Goal: Task Accomplishment & Management: Use online tool/utility

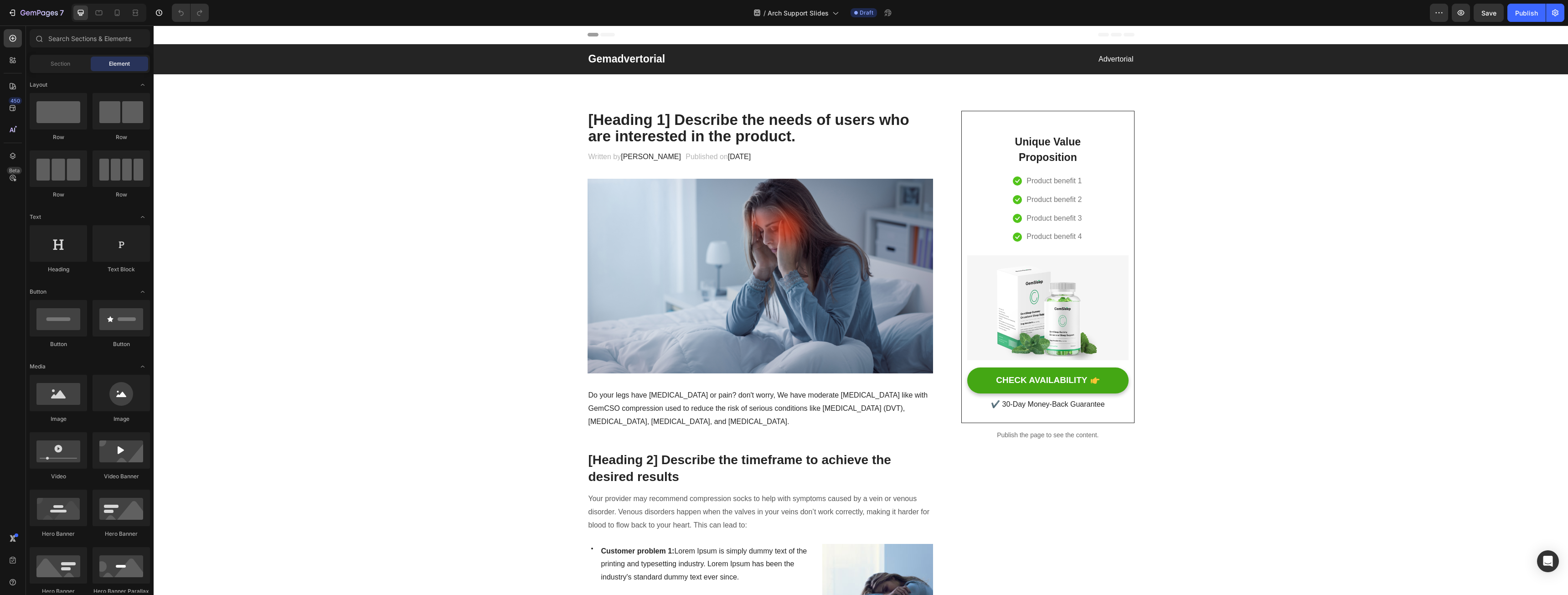
click at [1077, 35] on div "Header" at bounding box center [861, 35] width 547 height 18
click at [177, 37] on span "Header" at bounding box center [181, 34] width 20 height 9
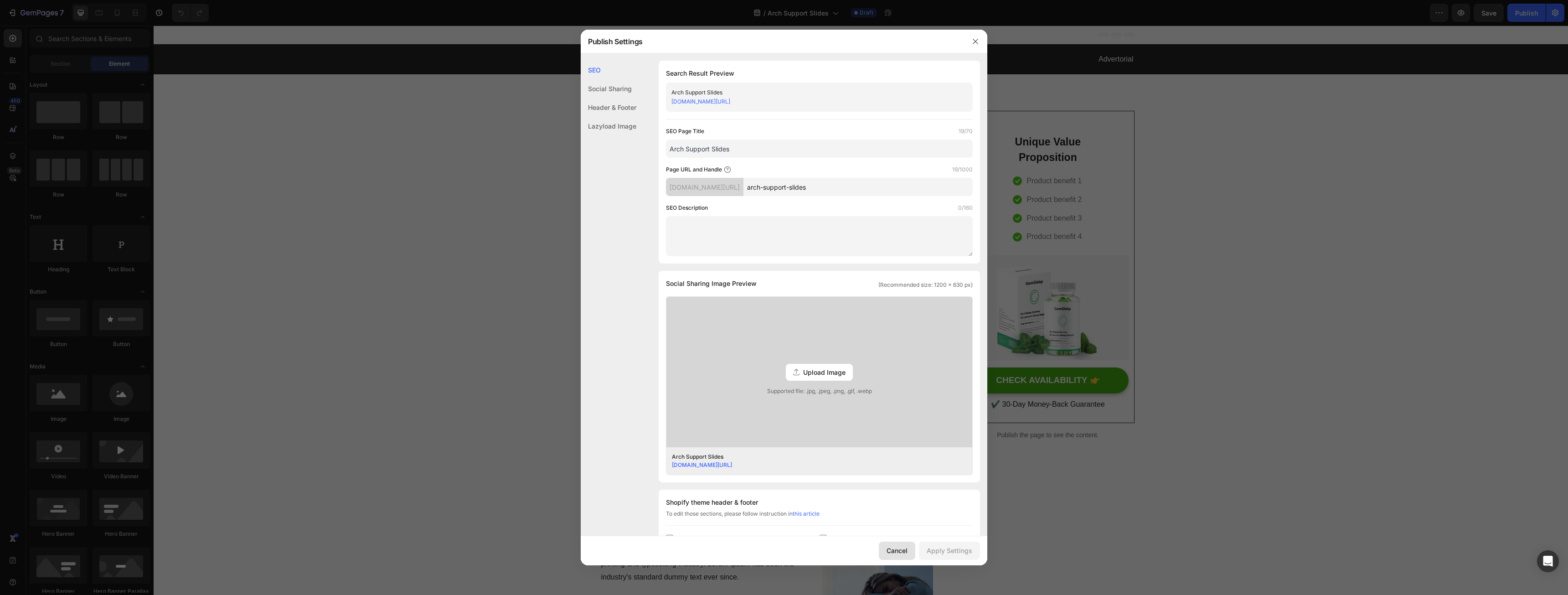
click at [898, 549] on div "Cancel" at bounding box center [897, 551] width 21 height 10
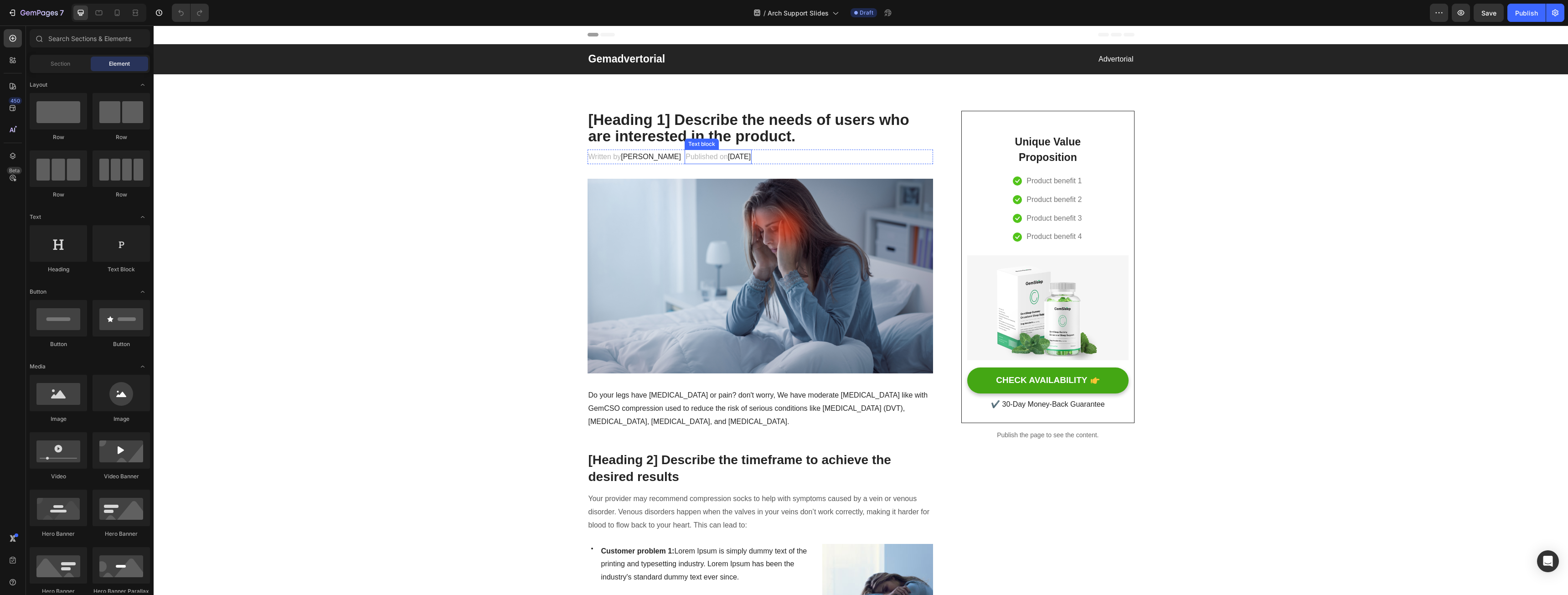
click at [667, 131] on p "[Heading 1] Describe the needs of users who are interested in the product." at bounding box center [760, 128] width 344 height 33
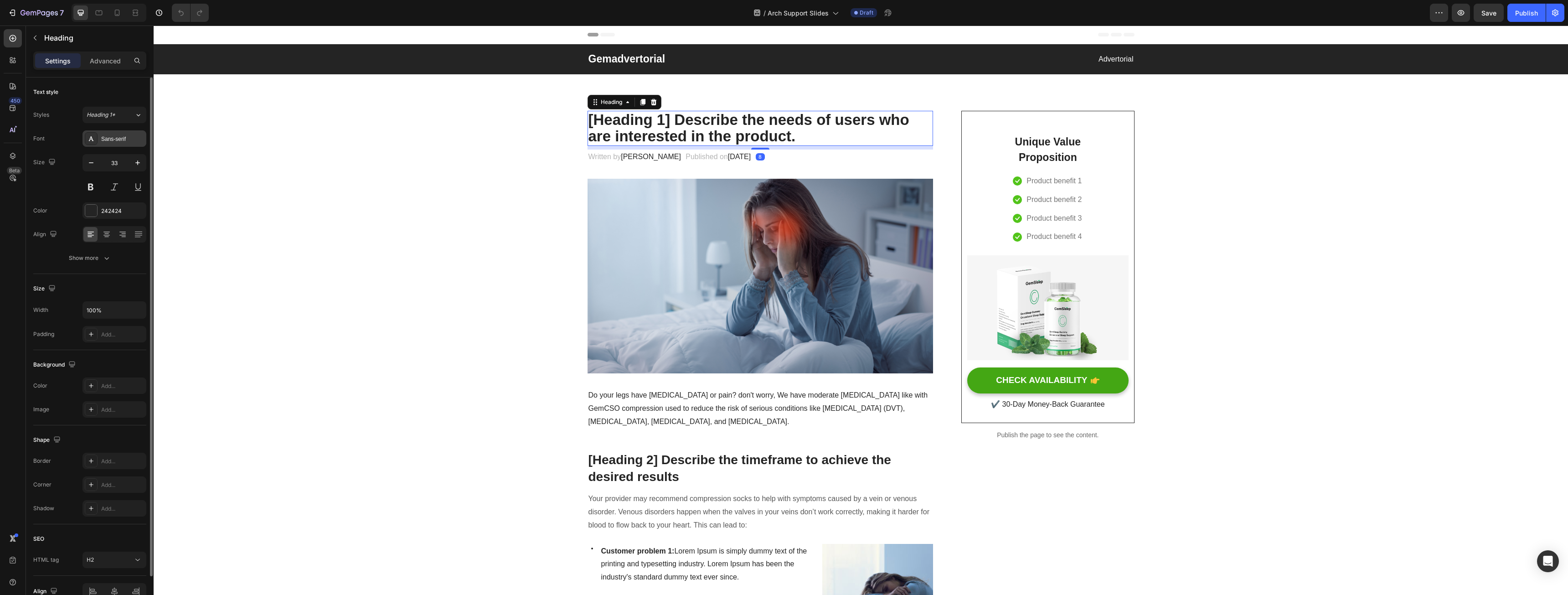
click at [108, 139] on div "Sans-serif" at bounding box center [122, 139] width 43 height 8
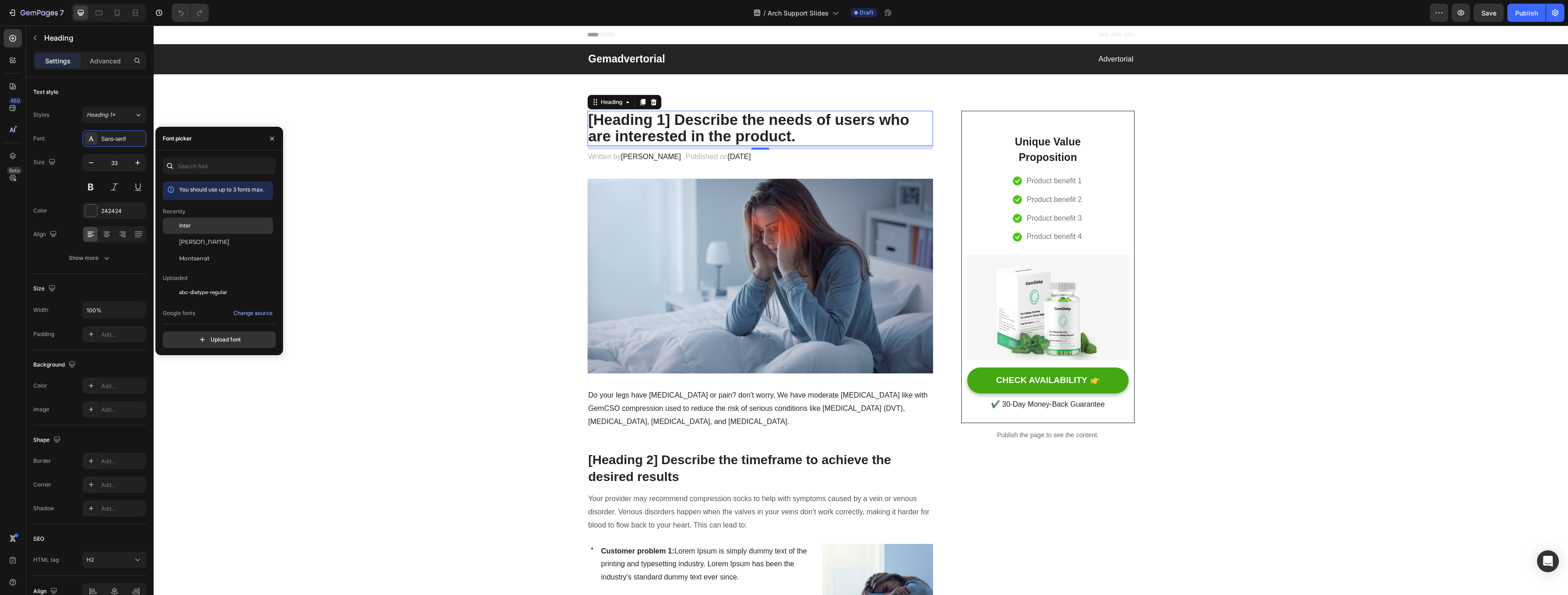
click at [186, 227] on span "Inter" at bounding box center [184, 225] width 12 height 8
click at [685, 153] on p "Published on February 28, 2023" at bounding box center [718, 157] width 65 height 13
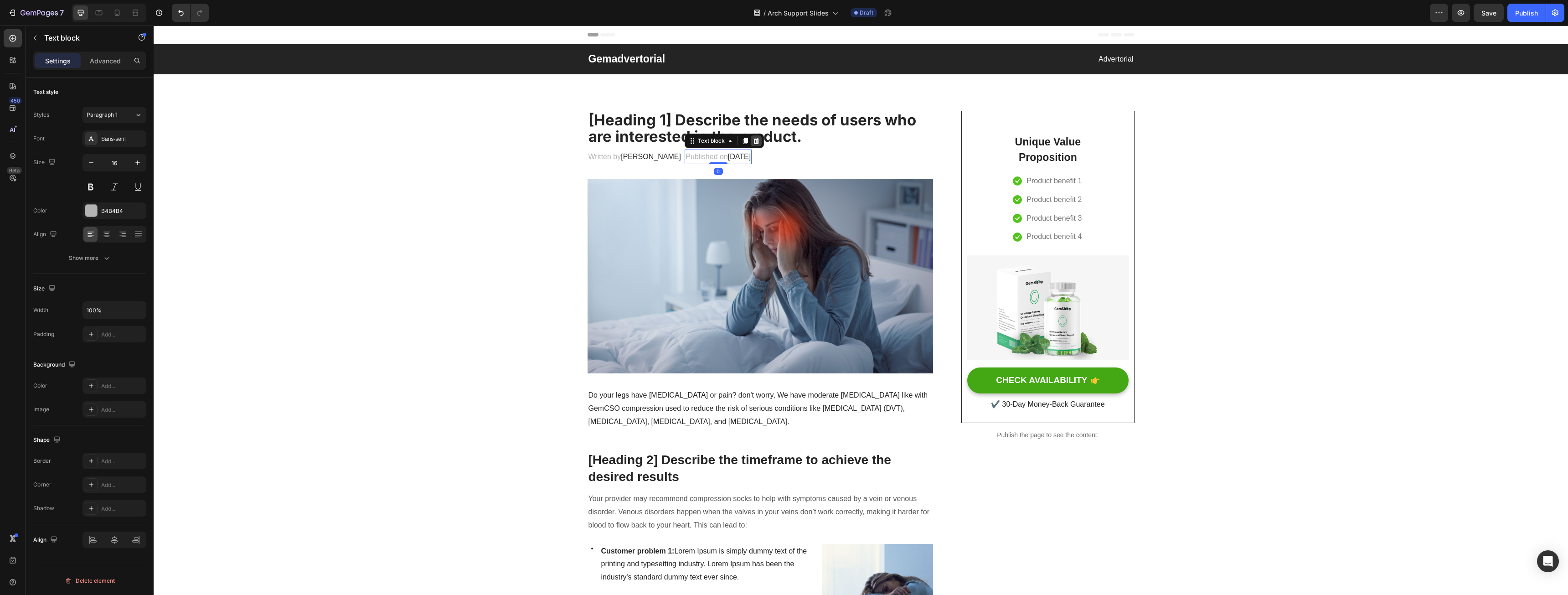
click at [752, 141] on icon at bounding box center [756, 141] width 7 height 7
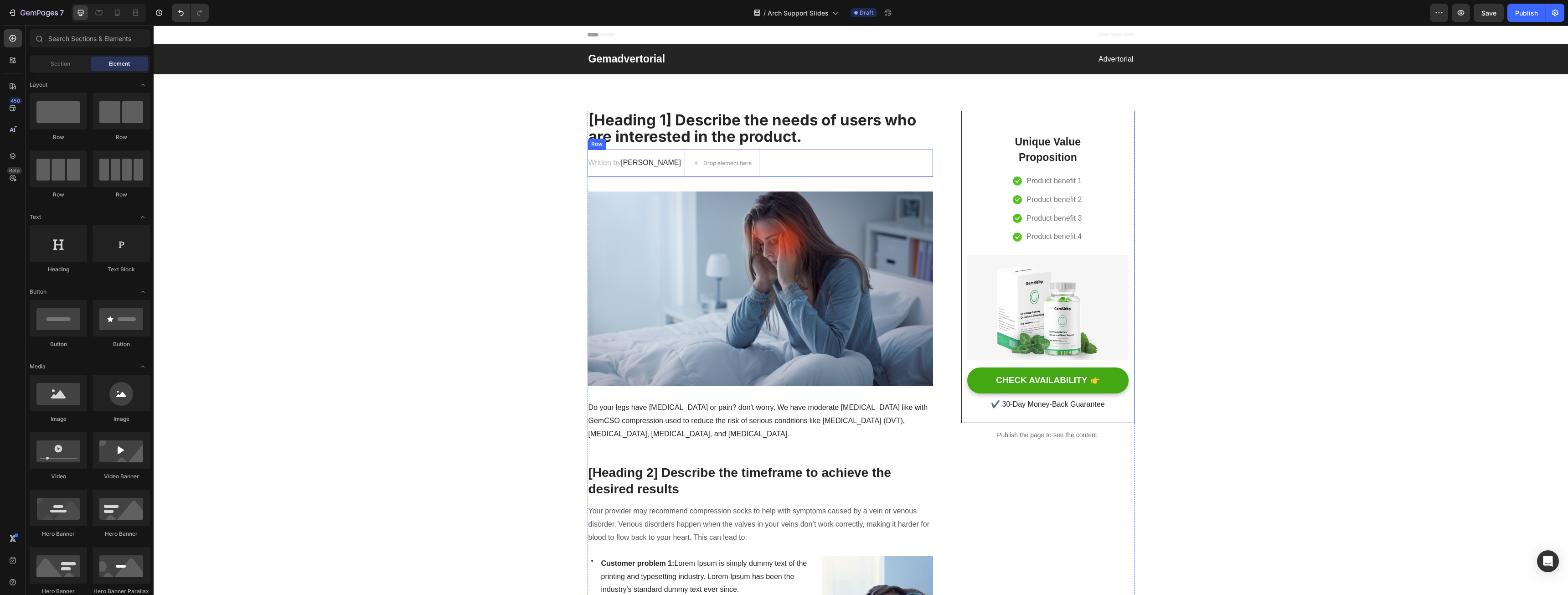
click at [803, 170] on div "Written by Dr.Marcus Text block Drop element here Row" at bounding box center [760, 163] width 346 height 27
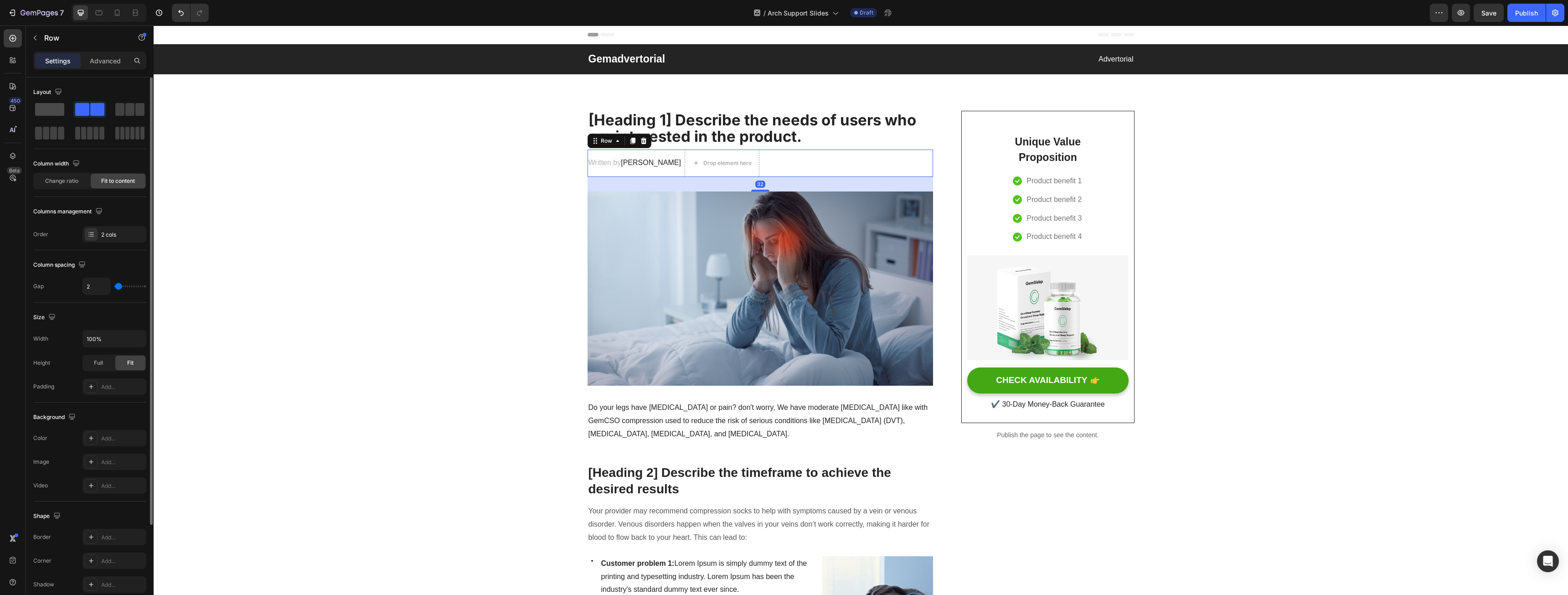
click at [56, 108] on span at bounding box center [50, 109] width 29 height 13
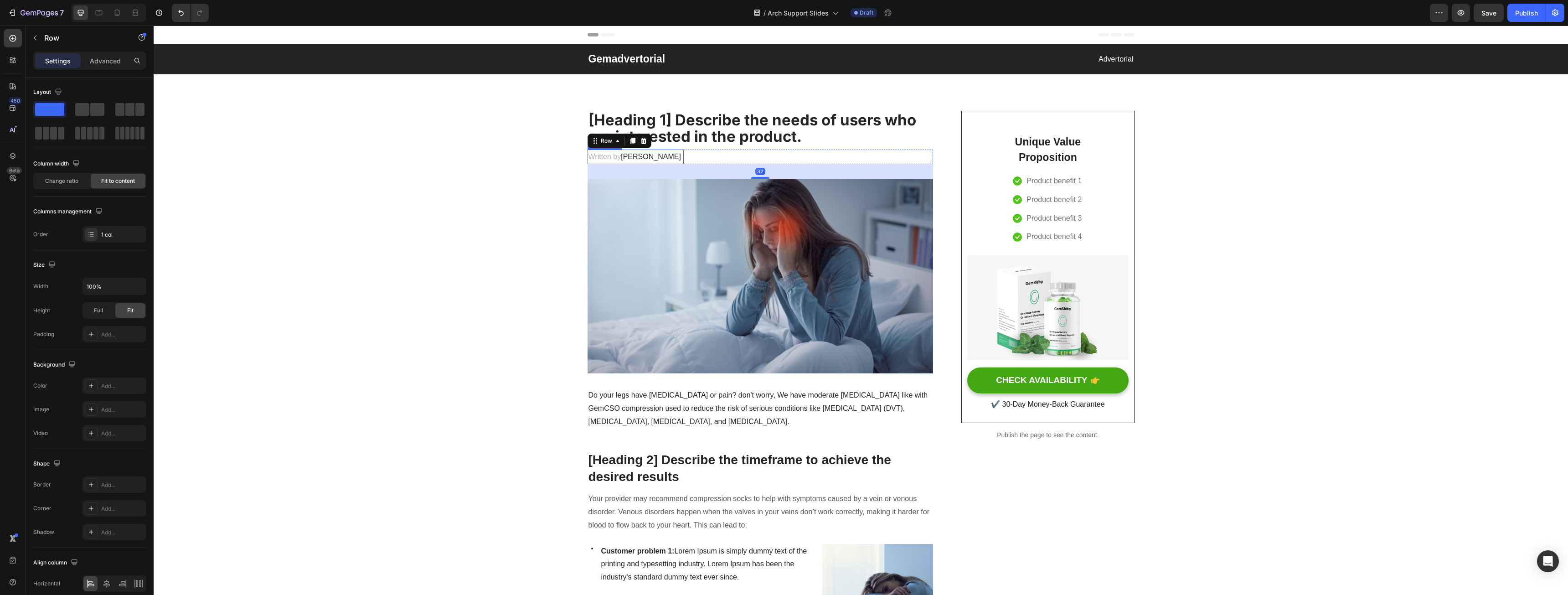
click at [607, 158] on p "Written by Dr.Marcus" at bounding box center [636, 157] width 95 height 13
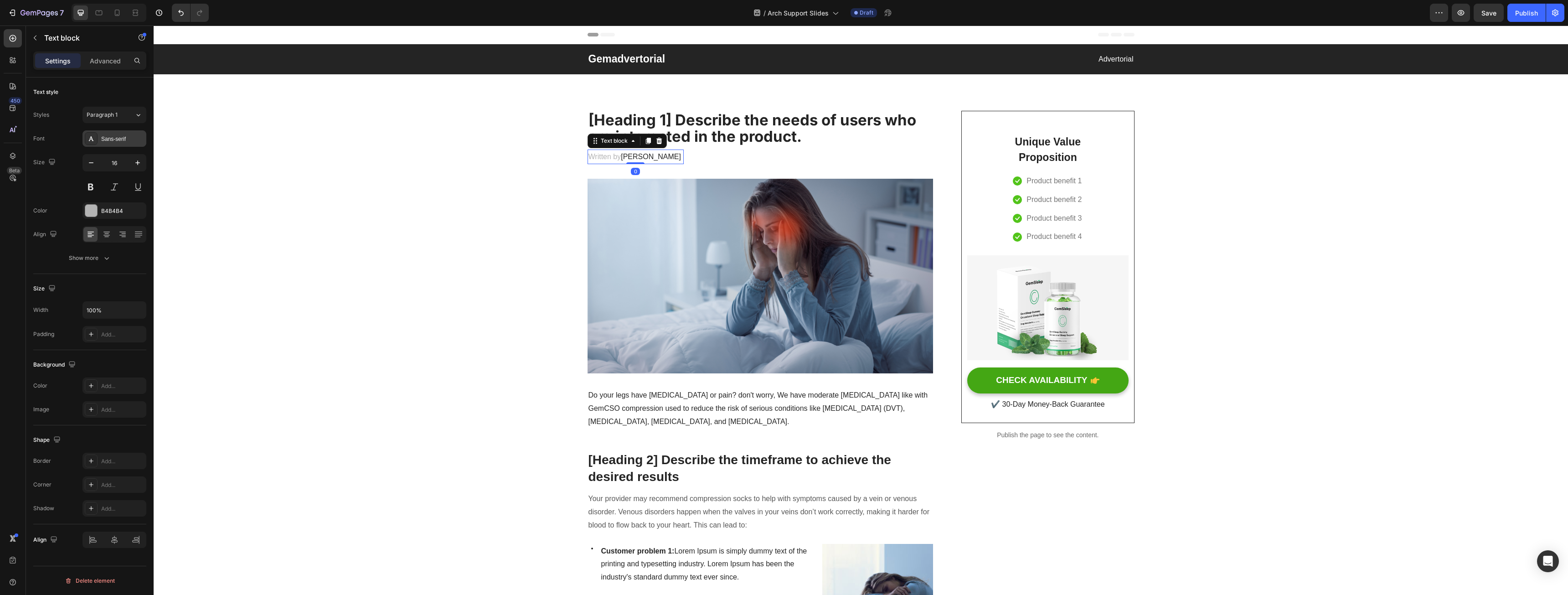
click at [108, 138] on div "Sans-serif" at bounding box center [122, 139] width 43 height 8
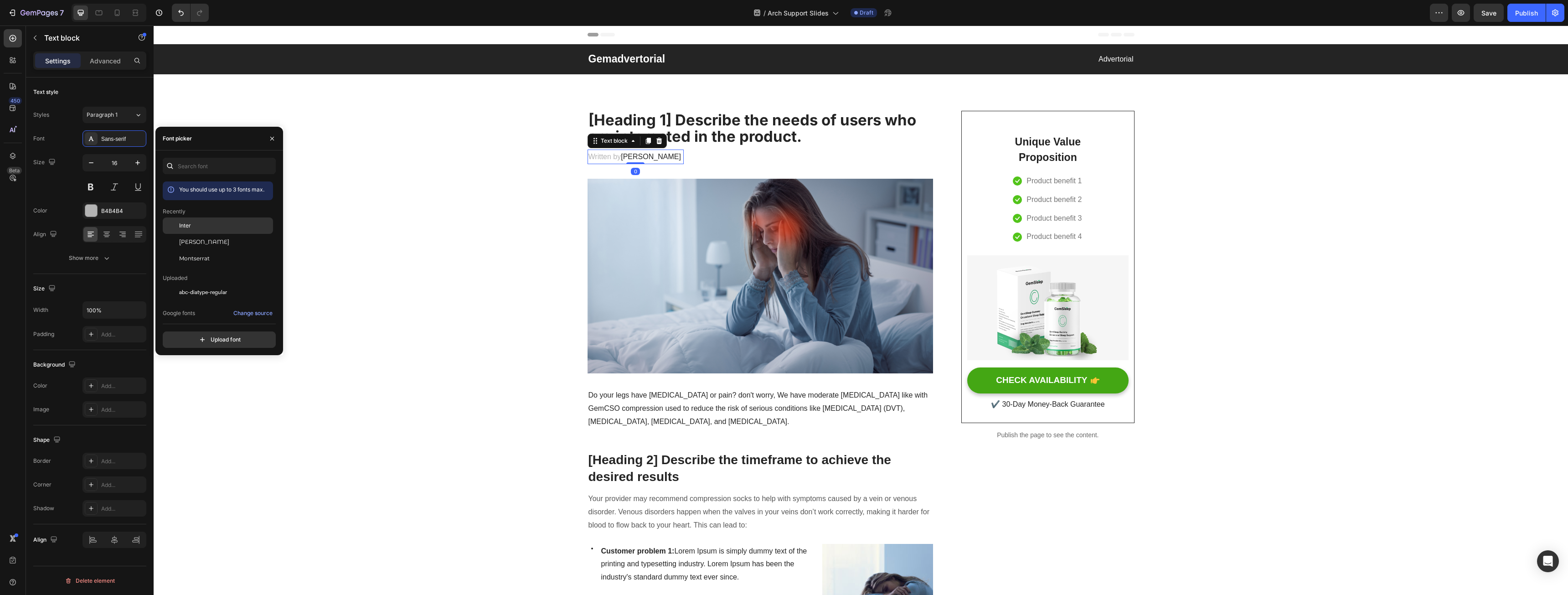
click at [197, 219] on div "Inter" at bounding box center [217, 225] width 110 height 16
click at [1100, 57] on p "Advertorial" at bounding box center [998, 60] width 271 height 13
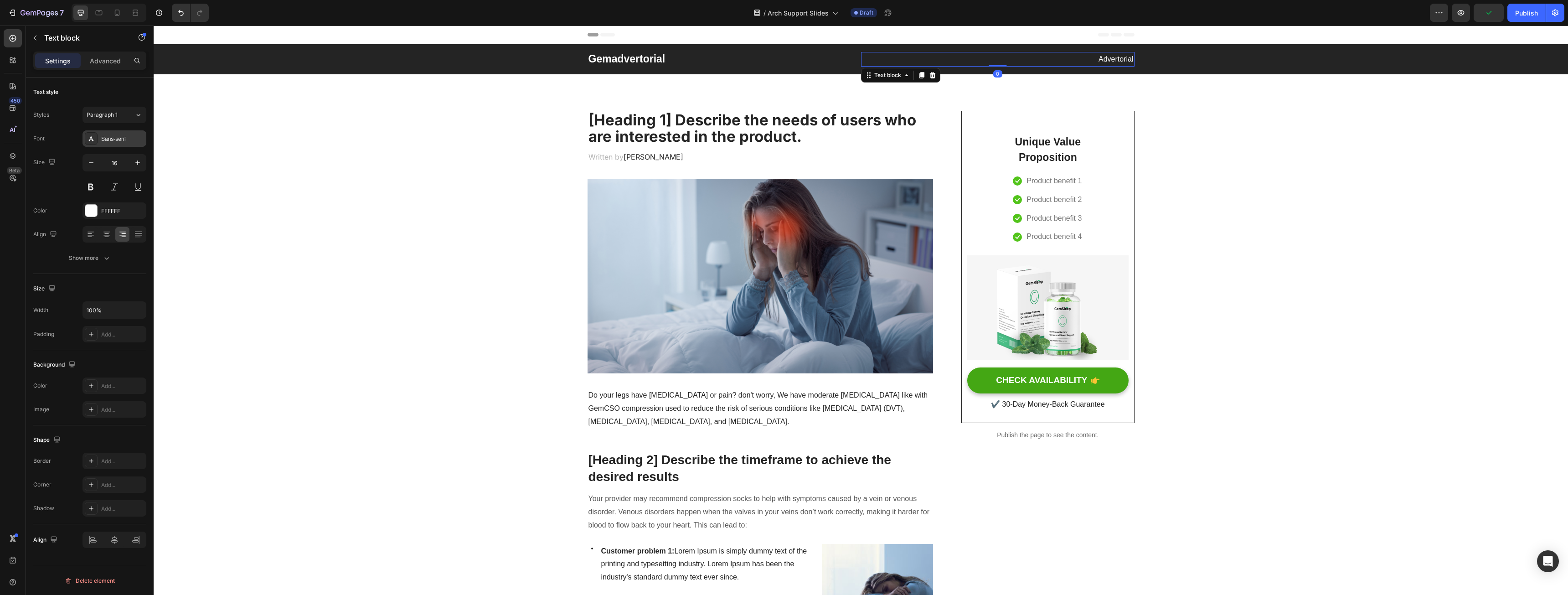
click at [106, 138] on div "Sans-serif" at bounding box center [122, 139] width 43 height 8
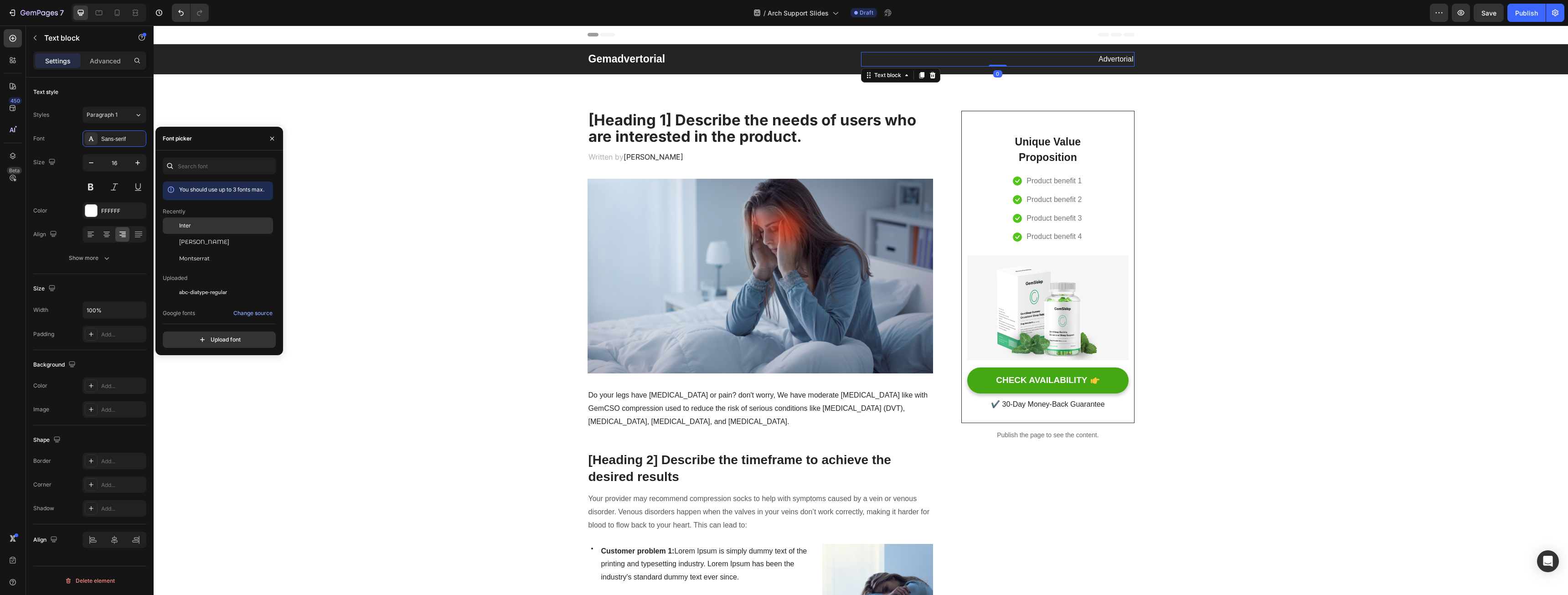
click at [197, 220] on div "Inter" at bounding box center [217, 225] width 110 height 16
click at [1079, 150] on p "Unique Value Proposition" at bounding box center [1048, 150] width 79 height 32
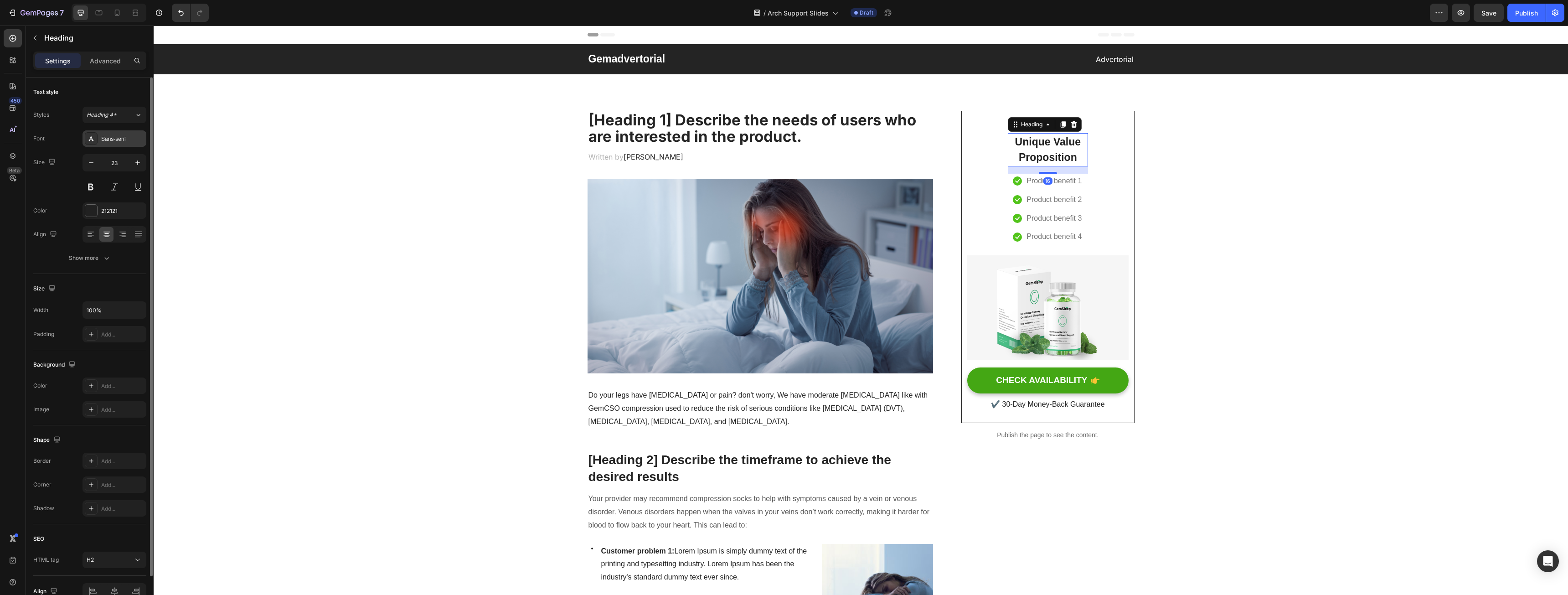
click at [99, 143] on div "Sans-serif" at bounding box center [114, 138] width 64 height 16
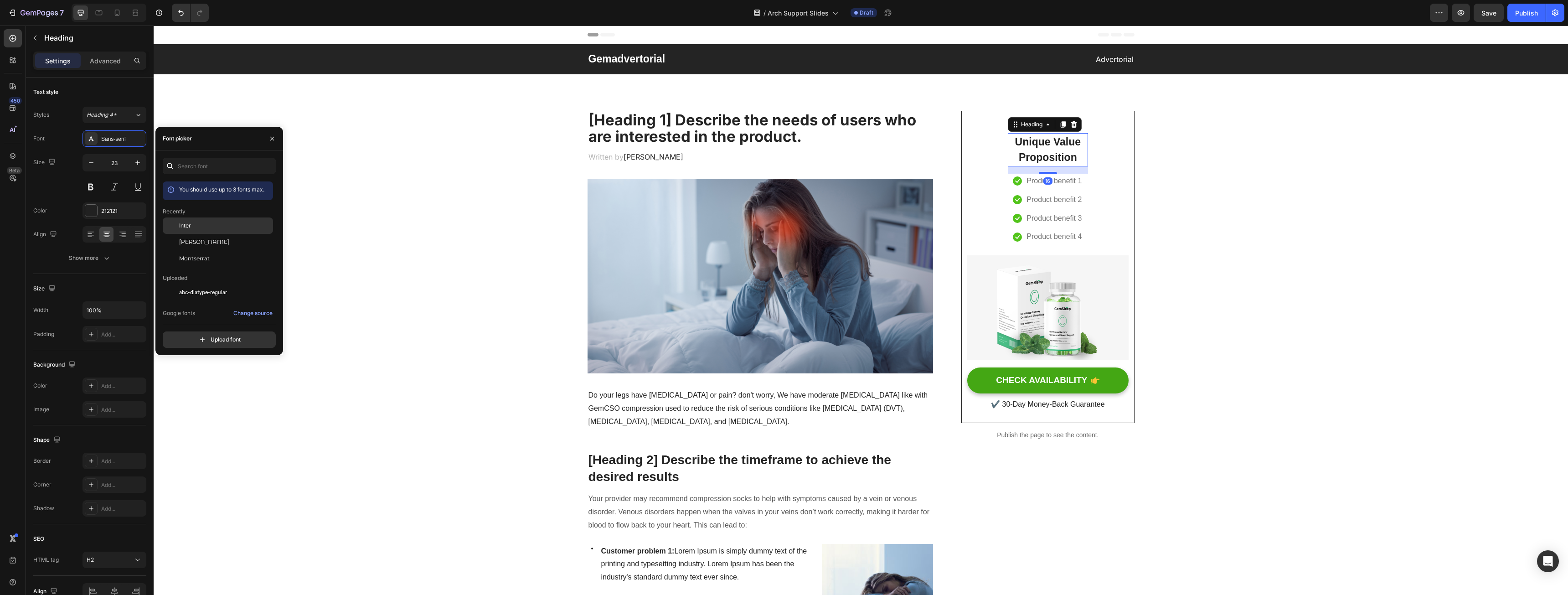
click at [208, 220] on div "Inter" at bounding box center [217, 225] width 110 height 16
click at [1041, 190] on div "Text block" at bounding box center [1043, 187] width 34 height 11
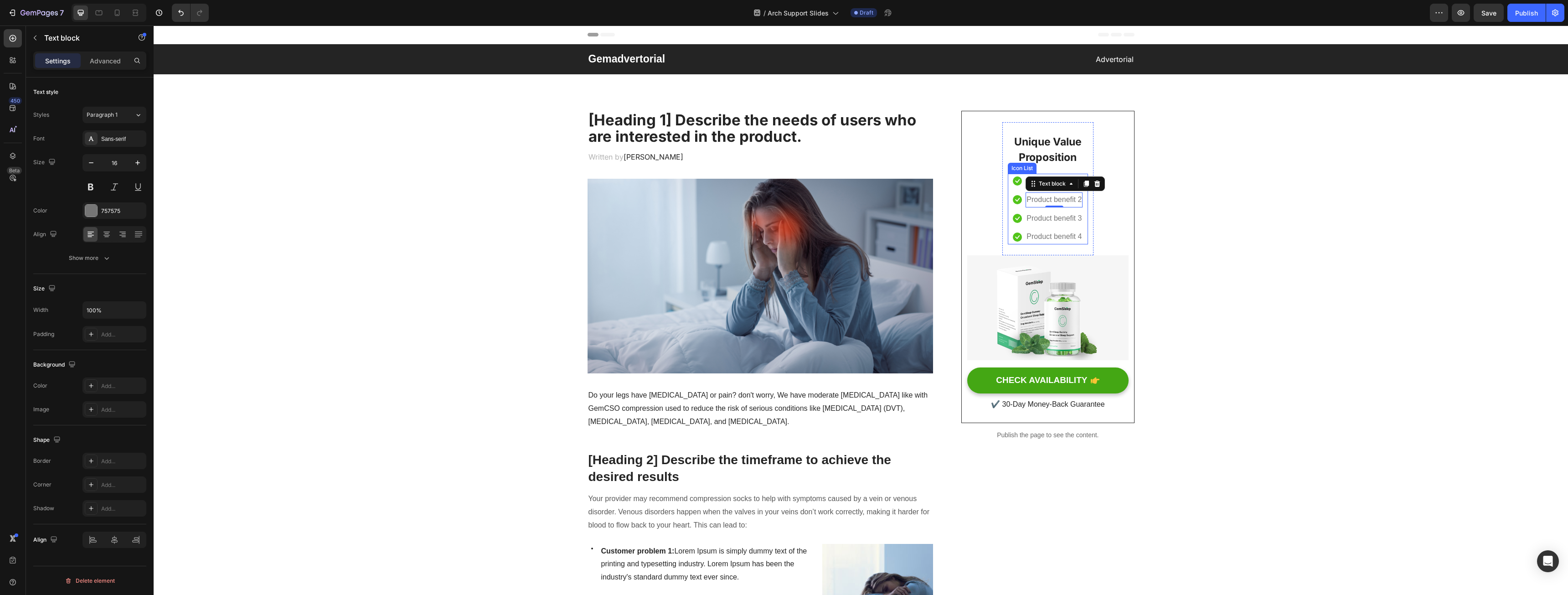
click at [1019, 177] on li "Icon Product benefit 1 Text block" at bounding box center [1048, 181] width 70 height 15
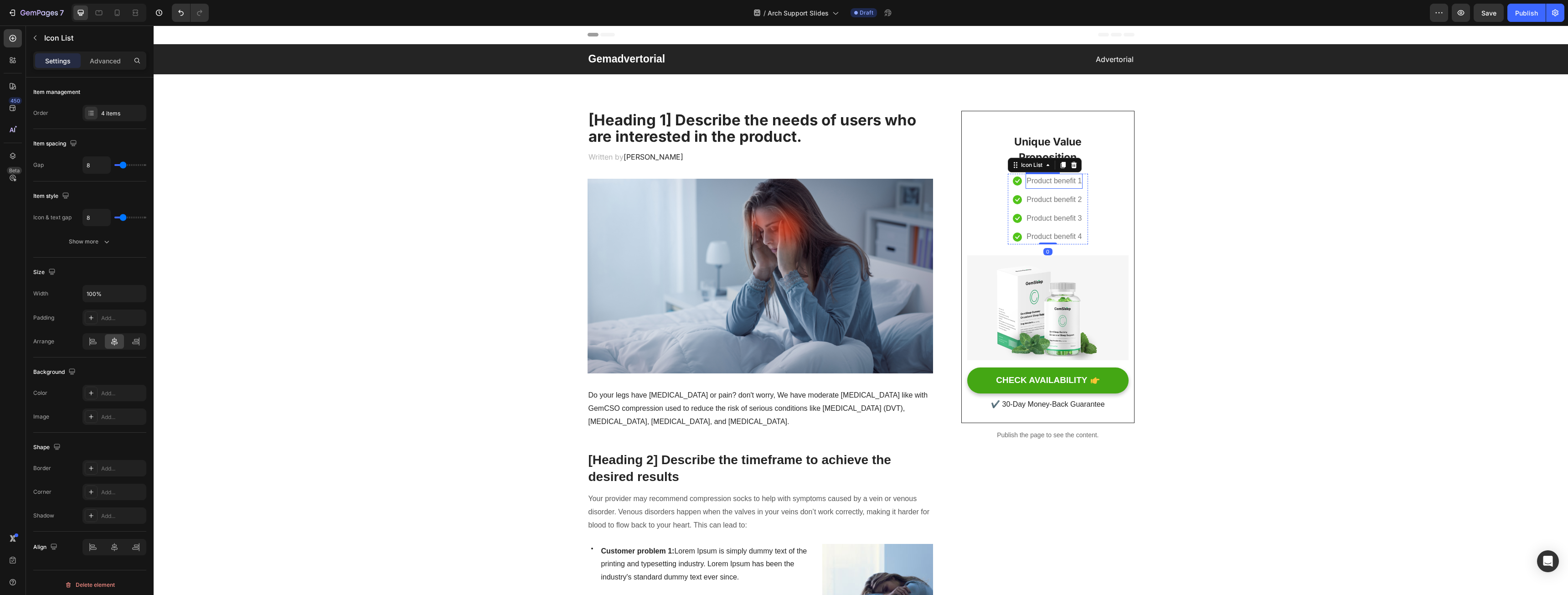
click at [1037, 181] on p "Product benefit 1" at bounding box center [1054, 181] width 55 height 13
click at [127, 141] on div "Sans-serif" at bounding box center [122, 139] width 43 height 8
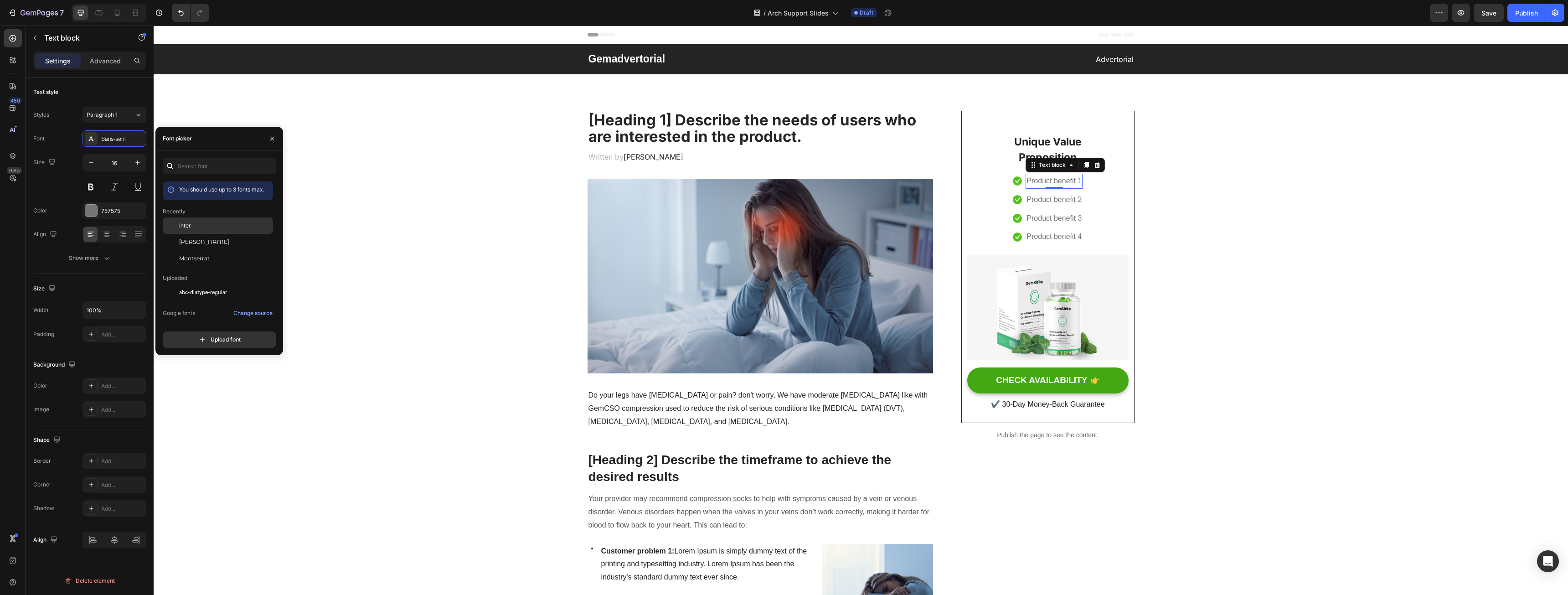
click at [205, 219] on div "Inter" at bounding box center [217, 225] width 110 height 16
click at [1034, 199] on p "Product benefit 2" at bounding box center [1052, 200] width 55 height 13
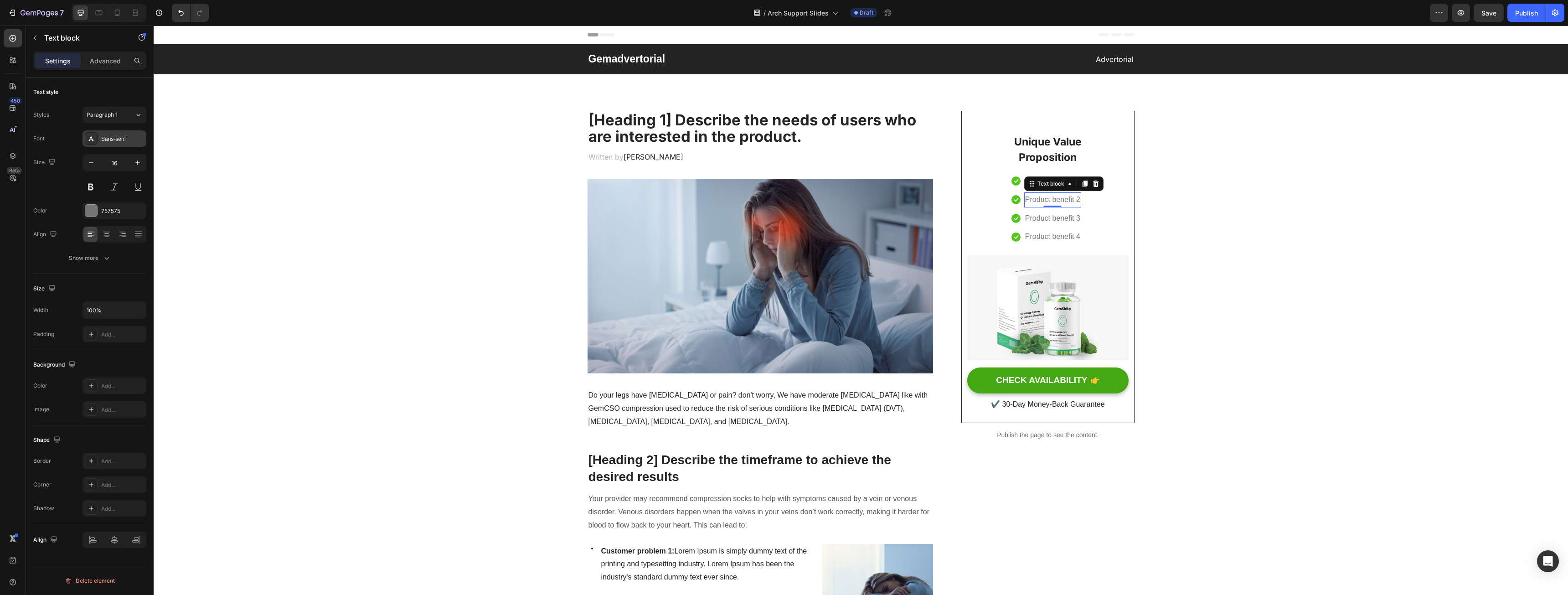
click at [115, 143] on div "Sans-serif" at bounding box center [122, 139] width 43 height 8
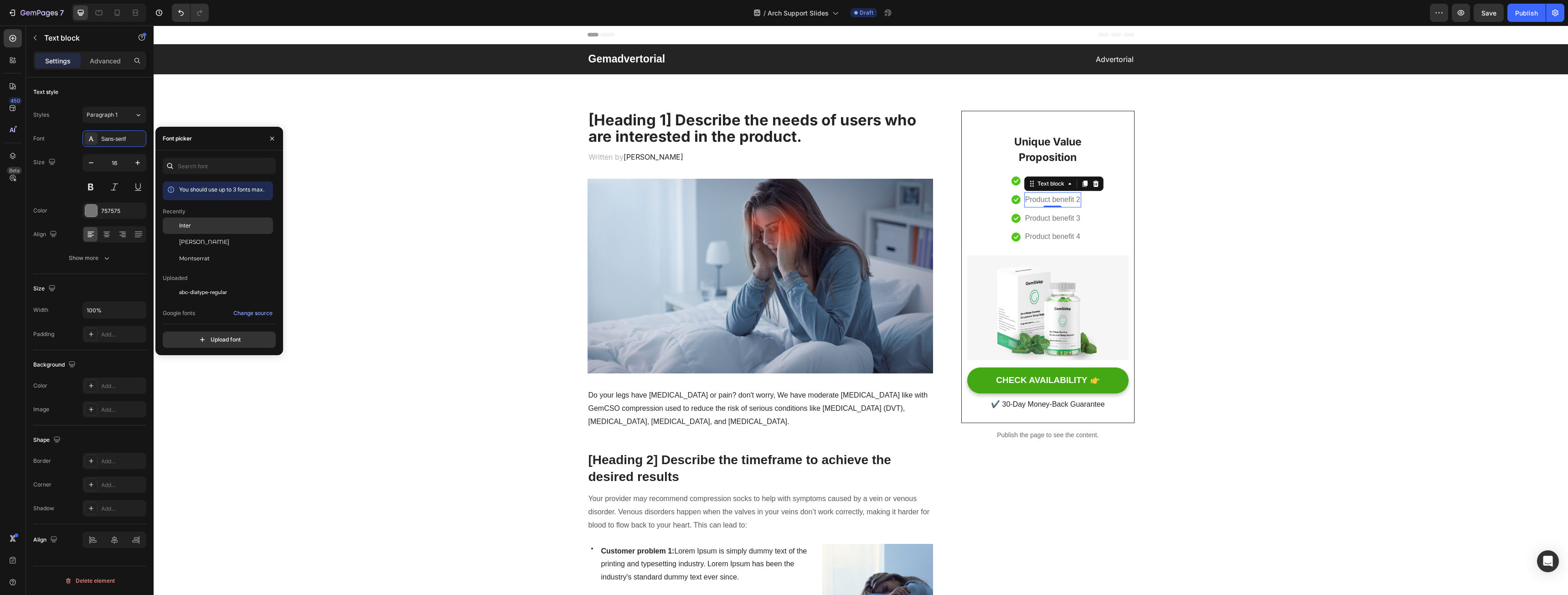
click at [194, 220] on div "Inter" at bounding box center [217, 225] width 110 height 16
click at [1071, 220] on p "Product benefit 3" at bounding box center [1052, 219] width 55 height 13
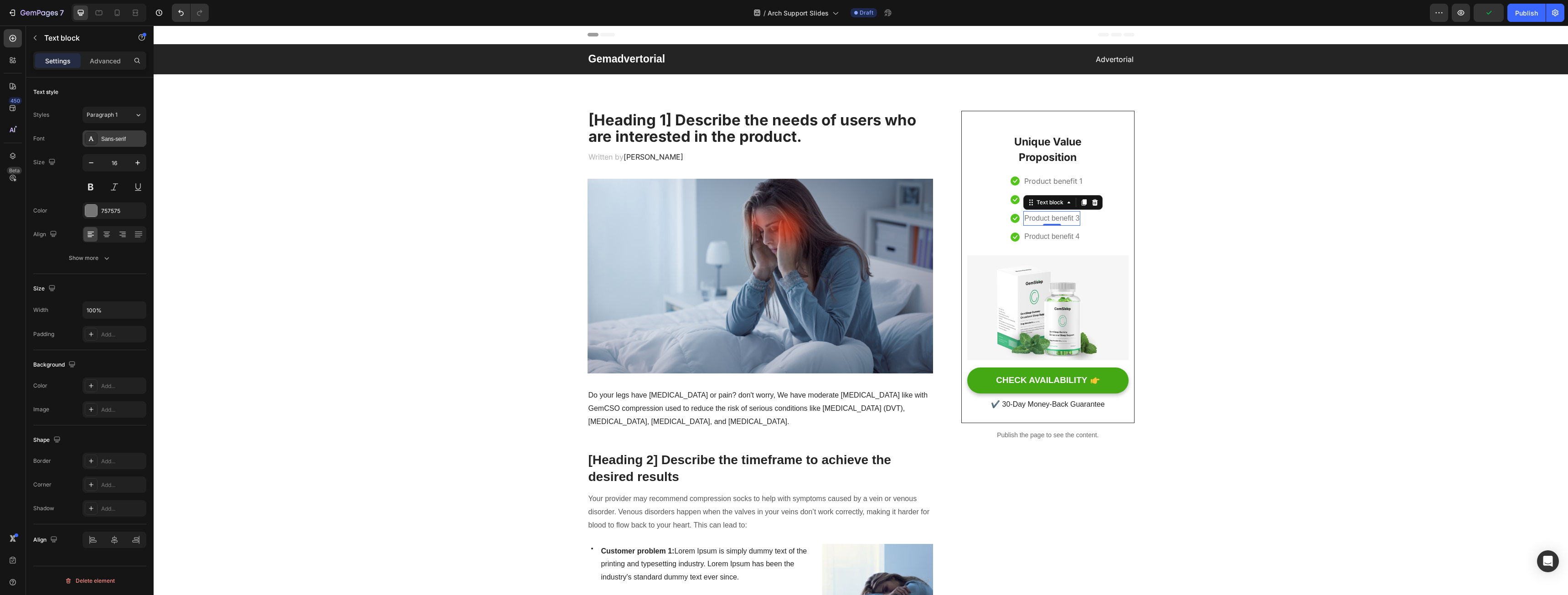
click at [120, 140] on div "Sans-serif" at bounding box center [122, 139] width 43 height 8
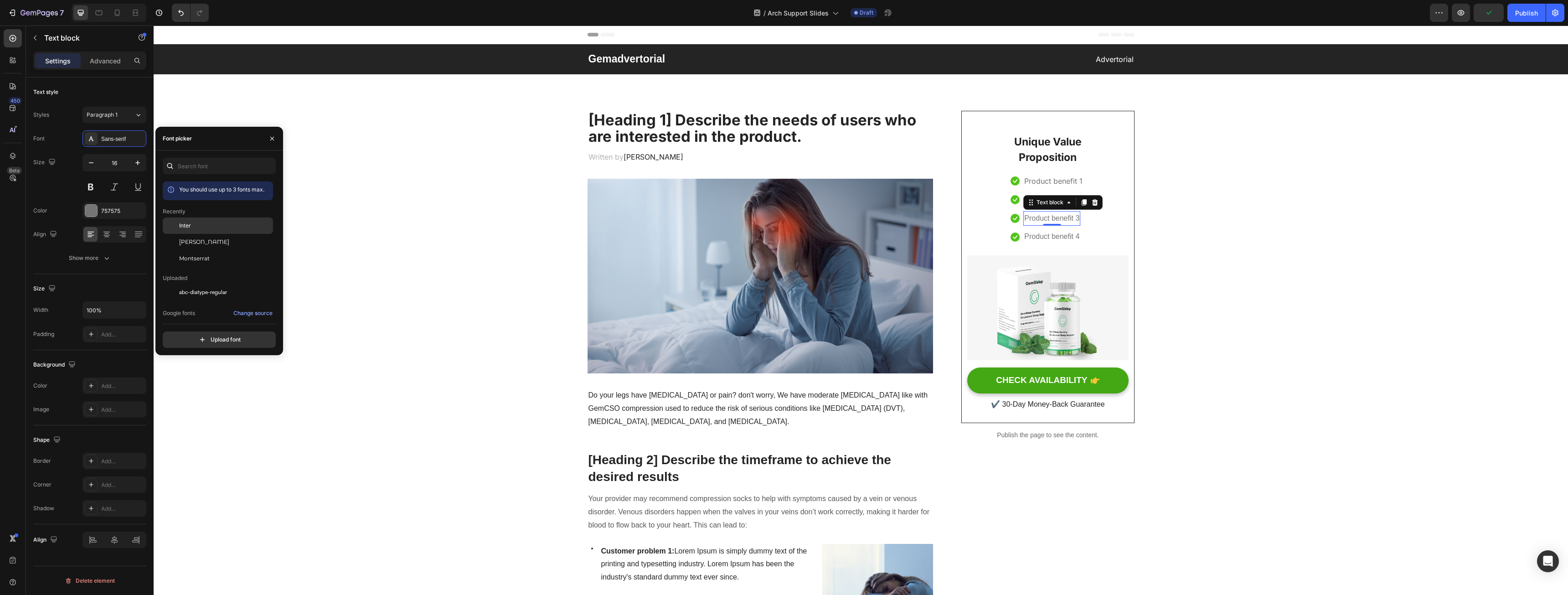
click at [192, 220] on div "Inter" at bounding box center [217, 225] width 110 height 16
click at [1043, 237] on p "Product benefit 4" at bounding box center [1052, 237] width 55 height 13
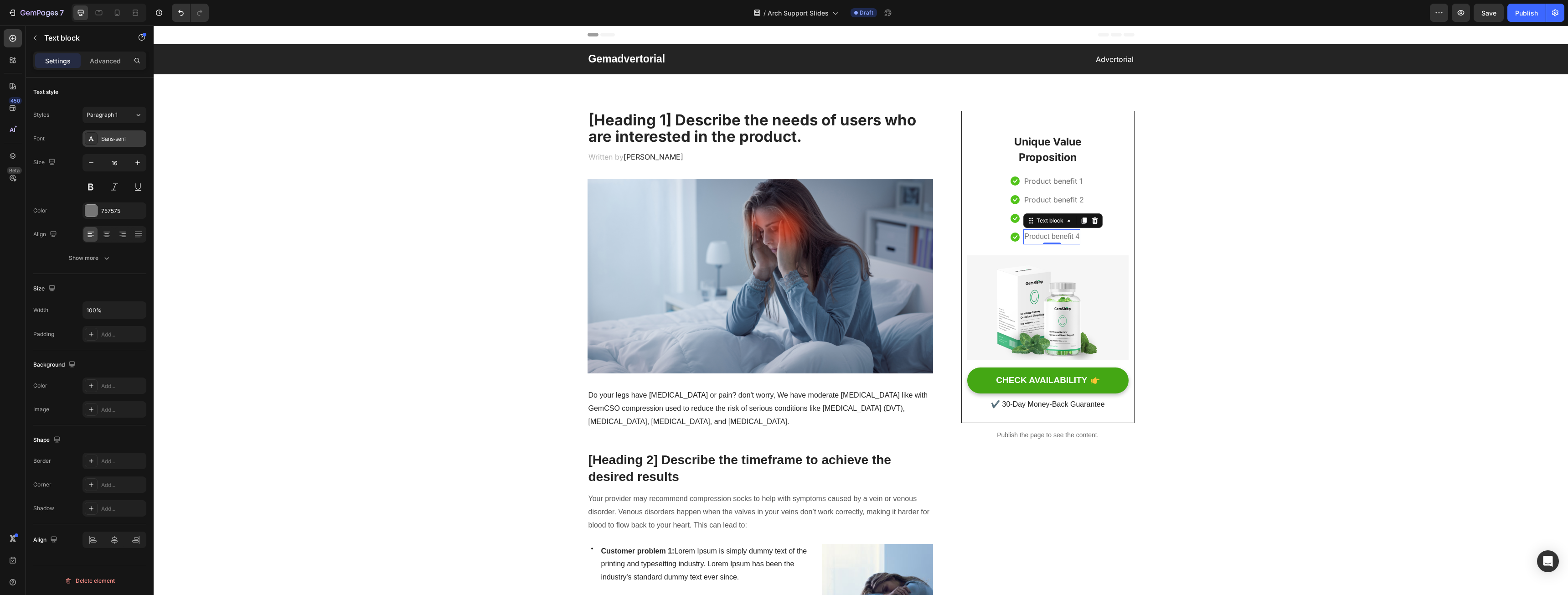
click at [116, 138] on div "Sans-serif" at bounding box center [122, 139] width 43 height 8
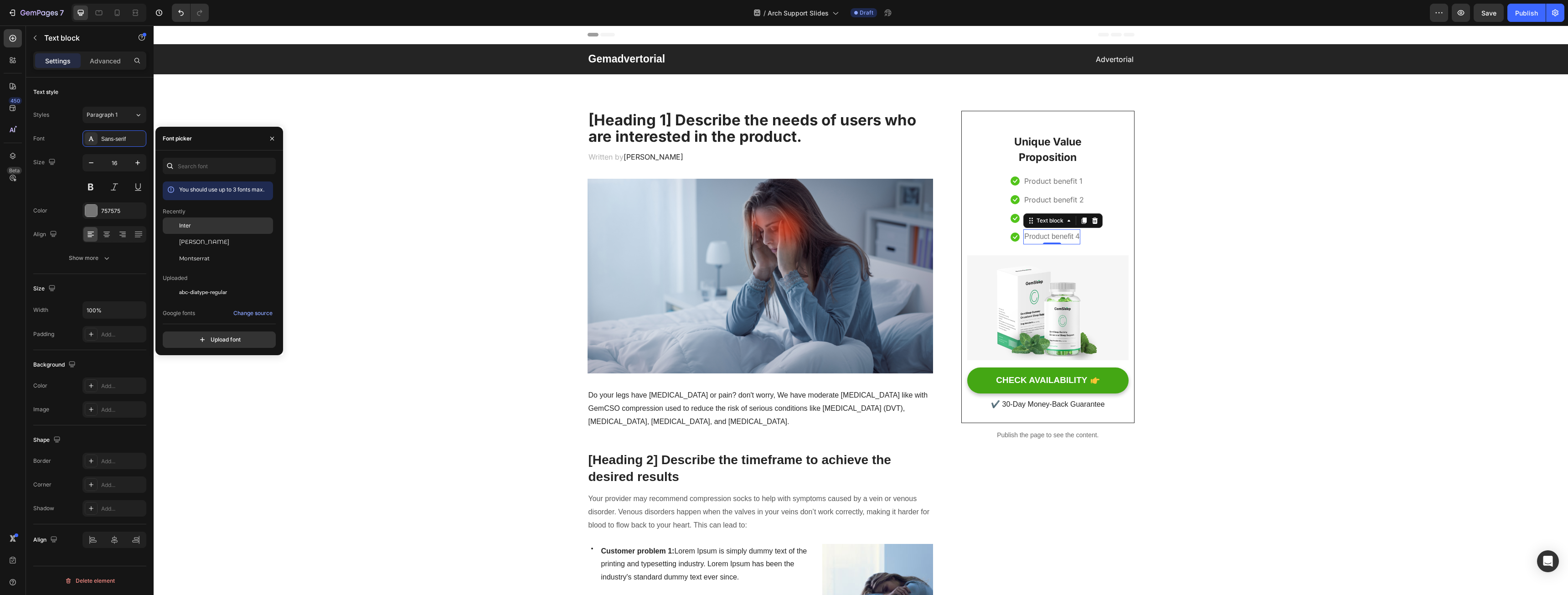
click at [199, 226] on div "Inter" at bounding box center [225, 225] width 92 height 8
click at [1070, 406] on p "✔️ 30-Day Money-Back Guarantee" at bounding box center [1048, 405] width 159 height 13
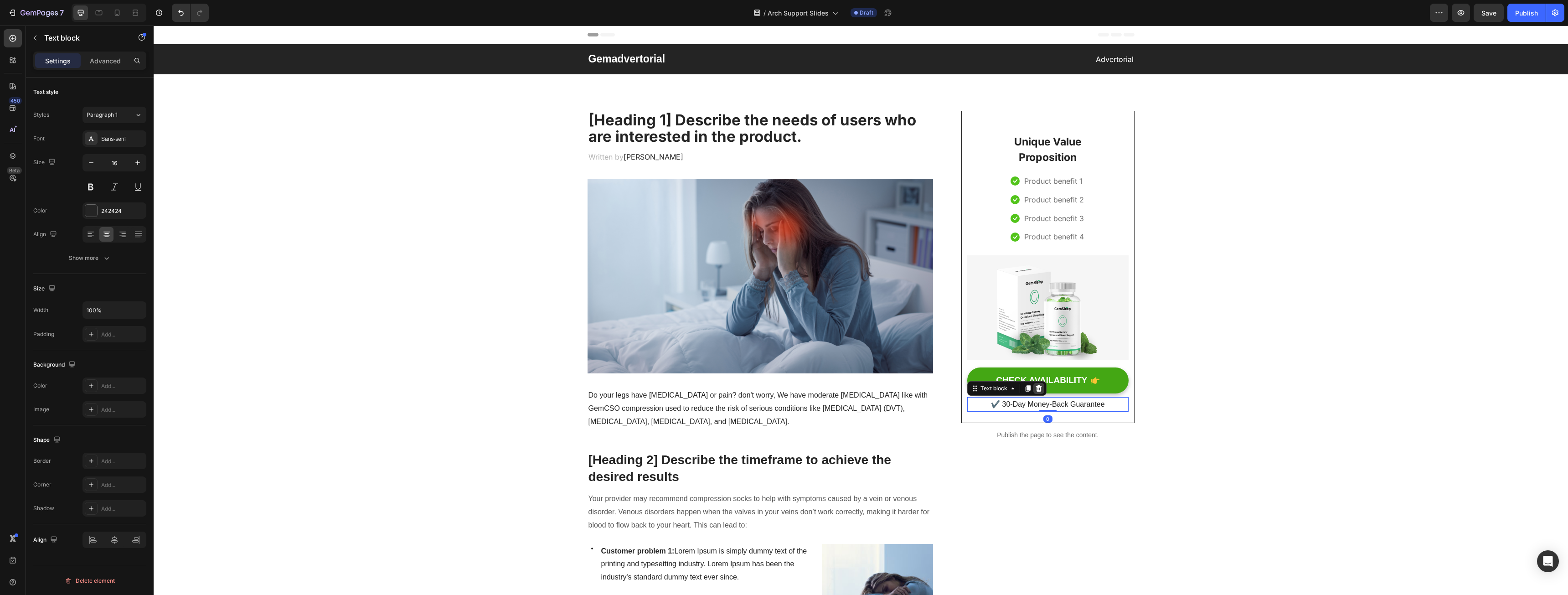
click at [1034, 383] on div at bounding box center [1039, 389] width 11 height 11
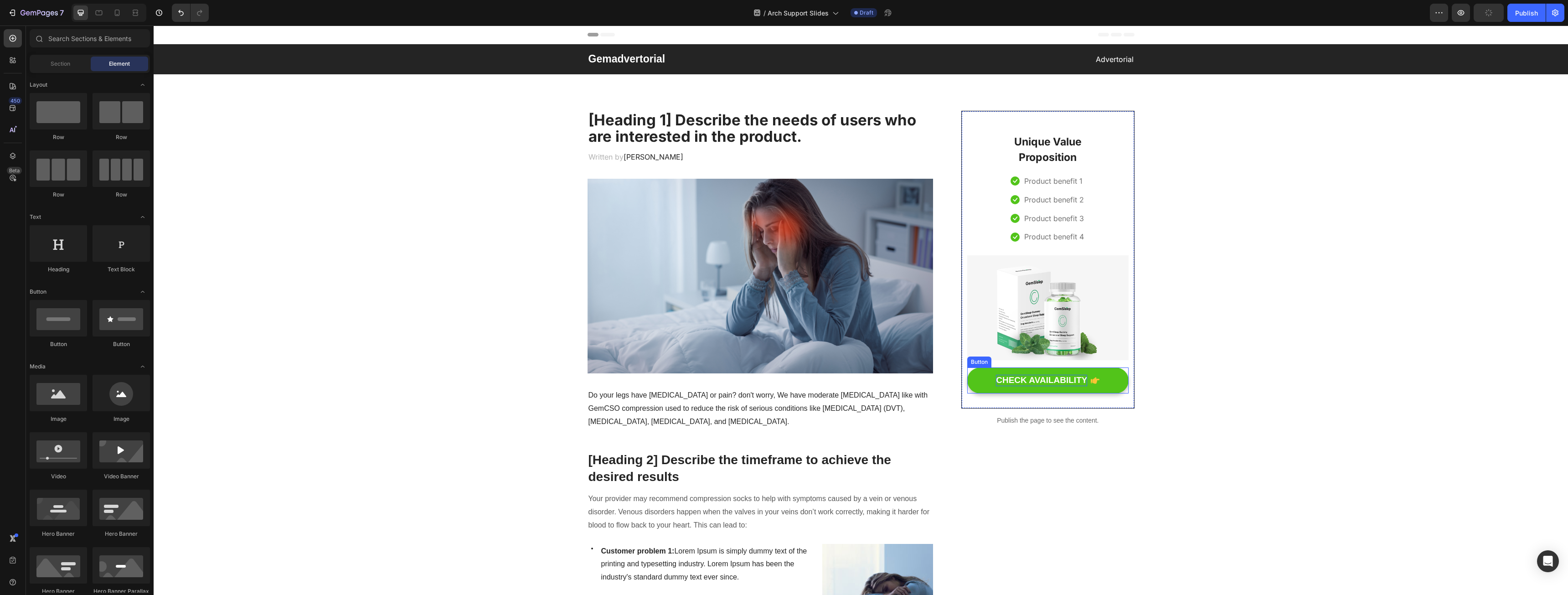
click at [1065, 375] on div "CHECK AVAILABILITY" at bounding box center [1041, 381] width 91 height 12
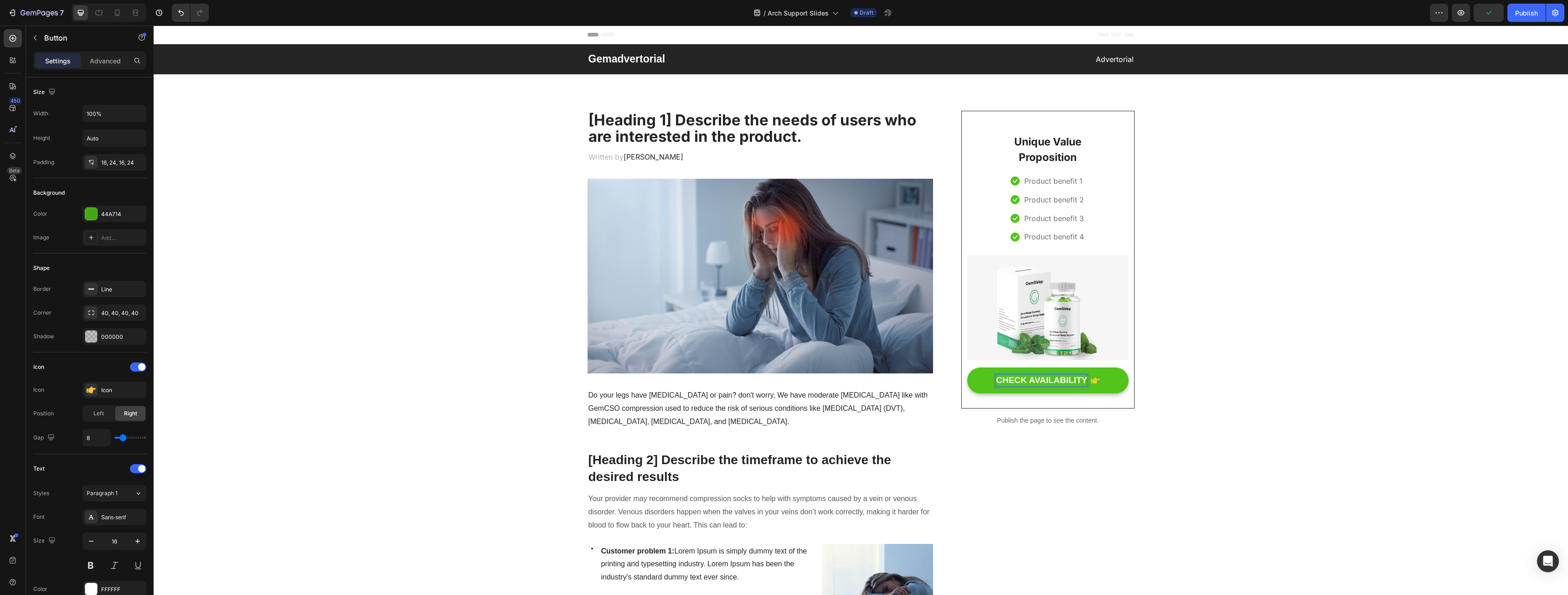
click at [1060, 382] on div "CHECK AVAILABILITY" at bounding box center [1041, 381] width 91 height 12
click at [1060, 382] on p "CHECK AVAILABILITY" at bounding box center [1041, 381] width 91 height 12
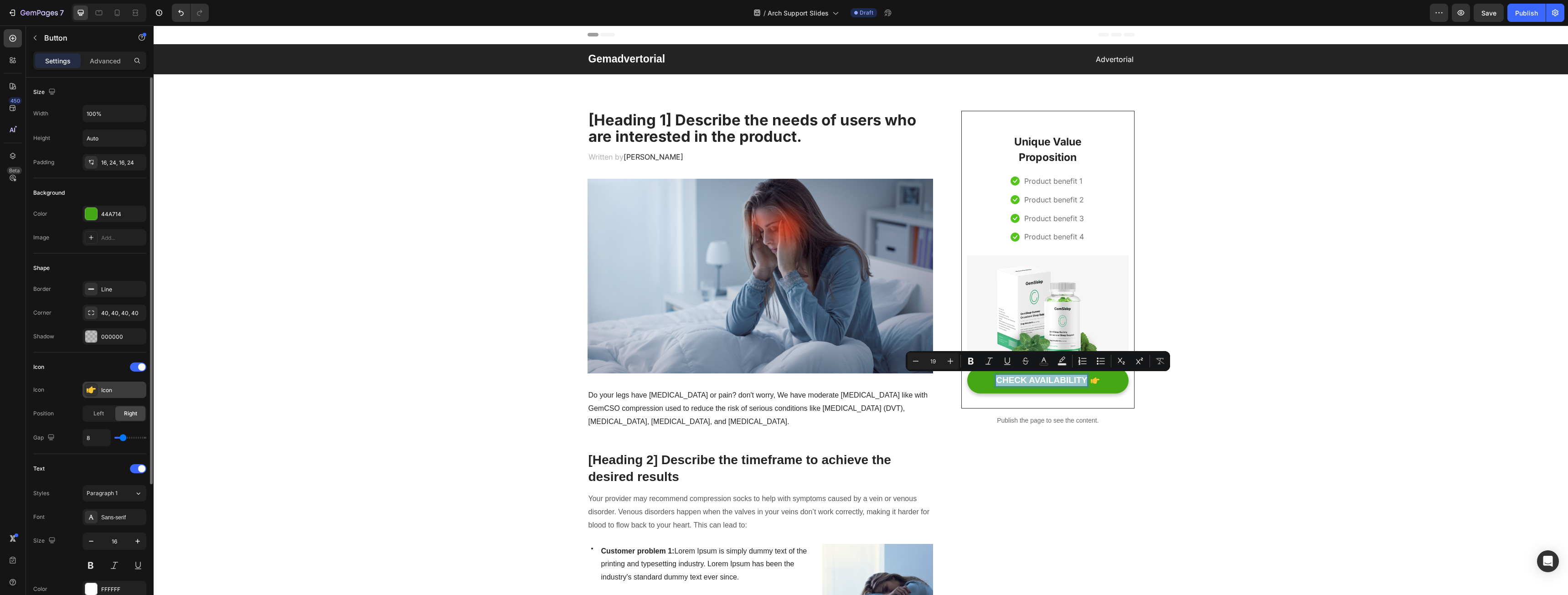
scroll to position [46, 0]
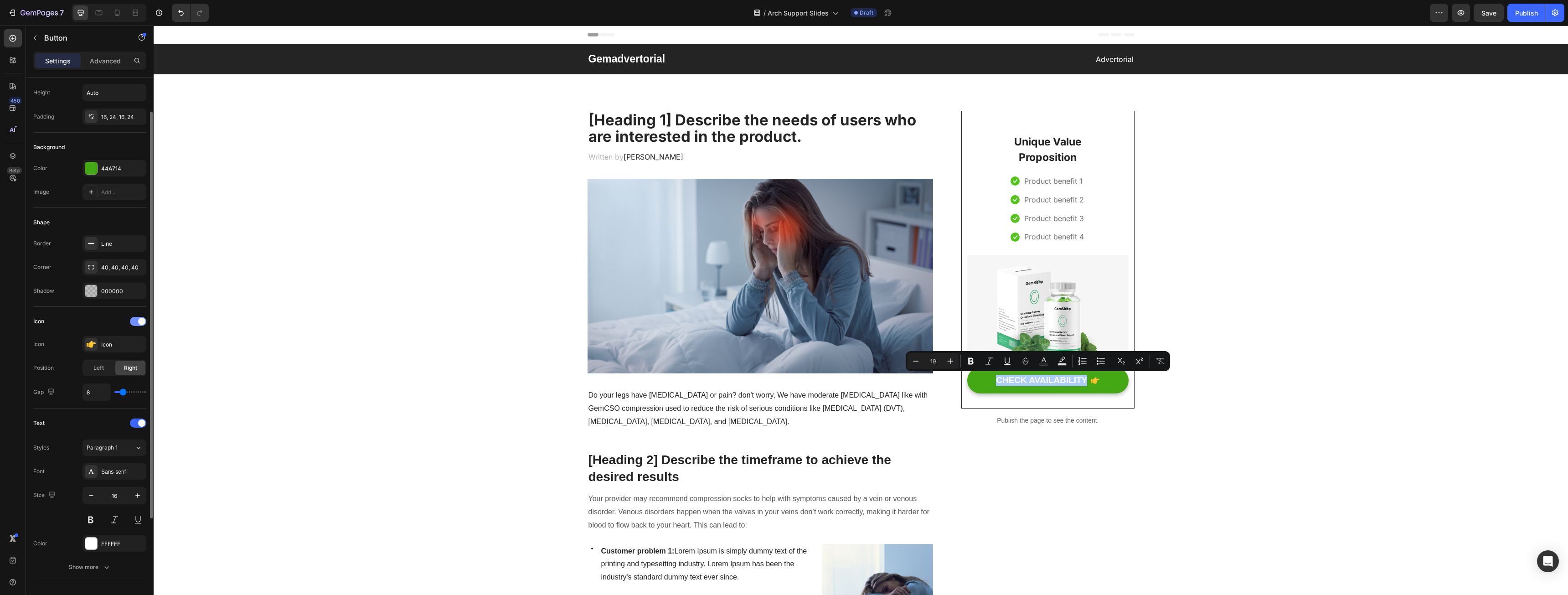
click at [131, 321] on div at bounding box center [138, 321] width 16 height 9
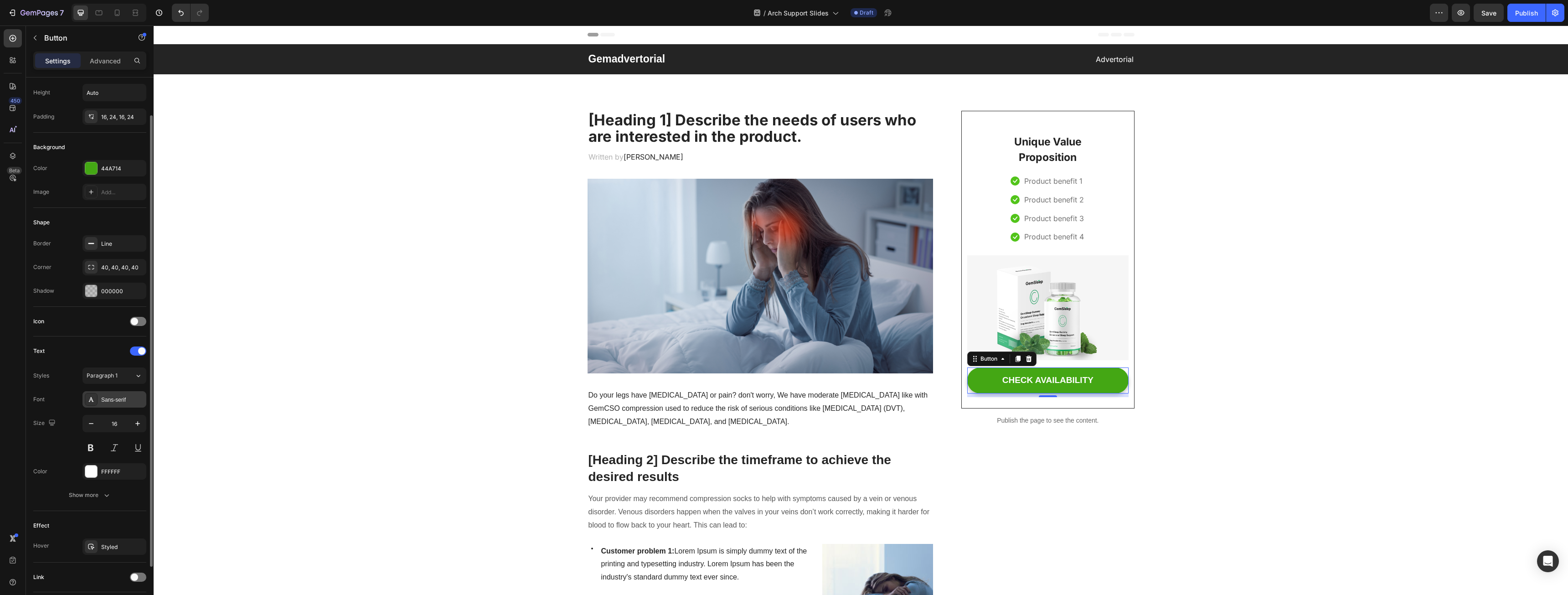
click at [108, 401] on div "Sans-serif" at bounding box center [122, 400] width 43 height 8
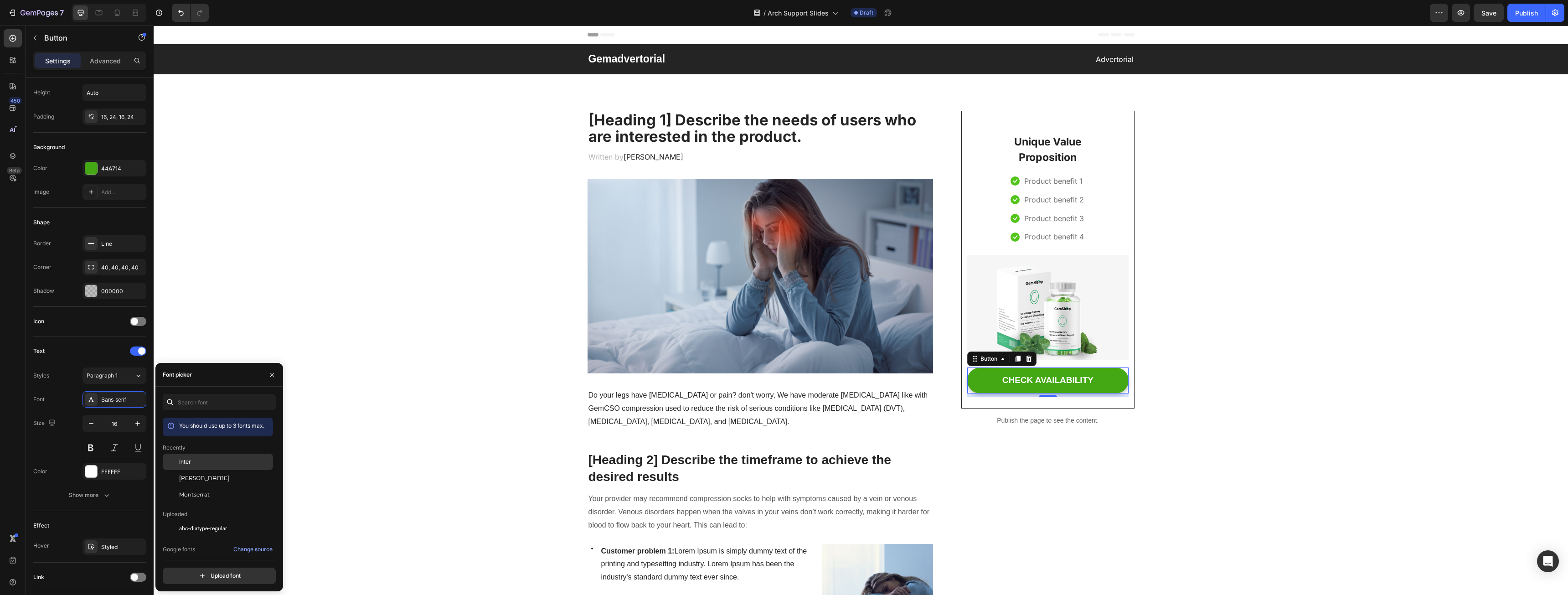
click at [191, 460] on div "Inter" at bounding box center [225, 462] width 92 height 8
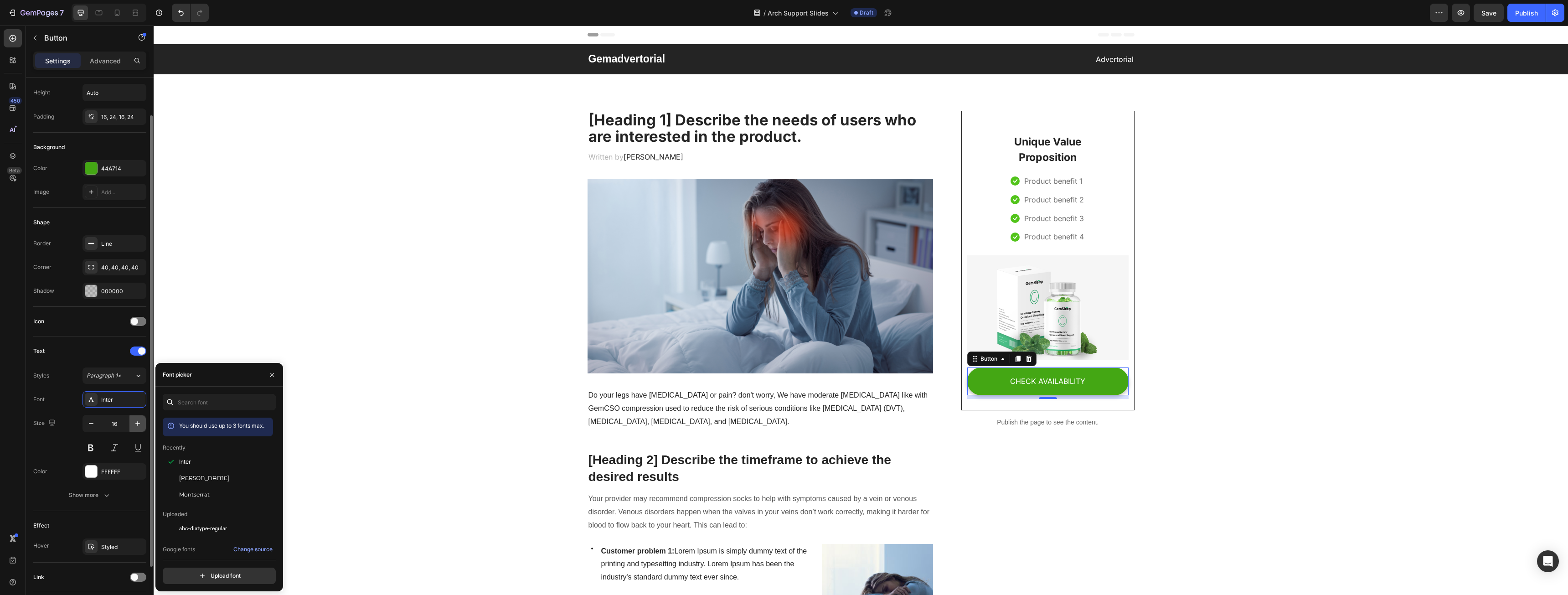
click at [133, 428] on icon "button" at bounding box center [138, 423] width 9 height 9
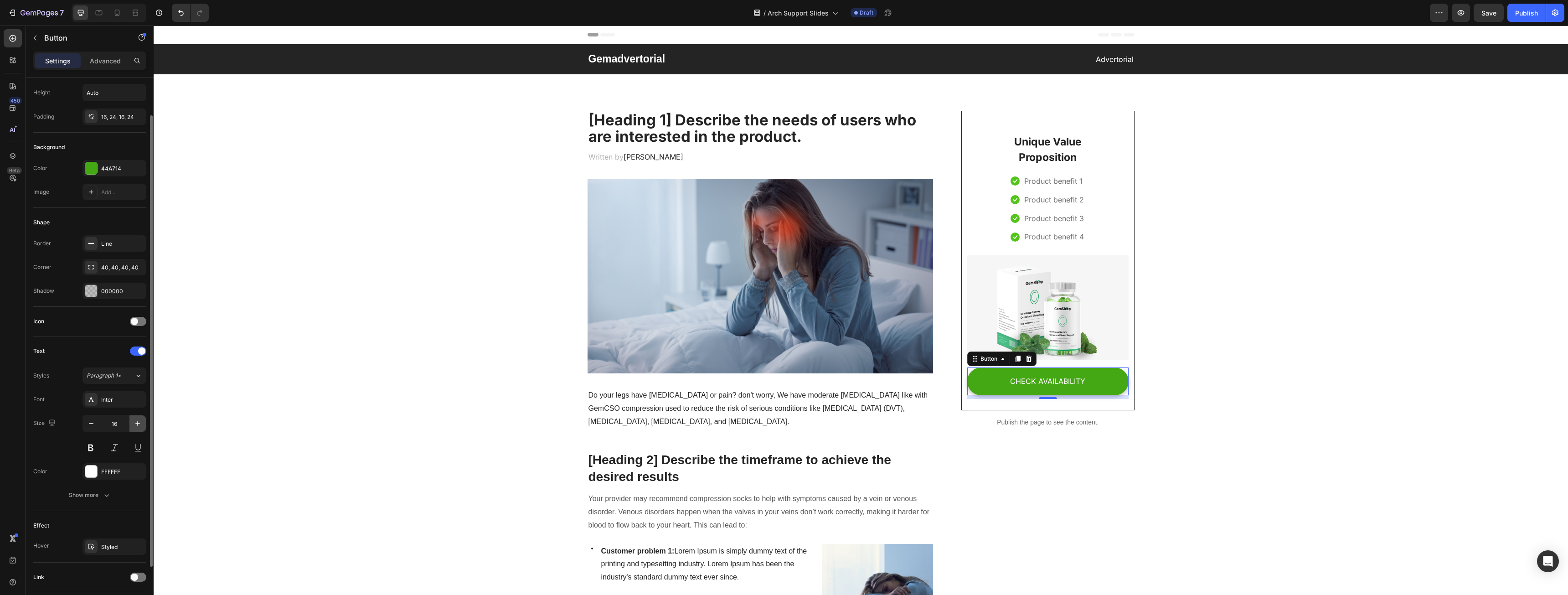
click at [133, 428] on icon "button" at bounding box center [138, 423] width 9 height 9
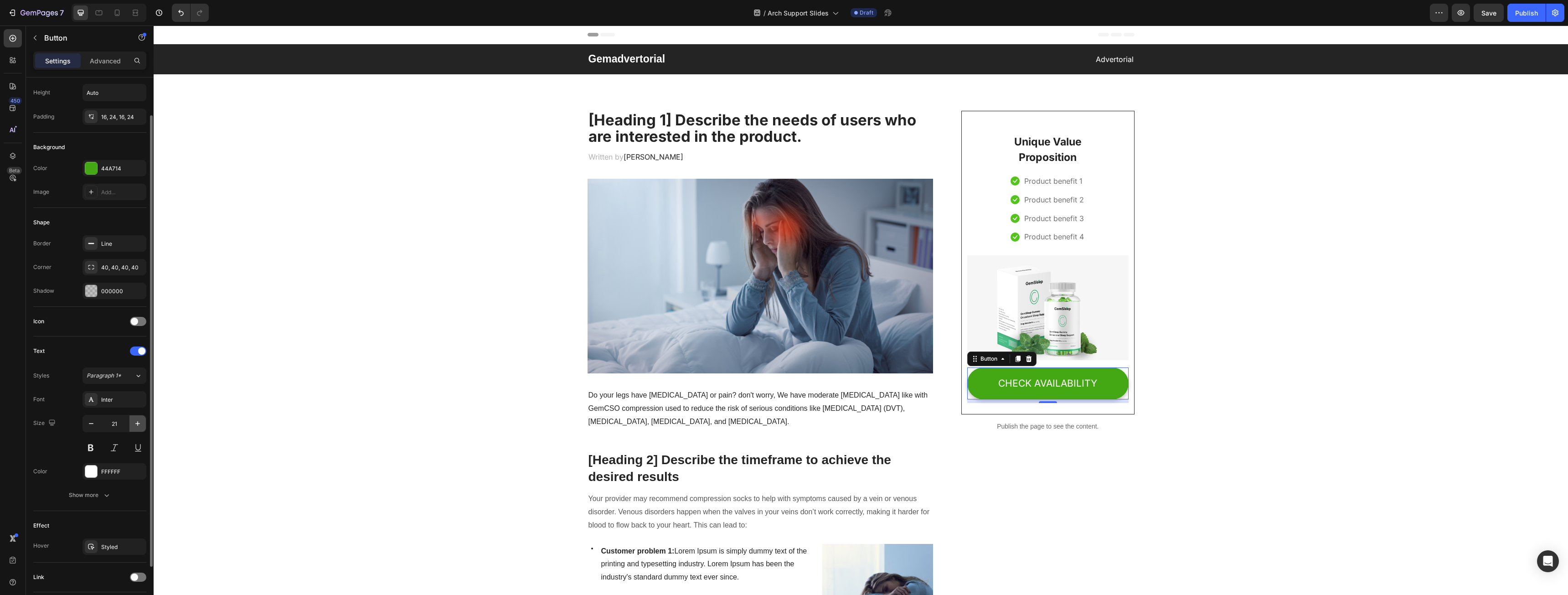
click at [133, 428] on icon "button" at bounding box center [138, 423] width 9 height 9
type input "22"
click at [679, 418] on p "Do your legs have varicose veins or pain? don't worry, We have moderate compres…" at bounding box center [760, 409] width 344 height 39
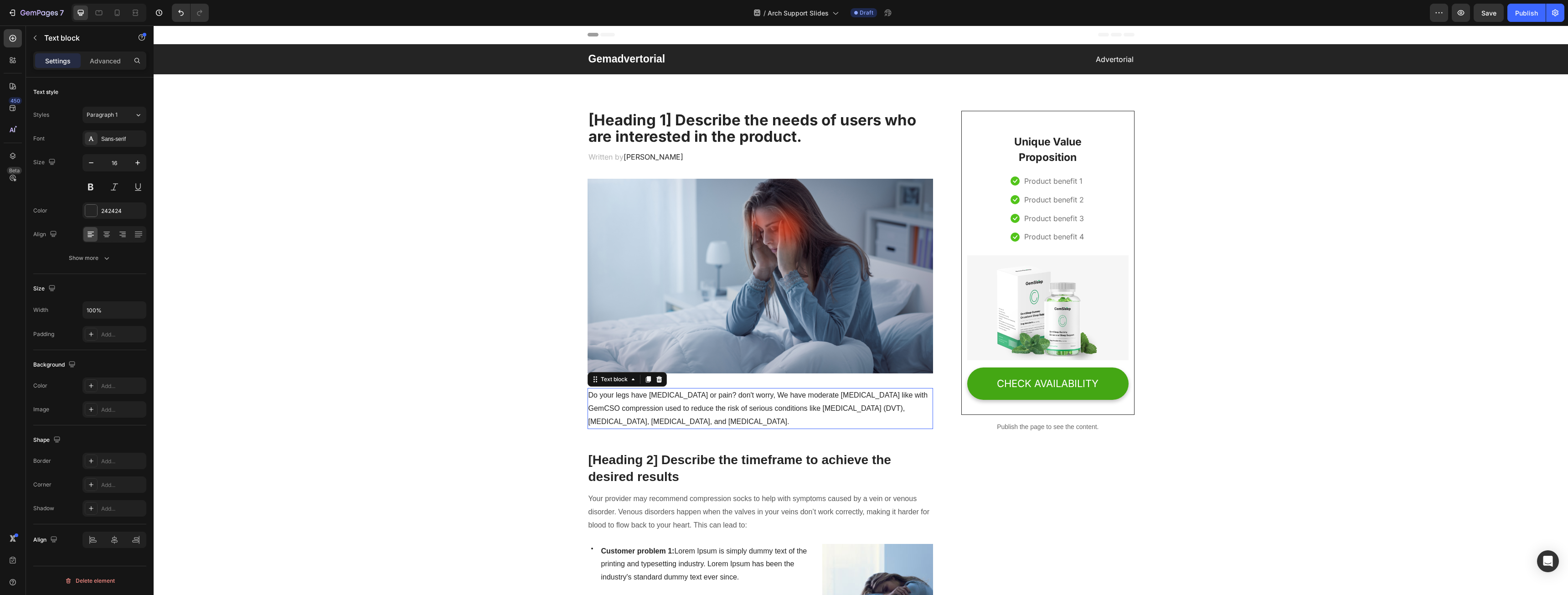
scroll to position [0, 0]
click at [110, 139] on div "Sans-serif" at bounding box center [122, 139] width 43 height 8
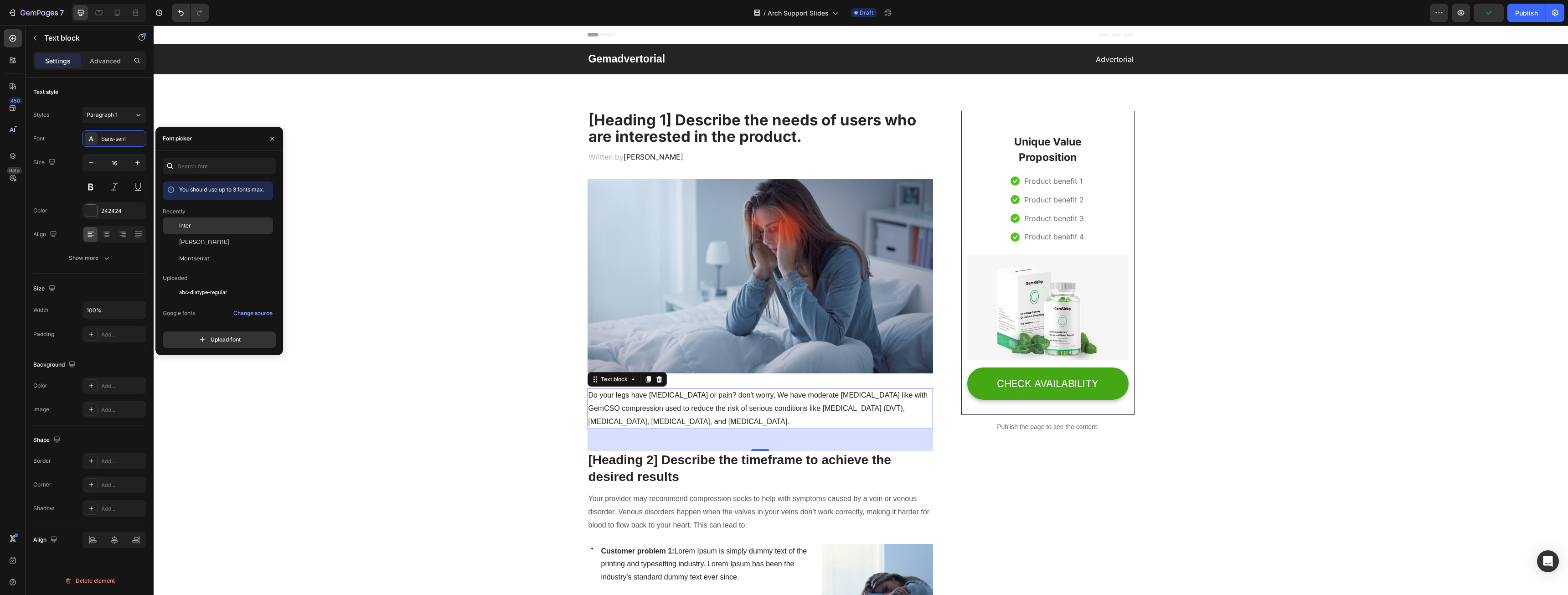
click at [180, 226] on span "Inter" at bounding box center [184, 225] width 12 height 8
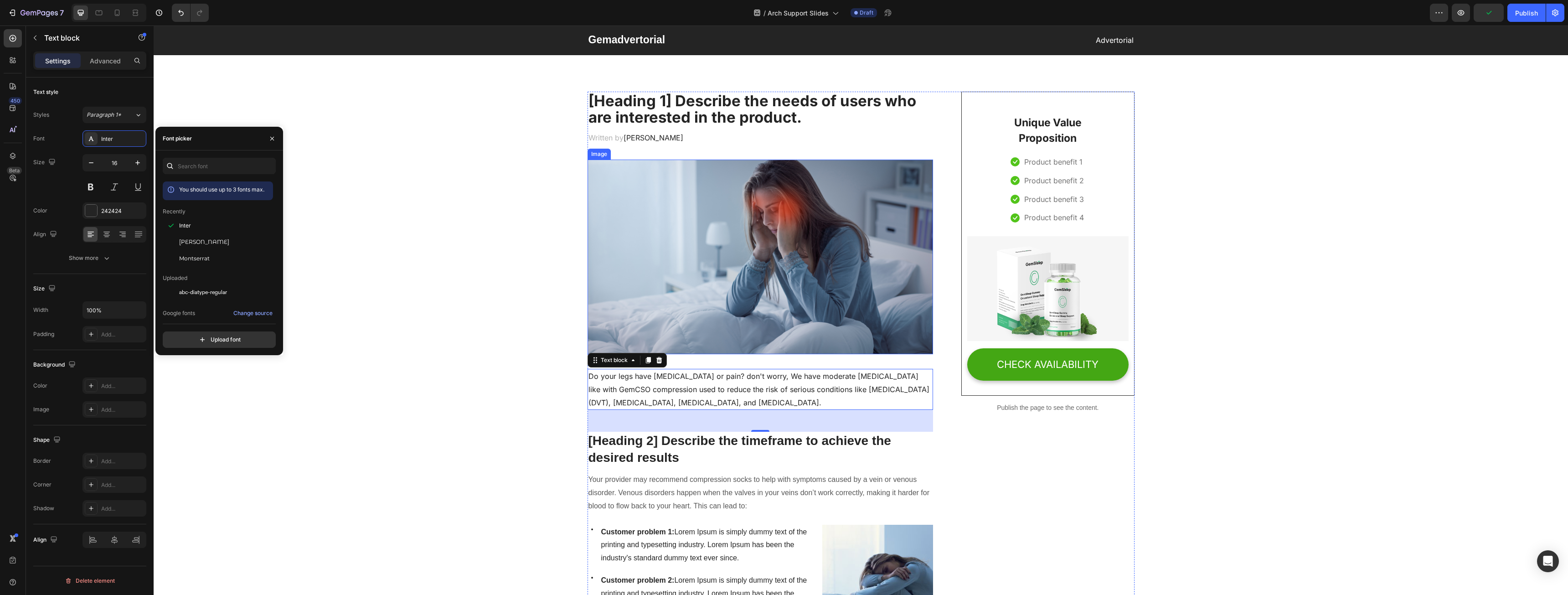
scroll to position [183, 0]
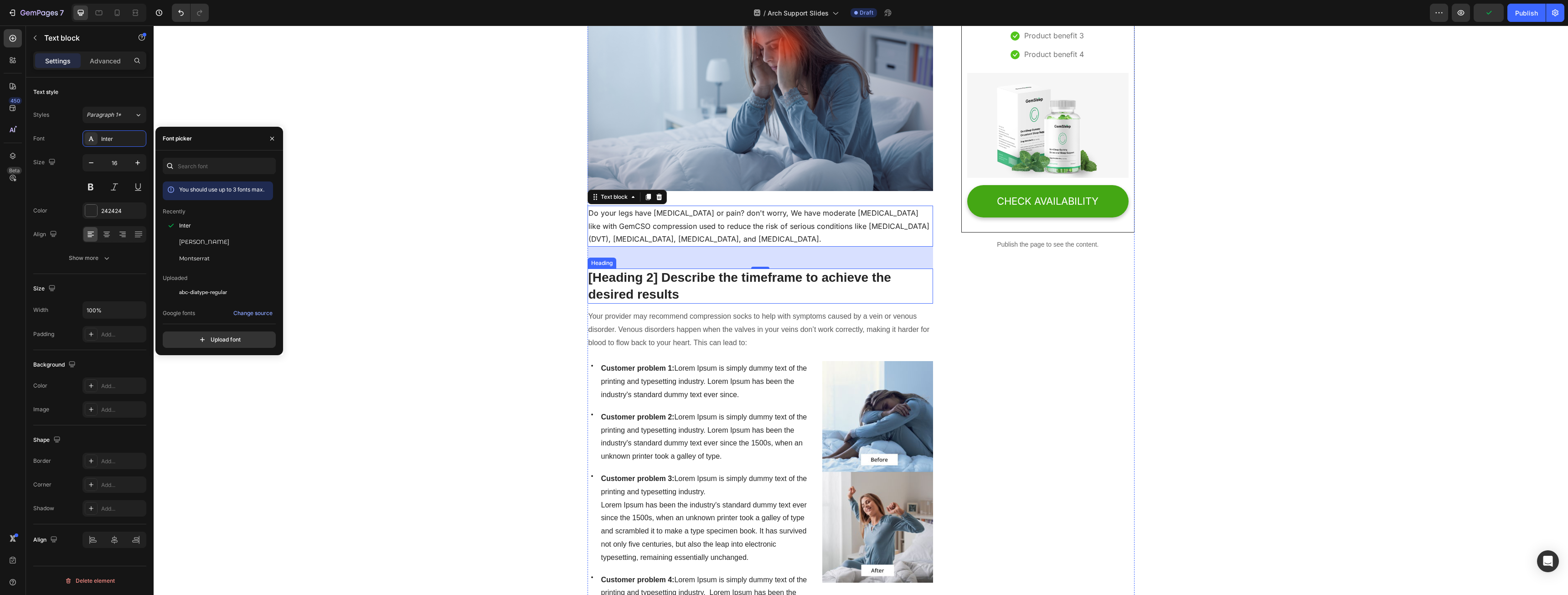
click at [657, 284] on p "[Heading 2] Describe the timeframe to achieve the desired results" at bounding box center [760, 286] width 344 height 33
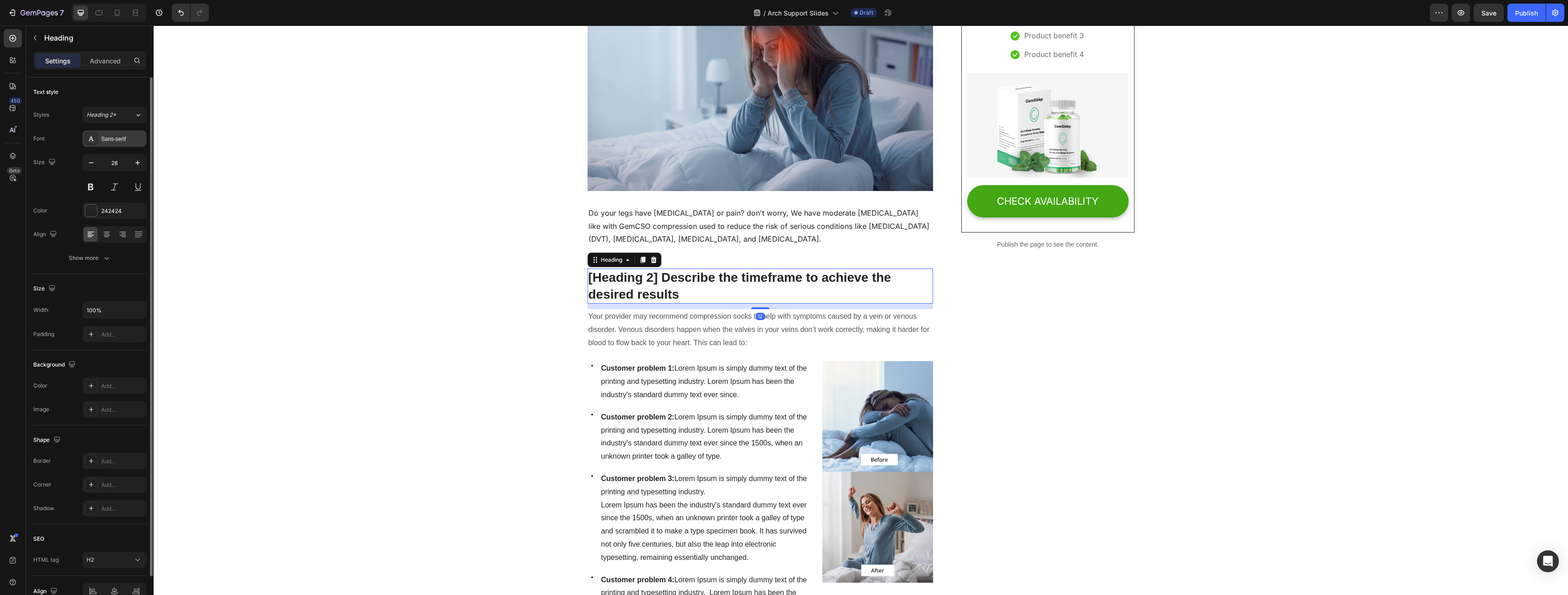
click at [135, 143] on div "Sans-serif" at bounding box center [122, 139] width 43 height 8
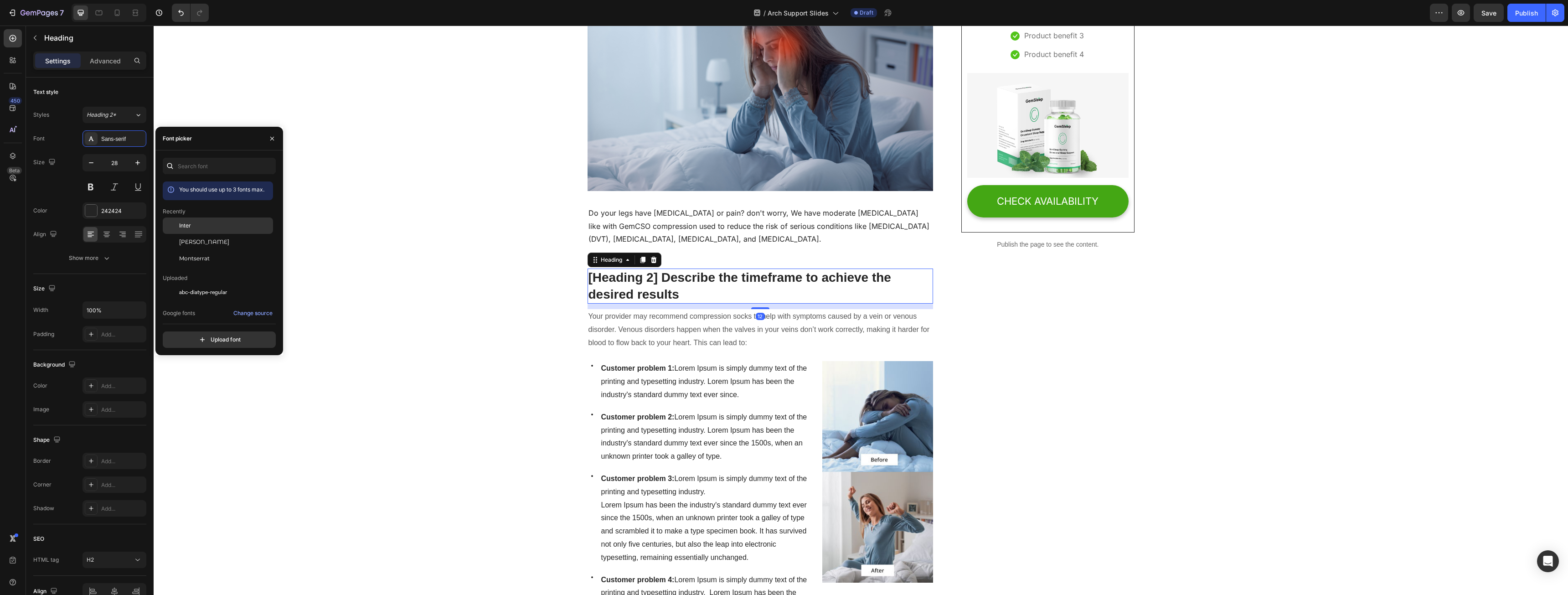
click at [186, 225] on span "Inter" at bounding box center [184, 225] width 12 height 8
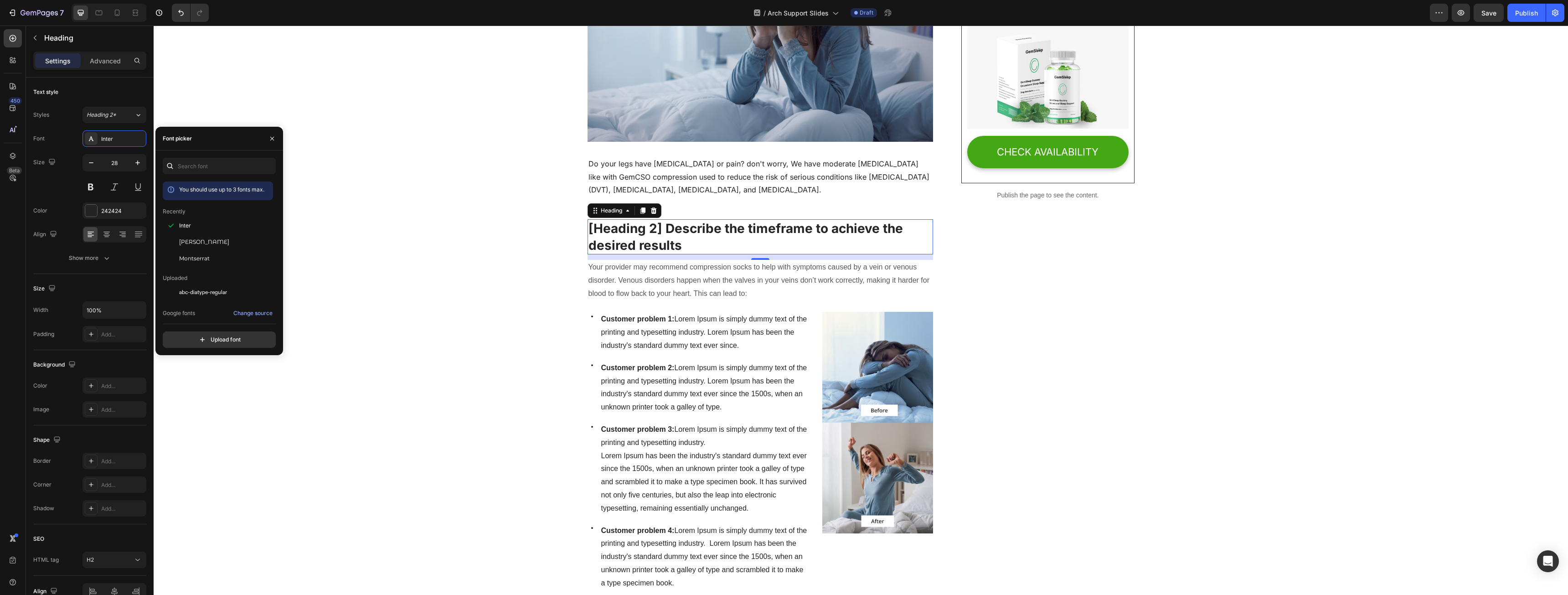
scroll to position [410, 0]
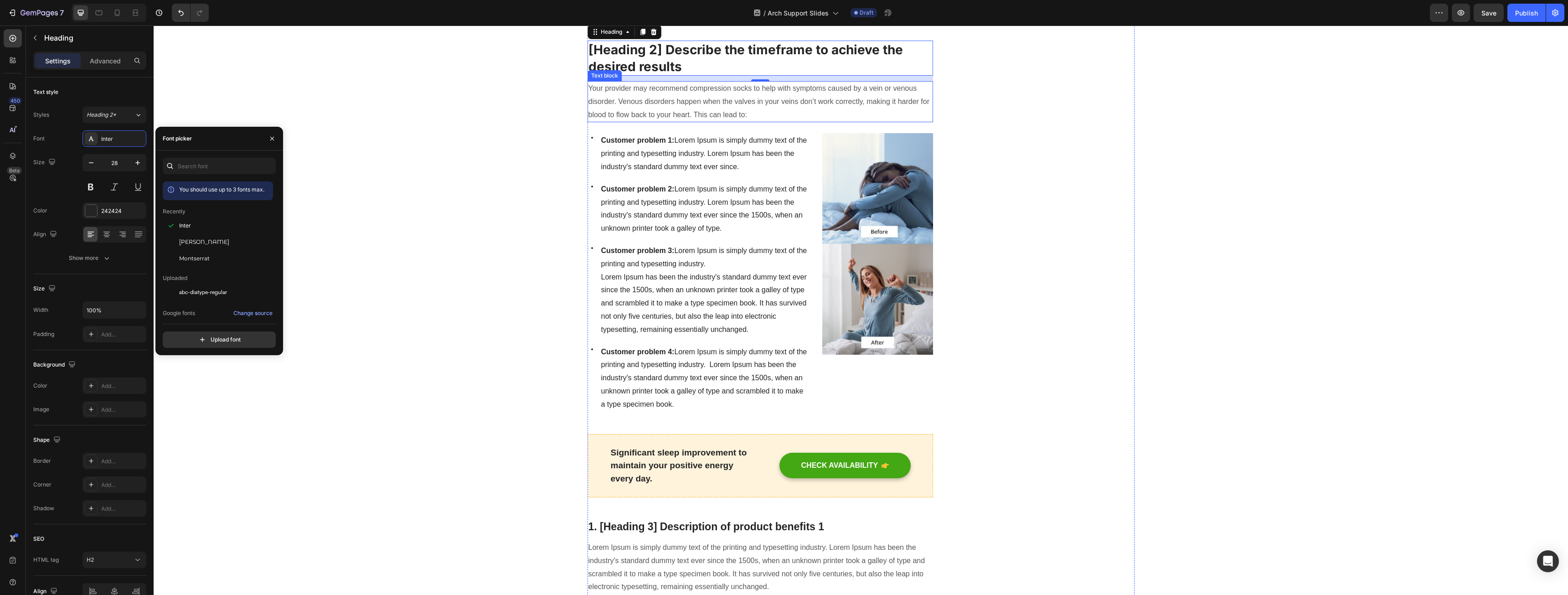
click at [723, 107] on p "Your provider may recommend compression socks to help with symptoms caused by a…" at bounding box center [760, 102] width 344 height 39
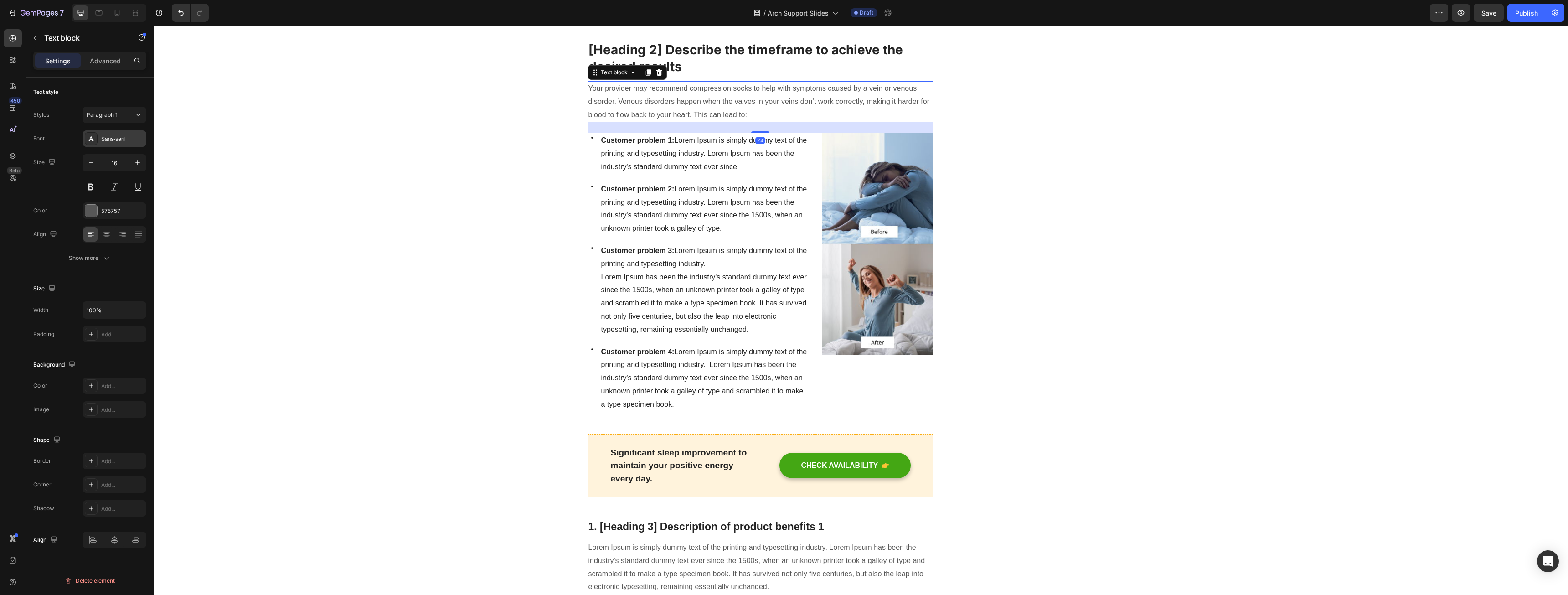
click at [97, 145] on div "Sans-serif" at bounding box center [114, 138] width 64 height 16
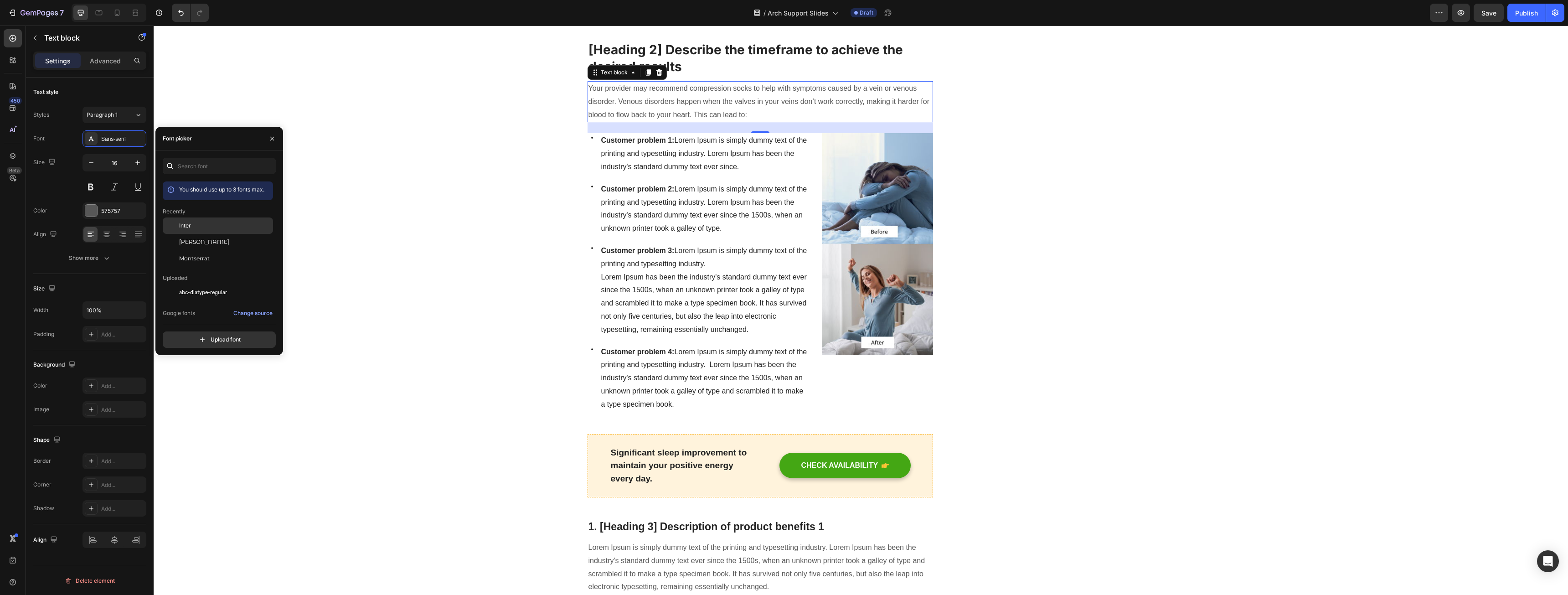
click at [220, 219] on div "Inter" at bounding box center [217, 225] width 110 height 16
click at [677, 140] on span "Customer problem 1: Lorem Ipsum is simply dummy text of the printing and typese…" at bounding box center [704, 153] width 206 height 34
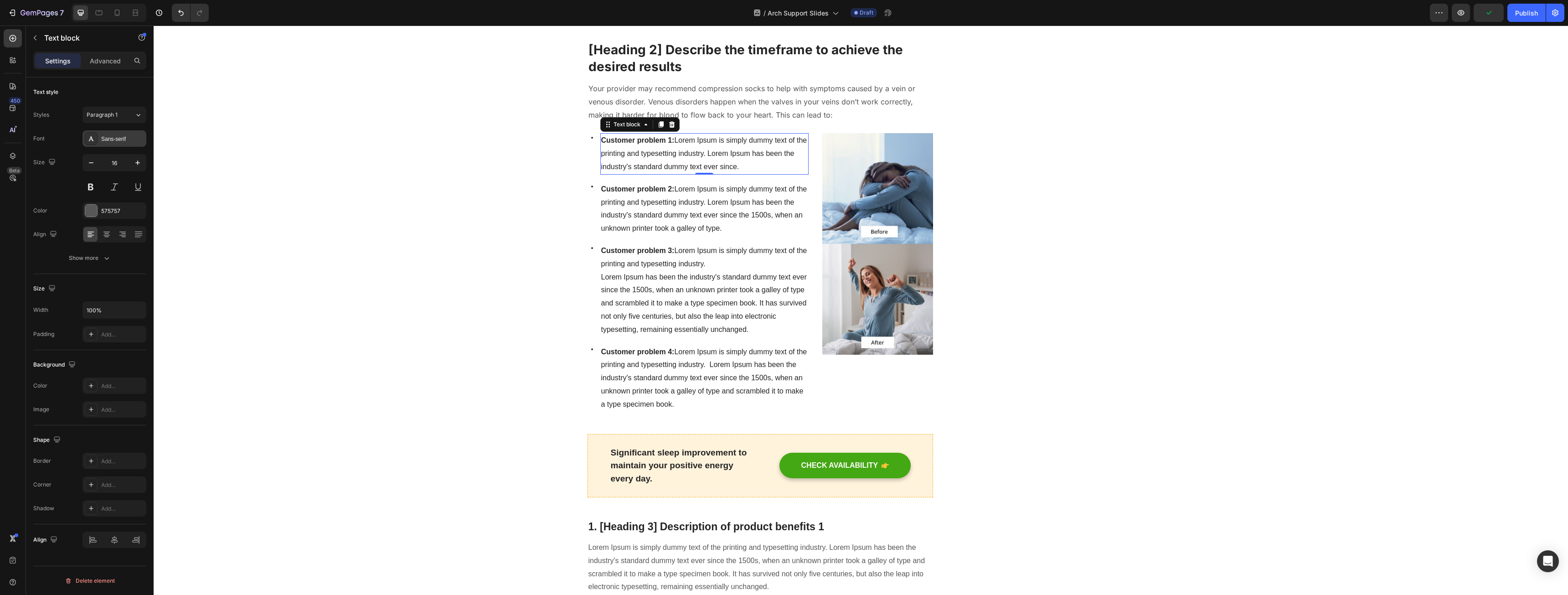
click at [108, 134] on div "Sans-serif" at bounding box center [114, 138] width 64 height 16
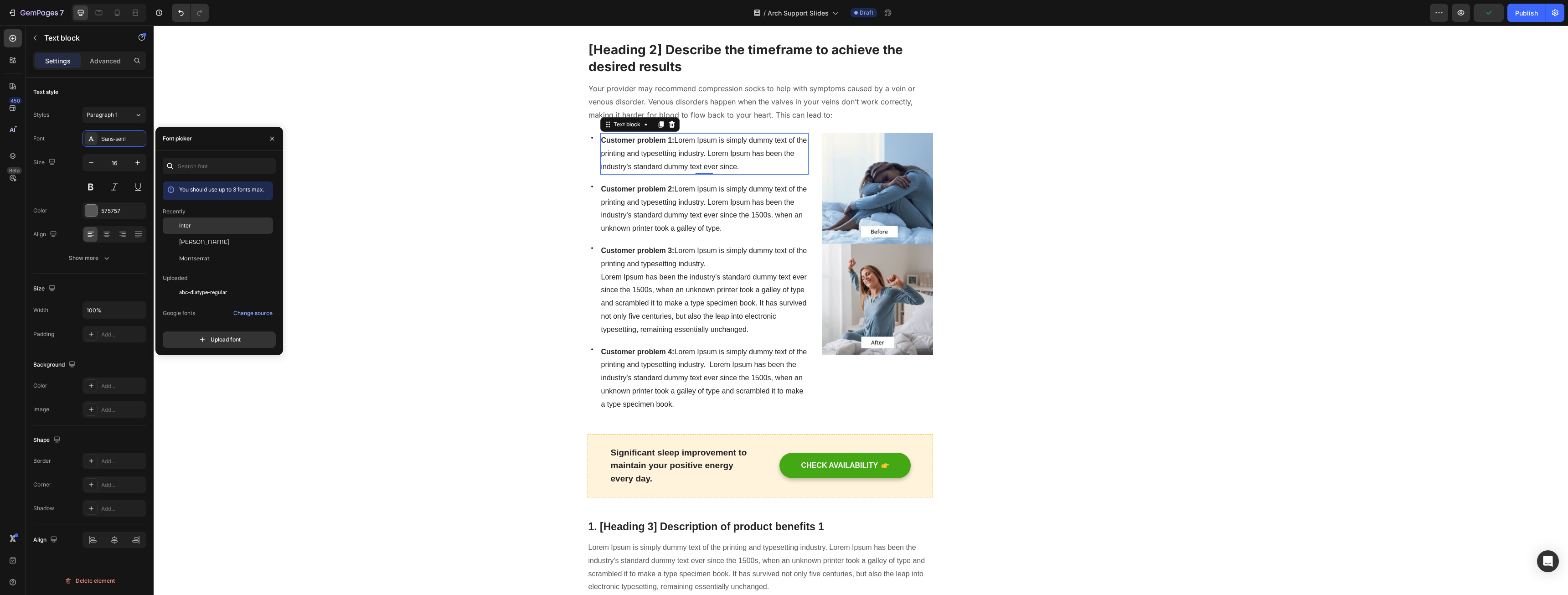
click at [181, 220] on div "Inter" at bounding box center [217, 225] width 110 height 16
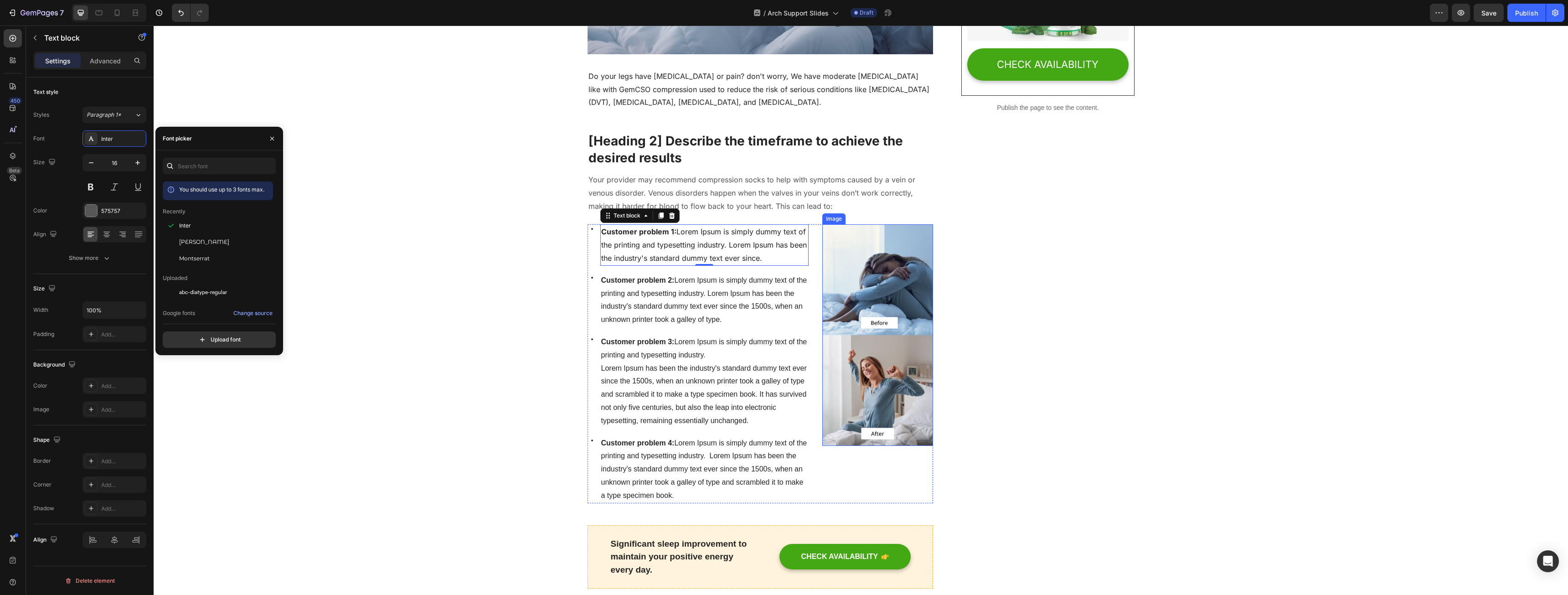
scroll to position [273, 0]
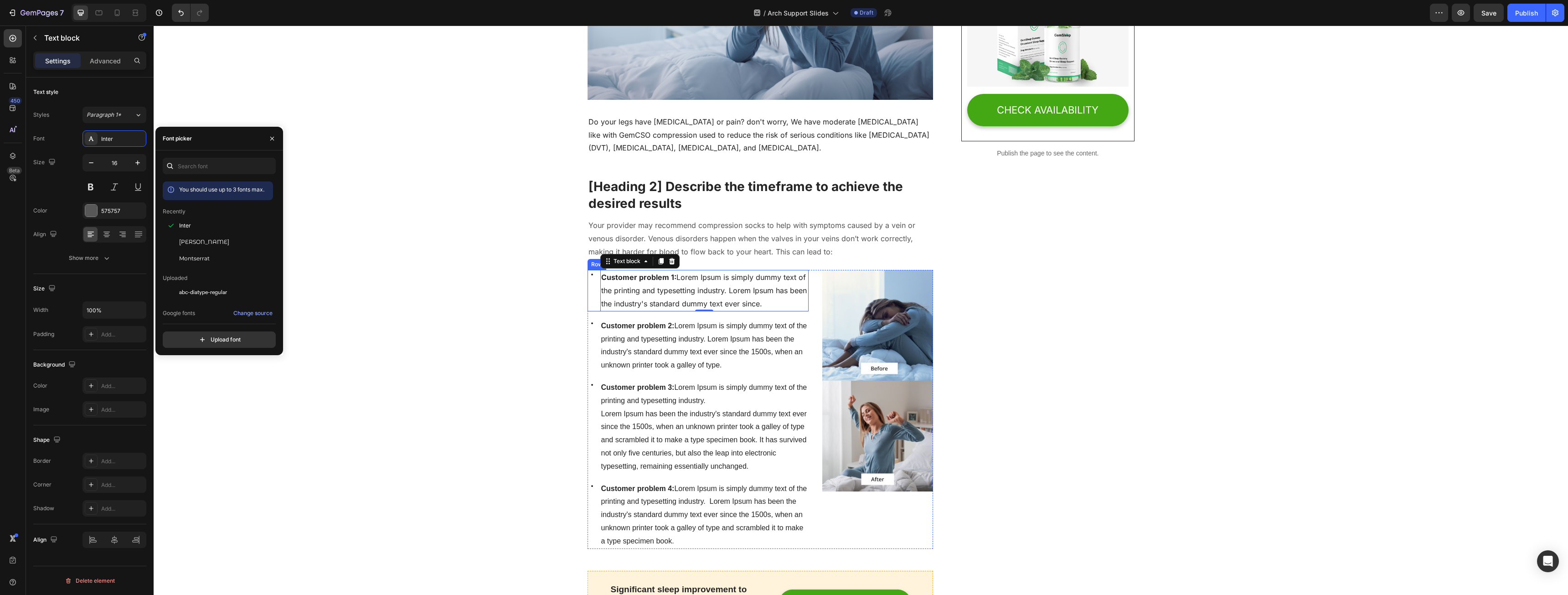
click at [587, 311] on div "Icon" at bounding box center [592, 290] width 9 height 41
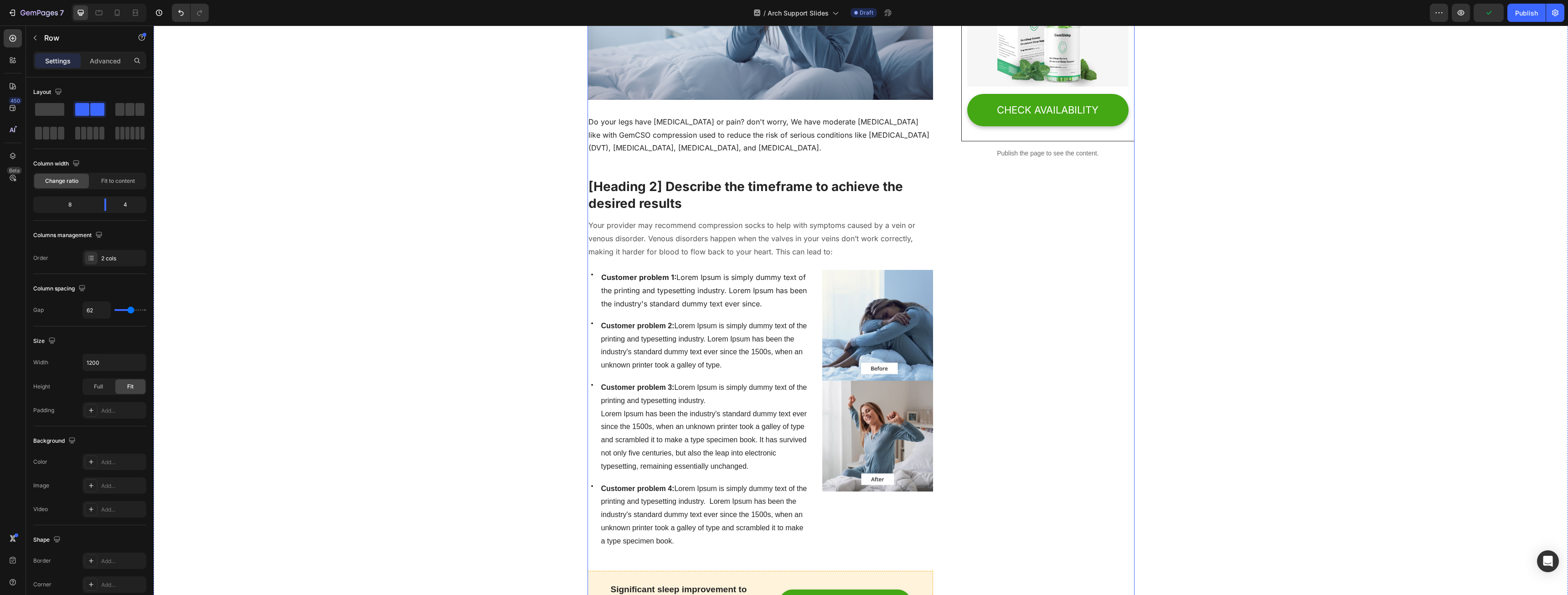
click at [927, 301] on img at bounding box center [878, 381] width 111 height 222
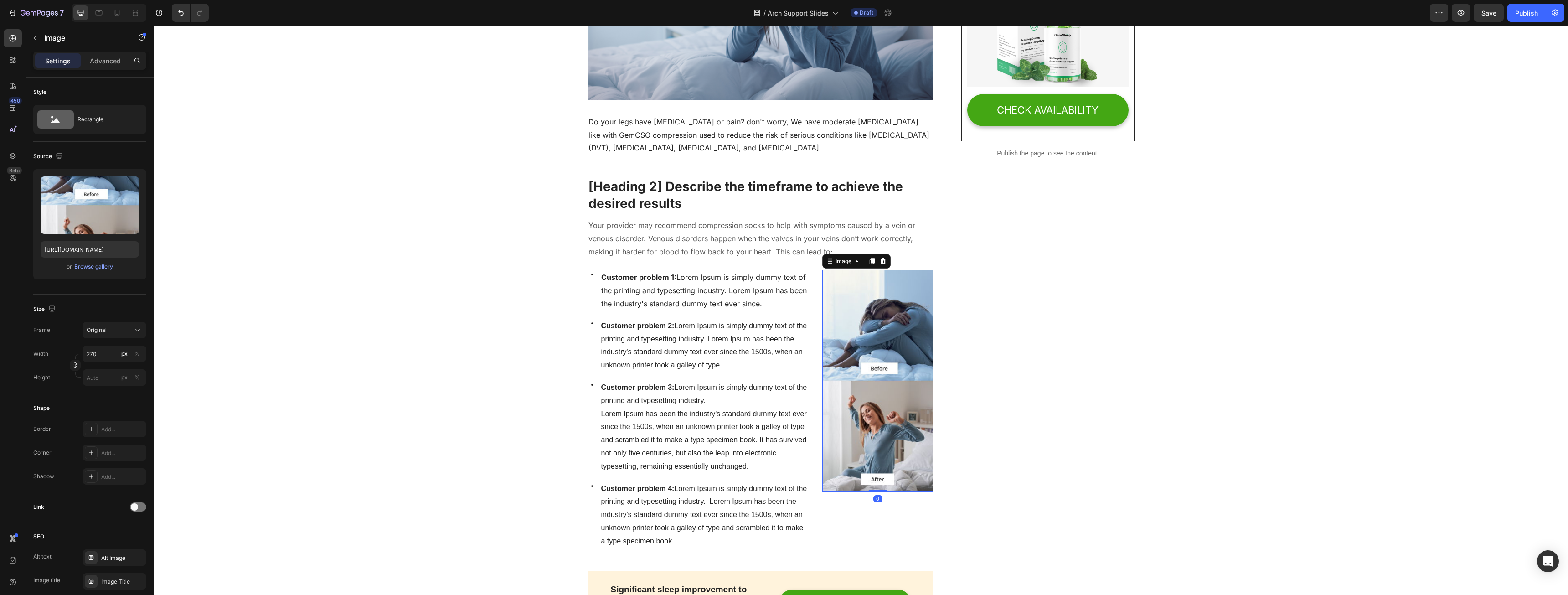
click at [880, 261] on icon at bounding box center [883, 261] width 7 height 7
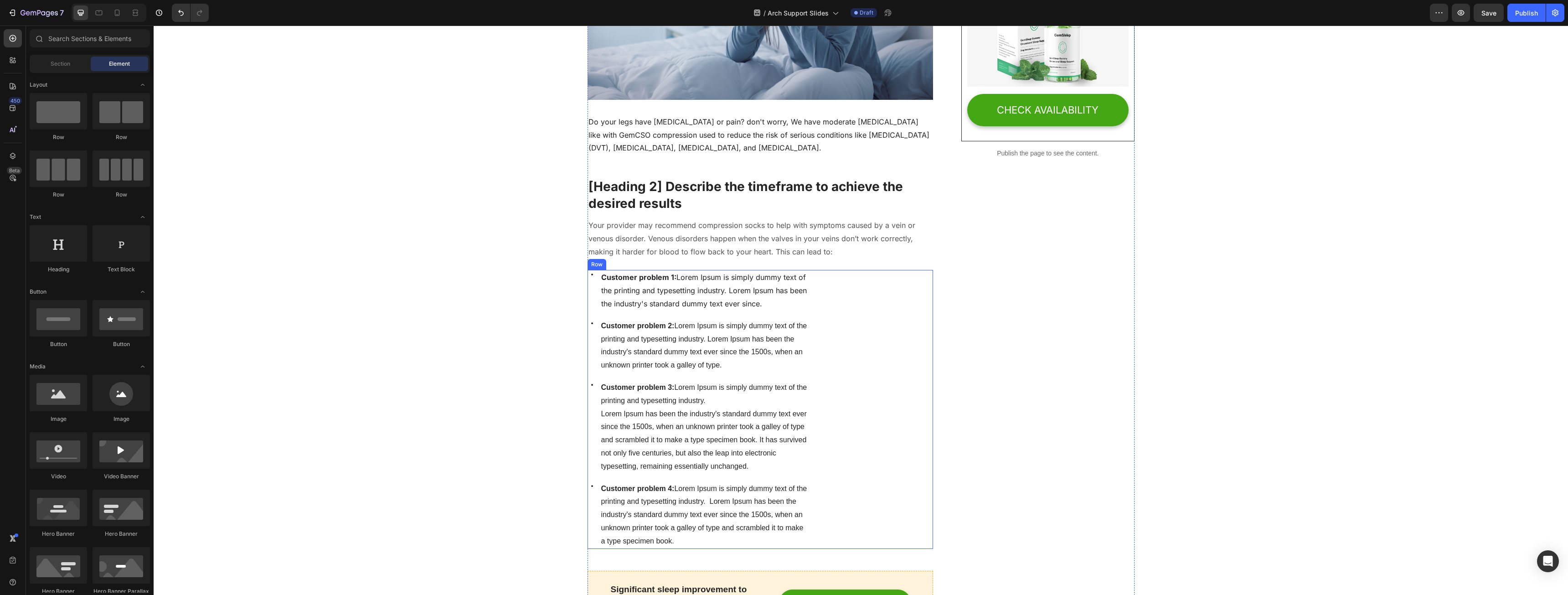
click at [812, 294] on div "Icon Customer problem 1: Lorem Ipsum is simply dummy text of the printing and t…" at bounding box center [760, 409] width 346 height 279
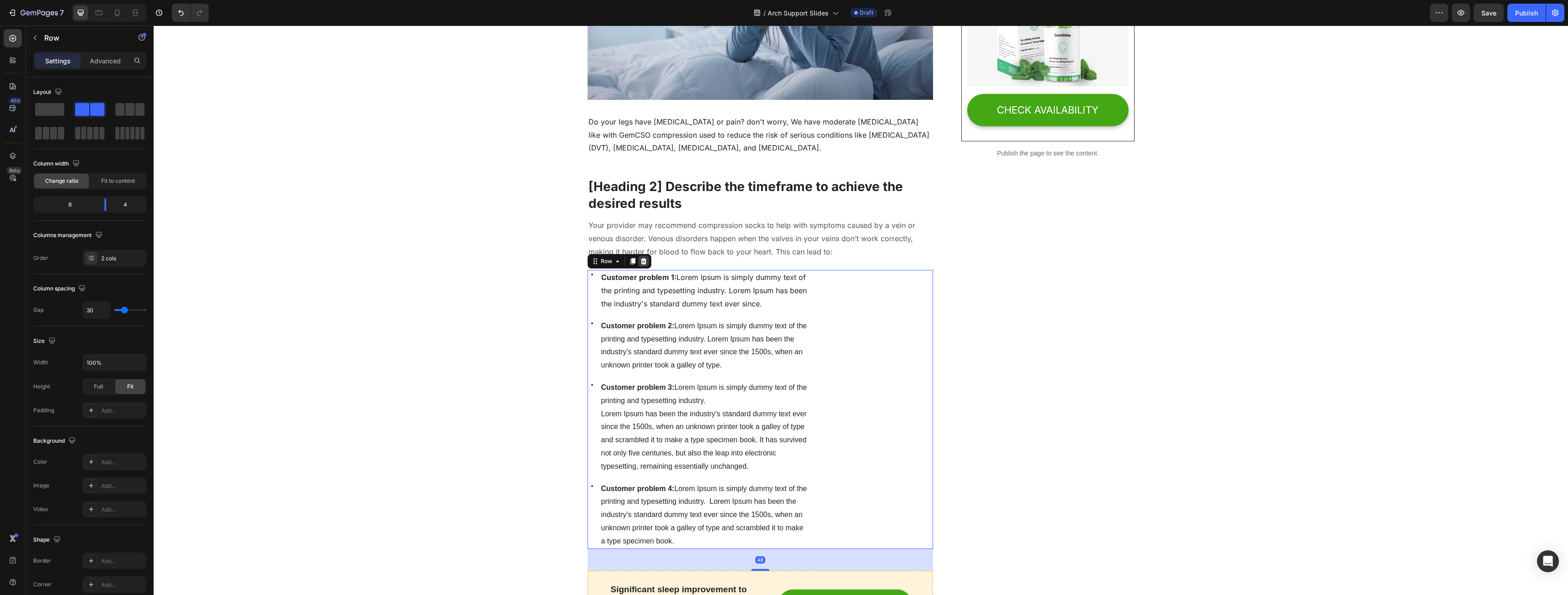
click at [642, 261] on icon at bounding box center [643, 261] width 7 height 7
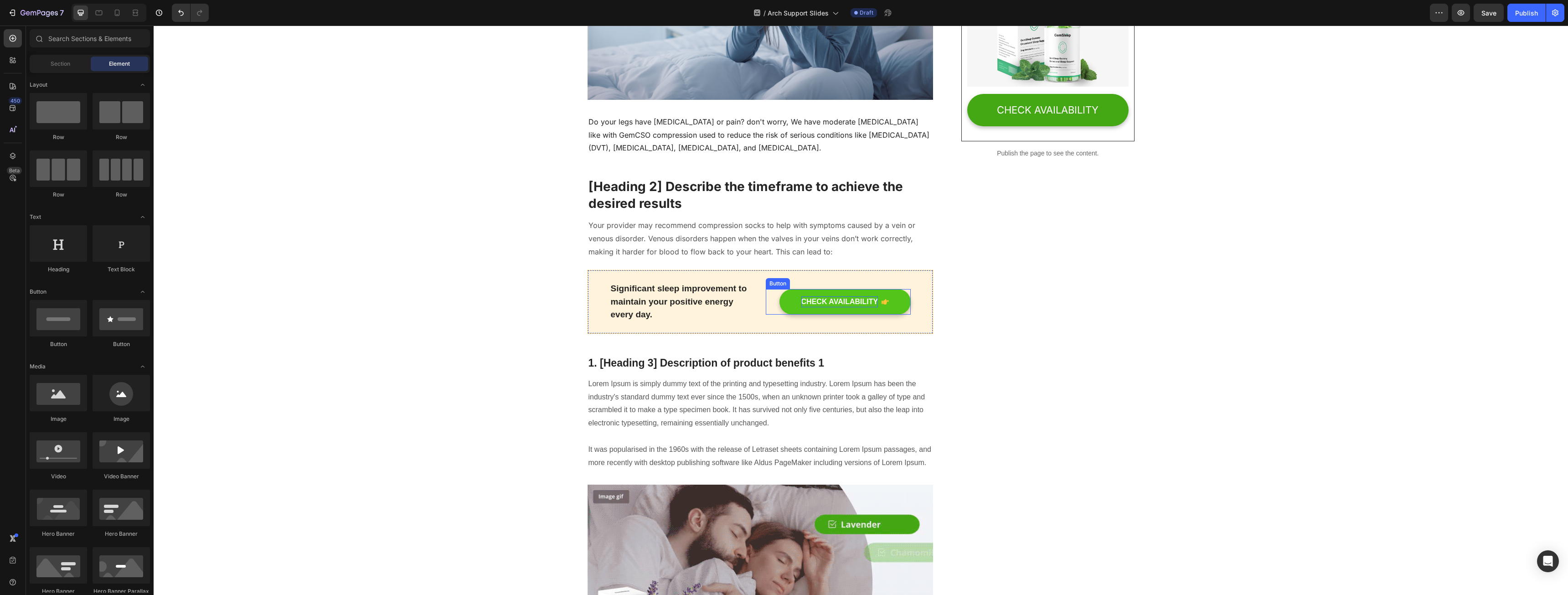
click at [870, 297] on div "CHECK AVAILABILITY" at bounding box center [839, 302] width 77 height 11
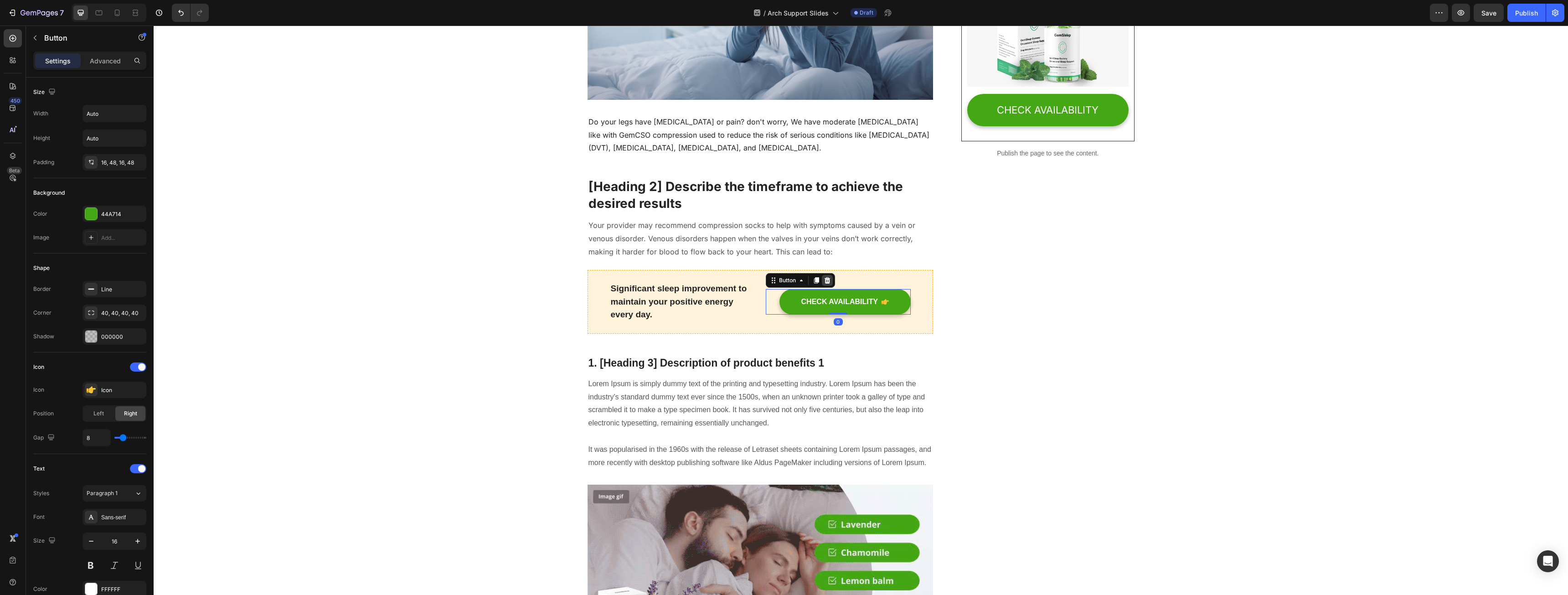
click at [824, 279] on icon at bounding box center [827, 281] width 7 height 7
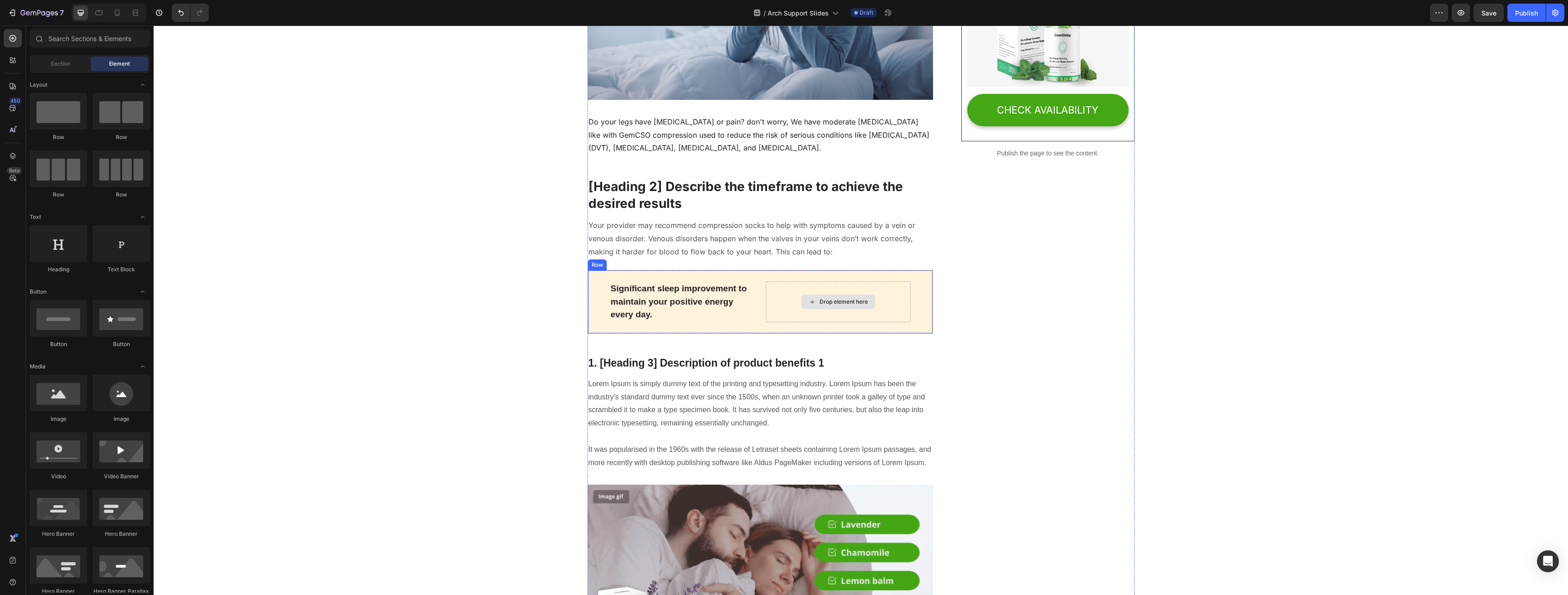
click at [835, 292] on div "Drop element here" at bounding box center [838, 301] width 145 height 41
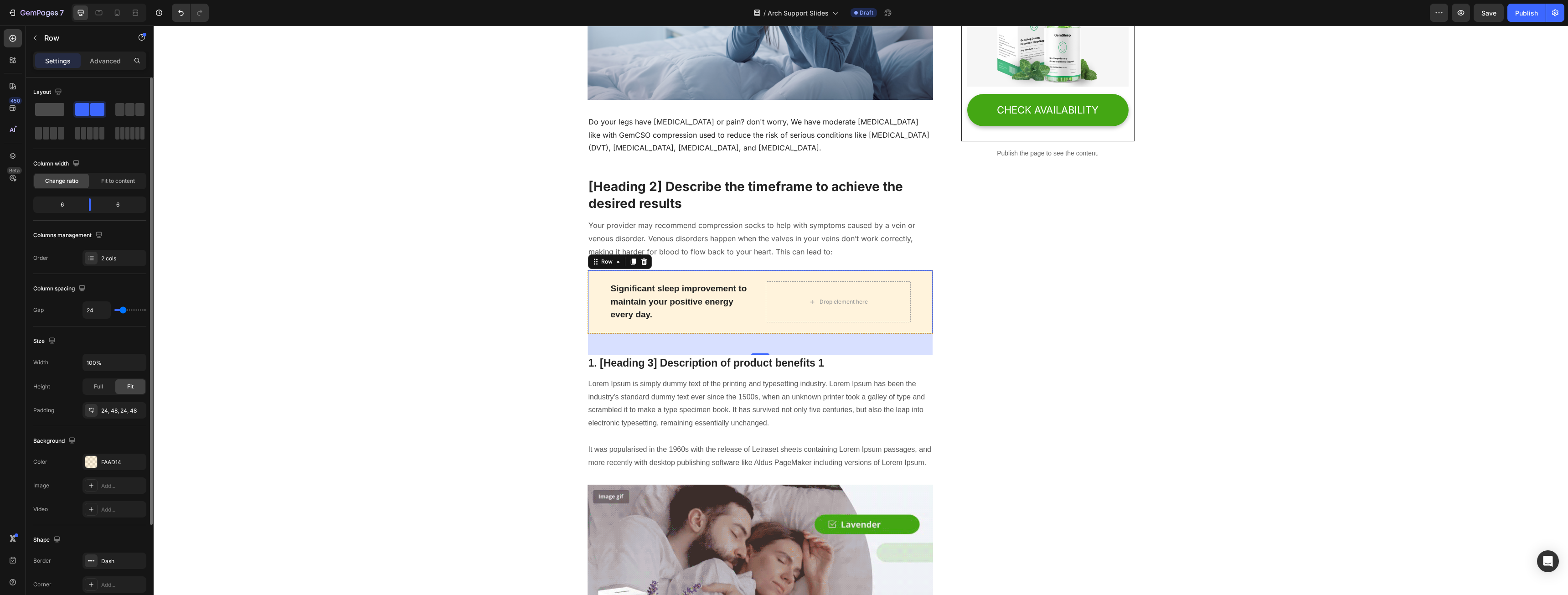
click at [48, 113] on span at bounding box center [50, 109] width 29 height 13
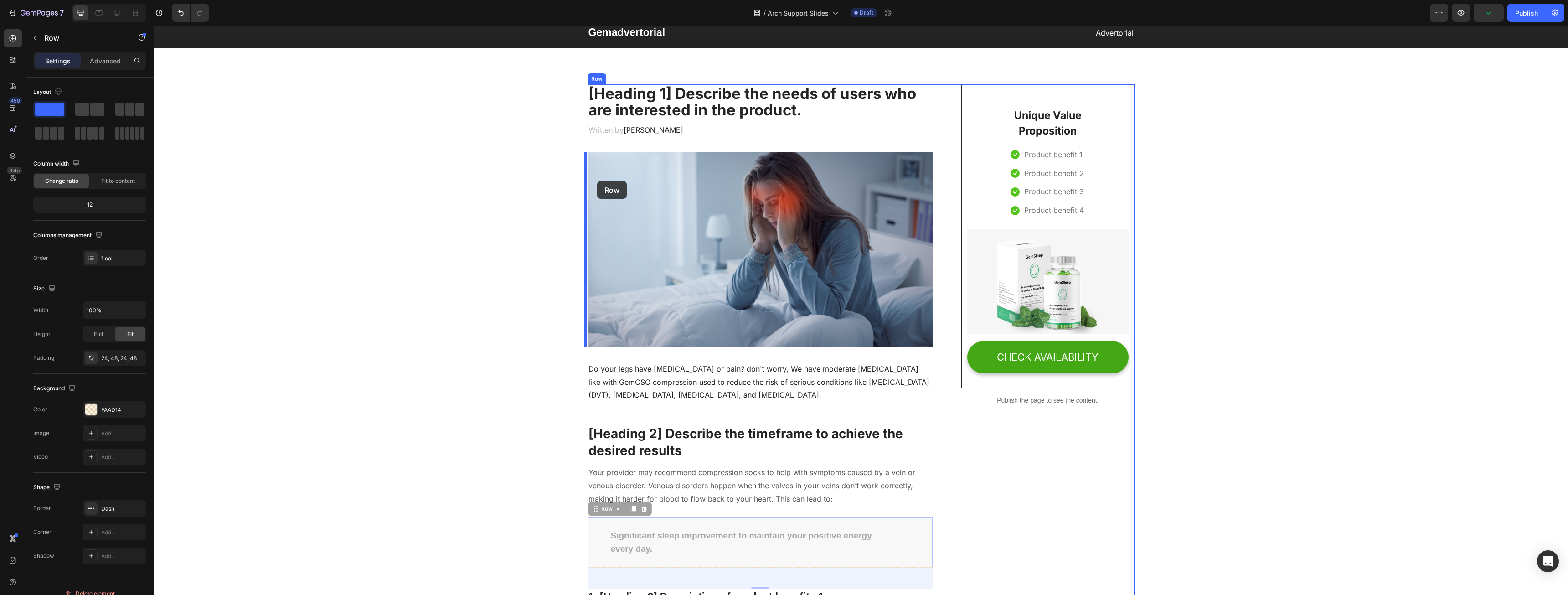
scroll to position [0, 0]
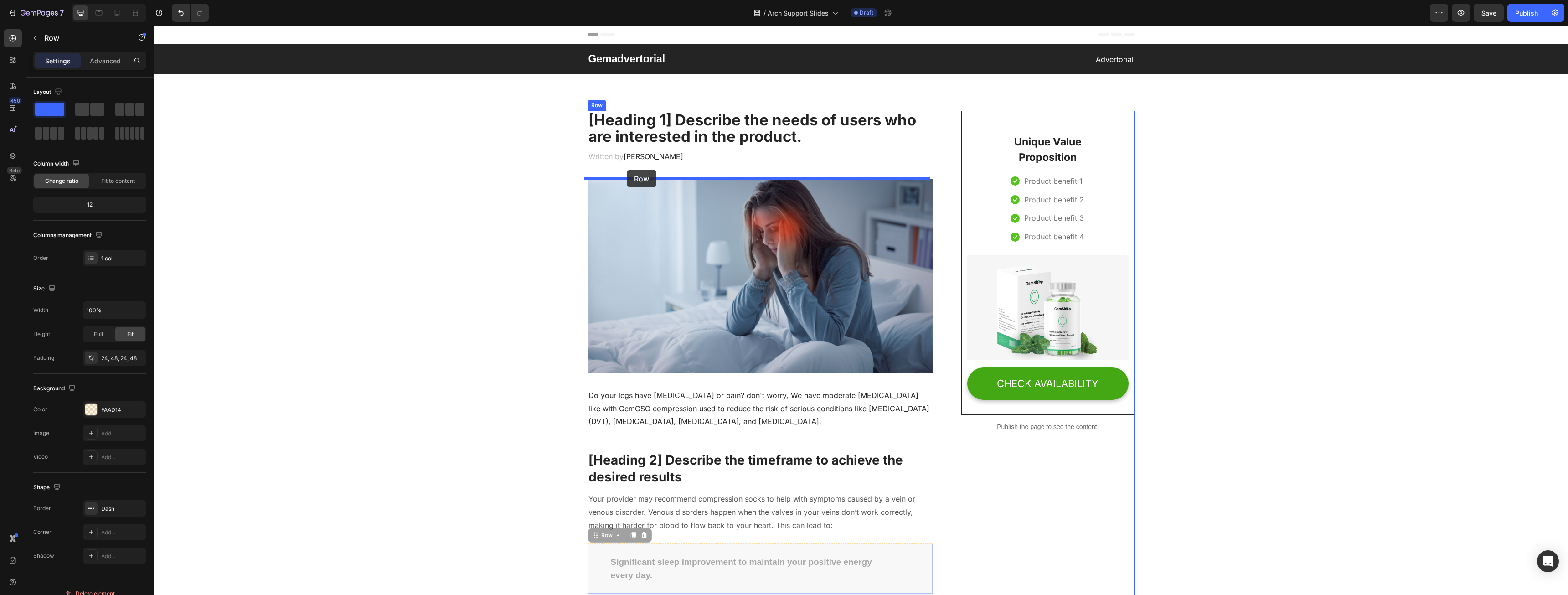
drag, startPoint x: 598, startPoint y: 264, endPoint x: 627, endPoint y: 170, distance: 98.4
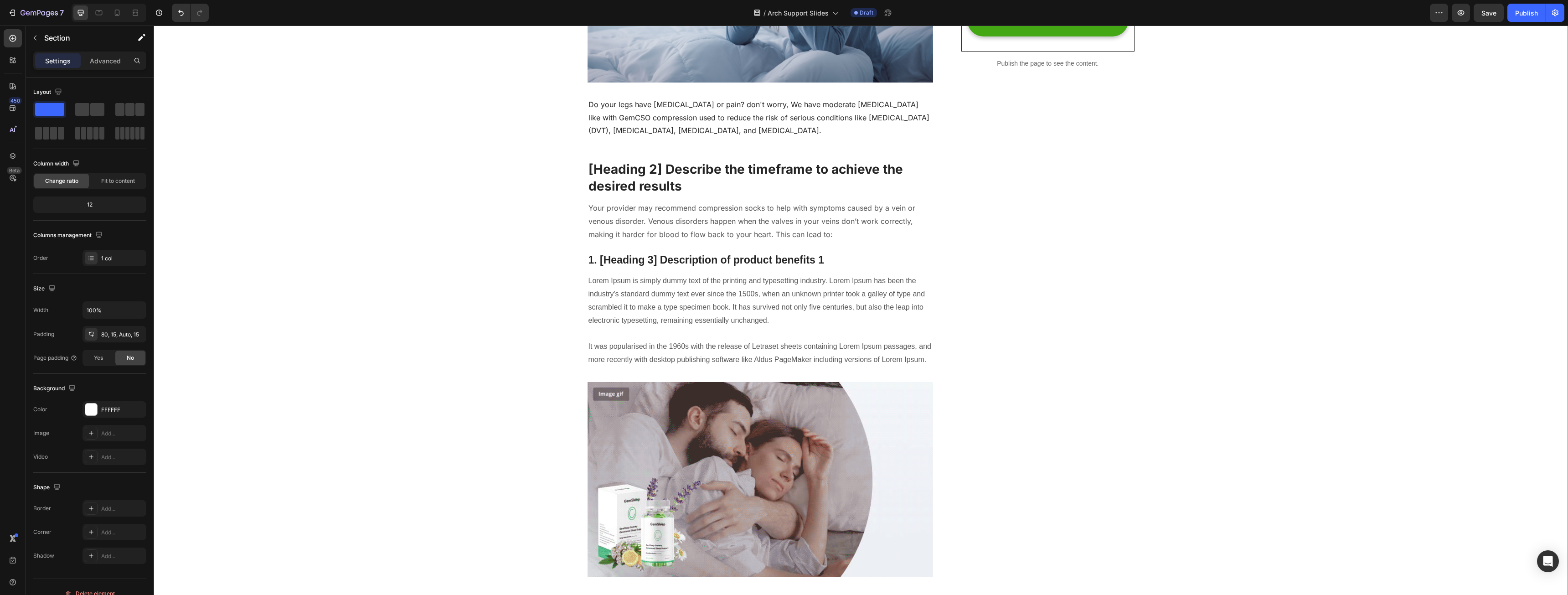
scroll to position [365, 0]
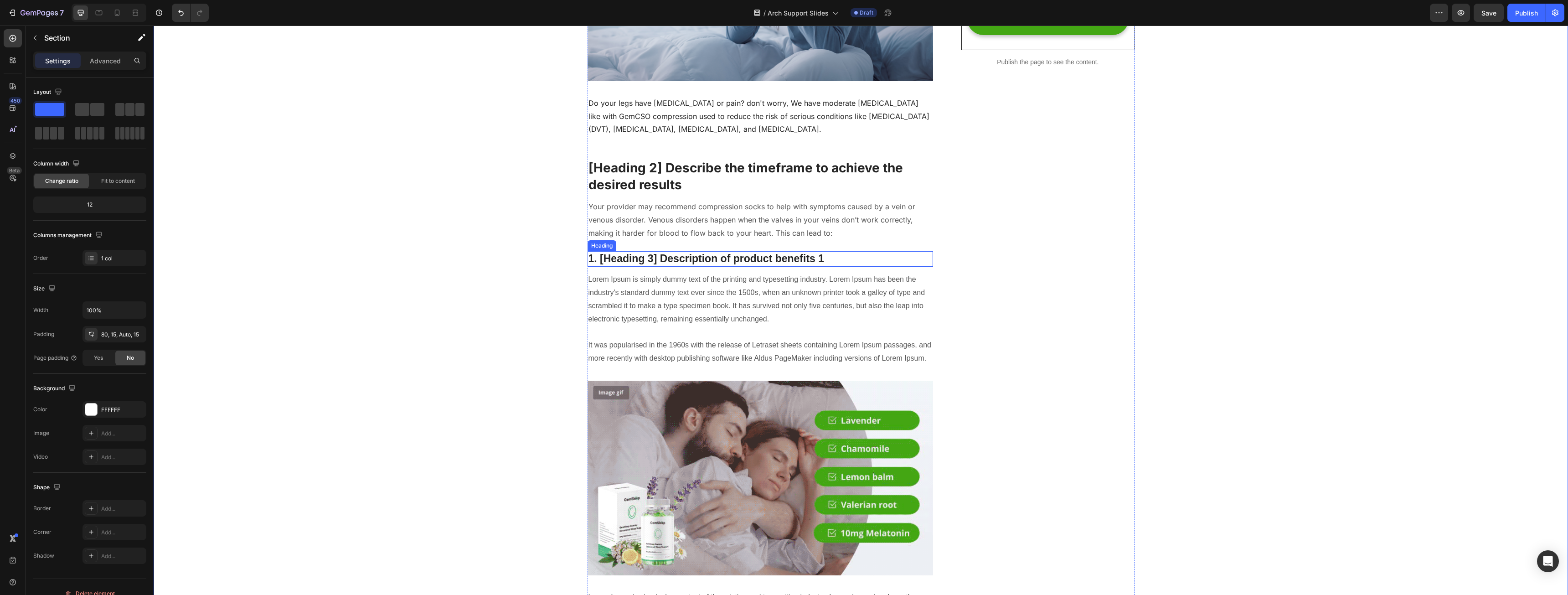
click at [692, 257] on p "1. [Heading 3] Description of product benefits 1" at bounding box center [760, 259] width 344 height 13
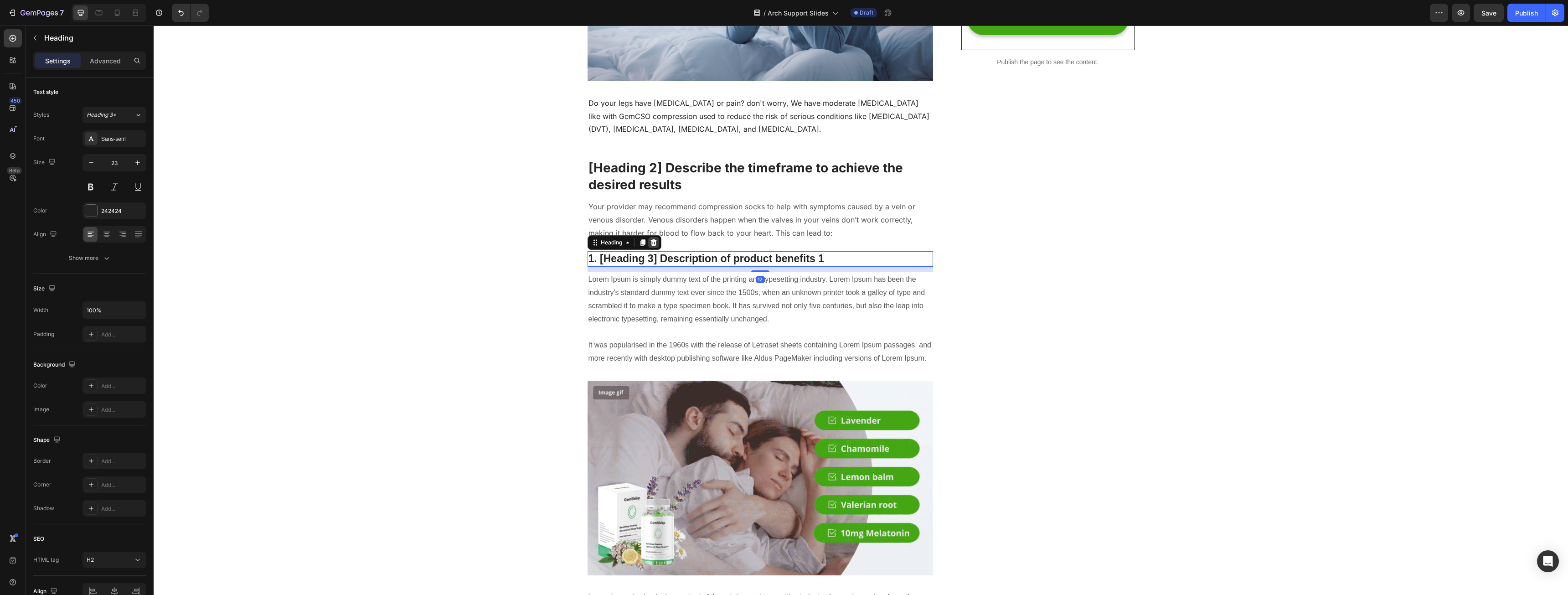
click at [651, 242] on icon at bounding box center [654, 242] width 6 height 6
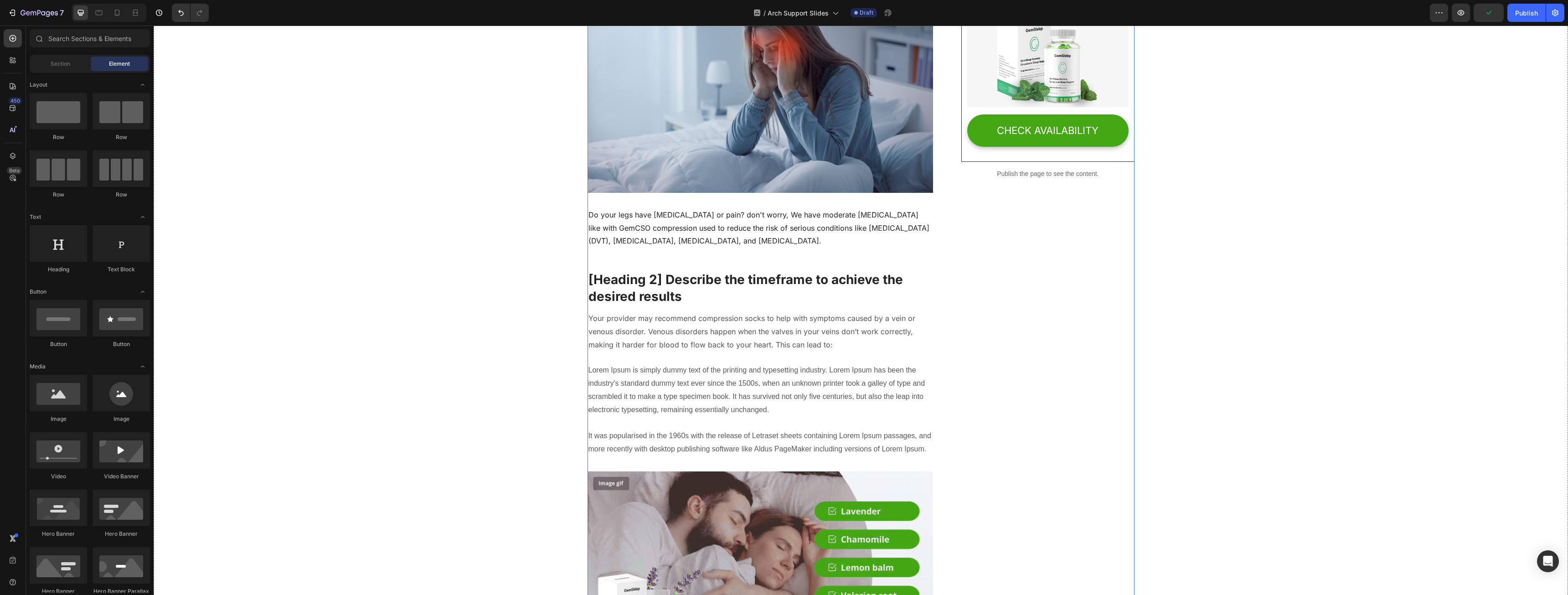
scroll to position [319, 0]
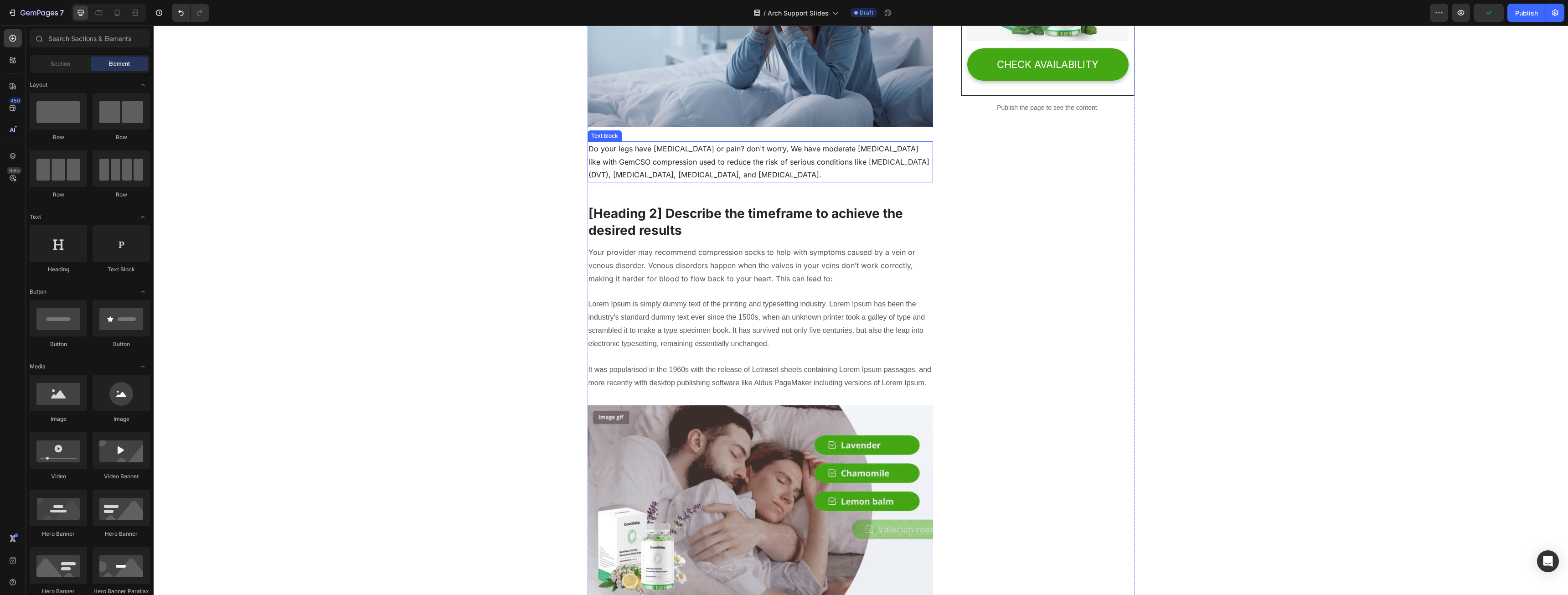
click at [689, 154] on p "Do your legs have varicose veins or pain? don't worry, We have moderate compres…" at bounding box center [760, 162] width 344 height 39
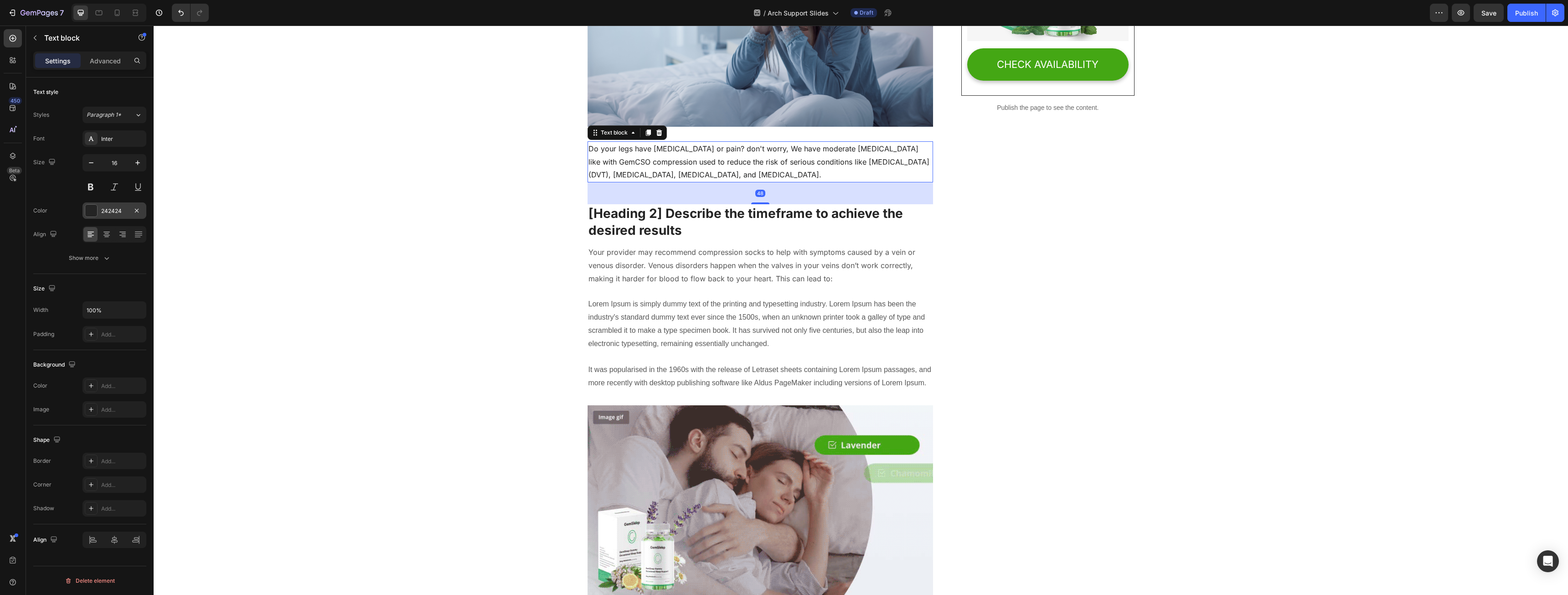
click at [121, 211] on div "242424" at bounding box center [114, 211] width 26 height 8
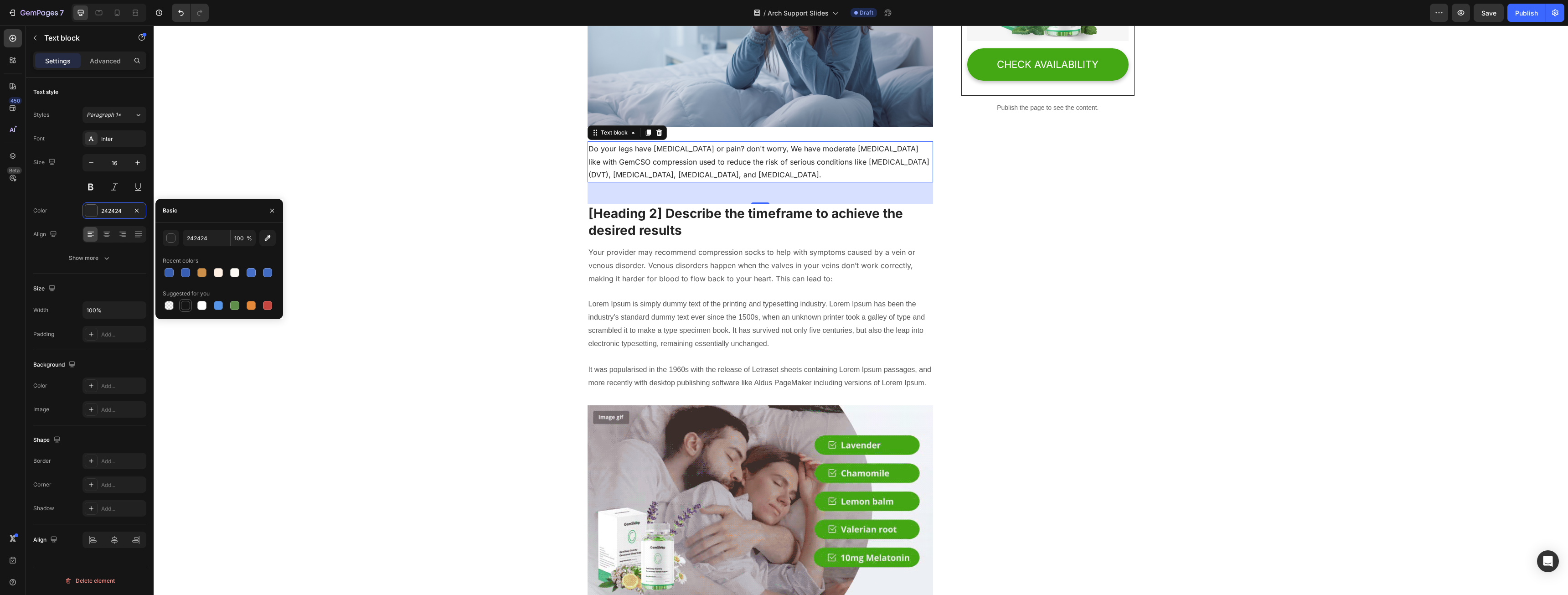
click at [183, 304] on div at bounding box center [185, 305] width 9 height 9
click at [167, 238] on div "button" at bounding box center [171, 238] width 9 height 9
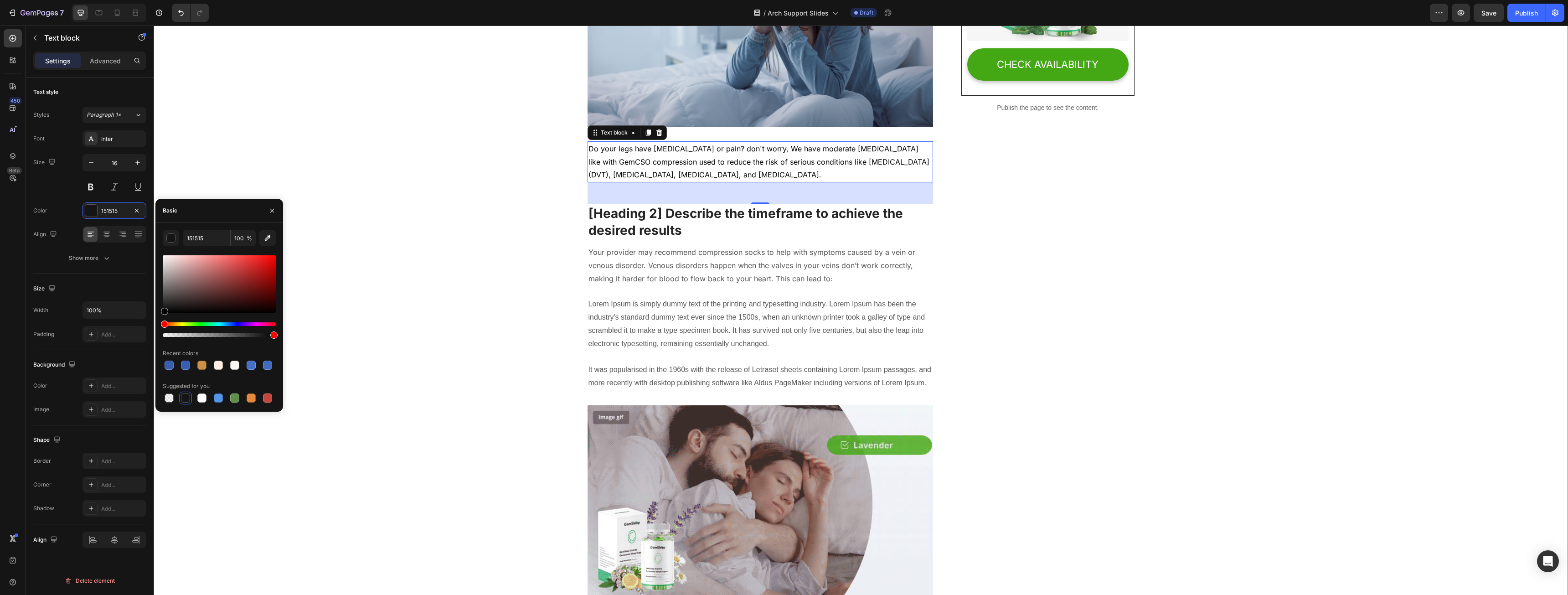
drag, startPoint x: 317, startPoint y: 318, endPoint x: 153, endPoint y: 326, distance: 164.2
type input "000000"
click at [657, 225] on p "[Heading 2] Describe the timeframe to achieve the desired results" at bounding box center [760, 222] width 344 height 33
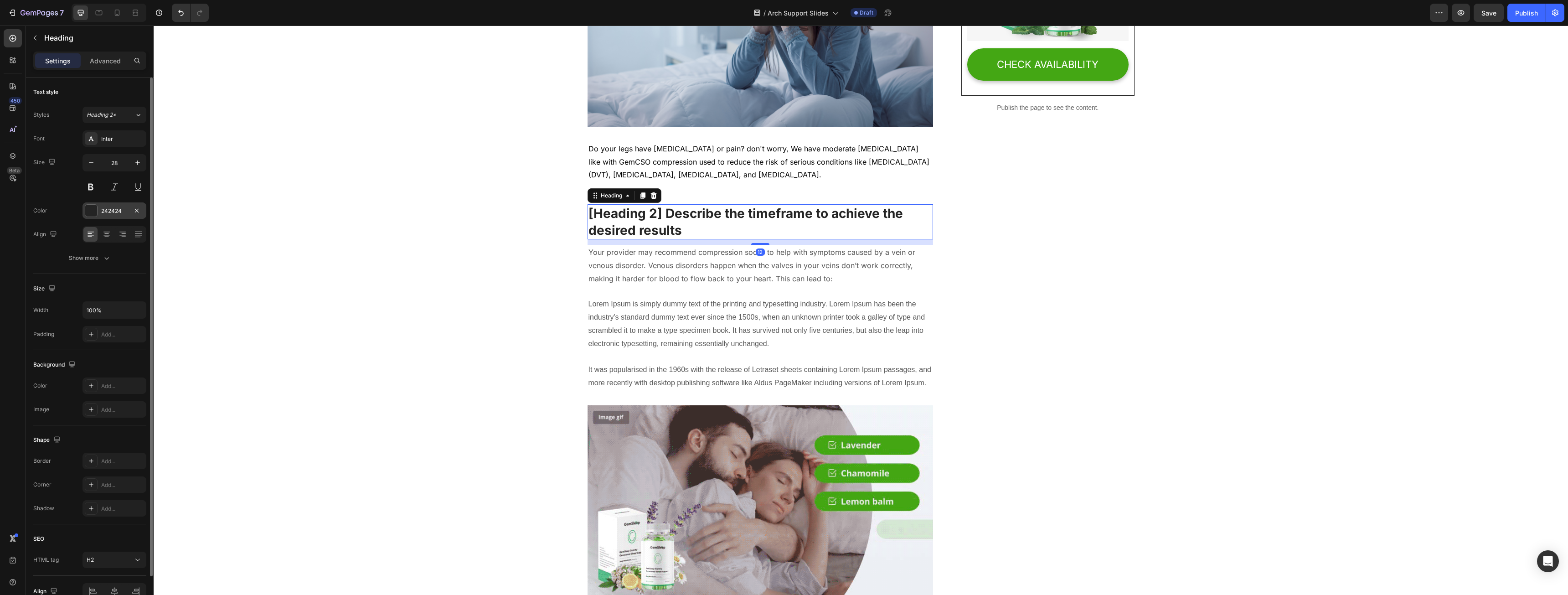
click at [117, 214] on div "242424" at bounding box center [114, 211] width 26 height 8
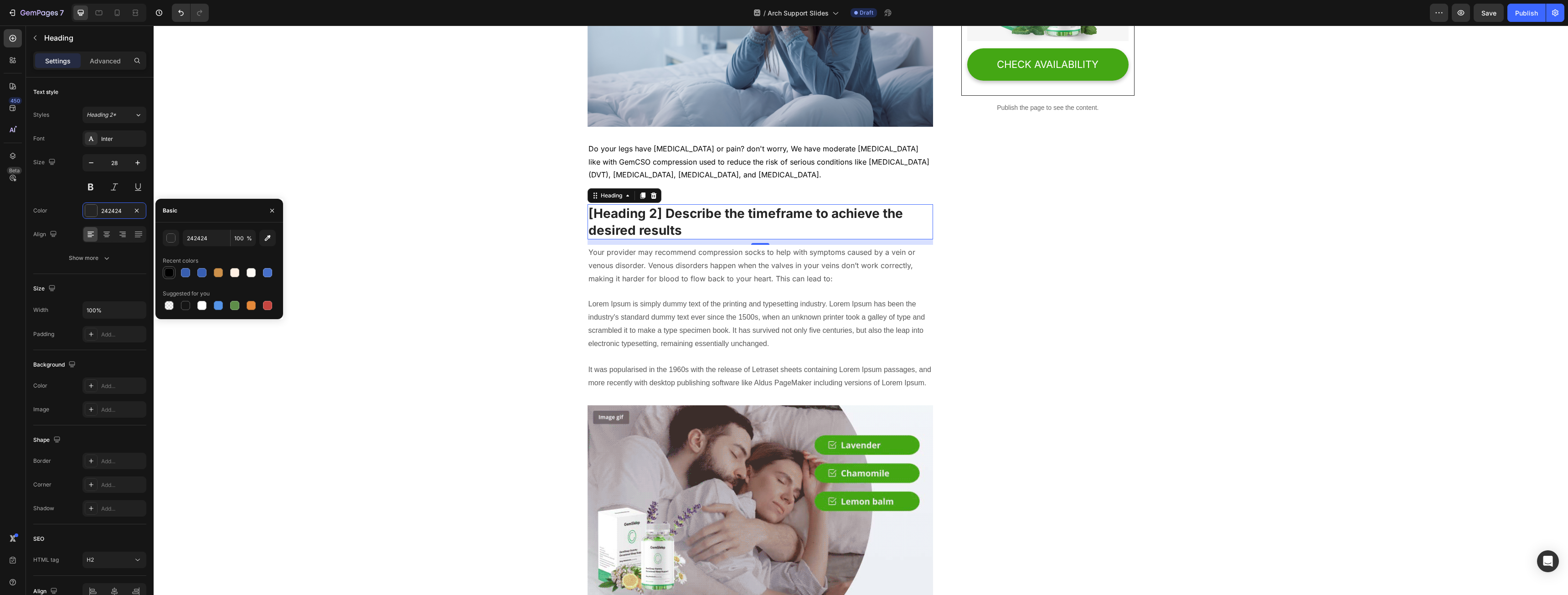
click at [166, 270] on div at bounding box center [169, 272] width 9 height 9
type input "000000"
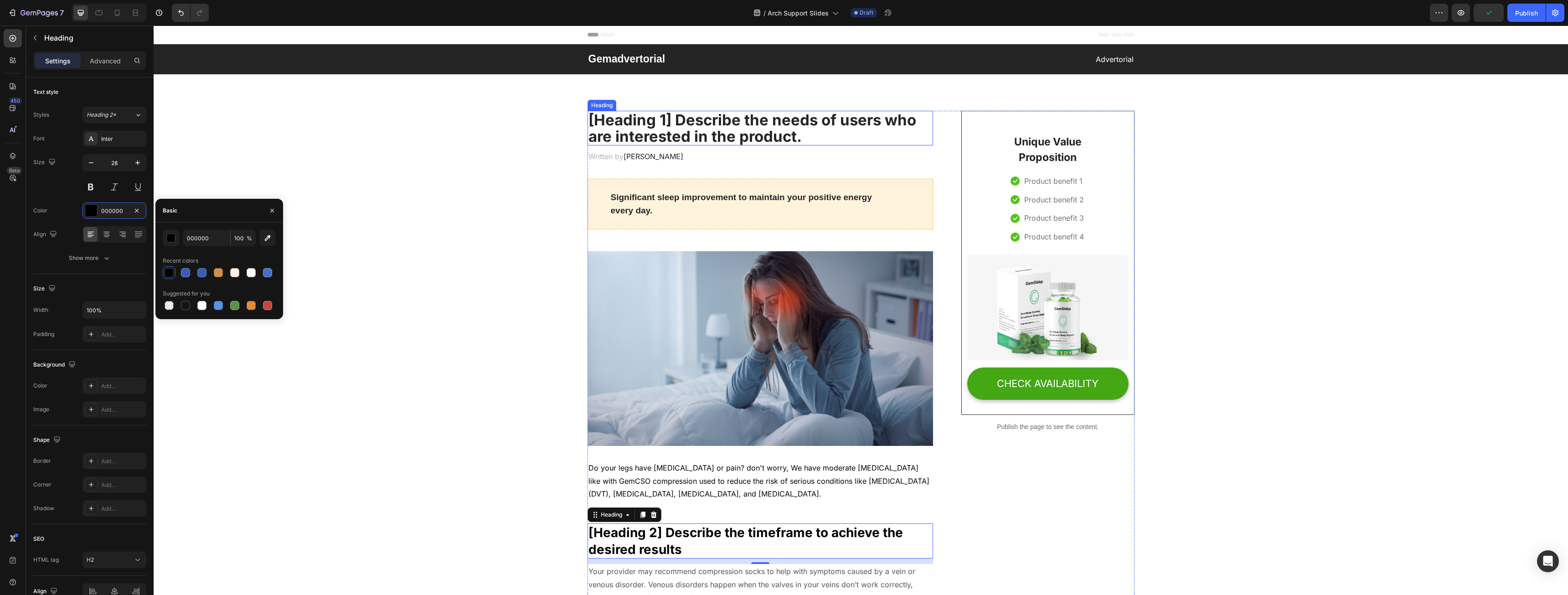
click at [719, 139] on p "[Heading 1] Describe the needs of users who are interested in the product." at bounding box center [760, 128] width 344 height 33
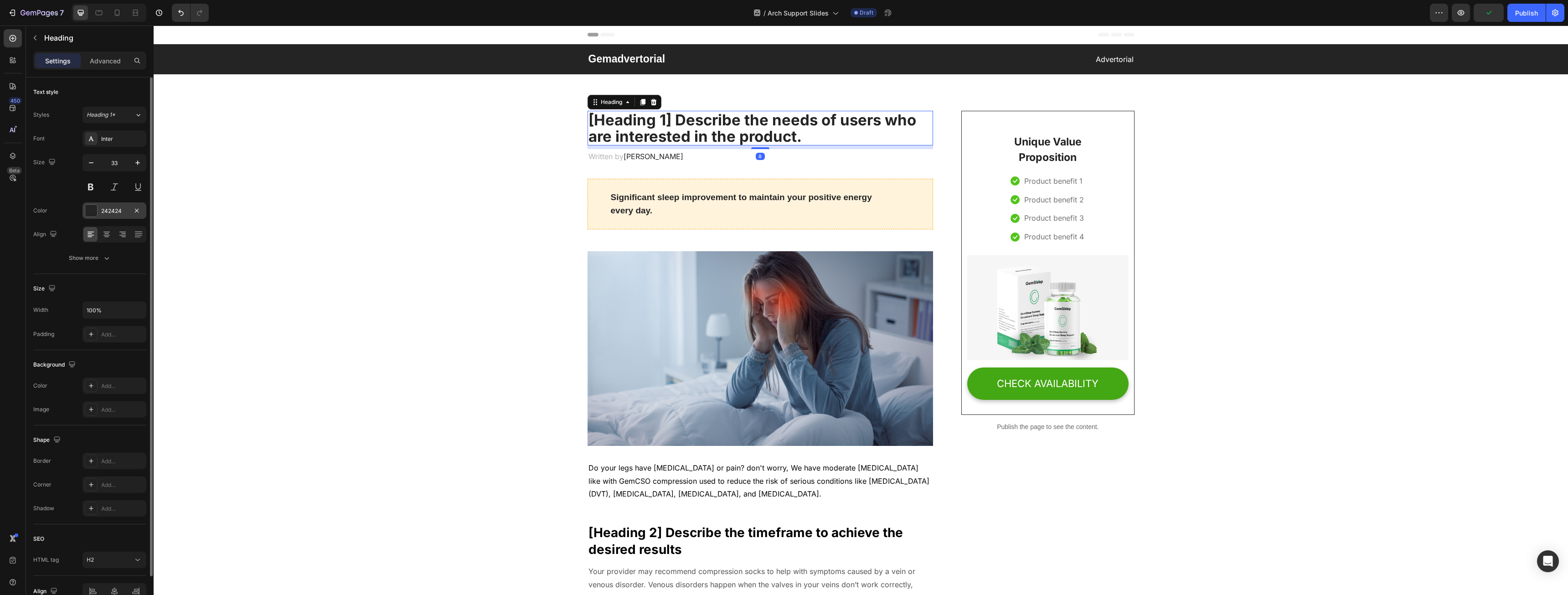
click at [117, 210] on div "242424" at bounding box center [114, 211] width 26 height 8
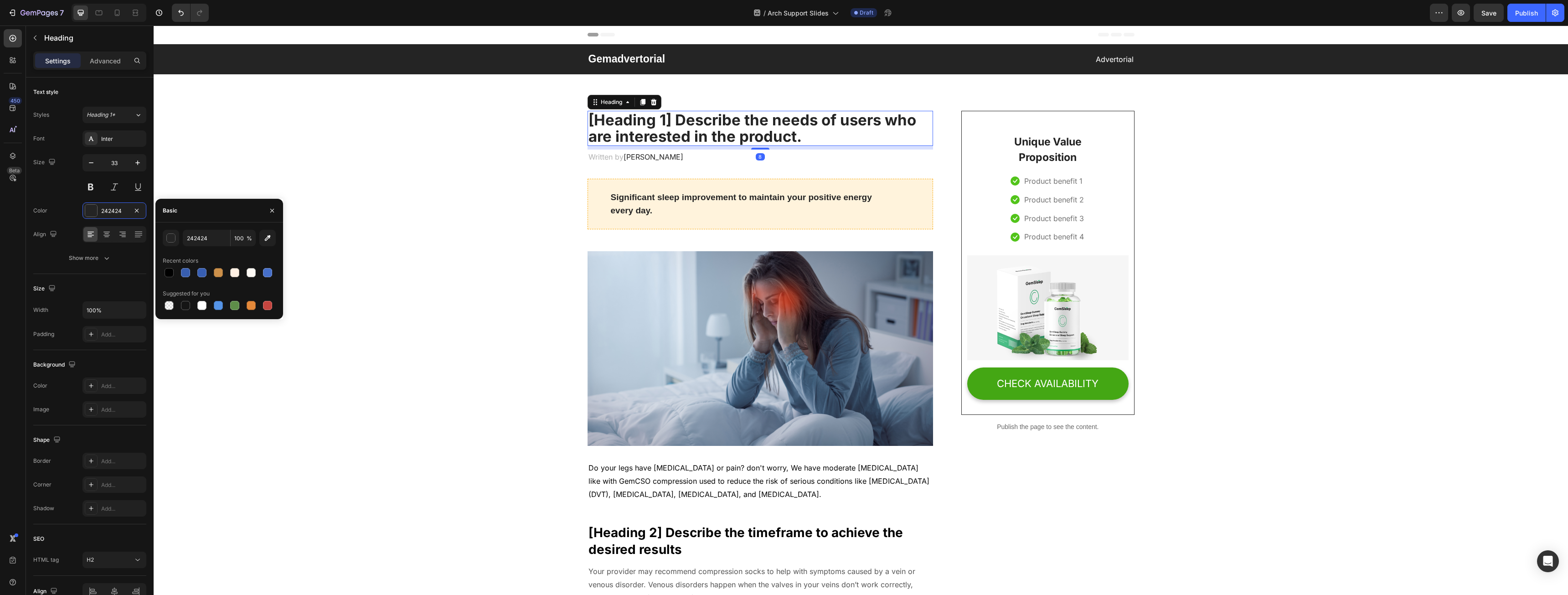
drag, startPoint x: 166, startPoint y: 274, endPoint x: 217, endPoint y: 264, distance: 52.0
click at [166, 274] on div at bounding box center [169, 272] width 9 height 9
type input "000000"
click at [642, 197] on p "Significant sleep improvement to maintain your positive energy every day." at bounding box center [760, 204] width 299 height 26
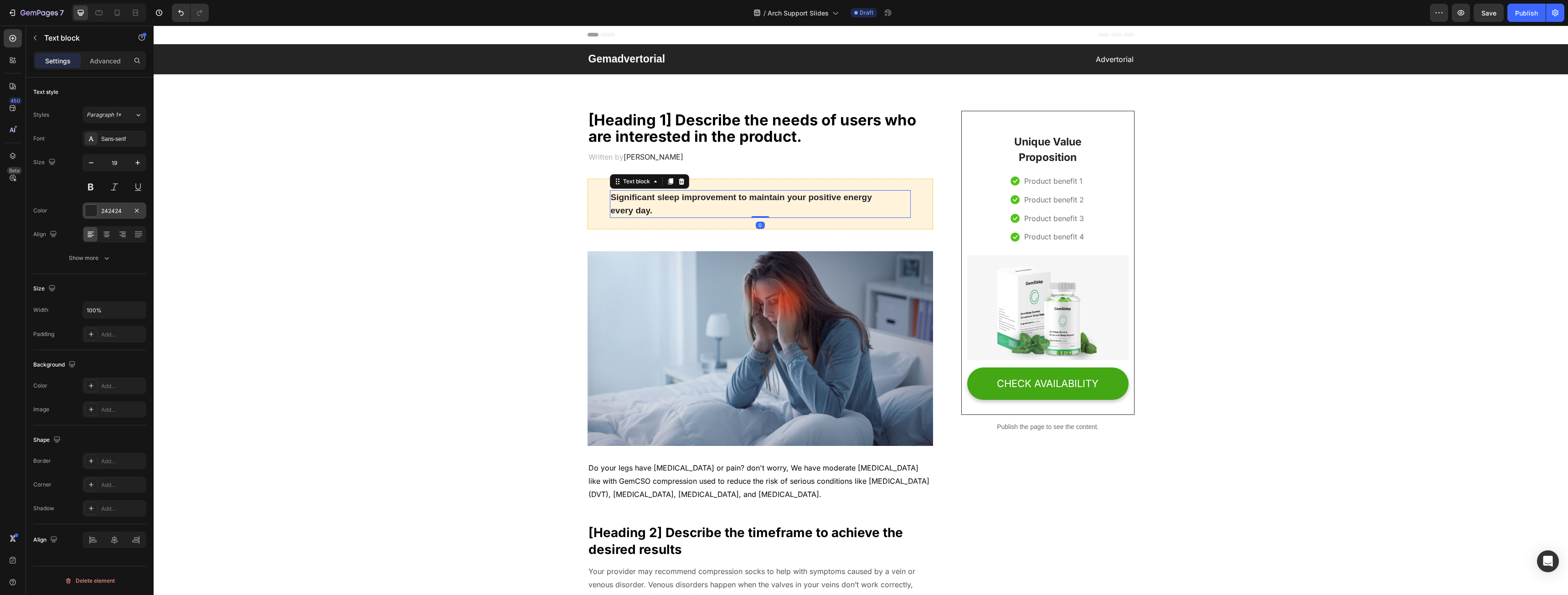
click at [108, 214] on div "242424" at bounding box center [114, 211] width 26 height 8
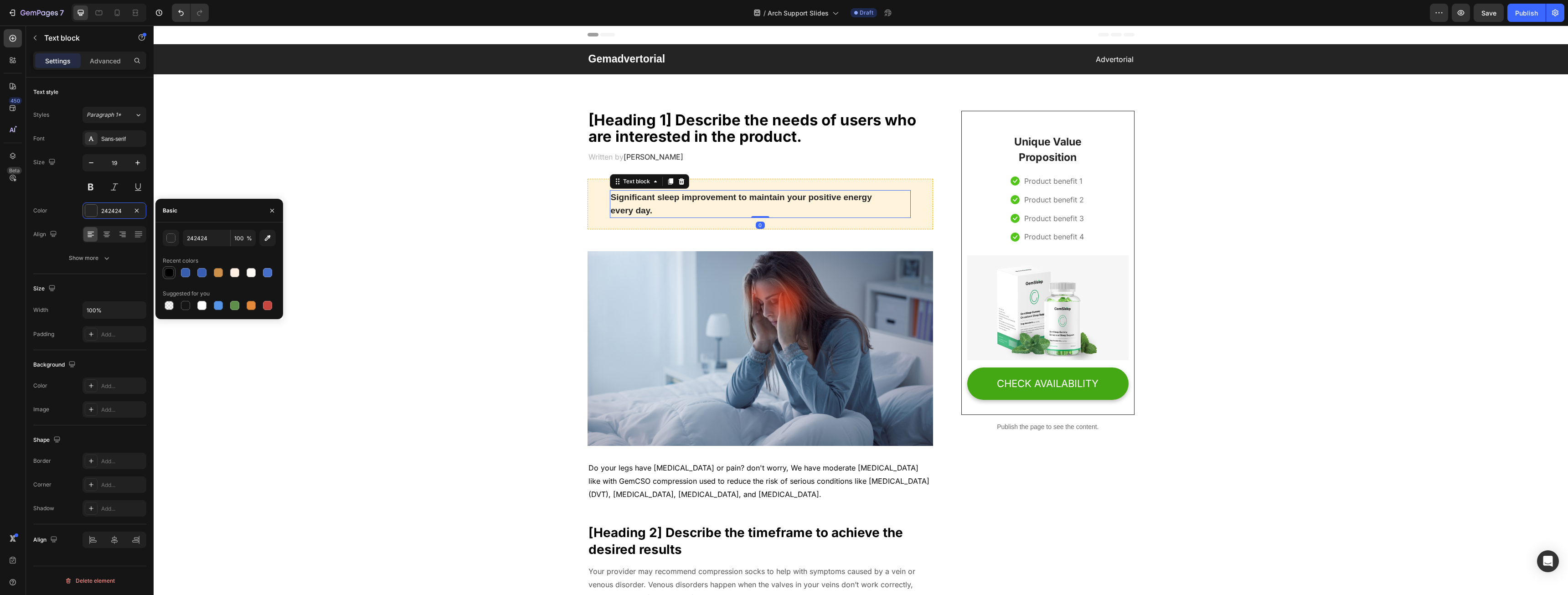
click at [167, 273] on div at bounding box center [169, 272] width 9 height 9
type input "000000"
click at [1056, 179] on p "Product benefit 1" at bounding box center [1054, 181] width 58 height 13
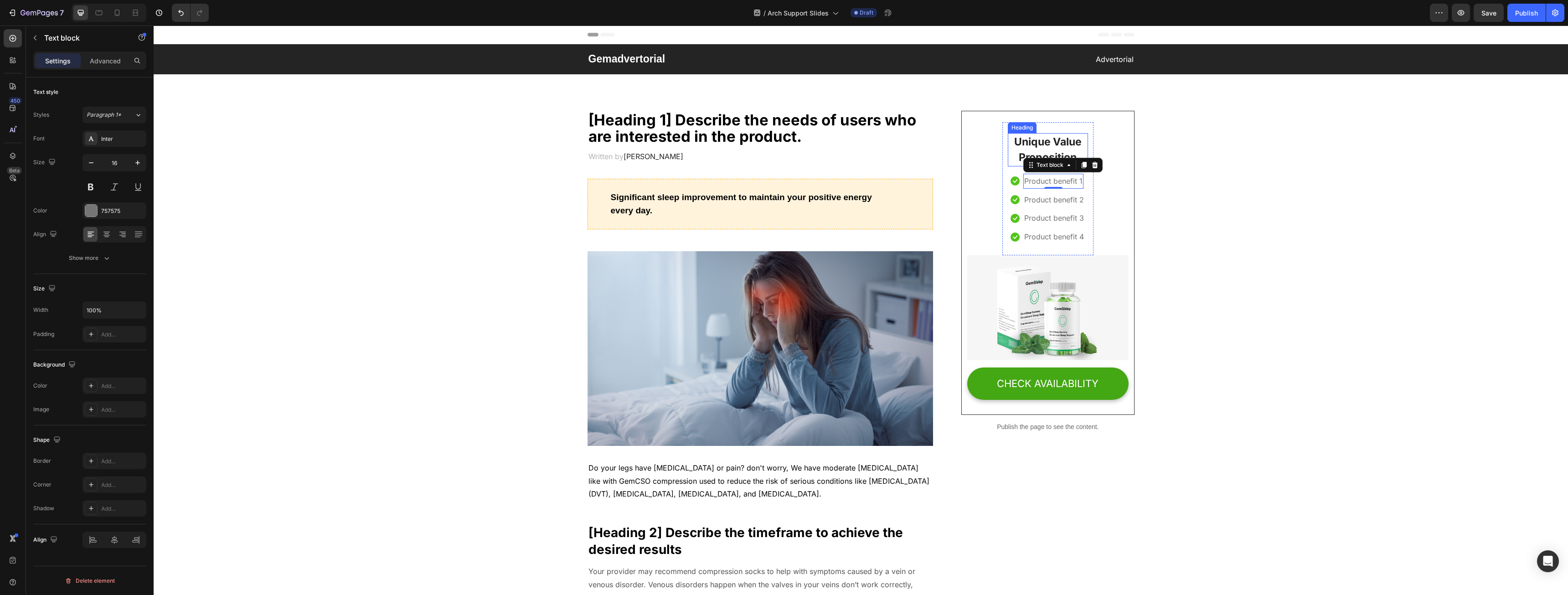
click at [1055, 143] on p "Unique Value Proposition" at bounding box center [1048, 150] width 79 height 32
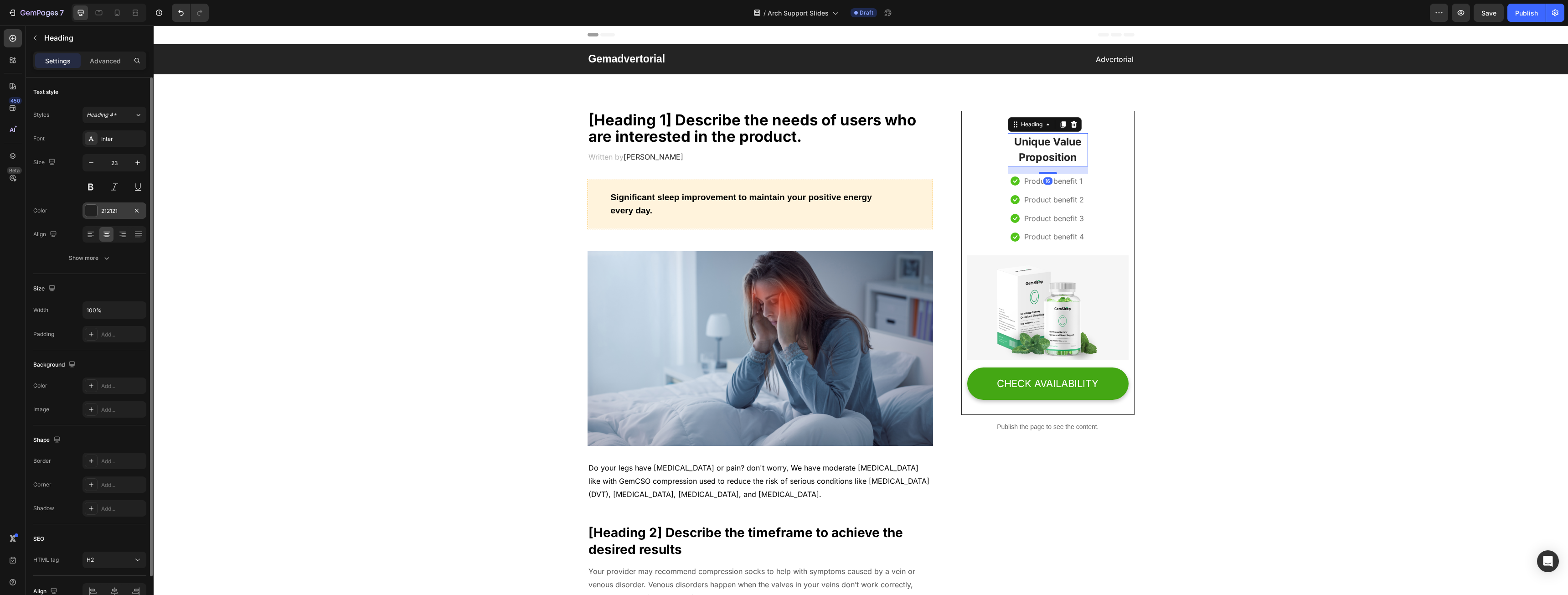
click at [92, 209] on div at bounding box center [91, 210] width 12 height 12
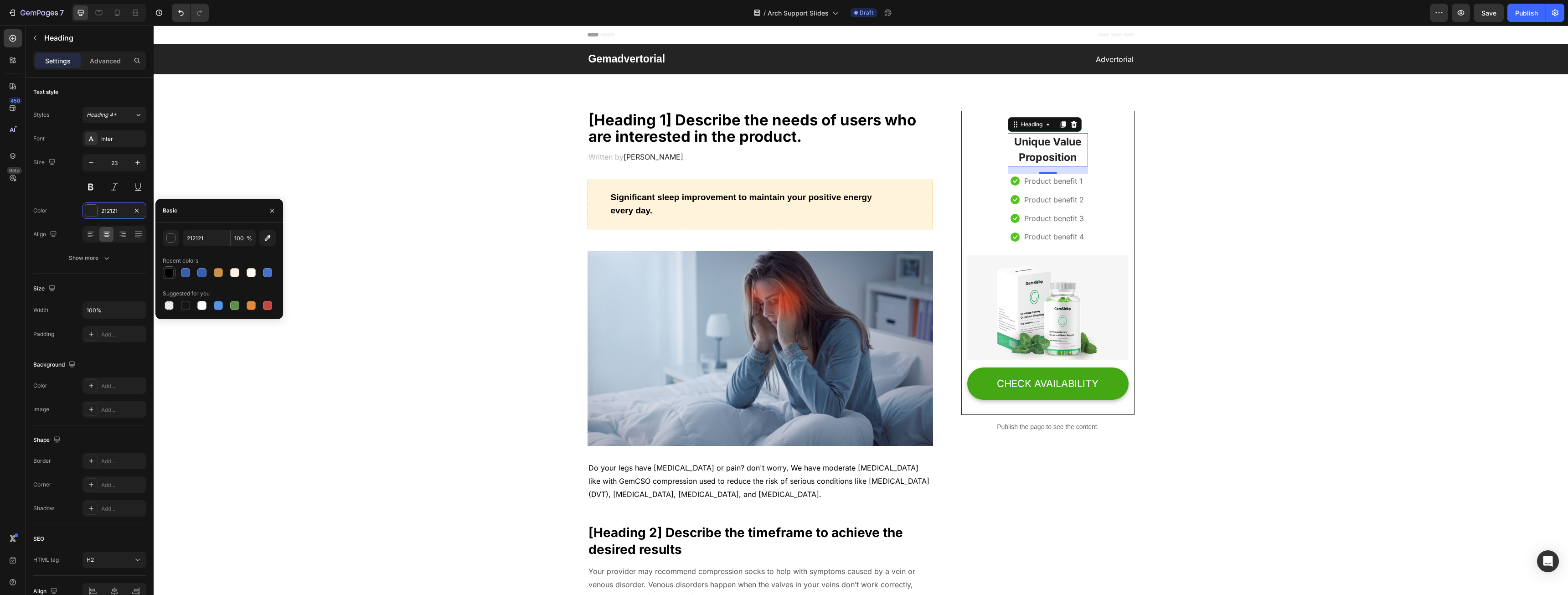
click at [164, 277] on div at bounding box center [169, 273] width 11 height 11
type input "000000"
click at [1060, 186] on p "Product benefit 1" at bounding box center [1054, 181] width 58 height 13
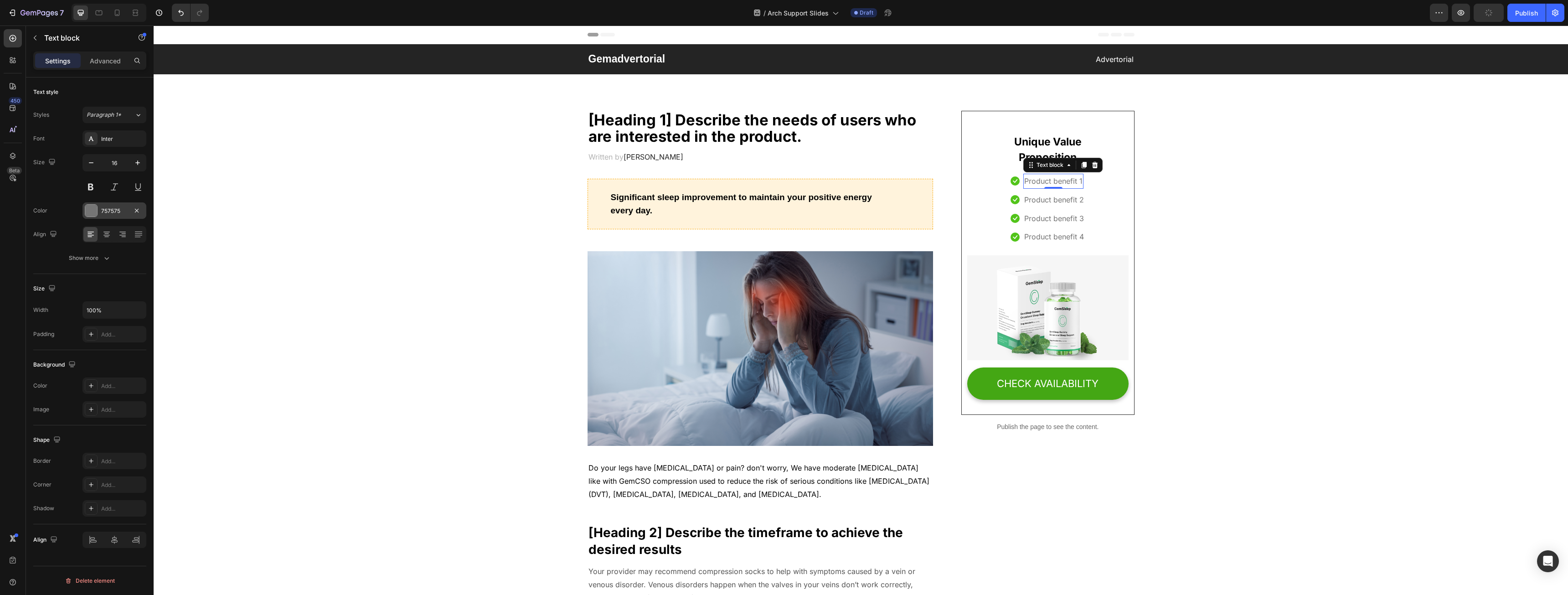
click at [89, 208] on div at bounding box center [91, 210] width 12 height 12
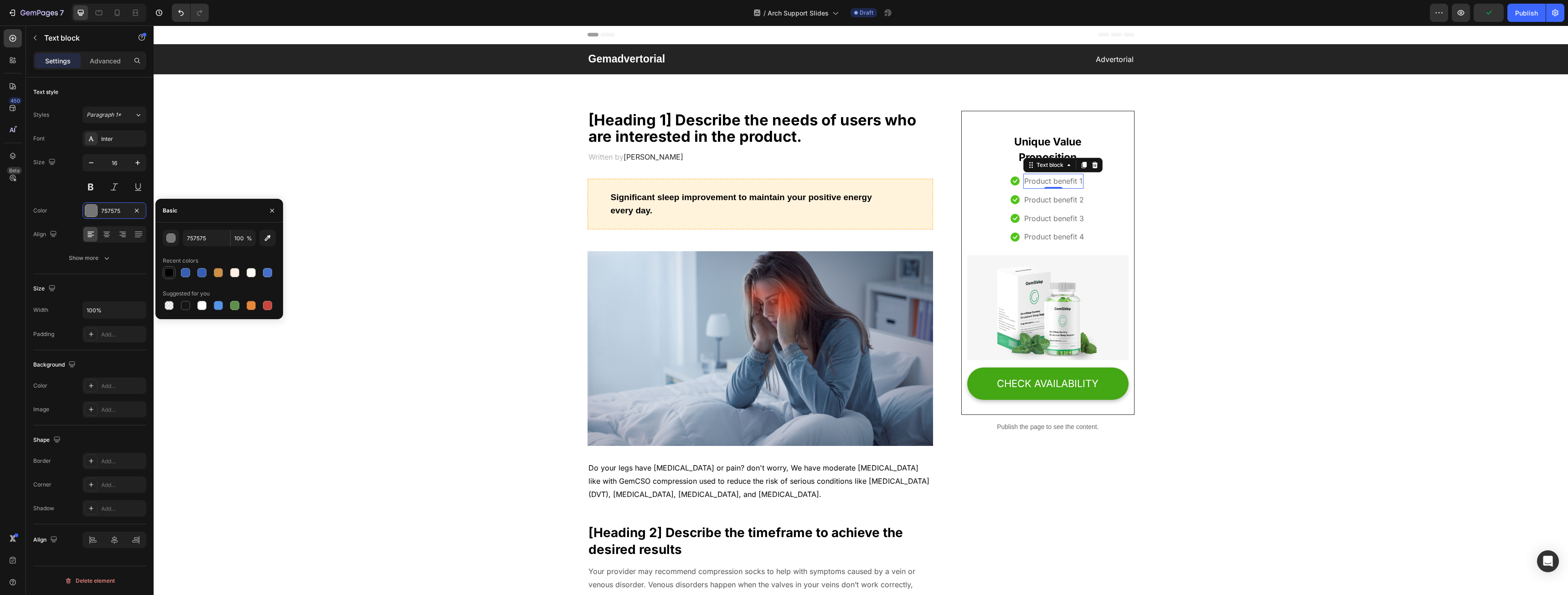
click at [168, 269] on div at bounding box center [169, 272] width 9 height 9
type input "000000"
click at [1039, 203] on div "Text block" at bounding box center [1040, 205] width 30 height 8
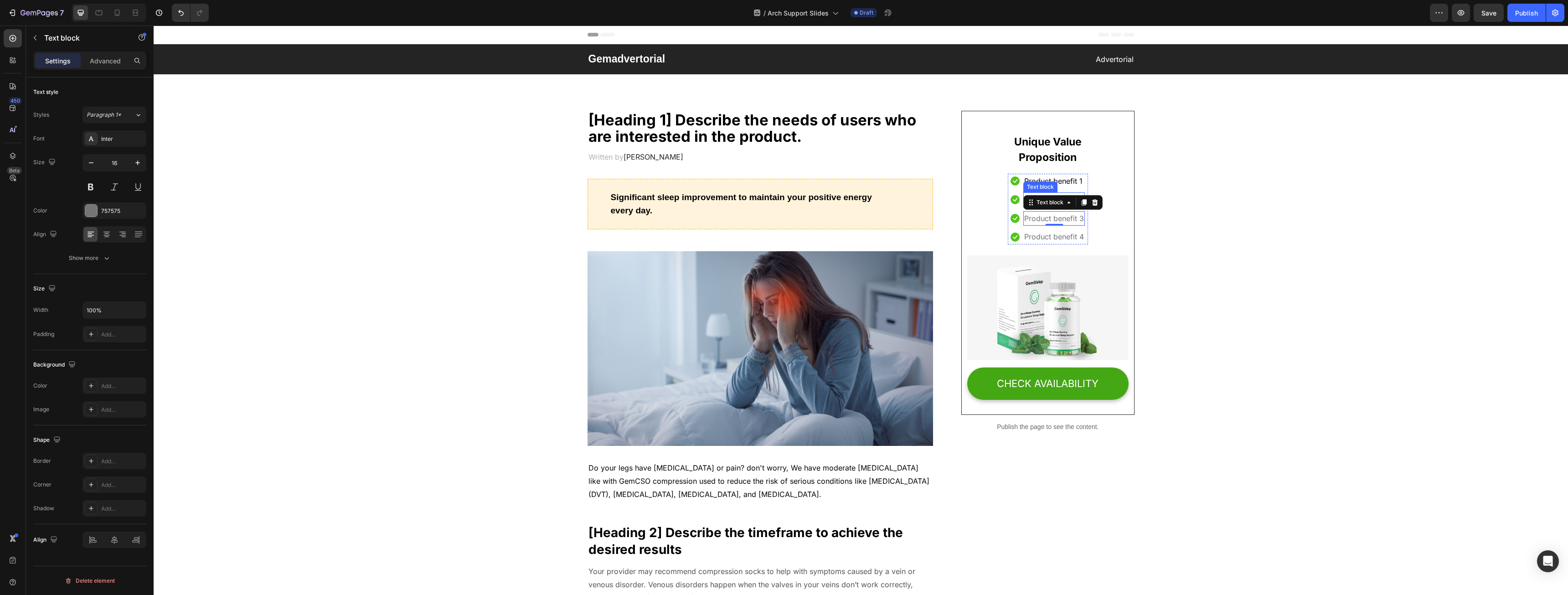
click at [1057, 194] on p "Product benefit 2" at bounding box center [1054, 200] width 60 height 13
click at [124, 215] on div "757575" at bounding box center [114, 210] width 64 height 16
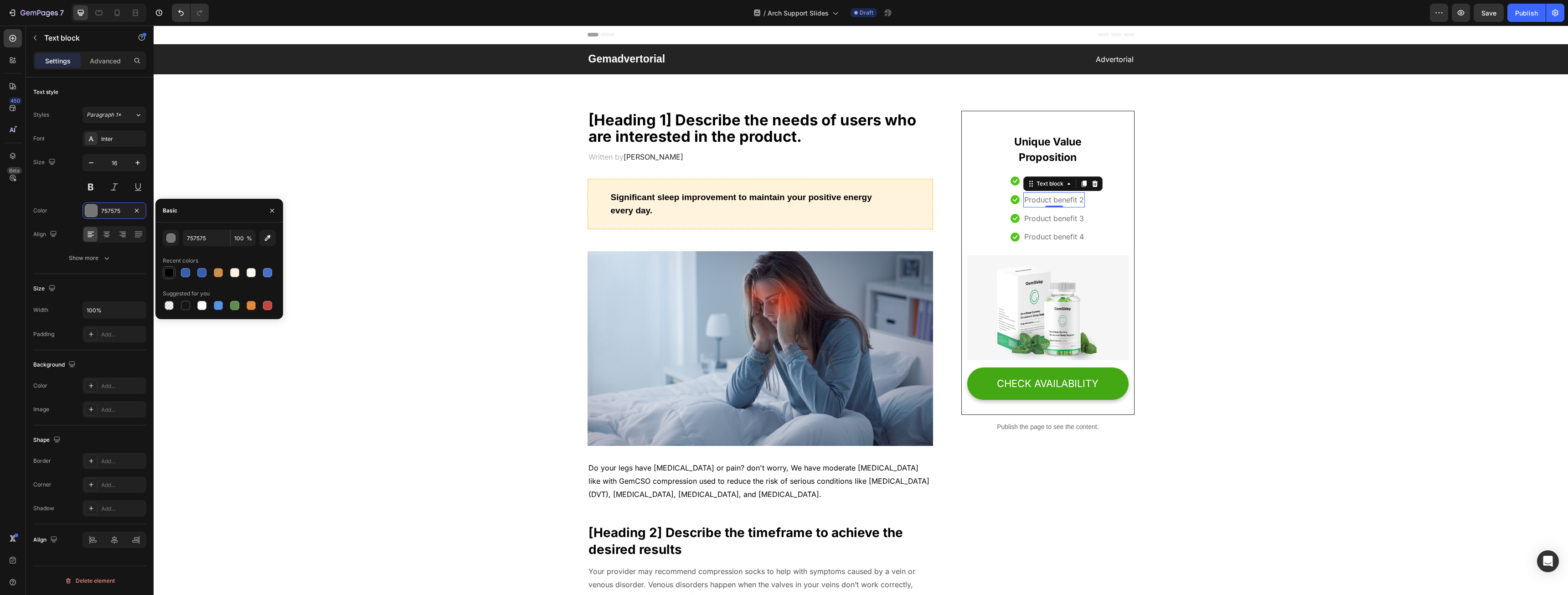
click at [167, 268] on div at bounding box center [169, 272] width 9 height 9
type input "000000"
click at [1057, 216] on p "Product benefit 3" at bounding box center [1054, 219] width 60 height 13
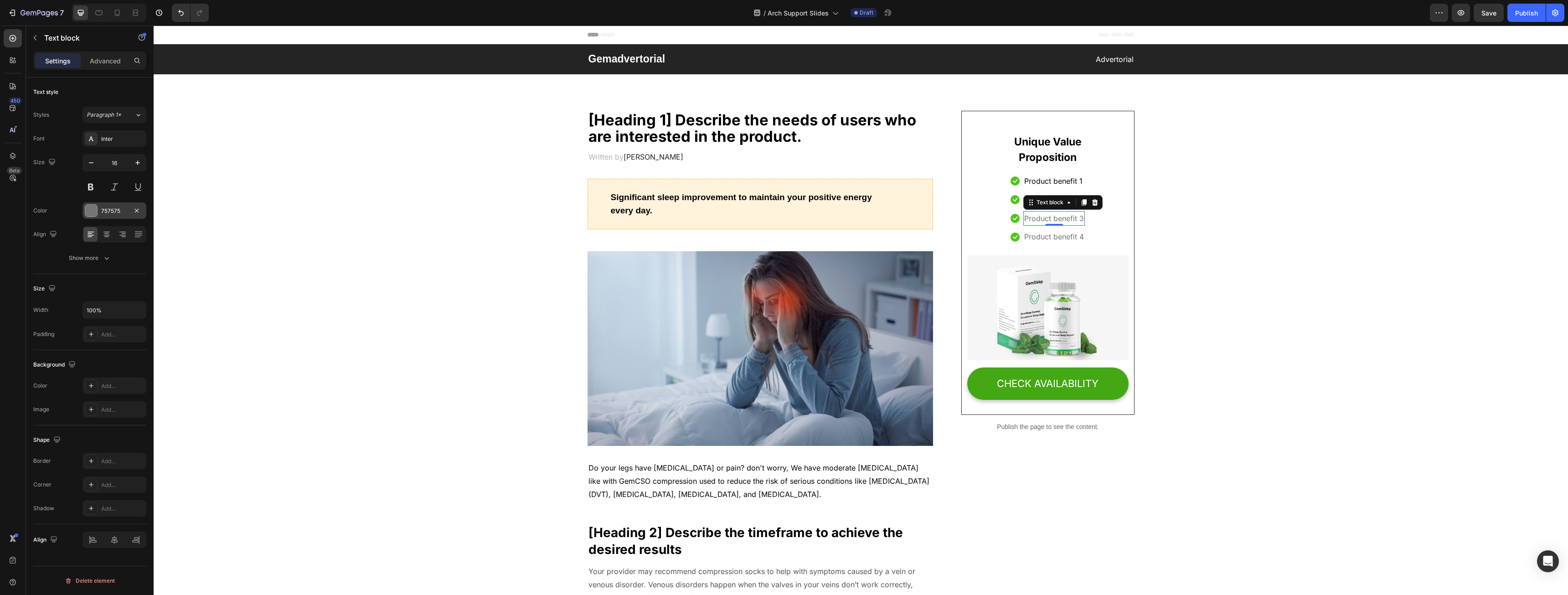
click at [113, 214] on div "757575" at bounding box center [114, 211] width 26 height 8
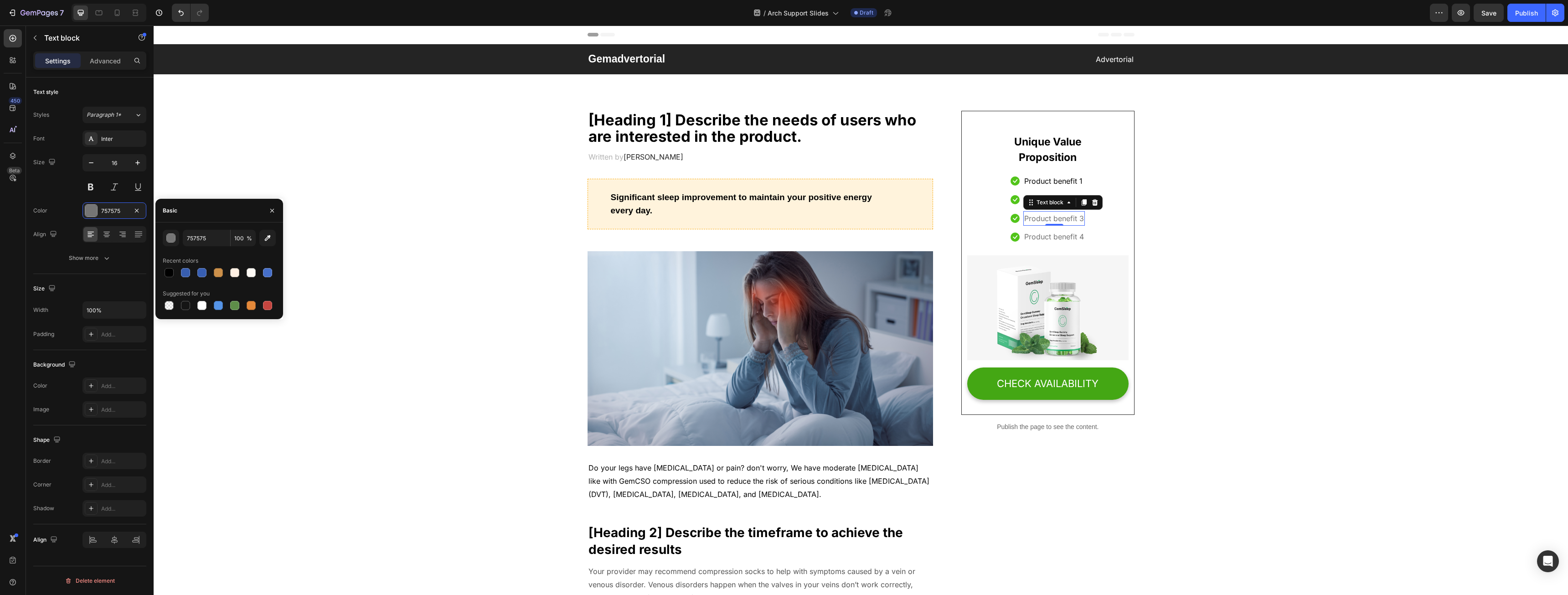
click at [177, 274] on div at bounding box center [219, 272] width 113 height 13
click at [174, 275] on div at bounding box center [219, 272] width 113 height 13
click at [173, 274] on div at bounding box center [169, 273] width 11 height 11
type input "000000"
click at [1059, 235] on p "Product benefit 4" at bounding box center [1054, 237] width 60 height 13
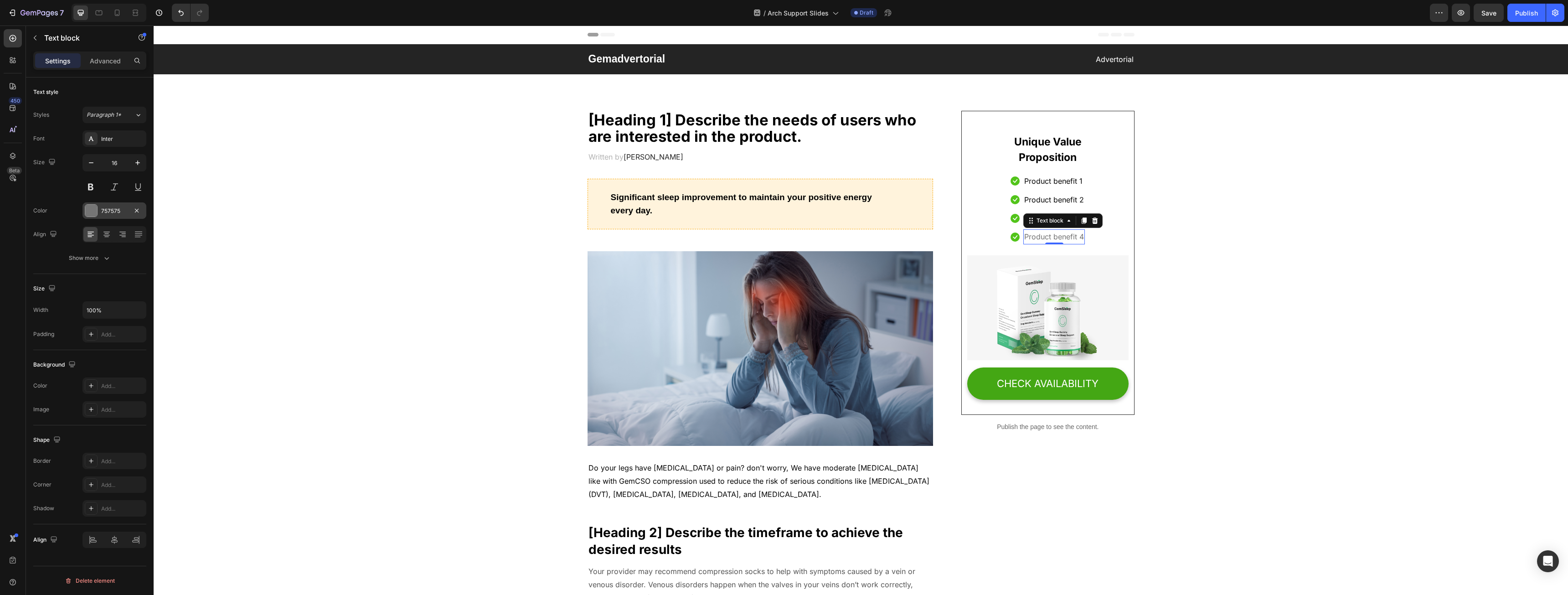
click at [111, 203] on div "757575" at bounding box center [114, 210] width 64 height 16
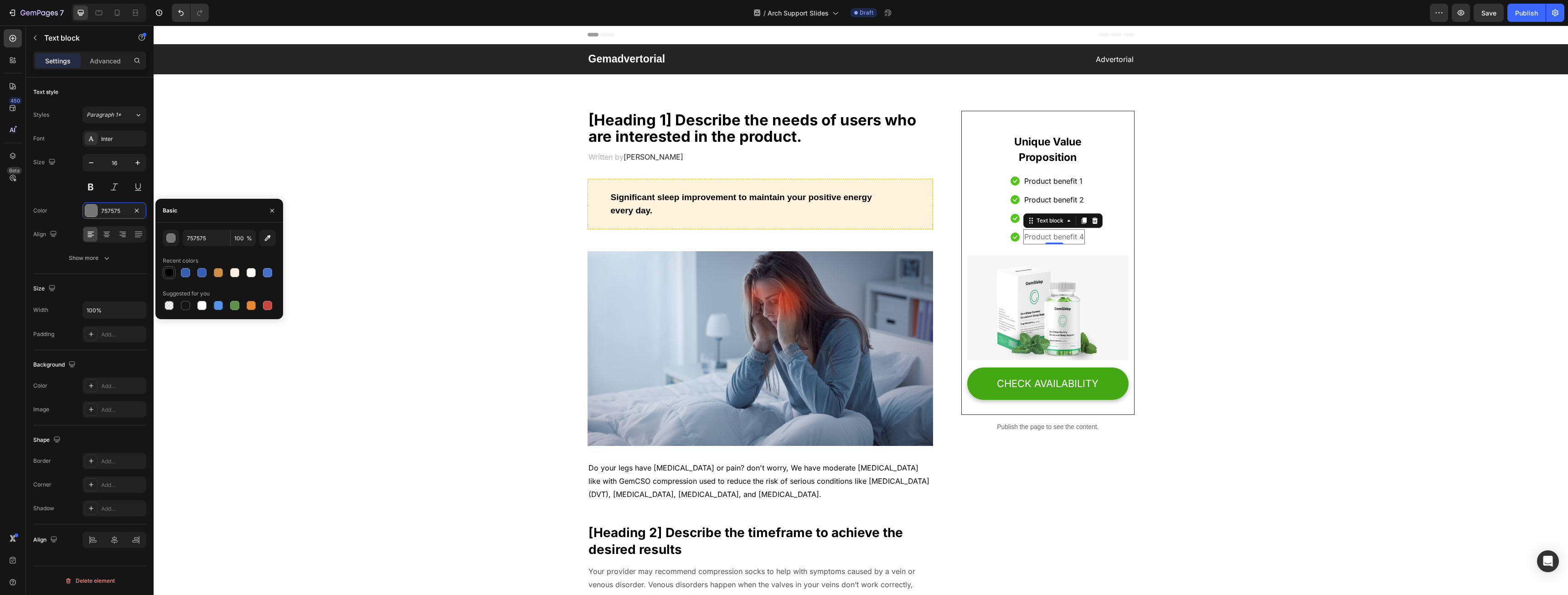
click at [172, 271] on div at bounding box center [169, 272] width 9 height 9
type input "000000"
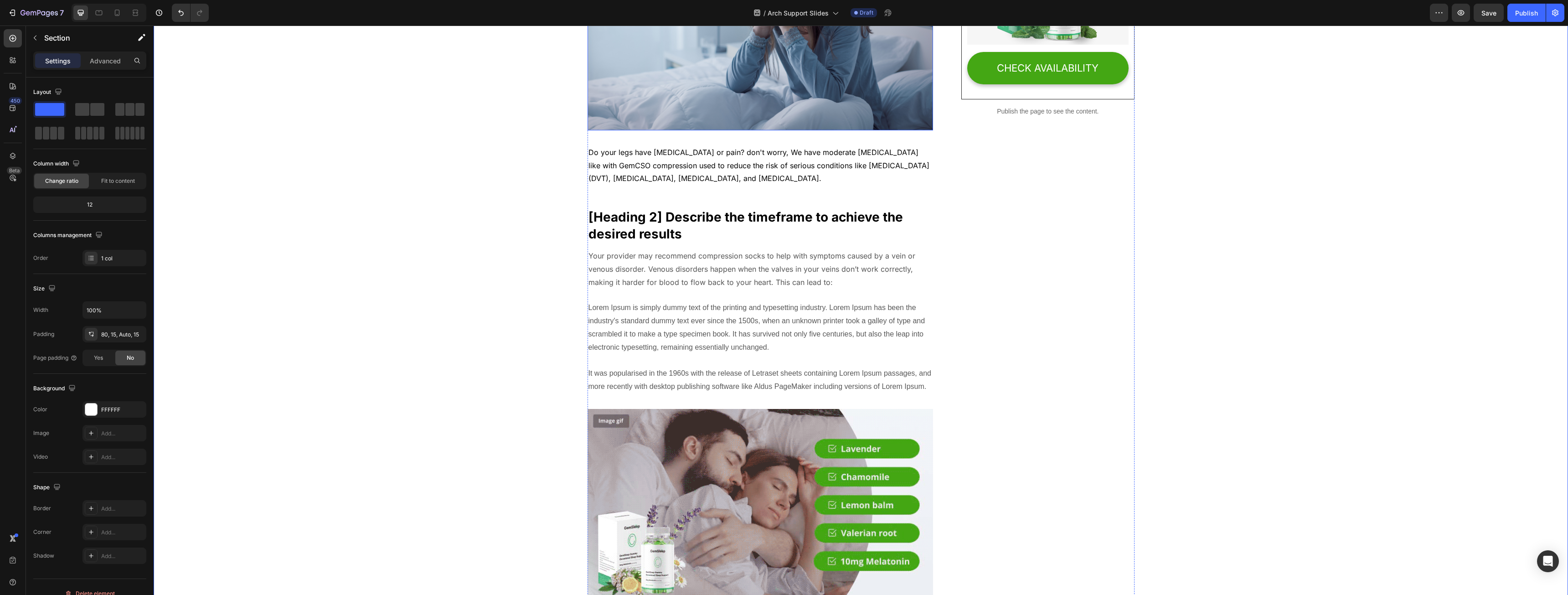
scroll to position [319, 0]
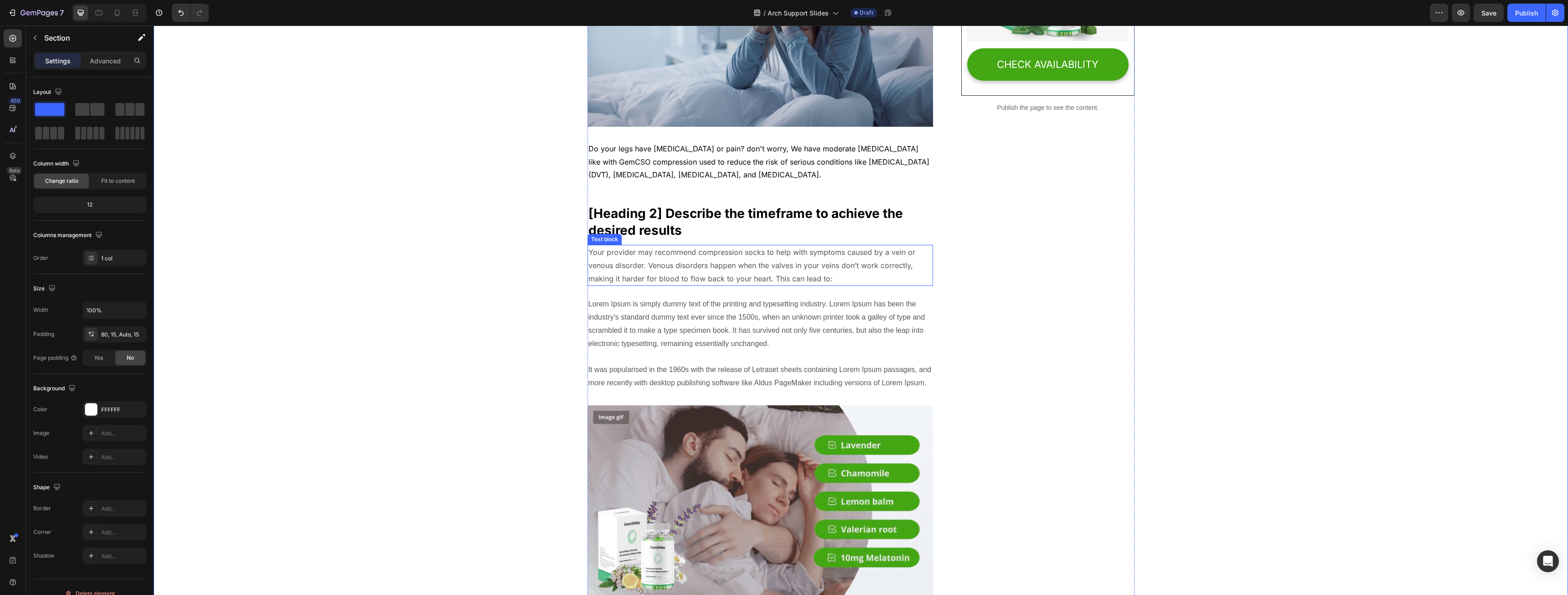
click at [645, 282] on p "Your provider may recommend compression socks to help with symptoms caused by a…" at bounding box center [760, 266] width 344 height 39
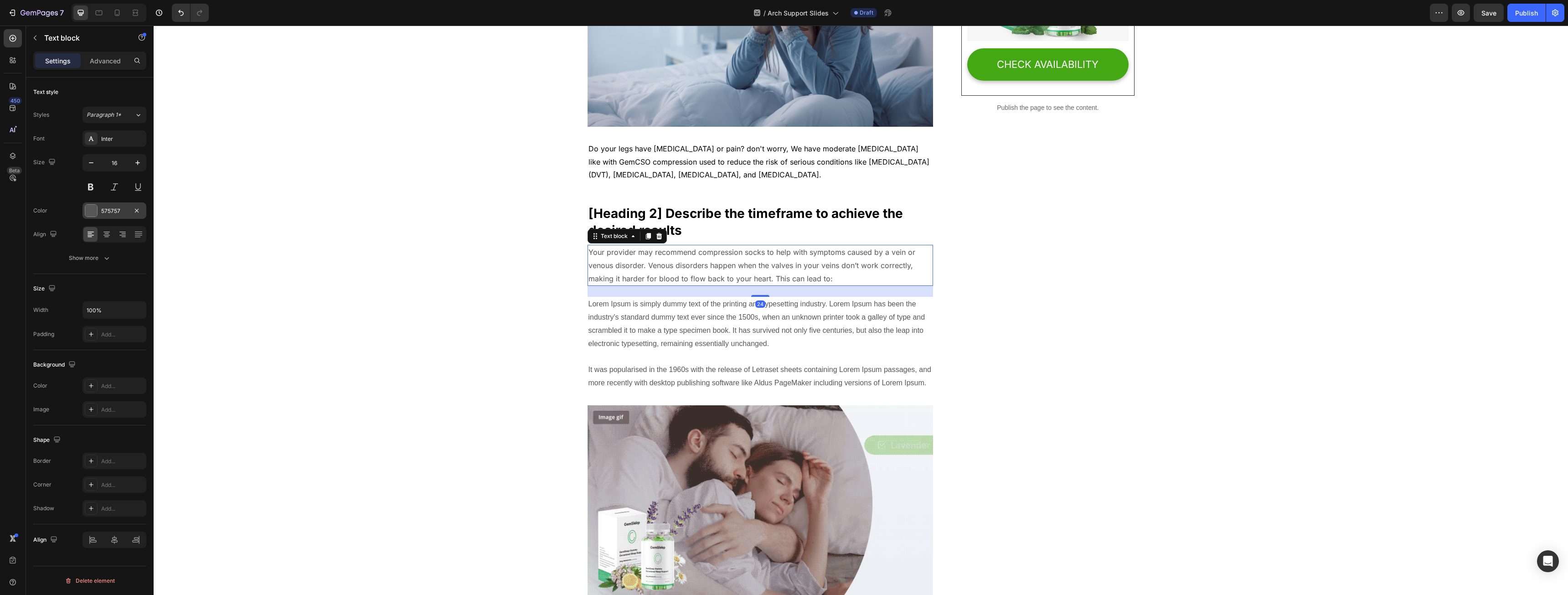
click at [94, 206] on div at bounding box center [91, 210] width 12 height 12
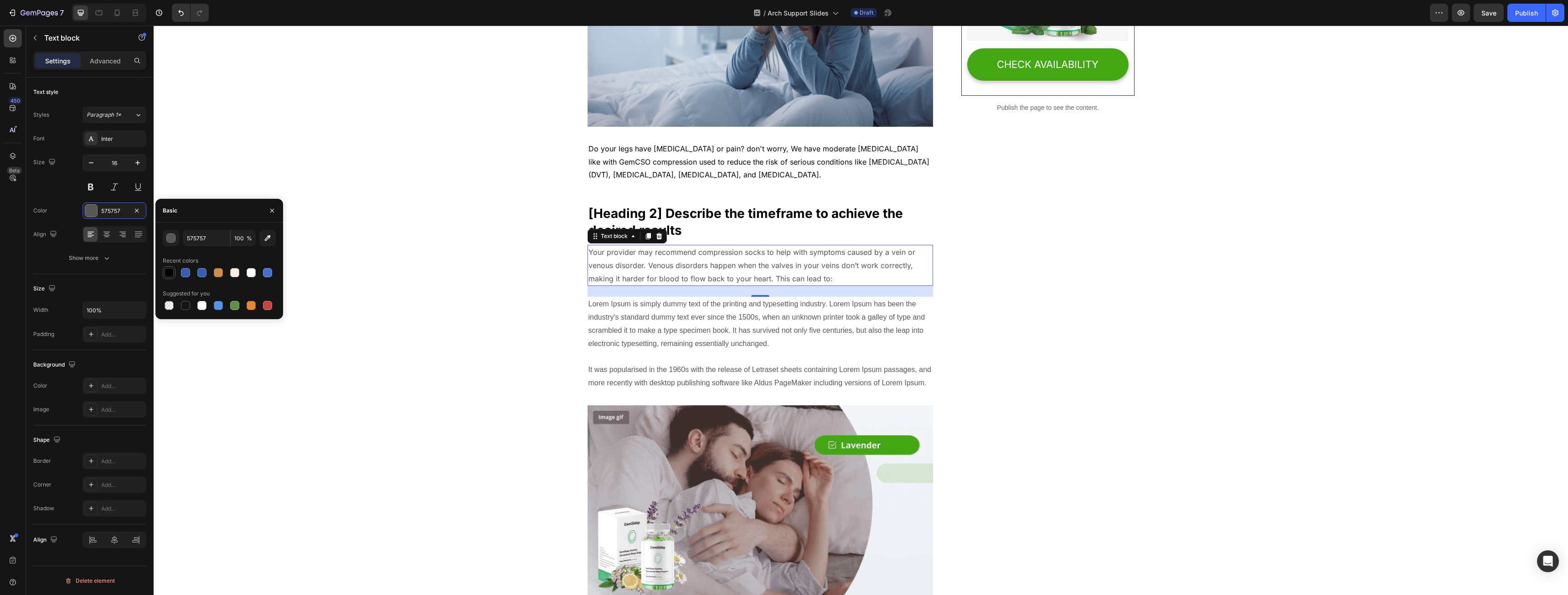
click at [169, 268] on div at bounding box center [169, 272] width 13 height 13
type input "000000"
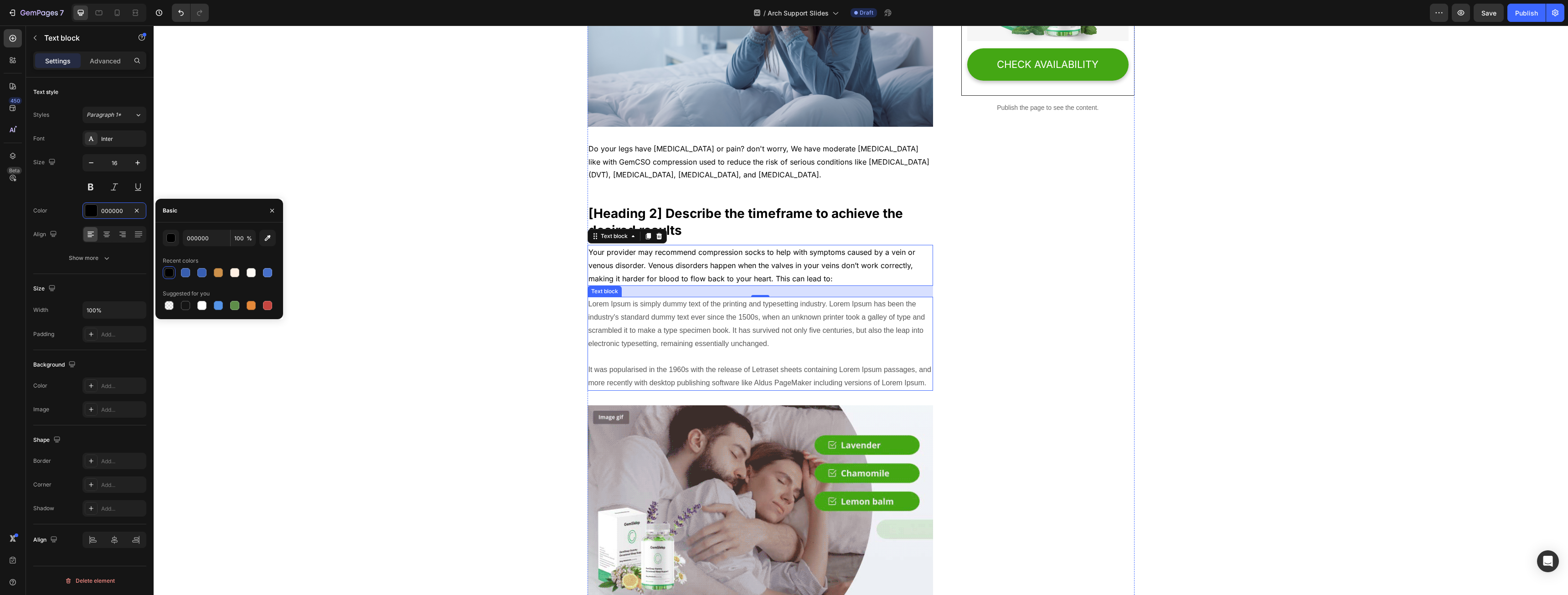
click at [634, 323] on p "Lorem Ipsum is simply dummy text of the printing and typesetting industry. Lore…" at bounding box center [760, 343] width 344 height 92
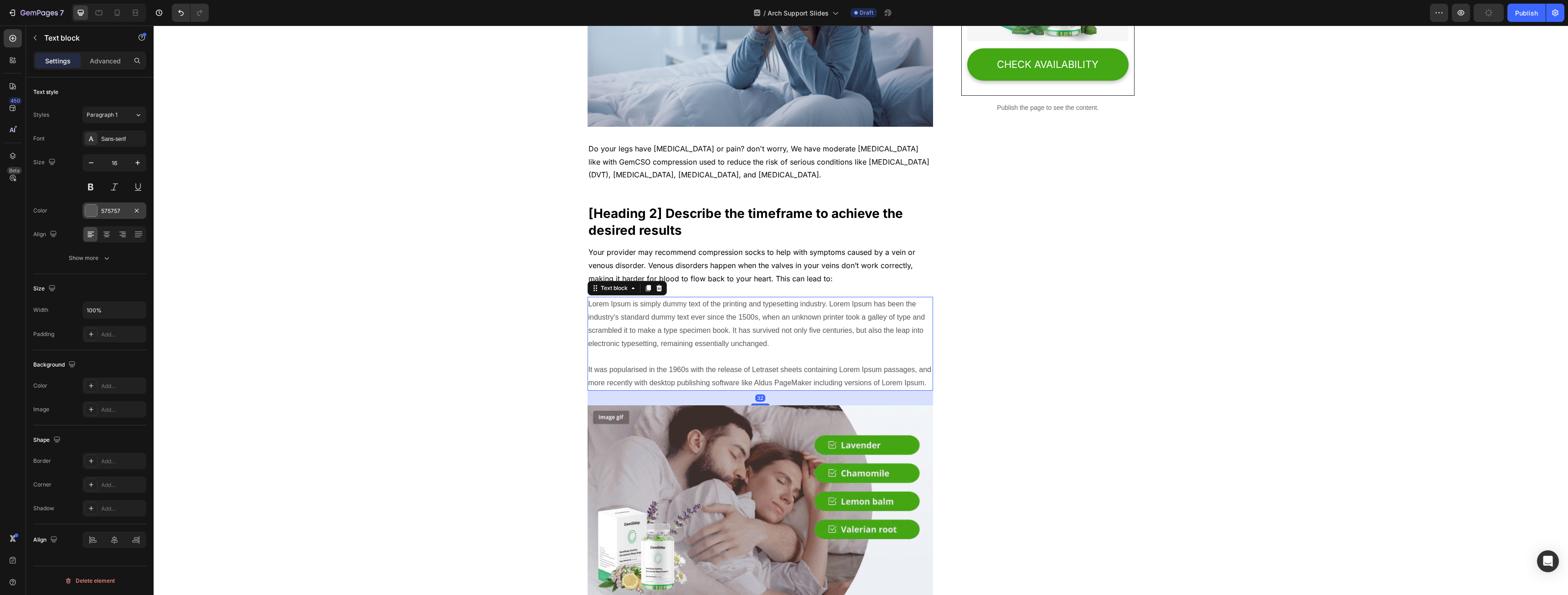
click at [124, 209] on div "575757" at bounding box center [114, 211] width 26 height 8
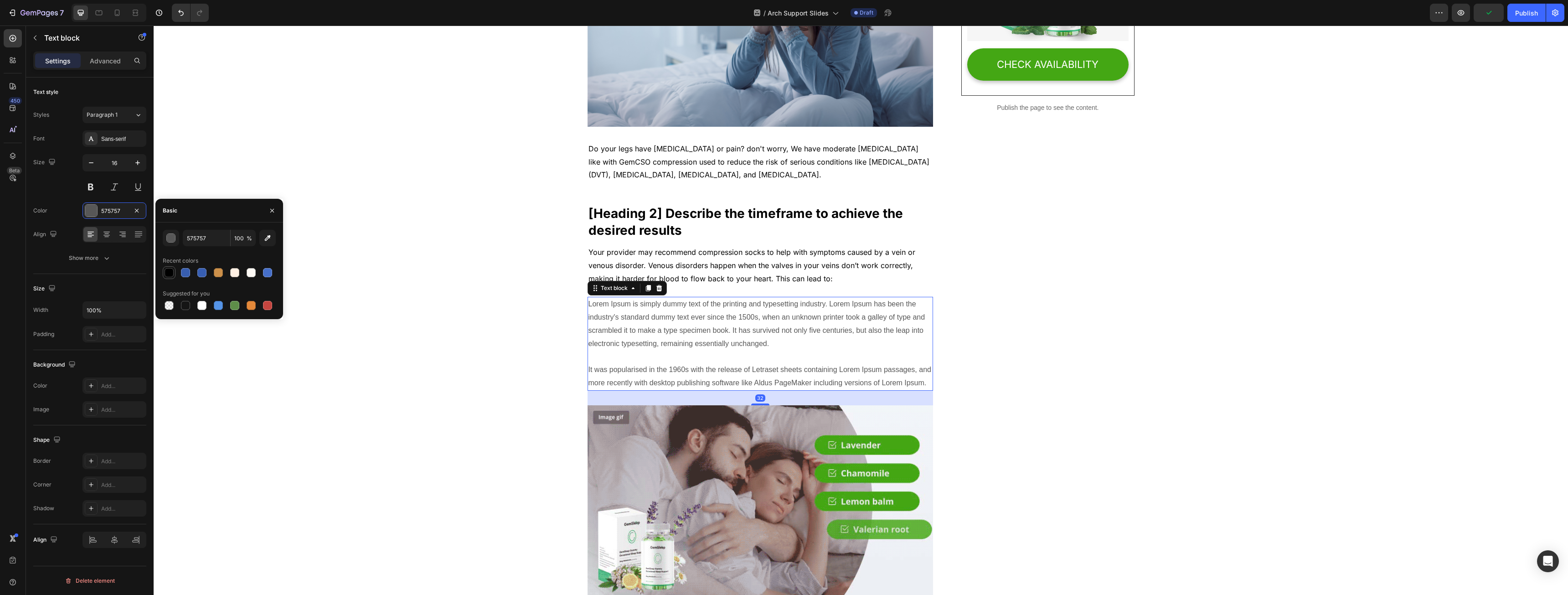
click at [170, 270] on div at bounding box center [169, 272] width 9 height 9
type input "000000"
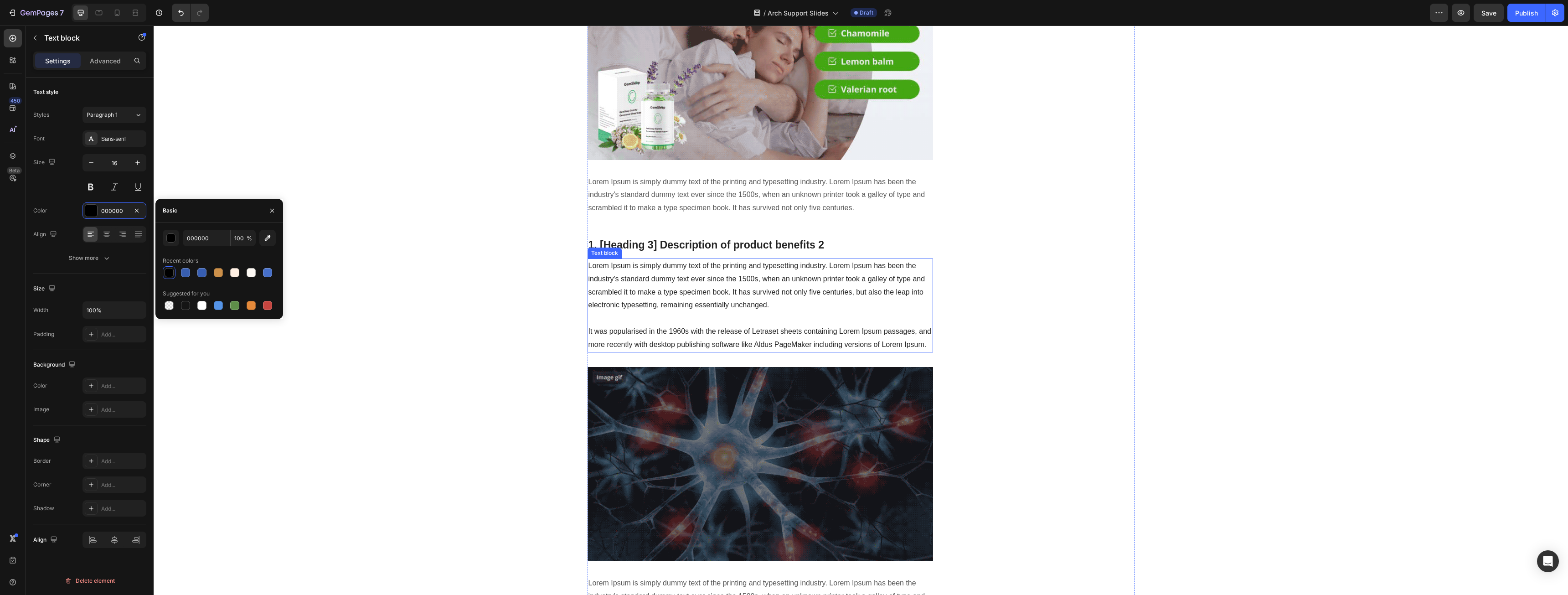
scroll to position [775, 0]
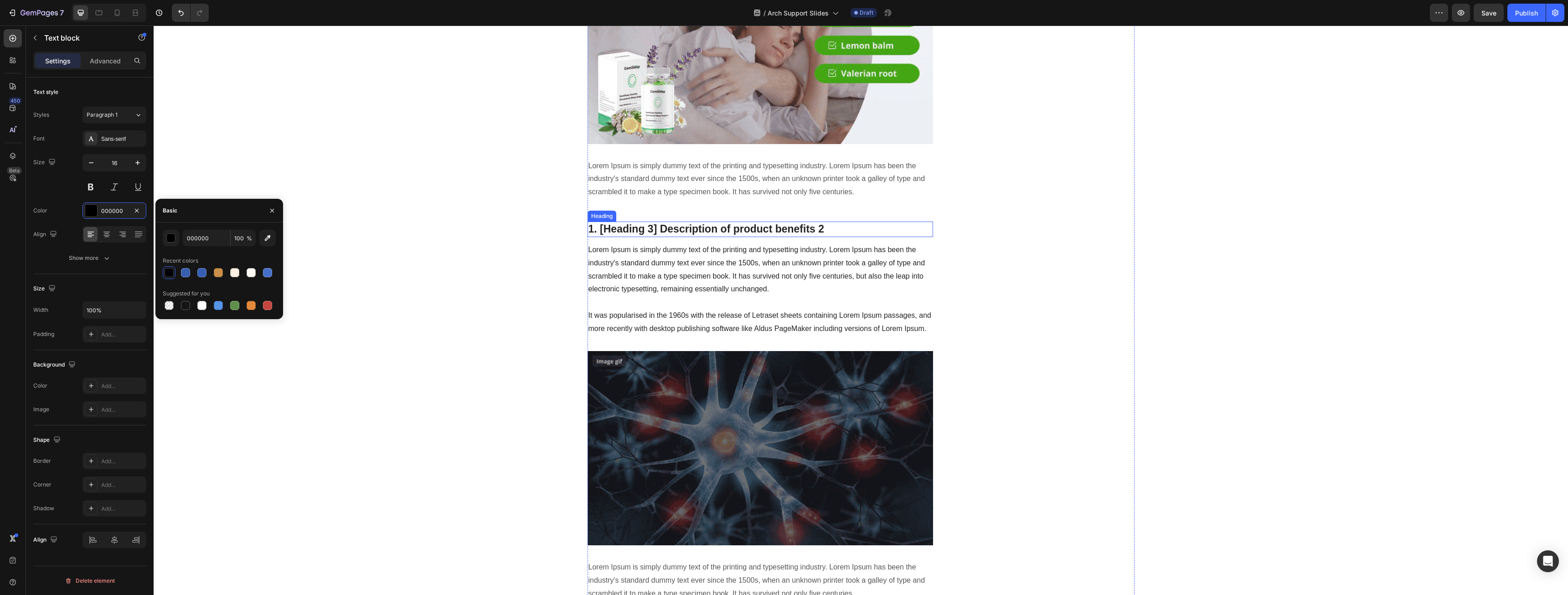
click at [669, 186] on p "Lorem Ipsum is simply dummy text of the printing and typesetting industry. Lore…" at bounding box center [760, 179] width 344 height 39
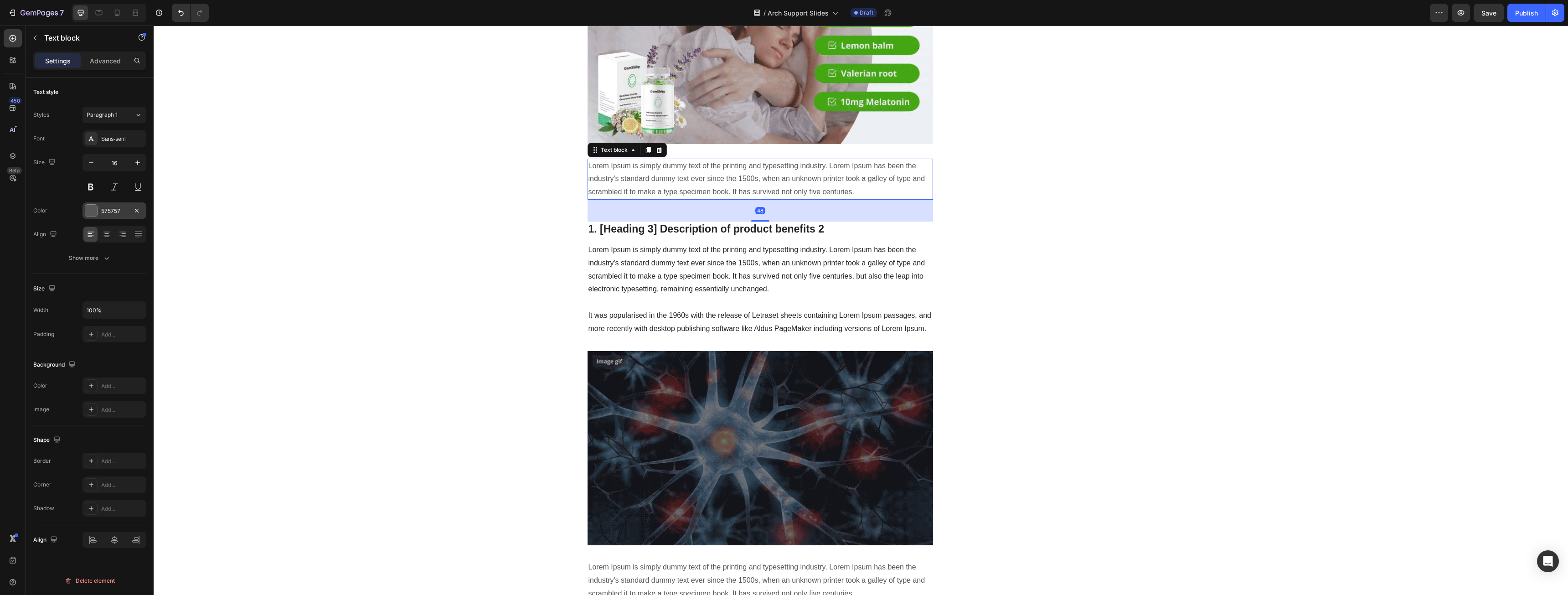
click at [117, 210] on div "575757" at bounding box center [114, 211] width 26 height 8
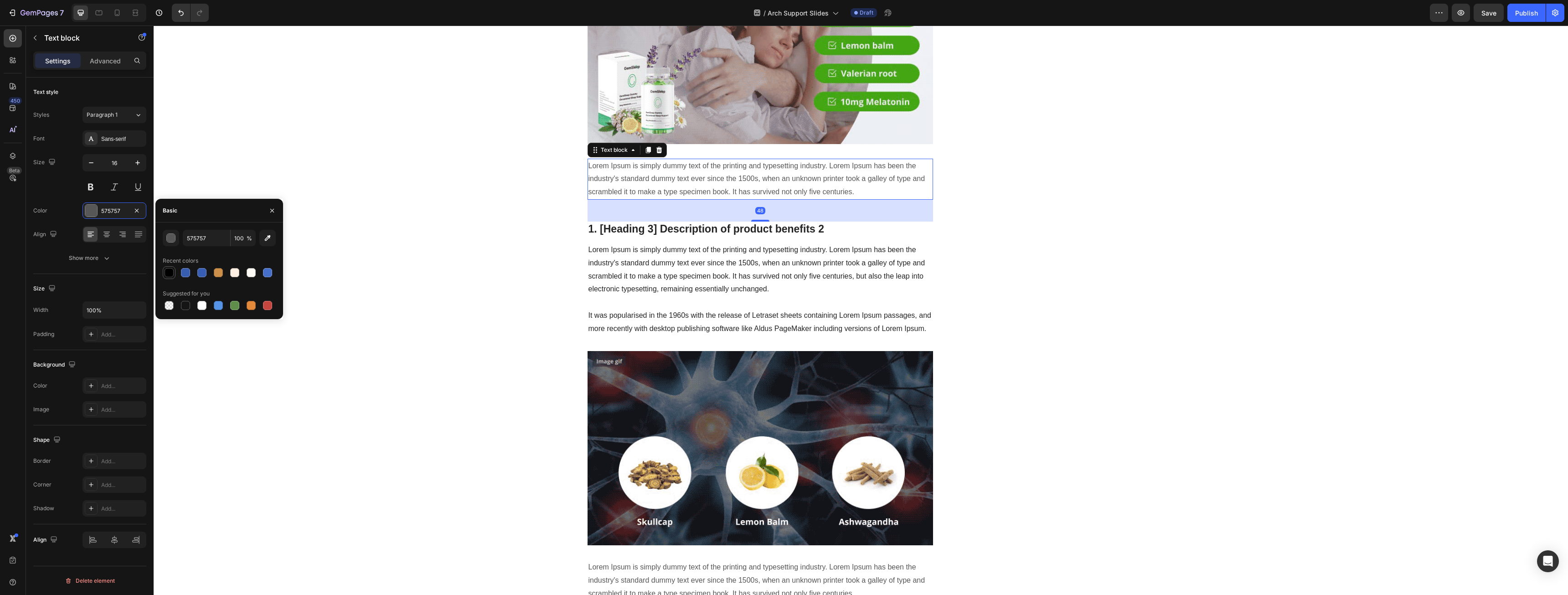
click at [171, 275] on div at bounding box center [169, 272] width 9 height 9
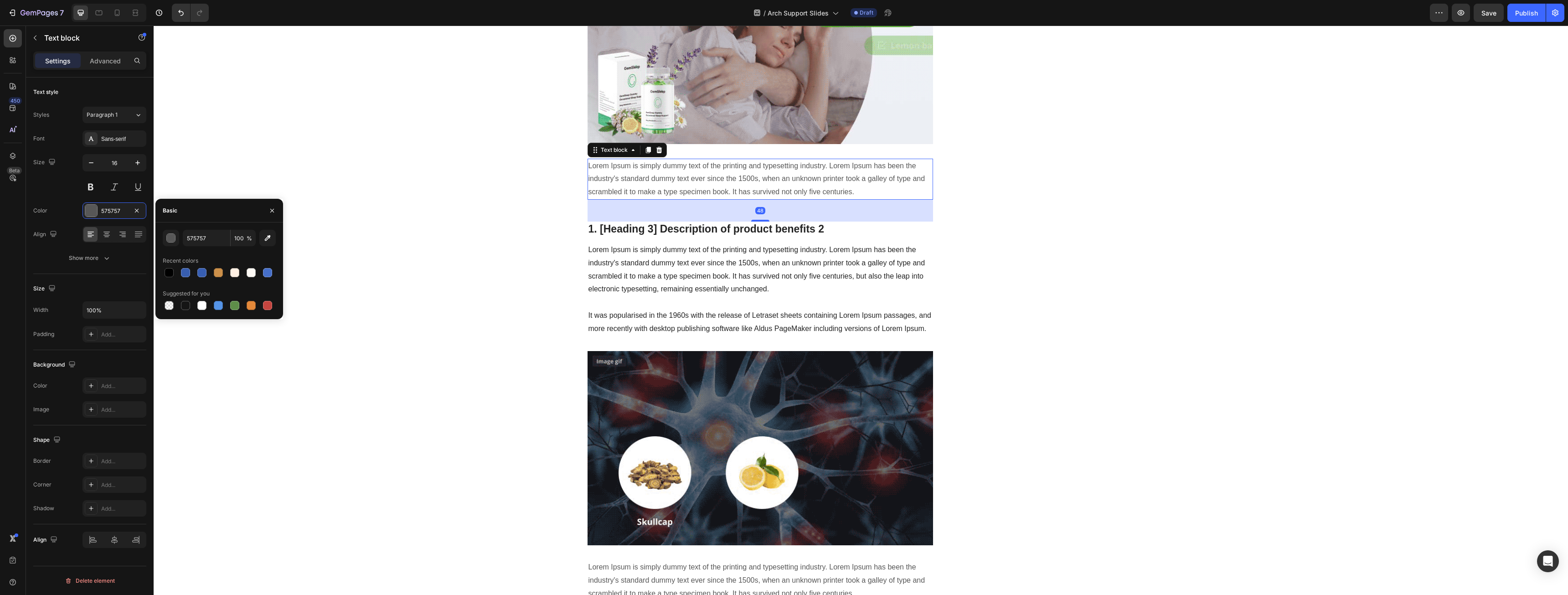
type input "000000"
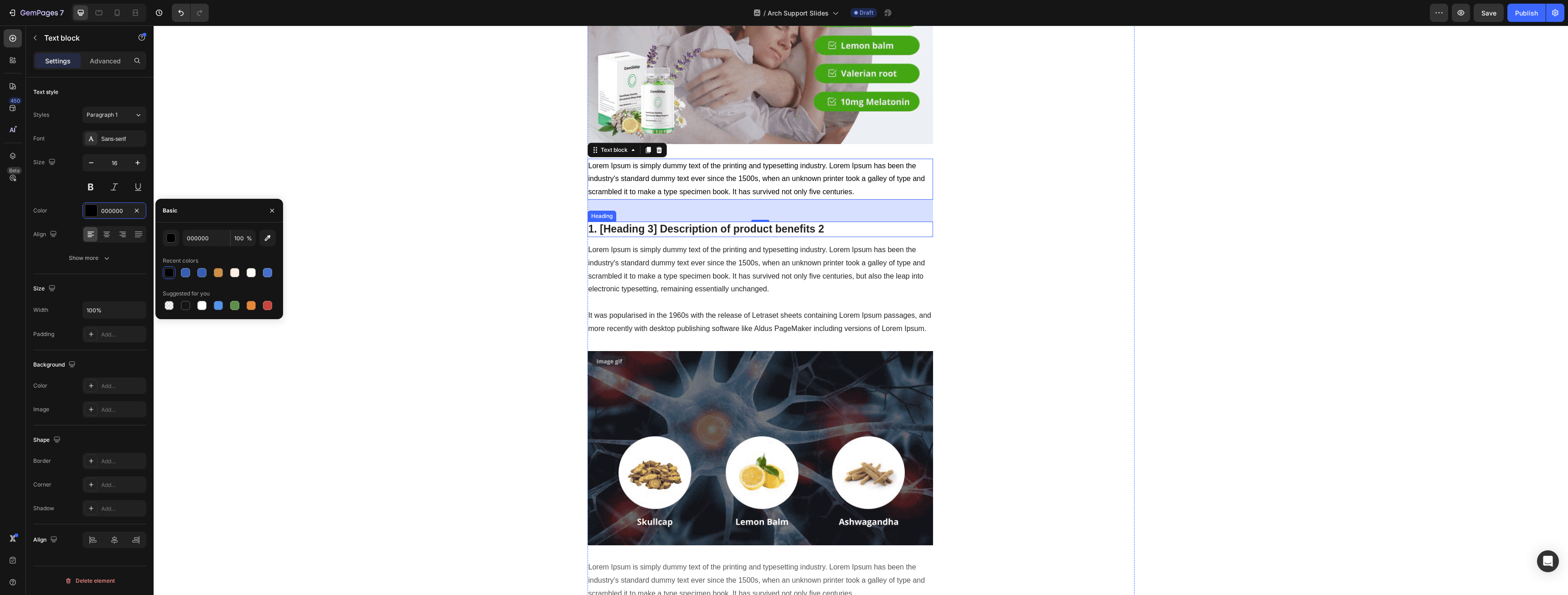
click at [654, 230] on p "1. [Heading 3] Description of product benefits 2" at bounding box center [760, 229] width 344 height 13
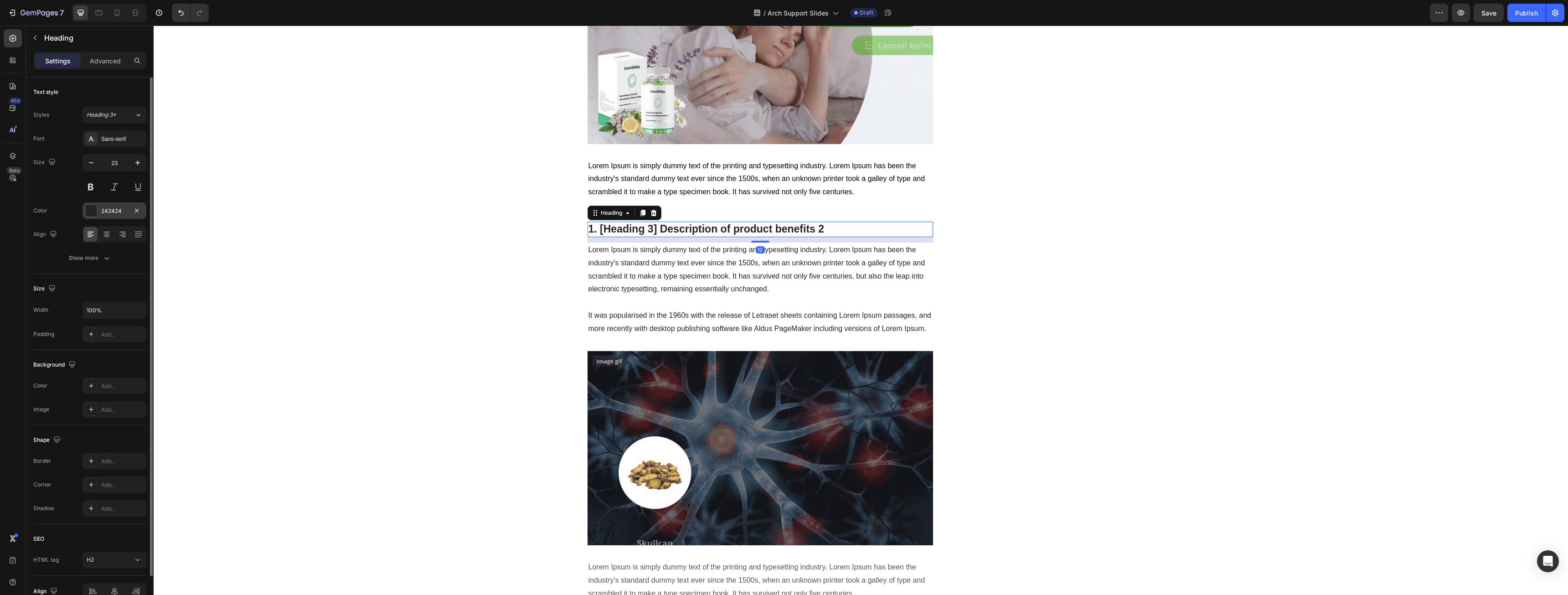
click at [113, 213] on div "242424" at bounding box center [114, 211] width 26 height 8
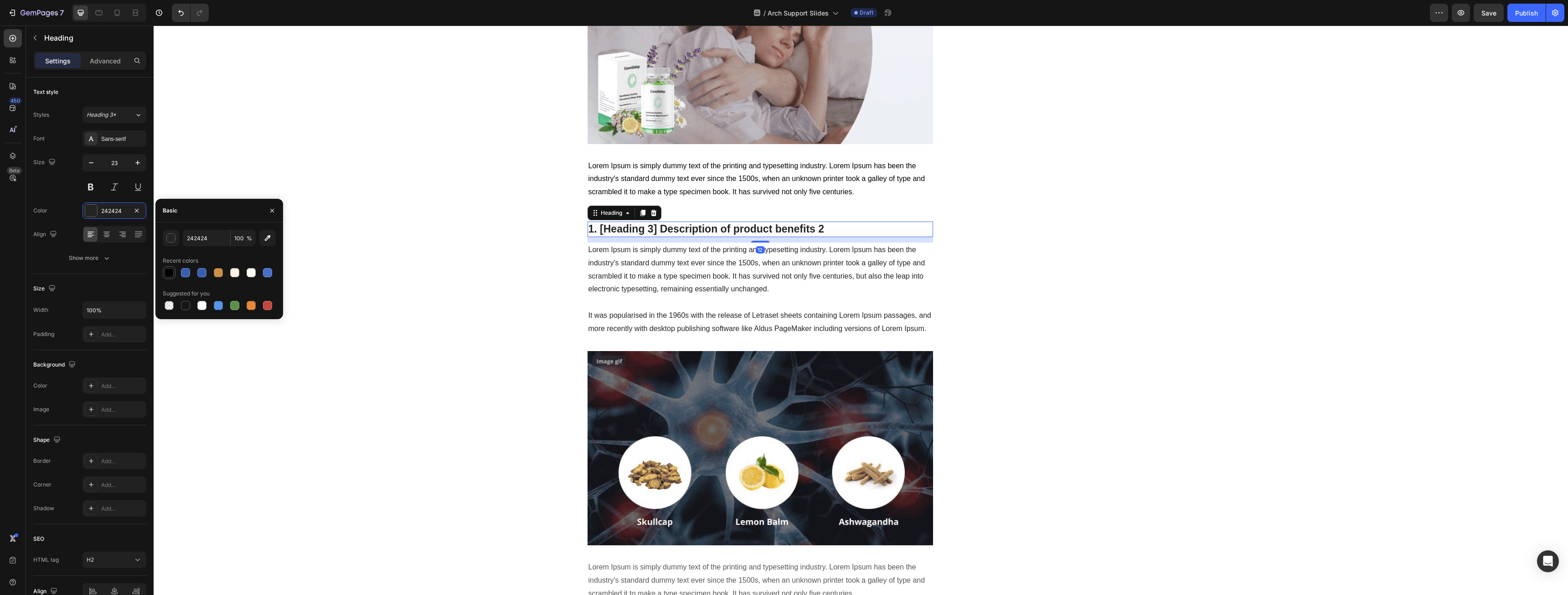
click at [172, 266] on div at bounding box center [169, 272] width 13 height 13
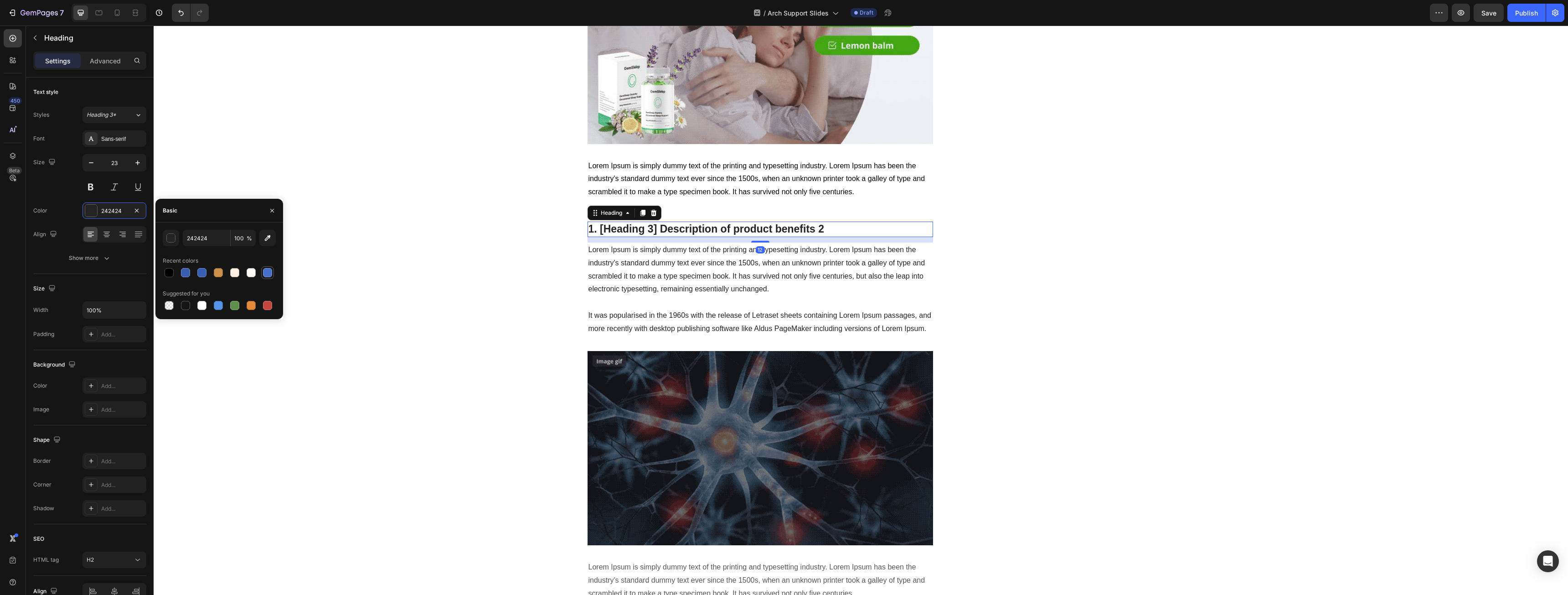
type input "000000"
click at [646, 257] on p "Lorem Ipsum is simply dummy text of the printing and typesetting industry. Lore…" at bounding box center [760, 289] width 344 height 92
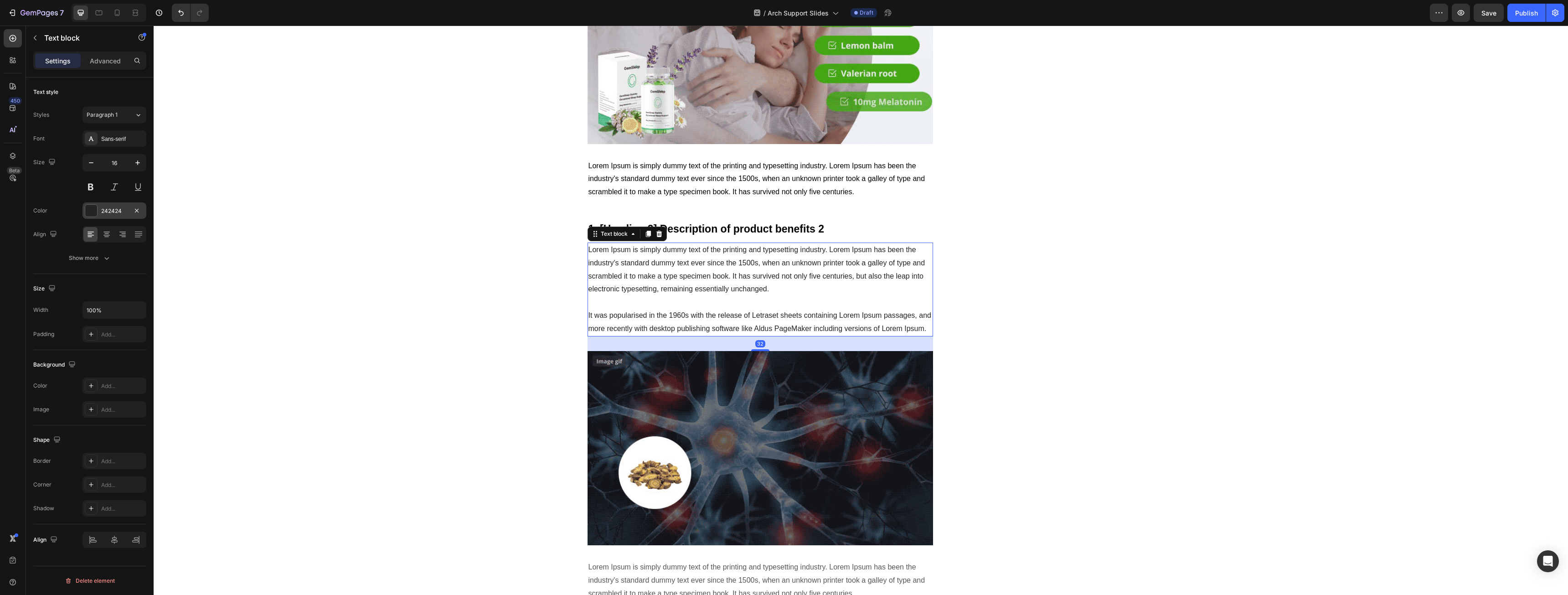
click at [128, 213] on div "242424" at bounding box center [114, 210] width 64 height 16
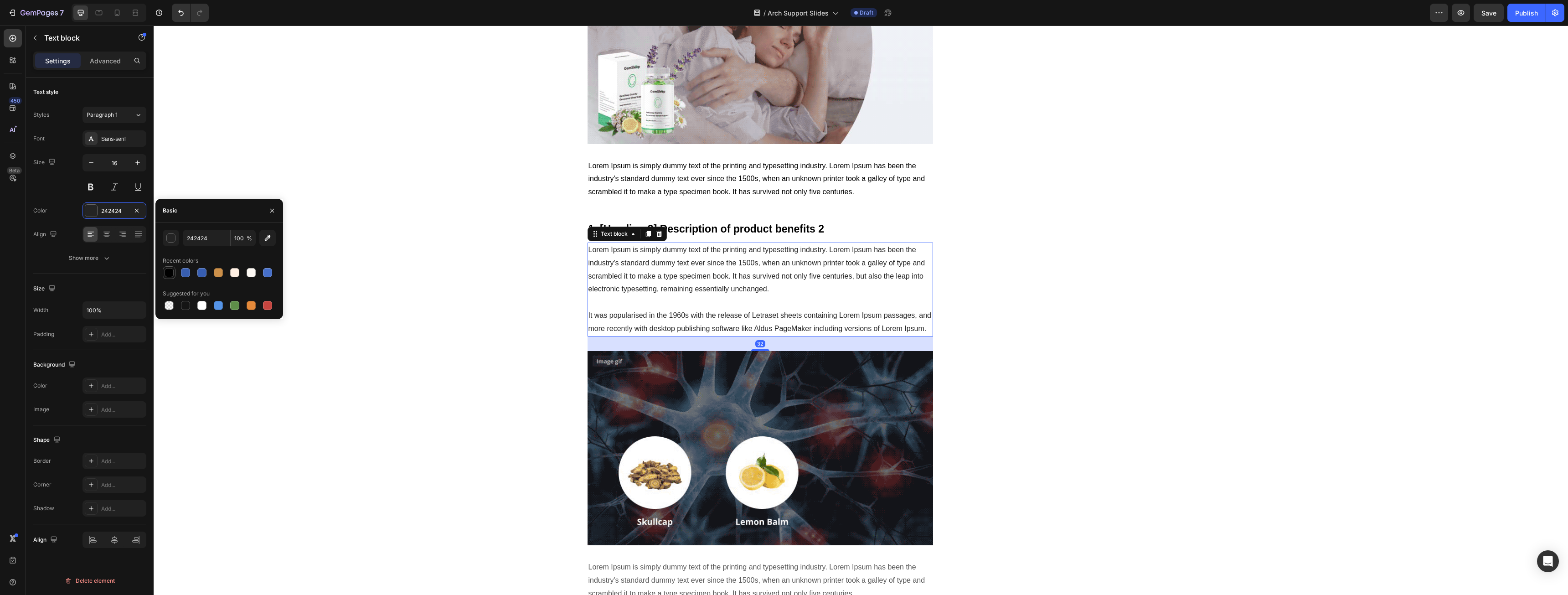
click at [163, 271] on div "242424 100 % Recent colors Suggested for you" at bounding box center [219, 270] width 128 height 82
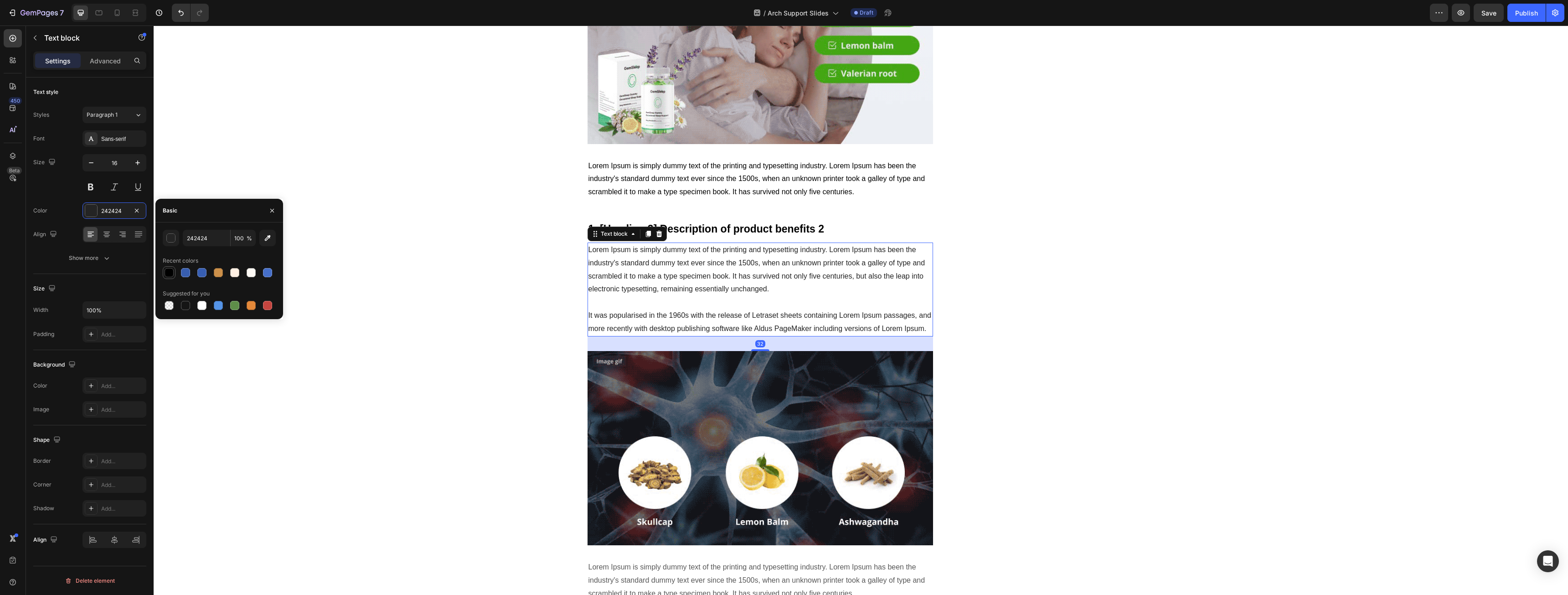
click at [173, 272] on div at bounding box center [169, 272] width 9 height 9
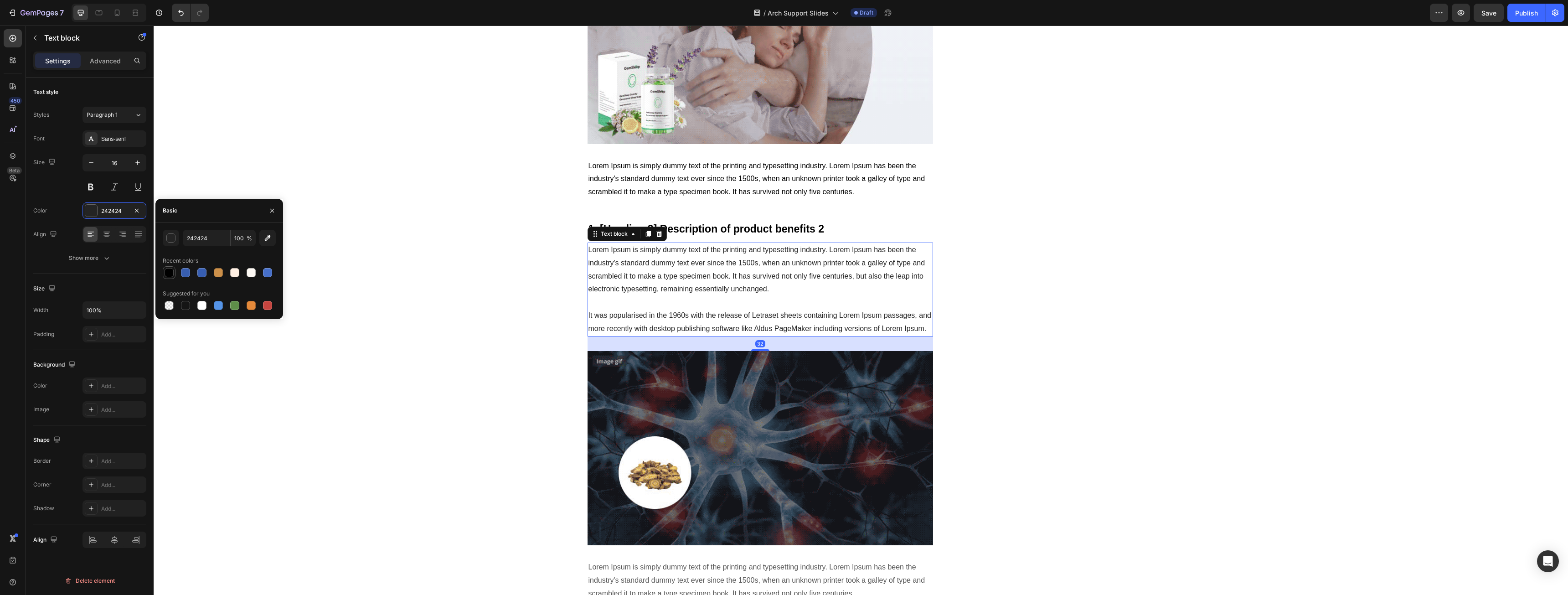
type input "000000"
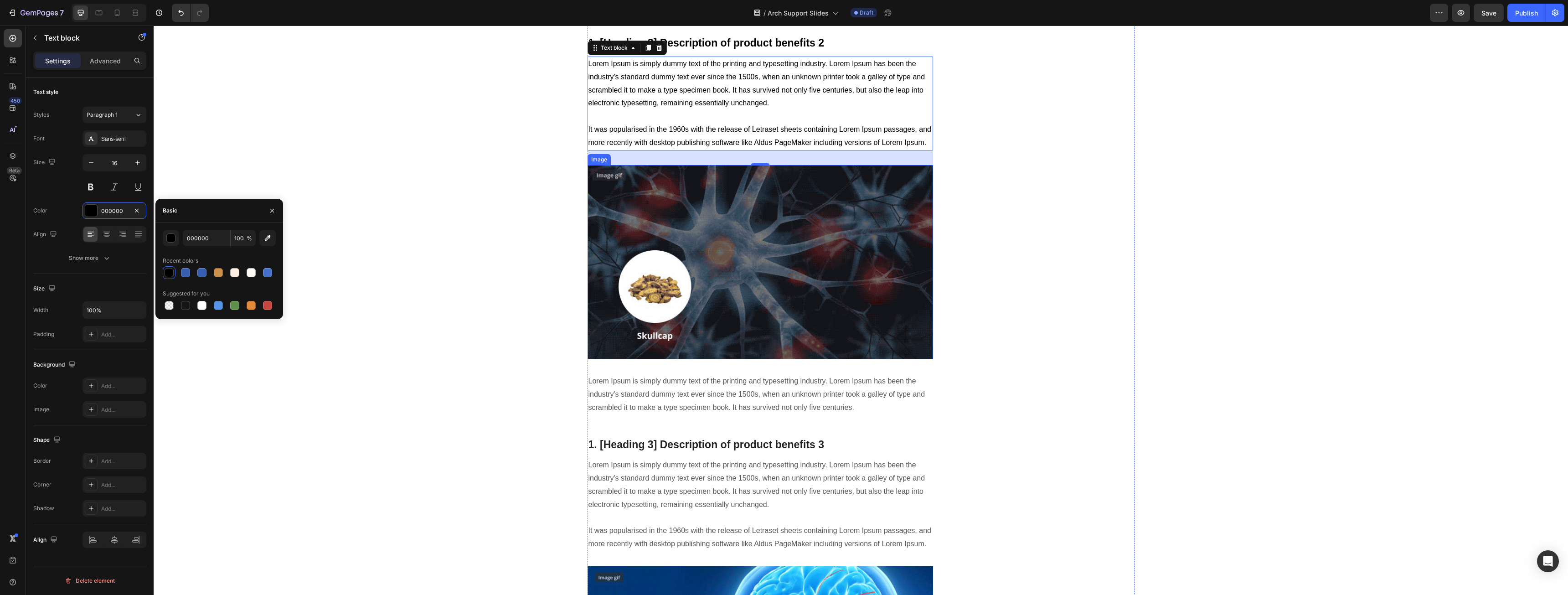
scroll to position [1049, 0]
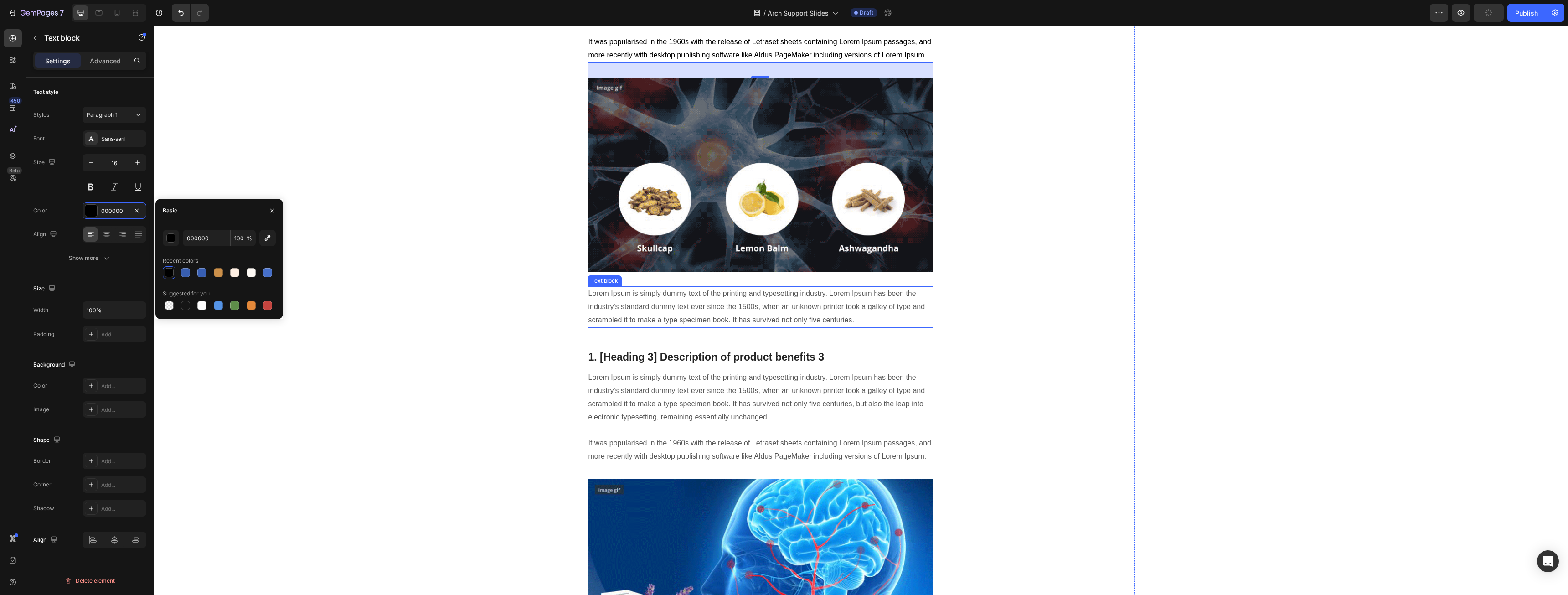
click at [690, 297] on p "Lorem Ipsum is simply dummy text of the printing and typesetting industry. Lore…" at bounding box center [760, 307] width 344 height 39
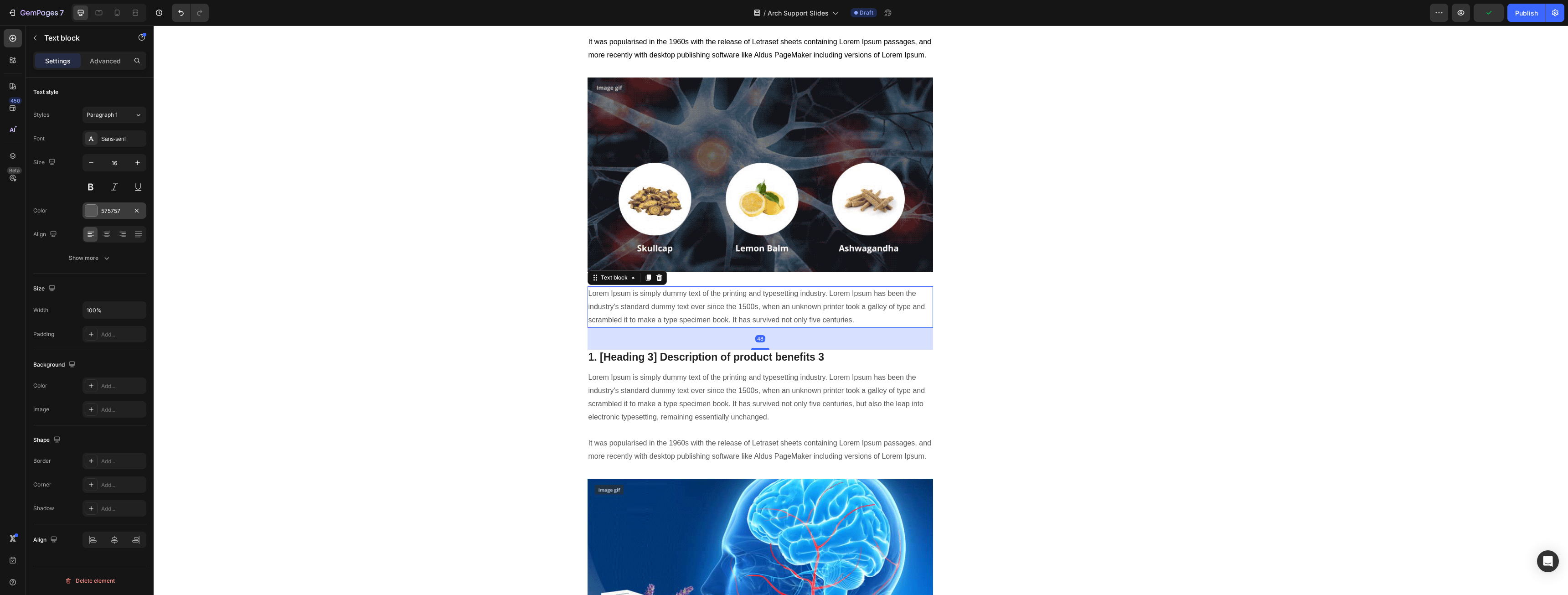
click at [115, 214] on div "575757" at bounding box center [114, 211] width 26 height 8
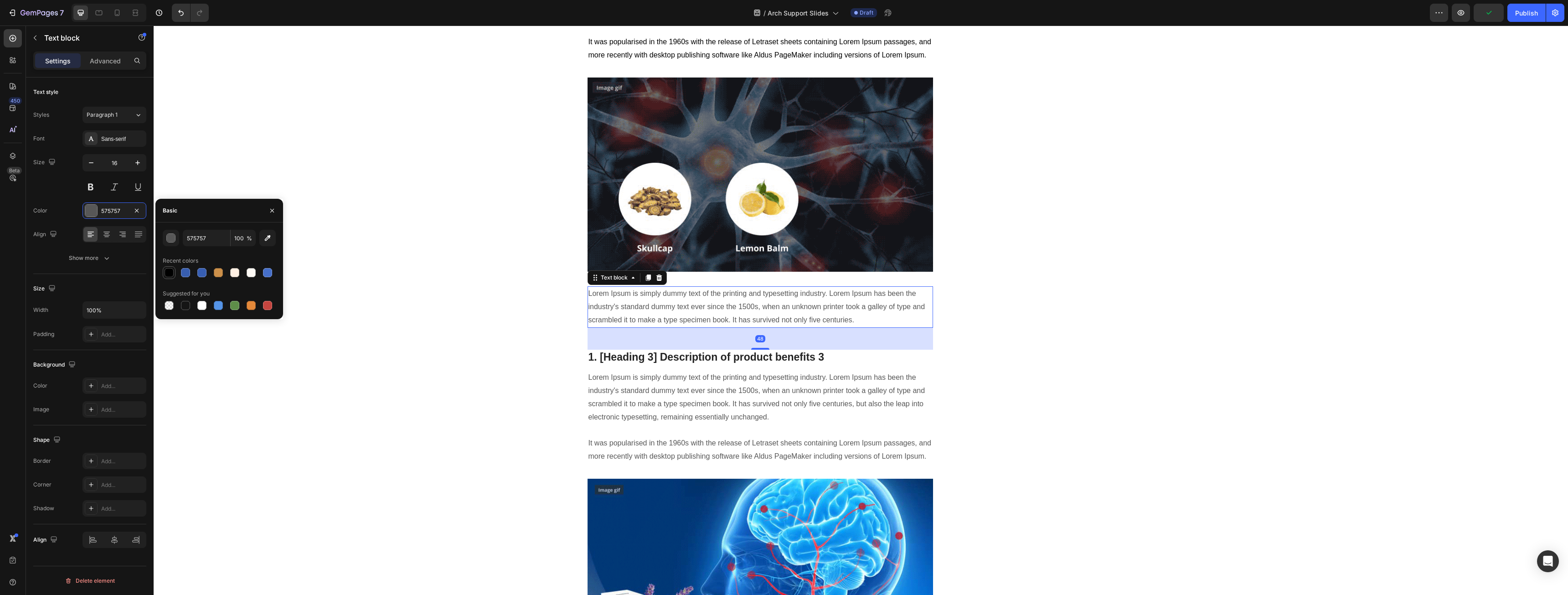
click at [172, 272] on div at bounding box center [169, 272] width 9 height 9
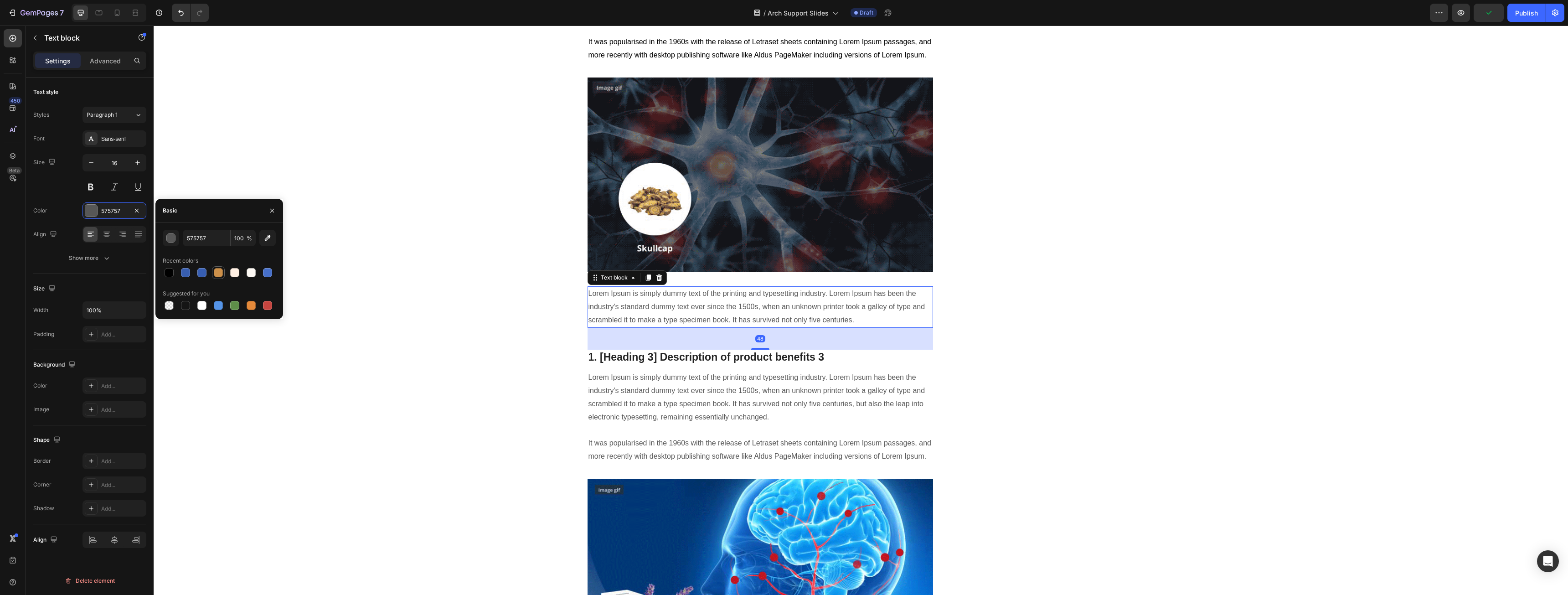
type input "000000"
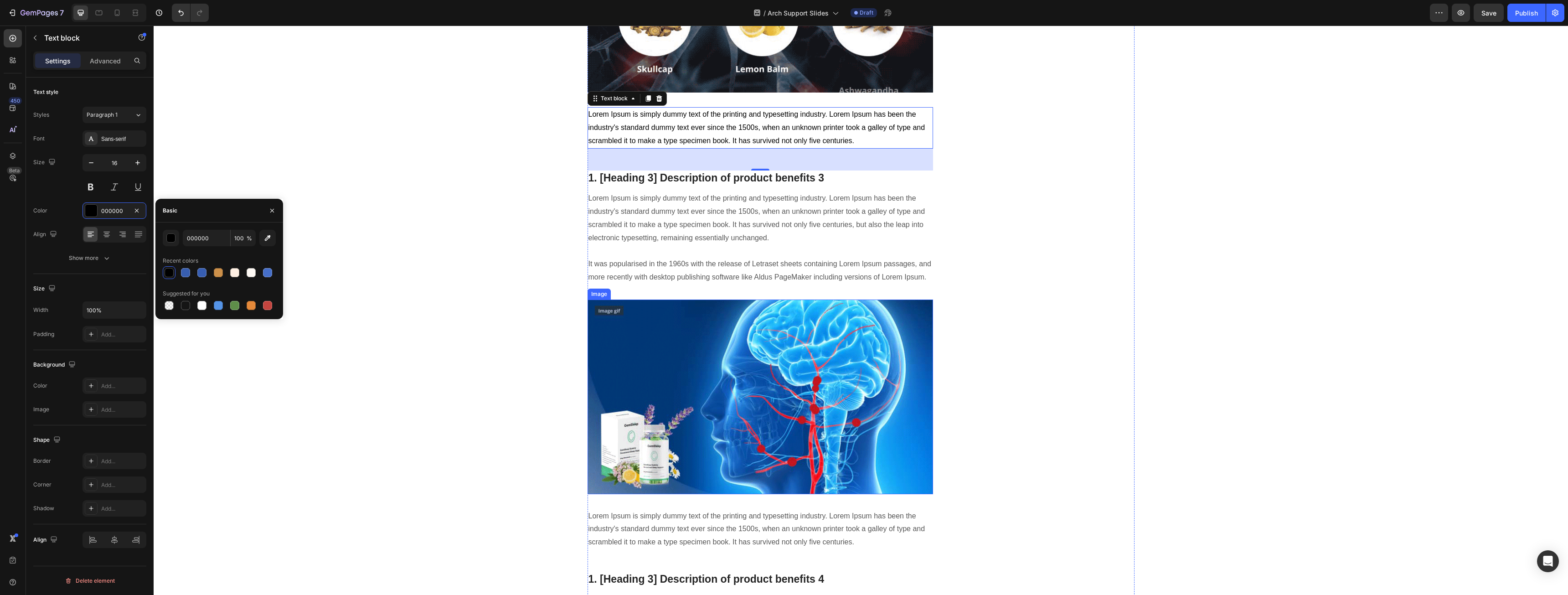
scroll to position [1231, 0]
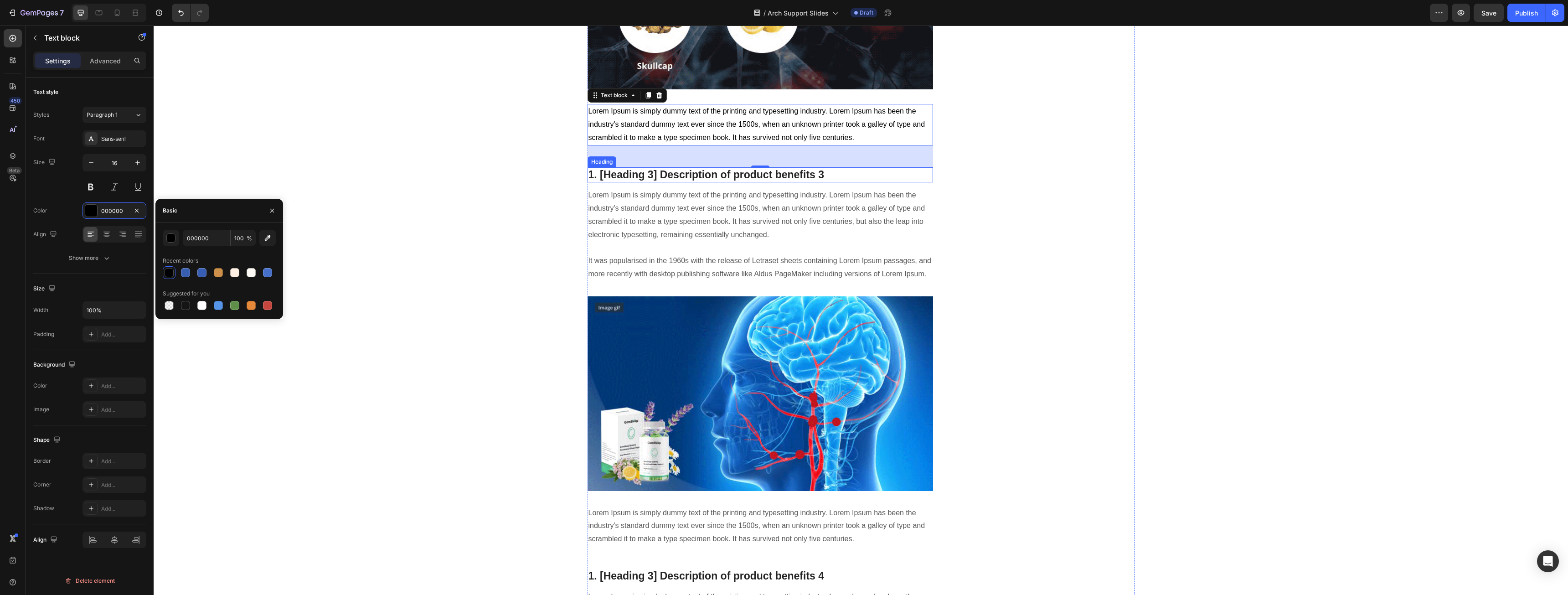
click at [649, 174] on p "1. [Heading 3] Description of product benefits 3" at bounding box center [760, 175] width 344 height 13
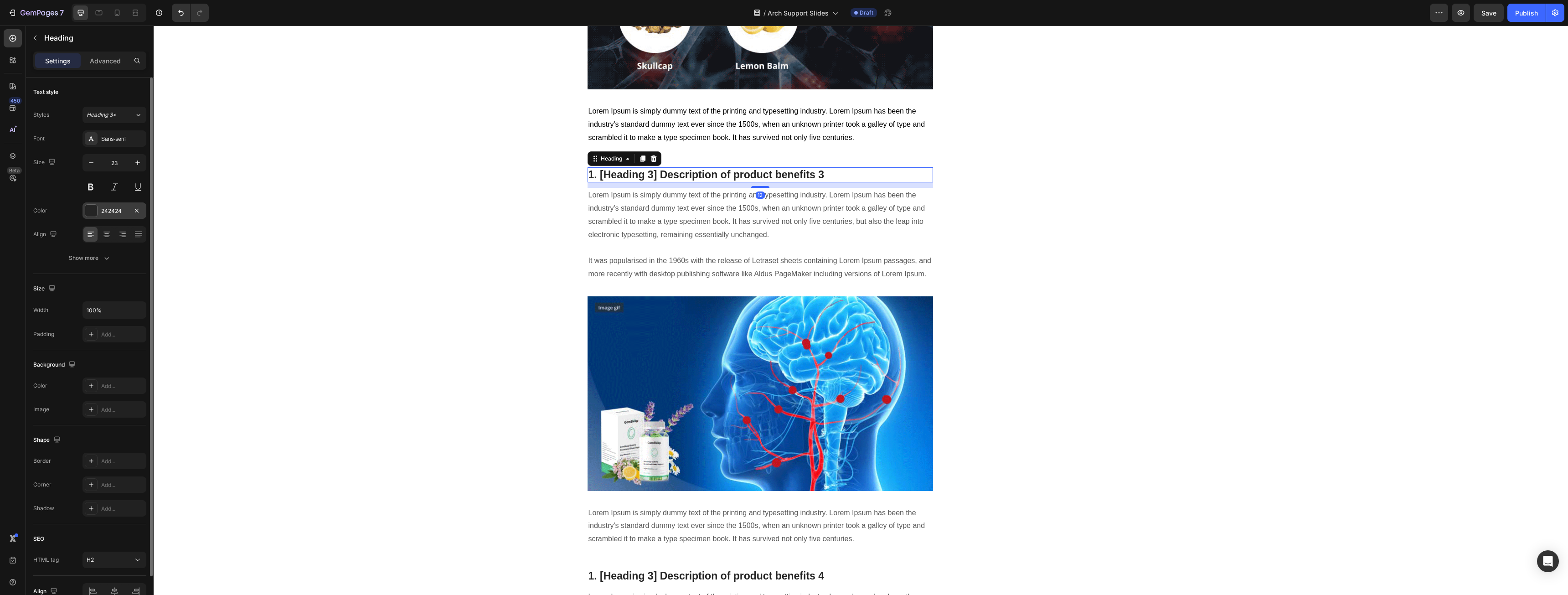
click at [116, 210] on div "242424" at bounding box center [114, 211] width 26 height 8
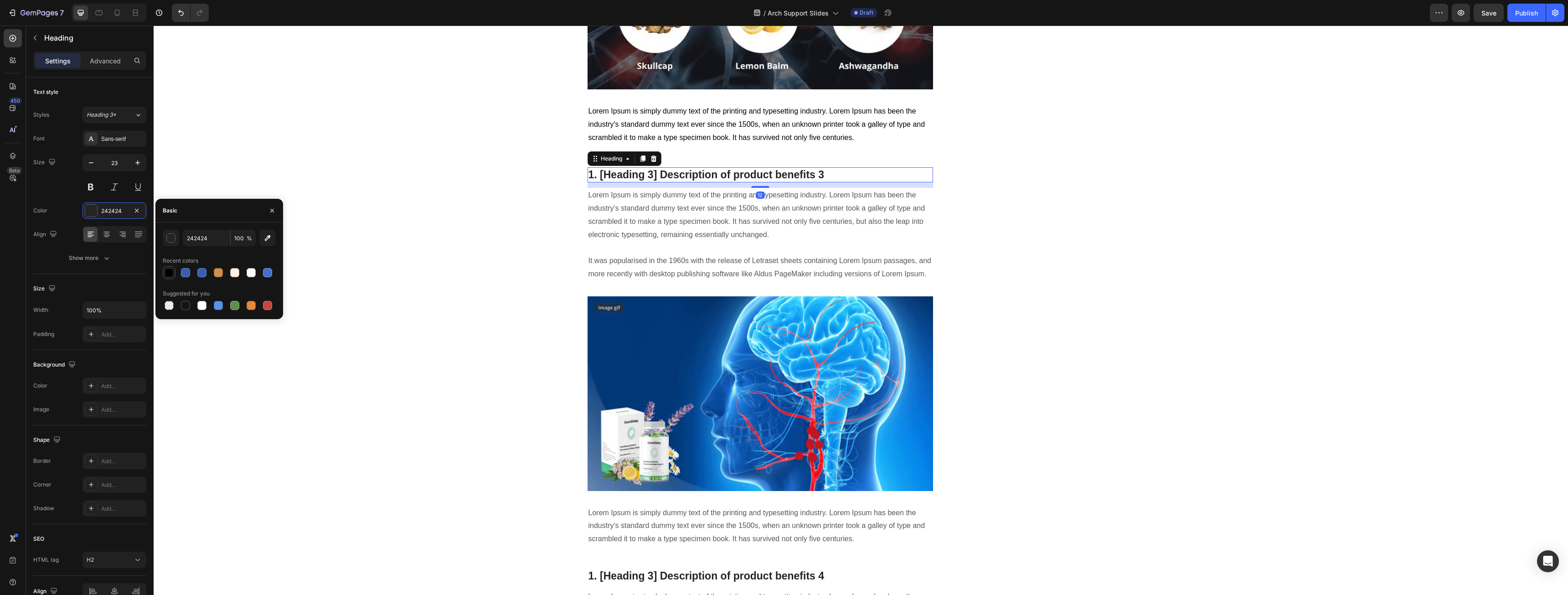
click at [166, 269] on div at bounding box center [169, 272] width 9 height 9
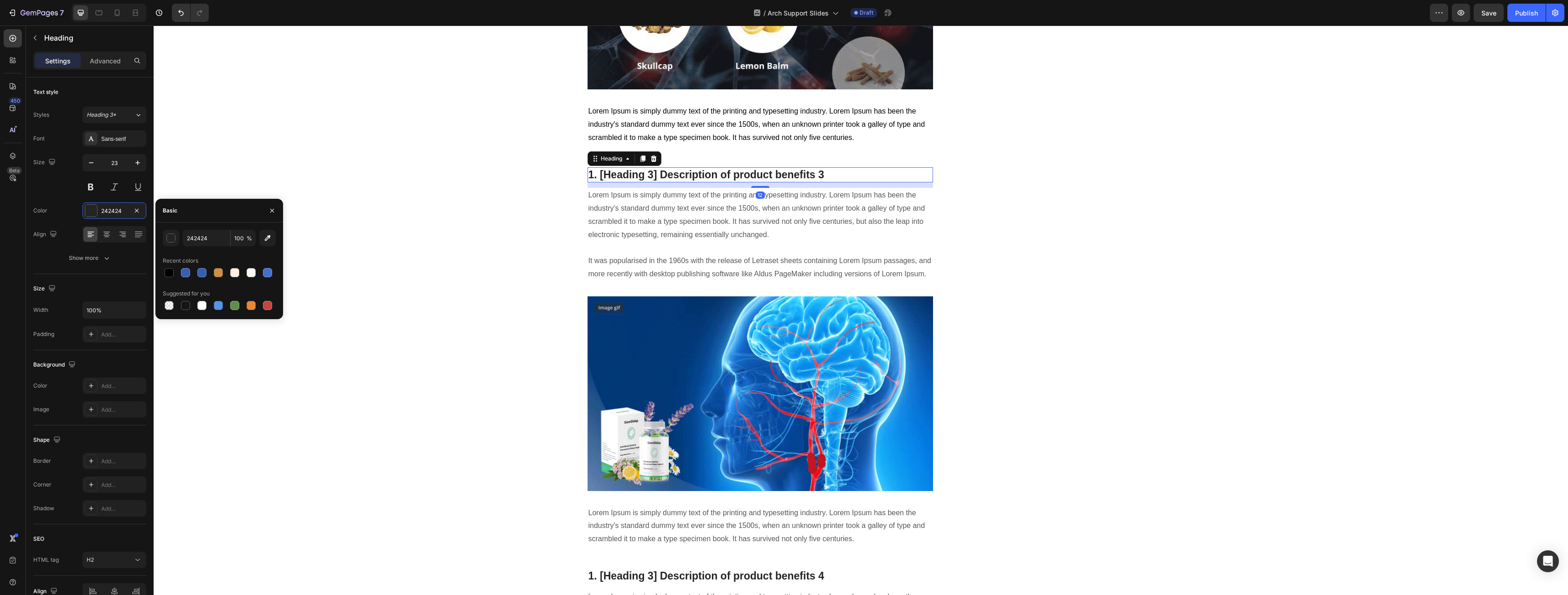
type input "000000"
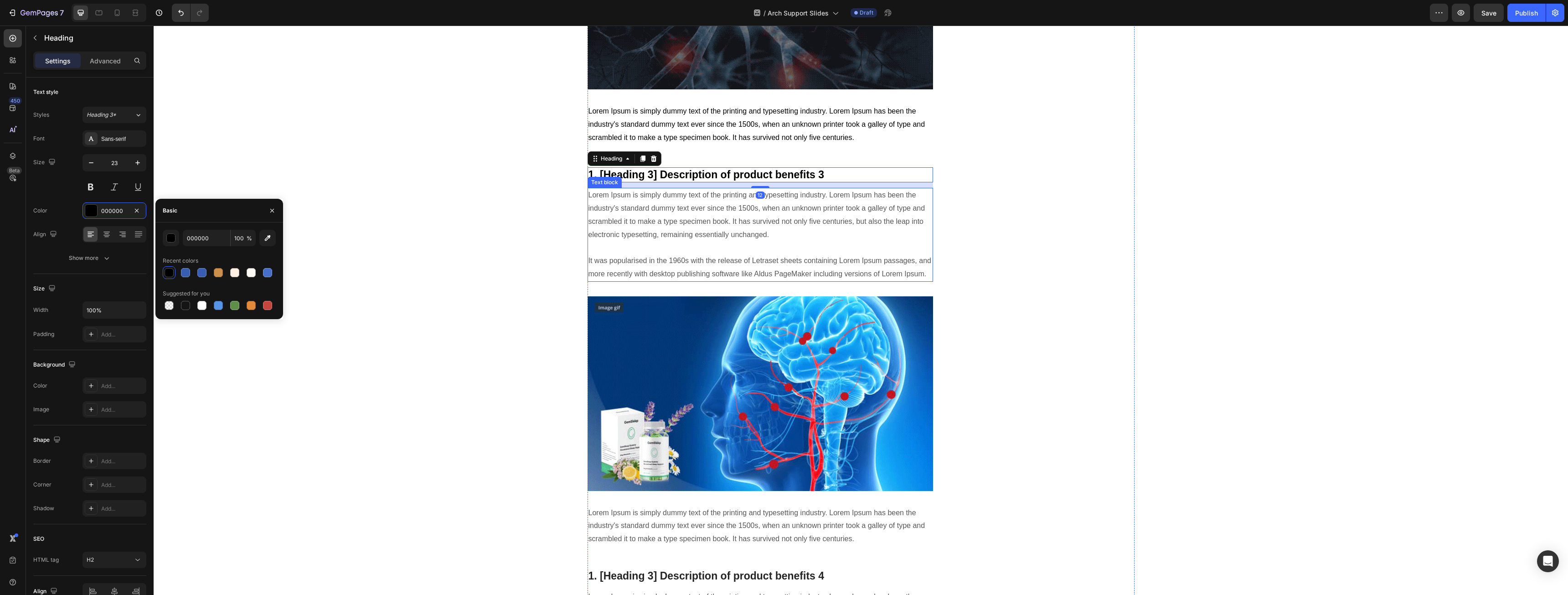
click at [662, 235] on p "Lorem Ipsum is simply dummy text of the printing and typesetting industry. Lore…" at bounding box center [760, 234] width 344 height 92
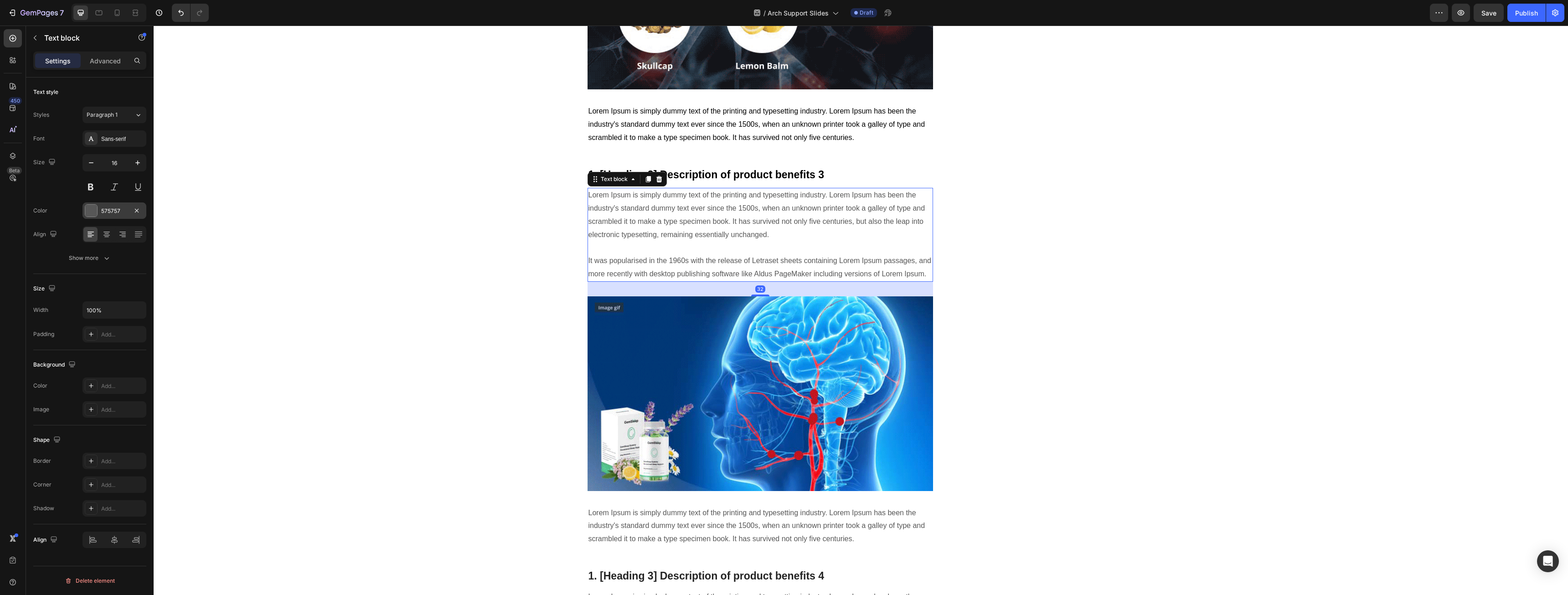
click at [107, 216] on div "575757" at bounding box center [114, 210] width 64 height 16
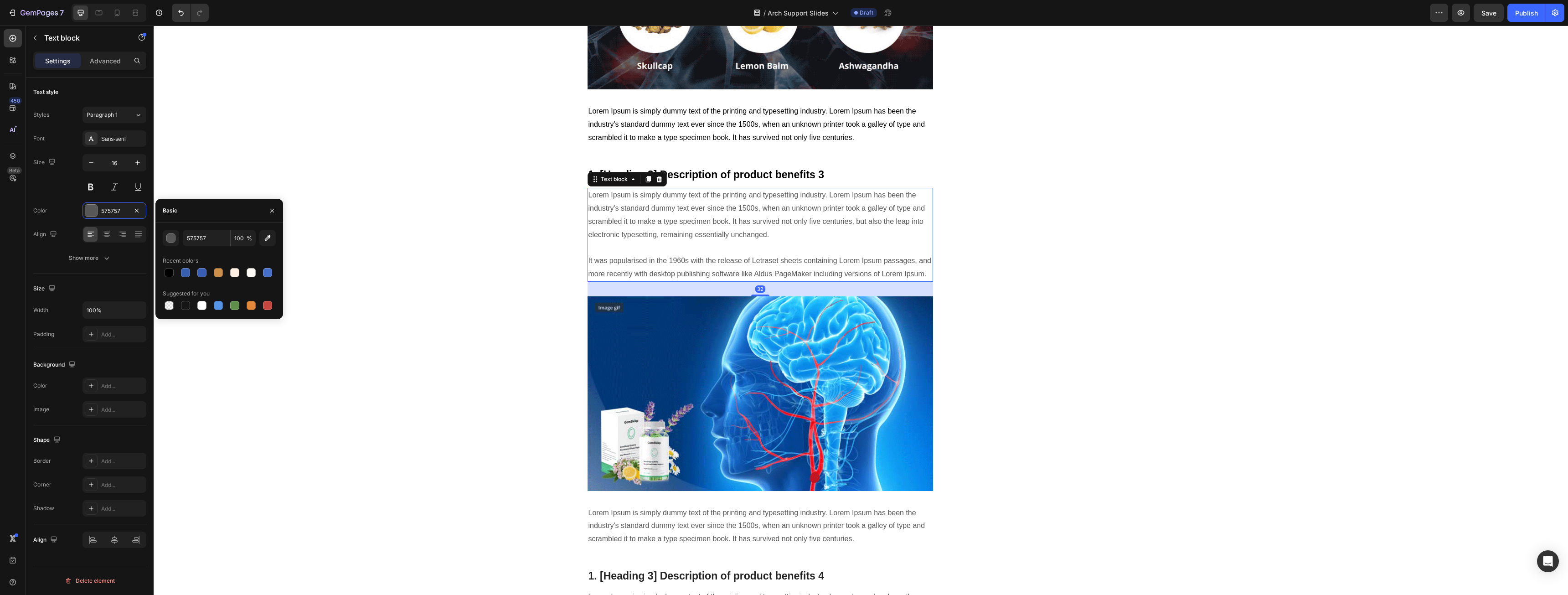
click at [164, 270] on div at bounding box center [169, 272] width 9 height 9
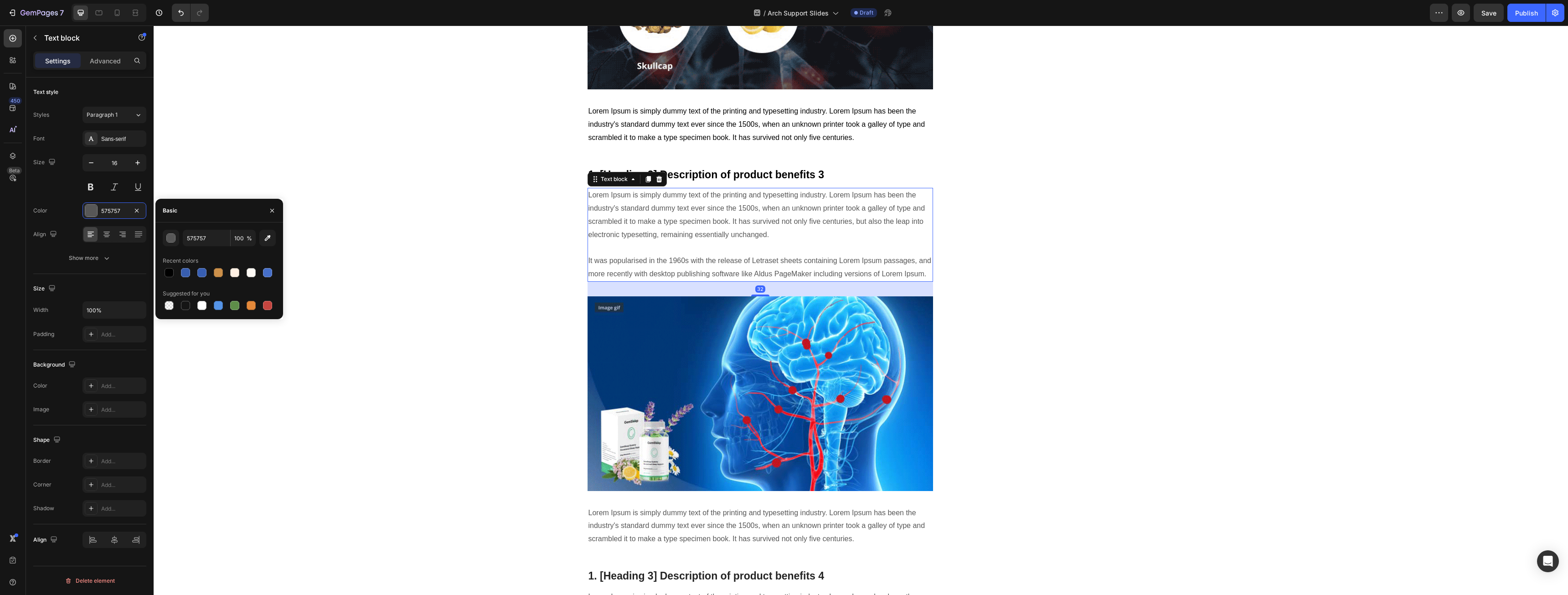
type input "000000"
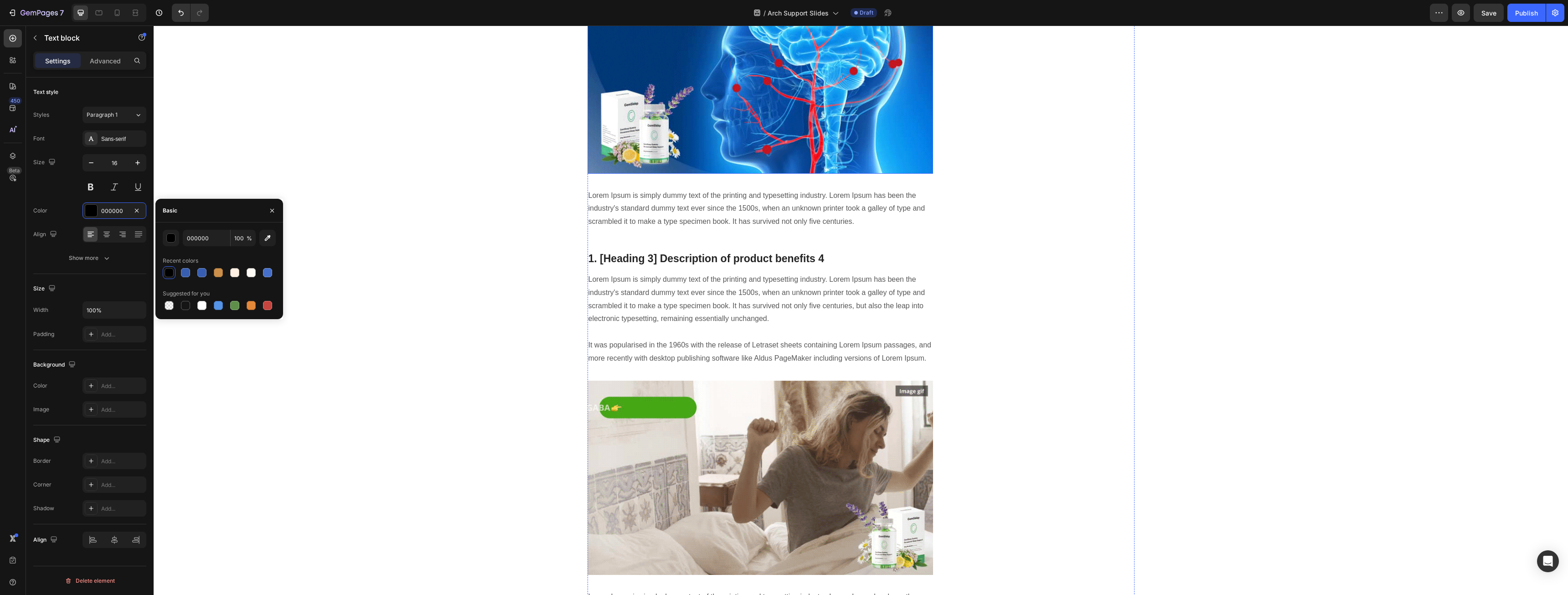
scroll to position [1551, 0]
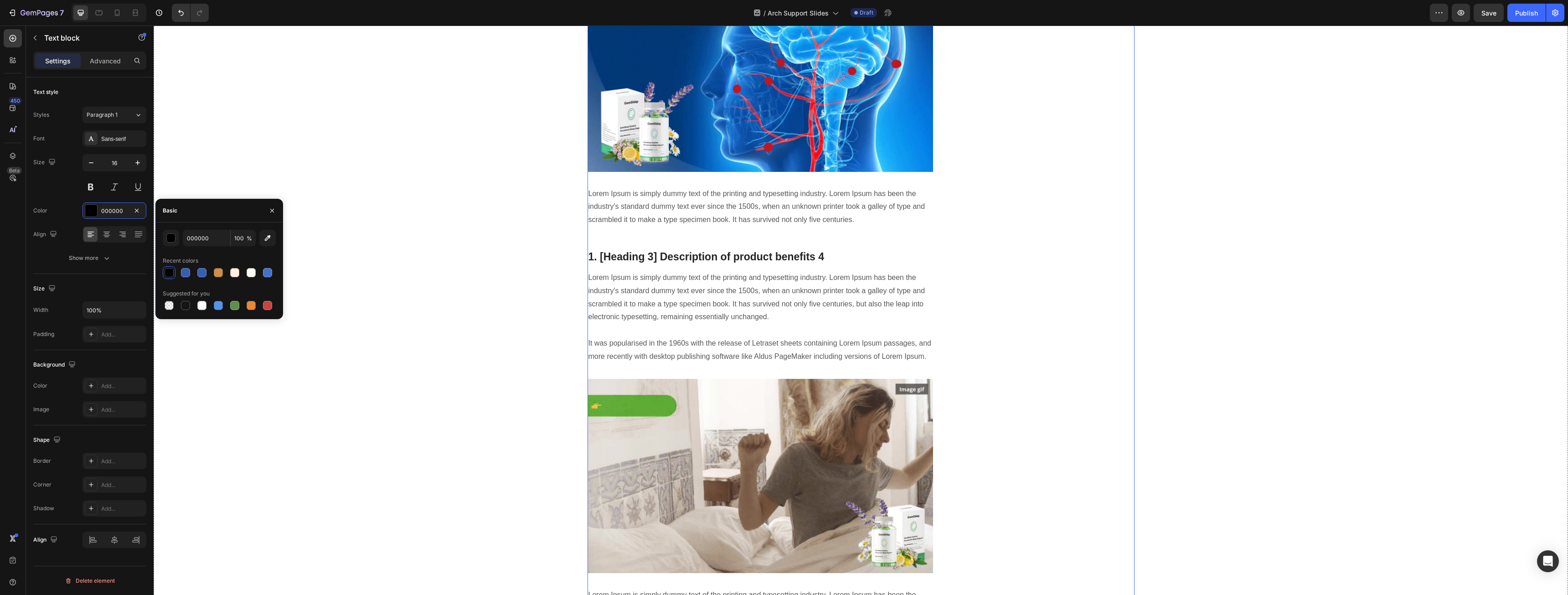
click at [702, 220] on p "Lorem Ipsum is simply dummy text of the printing and typesetting industry. Lore…" at bounding box center [760, 207] width 344 height 39
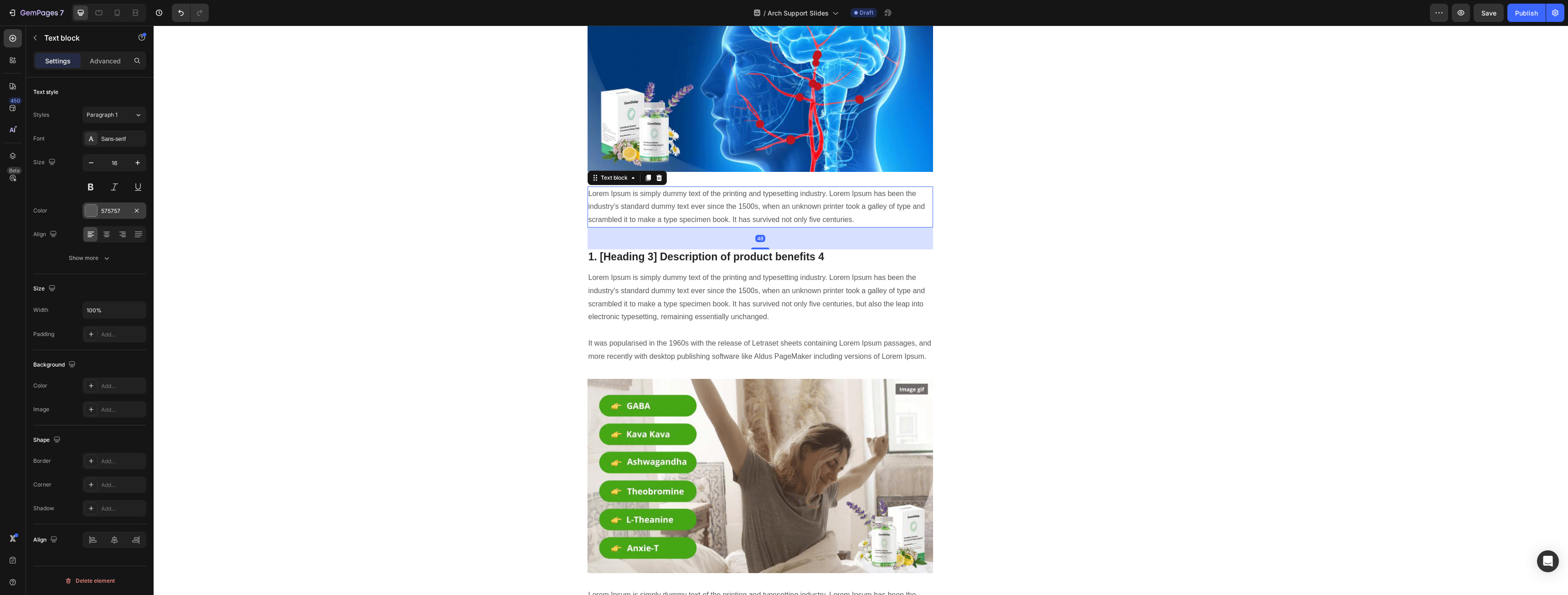
click at [120, 210] on div "575757" at bounding box center [114, 211] width 26 height 8
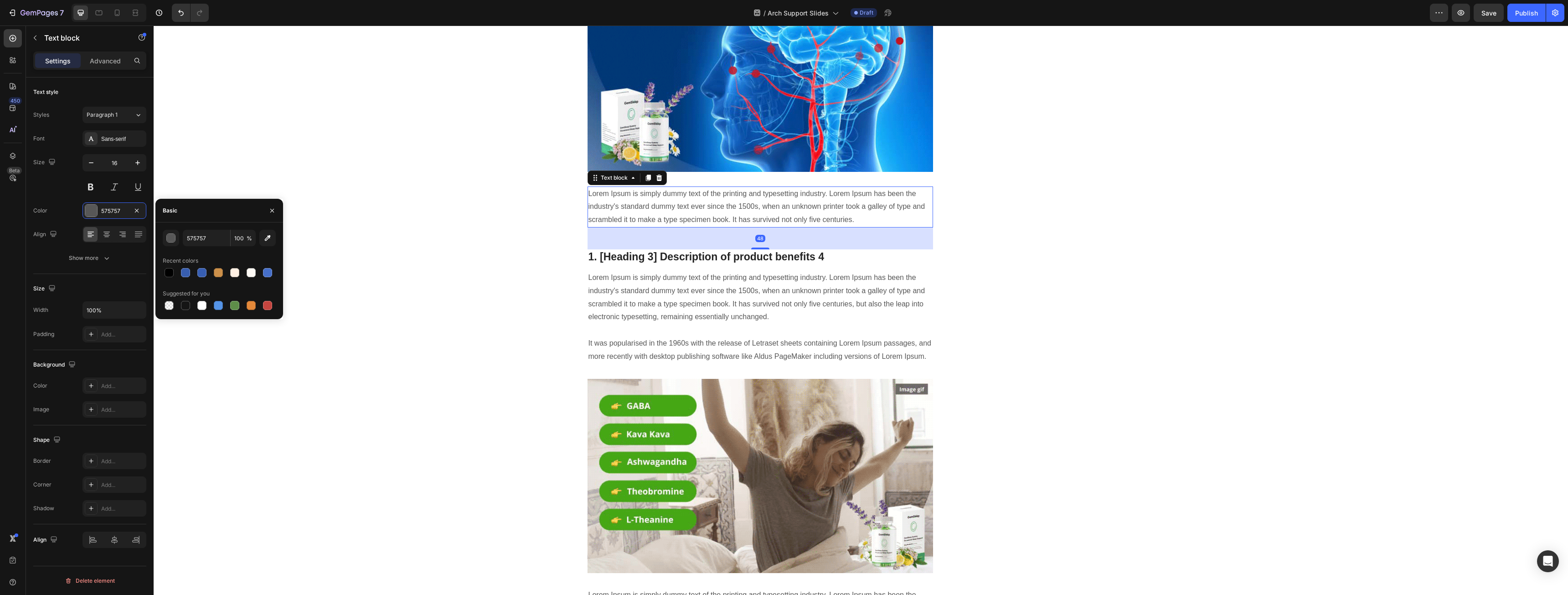
click at [171, 273] on div at bounding box center [169, 272] width 9 height 9
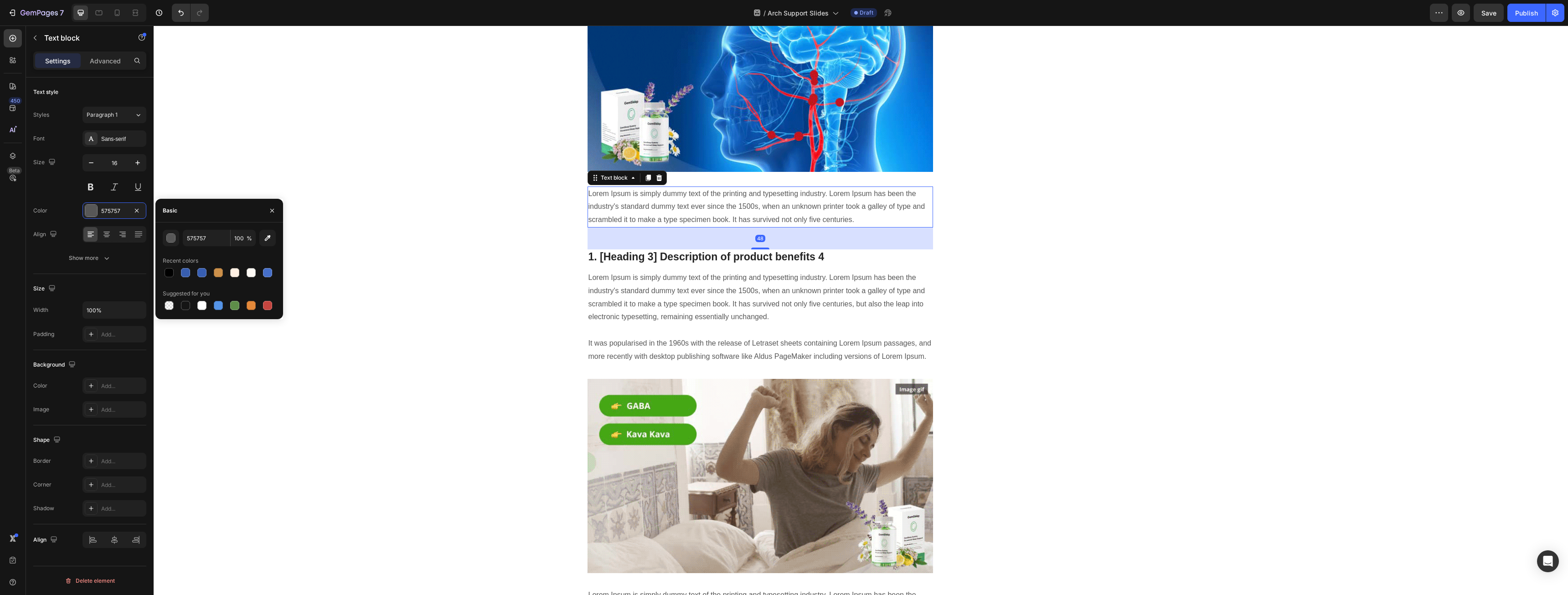
type input "000000"
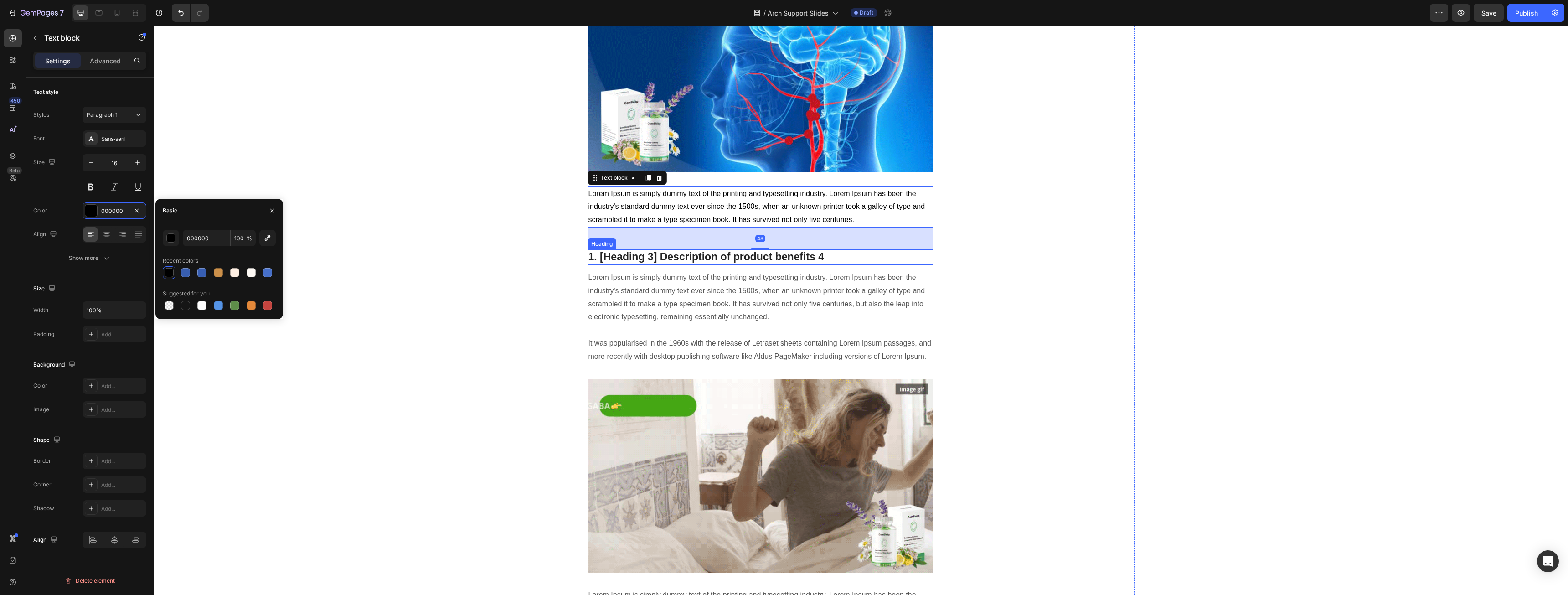
click at [632, 255] on p "1. [Heading 3] Description of product benefits 4" at bounding box center [760, 257] width 344 height 13
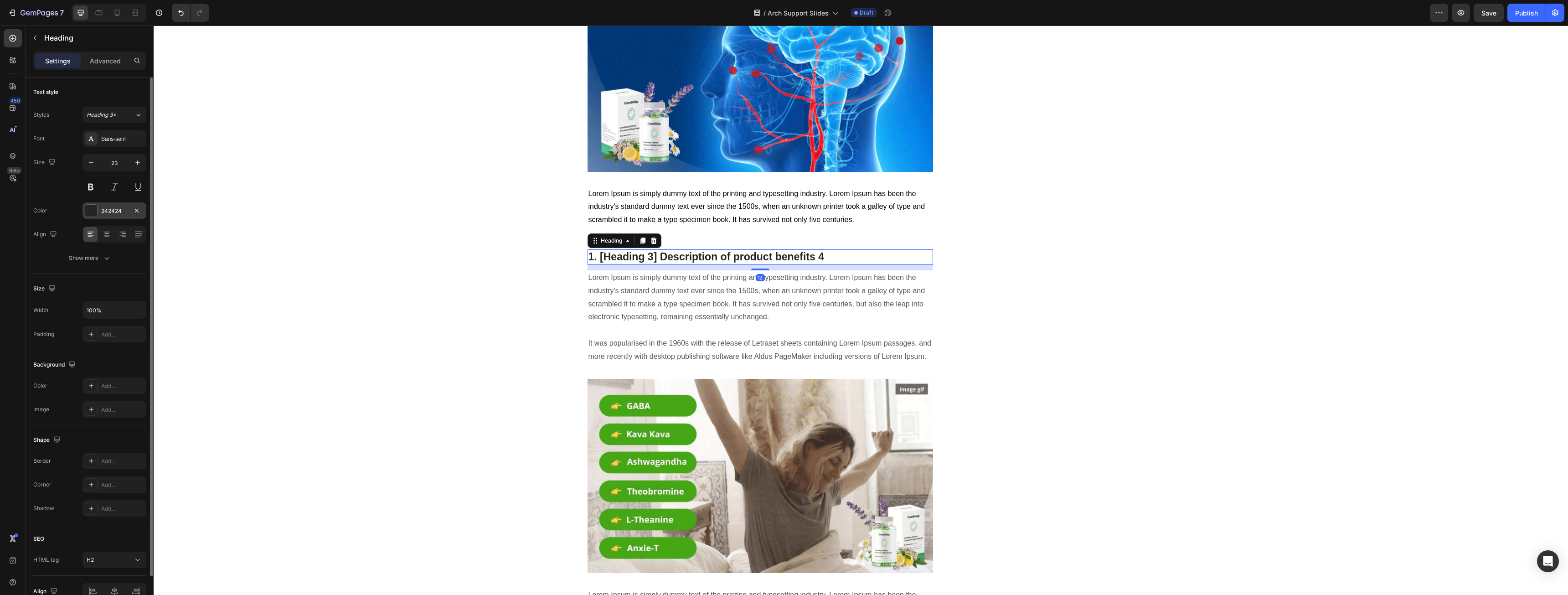
click at [126, 216] on div "242424" at bounding box center [114, 210] width 64 height 16
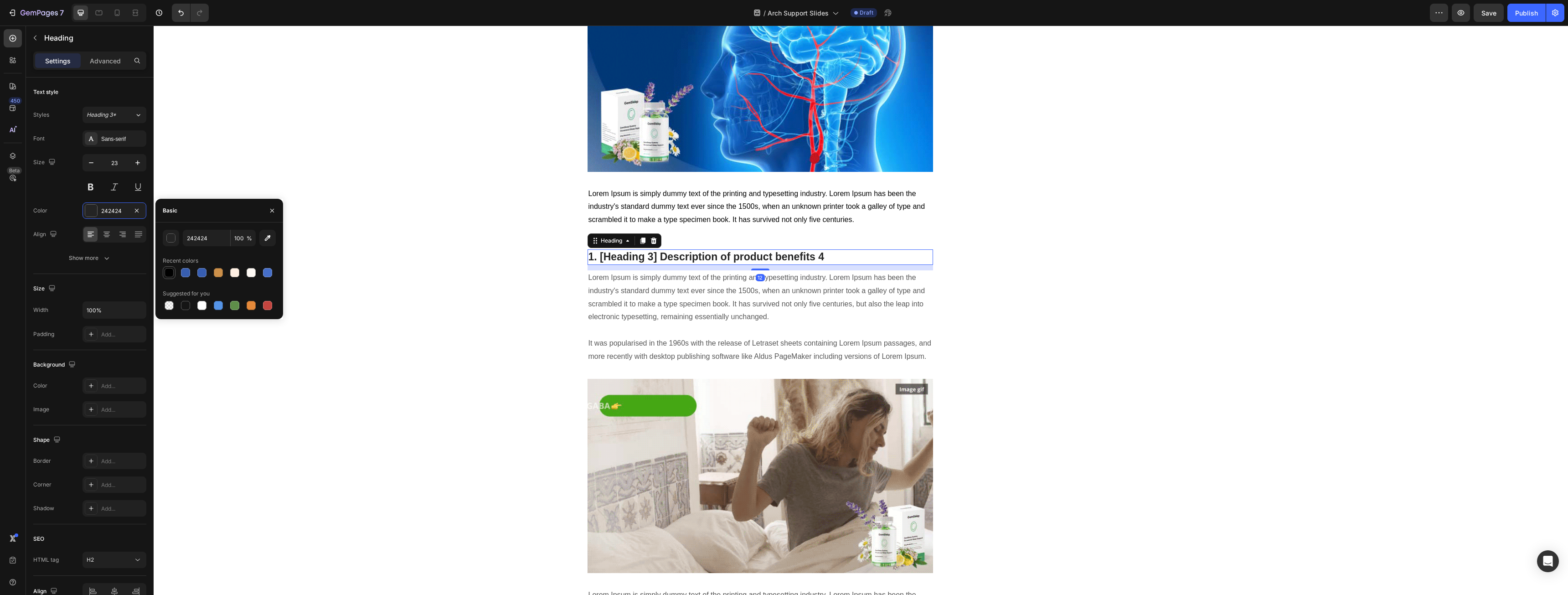
click at [172, 274] on div at bounding box center [169, 272] width 9 height 9
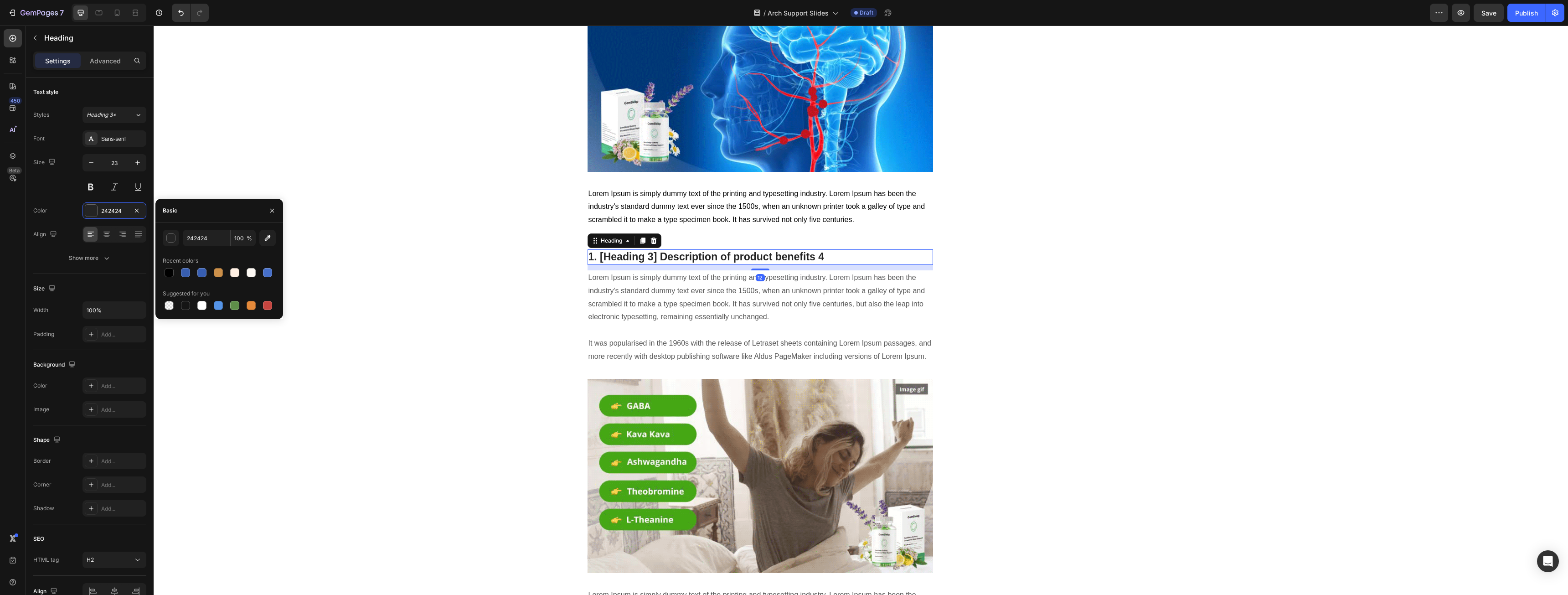
type input "000000"
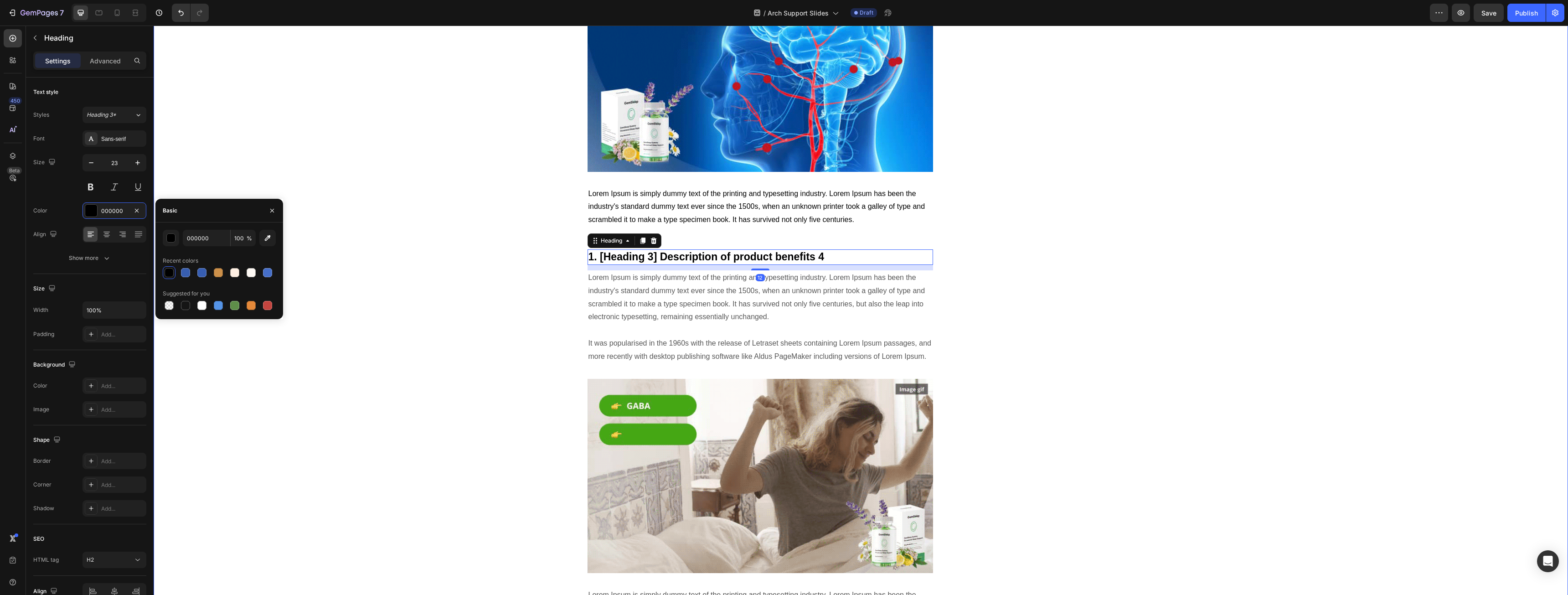
click at [659, 294] on p "Lorem Ipsum is simply dummy text of the printing and typesetting industry. Lore…" at bounding box center [760, 317] width 344 height 92
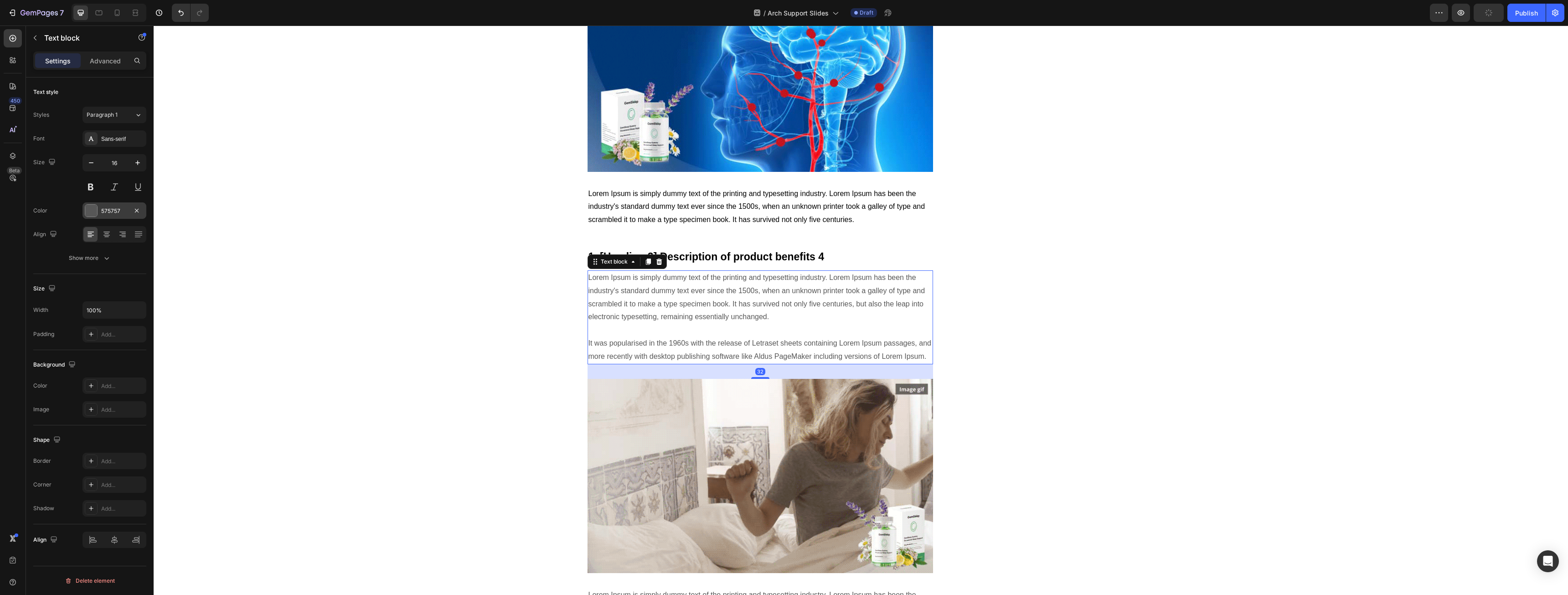
click at [109, 213] on div "575757" at bounding box center [114, 211] width 26 height 8
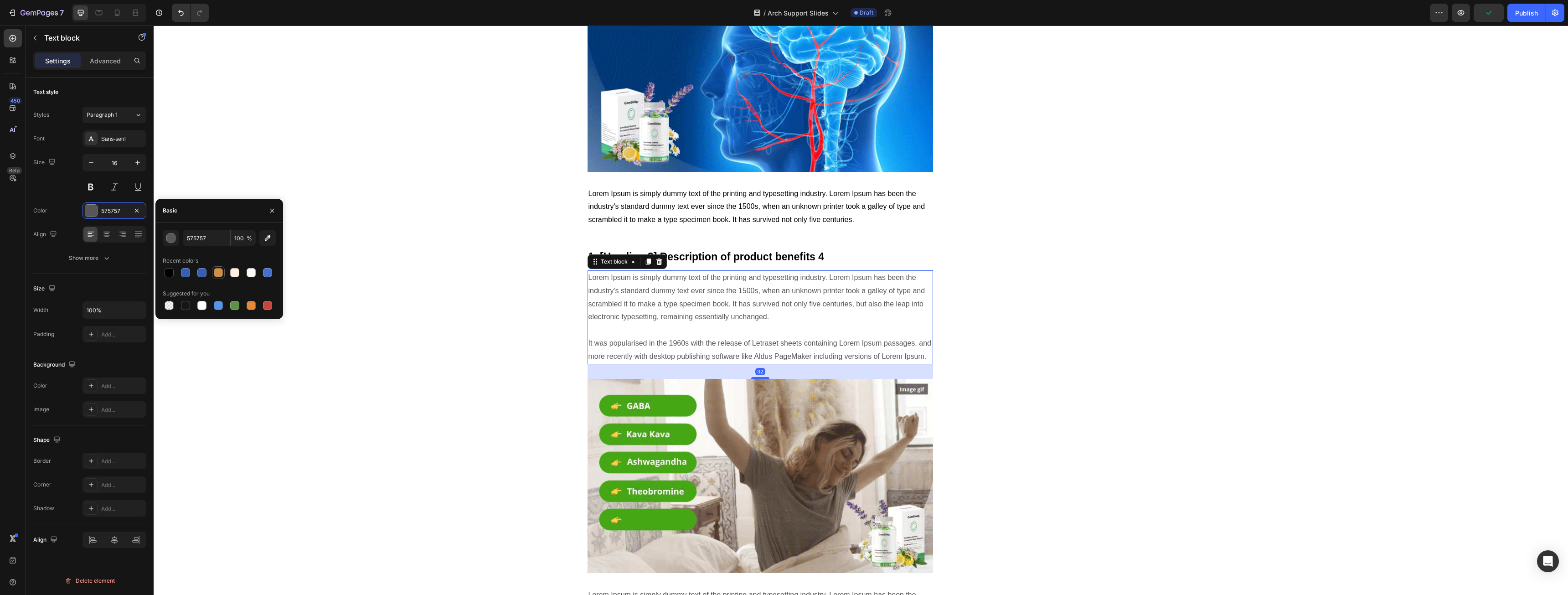
click at [167, 270] on div at bounding box center [169, 273] width 11 height 11
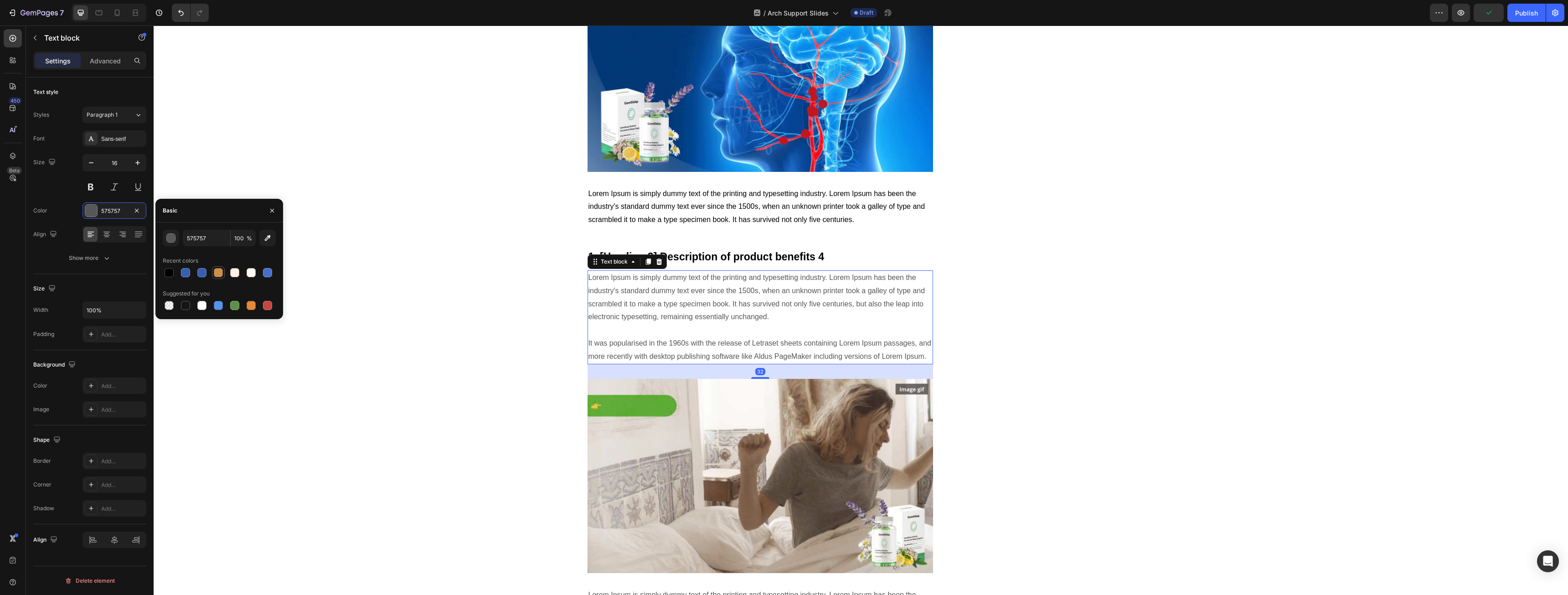
type input "000000"
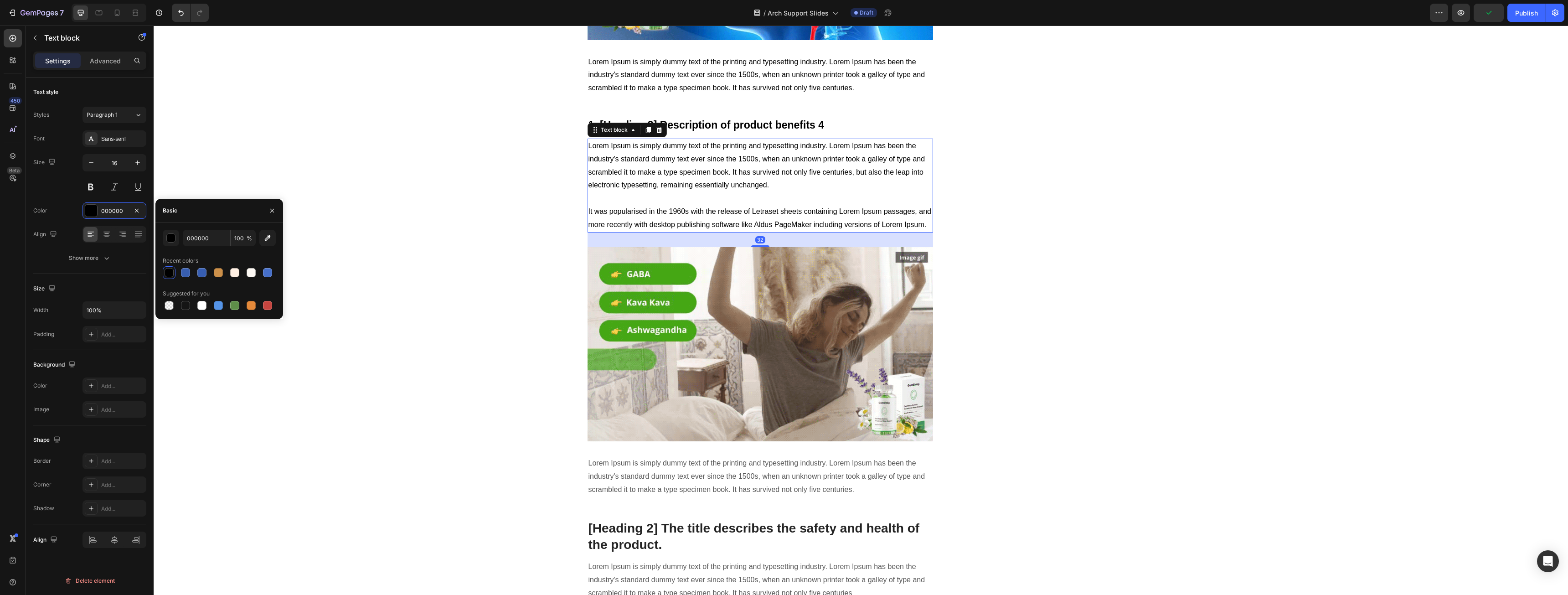
scroll to position [1824, 0]
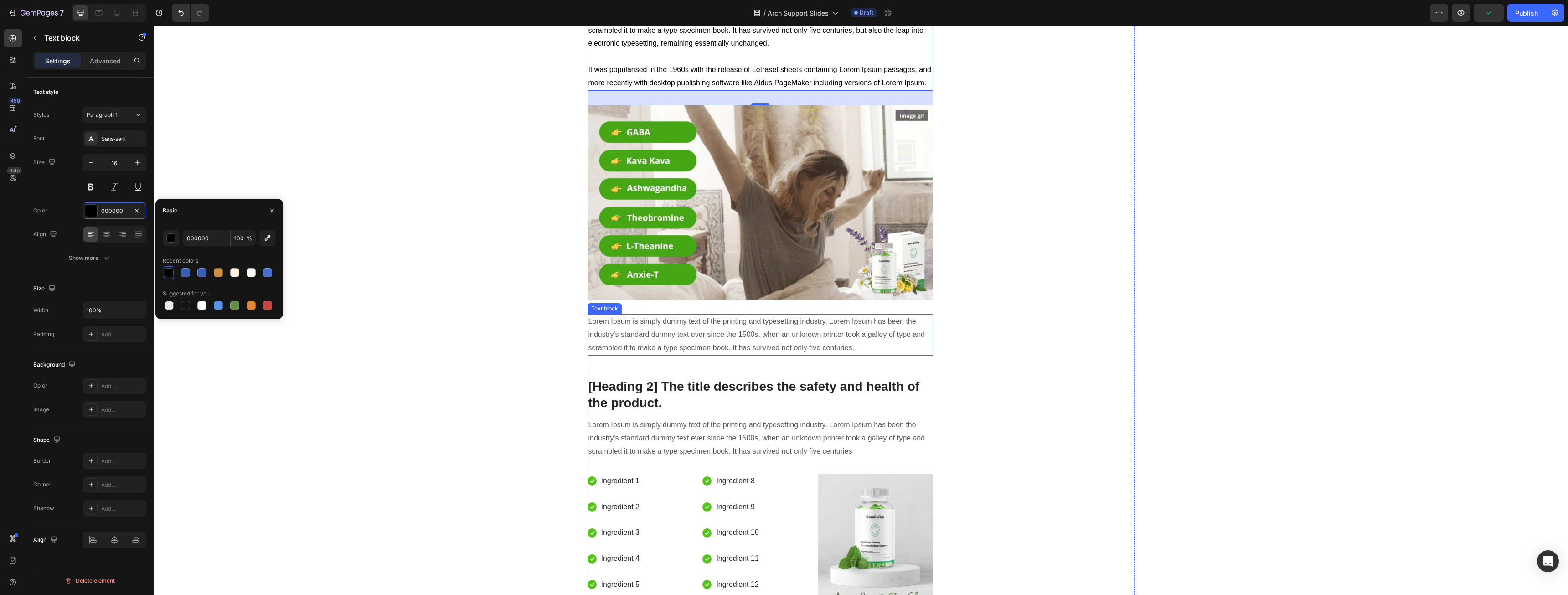
click at [660, 334] on p "Lorem Ipsum is simply dummy text of the printing and typesetting industry. Lore…" at bounding box center [760, 334] width 344 height 39
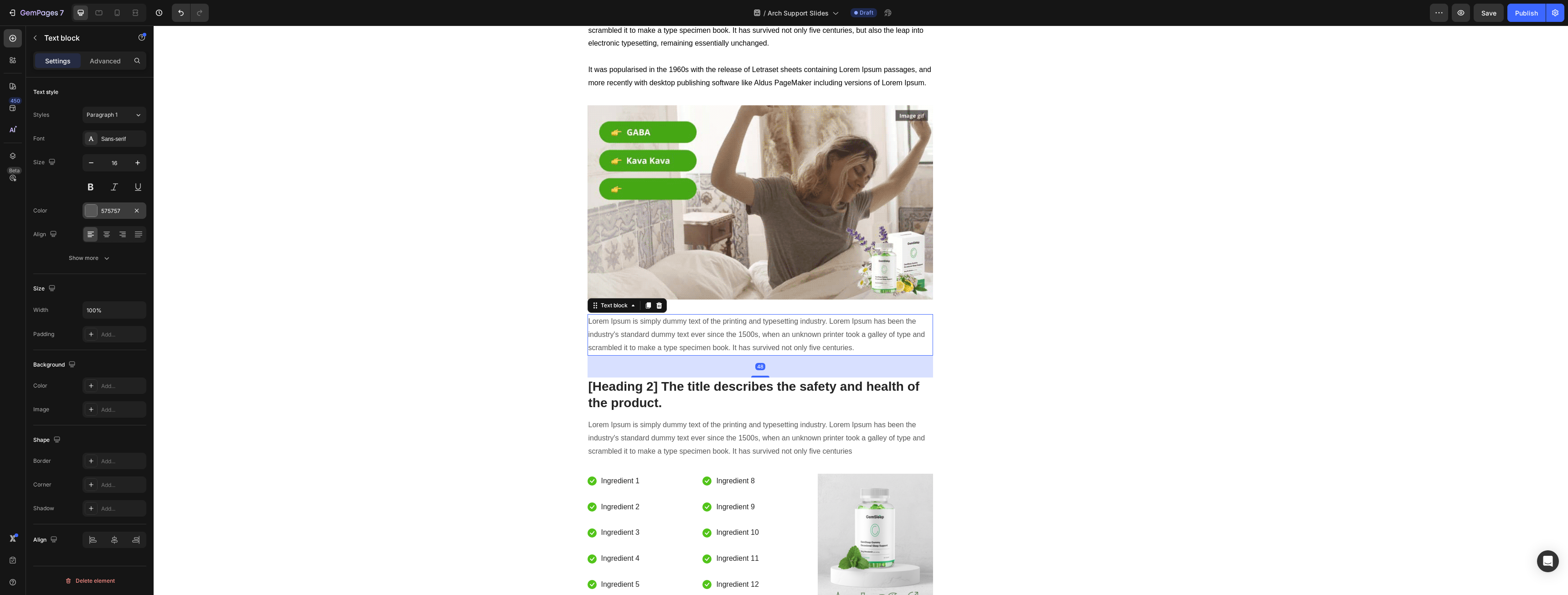
click at [91, 204] on div at bounding box center [91, 210] width 13 height 13
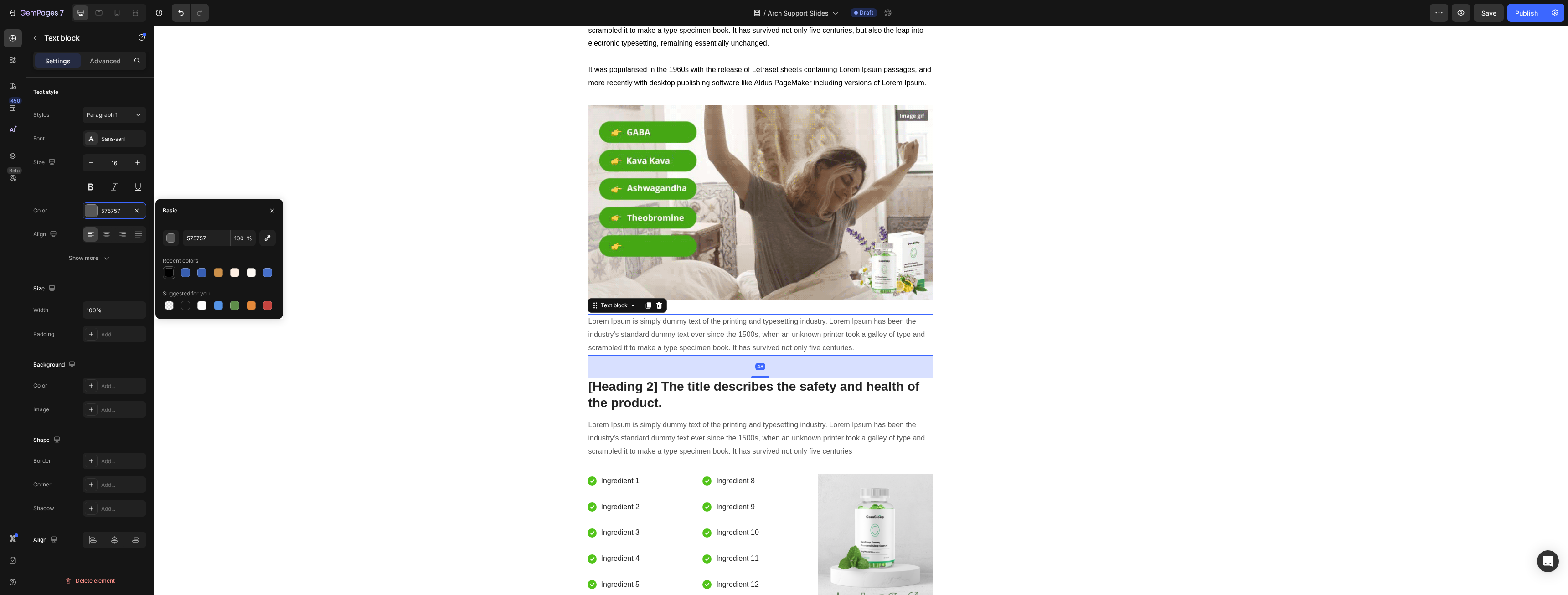
click at [167, 273] on div at bounding box center [169, 272] width 9 height 9
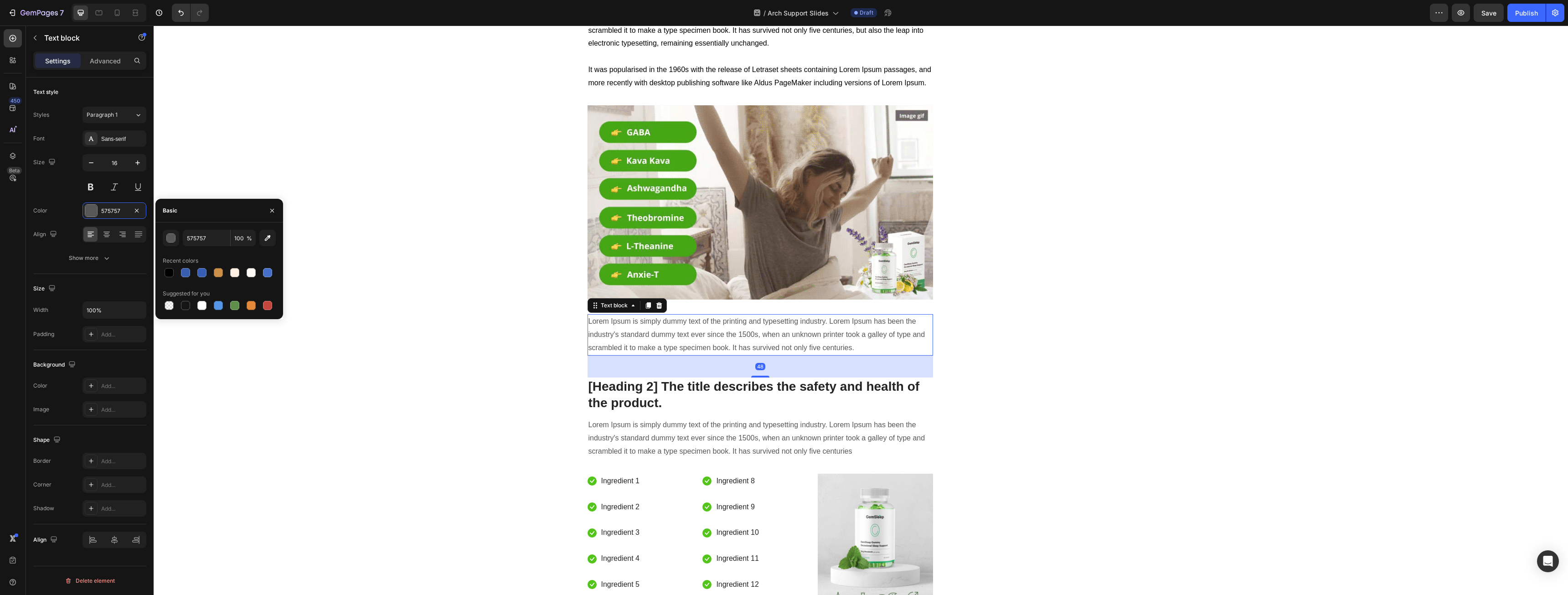
type input "000000"
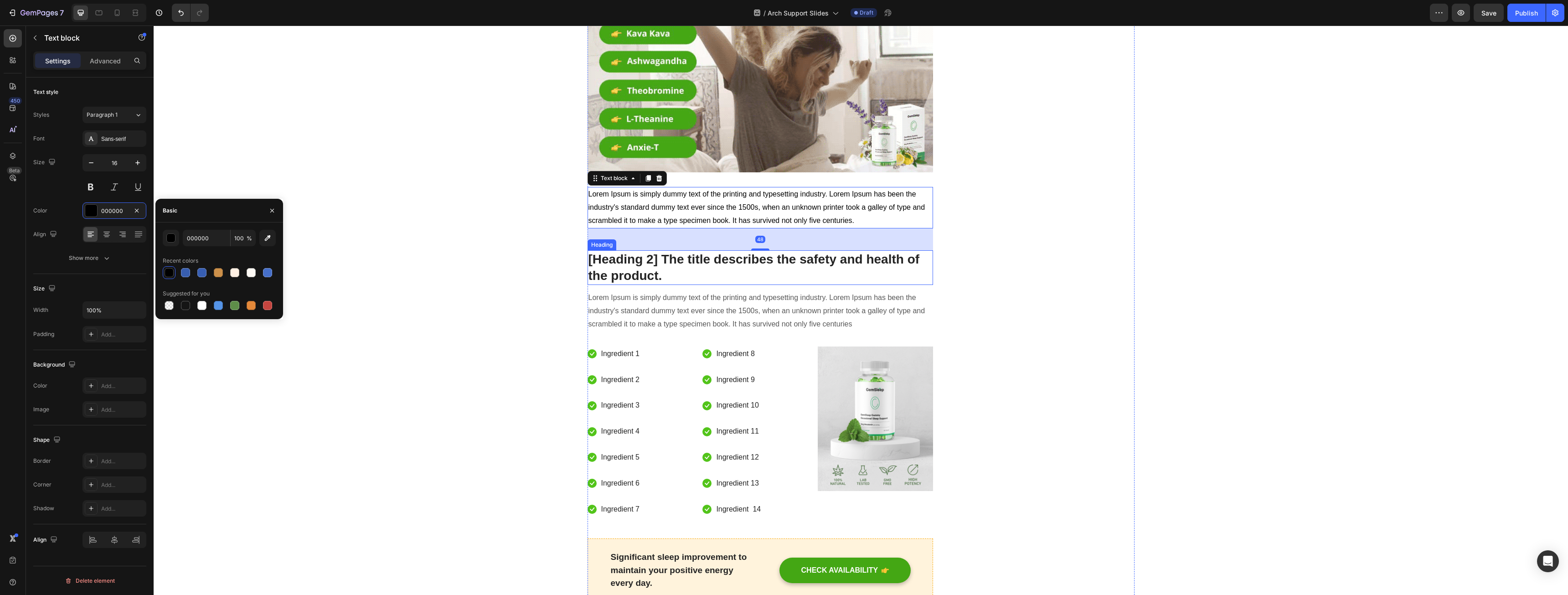
scroll to position [2098, 0]
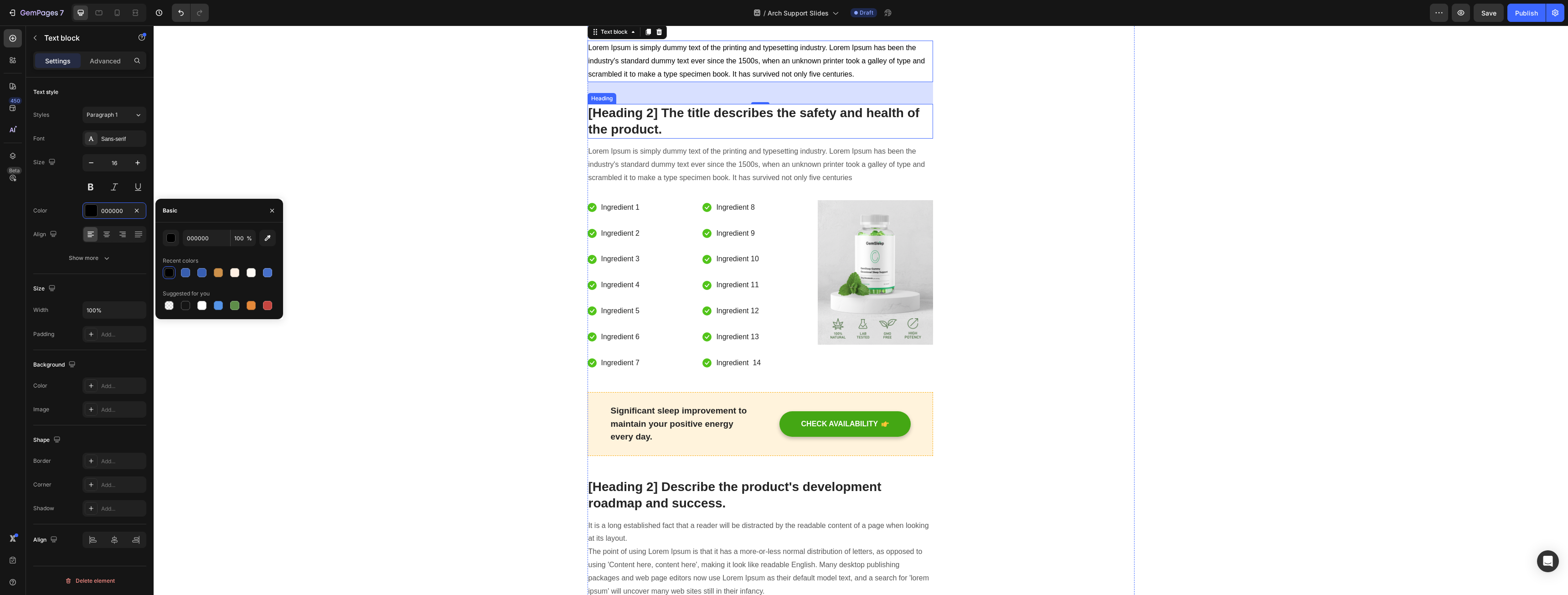
click at [631, 131] on p "[Heading 2] The title describes the safety and health of the product." at bounding box center [760, 121] width 344 height 33
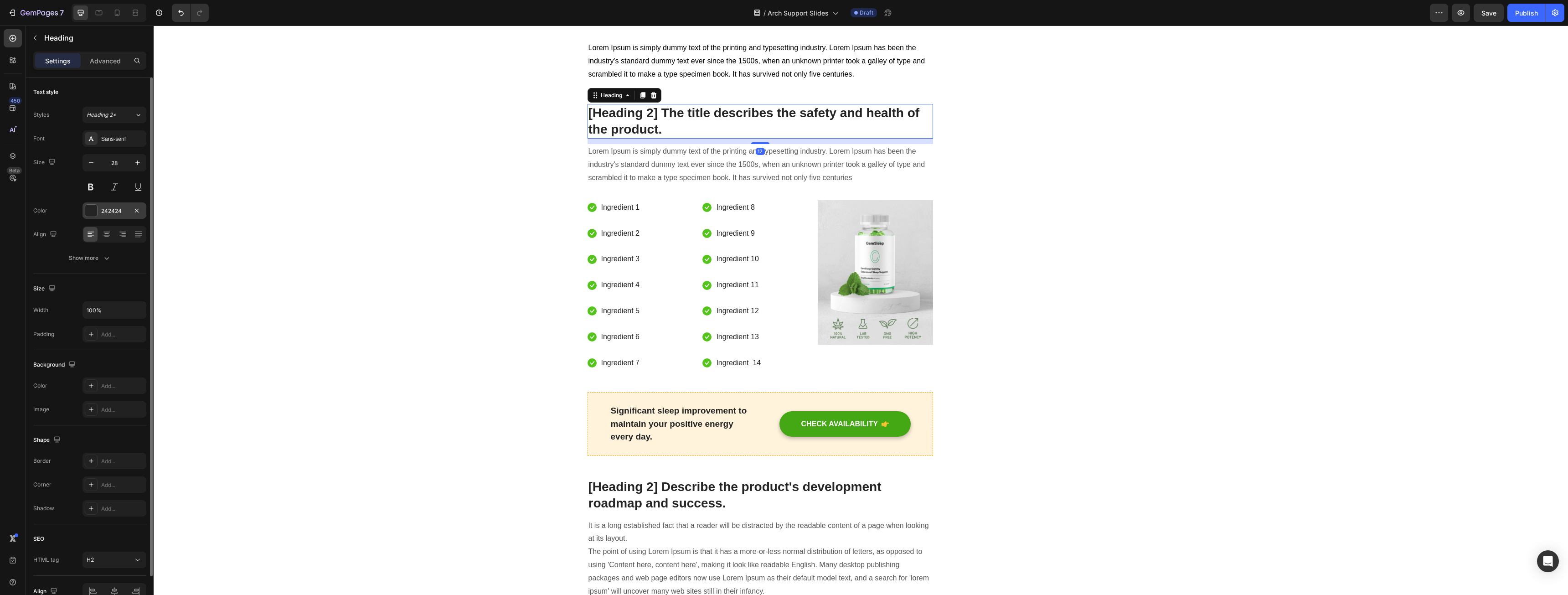
click at [115, 213] on div "242424" at bounding box center [114, 211] width 26 height 8
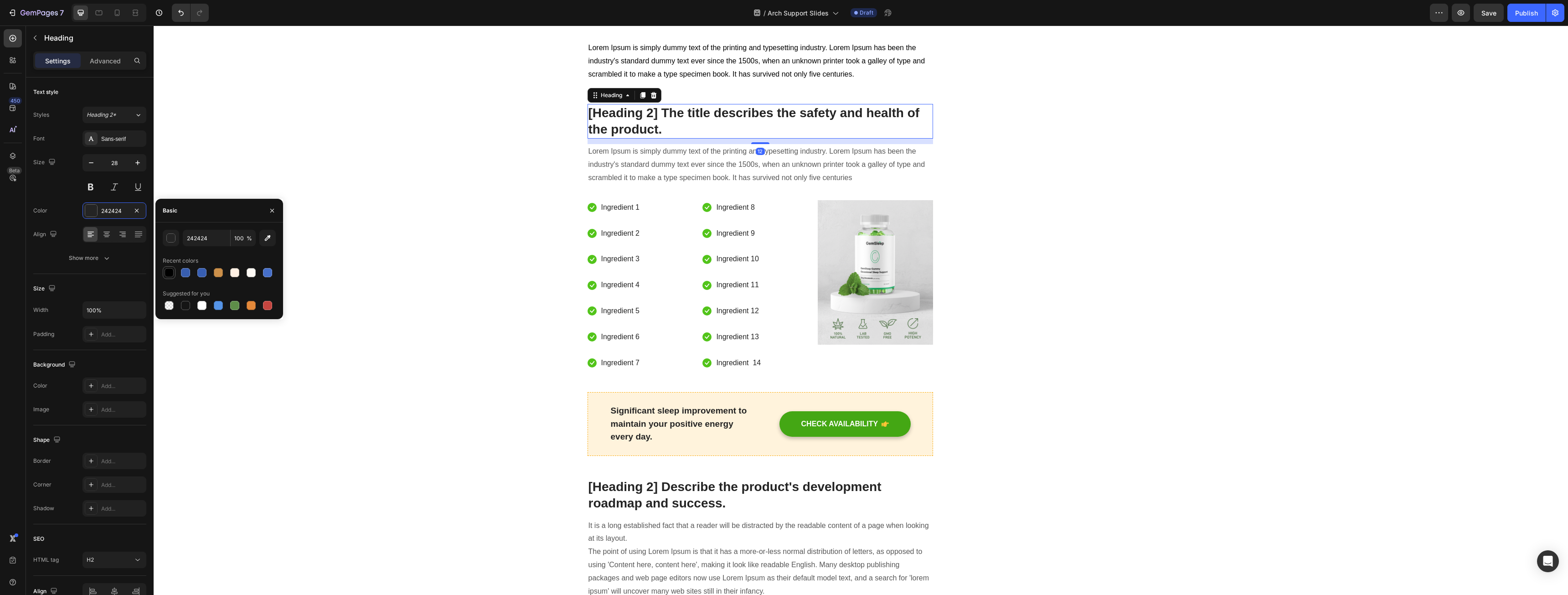
click at [166, 270] on div at bounding box center [169, 272] width 9 height 9
type input "000000"
click at [644, 169] on p "Lorem Ipsum is simply dummy text of the printing and typesetting industry. Lore…" at bounding box center [760, 164] width 344 height 39
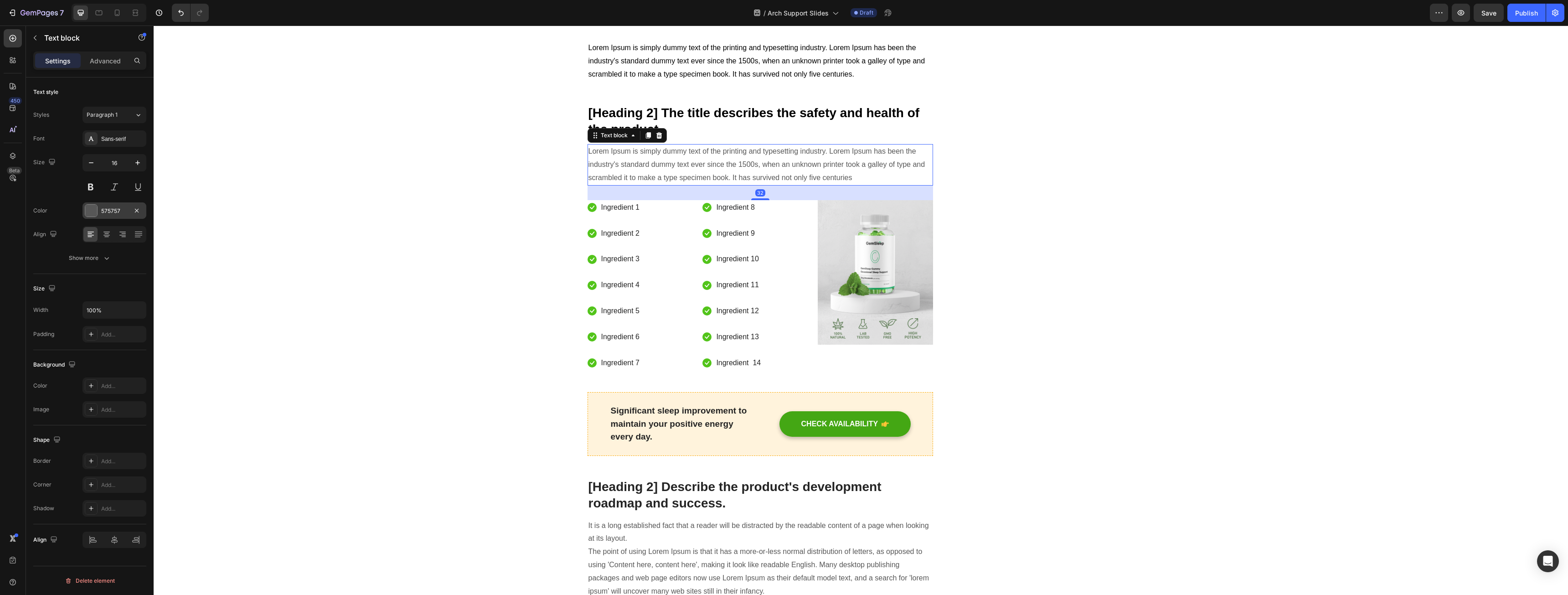
click at [114, 214] on div "575757" at bounding box center [114, 211] width 26 height 8
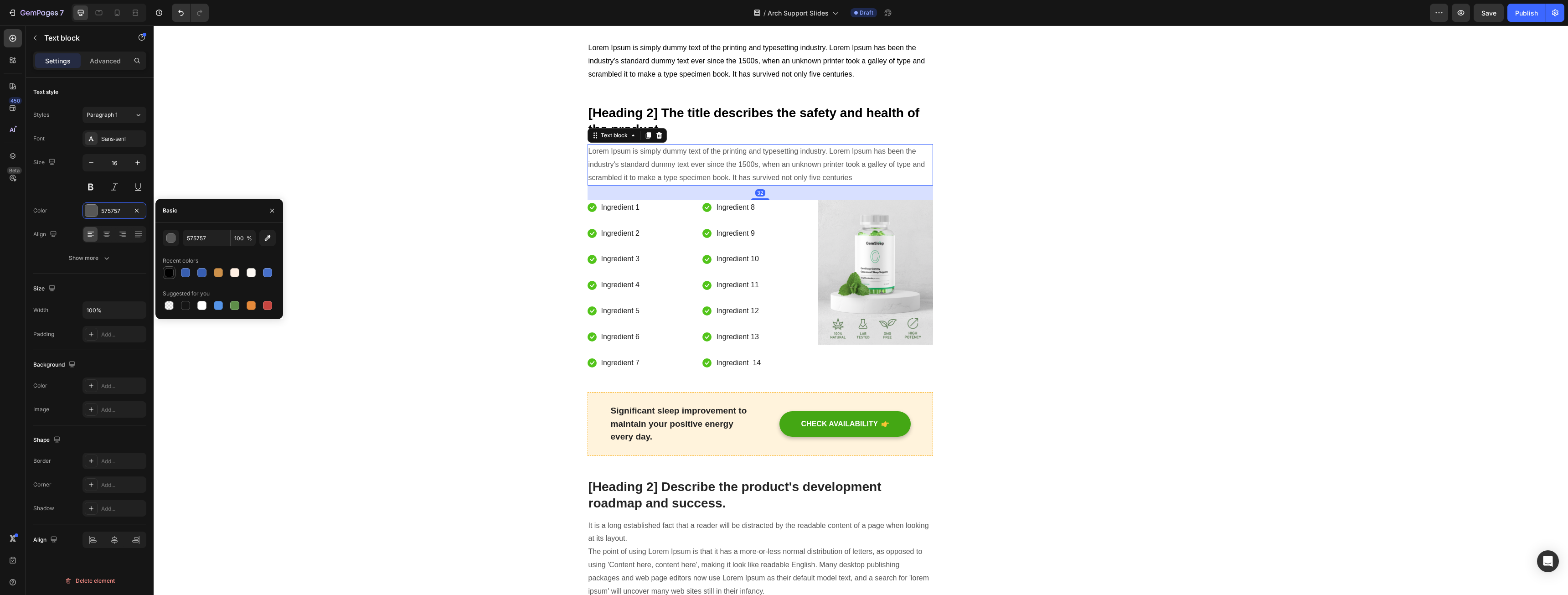
click at [168, 277] on div at bounding box center [169, 273] width 11 height 11
type input "000000"
click at [598, 222] on ul "Icon Ingredient 1 Text block Icon Ingredient 2 Text block Icon Ingredient 3 Tex…" at bounding box center [614, 286] width 54 height 171
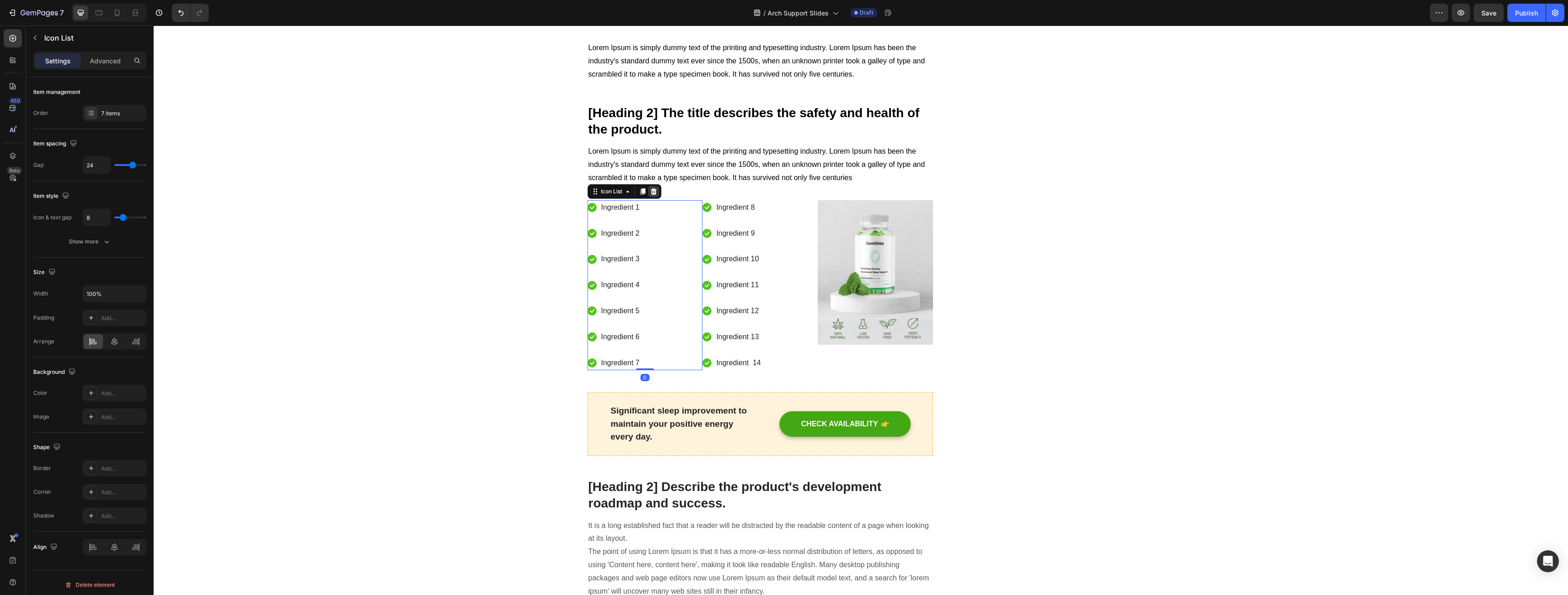
click at [655, 193] on div at bounding box center [654, 192] width 11 height 11
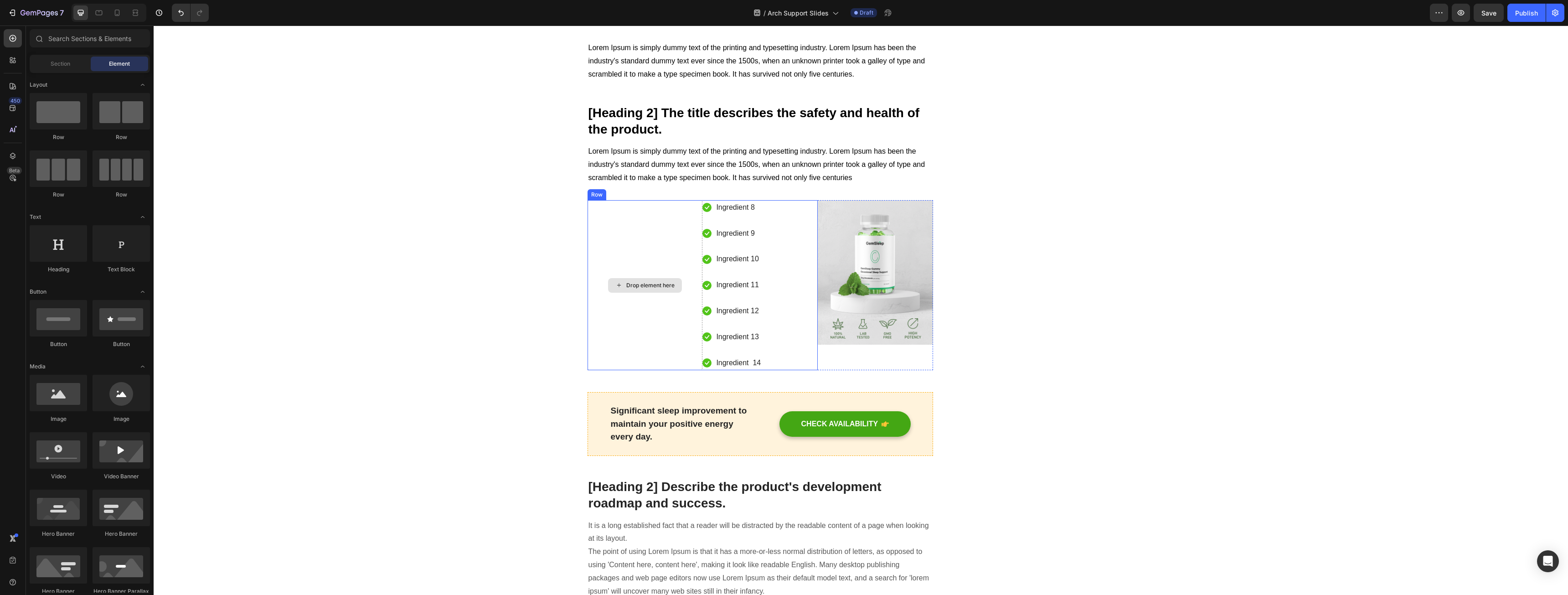
click at [620, 211] on div "Drop element here" at bounding box center [645, 286] width 115 height 171
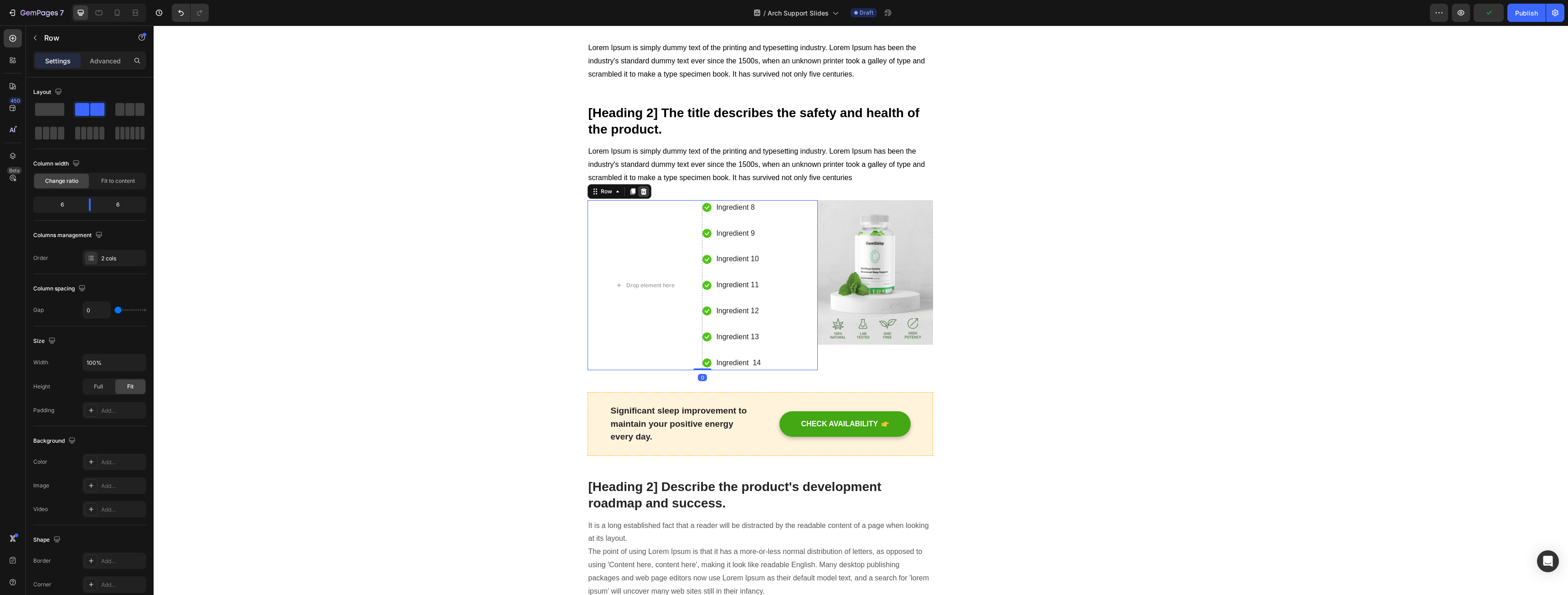
click at [640, 194] on icon at bounding box center [643, 191] width 6 height 6
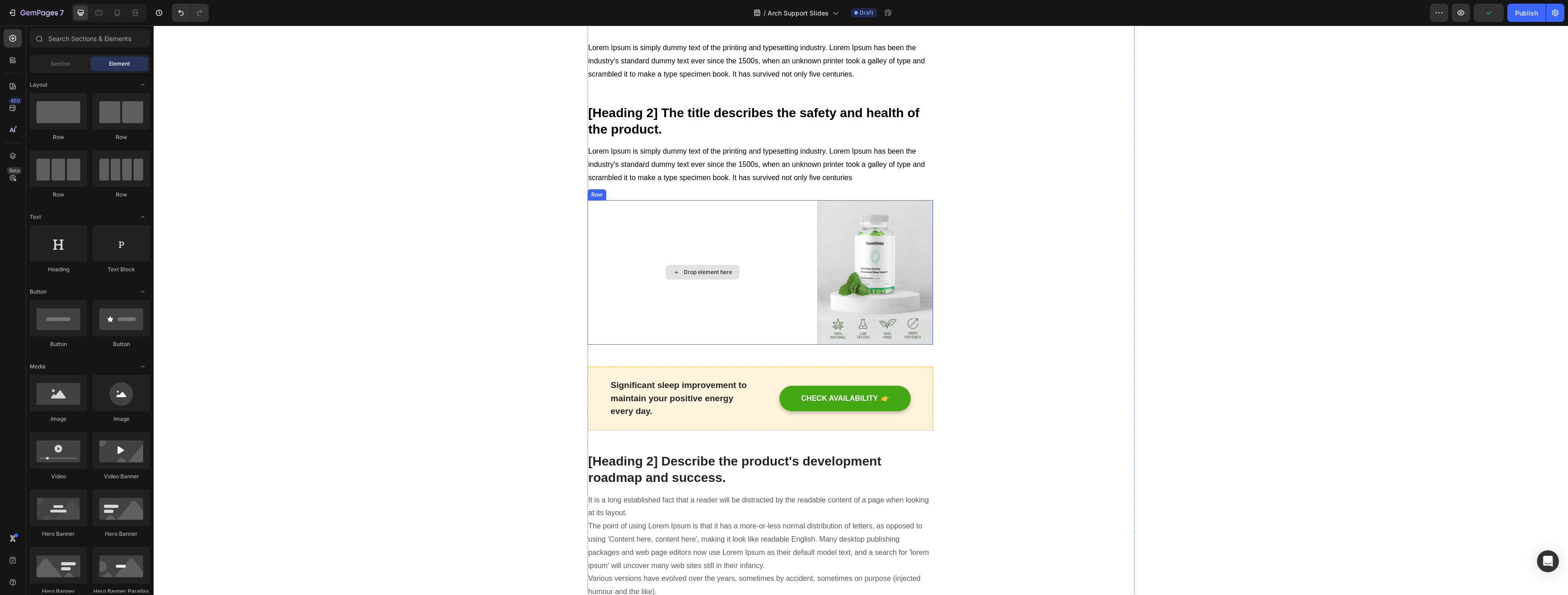
click at [693, 219] on div "Drop element here" at bounding box center [702, 273] width 231 height 145
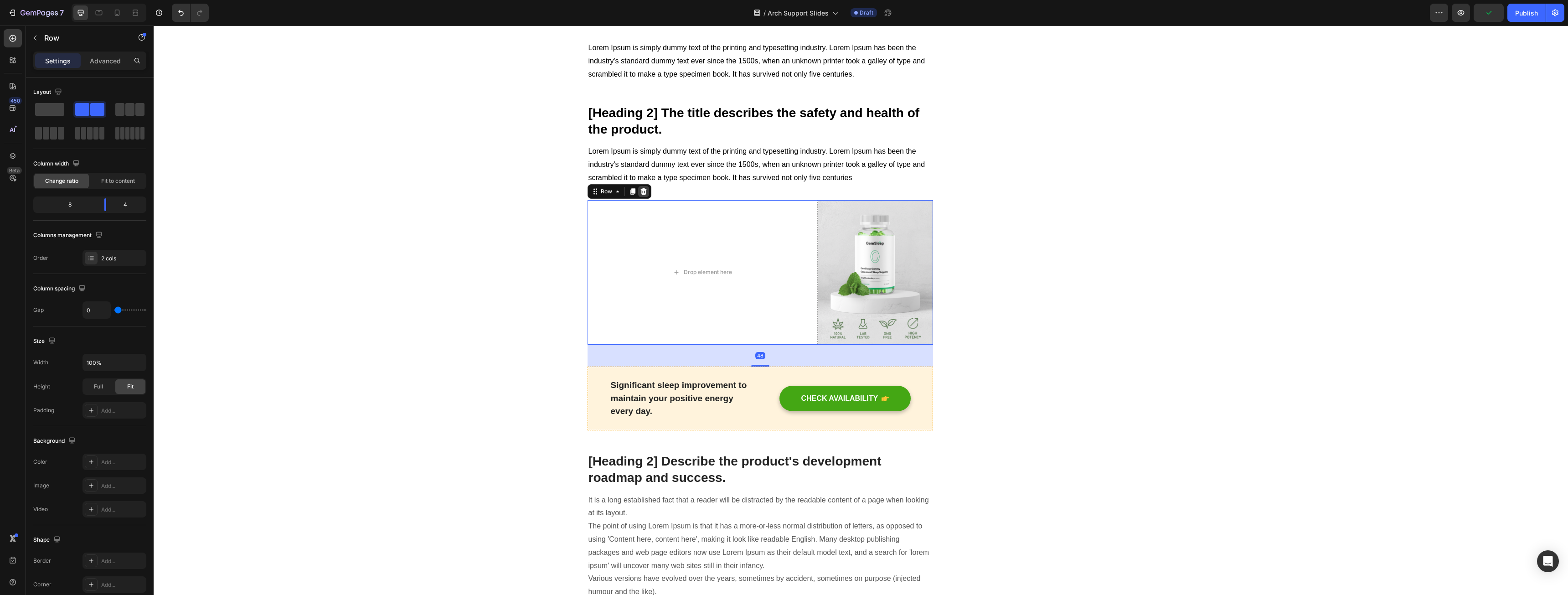
click at [643, 191] on icon at bounding box center [643, 192] width 7 height 7
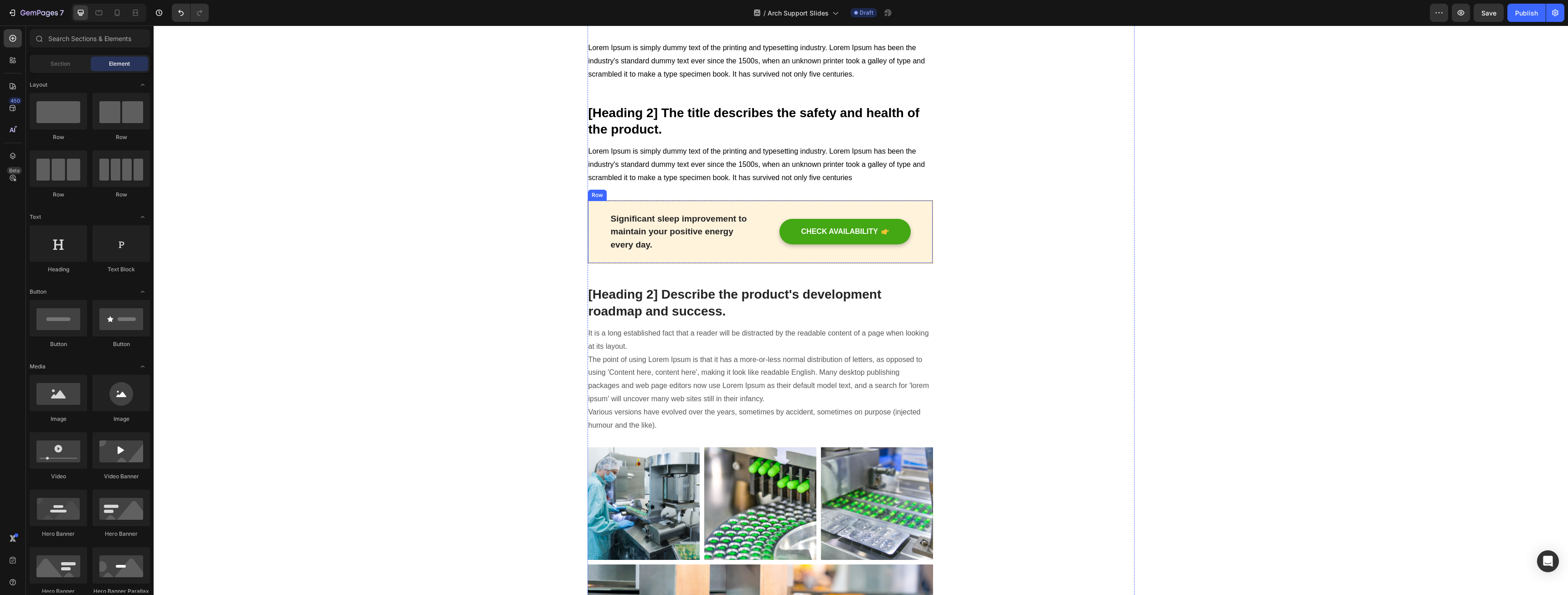
click at [611, 206] on div "Significant sleep improvement to maintain your positive energy every day. Text …" at bounding box center [760, 232] width 346 height 64
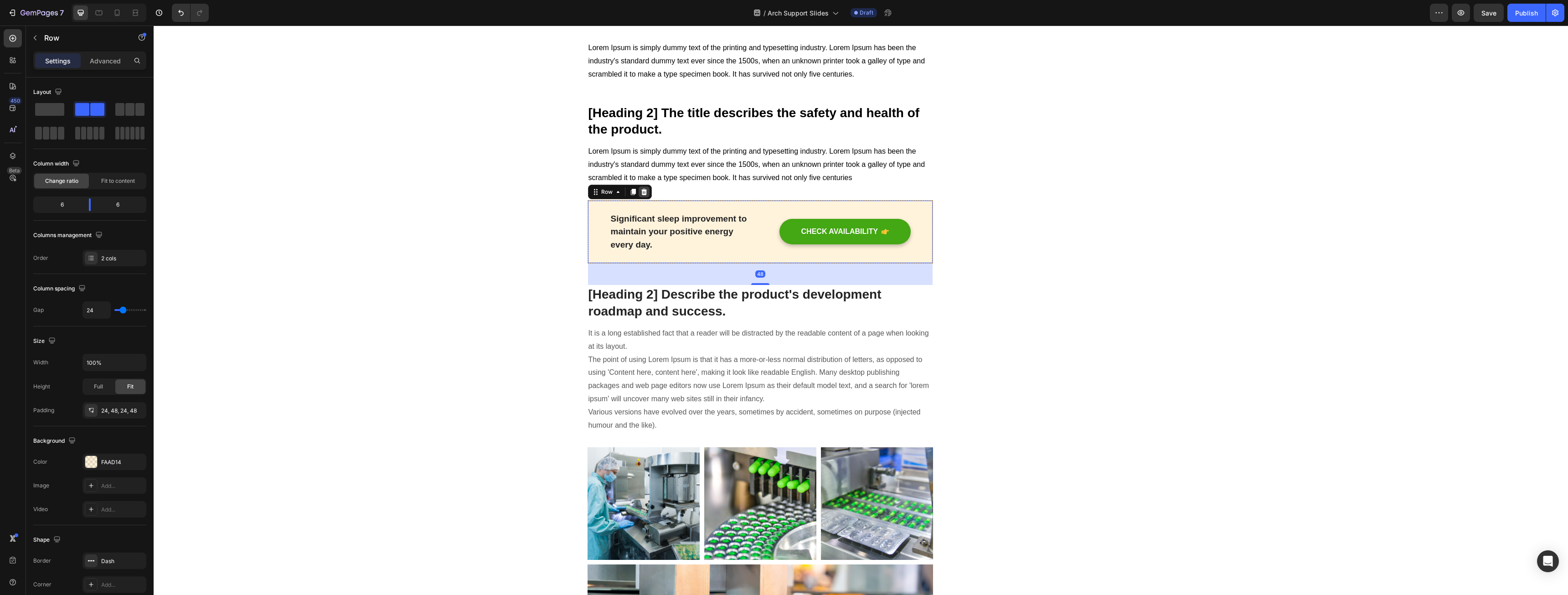
click at [640, 191] on icon at bounding box center [644, 192] width 7 height 7
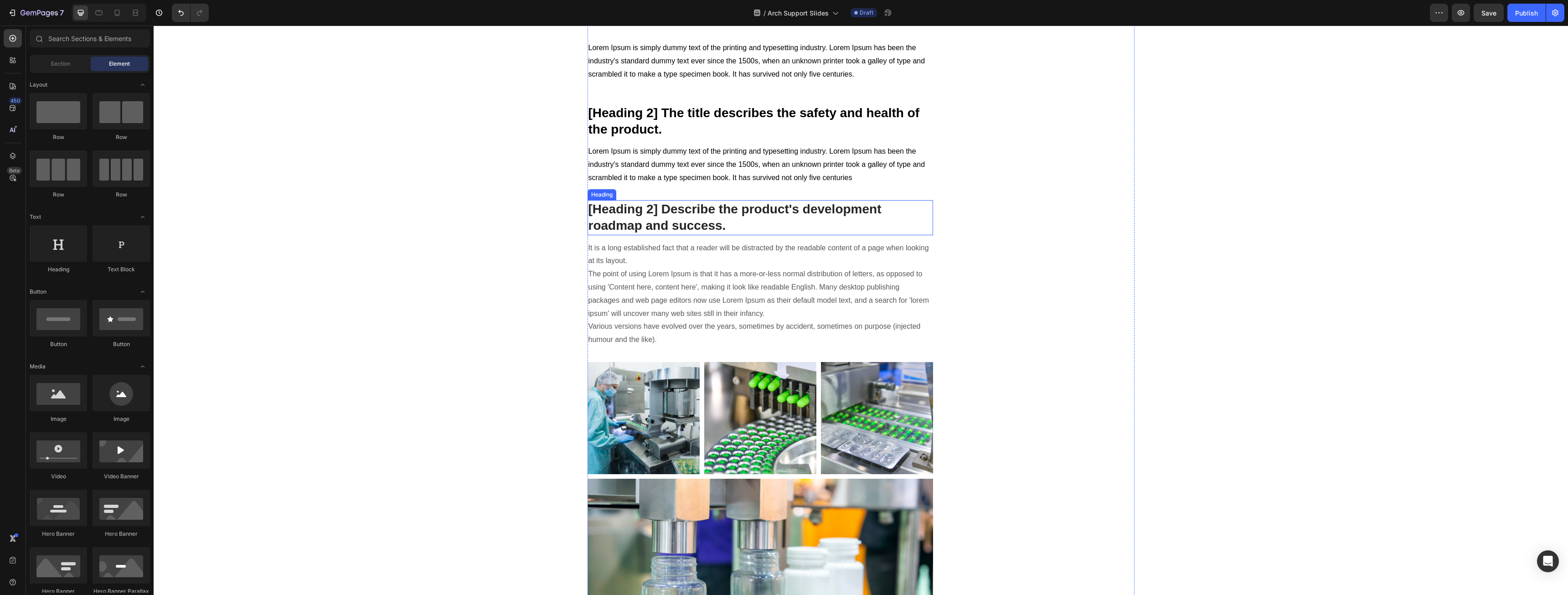
click at [682, 206] on p "[Heading 2] Describe the product's development roadmap and success." at bounding box center [760, 217] width 344 height 33
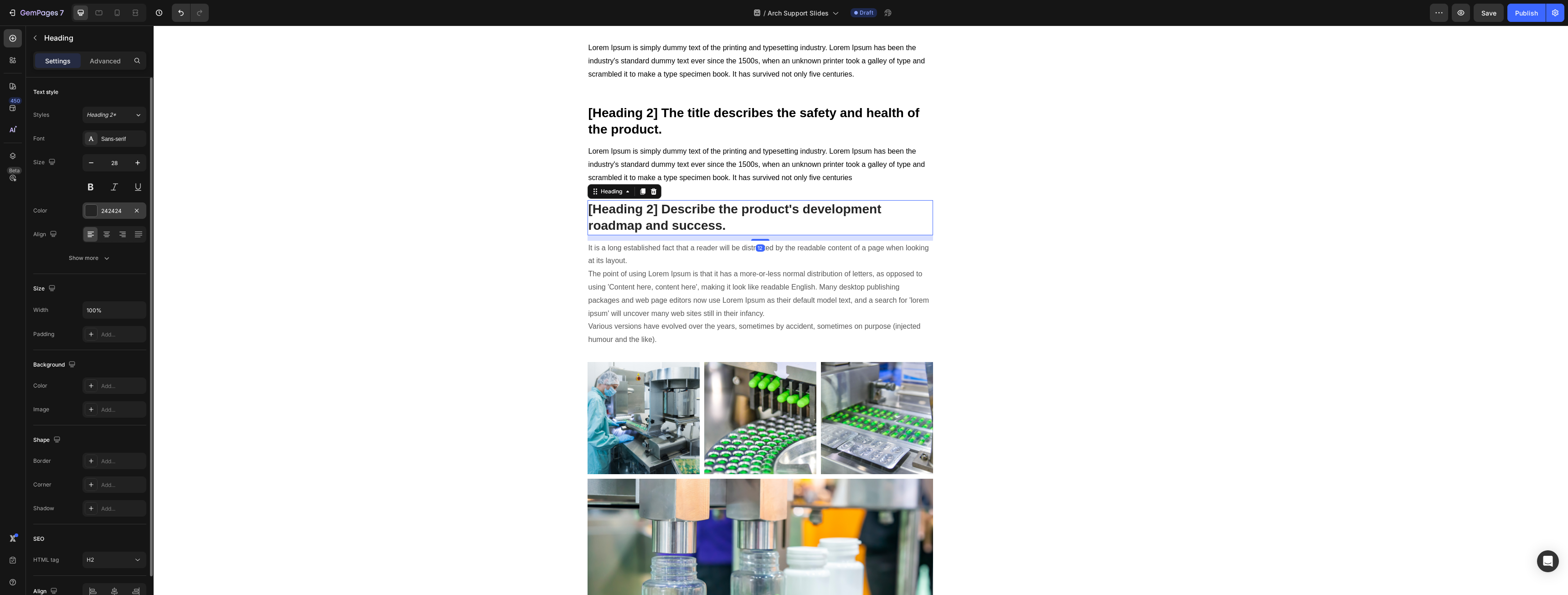
click at [123, 207] on div "242424" at bounding box center [114, 211] width 26 height 8
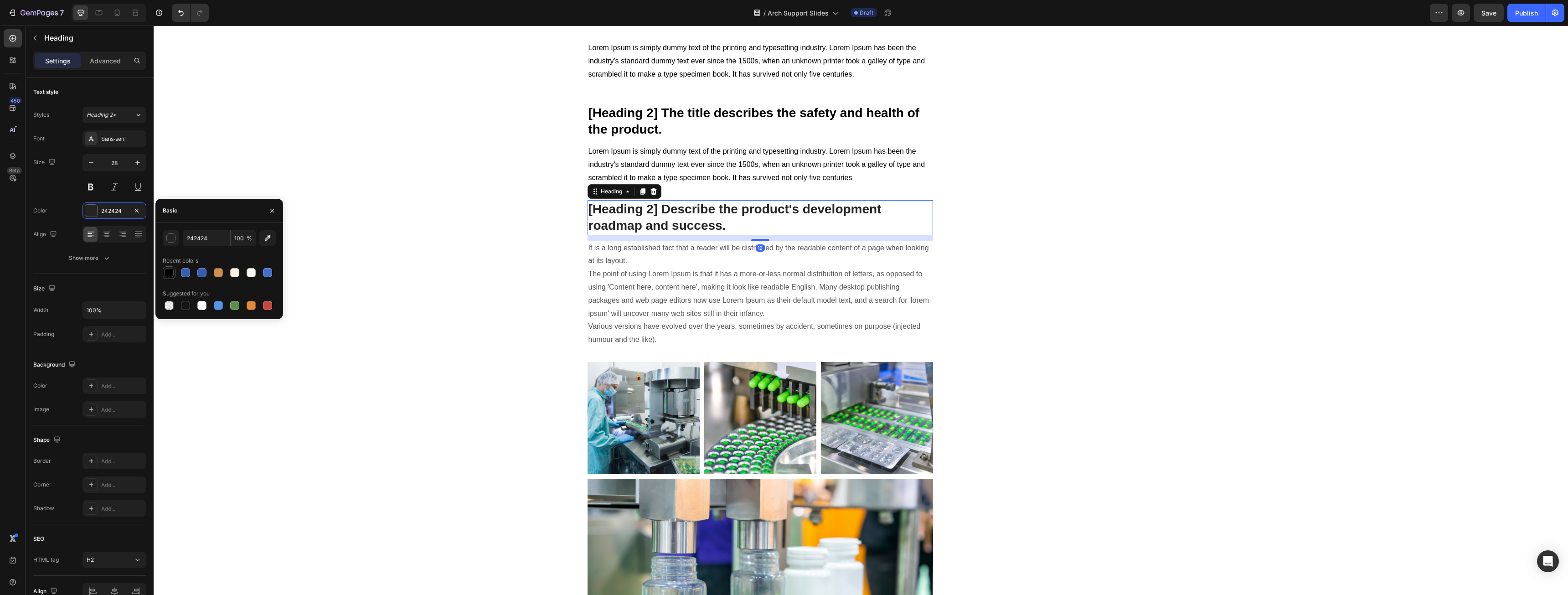
click at [168, 271] on div at bounding box center [169, 272] width 9 height 9
type input "000000"
click at [629, 271] on p "It is a long established fact that a reader will be distracted by the readable …" at bounding box center [760, 294] width 344 height 105
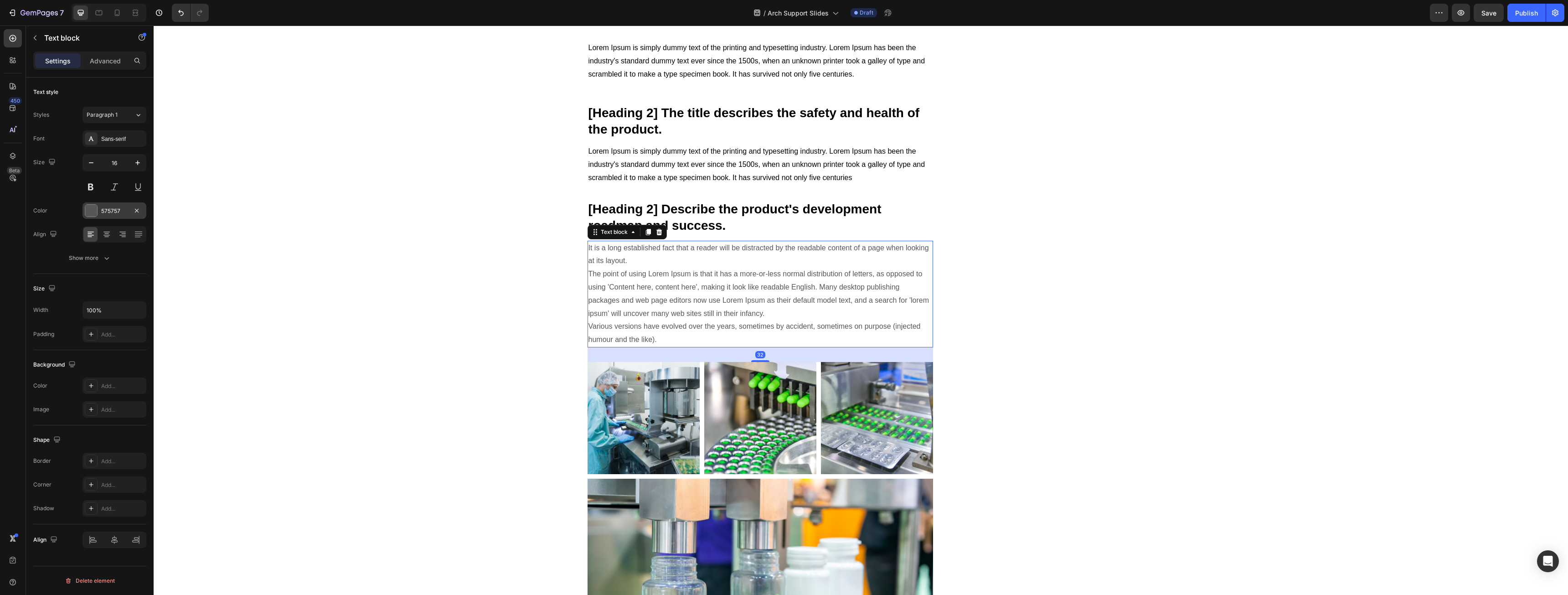
click at [113, 217] on div "575757" at bounding box center [114, 210] width 64 height 16
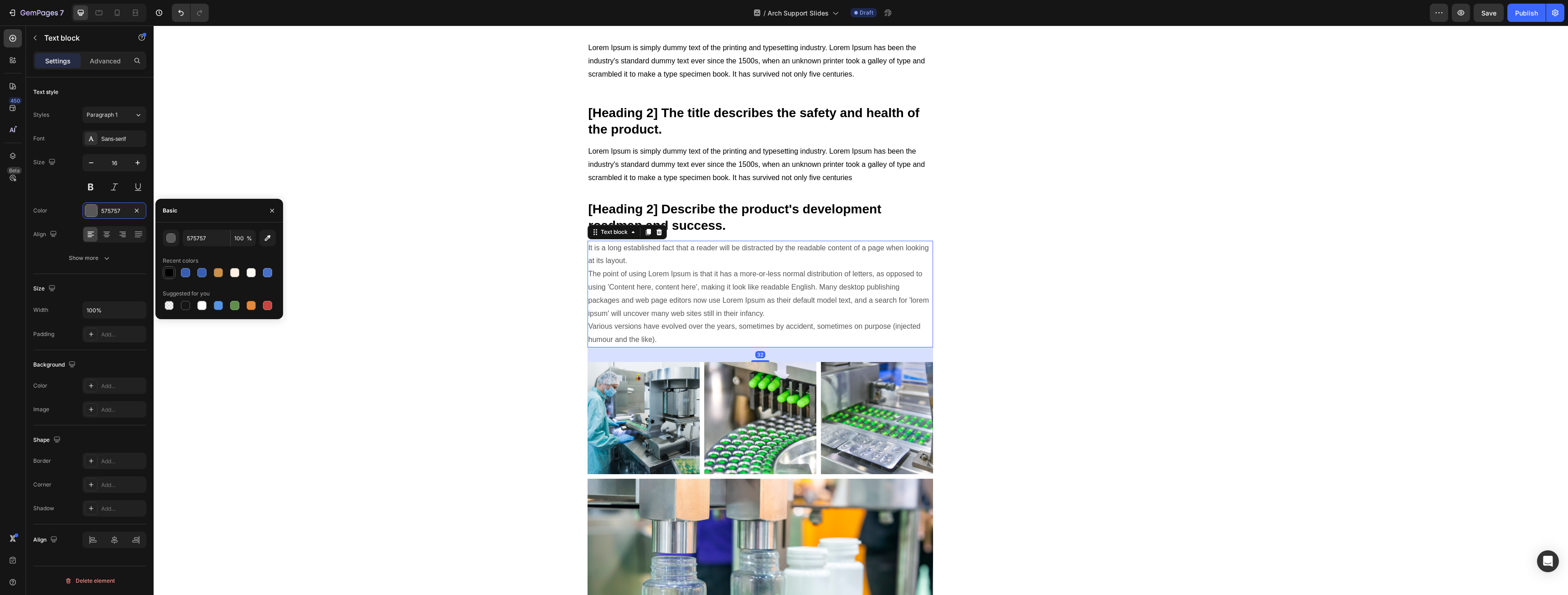
click at [167, 272] on div at bounding box center [169, 272] width 9 height 9
type input "000000"
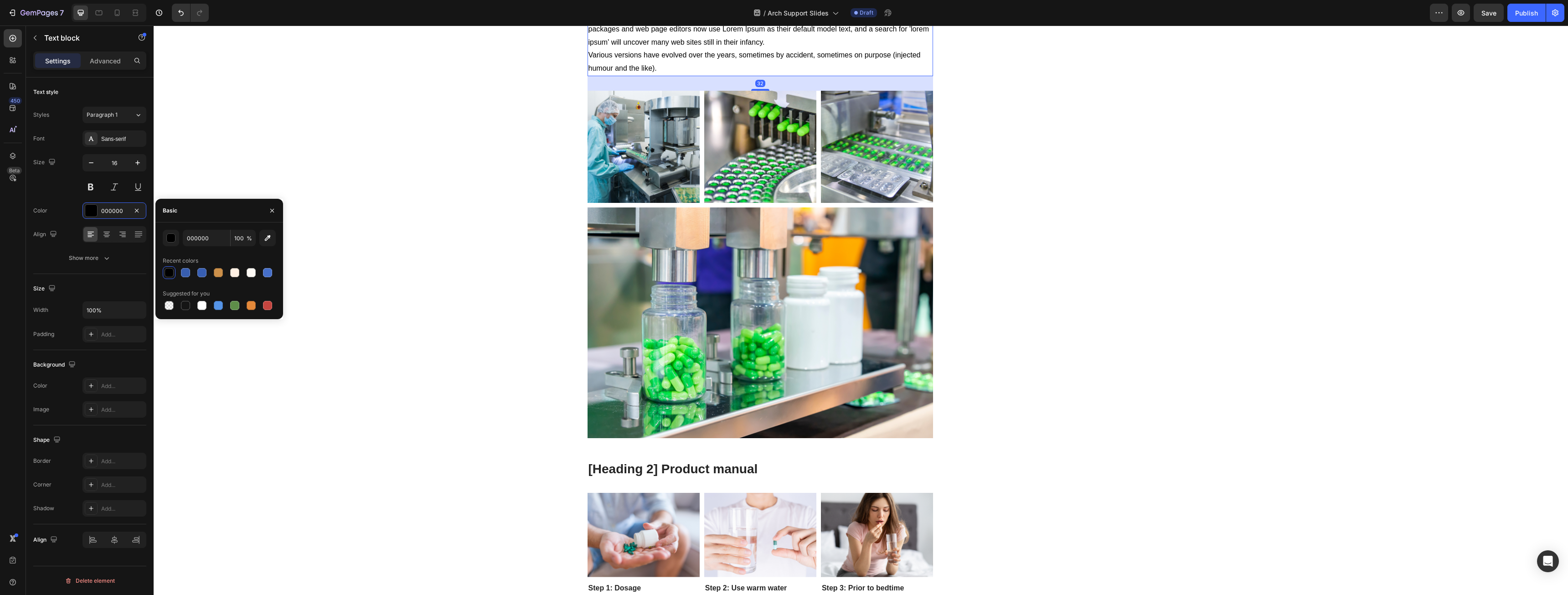
scroll to position [2371, 0]
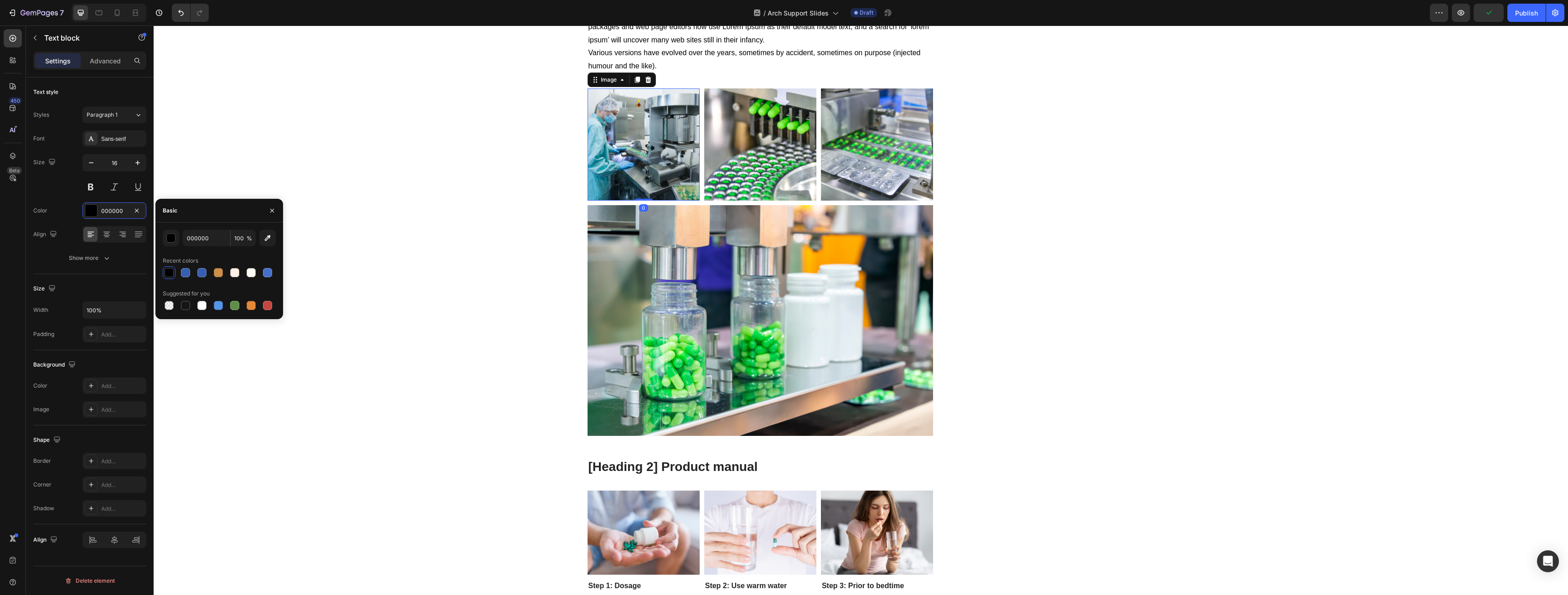
click at [637, 139] on img at bounding box center [643, 144] width 112 height 112
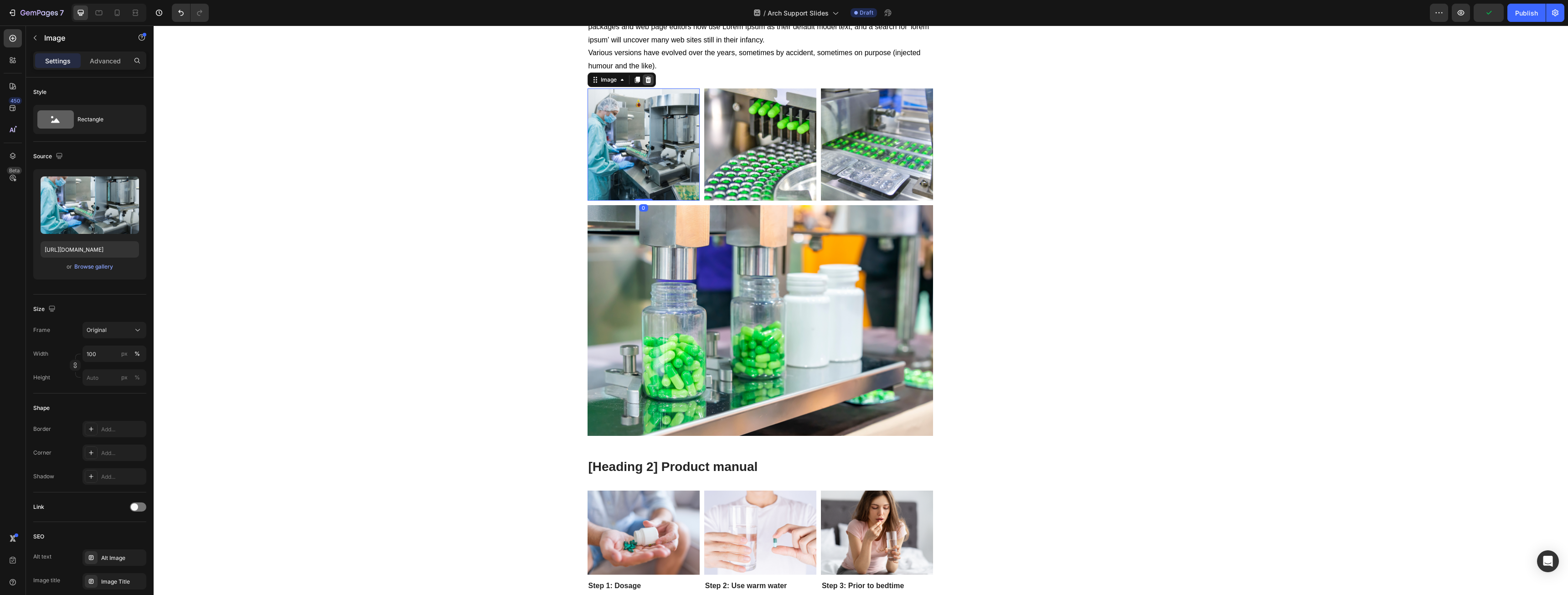
click at [648, 78] on icon at bounding box center [648, 80] width 7 height 7
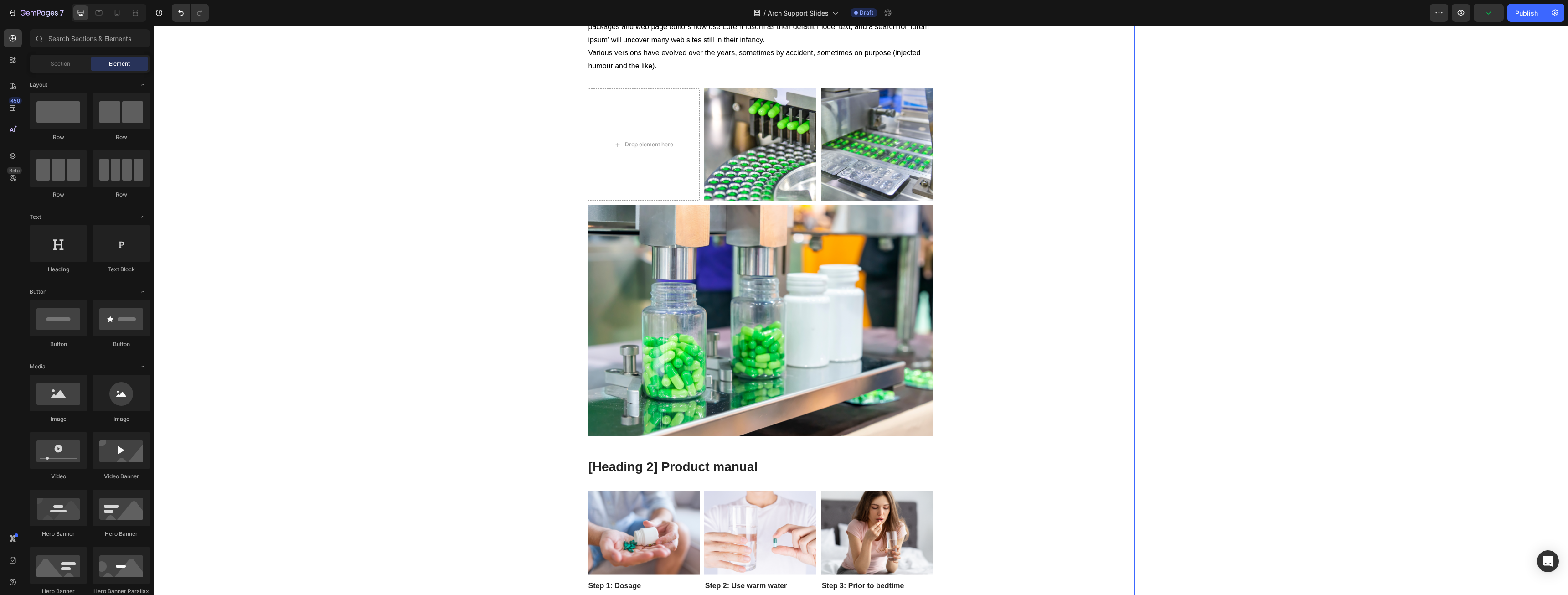
click at [642, 107] on div "Drop element here" at bounding box center [643, 144] width 112 height 112
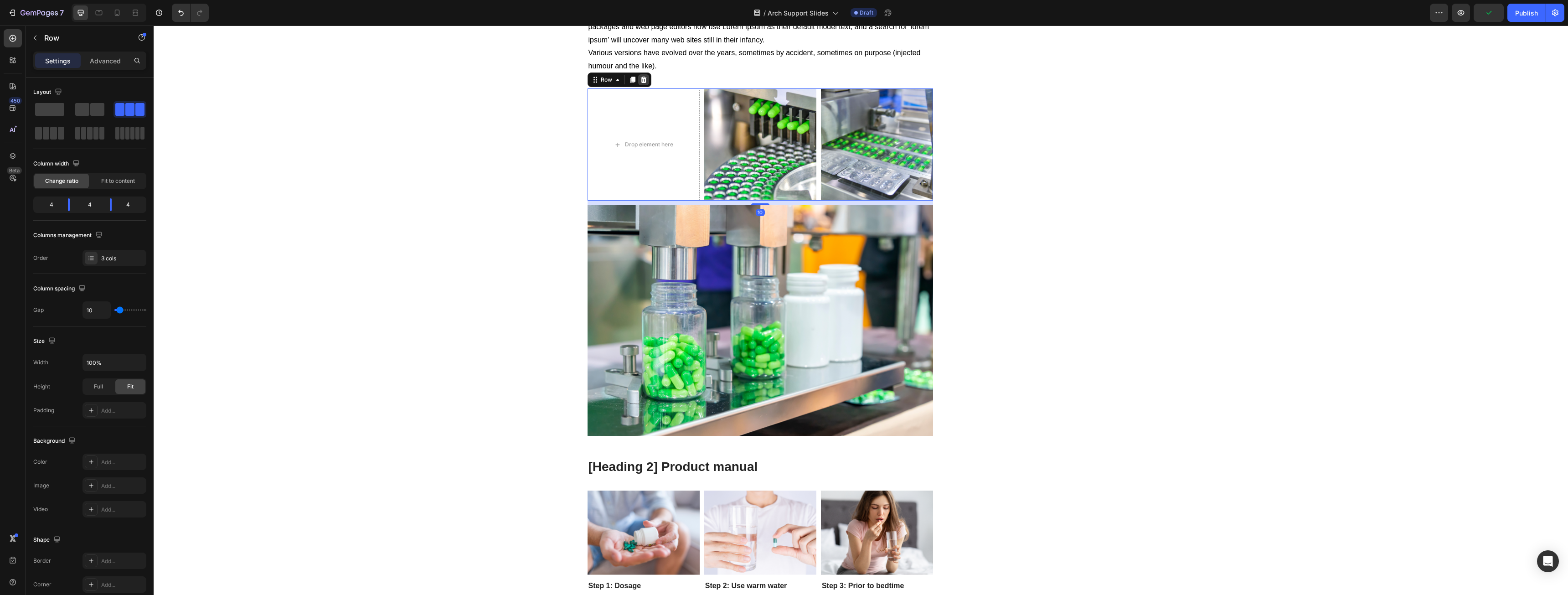
click at [642, 83] on div at bounding box center [643, 80] width 11 height 11
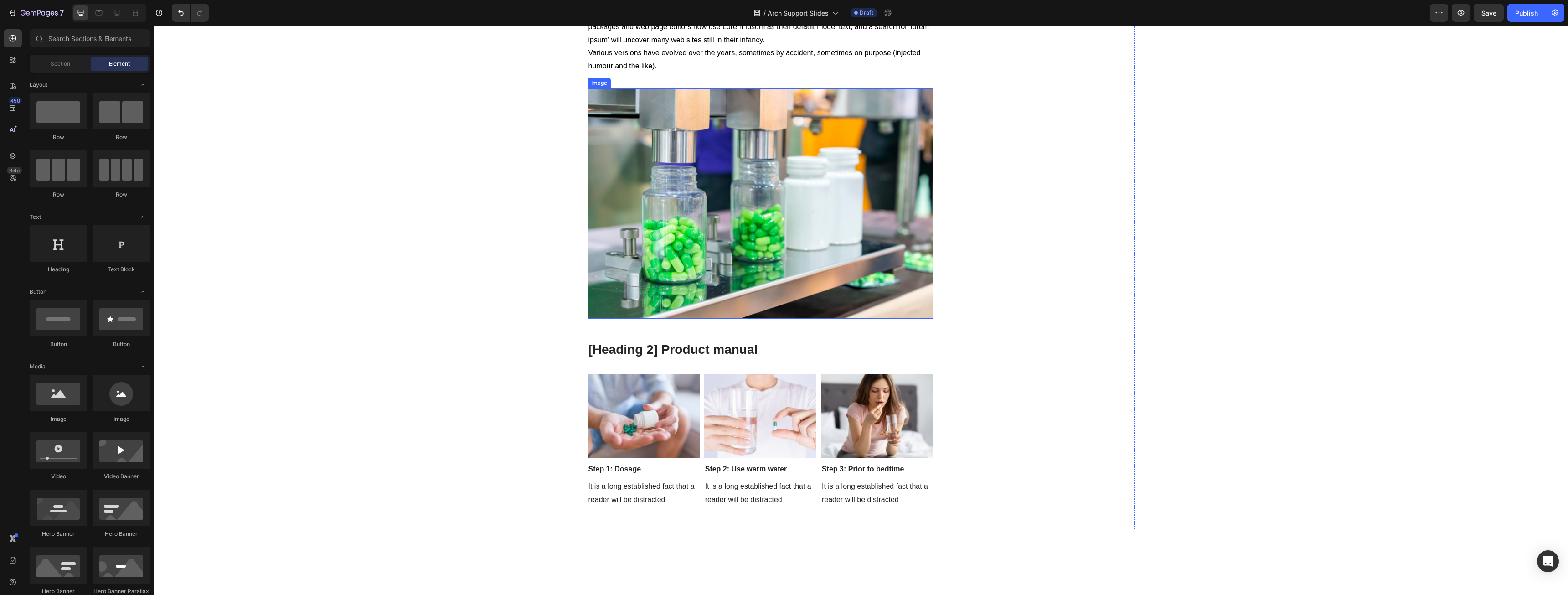
click at [794, 214] on img at bounding box center [760, 203] width 346 height 230
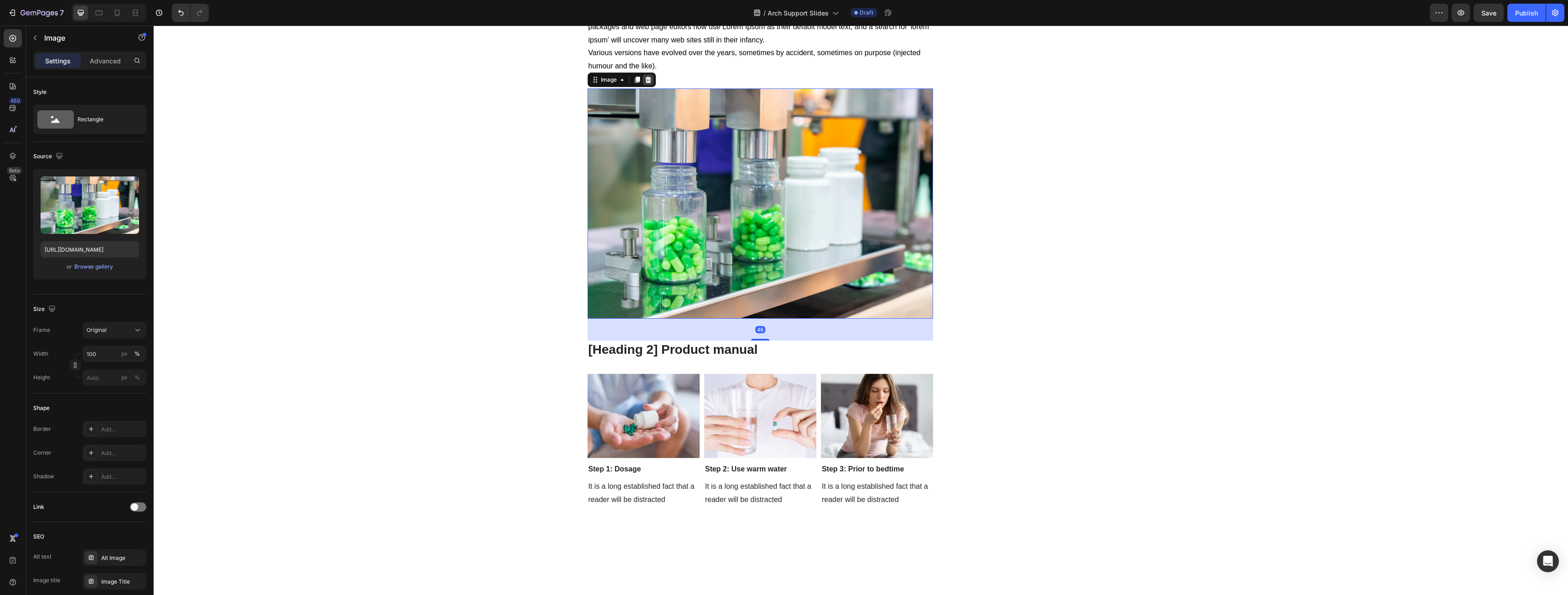
click at [645, 79] on icon at bounding box center [648, 80] width 6 height 6
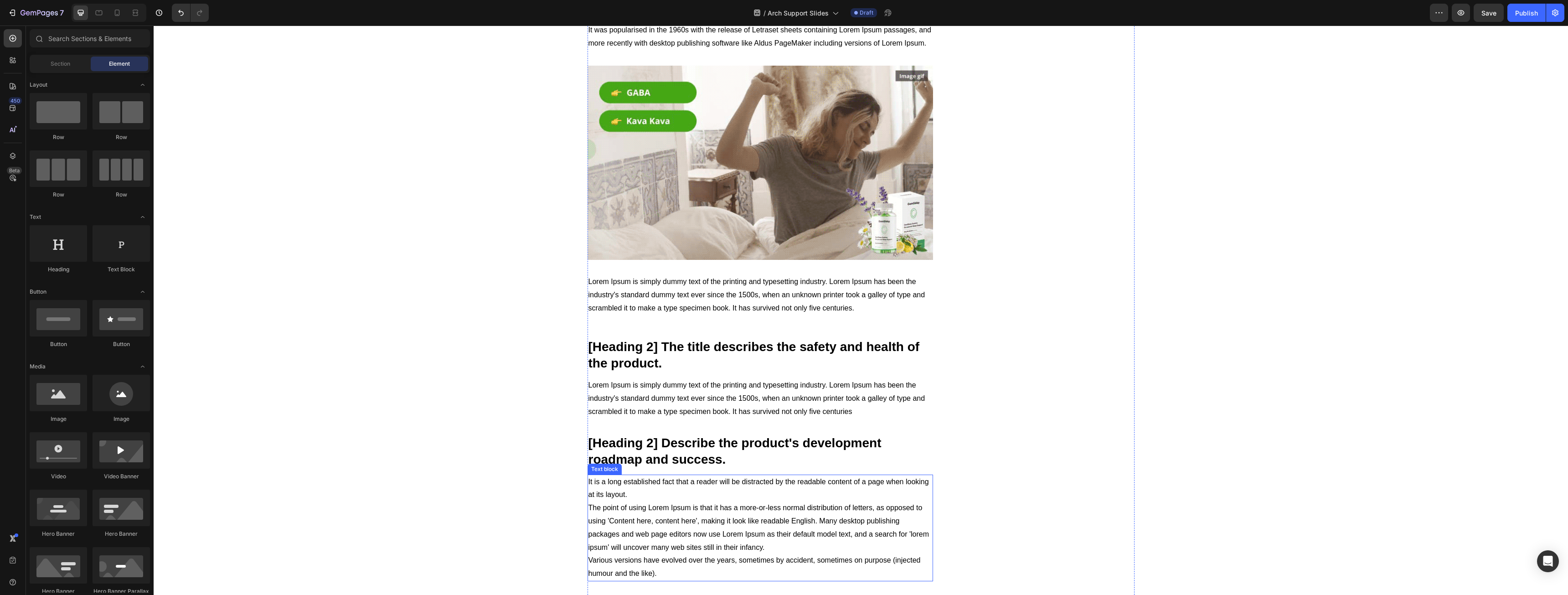
scroll to position [1903, 0]
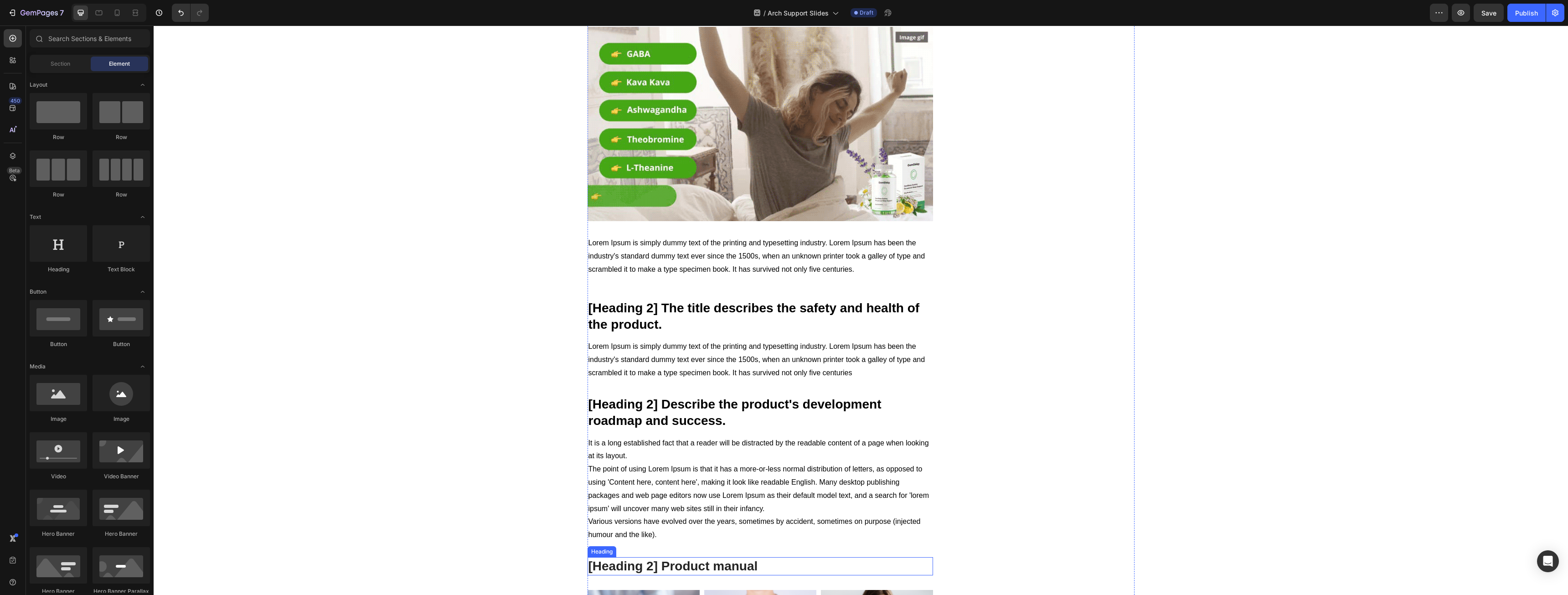
click at [676, 558] on p "[Heading 2] Product manual" at bounding box center [760, 566] width 344 height 16
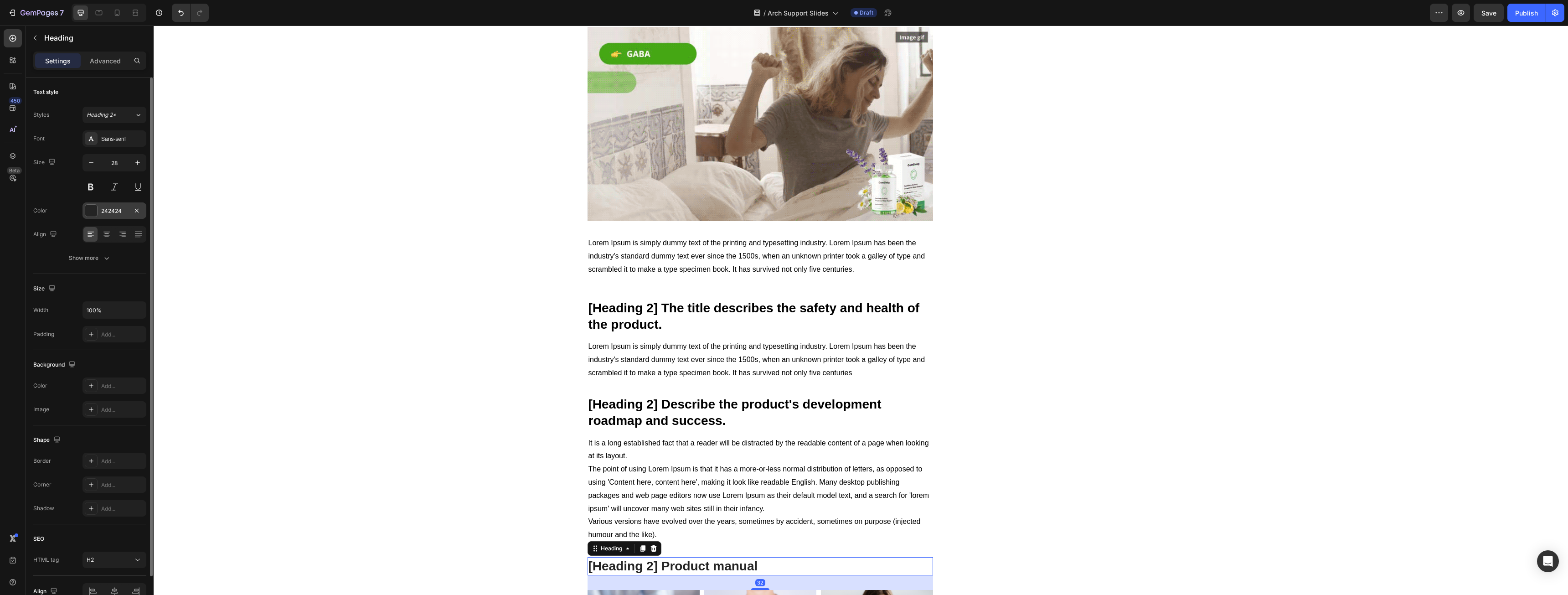
drag, startPoint x: 5, startPoint y: 170, endPoint x: 114, endPoint y: 208, distance: 115.4
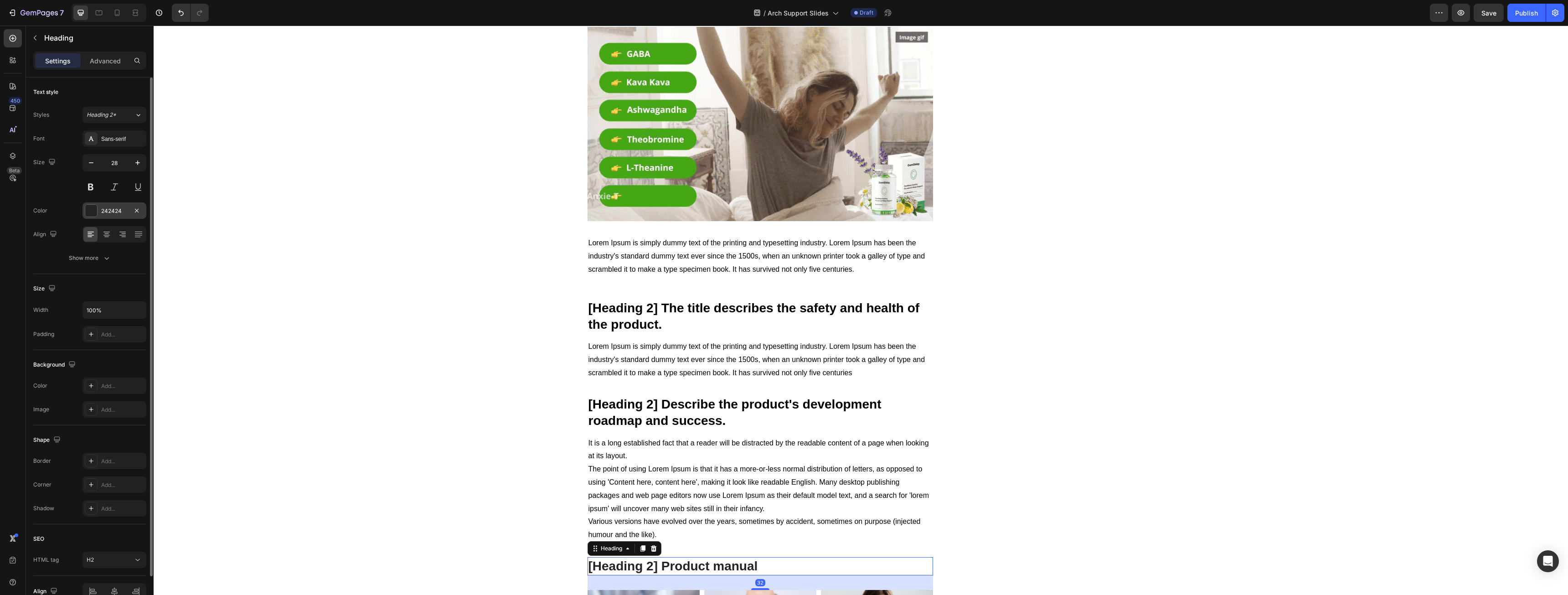
click at [114, 208] on div "242424" at bounding box center [114, 211] width 26 height 8
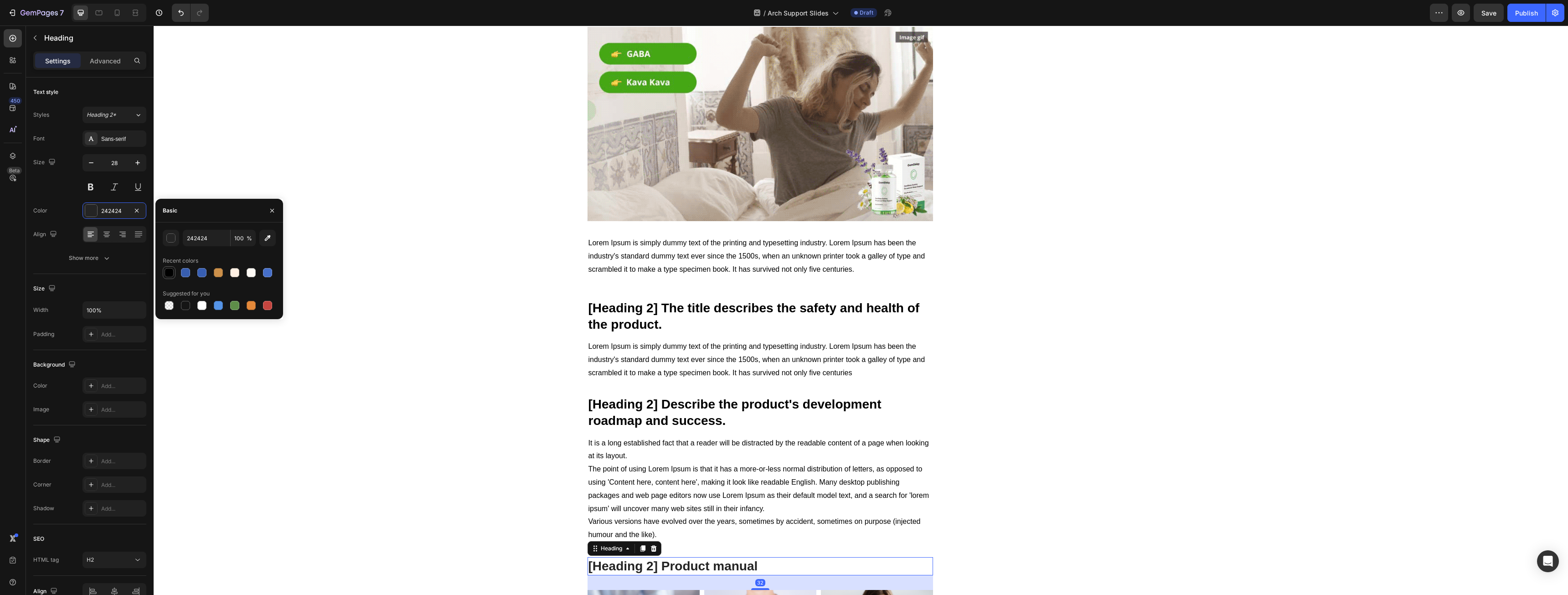
click at [168, 270] on div at bounding box center [169, 272] width 9 height 9
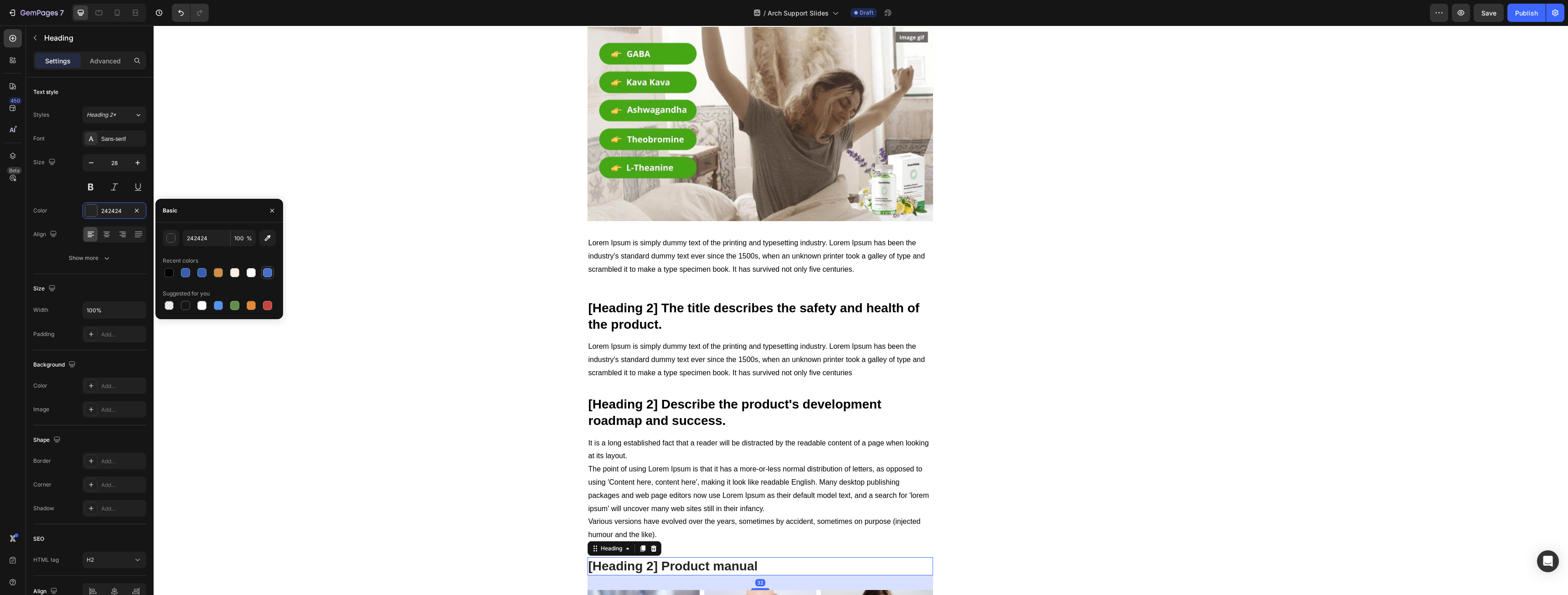
type input "000000"
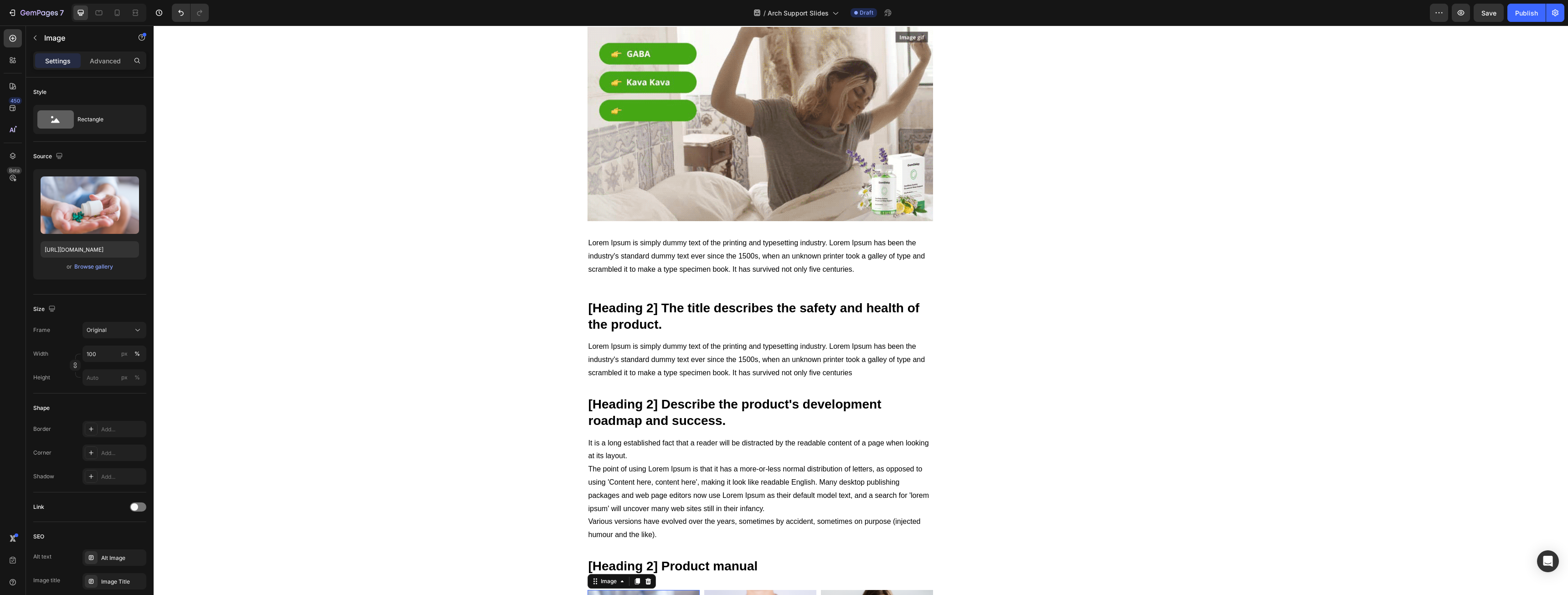
click at [646, 574] on div "Image" at bounding box center [621, 582] width 68 height 15
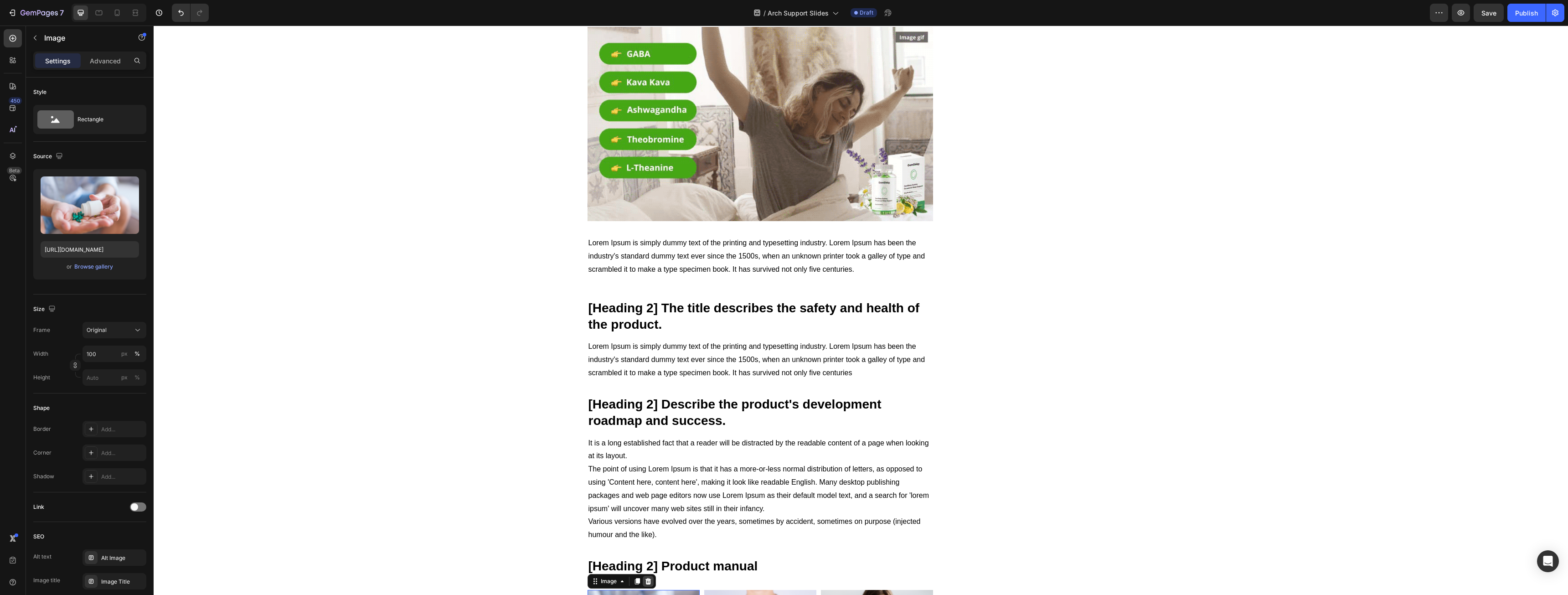
click at [645, 578] on icon at bounding box center [648, 582] width 7 height 7
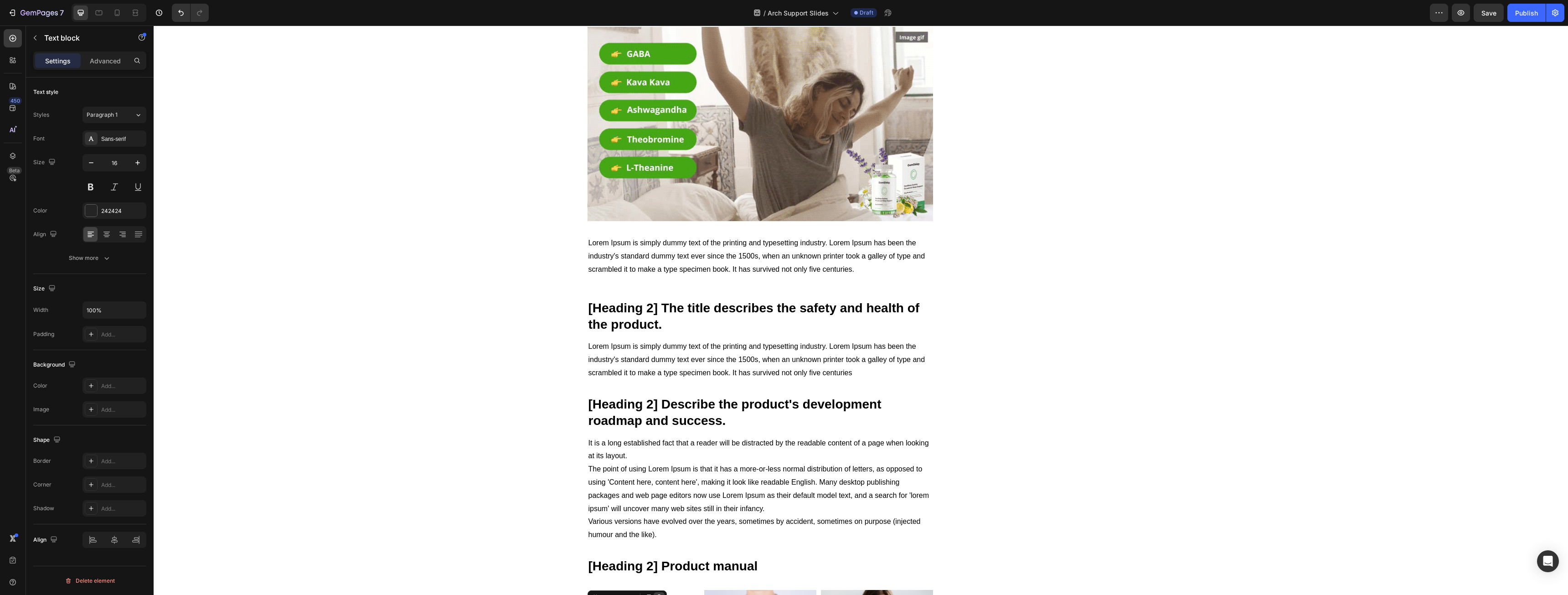
click at [658, 594] on icon at bounding box center [659, 598] width 7 height 7
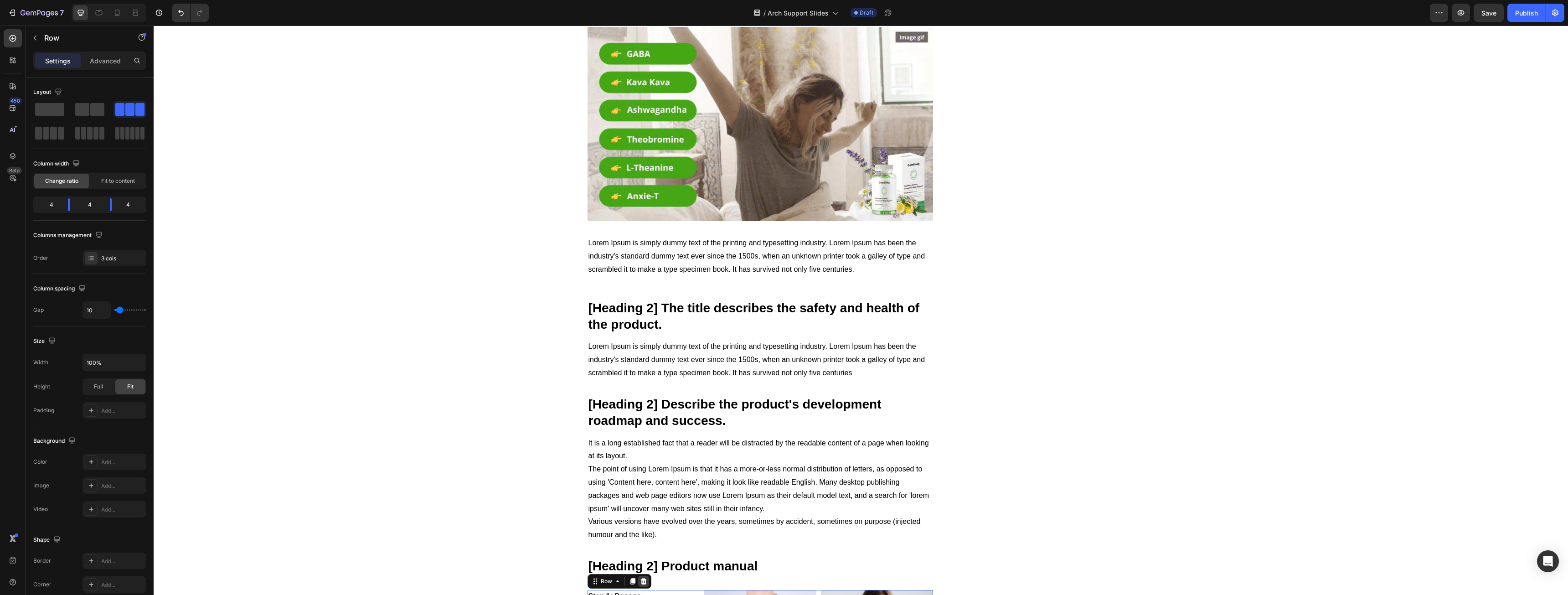
click at [640, 579] on icon at bounding box center [643, 582] width 6 height 6
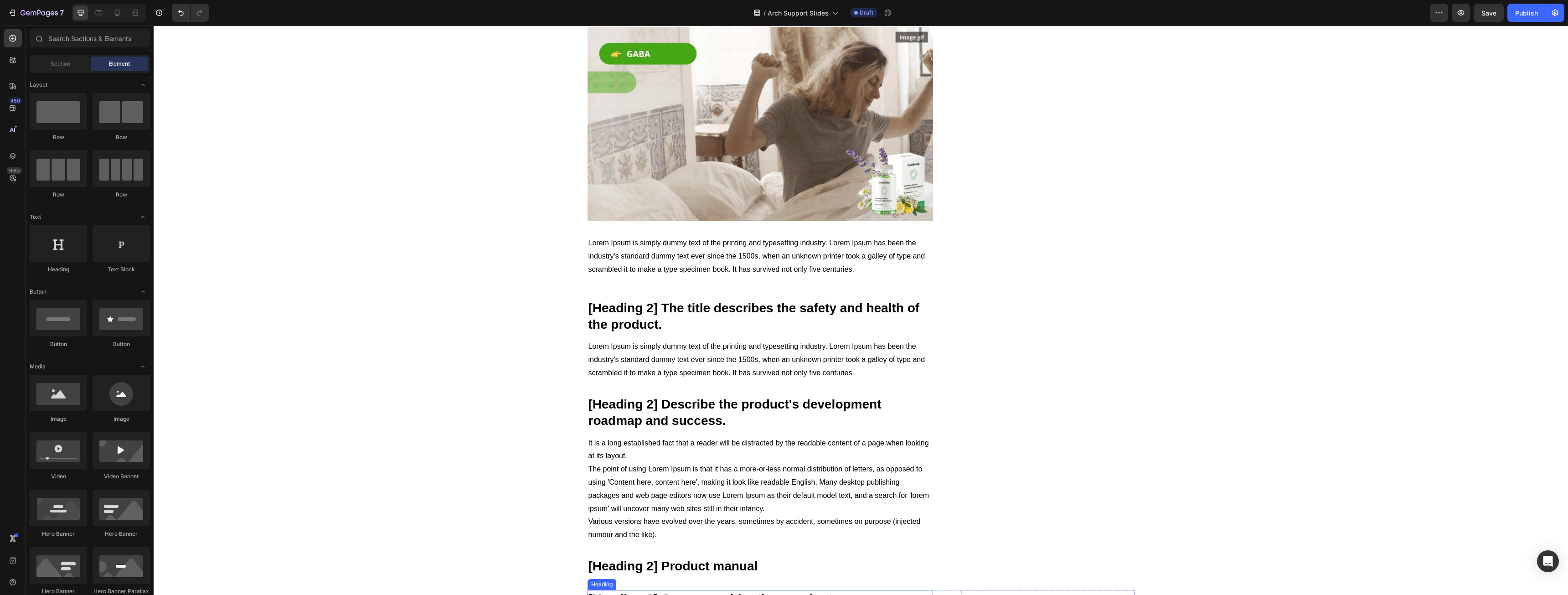
click at [643, 591] on p "[Heading 2] Compare with other products" at bounding box center [760, 599] width 344 height 16
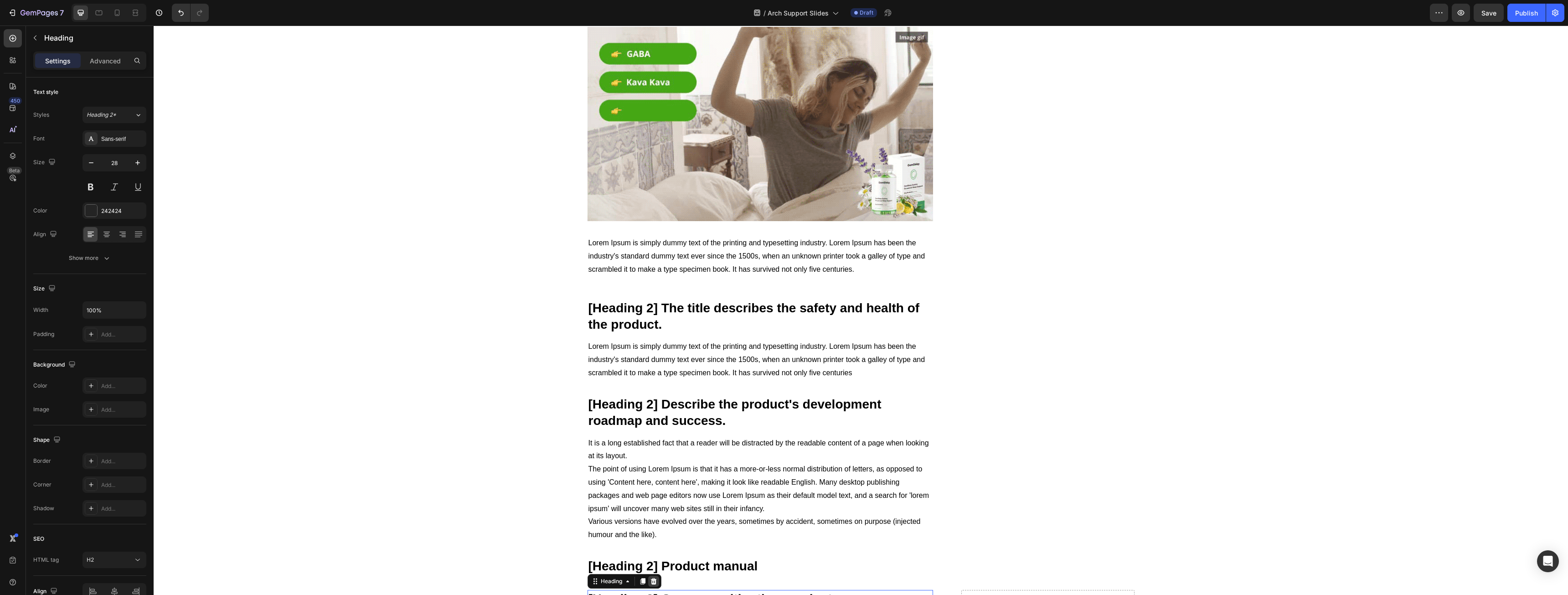
click at [651, 579] on icon at bounding box center [654, 582] width 6 height 6
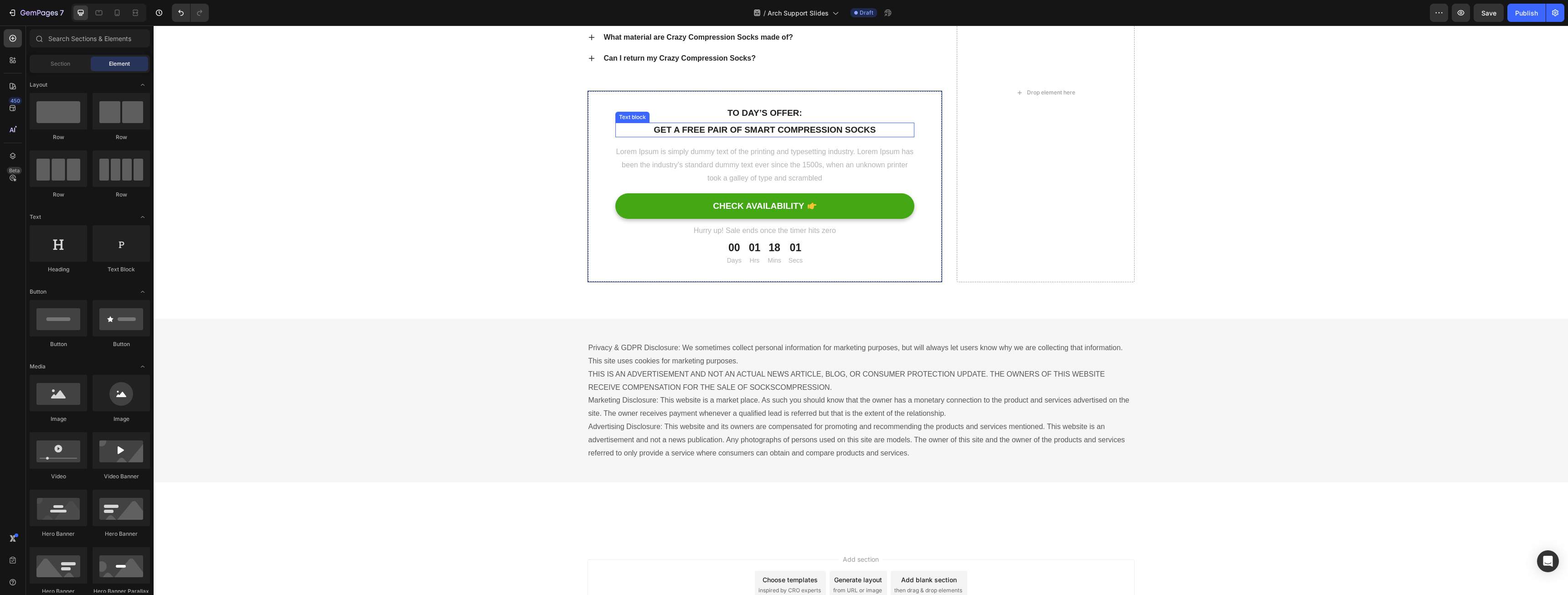
scroll to position [2761, 0]
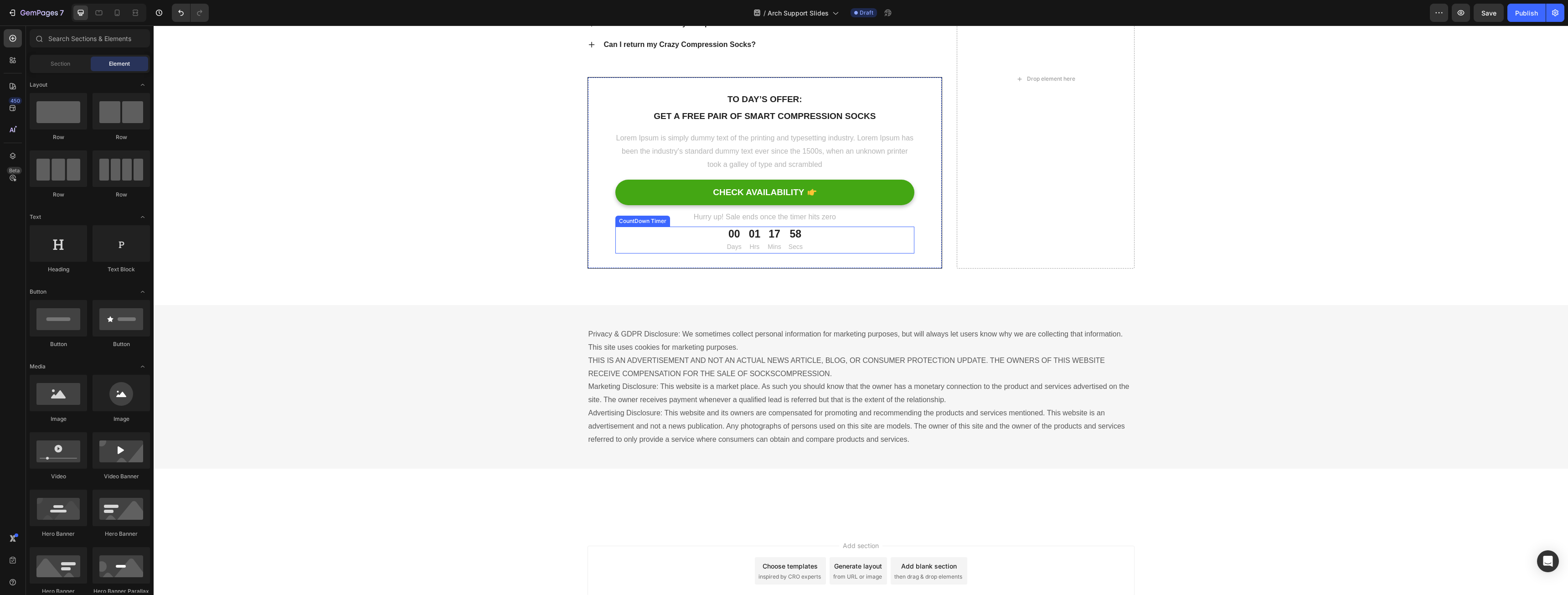
click at [764, 253] on div "17 Mins" at bounding box center [774, 240] width 21 height 27
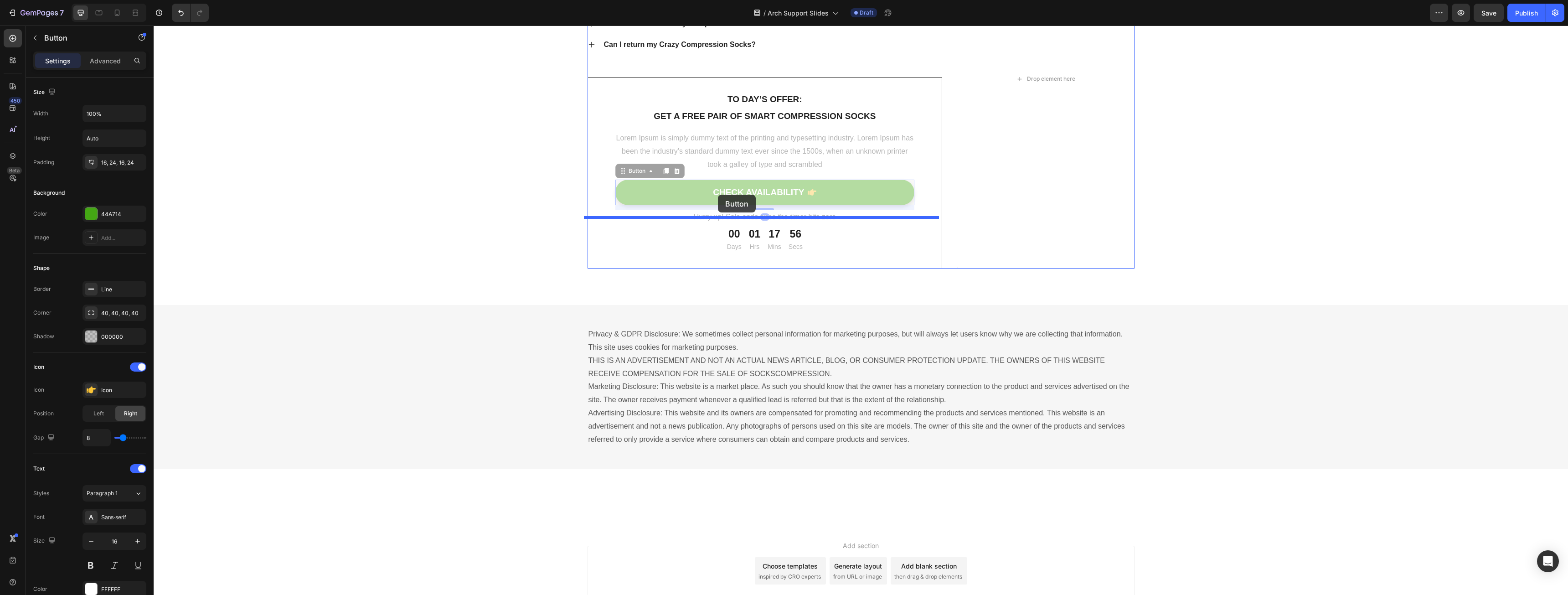
drag, startPoint x: 739, startPoint y: 328, endPoint x: 718, endPoint y: 195, distance: 134.6
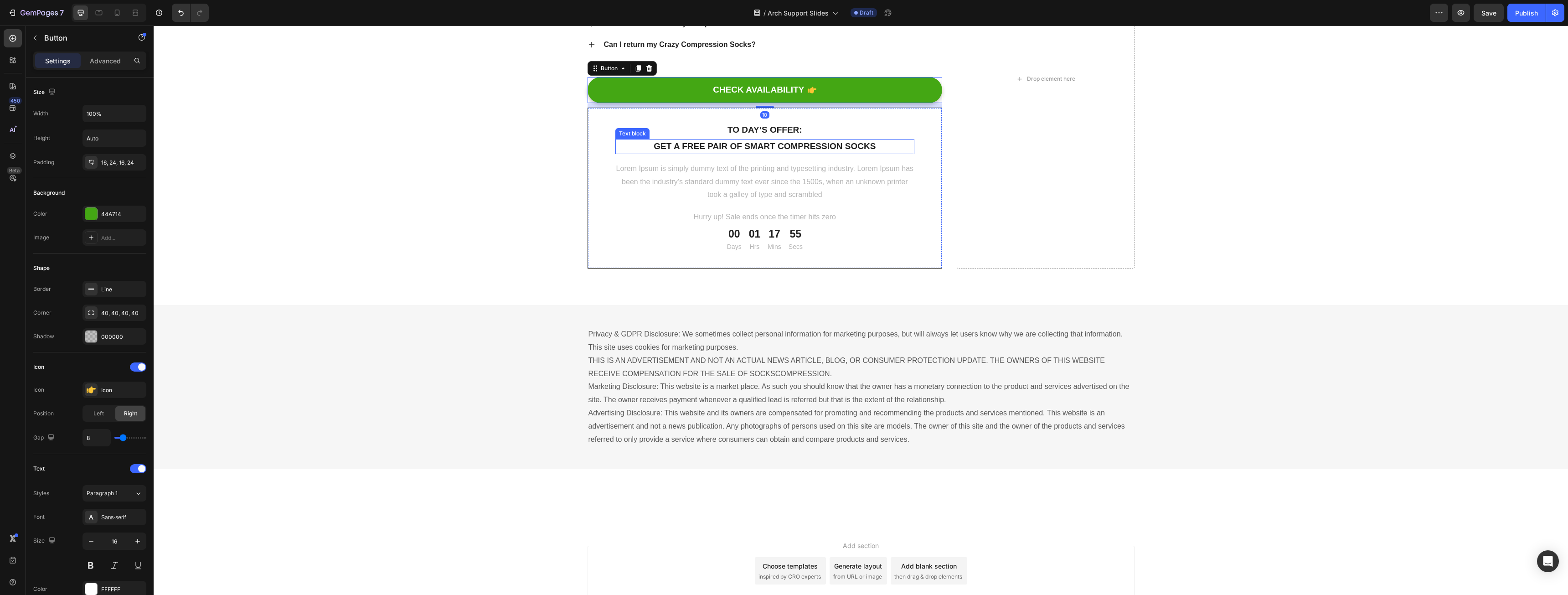
click at [615, 139] on div "Text block" at bounding box center [632, 133] width 34 height 11
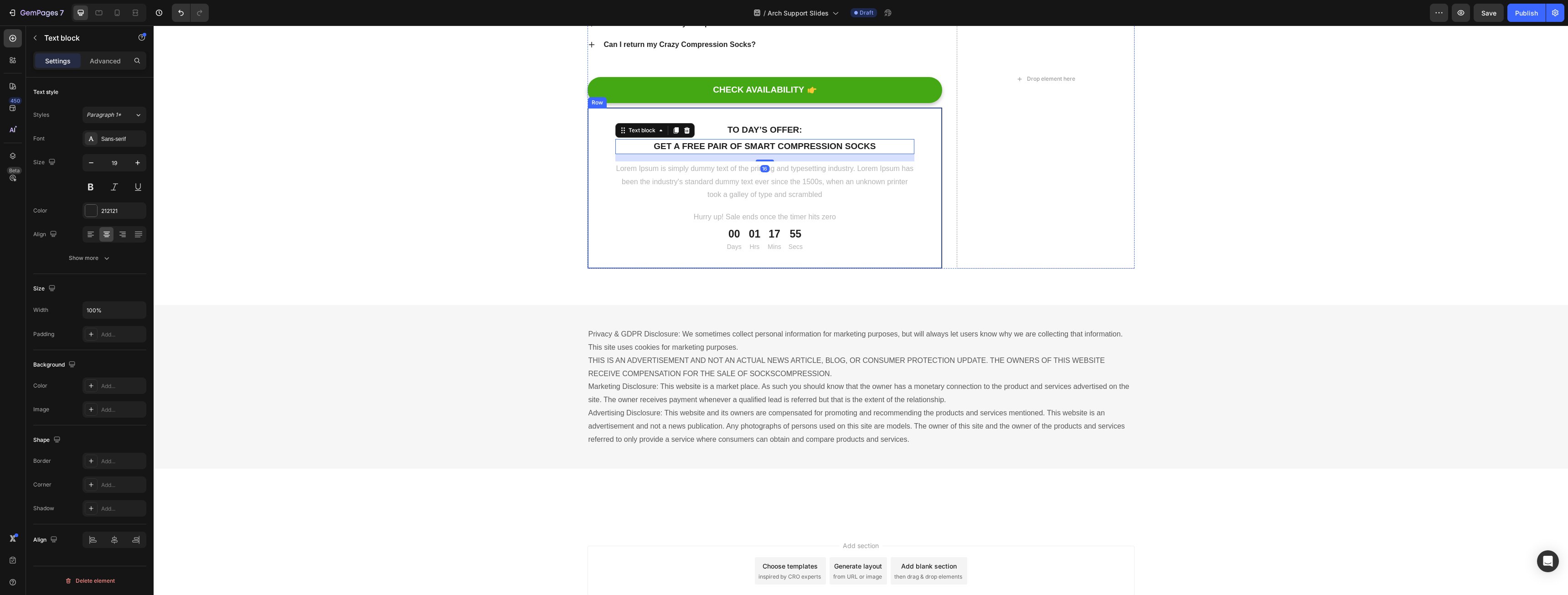
click at [595, 262] on div "To day’s offer: Text block Get a free pair of smart compression socks Text bloc…" at bounding box center [765, 188] width 355 height 161
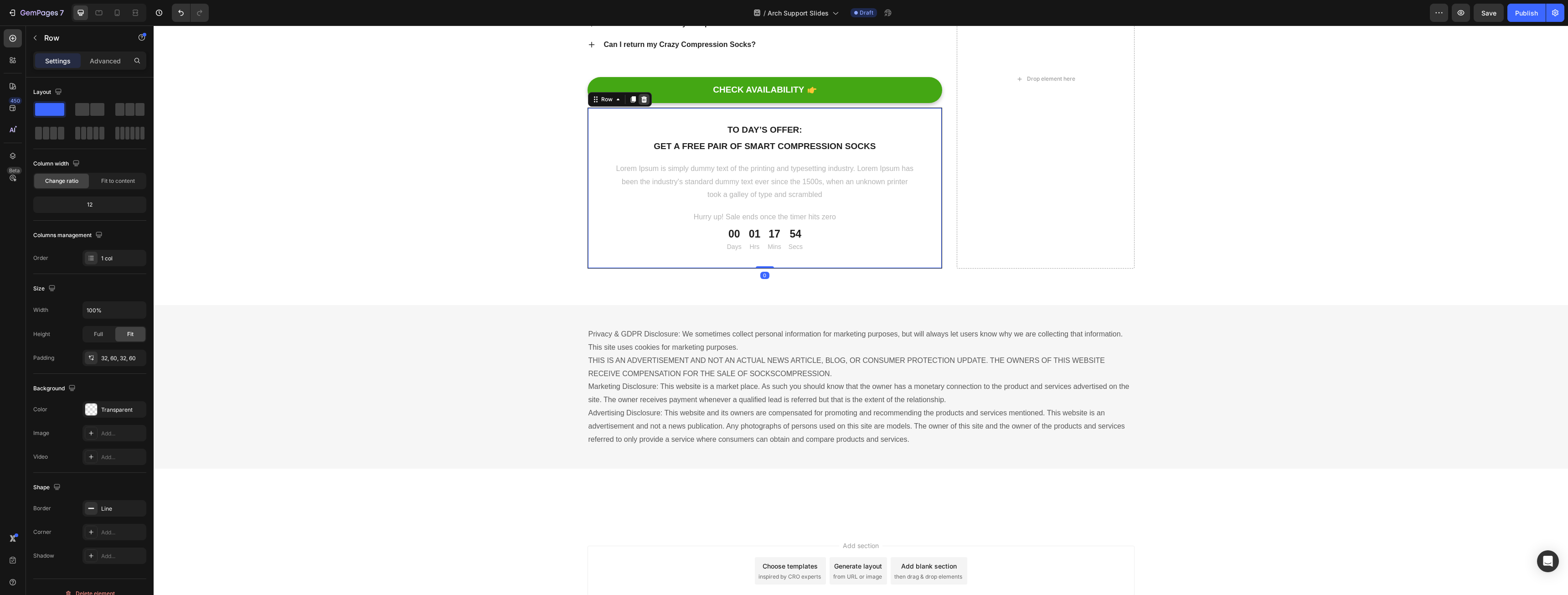
click at [640, 103] on icon at bounding box center [644, 99] width 7 height 7
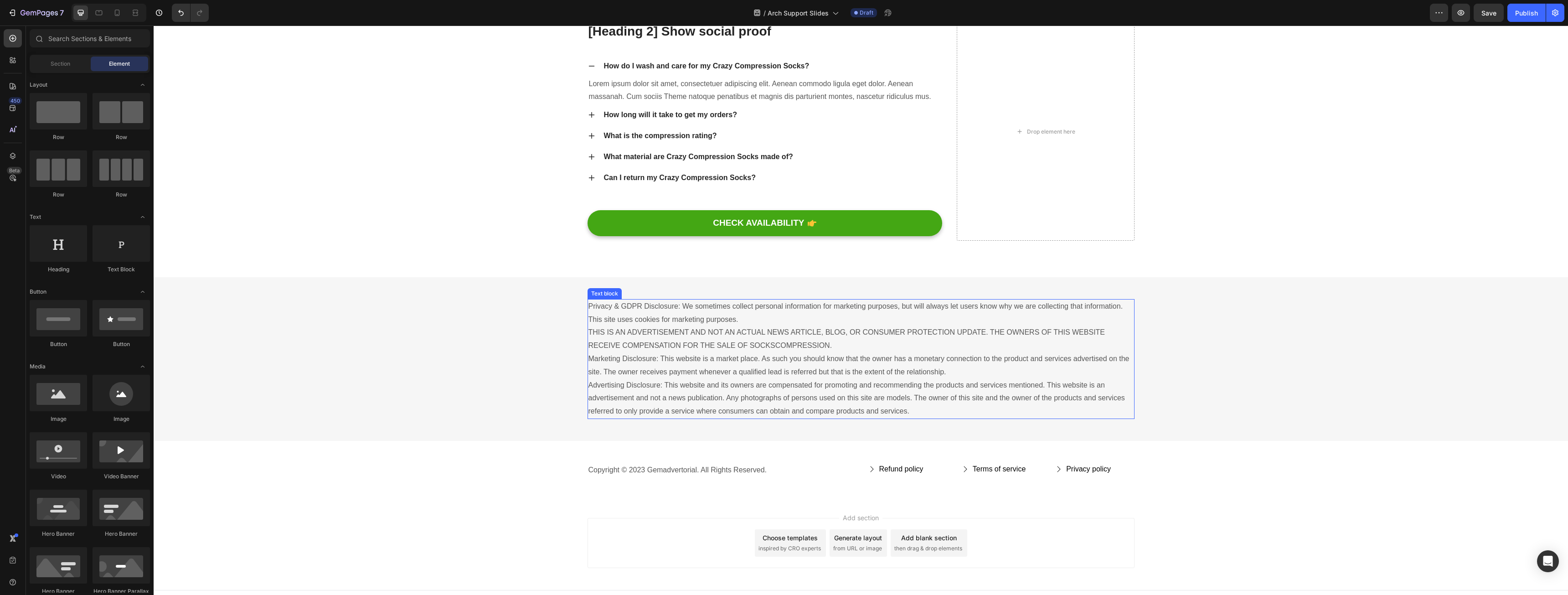
scroll to position [2624, 0]
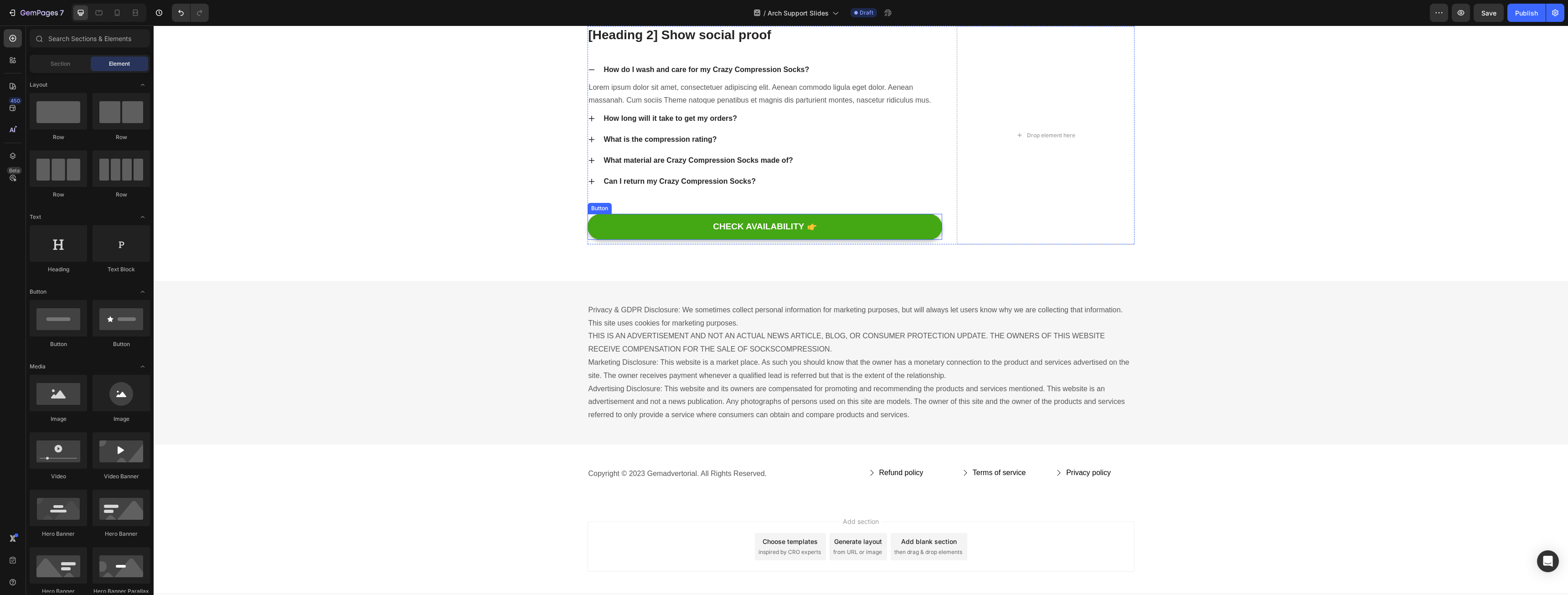
drag, startPoint x: 799, startPoint y: 366, endPoint x: 578, endPoint y: 389, distance: 222.2
click at [797, 233] on div "CHECK AVAILABILITY" at bounding box center [758, 227] width 91 height 12
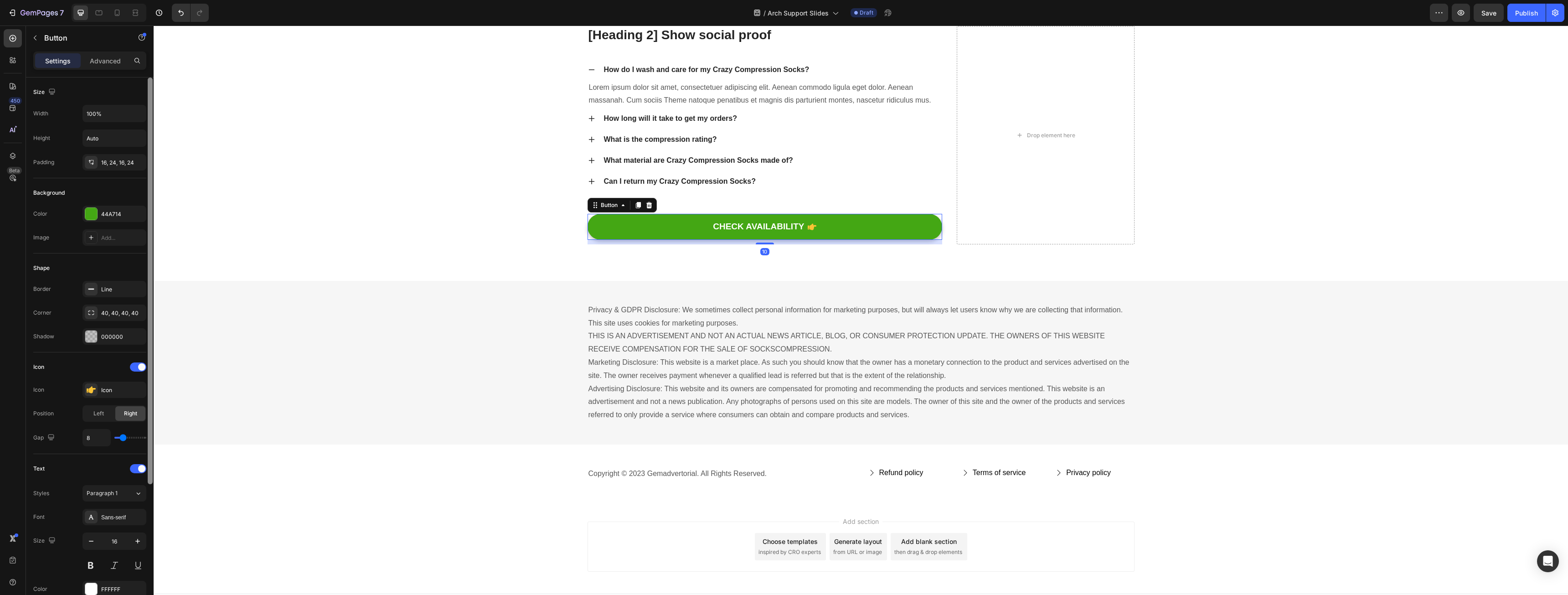
click at [142, 365] on span at bounding box center [142, 367] width 7 height 7
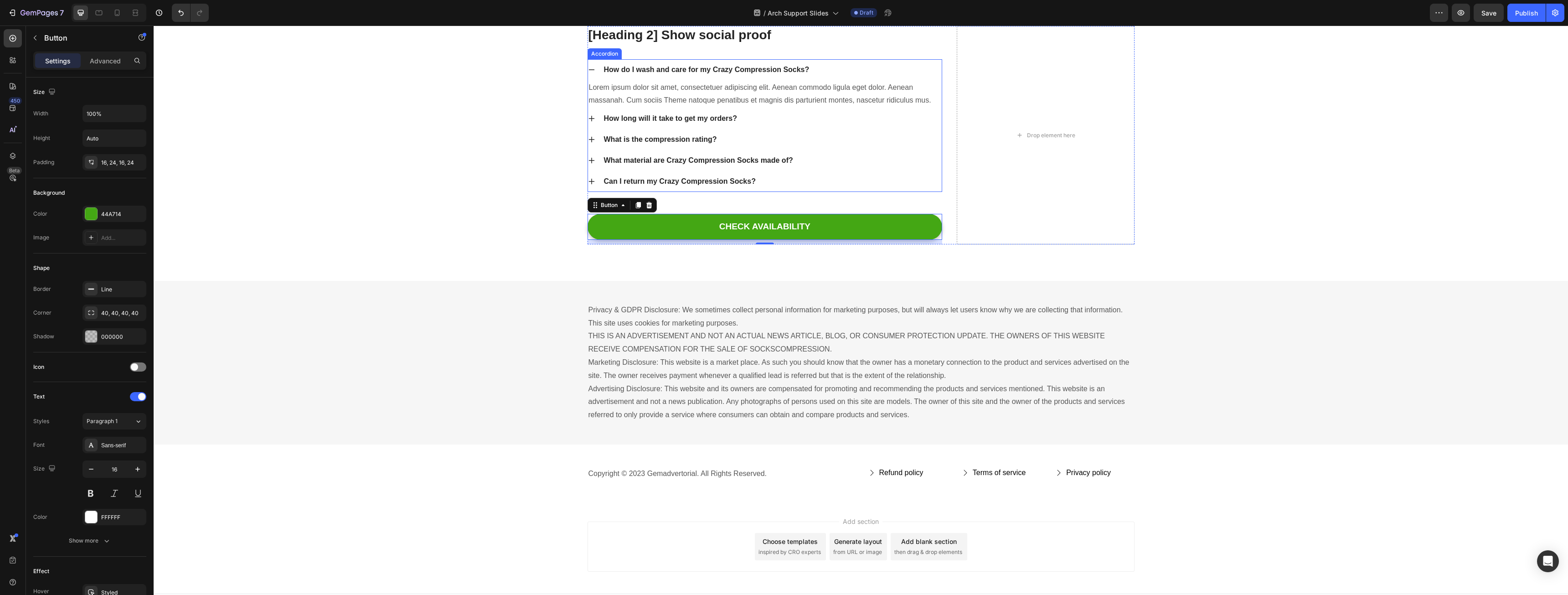
click at [865, 77] on div "How do I wash and care for my Crazy Compression Socks?" at bounding box center [772, 69] width 340 height 13
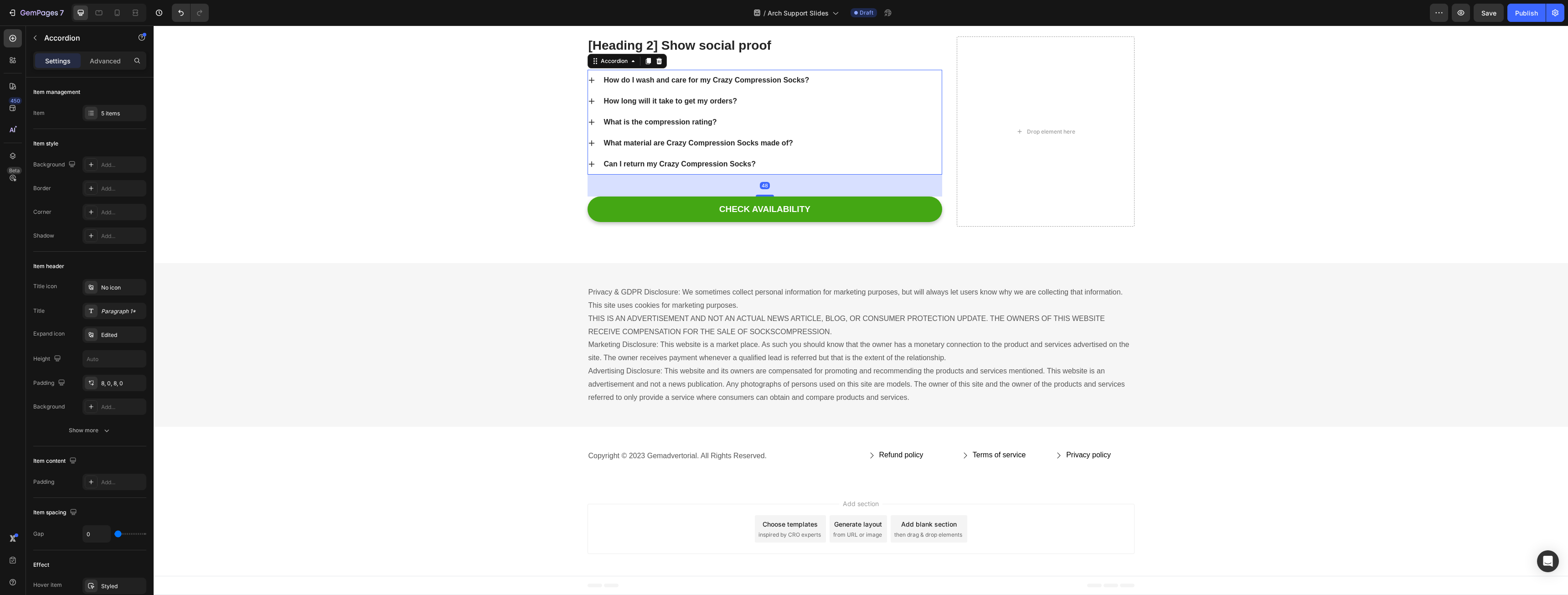
click at [658, 65] on icon at bounding box center [659, 61] width 7 height 7
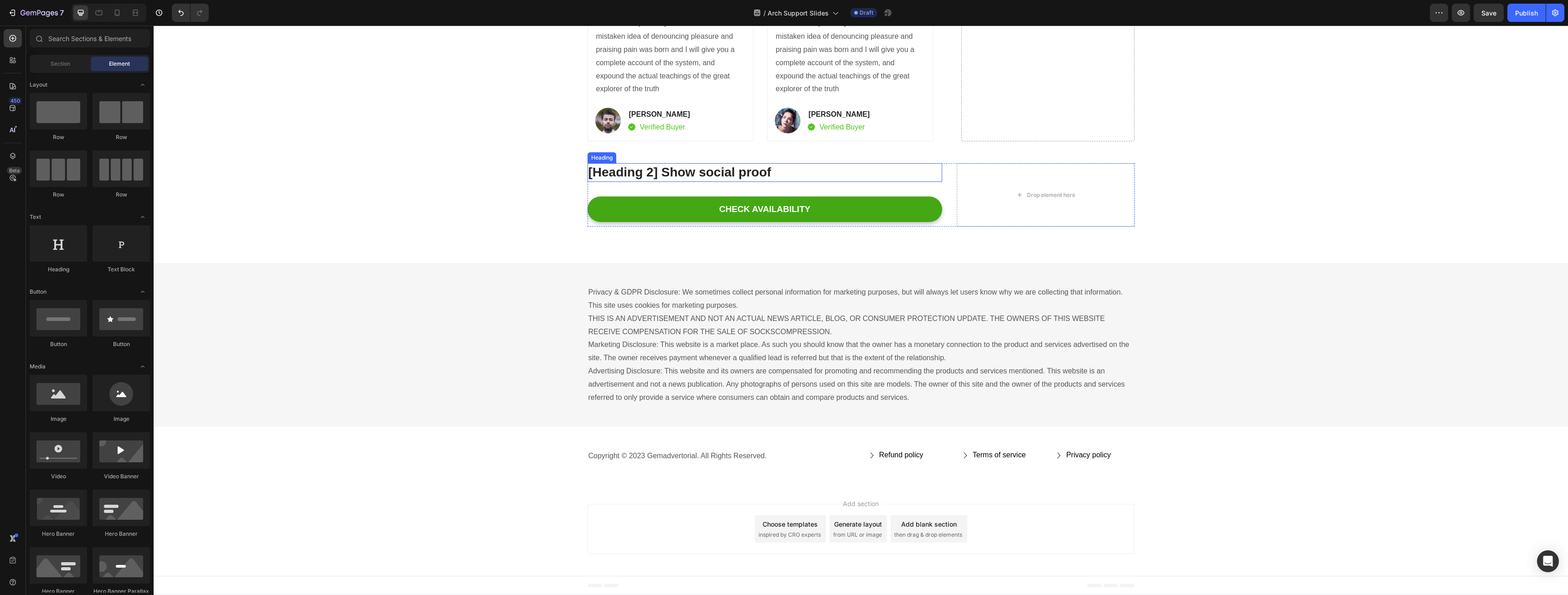
click at [713, 174] on p "[Heading 2] Show social proof" at bounding box center [765, 172] width 353 height 16
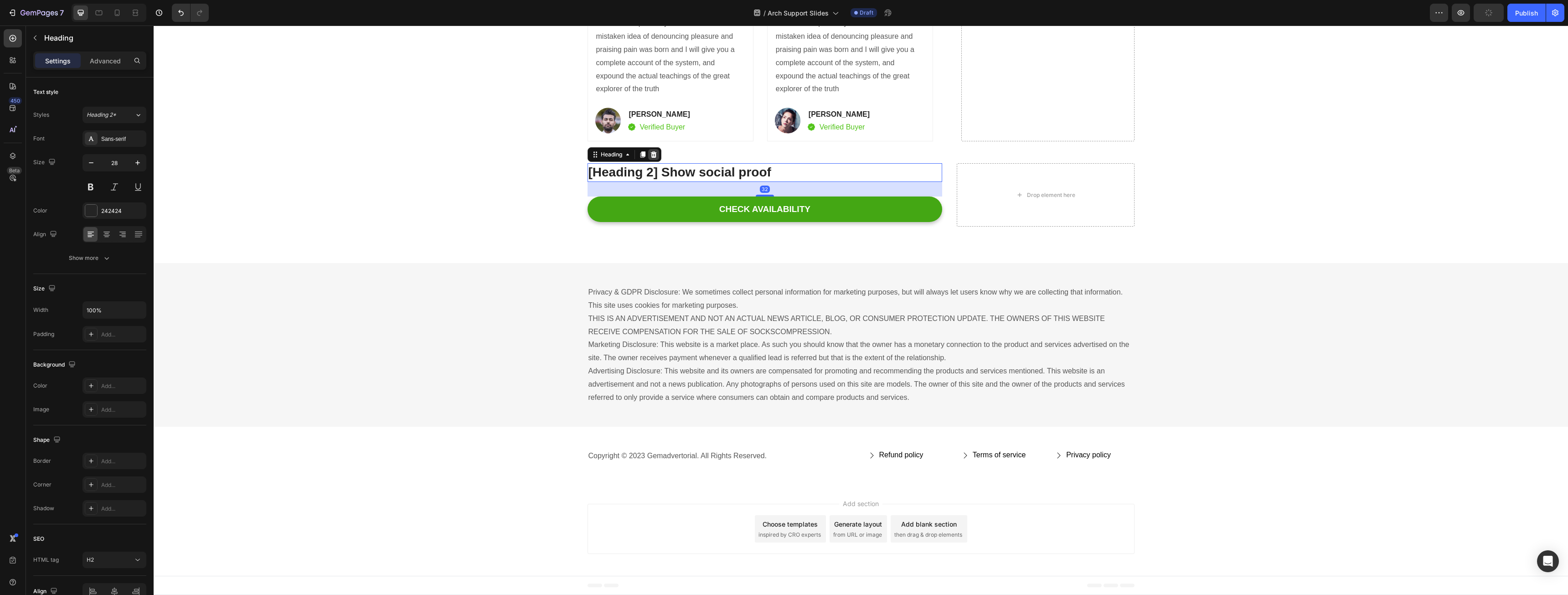
click at [650, 156] on icon at bounding box center [654, 155] width 7 height 7
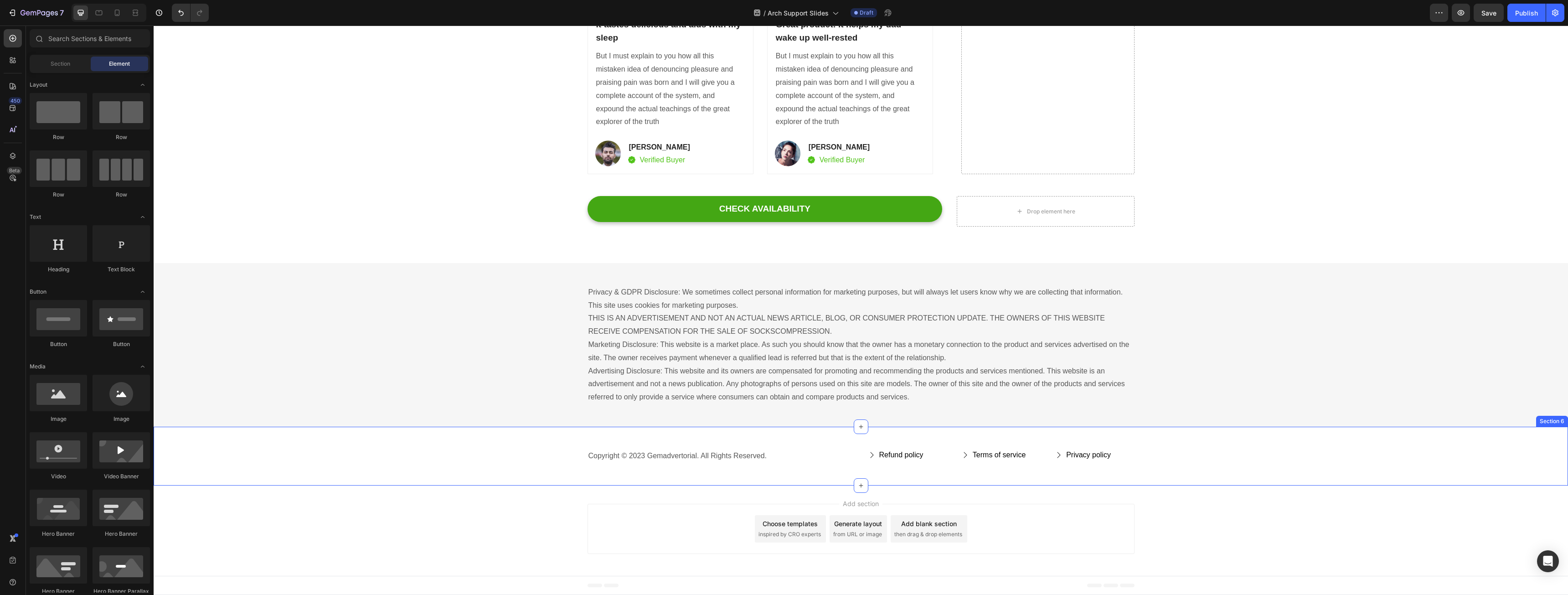
click at [635, 437] on div "Copyright © 2023 Gemadvertorial. All Rights Reserved. Text block Refund policy …" at bounding box center [861, 456] width 1415 height 59
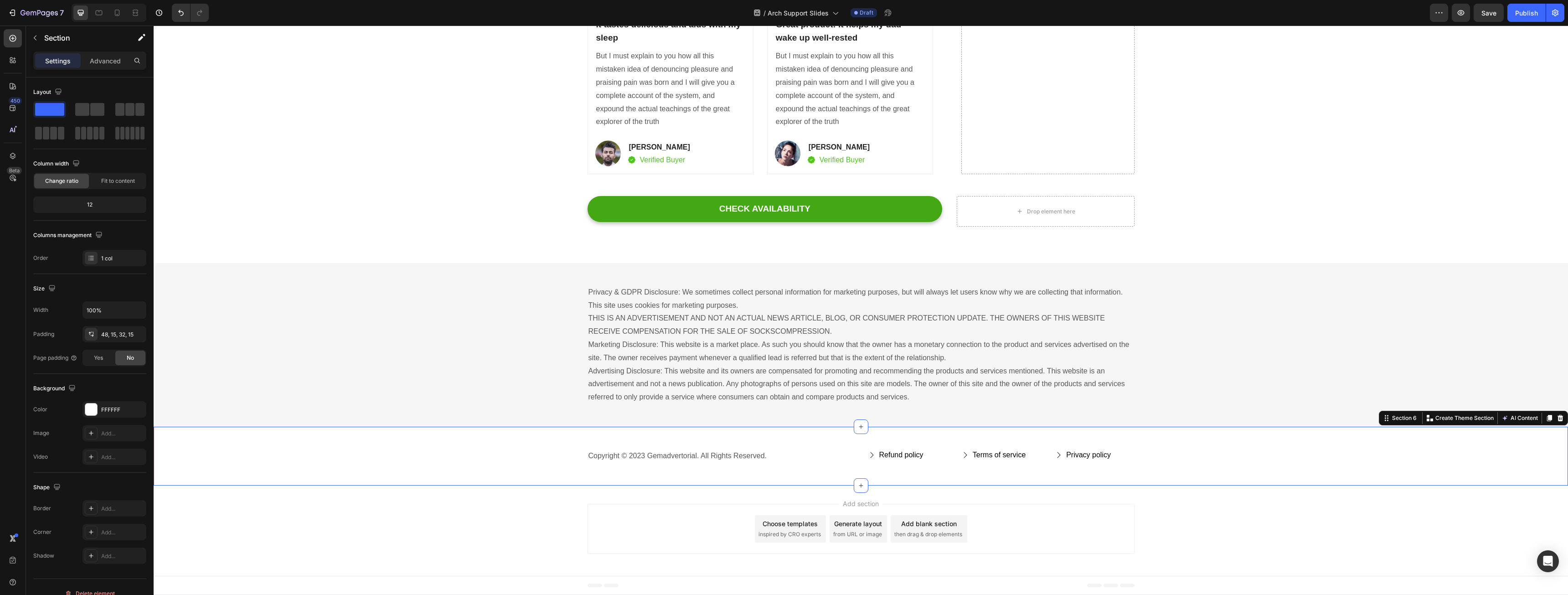
click at [1556, 420] on icon at bounding box center [1560, 418] width 7 height 7
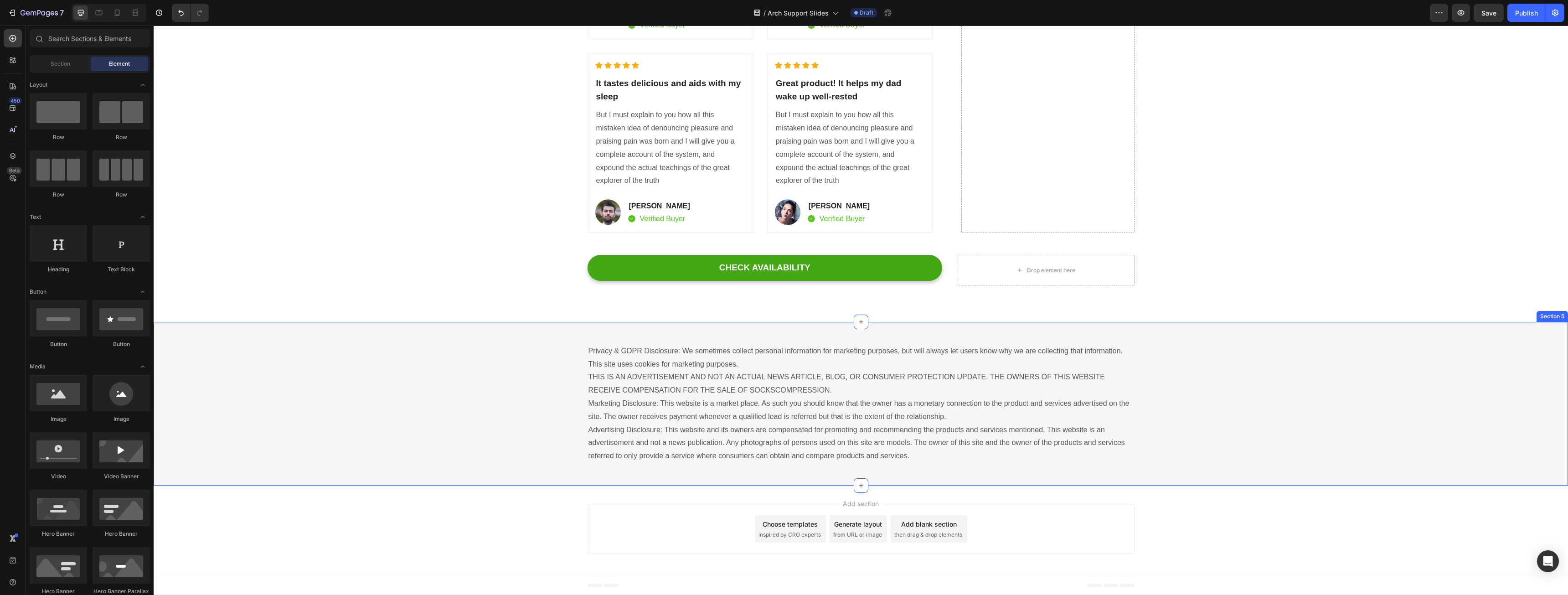
scroll to position [2535, 0]
click at [1486, 6] on button "Save" at bounding box center [1488, 13] width 30 height 18
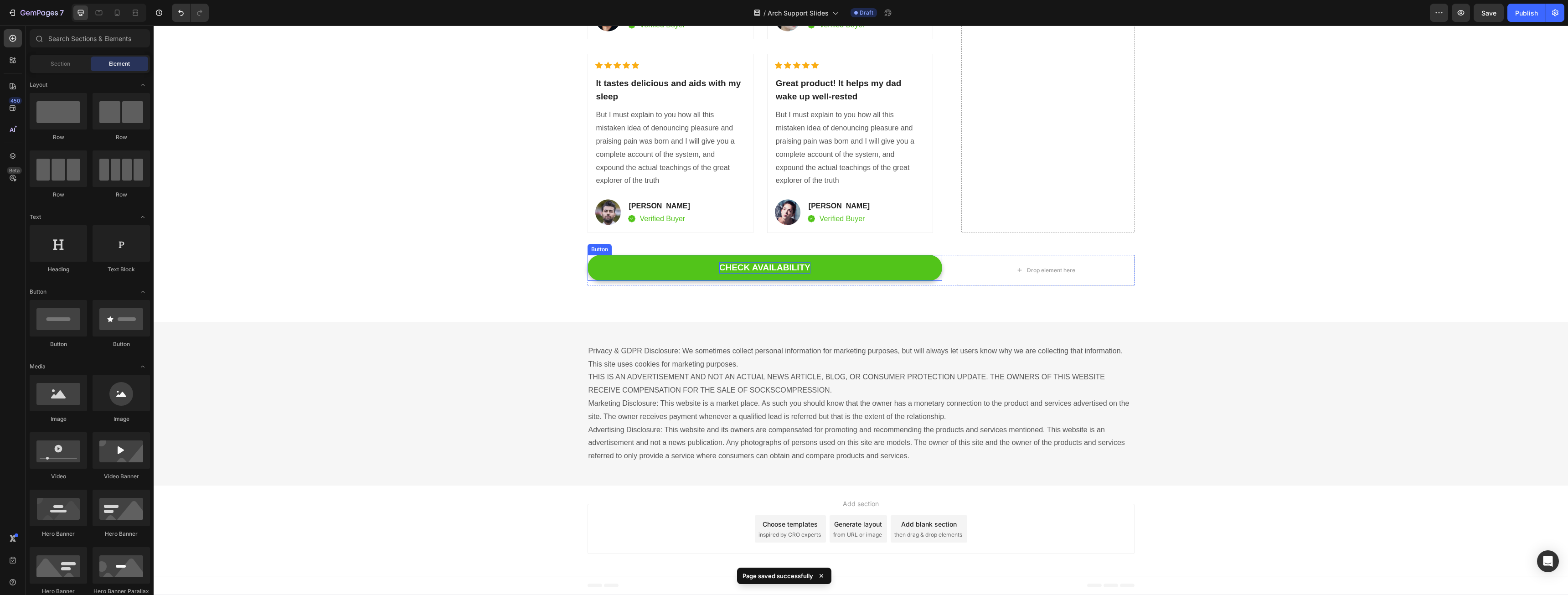
click at [787, 269] on div "CHECK AVAILABILITY" at bounding box center [765, 268] width 91 height 12
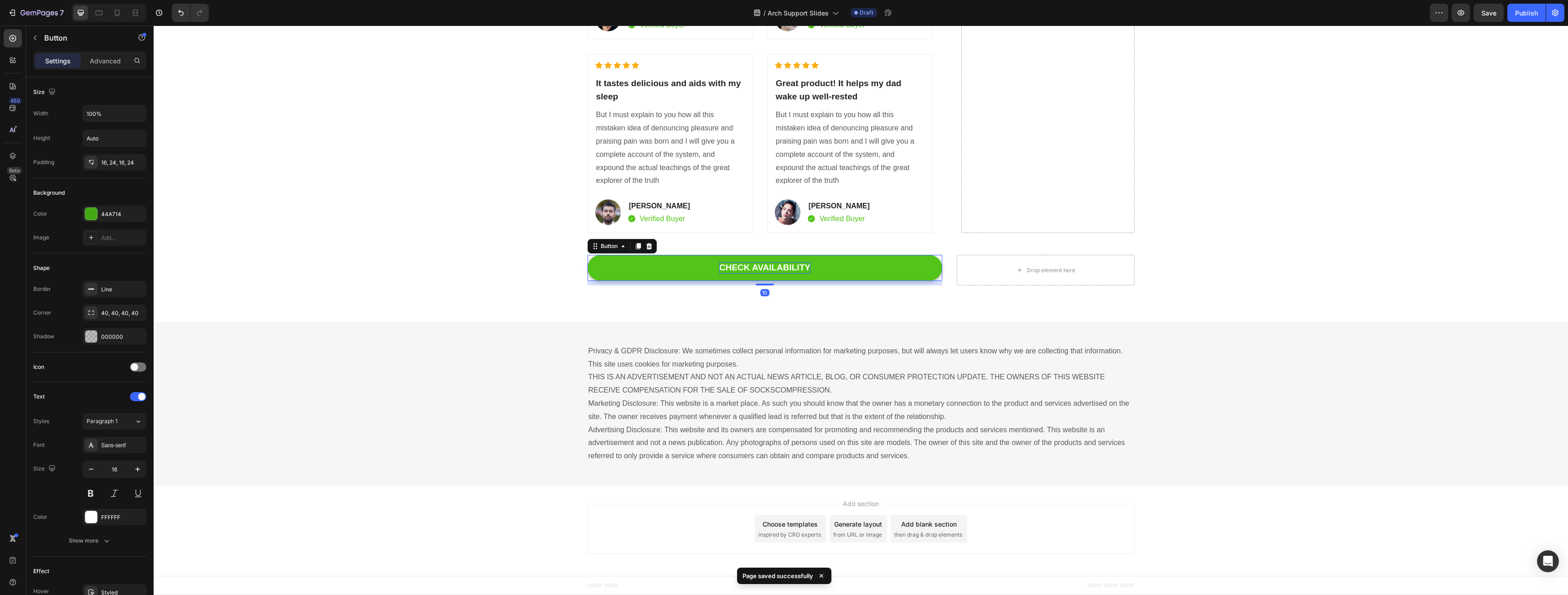
click at [787, 269] on div "CHECK AVAILABILITY" at bounding box center [765, 268] width 91 height 12
click at [787, 269] on p "CHECK AVAILABILITY" at bounding box center [765, 268] width 91 height 12
click at [587, 255] on button "APPL" at bounding box center [765, 268] width 355 height 26
click at [587, 255] on button "APPLY" at bounding box center [765, 268] width 355 height 26
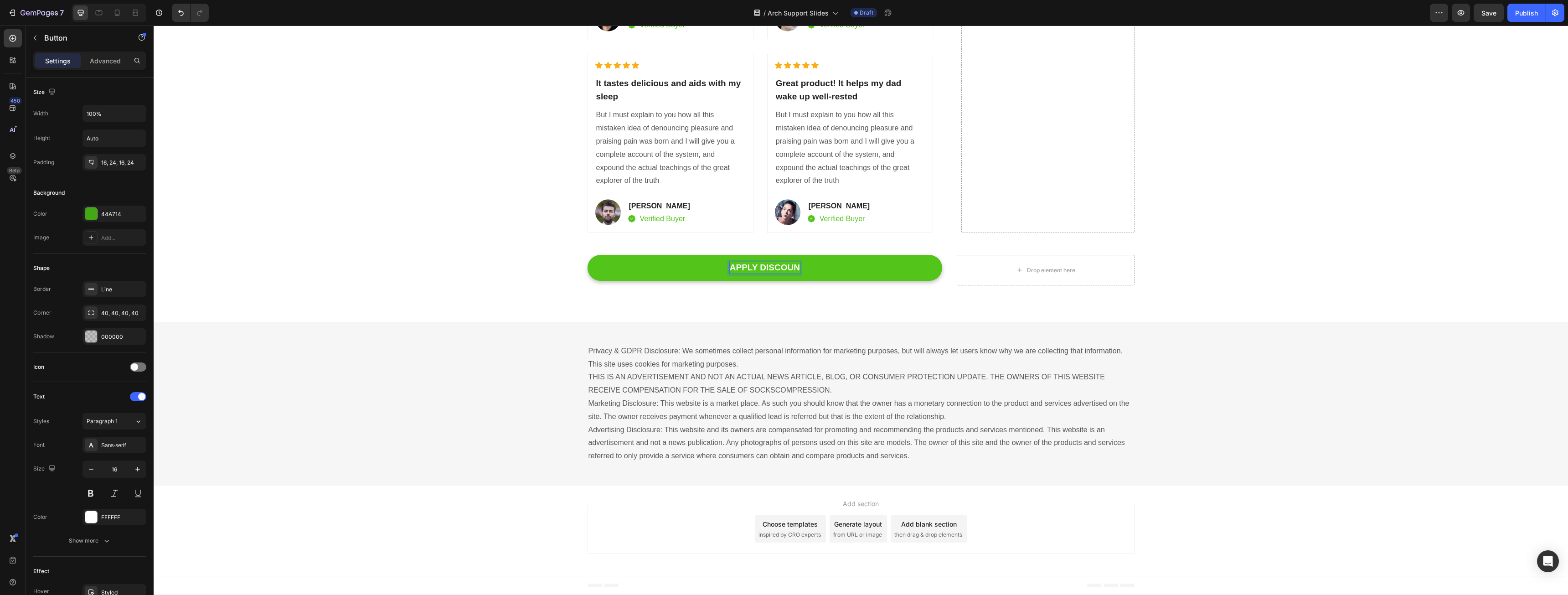
click at [587, 255] on button "APPLY DISCOUN" at bounding box center [765, 268] width 355 height 26
click at [587, 255] on button "APPLY DISCOUNT AND" at bounding box center [765, 268] width 355 height 26
click at [587, 255] on button "APPLY DISCOUNT AND CHECK" at bounding box center [765, 268] width 355 height 26
click at [698, 269] on p "APPLY DISCOUNT AND CHECK AVAILABILITY" at bounding box center [765, 268] width 190 height 12
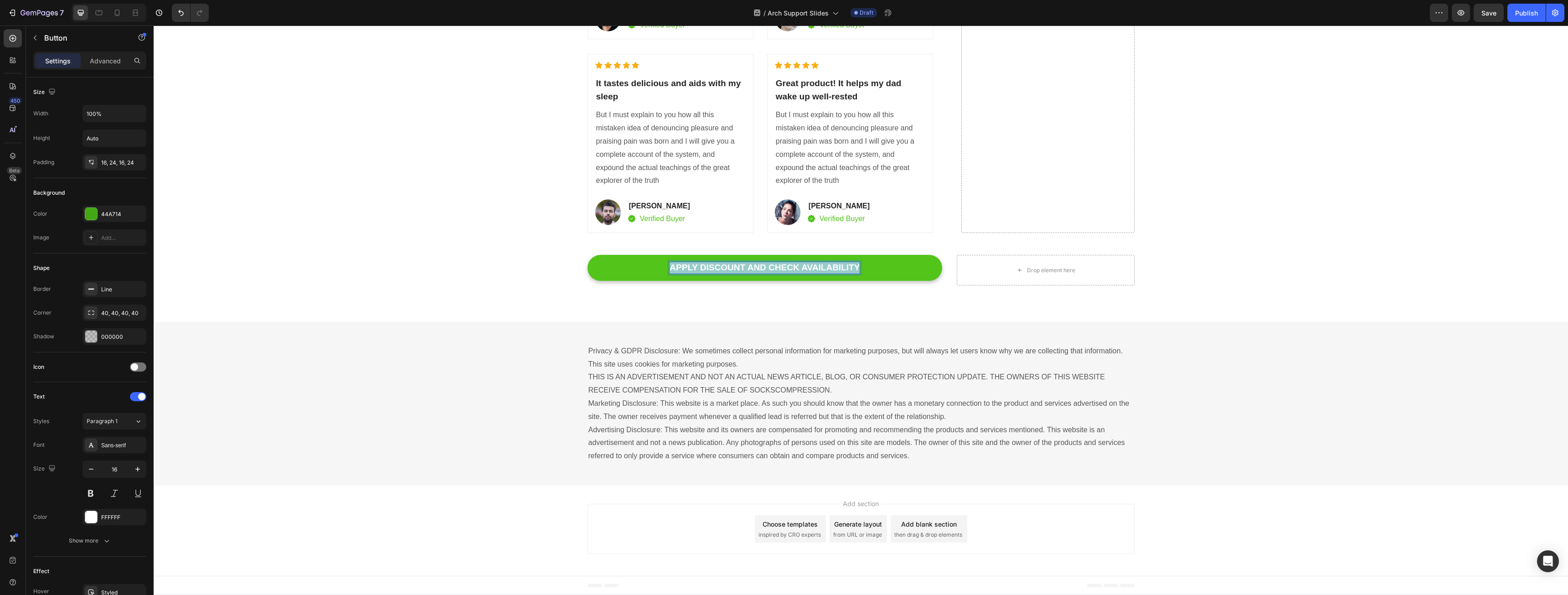
click at [698, 269] on p "APPLY DISCOUNT AND CHECK AVAILABILITY" at bounding box center [765, 268] width 190 height 12
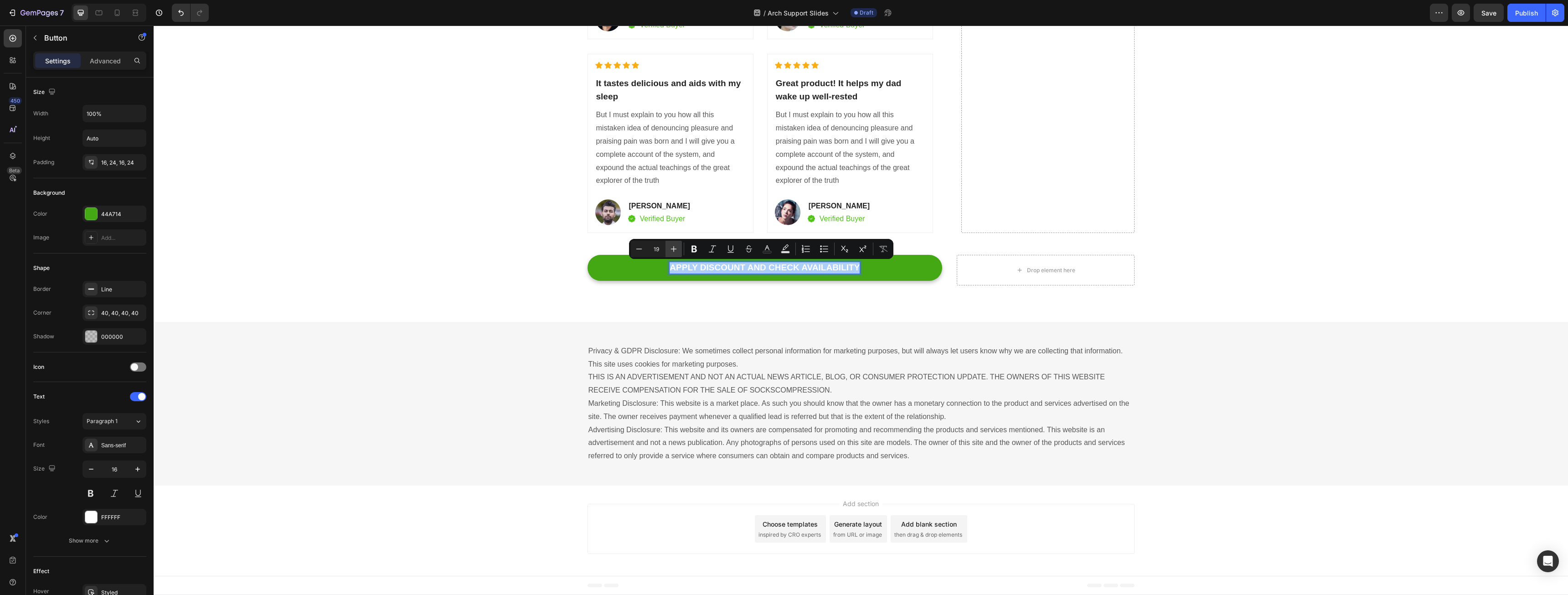
click at [670, 248] on icon "Editor contextual toolbar" at bounding box center [673, 248] width 9 height 9
click at [670, 248] on icon "Editor contextual toolbar" at bounding box center [673, 248] width 9 height 9
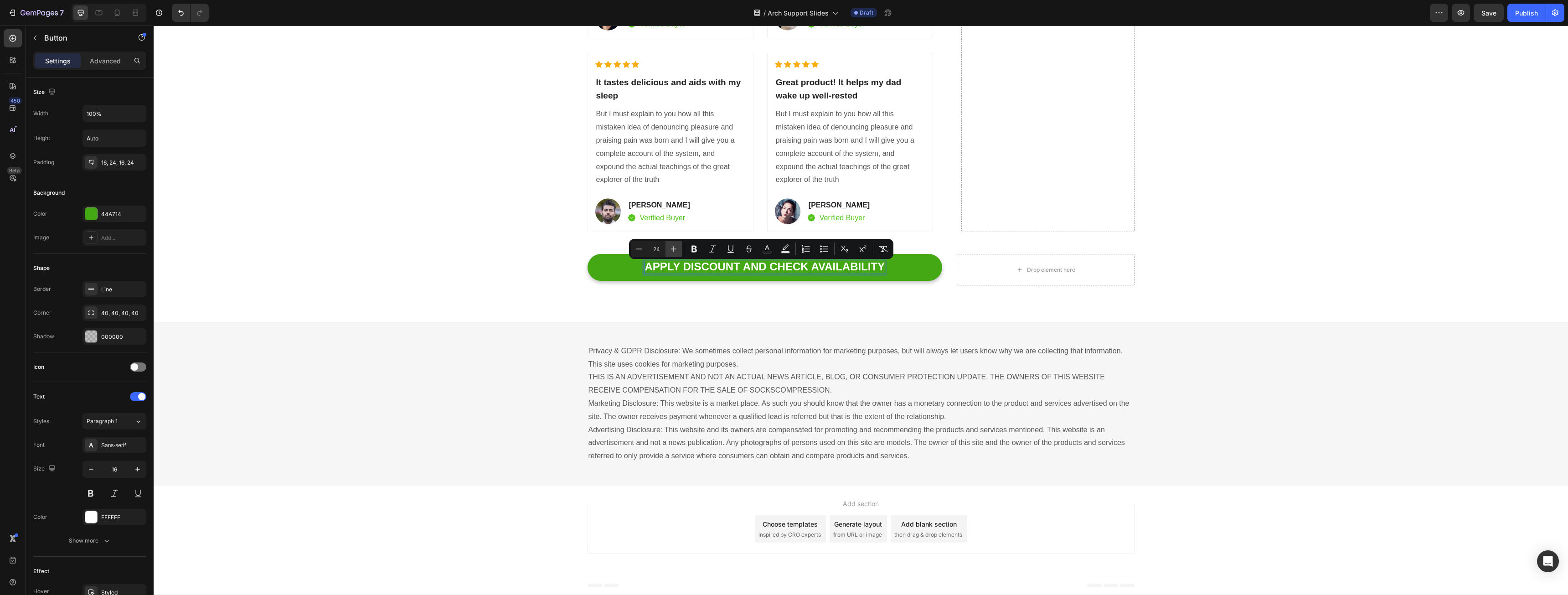
click at [670, 248] on icon "Editor contextual toolbar" at bounding box center [673, 248] width 9 height 9
type input "25"
click at [677, 304] on div "APPLY DISCOUNT AND CHECK AVAILABILITY Button 10 Drop element here Row Unique Va…" at bounding box center [861, 287] width 1415 height 68
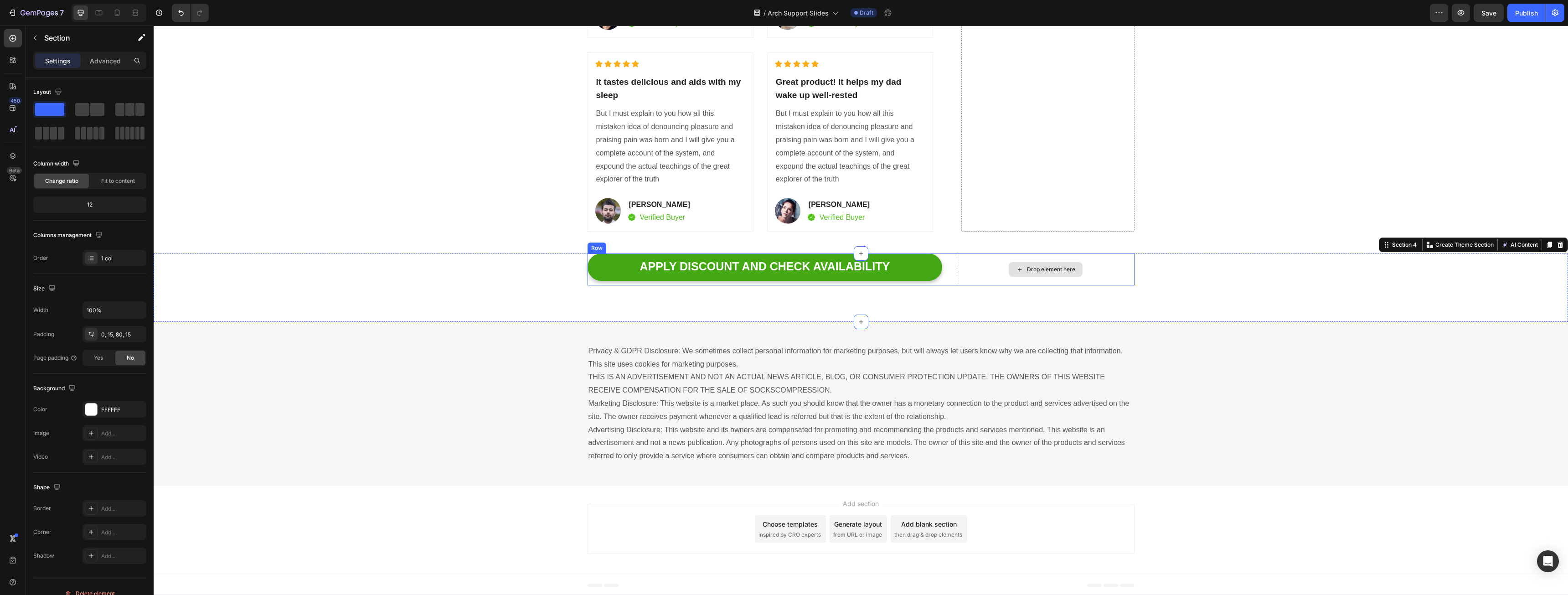
scroll to position [2444, 0]
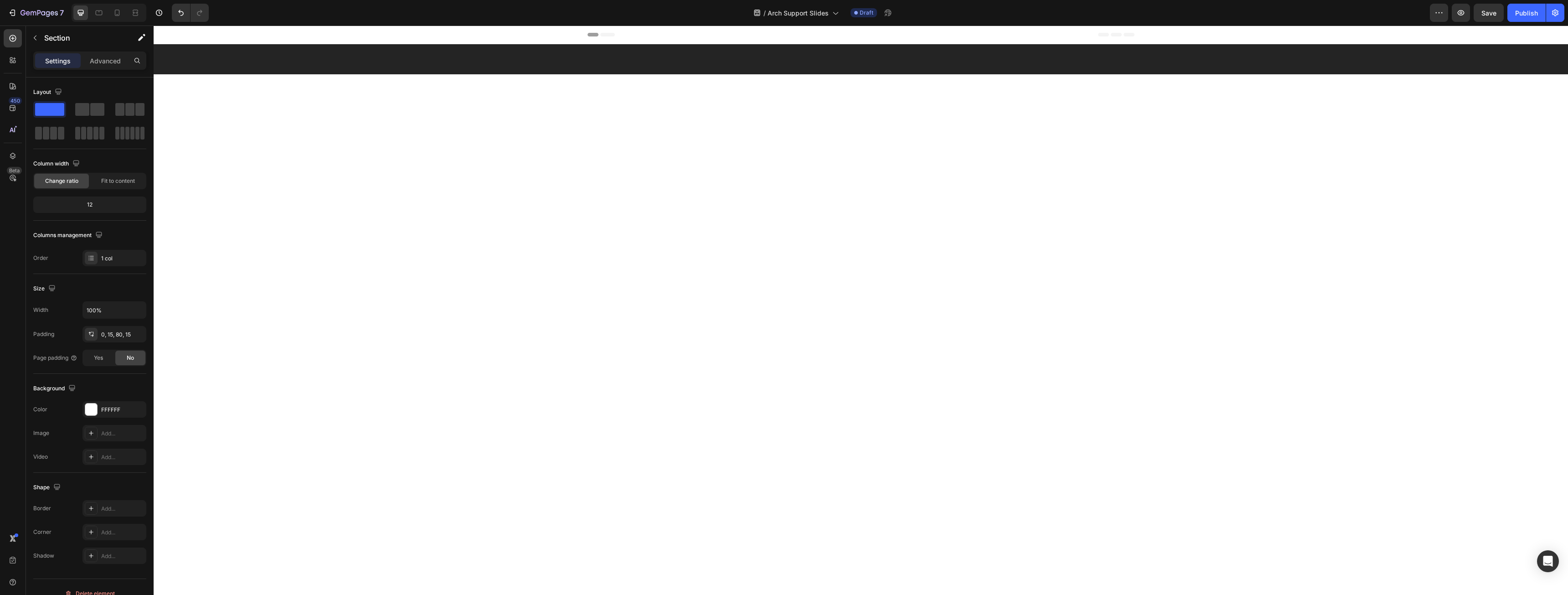
scroll to position [2444, 0]
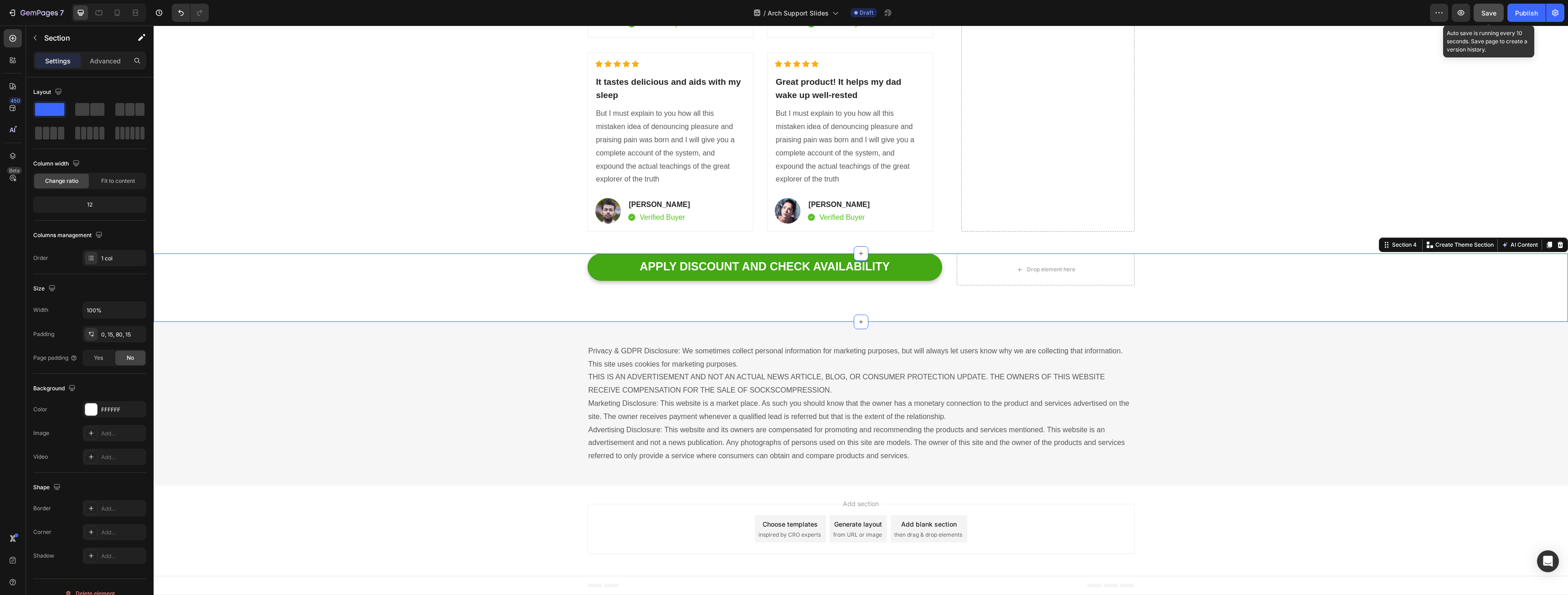
click at [1496, 12] on span "Save" at bounding box center [1489, 13] width 15 height 8
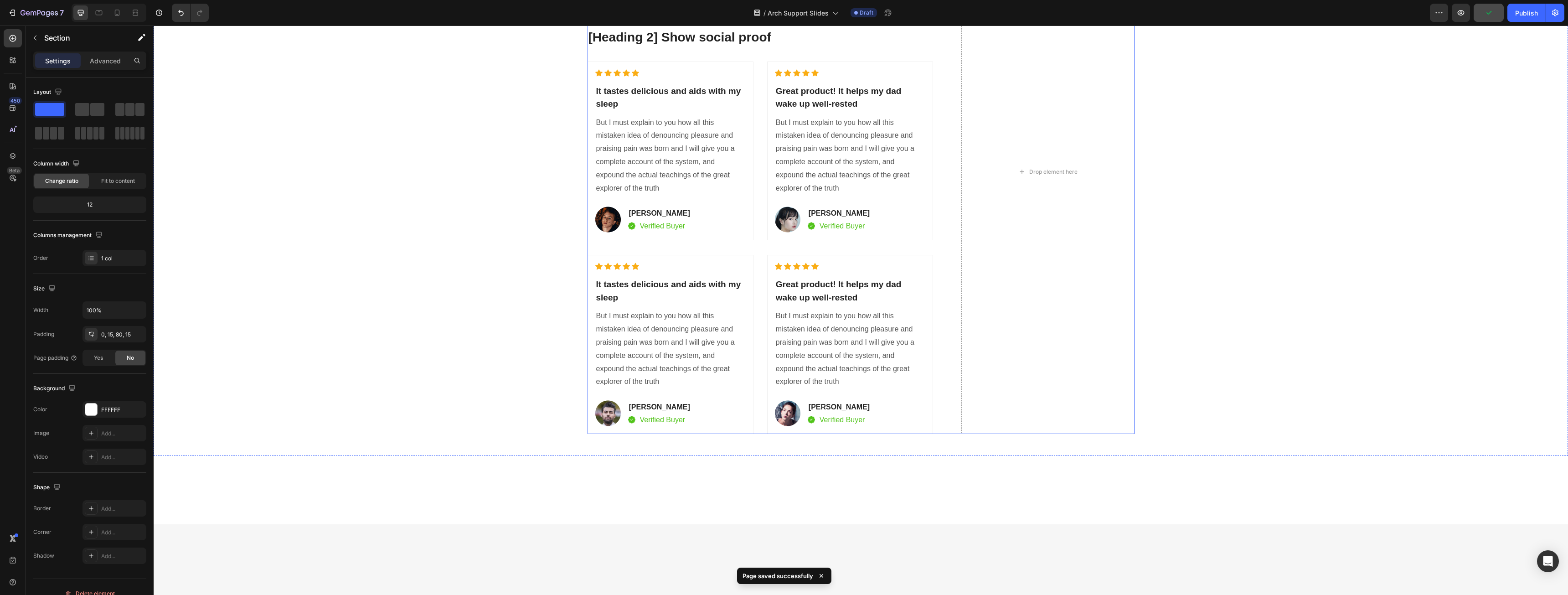
scroll to position [2261, 0]
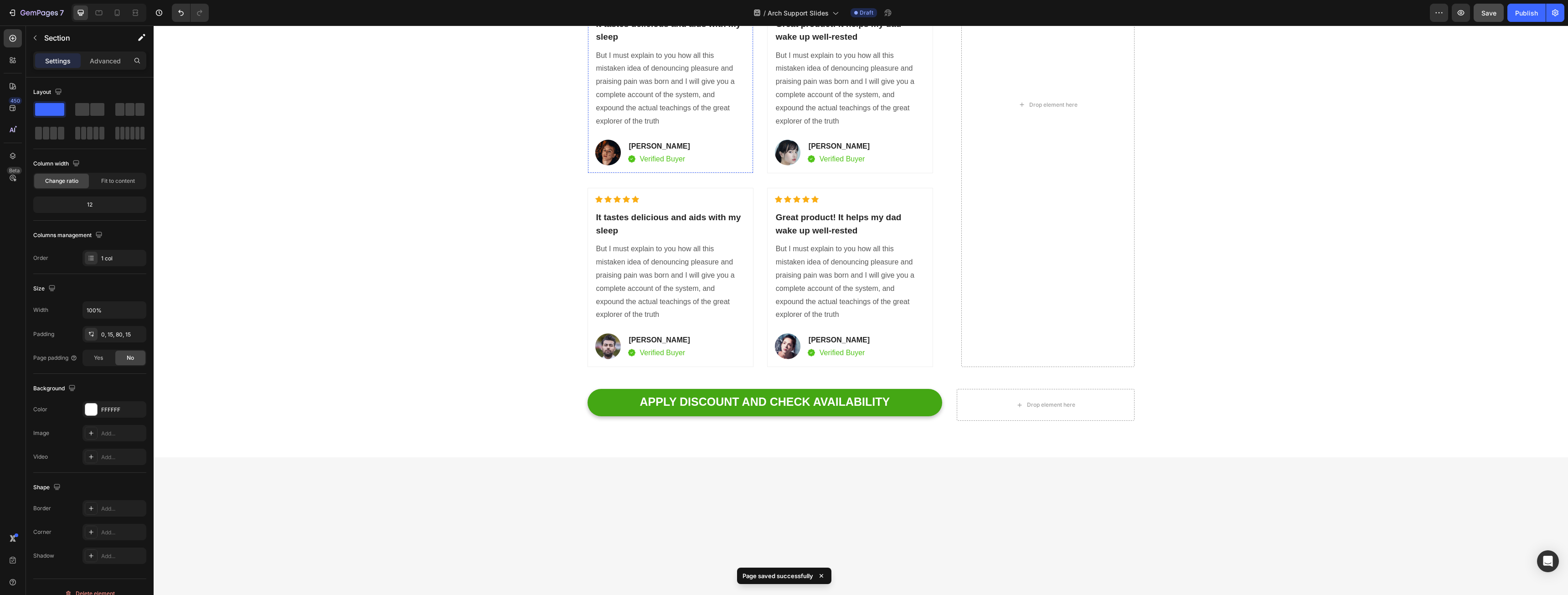
click at [721, 10] on div "Icon Icon Icon Icon Icon" at bounding box center [670, 6] width 150 height 7
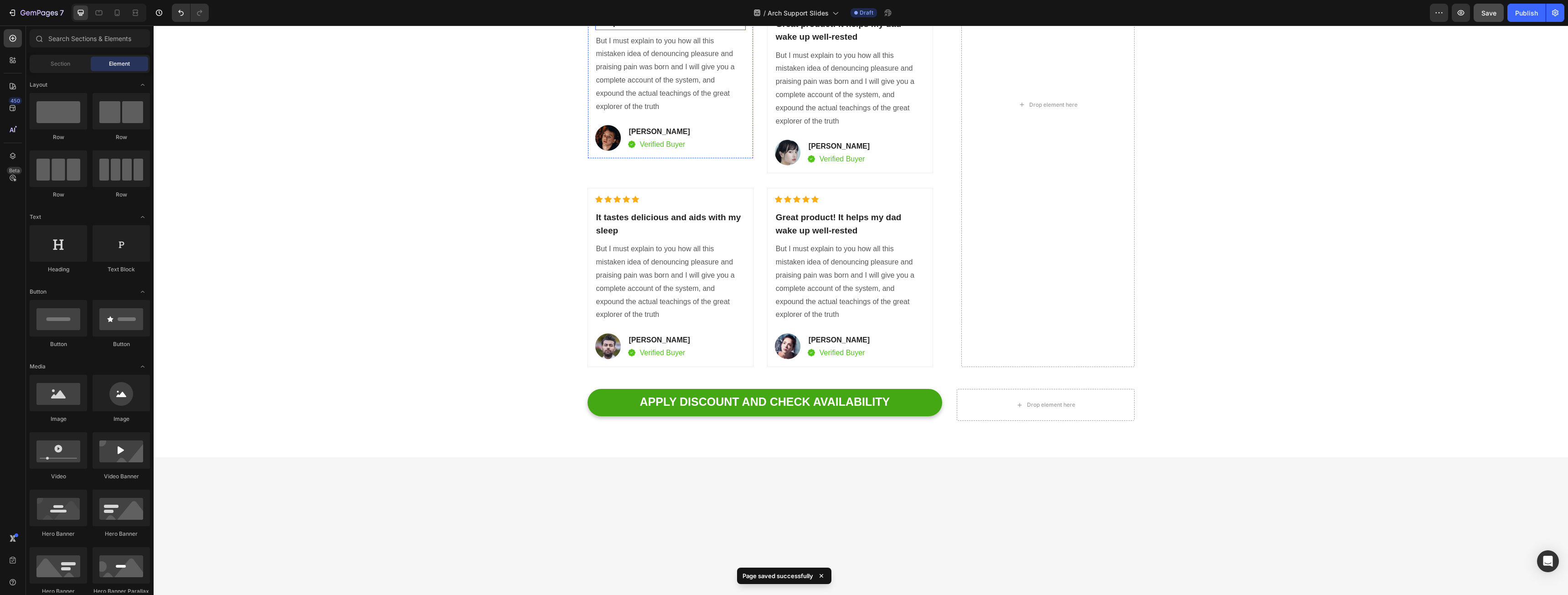
click at [674, 139] on div "It tastes delicious and aids with my sleep Heading But I must explain to you ho…" at bounding box center [670, 77] width 166 height 164
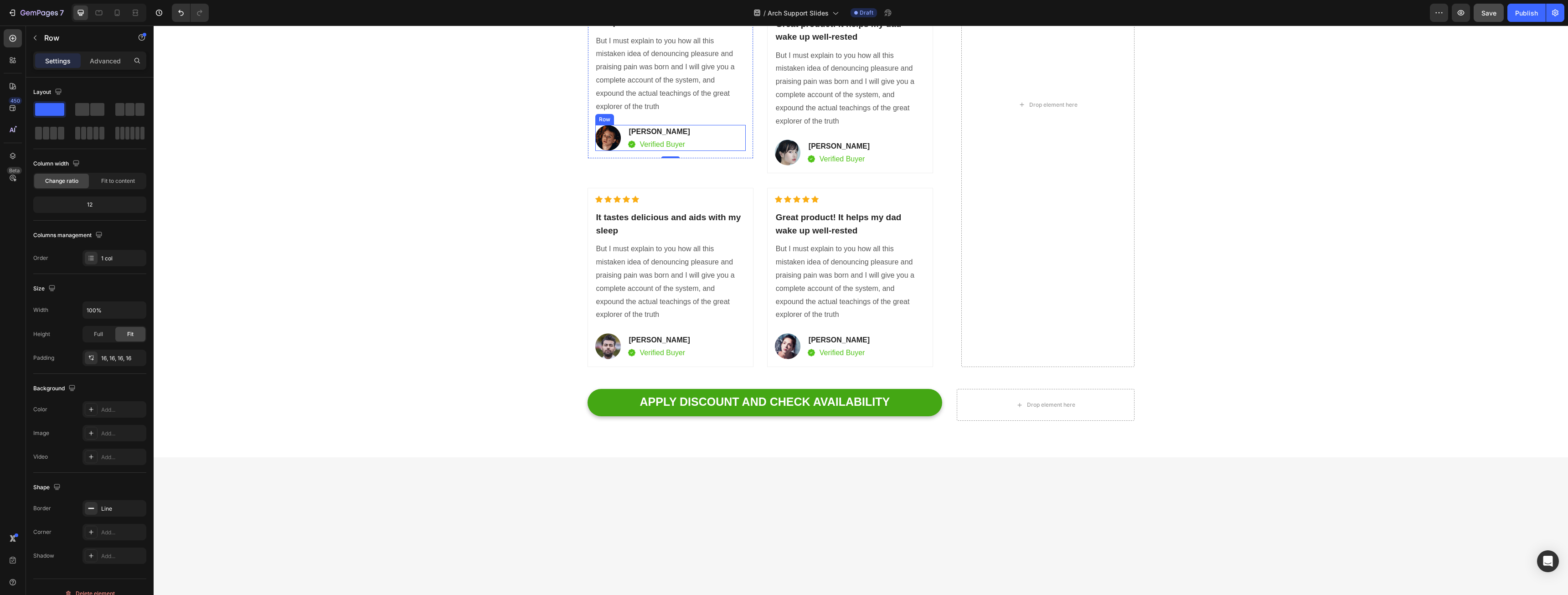
click at [740, 151] on div "Image David Alaba Text block Image Verified Buyer Text block Row Row" at bounding box center [670, 138] width 150 height 26
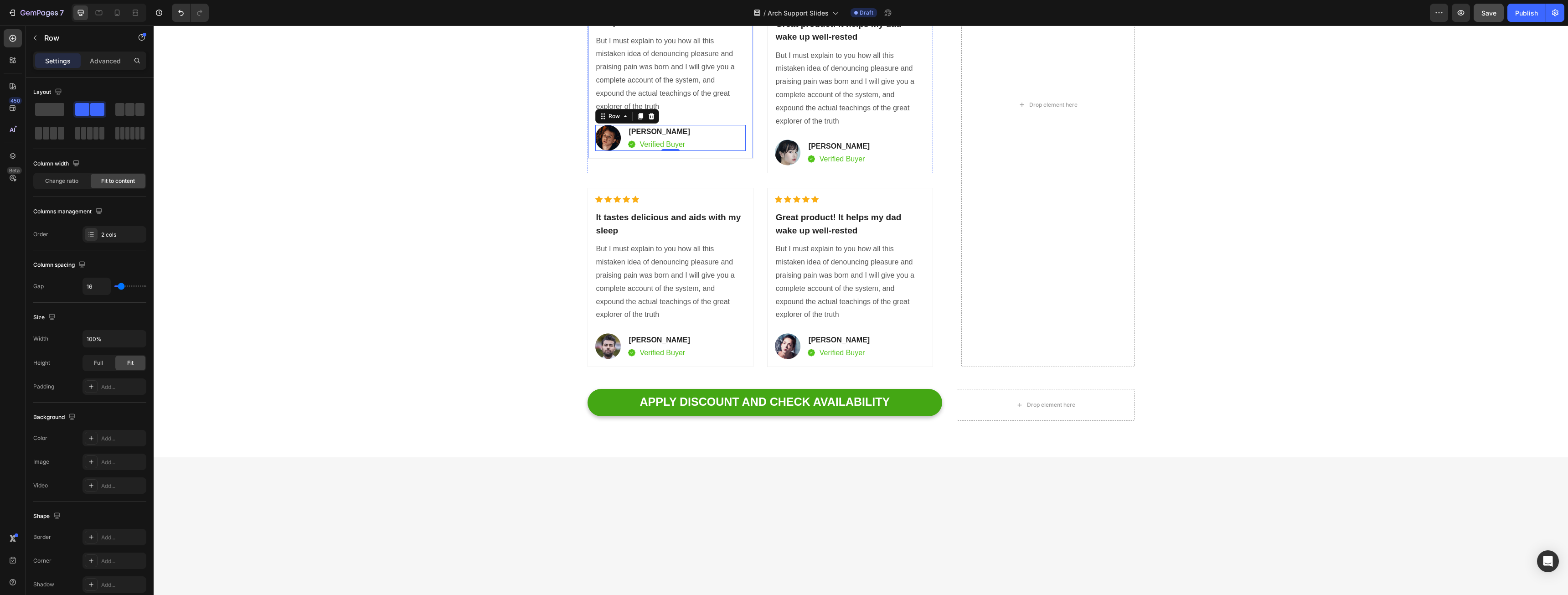
click at [740, 113] on p "But I must explain to you how all this mistaken idea of denouncing pleasure and…" at bounding box center [670, 74] width 149 height 79
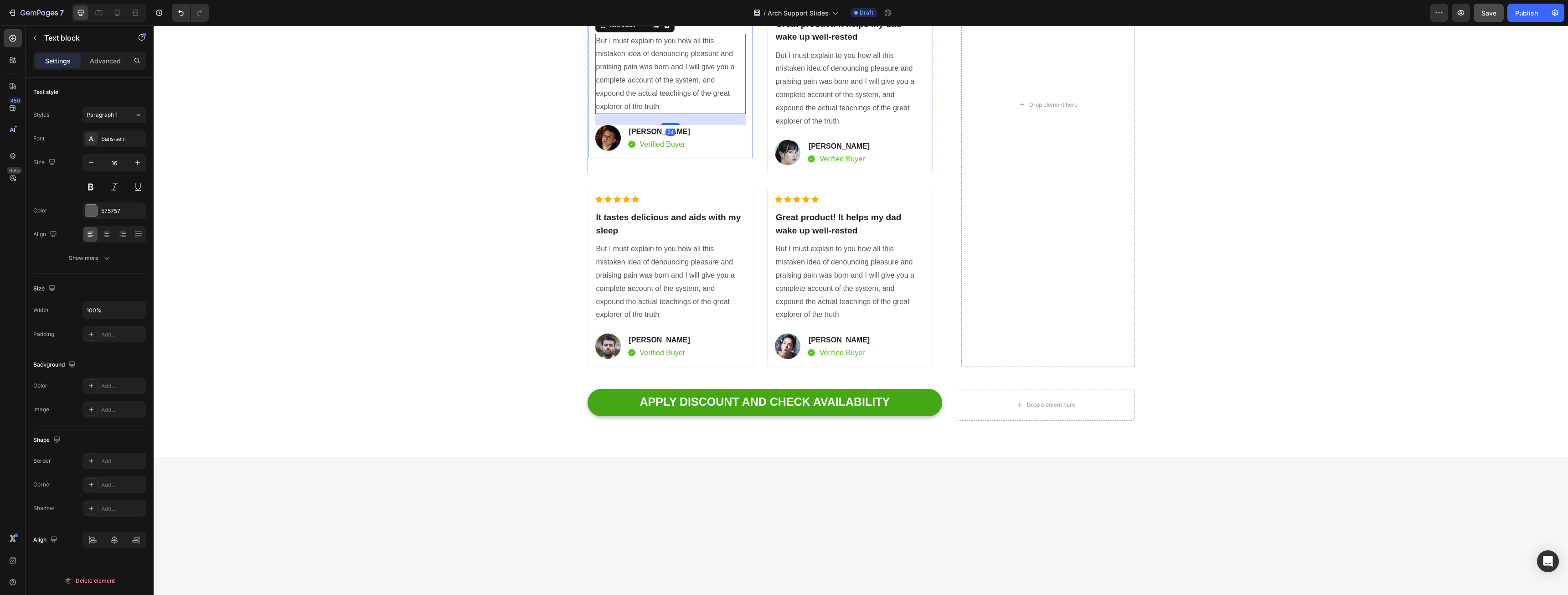
click at [747, 159] on div "It tastes delicious and aids with my sleep Heading But I must explain to you ho…" at bounding box center [670, 77] width 166 height 164
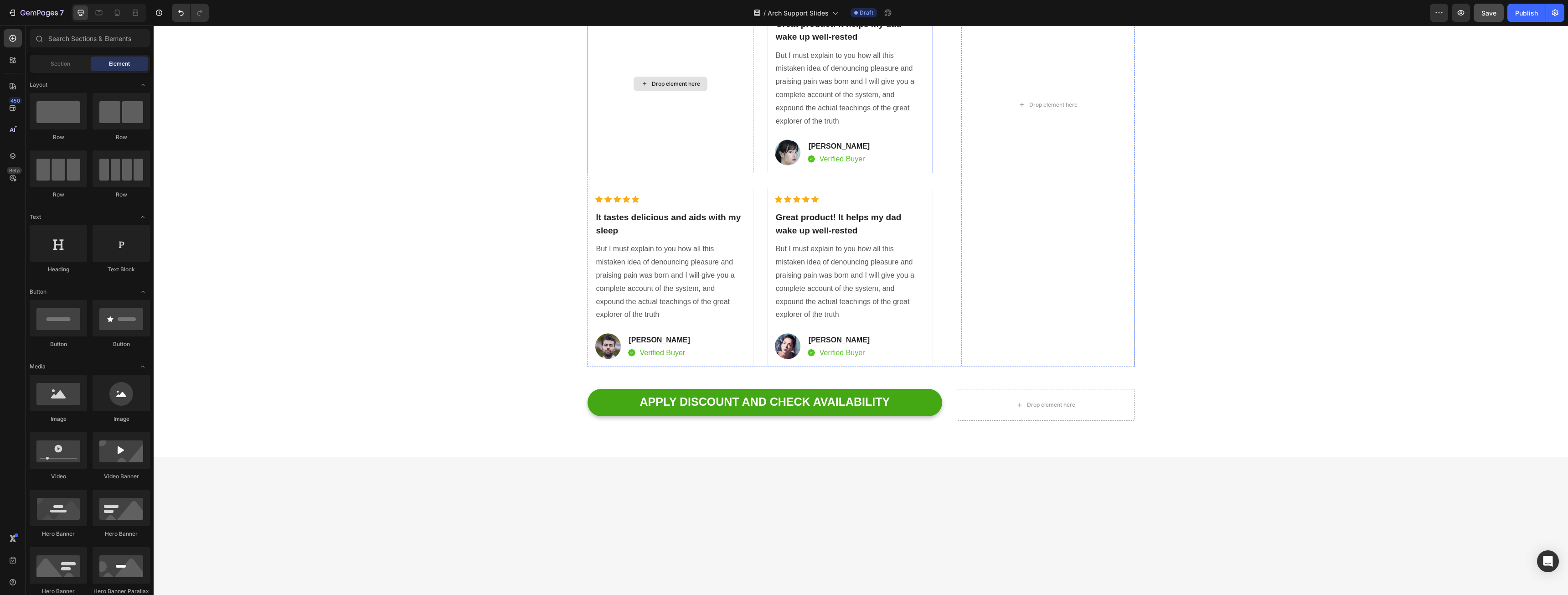
click at [694, 146] on div "Drop element here" at bounding box center [670, 84] width 166 height 179
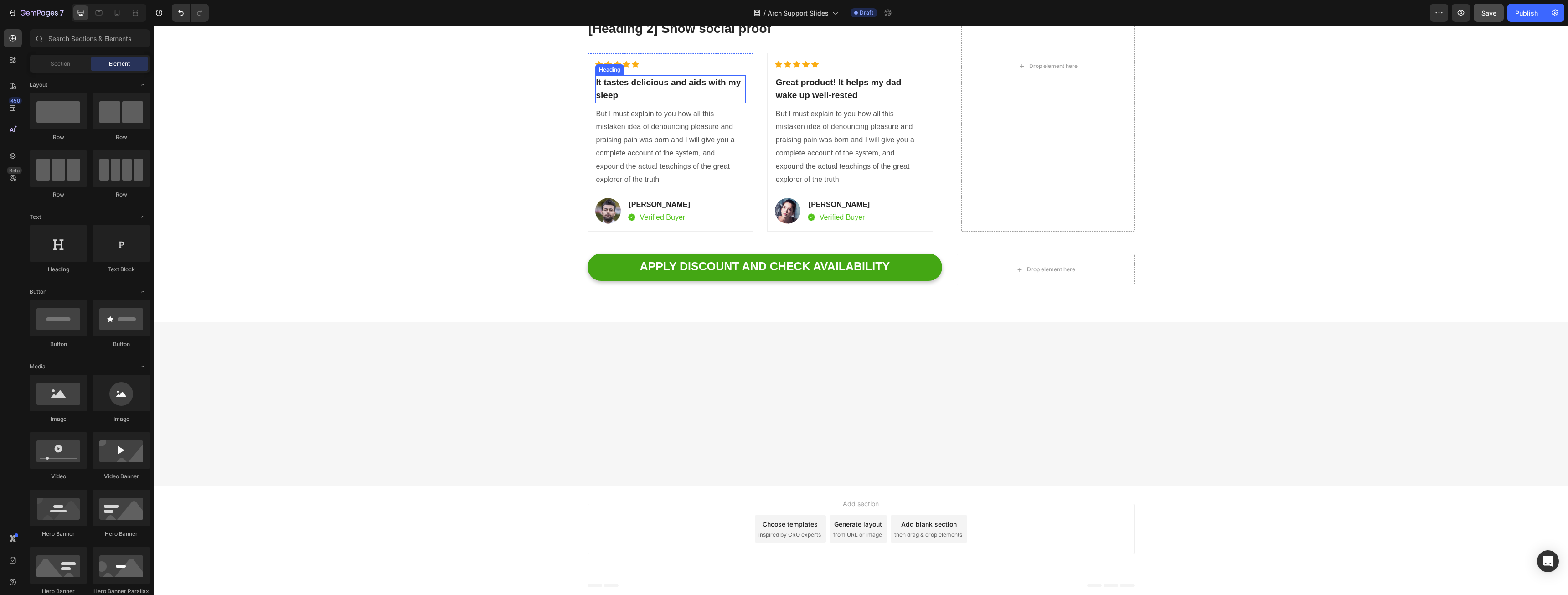
click at [705, 68] on div "Icon Icon Icon Icon Icon" at bounding box center [670, 65] width 150 height 7
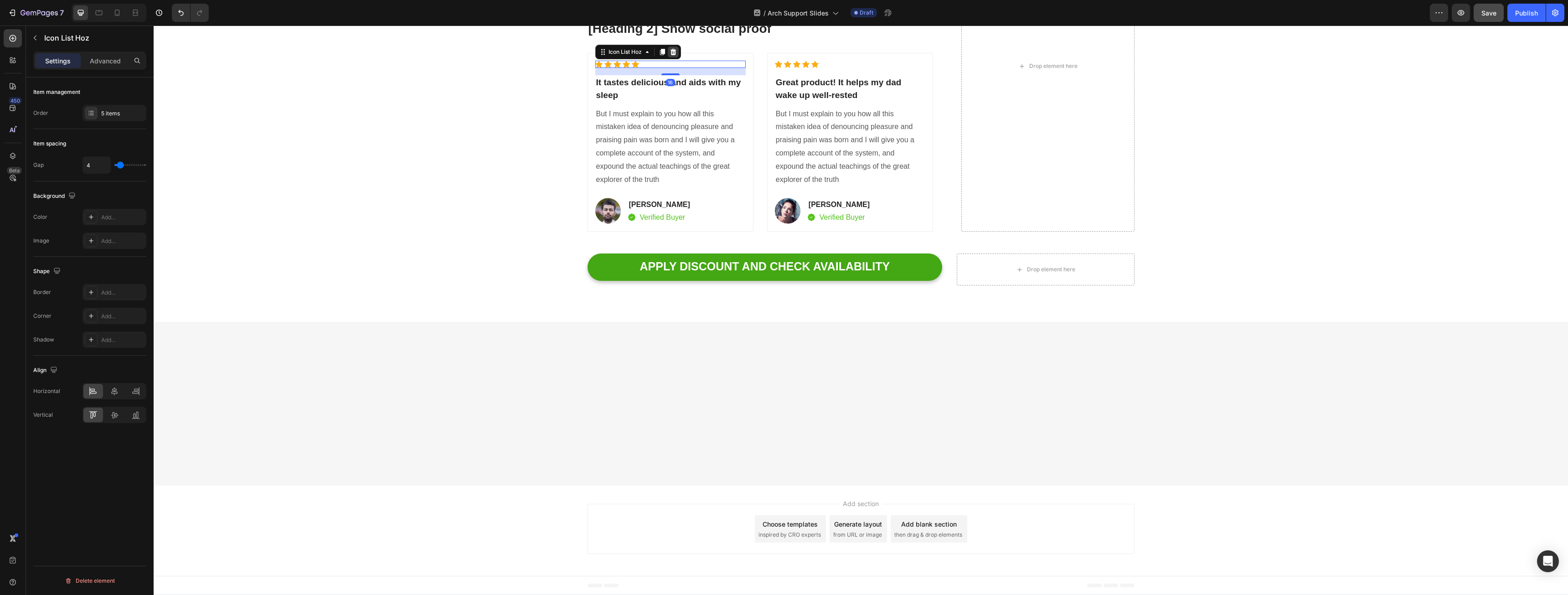
click at [675, 57] on div at bounding box center [673, 52] width 11 height 11
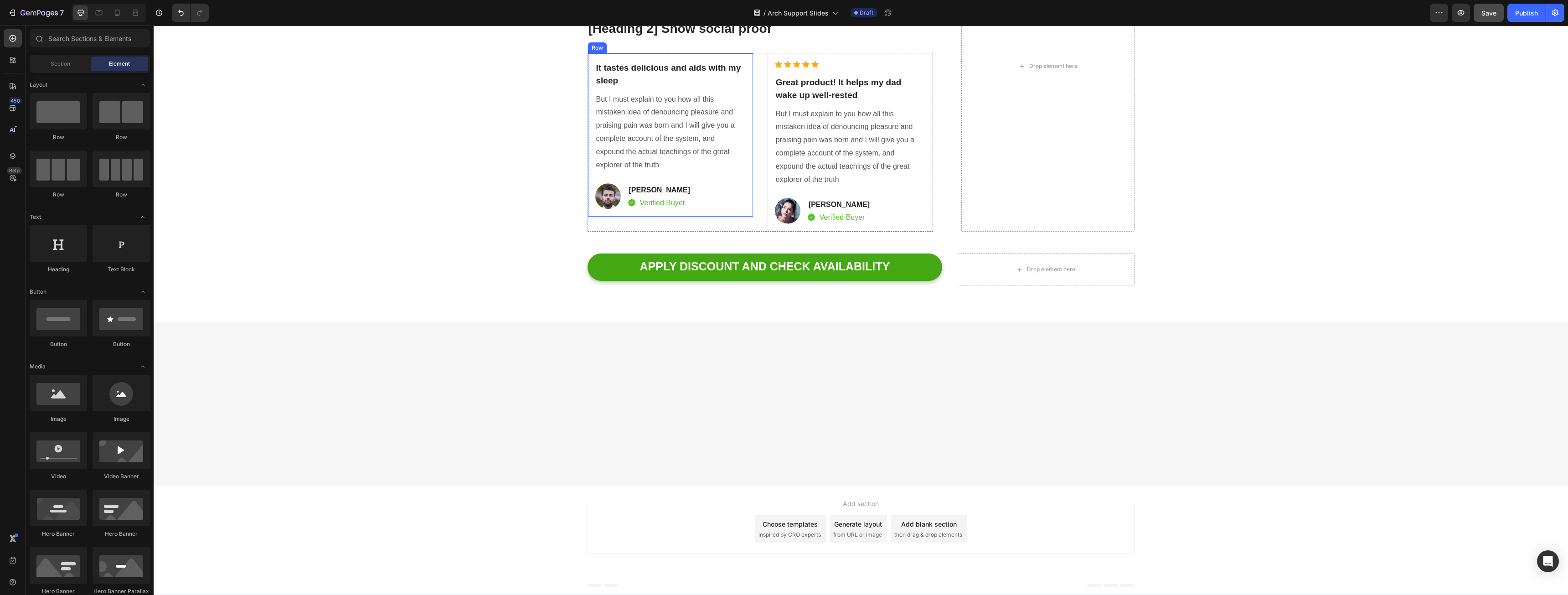
click at [677, 139] on div "It tastes delicious and aids with my sleep Heading But I must explain to you ho…" at bounding box center [670, 135] width 166 height 164
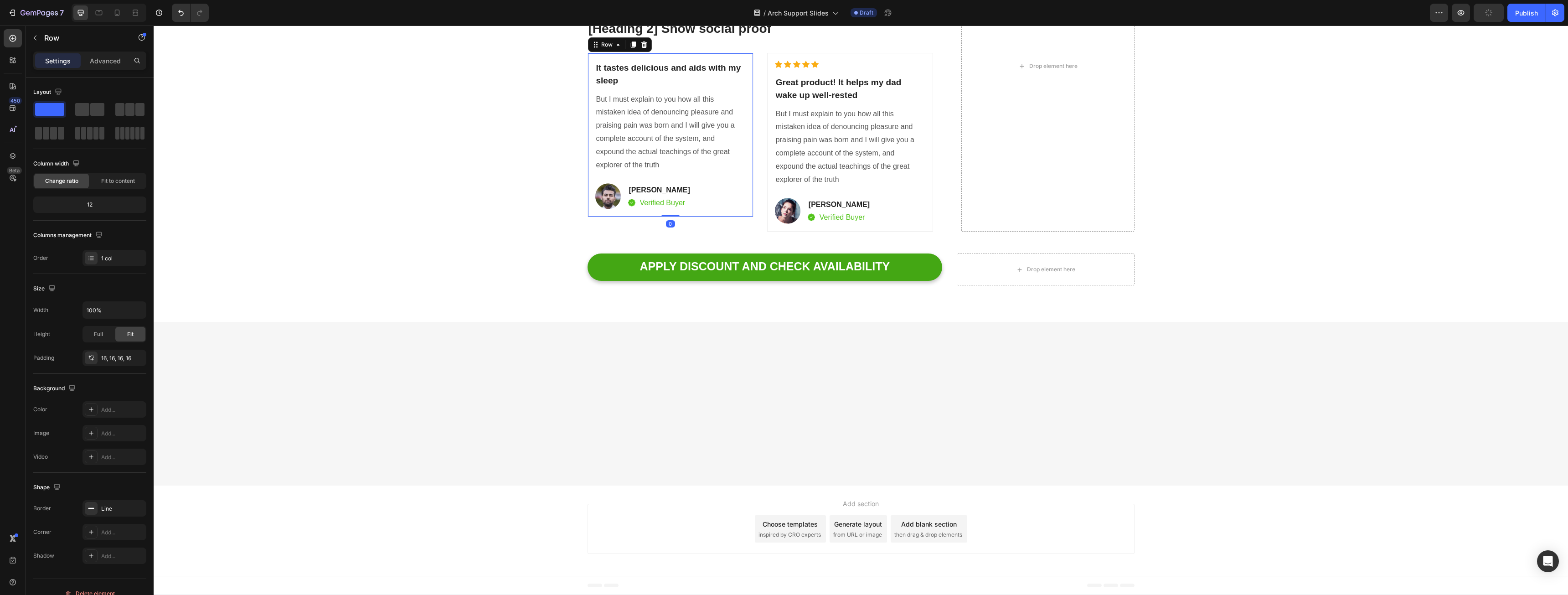
click at [644, 50] on div at bounding box center [644, 44] width 11 height 11
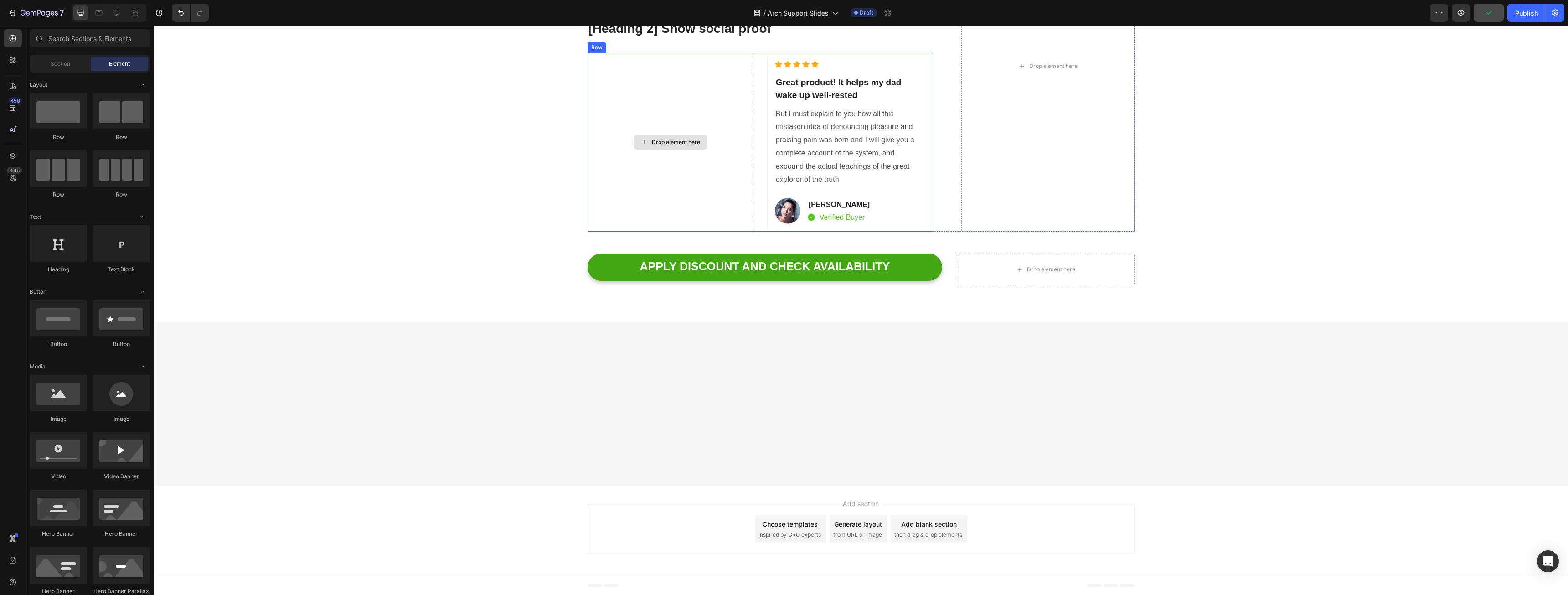
click at [691, 142] on div "Drop element here" at bounding box center [670, 143] width 166 height 179
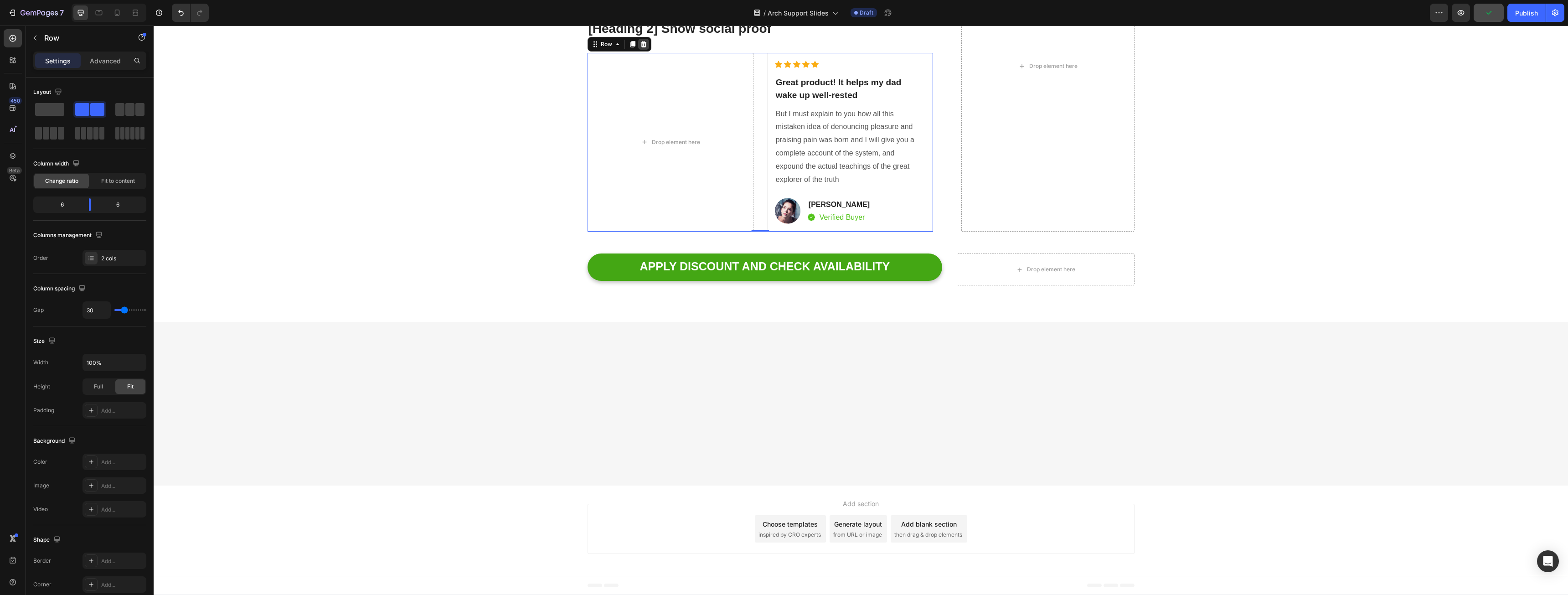
click at [642, 47] on icon at bounding box center [643, 44] width 6 height 6
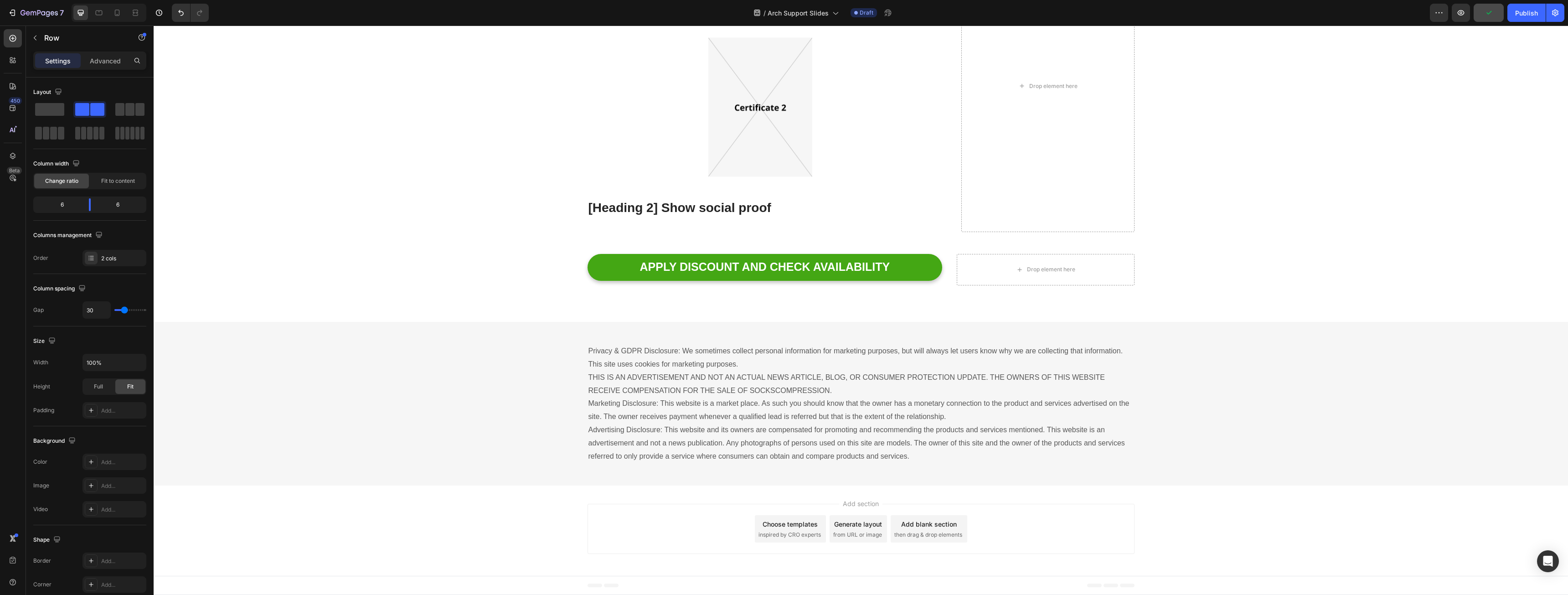
scroll to position [2163, 0]
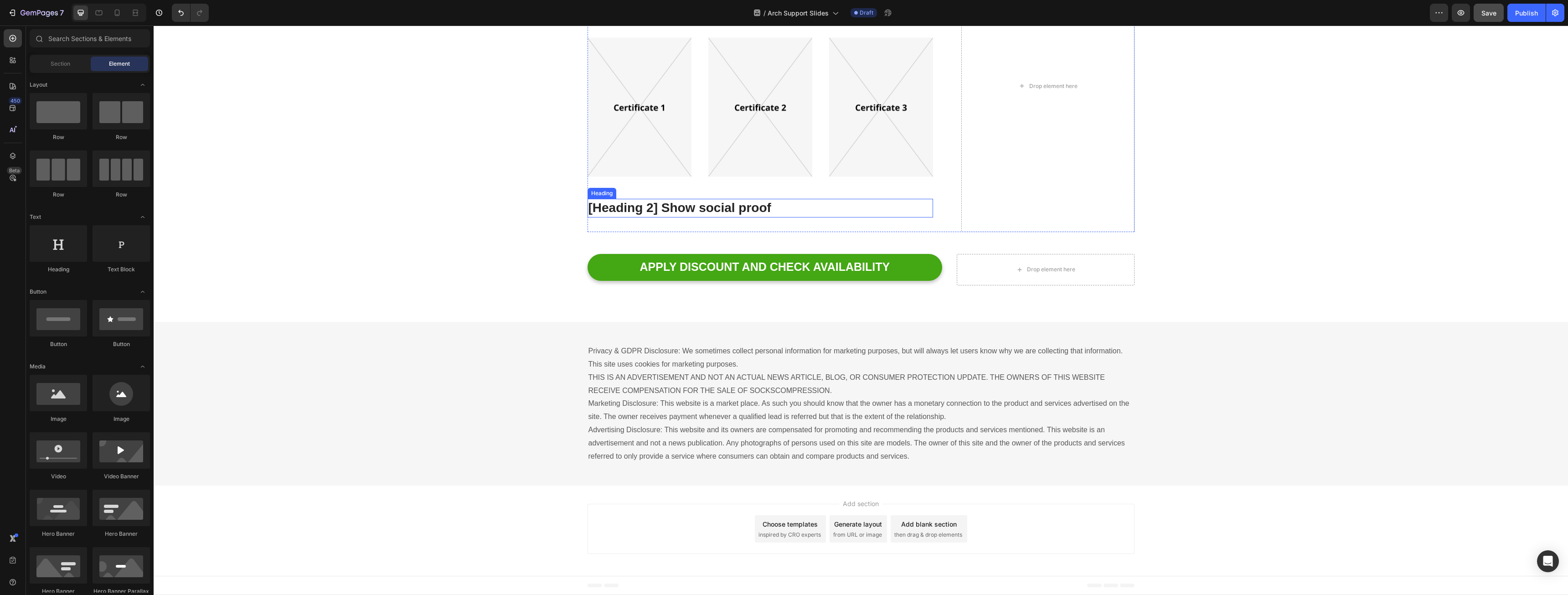
click at [726, 204] on p "[Heading 2] Show social proof" at bounding box center [760, 208] width 344 height 16
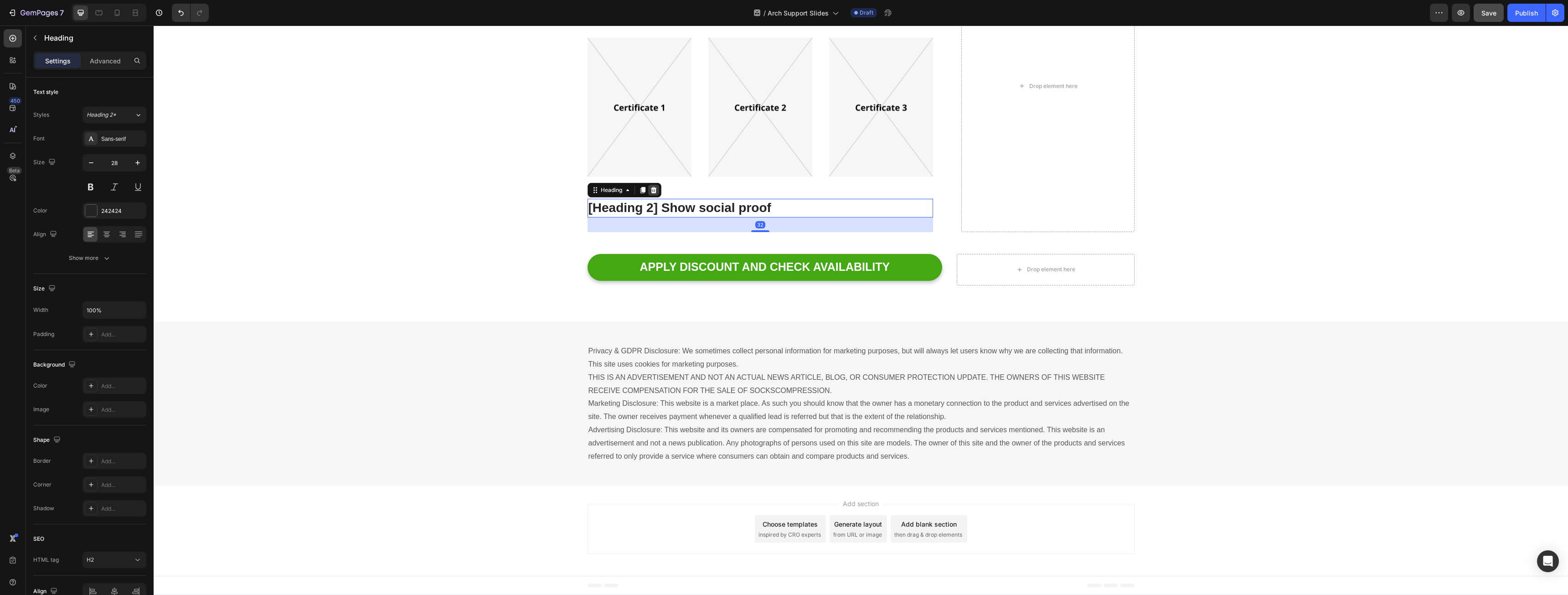
click at [648, 185] on div at bounding box center [654, 190] width 11 height 11
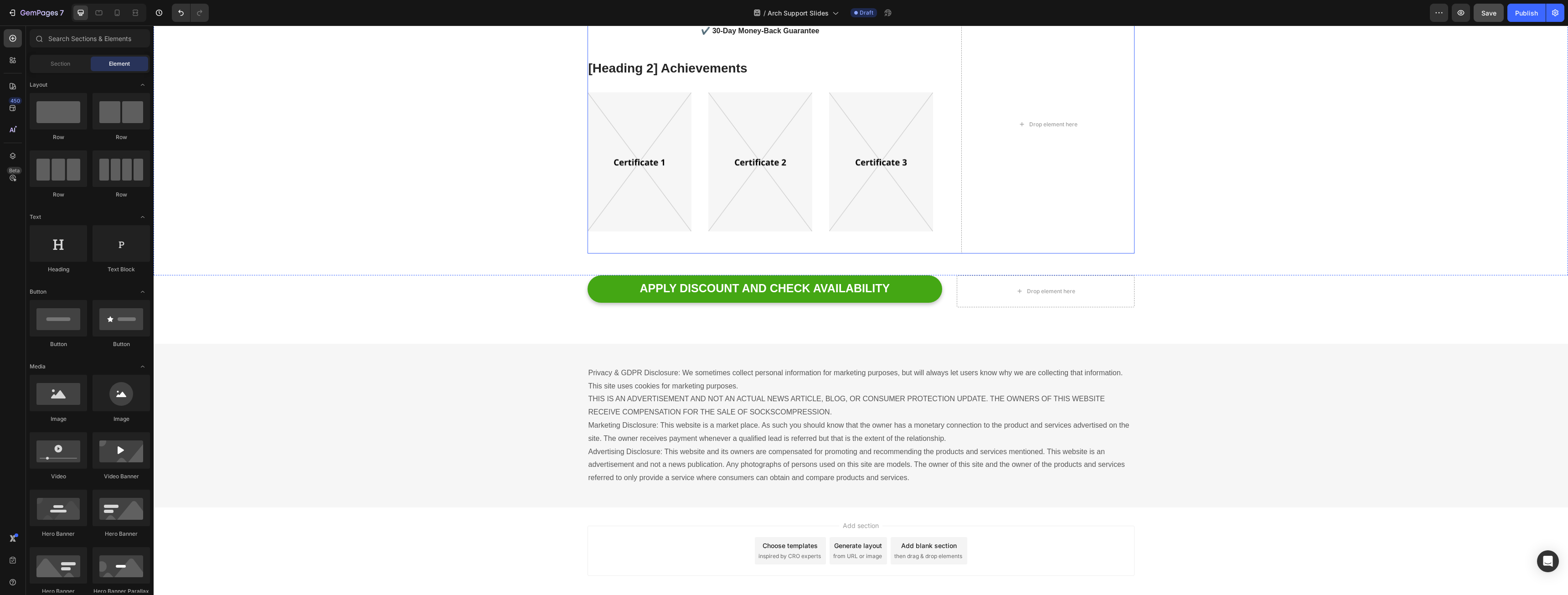
scroll to position [2040, 0]
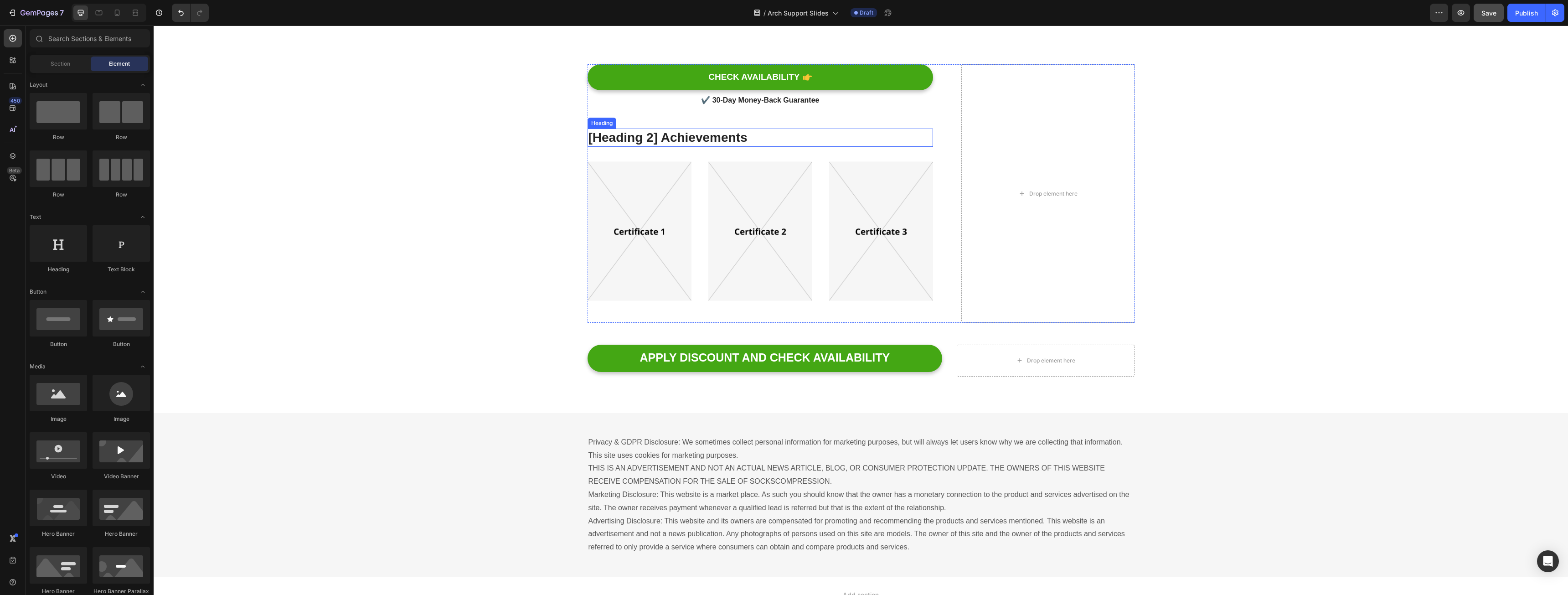
click at [637, 178] on img at bounding box center [639, 231] width 104 height 139
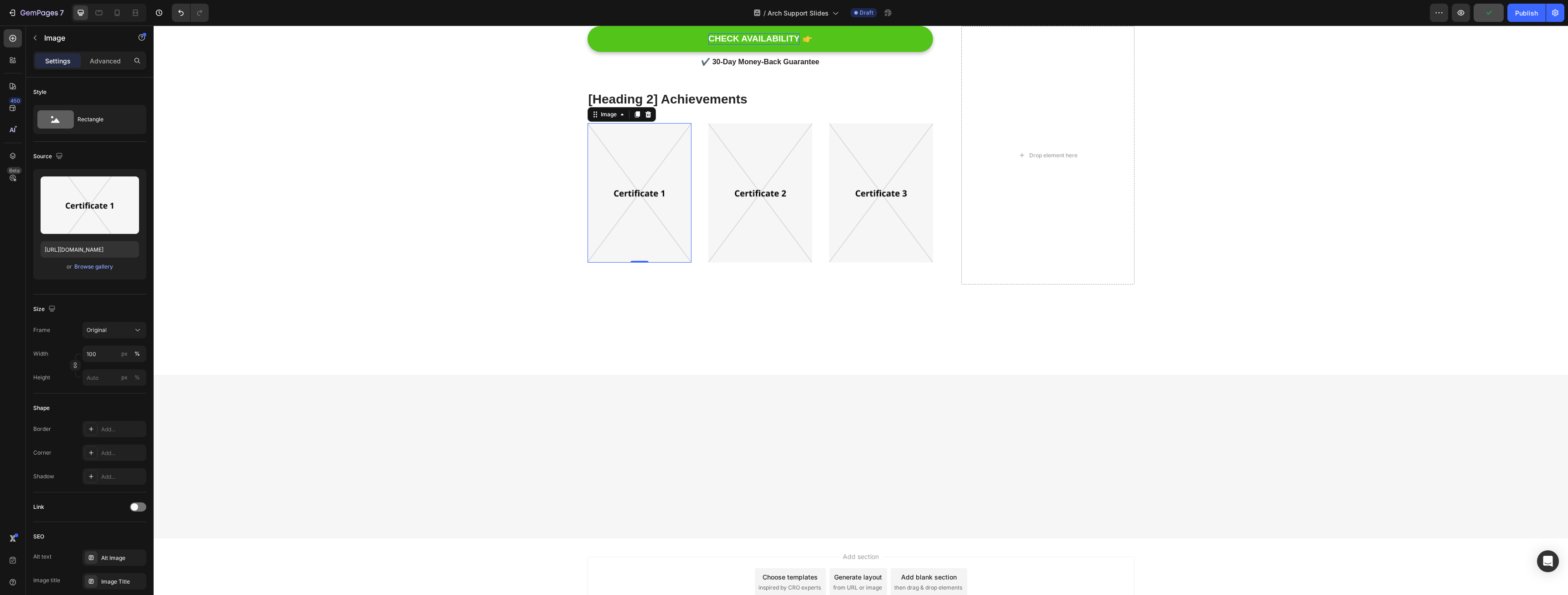
scroll to position [1499, 0]
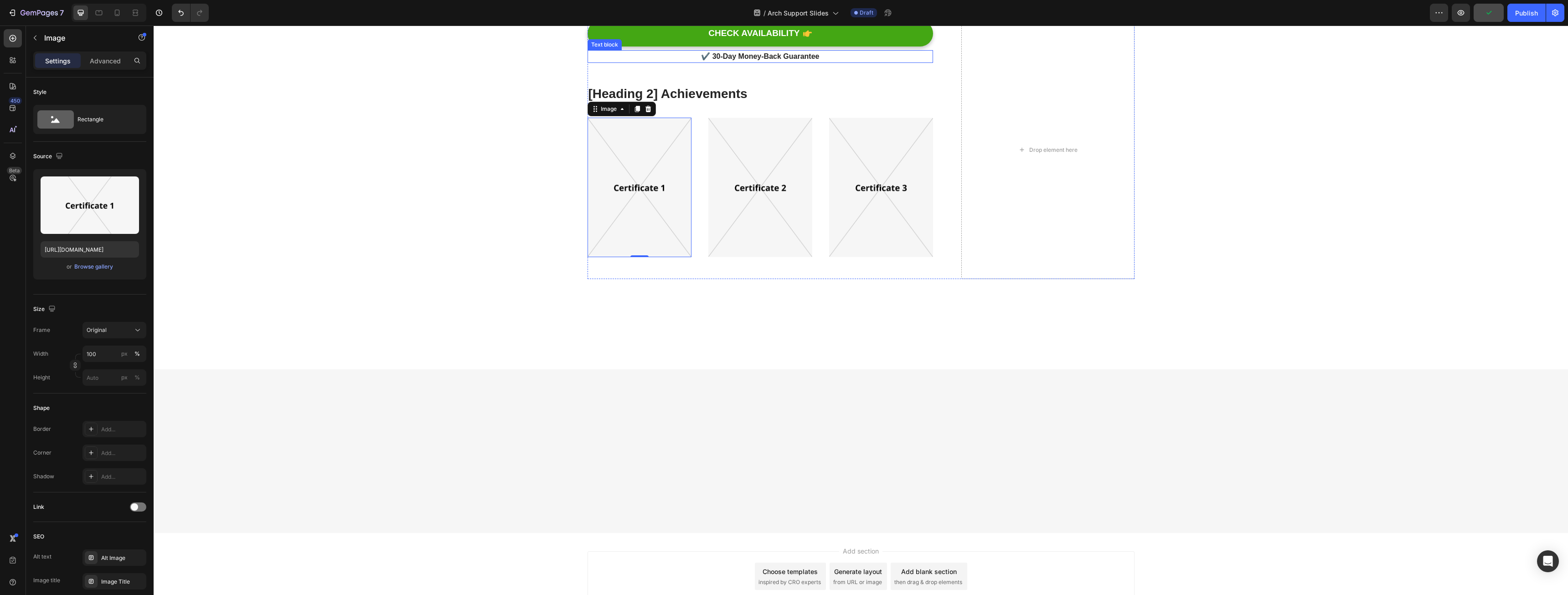
click at [761, 62] on p "✔️ 30-Day Money-Back Guarantee" at bounding box center [760, 57] width 344 height 11
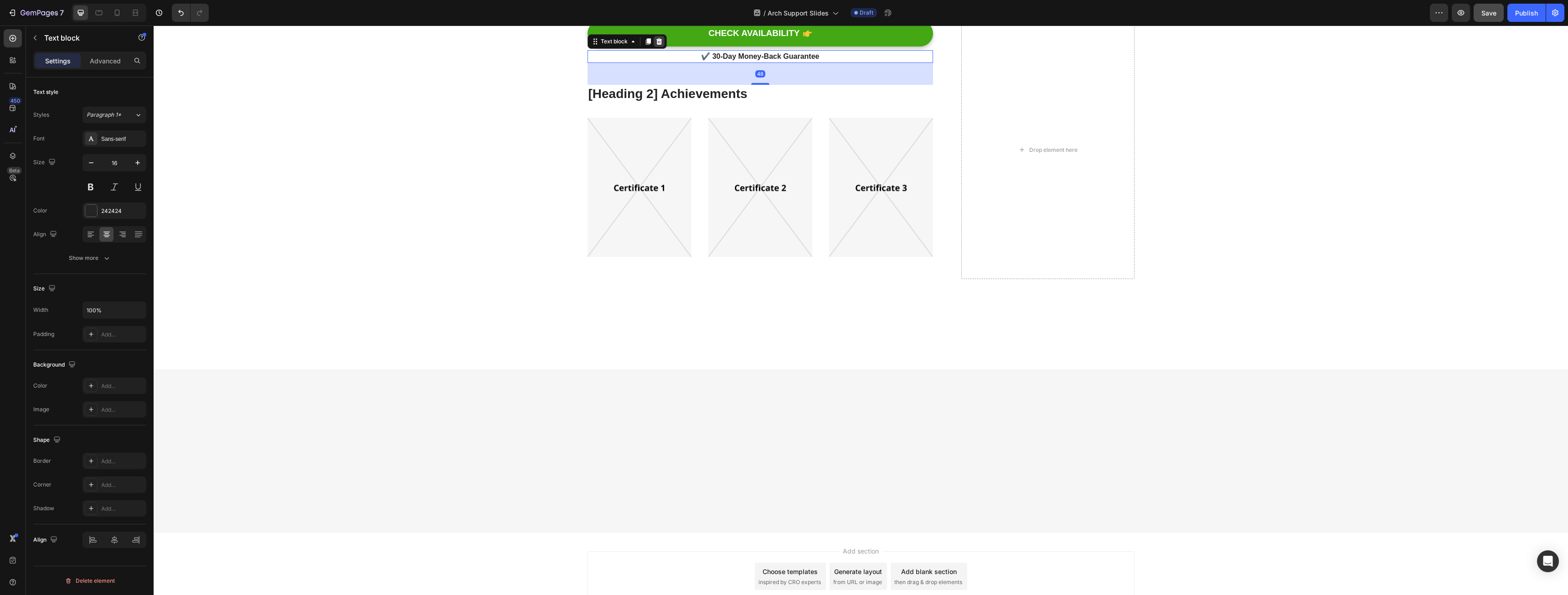
click at [656, 45] on icon at bounding box center [659, 41] width 7 height 7
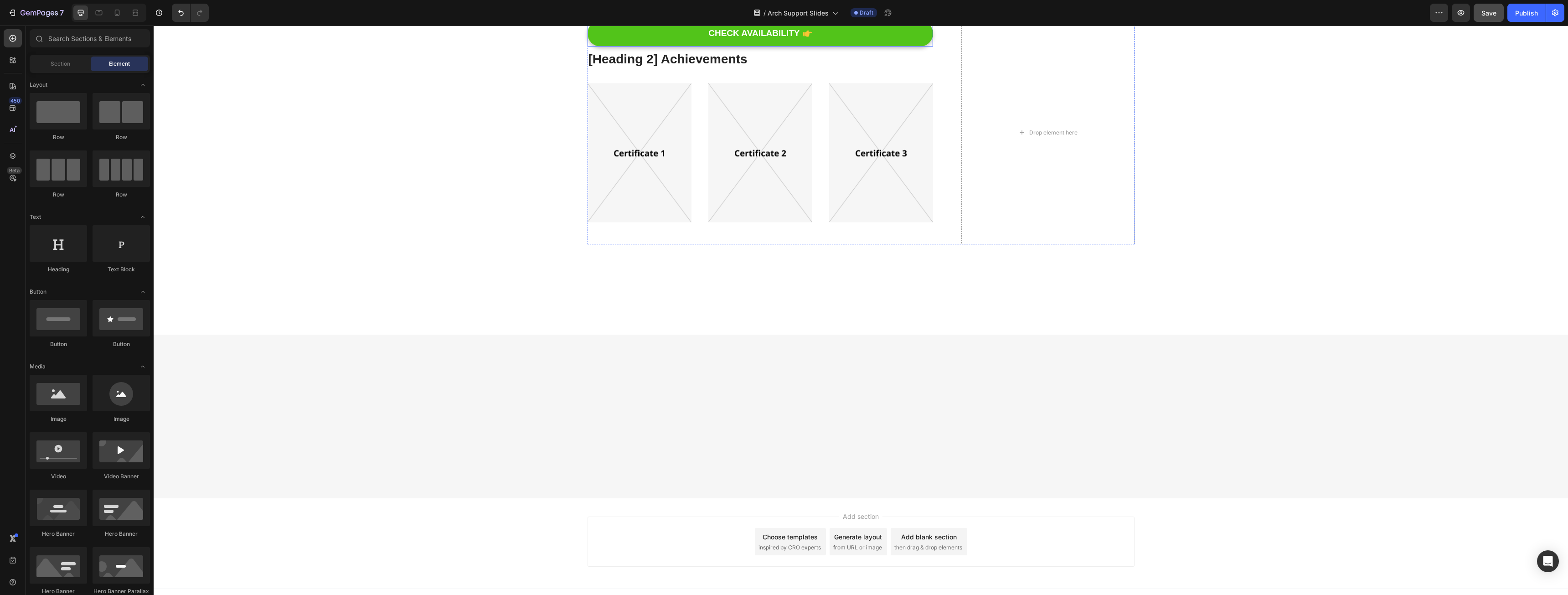
click at [656, 46] on button "CHECK AVAILABILITY" at bounding box center [760, 33] width 346 height 26
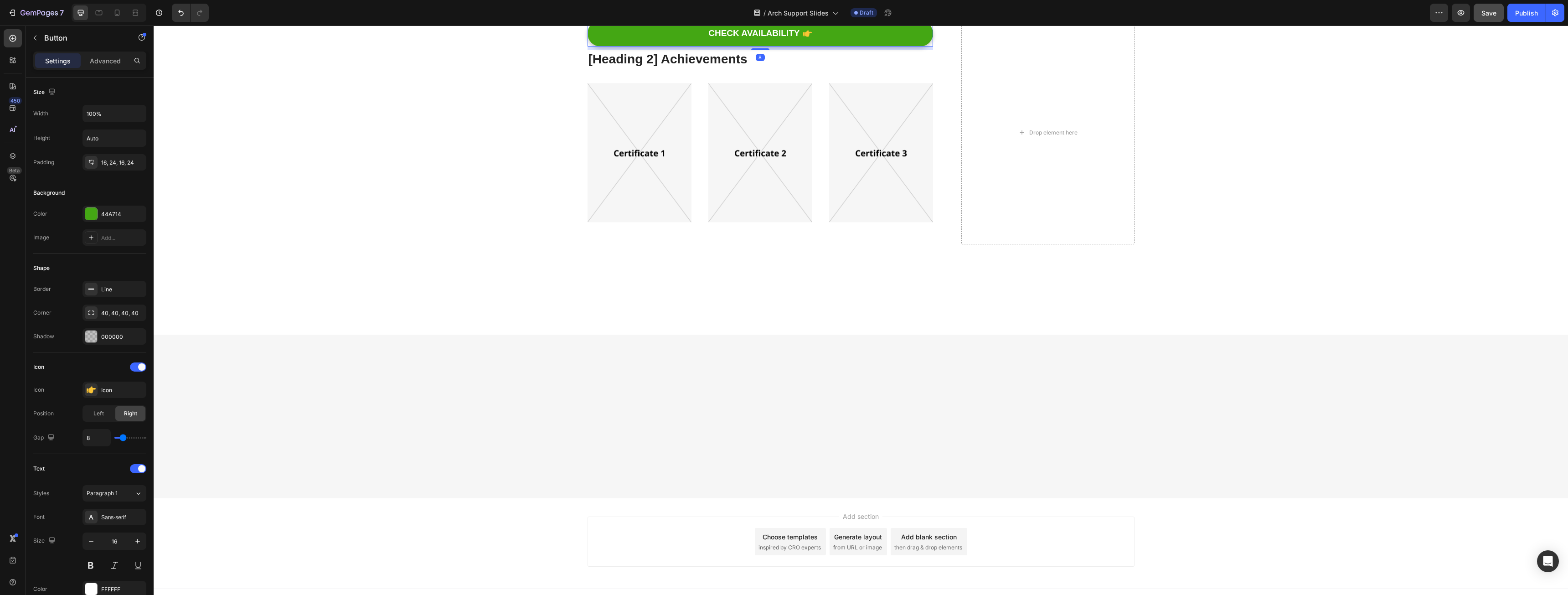
click at [646, 15] on icon at bounding box center [649, 12] width 7 height 7
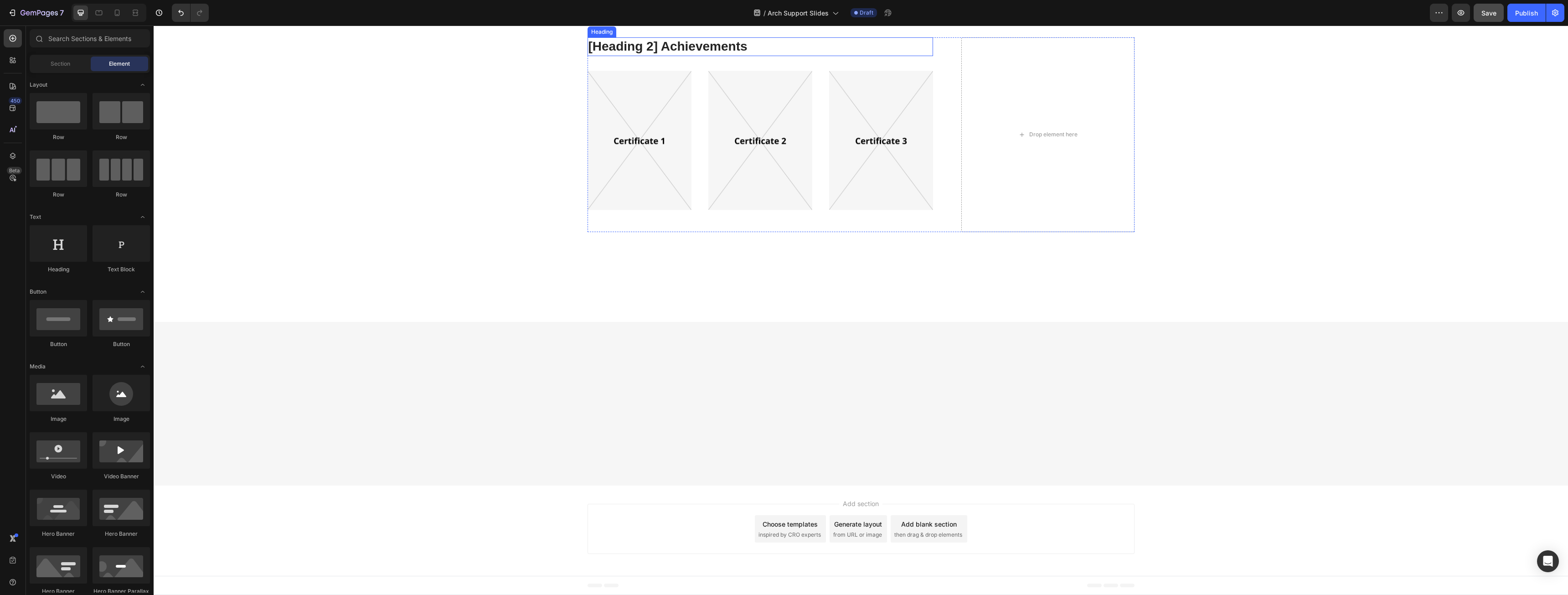
click at [648, 55] on p "[Heading 2] Achievements" at bounding box center [760, 46] width 344 height 16
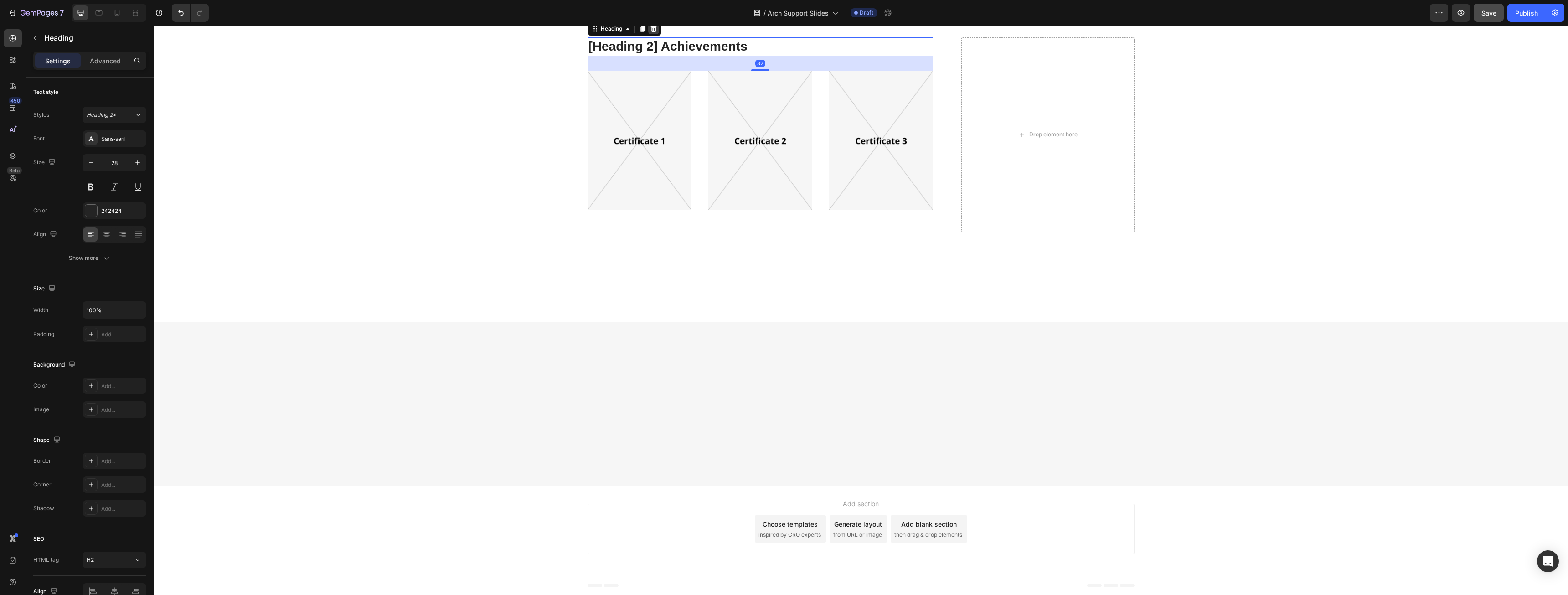
click at [650, 32] on icon at bounding box center [654, 29] width 7 height 7
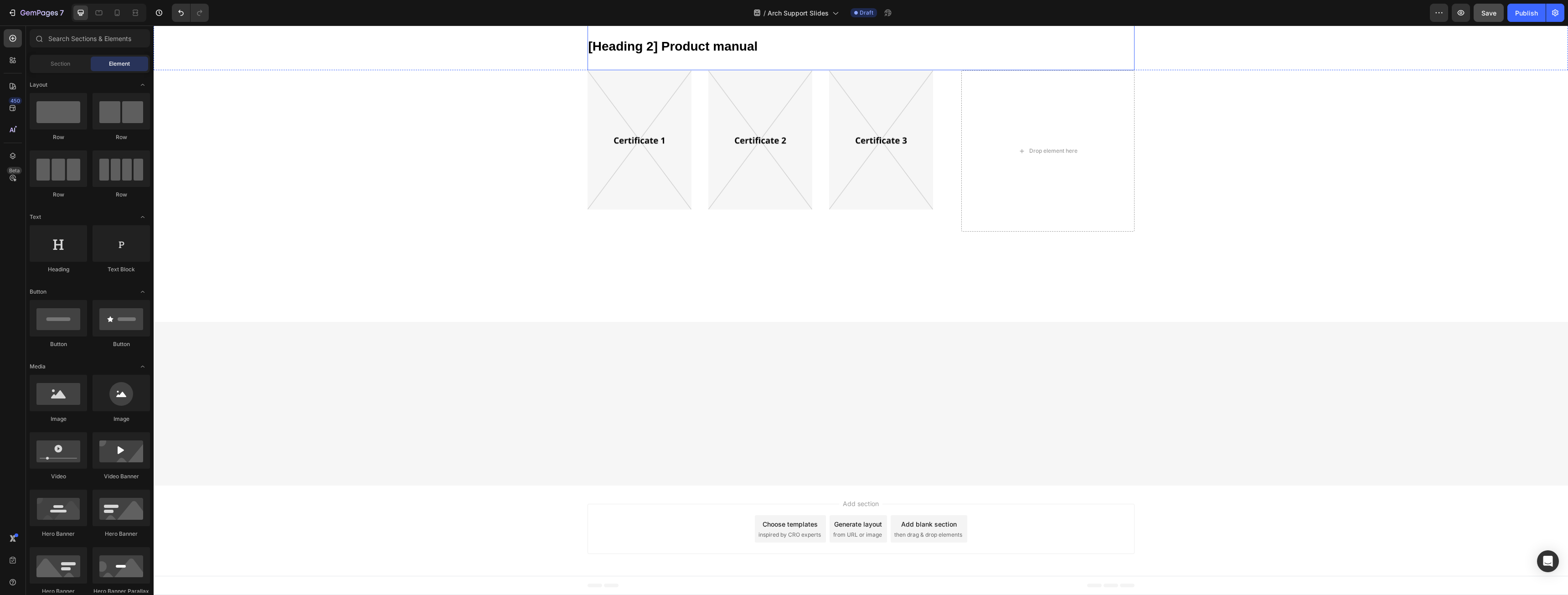
click at [650, 209] on img at bounding box center [639, 139] width 104 height 139
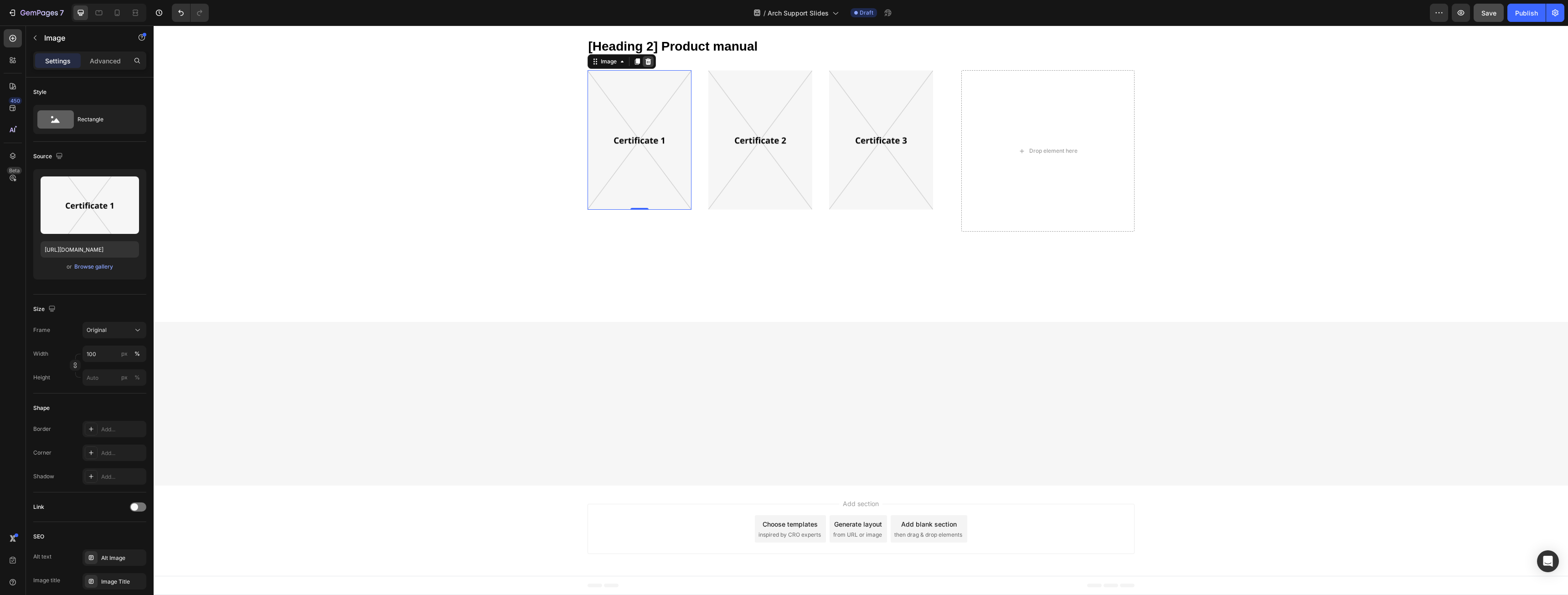
click at [646, 67] on div at bounding box center [648, 62] width 11 height 11
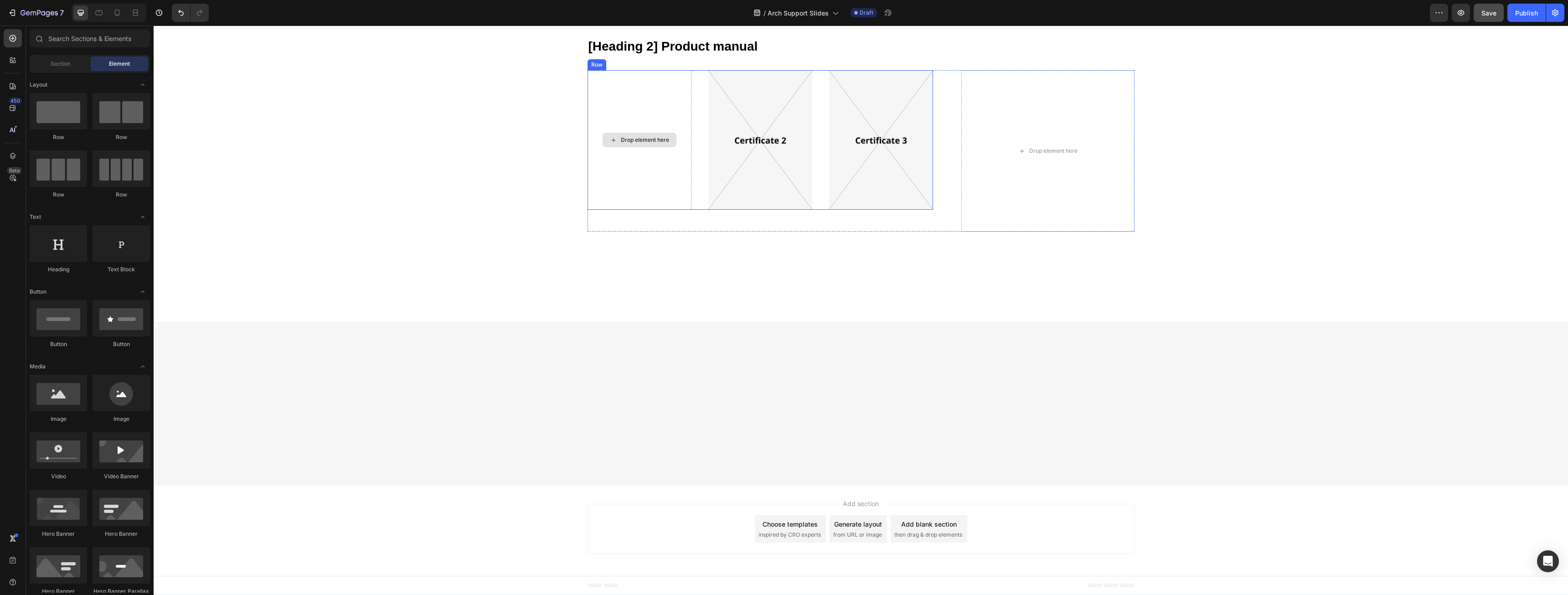
click at [649, 209] on div "Drop element here" at bounding box center [639, 139] width 104 height 139
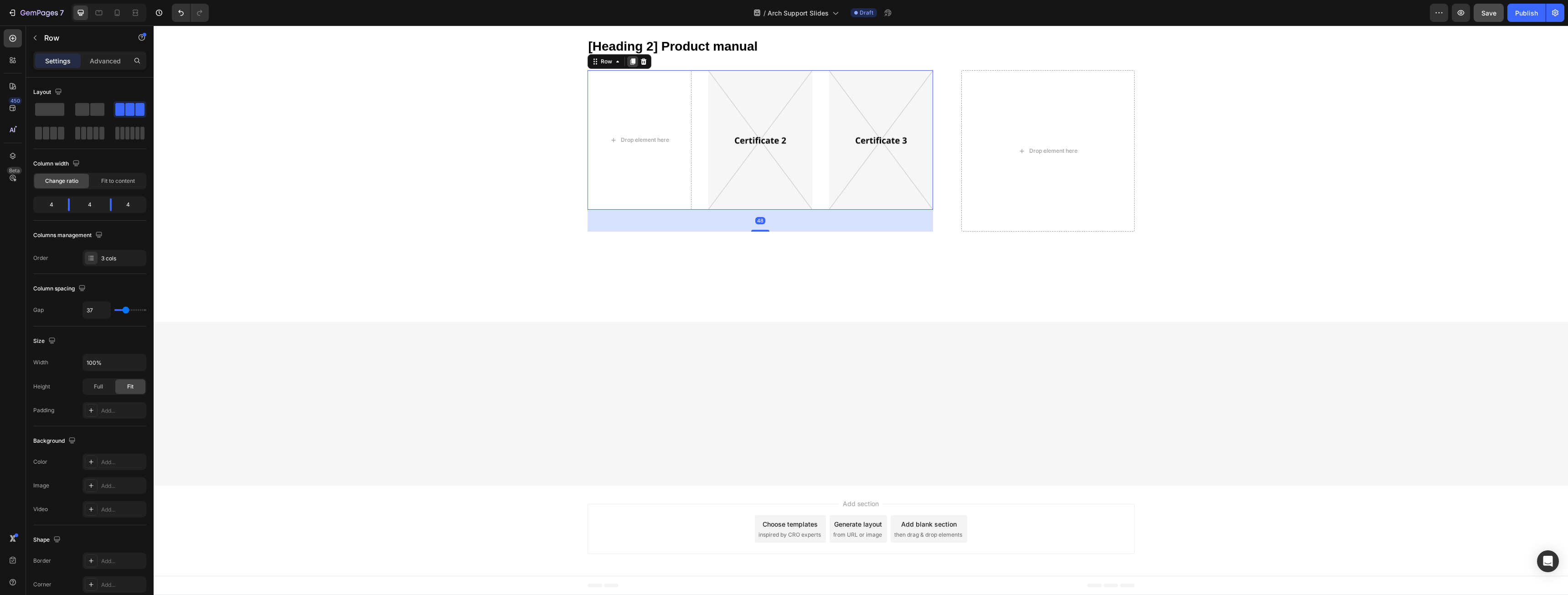
click at [632, 67] on div at bounding box center [632, 62] width 11 height 11
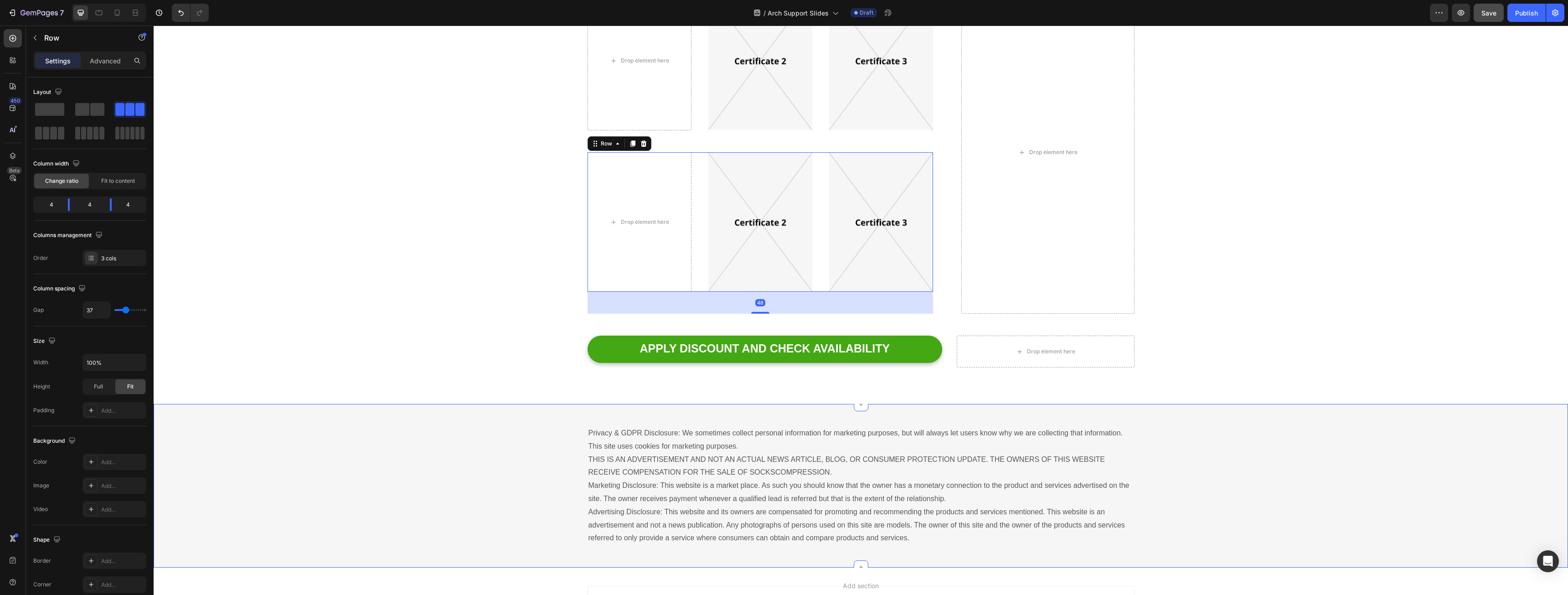
scroll to position [1772, 0]
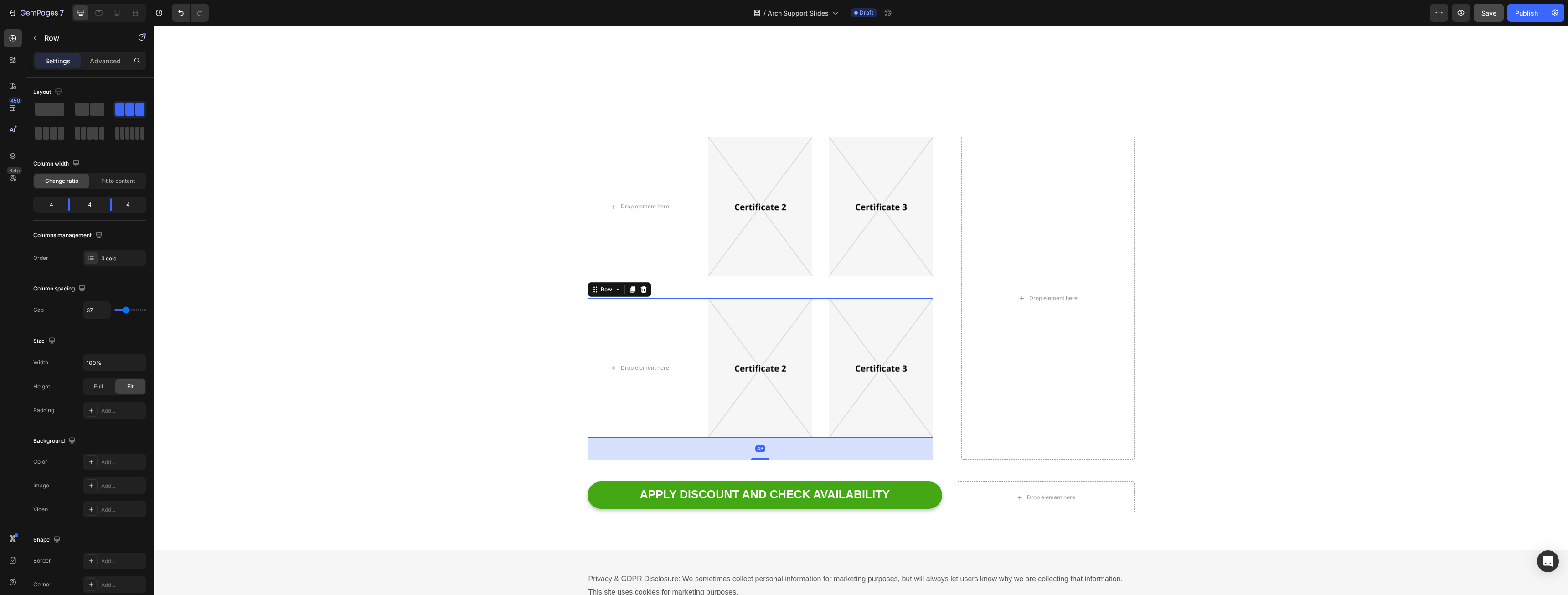
click at [643, 286] on div at bounding box center [643, 290] width 11 height 11
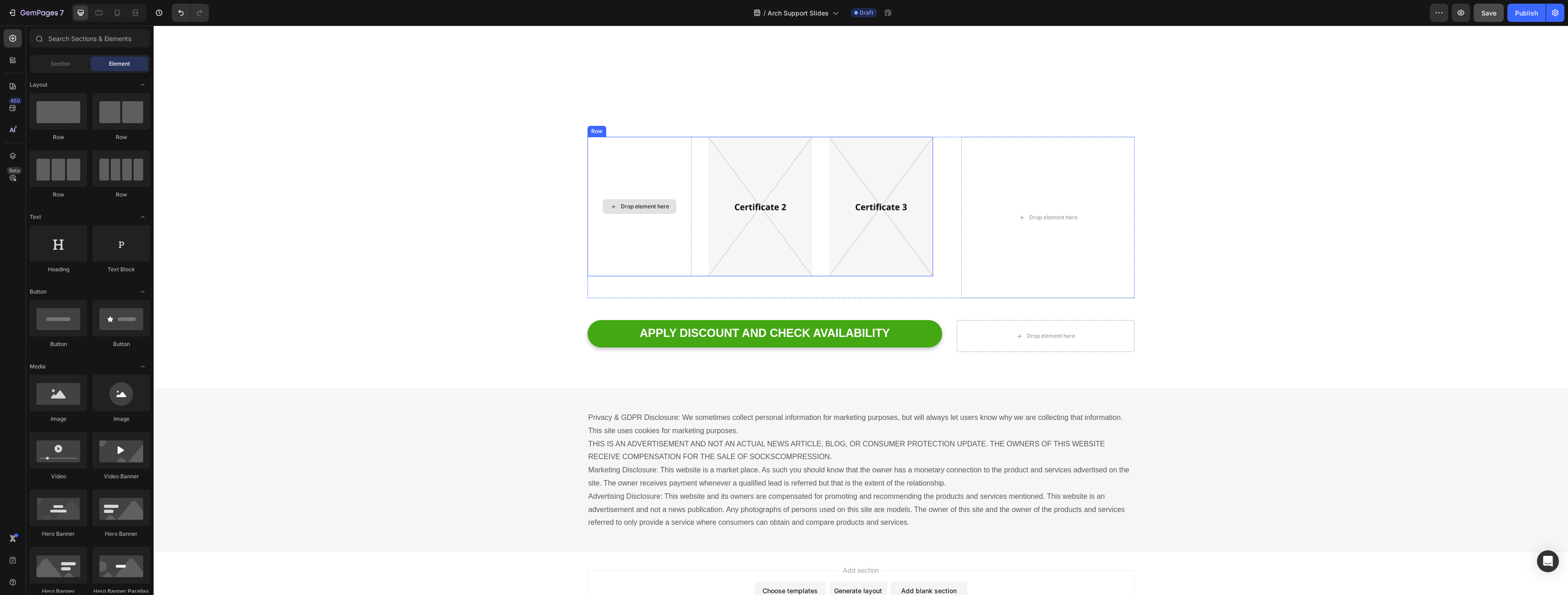
click at [639, 147] on div "Drop element here" at bounding box center [639, 206] width 104 height 139
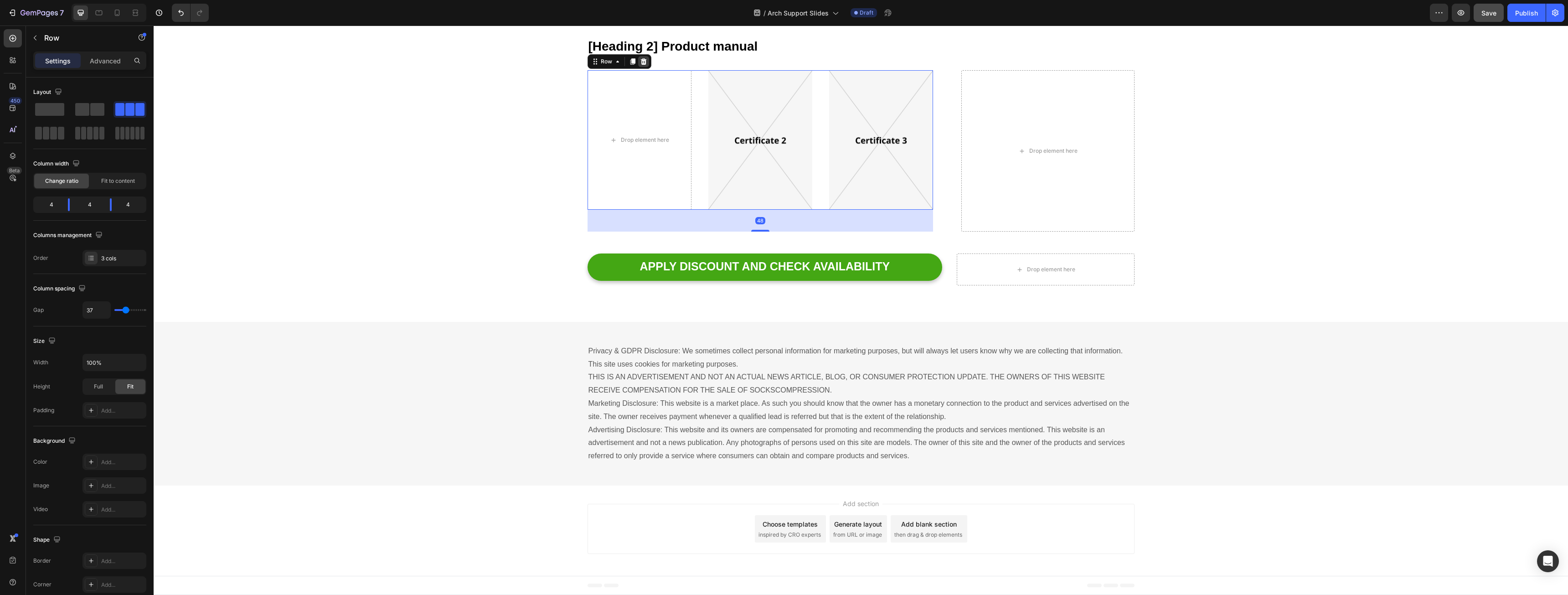
click at [640, 65] on icon at bounding box center [643, 62] width 6 height 6
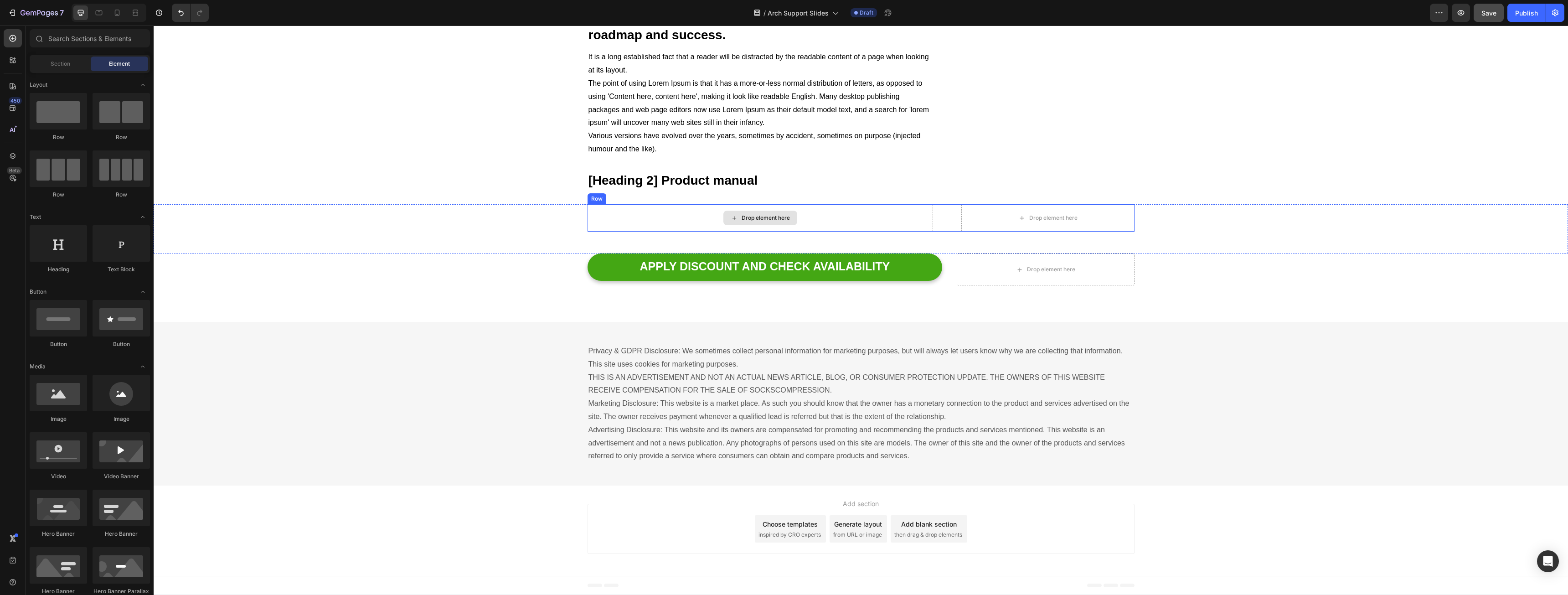
click at [681, 217] on div "Drop element here" at bounding box center [760, 217] width 346 height 27
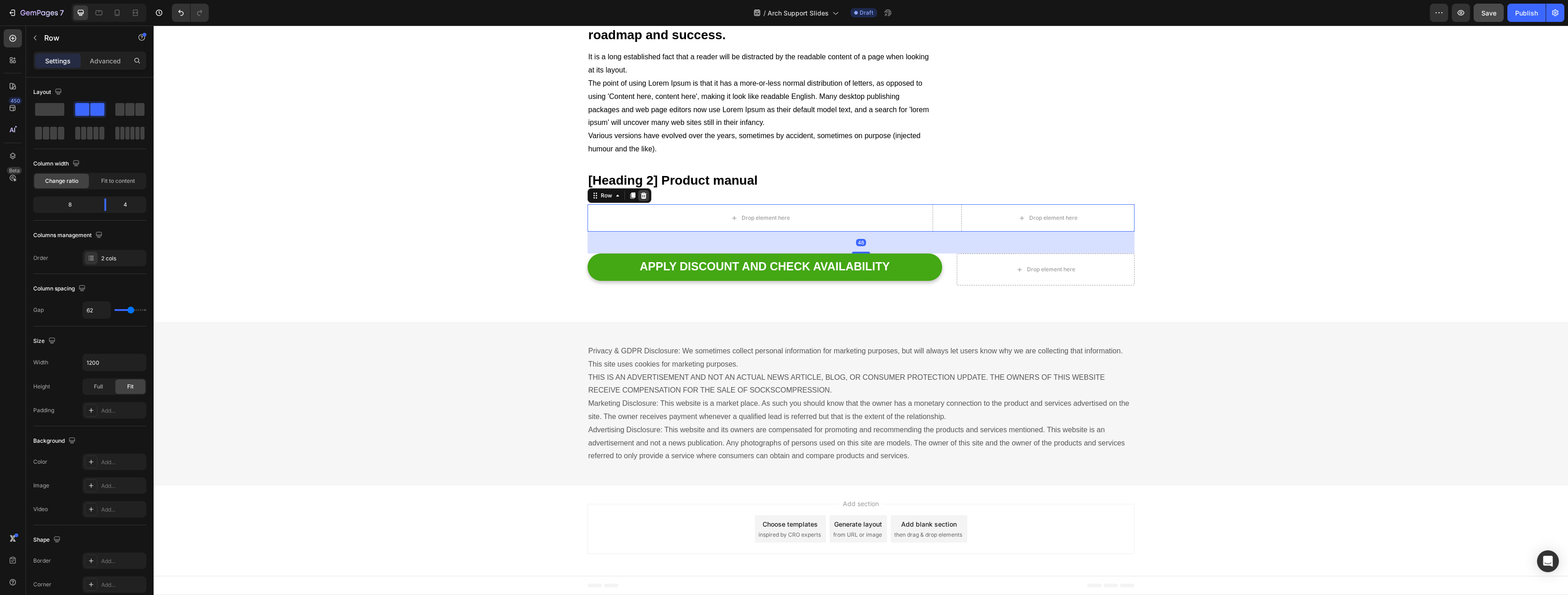
click at [643, 199] on div at bounding box center [643, 195] width 11 height 11
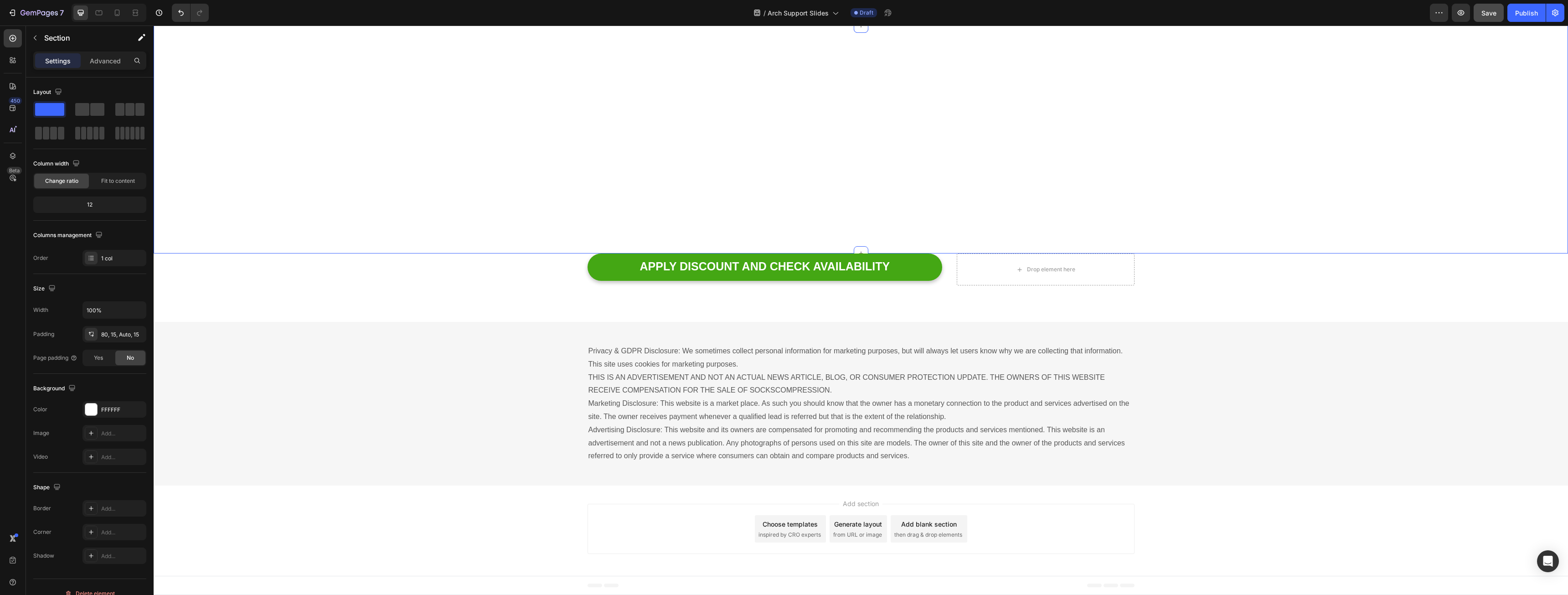
scroll to position [2239, 0]
click at [1101, 493] on div "Add section Choose templates inspired by CRO experts Generate layout from URL o…" at bounding box center [861, 531] width 1415 height 90
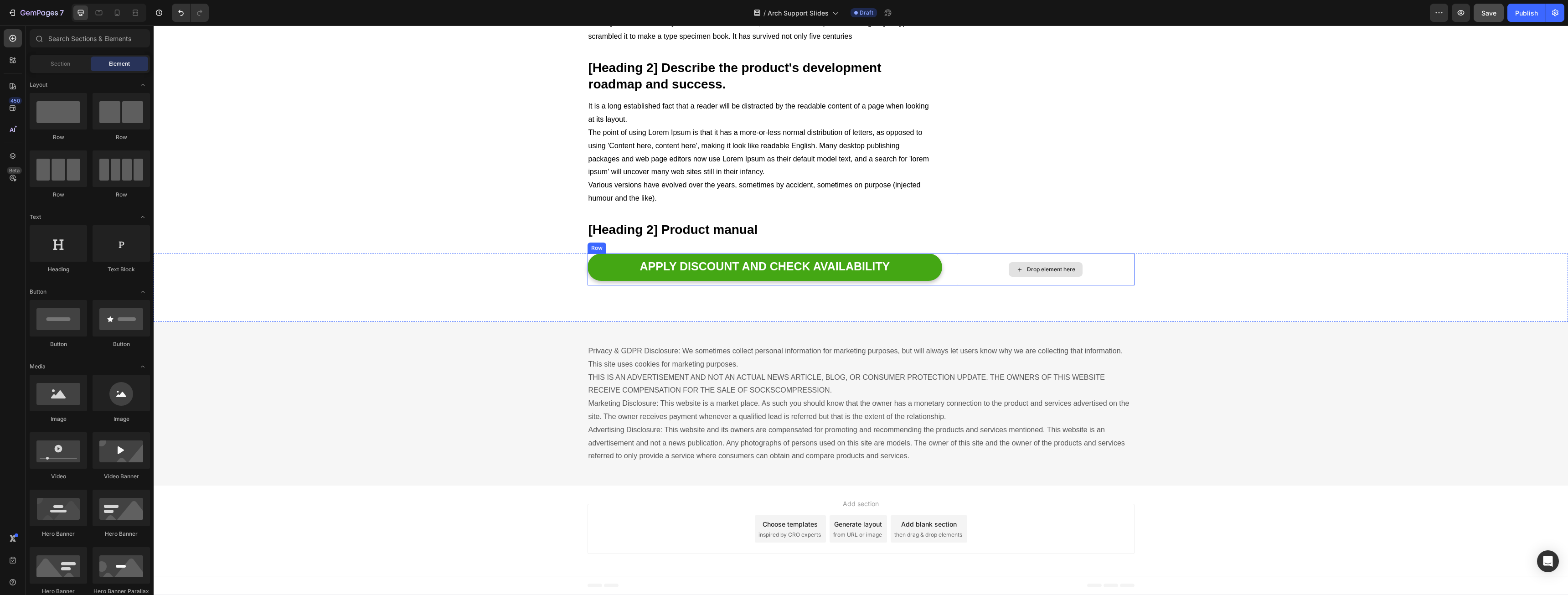
click at [1097, 259] on div "Drop element here" at bounding box center [1045, 269] width 177 height 32
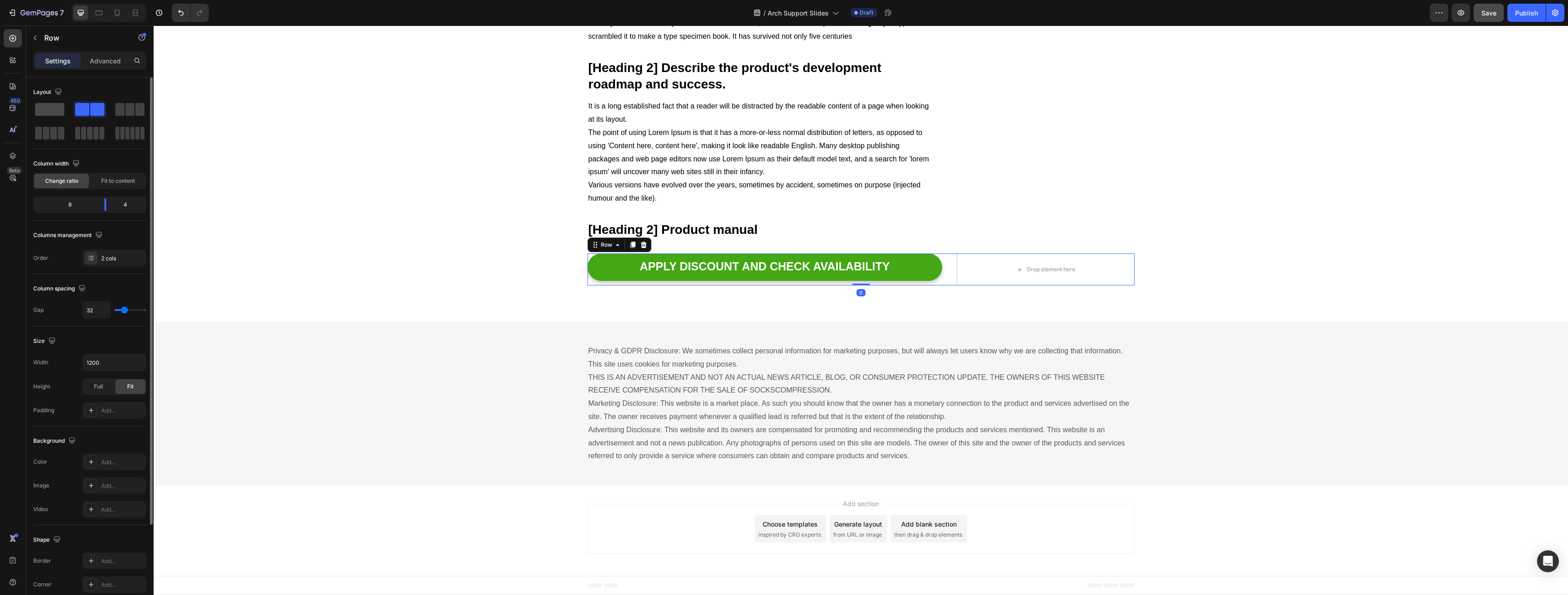
click at [63, 110] on span at bounding box center [50, 109] width 29 height 13
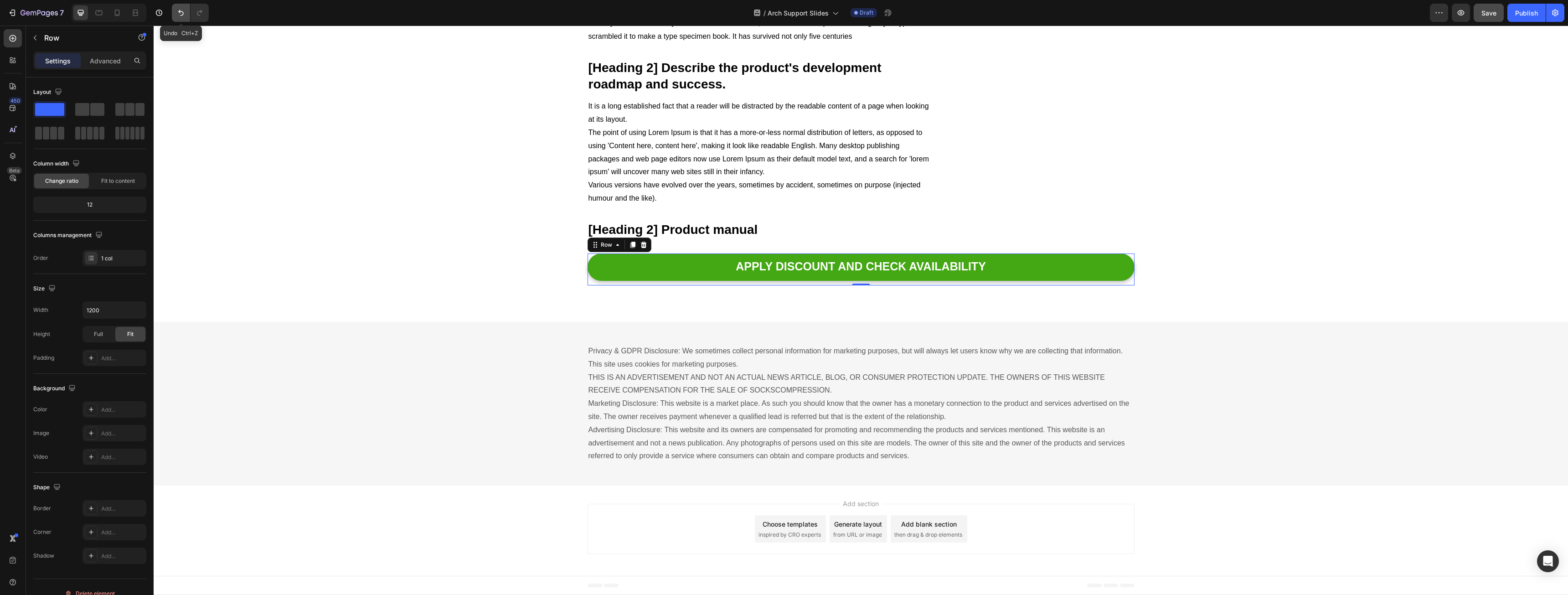
click at [180, 15] on icon "Undo/Redo" at bounding box center [181, 12] width 9 height 9
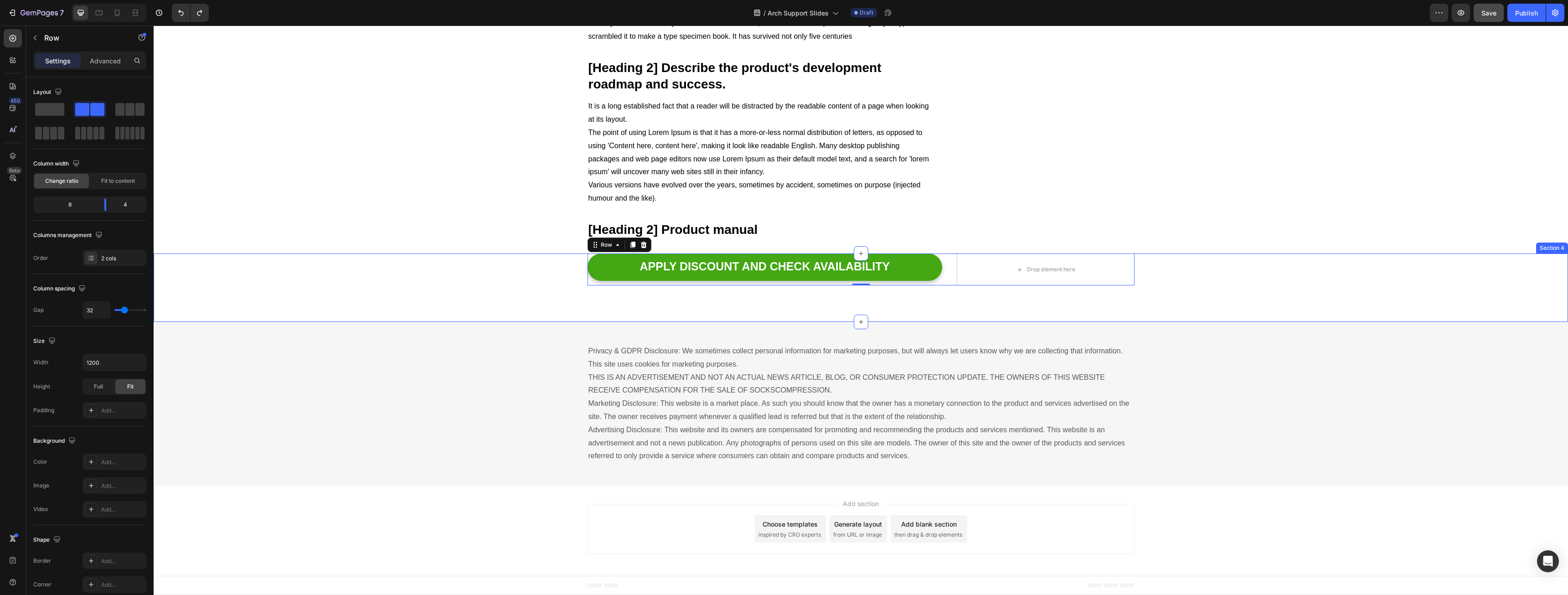
scroll to position [2102, 0]
click at [748, 238] on p "[Heading 2] Product manual" at bounding box center [760, 230] width 344 height 16
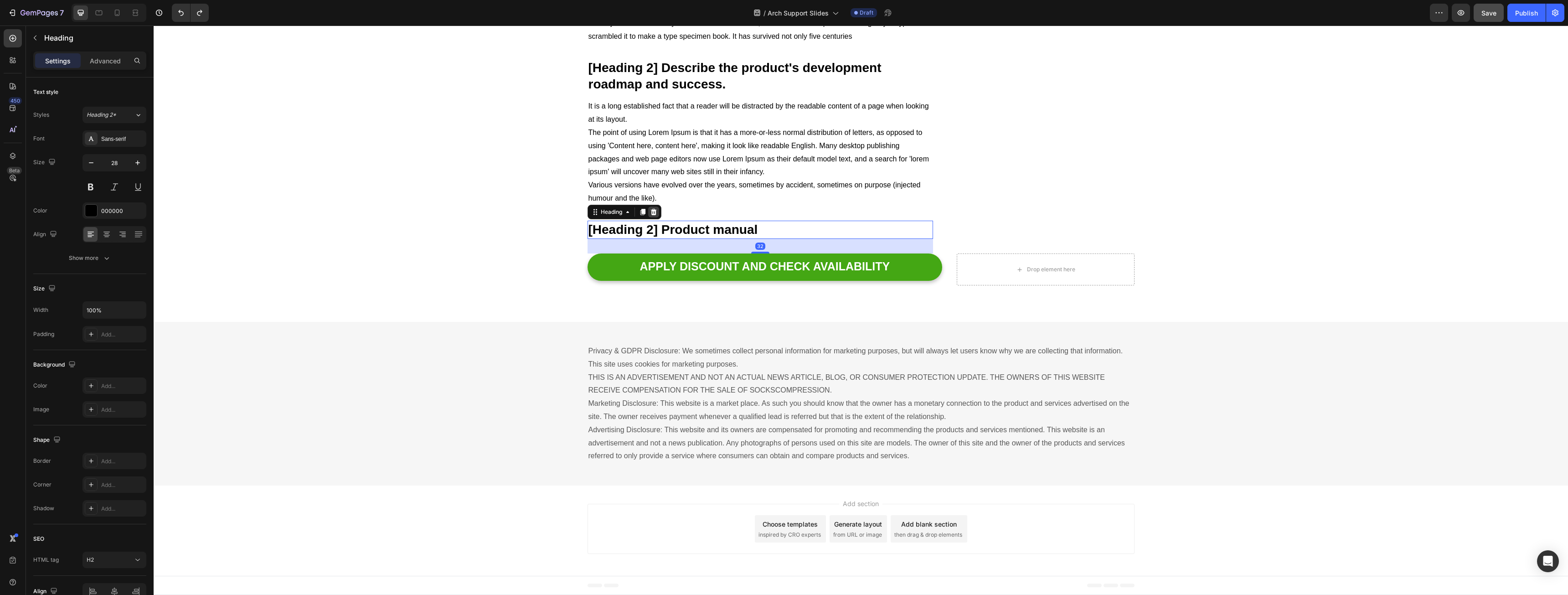
click at [651, 215] on icon at bounding box center [654, 212] width 6 height 6
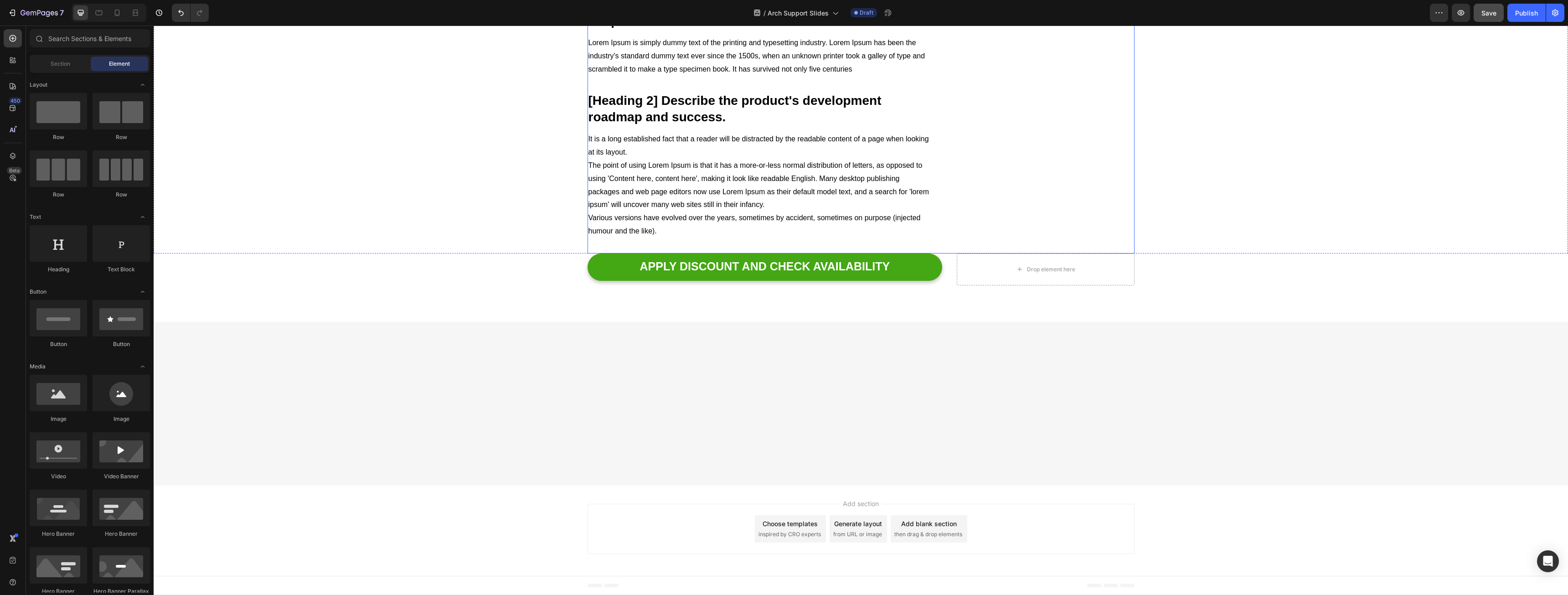
scroll to position [2057, 0]
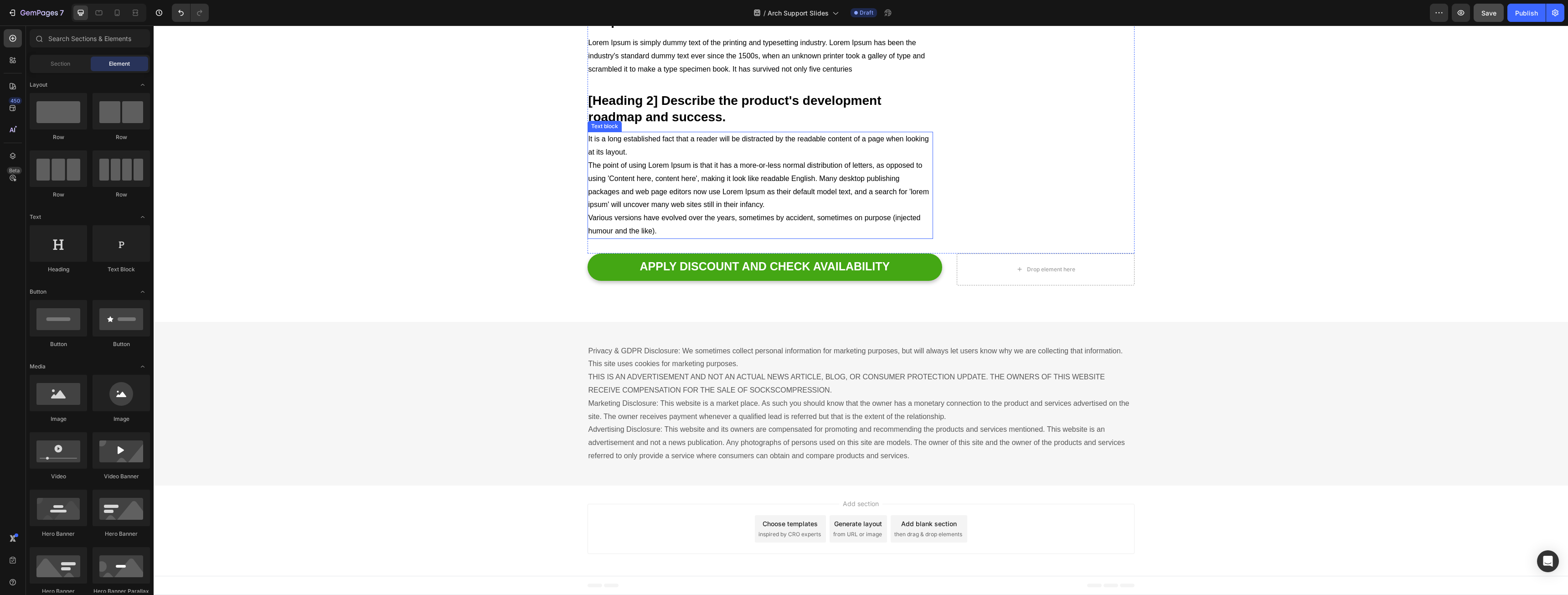
click at [702, 238] on p "It is a long established fact that a reader will be distracted by the readable …" at bounding box center [760, 185] width 344 height 105
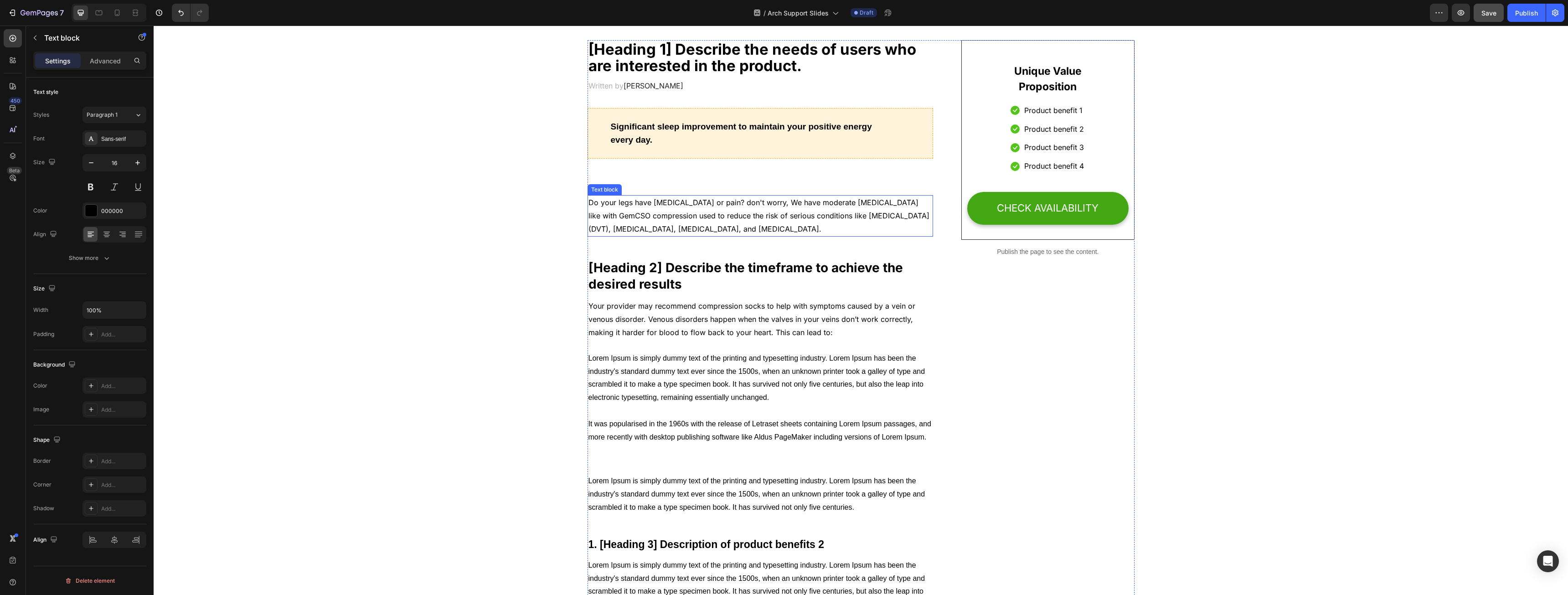
scroll to position [0, 0]
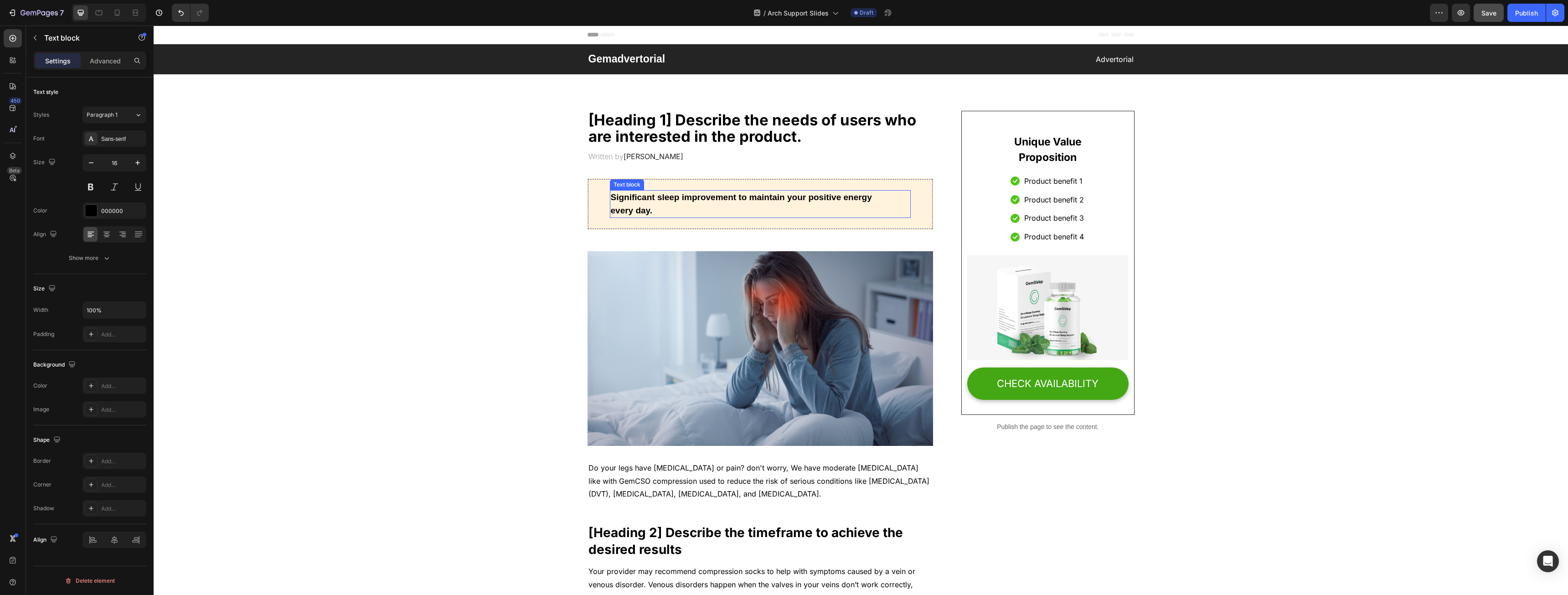
click at [674, 194] on p "Significant sleep improvement to maintain your positive energy every day." at bounding box center [760, 204] width 299 height 26
click at [105, 135] on div "Sans-serif" at bounding box center [122, 139] width 43 height 8
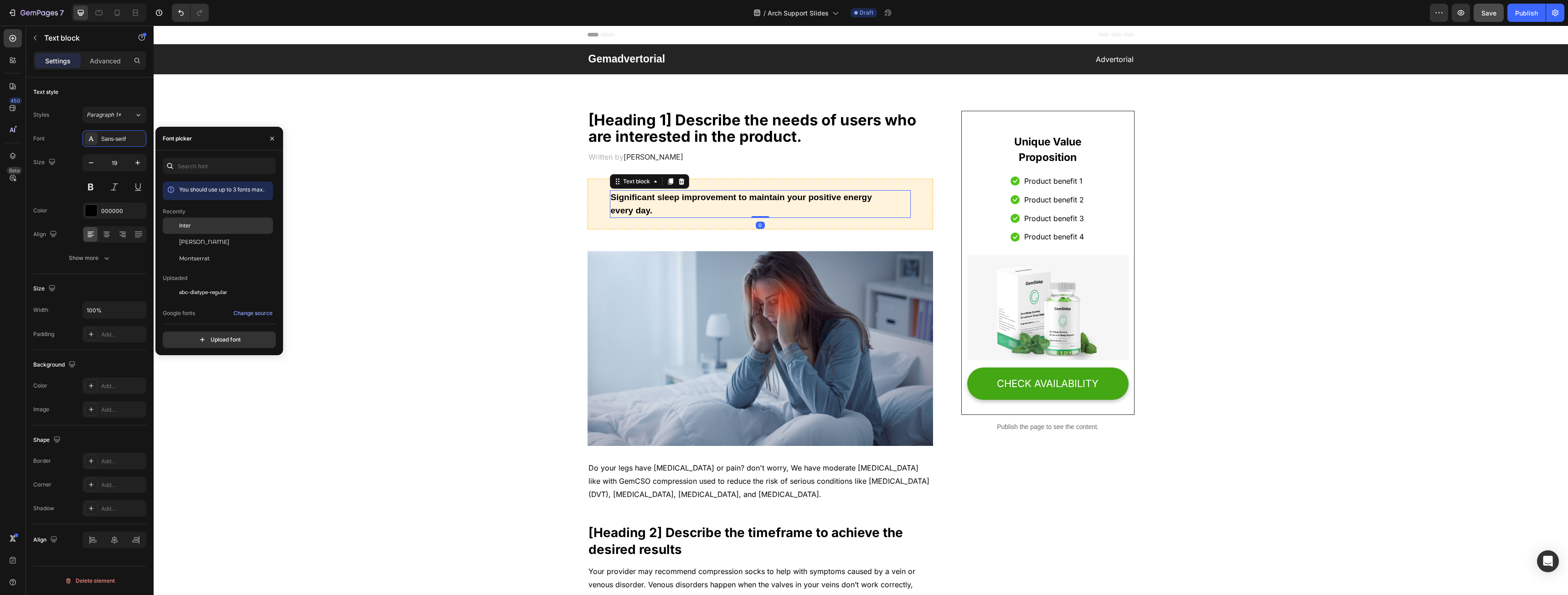
click at [180, 225] on span "Inter" at bounding box center [184, 225] width 12 height 8
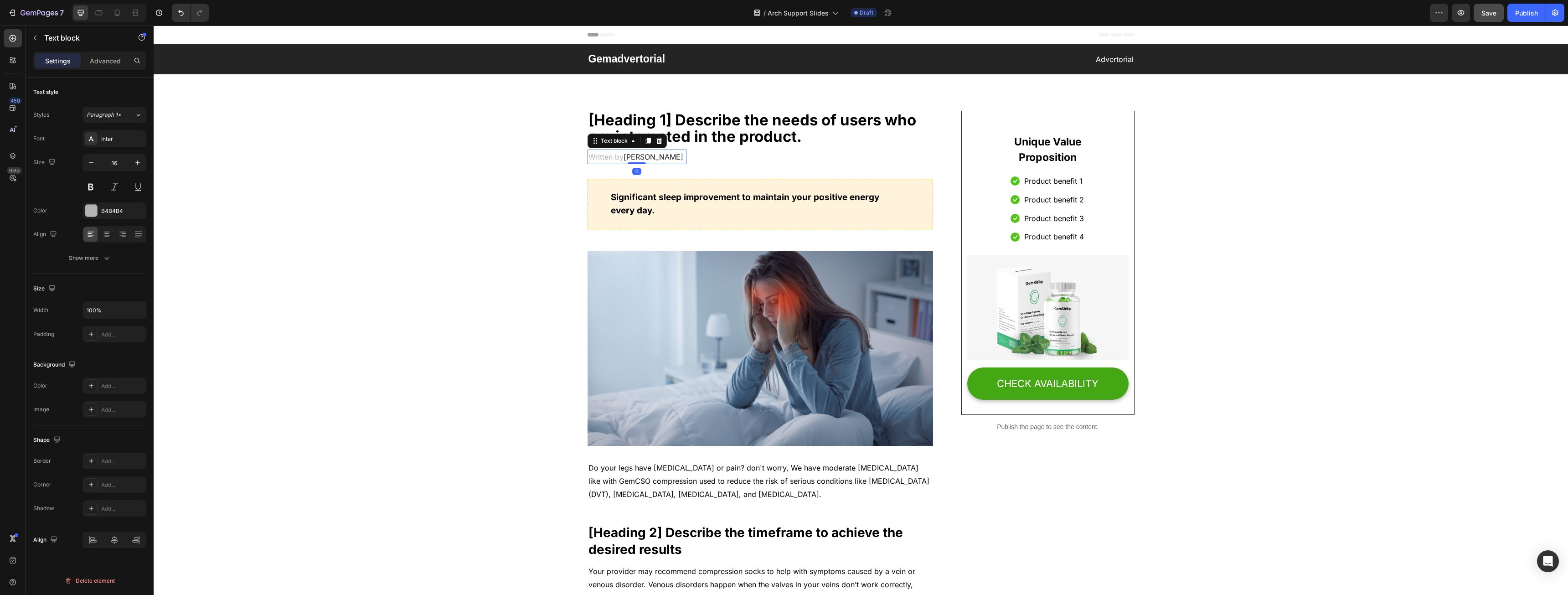
click at [643, 153] on span "Dr.Marcus" at bounding box center [653, 157] width 60 height 9
click at [713, 118] on p "[Heading 1] Describe the needs of users who are interested in the product." at bounding box center [760, 128] width 344 height 33
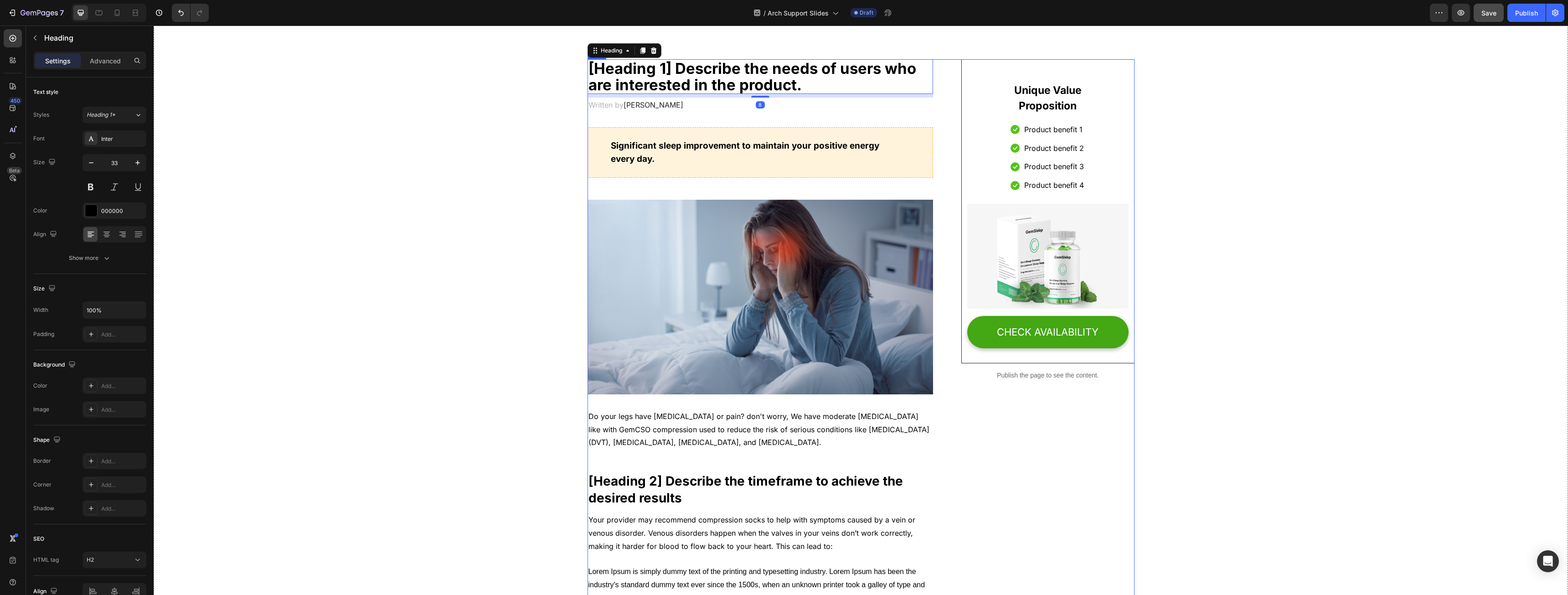
scroll to position [273, 0]
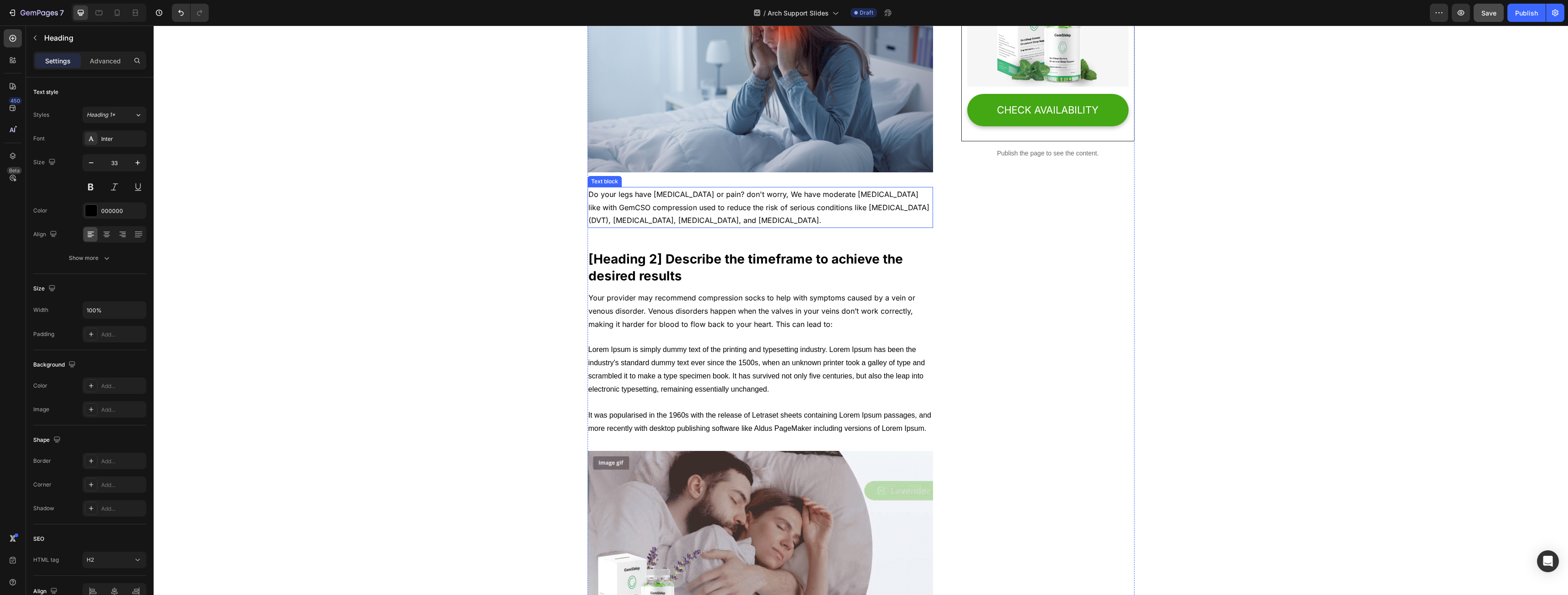
click at [727, 217] on p "Do your legs have varicose veins or pain? don't worry, We have moderate compres…" at bounding box center [760, 208] width 344 height 39
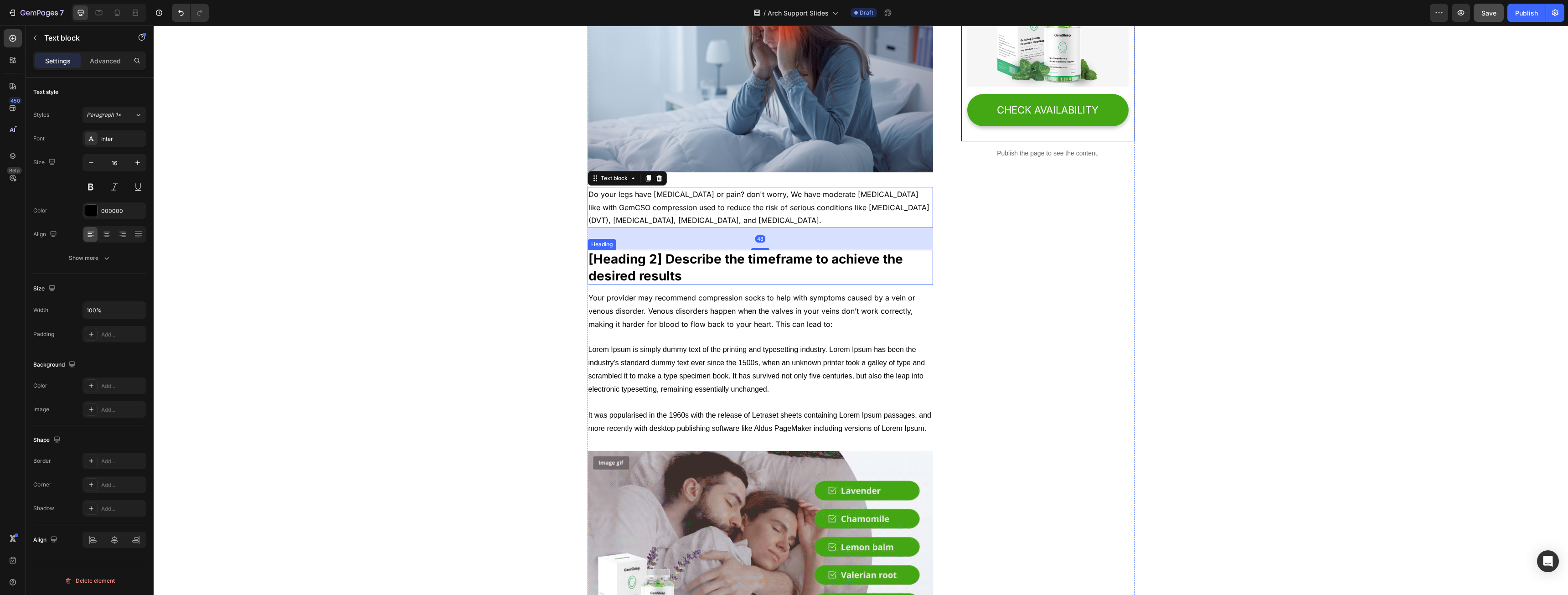
click at [709, 276] on p "[Heading 2] Describe the timeframe to achieve the desired results" at bounding box center [760, 267] width 344 height 33
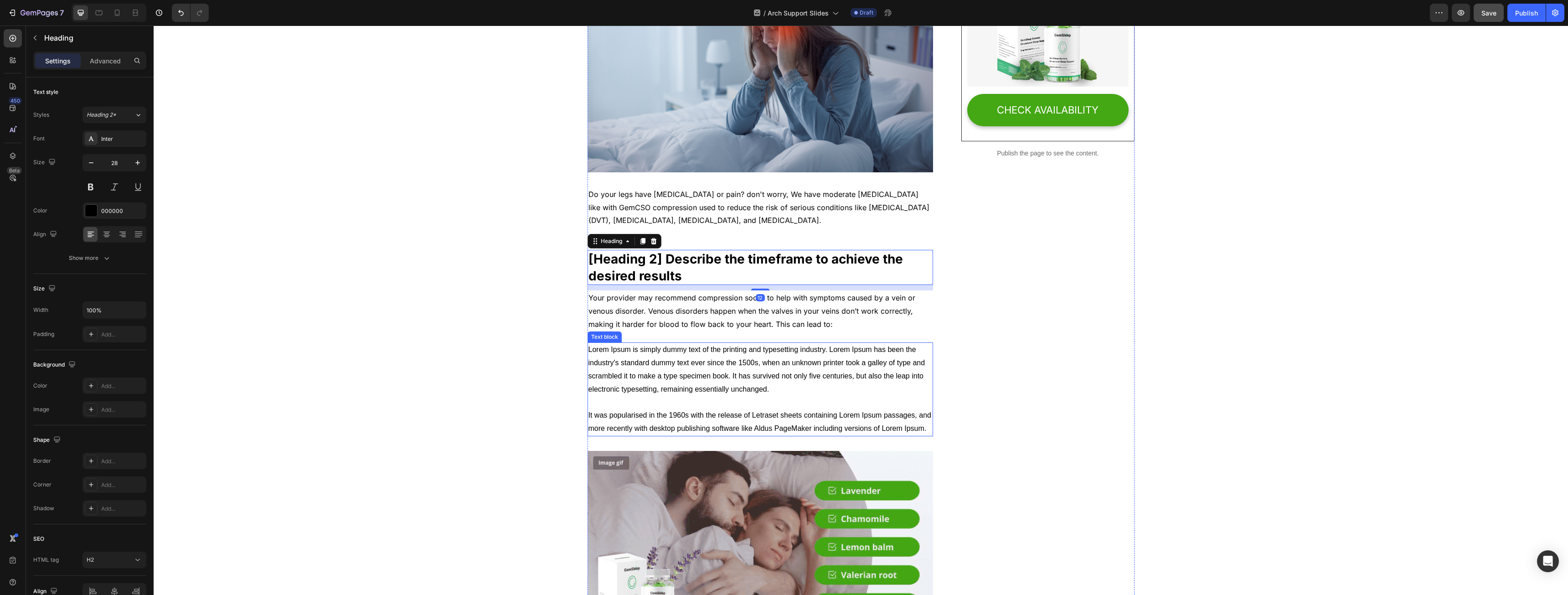
click at [662, 342] on div "Lorem Ipsum is simply dummy text of the printing and typesetting industry. Lore…" at bounding box center [760, 389] width 346 height 94
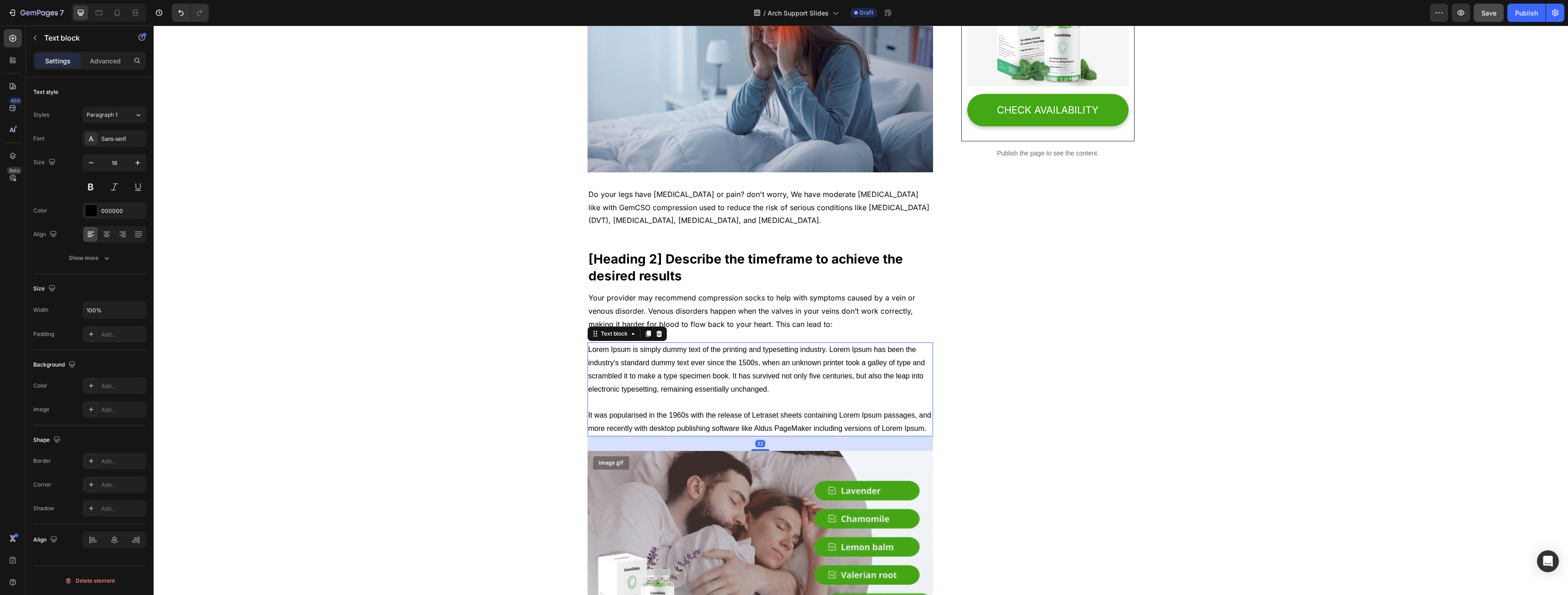
click at [654, 322] on p "Your provider may recommend compression socks to help with symptoms caused by a…" at bounding box center [760, 311] width 344 height 39
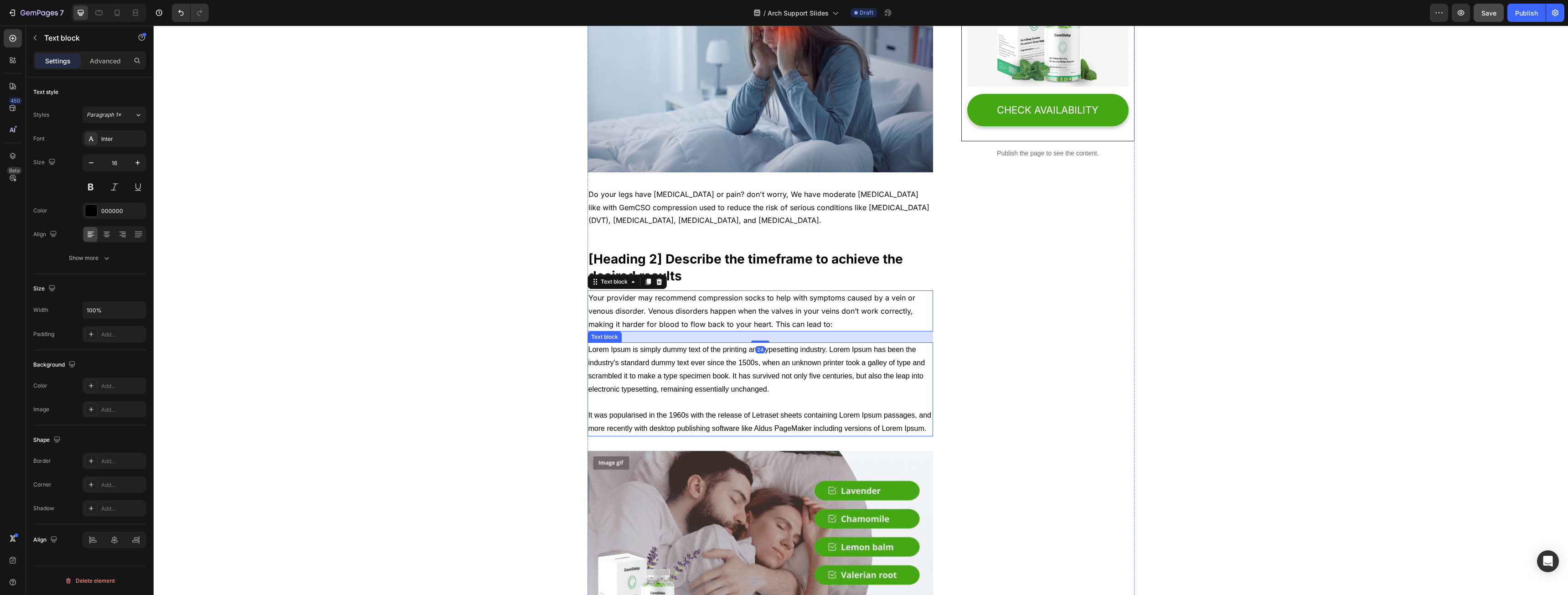
drag, startPoint x: 702, startPoint y: 363, endPoint x: 651, endPoint y: 366, distance: 51.1
click at [702, 363] on p "Lorem Ipsum is simply dummy text of the printing and typesetting industry. Lore…" at bounding box center [760, 389] width 344 height 92
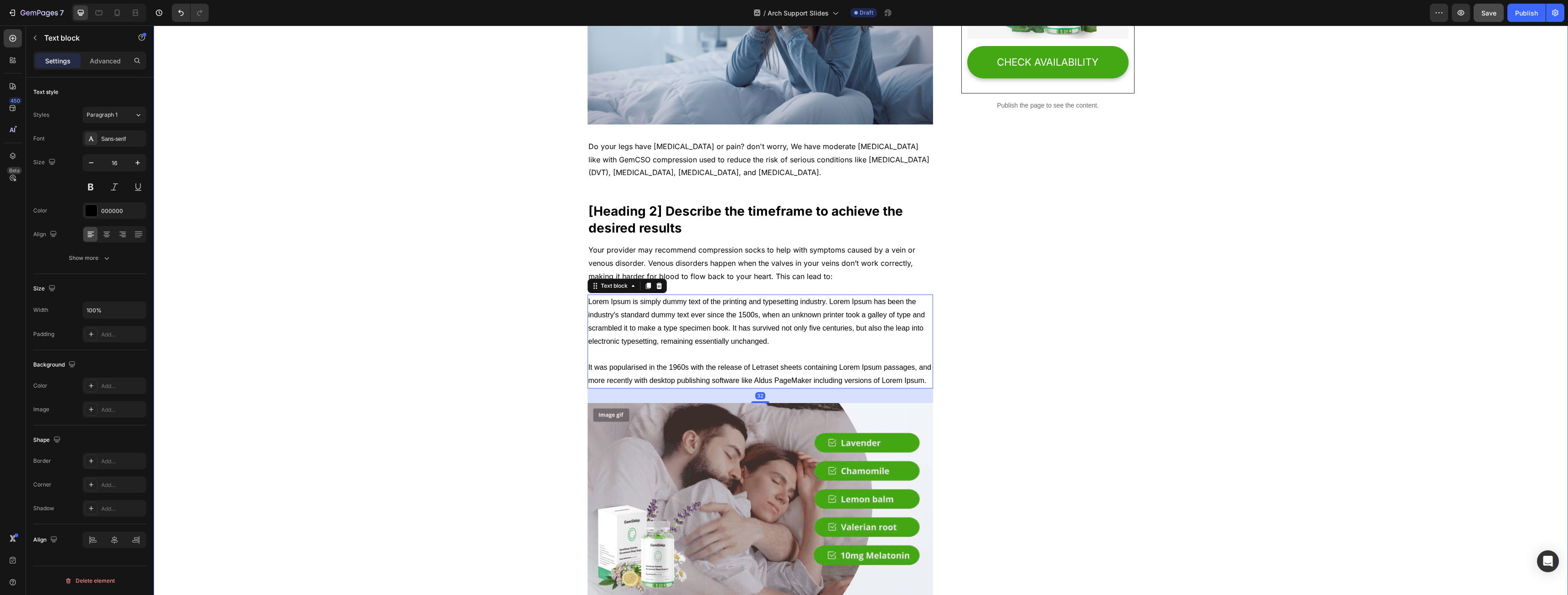
scroll to position [502, 0]
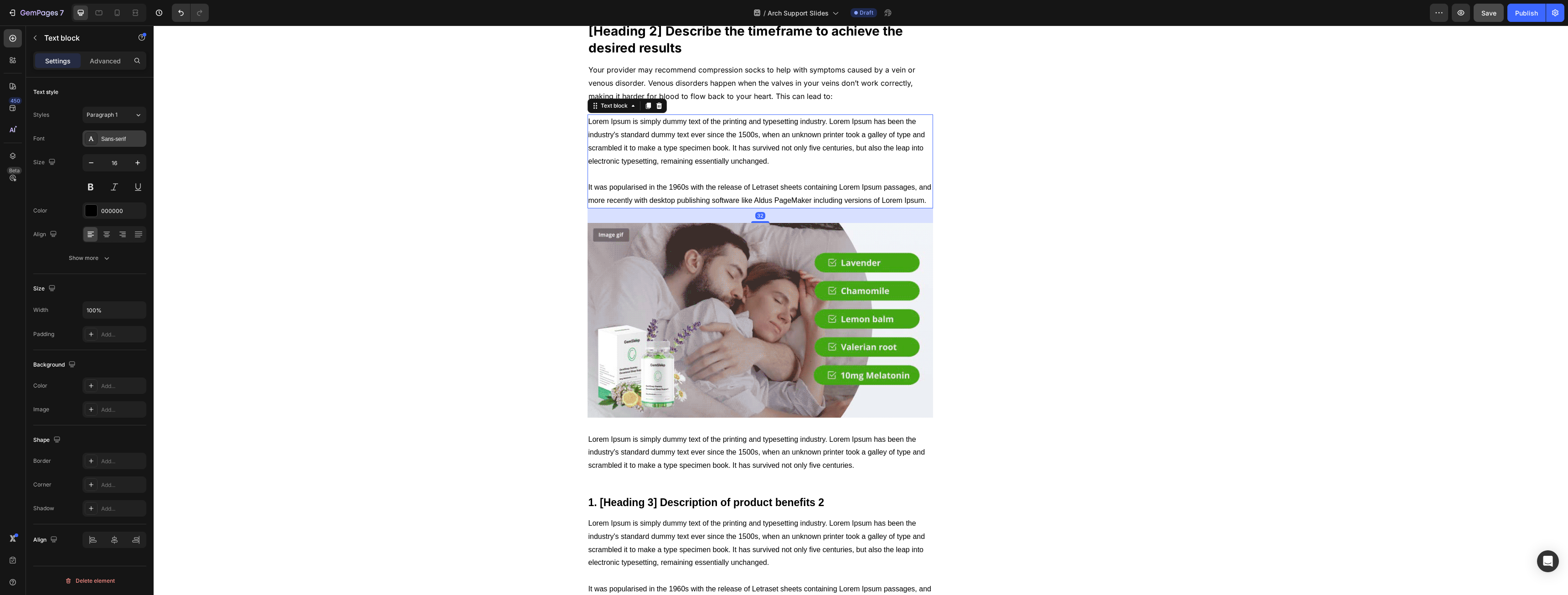
click at [109, 135] on div "Sans-serif" at bounding box center [122, 139] width 43 height 8
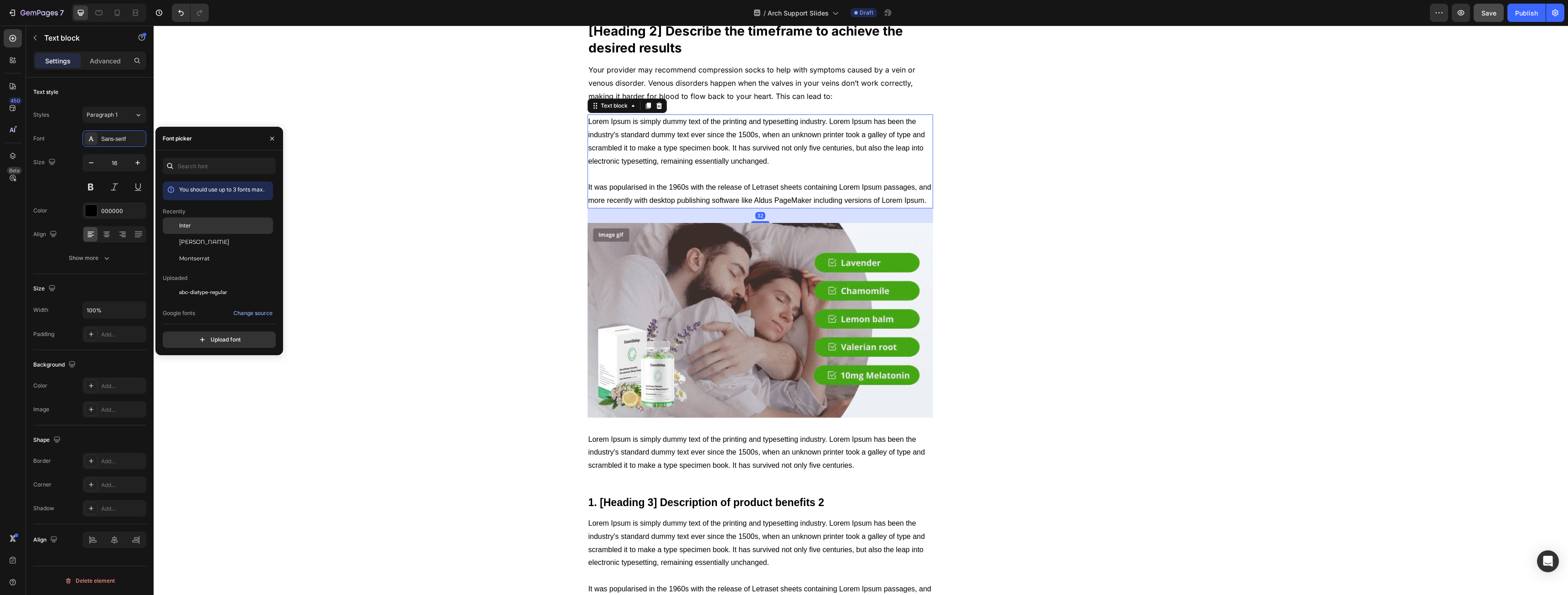
click at [177, 227] on div at bounding box center [170, 225] width 16 height 16
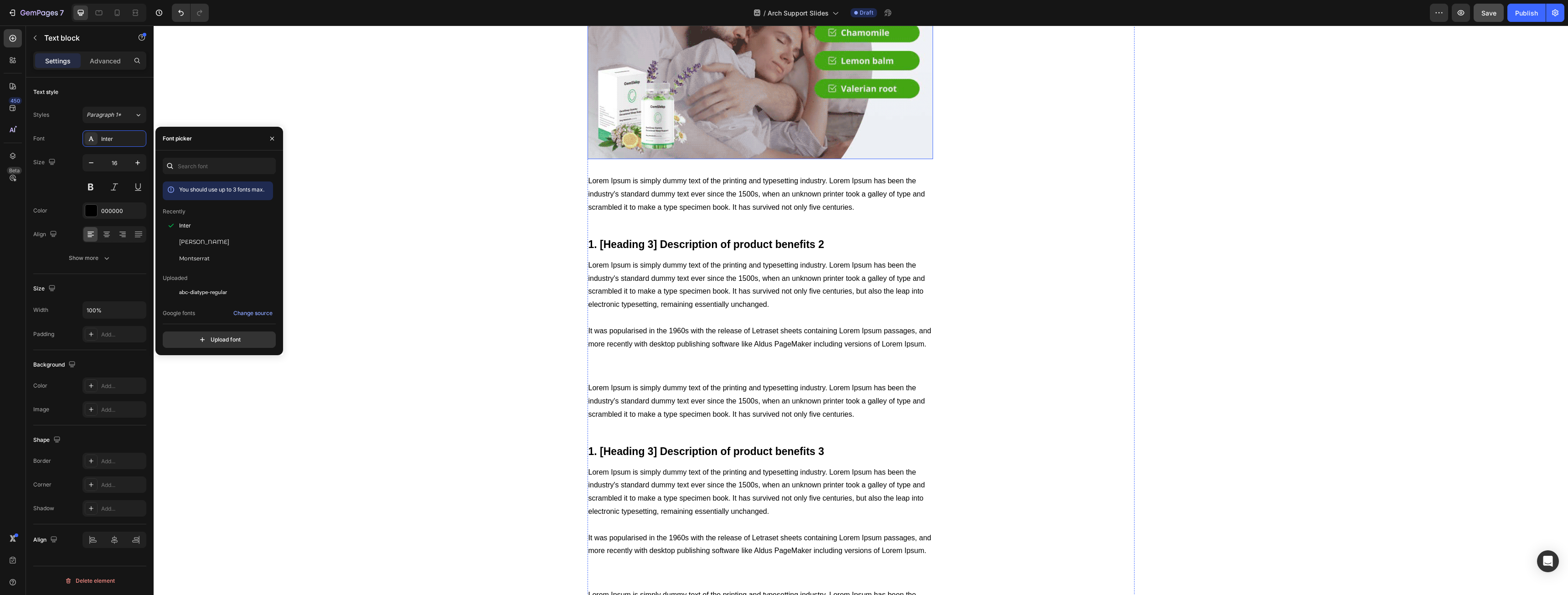
scroll to position [775, 0]
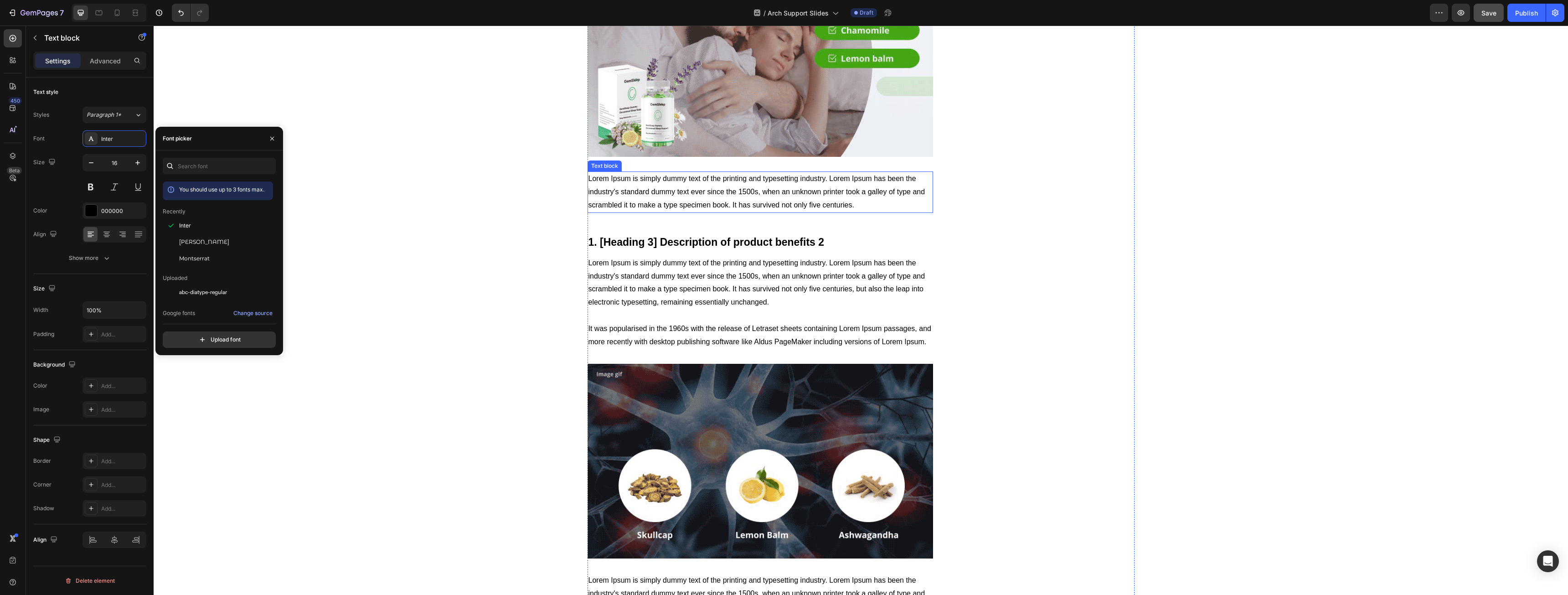
click at [653, 194] on p "Lorem Ipsum is simply dummy text of the printing and typesetting industry. Lore…" at bounding box center [760, 192] width 344 height 39
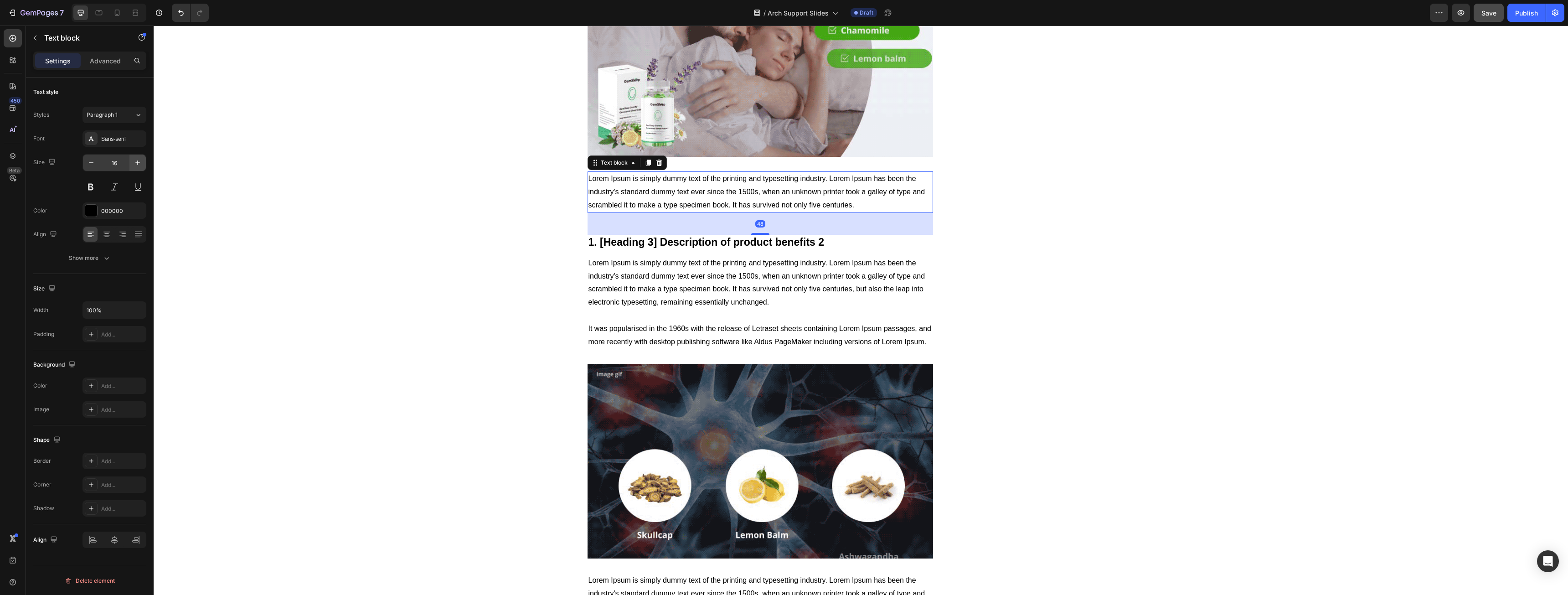
drag, startPoint x: 119, startPoint y: 143, endPoint x: 144, endPoint y: 161, distance: 30.8
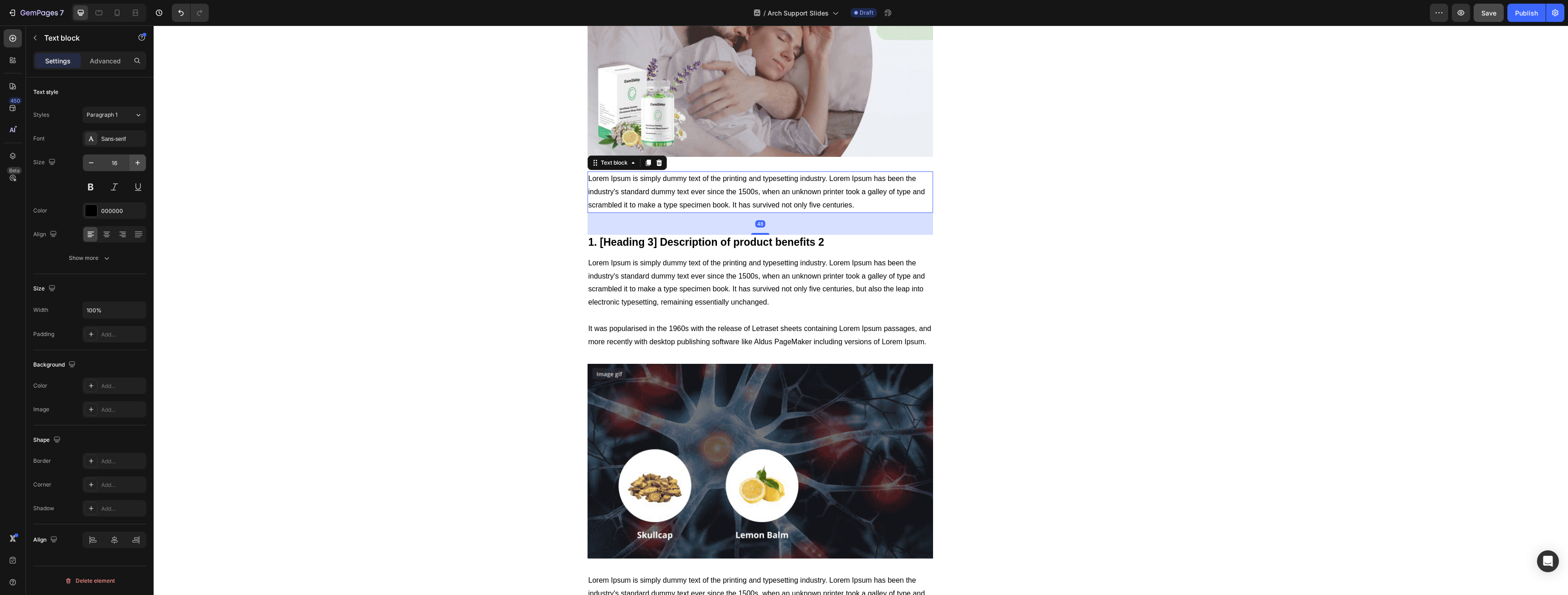
click at [119, 143] on div "Sans-serif" at bounding box center [114, 138] width 64 height 16
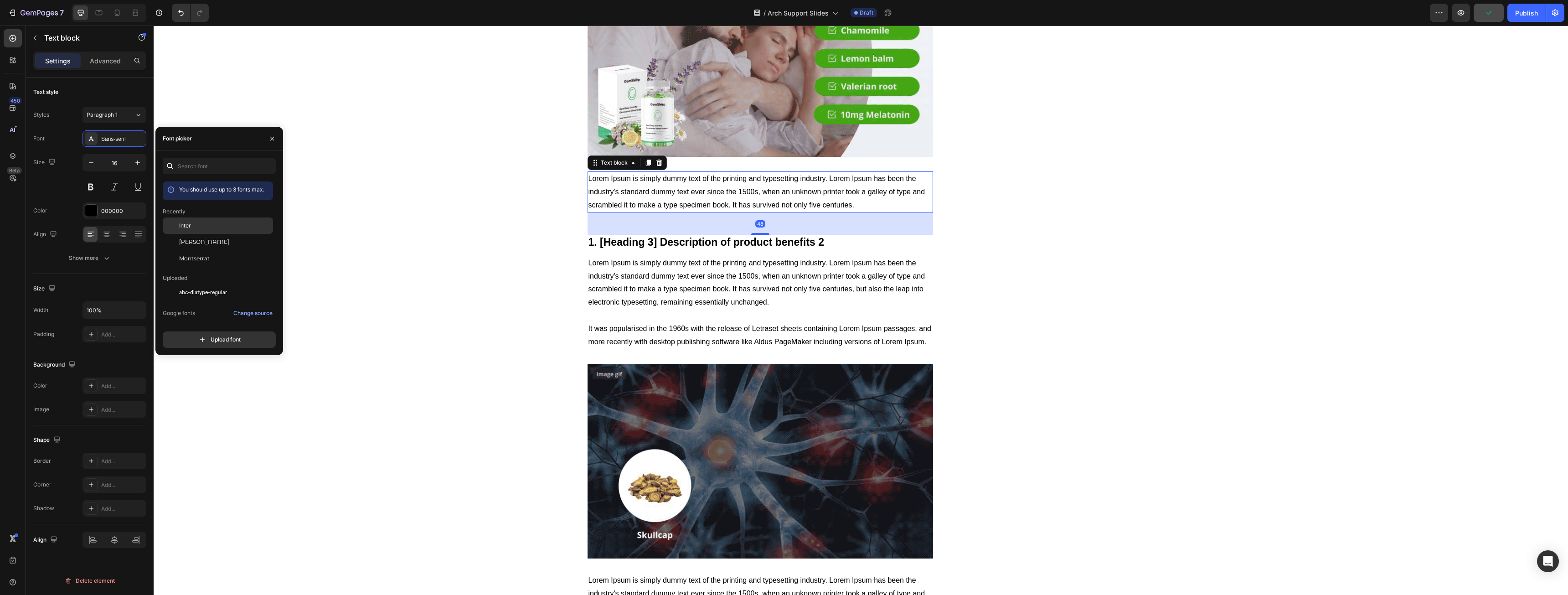
click at [188, 222] on span "Inter" at bounding box center [184, 225] width 12 height 8
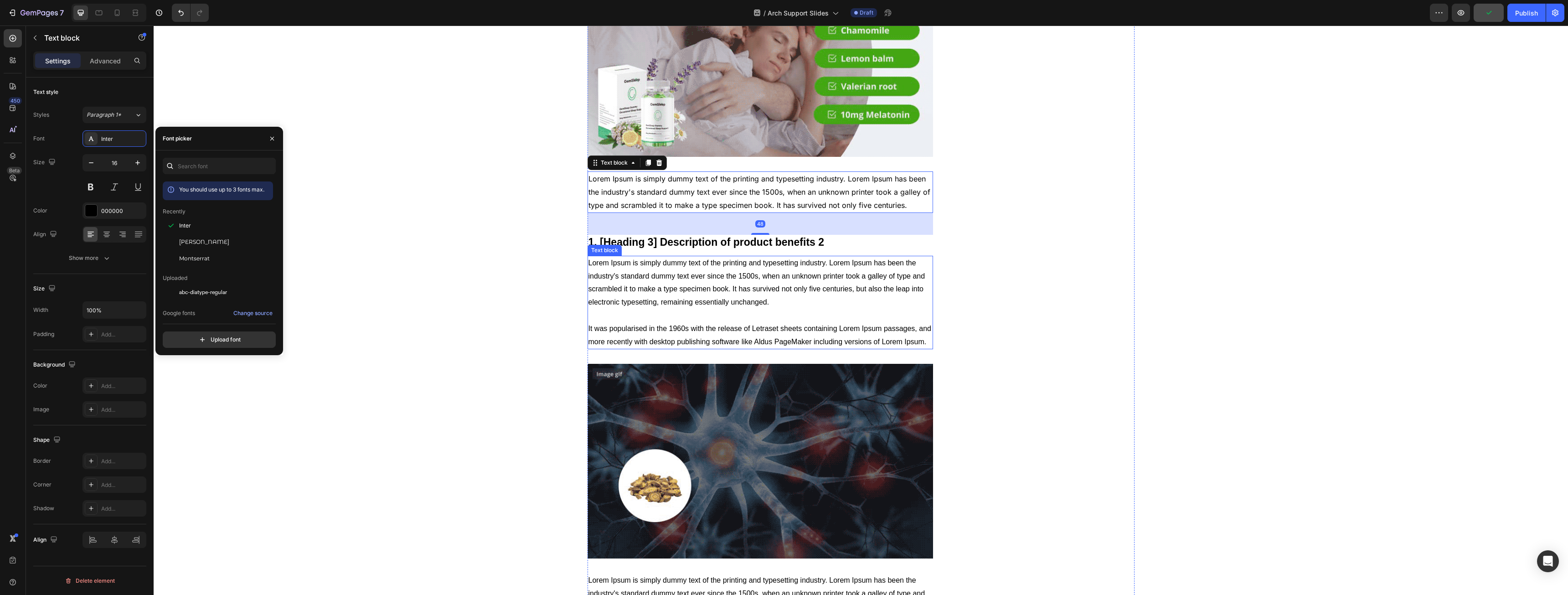
click at [688, 248] on p "1. [Heading 3] Description of product benefits 2" at bounding box center [760, 242] width 344 height 13
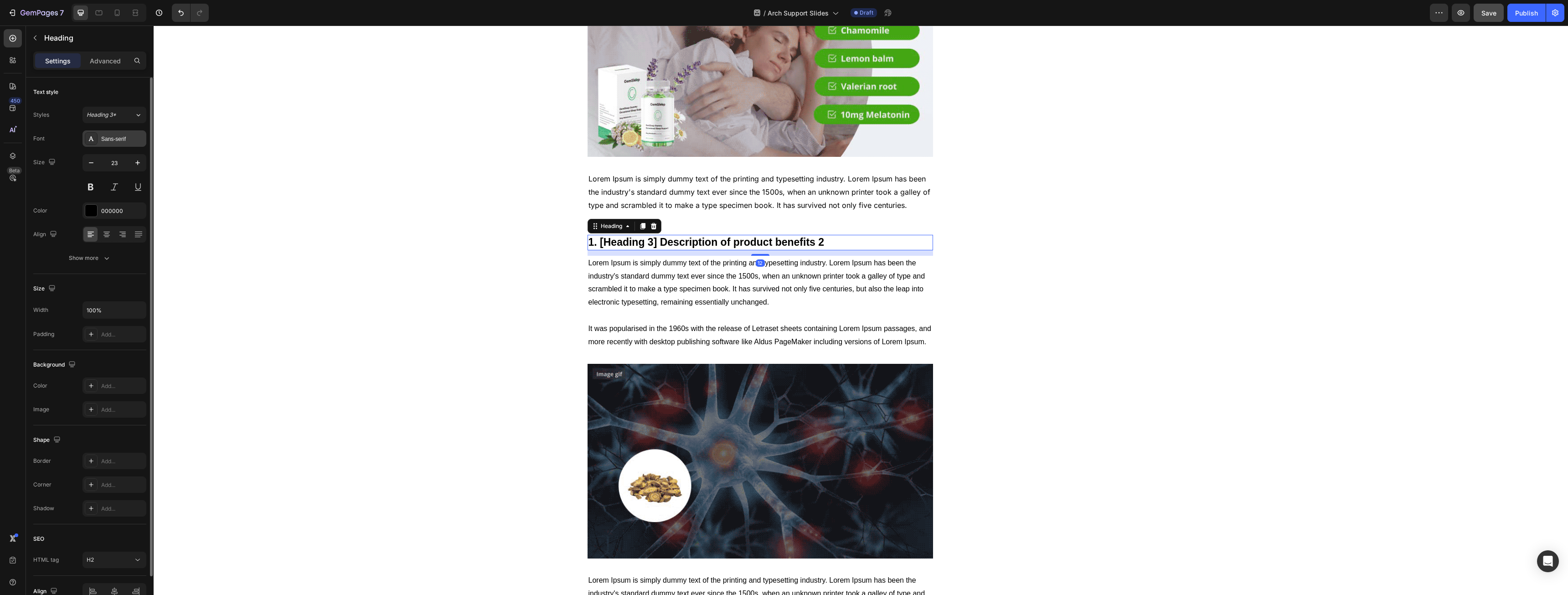
click at [127, 143] on div "Sans-serif" at bounding box center [122, 139] width 43 height 8
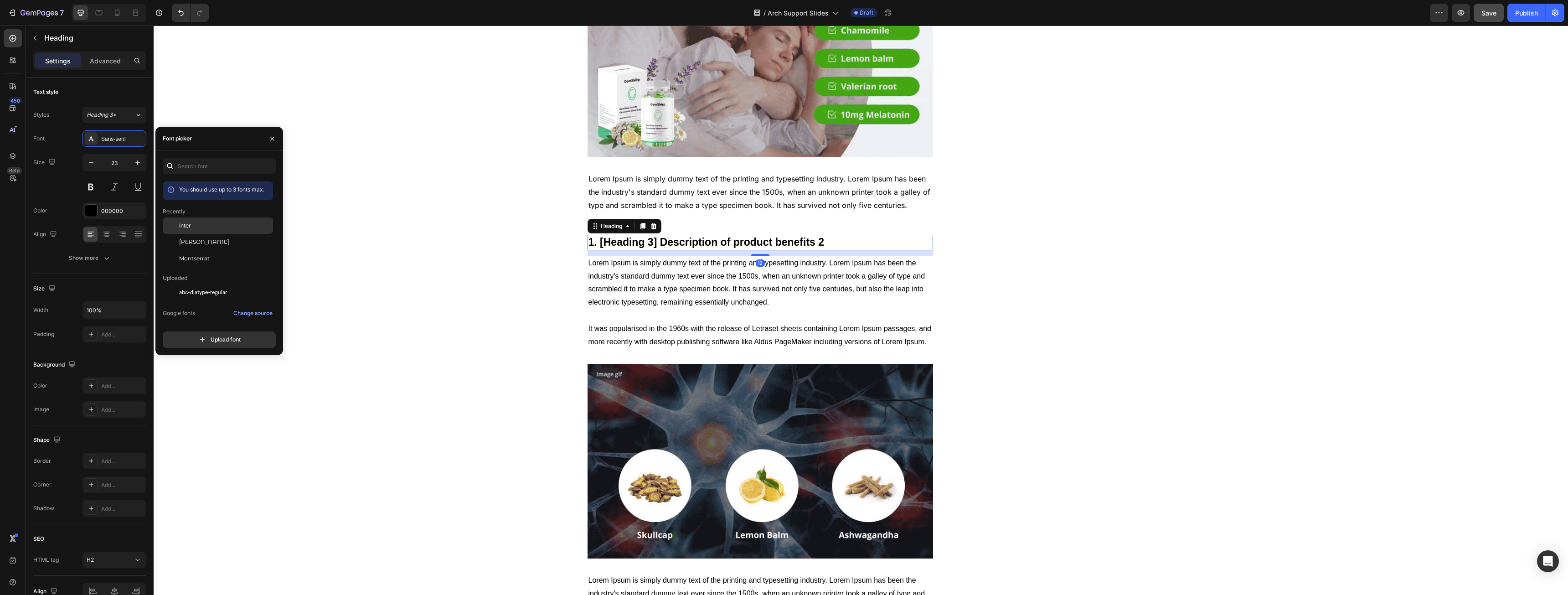
click at [188, 219] on div "Inter" at bounding box center [217, 225] width 110 height 16
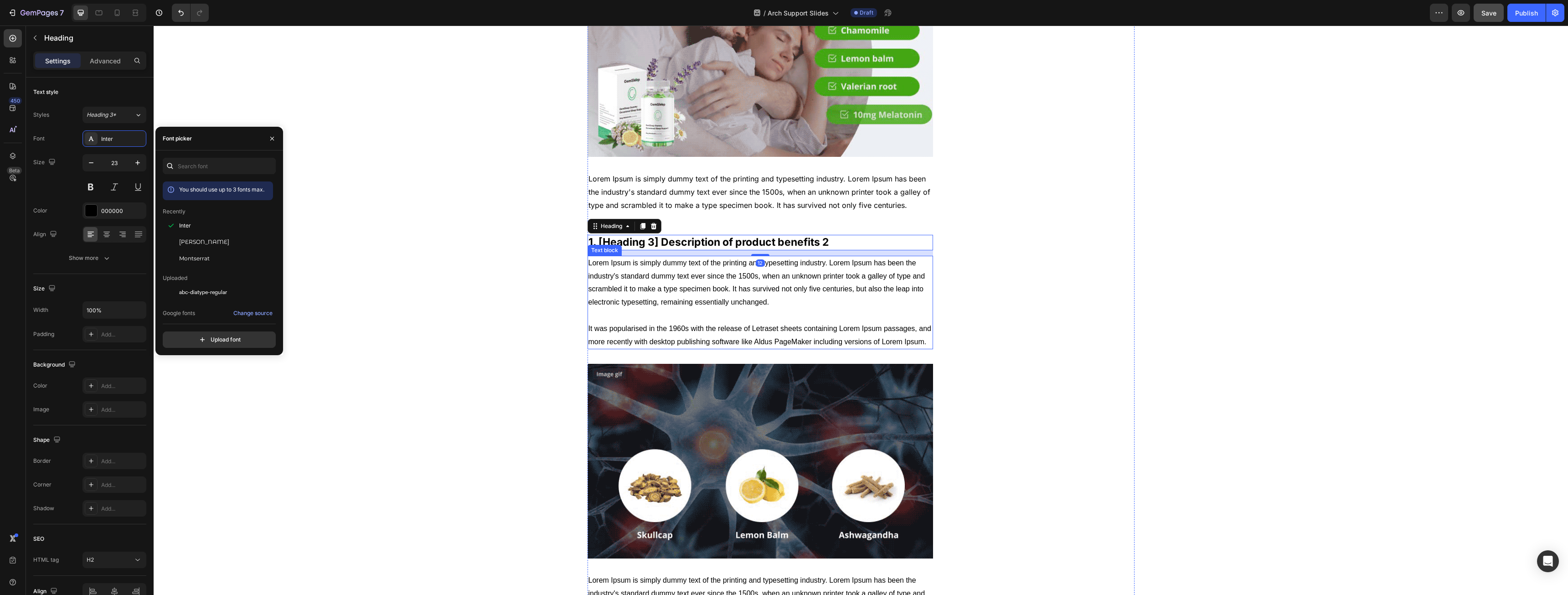
click at [748, 322] on p "Lorem Ipsum is simply dummy text of the printing and typesetting industry. Lore…" at bounding box center [760, 303] width 344 height 92
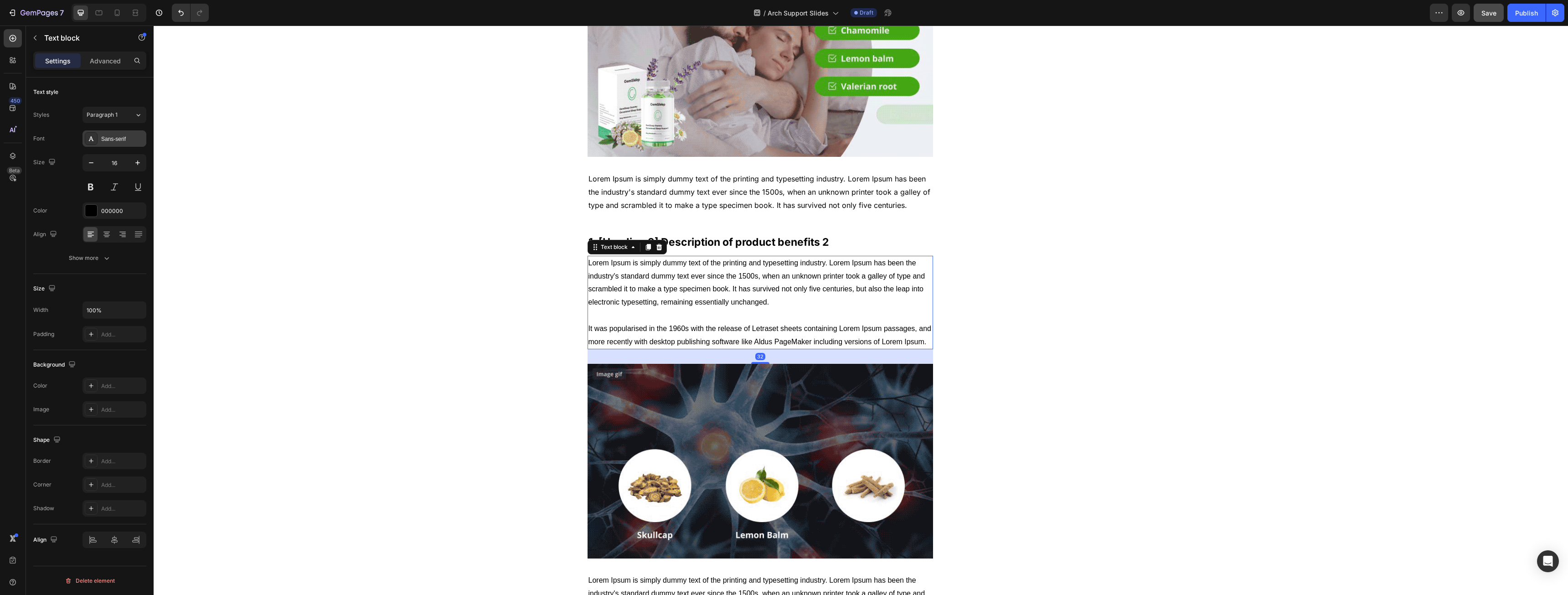
drag, startPoint x: 93, startPoint y: 138, endPoint x: 108, endPoint y: 146, distance: 17.0
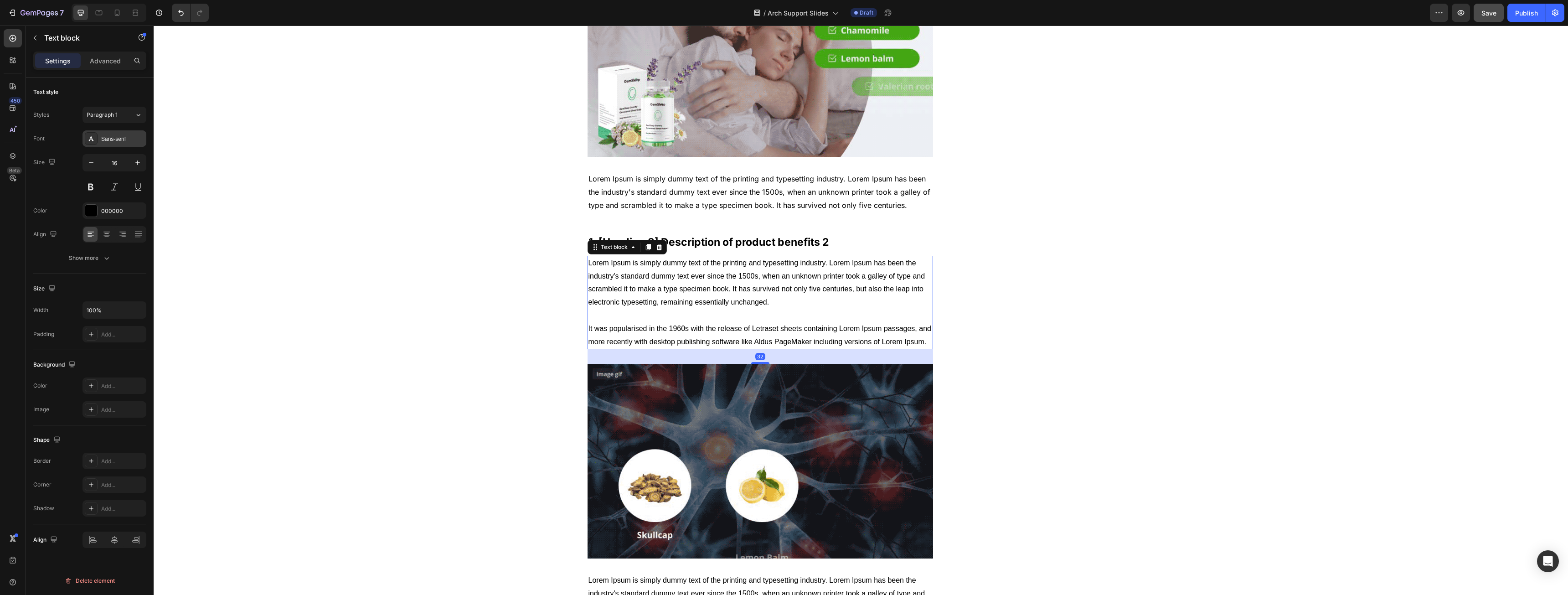
click at [94, 138] on icon at bounding box center [91, 139] width 7 height 7
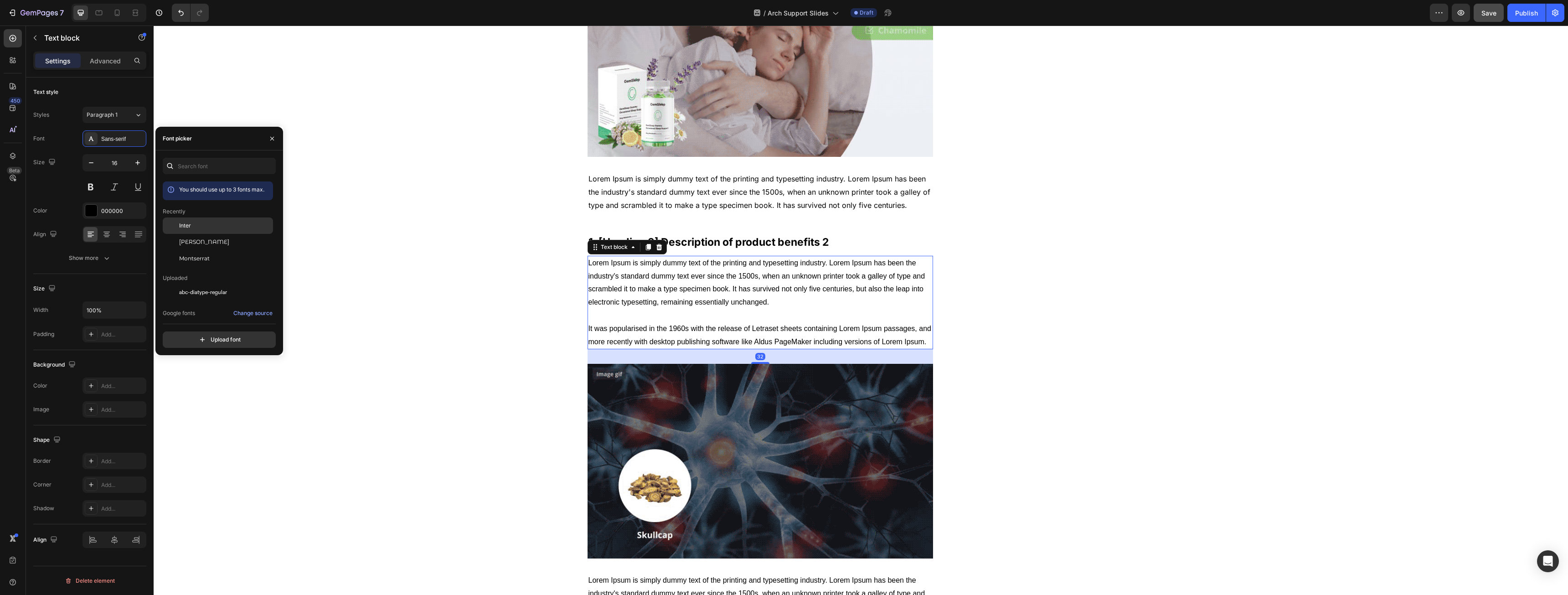
click at [187, 227] on span "Inter" at bounding box center [184, 225] width 12 height 8
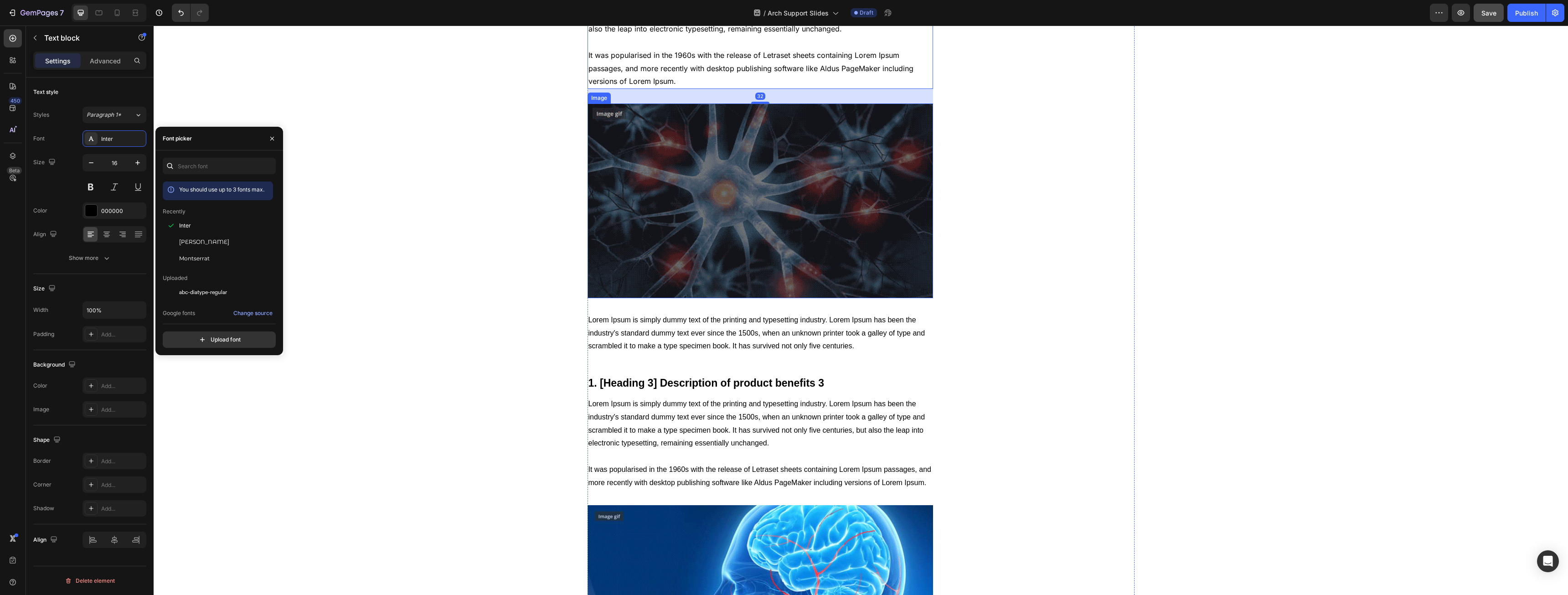
scroll to position [1231, 0]
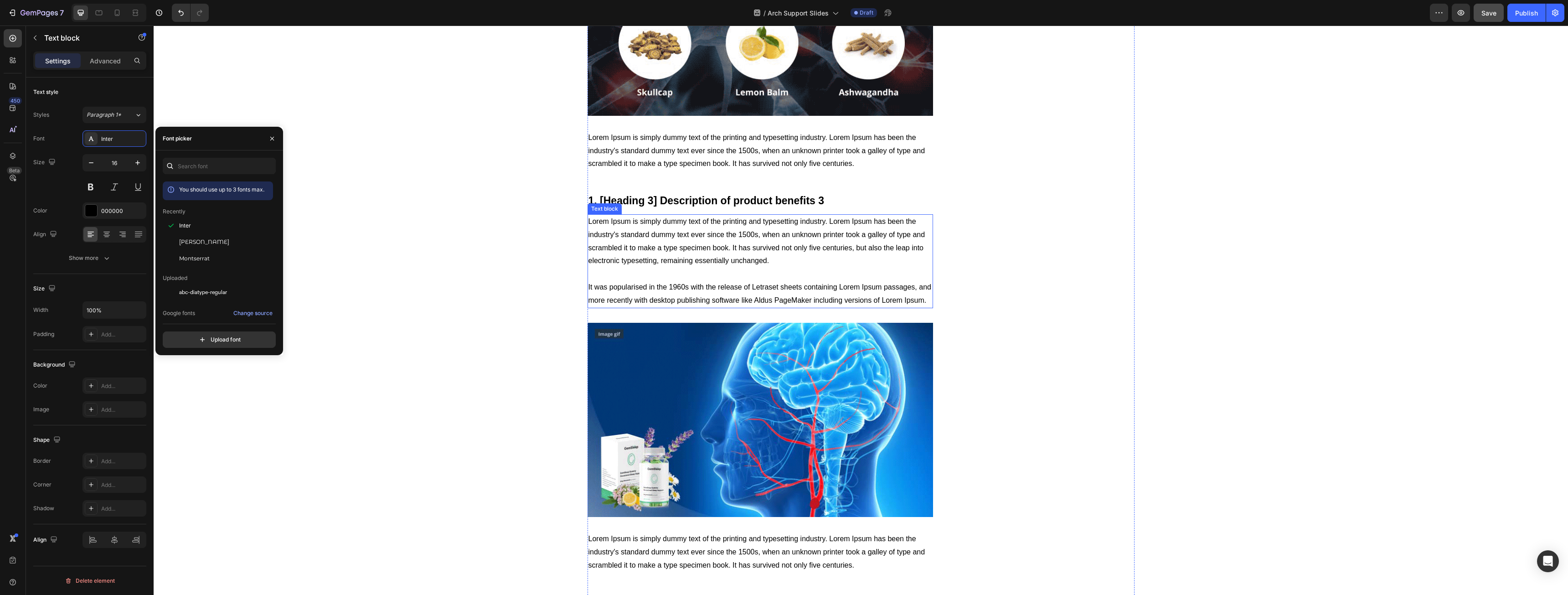
click at [621, 155] on p "Lorem Ipsum is simply dummy text of the printing and typesetting industry. Lore…" at bounding box center [760, 151] width 344 height 39
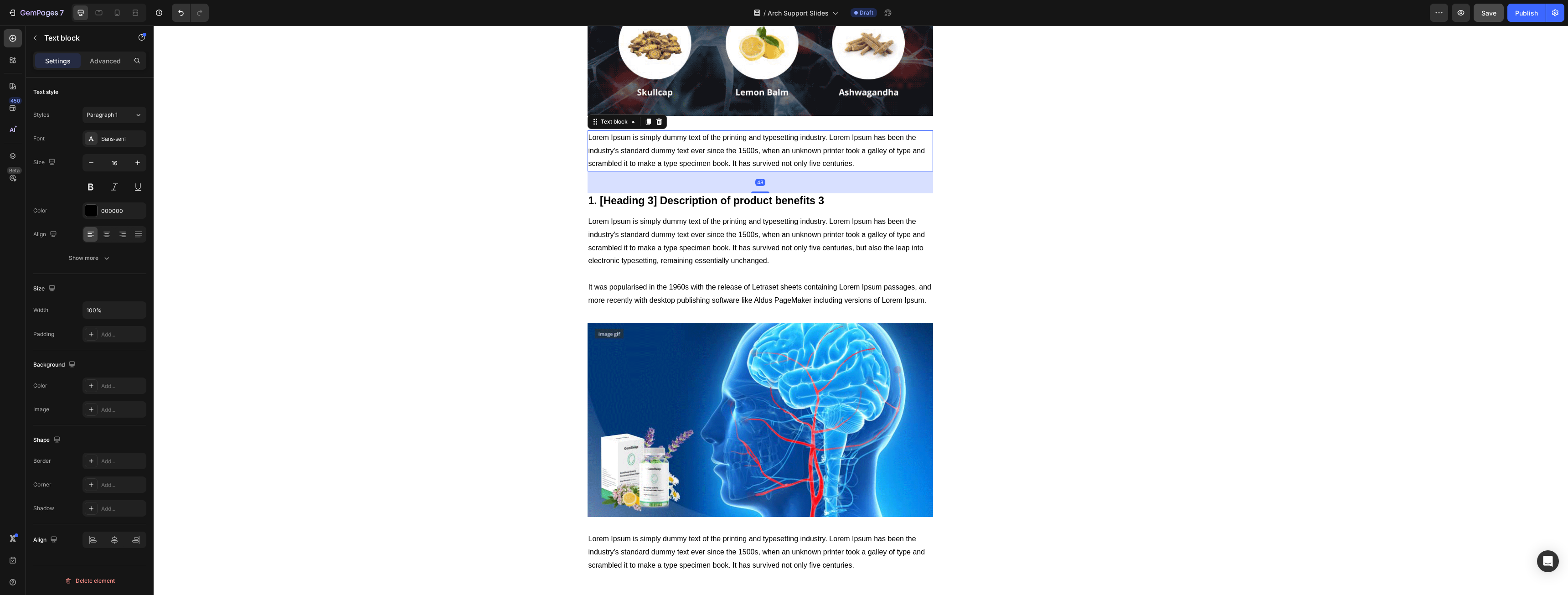
click at [111, 143] on div "Sans-serif" at bounding box center [122, 139] width 43 height 8
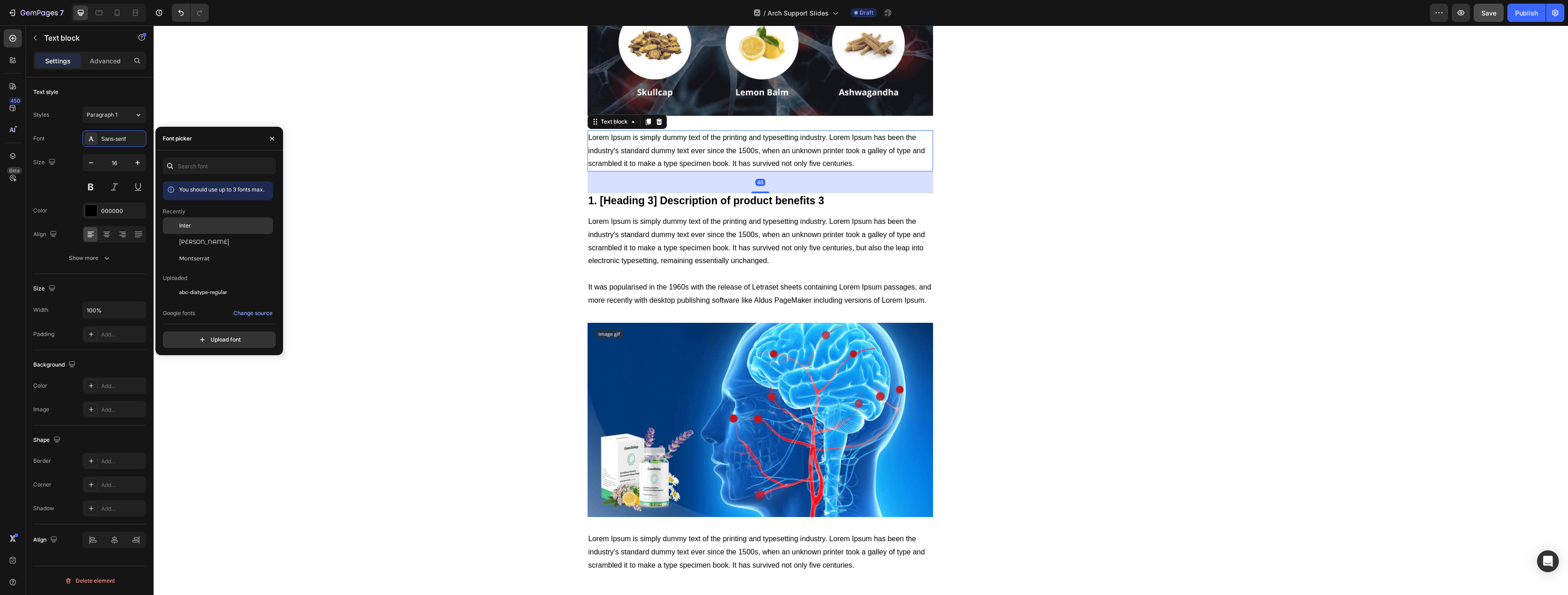
click at [206, 222] on div "Inter" at bounding box center [225, 225] width 92 height 8
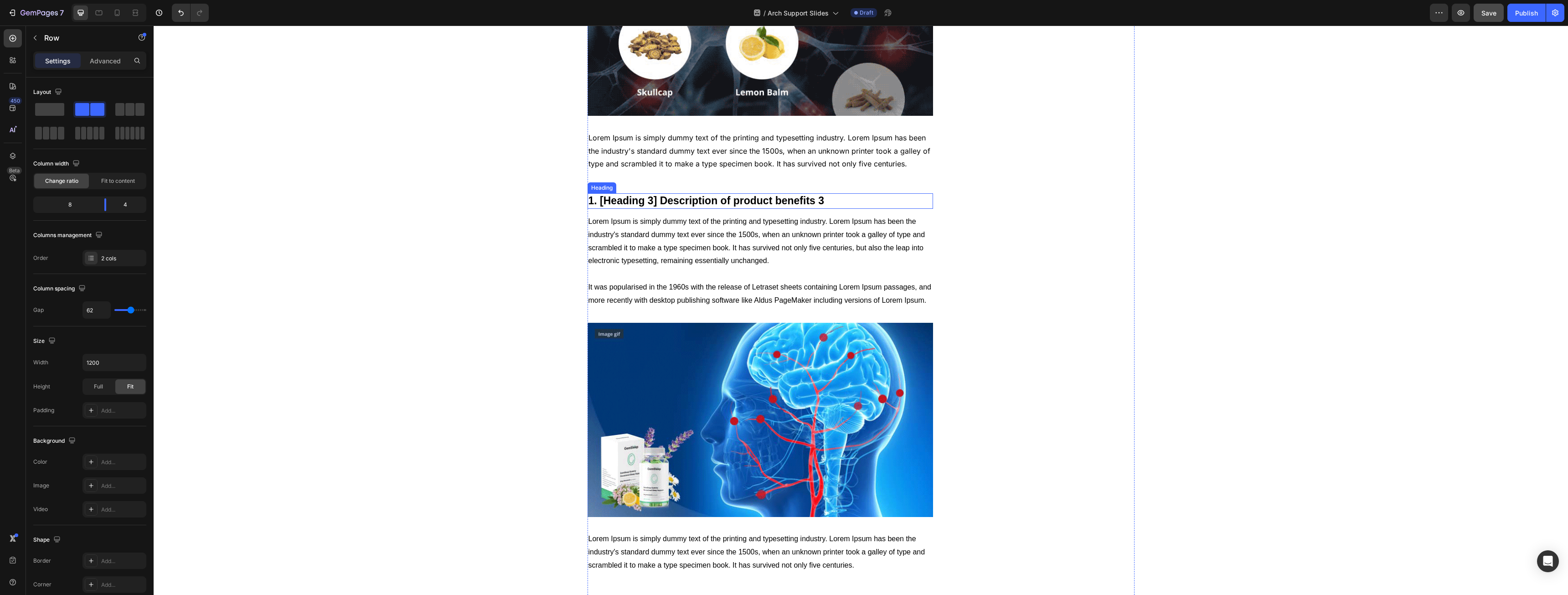
click at [656, 203] on p "1. [Heading 3] Description of product benefits 3" at bounding box center [760, 201] width 344 height 13
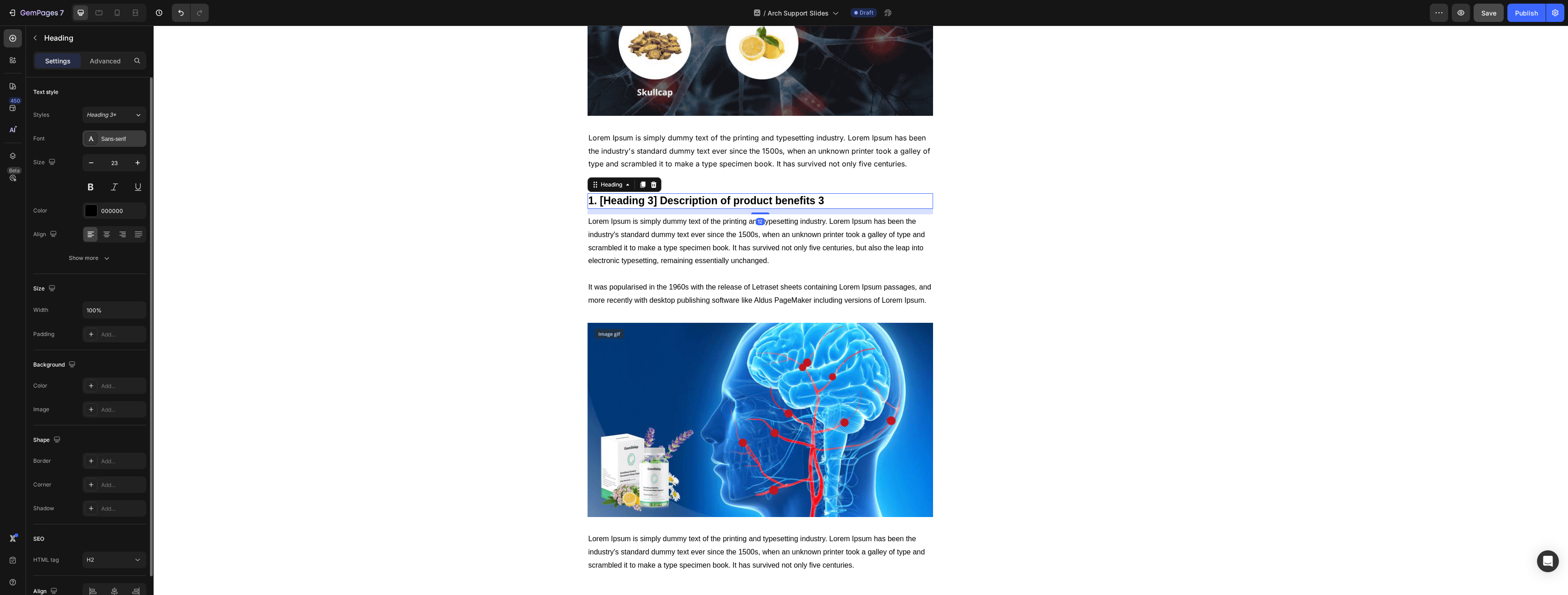
click at [98, 136] on div "Sans-serif" at bounding box center [114, 138] width 64 height 16
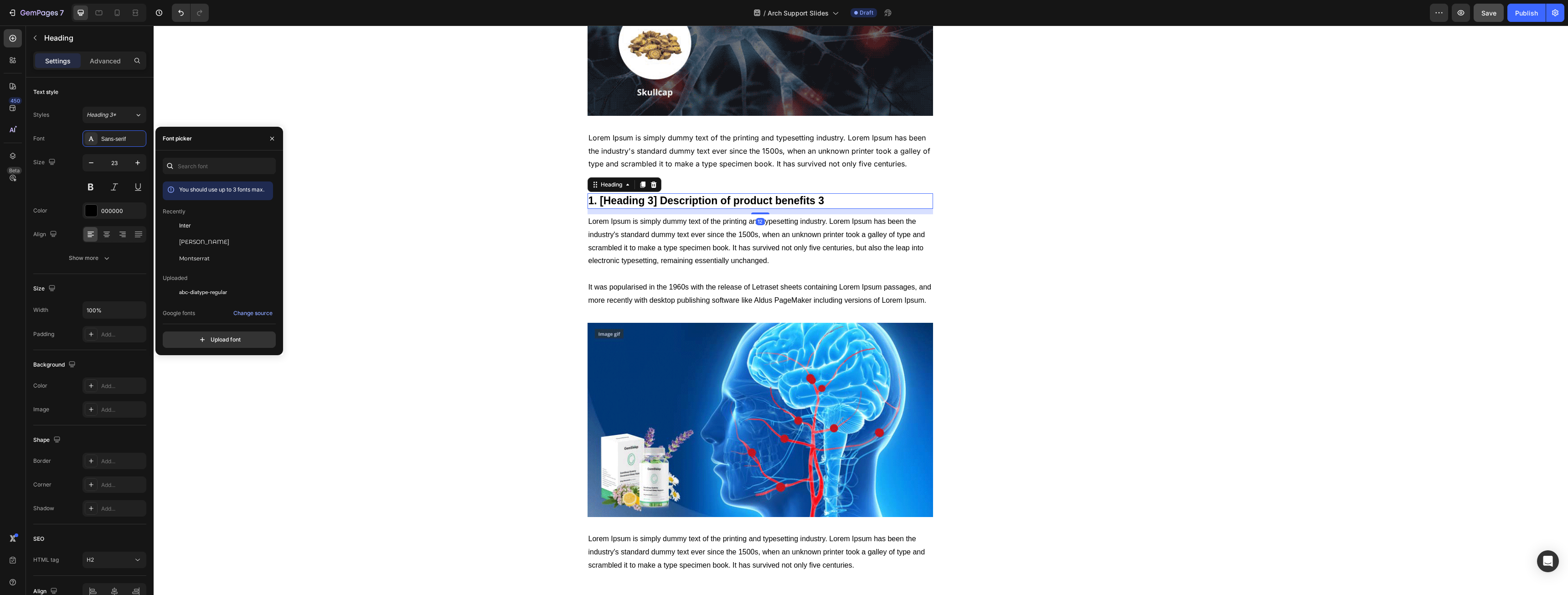
click at [198, 215] on div "Recently" at bounding box center [217, 211] width 110 height 8
click at [200, 220] on div "Inter" at bounding box center [217, 225] width 110 height 16
click at [603, 239] on p "Lorem Ipsum is simply dummy text of the printing and typesetting industry. Lore…" at bounding box center [760, 261] width 344 height 92
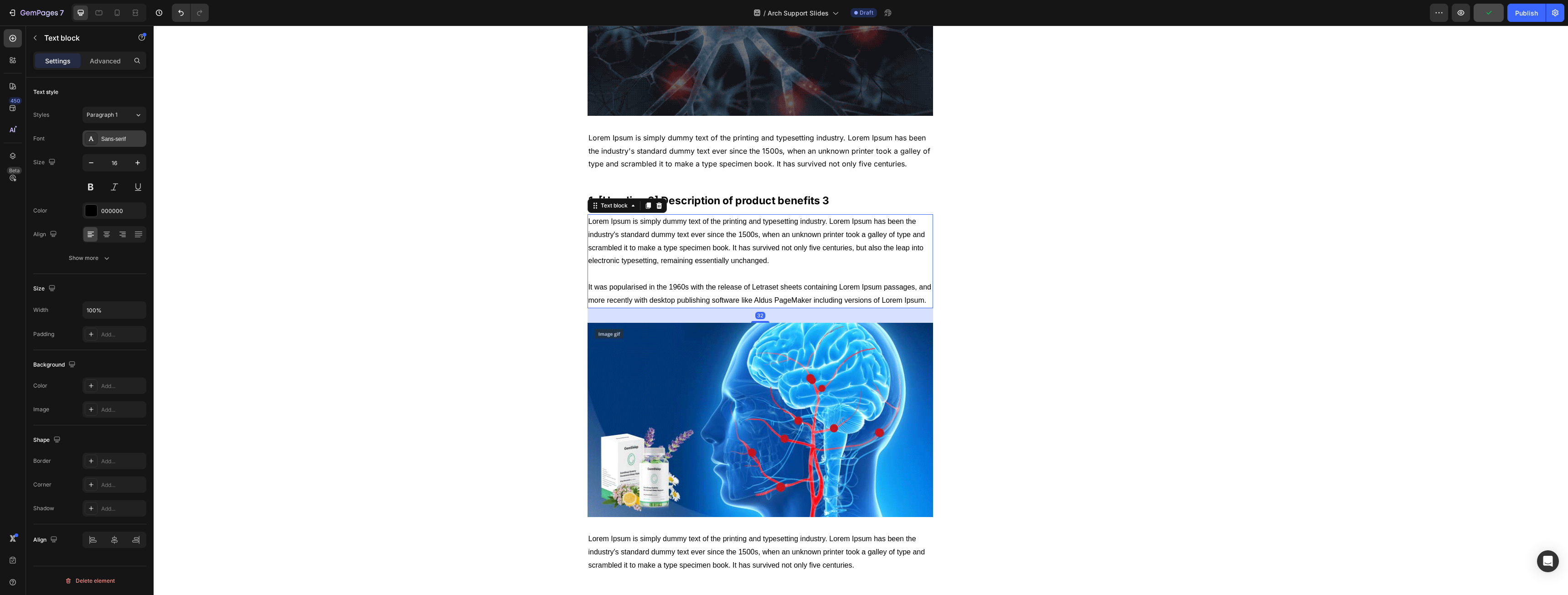
click at [103, 146] on div "Sans-serif" at bounding box center [114, 138] width 64 height 16
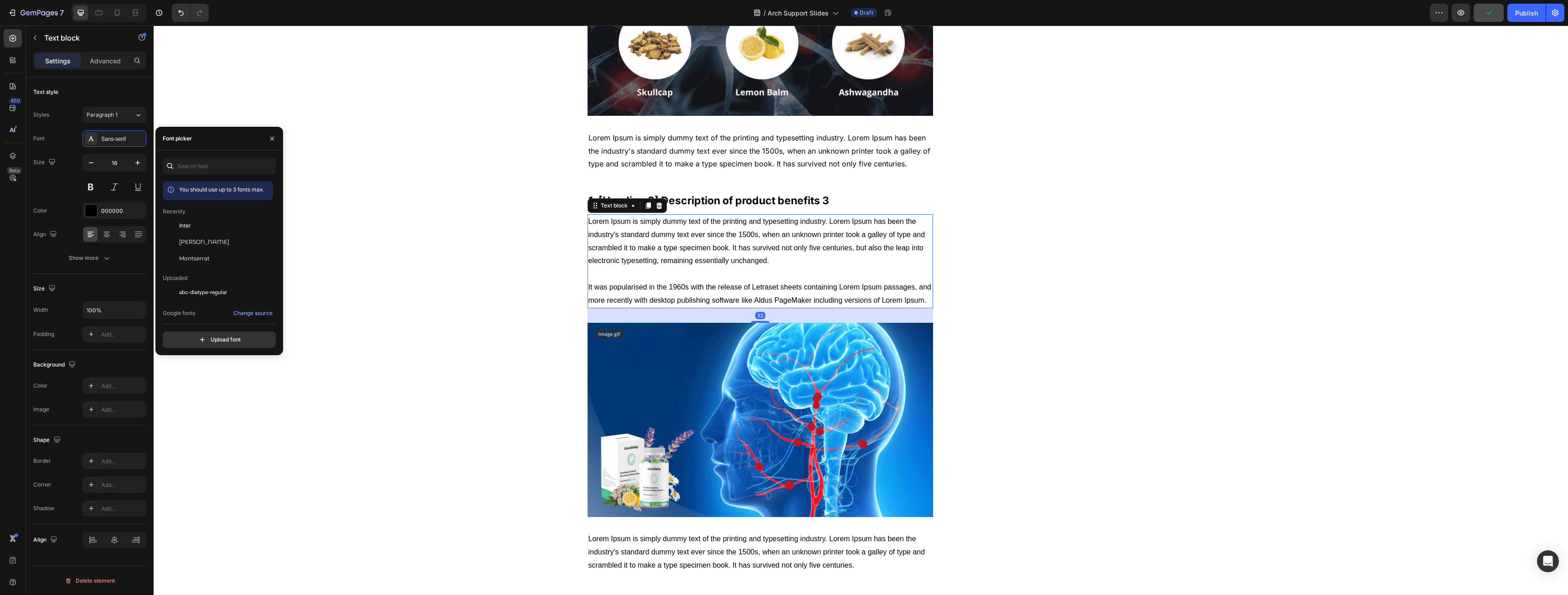
click at [193, 224] on div "Inter" at bounding box center [225, 225] width 92 height 8
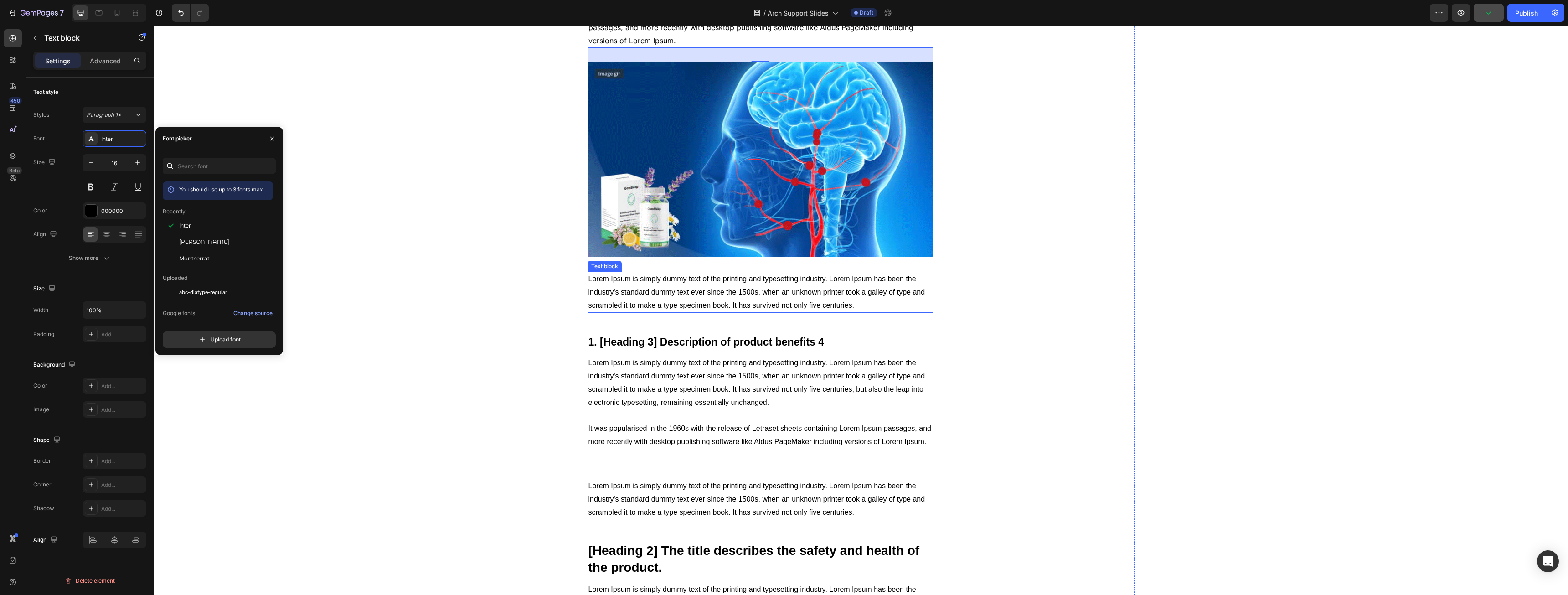
scroll to position [1505, 0]
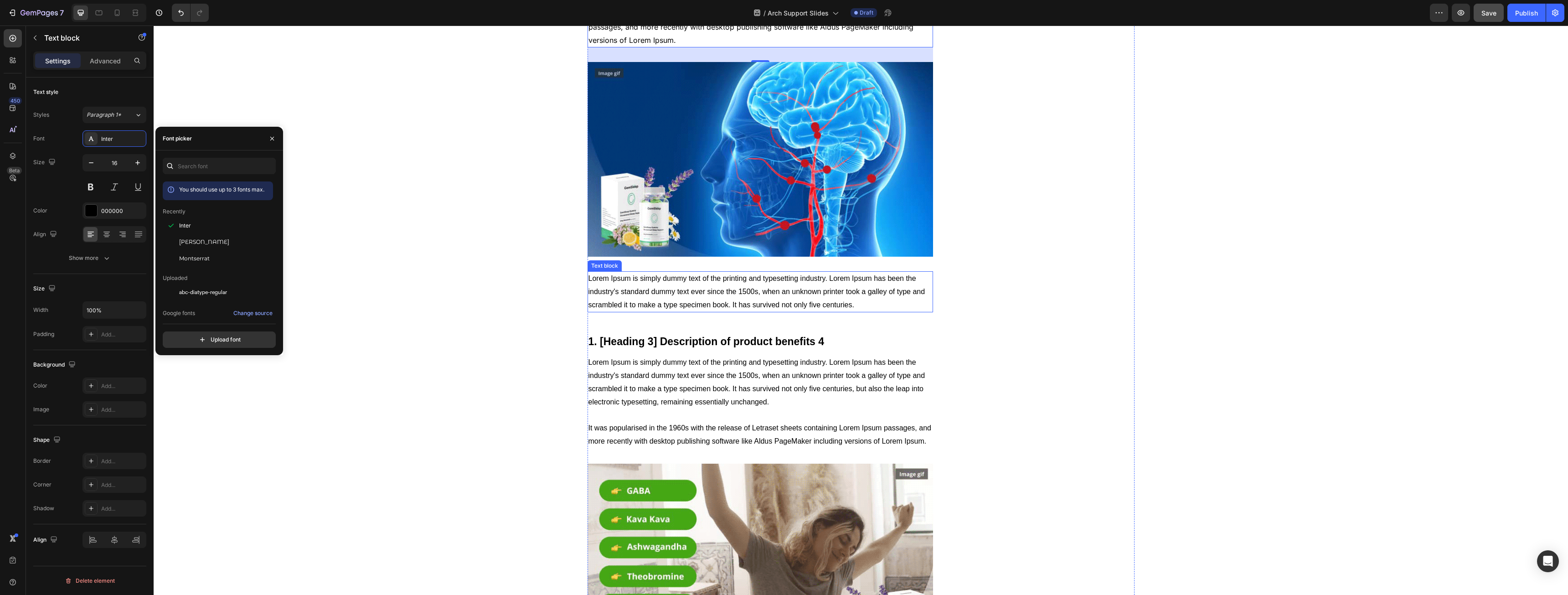
drag, startPoint x: 631, startPoint y: 290, endPoint x: 414, endPoint y: 239, distance: 222.9
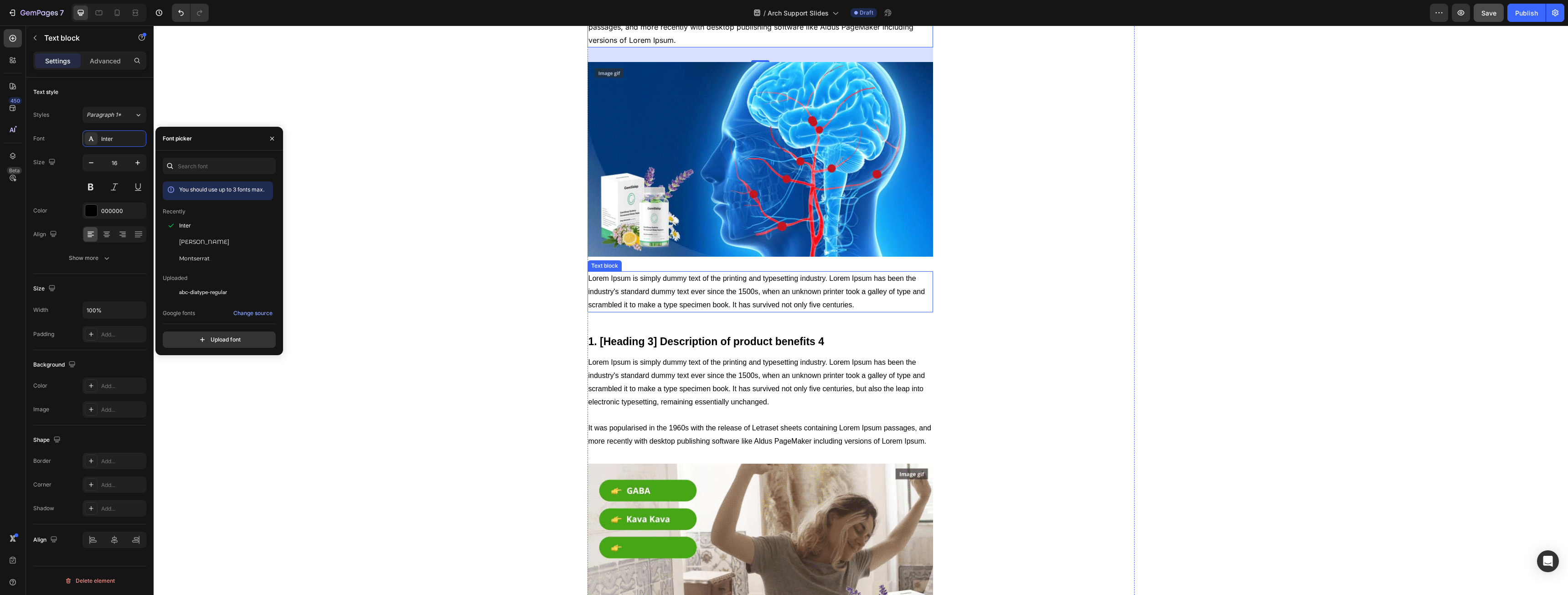
click at [631, 290] on p "Lorem Ipsum is simply dummy text of the printing and typesetting industry. Lore…" at bounding box center [760, 292] width 344 height 39
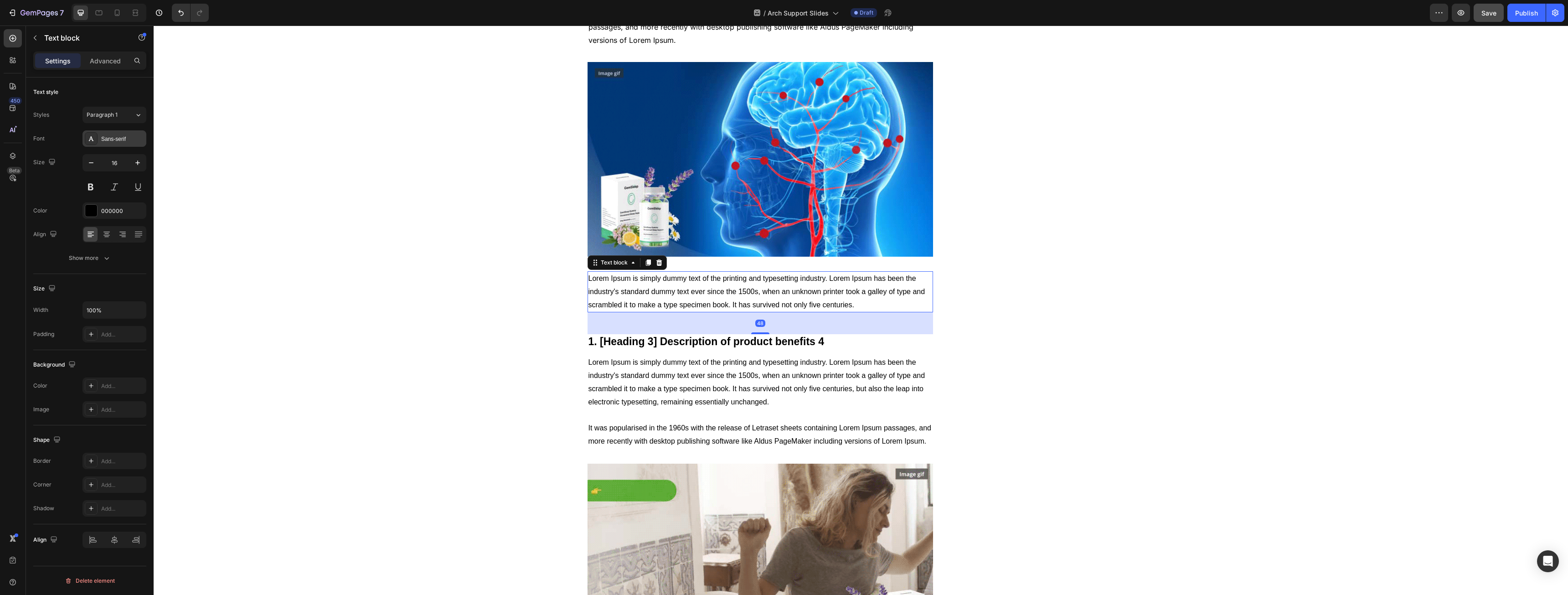
click at [121, 143] on div "Sans-serif" at bounding box center [122, 139] width 43 height 8
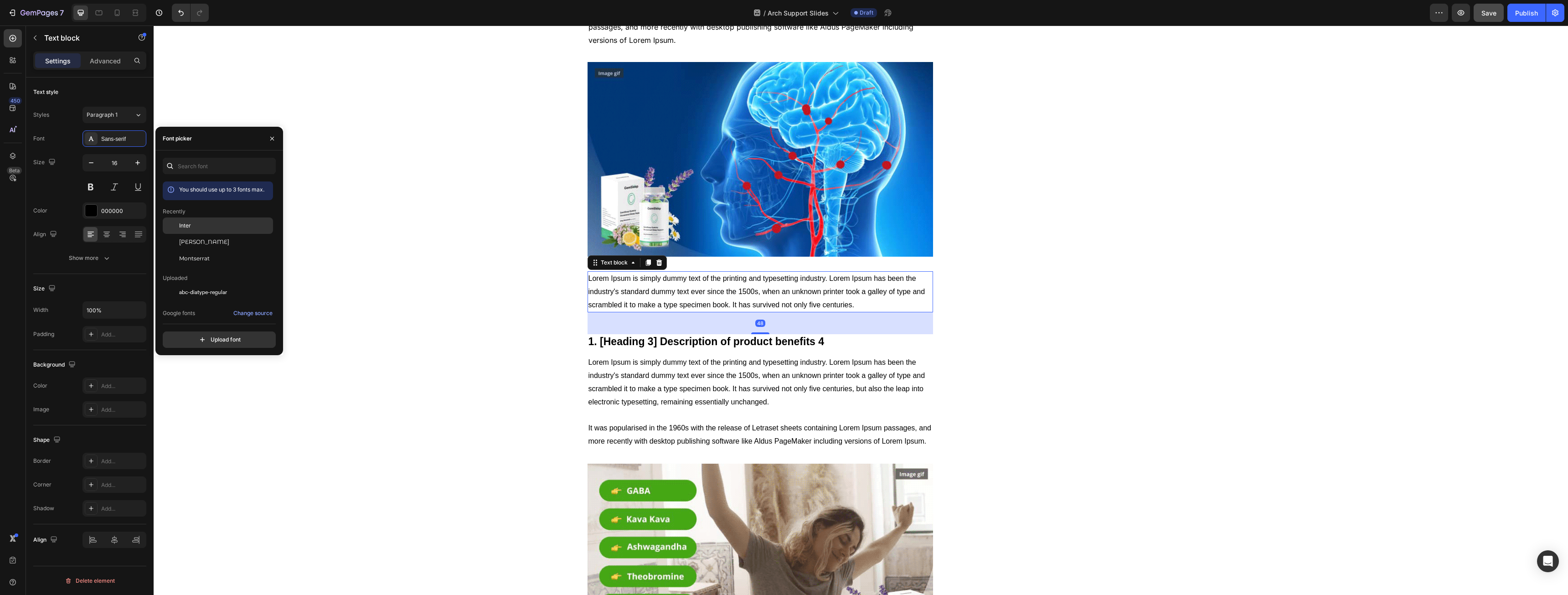
click at [197, 225] on div "Inter" at bounding box center [225, 225] width 92 height 8
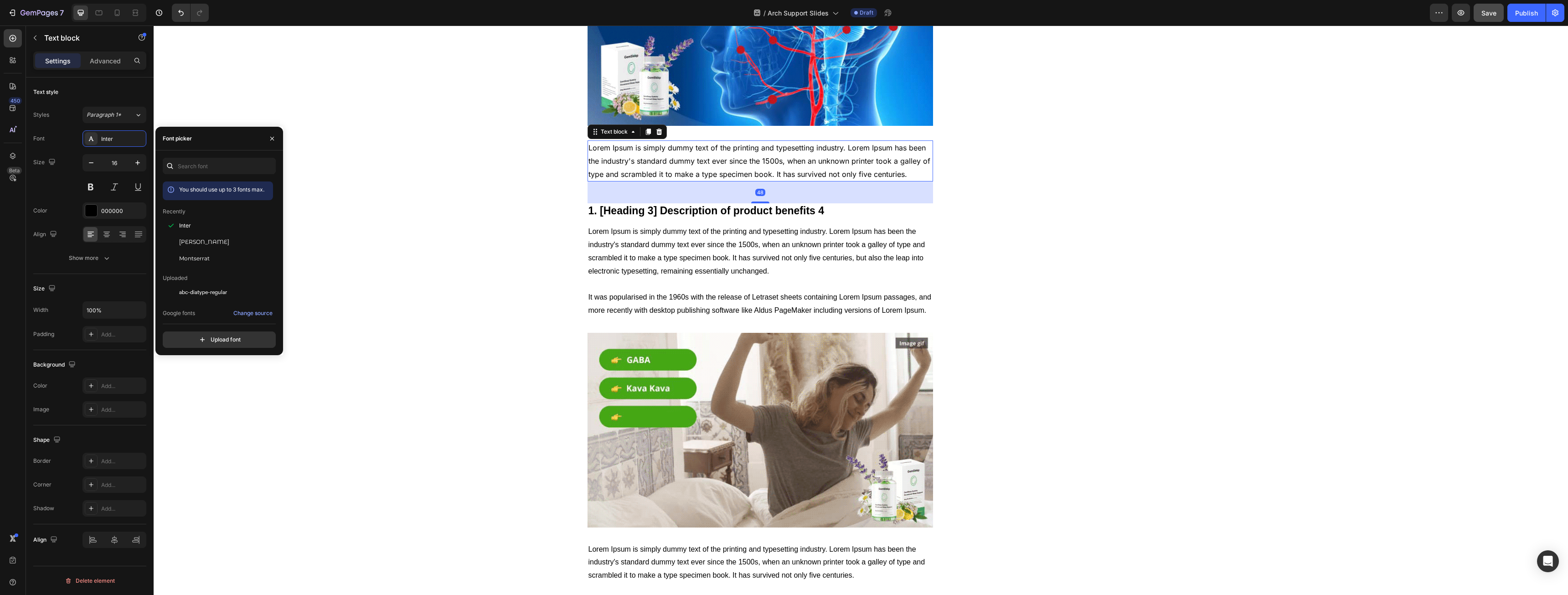
scroll to position [1688, 0]
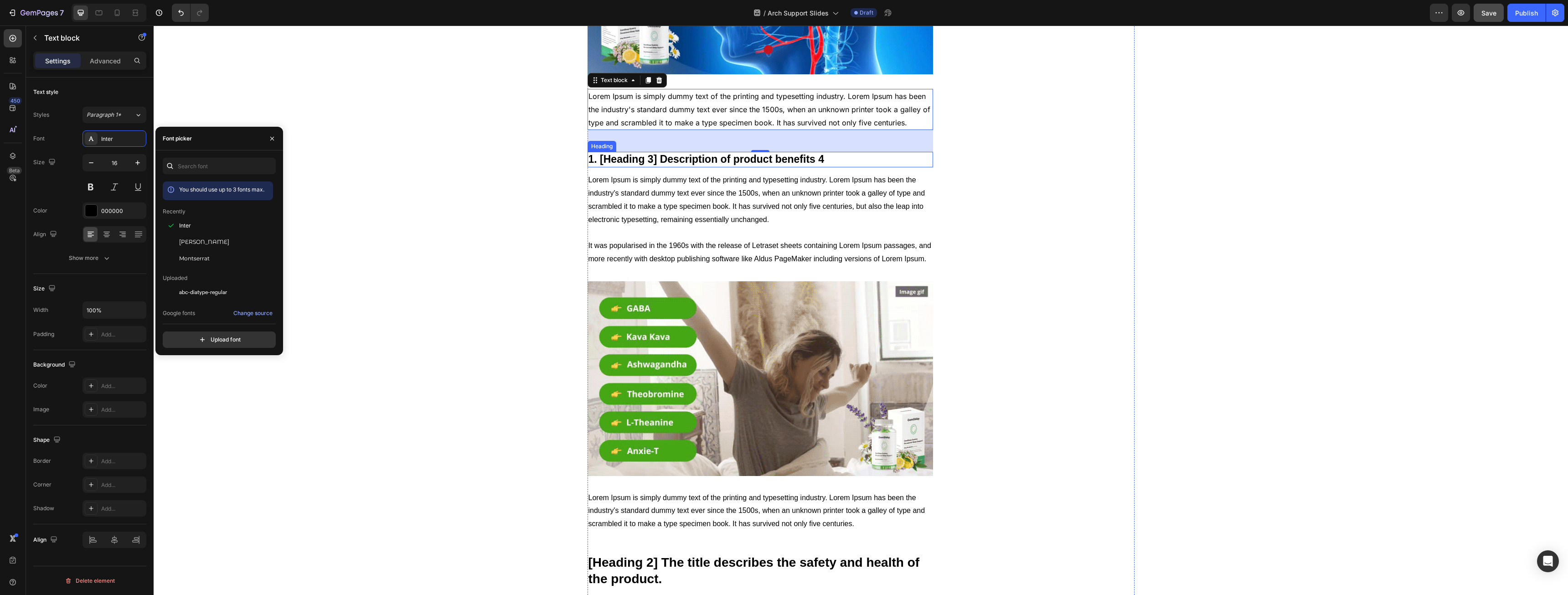
click at [642, 157] on p "1. [Heading 3] Description of product benefits 4" at bounding box center [760, 160] width 344 height 13
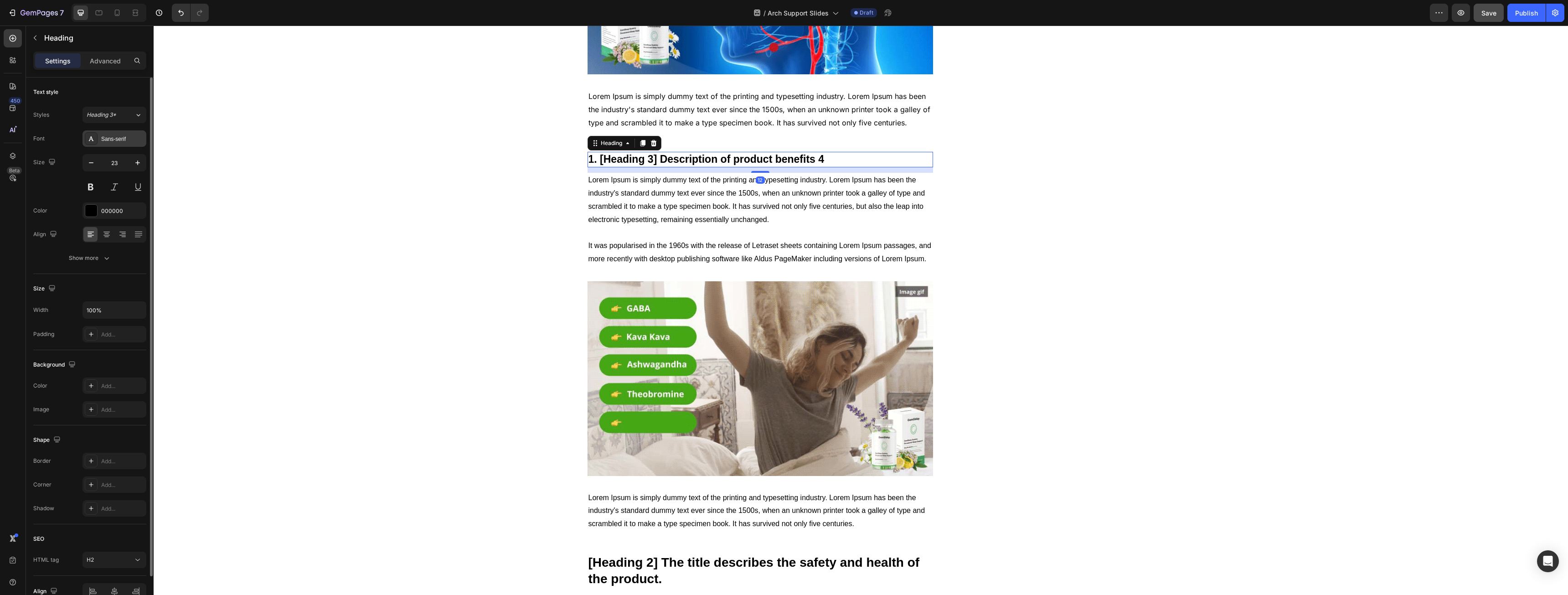
click at [108, 137] on div "Sans-serif" at bounding box center [122, 139] width 43 height 8
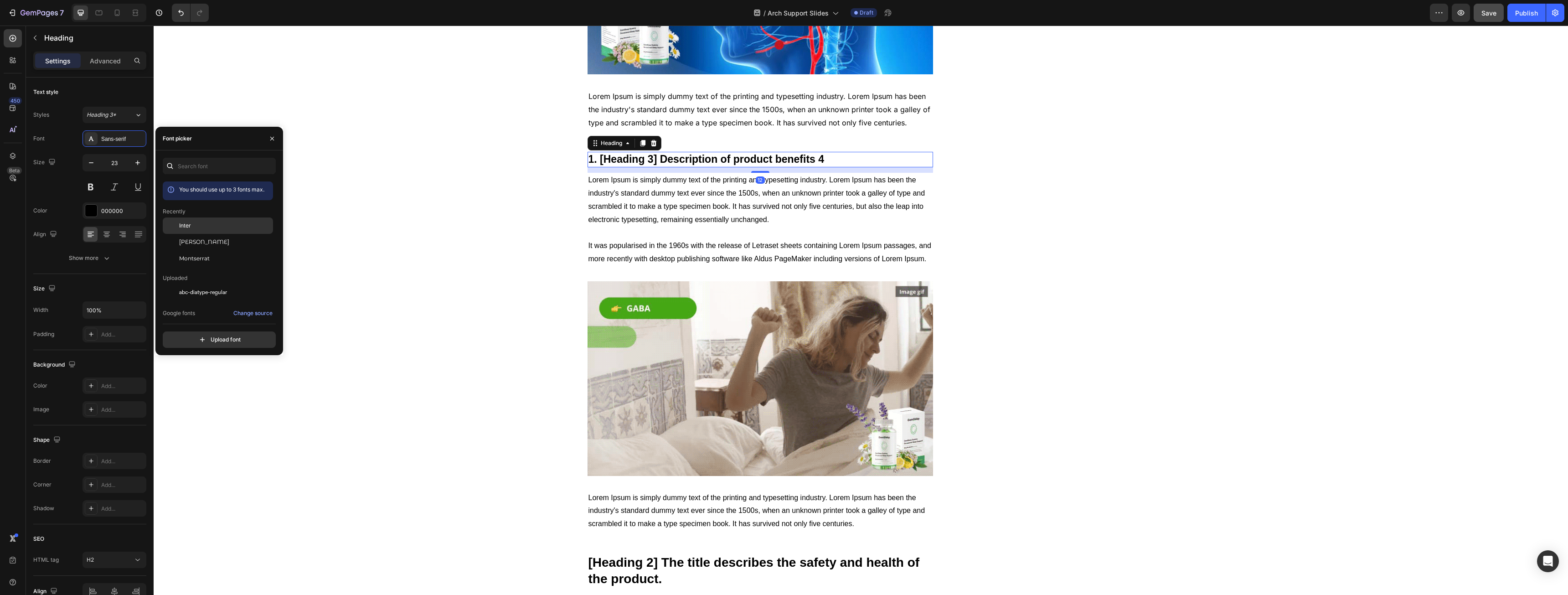
click at [222, 223] on div "Inter" at bounding box center [225, 225] width 92 height 8
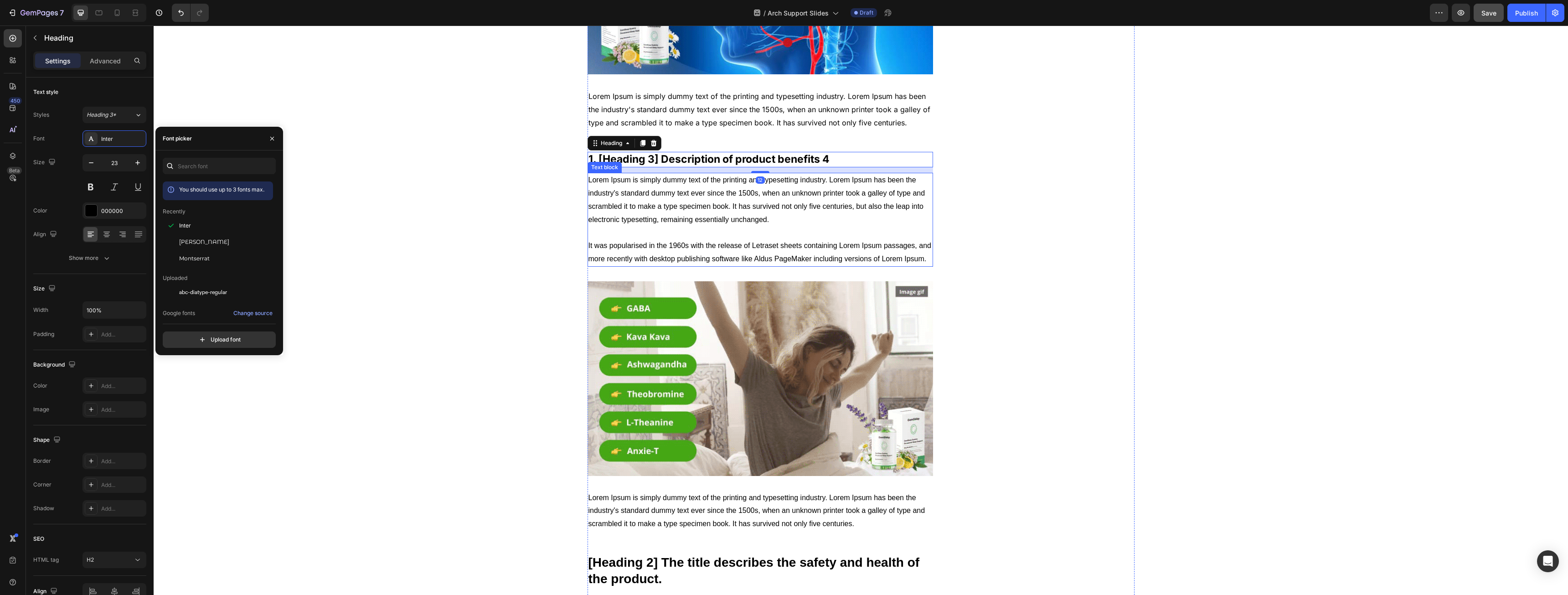
click at [694, 194] on p "Lorem Ipsum is simply dummy text of the printing and typesetting industry. Lore…" at bounding box center [760, 219] width 344 height 92
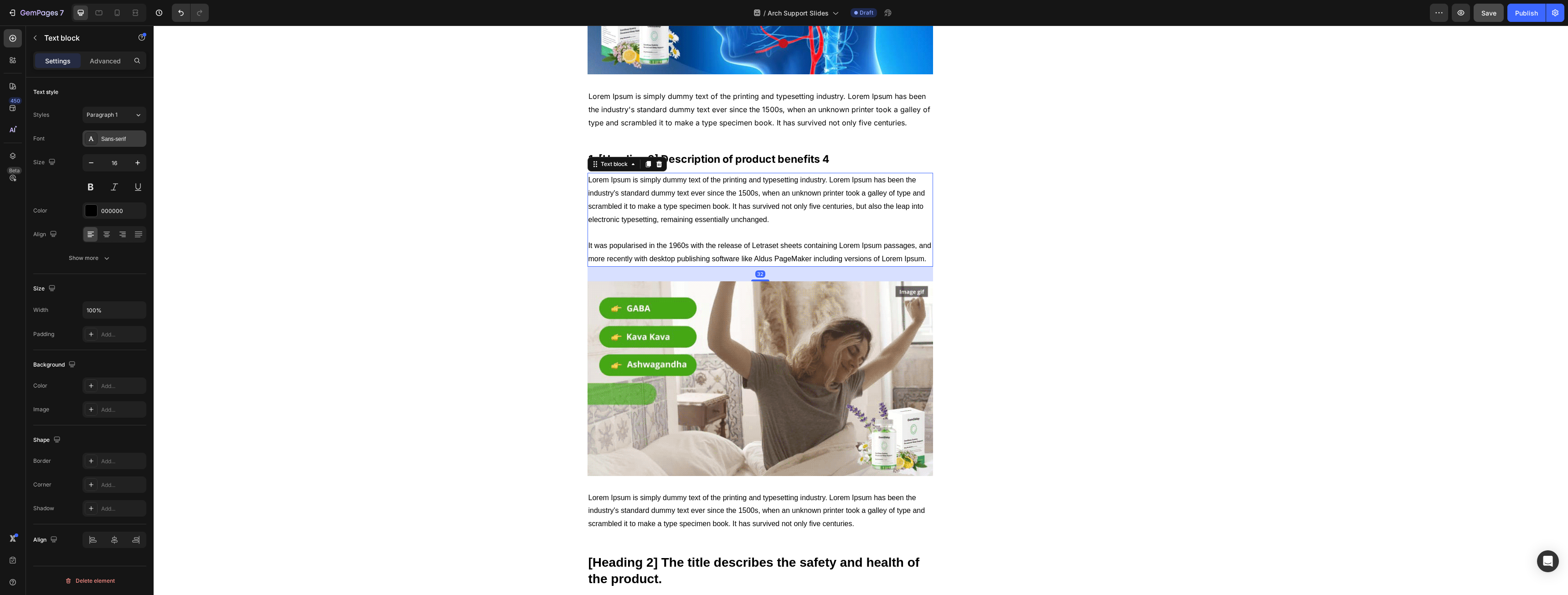
click at [107, 132] on div "Sans-serif" at bounding box center [114, 138] width 64 height 16
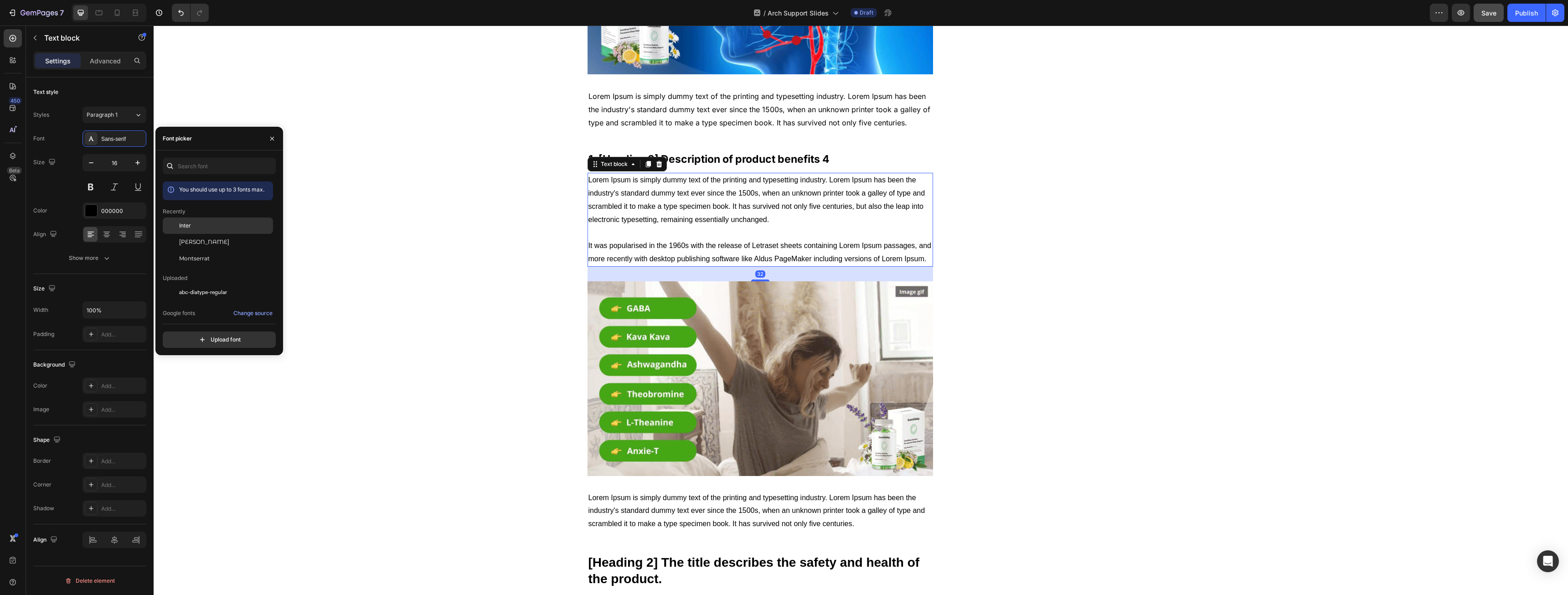
click at [211, 228] on div "Inter" at bounding box center [225, 225] width 92 height 8
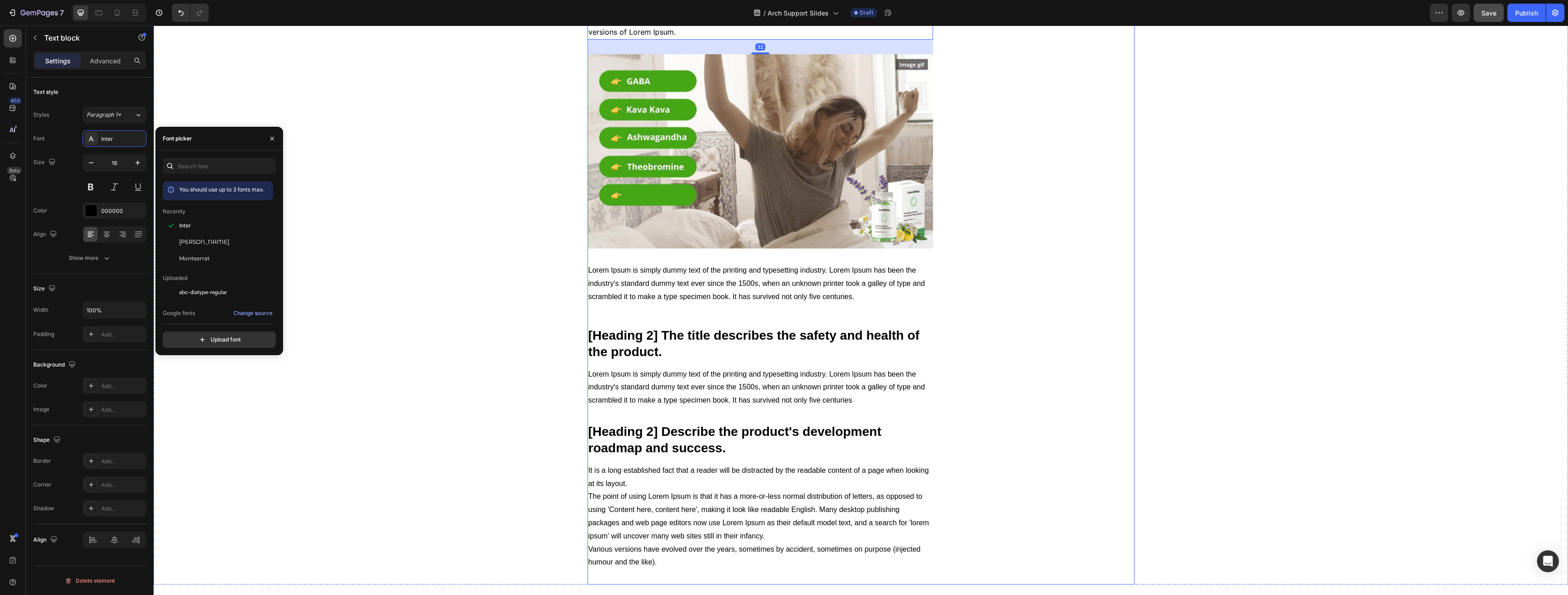
scroll to position [1961, 0]
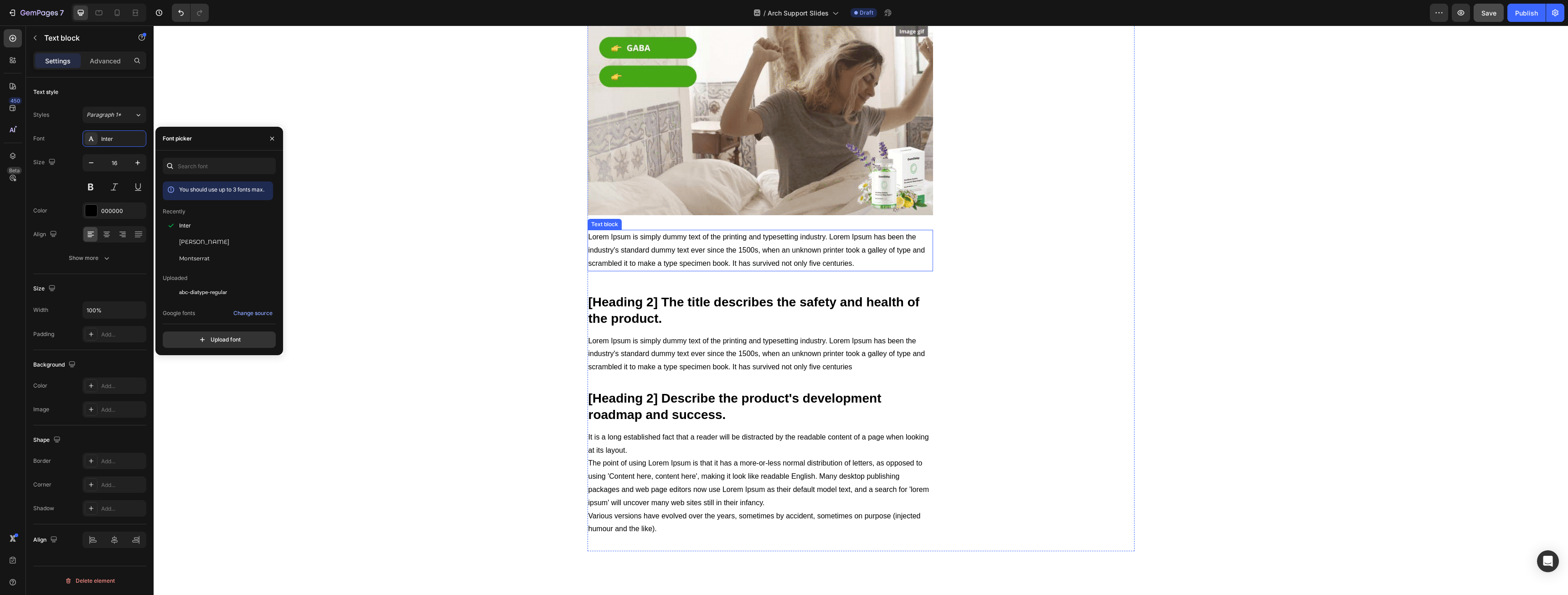
click at [679, 260] on p "Lorem Ipsum is simply dummy text of the printing and typesetting industry. Lore…" at bounding box center [760, 250] width 344 height 39
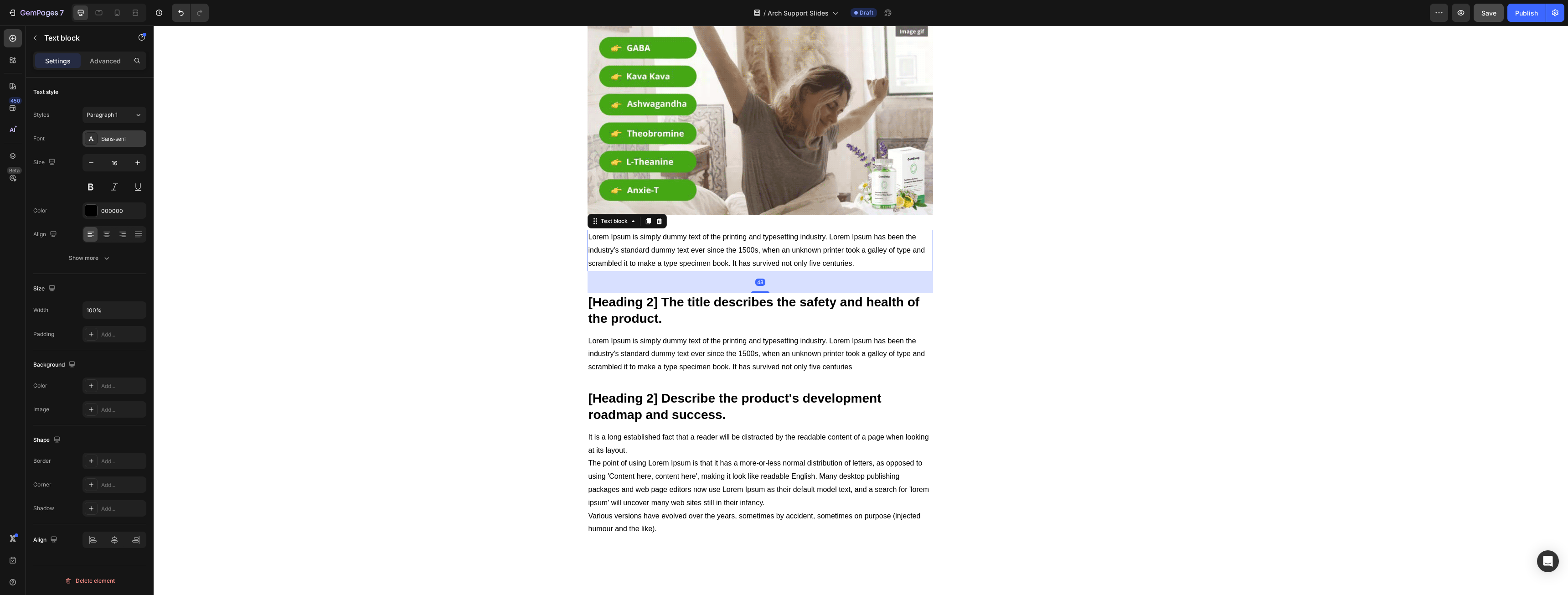
click at [106, 141] on div "Sans-serif" at bounding box center [122, 139] width 43 height 8
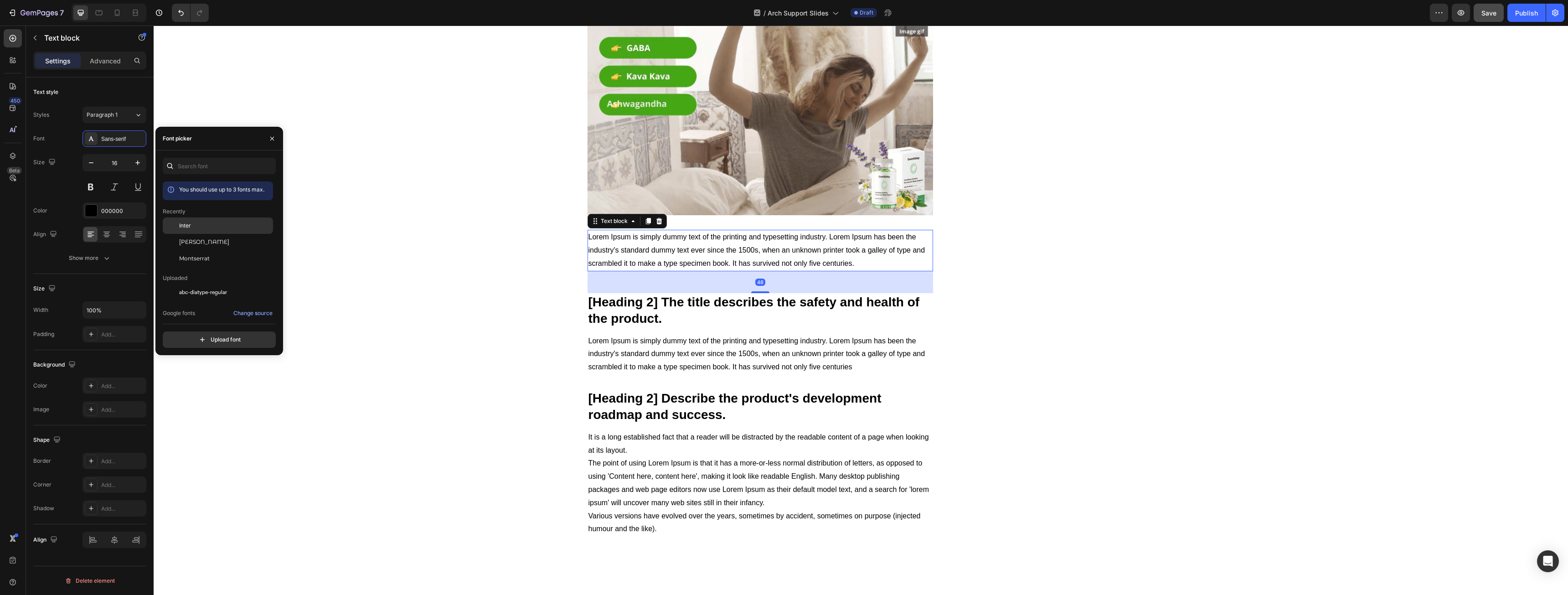
click at [214, 219] on div "Inter" at bounding box center [217, 225] width 110 height 16
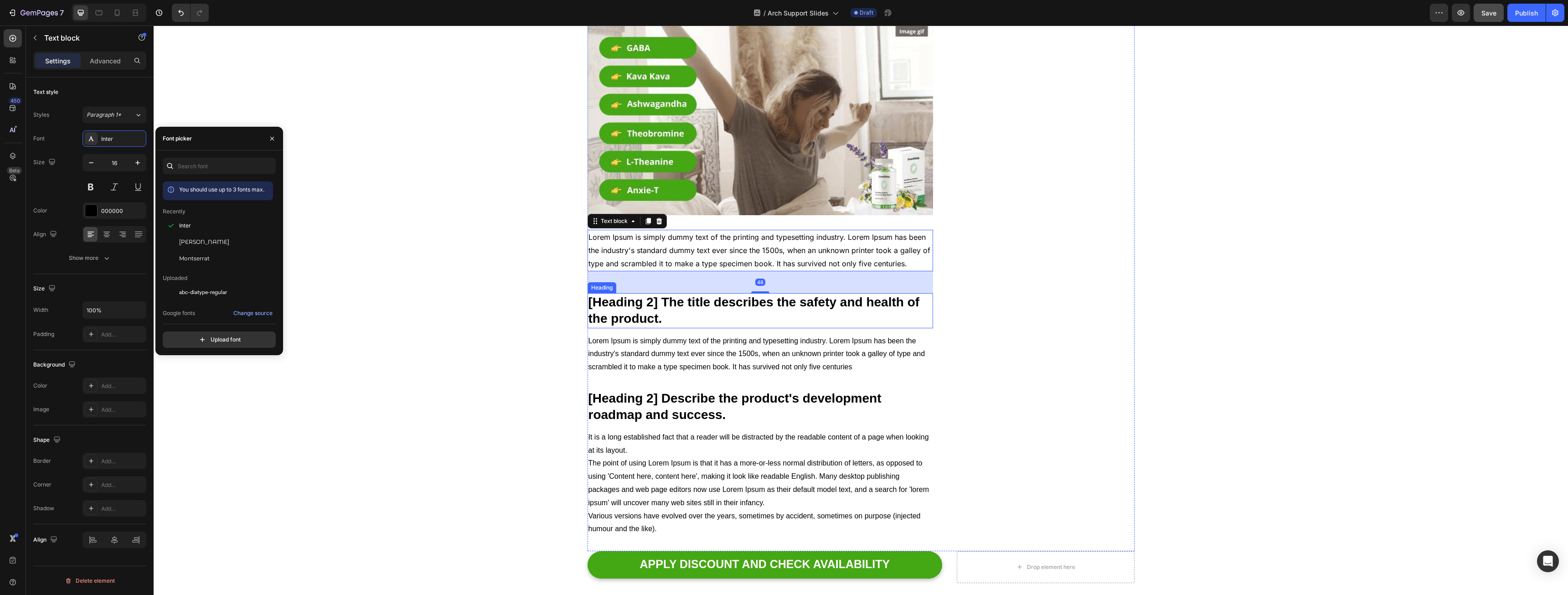
scroll to position [2144, 0]
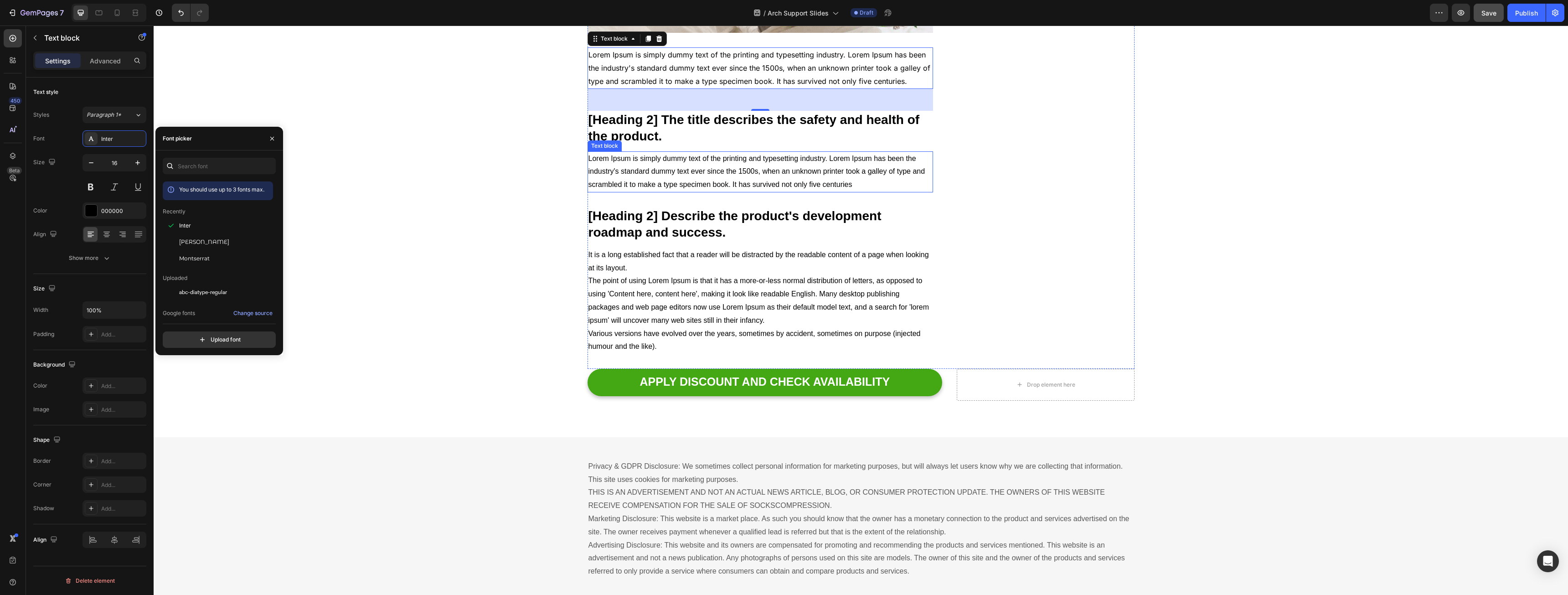
click at [645, 144] on p "[Heading 2] The title describes the safety and health of the product." at bounding box center [760, 128] width 344 height 33
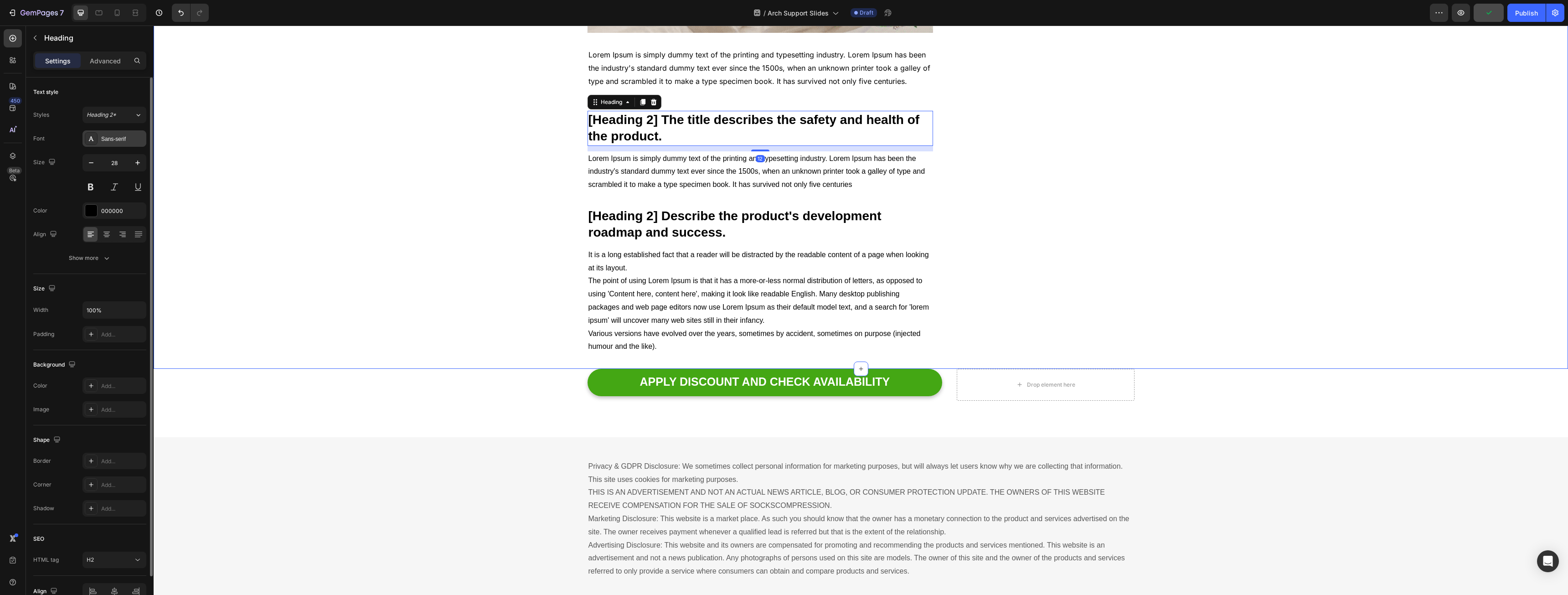
click at [110, 138] on div "Sans-serif" at bounding box center [122, 139] width 43 height 8
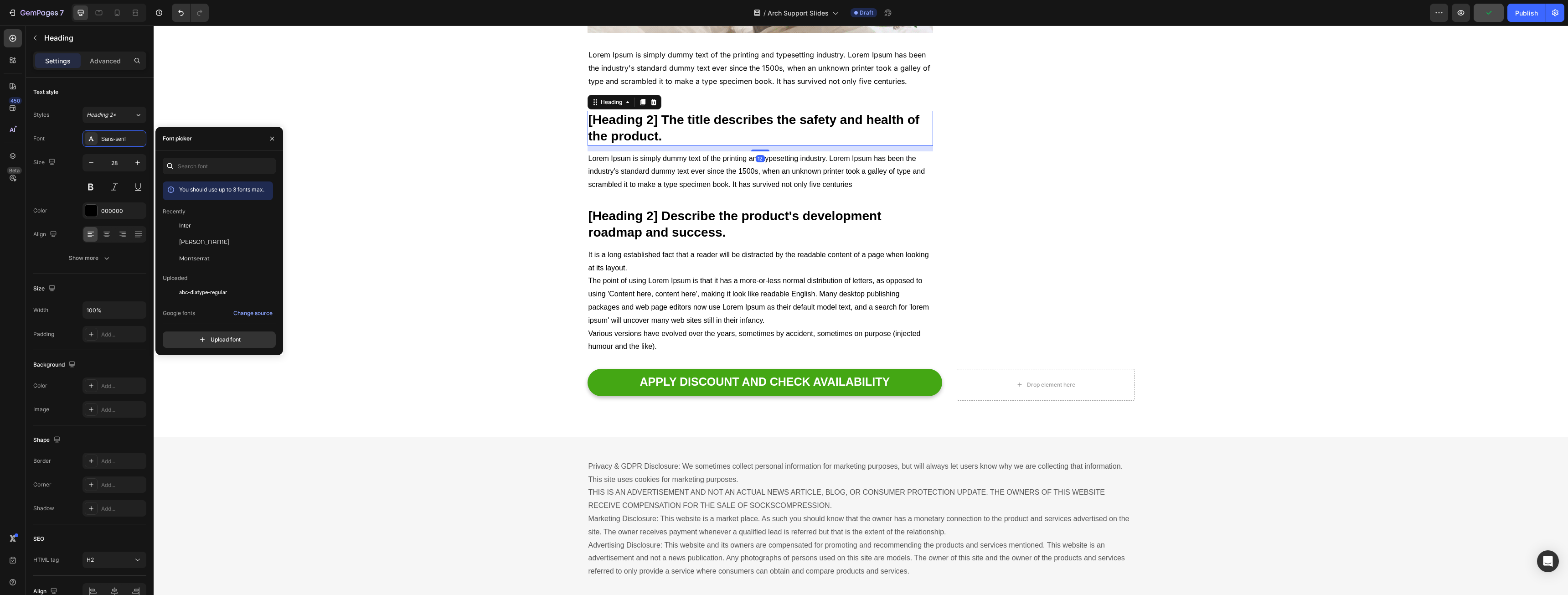
click at [211, 227] on div "Inter" at bounding box center [225, 225] width 92 height 8
click at [707, 190] on p "Lorem Ipsum is simply dummy text of the printing and typesetting industry. Lore…" at bounding box center [760, 172] width 344 height 39
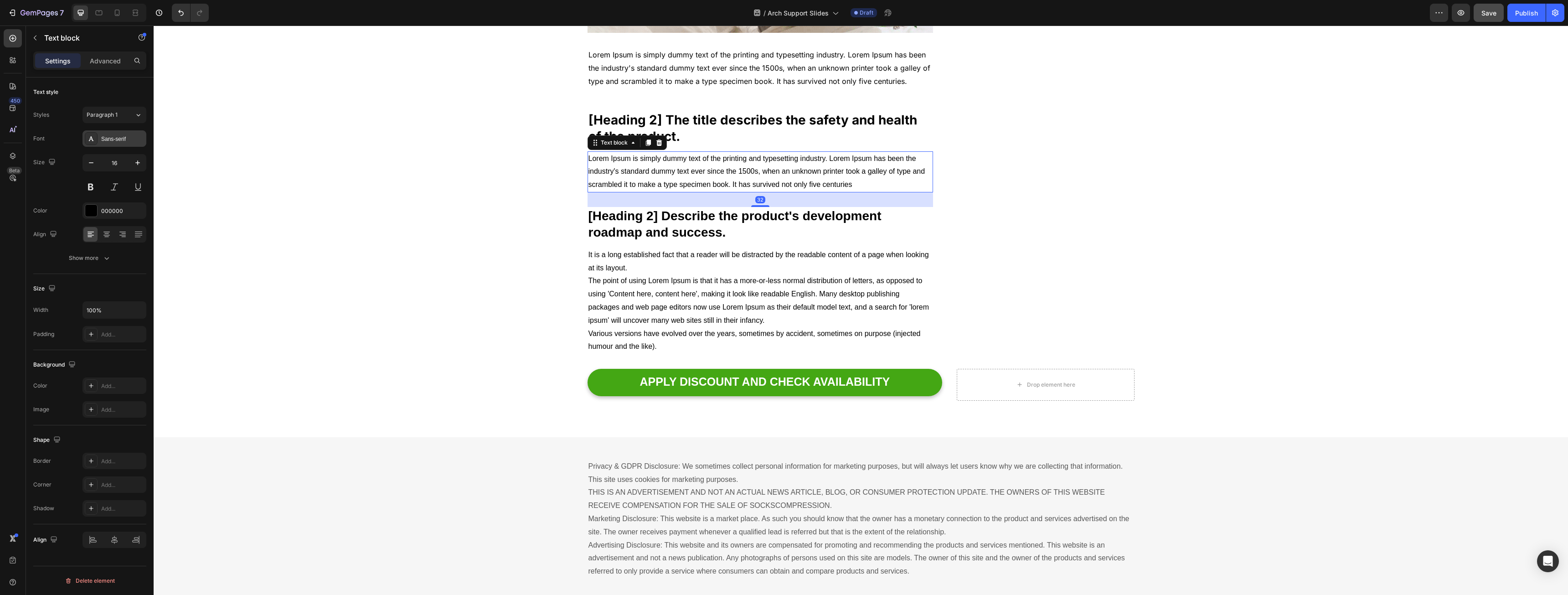
click at [121, 139] on div "Sans-serif" at bounding box center [122, 139] width 43 height 8
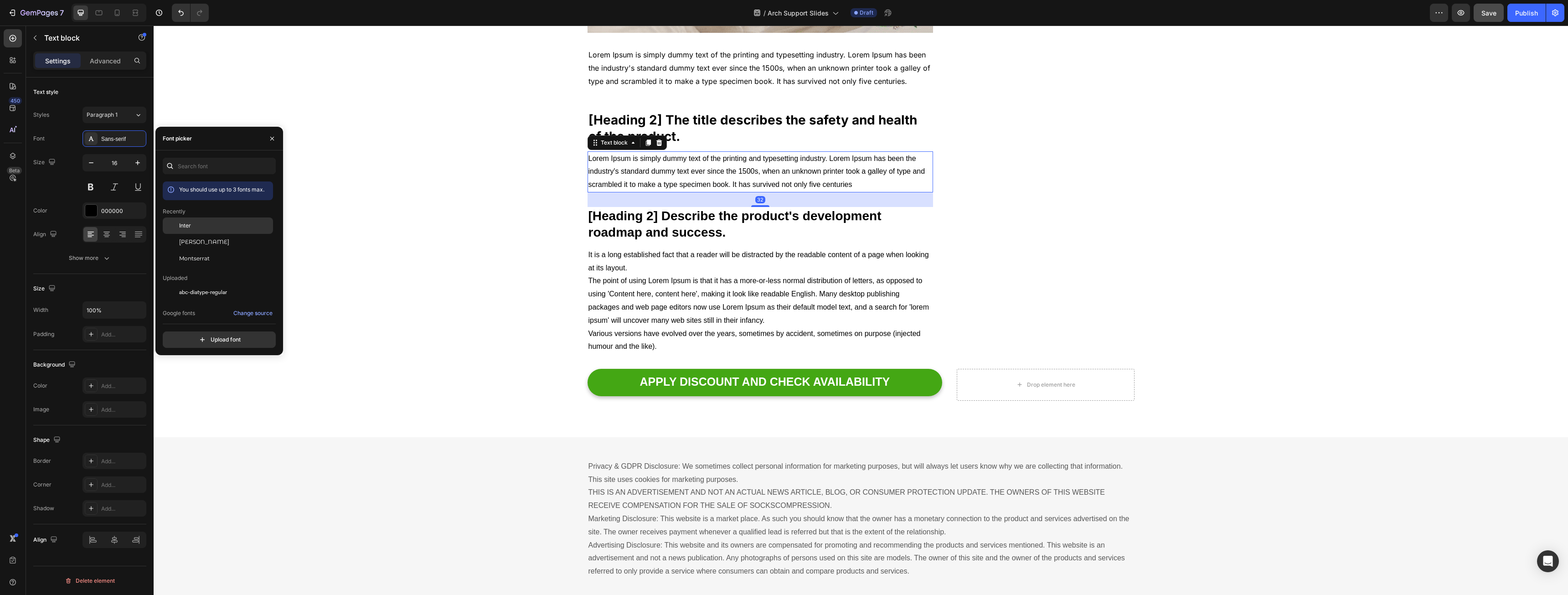
click at [192, 228] on div "Inter" at bounding box center [225, 225] width 92 height 8
click at [621, 230] on p "[Heading 2] Describe the product's development roadmap and success." at bounding box center [760, 224] width 344 height 33
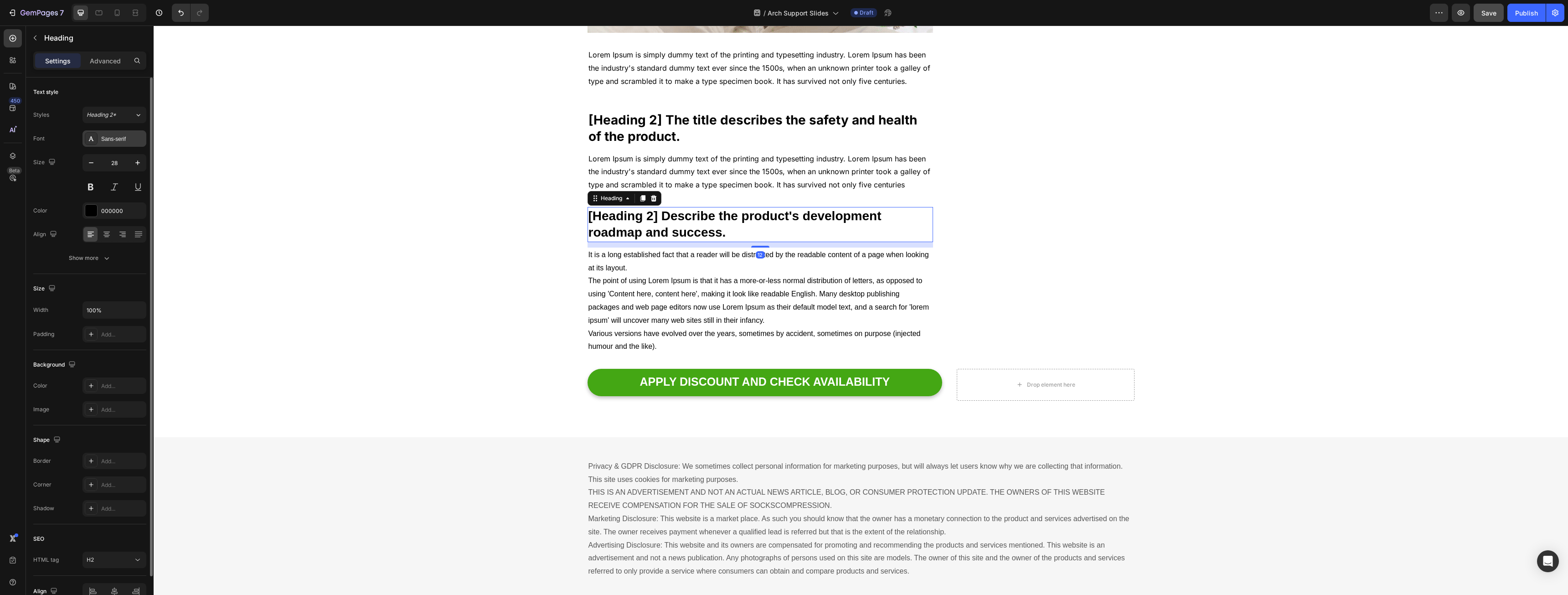
click at [117, 141] on div "Sans-serif" at bounding box center [122, 139] width 43 height 8
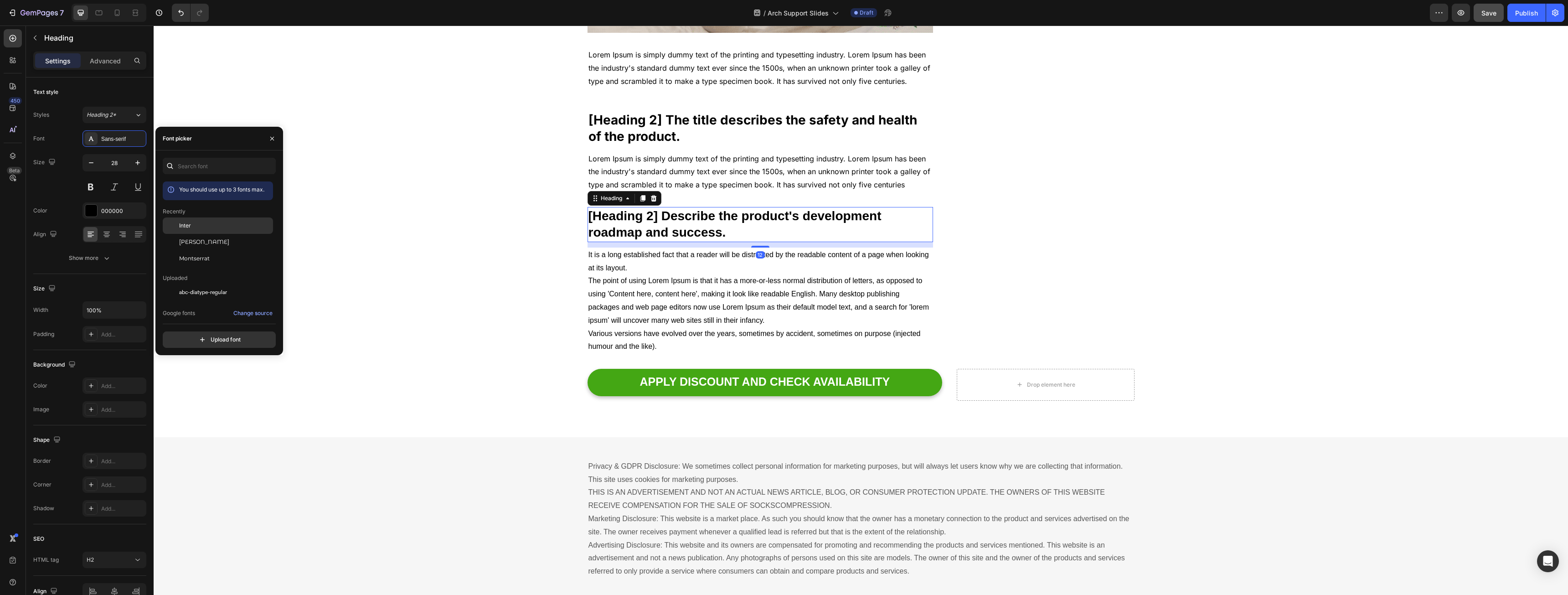
click at [198, 225] on div "Inter" at bounding box center [225, 225] width 92 height 8
click at [657, 270] on p "It is a long established fact that a reader will be distracted by the readable …" at bounding box center [760, 301] width 344 height 105
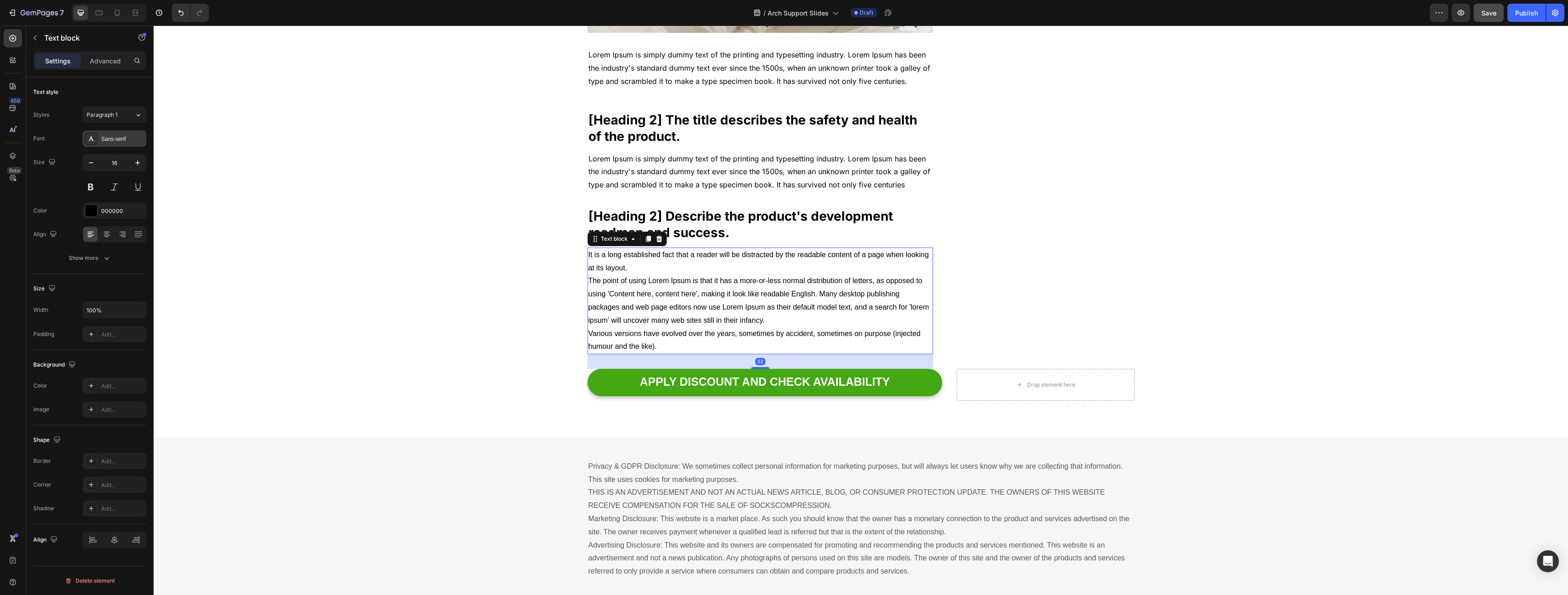
click at [116, 139] on div "Sans-serif" at bounding box center [122, 139] width 43 height 8
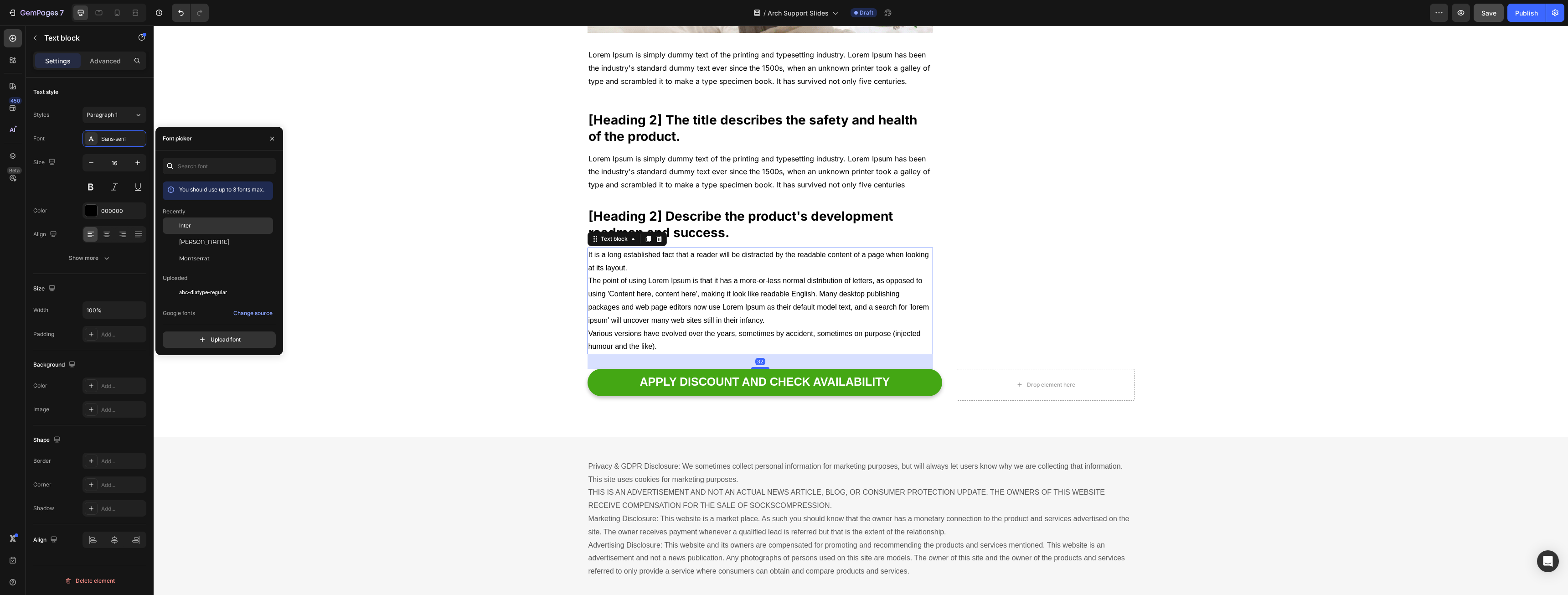
drag, startPoint x: 192, startPoint y: 222, endPoint x: 279, endPoint y: 235, distance: 88.0
click at [192, 222] on div "Inter" at bounding box center [225, 225] width 92 height 8
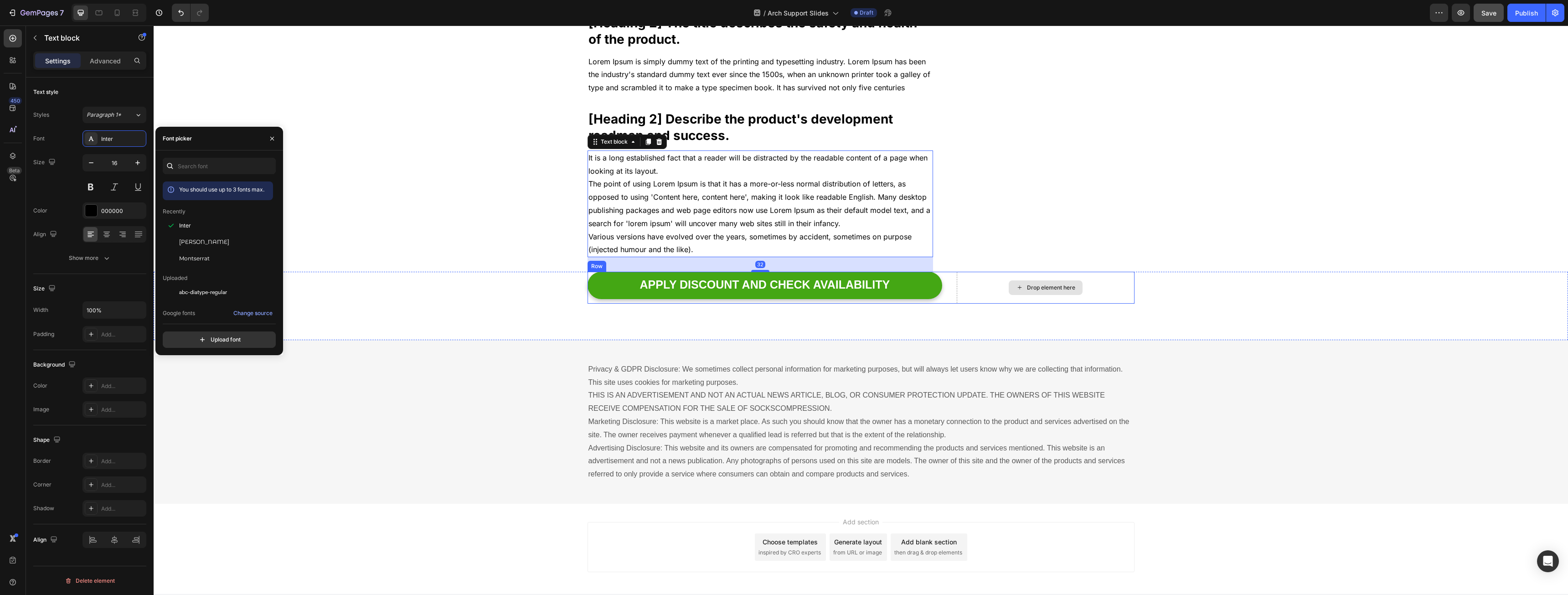
scroll to position [2259, 0]
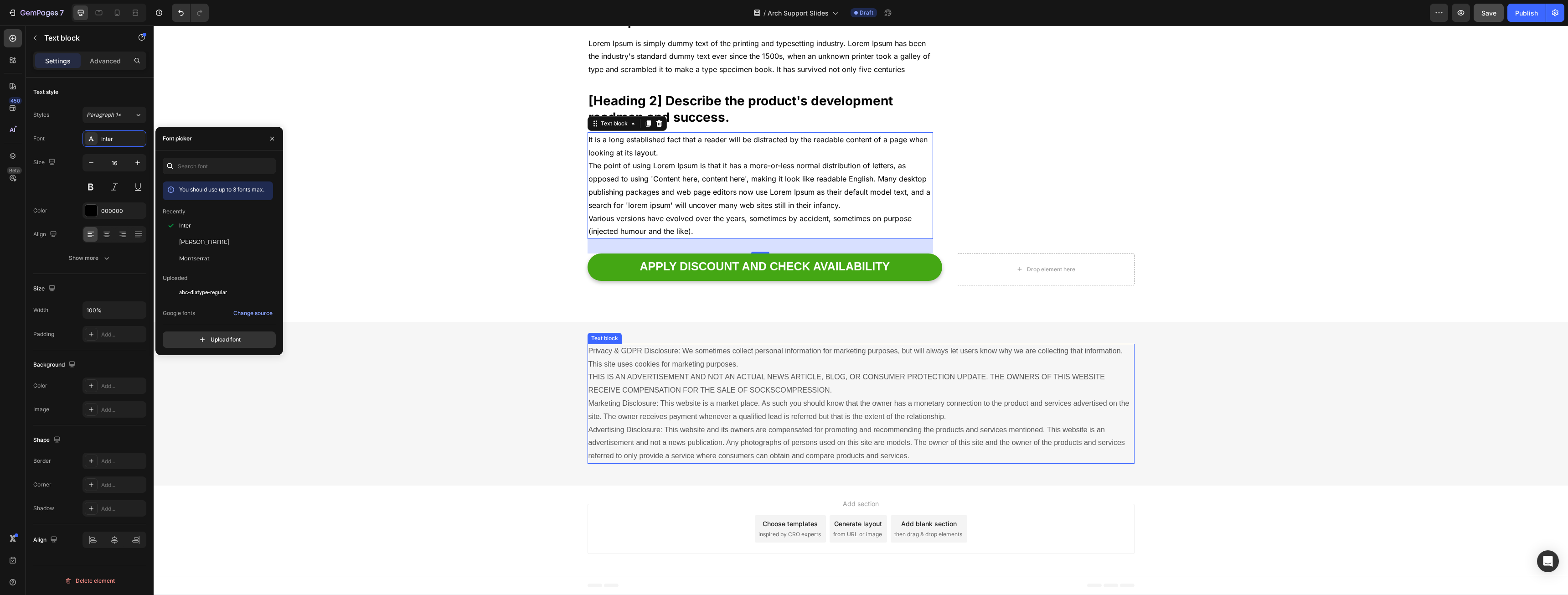
click at [933, 434] on p "Privacy & GDPR Disclosure: We sometimes collect personal information for market…" at bounding box center [861, 404] width 545 height 118
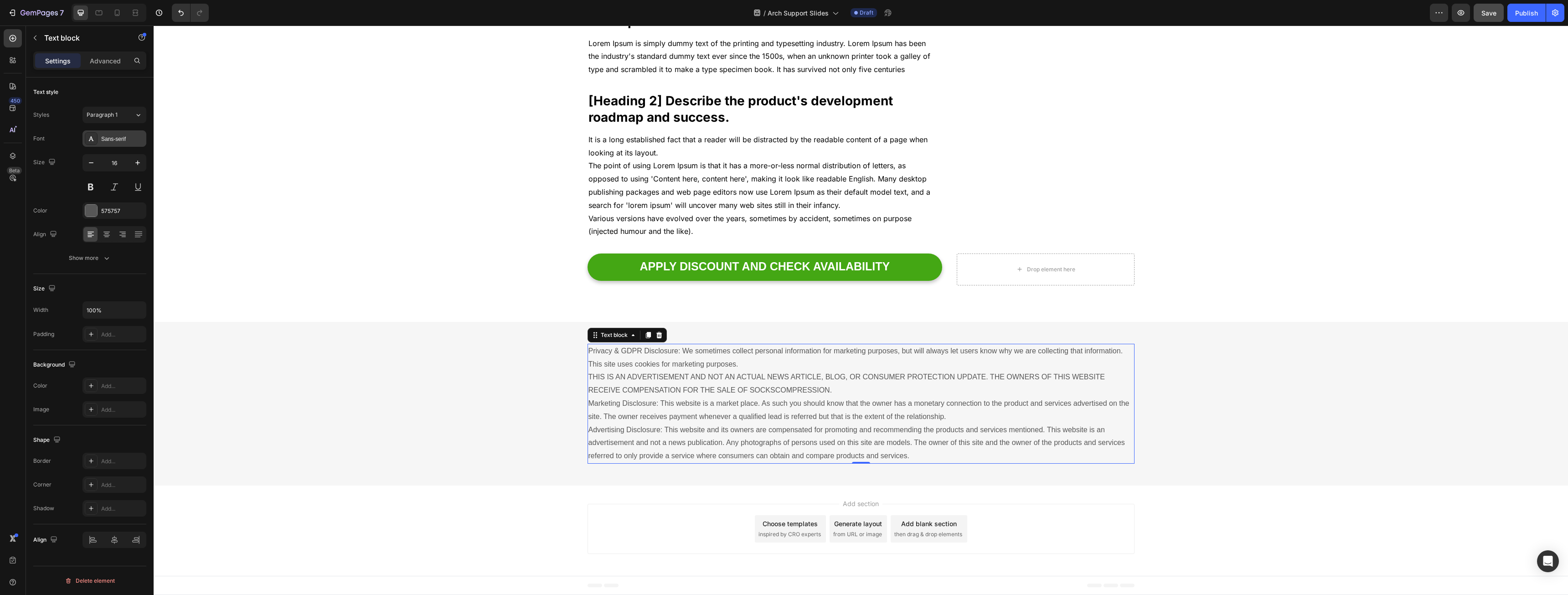
click at [103, 146] on div "Sans-serif" at bounding box center [114, 138] width 64 height 16
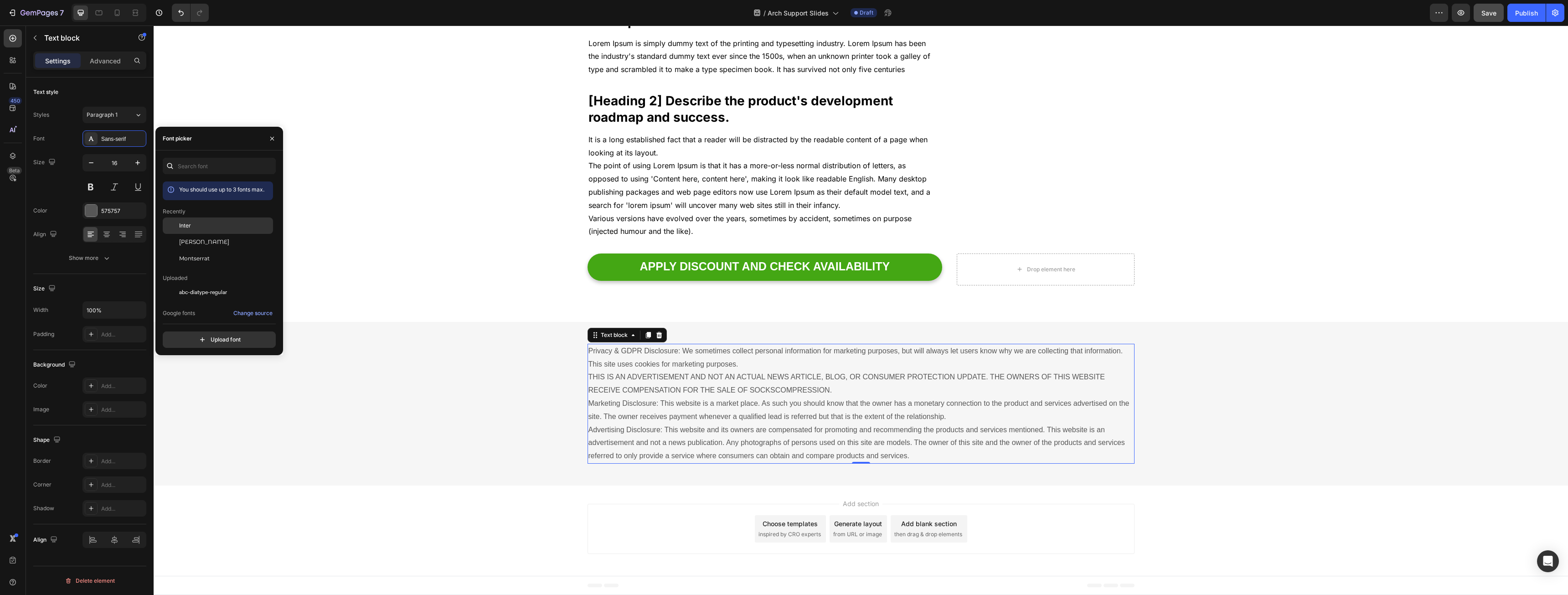
click at [197, 228] on div "Inter" at bounding box center [225, 225] width 92 height 8
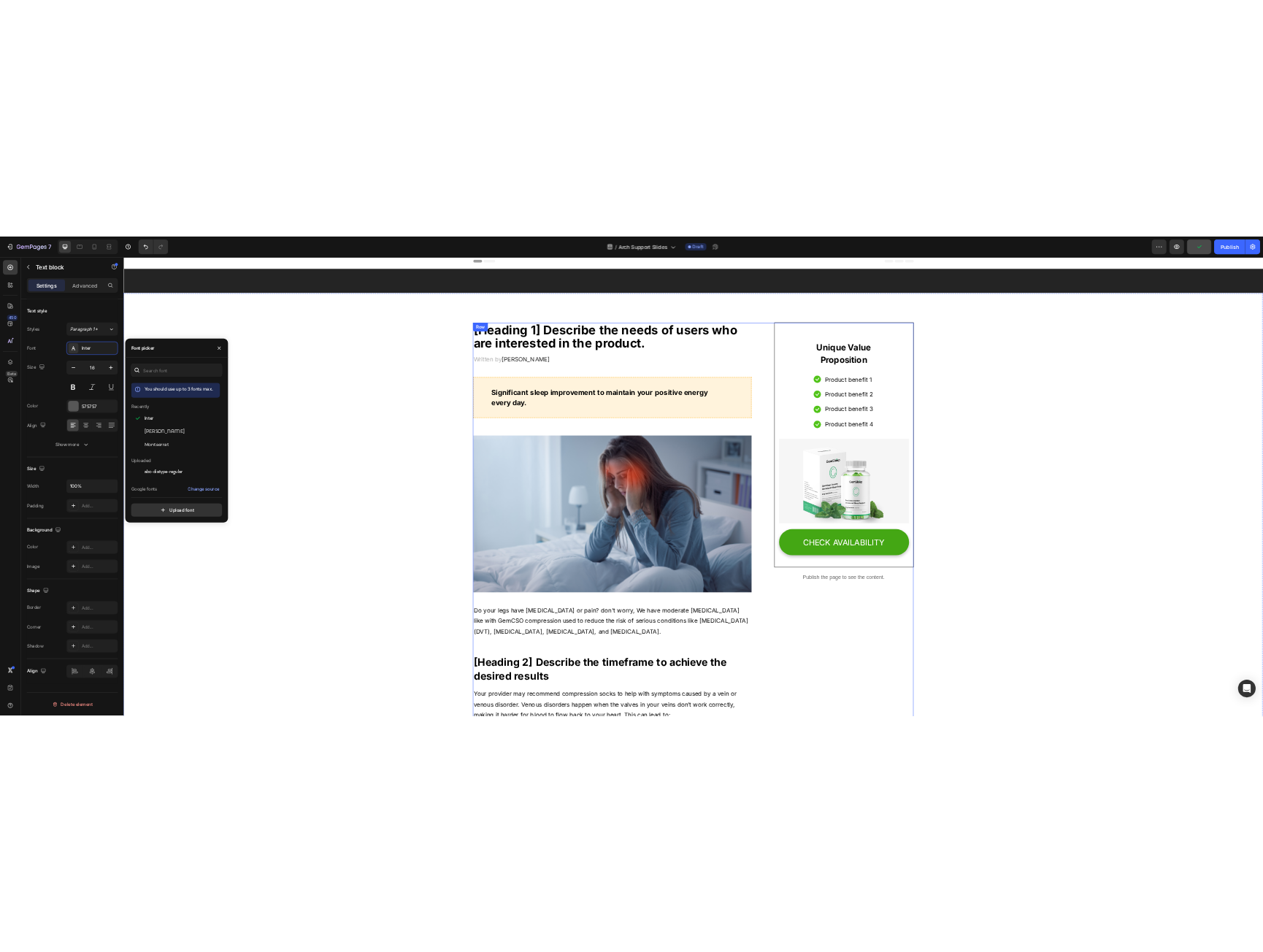
scroll to position [0, 0]
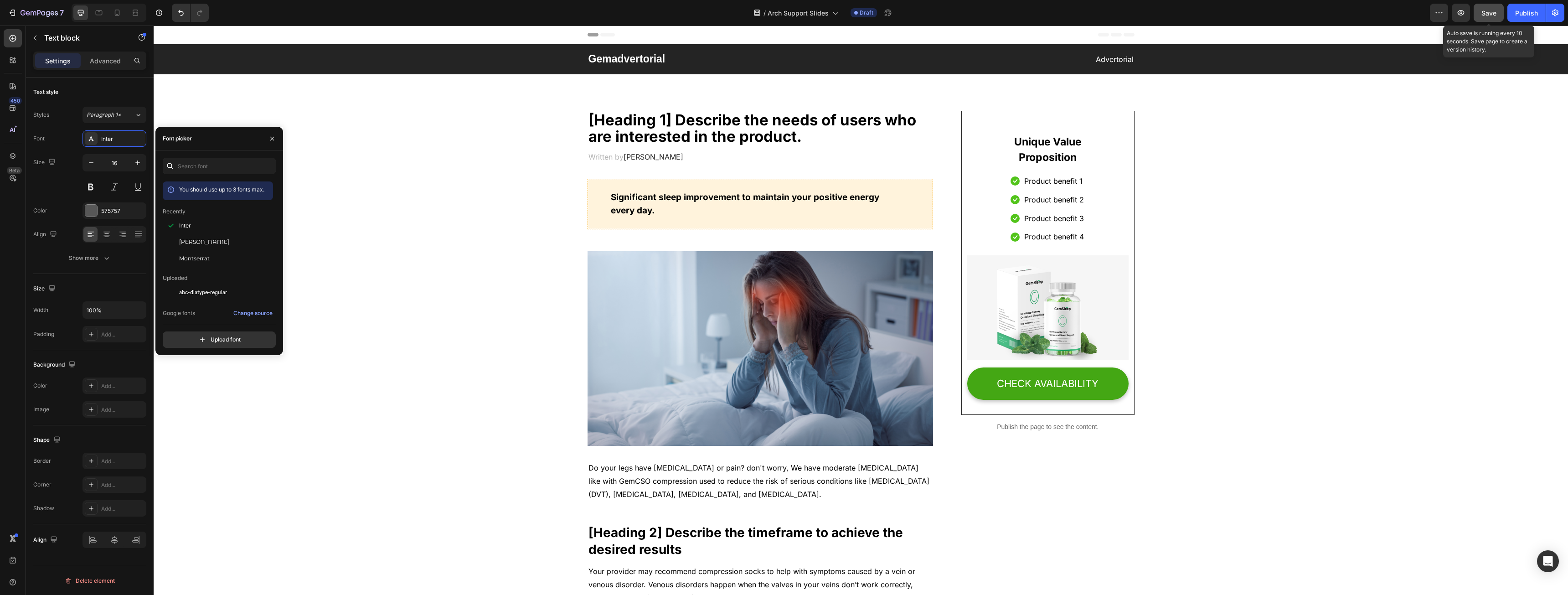
click at [1499, 17] on button "Save" at bounding box center [1488, 13] width 30 height 18
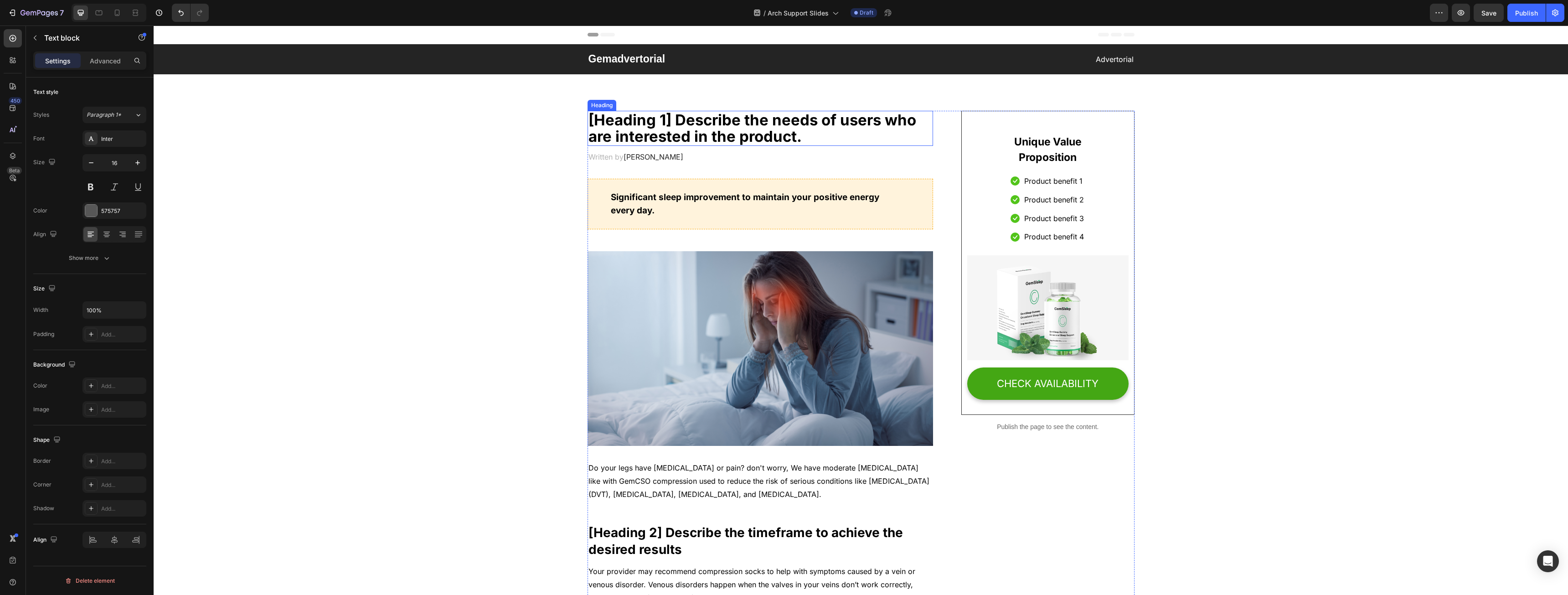
click at [658, 126] on p "[Heading 1] Describe the needs of users who are interested in the product." at bounding box center [760, 128] width 344 height 33
click at [653, 158] on span "Dr.Marcus" at bounding box center [653, 157] width 60 height 9
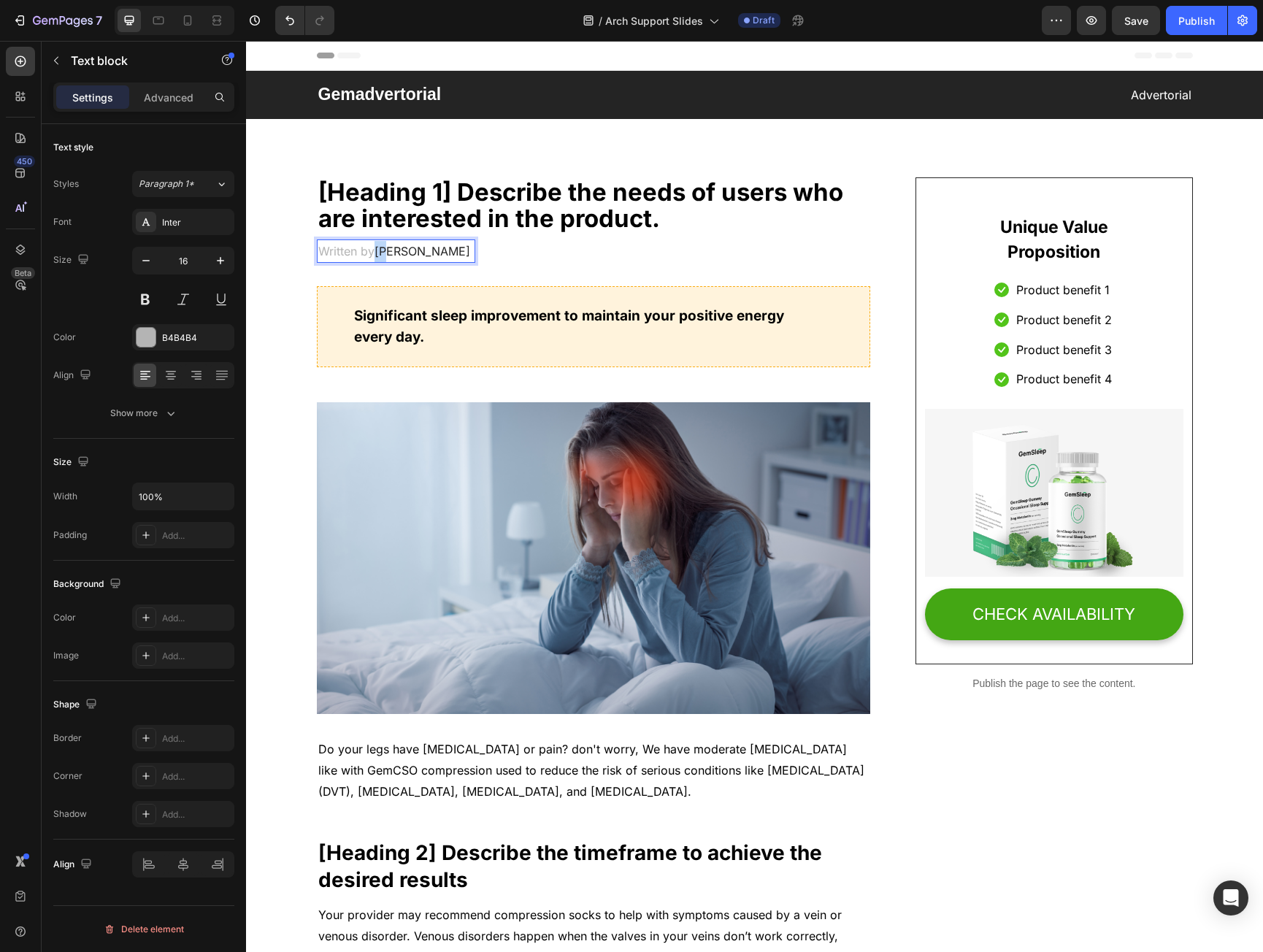
click at [378, 248] on span "Dr.Marcus" at bounding box center [422, 251] width 96 height 15
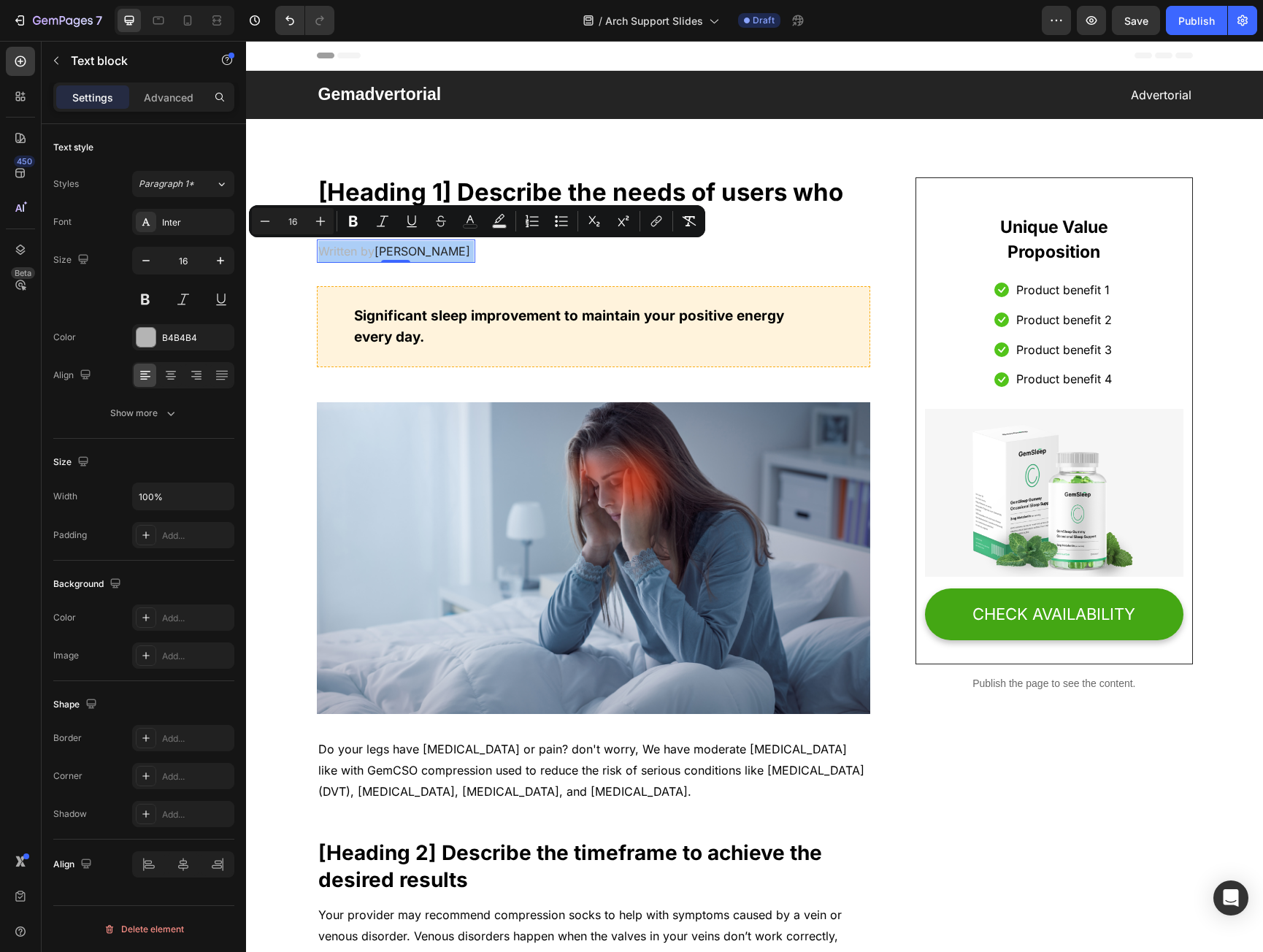
click at [178, 352] on div "Font Inter Size 16 Color B4B4B4 Align Show more" at bounding box center [144, 317] width 181 height 218
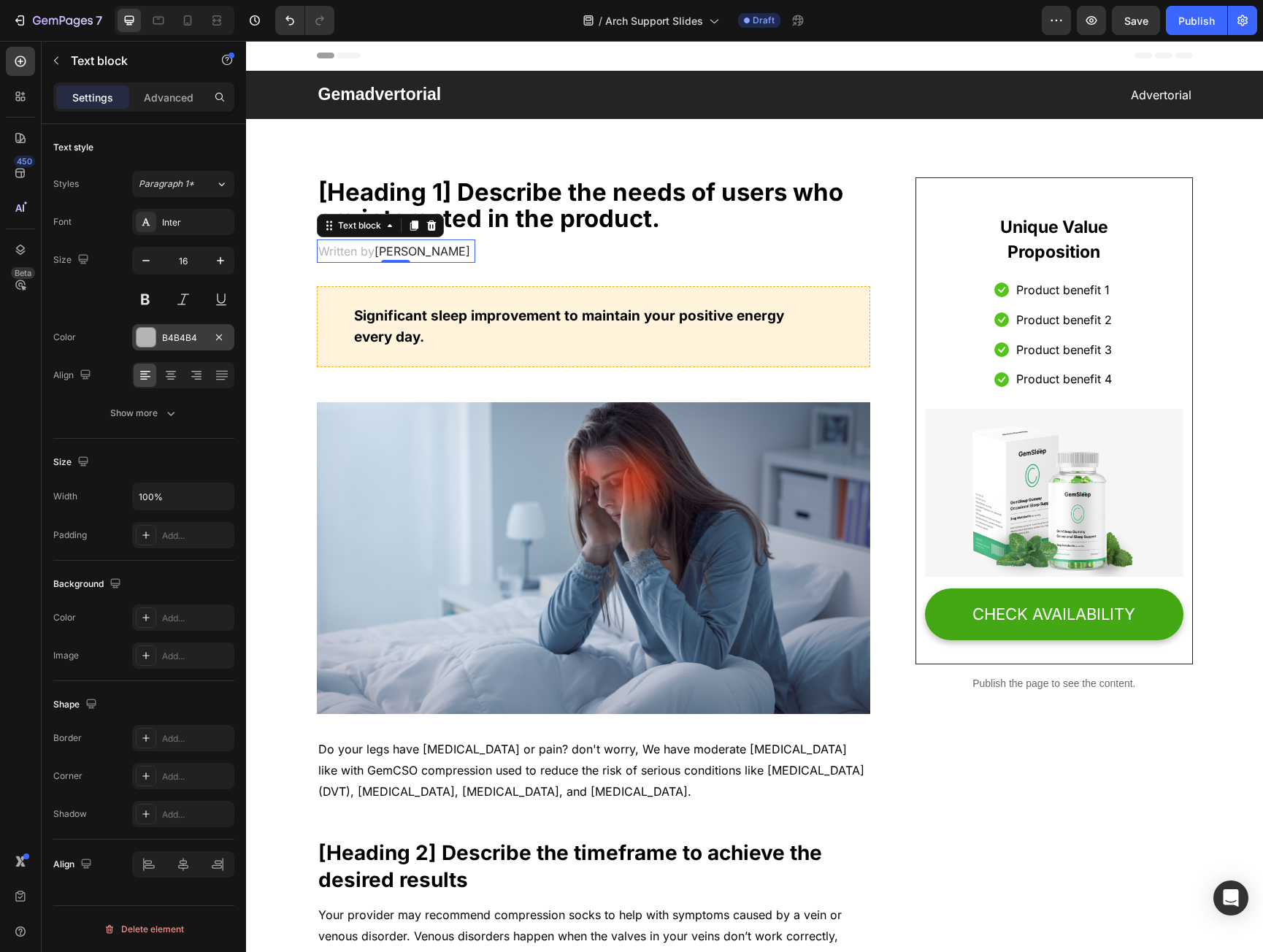
click at [178, 330] on div "B4B4B4" at bounding box center [183, 337] width 102 height 26
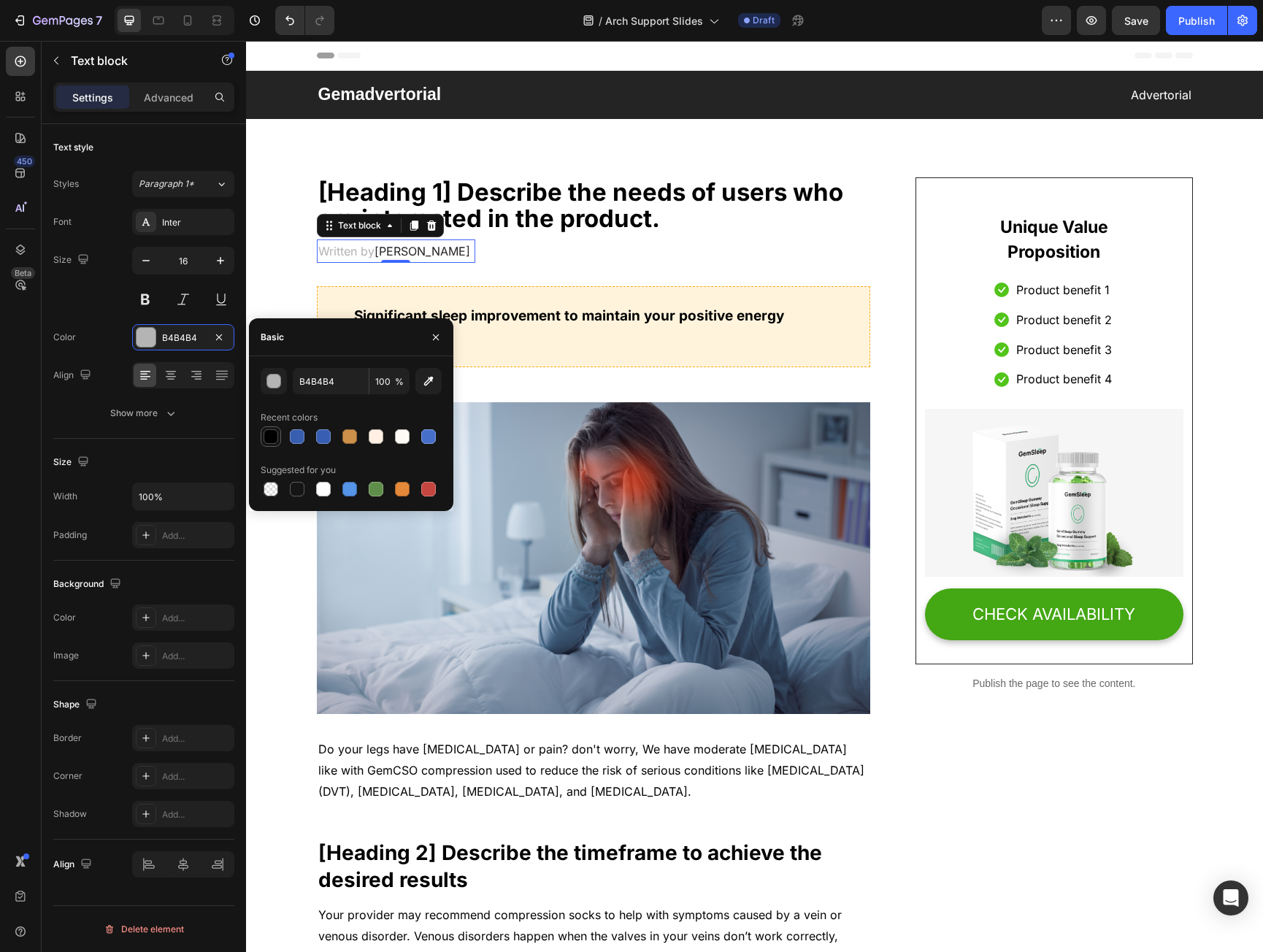
click at [264, 434] on div at bounding box center [270, 436] width 15 height 15
type input "000000"
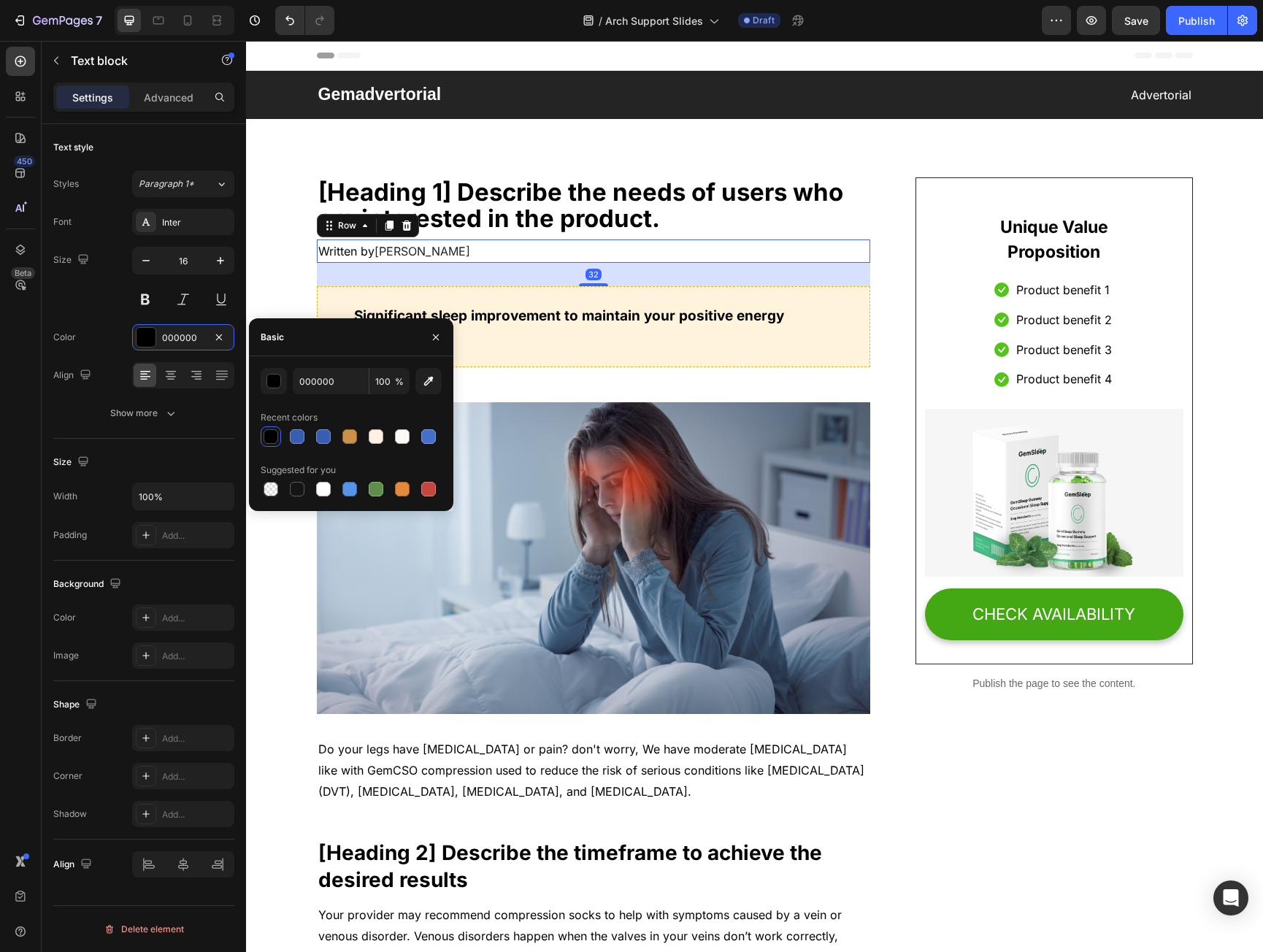
click at [557, 250] on div "Written by Dr.Marcus Text block Row 32" at bounding box center [594, 252] width 554 height 24
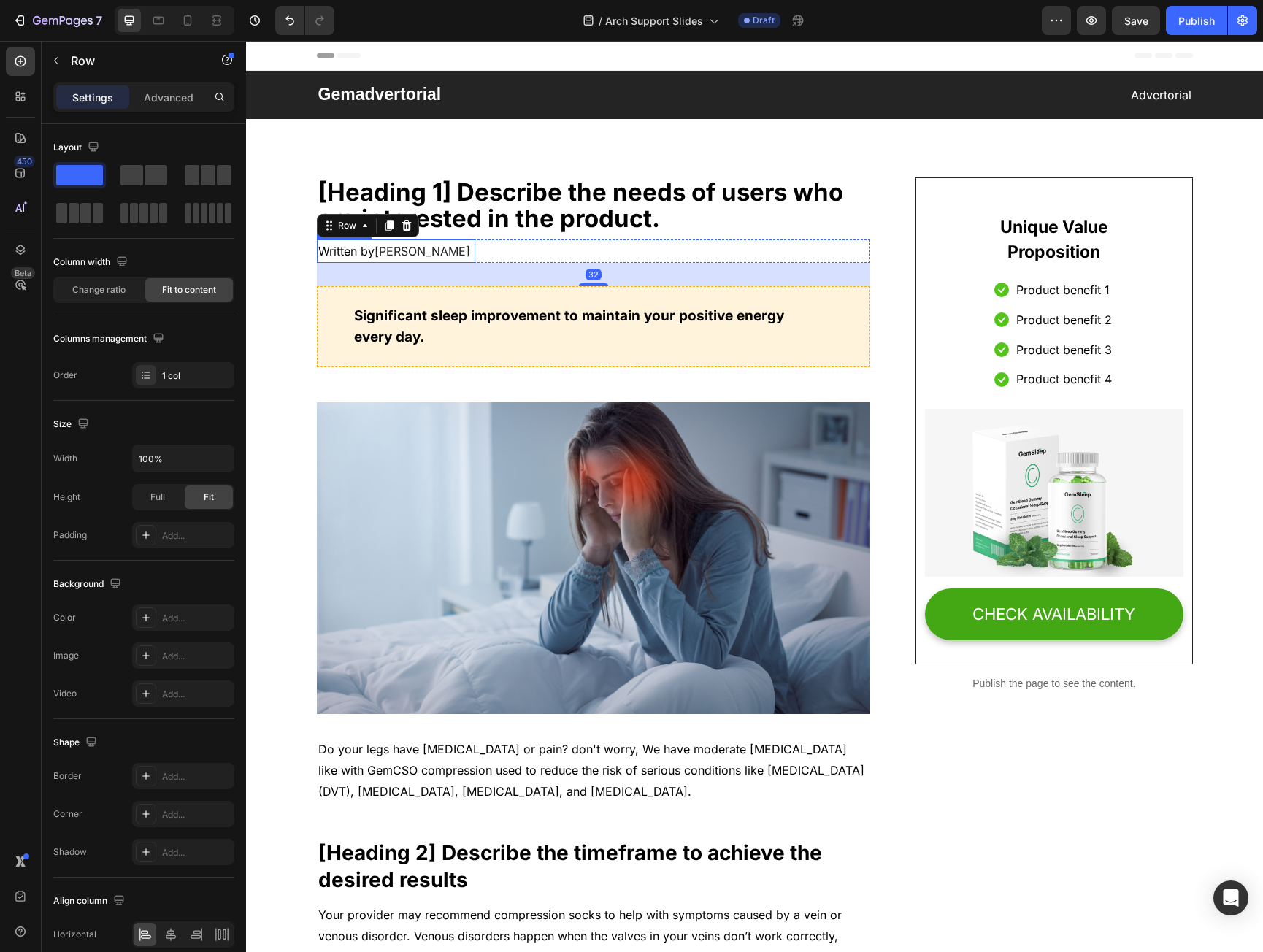
click at [354, 247] on p "Written by Dr.Marcus" at bounding box center [396, 252] width 156 height 21
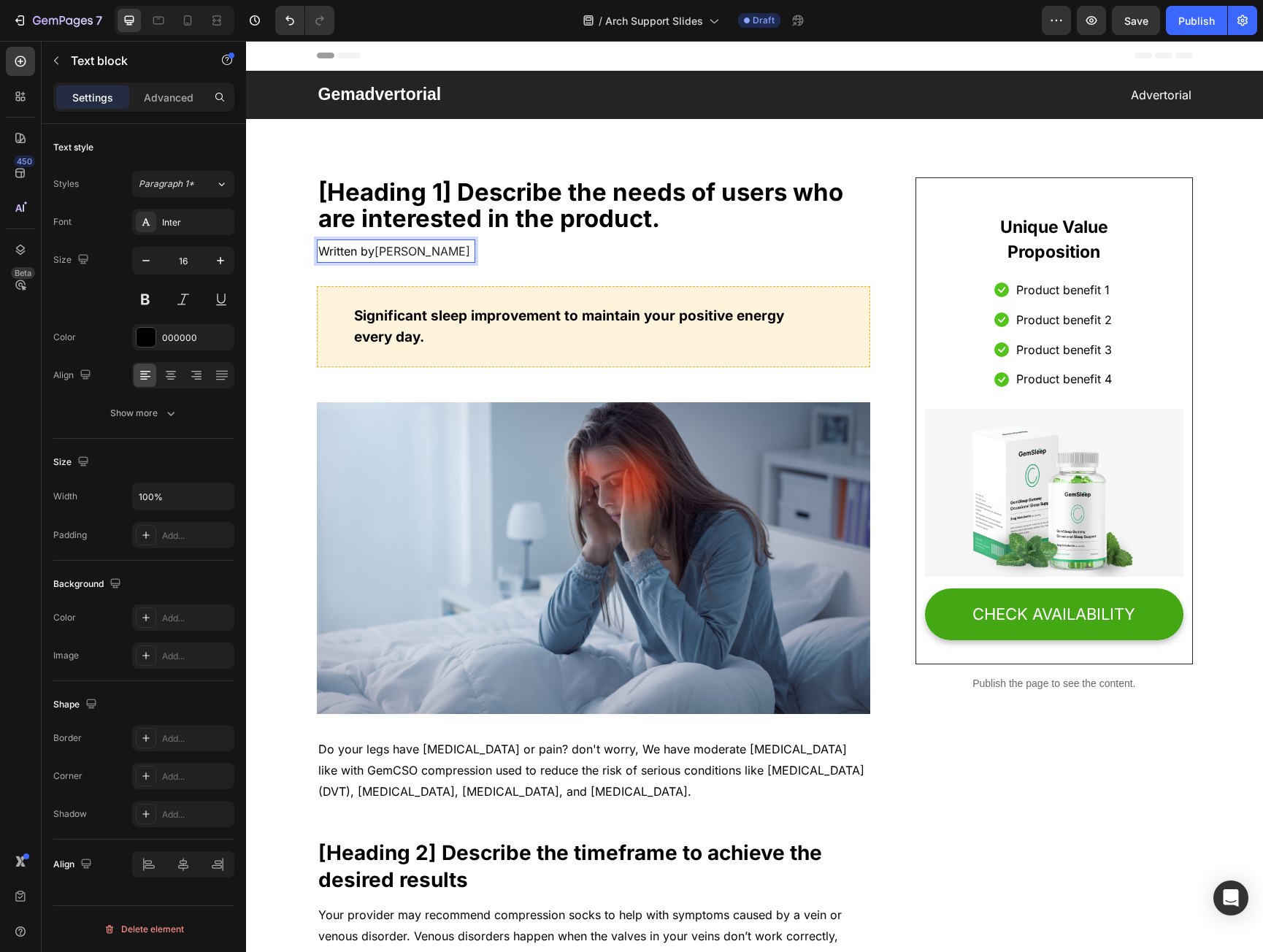
click at [354, 247] on p "Written by Dr.Marcus" at bounding box center [396, 252] width 156 height 21
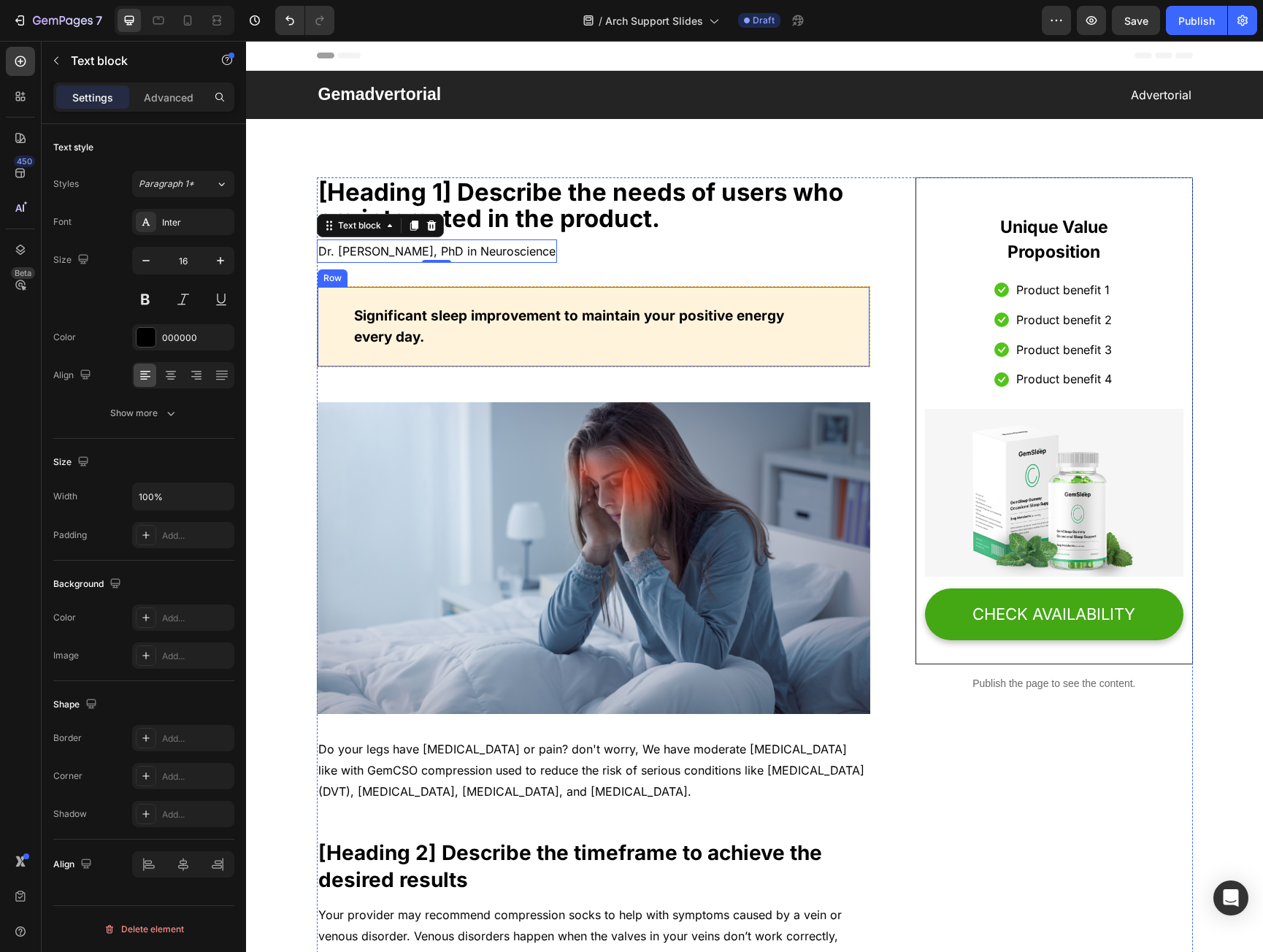
click at [488, 298] on div "Significant sleep improvement to maintain your positive energy every day. Text …" at bounding box center [594, 327] width 554 height 81
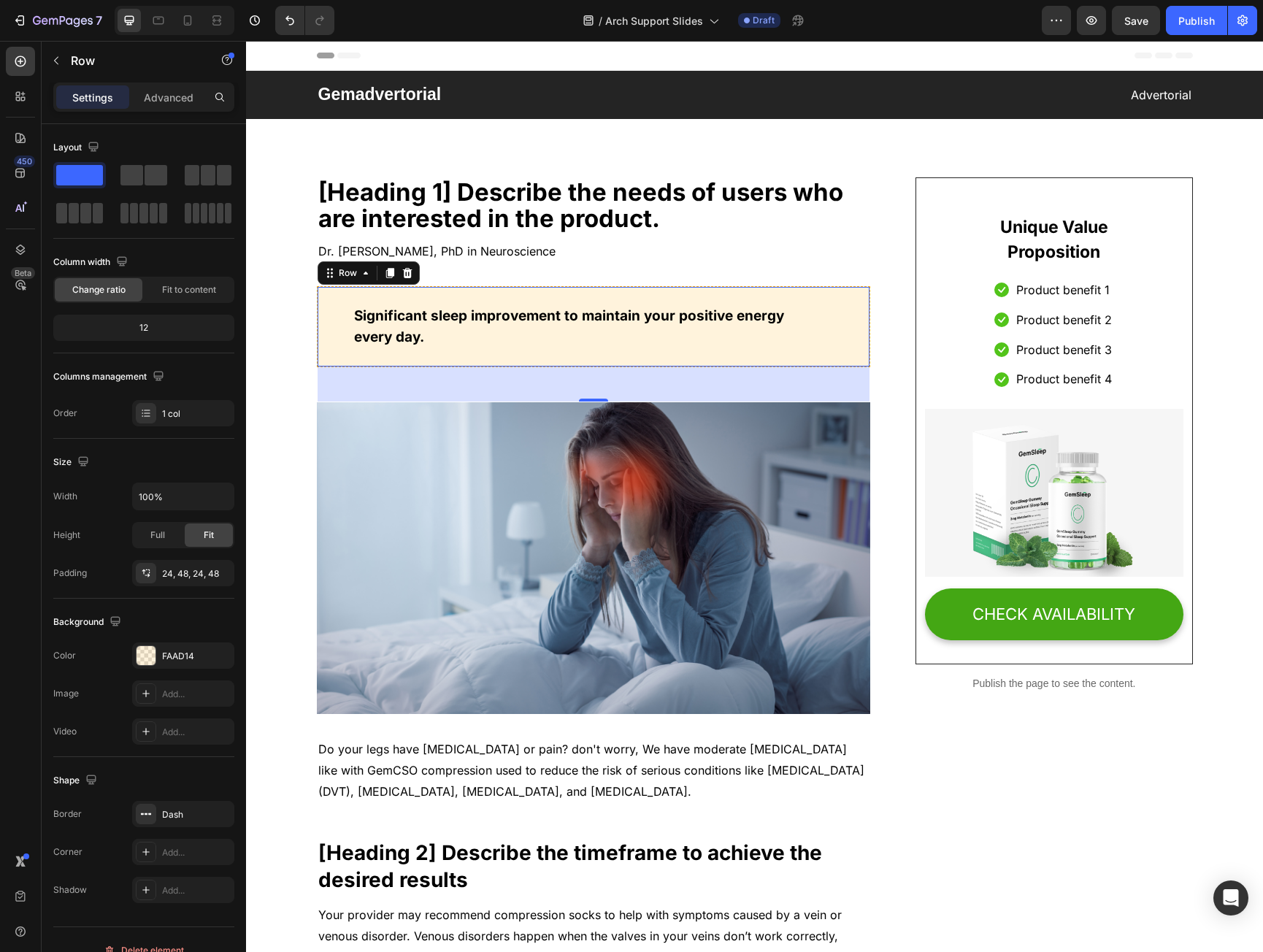
click at [454, 317] on p "Significant sleep improvement to maintain your positive energy every day." at bounding box center [594, 327] width 480 height 42
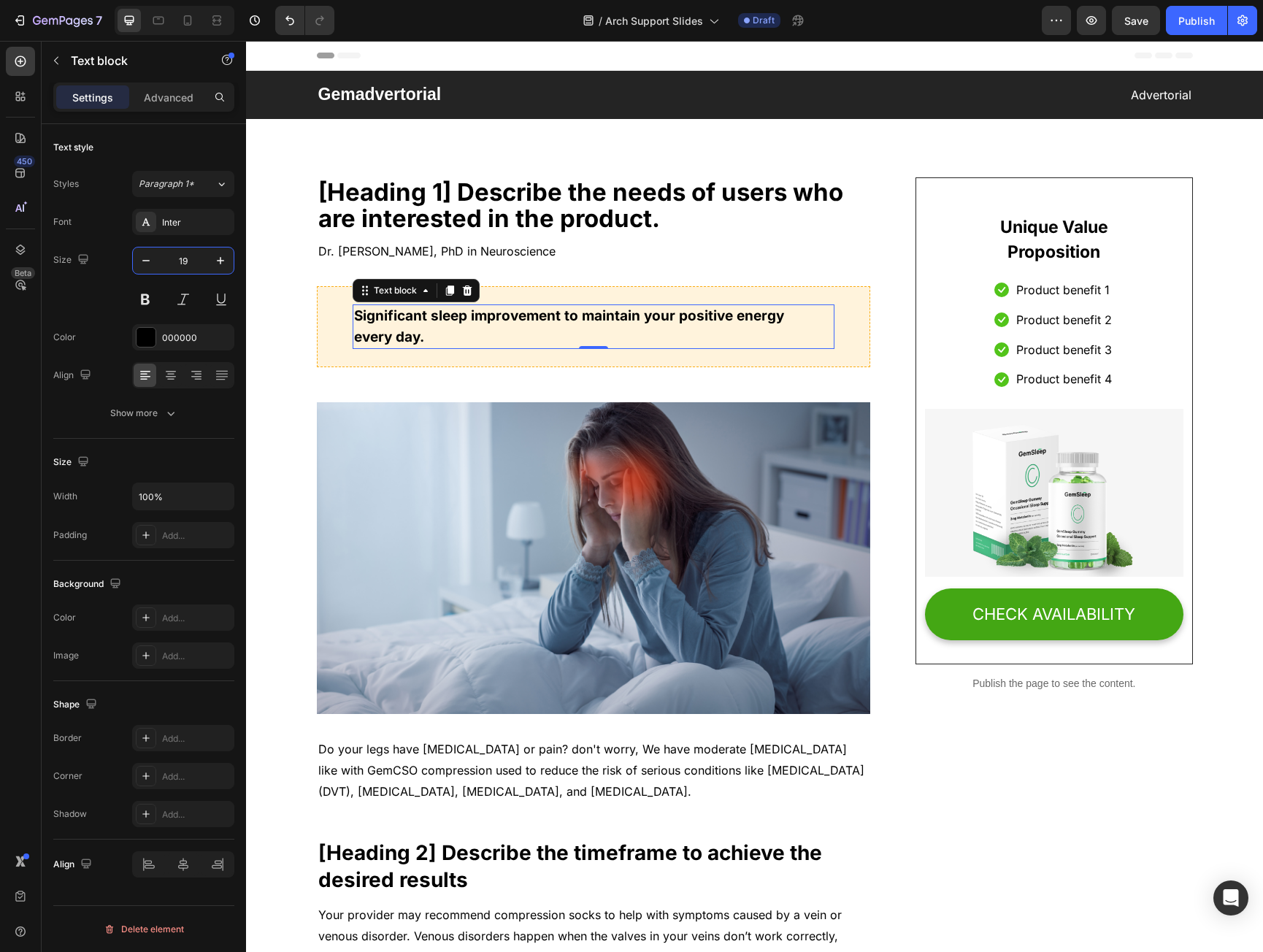
click at [182, 257] on input "19" at bounding box center [182, 260] width 48 height 26
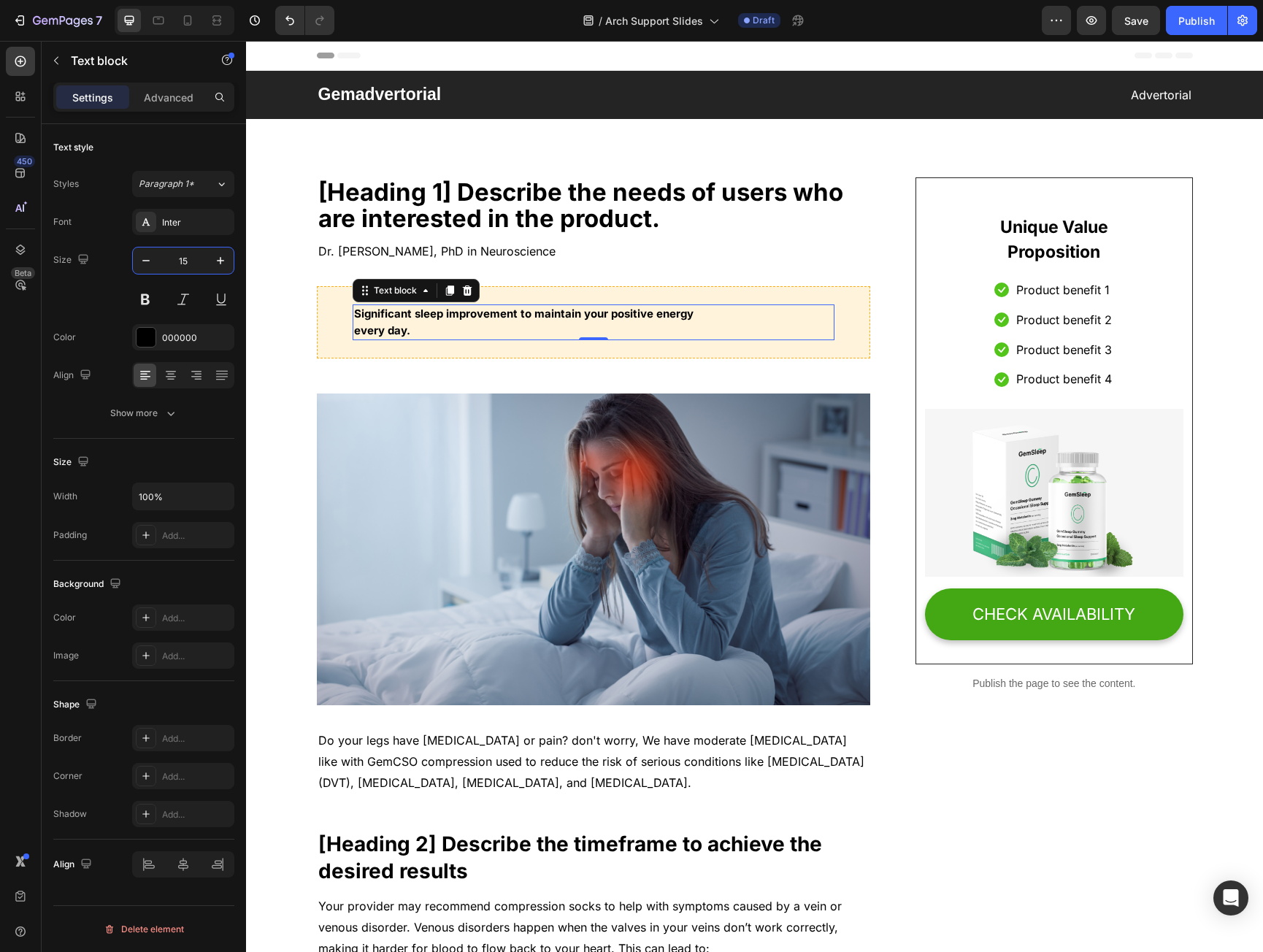
type input "15"
click at [576, 313] on p "Significant sleep improvement to maintain your positive energy every day." at bounding box center [594, 323] width 480 height 33
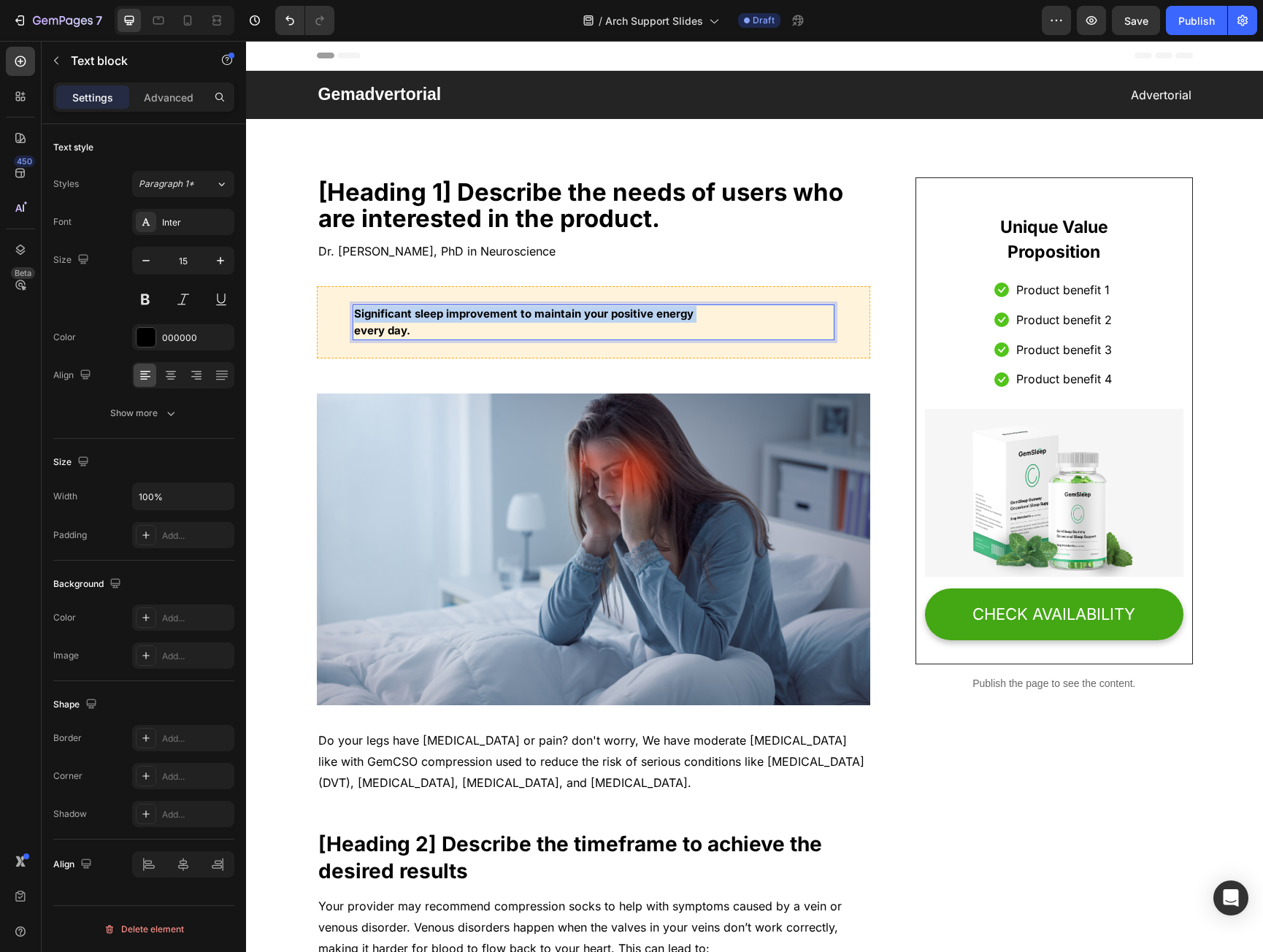
click at [576, 313] on p "Significant sleep improvement to maintain your positive energy every day." at bounding box center [594, 323] width 480 height 33
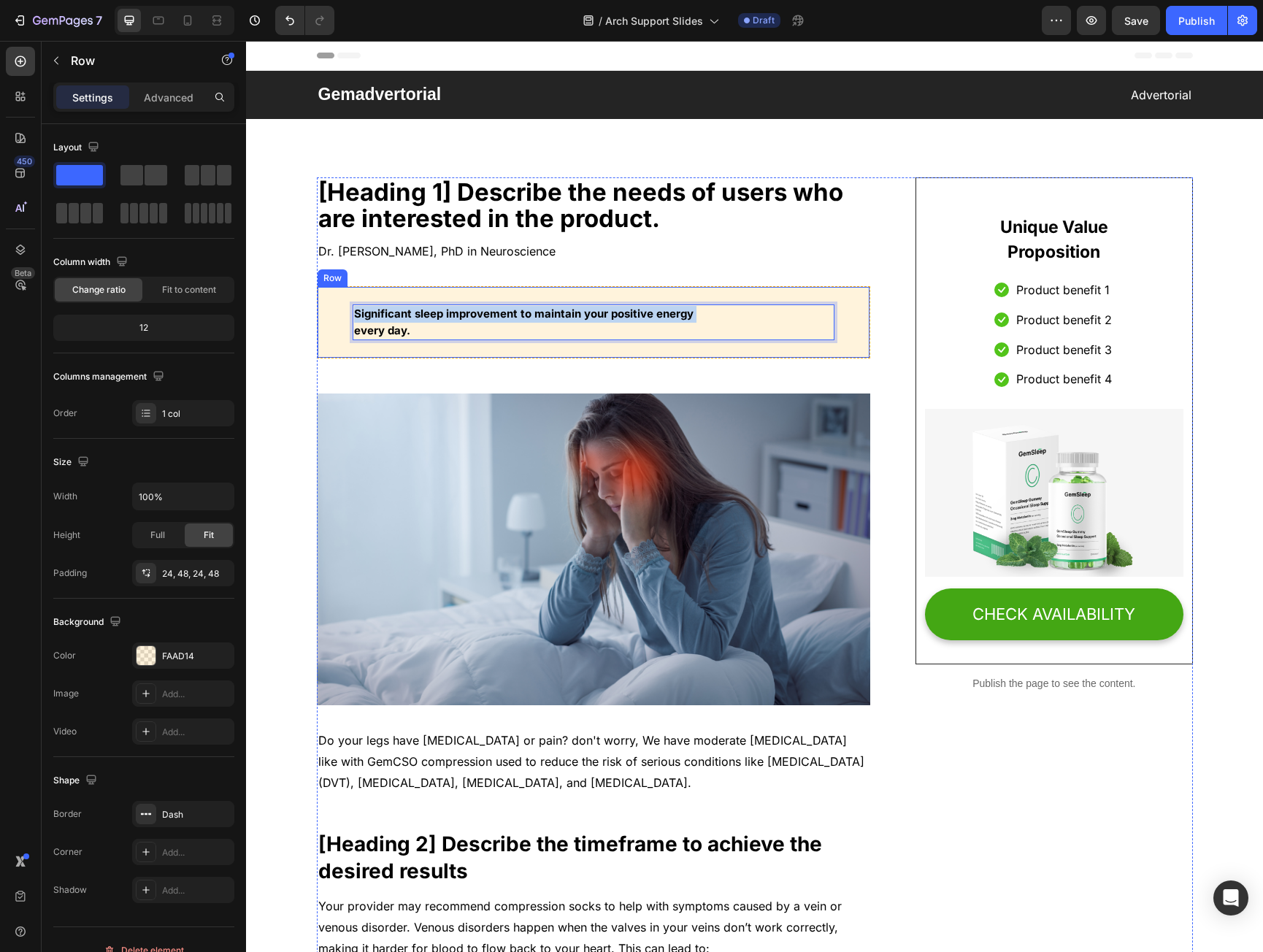
click at [402, 354] on div "Significant sleep improvement to maintain your positive energy every day. Text …" at bounding box center [594, 323] width 554 height 72
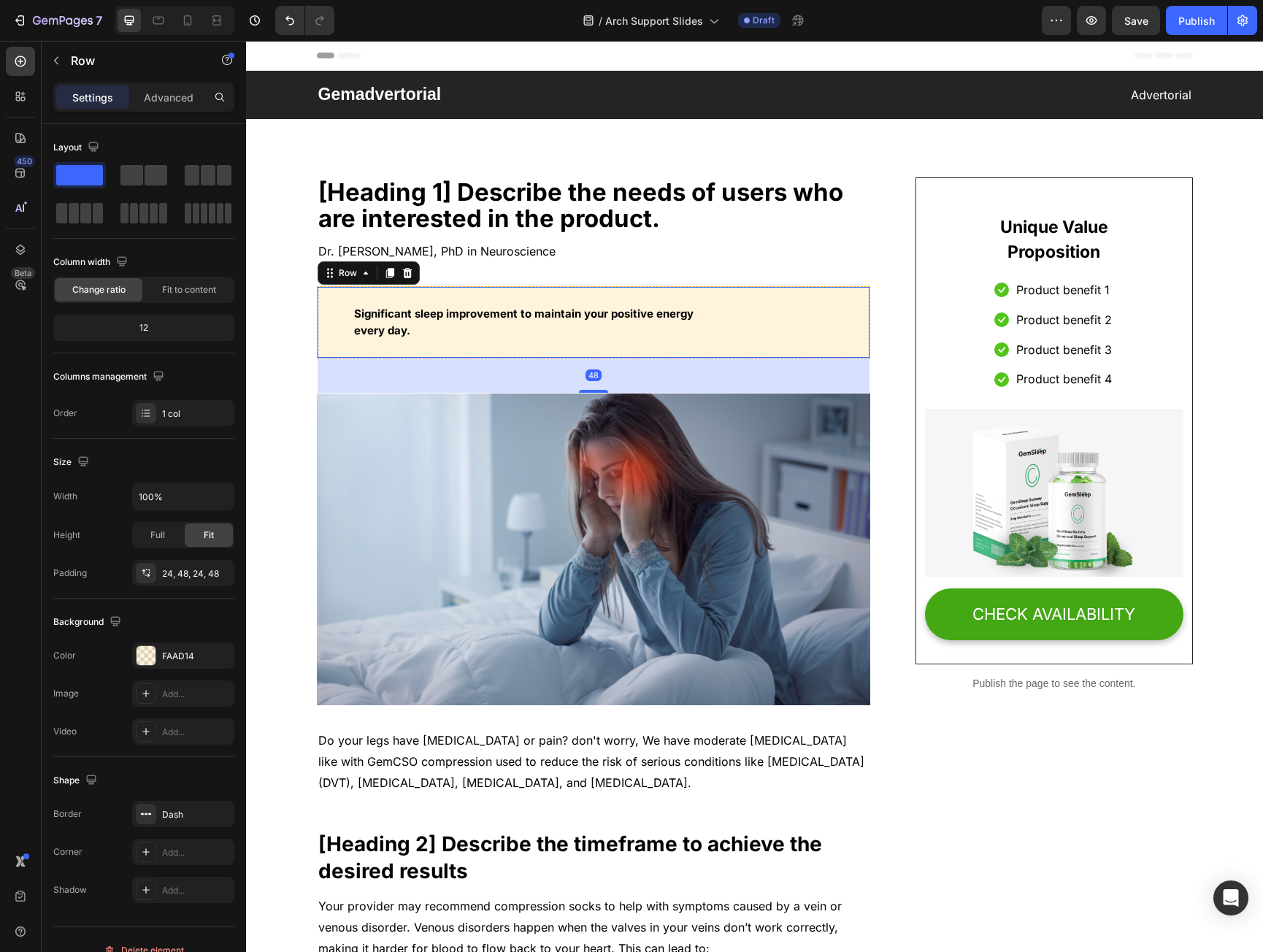
click at [394, 324] on p "Significant sleep improvement to maintain your positive energy every day." at bounding box center [594, 323] width 480 height 33
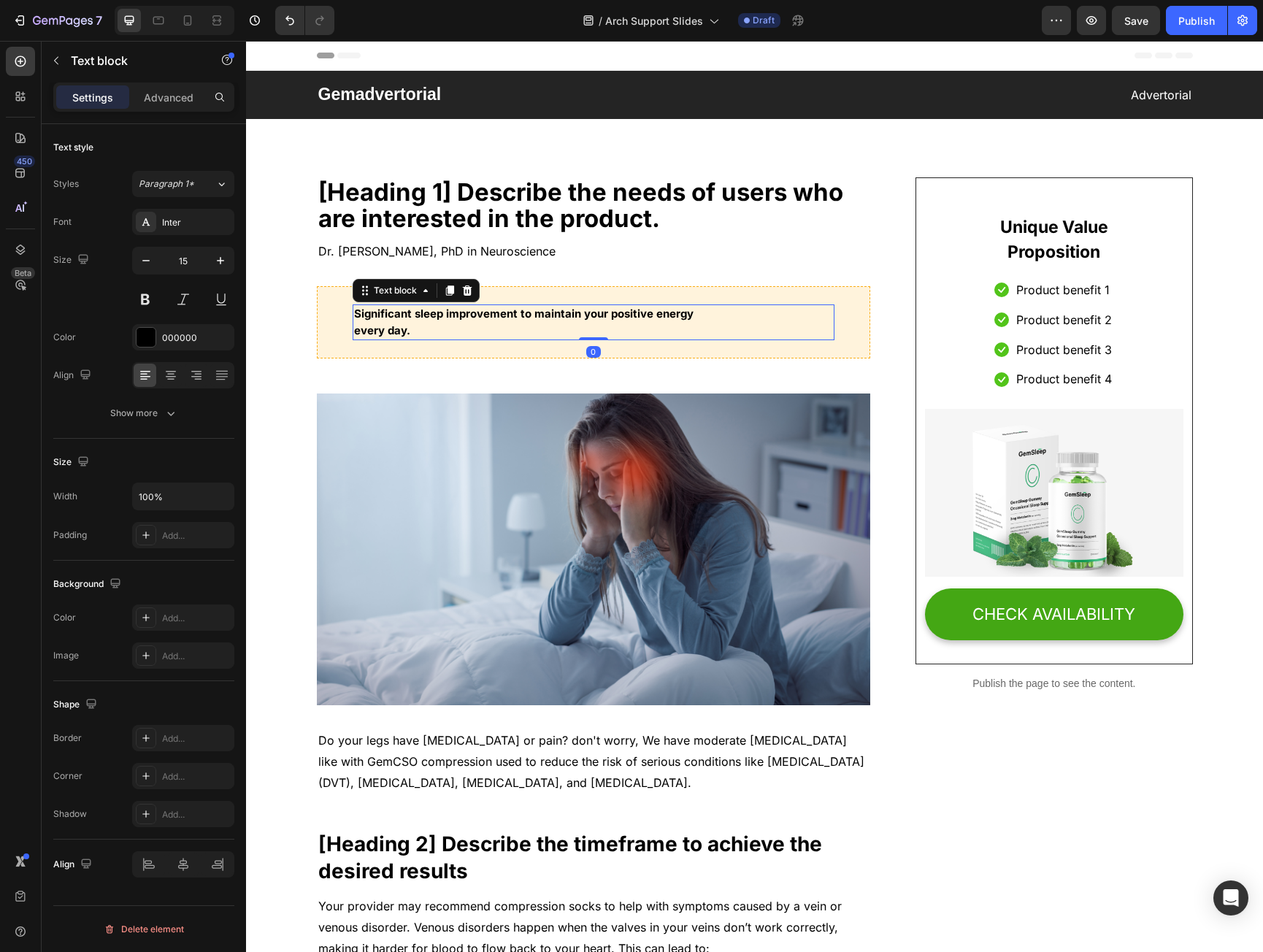
click at [461, 293] on icon at bounding box center [467, 291] width 12 height 12
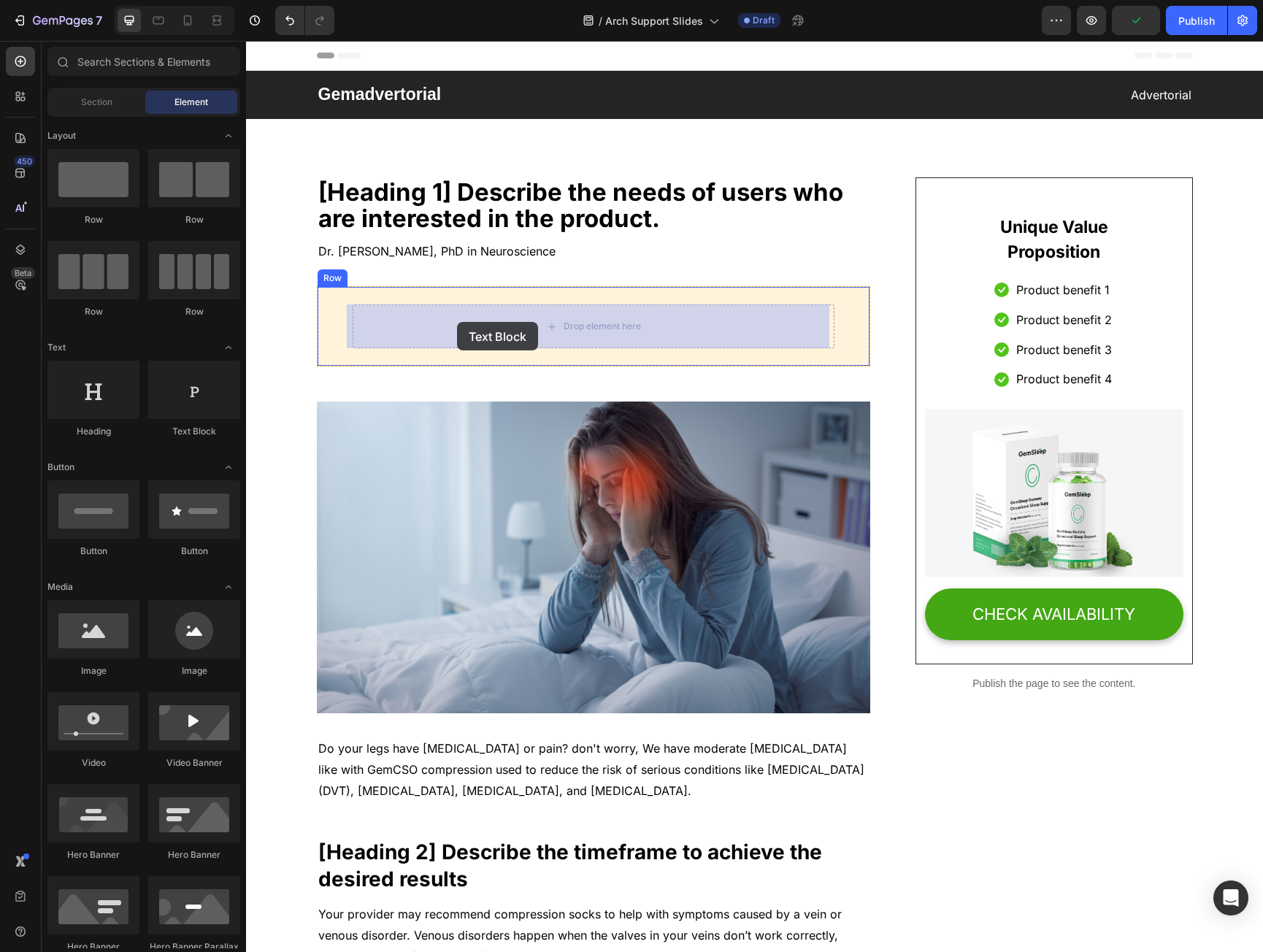
drag, startPoint x: 406, startPoint y: 433, endPoint x: 457, endPoint y: 321, distance: 123.1
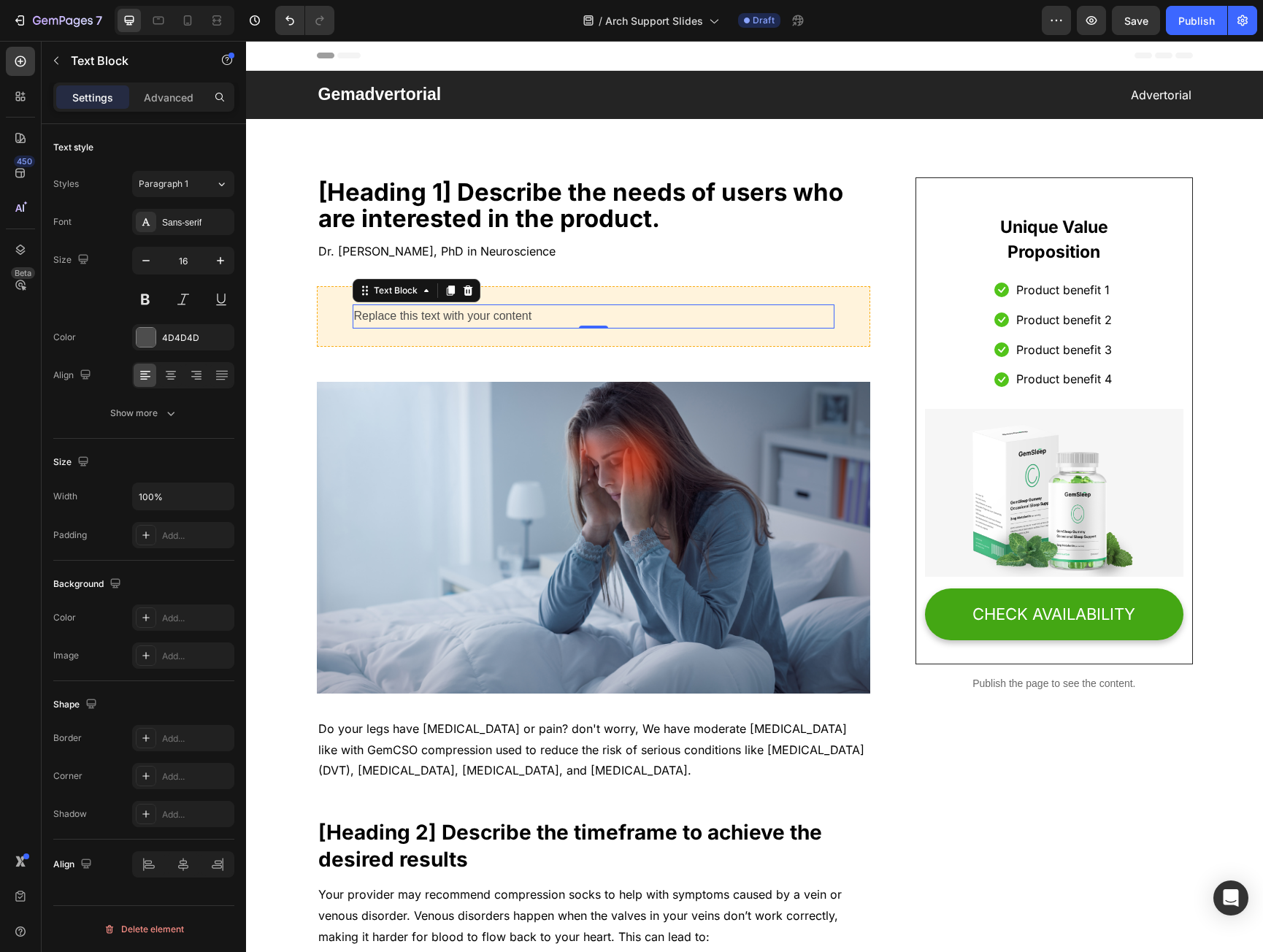
click at [414, 318] on div "Replace this text with your content" at bounding box center [594, 316] width 483 height 24
click at [414, 318] on p "Replace this text with your content" at bounding box center [594, 317] width 480 height 21
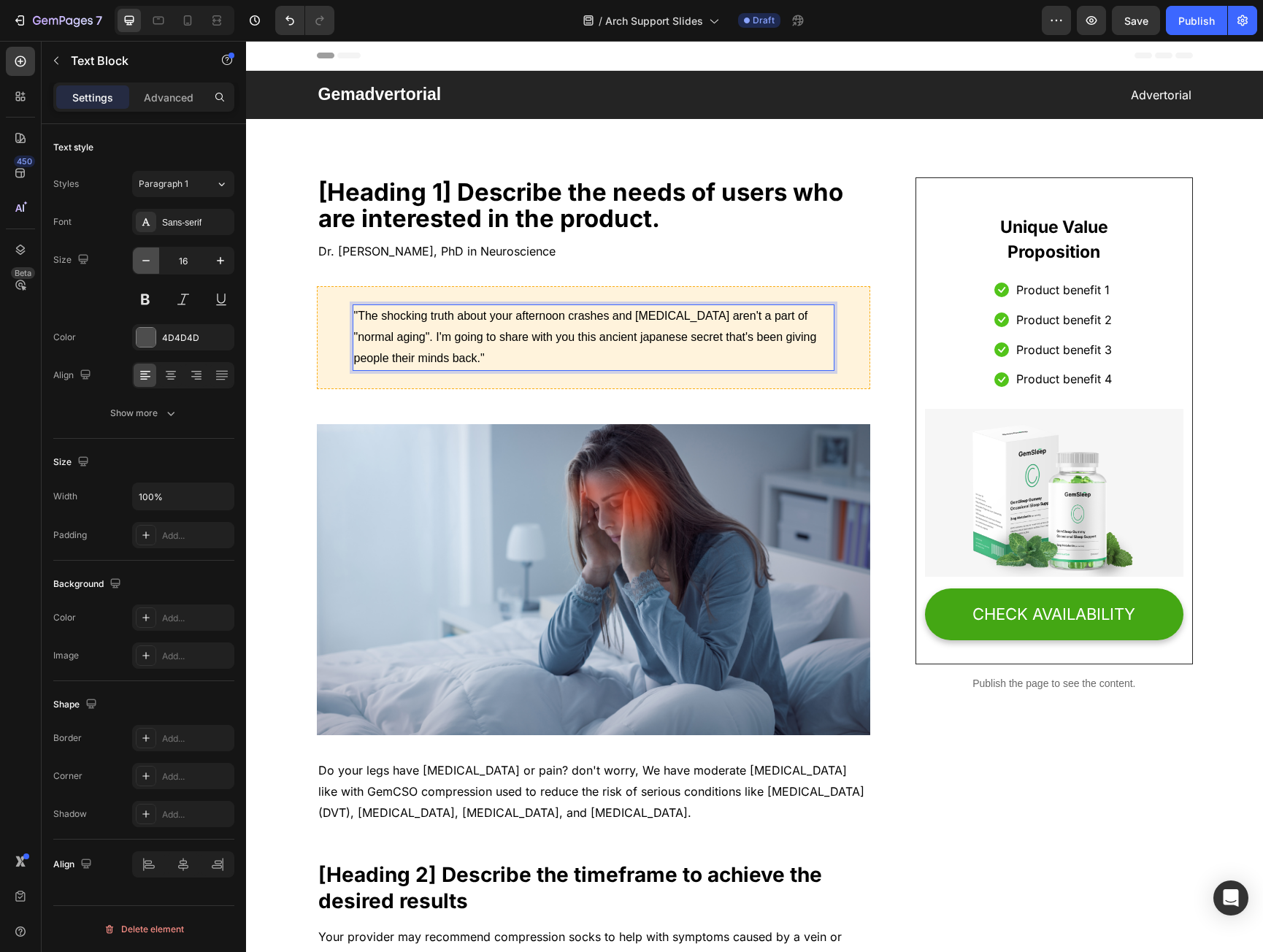
click at [152, 262] on icon "button" at bounding box center [145, 260] width 15 height 15
type input "15"
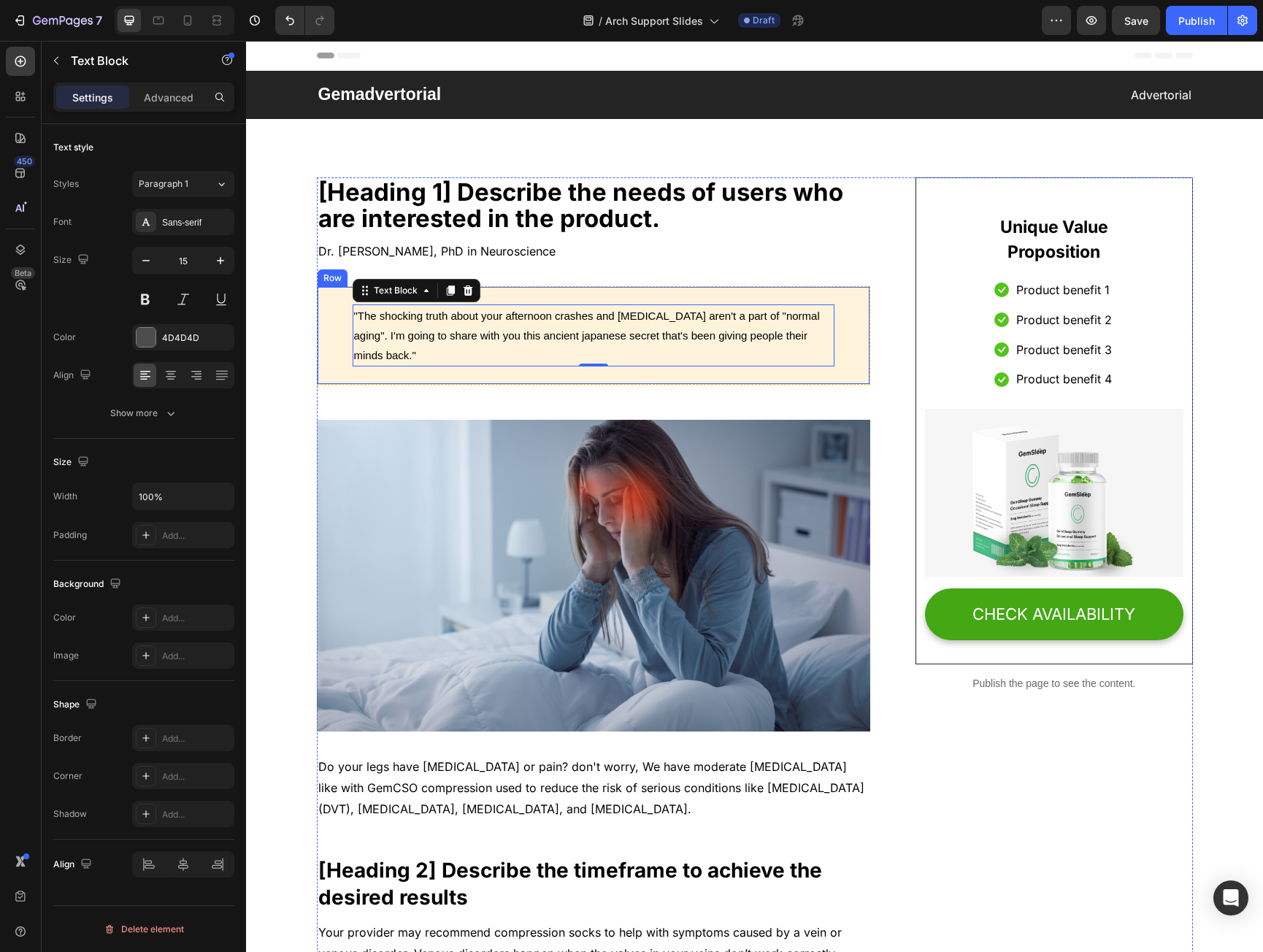
click at [570, 298] on div ""The shocking truth about your afternoon crashes and brain fog aren't a part of…" at bounding box center [594, 336] width 554 height 99
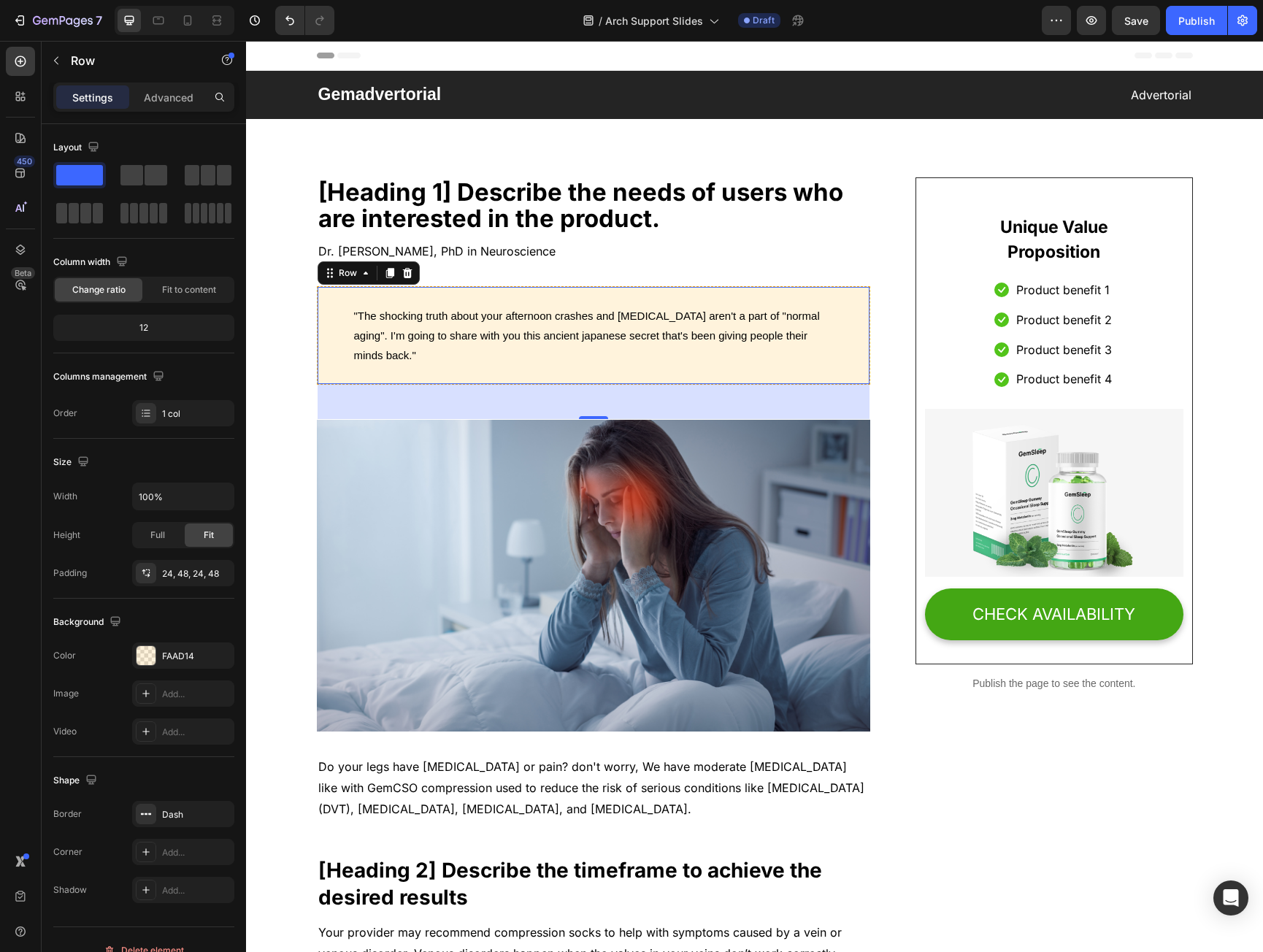
click at [403, 296] on div ""The shocking truth about your afternoon crashes and brain fog aren't a part of…" at bounding box center [594, 336] width 554 height 99
click at [182, 659] on div "FAAD14" at bounding box center [182, 655] width 42 height 13
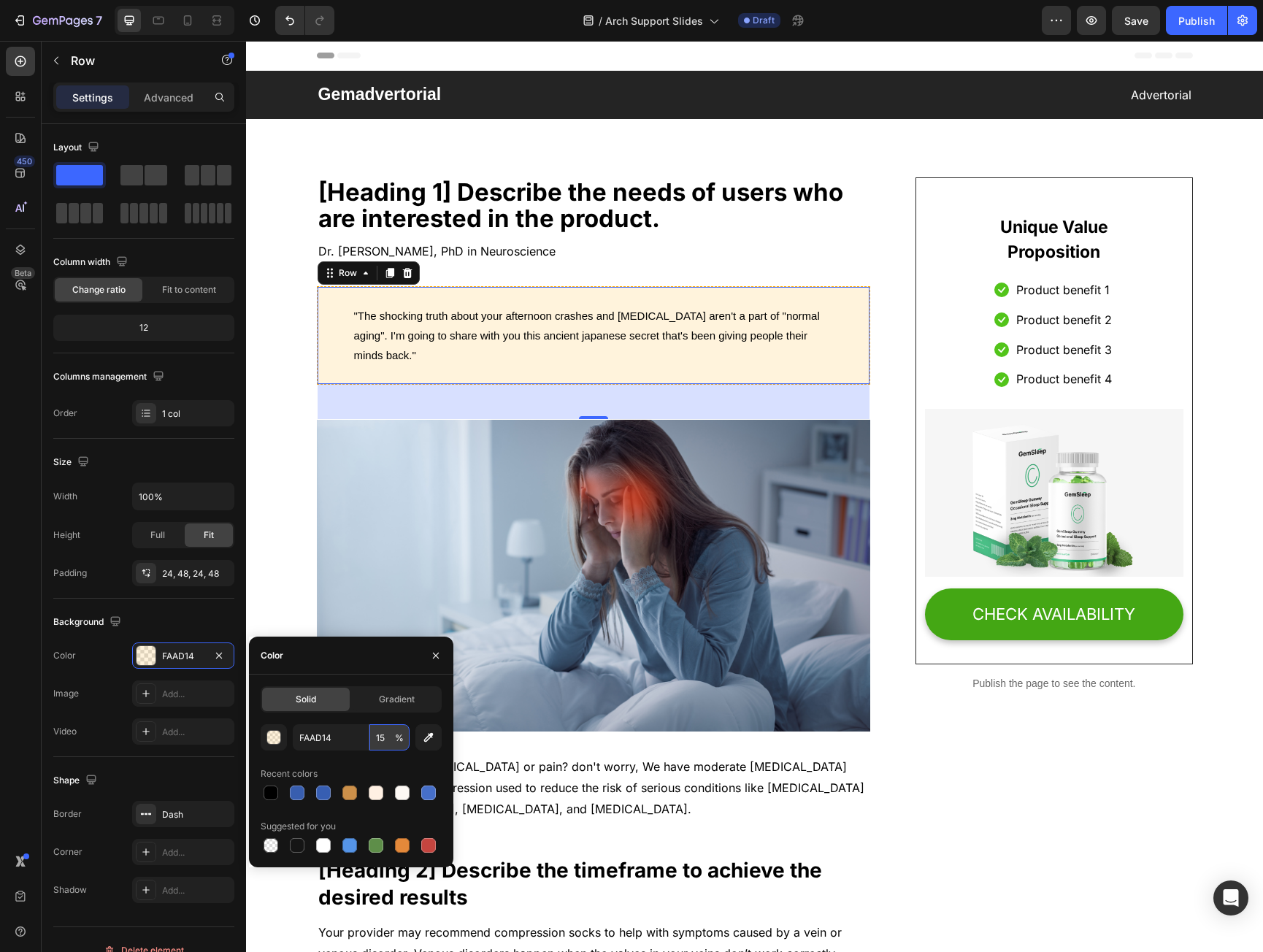
click at [373, 746] on input "15" at bounding box center [389, 737] width 40 height 26
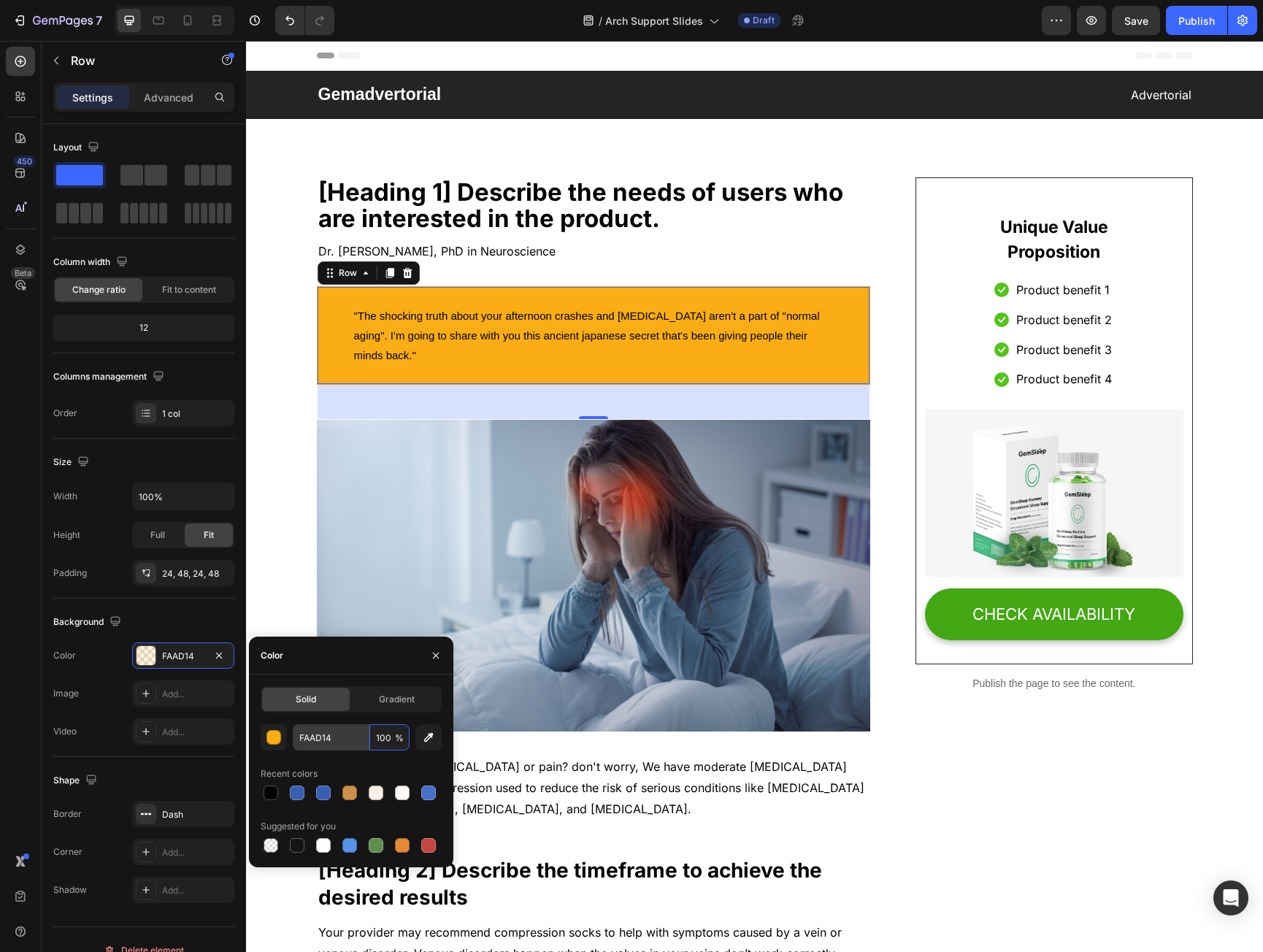
type input "100"
click at [320, 736] on input "FAAD14" at bounding box center [331, 737] width 76 height 26
paste input "E6FFFF"
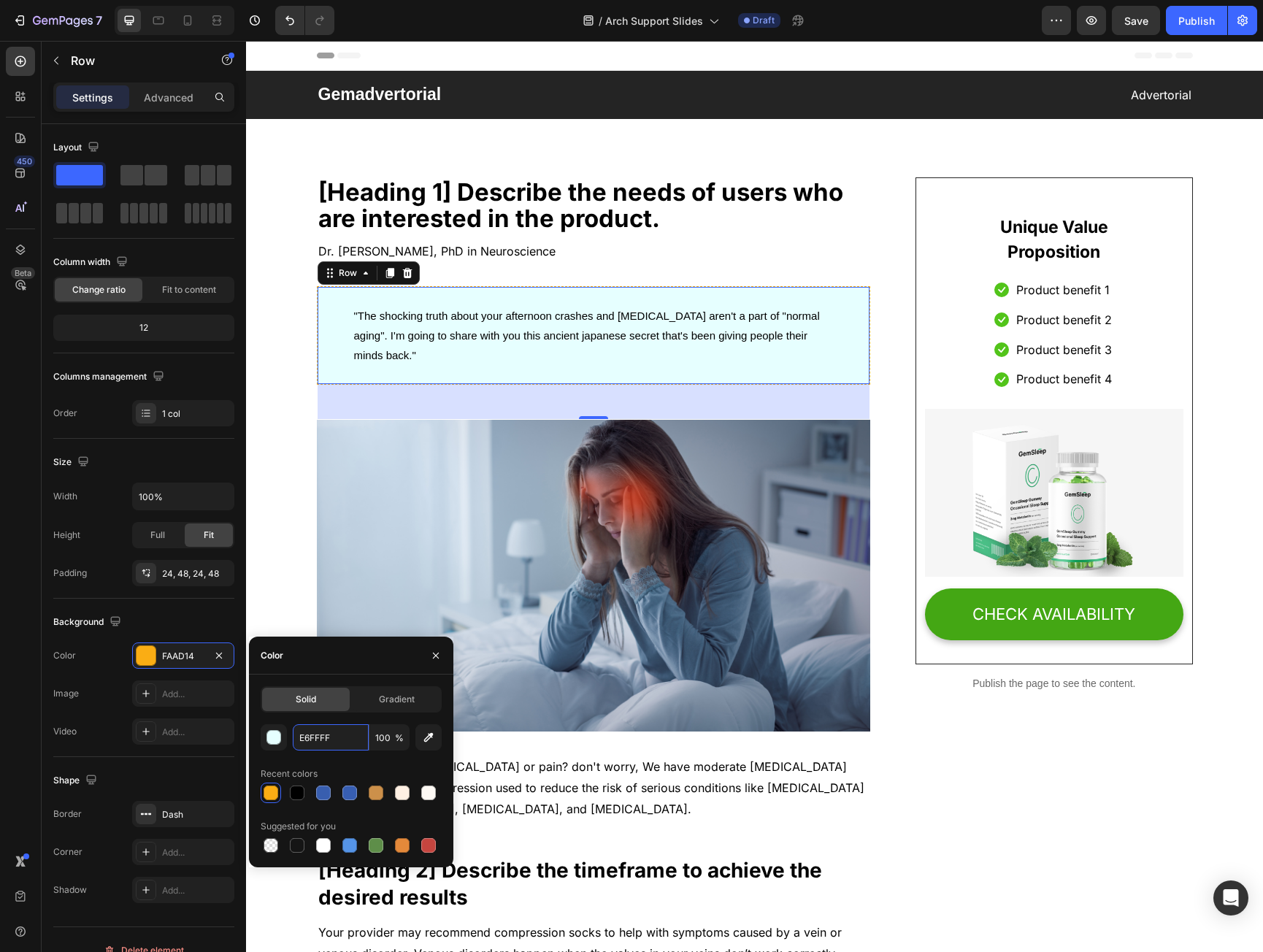
type input "E6FFFF"
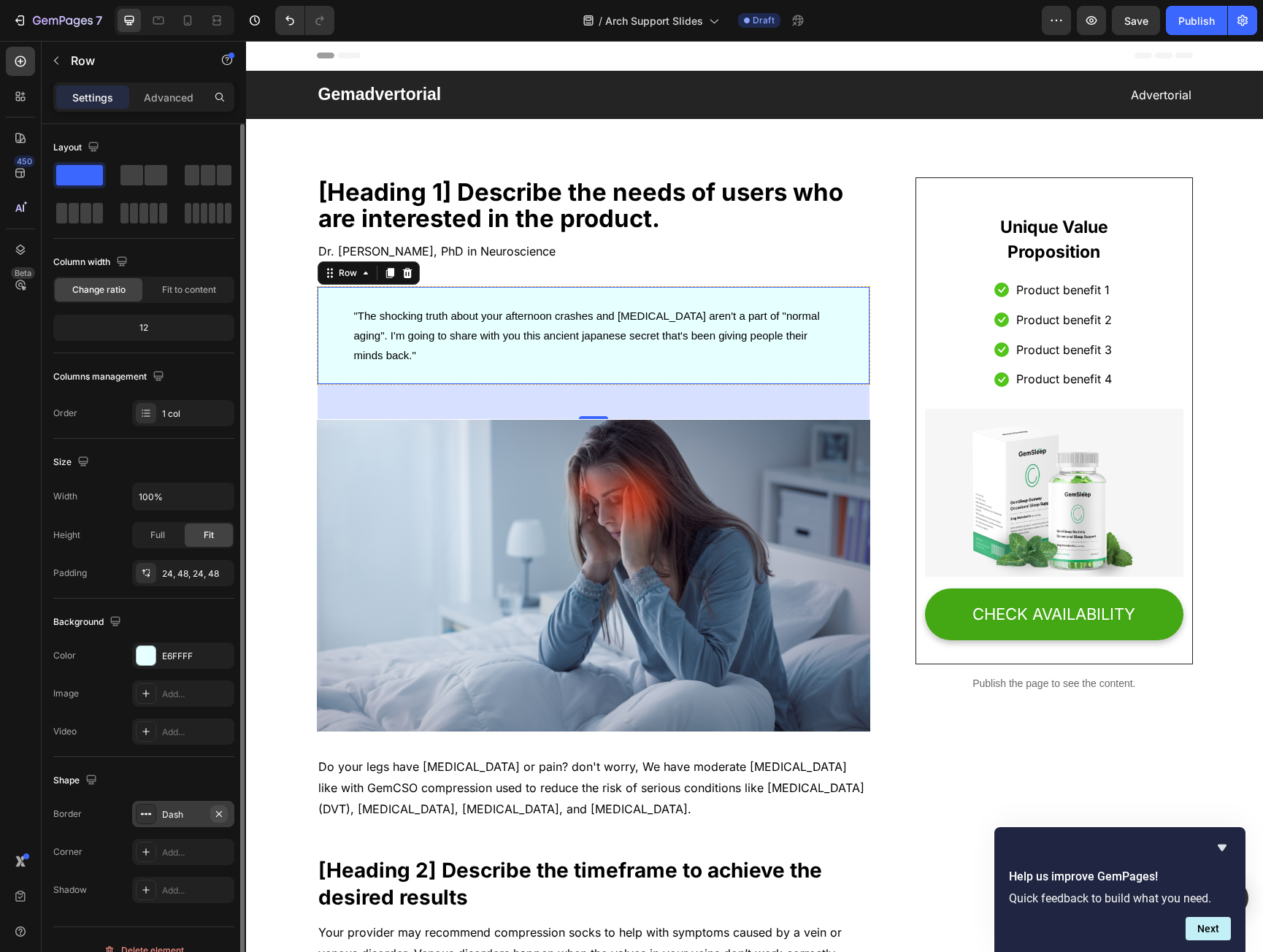
click at [223, 813] on icon "button" at bounding box center [219, 814] width 12 height 12
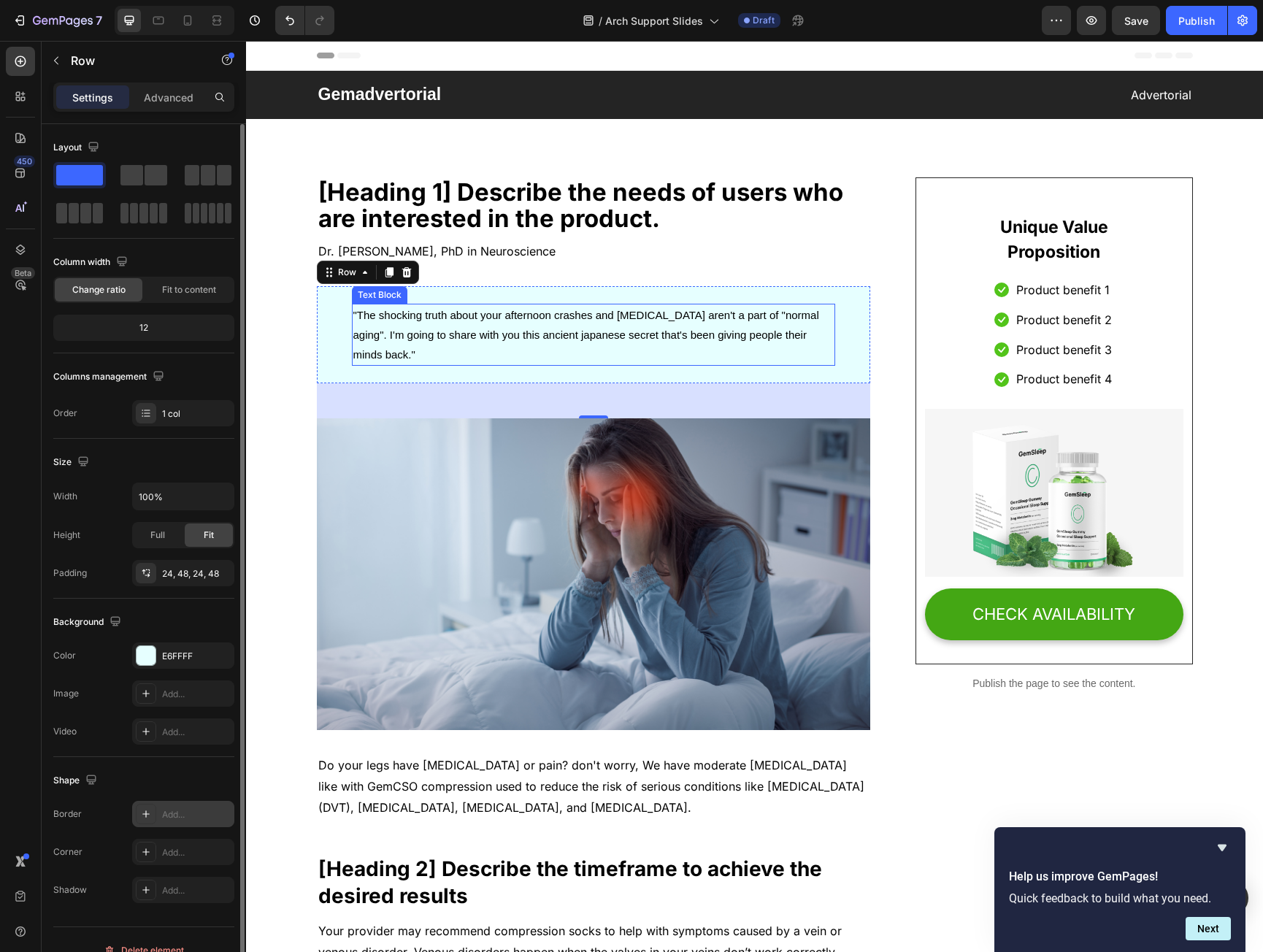
click at [458, 311] on span ""The shocking truth about your afternoon crashes and brain fog aren't a part of…" at bounding box center [586, 335] width 466 height 52
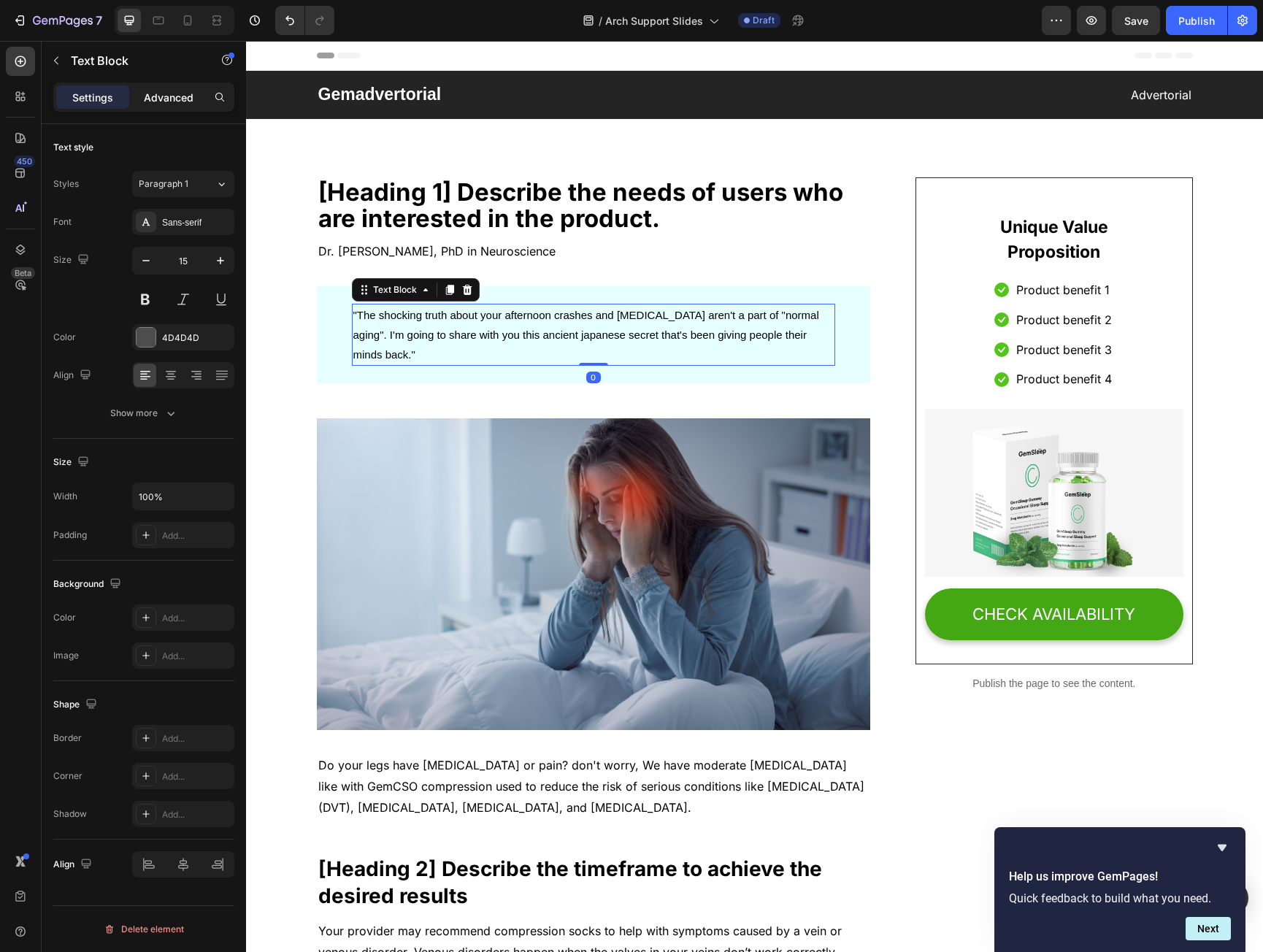
click at [170, 99] on p "Advanced" at bounding box center [169, 98] width 50 height 16
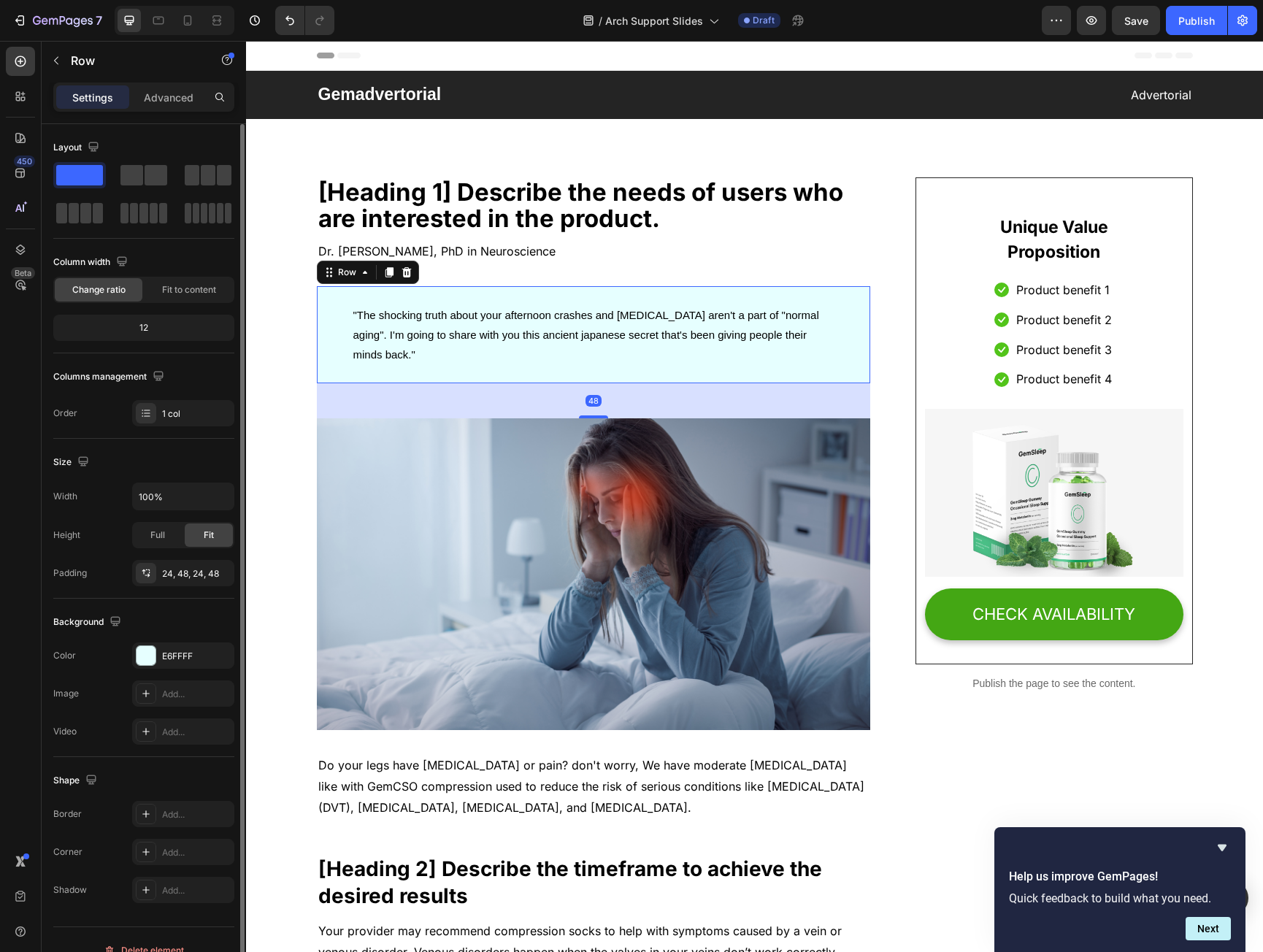
click at [529, 298] on div ""The shocking truth about your afternoon crashes and brain fog aren't a part of…" at bounding box center [594, 336] width 554 height 98
click at [192, 97] on p "Advanced" at bounding box center [169, 98] width 50 height 16
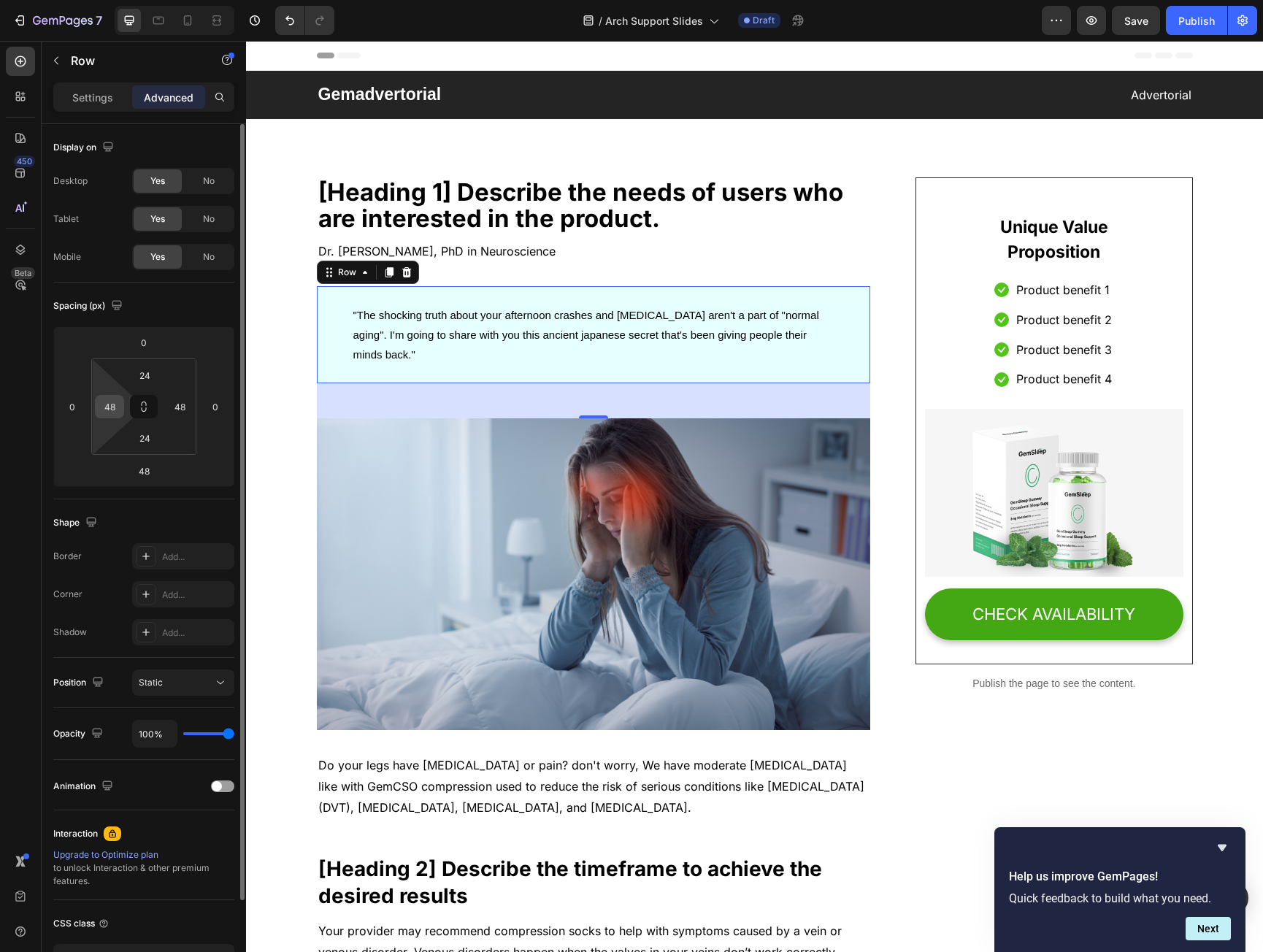
click at [106, 408] on input "48" at bounding box center [109, 407] width 21 height 21
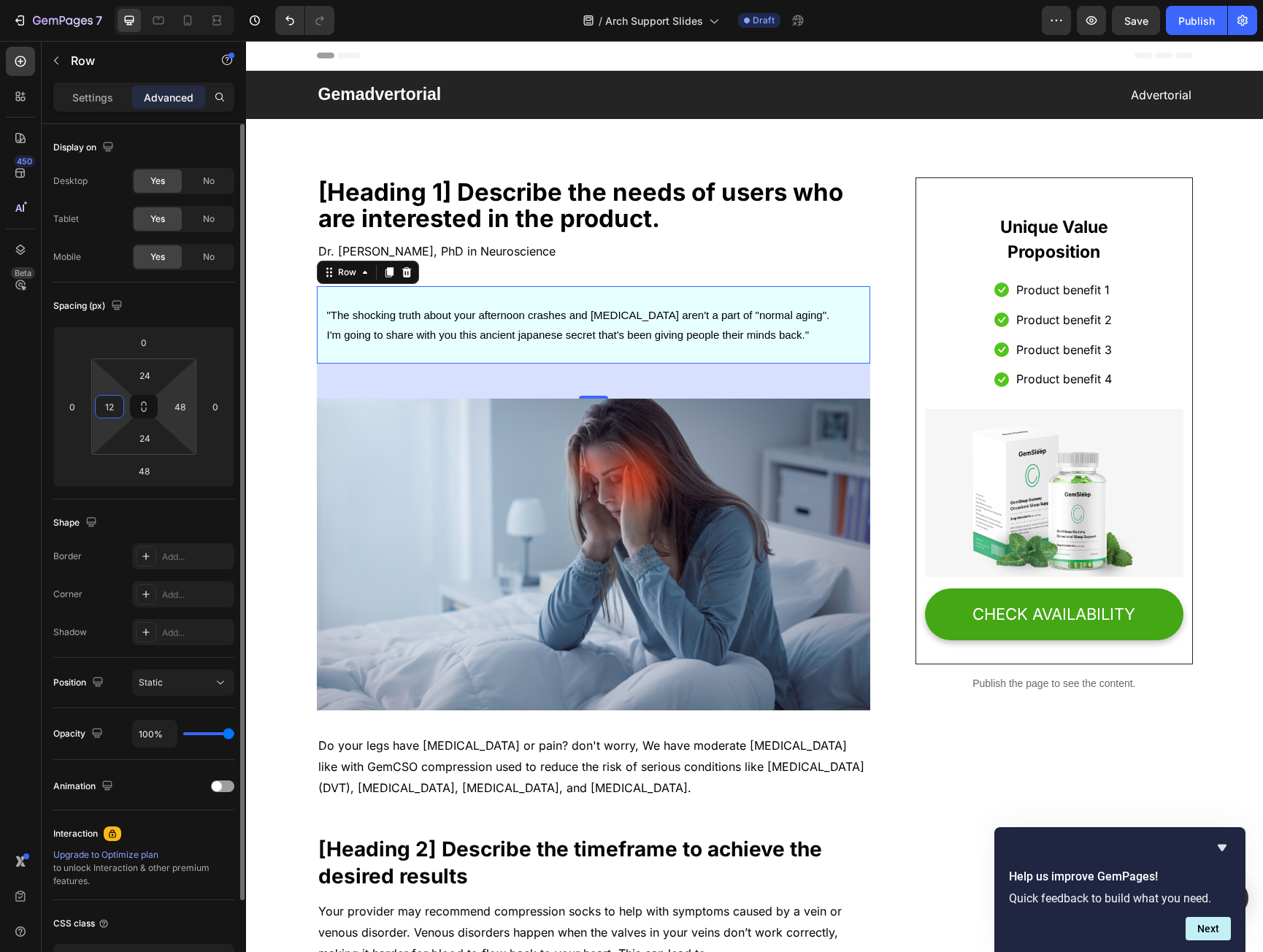
type input "12"
click at [164, 0] on html "7 Version history / Arch Support Slides Draft Preview Save Publish 450 Beta Sec…" at bounding box center [631, 0] width 1263 height 0
type input "12"
click at [151, 377] on input "24" at bounding box center [144, 376] width 29 height 21
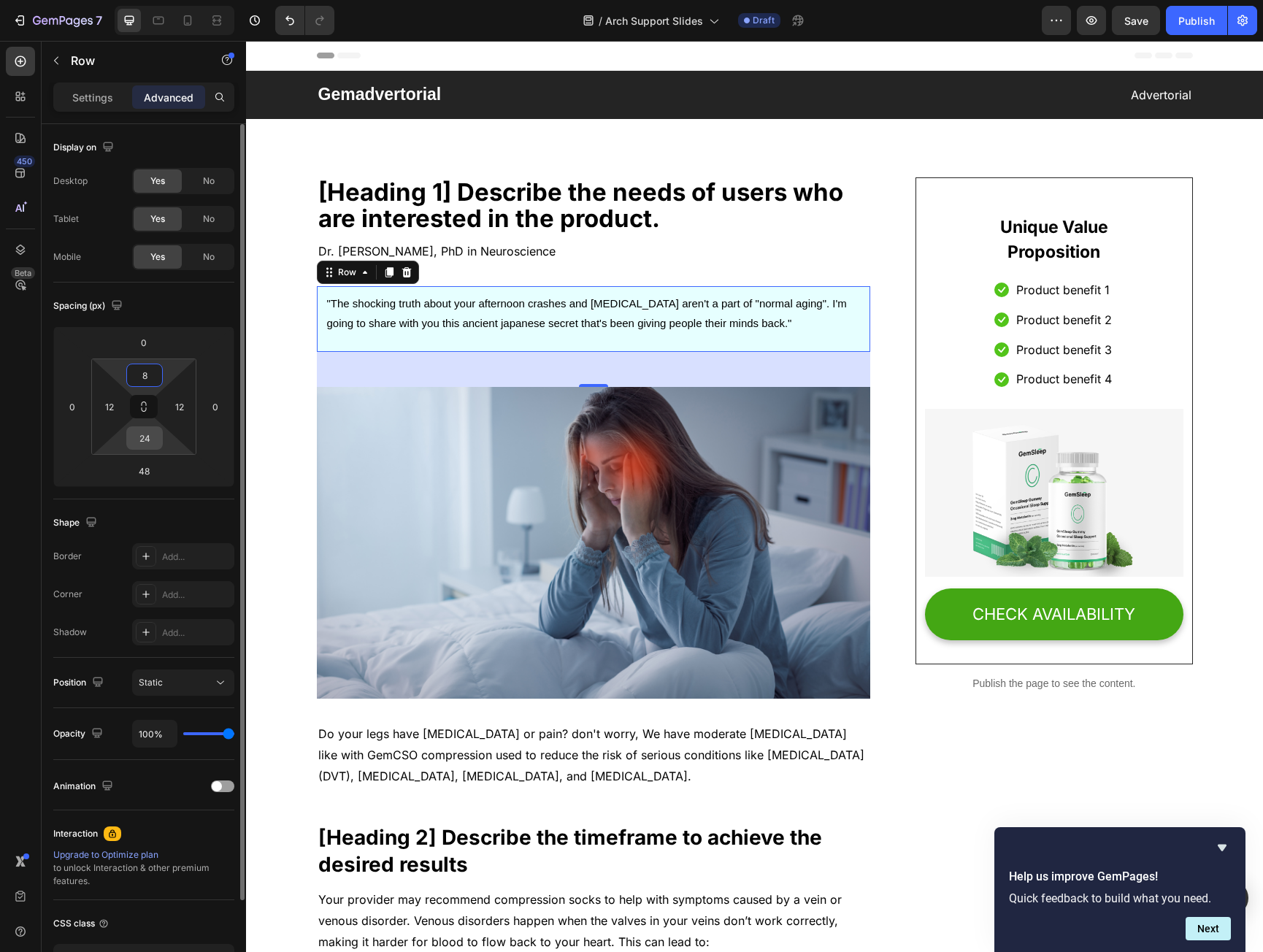
type input "8"
click at [138, 447] on input "24" at bounding box center [144, 438] width 29 height 21
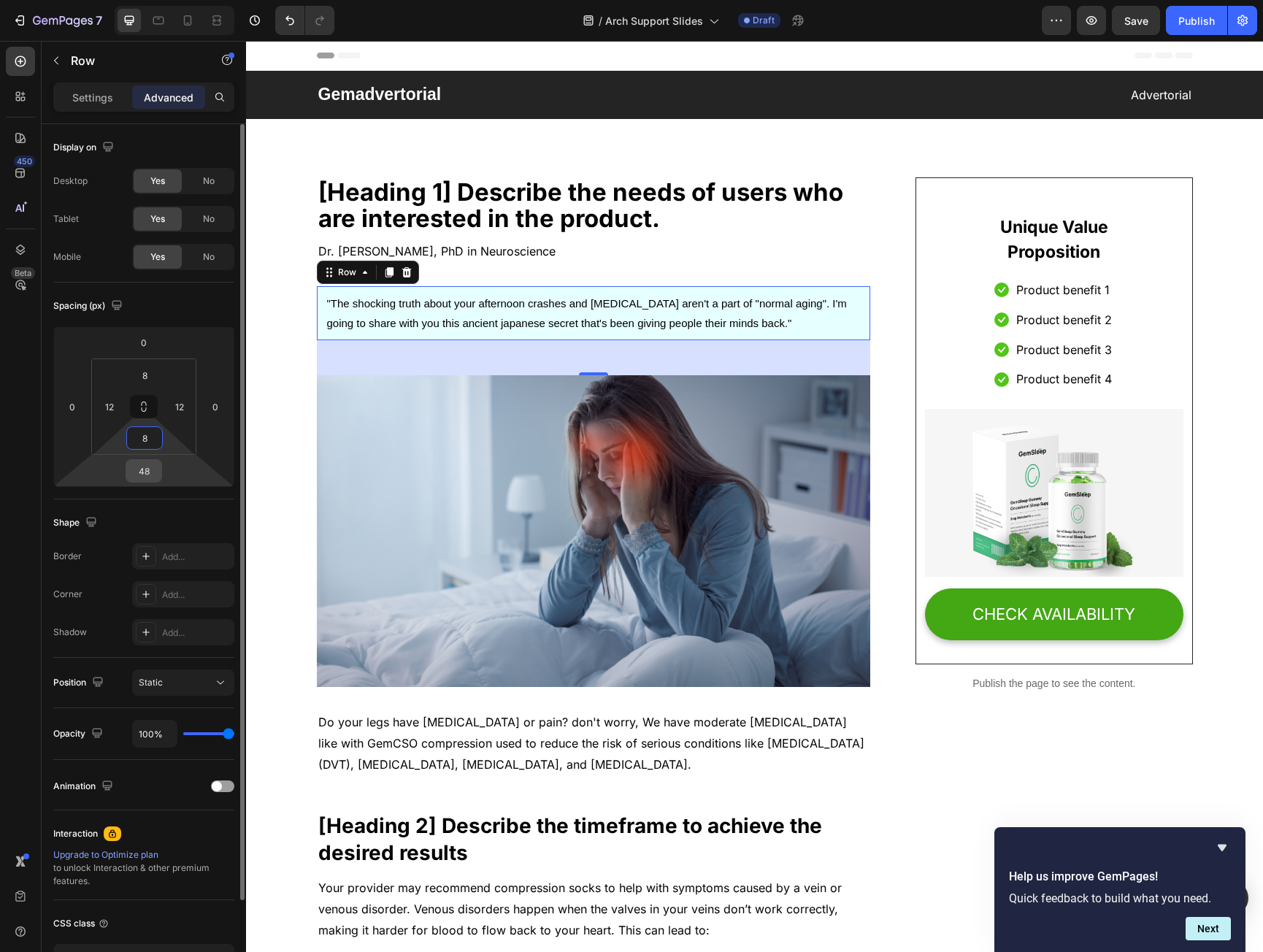
type input "8"
click at [142, 477] on input "48" at bounding box center [144, 471] width 29 height 21
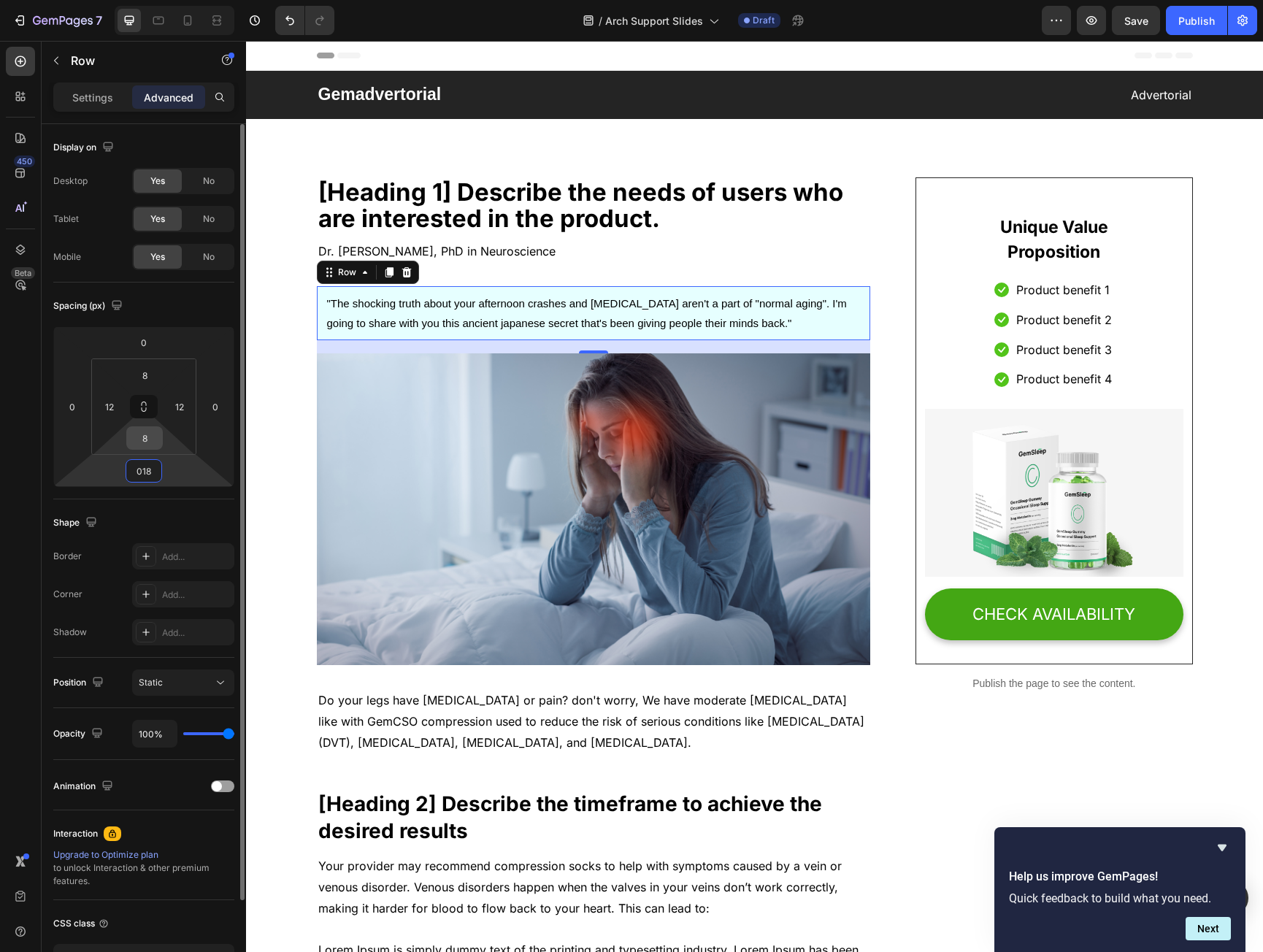
type input "18"
click at [150, 435] on input "8" at bounding box center [144, 438] width 29 height 21
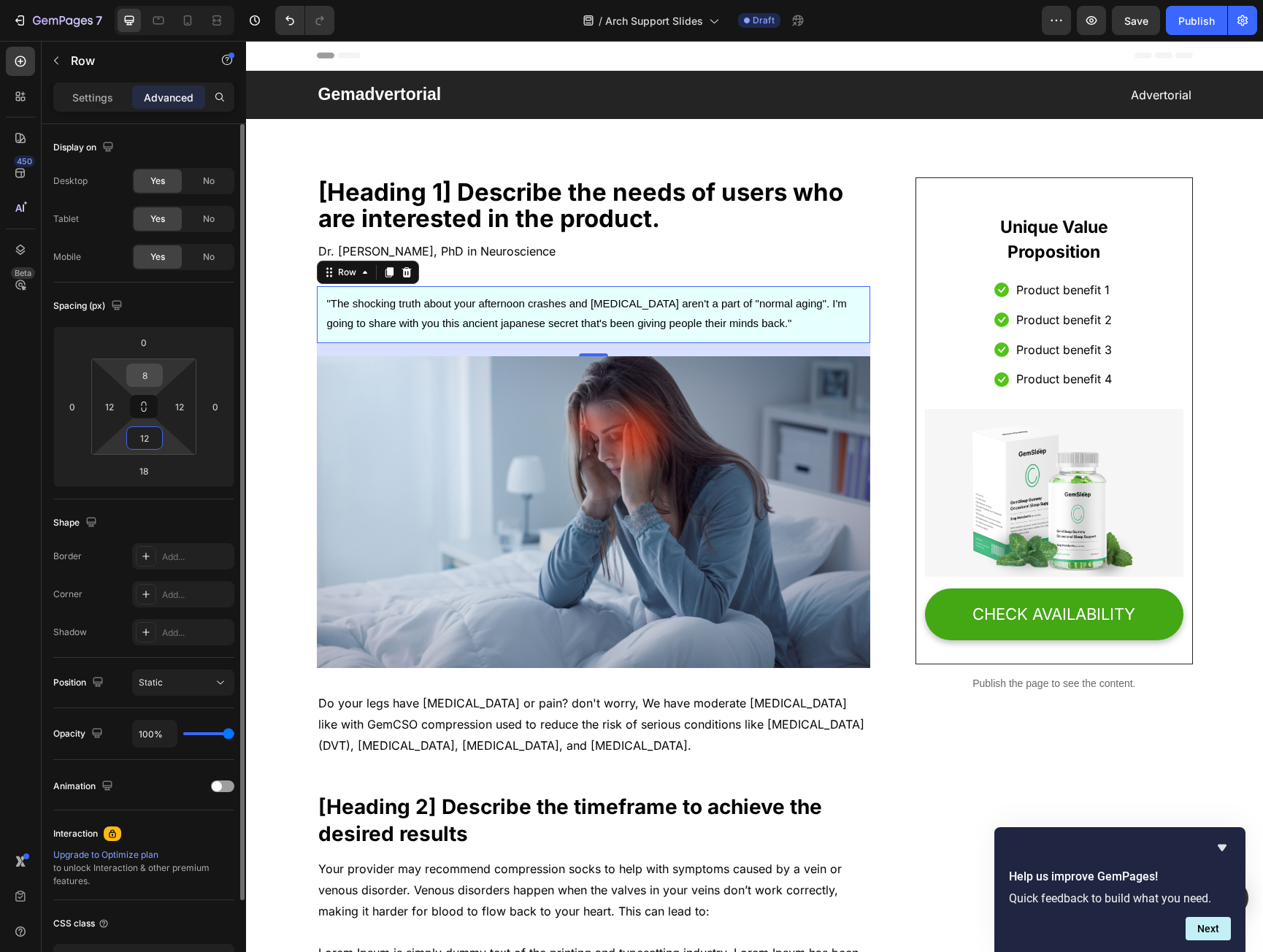
type input "12"
click at [144, 376] on input "8" at bounding box center [144, 376] width 29 height 21
type input "12"
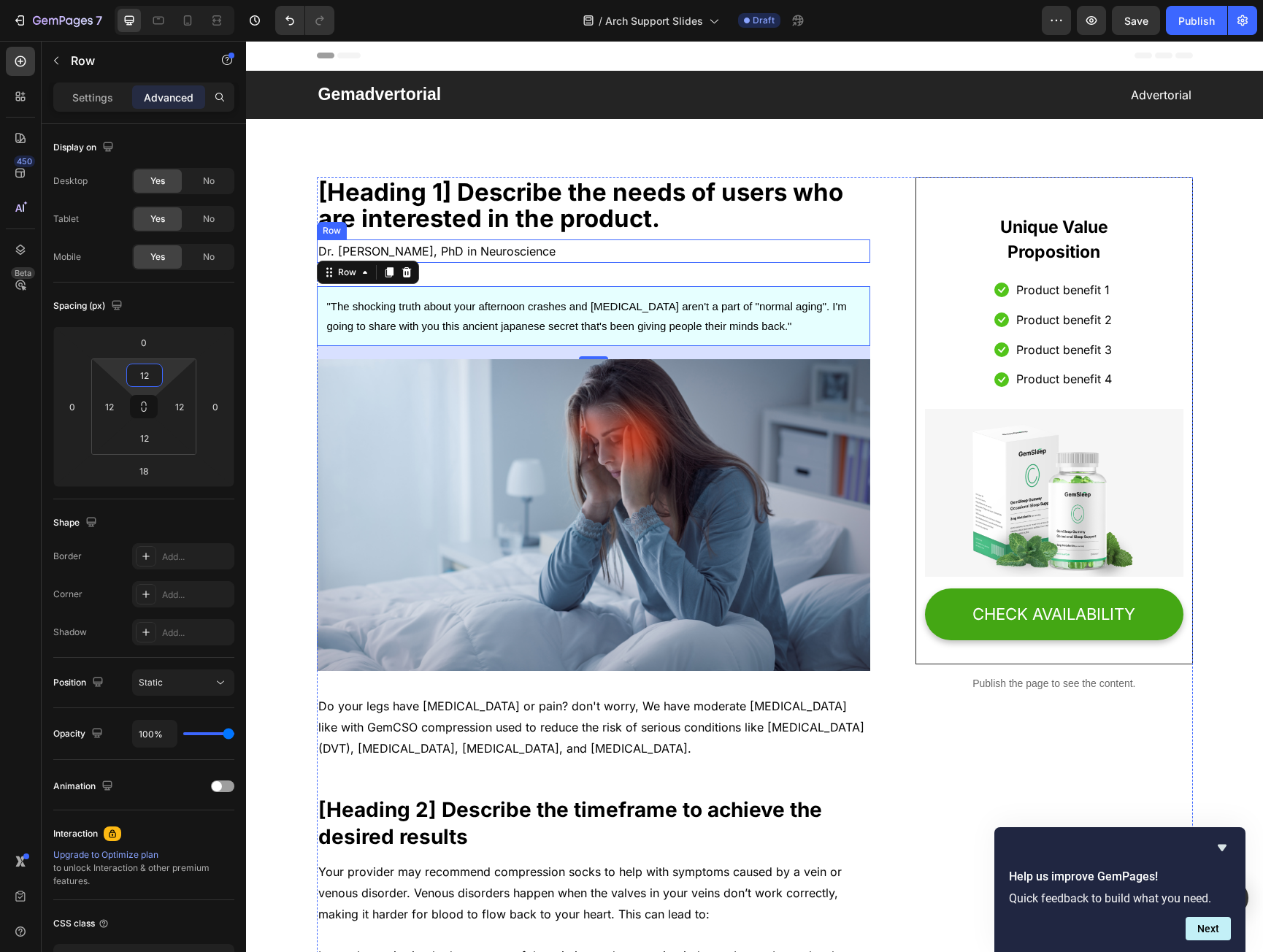
click at [635, 226] on p "[Heading 1] Describe the needs of users who are interested in the product." at bounding box center [593, 205] width 551 height 54
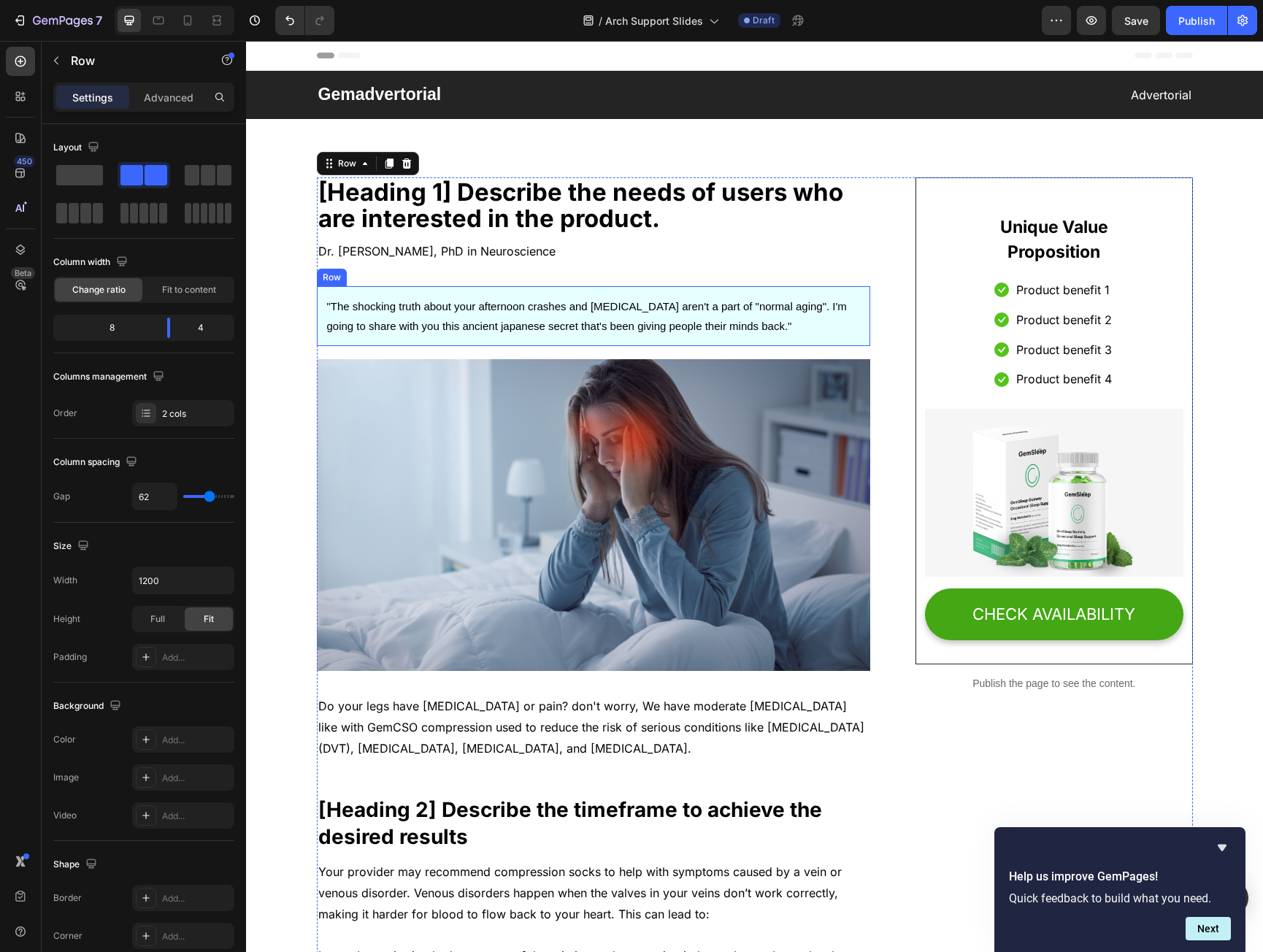
click at [488, 290] on div ""The shocking truth about your afternoon crashes and brain fog aren't a part of…" at bounding box center [594, 316] width 554 height 60
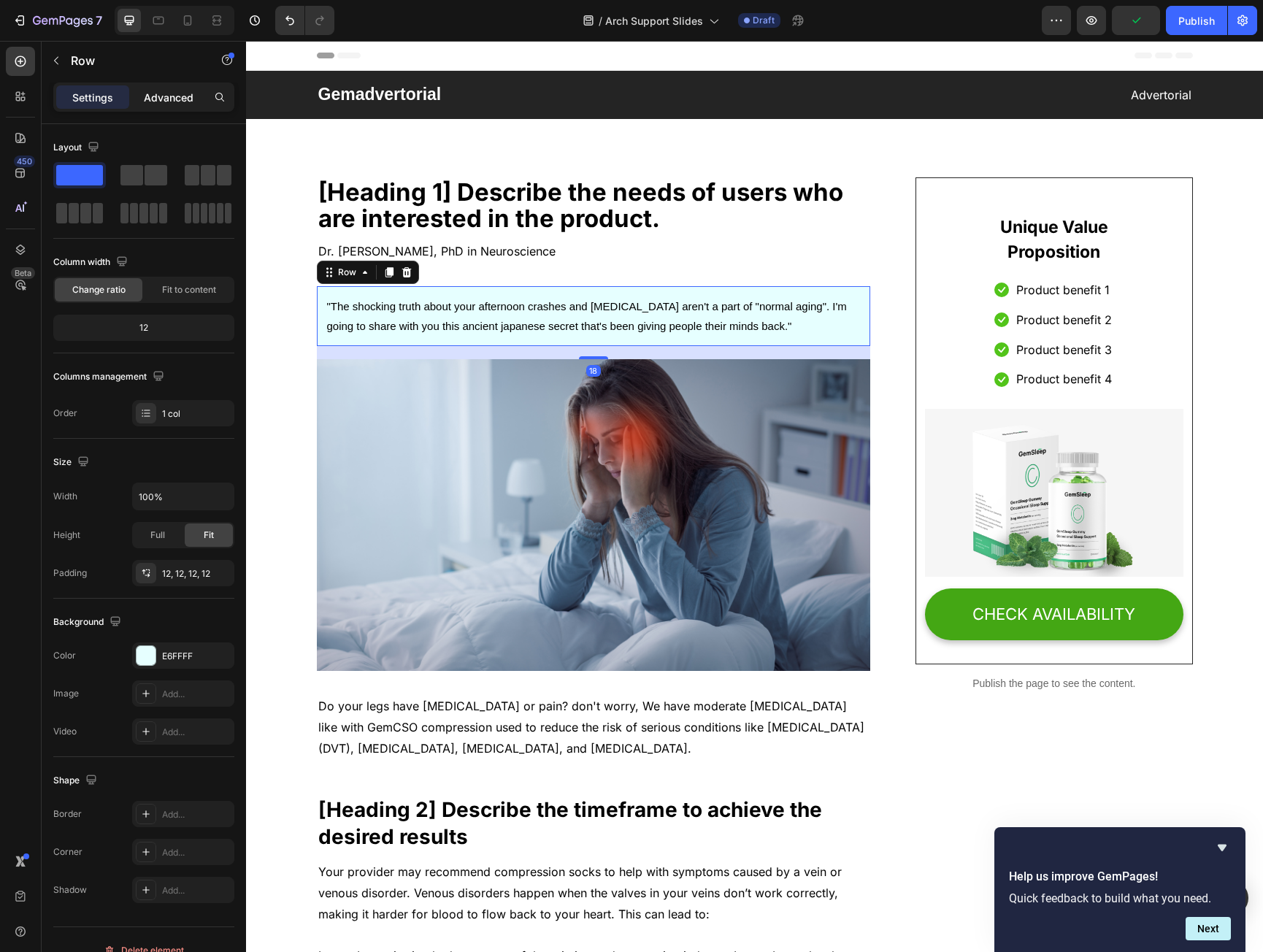
click at [181, 107] on div "Advanced" at bounding box center [169, 98] width 73 height 23
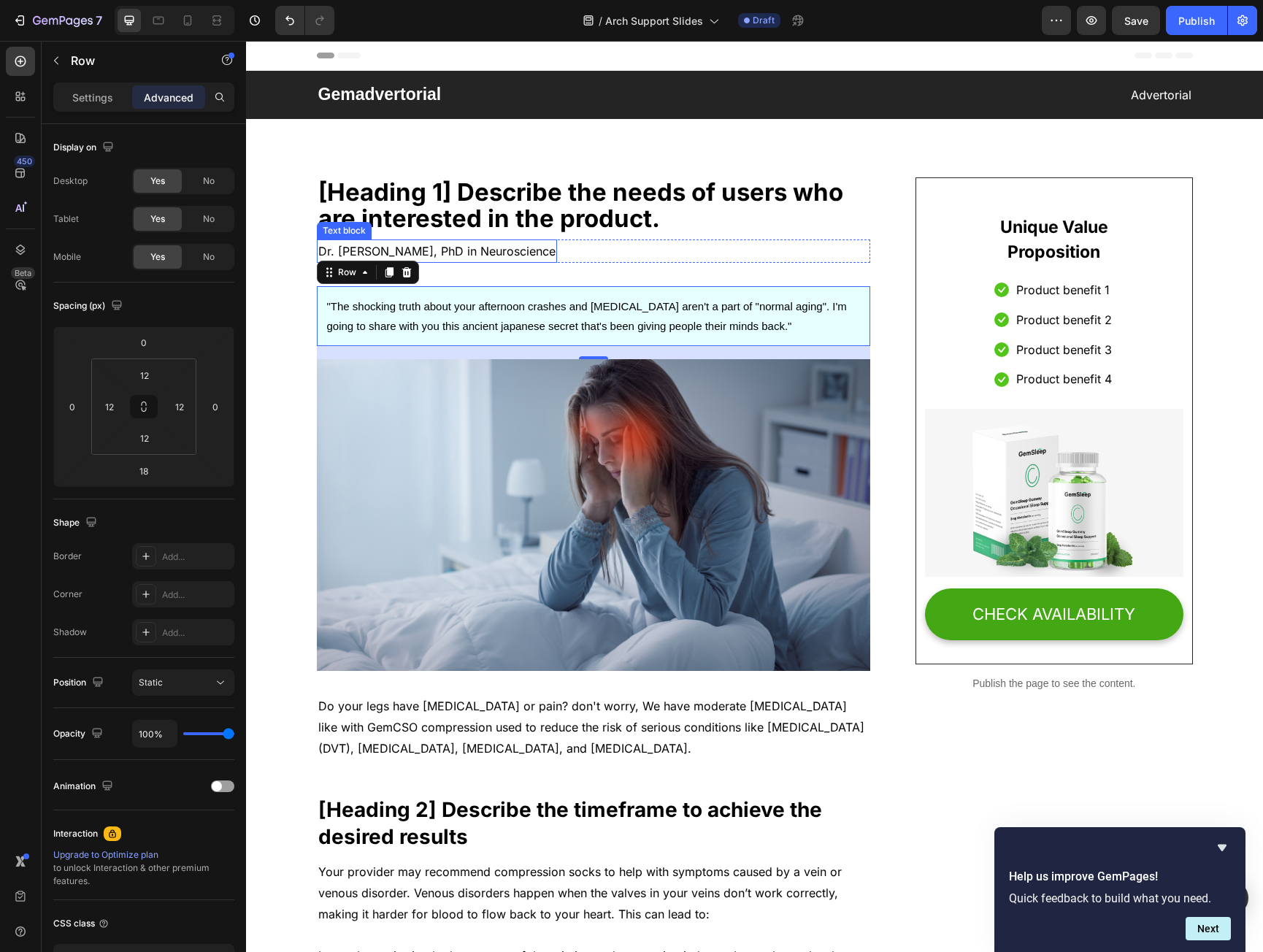
click at [472, 254] on p "Dr. Sarah Chen, PhD in Neuroscience" at bounding box center [436, 252] width 237 height 21
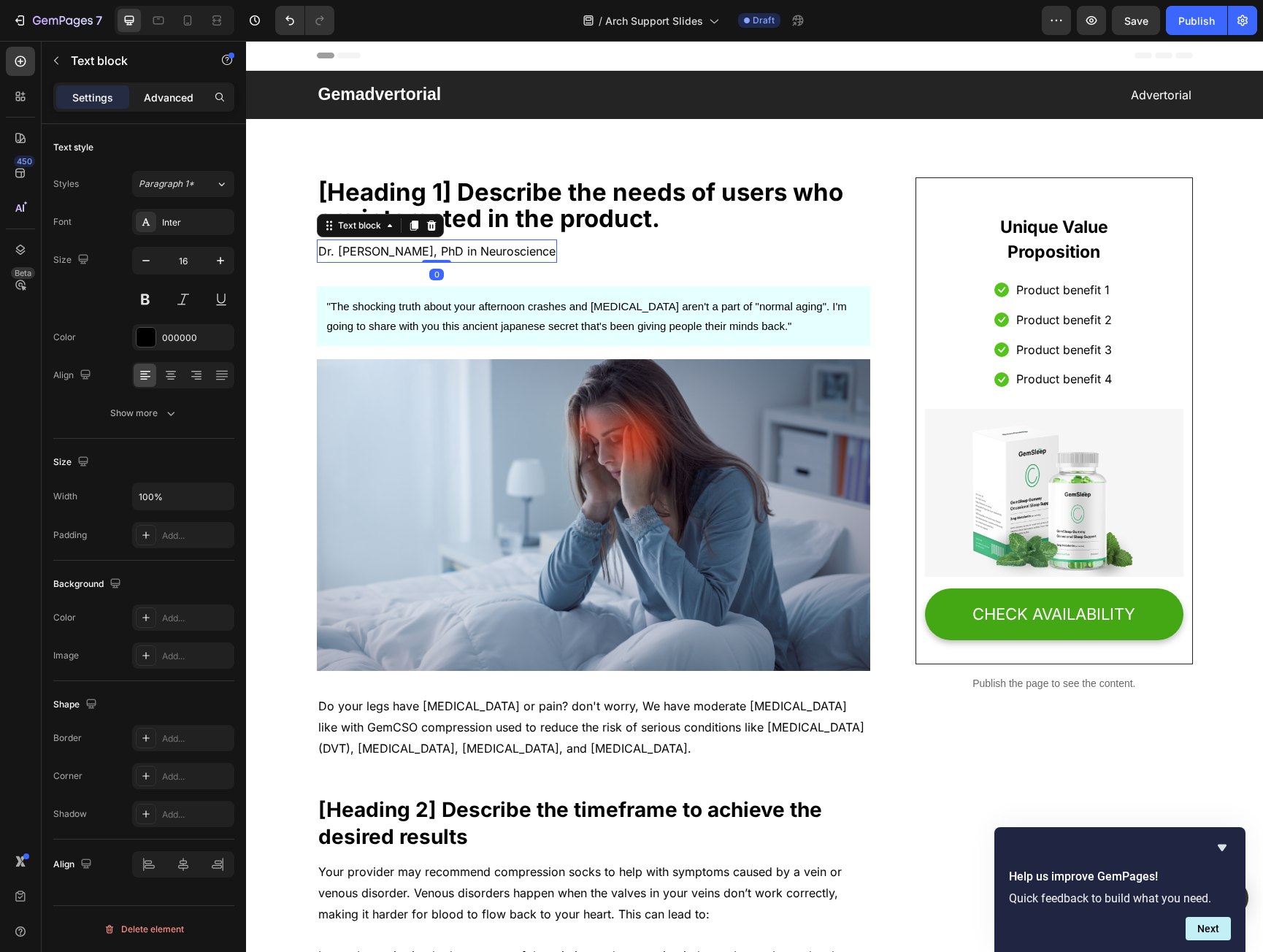
click at [192, 92] on p "Advanced" at bounding box center [169, 98] width 50 height 16
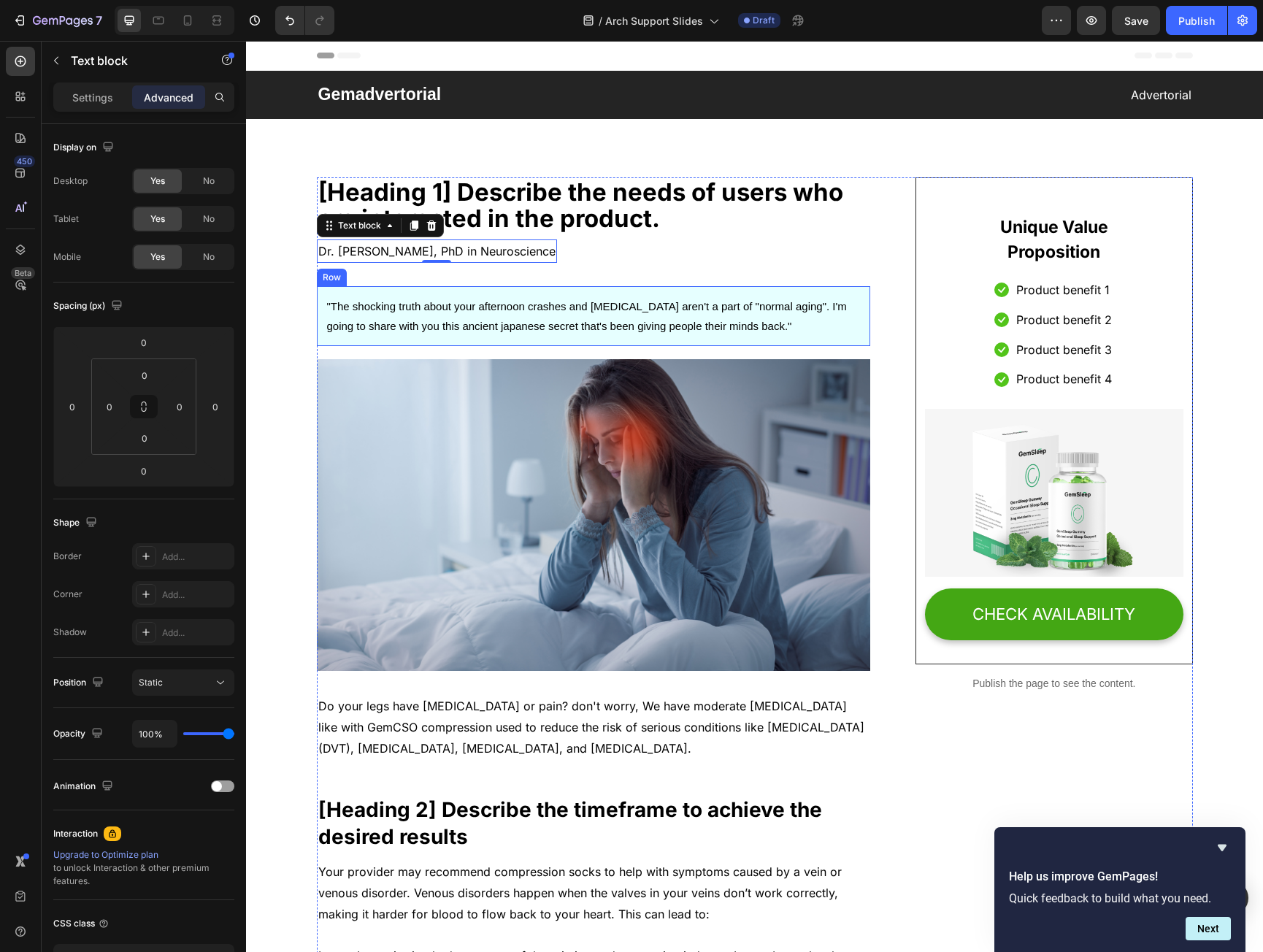
click at [445, 291] on div ""The shocking truth about your afternoon crashes and brain fog aren't a part of…" at bounding box center [594, 316] width 554 height 60
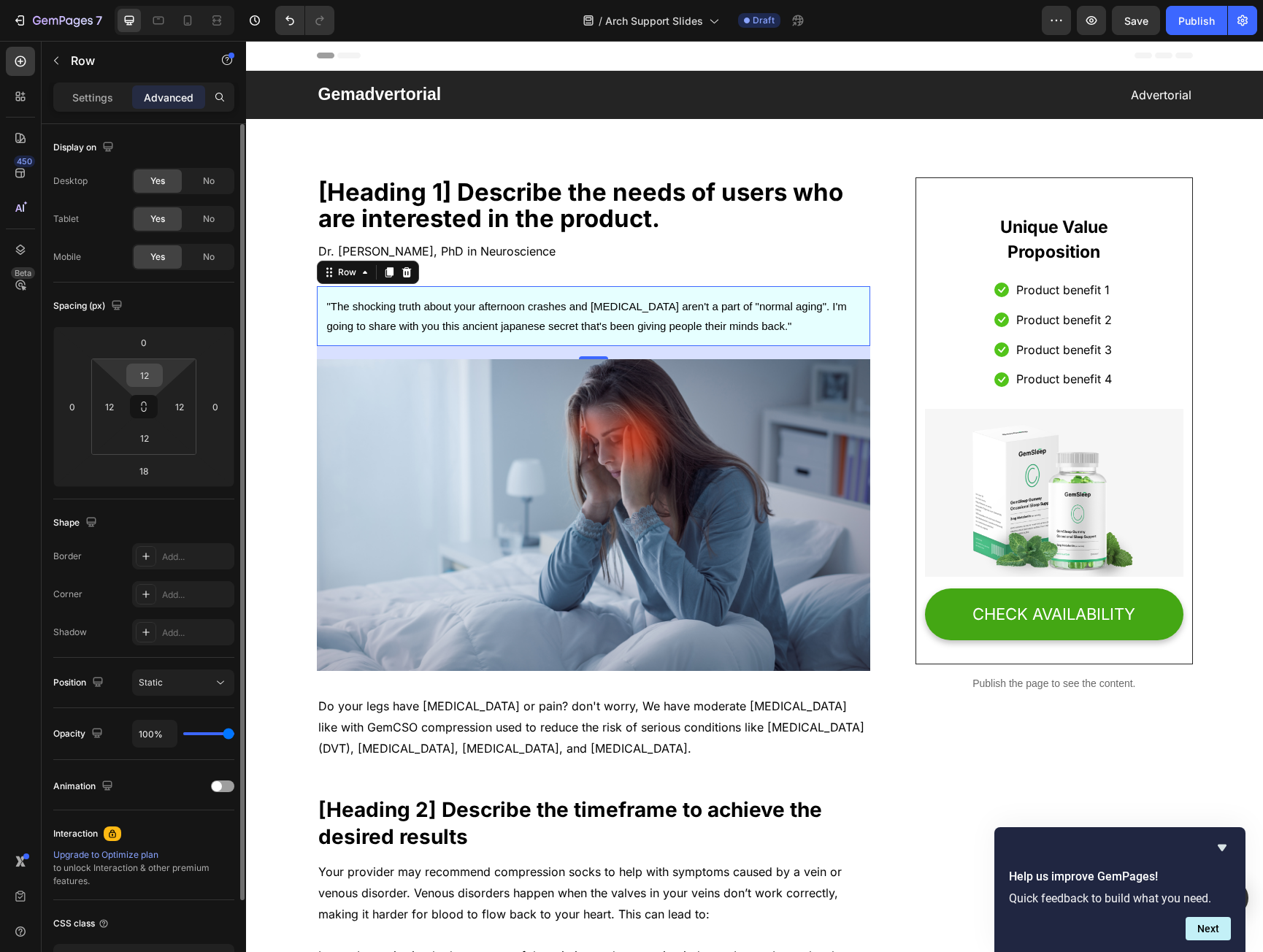
click at [153, 371] on input "12" at bounding box center [144, 376] width 29 height 21
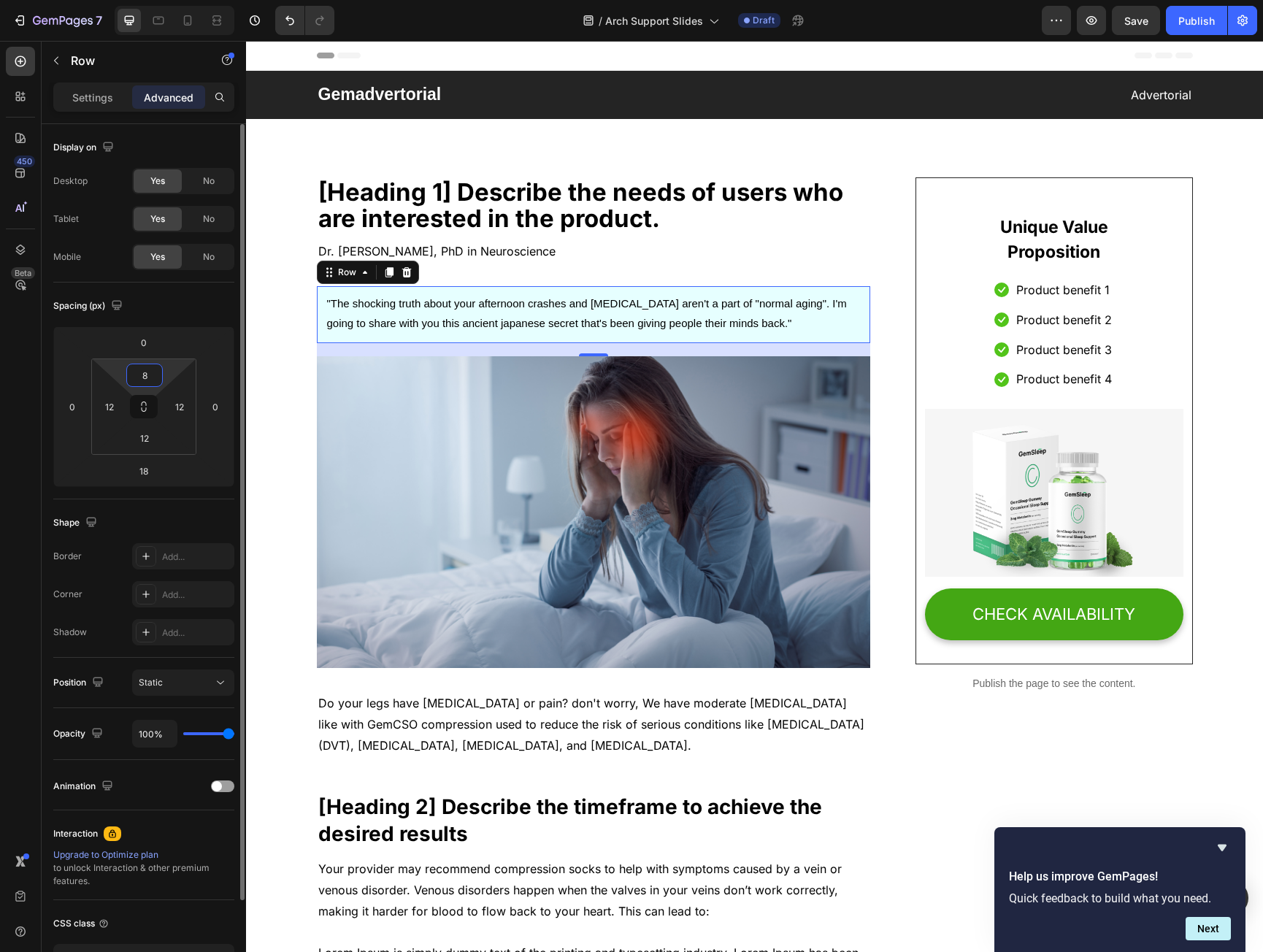
drag, startPoint x: 152, startPoint y: 371, endPoint x: 135, endPoint y: 376, distance: 17.7
click at [135, 376] on input "8" at bounding box center [144, 376] width 29 height 21
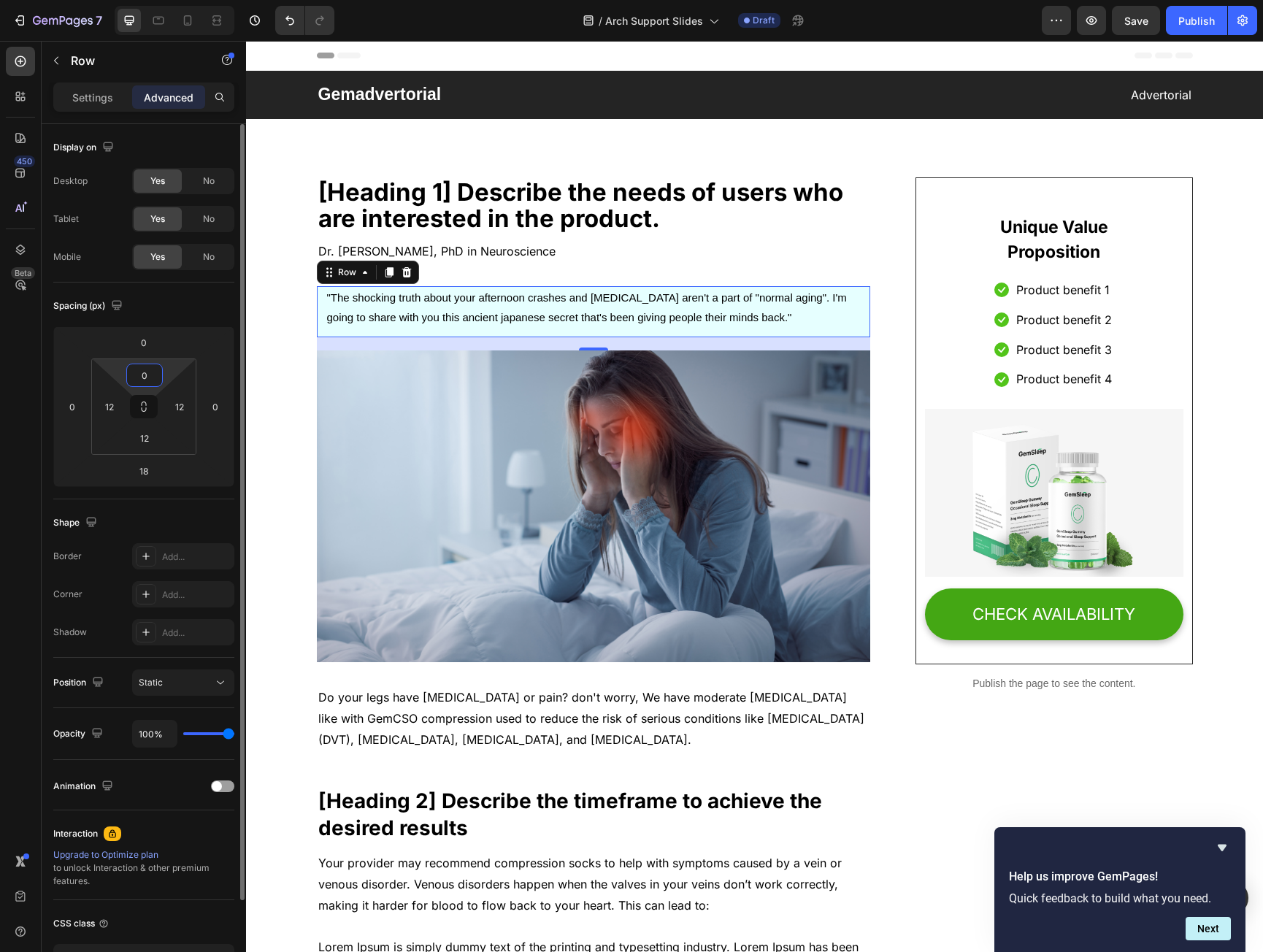
type input "08"
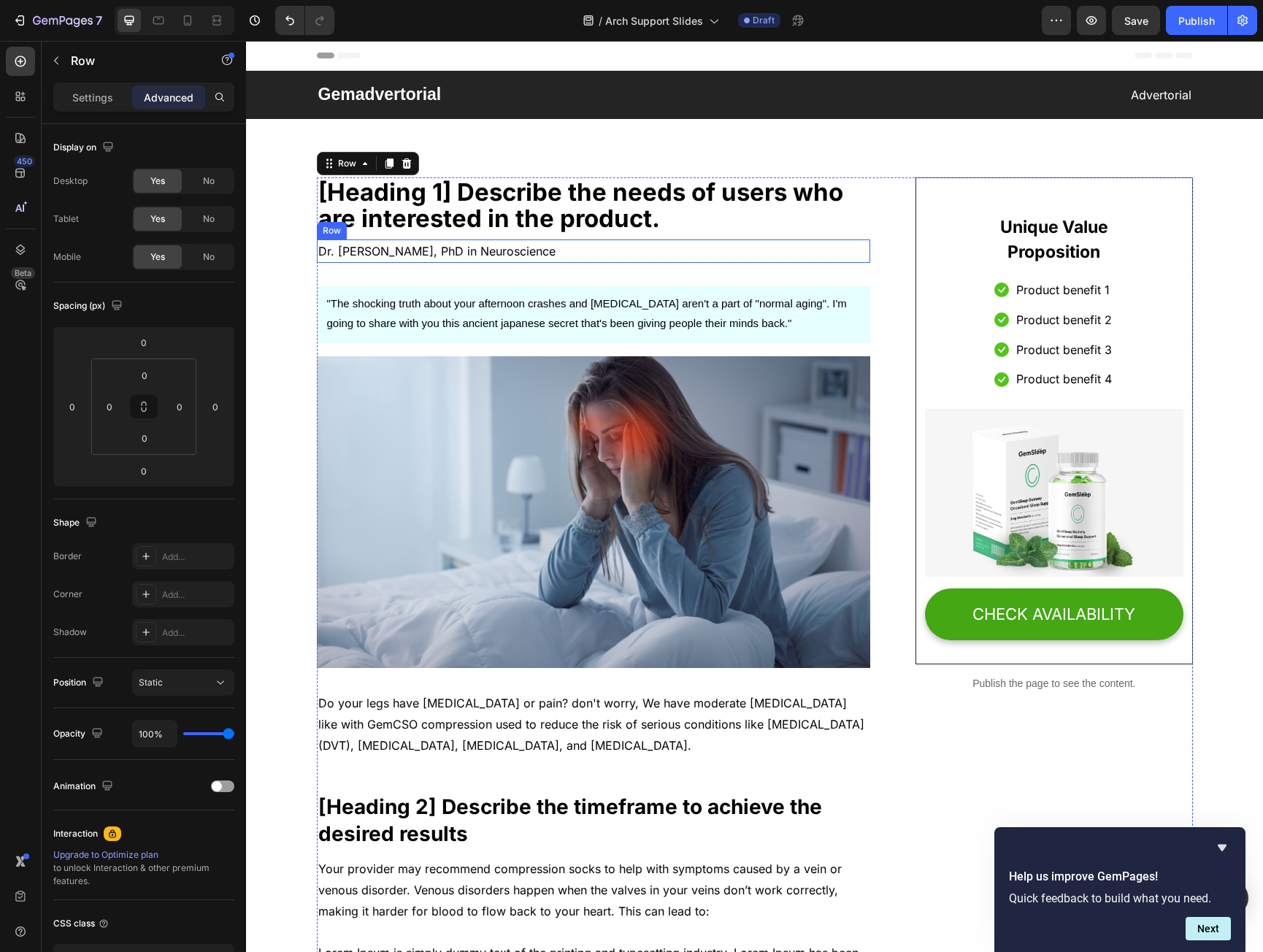
click at [594, 246] on div "Dr. Sarah Chen, PhD in Neuroscience Text block Row" at bounding box center [594, 252] width 554 height 24
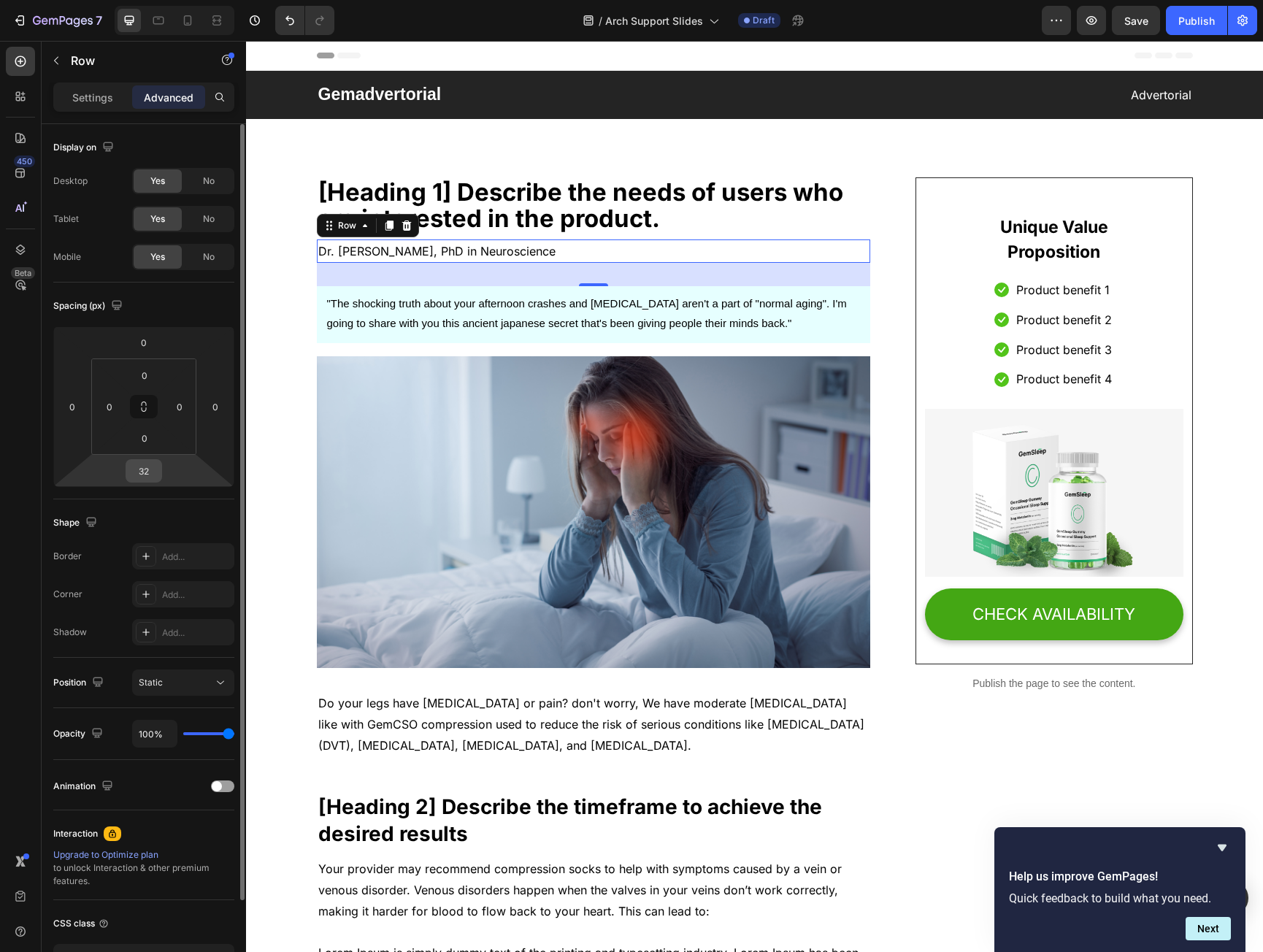
click at [140, 459] on div "32" at bounding box center [143, 471] width 36 height 23
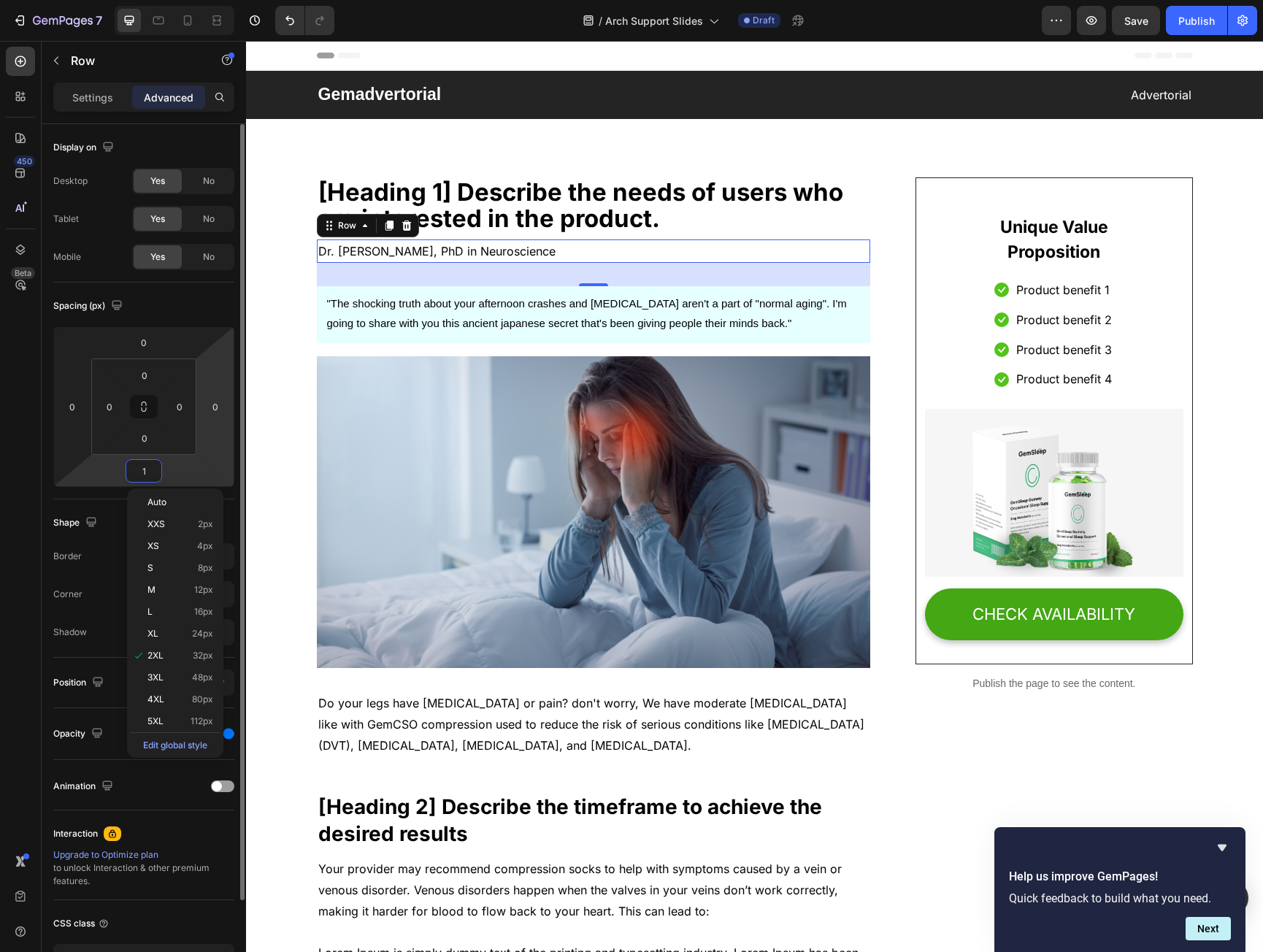
type input "10"
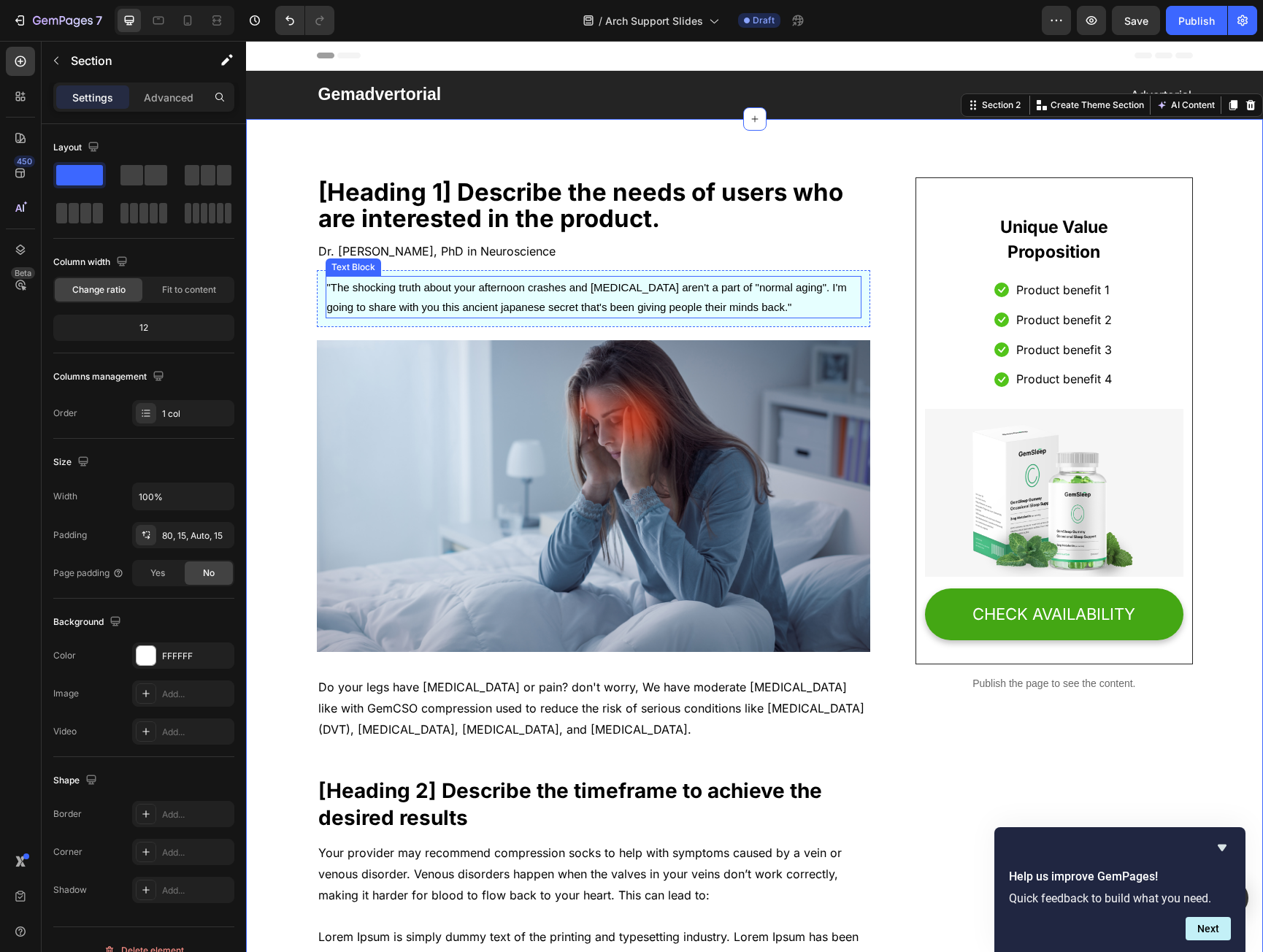
click at [696, 301] on span ""The shocking truth about your afternoon crashes and brain fog aren't a part of…" at bounding box center [586, 297] width 520 height 32
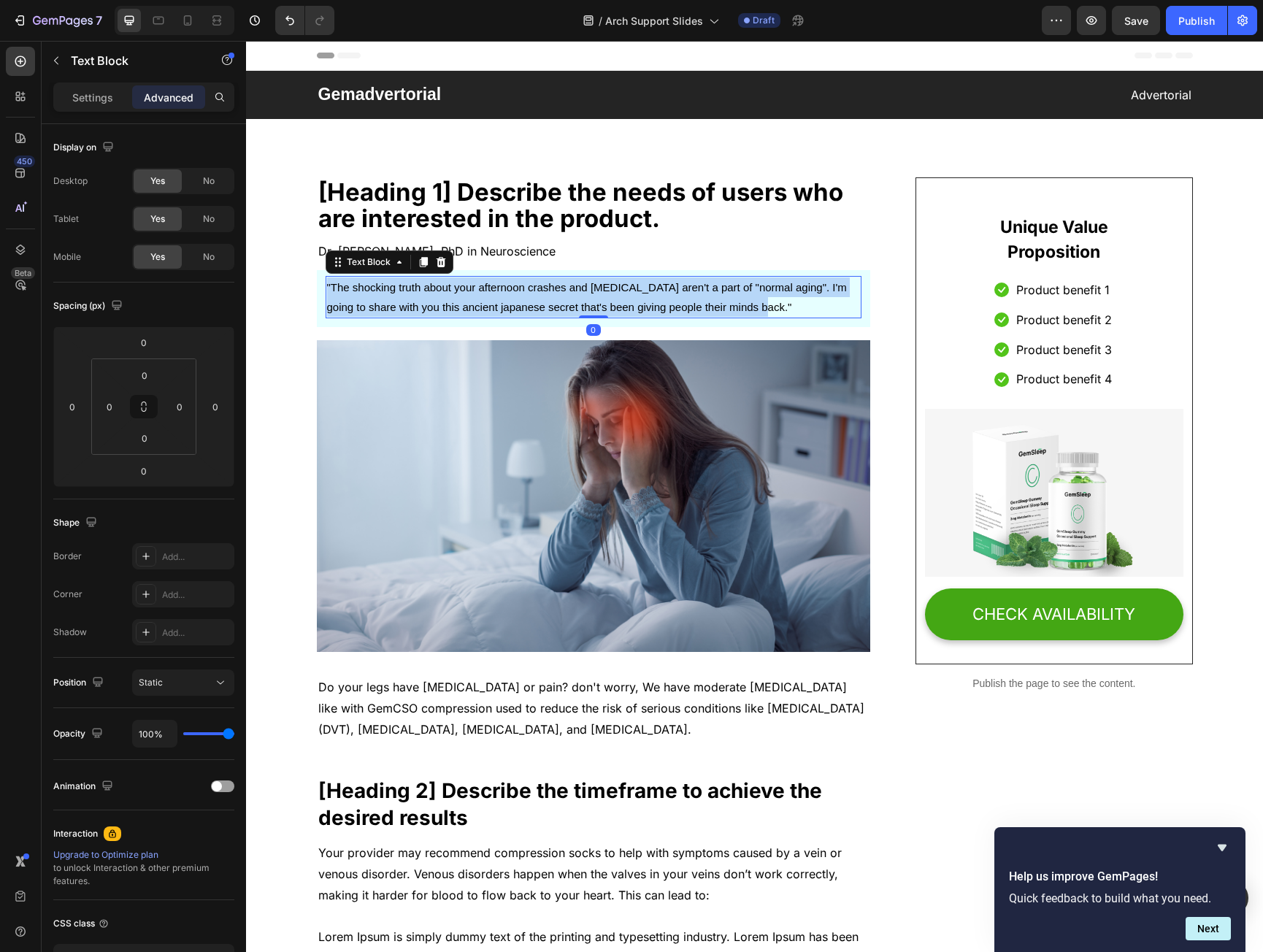
click at [696, 301] on span ""The shocking truth about your afternoon crashes and brain fog aren't a part of…" at bounding box center [586, 297] width 520 height 32
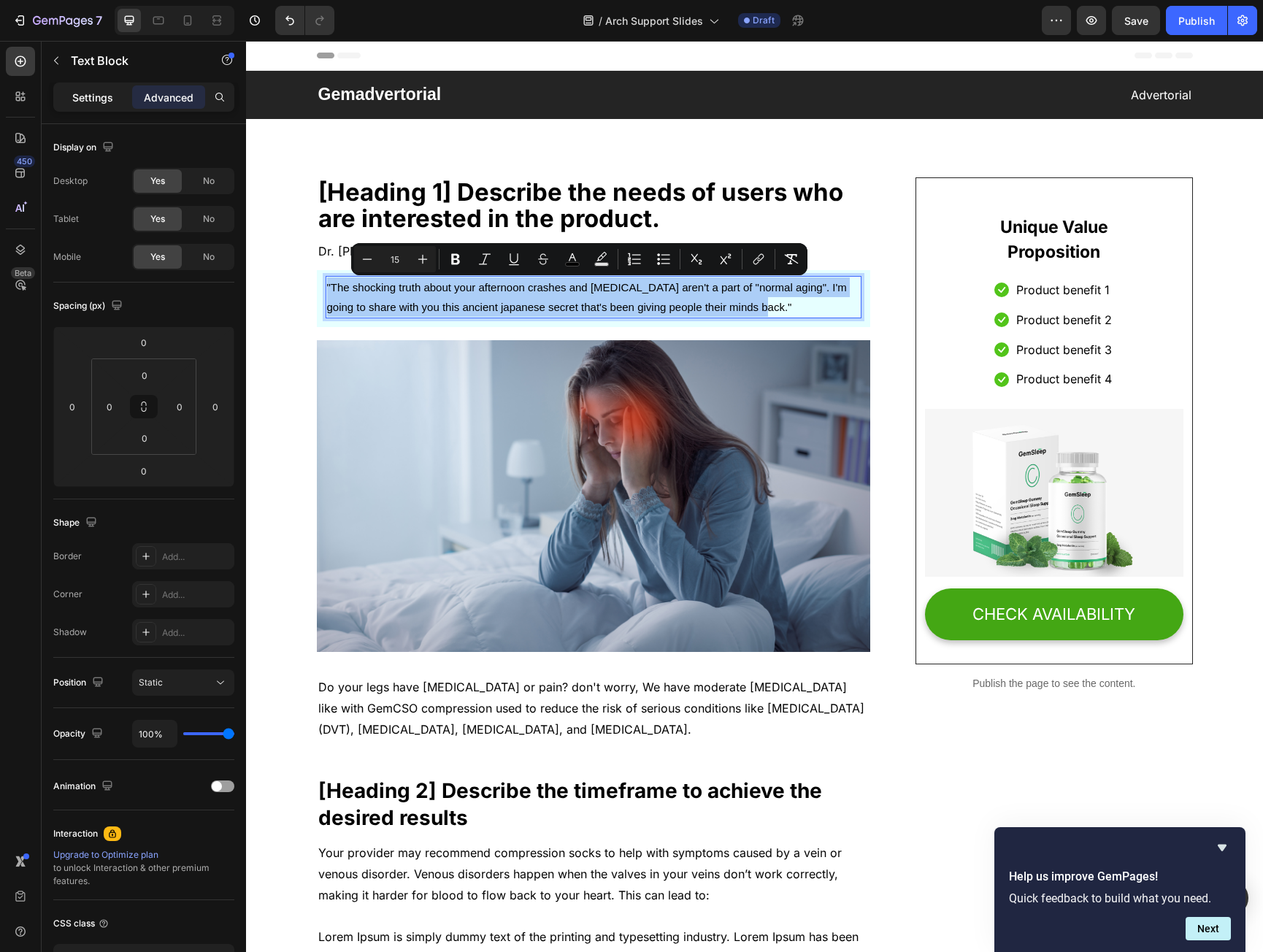
click at [113, 96] on div "Settings" at bounding box center [93, 98] width 73 height 23
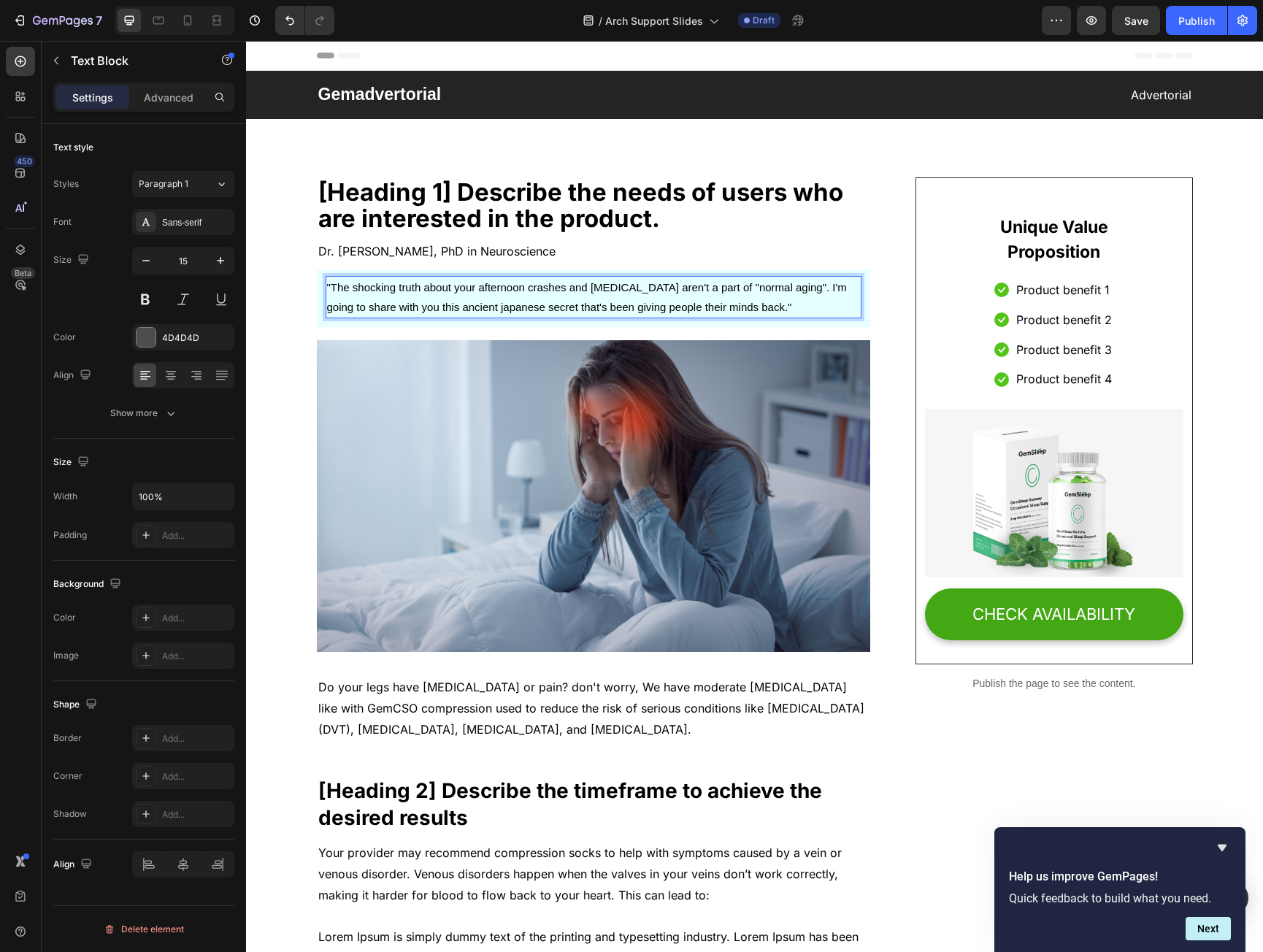
click at [522, 296] on p ""The shocking truth about your afternoon crashes and brain fog aren't a part of…" at bounding box center [593, 298] width 533 height 39
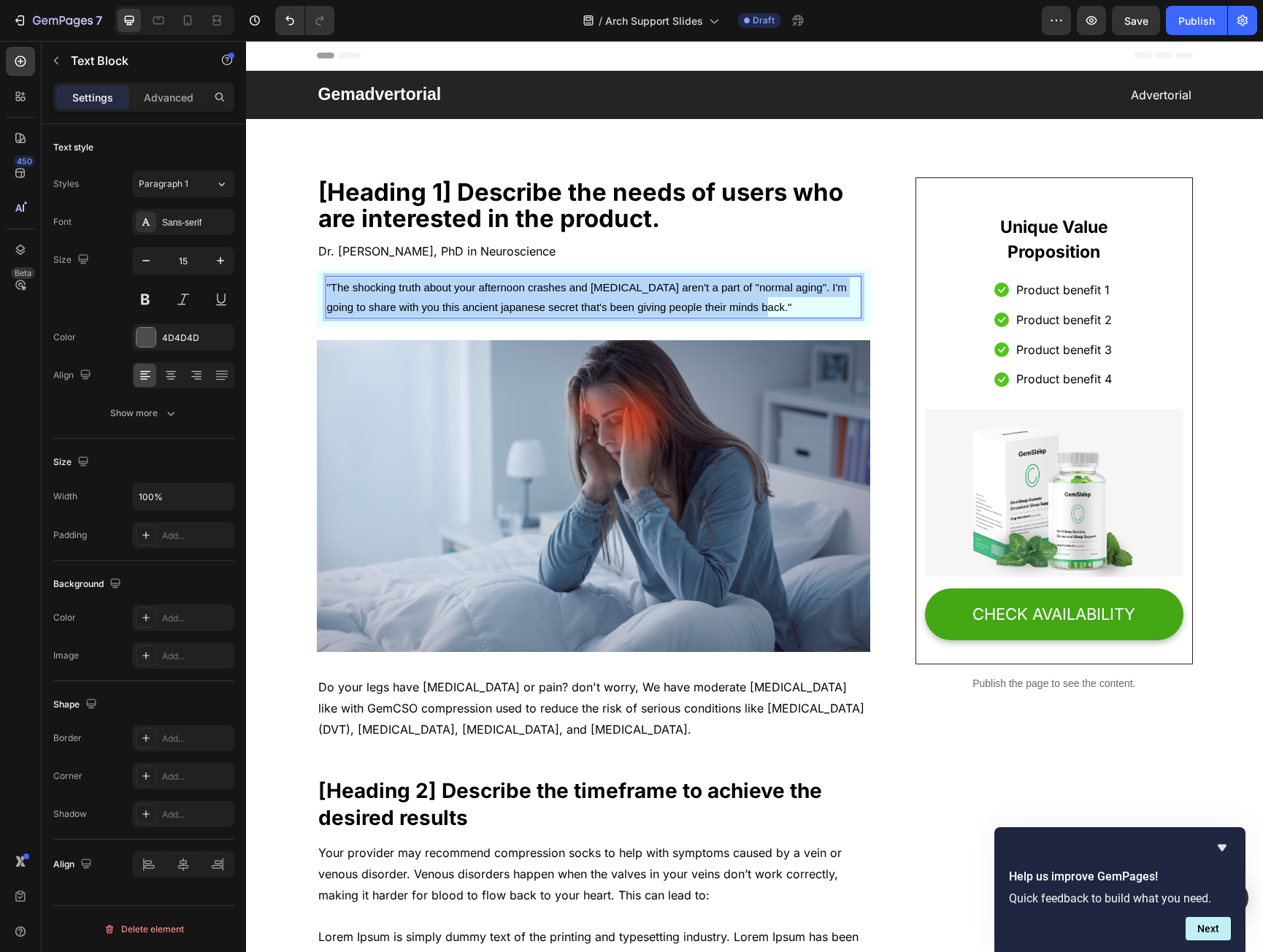
click at [522, 296] on p ""The shocking truth about your afternoon crashes and brain fog aren't a part of…" at bounding box center [593, 298] width 533 height 39
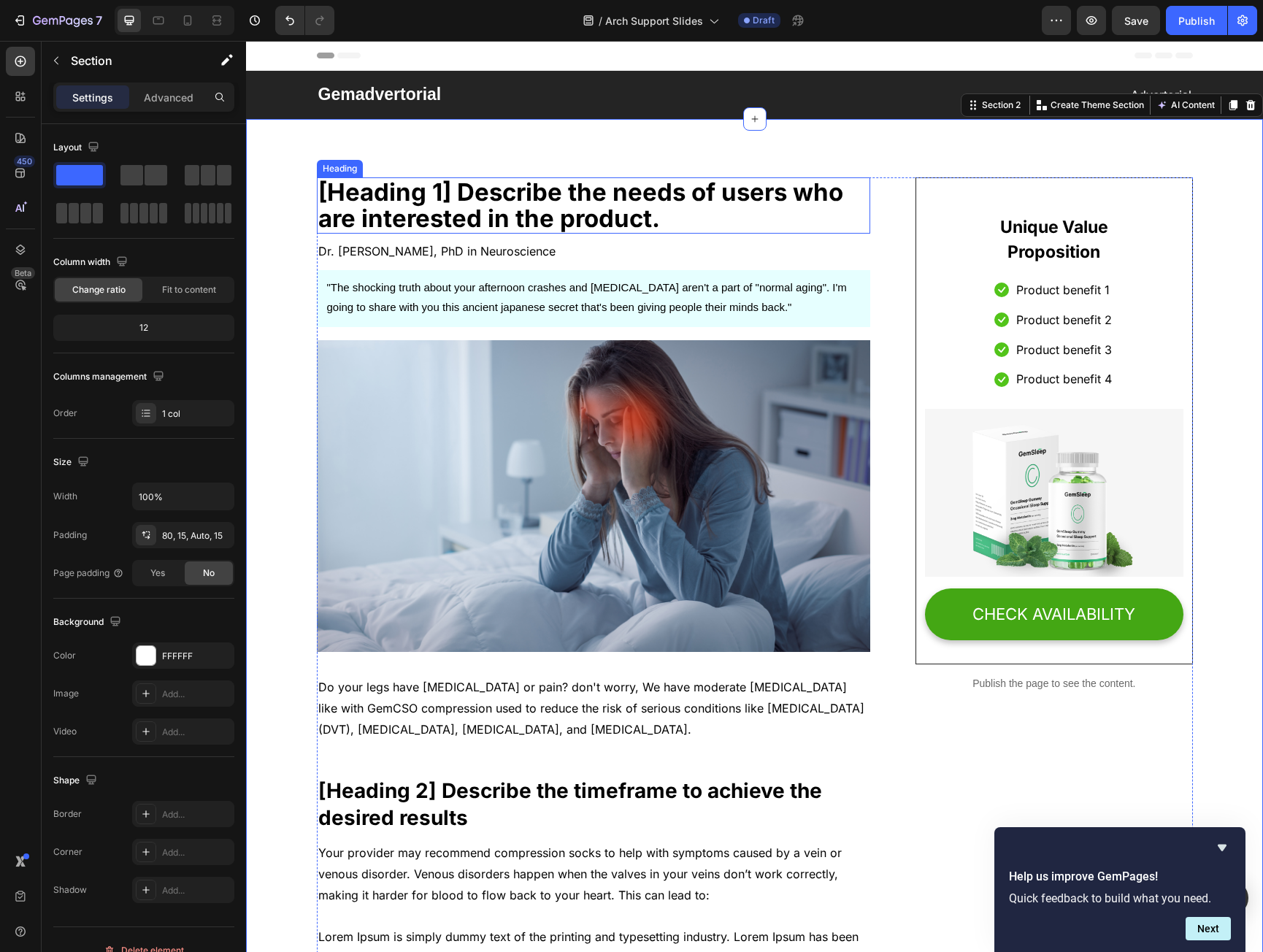
click at [481, 219] on p "[Heading 1] Describe the needs of users who are interested in the product." at bounding box center [593, 205] width 551 height 54
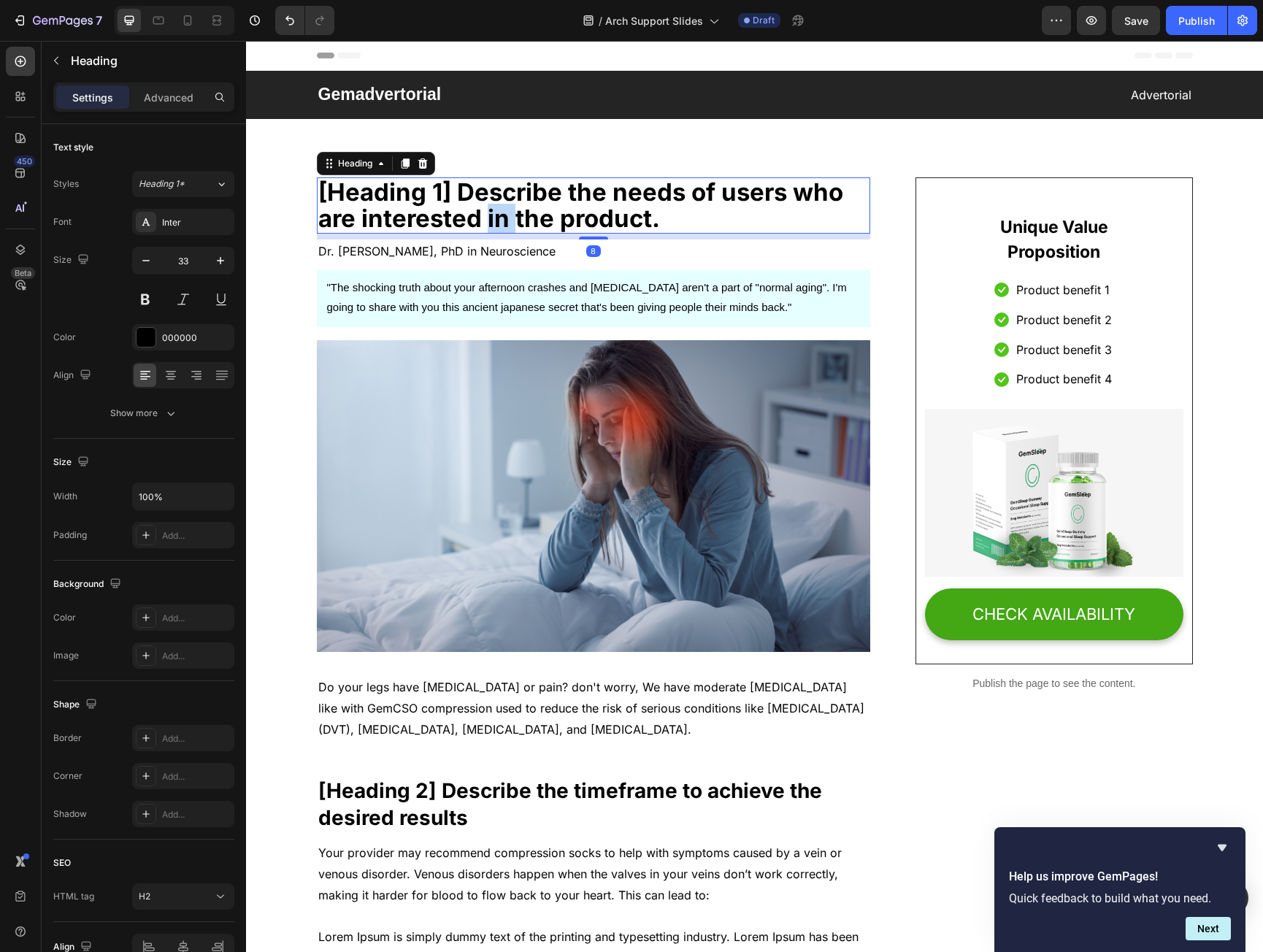
click at [481, 219] on p "[Heading 1] Describe the needs of users who are interested in the product." at bounding box center [593, 205] width 551 height 54
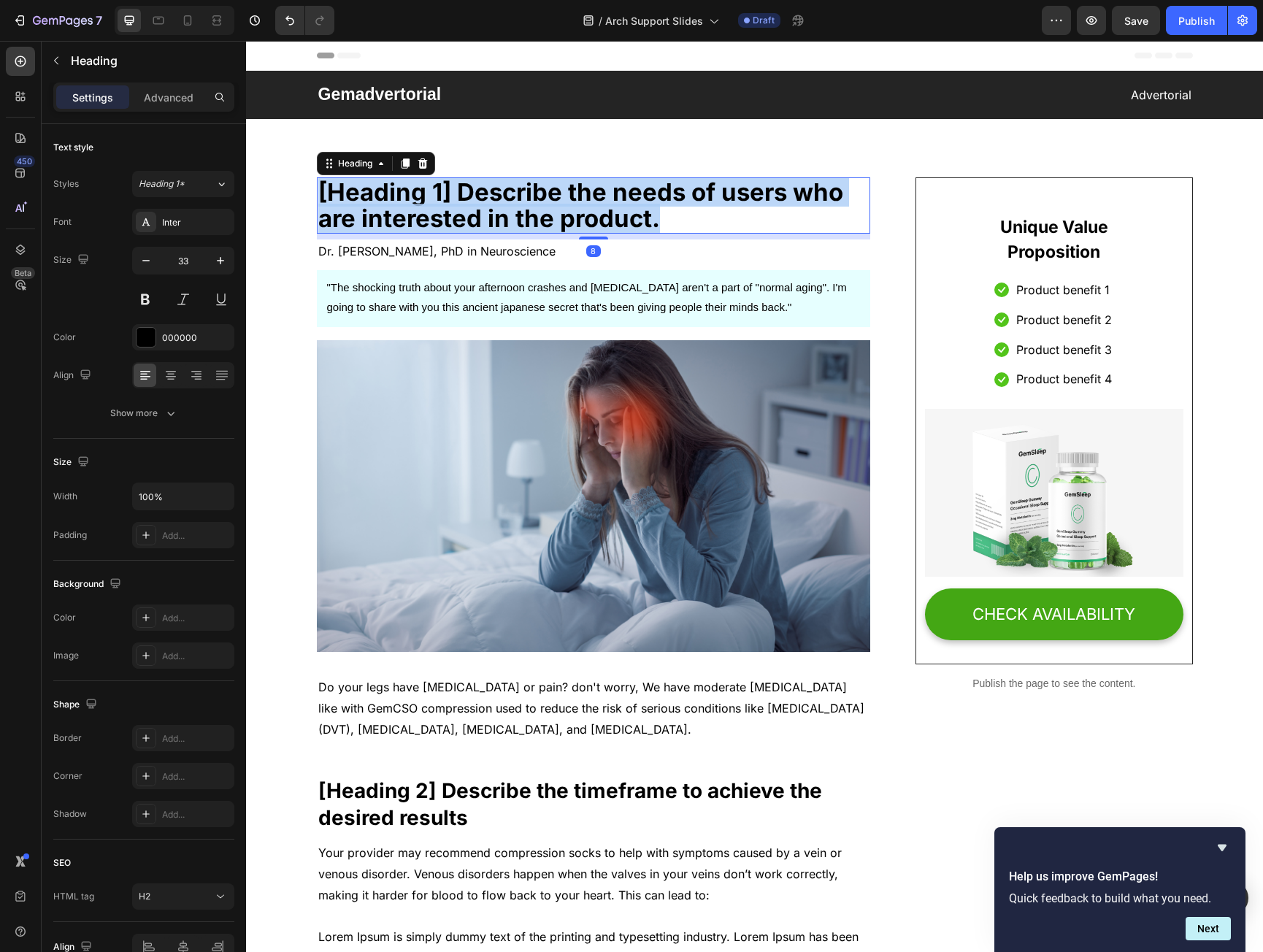
click at [481, 219] on p "[Heading 1] Describe the needs of users who are interested in the product." at bounding box center [593, 205] width 551 height 54
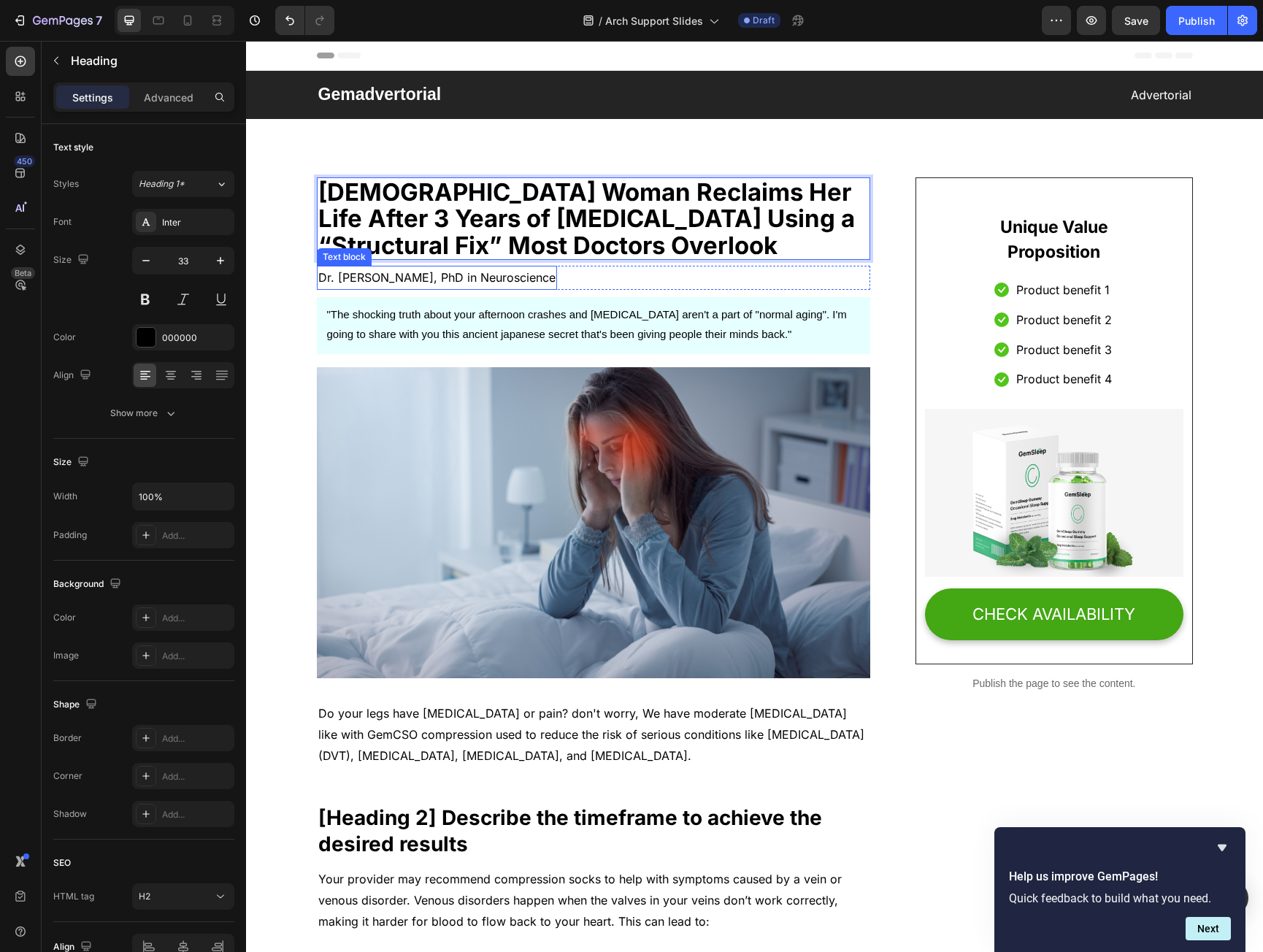
click at [438, 276] on p "Dr. Sarah Chen, PhD in Neuroscience" at bounding box center [436, 278] width 237 height 21
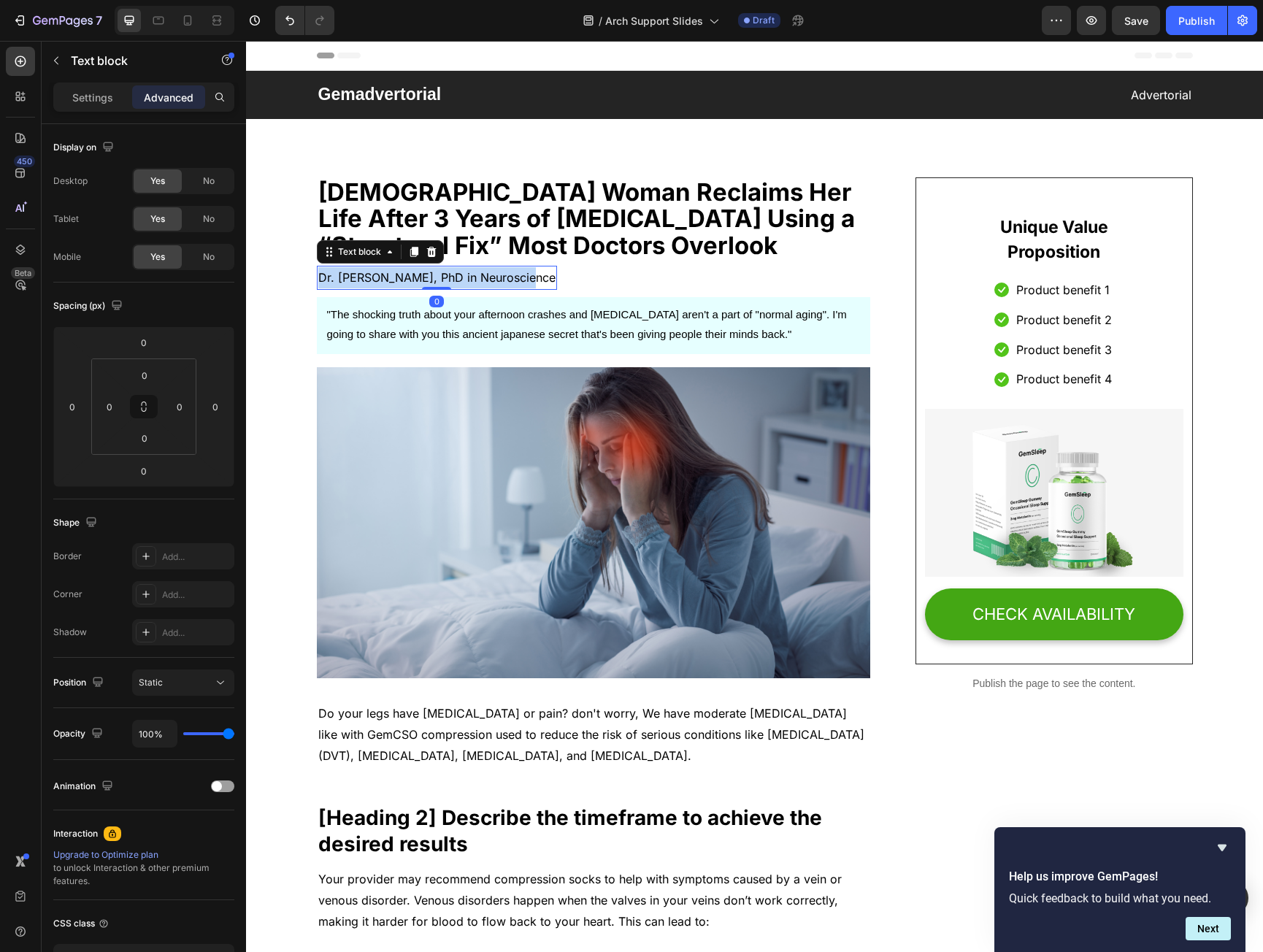
click at [438, 276] on p "Dr. Sarah Chen, PhD in Neuroscience" at bounding box center [436, 278] width 237 height 21
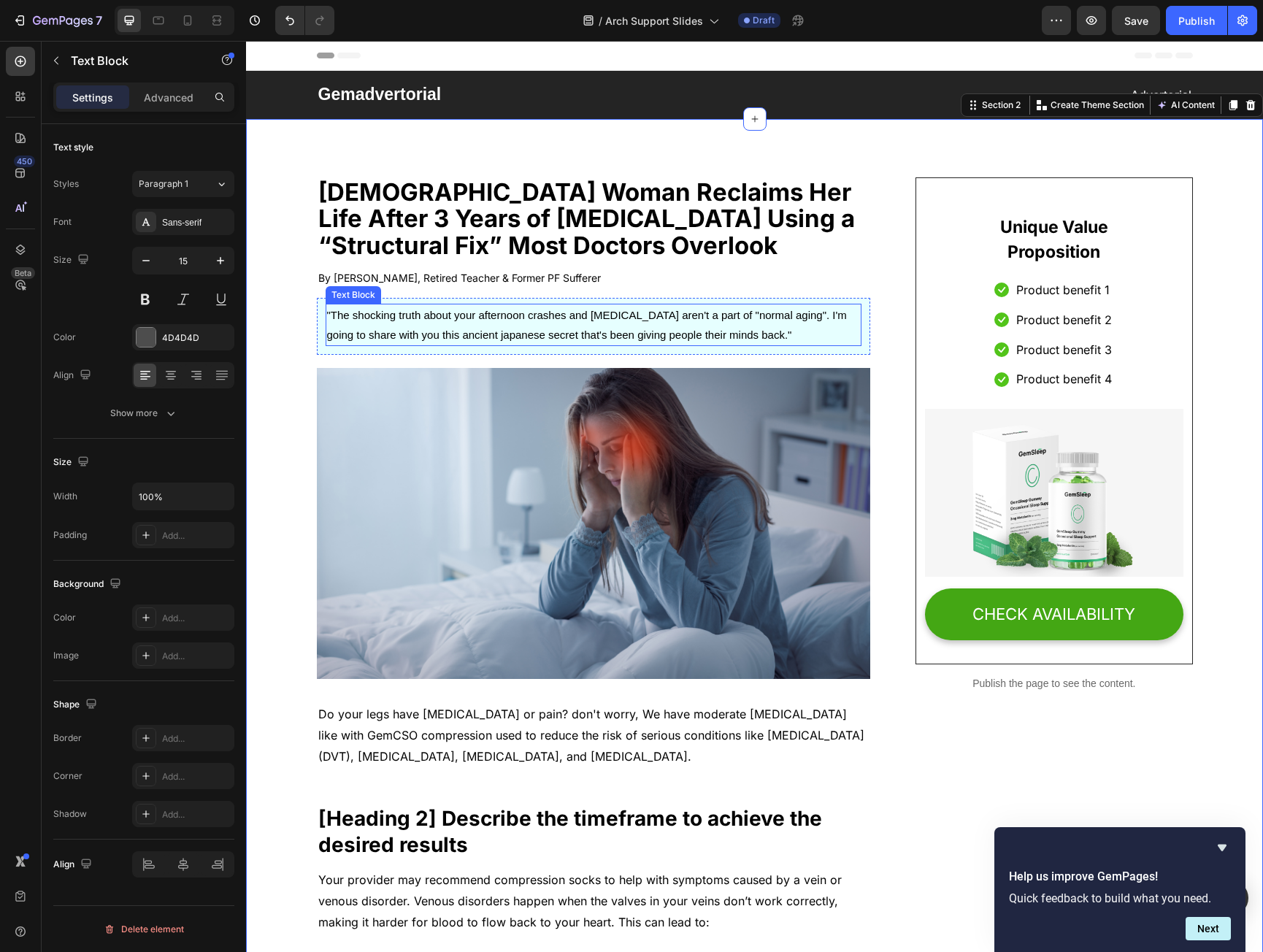
click at [495, 331] on span ""The shocking truth about your afternoon crashes and brain fog aren't a part of…" at bounding box center [586, 325] width 520 height 32
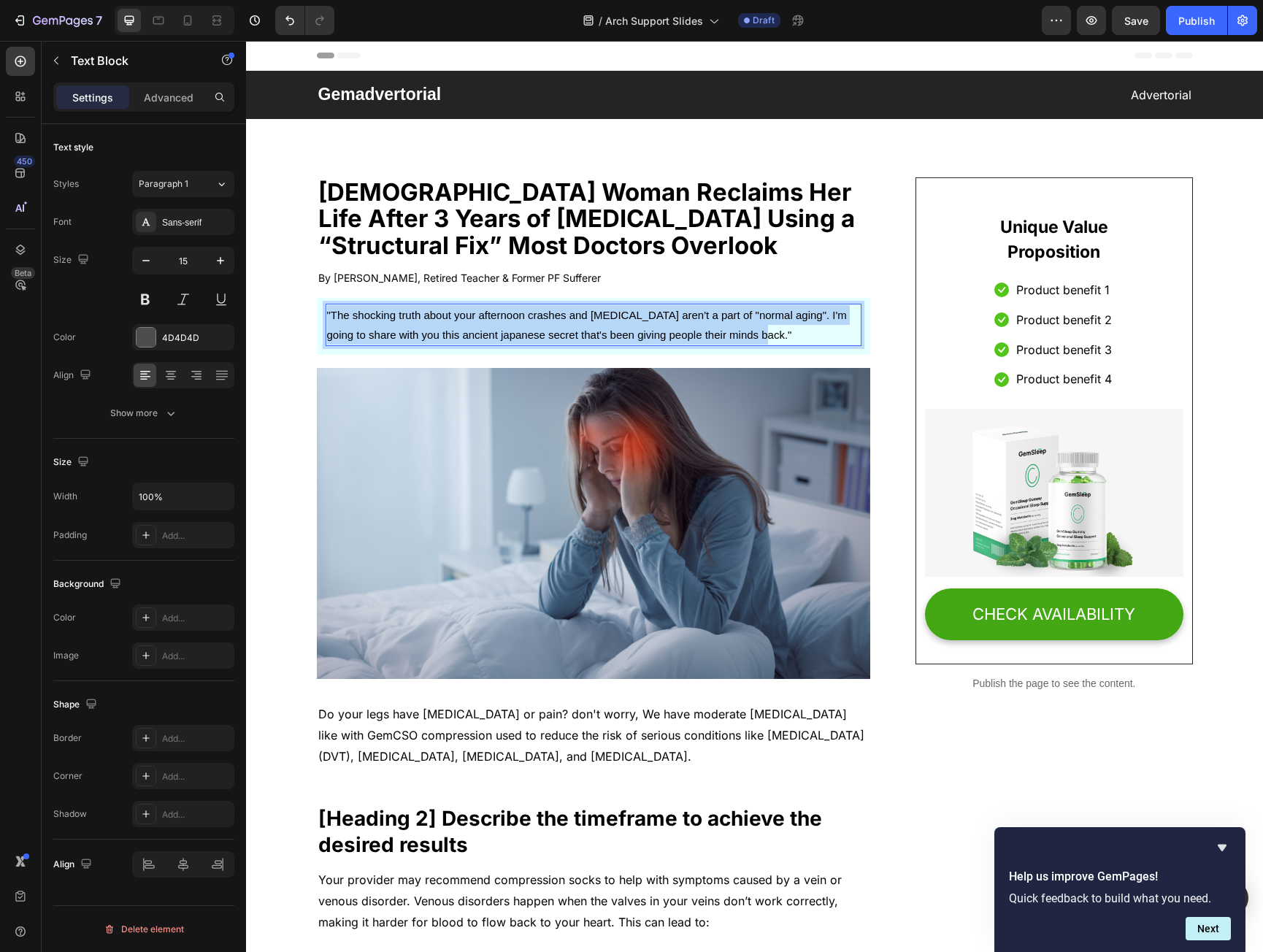
click at [495, 331] on span ""The shocking truth about your afternoon crashes and brain fog aren't a part of…" at bounding box center [586, 325] width 520 height 32
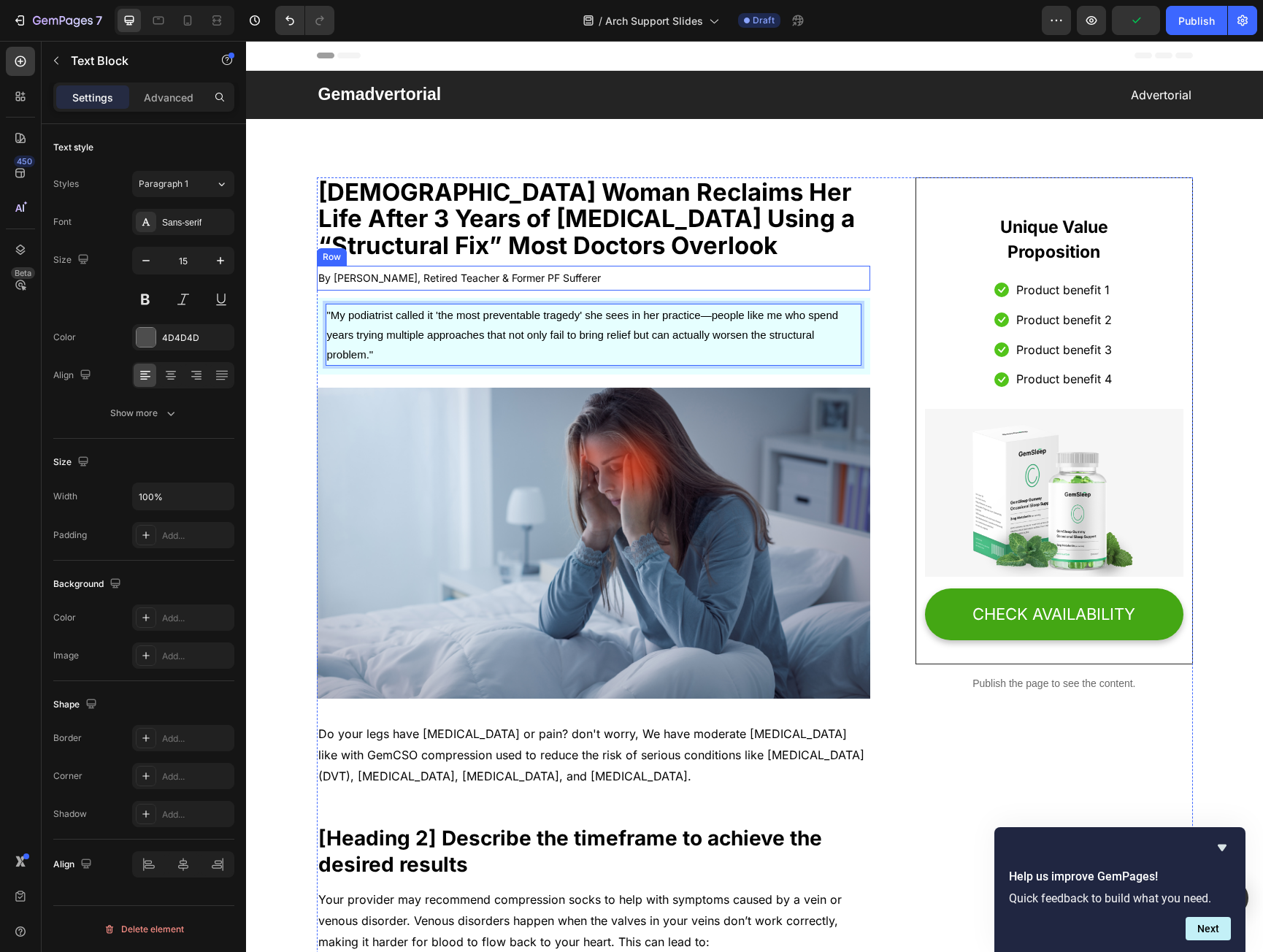
click at [559, 458] on img at bounding box center [594, 544] width 554 height 312
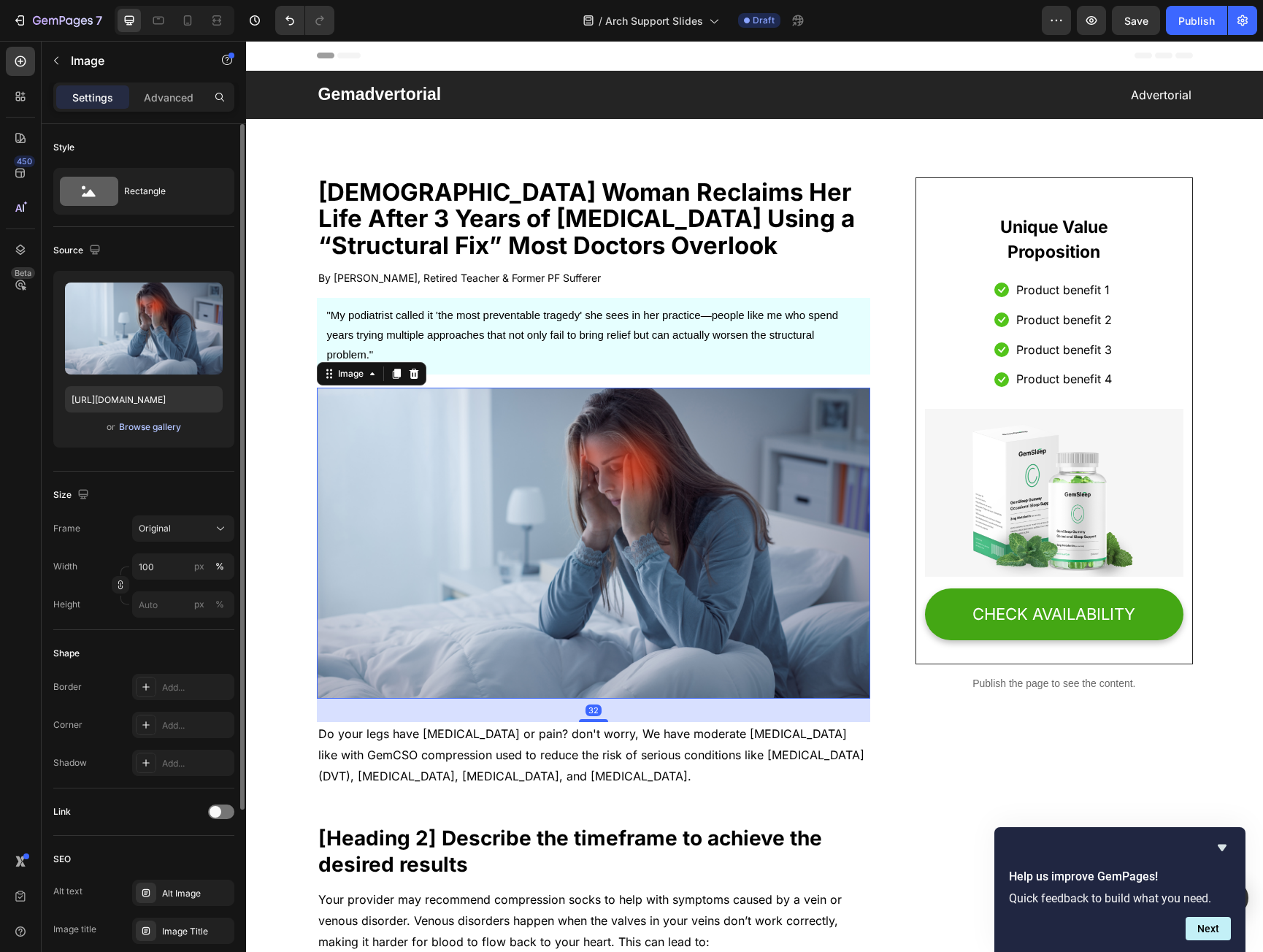
click at [144, 431] on div "Browse gallery" at bounding box center [150, 426] width 62 height 13
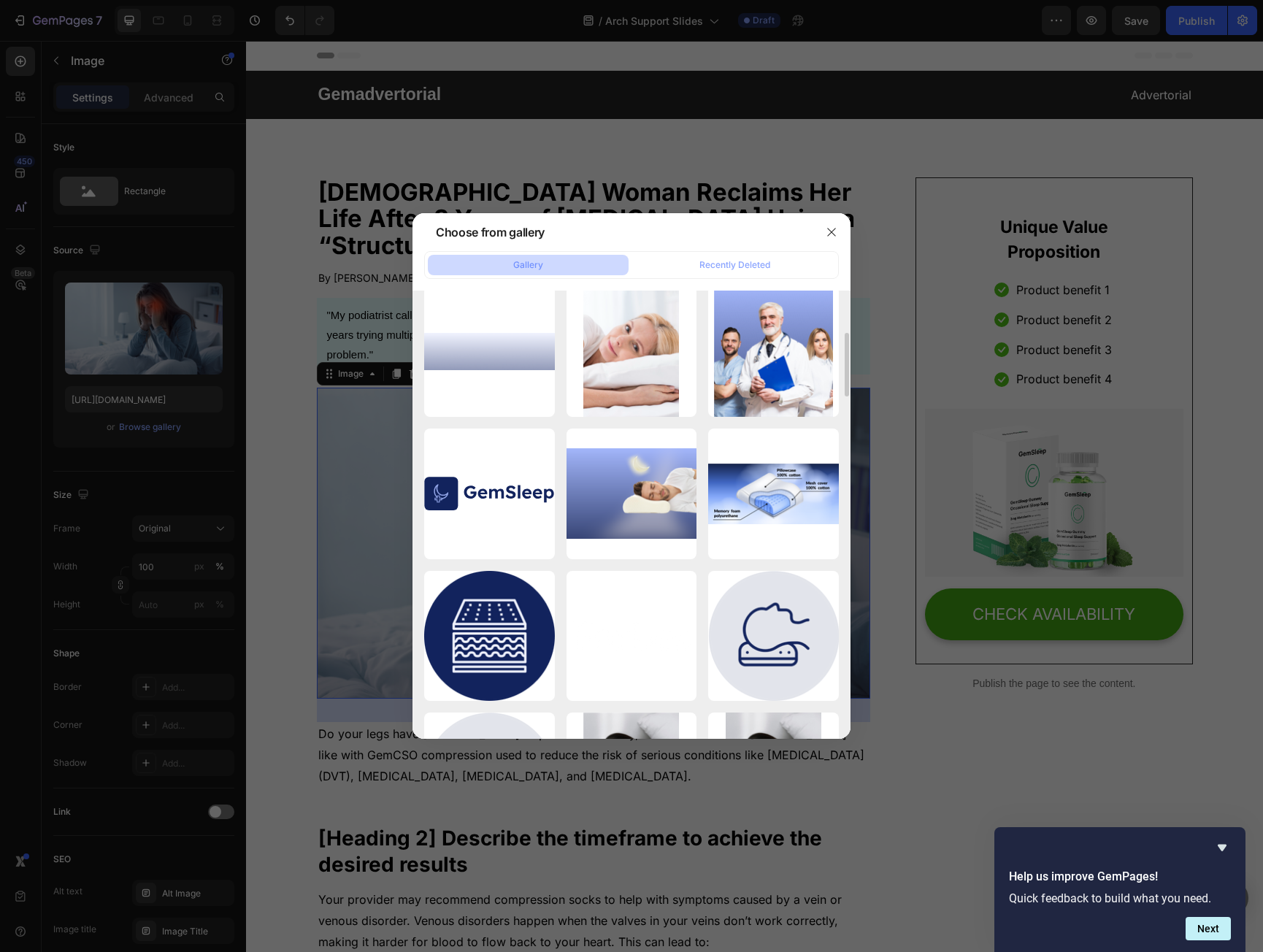
scroll to position [8, 0]
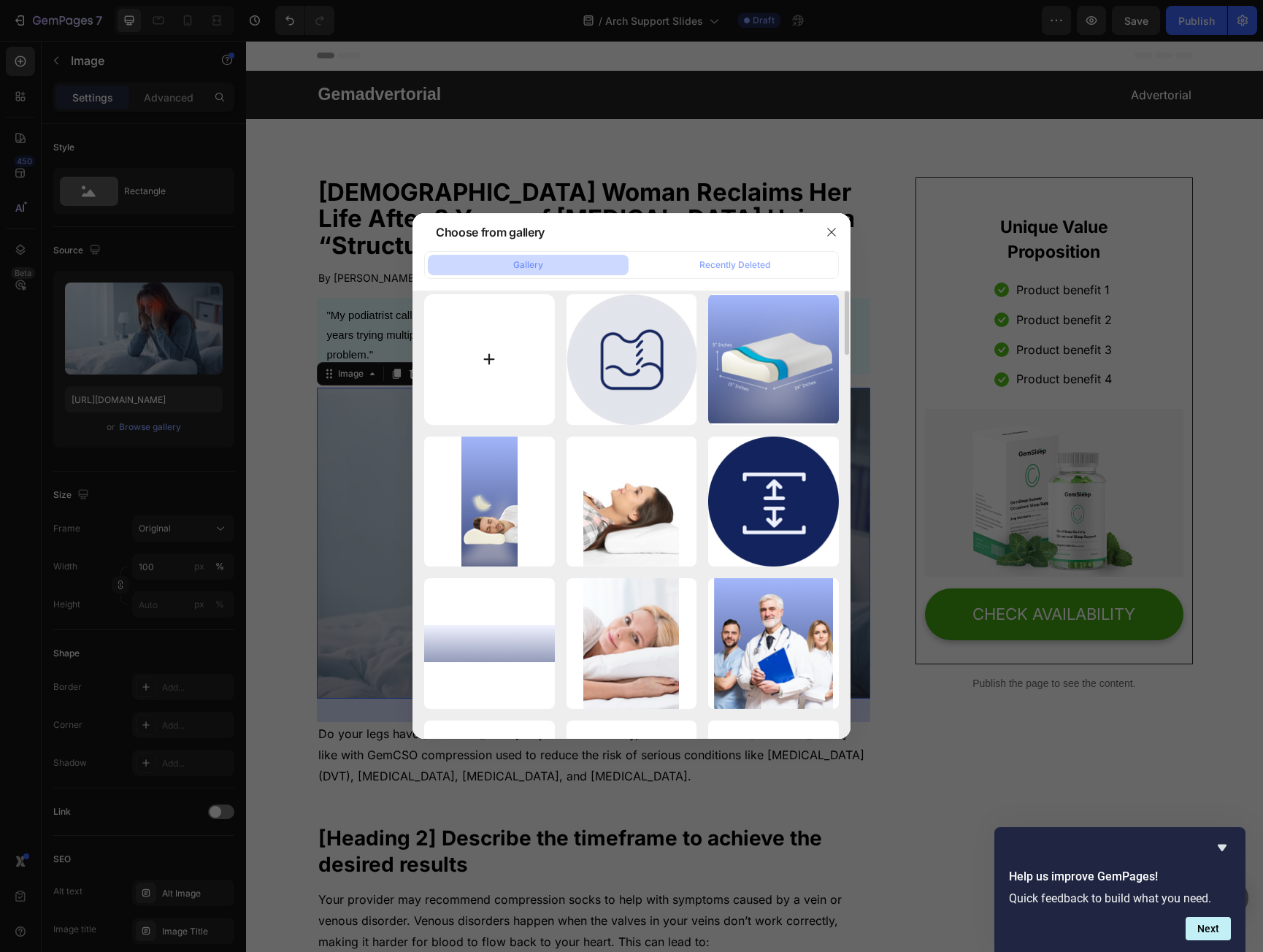
click at [470, 359] on input "file" at bounding box center [490, 360] width 131 height 131
type input "C:\fakepath\57264a66-d10c-48f6-9112-365d1be4ff37.png"
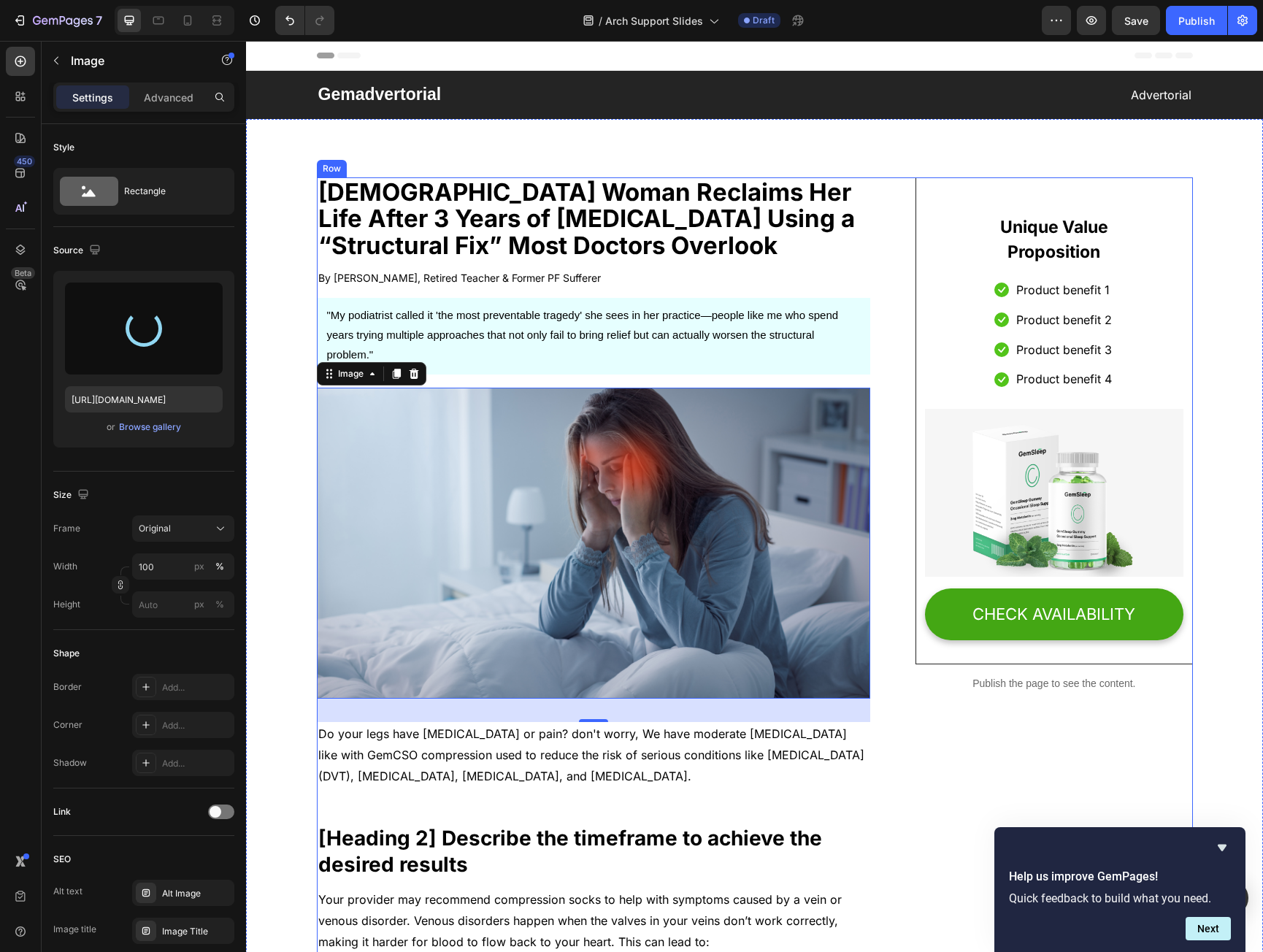
type input "https://cdn.shopify.com/s/files/1/0931/4920/0668/files/gempages_576021918650466…"
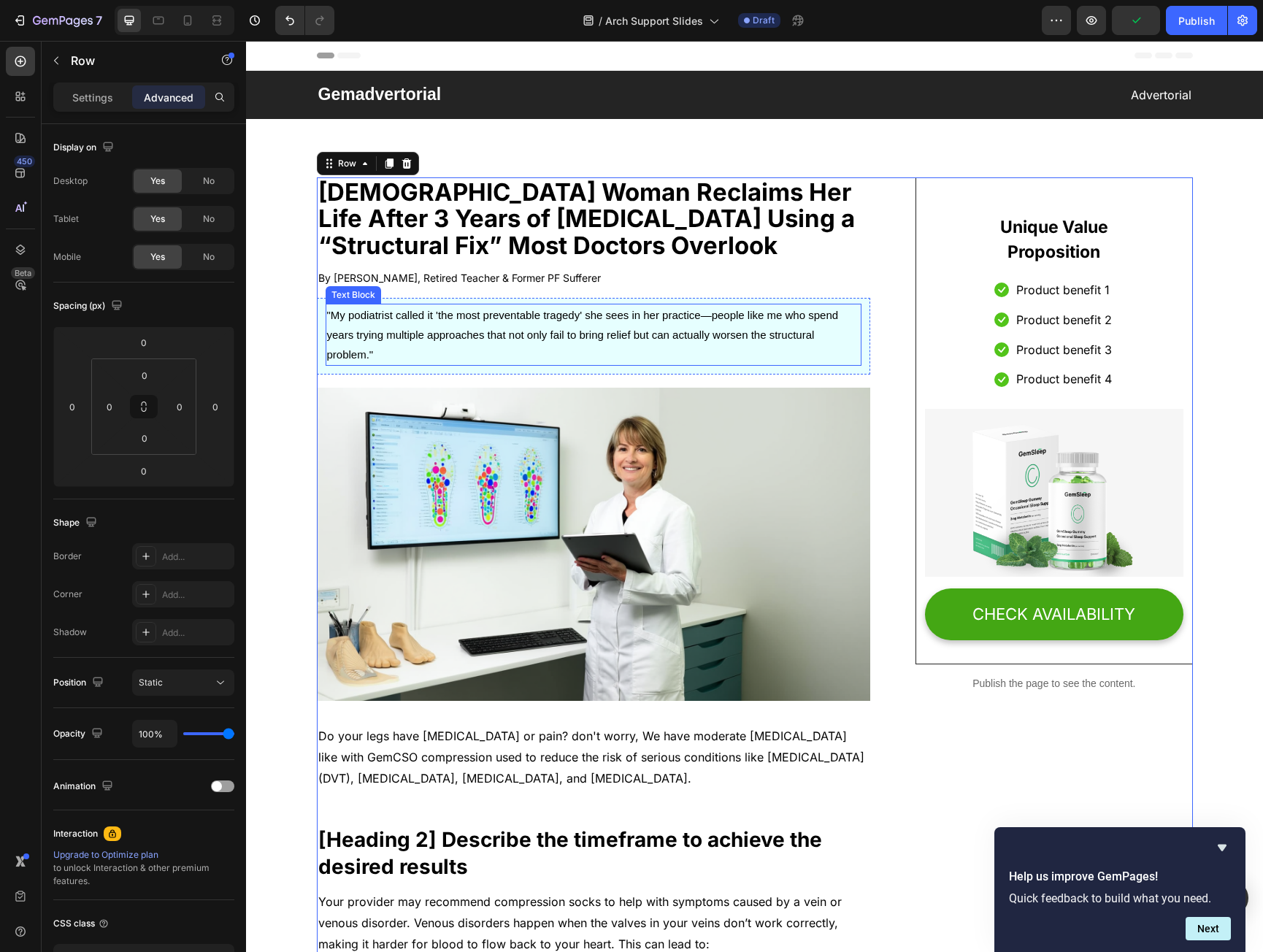
click at [525, 341] on p ""My podiatrist called it 'the most preventable tragedy' she sees in her practic…" at bounding box center [593, 335] width 533 height 60
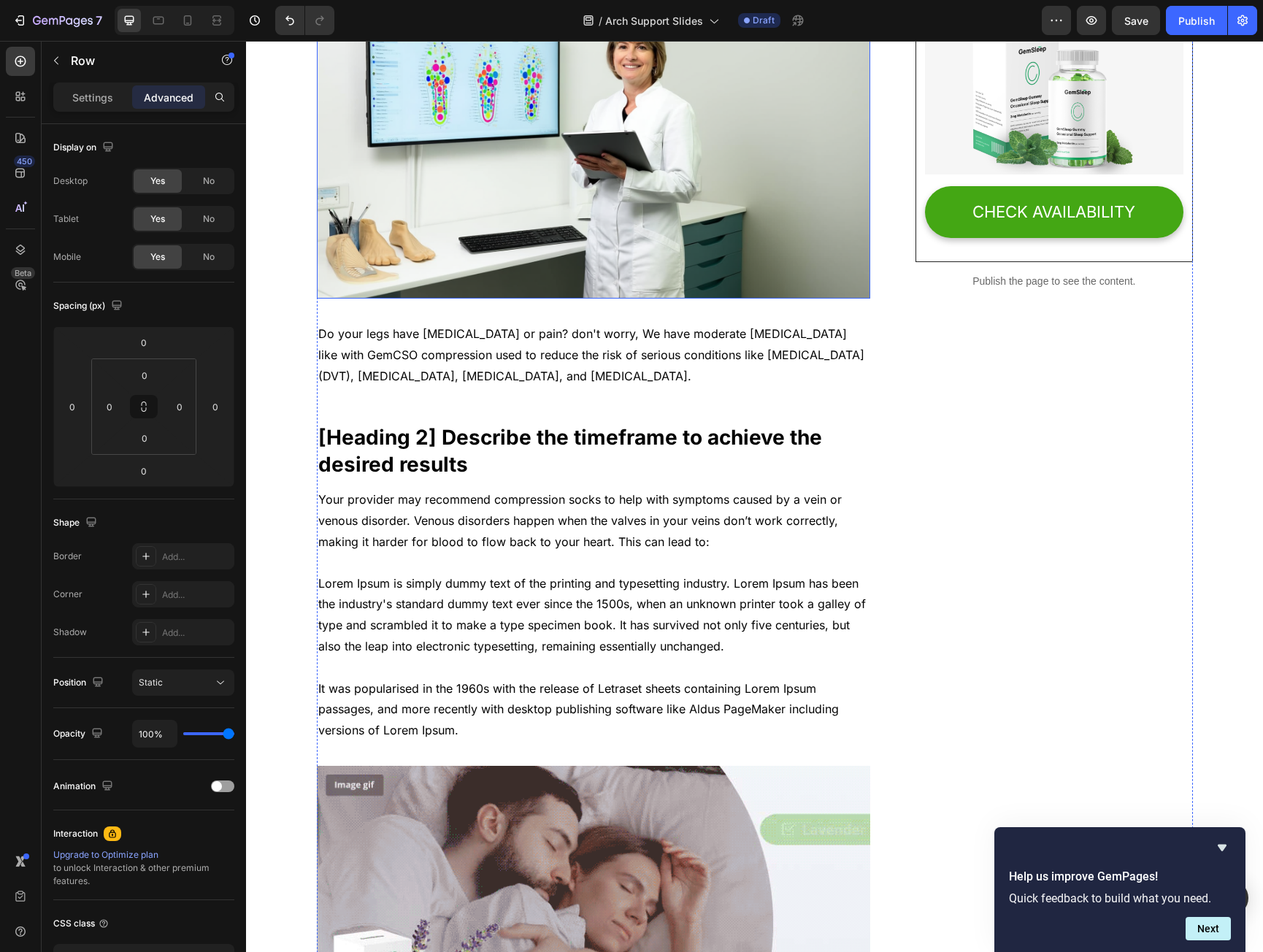
scroll to position [438, 0]
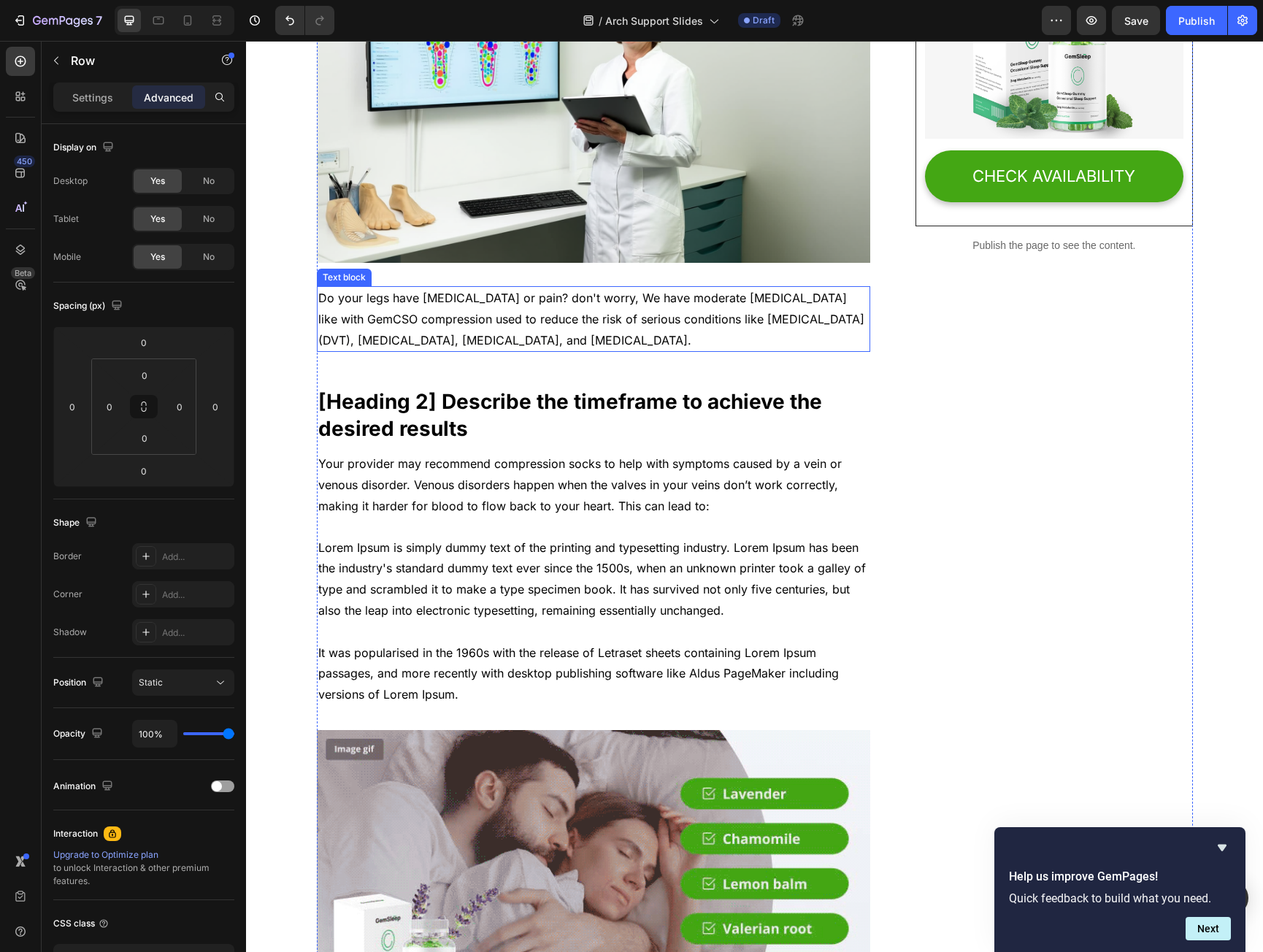
click at [365, 298] on p "Do your legs have varicose veins or pain? don't worry, We have moderate compres…" at bounding box center [593, 319] width 551 height 62
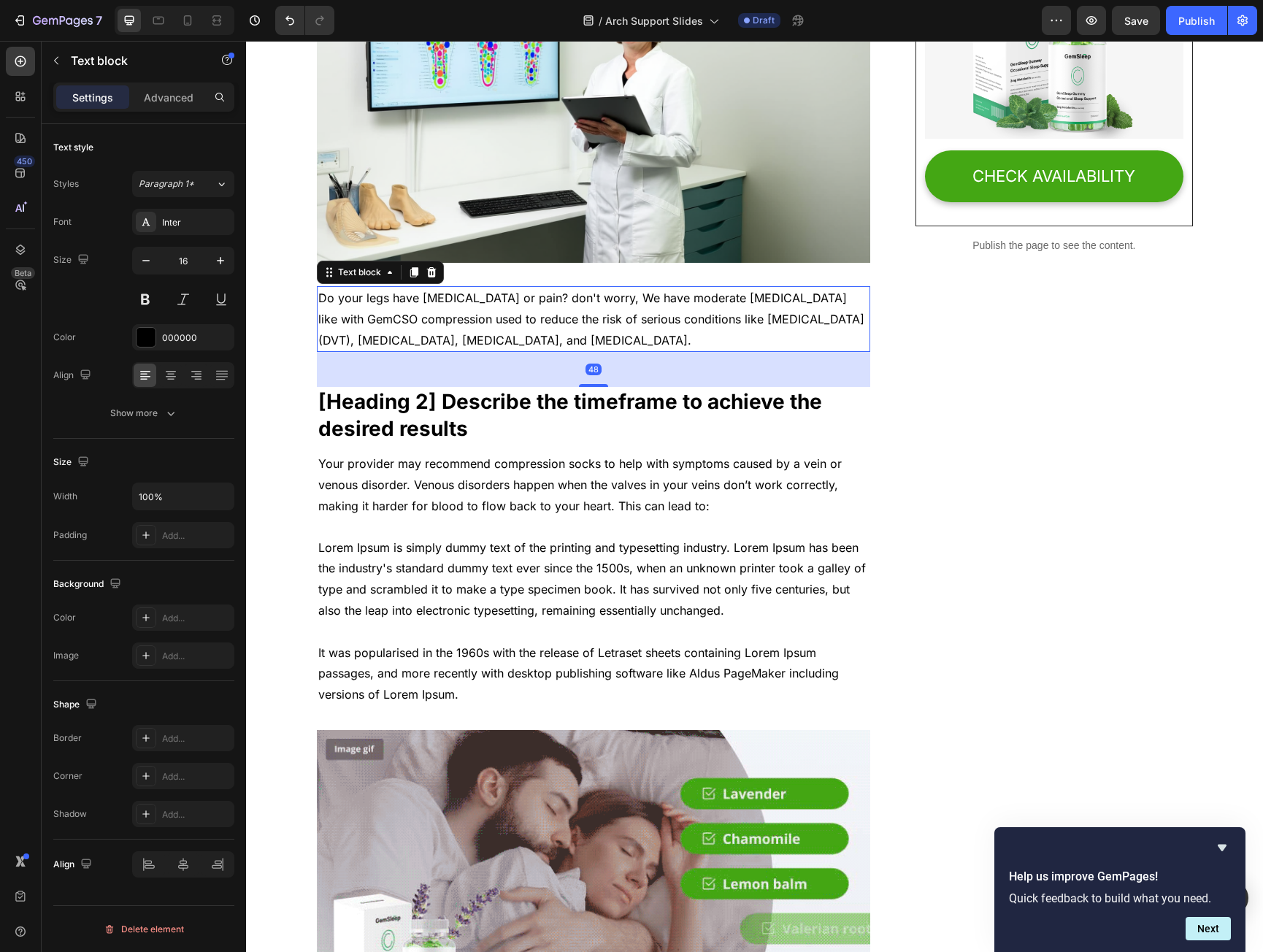
click at [365, 299] on p "Do your legs have varicose veins or pain? don't worry, We have moderate compres…" at bounding box center [593, 319] width 551 height 62
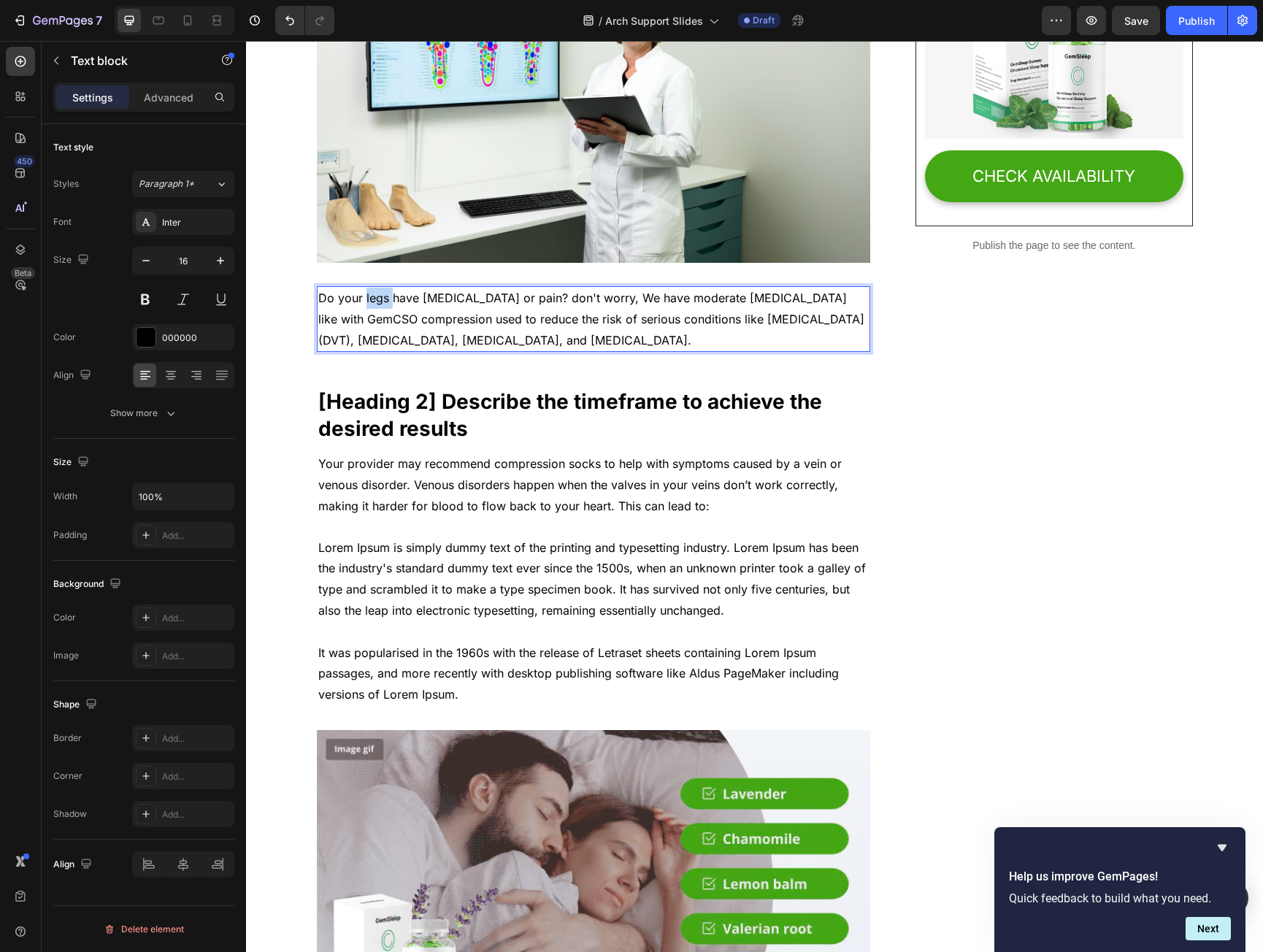
click at [365, 299] on p "Do your legs have varicose veins or pain? don't worry, We have moderate compres…" at bounding box center [593, 319] width 551 height 62
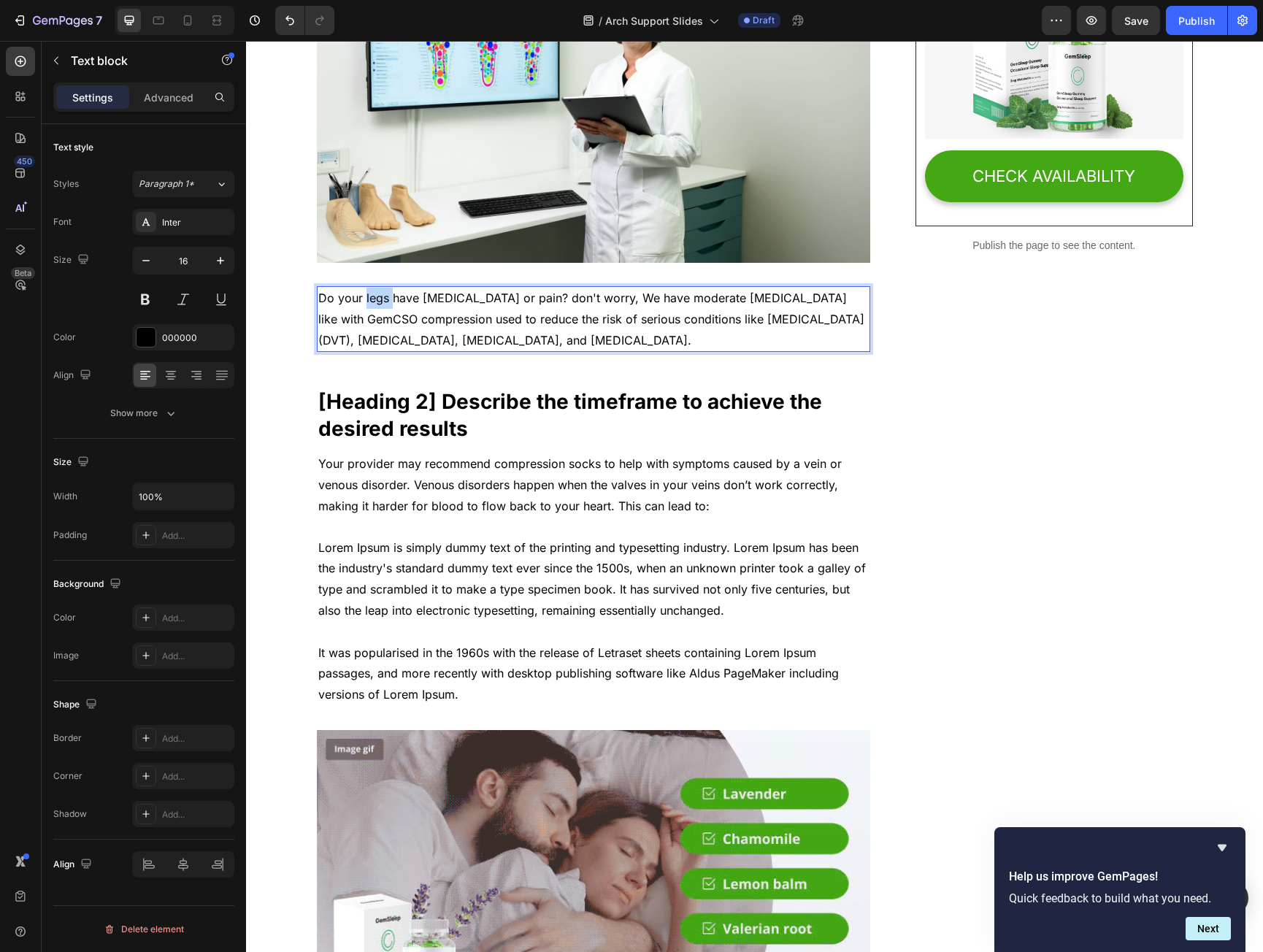
click at [365, 299] on p "Do your legs have varicose veins or pain? don't worry, We have moderate compres…" at bounding box center [593, 319] width 551 height 62
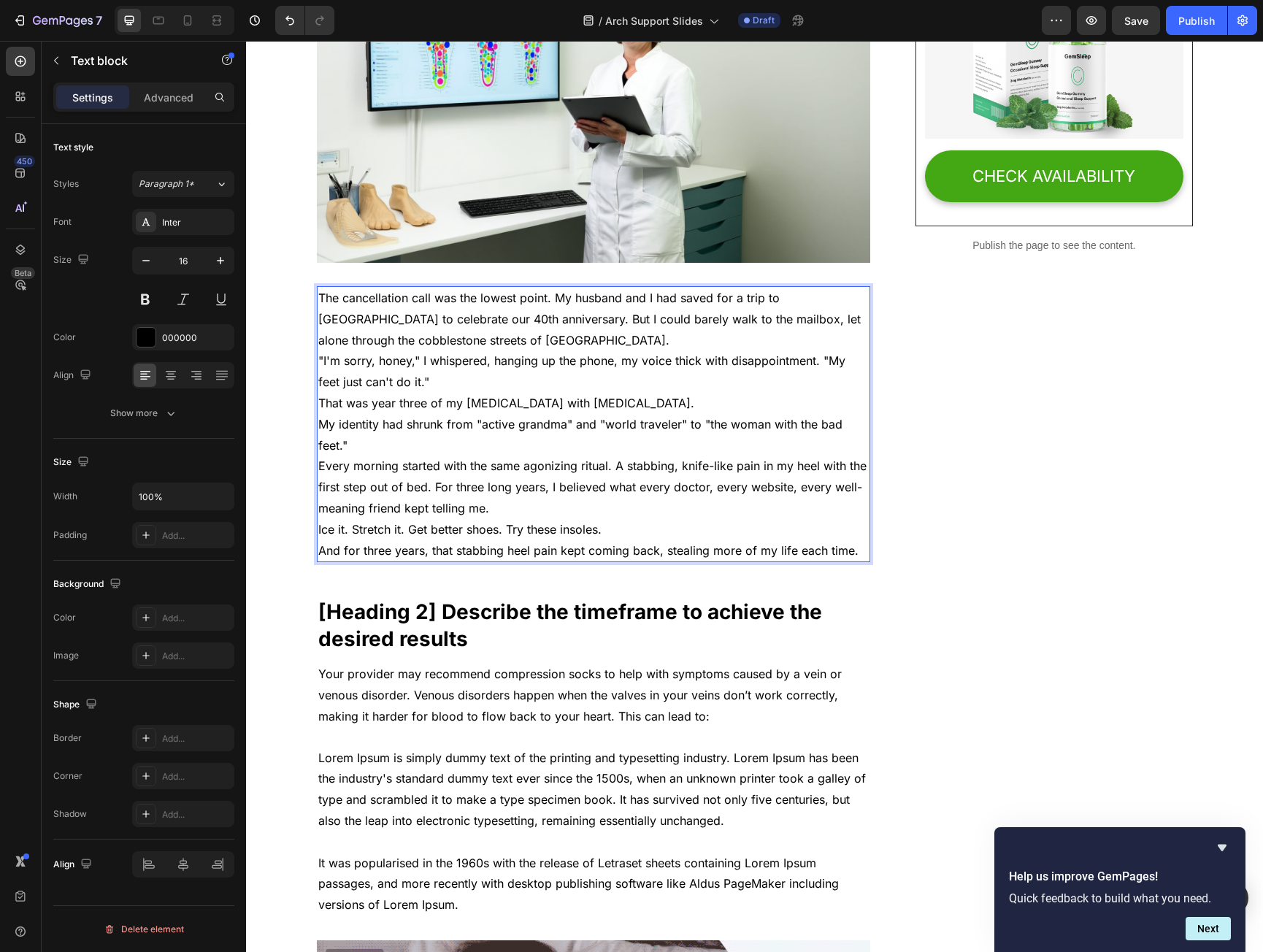
click at [490, 345] on p "The cancellation call was the lowest point. My husband and I had saved for a tr…" at bounding box center [593, 319] width 551 height 62
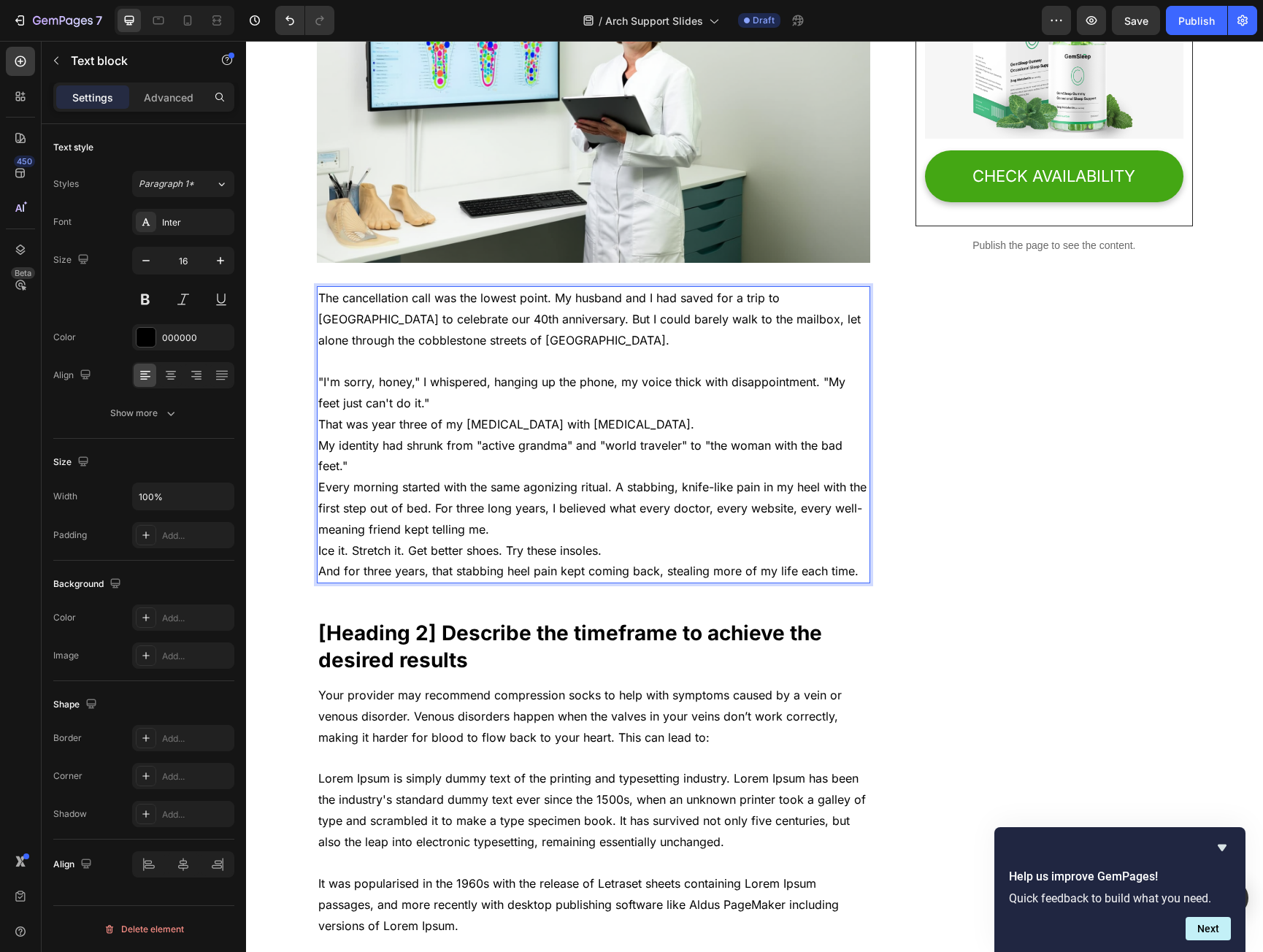
click at [432, 401] on p ""I'm sorry, honey," I whispered, hanging up the phone, my voice thick with disa…" at bounding box center [593, 392] width 551 height 42
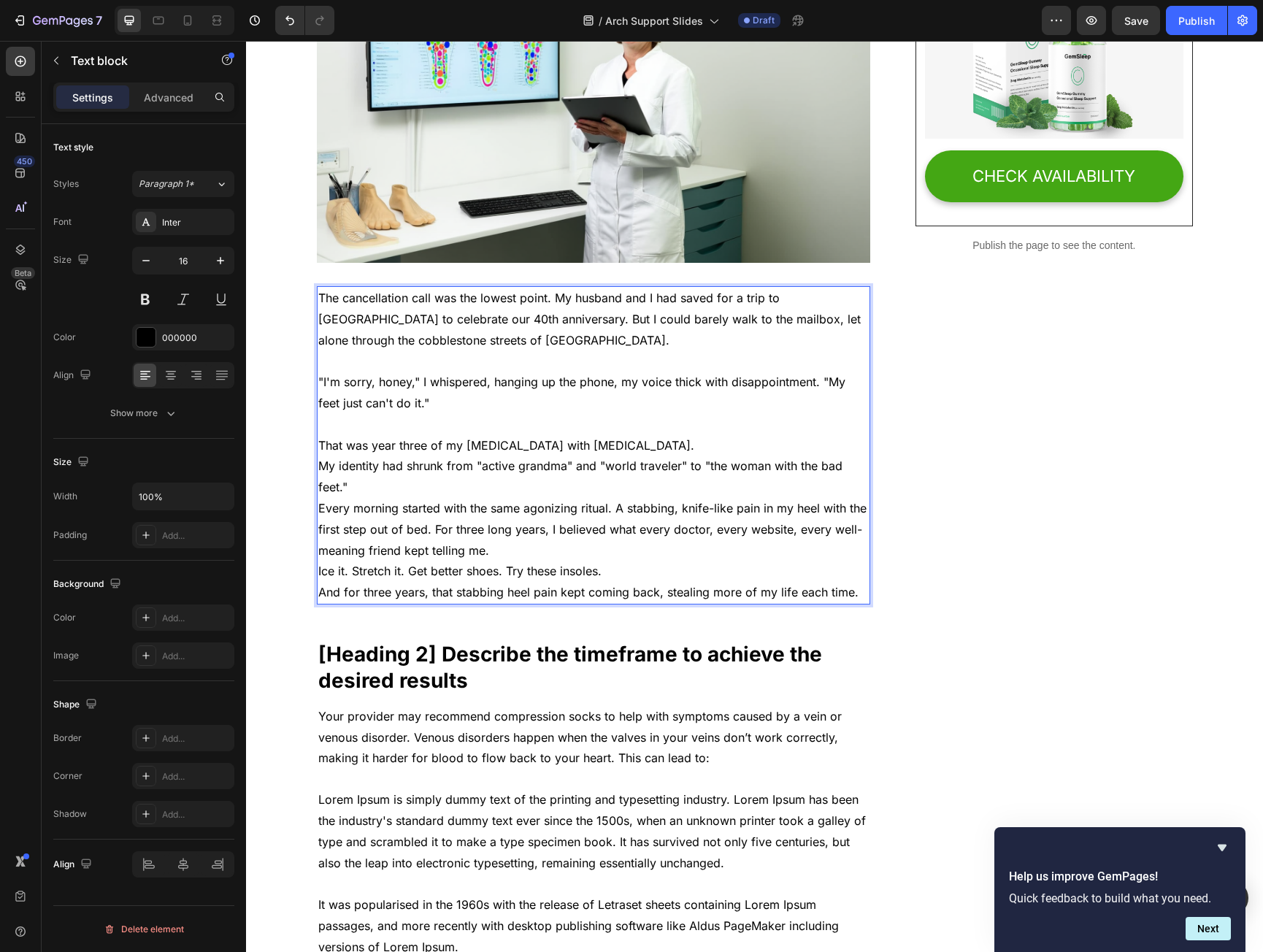
click at [651, 449] on p "That was year three of my [MEDICAL_DATA] with [MEDICAL_DATA]." at bounding box center [593, 446] width 551 height 21
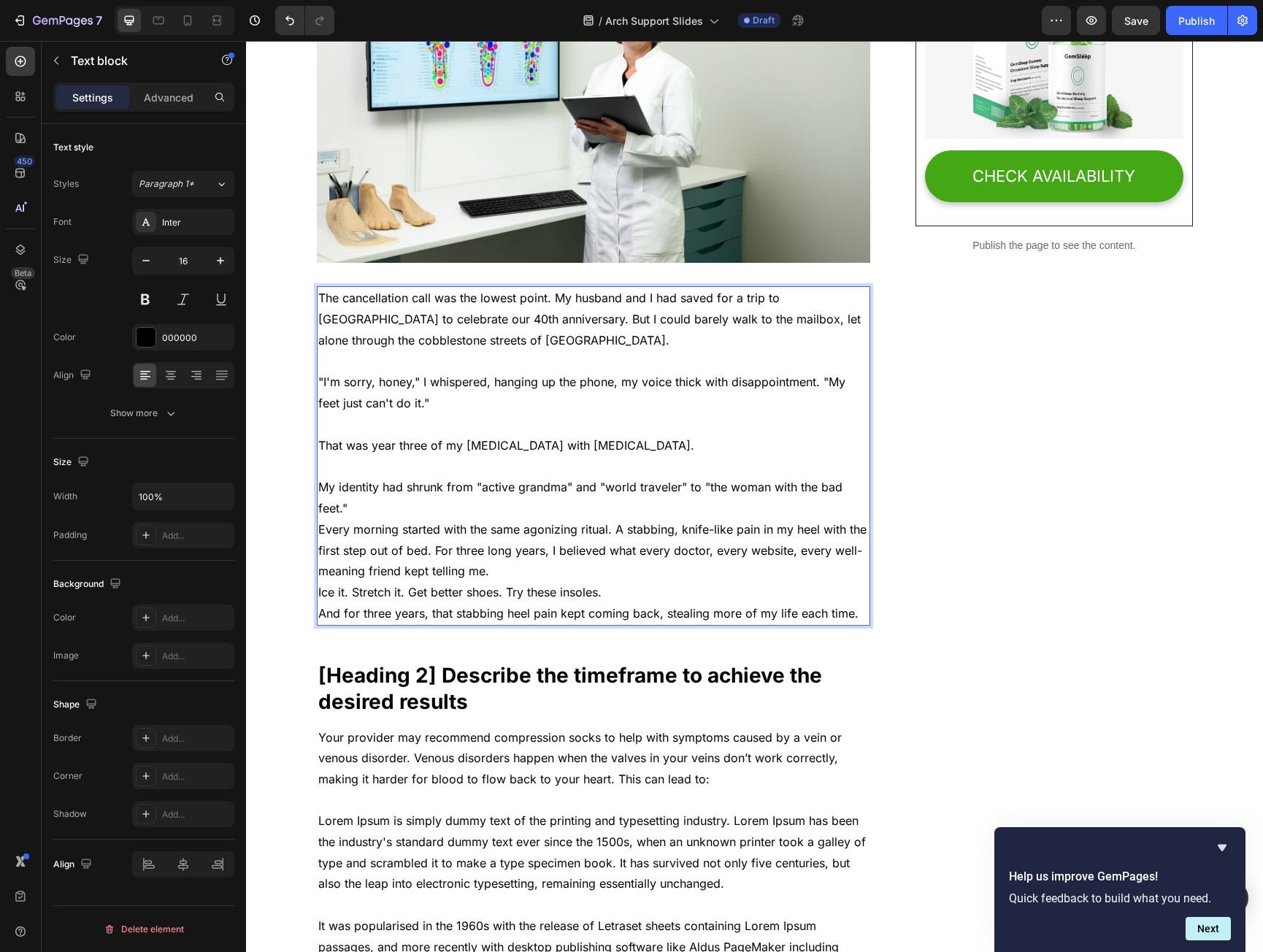
click at [378, 508] on p "My identity had shrunk from "active grandma" and "world traveler" to "the woman…" at bounding box center [593, 497] width 551 height 42
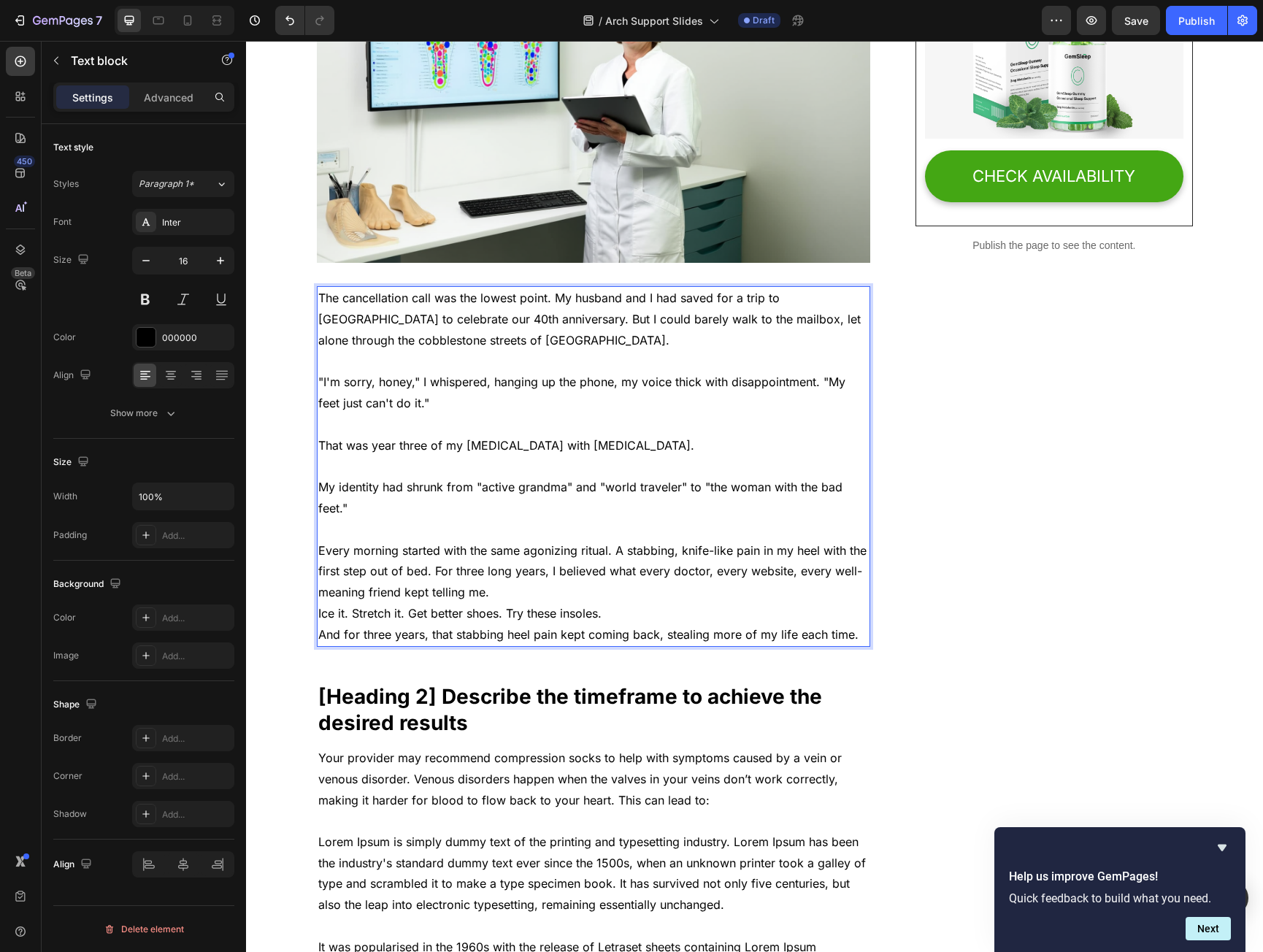
click at [513, 587] on p "Every morning started with the same agonizing ritual. A stabbing, knife-like pa…" at bounding box center [593, 572] width 551 height 62
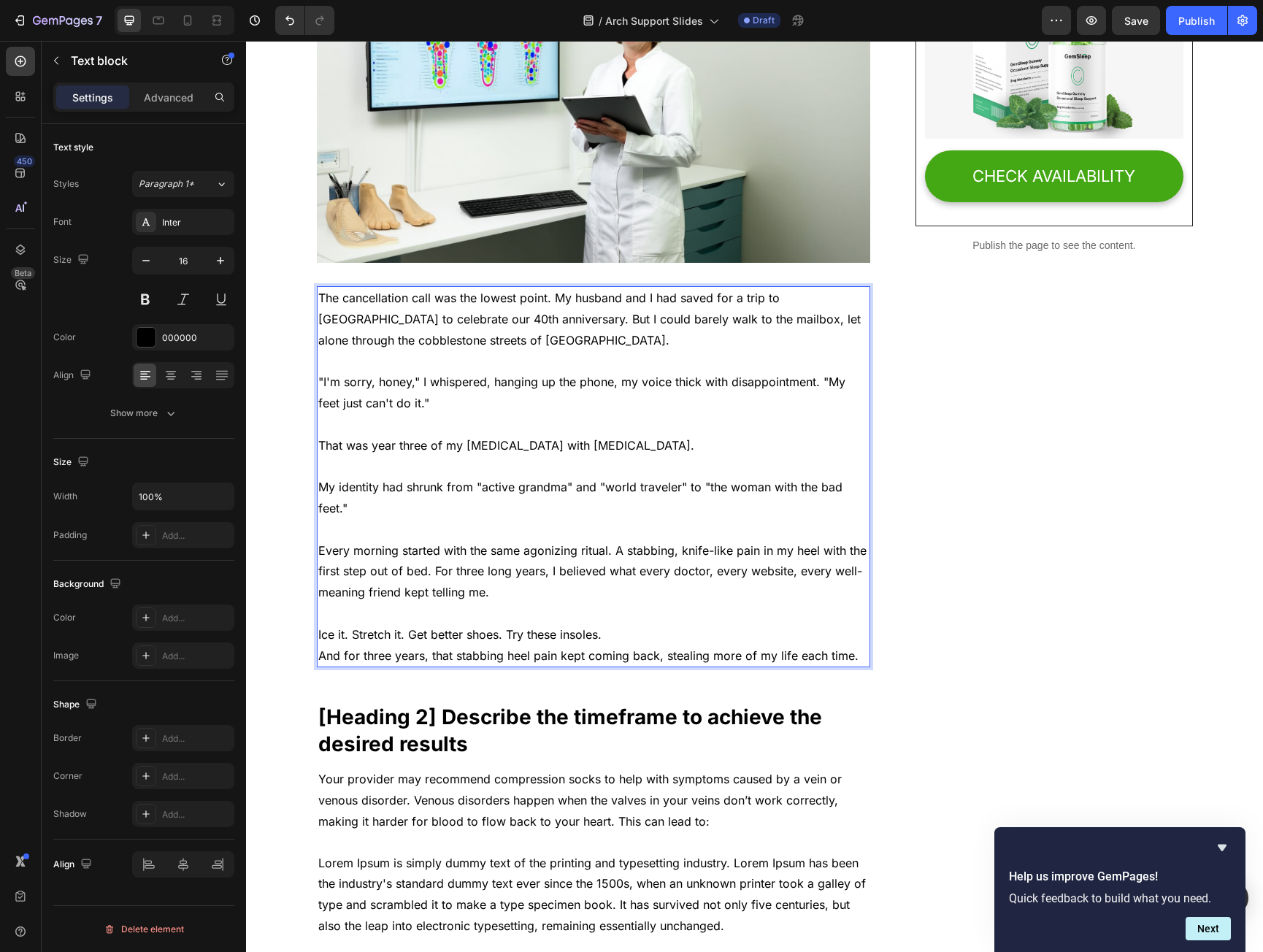
click at [624, 635] on p "Ice it. Stretch it. Get better shoes. Try these insoles." at bounding box center [593, 635] width 551 height 21
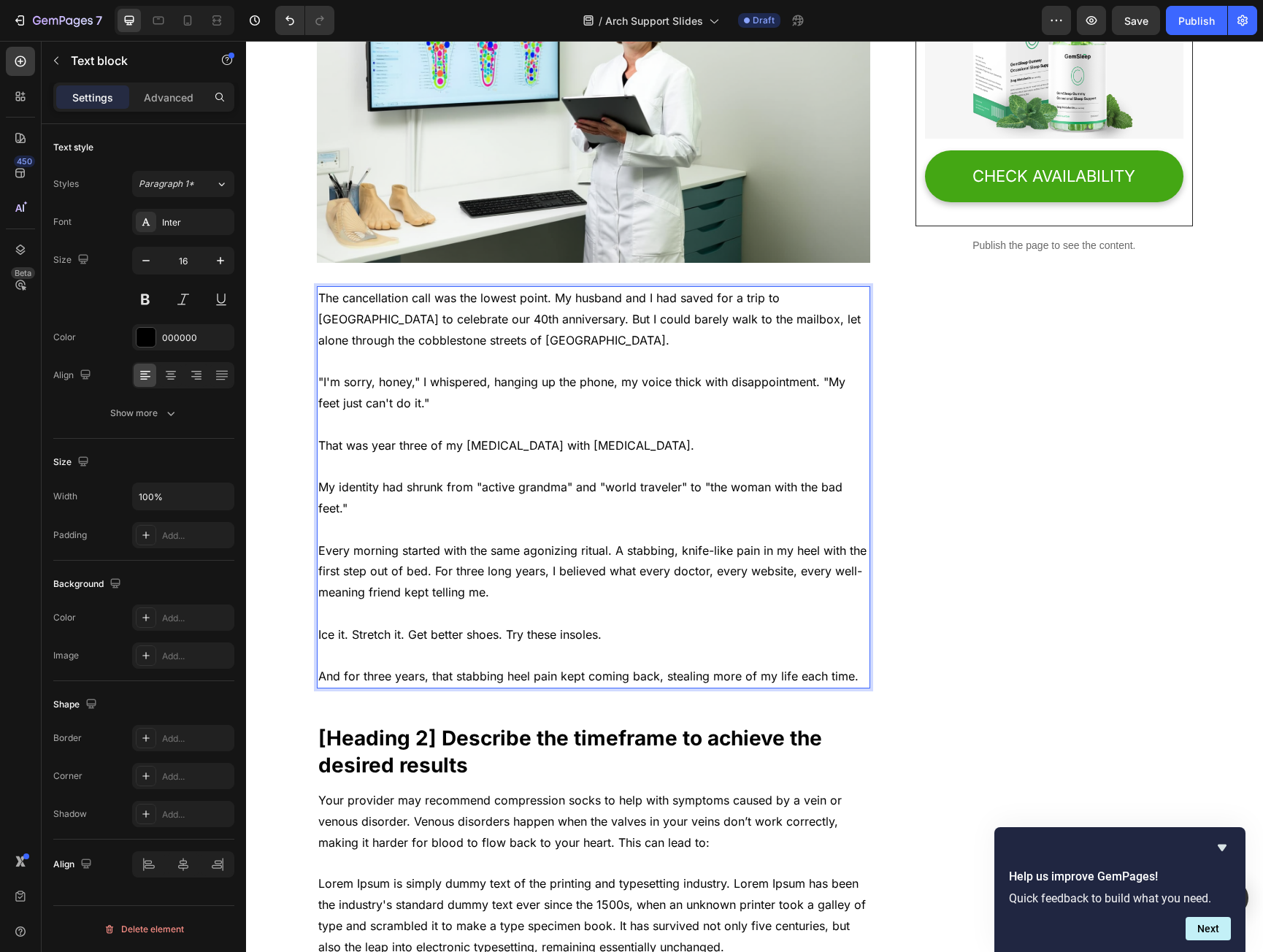
click at [362, 325] on p "The cancellation call was the lowest point. My husband and I had saved for a tr…" at bounding box center [593, 319] width 551 height 62
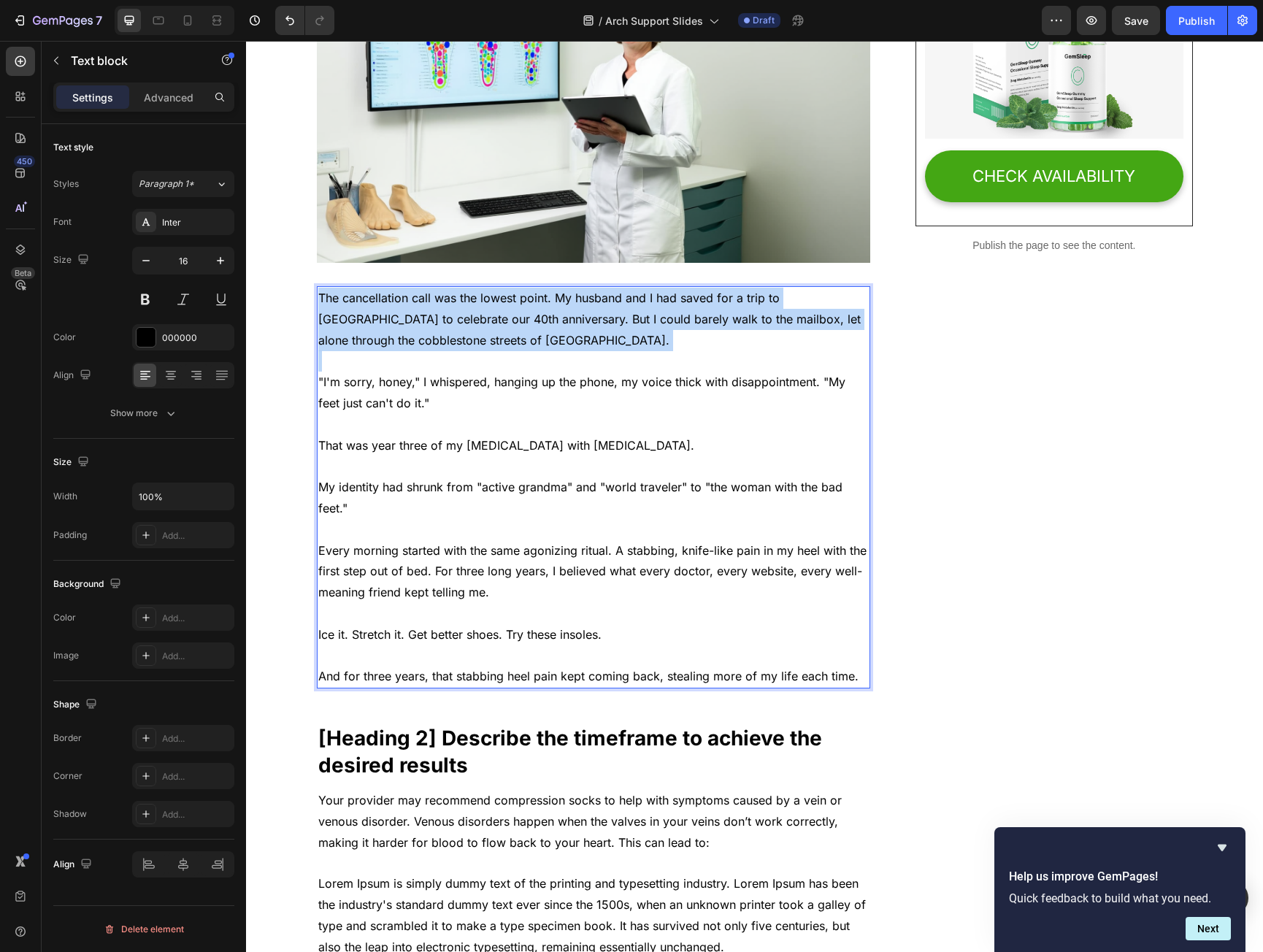
click at [362, 325] on p "The cancellation call was the lowest point. My husband and I had saved for a tr…" at bounding box center [593, 319] width 551 height 62
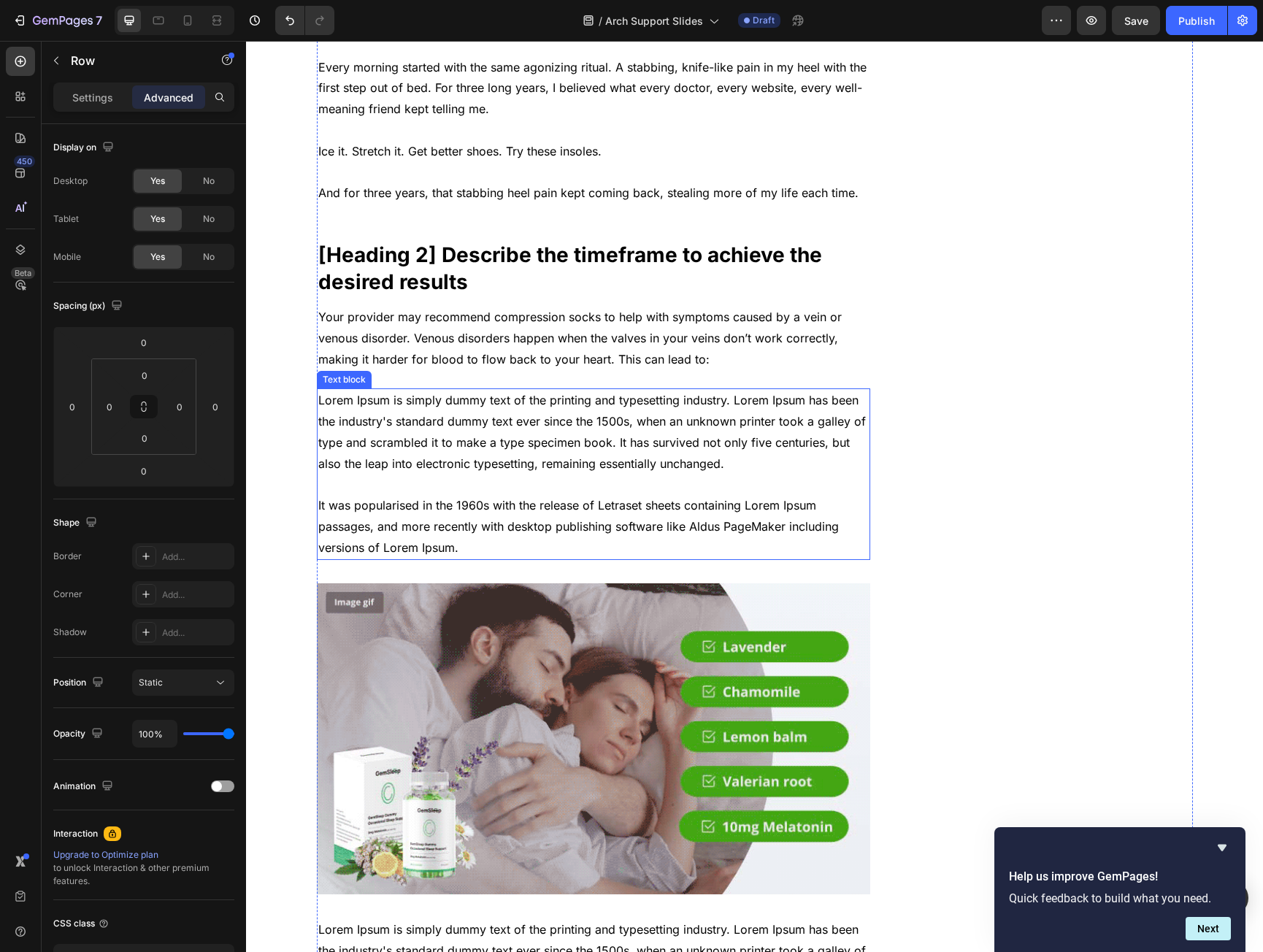
scroll to position [1022, 0]
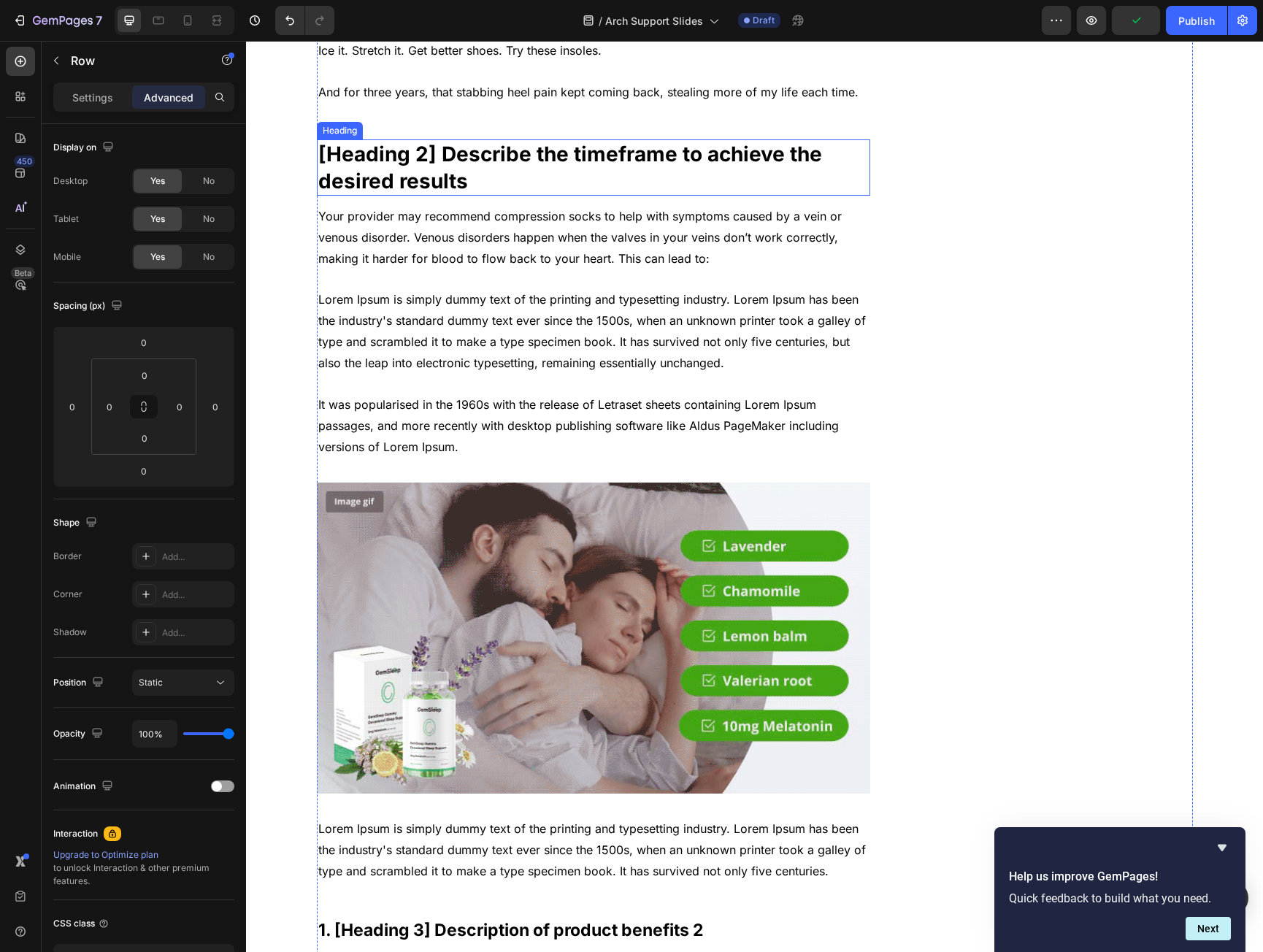
click at [499, 163] on p "[Heading 2] Describe the timeframe to achieve the desired results" at bounding box center [593, 168] width 551 height 54
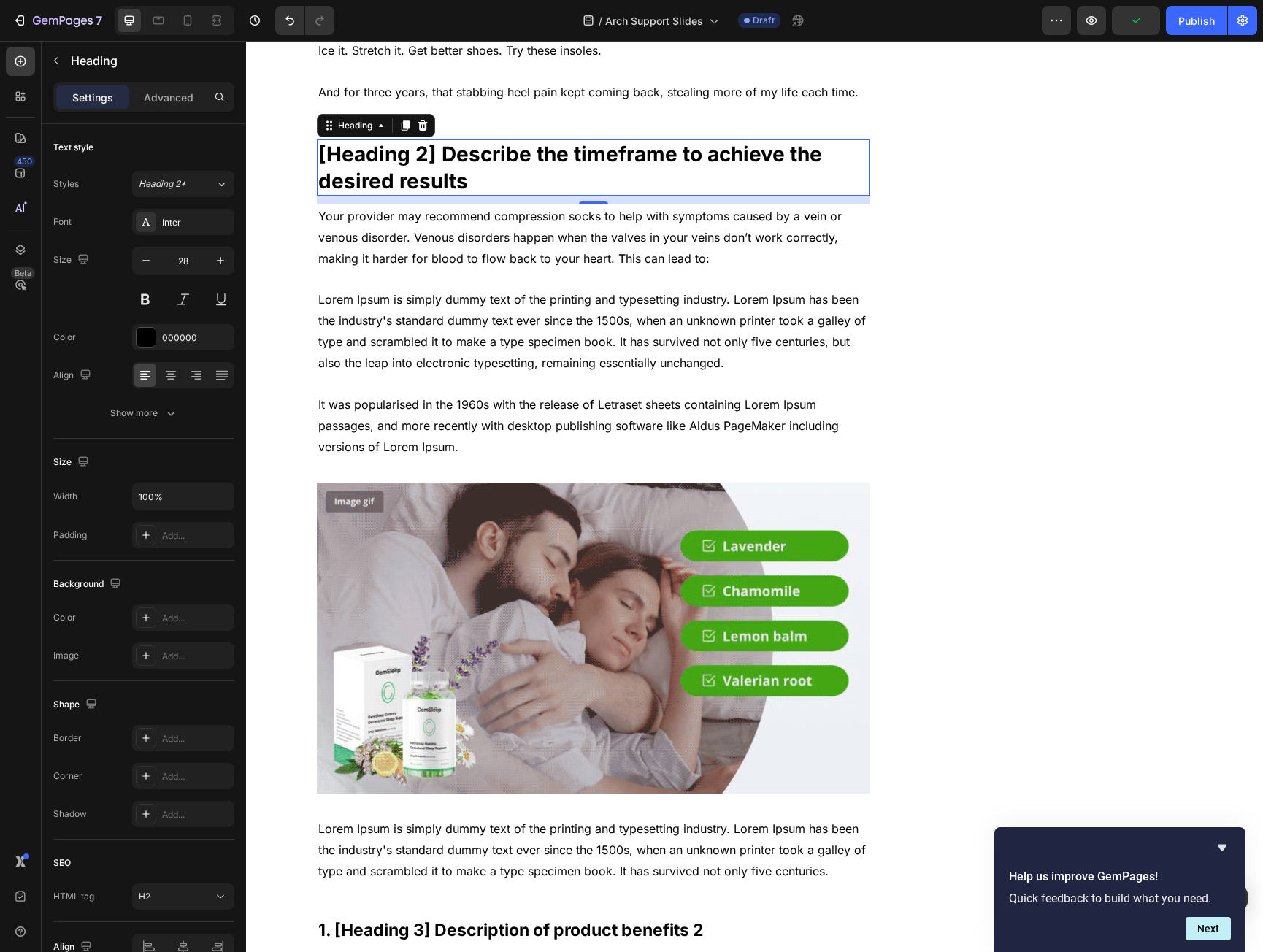
click at [499, 163] on p "[Heading 2] Describe the timeframe to achieve the desired results" at bounding box center [593, 168] width 551 height 54
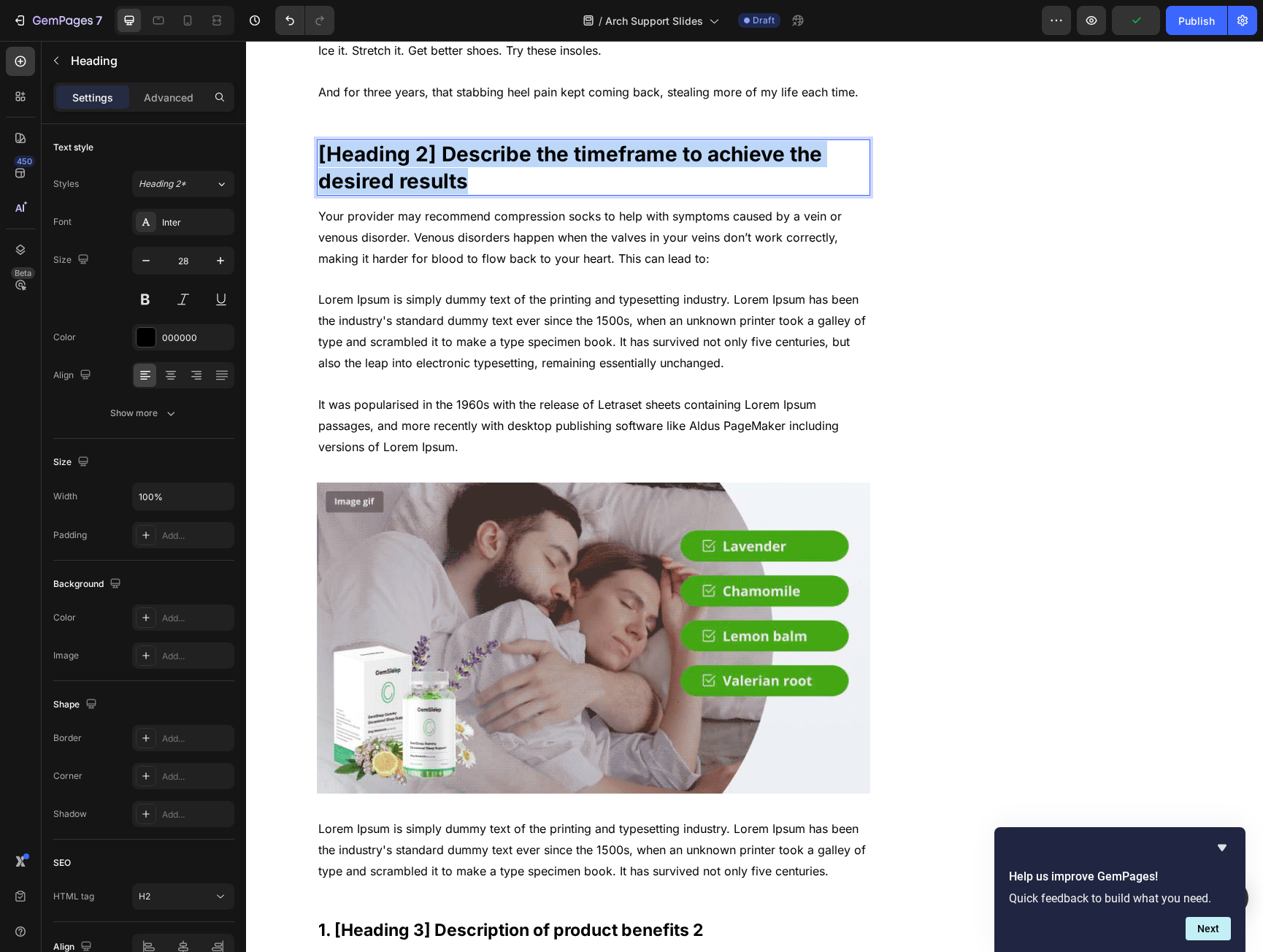
click at [499, 163] on p "[Heading 2] Describe the timeframe to achieve the desired results" at bounding box center [593, 168] width 551 height 54
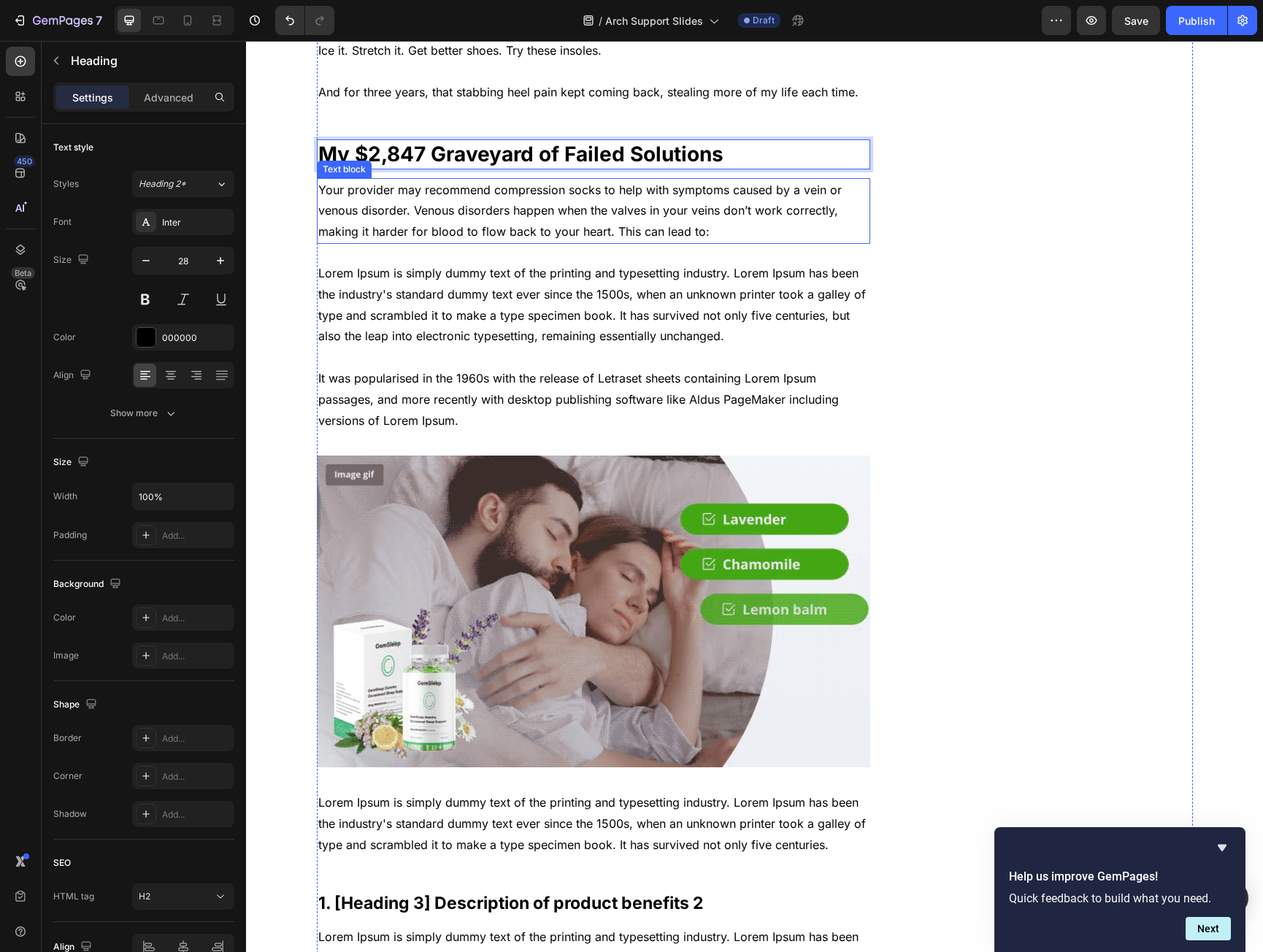
click at [379, 208] on p "Your provider may recommend compression socks to help with symptoms caused by a…" at bounding box center [593, 211] width 551 height 62
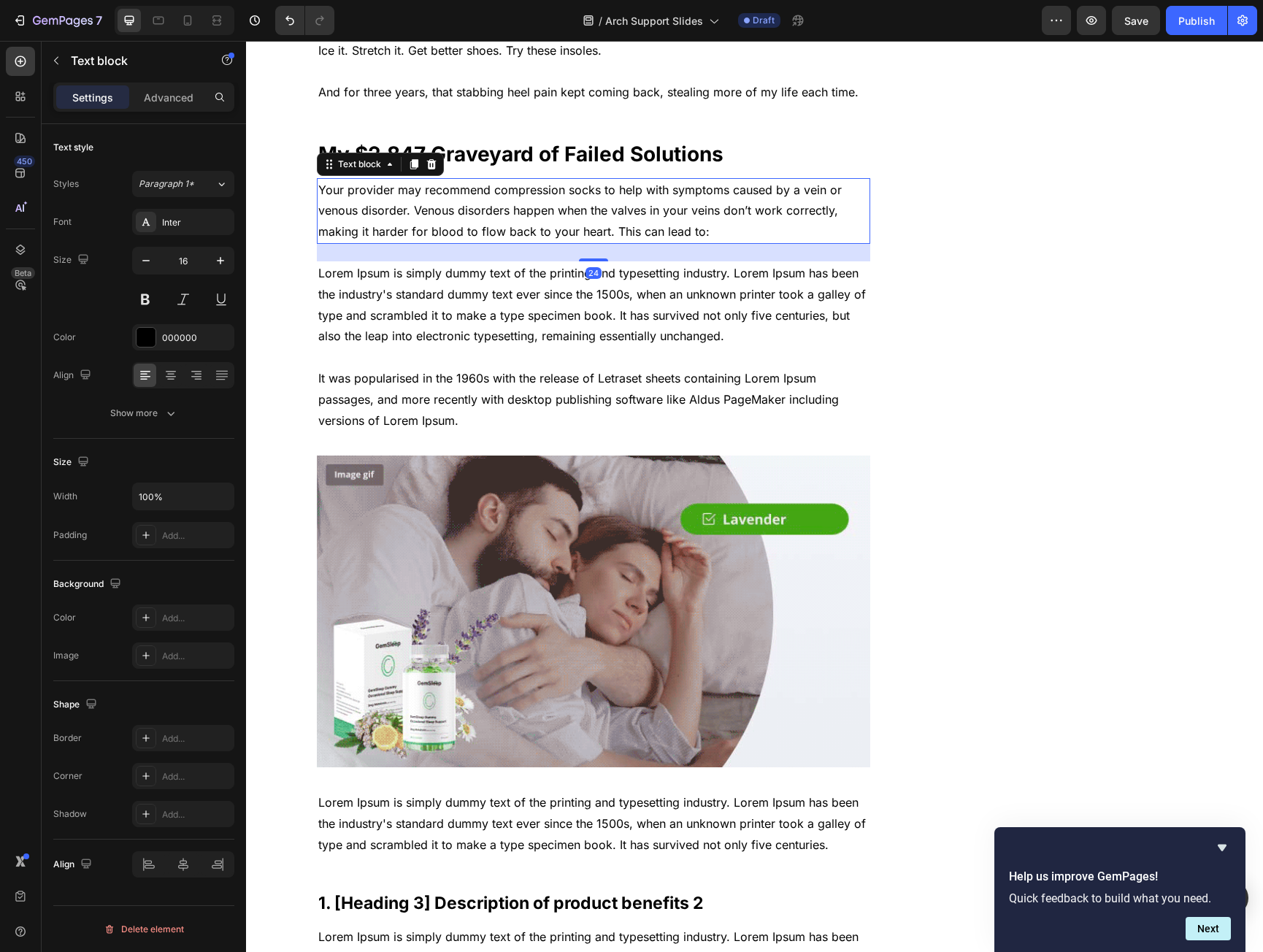
click at [379, 208] on p "Your provider may recommend compression socks to help with symptoms caused by a…" at bounding box center [593, 211] width 551 height 62
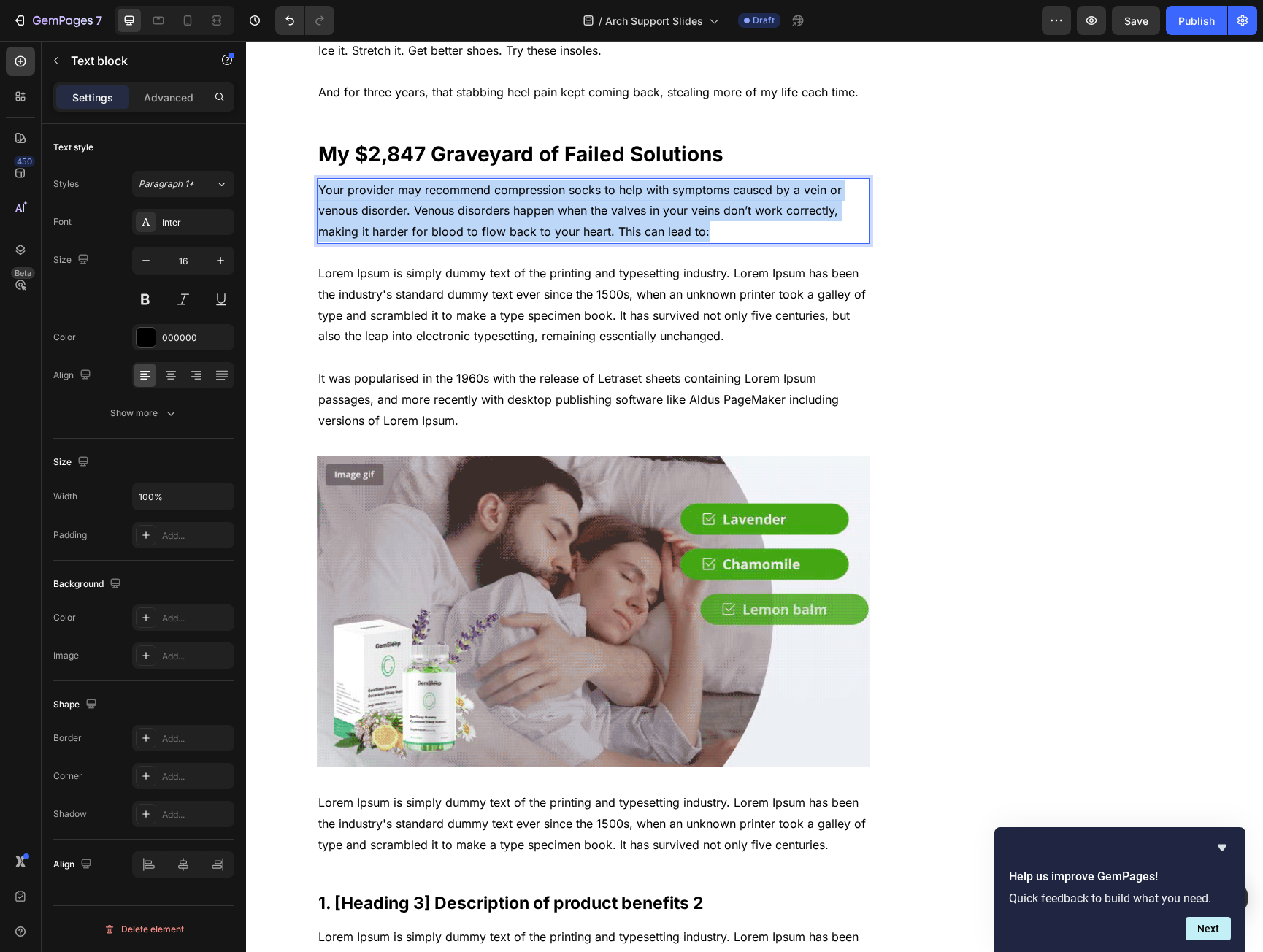
click at [379, 208] on p "Your provider may recommend compression socks to help with symptoms caused by a…" at bounding box center [593, 211] width 551 height 62
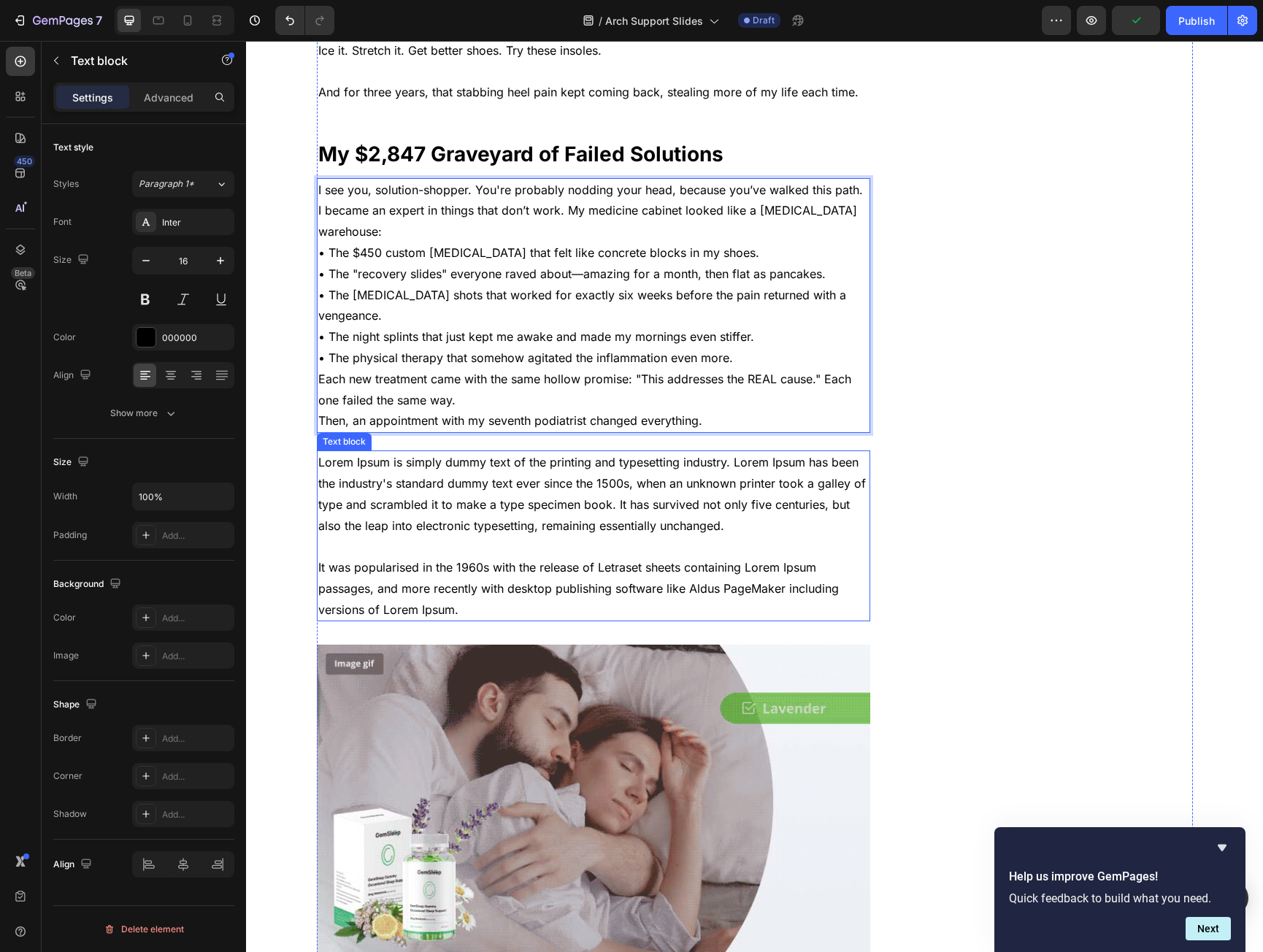
click at [557, 461] on p "Lorem Ipsum is simply dummy text of the printing and typesetting industry. Lore…" at bounding box center [593, 536] width 551 height 168
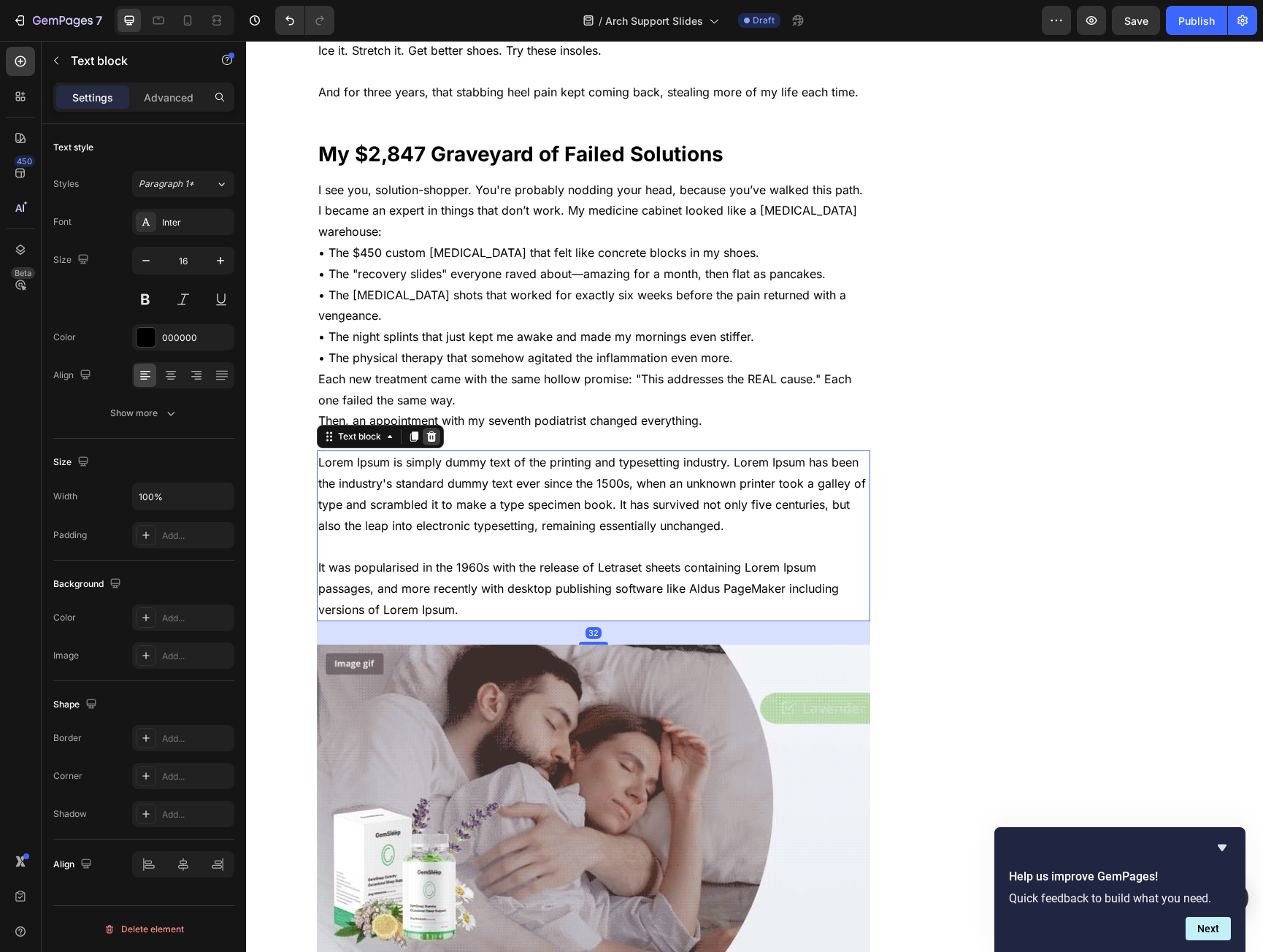
click at [426, 432] on icon at bounding box center [431, 437] width 10 height 10
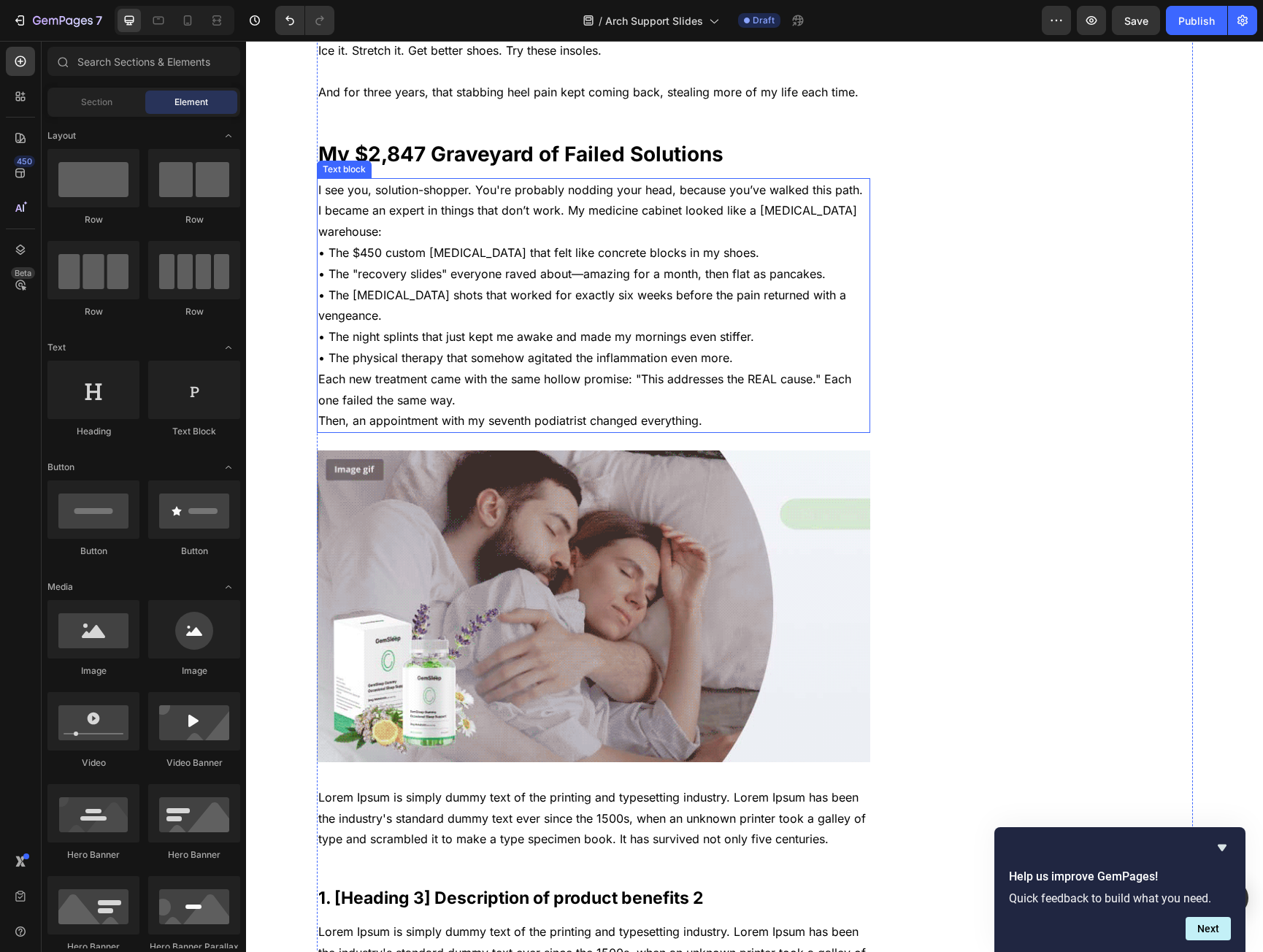
click at [658, 199] on p "I see you, solution-shopper. You're probably nodding your head, because you’ve …" at bounding box center [593, 211] width 551 height 62
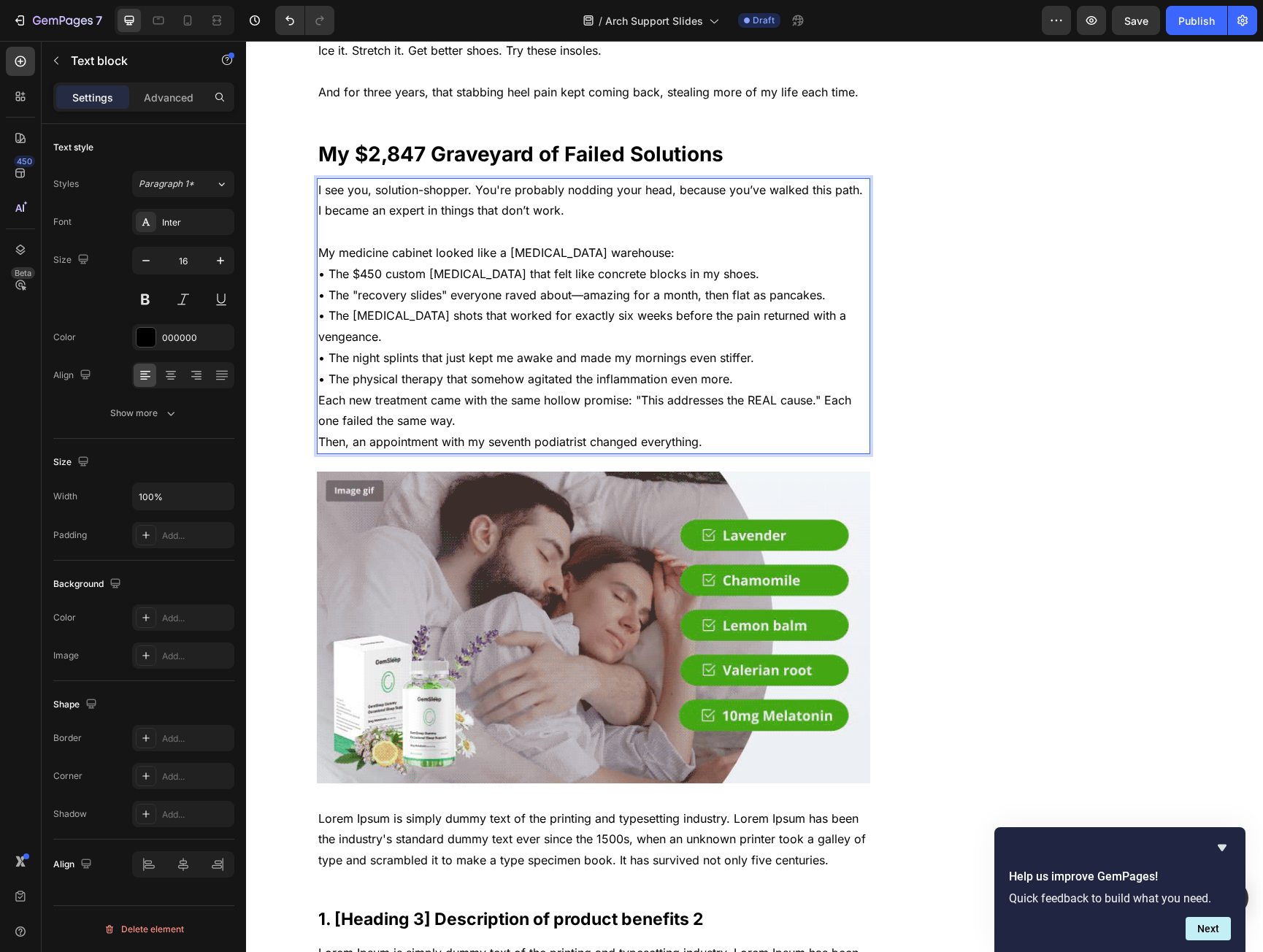
click at [635, 253] on p "My medicine cabinet looked like a [MEDICAL_DATA] warehouse:" at bounding box center [593, 254] width 551 height 21
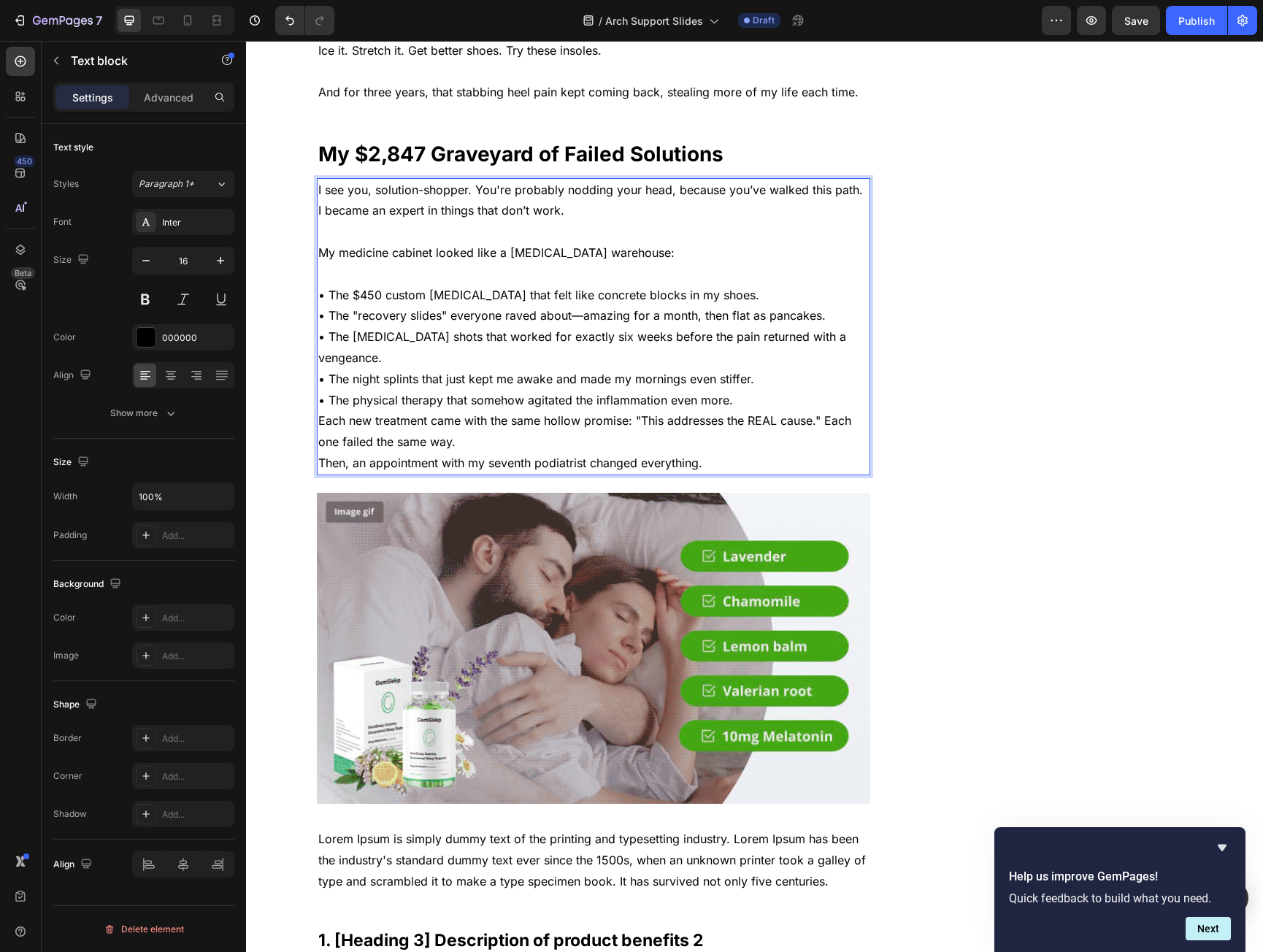
click at [735, 379] on p "• The $450 custom orthotics that felt like concrete blocks in my shoes. • The "…" at bounding box center [593, 348] width 551 height 127
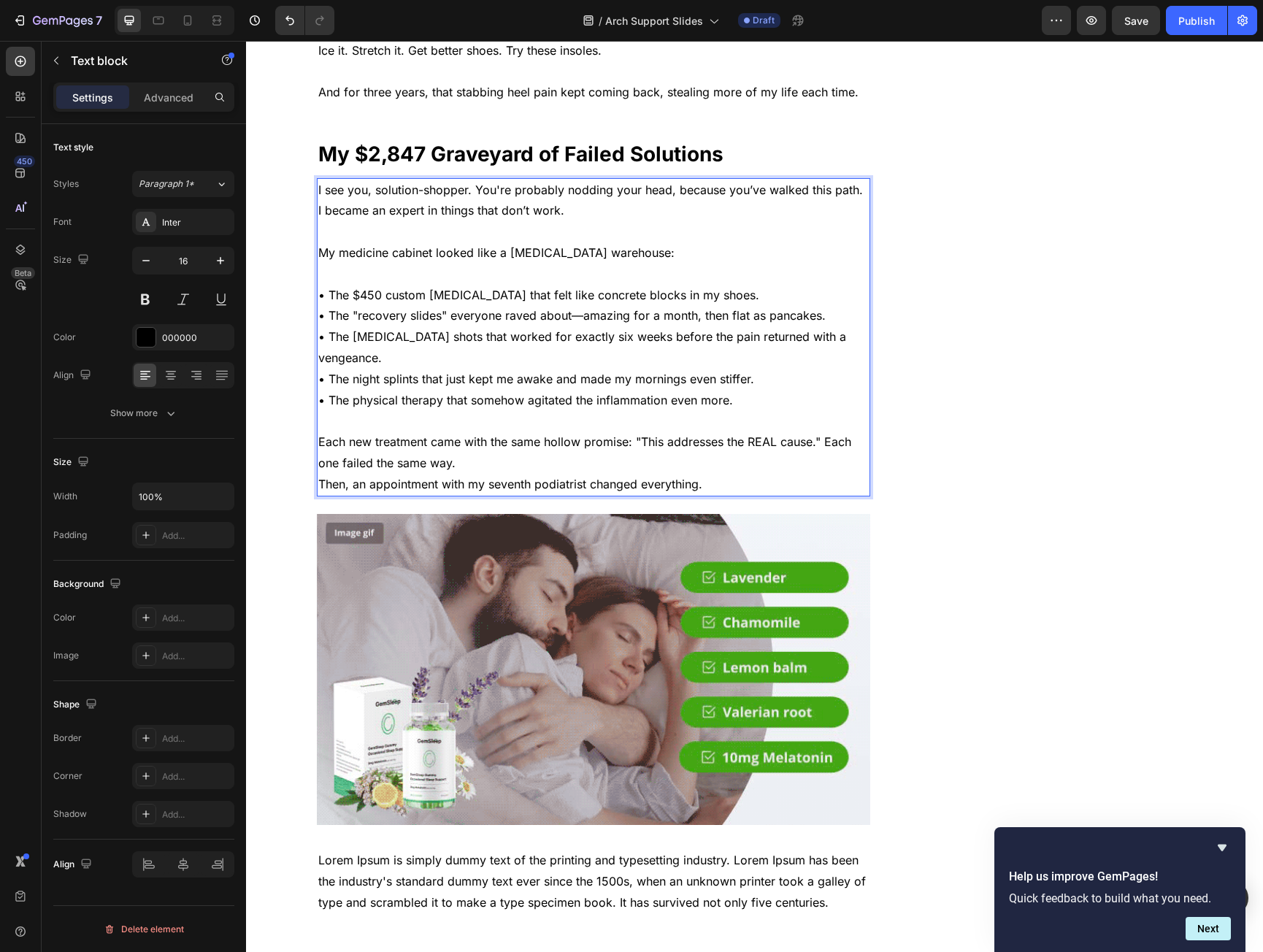
click at [546, 440] on p "Each new treatment came with the same hollow promise: "This addresses the REAL …" at bounding box center [593, 453] width 551 height 42
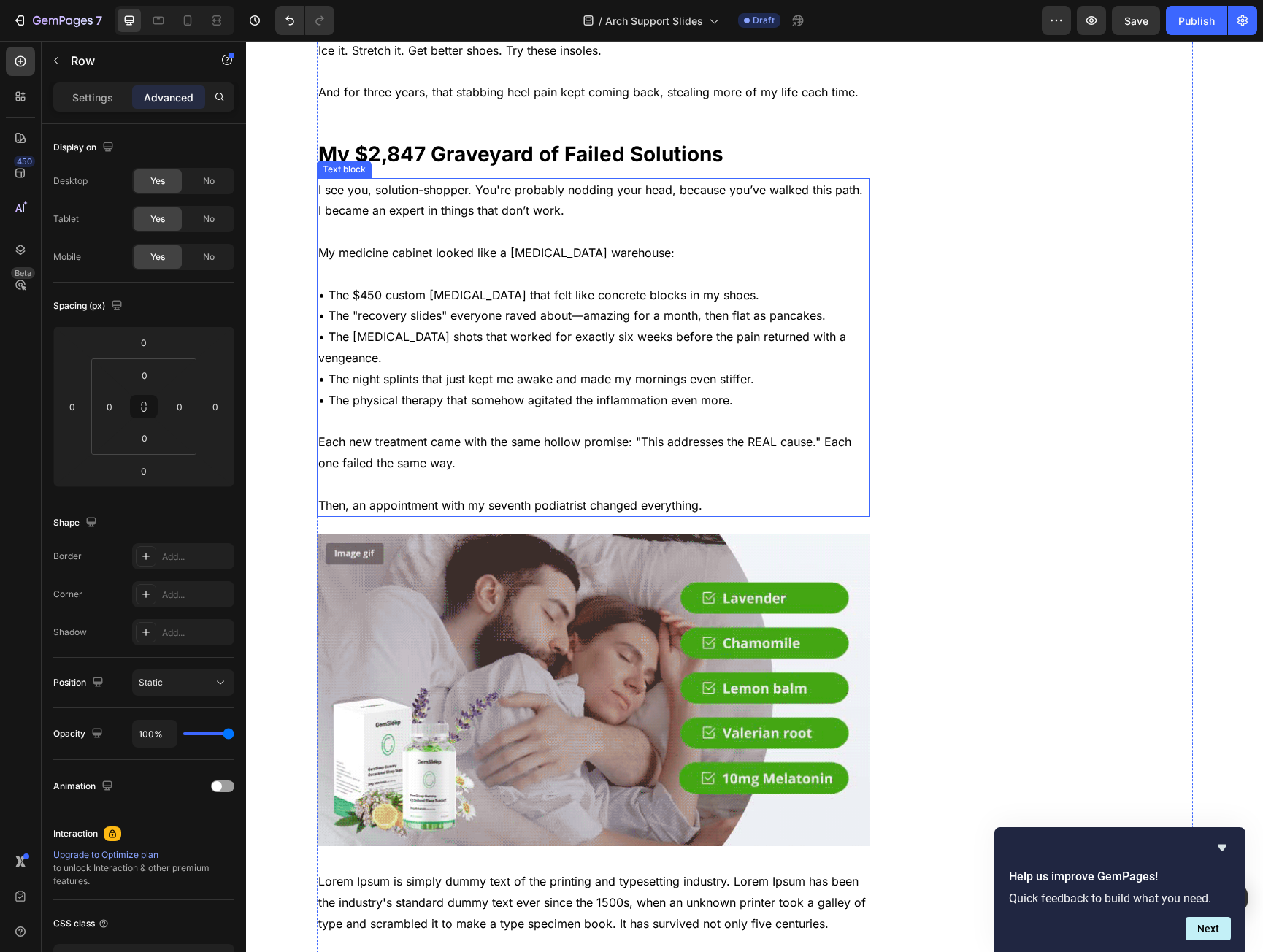
click at [333, 295] on p "• The $450 custom orthotics that felt like concrete blocks in my shoes. • The "…" at bounding box center [593, 348] width 551 height 127
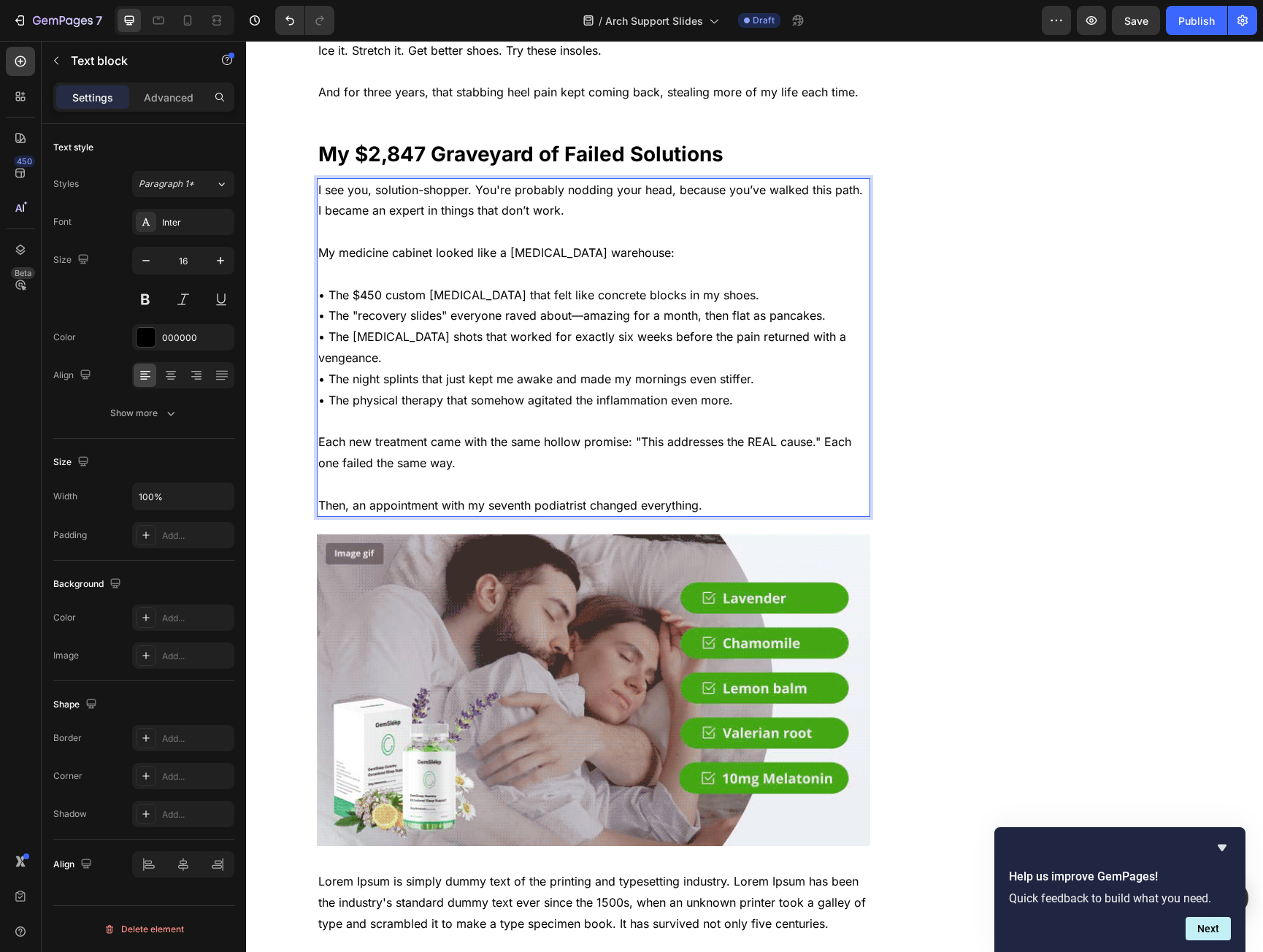
click at [333, 295] on p "• The $450 custom orthotics that felt like concrete blocks in my shoes. • The "…" at bounding box center [593, 348] width 551 height 127
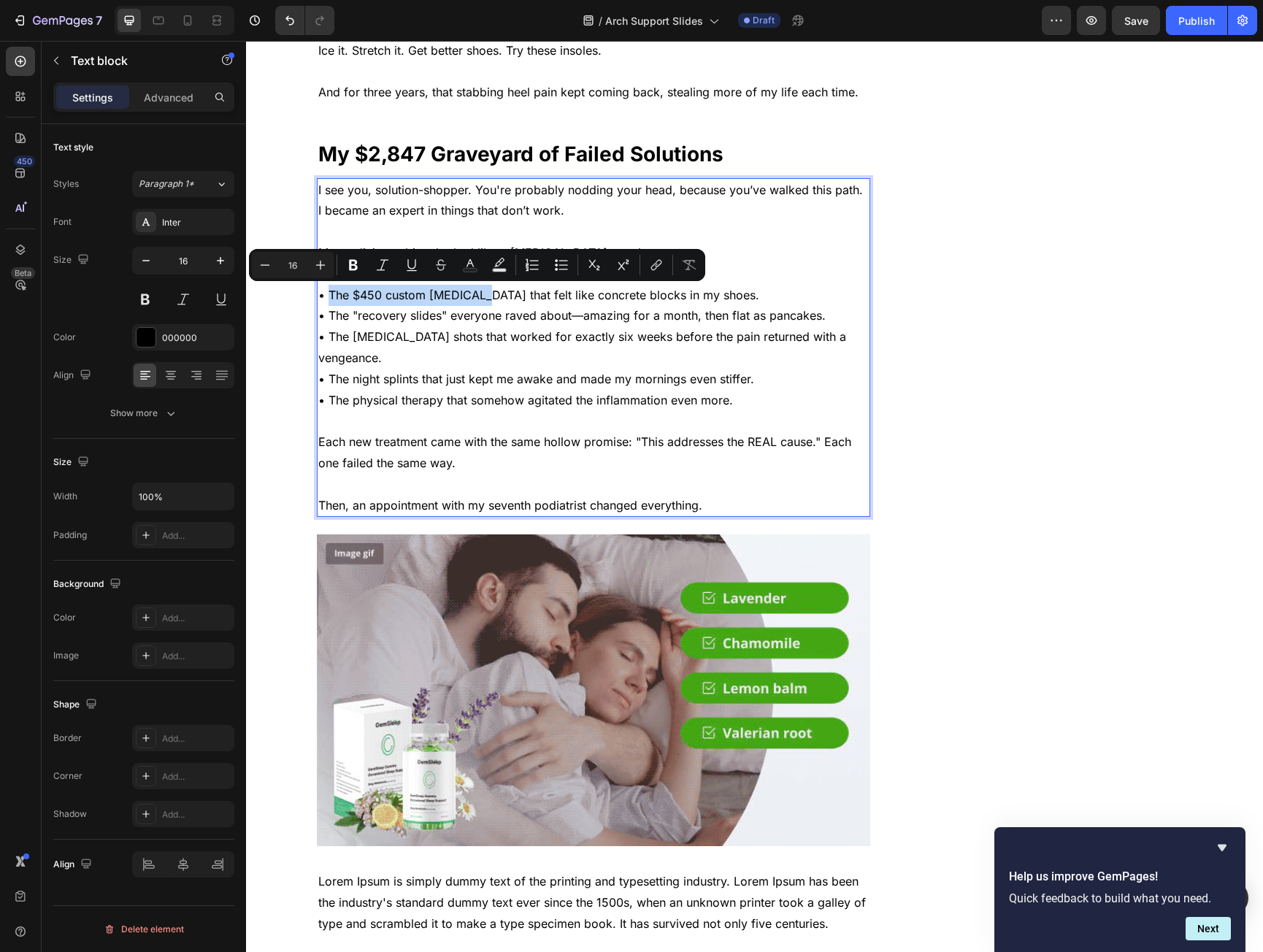
drag, startPoint x: 333, startPoint y: 295, endPoint x: 454, endPoint y: 304, distance: 121.3
click at [454, 304] on p "• The $450 custom orthotics that felt like concrete blocks in my shoes. • The "…" at bounding box center [593, 348] width 551 height 127
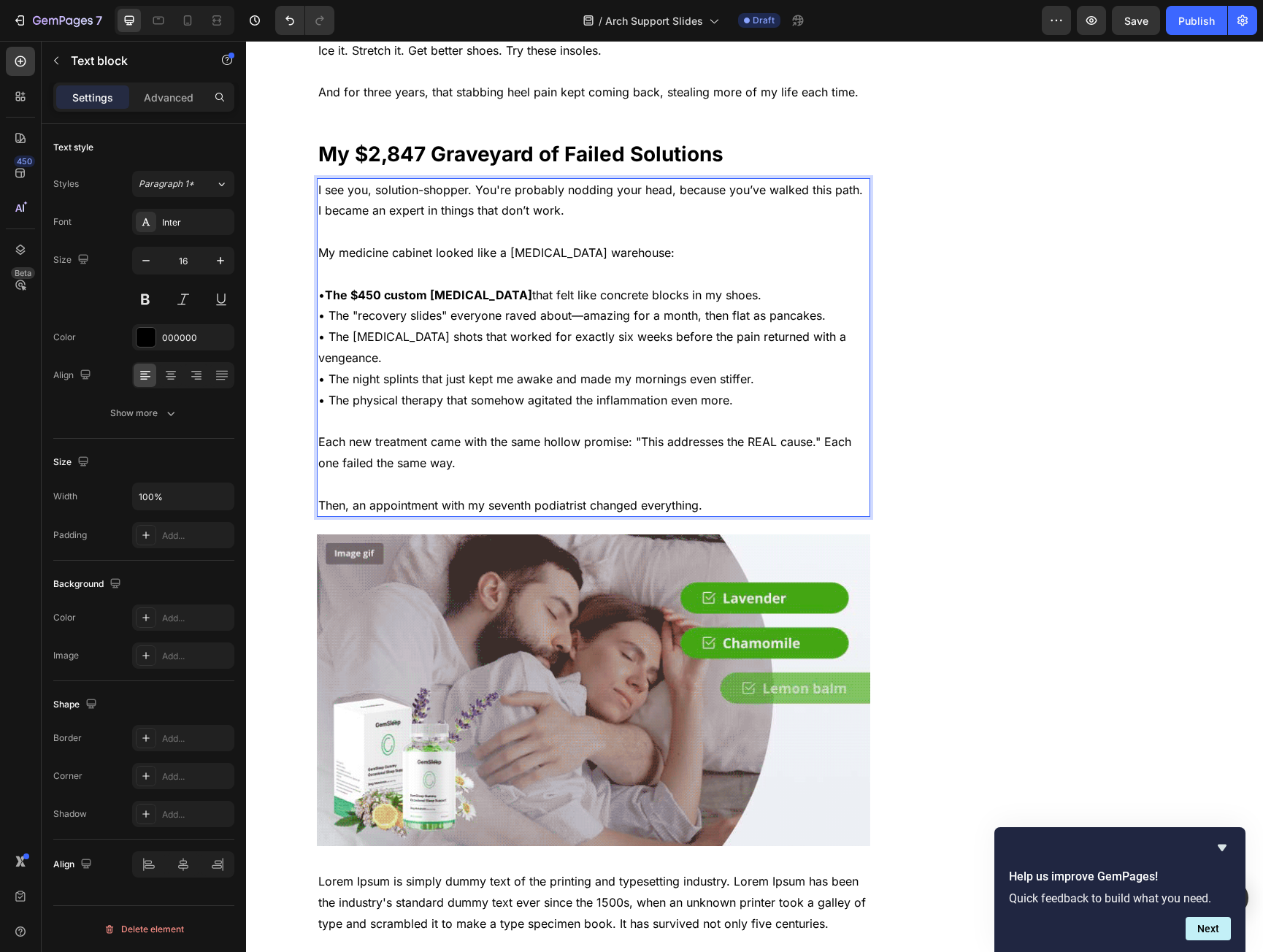
click at [335, 314] on p "• The $450 custom orthotics that felt like concrete blocks in my shoes. • The "…" at bounding box center [593, 348] width 551 height 127
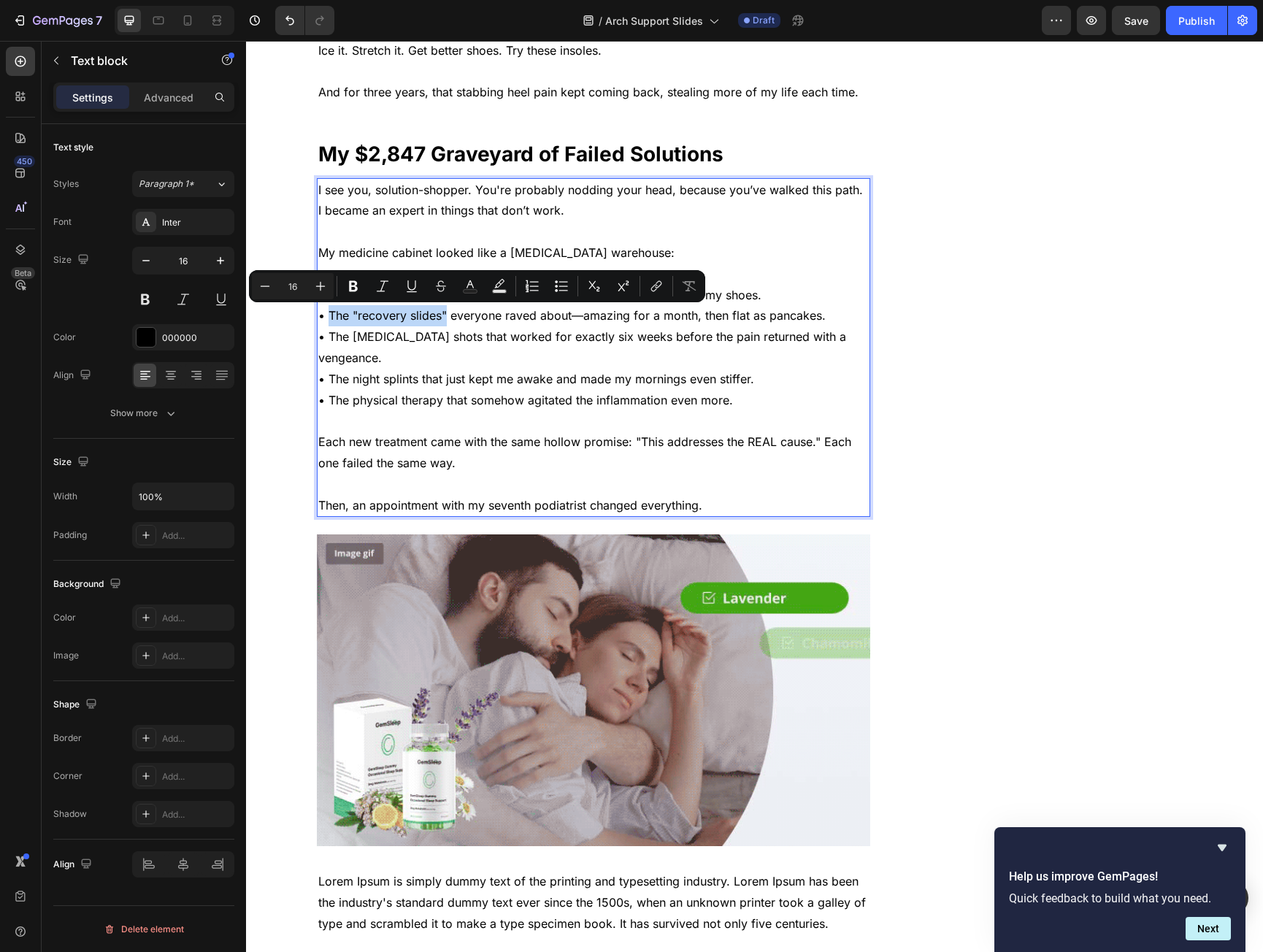
drag, startPoint x: 335, startPoint y: 314, endPoint x: 438, endPoint y: 320, distance: 103.2
click at [438, 320] on p "• The $450 custom orthotics that felt like concrete blocks in my shoes. • The "…" at bounding box center [593, 348] width 551 height 127
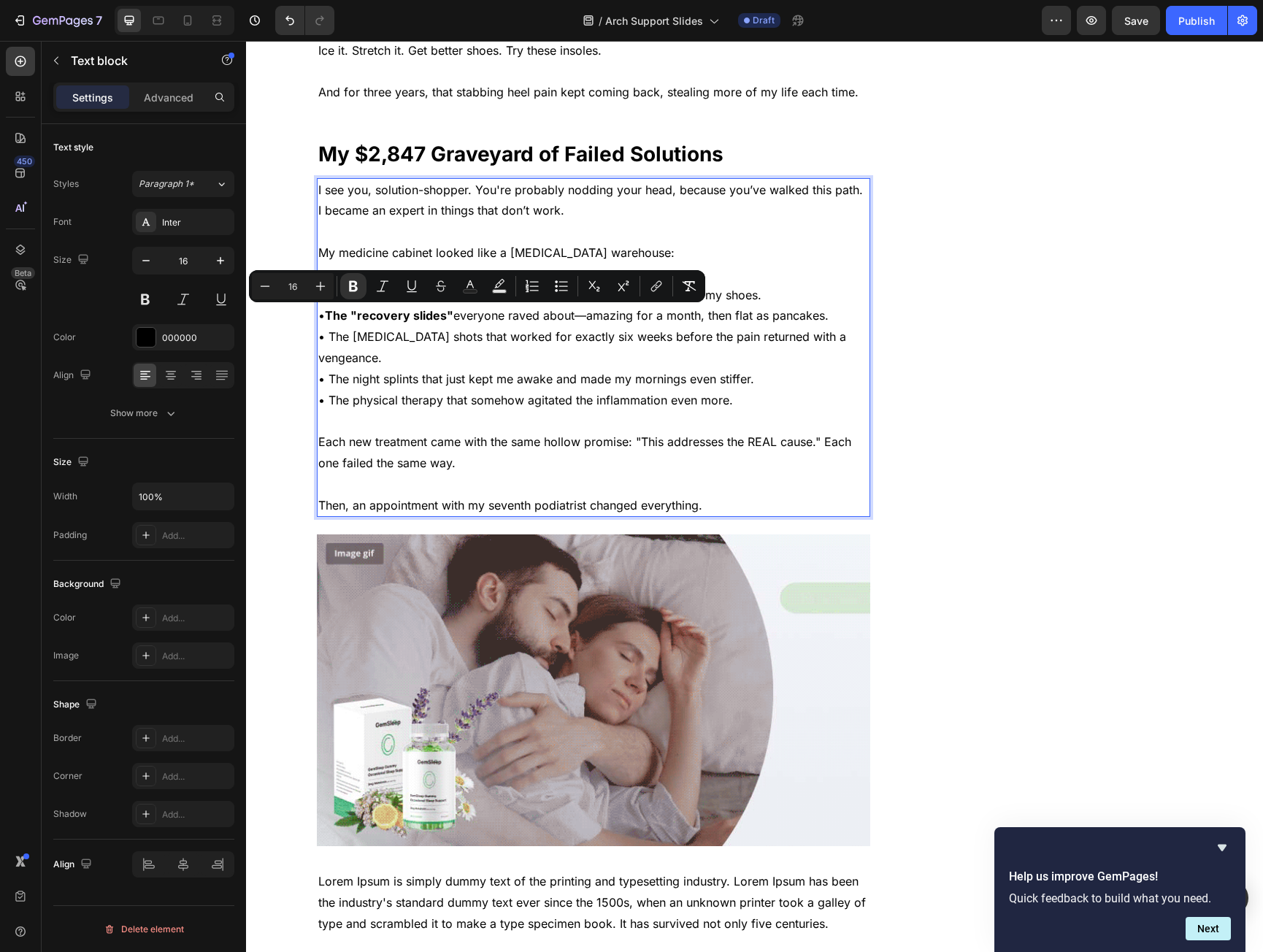
click at [331, 334] on p "• The $450 custom orthotics that felt like concrete blocks in my shoes. • The "…" at bounding box center [593, 348] width 551 height 127
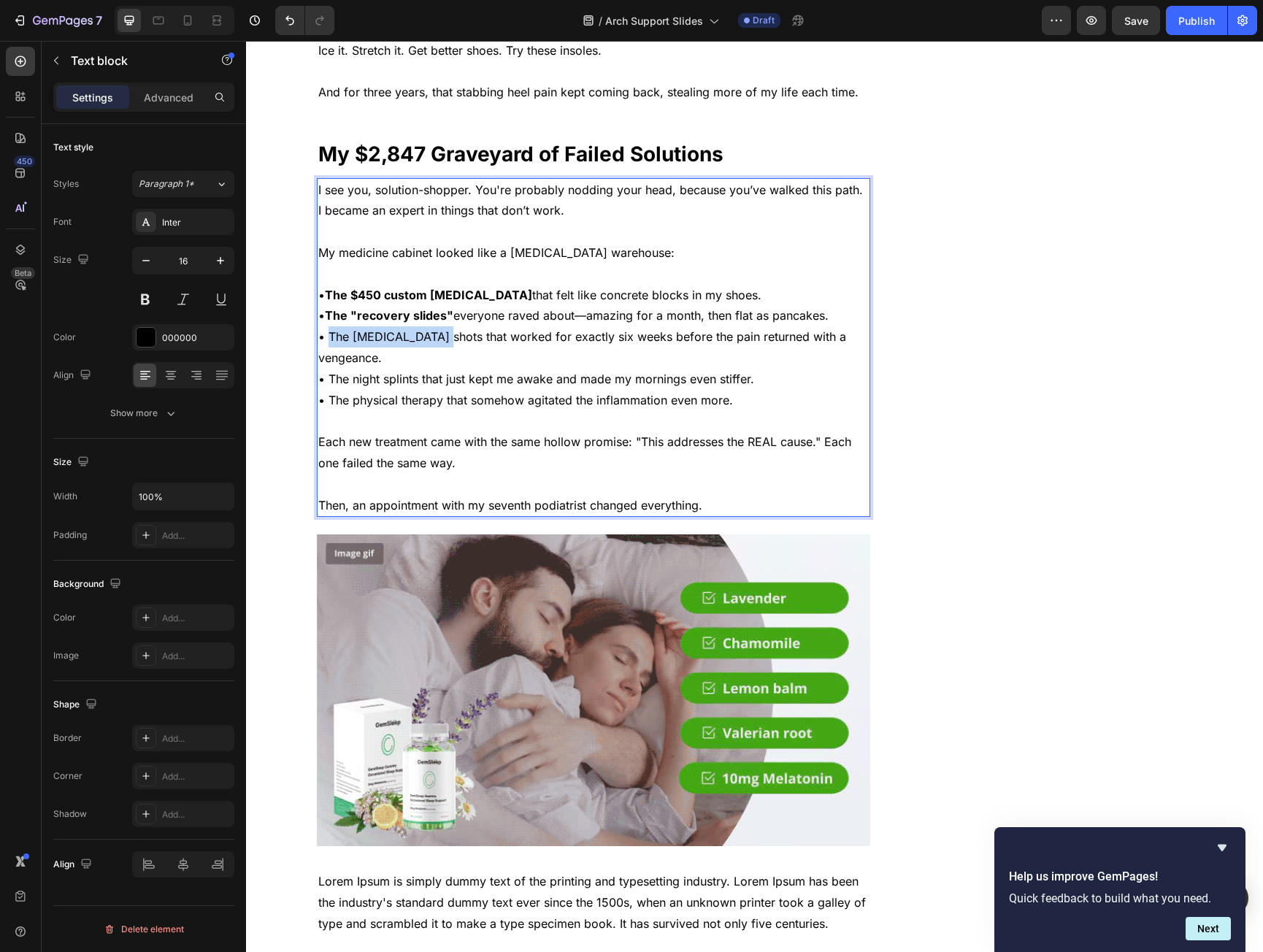
drag, startPoint x: 331, startPoint y: 334, endPoint x: 410, endPoint y: 336, distance: 79.0
click at [410, 336] on p "• The $450 custom orthotics that felt like concrete blocks in my shoes. • The "…" at bounding box center [593, 348] width 551 height 127
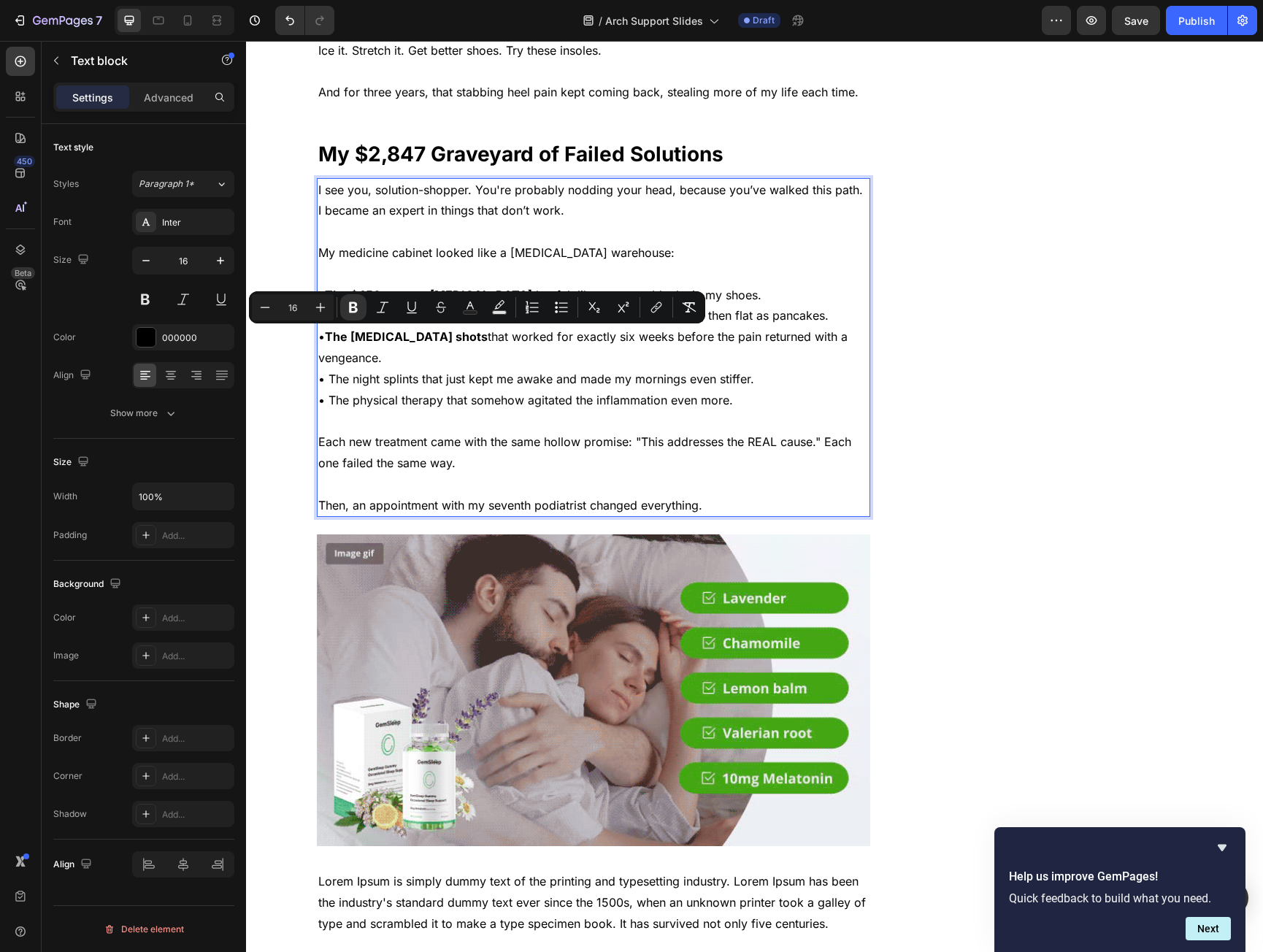
click at [335, 380] on p "• The $450 custom orthotics that felt like concrete blocks in my shoes. • The "…" at bounding box center [593, 348] width 551 height 127
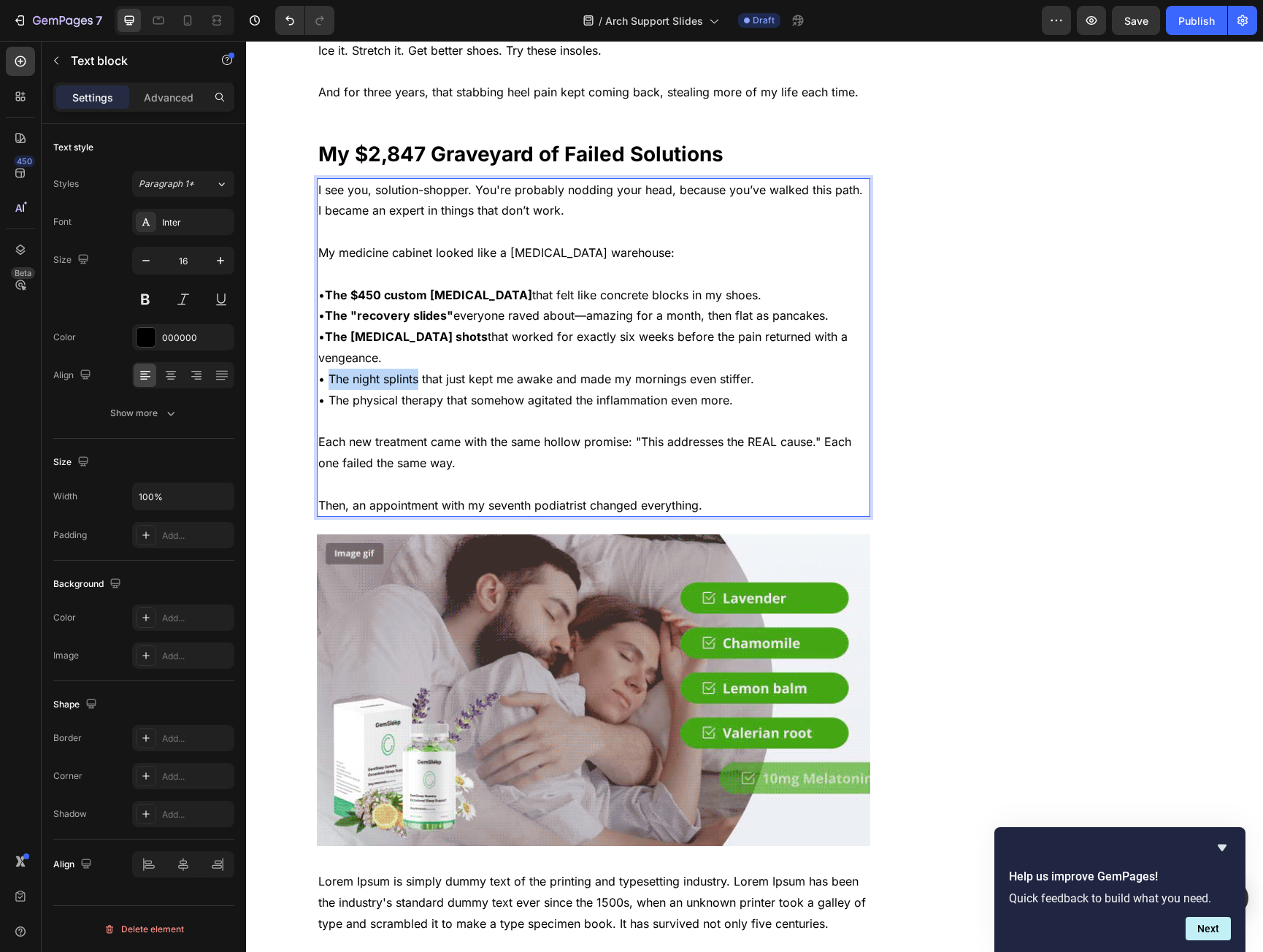
drag, startPoint x: 335, startPoint y: 380, endPoint x: 377, endPoint y: 381, distance: 42.0
click at [377, 378] on p "• The $450 custom orthotics that felt like concrete blocks in my shoes. • The "…" at bounding box center [593, 348] width 551 height 127
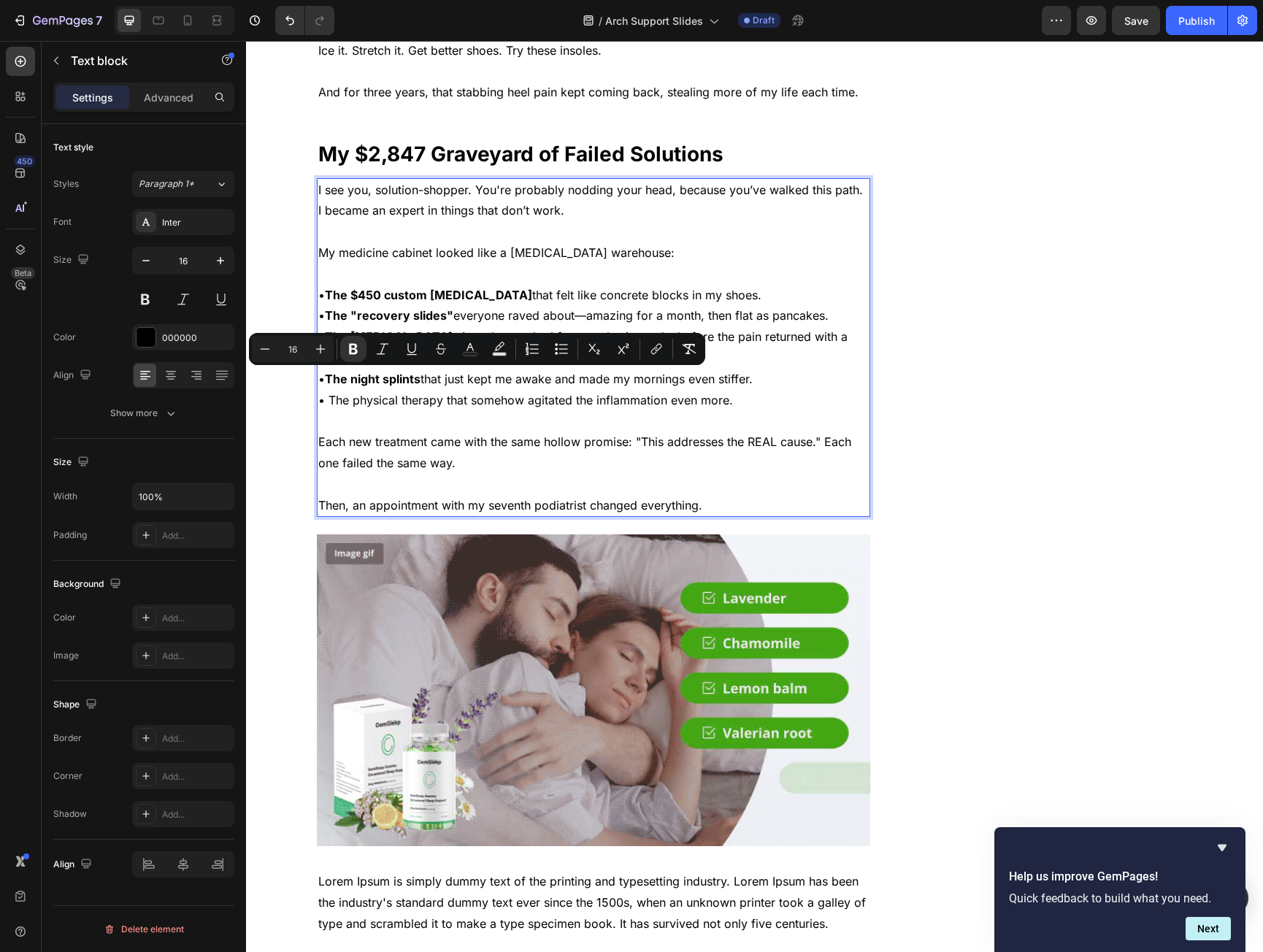
click at [335, 399] on p "• The $450 custom orthotics that felt like concrete blocks in my shoes. • The "…" at bounding box center [593, 348] width 551 height 127
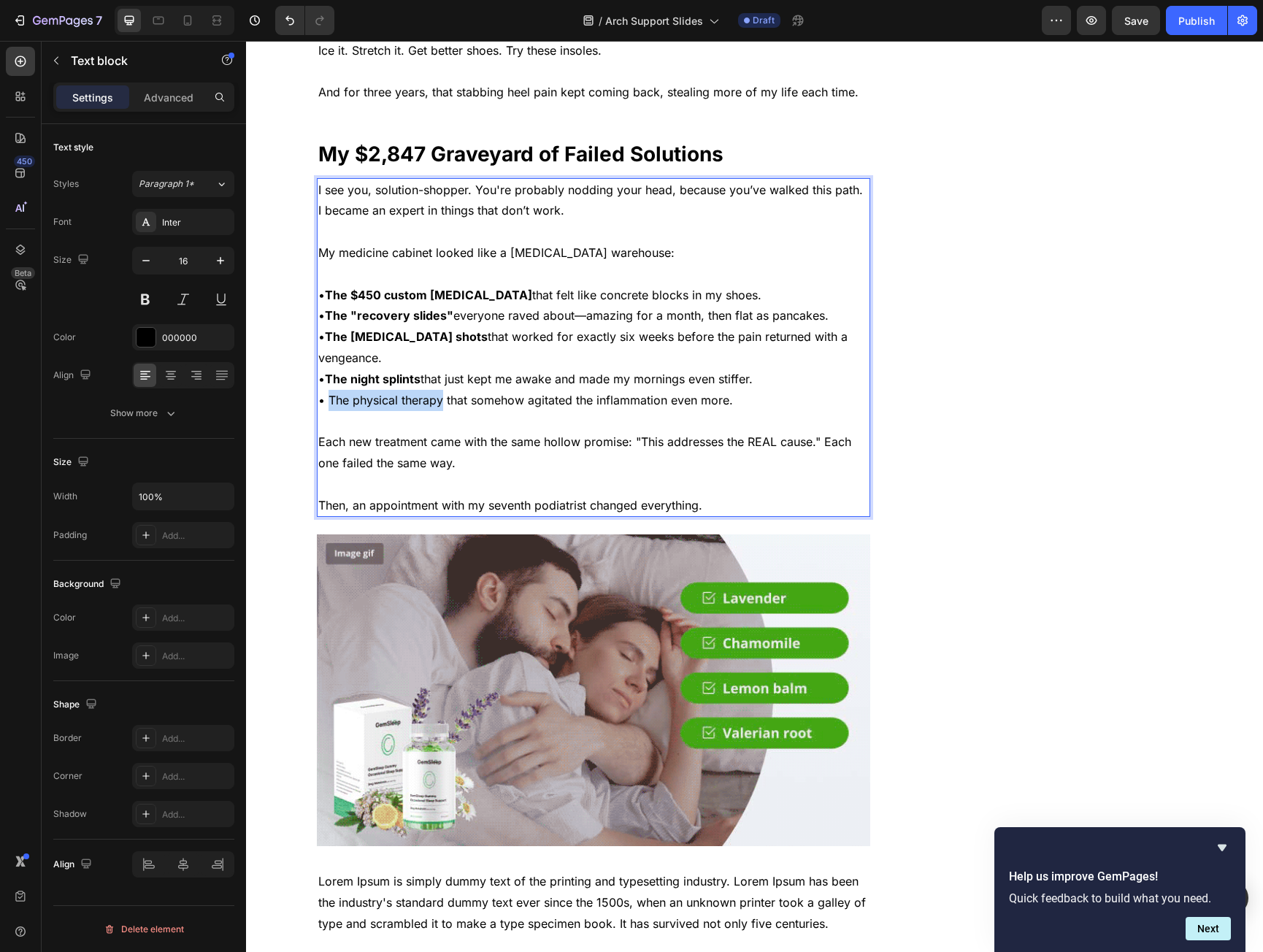
drag, startPoint x: 335, startPoint y: 399, endPoint x: 396, endPoint y: 394, distance: 61.2
click at [396, 394] on p "• The $450 custom orthotics that felt like concrete blocks in my shoes. • The "…" at bounding box center [593, 348] width 551 height 127
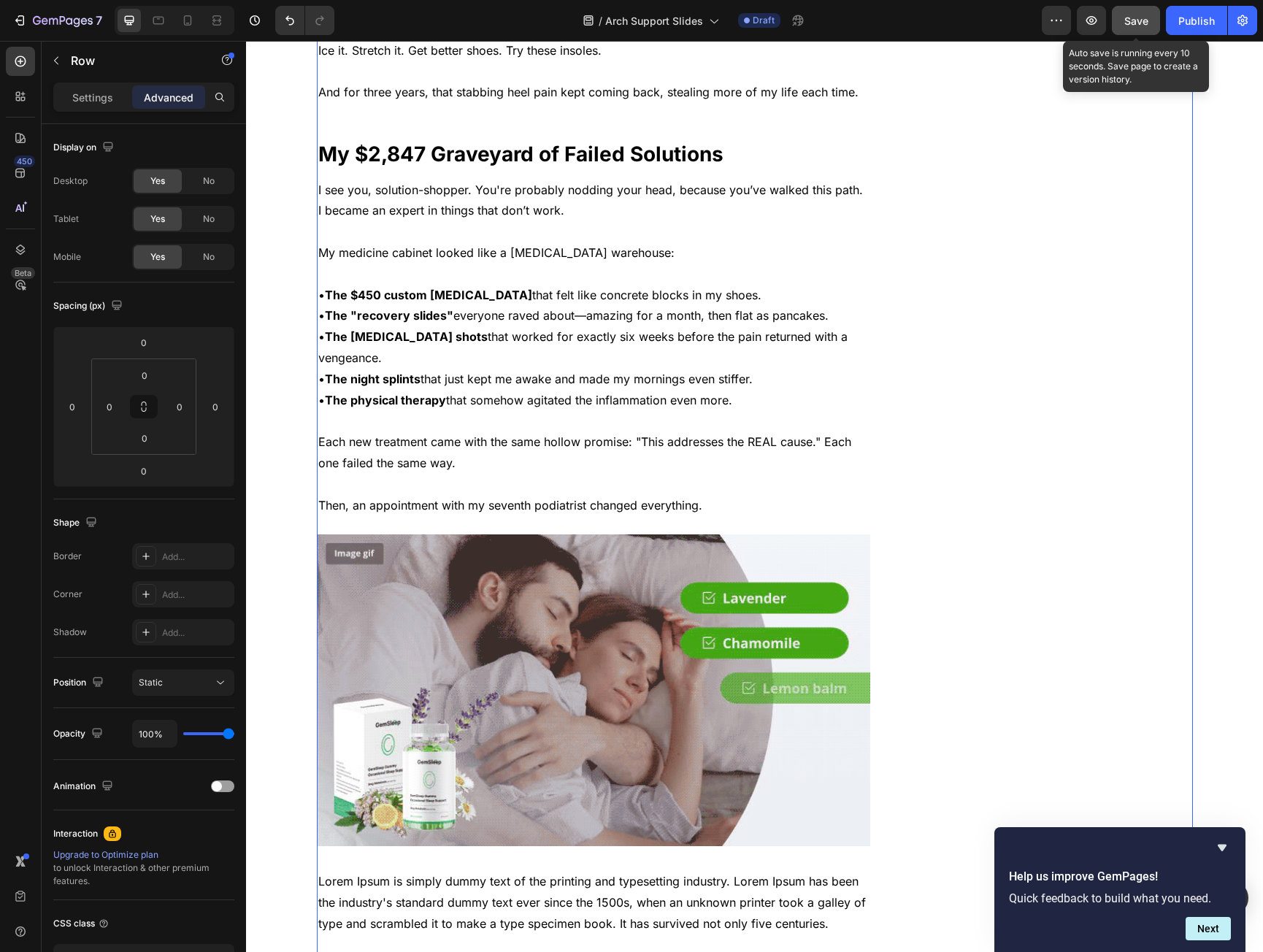
click at [1121, 18] on button "Save" at bounding box center [1135, 20] width 48 height 29
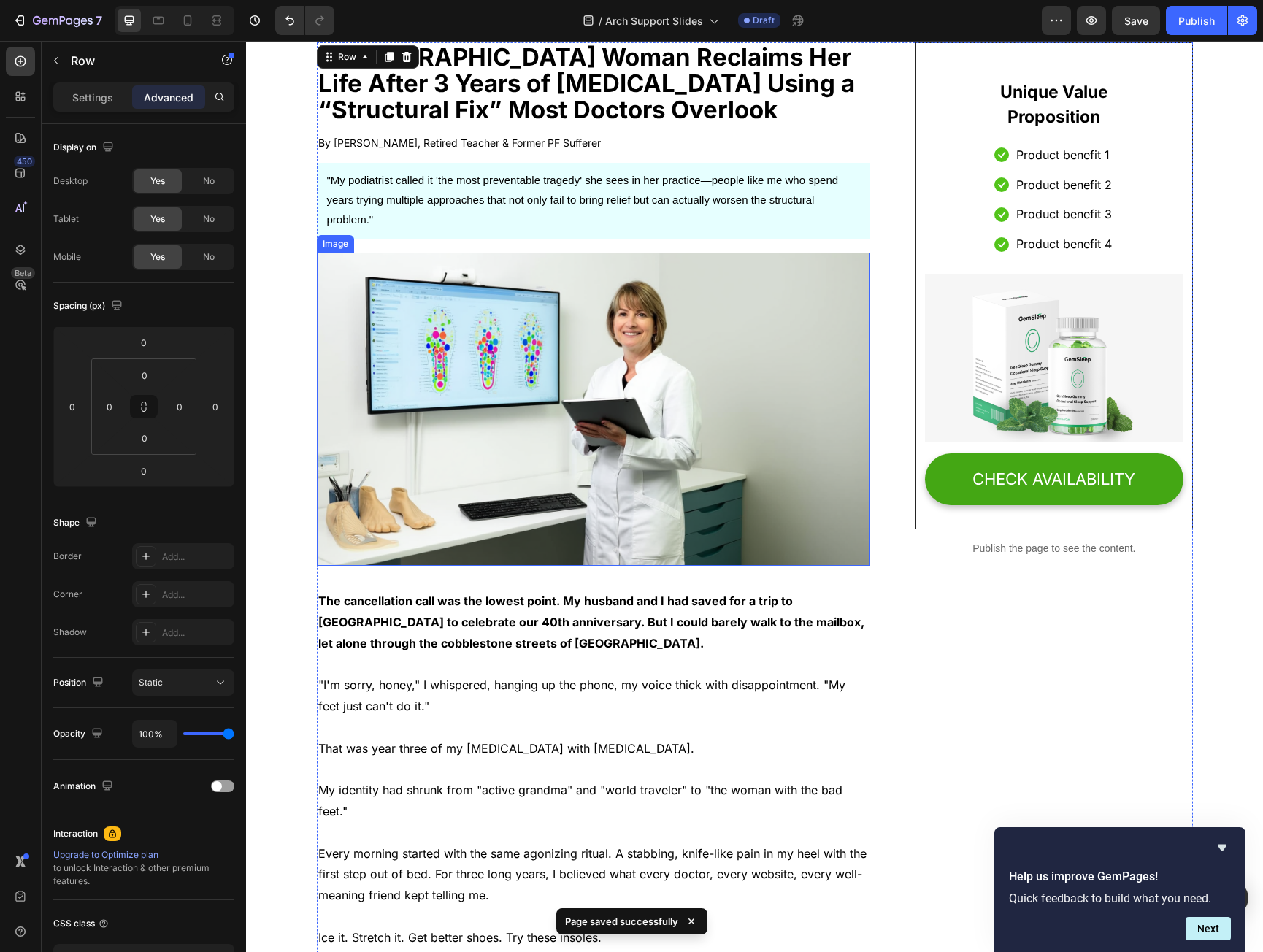
scroll to position [219, 0]
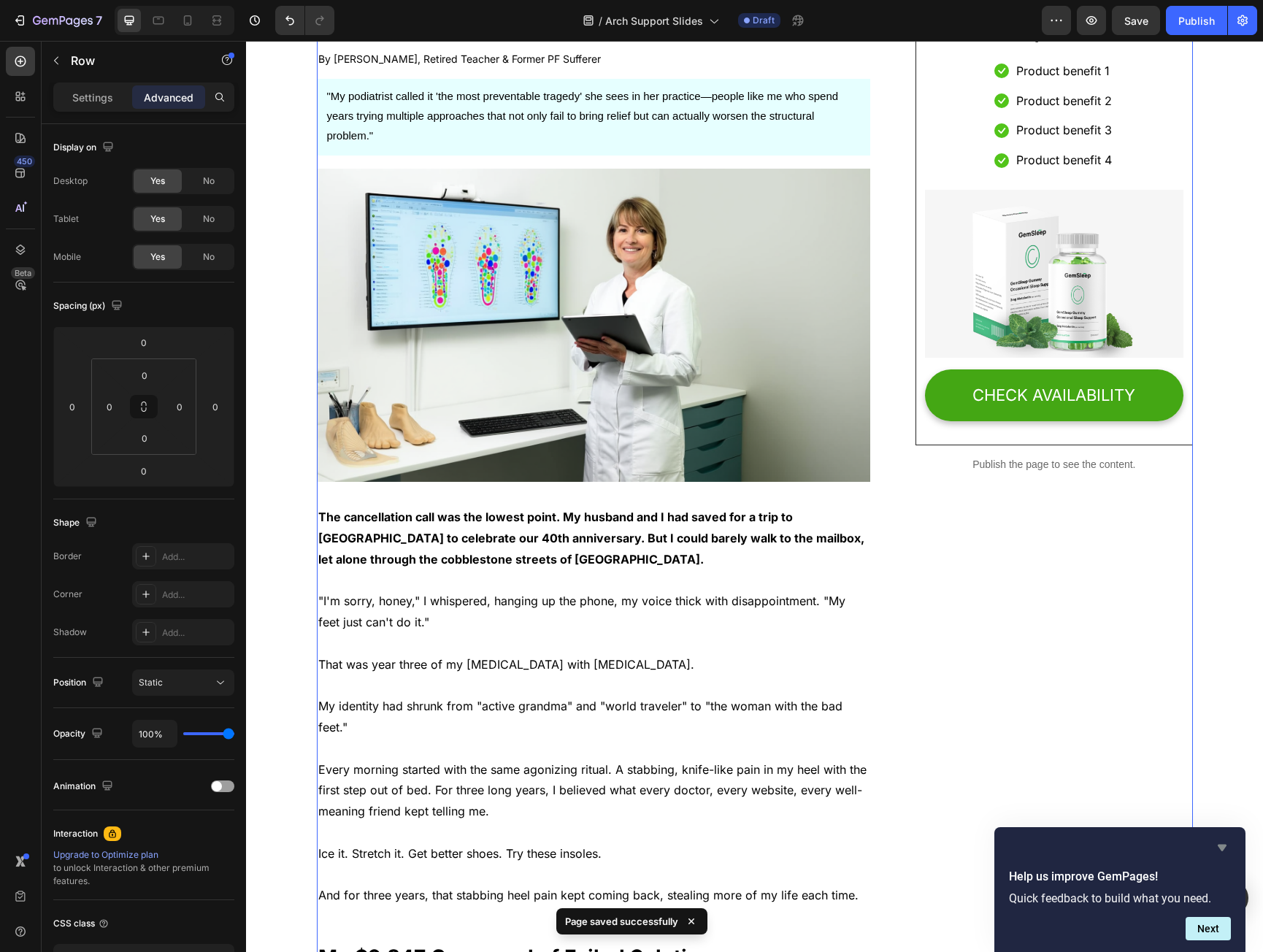
click at [1227, 845] on icon "Hide survey" at bounding box center [1223, 848] width 18 height 18
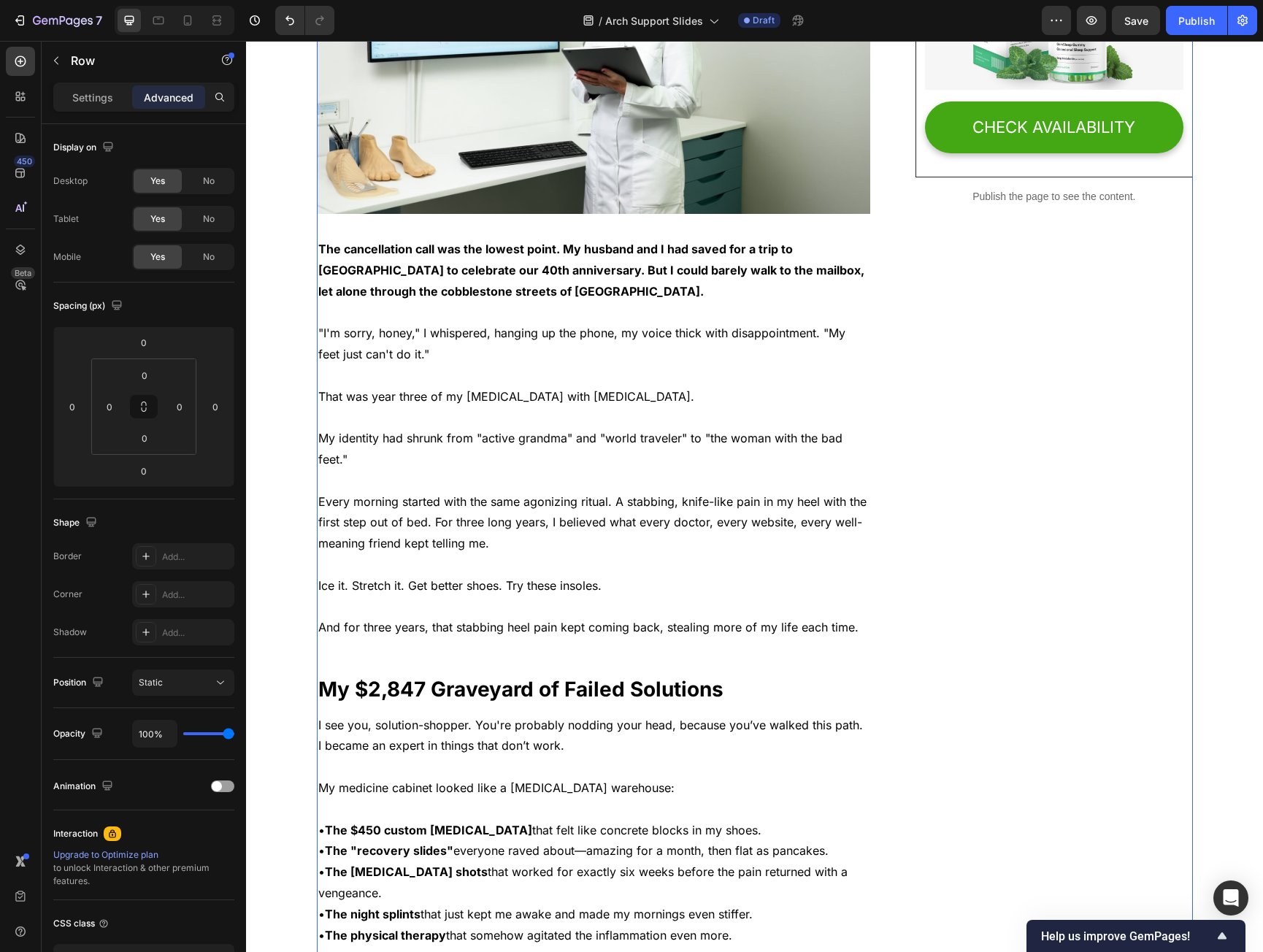
scroll to position [511, 0]
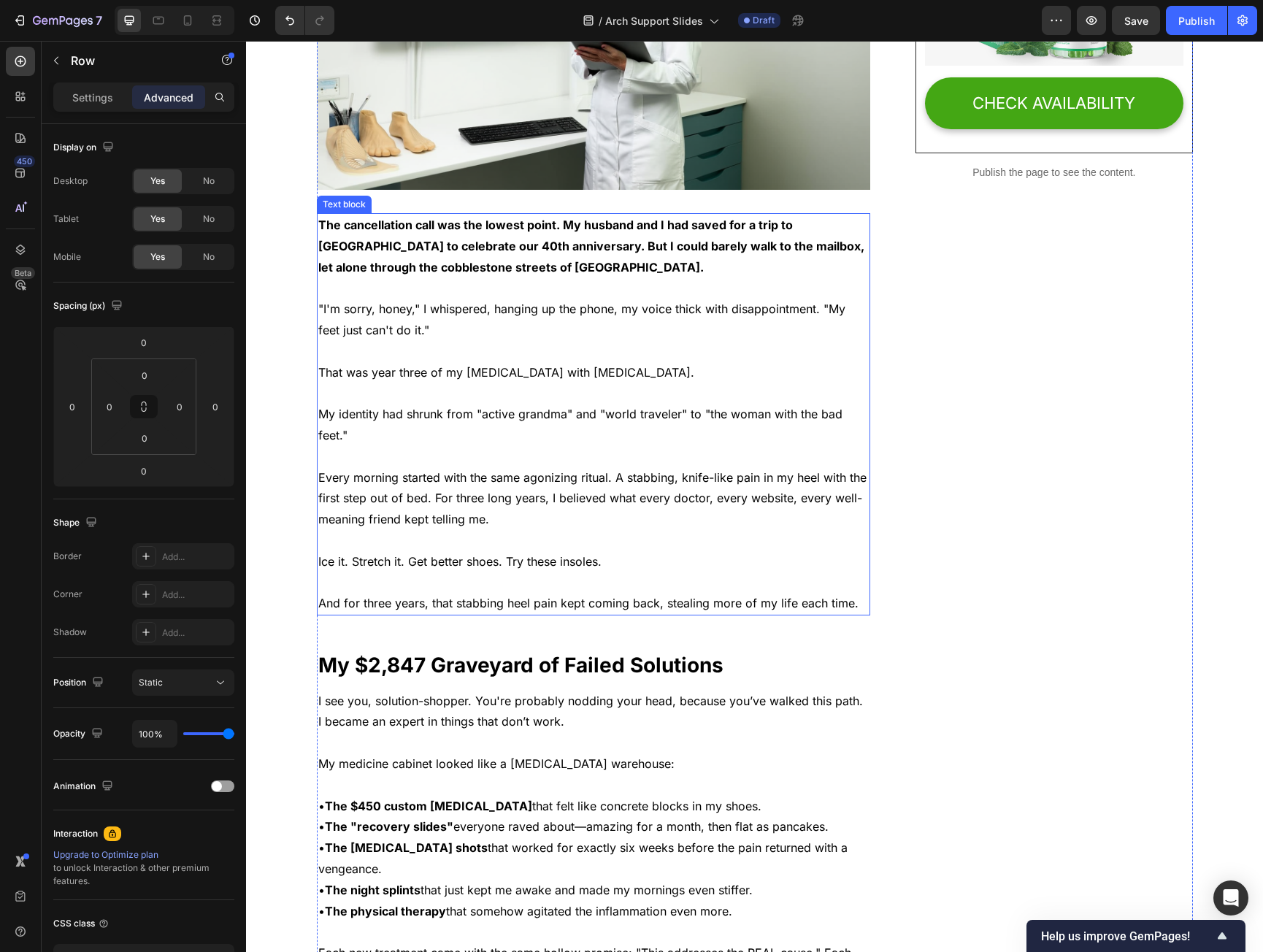
click at [524, 267] on p "The cancellation call was the lowest point. My husband and I had saved for a tr…" at bounding box center [593, 246] width 551 height 62
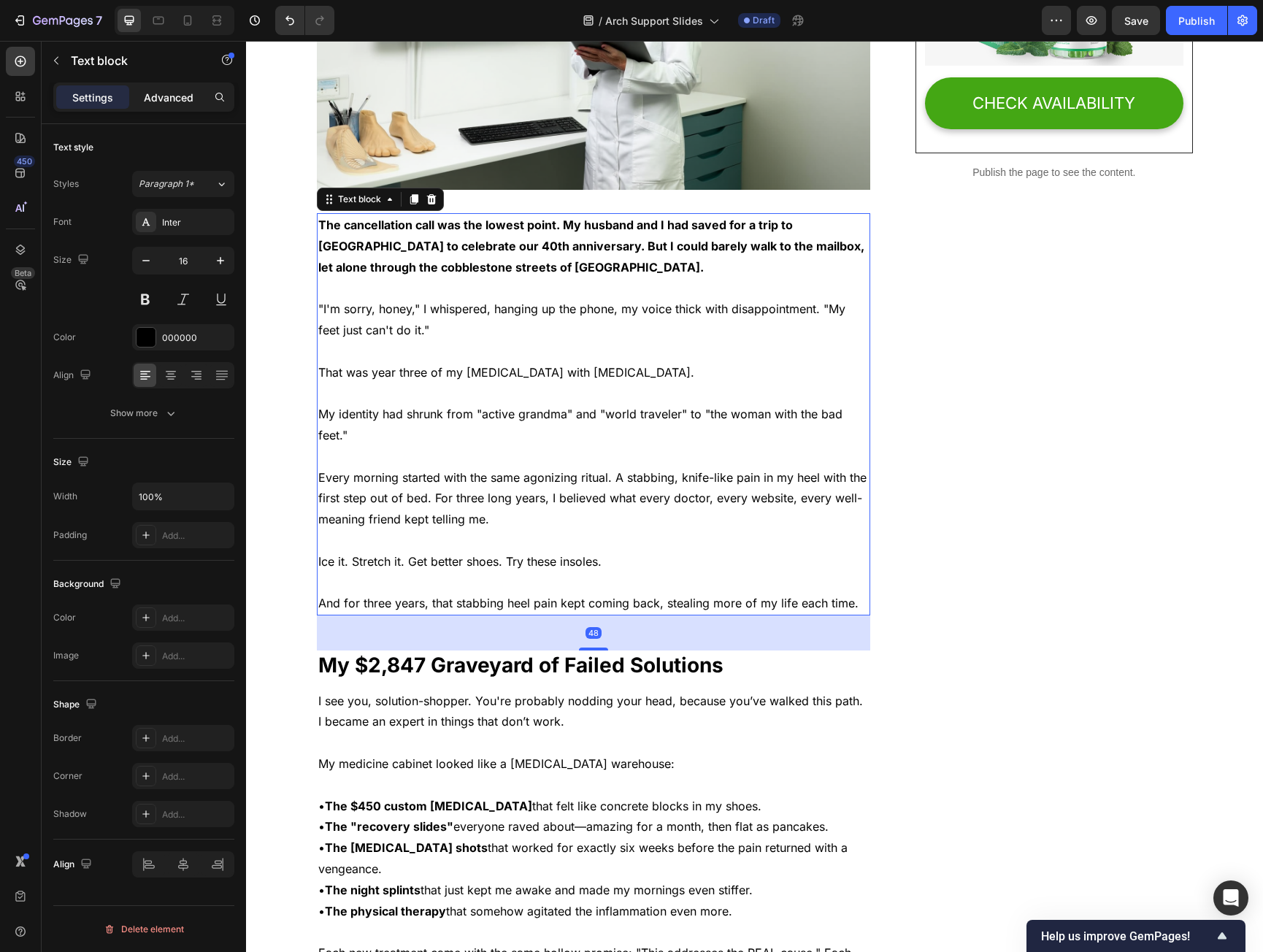
click at [169, 98] on p "Advanced" at bounding box center [169, 98] width 50 height 16
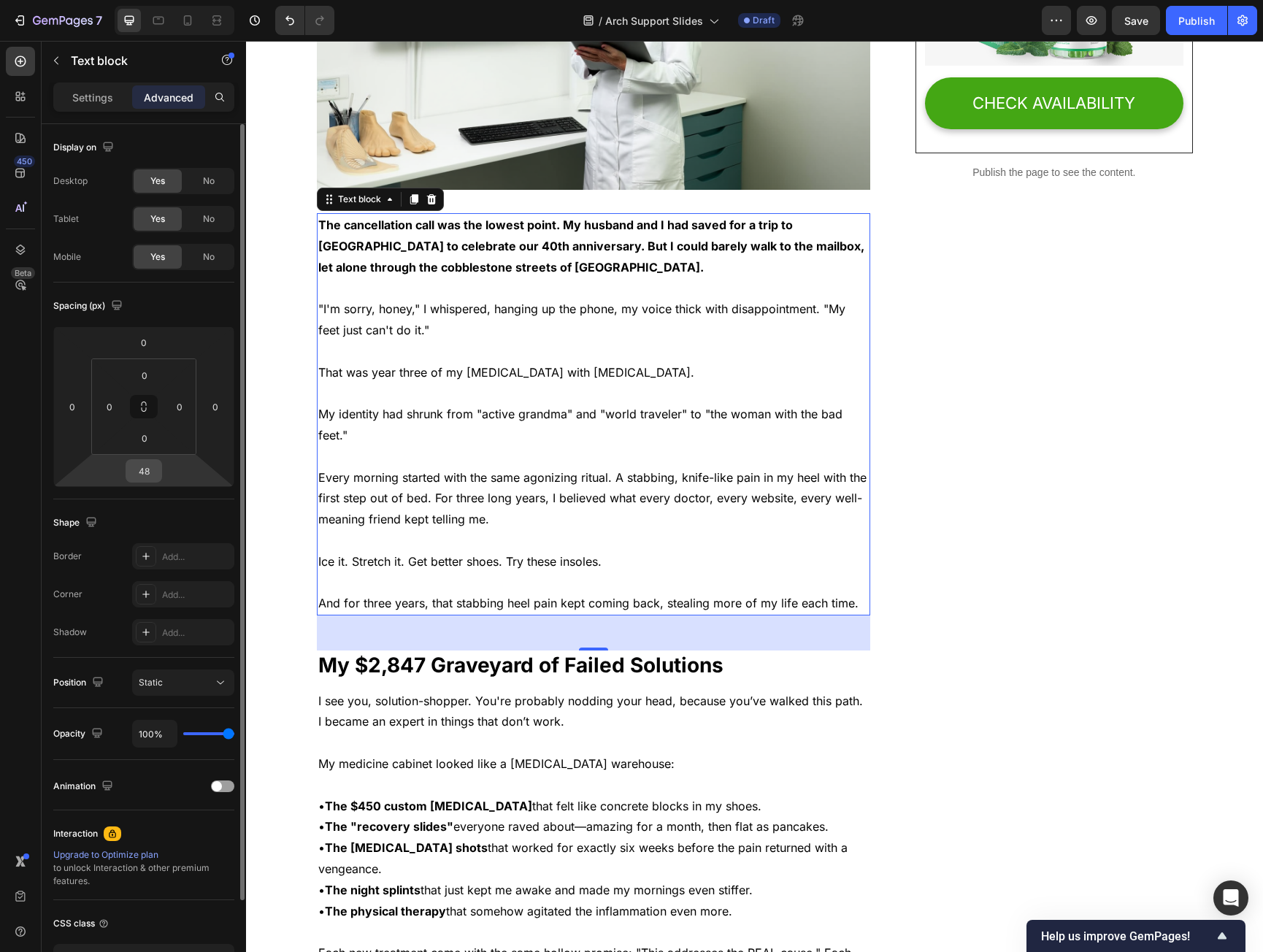
click at [149, 474] on input "48" at bounding box center [144, 471] width 29 height 21
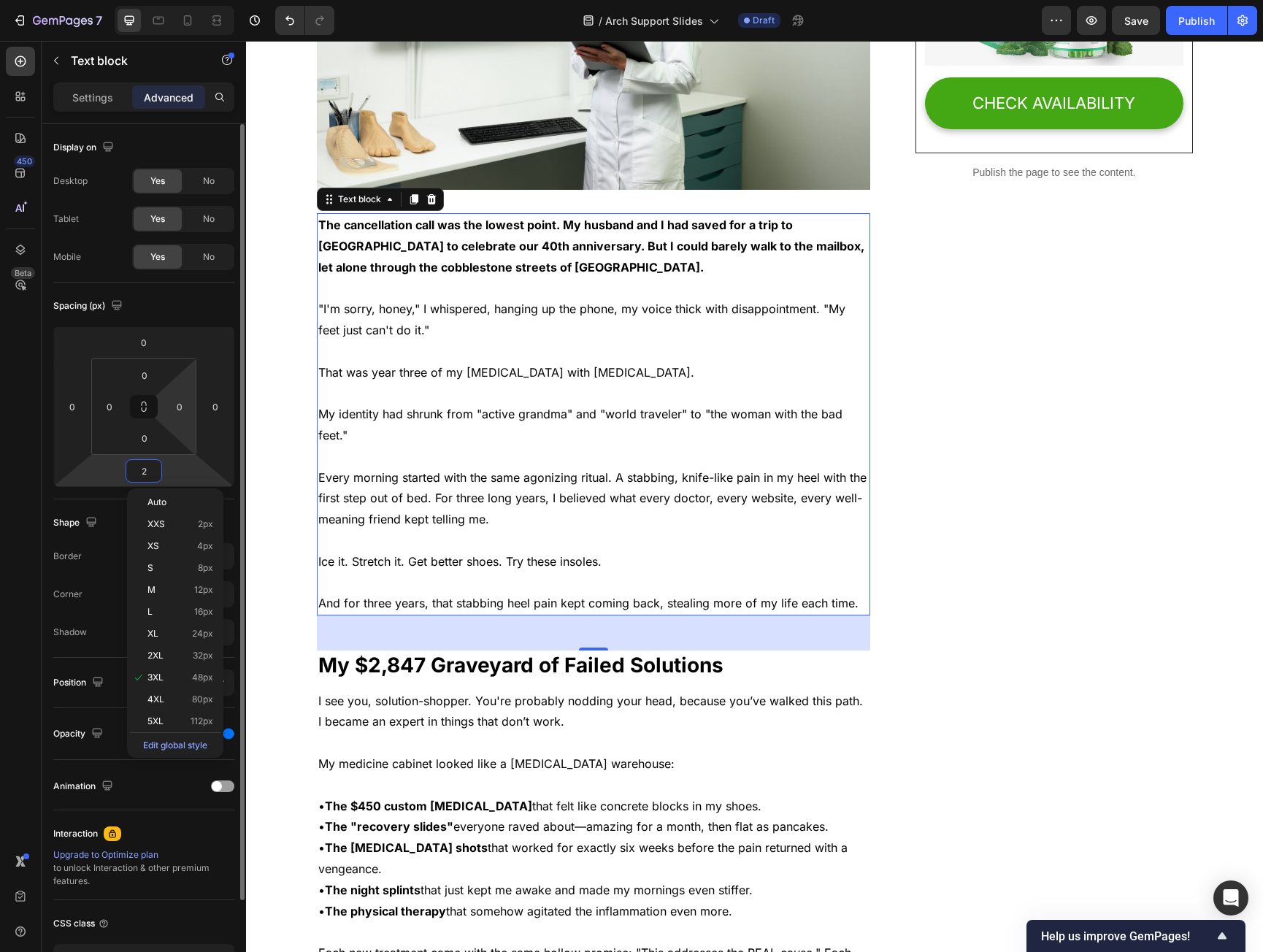
type input "20"
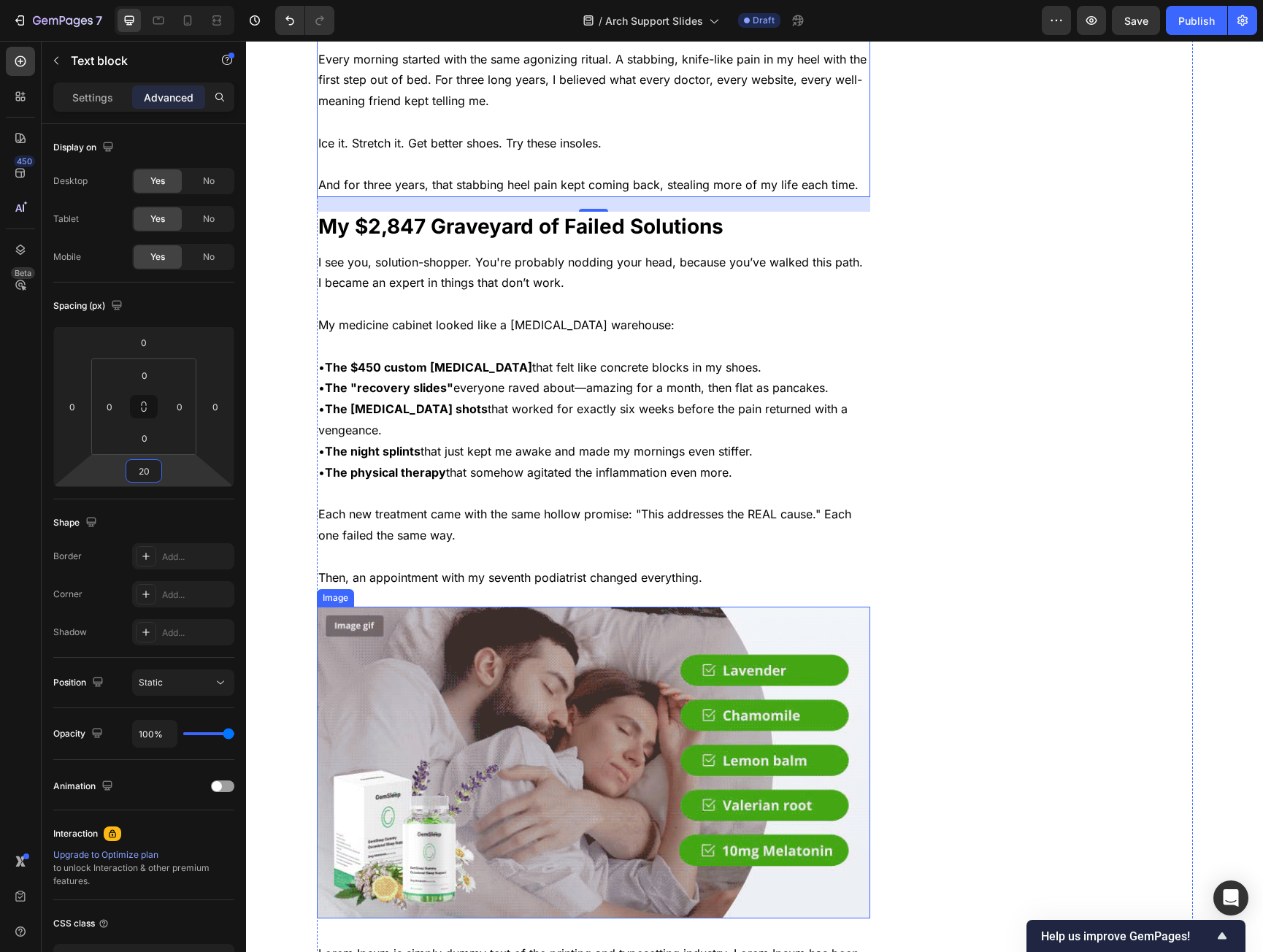
scroll to position [949, 0]
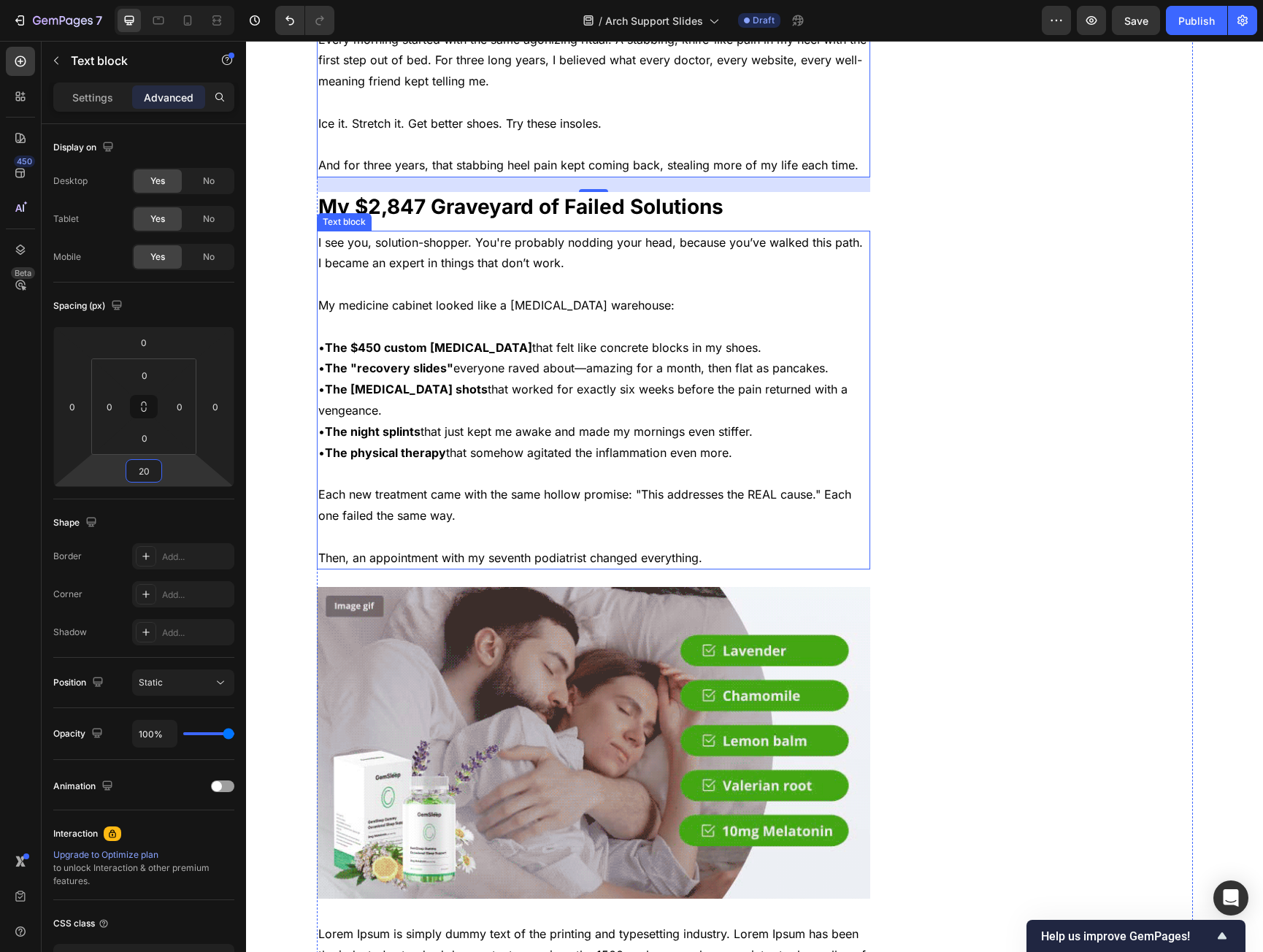
click at [629, 516] on p "Each new treatment came with the same hollow promise: "This addresses the REAL …" at bounding box center [593, 504] width 551 height 42
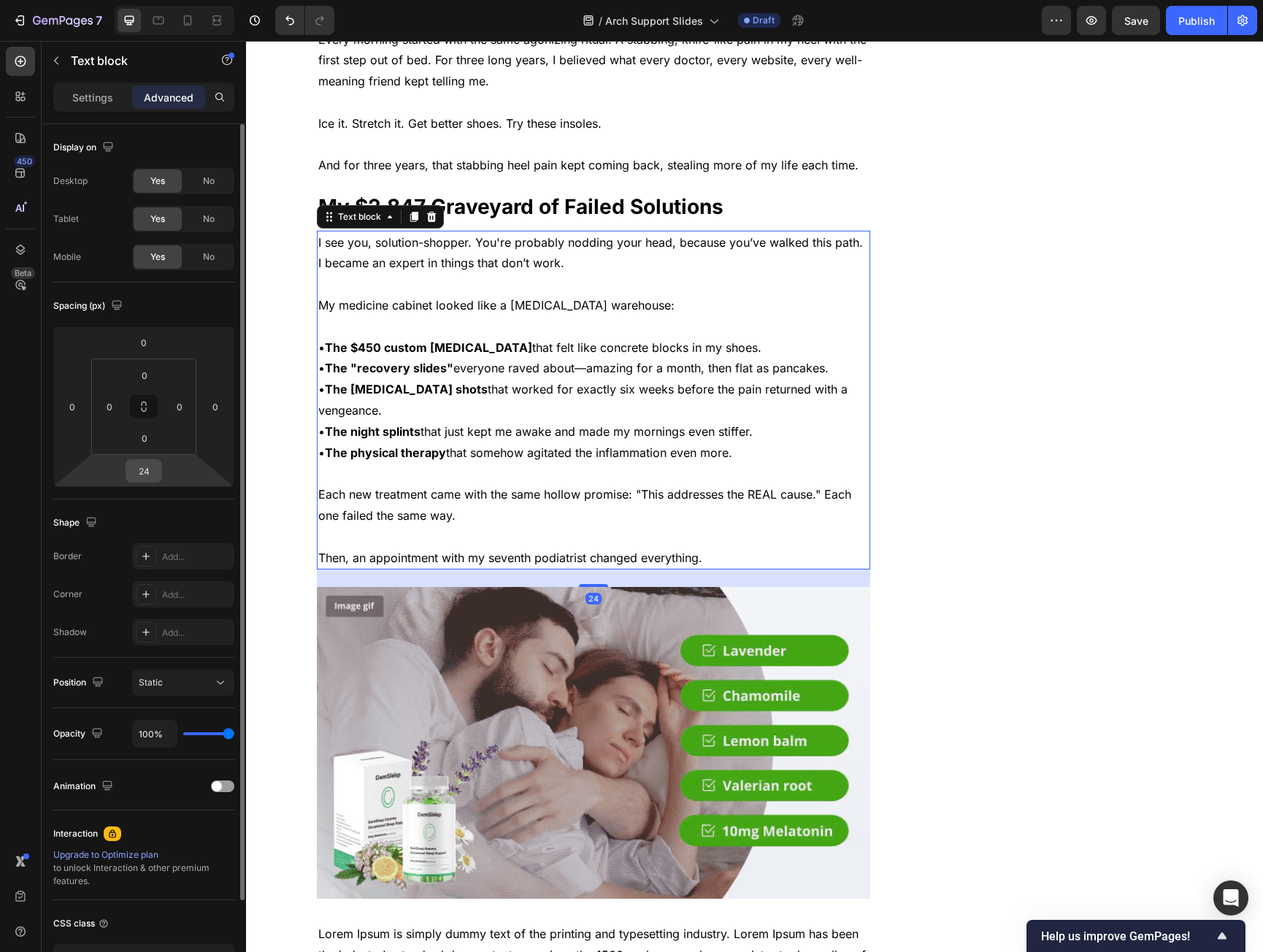
click at [161, 474] on div "24" at bounding box center [143, 471] width 36 height 23
click at [147, 474] on input "24" at bounding box center [144, 471] width 29 height 21
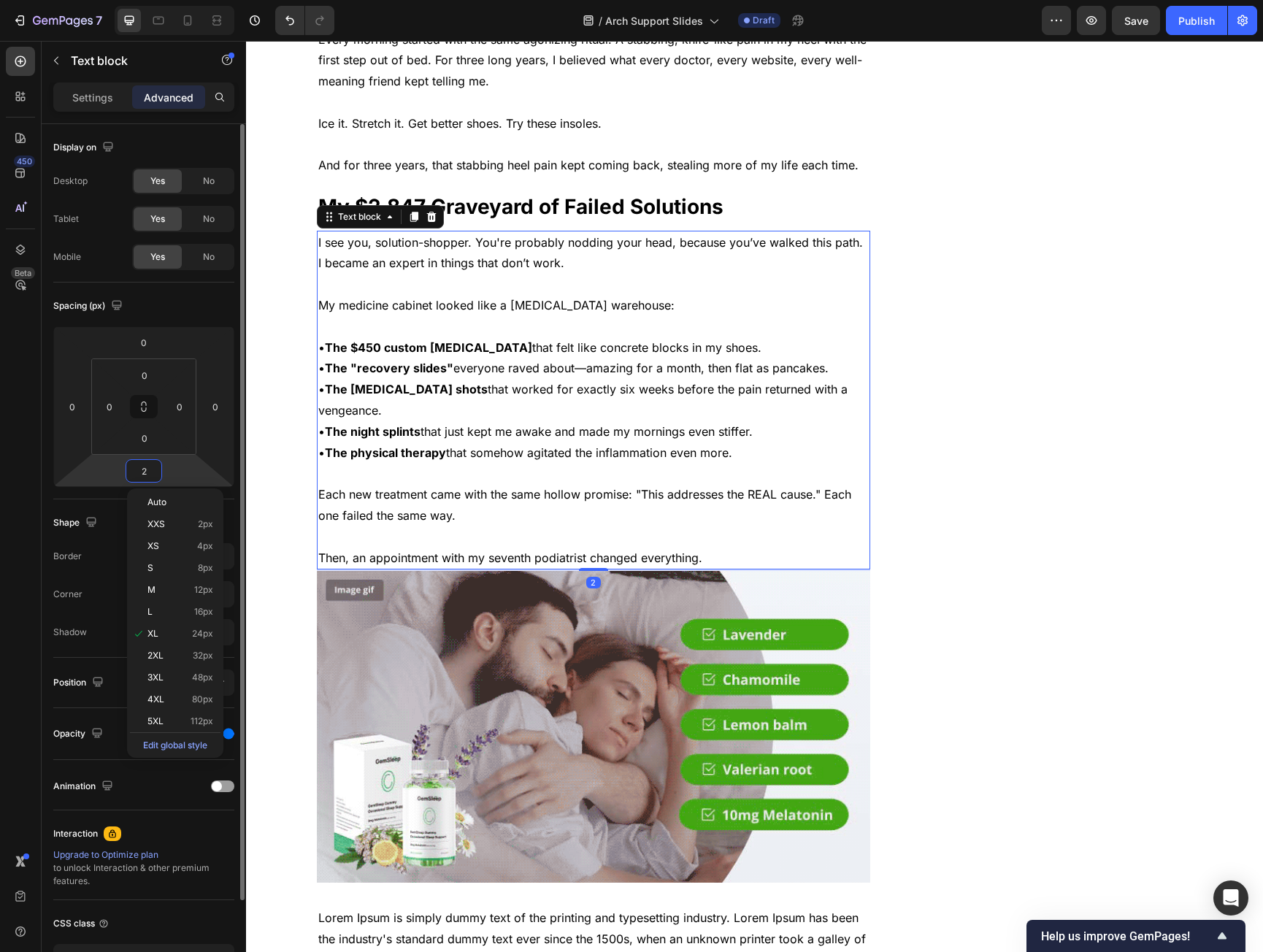
type input "20"
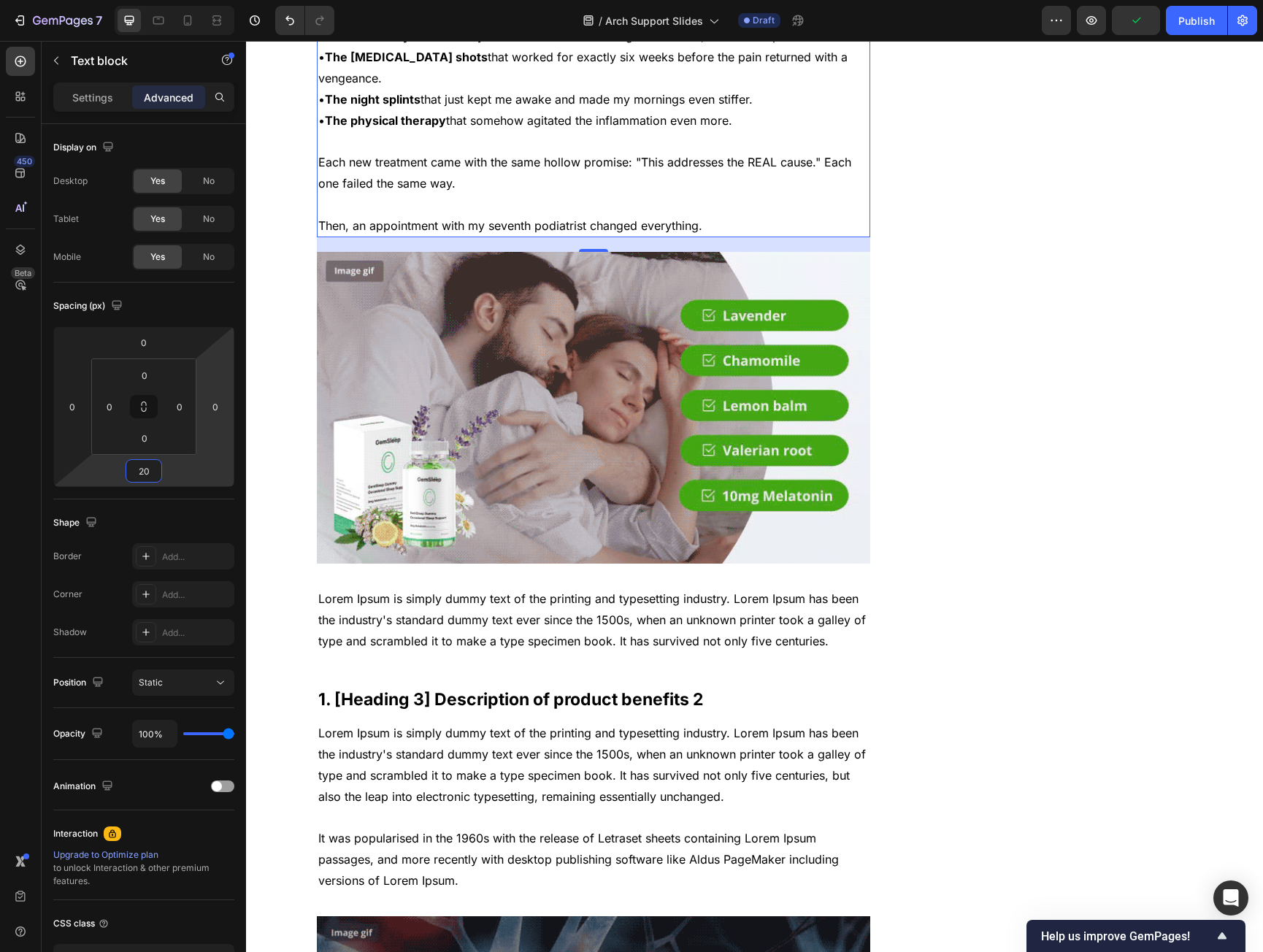
scroll to position [1461, 0]
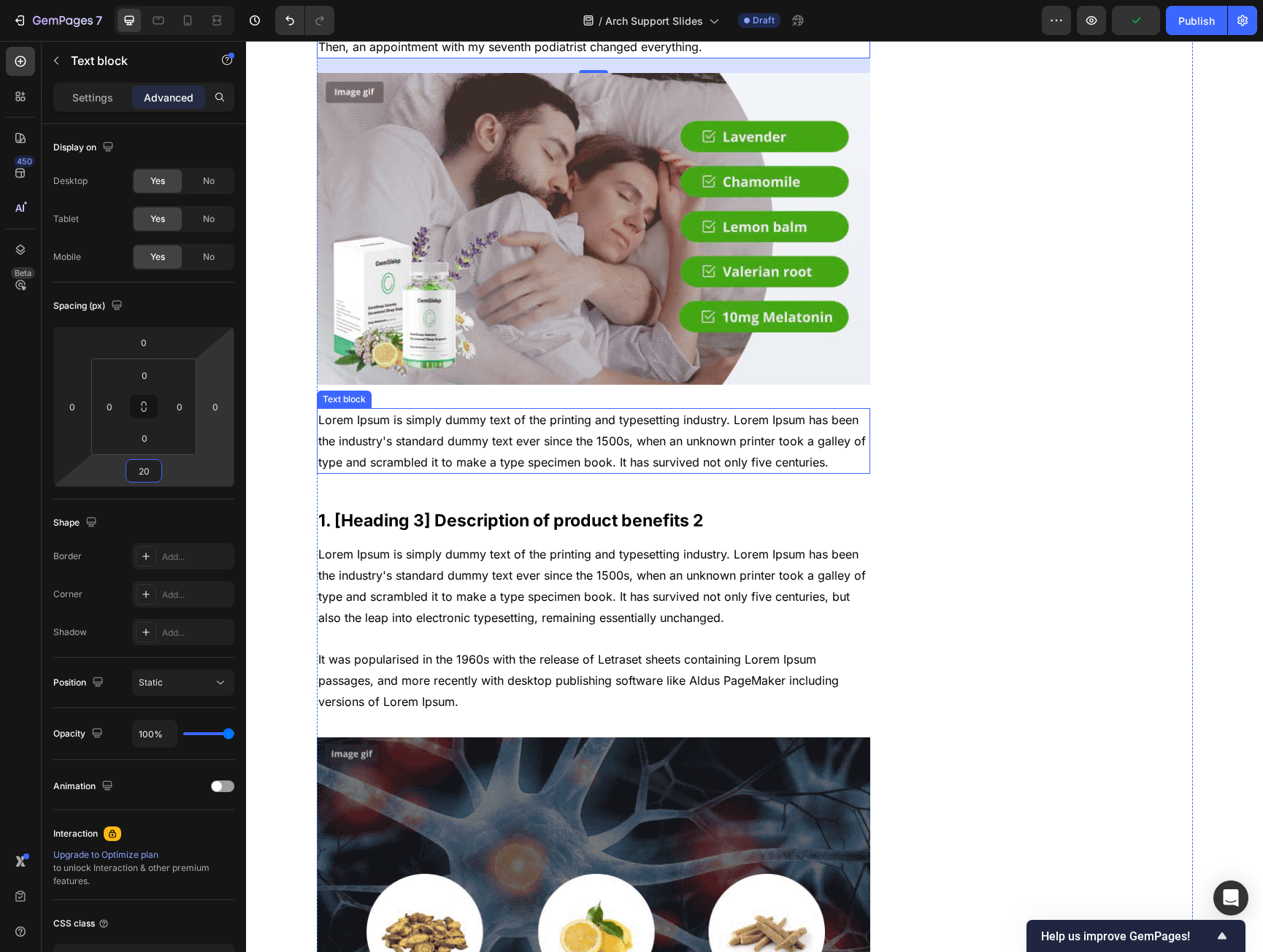
click at [604, 451] on p "Lorem Ipsum is simply dummy text of the printing and typesetting industry. Lore…" at bounding box center [593, 441] width 551 height 62
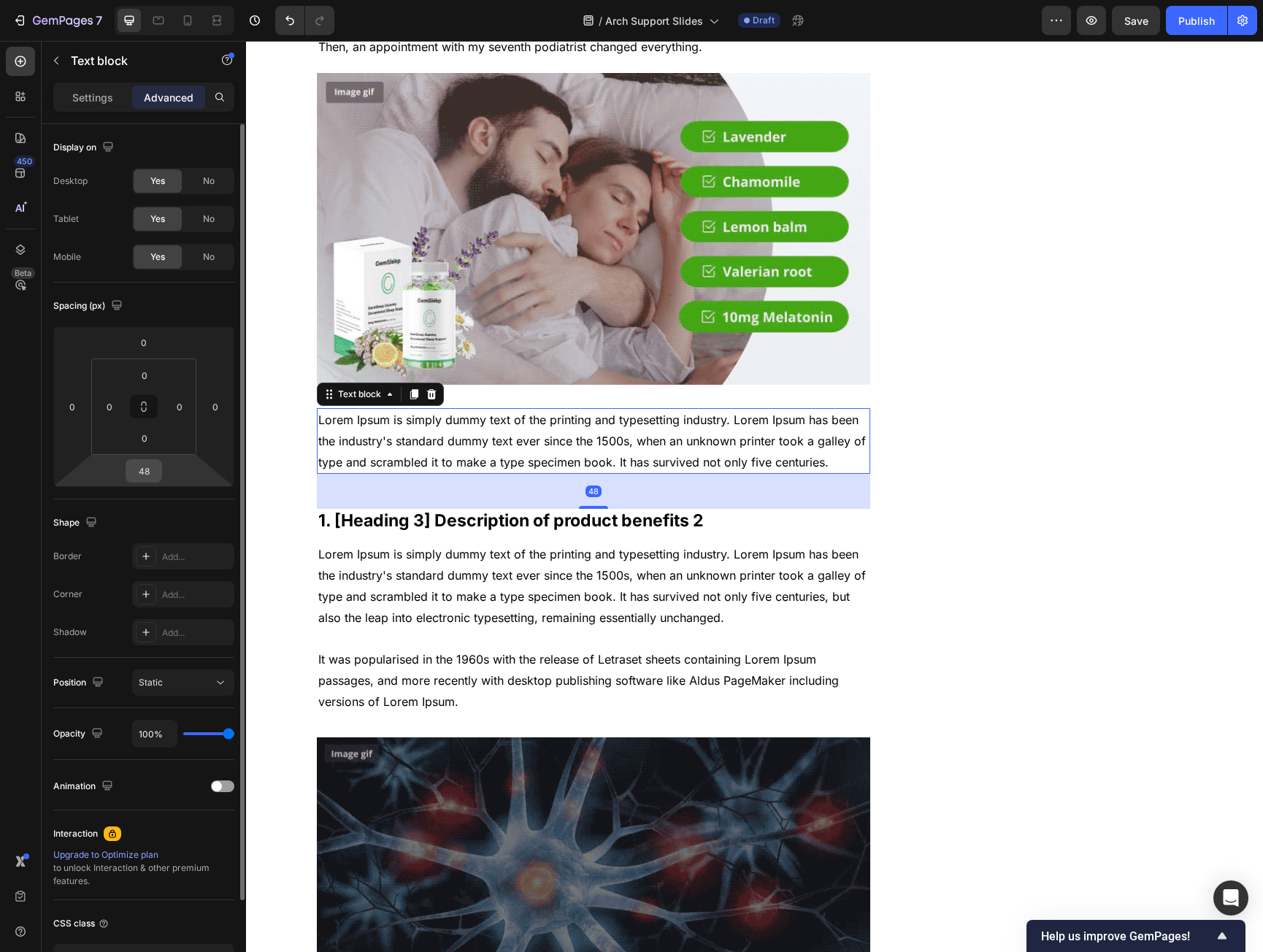
click at [138, 464] on input "48" at bounding box center [144, 471] width 29 height 21
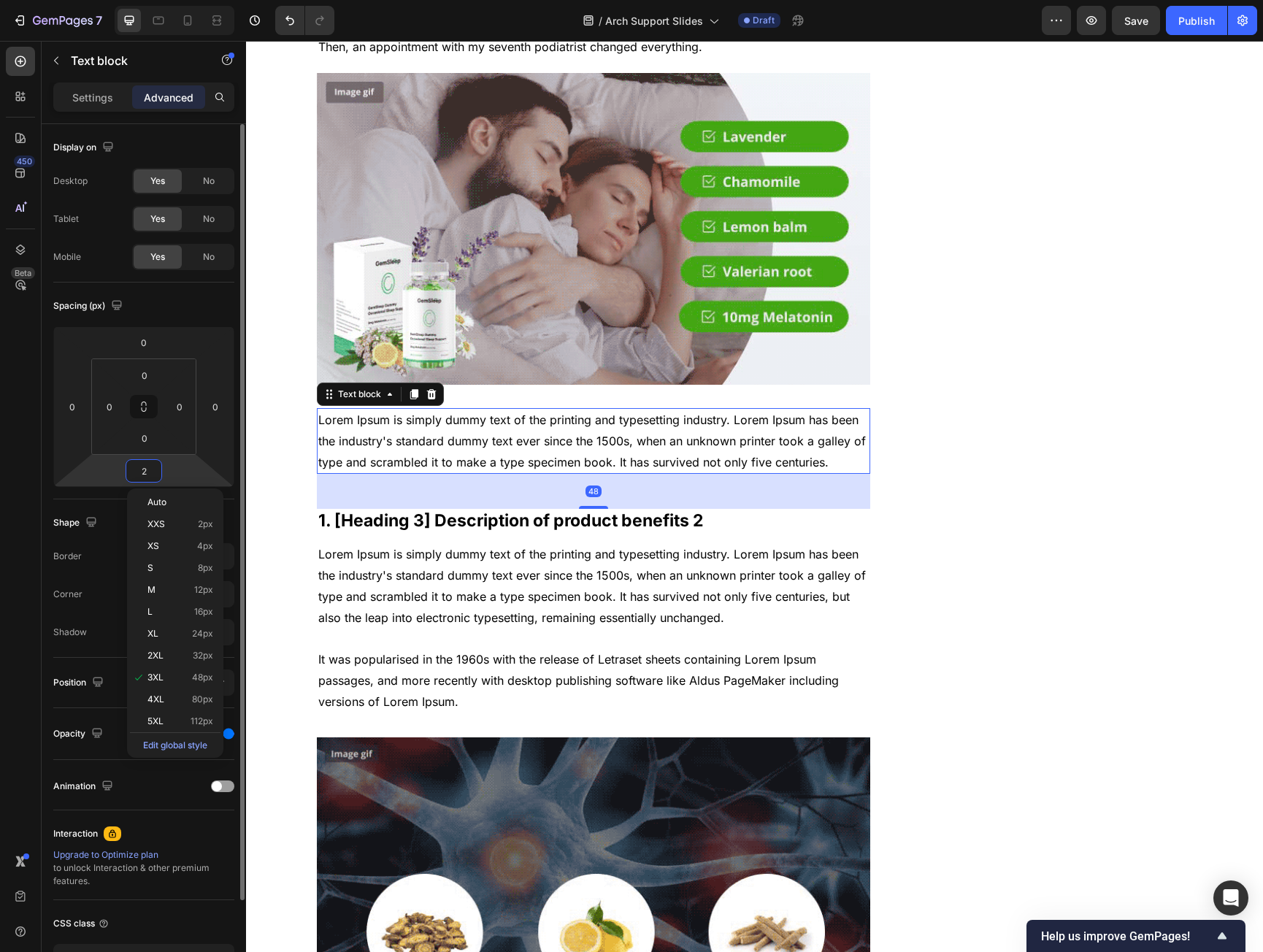
type input "20"
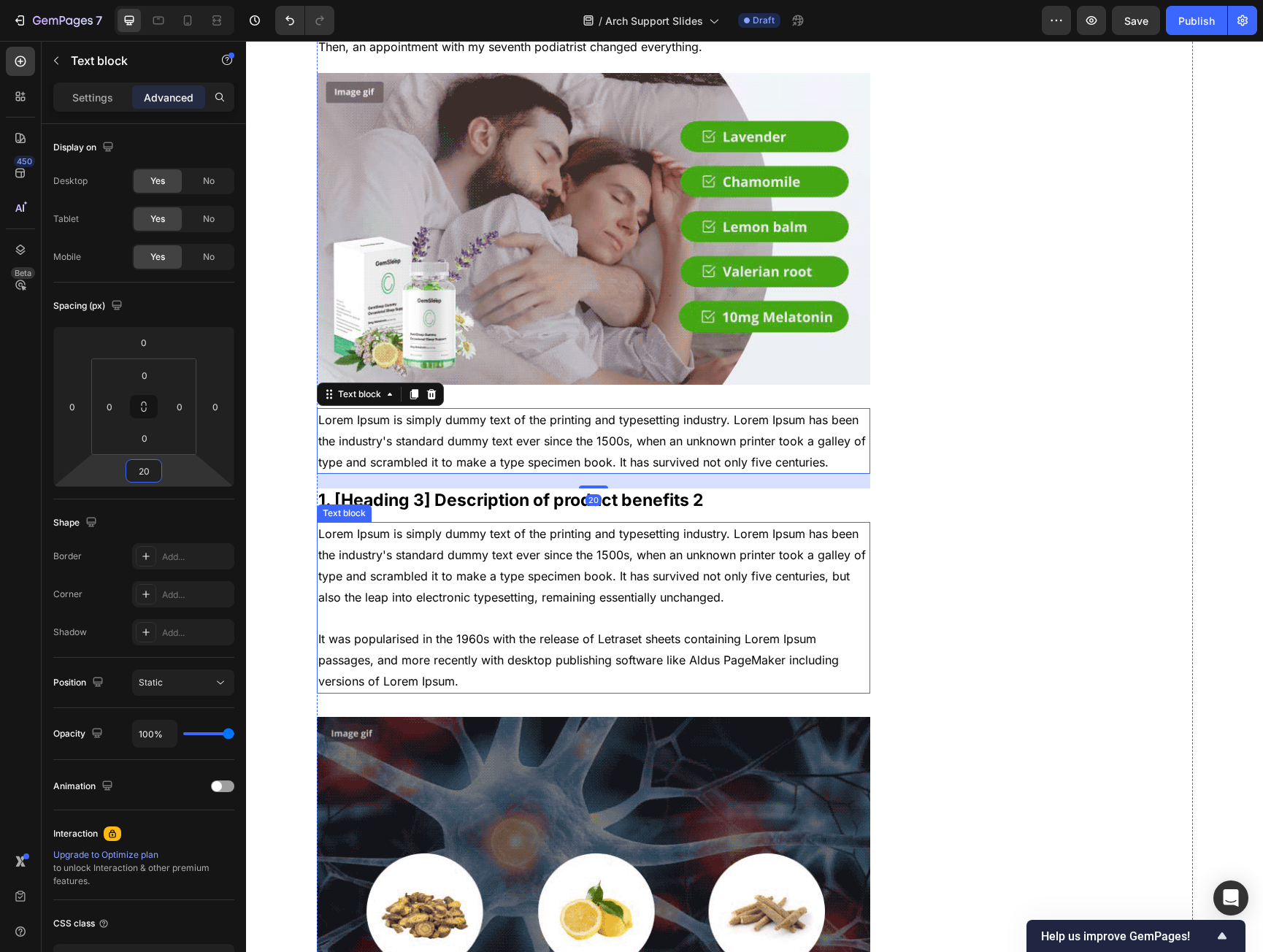
click at [487, 664] on p "Lorem Ipsum is simply dummy text of the printing and typesetting industry. Lore…" at bounding box center [593, 608] width 551 height 168
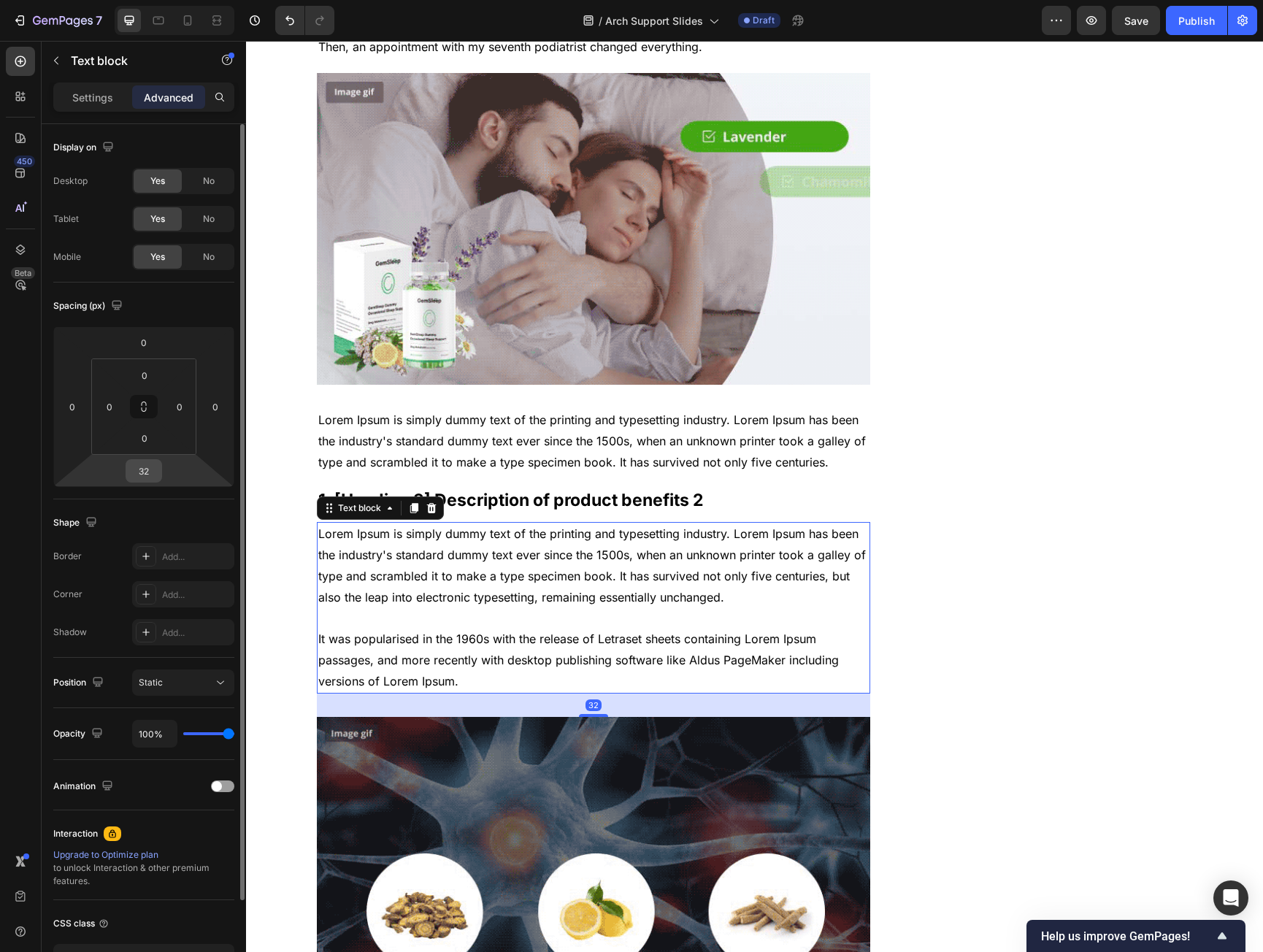
click at [141, 474] on input "32" at bounding box center [144, 471] width 29 height 21
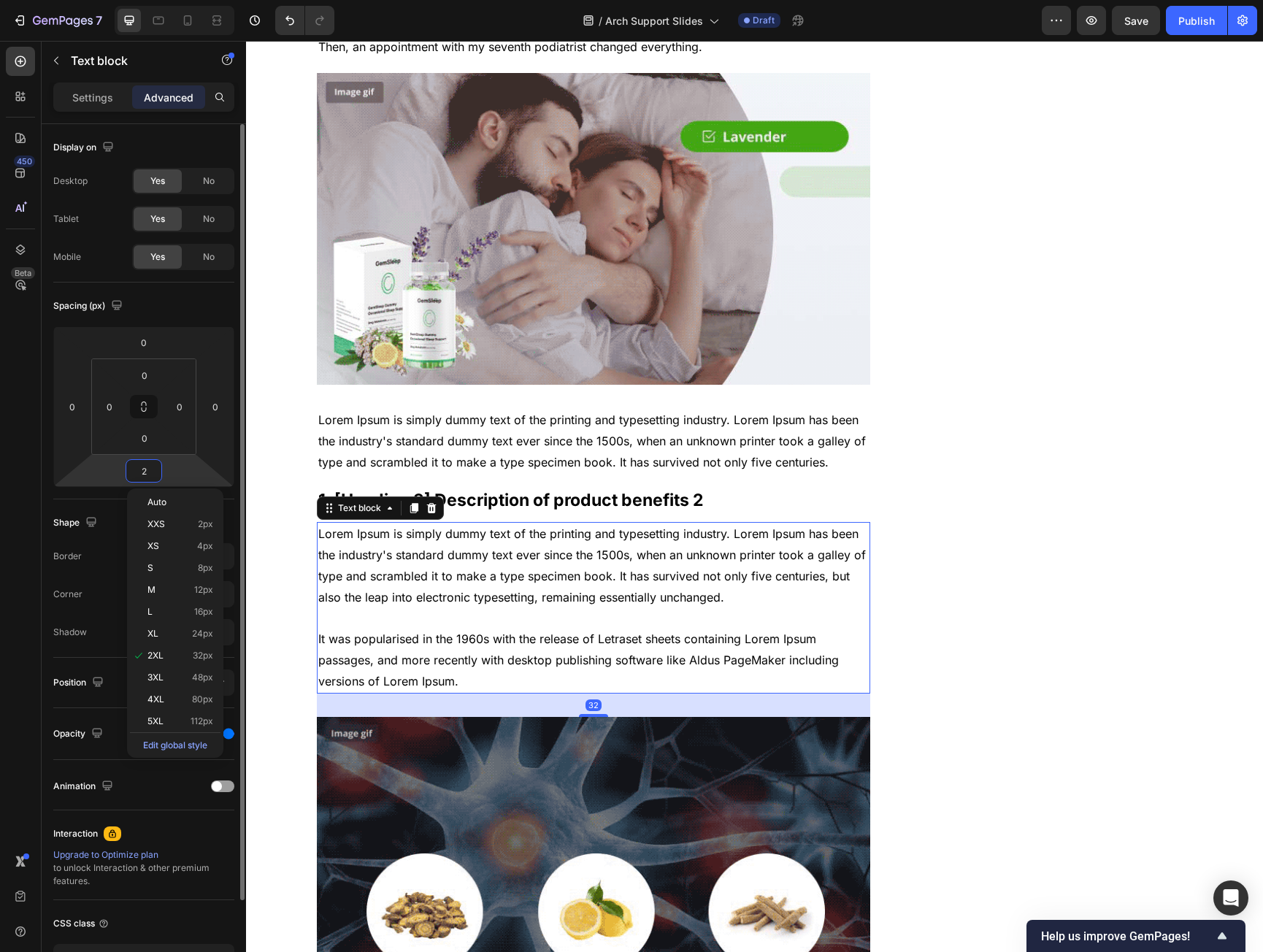
type input "20"
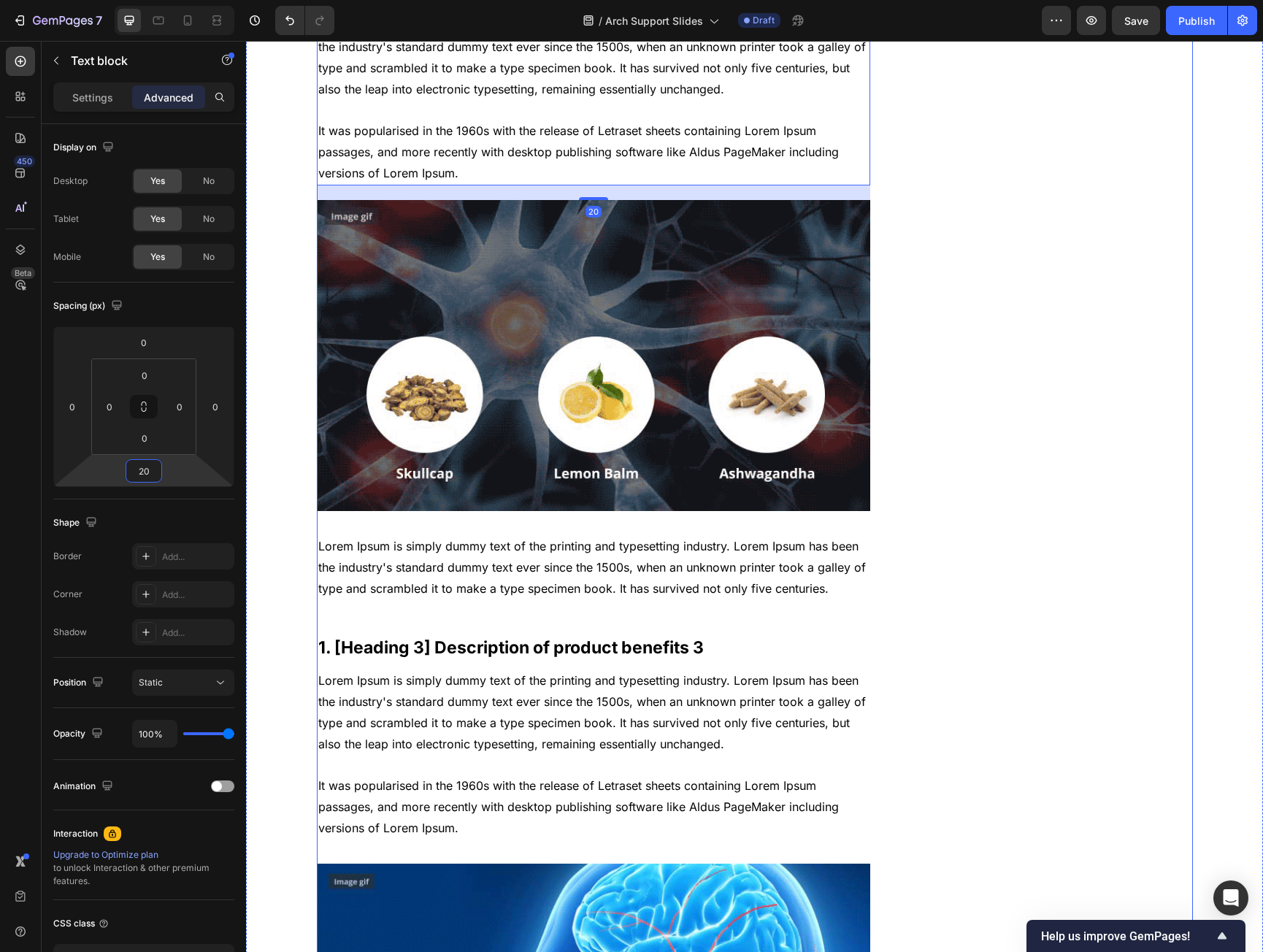
scroll to position [1972, 0]
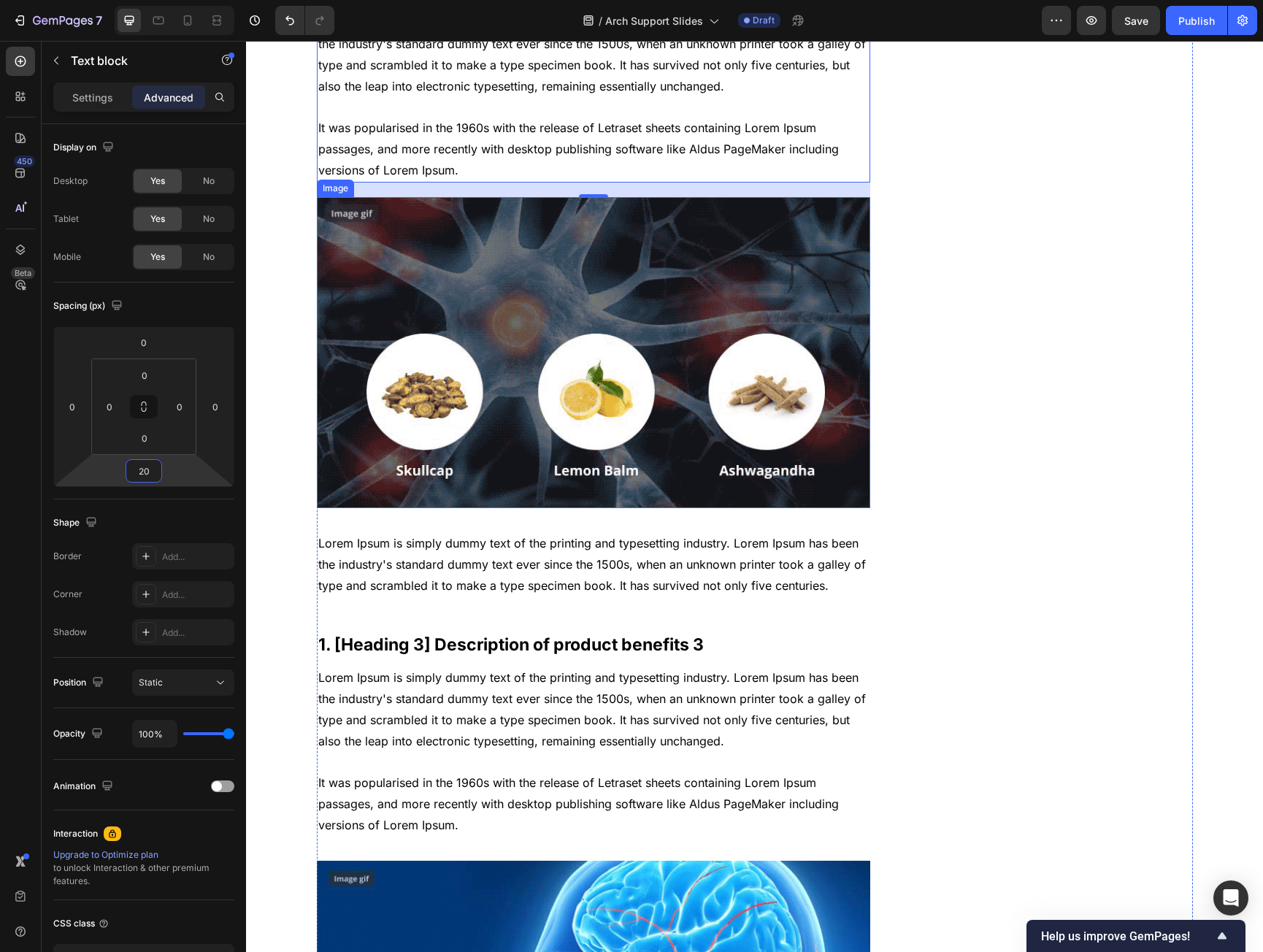
click at [587, 450] on img at bounding box center [594, 353] width 554 height 312
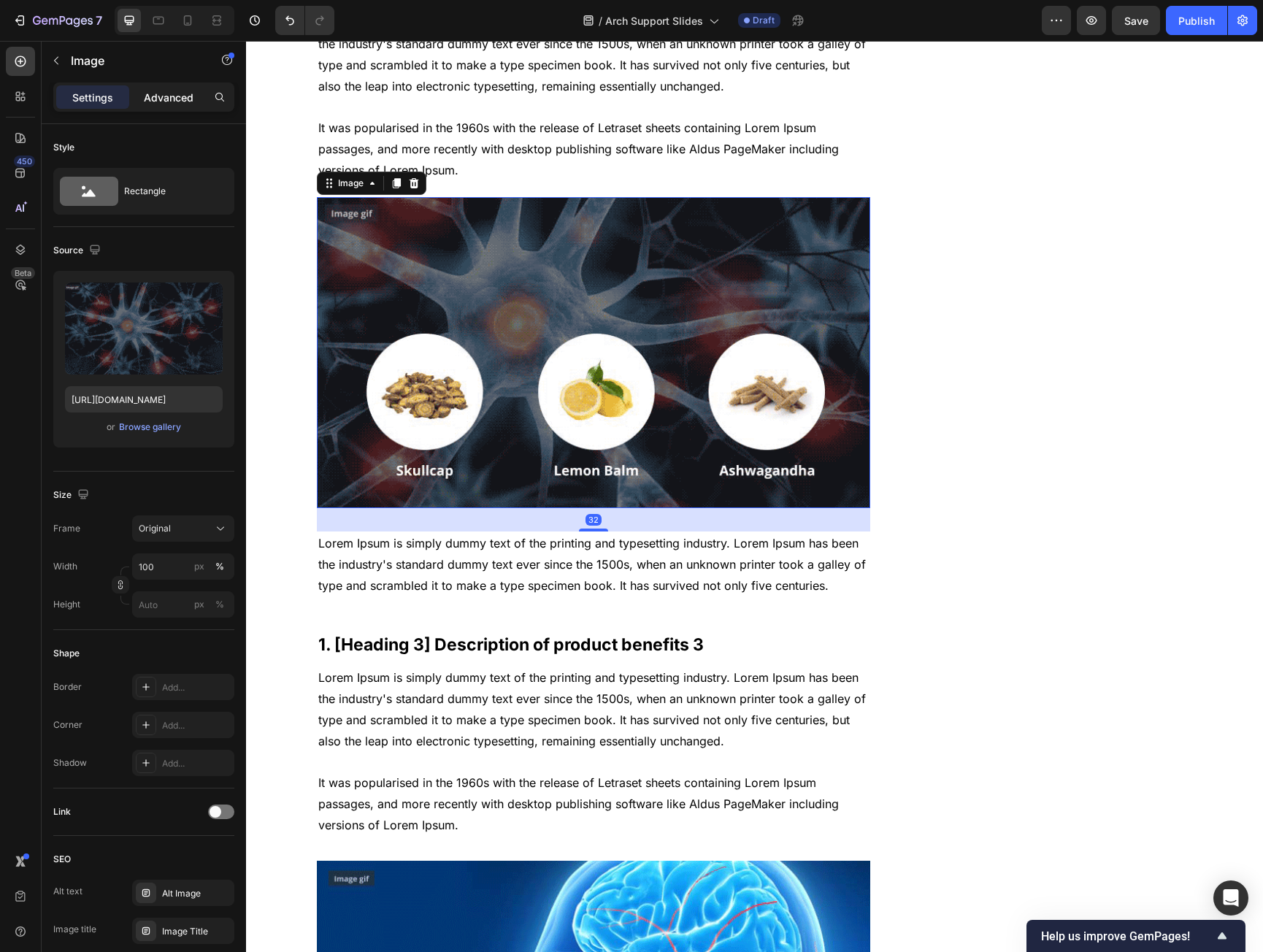
click at [162, 106] on div "Advanced" at bounding box center [169, 98] width 73 height 23
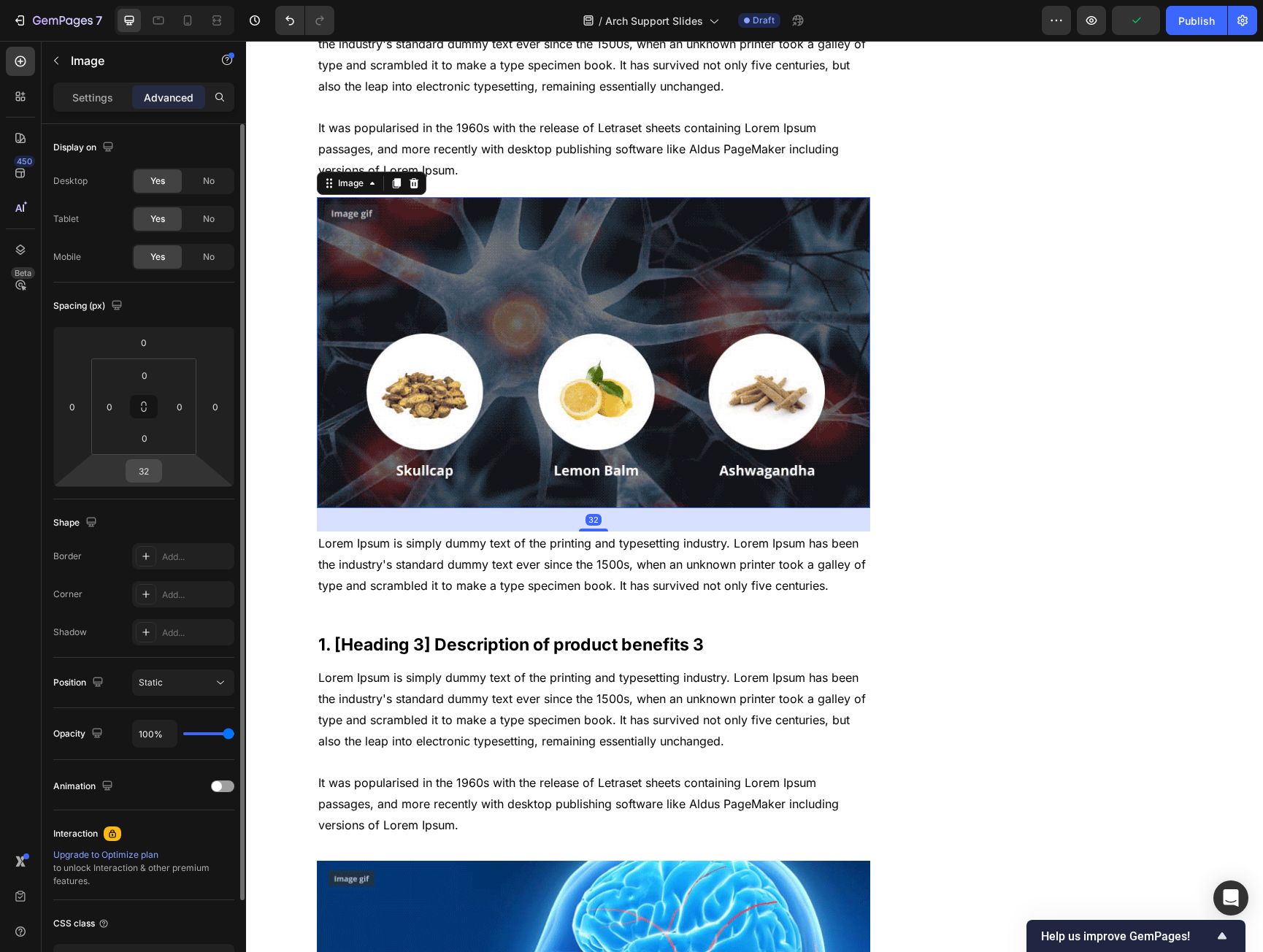
click at [156, 469] on input "32" at bounding box center [144, 471] width 29 height 21
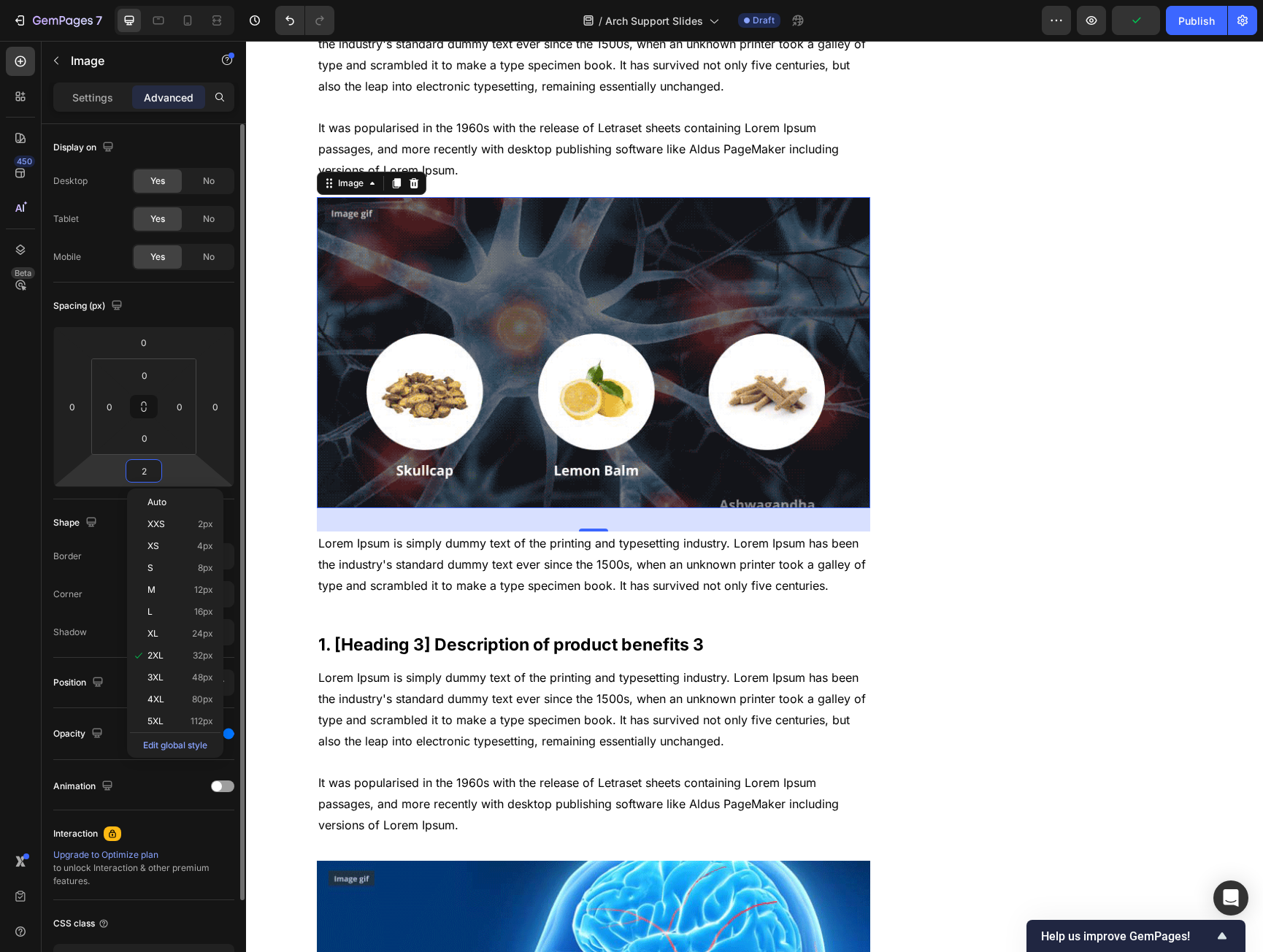
type input "20"
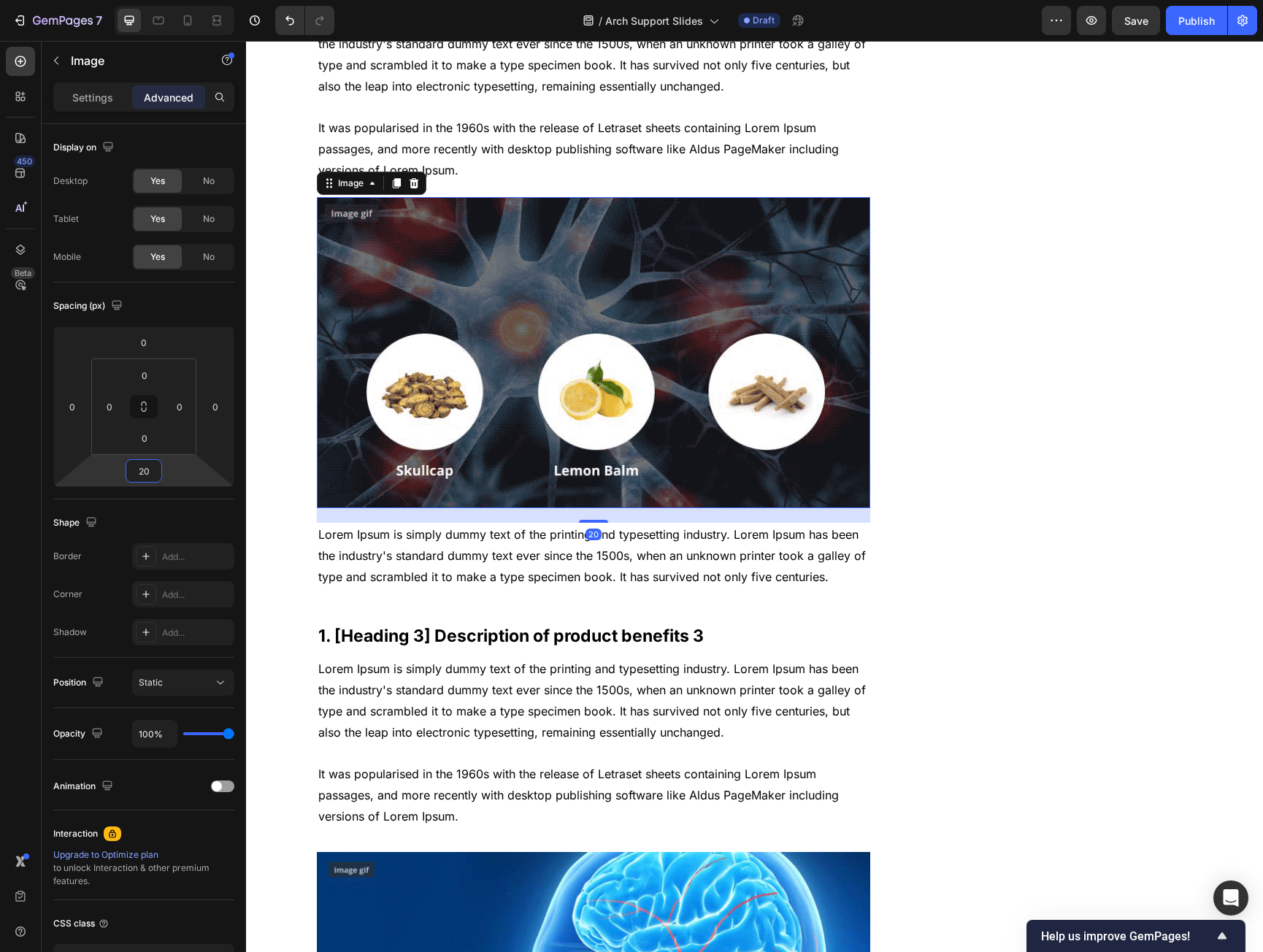
click at [318, 575] on p "Lorem Ipsum is simply dummy text of the printing and typesetting industry. Lore…" at bounding box center [593, 556] width 551 height 62
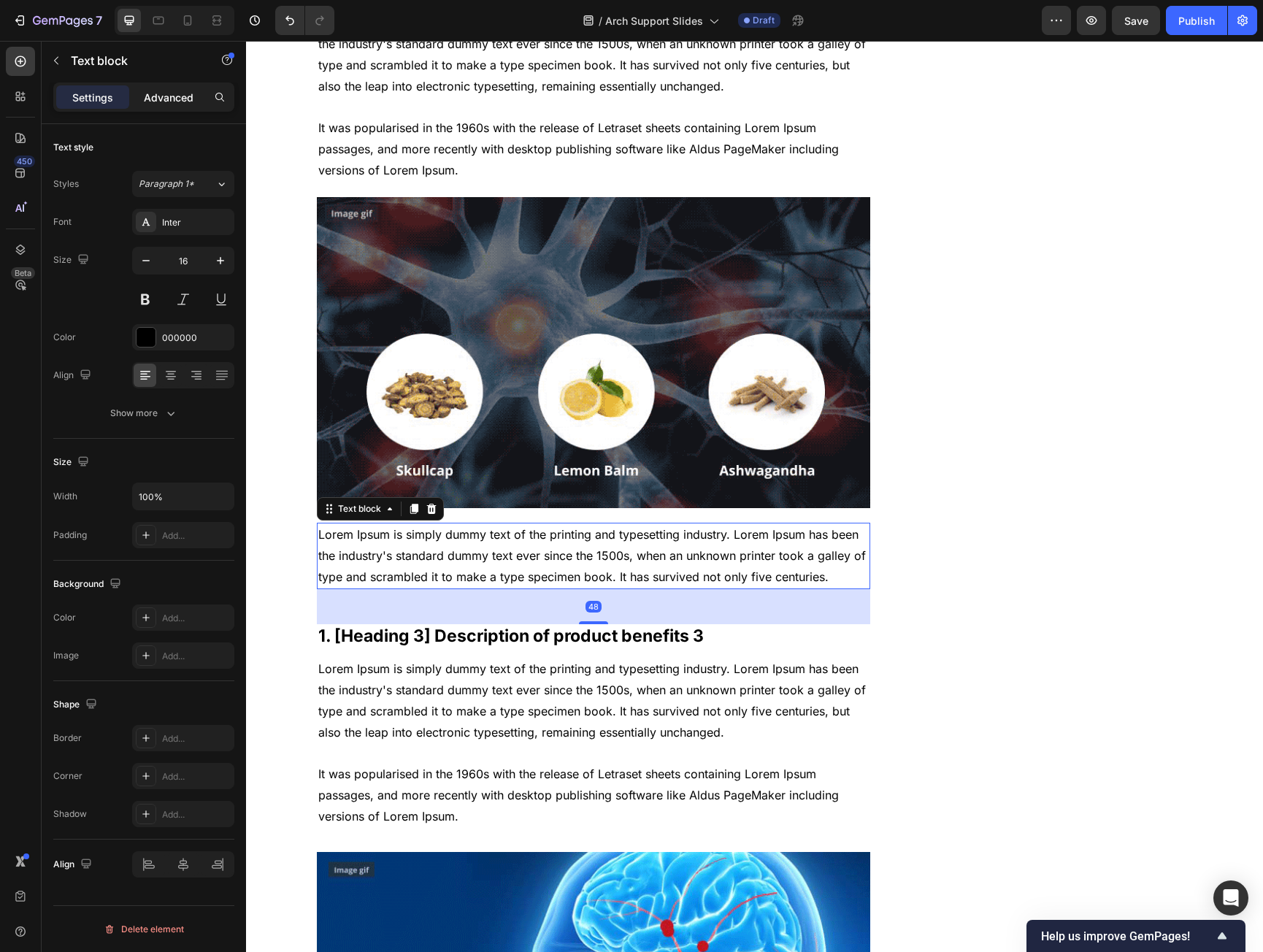
click at [178, 106] on div "Advanced" at bounding box center [169, 98] width 73 height 23
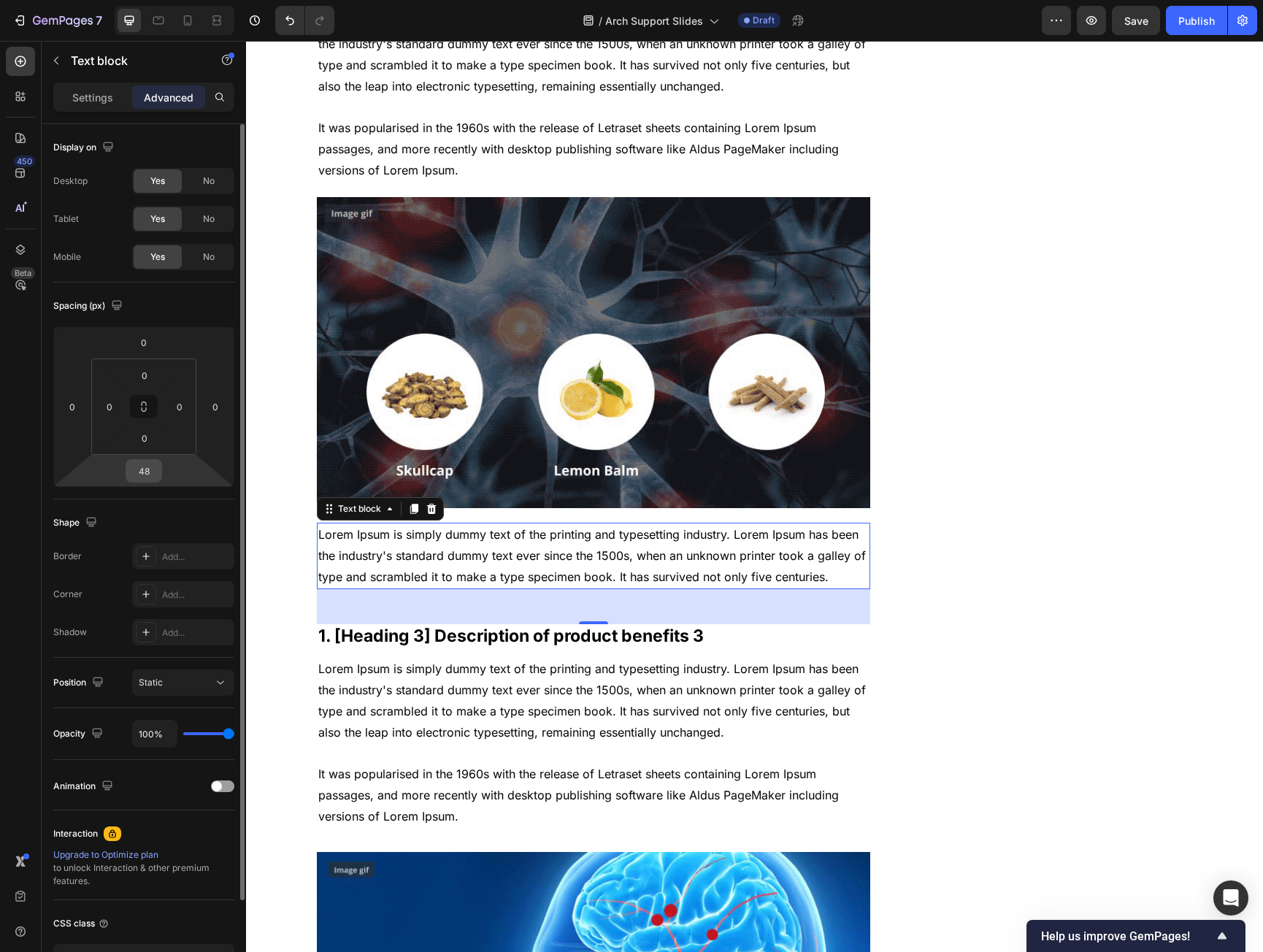
click at [146, 476] on input "48" at bounding box center [144, 471] width 29 height 21
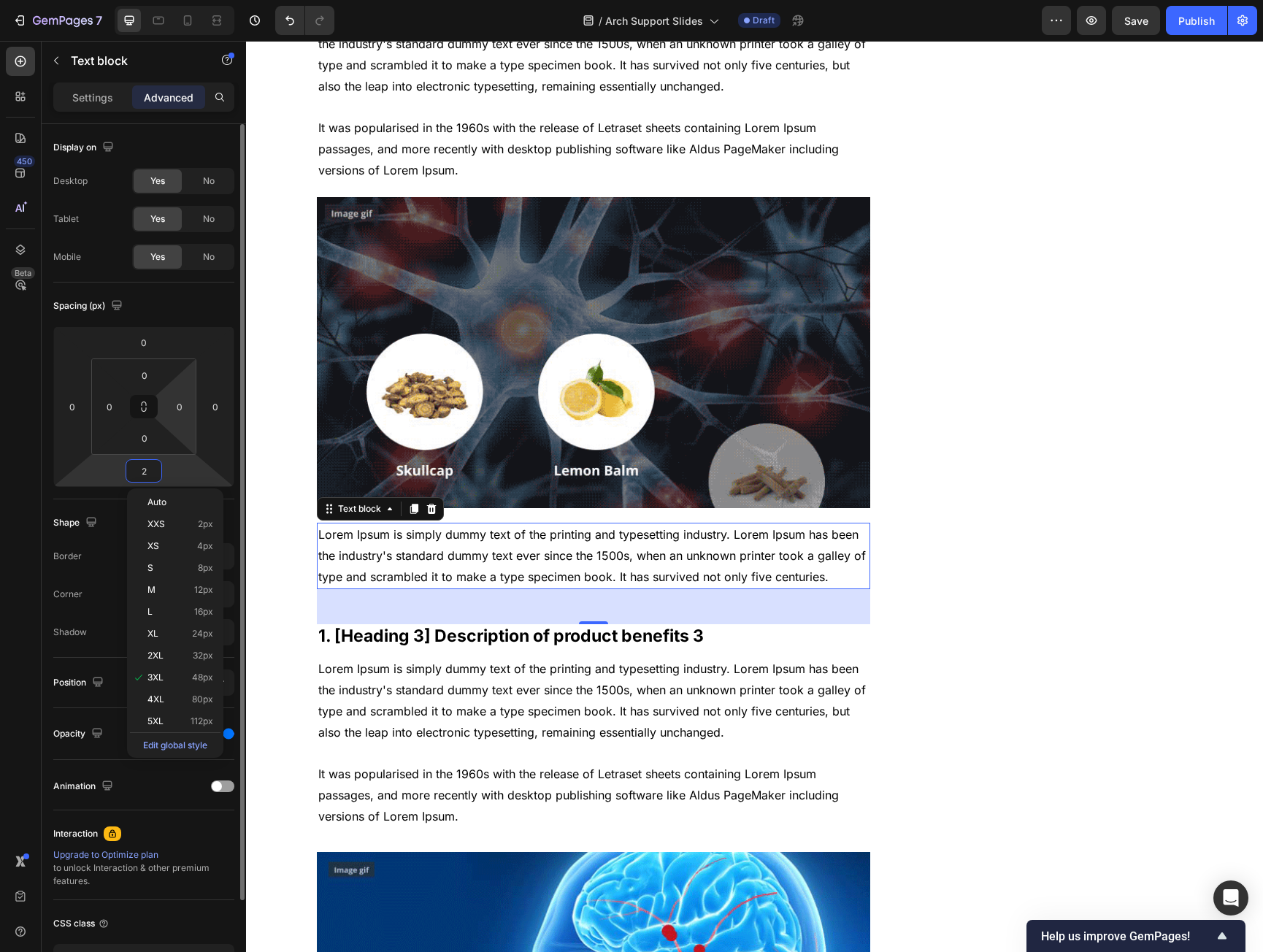
type input "20"
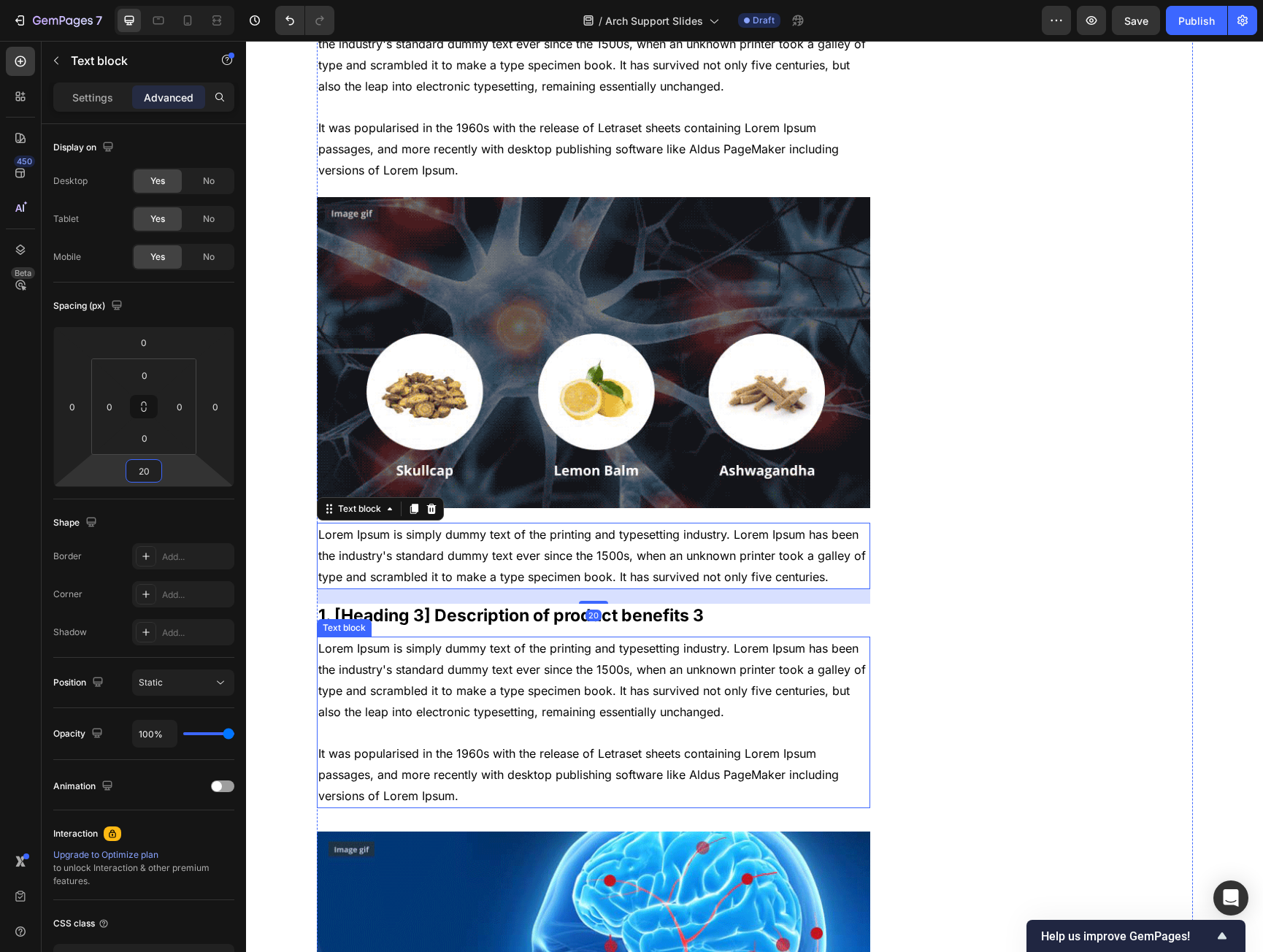
click at [714, 761] on p "Lorem Ipsum is simply dummy text of the printing and typesetting industry. Lore…" at bounding box center [593, 722] width 551 height 168
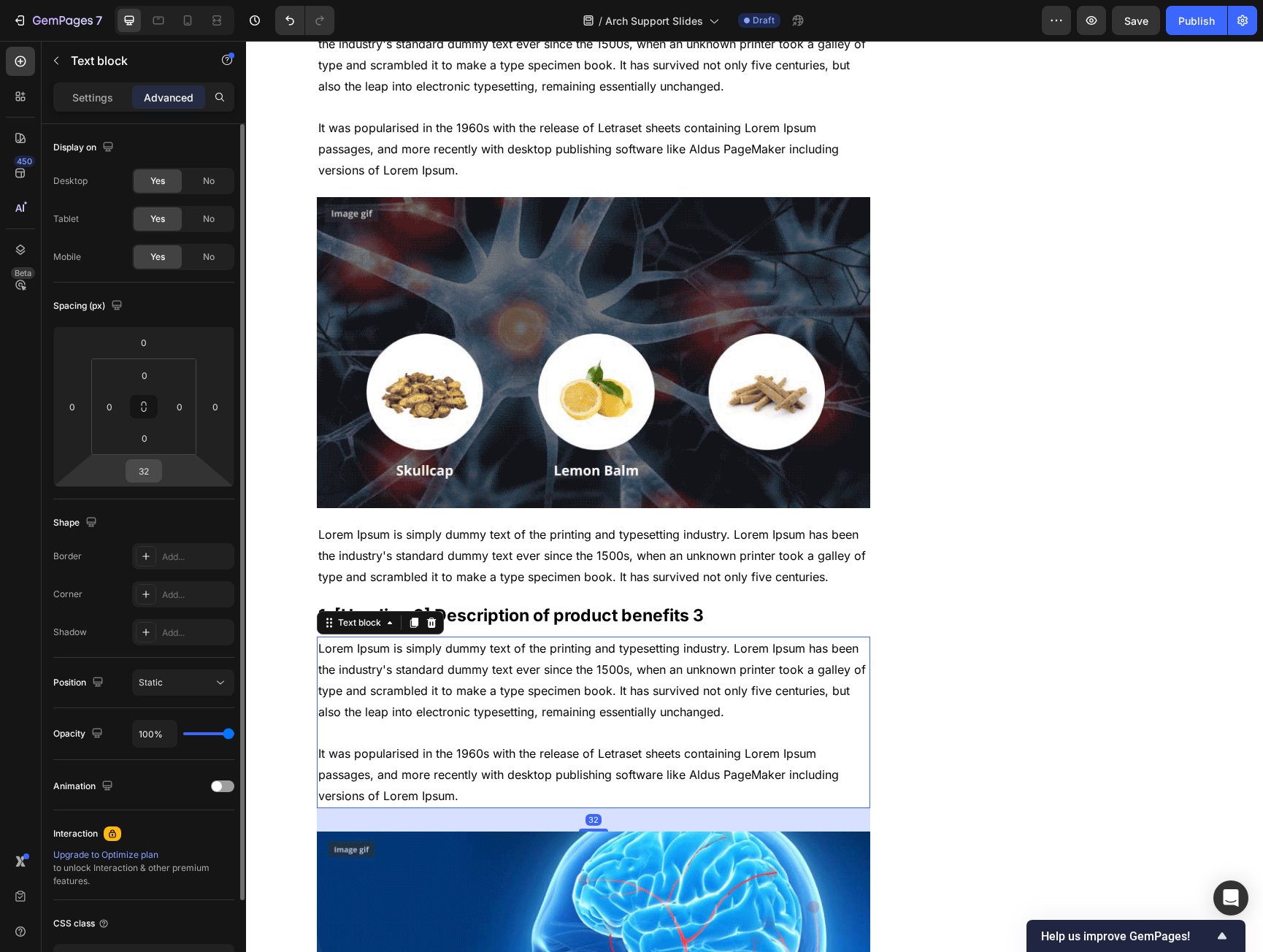
click at [142, 476] on input "32" at bounding box center [144, 471] width 29 height 21
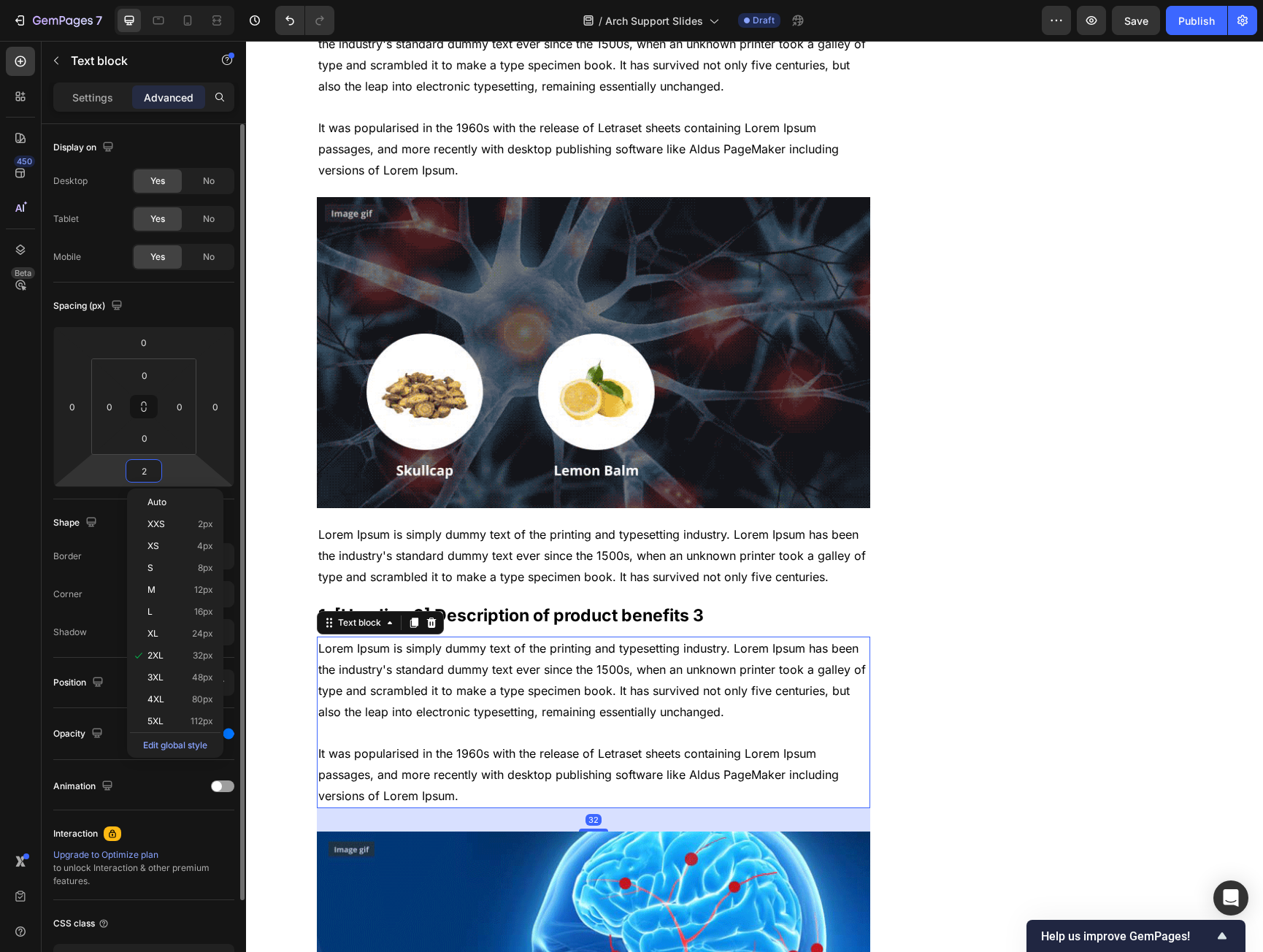
type input "20"
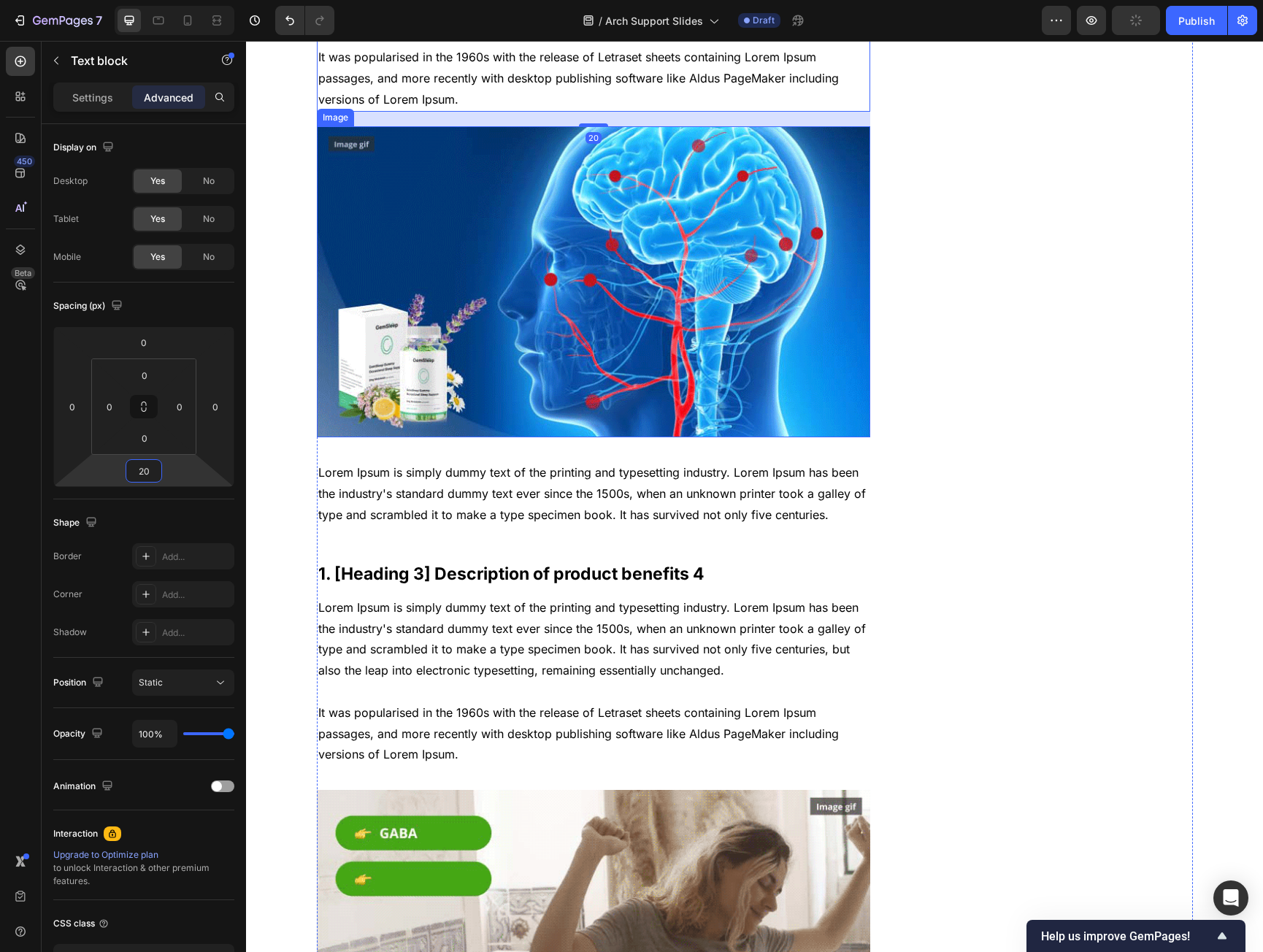
scroll to position [2703, 0]
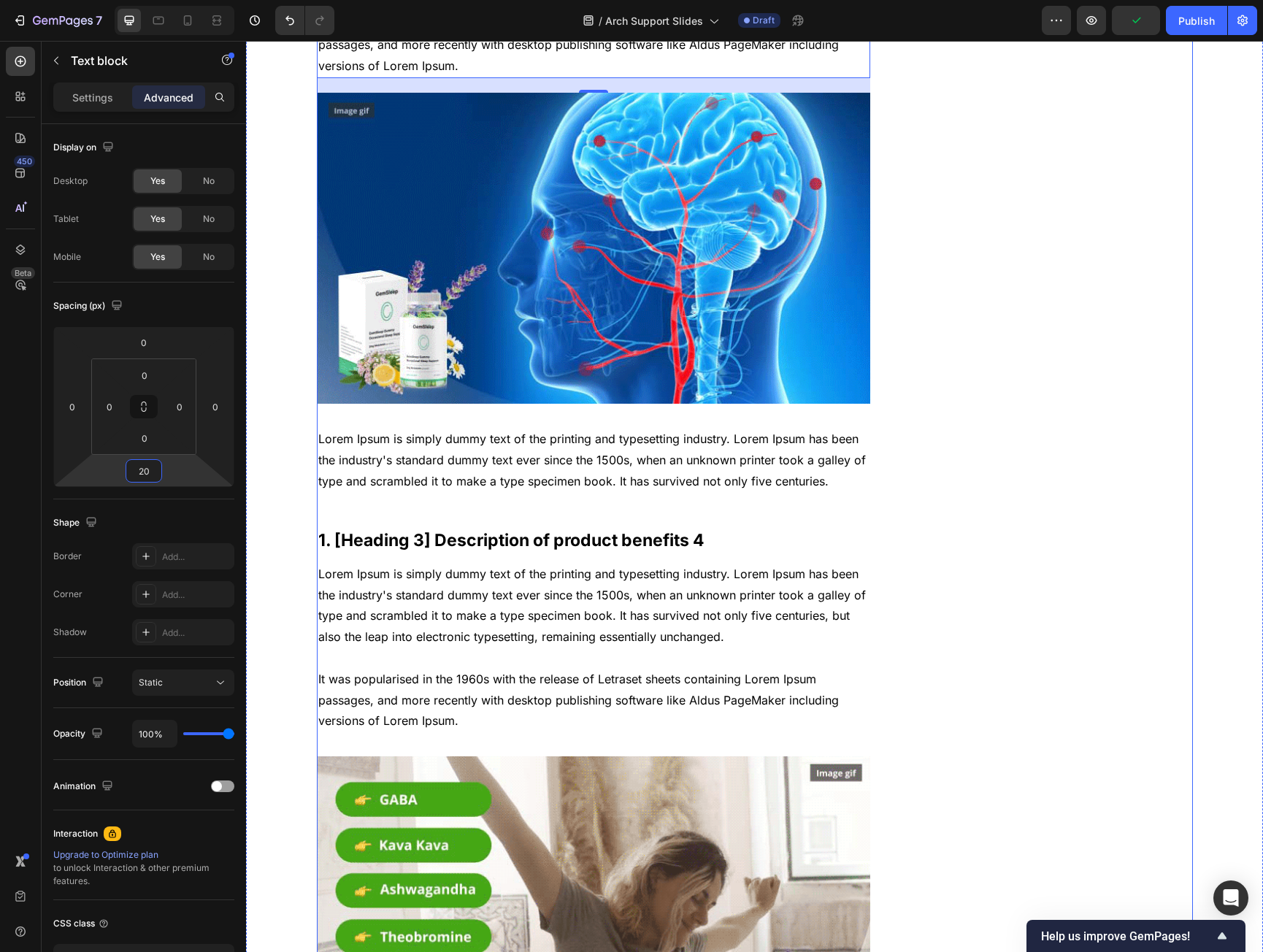
click at [475, 326] on img at bounding box center [594, 249] width 554 height 312
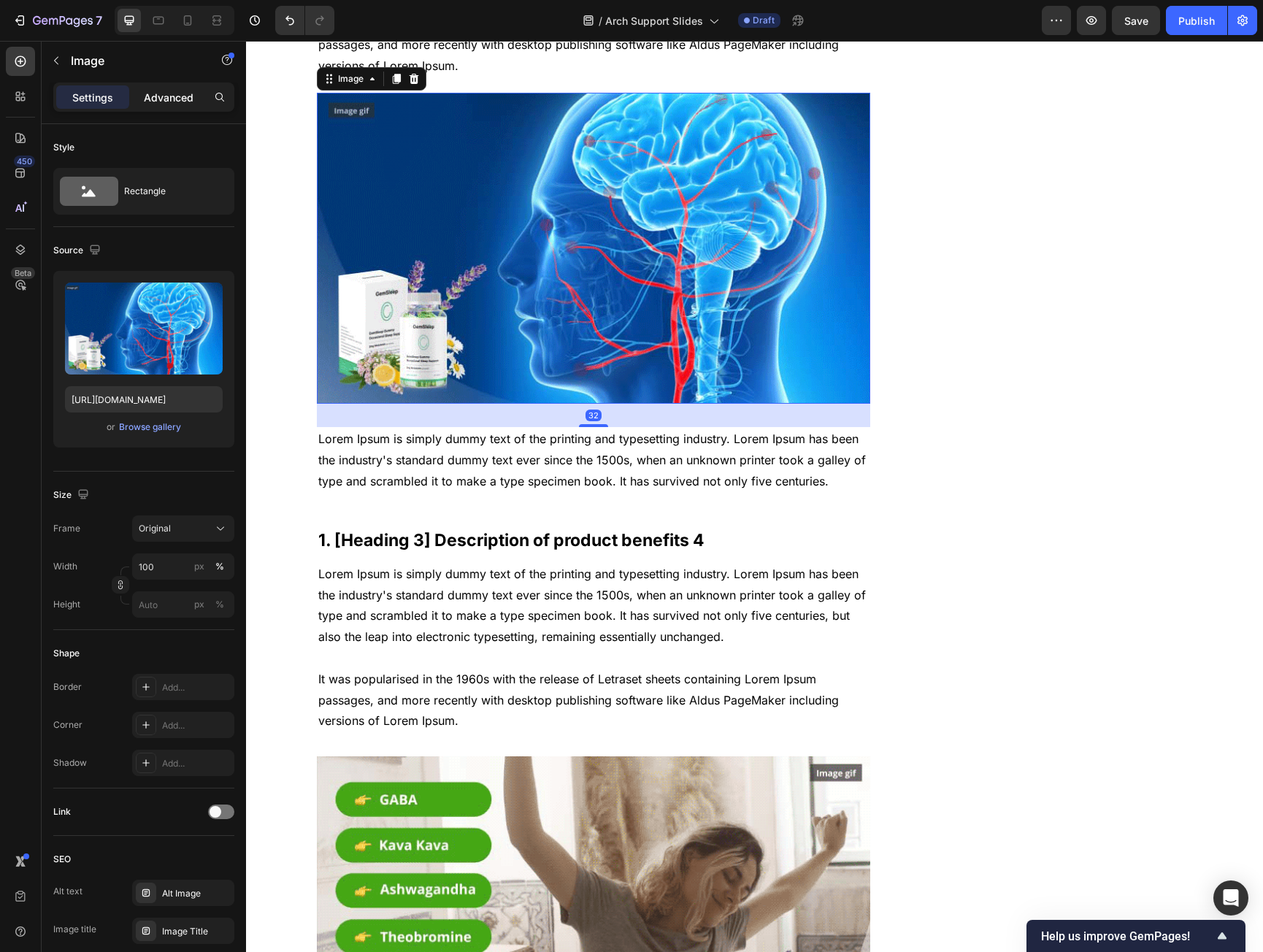
click at [165, 95] on p "Advanced" at bounding box center [169, 98] width 50 height 16
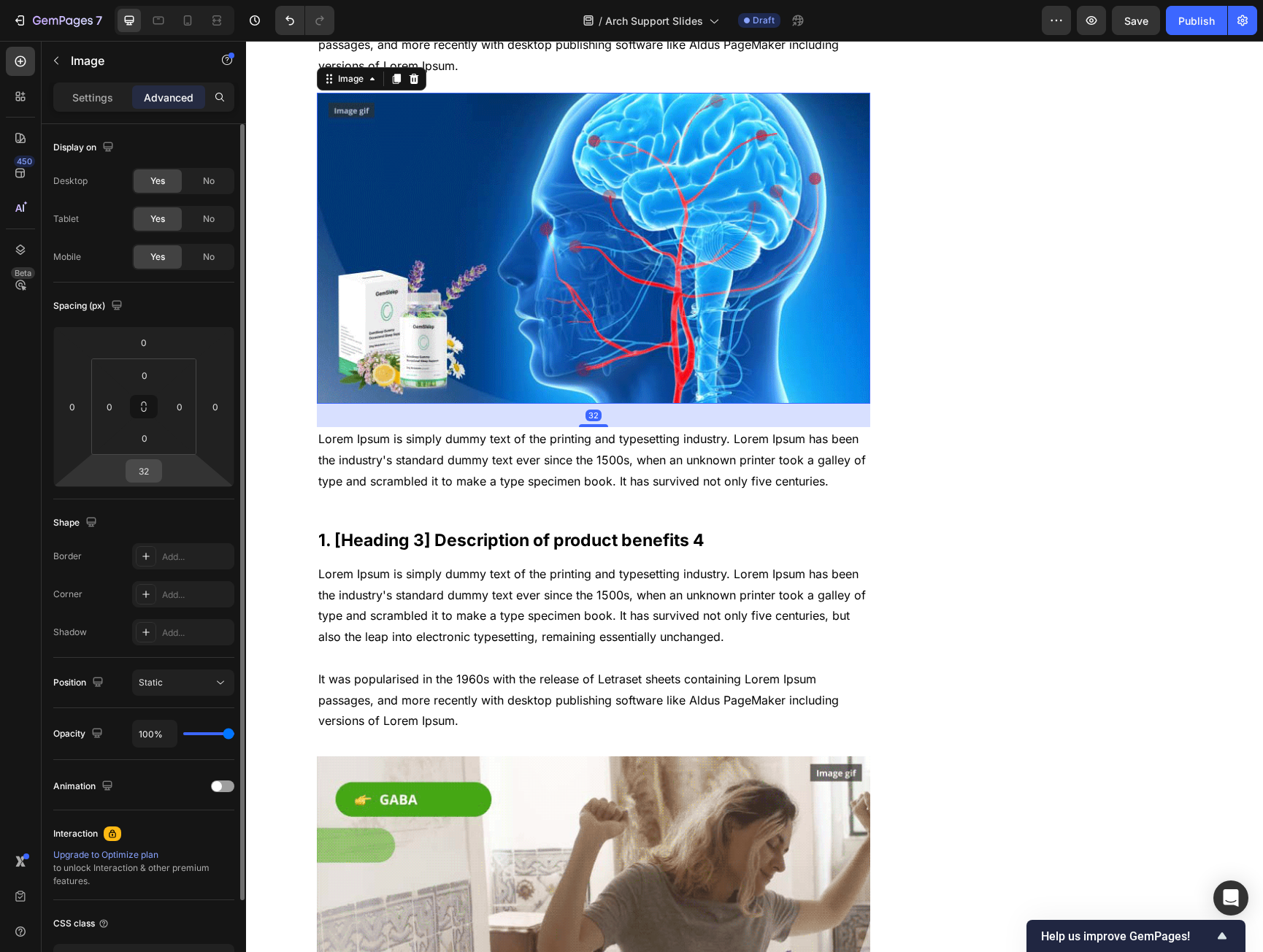
drag, startPoint x: 141, startPoint y: 459, endPoint x: 150, endPoint y: 456, distance: 9.5
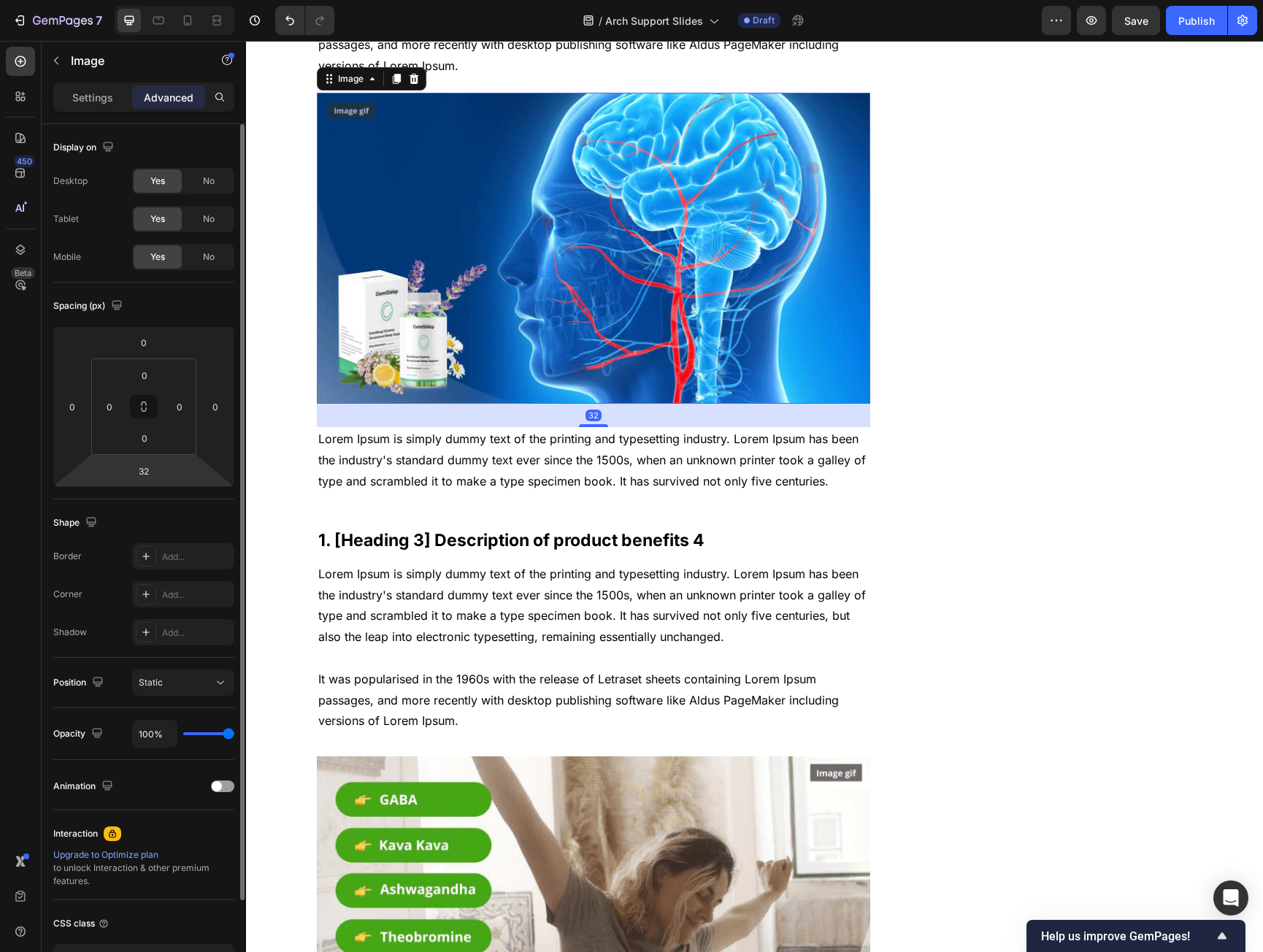
click at [144, 459] on div "32" at bounding box center [143, 471] width 36 height 23
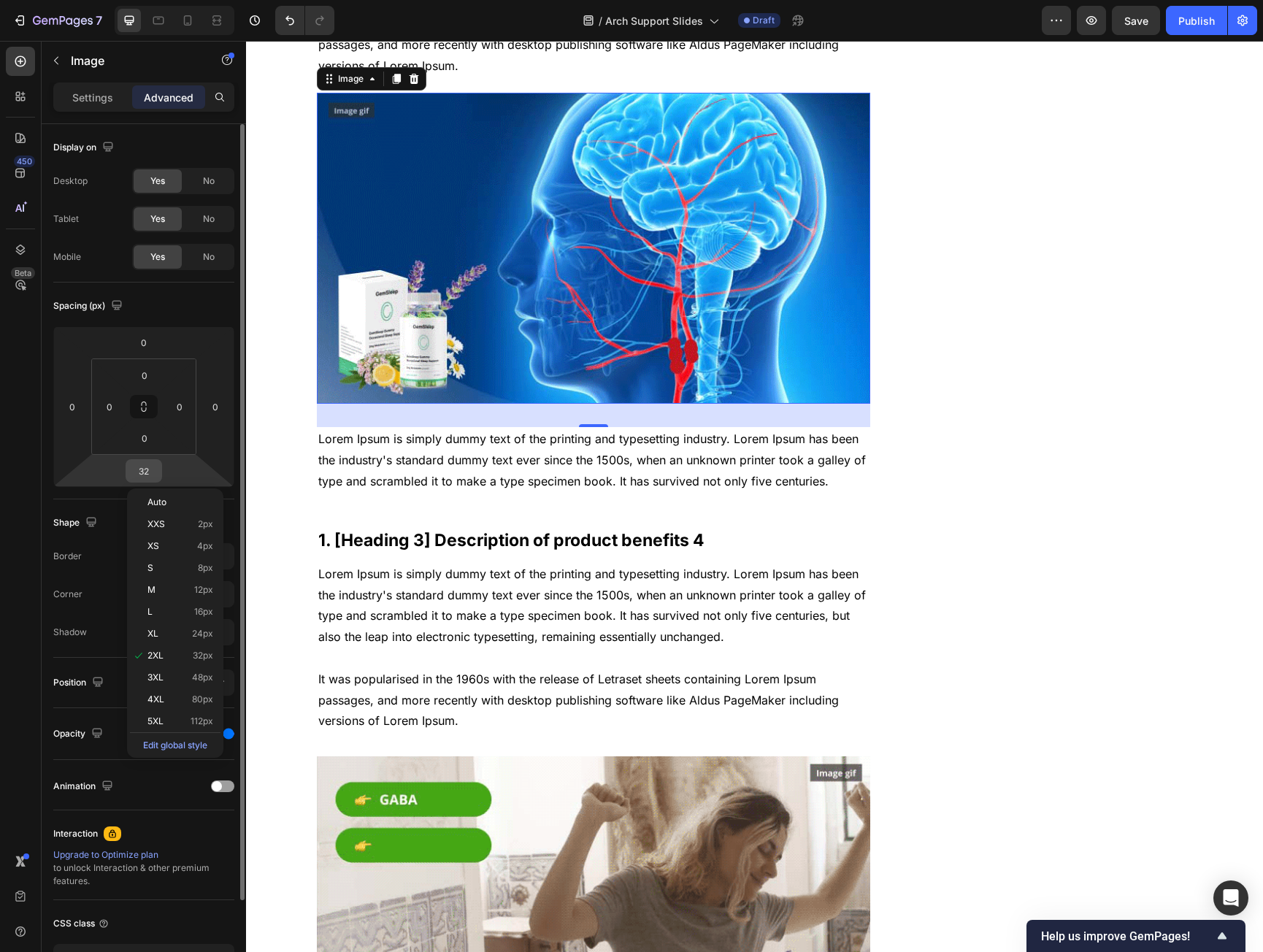
click at [138, 471] on input "32" at bounding box center [144, 471] width 29 height 21
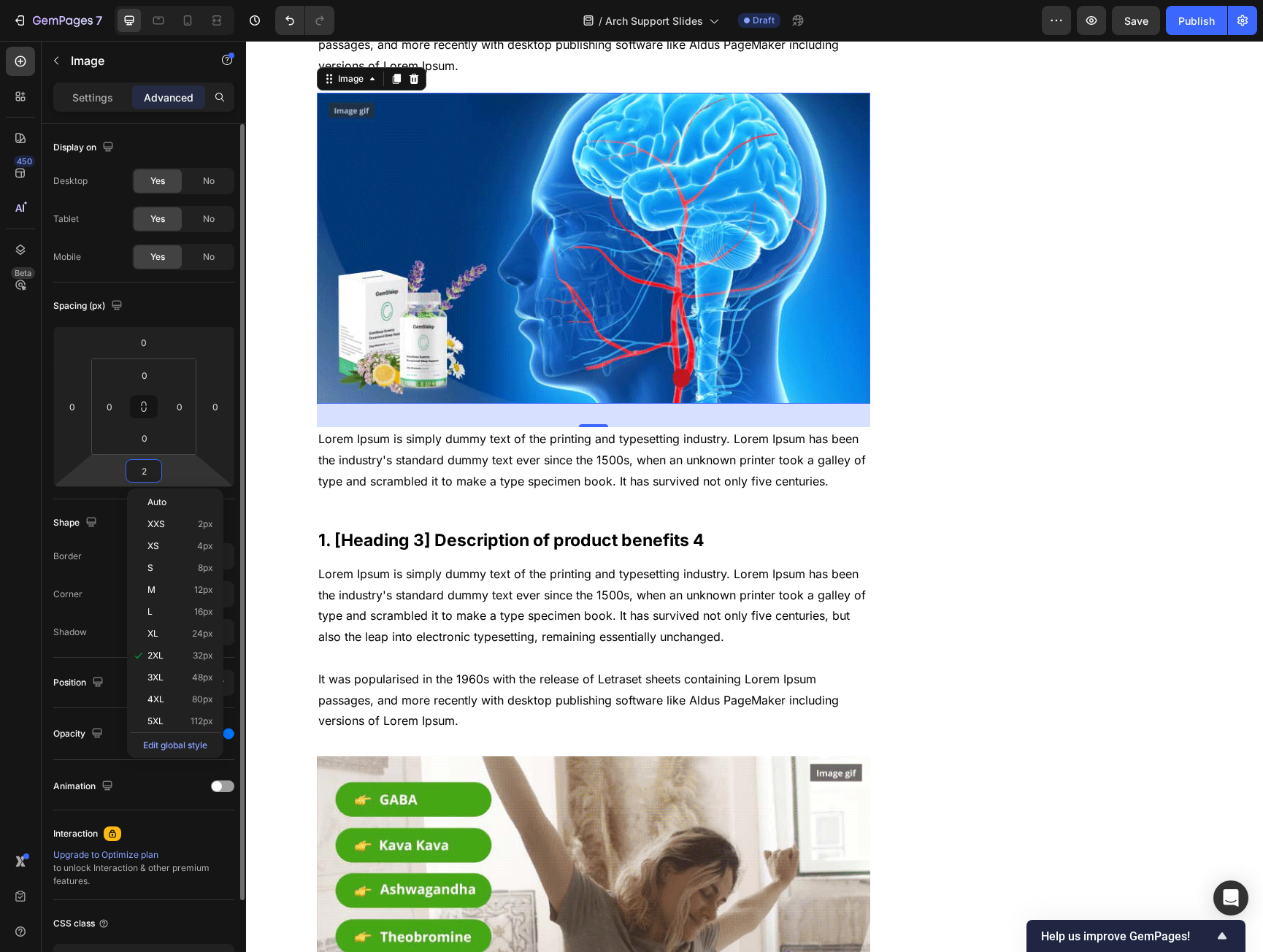
type input "20"
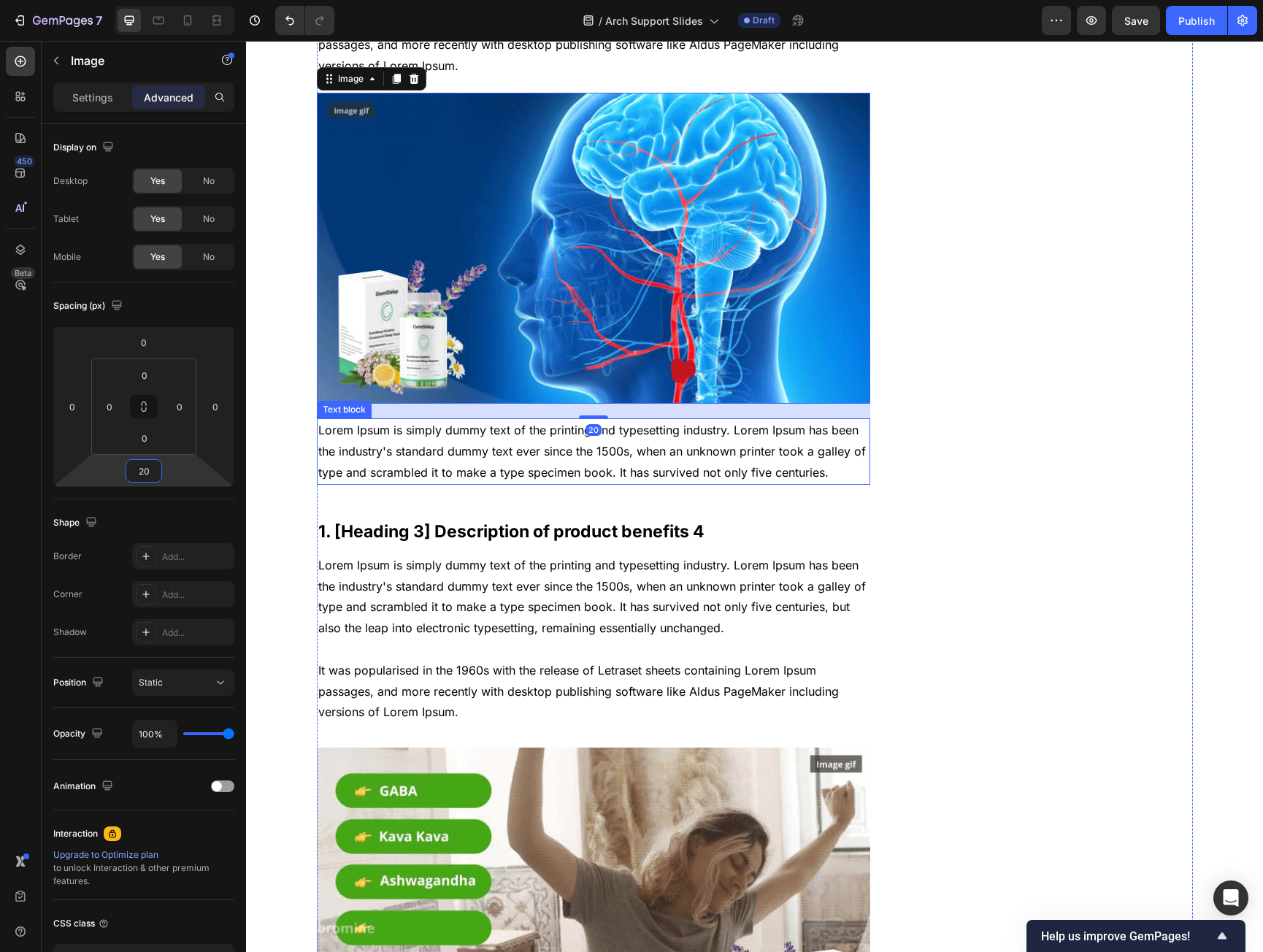
click at [497, 478] on p "Lorem Ipsum is simply dummy text of the printing and typesetting industry. Lore…" at bounding box center [593, 452] width 551 height 62
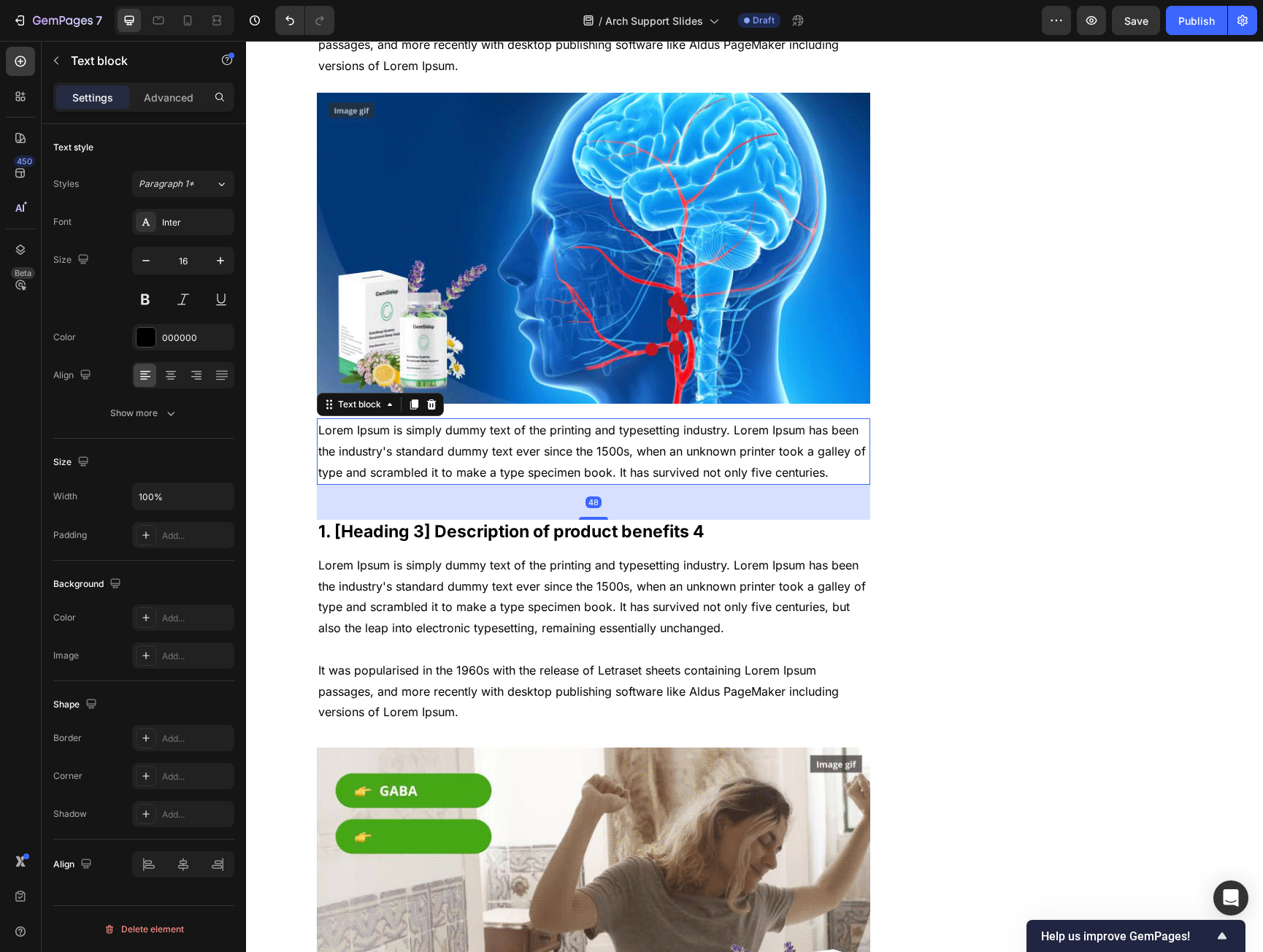
click at [170, 84] on div "Settings Advanced" at bounding box center [144, 98] width 181 height 29
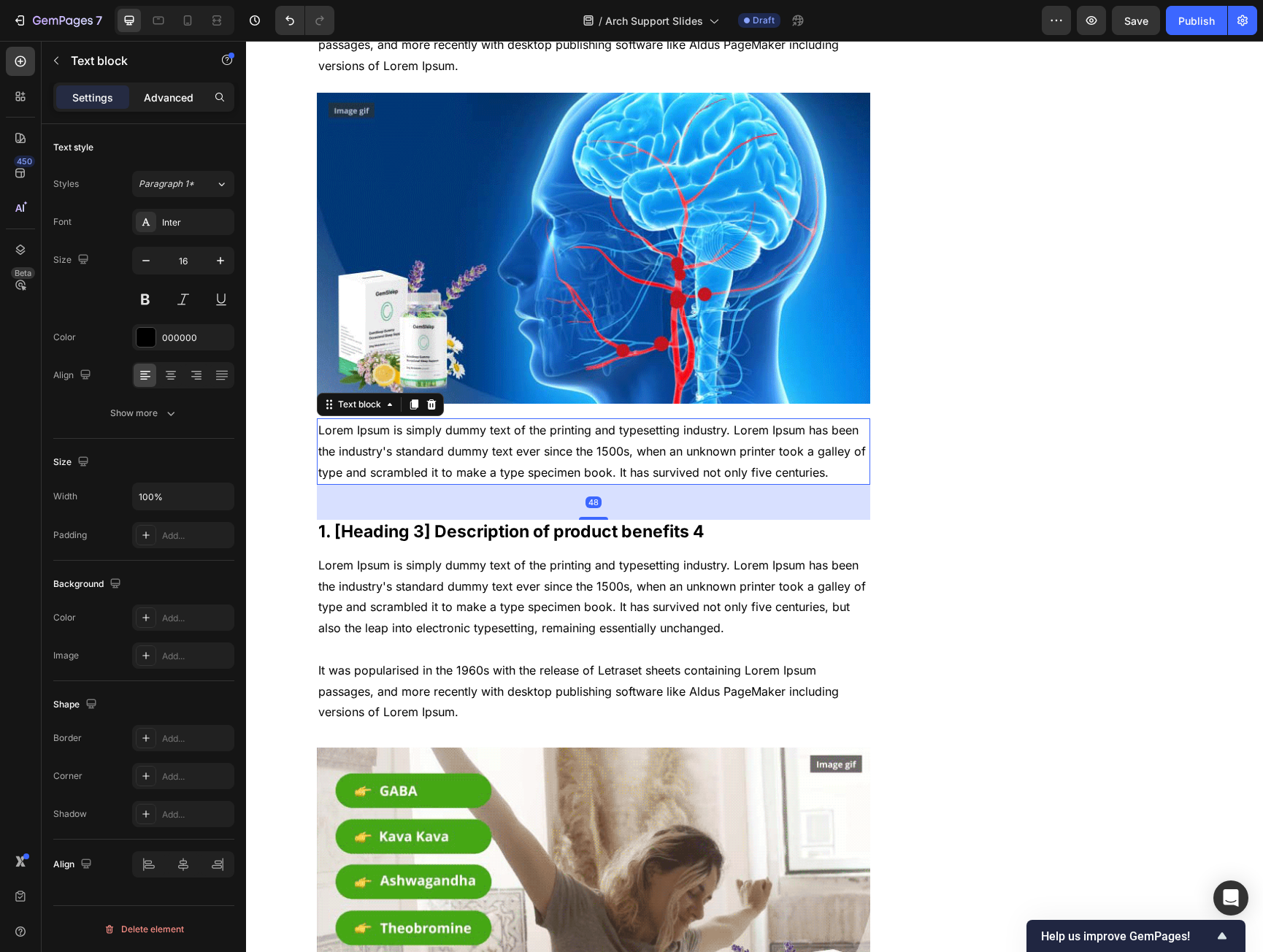
click at [167, 99] on p "Advanced" at bounding box center [169, 98] width 50 height 16
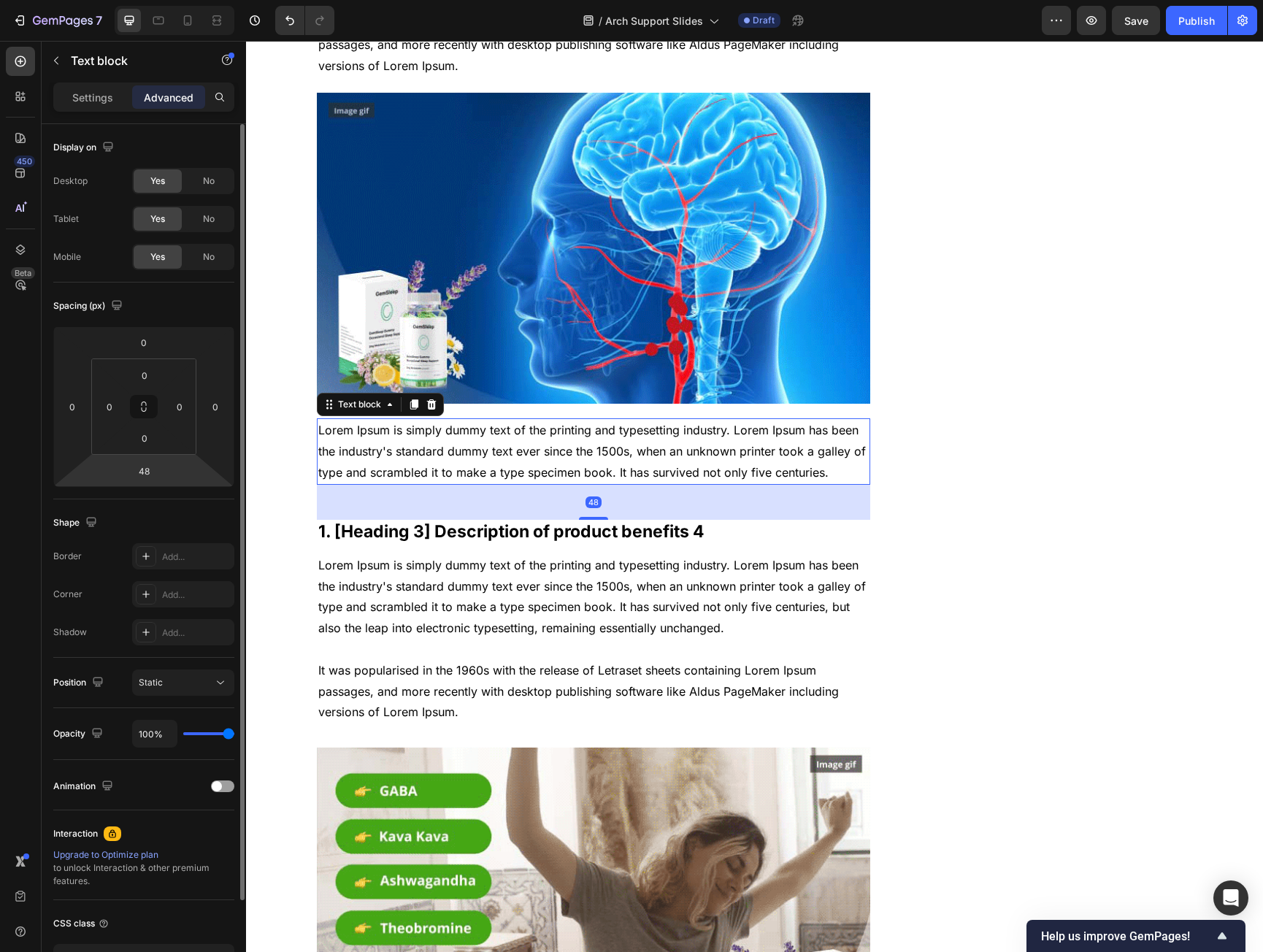
click at [127, 459] on div "48" at bounding box center [143, 471] width 36 height 23
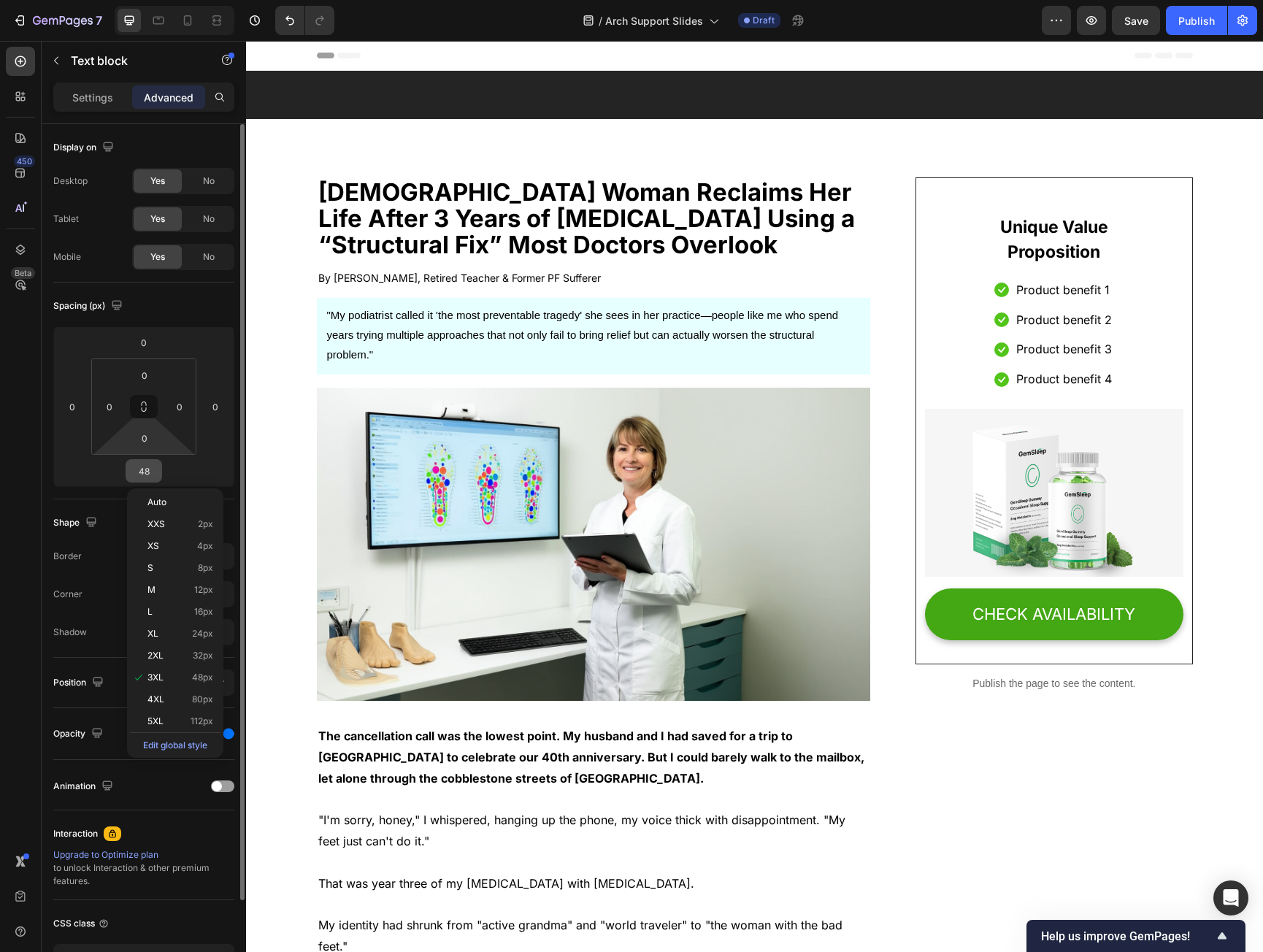
scroll to position [2703, 0]
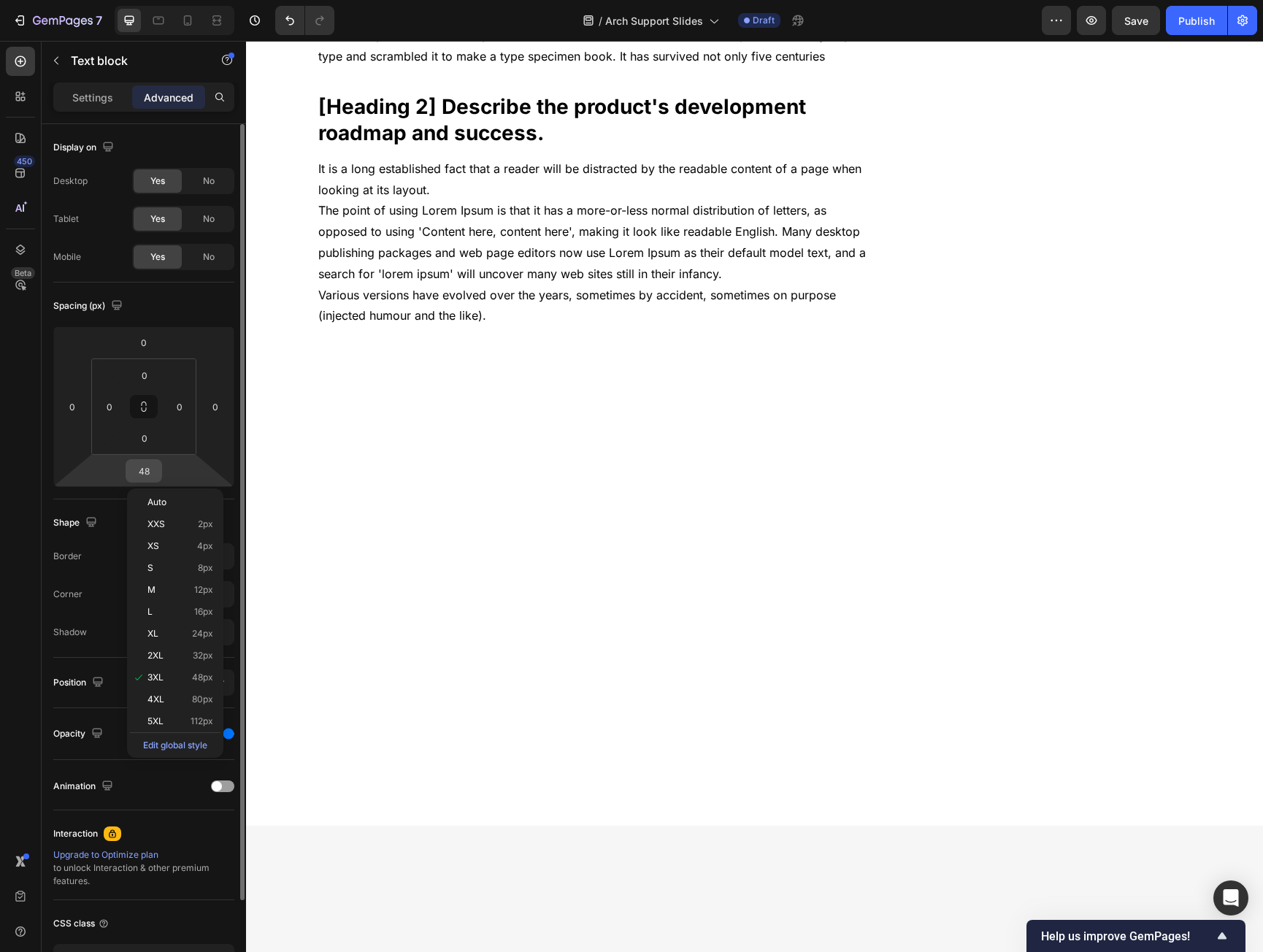
click at [141, 462] on input "48" at bounding box center [144, 471] width 29 height 21
type input "20"
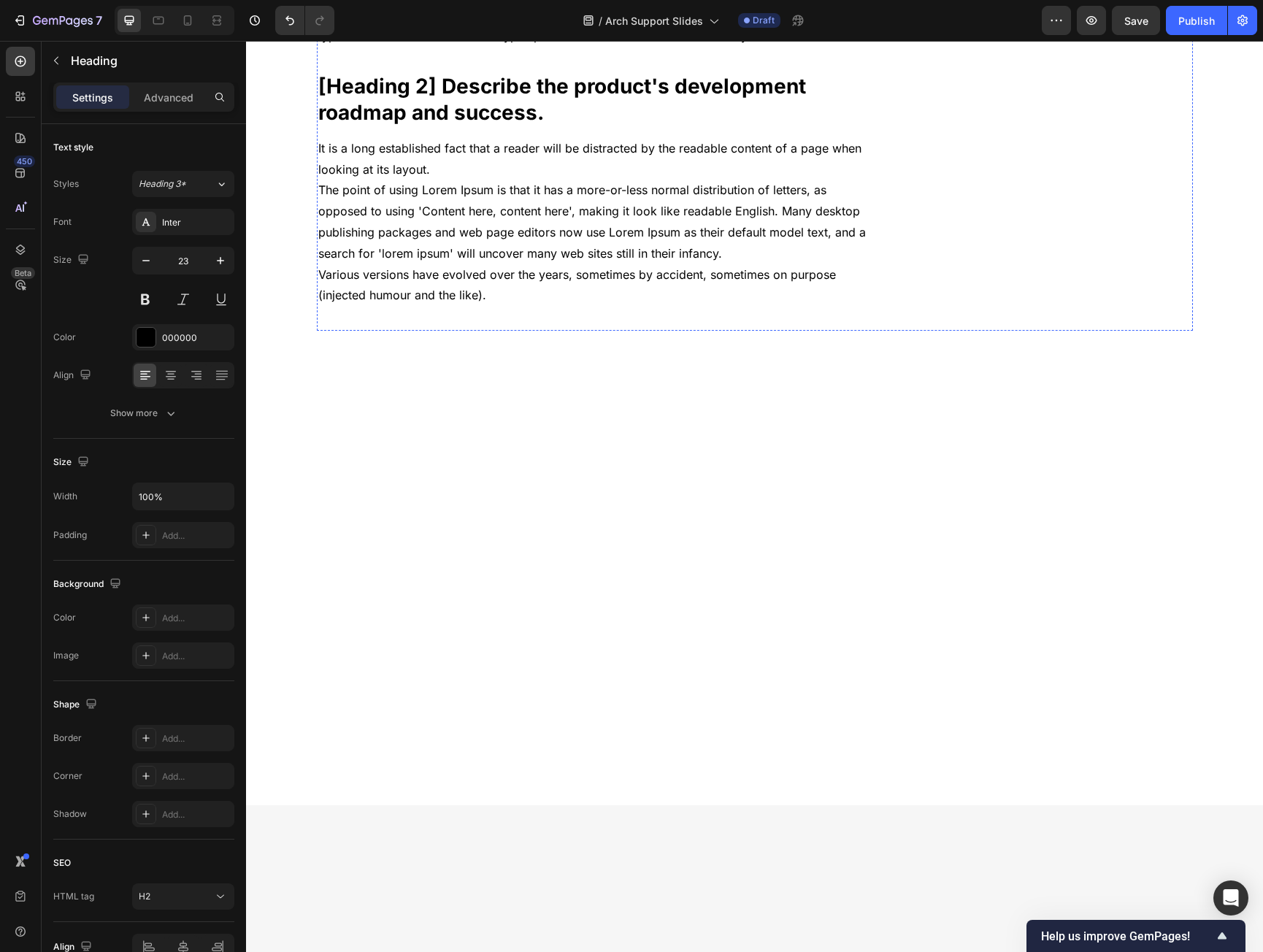
click at [188, 90] on p "Advanced" at bounding box center [169, 98] width 50 height 16
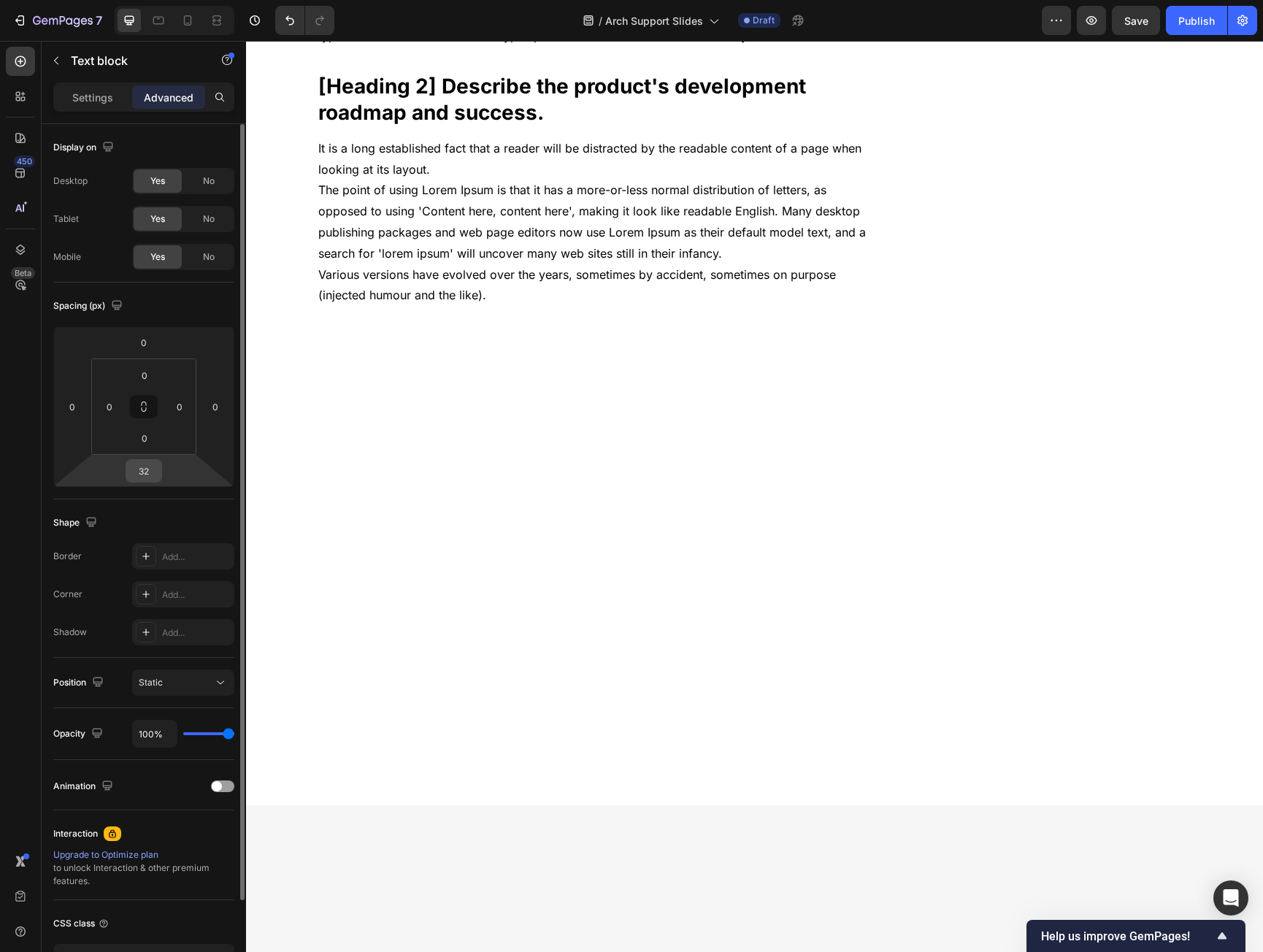
click at [148, 467] on input "32" at bounding box center [144, 471] width 29 height 21
type input "20"
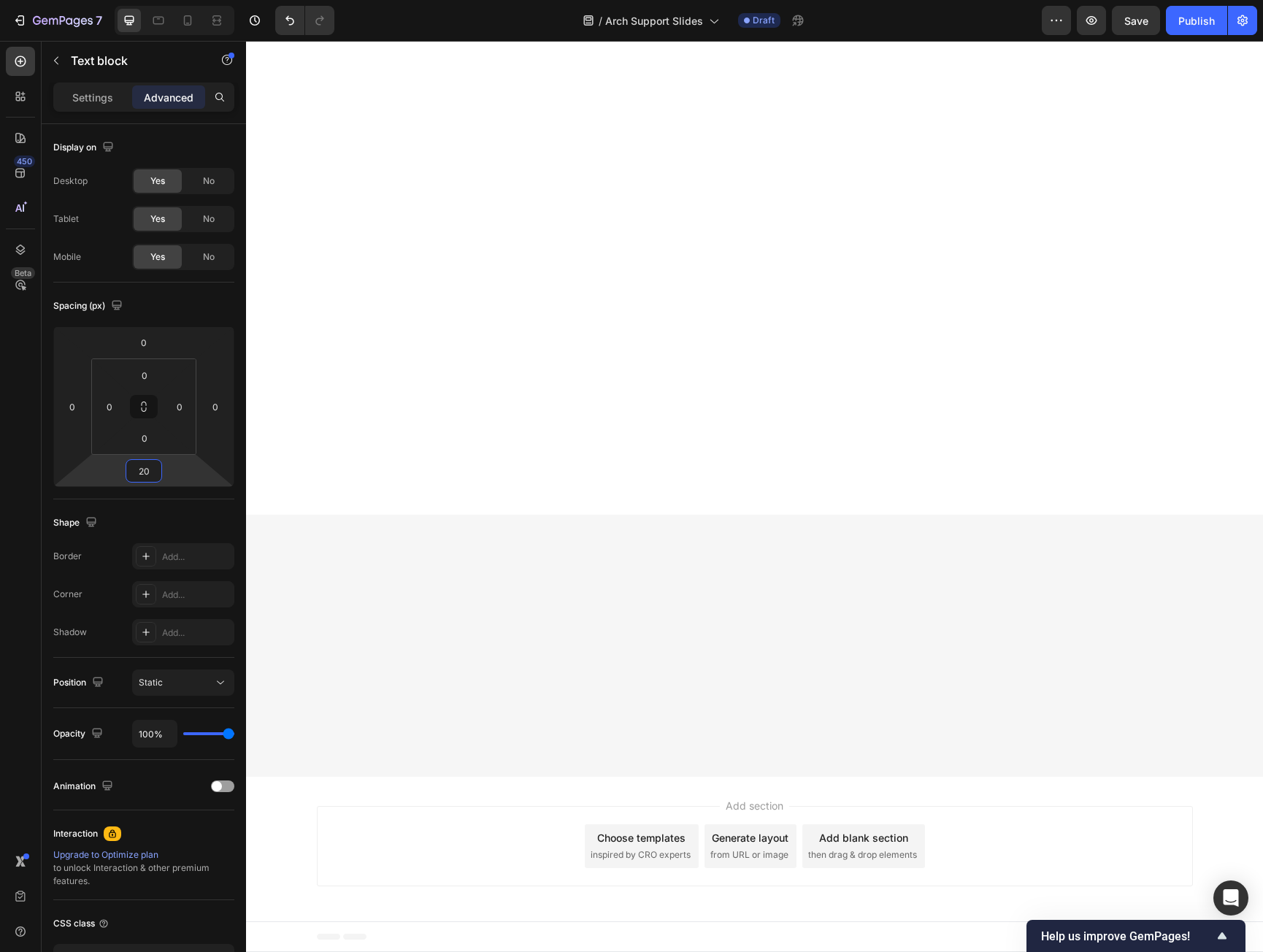
scroll to position [3433, 0]
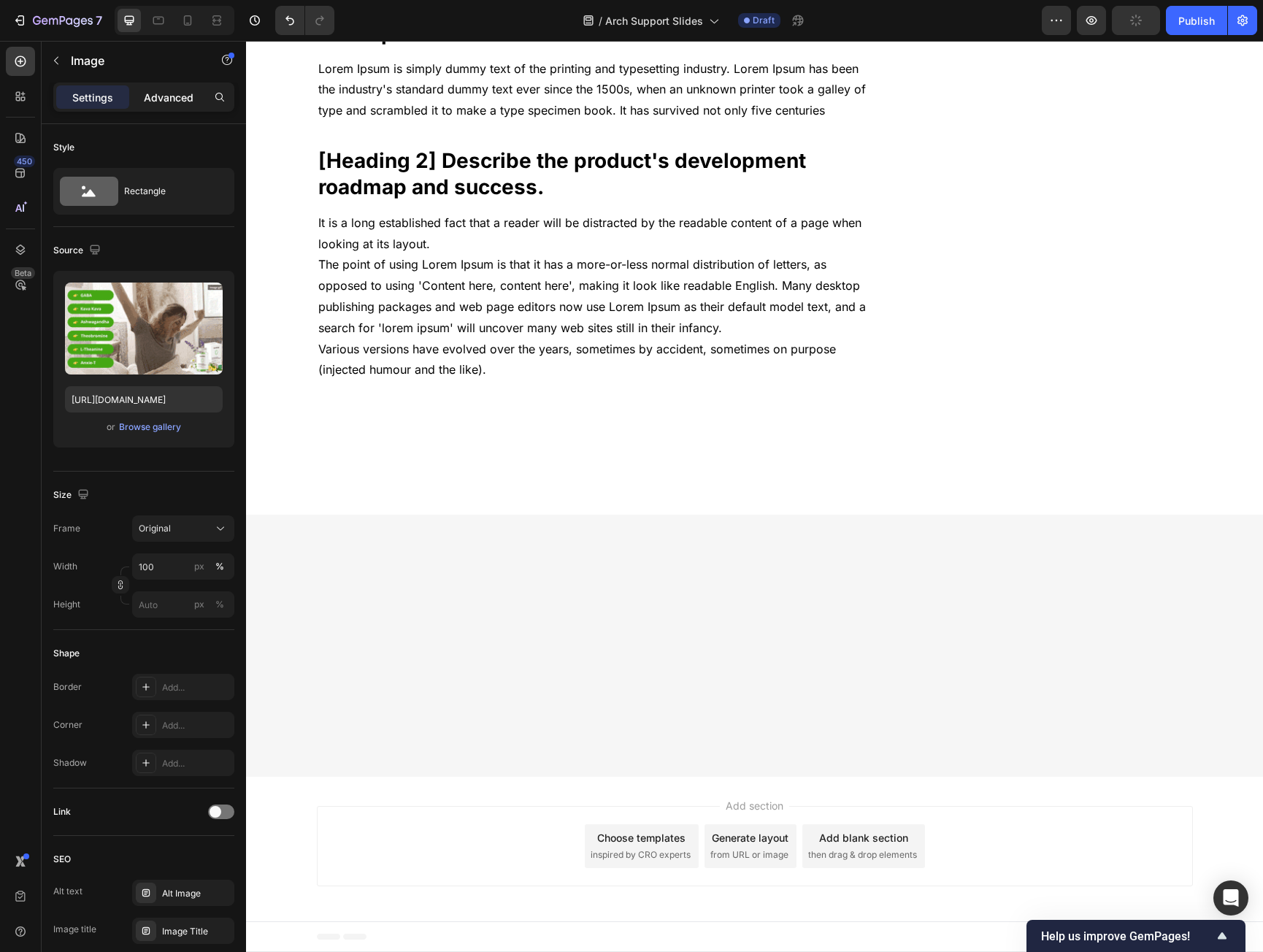
click at [159, 103] on p "Advanced" at bounding box center [169, 98] width 50 height 16
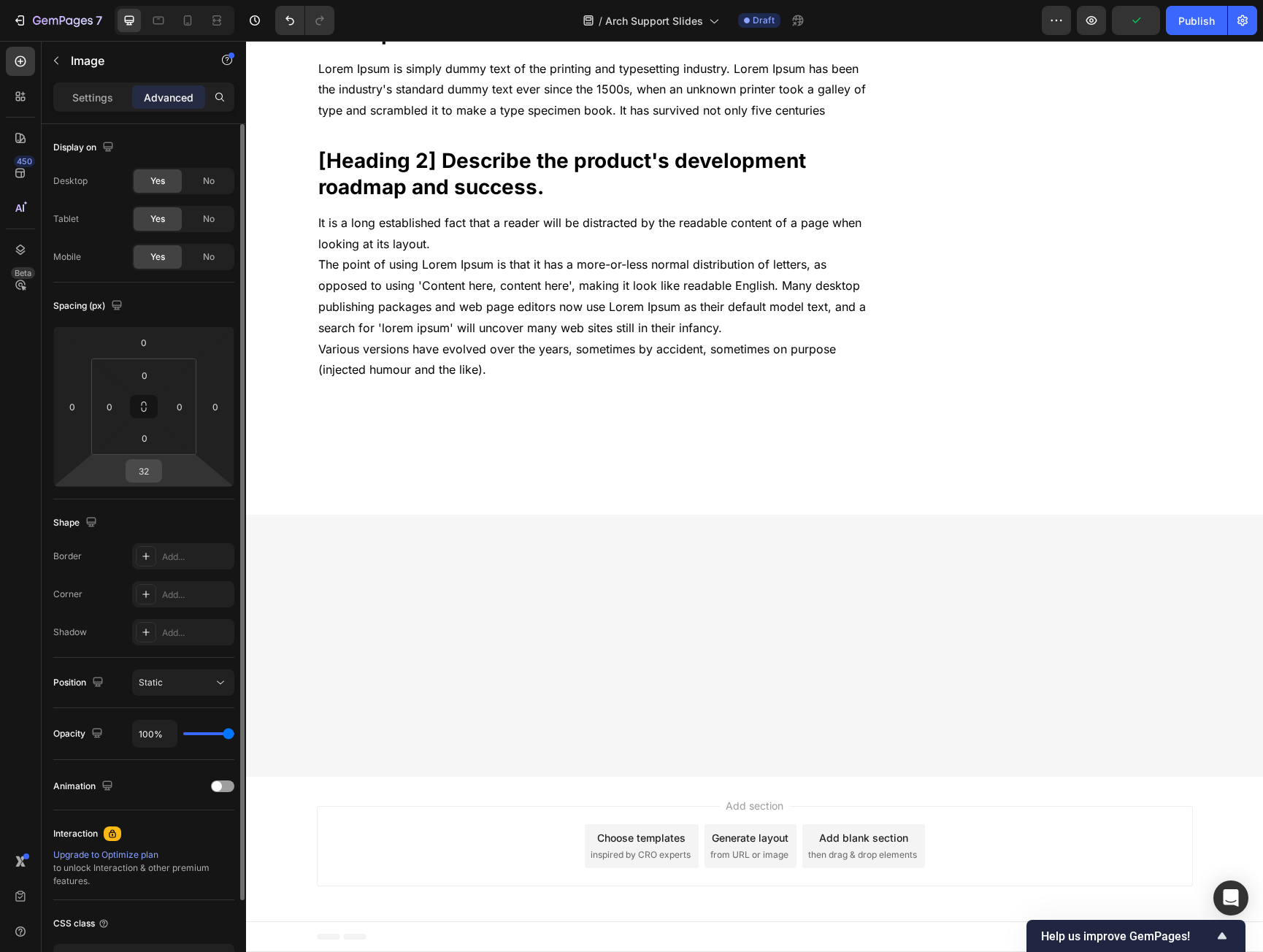
click at [136, 470] on input "32" at bounding box center [144, 471] width 29 height 21
type input "20"
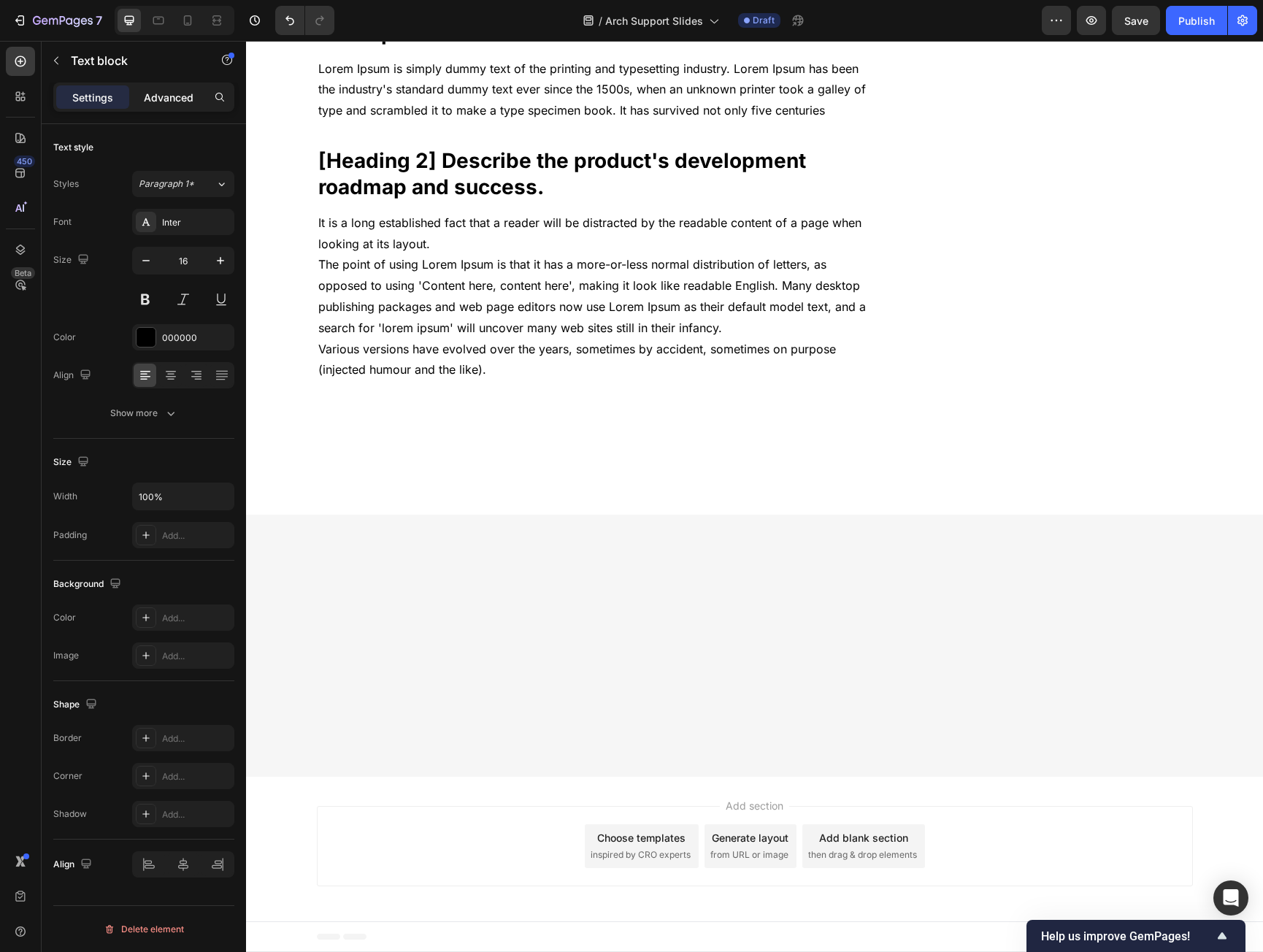
click at [173, 107] on div "Advanced" at bounding box center [169, 98] width 73 height 23
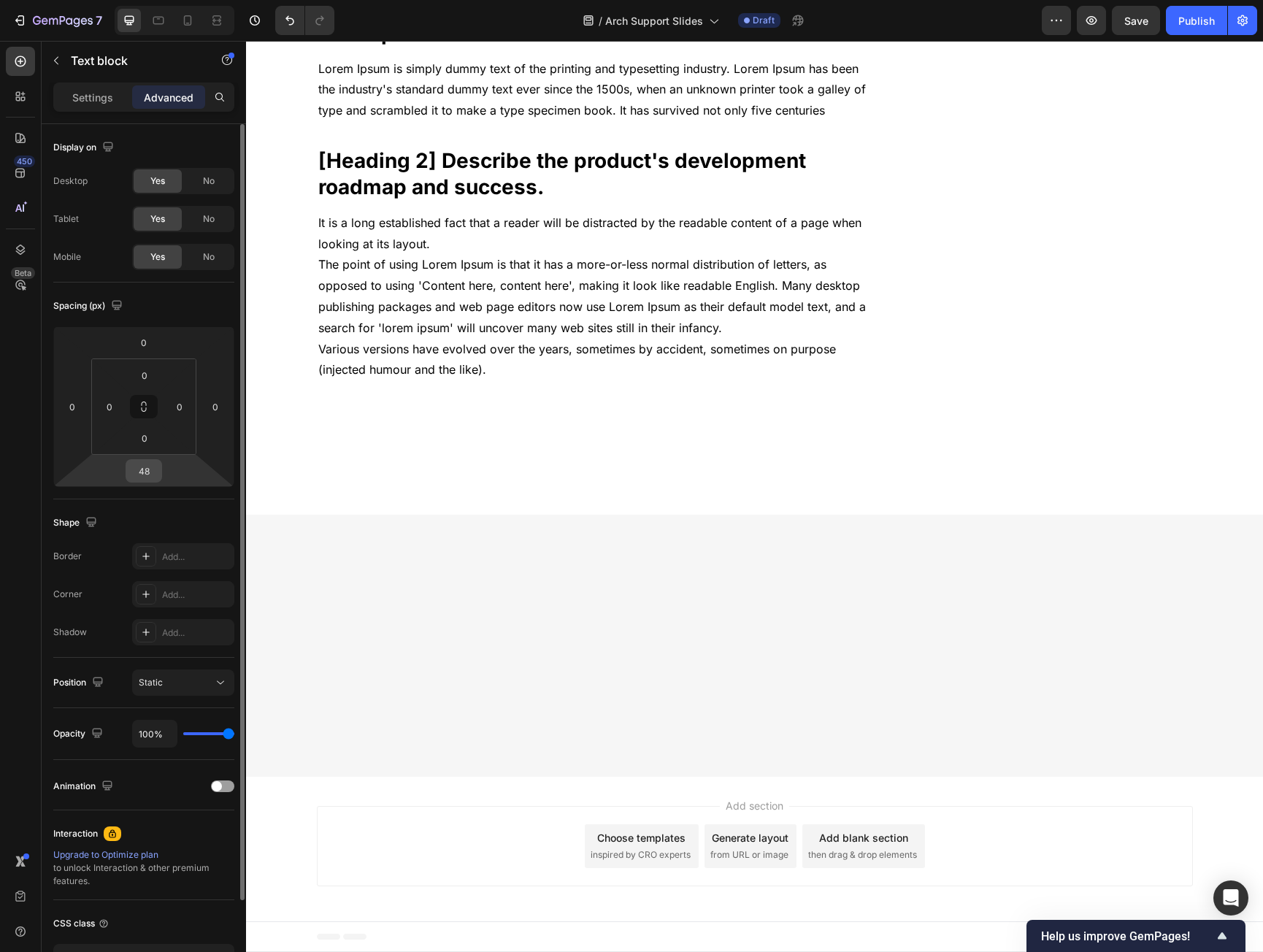
click at [147, 469] on input "48" at bounding box center [144, 471] width 29 height 21
type input "20"
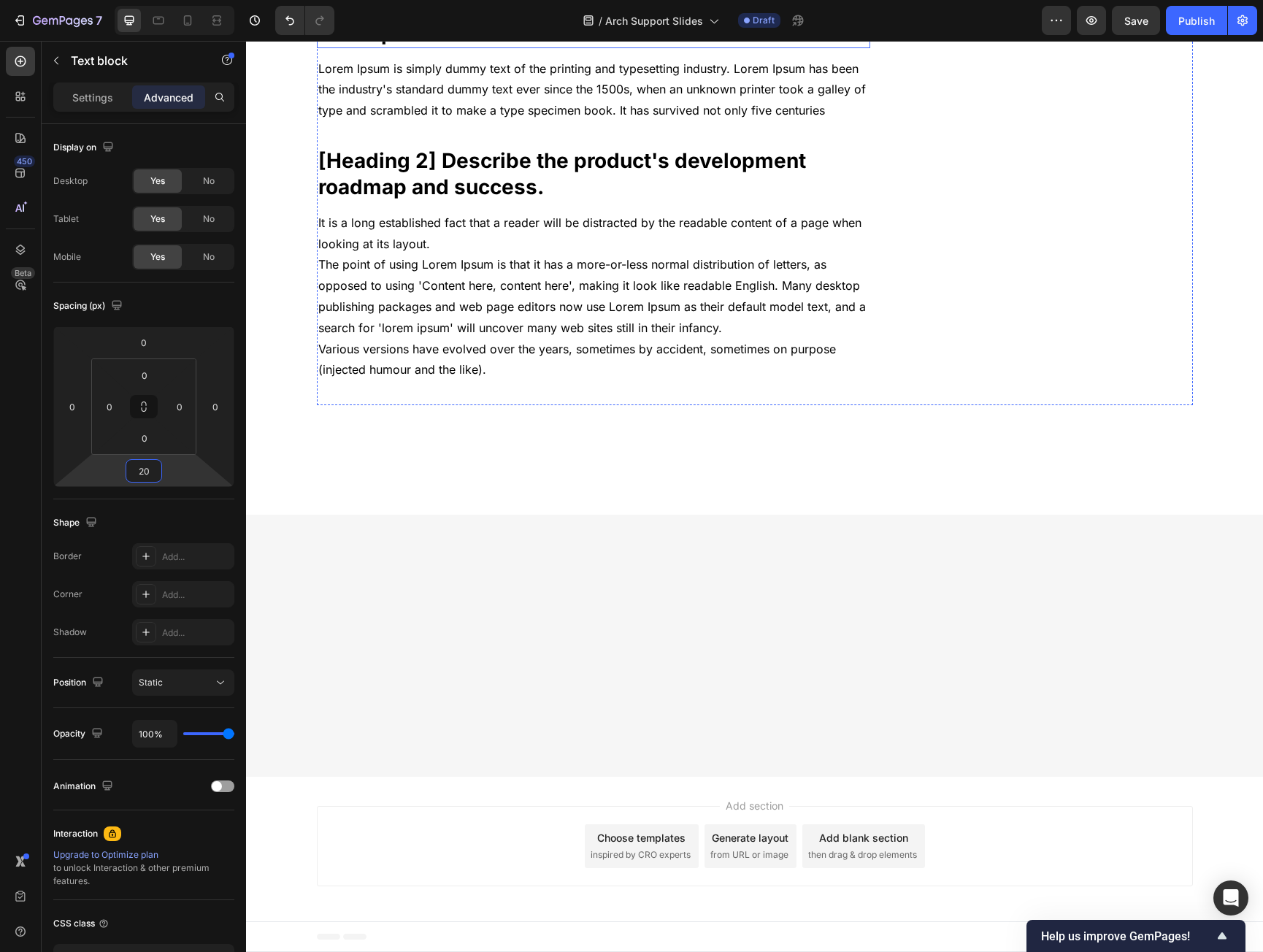
click at [480, 47] on p "[Heading 2] The title describes the safety and health of the product." at bounding box center [593, 20] width 551 height 54
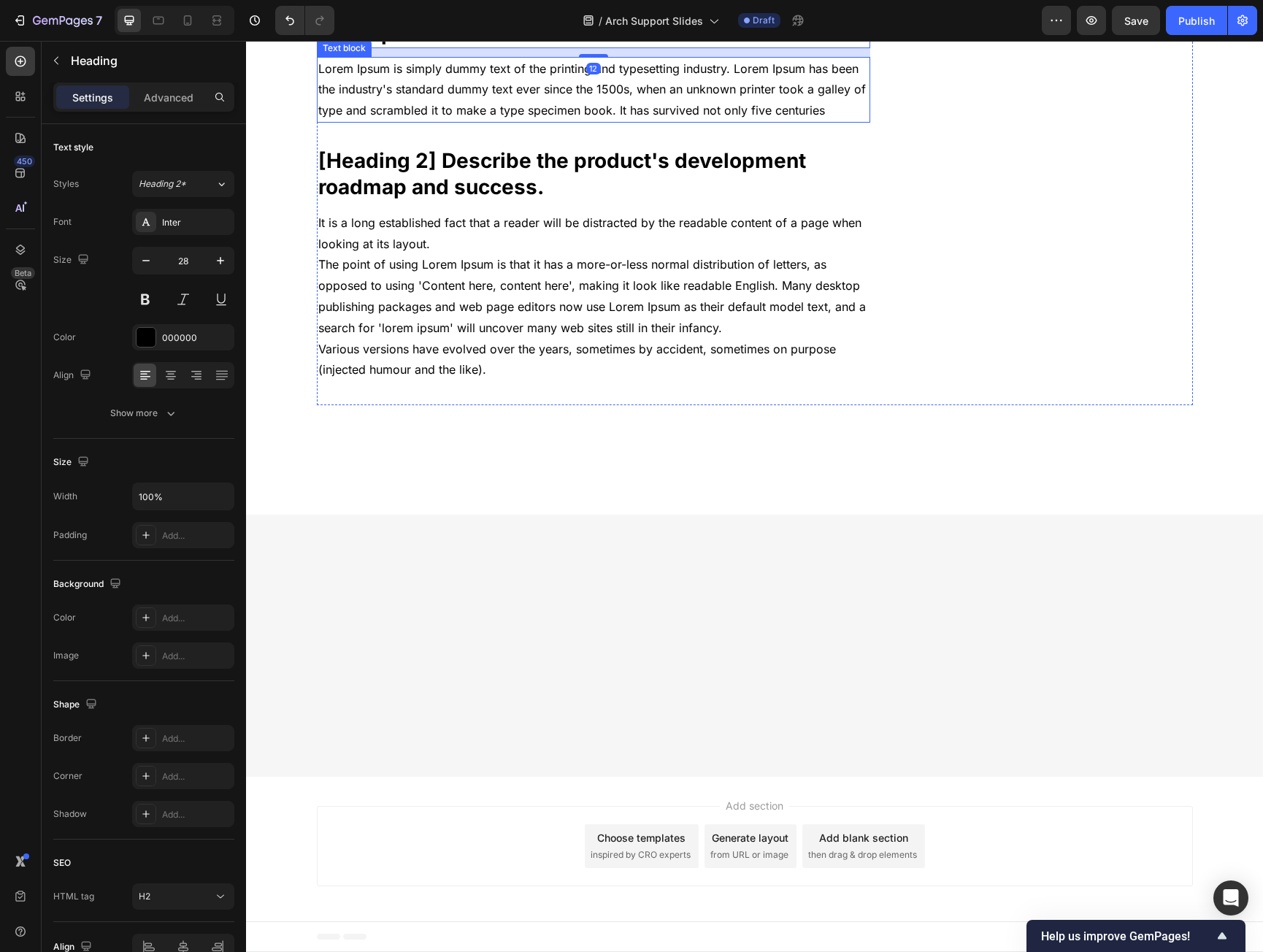
click at [457, 121] on p "Lorem Ipsum is simply dummy text of the printing and typesetting industry. Lore…" at bounding box center [593, 90] width 551 height 62
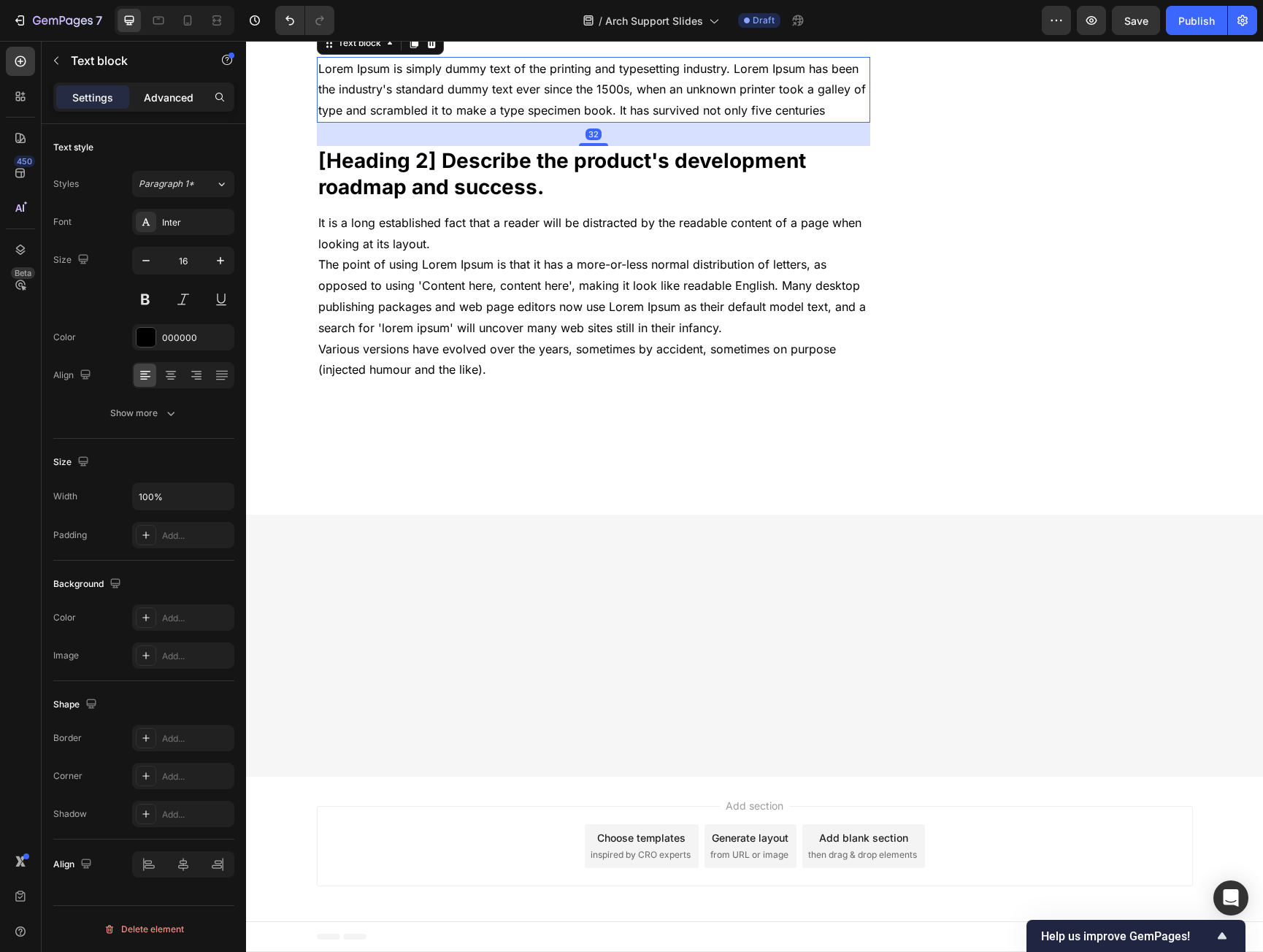
click at [175, 103] on p "Advanced" at bounding box center [169, 98] width 50 height 16
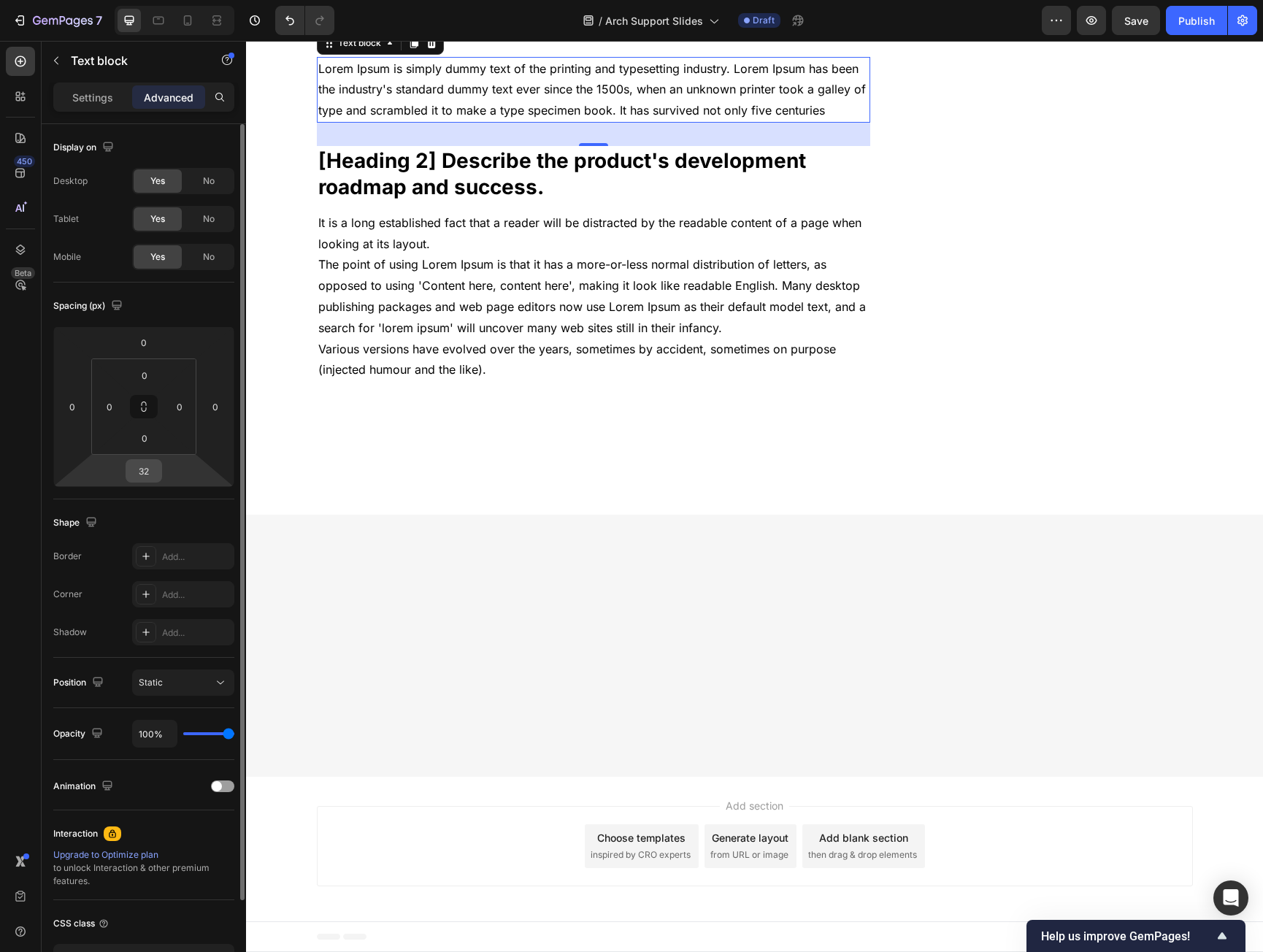
click at [150, 470] on input "32" at bounding box center [144, 471] width 29 height 21
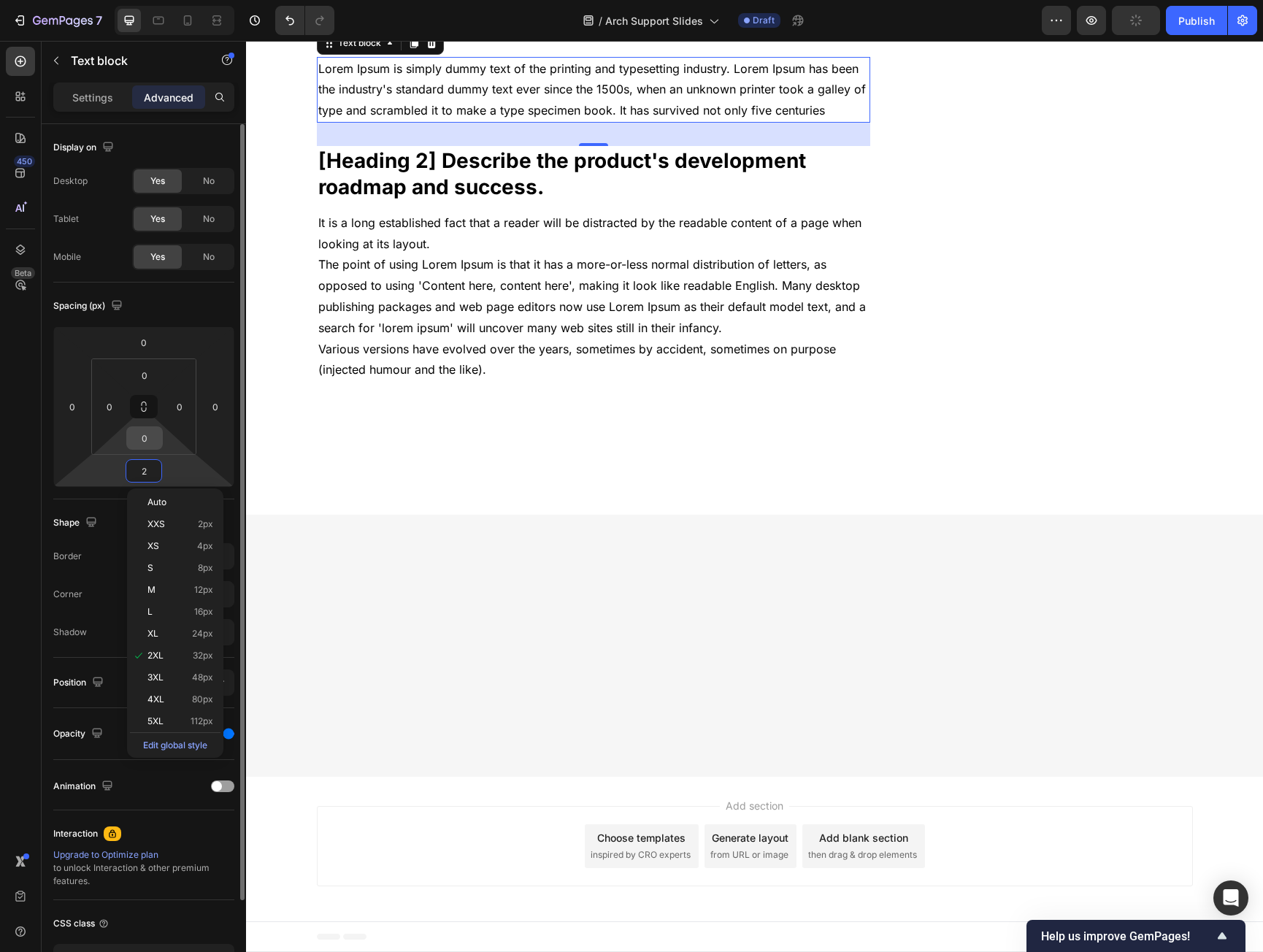
type input "20"
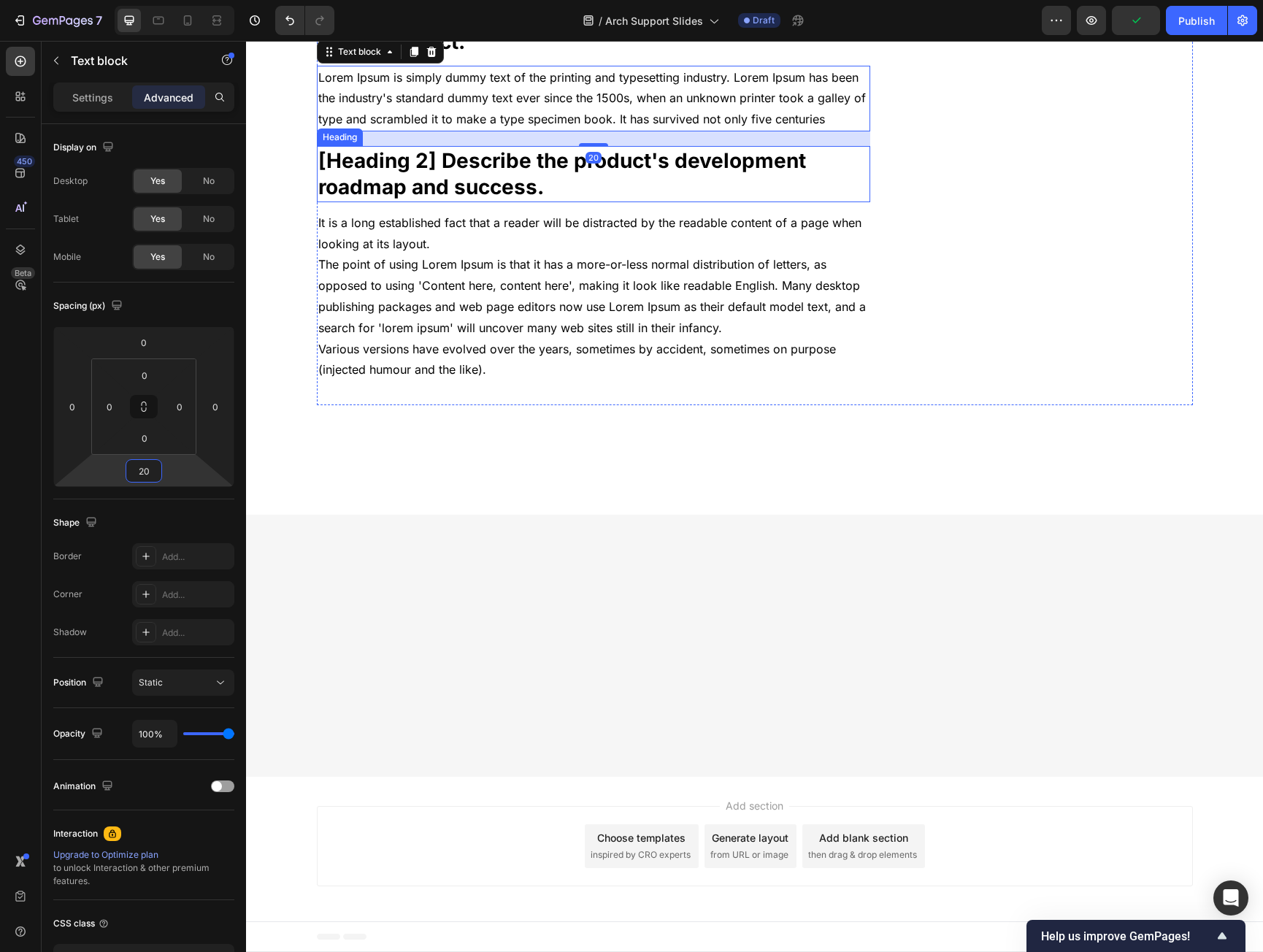
click at [438, 201] on p "[Heading 2] Describe the product's development roadmap and success." at bounding box center [593, 174] width 551 height 54
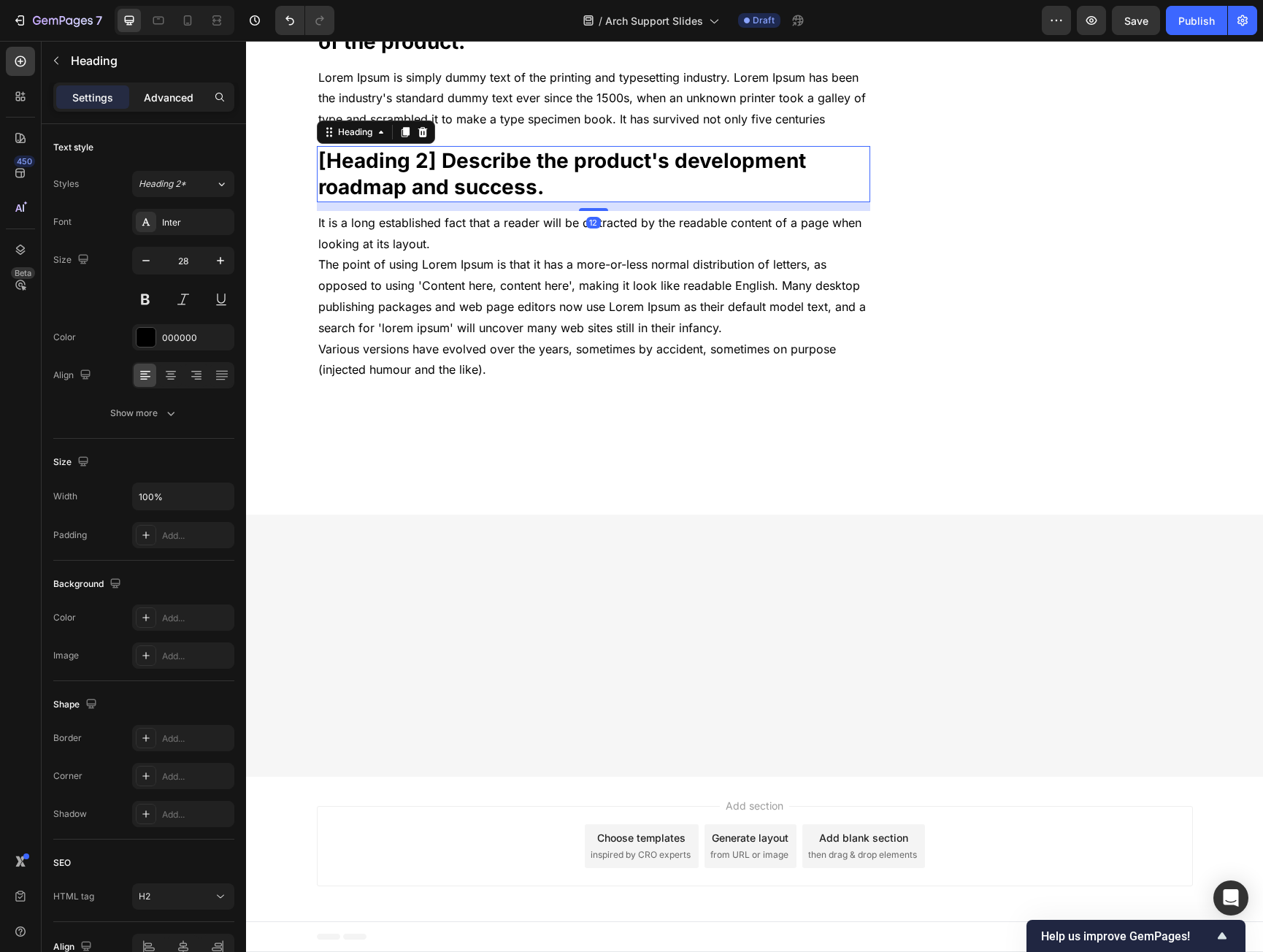
click at [154, 99] on p "Advanced" at bounding box center [169, 98] width 50 height 16
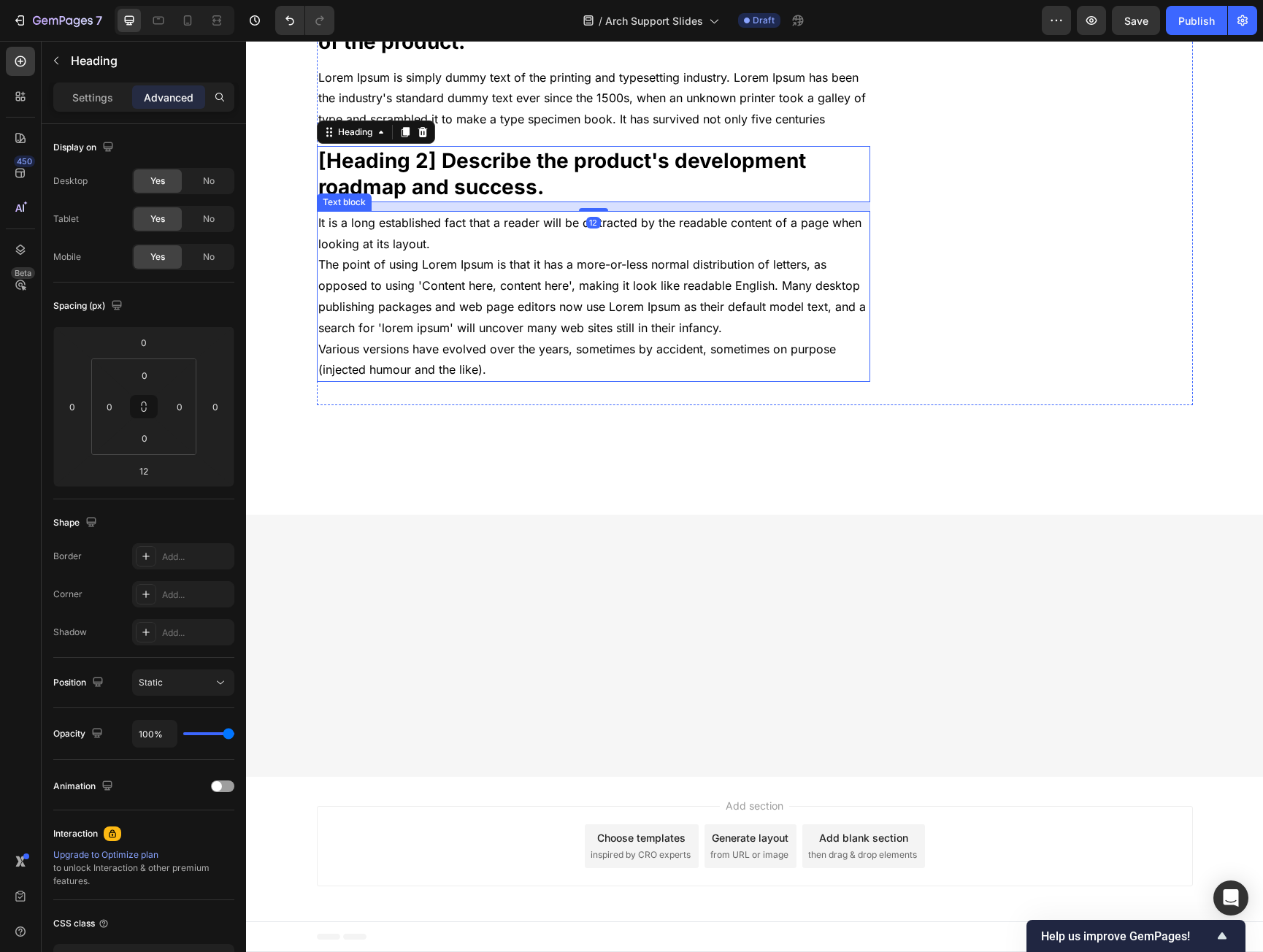
click at [533, 380] on p "It is a long established fact that a reader will be distracted by the readable …" at bounding box center [593, 297] width 551 height 168
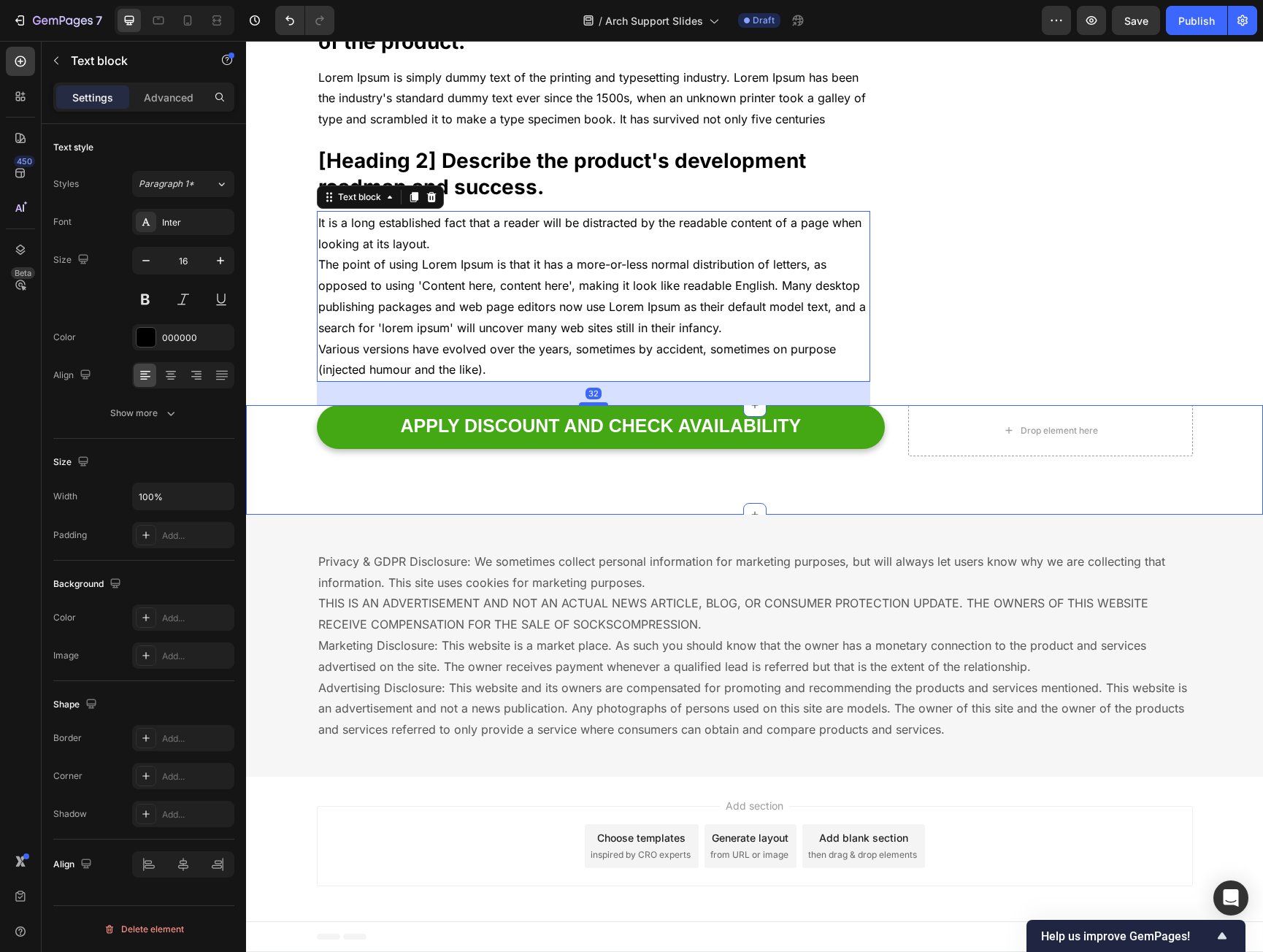
scroll to position [3798, 0]
click at [171, 106] on div "Advanced" at bounding box center [169, 98] width 73 height 23
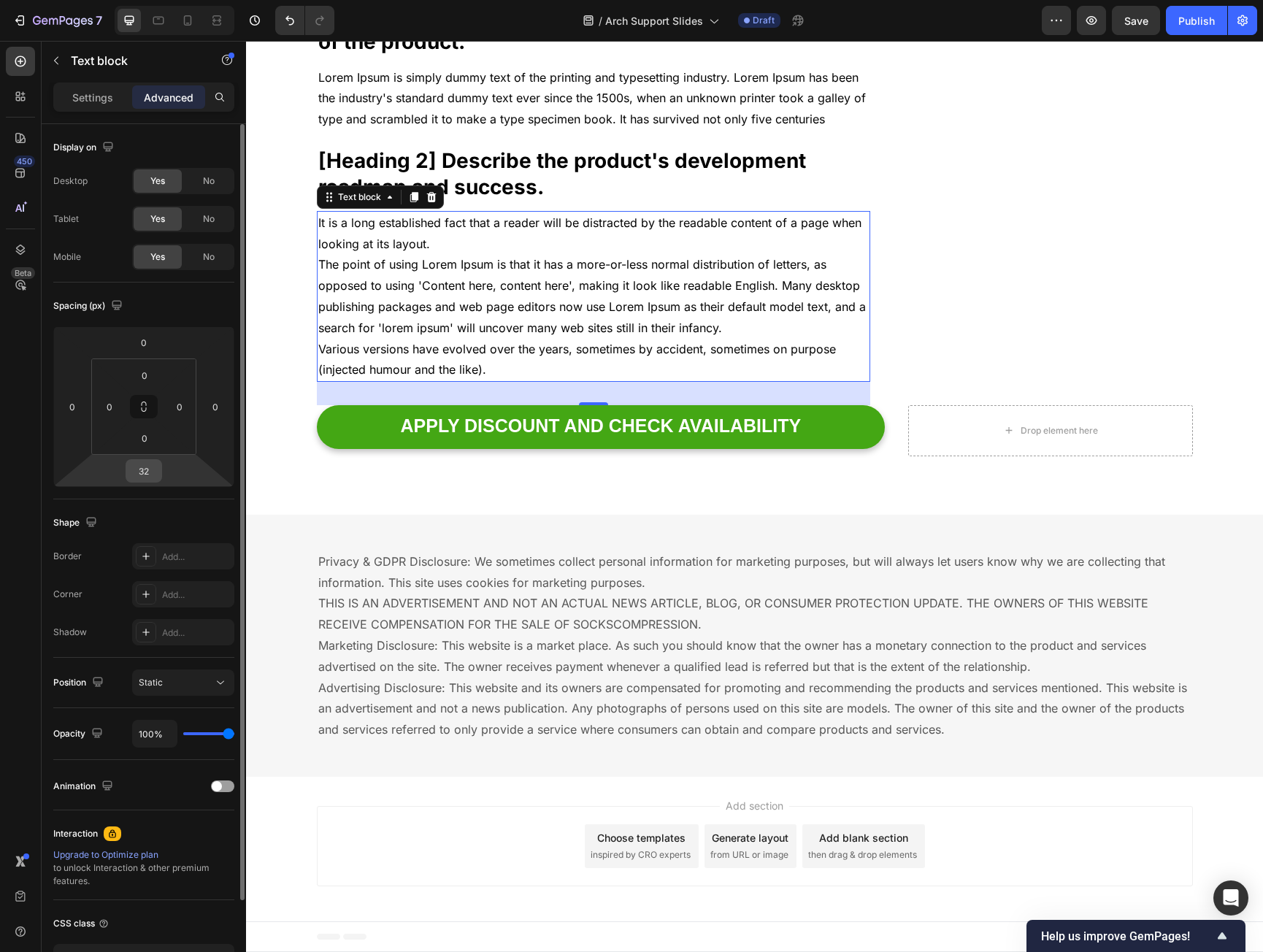
click at [142, 476] on input "32" at bounding box center [144, 471] width 29 height 21
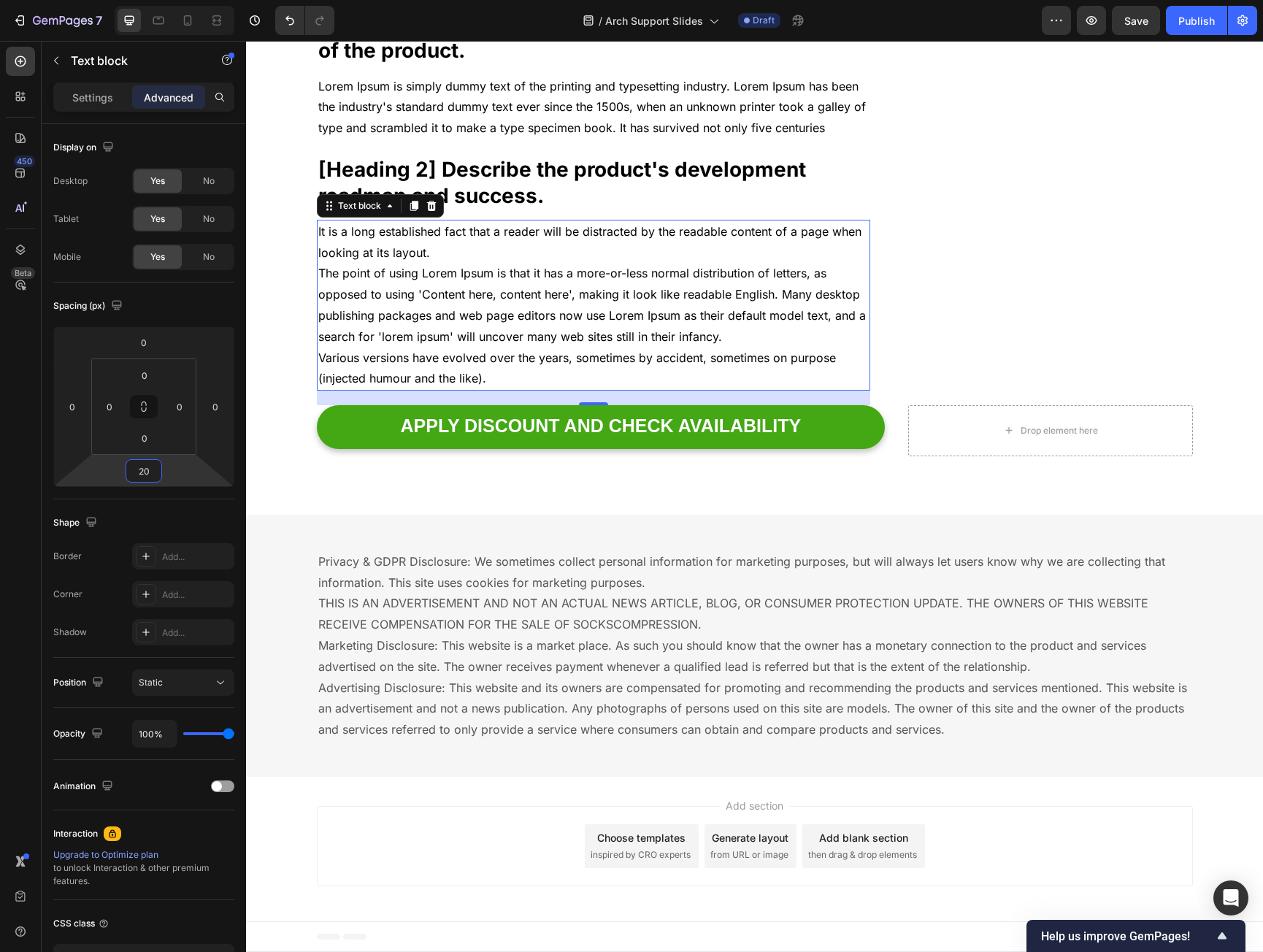
type input "20"
click at [674, 699] on p "Privacy & GDPR Disclosure: We sometimes collect personal information for market…" at bounding box center [755, 646] width 874 height 189
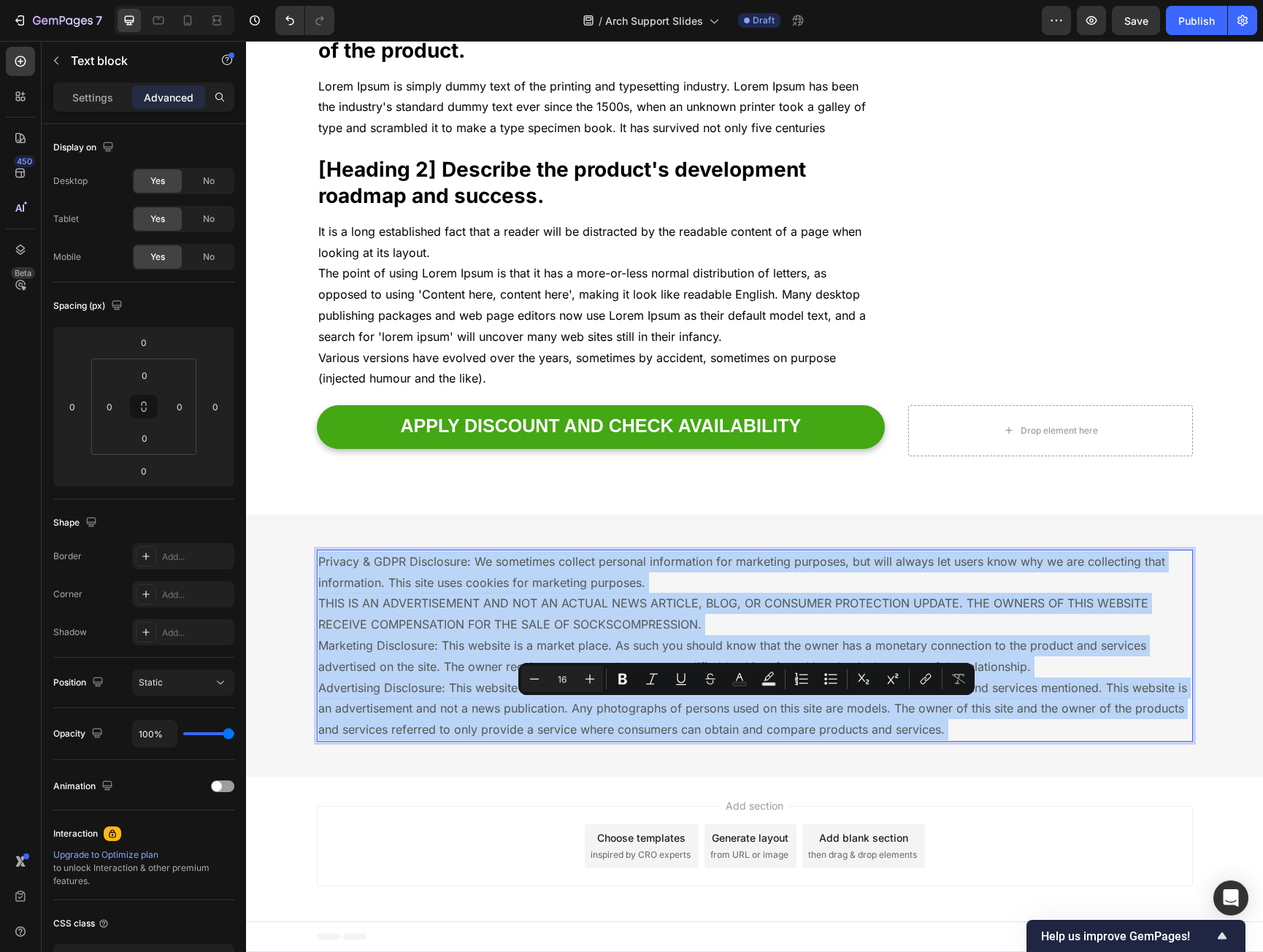
drag, startPoint x: 674, startPoint y: 699, endPoint x: 330, endPoint y: 623, distance: 352.3
click at [333, 624] on p "Privacy & GDPR Disclosure: We sometimes collect personal information for market…" at bounding box center [755, 646] width 874 height 189
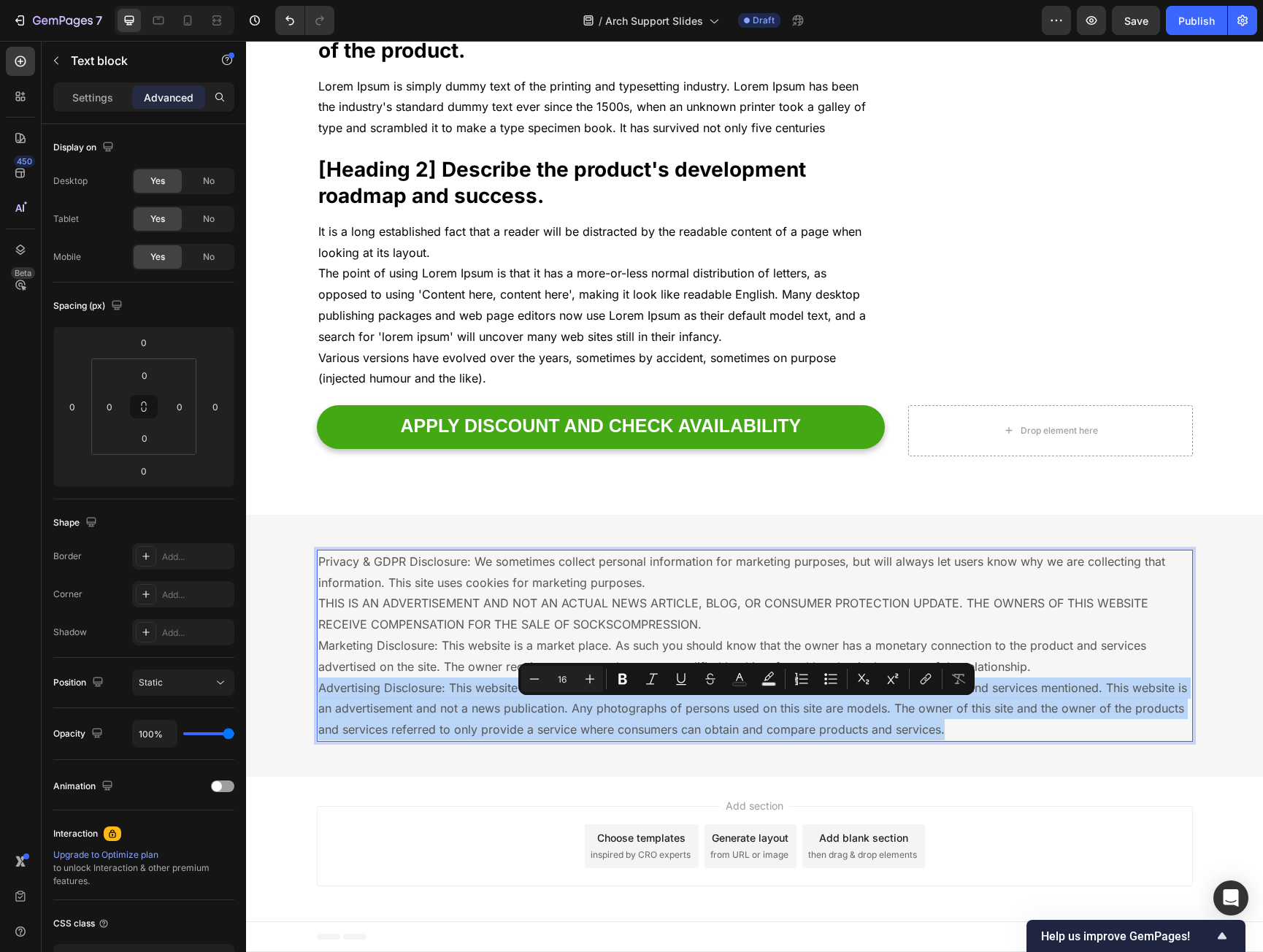
click at [322, 585] on p "Privacy & GDPR Disclosure: We sometimes collect personal information for market…" at bounding box center [755, 646] width 874 height 189
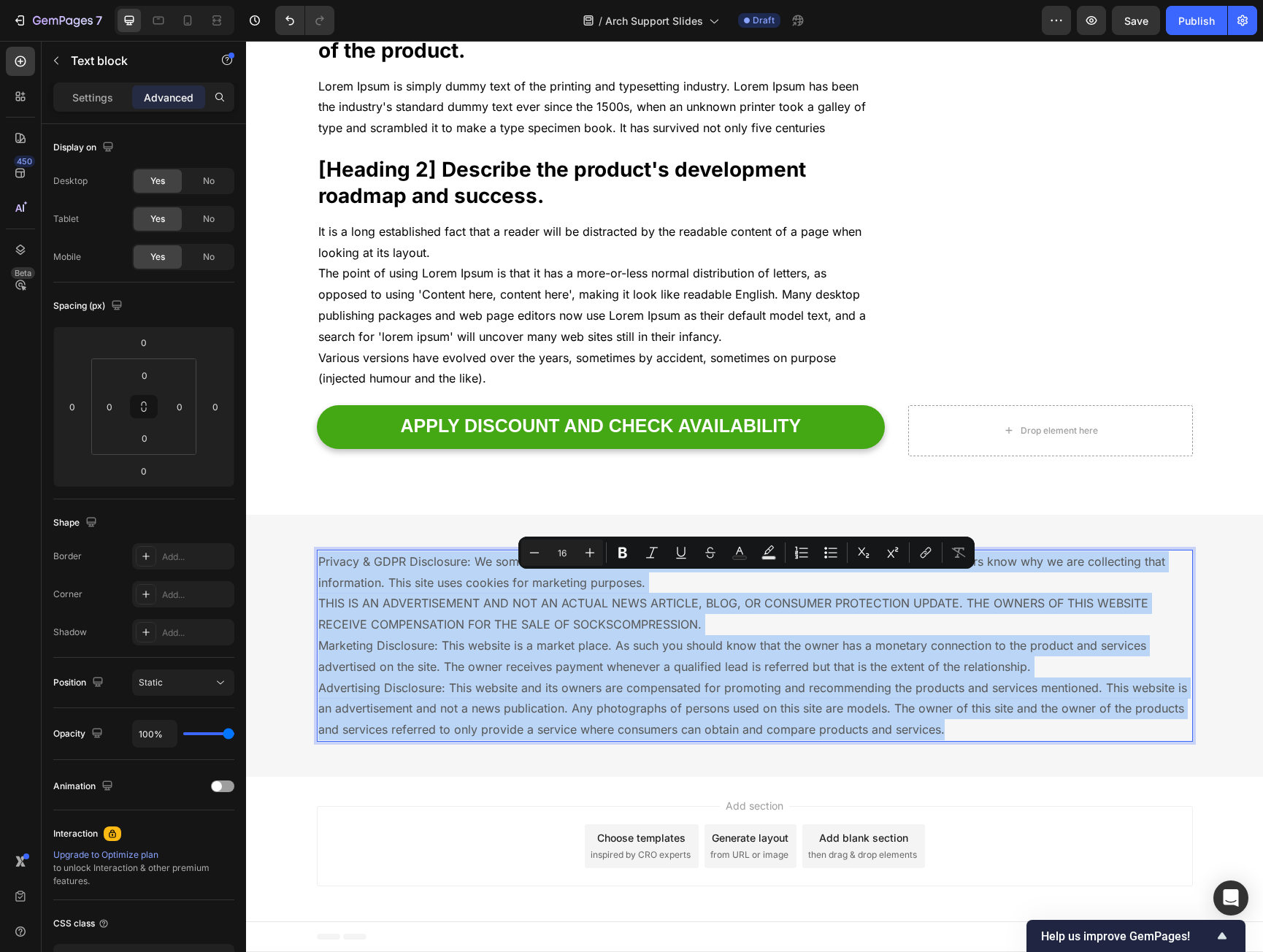
drag, startPoint x: 322, startPoint y: 585, endPoint x: 1037, endPoint y: 748, distance: 733.3
click at [1037, 740] on p "Privacy & GDPR Disclosure: We sometimes collect personal information for market…" at bounding box center [755, 646] width 874 height 189
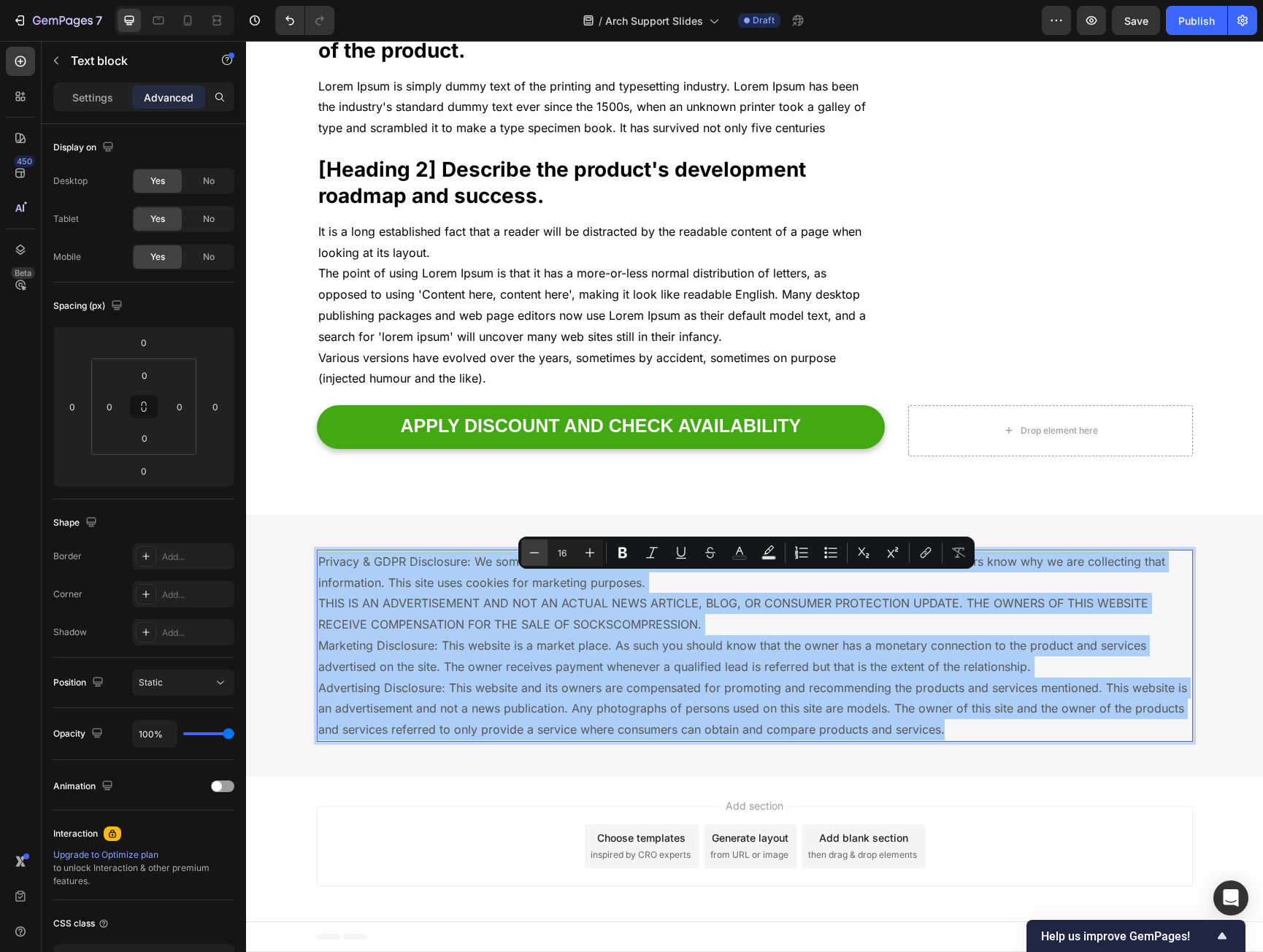
click at [536, 560] on button "Minus" at bounding box center [534, 552] width 26 height 26
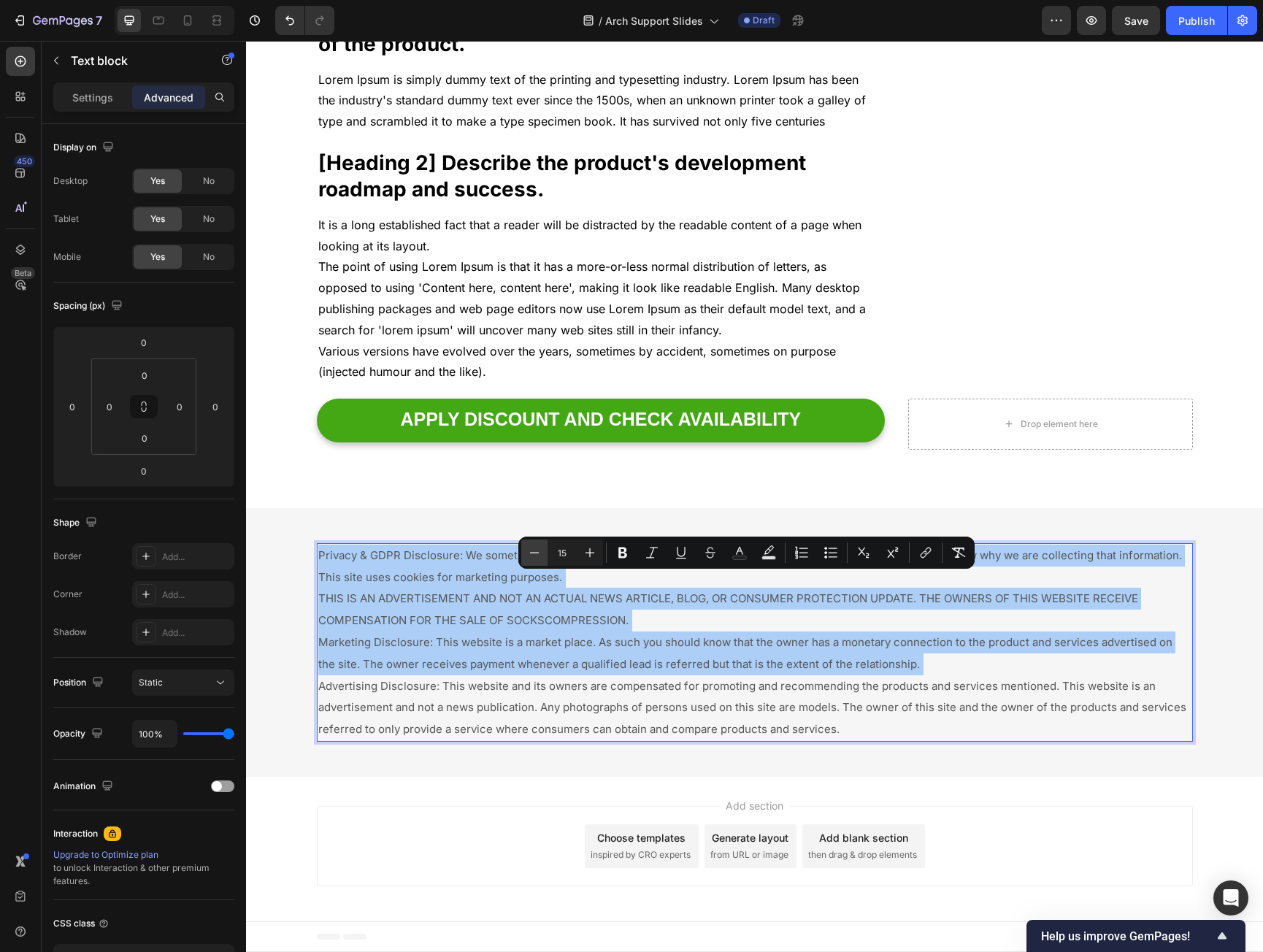
click at [536, 560] on button "Minus" at bounding box center [534, 552] width 26 height 26
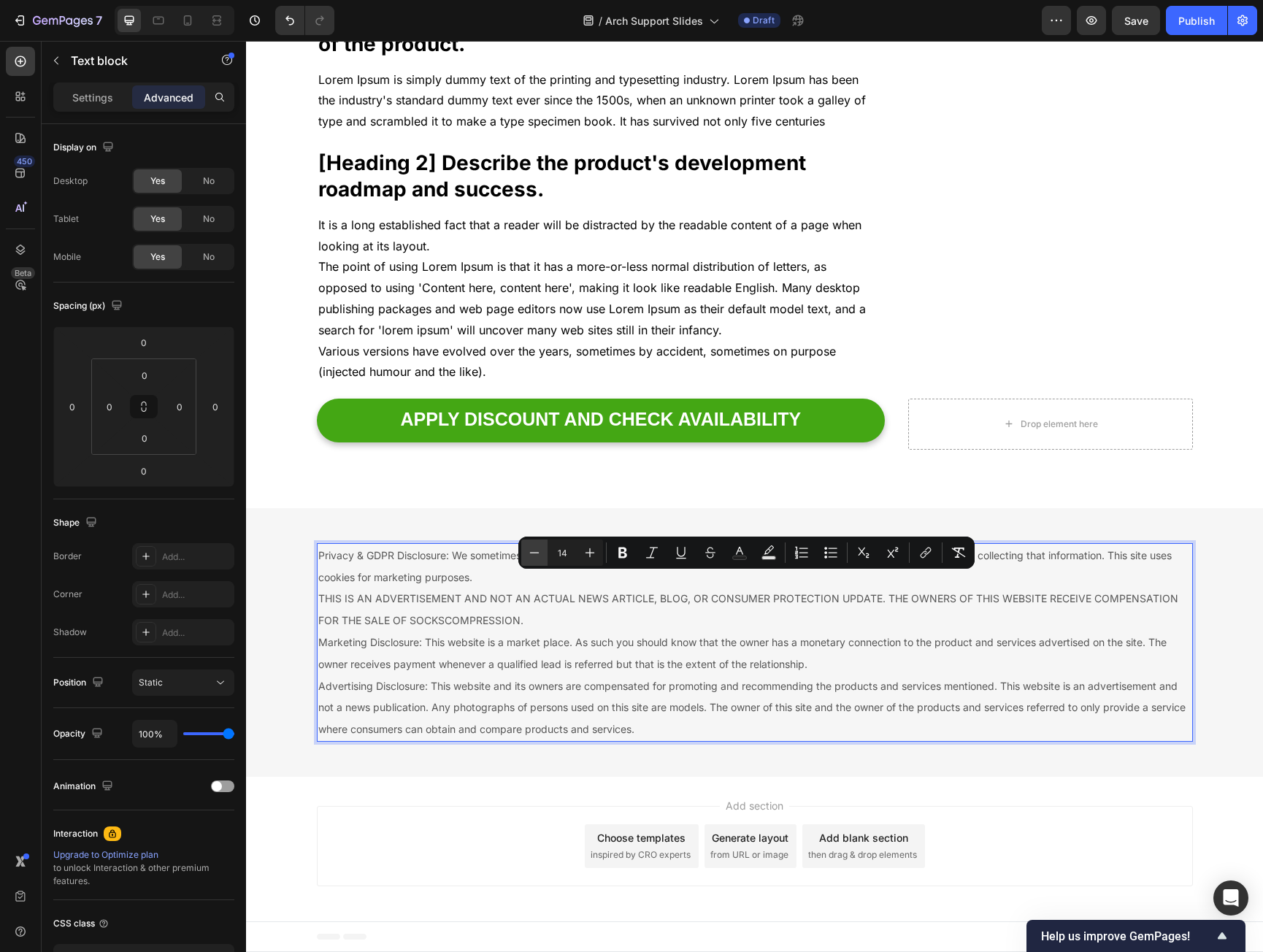
click at [536, 560] on button "Minus" at bounding box center [534, 552] width 26 height 26
type input "12"
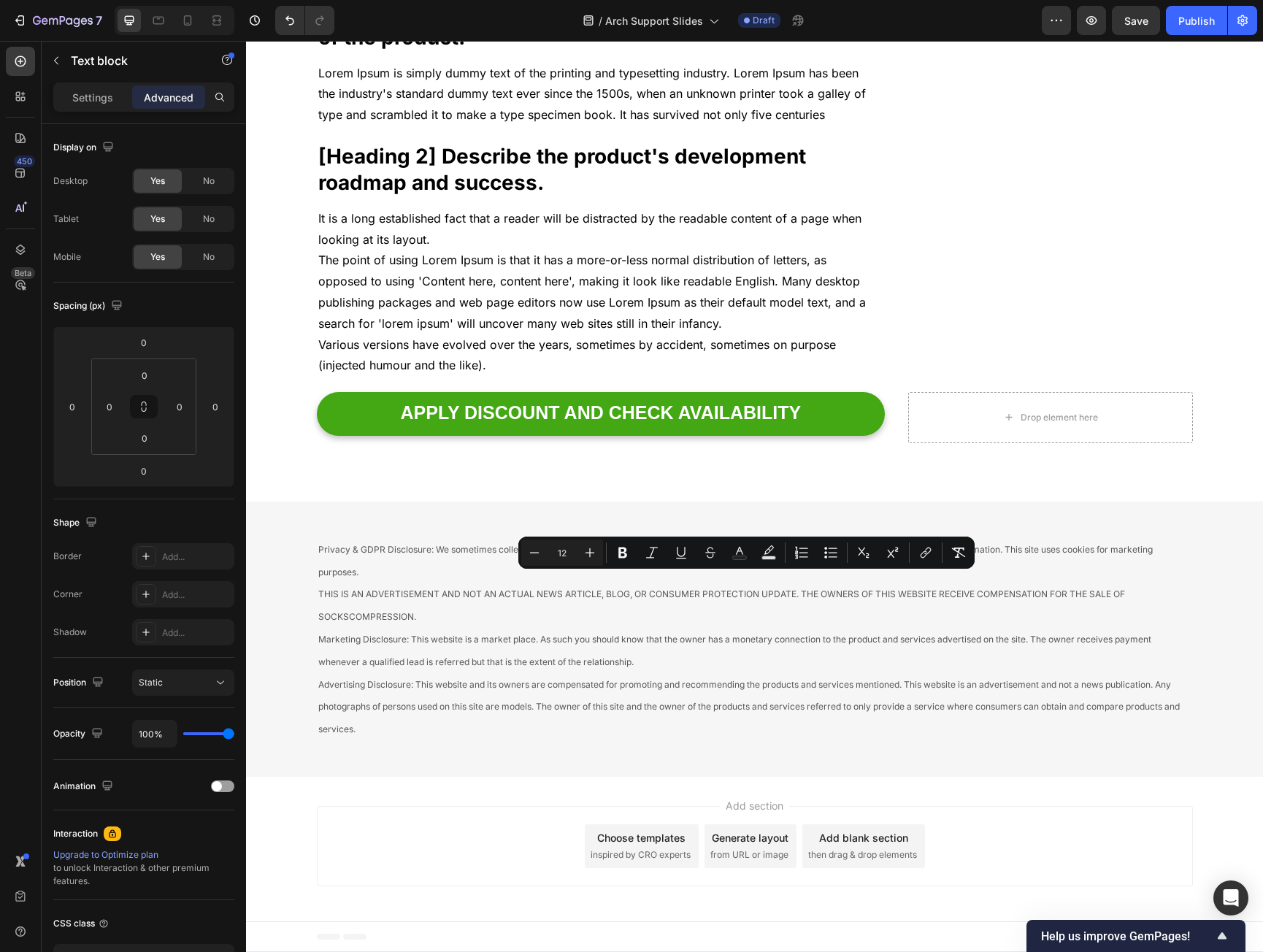
click at [495, 813] on div "Add section Choose templates inspired by CRO experts Generate layout from URL o…" at bounding box center [754, 850] width 1017 height 144
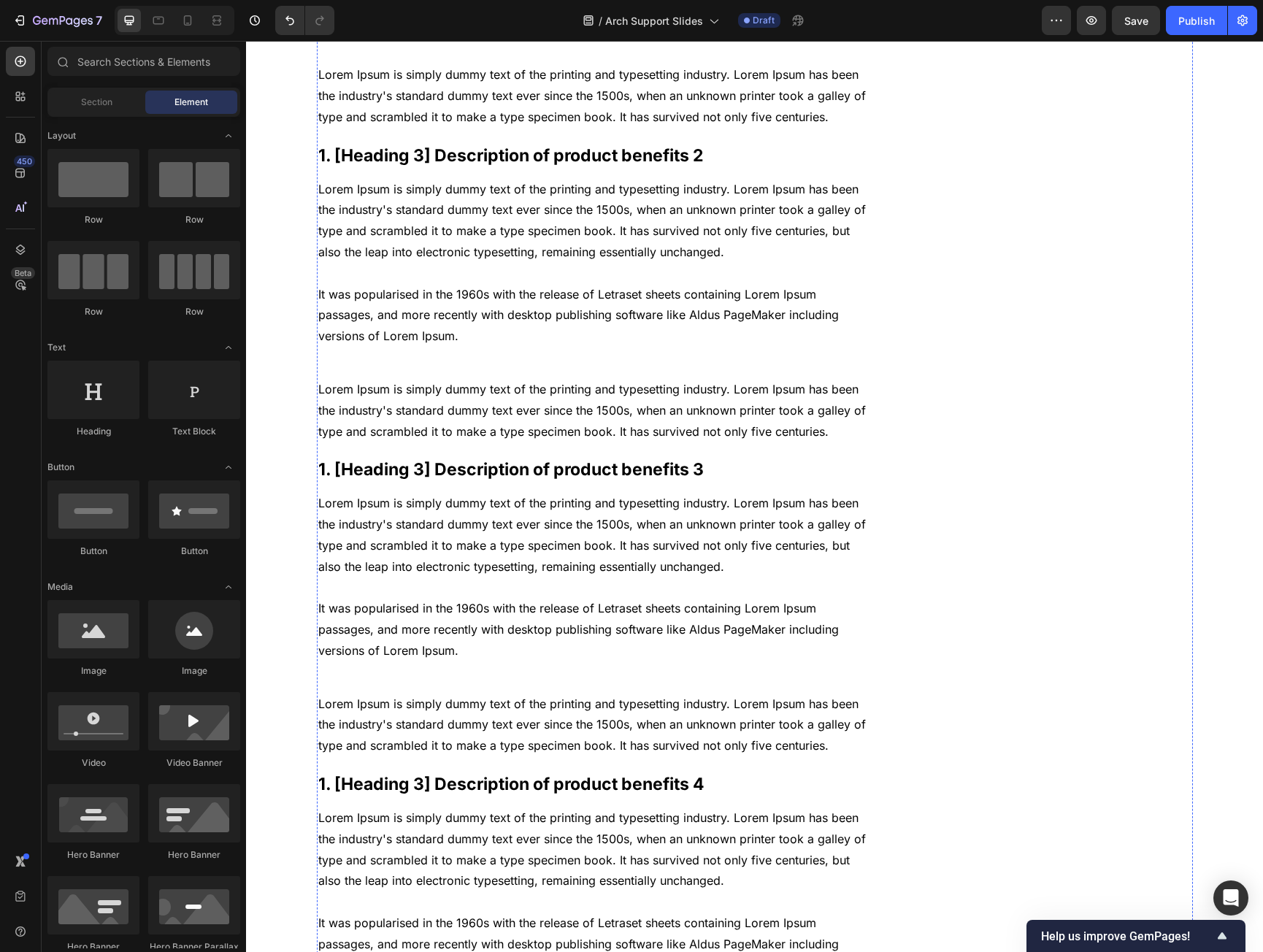
scroll to position [1534, 0]
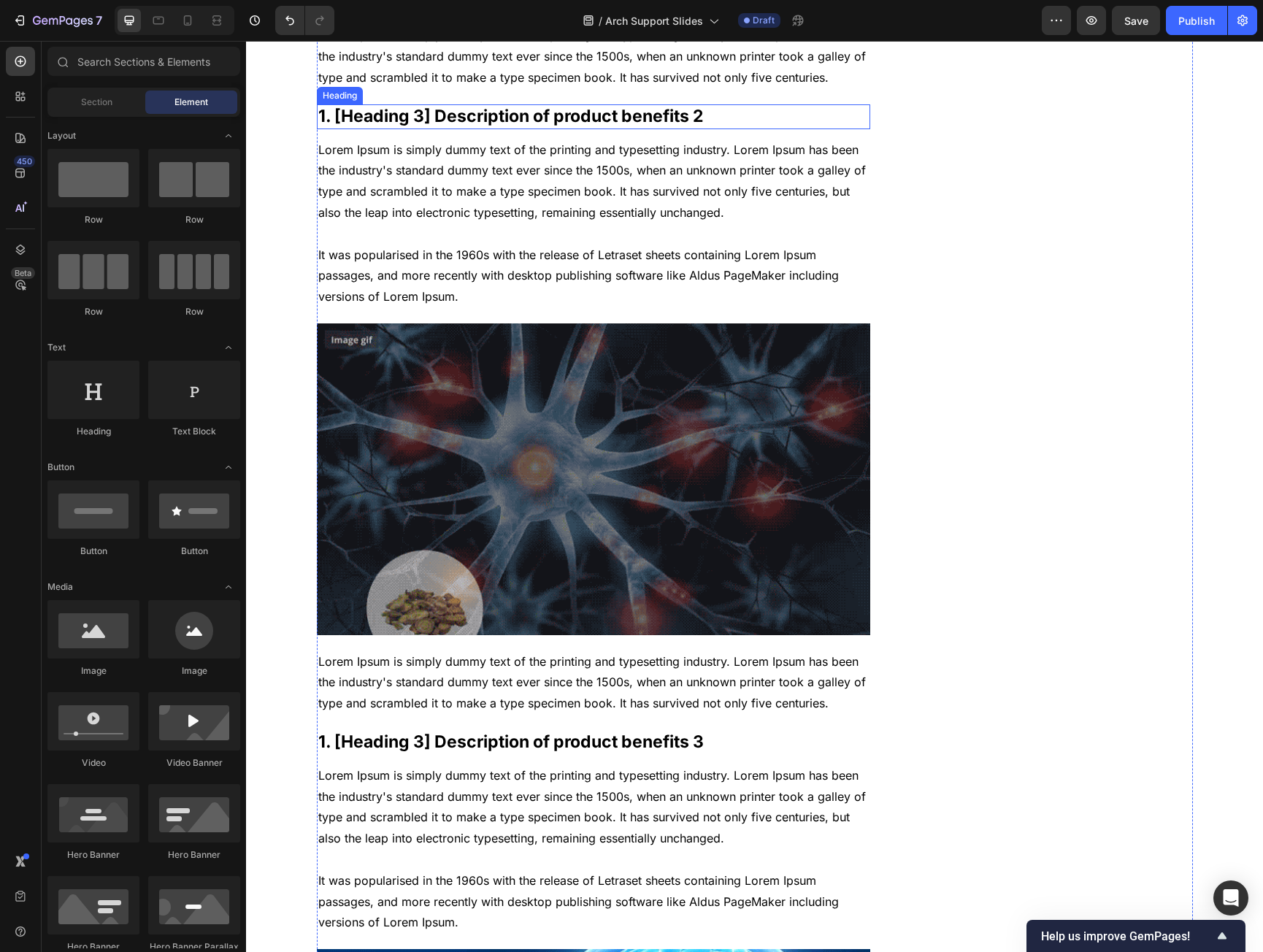
click at [495, 128] on p "1. [Heading 3] Description of product benefits 2" at bounding box center [593, 117] width 551 height 21
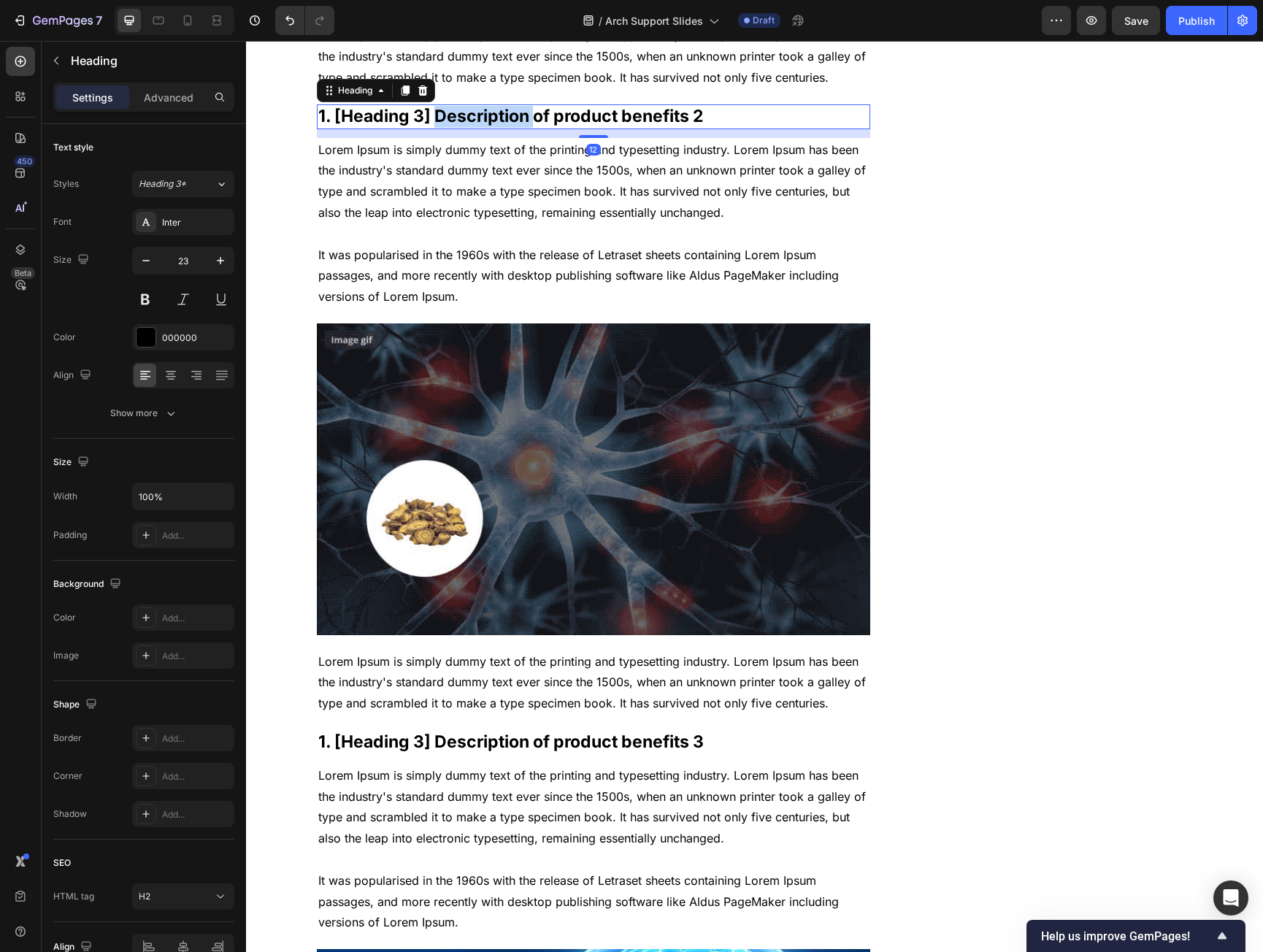
click at [495, 128] on p "1. [Heading 3] Description of product benefits 2" at bounding box center [593, 117] width 551 height 21
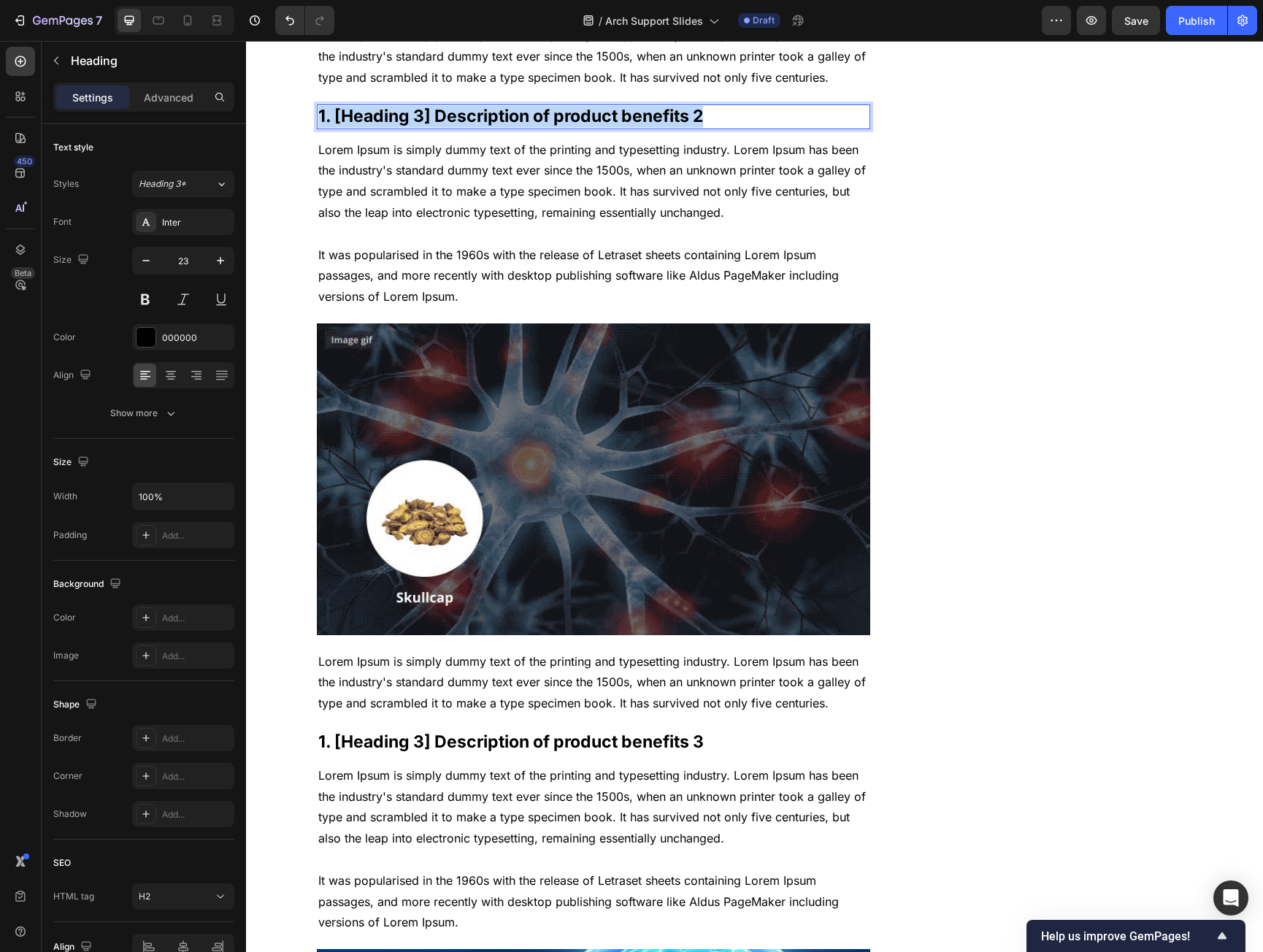
click at [494, 128] on p "1. [Heading 3] Description of product benefits 2" at bounding box center [593, 117] width 551 height 21
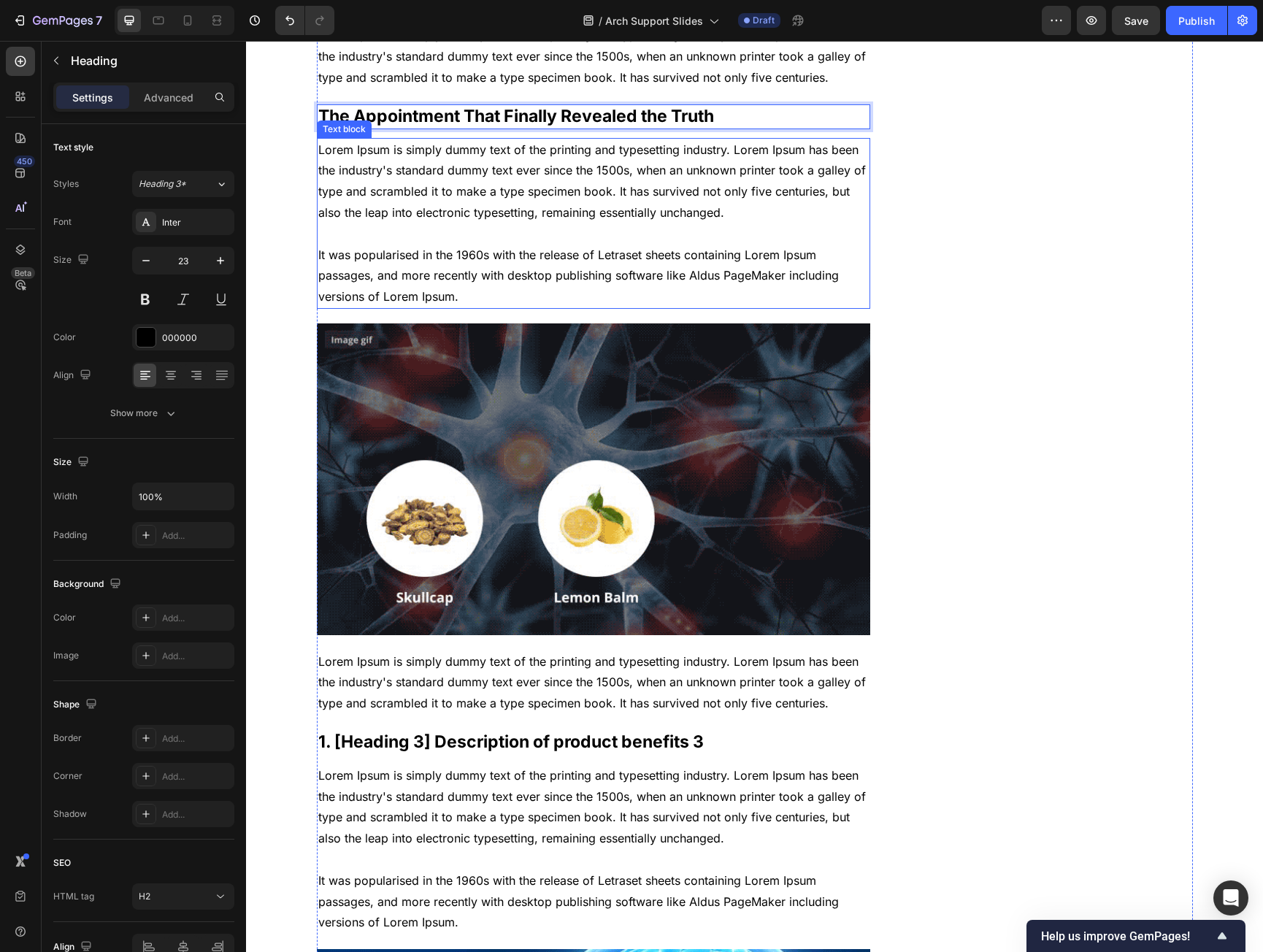
click at [498, 307] on p "Lorem Ipsum is simply dummy text of the printing and typesetting industry. Lore…" at bounding box center [593, 223] width 551 height 168
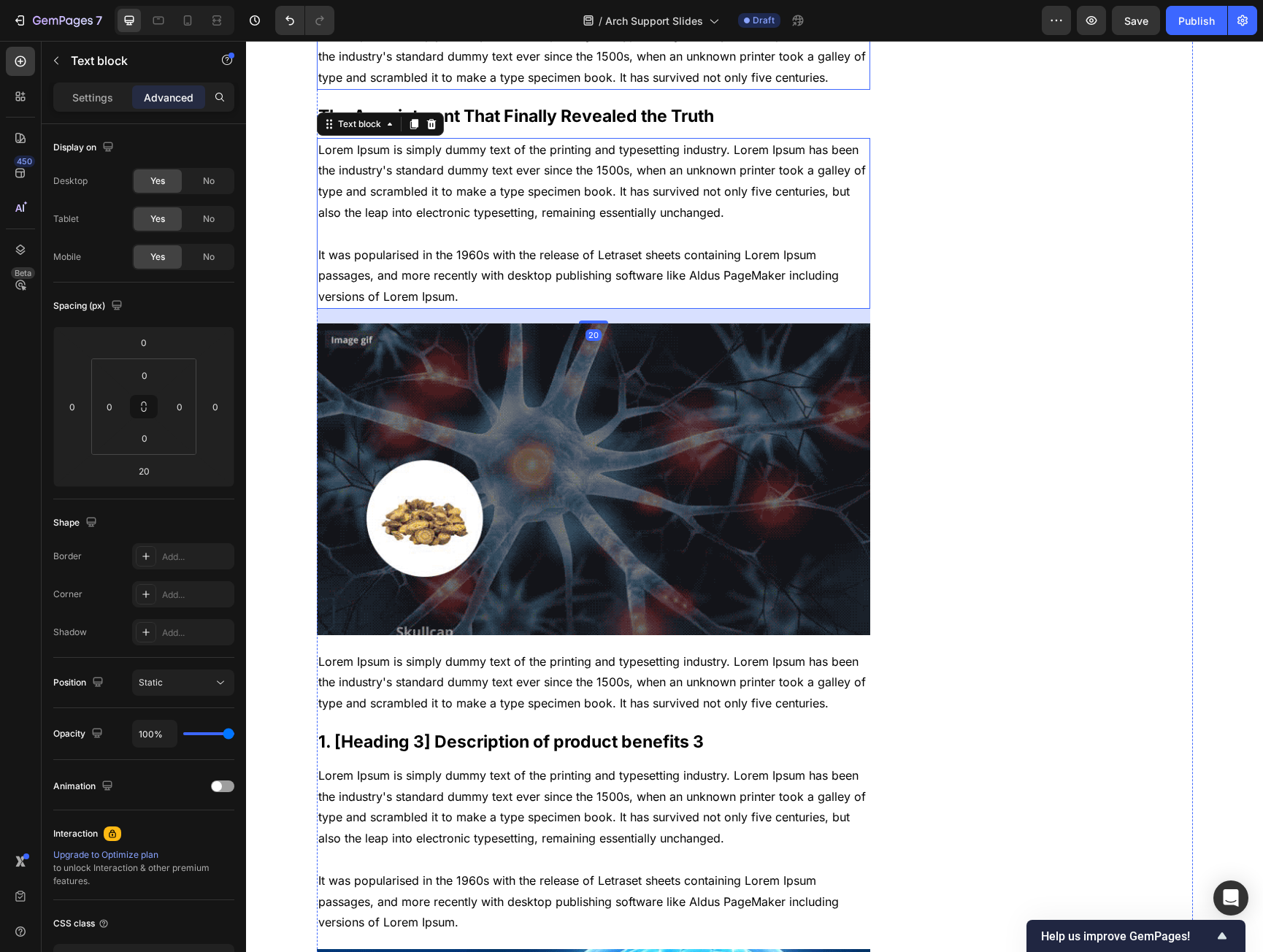
click at [485, 88] on p "Lorem Ipsum is simply dummy text of the printing and typesetting industry. Lore…" at bounding box center [593, 56] width 551 height 62
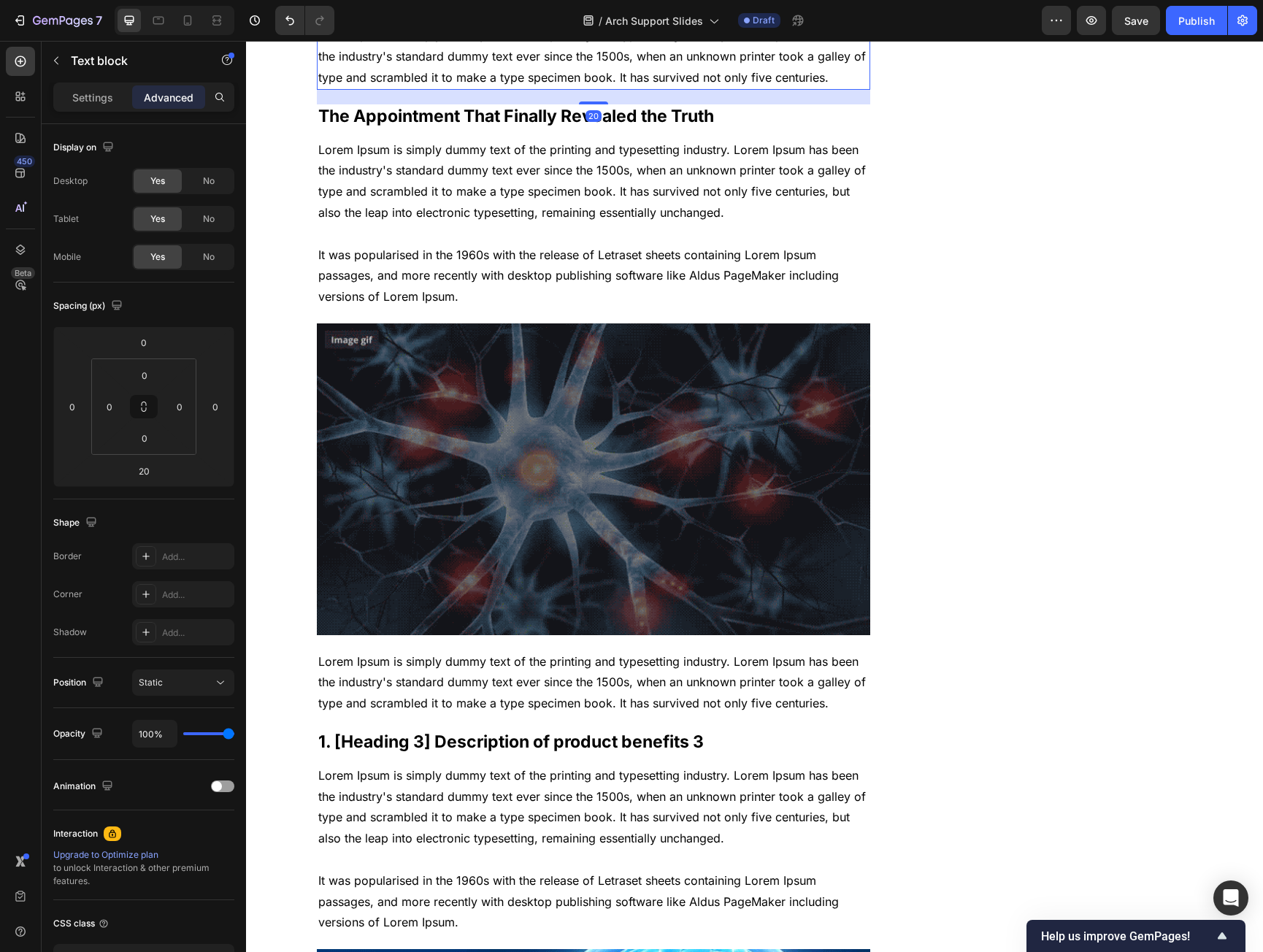
click at [430, 16] on icon at bounding box center [432, 10] width 12 height 12
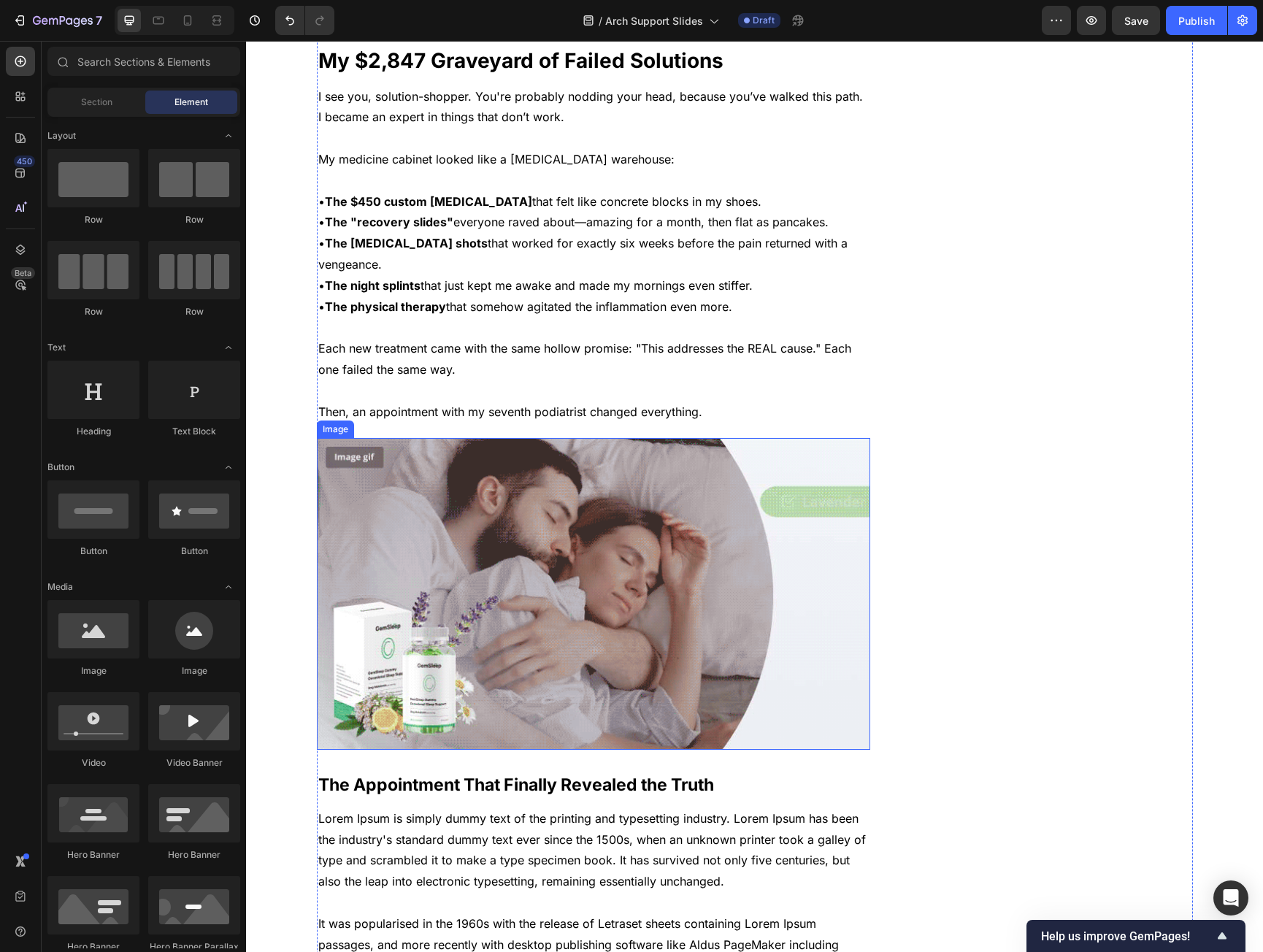
scroll to position [1388, 0]
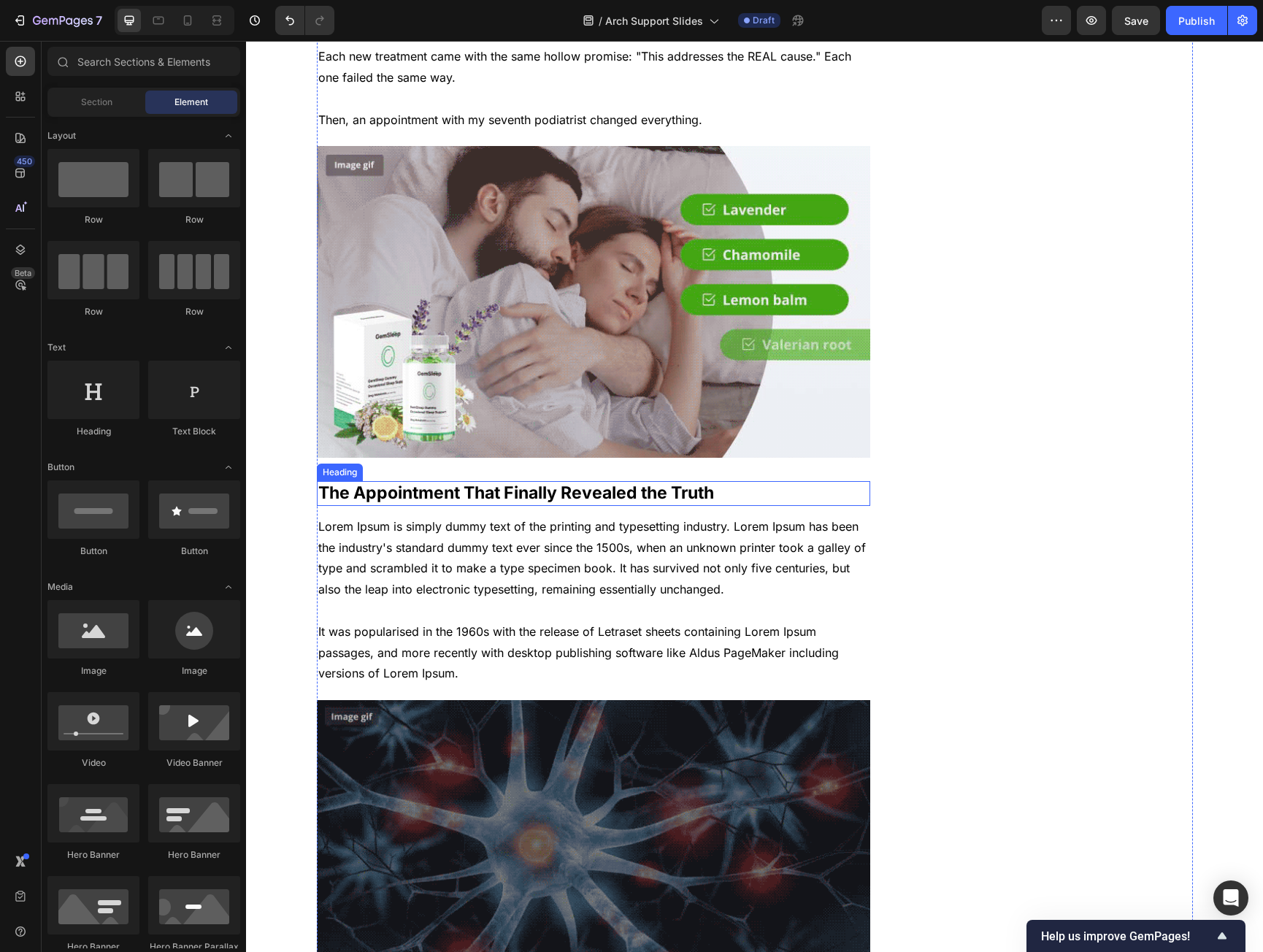
click at [385, 316] on img at bounding box center [594, 302] width 554 height 312
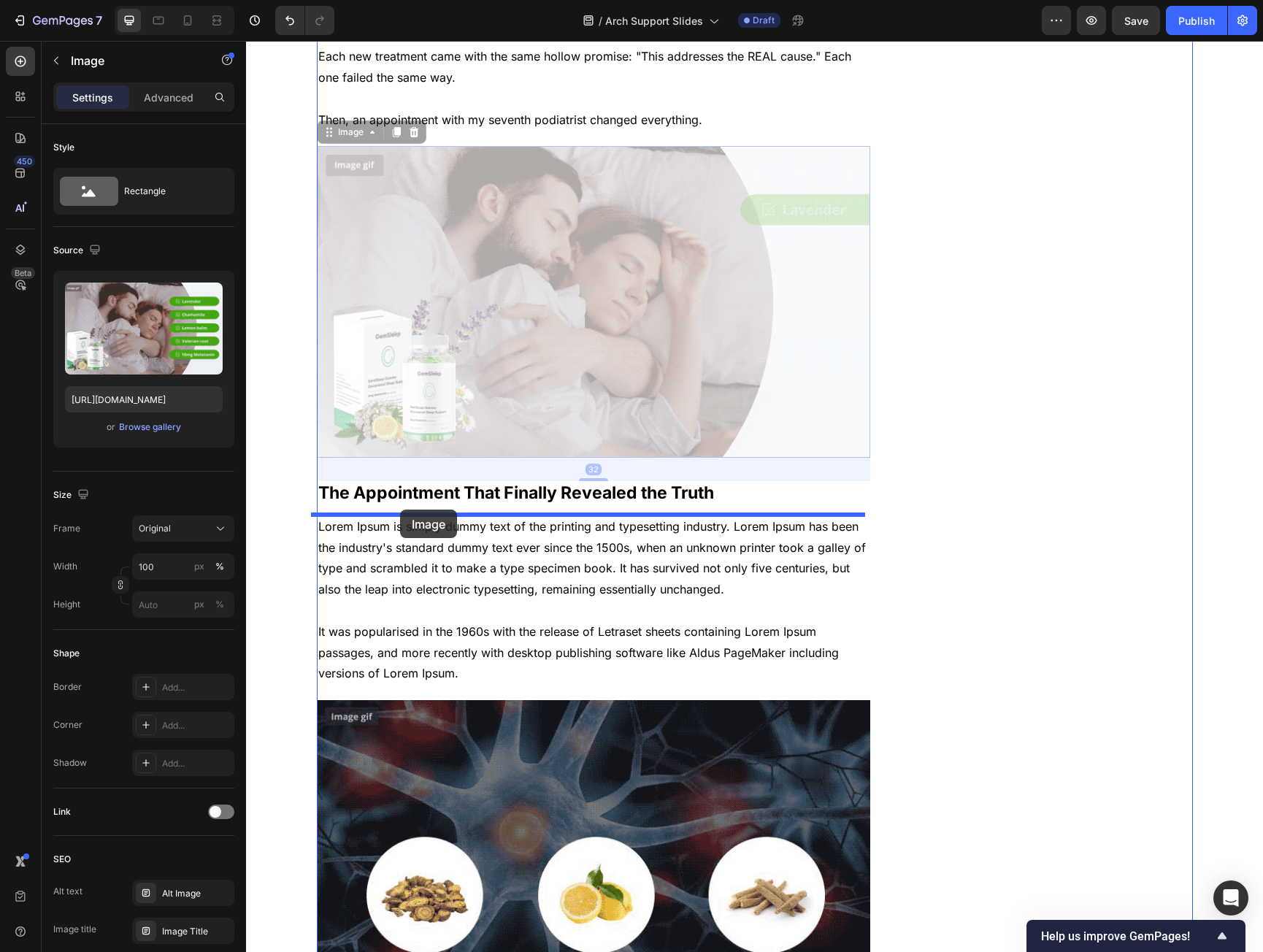
drag, startPoint x: 321, startPoint y: 127, endPoint x: 400, endPoint y: 510, distance: 391.1
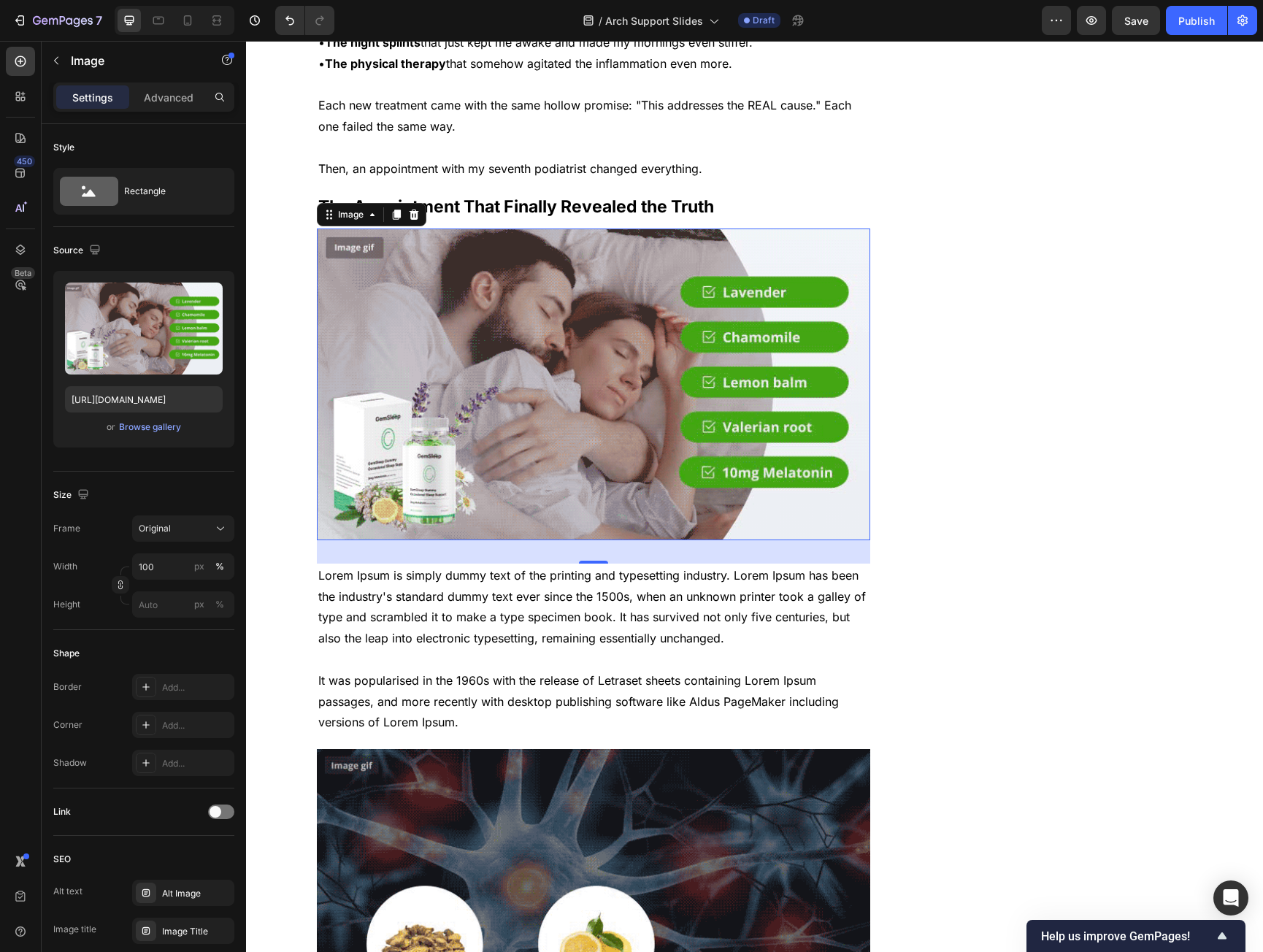
scroll to position [1242, 0]
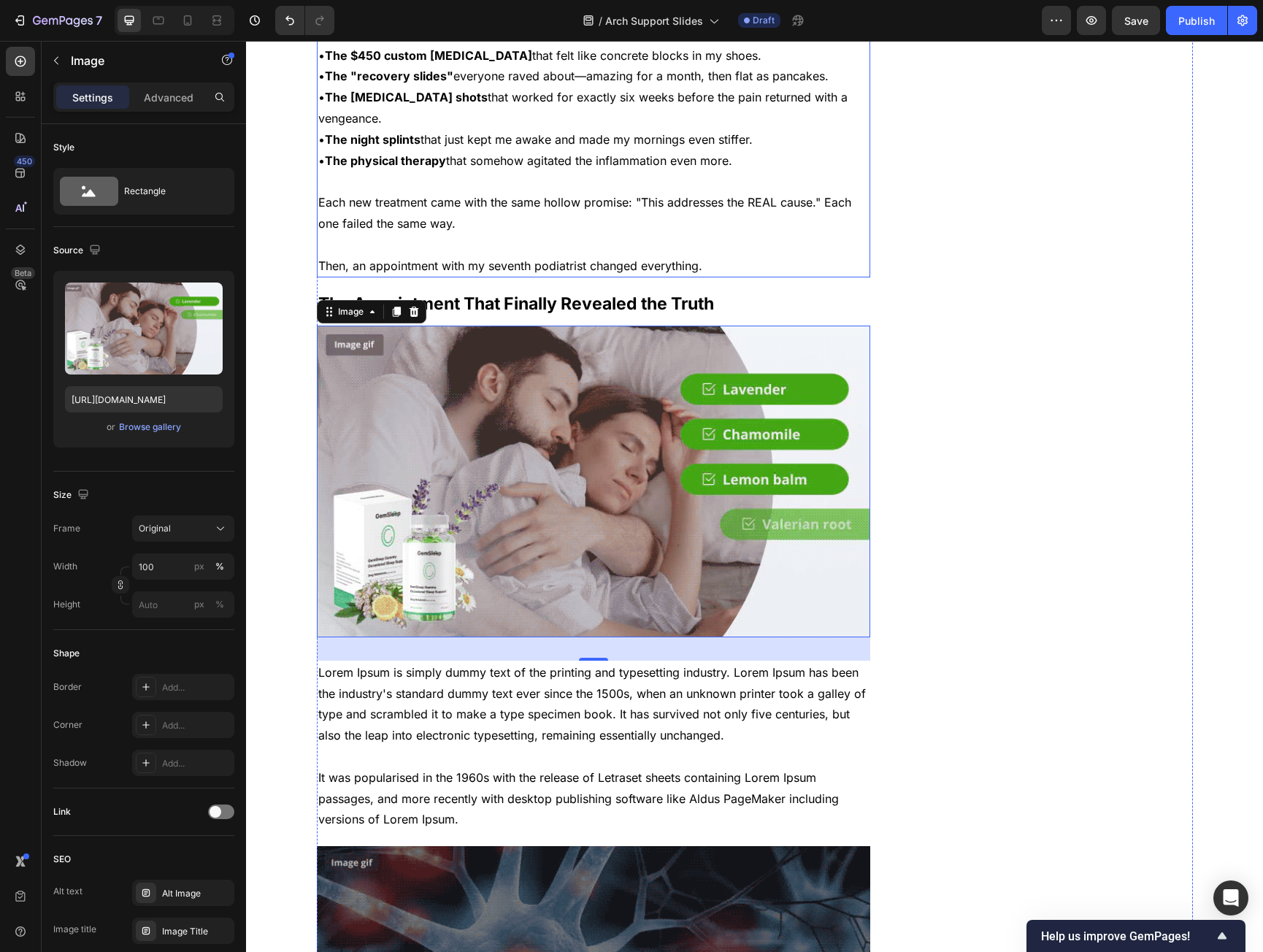
click at [730, 227] on p "Each new treatment came with the same hollow promise: "This addresses the REAL …" at bounding box center [593, 213] width 551 height 42
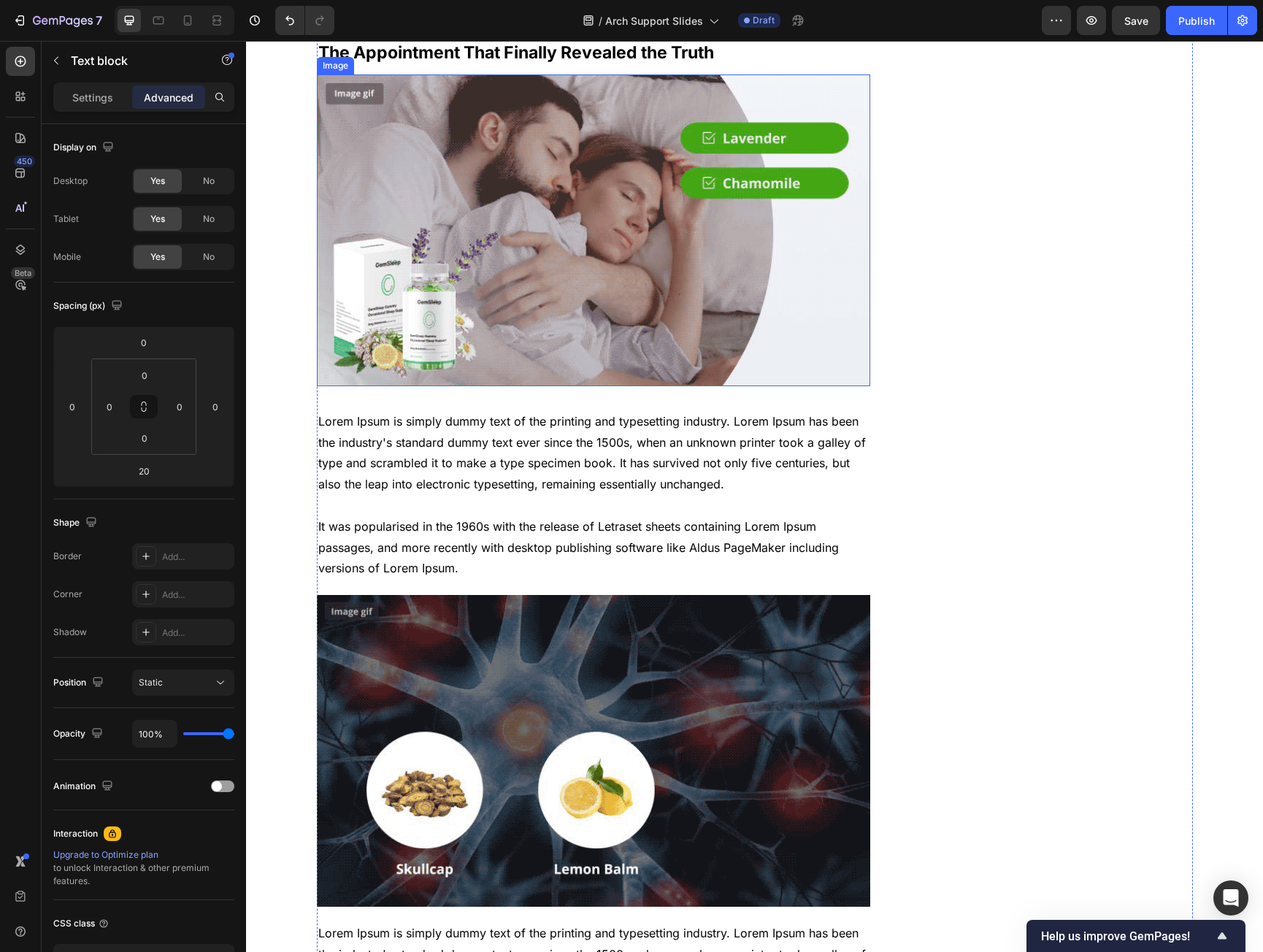
scroll to position [1680, 0]
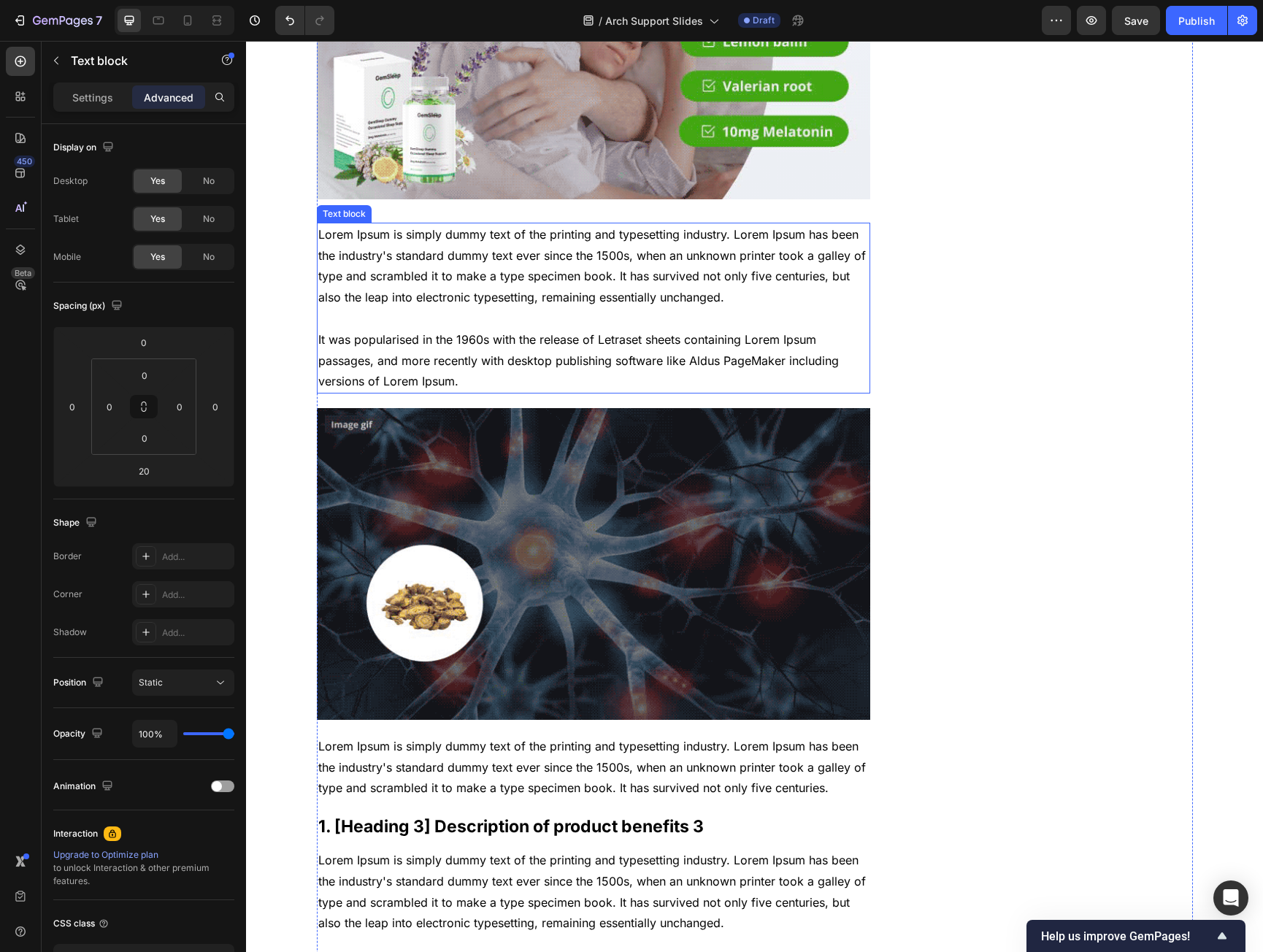
drag, startPoint x: 372, startPoint y: 304, endPoint x: 368, endPoint y: 296, distance: 8.9
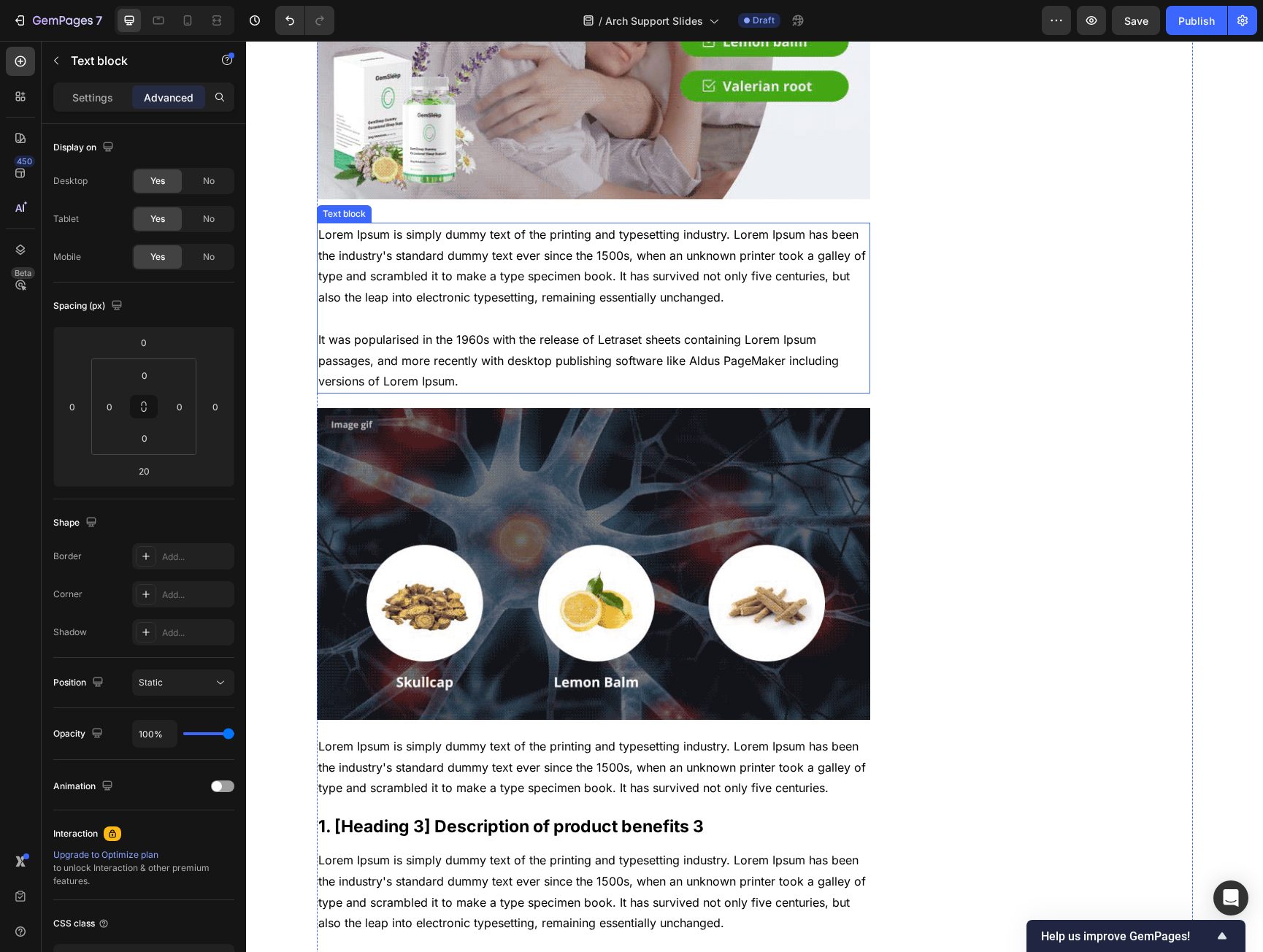
click at [371, 304] on p "Lorem Ipsum is simply dummy text of the printing and typesetting industry. Lore…" at bounding box center [593, 308] width 551 height 168
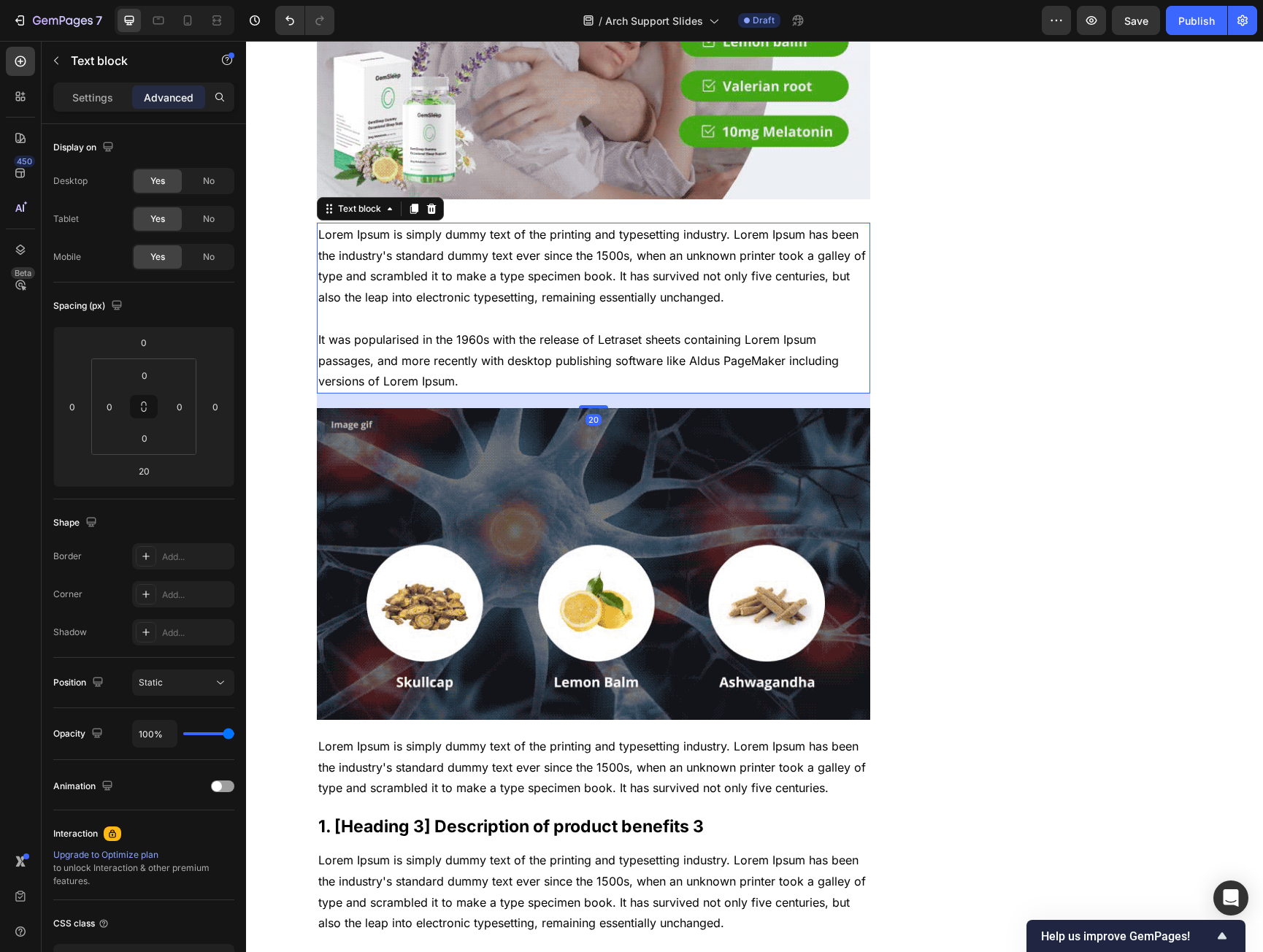
click at [341, 237] on p "Lorem Ipsum is simply dummy text of the printing and typesetting industry. Lore…" at bounding box center [593, 308] width 551 height 168
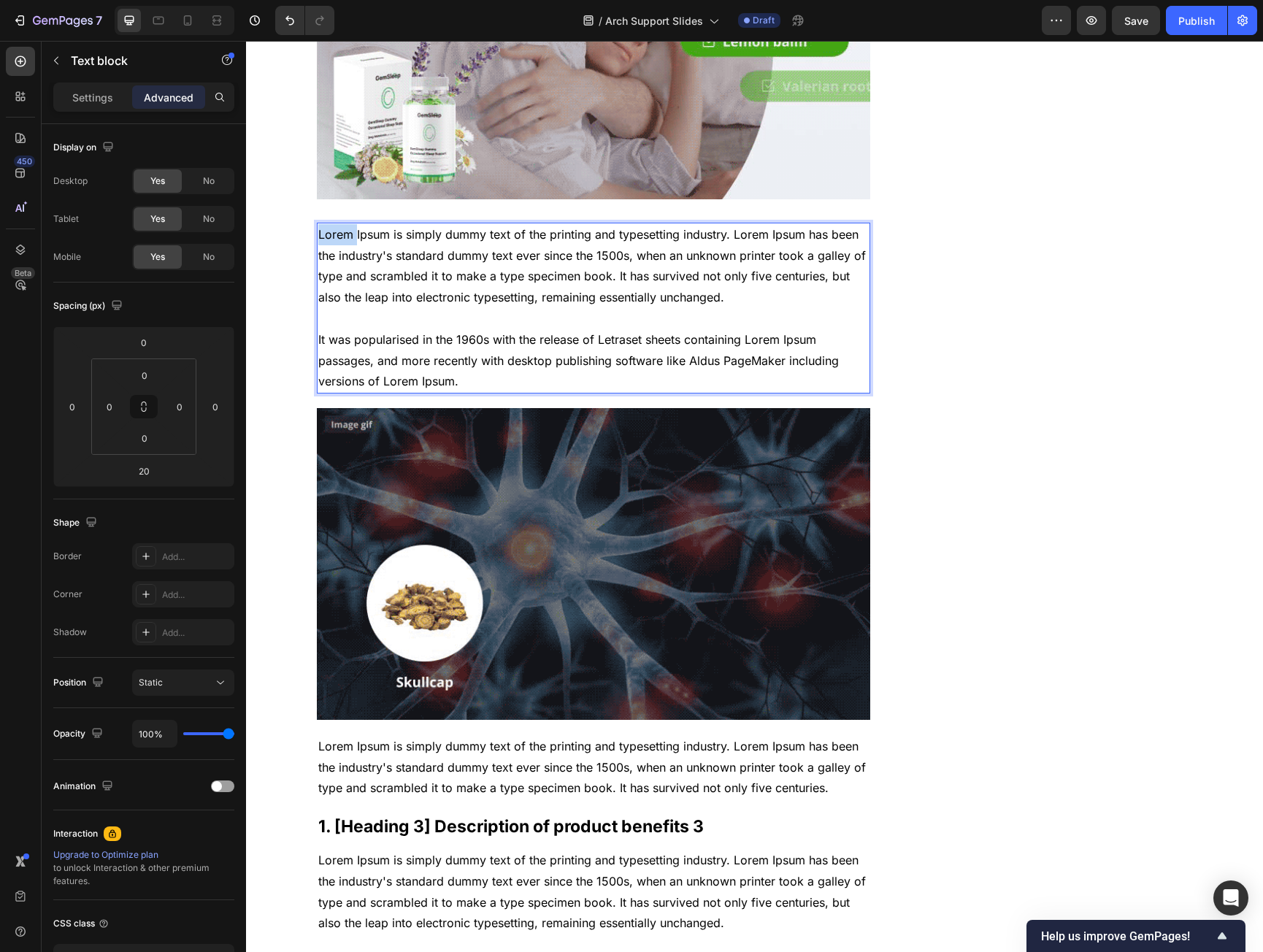
click at [341, 237] on p "Lorem Ipsum is simply dummy text of the printing and typesetting industry. Lore…" at bounding box center [593, 308] width 551 height 168
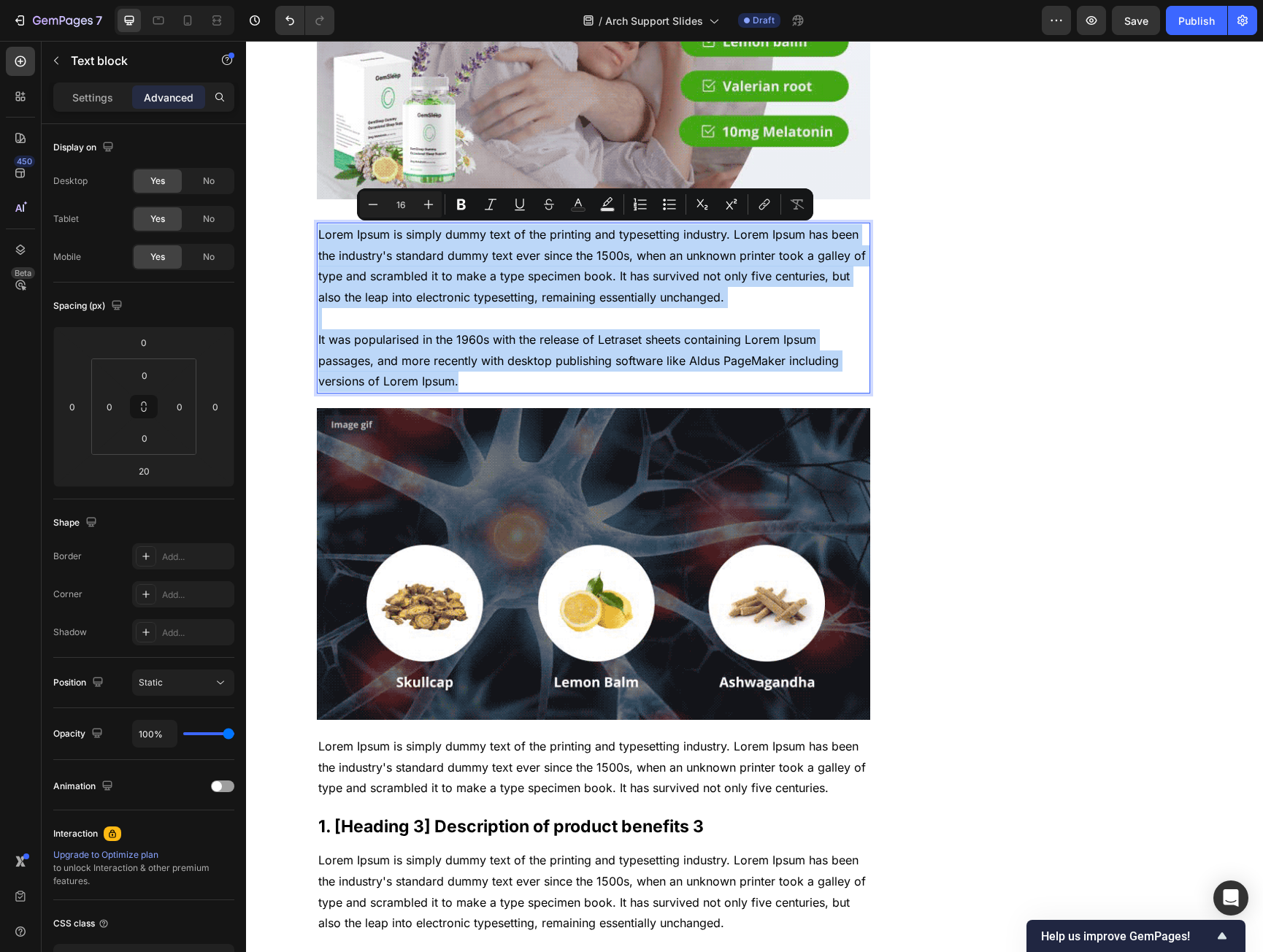
drag, startPoint x: 341, startPoint y: 237, endPoint x: 479, endPoint y: 376, distance: 195.9
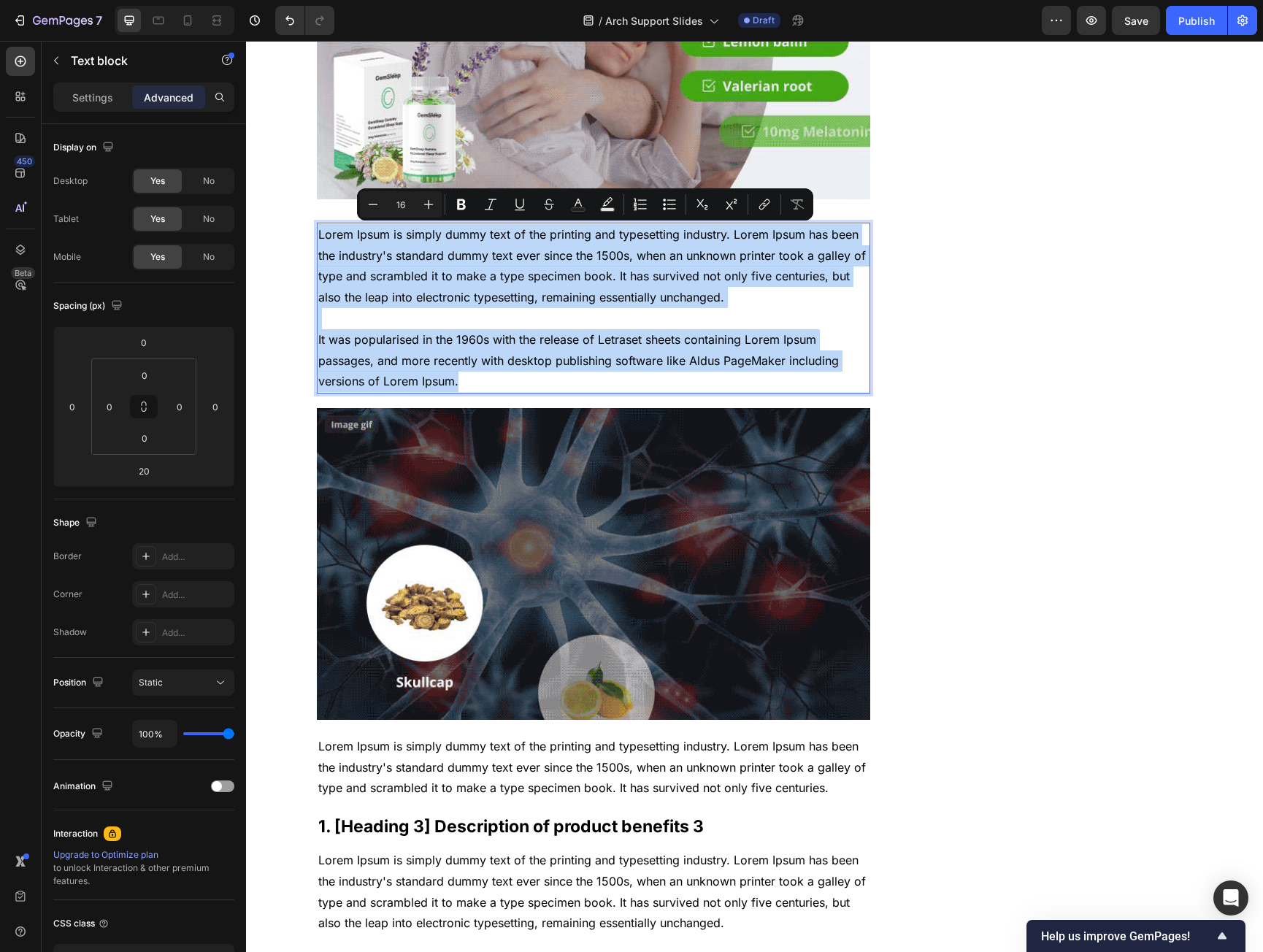
click at [478, 376] on p "Lorem Ipsum is simply dummy text of the printing and typesetting industry. Lore…" at bounding box center [593, 308] width 551 height 168
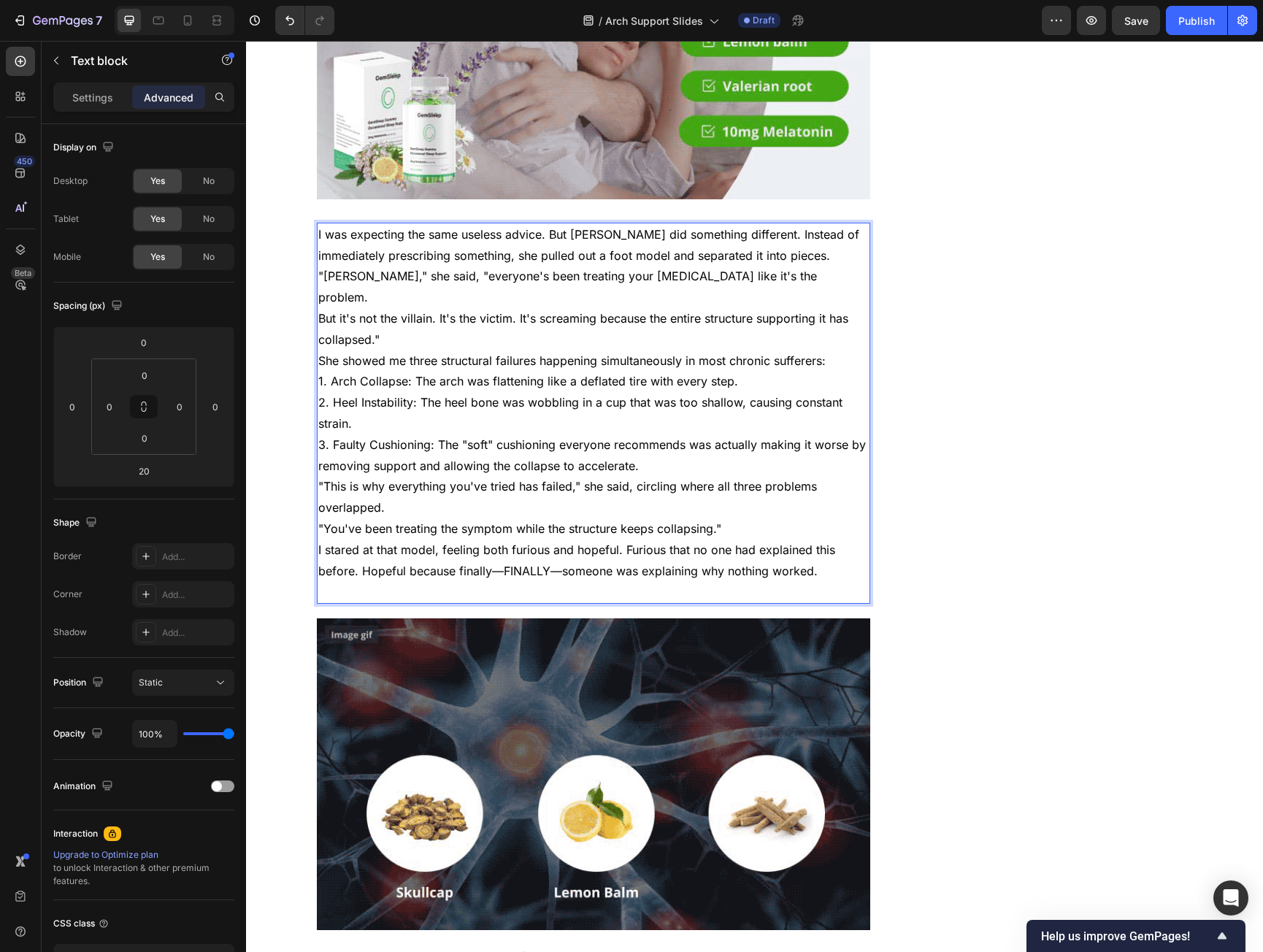
click at [827, 251] on p "I was expecting the same useless advice. But [PERSON_NAME] did something differ…" at bounding box center [593, 245] width 551 height 42
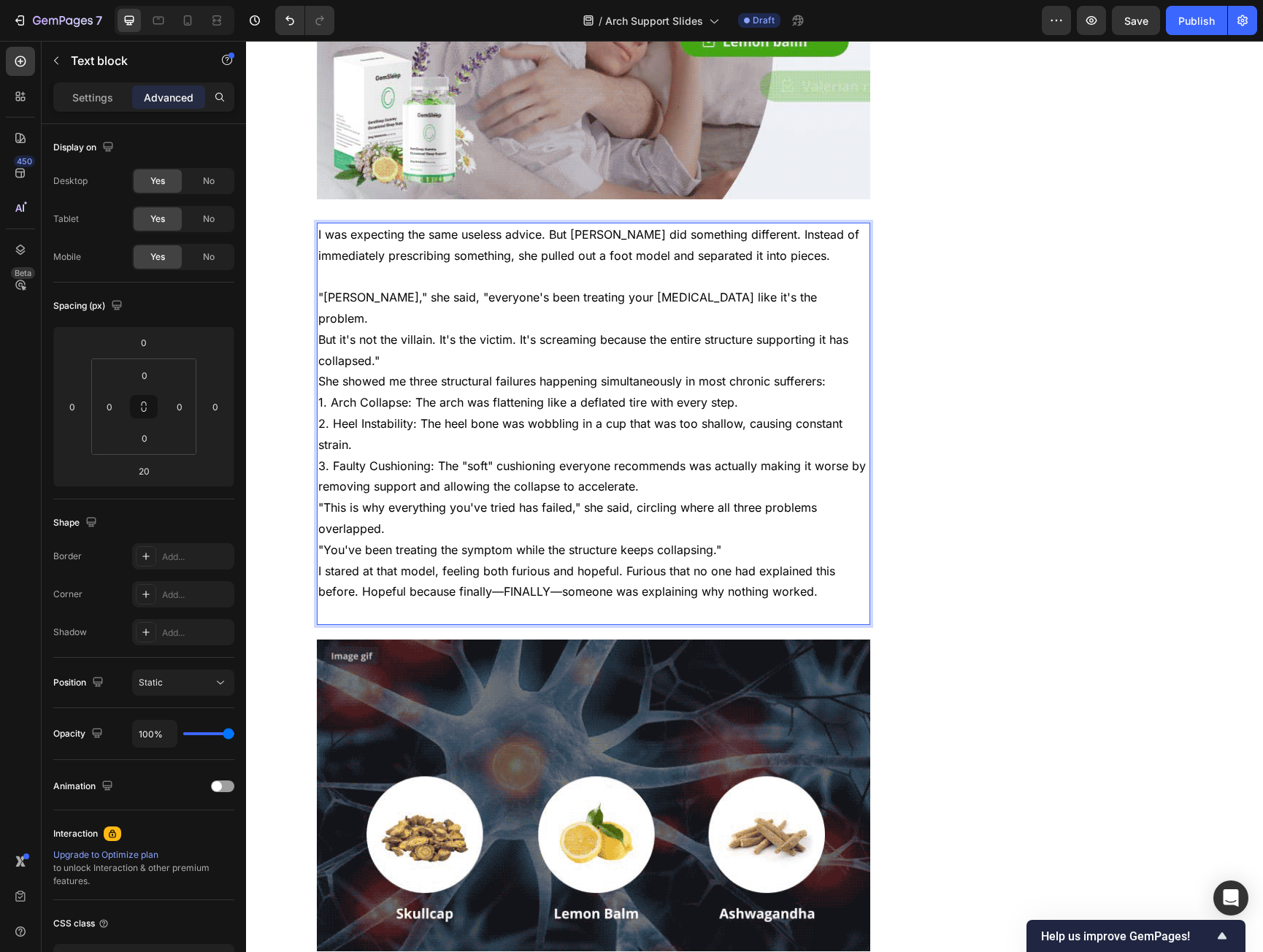
click at [804, 296] on p ""[PERSON_NAME]," she said, "everyone's been treating your [MEDICAL_DATA] like i…" at bounding box center [593, 307] width 551 height 42
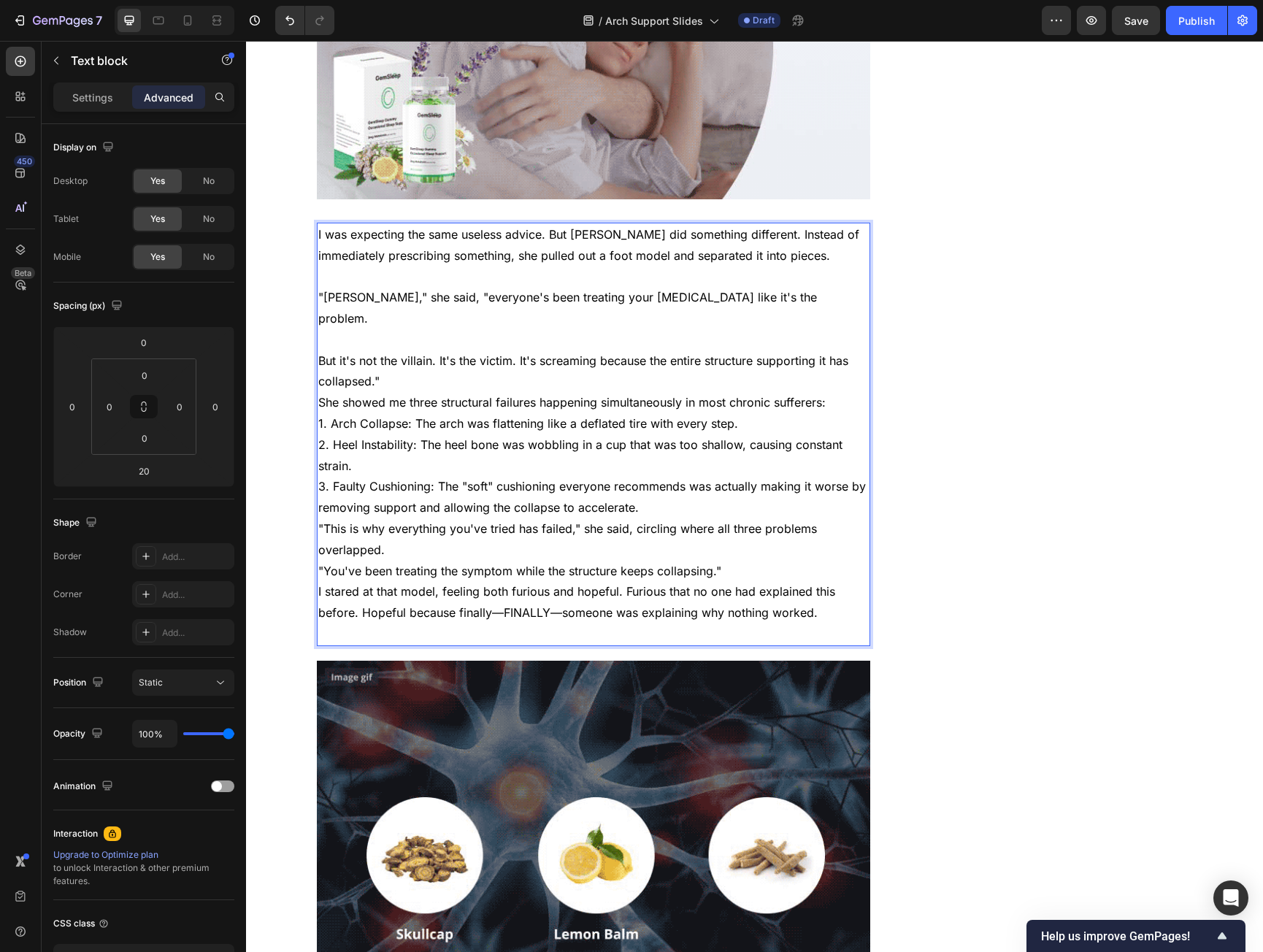
click at [739, 296] on p ""[PERSON_NAME]," she said, "everyone's been treating your [MEDICAL_DATA] like i…" at bounding box center [593, 307] width 551 height 42
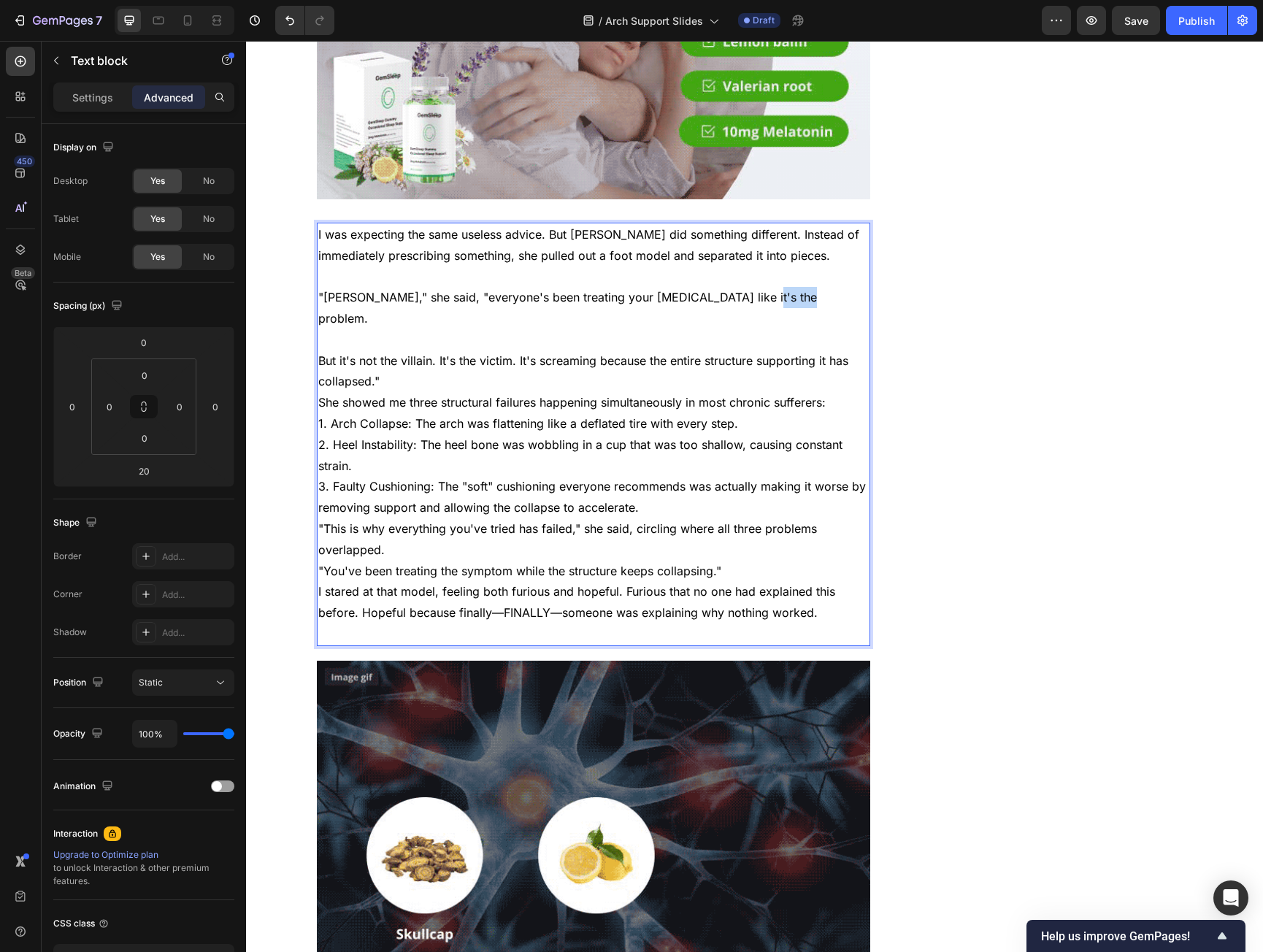
click at [739, 296] on p ""[PERSON_NAME]," she said, "everyone's been treating your [MEDICAL_DATA] like i…" at bounding box center [593, 307] width 551 height 42
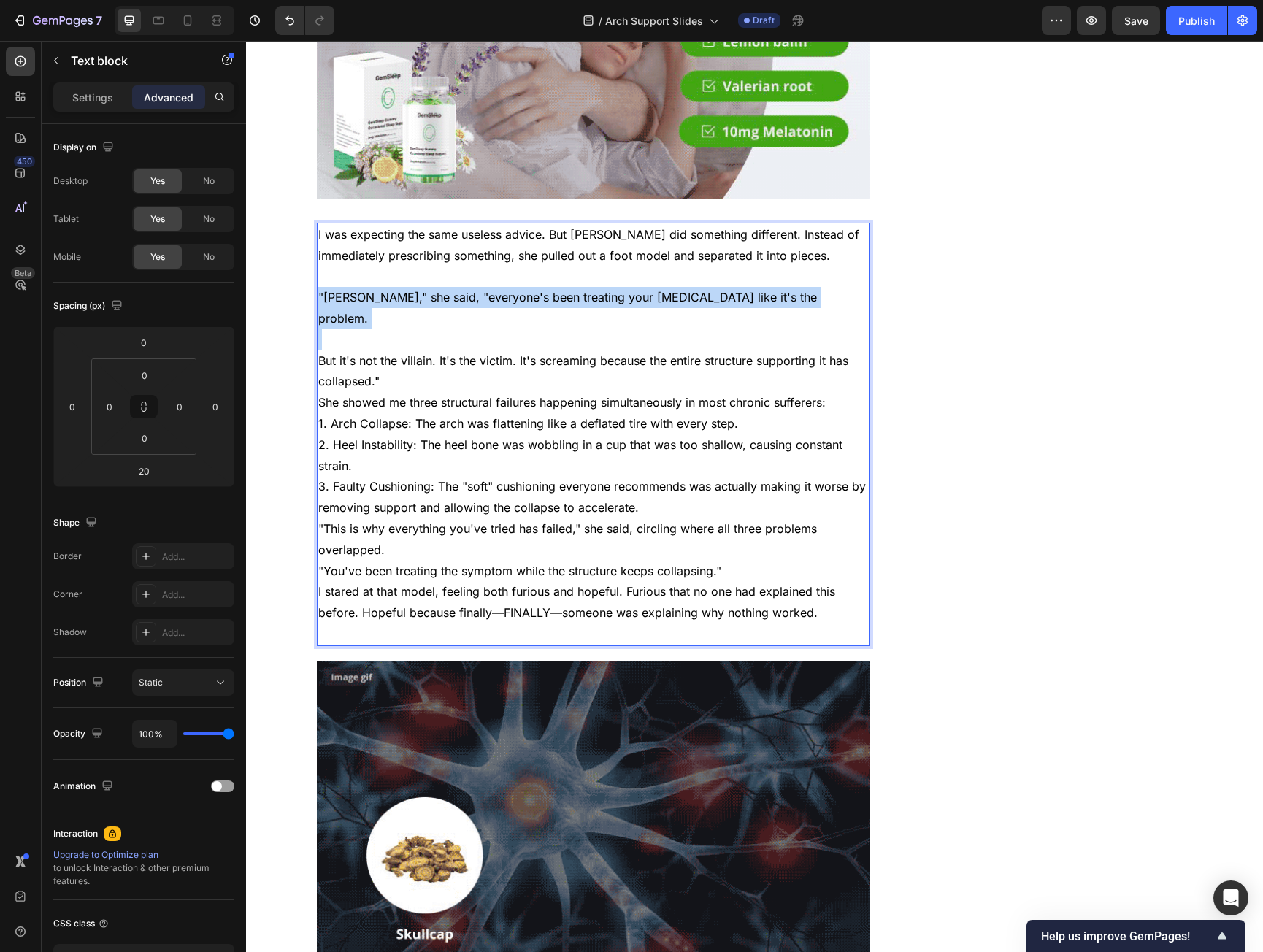
click at [739, 296] on p ""[PERSON_NAME]," she said, "everyone's been treating your [MEDICAL_DATA] like i…" at bounding box center [593, 307] width 551 height 42
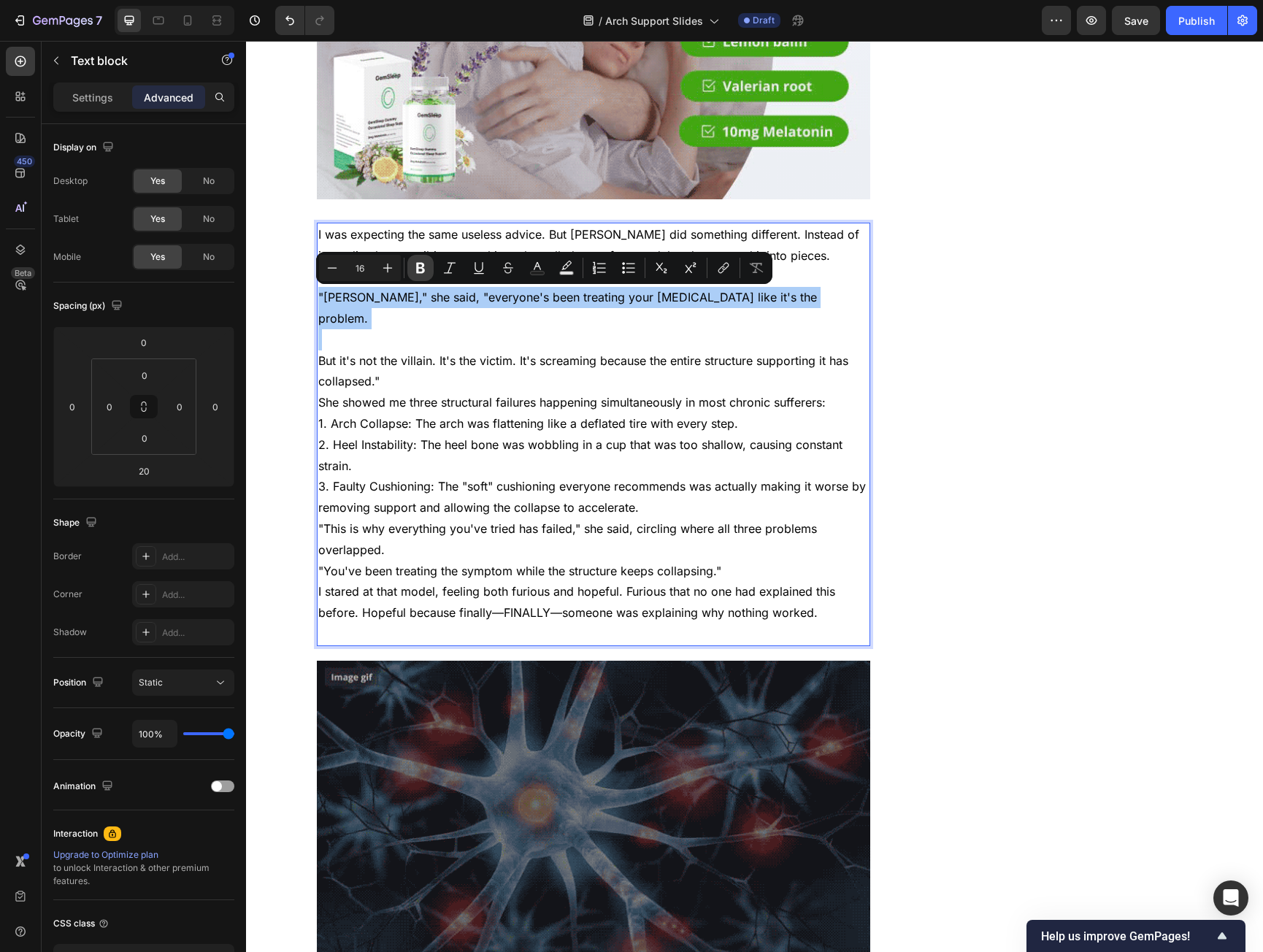
click at [431, 265] on button "Bold" at bounding box center [420, 267] width 26 height 26
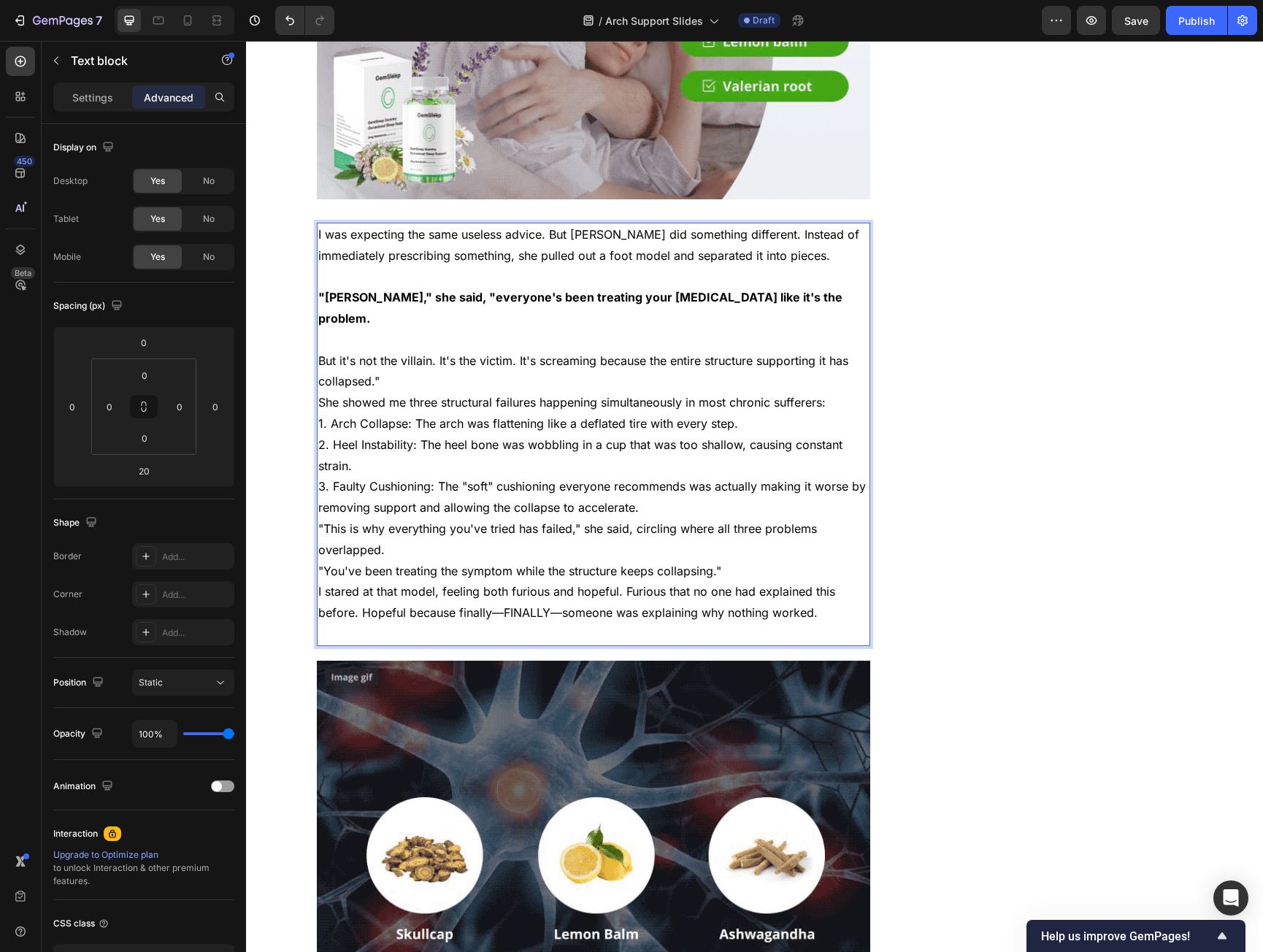
click at [422, 356] on p "But it's not the villain. It's the victim. It's screaming because the entire st…" at bounding box center [593, 371] width 551 height 42
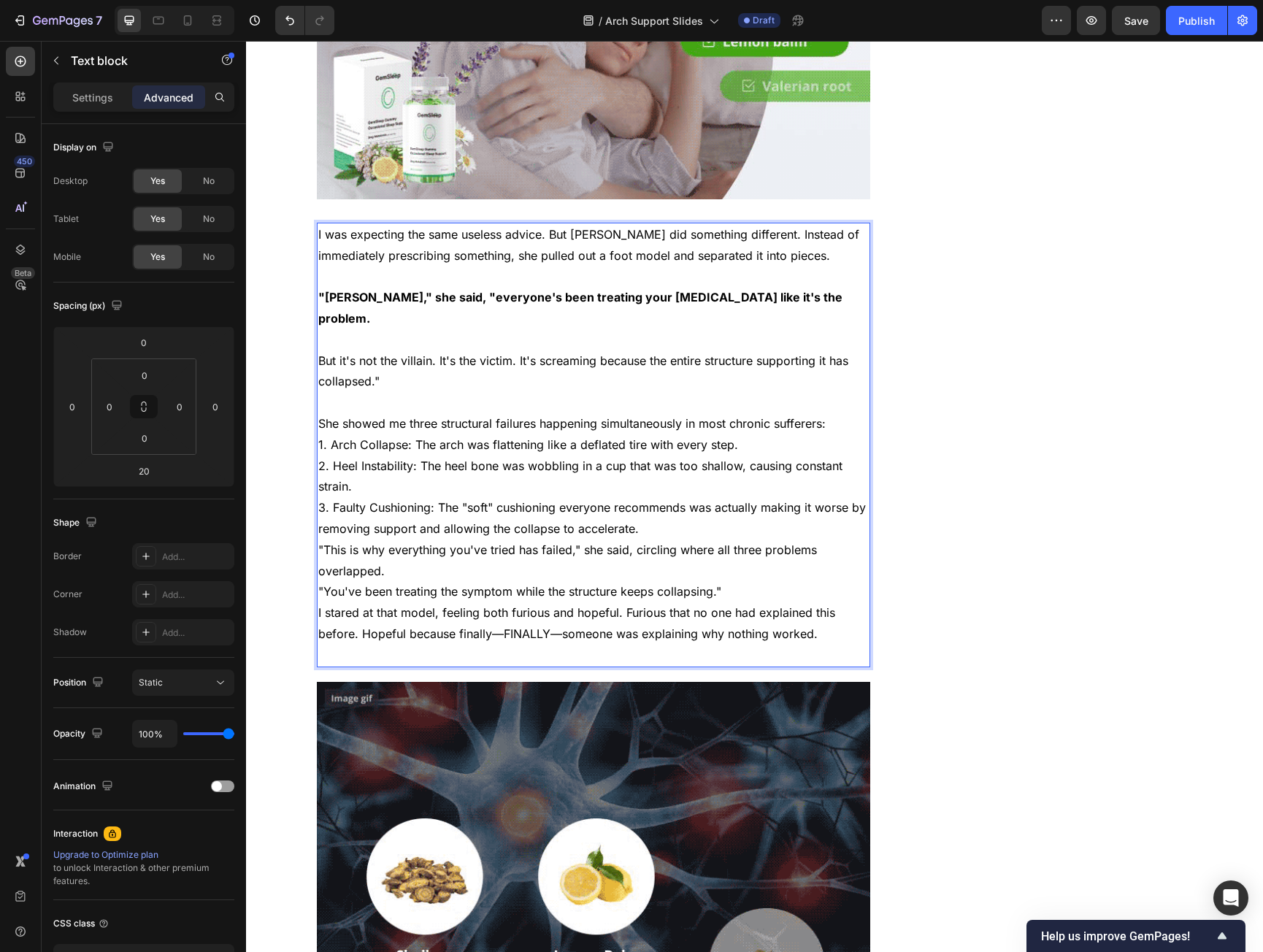
click at [356, 350] on p "But it's not the villain. It's the victim. It's screaming because the entire st…" at bounding box center [593, 371] width 551 height 42
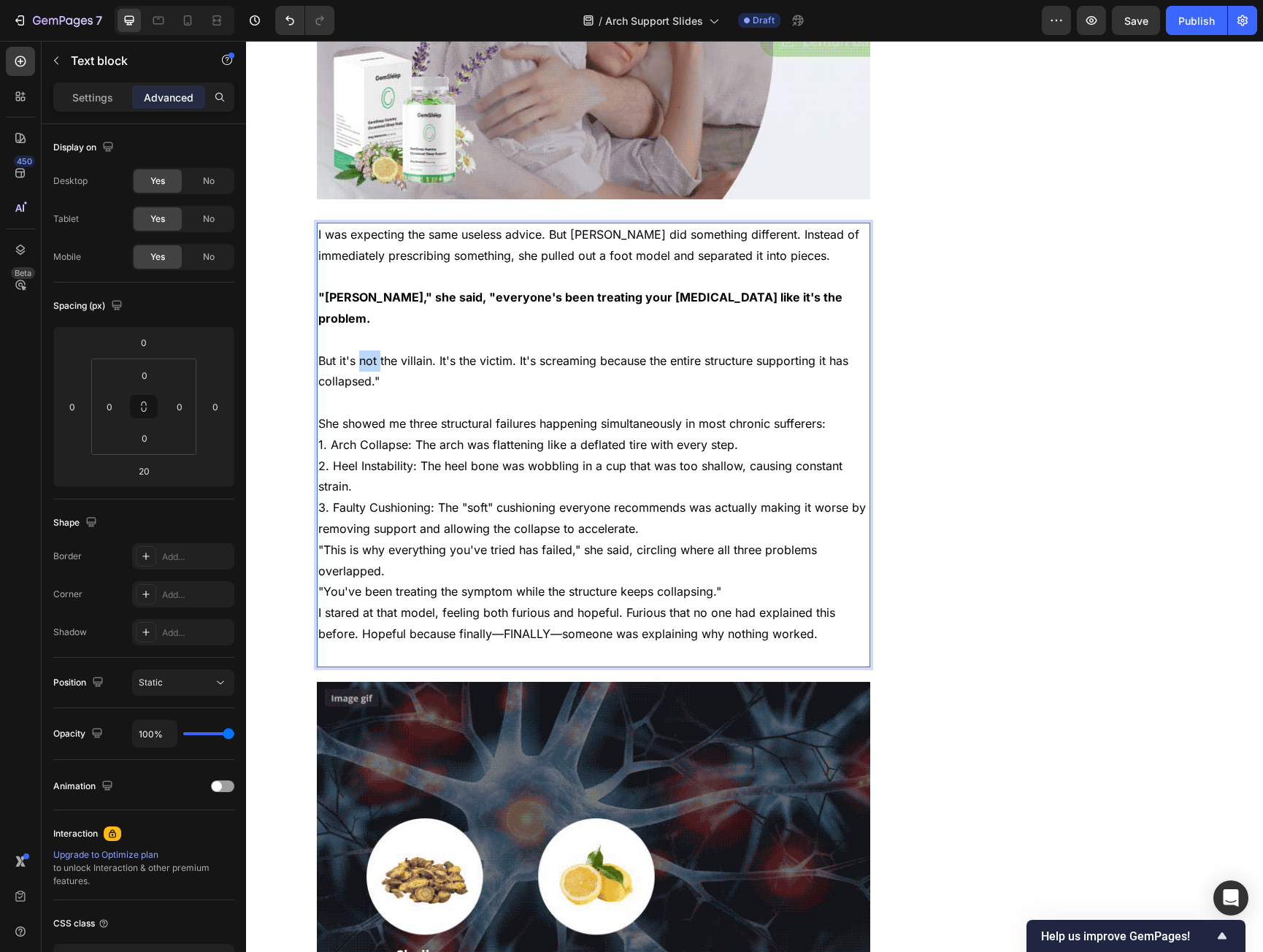
click at [356, 350] on p "But it's not the villain. It's the victim. It's screaming because the entire st…" at bounding box center [593, 371] width 551 height 42
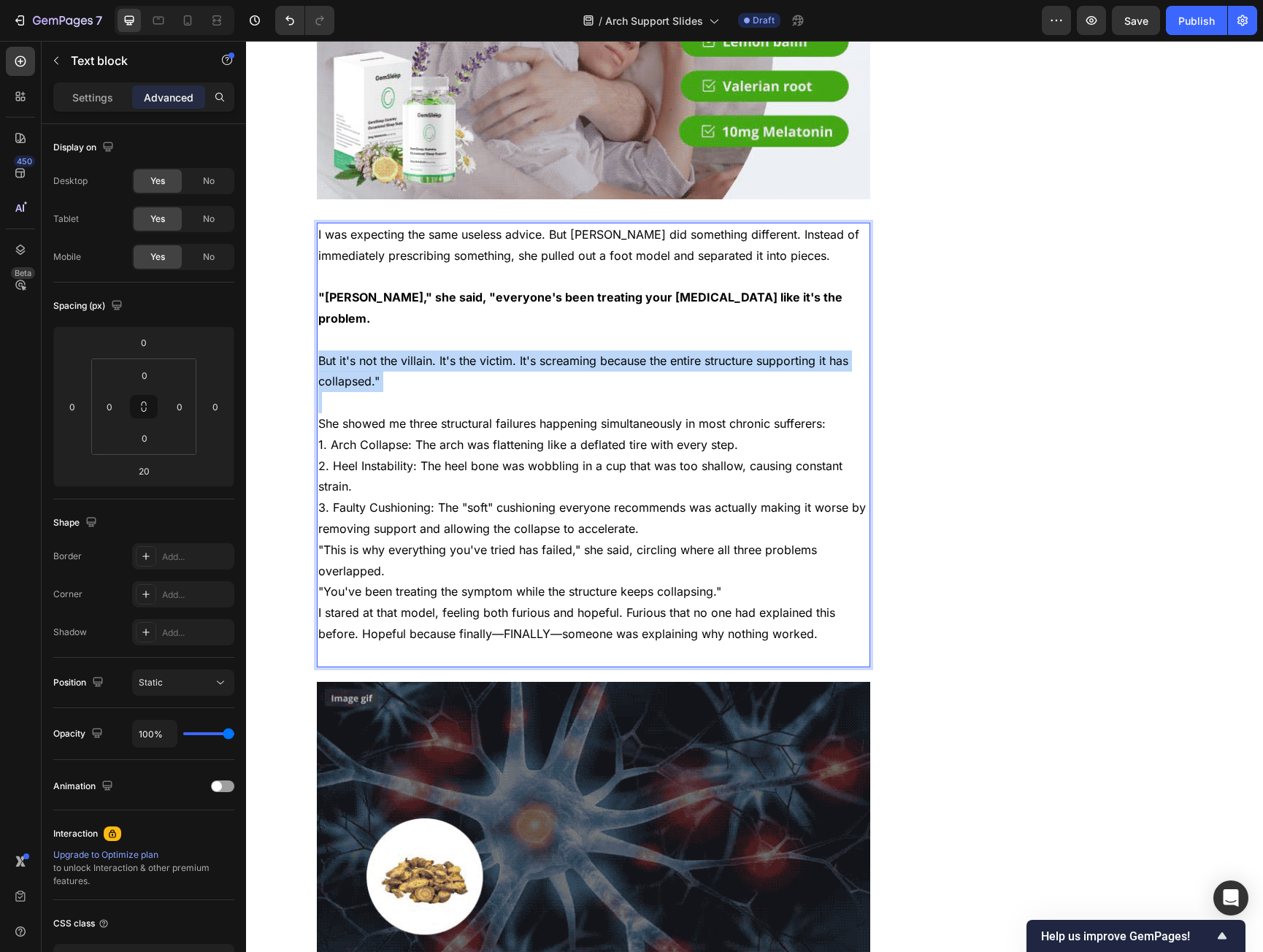
click at [356, 350] on p "But it's not the villain. It's the victim. It's screaming because the entire st…" at bounding box center [593, 371] width 551 height 42
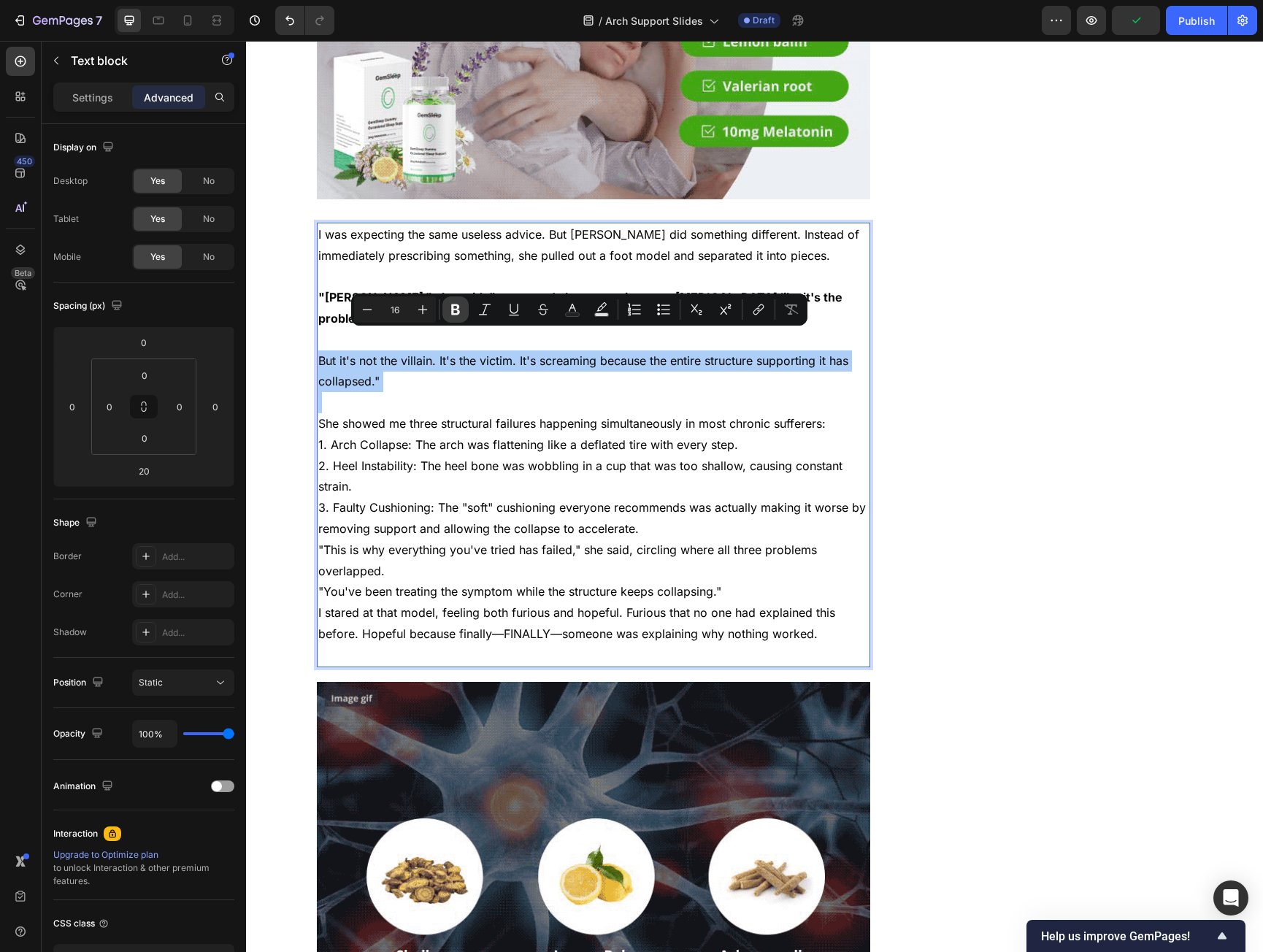
click at [450, 303] on icon "Editor contextual toolbar" at bounding box center [455, 309] width 15 height 15
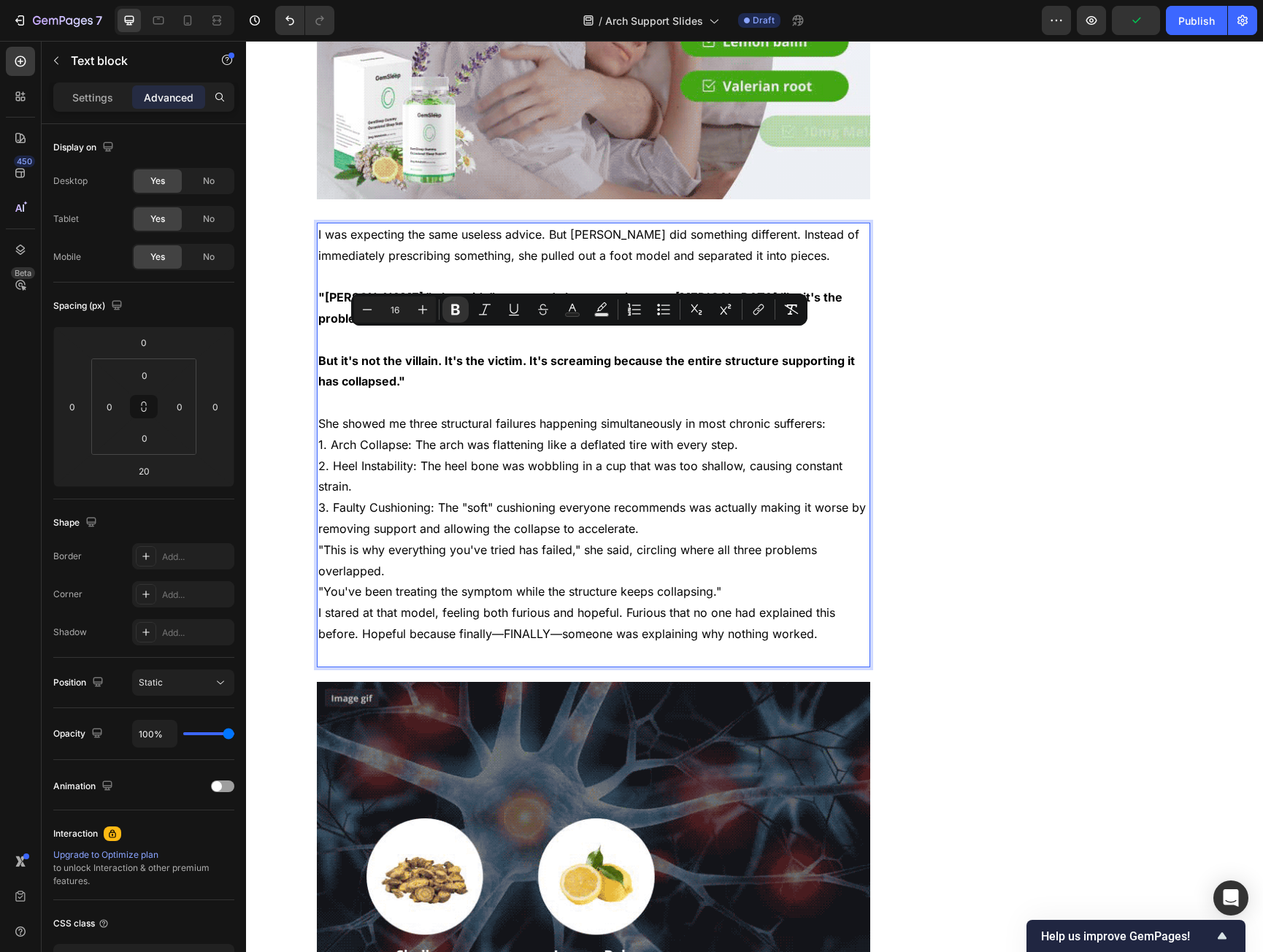
click at [837, 414] on p "She showed me three structural failures happening simultaneously in most chroni…" at bounding box center [593, 424] width 551 height 21
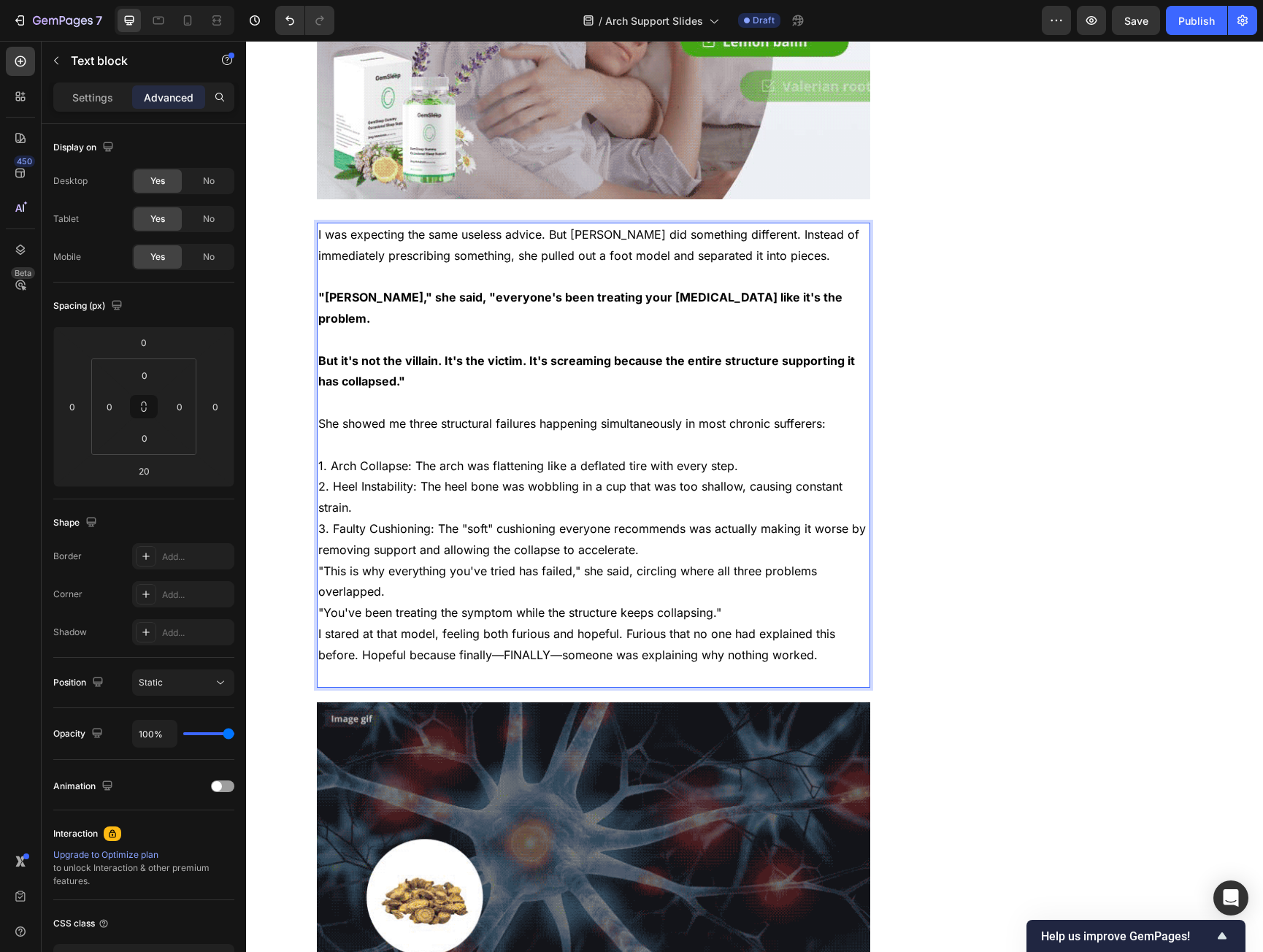
click at [747, 456] on p "1. Arch Collapse: The arch was flattening like a deflated tire with every step." at bounding box center [593, 466] width 551 height 21
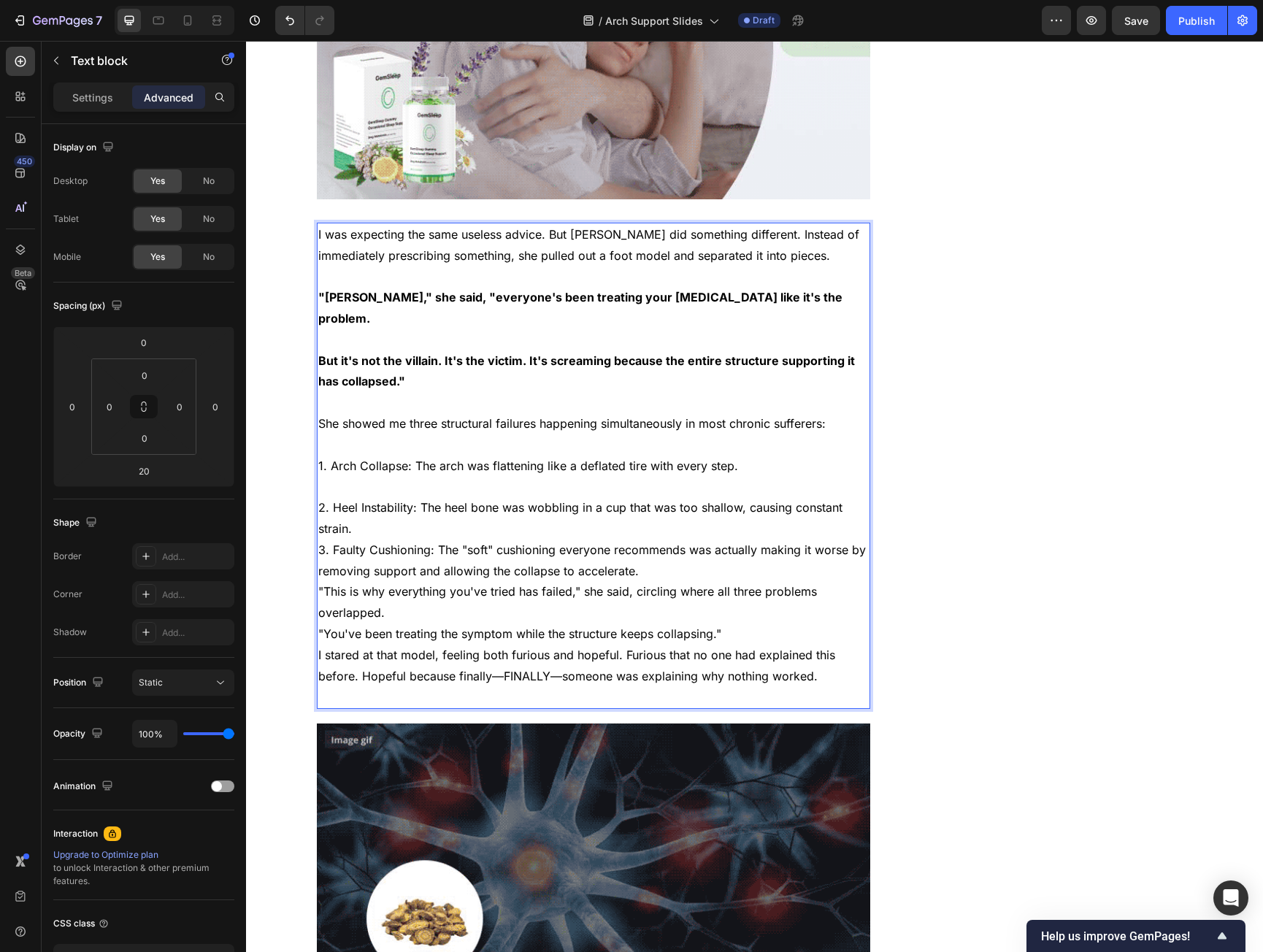
click at [371, 511] on p "2. Heel Instability: The heel bone was wobbling in a cup that was too shallow, …" at bounding box center [593, 518] width 551 height 42
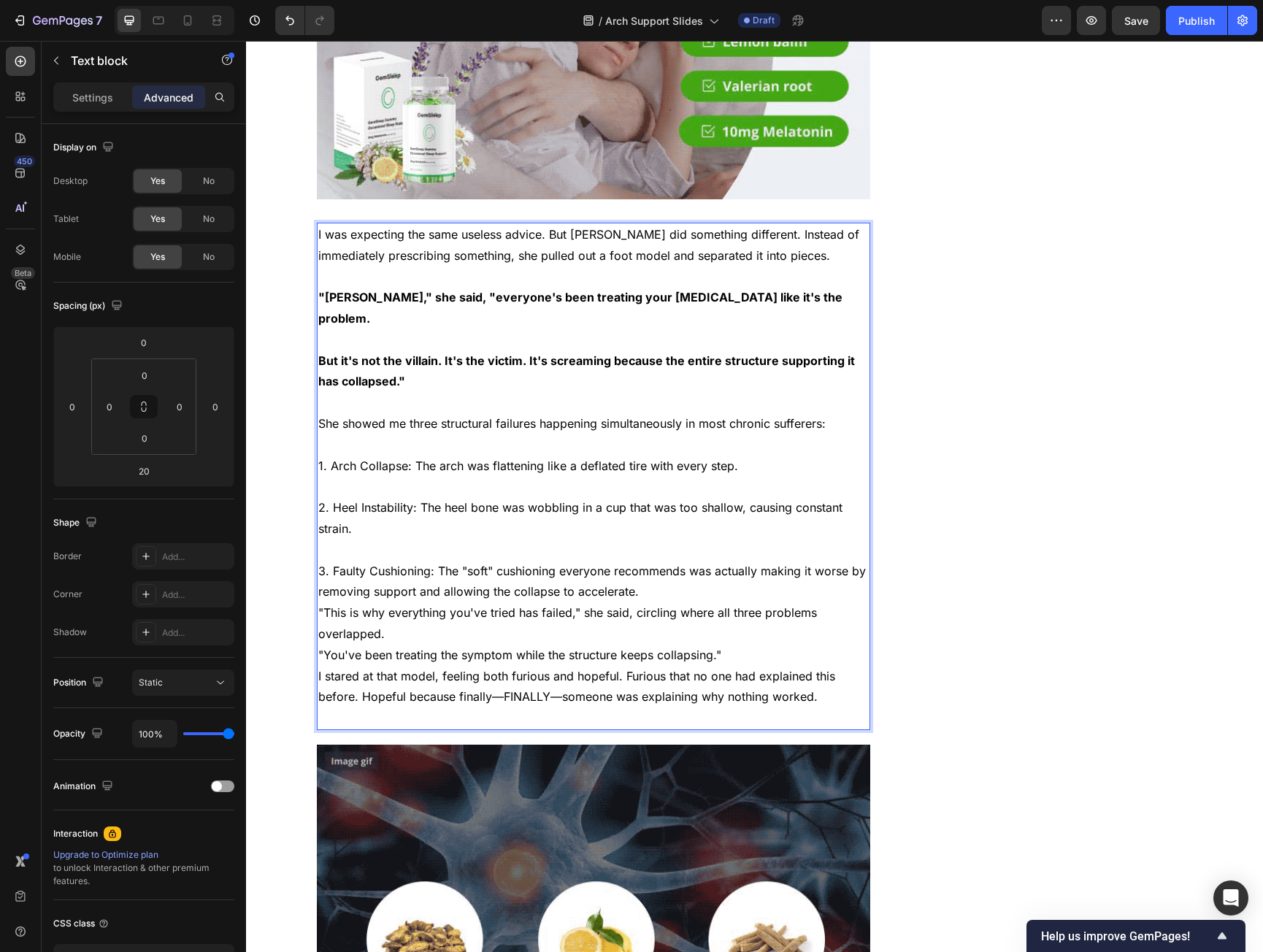
click at [658, 569] on p "3. Faulty Cushioning: The "soft" cushioning everyone recommends was actually ma…" at bounding box center [593, 581] width 551 height 42
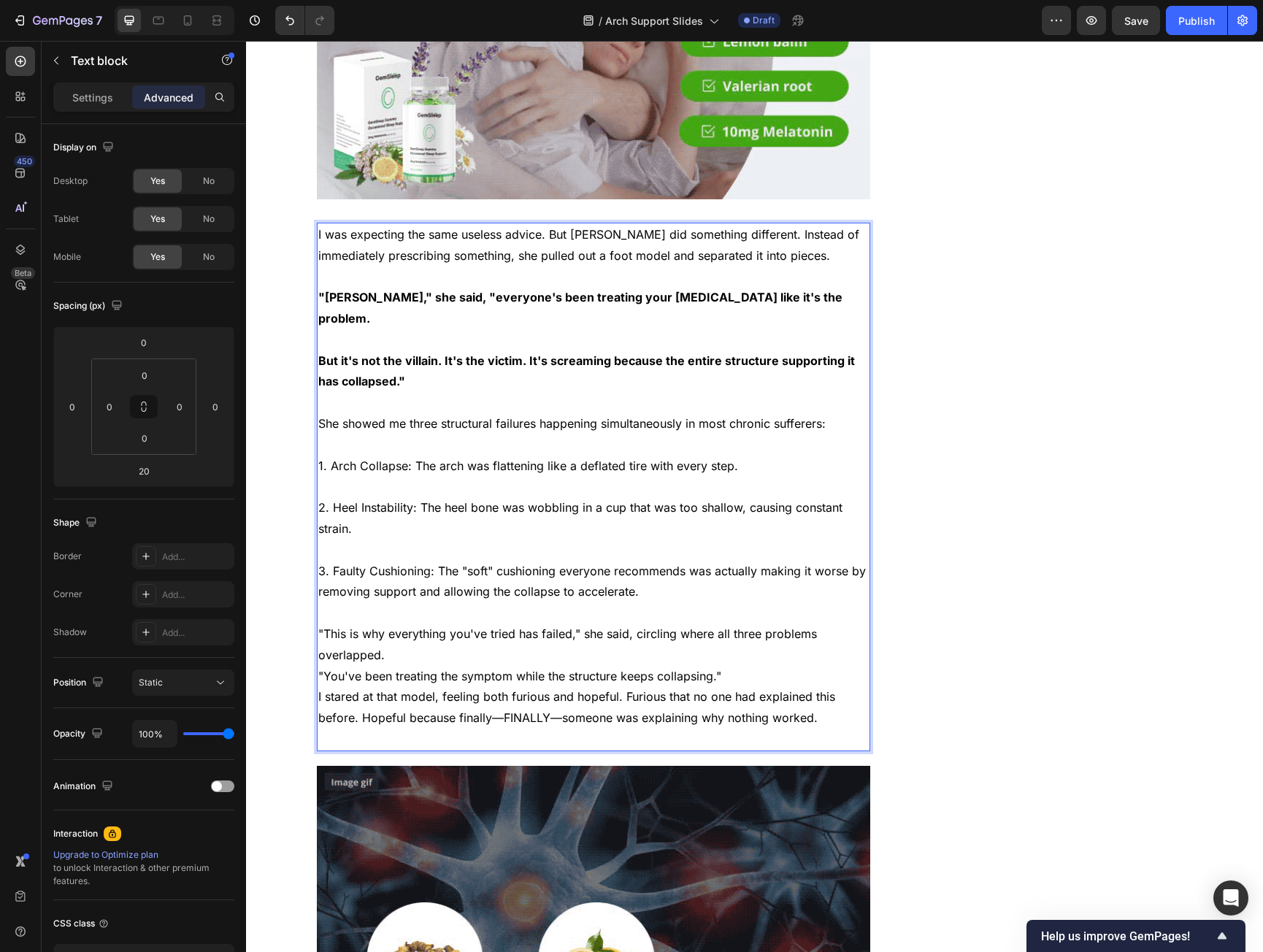
drag, startPoint x: 389, startPoint y: 638, endPoint x: 406, endPoint y: 642, distance: 17.5
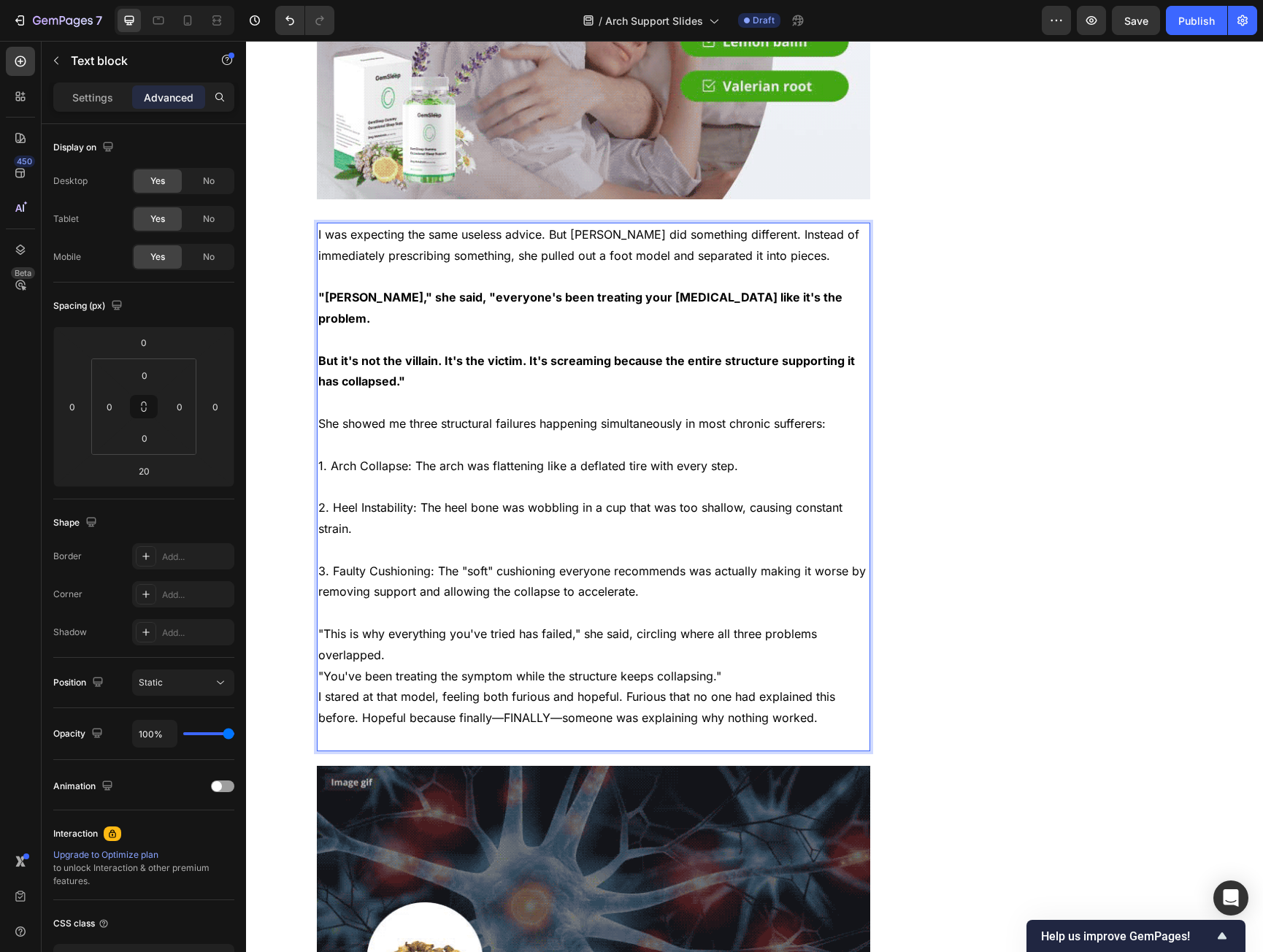
click at [389, 638] on p ""This is why everything you've tried has failed," she said, circling where all …" at bounding box center [593, 645] width 551 height 42
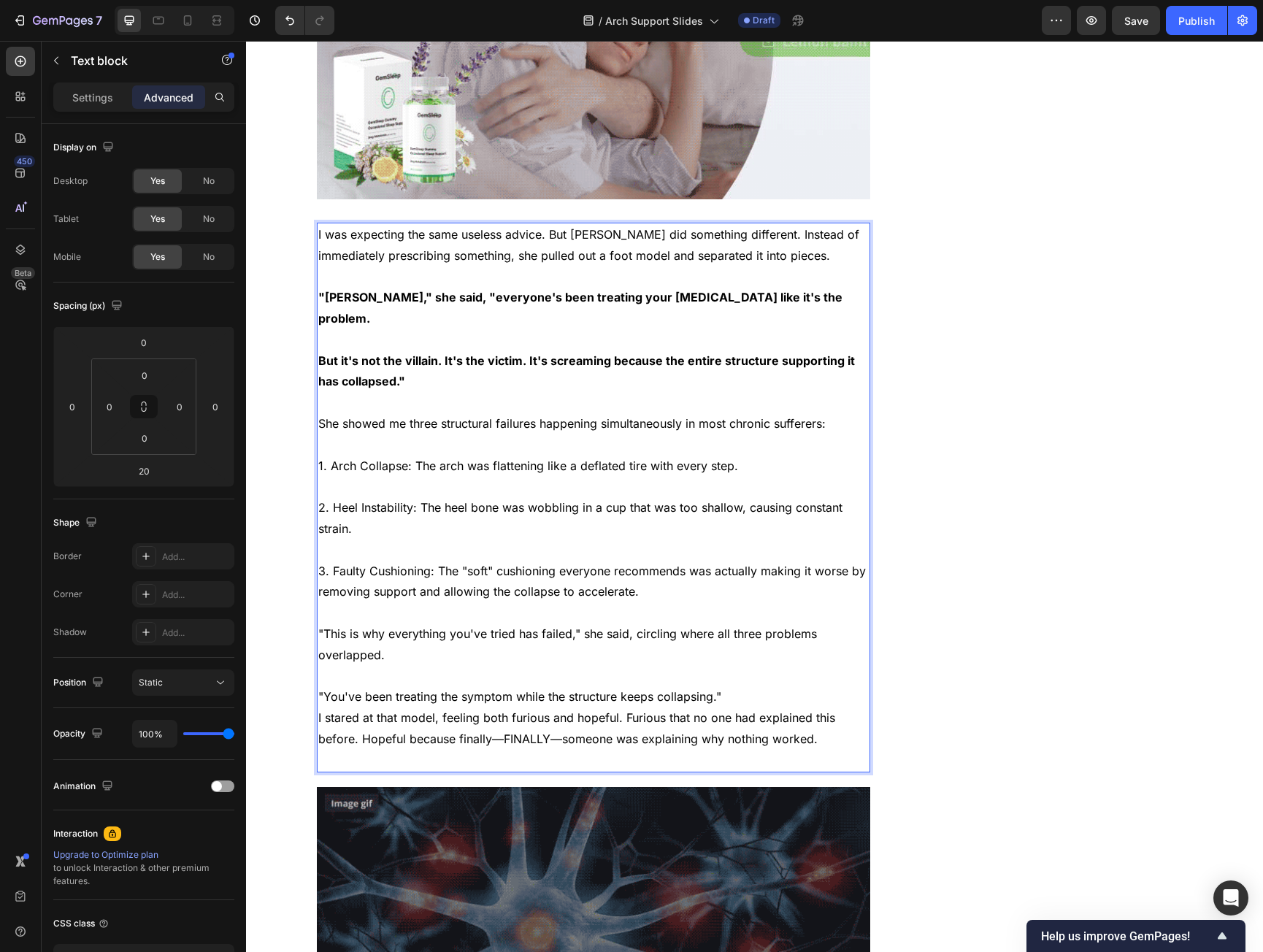
click at [748, 687] on p ""You've been treating the symptom while the structure keeps collapsing."" at bounding box center [593, 697] width 551 height 21
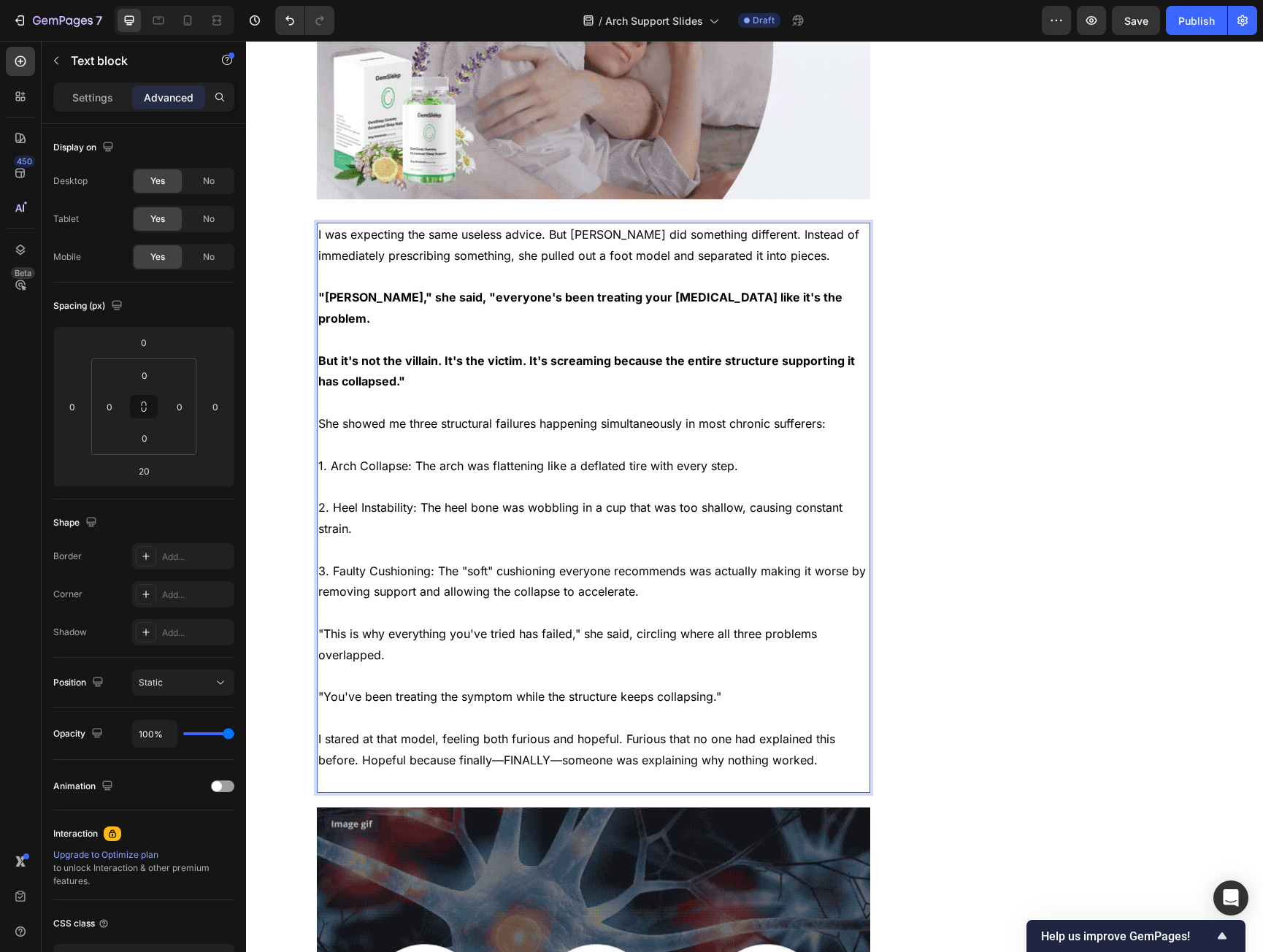
click at [487, 761] on p "I stared at that model, feeling both furious and hopeful. Furious that no one h…" at bounding box center [593, 760] width 551 height 62
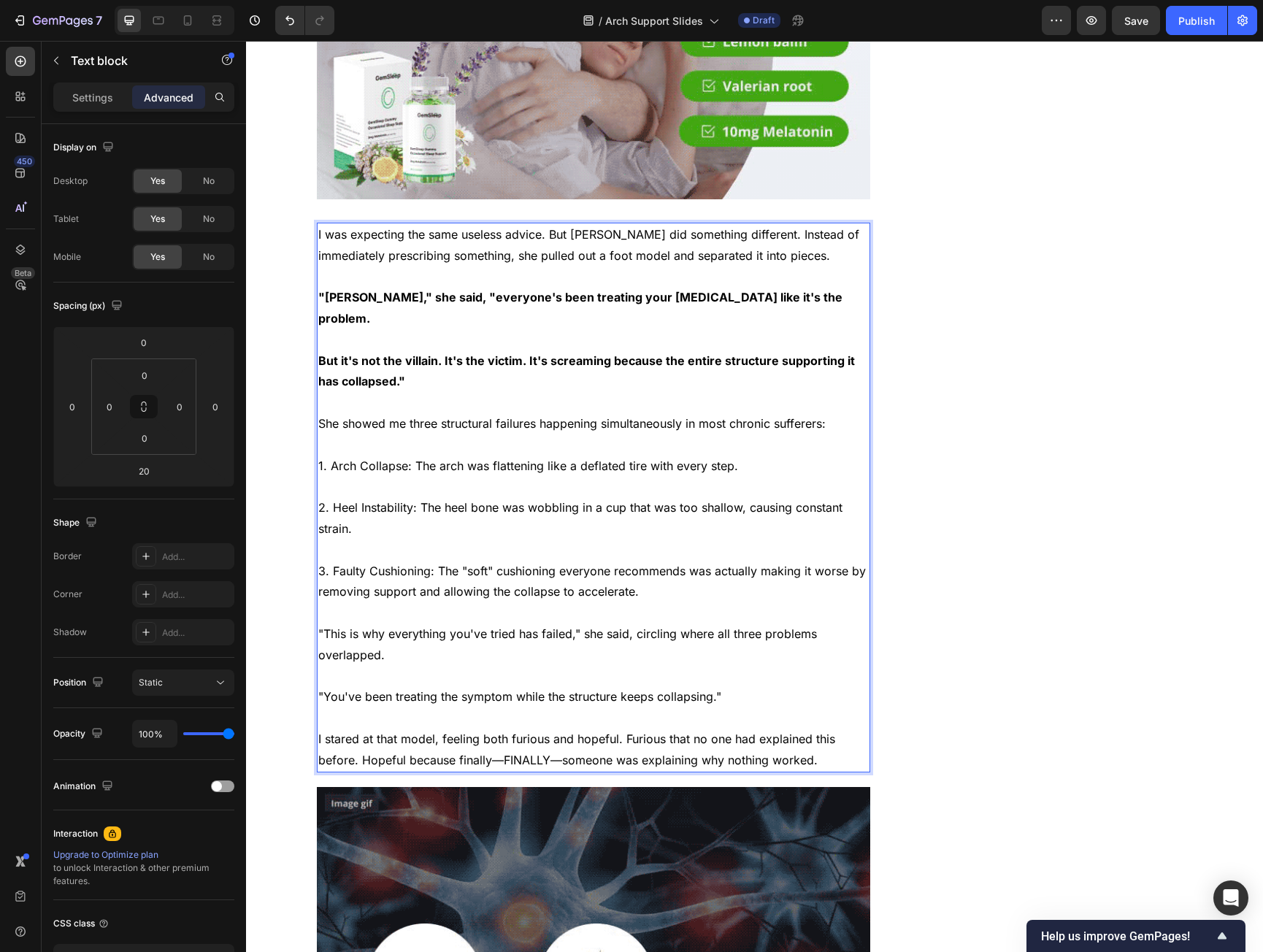
click at [325, 456] on p "1. Arch Collapse: The arch was flattening like a deflated tire with every step." at bounding box center [593, 466] width 551 height 21
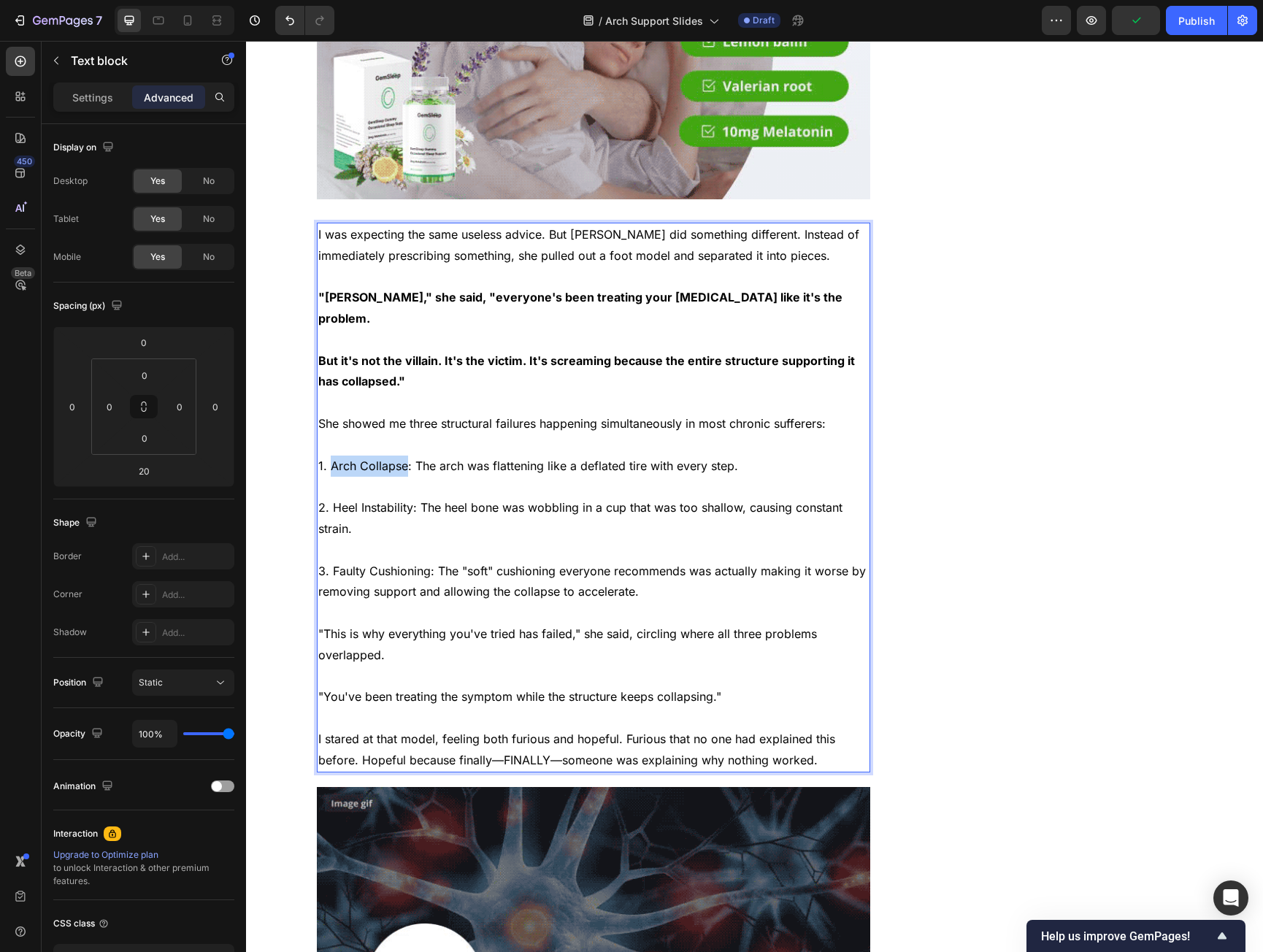
drag, startPoint x: 325, startPoint y: 444, endPoint x: 363, endPoint y: 450, distance: 38.5
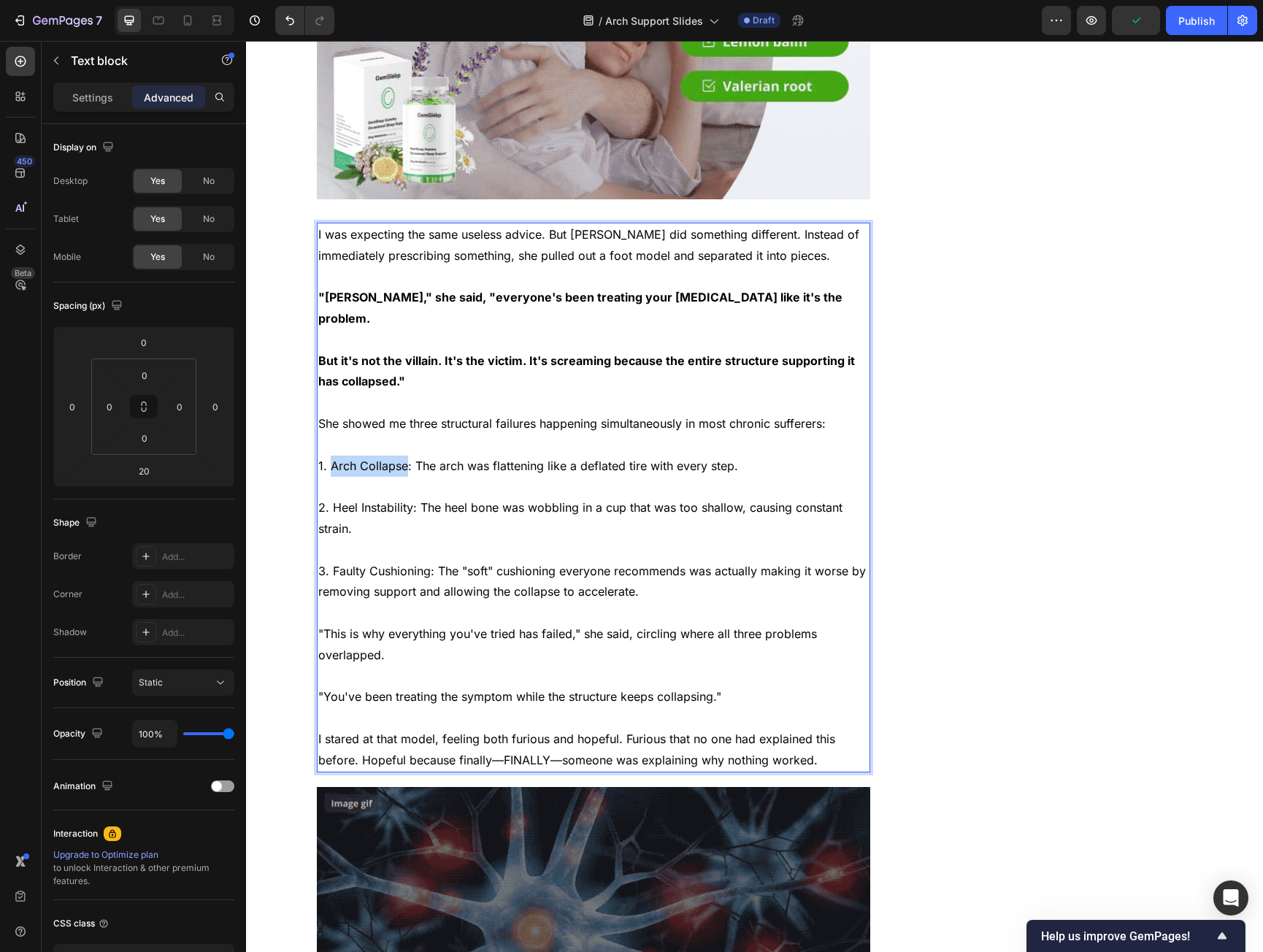
click at [363, 456] on p "1. Arch Collapse: The arch was flattening like a deflated tire with every step." at bounding box center [593, 466] width 551 height 21
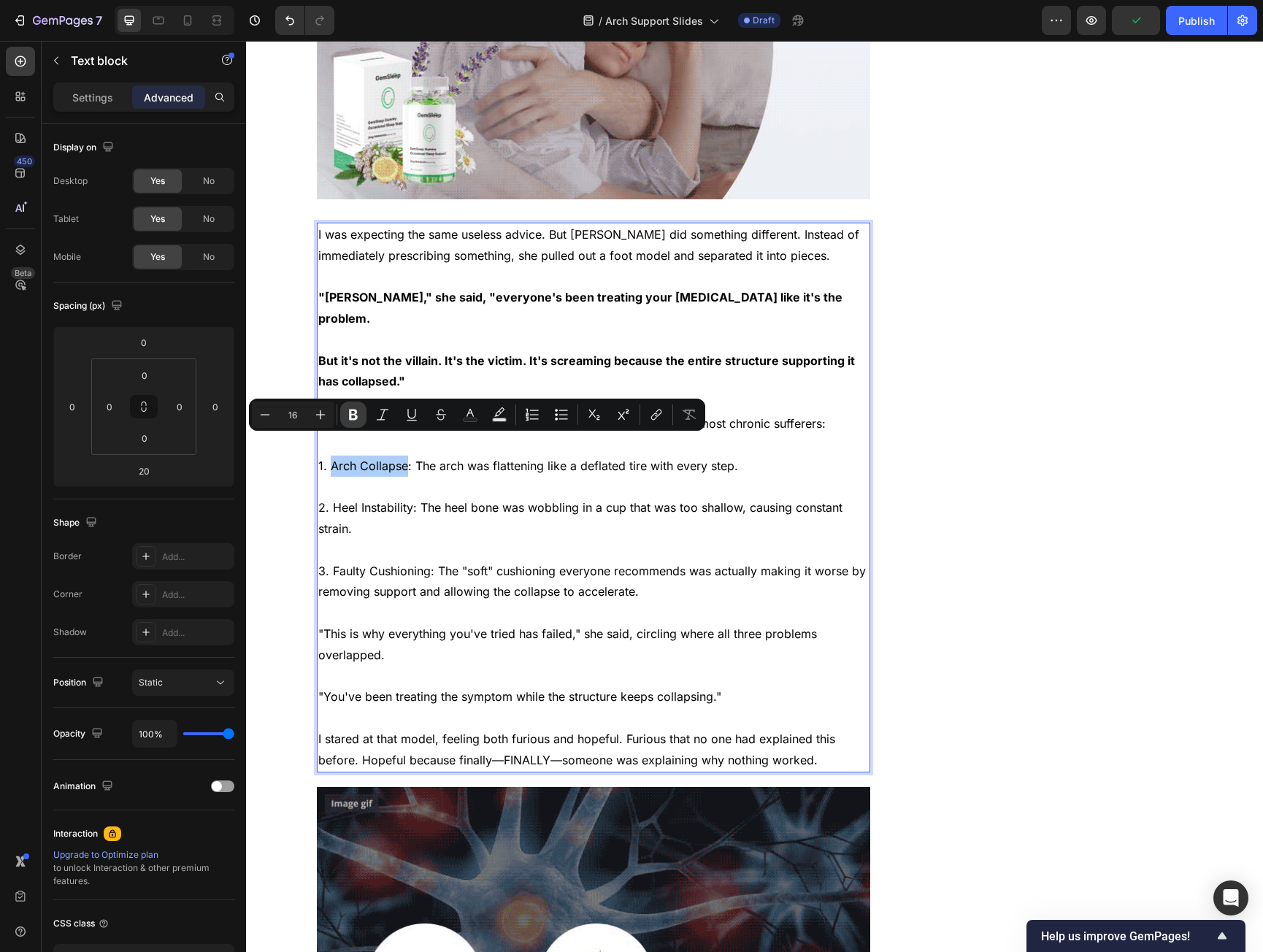
click at [366, 412] on button "Bold" at bounding box center [353, 415] width 26 height 26
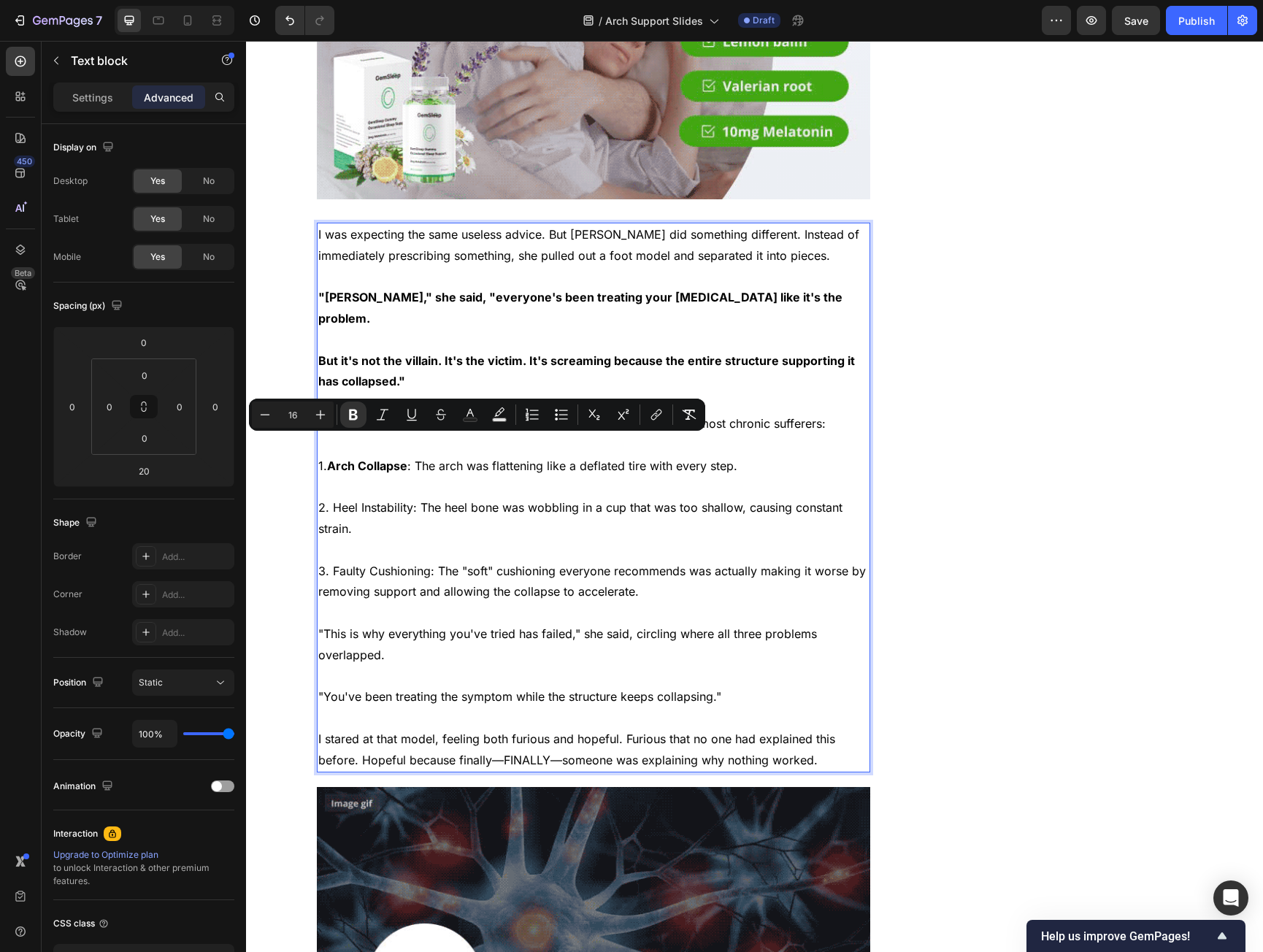
click at [337, 497] on p "2. Heel Instability: The heel bone was wobbling in a cup that was too shallow, …" at bounding box center [593, 518] width 551 height 42
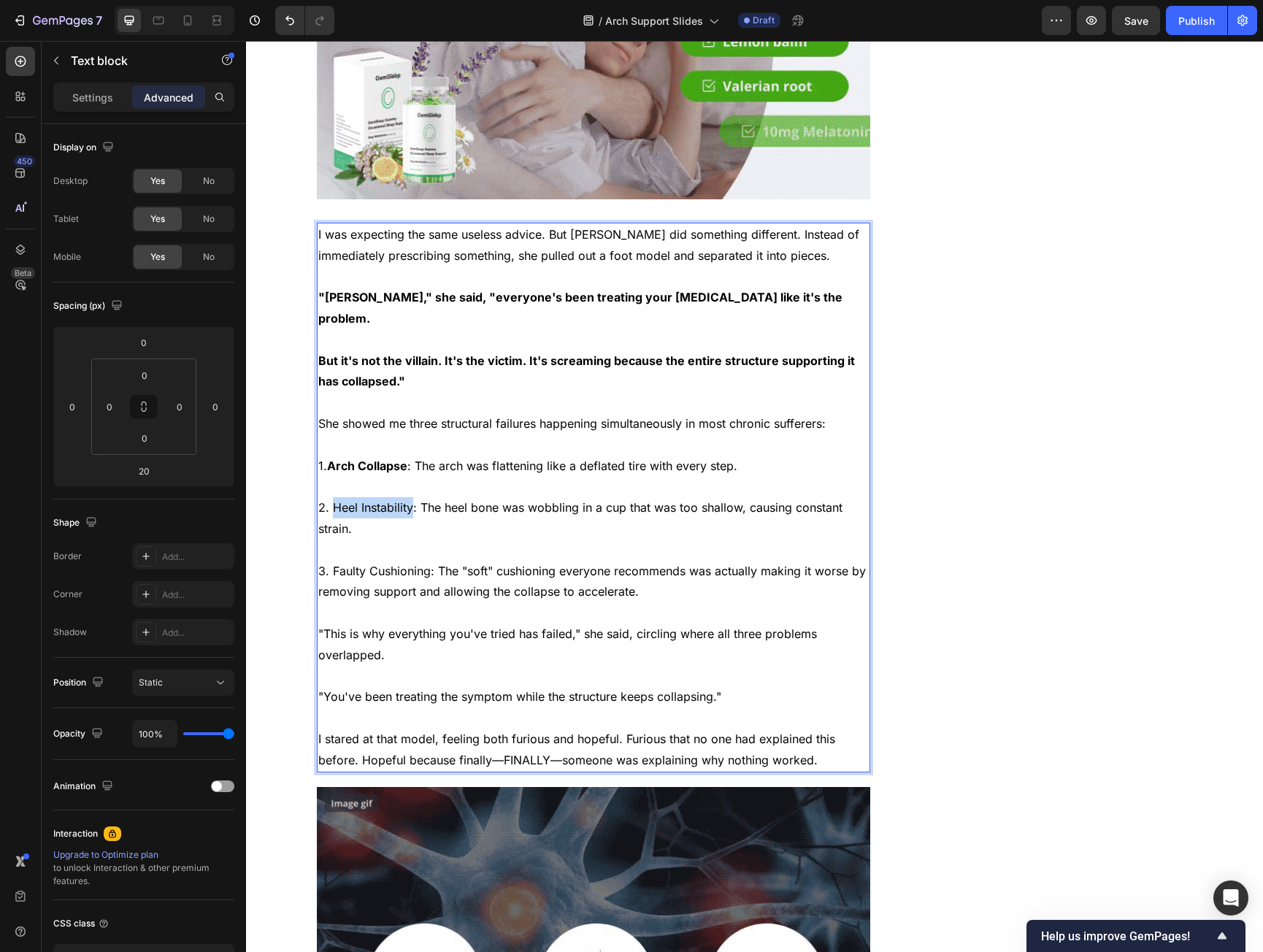
drag, startPoint x: 337, startPoint y: 493, endPoint x: 370, endPoint y: 492, distance: 33.0
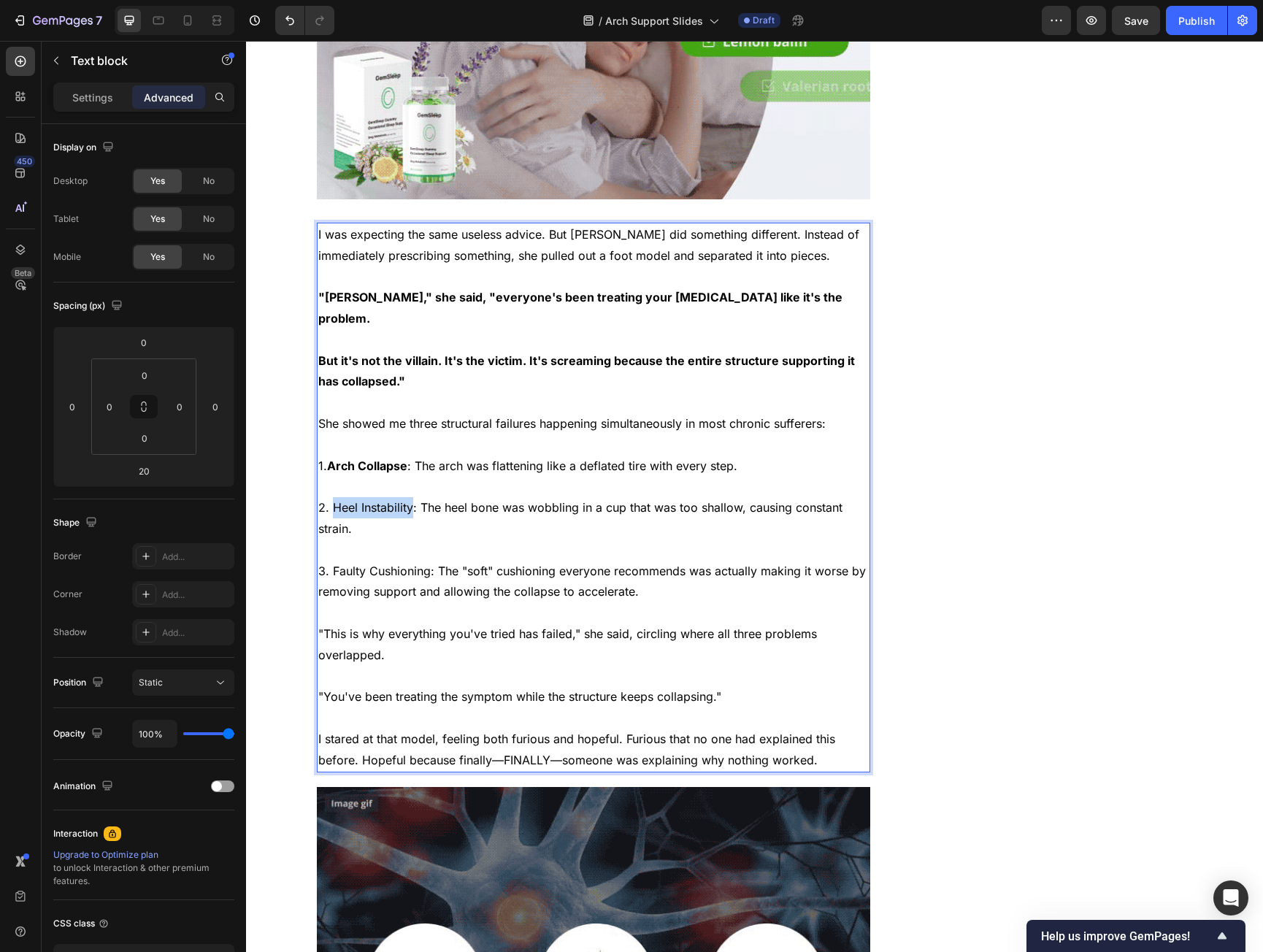
click at [370, 497] on p "2. Heel Instability: The heel bone was wobbling in a cup that was too shallow, …" at bounding box center [593, 518] width 551 height 42
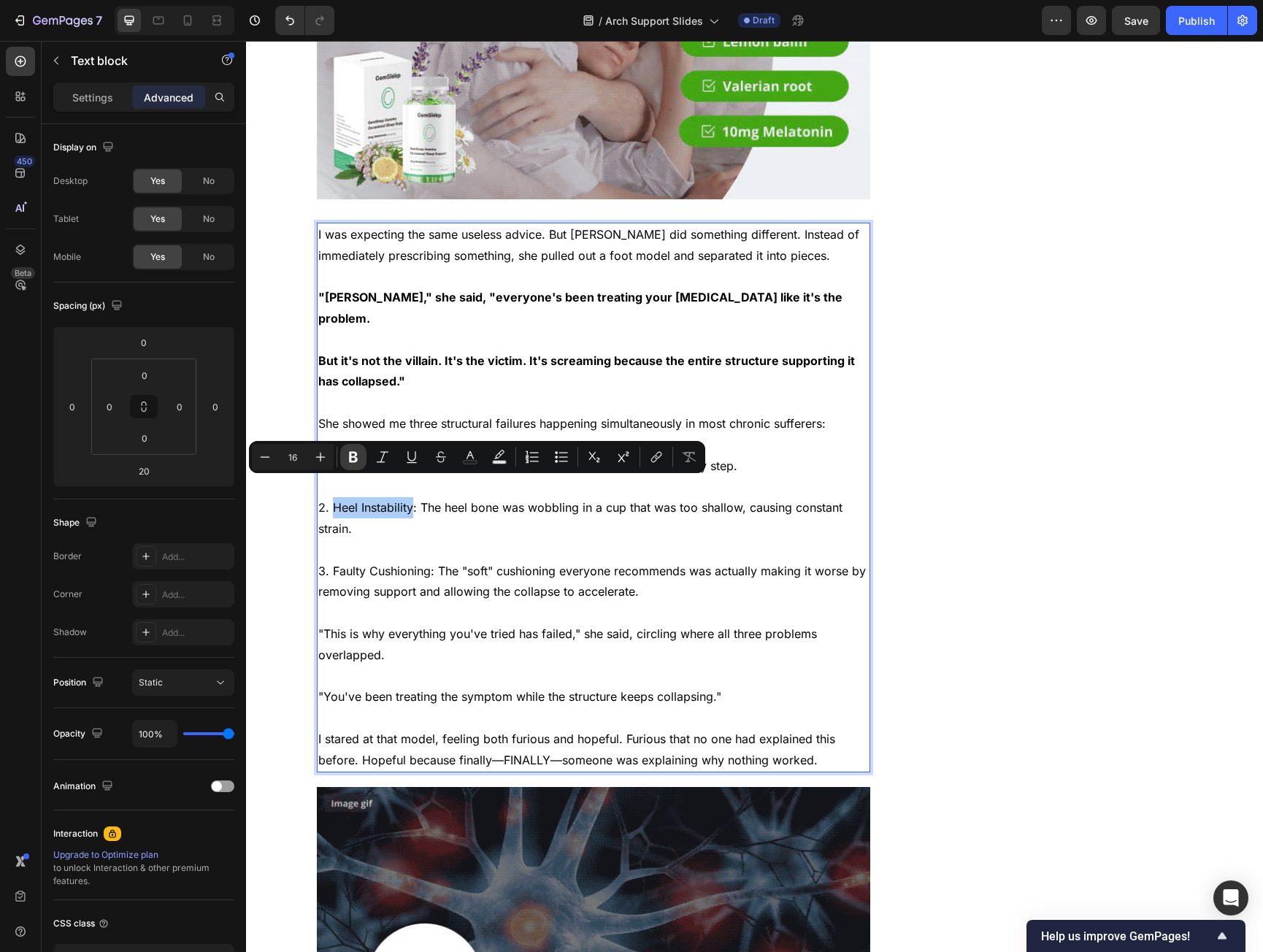
drag, startPoint x: 343, startPoint y: 450, endPoint x: 349, endPoint y: 456, distance: 8.5
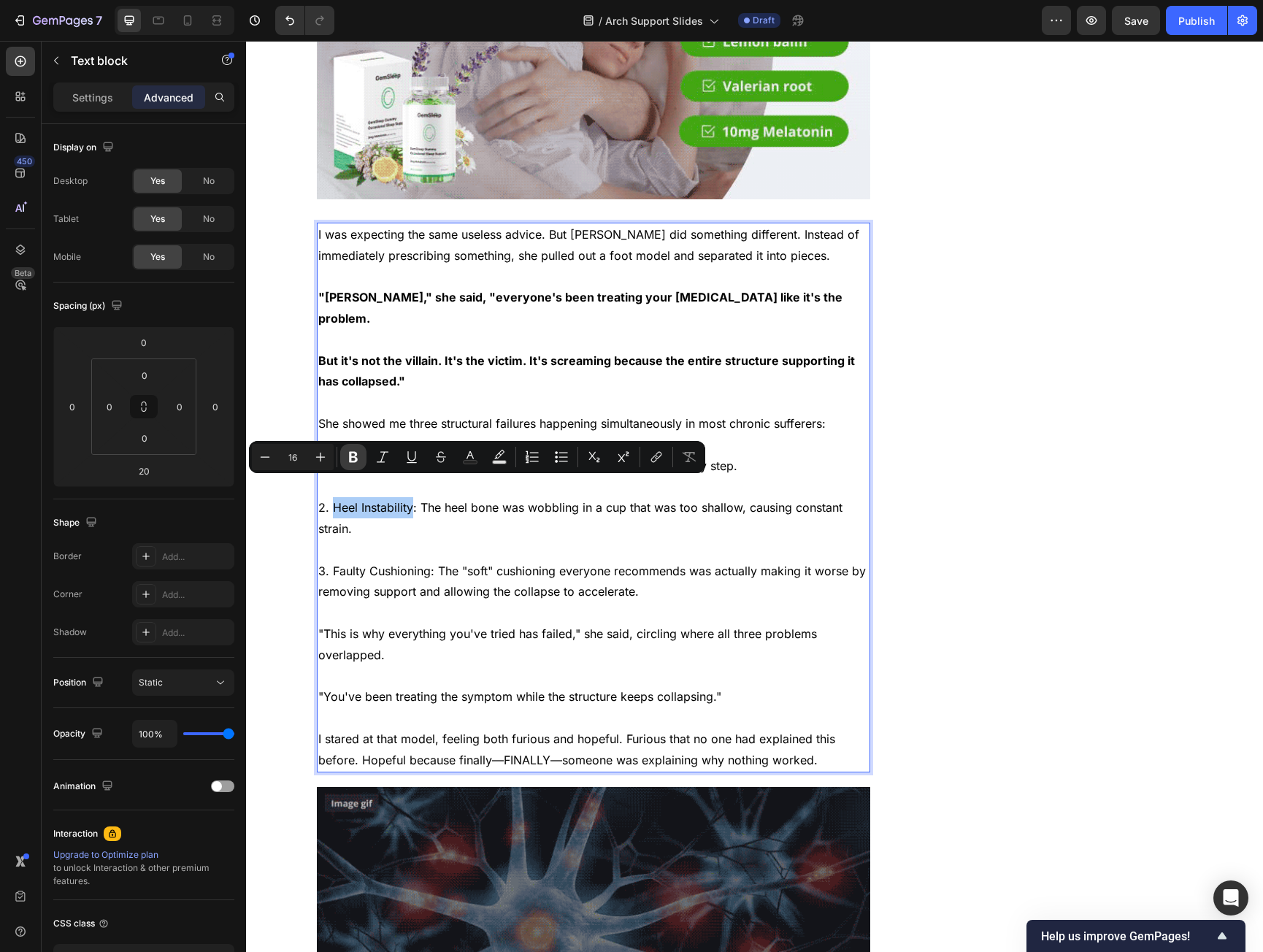
click at [345, 451] on button "Bold" at bounding box center [353, 456] width 26 height 26
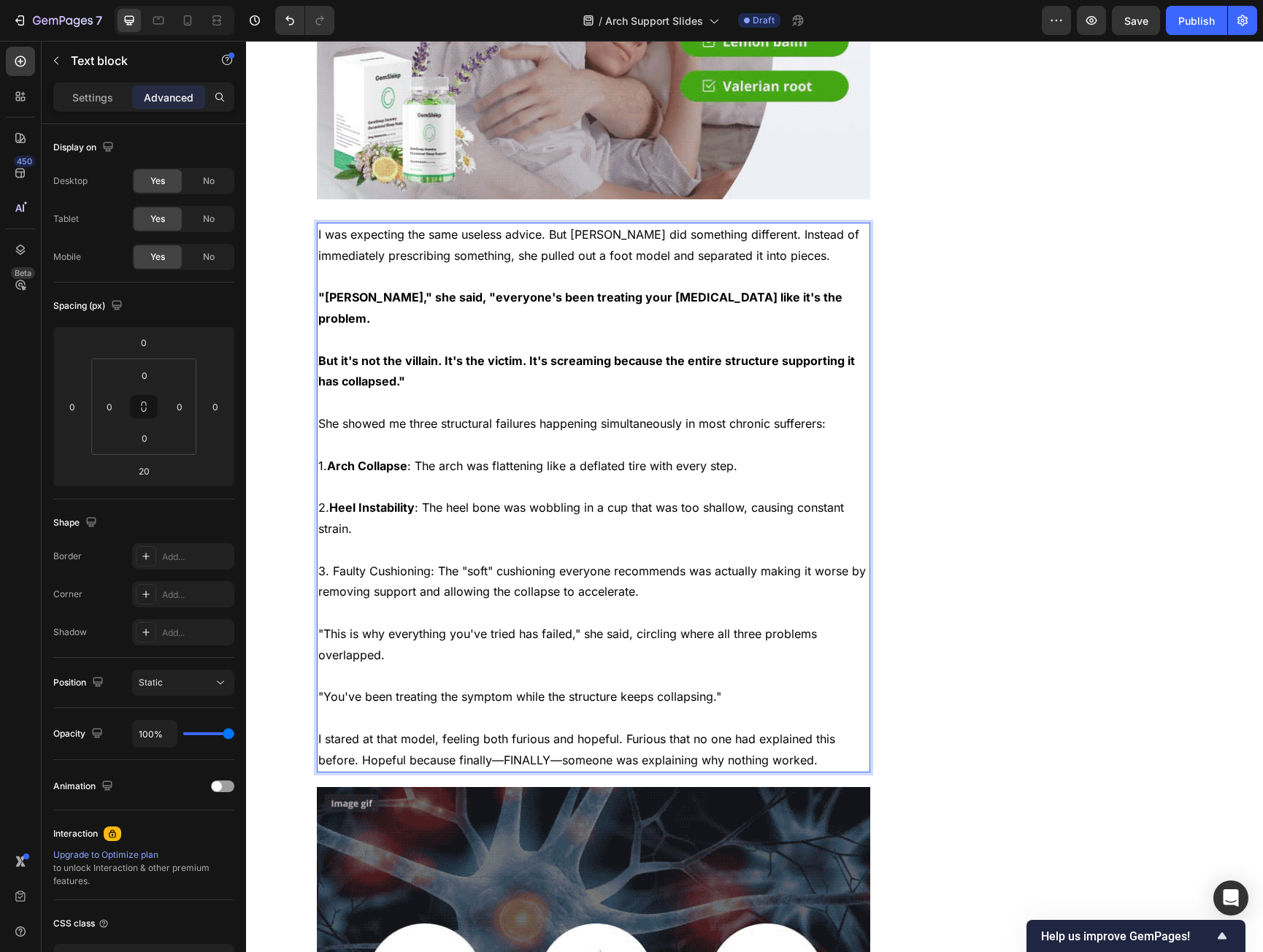
click at [346, 561] on p "3. Faulty Cushioning: The "soft" cushioning everyone recommends was actually ma…" at bounding box center [593, 581] width 551 height 42
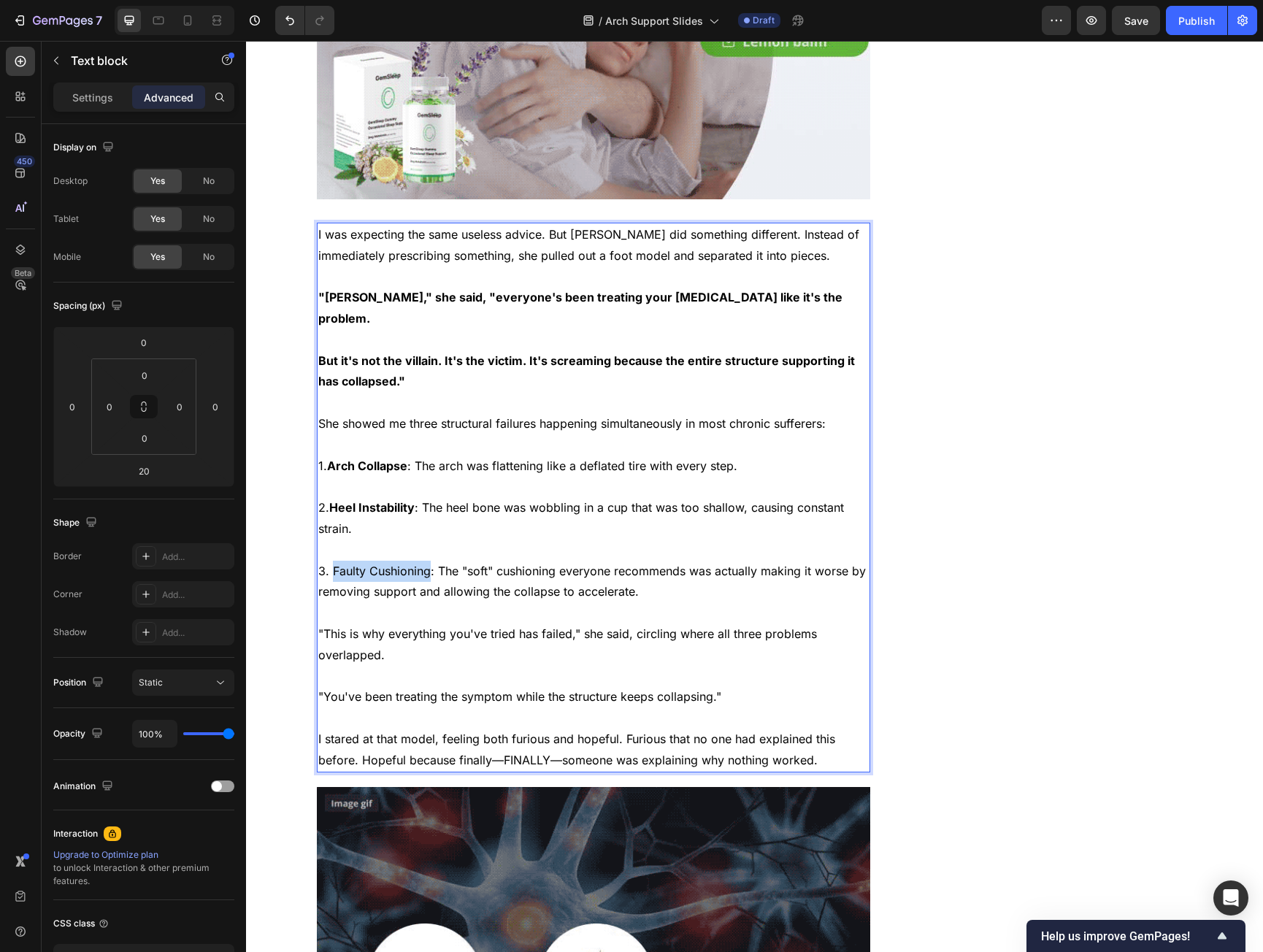
drag, startPoint x: 346, startPoint y: 545, endPoint x: 376, endPoint y: 551, distance: 30.6
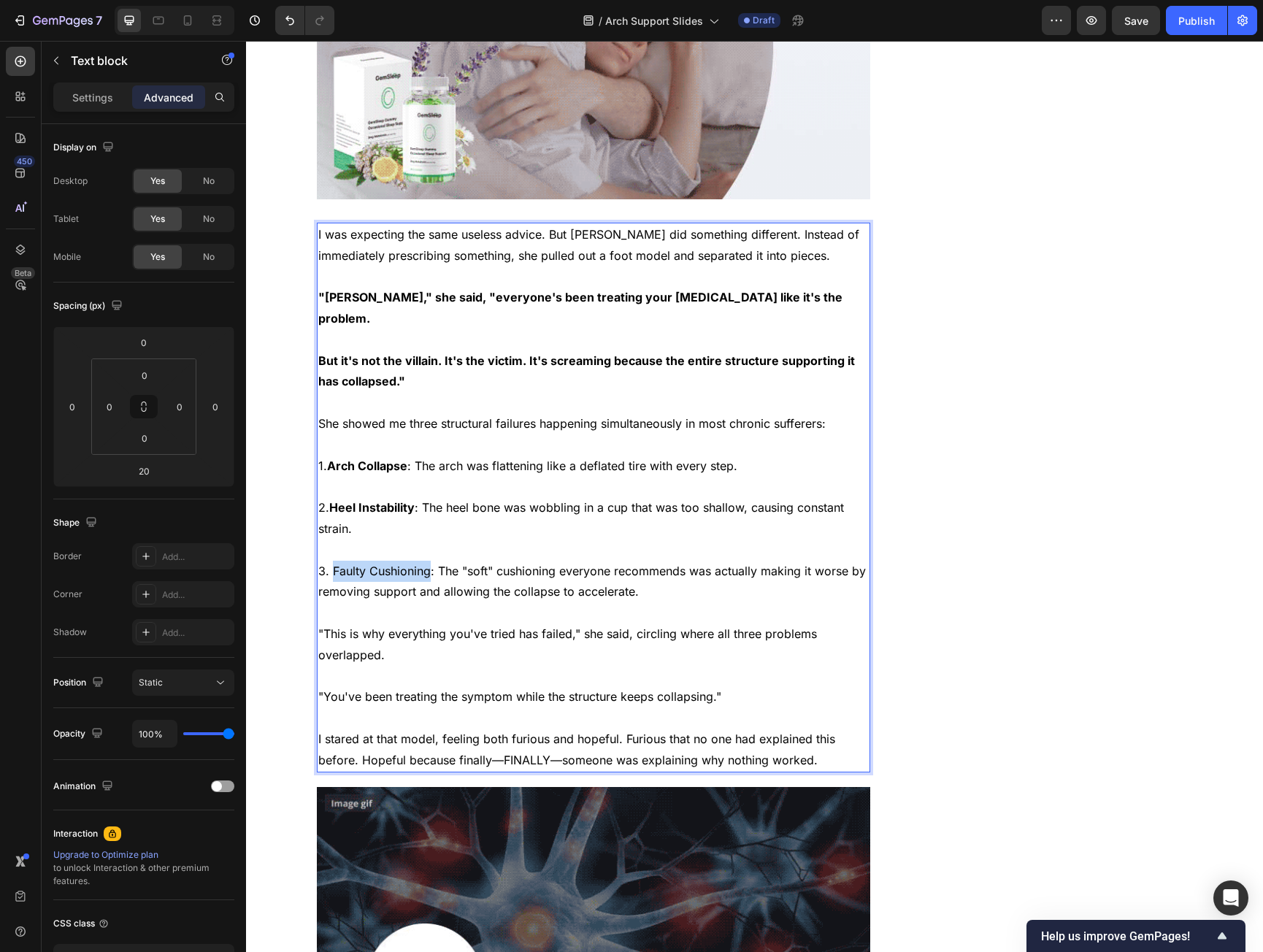
click at [376, 561] on p "3. Faulty Cushioning: The "soft" cushioning everyone recommends was actually ma…" at bounding box center [593, 581] width 551 height 42
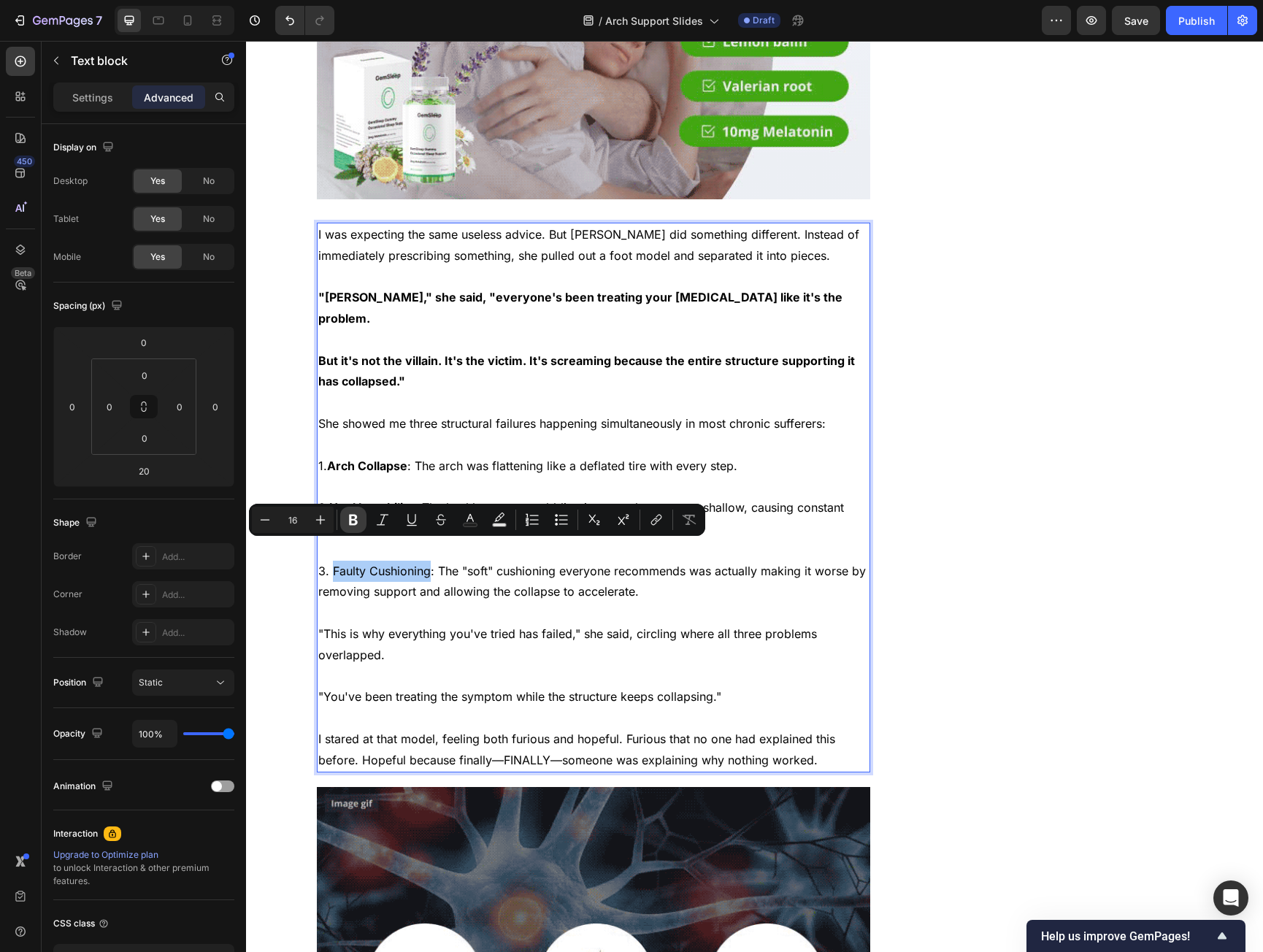
click at [347, 517] on icon "Editor contextual toolbar" at bounding box center [353, 520] width 15 height 15
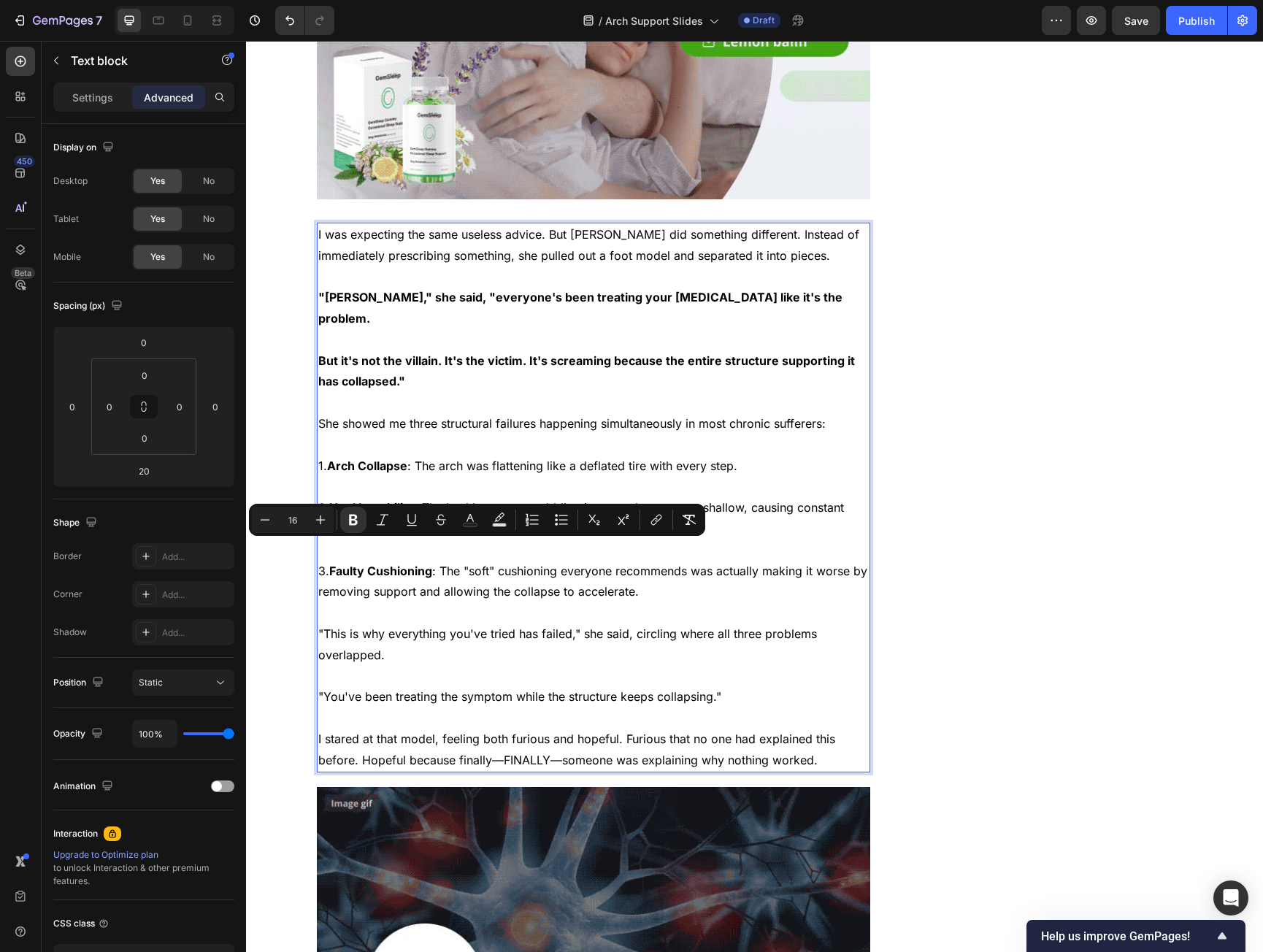
click at [346, 624] on p ""This is why everything you've tried has failed," she said, circling where all …" at bounding box center [593, 645] width 551 height 42
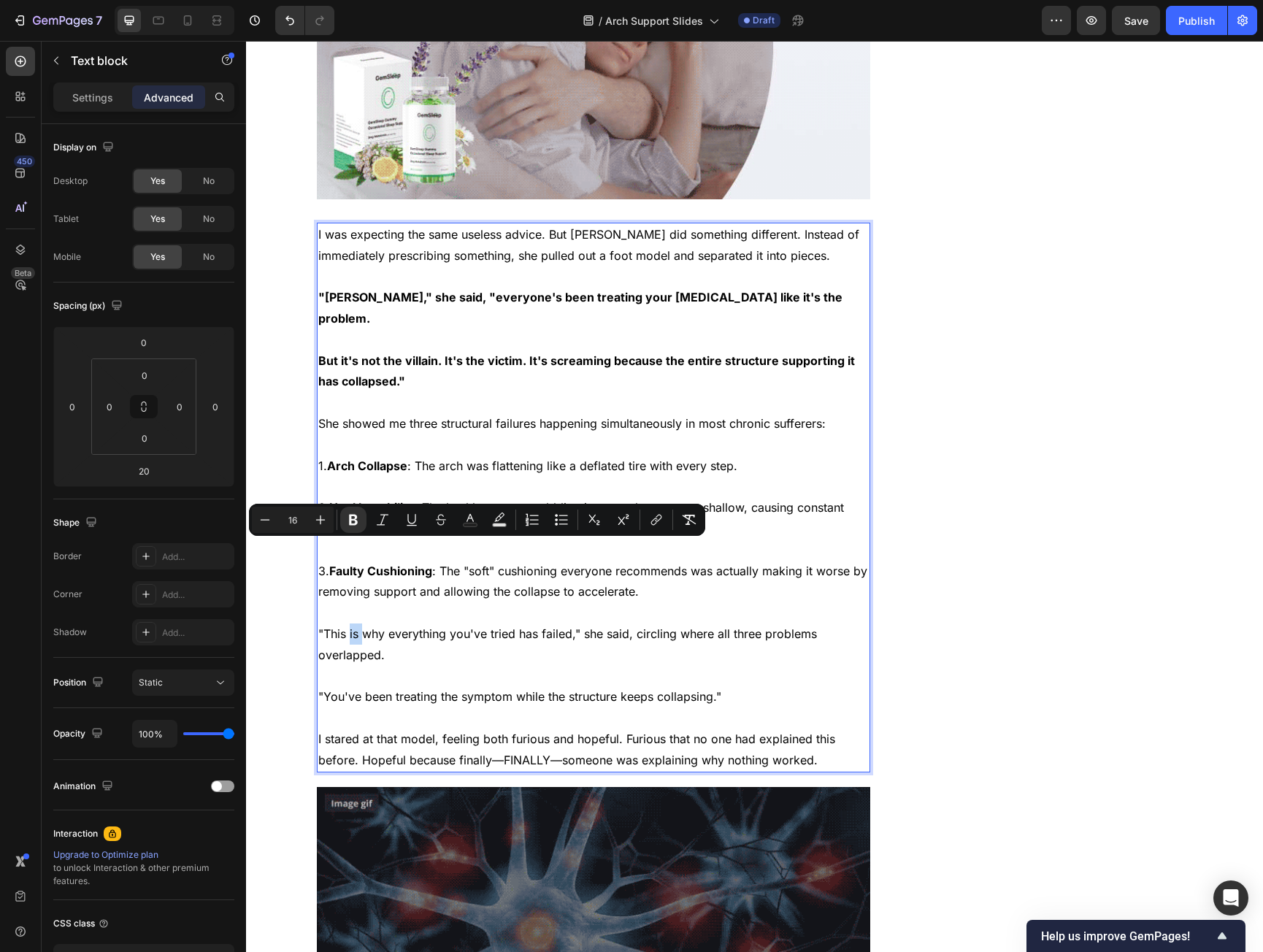
click at [346, 624] on p ""This is why everything you've tried has failed," she said, circling where all …" at bounding box center [593, 645] width 551 height 42
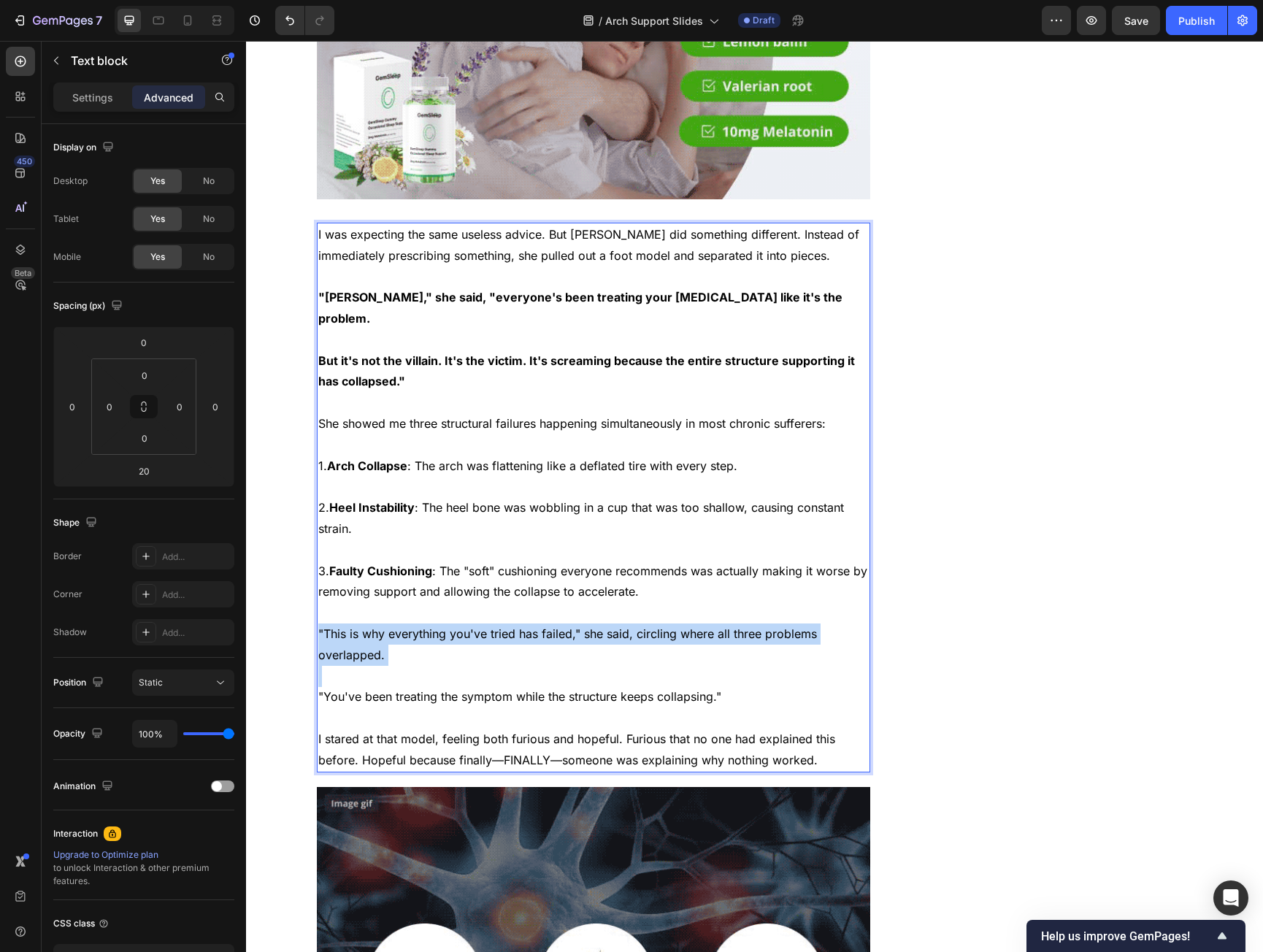
drag, startPoint x: 346, startPoint y: 613, endPoint x: 363, endPoint y: 625, distance: 20.8
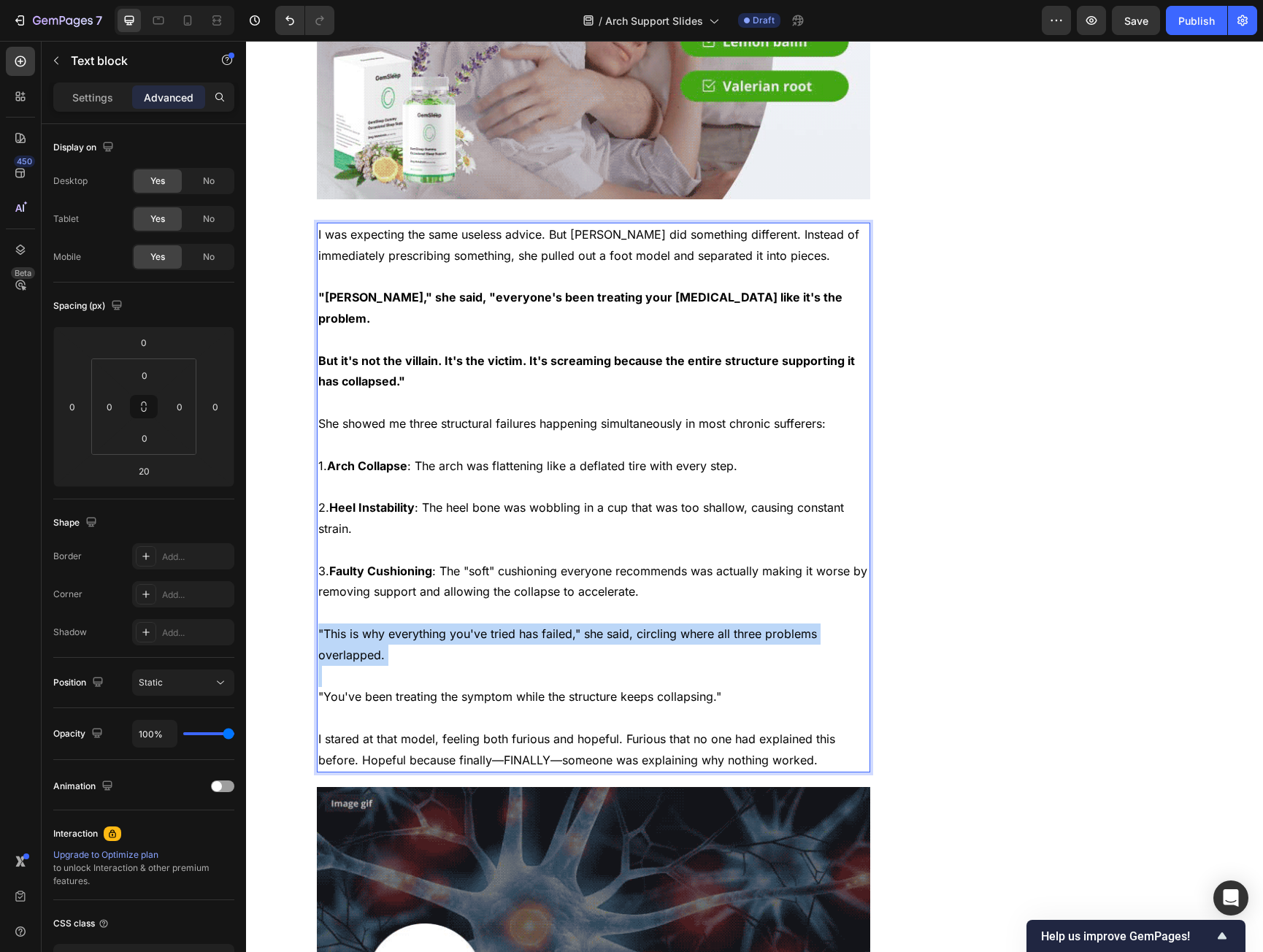
click at [363, 625] on p ""This is why everything you've tried has failed," she said, circling where all …" at bounding box center [593, 645] width 551 height 42
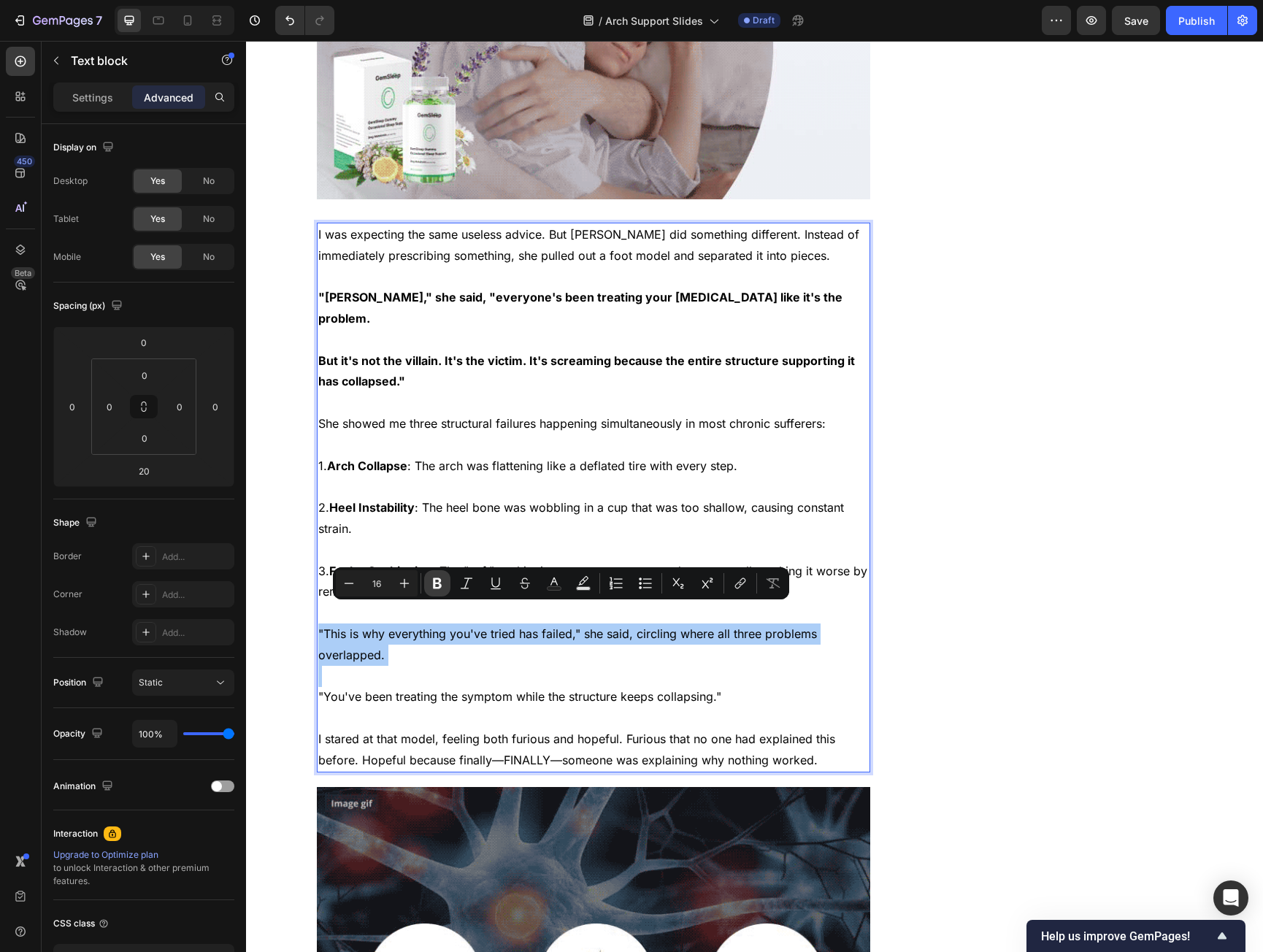
click at [435, 578] on icon "Editor contextual toolbar" at bounding box center [437, 583] width 9 height 11
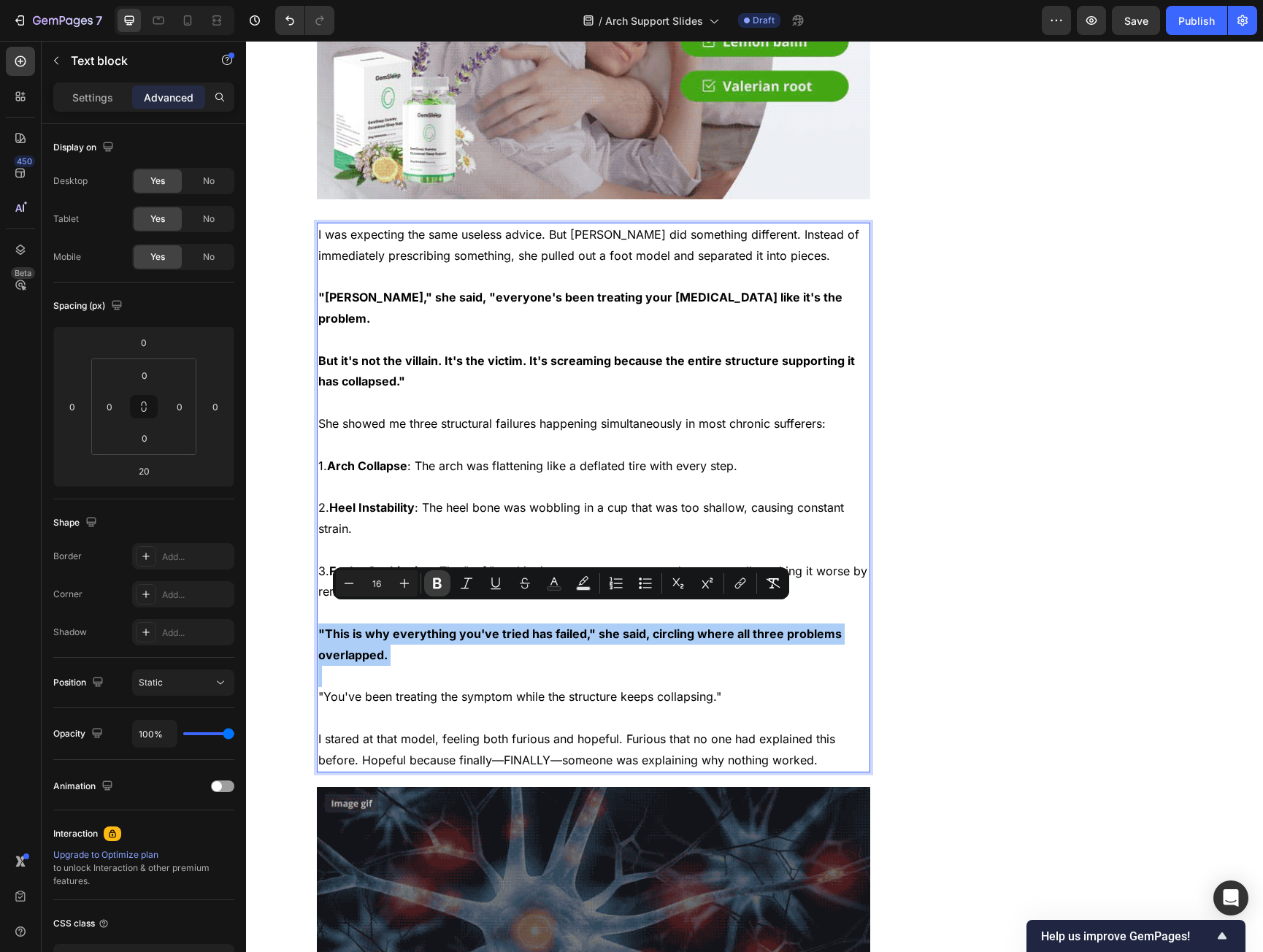
click at [437, 581] on icon "Editor contextual toolbar" at bounding box center [437, 583] width 15 height 15
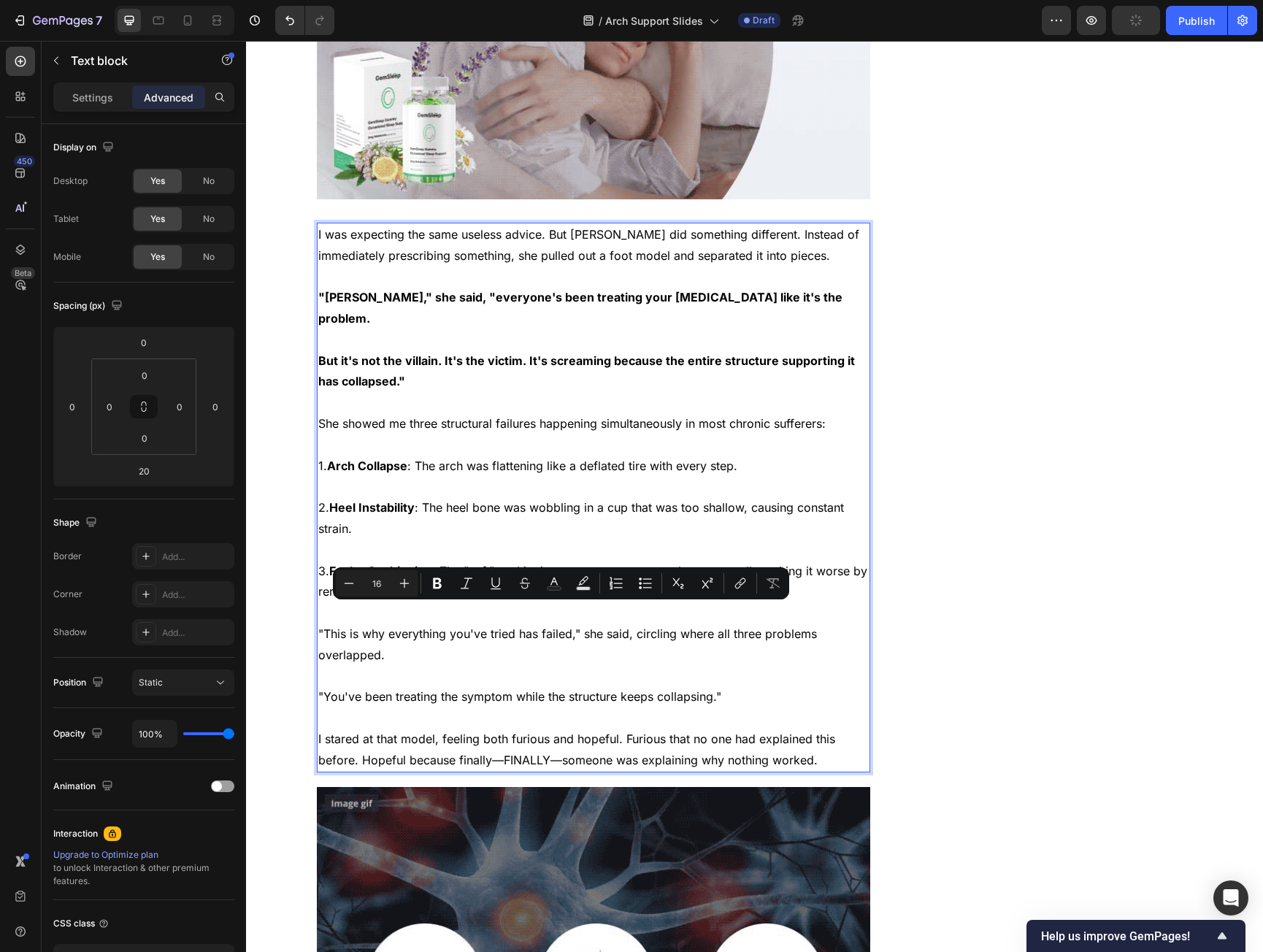
click at [416, 687] on p ""You've been treating the symptom while the structure keeps collapsing."" at bounding box center [593, 697] width 551 height 21
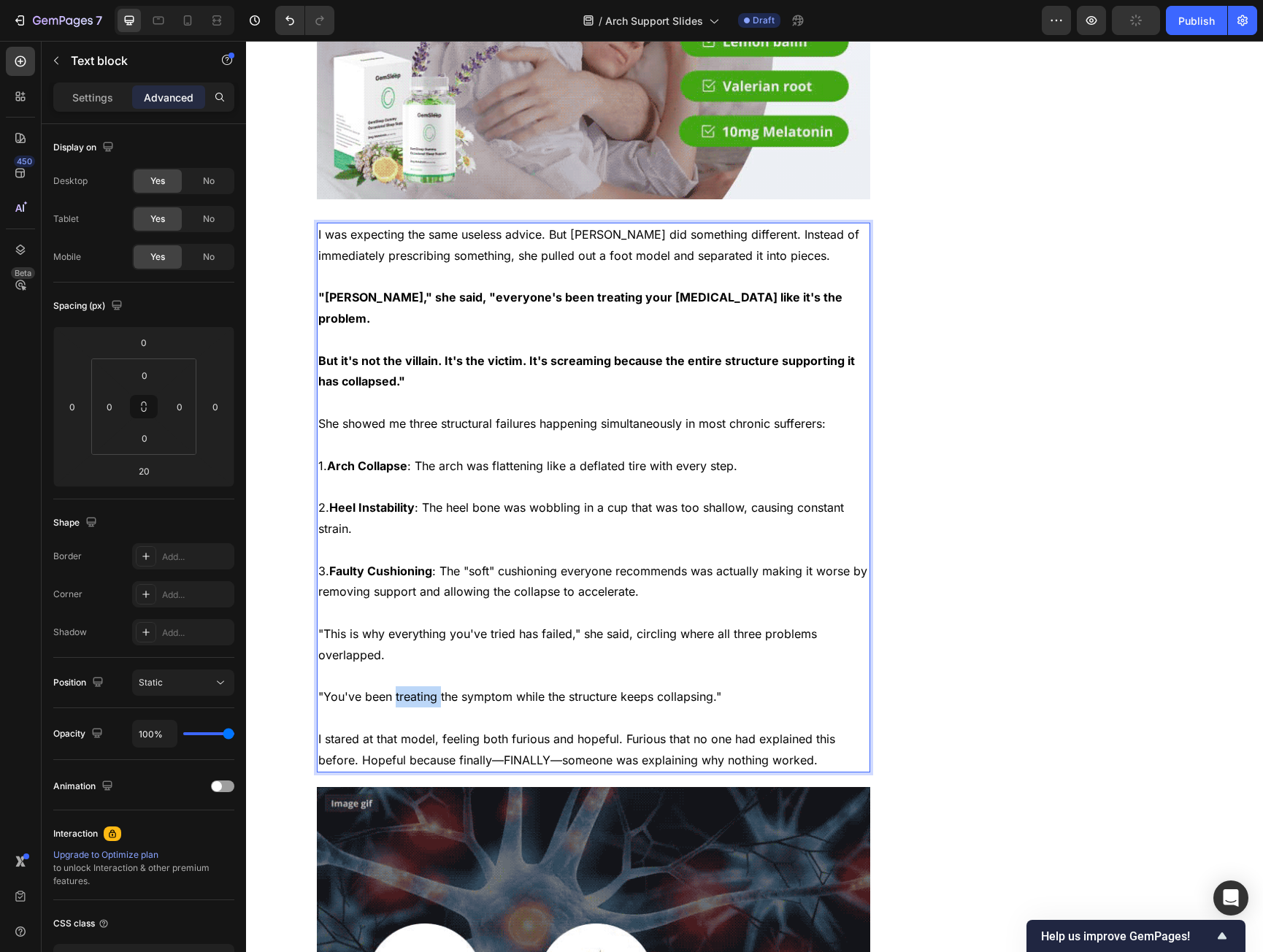
click at [416, 687] on p ""You've been treating the symptom while the structure keeps collapsing."" at bounding box center [593, 697] width 551 height 21
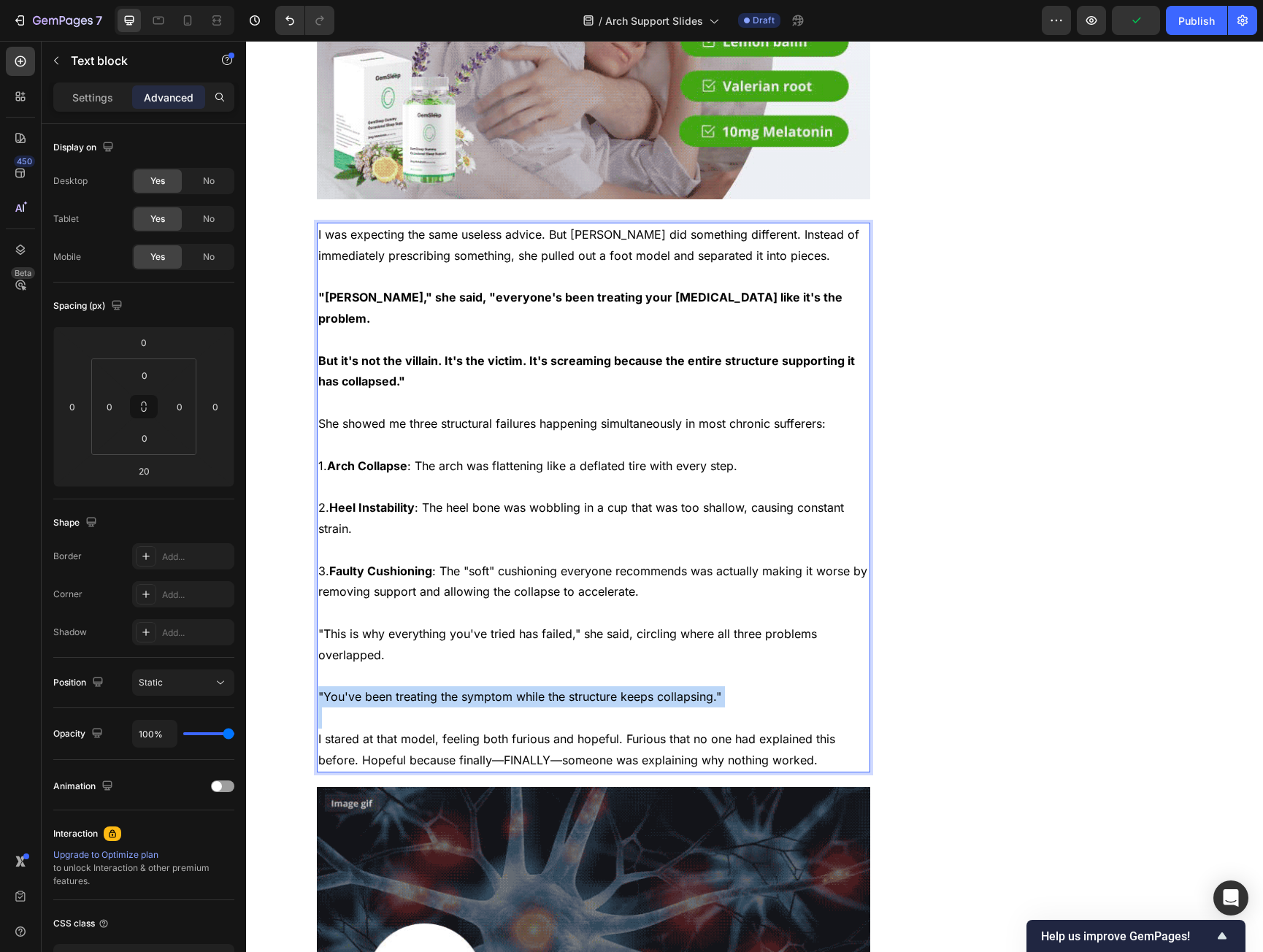
click at [416, 687] on p ""You've been treating the symptom while the structure keeps collapsing."" at bounding box center [593, 697] width 551 height 21
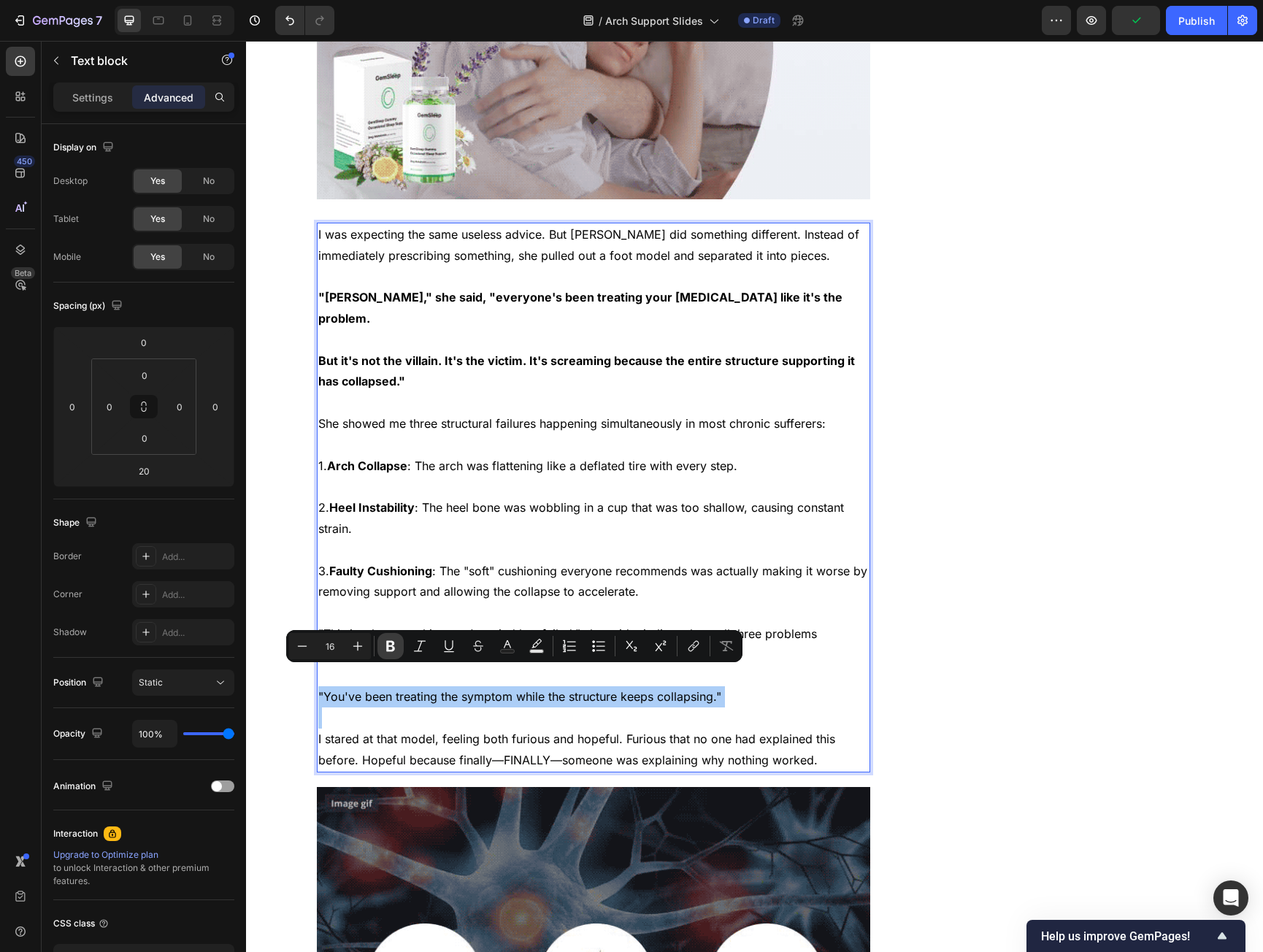
click at [397, 650] on icon "Editor contextual toolbar" at bounding box center [390, 646] width 15 height 15
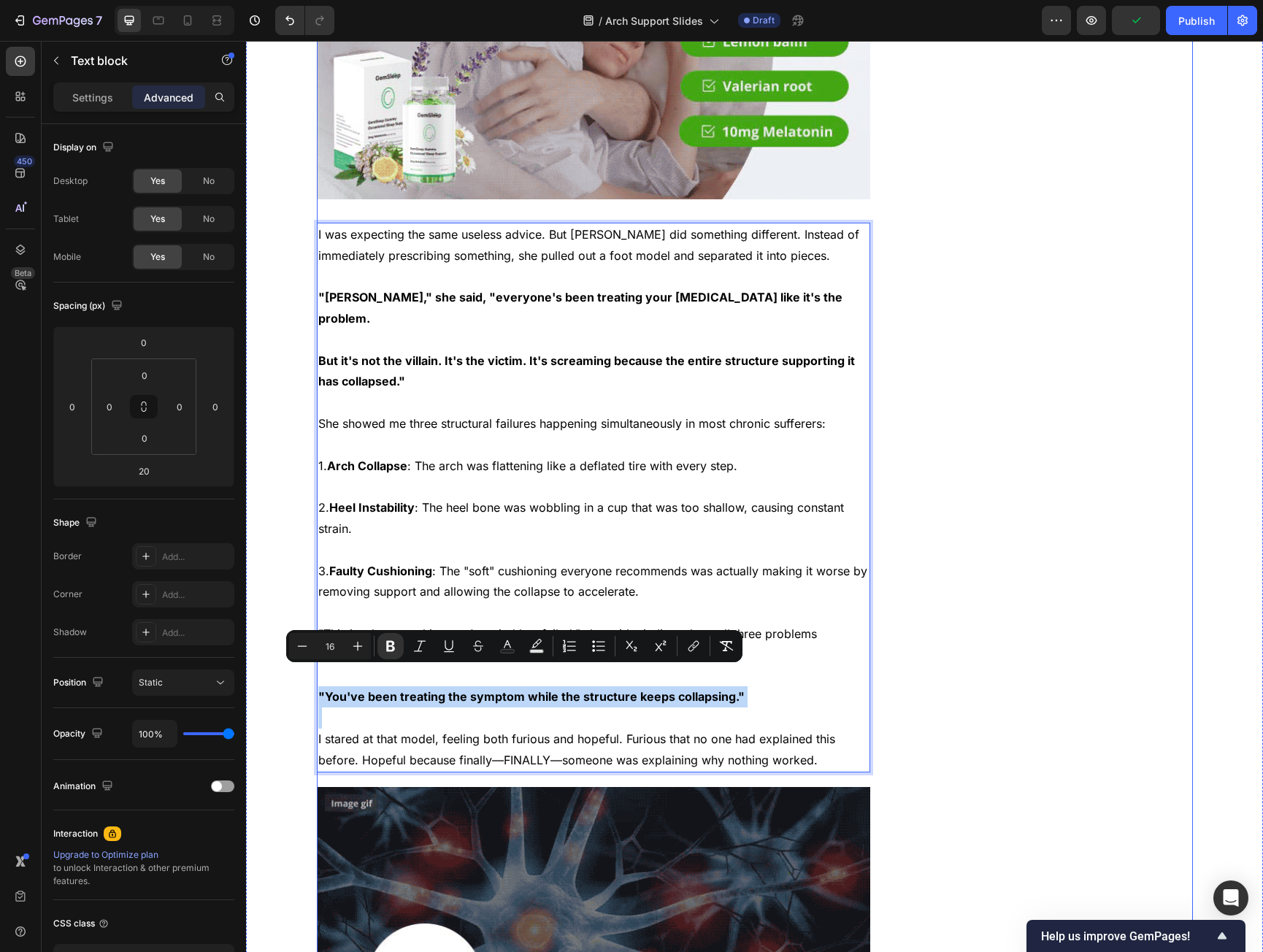
click at [907, 705] on div "⁠⁠⁠⁠⁠⁠⁠ 67-Year-Old Woman Reclaims Her Life After 3 Years of Plantar Fasciitis …" at bounding box center [755, 514] width 877 height 4033
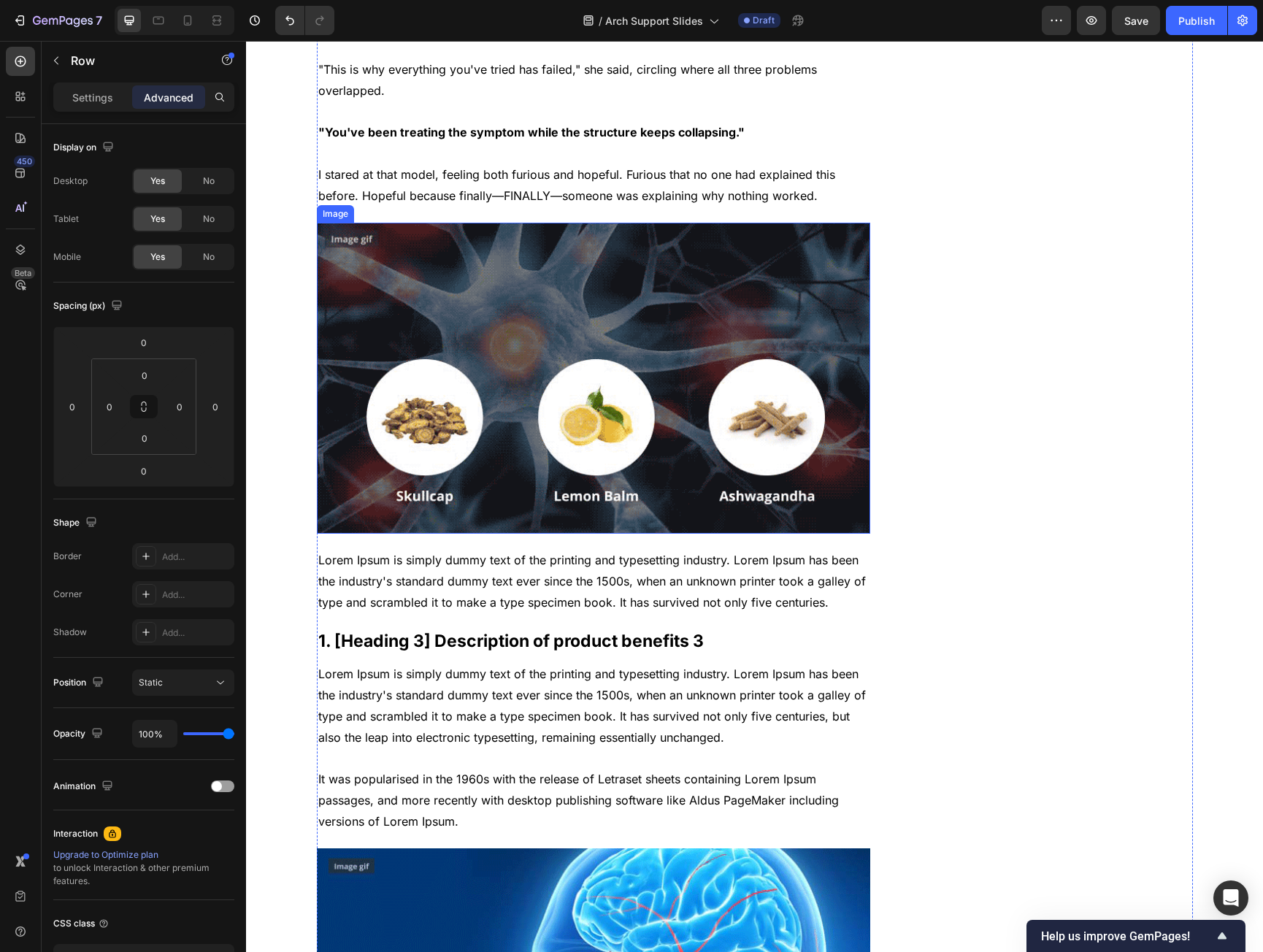
scroll to position [2264, 0]
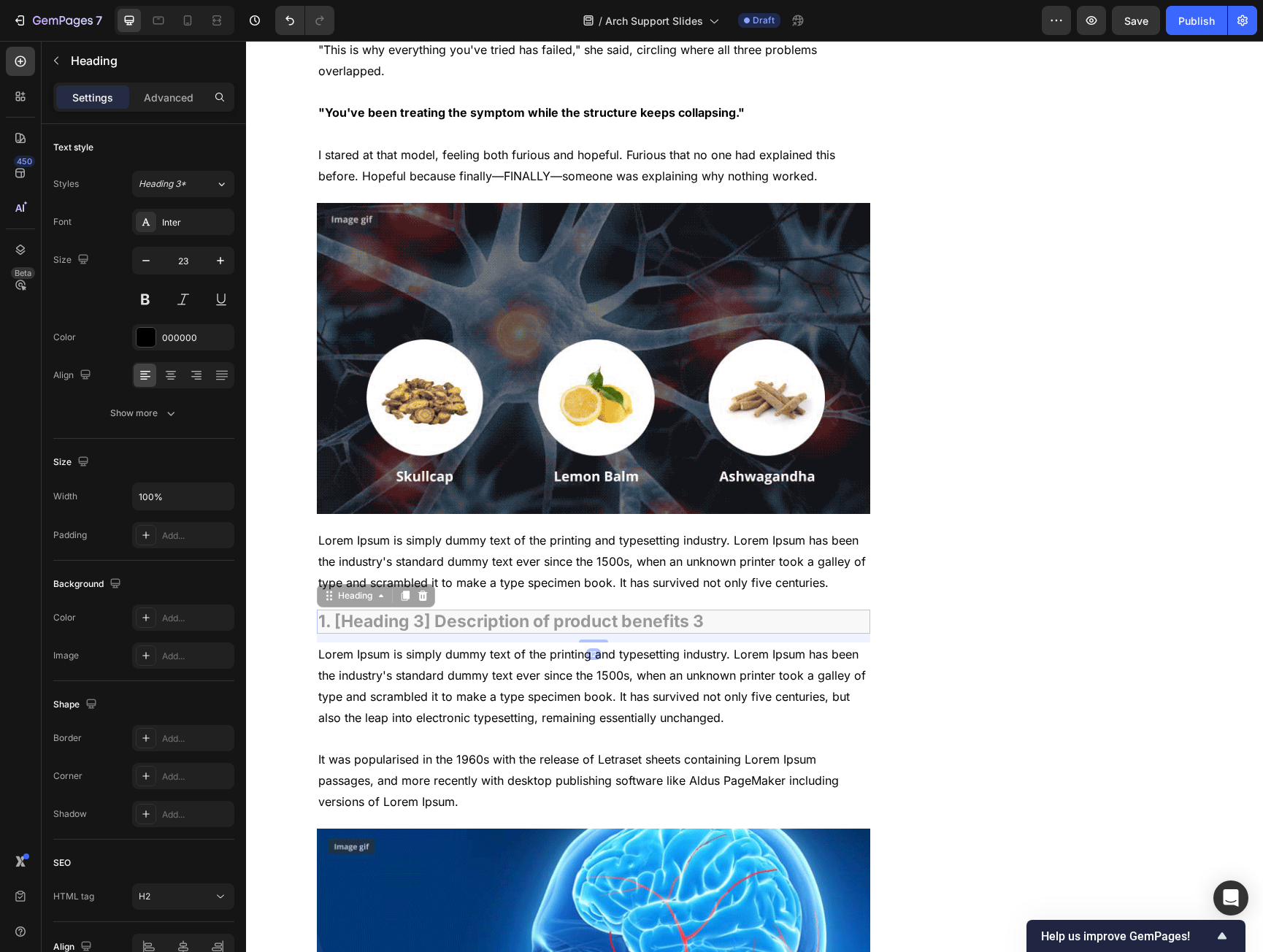
drag, startPoint x: 428, startPoint y: 603, endPoint x: 410, endPoint y: 602, distance: 18.0
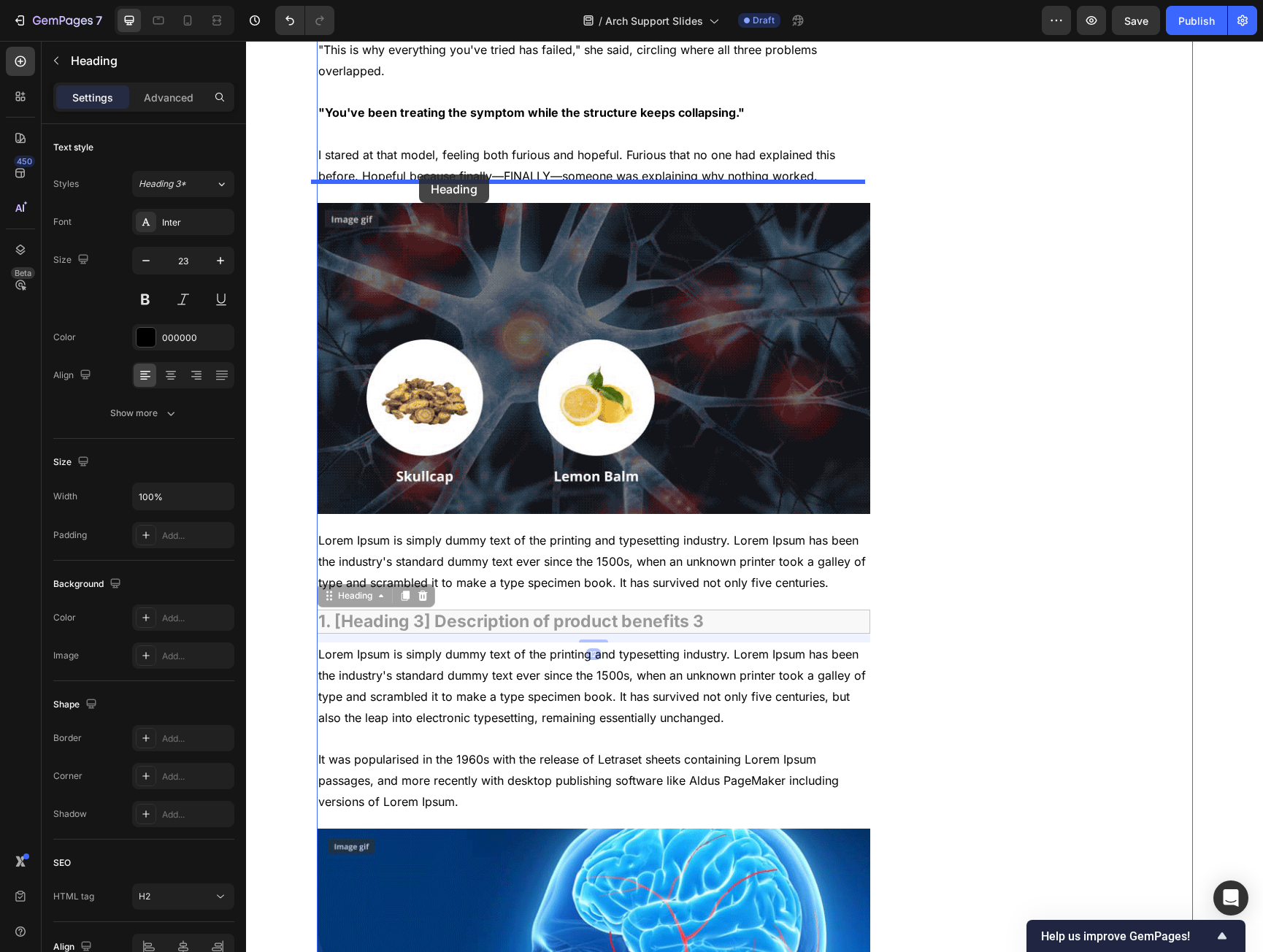
drag, startPoint x: 330, startPoint y: 577, endPoint x: 419, endPoint y: 175, distance: 411.7
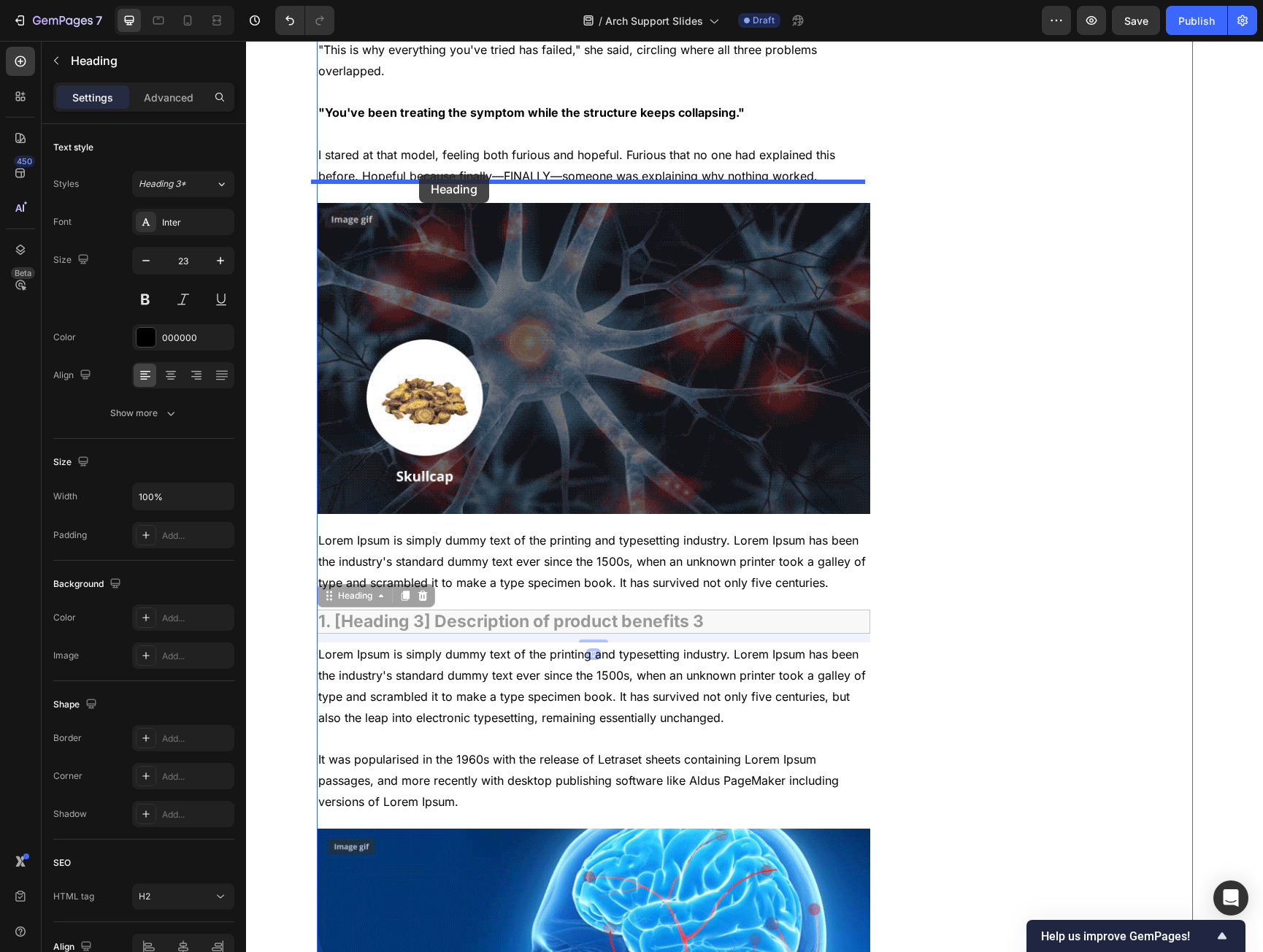
click at [419, 175] on div "Header ⁠⁠⁠⁠⁠⁠⁠ 67-Year-Old Woman Reclaims Her Life After 3 Years of Plantar Fas…" at bounding box center [754, 325] width 1017 height 5096
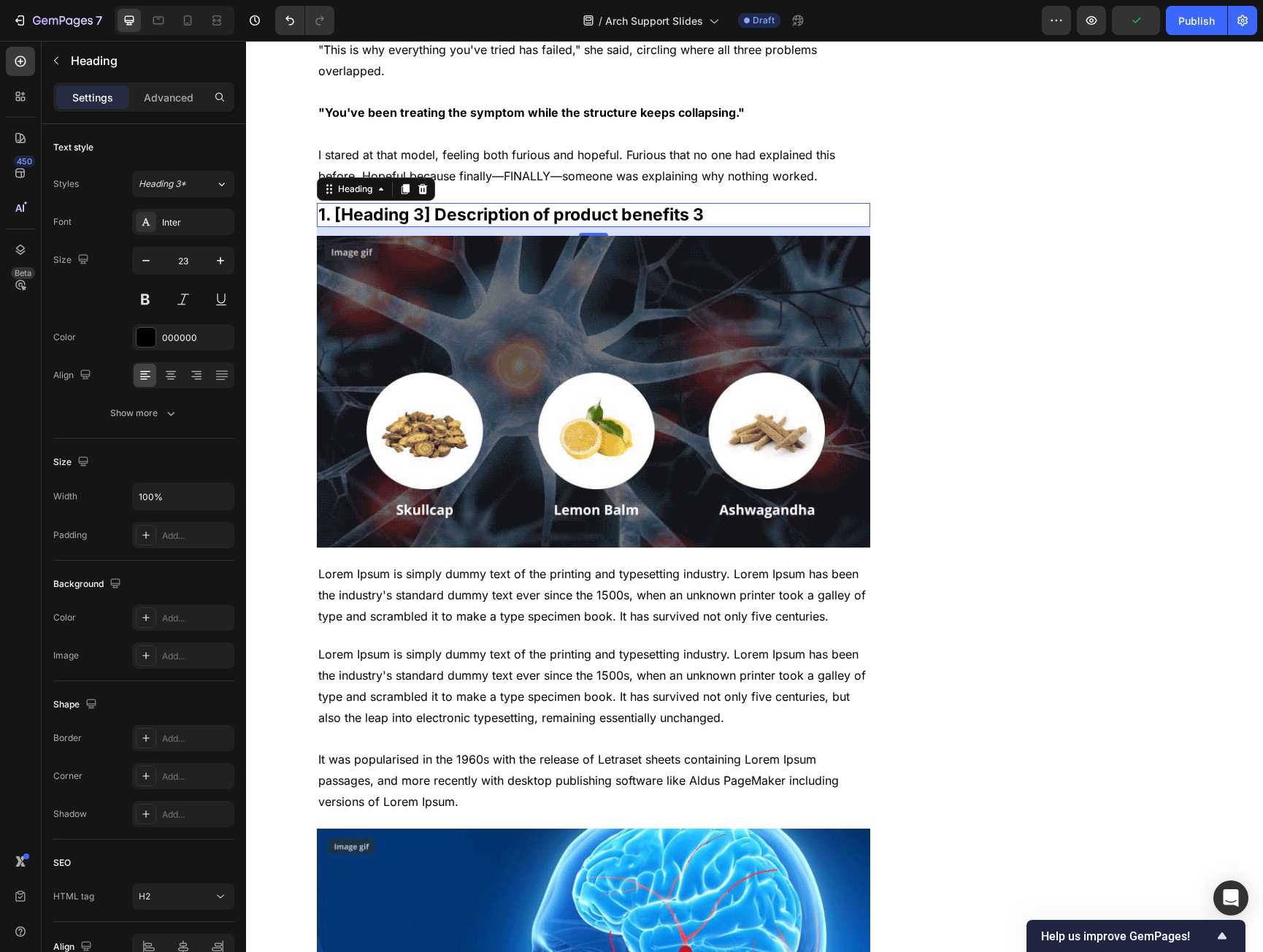
click at [448, 205] on p "1. [Heading 3] Description of product benefits 3" at bounding box center [593, 216] width 551 height 21
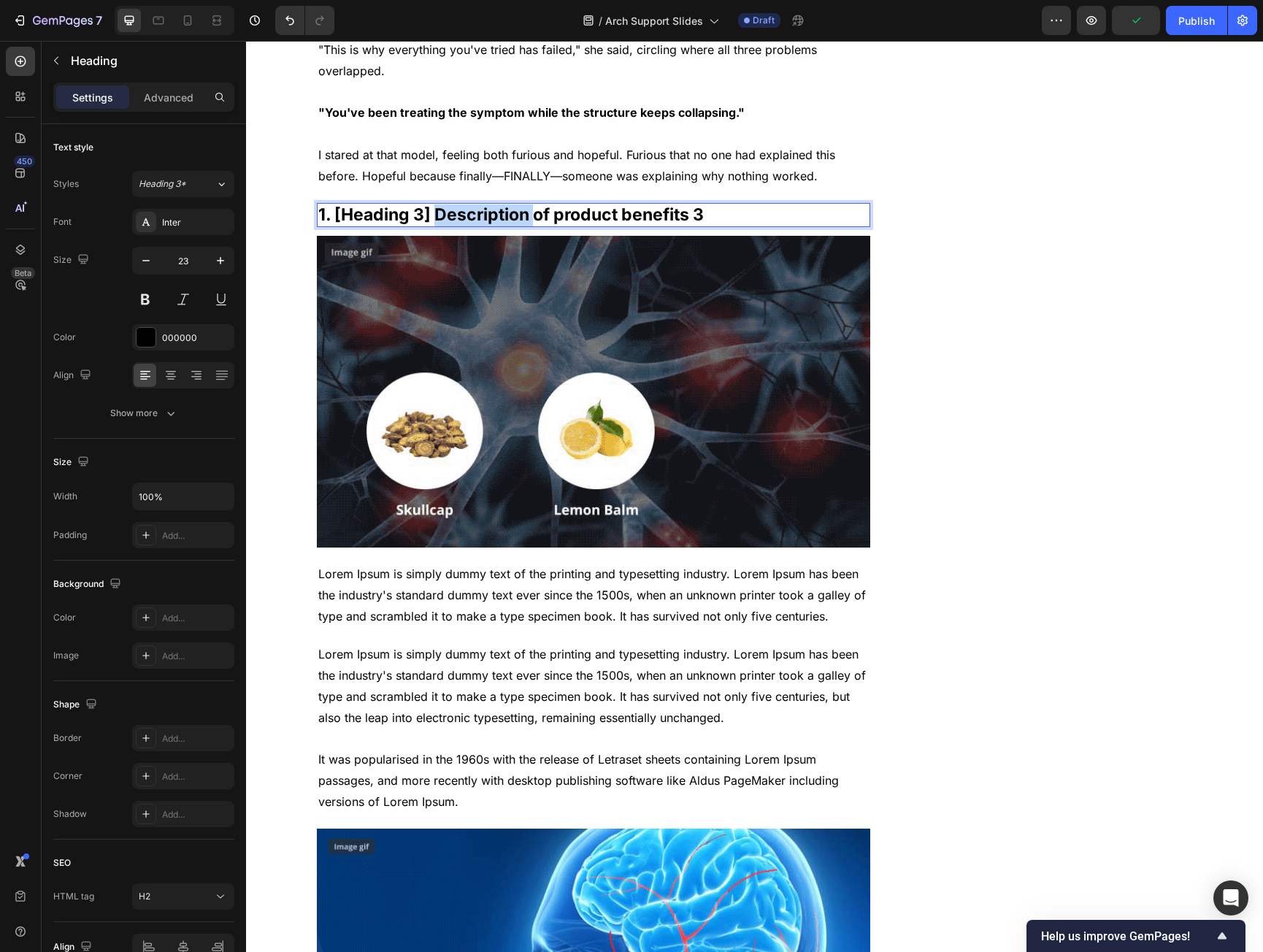
click at [448, 205] on p "1. [Heading 3] Description of product benefits 3" at bounding box center [593, 216] width 551 height 21
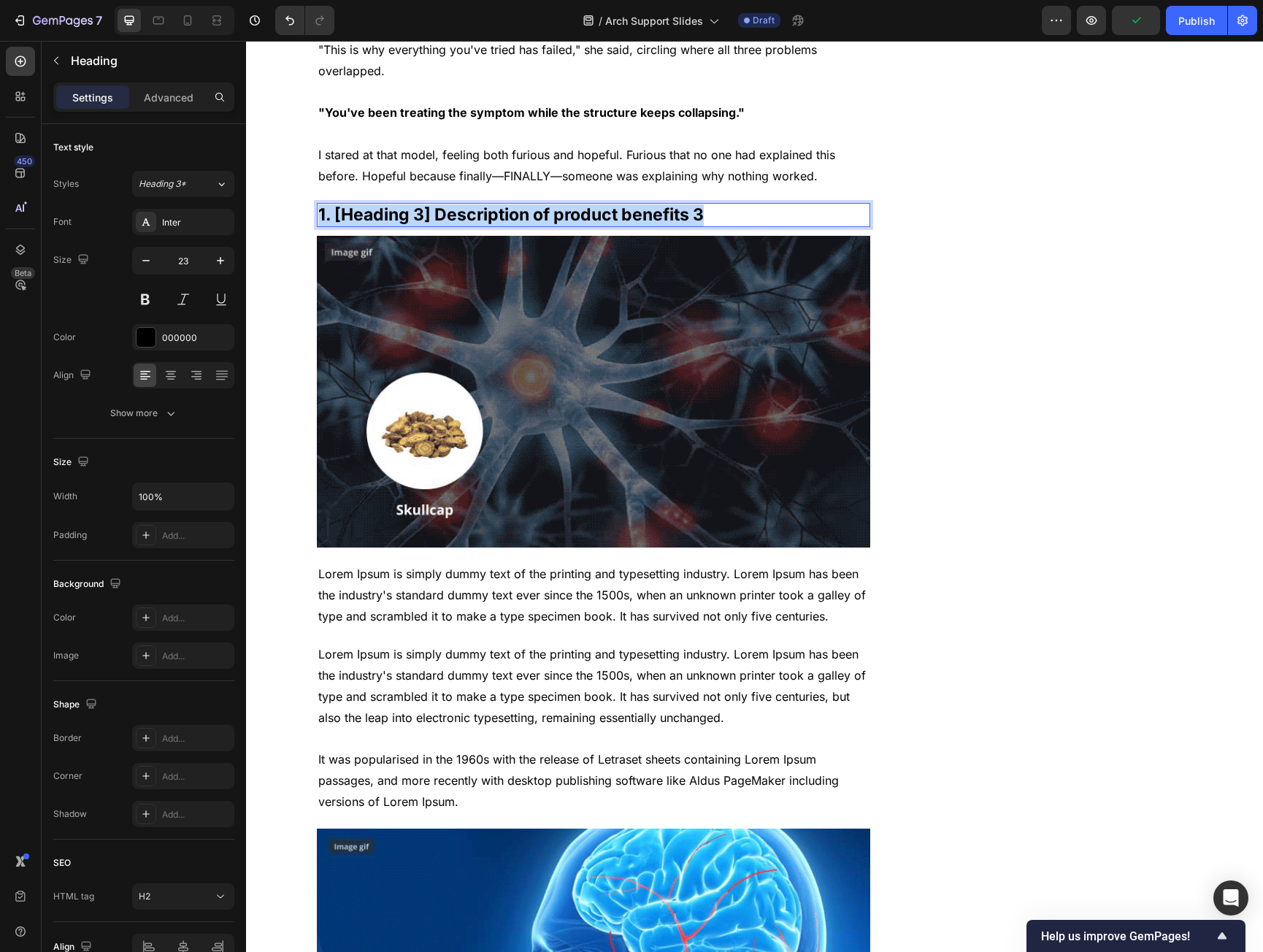
click at [448, 205] on p "1. [Heading 3] Description of product benefits 3" at bounding box center [593, 216] width 551 height 21
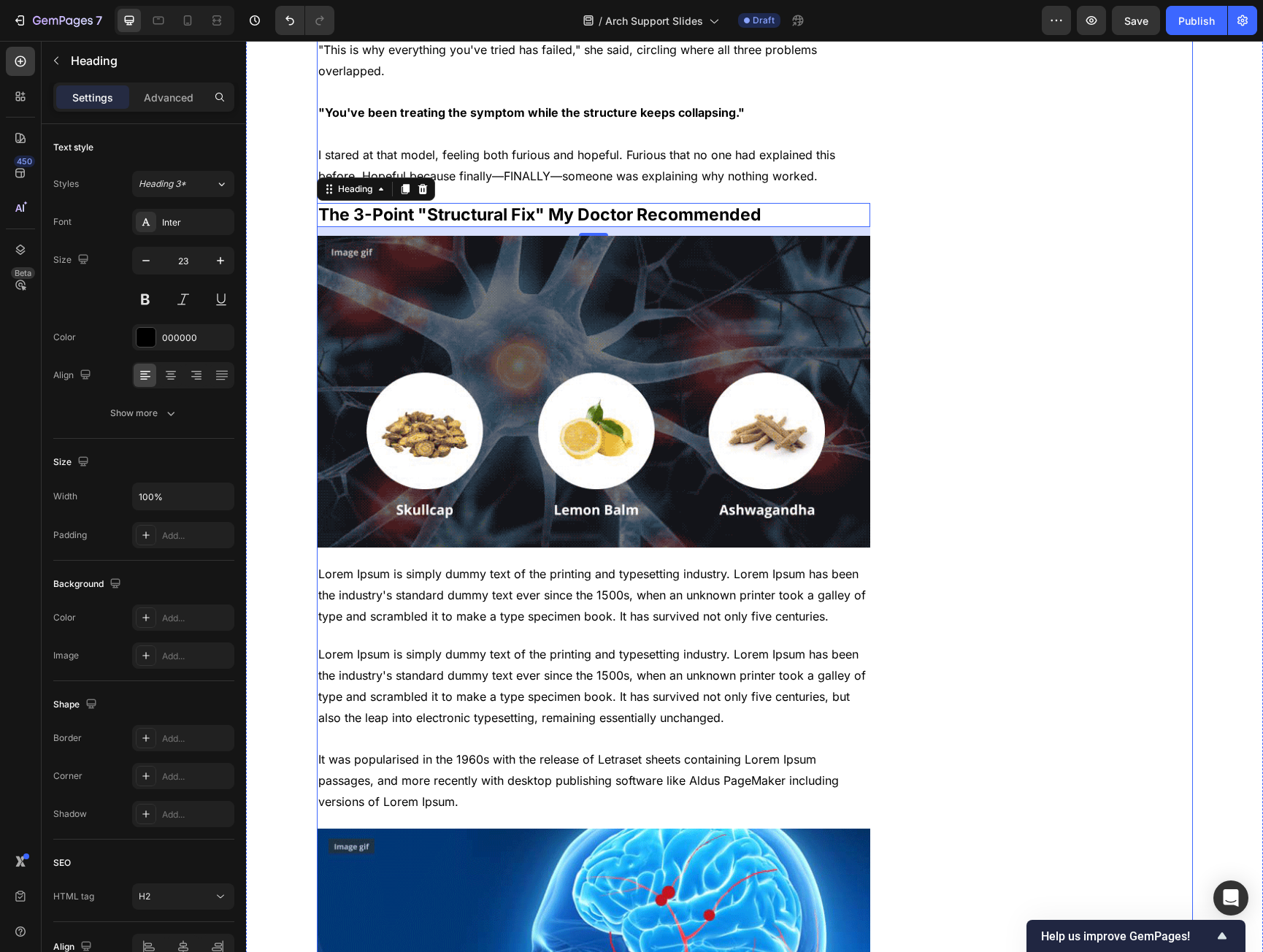
click at [341, 572] on p "Lorem Ipsum is simply dummy text of the printing and typesetting industry. Lore…" at bounding box center [593, 595] width 551 height 62
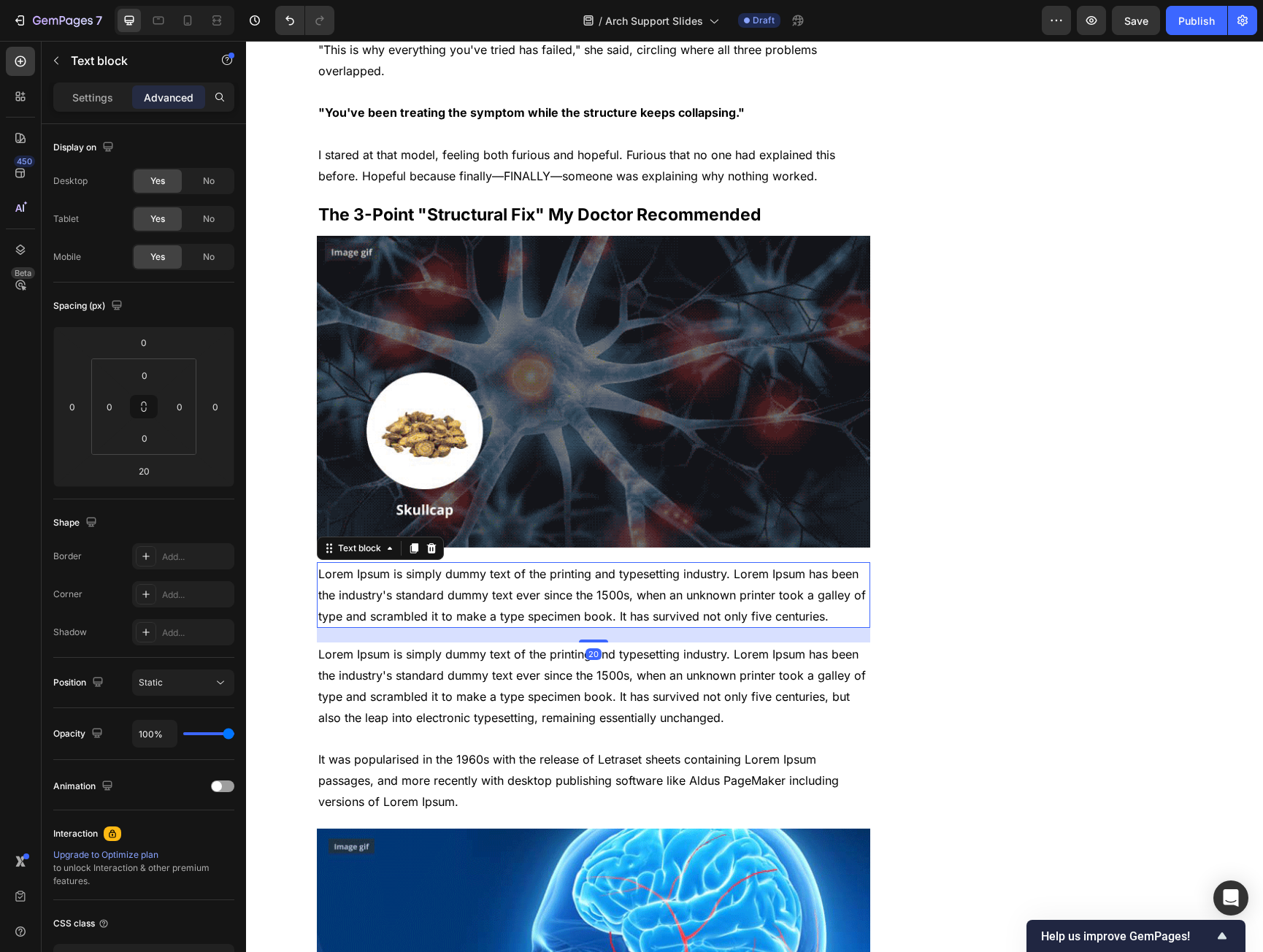
click at [337, 564] on p "Lorem Ipsum is simply dummy text of the printing and typesetting industry. Lore…" at bounding box center [593, 595] width 551 height 62
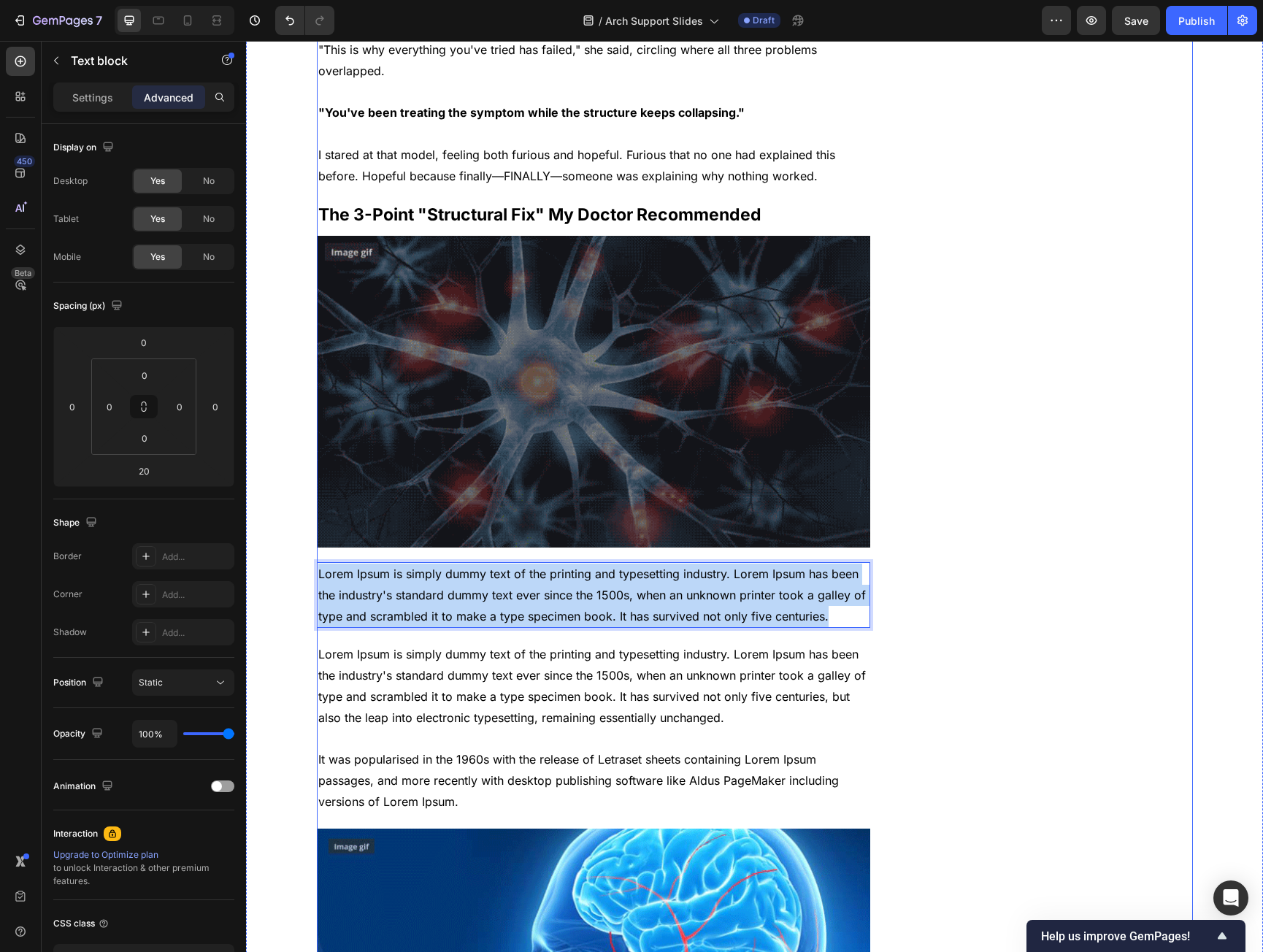
drag, startPoint x: 337, startPoint y: 560, endPoint x: 859, endPoint y: 621, distance: 525.6
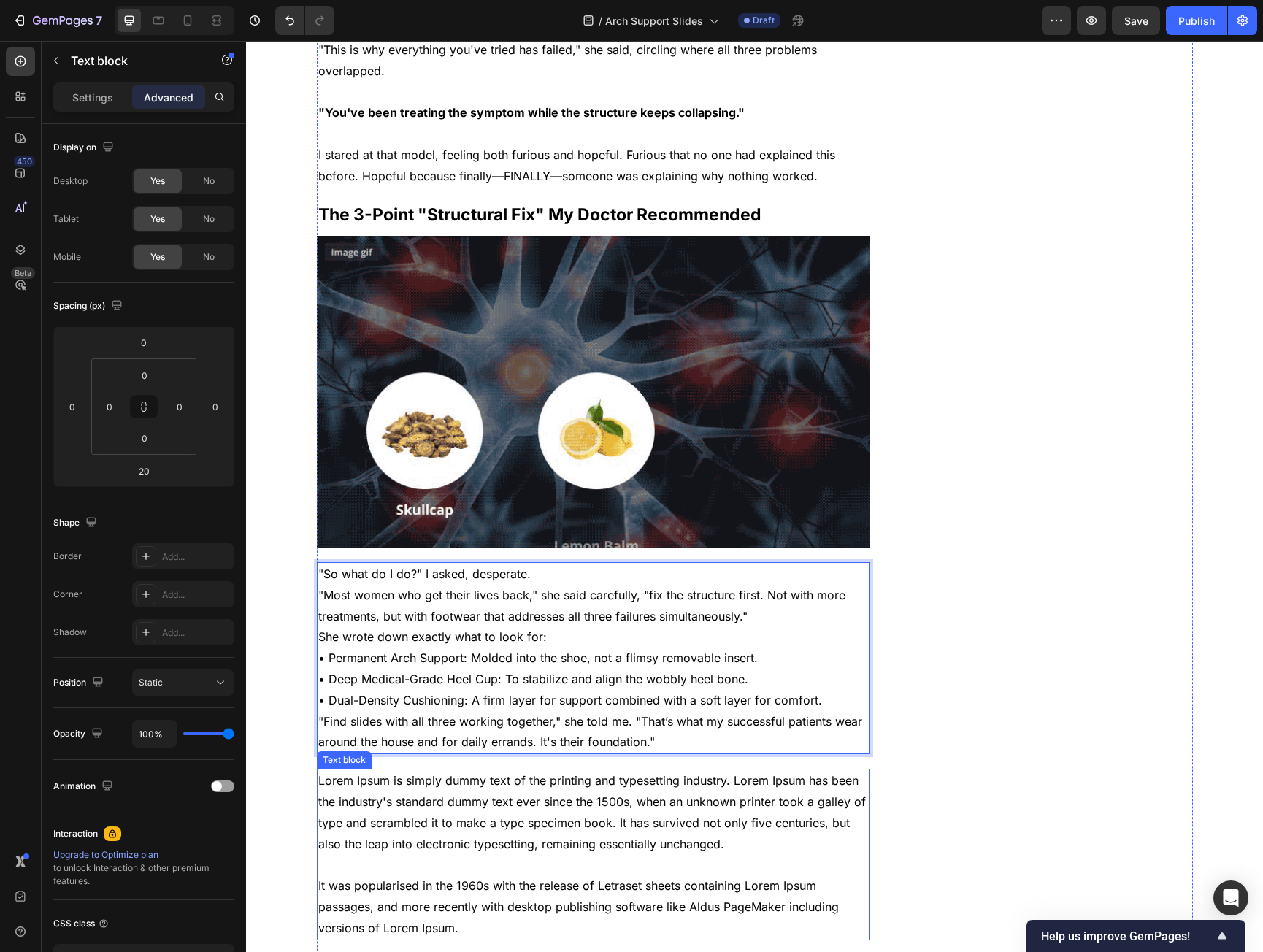
click at [403, 813] on p "Lorem Ipsum is simply dummy text of the printing and typesetting industry. Lore…" at bounding box center [593, 854] width 551 height 168
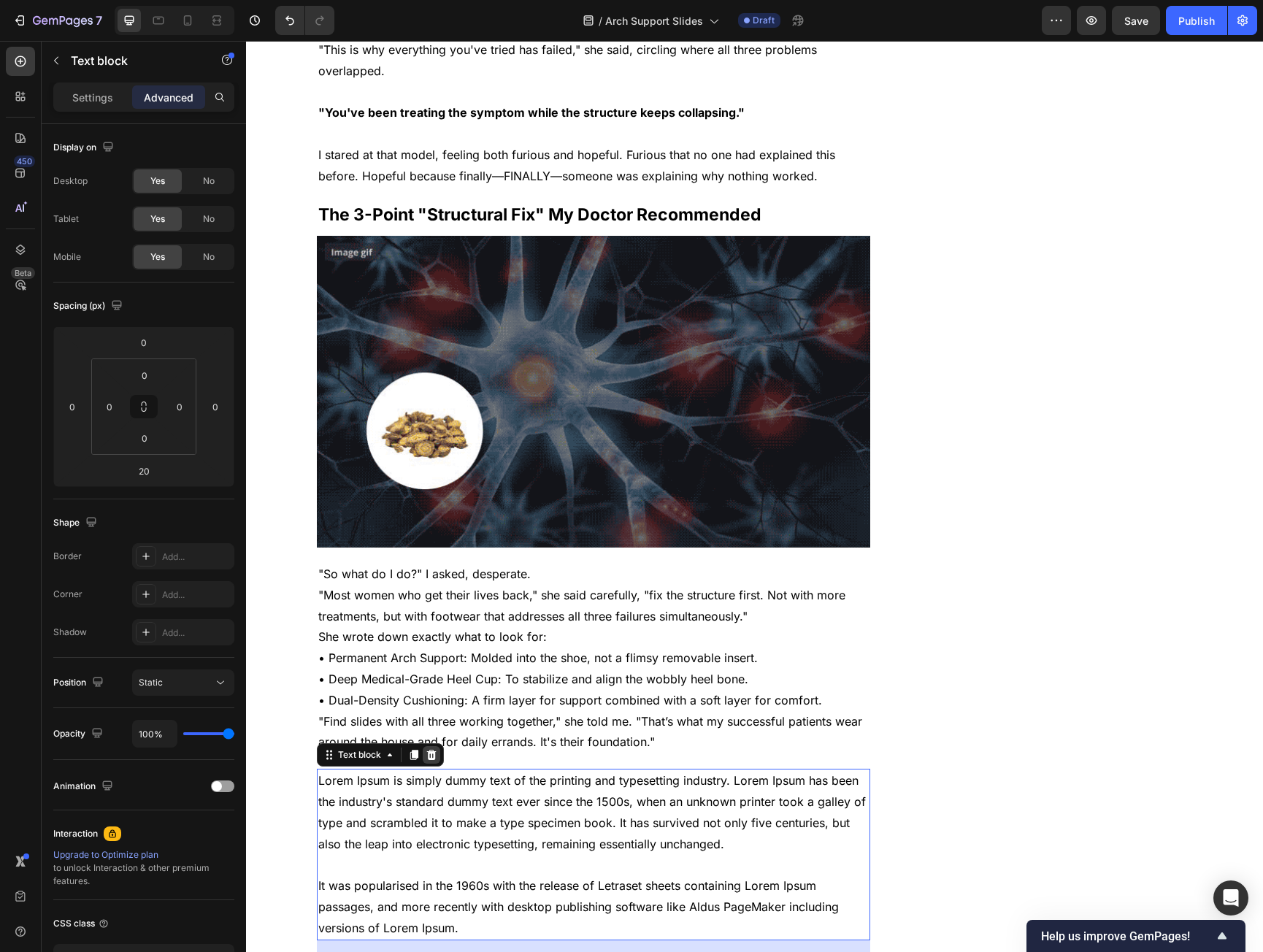
click at [426, 749] on icon at bounding box center [432, 755] width 12 height 12
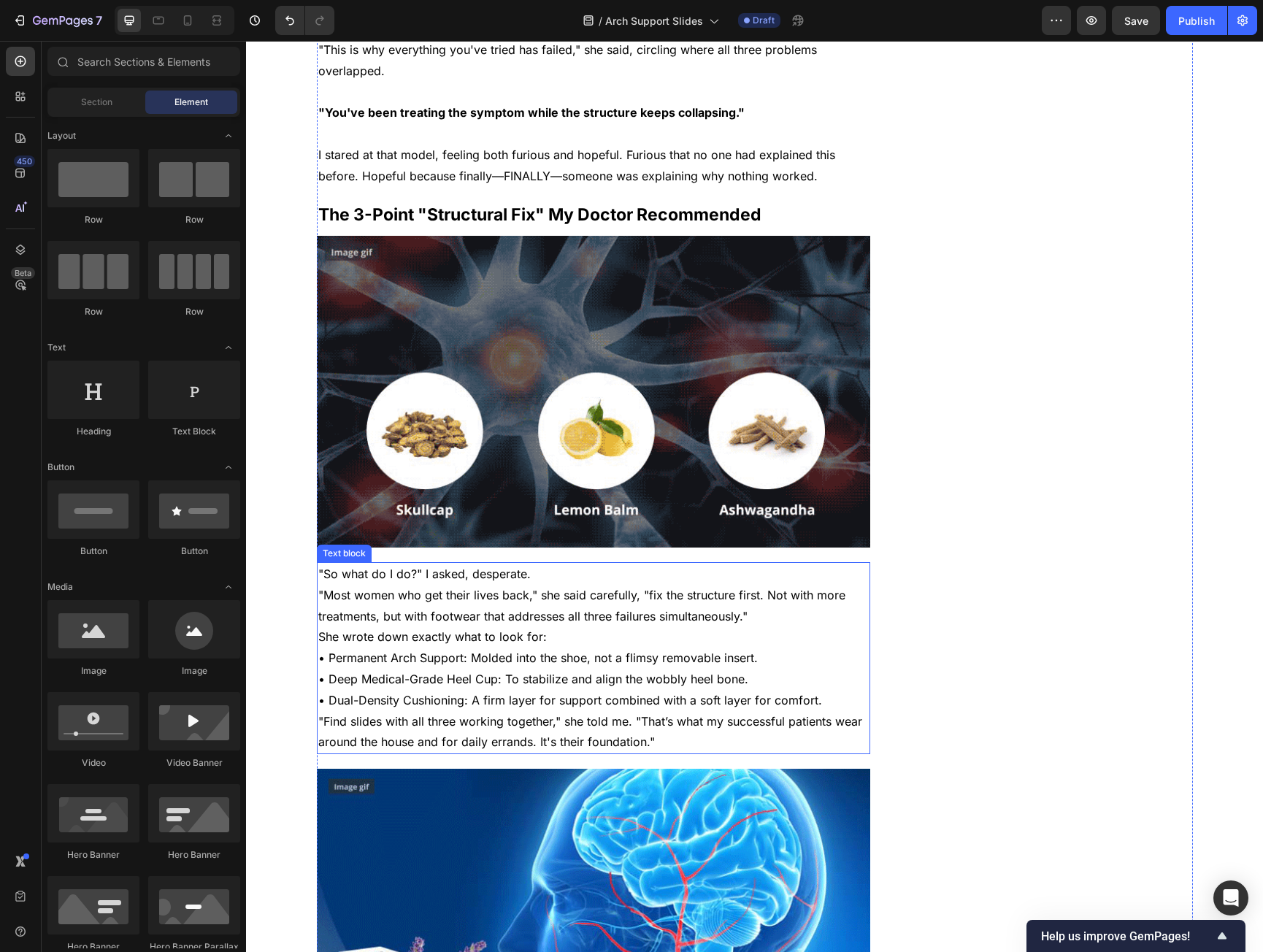
click at [531, 564] on p ""So what do I do?" I asked, desperate." at bounding box center [593, 575] width 551 height 21
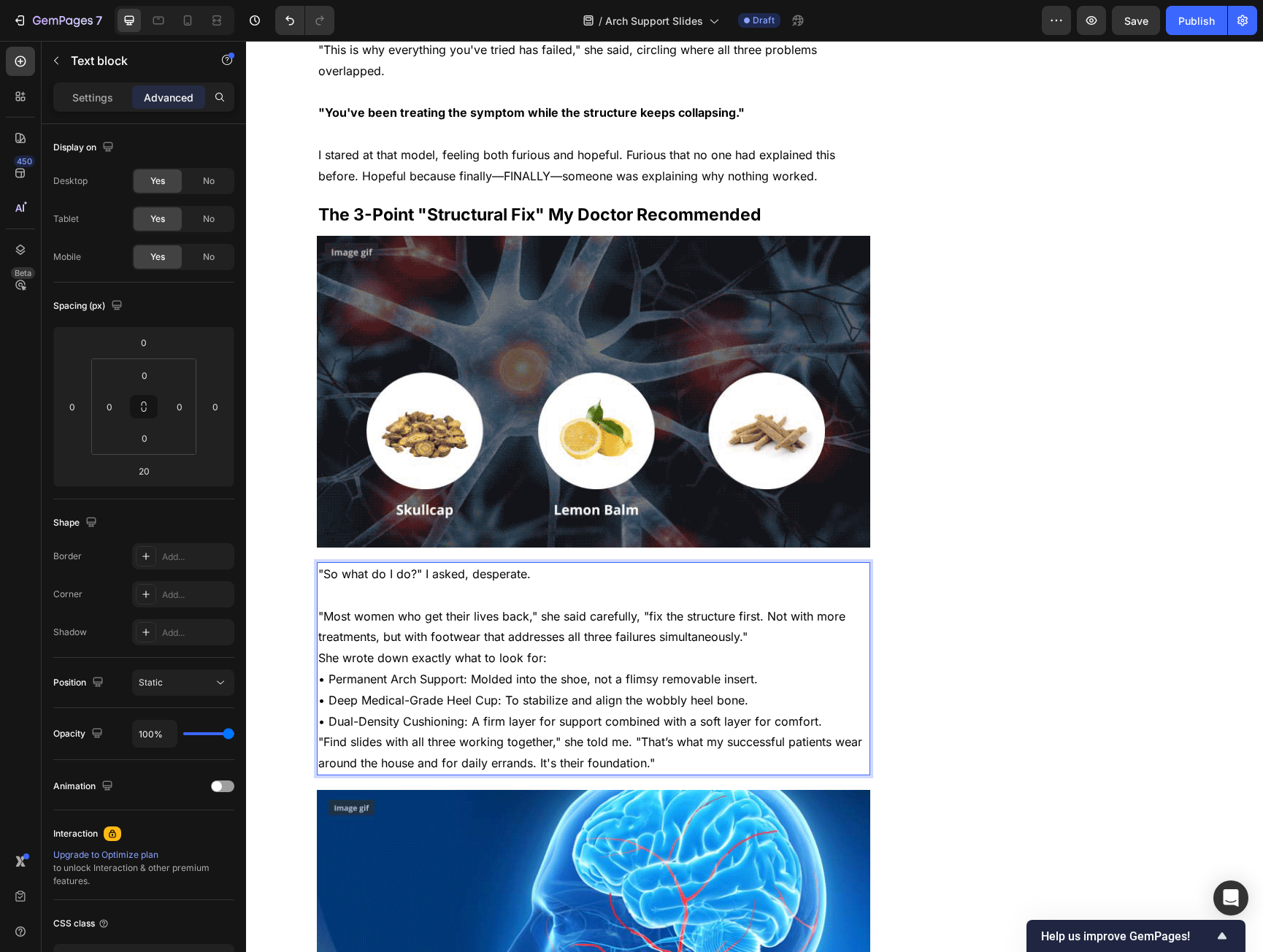
click at [755, 619] on p ""Most women who get their lives back," she said carefully, "fix the structure f…" at bounding box center [593, 627] width 551 height 42
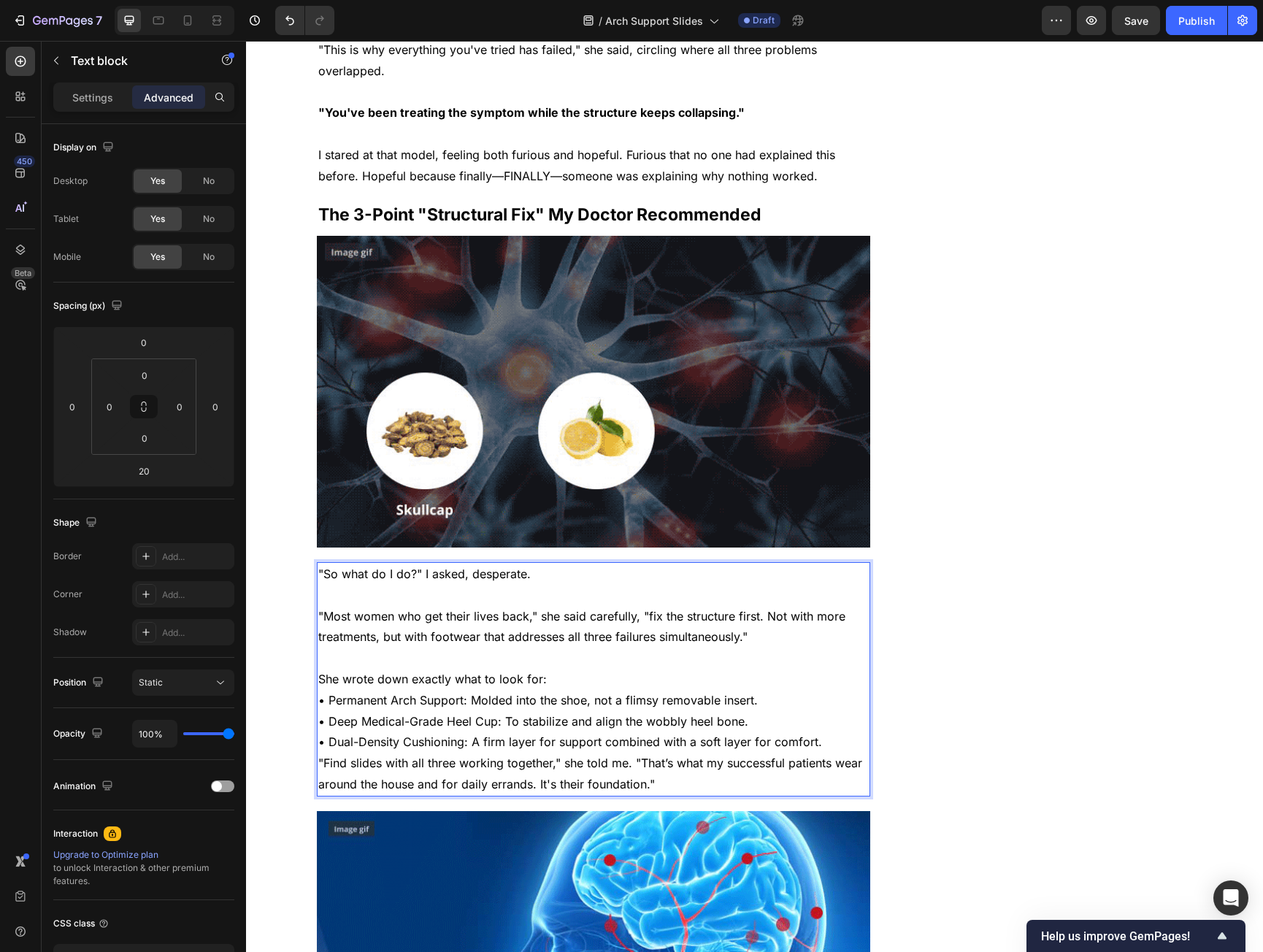
click at [579, 669] on p "She wrote down exactly what to look for:" at bounding box center [593, 680] width 551 height 21
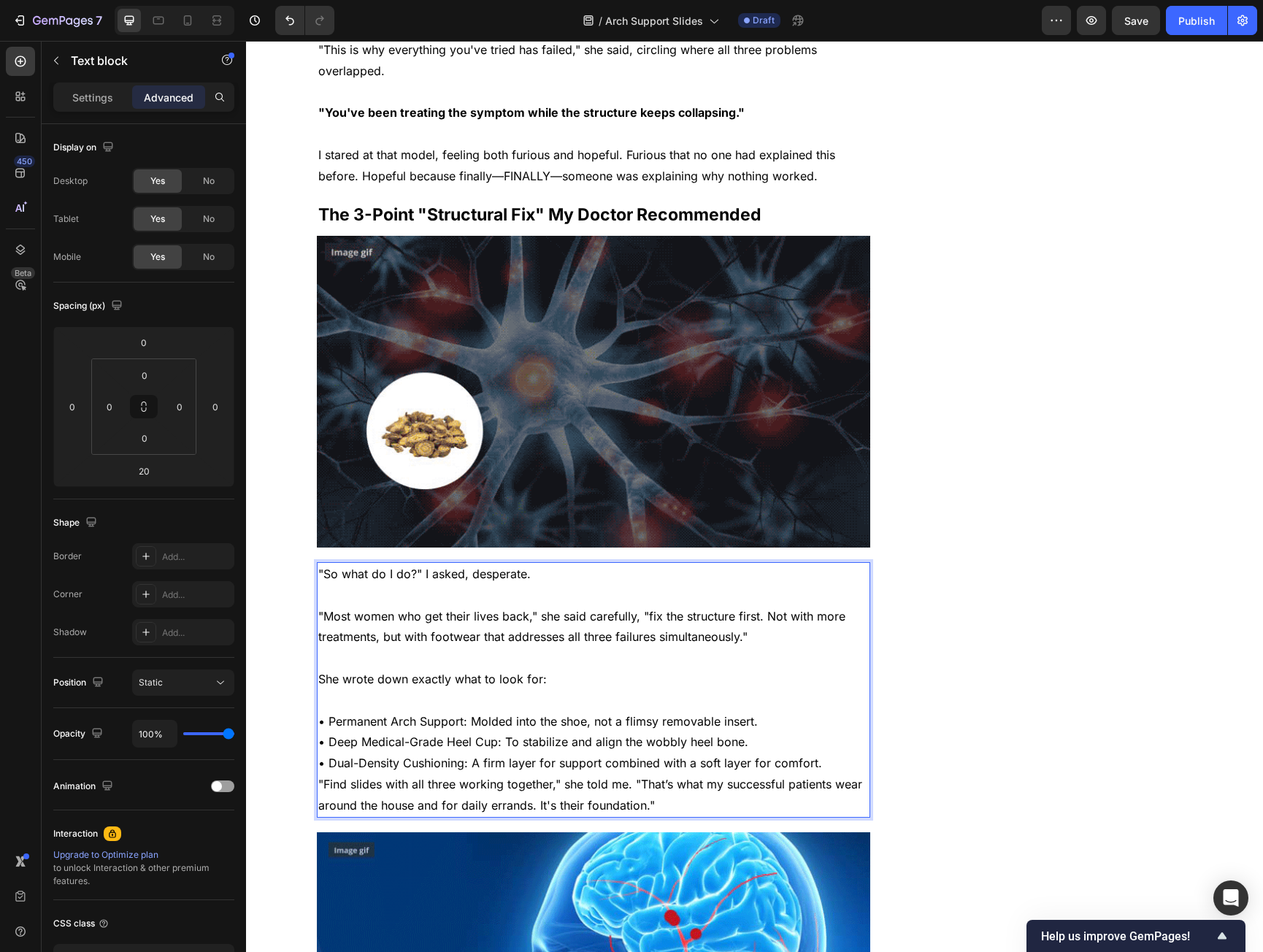
click at [833, 753] on p "• Dual-Density Cushioning: A firm layer for support combined with a soft layer …" at bounding box center [593, 764] width 551 height 21
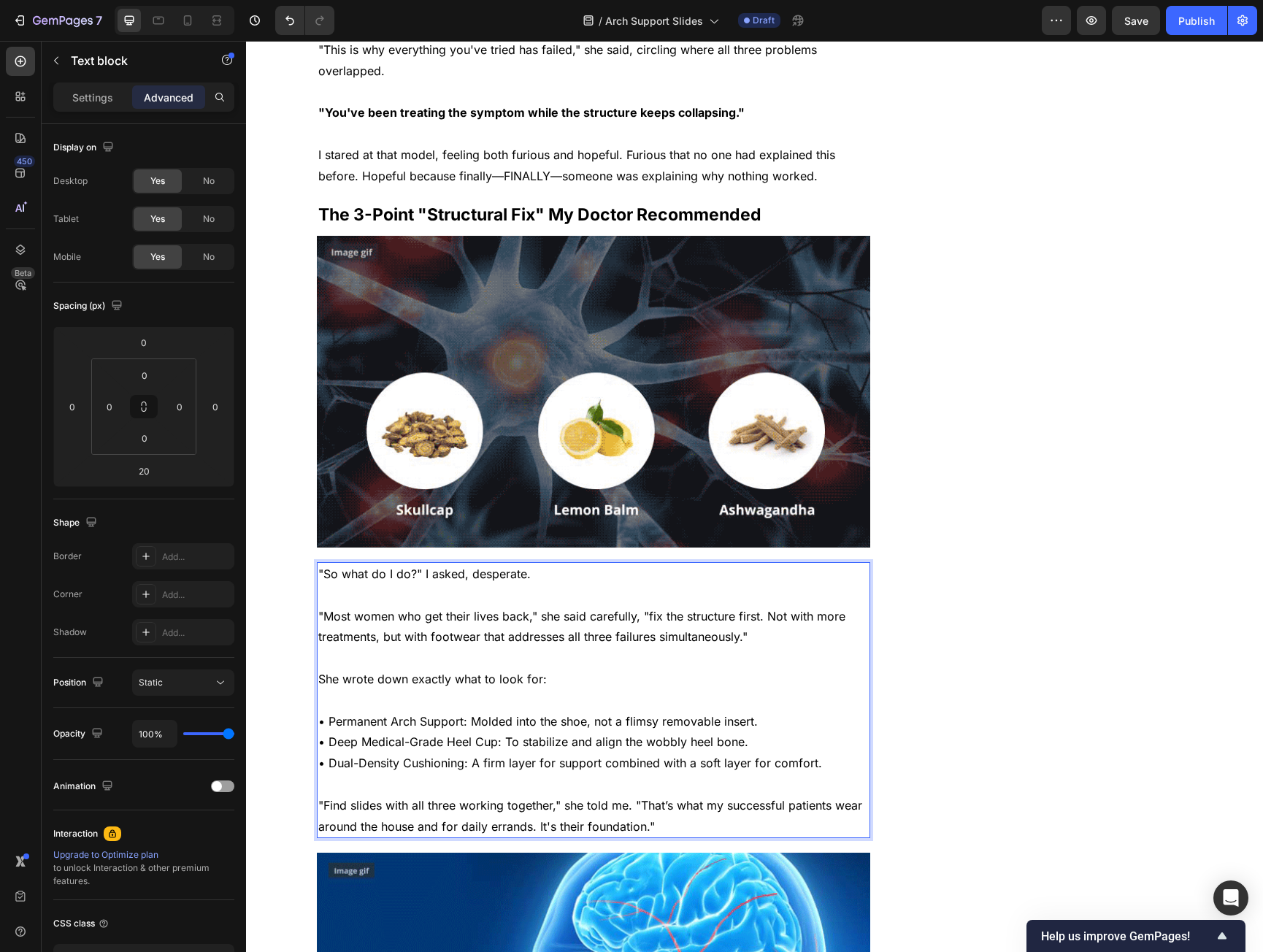
click at [348, 711] on p "• Permanent Arch Support: Molded into the shoe, not a flimsy removable insert." at bounding box center [593, 722] width 551 height 21
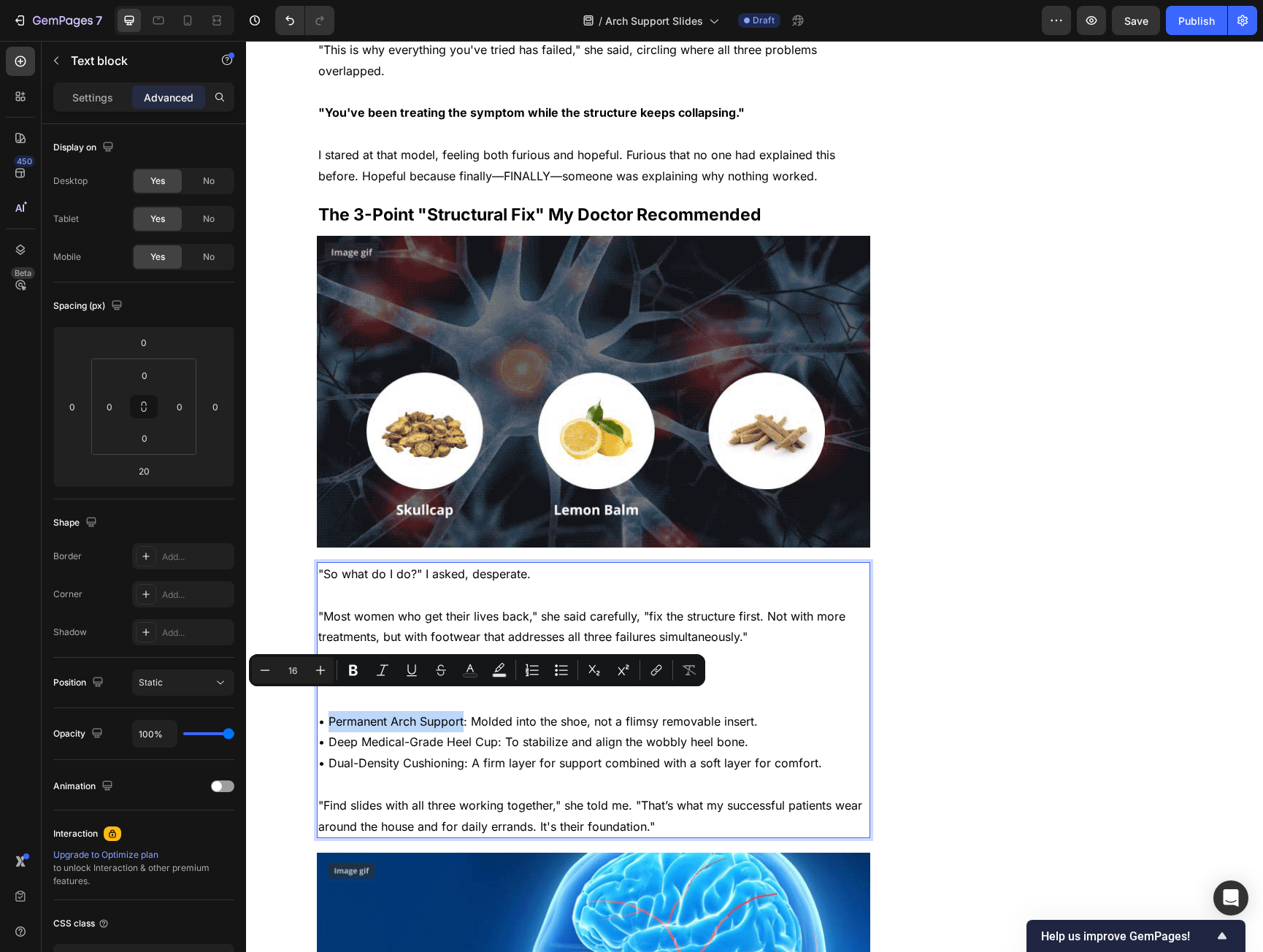
drag, startPoint x: 348, startPoint y: 698, endPoint x: 448, endPoint y: 702, distance: 100.1
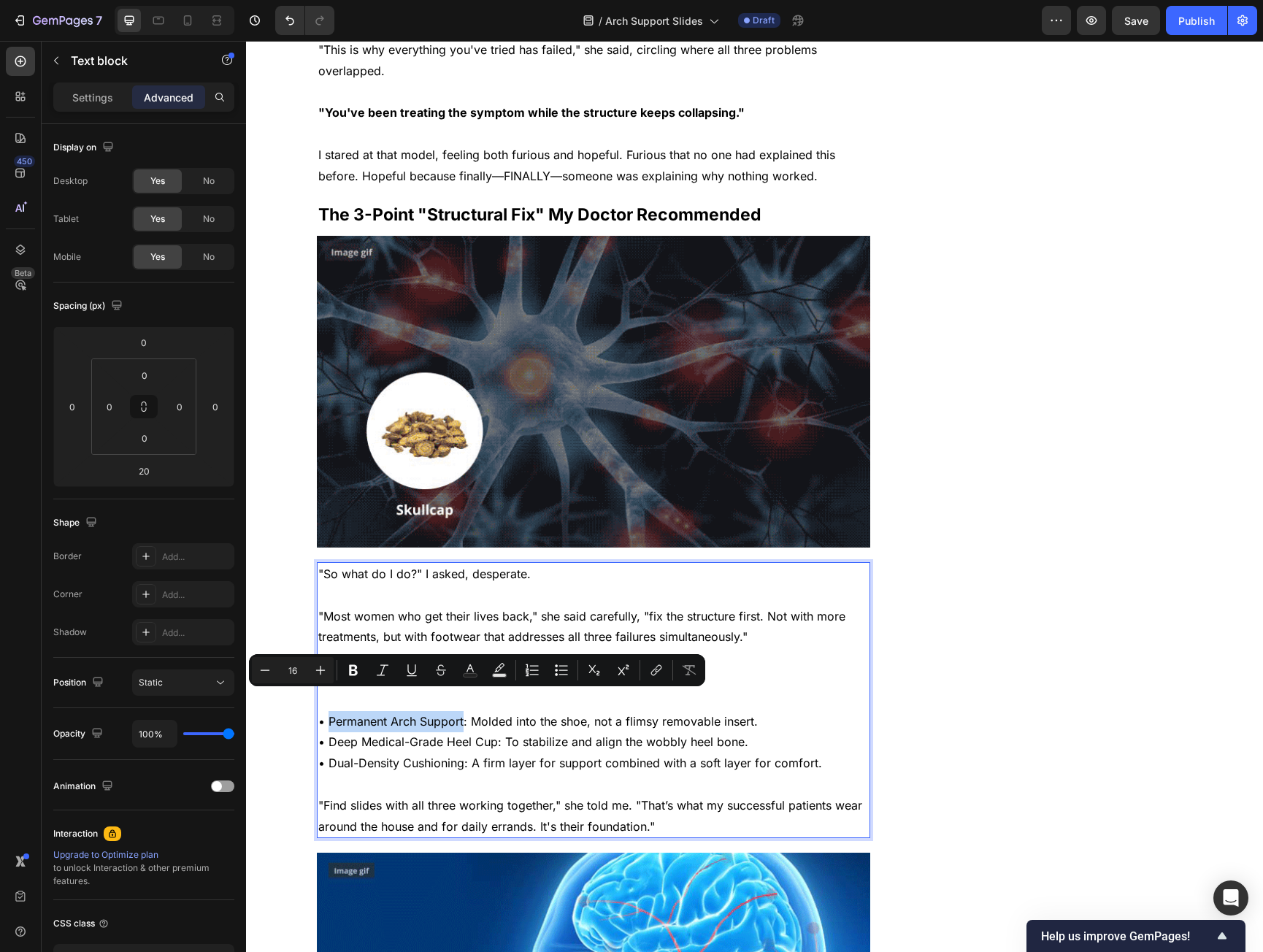
click at [448, 711] on p "• Permanent Arch Support: Molded into the shoe, not a flimsy removable insert." at bounding box center [593, 722] width 551 height 21
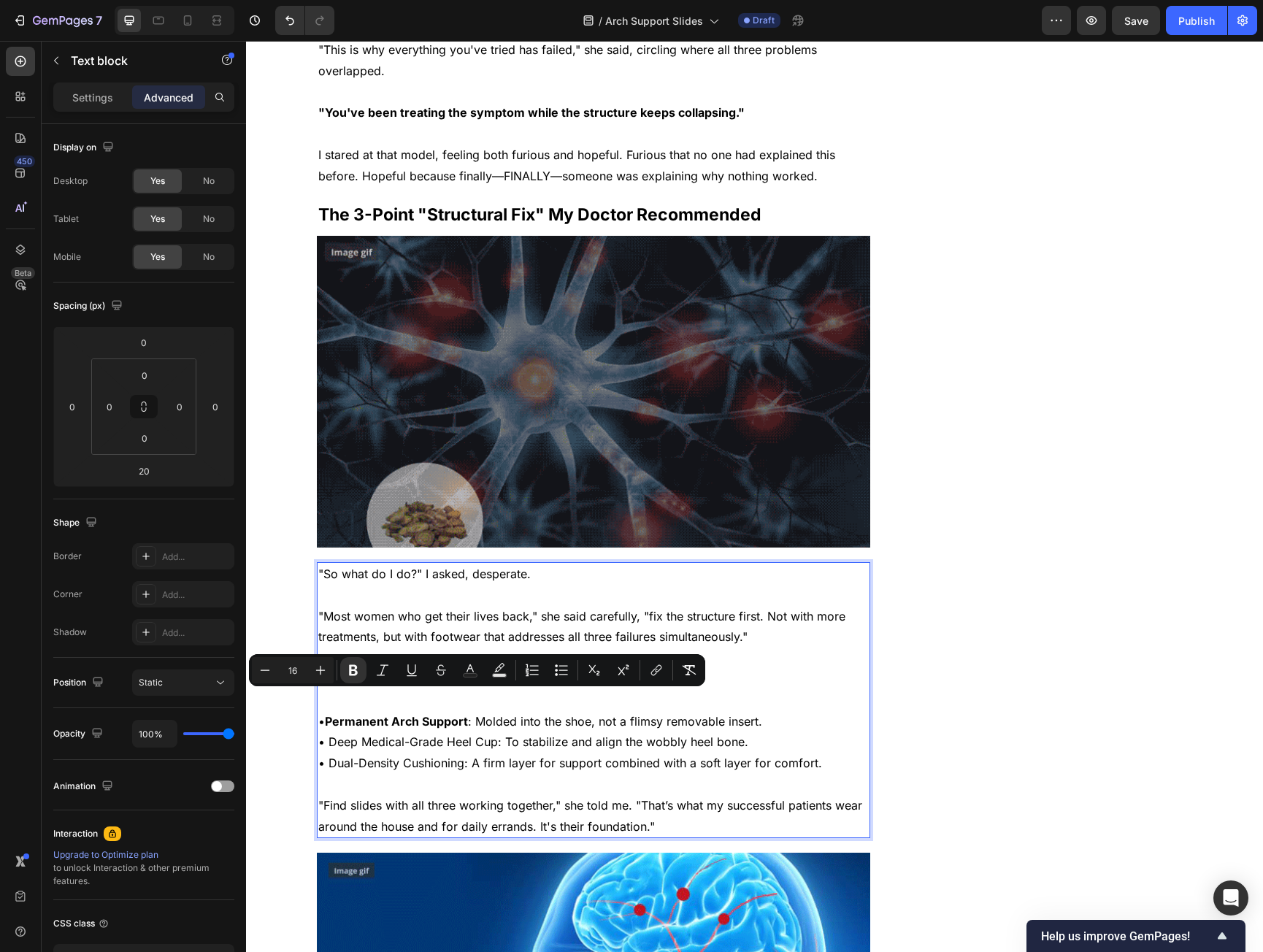
click at [330, 732] on p "• Deep Medical-Grade Heel Cup: To stabilize and align the wobbly heel bone." at bounding box center [593, 742] width 551 height 21
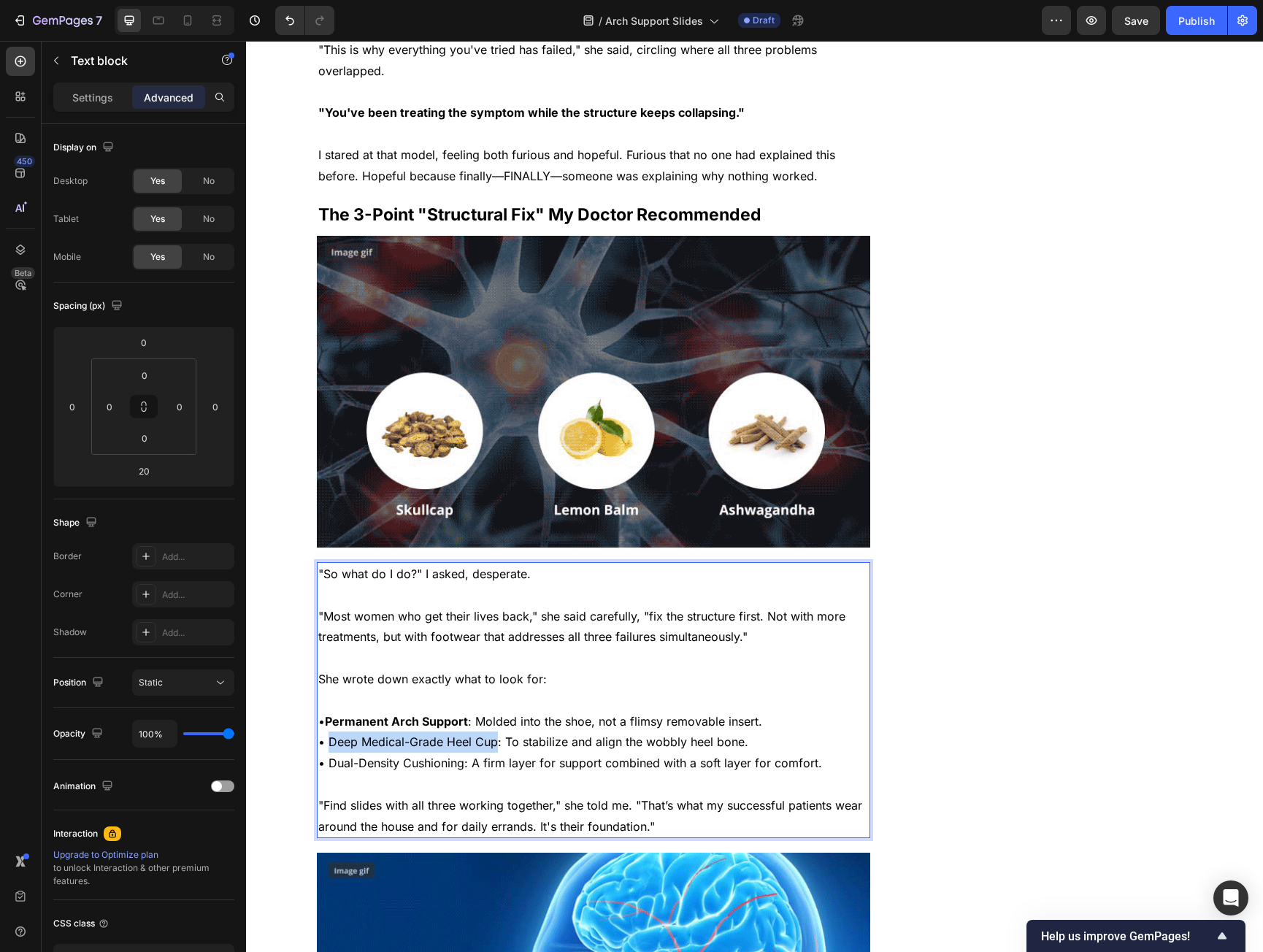
drag, startPoint x: 330, startPoint y: 725, endPoint x: 478, endPoint y: 720, distance: 148.1
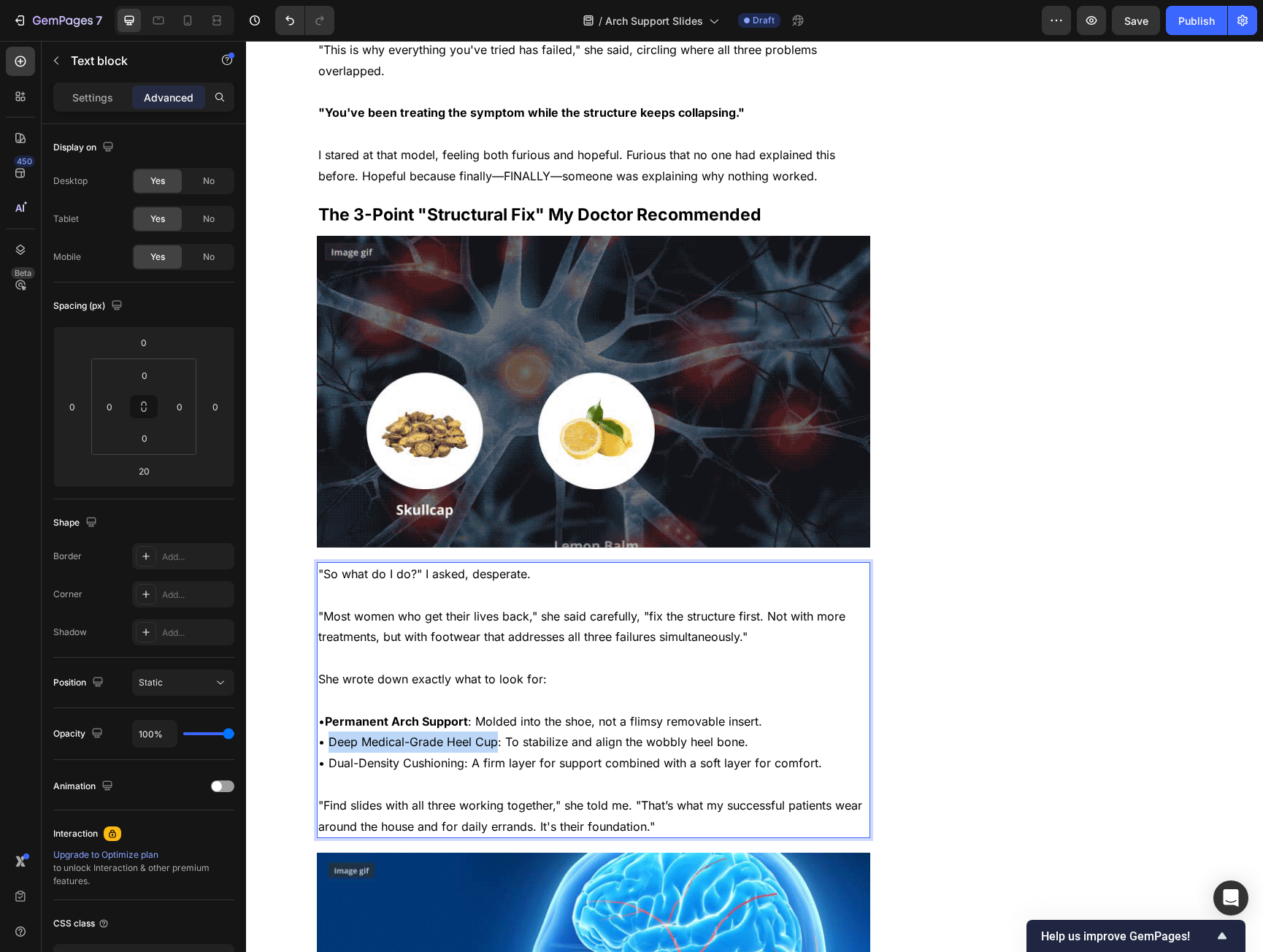
click at [478, 732] on p "• Deep Medical-Grade Heel Cup: To stabilize and align the wobbly heel bone." at bounding box center [593, 742] width 551 height 21
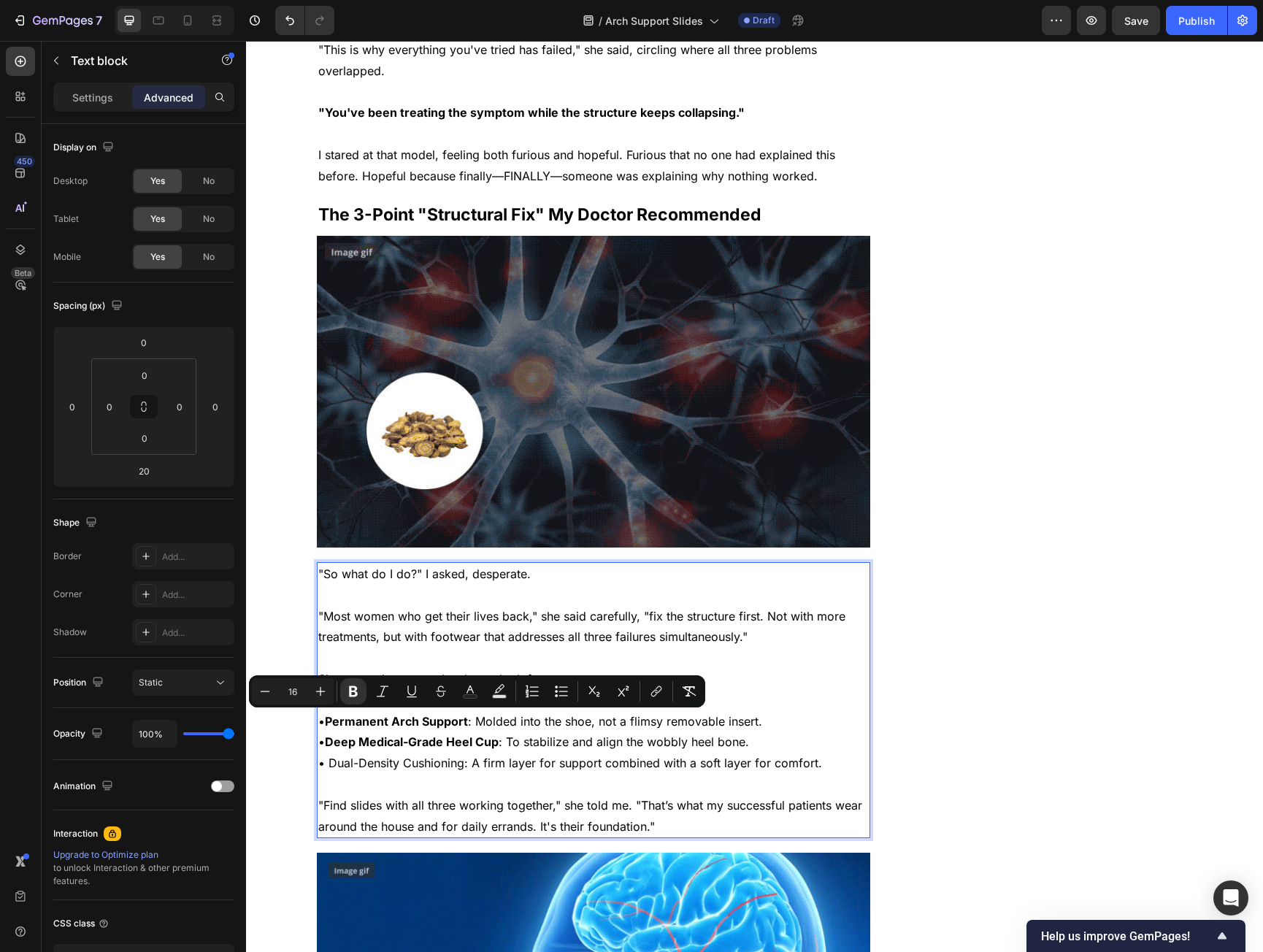
click at [333, 753] on p "• Dual-Density Cushioning: A firm layer for support combined with a soft layer …" at bounding box center [593, 764] width 551 height 21
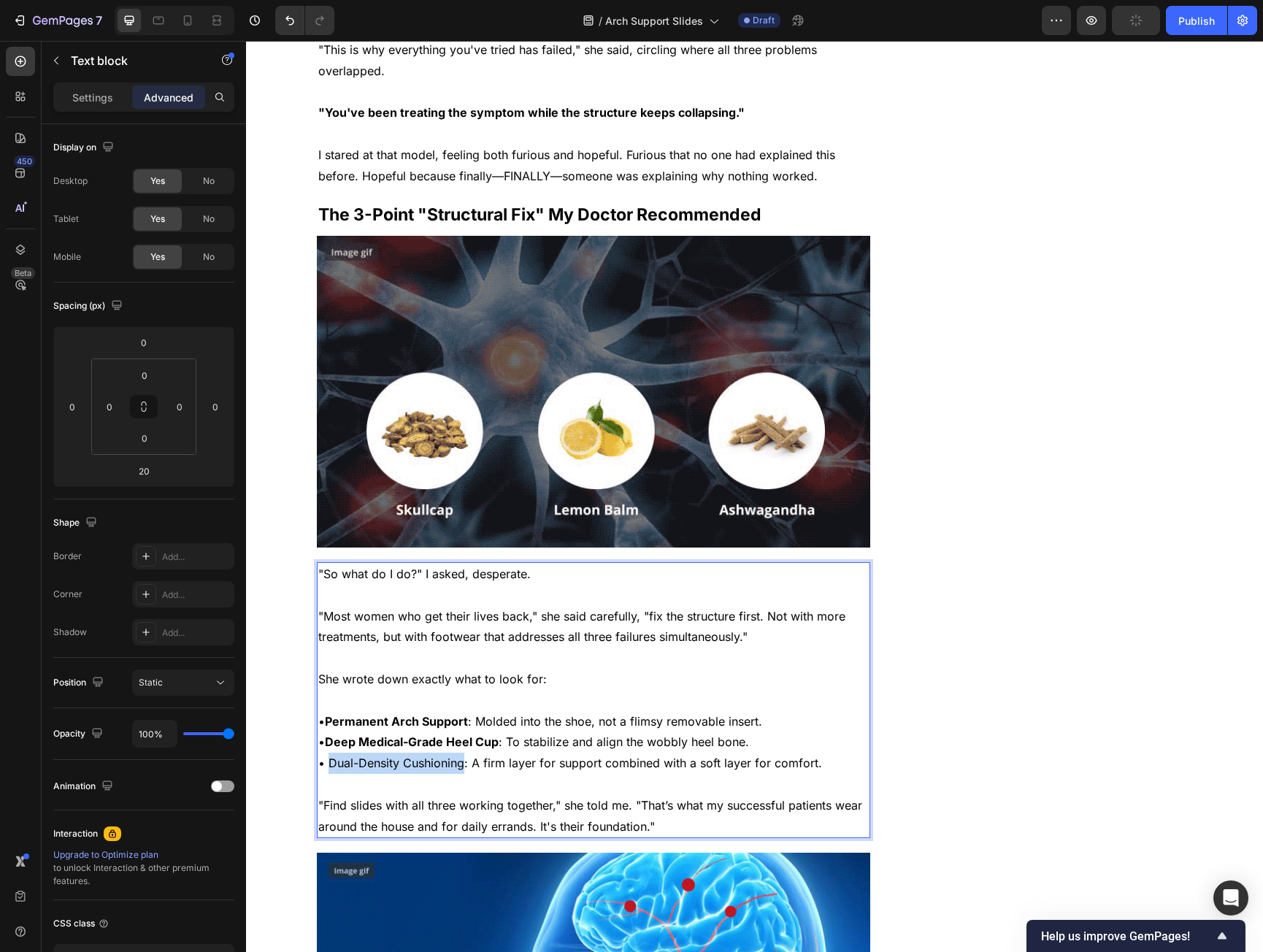
drag, startPoint x: 333, startPoint y: 741, endPoint x: 441, endPoint y: 740, distance: 108.0
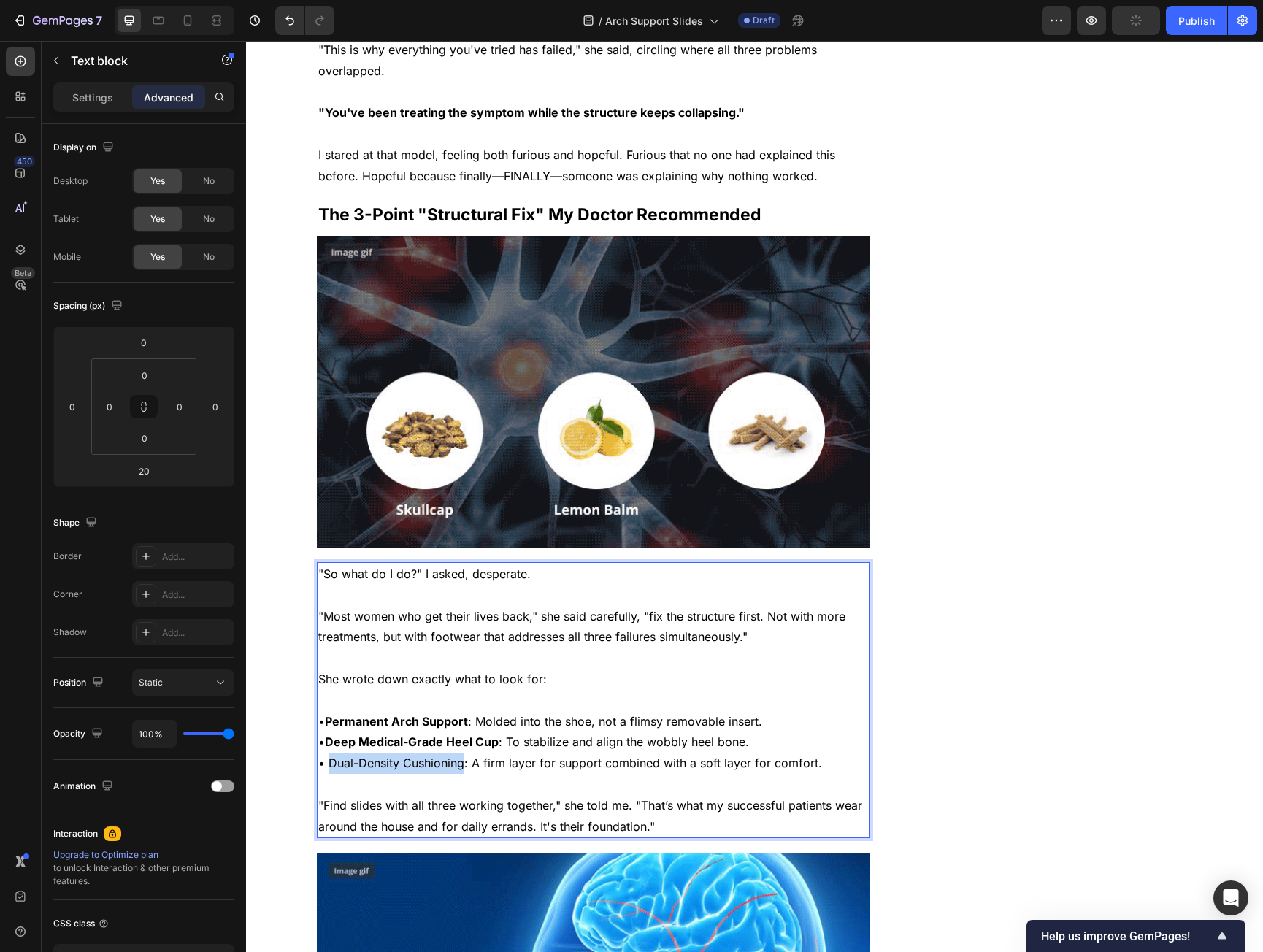
click at [441, 753] on p "• Dual-Density Cushioning: A firm layer for support combined with a soft layer …" at bounding box center [593, 764] width 551 height 21
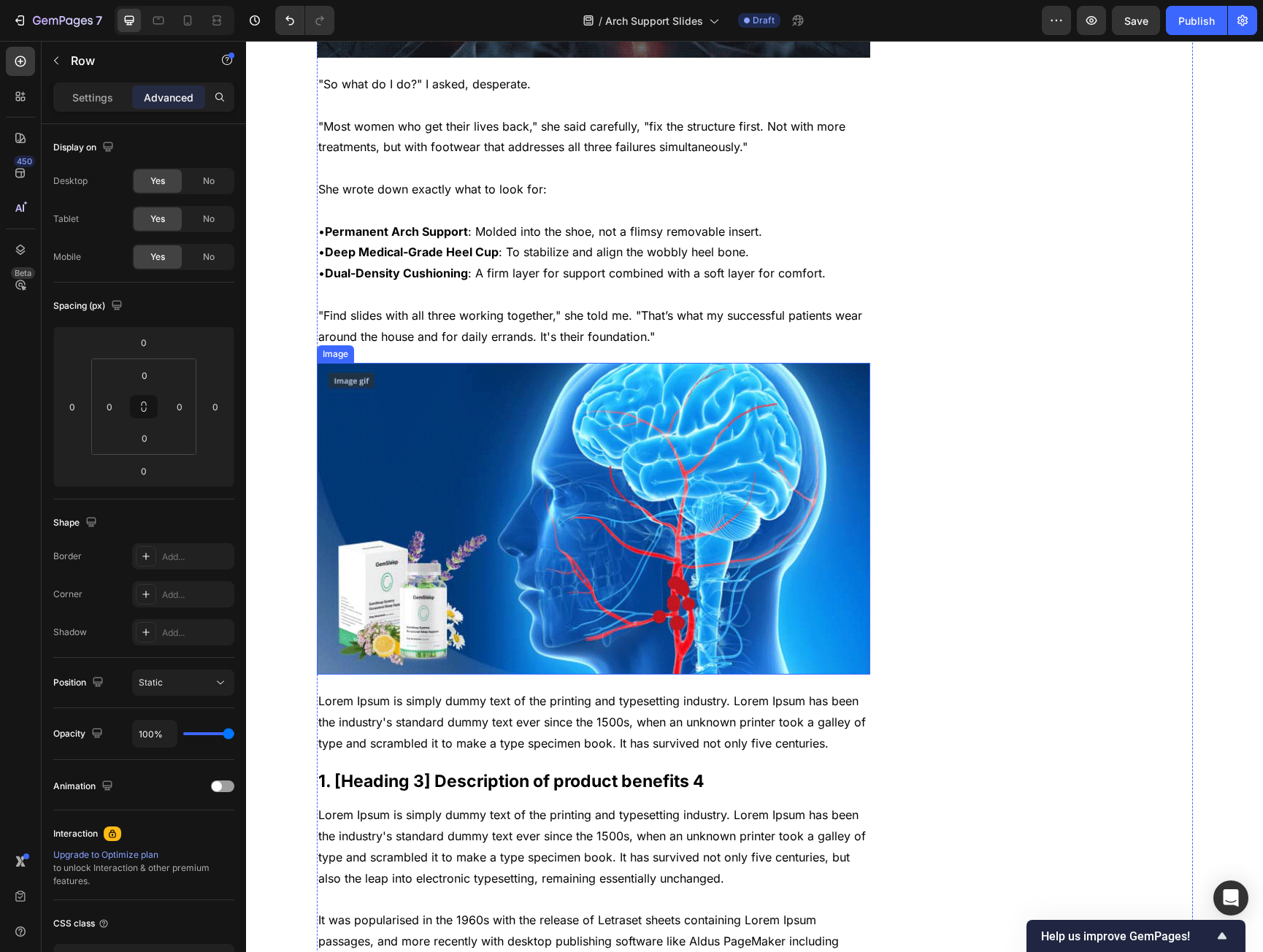
scroll to position [2776, 0]
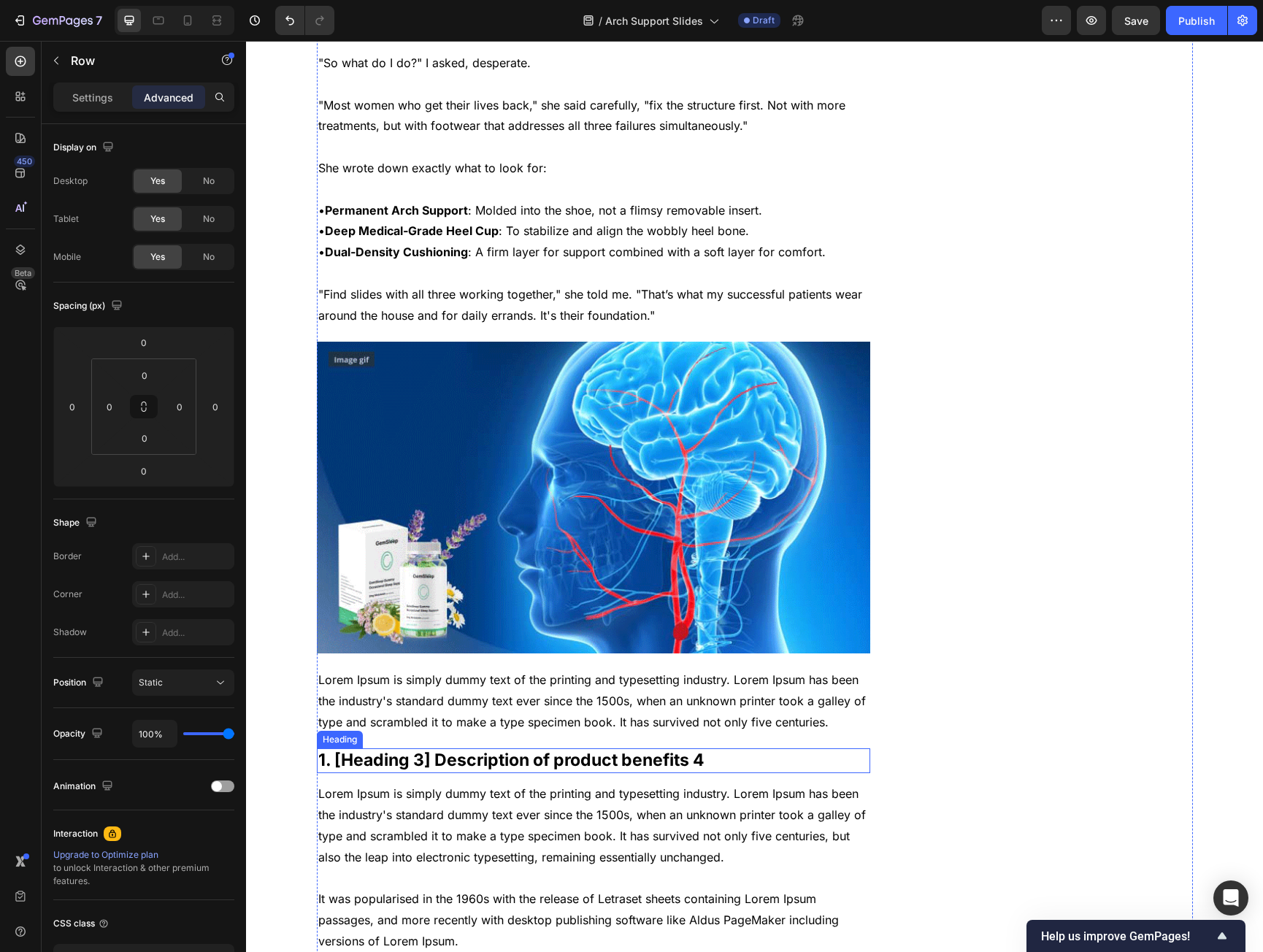
click at [318, 750] on p "1. [Heading 3] Description of product benefits 4" at bounding box center [593, 761] width 551 height 21
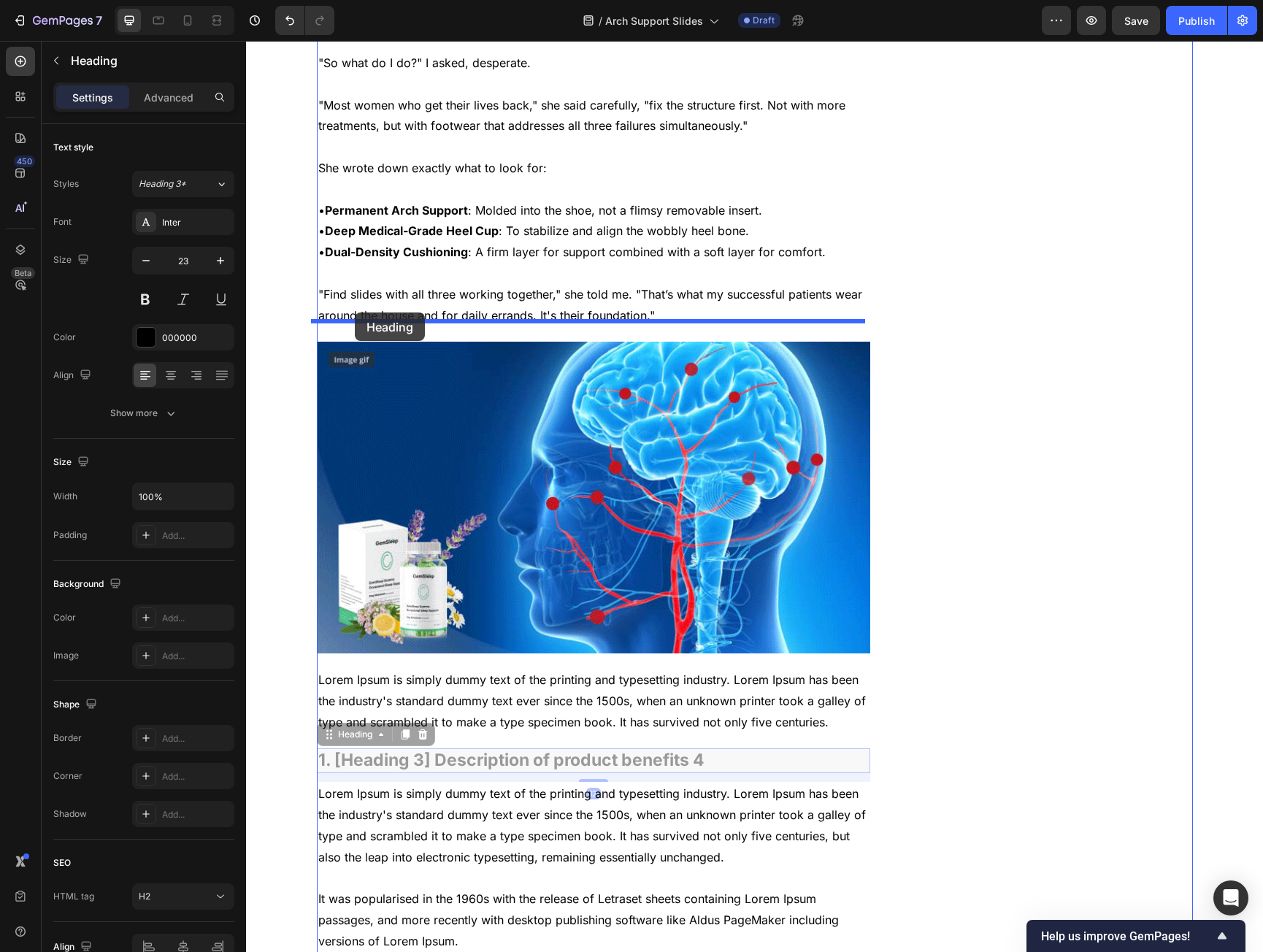
drag, startPoint x: 322, startPoint y: 717, endPoint x: 355, endPoint y: 313, distance: 405.3
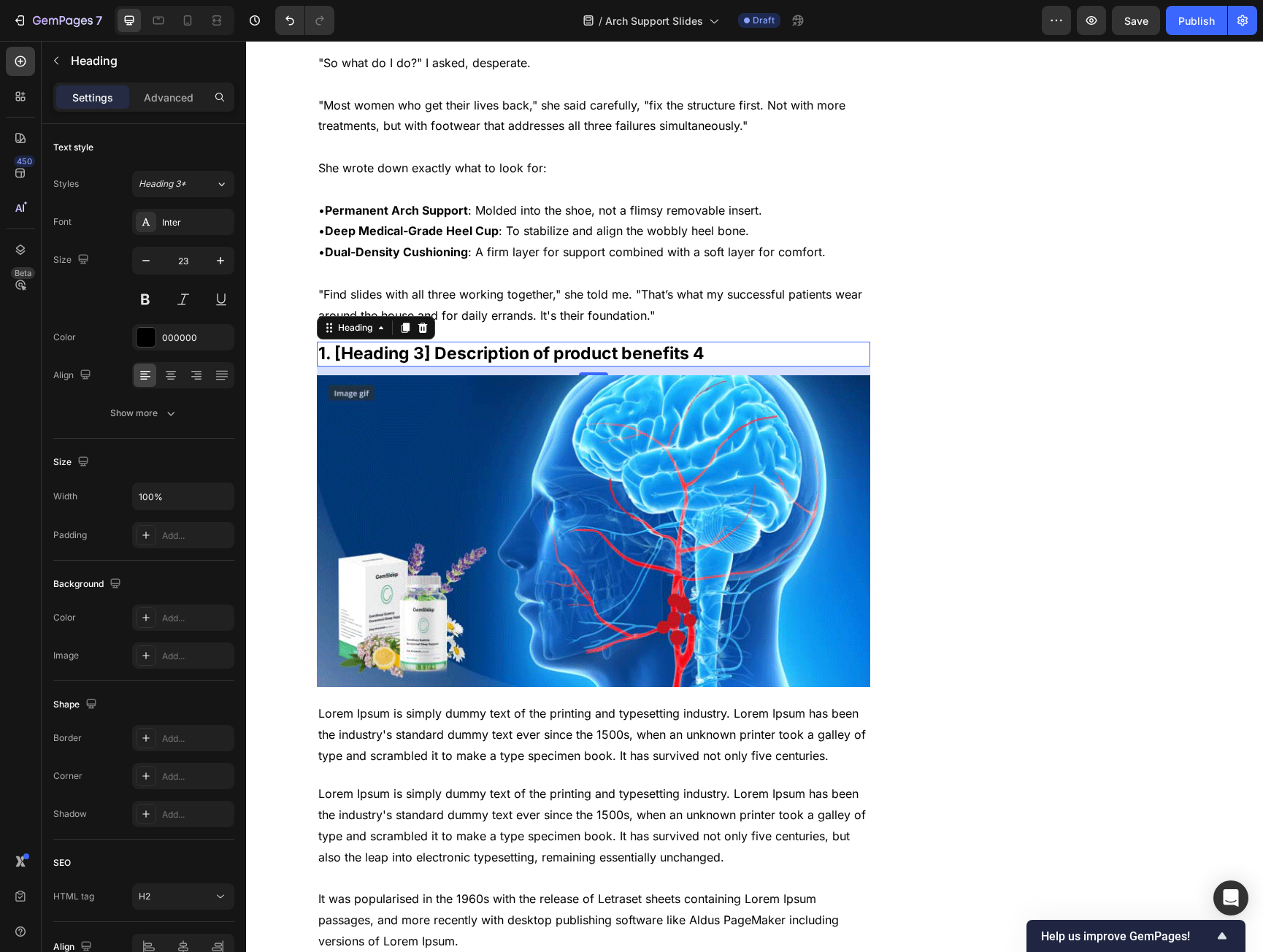
click at [380, 341] on h2 "1. [Heading 3] Description of product benefits 4" at bounding box center [594, 353] width 554 height 24
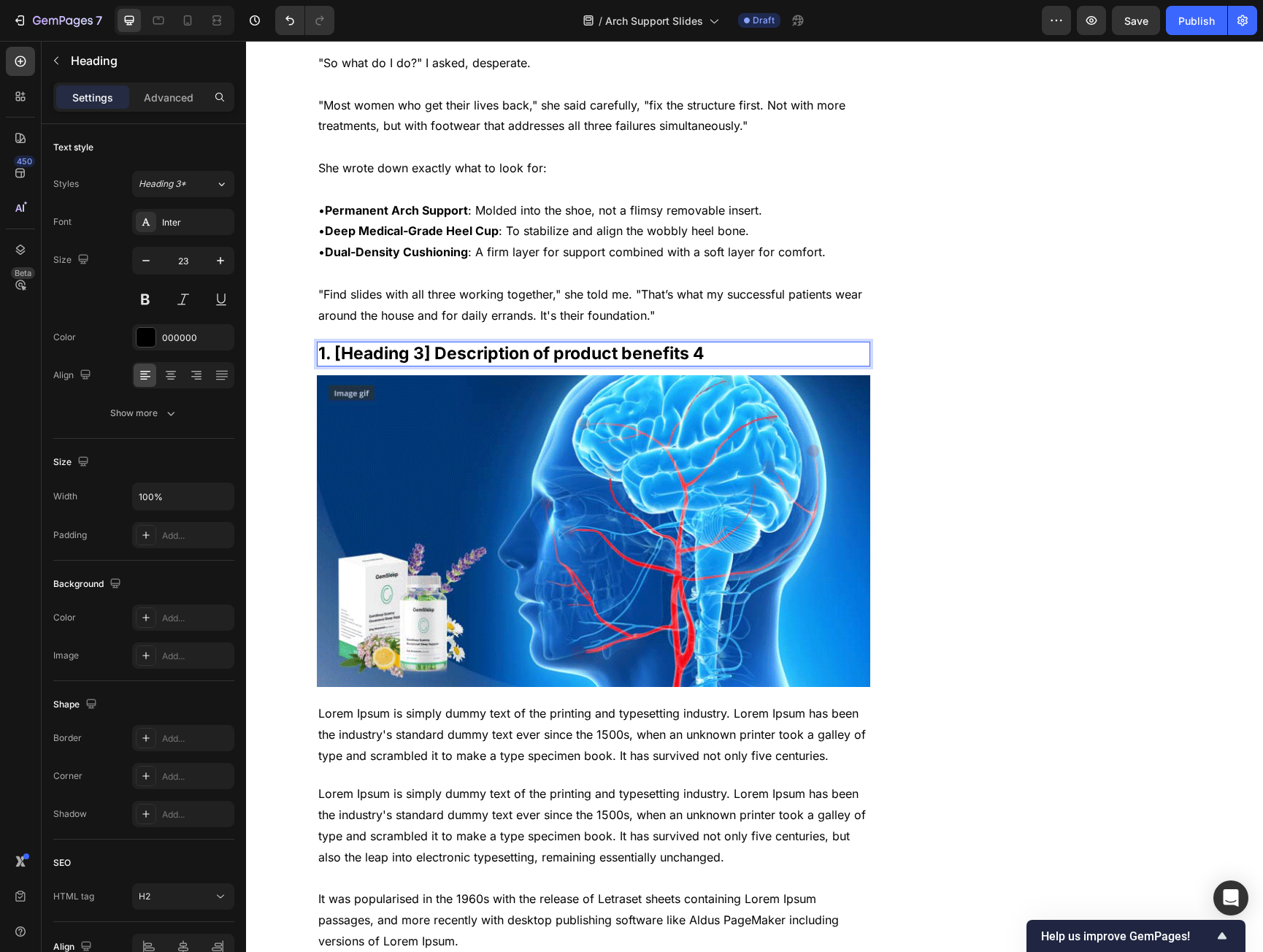
click at [380, 343] on p "1. [Heading 3] Description of product benefits 4" at bounding box center [593, 354] width 551 height 21
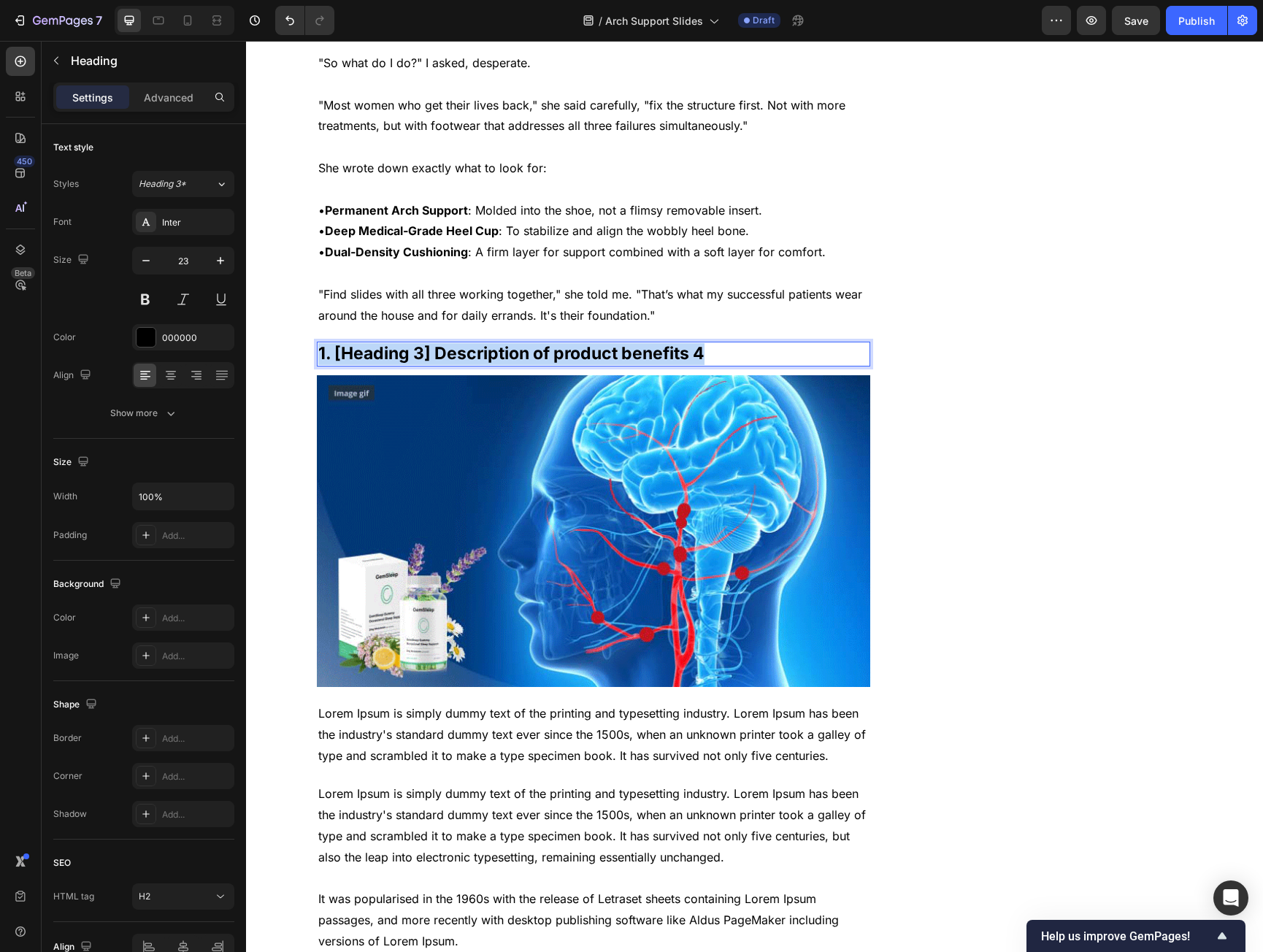
click at [380, 343] on p "1. [Heading 3] Description of product benefits 4" at bounding box center [593, 354] width 551 height 21
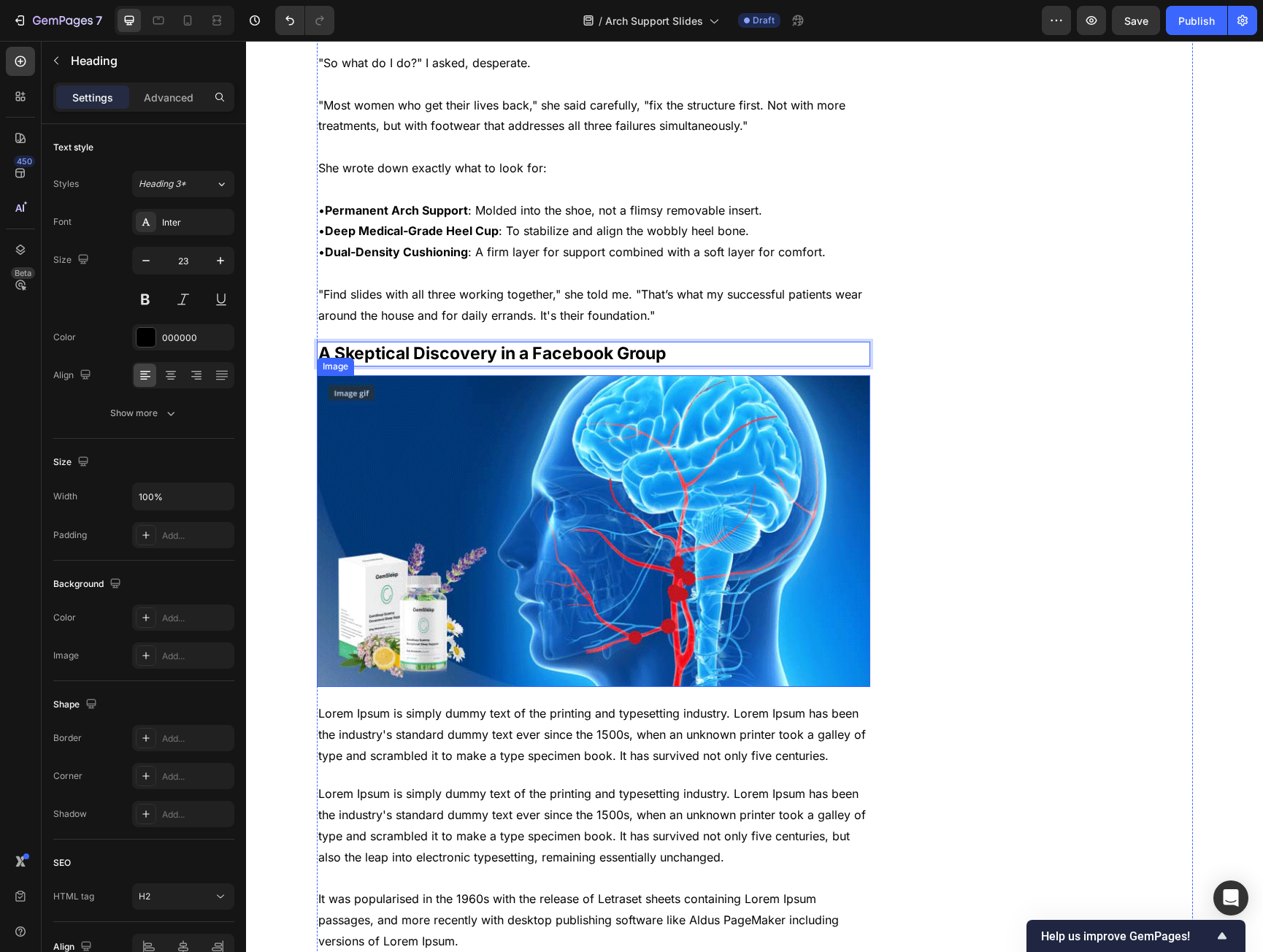
drag, startPoint x: 759, startPoint y: 503, endPoint x: 641, endPoint y: 477, distance: 120.8
click at [759, 502] on img at bounding box center [594, 532] width 554 height 312
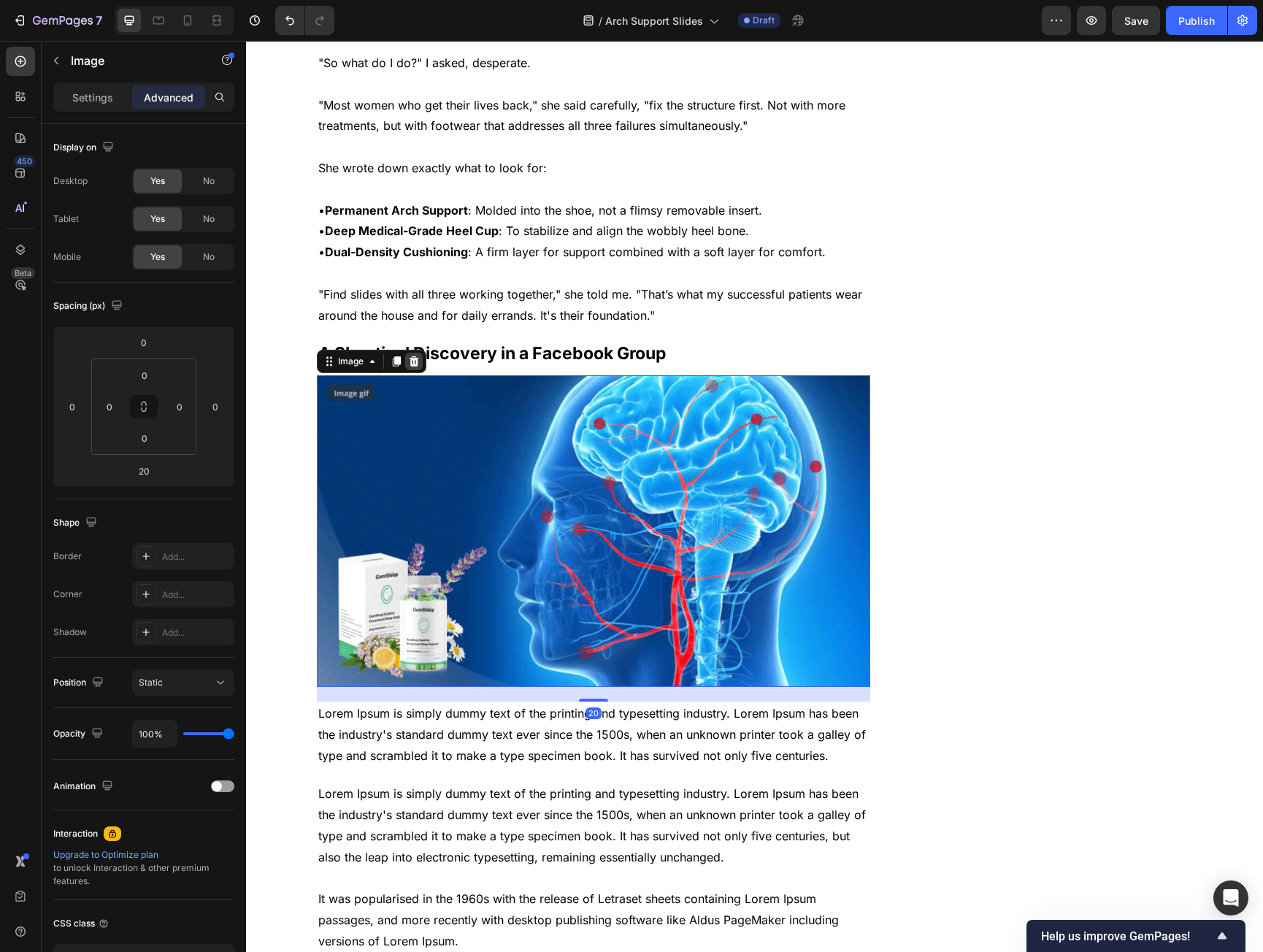
click at [413, 356] on icon at bounding box center [414, 362] width 12 height 12
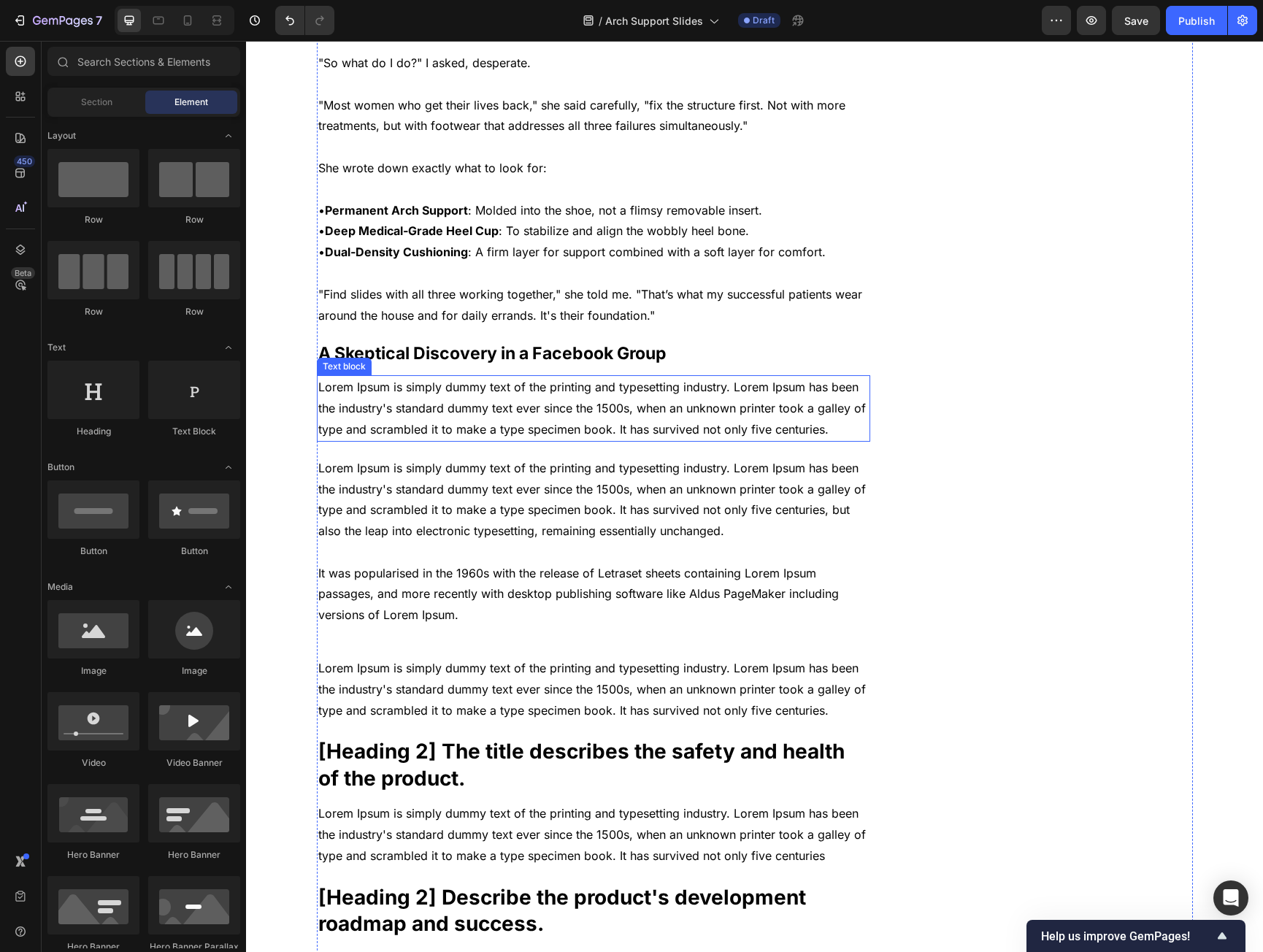
click at [436, 387] on p "Lorem Ipsum is simply dummy text of the printing and typesetting industry. Lore…" at bounding box center [593, 408] width 551 height 62
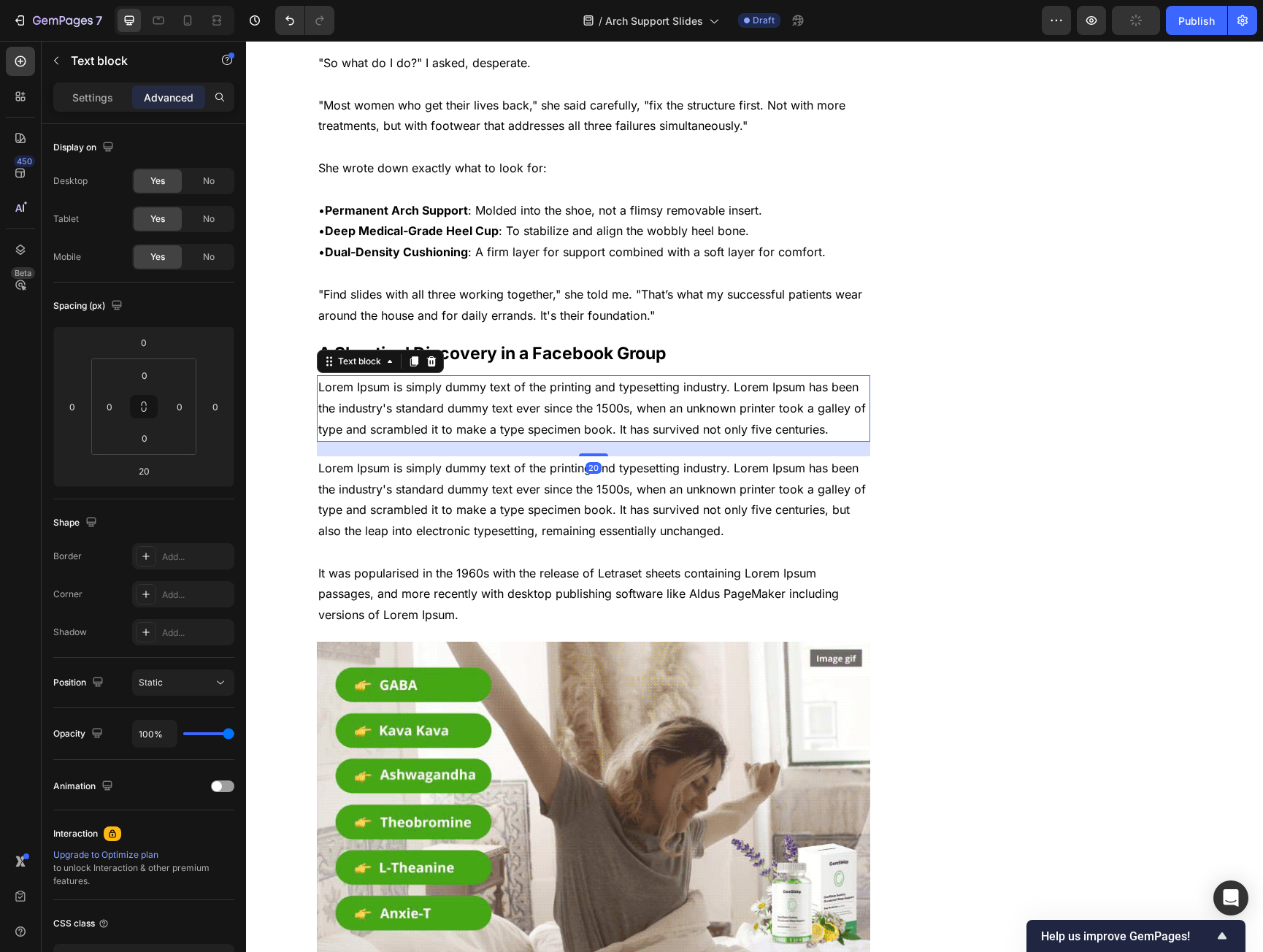
click at [436, 387] on p "Lorem Ipsum is simply dummy text of the printing and typesetting industry. Lore…" at bounding box center [593, 408] width 551 height 62
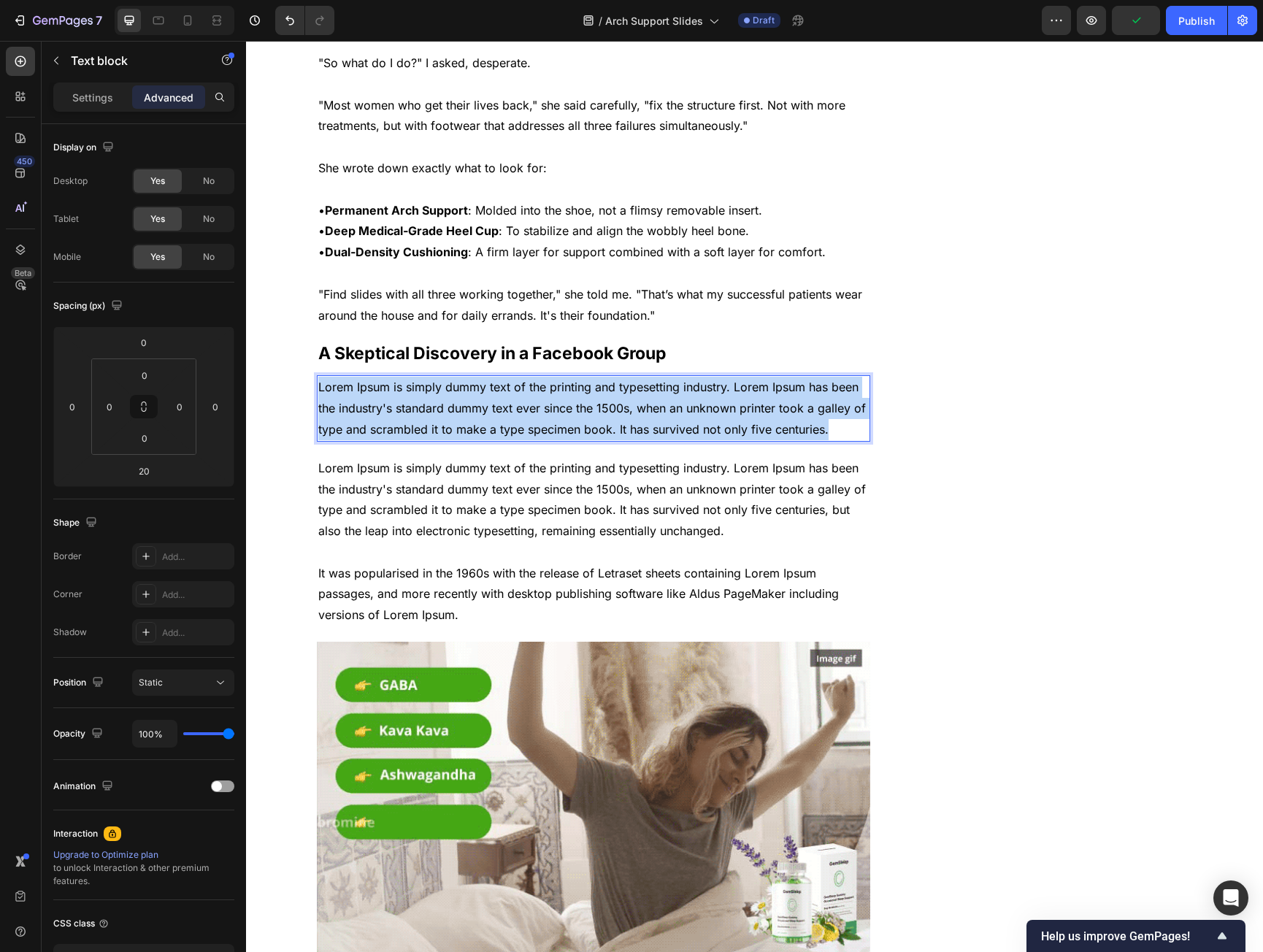
click at [436, 387] on p "Lorem Ipsum is simply dummy text of the printing and typesetting industry. Lore…" at bounding box center [593, 408] width 551 height 62
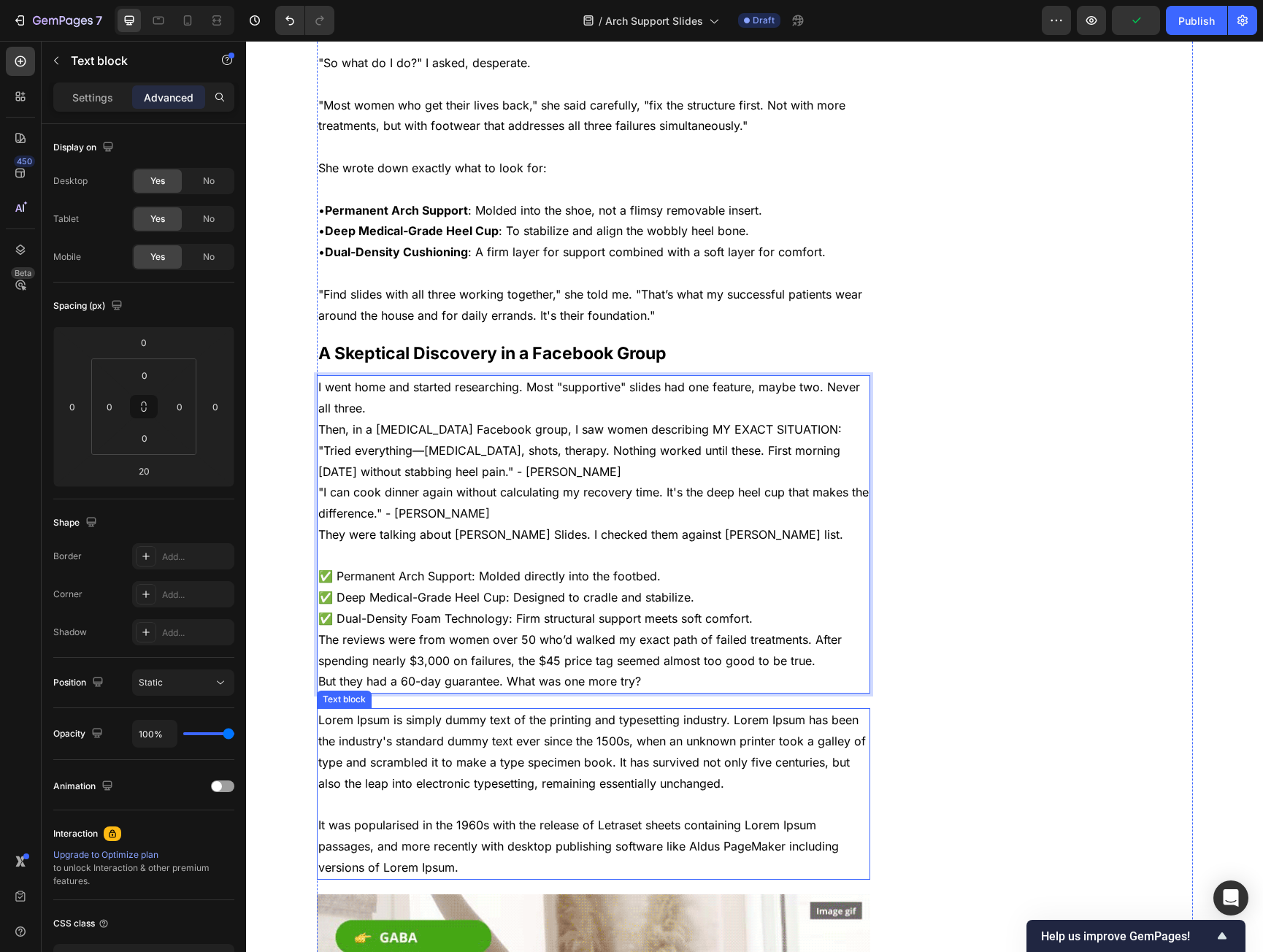
click at [467, 714] on p "Lorem Ipsum is simply dummy text of the printing and typesetting industry. Lore…" at bounding box center [593, 794] width 551 height 168
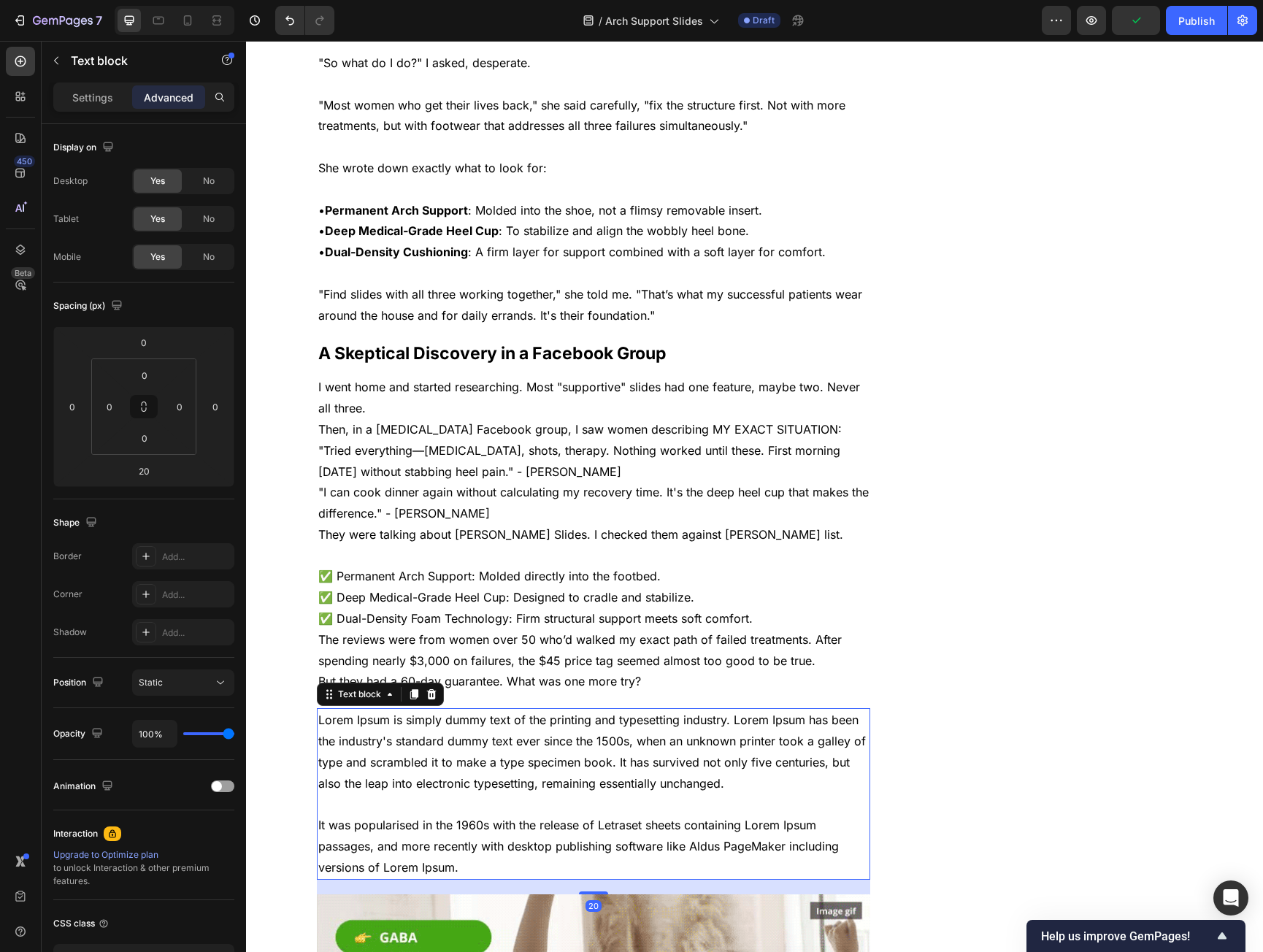
click at [429, 690] on icon at bounding box center [431, 694] width 10 height 10
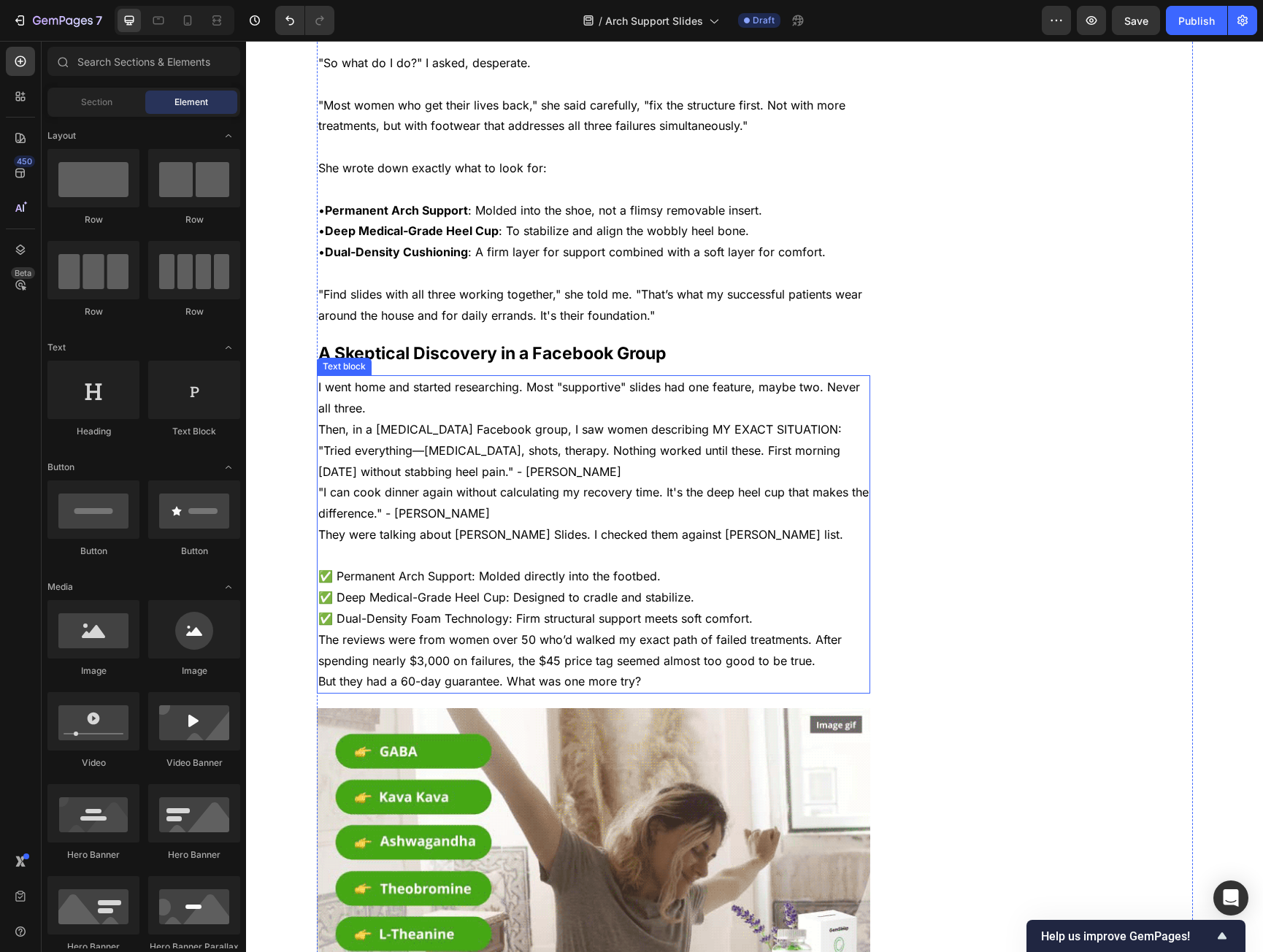
click at [394, 386] on p "I went home and started researching. Most "supportive" slides had one feature, …" at bounding box center [593, 397] width 551 height 42
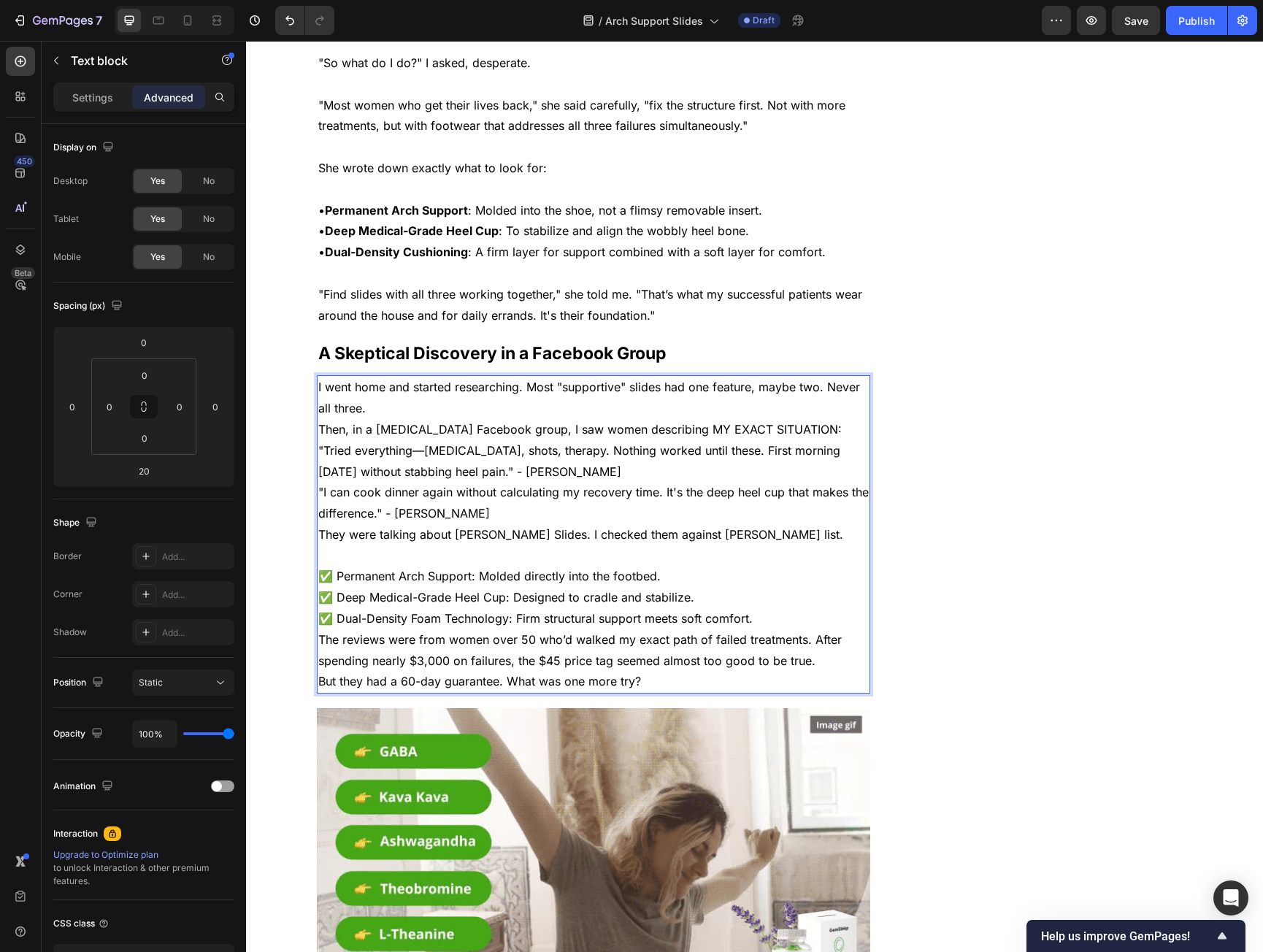
click at [378, 391] on p "I went home and started researching. Most "supportive" slides had one feature, …" at bounding box center [593, 397] width 551 height 42
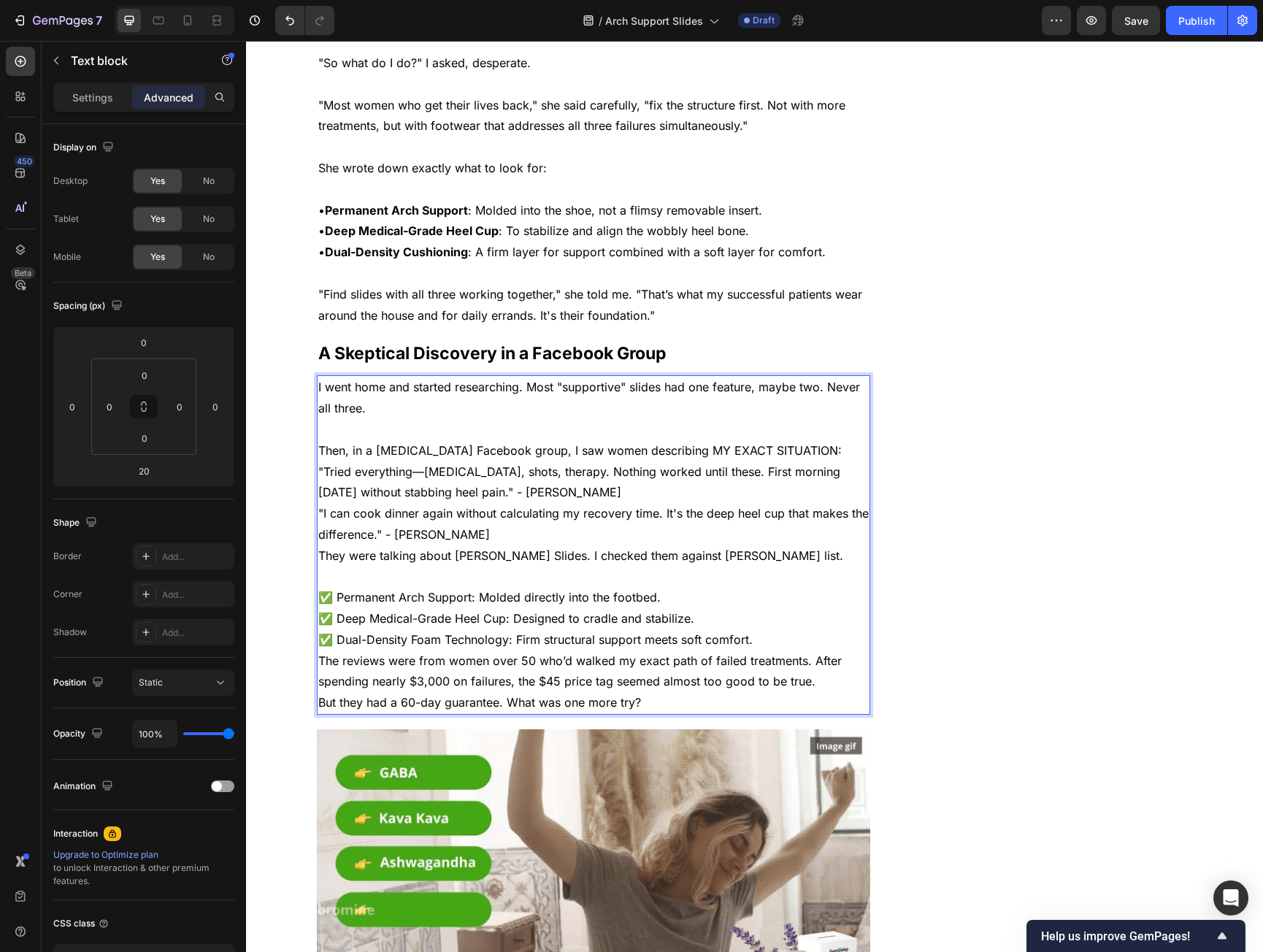
click at [839, 441] on p "Then, in a [MEDICAL_DATA] Facebook group, I saw women describing MY EXACT SITUA…" at bounding box center [593, 452] width 551 height 21
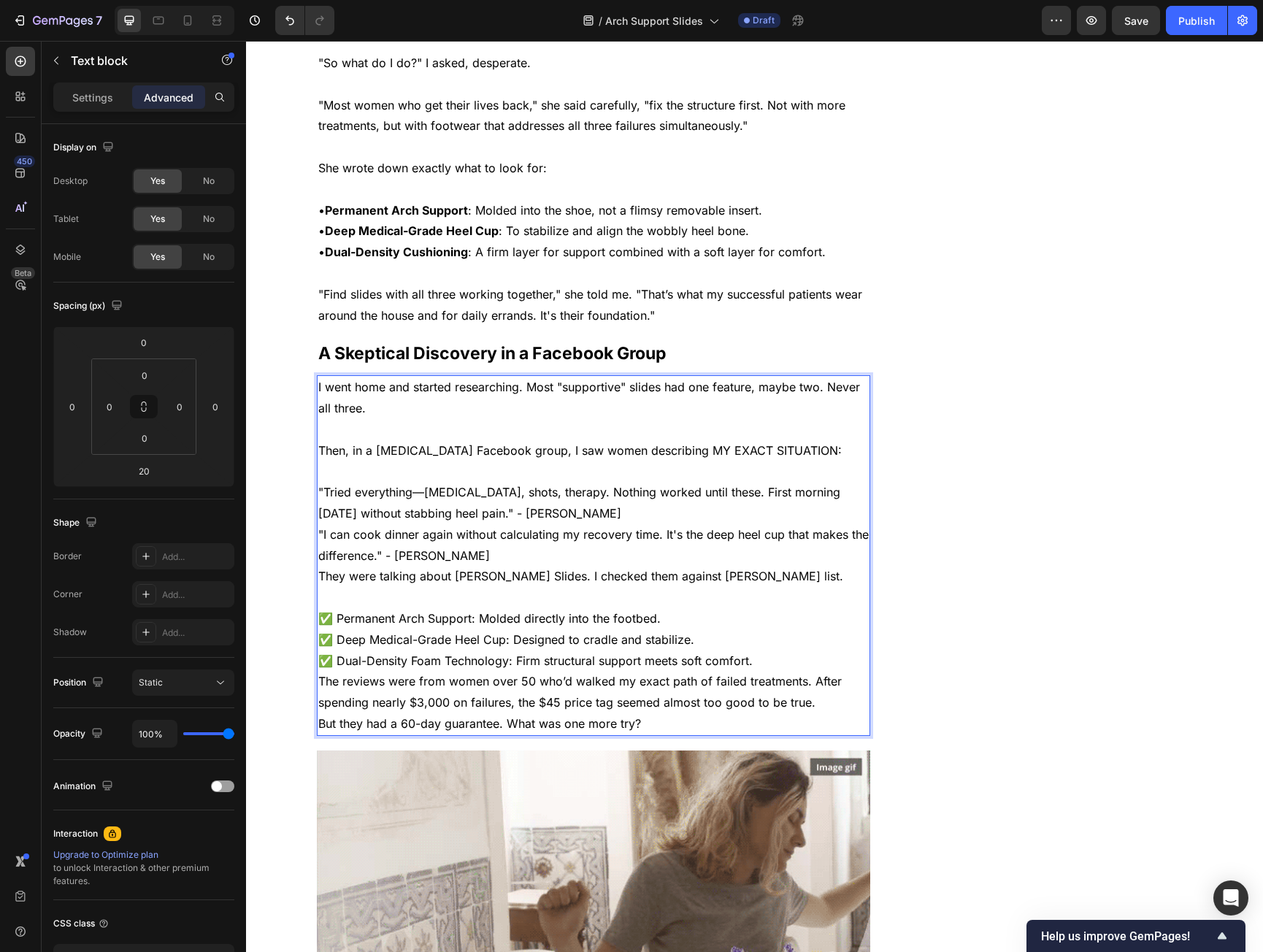
click at [533, 495] on p ""Tried everything—orthotics, shots, therapy. Nothing worked until these. First …" at bounding box center [593, 502] width 551 height 42
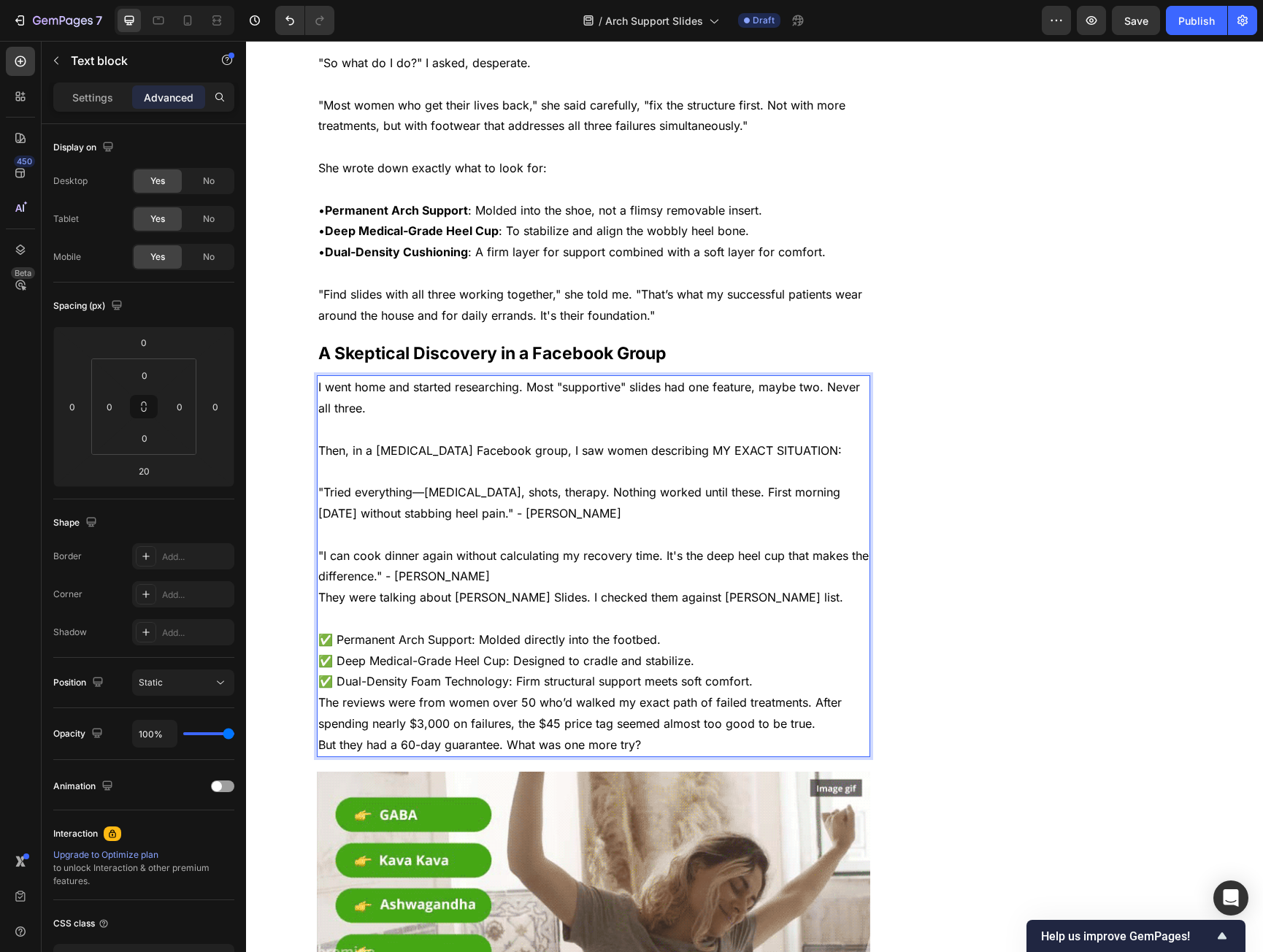
click at [472, 562] on p ""I can cook dinner again without calculating my recovery time. It's the deep he…" at bounding box center [593, 566] width 551 height 42
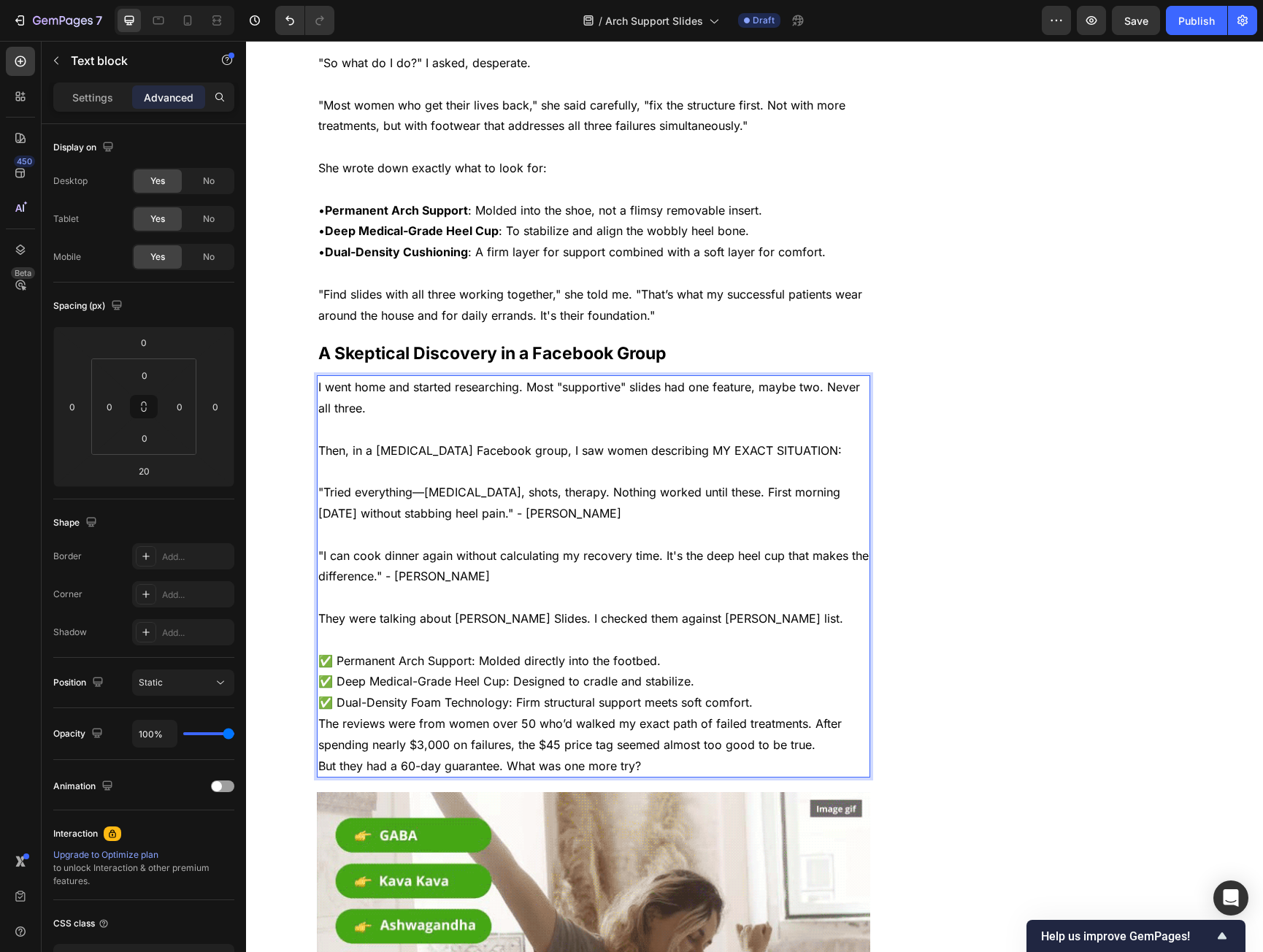
click at [679, 644] on p "They were talking about Loona Slides. I checked them against Dr. Anderson's lis…" at bounding box center [593, 640] width 551 height 62
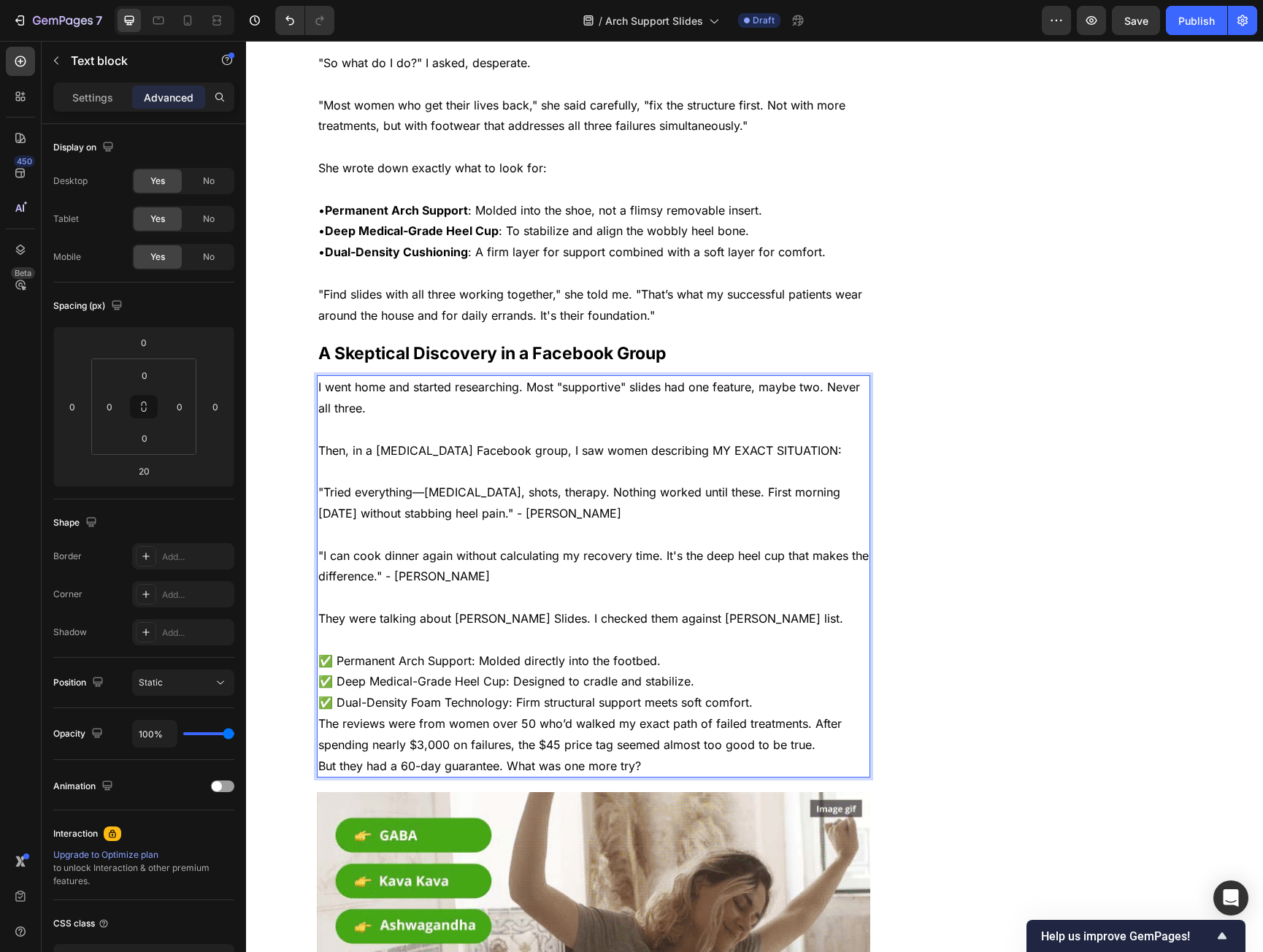
click at [779, 693] on p "✅ Dual-Density Foam Technology: Firm structural support meets soft comfort." at bounding box center [593, 703] width 551 height 21
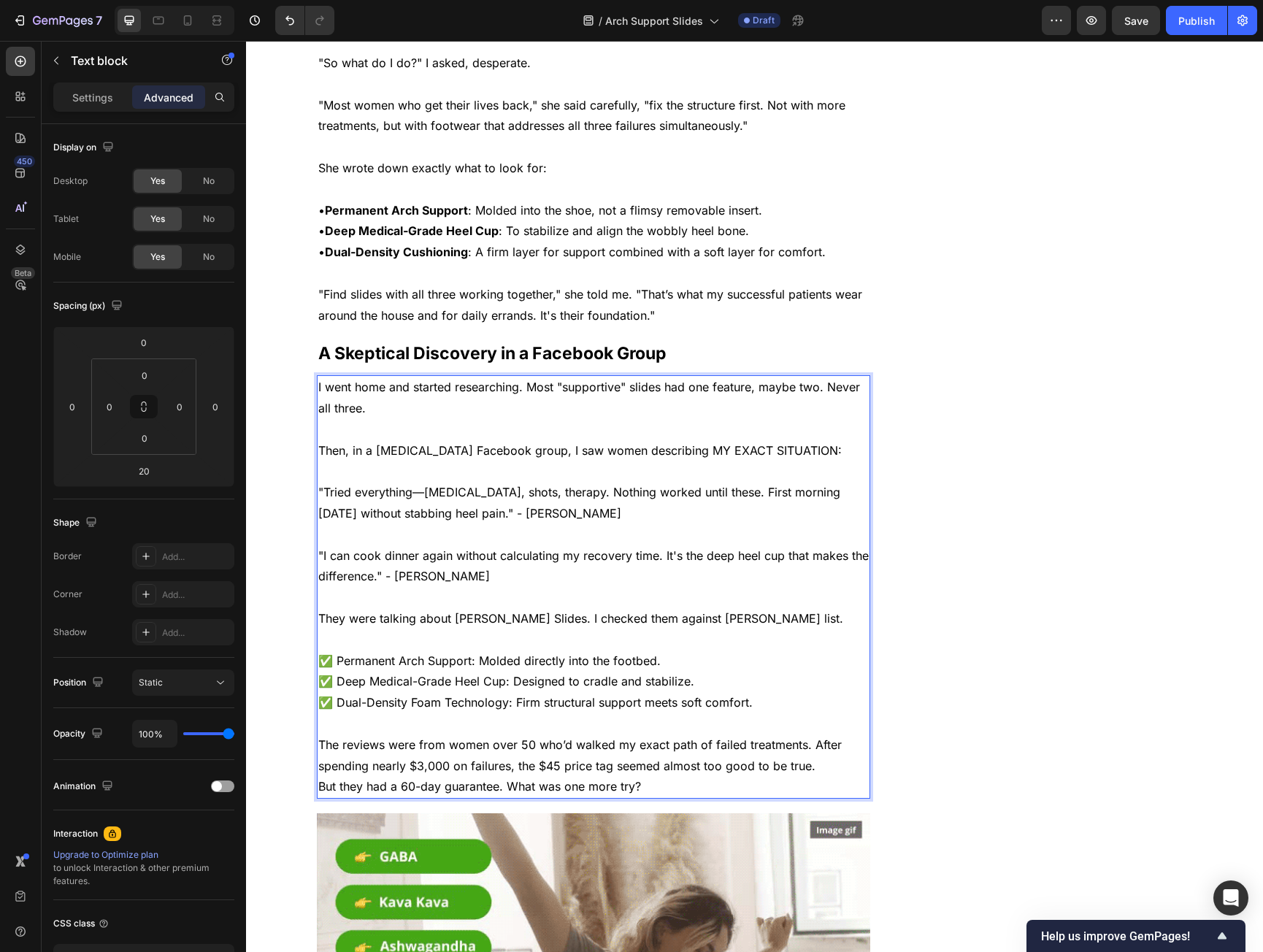
click at [818, 743] on p "The reviews were from women over 50 who’d walked my exact path of failed treatm…" at bounding box center [593, 755] width 551 height 42
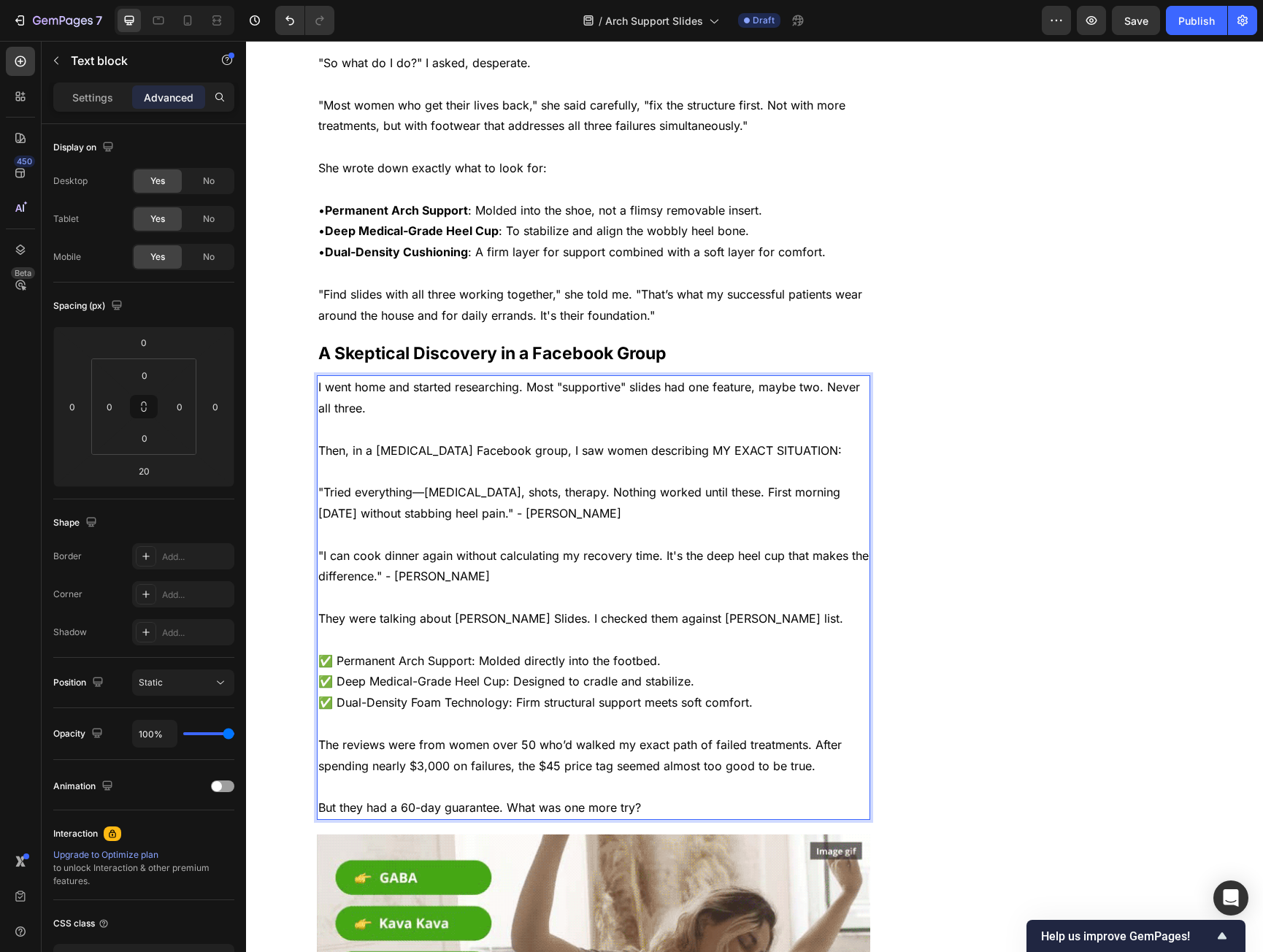
click at [369, 483] on p ""Tried everything—orthotics, shots, therapy. Nothing worked until these. First …" at bounding box center [593, 502] width 551 height 42
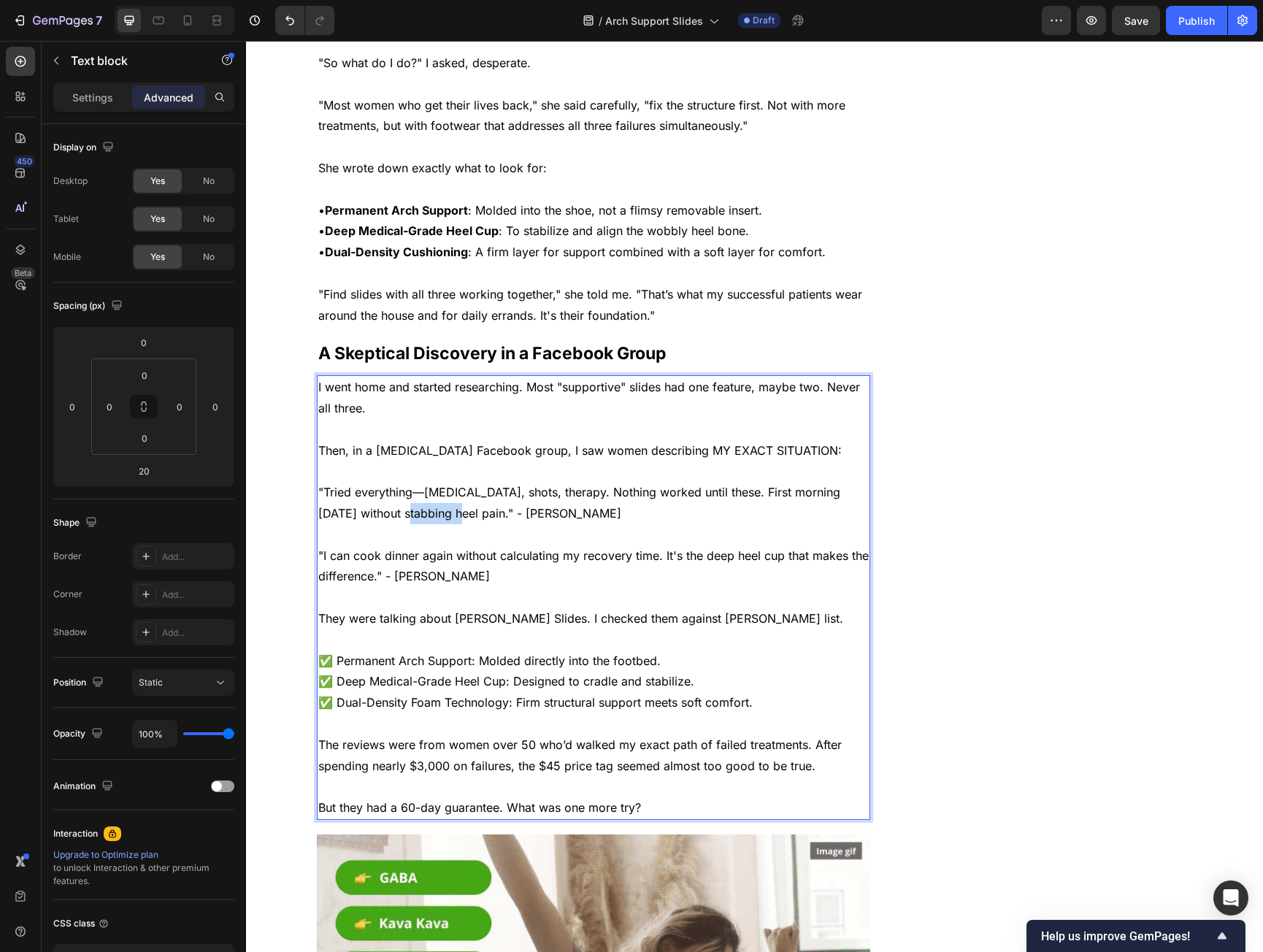
click at [369, 483] on p ""Tried everything—orthotics, shots, therapy. Nothing worked until these. First …" at bounding box center [593, 502] width 551 height 42
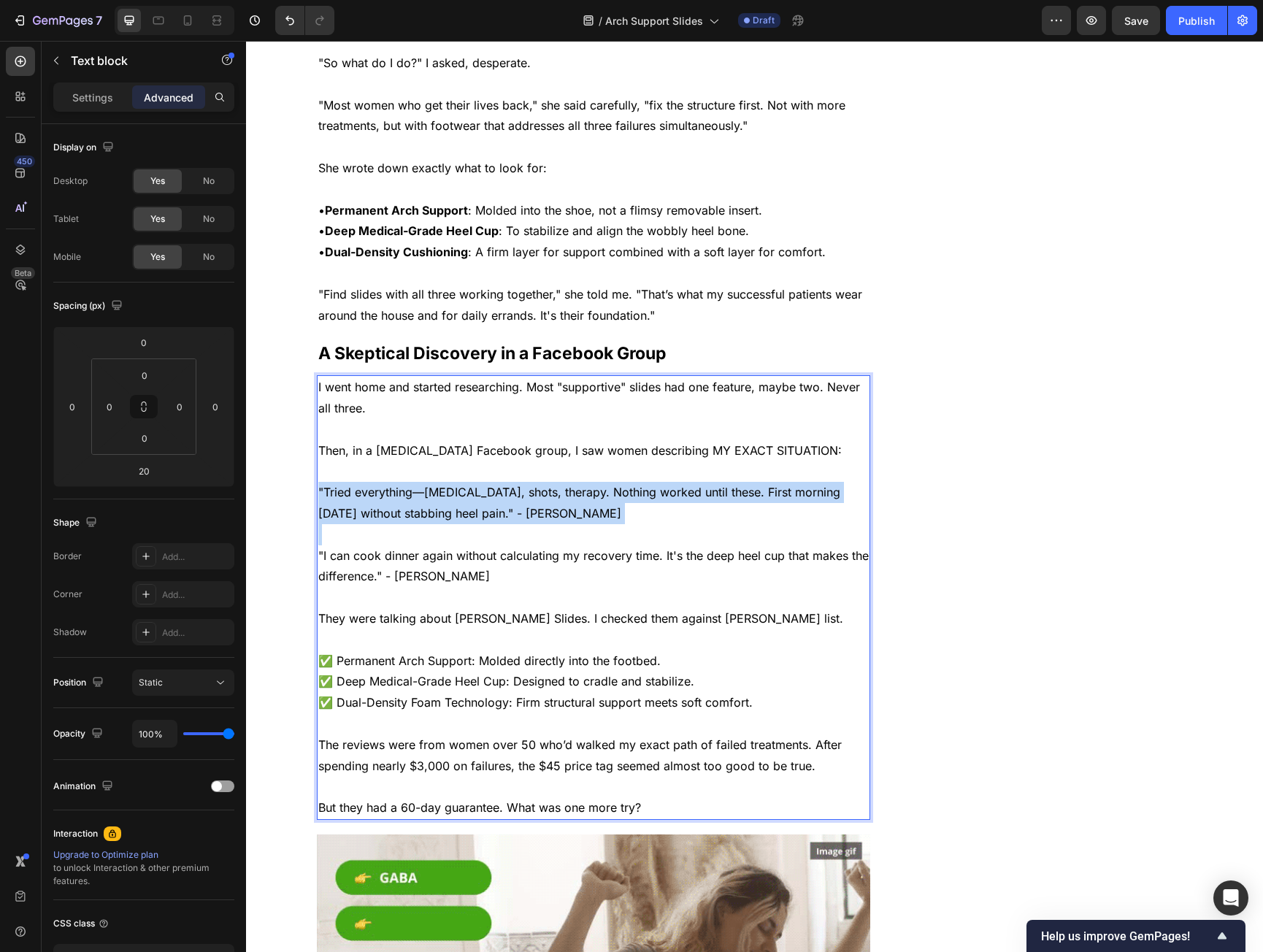
click at [369, 483] on p ""Tried everything—orthotics, shots, therapy. Nothing worked until these. First …" at bounding box center [593, 502] width 551 height 42
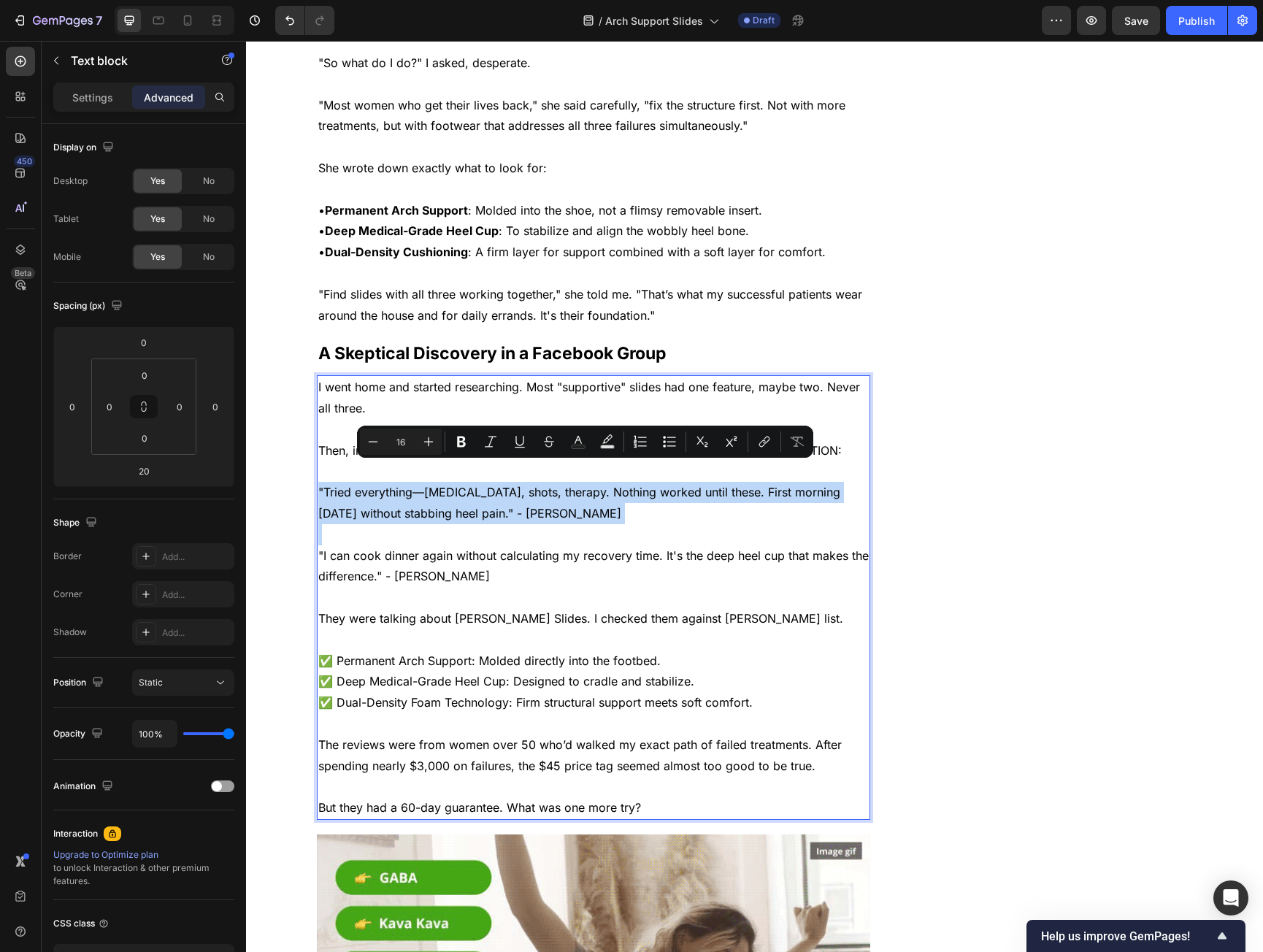
click at [465, 497] on p ""Tried everything—orthotics, shots, therapy. Nothing worked until these. First …" at bounding box center [593, 502] width 551 height 42
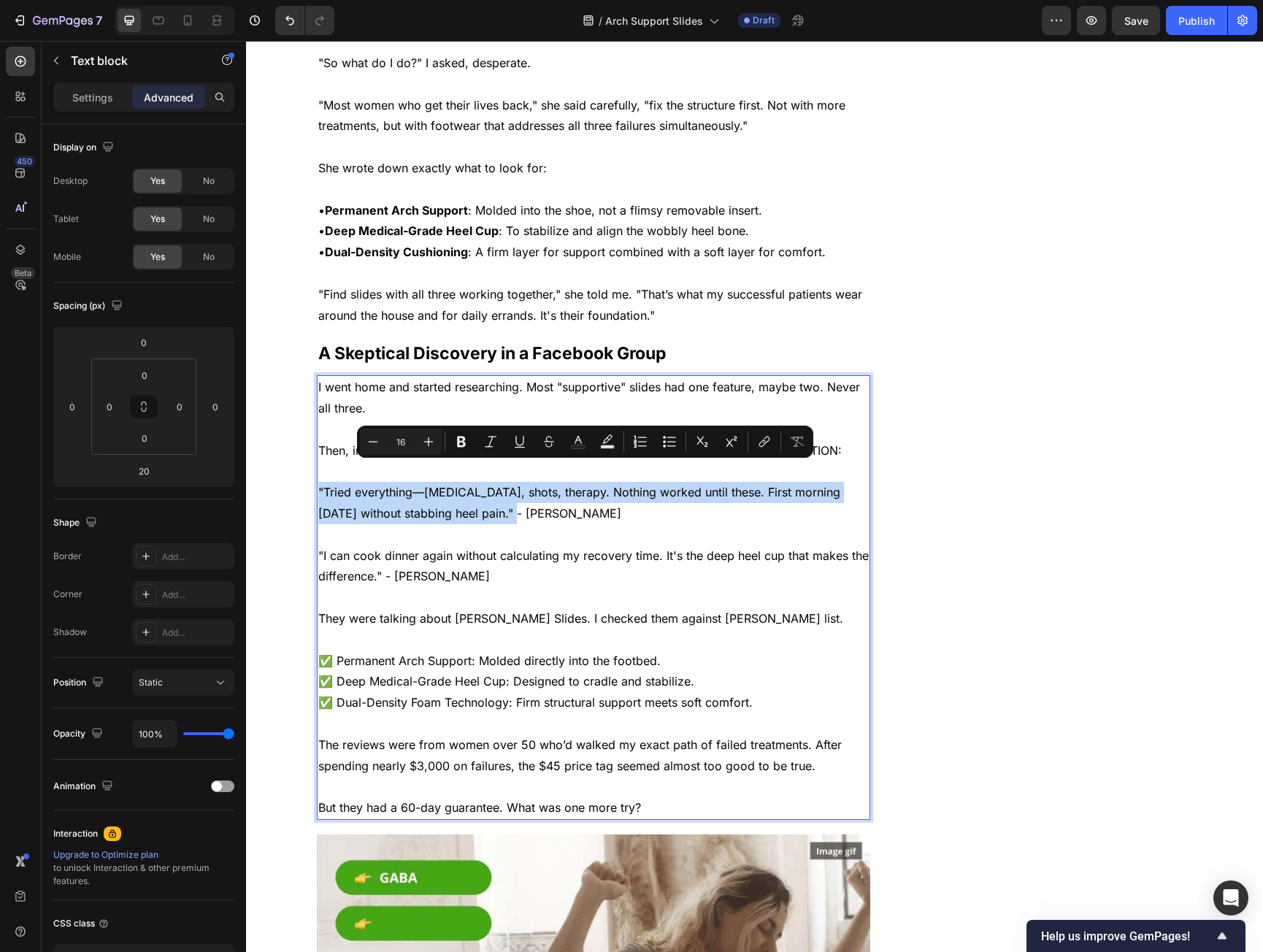
drag, startPoint x: 465, startPoint y: 496, endPoint x: 312, endPoint y: 477, distance: 154.2
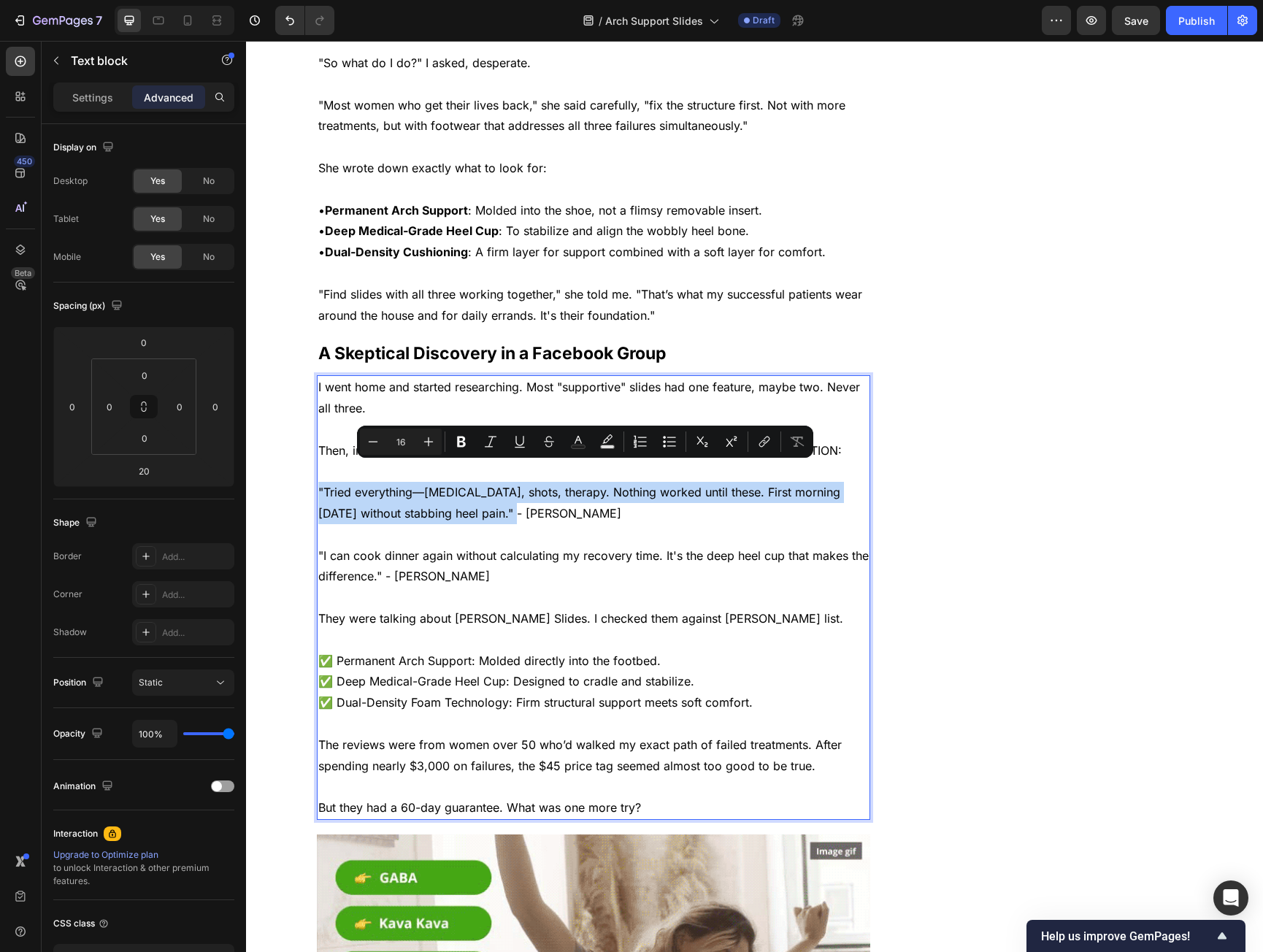
click at [317, 478] on div "I went home and started researching. Most "supportive" slides had one feature, …" at bounding box center [594, 598] width 554 height 445
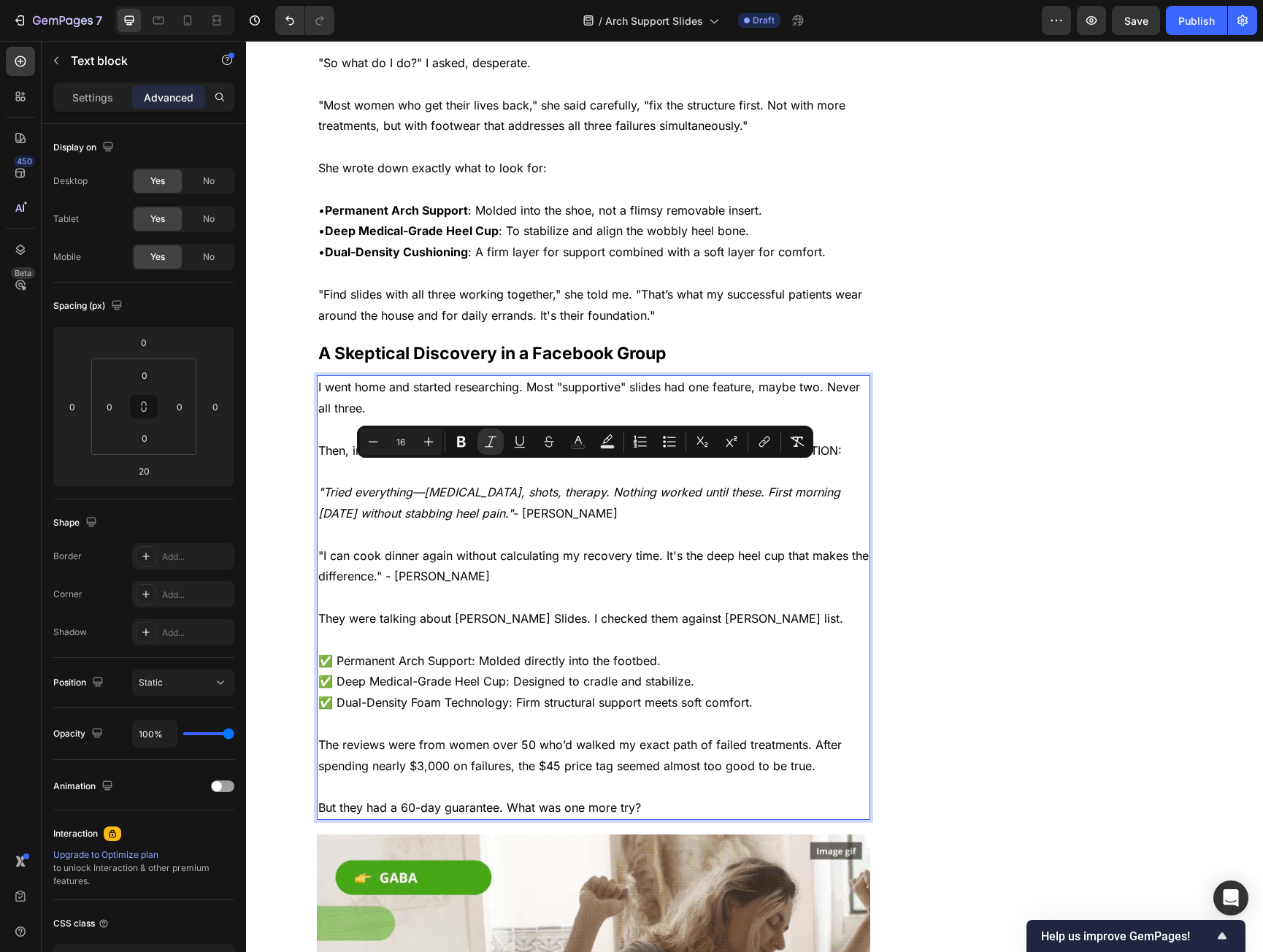
click at [318, 545] on p ""I can cook dinner again without calculating my recovery time. It's the deep he…" at bounding box center [593, 566] width 551 height 42
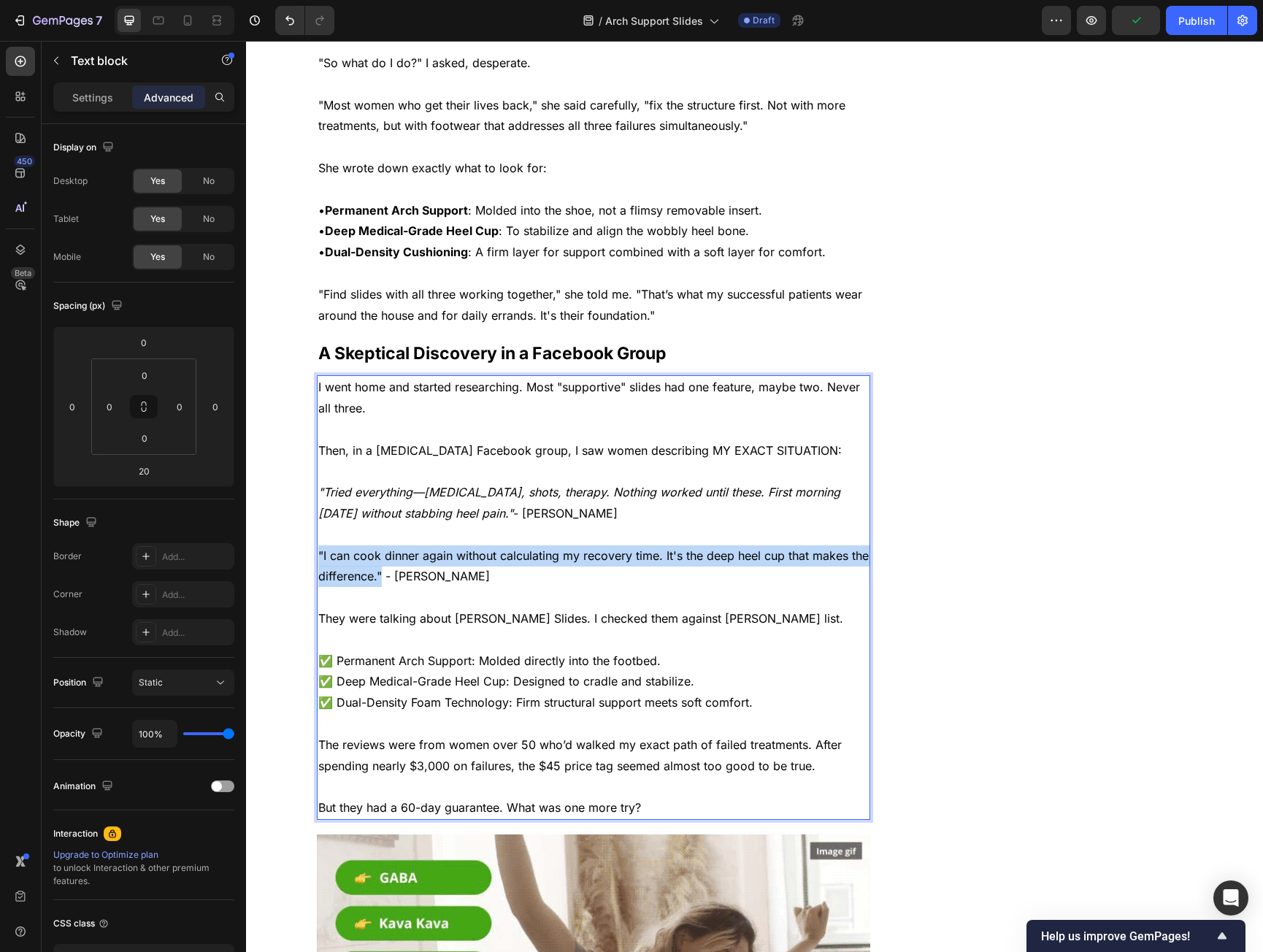
drag, startPoint x: 313, startPoint y: 536, endPoint x: 373, endPoint y: 559, distance: 64.3
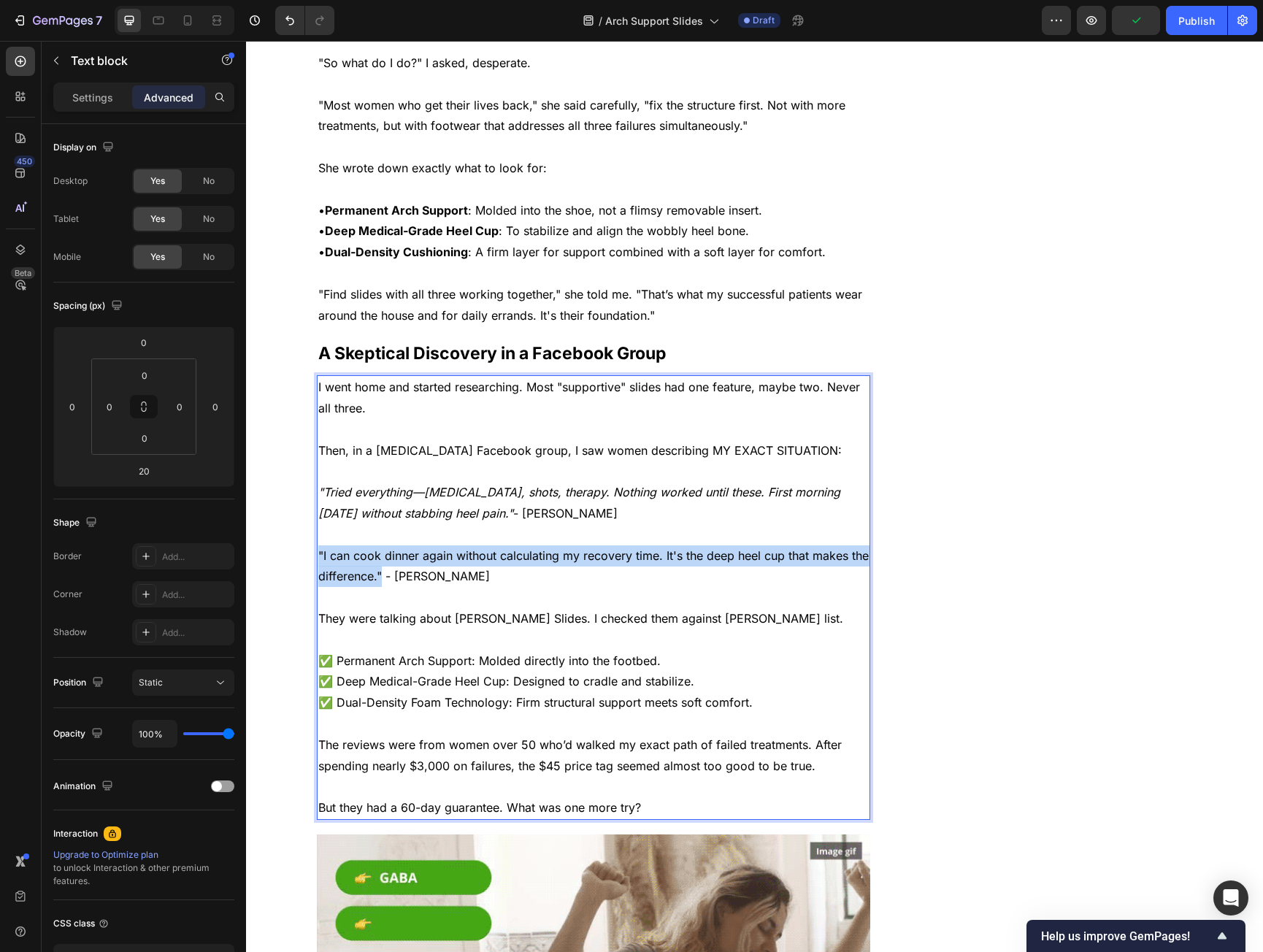
click at [373, 559] on p ""I can cook dinner again without calculating my recovery time. It's the deep he…" at bounding box center [593, 566] width 551 height 42
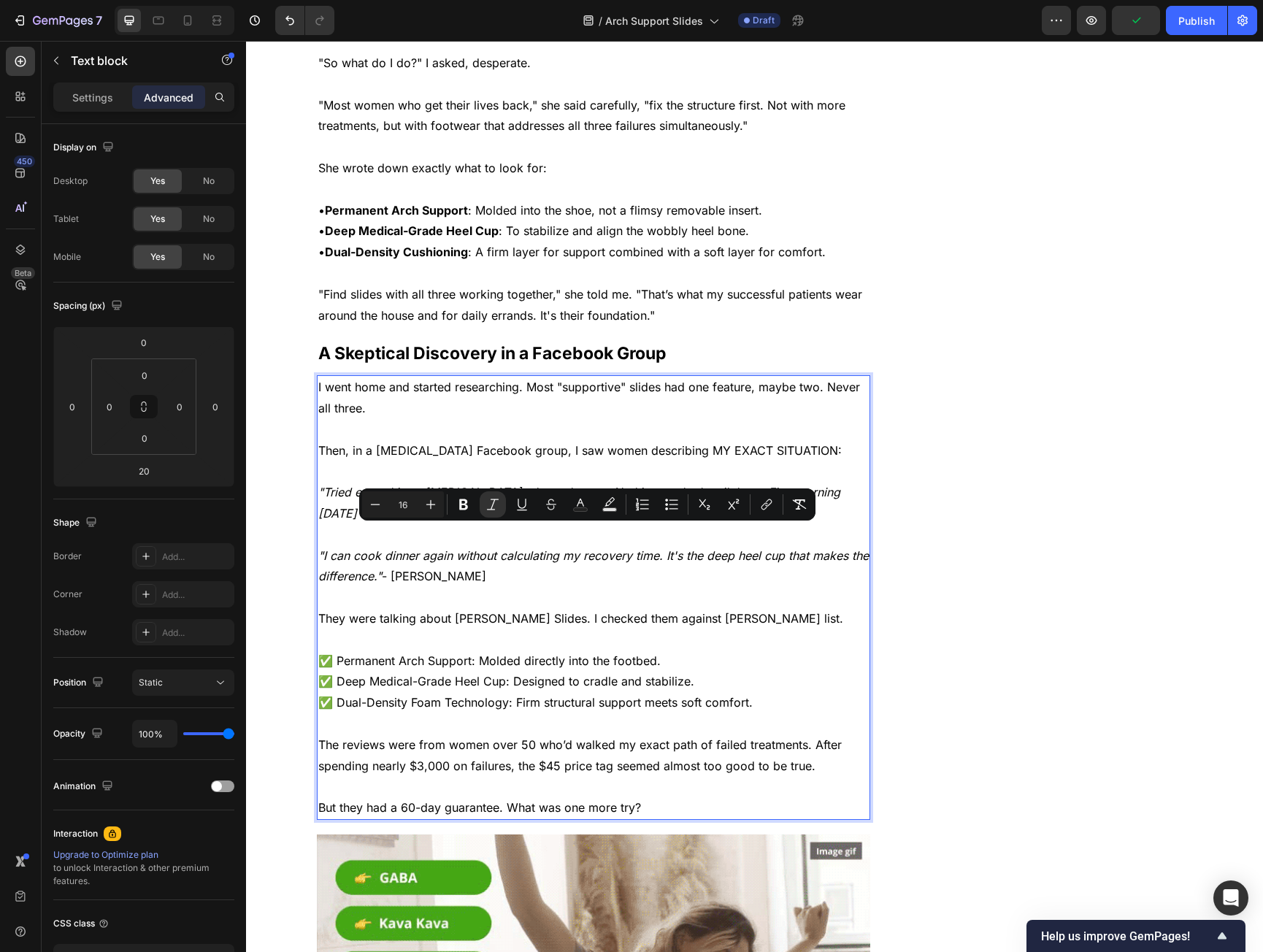
click at [444, 557] on p ""I can cook dinner again without calculating my recovery time. It's the deep he…" at bounding box center [593, 566] width 551 height 42
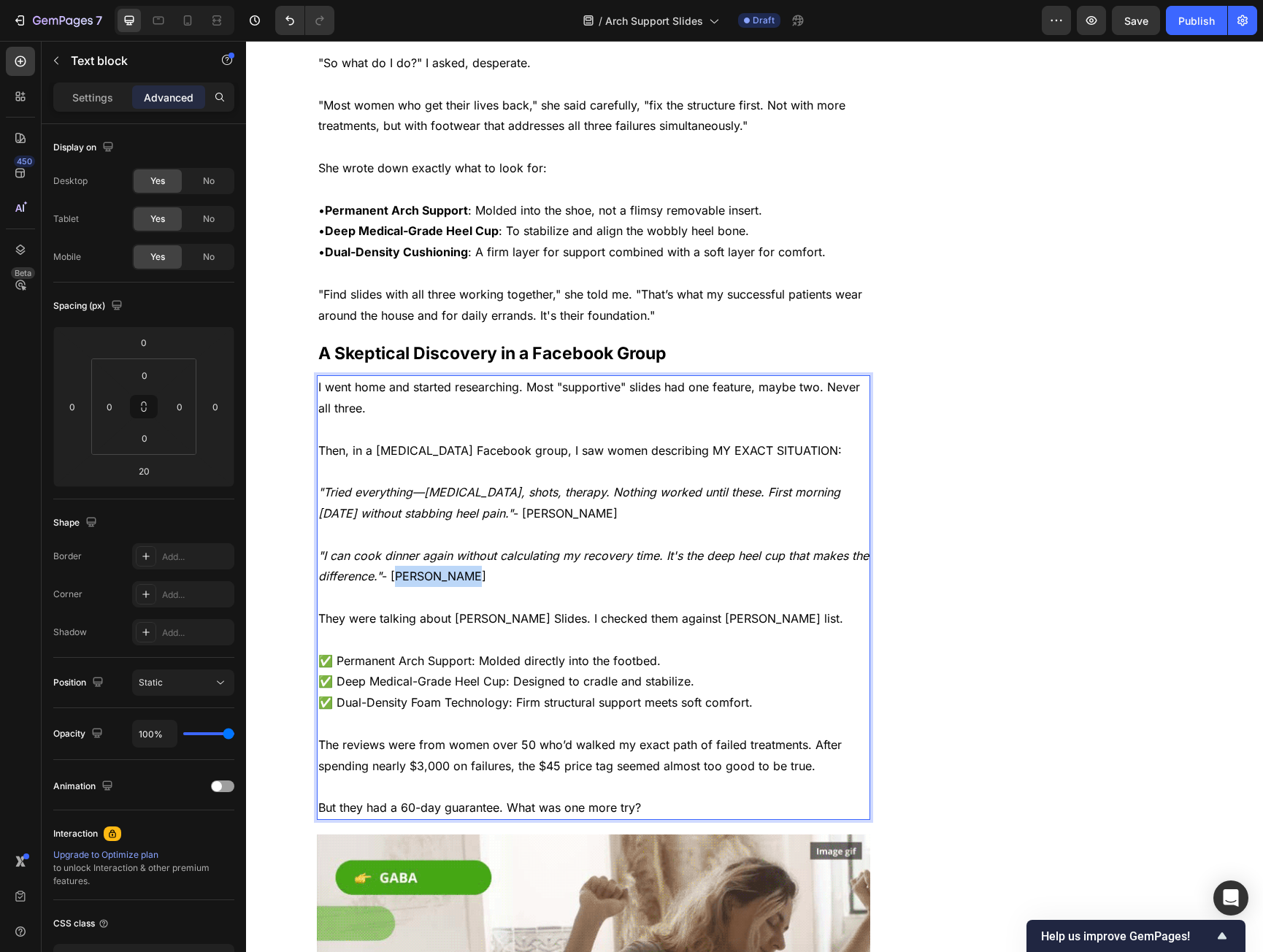
drag, startPoint x: 444, startPoint y: 557, endPoint x: 408, endPoint y: 558, distance: 36.0
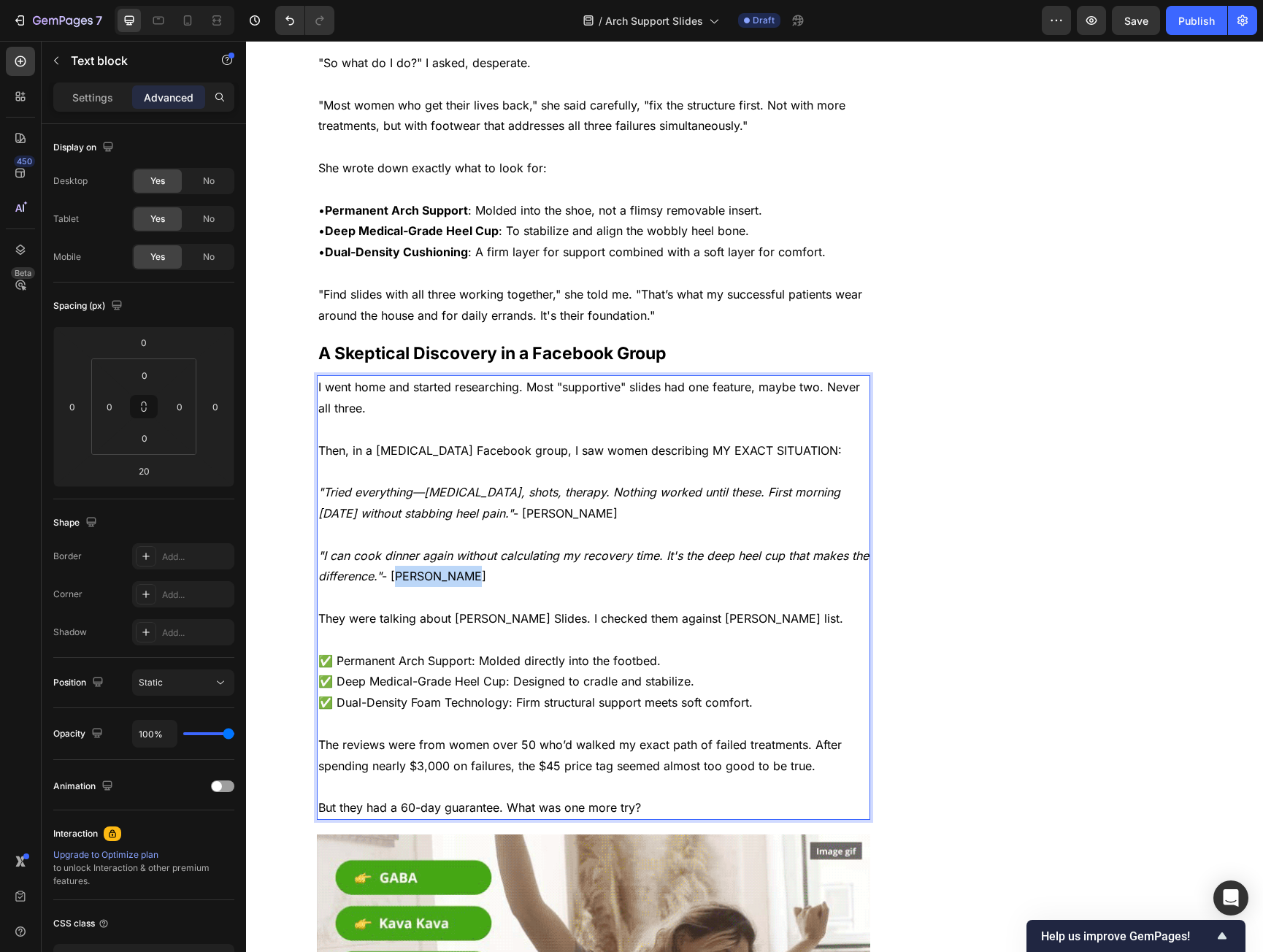
click at [408, 558] on p ""I can cook dinner again without calculating my recovery time. It's the deep he…" at bounding box center [593, 566] width 551 height 42
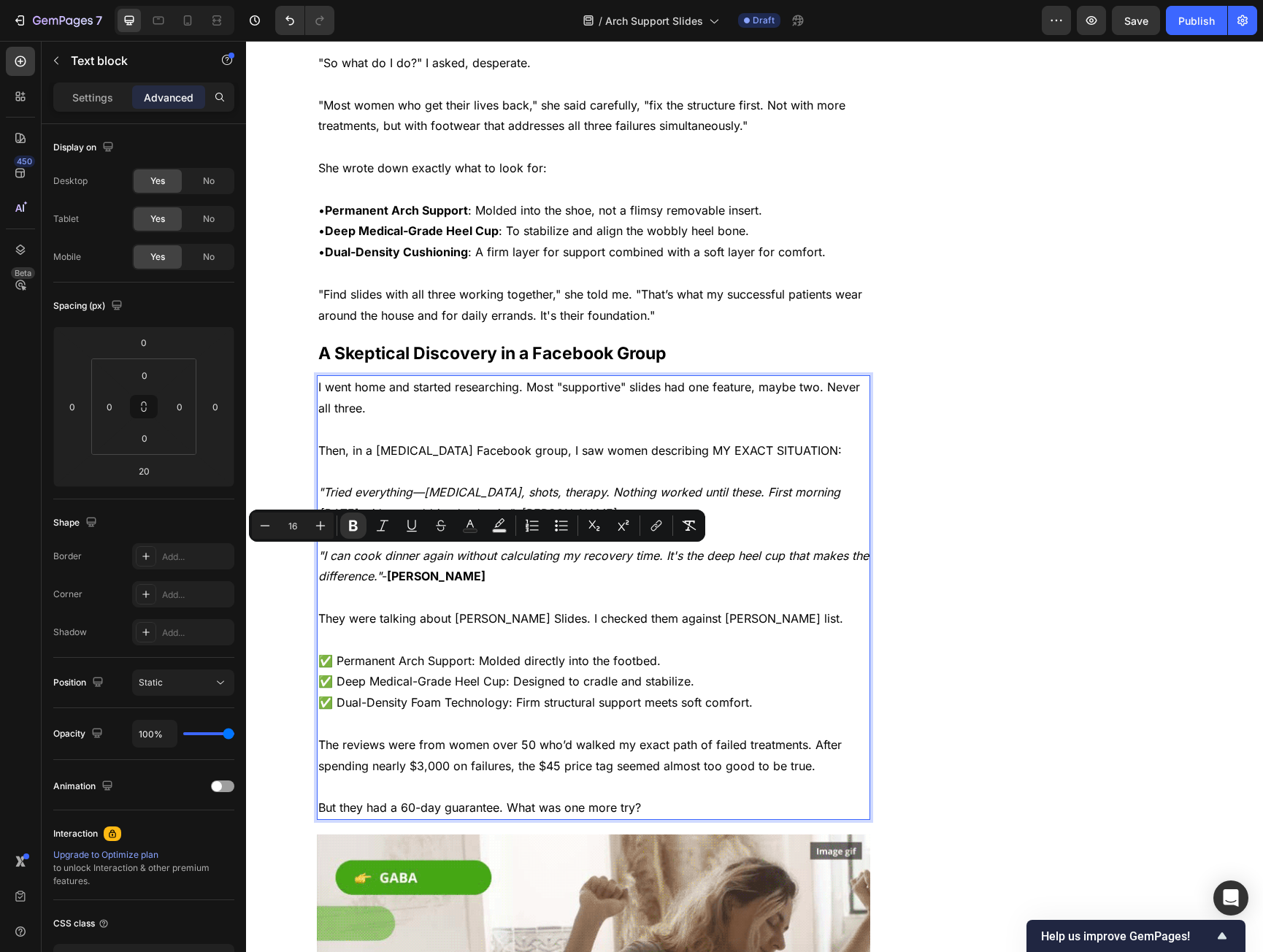
click at [449, 461] on p "Rich Text Editor. Editing area: main" at bounding box center [593, 472] width 551 height 21
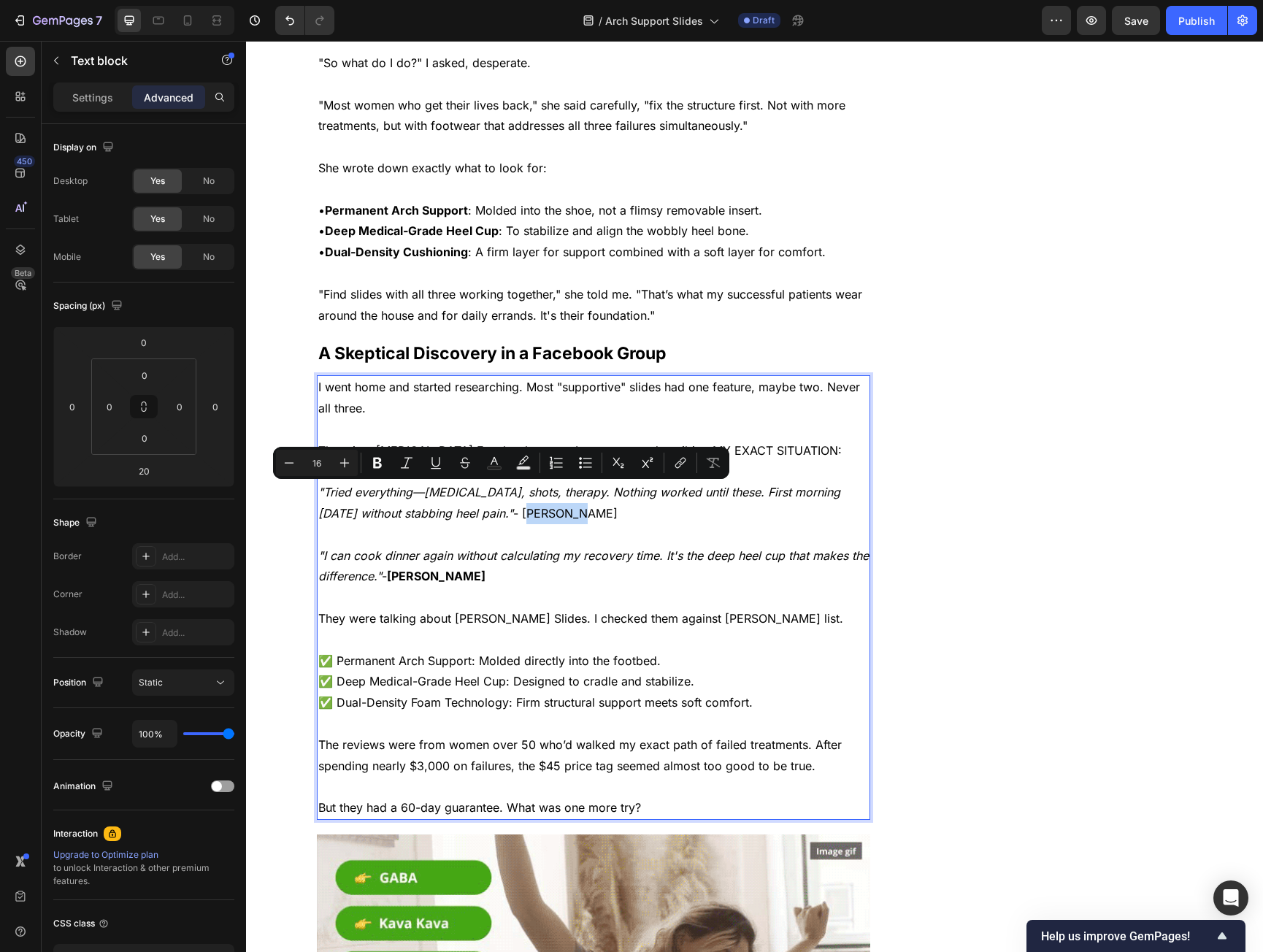
drag, startPoint x: 531, startPoint y: 497, endPoint x: 477, endPoint y: 496, distance: 54.0
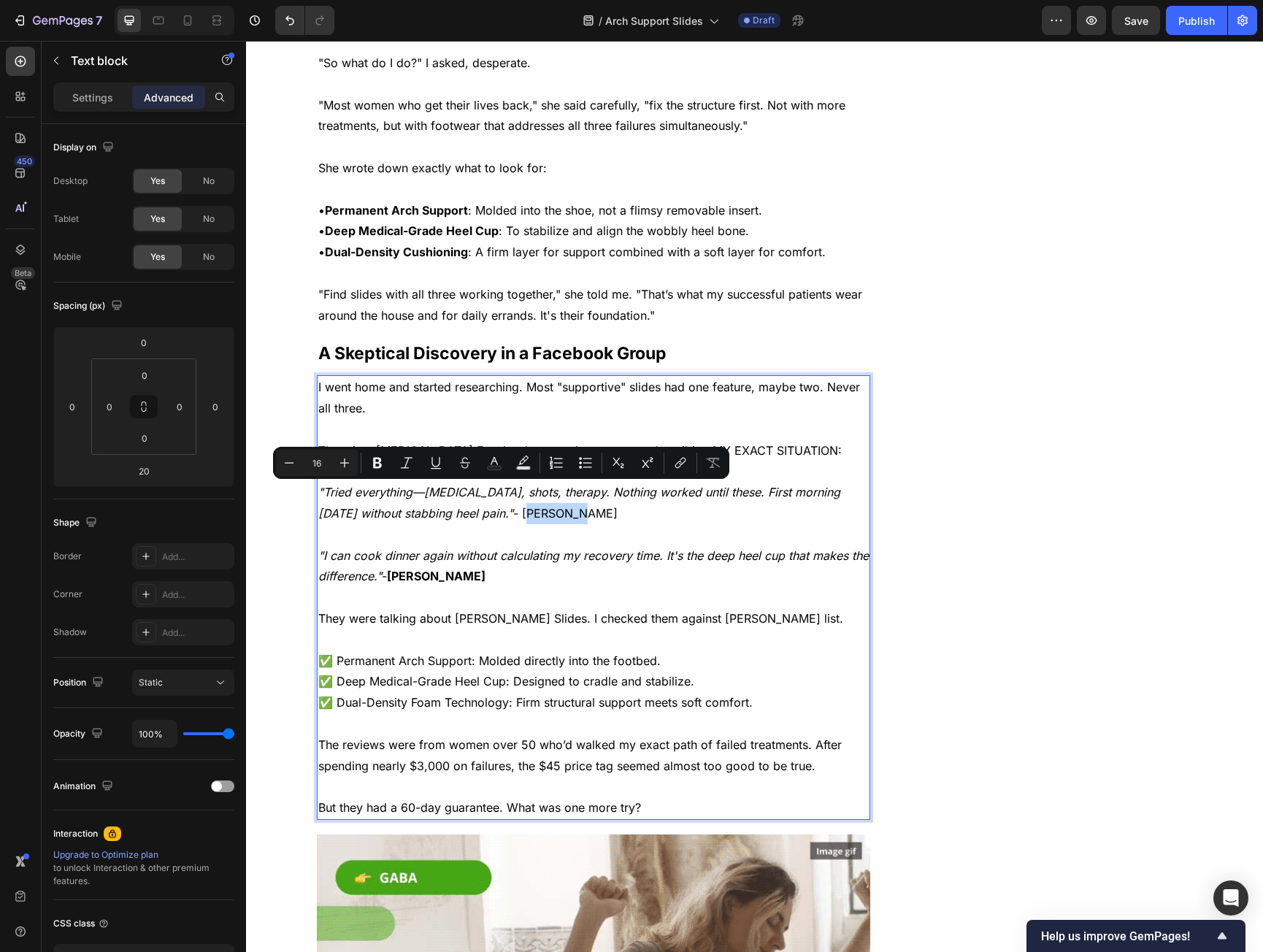
click at [477, 496] on p ""Tried everything—orthotics, shots, therapy. Nothing worked until these. First …" at bounding box center [593, 502] width 551 height 42
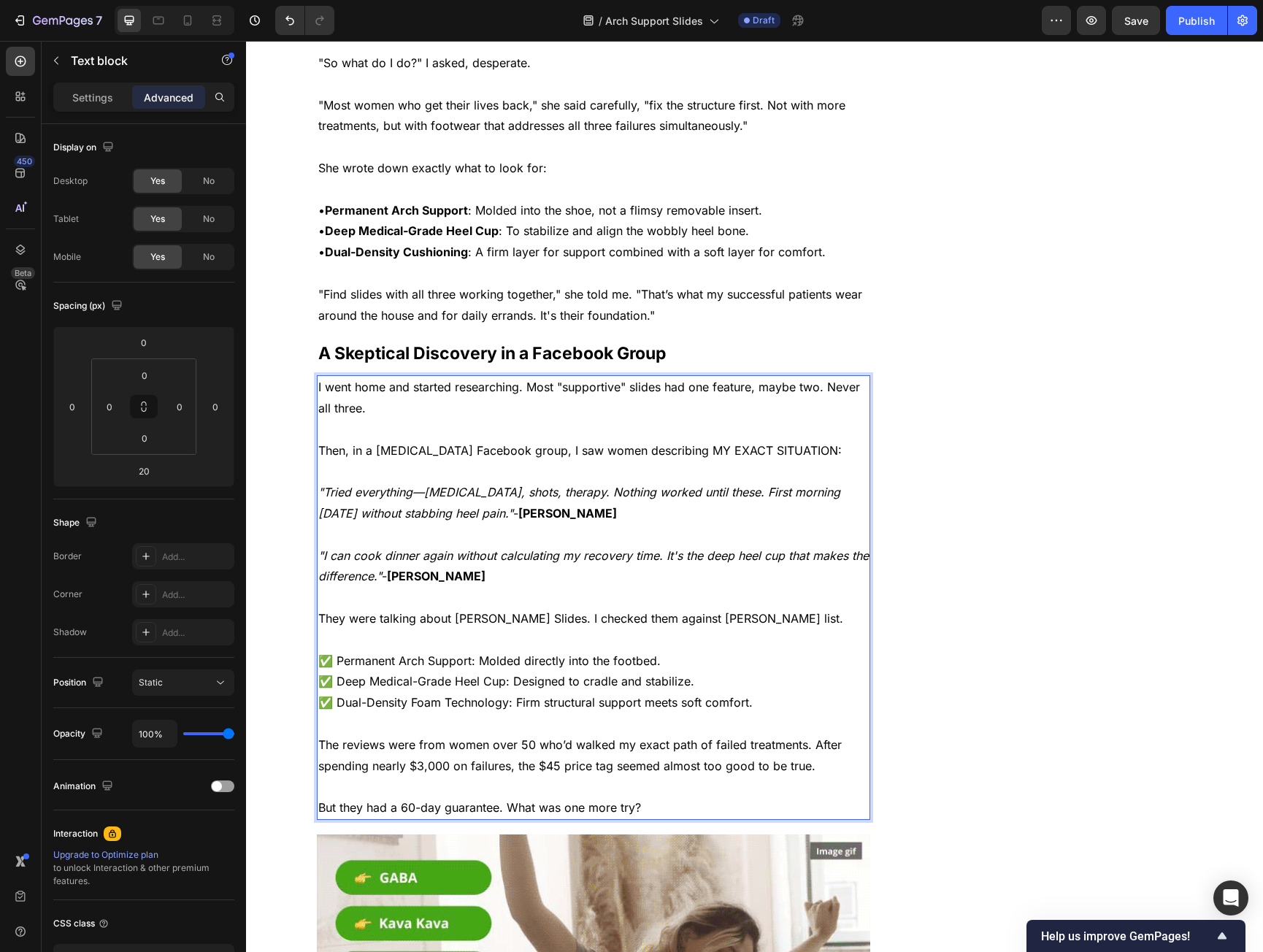
click at [495, 609] on p "They were talking about Loona Slides. I checked them against Dr. Anderson's lis…" at bounding box center [593, 640] width 551 height 62
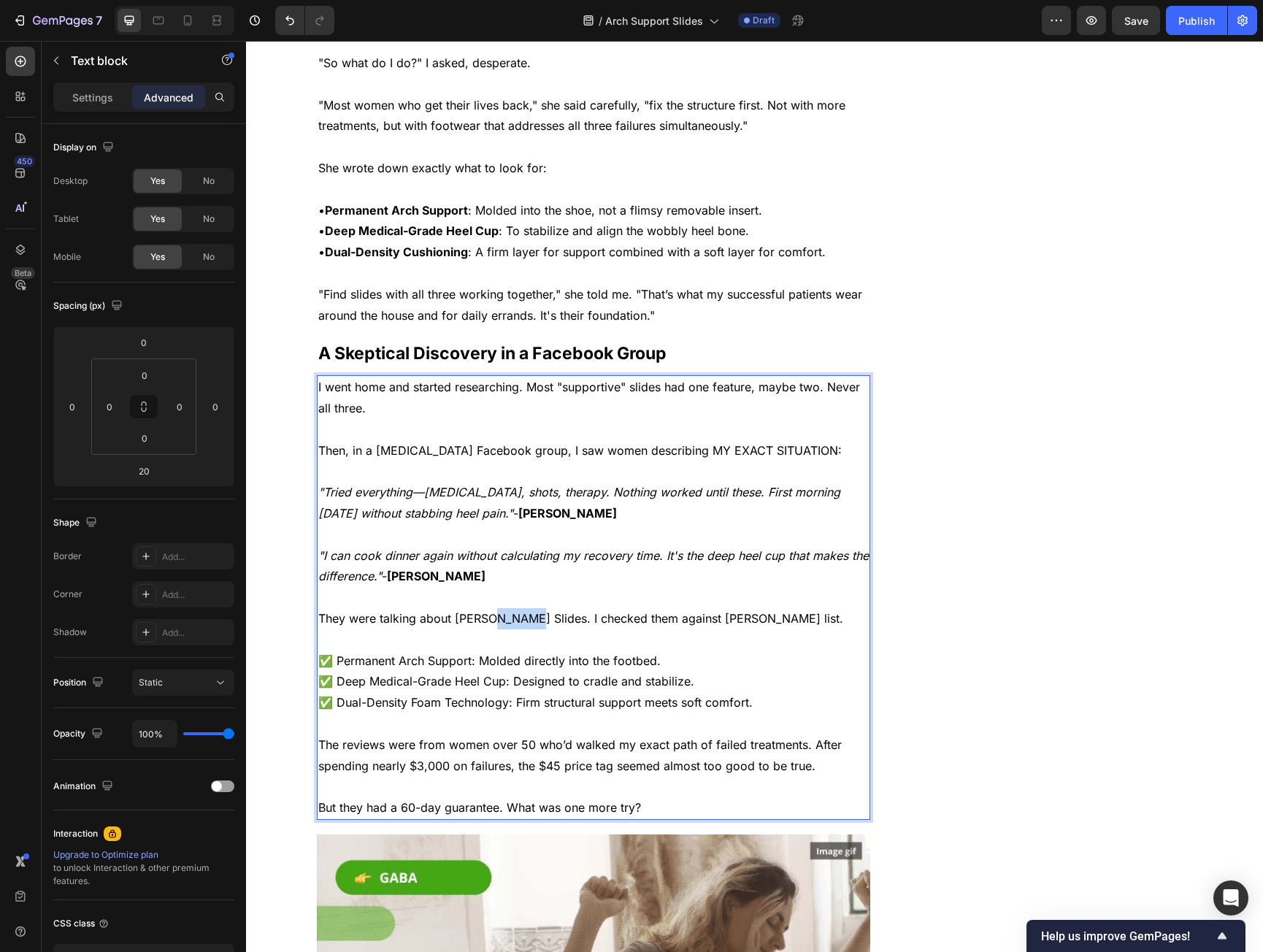
click at [495, 609] on p "They were talking about Loona Slides. I checked them against Dr. Anderson's lis…" at bounding box center [593, 640] width 551 height 62
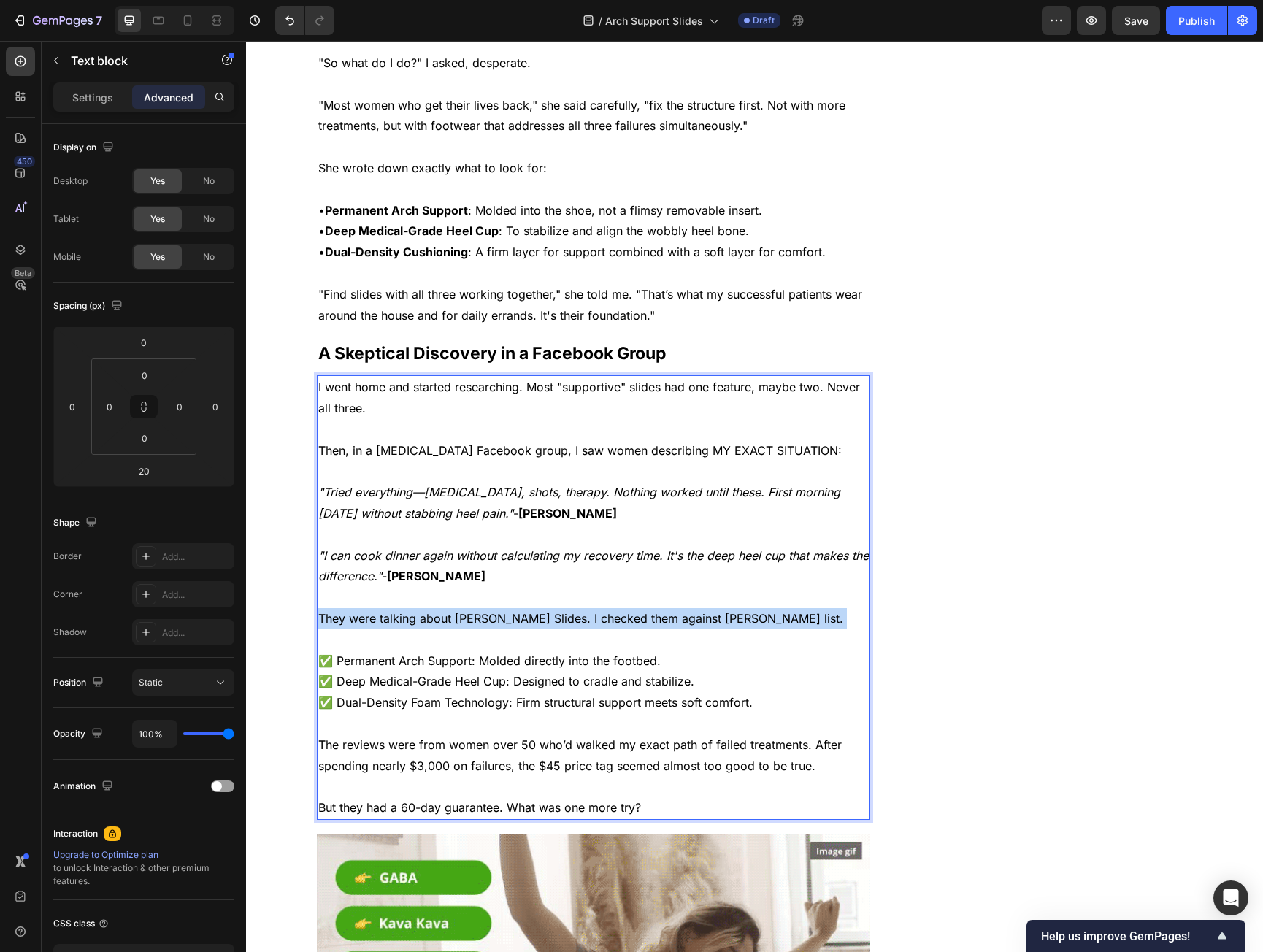
click at [495, 609] on p "They were talking about Loona Slides. I checked them against Dr. Anderson's lis…" at bounding box center [593, 640] width 551 height 62
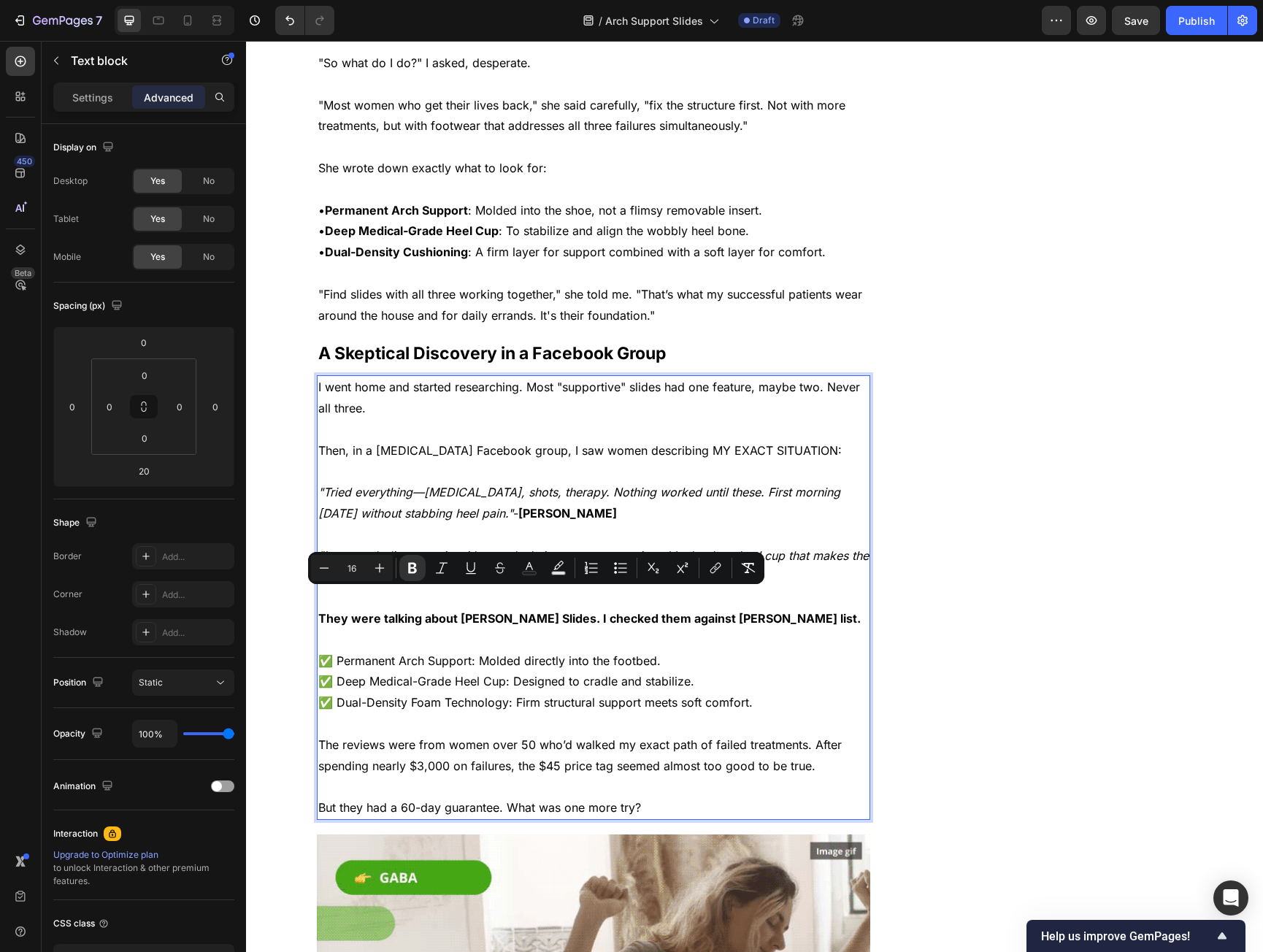
click at [362, 644] on p "They were talking about Loona Slides. I checked them against Dr. Anderson's lis…" at bounding box center [593, 640] width 551 height 62
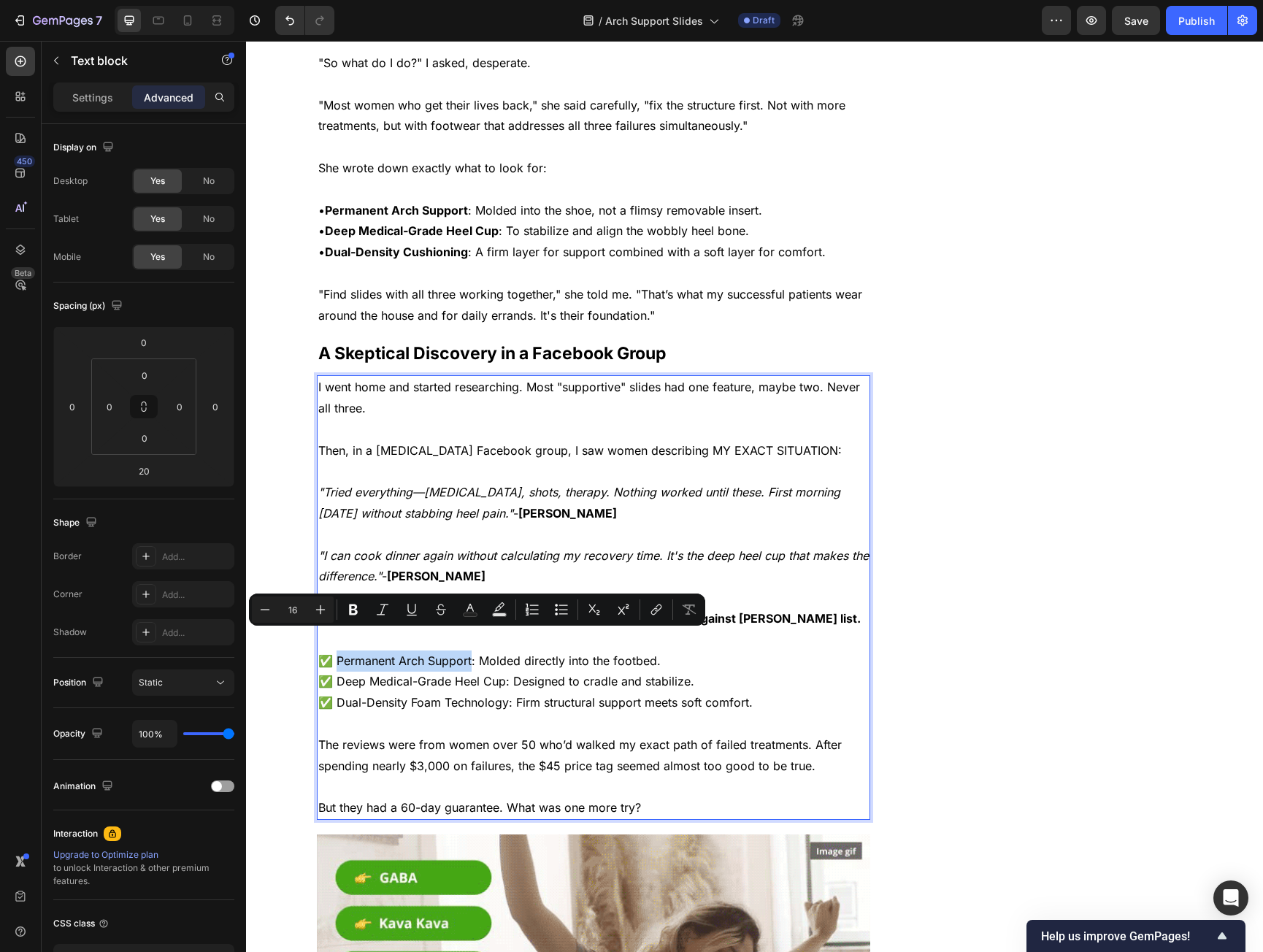
drag, startPoint x: 362, startPoint y: 644, endPoint x: 435, endPoint y: 635, distance: 73.6
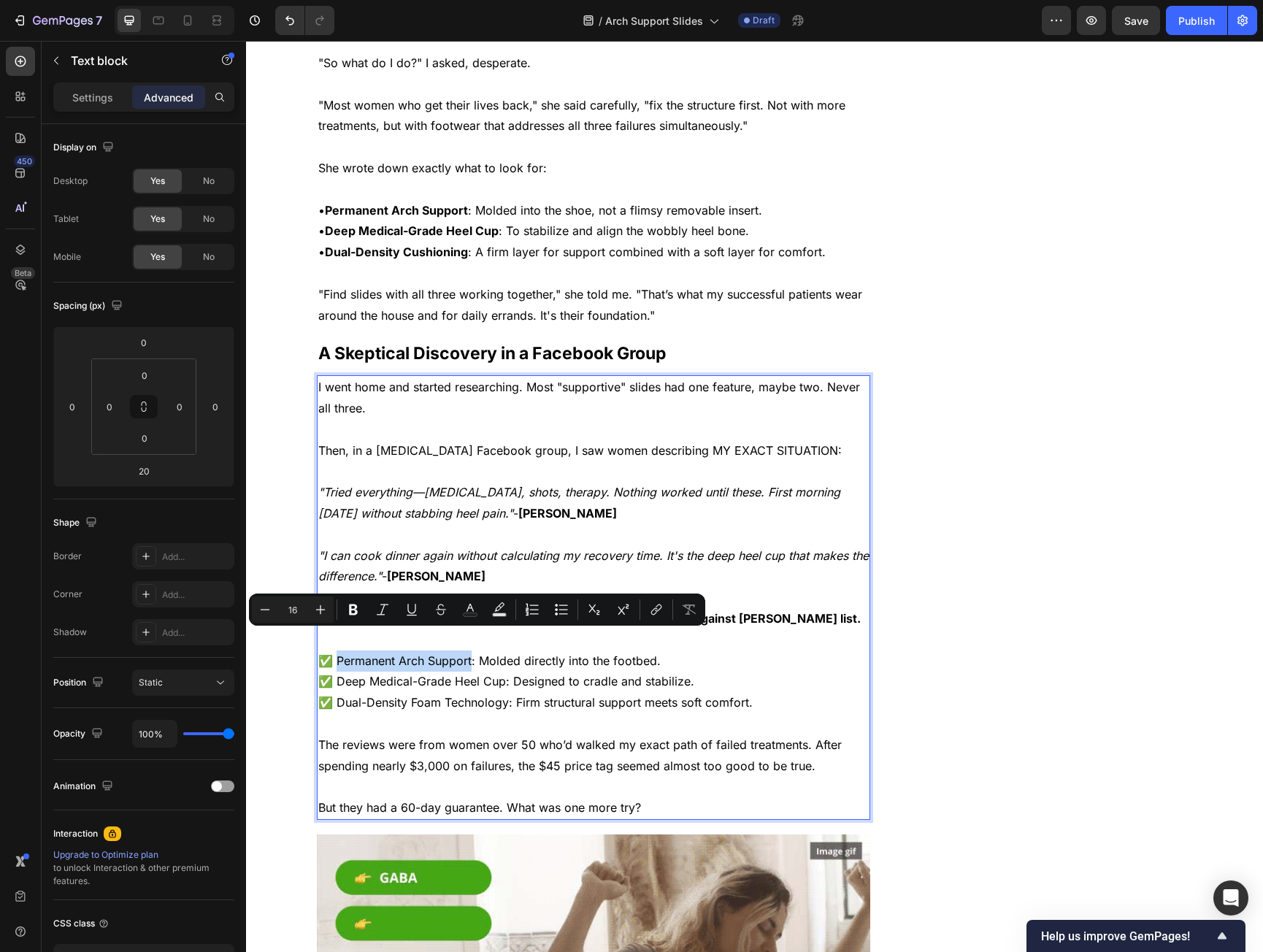
click at [435, 635] on p "They were talking about Loona Slides. I checked them against Dr. Anderson's lis…" at bounding box center [593, 640] width 551 height 62
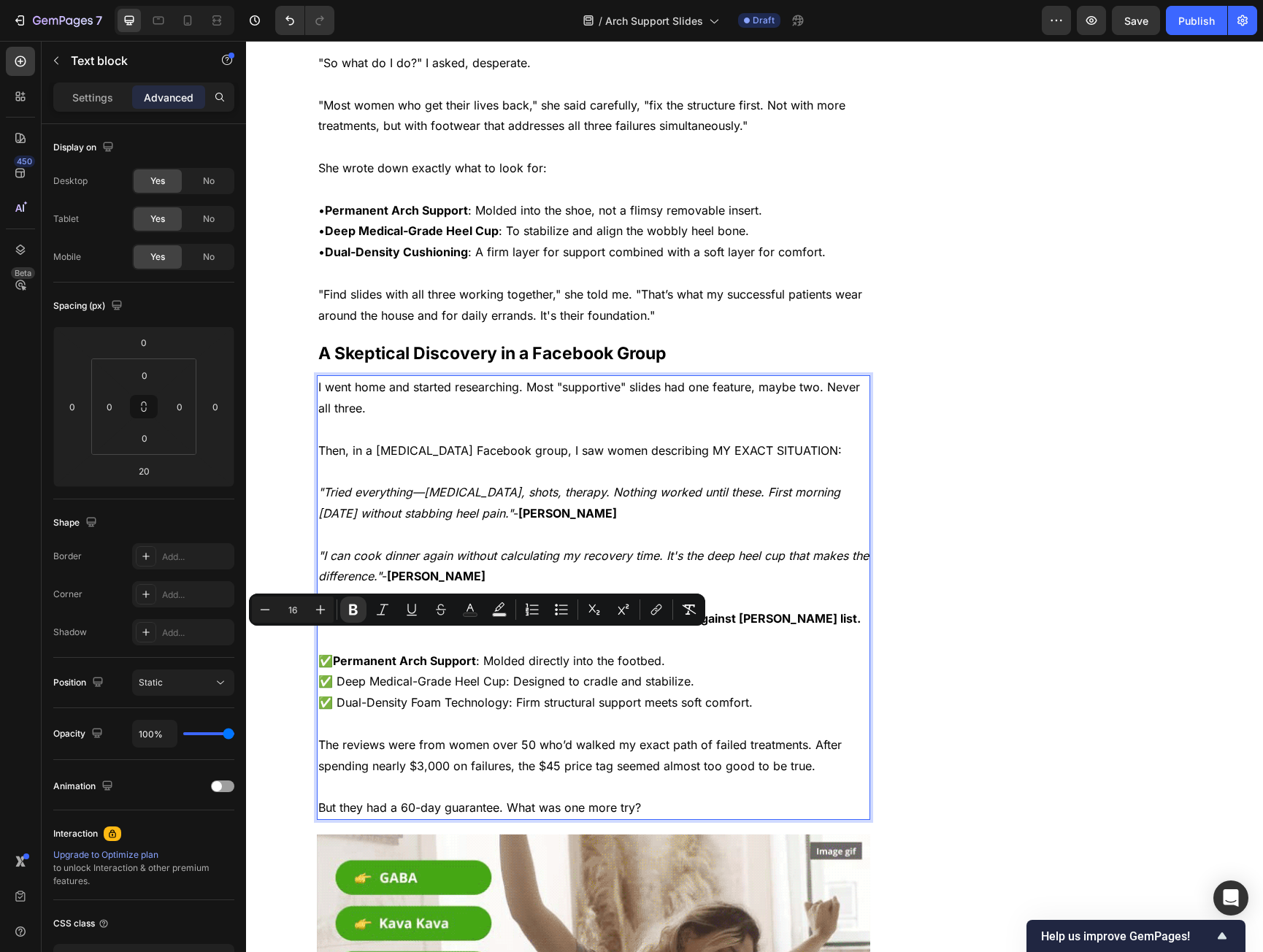
click at [350, 671] on p "✅ Deep Medical-Grade Heel Cup: Designed to cradle and stabilize." at bounding box center [593, 682] width 551 height 21
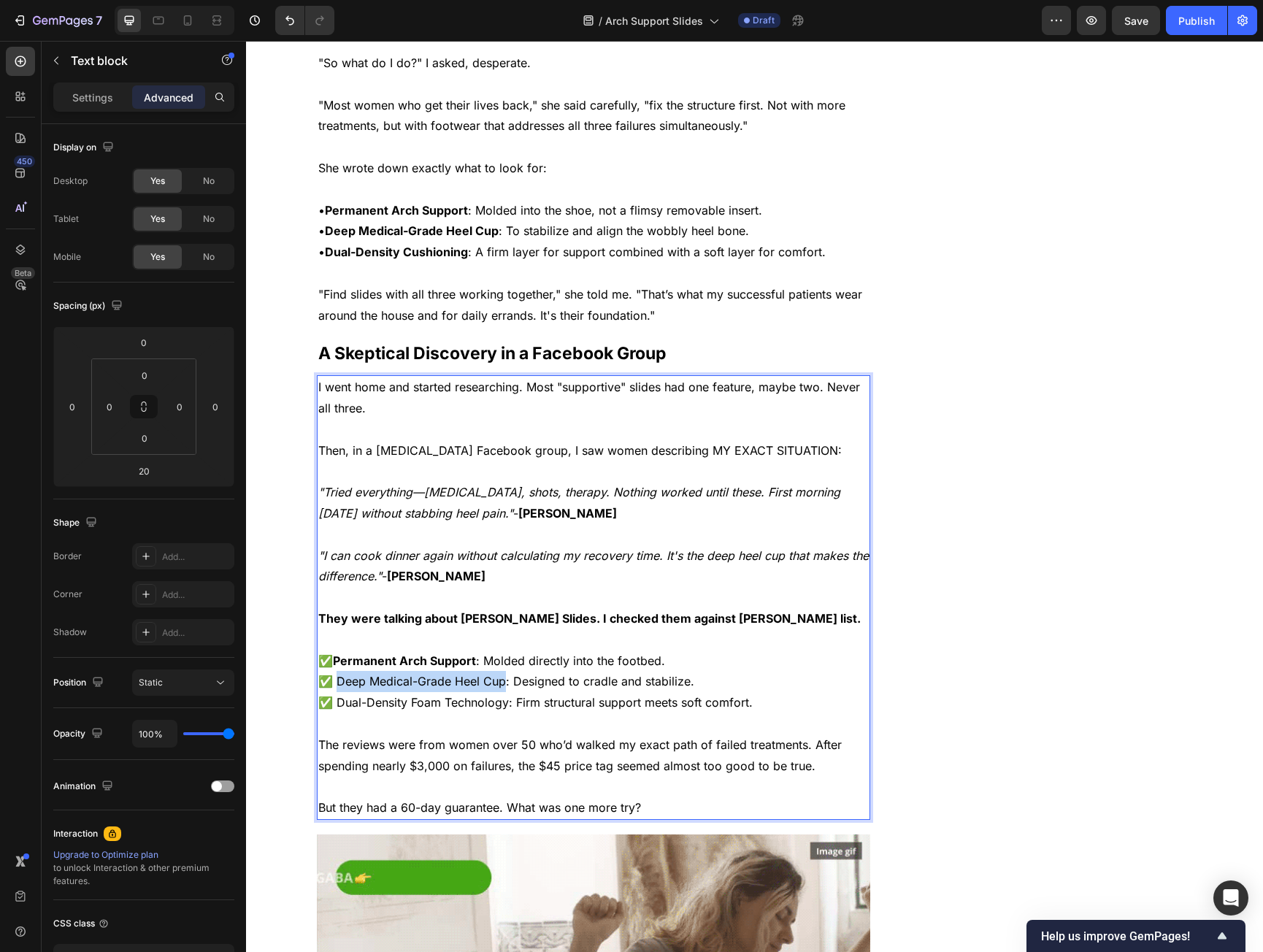
drag, startPoint x: 350, startPoint y: 667, endPoint x: 496, endPoint y: 660, distance: 146.2
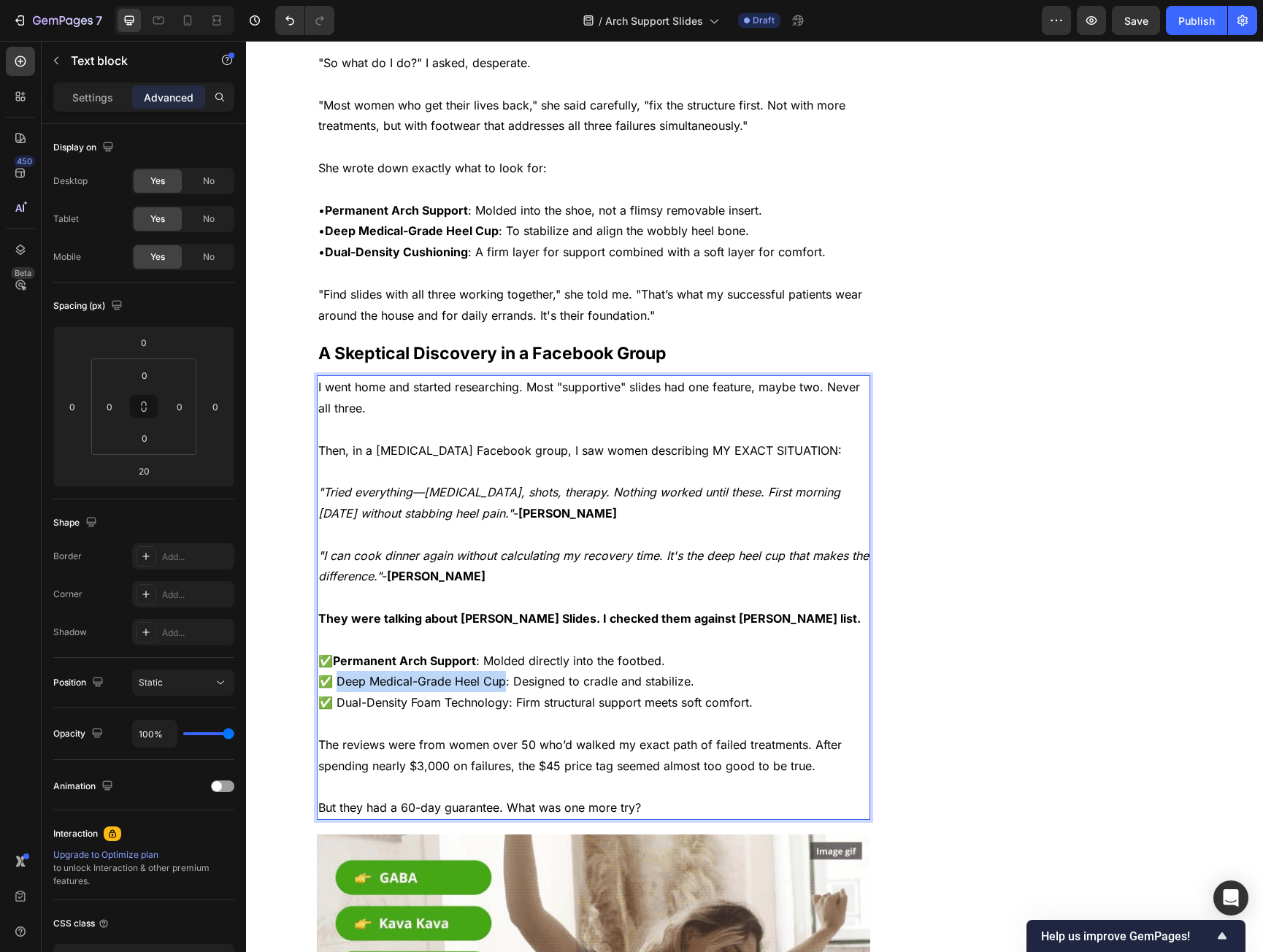
click at [496, 671] on p "✅ Deep Medical-Grade Heel Cup: Designed to cradle and stabilize." at bounding box center [593, 682] width 551 height 21
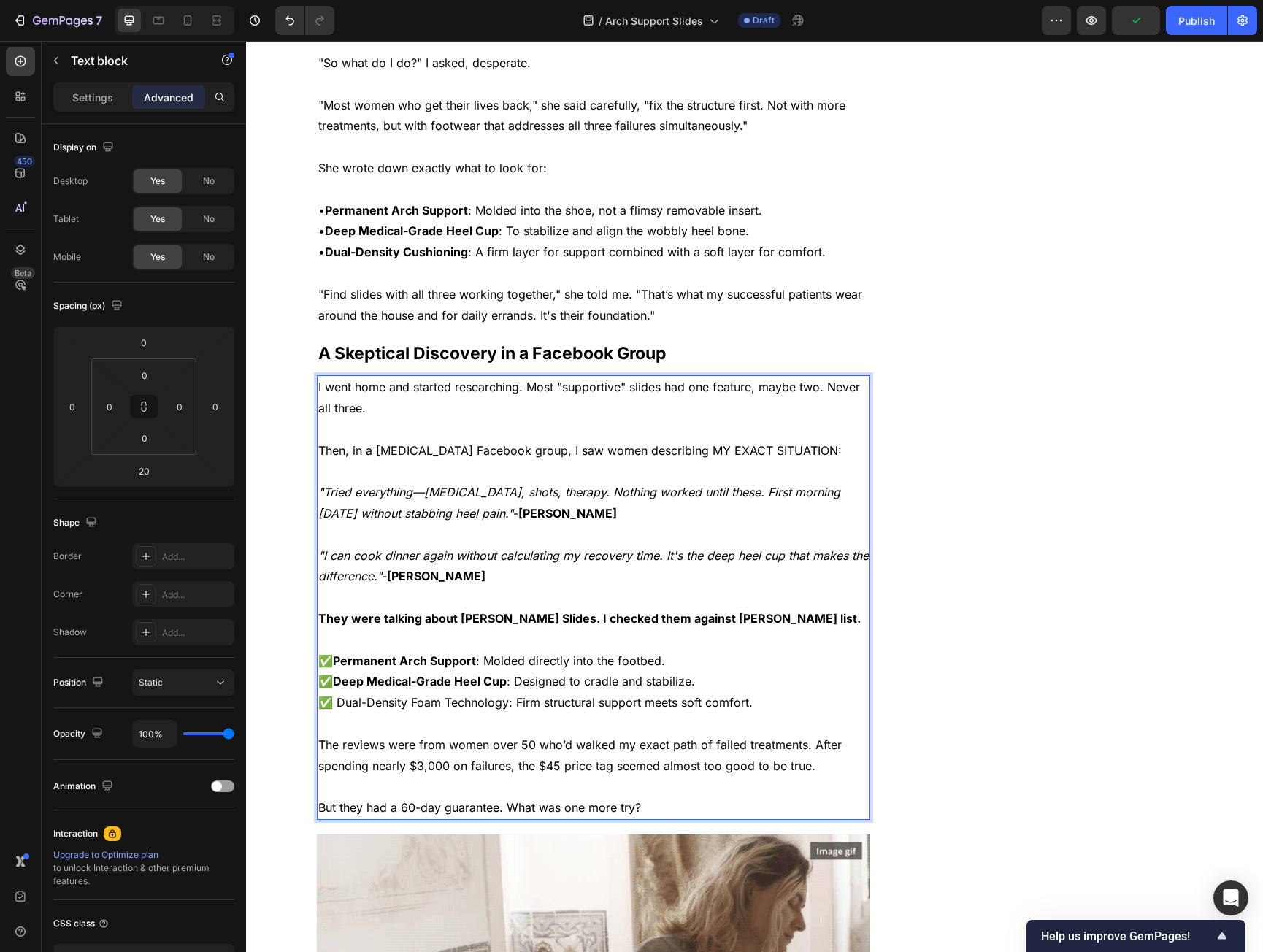
click at [350, 693] on p "✅ Dual-Density Foam Technology: Firm structural support meets soft comfort." at bounding box center [593, 703] width 551 height 21
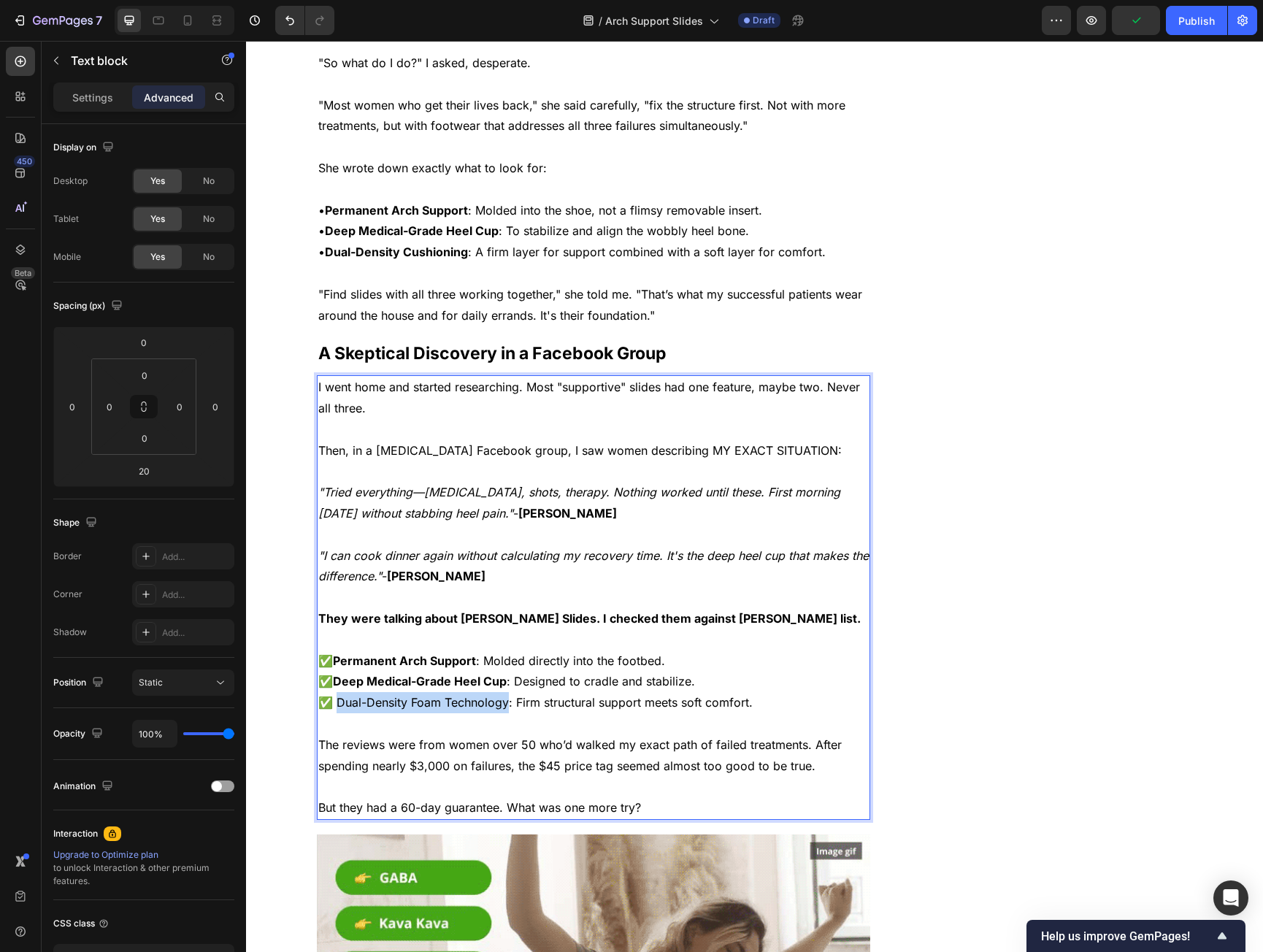
drag, startPoint x: 350, startPoint y: 681, endPoint x: 470, endPoint y: 676, distance: 120.1
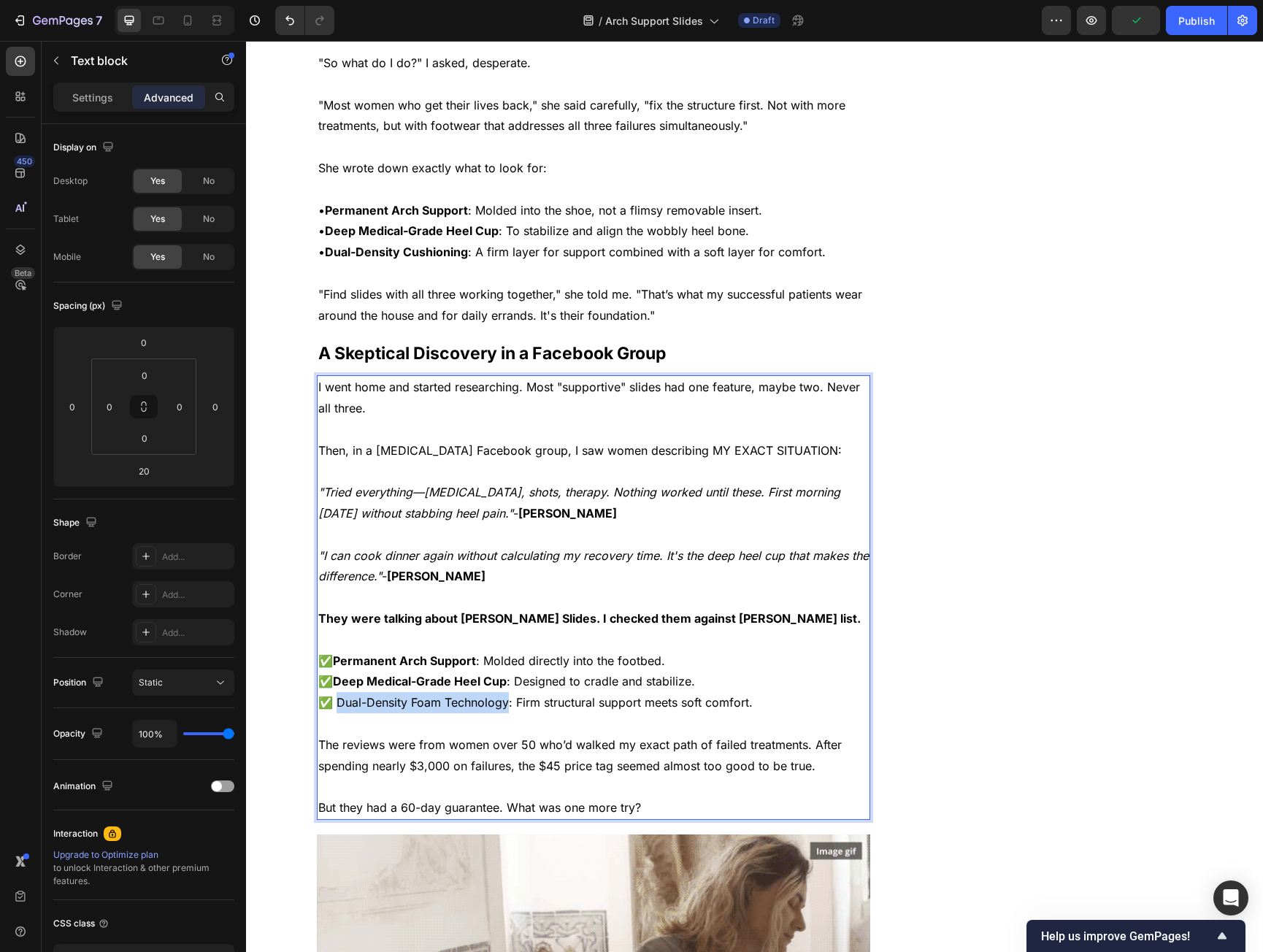
click at [470, 693] on p "✅ Dual-Density Foam Technology: Firm structural support meets soft comfort." at bounding box center [593, 703] width 551 height 21
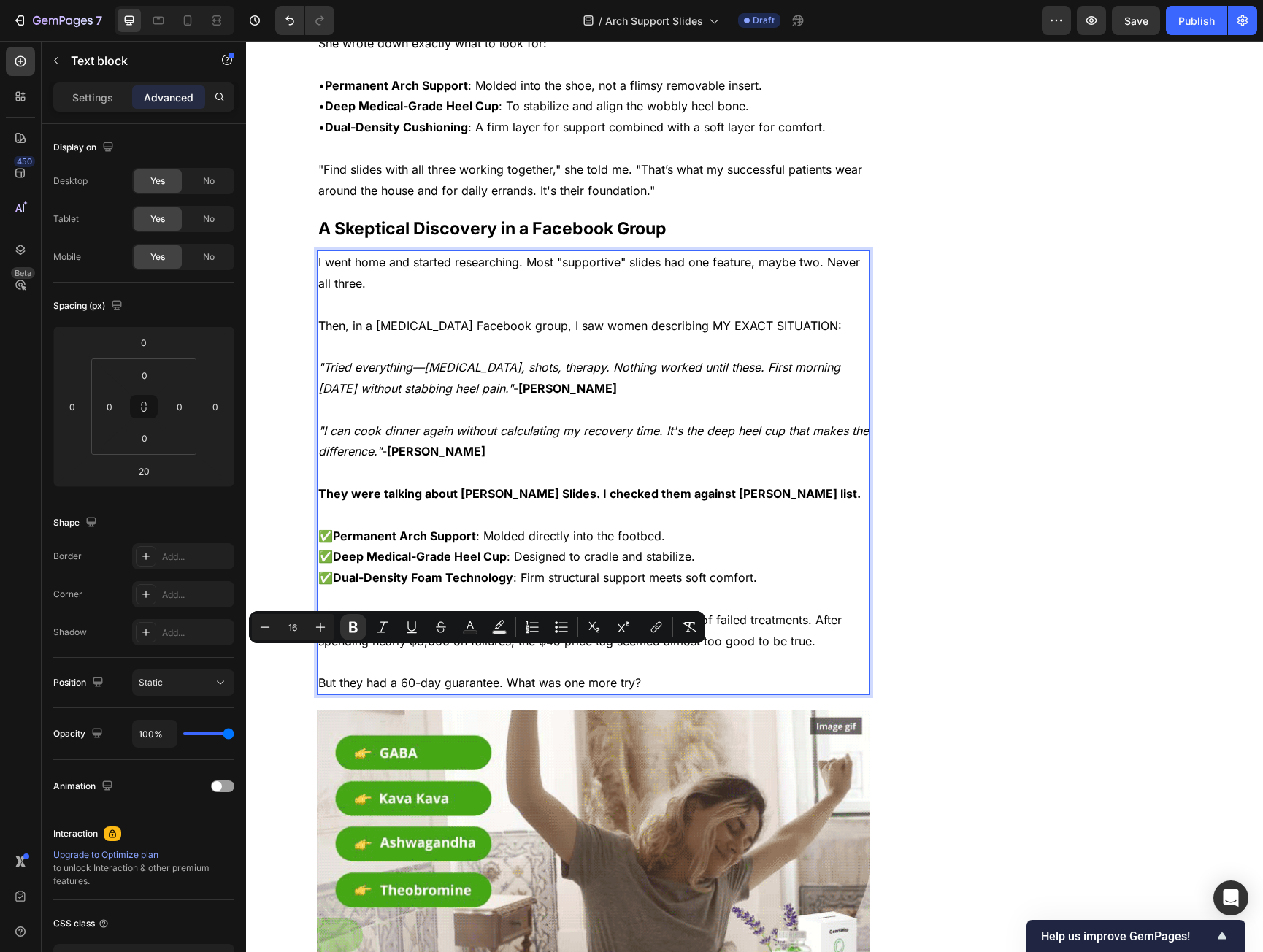
scroll to position [2921, 0]
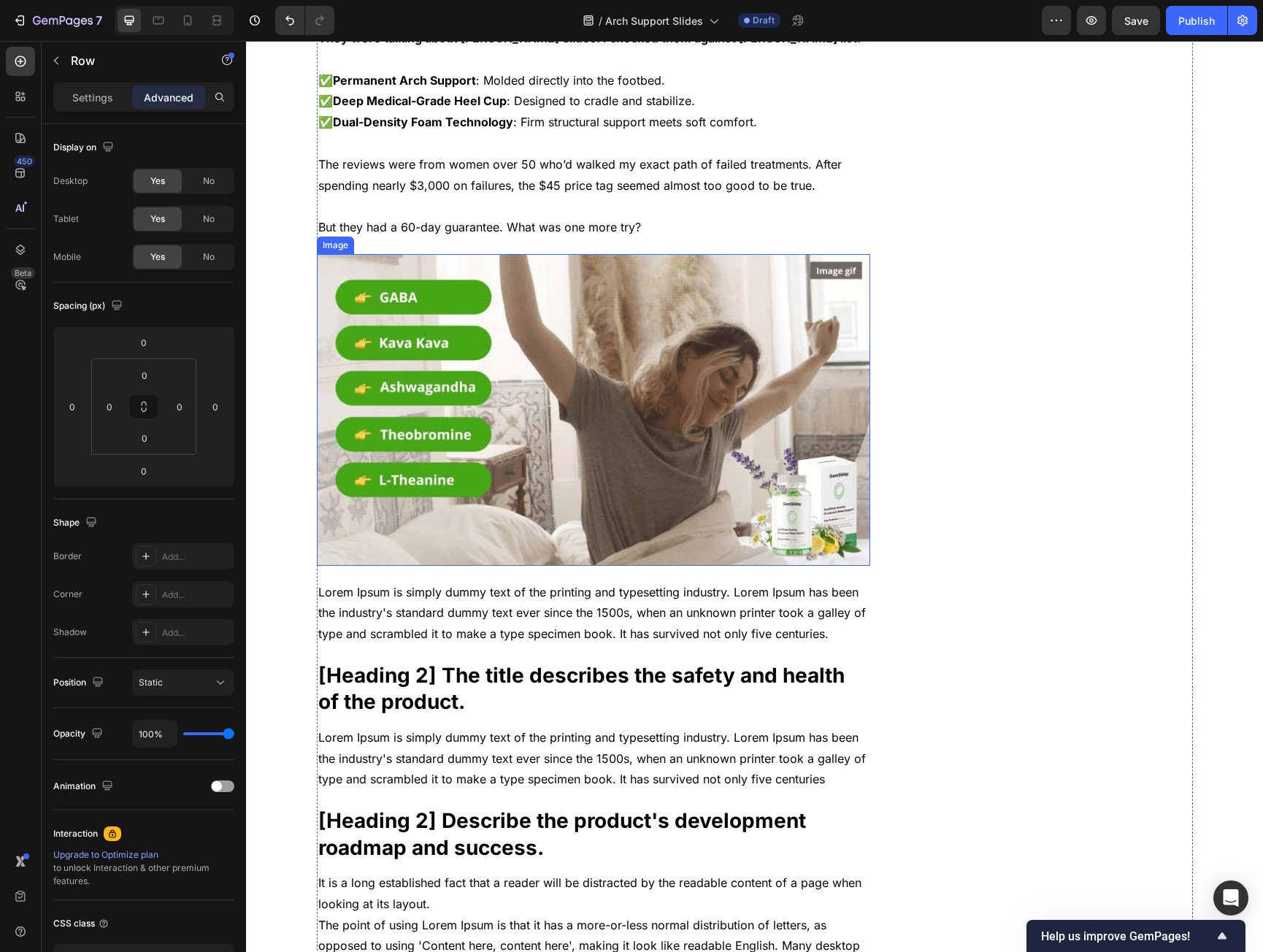
scroll to position [3360, 0]
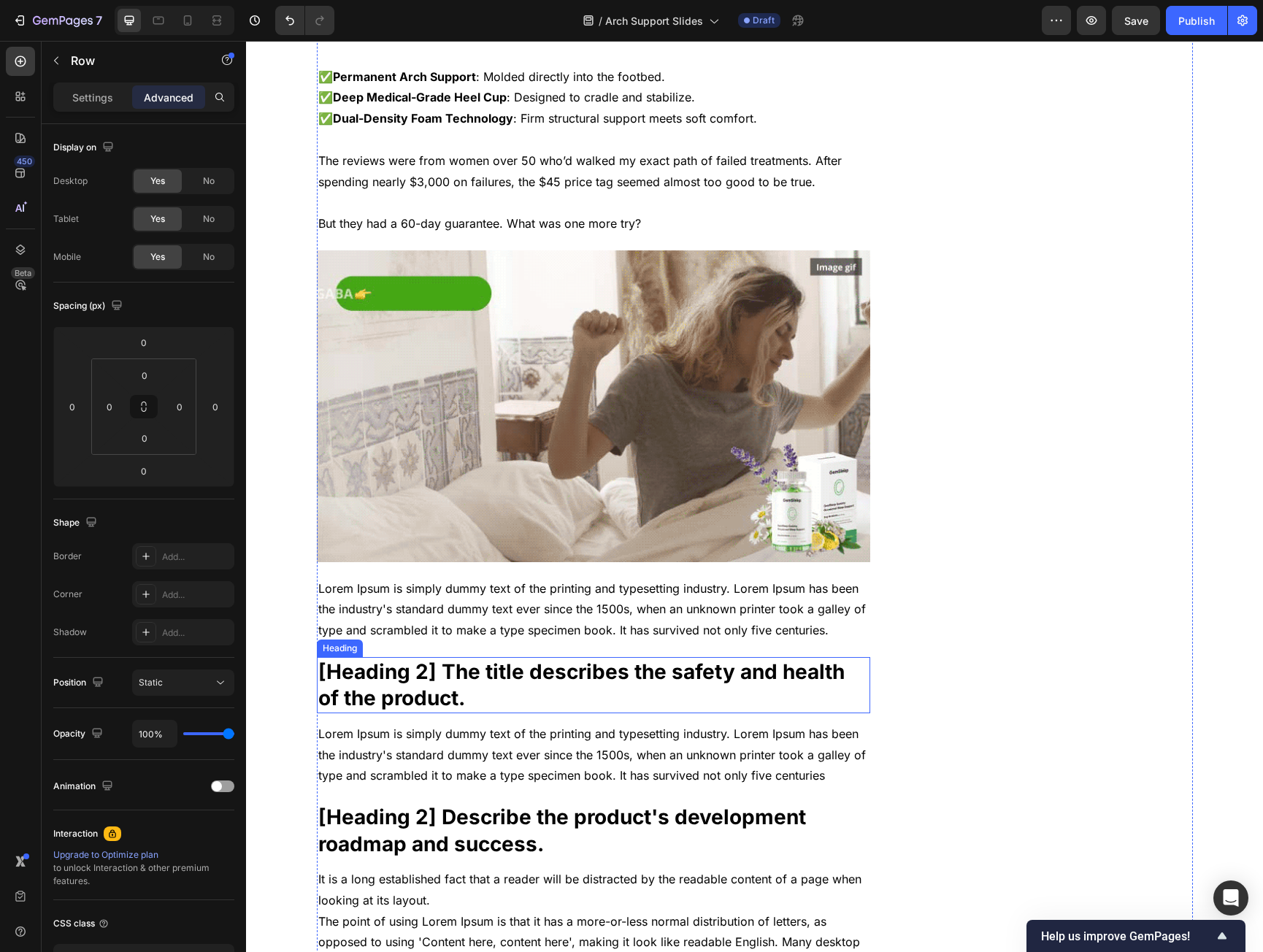
click at [442, 658] on p "[Heading 2] The title describes the safety and health of the product." at bounding box center [593, 685] width 551 height 54
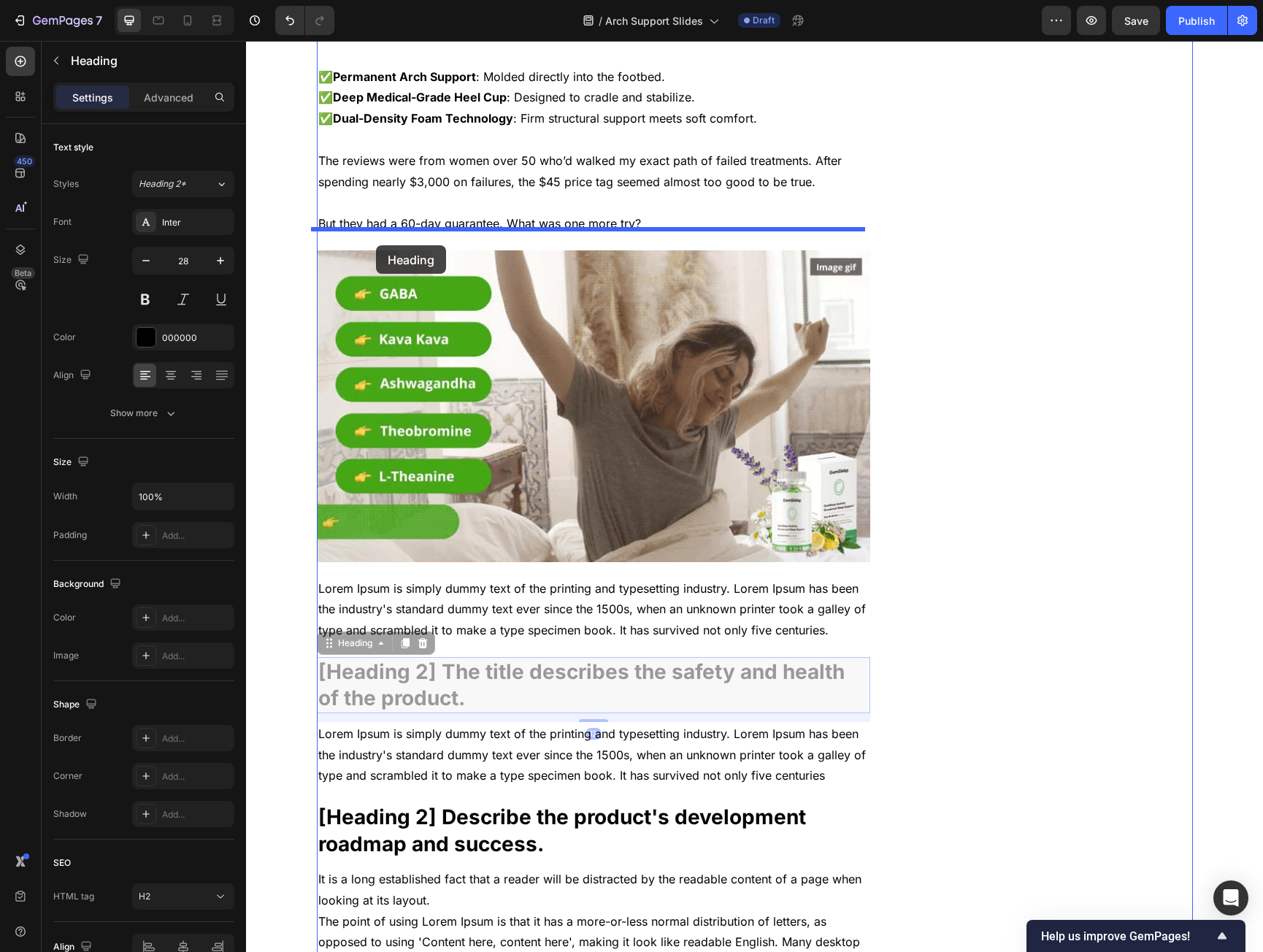
drag, startPoint x: 322, startPoint y: 622, endPoint x: 376, endPoint y: 246, distance: 379.9
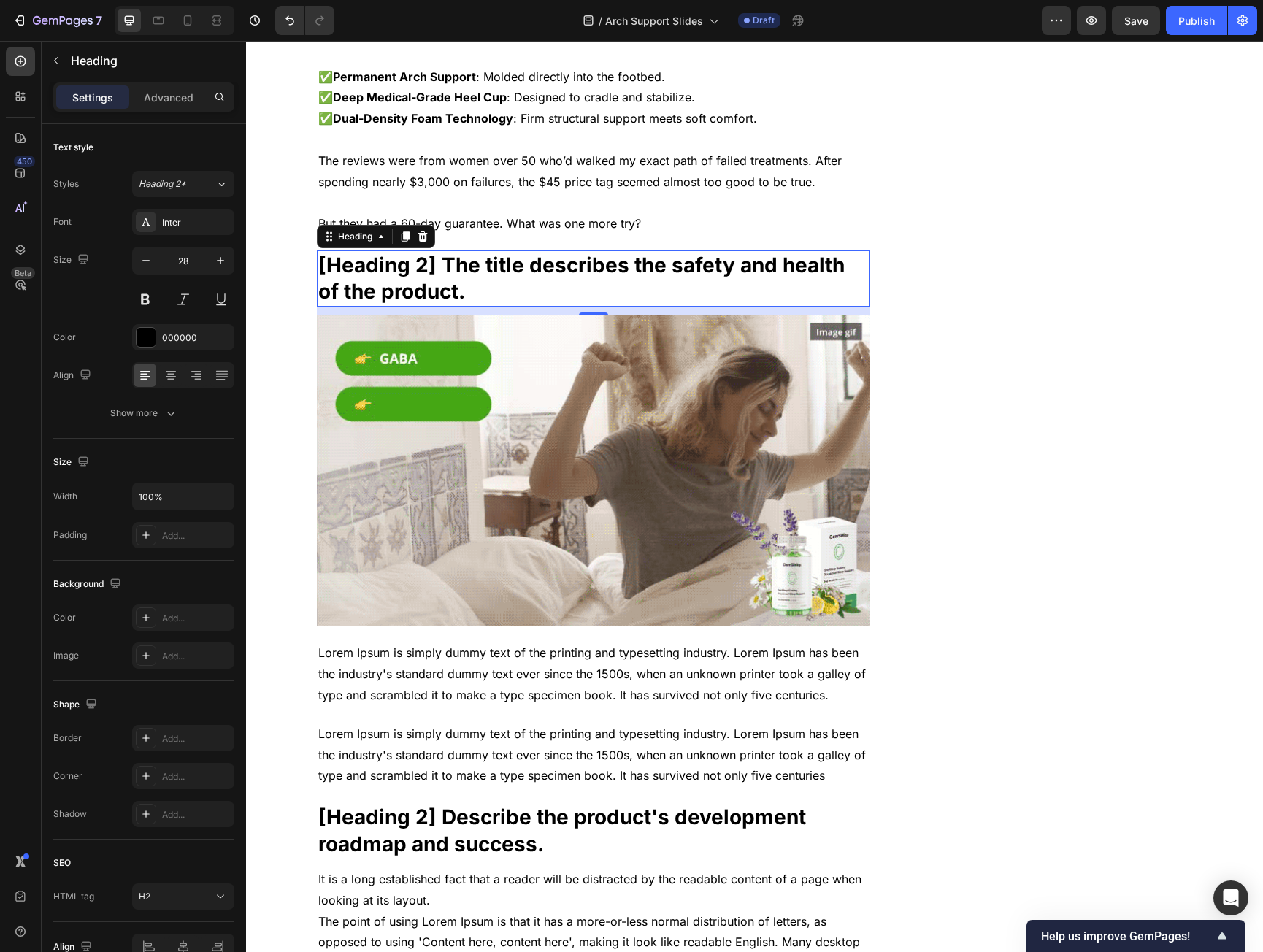
click at [630, 258] on p "[Heading 2] The title describes the safety and health of the product." at bounding box center [593, 278] width 551 height 54
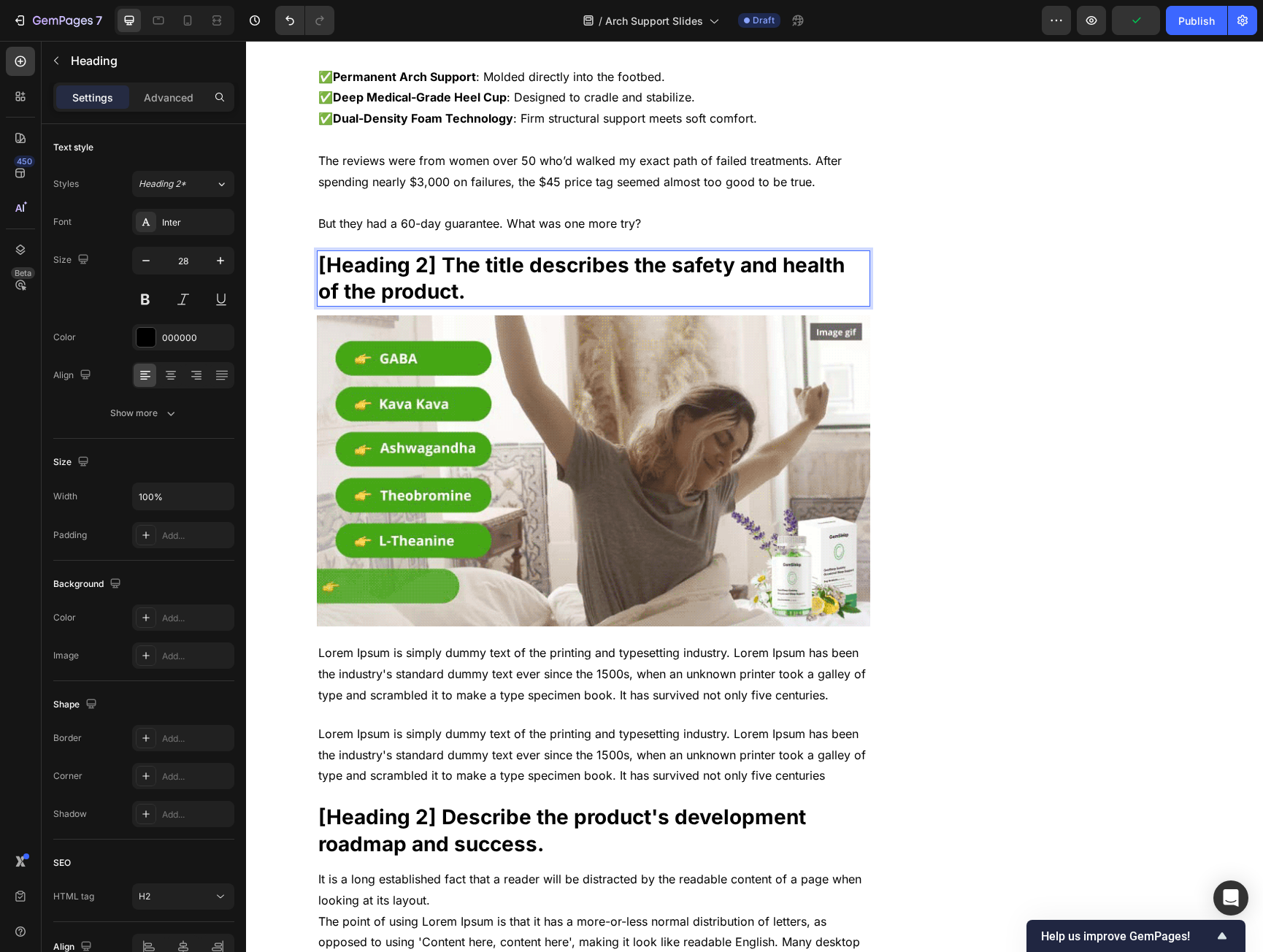
click at [630, 258] on p "[Heading 2] The title describes the safety and health of the product." at bounding box center [593, 278] width 551 height 54
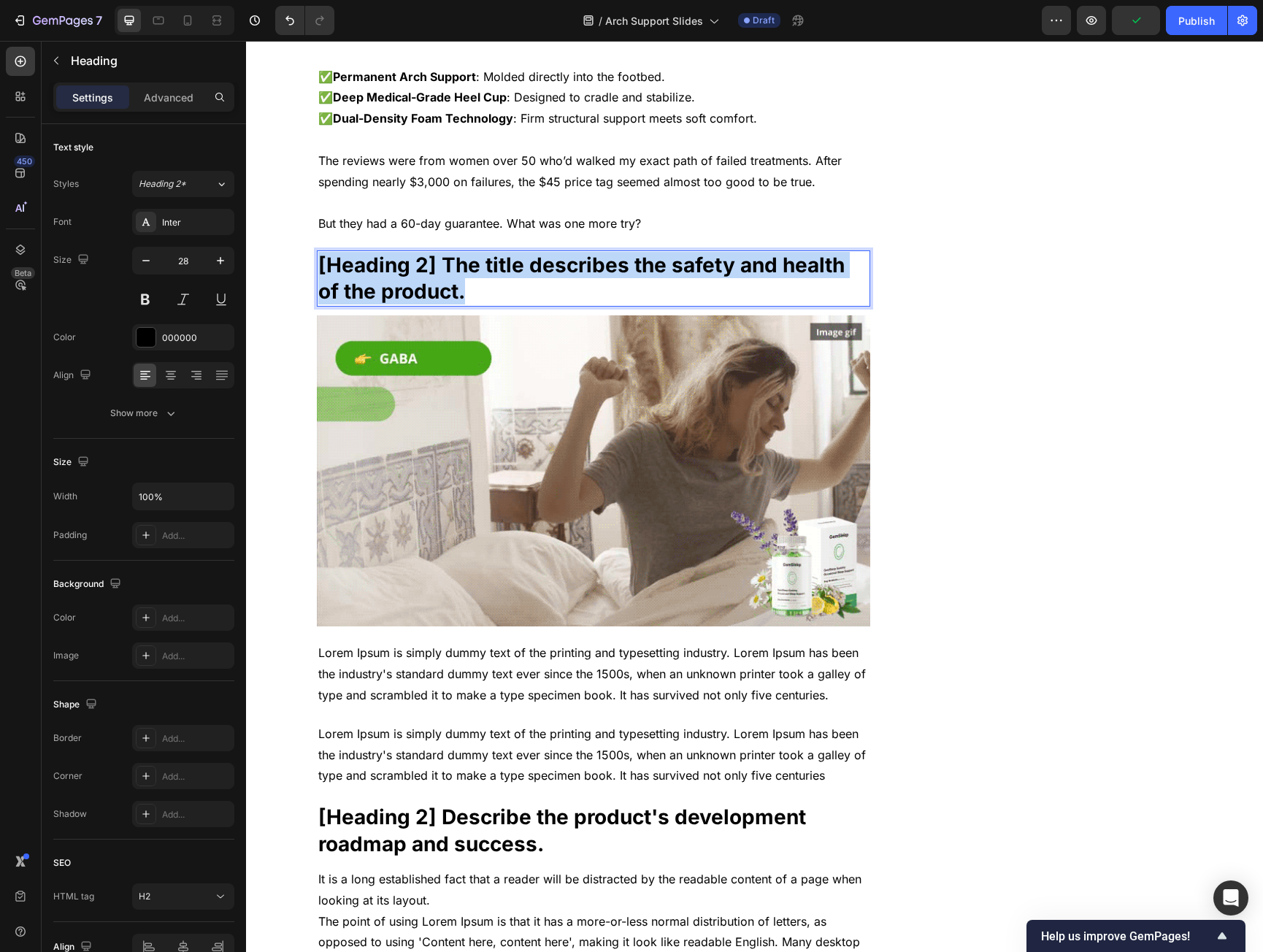
click at [630, 258] on p "[Heading 2] The title describes the safety and health of the product." at bounding box center [593, 278] width 551 height 54
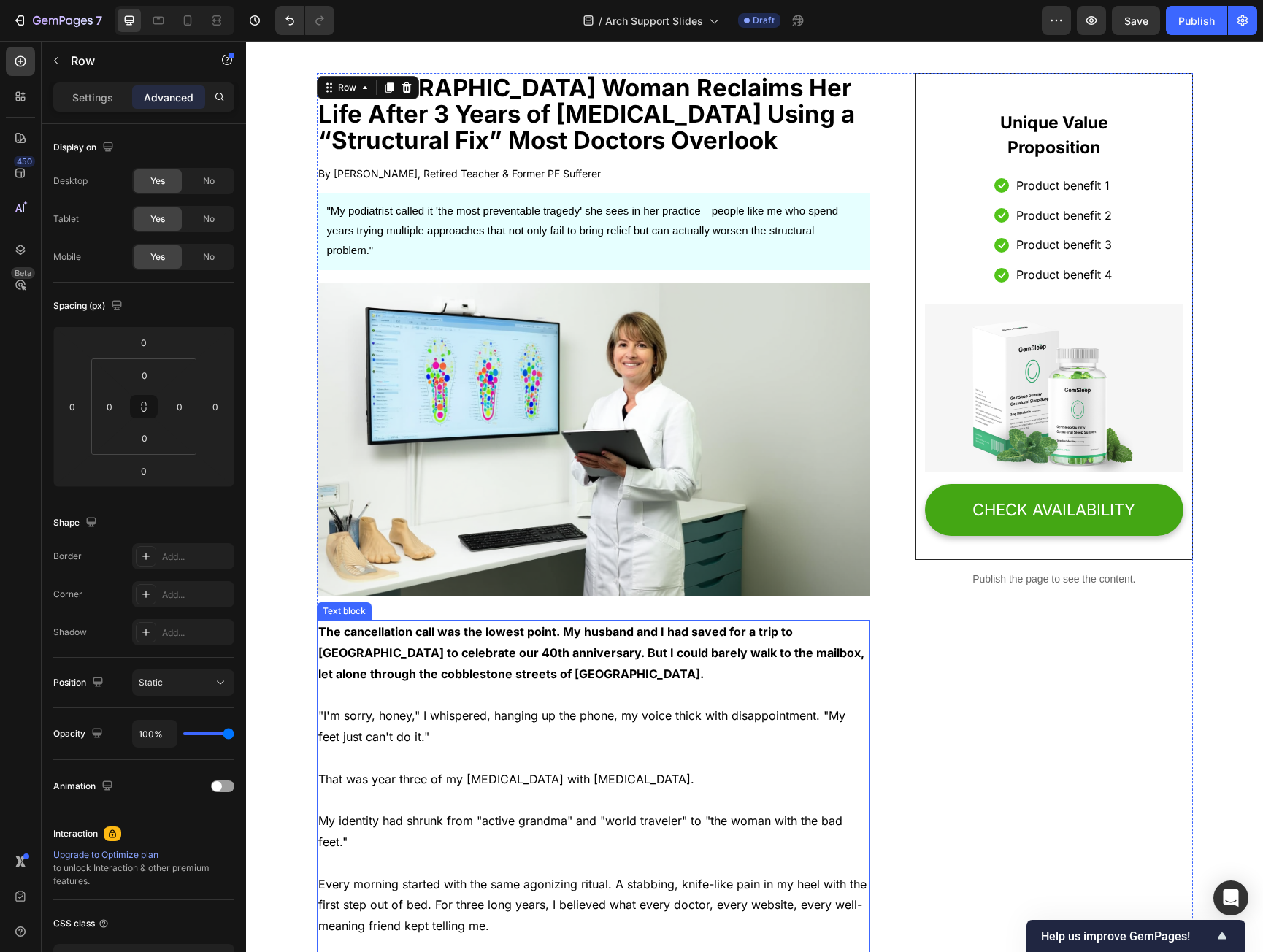
scroll to position [0, 0]
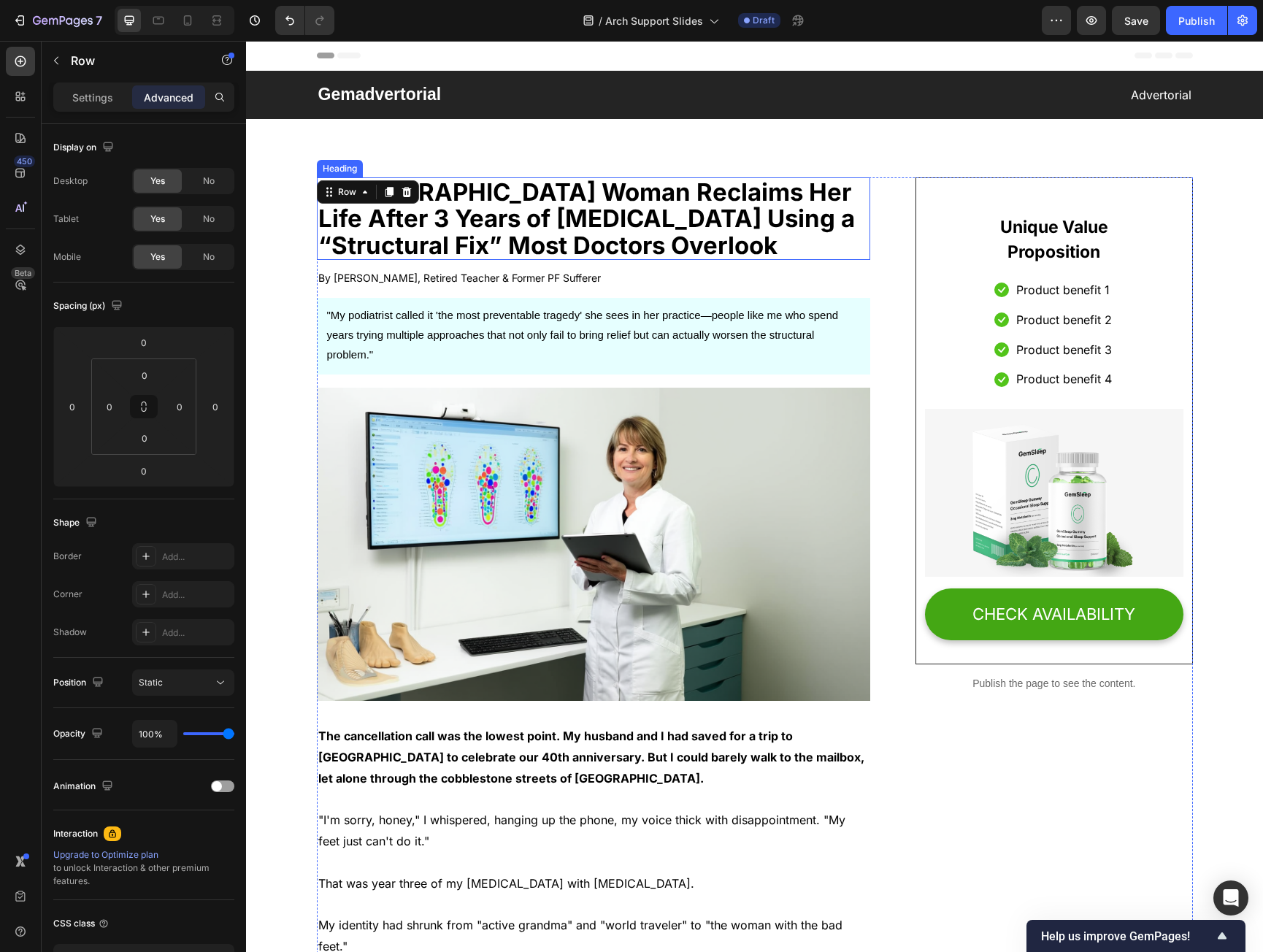
click at [550, 227] on strong "[DEMOGRAPHIC_DATA] Woman Reclaims Her Life After 3 Years of [MEDICAL_DATA] Usin…" at bounding box center [586, 218] width 536 height 83
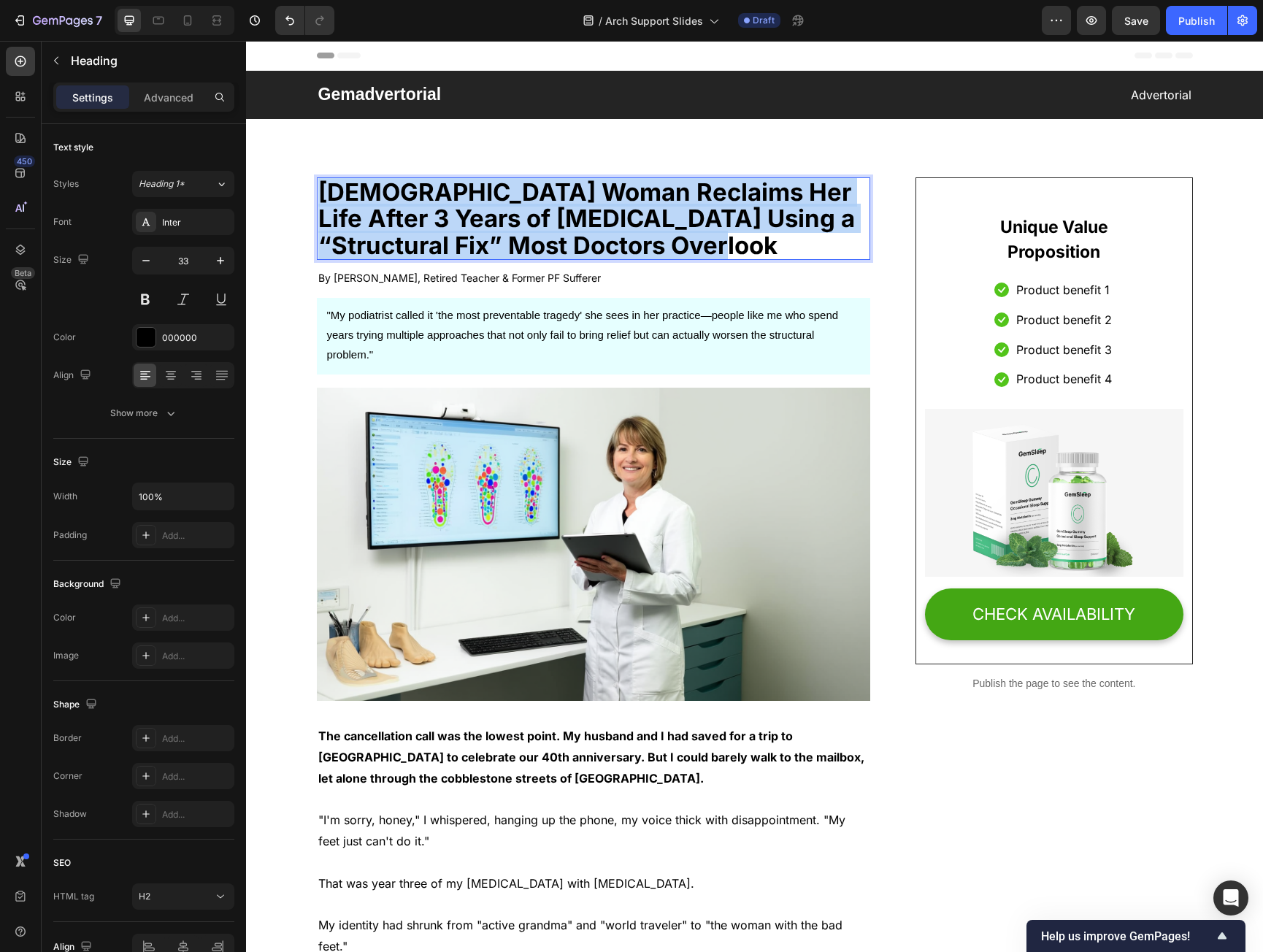
click at [550, 227] on strong "[DEMOGRAPHIC_DATA] Woman Reclaims Her Life After 3 Years of [MEDICAL_DATA] Usin…" at bounding box center [586, 218] width 536 height 83
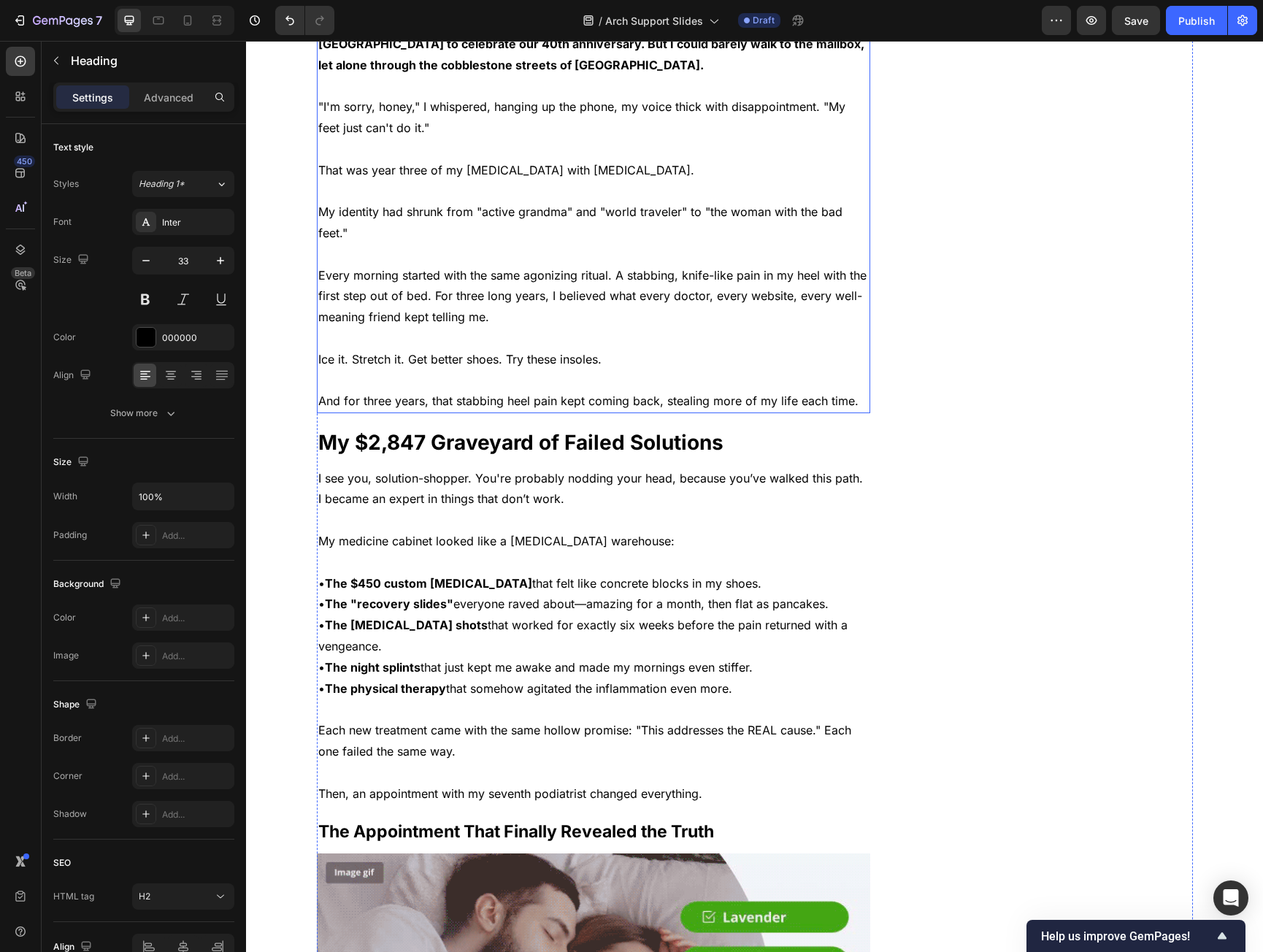
scroll to position [731, 0]
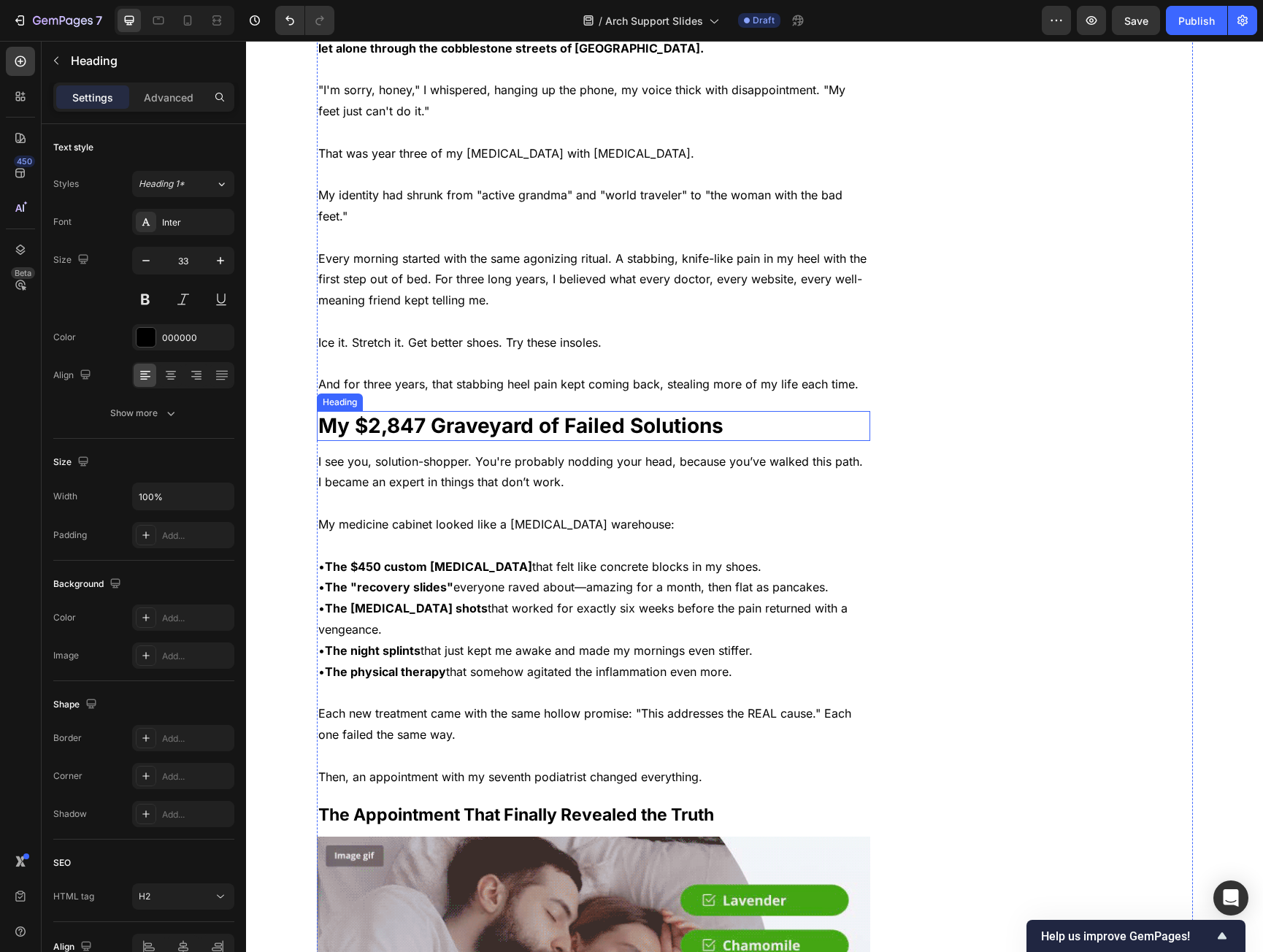
click at [513, 438] on p "My $2,847 Graveyard of Failed Solutions" at bounding box center [593, 425] width 551 height 26
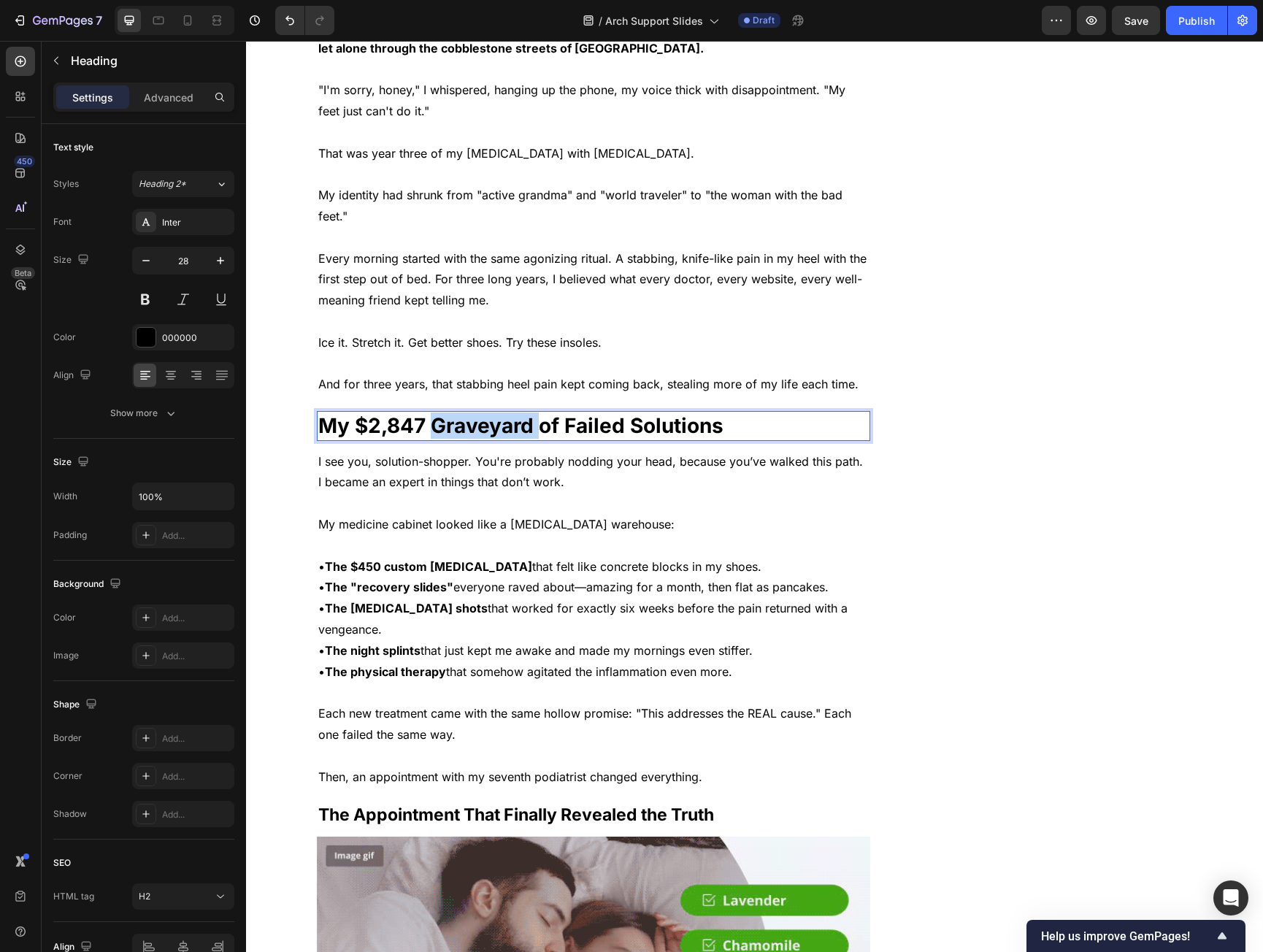
click at [520, 426] on p "My $2,847 Graveyard of Failed Solutions" at bounding box center [593, 425] width 551 height 26
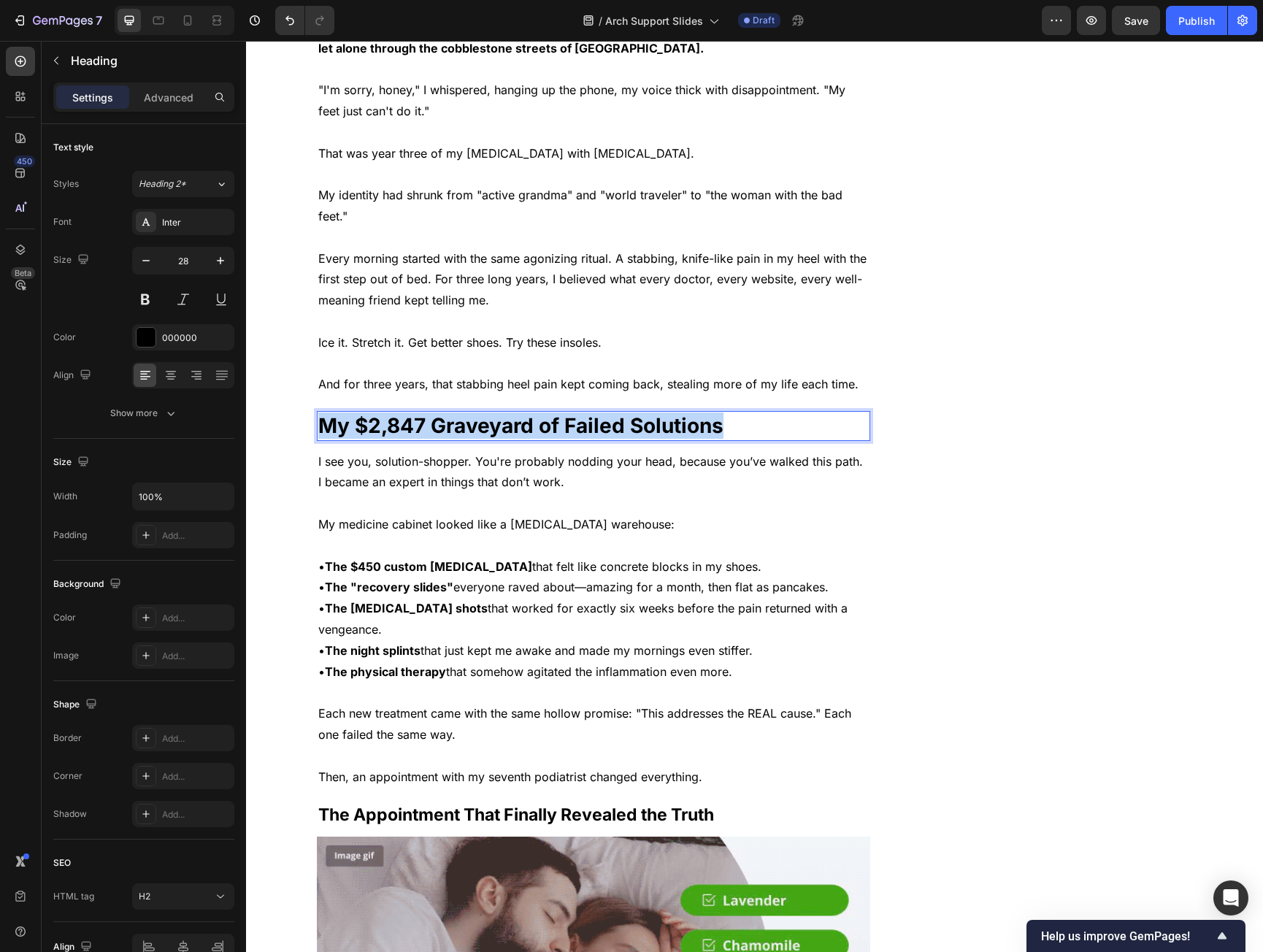
click at [520, 426] on p "My $2,847 Graveyard of Failed Solutions" at bounding box center [593, 425] width 551 height 26
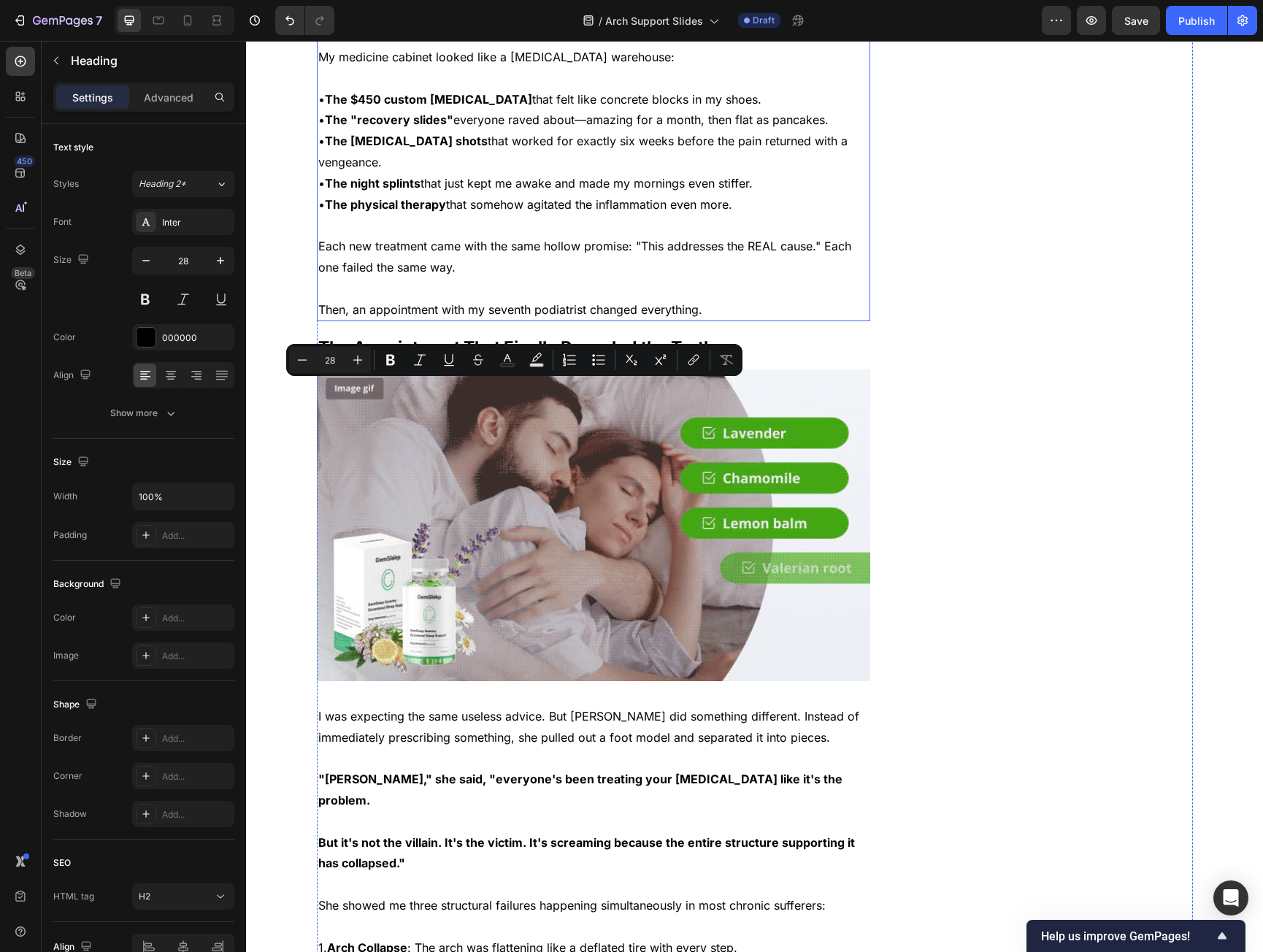
scroll to position [1242, 0]
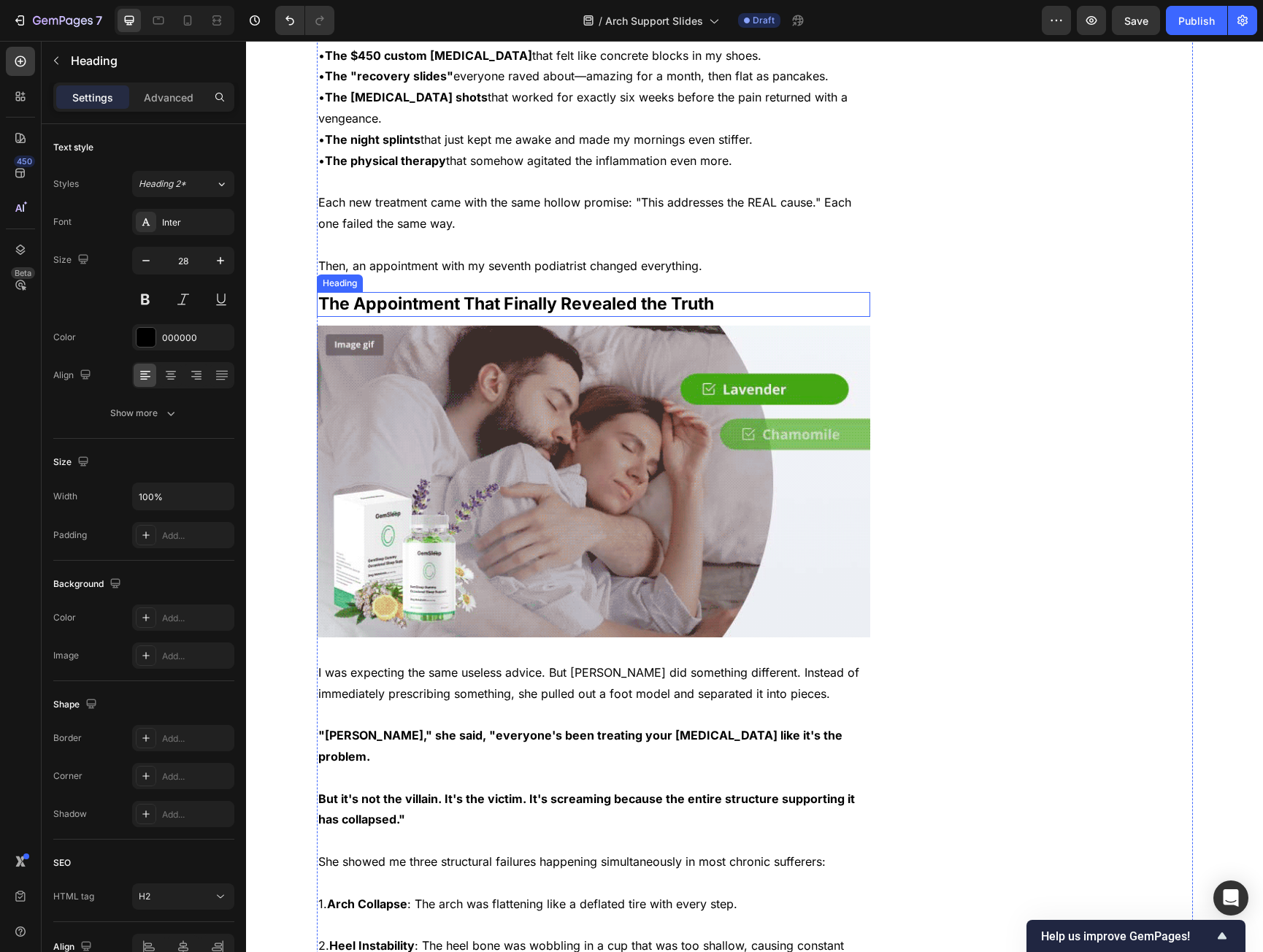
click at [502, 298] on strong "The Appointment That Finally Revealed the Truth" at bounding box center [516, 303] width 396 height 20
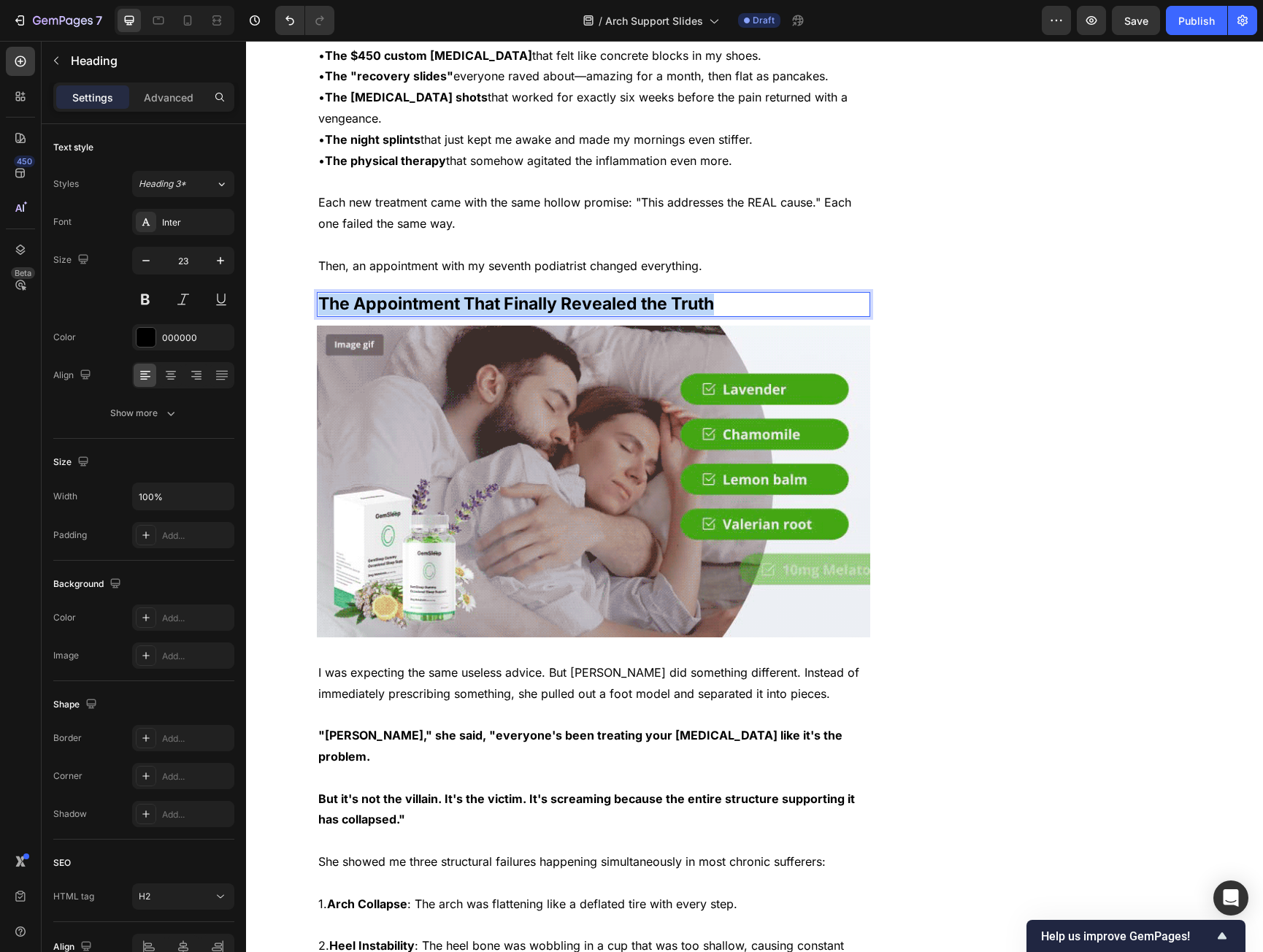
click at [502, 298] on strong "The Appointment That Finally Revealed the Truth" at bounding box center [516, 303] width 396 height 20
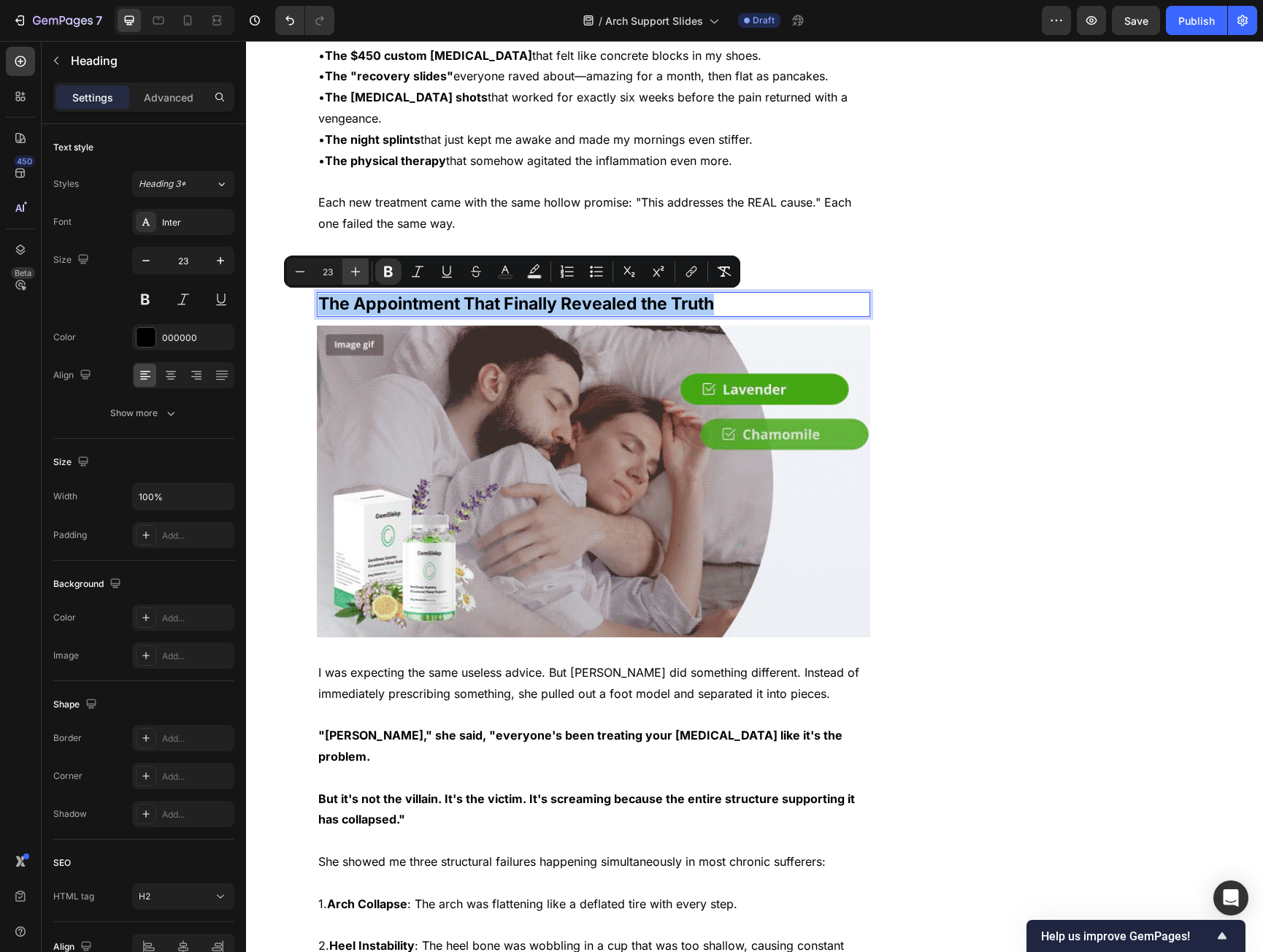
click at [361, 277] on icon "Editor contextual toolbar" at bounding box center [355, 271] width 15 height 15
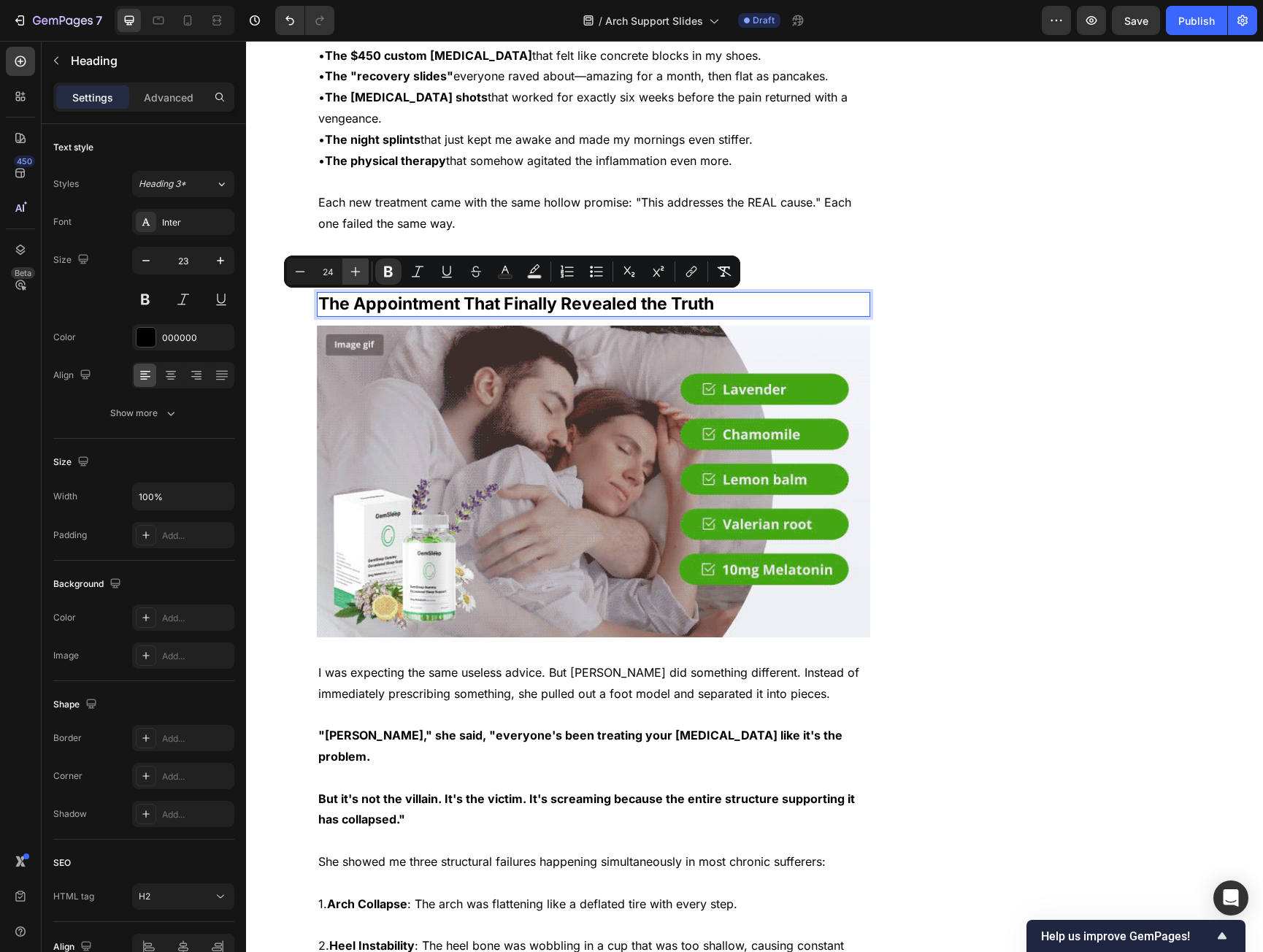
click at [360, 277] on icon "Editor contextual toolbar" at bounding box center [355, 271] width 15 height 15
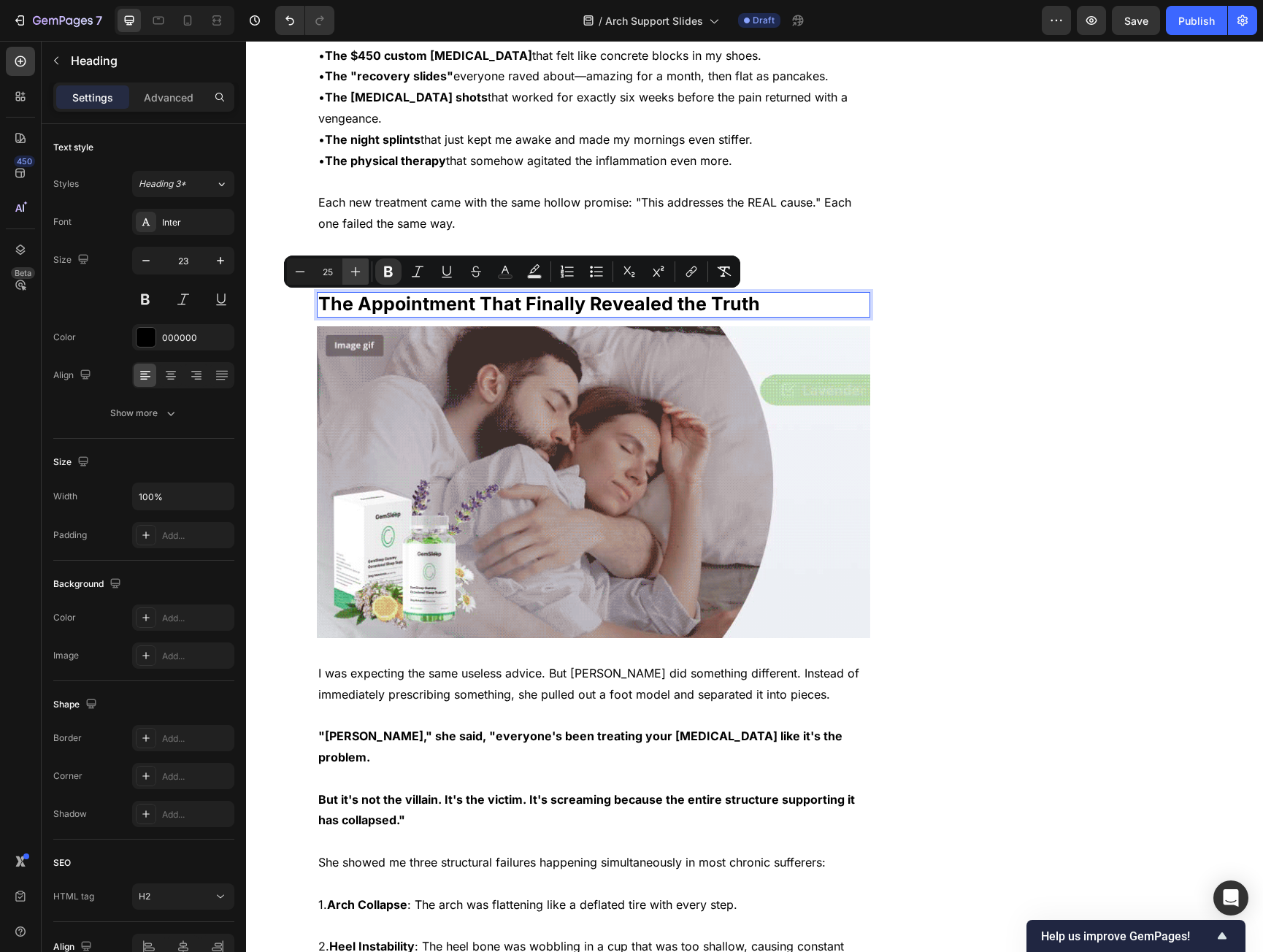
click at [360, 277] on icon "Editor contextual toolbar" at bounding box center [355, 271] width 15 height 15
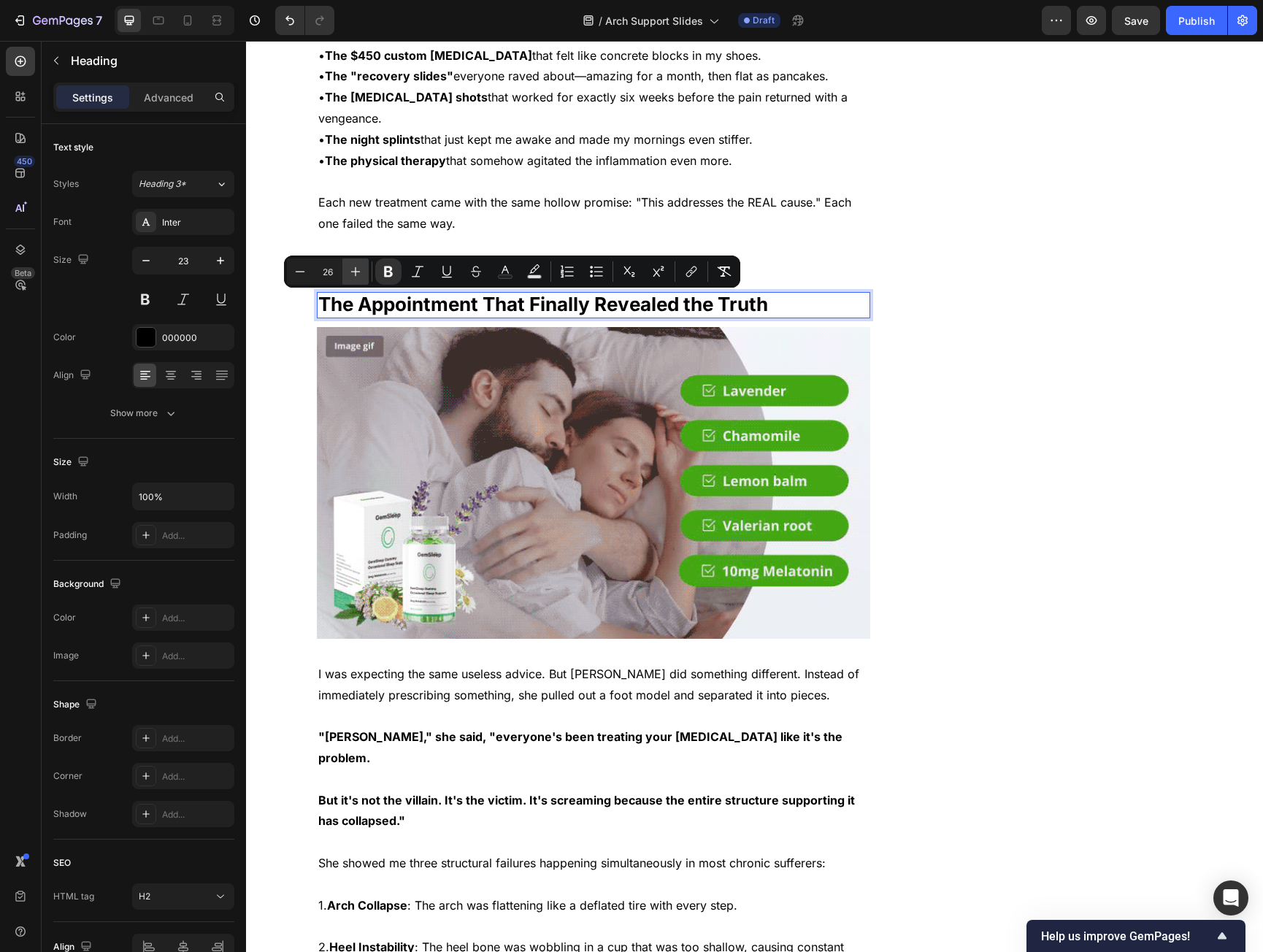
click at [360, 277] on icon "Editor contextual toolbar" at bounding box center [355, 271] width 15 height 15
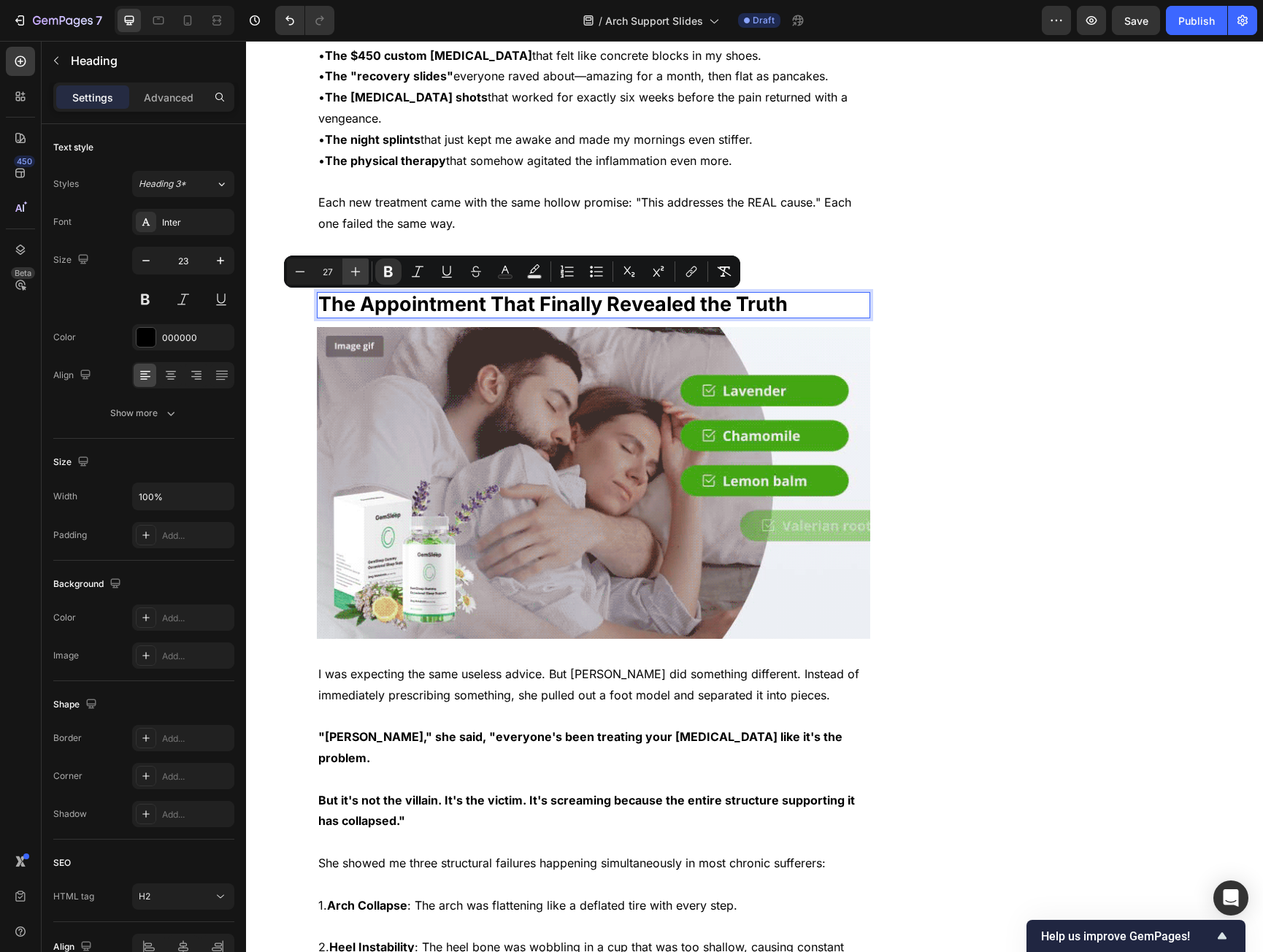
click at [360, 277] on icon "Editor contextual toolbar" at bounding box center [355, 271] width 15 height 15
type input "28"
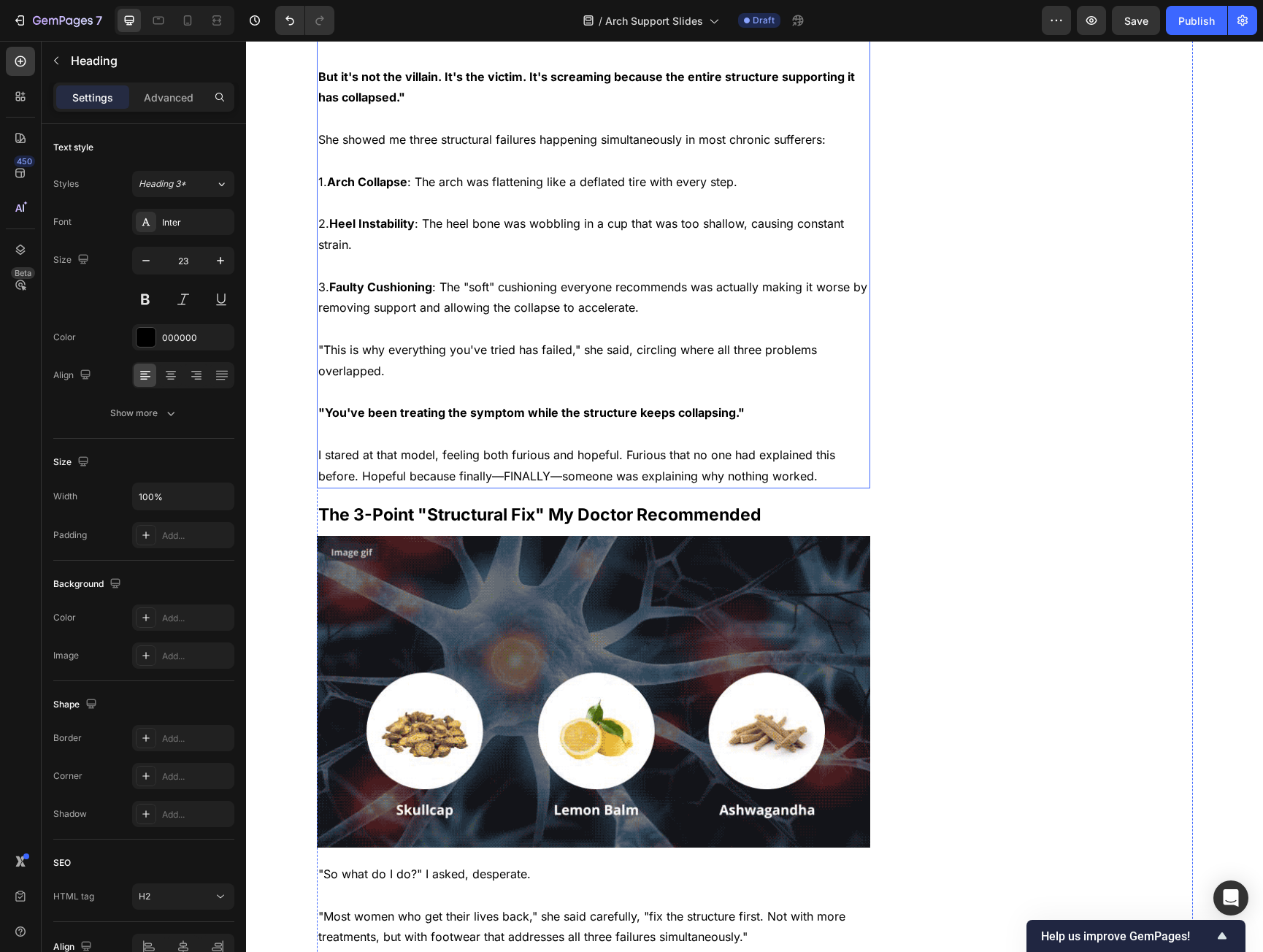
scroll to position [1972, 0]
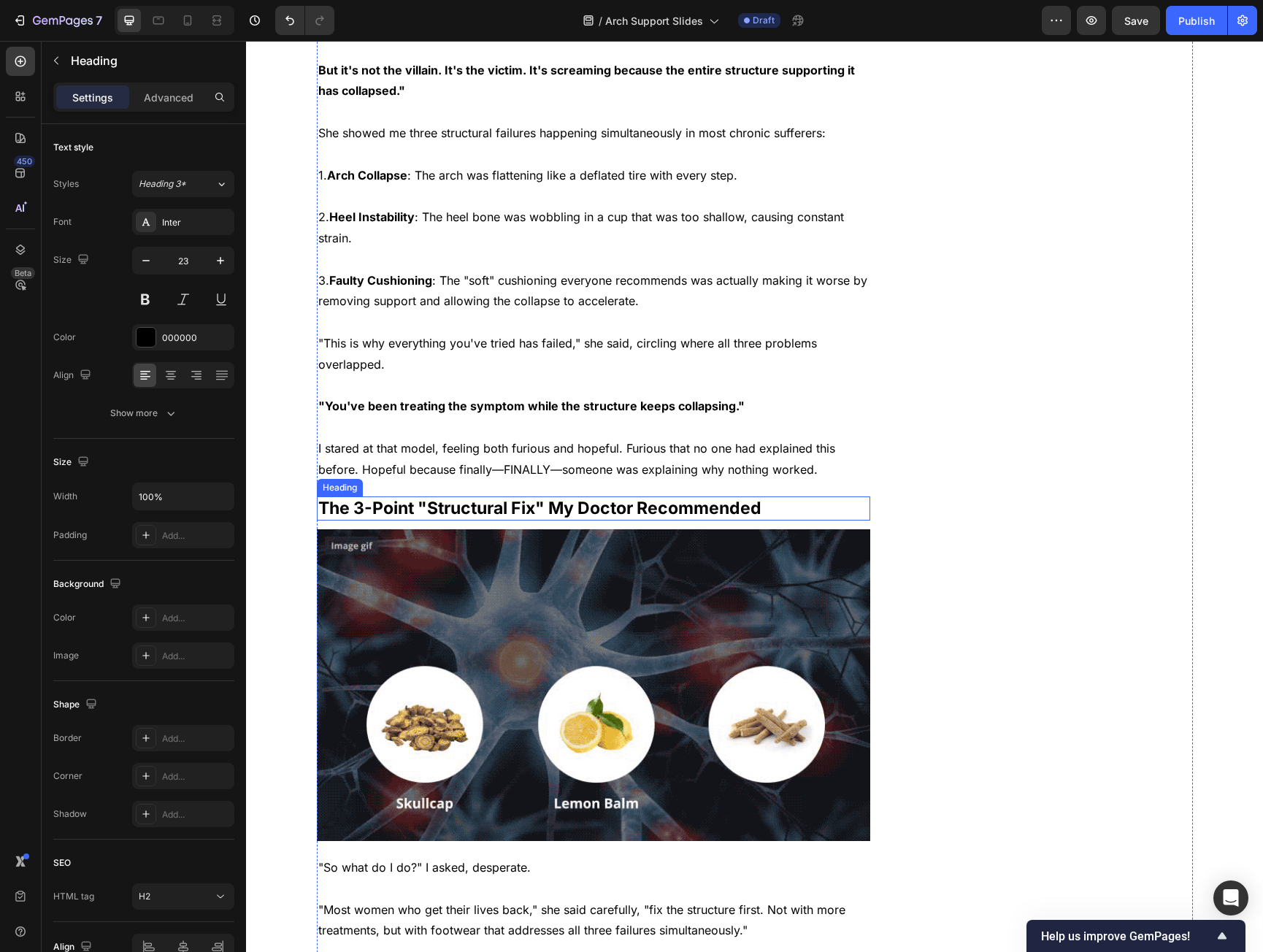
click at [471, 498] on p "The 3-Point "Structural Fix" My Doctor Recommended" at bounding box center [593, 509] width 551 height 21
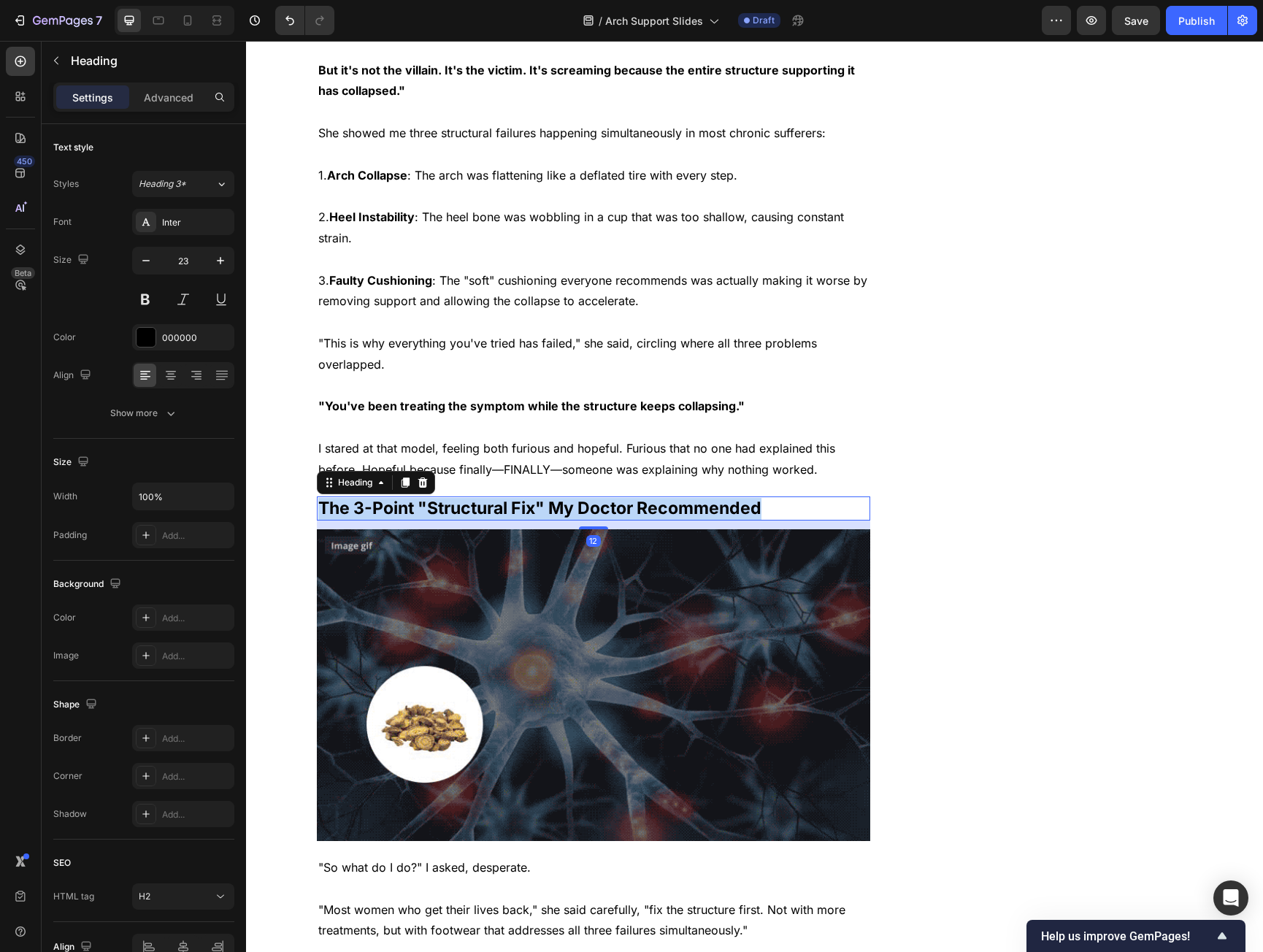
click at [471, 498] on p "The 3-Point "Structural Fix" My Doctor Recommended" at bounding box center [593, 509] width 551 height 21
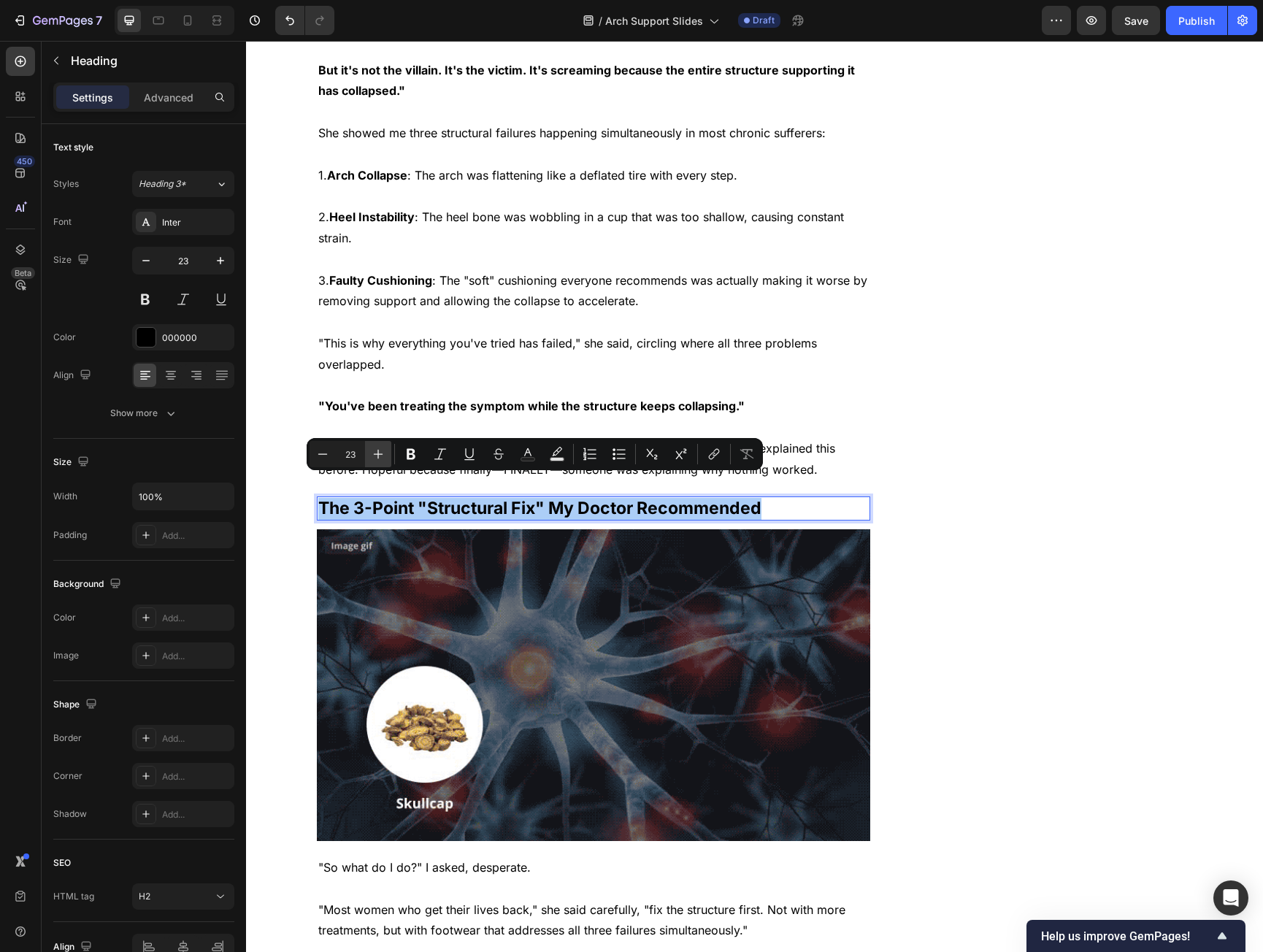
click at [377, 459] on icon "Editor contextual toolbar" at bounding box center [377, 454] width 15 height 15
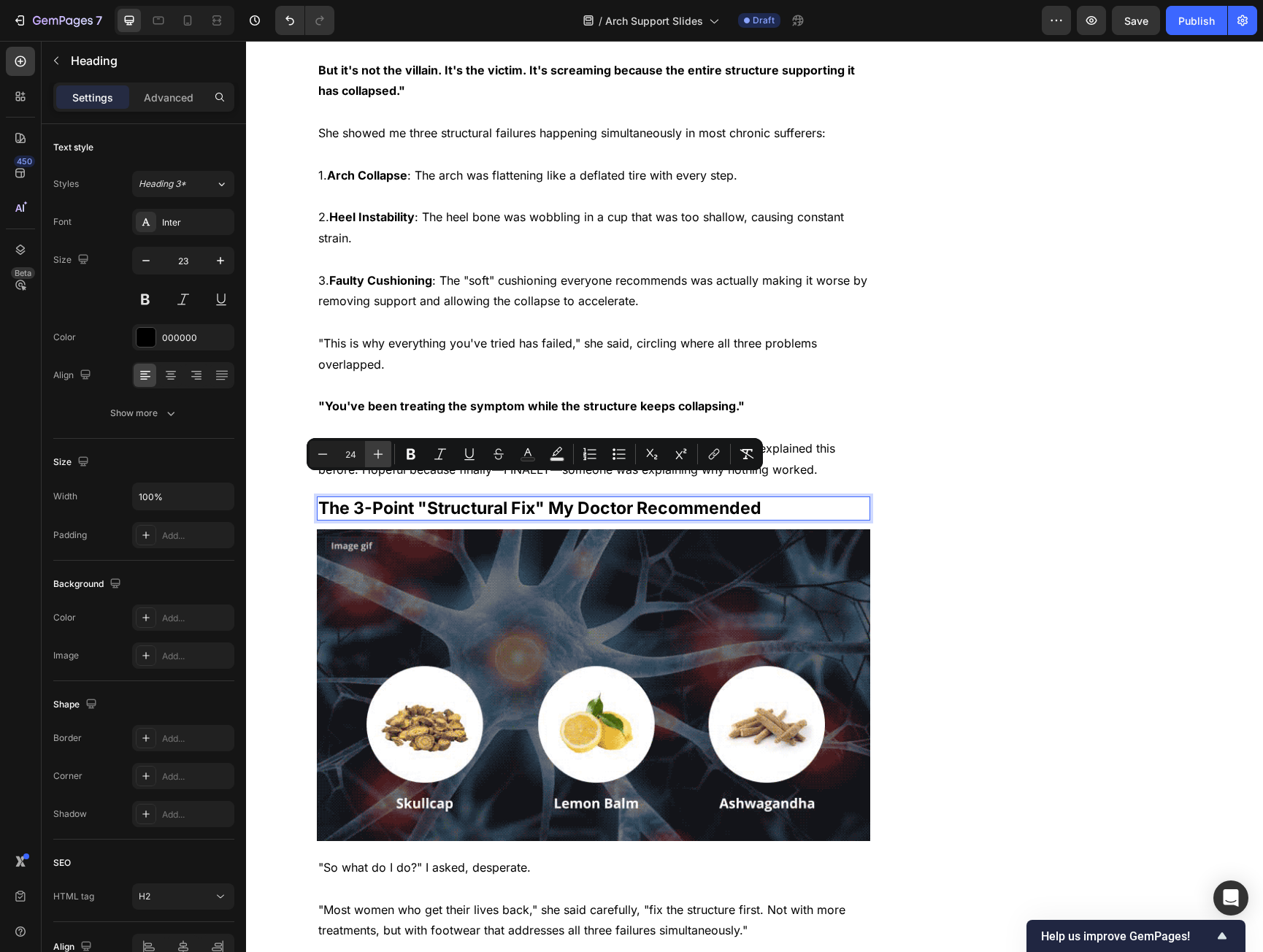
click at [377, 459] on icon "Editor contextual toolbar" at bounding box center [377, 454] width 15 height 15
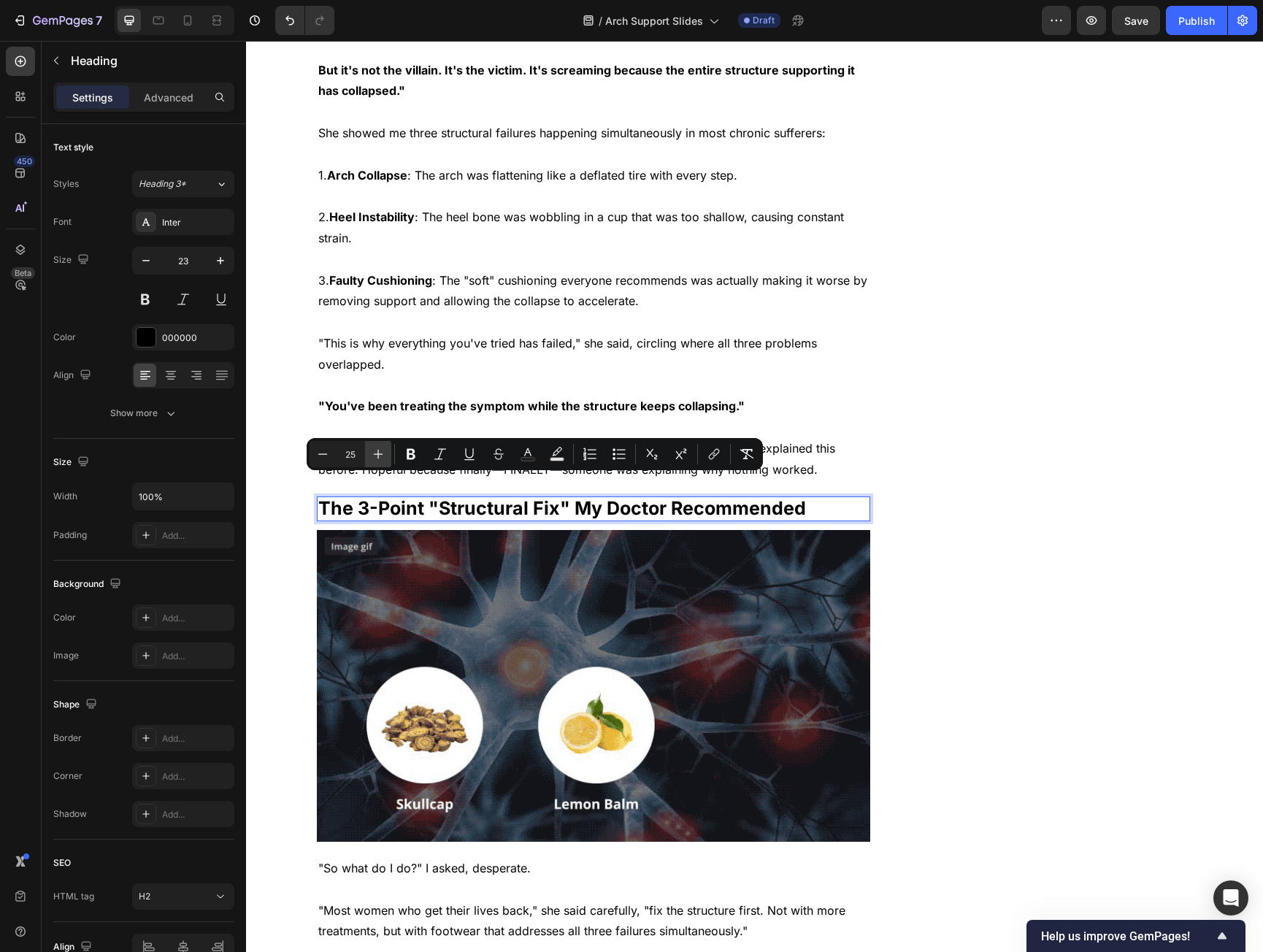
click at [377, 459] on icon "Editor contextual toolbar" at bounding box center [377, 454] width 15 height 15
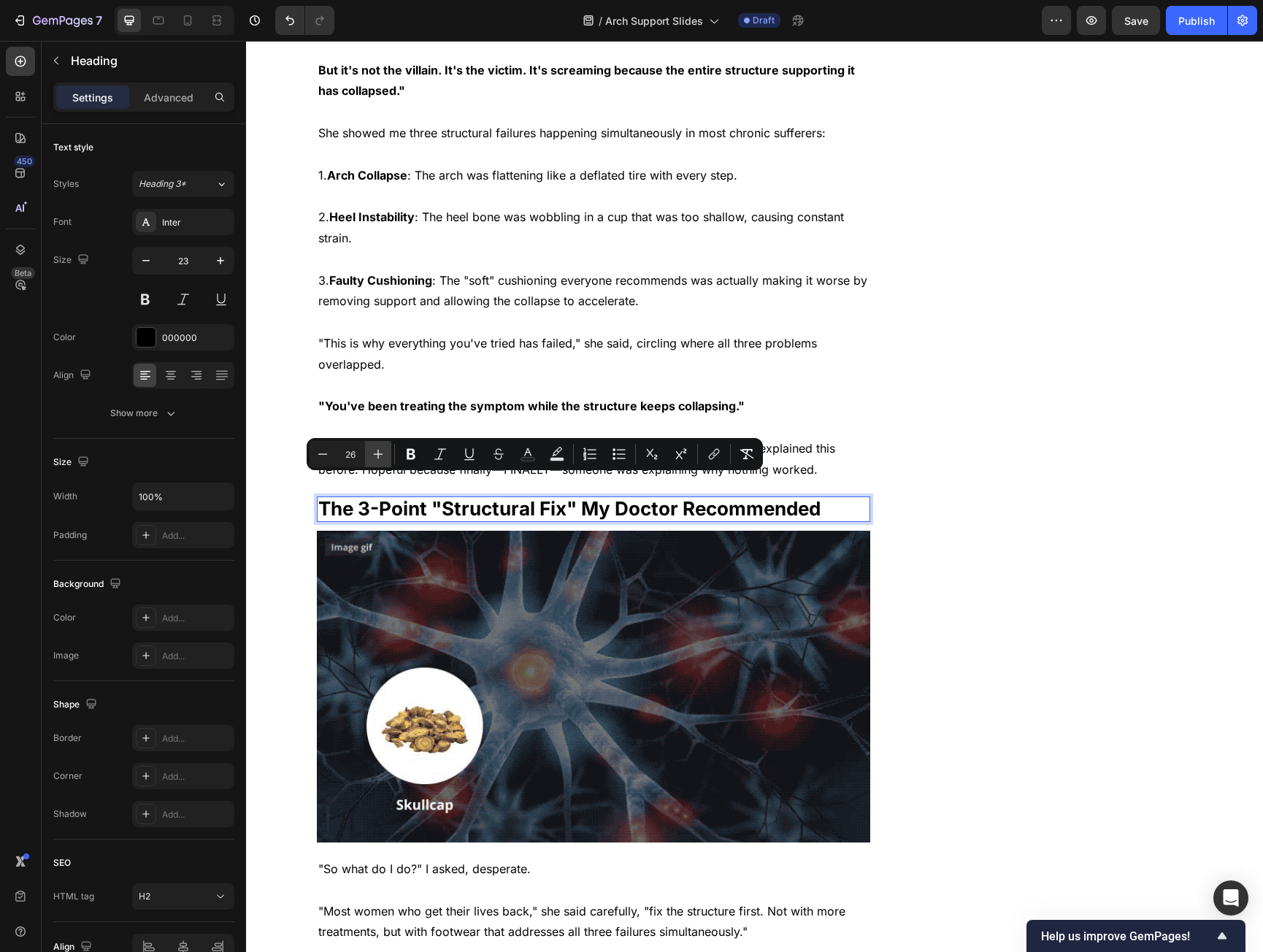
click at [377, 459] on icon "Editor contextual toolbar" at bounding box center [377, 454] width 15 height 15
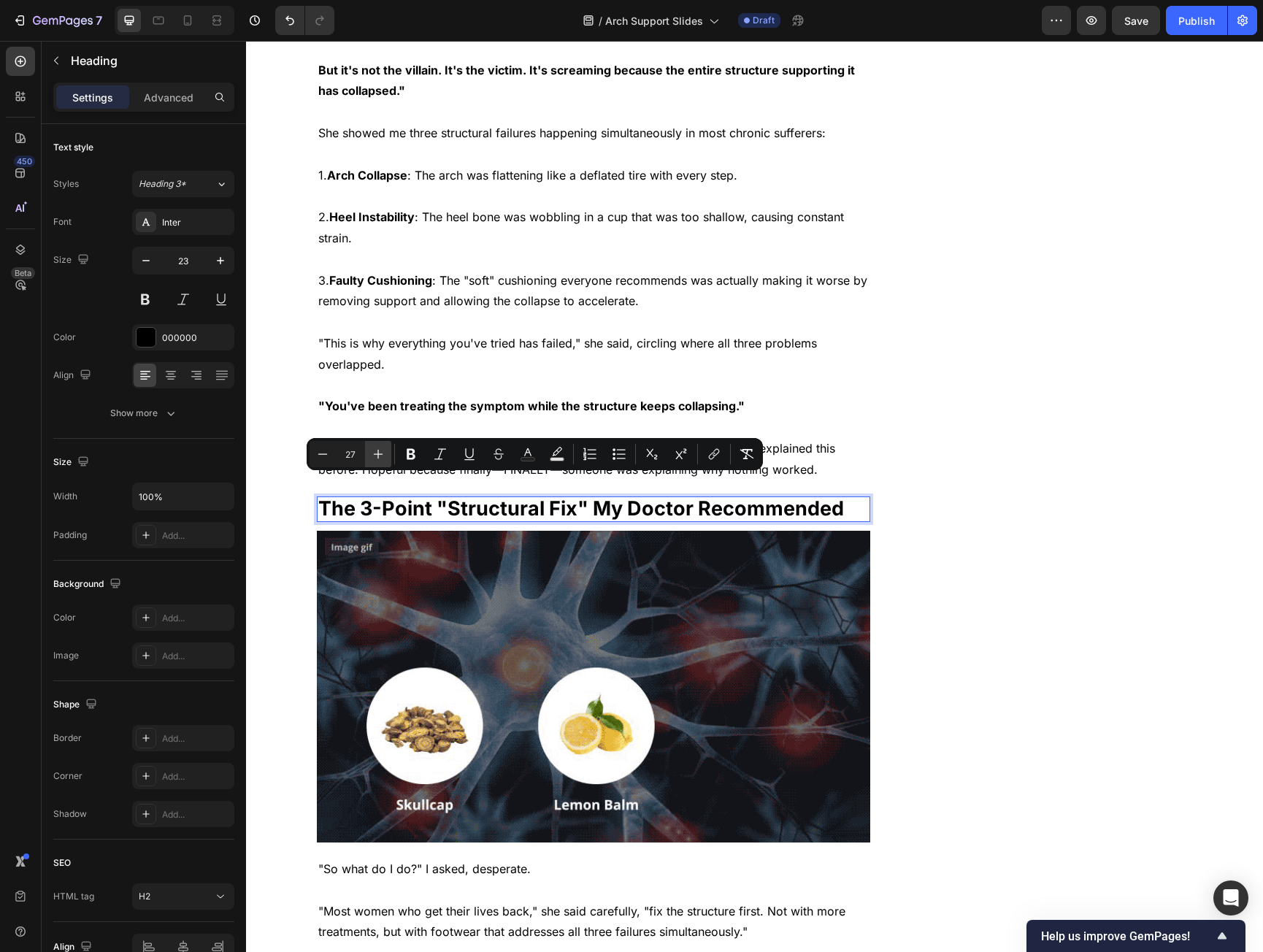
click at [377, 459] on icon "Editor contextual toolbar" at bounding box center [377, 454] width 15 height 15
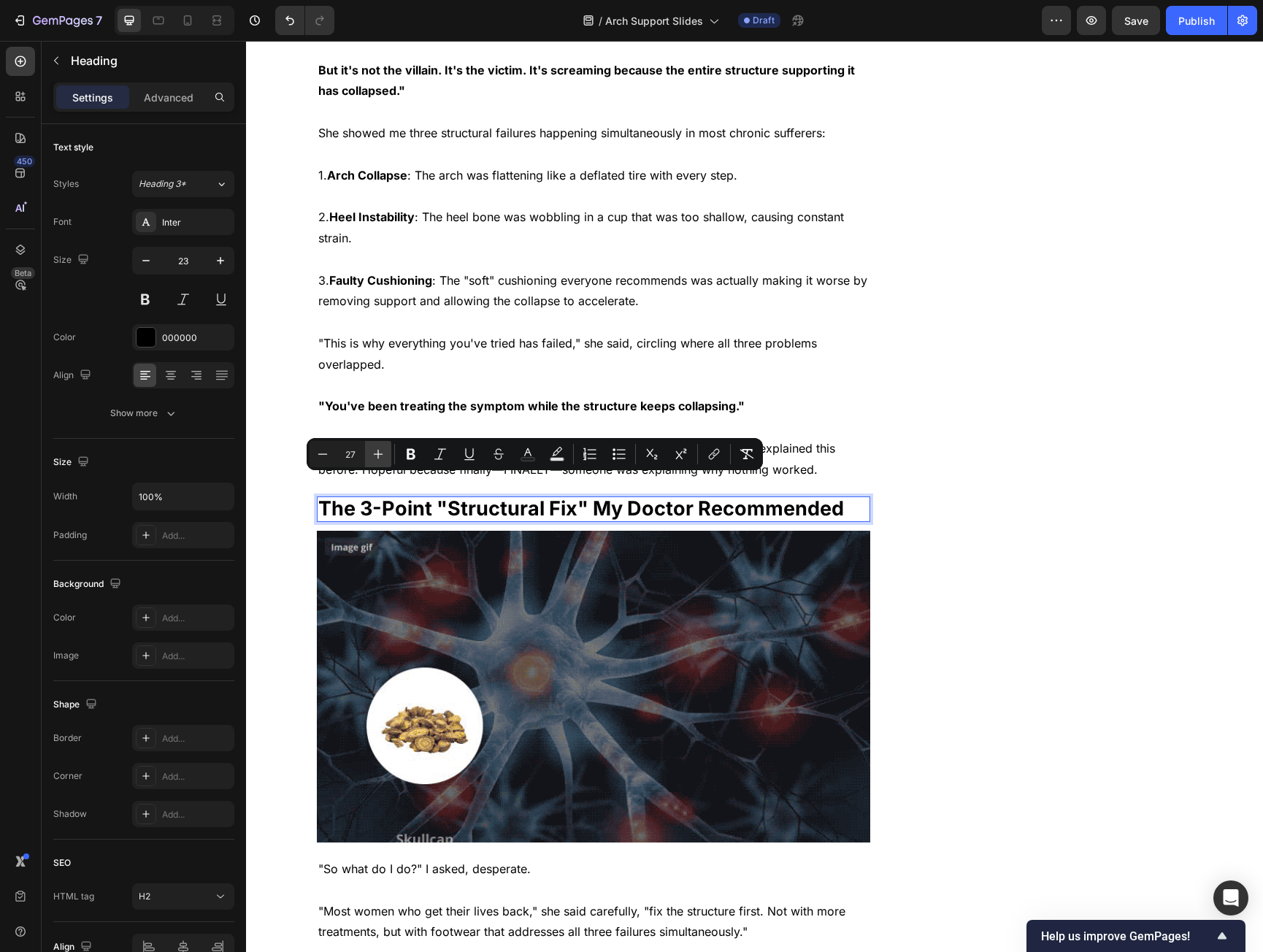
type input "28"
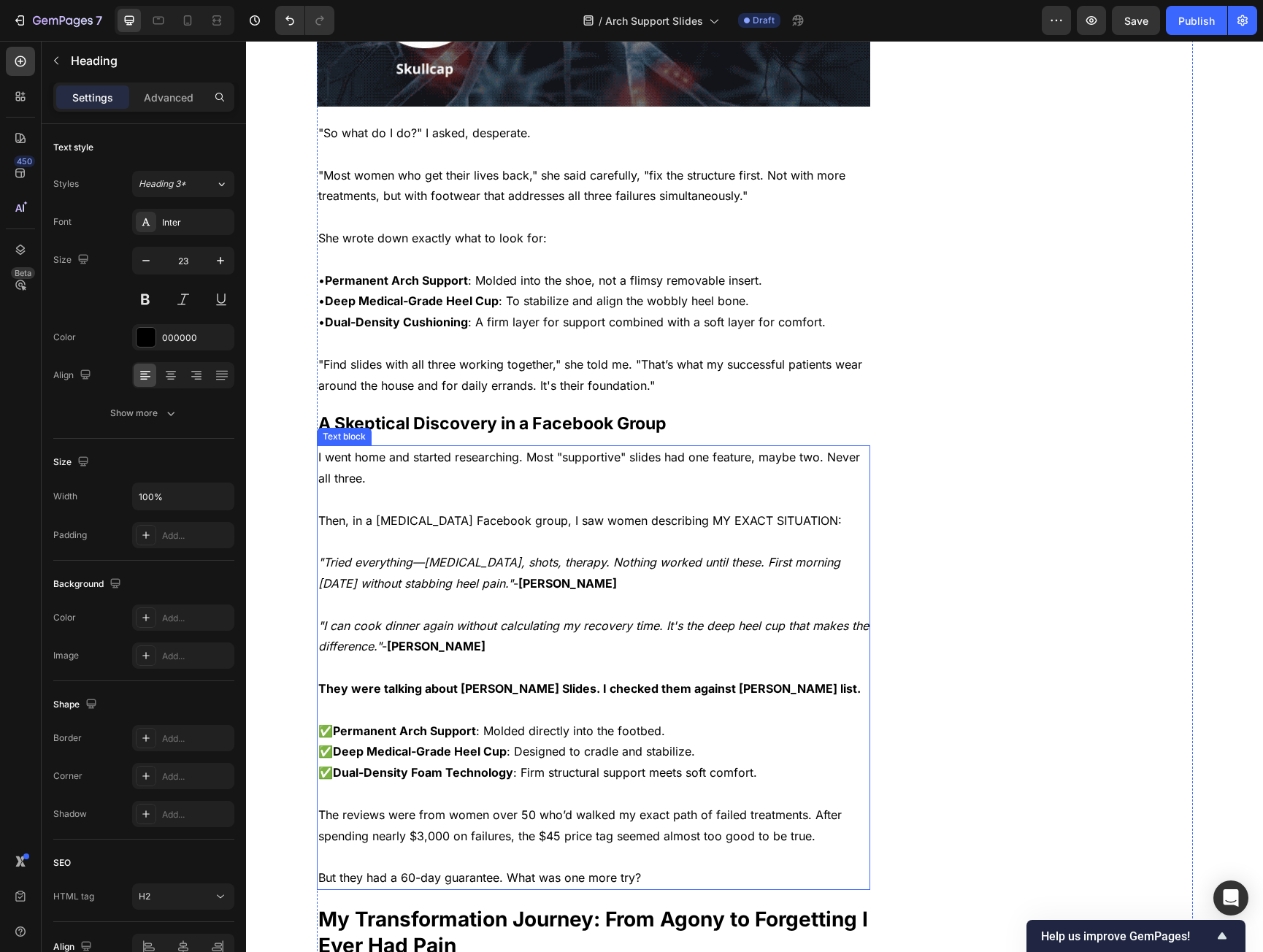
scroll to position [2776, 0]
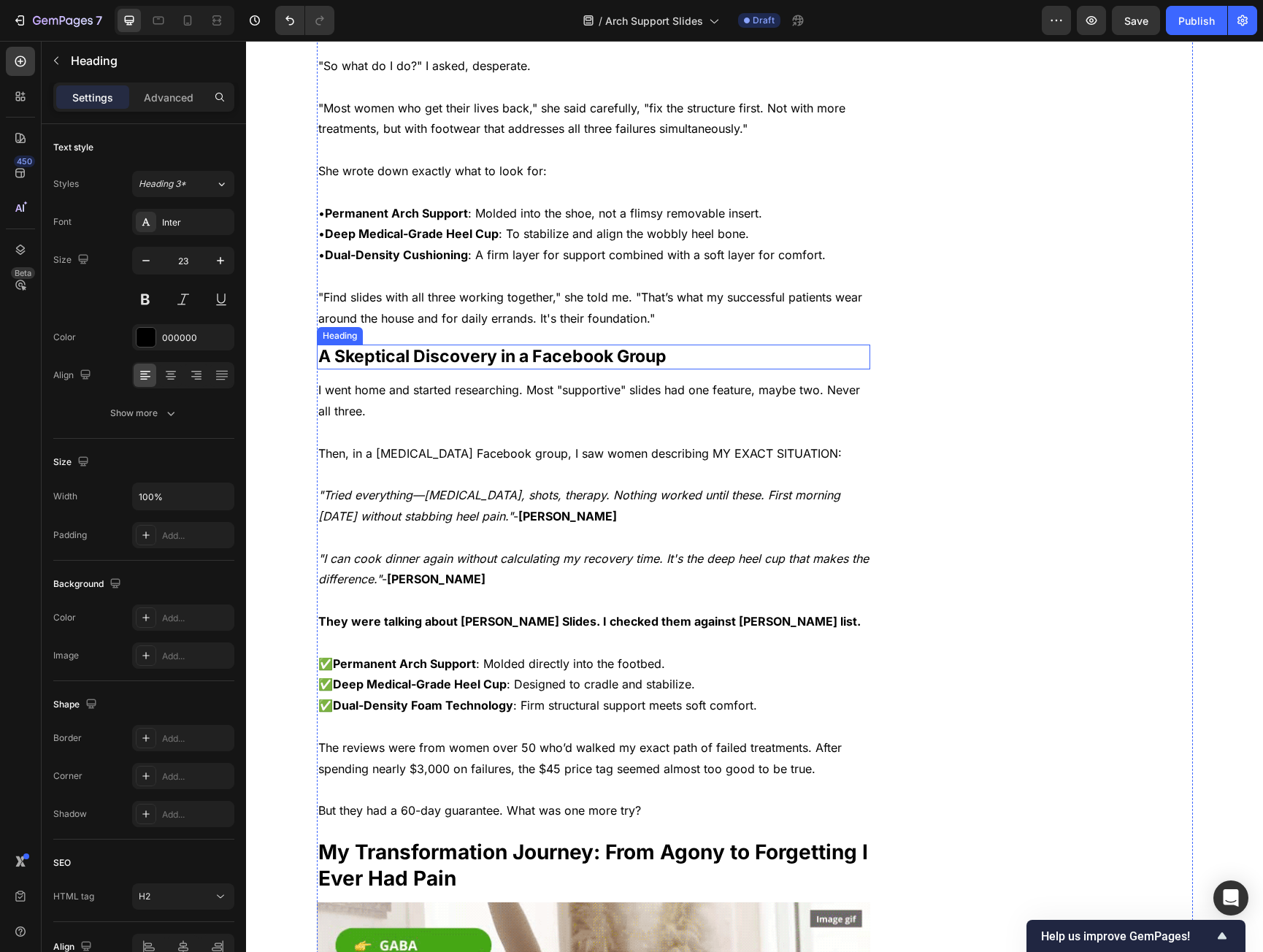
click at [474, 346] on p "A Skeptical Discovery in a Facebook Group" at bounding box center [593, 357] width 551 height 21
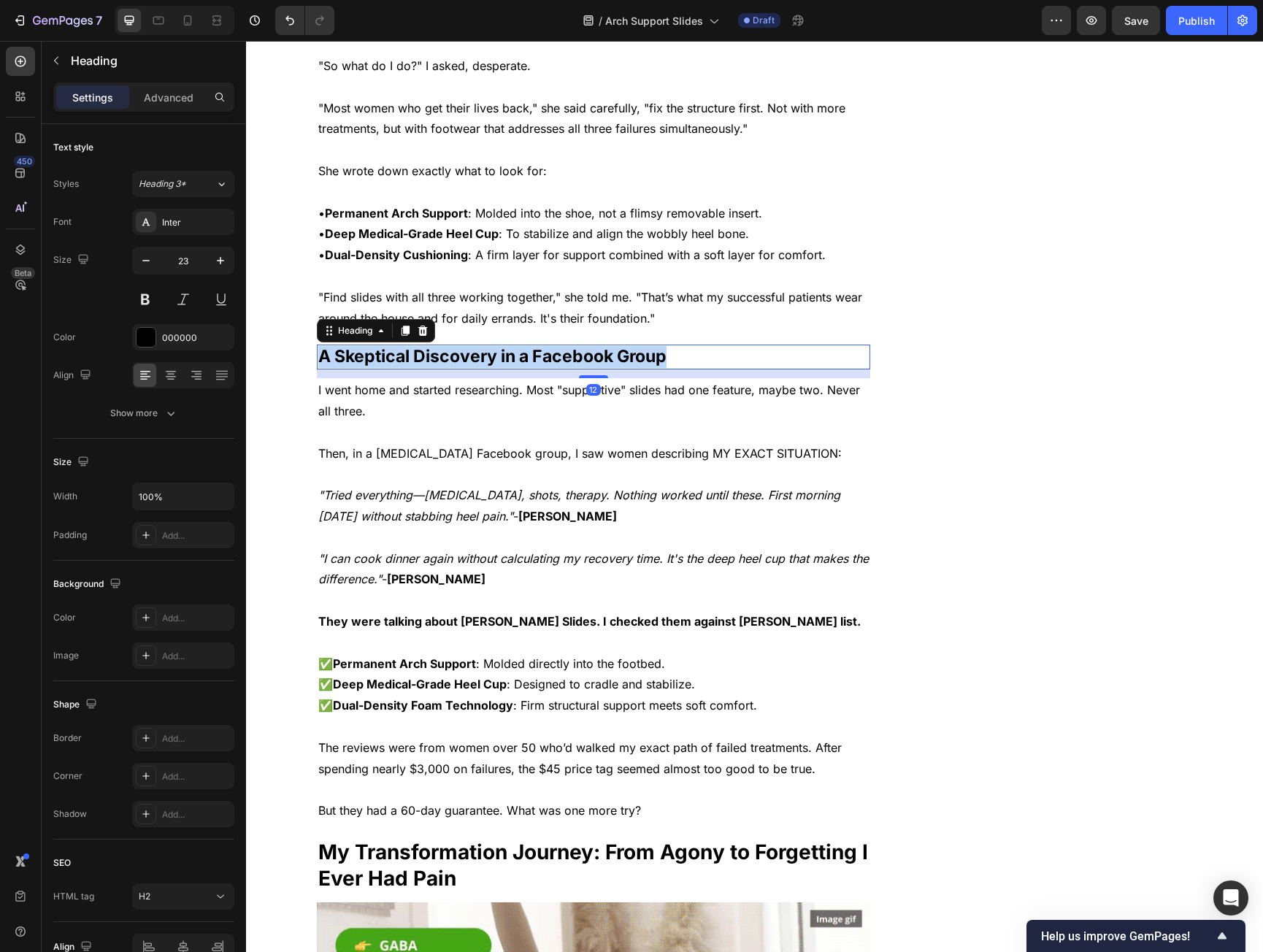
click at [474, 346] on p "A Skeptical Discovery in a Facebook Group" at bounding box center [593, 357] width 551 height 21
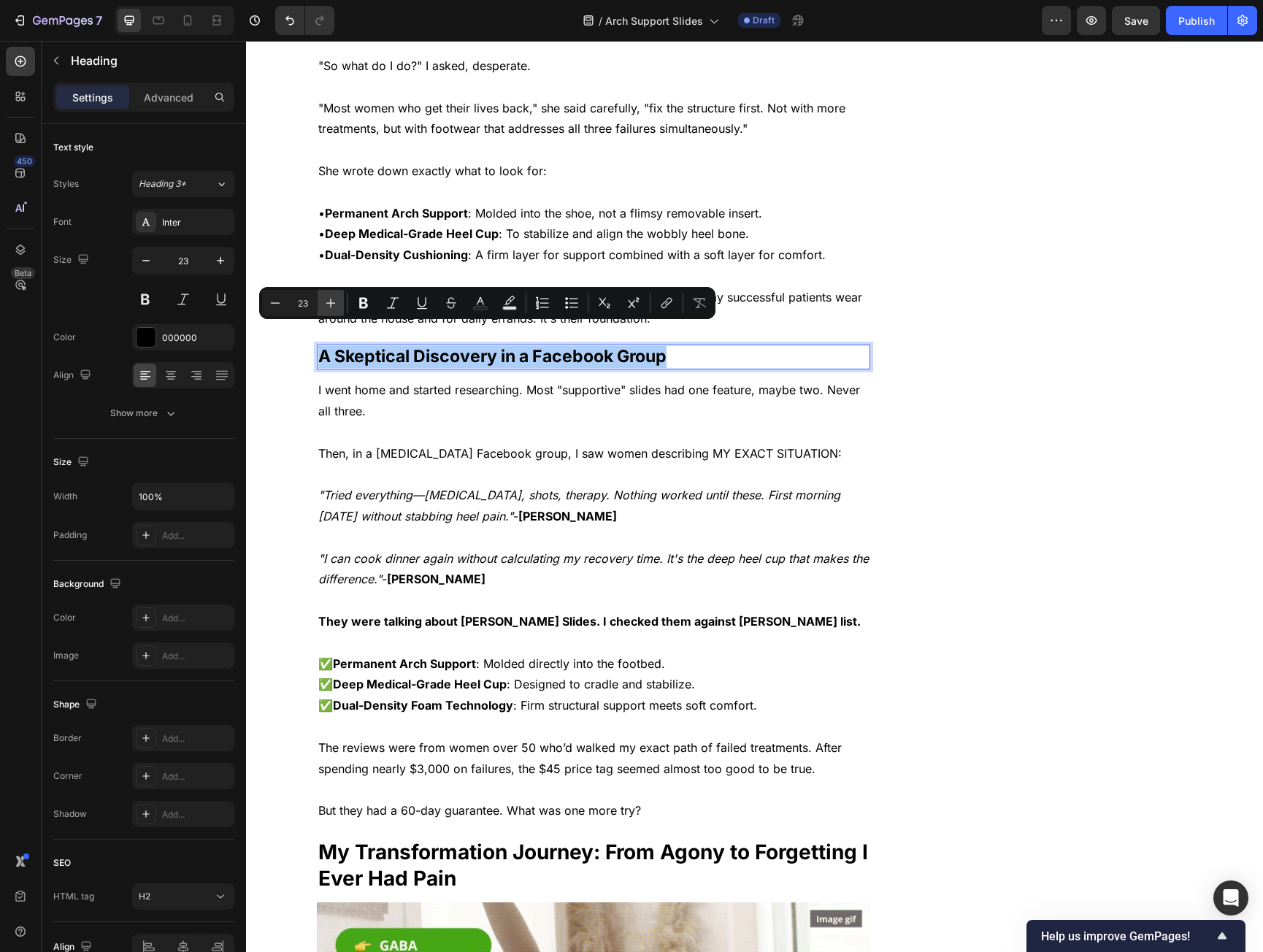
click at [333, 296] on icon "Editor contextual toolbar" at bounding box center [331, 302] width 15 height 15
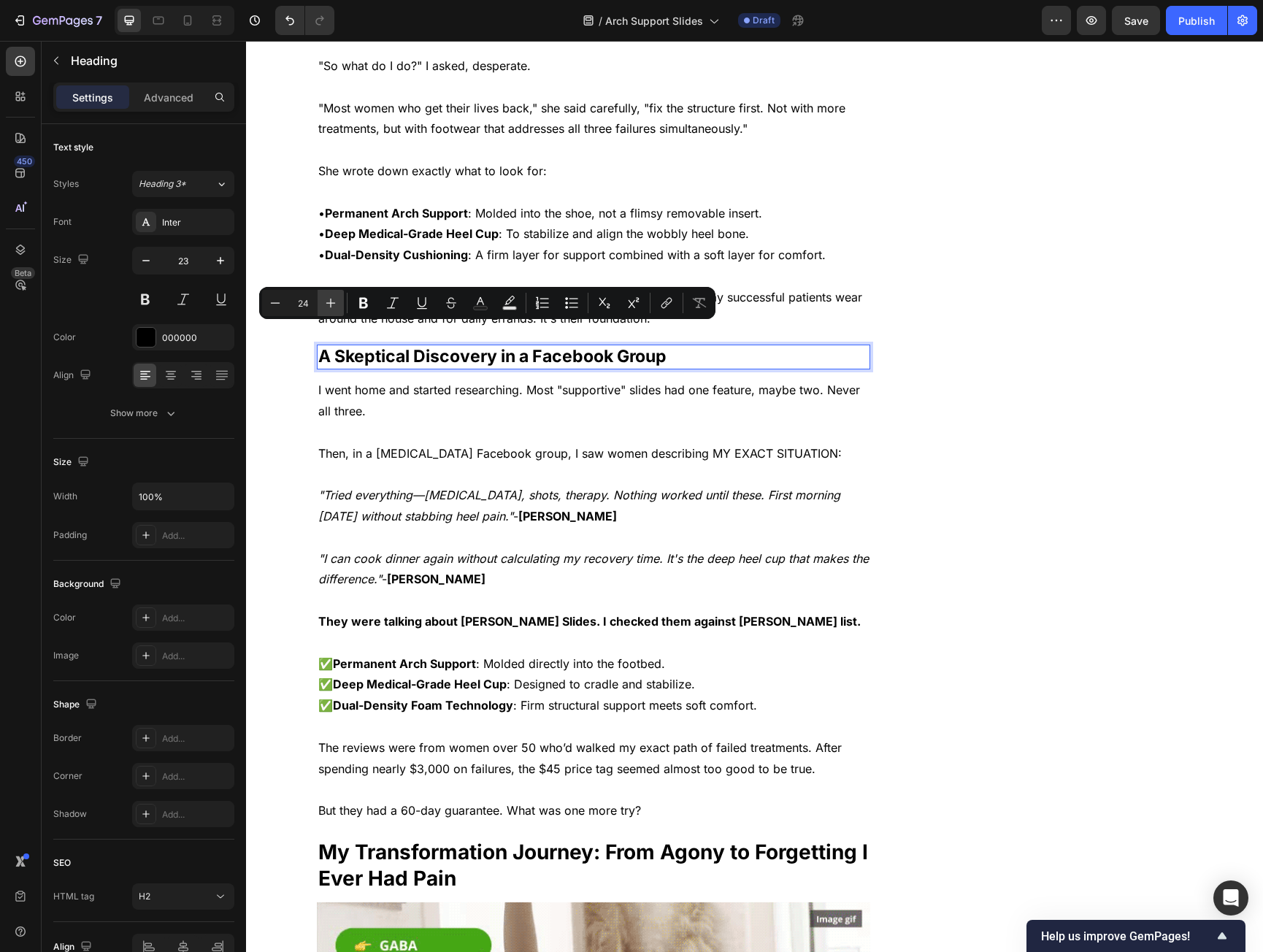
click at [333, 296] on icon "Editor contextual toolbar" at bounding box center [331, 302] width 15 height 15
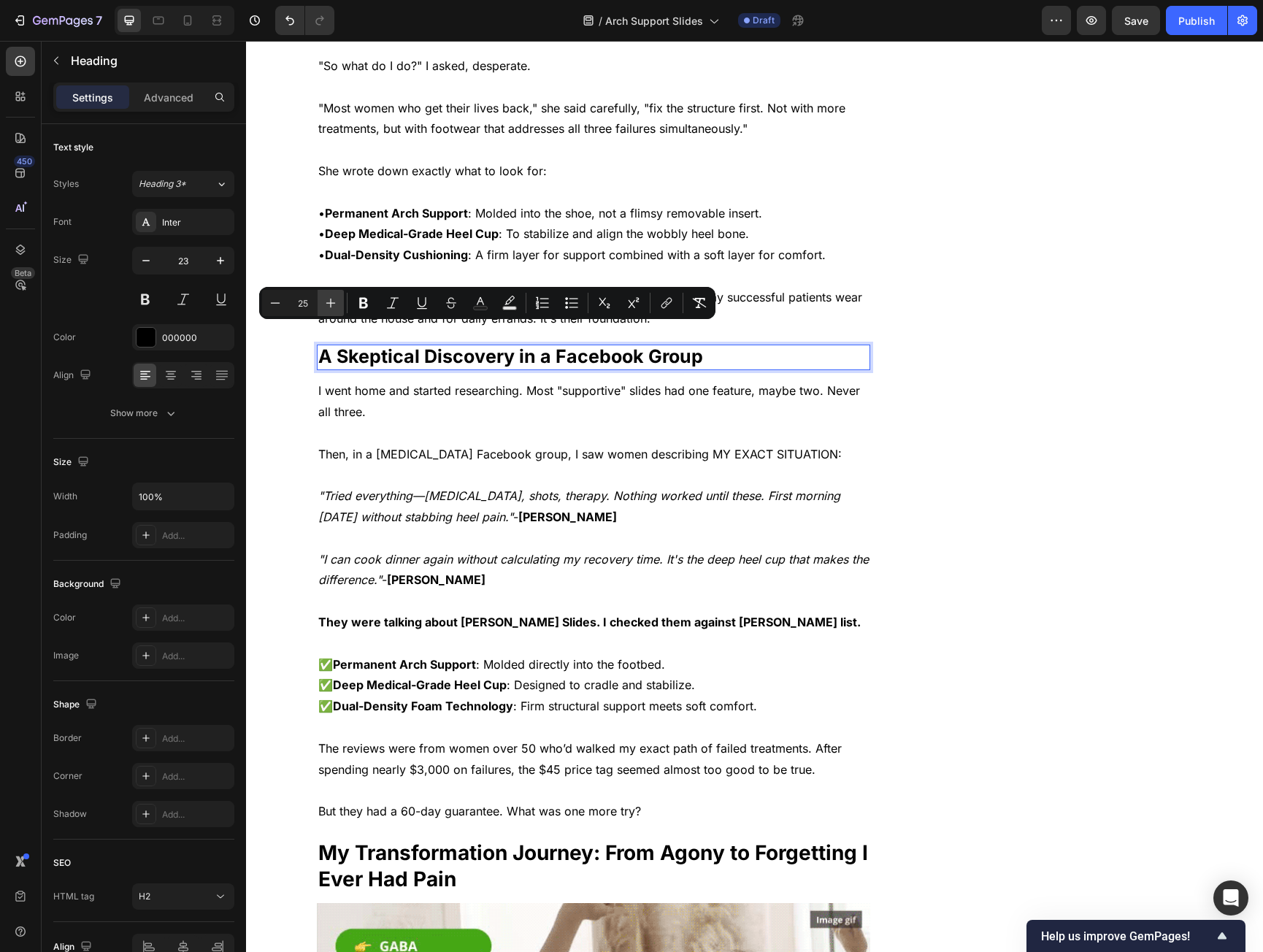
click at [333, 296] on icon "Editor contextual toolbar" at bounding box center [331, 302] width 15 height 15
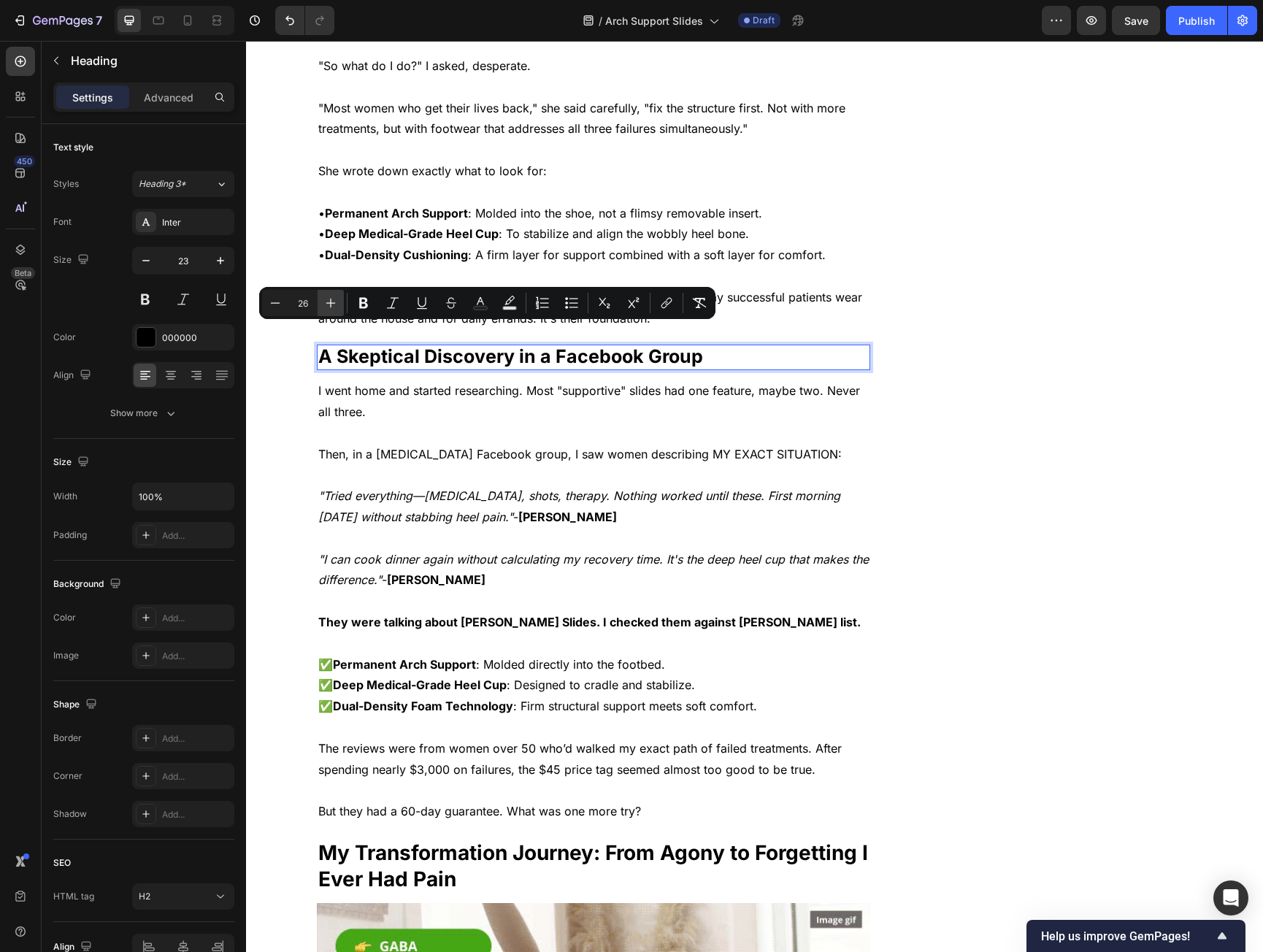
click at [333, 296] on icon "Editor contextual toolbar" at bounding box center [331, 302] width 15 height 15
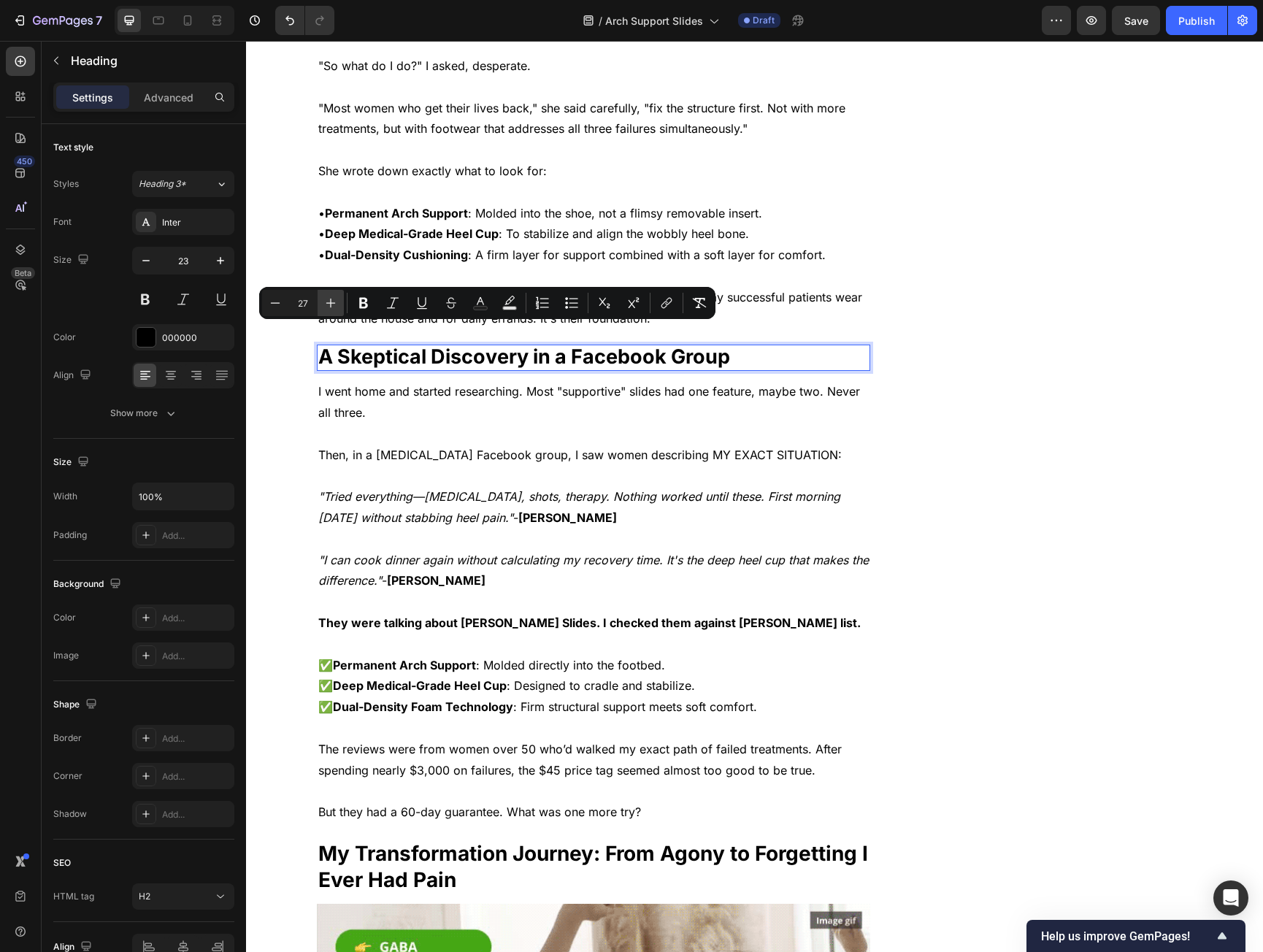
click at [333, 296] on icon "Editor contextual toolbar" at bounding box center [331, 302] width 15 height 15
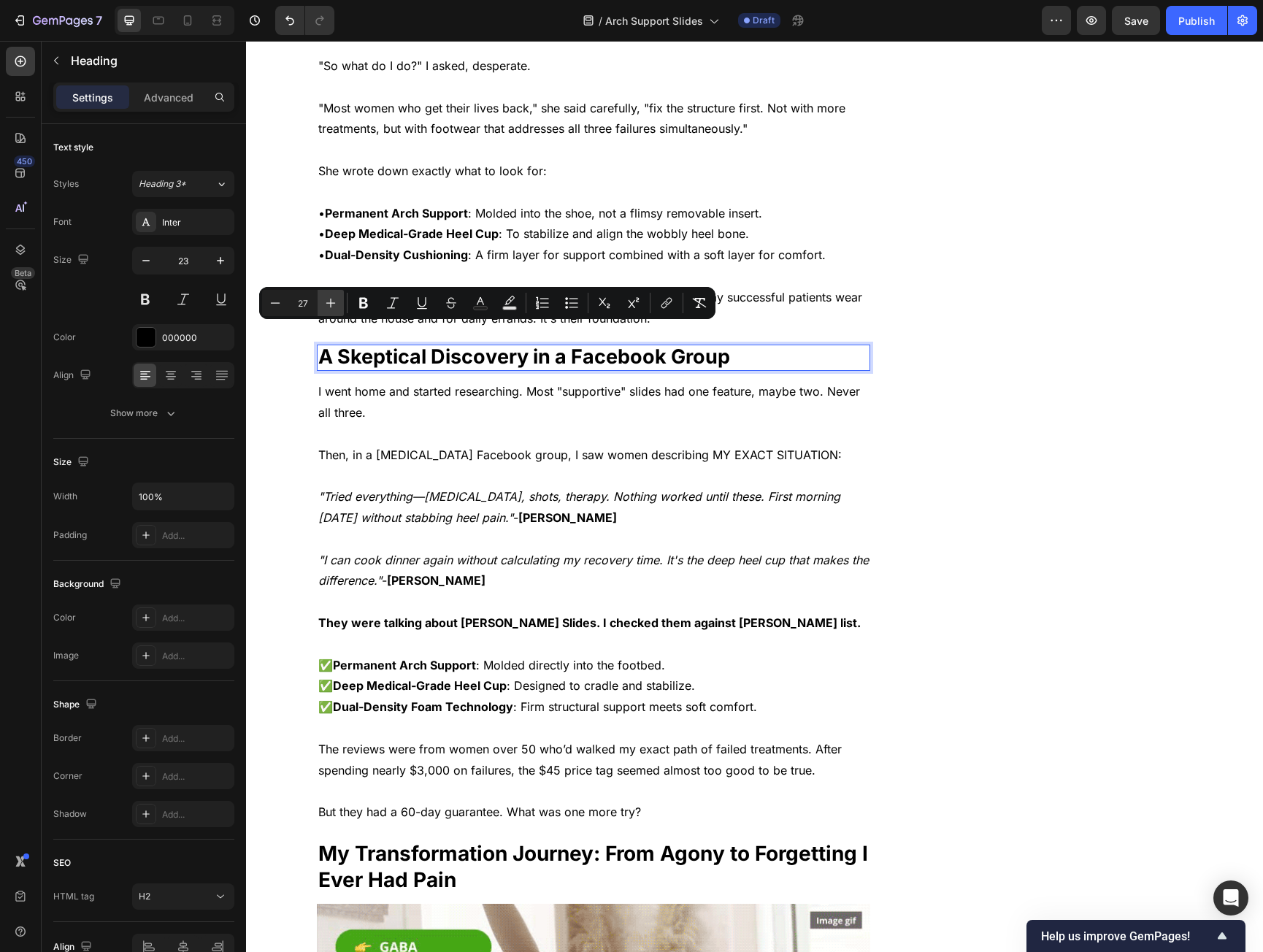
type input "28"
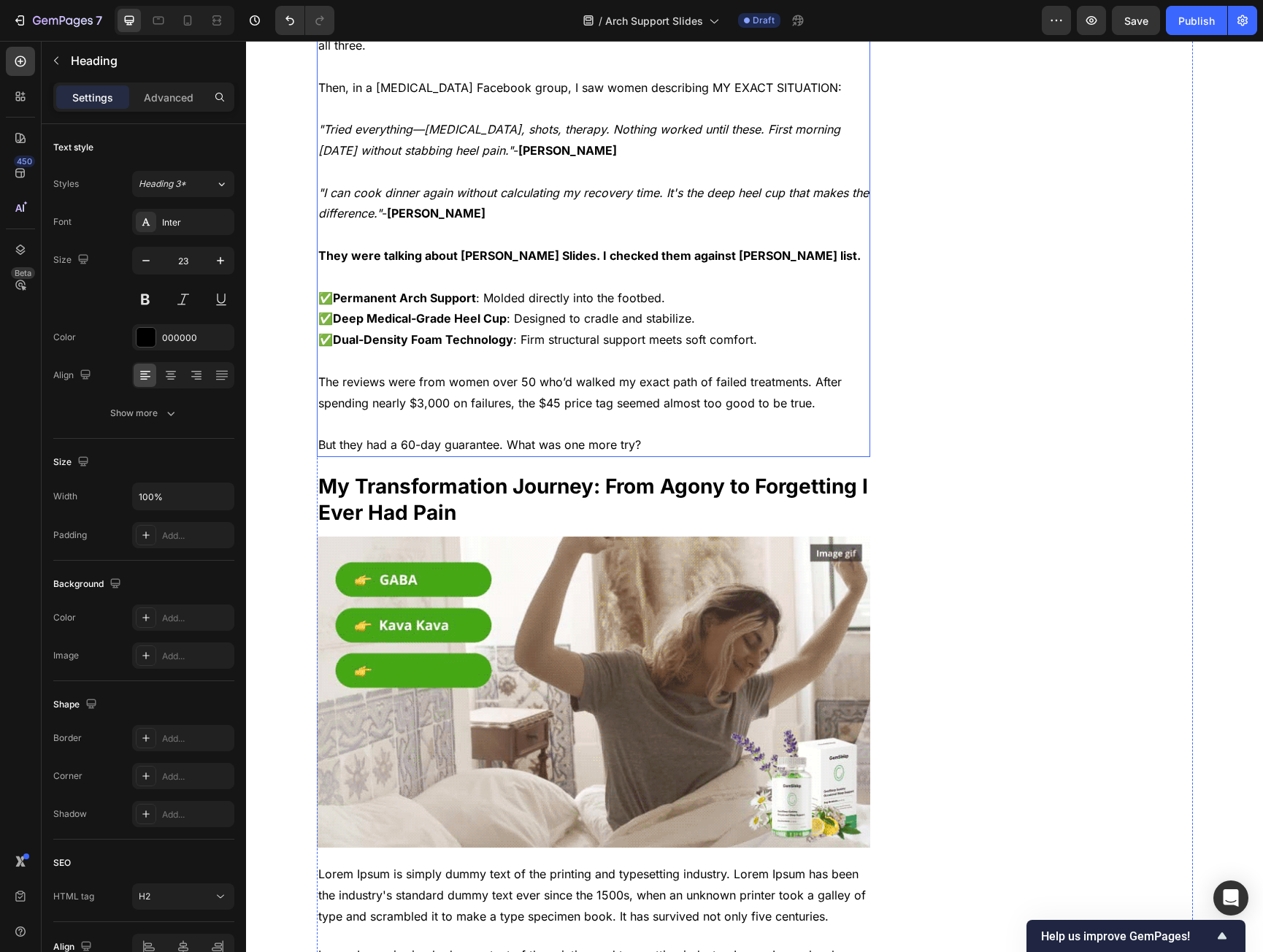
scroll to position [3214, 0]
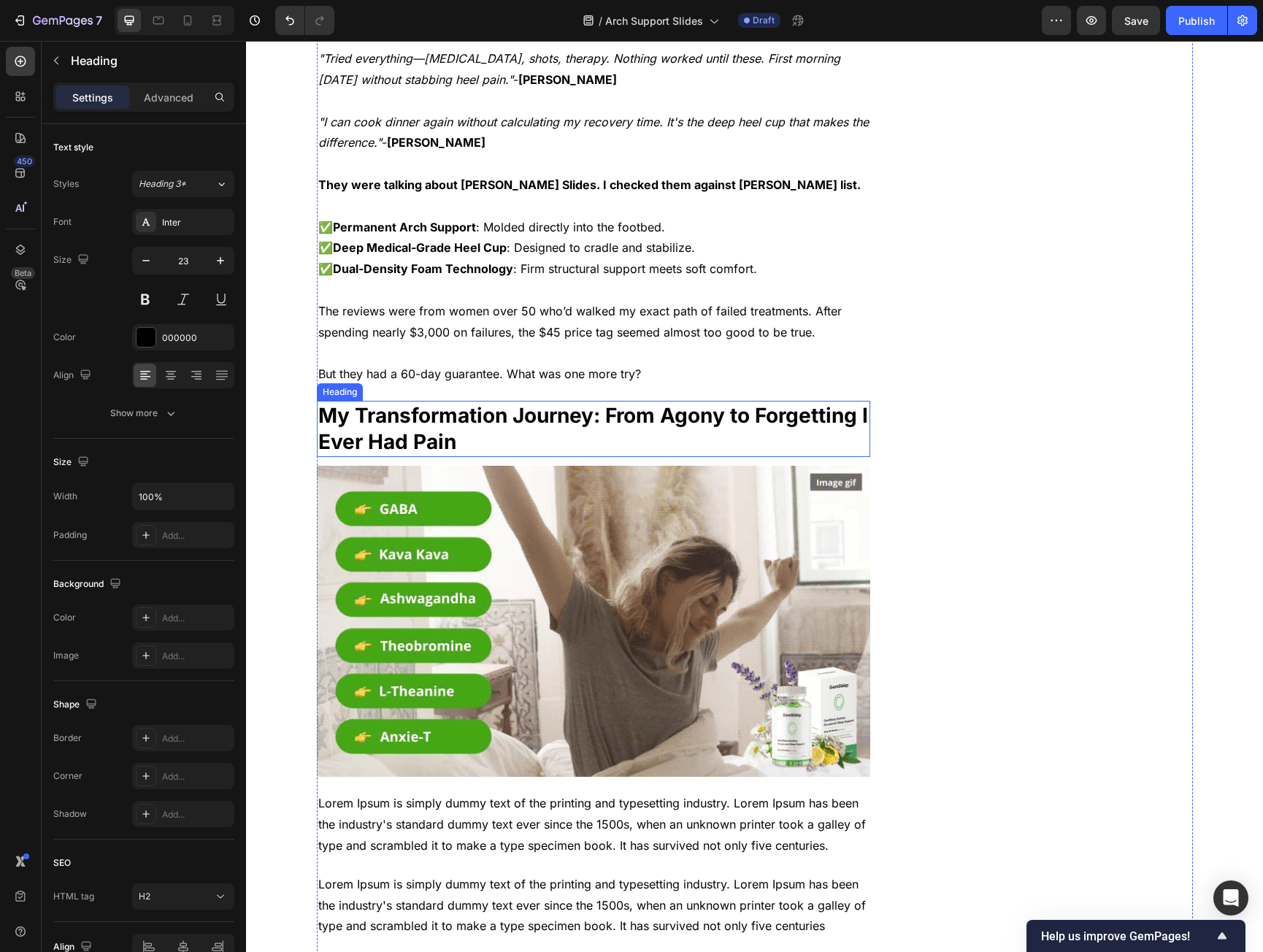
click at [426, 406] on p "My Transformation Journey: From Agony to Forgetting I Ever Had Pain" at bounding box center [593, 429] width 551 height 54
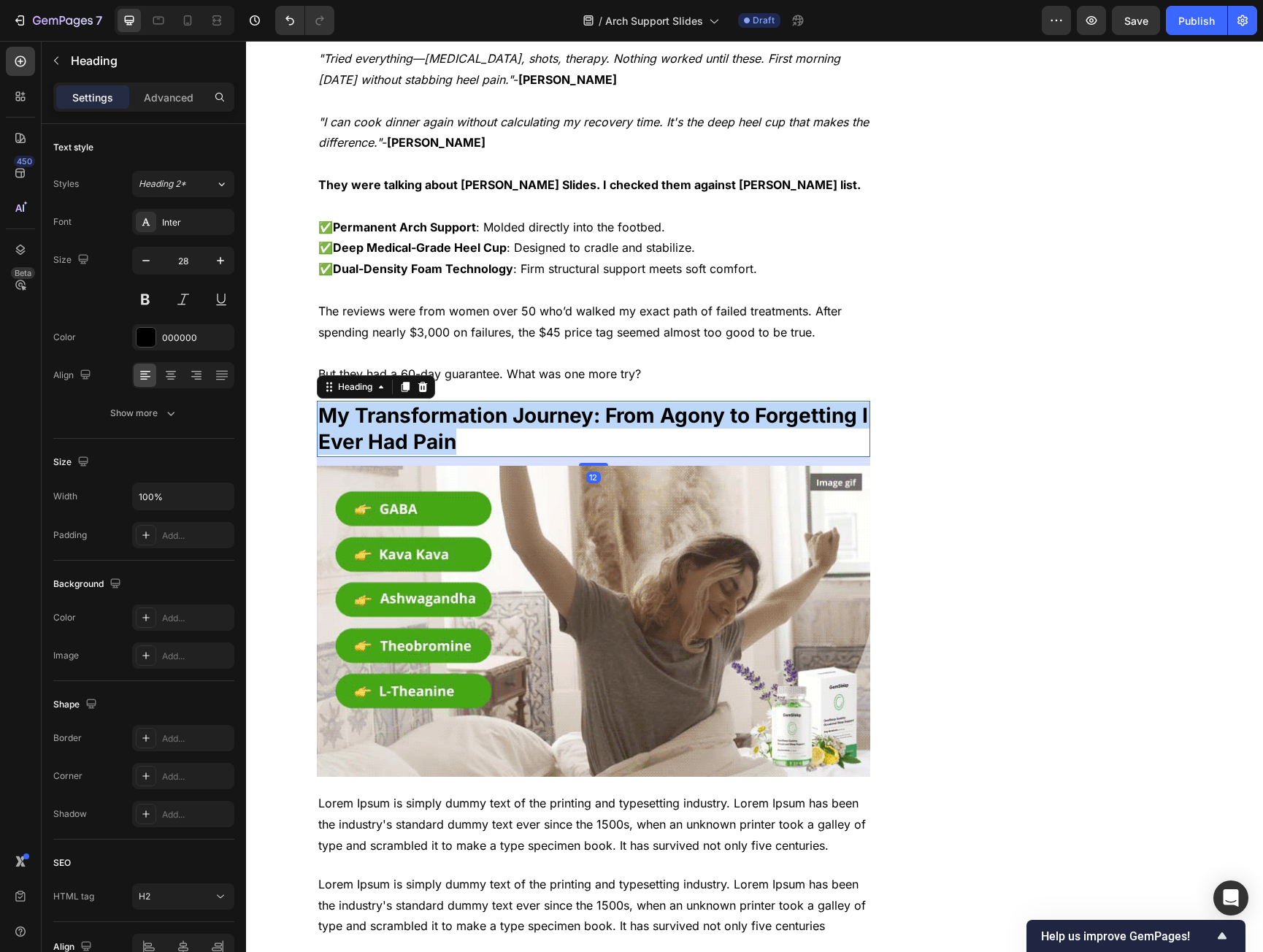
click at [426, 406] on p "My Transformation Journey: From Agony to Forgetting I Ever Had Pain" at bounding box center [593, 429] width 551 height 54
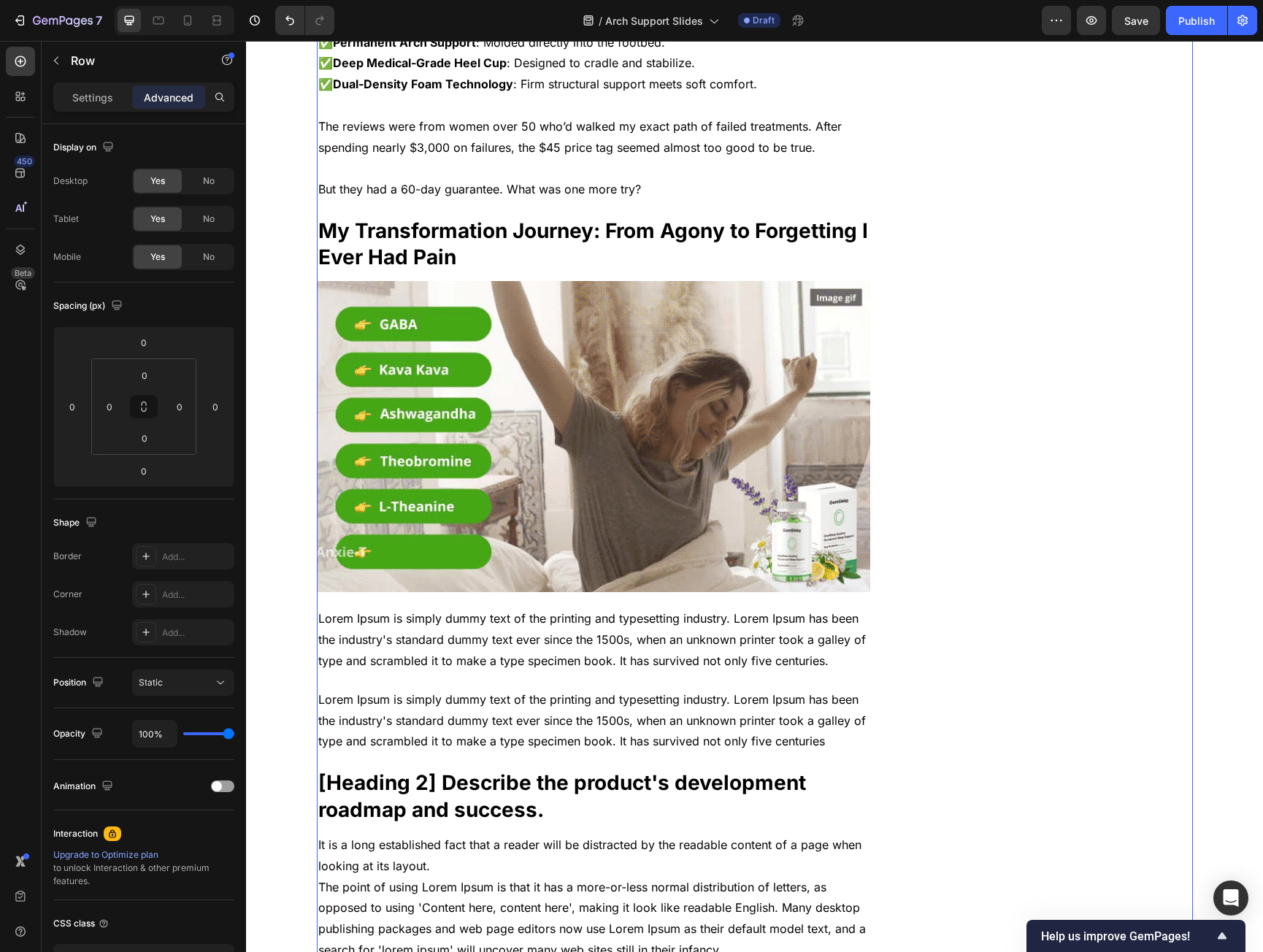
scroll to position [3725, 0]
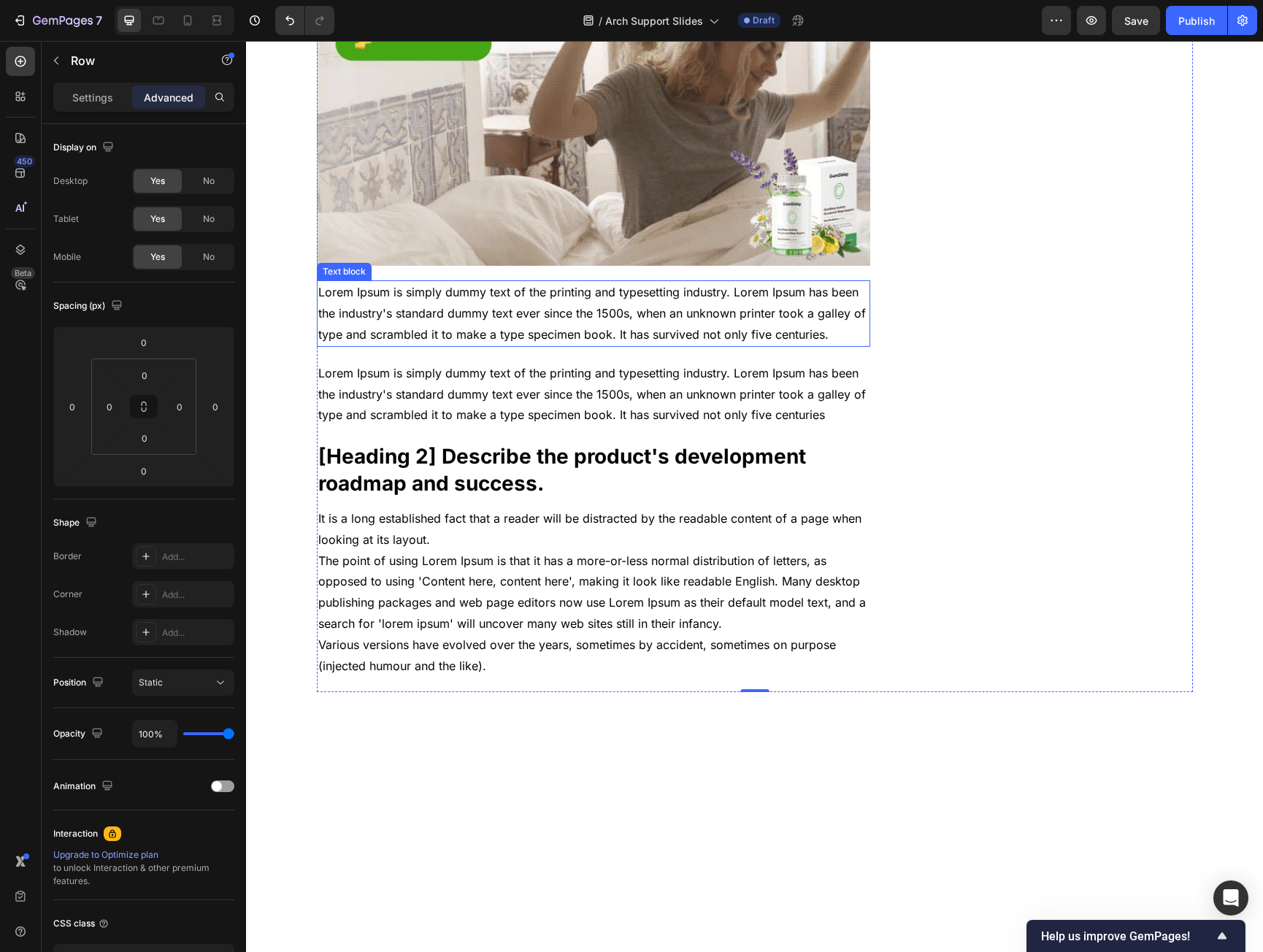
drag, startPoint x: 366, startPoint y: 321, endPoint x: 359, endPoint y: 310, distance: 13.0
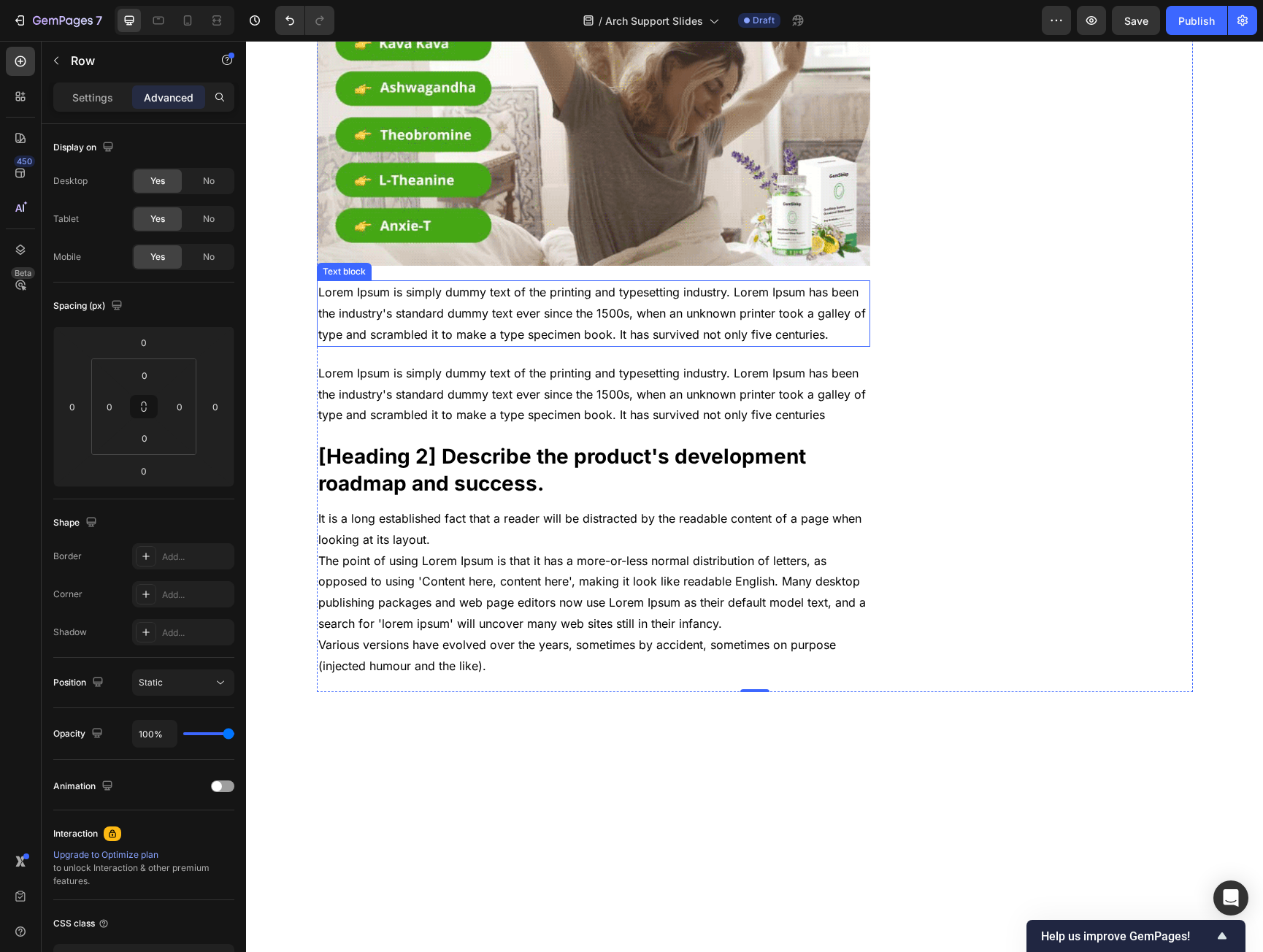
click at [366, 321] on p "Lorem Ipsum is simply dummy text of the printing and typesetting industry. Lore…" at bounding box center [593, 313] width 551 height 62
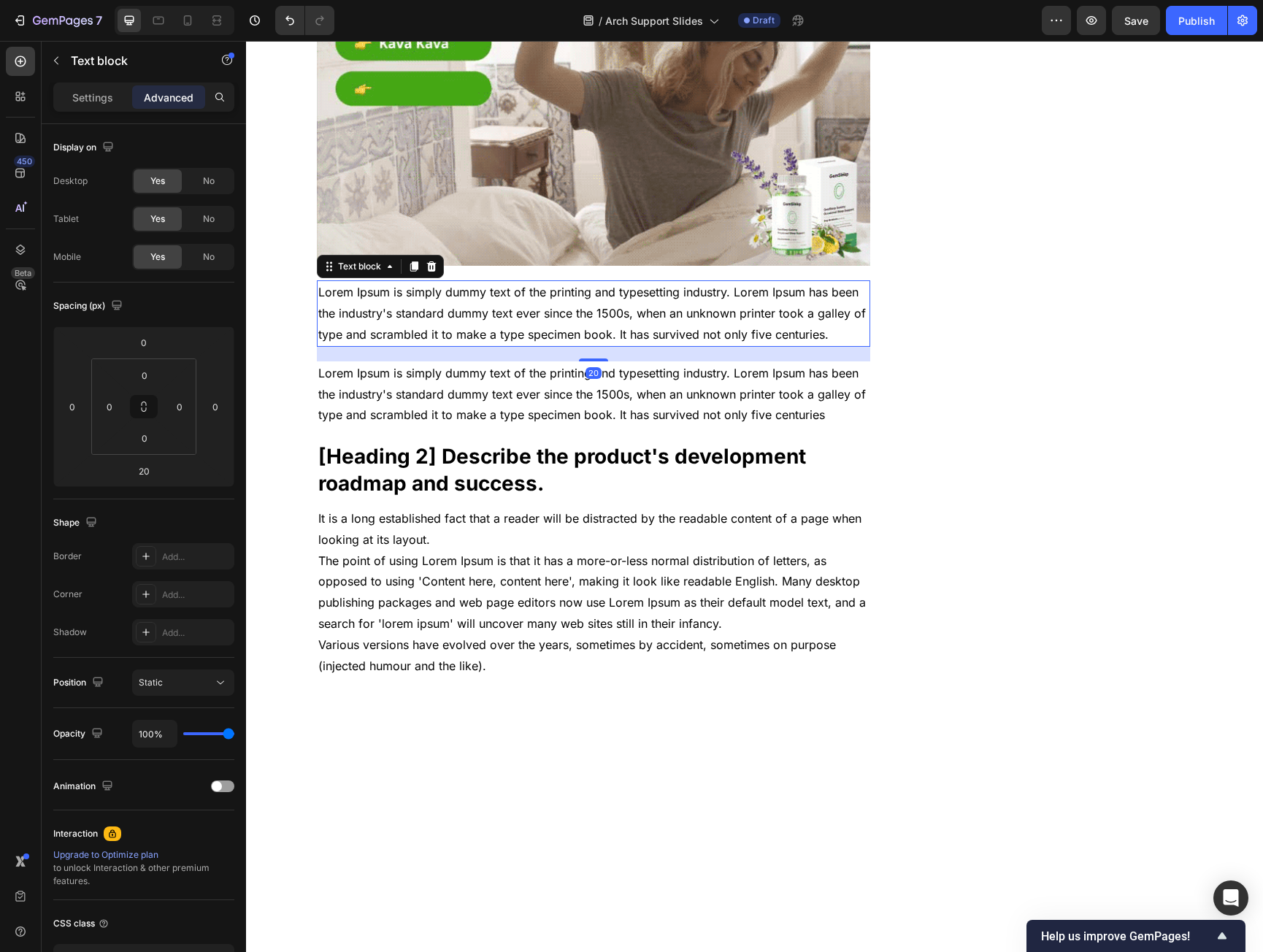
click at [350, 286] on p "Lorem Ipsum is simply dummy text of the printing and typesetting industry. Lore…" at bounding box center [593, 313] width 551 height 62
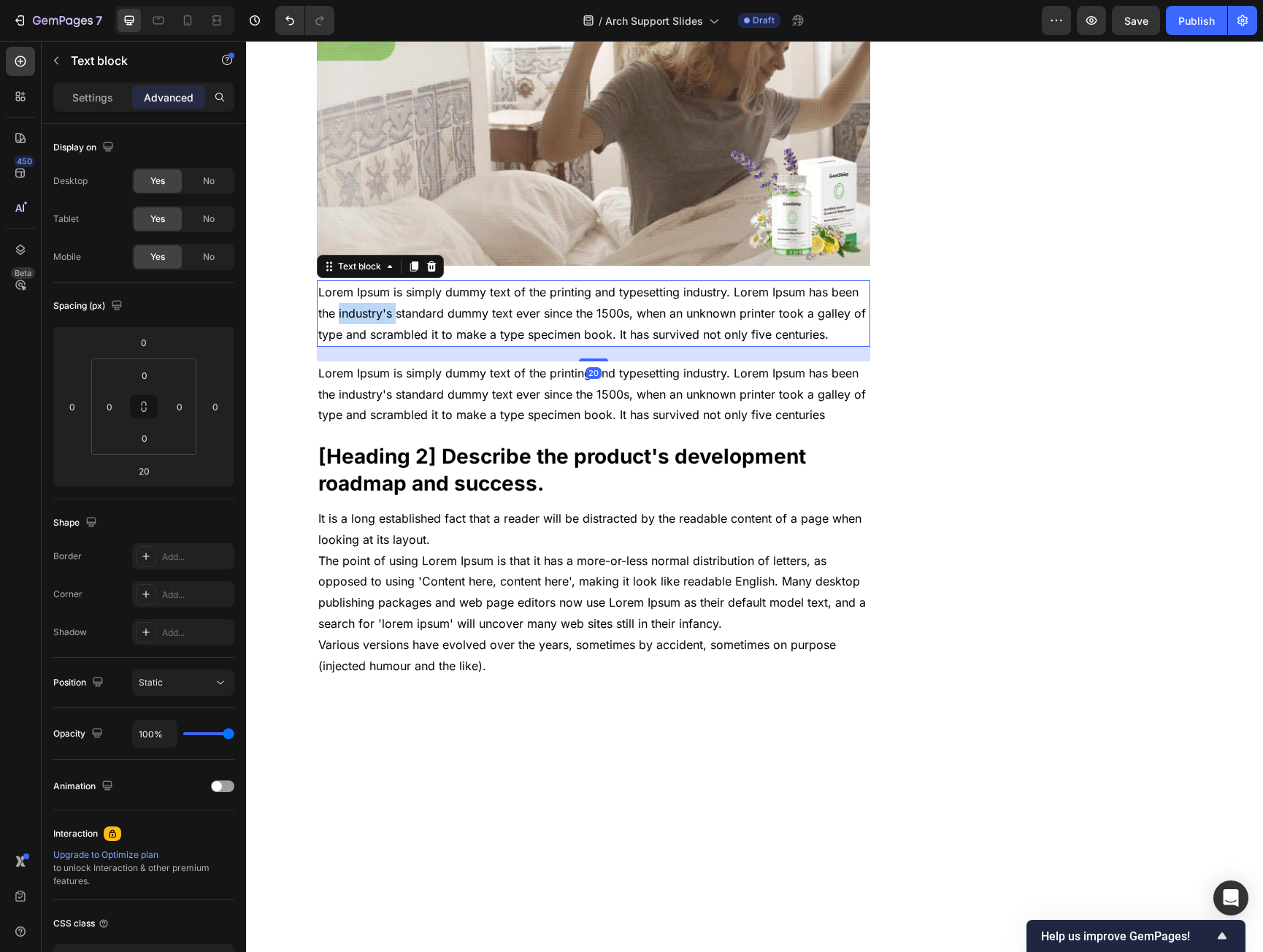
click at [350, 286] on p "Lorem Ipsum is simply dummy text of the printing and typesetting industry. Lore…" at bounding box center [593, 313] width 551 height 62
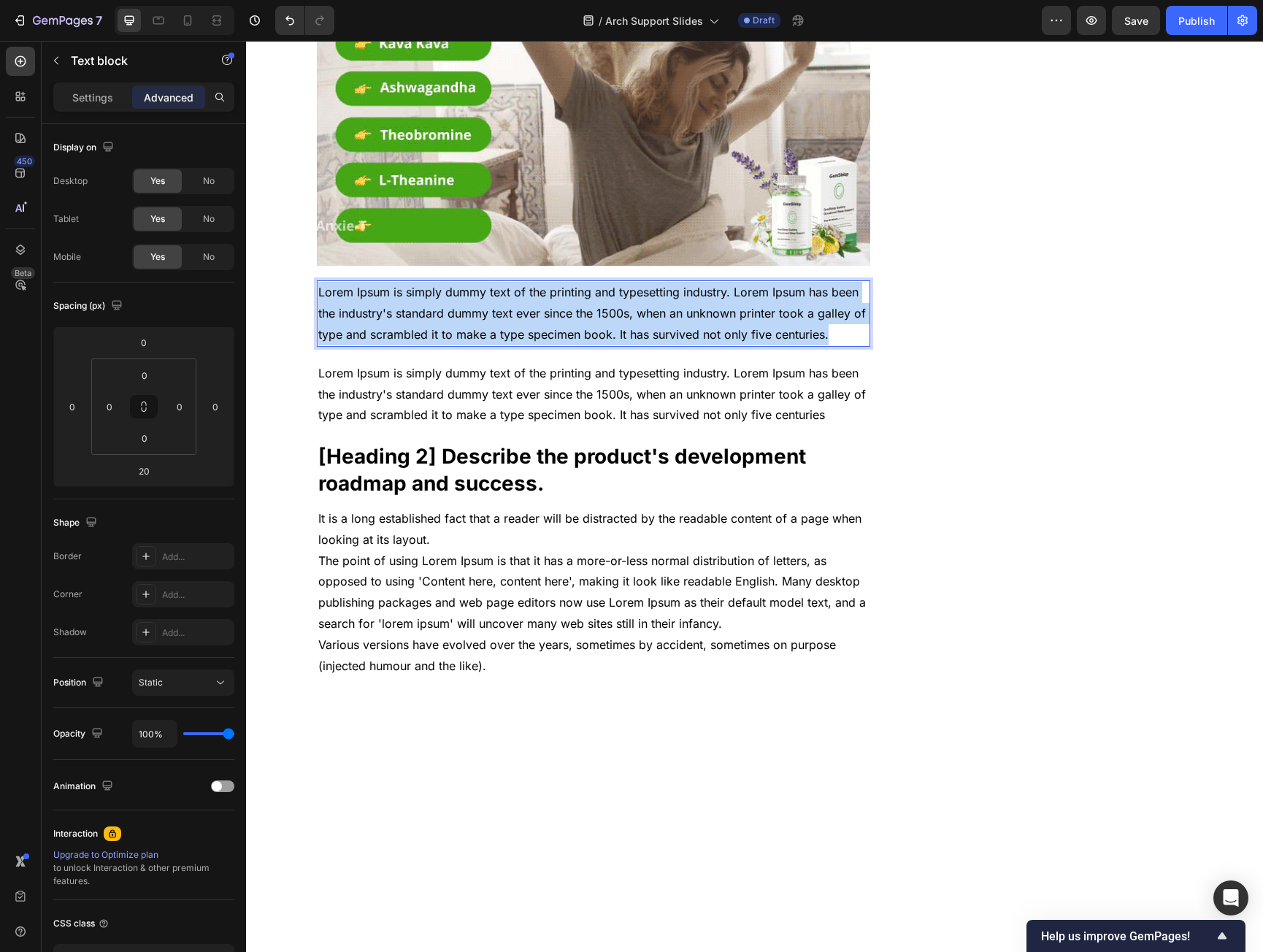
click at [350, 286] on p "Lorem Ipsum is simply dummy text of the printing and typesetting industry. Lore…" at bounding box center [593, 313] width 551 height 62
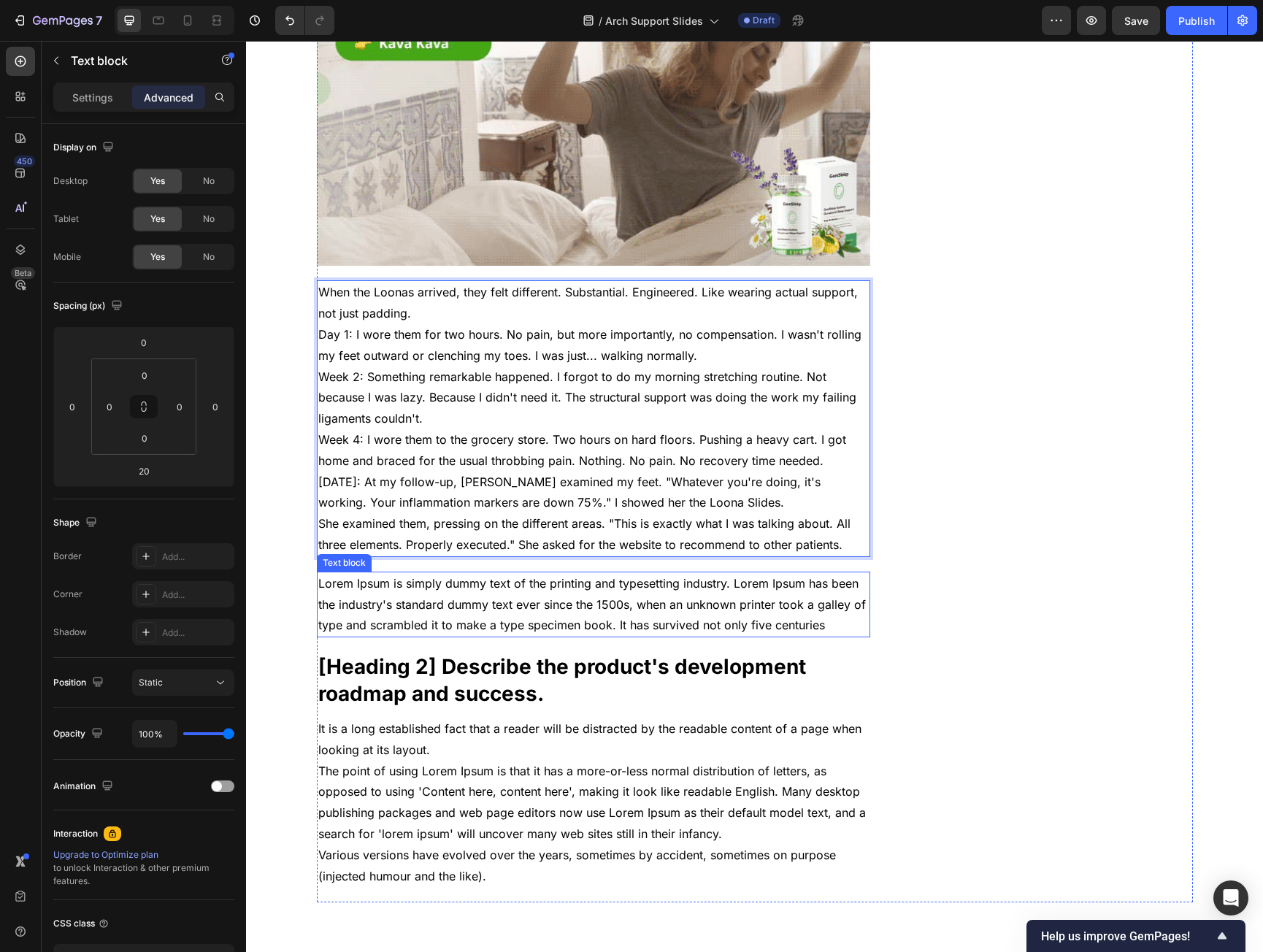
click at [397, 574] on p "Lorem Ipsum is simply dummy text of the printing and typesetting industry. Lore…" at bounding box center [593, 605] width 551 height 62
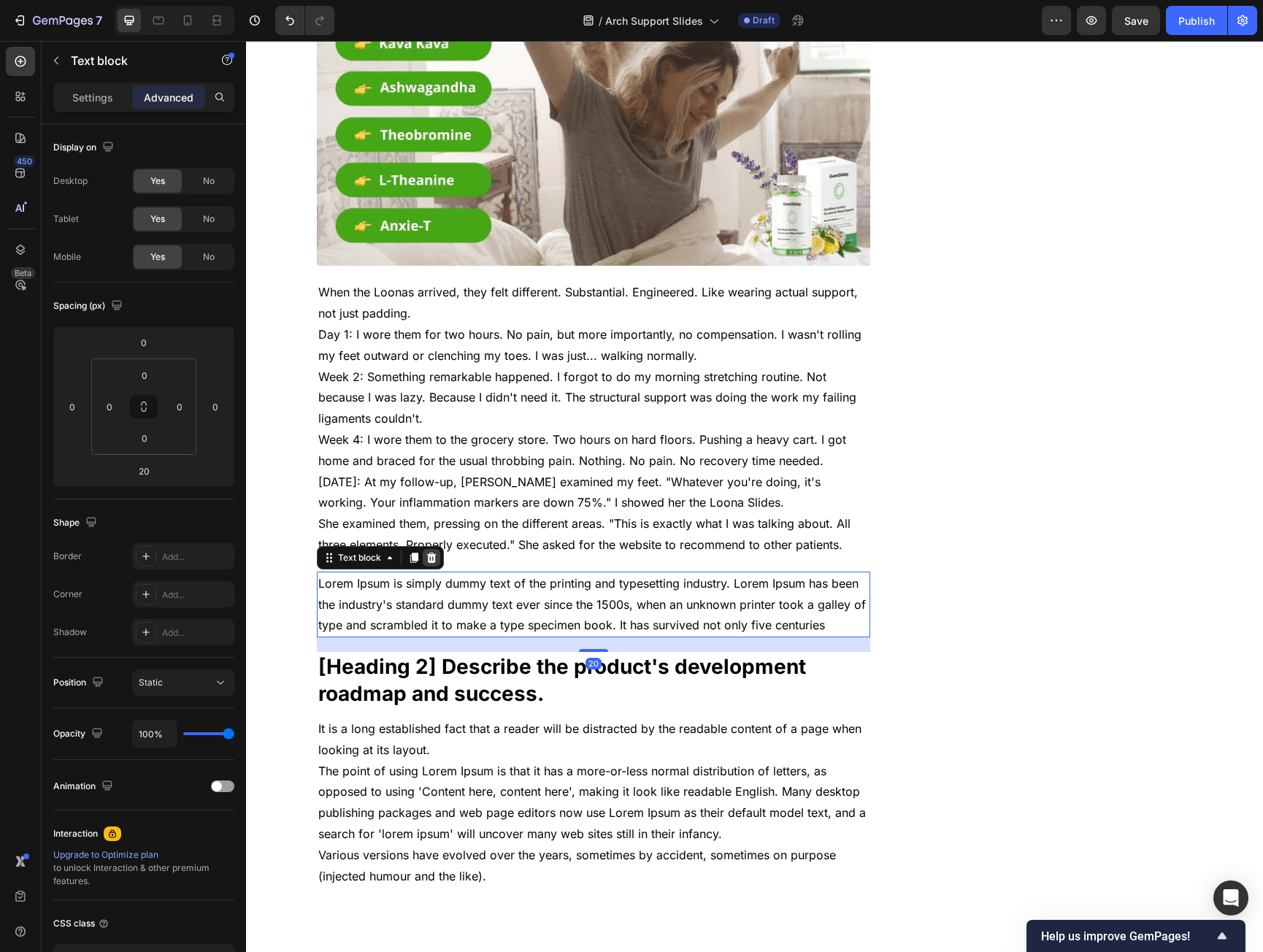
click at [432, 552] on icon at bounding box center [432, 558] width 12 height 12
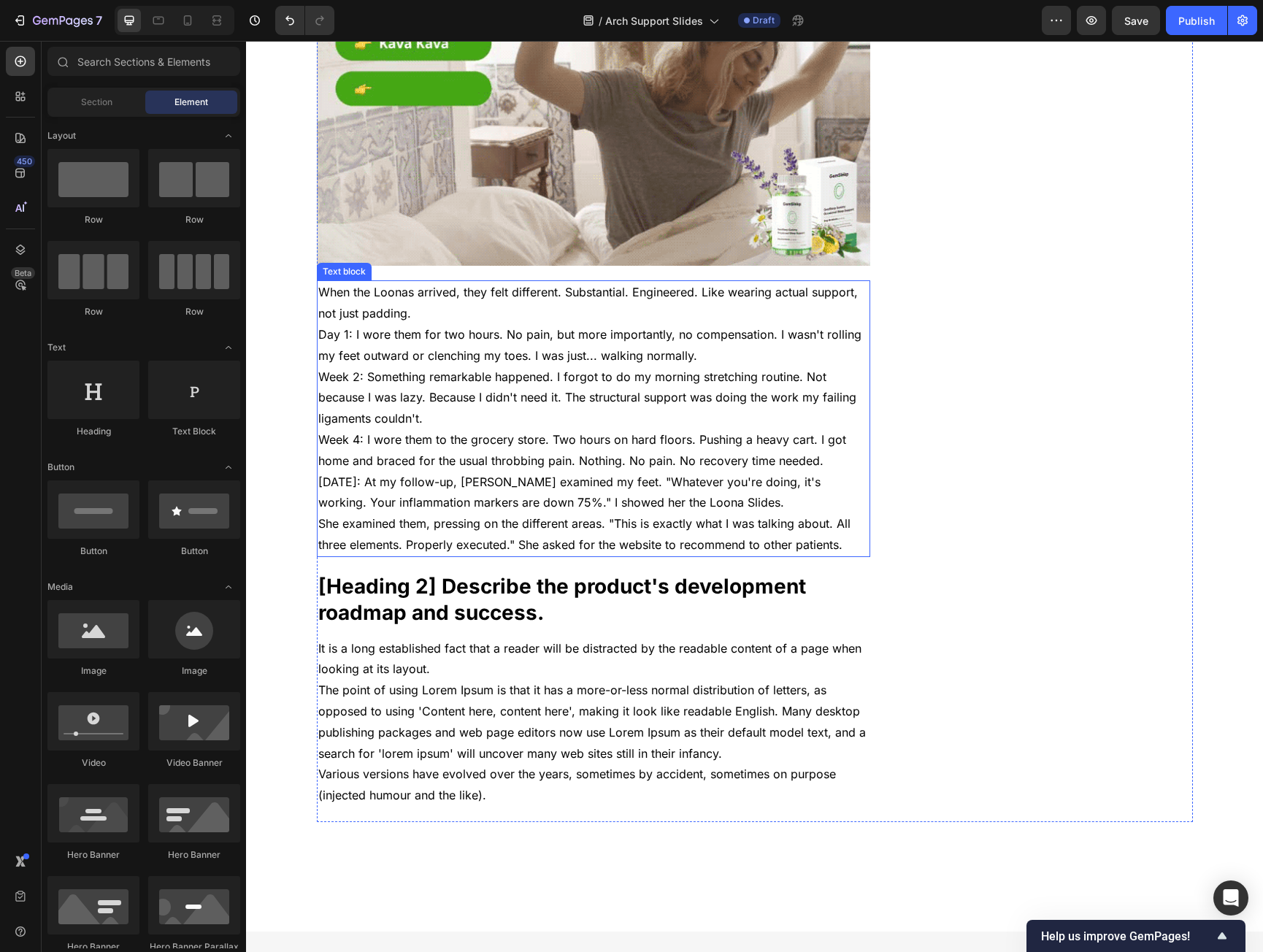
click at [484, 367] on p "Week 2: Something remarkable happened. I forgot to do my morning stretching rou…" at bounding box center [593, 398] width 551 height 62
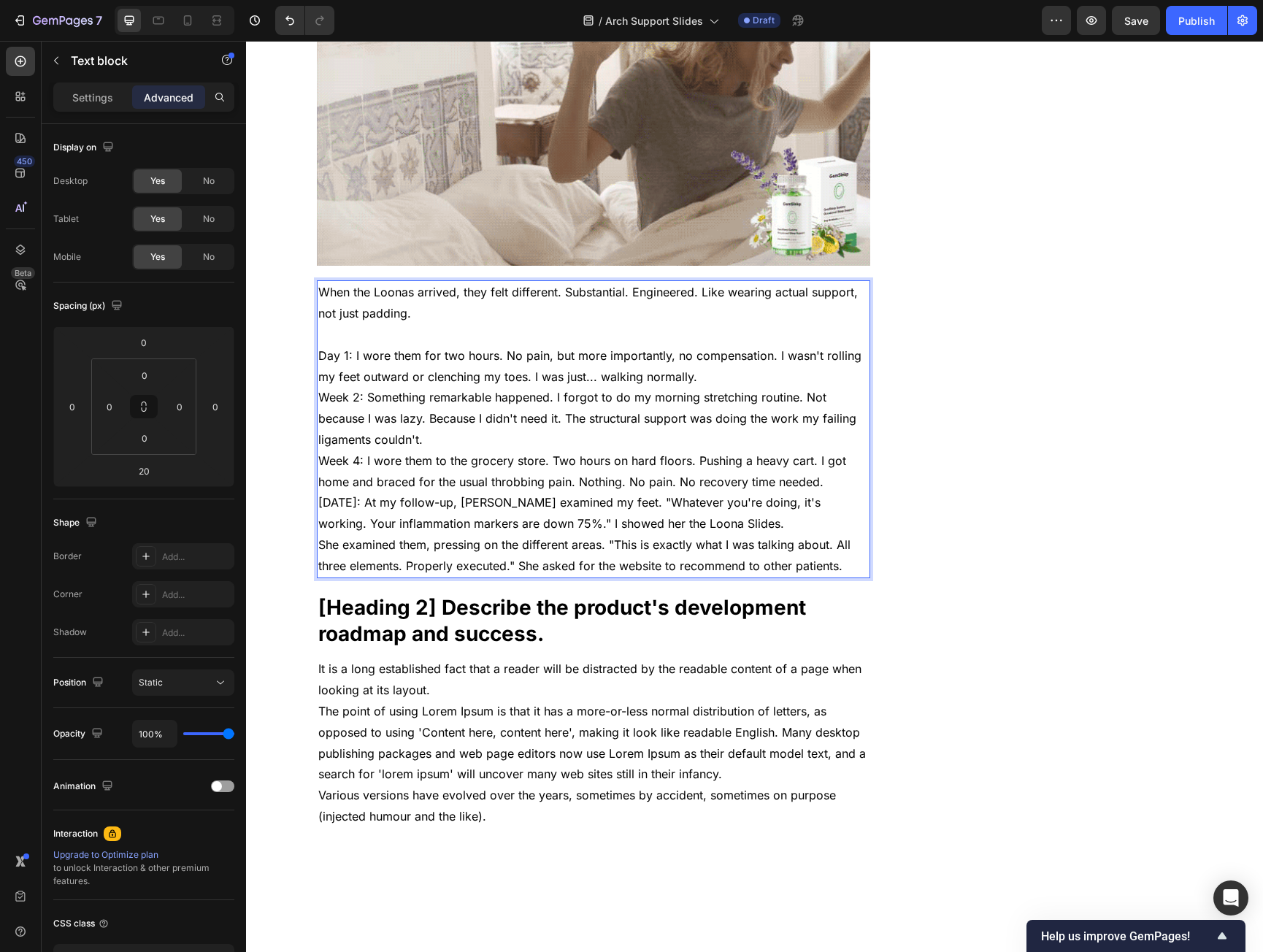
click at [696, 353] on p "Day 1: I wore them for two hours. No pain, but more importantly, no compensatio…" at bounding box center [593, 366] width 551 height 42
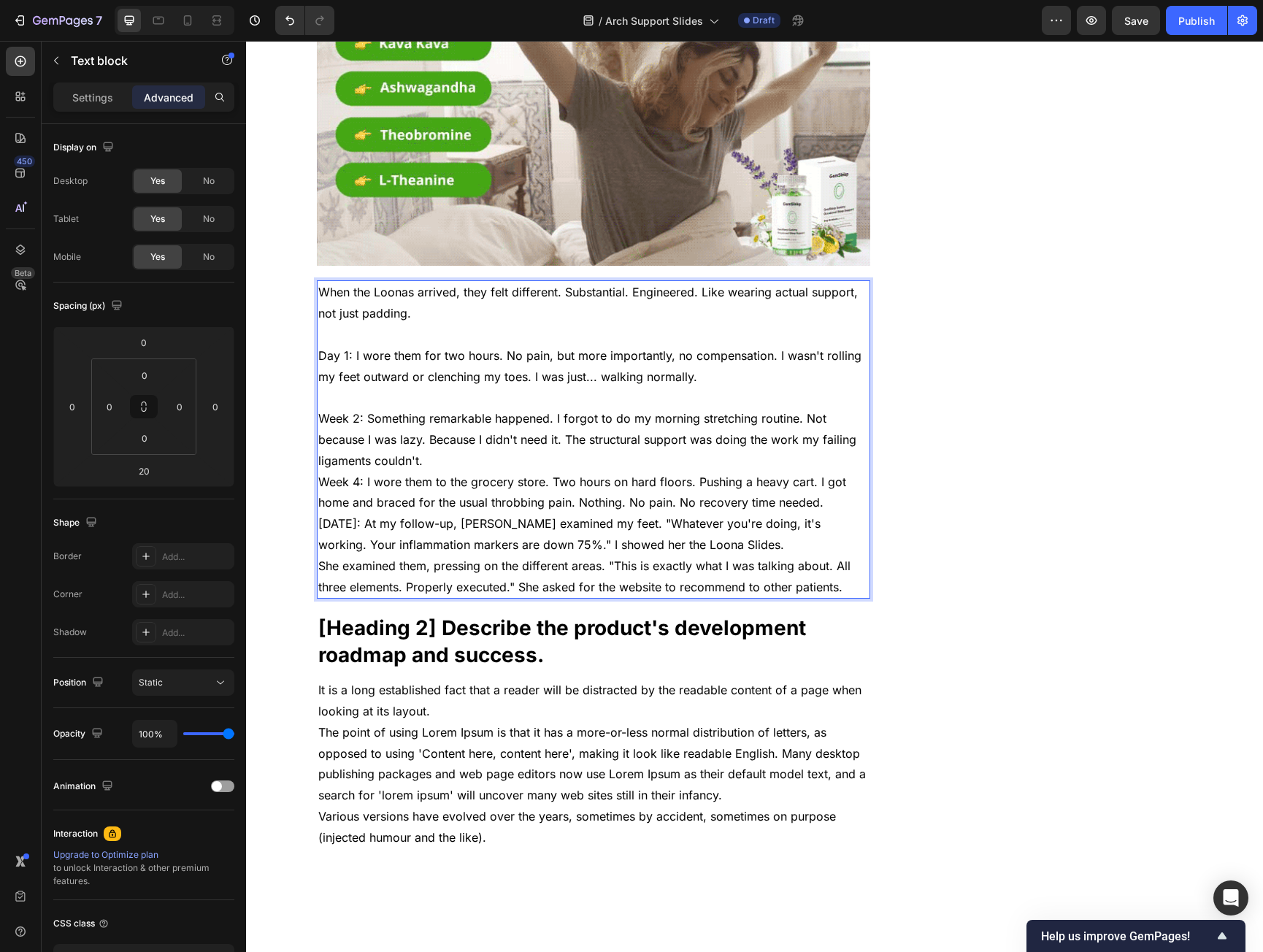
click at [466, 435] on p "Week 2: Something remarkable happened. I forgot to do my morning stretching rou…" at bounding box center [593, 440] width 551 height 62
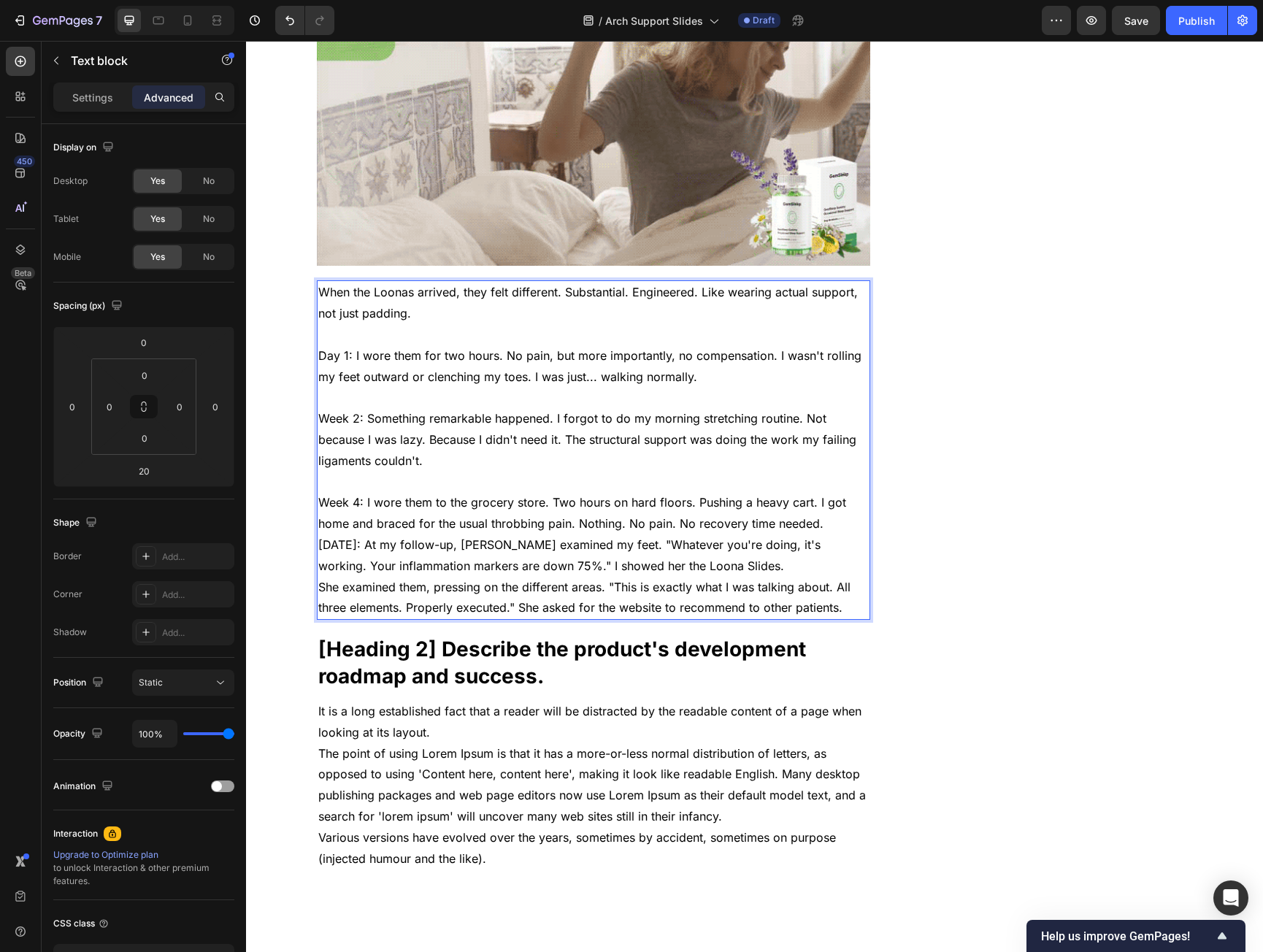
click at [839, 509] on p "Week 4: I wore them to the grocery store. Two hours on hard floors. Pushing a h…" at bounding box center [593, 513] width 551 height 42
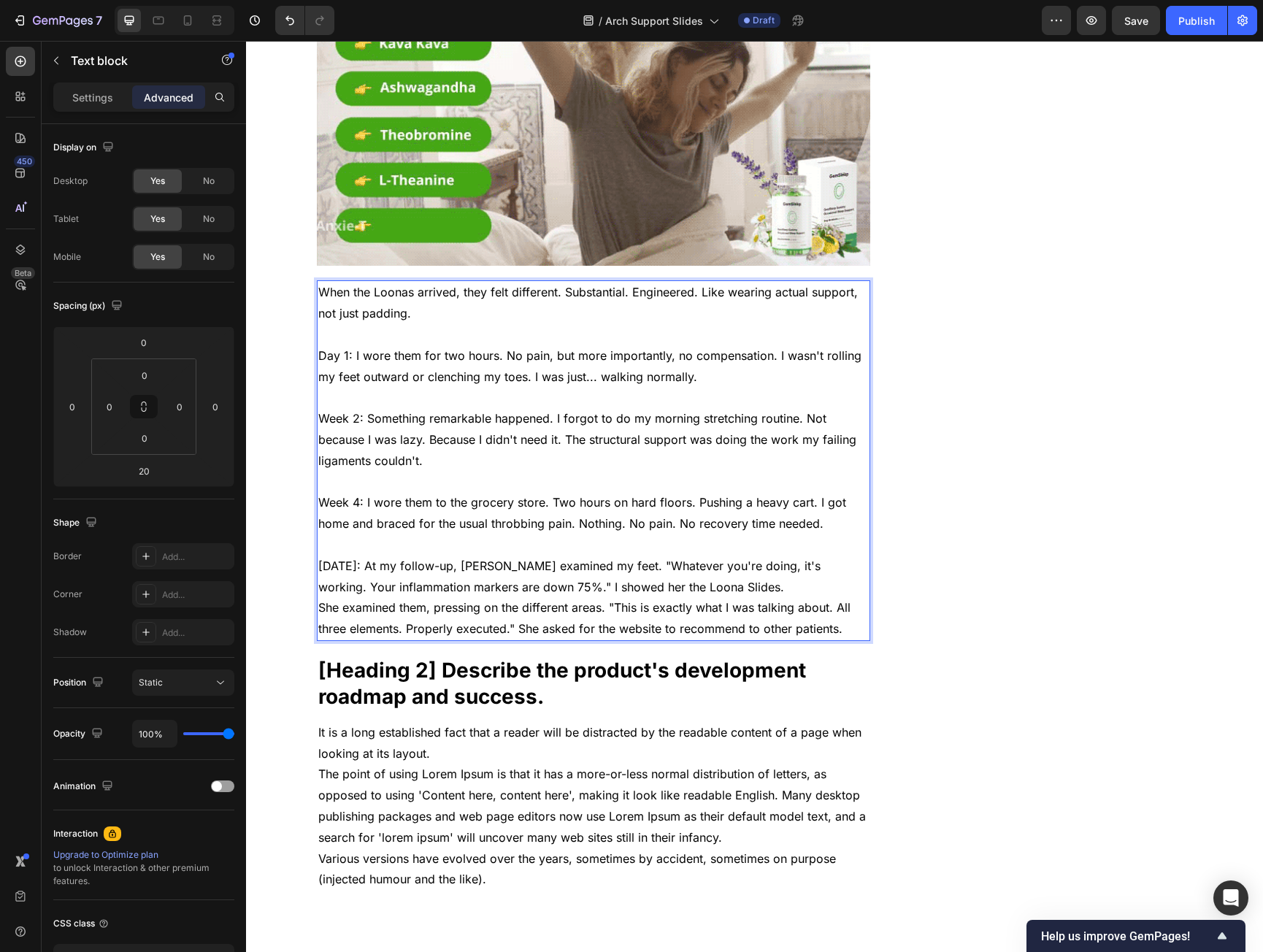
click at [797, 570] on p "Three Months Later: At my follow-up, Dr. Anderson examined my feet. "Whatever y…" at bounding box center [593, 576] width 551 height 42
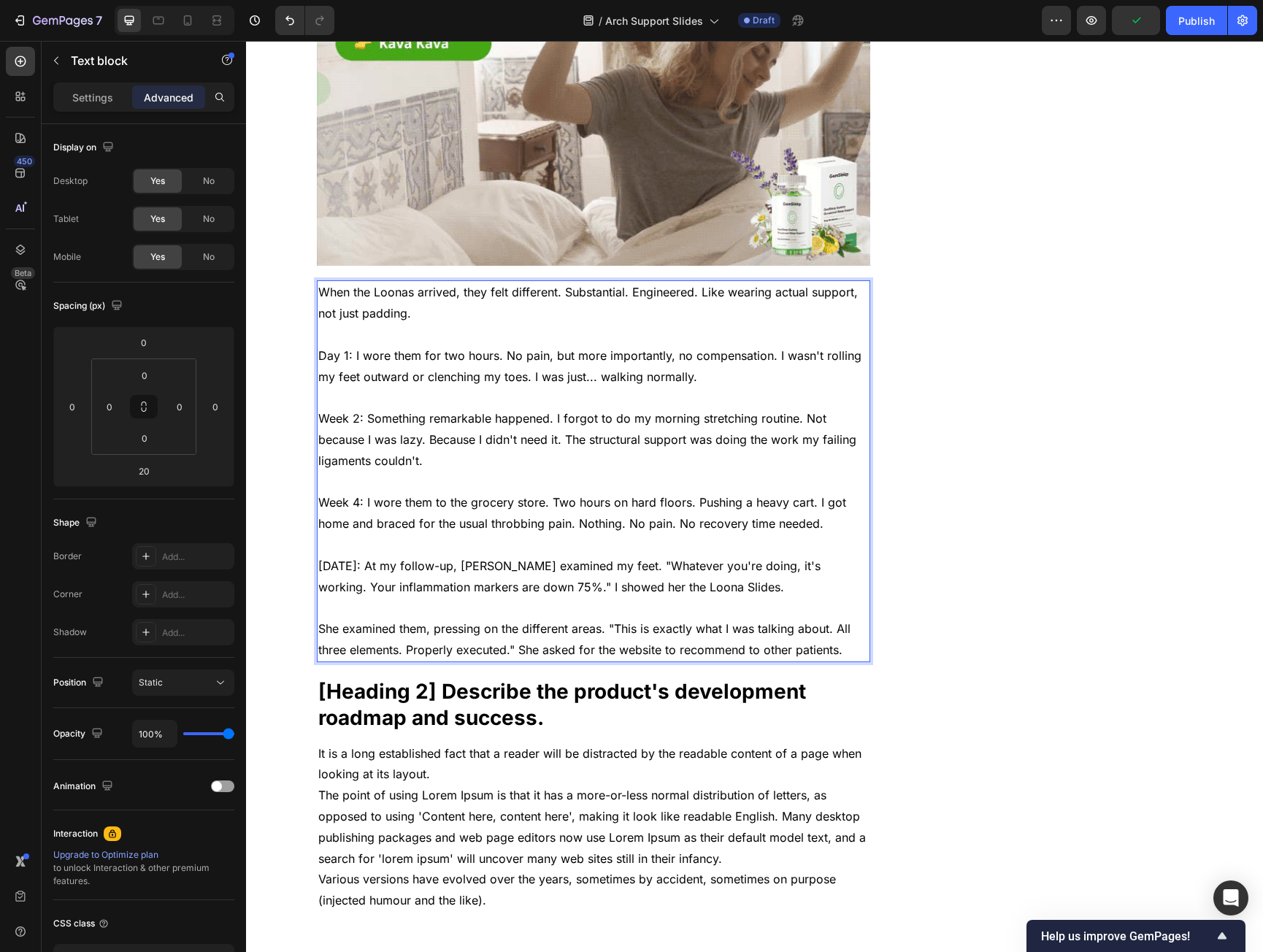
click at [321, 556] on p "Three Months Later: At my follow-up, Dr. Anderson examined my feet. "Whatever y…" at bounding box center [593, 576] width 551 height 42
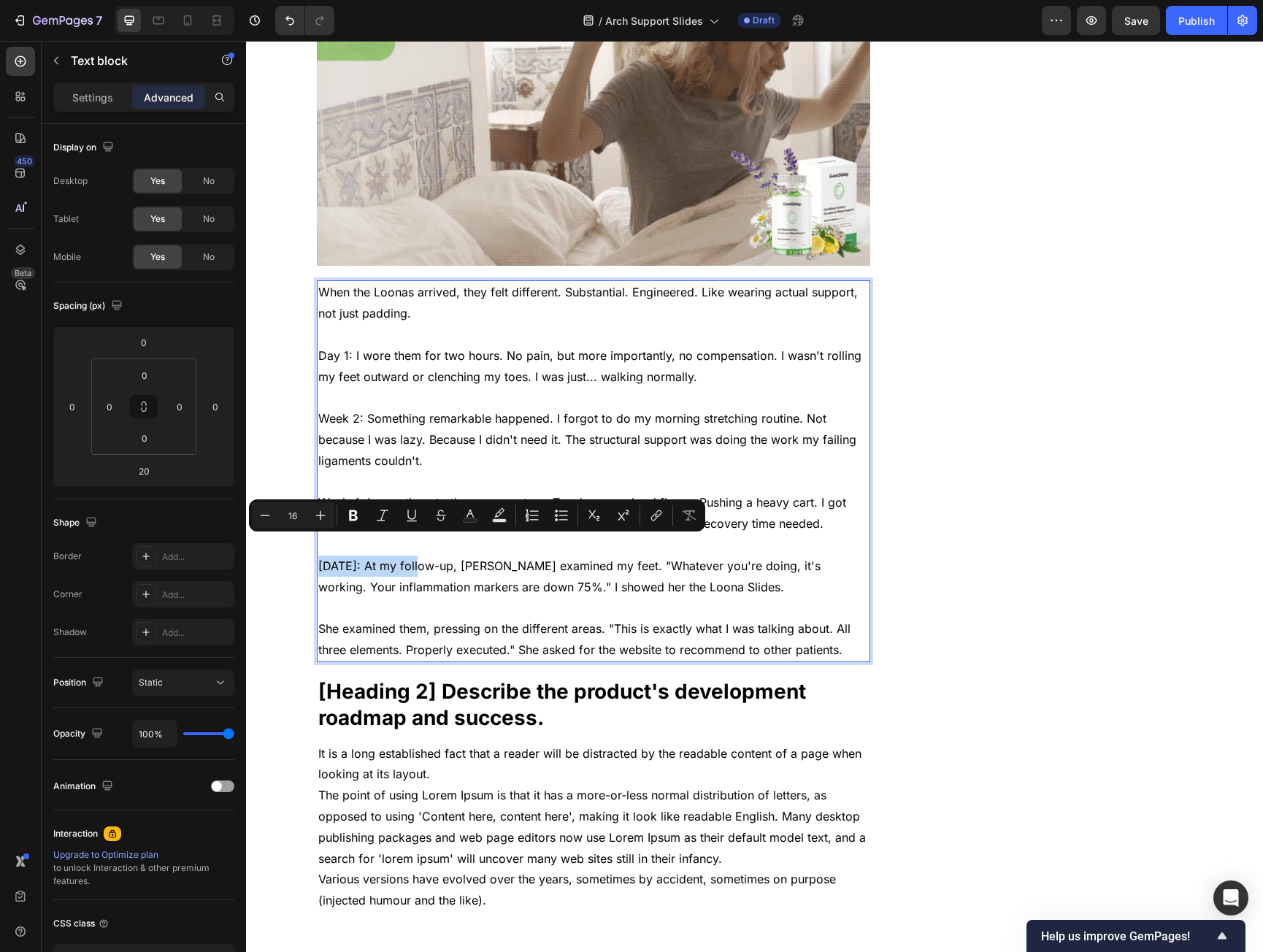
drag, startPoint x: 321, startPoint y: 548, endPoint x: 412, endPoint y: 543, distance: 91.1
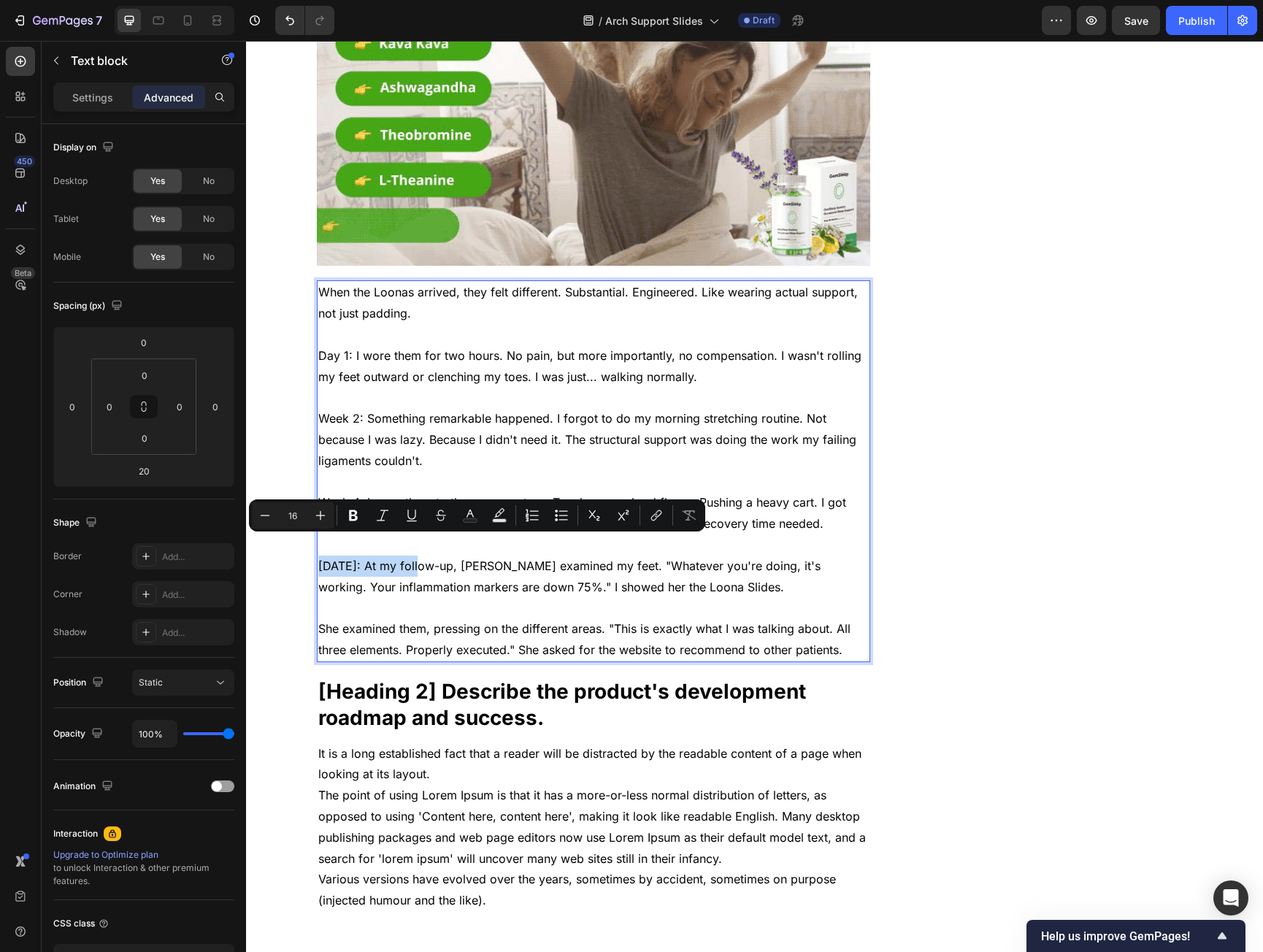
click at [412, 556] on p "Three Months Later: At my follow-up, Dr. Anderson examined my feet. "Whatever y…" at bounding box center [593, 576] width 551 height 42
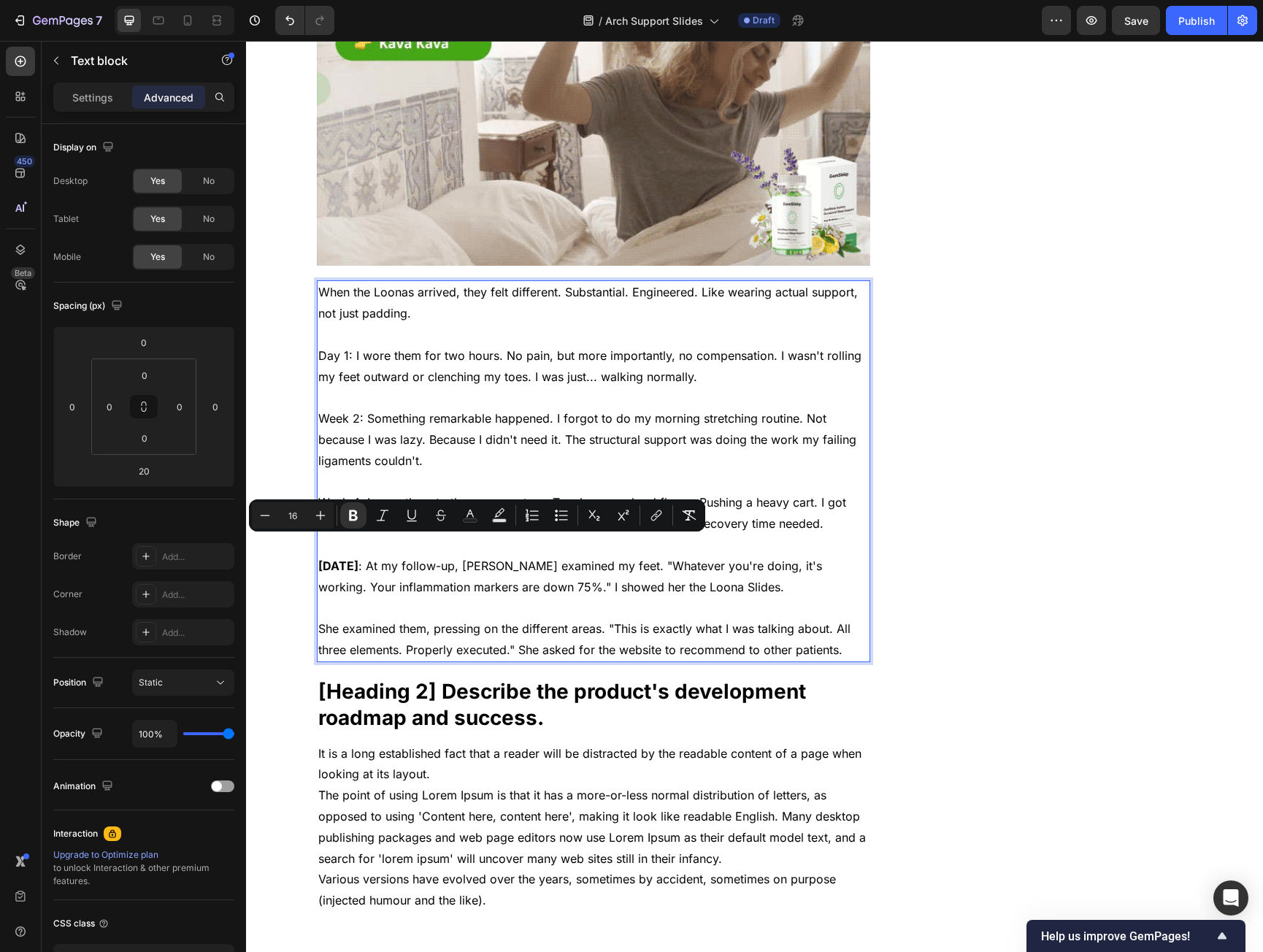
click at [335, 493] on p "Week 4: I wore them to the grocery store. Two hours on hard floors. Pushing a h…" at bounding box center [593, 513] width 551 height 42
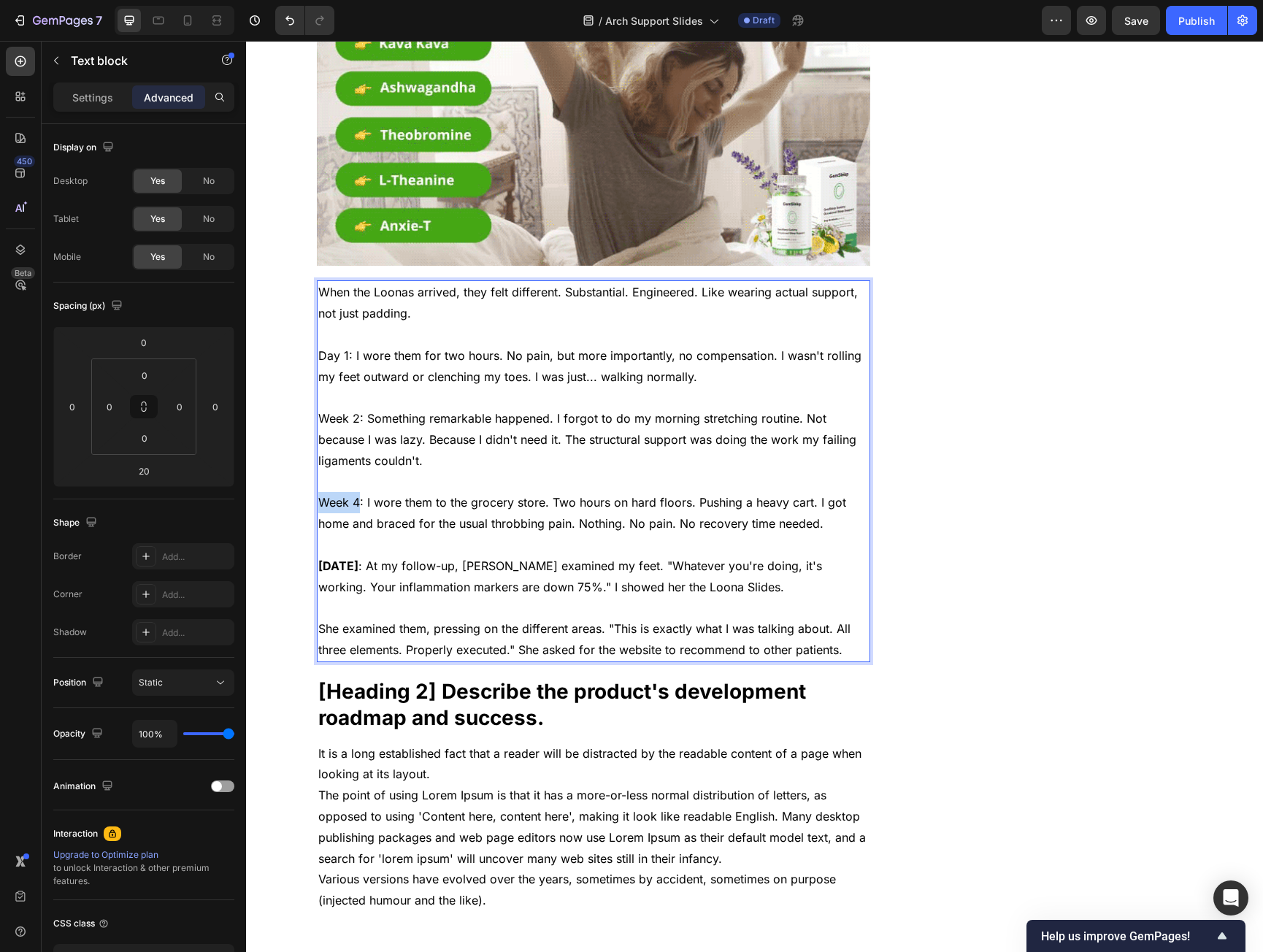
drag, startPoint x: 335, startPoint y: 486, endPoint x: 349, endPoint y: 486, distance: 14.0
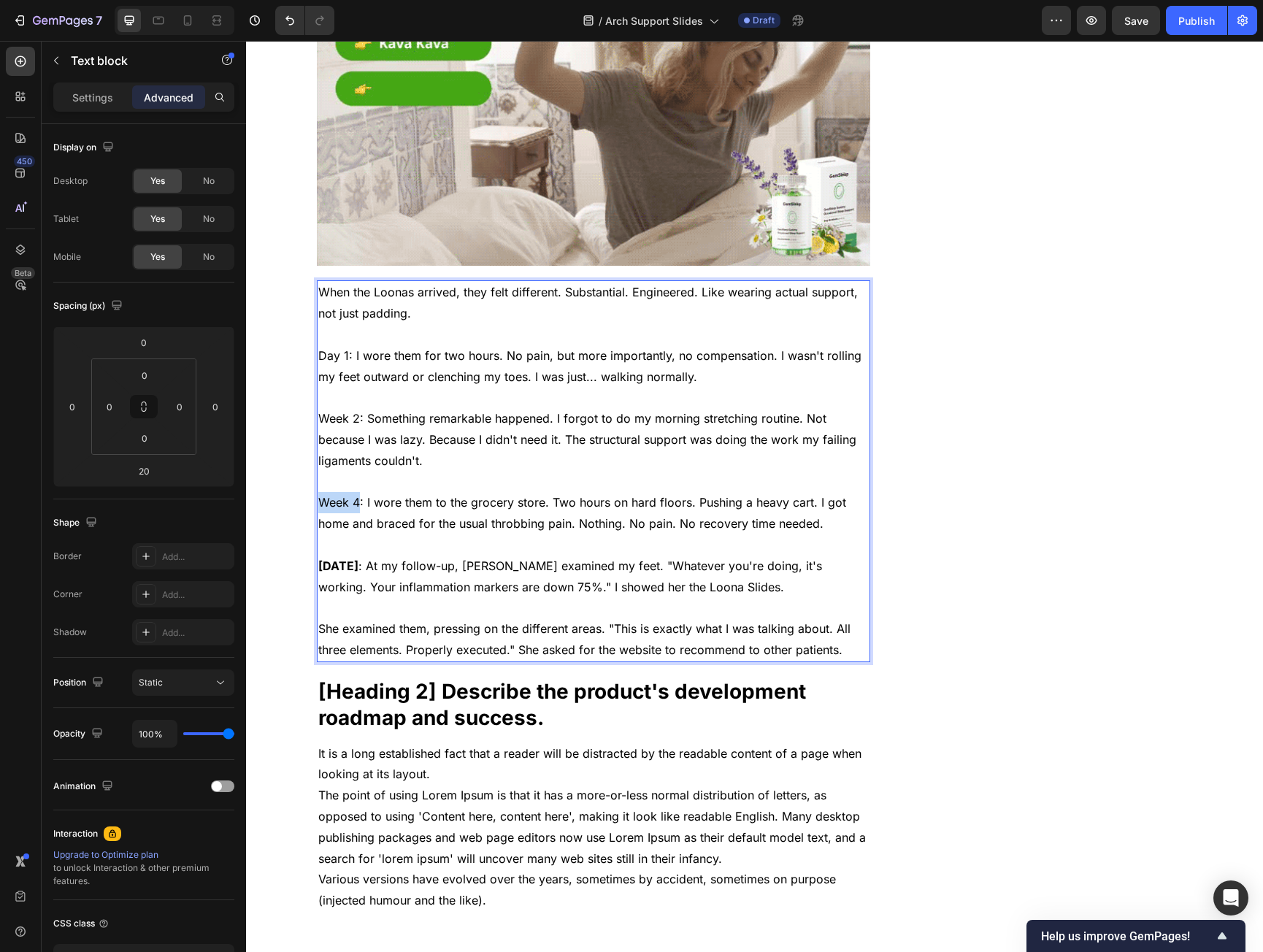
click at [349, 493] on p "Week 4: I wore them to the grocery store. Two hours on hard floors. Pushing a h…" at bounding box center [593, 513] width 551 height 42
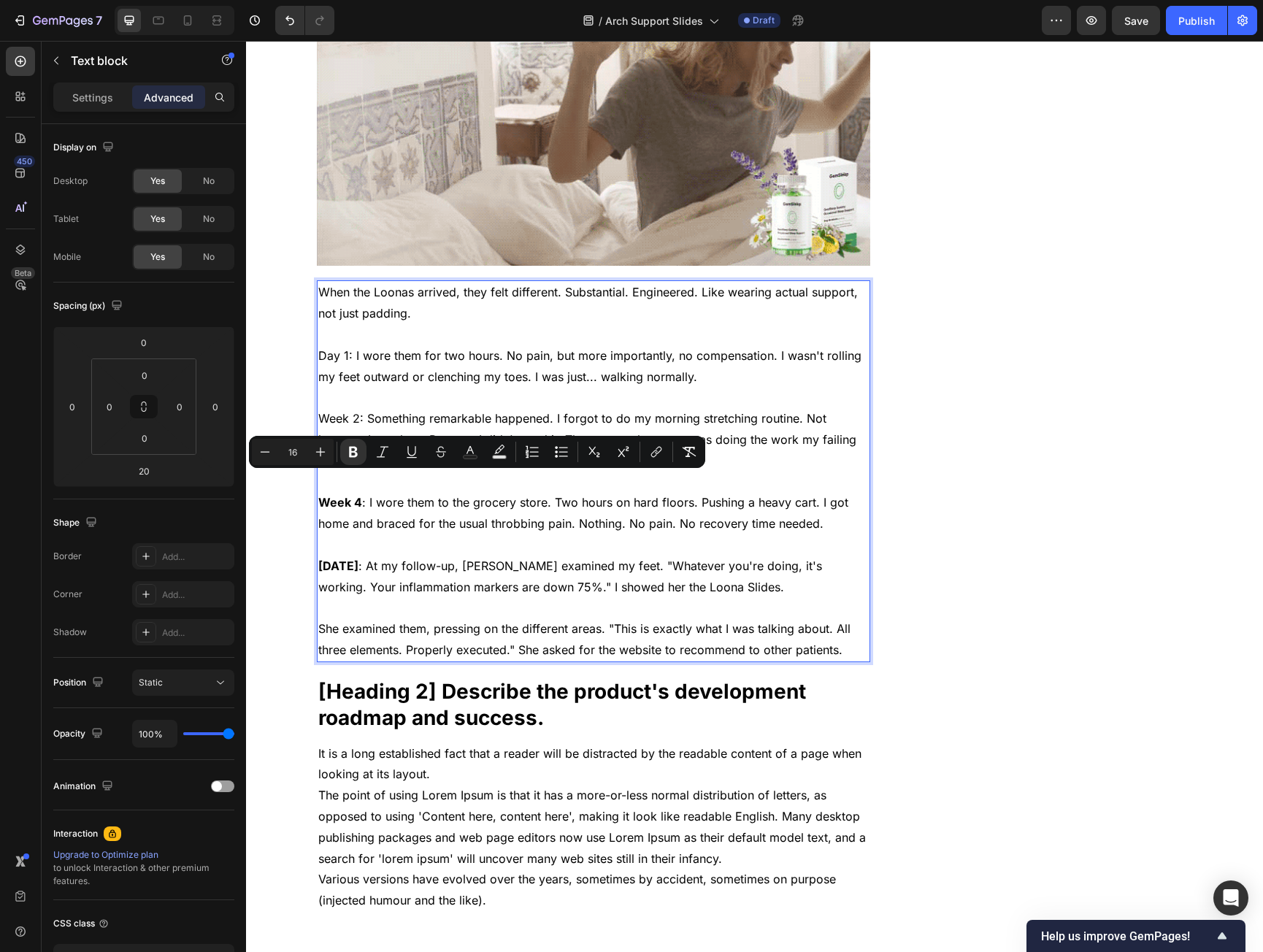
click at [324, 387] on p "Rich Text Editor. Editing area: main" at bounding box center [593, 398] width 551 height 21
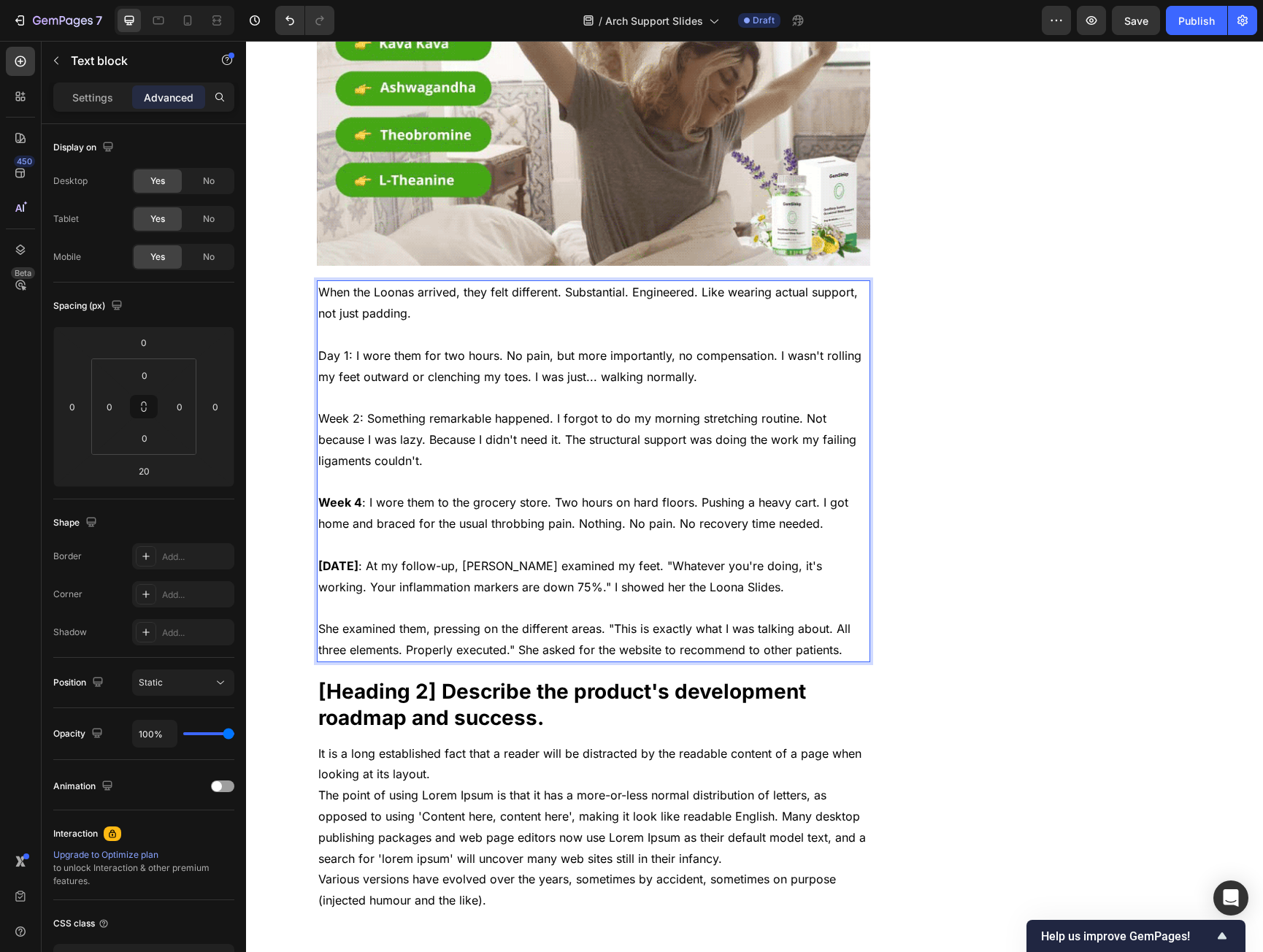
drag, startPoint x: 320, startPoint y: 400, endPoint x: 329, endPoint y: 402, distance: 9.2
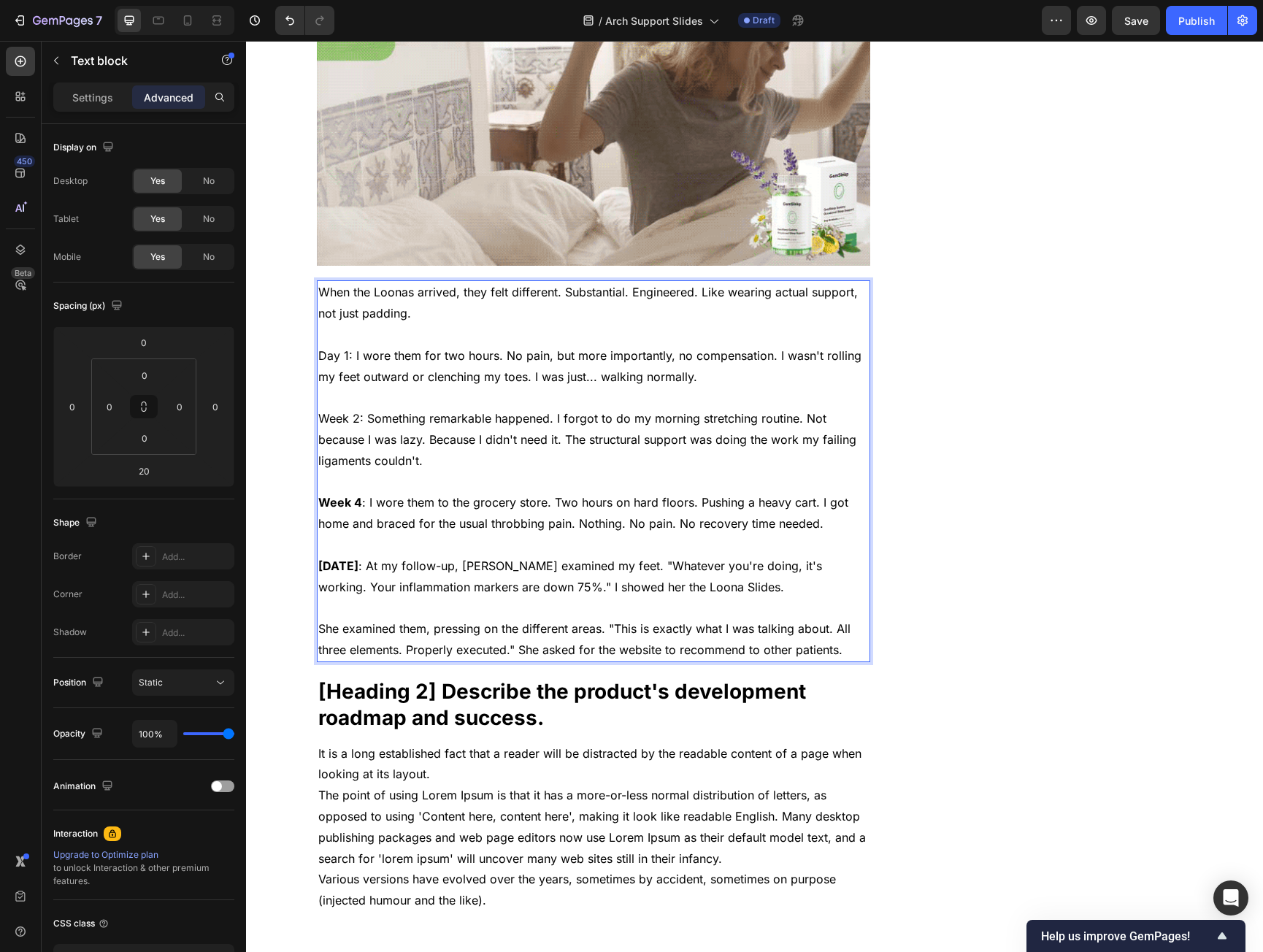
click at [320, 409] on p "Week 2: Something remarkable happened. I forgot to do my morning stretching rou…" at bounding box center [593, 440] width 551 height 62
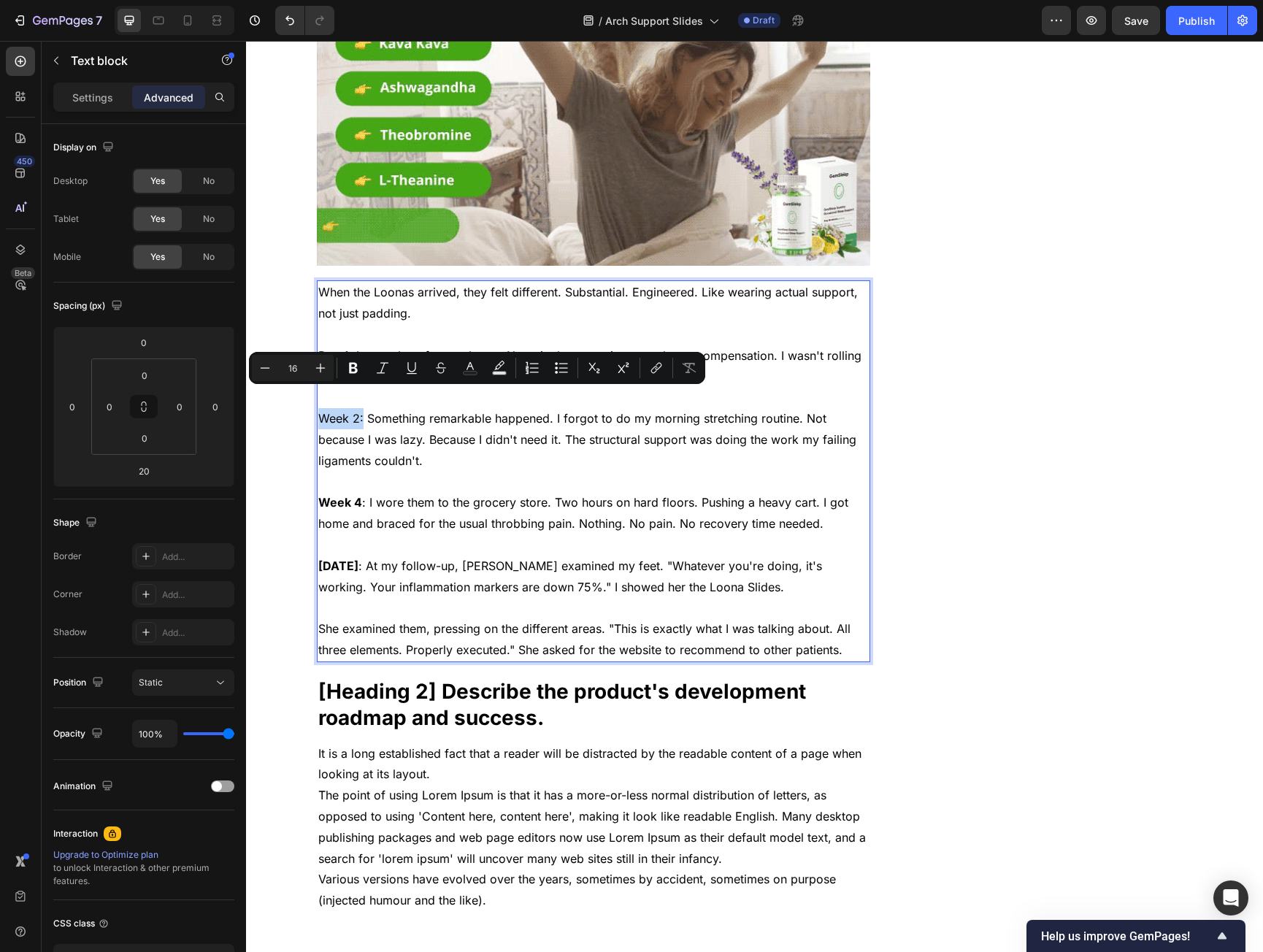
drag, startPoint x: 329, startPoint y: 402, endPoint x: 352, endPoint y: 401, distance: 23.0
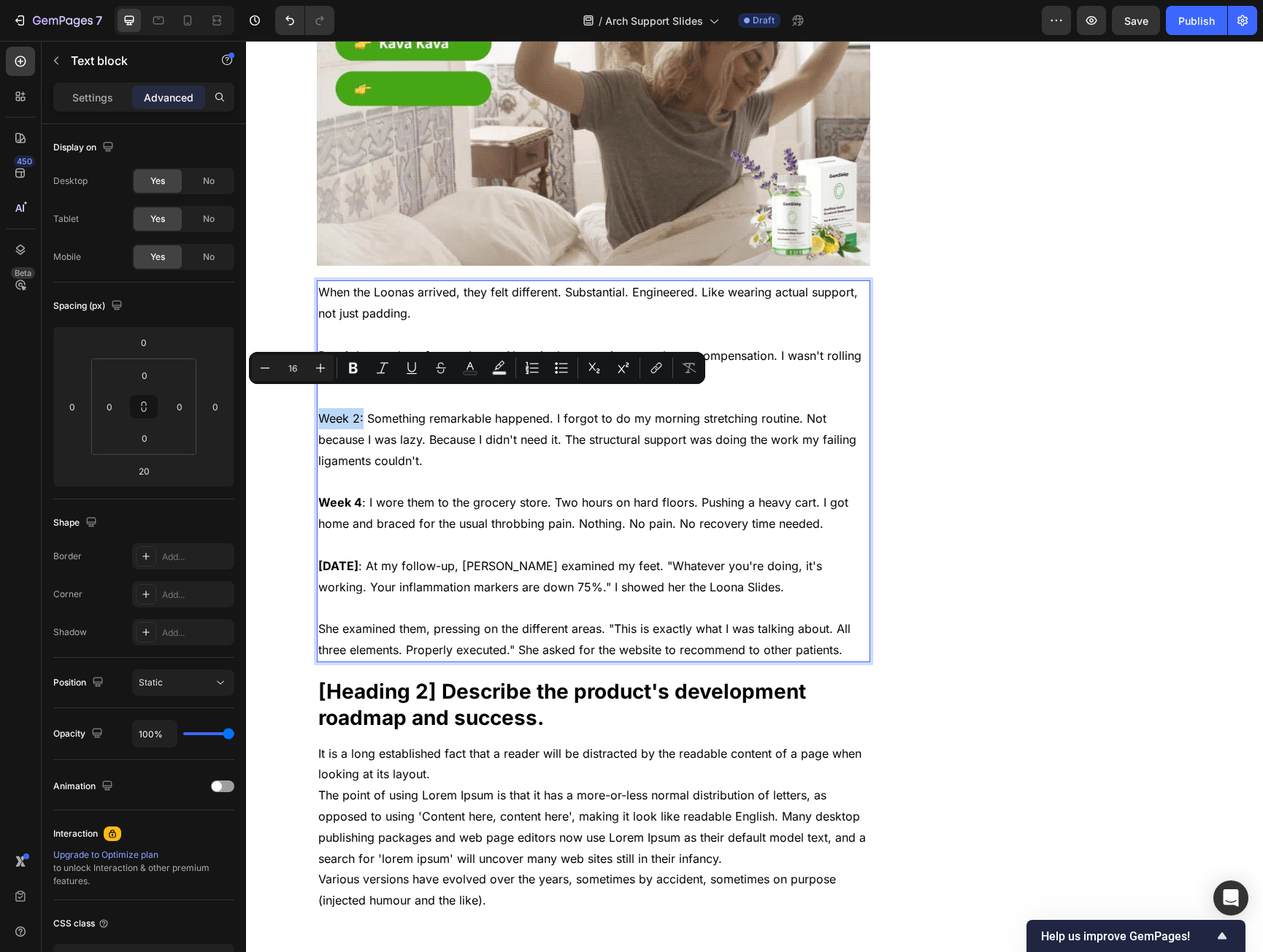
click at [352, 409] on p "Week 2: Something remarkable happened. I forgot to do my morning stretching rou…" at bounding box center [593, 440] width 551 height 62
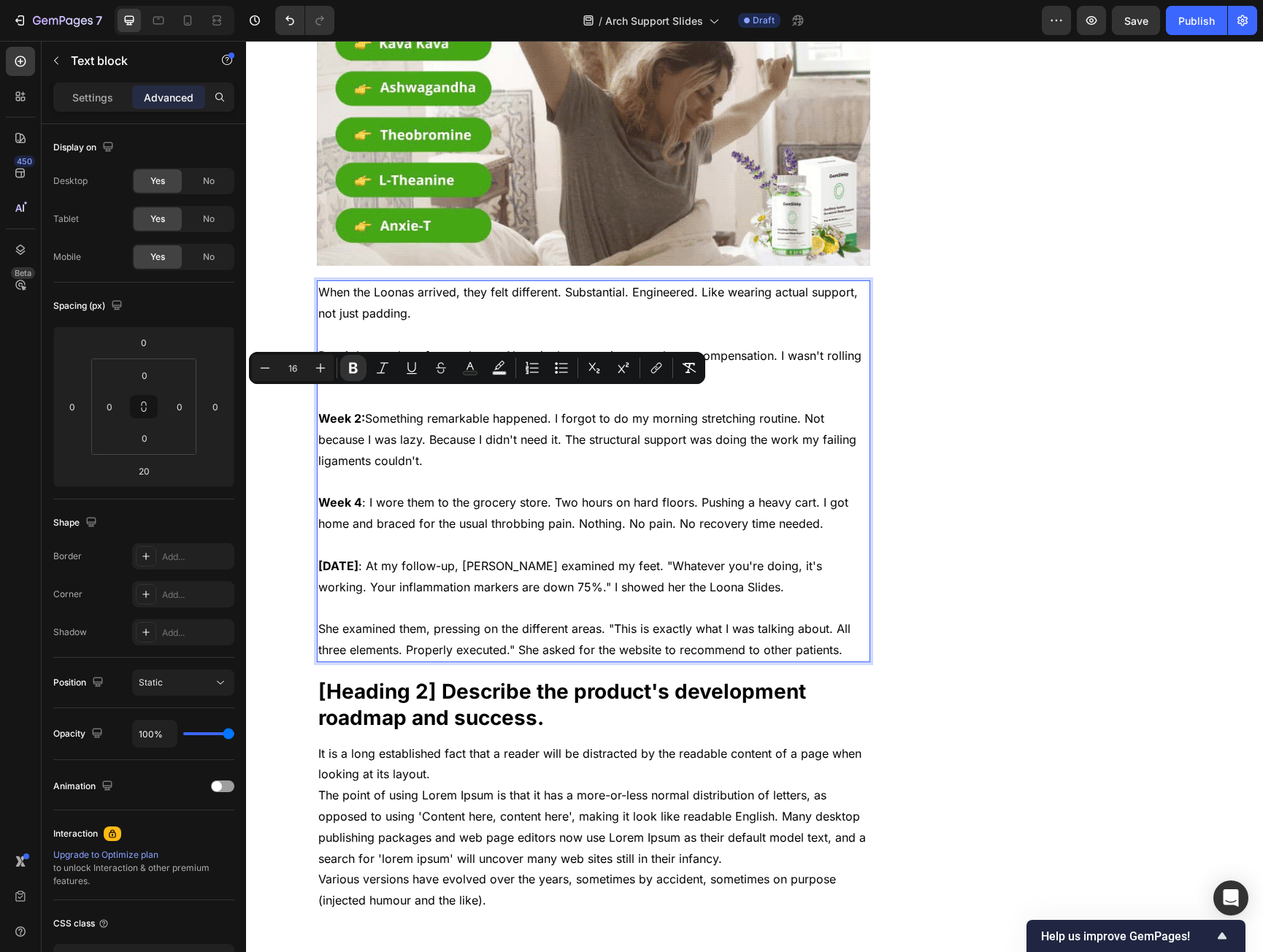
click at [322, 345] on p "Day 1: I wore them for two hours. No pain, but more importantly, no compensatio…" at bounding box center [593, 366] width 551 height 42
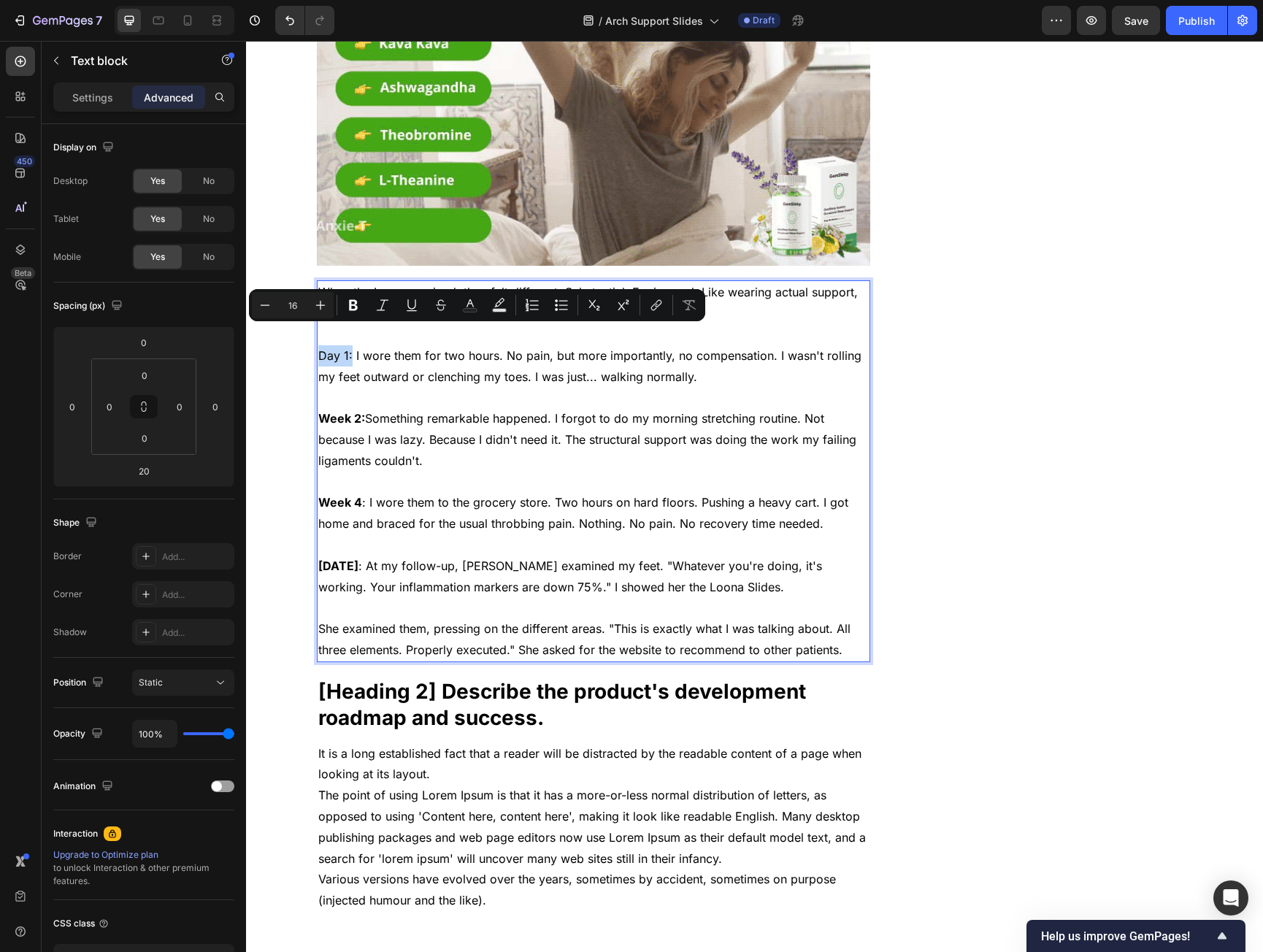
drag, startPoint x: 322, startPoint y: 334, endPoint x: 341, endPoint y: 330, distance: 19.4
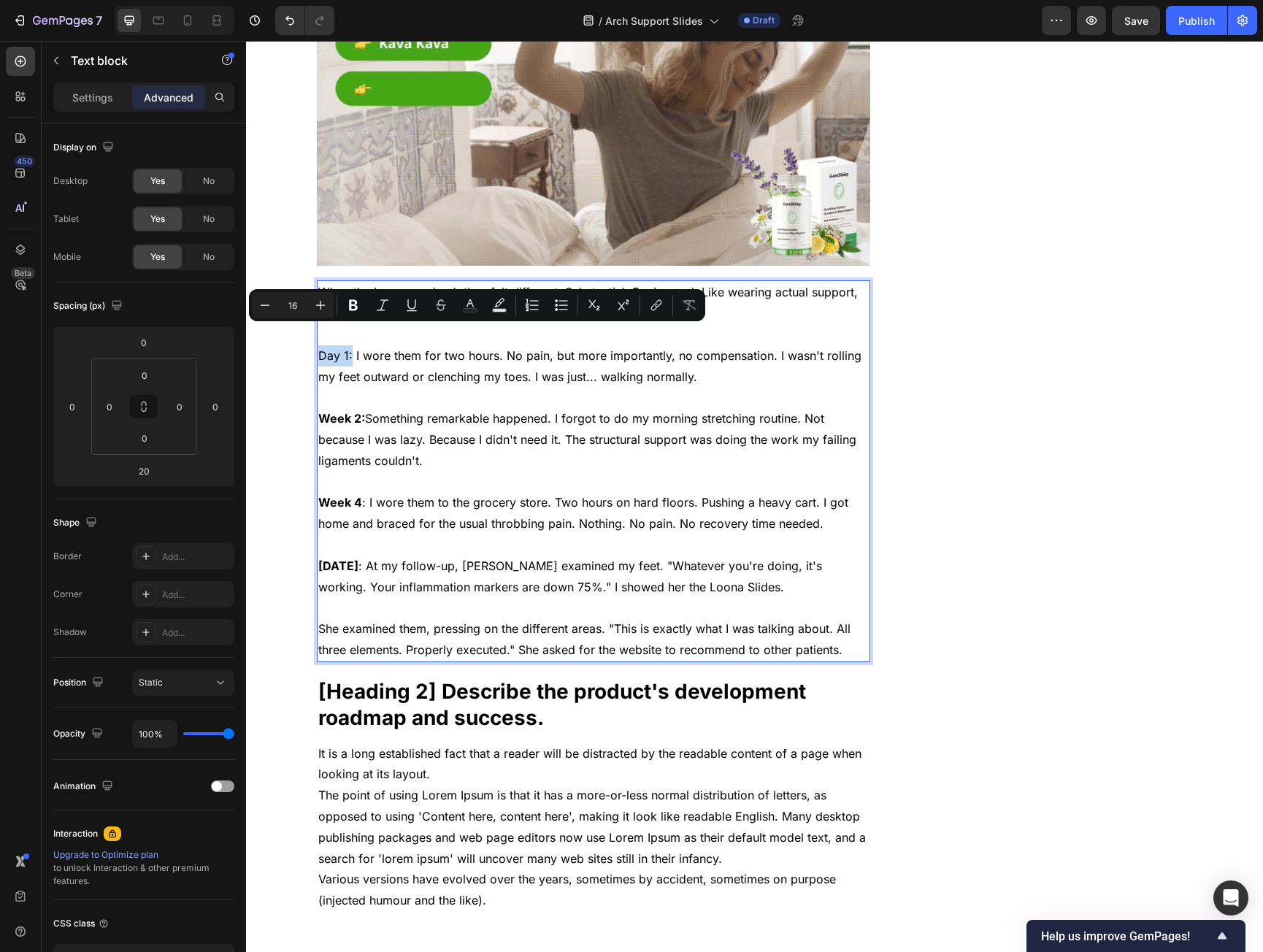
click at [341, 345] on p "Day 1: I wore them for two hours. No pain, but more importantly, no compensatio…" at bounding box center [593, 366] width 551 height 42
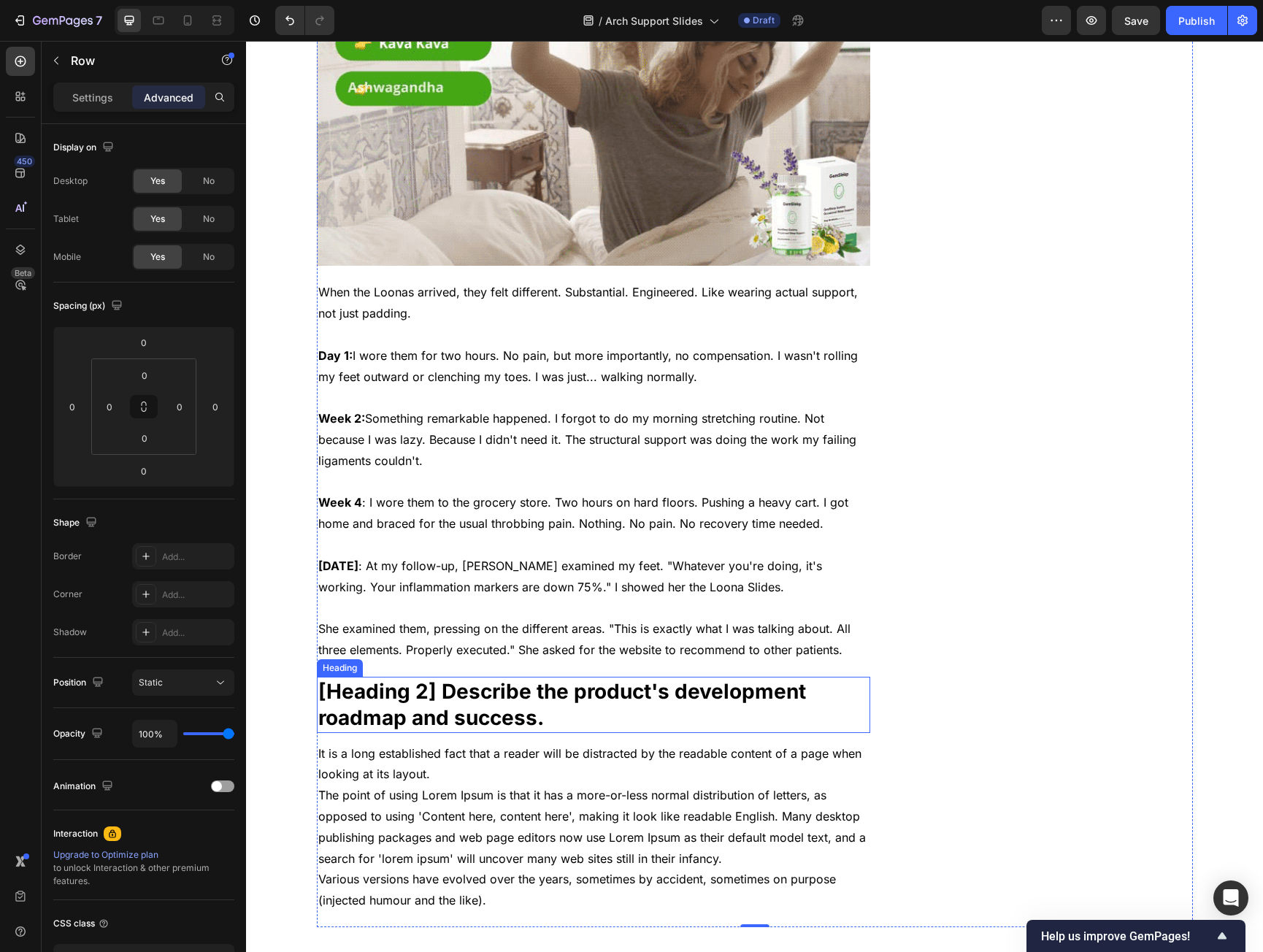
click at [413, 679] on p "[Heading 2] Describe the product's development roadmap and success." at bounding box center [593, 705] width 551 height 54
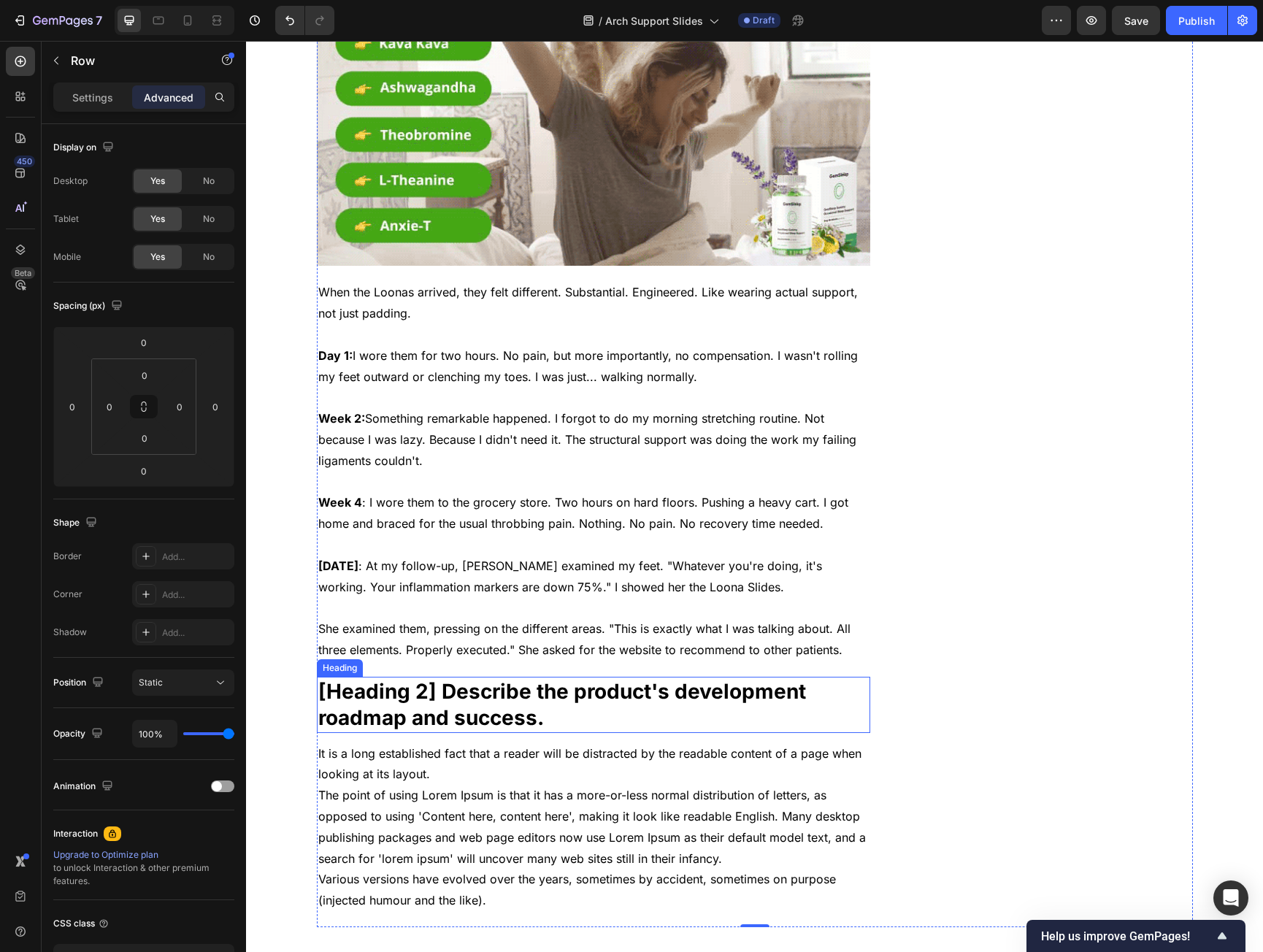
click at [413, 679] on p "[Heading 2] Describe the product's development roadmap and success." at bounding box center [593, 705] width 551 height 54
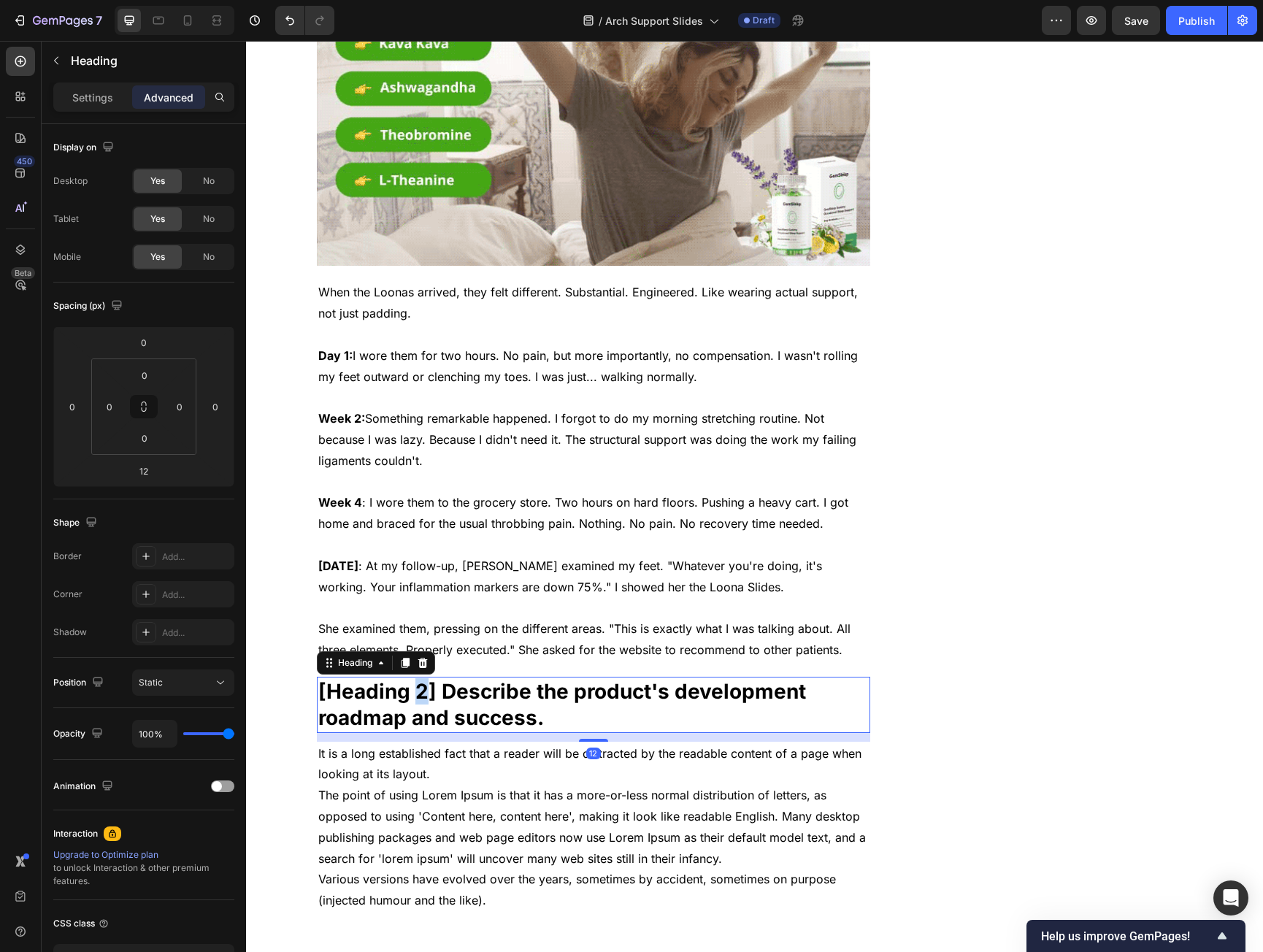
click at [413, 679] on p "[Heading 2] Describe the product's development roadmap and success." at bounding box center [593, 705] width 551 height 54
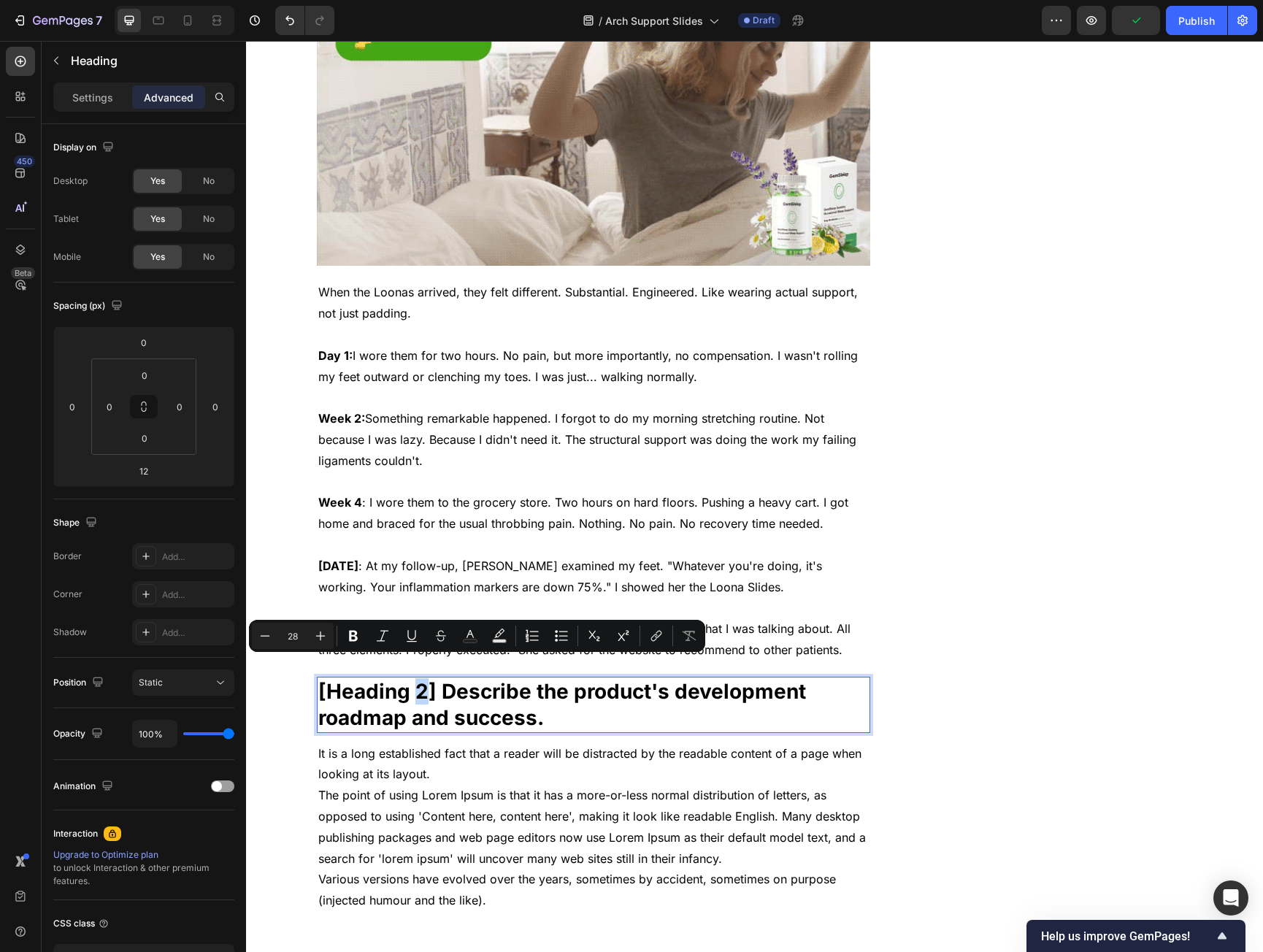
click at [413, 679] on p "[Heading 2] Describe the product's development roadmap and success." at bounding box center [593, 705] width 551 height 54
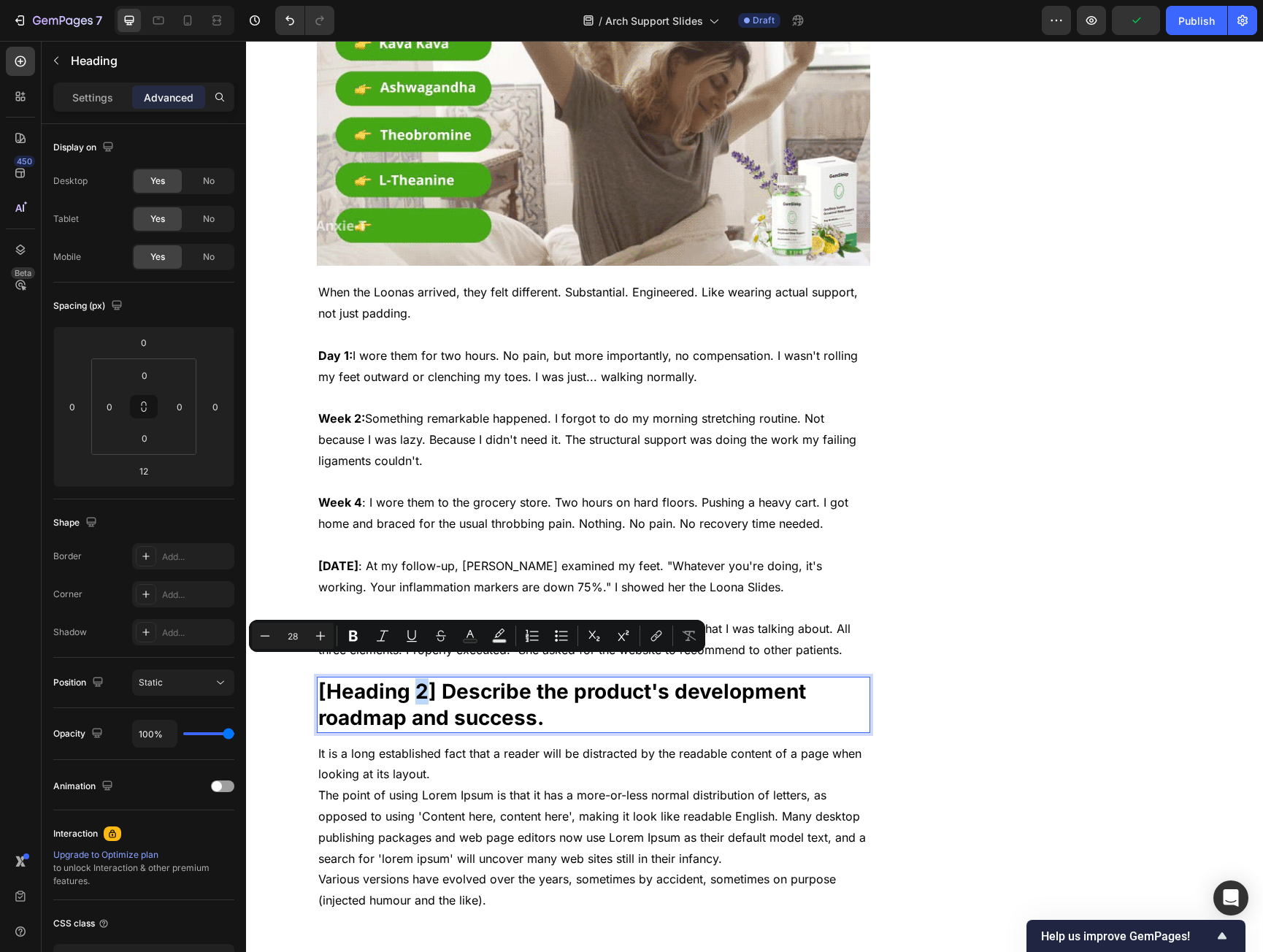
click at [413, 679] on p "[Heading 2] Describe the product's development roadmap and success." at bounding box center [593, 705] width 551 height 54
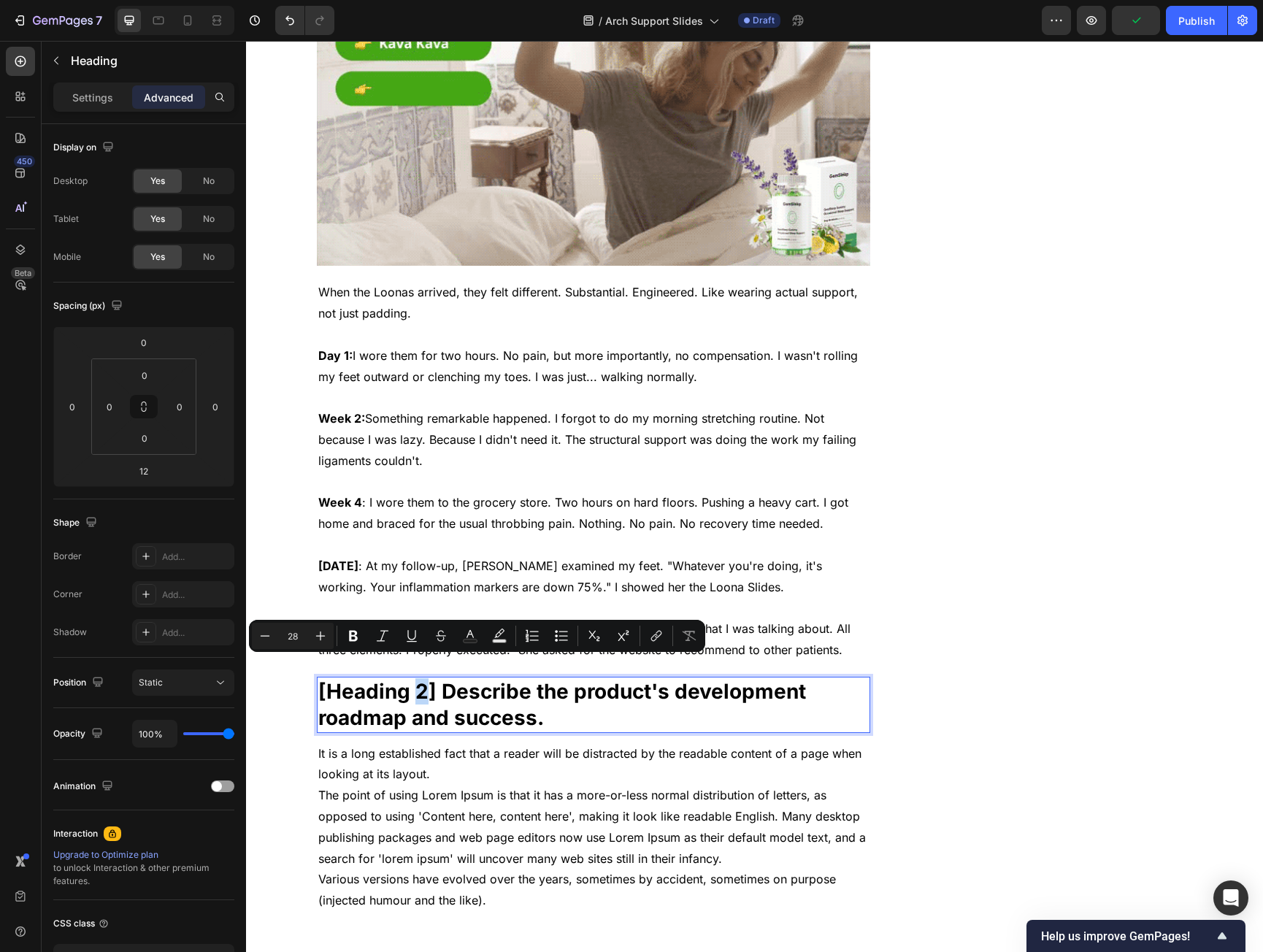
click at [413, 679] on p "[Heading 2] Describe the product's development roadmap and success." at bounding box center [593, 705] width 551 height 54
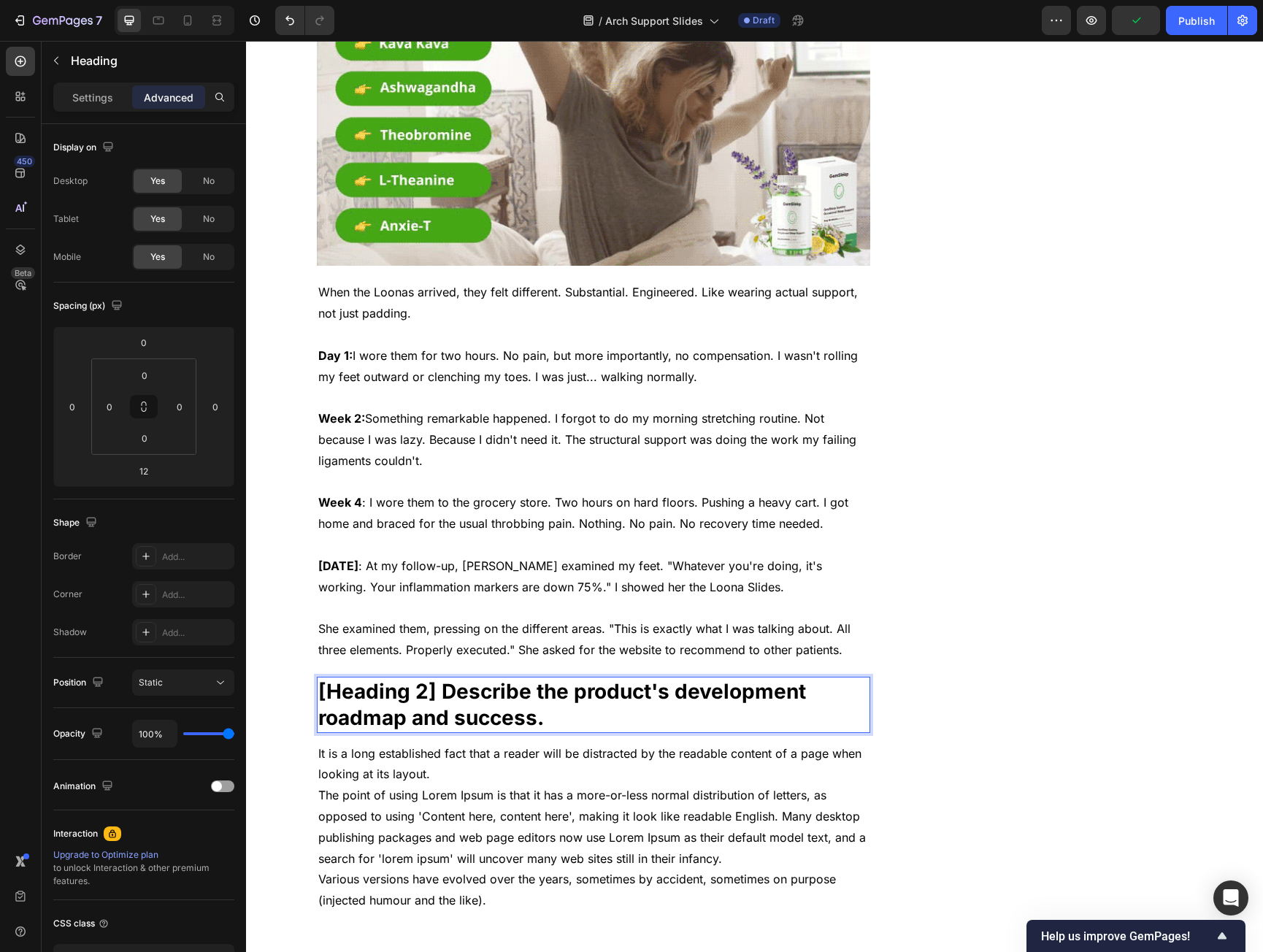
click at [454, 693] on p "[Heading 2] Describe the product's development roadmap and success." at bounding box center [593, 705] width 551 height 54
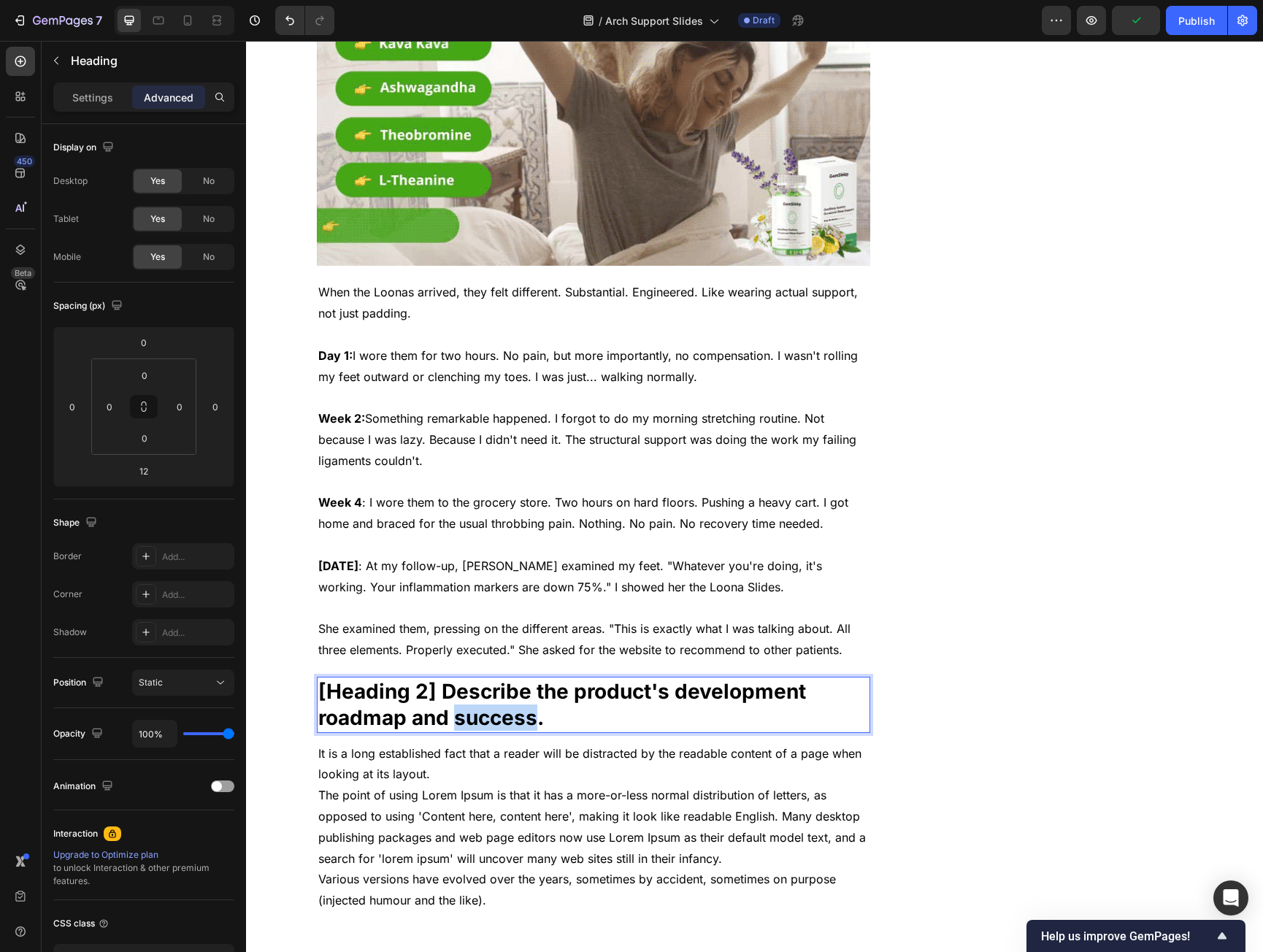
click at [454, 693] on p "[Heading 2] Describe the product's development roadmap and success." at bounding box center [593, 705] width 551 height 54
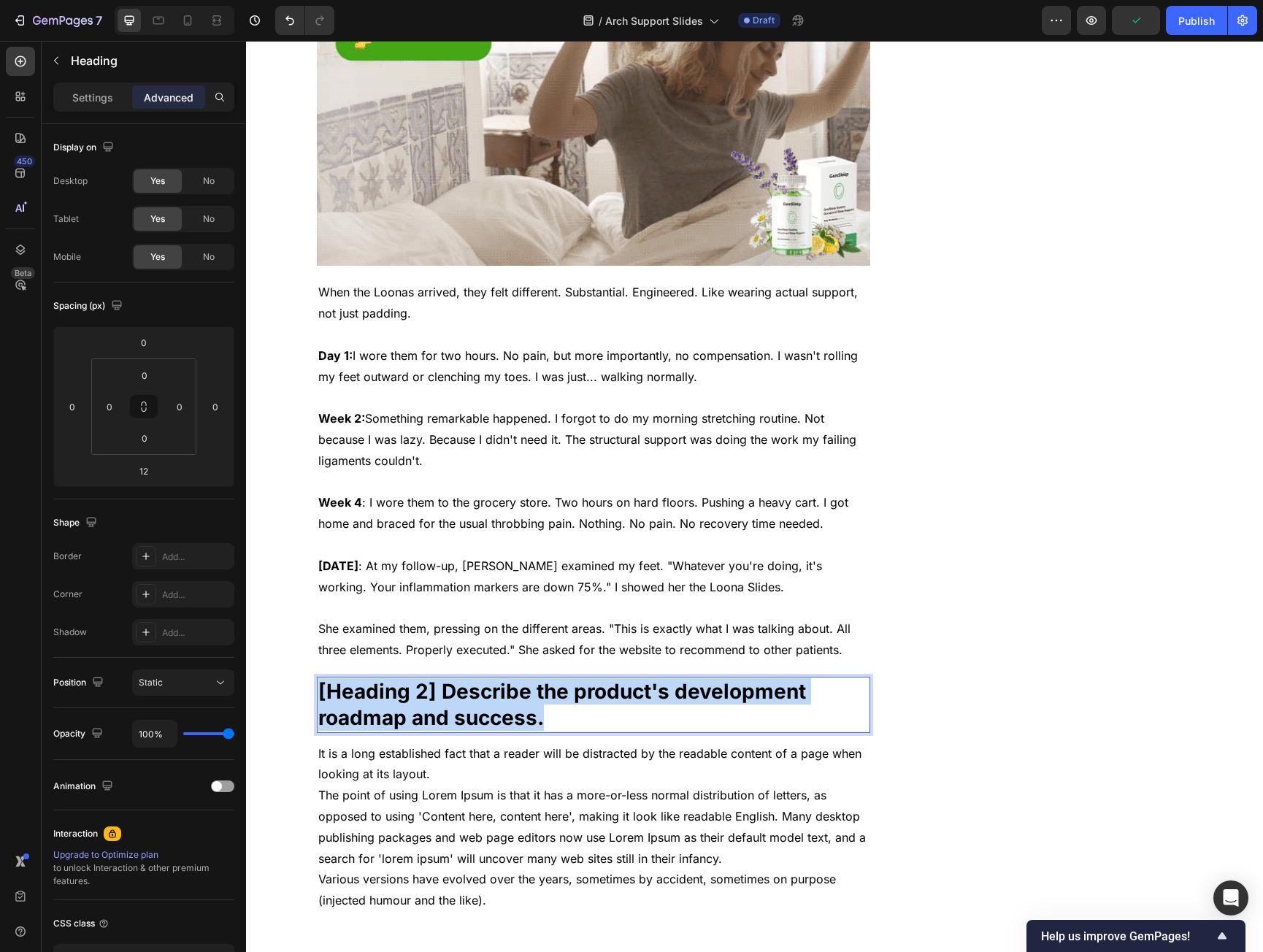
click at [454, 693] on p "[Heading 2] Describe the product's development roadmap and success." at bounding box center [593, 705] width 551 height 54
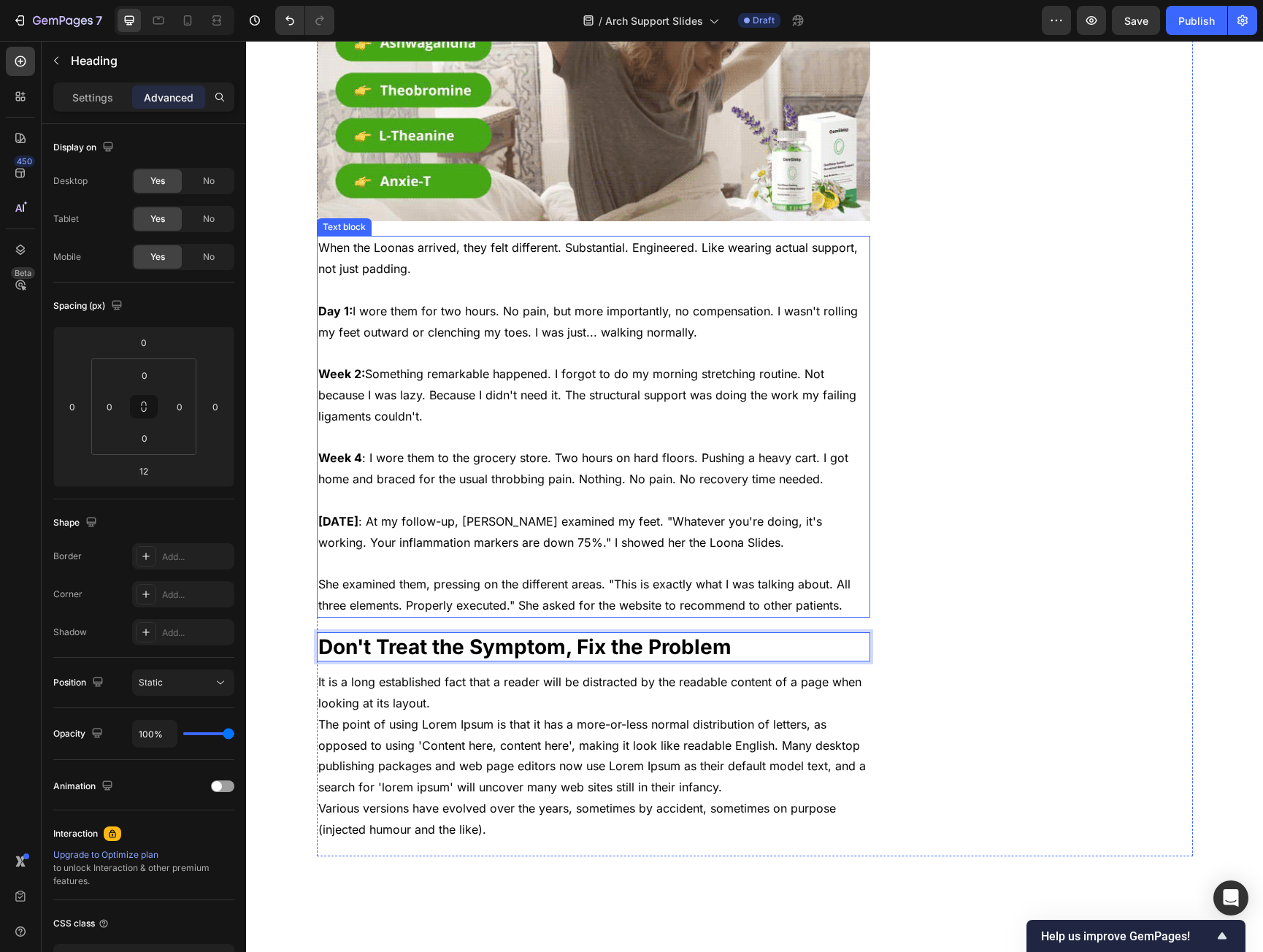
scroll to position [3433, 0]
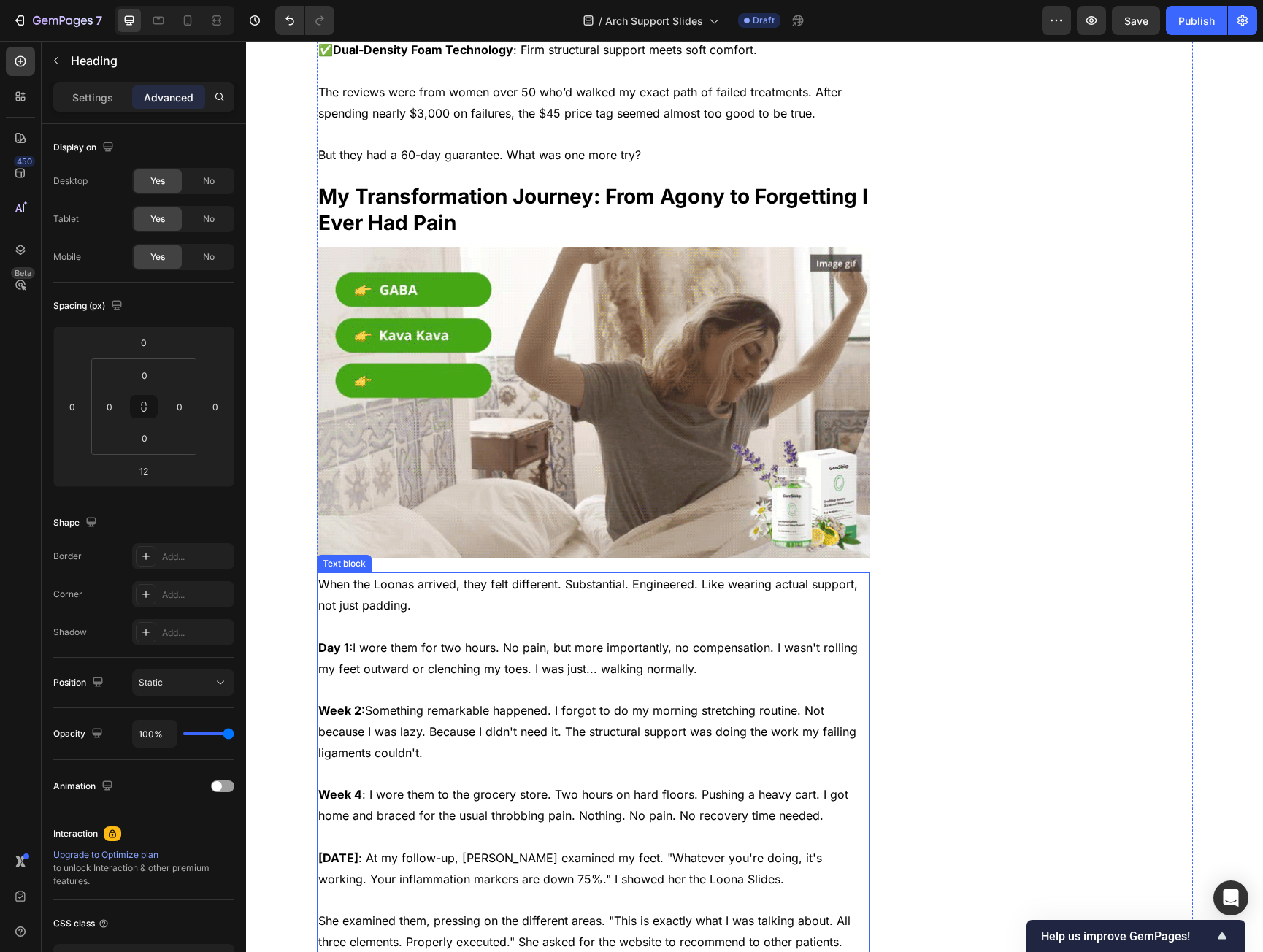
click at [533, 329] on img at bounding box center [594, 403] width 554 height 312
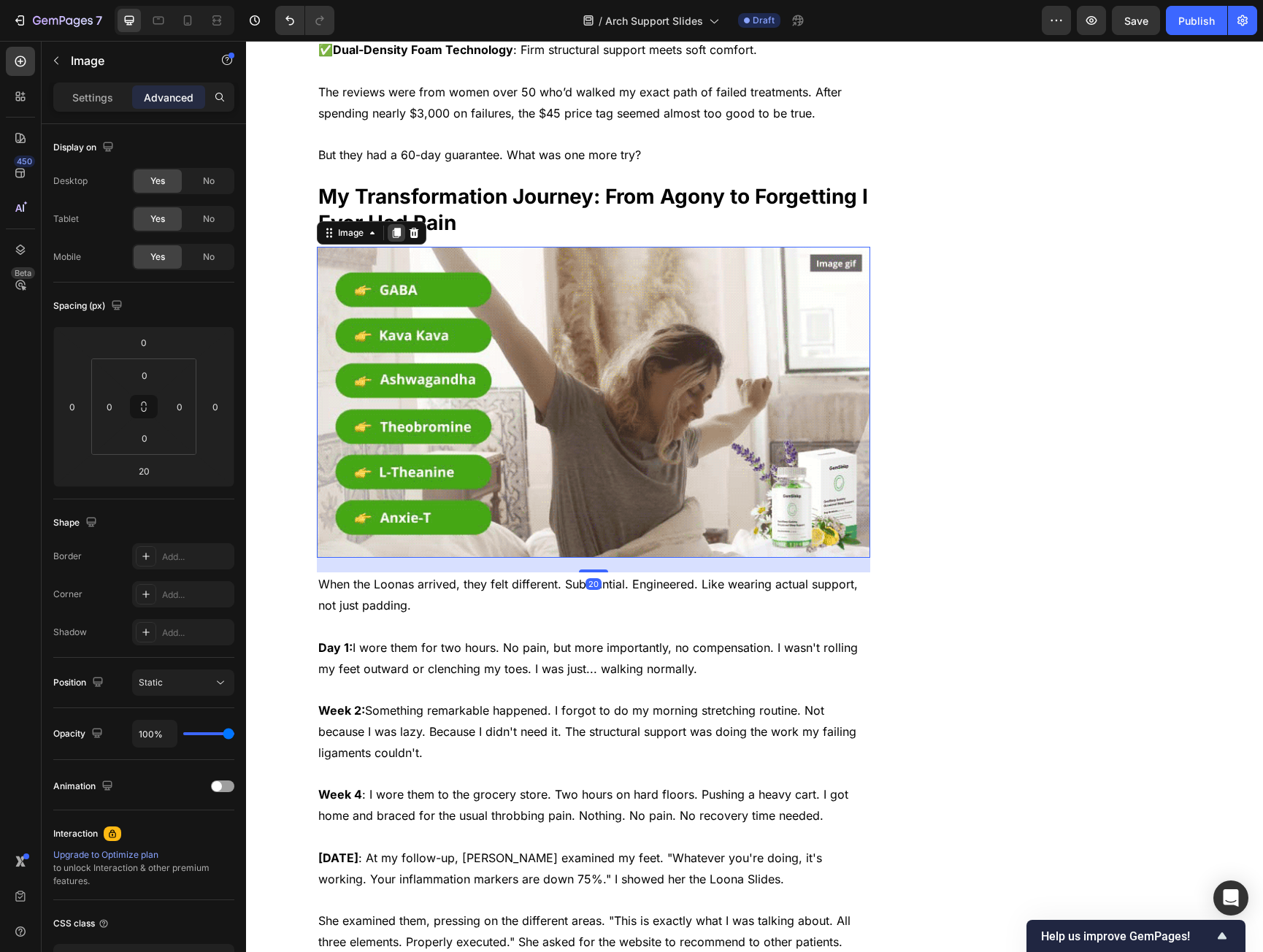
click at [388, 224] on div at bounding box center [397, 233] width 18 height 18
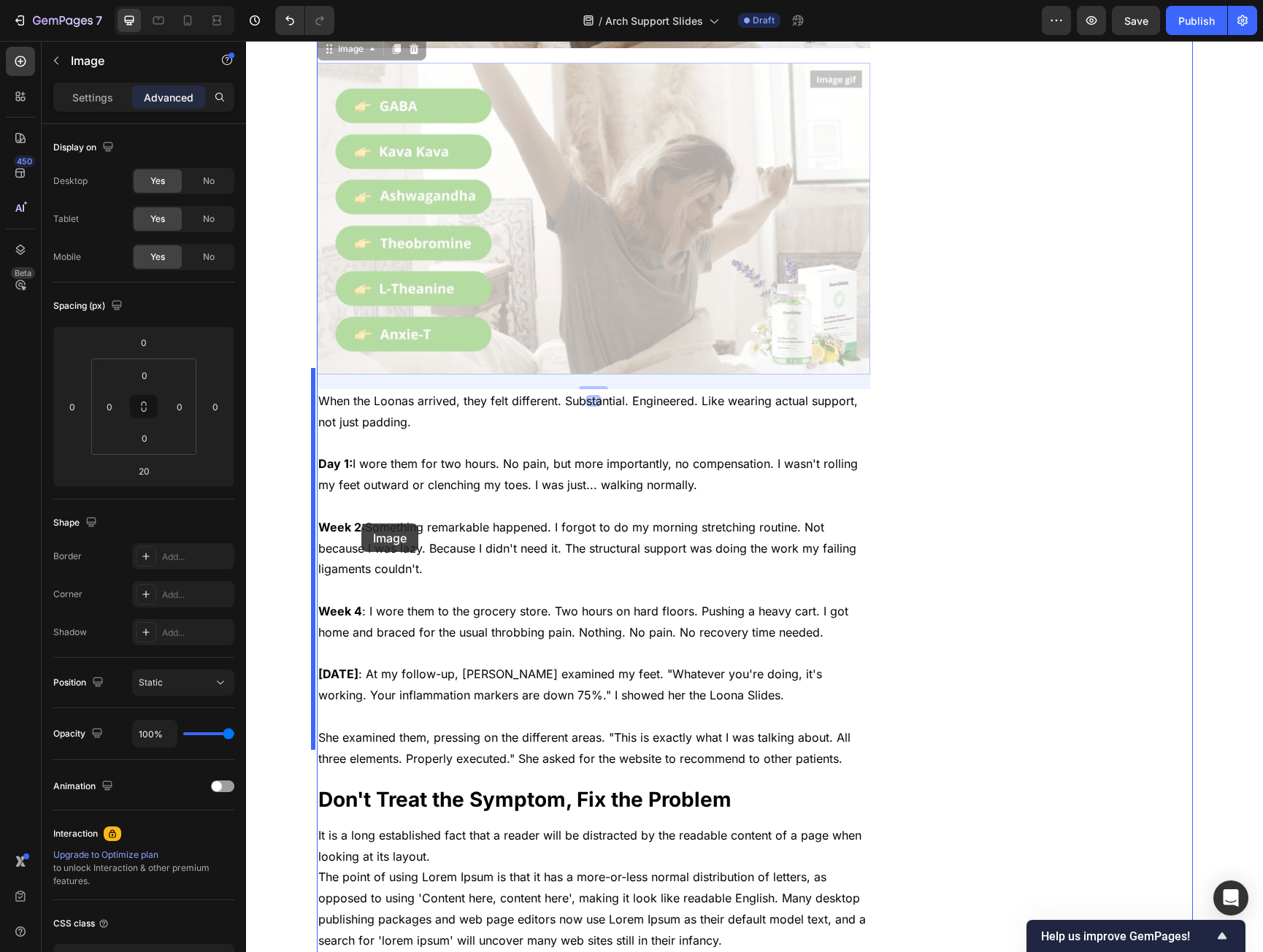
scroll to position [4163, 0]
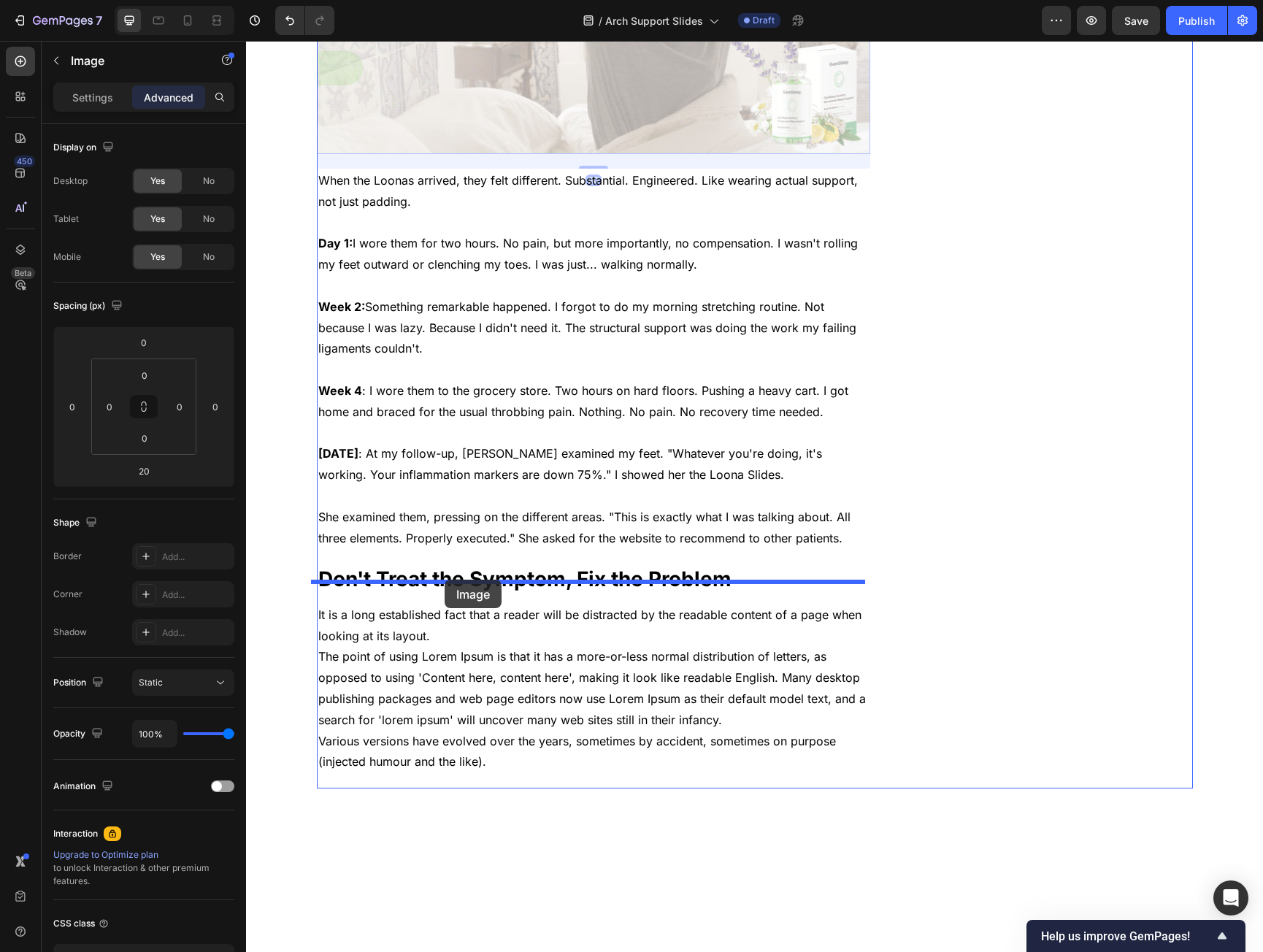
drag, startPoint x: 330, startPoint y: 533, endPoint x: 445, endPoint y: 580, distance: 124.2
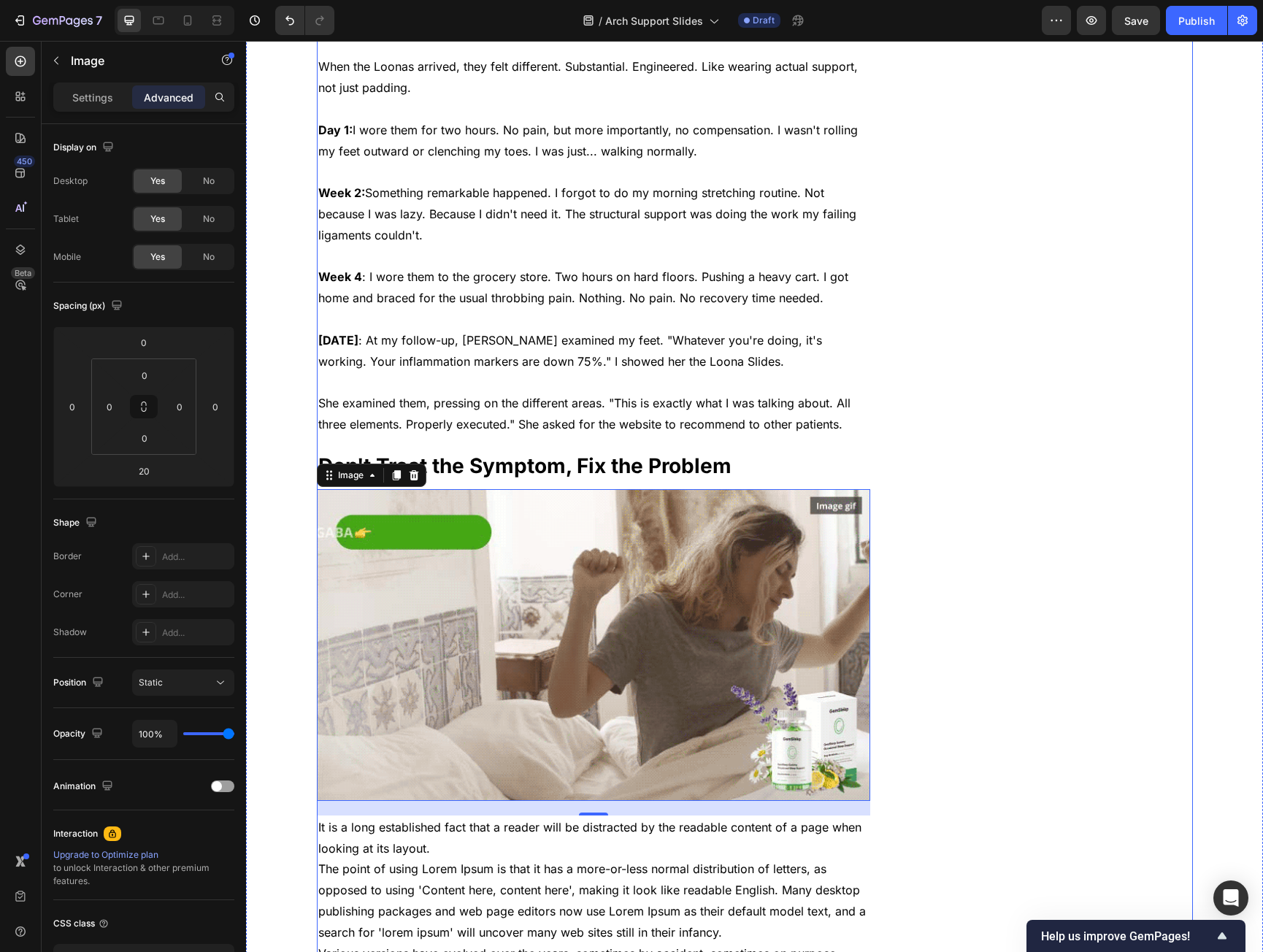
scroll to position [4349, 0]
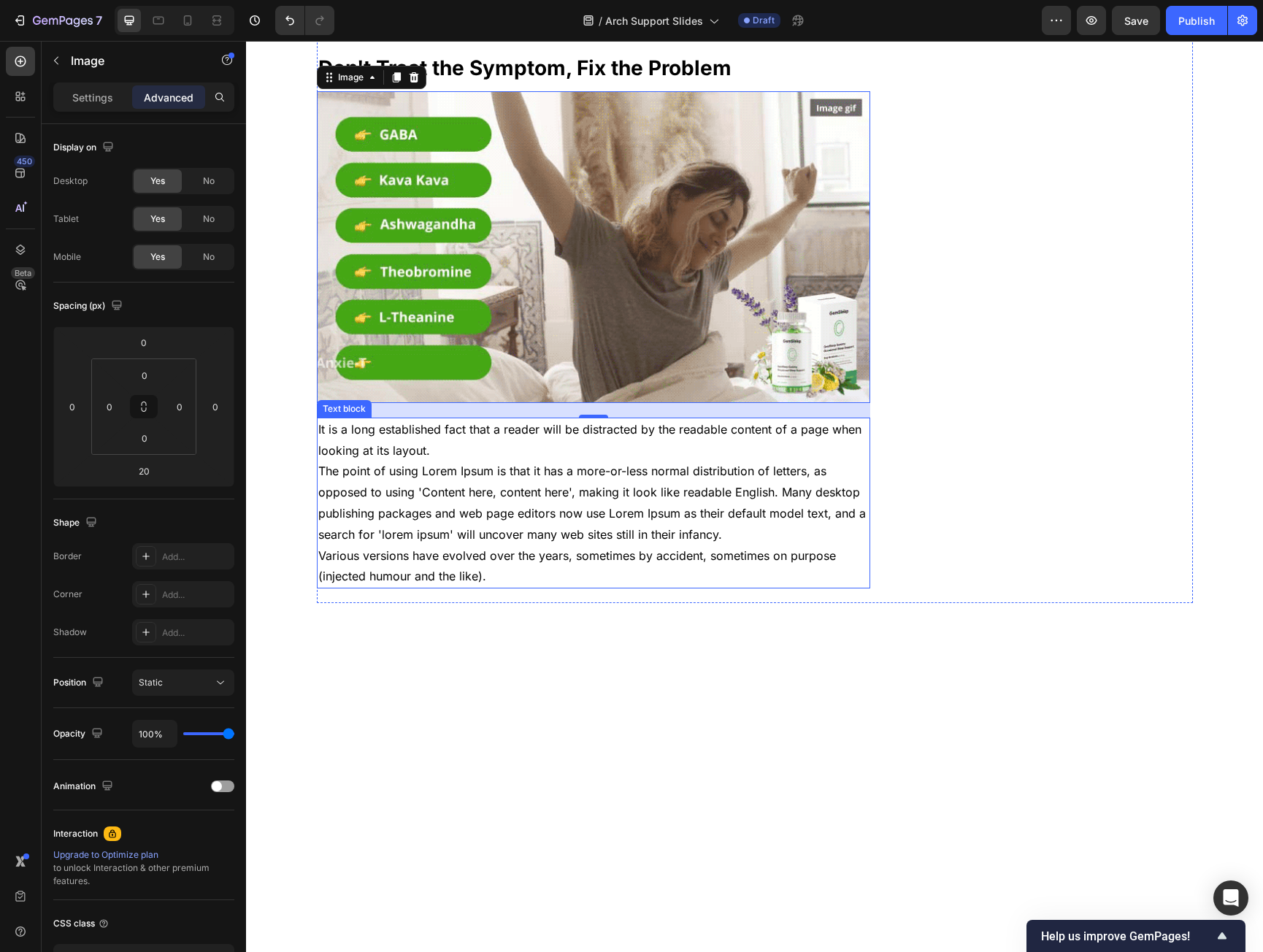
drag, startPoint x: 386, startPoint y: 466, endPoint x: 376, endPoint y: 446, distance: 22.4
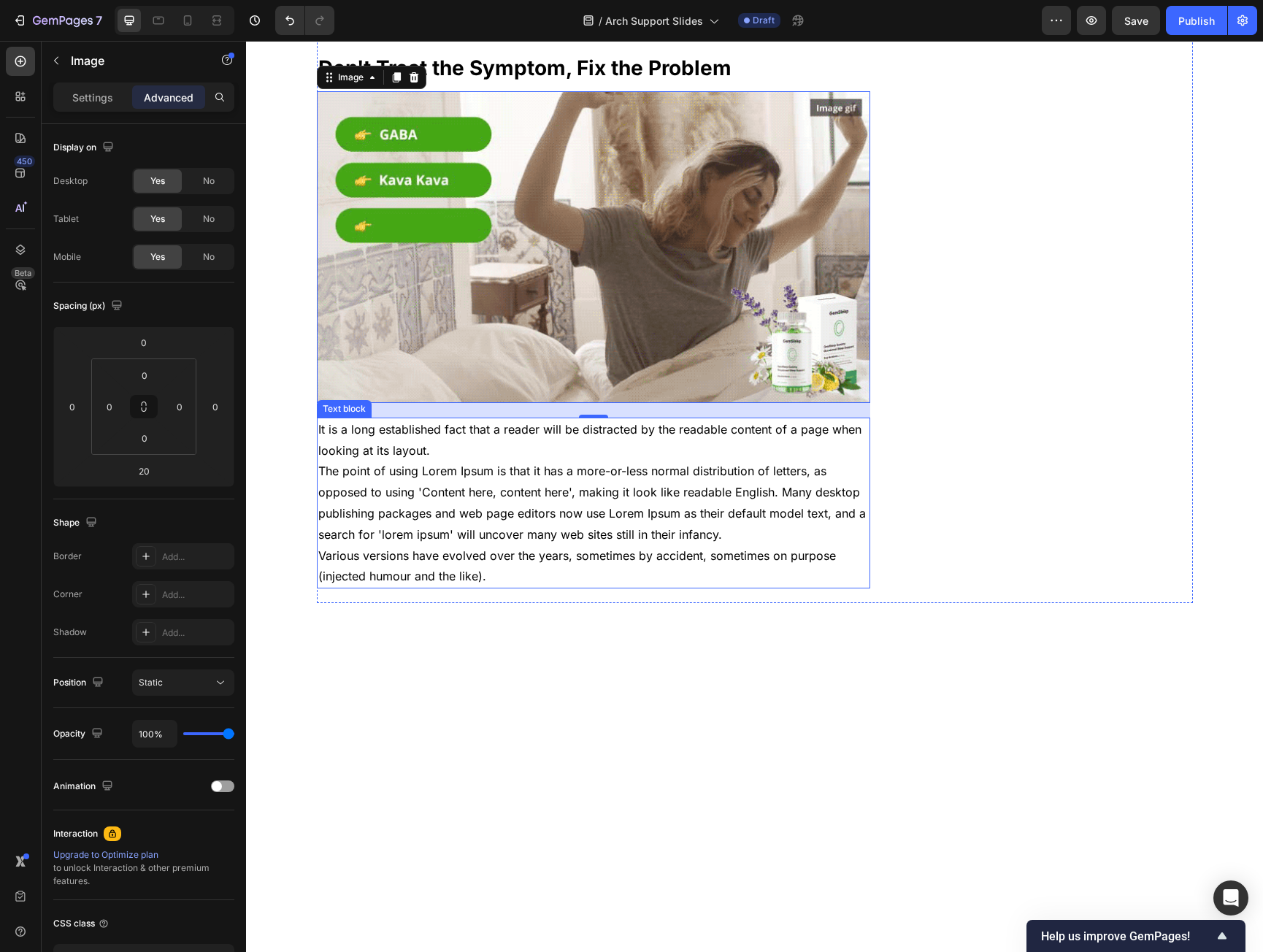
click at [386, 466] on p "It is a long established fact that a reader will be distracted by the readable …" at bounding box center [593, 503] width 551 height 168
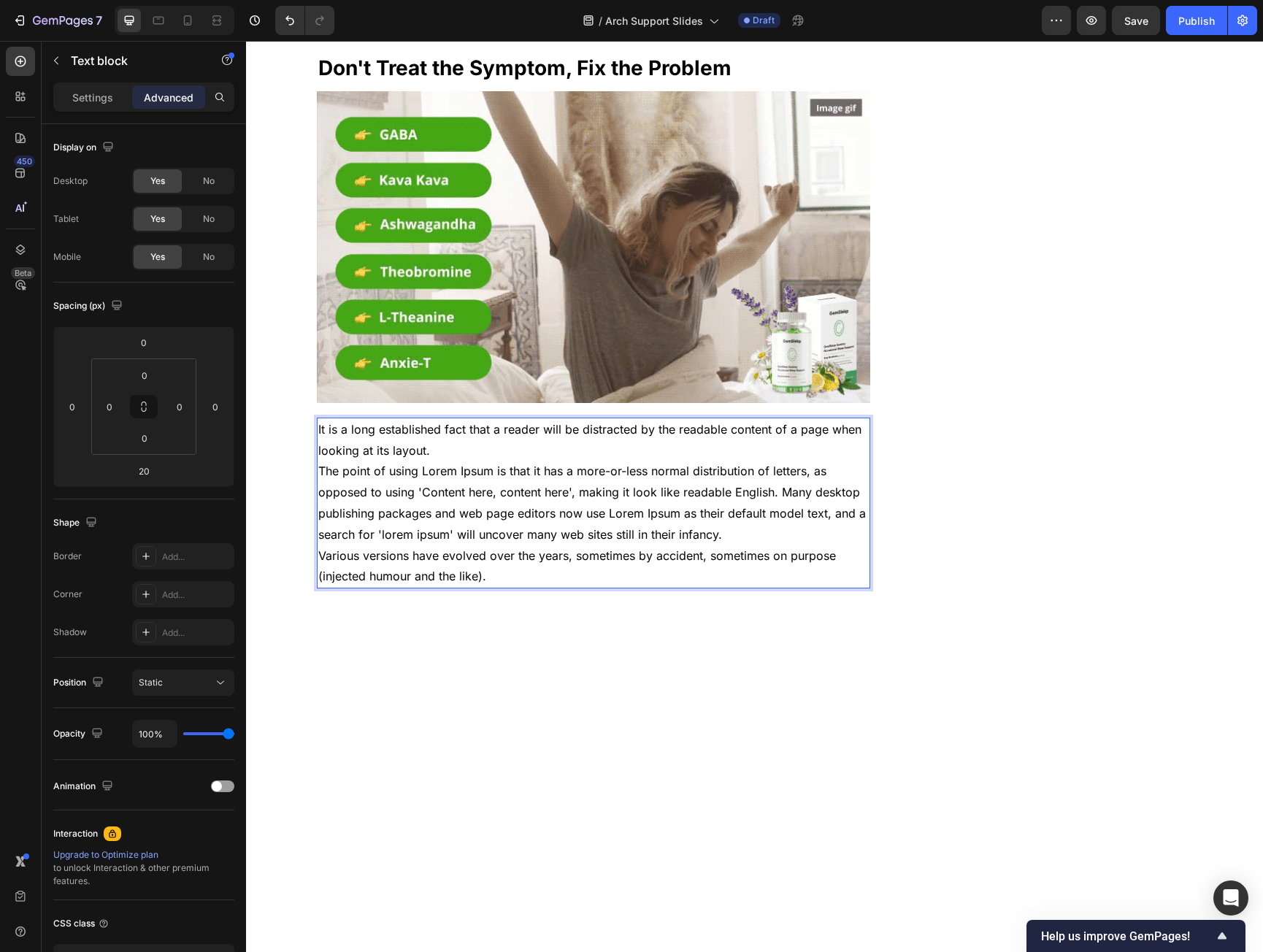
click at [368, 425] on p "It is a long established fact that a reader will be distracted by the readable …" at bounding box center [593, 503] width 551 height 168
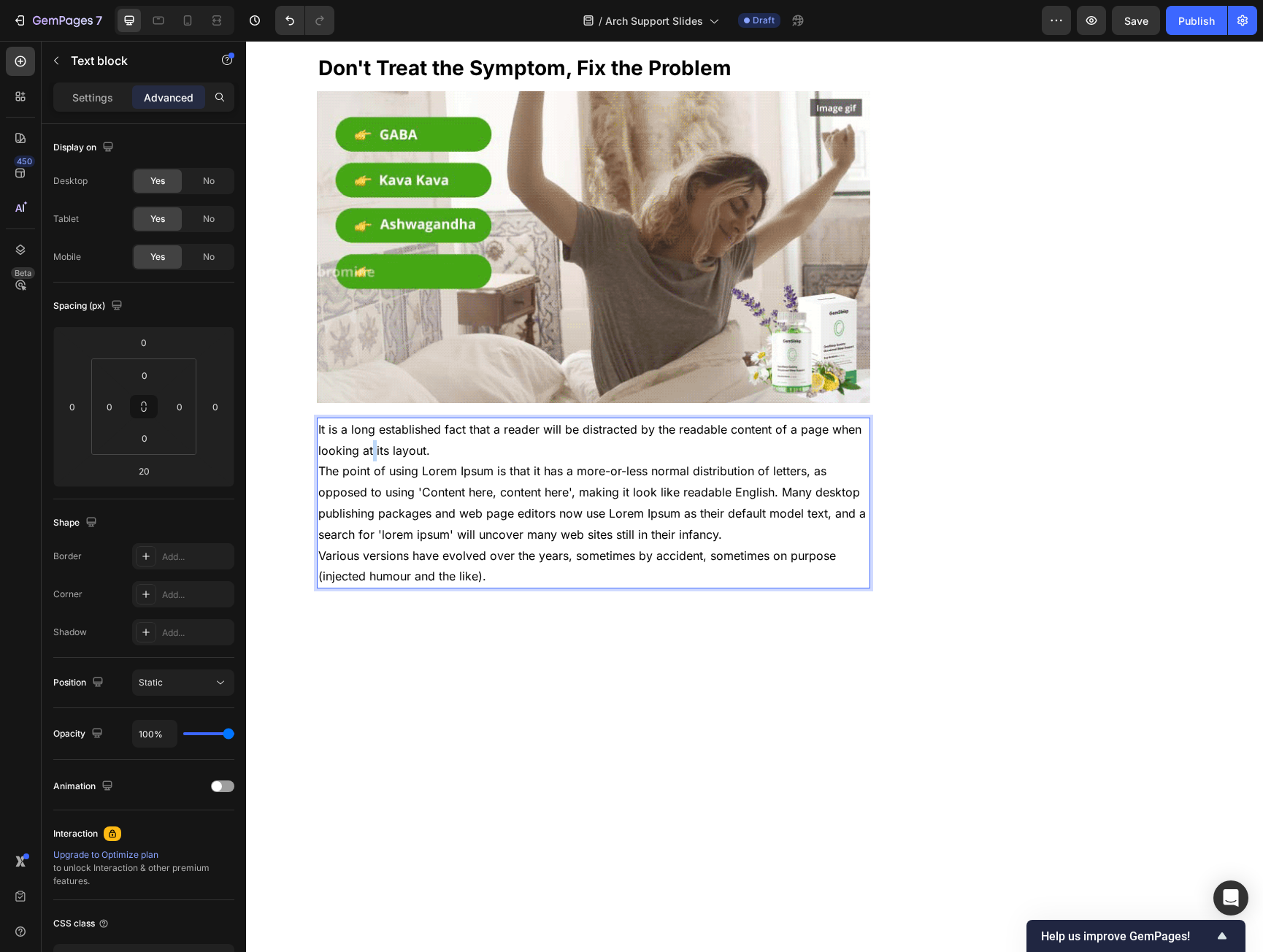
click at [368, 425] on p "It is a long established fact that a reader will be distracted by the readable …" at bounding box center [593, 503] width 551 height 168
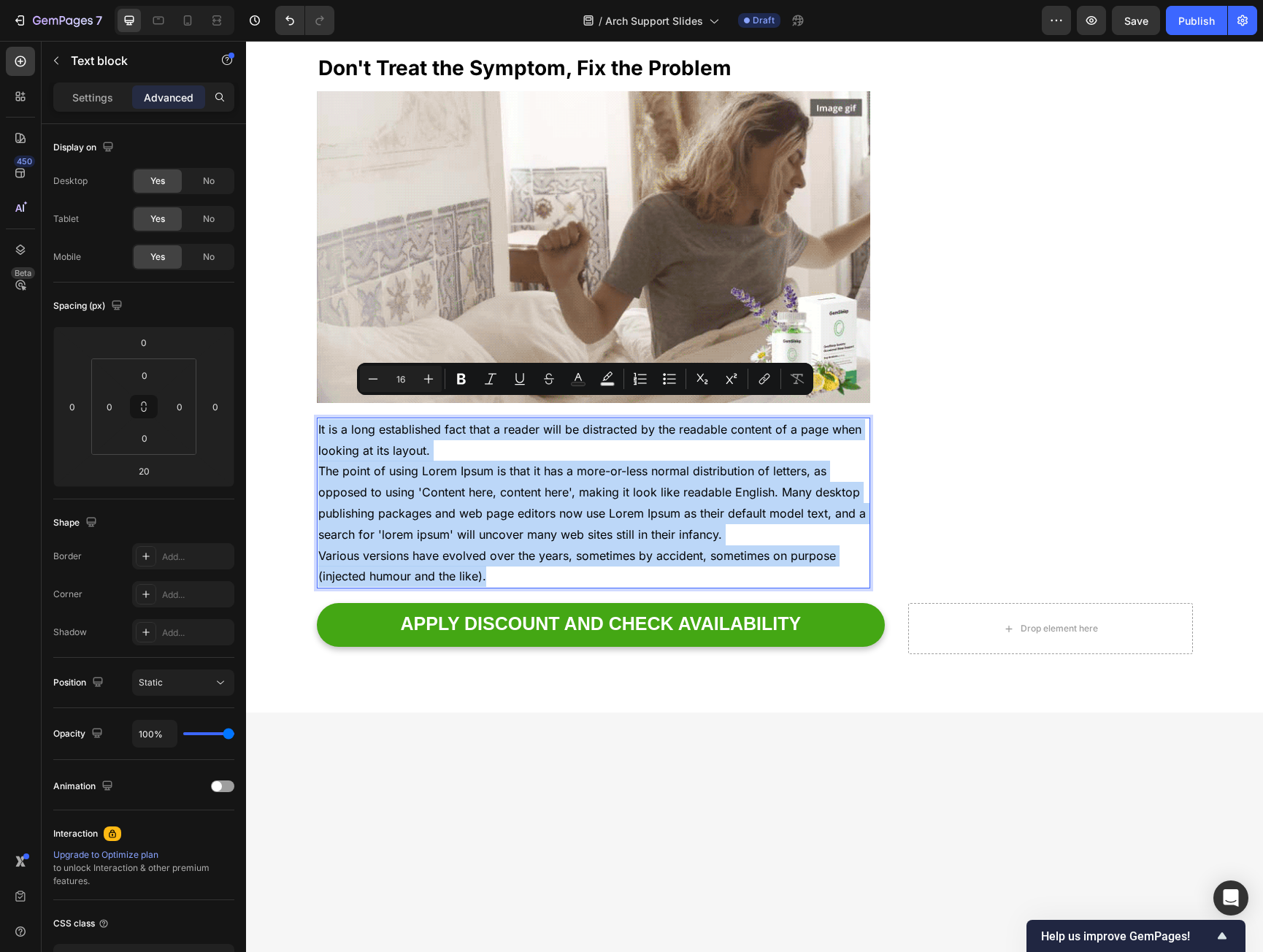
drag, startPoint x: 368, startPoint y: 425, endPoint x: 516, endPoint y: 538, distance: 186.2
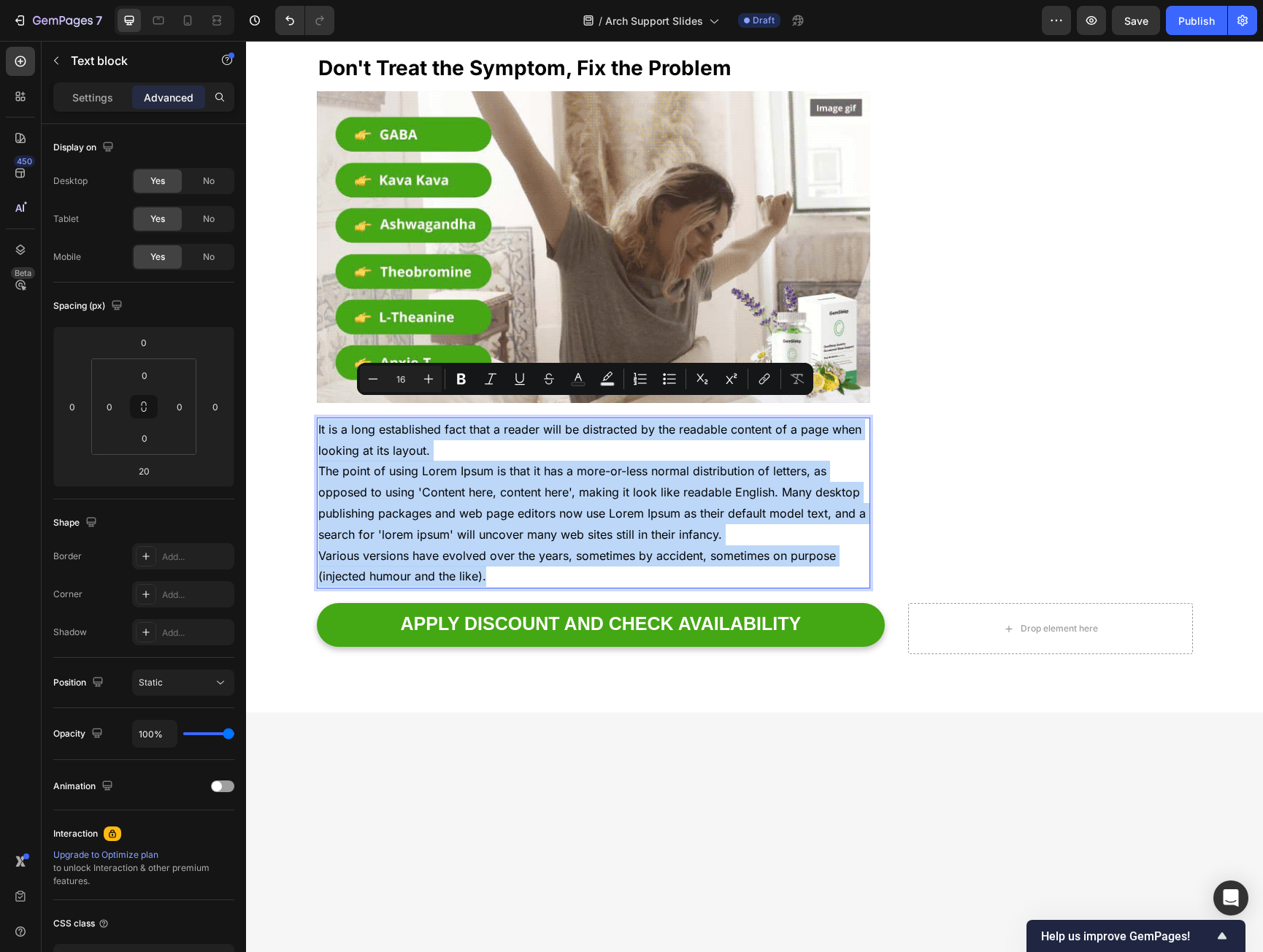
click at [516, 538] on p "It is a long established fact that a reader will be distracted by the readable …" at bounding box center [593, 503] width 551 height 168
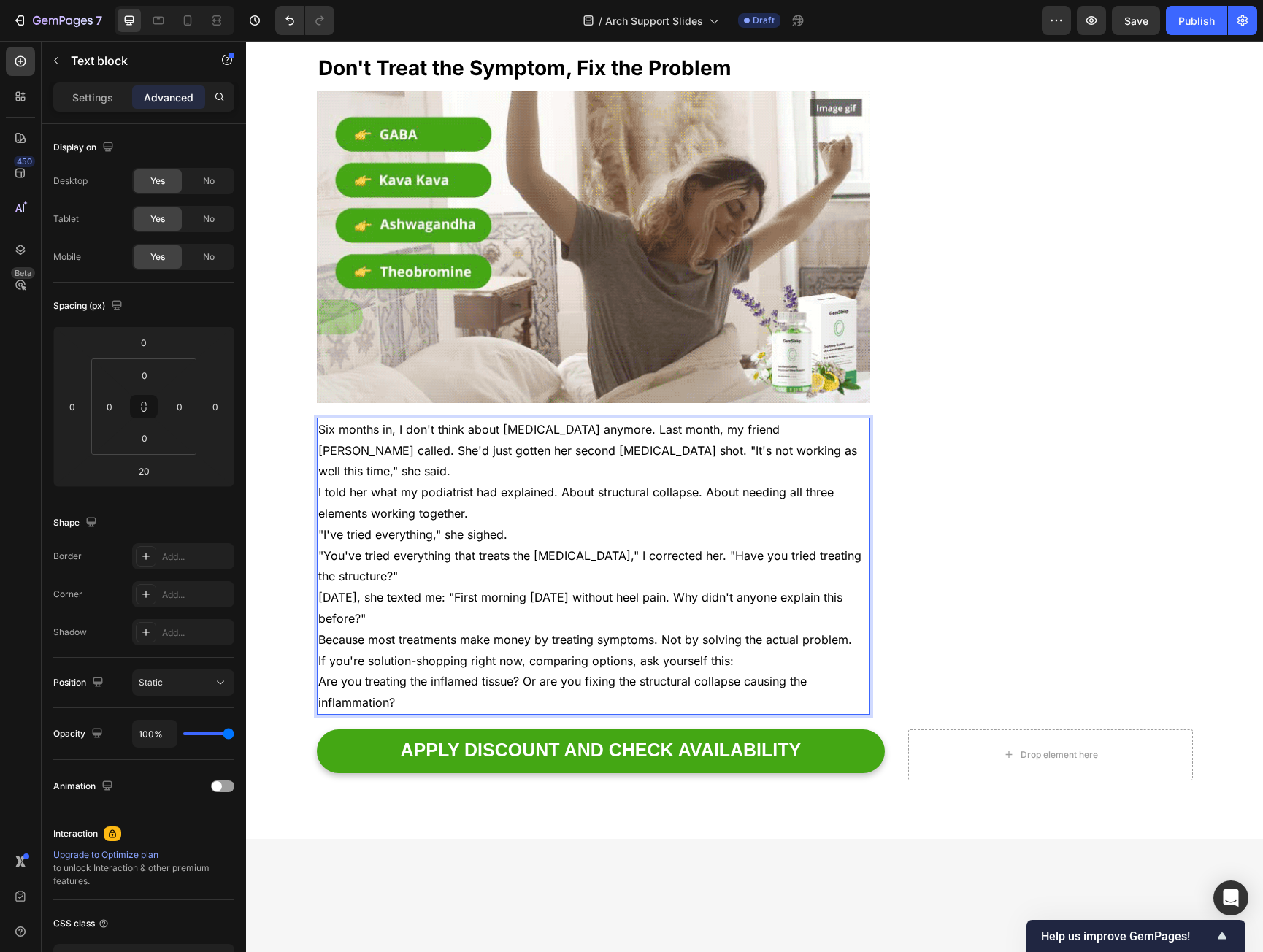
click at [814, 435] on p "Six months in, I don't think about [MEDICAL_DATA] anymore. Last month, my frien…" at bounding box center [593, 451] width 551 height 62
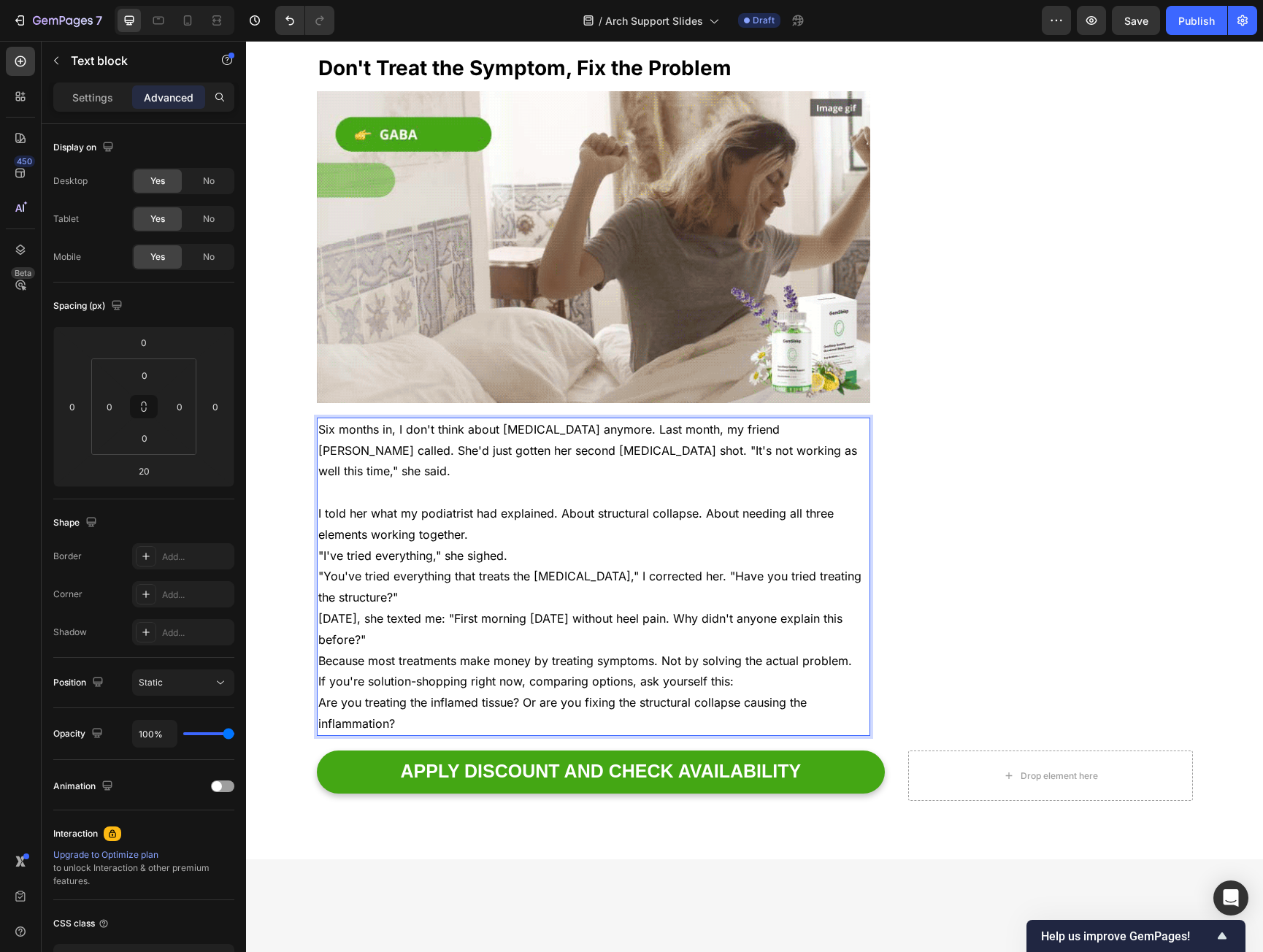
click at [493, 503] on p "I told her what my podiatrist had explained. About structural collapse. About n…" at bounding box center [593, 524] width 551 height 42
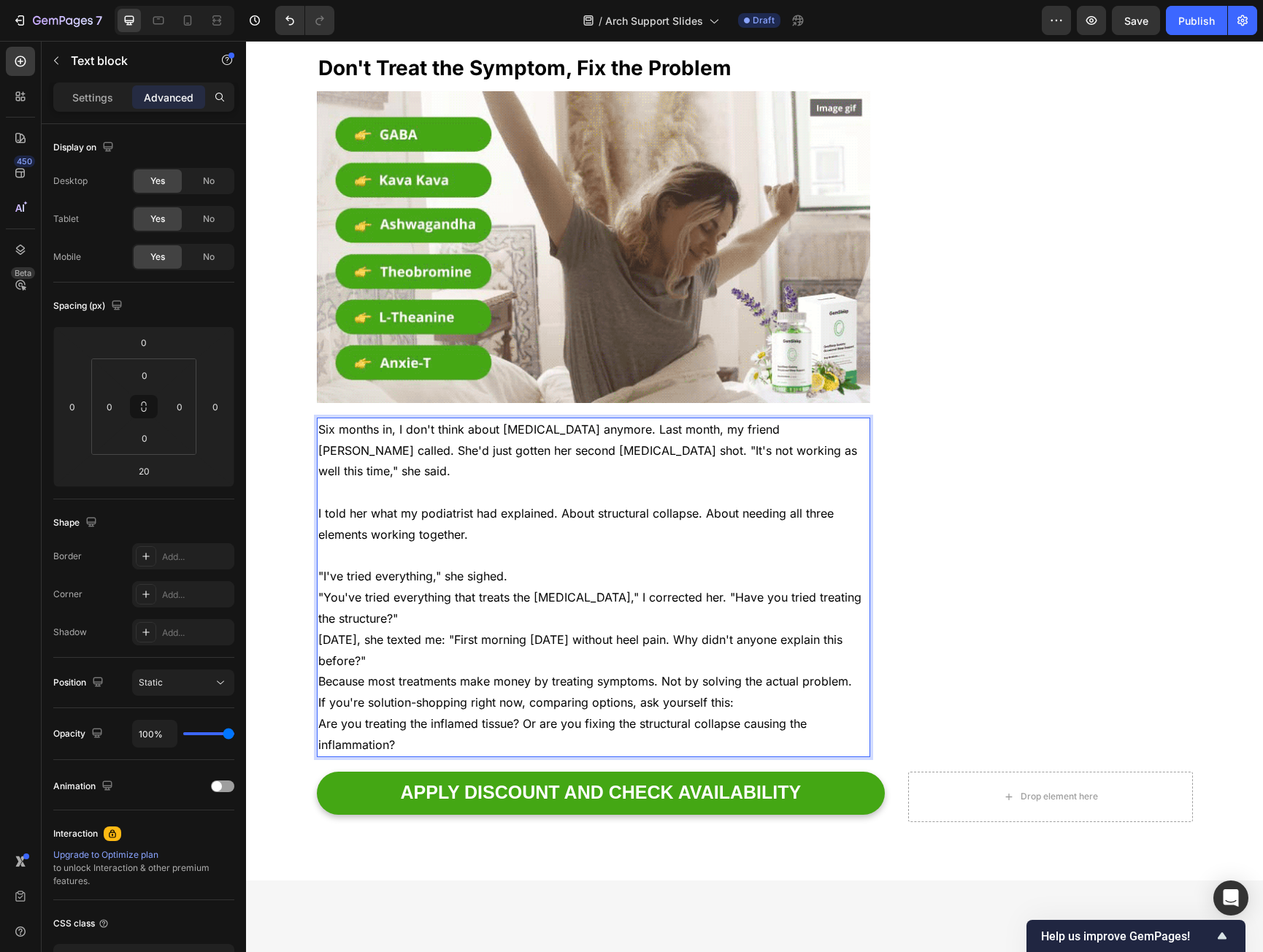
click at [551, 566] on p ""I've tried everything," she sighed." at bounding box center [593, 576] width 551 height 21
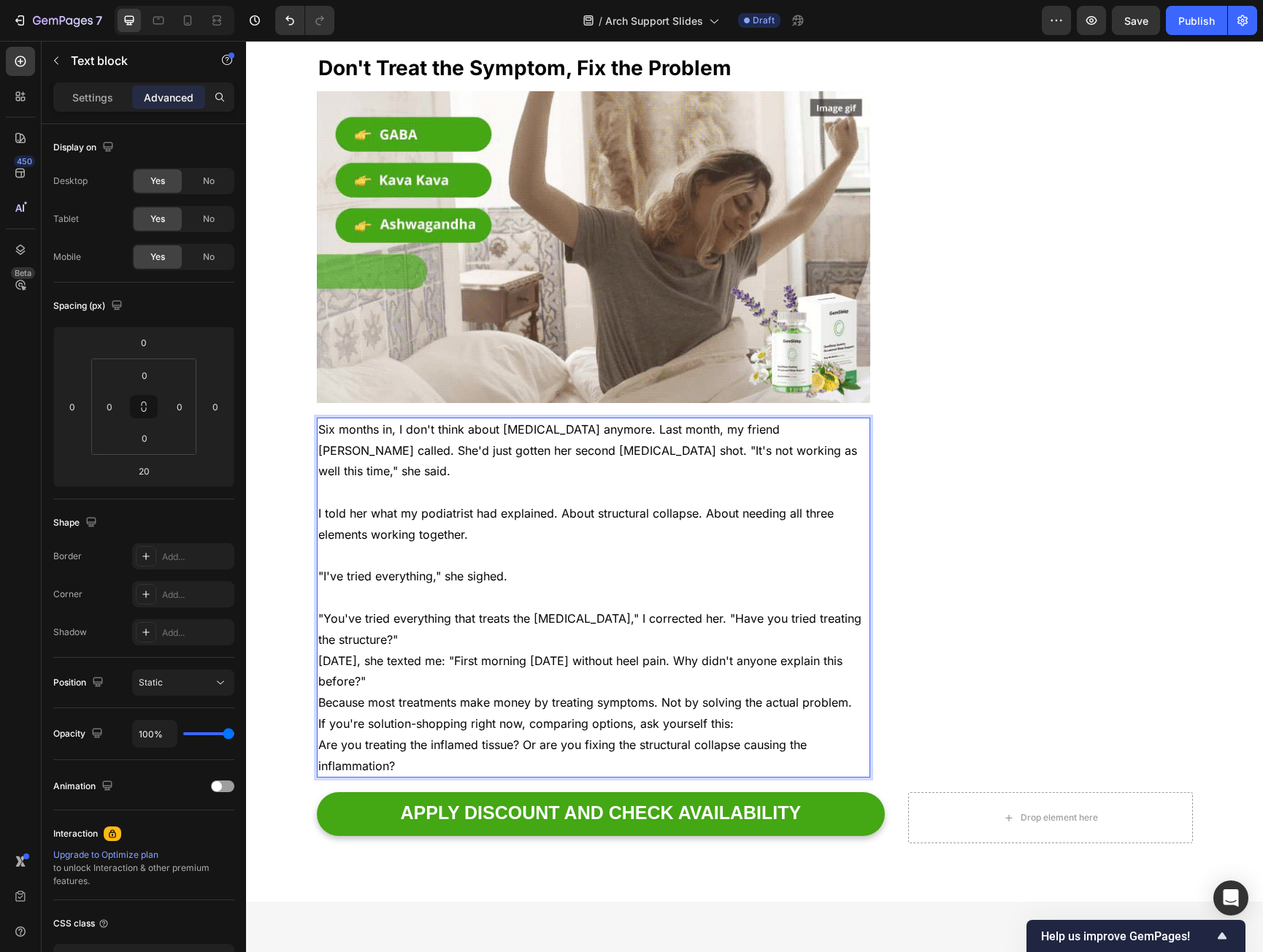
click at [403, 609] on p ""You've tried everything that treats the [MEDICAL_DATA]," I corrected her. "Hav…" at bounding box center [593, 629] width 551 height 42
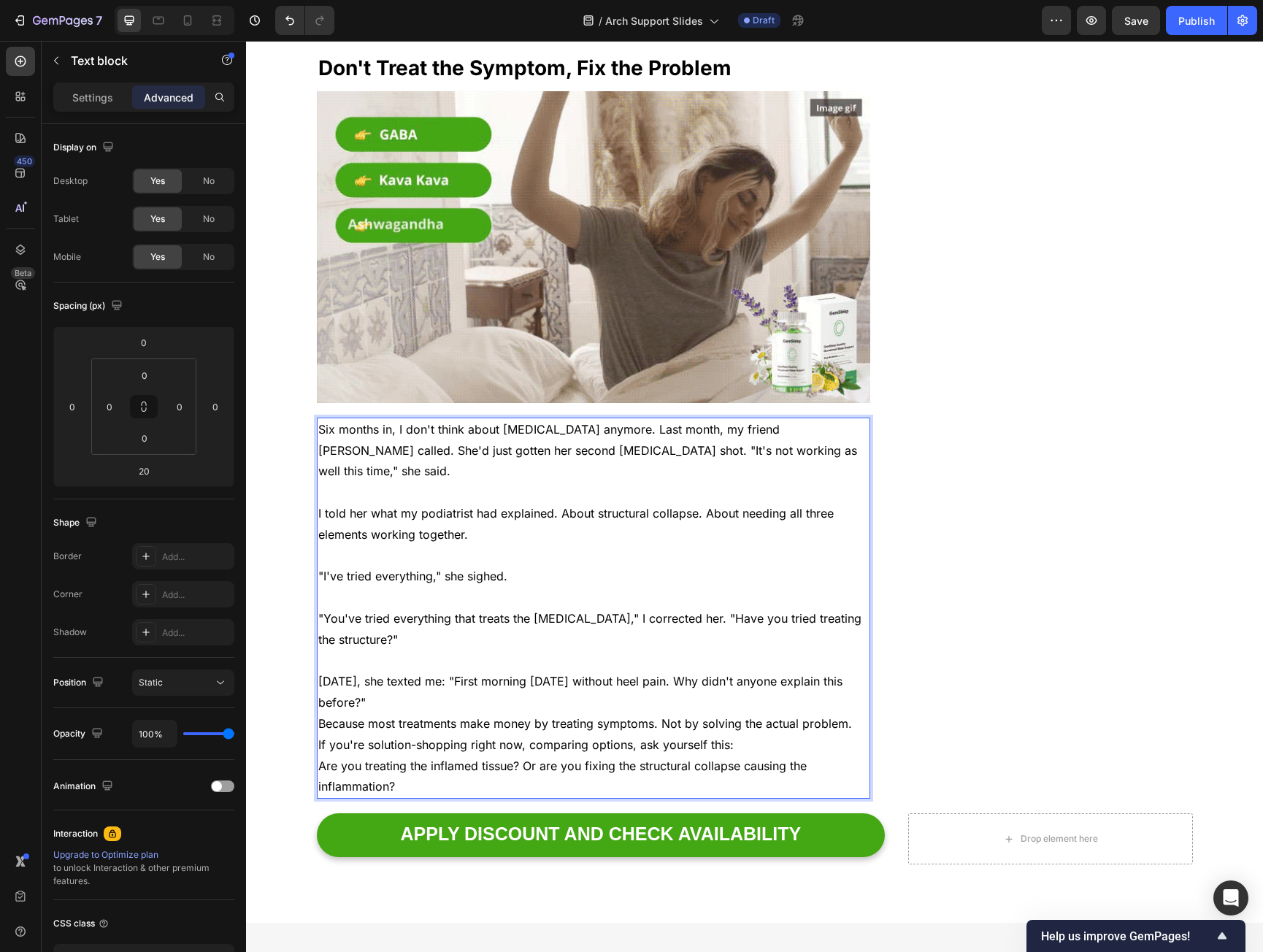
click at [458, 671] on p "Two weeks later, she texted me: "First morning in two years without heel pain. …" at bounding box center [593, 692] width 551 height 42
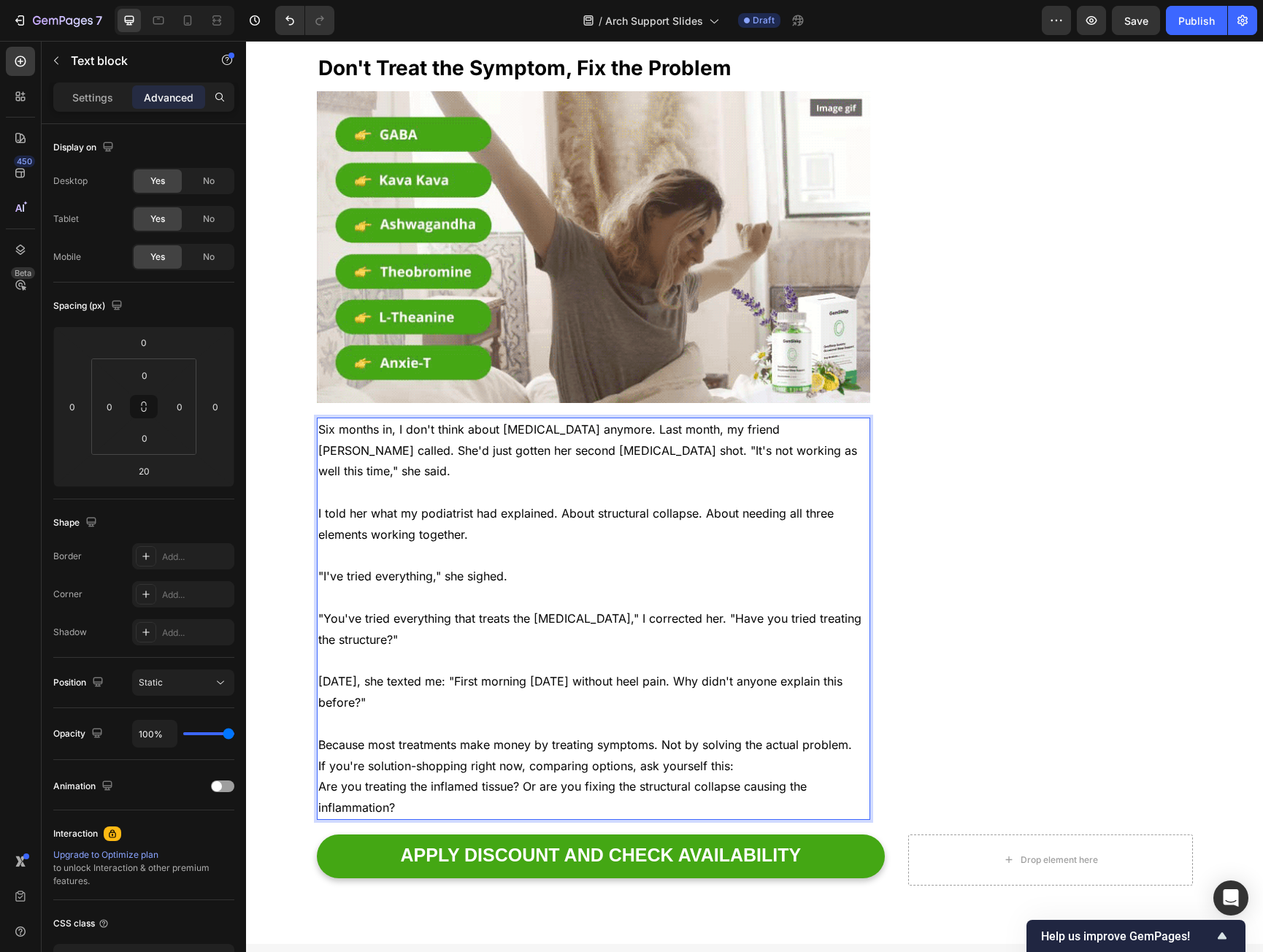
click at [758, 756] on p "If you're solution-shopping right now, comparing options, ask yourself this:" at bounding box center [593, 767] width 551 height 21
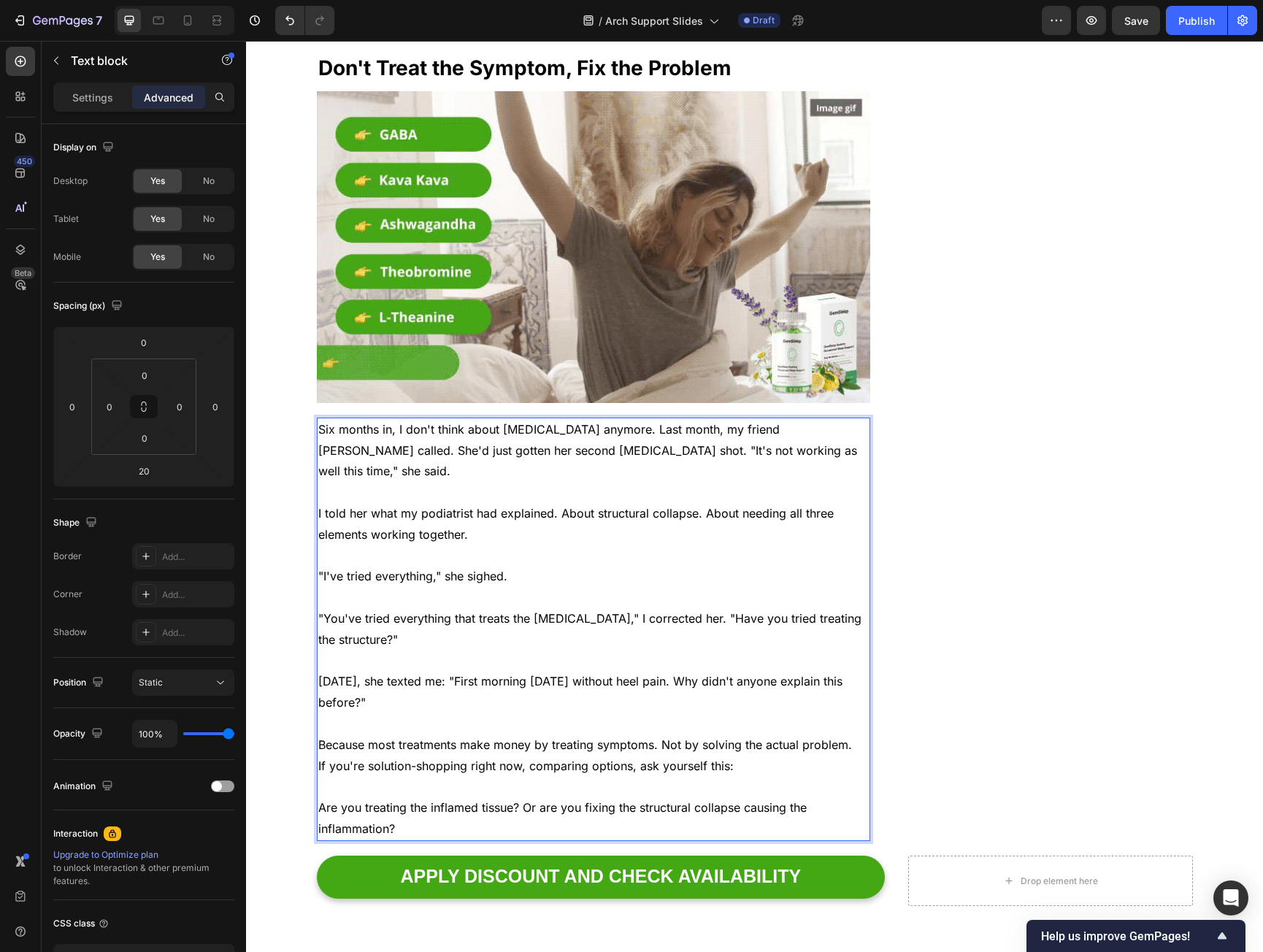
click at [501, 671] on p "Two weeks later, she texted me: "First morning in two years without heel pain. …" at bounding box center [593, 692] width 551 height 42
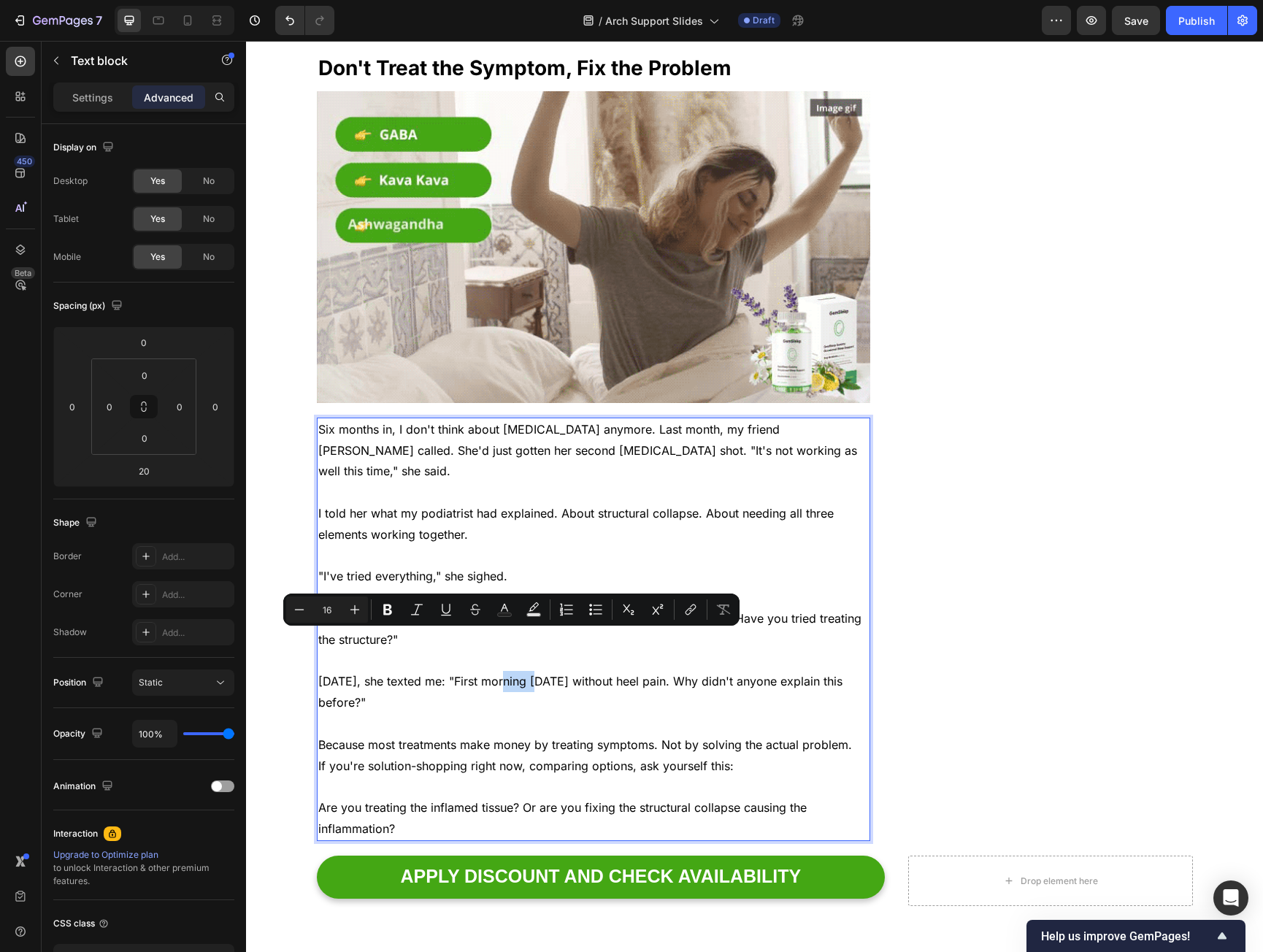
click at [501, 671] on p "Two weeks later, she texted me: "First morning in two years without heel pain. …" at bounding box center [593, 692] width 551 height 42
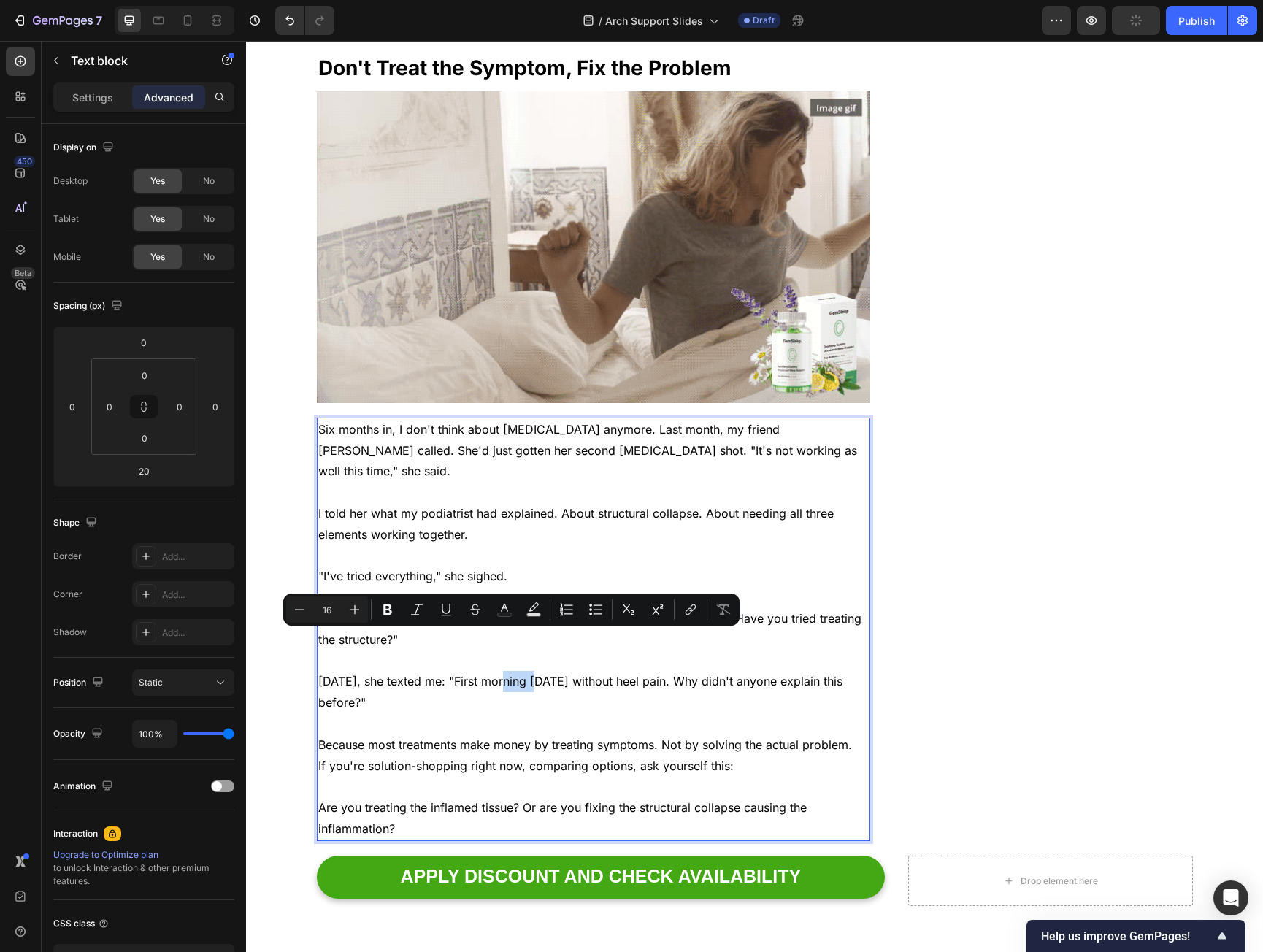
click at [495, 671] on p "Two weeks later, she texted me: "First morning in two years without heel pain. …" at bounding box center [593, 692] width 551 height 42
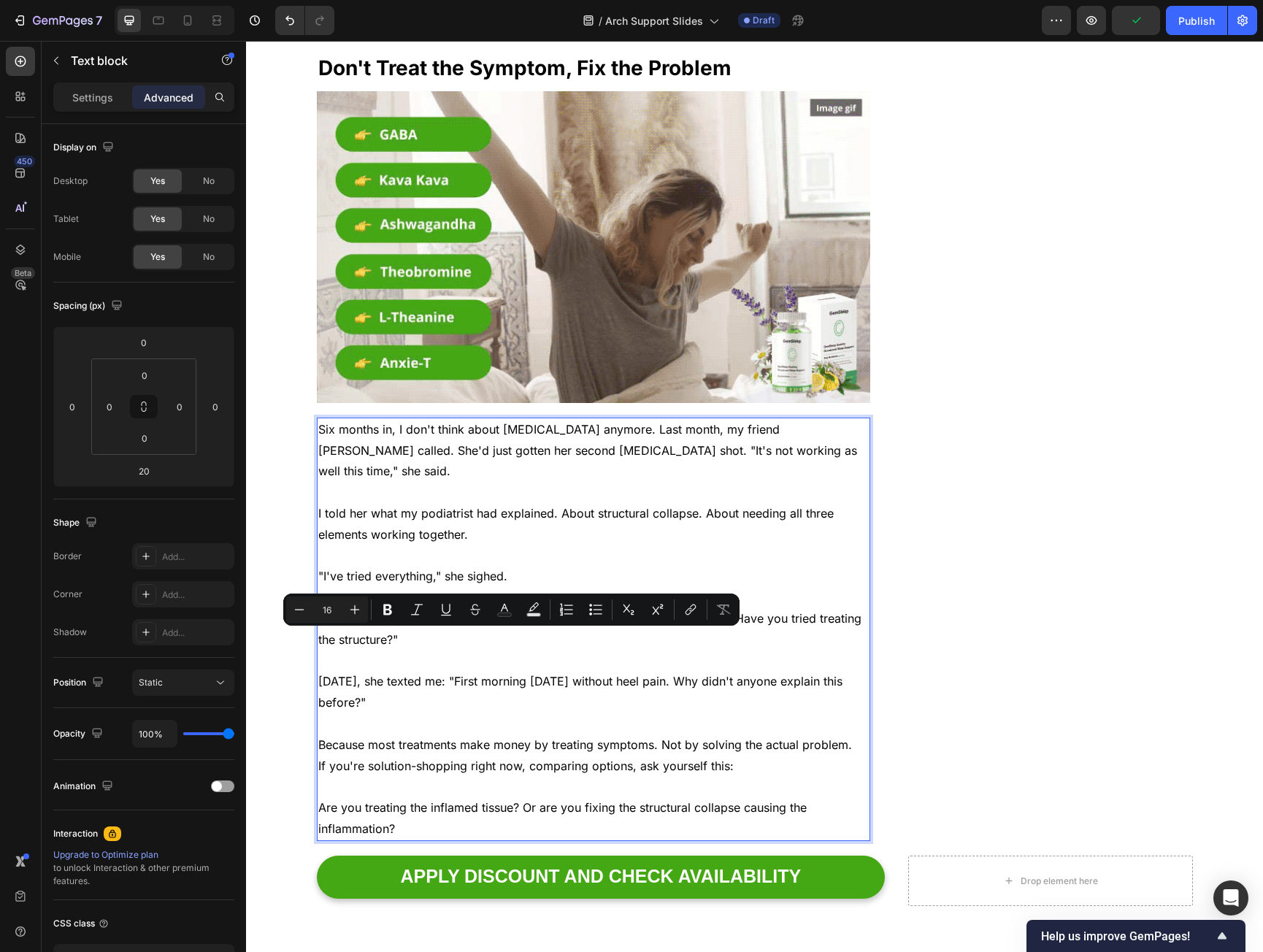
click at [494, 671] on p "Two weeks later, she texted me: "First morning in two years without heel pain. …" at bounding box center [593, 692] width 551 height 42
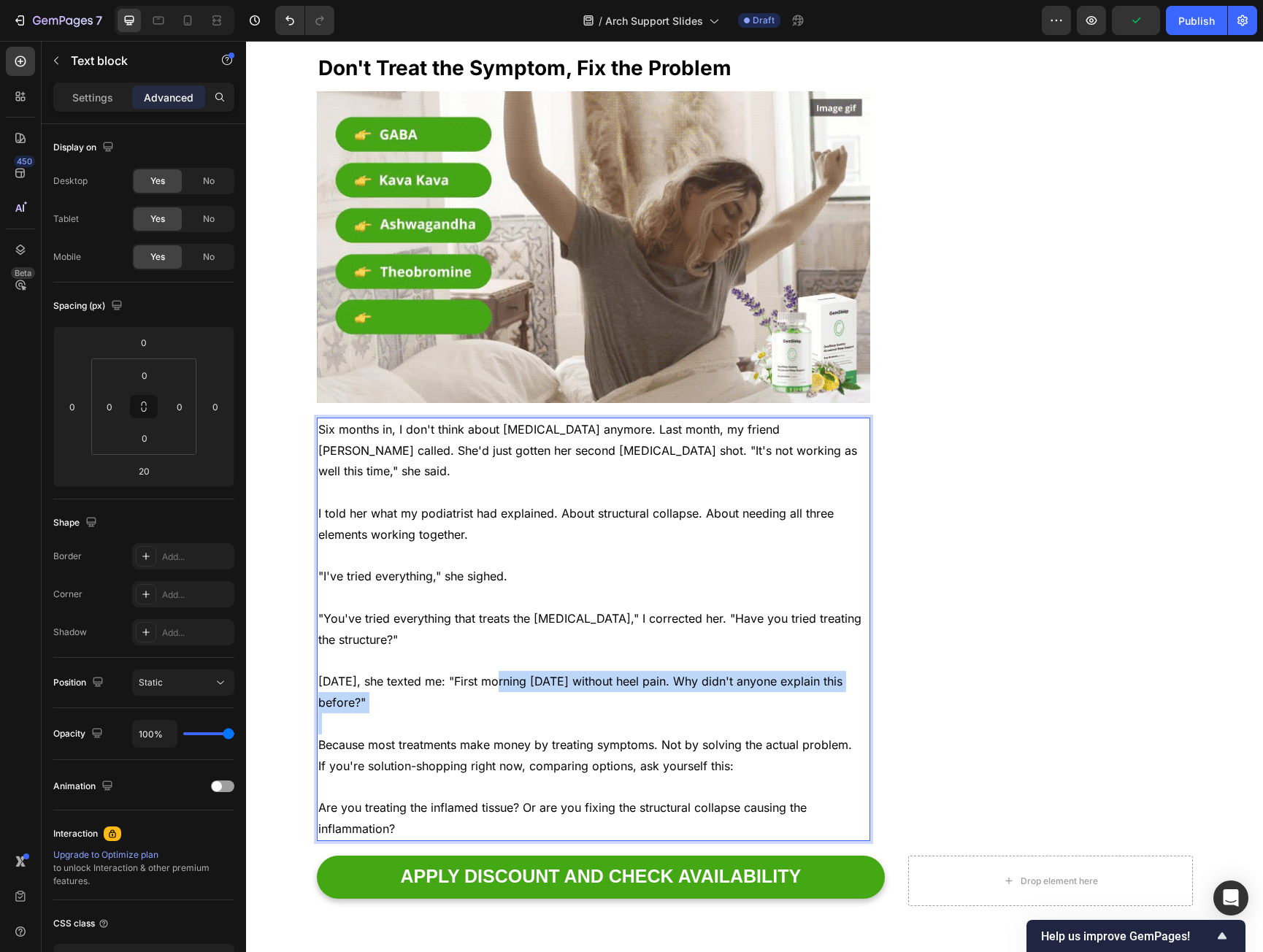
drag, startPoint x: 494, startPoint y: 638, endPoint x: 500, endPoint y: 656, distance: 19.0
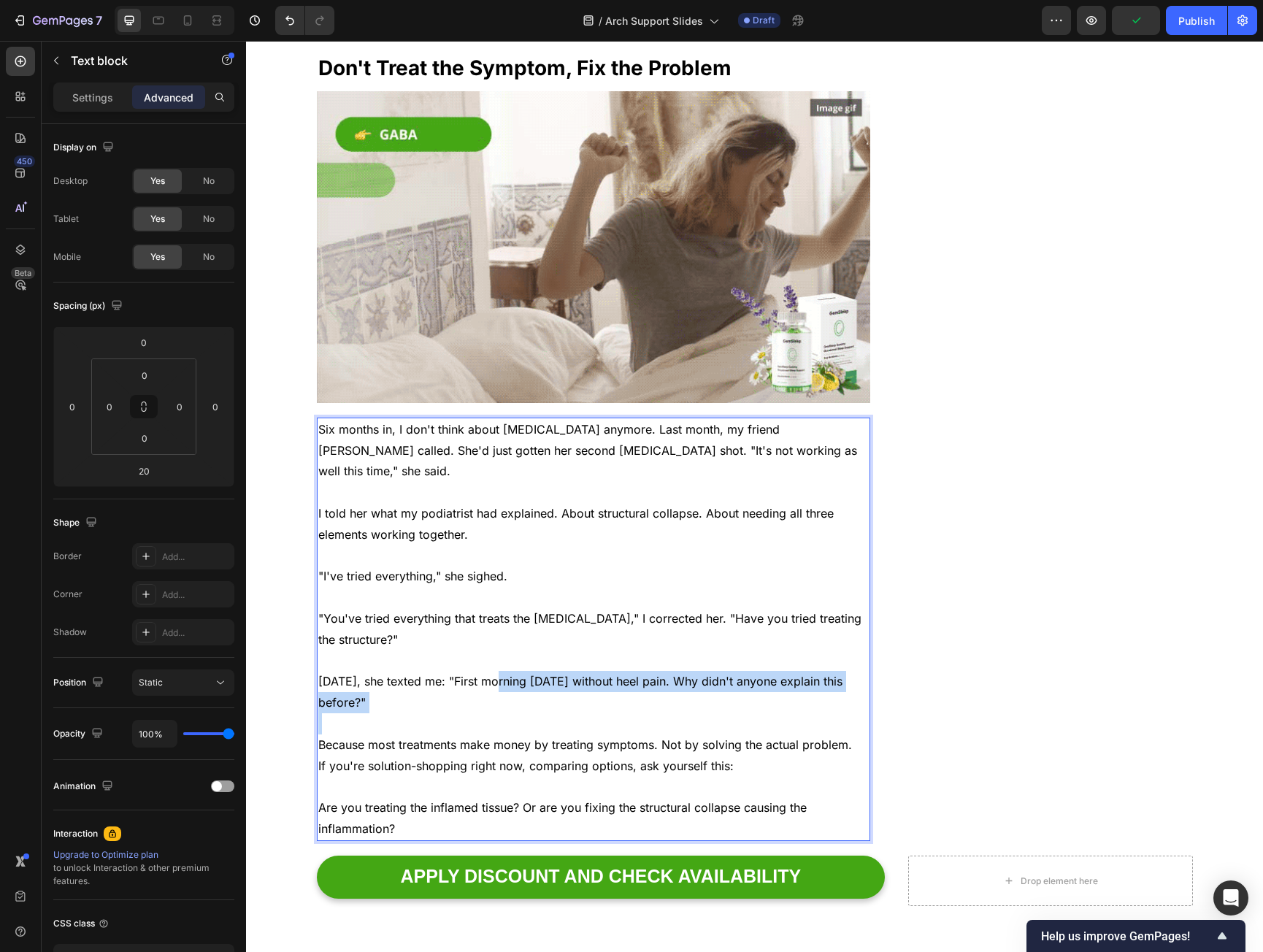
click at [500, 671] on p "Two weeks later, she texted me: "First morning in two years without heel pain. …" at bounding box center [593, 692] width 551 height 42
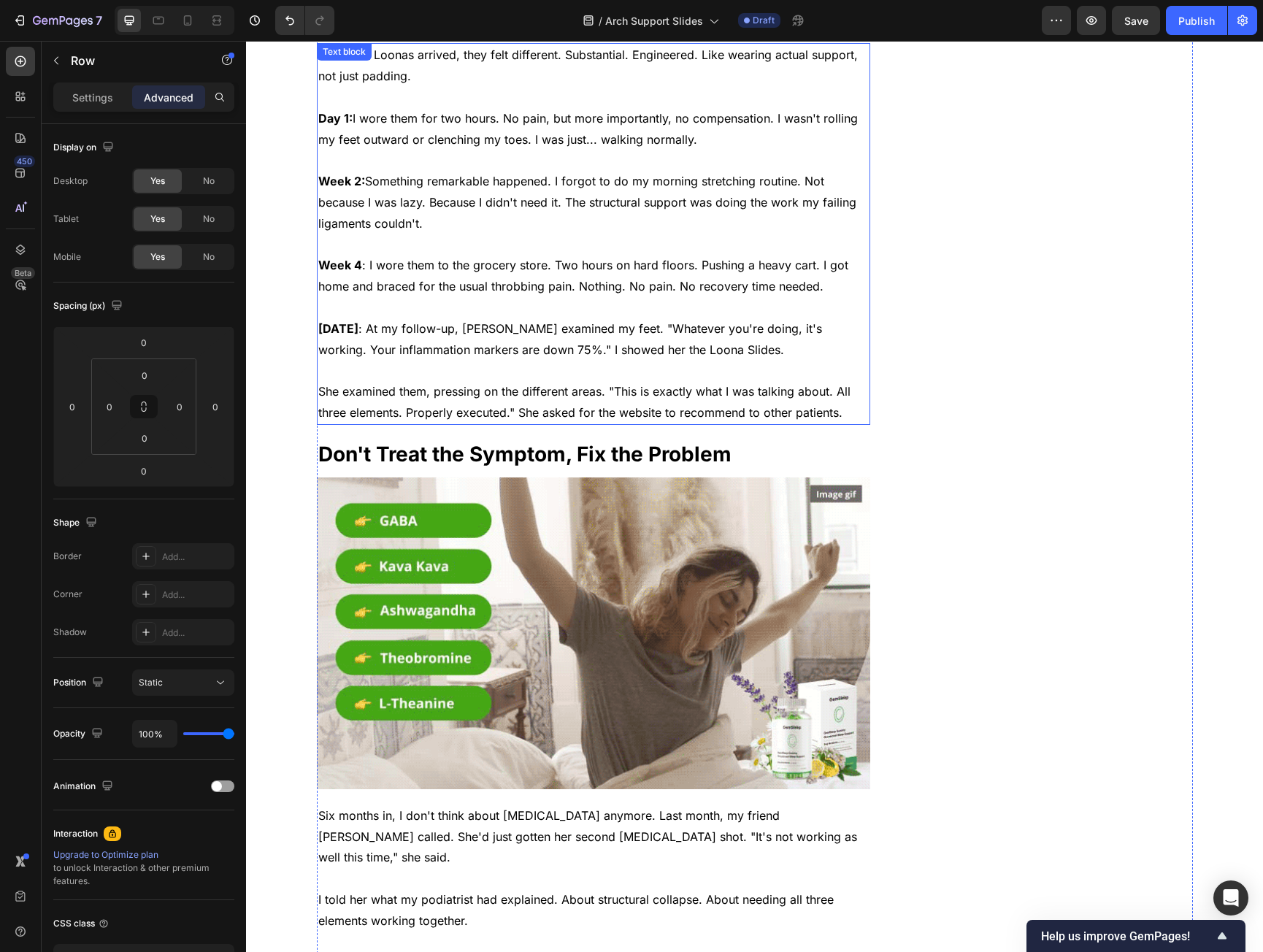
scroll to position [3910, 0]
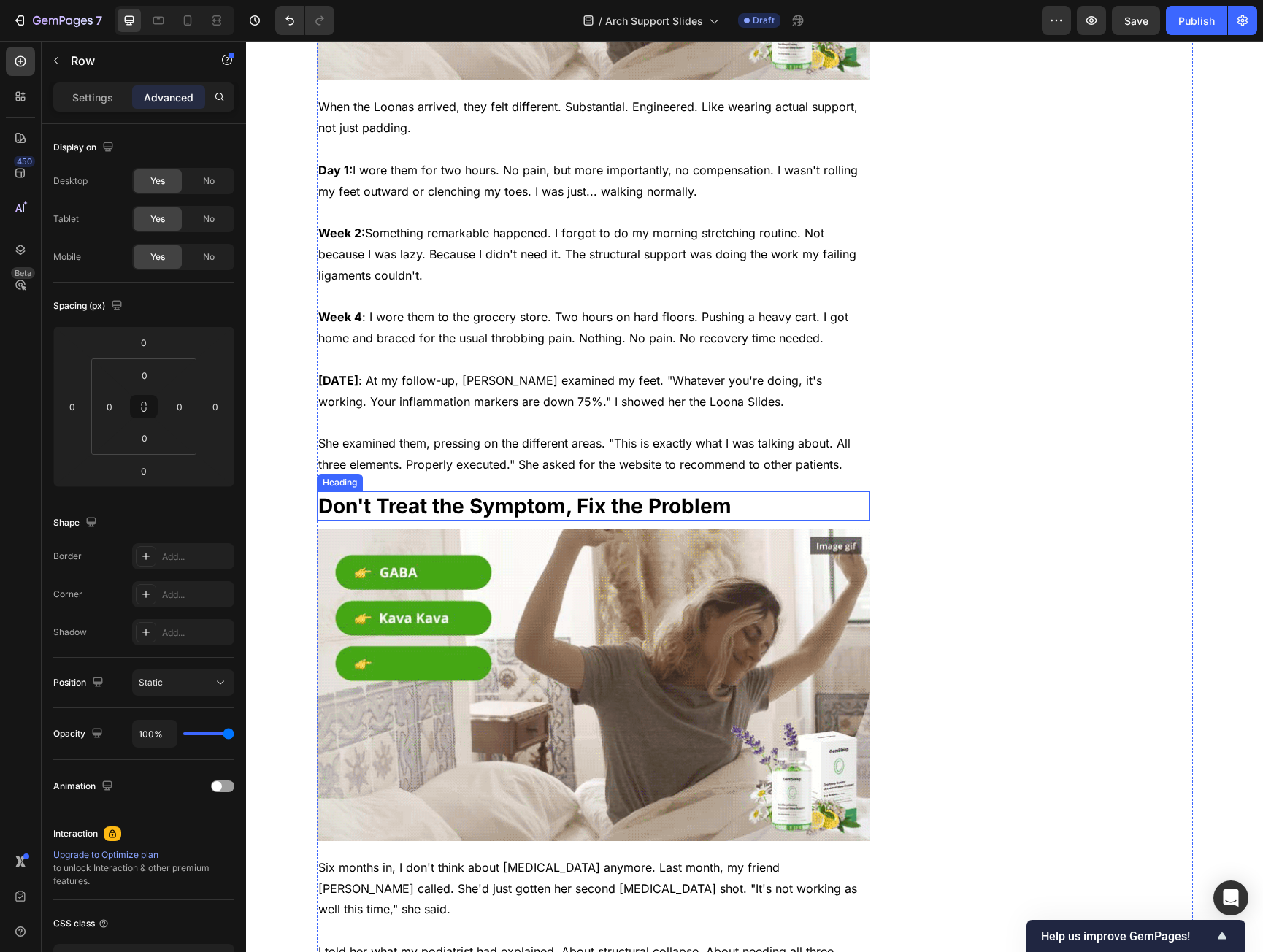
click at [414, 493] on p "Don't Treat the Symptom, Fix the Problem" at bounding box center [593, 505] width 551 height 26
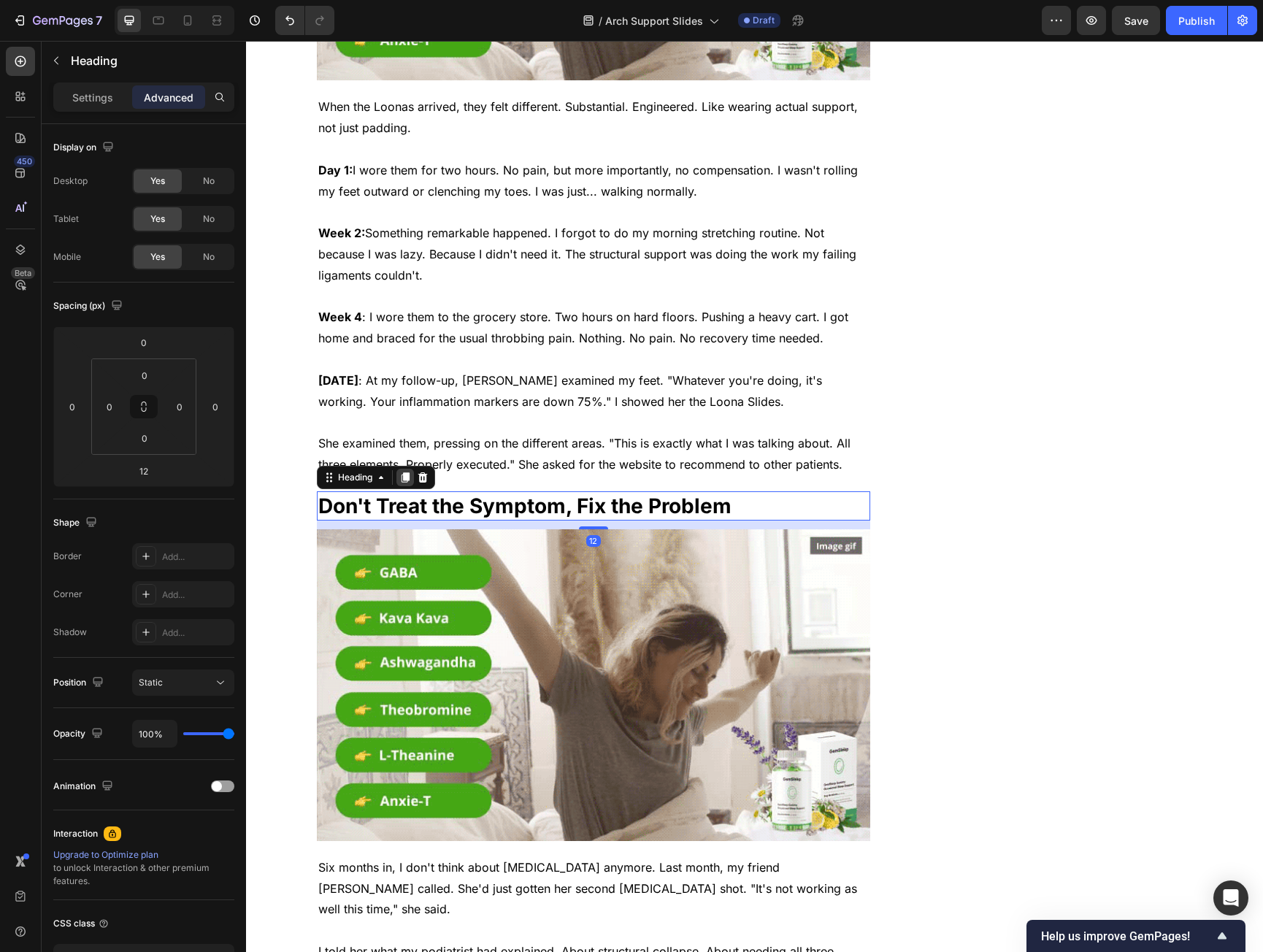
click at [400, 472] on icon at bounding box center [406, 478] width 12 height 12
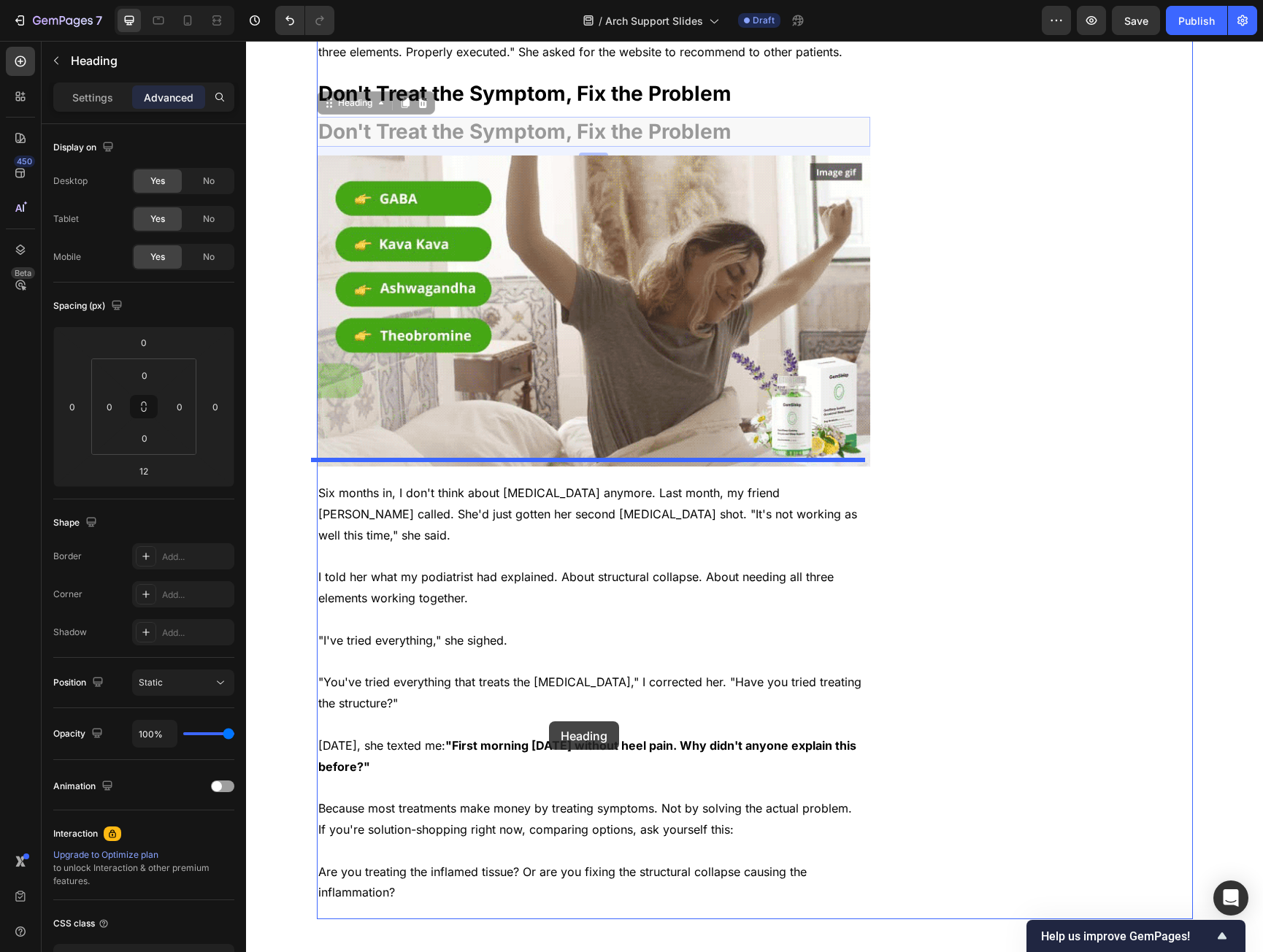
scroll to position [4568, 0]
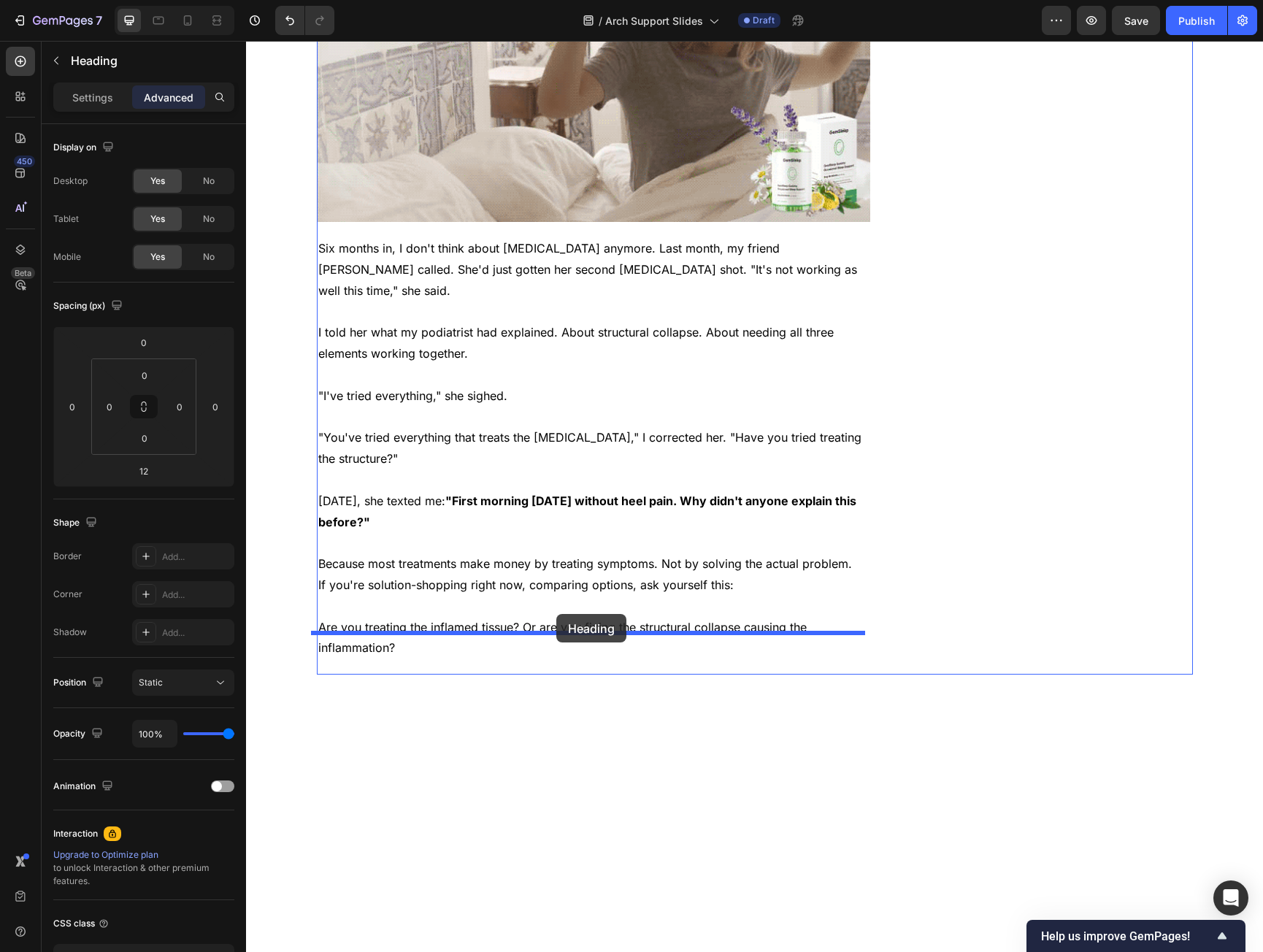
drag, startPoint x: 324, startPoint y: 58, endPoint x: 556, endPoint y: 616, distance: 604.3
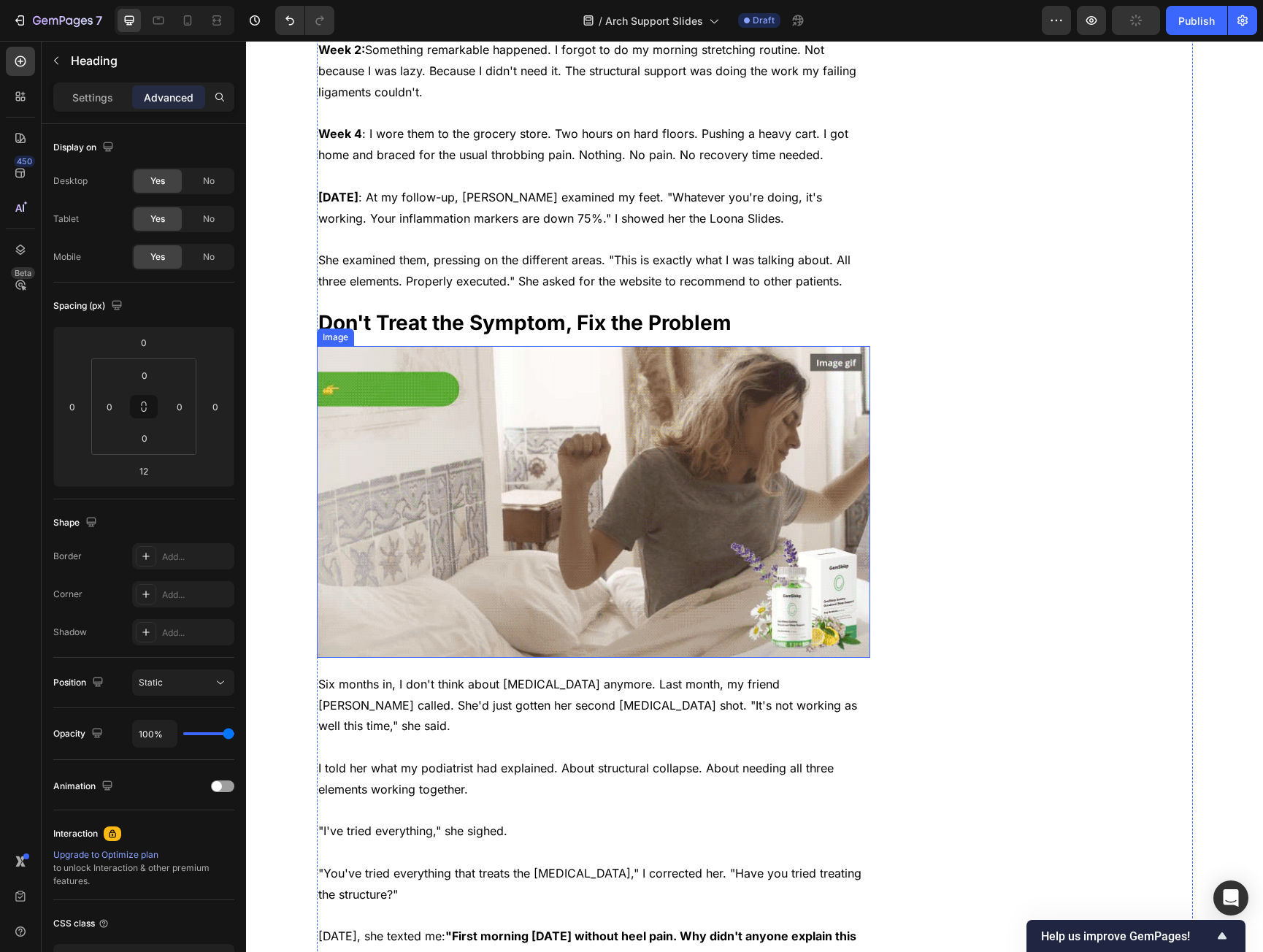
scroll to position [4091, 0]
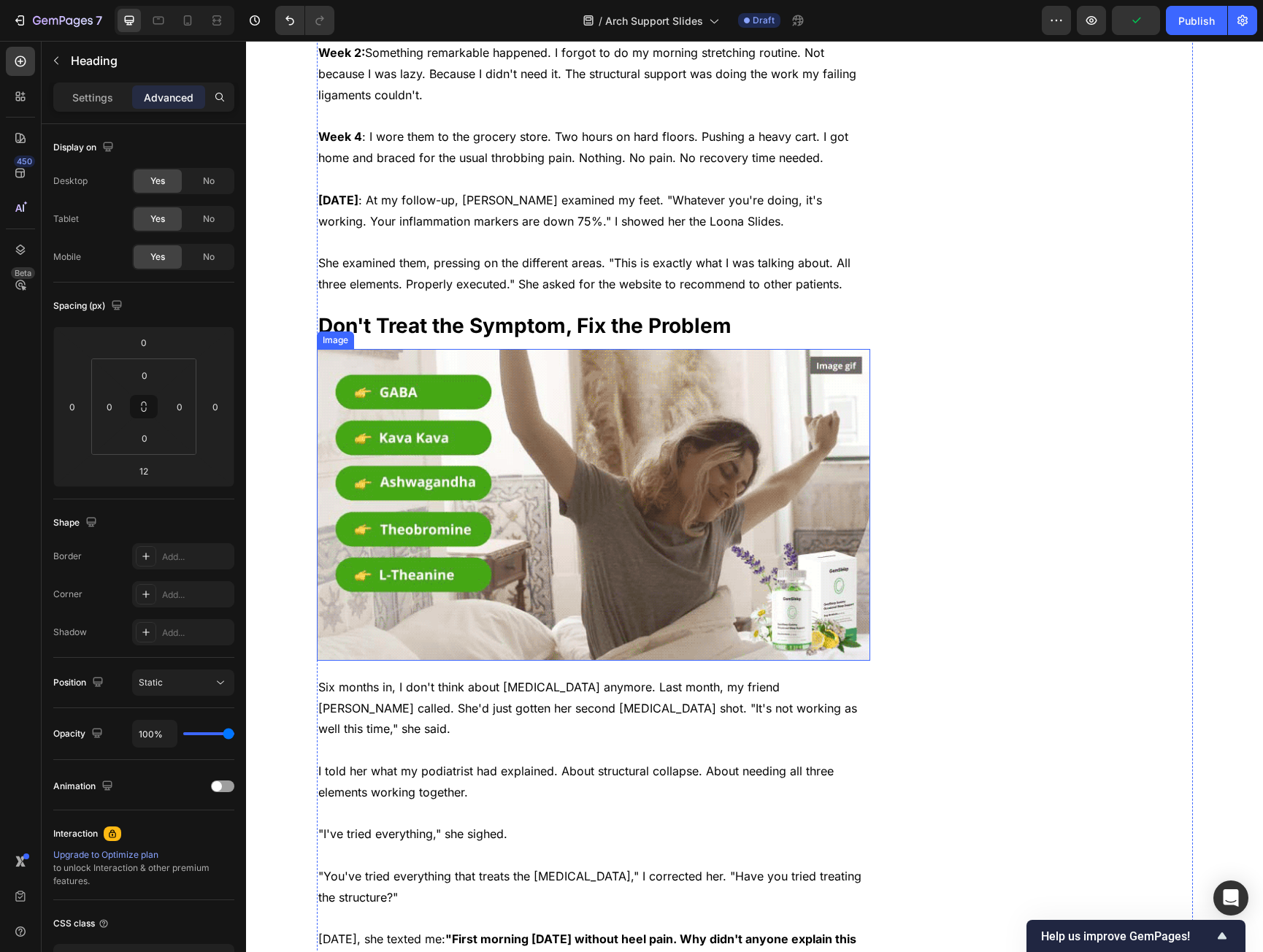
click at [536, 473] on img at bounding box center [594, 505] width 554 height 312
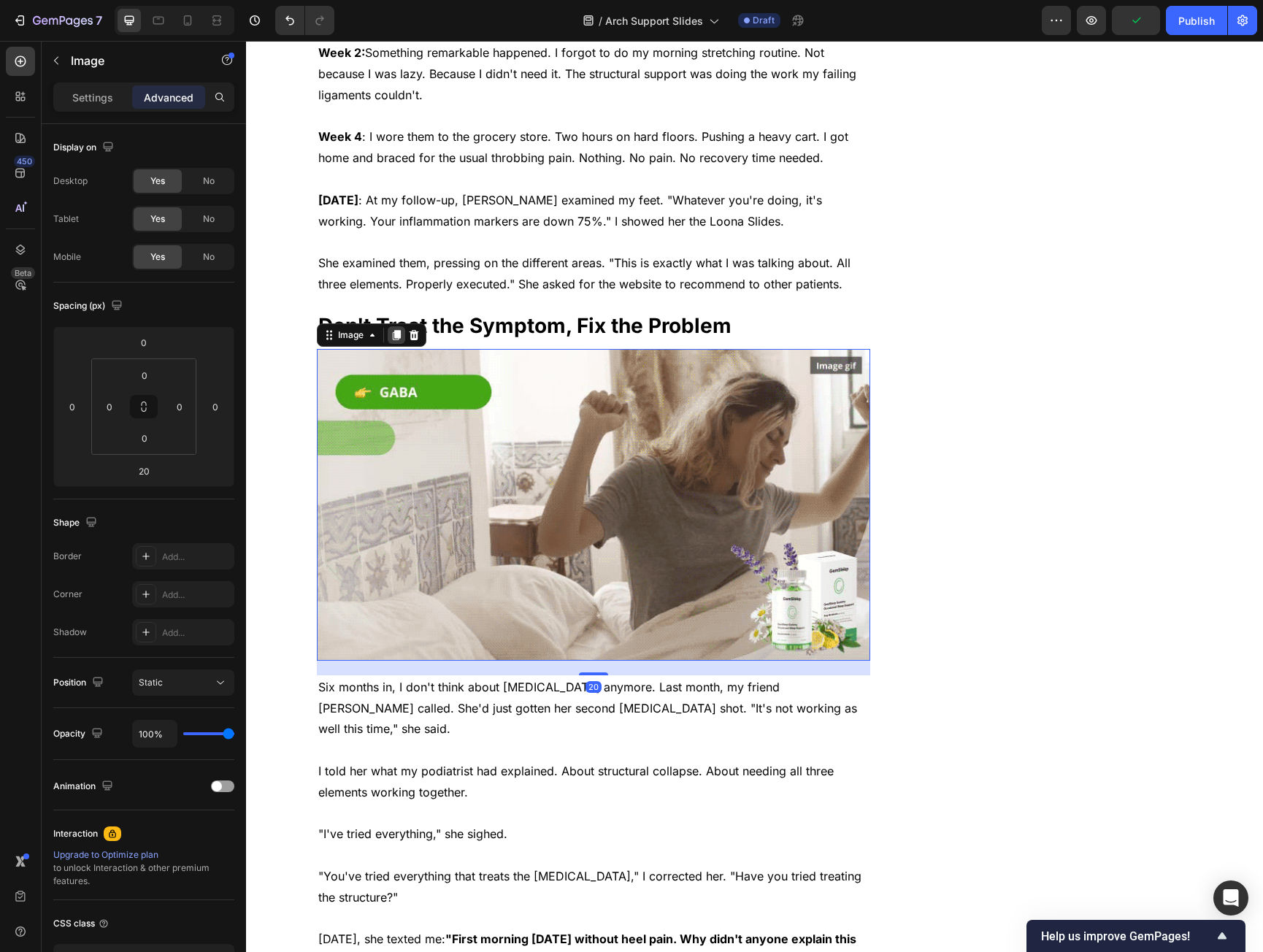
click at [388, 327] on div at bounding box center [397, 336] width 18 height 18
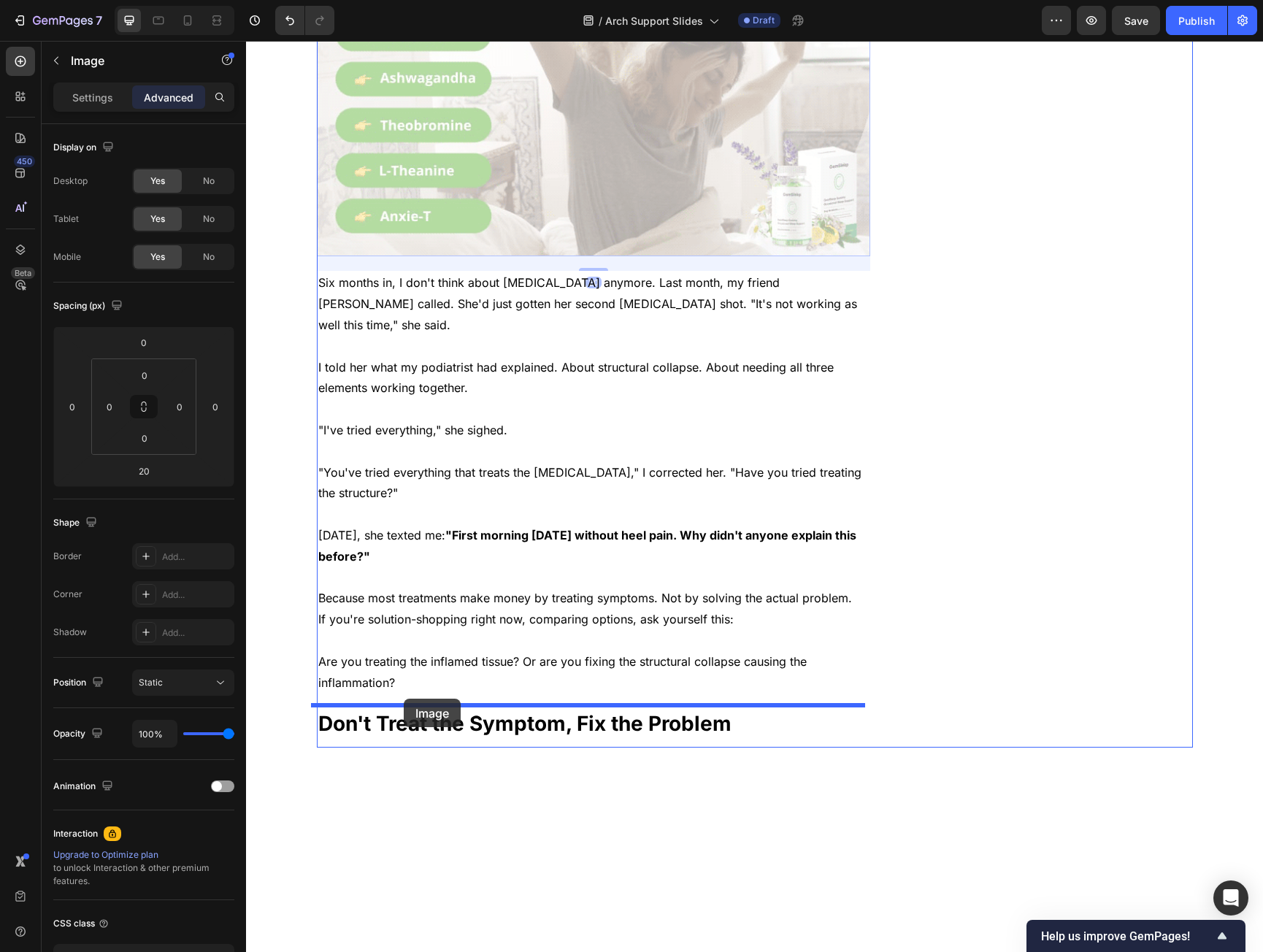
drag, startPoint x: 334, startPoint y: 640, endPoint x: 406, endPoint y: 699, distance: 93.1
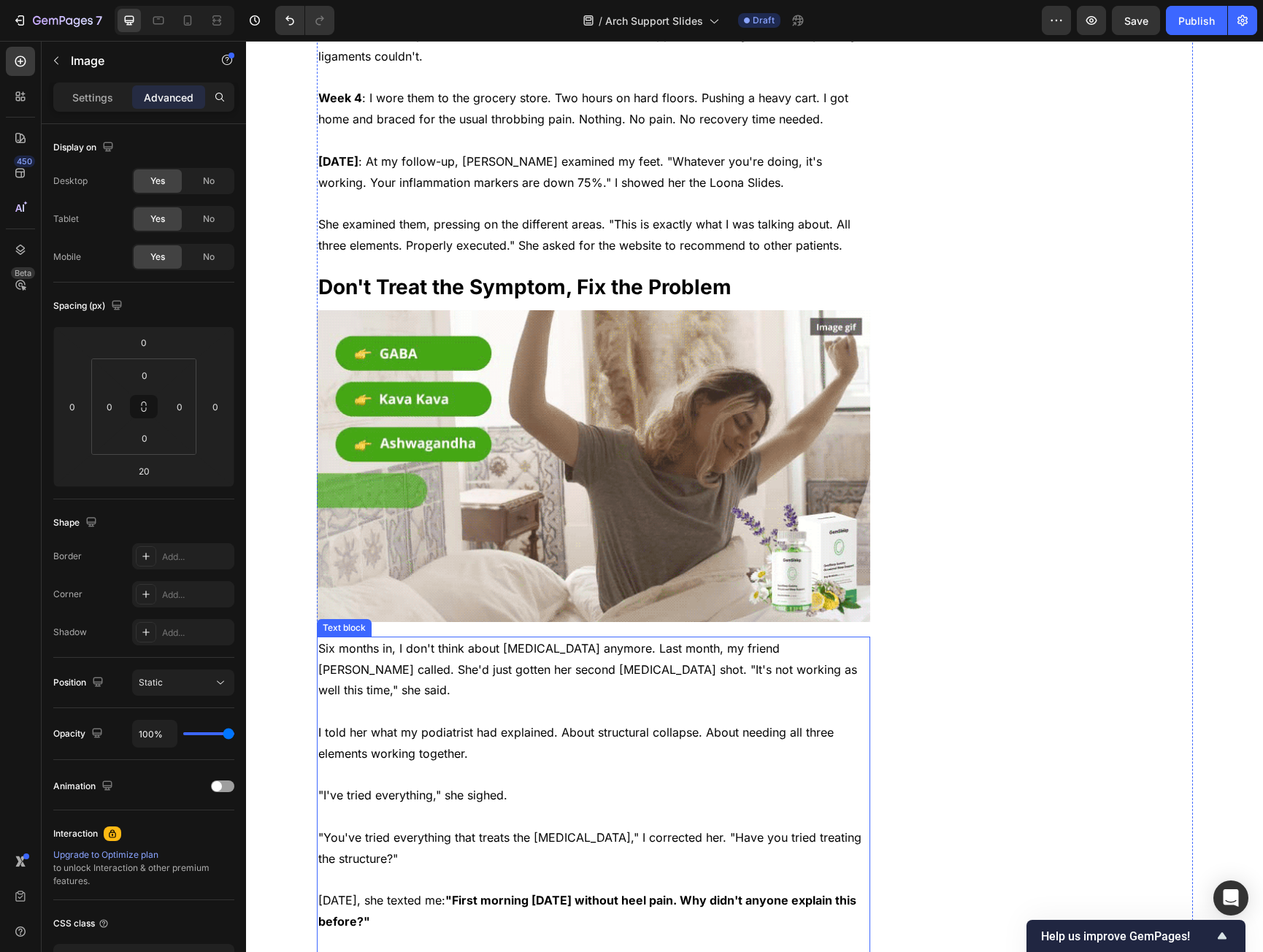
click at [436, 663] on div "Six months in, I don't think about plantar fasciitis anymore. Last month, my fr…" at bounding box center [594, 849] width 554 height 423
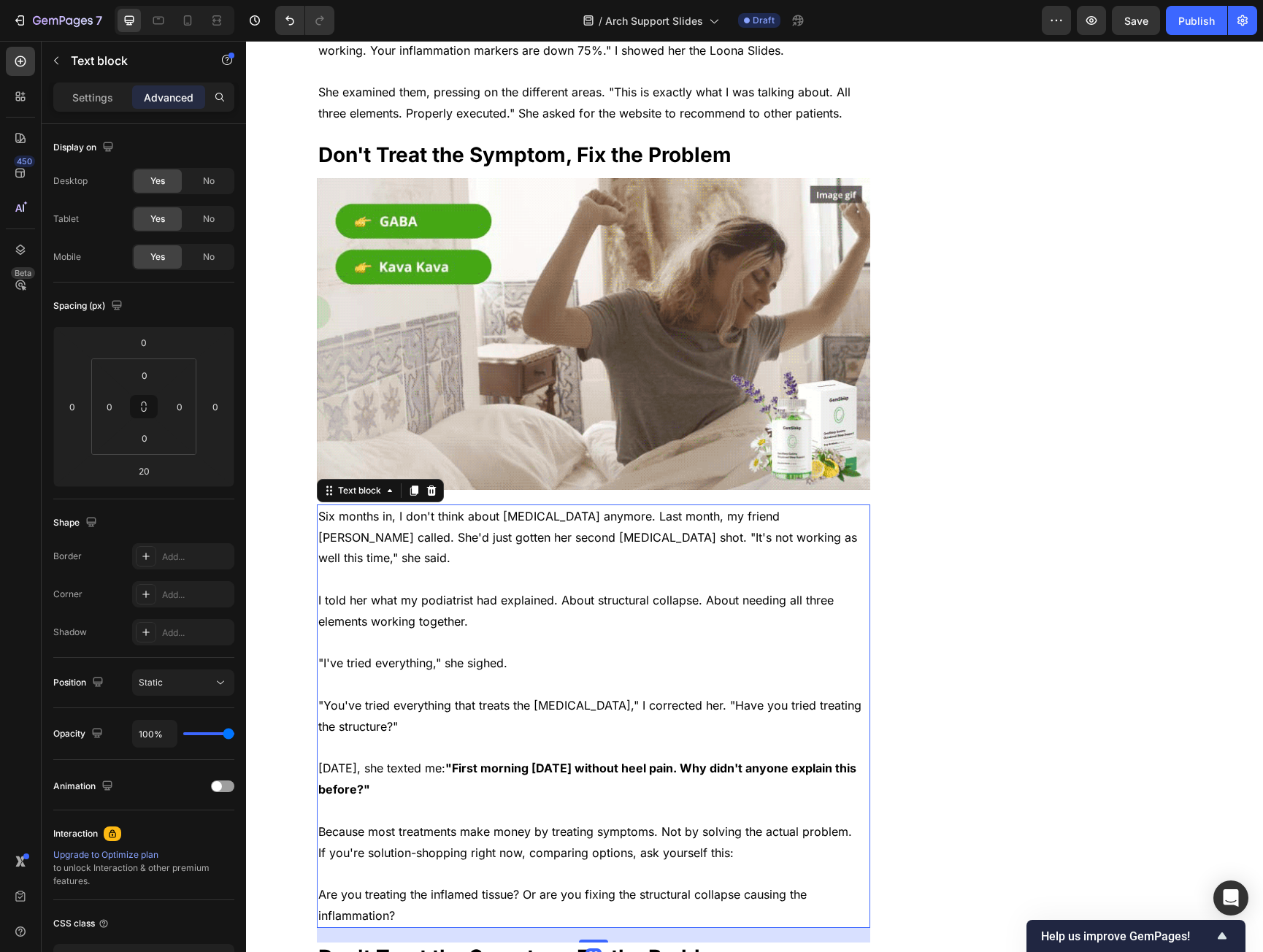
scroll to position [4349, 0]
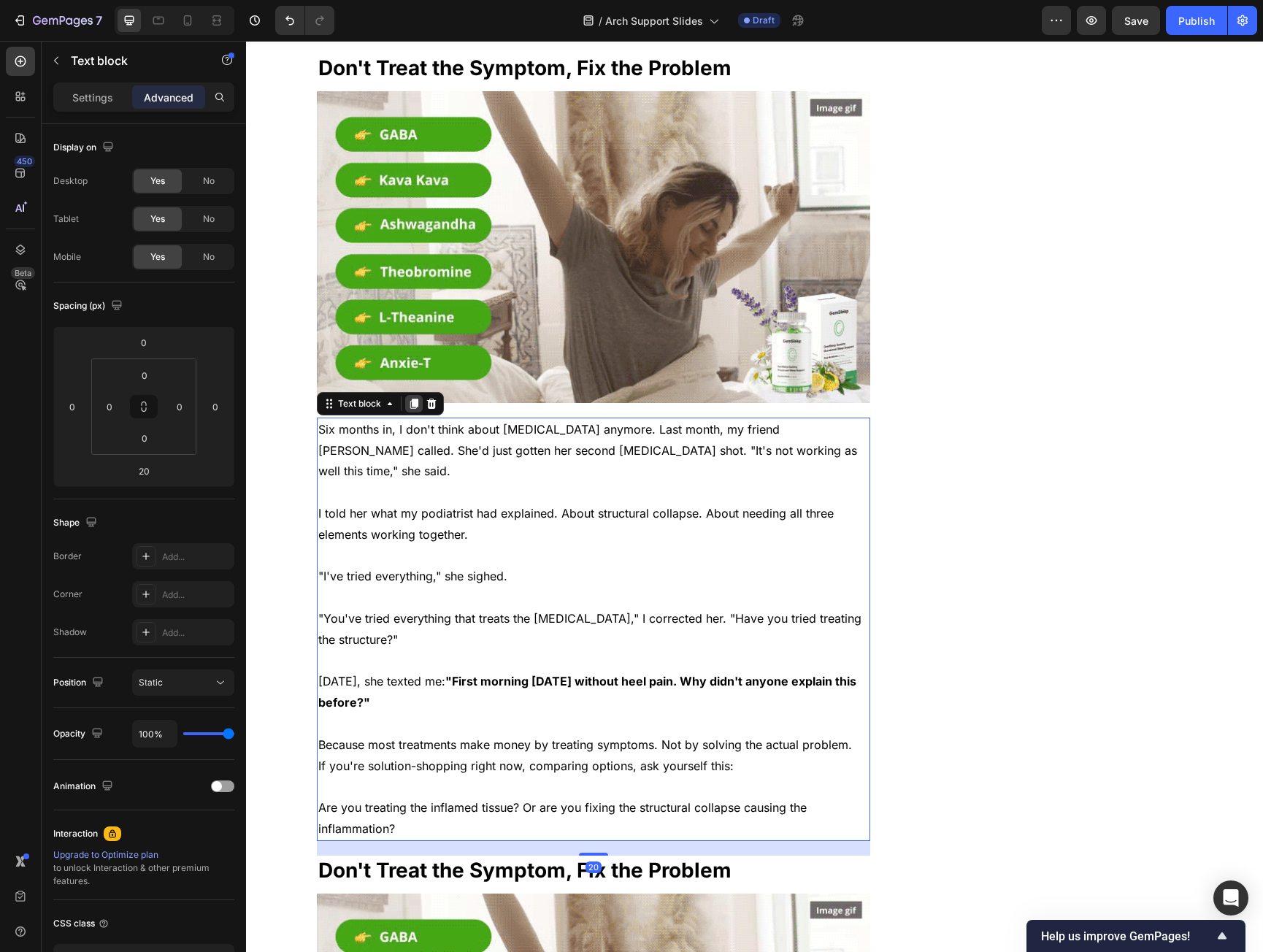
click at [410, 399] on icon at bounding box center [414, 404] width 8 height 10
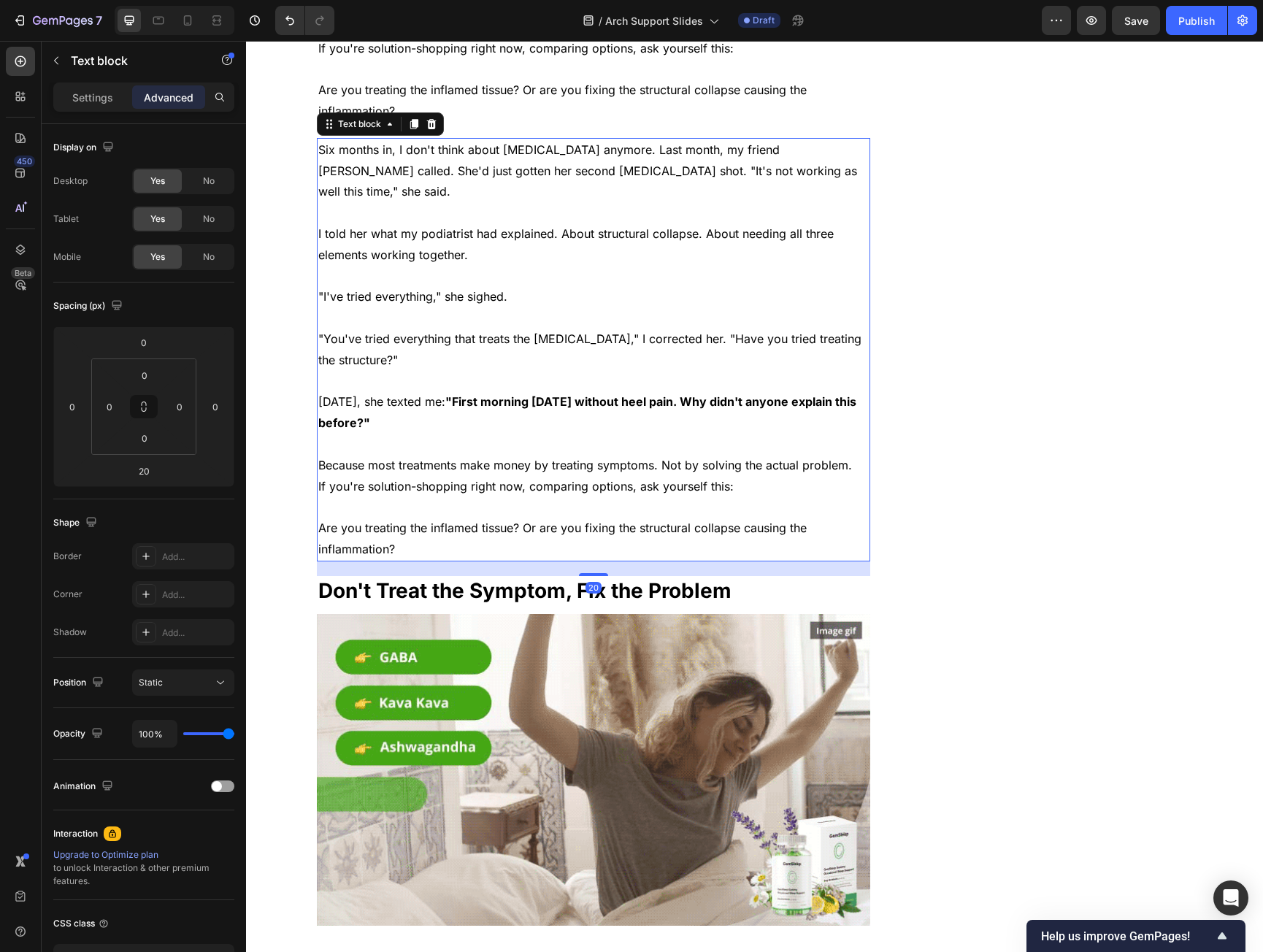
scroll to position [5070, 0]
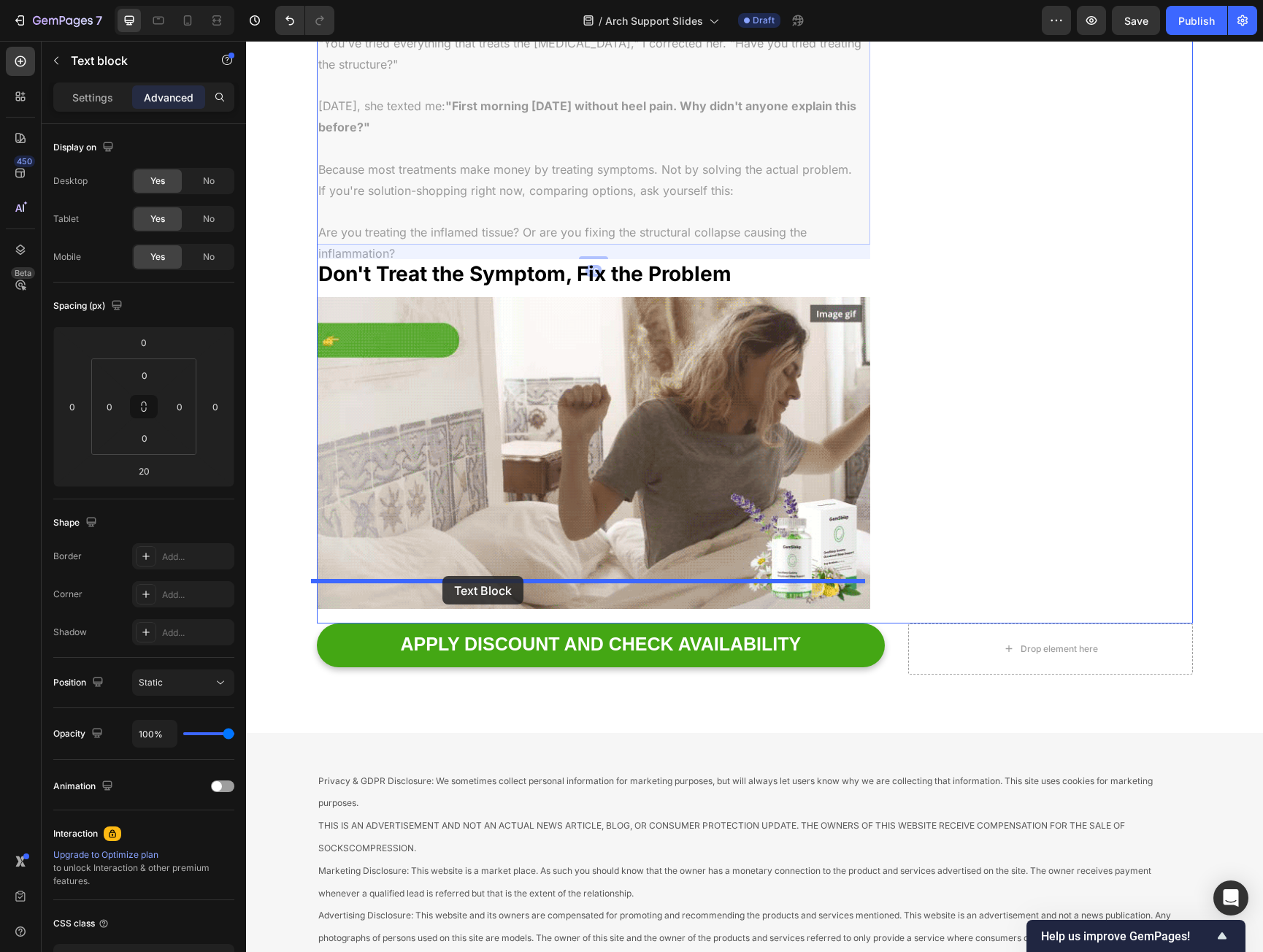
drag, startPoint x: 341, startPoint y: 82, endPoint x: 443, endPoint y: 577, distance: 505.4
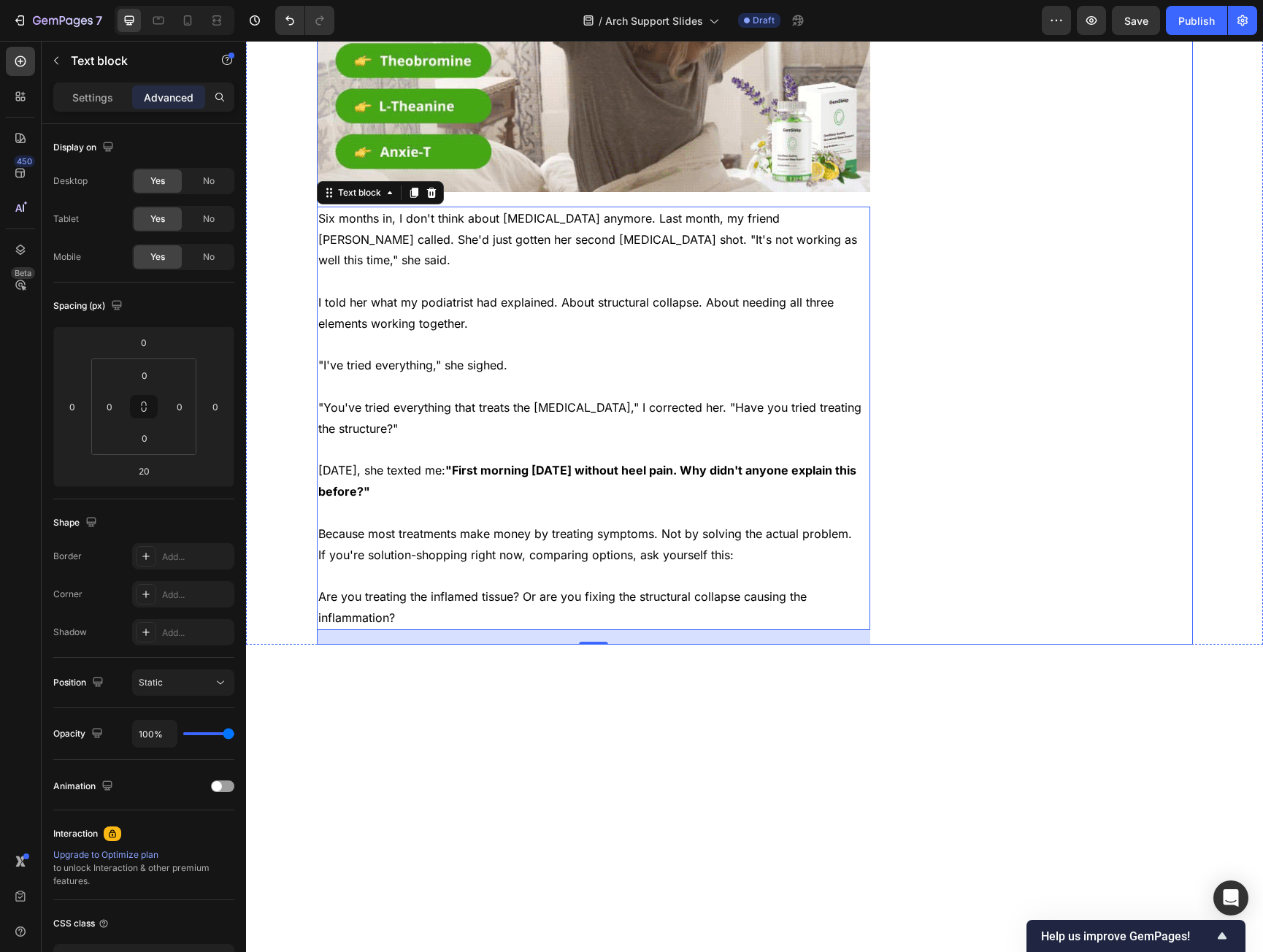
scroll to position [4945, 0]
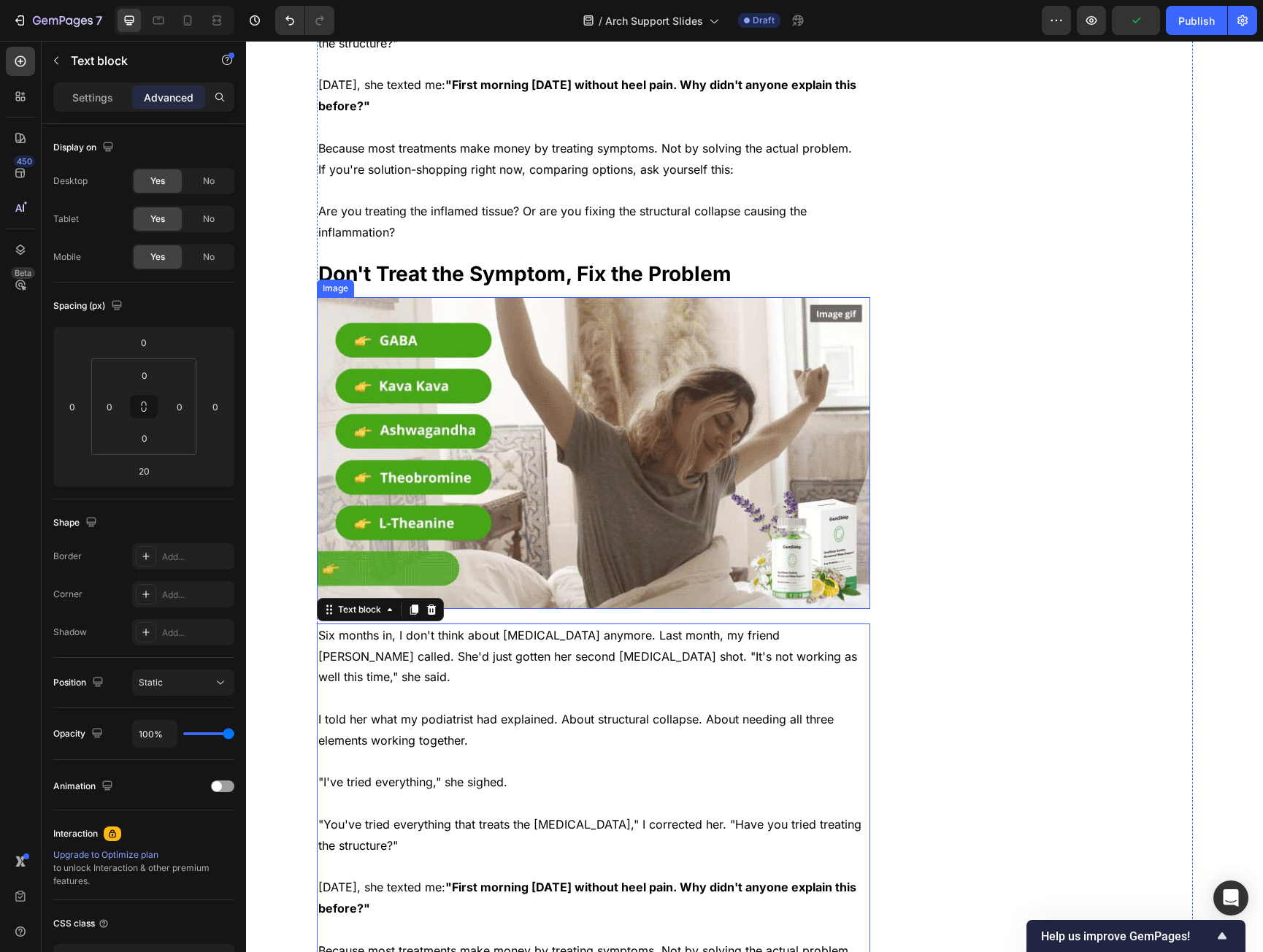
click at [475, 259] on h2 "Don't Treat the Symptom, Fix the Problem" at bounding box center [594, 274] width 554 height 29
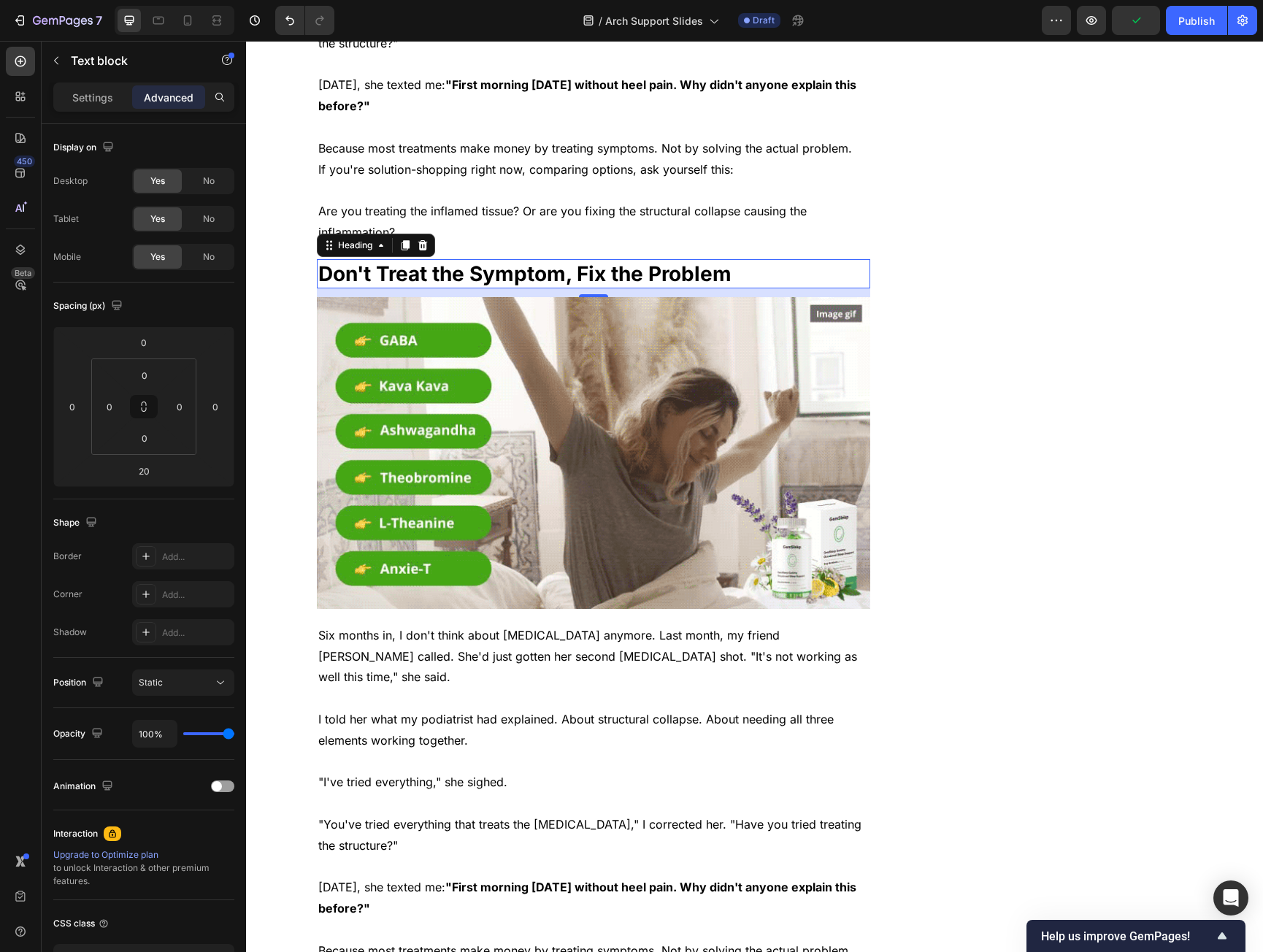
click at [475, 259] on h2 "Don't Treat the Symptom, Fix the Problem" at bounding box center [594, 274] width 554 height 29
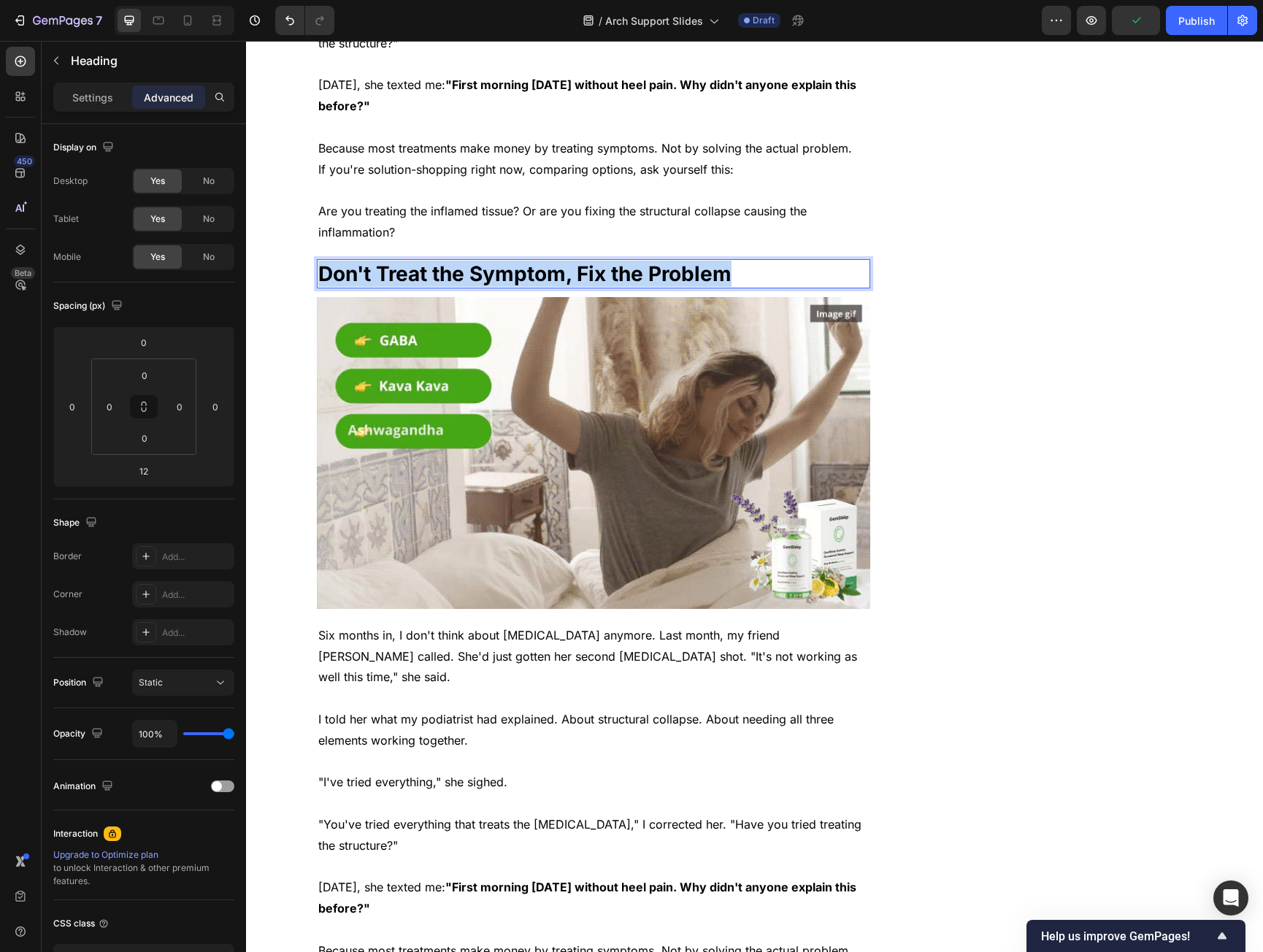
click at [475, 260] on p "Don't Treat the Symptom, Fix the Problem" at bounding box center [593, 273] width 551 height 26
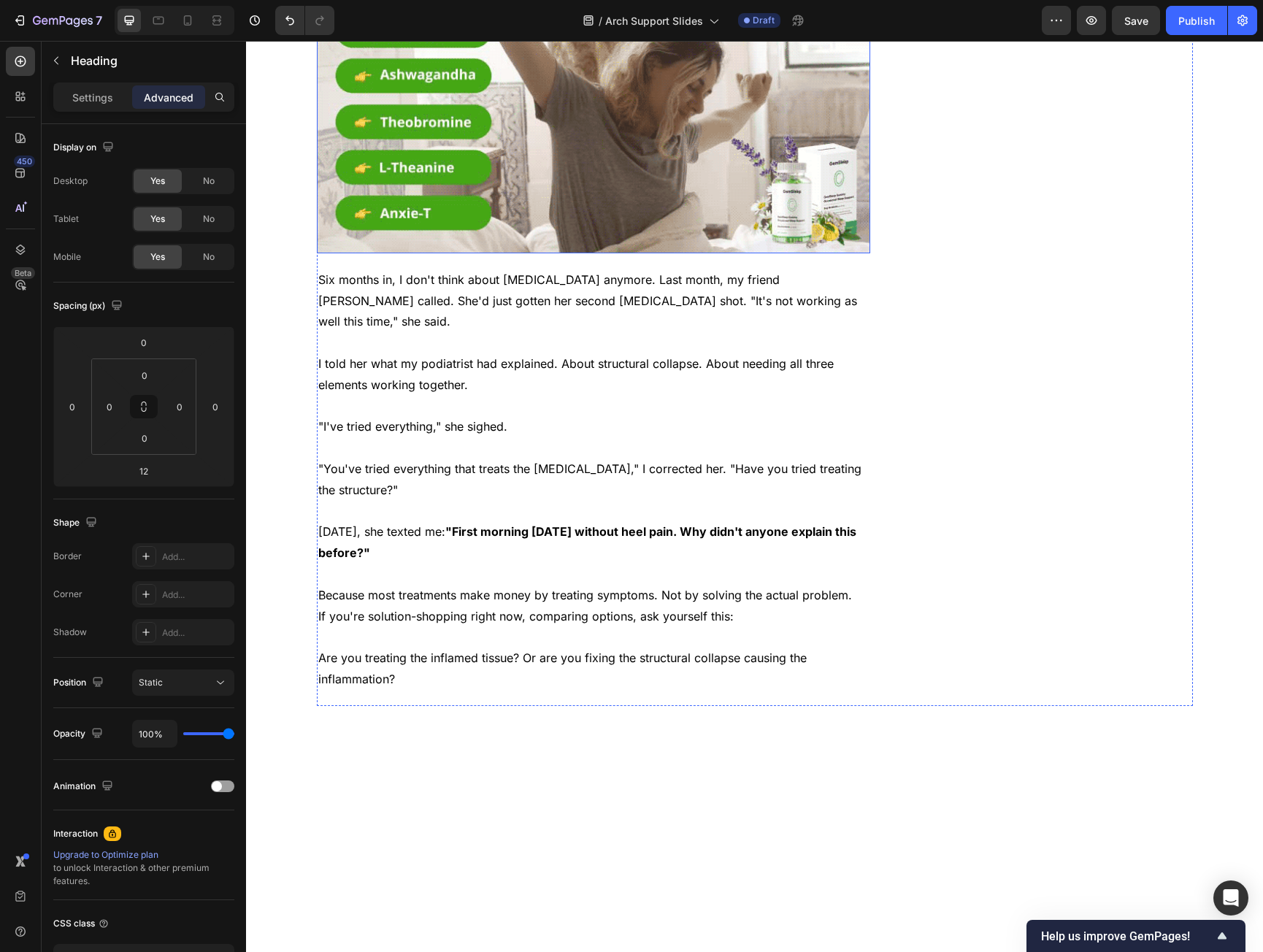
scroll to position [5311, 0]
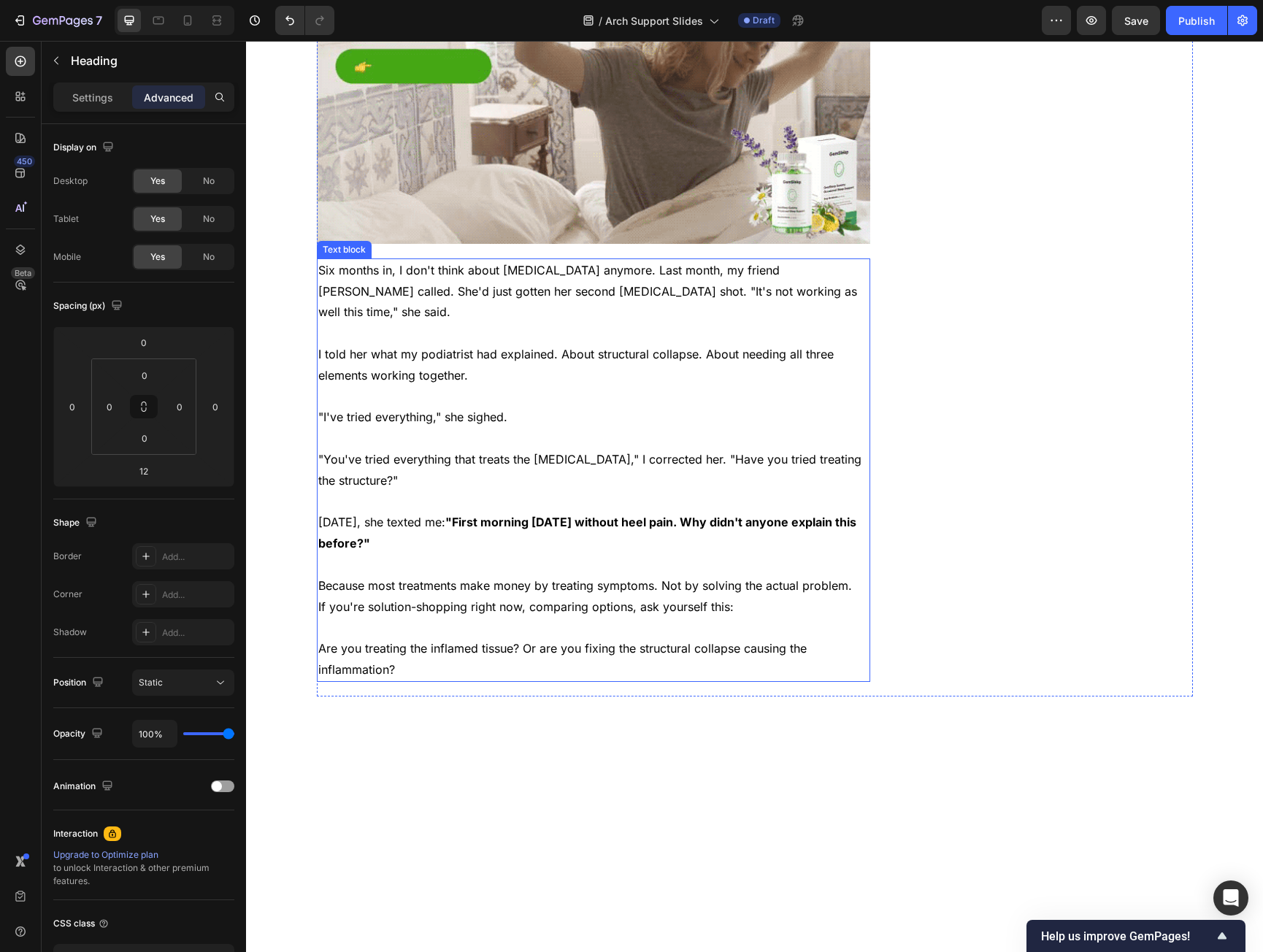
drag, startPoint x: 374, startPoint y: 311, endPoint x: 373, endPoint y: 301, distance: 10.0
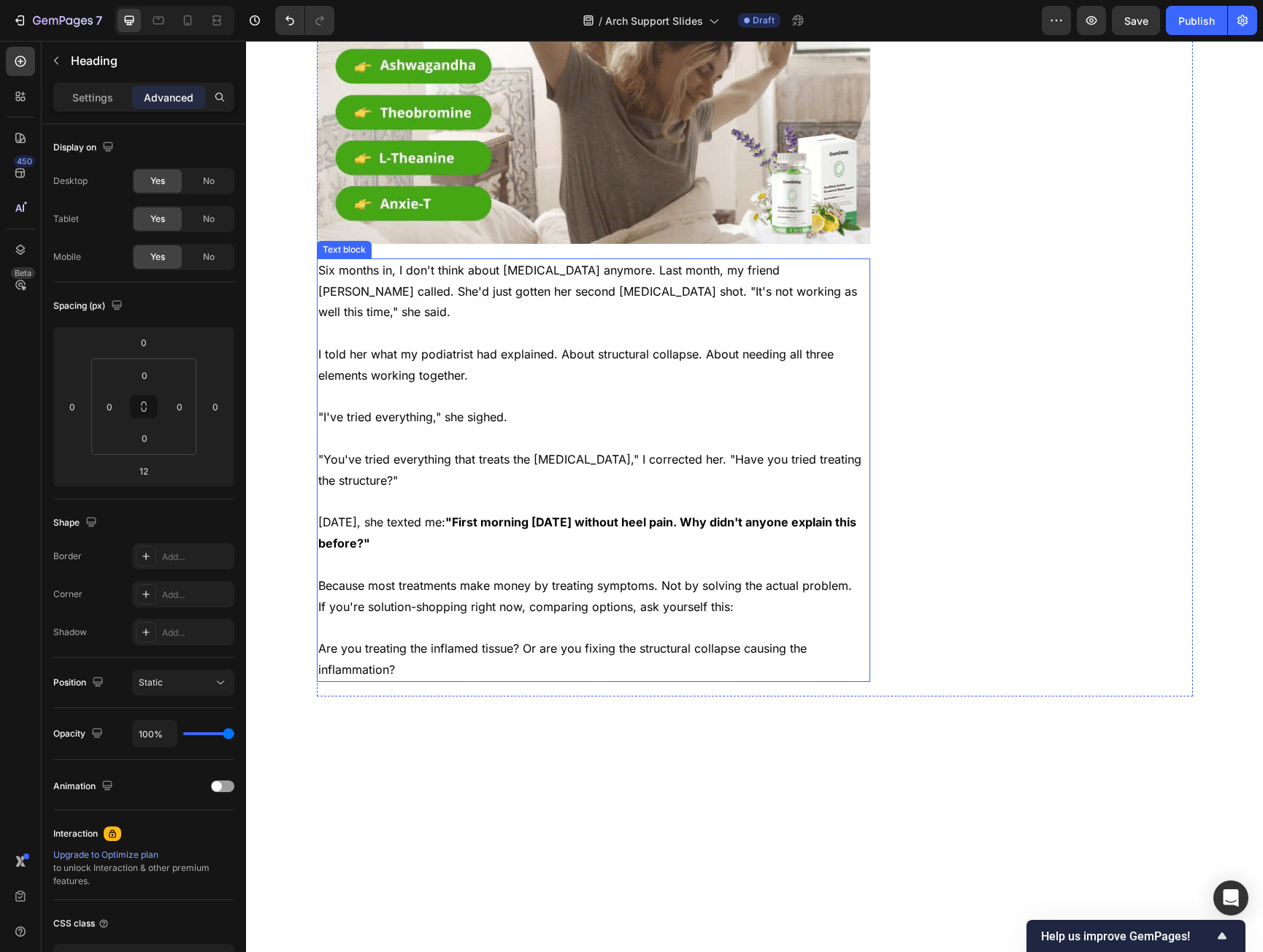
click at [374, 344] on p "I told her what my podiatrist had explained. About structural collapse. About n…" at bounding box center [593, 365] width 551 height 42
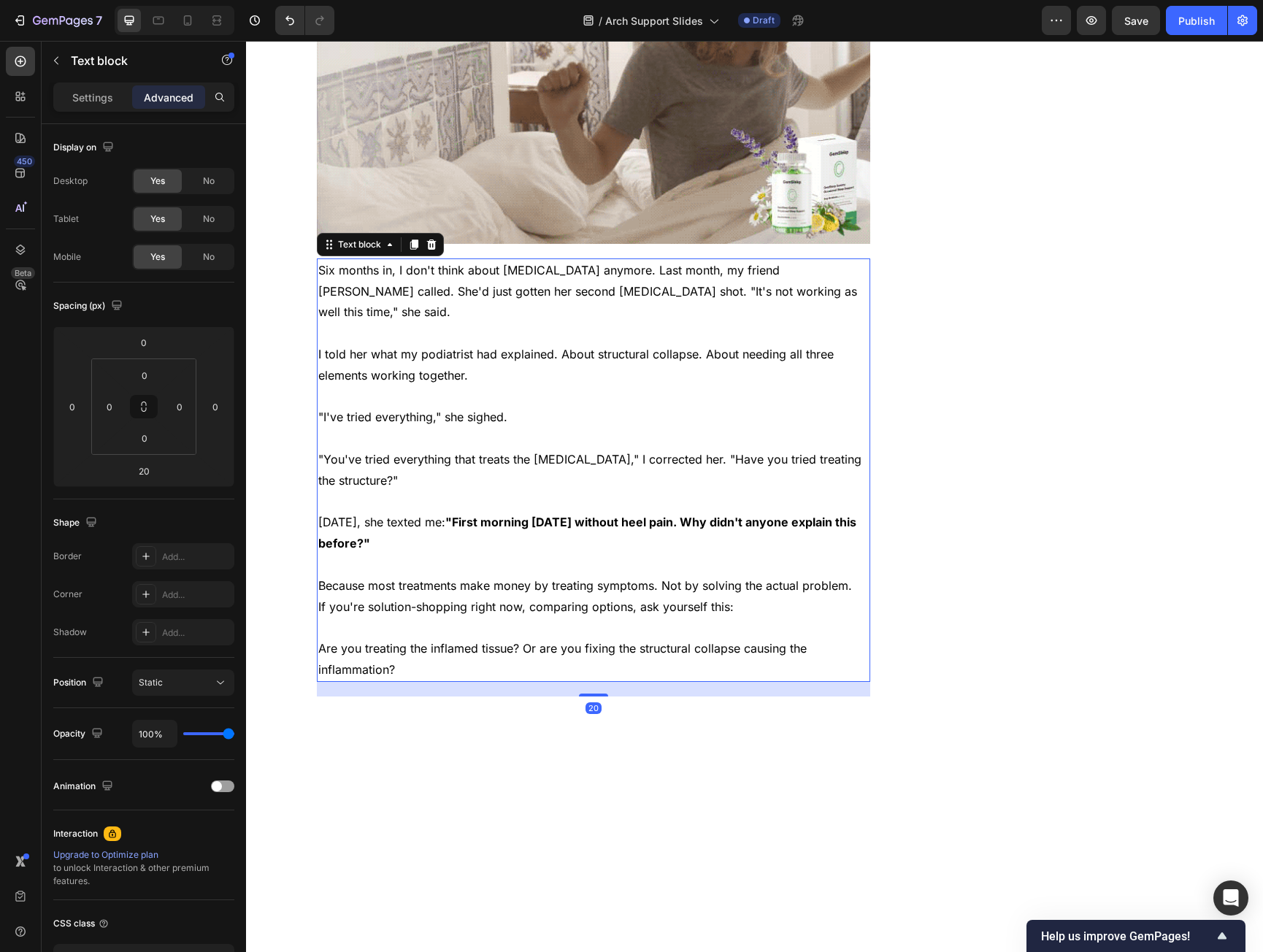
click at [344, 260] on p "Six months in, I don't think about [MEDICAL_DATA] anymore. Last month, my frien…" at bounding box center [593, 292] width 551 height 62
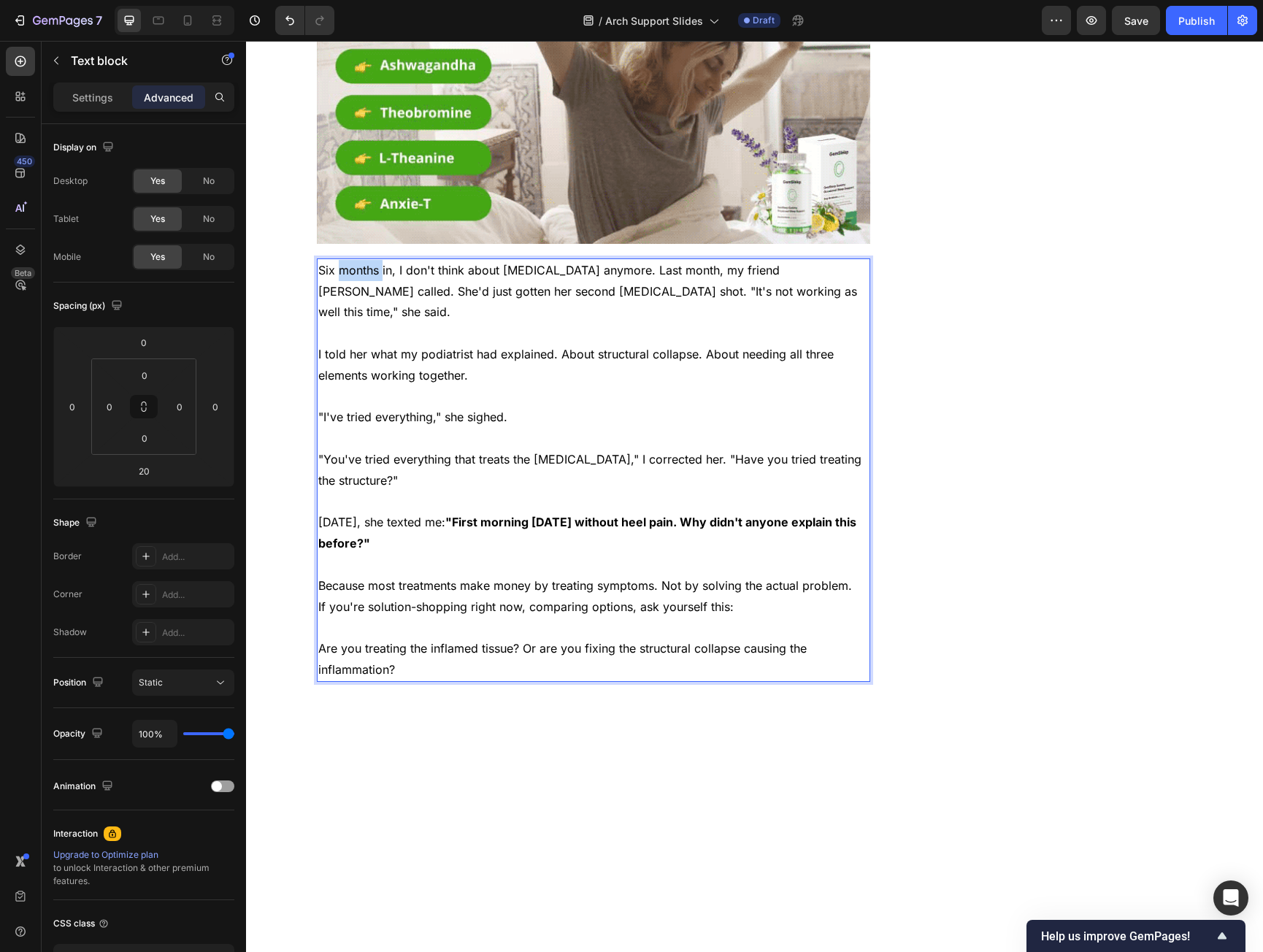
click at [344, 260] on p "Six months in, I don't think about [MEDICAL_DATA] anymore. Last month, my frien…" at bounding box center [593, 292] width 551 height 62
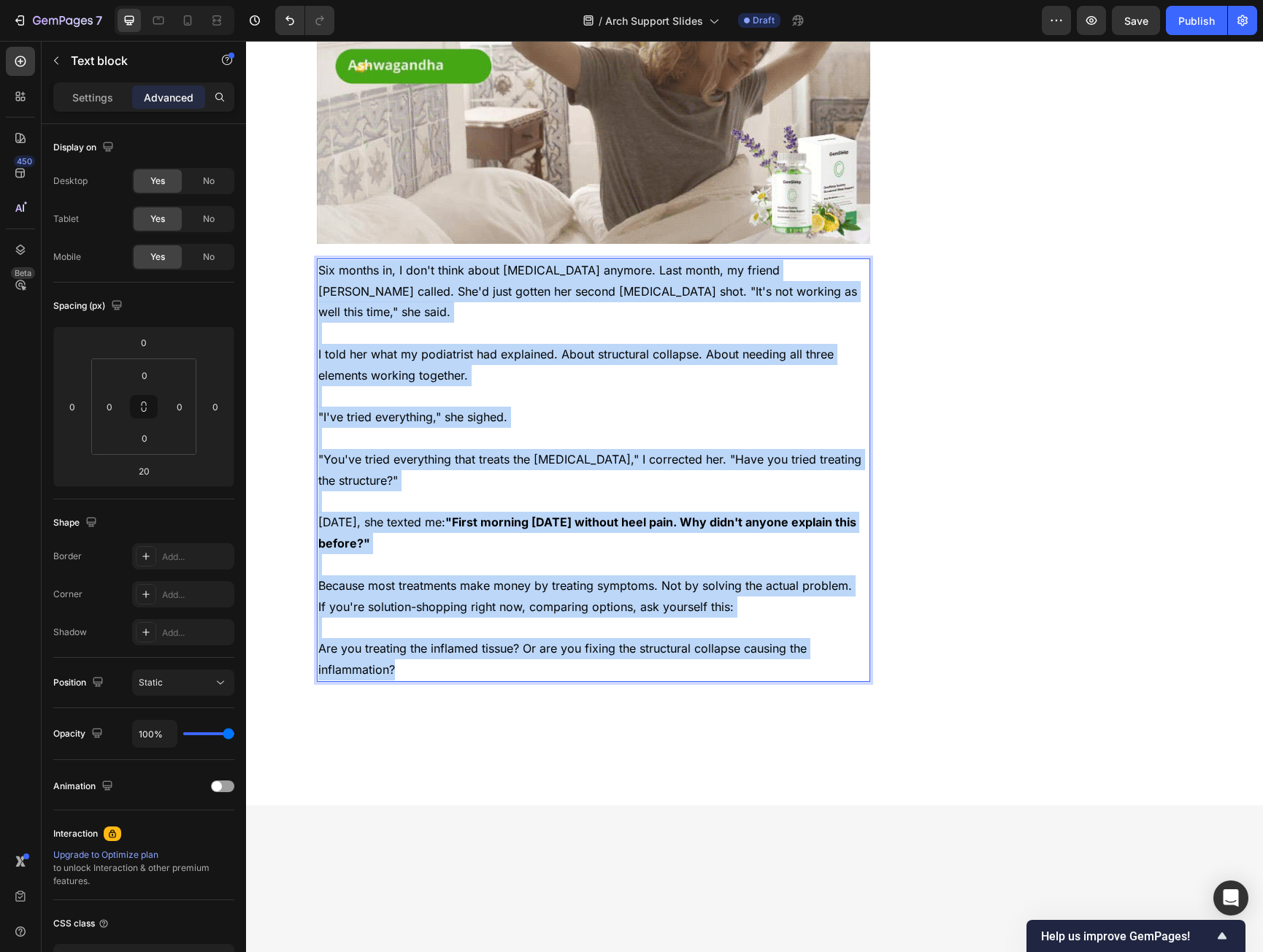
drag, startPoint x: 344, startPoint y: 237, endPoint x: 479, endPoint y: 601, distance: 388.2
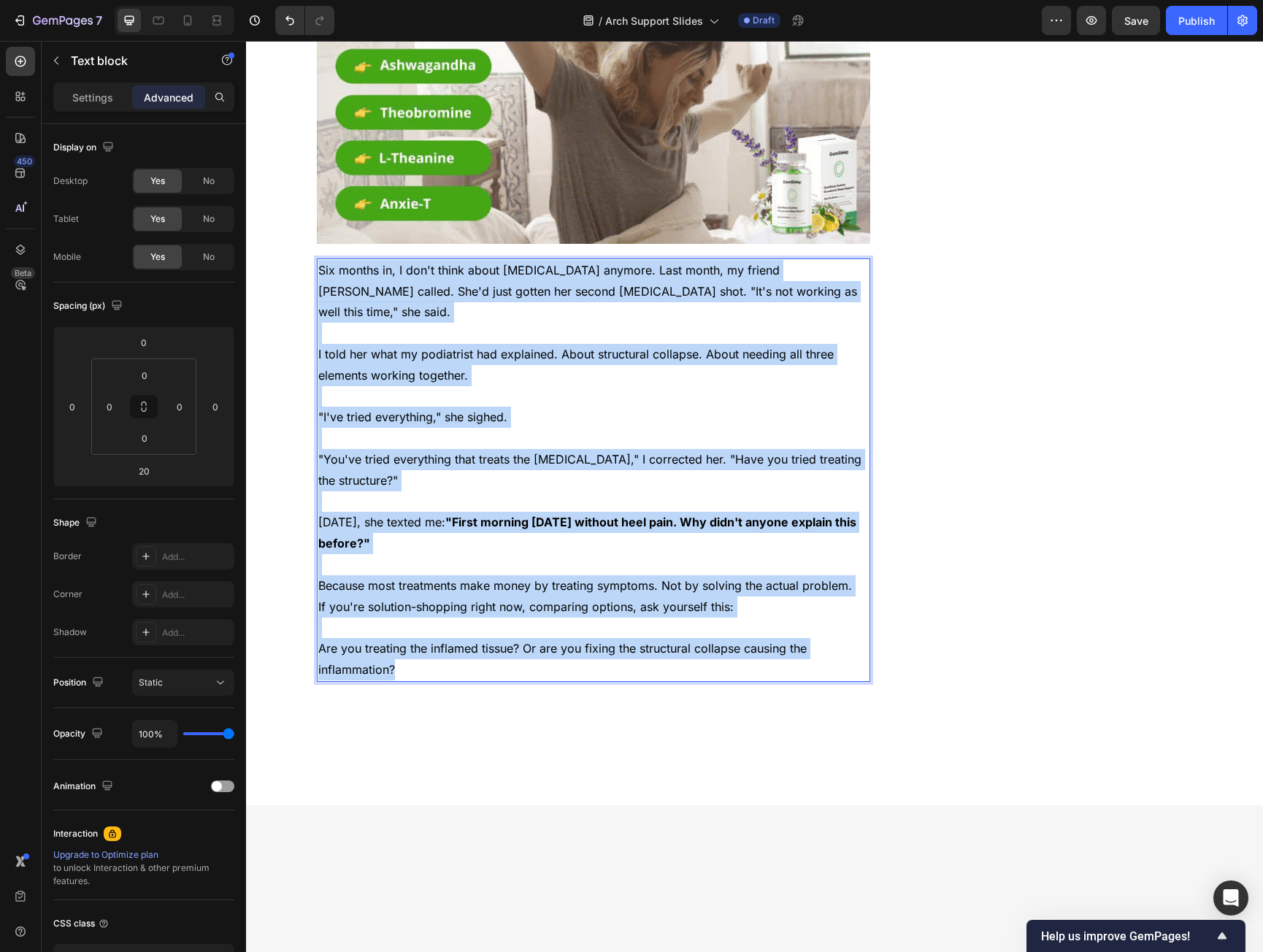
click at [479, 601] on div "Six months in, I don't think about plantar fasciitis anymore. Last month, my fr…" at bounding box center [594, 470] width 554 height 423
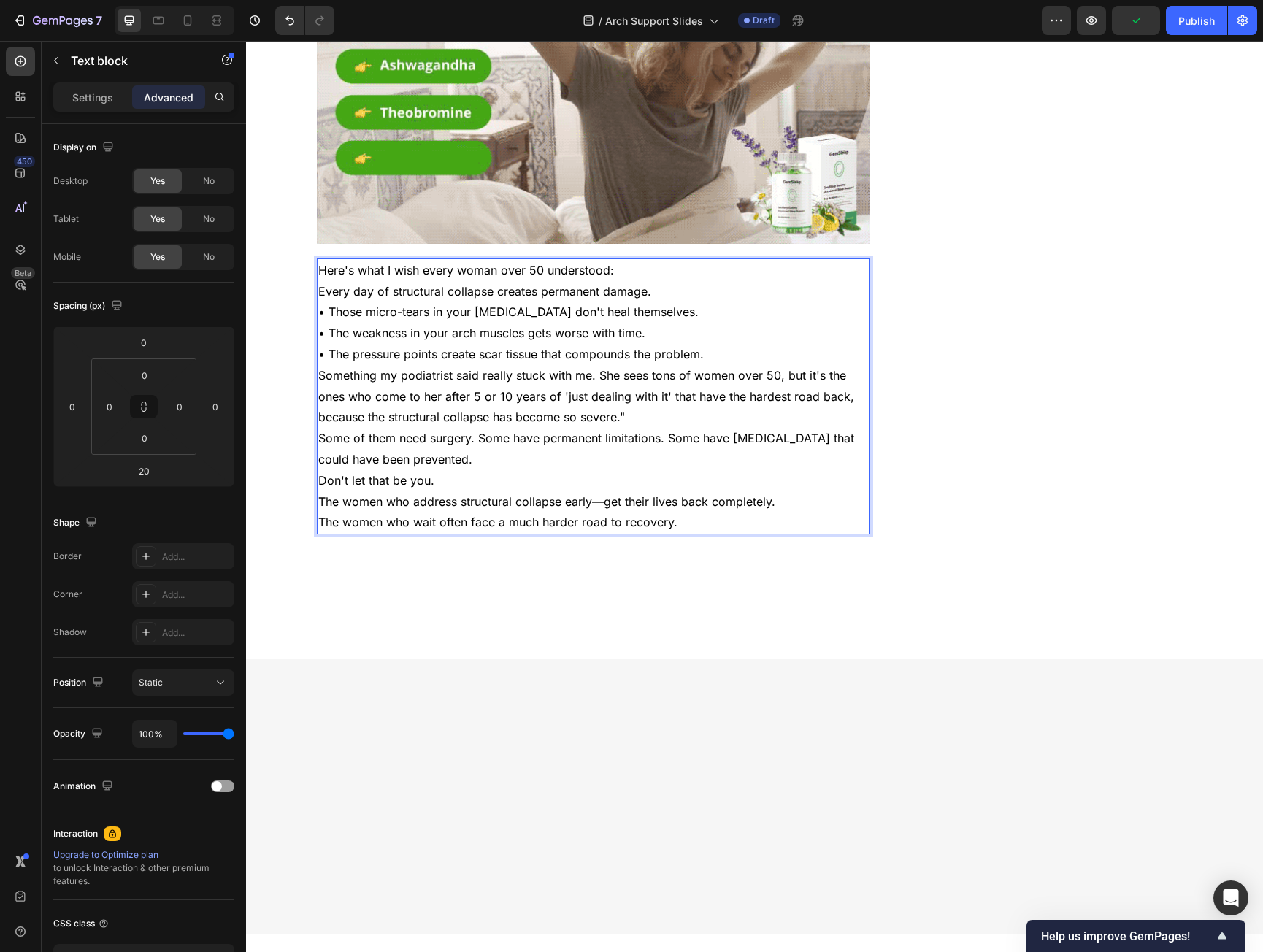
click at [617, 260] on p "Here's what I wish every woman over 50 understood:" at bounding box center [593, 271] width 551 height 21
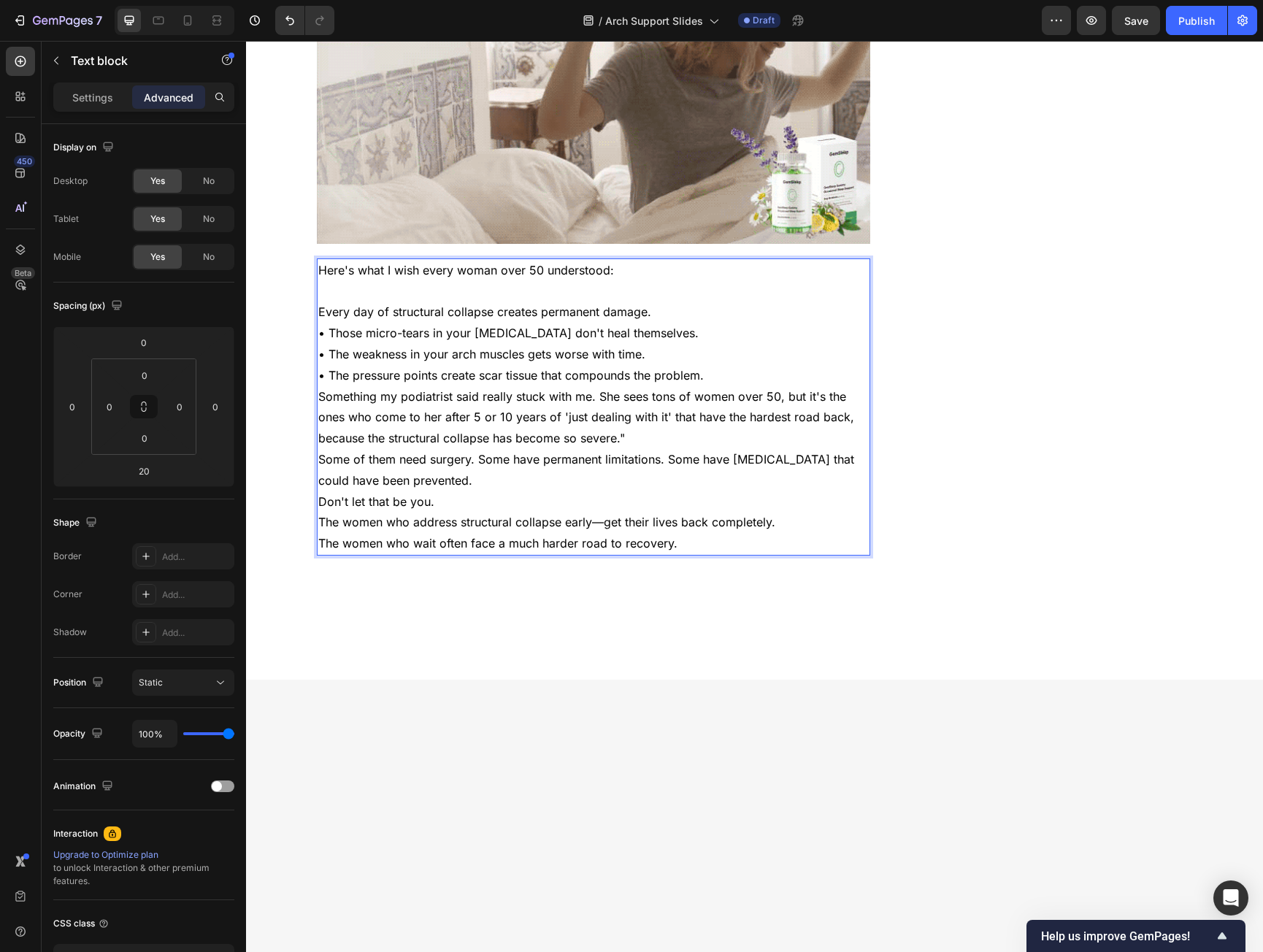
click at [645, 301] on p "Every day of structural collapse creates permanent damage." at bounding box center [593, 312] width 551 height 21
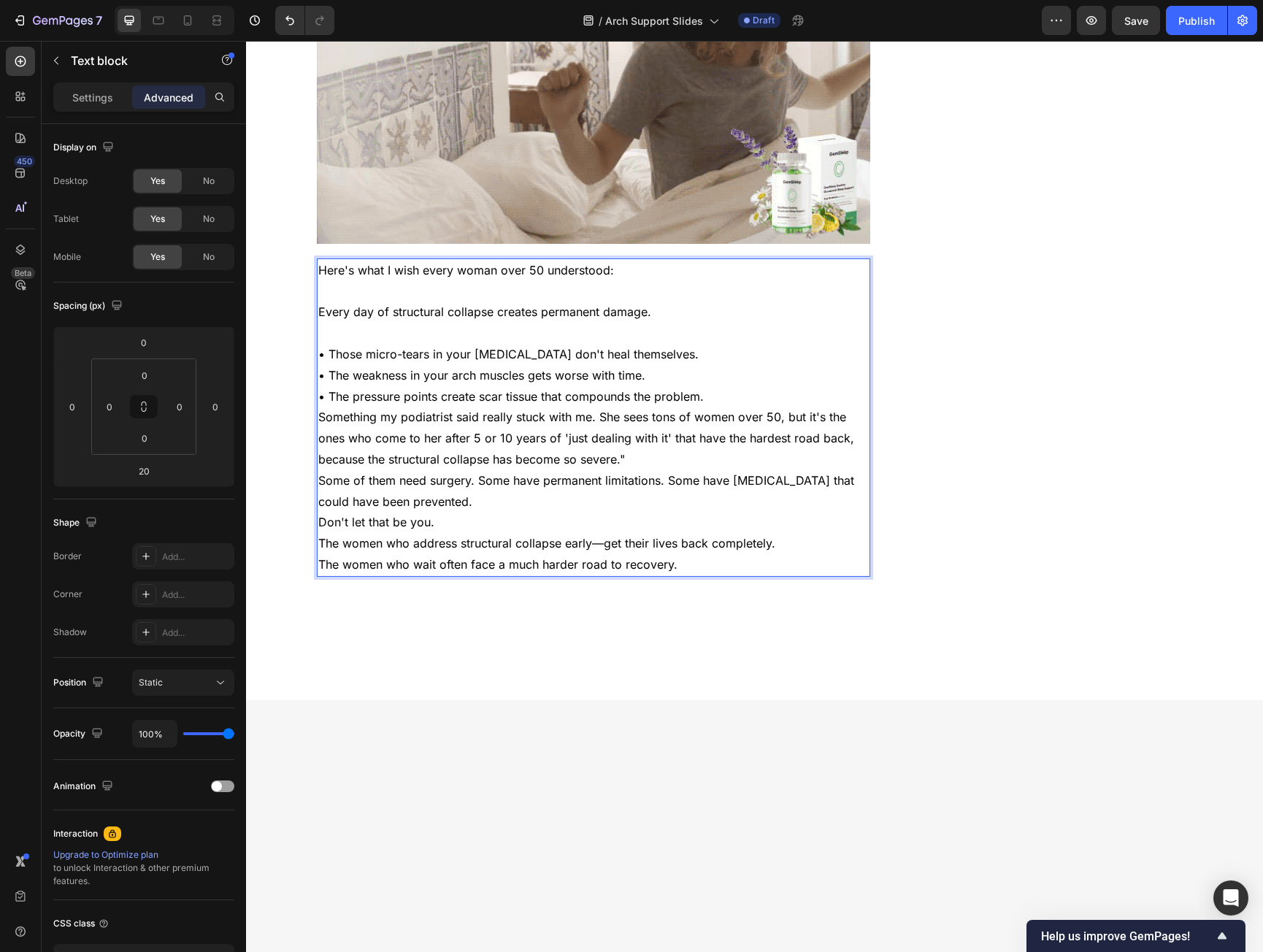
click at [700, 353] on p "• Those micro-tears in your plantar fascia don't heal themselves. • The weaknes…" at bounding box center [593, 376] width 551 height 62
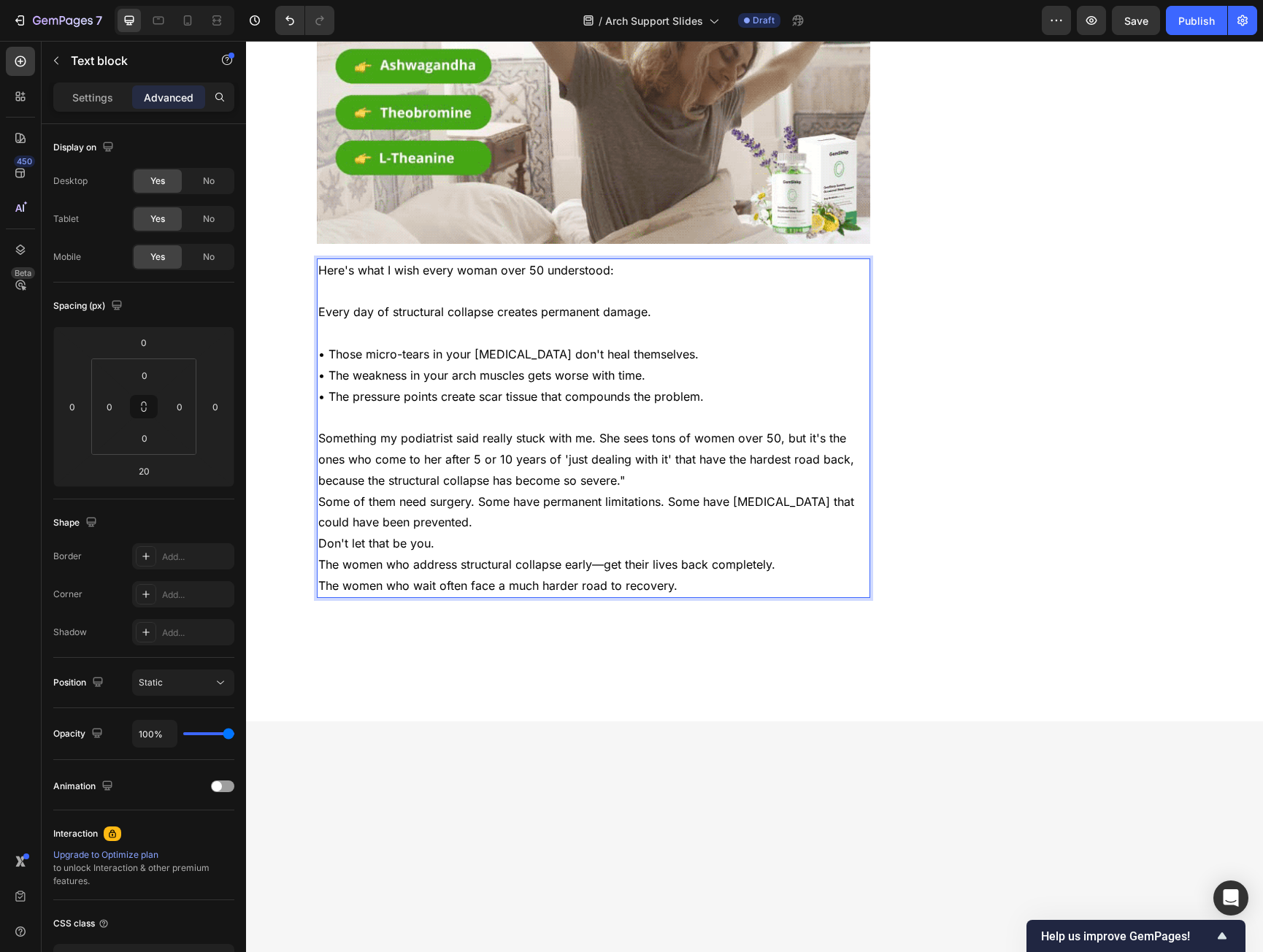
click at [633, 437] on p "Something my podiatrist said really stuck with me. She sees tons of women over …" at bounding box center [593, 459] width 551 height 62
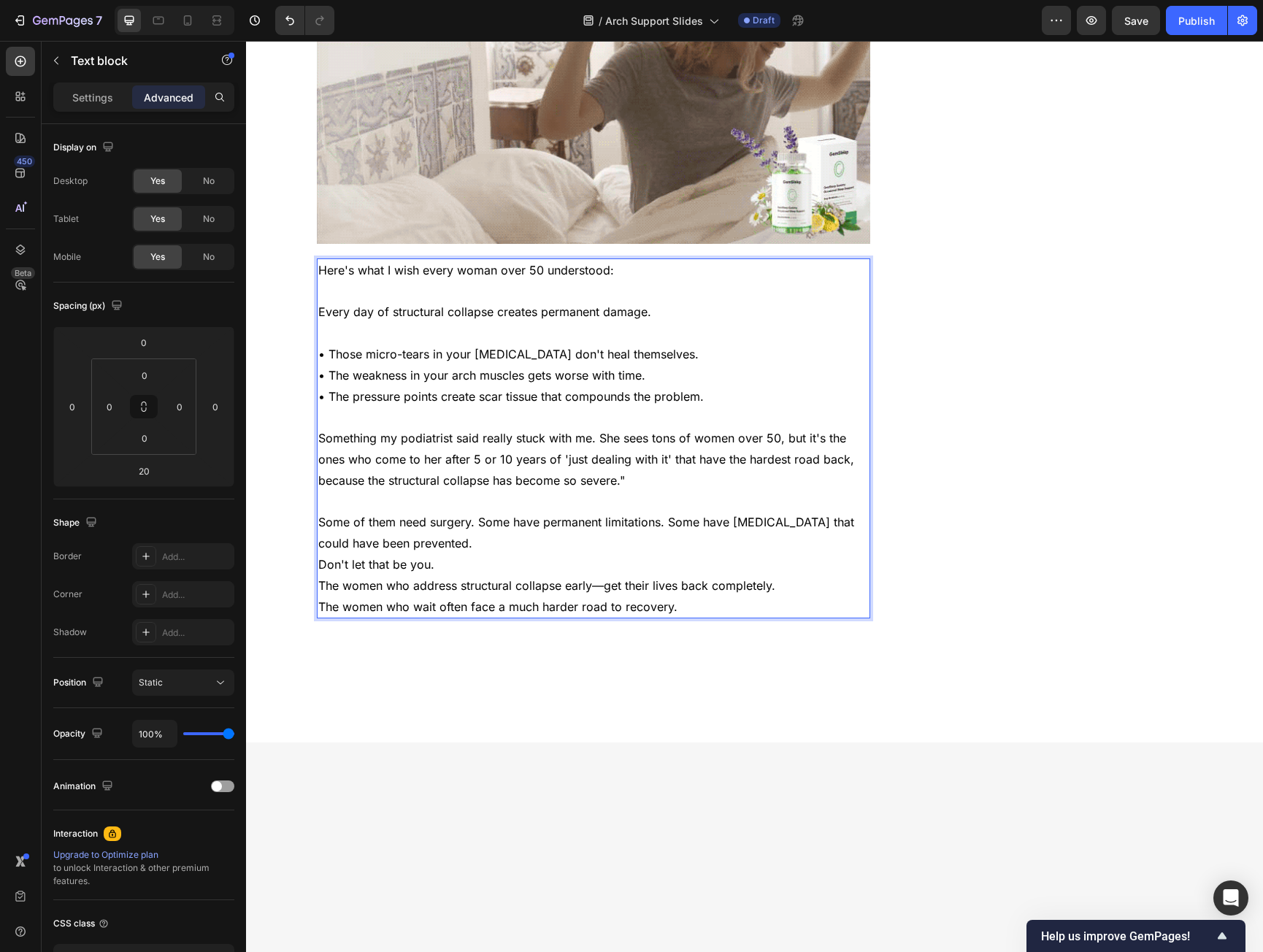
click at [424, 512] on p "Some of them need surgery. Some have permanent limitations. Some have [MEDICAL_…" at bounding box center [593, 533] width 551 height 42
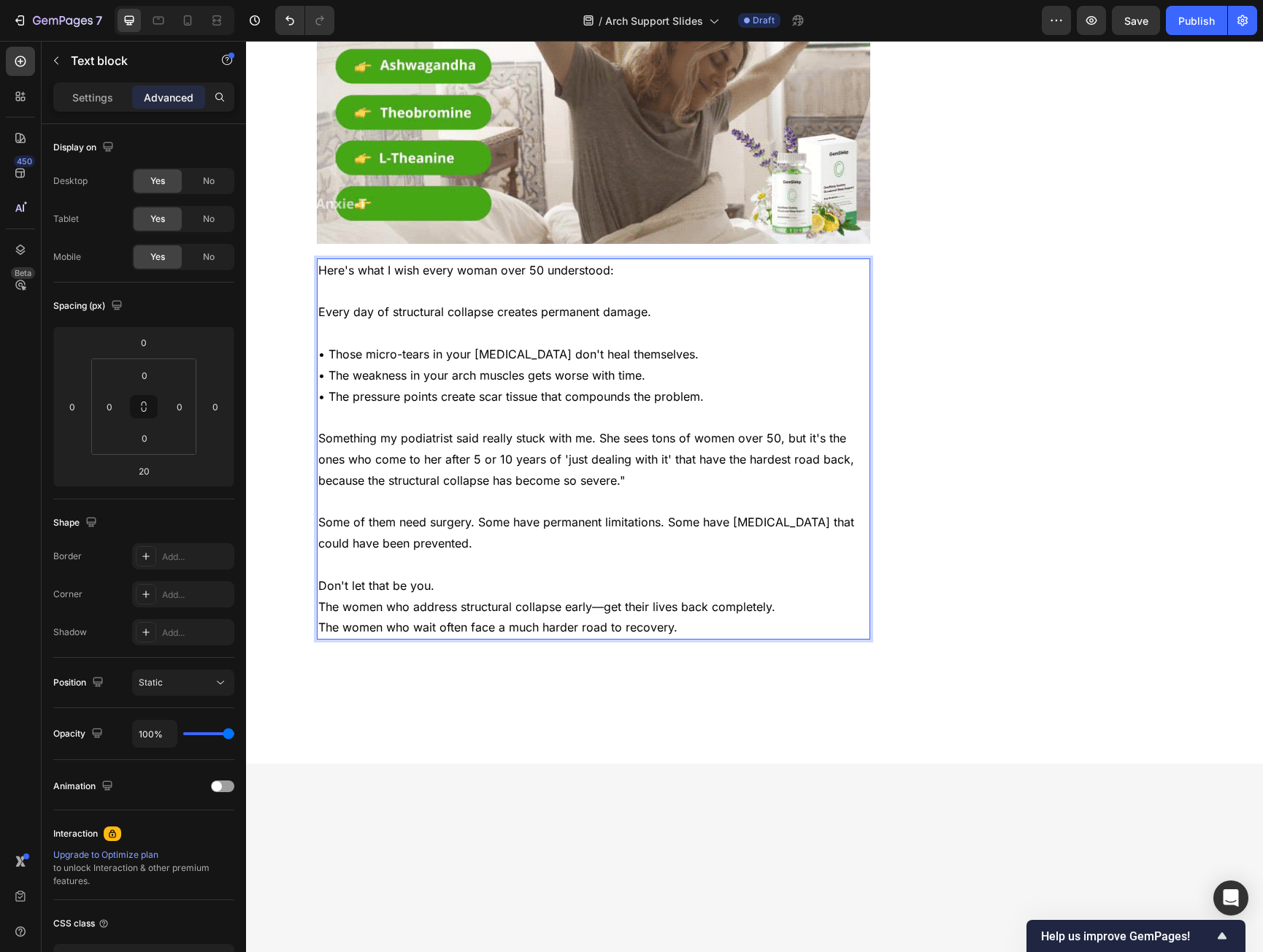
click at [440, 575] on p "Don't let that be you." at bounding box center [593, 586] width 551 height 21
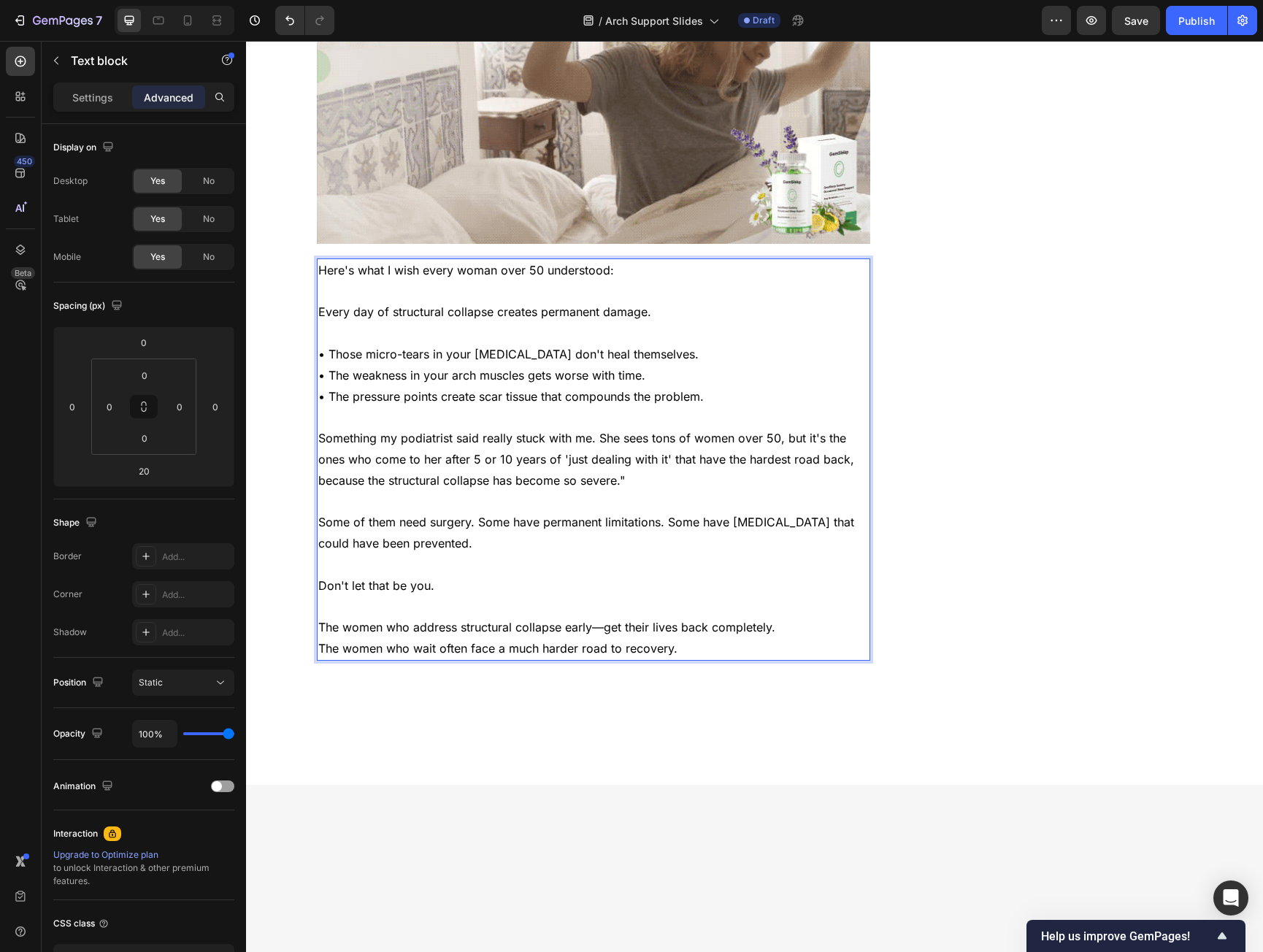
click at [797, 617] on p "The women who address structural collapse early—get their lives back completely." at bounding box center [593, 628] width 551 height 21
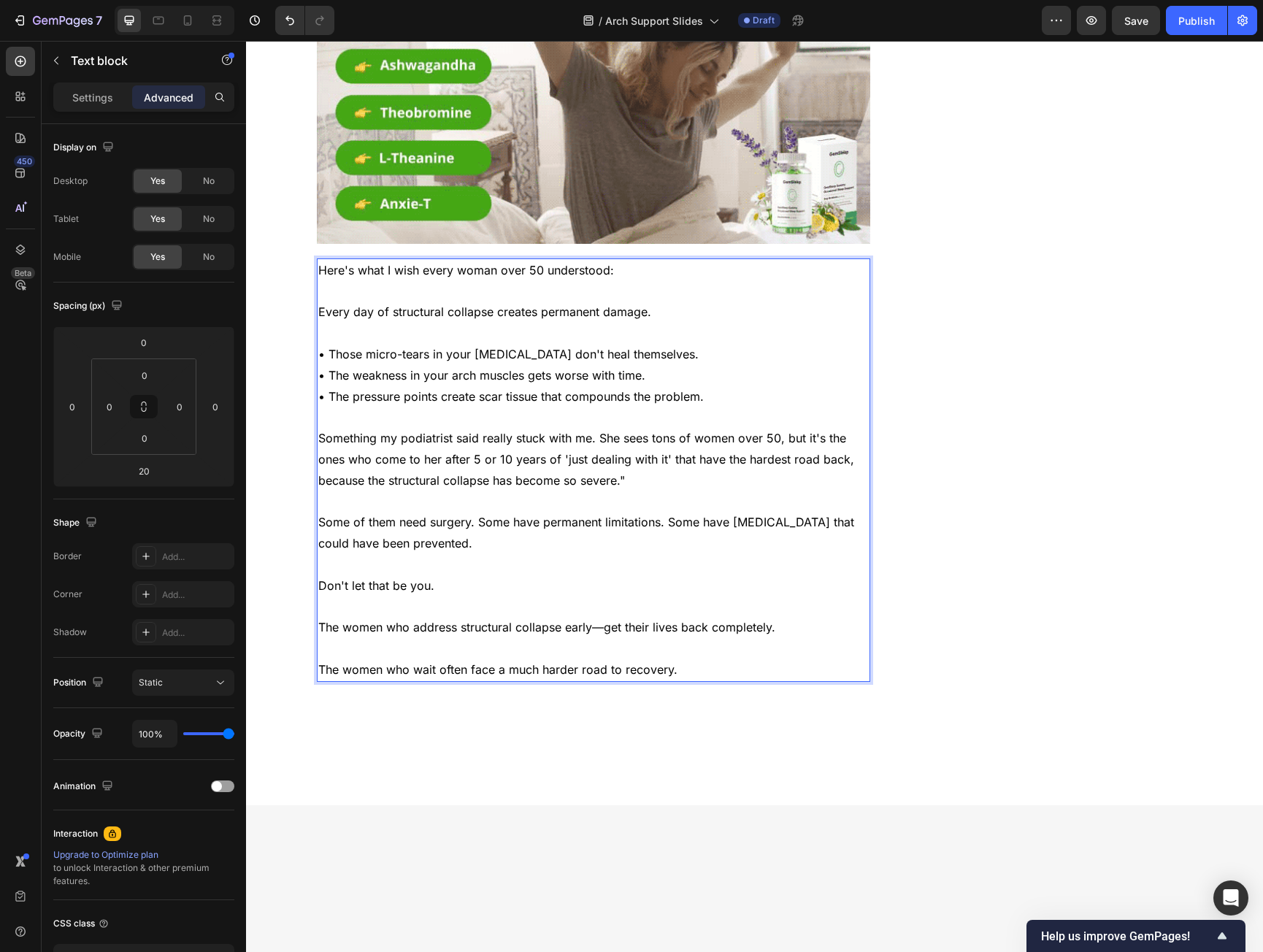
click at [382, 575] on p "Don't let that be you." at bounding box center [593, 586] width 551 height 21
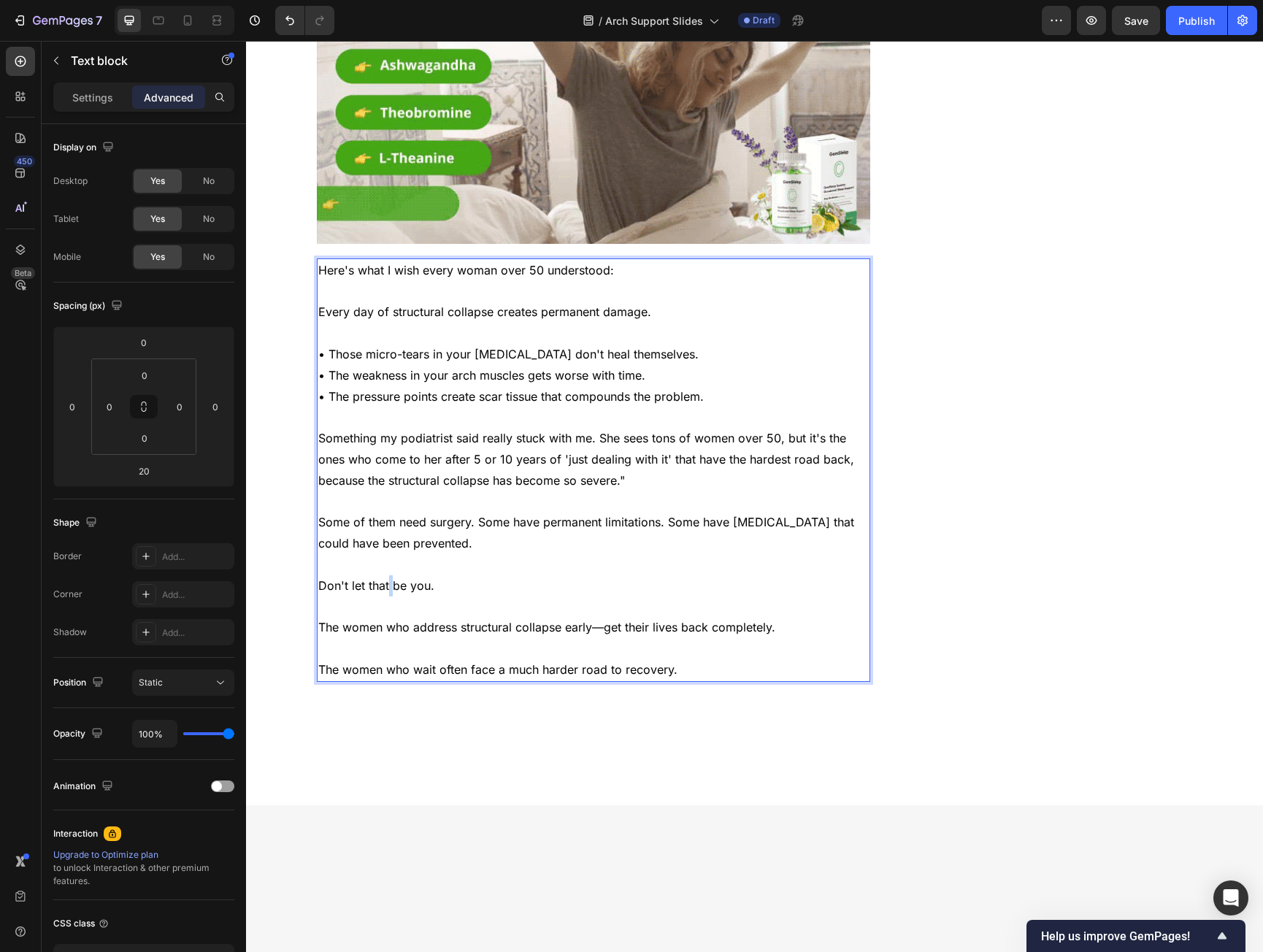
click at [382, 575] on p "Don't let that be you." at bounding box center [593, 586] width 551 height 21
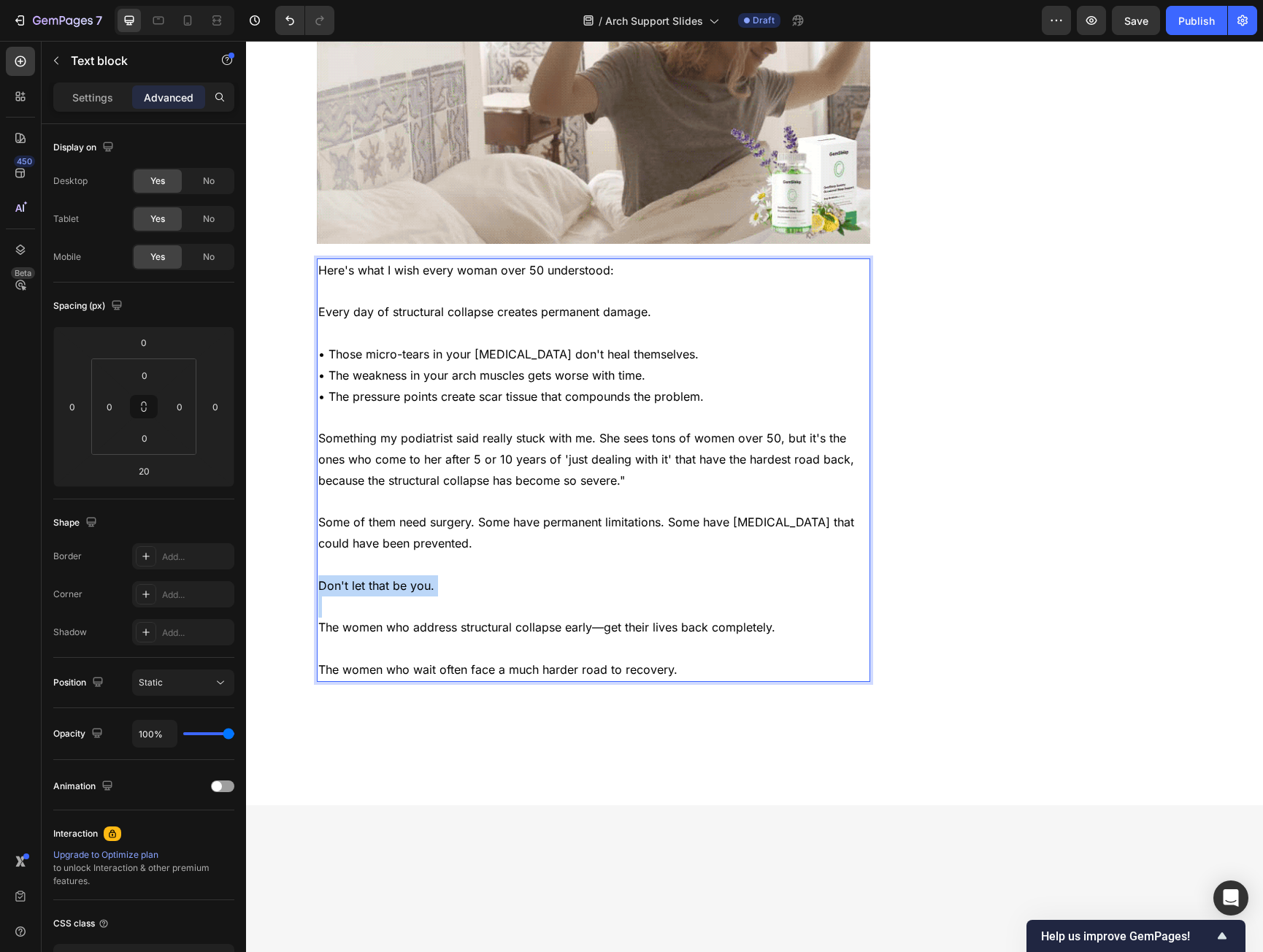
click at [382, 575] on p "Don't let that be you." at bounding box center [593, 586] width 551 height 21
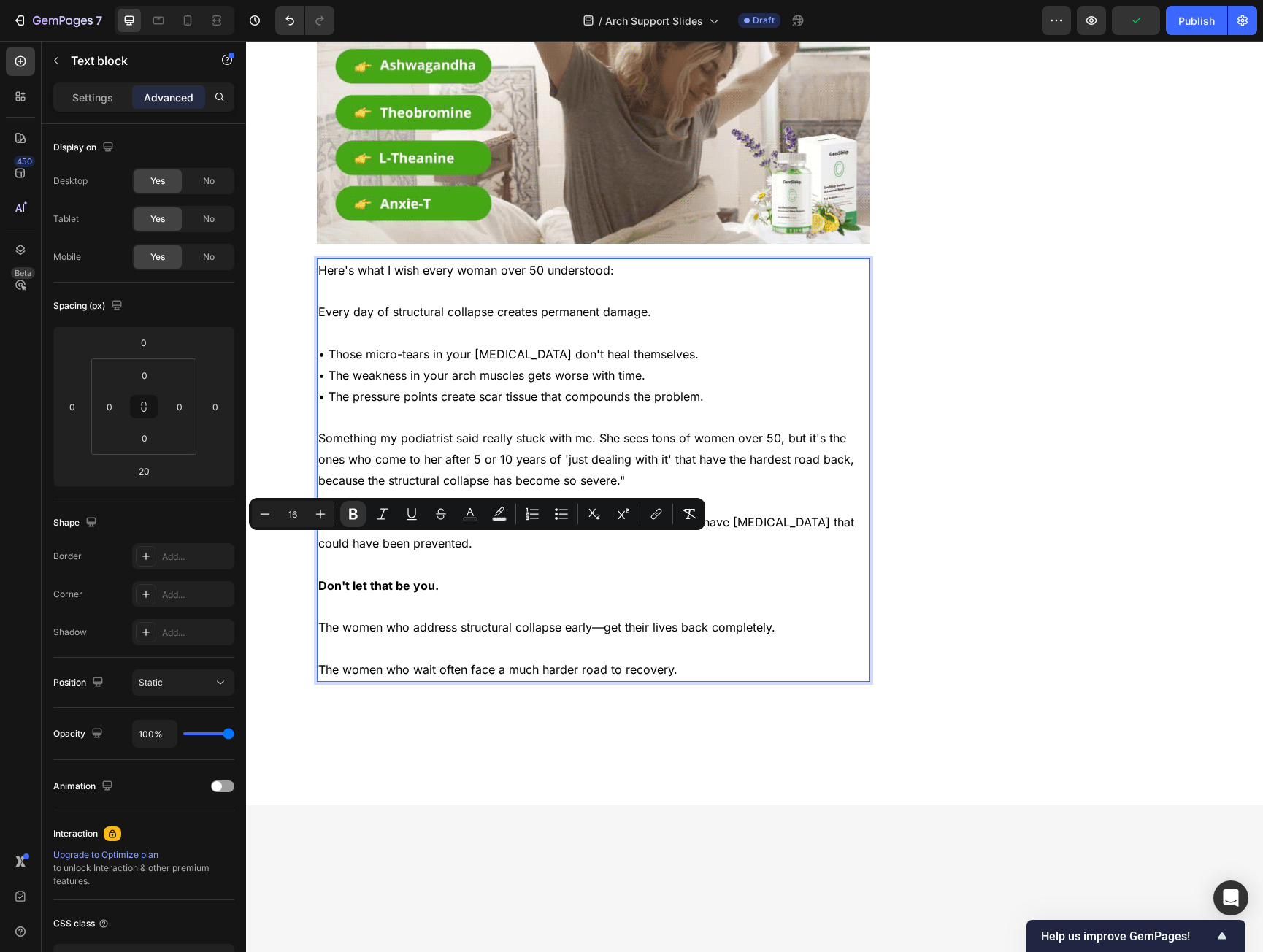
click at [385, 301] on p "Every day of structural collapse creates permanent damage." at bounding box center [593, 312] width 551 height 21
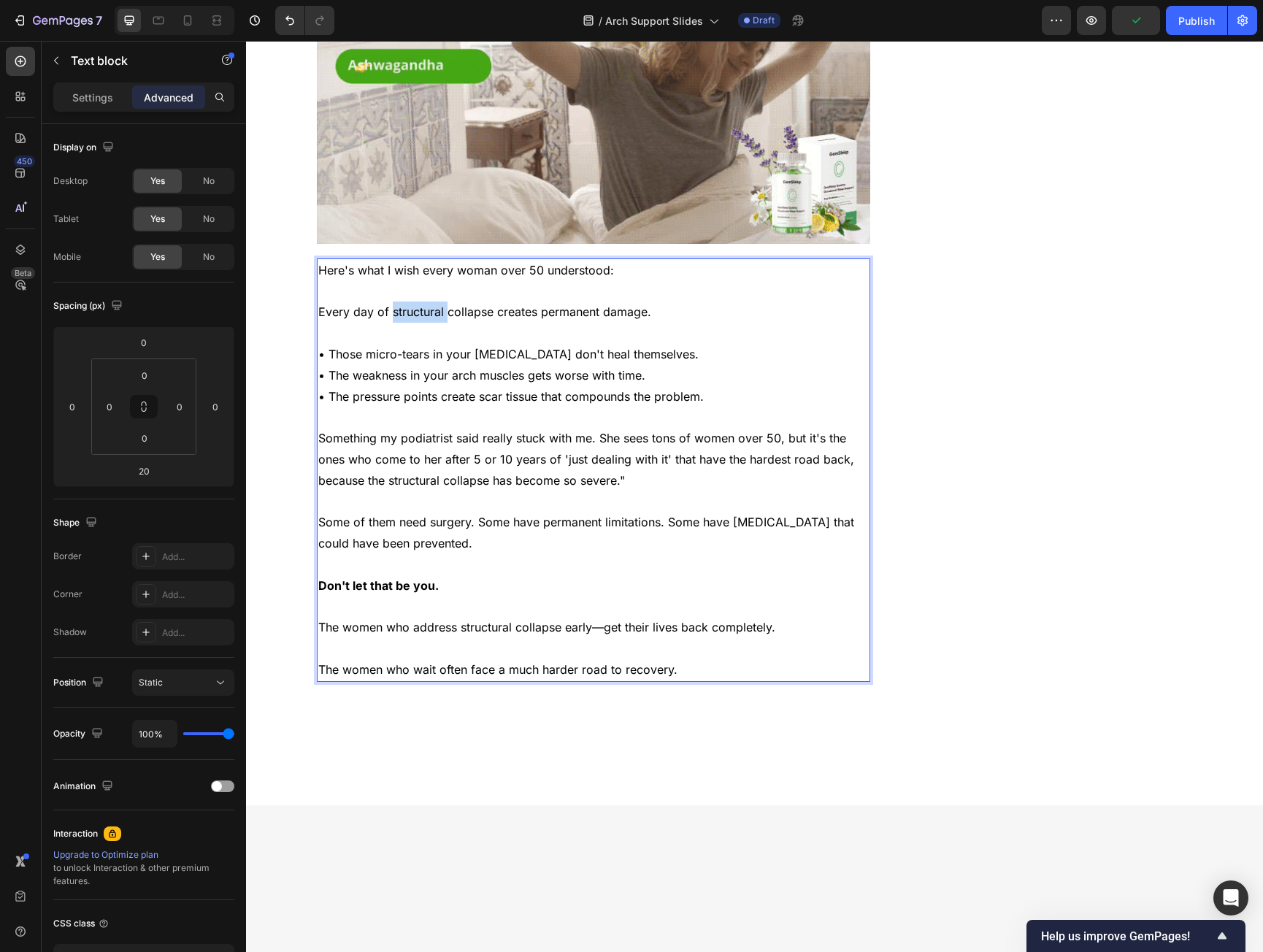
click at [385, 301] on p "Every day of structural collapse creates permanent damage." at bounding box center [593, 312] width 551 height 21
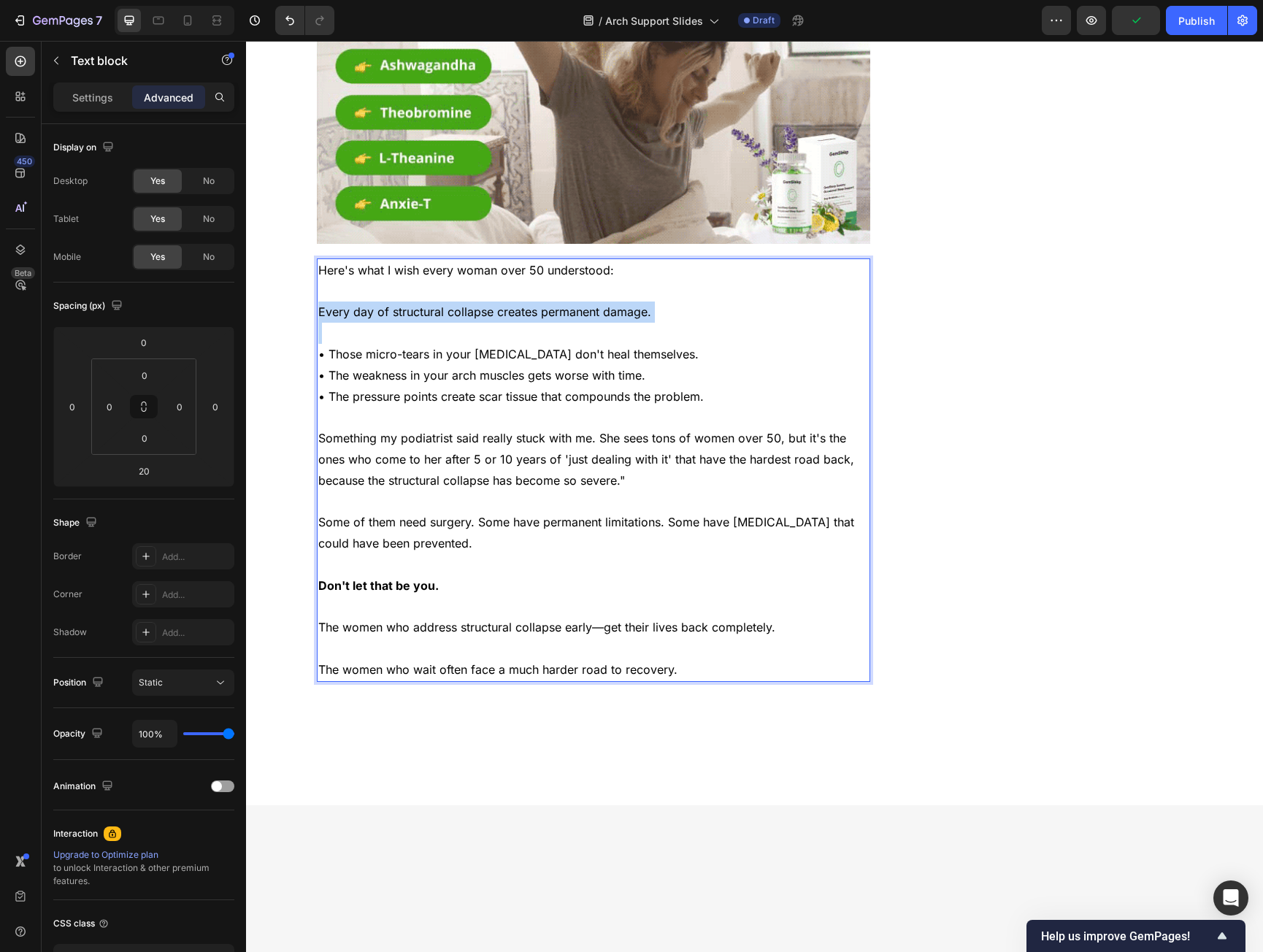
click at [385, 301] on p "Every day of structural collapse creates permanent damage." at bounding box center [593, 312] width 551 height 21
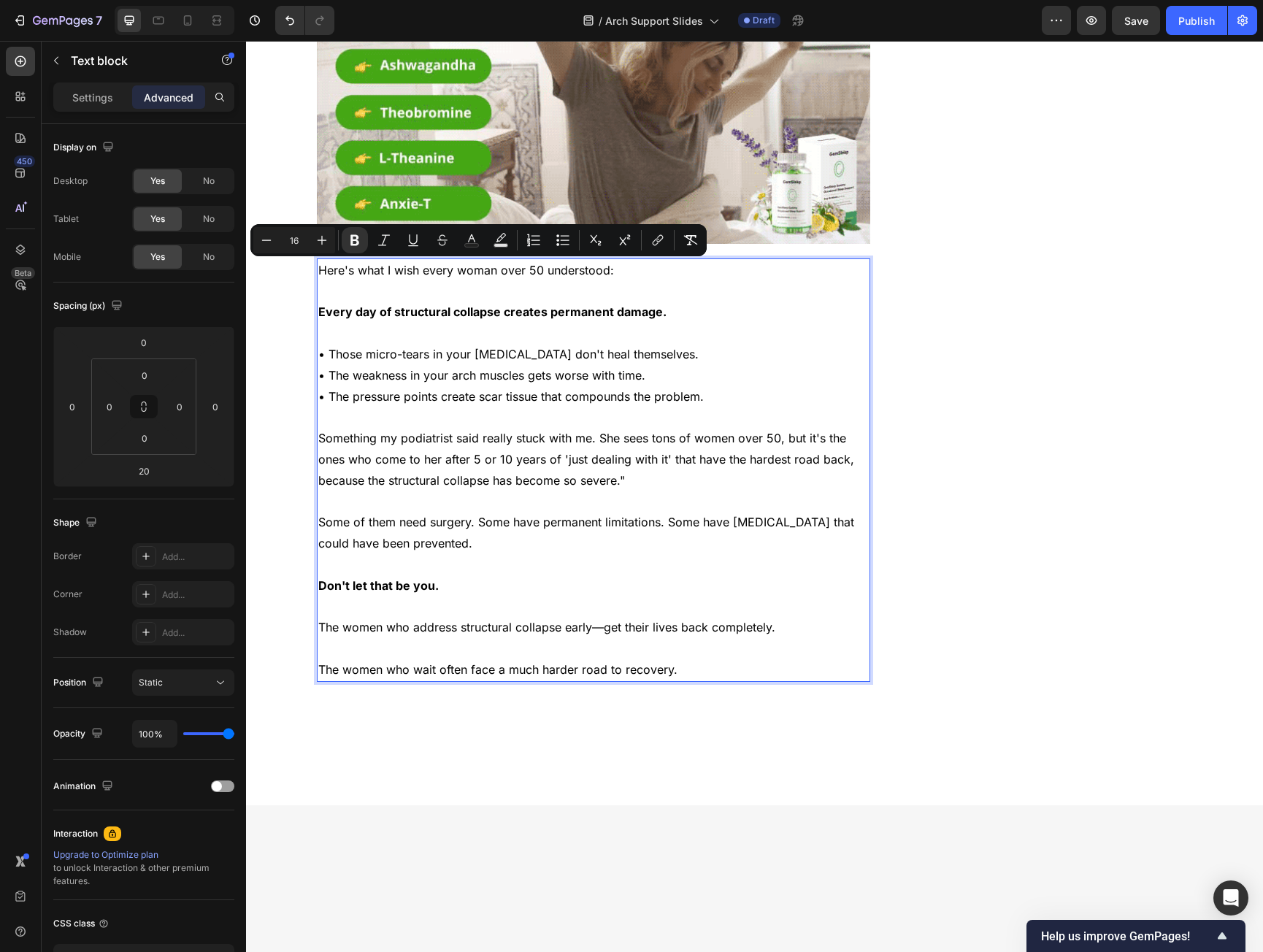
click at [705, 696] on div at bounding box center [754, 751] width 1017 height 109
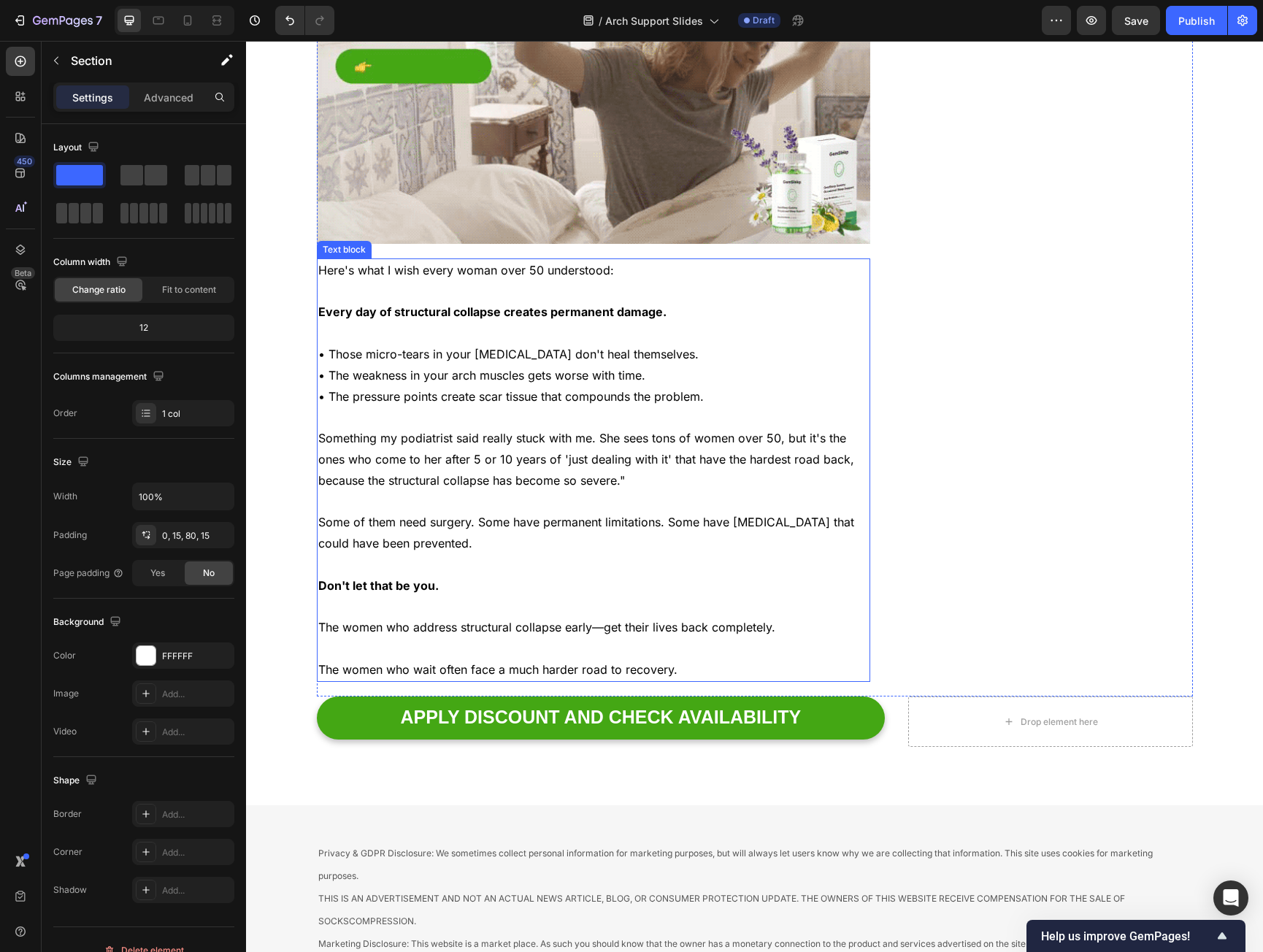
scroll to position [4872, 0]
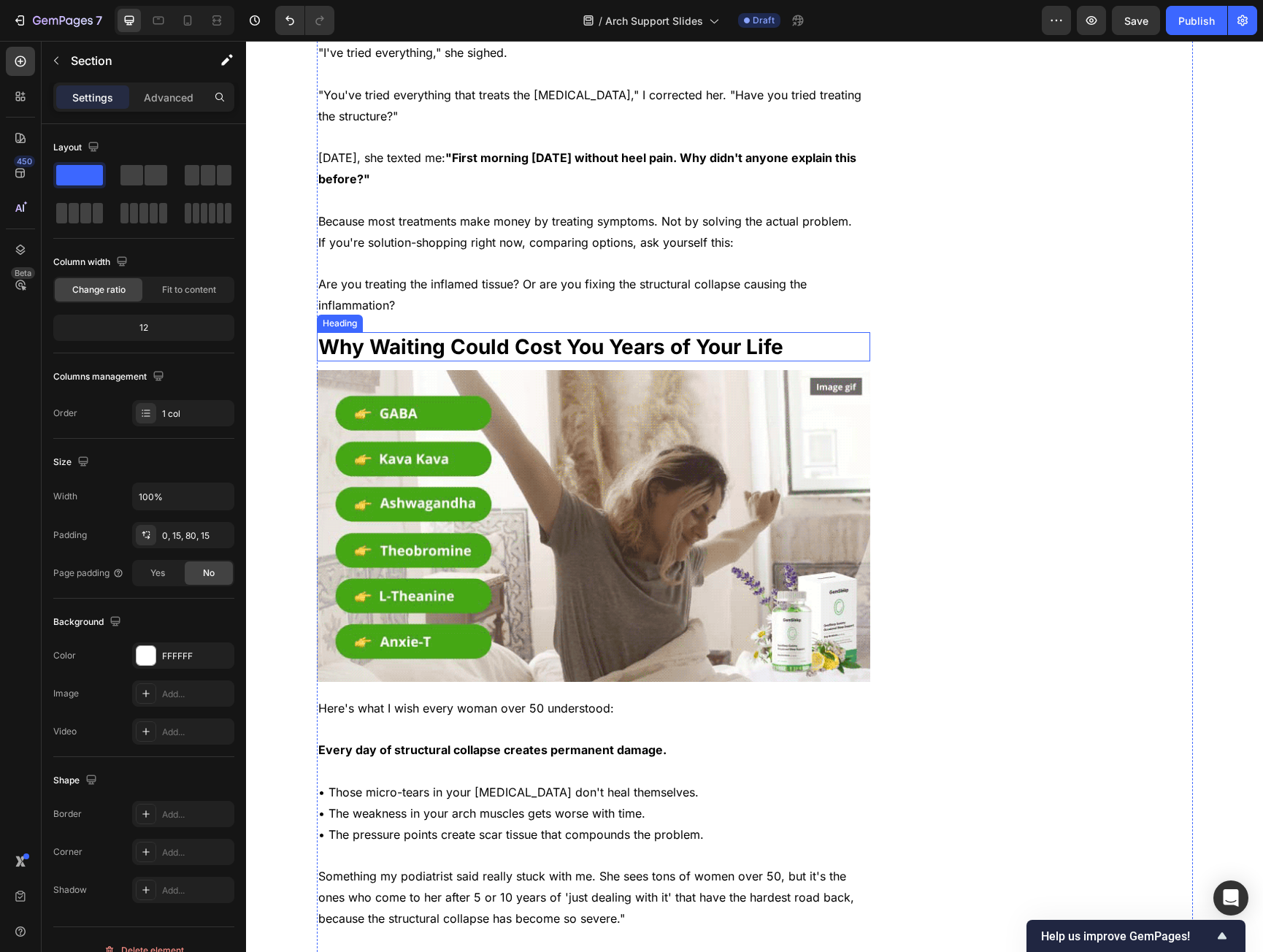
click at [387, 335] on strong "Why Waiting Could Cost You Years of Your Life" at bounding box center [550, 346] width 465 height 24
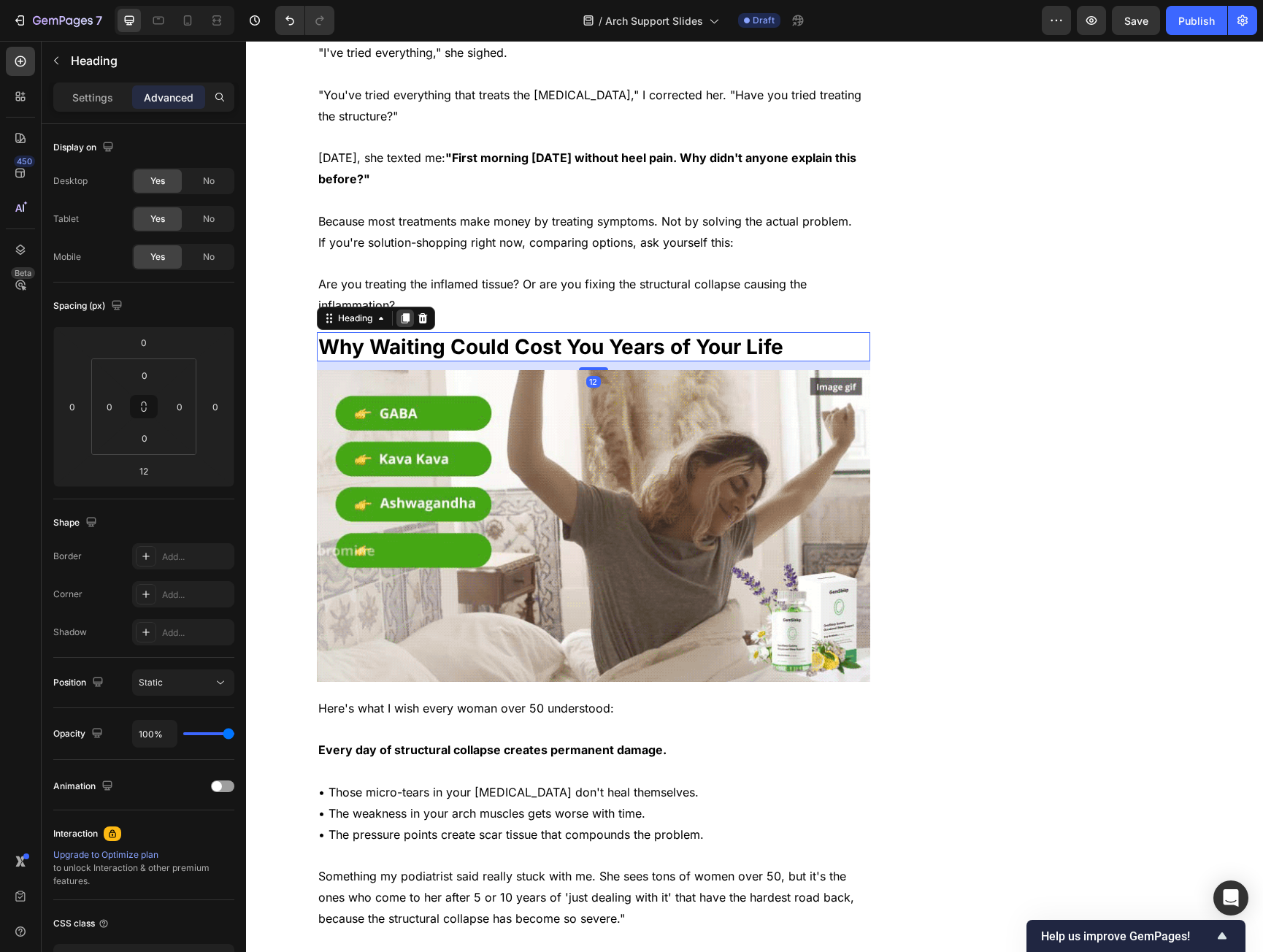
click at [407, 310] on div at bounding box center [406, 319] width 18 height 18
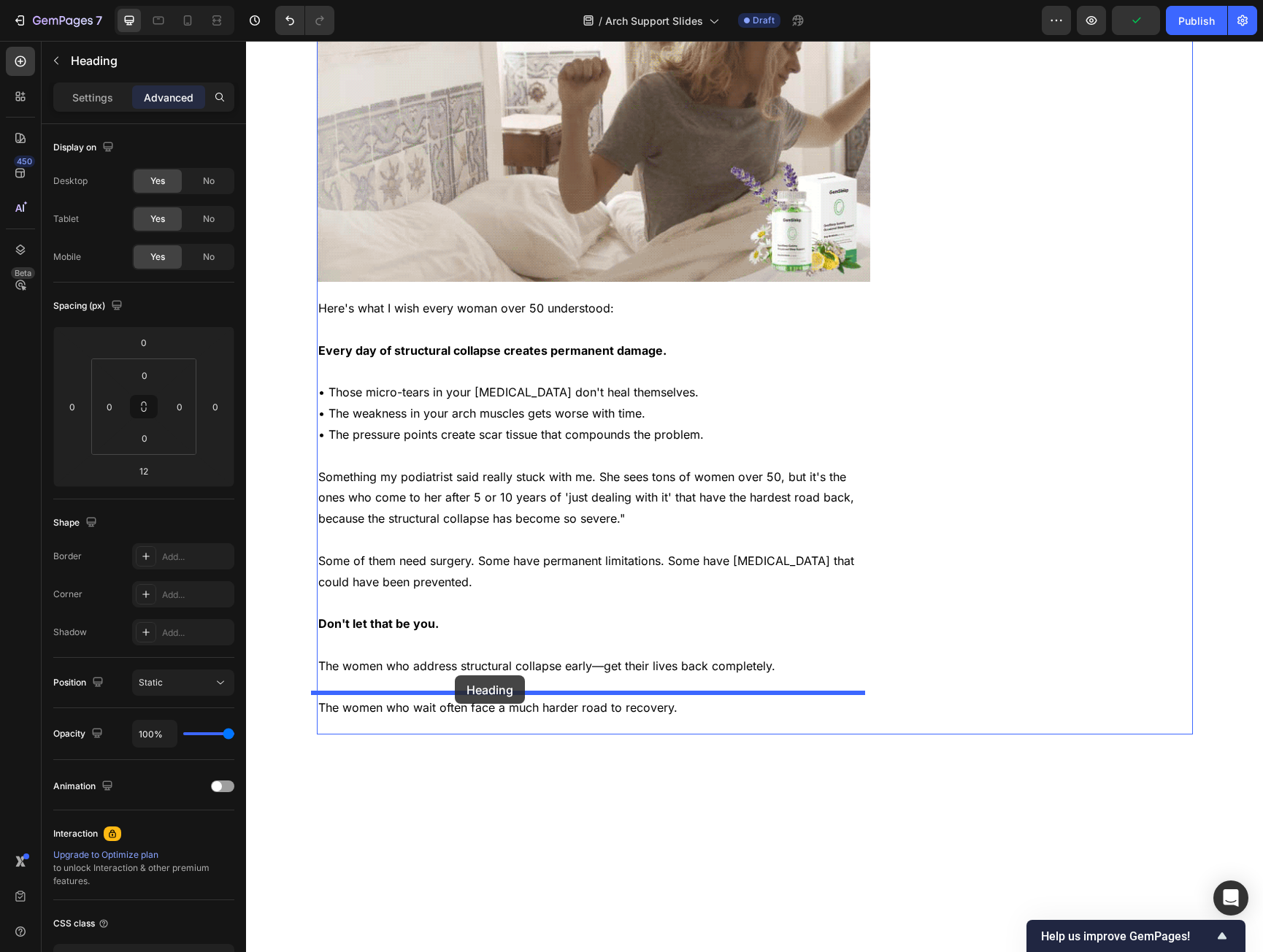
drag, startPoint x: 344, startPoint y: 313, endPoint x: 455, endPoint y: 666, distance: 370.0
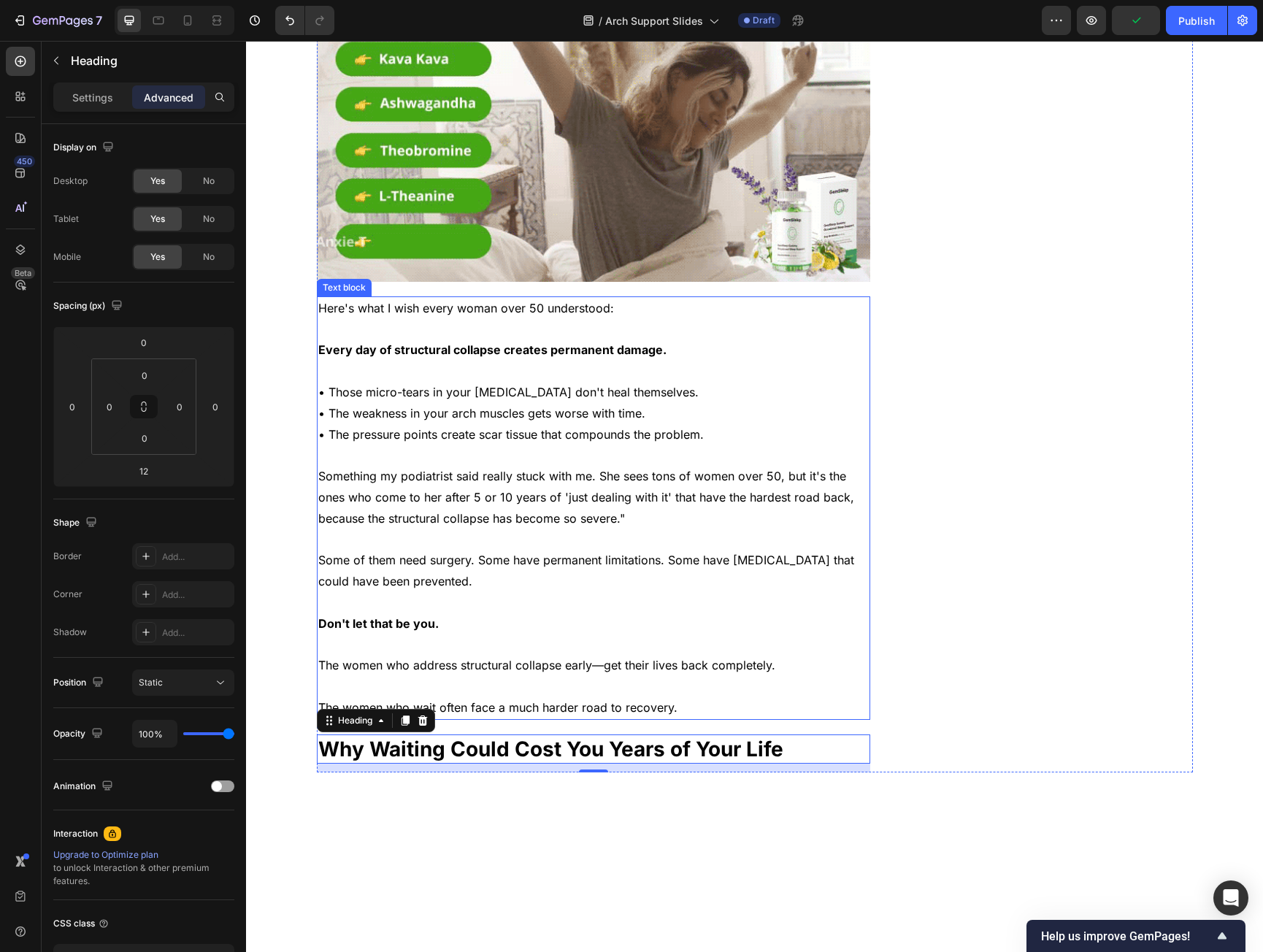
click at [478, 550] on p "Some of them need surgery. Some have permanent limitations. Some have [MEDICAL_…" at bounding box center [593, 571] width 551 height 42
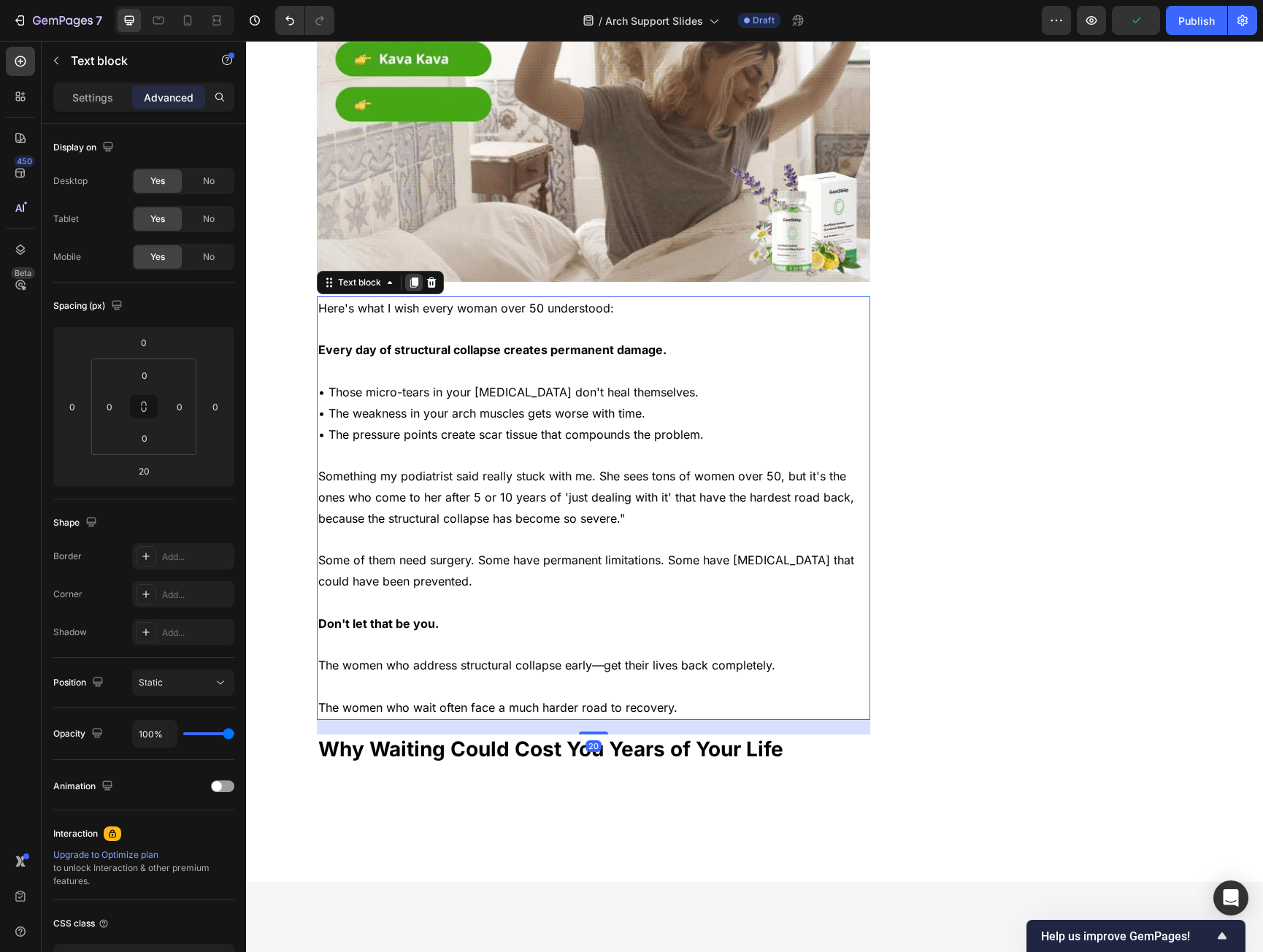
click at [410, 278] on icon at bounding box center [414, 283] width 8 height 10
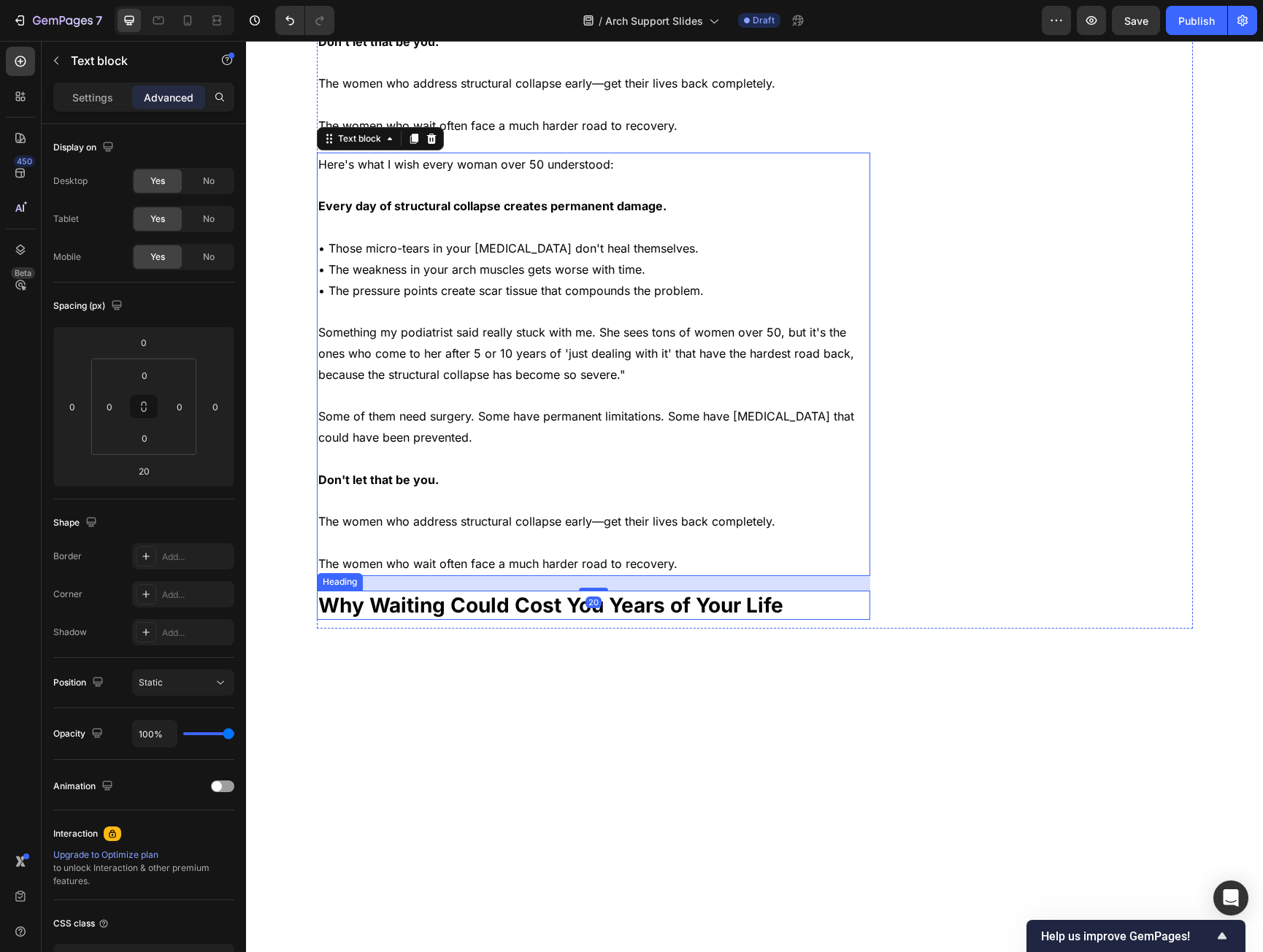
scroll to position [5873, 0]
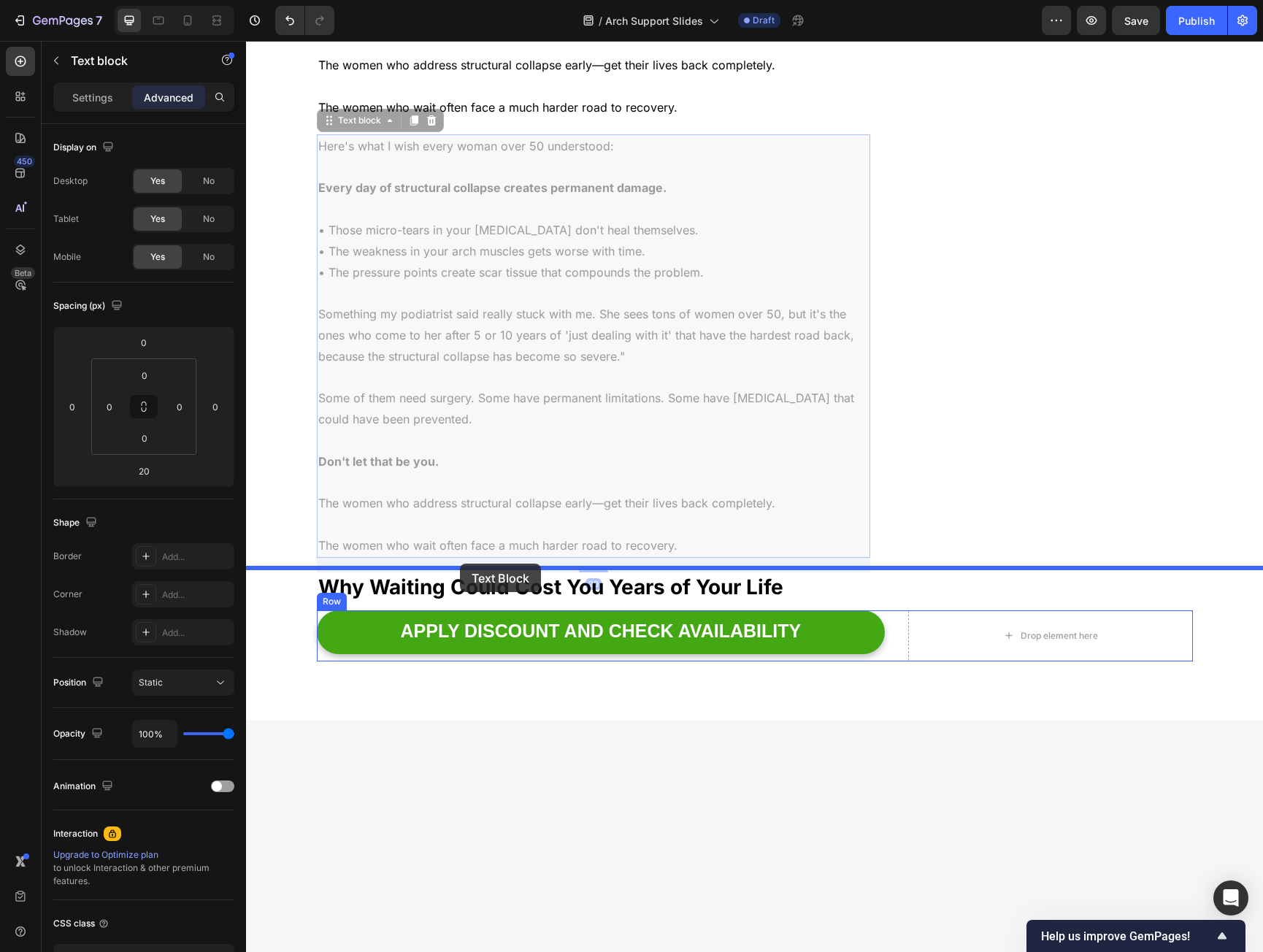
drag, startPoint x: 324, startPoint y: 77, endPoint x: 460, endPoint y: 564, distance: 505.6
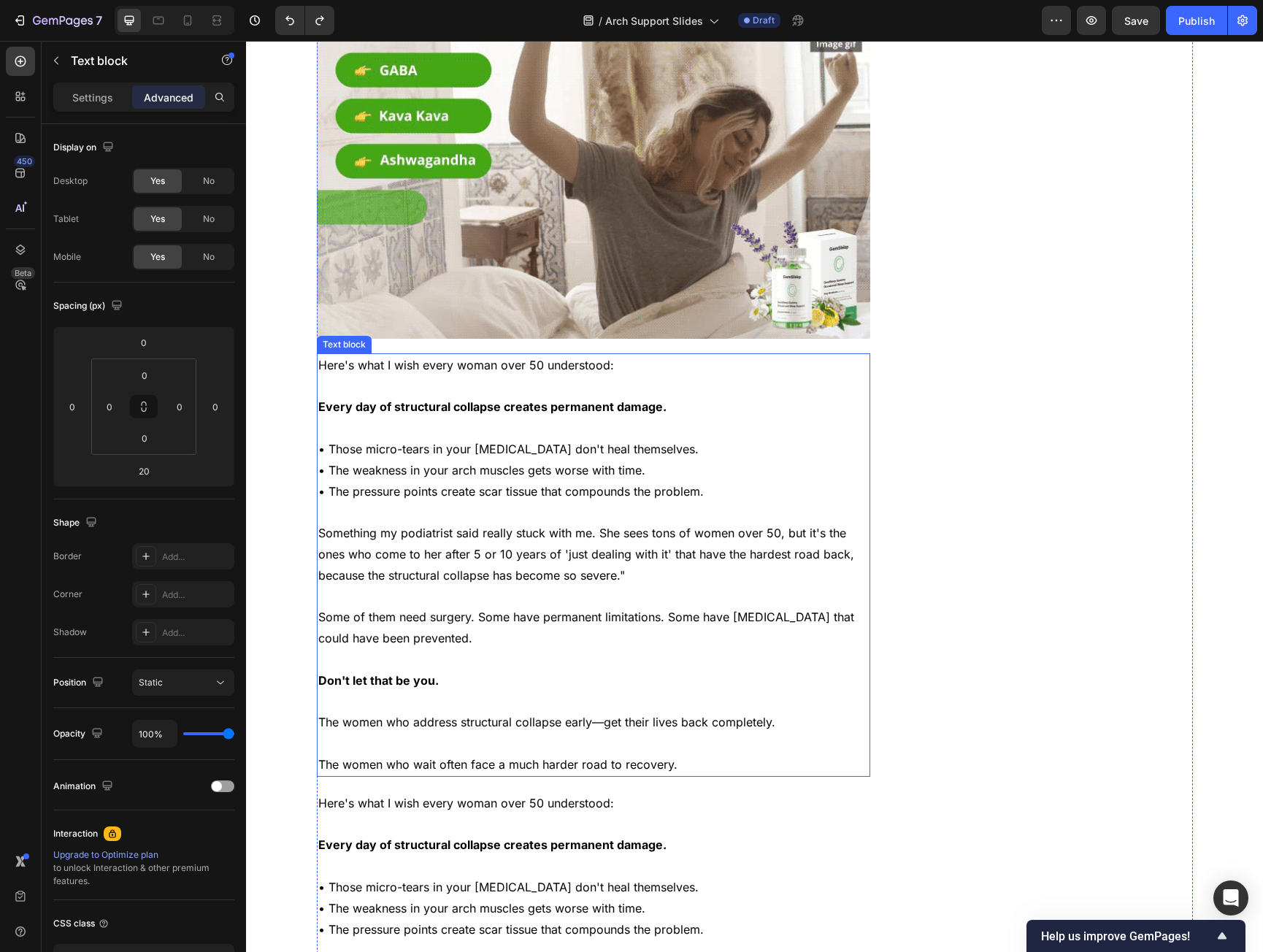
click at [559, 377] on p "Rich Text Editor. Editing area: main" at bounding box center [593, 387] width 551 height 21
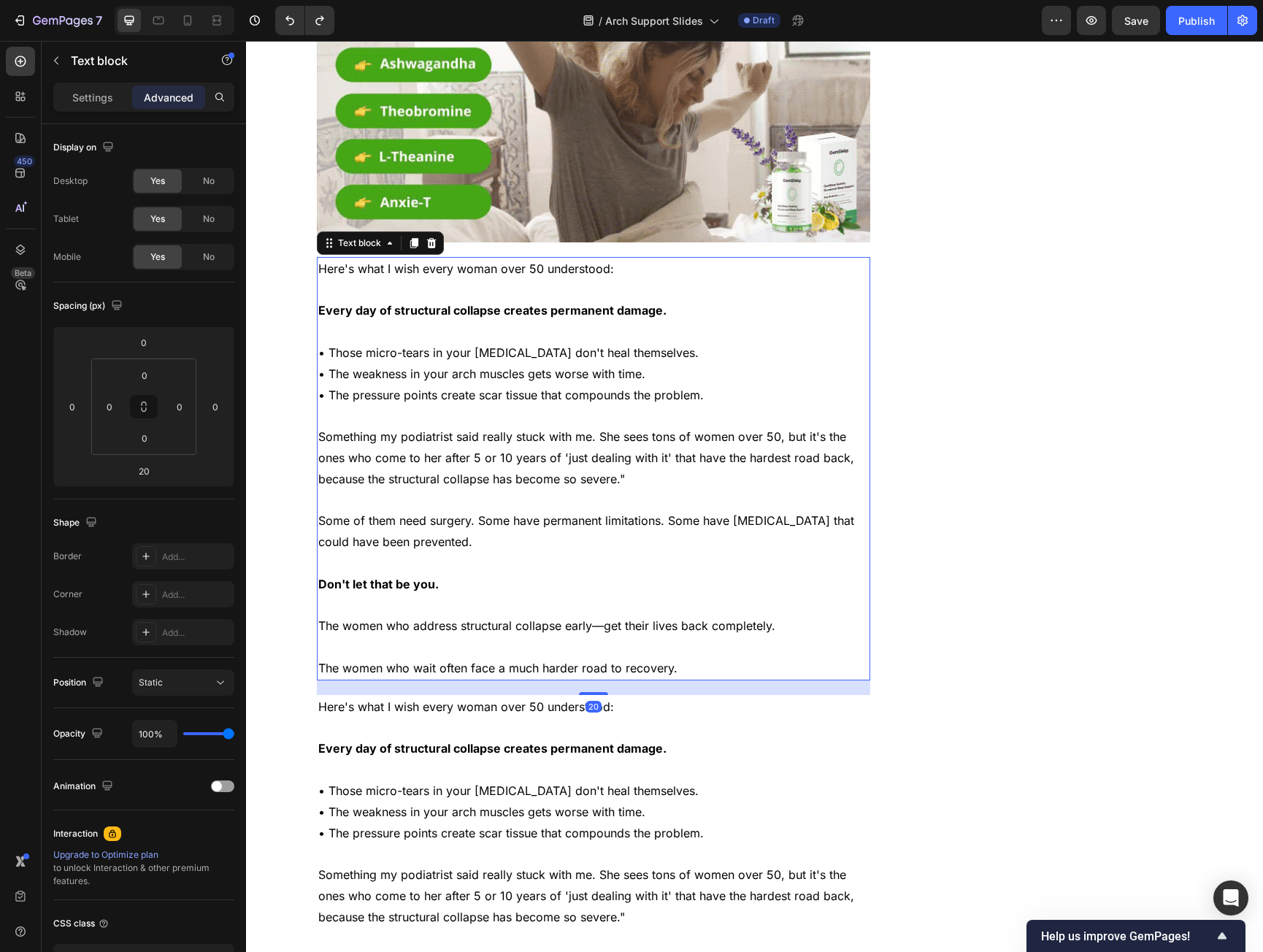
scroll to position [5581, 0]
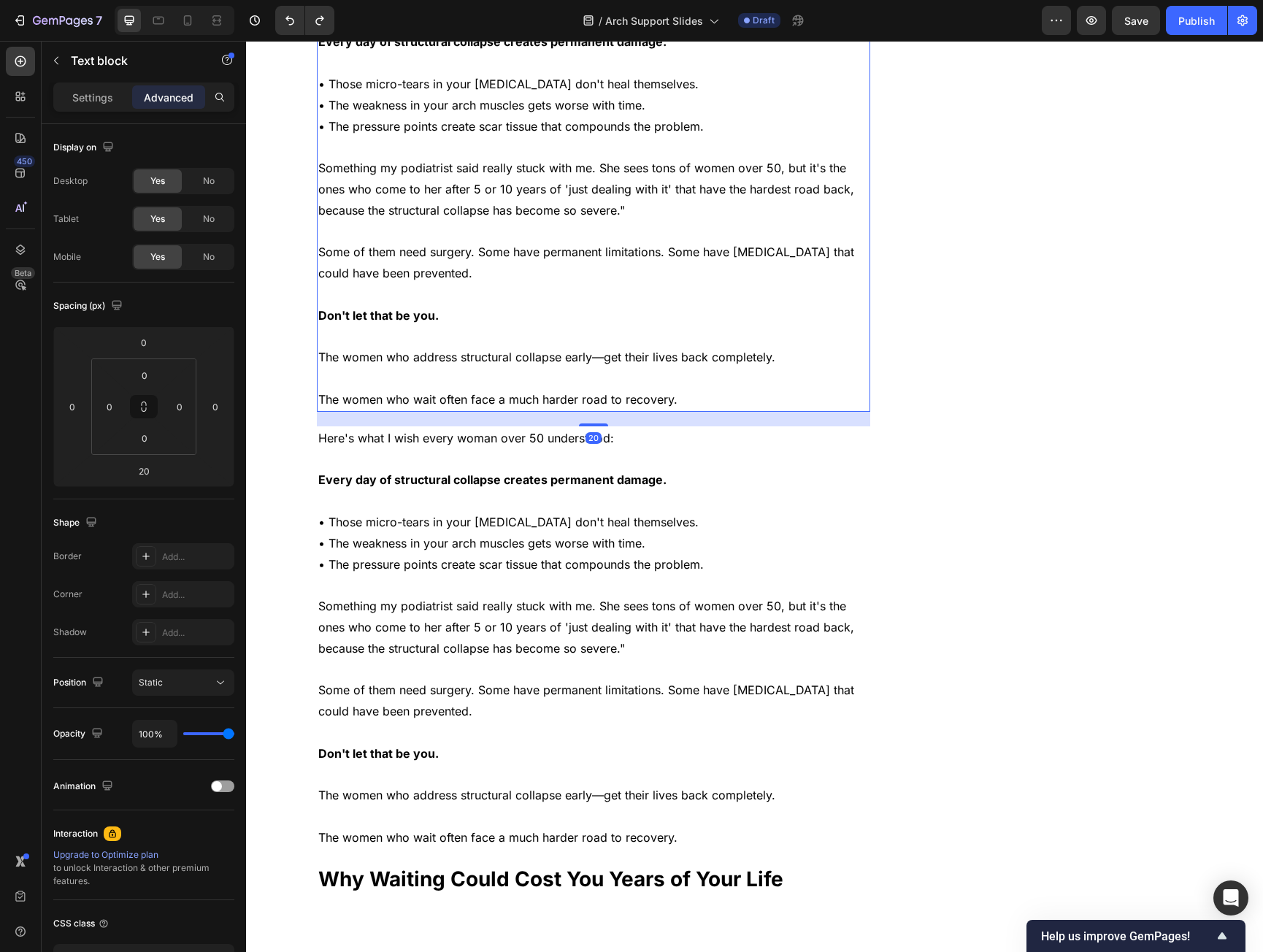
click at [502, 472] on strong "Every day of structural collapse creates permanent damage." at bounding box center [492, 479] width 348 height 15
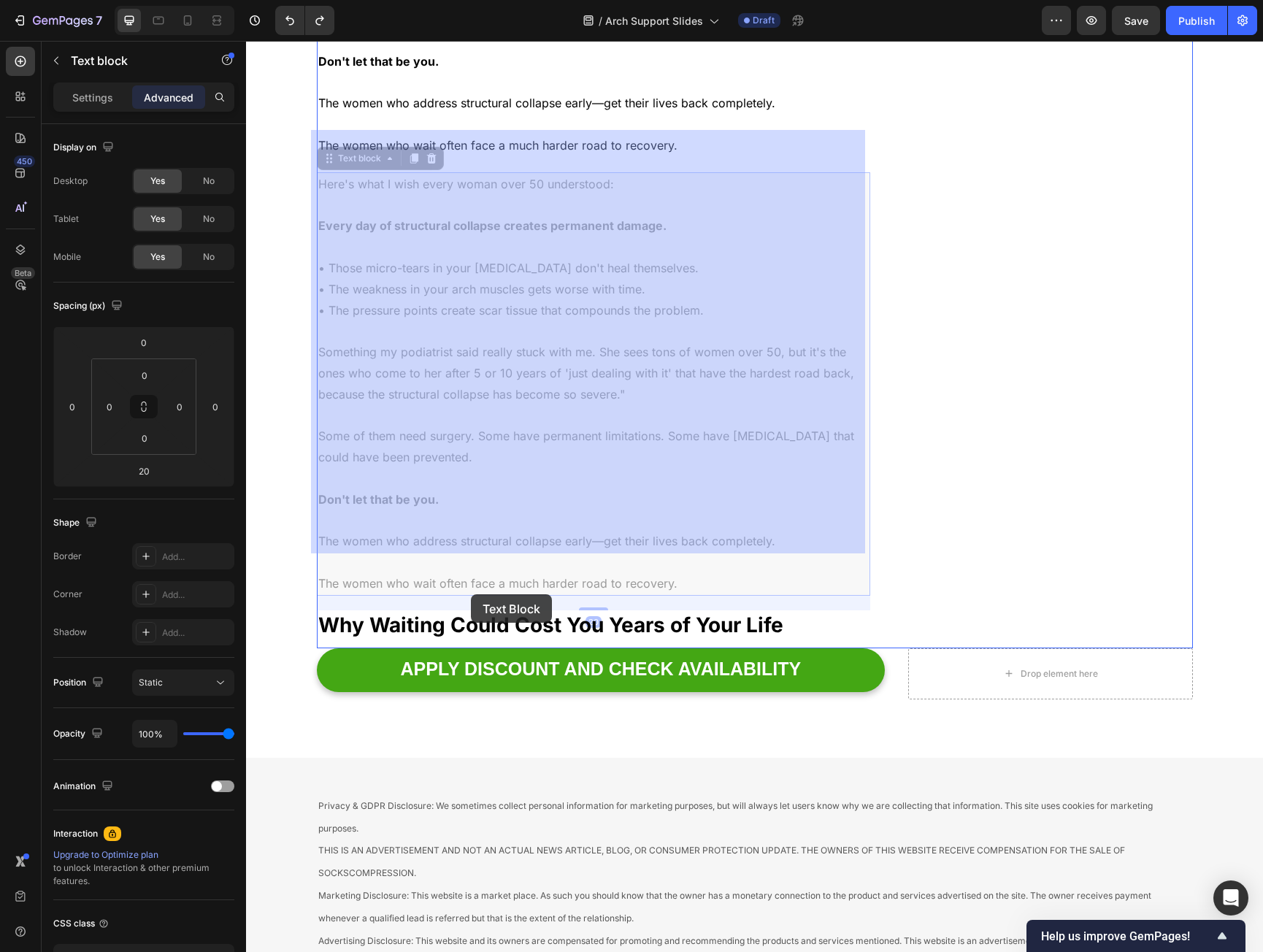
scroll to position [5873, 0]
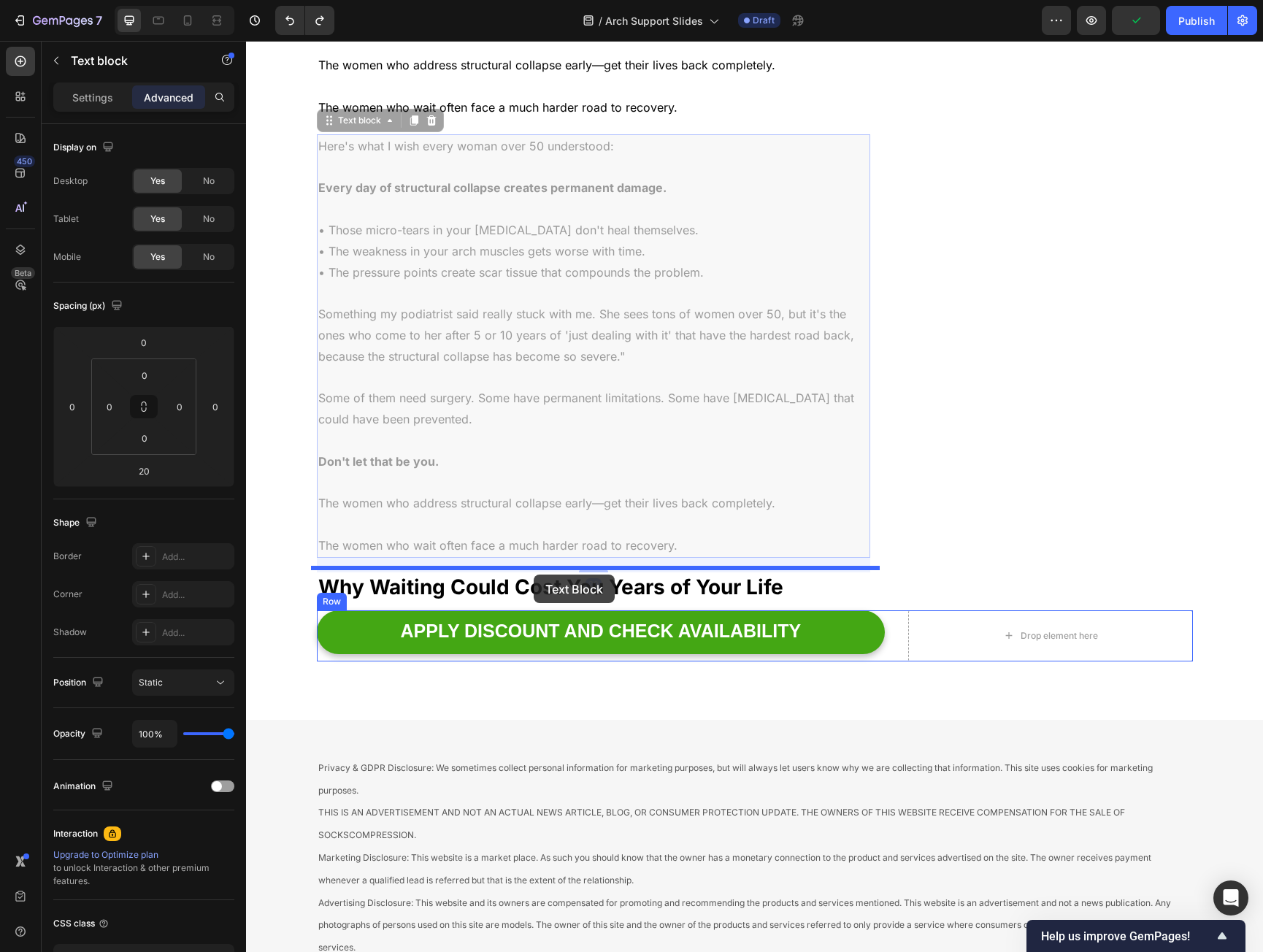
drag, startPoint x: 336, startPoint y: 365, endPoint x: 533, endPoint y: 575, distance: 287.9
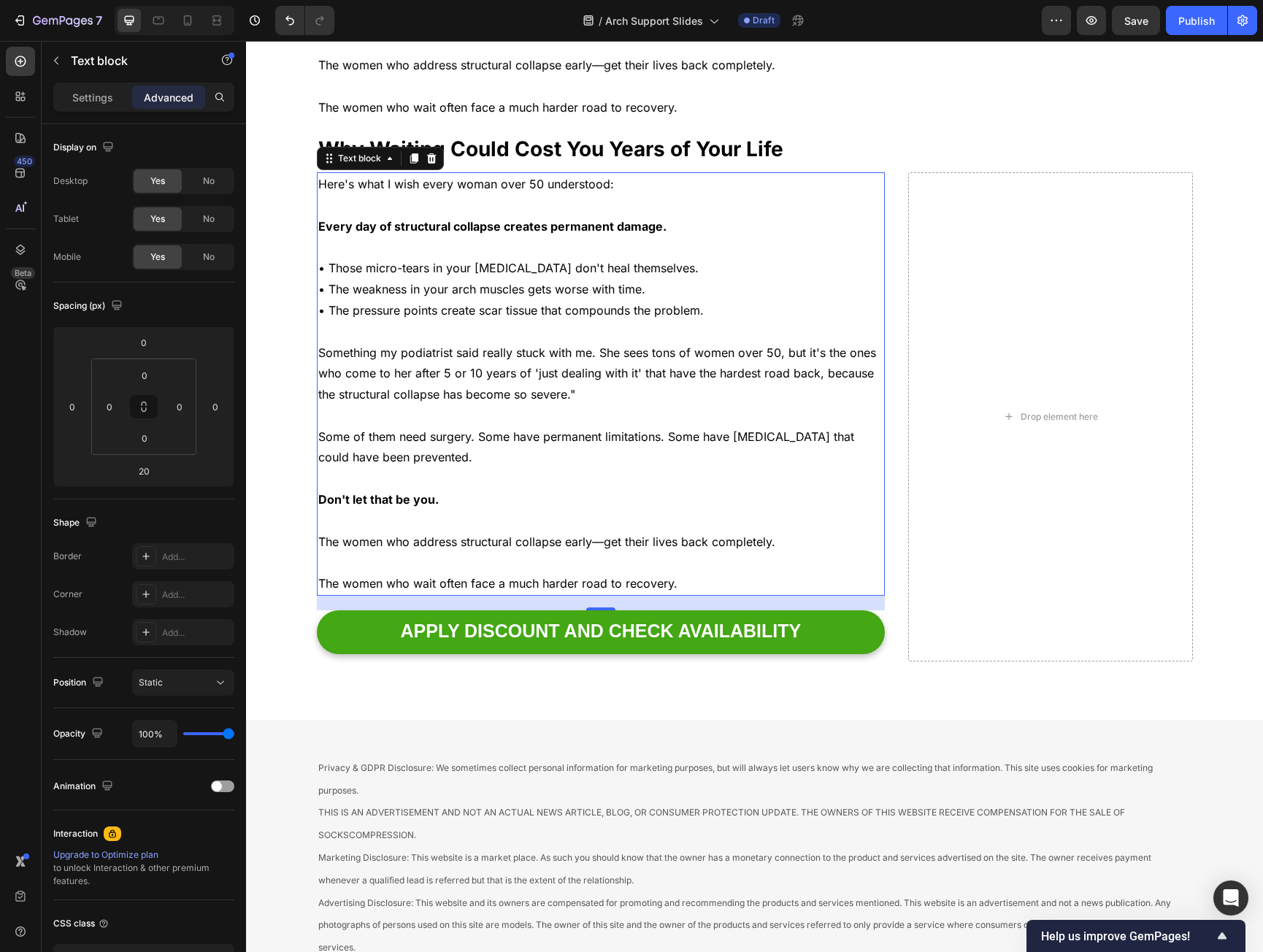
click at [577, 137] on strong "Why Waiting Could Cost You Years of Your Life" at bounding box center [550, 148] width 465 height 24
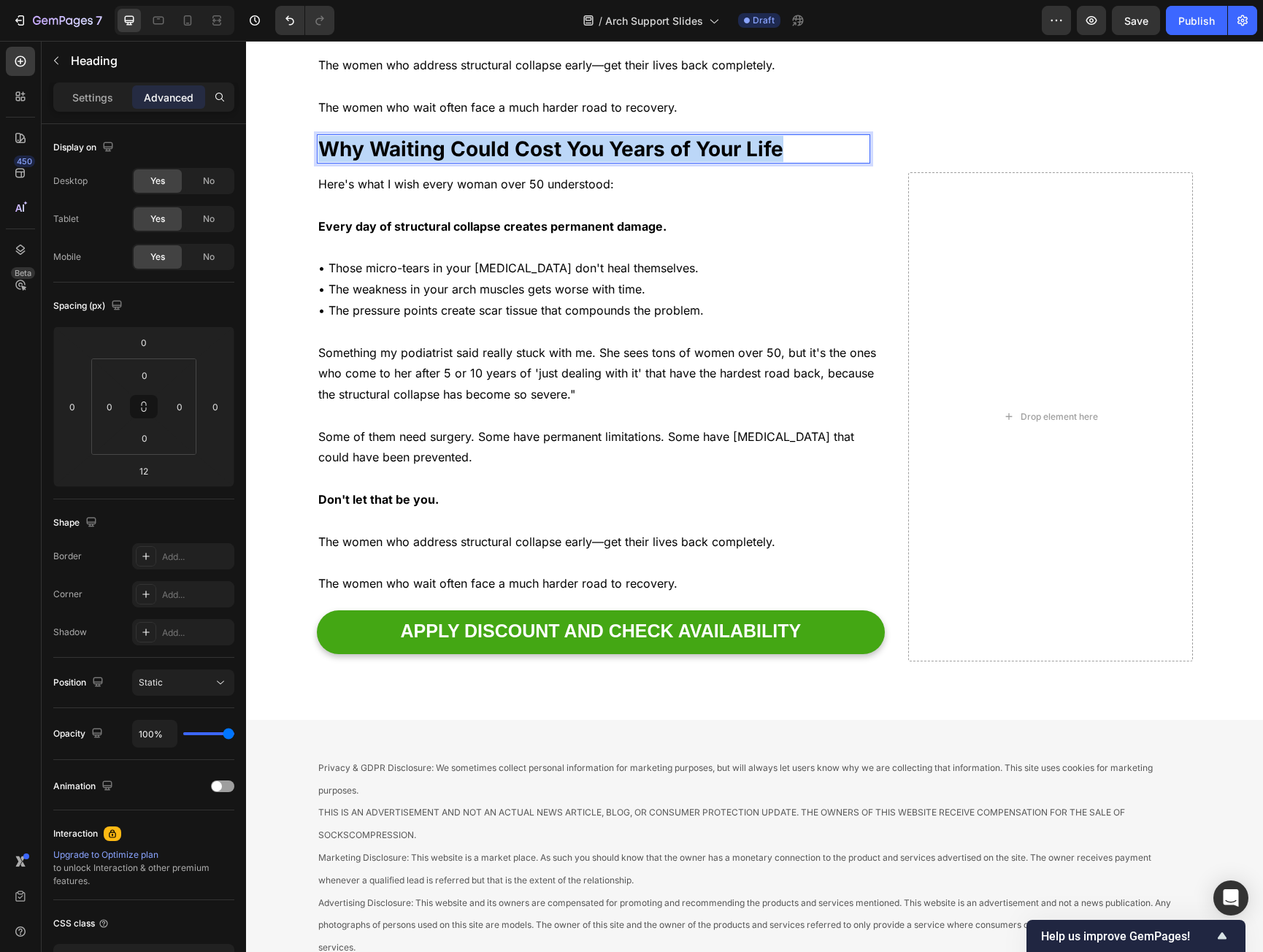
click at [577, 137] on strong "Why Waiting Could Cost You Years of Your Life" at bounding box center [550, 148] width 465 height 24
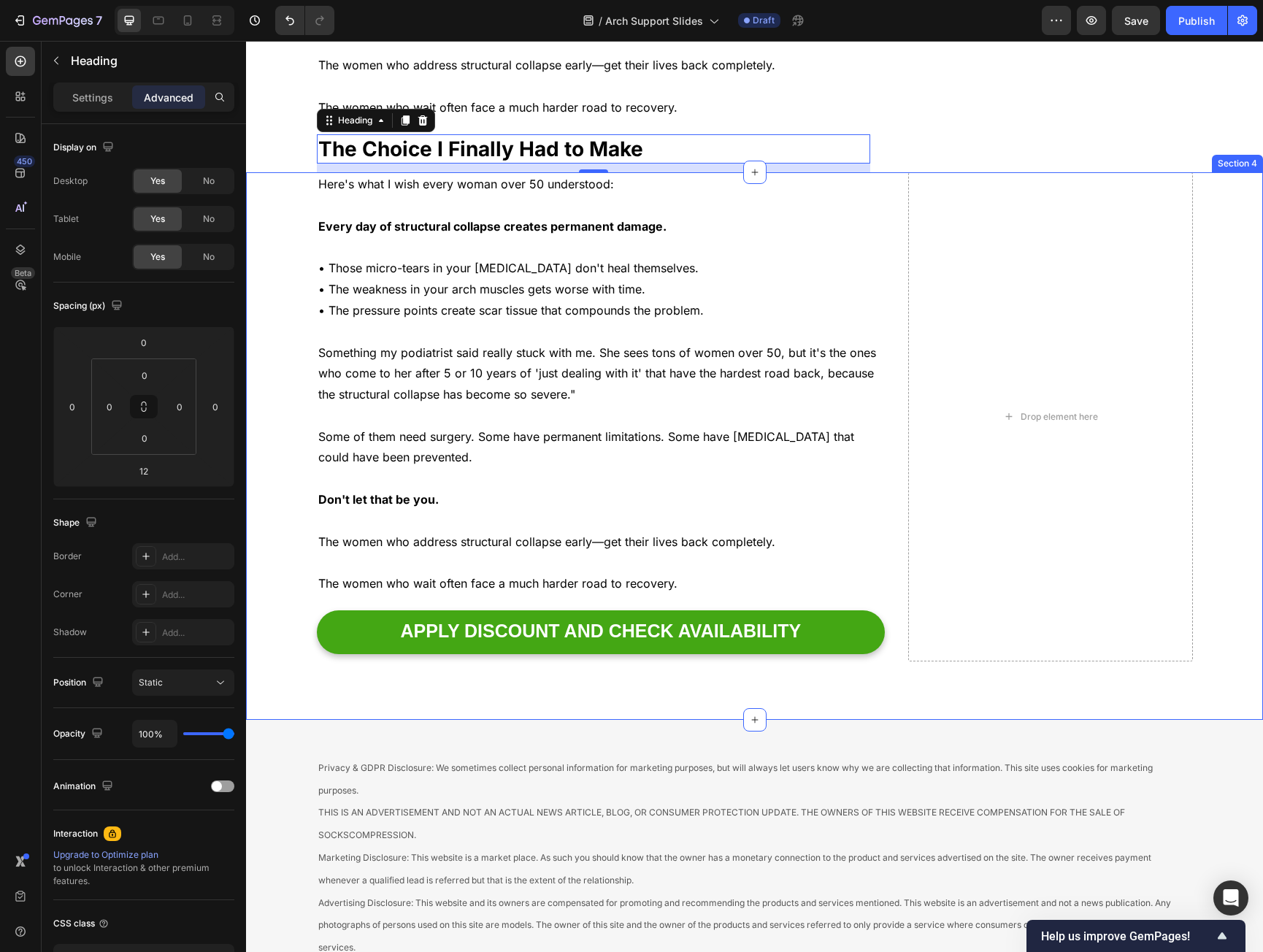
click at [318, 219] on strong "Every day of structural collapse creates permanent damage." at bounding box center [492, 226] width 348 height 15
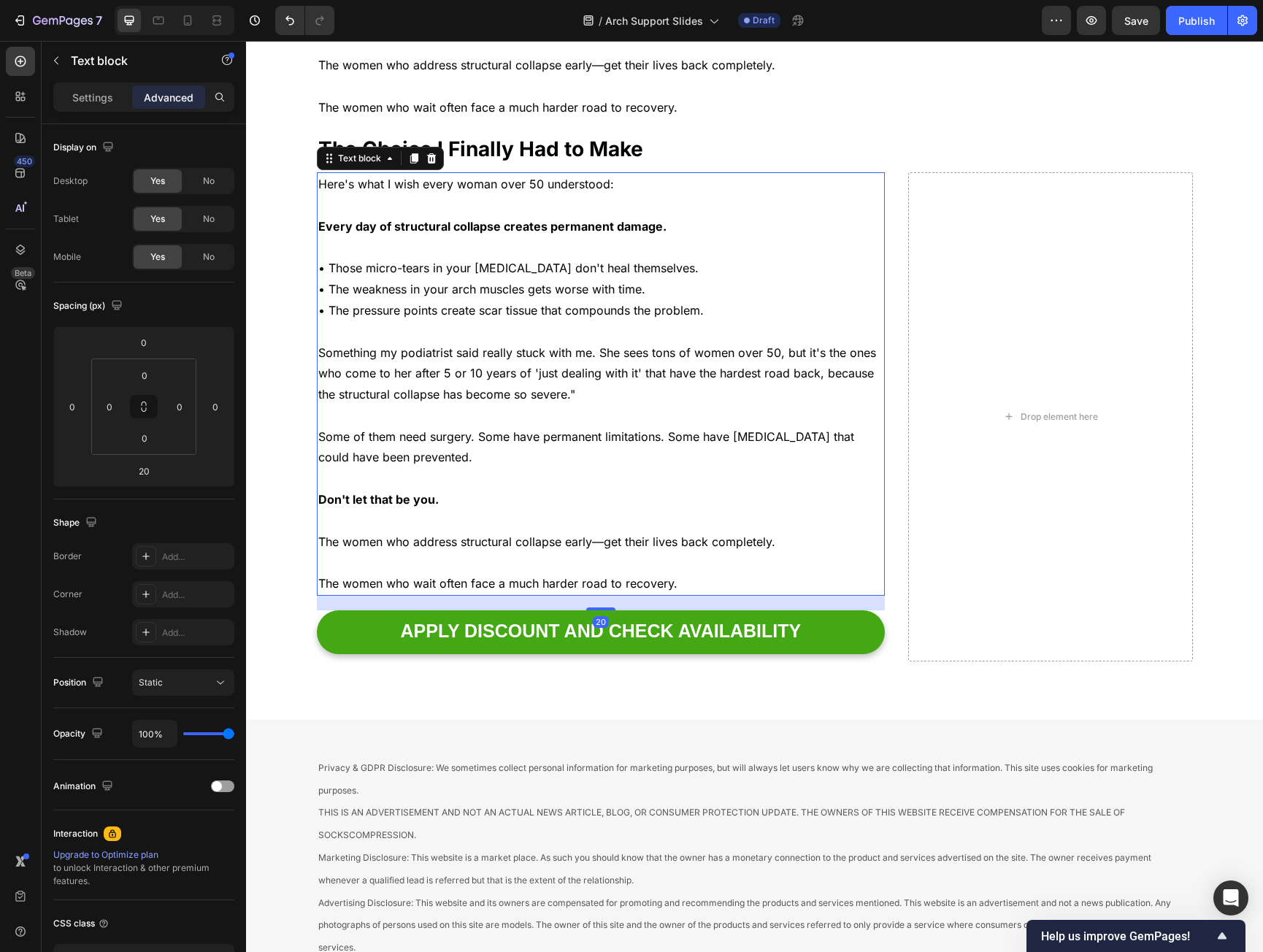
click at [348, 174] on p "Here's what I wish every woman over 50 understood:" at bounding box center [601, 184] width 566 height 21
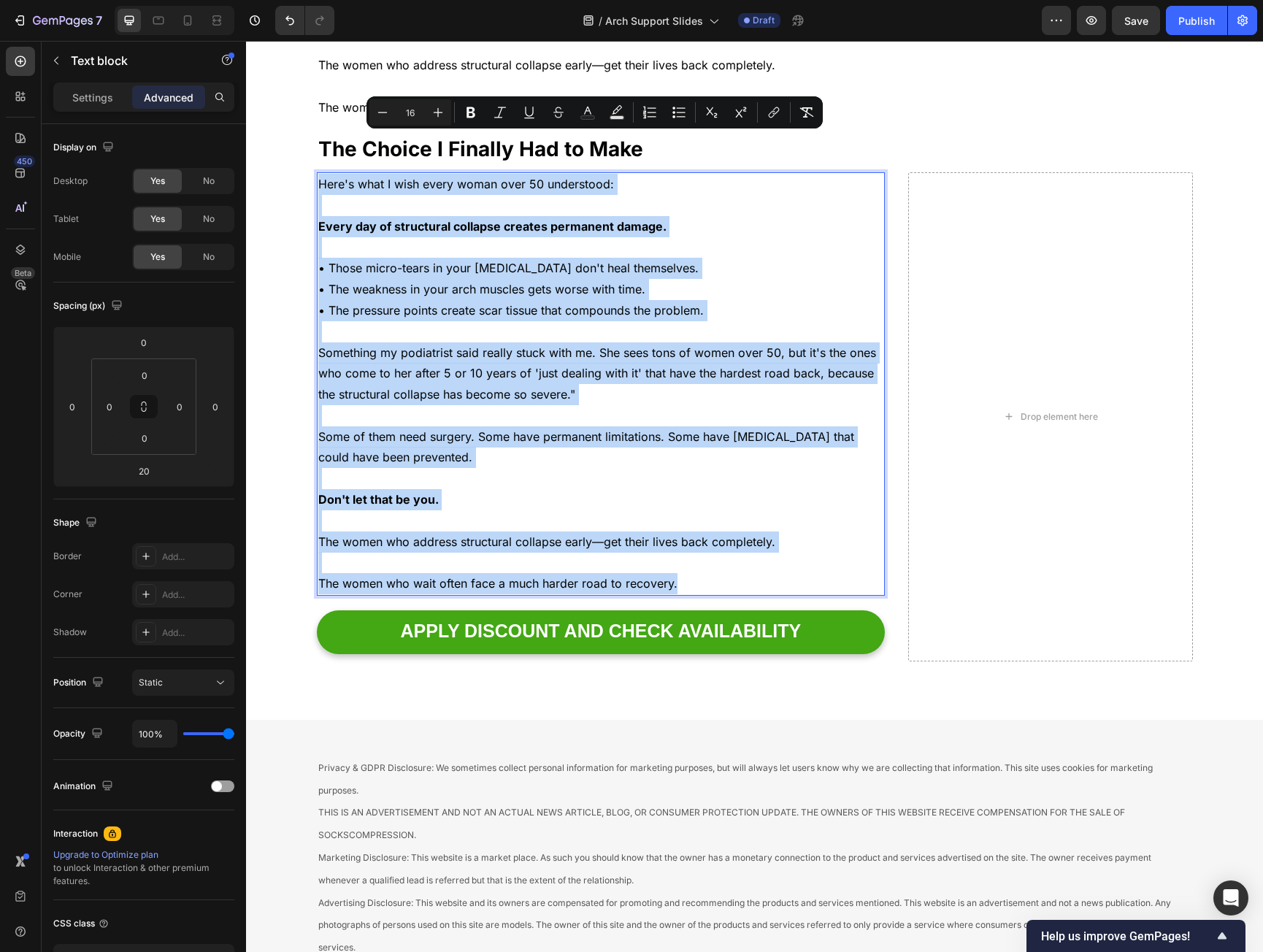
drag, startPoint x: 348, startPoint y: 142, endPoint x: 777, endPoint y: 532, distance: 579.8
click at [777, 532] on div "Here's what I wish every woman over 50 understood: Every day of structural coll…" at bounding box center [601, 384] width 569 height 423
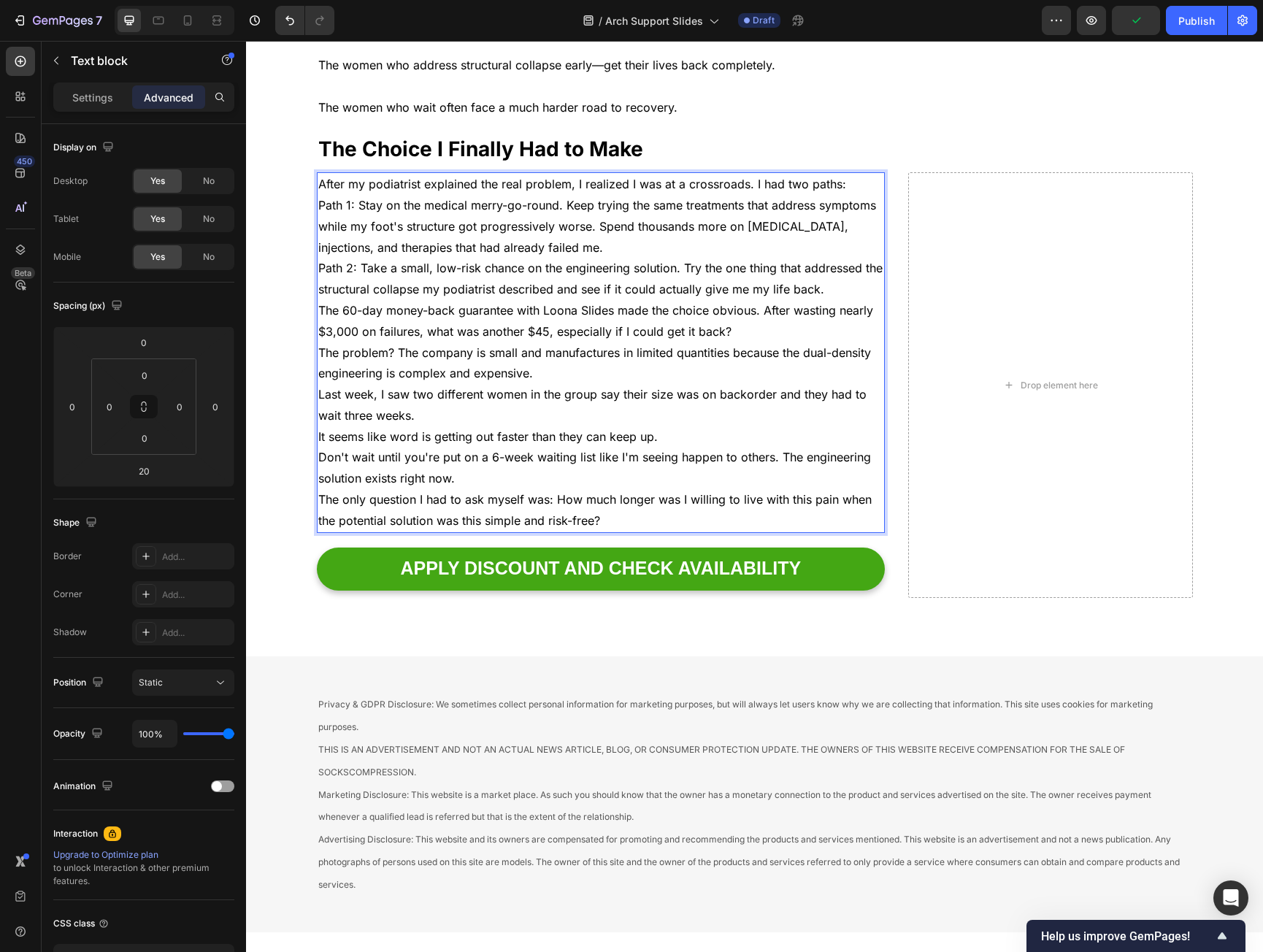
click at [842, 174] on p "After my podiatrist explained the real problem, I realized I was at a crossroad…" at bounding box center [601, 184] width 566 height 21
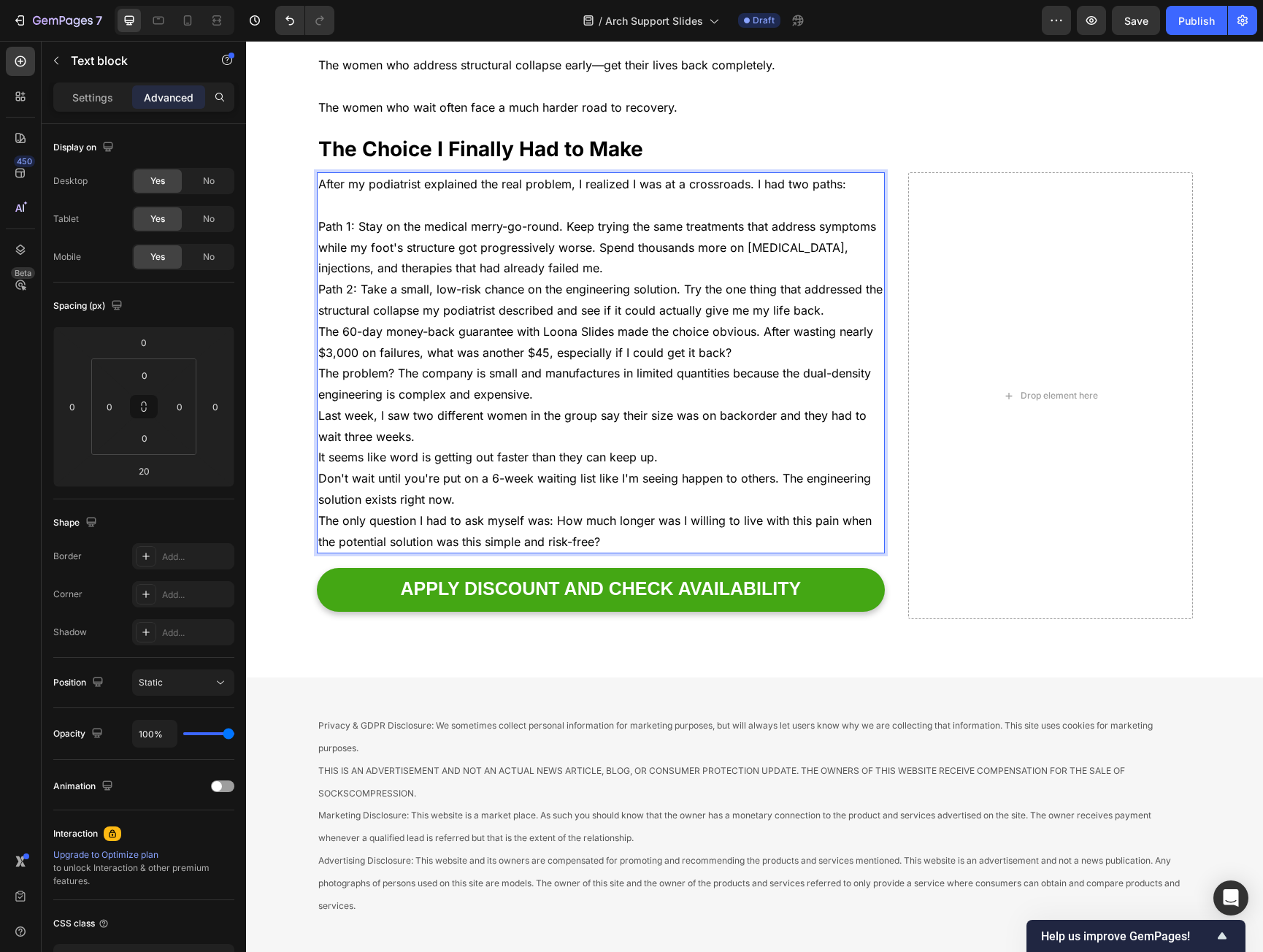
click at [560, 234] on p "Path 1: Stay on the medical merry-go-round. Keep trying the same treatments tha…" at bounding box center [601, 248] width 566 height 62
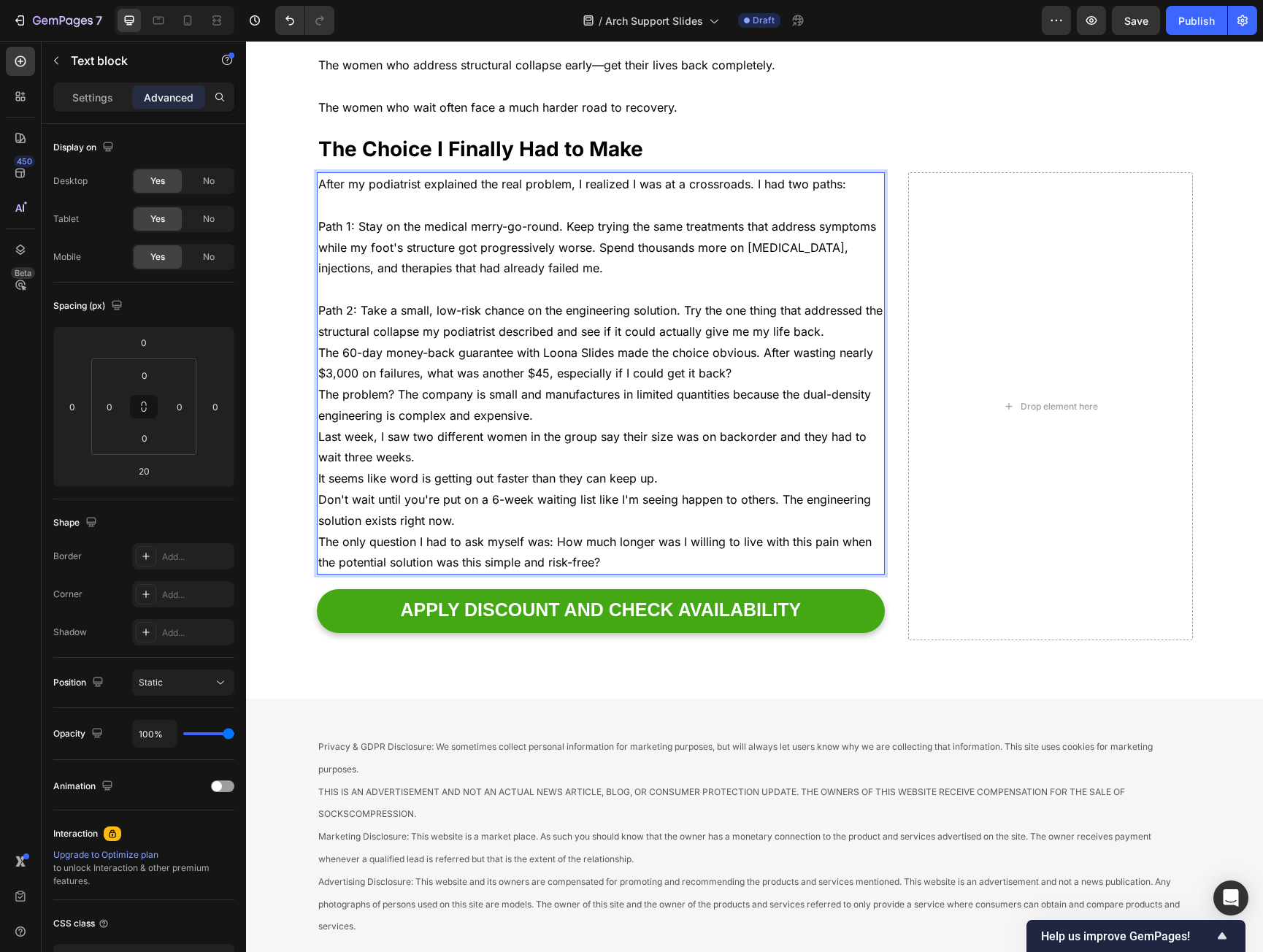
click at [824, 300] on p "Path 2: Take a small, low-risk chance on the engineering solution. Try the one …" at bounding box center [601, 321] width 566 height 42
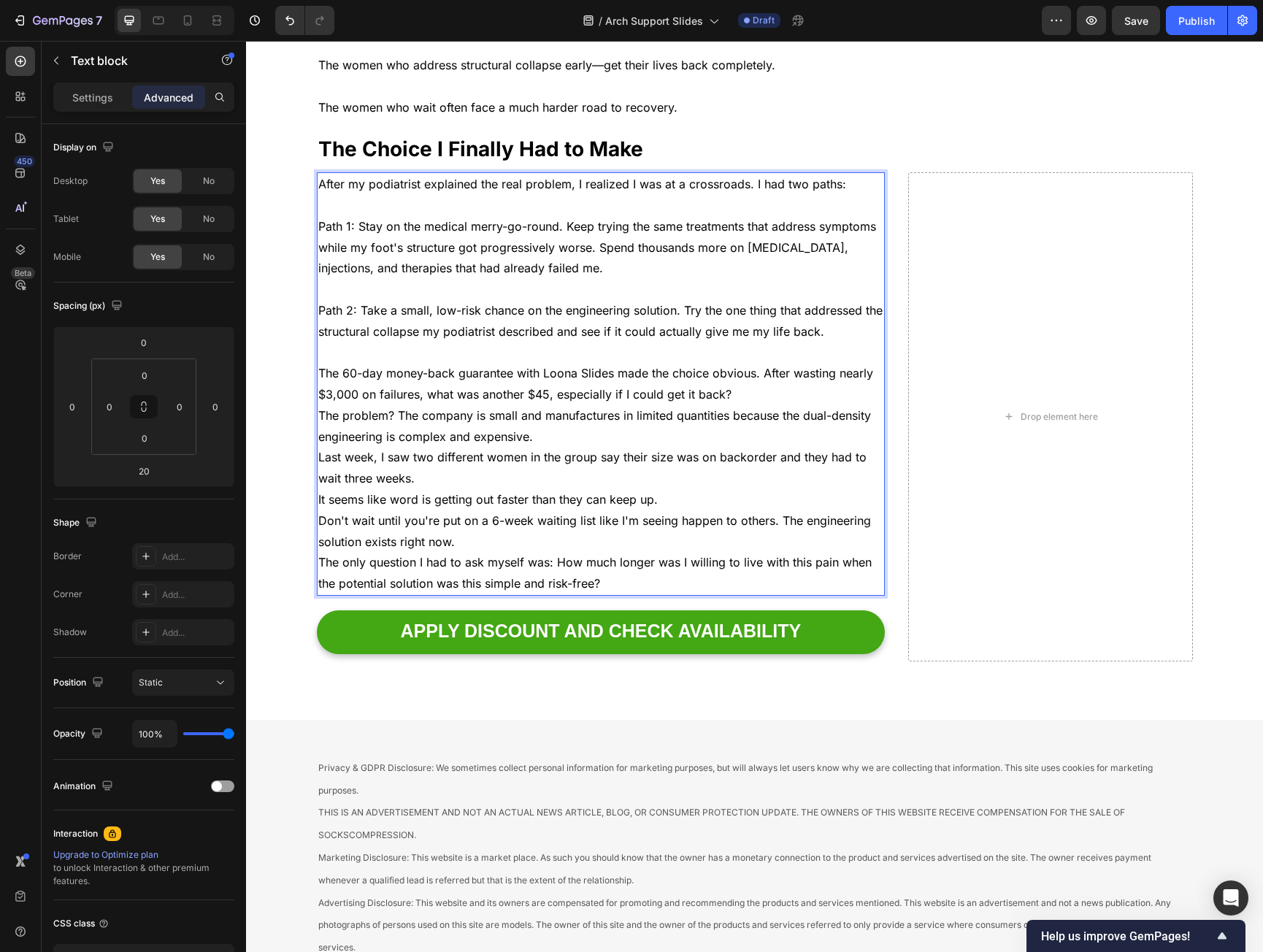
click at [746, 363] on p "The 60-day money-back guarantee with Loona Slides made the choice obvious. Afte…" at bounding box center [601, 383] width 566 height 42
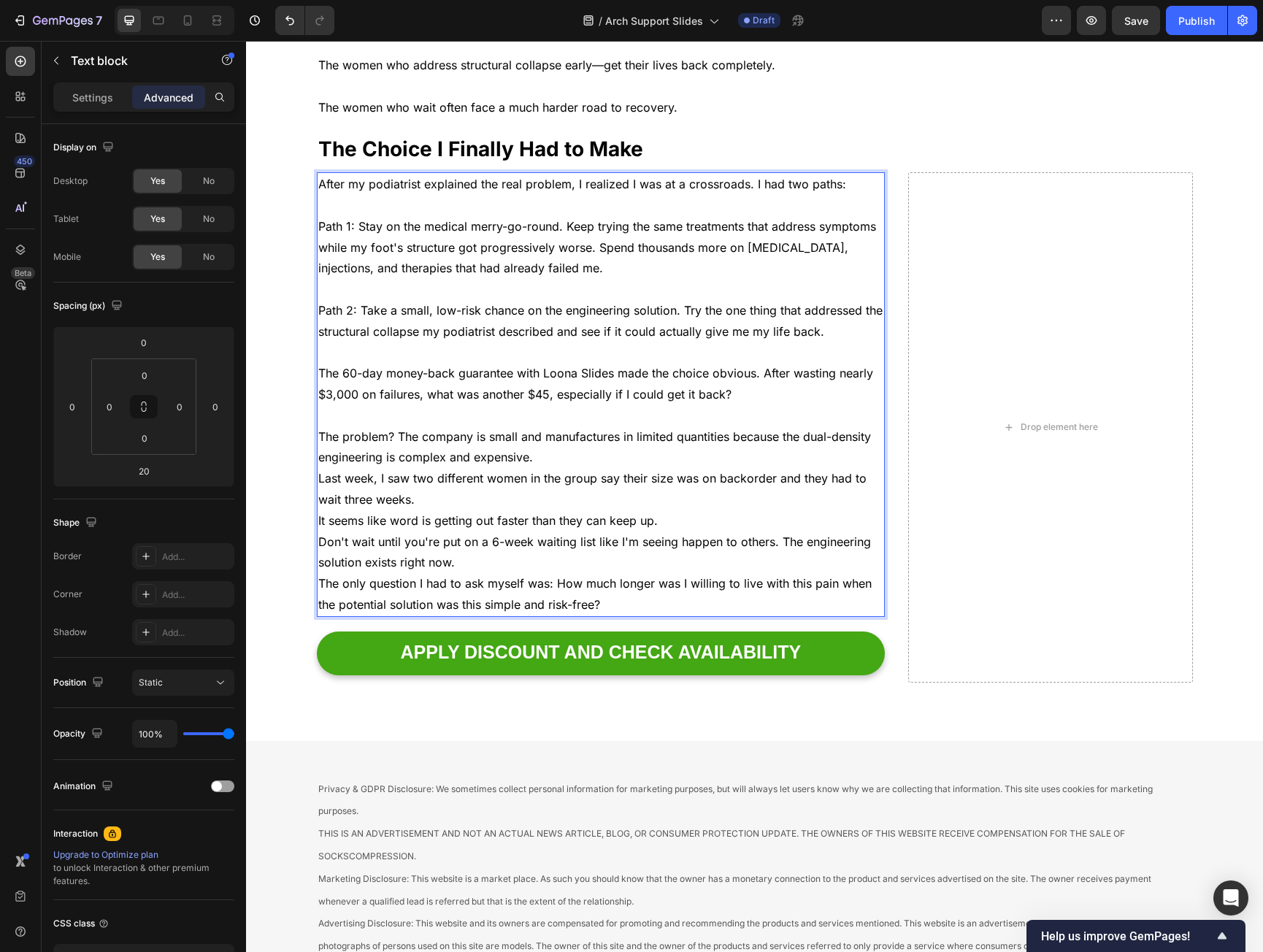
click at [550, 426] on p "The problem? The company is small and manufactures in limited quantities becaus…" at bounding box center [601, 447] width 566 height 42
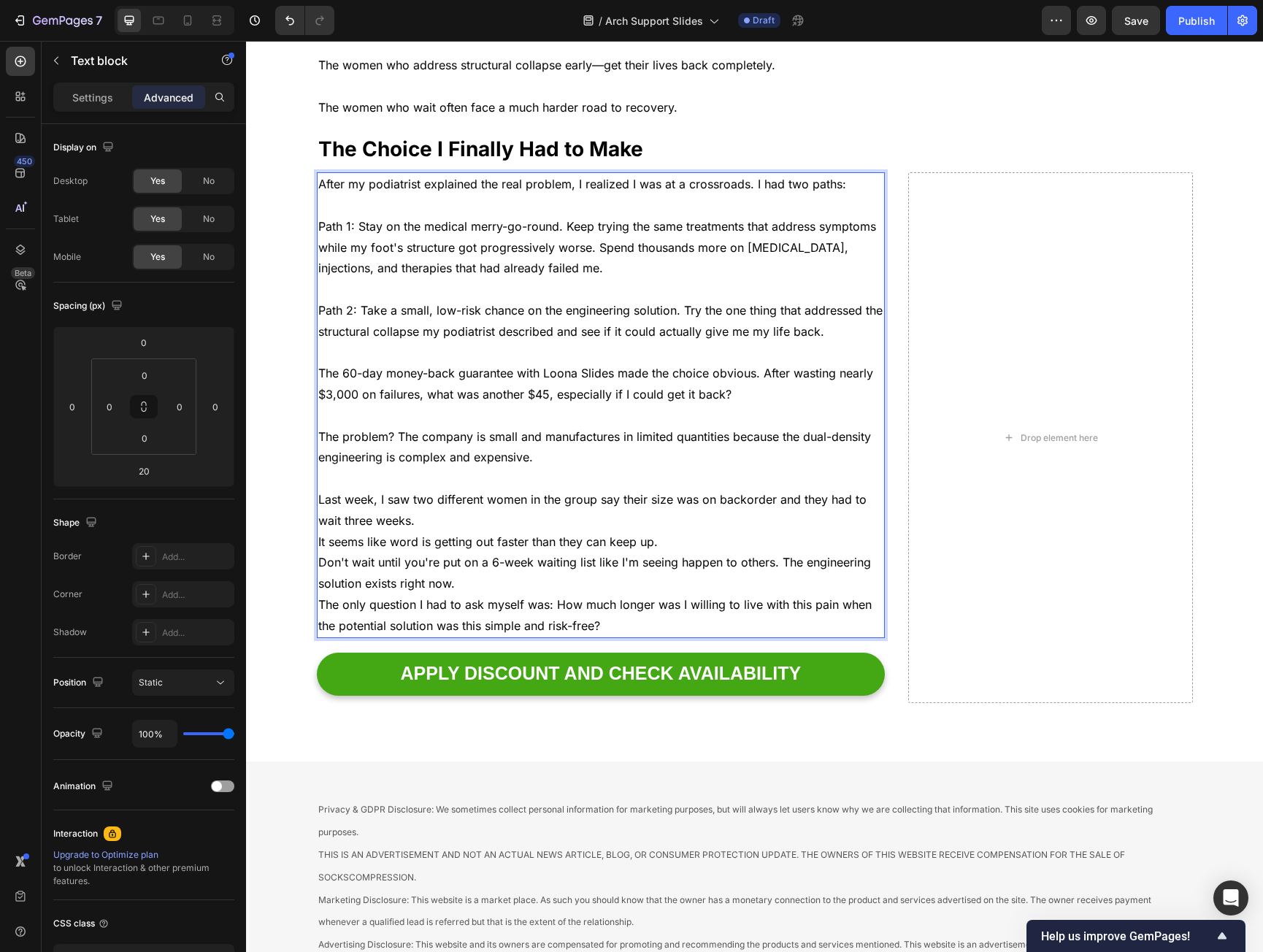
drag, startPoint x: 426, startPoint y: 486, endPoint x: 451, endPoint y: 493, distance: 26.0
click at [426, 490] on p "Last week, I saw two different women in the group say their size was on backord…" at bounding box center [601, 510] width 566 height 42
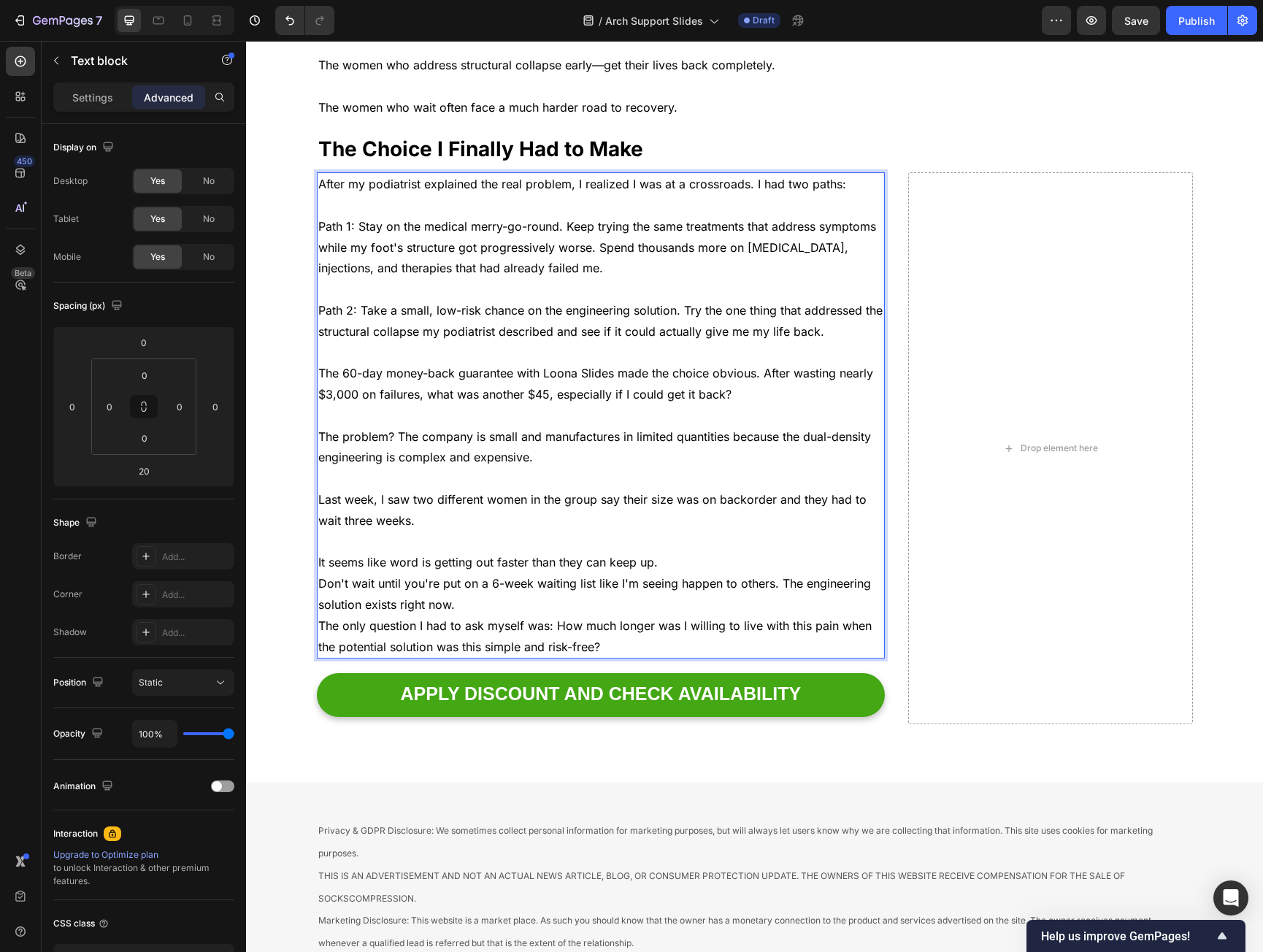
click at [674, 552] on p "It seems like word is getting out faster than they can keep up." at bounding box center [601, 563] width 566 height 21
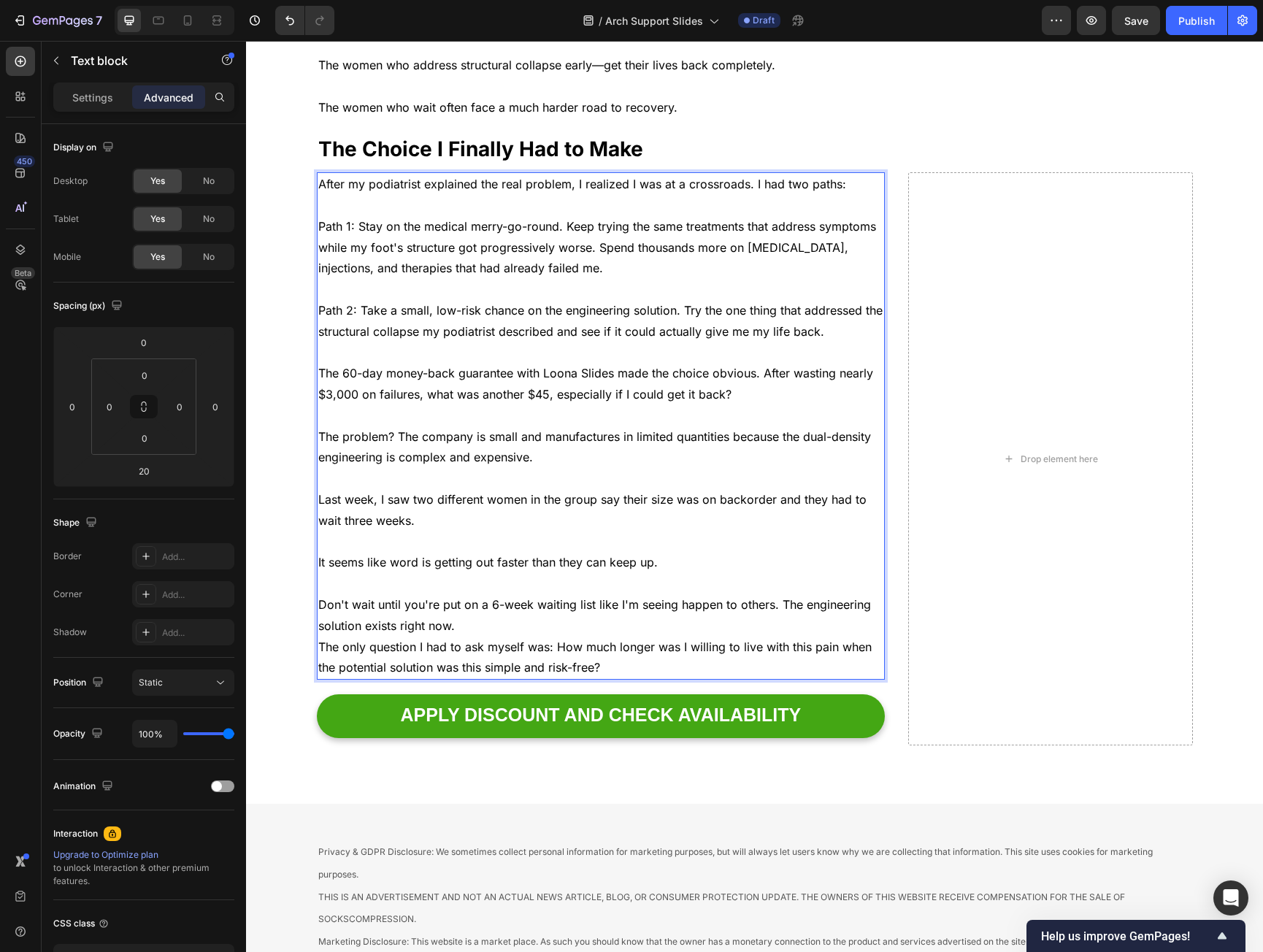
click at [461, 595] on p "Don't wait until you're put on a 6-week waiting list like I'm seeing happen to …" at bounding box center [601, 615] width 566 height 42
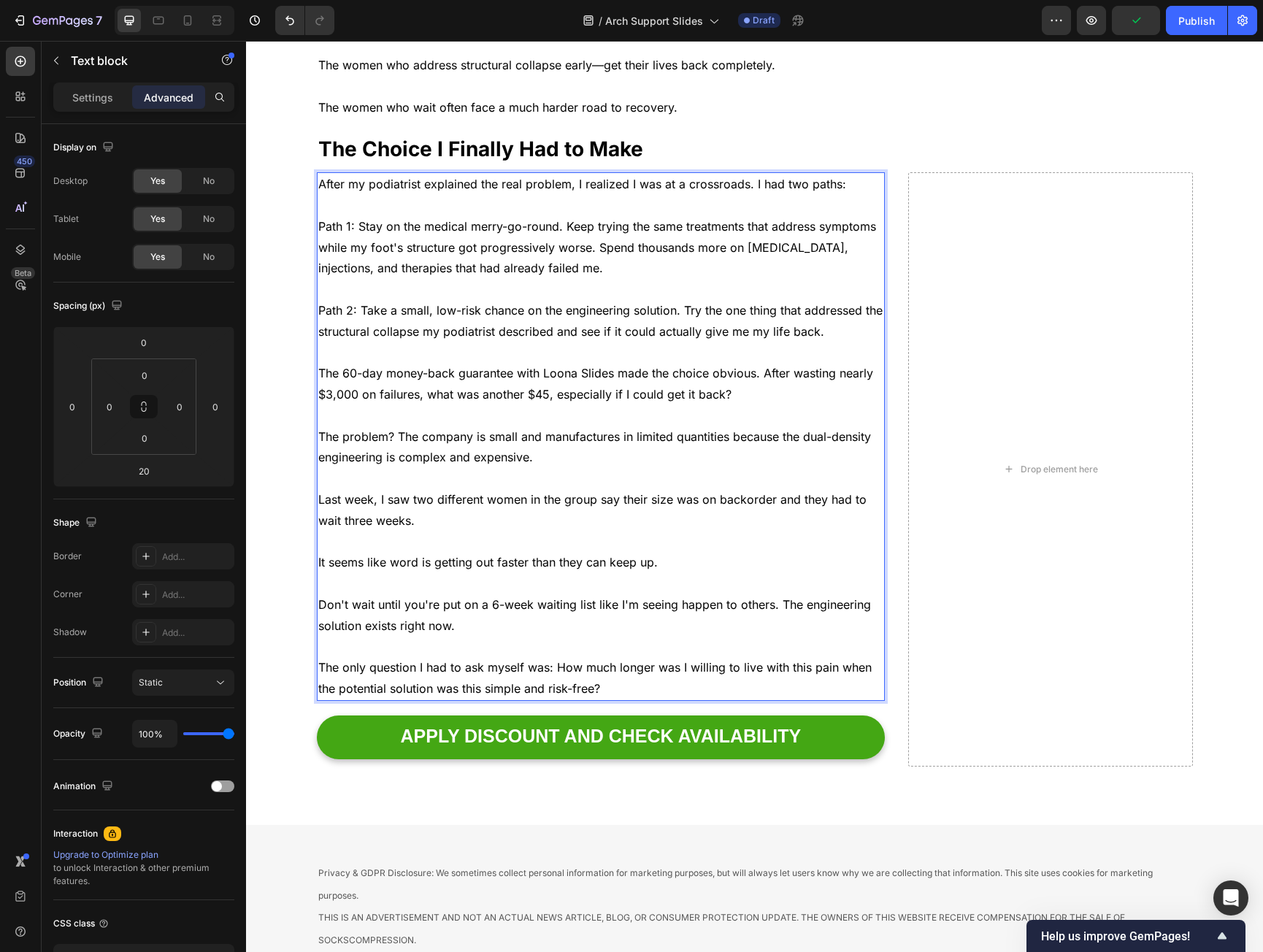
click at [317, 187] on div "After my podiatrist explained the real problem, I realized I was at a crossroad…" at bounding box center [601, 437] width 569 height 529
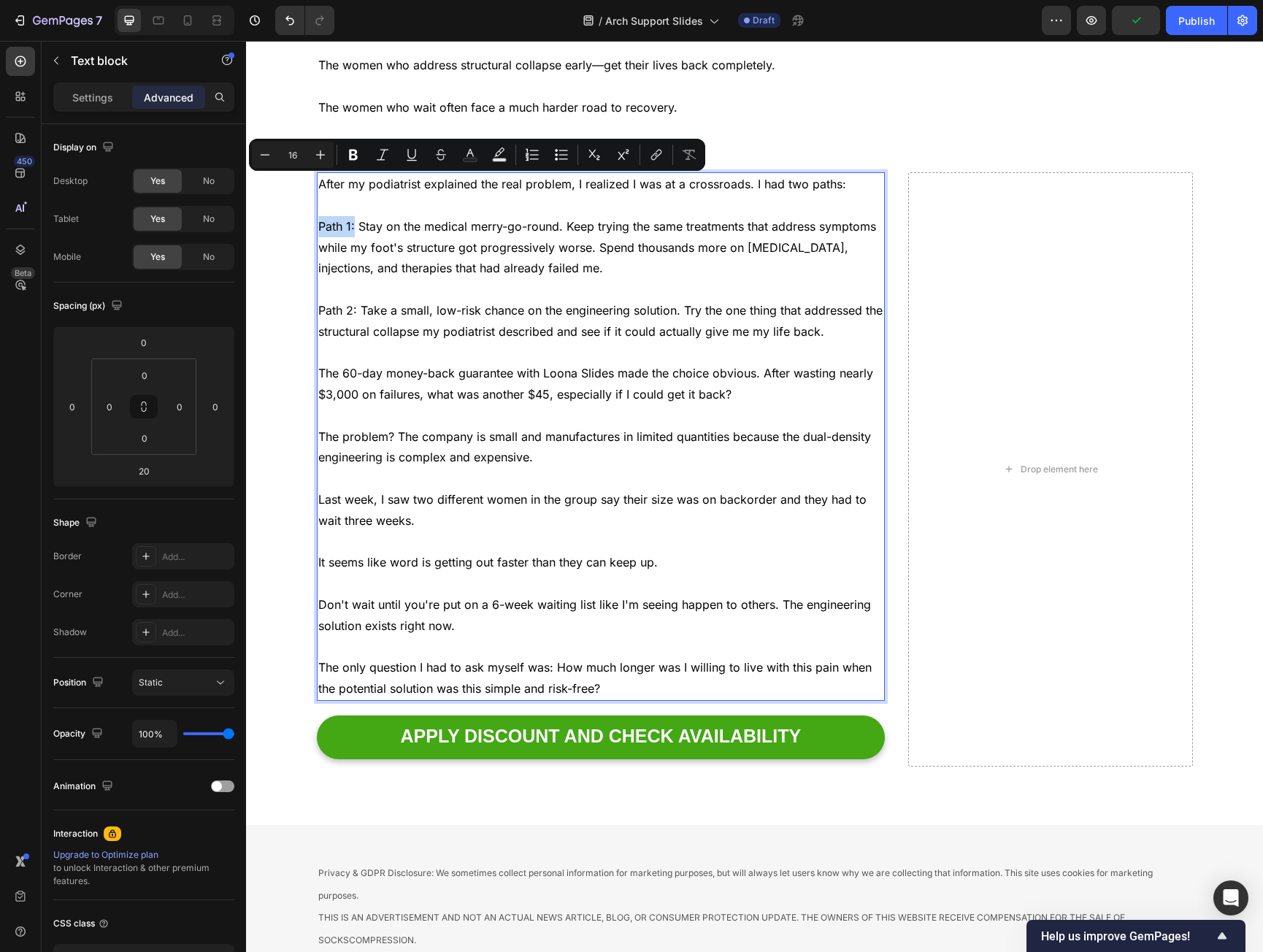
drag, startPoint x: 311, startPoint y: 187, endPoint x: 346, endPoint y: 187, distance: 35.0
click at [346, 186] on div "After my podiatrist explained the real problem, I realized I was at a crossroad…" at bounding box center [601, 437] width 569 height 529
click at [318, 300] on p "Path 2: Take a small, low-risk chance on the engineering solution. Try the one …" at bounding box center [601, 321] width 566 height 42
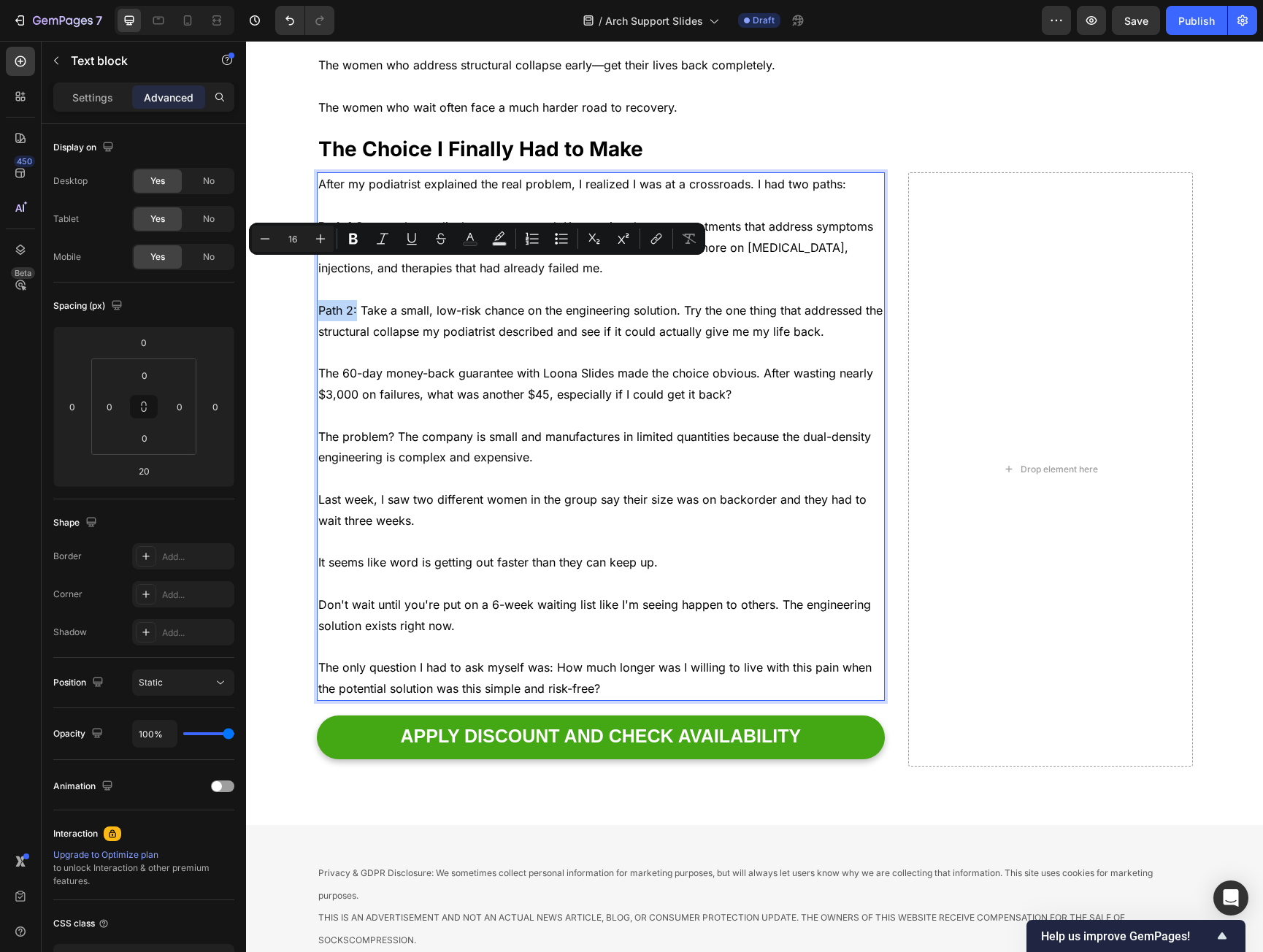
drag, startPoint x: 317, startPoint y: 269, endPoint x: 345, endPoint y: 261, distance: 29.1
click at [345, 300] on p "Path 2: Take a small, low-risk chance on the engineering solution. Try the one …" at bounding box center [601, 321] width 566 height 42
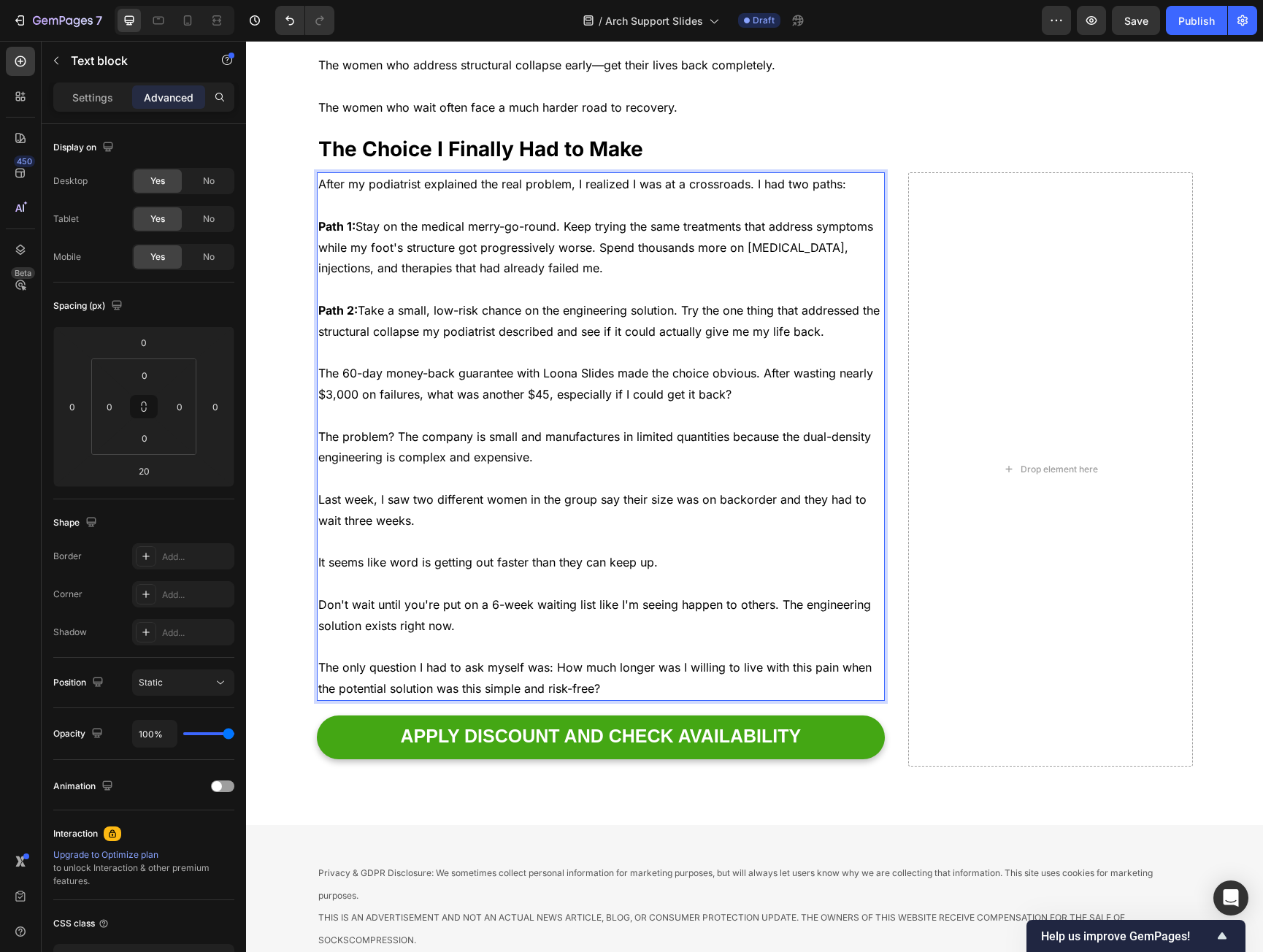
click at [356, 426] on p "The problem? The company is small and manufactures in limited quantities becaus…" at bounding box center [601, 447] width 566 height 42
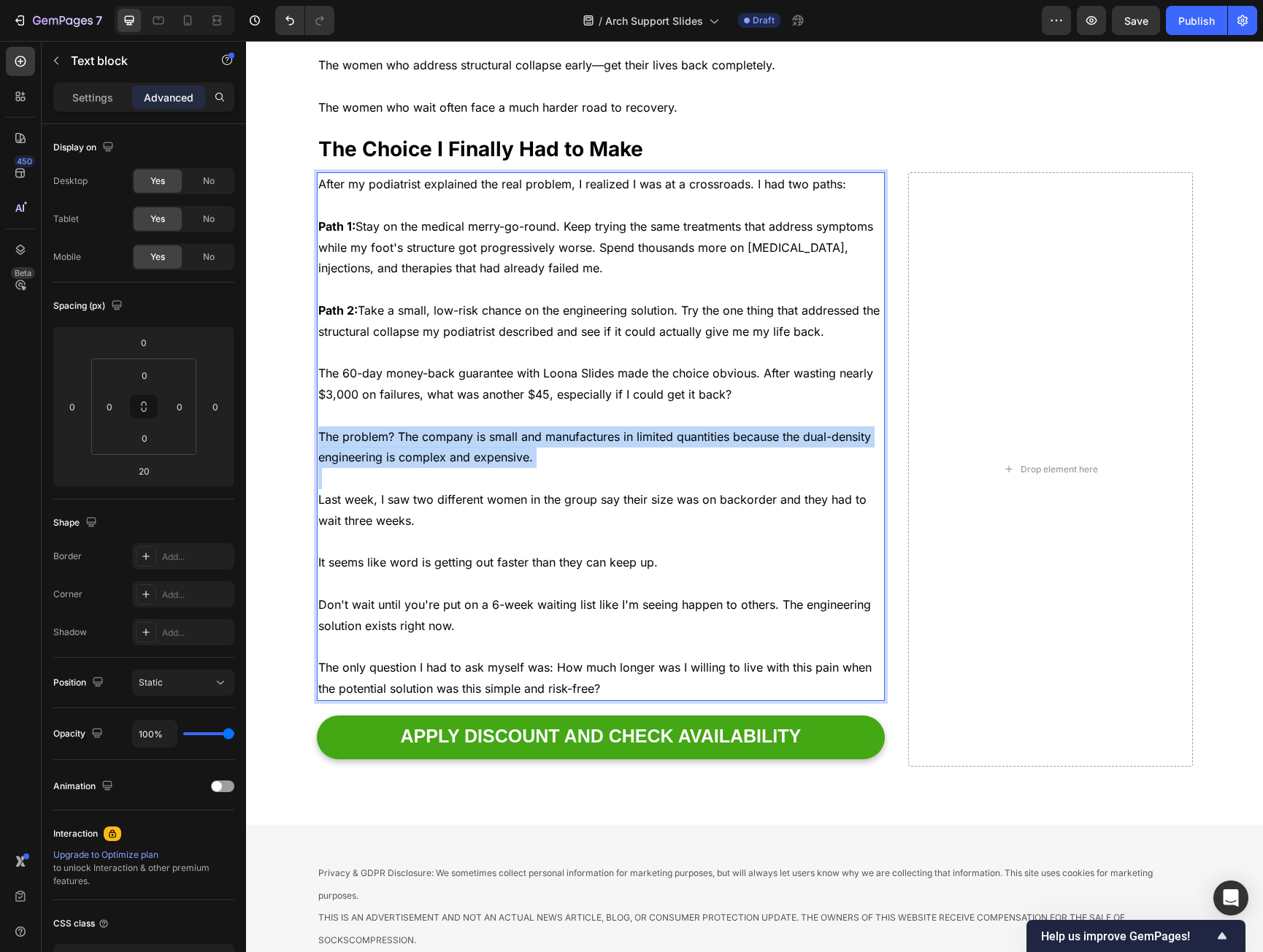
click at [356, 426] on p "The problem? The company is small and manufactures in limited quantities becaus…" at bounding box center [601, 447] width 566 height 42
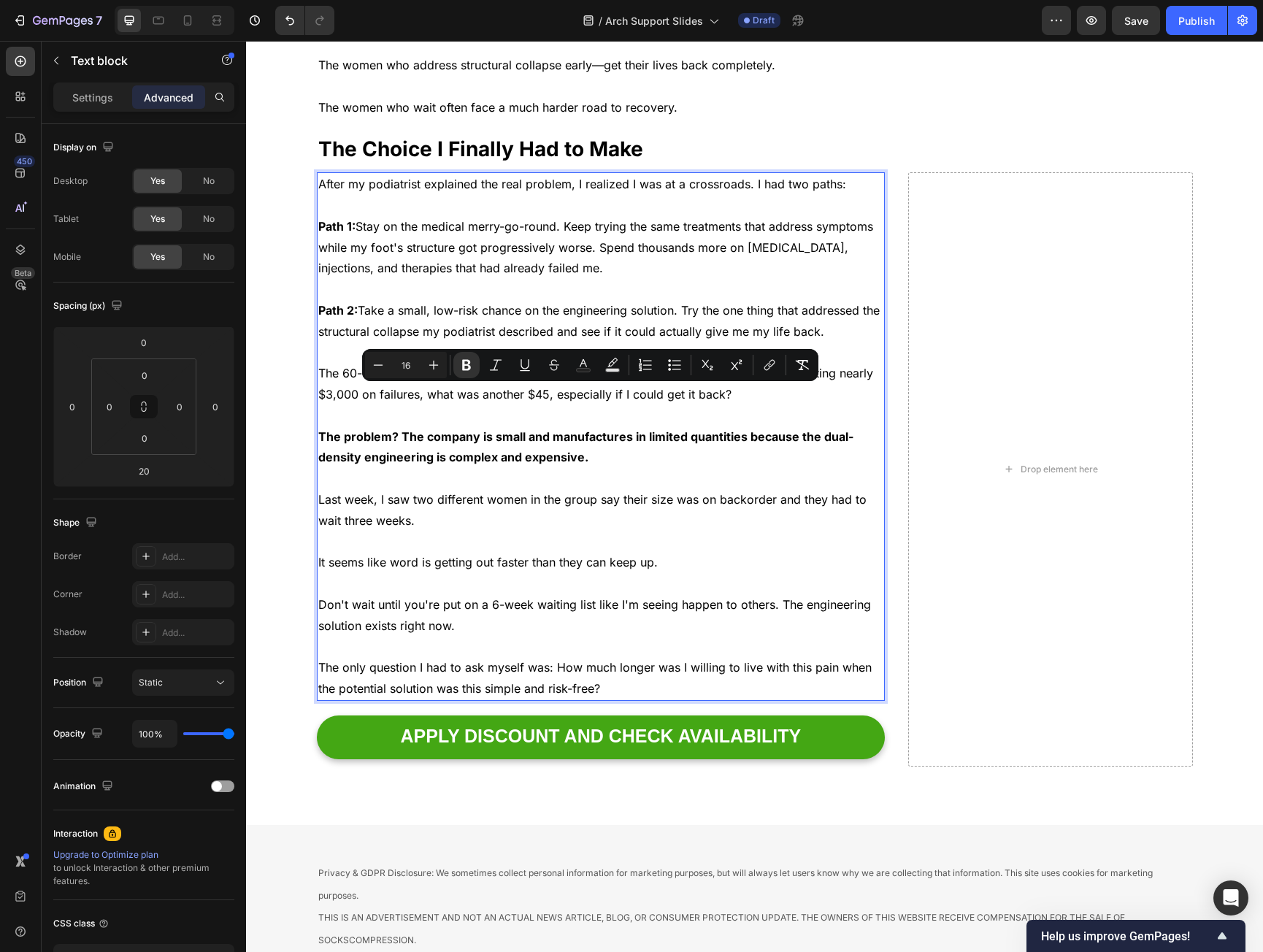
click at [755, 136] on p "⁠⁠⁠⁠⁠⁠⁠ The Choice I Finally Had to Make" at bounding box center [593, 148] width 551 height 26
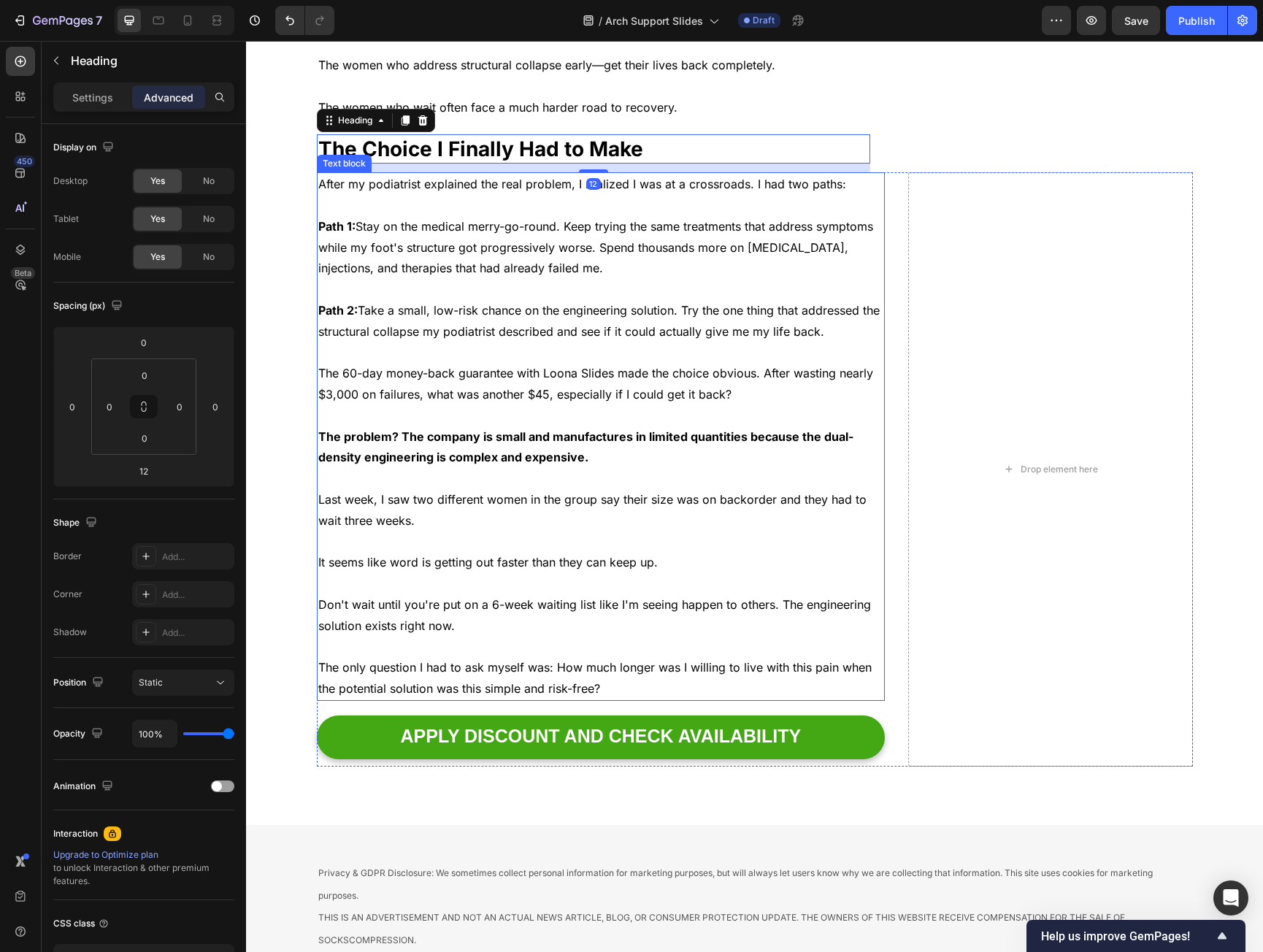
click at [480, 217] on p "Path 1: Stay on the medical merry-go-round. Keep trying the same treatments tha…" at bounding box center [601, 248] width 566 height 62
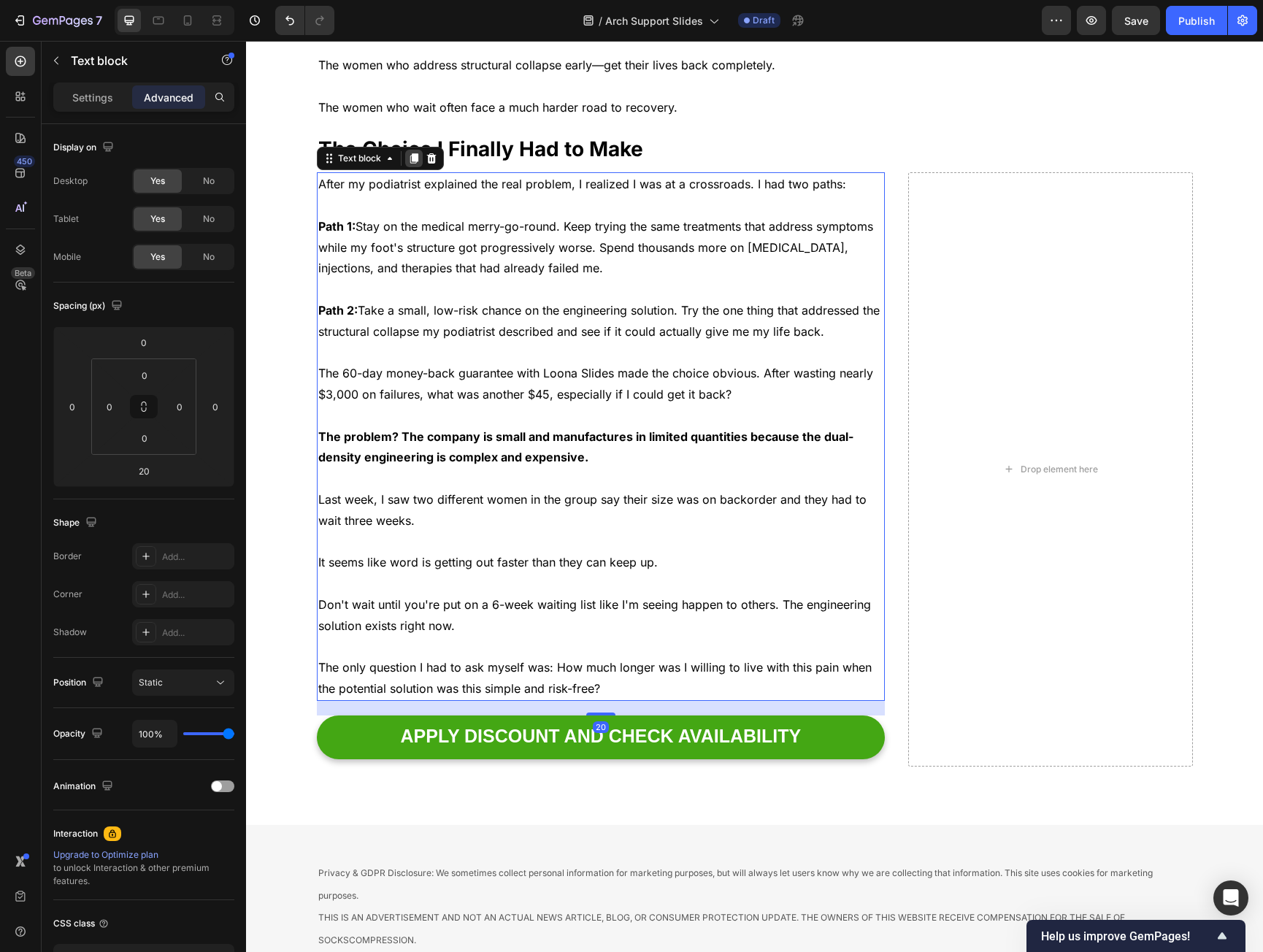
click at [410, 153] on icon at bounding box center [414, 158] width 8 height 10
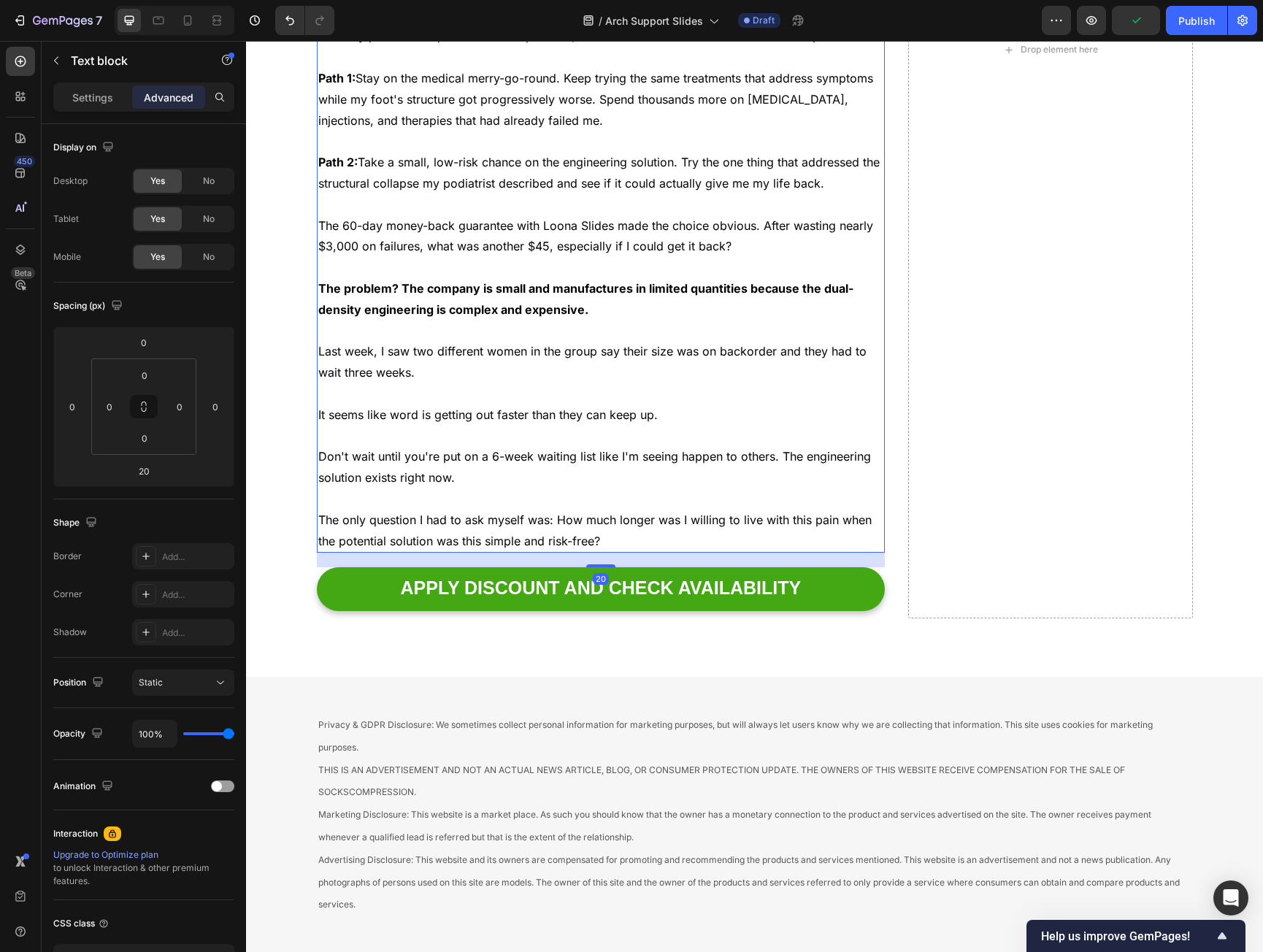
scroll to position [6893, 0]
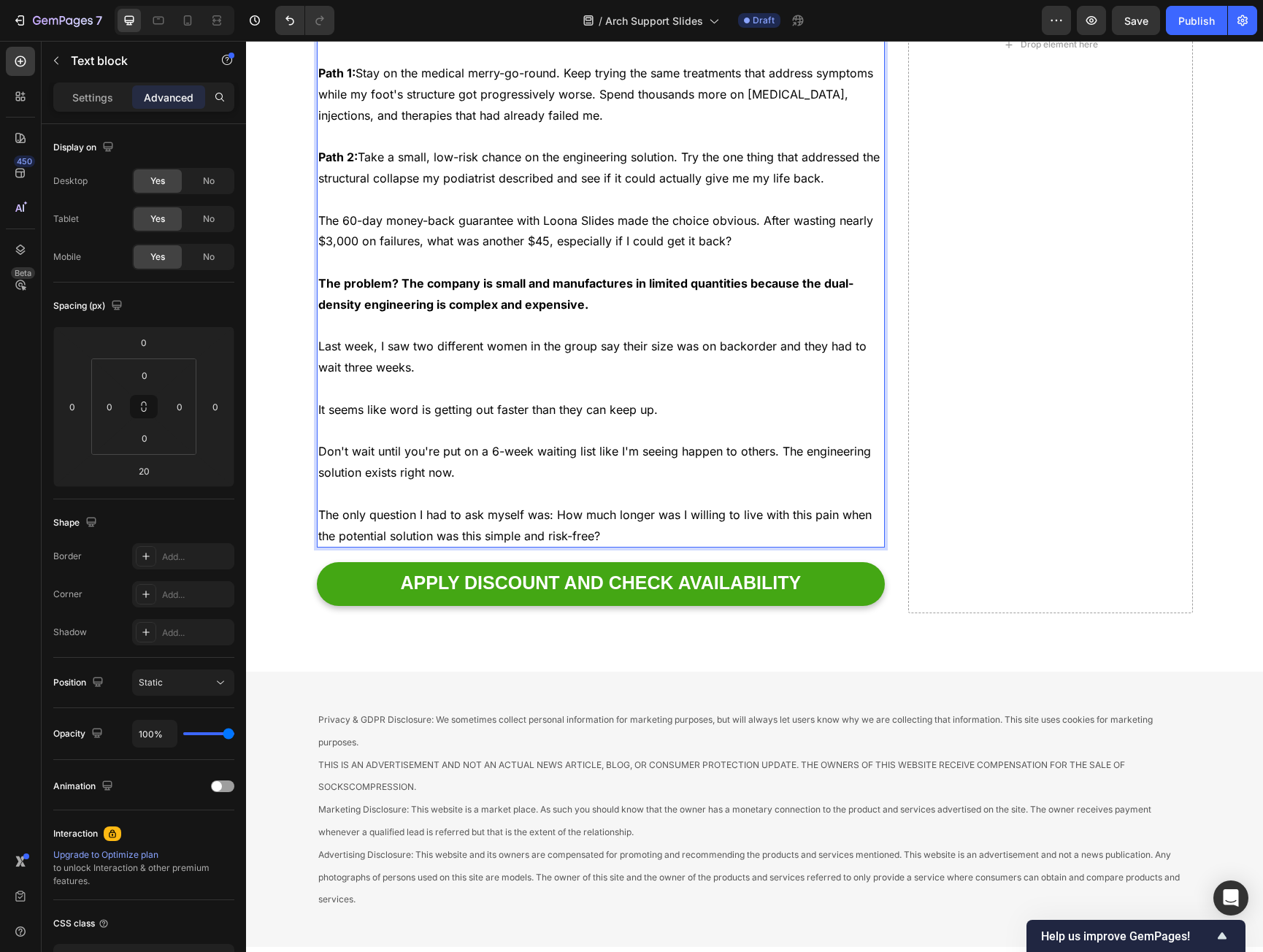
click at [350, 219] on p "The 60-day money-back guarantee with Loona Slides made the choice obvious. Afte…" at bounding box center [601, 231] width 566 height 42
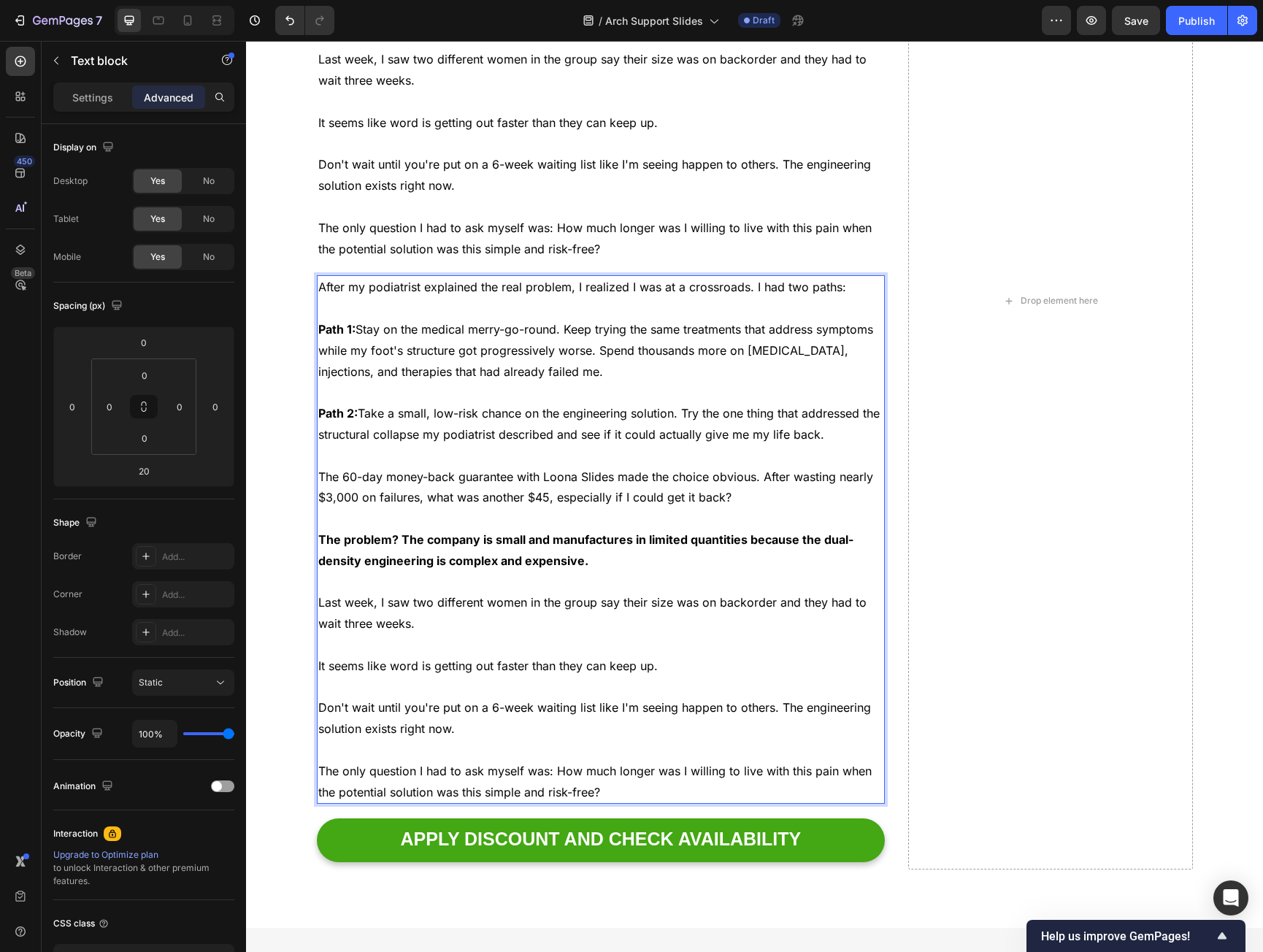
scroll to position [6601, 0]
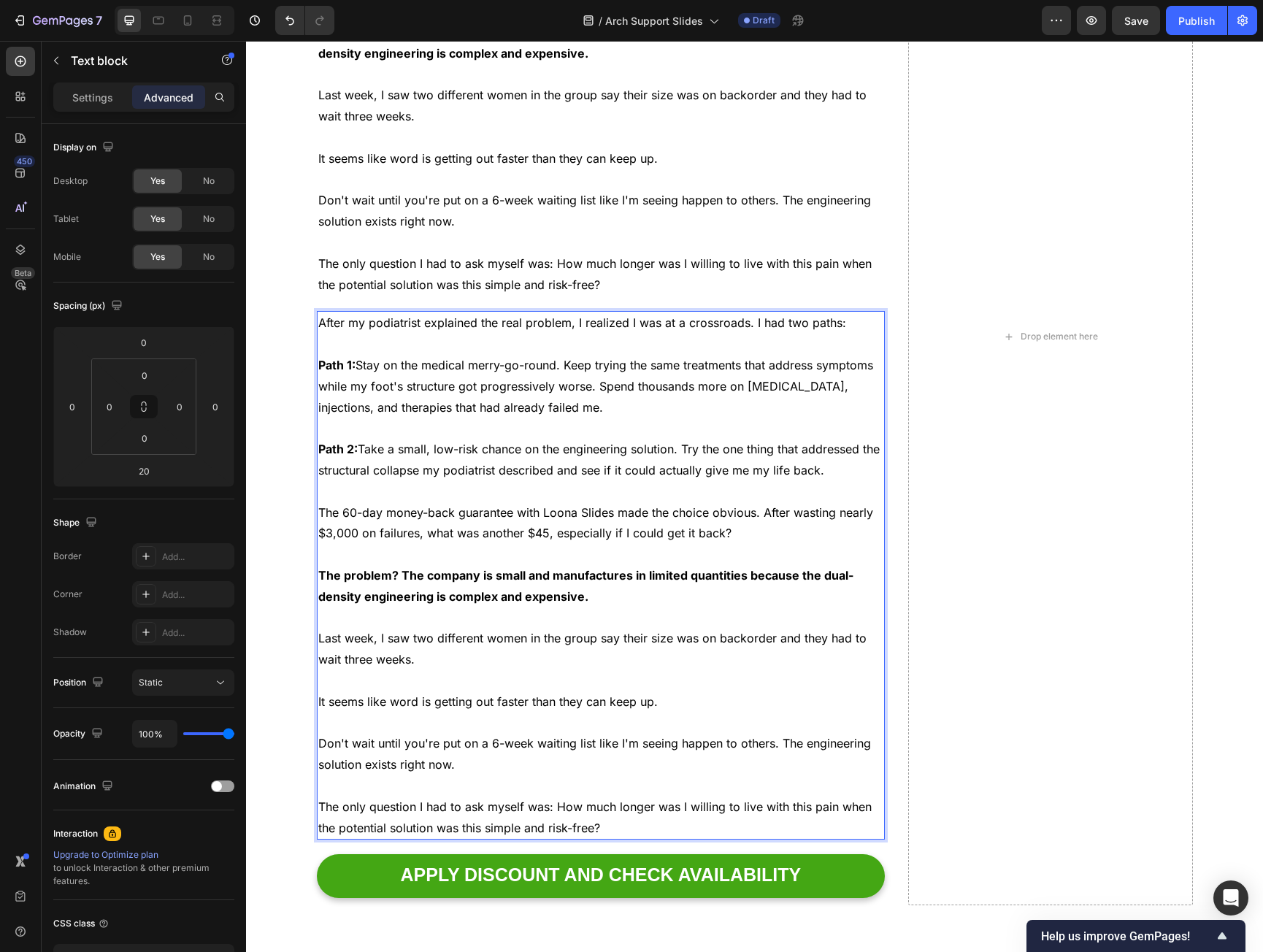
click at [338, 317] on p "After my podiatrist explained the real problem, I realized I was at a crossroad…" at bounding box center [601, 324] width 566 height 21
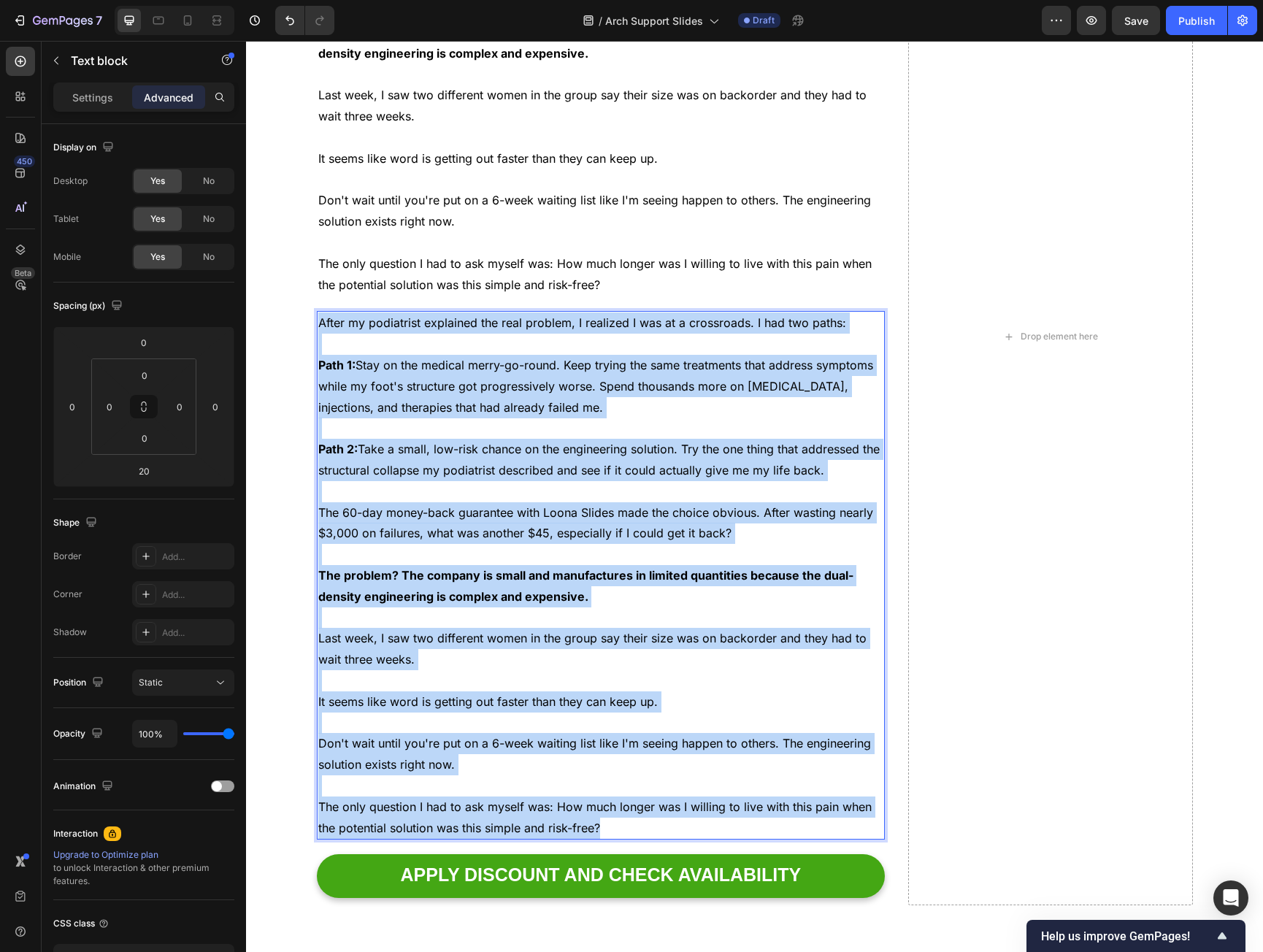
drag, startPoint x: 338, startPoint y: 317, endPoint x: 805, endPoint y: 800, distance: 671.8
click at [808, 802] on div "After my podiatrist explained the real problem, I realized I was at a crossroad…" at bounding box center [601, 575] width 569 height 529
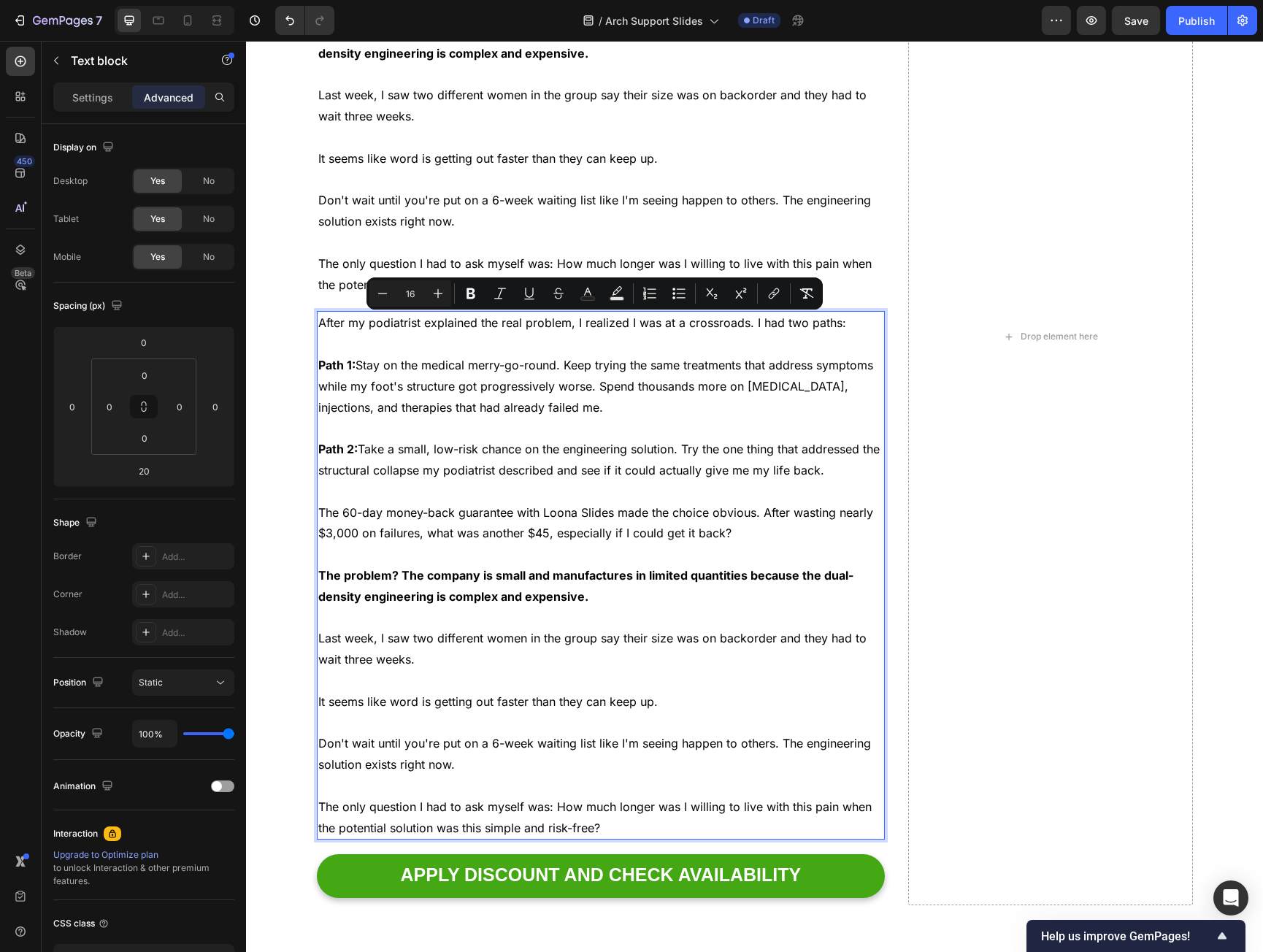
scroll to position [6559, 0]
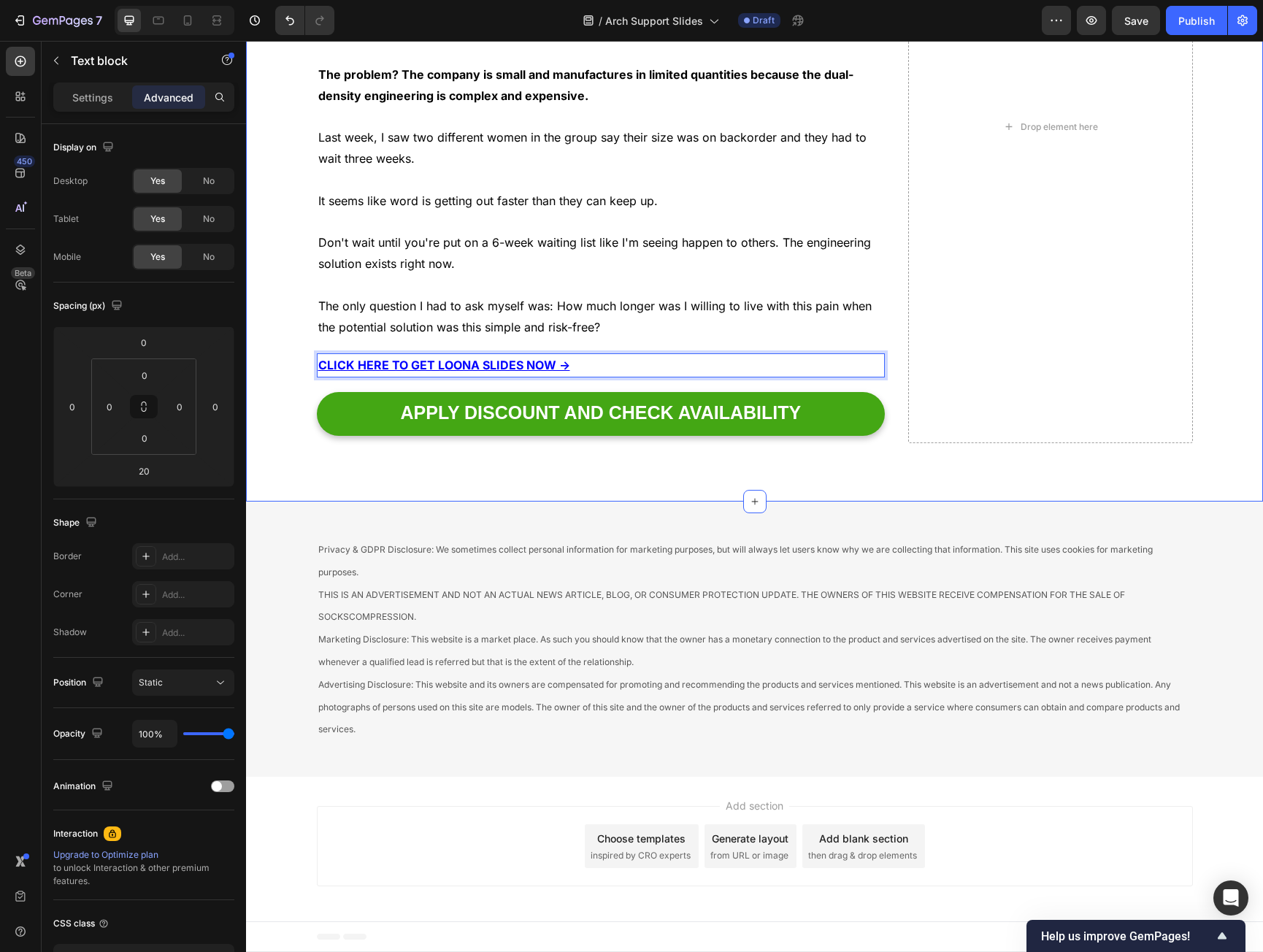
click at [500, 466] on div "After my podiatrist explained the real problem, I realized I was at a crossroad…" at bounding box center [754, 156] width 1017 height 691
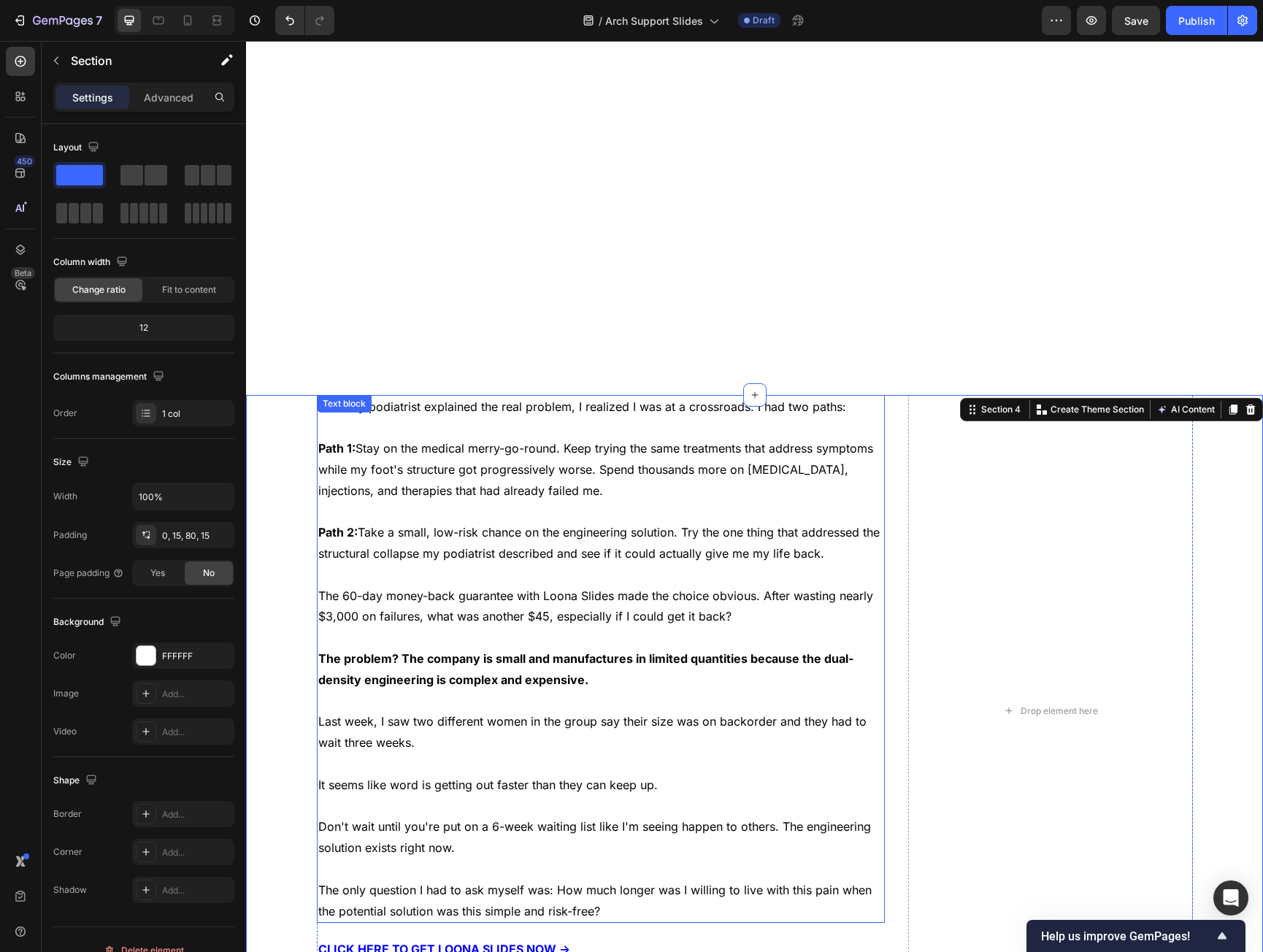
click at [513, 426] on p "Rich Text Editor. Editing area: main" at bounding box center [601, 428] width 566 height 21
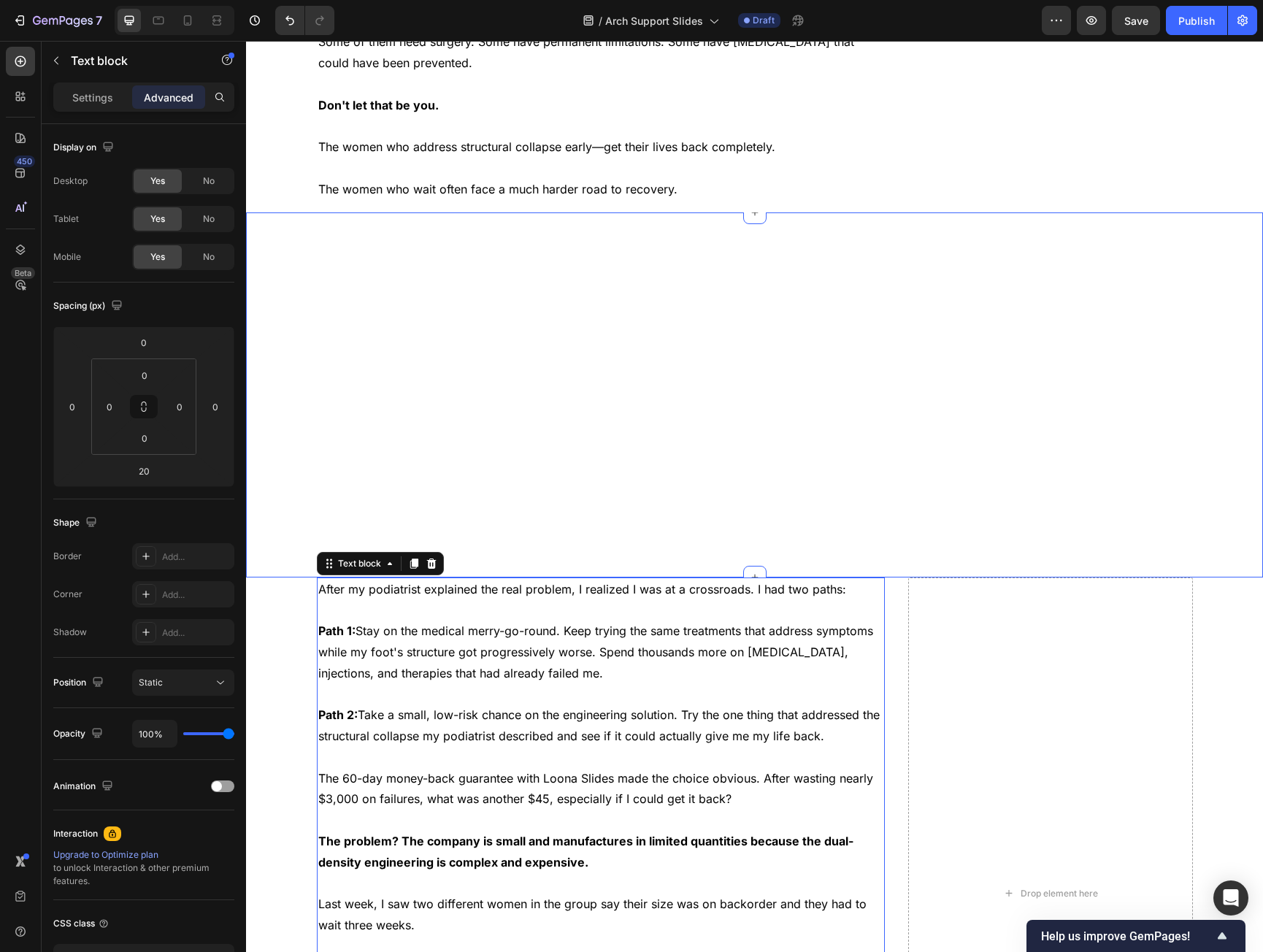
scroll to position [5755, 0]
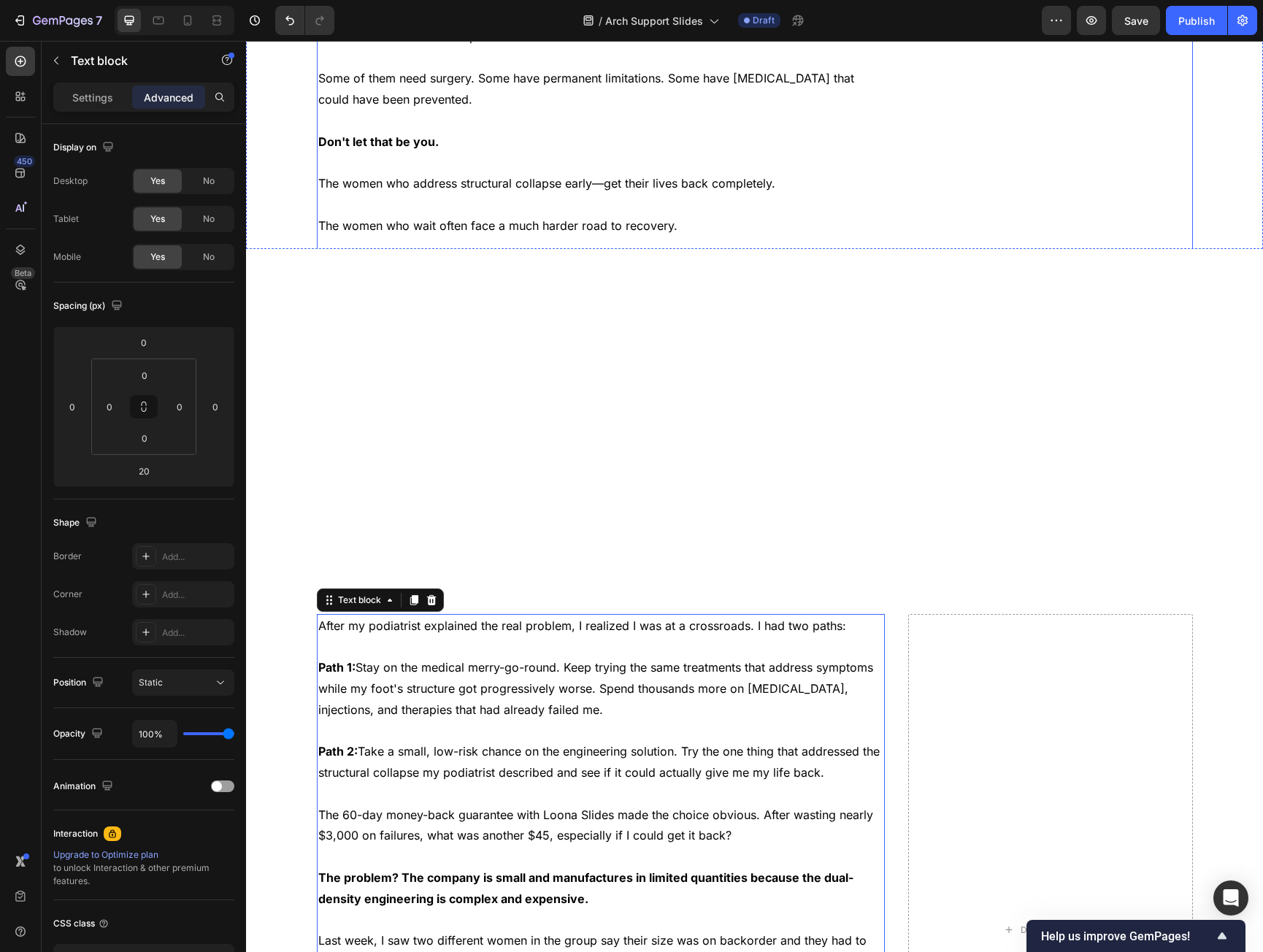
click at [425, 255] on strong "The Choice I Finally Had to Make" at bounding box center [480, 266] width 325 height 24
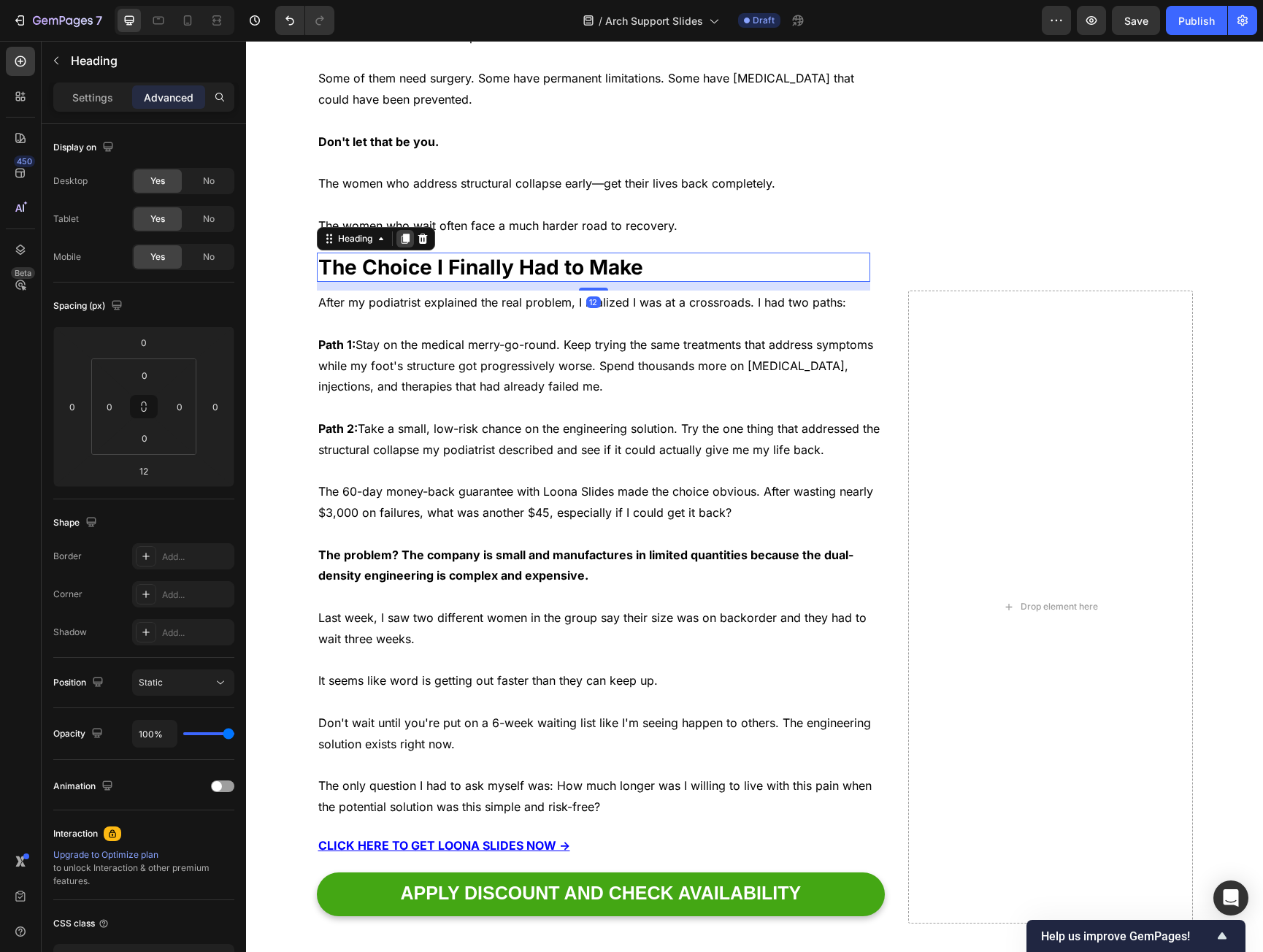
click at [401, 234] on icon at bounding box center [405, 239] width 8 height 10
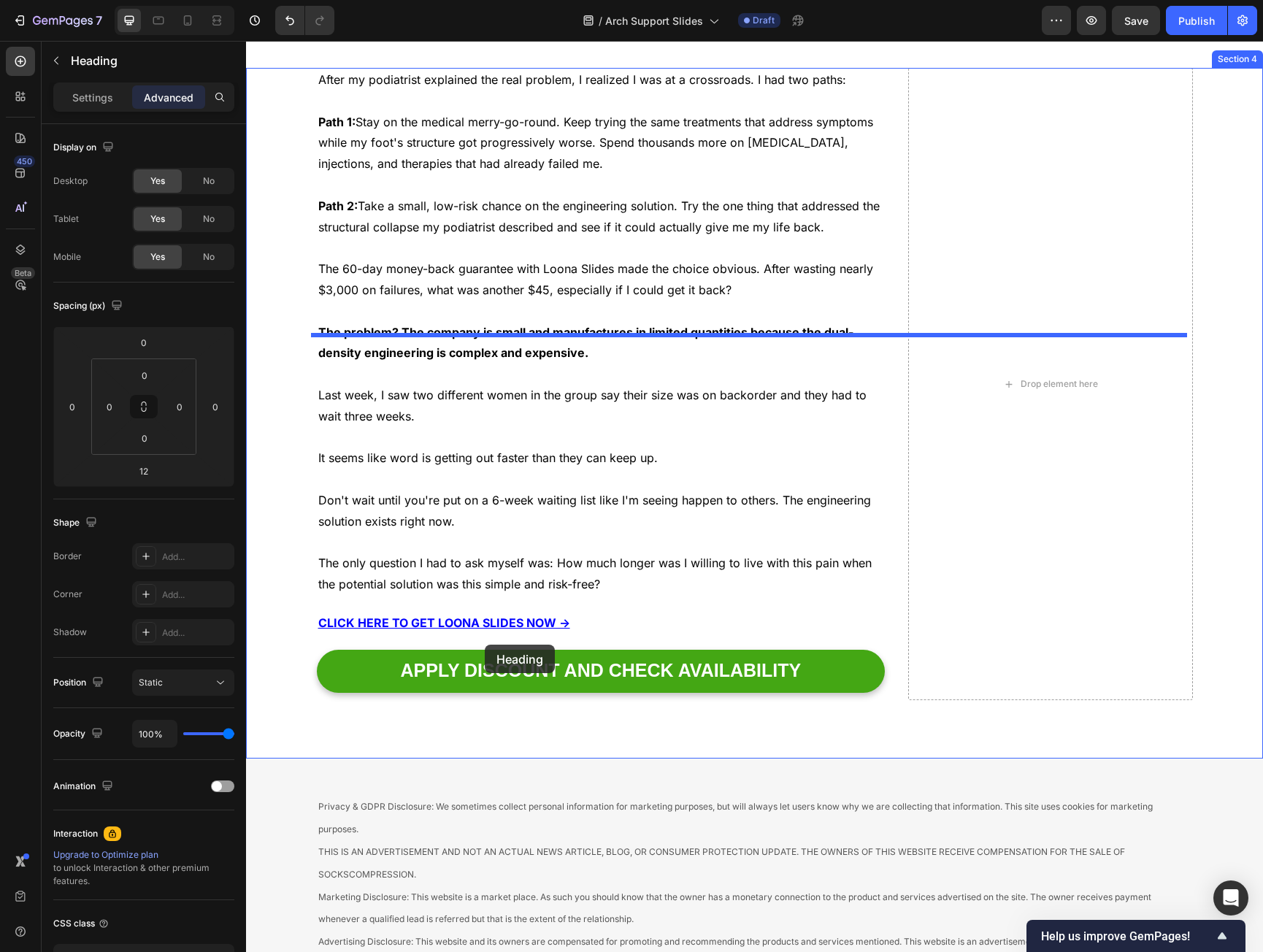
scroll to position [6597, 0]
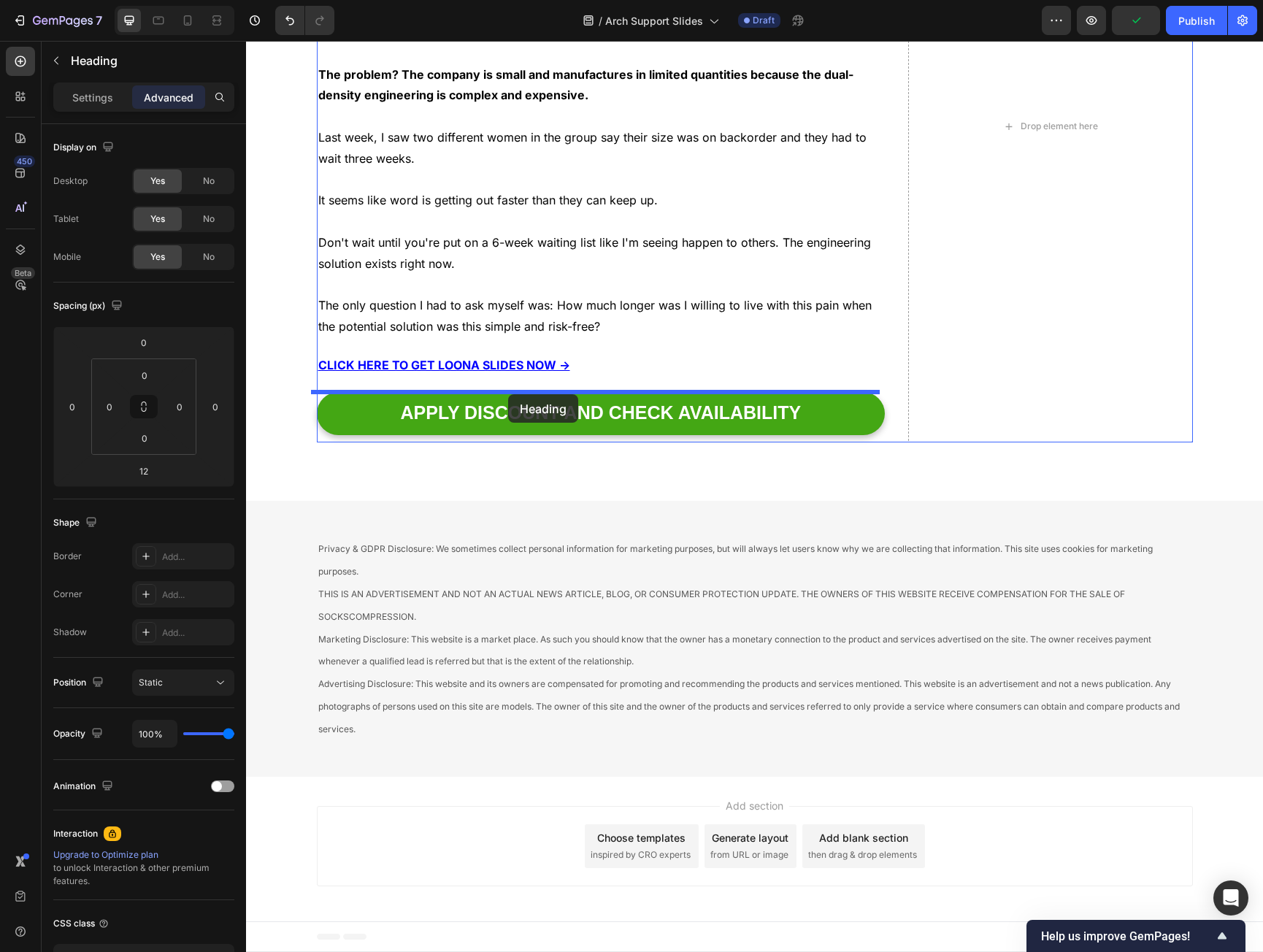
drag, startPoint x: 345, startPoint y: 237, endPoint x: 508, endPoint y: 394, distance: 226.3
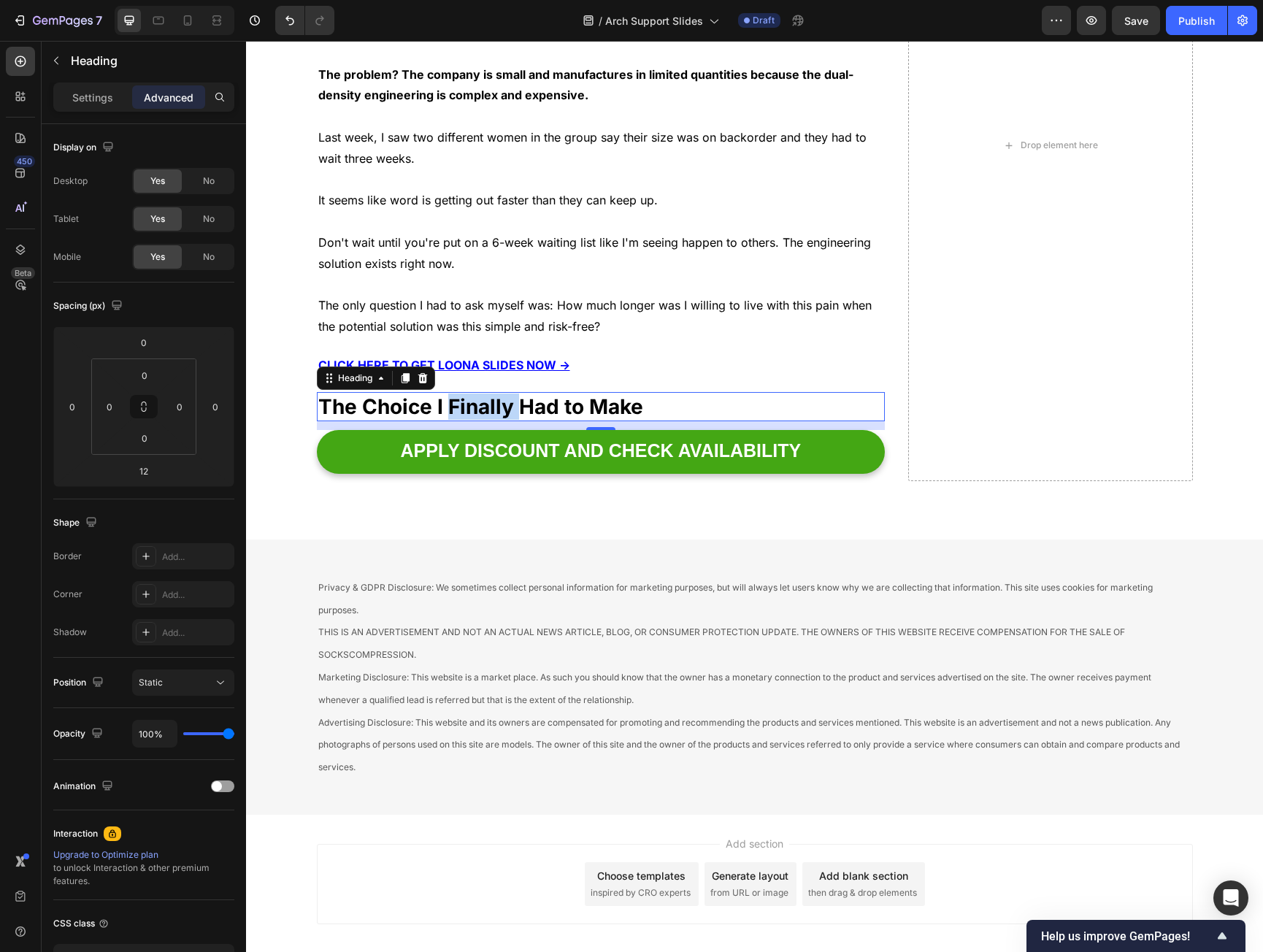
click at [480, 409] on strong "The Choice I Finally Had to Make" at bounding box center [480, 406] width 325 height 24
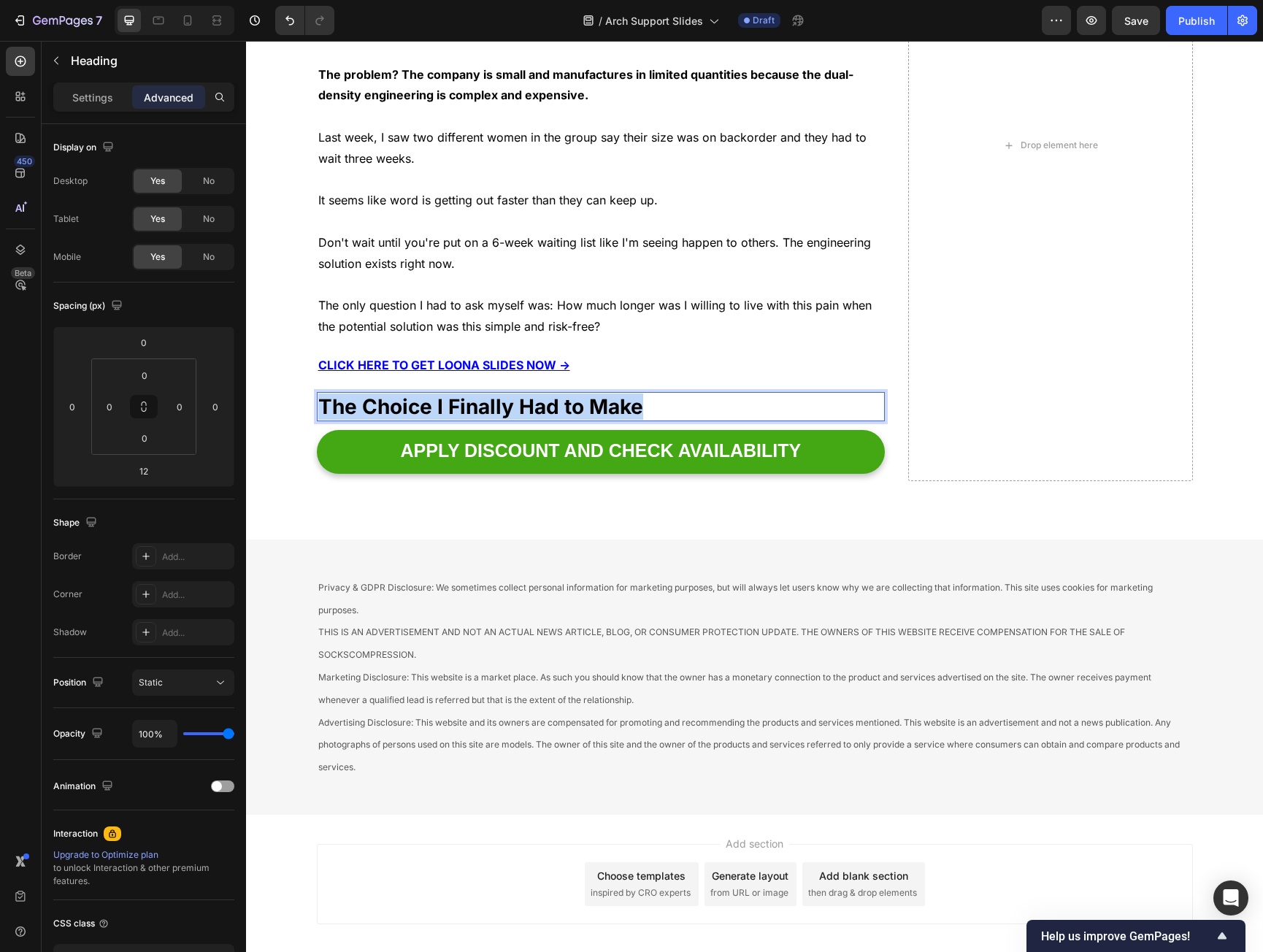
click at [480, 409] on strong "The Choice I Finally Had to Make" at bounding box center [480, 406] width 325 height 24
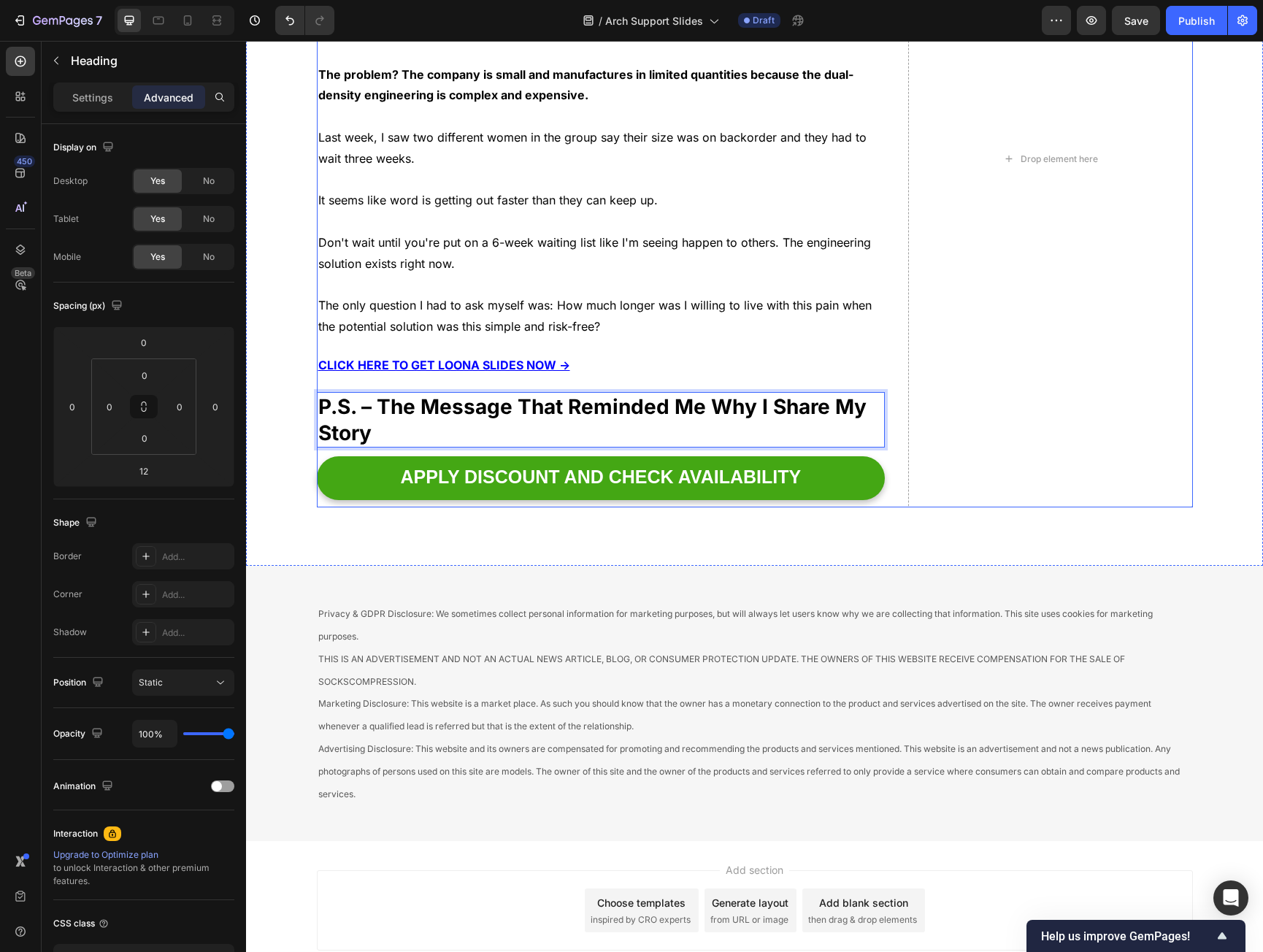
click at [573, 278] on p "Rich Text Editor. Editing area: main" at bounding box center [601, 285] width 566 height 21
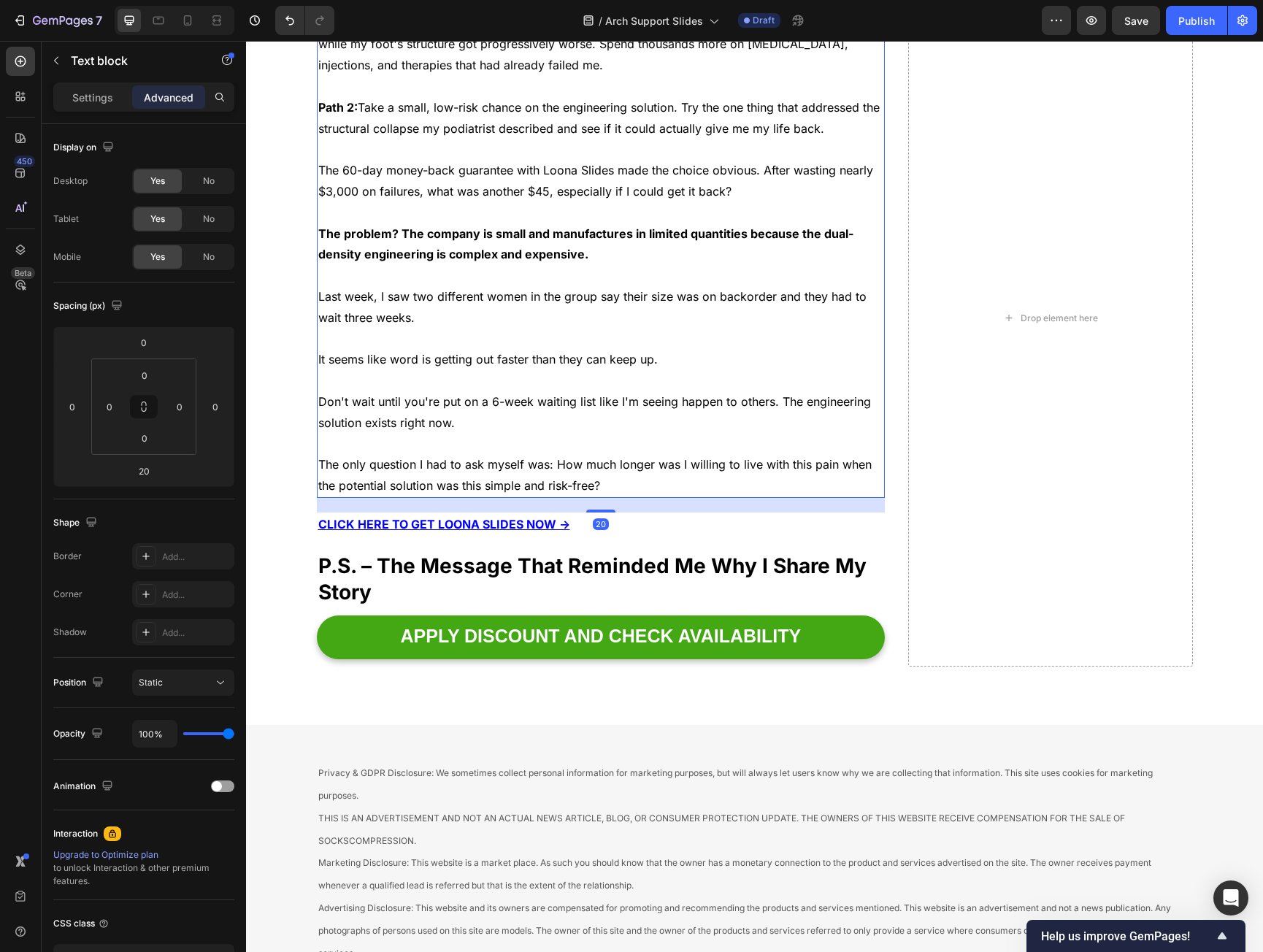
scroll to position [6232, 0]
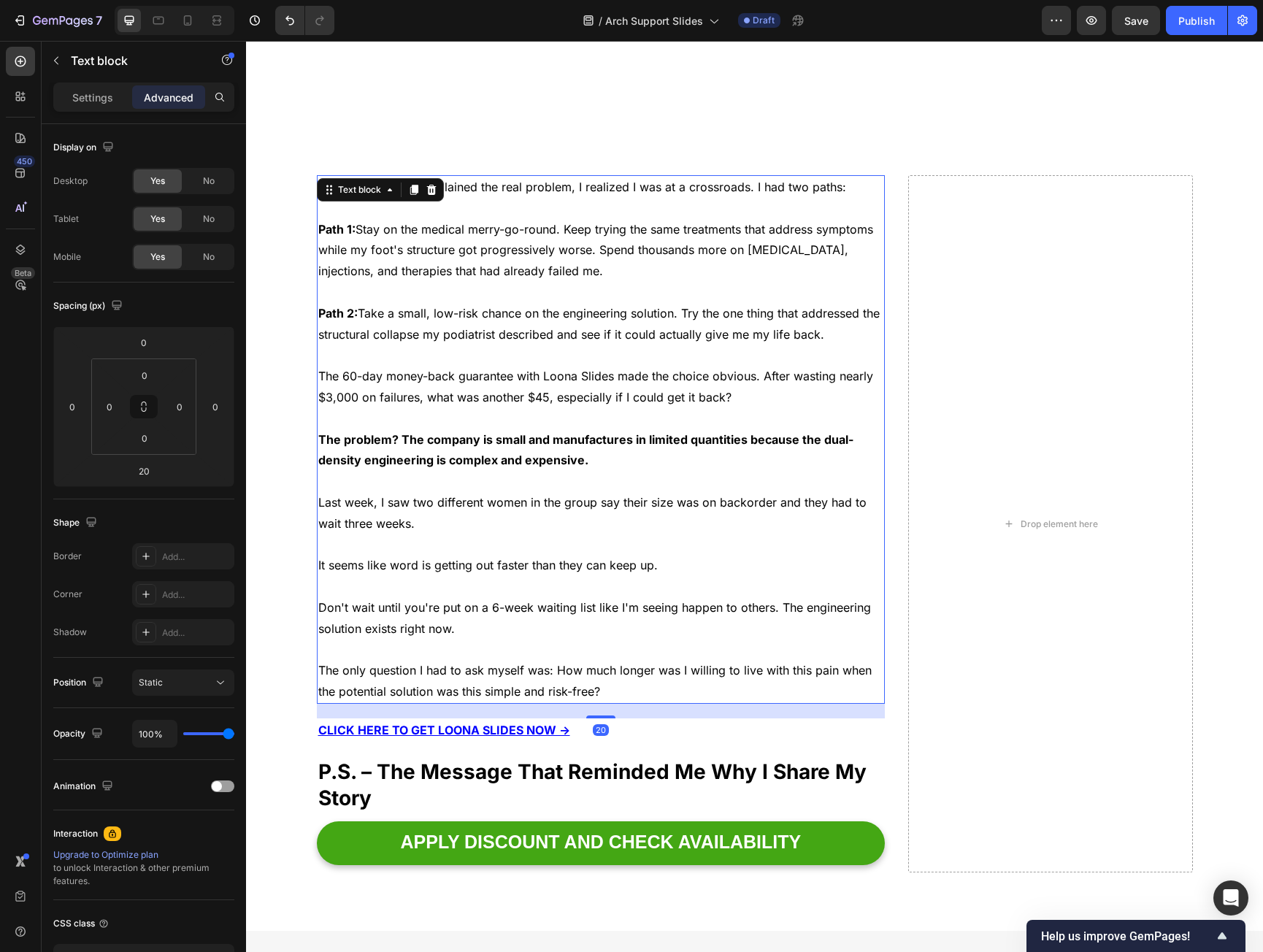
click at [412, 185] on icon at bounding box center [414, 189] width 8 height 10
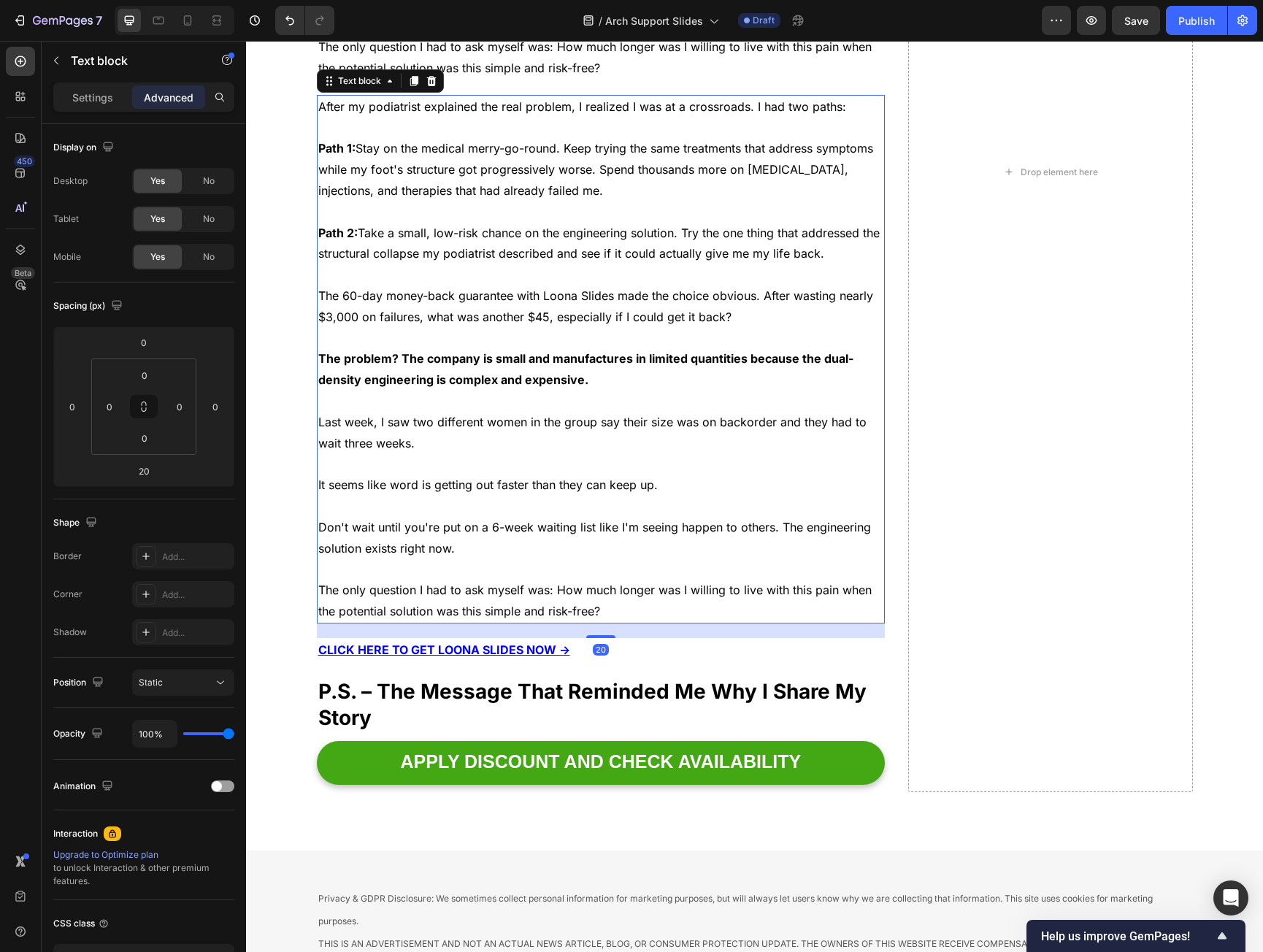
scroll to position [6859, 0]
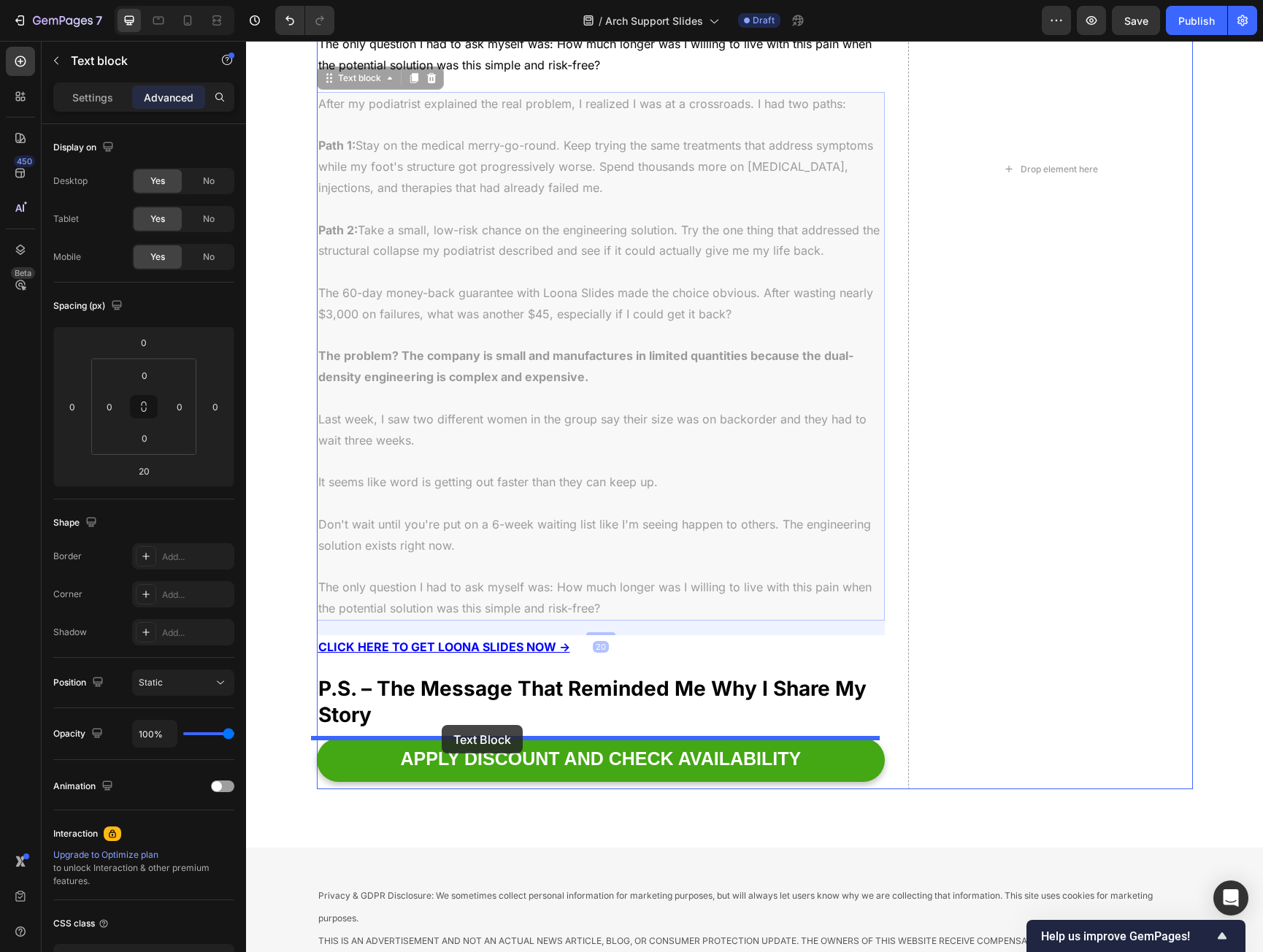
drag, startPoint x: 336, startPoint y: 83, endPoint x: 440, endPoint y: 722, distance: 647.4
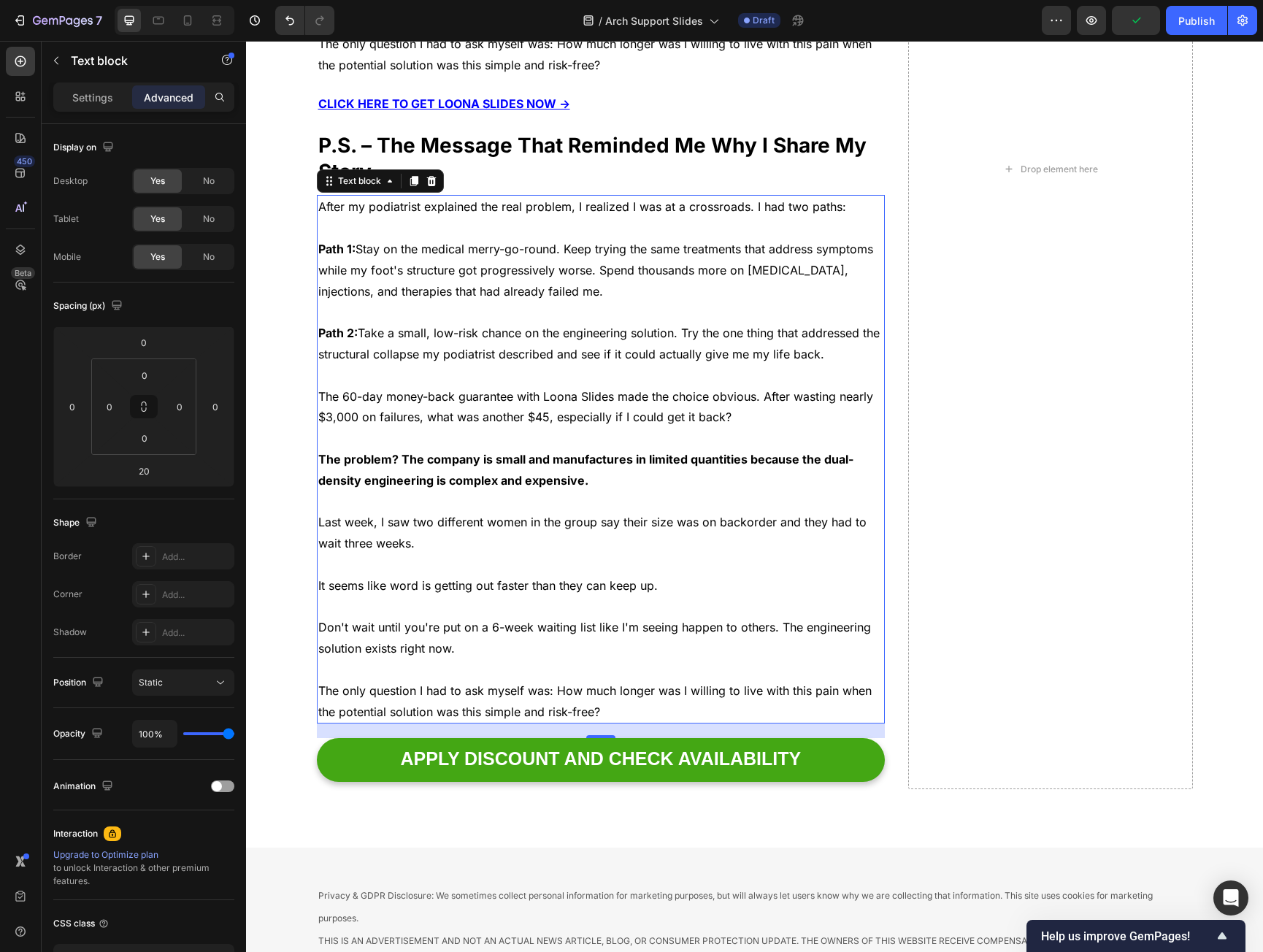
click at [388, 206] on p "After my podiatrist explained the real problem, I realized I was at a crossroad…" at bounding box center [601, 207] width 566 height 21
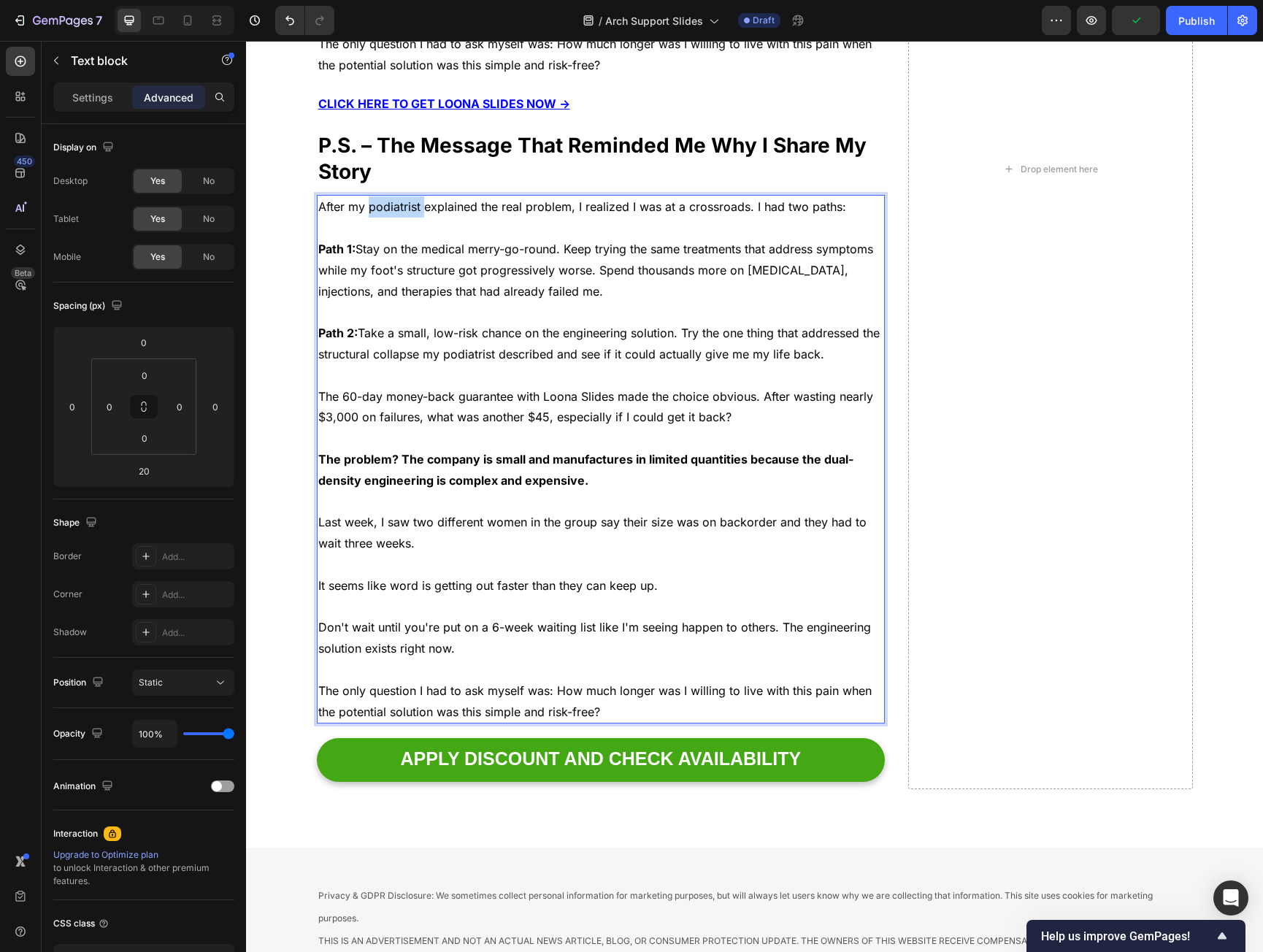
click at [388, 206] on p "After my podiatrist explained the real problem, I realized I was at a crossroad…" at bounding box center [601, 207] width 566 height 21
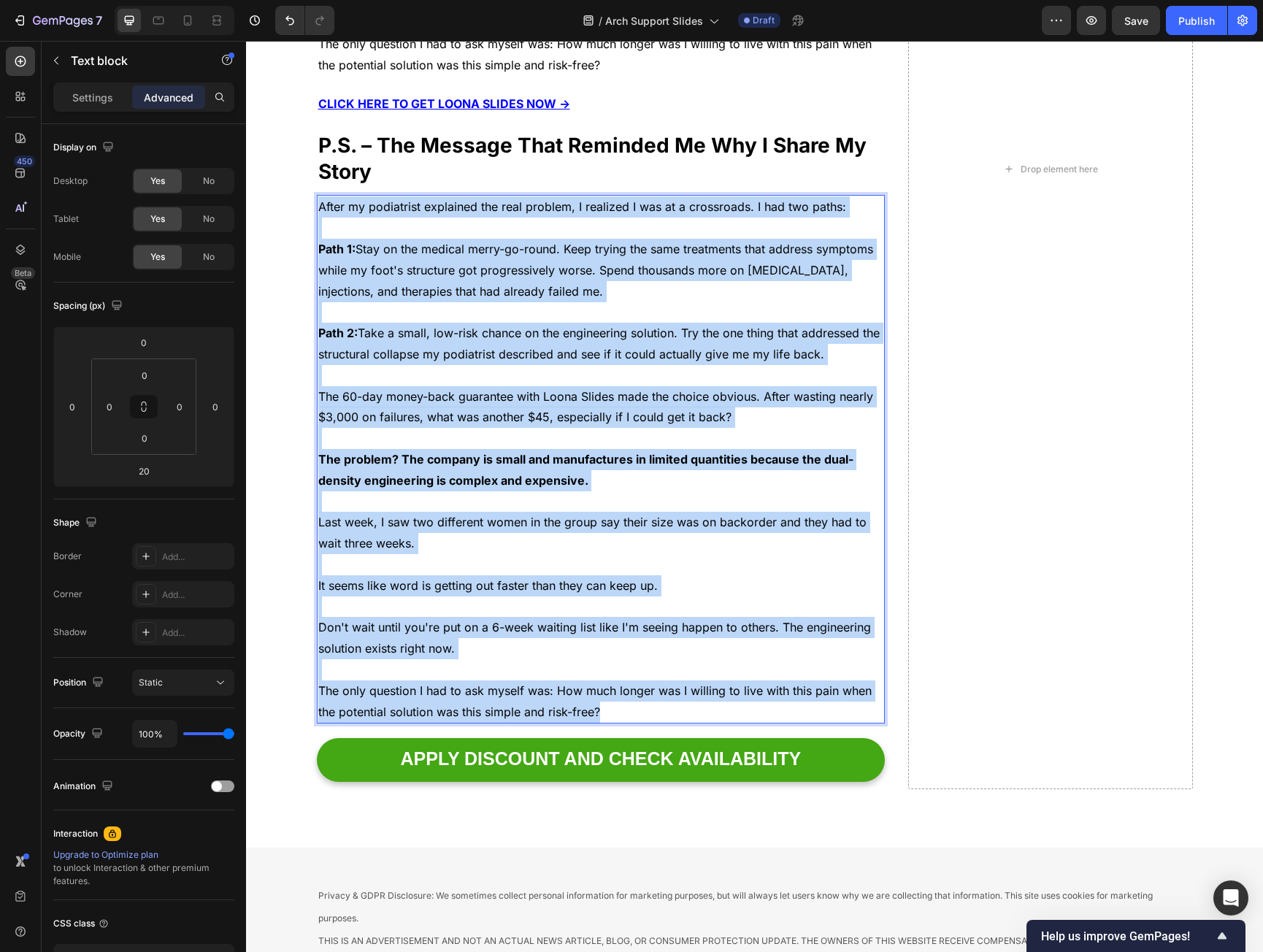
drag, startPoint x: 388, startPoint y: 206, endPoint x: 757, endPoint y: 695, distance: 612.6
click at [761, 696] on div "After my podiatrist explained the real problem, I realized I was at a crossroad…" at bounding box center [601, 459] width 569 height 529
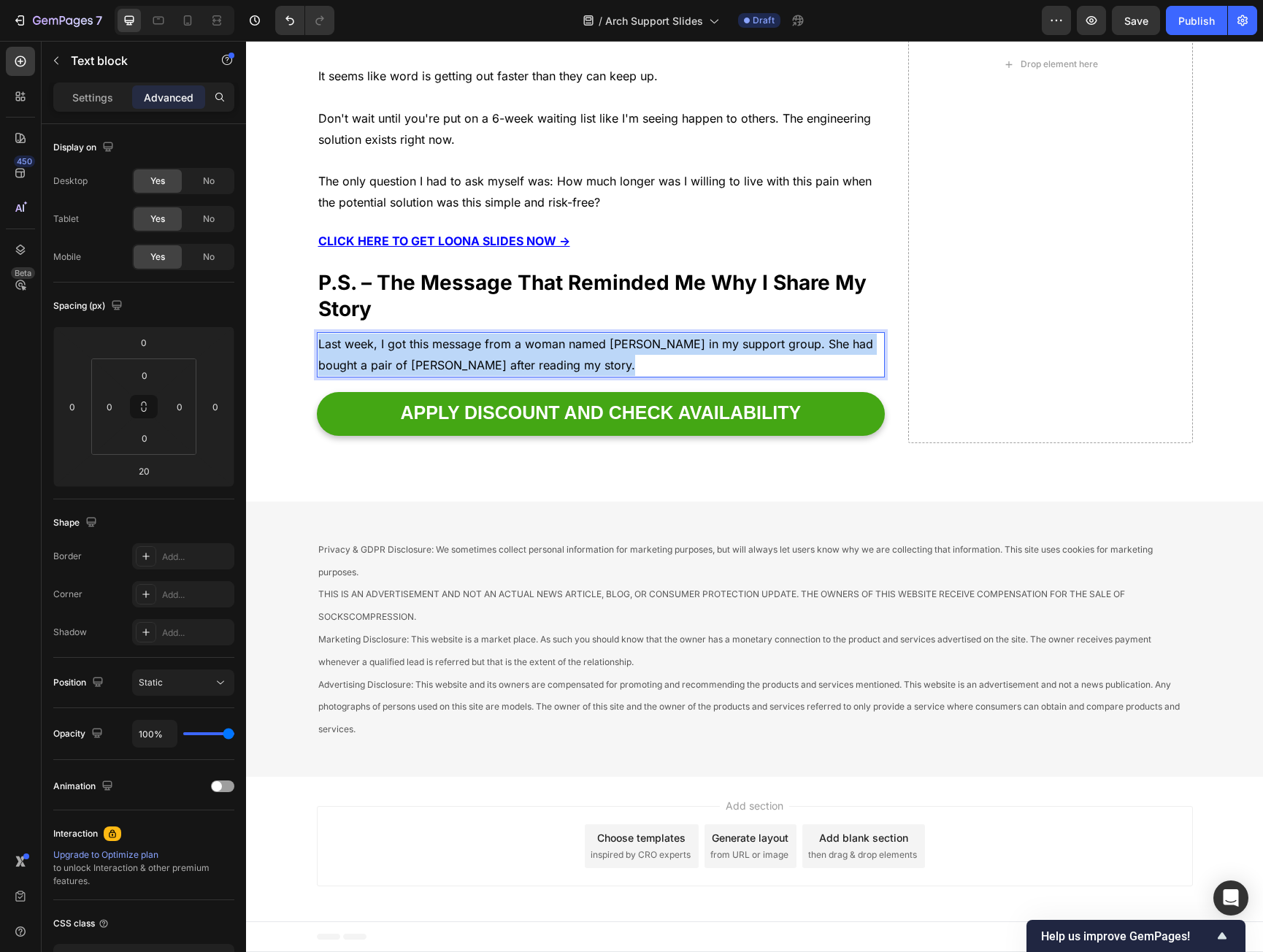
scroll to position [6722, 0]
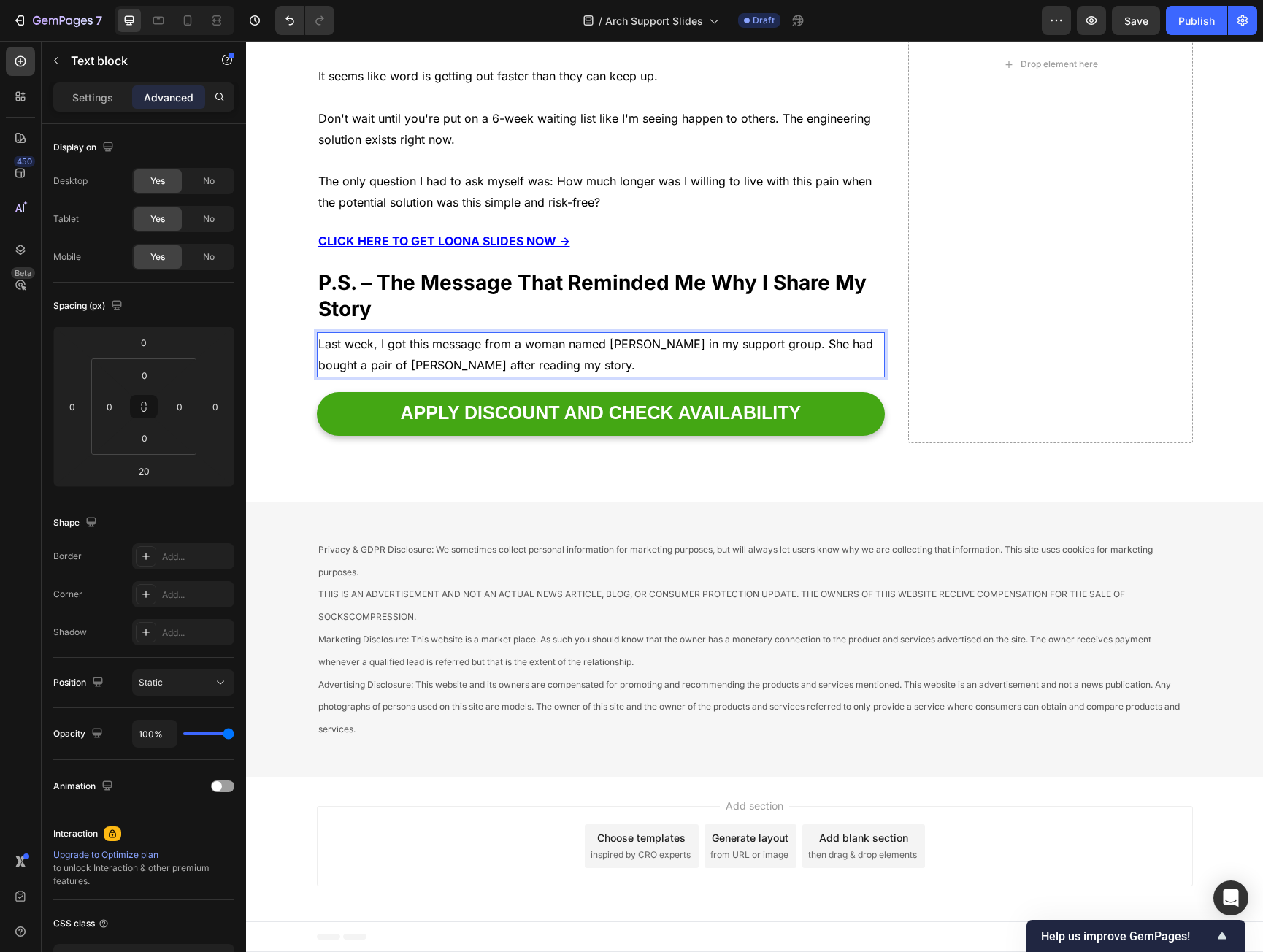
click at [366, 358] on p "Last week, I got this message from a woman named Margaret in my support group. …" at bounding box center [601, 354] width 566 height 42
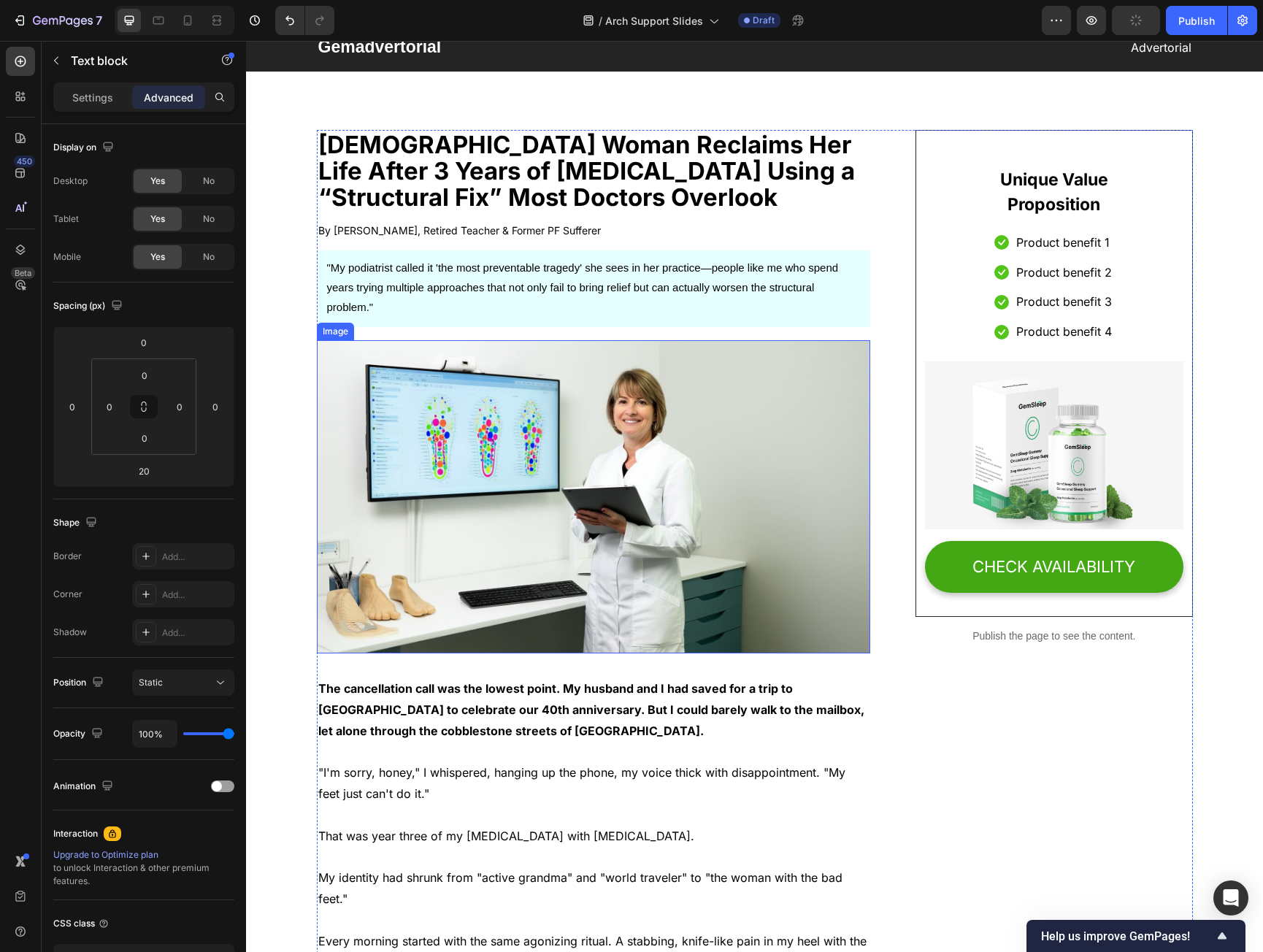
scroll to position [0, 0]
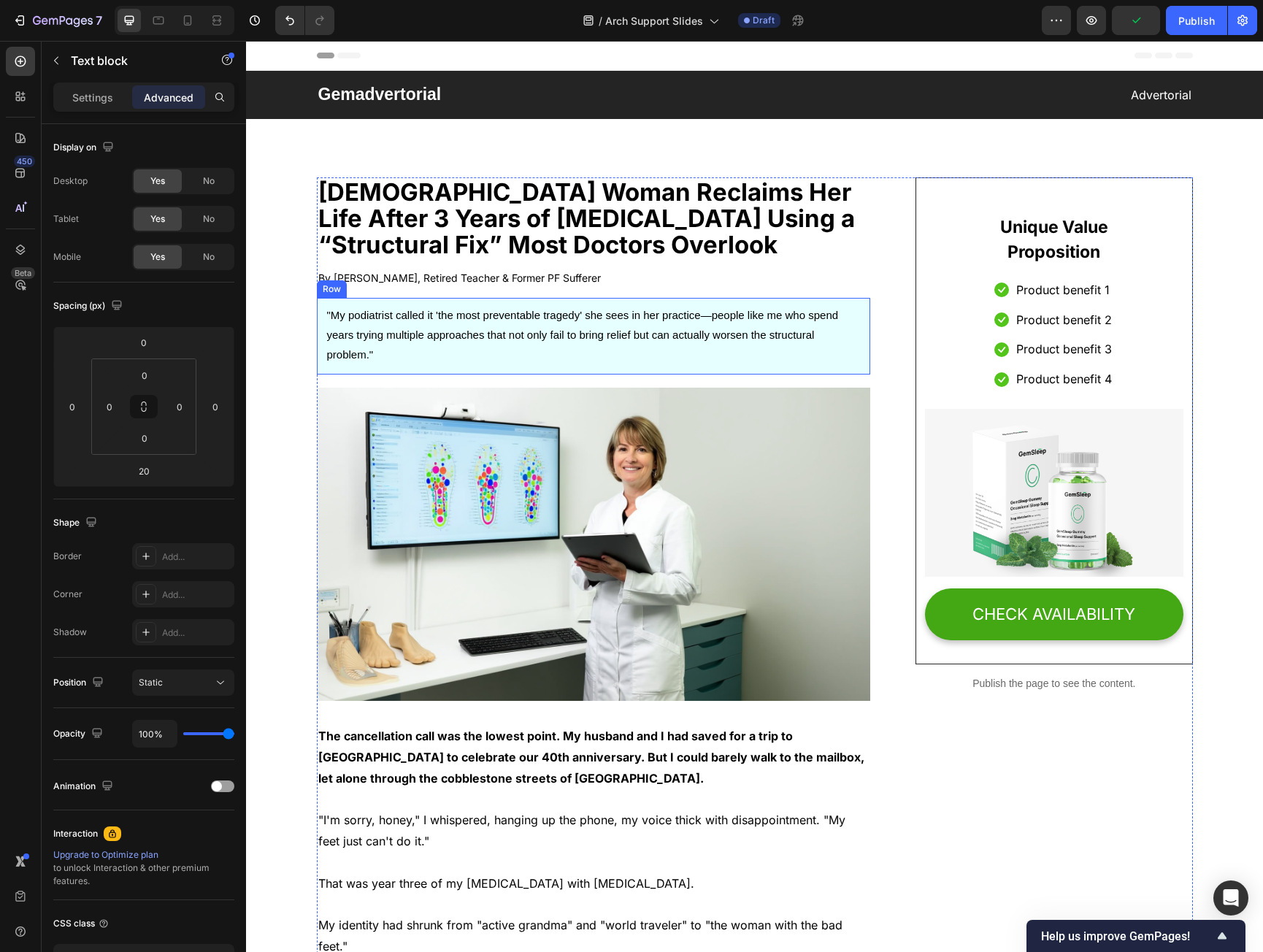
click at [662, 301] on div ""My podiatrist called it 'the most preventable tragedy' she sees in her practic…" at bounding box center [594, 337] width 554 height 77
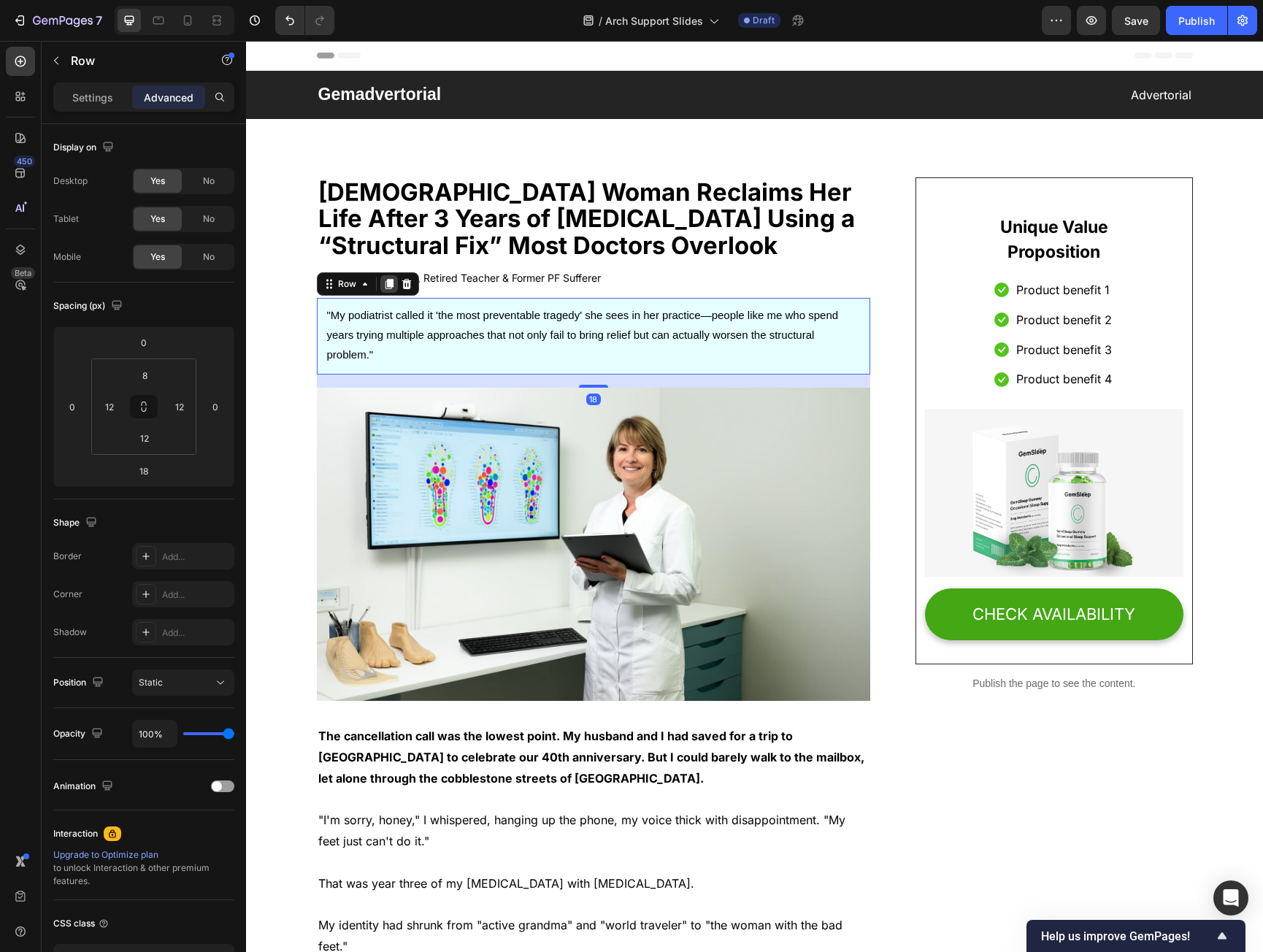
click at [385, 285] on icon at bounding box center [389, 284] width 8 height 10
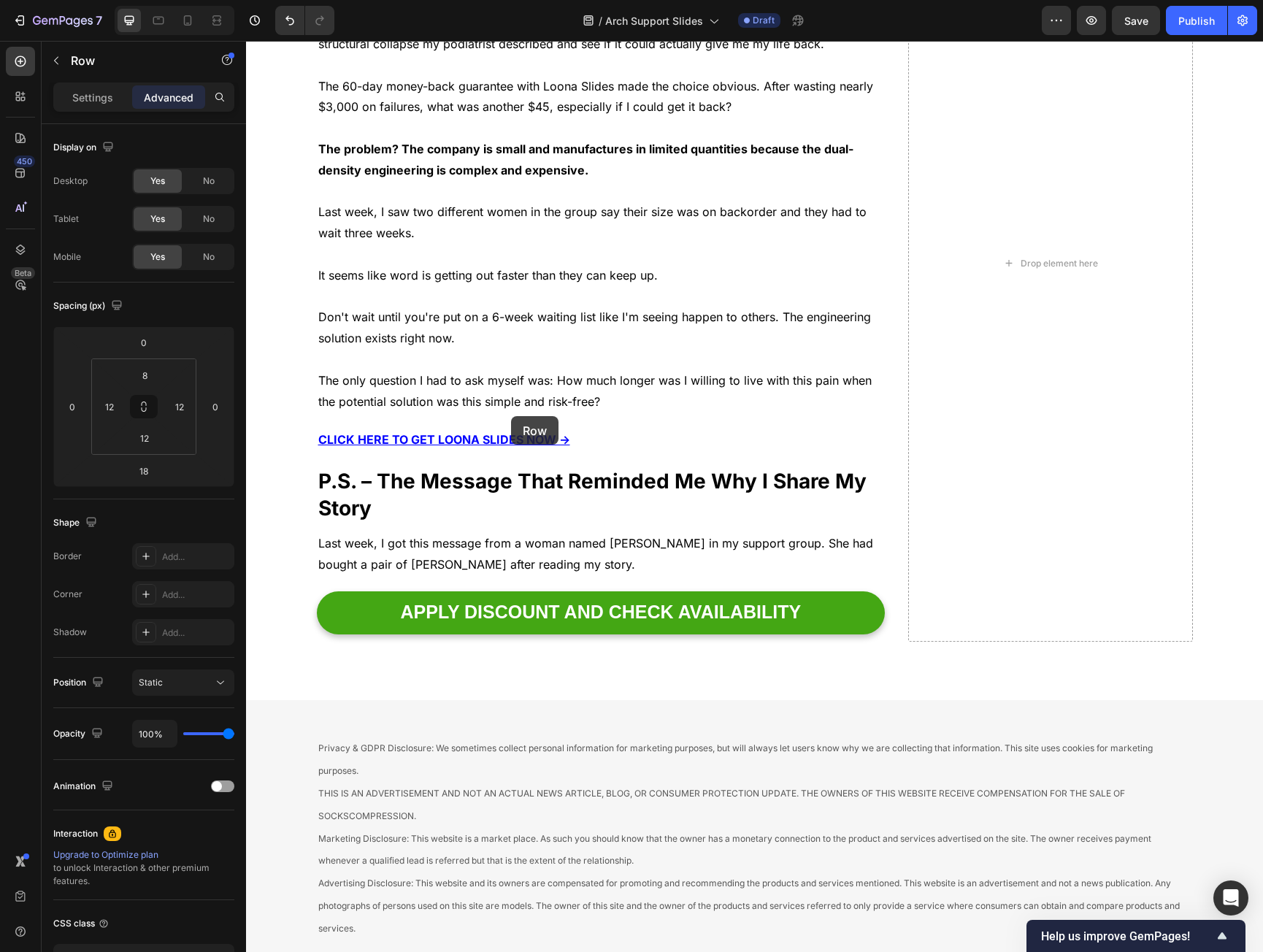
scroll to position [6646, 0]
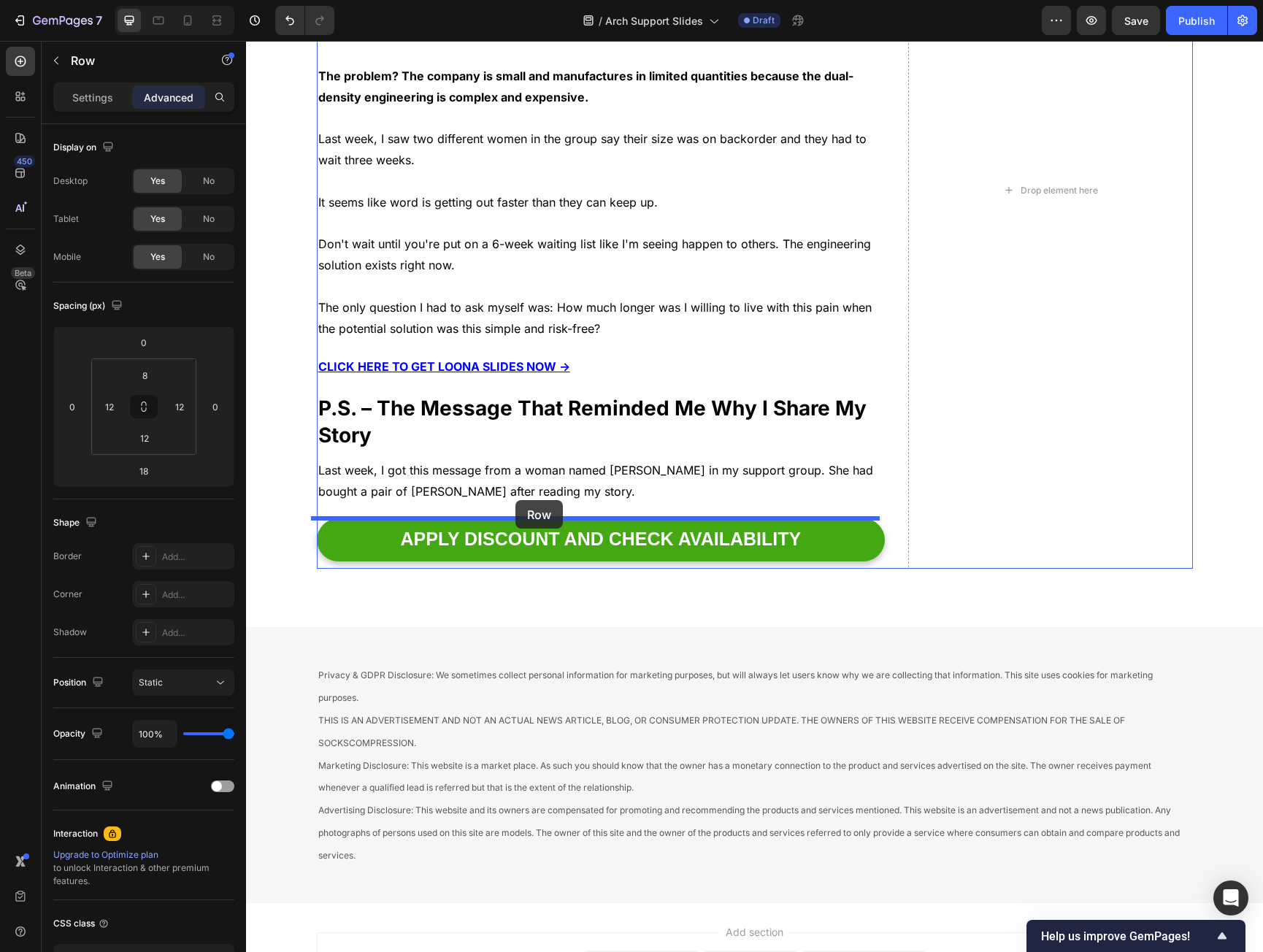
drag, startPoint x: 342, startPoint y: 378, endPoint x: 516, endPoint y: 500, distance: 212.5
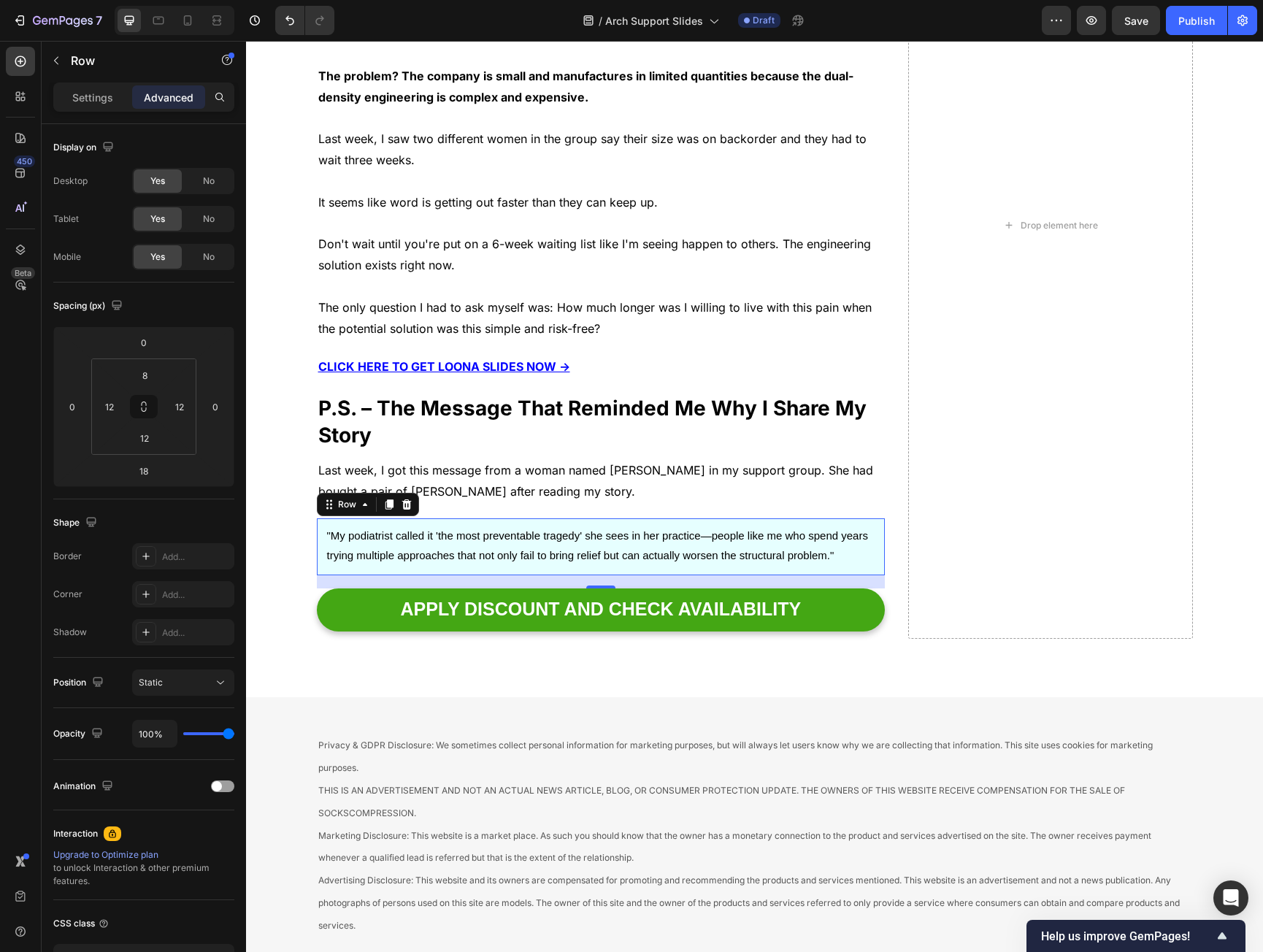
click at [410, 522] on div ""My podiatrist called it 'the most preventable tragedy' she sees in her practic…" at bounding box center [601, 547] width 569 height 57
click at [148, 382] on input "8" at bounding box center [144, 376] width 29 height 21
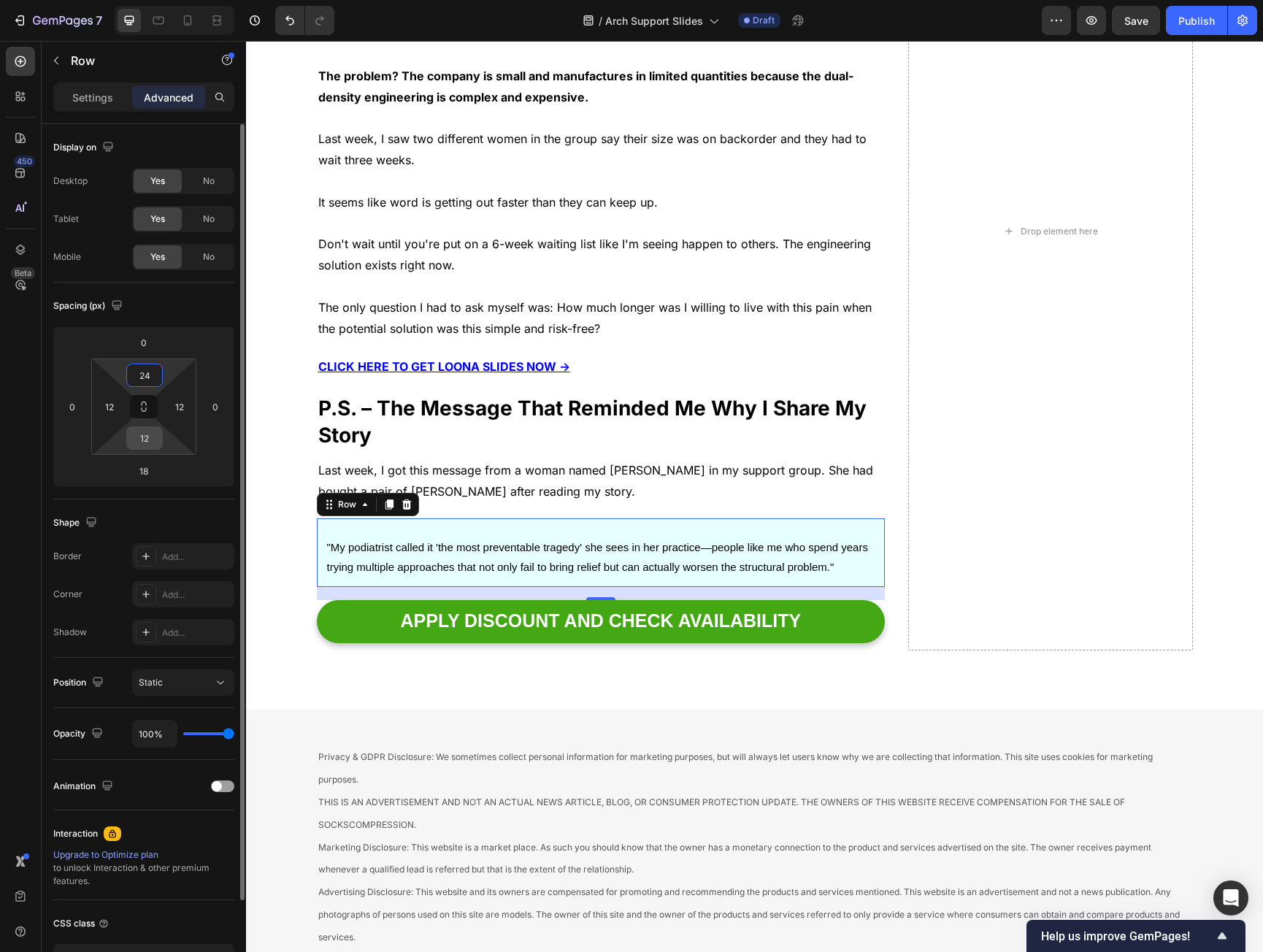
type input "24"
click at [144, 440] on input "12" at bounding box center [144, 438] width 29 height 21
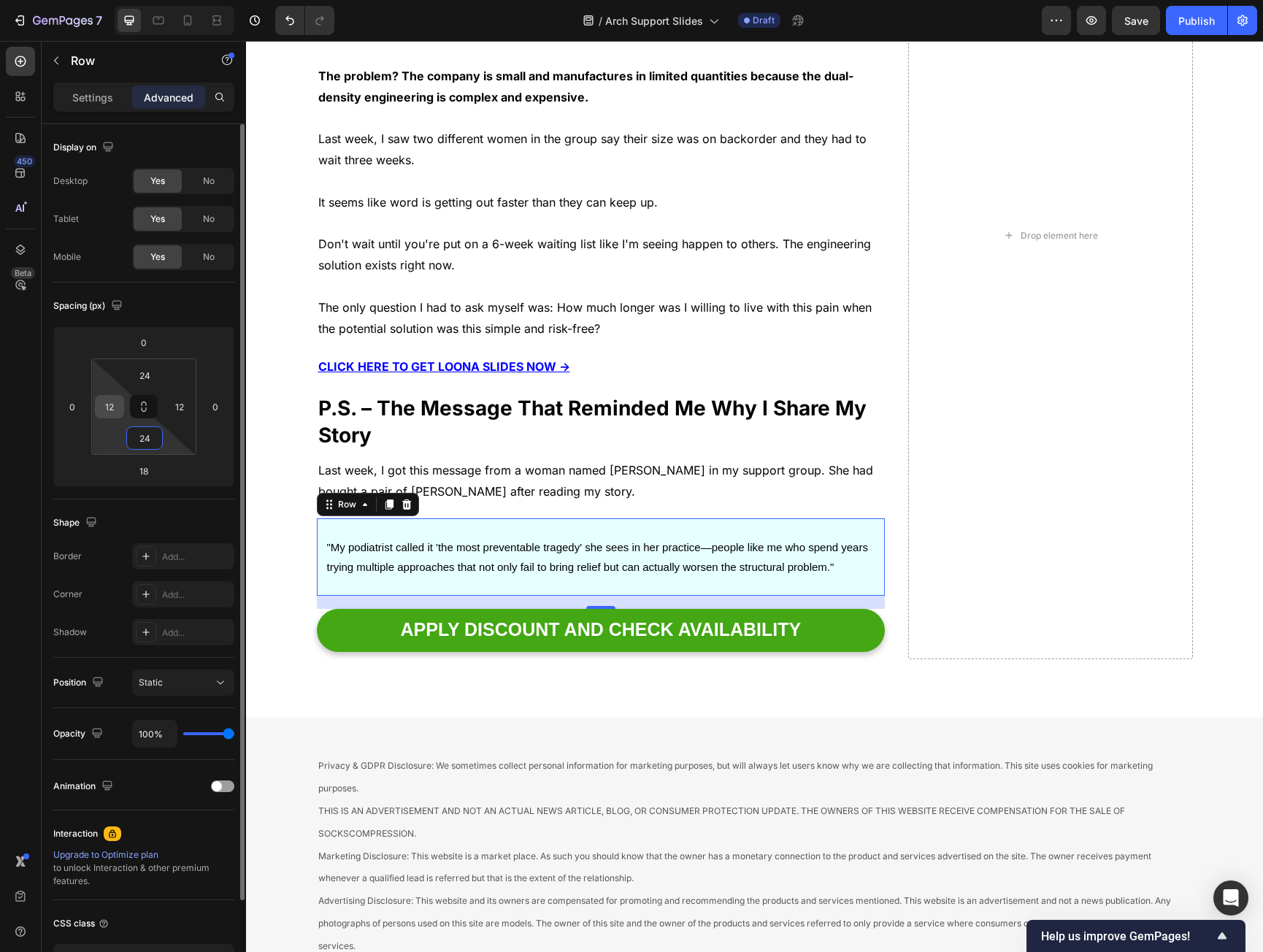
type input "24"
click at [115, 409] on input "12" at bounding box center [109, 407] width 21 height 21
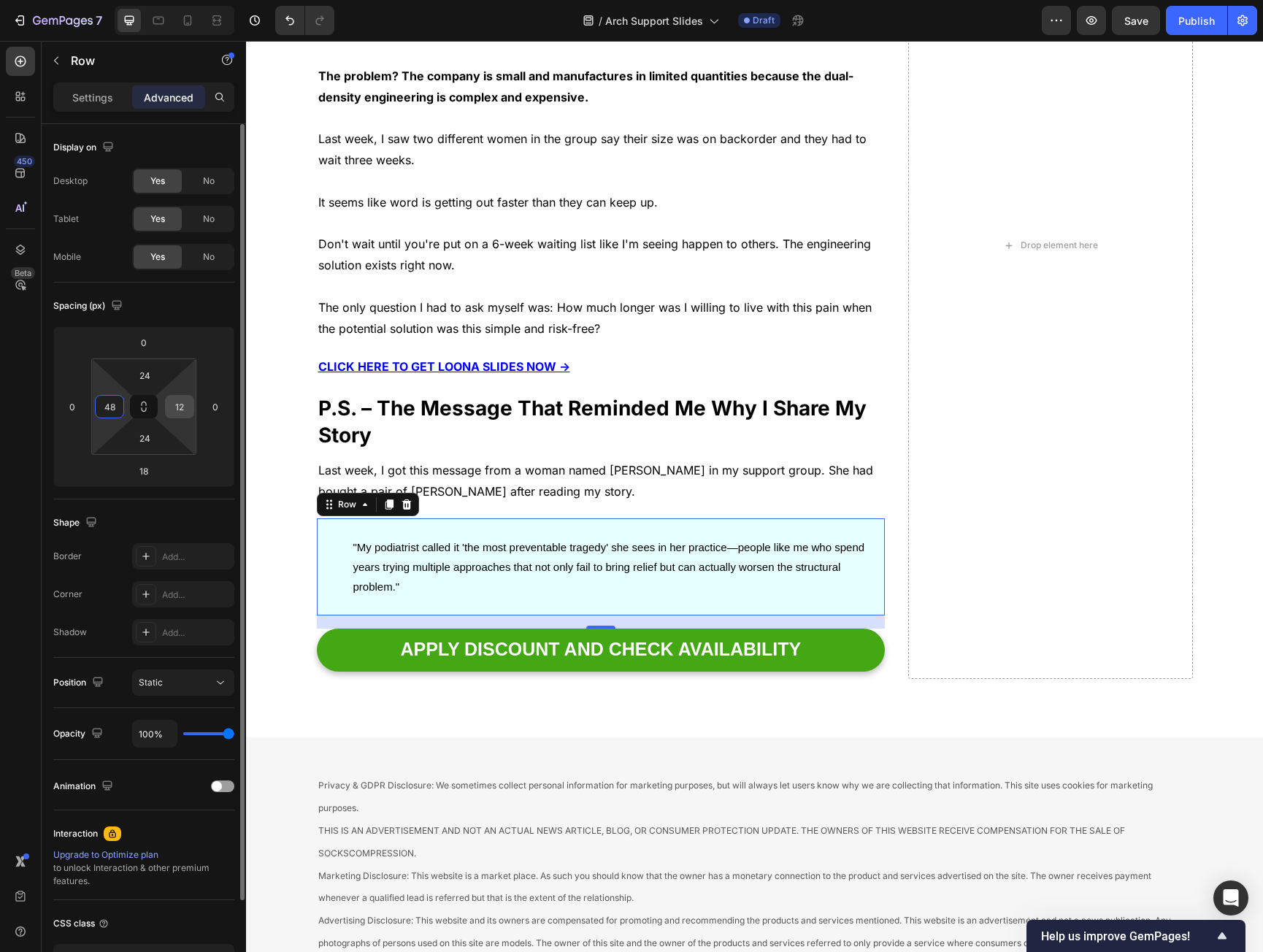
type input "48"
click at [172, 406] on input "12" at bounding box center [179, 407] width 21 height 21
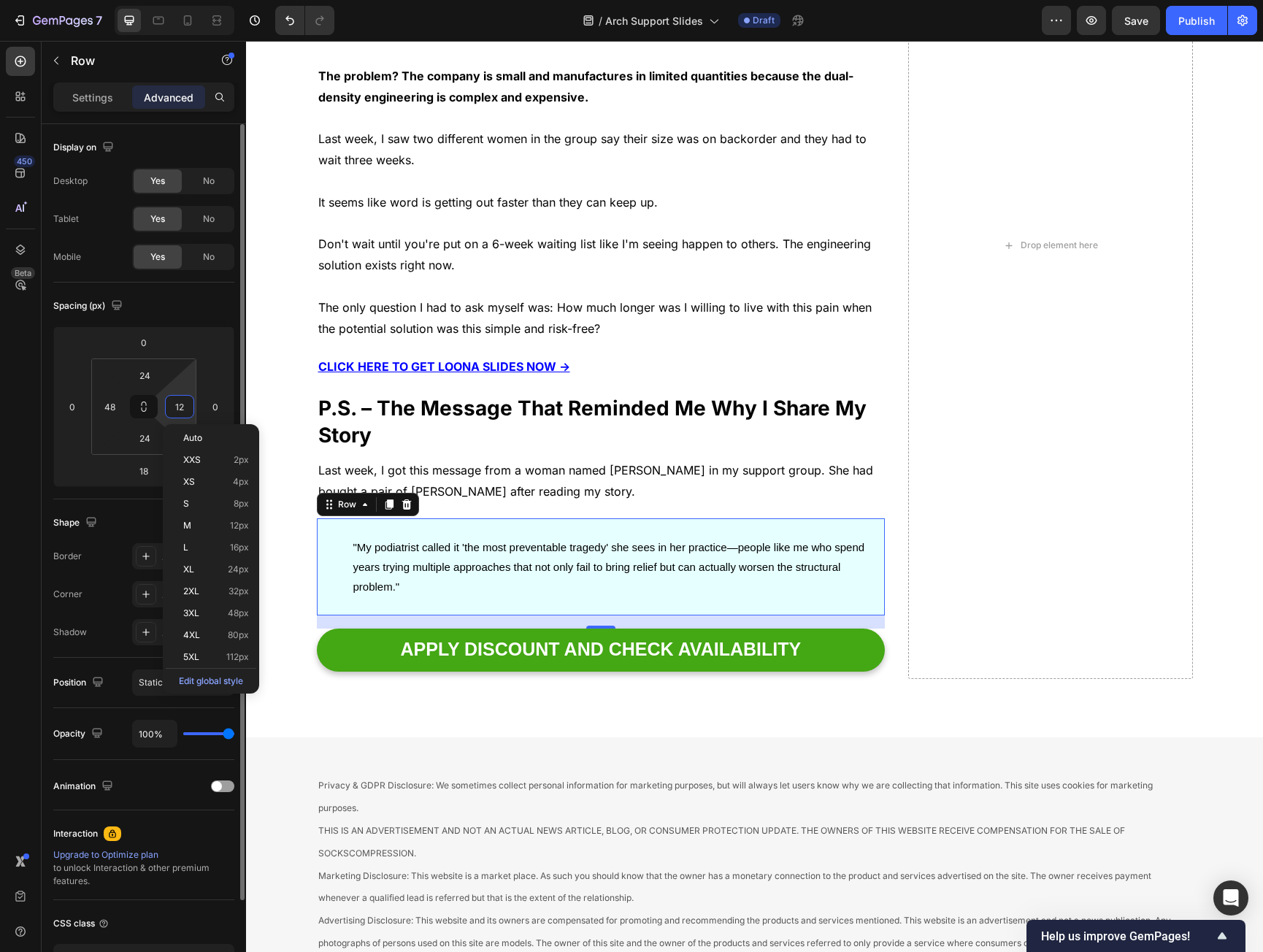
type input "1"
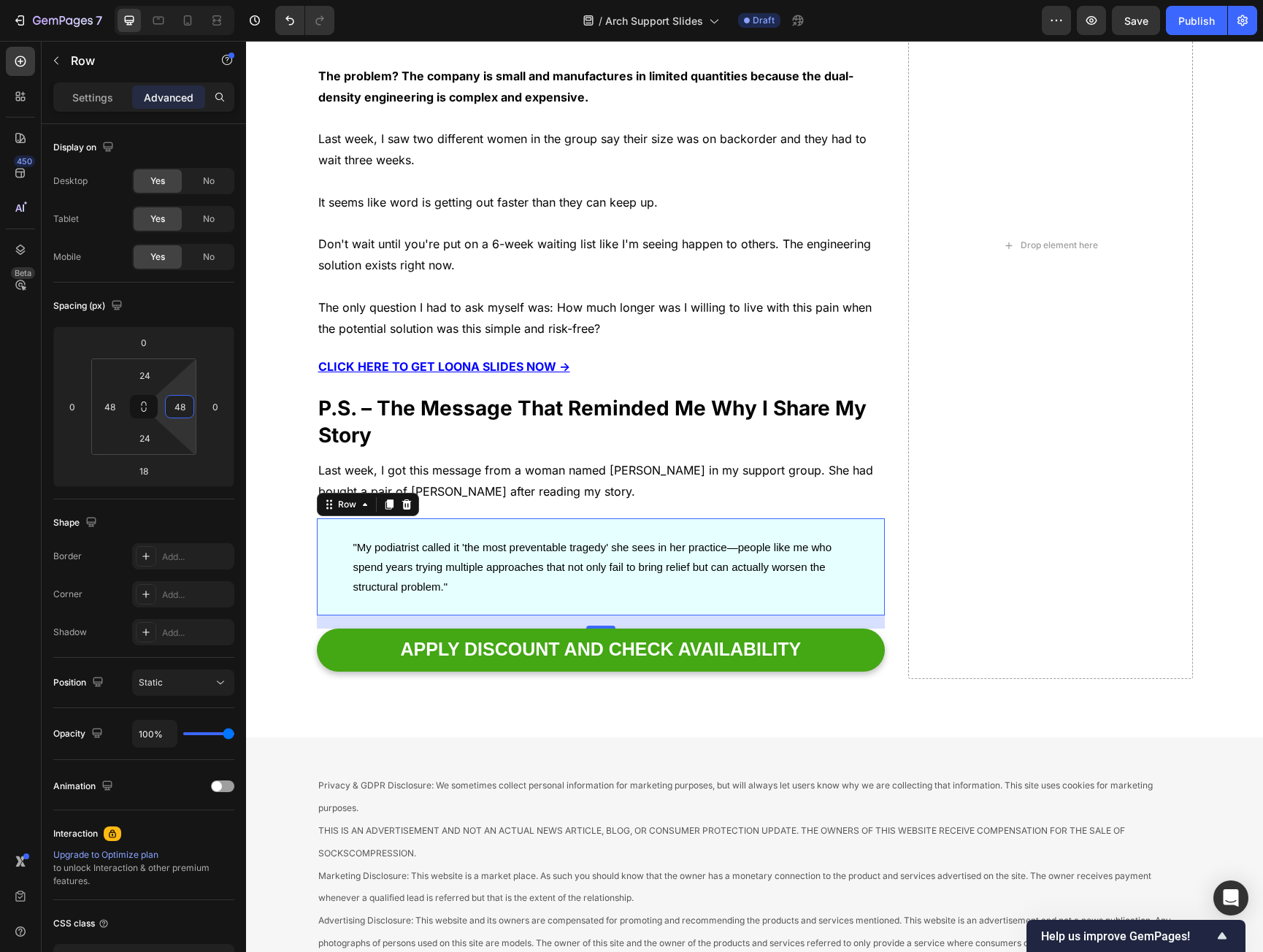
type input "48"
click at [454, 541] on span ""My podiatrist called it 'the most preventable tragedy' she sees in her practic…" at bounding box center [592, 567] width 479 height 52
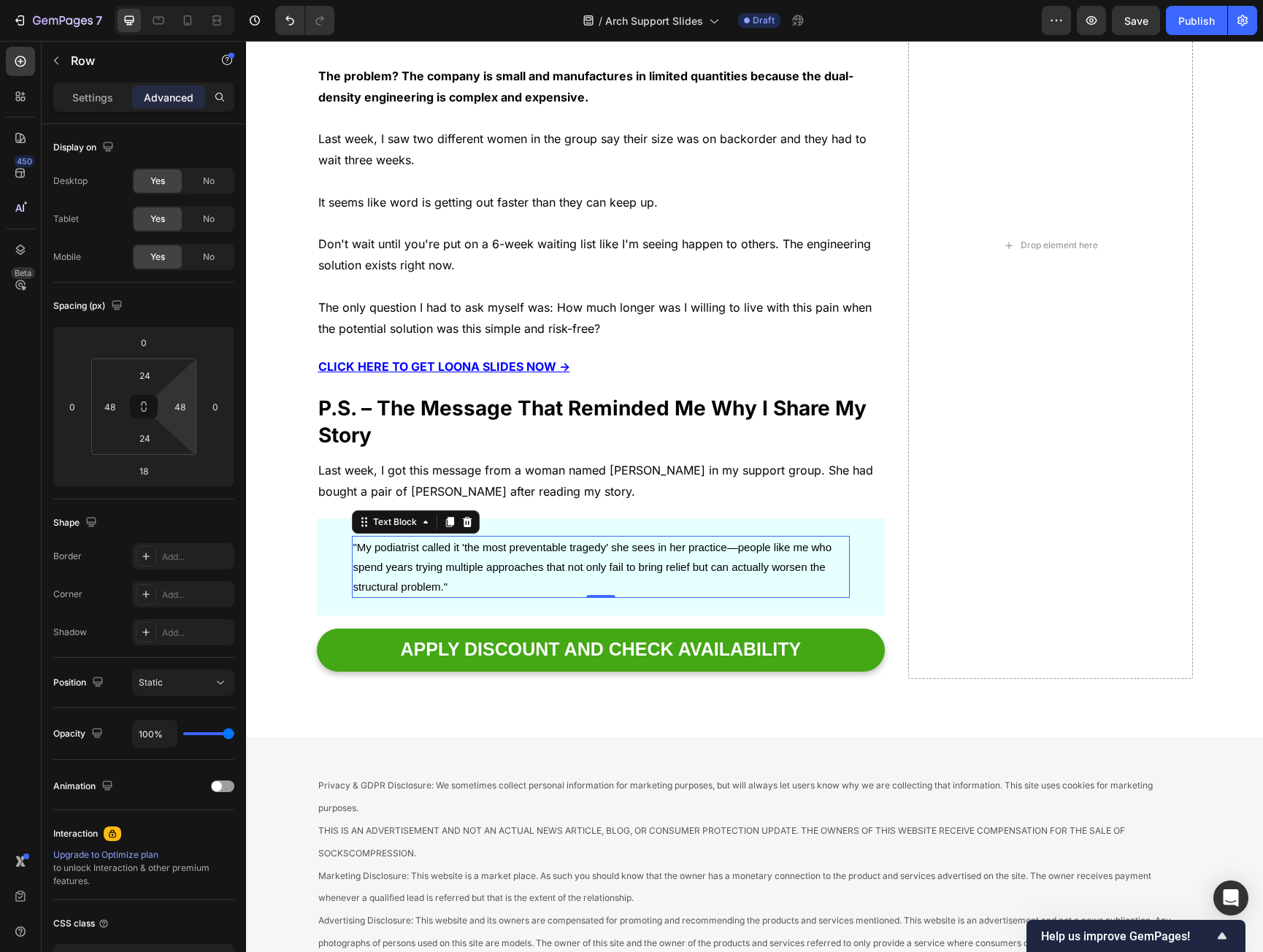
click at [454, 541] on span ""My podiatrist called it 'the most preventable tragedy' she sees in her practic…" at bounding box center [592, 567] width 479 height 52
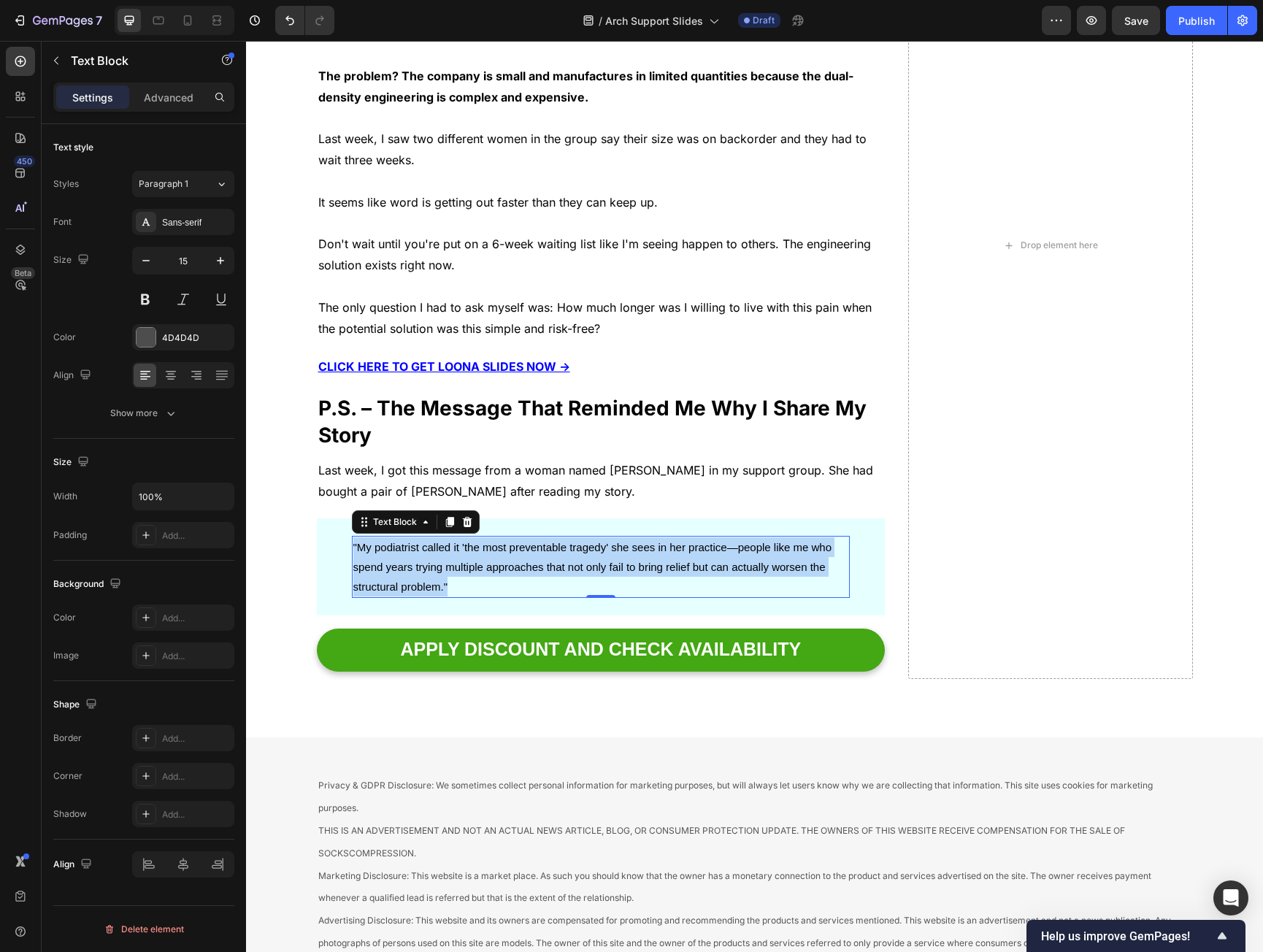
click at [454, 541] on span ""My podiatrist called it 'the most preventable tragedy' she sees in her practic…" at bounding box center [592, 567] width 479 height 52
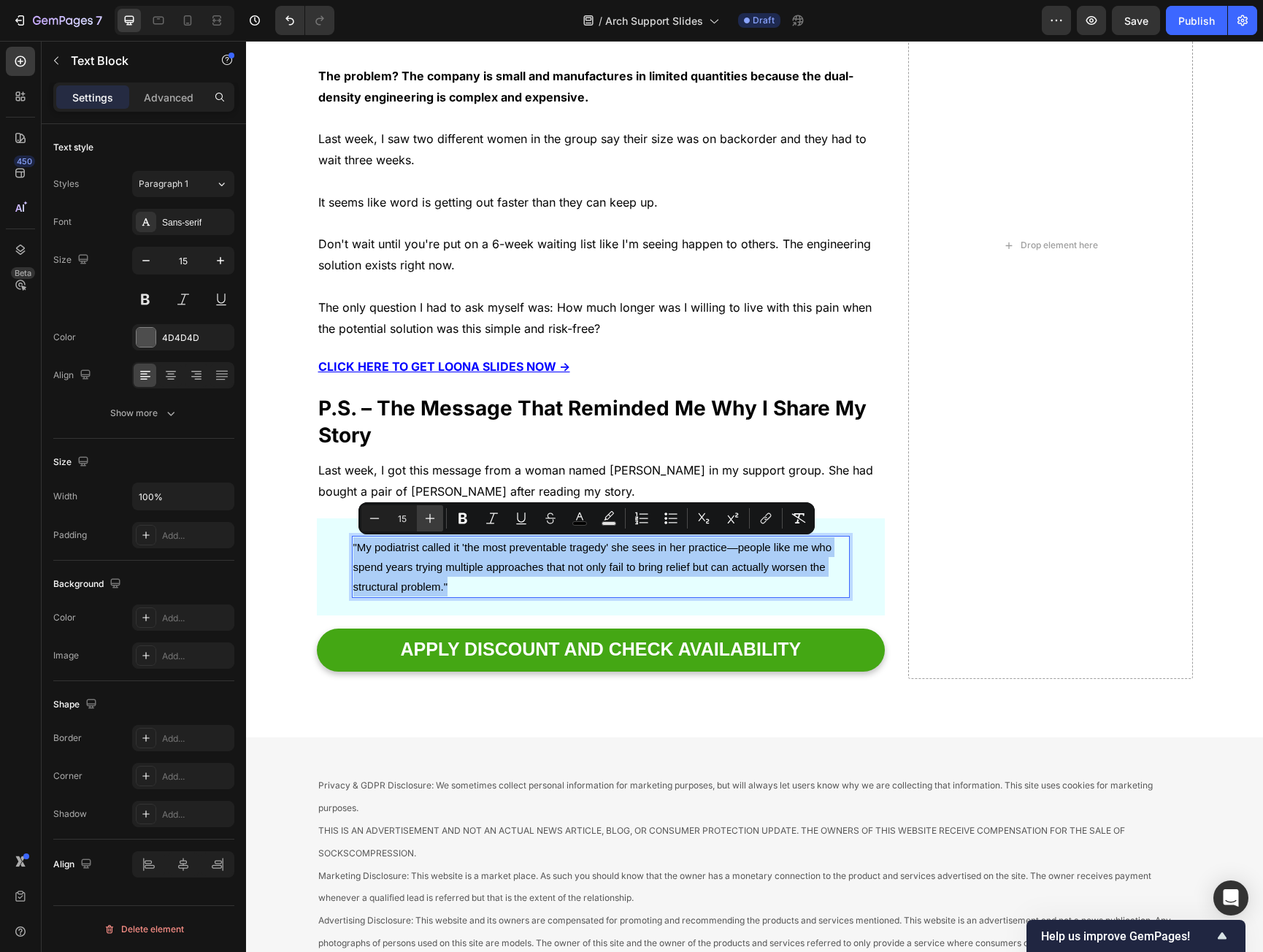
click at [426, 513] on icon "Editor contextual toolbar" at bounding box center [430, 518] width 15 height 15
type input "16"
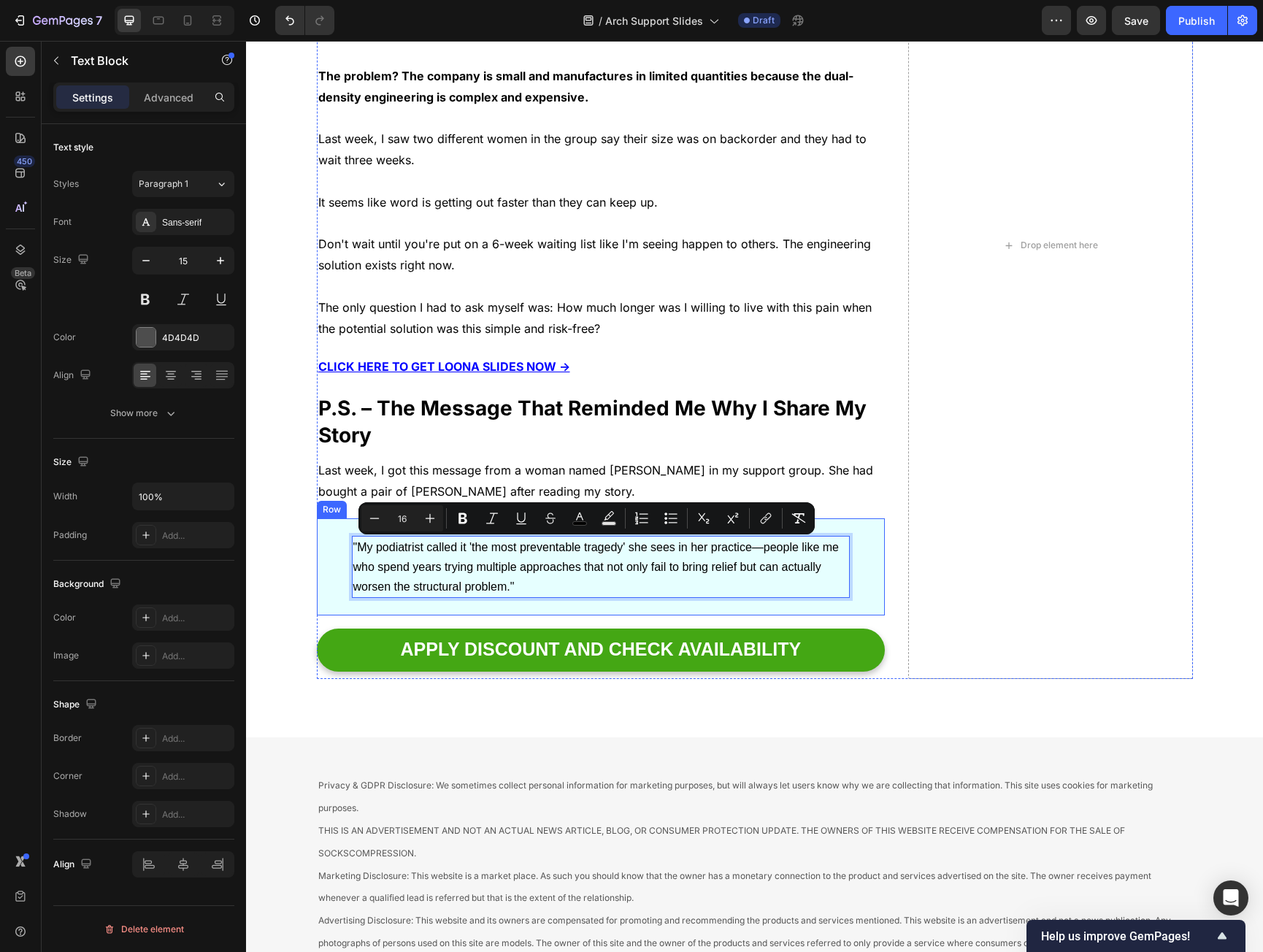
click at [329, 565] on div ""My podiatrist called it 'the most preventable tragedy' she sees in her practic…" at bounding box center [601, 568] width 569 height 98
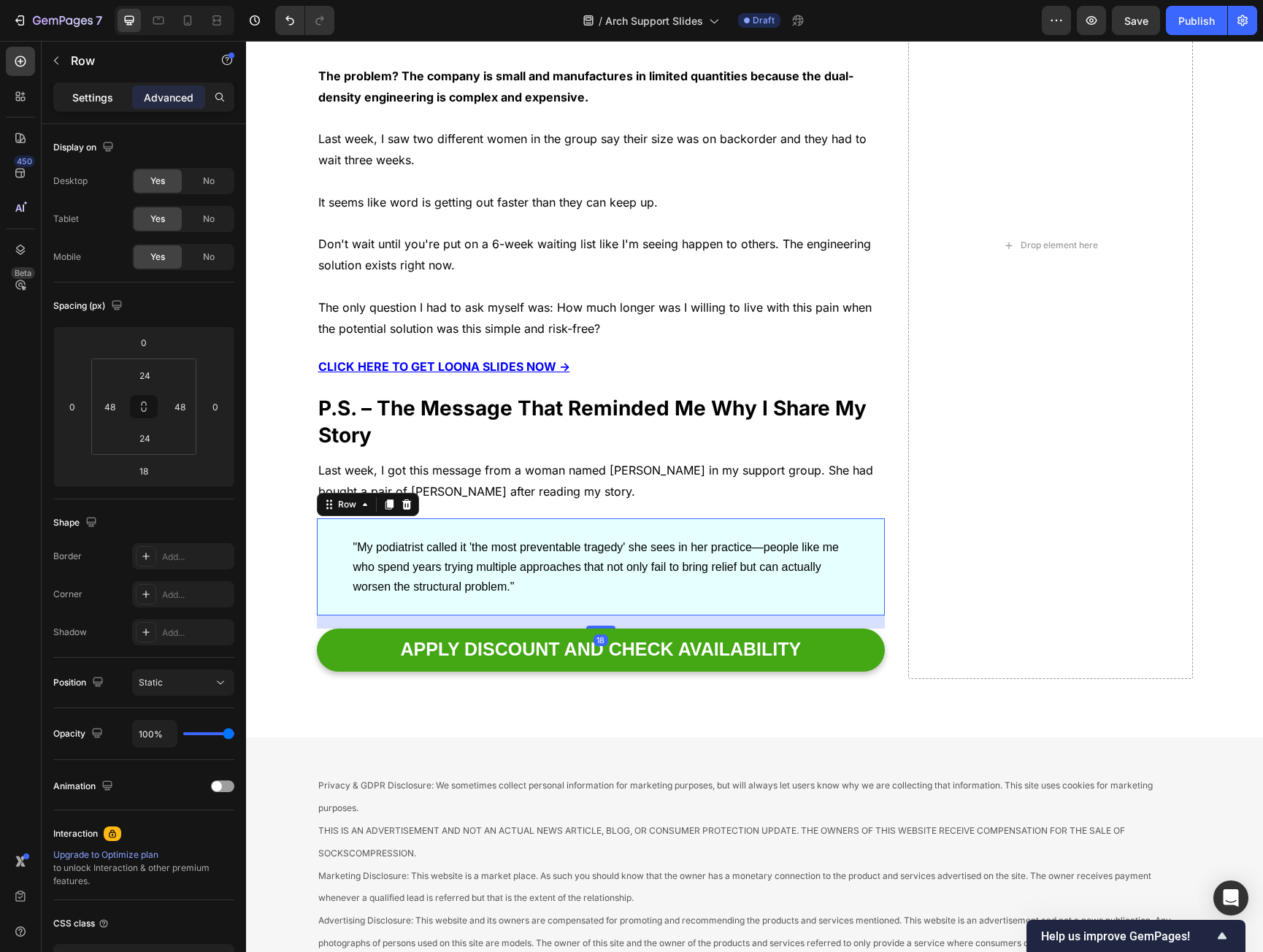
click at [100, 92] on p "Settings" at bounding box center [93, 98] width 41 height 16
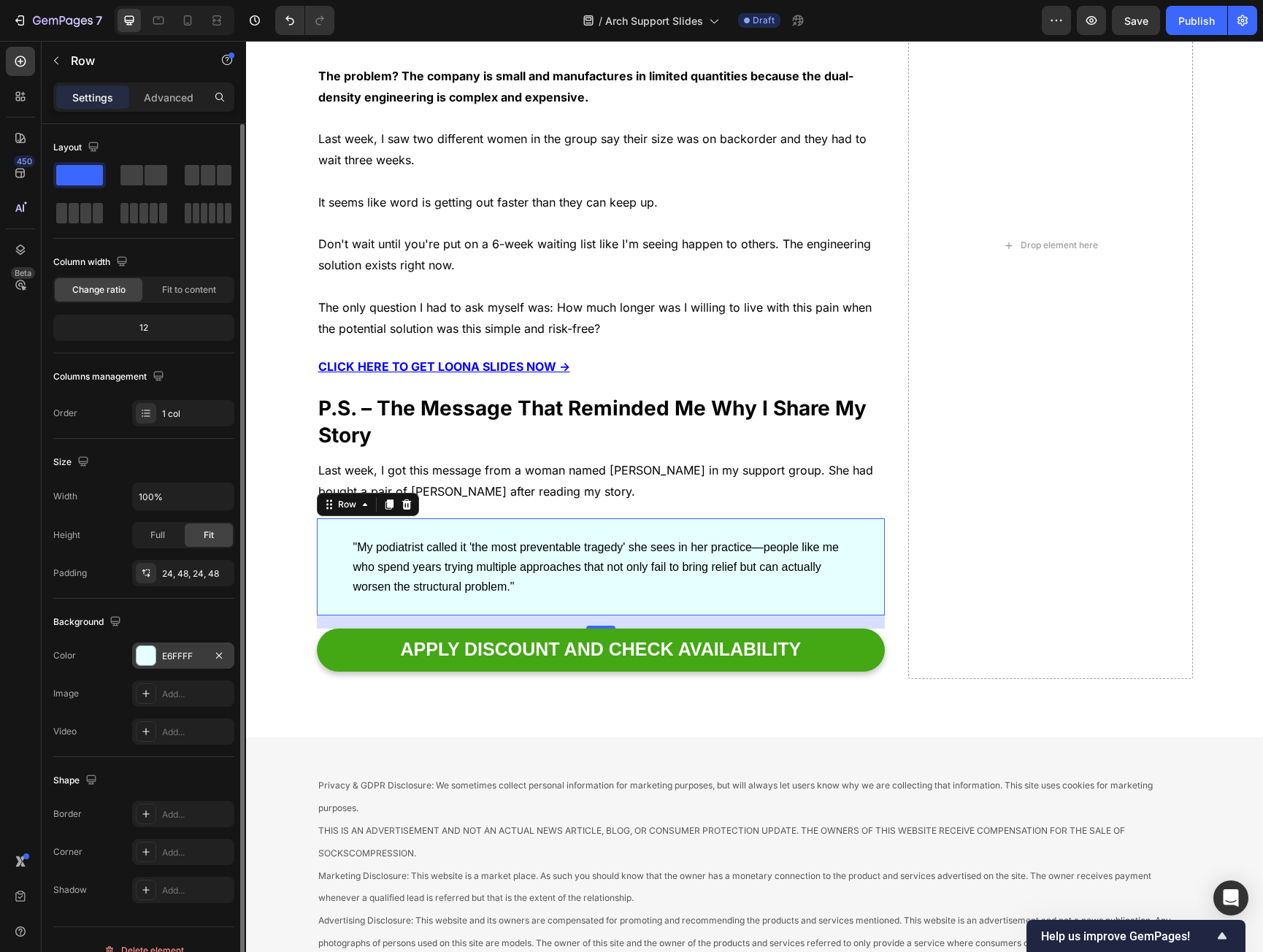
click at [193, 656] on div "E6FFFF" at bounding box center [182, 655] width 42 height 13
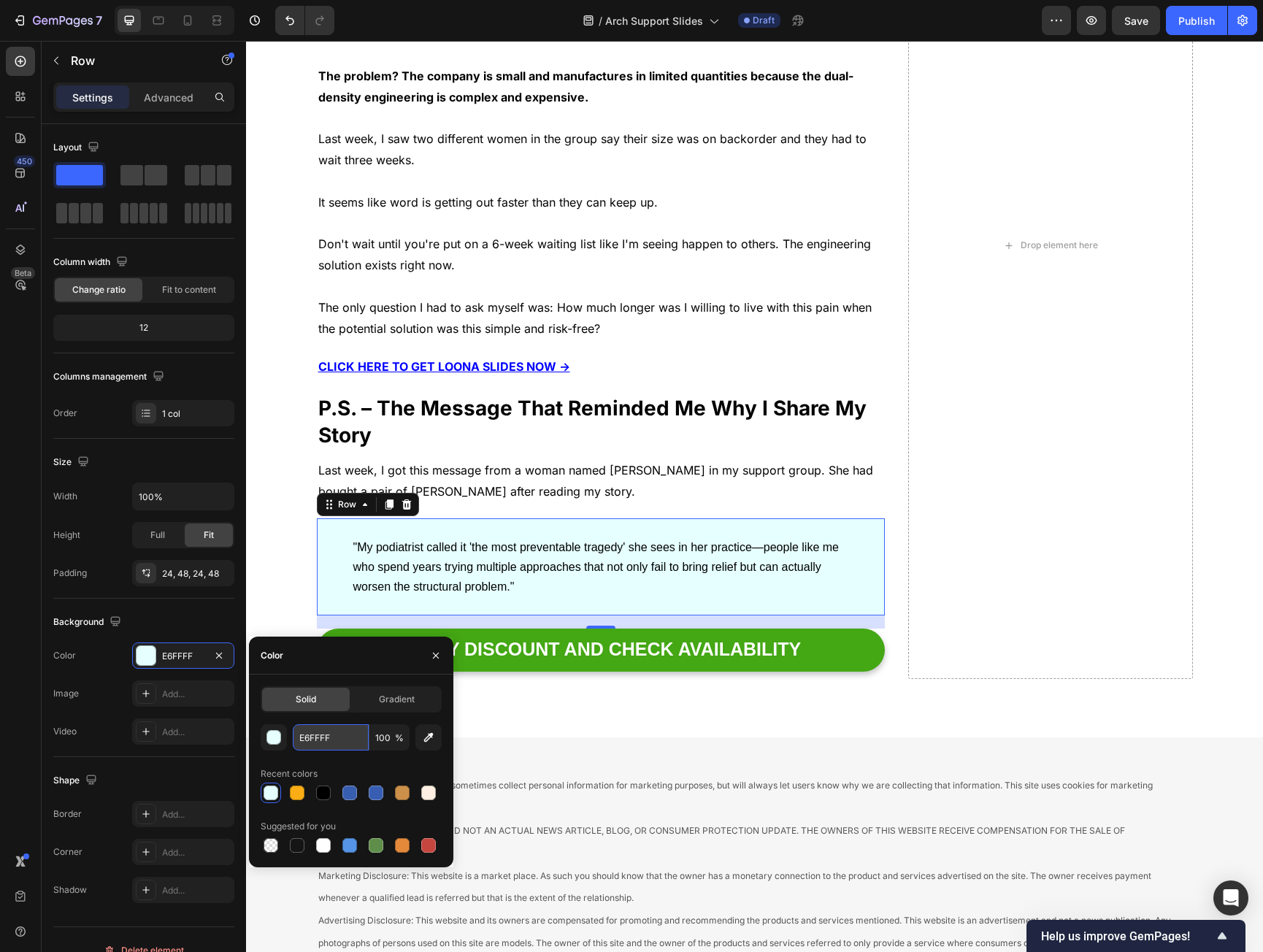
click at [335, 737] on input "E6FFFF" at bounding box center [331, 737] width 76 height 26
paste input "F1F1F1"
type input "F1F1F1"
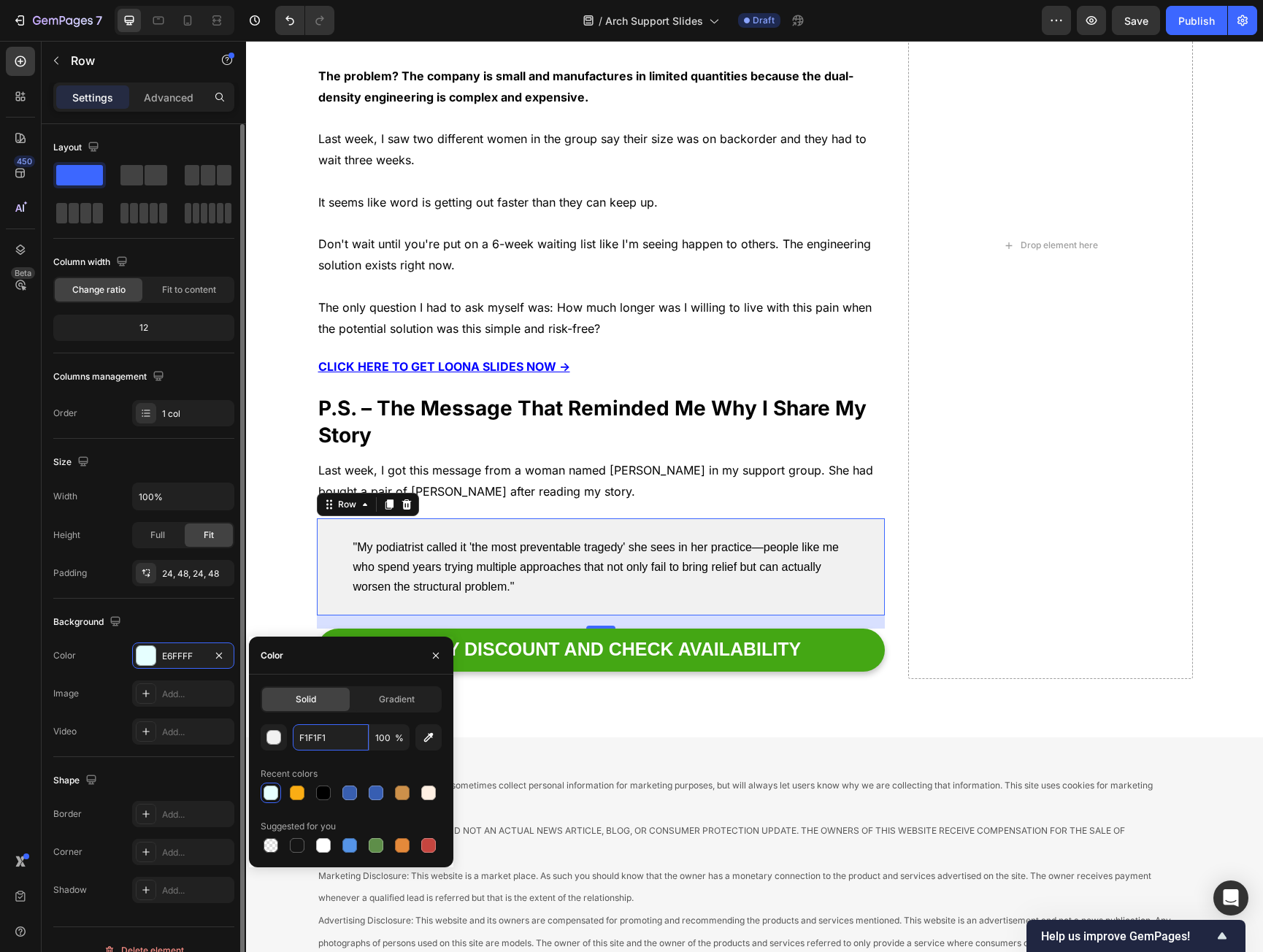
scroll to position [21, 0]
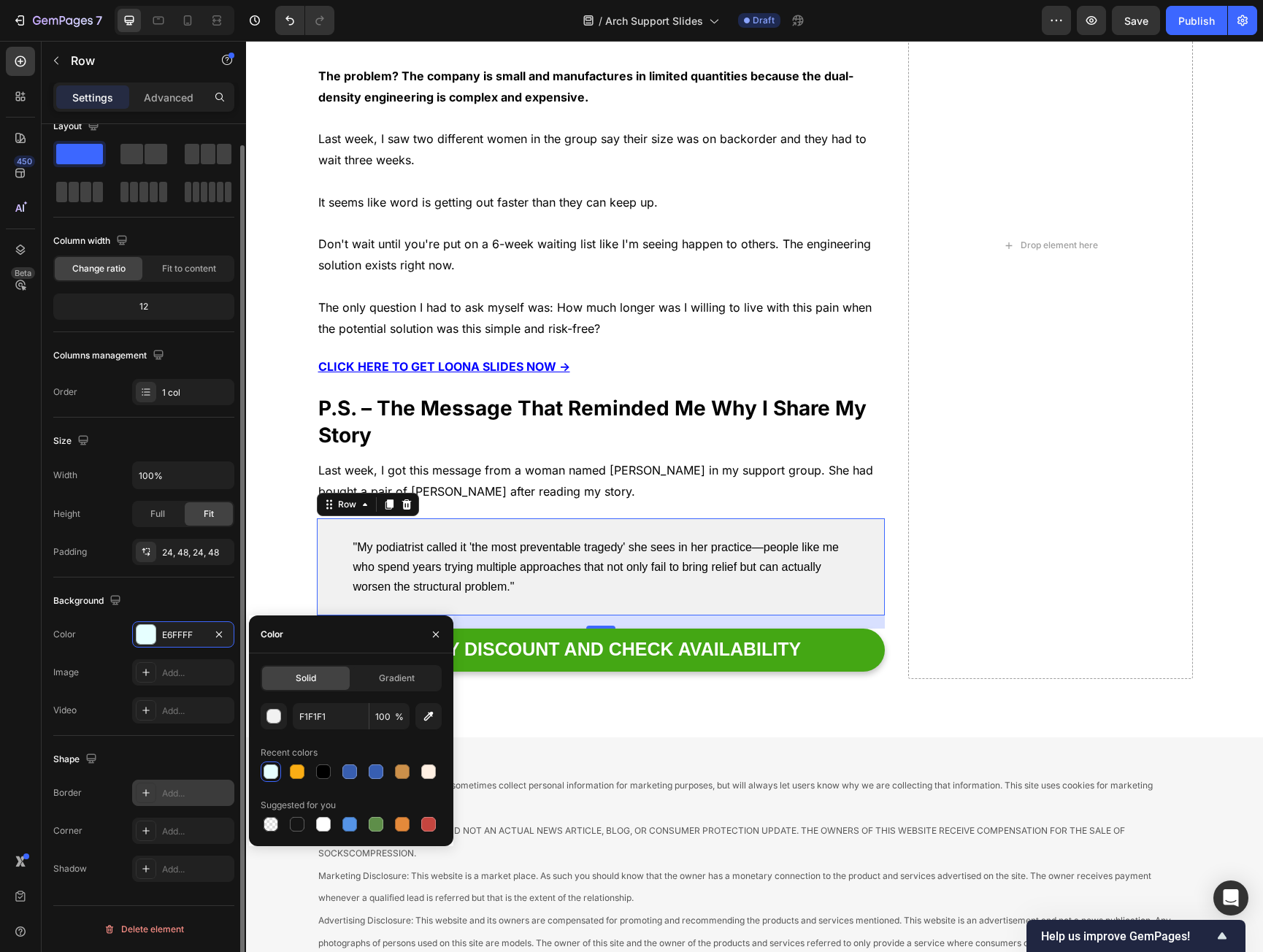
click at [173, 781] on div "Add..." at bounding box center [183, 793] width 102 height 26
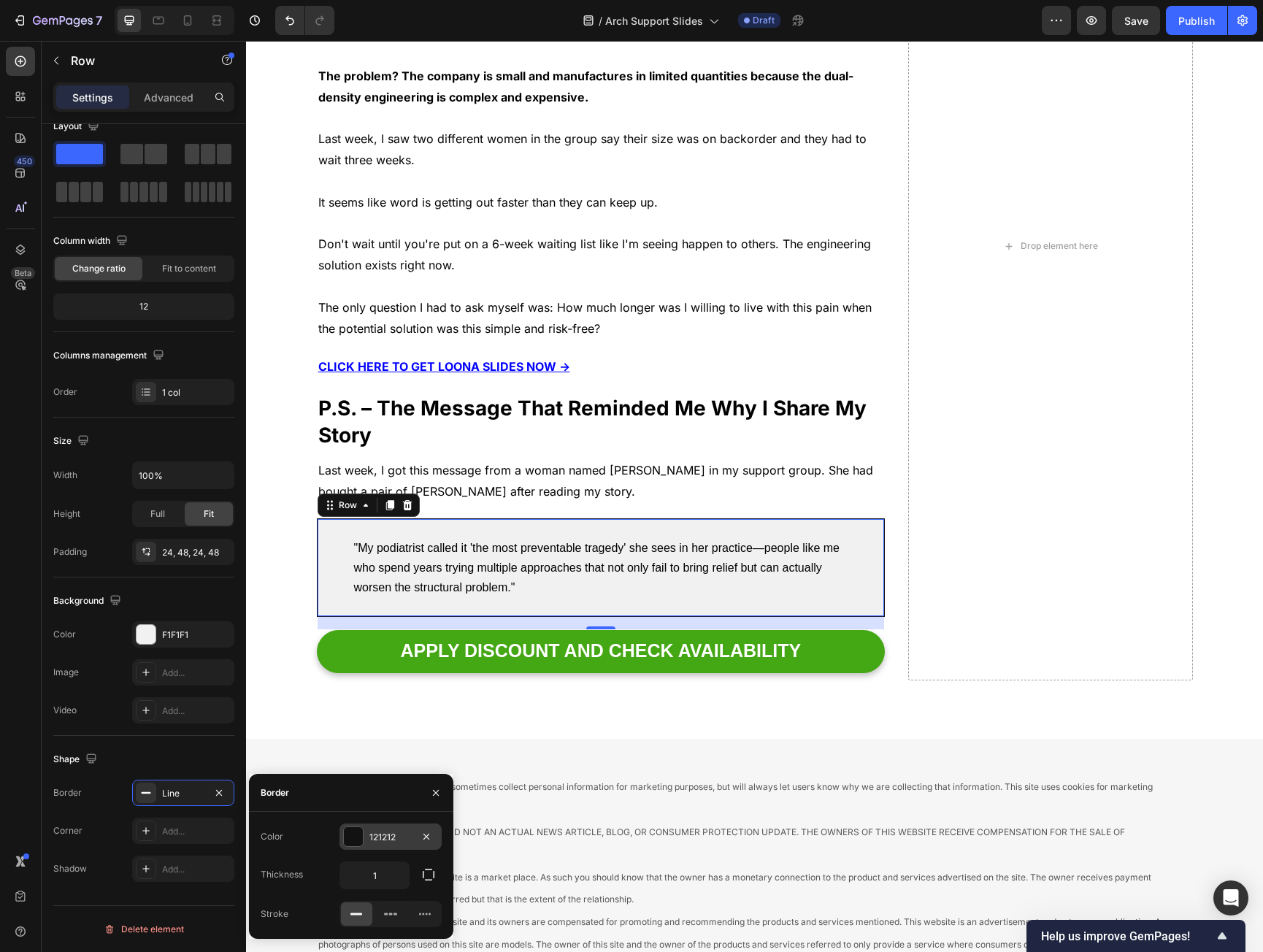
click at [374, 844] on div "121212" at bounding box center [390, 837] width 42 height 13
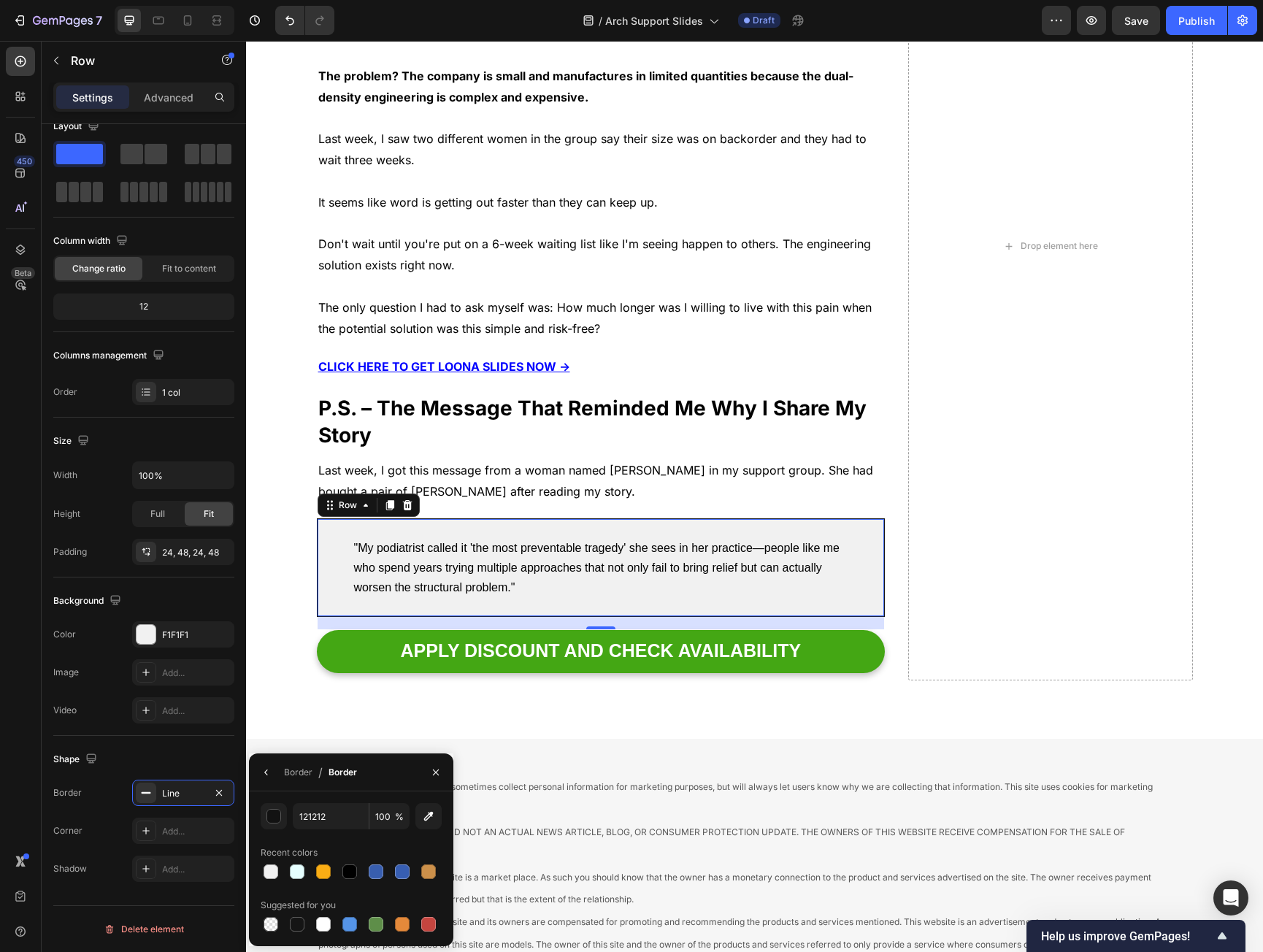
click at [374, 844] on div "Recent colors" at bounding box center [351, 853] width 181 height 23
click at [302, 827] on input "121212" at bounding box center [331, 816] width 76 height 26
click at [309, 823] on input "121212" at bounding box center [331, 816] width 76 height 26
paste input "BDBDBD"
click at [301, 818] on input "12BDBDBD1212" at bounding box center [331, 816] width 76 height 26
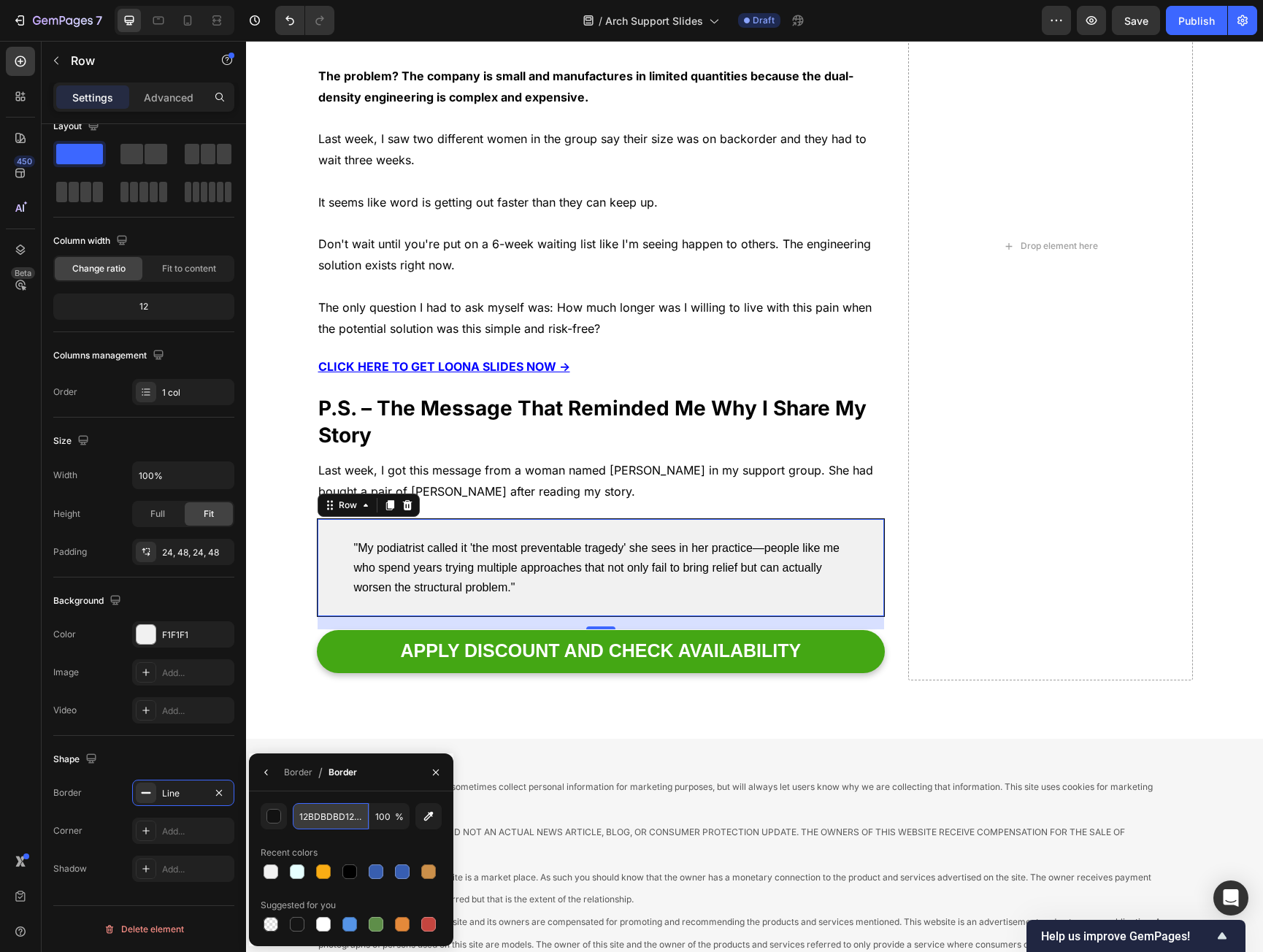
click at [301, 818] on input "12BDBDBD1212" at bounding box center [331, 816] width 76 height 26
paste input "BDBDBD"
type input "BDBDBD"
click at [268, 775] on icon "button" at bounding box center [266, 773] width 12 height 12
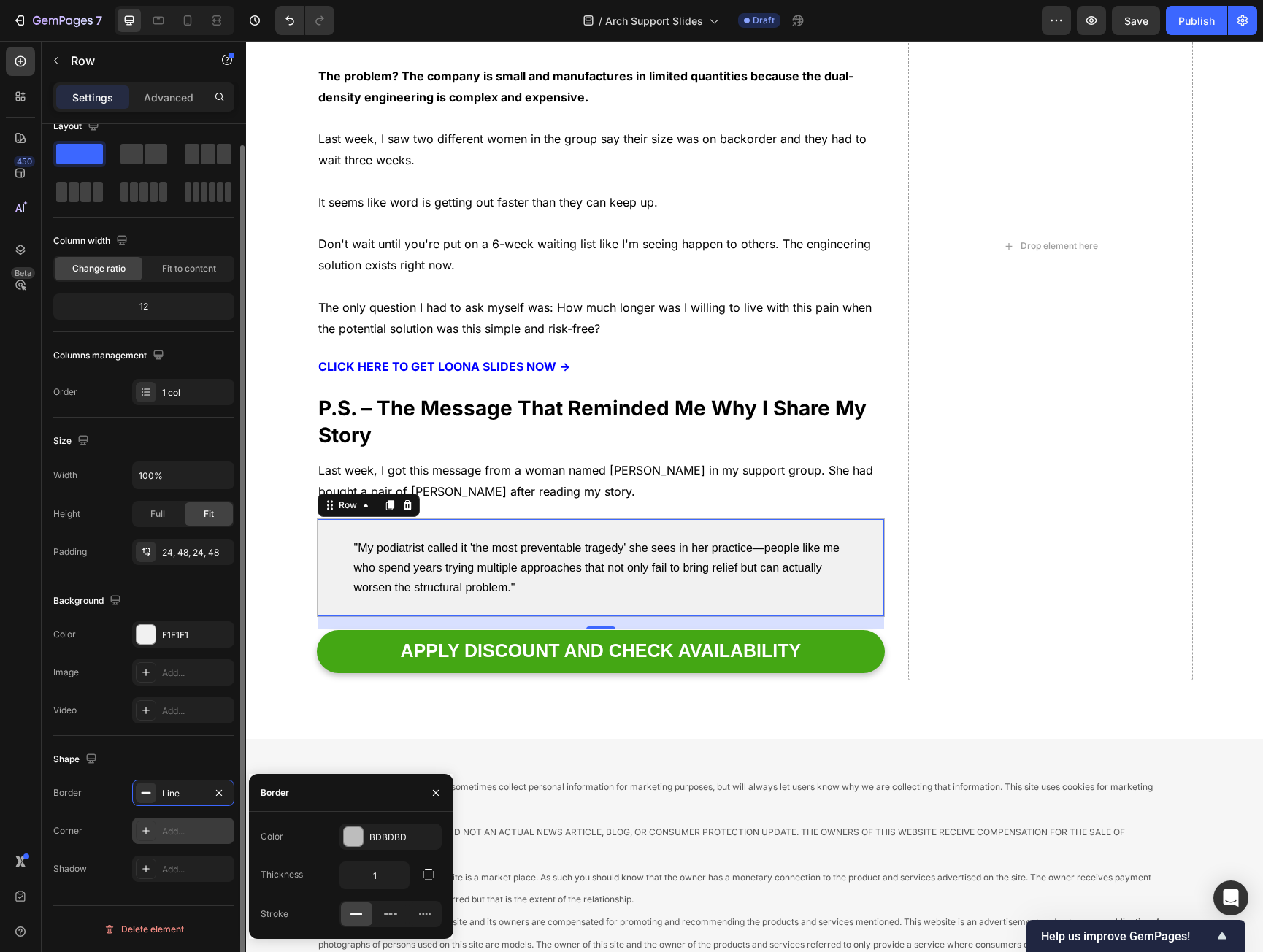
click at [177, 832] on div "Add..." at bounding box center [196, 831] width 68 height 13
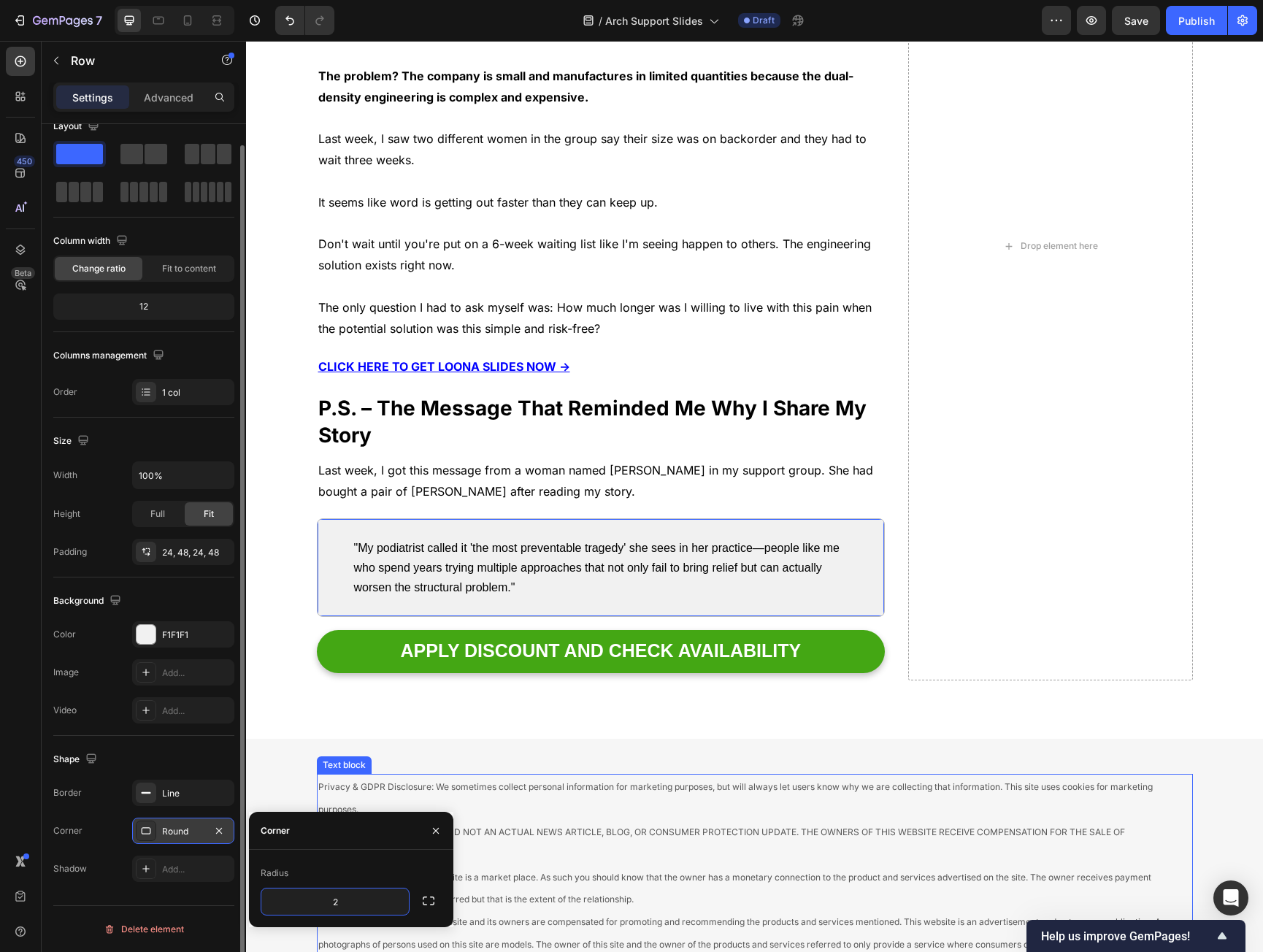
type input "20"
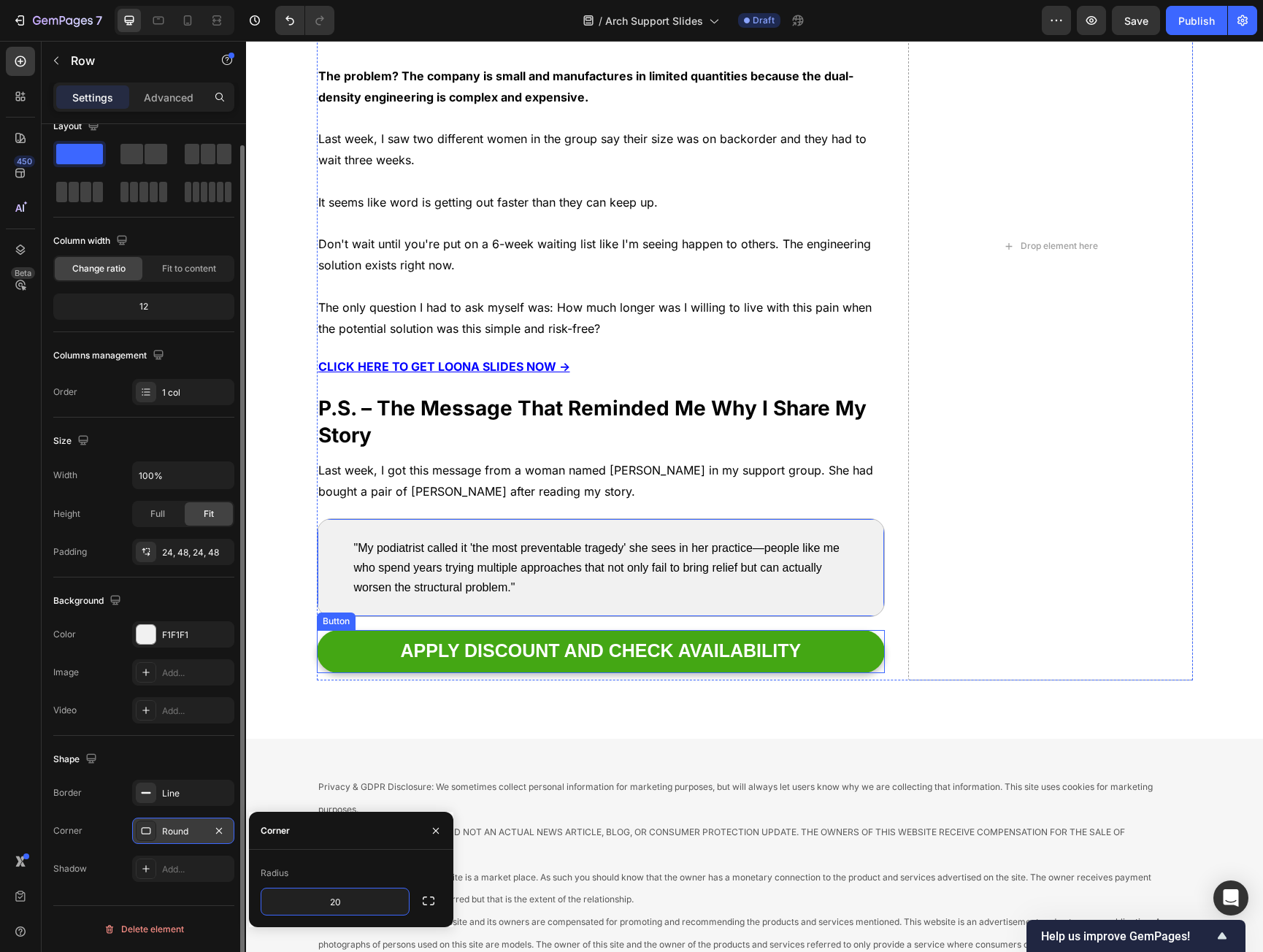
click at [532, 707] on div "After my podiatrist explained the real problem, I realized I was at a crossroad…" at bounding box center [754, 276] width 1017 height 928
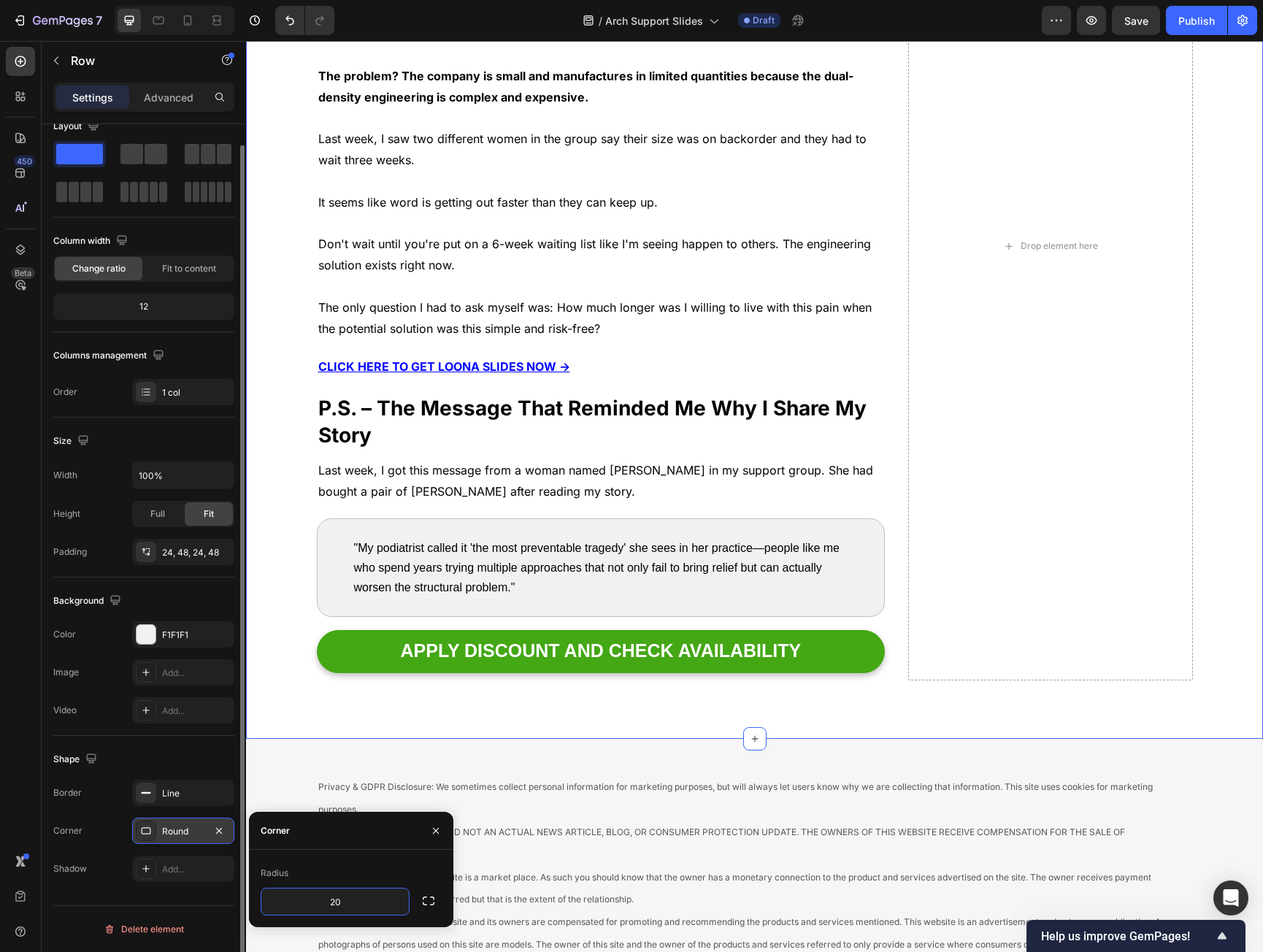
scroll to position [0, 0]
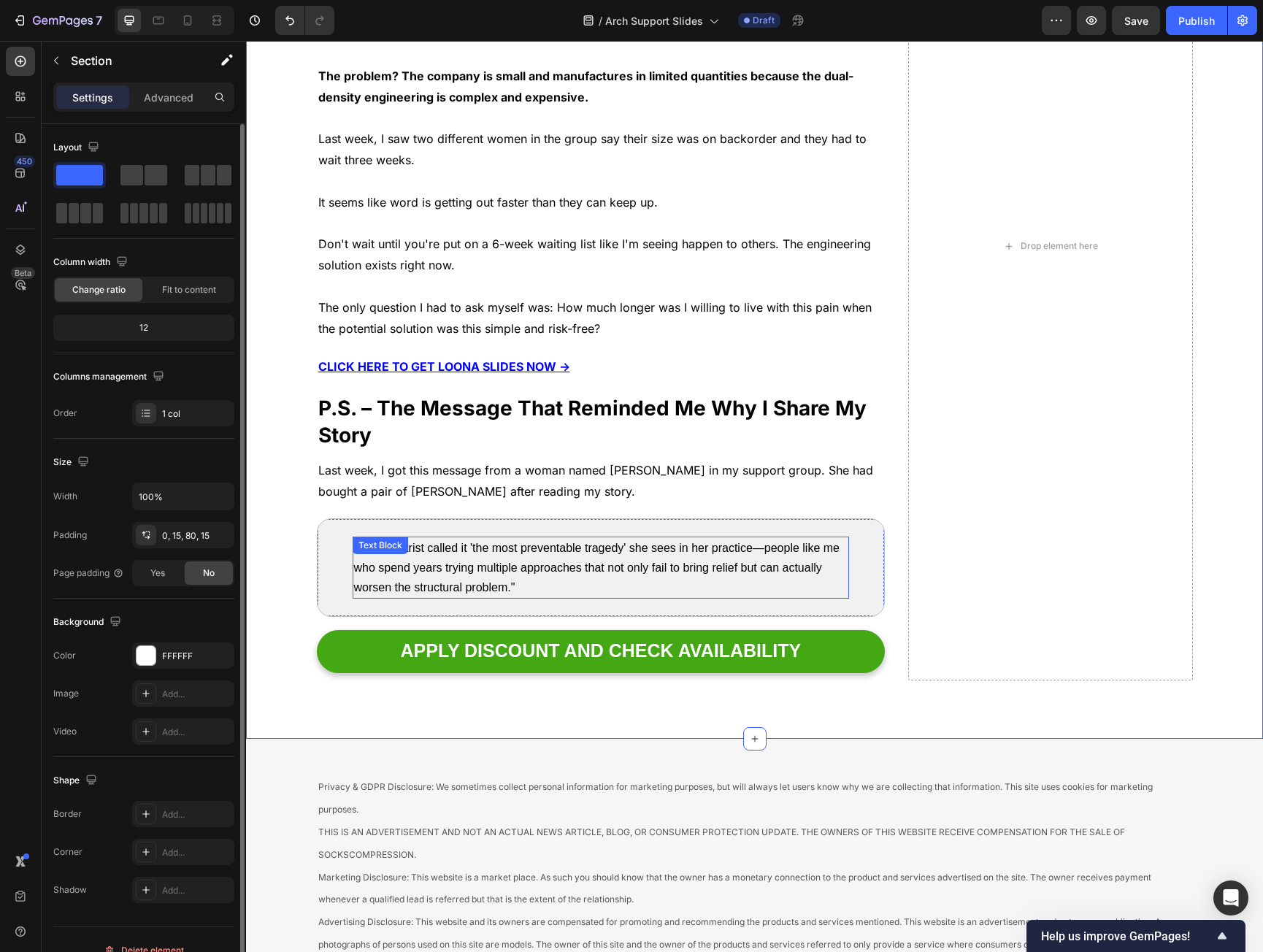
click at [505, 557] on p ""My podiatrist called it 'the most preventable tragedy' she sees in her practic…" at bounding box center [601, 568] width 494 height 60
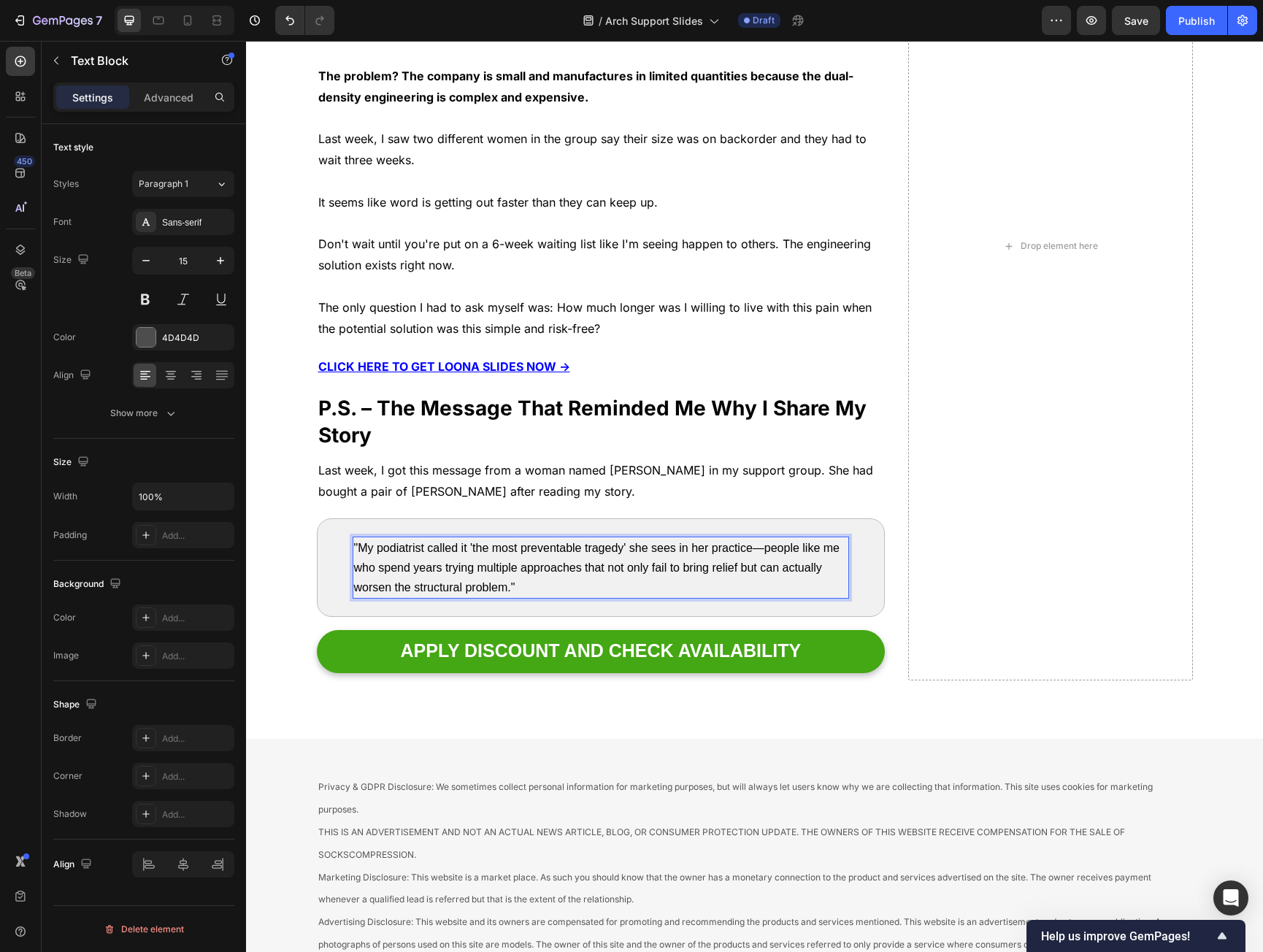
click at [505, 557] on p ""My podiatrist called it 'the most preventable tragedy' she sees in her practic…" at bounding box center [601, 568] width 494 height 60
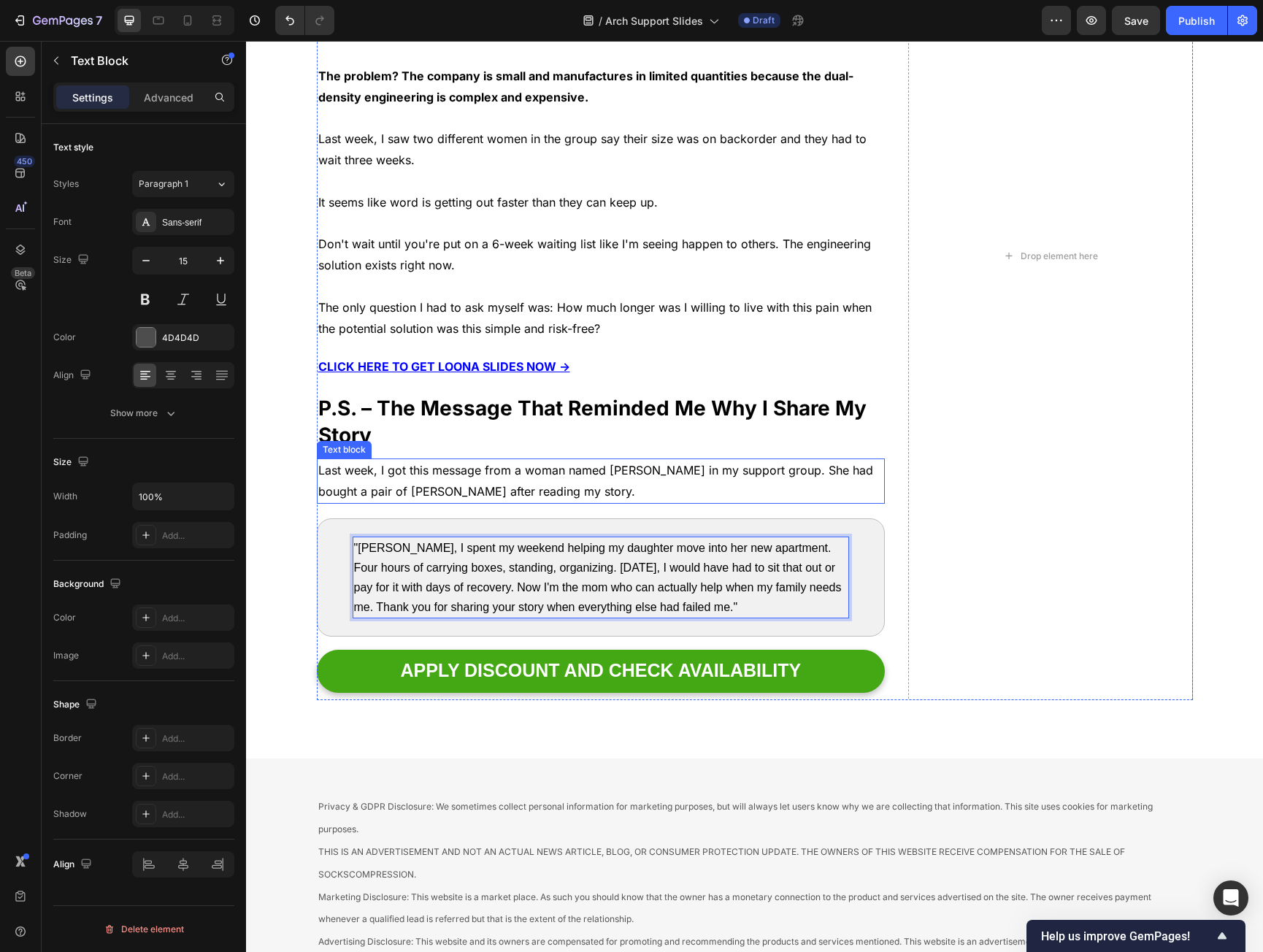
drag, startPoint x: 543, startPoint y: 485, endPoint x: 515, endPoint y: 485, distance: 28.0
click at [543, 484] on p "Last week, I got this message from a woman named Margaret in my support group. …" at bounding box center [601, 481] width 566 height 42
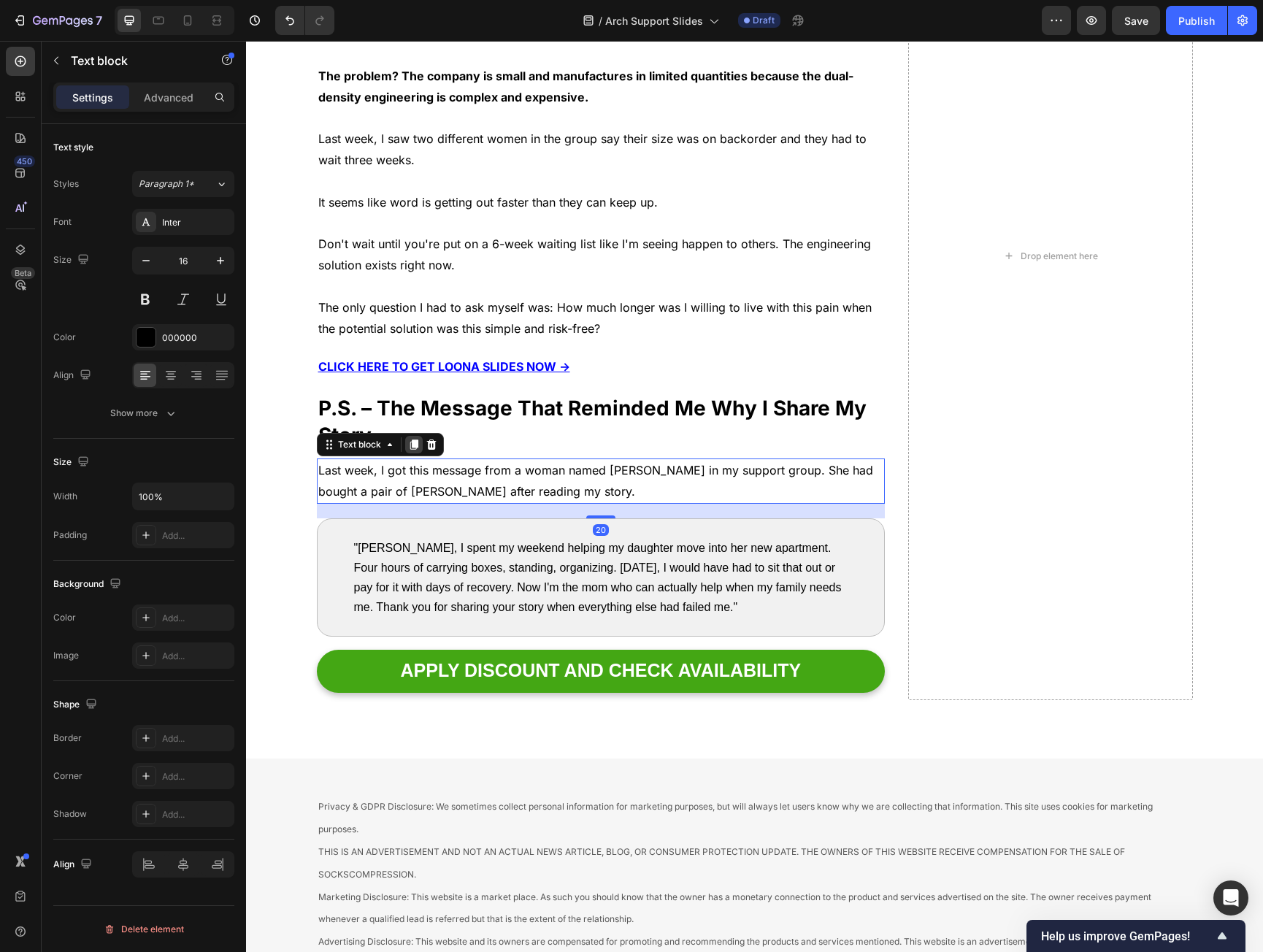
click at [414, 442] on icon at bounding box center [414, 445] width 12 height 12
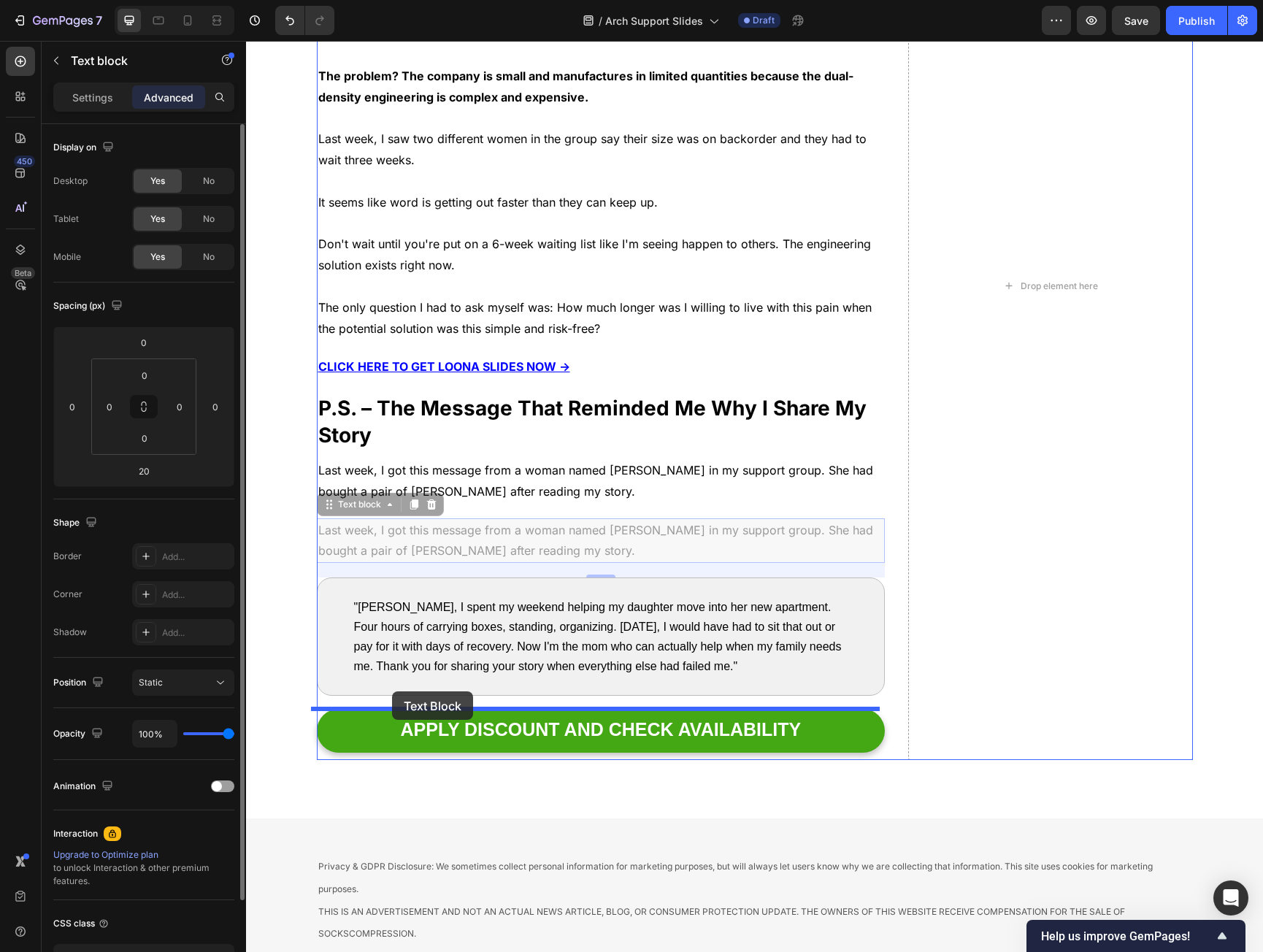
drag, startPoint x: 320, startPoint y: 510, endPoint x: 392, endPoint y: 692, distance: 195.7
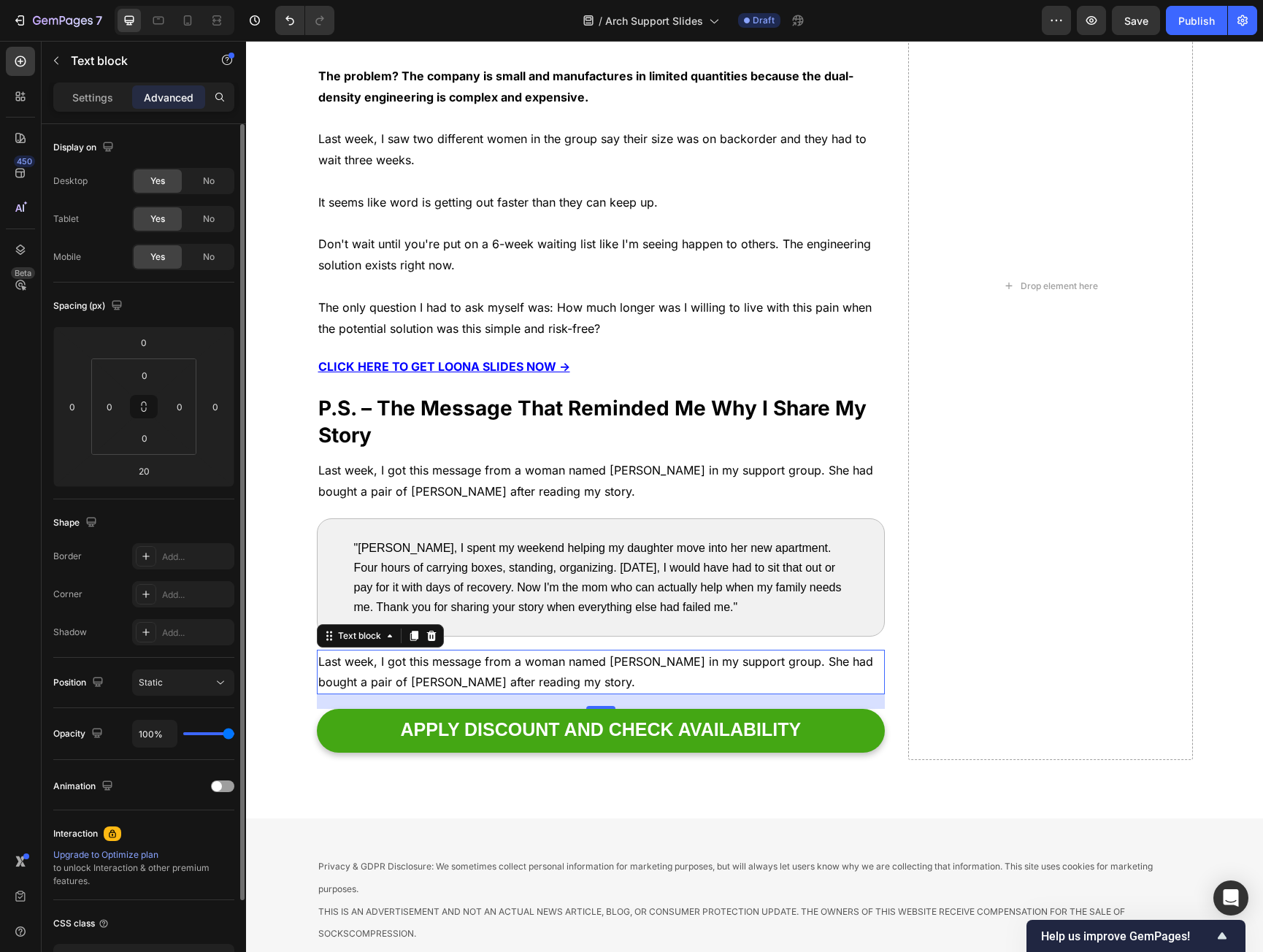
click at [386, 662] on p "Last week, I got this message from a woman named Margaret in my support group. …" at bounding box center [601, 672] width 566 height 42
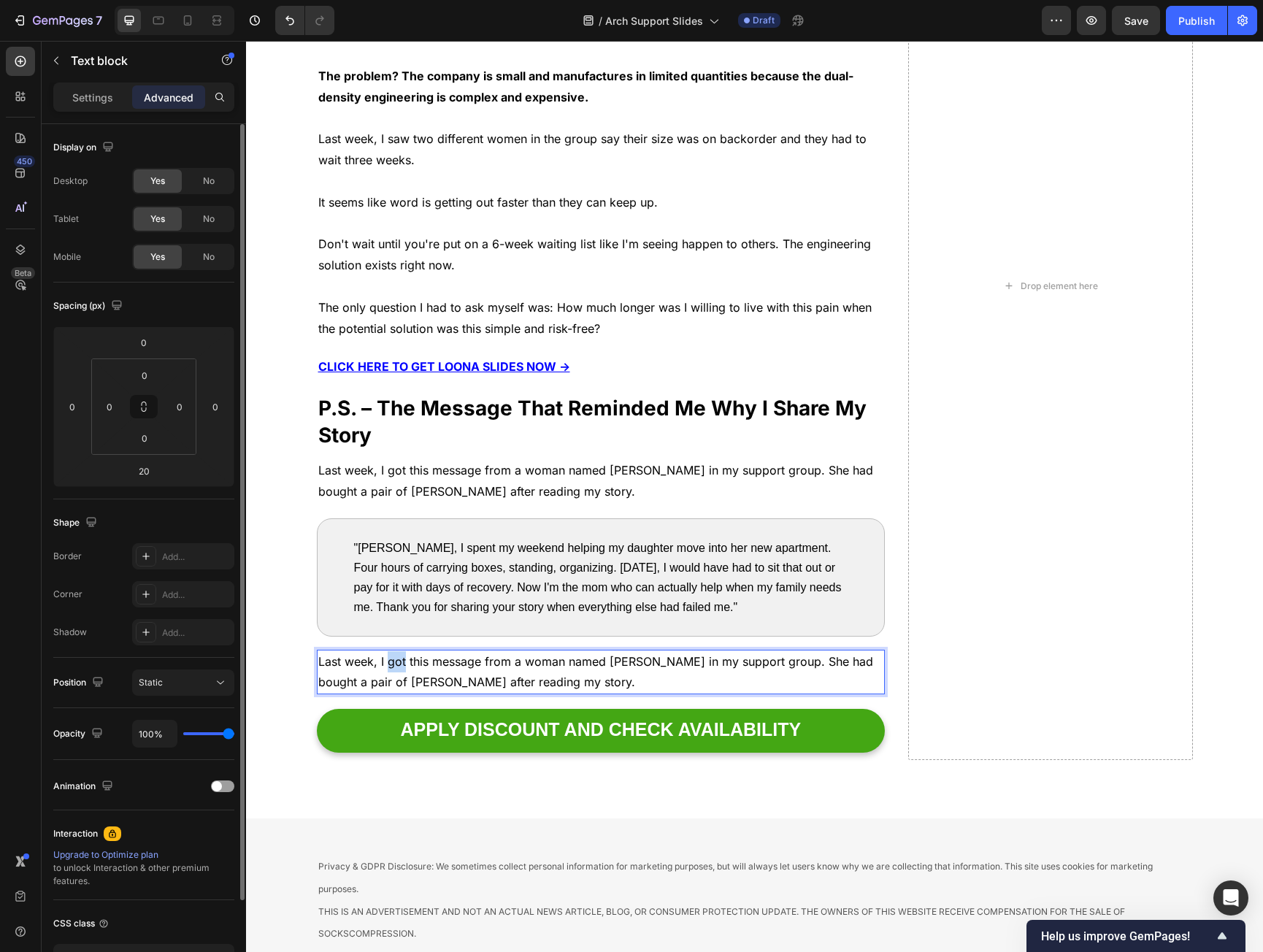
click at [386, 661] on p "Last week, I got this message from a woman named Margaret in my support group. …" at bounding box center [601, 672] width 566 height 42
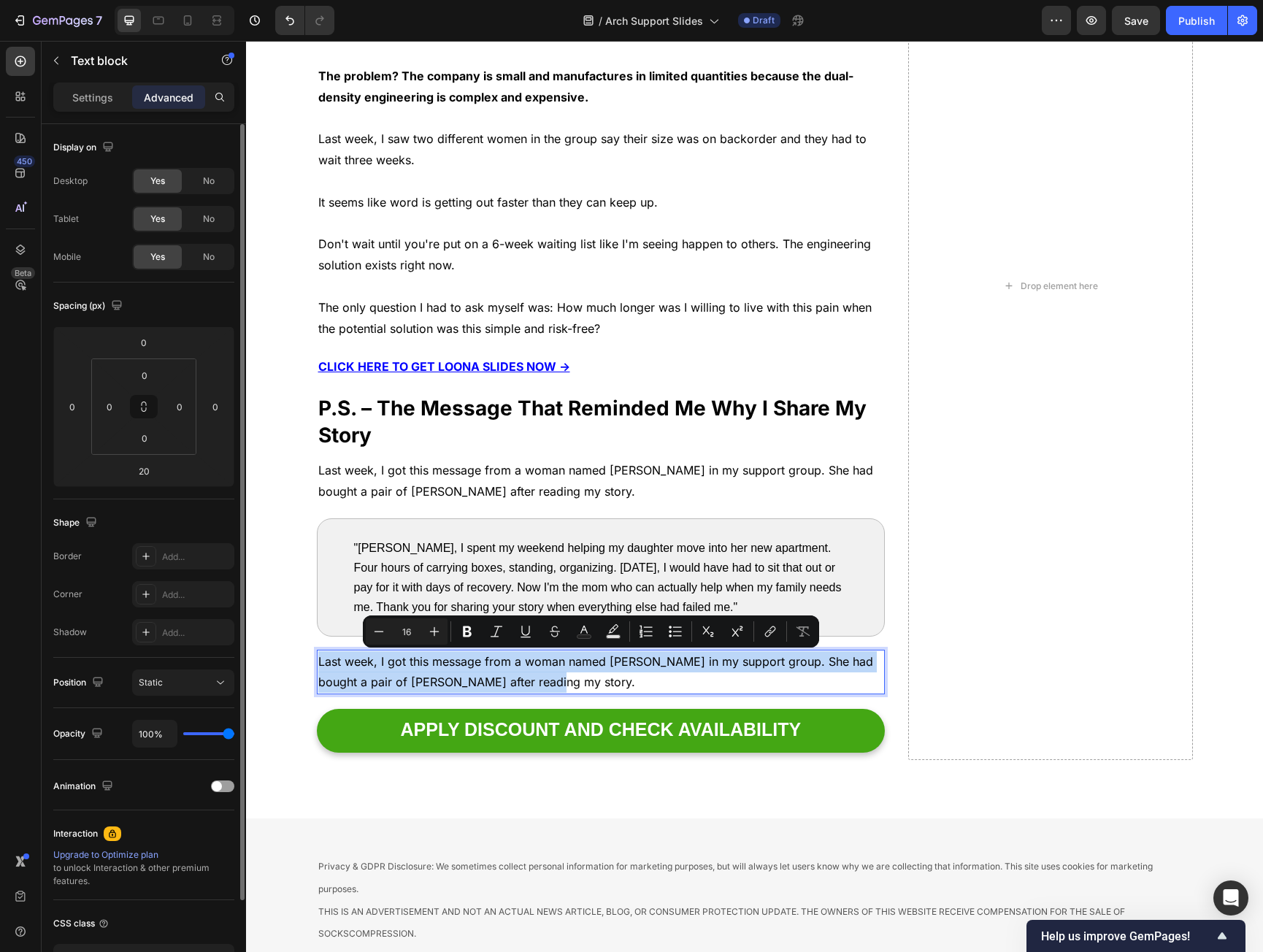
drag, startPoint x: 386, startPoint y: 661, endPoint x: 522, endPoint y: 681, distance: 137.5
click at [522, 681] on p "Last week, I got this message from a woman named Margaret in my support group. …" at bounding box center [601, 672] width 566 height 42
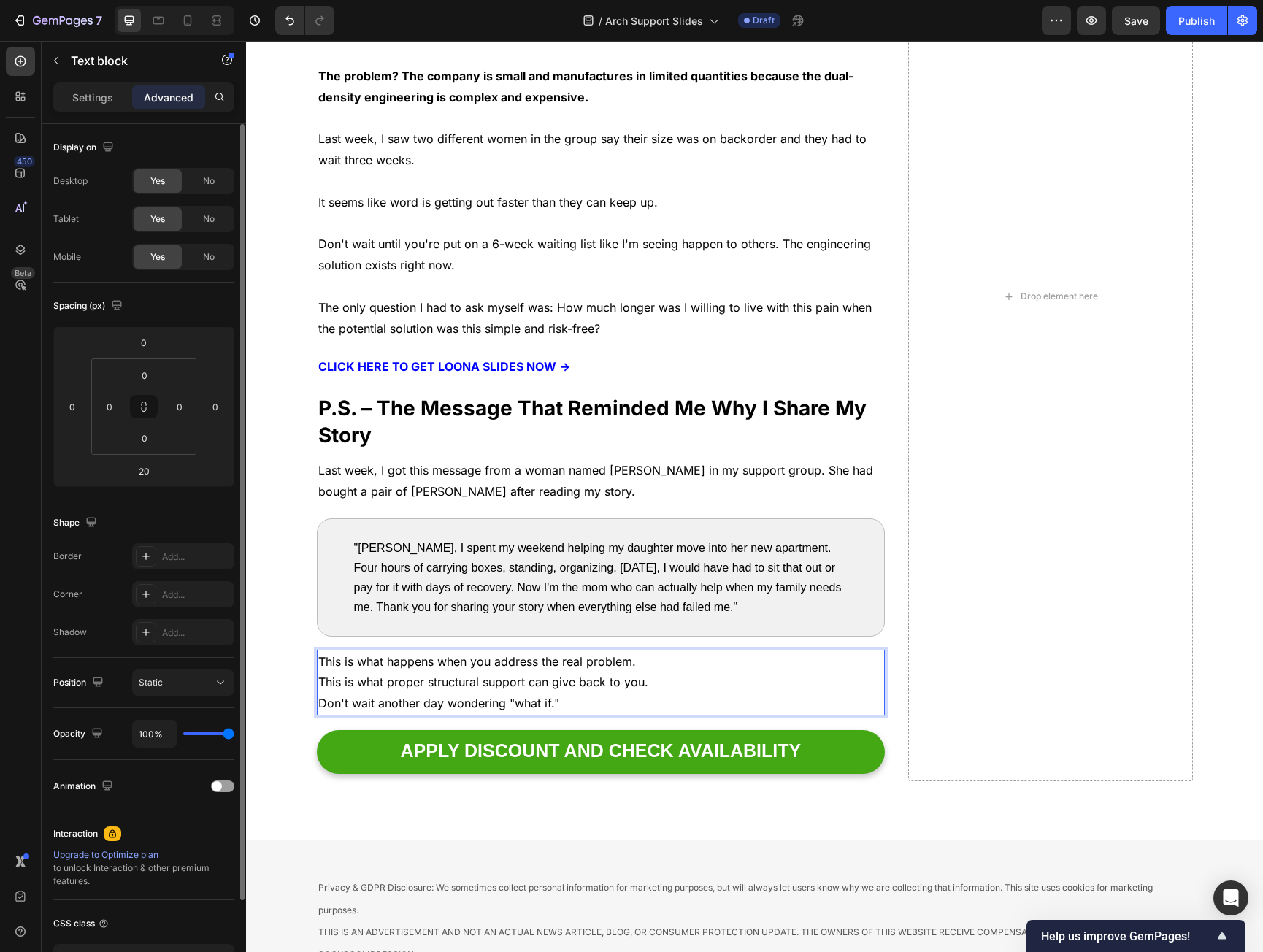
click at [638, 662] on p "This is what happens when you address the real problem." at bounding box center [601, 662] width 566 height 21
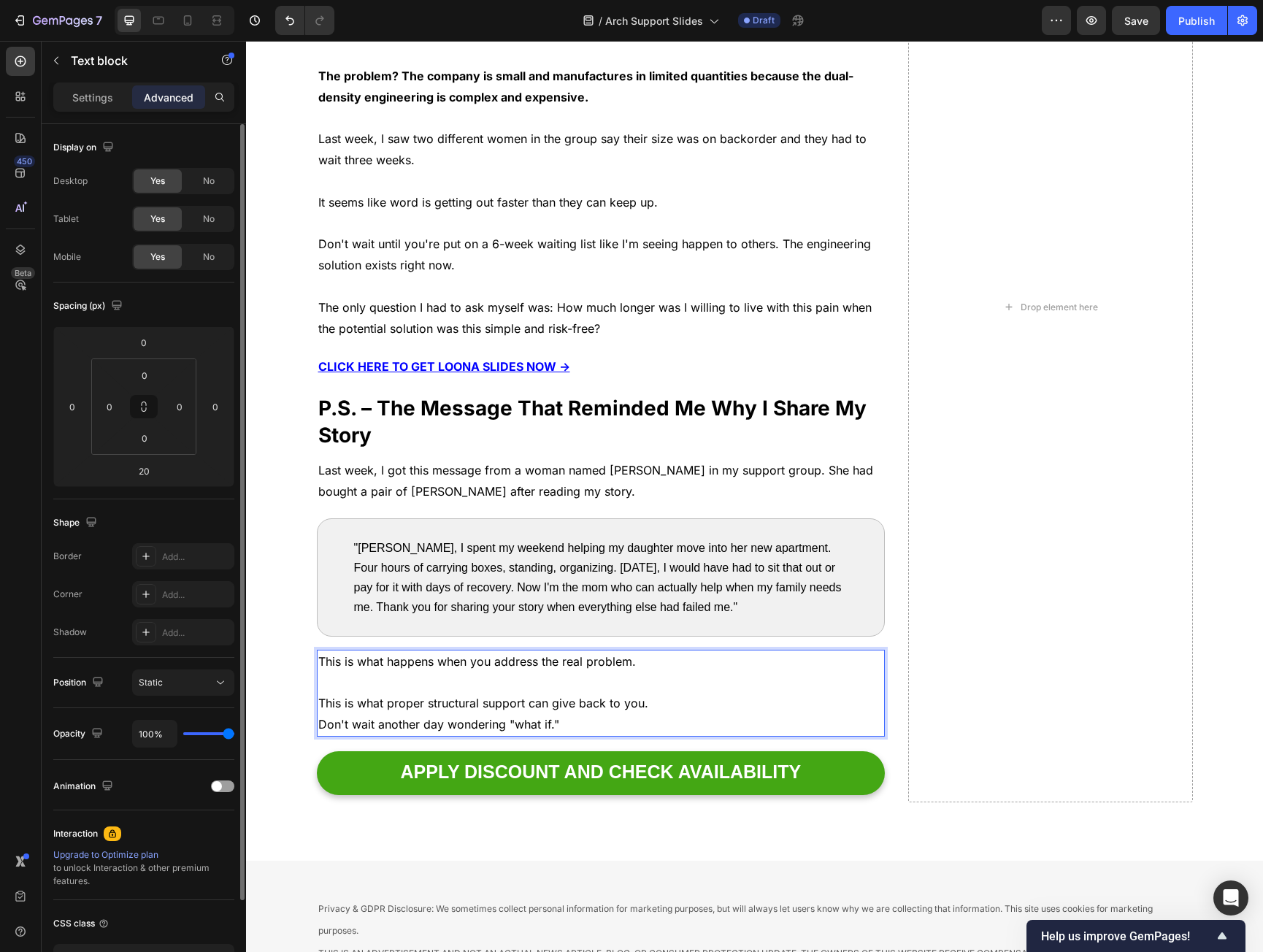
click at [653, 712] on p "This is what proper structural support can give back to you." at bounding box center [601, 704] width 566 height 21
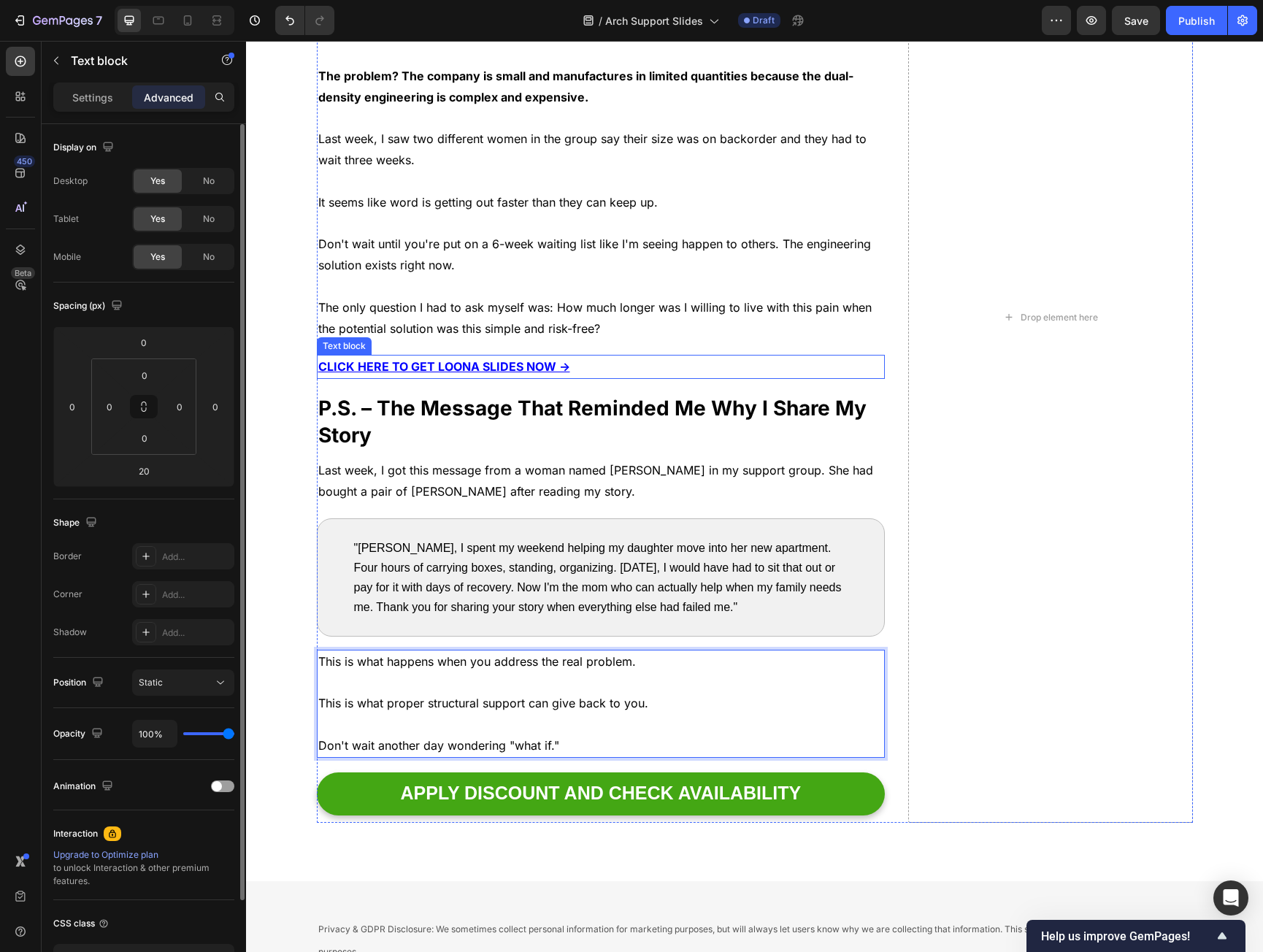
click at [449, 373] on u "CLICK HERE TO GET LOONA SLIDES NOW →" at bounding box center [444, 366] width 252 height 15
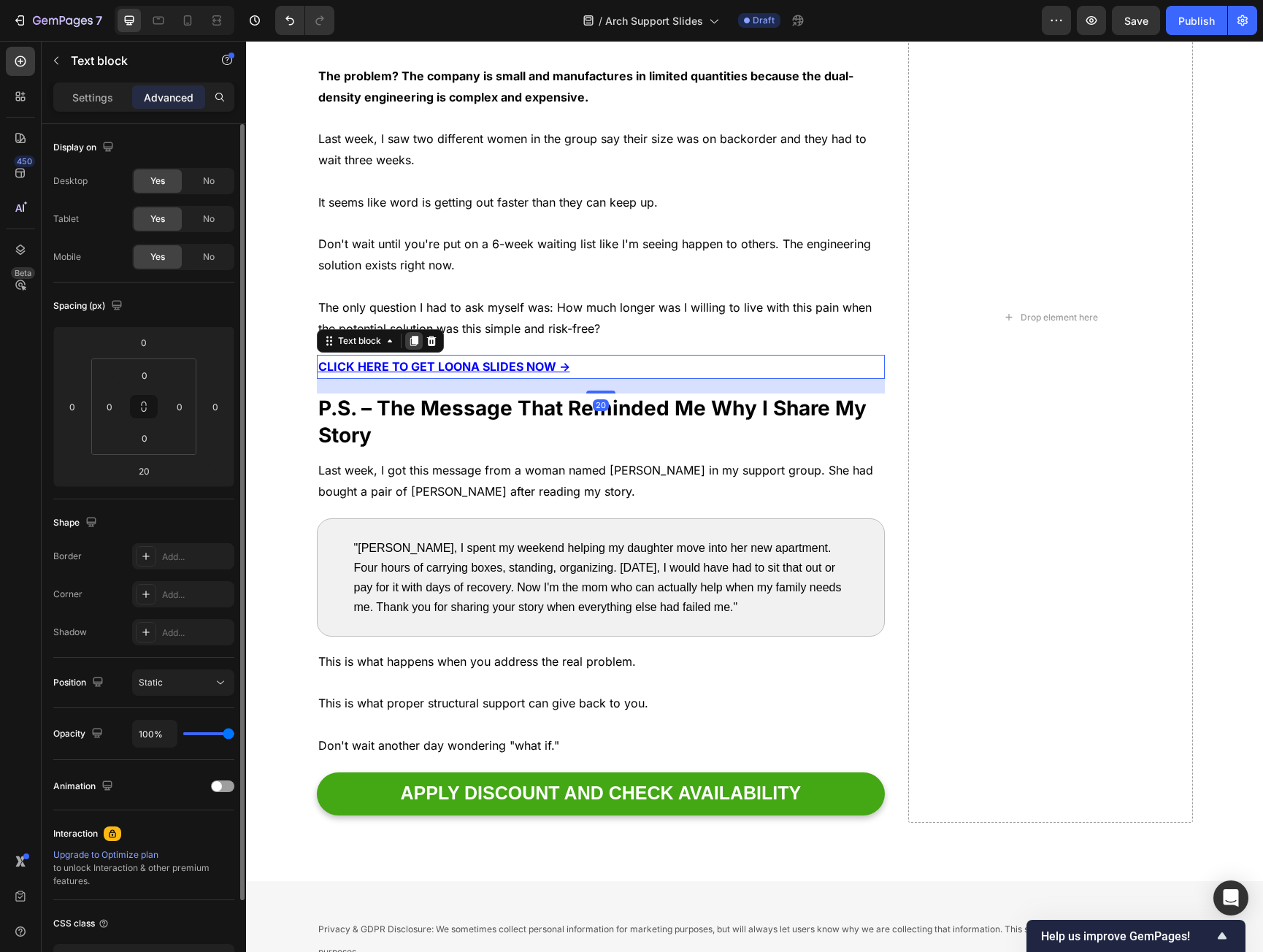
click at [410, 341] on icon at bounding box center [414, 341] width 8 height 10
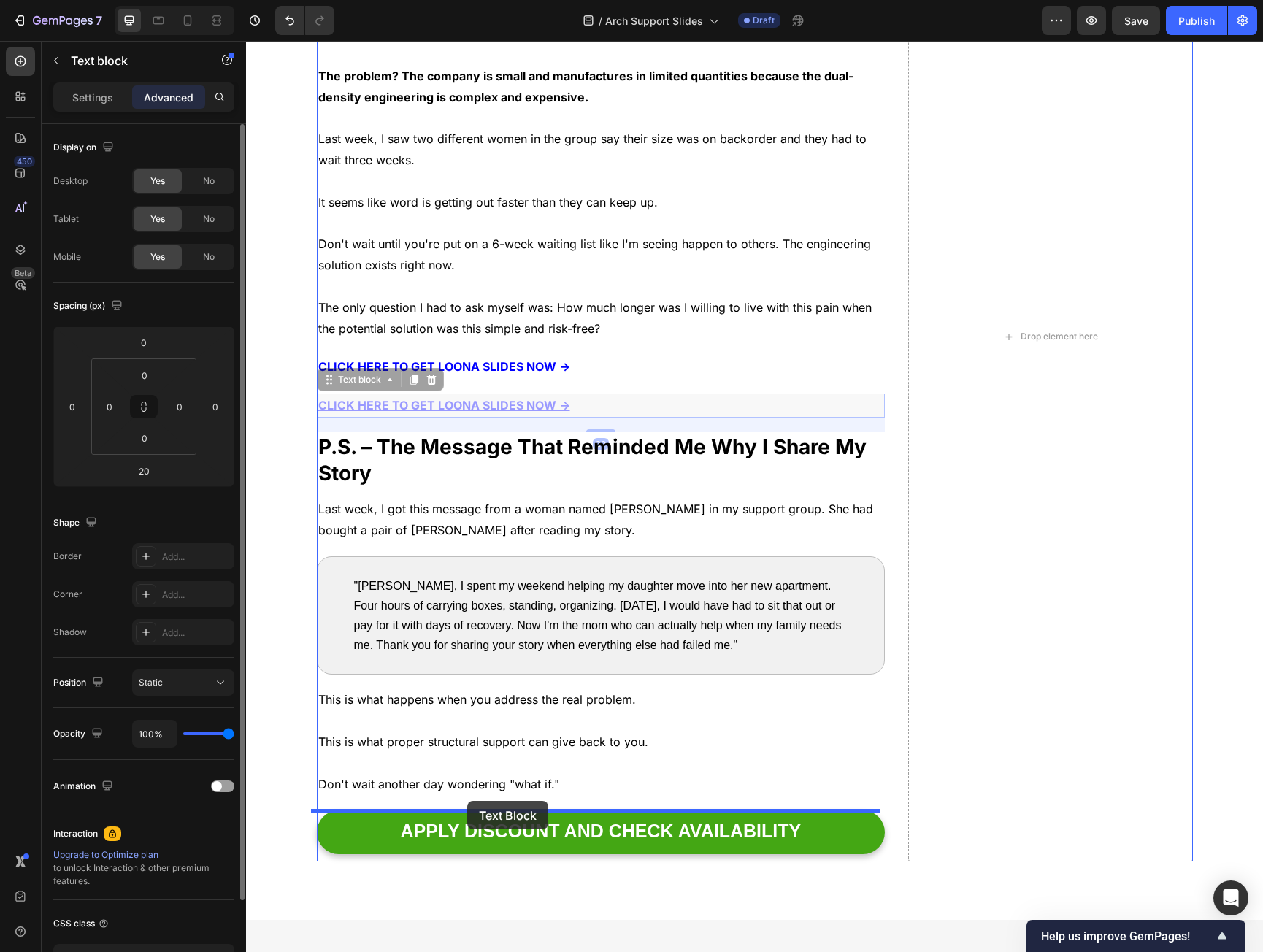
drag, startPoint x: 324, startPoint y: 383, endPoint x: 467, endPoint y: 801, distance: 441.8
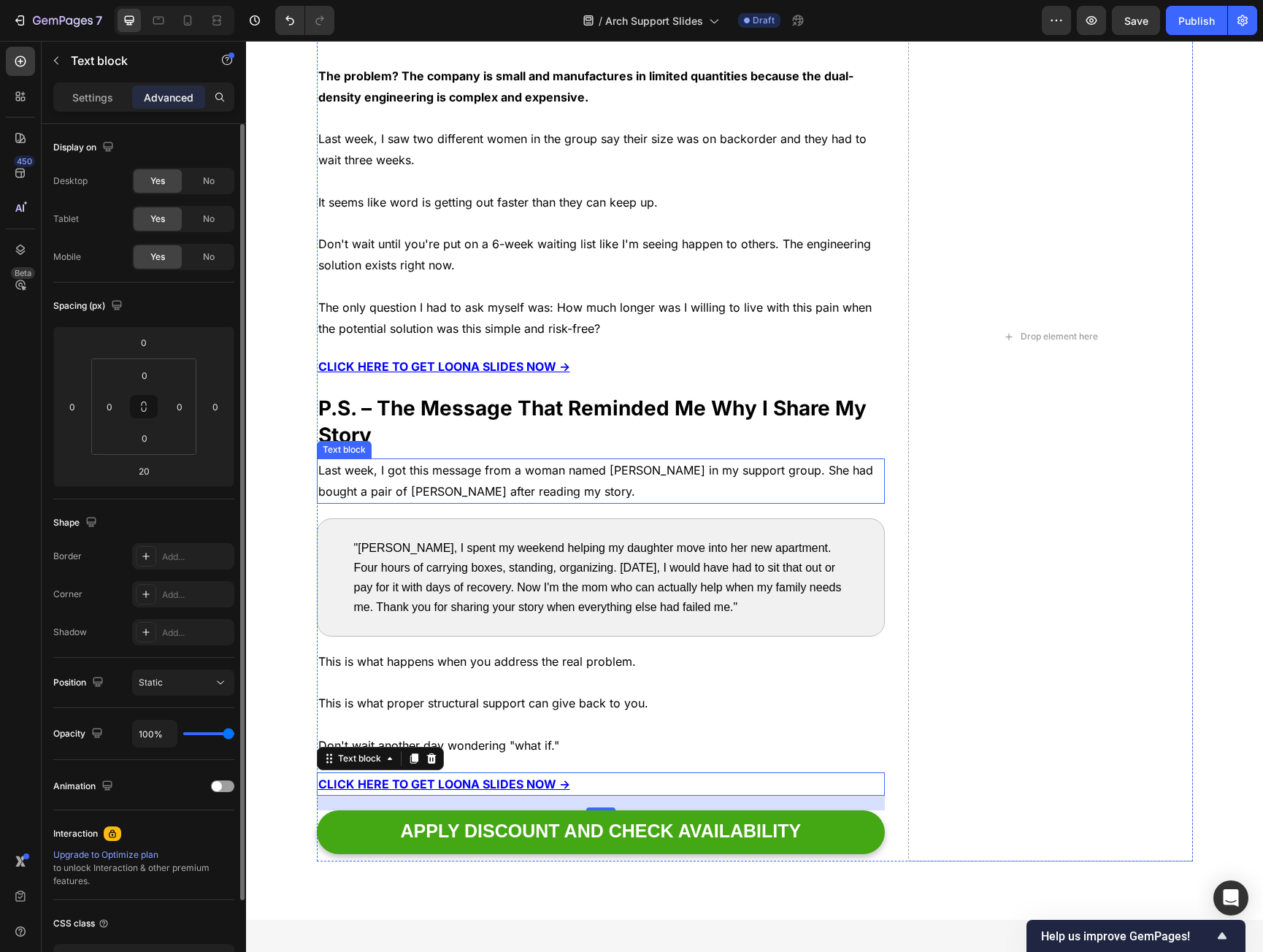
click at [478, 431] on h2 "P.S. – The Message That Reminded Me Why I Share My Story" at bounding box center [601, 422] width 569 height 57
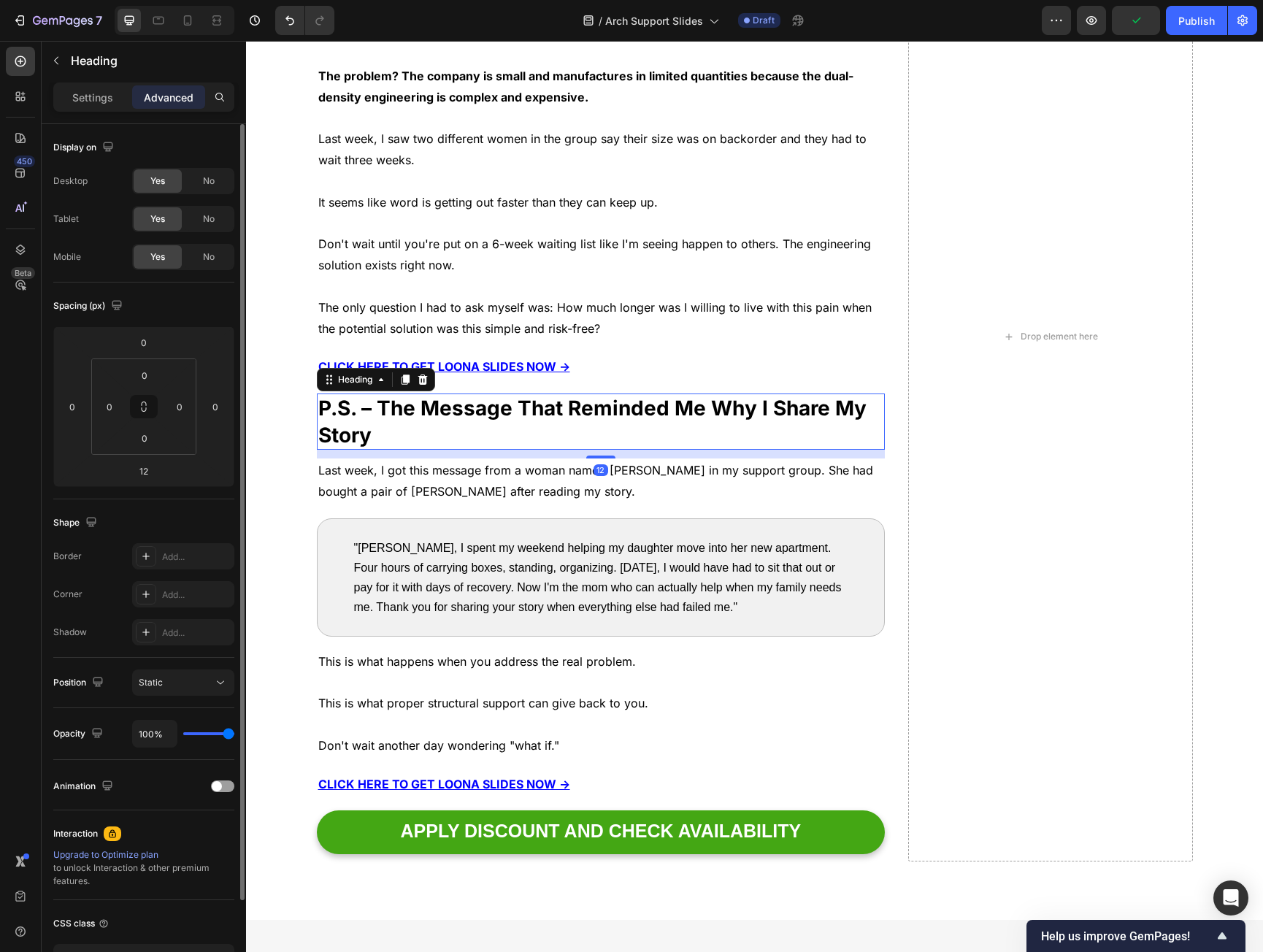
click at [401, 378] on icon at bounding box center [405, 379] width 8 height 10
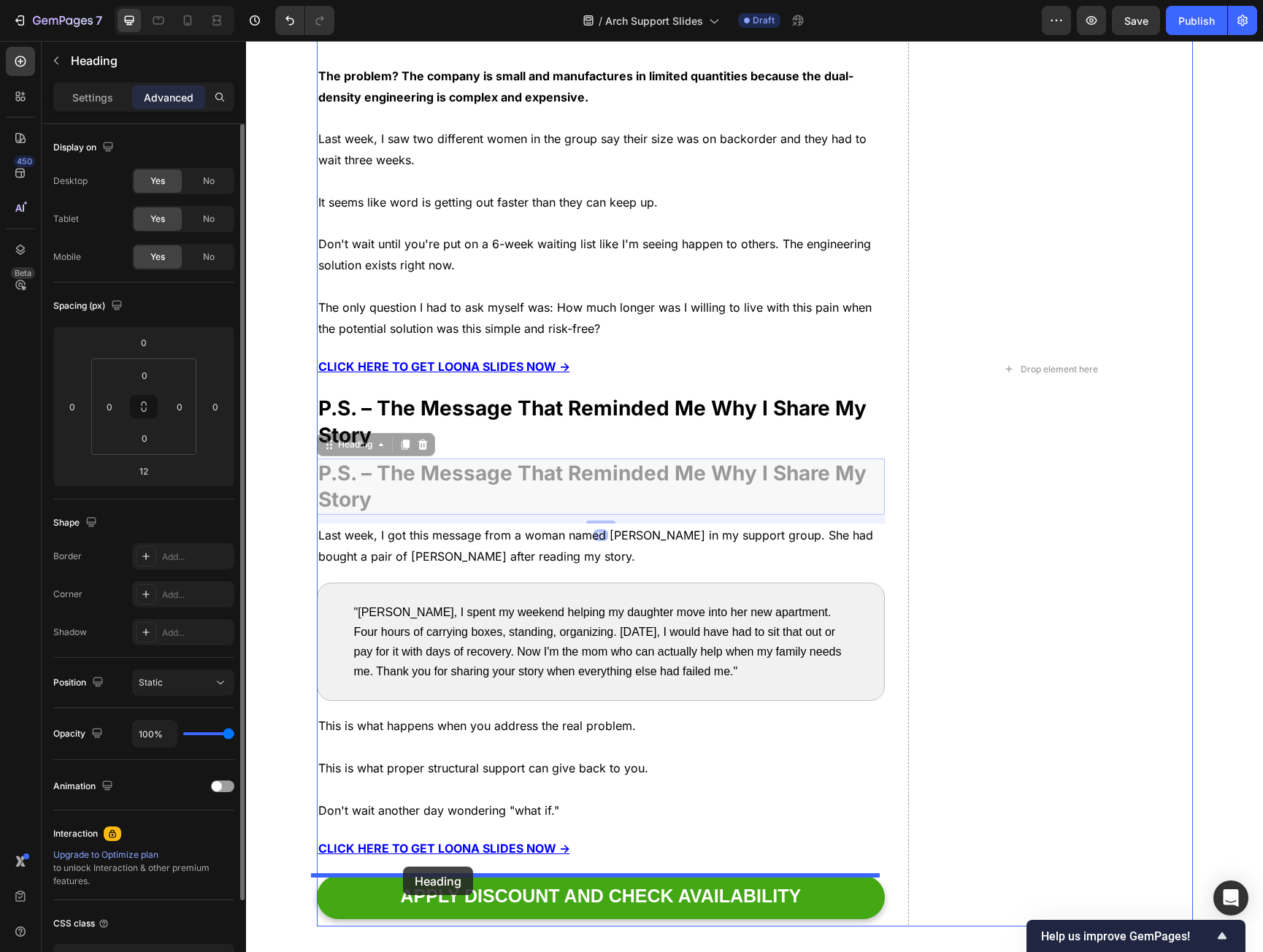
drag, startPoint x: 327, startPoint y: 445, endPoint x: 403, endPoint y: 867, distance: 428.8
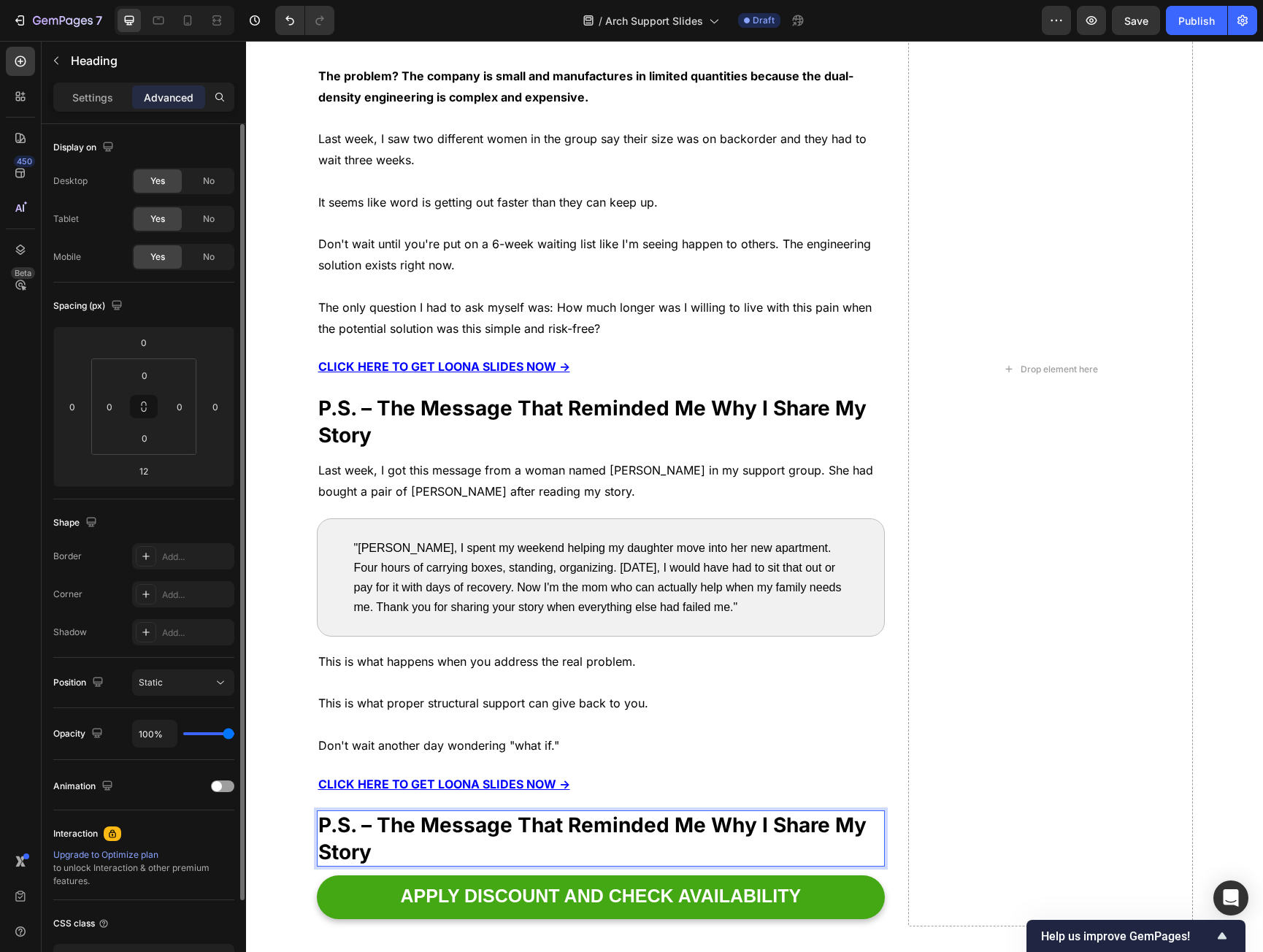
click at [540, 817] on strong "P.S. – The Message That Reminded Me Why I Share My Story" at bounding box center [592, 838] width 548 height 51
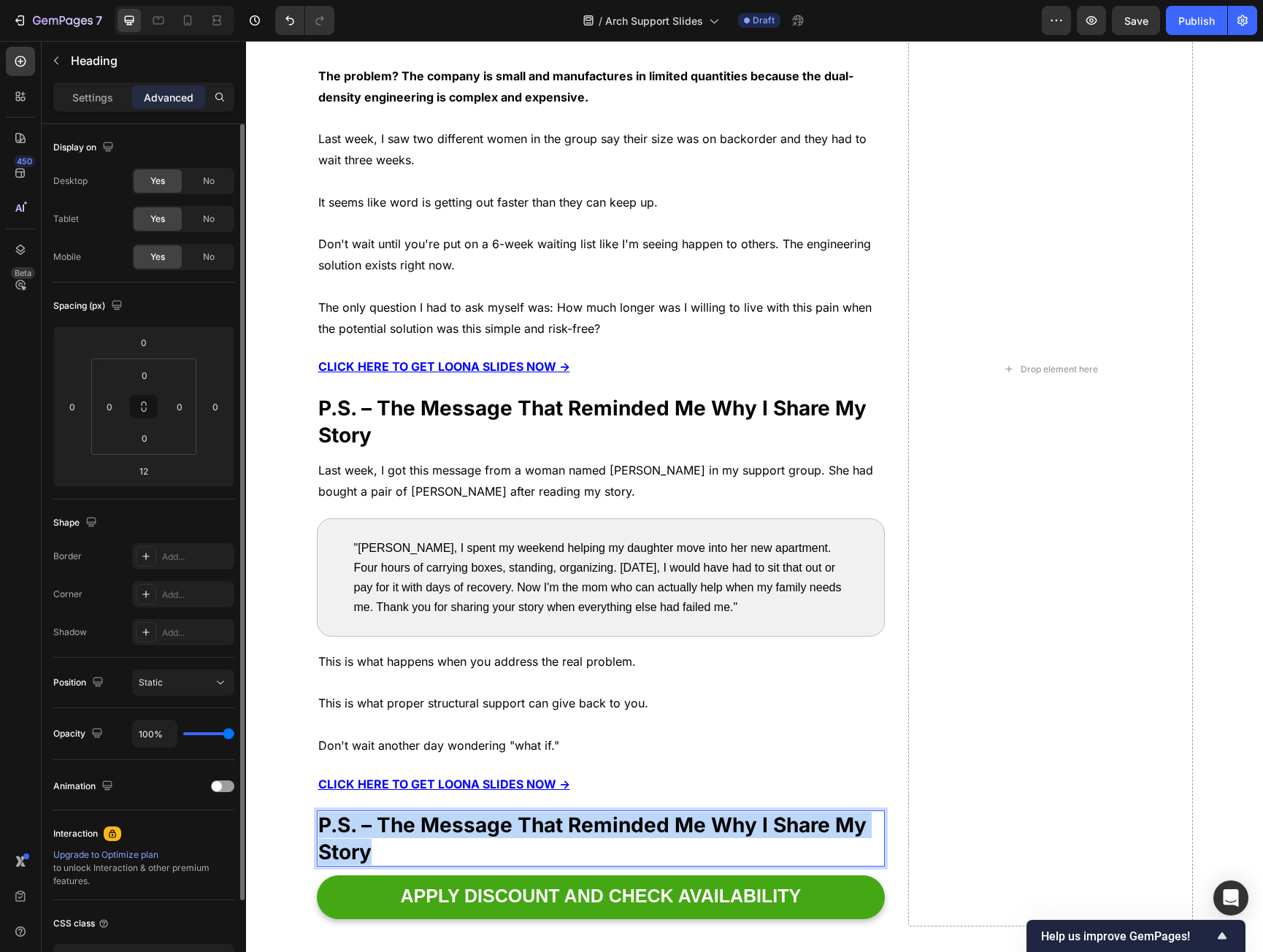
click at [540, 817] on strong "P.S. – The Message That Reminded Me Why I Share My Story" at bounding box center [592, 838] width 548 height 51
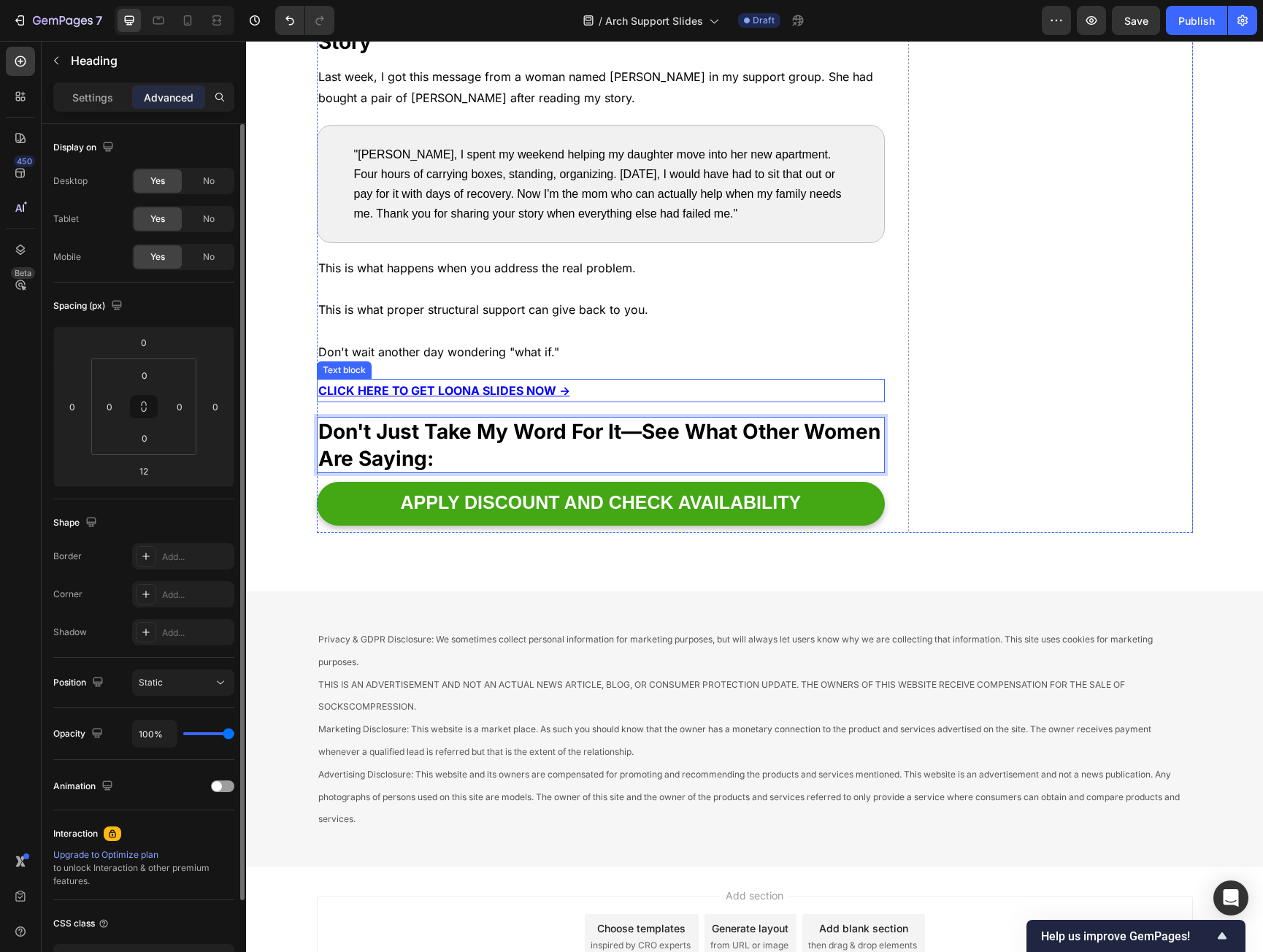
scroll to position [7085, 0]
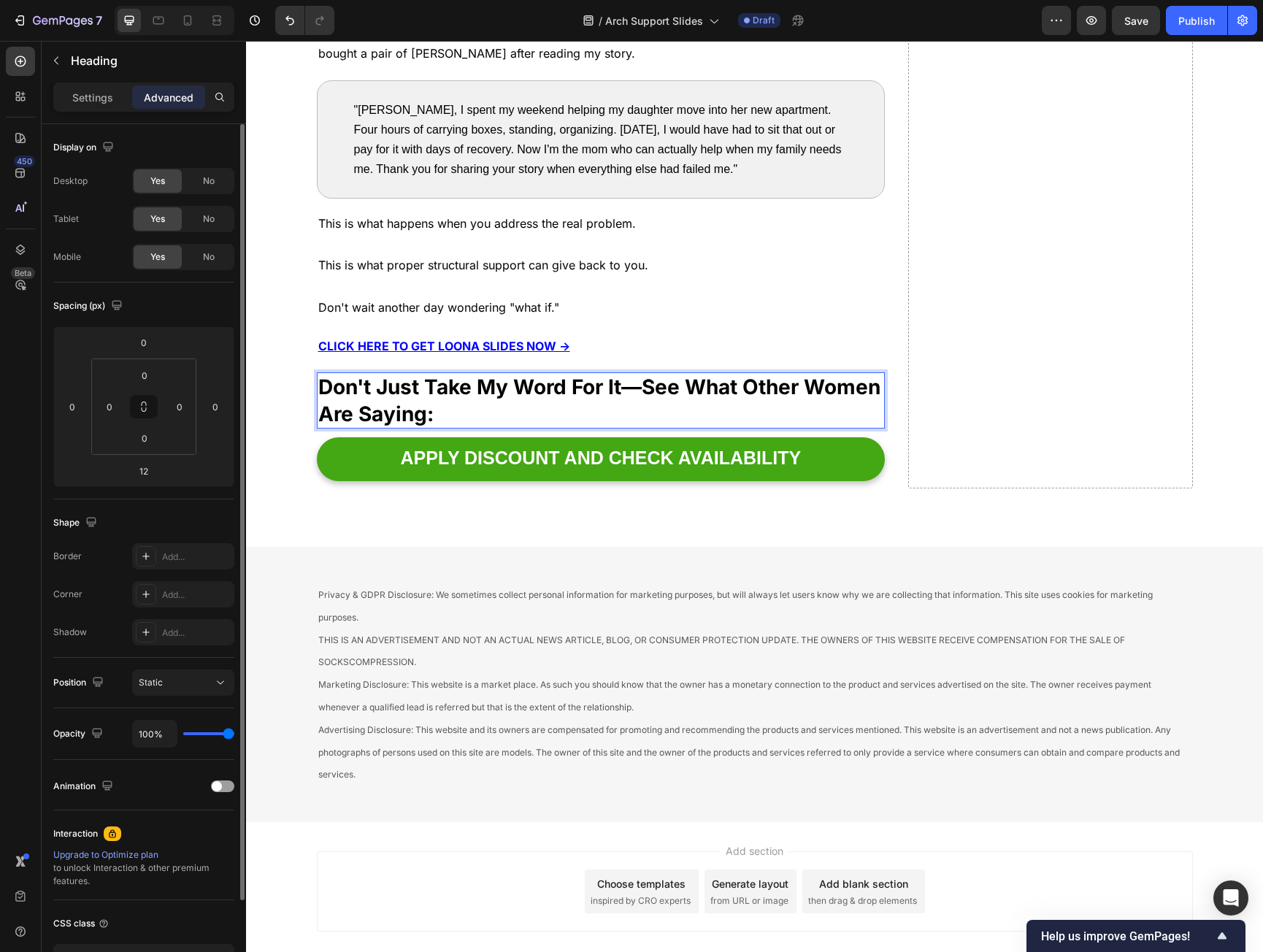
click at [796, 318] on div "This is what happens when you address the real problem. This is what proper str…" at bounding box center [601, 265] width 569 height 108
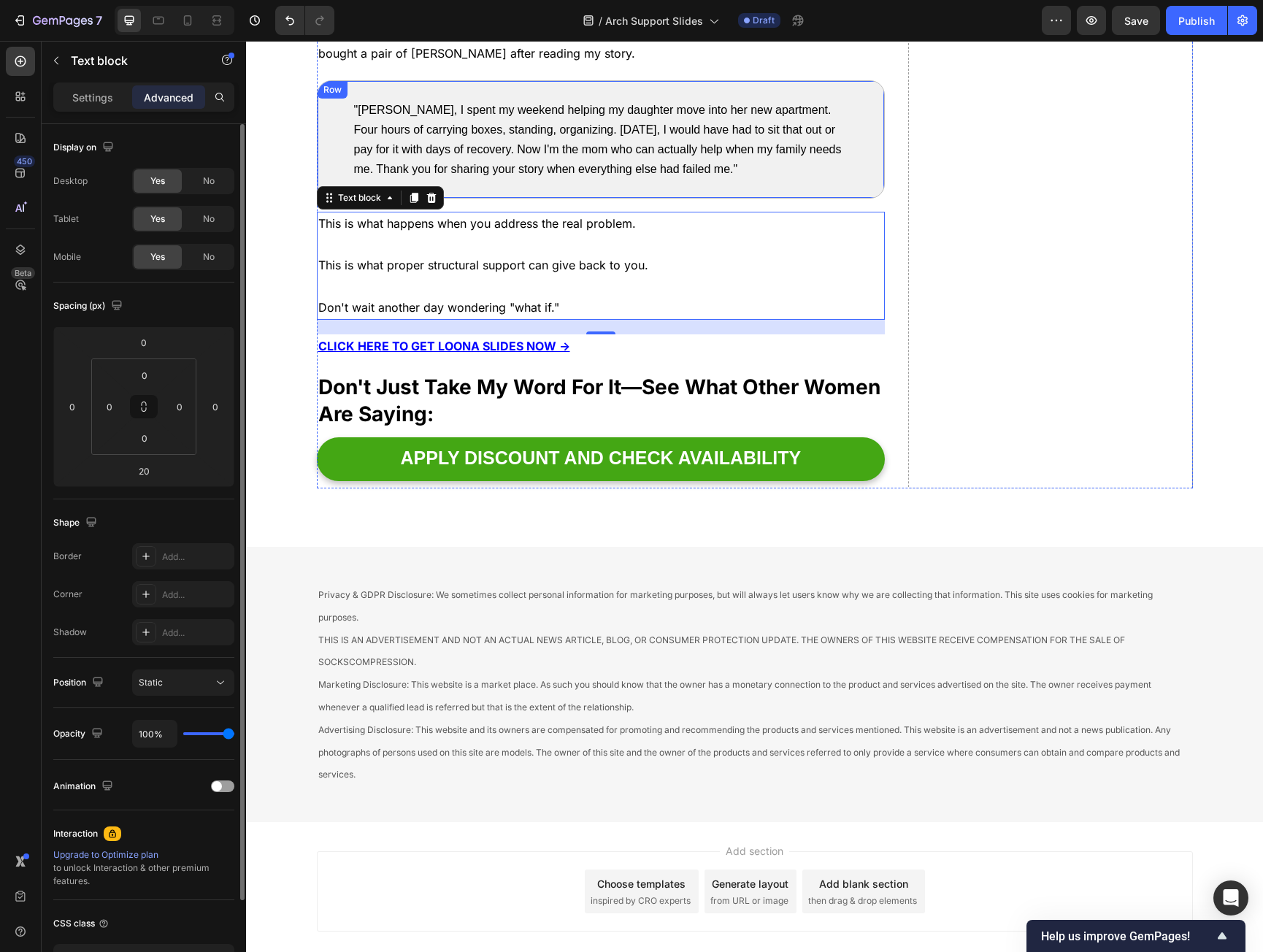
click at [338, 104] on div ""Sarah, I spent my weekend helping my daughter move into her new apartment. Fou…" at bounding box center [601, 139] width 569 height 118
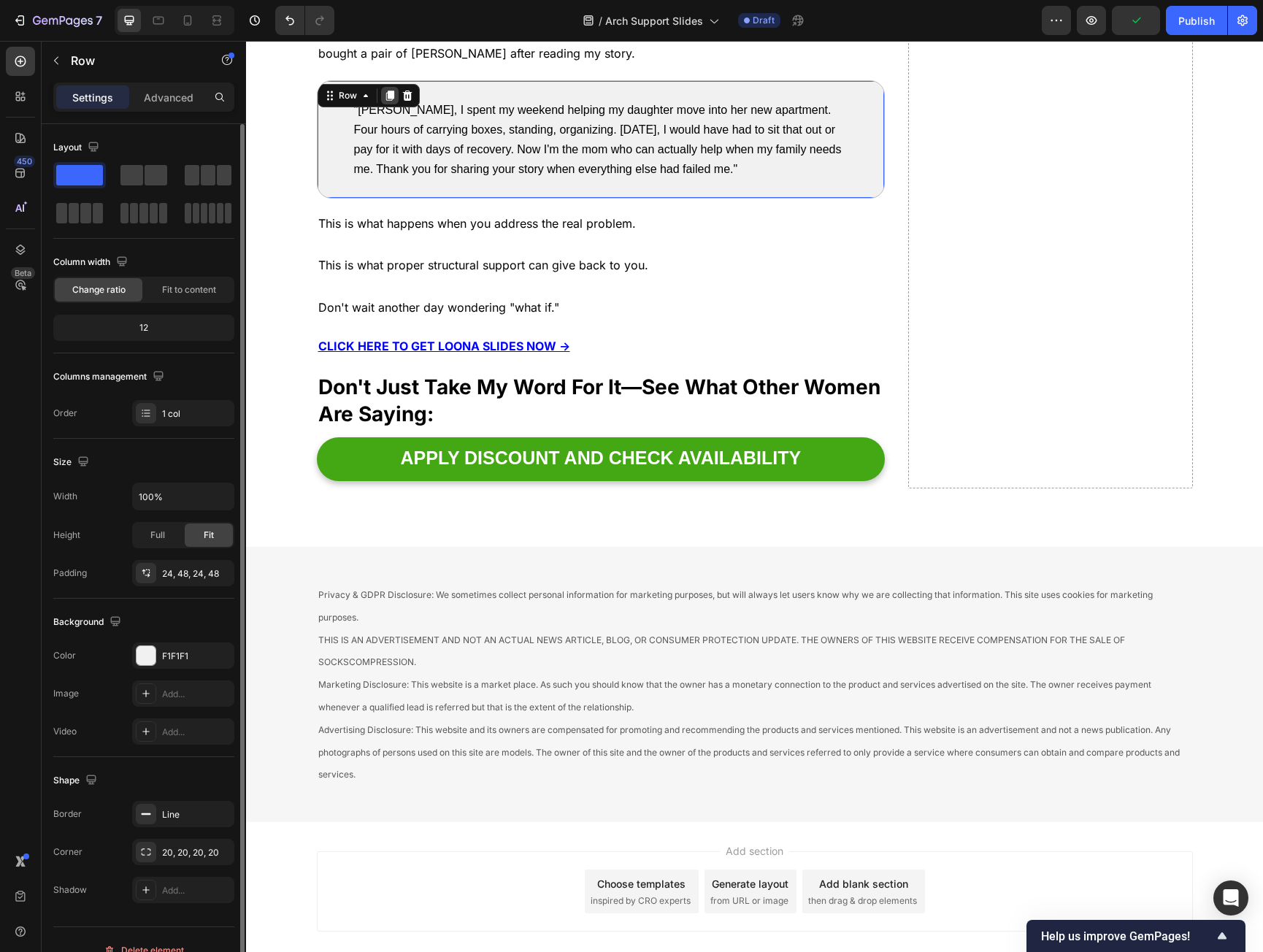
click at [385, 96] on icon at bounding box center [389, 96] width 8 height 10
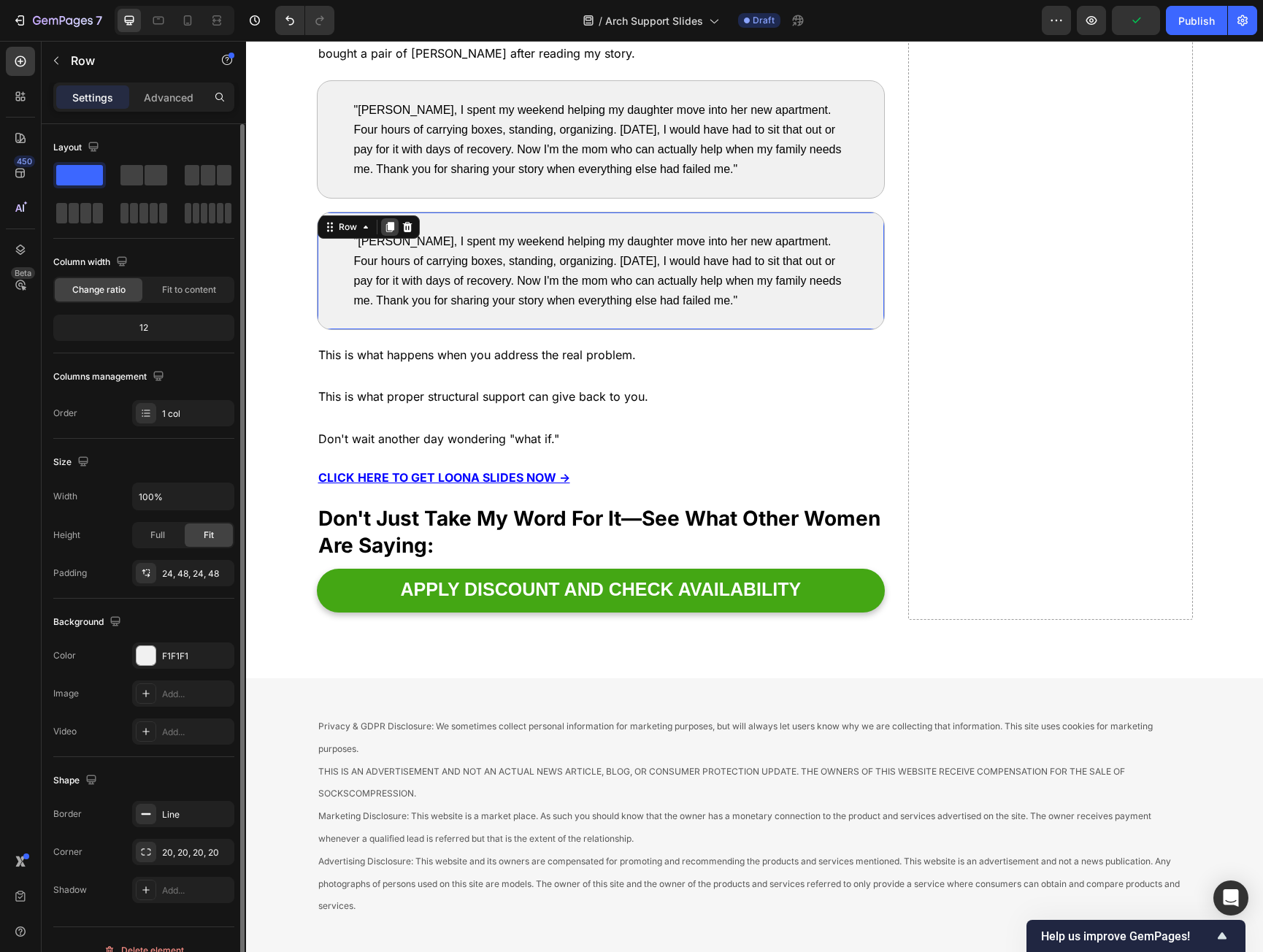
click at [385, 222] on icon at bounding box center [389, 227] width 8 height 10
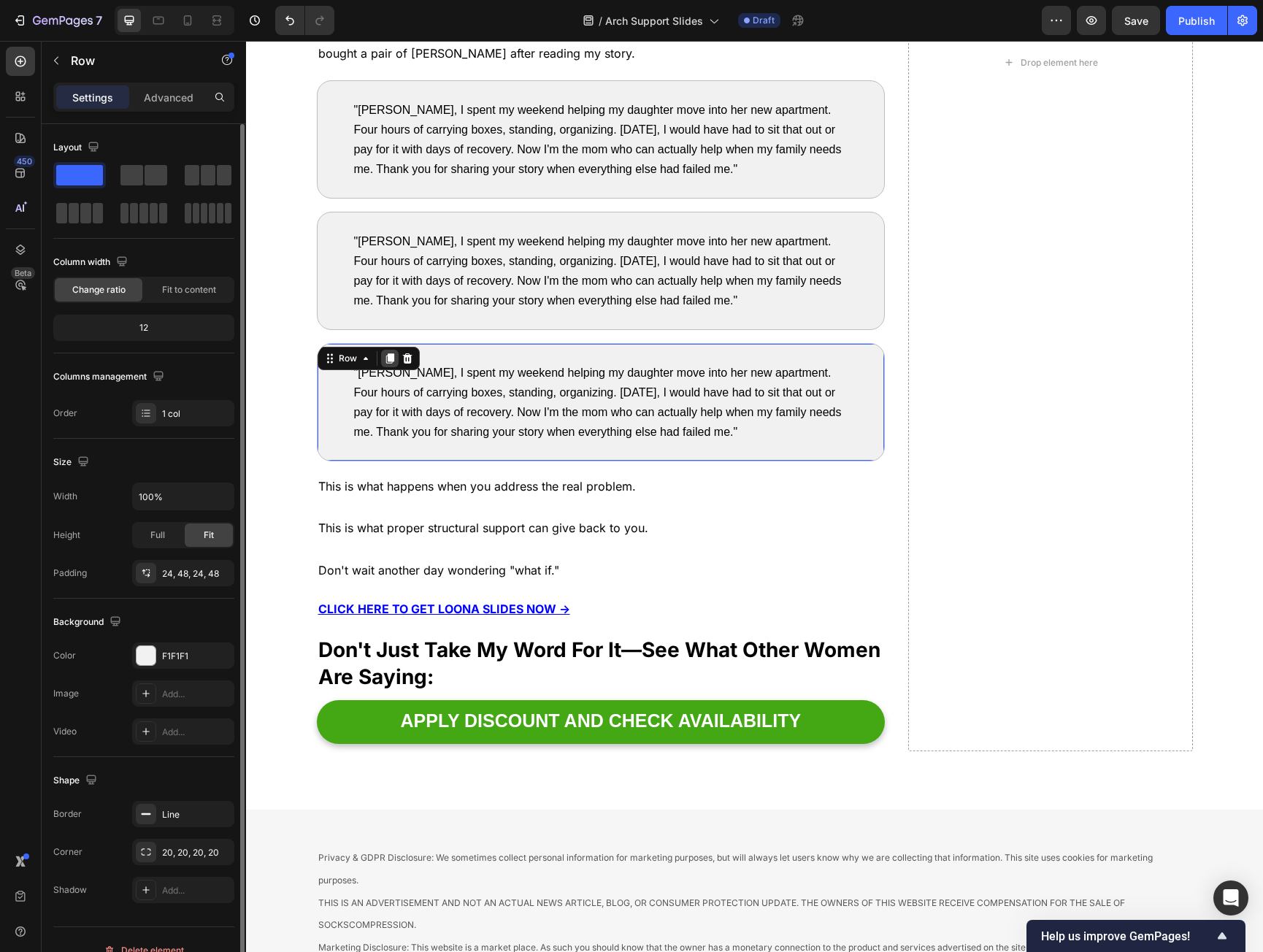
click at [385, 361] on icon at bounding box center [389, 358] width 8 height 10
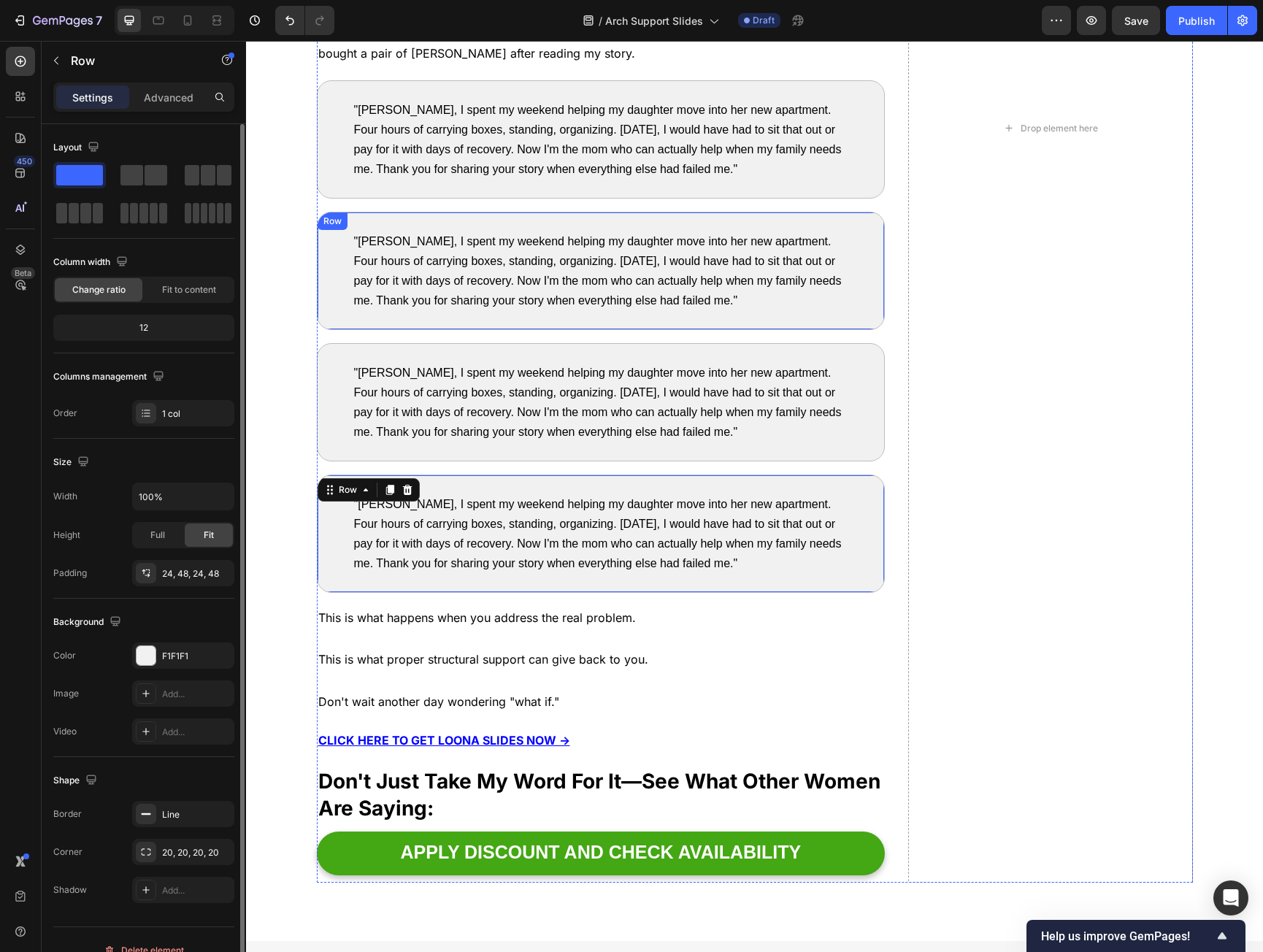
click at [329, 225] on div "Row" at bounding box center [333, 220] width 24 height 13
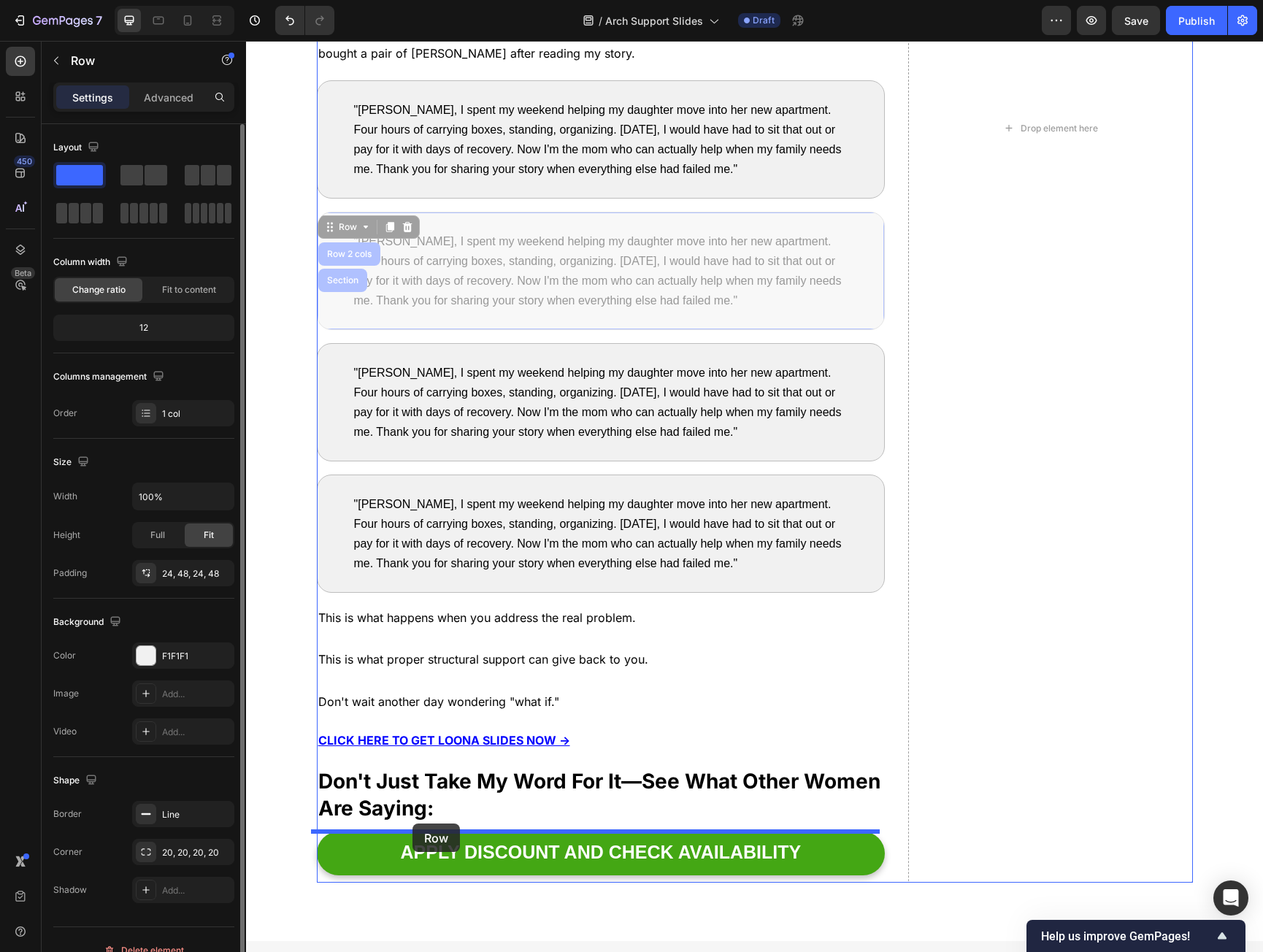
drag, startPoint x: 338, startPoint y: 245, endPoint x: 413, endPoint y: 824, distance: 583.8
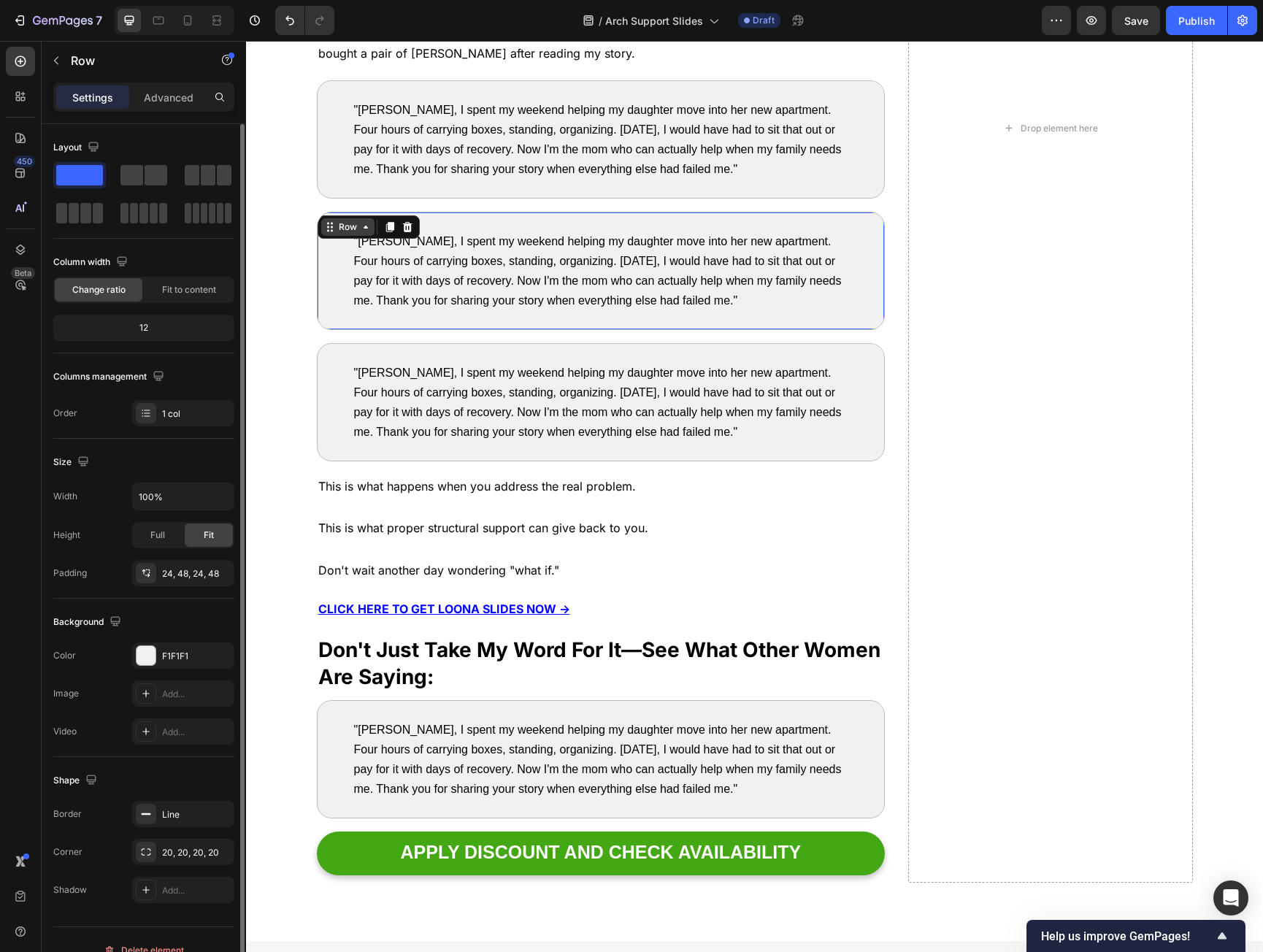
click at [335, 233] on div ""Sarah, I spent my weekend helping my daughter move into her new apartment. Fou…" at bounding box center [601, 270] width 569 height 118
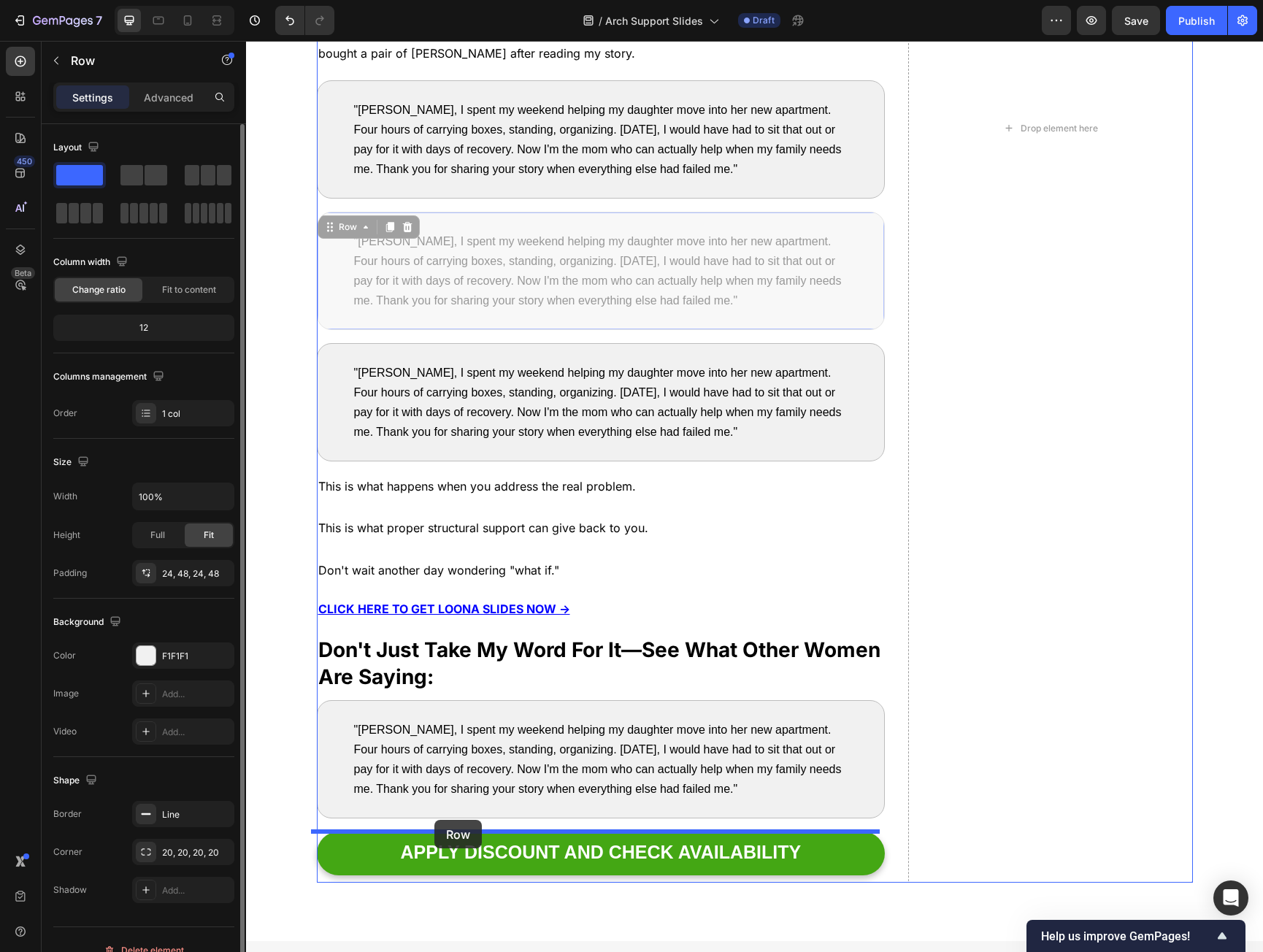
drag, startPoint x: 365, startPoint y: 338, endPoint x: 431, endPoint y: 810, distance: 476.6
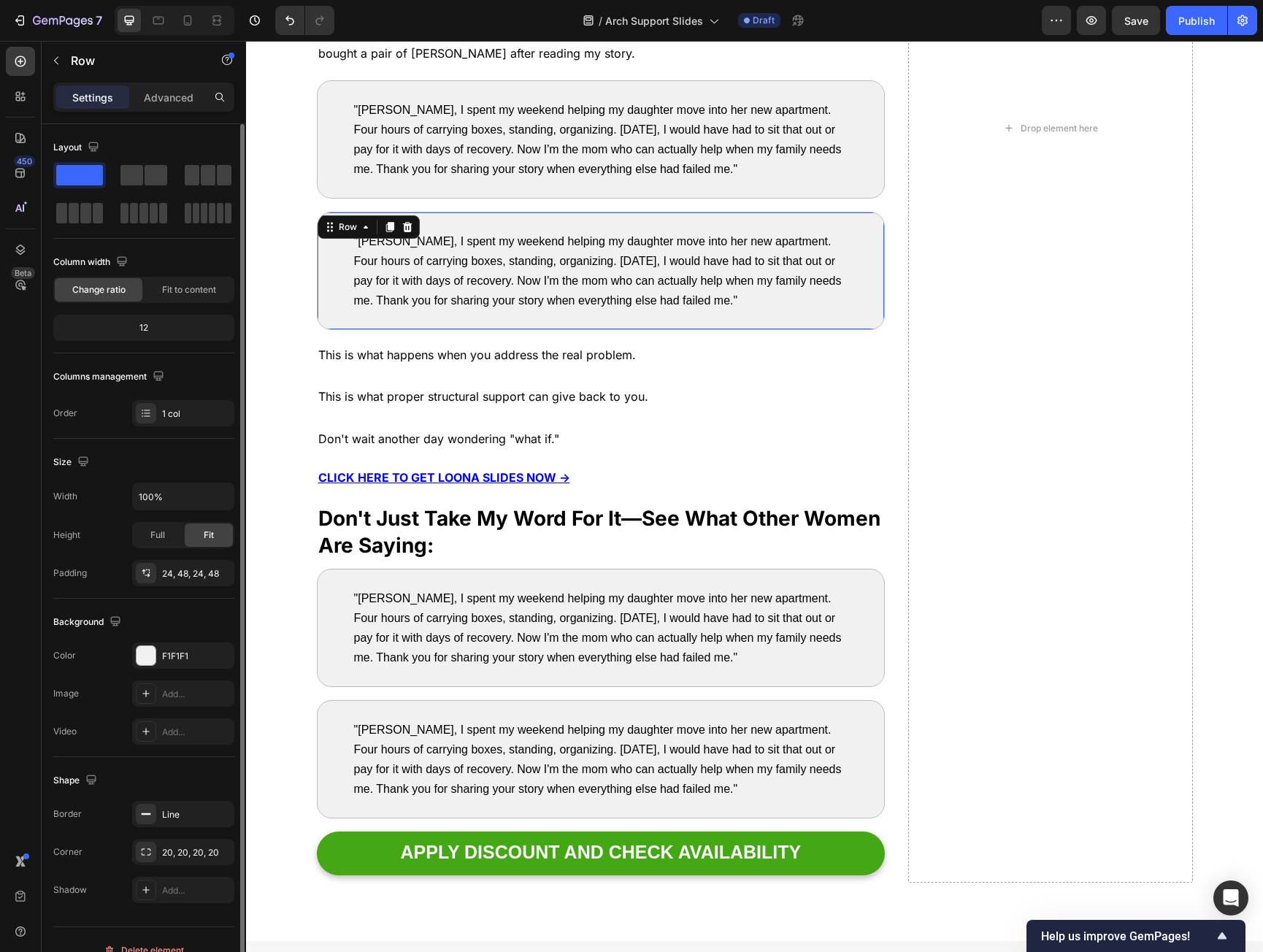
click at [340, 231] on div ""Sarah, I spent my weekend helping my daughter move into her new apartment. Fou…" at bounding box center [601, 270] width 569 height 118
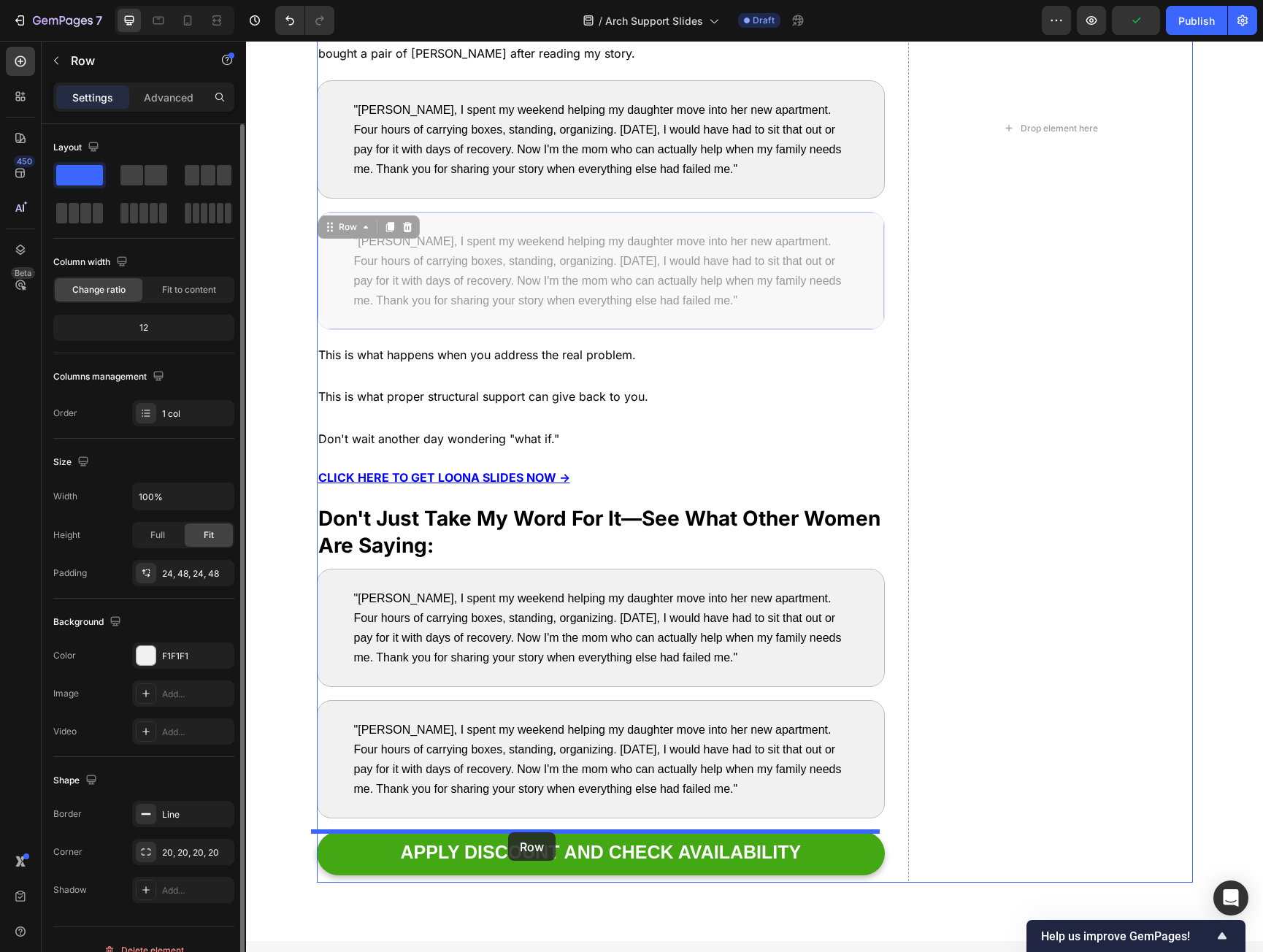
drag, startPoint x: 339, startPoint y: 228, endPoint x: 508, endPoint y: 833, distance: 628.2
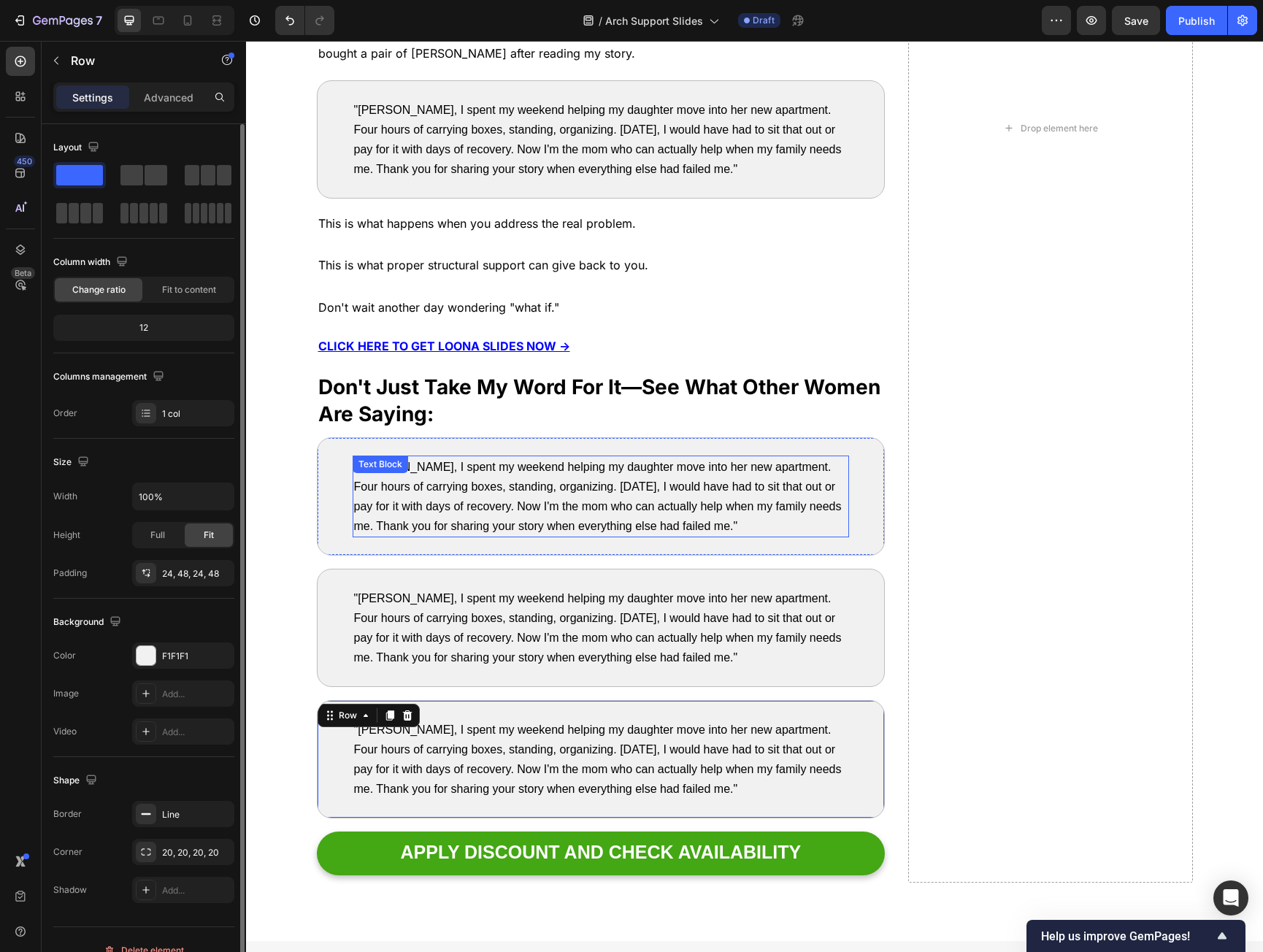
click at [544, 508] on span ""Sarah, I spent my weekend helping my daughter move into her new apartment. Fou…" at bounding box center [598, 496] width 488 height 71
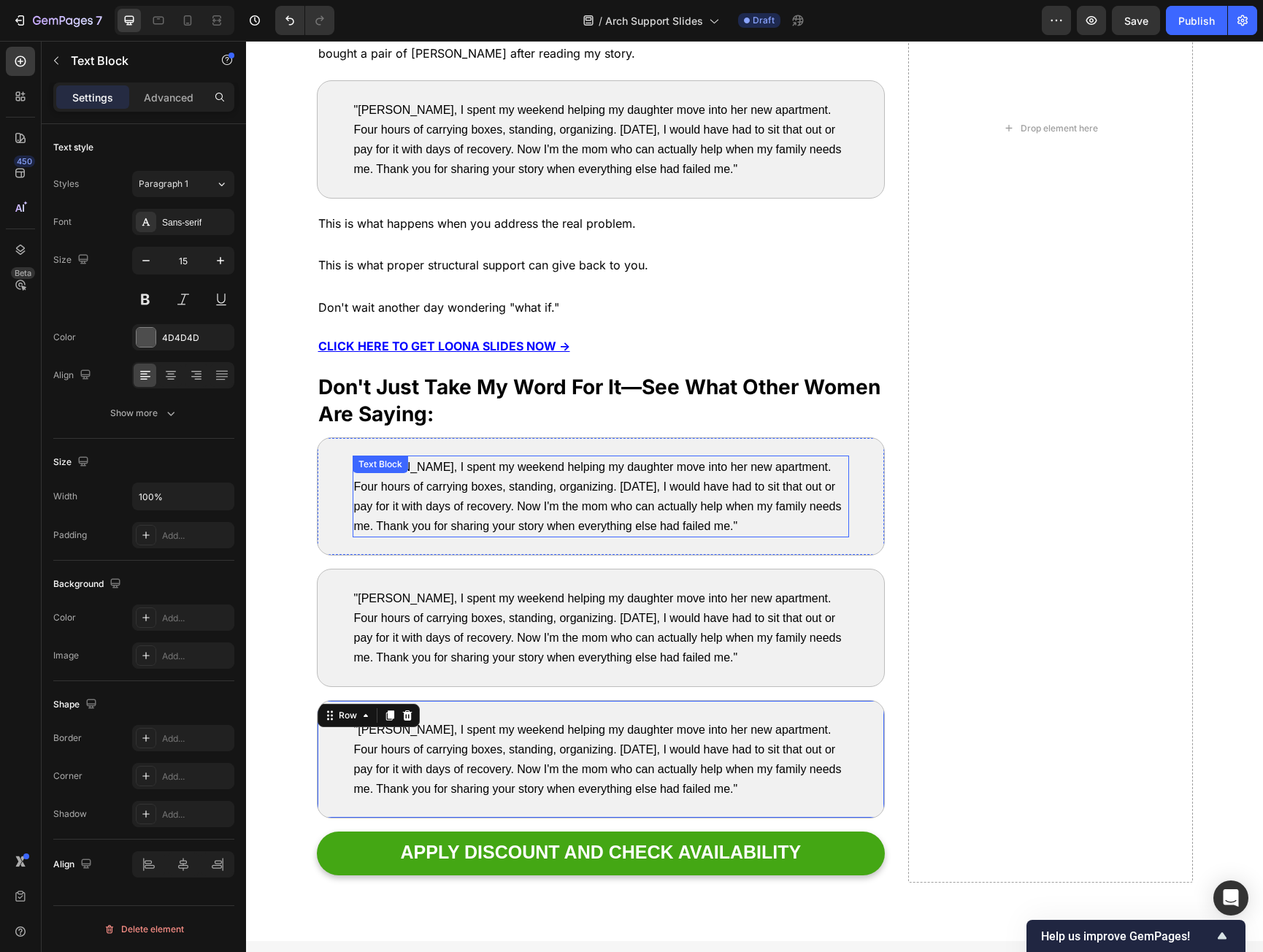
click at [544, 508] on span ""Sarah, I spent my weekend helping my daughter move into her new apartment. Fou…" at bounding box center [598, 496] width 488 height 71
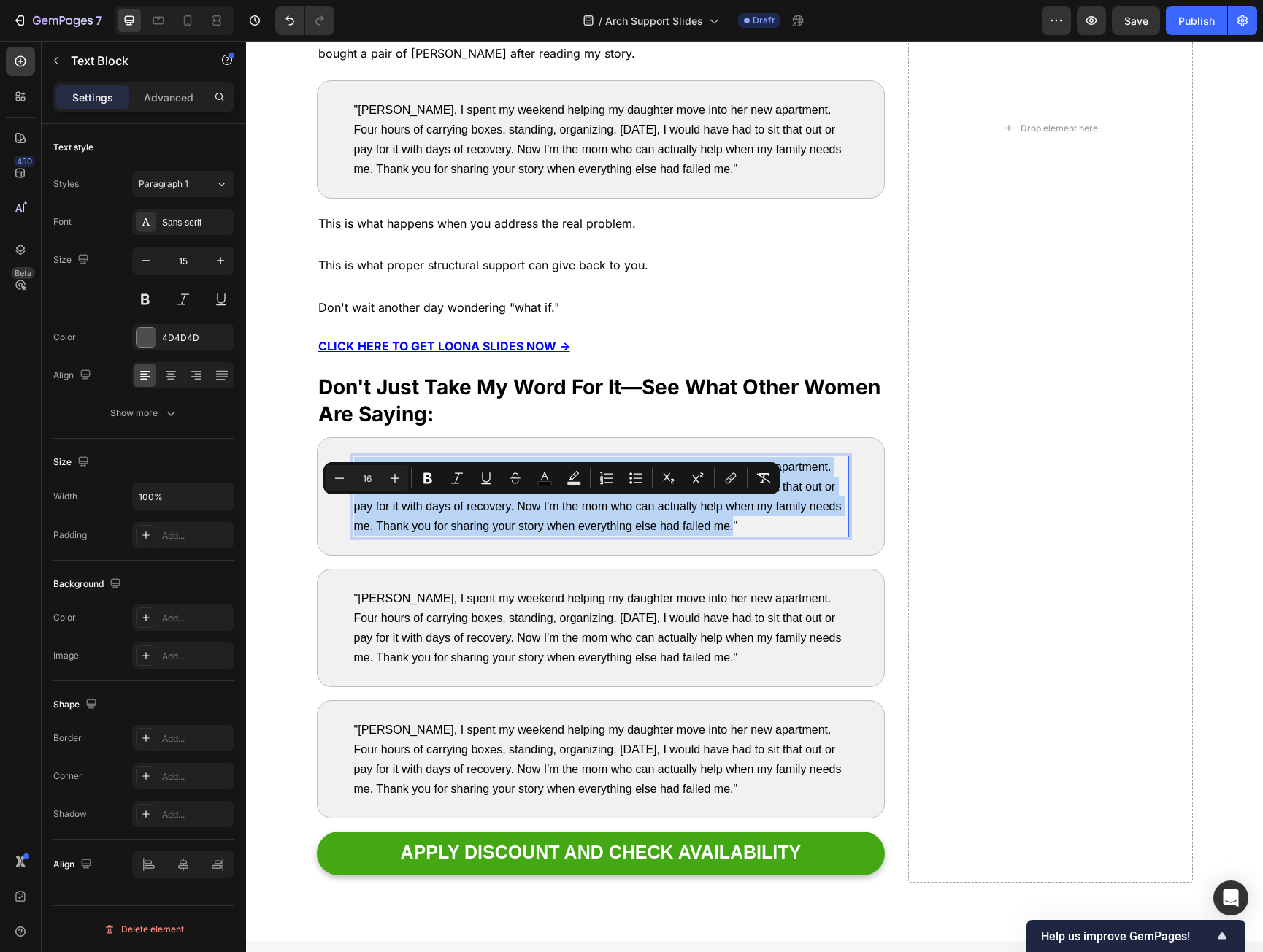
click at [544, 508] on span ""Sarah, I spent my weekend helping my daughter move into her new apartment. Fou…" at bounding box center [598, 496] width 488 height 71
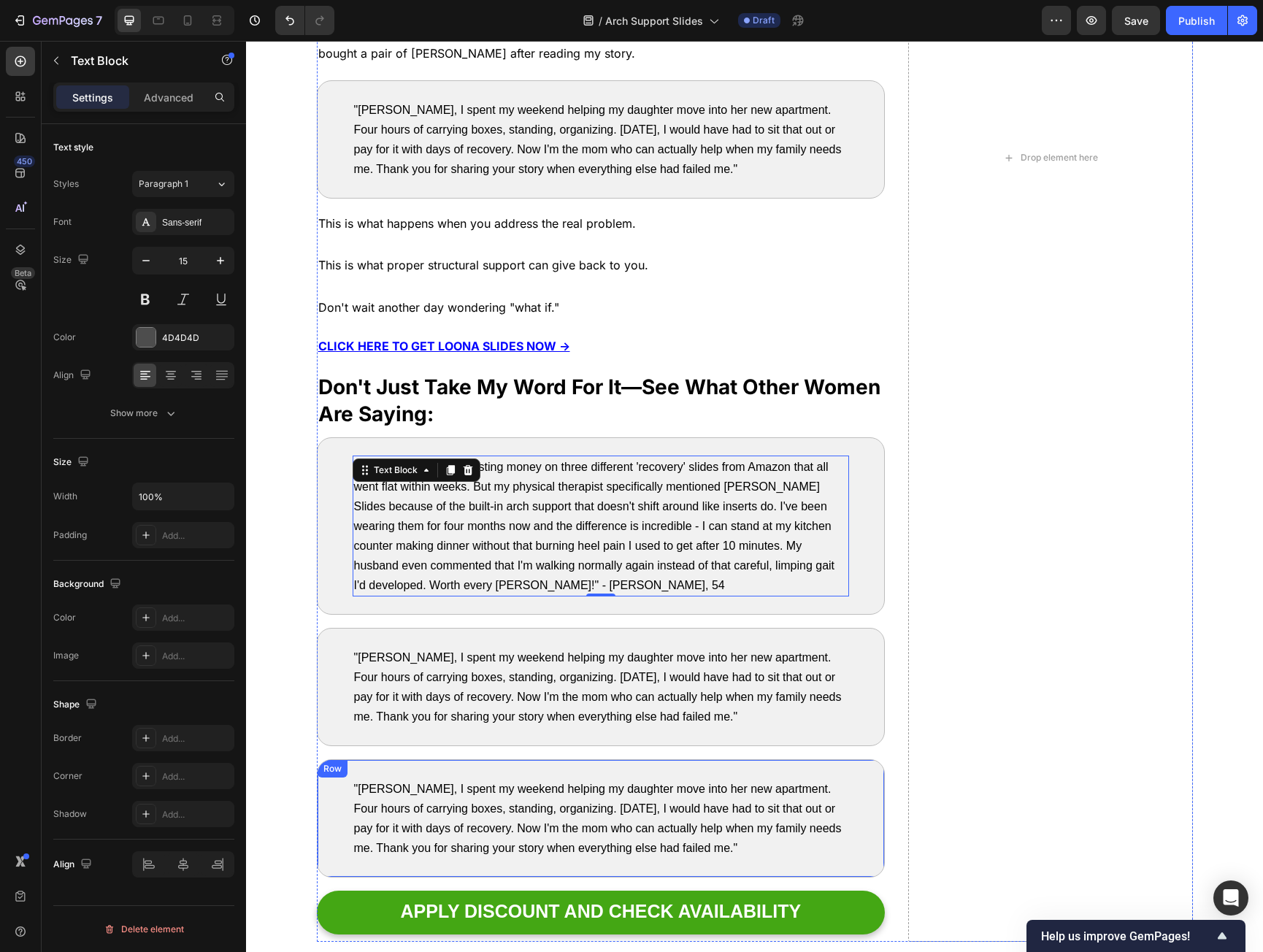
click at [484, 703] on span ""Sarah, I spent my weekend helping my daughter move into her new apartment. Fou…" at bounding box center [598, 687] width 488 height 71
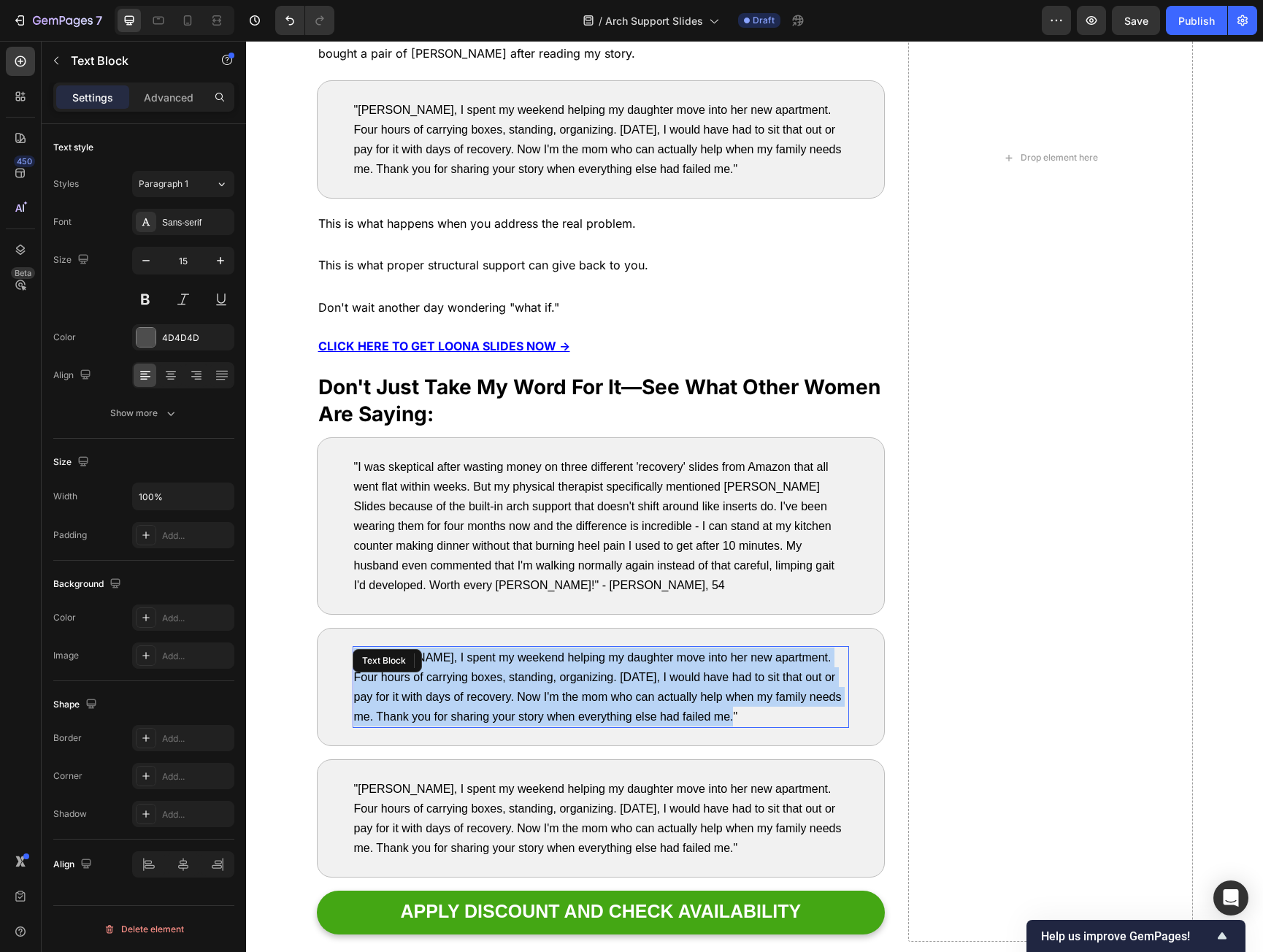
click at [484, 703] on span ""Sarah, I spent my weekend helping my daughter move into her new apartment. Fou…" at bounding box center [598, 687] width 488 height 71
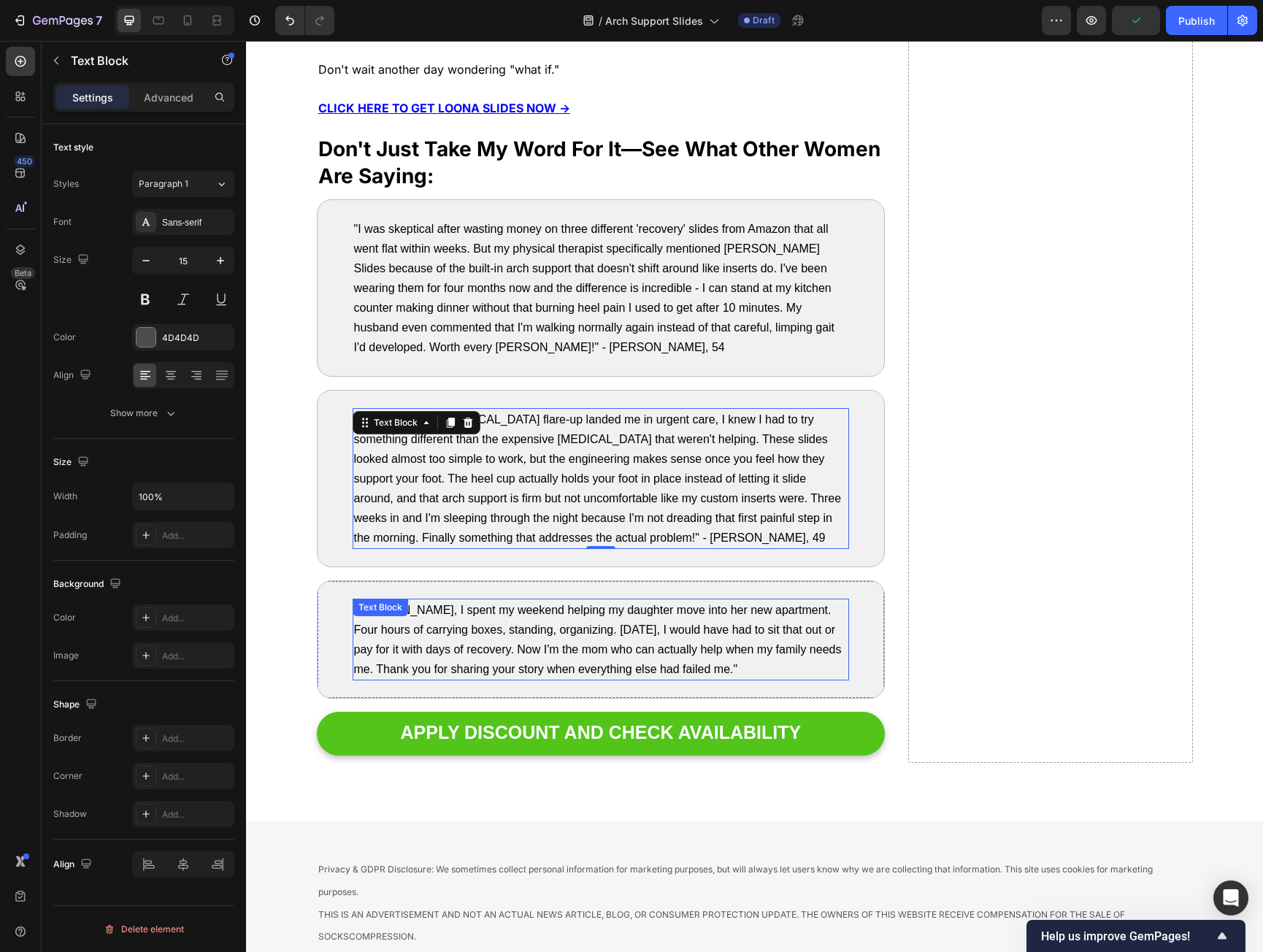
scroll to position [7377, 0]
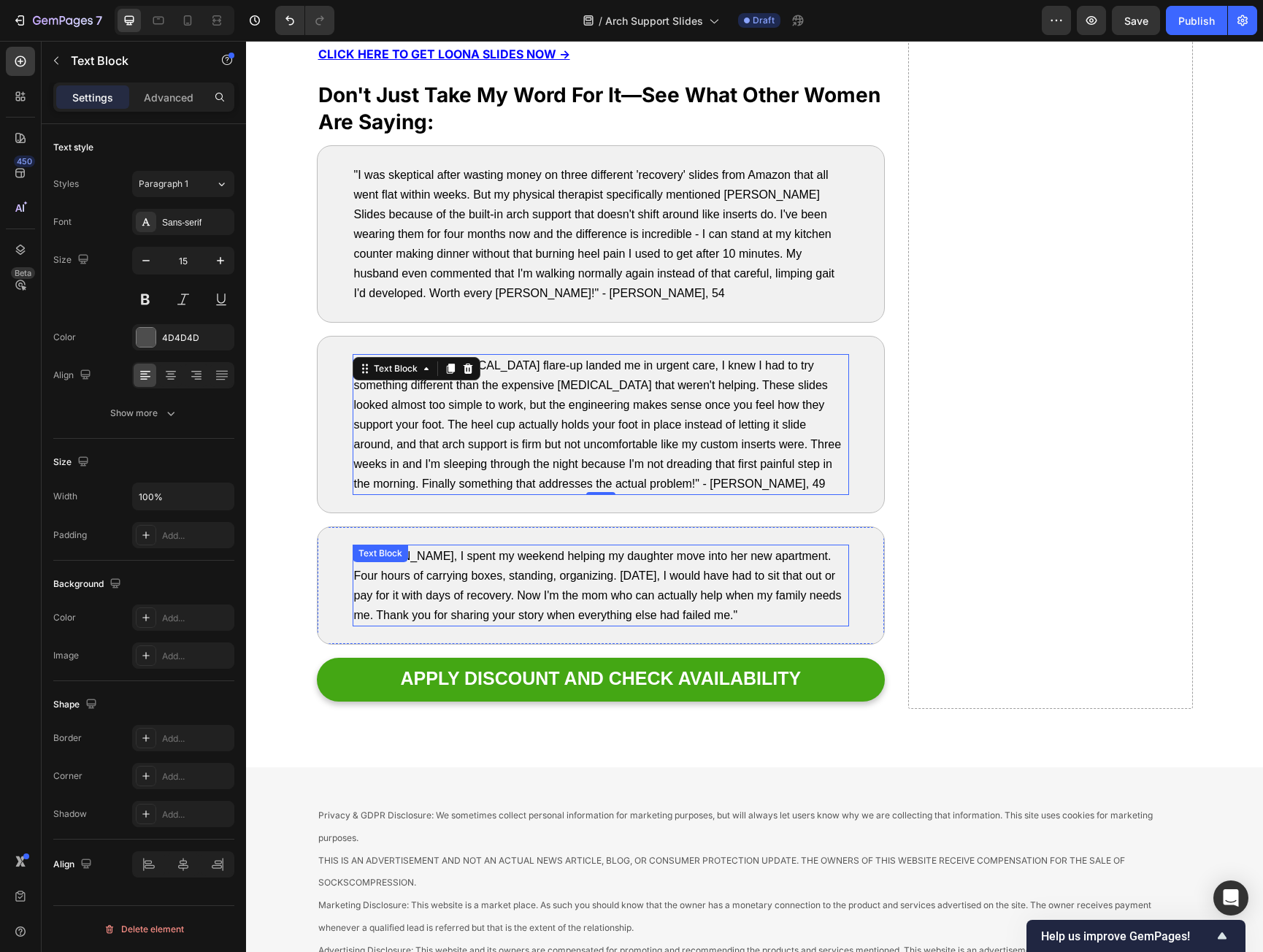
click at [565, 598] on span ""Sarah, I spent my weekend helping my daughter move into her new apartment. Fou…" at bounding box center [598, 585] width 488 height 71
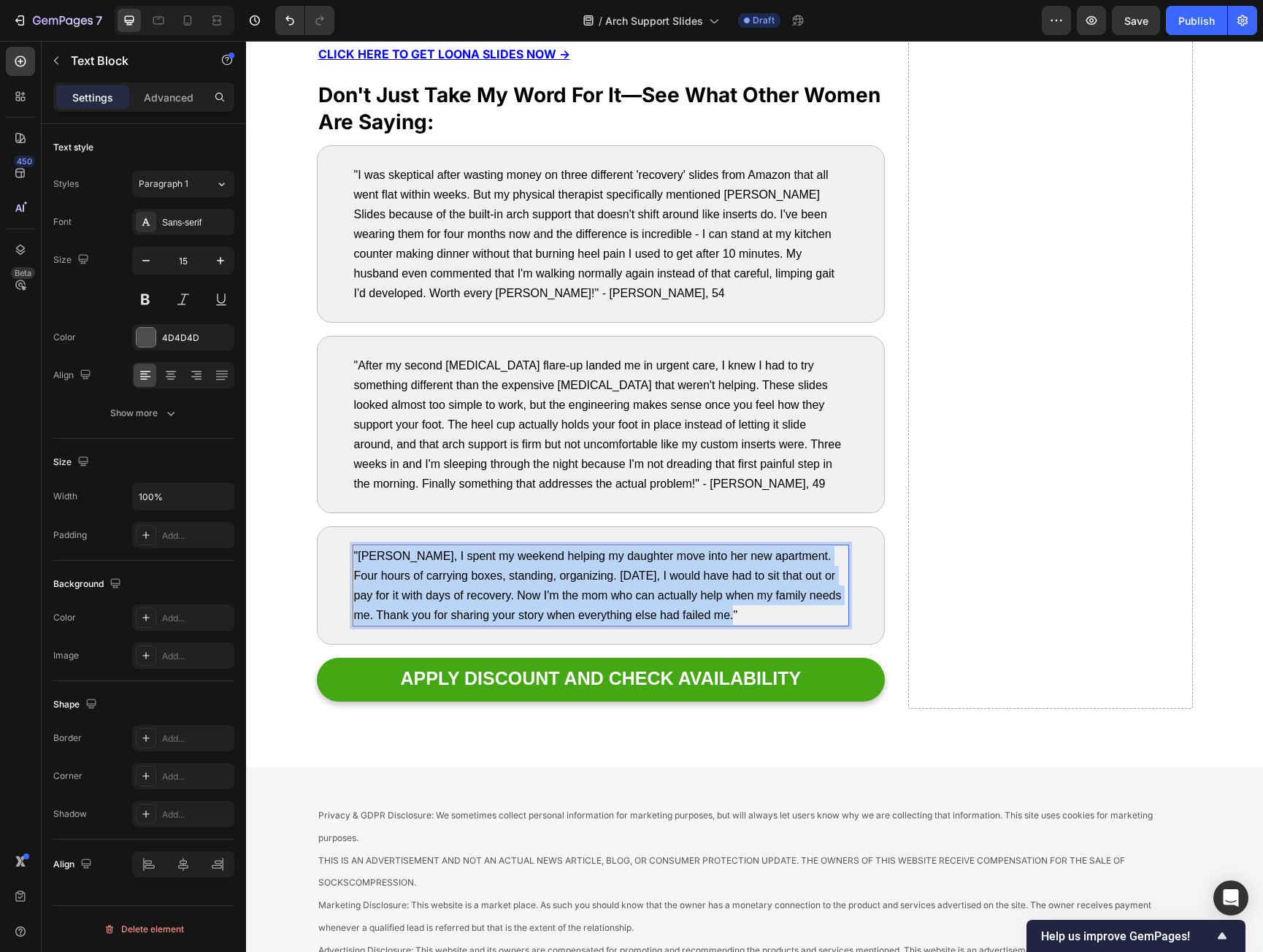
click at [565, 598] on span ""Sarah, I spent my weekend helping my daughter move into her new apartment. Fou…" at bounding box center [598, 585] width 488 height 71
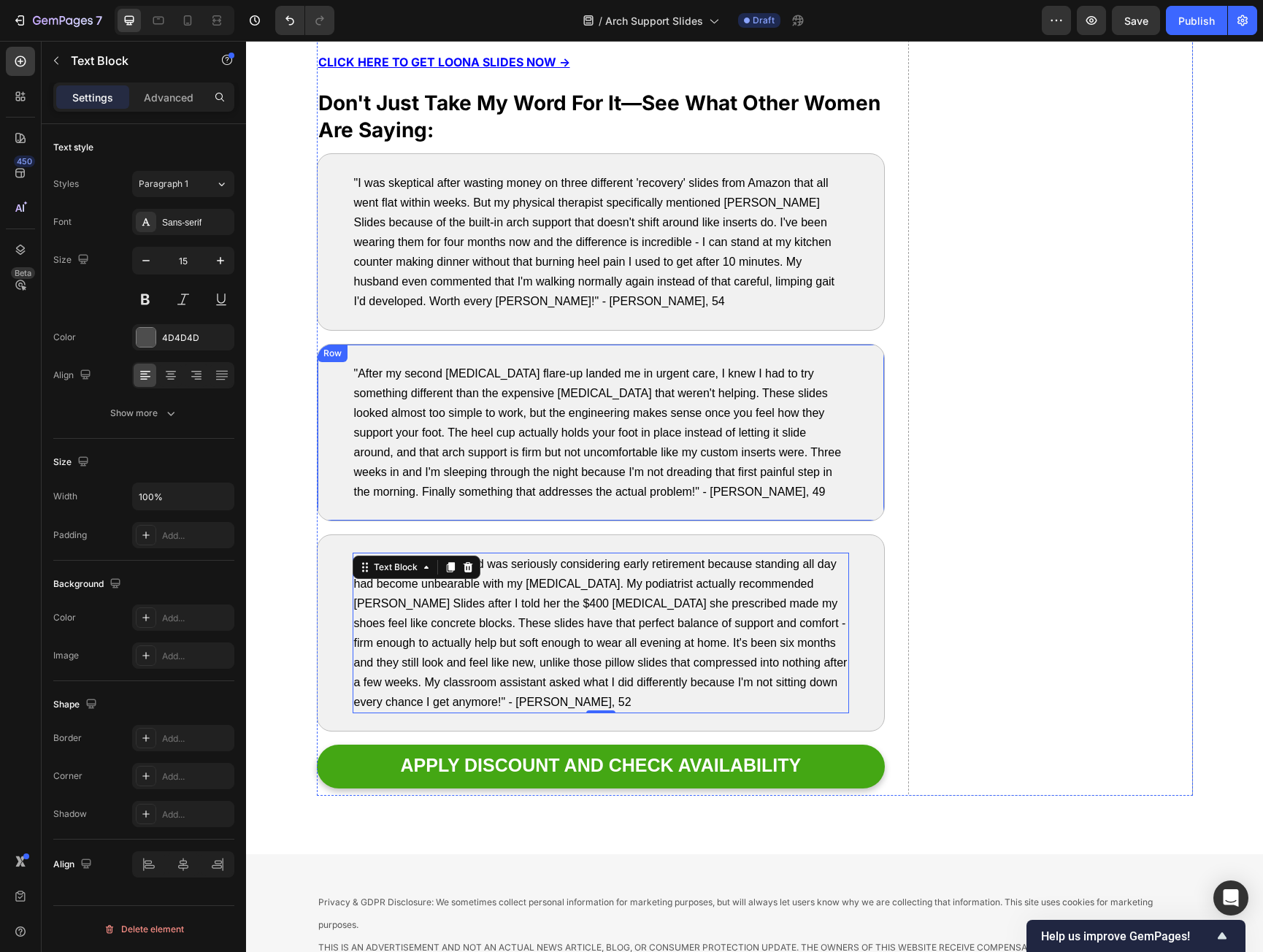
scroll to position [7085, 0]
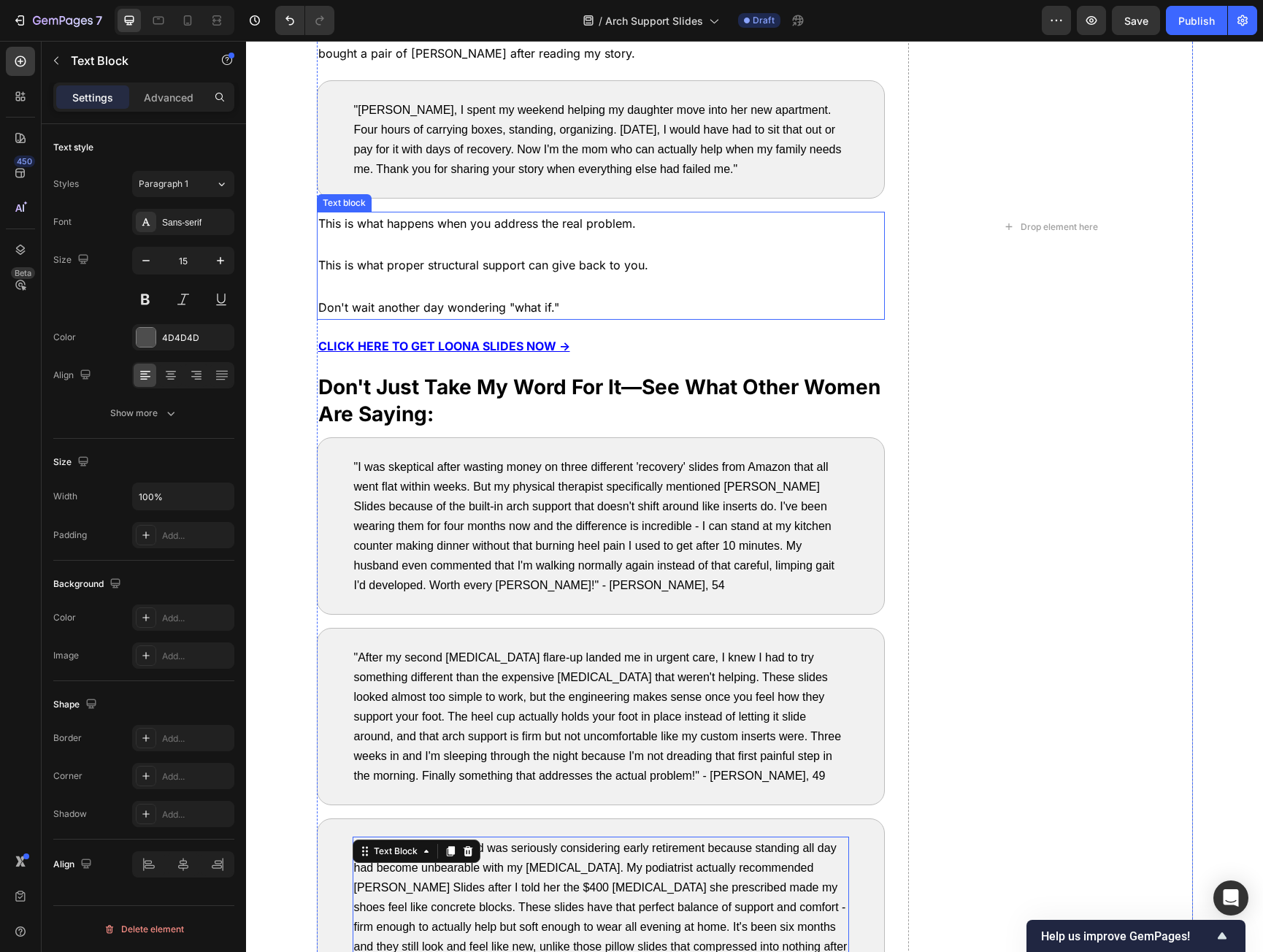
click at [487, 246] on p "Rich Text Editor. Editing area: main" at bounding box center [601, 245] width 566 height 21
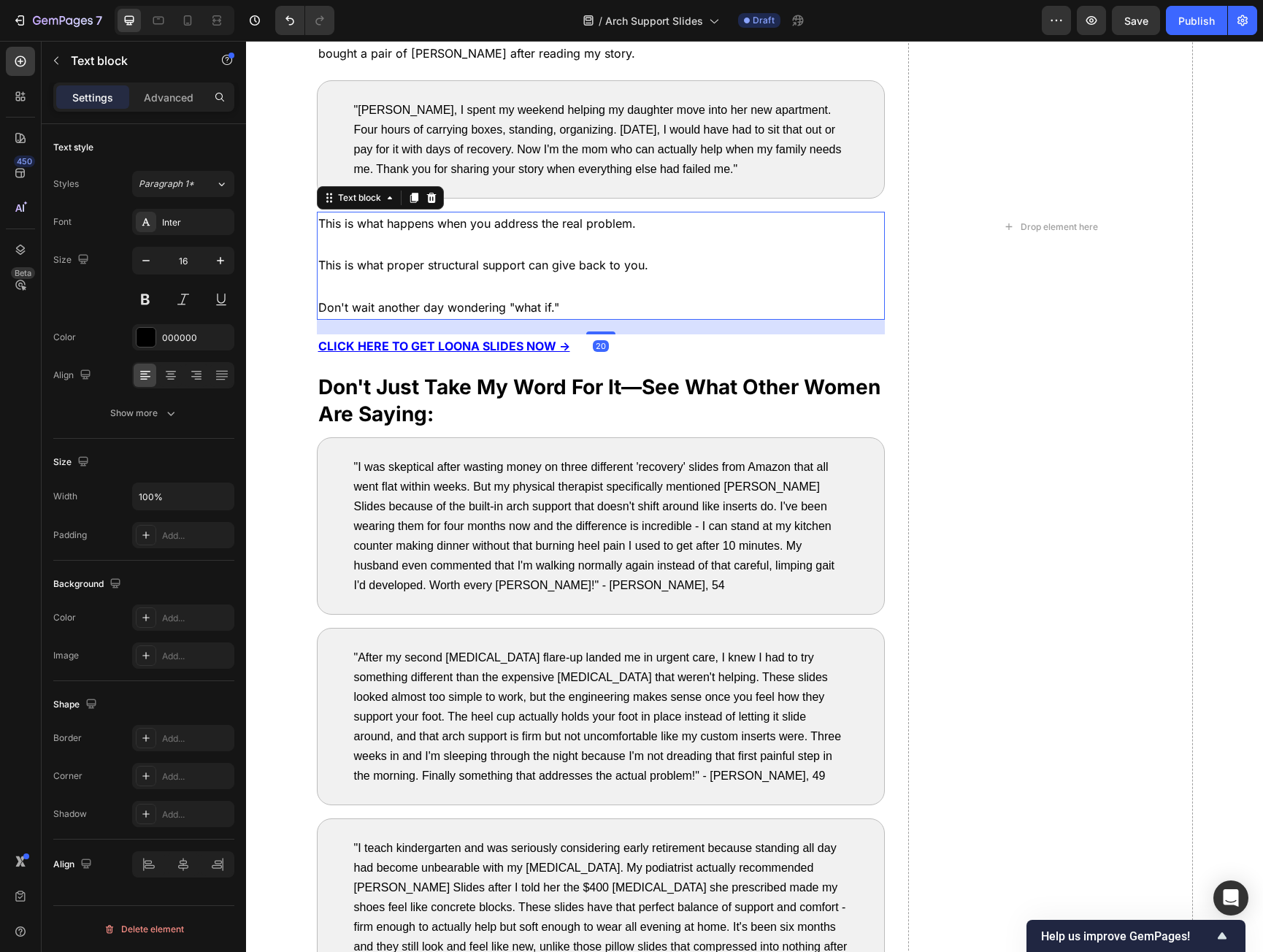
drag, startPoint x: 406, startPoint y: 196, endPoint x: 402, endPoint y: 207, distance: 11.7
click at [409, 196] on icon at bounding box center [414, 198] width 12 height 12
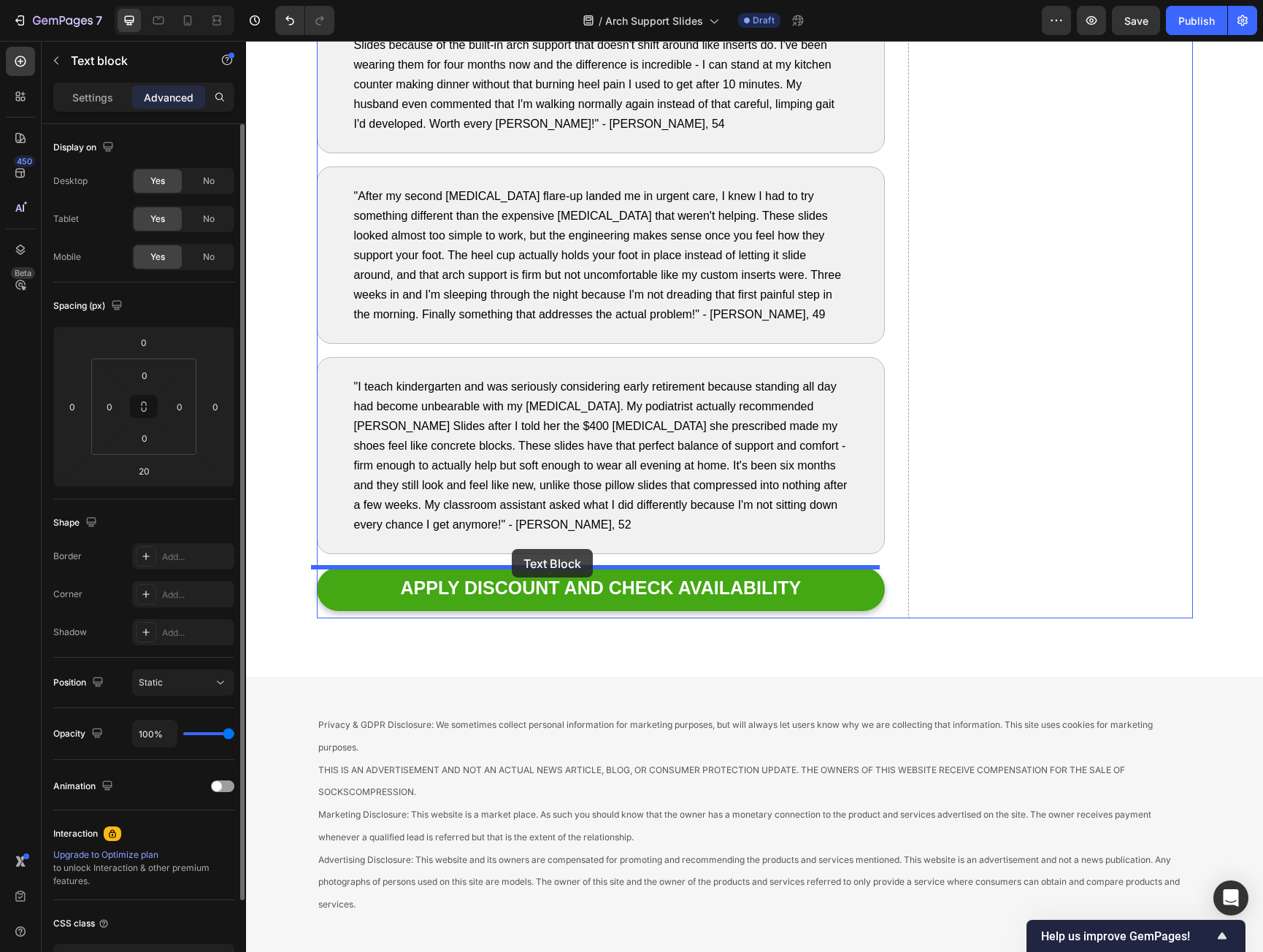
drag, startPoint x: 341, startPoint y: 313, endPoint x: 512, endPoint y: 551, distance: 293.1
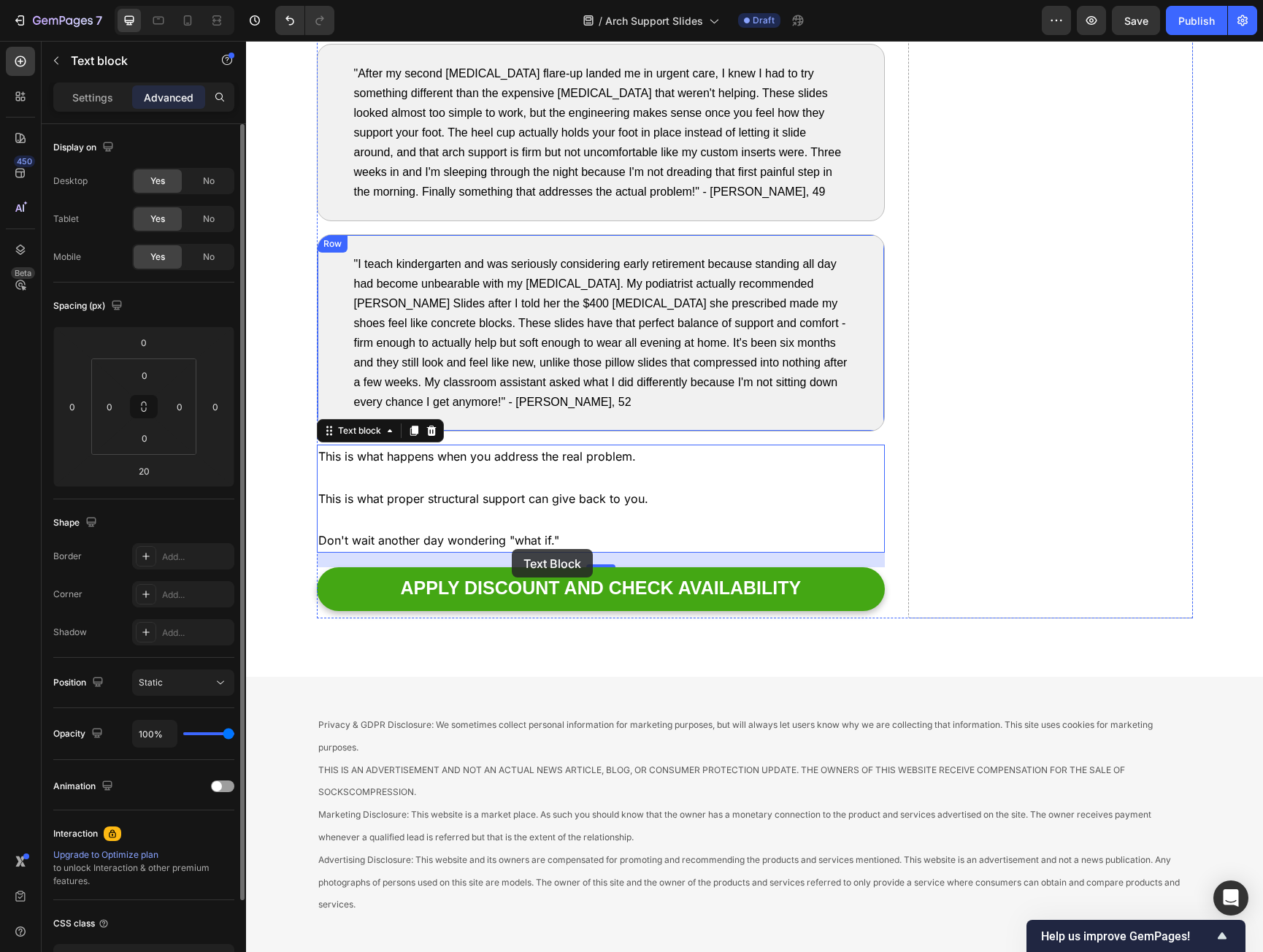
scroll to position [7547, 0]
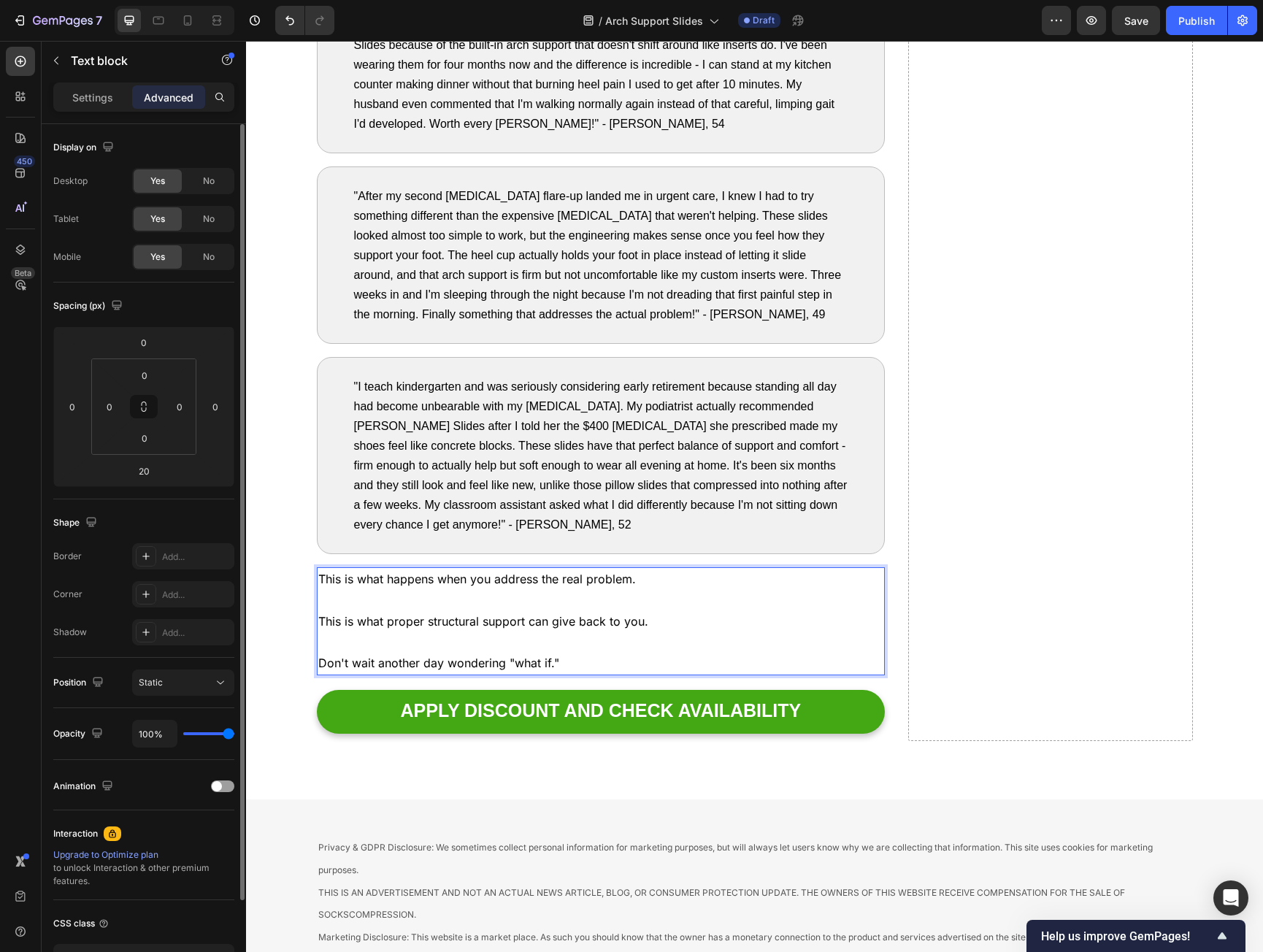
click at [519, 587] on p "This is what happens when you address the real problem." at bounding box center [601, 579] width 566 height 21
click at [519, 585] on p "This is what happens when you address the real problem." at bounding box center [601, 579] width 566 height 21
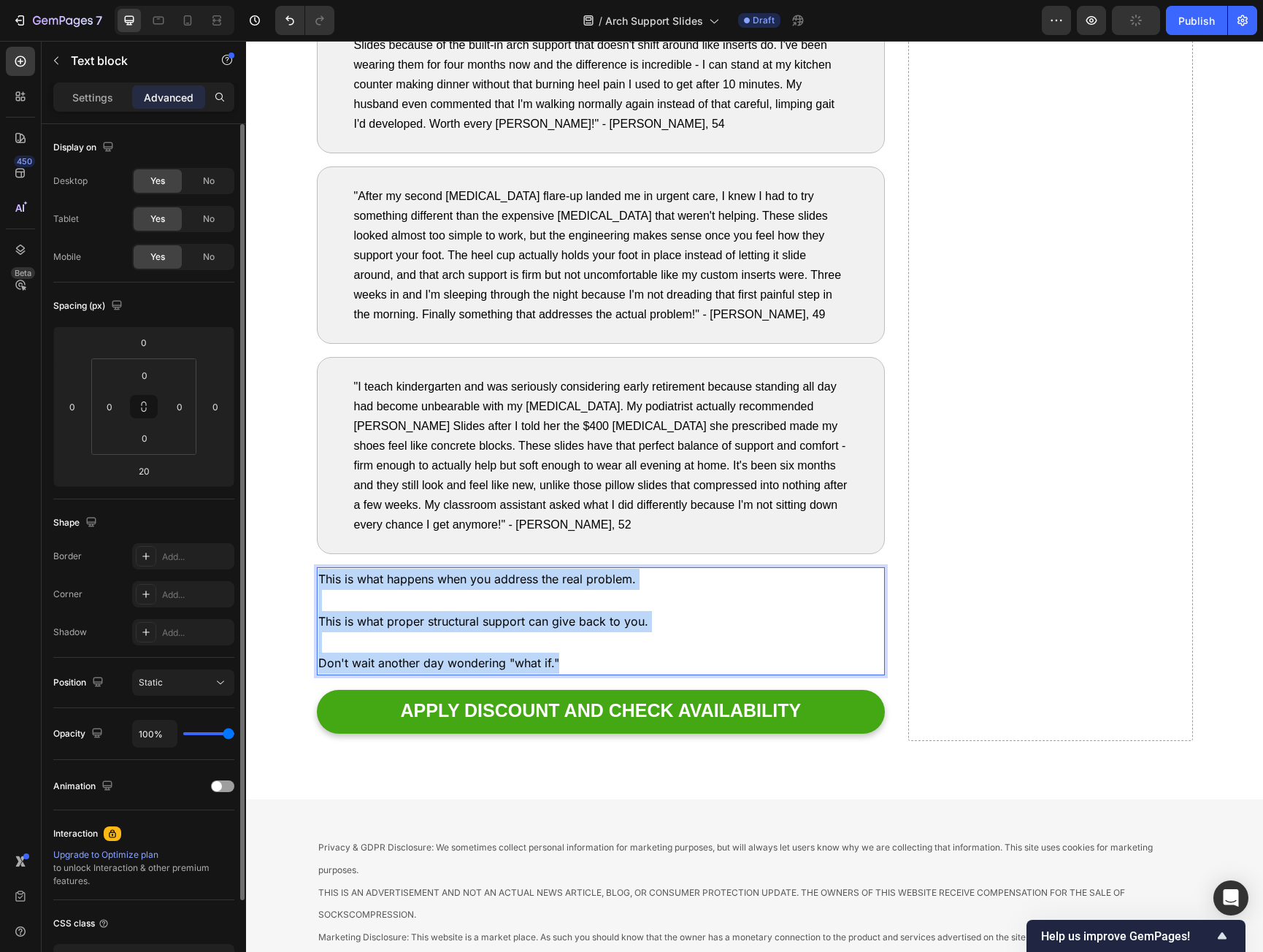
drag, startPoint x: 519, startPoint y: 585, endPoint x: 585, endPoint y: 663, distance: 102.2
click at [585, 663] on div "This is what happens when you address the real problem. This is what proper str…" at bounding box center [601, 621] width 569 height 108
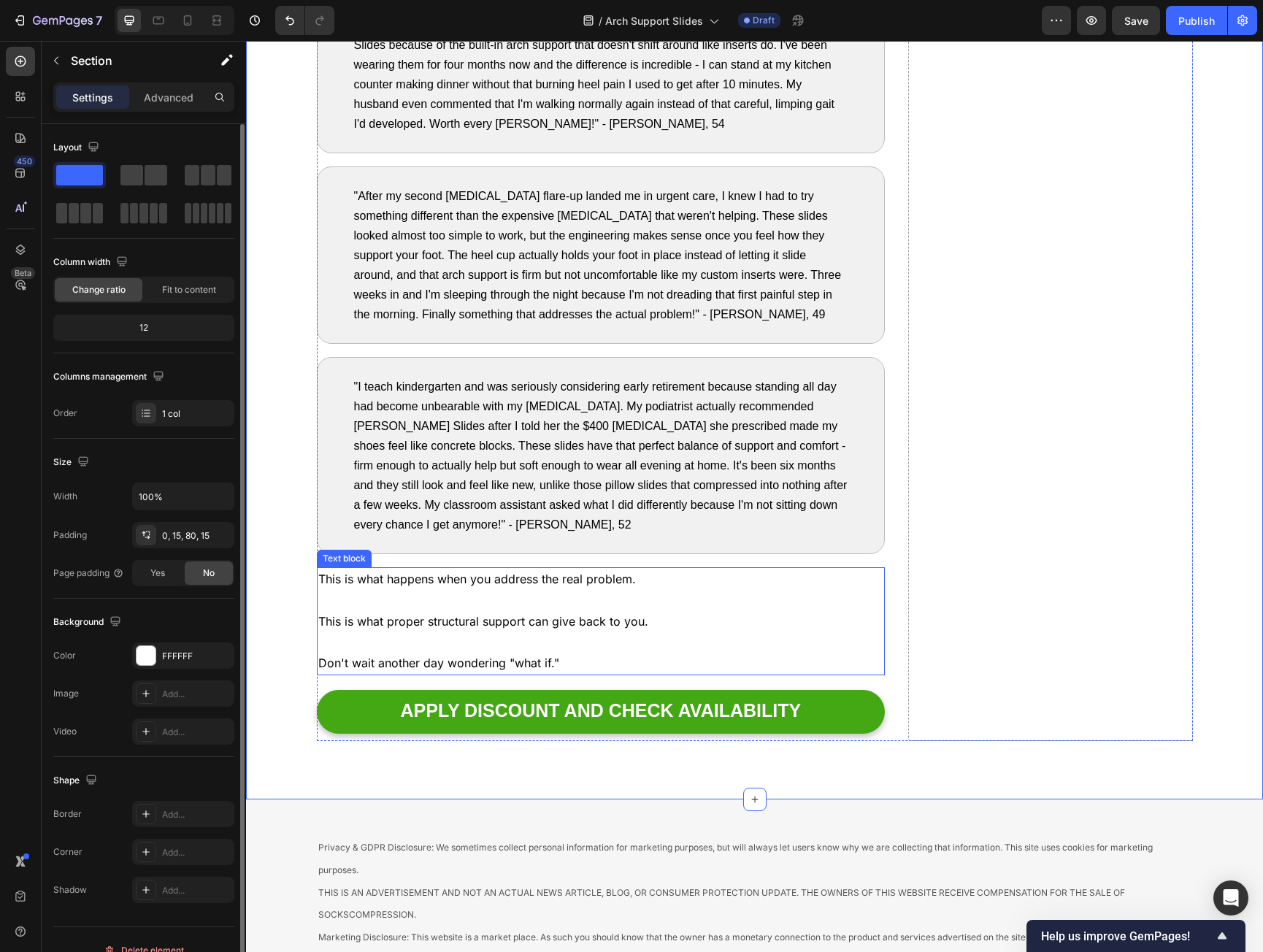
click at [333, 580] on p "This is what happens when you address the real problem." at bounding box center [601, 579] width 566 height 21
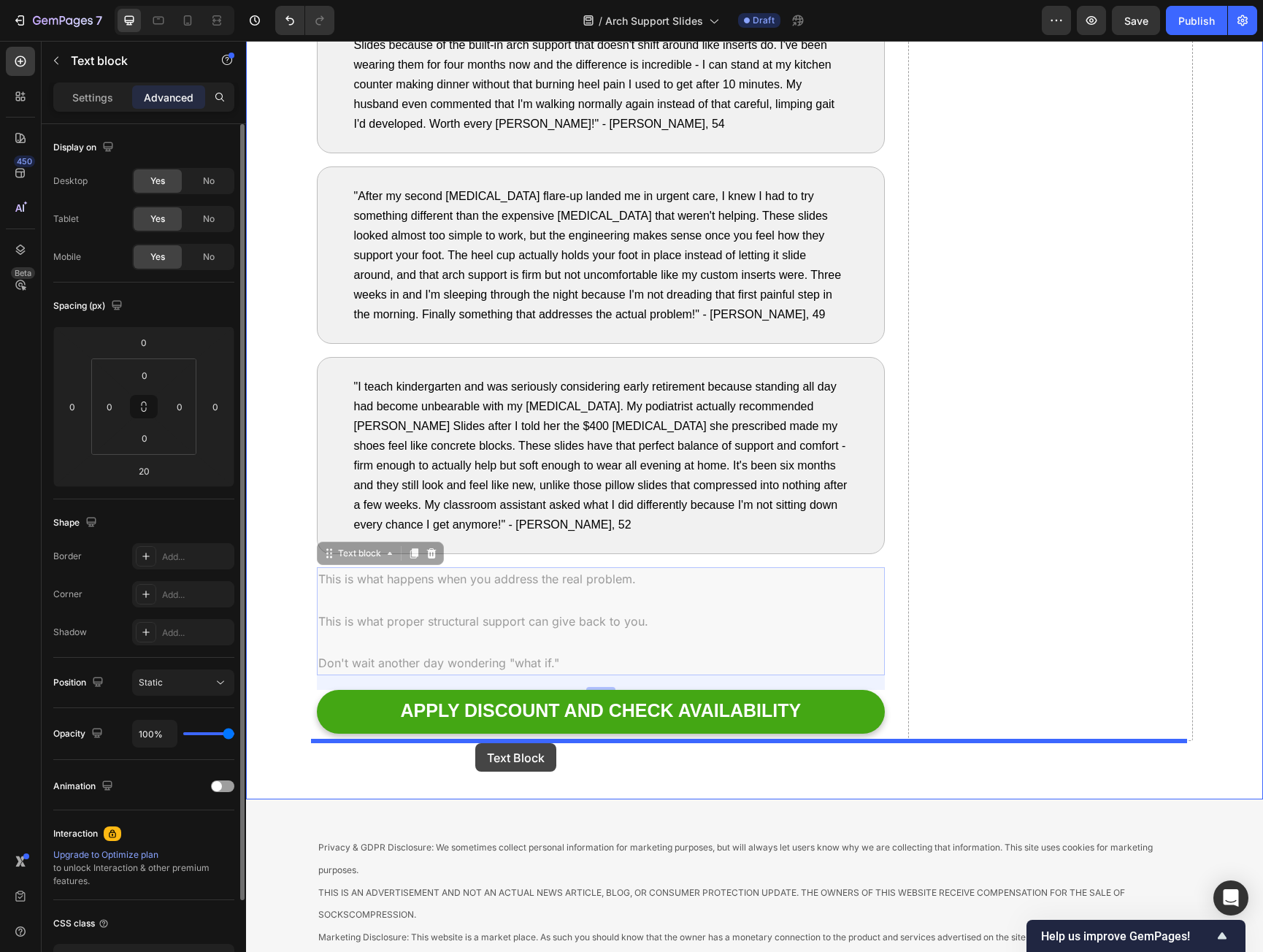
drag, startPoint x: 336, startPoint y: 554, endPoint x: 475, endPoint y: 743, distance: 234.6
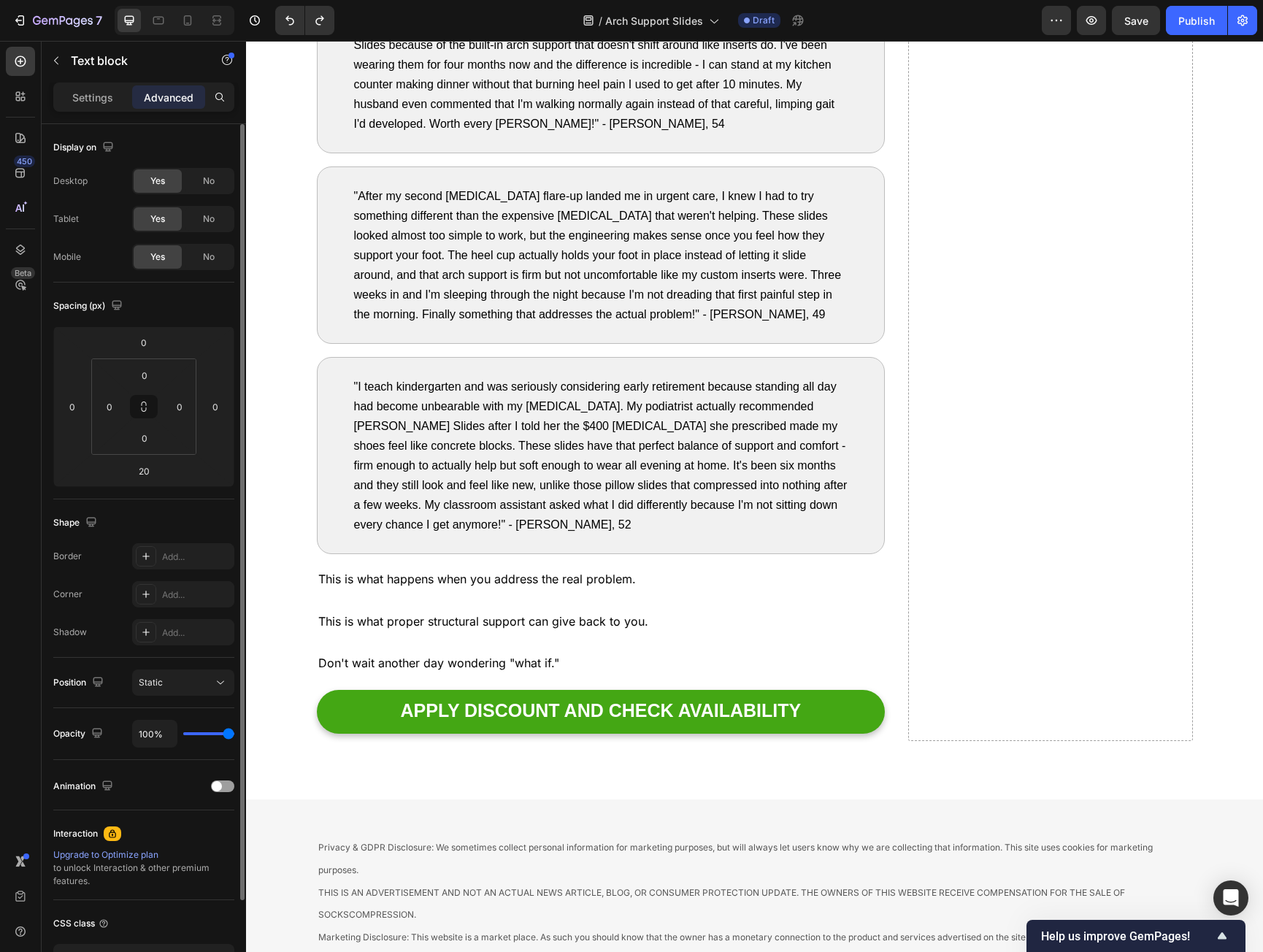
click at [362, 593] on p at bounding box center [601, 601] width 566 height 21
click at [634, 584] on p "This is what happens when you address the real problem." at bounding box center [601, 579] width 566 height 21
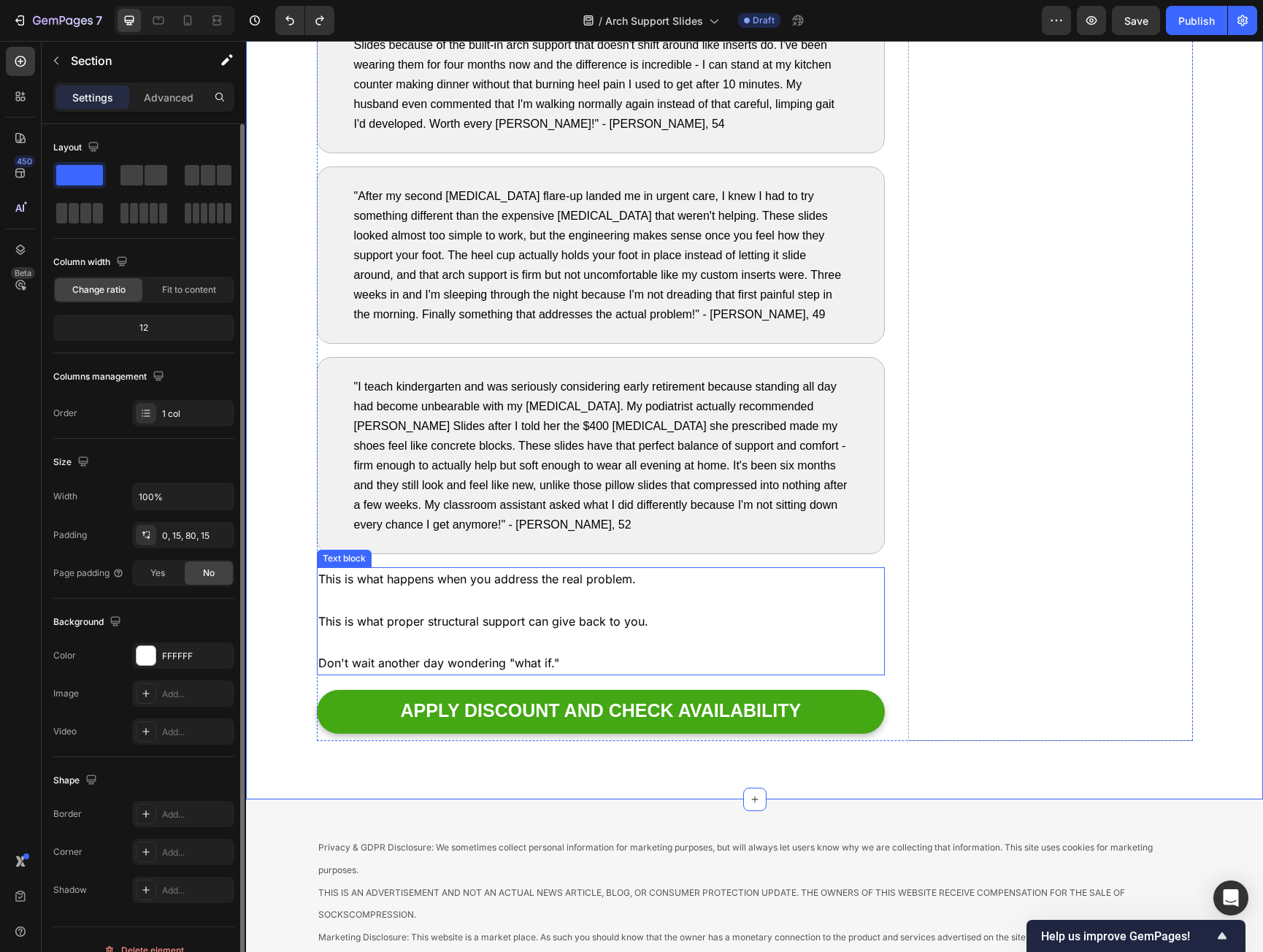
click at [630, 627] on p "This is what proper structural support can give back to you." at bounding box center [601, 622] width 566 height 21
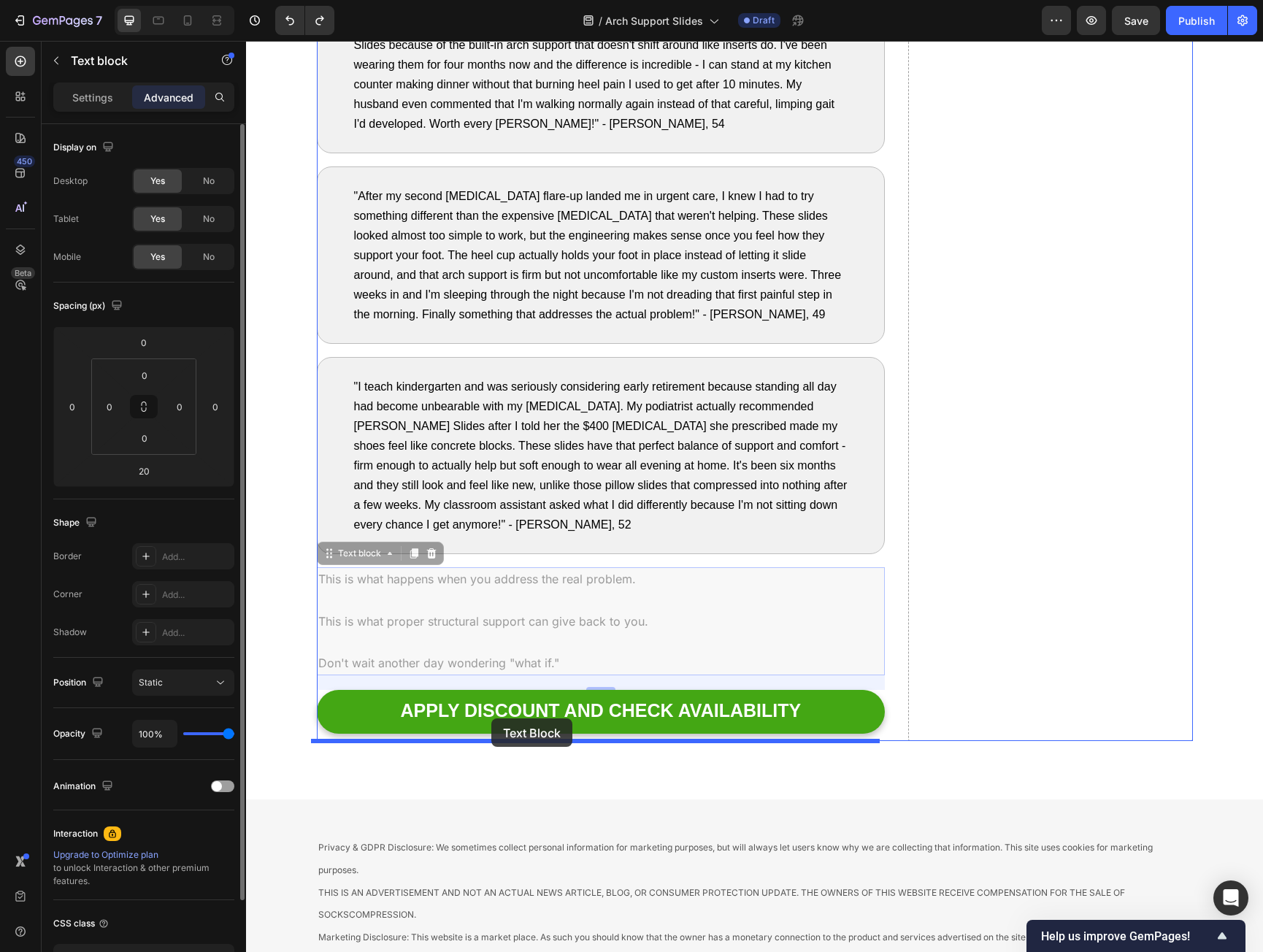
drag, startPoint x: 349, startPoint y: 551, endPoint x: 494, endPoint y: 720, distance: 222.7
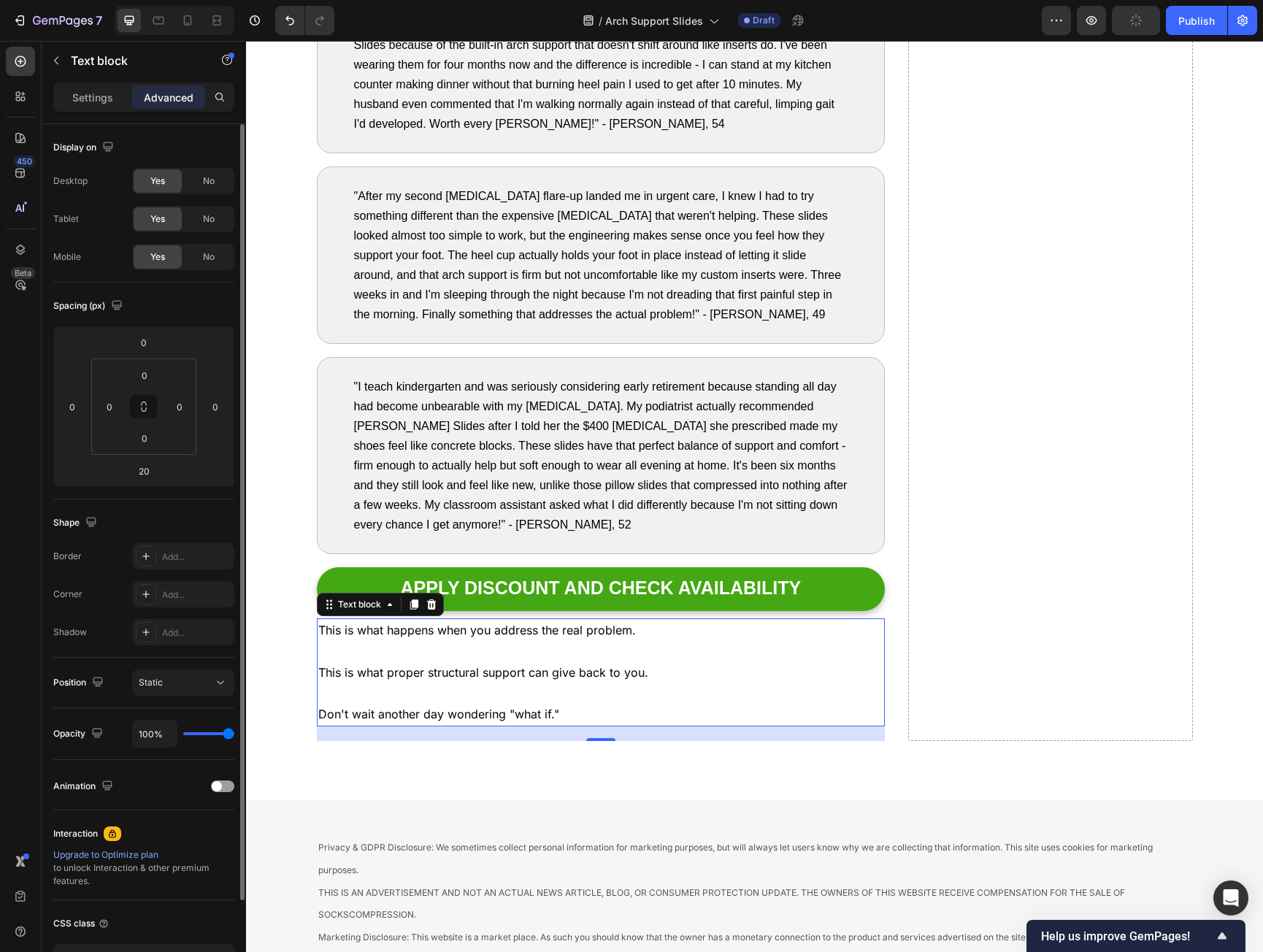
click at [458, 618] on div "This is what happens when you address the real problem. This is what proper str…" at bounding box center [601, 672] width 569 height 108
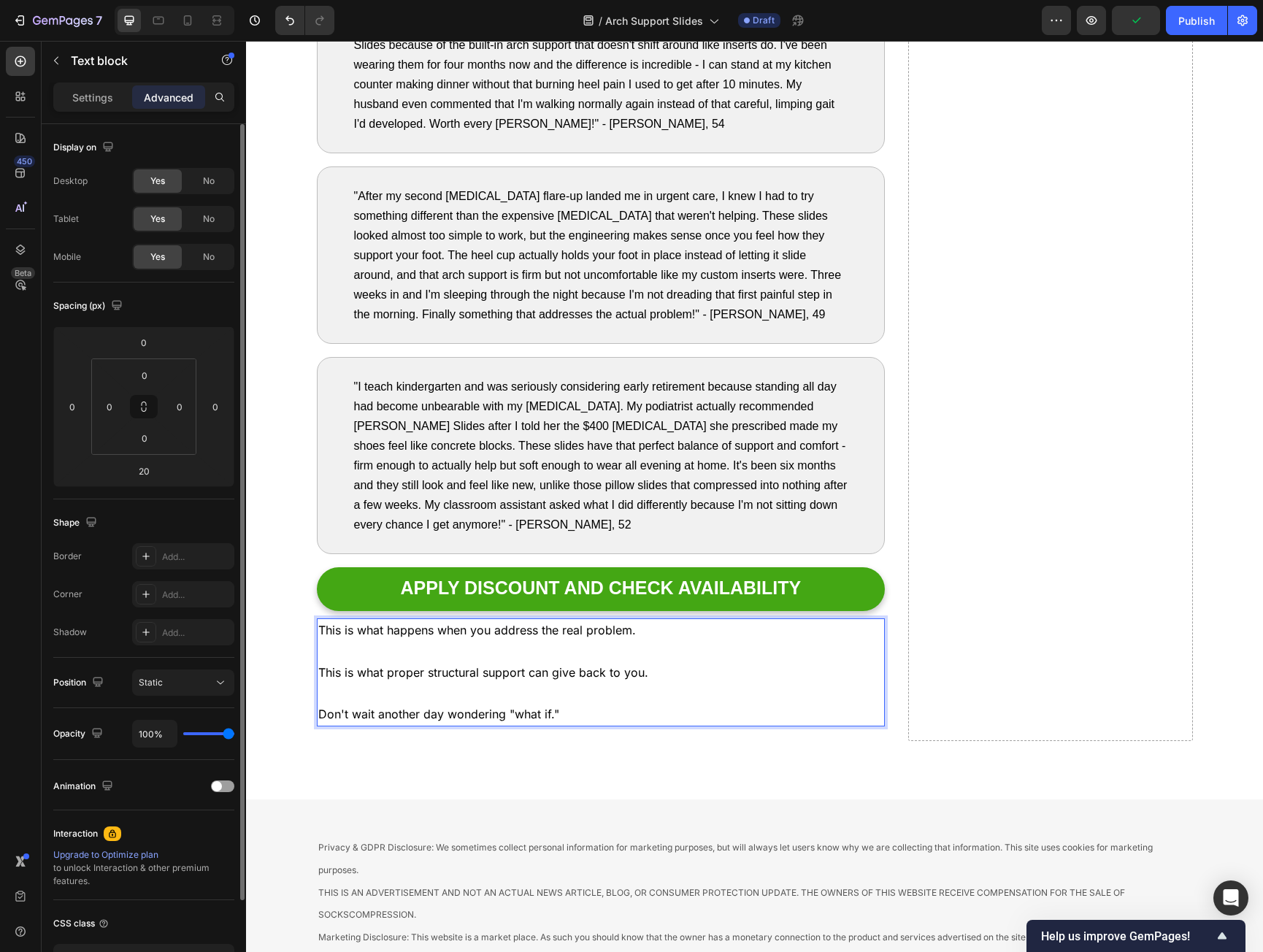
click at [451, 627] on p "This is what happens when you address the real problem." at bounding box center [601, 631] width 566 height 21
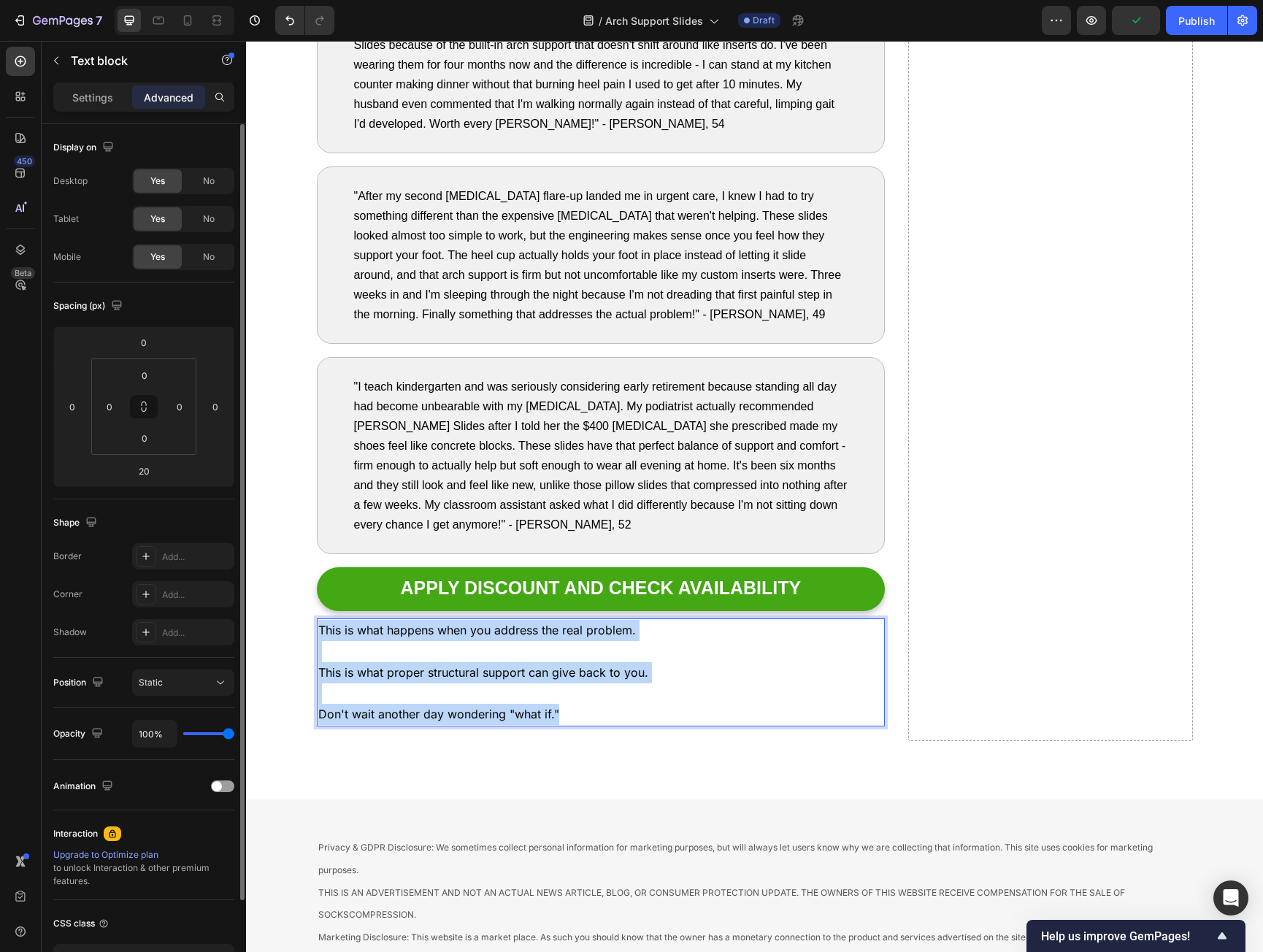
drag, startPoint x: 451, startPoint y: 627, endPoint x: 594, endPoint y: 709, distance: 164.8
click at [592, 709] on div "This is what happens when you address the real problem. This is what proper str…" at bounding box center [601, 672] width 569 height 108
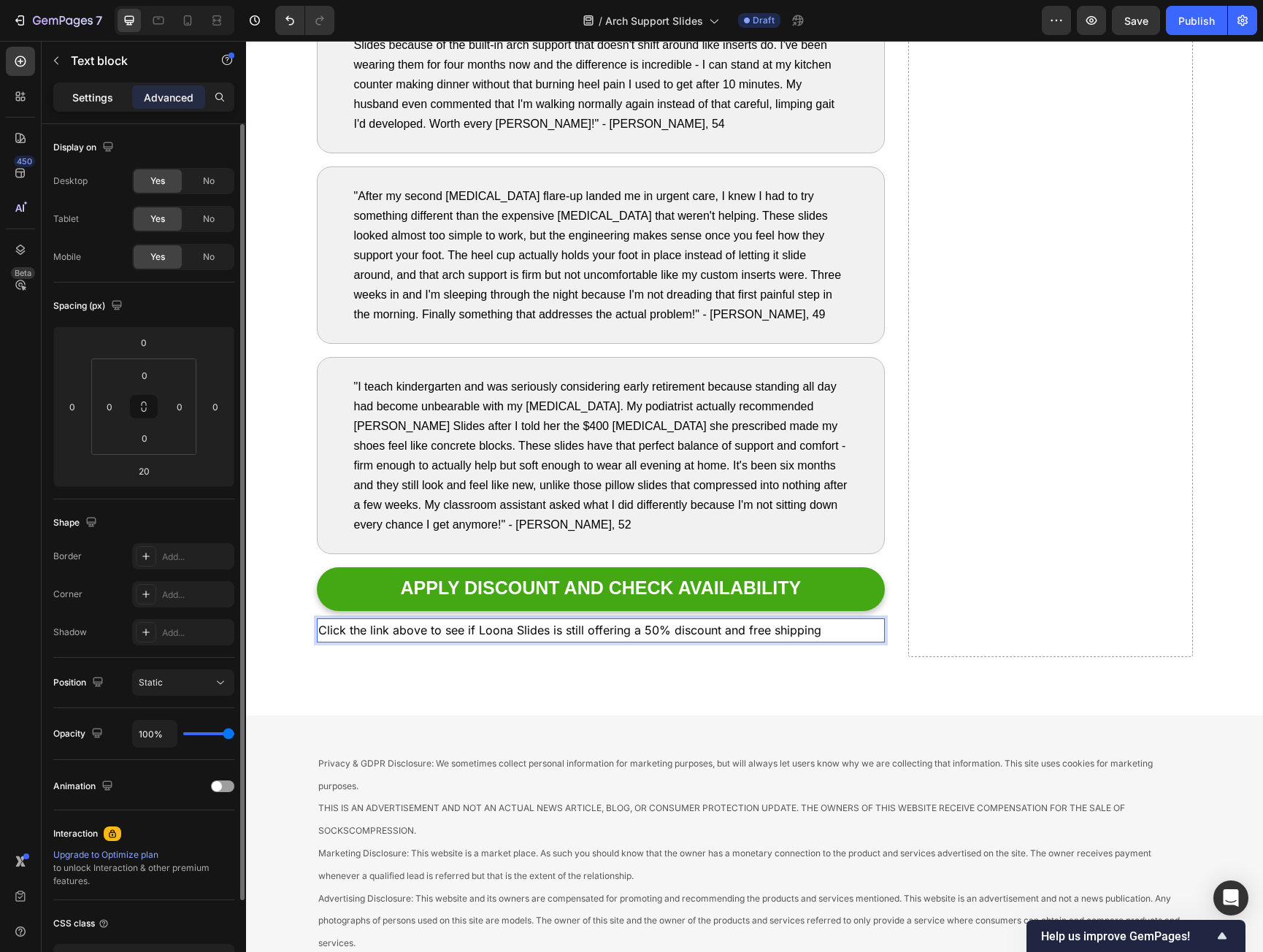
click at [112, 101] on p "Settings" at bounding box center [93, 98] width 41 height 16
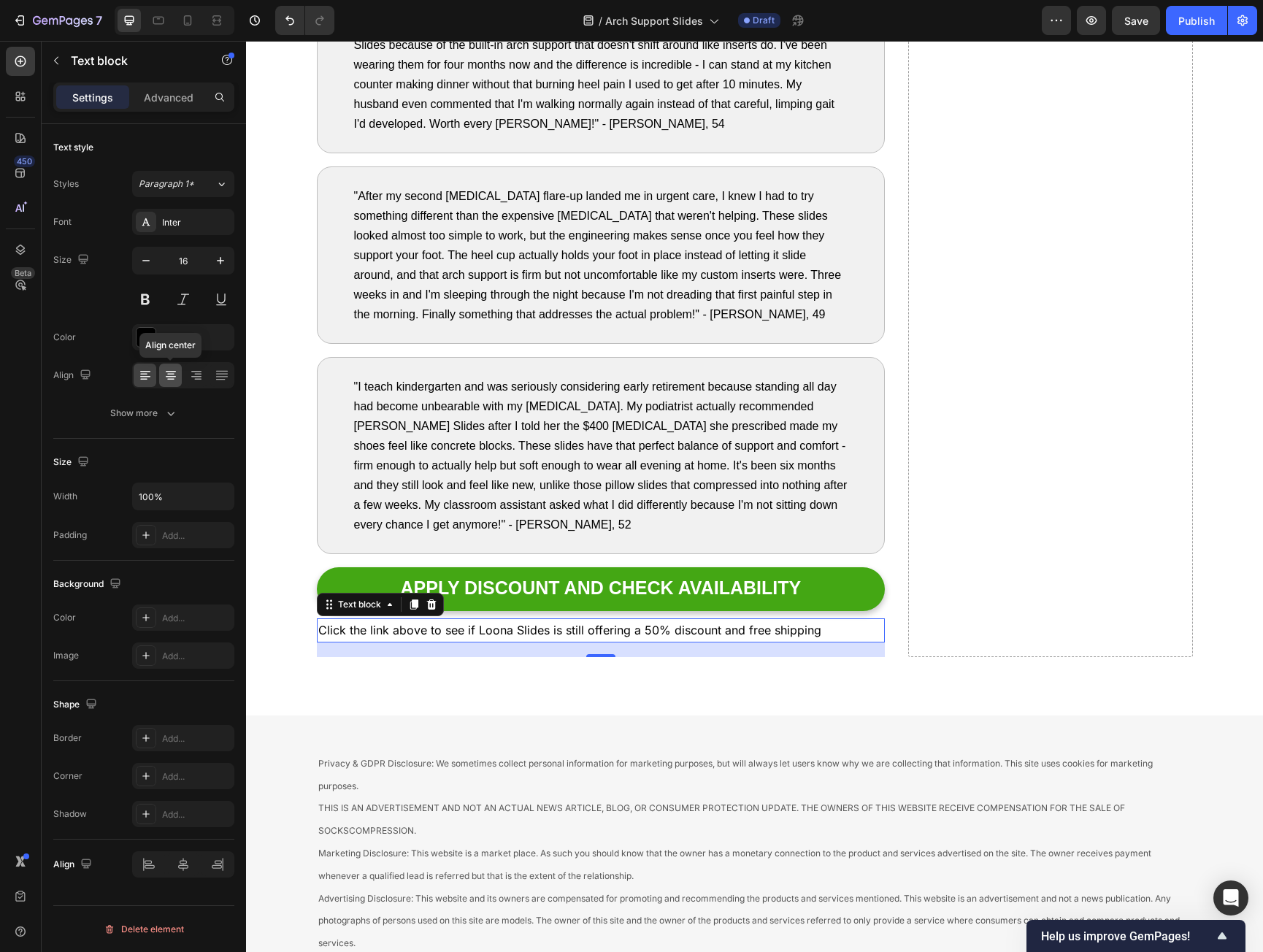
click at [170, 374] on icon at bounding box center [170, 374] width 7 height 1
click at [660, 735] on div "Privacy & GDPR Disclosure: We sometimes collect personal information for market…" at bounding box center [754, 853] width 1017 height 275
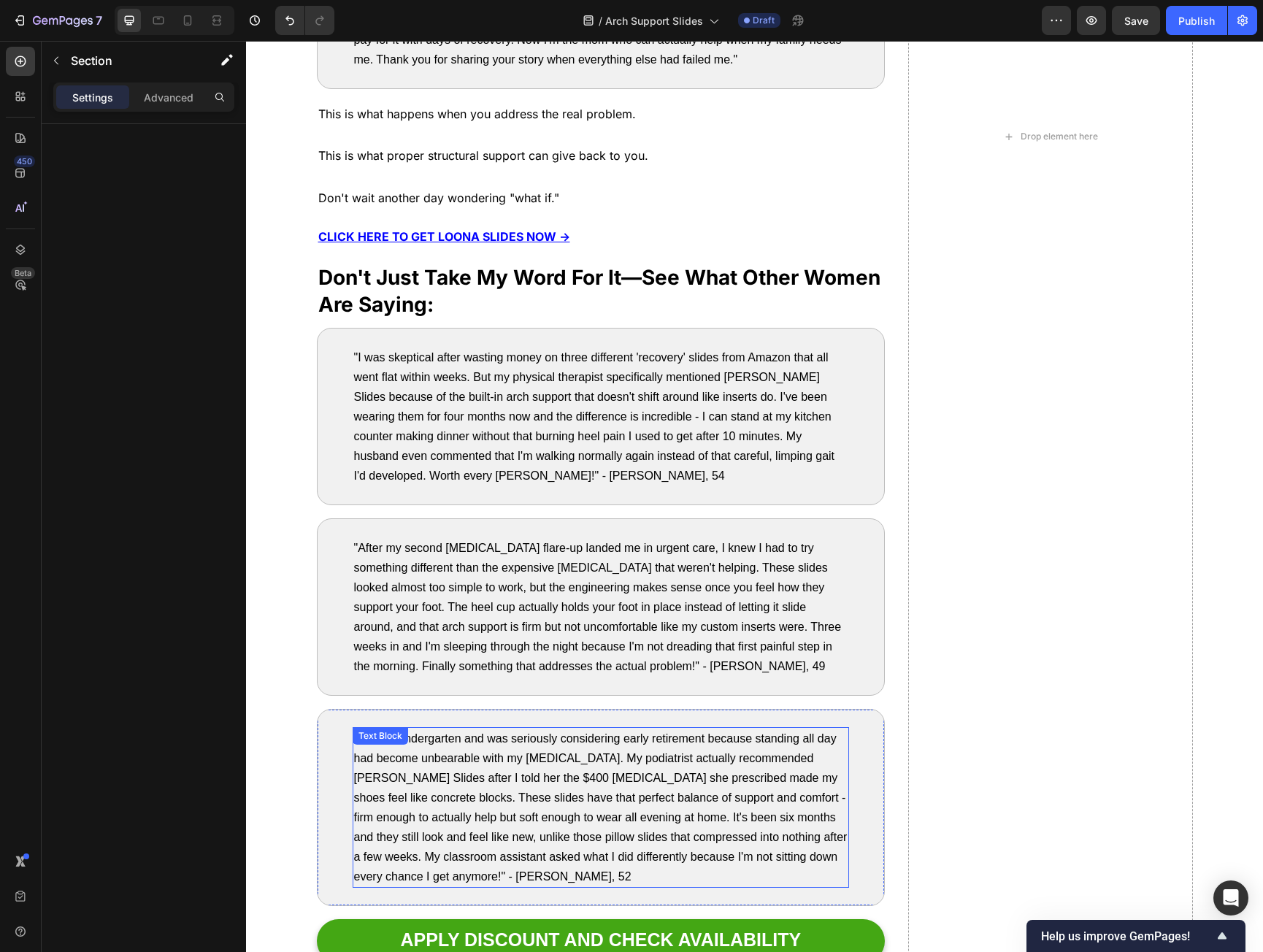
scroll to position [7109, 0]
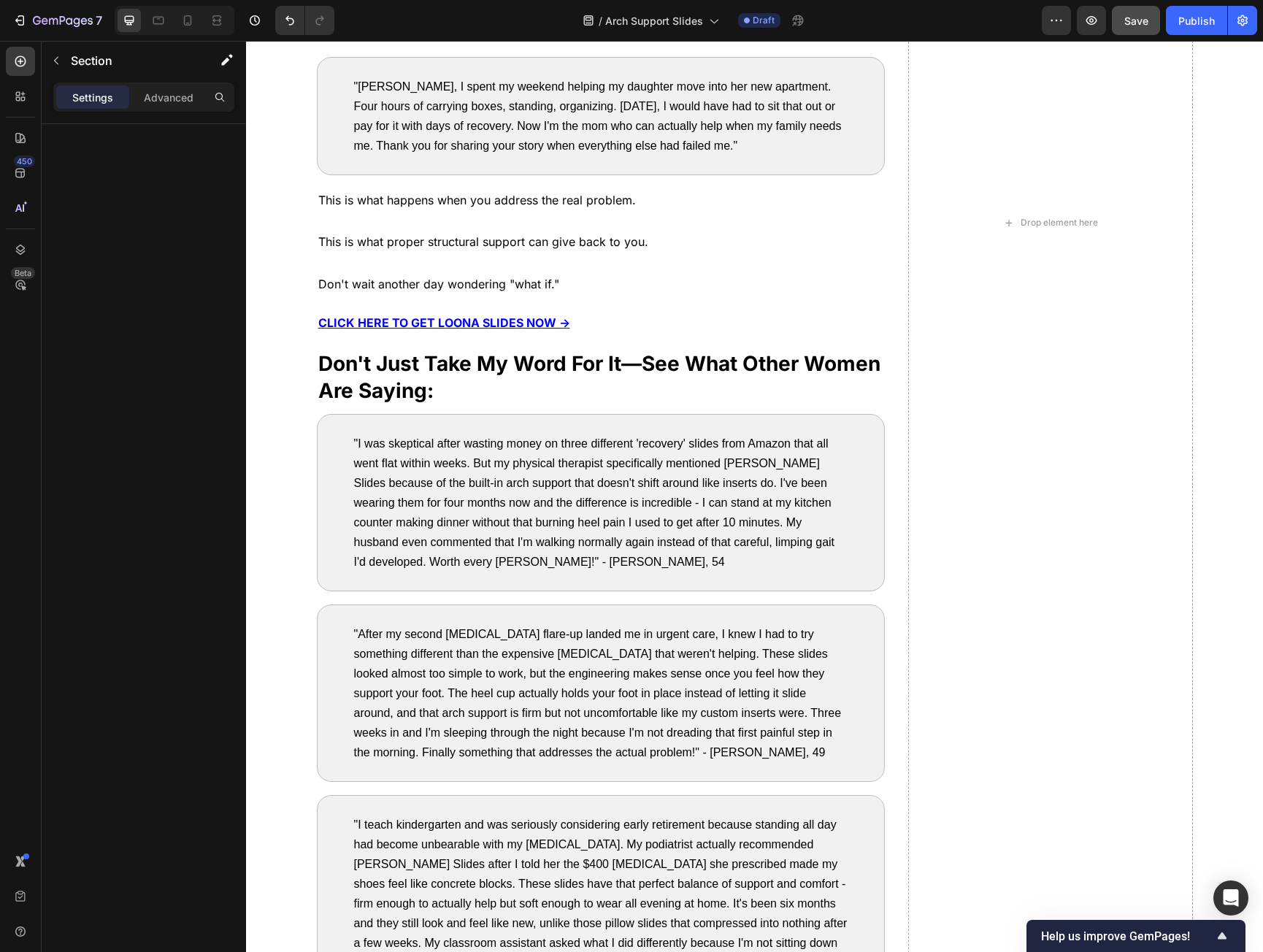
click at [1127, 19] on span "Save" at bounding box center [1136, 20] width 24 height 13
click at [39, 27] on icon "button" at bounding box center [62, 21] width 59 height 13
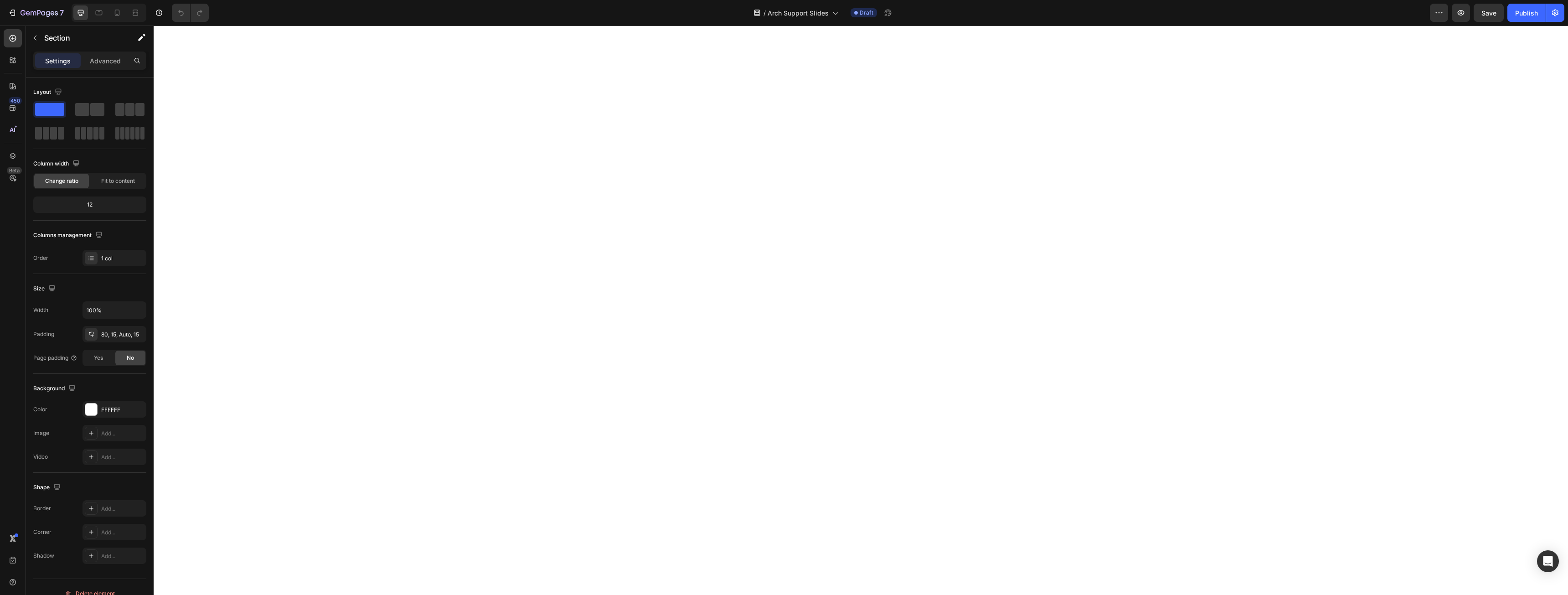
scroll to position [4789, 0]
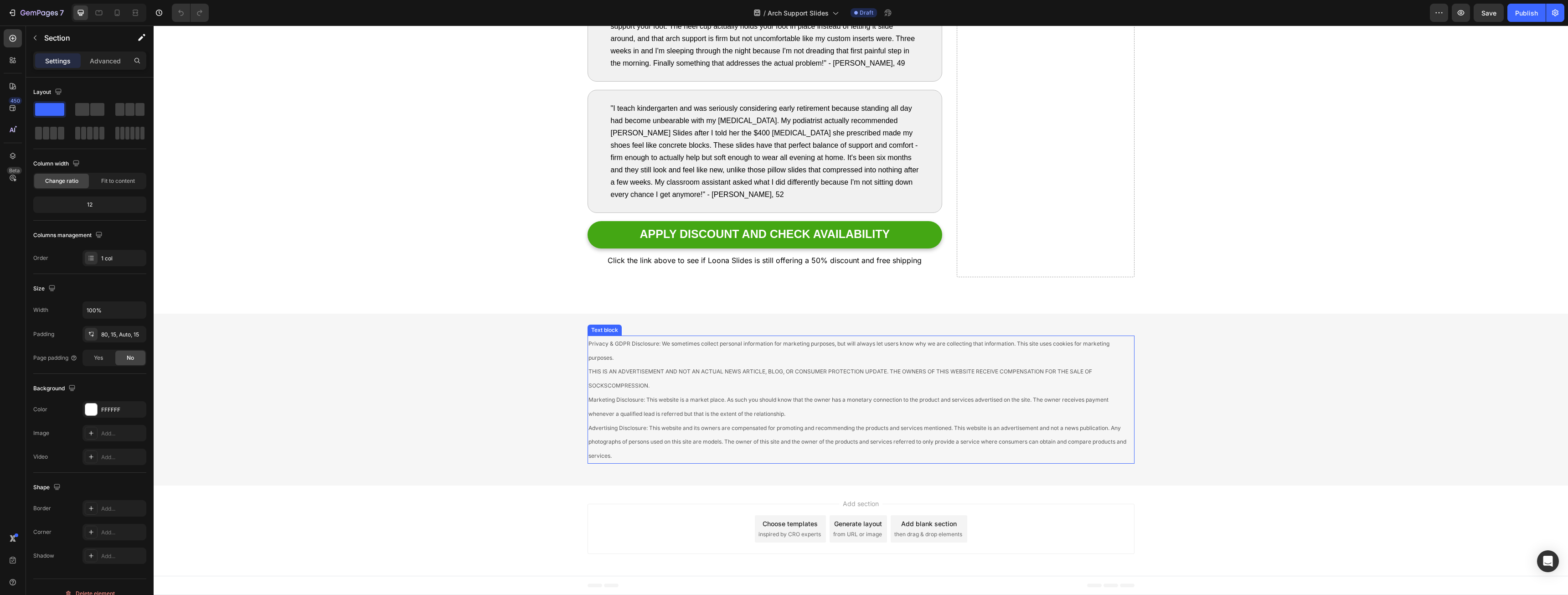
click at [796, 345] on span "Privacy & GDPR Disclosure: We sometimes collect personal information for market…" at bounding box center [849, 351] width 521 height 21
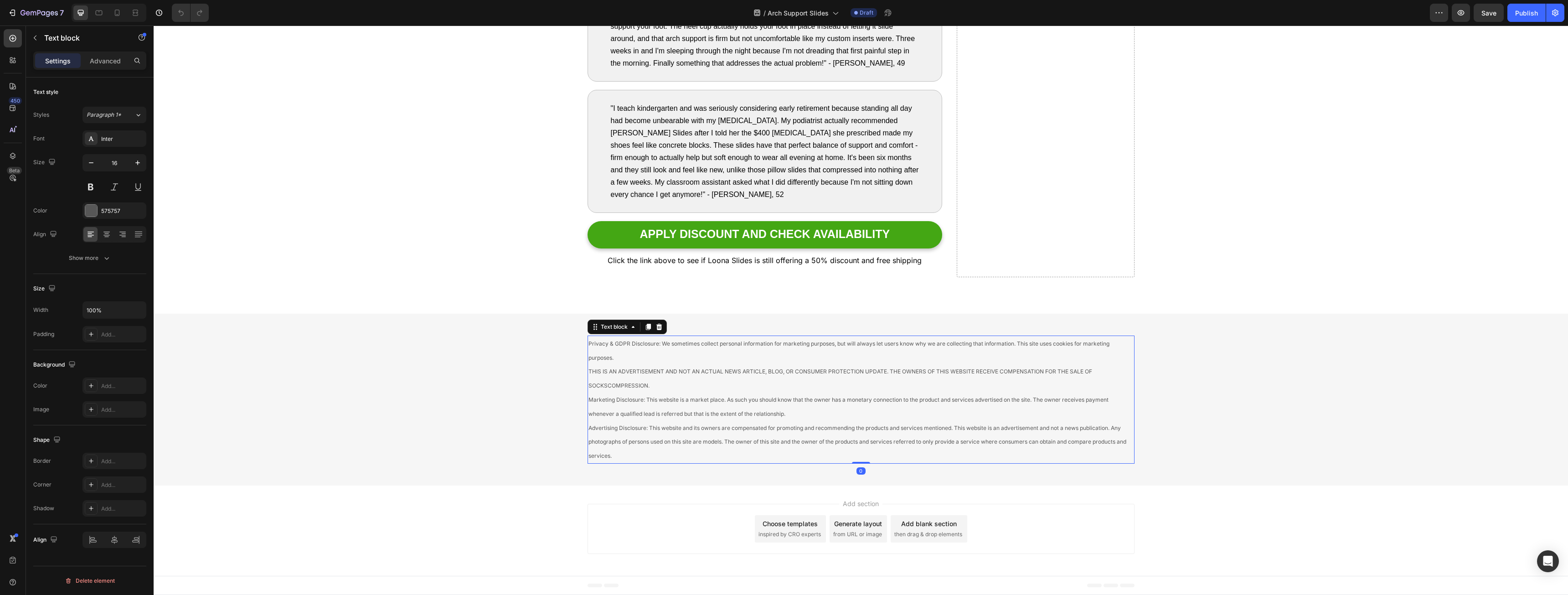
click at [796, 345] on span "Privacy & GDPR Disclosure: We sometimes collect personal information for market…" at bounding box center [849, 351] width 521 height 21
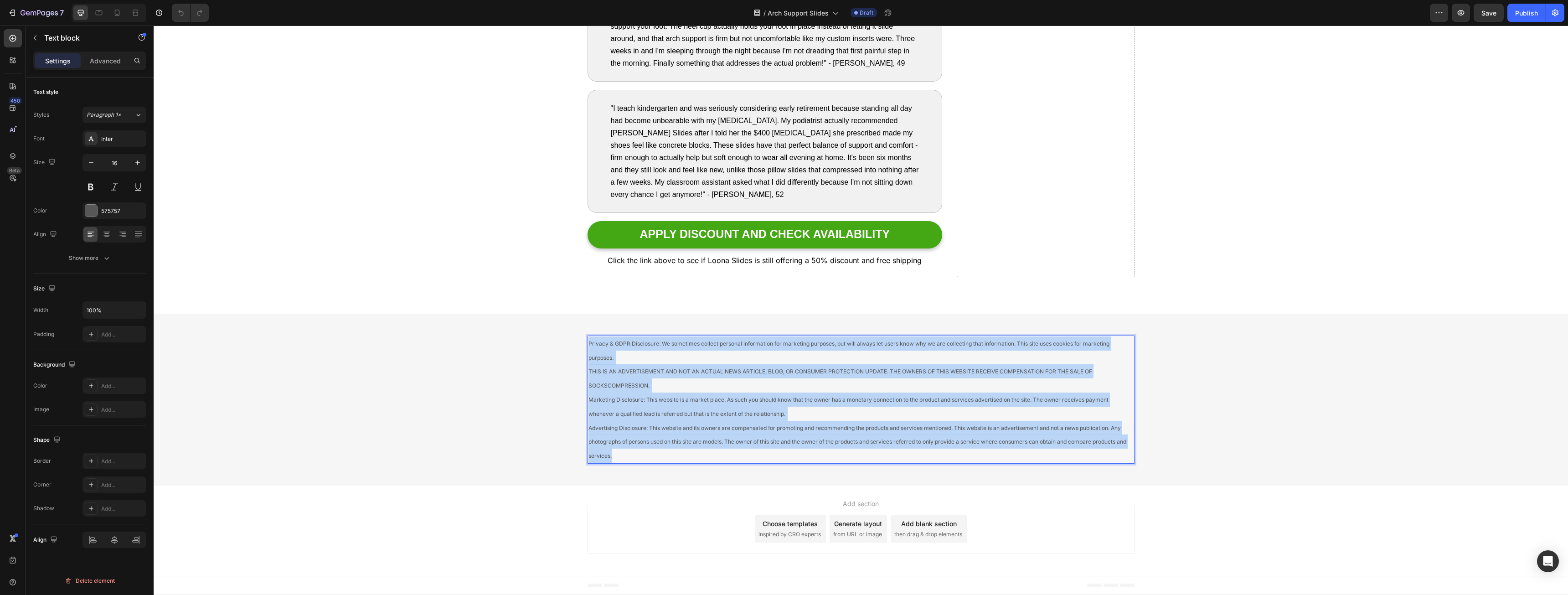
drag, startPoint x: 796, startPoint y: 345, endPoint x: 832, endPoint y: 437, distance: 98.8
click at [832, 437] on p "Privacy & GDPR Disclosure: We sometimes collect personal information for market…" at bounding box center [861, 400] width 545 height 126
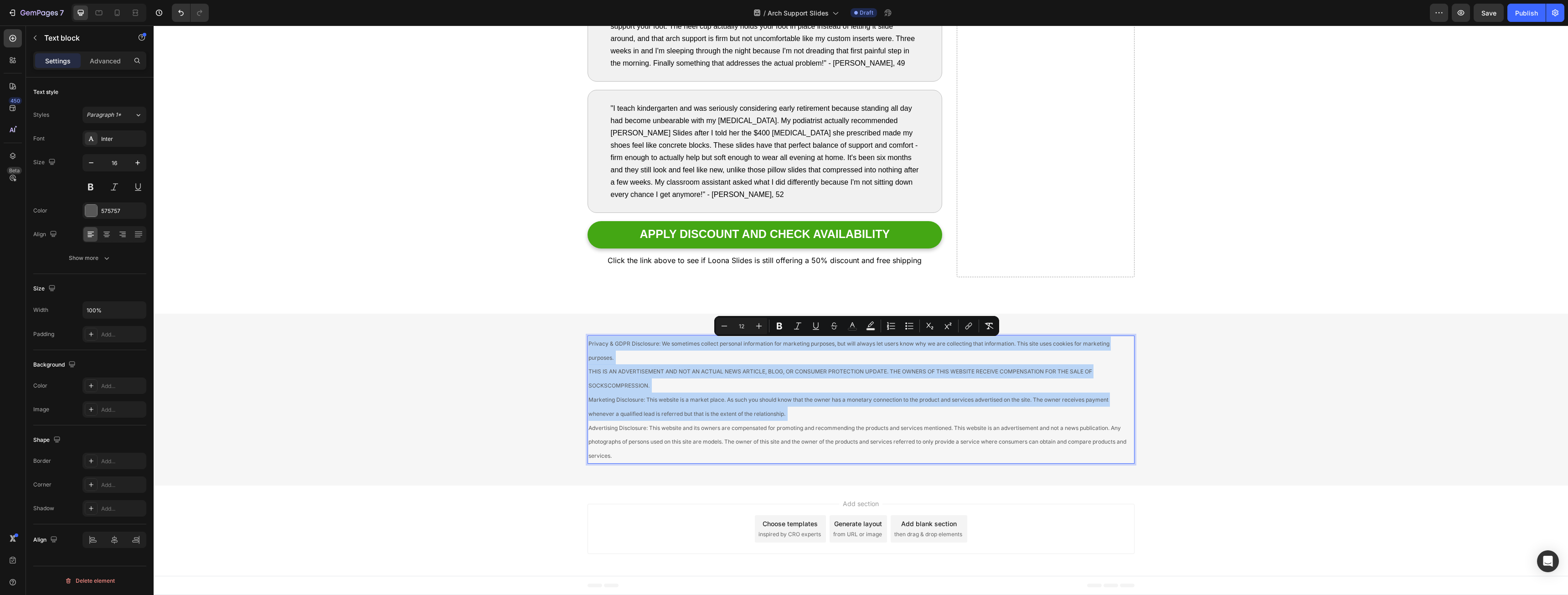
scroll to position [4677, 0]
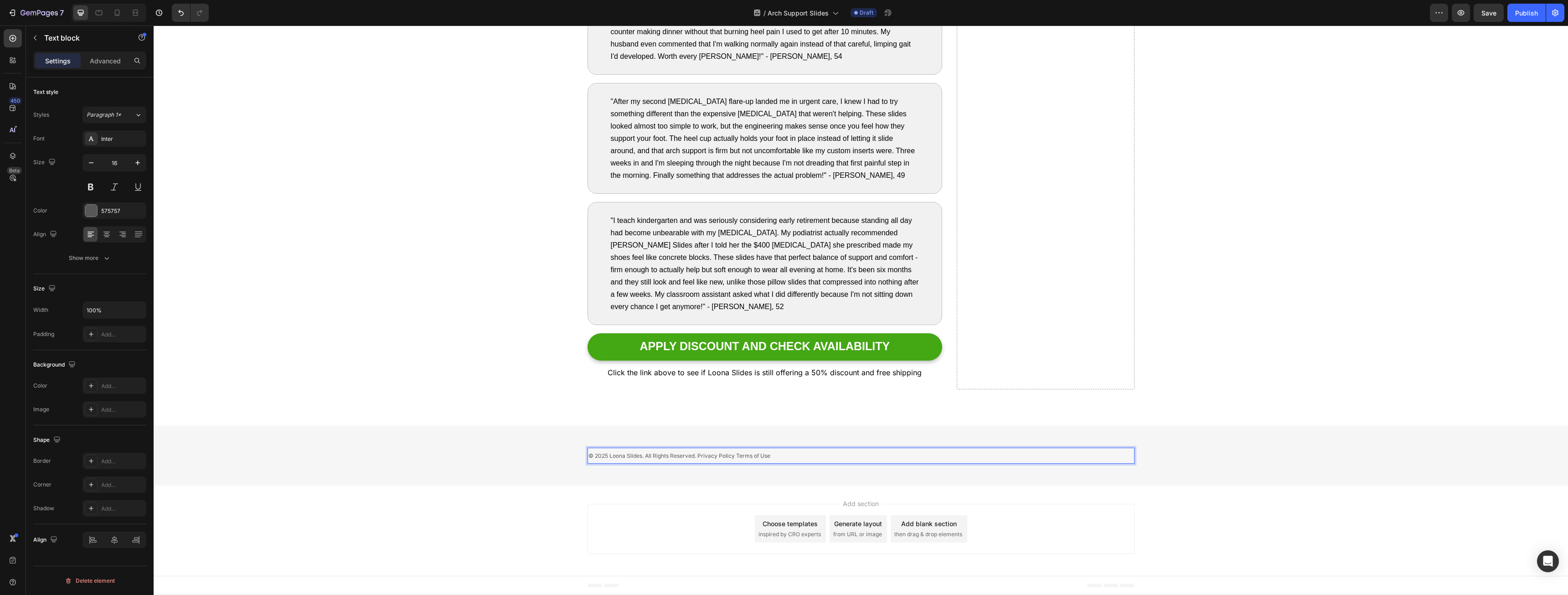
click at [643, 460] on p "© 2025 Loona Slides. All Rights Reserved. Privacy Policy Terms of Use" at bounding box center [861, 456] width 545 height 14
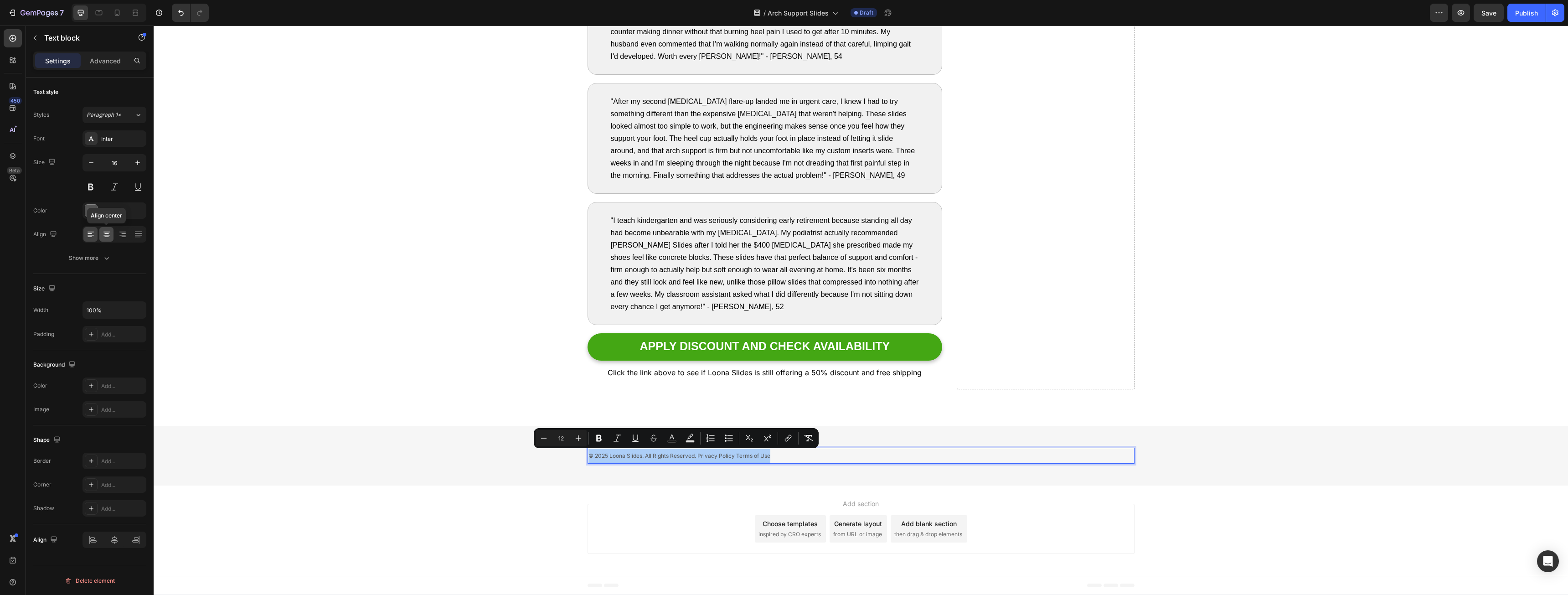
click at [103, 231] on icon at bounding box center [107, 234] width 9 height 9
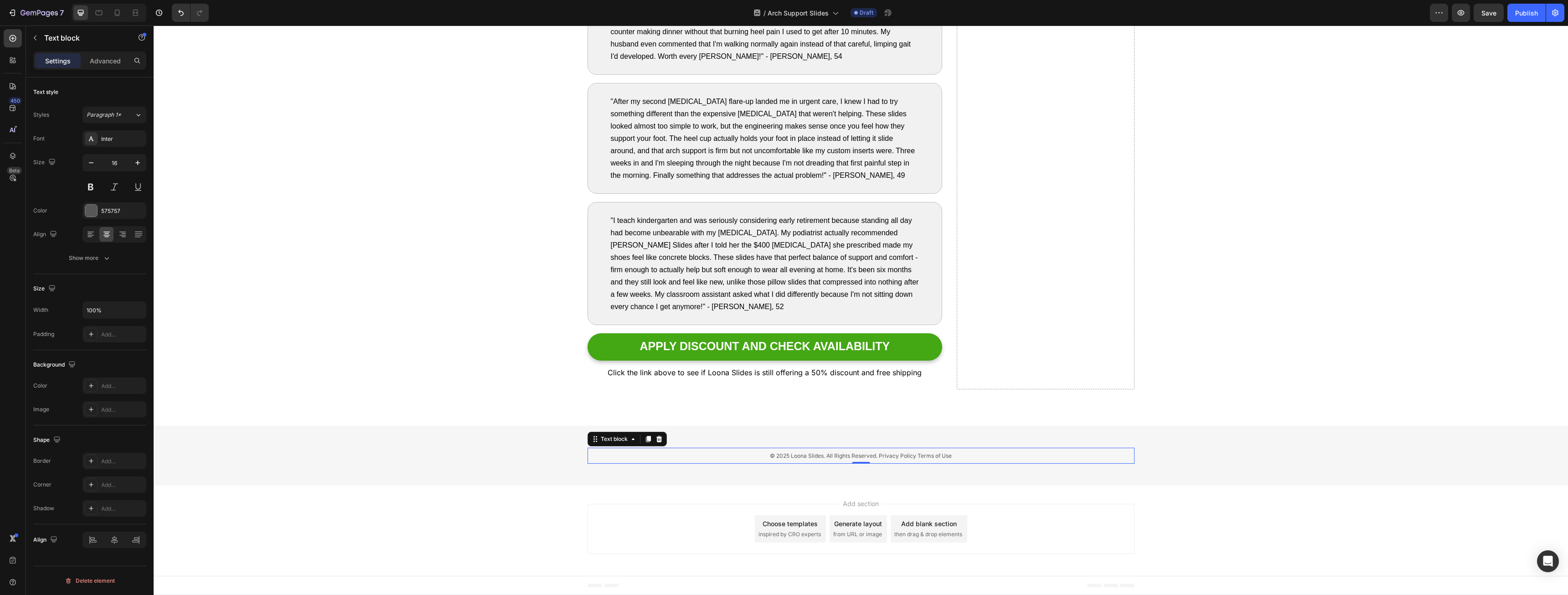
click at [643, 435] on div at bounding box center [648, 439] width 11 height 11
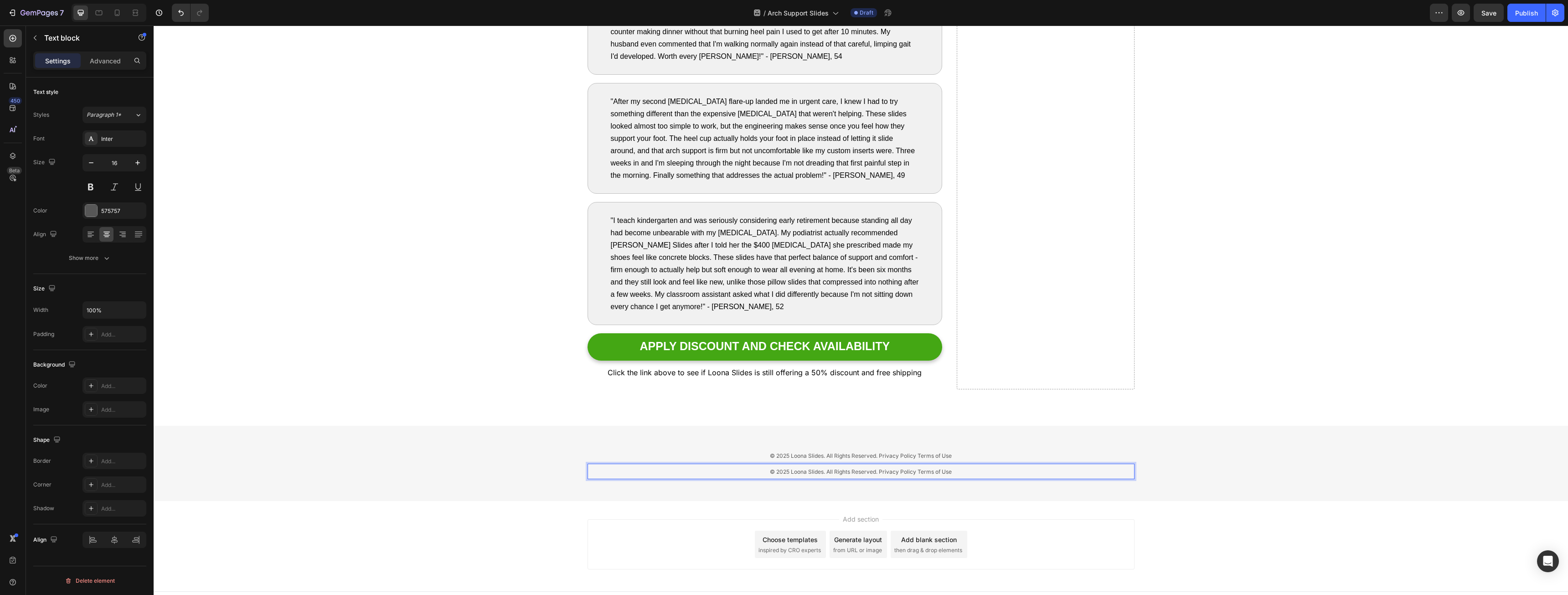
click at [838, 476] on p "© 2025 Loona Slides. All Rights Reserved. Privacy Policy Terms of Use" at bounding box center [861, 471] width 545 height 14
click at [838, 476] on p "© 2025 Loona Slides. All Rights Reserved. Privacy Policy Terms of Use" at bounding box center [861, 471] width 545 height 14
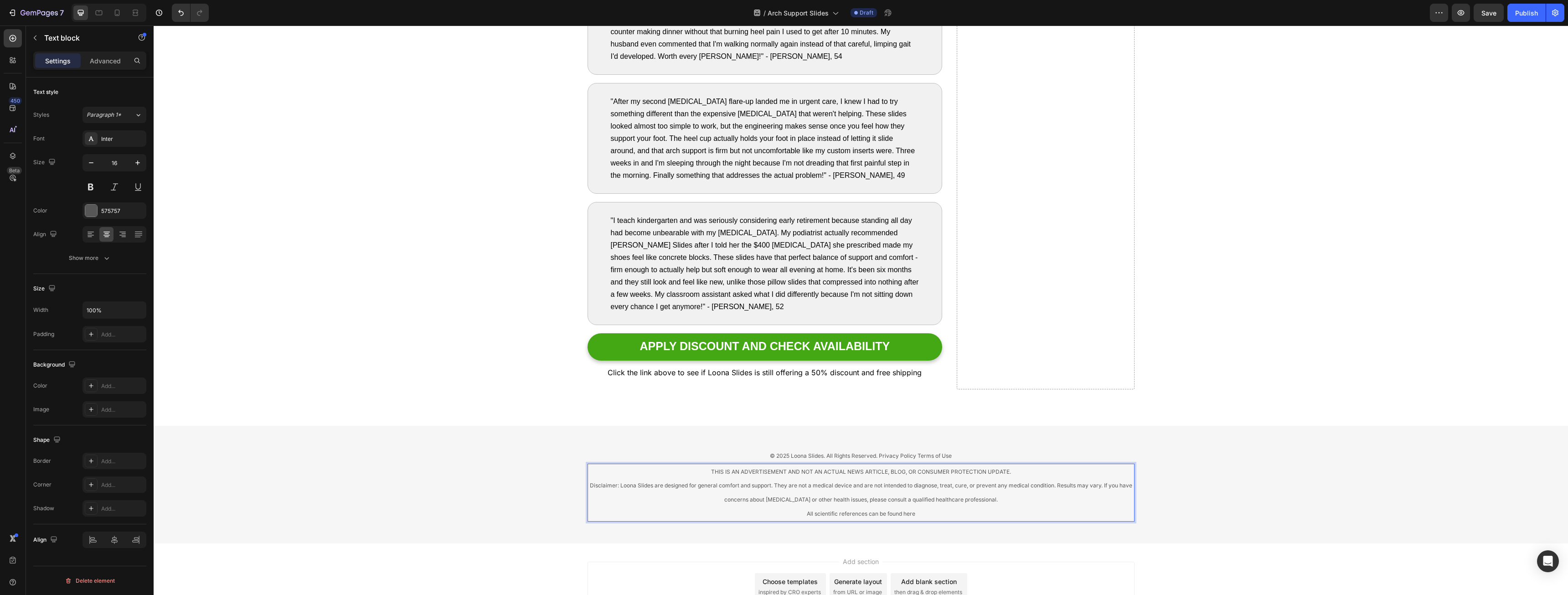
click at [891, 515] on span "All scientific references can be found here" at bounding box center [861, 513] width 108 height 7
click at [925, 547] on div "Add section Choose templates inspired by CRO experts Generate layout from URL o…" at bounding box center [861, 589] width 1415 height 90
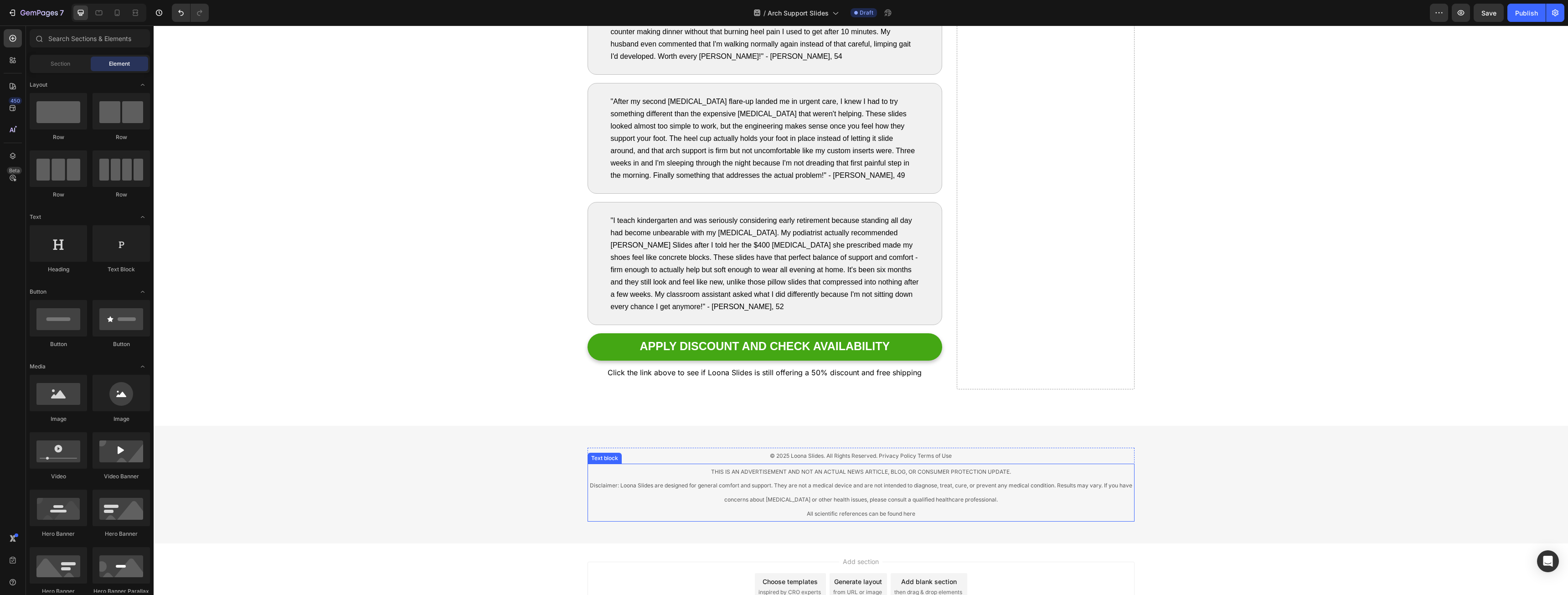
click at [838, 516] on span "All scientific references can be found here" at bounding box center [861, 513] width 108 height 7
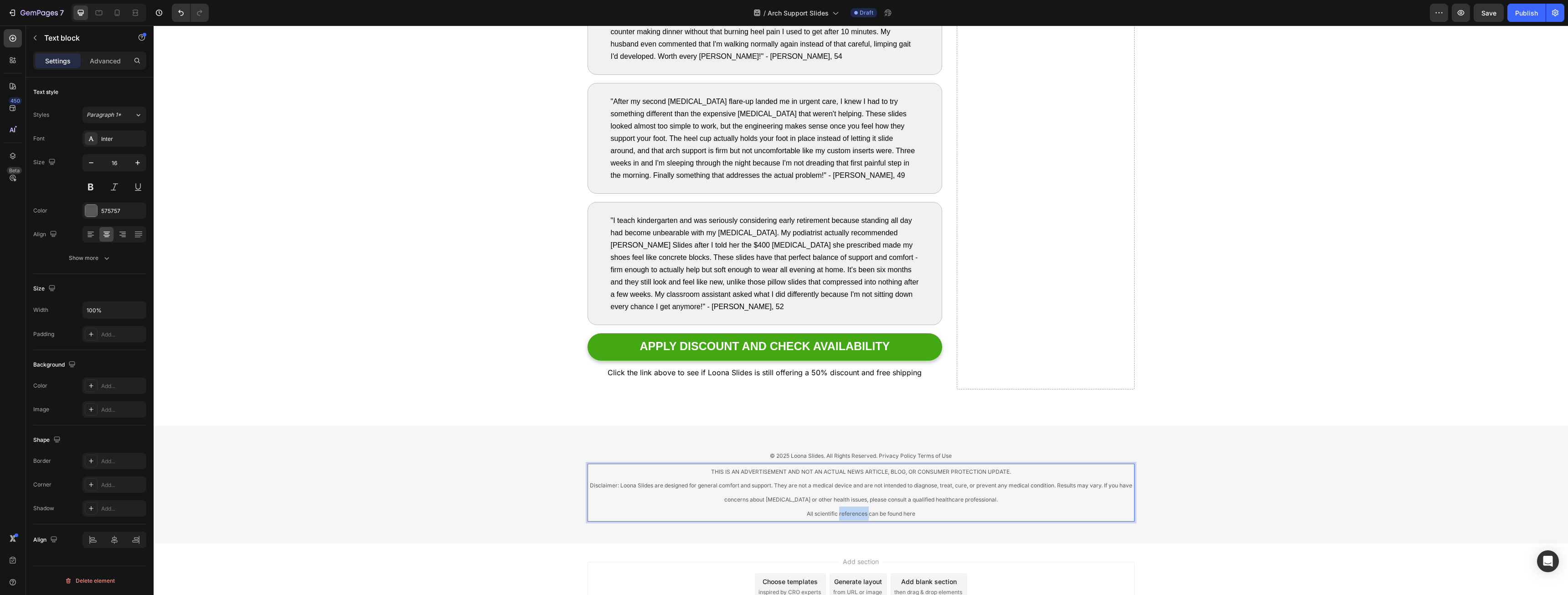
click at [840, 514] on span "All scientific references can be found here" at bounding box center [861, 513] width 108 height 7
click at [965, 498] on icon "Editor contextual toolbar" at bounding box center [969, 496] width 9 height 9
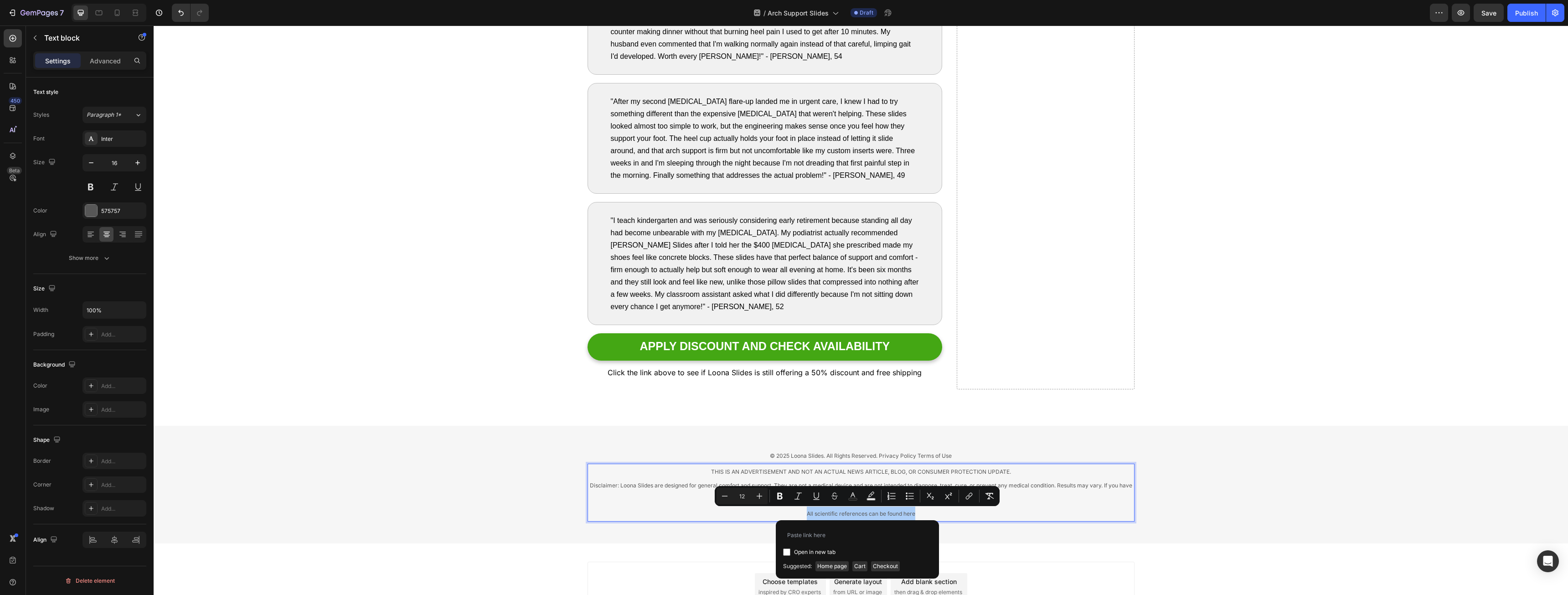
type input "[DOMAIN_NAME][URL]"
click at [1002, 546] on div "Add section Choose templates inspired by CRO experts Generate layout from URL o…" at bounding box center [861, 589] width 1415 height 90
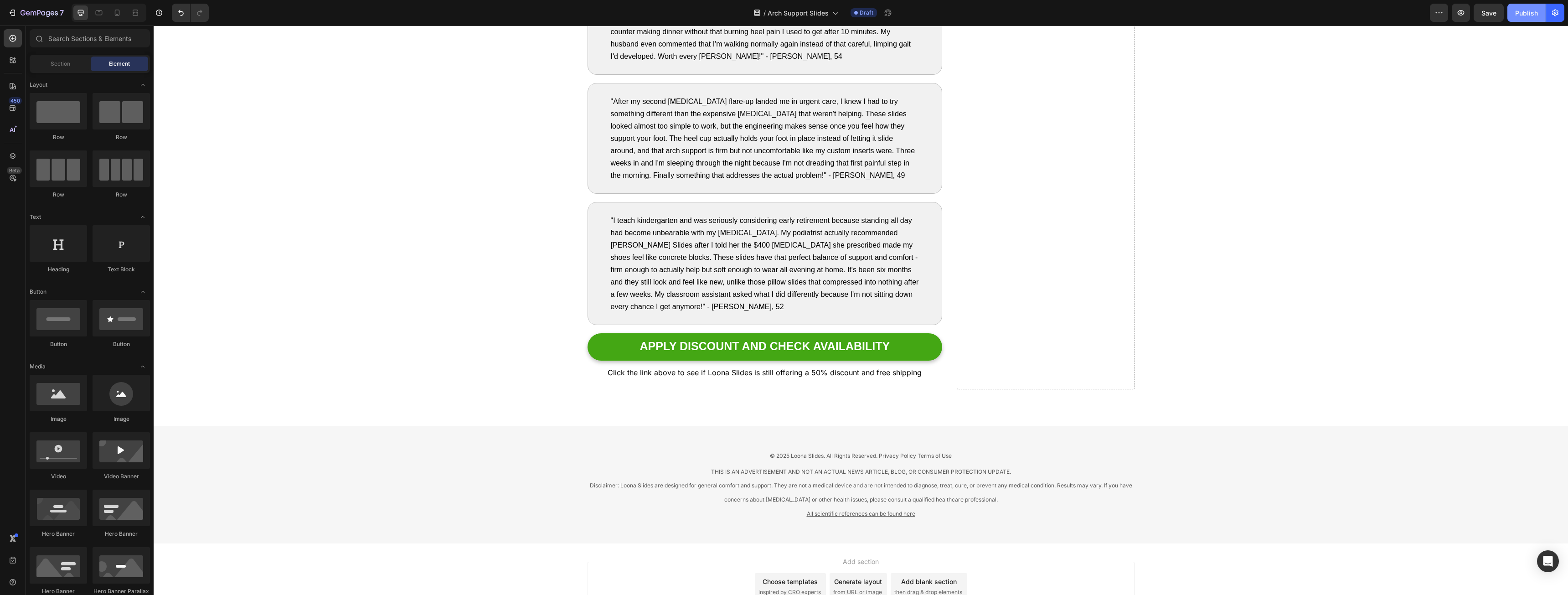
click at [1518, 12] on div "Publish" at bounding box center [1526, 13] width 23 height 10
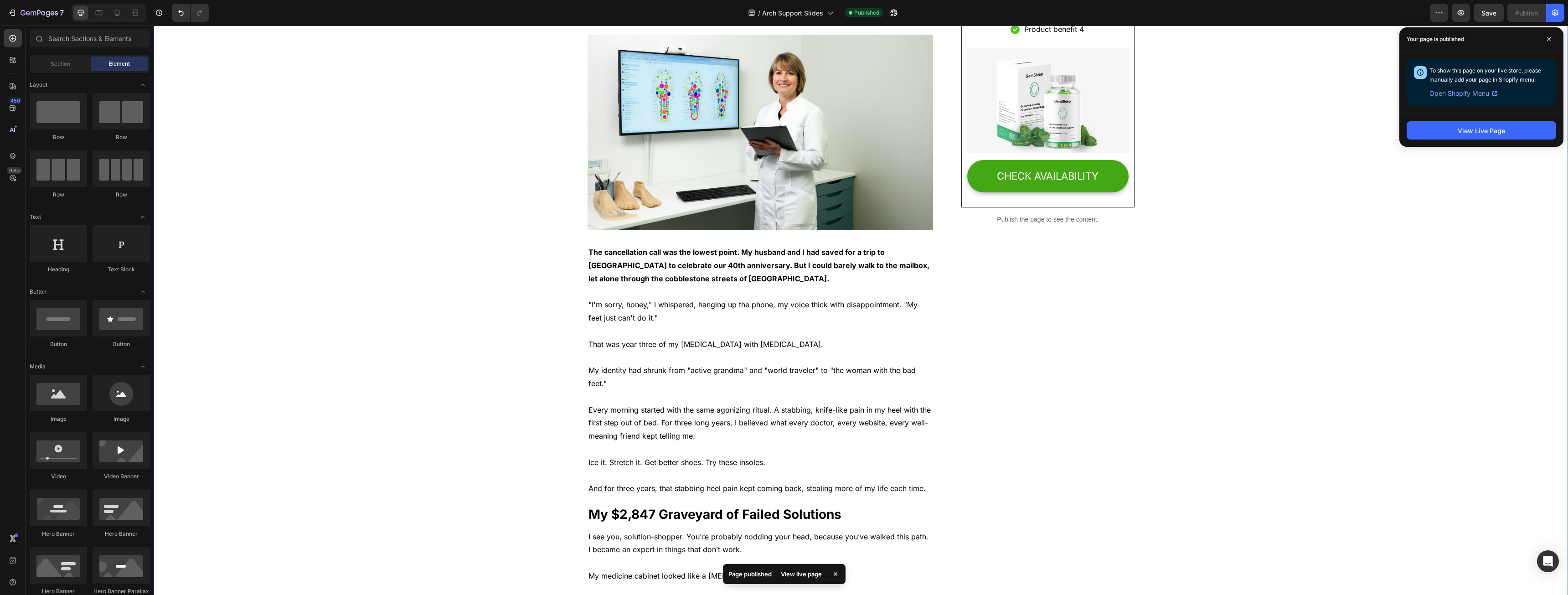
scroll to position [0, 0]
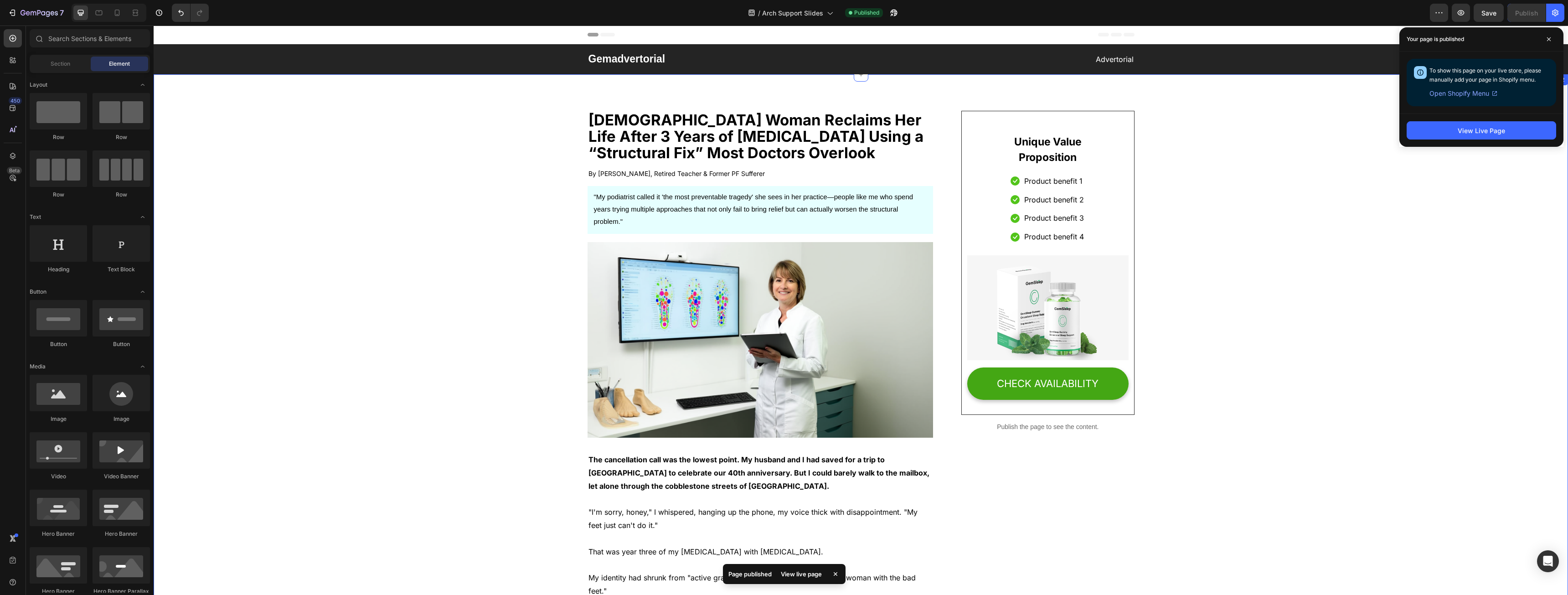
drag, startPoint x: 1197, startPoint y: 565, endPoint x: 1243, endPoint y: 387, distance: 183.8
click at [1551, 41] on span at bounding box center [1549, 39] width 15 height 15
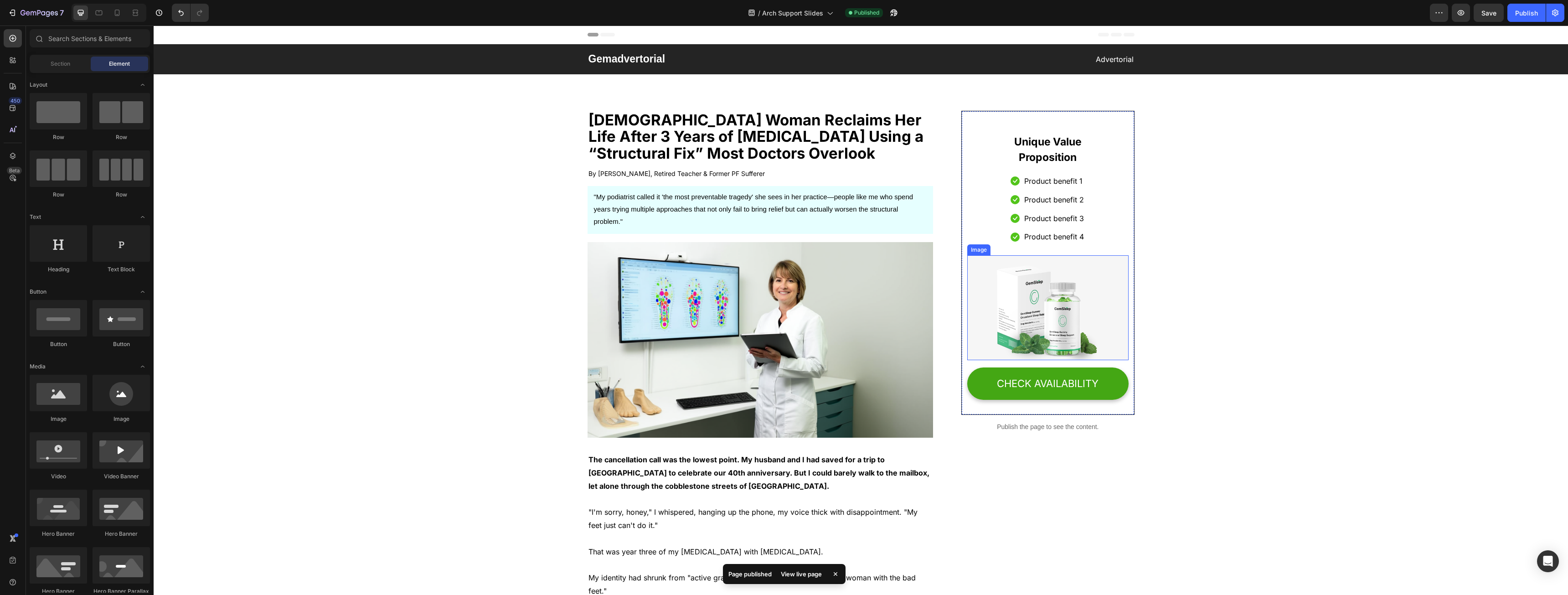
click at [1022, 317] on img at bounding box center [1048, 308] width 161 height 105
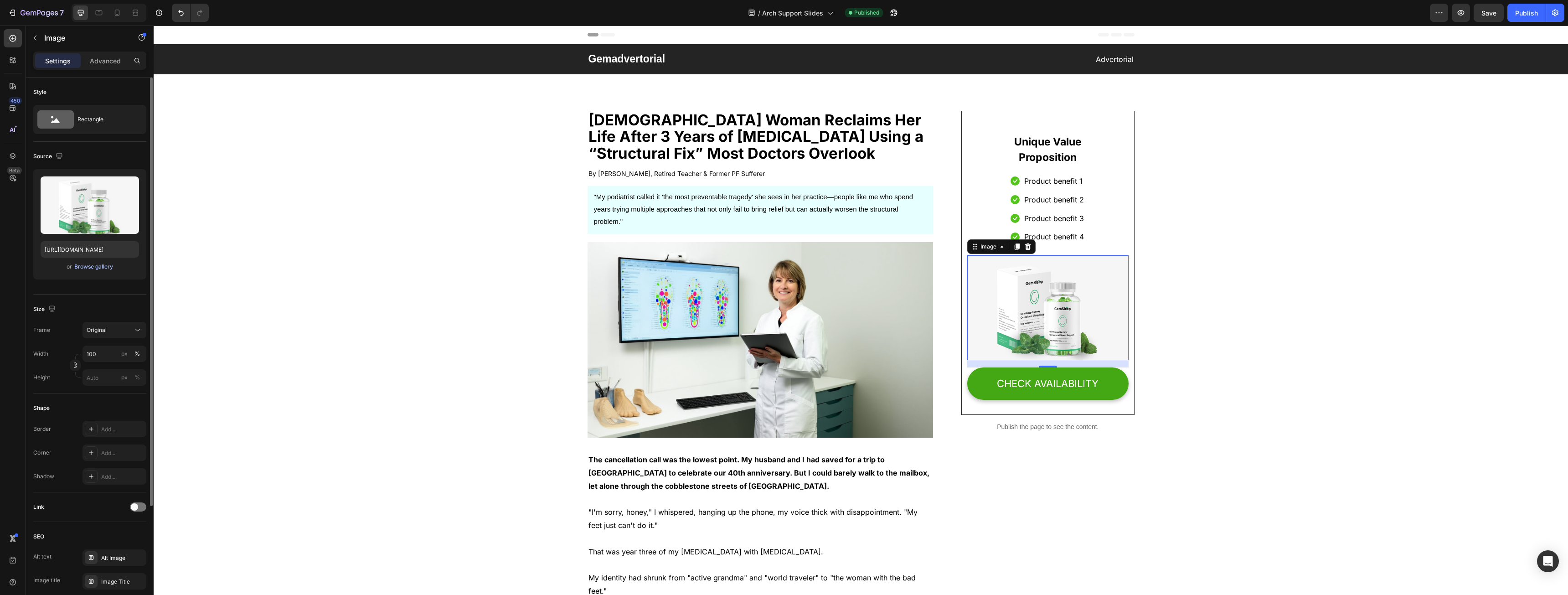
click at [102, 271] on button "Browse gallery" at bounding box center [93, 267] width 40 height 9
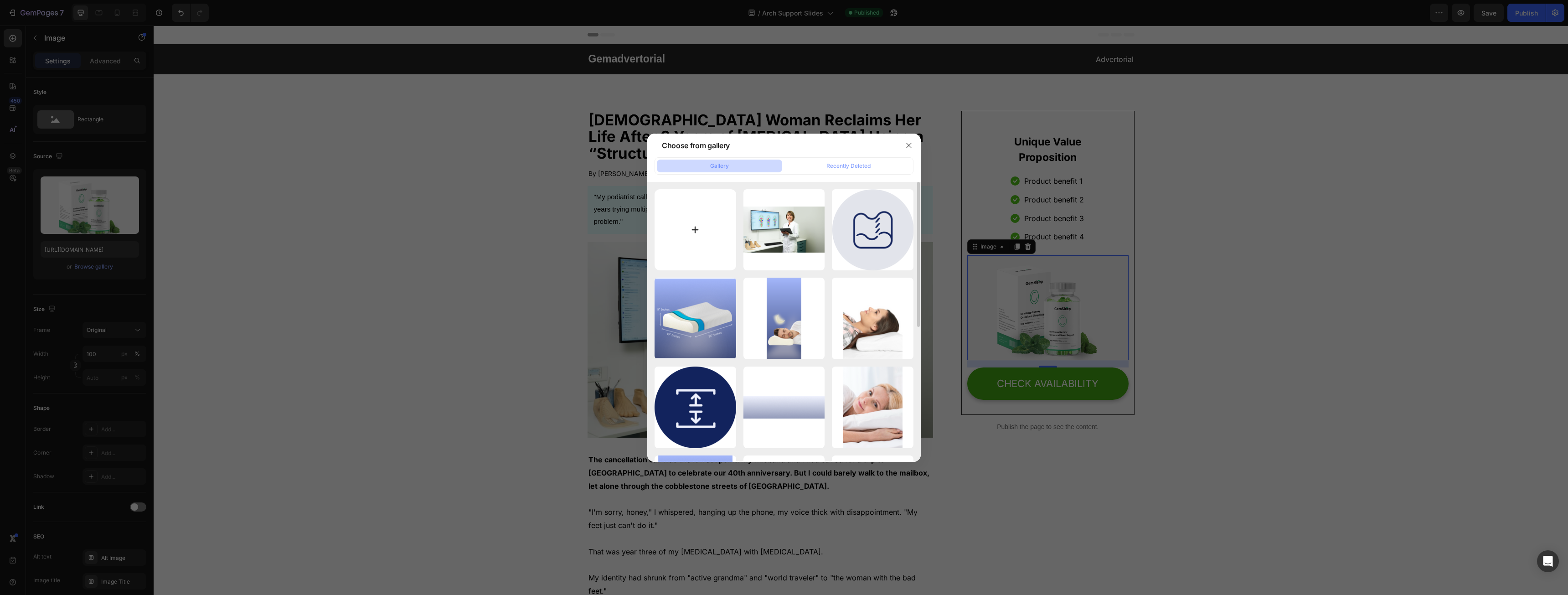
click at [717, 199] on input "file" at bounding box center [695, 230] width 82 height 82
type input "C:\fakepath\S86046896a1ad41cf90591ea5d04645f9j.jpg_960x960q75.jpg_.avif"
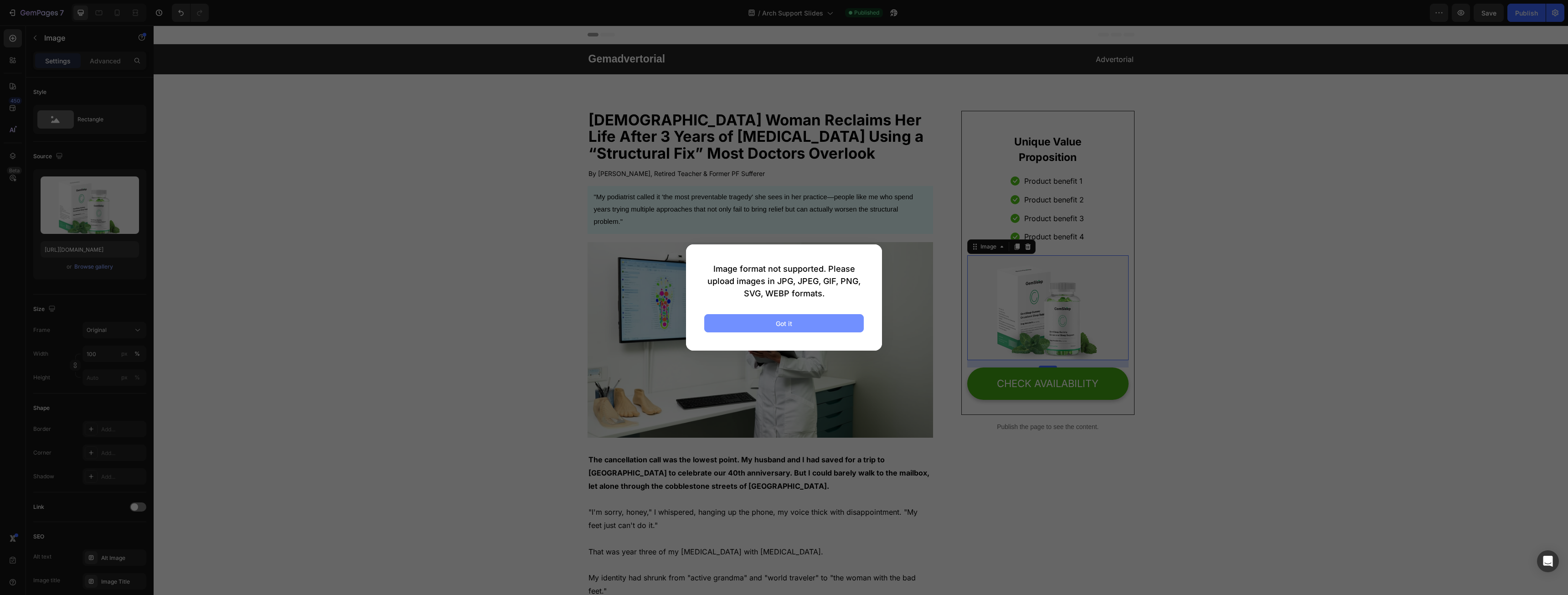
click at [780, 317] on button "Got it" at bounding box center [784, 323] width 159 height 18
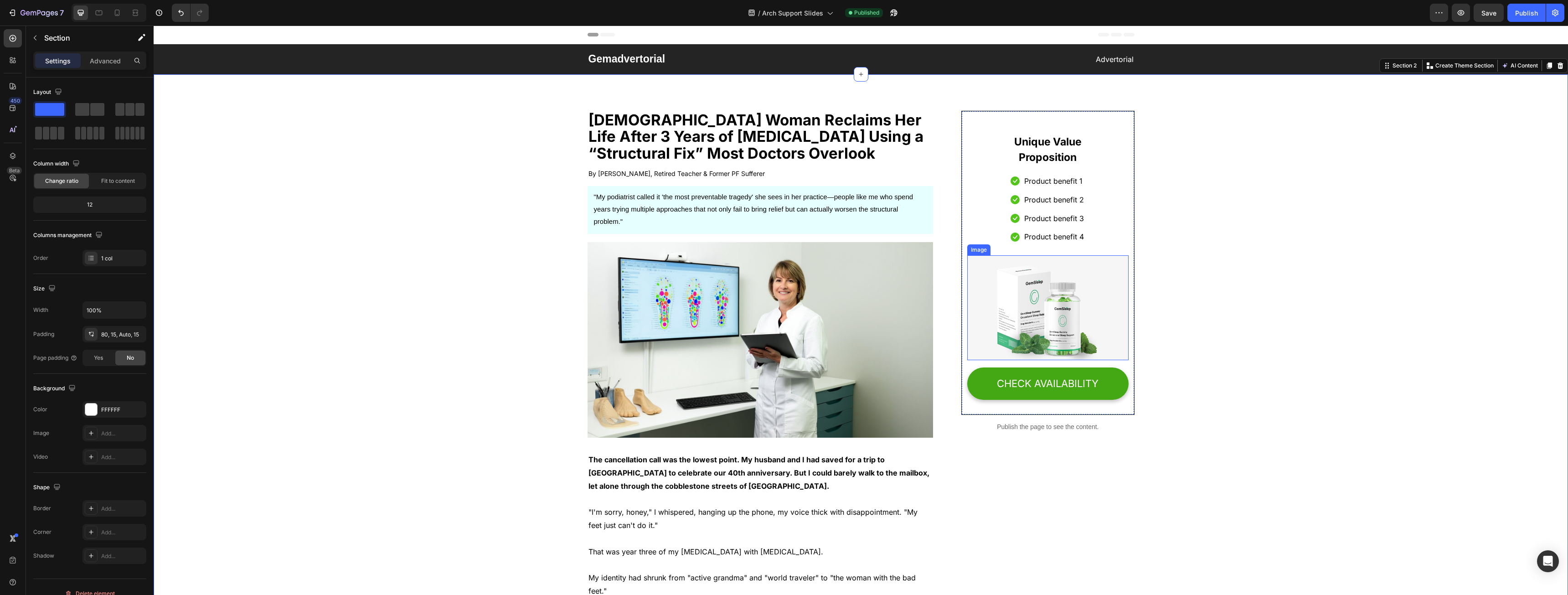
click at [996, 314] on img at bounding box center [1048, 308] width 161 height 105
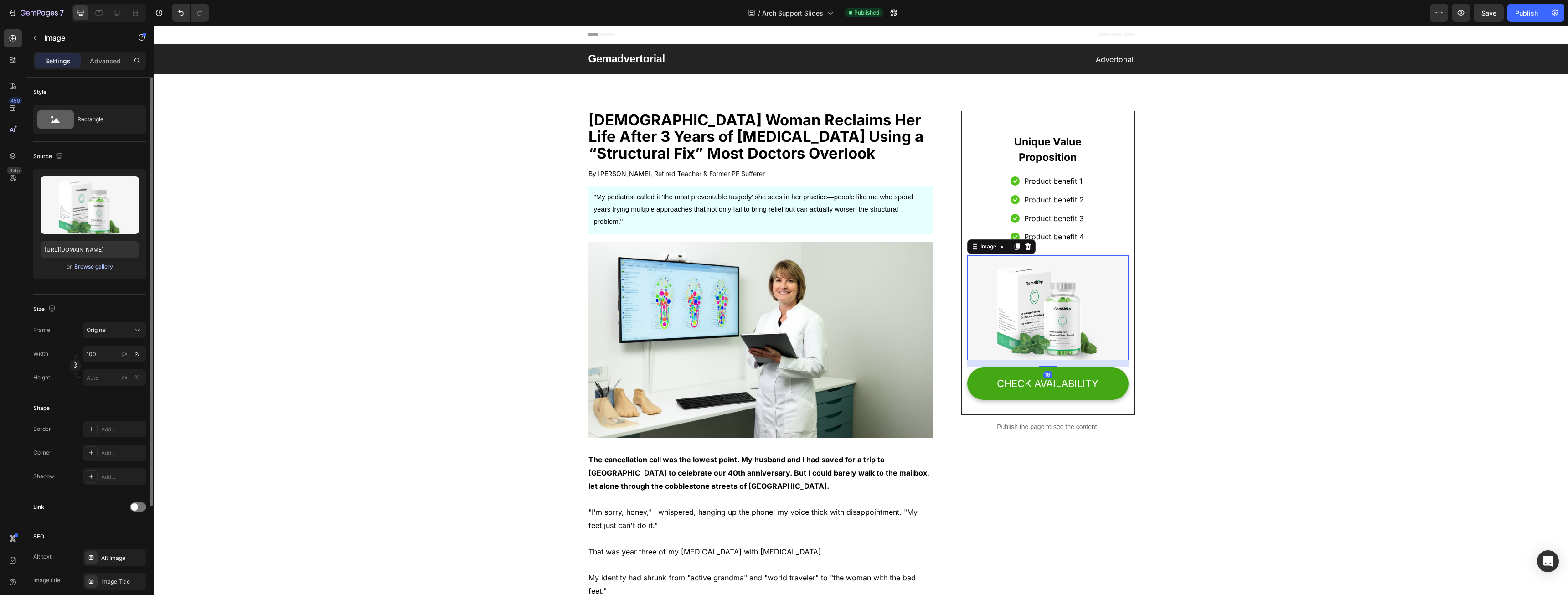
click at [89, 266] on div "Browse gallery" at bounding box center [94, 266] width 39 height 8
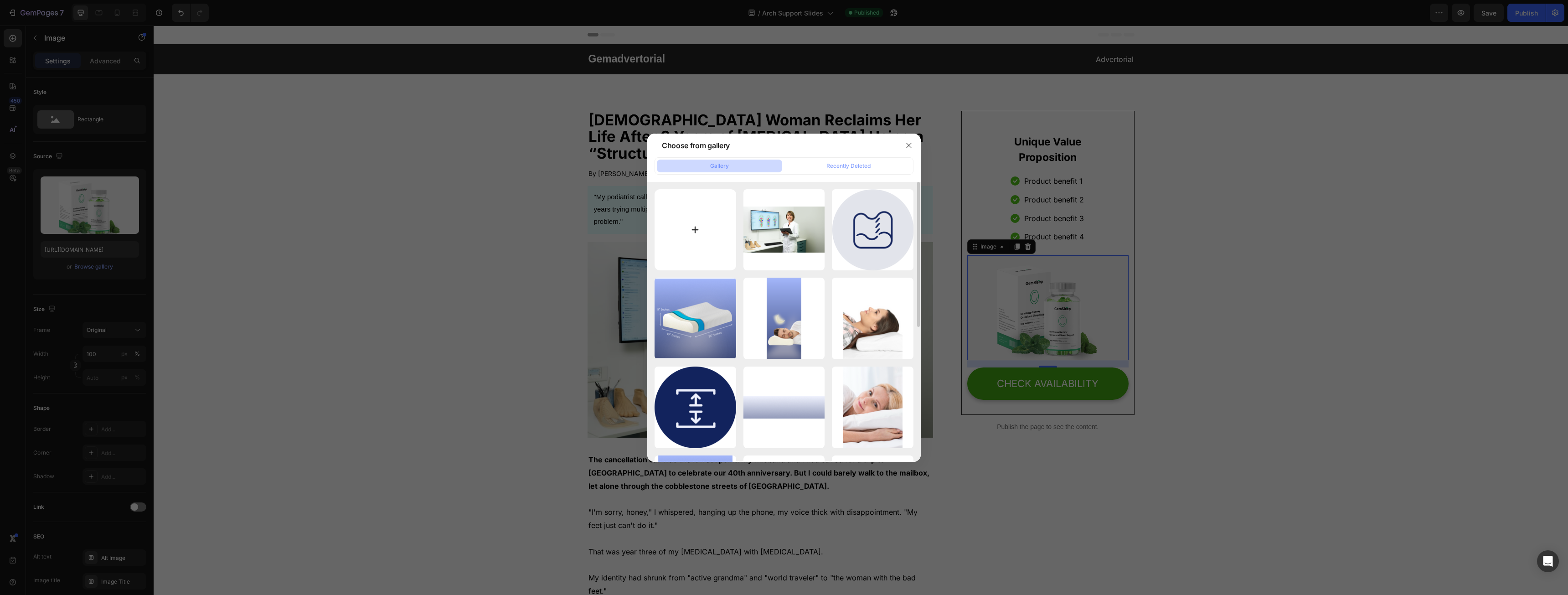
click at [714, 216] on input "file" at bounding box center [695, 230] width 82 height 82
type input "C:\fakepath\S86046896a1ad41cf90591ea5d04645f9j.jpg_960x960q75.jpg_.jpg"
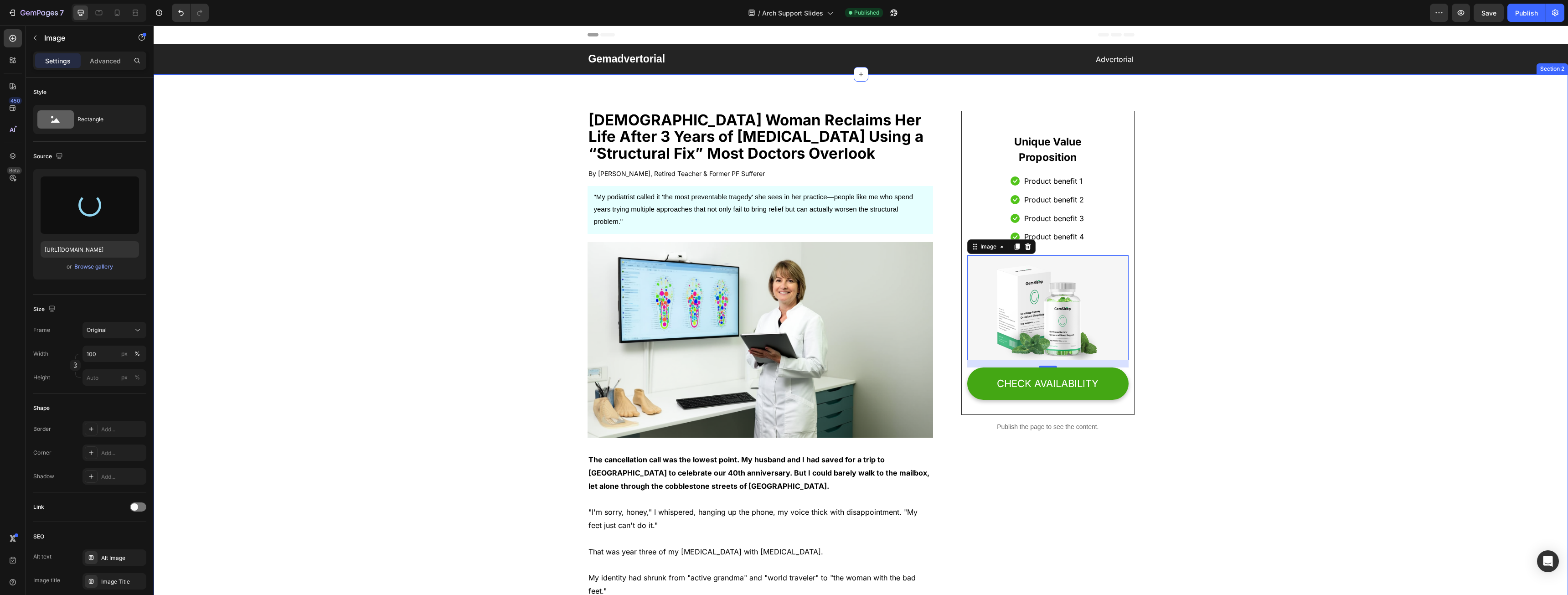
type input "[URL][DOMAIN_NAME]"
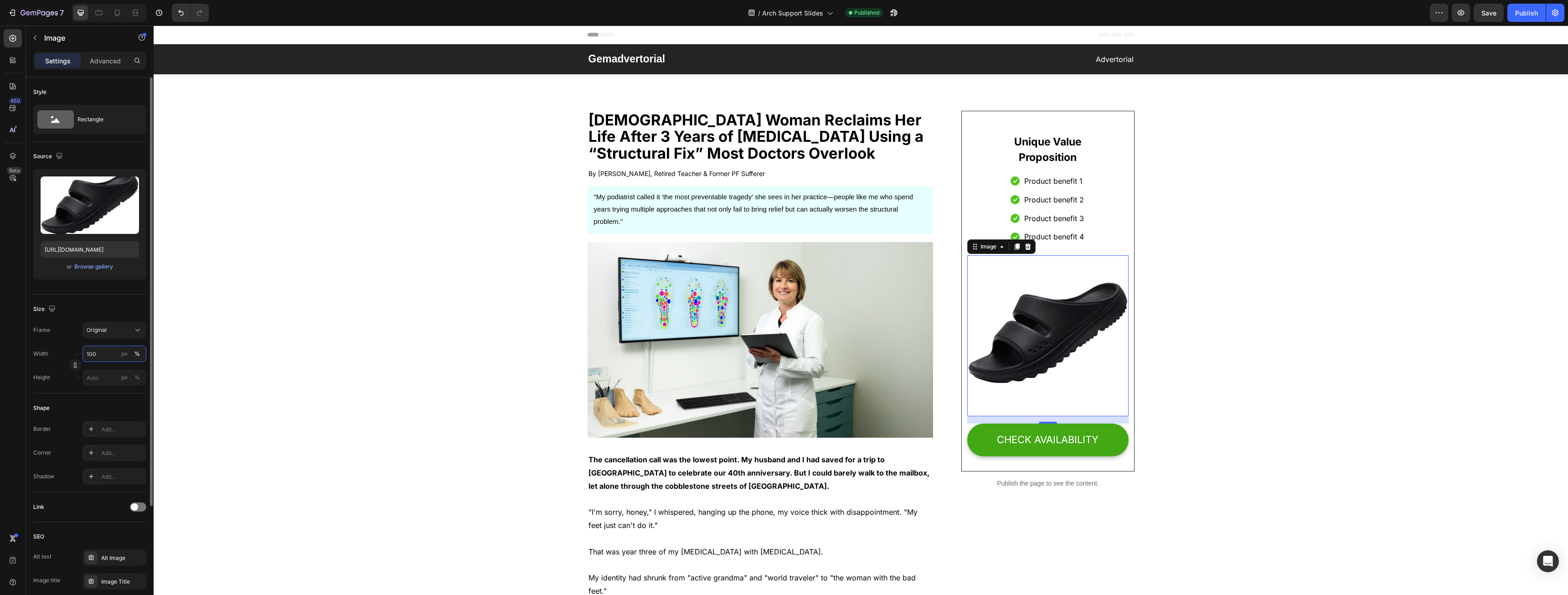
click at [104, 354] on input "100" at bounding box center [114, 354] width 64 height 16
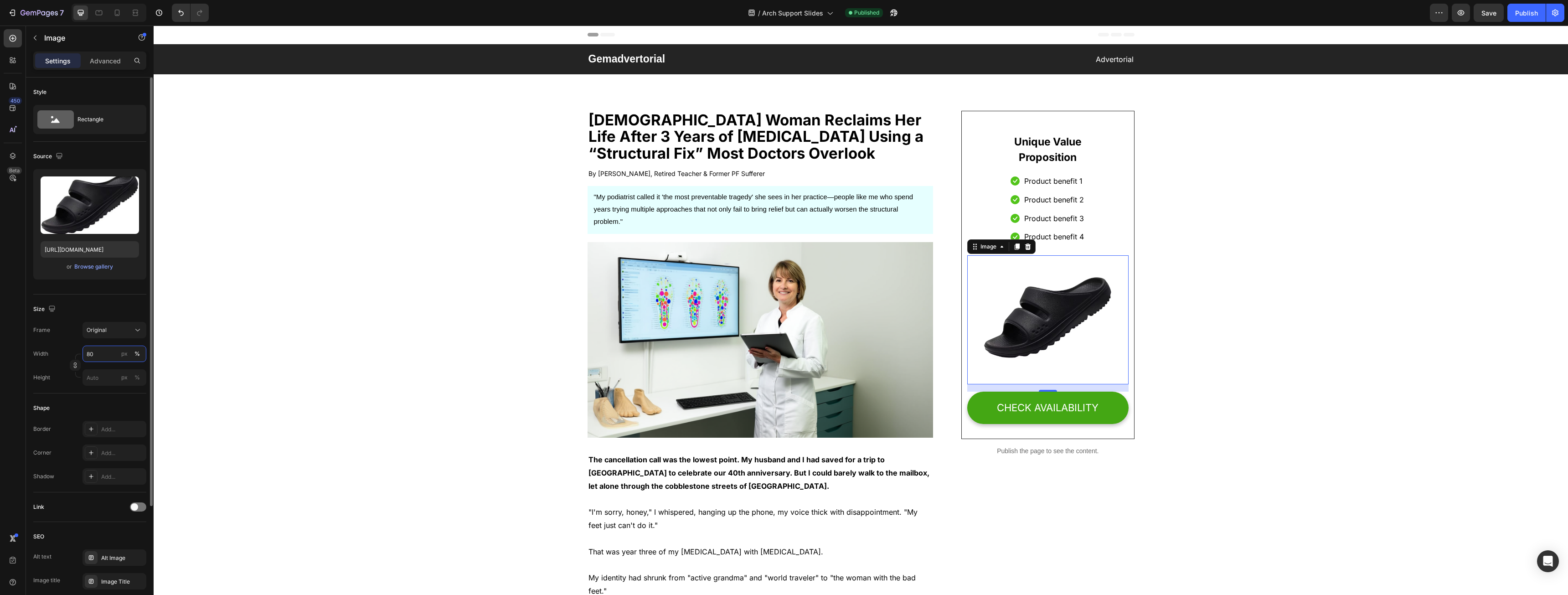
type input "8"
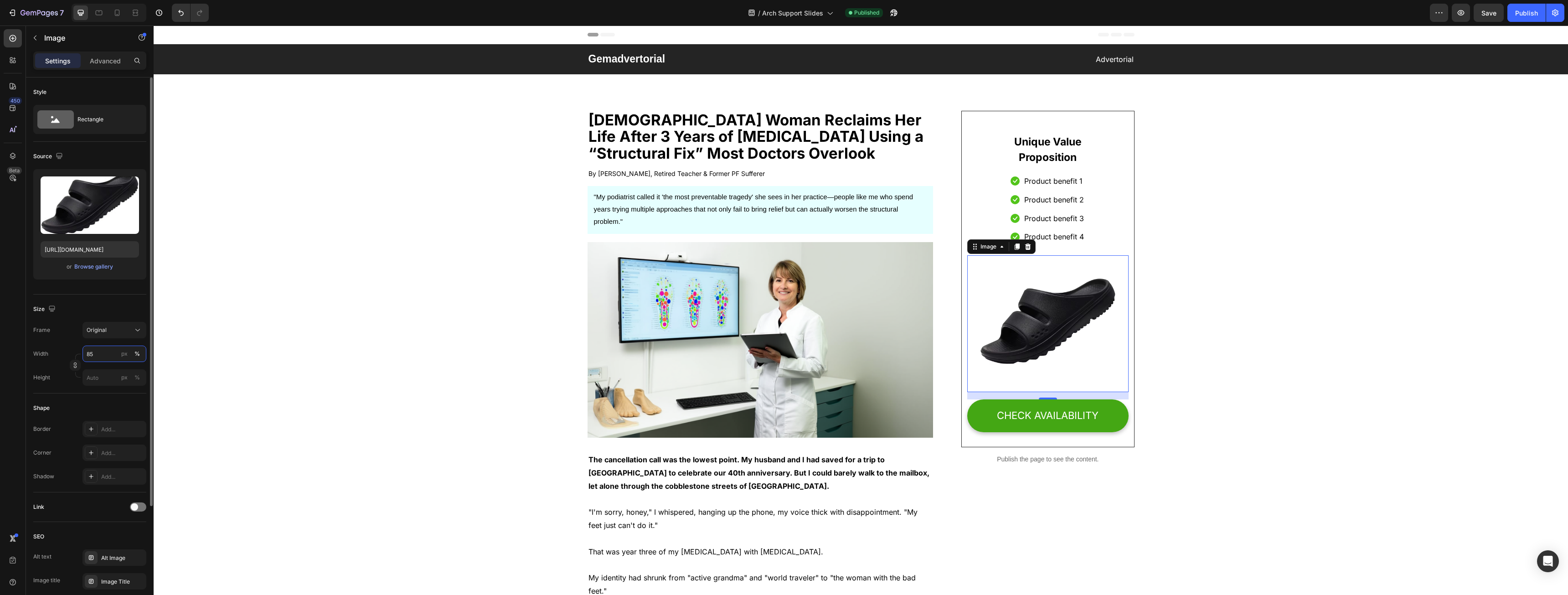
type input "8"
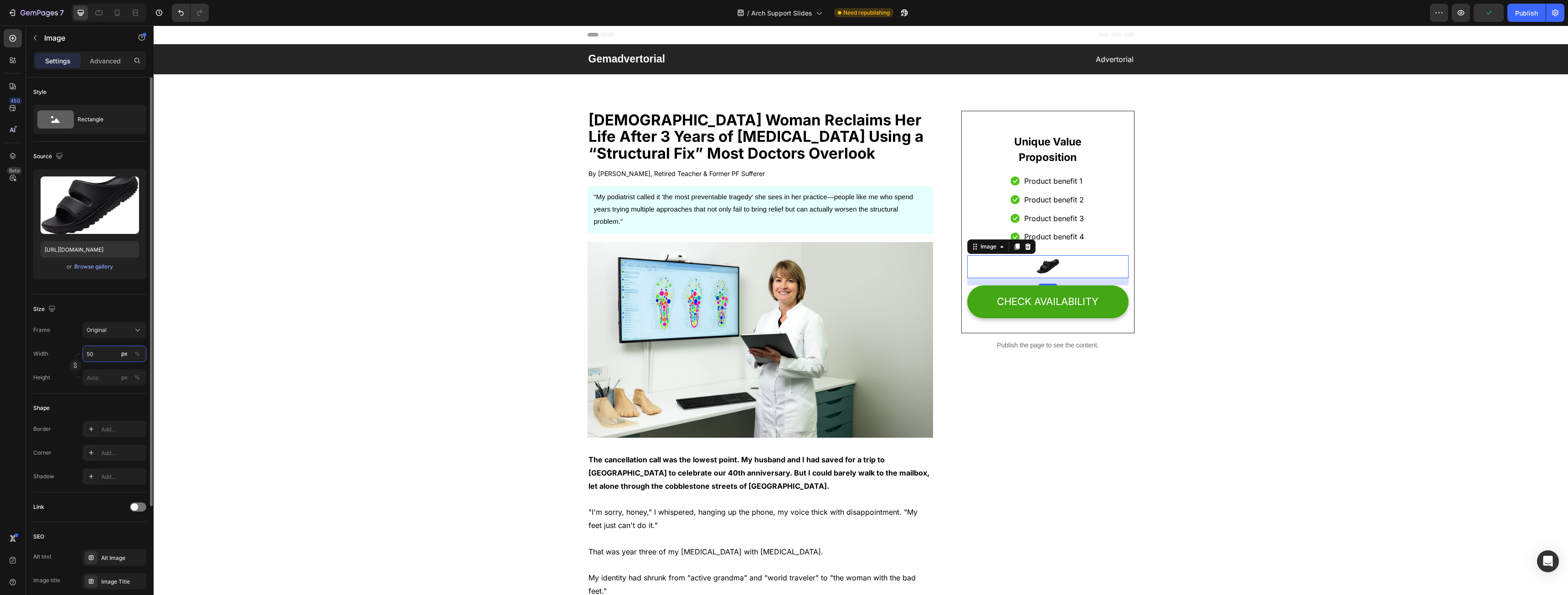
type input "5"
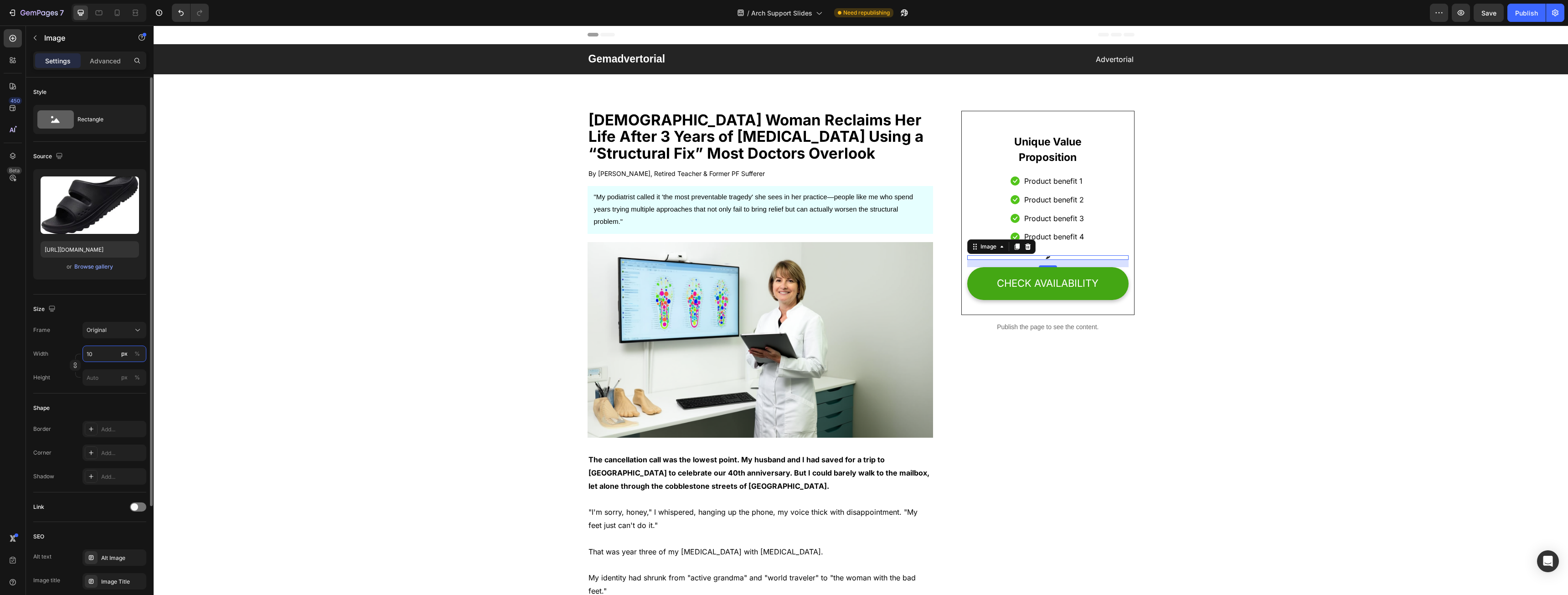
type input "1"
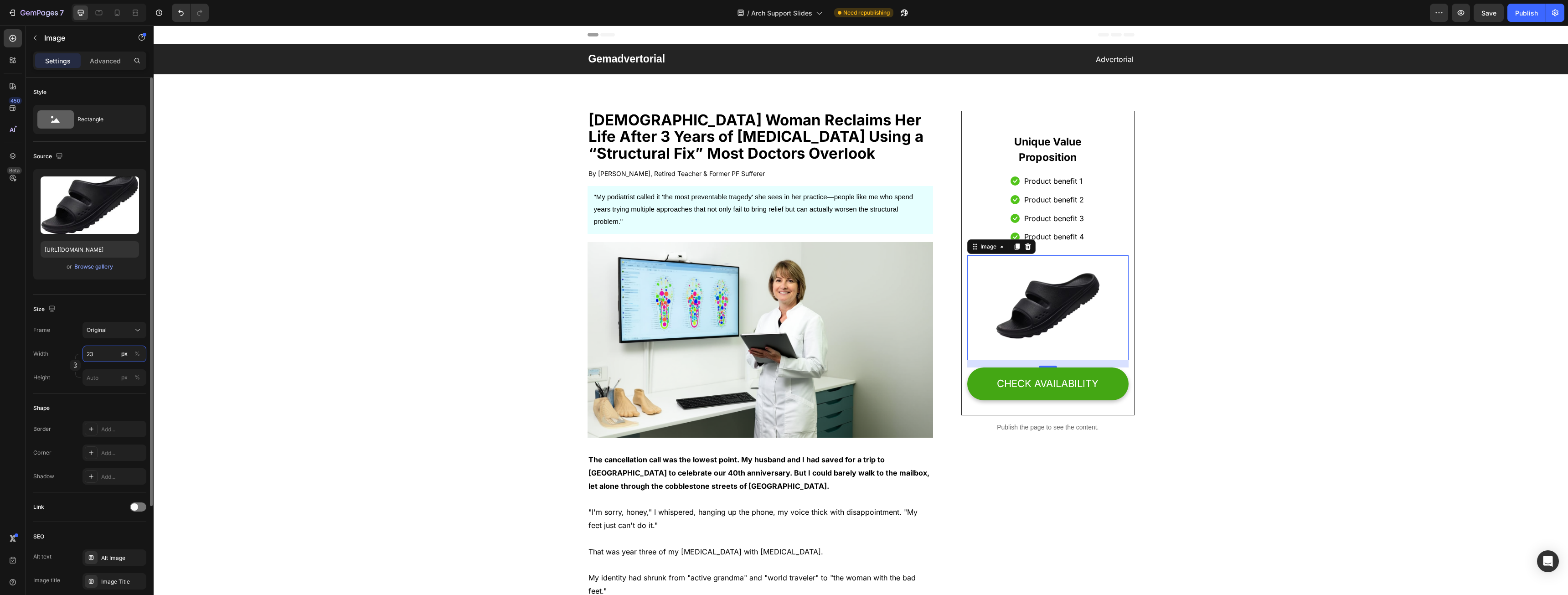
type input "2"
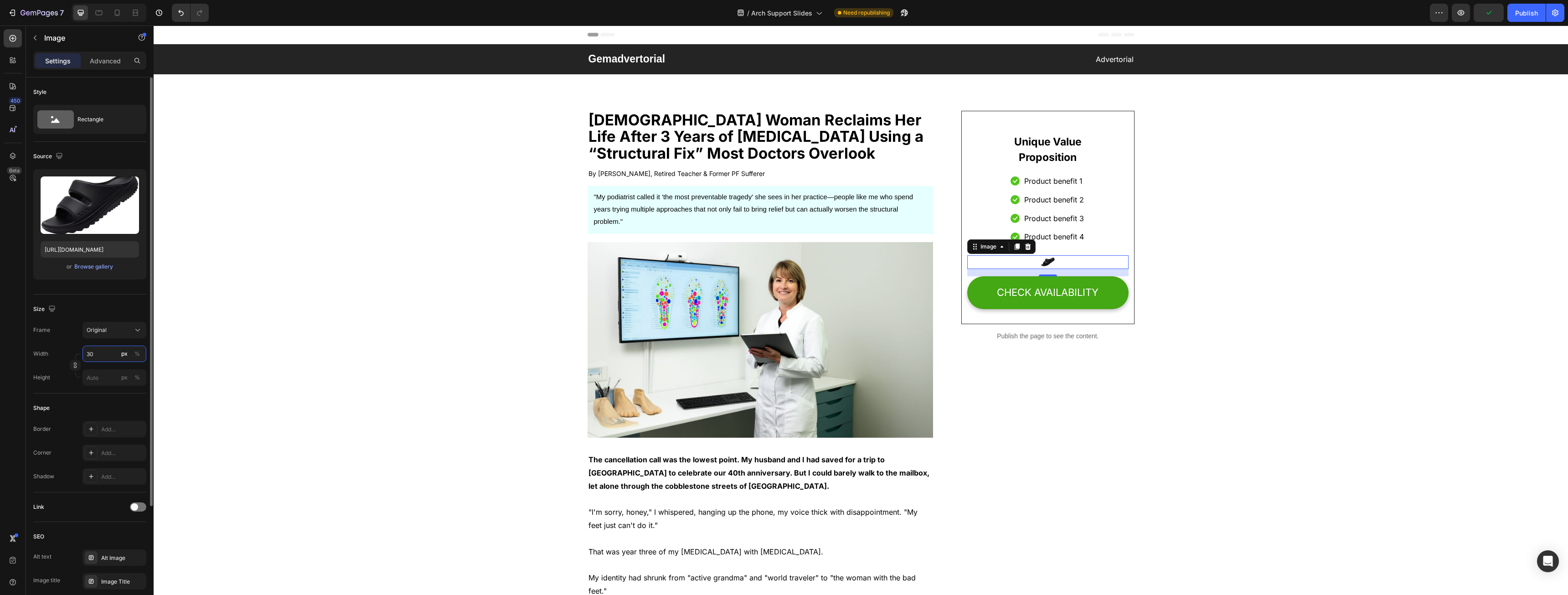
type input "3"
type input "200"
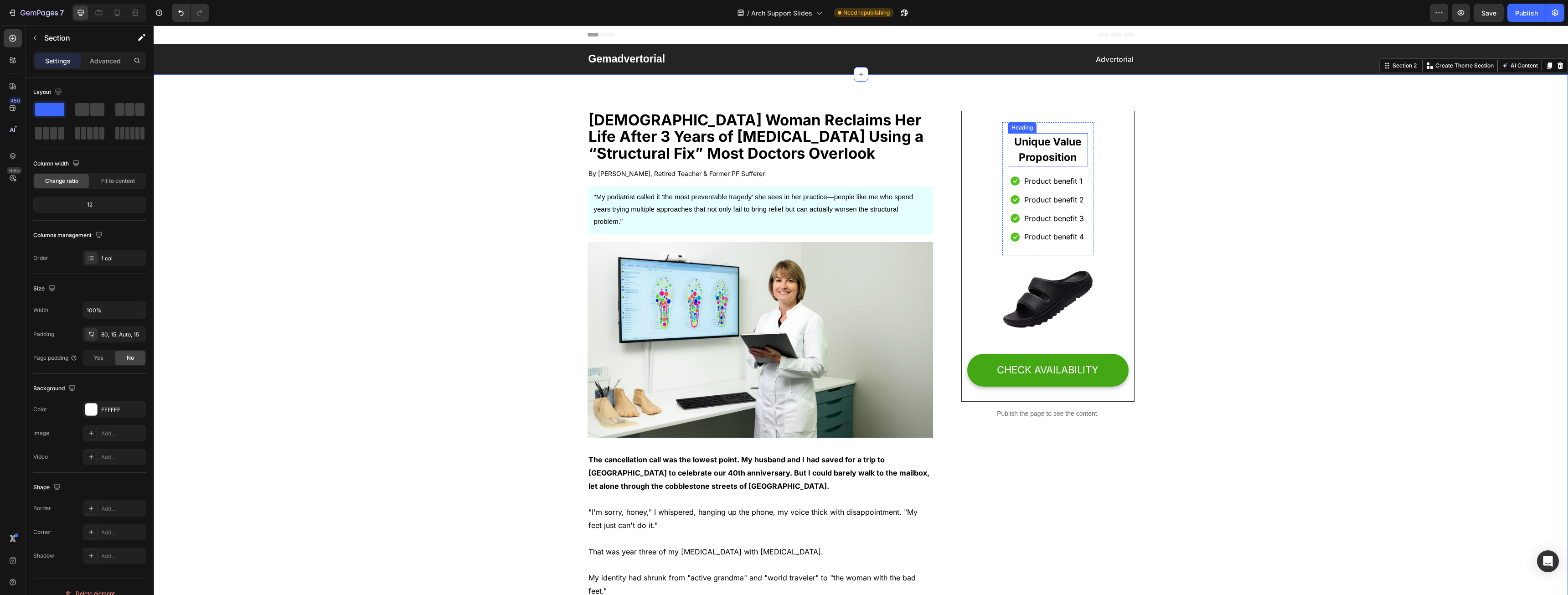
click at [1041, 140] on p "Unique Value Proposition" at bounding box center [1048, 150] width 79 height 32
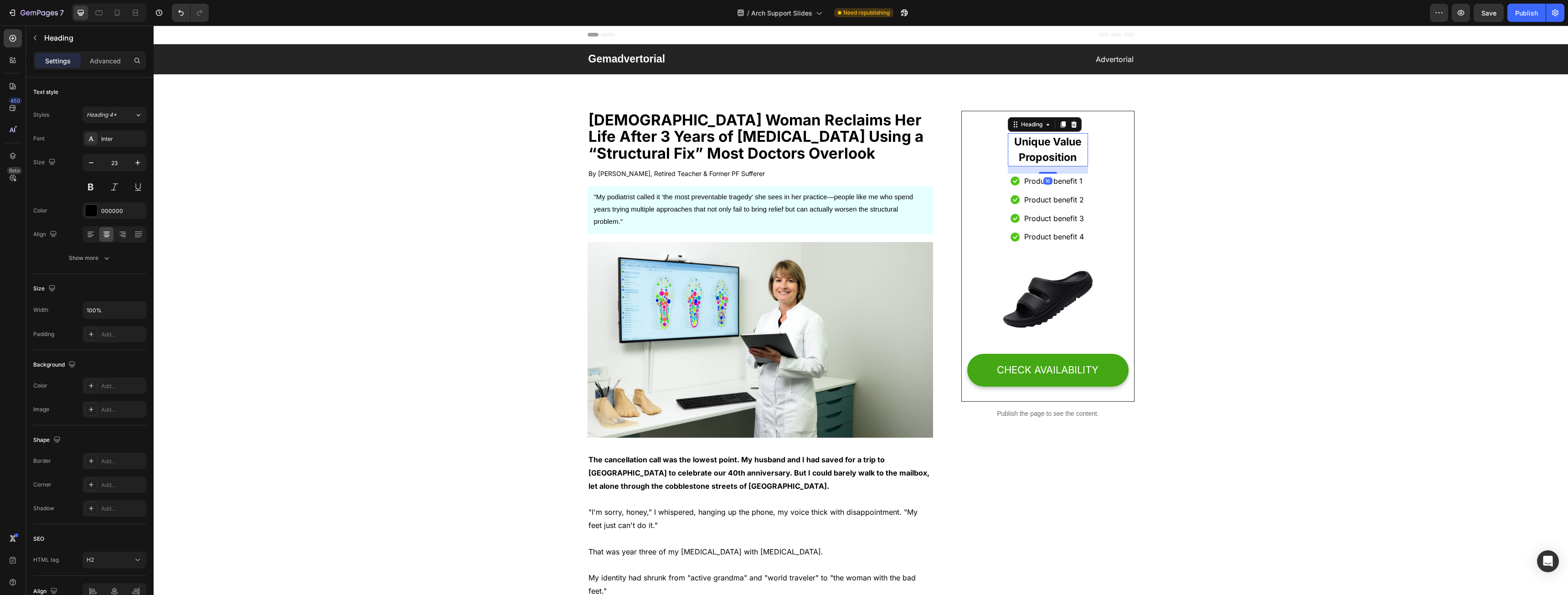
click at [1041, 140] on p "Unique Value Proposition" at bounding box center [1048, 150] width 79 height 32
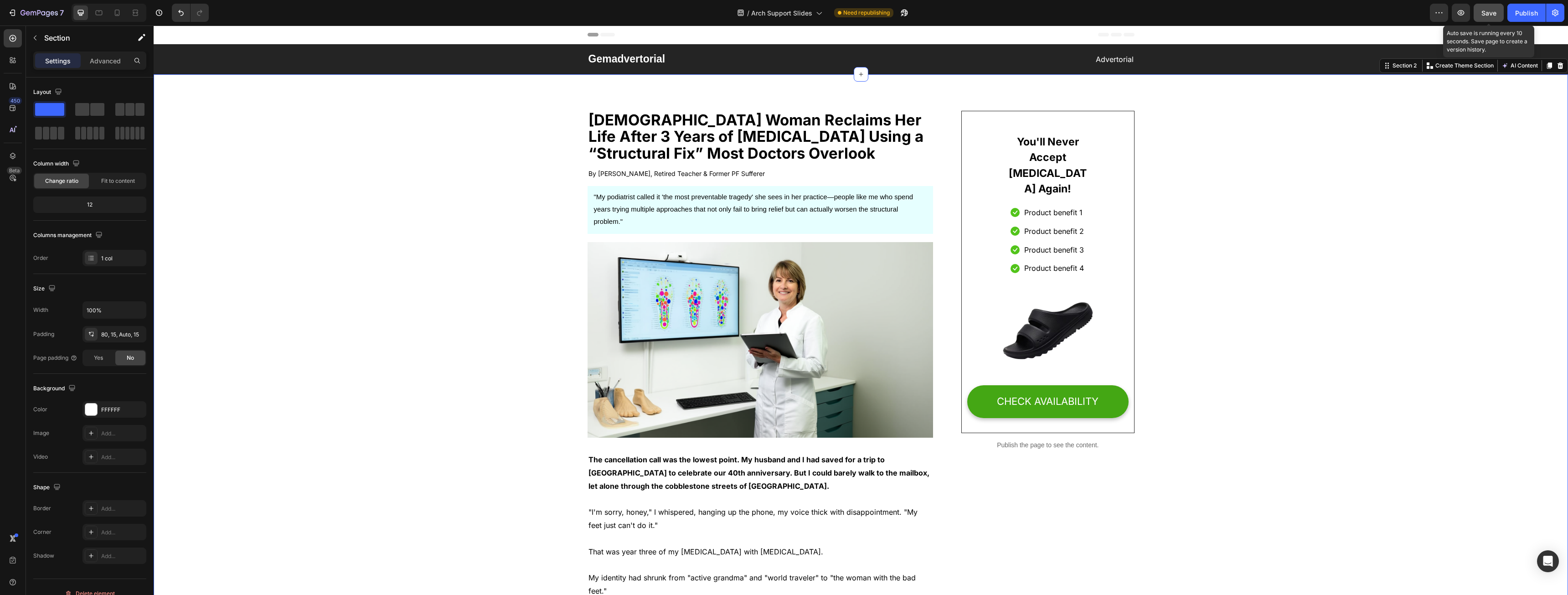
click at [1484, 13] on span "Save" at bounding box center [1489, 13] width 15 height 8
click at [626, 191] on p ""My podiatrist called it 'the most preventable tragedy' she sees in her practic…" at bounding box center [760, 209] width 333 height 37
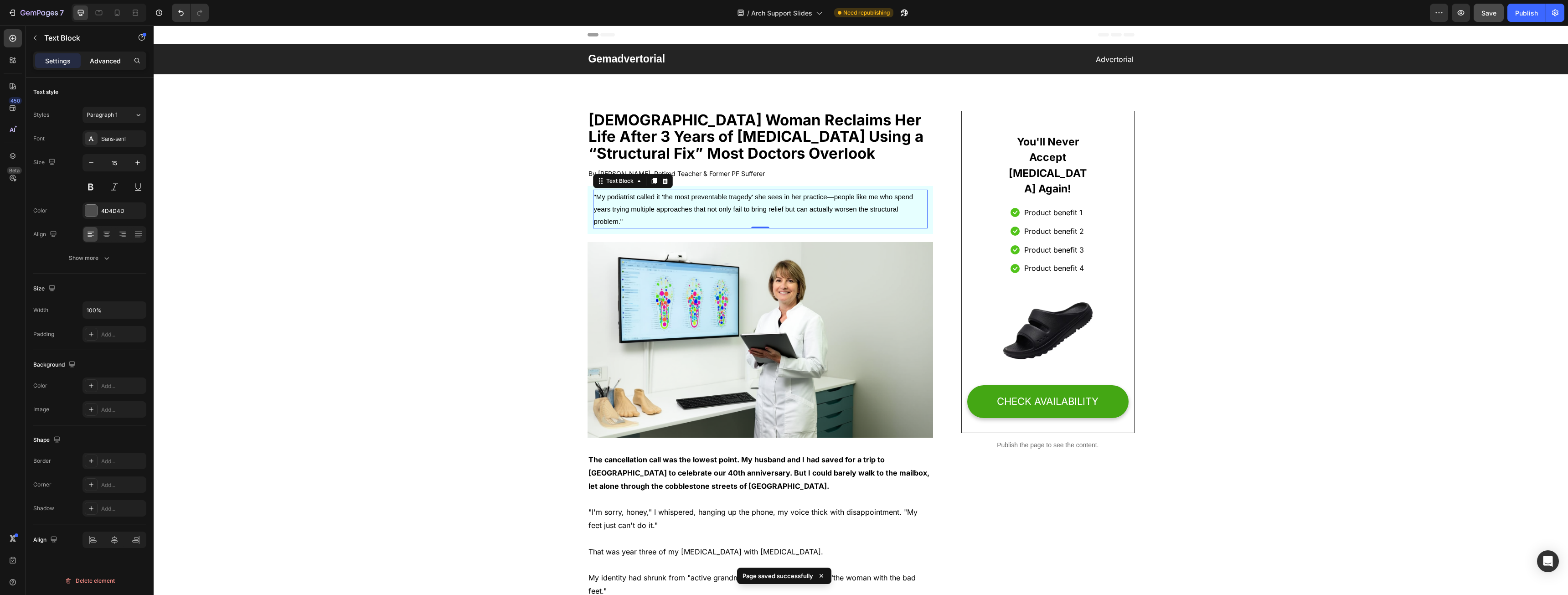
click at [103, 65] on p "Advanced" at bounding box center [105, 61] width 31 height 10
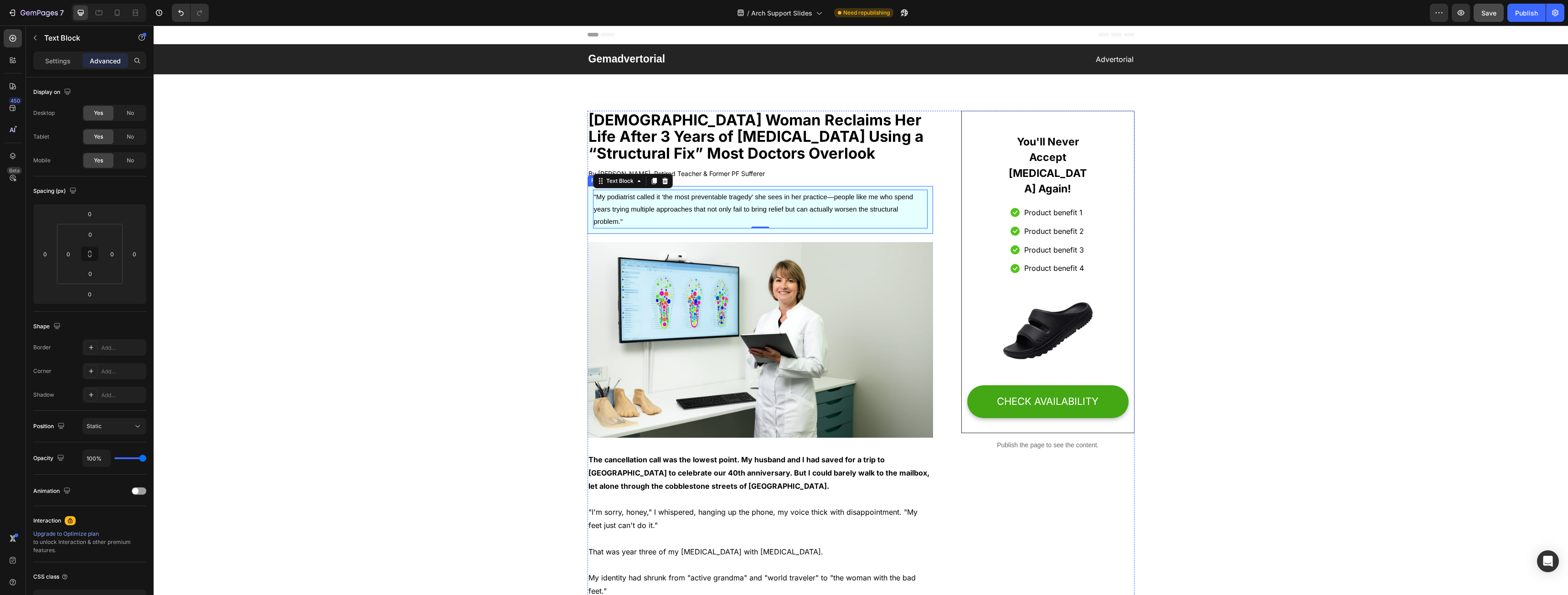
click at [662, 230] on div ""My podiatrist called it 'the most preventable tragedy' she sees in her practic…" at bounding box center [760, 210] width 346 height 48
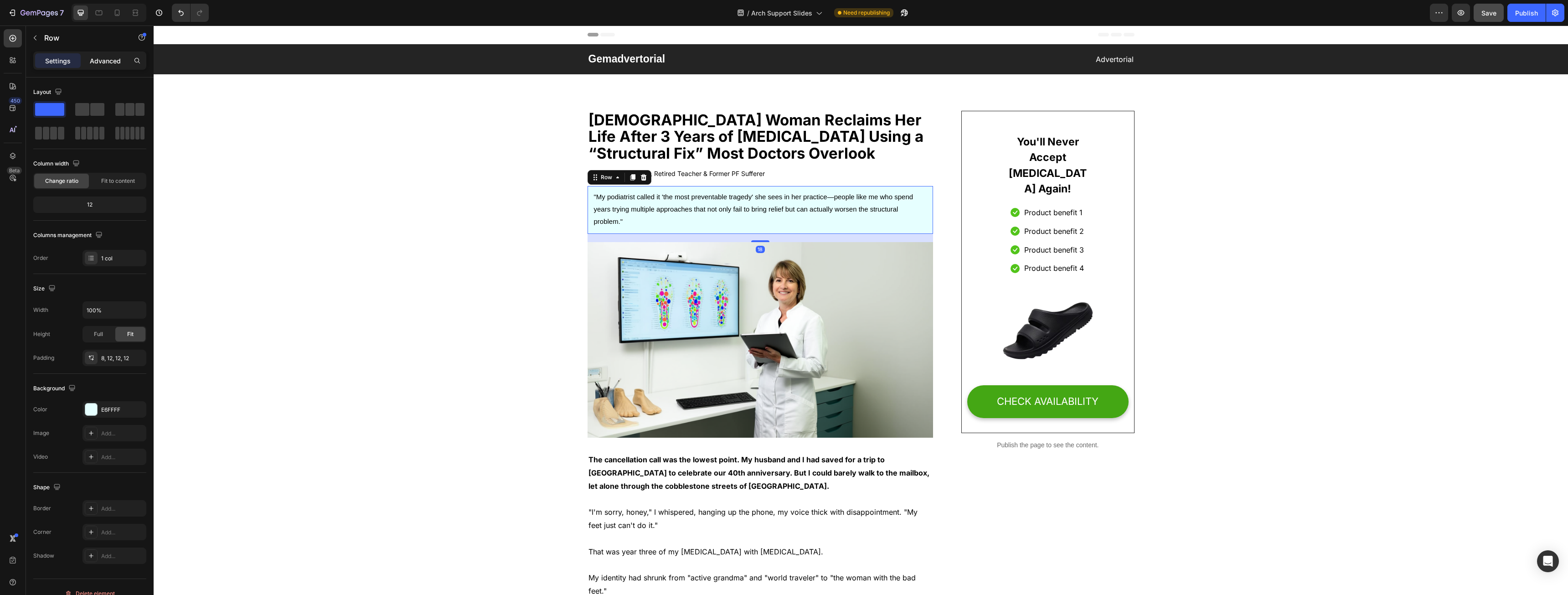
click at [98, 58] on p "Advanced" at bounding box center [105, 61] width 31 height 10
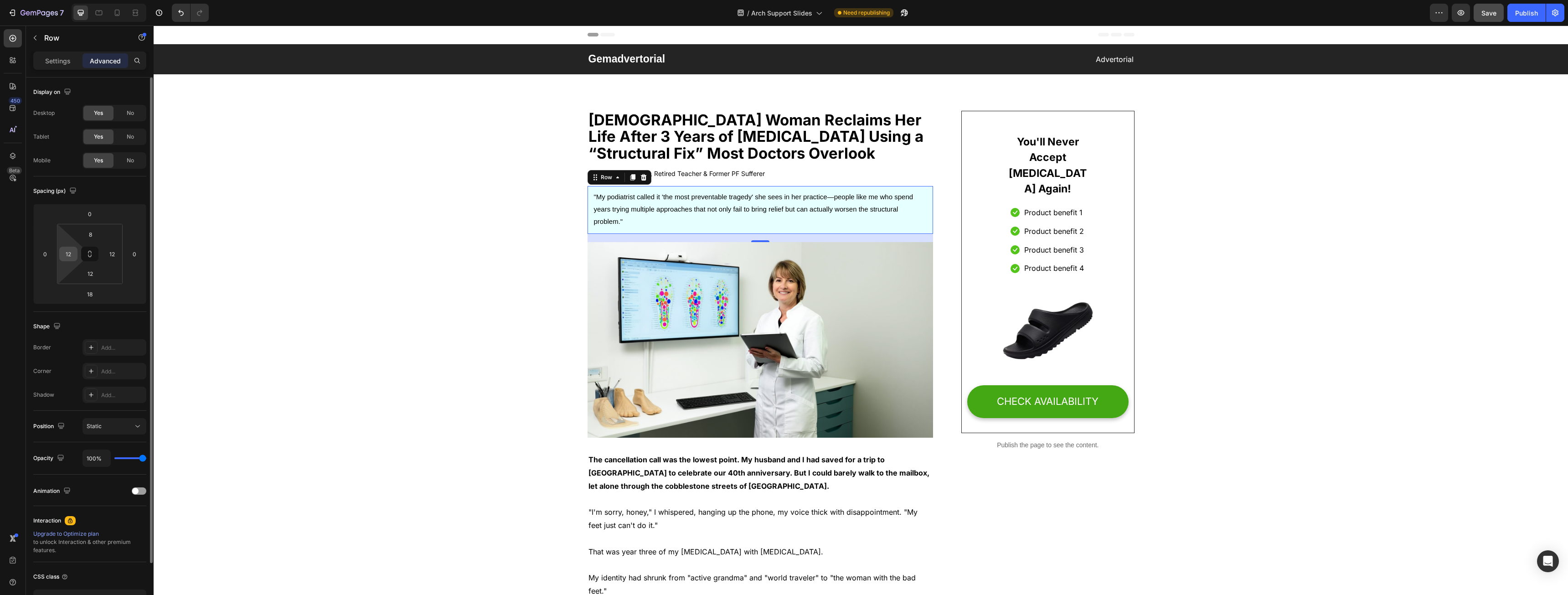
click at [75, 250] on div "12" at bounding box center [68, 254] width 18 height 15
click at [79, 231] on div "8" at bounding box center [90, 234] width 23 height 15
click at [58, 0] on html "7 Version history / Arch Support Slides Need republishing Preview Save Publish …" at bounding box center [784, 0] width 1568 height 0
type input "20"
click at [114, 254] on input "12" at bounding box center [112, 254] width 13 height 13
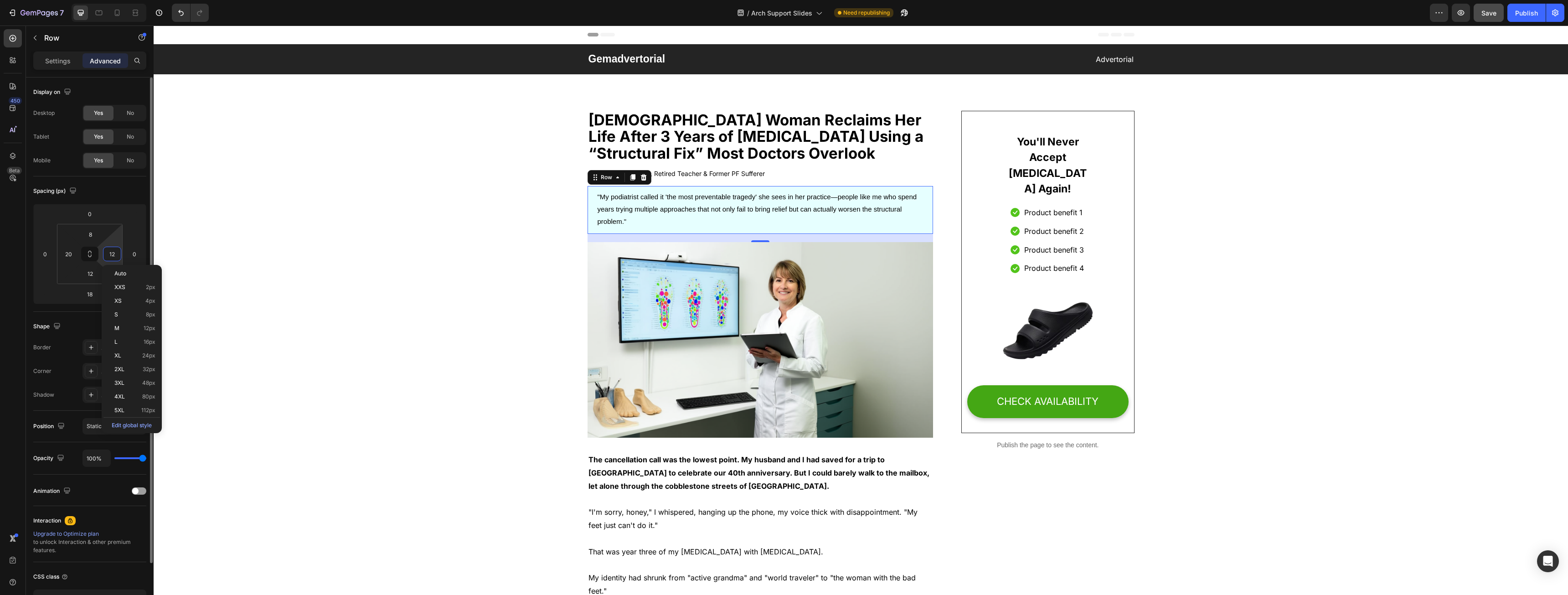
type input "8"
type input "0"
type input "8"
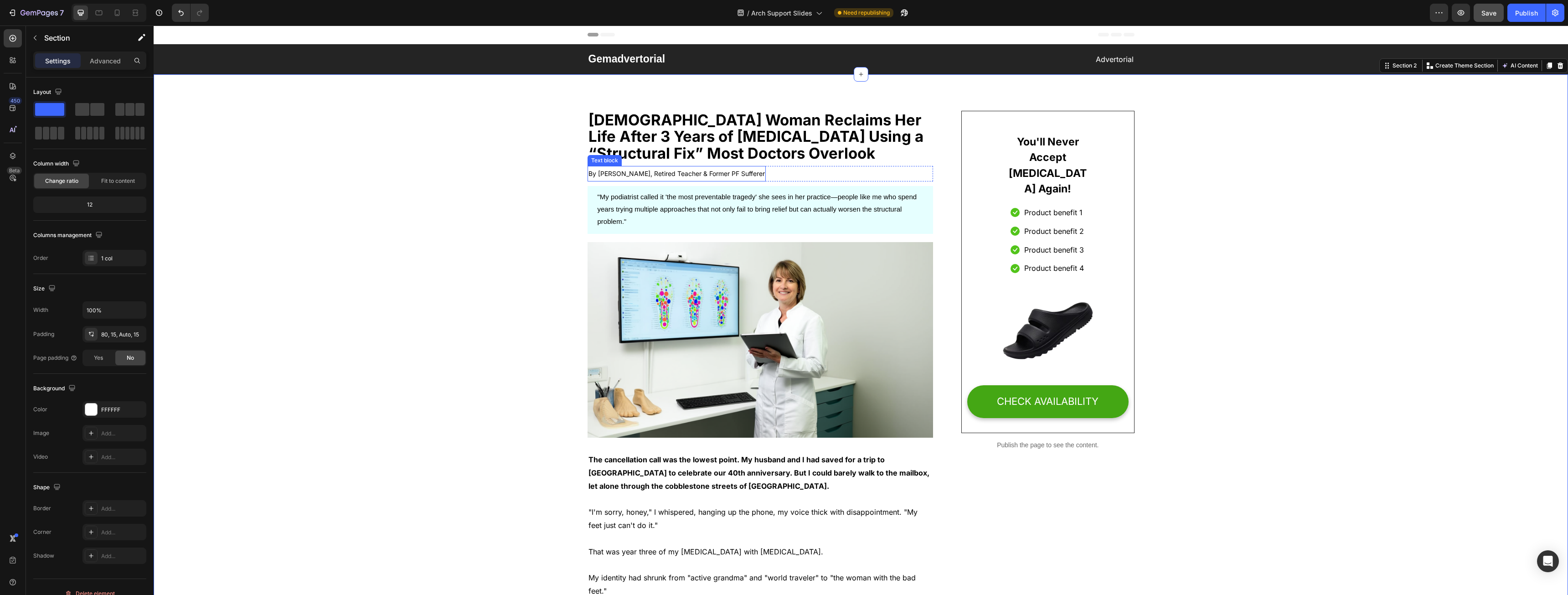
click at [736, 181] on div "By [PERSON_NAME], Retired Teacher & Former PF Sufferer" at bounding box center [676, 174] width 178 height 15
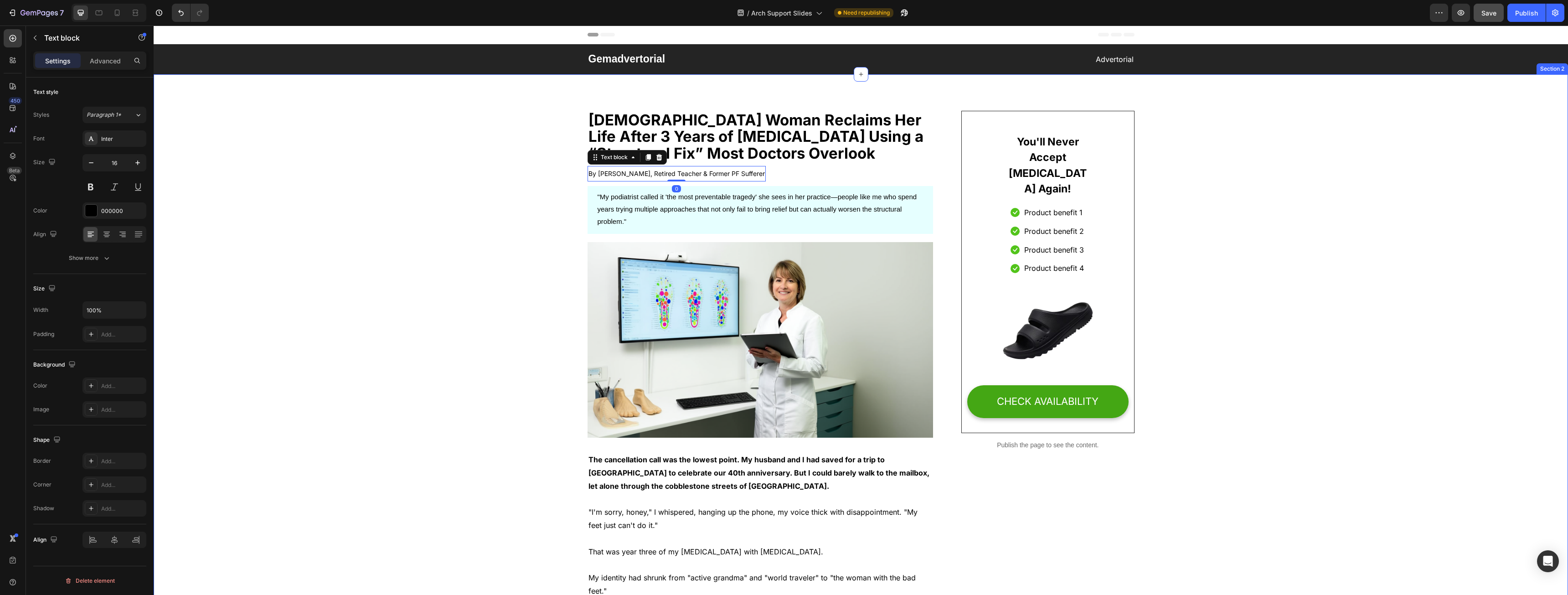
click at [612, 209] on span ""My podiatrist called it 'the most preventable tragedy' she sees in her practic…" at bounding box center [757, 209] width 320 height 32
click at [127, 143] on div "Sans-serif" at bounding box center [122, 139] width 43 height 8
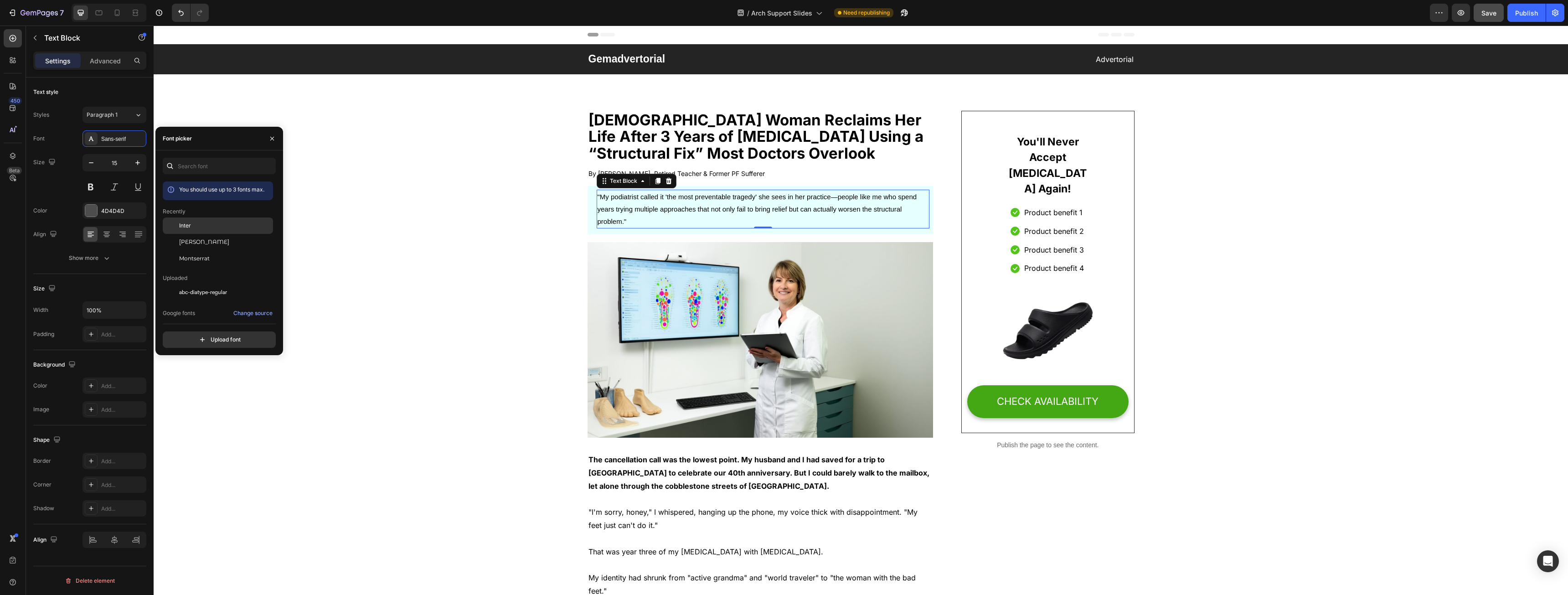
click at [190, 218] on div "Inter" at bounding box center [217, 225] width 110 height 16
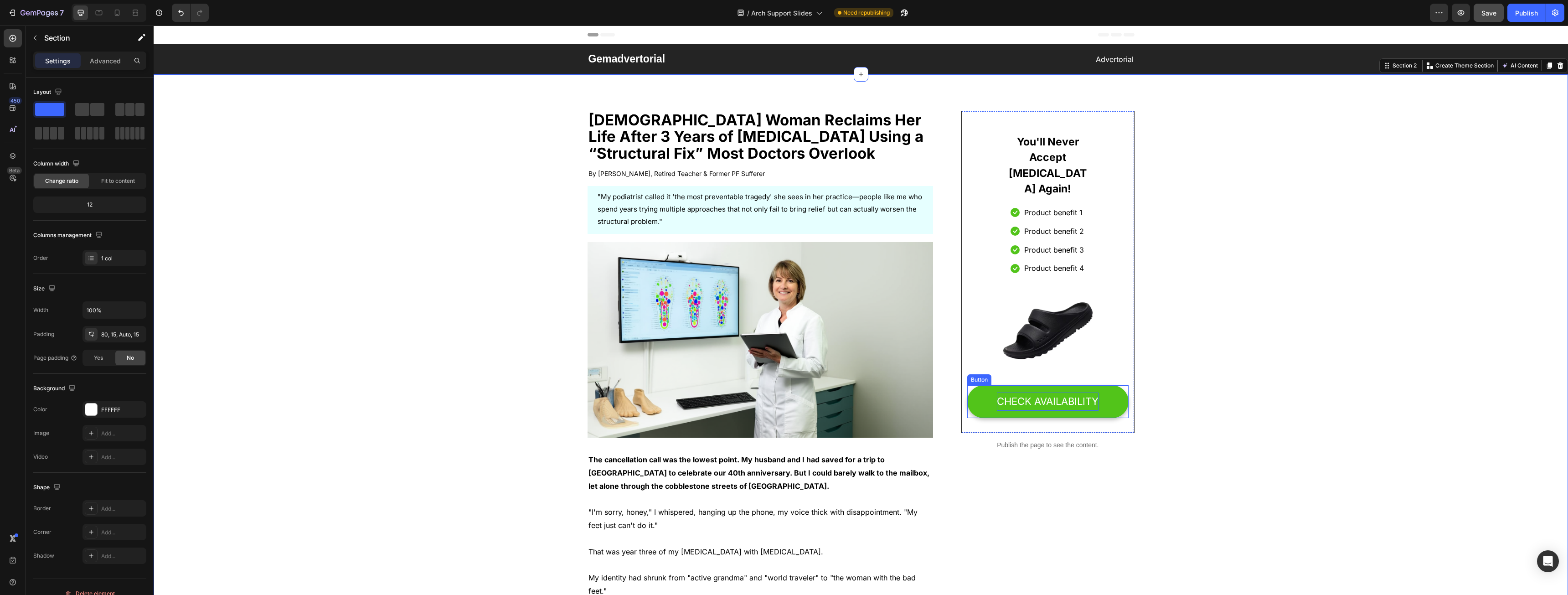
click at [1052, 393] on div "CHECK AVAILABILITY" at bounding box center [1048, 402] width 102 height 18
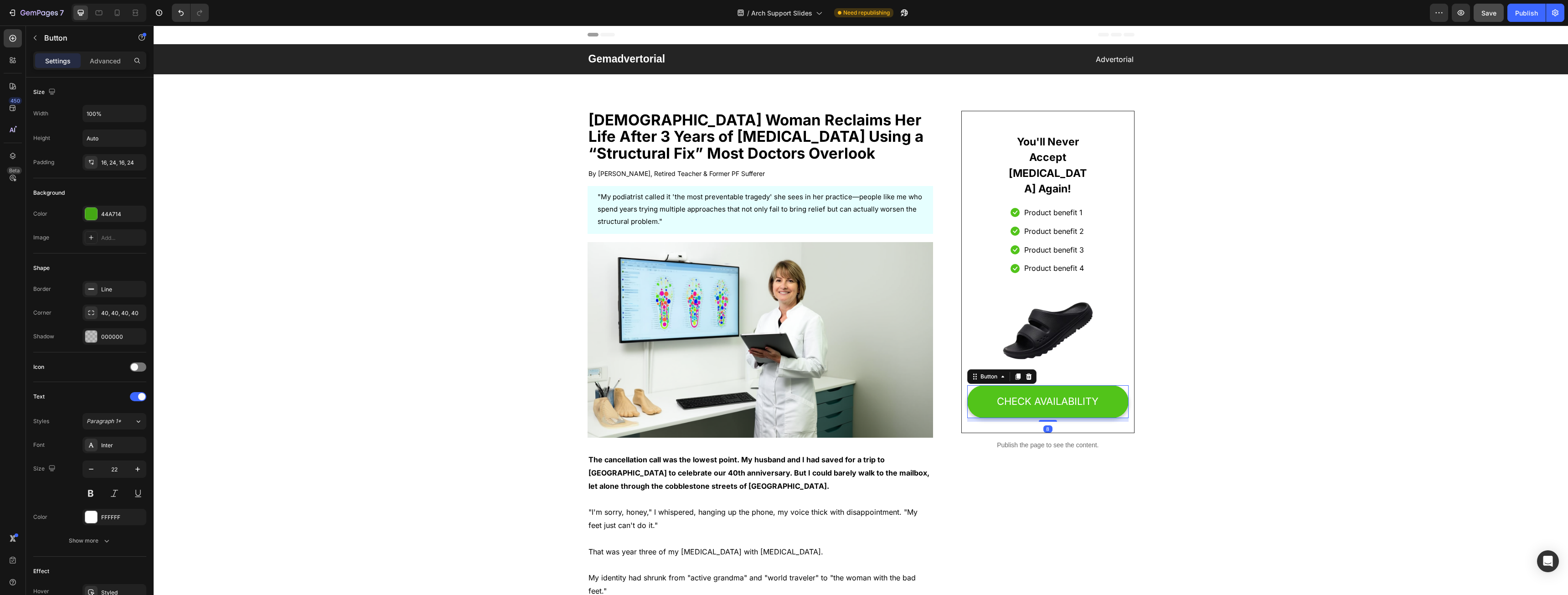
click at [1054, 386] on button "CHECK AVAILABILITY" at bounding box center [1048, 402] width 161 height 33
click at [1052, 393] on div "CHECK AVAILABILITY" at bounding box center [1048, 402] width 102 height 18
click at [1054, 386] on button "CHECK AVAILABILITY" at bounding box center [1048, 402] width 161 height 33
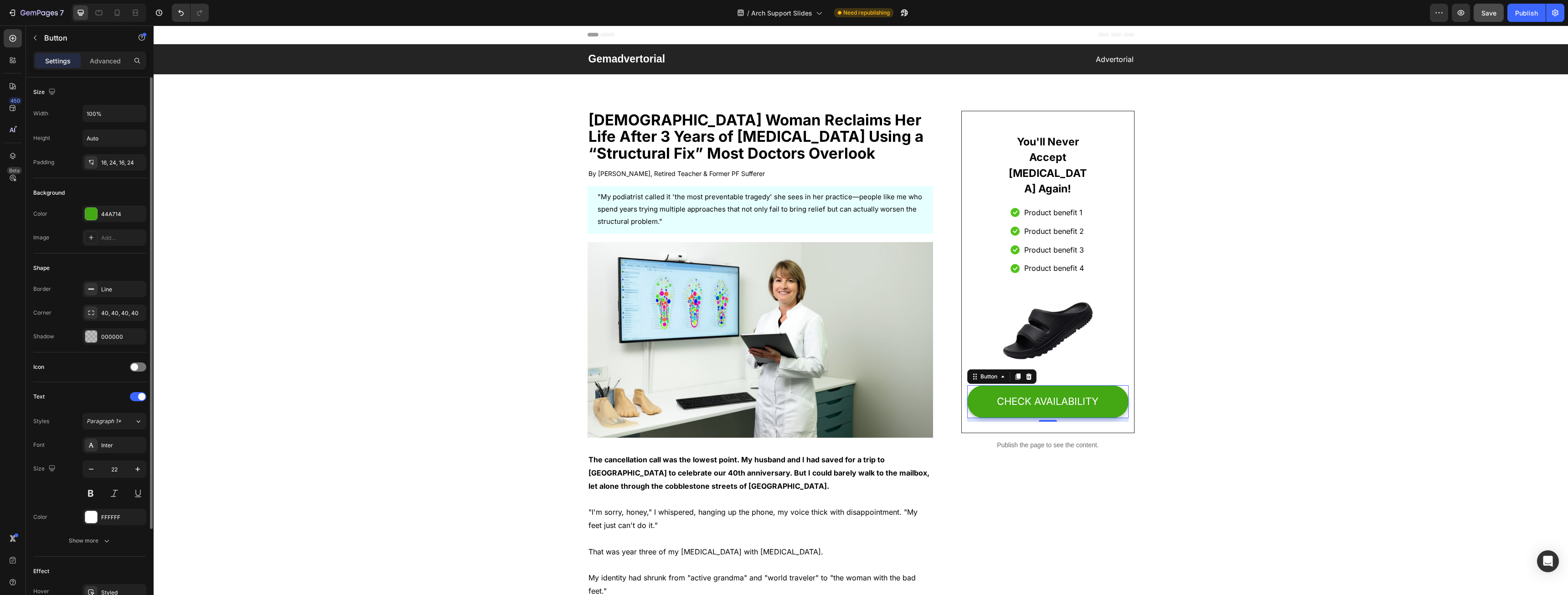
scroll to position [110, 0]
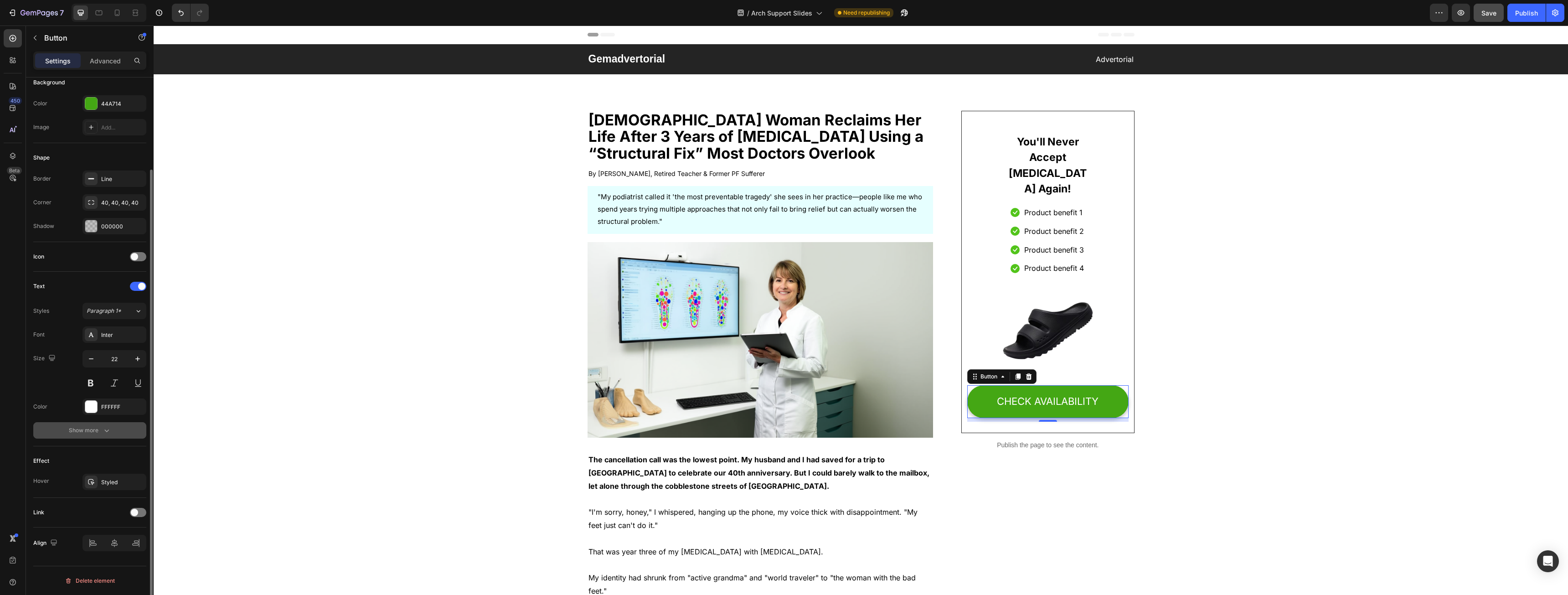
click at [82, 428] on div "Show more" at bounding box center [90, 430] width 43 height 9
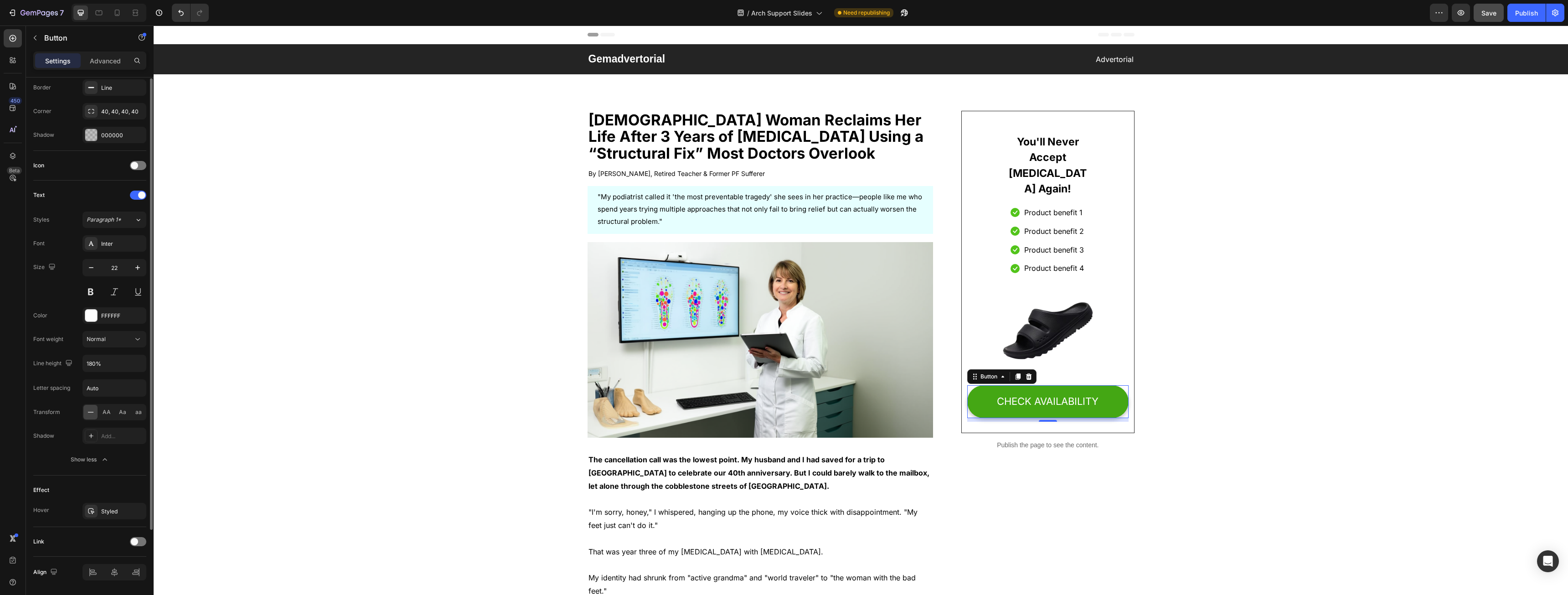
scroll to position [231, 0]
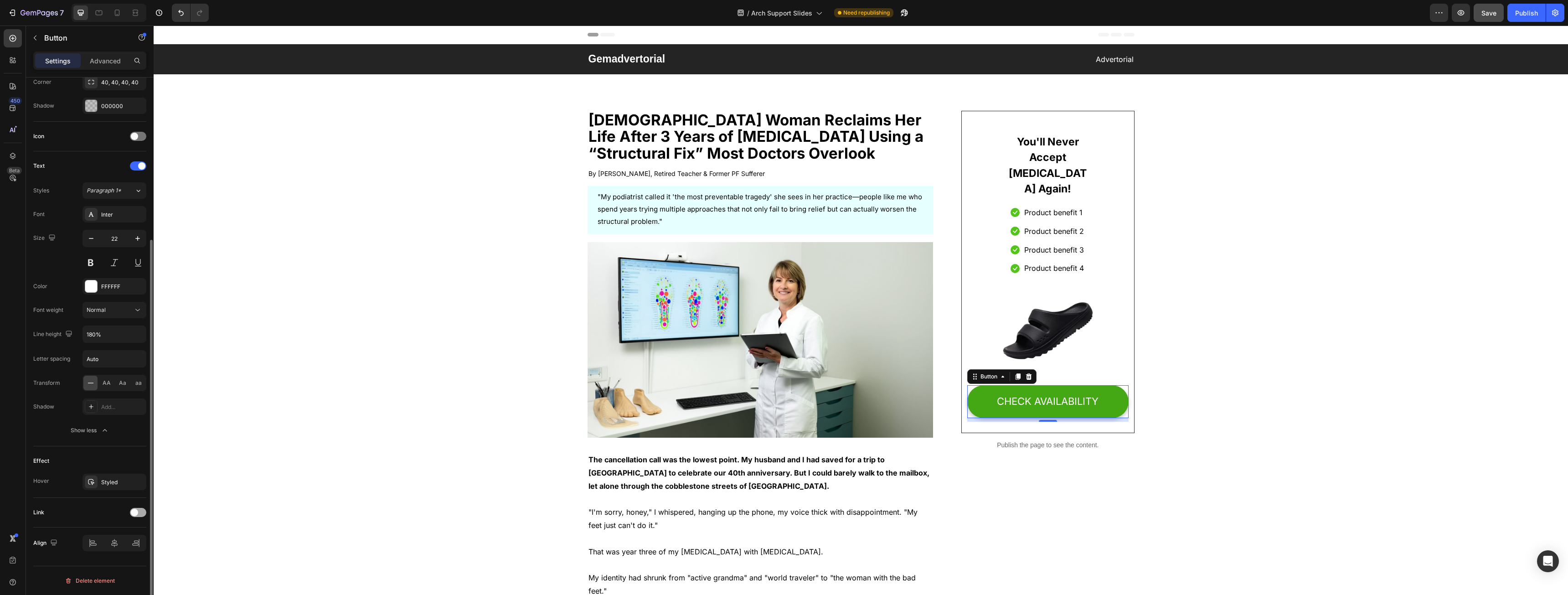
click at [133, 512] on span at bounding box center [135, 513] width 7 height 7
click at [99, 484] on span "Open page" at bounding box center [100, 488] width 28 height 8
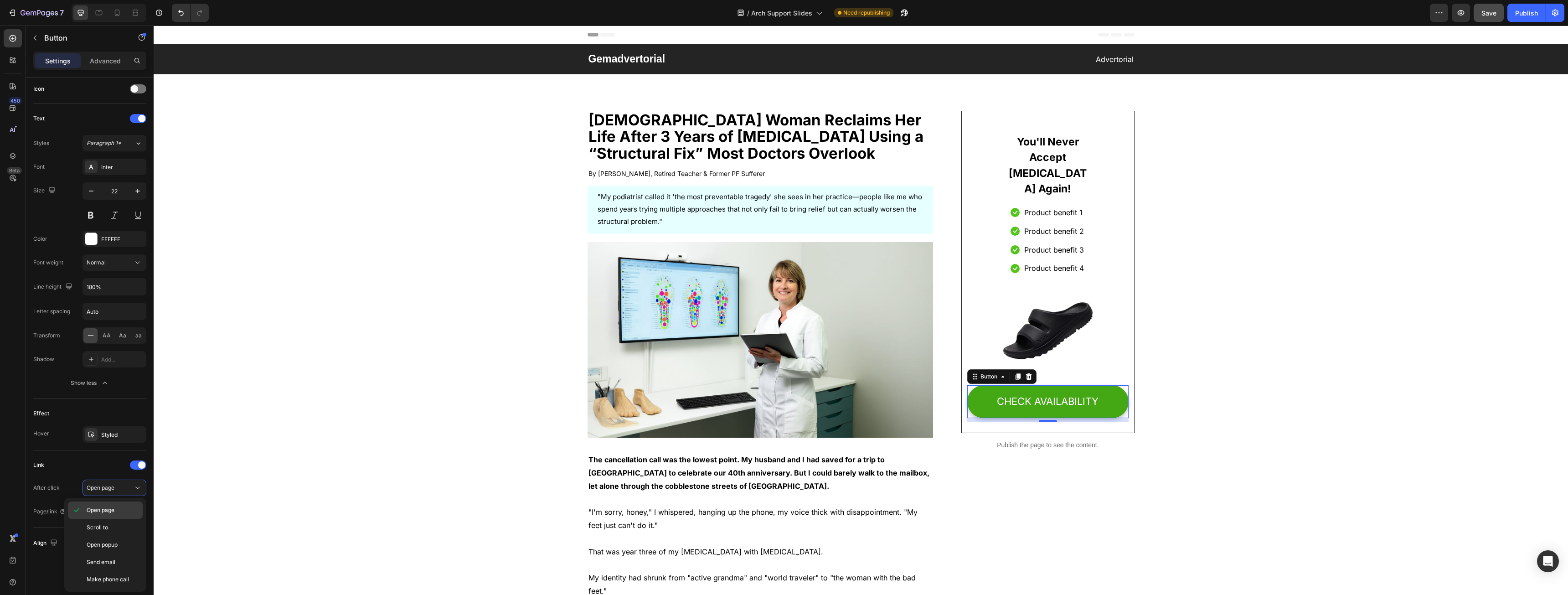
click at [107, 518] on div "Open page" at bounding box center [105, 510] width 75 height 17
click at [113, 516] on div "Add..." at bounding box center [122, 512] width 43 height 8
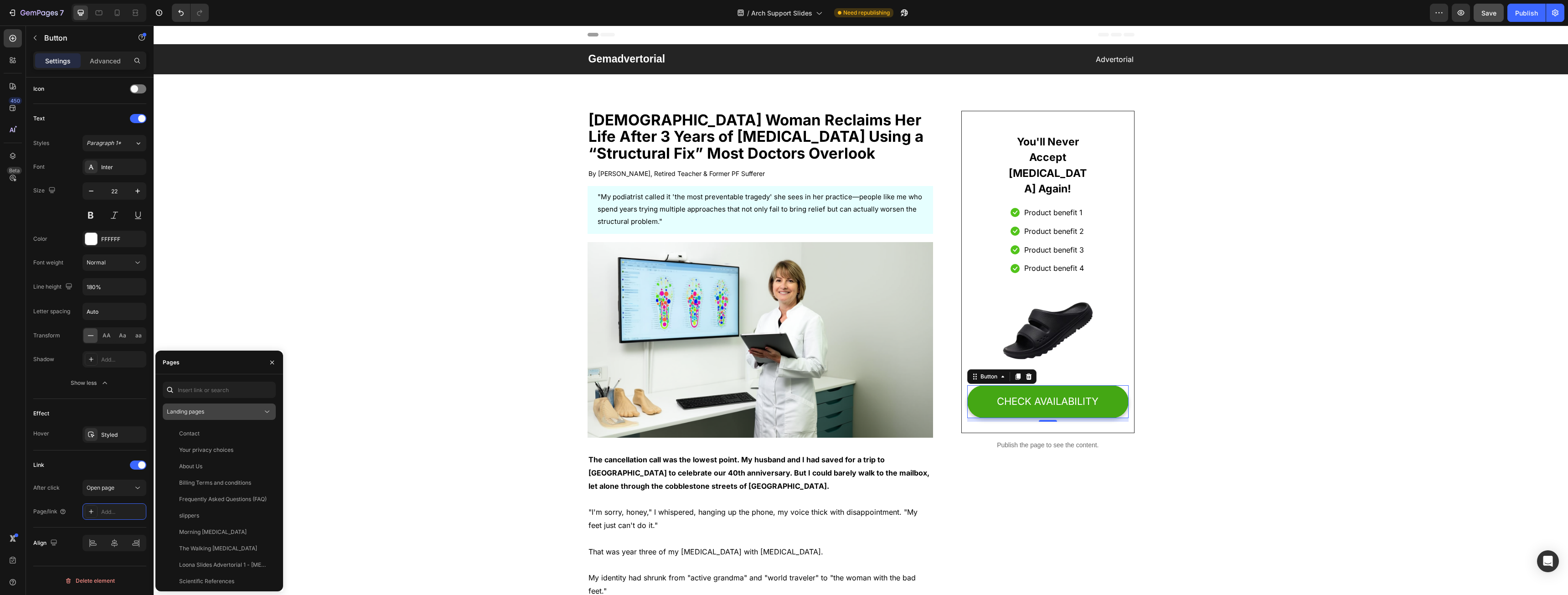
click at [206, 409] on div "Landing pages" at bounding box center [214, 411] width 96 height 8
click at [198, 460] on div "Collection pages" at bounding box center [219, 451] width 106 height 17
click at [201, 418] on button "Collection pages" at bounding box center [219, 412] width 113 height 16
click at [202, 463] on div "Product pages" at bounding box center [219, 469] width 106 height 17
click at [219, 449] on div "Loona Comfort Arch Support Slides" at bounding box center [223, 449] width 88 height 8
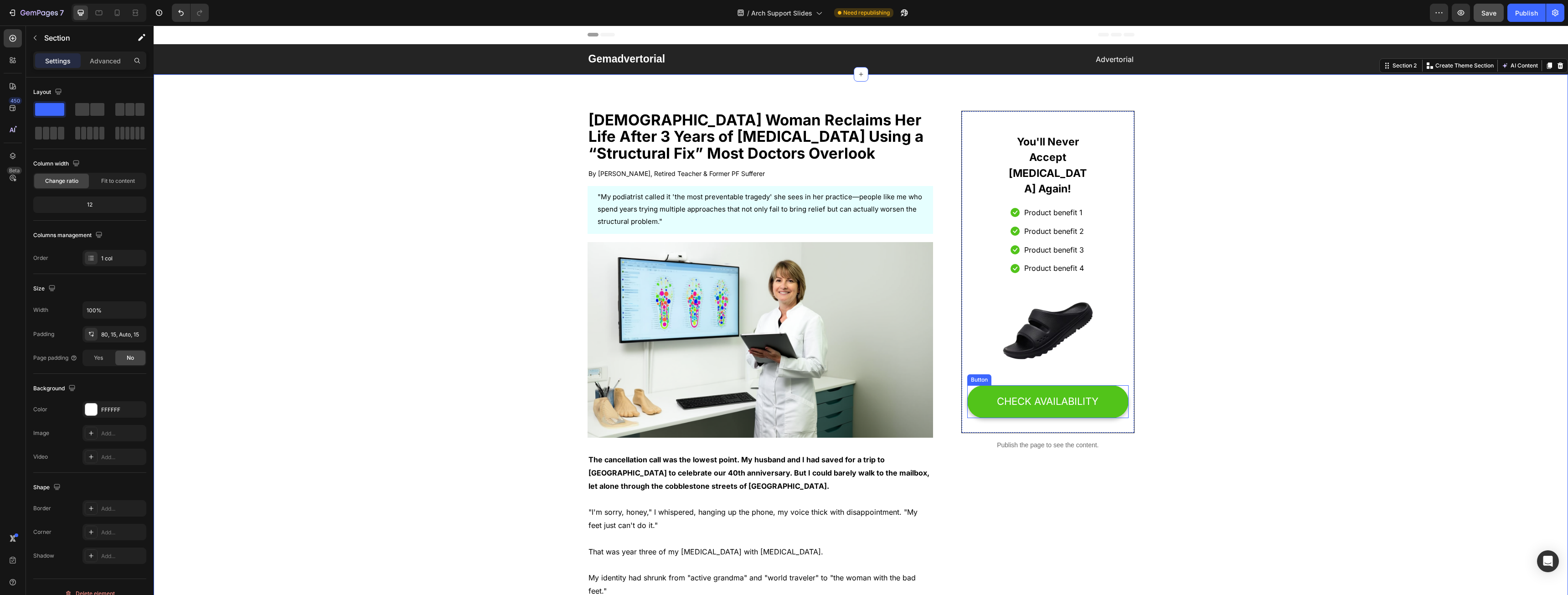
click at [976, 386] on link "CHECK AVAILABILITY" at bounding box center [1048, 402] width 161 height 33
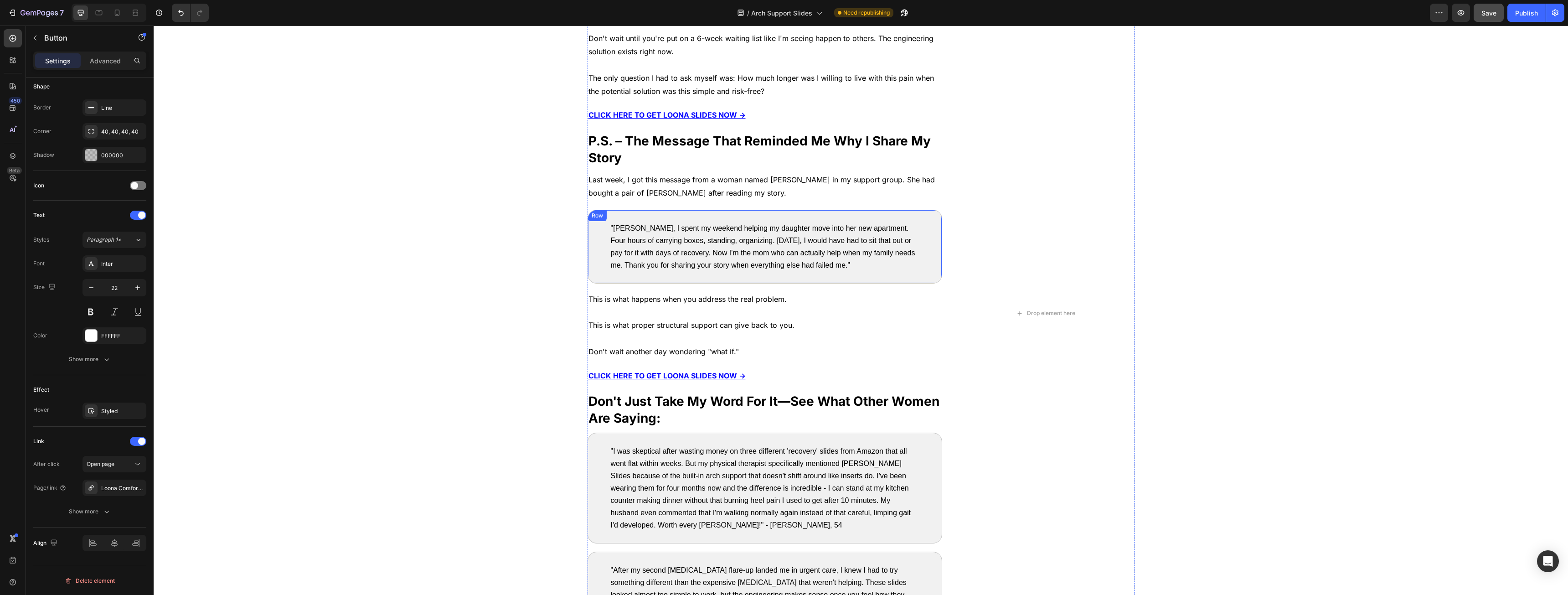
scroll to position [4059, 0]
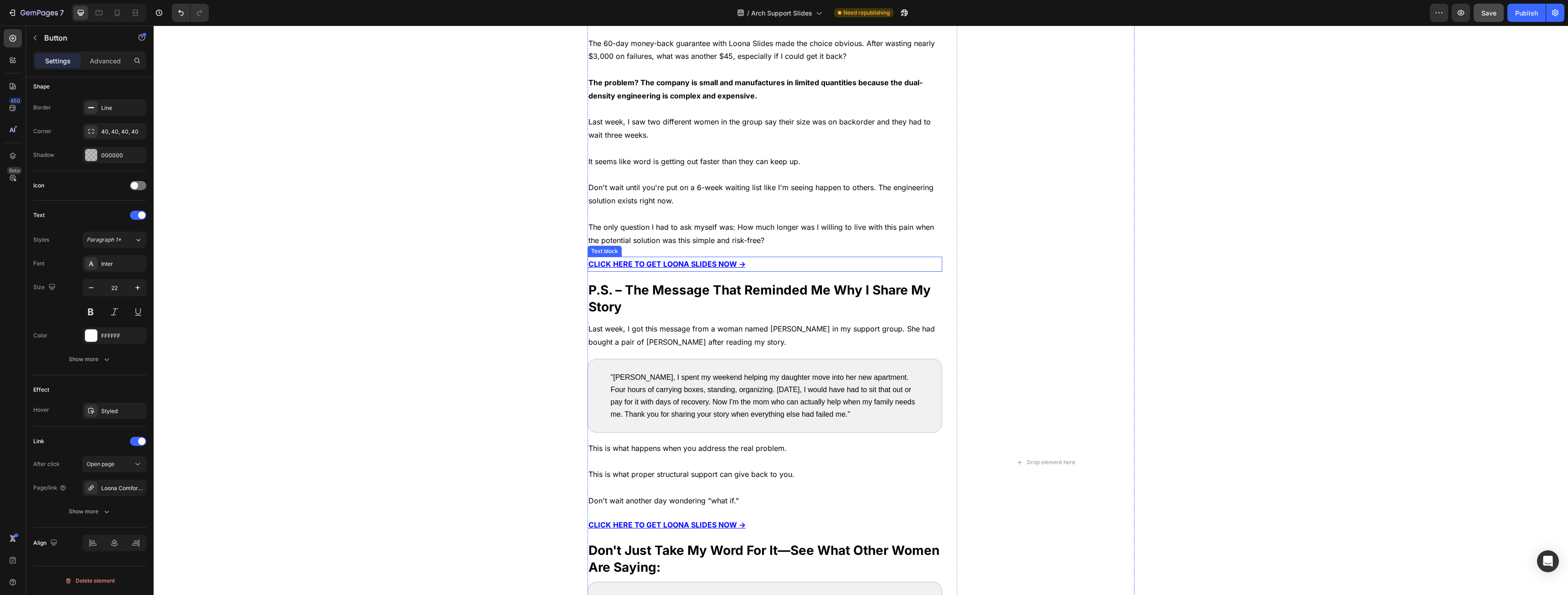
click at [640, 264] on u "CLICK HERE TO GET LOONA SLIDES NOW →" at bounding box center [667, 264] width 157 height 9
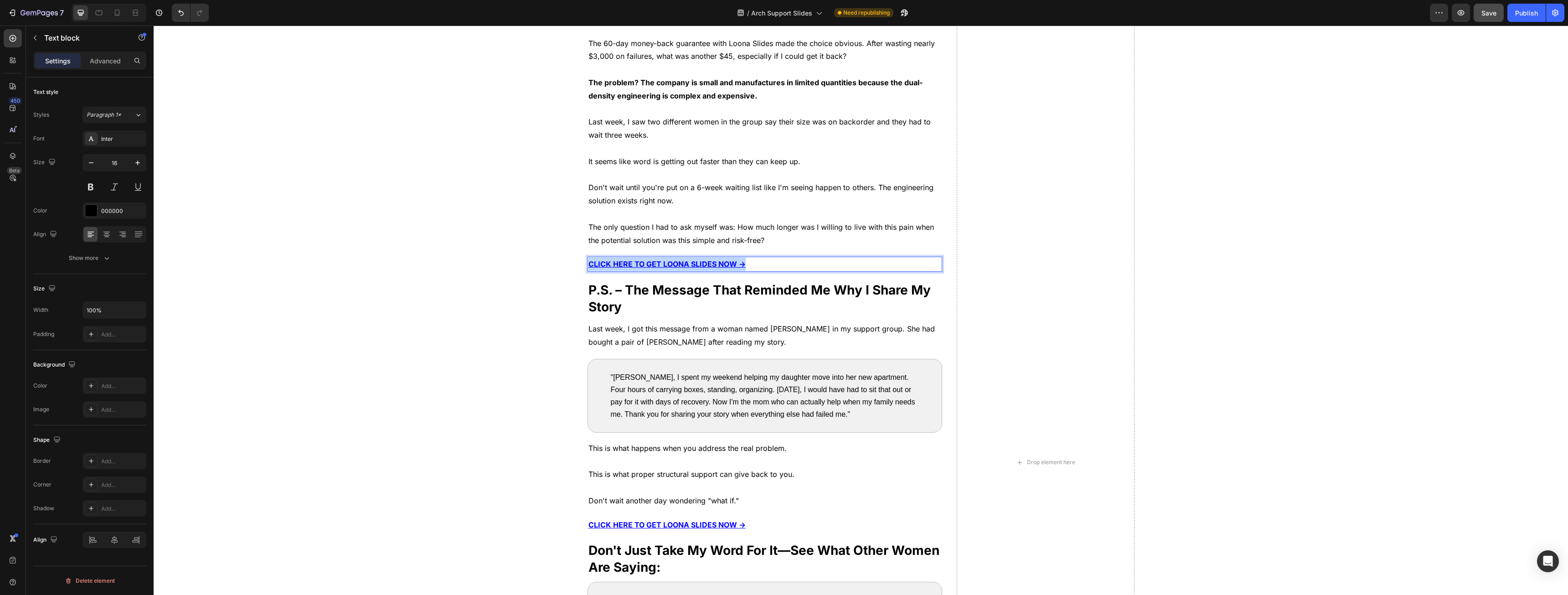
click at [640, 264] on u "CLICK HERE TO GET LOONA SLIDES NOW →" at bounding box center [667, 264] width 157 height 9
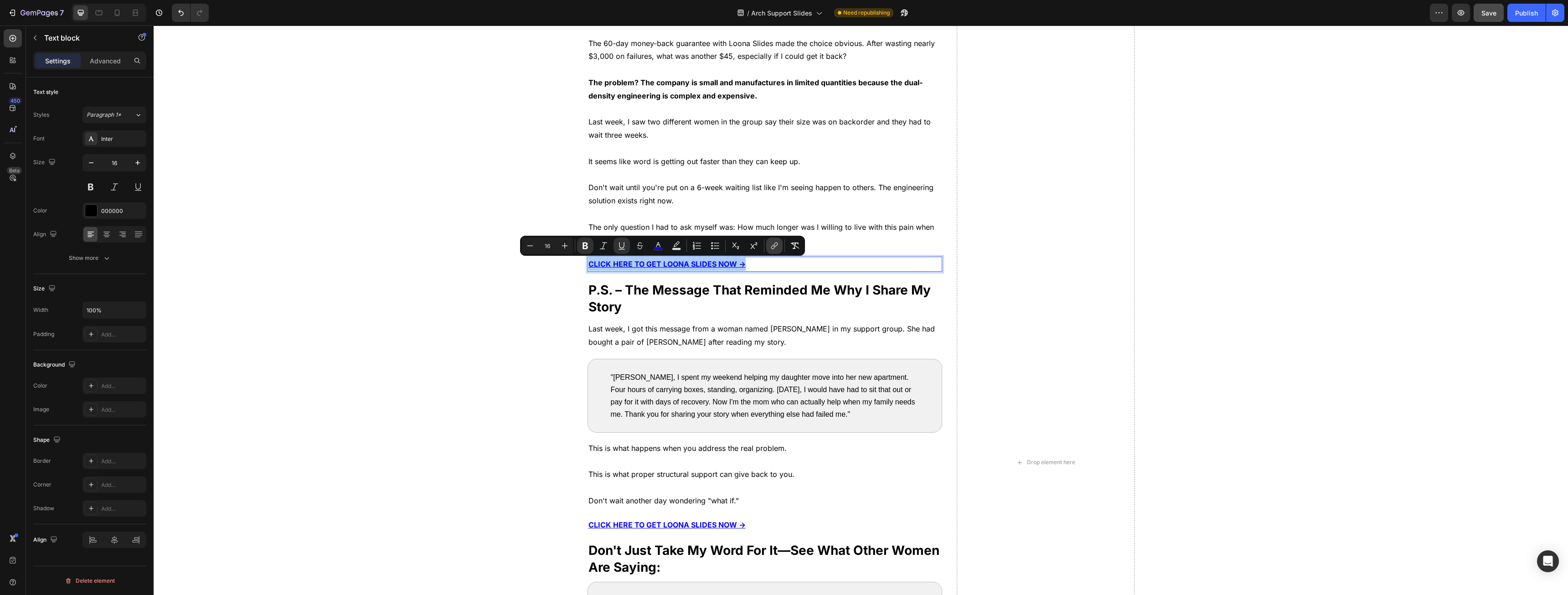
click at [768, 242] on button "link" at bounding box center [774, 245] width 16 height 16
click at [710, 288] on div "Unlink" at bounding box center [716, 287] width 35 height 13
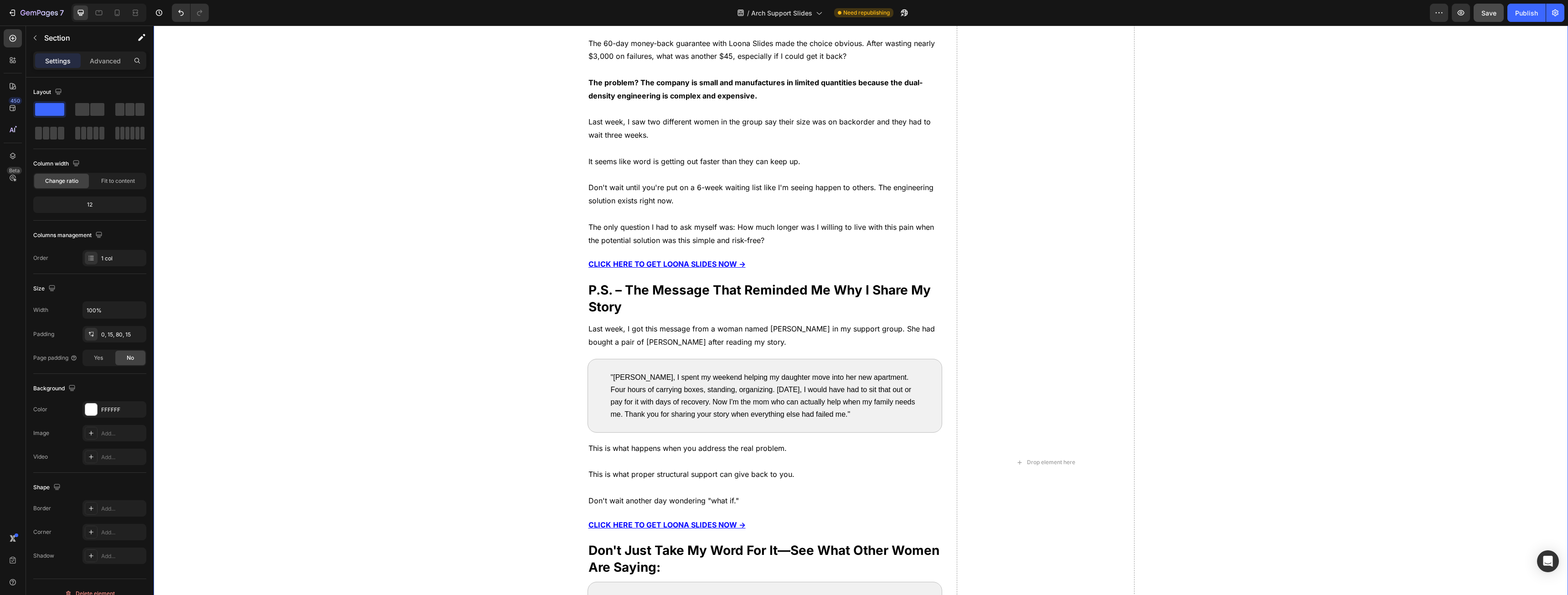
click at [556, 320] on div "After my podiatrist explained the real problem, I realized I was at a crossroad…" at bounding box center [861, 462] width 1401 height 1090
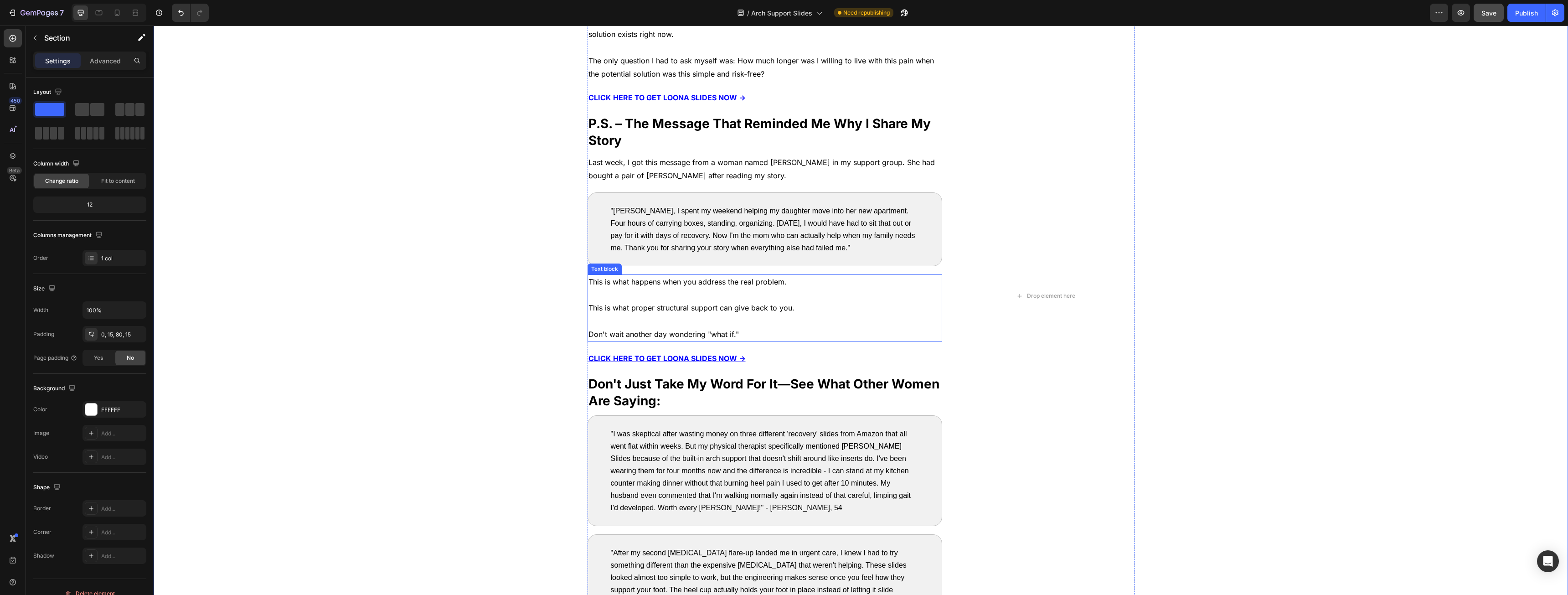
scroll to position [4241, 0]
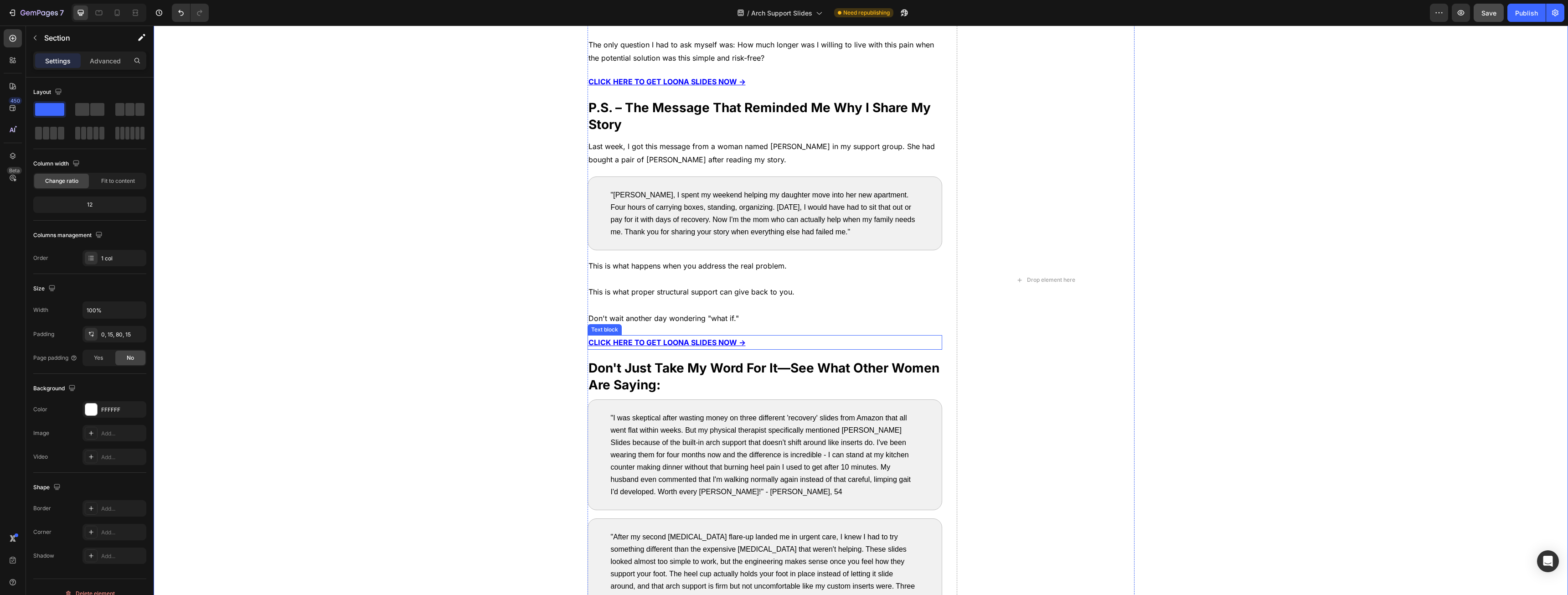
click at [620, 338] on u "CLICK HERE TO GET LOONA SLIDES NOW →" at bounding box center [667, 342] width 157 height 9
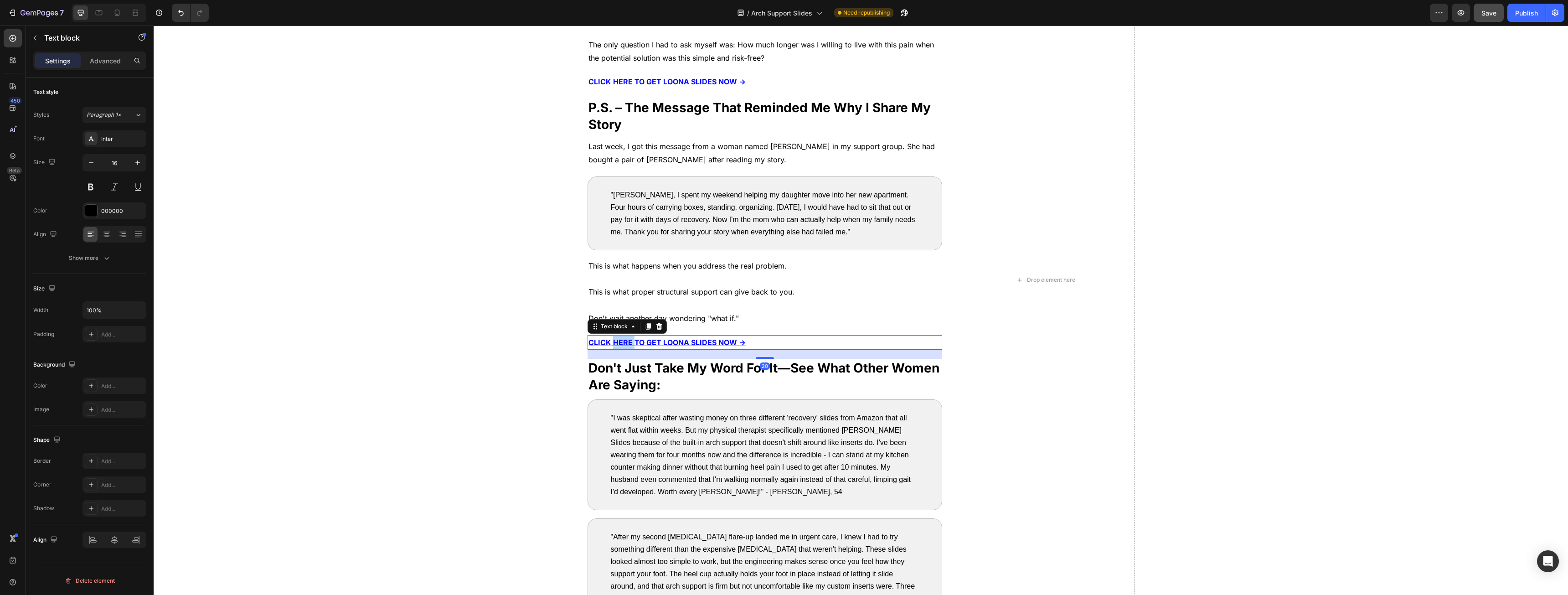
click at [620, 338] on u "CLICK HERE TO GET LOONA SLIDES NOW →" at bounding box center [667, 342] width 157 height 9
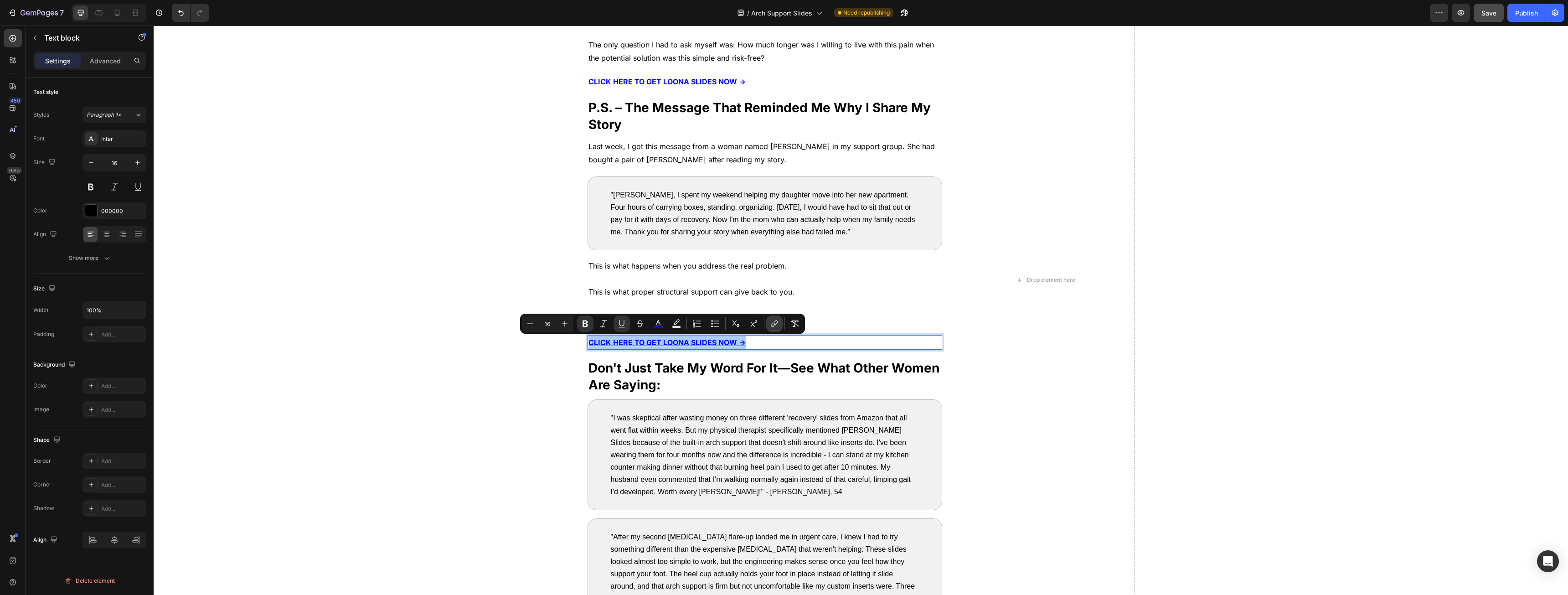
click at [771, 328] on icon "Editor contextual toolbar" at bounding box center [774, 323] width 9 height 9
click at [725, 357] on input "[URL][DOMAIN_NAME]" at bounding box center [663, 365] width 149 height 15
click at [723, 364] on span "Unlink" at bounding box center [721, 365] width 16 height 10
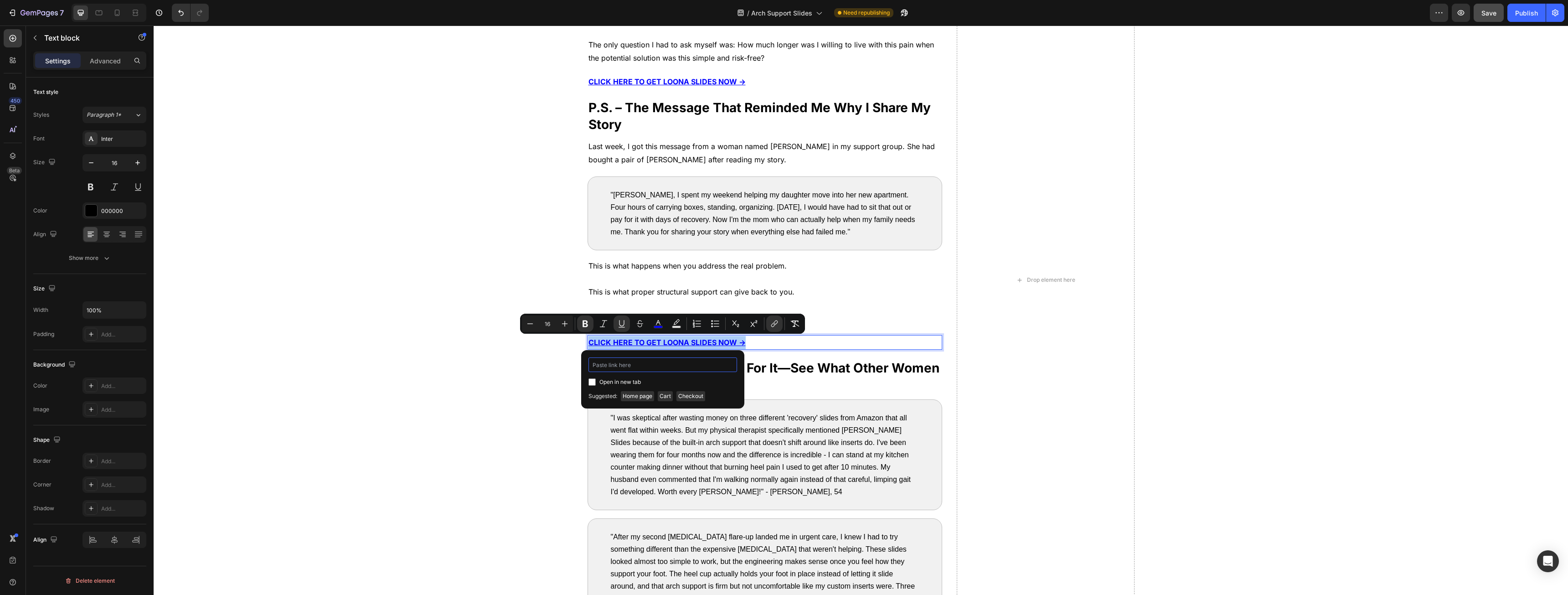
click at [628, 367] on input "Editor contextual toolbar" at bounding box center [663, 365] width 149 height 15
paste input "[URL][DOMAIN_NAME]"
type input "[URL][DOMAIN_NAME]"
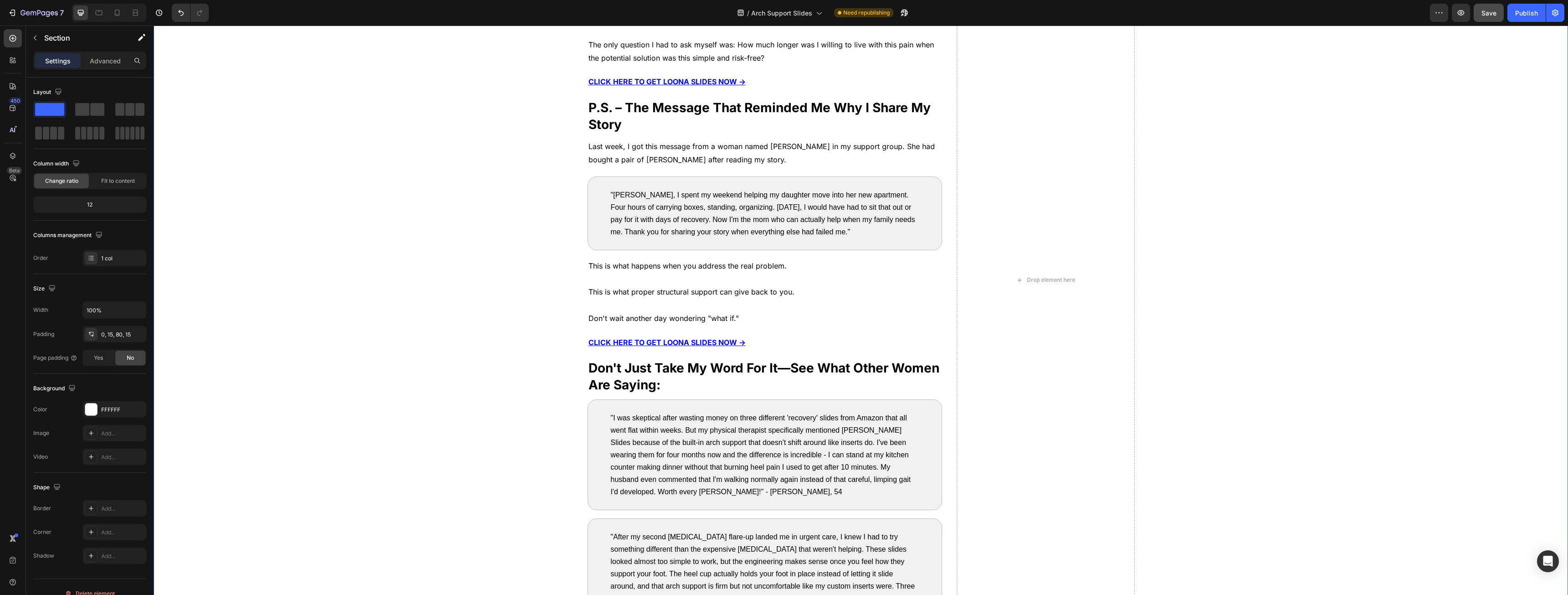
click at [519, 404] on div "After my podiatrist explained the real problem, I realized I was at a crossroad…" at bounding box center [861, 280] width 1401 height 1090
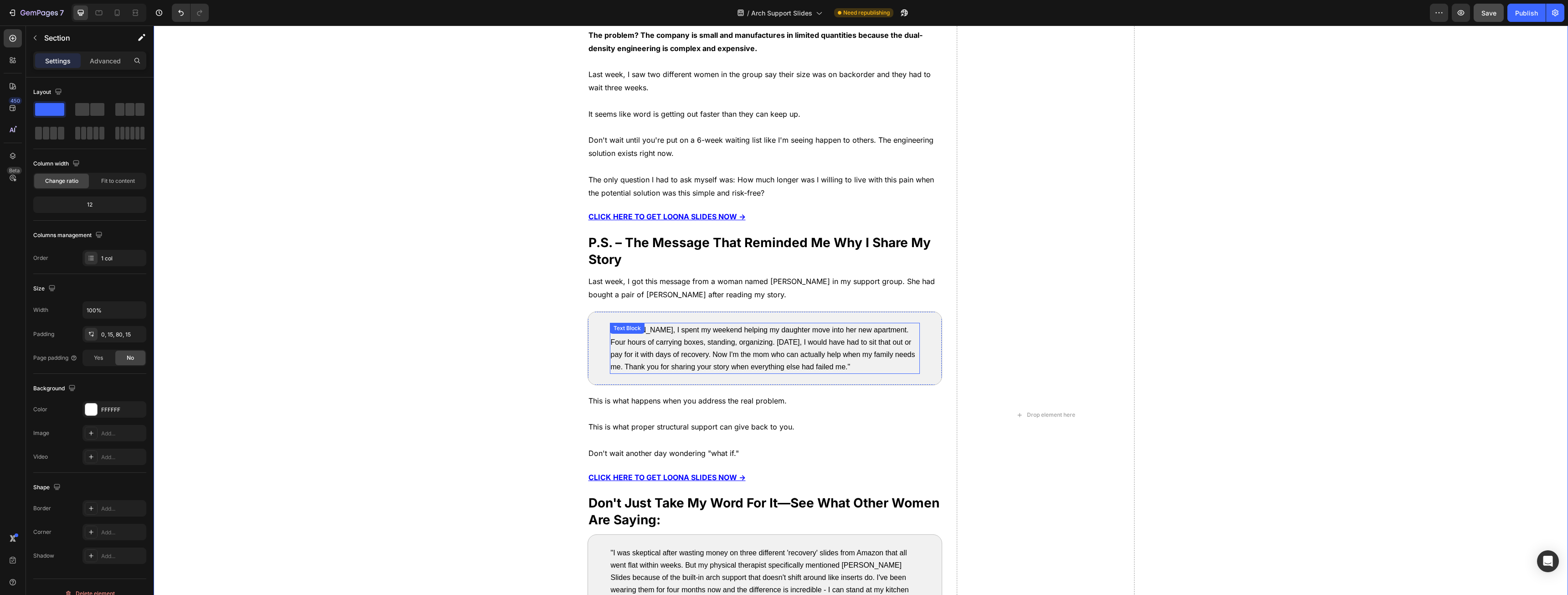
scroll to position [4105, 0]
click at [657, 217] on u "CLICK HERE TO GET LOONA SLIDES NOW →" at bounding box center [667, 218] width 157 height 9
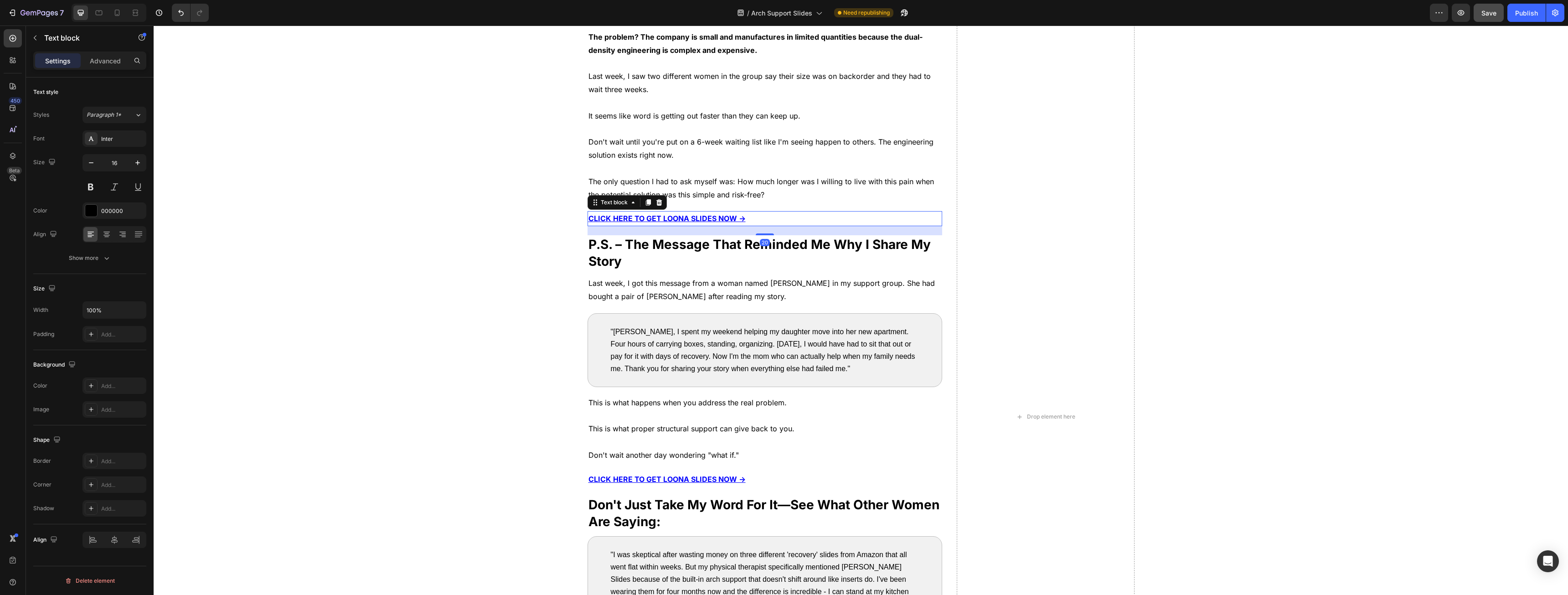
click at [657, 217] on u "CLICK HERE TO GET LOONA SLIDES NOW →" at bounding box center [667, 218] width 157 height 9
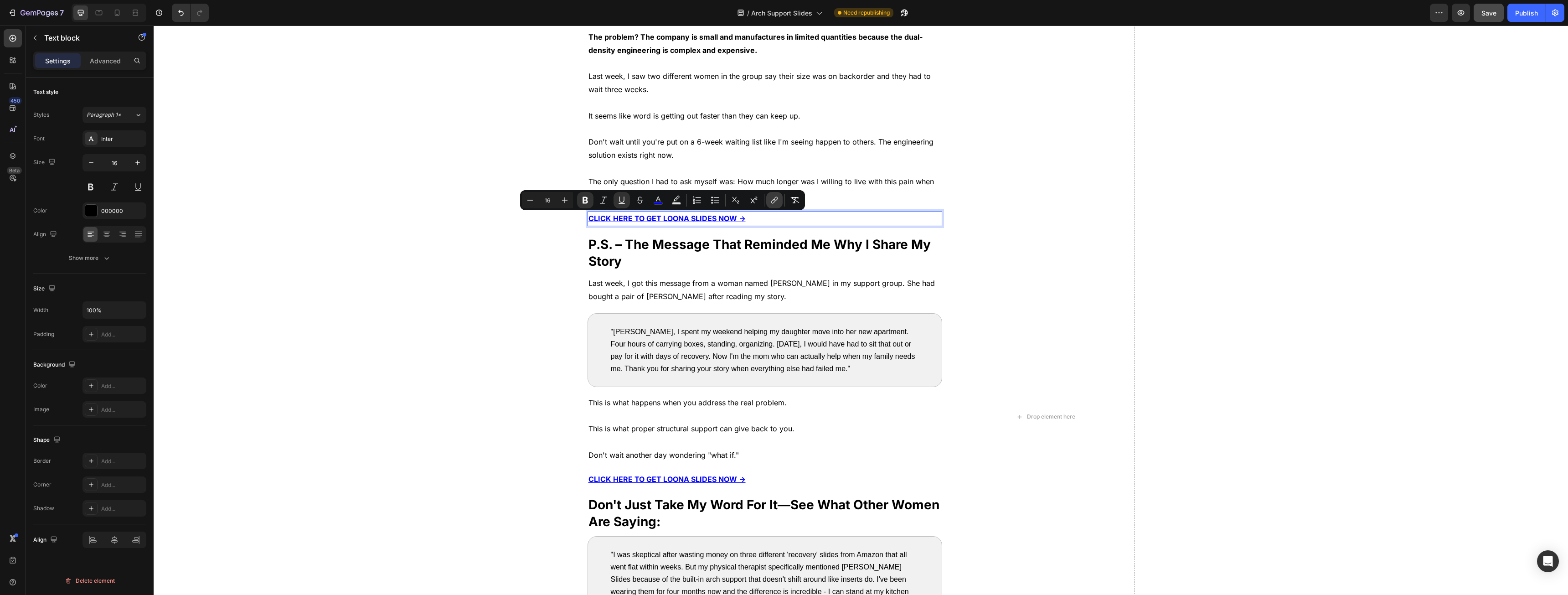
click at [776, 197] on icon "Editor contextual toolbar" at bounding box center [774, 200] width 9 height 9
click at [648, 247] on input "[URL][DOMAIN_NAME]" at bounding box center [663, 241] width 149 height 15
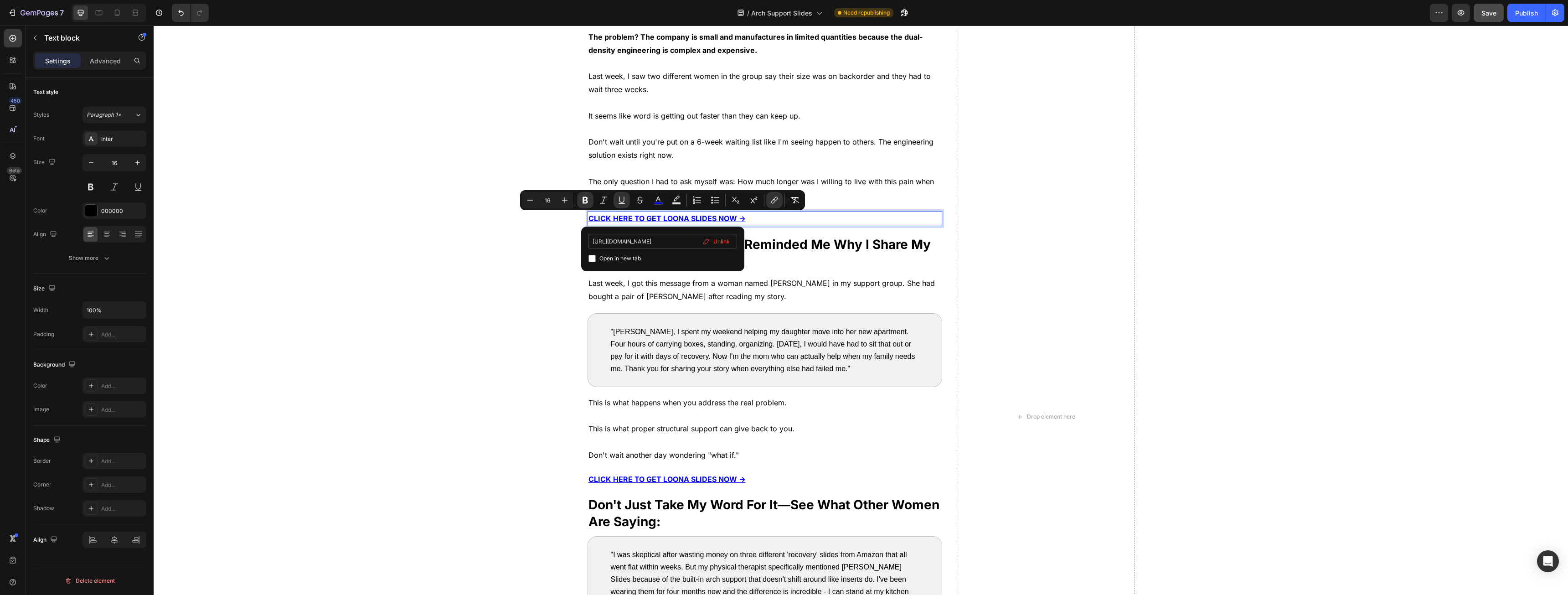
type input "[URL][DOMAIN_NAME]"
click at [520, 296] on div "After my podiatrist explained the real problem, I realized I was at a crossroad…" at bounding box center [861, 417] width 1401 height 1090
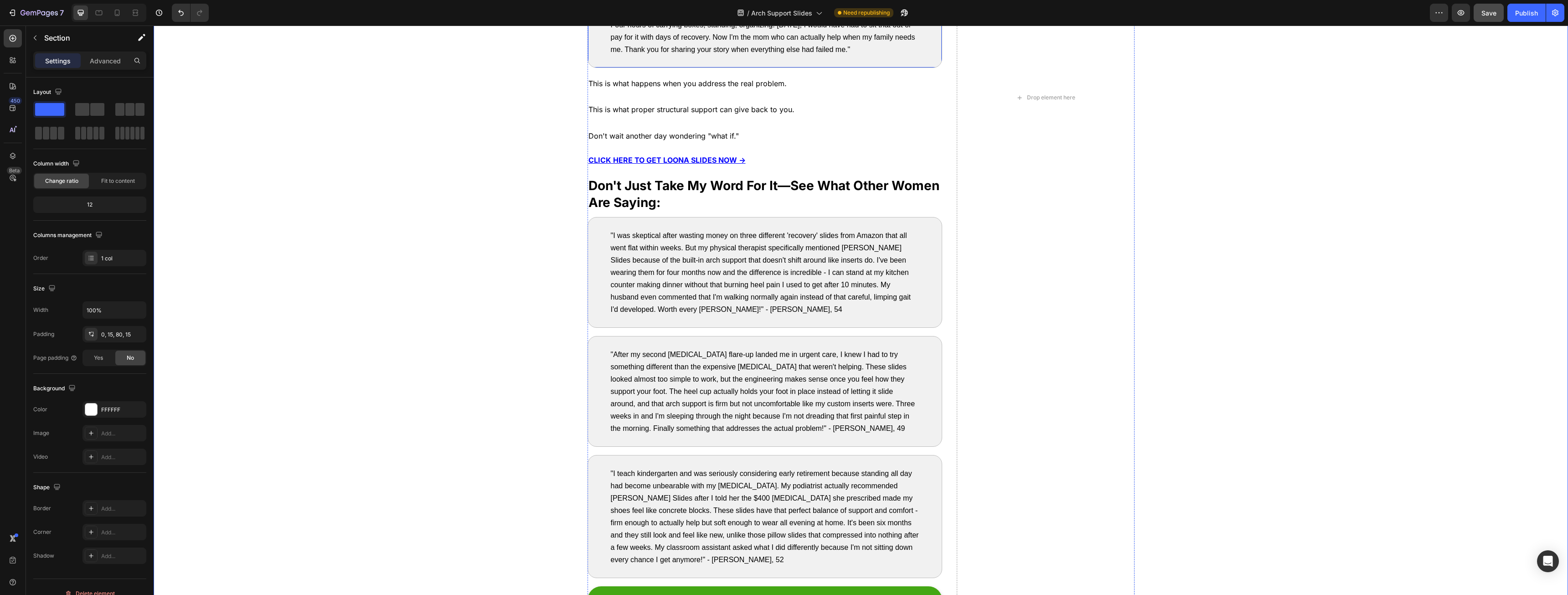
scroll to position [4734, 0]
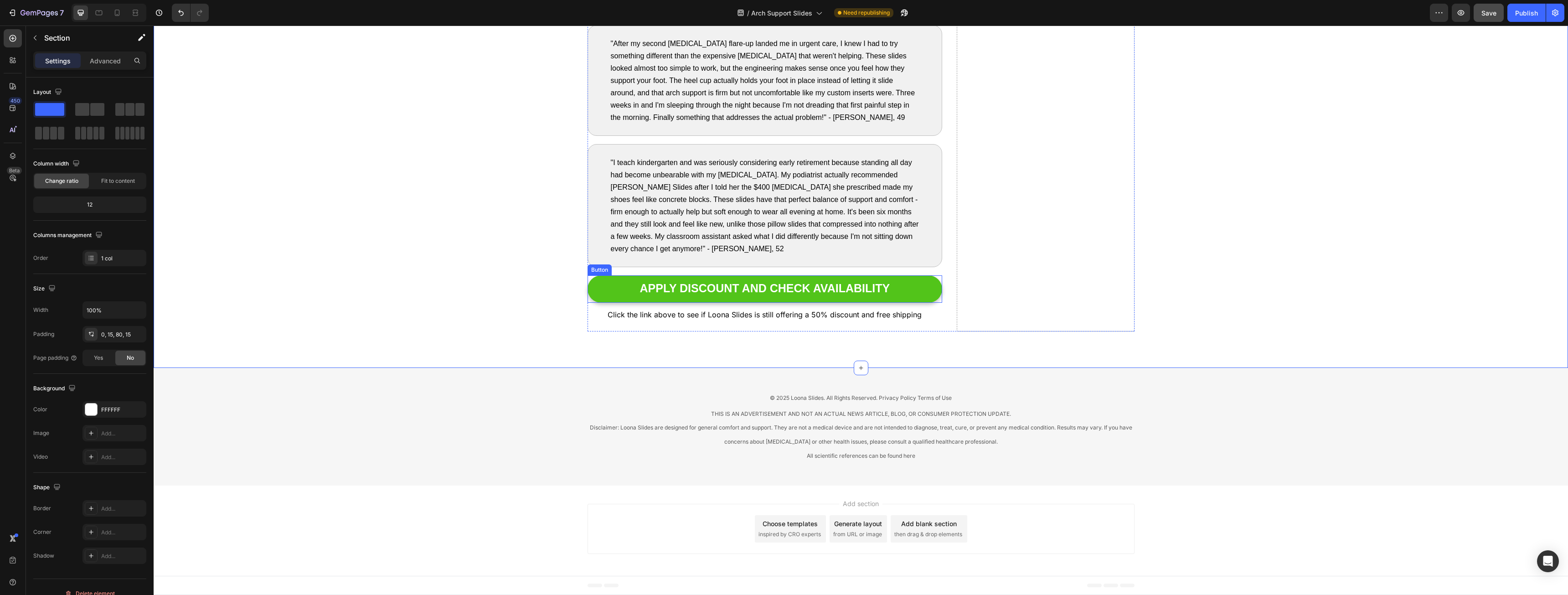
click at [597, 286] on button "APPLY DISCOUNT AND CHECK AVAILABILITY" at bounding box center [765, 289] width 355 height 27
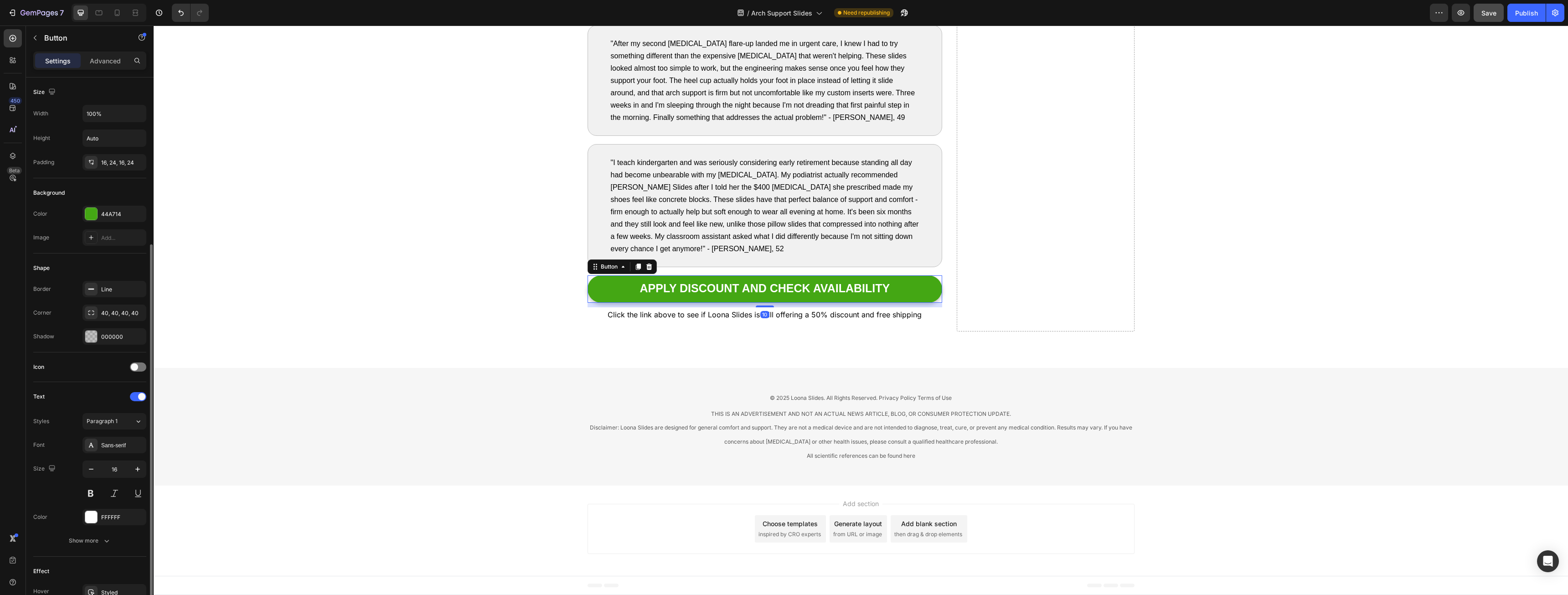
scroll to position [110, 0]
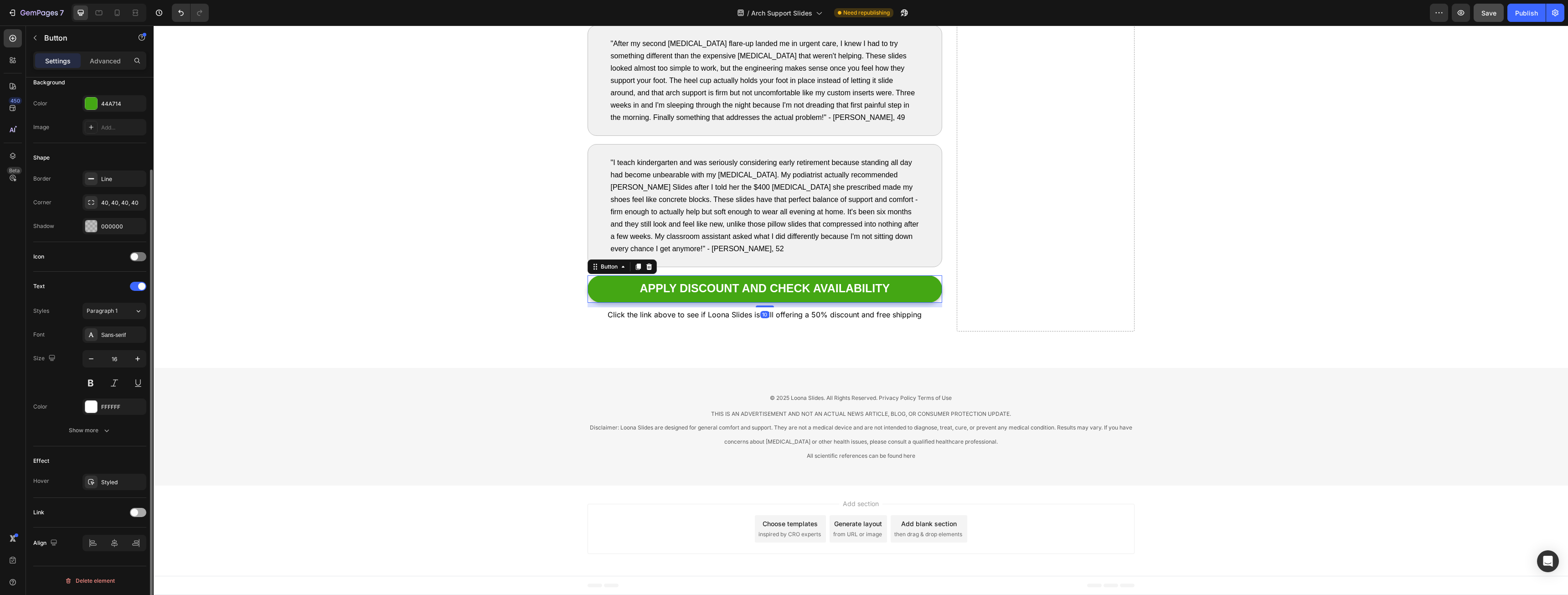
click at [144, 515] on div at bounding box center [138, 512] width 16 height 9
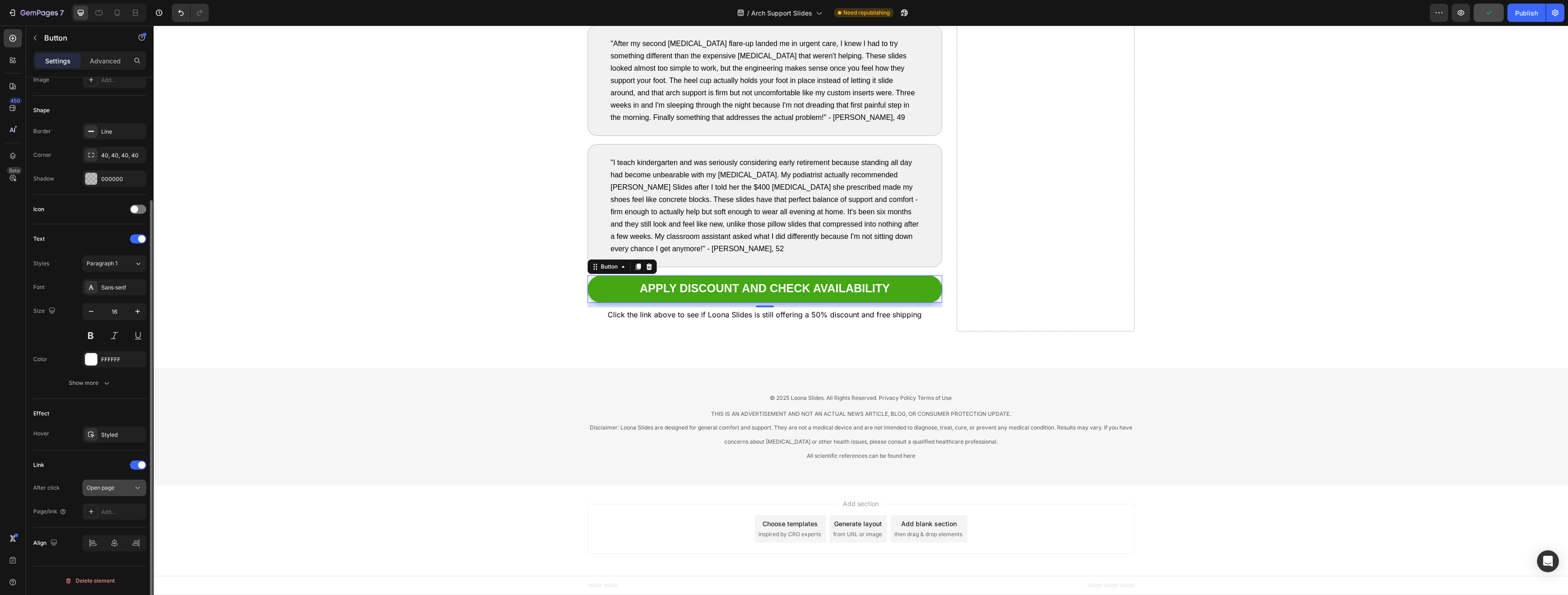
click at [111, 486] on span "Open page" at bounding box center [100, 487] width 28 height 7
click at [121, 512] on p "Open page" at bounding box center [112, 510] width 52 height 8
click at [121, 512] on div "Add..." at bounding box center [122, 512] width 43 height 8
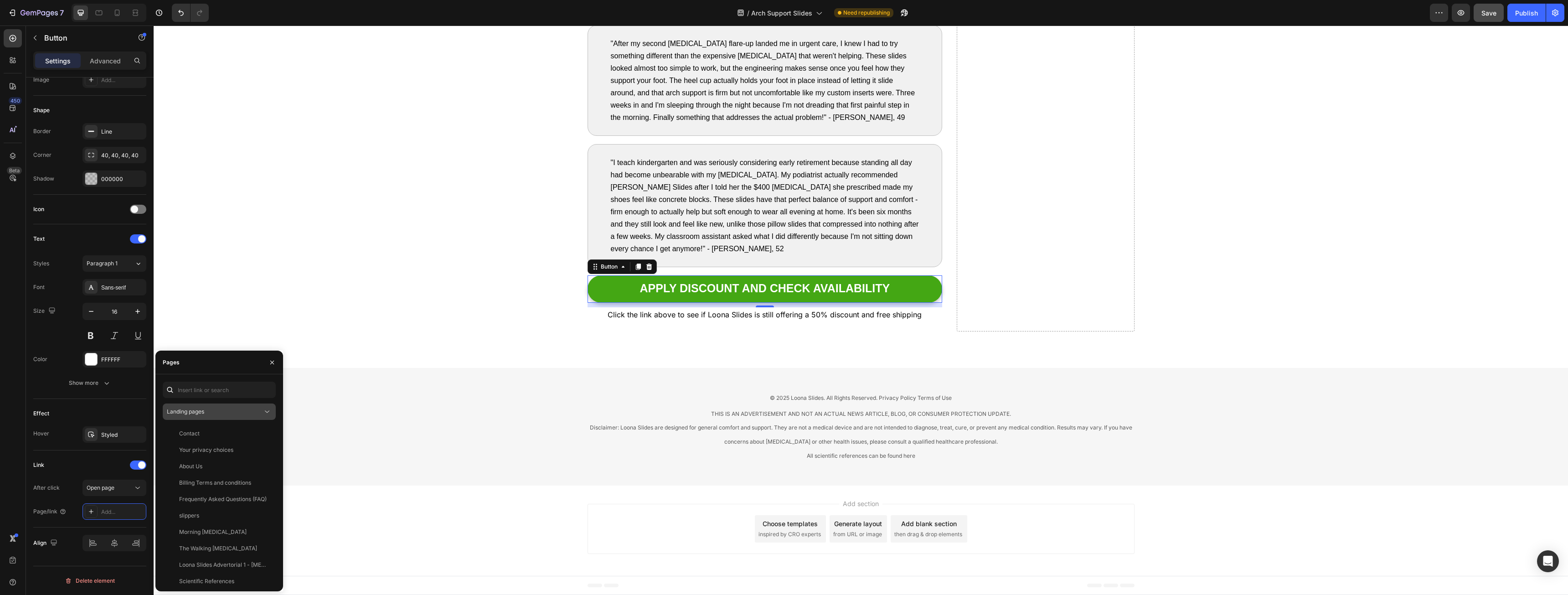
click at [202, 412] on span "Landing pages" at bounding box center [185, 411] width 37 height 7
click at [198, 467] on span "Product pages" at bounding box center [203, 468] width 37 height 8
click at [229, 446] on div "Loona Comfort Arch Support Slides" at bounding box center [223, 449] width 88 height 8
click at [257, 449] on div "View" at bounding box center [262, 449] width 13 height 8
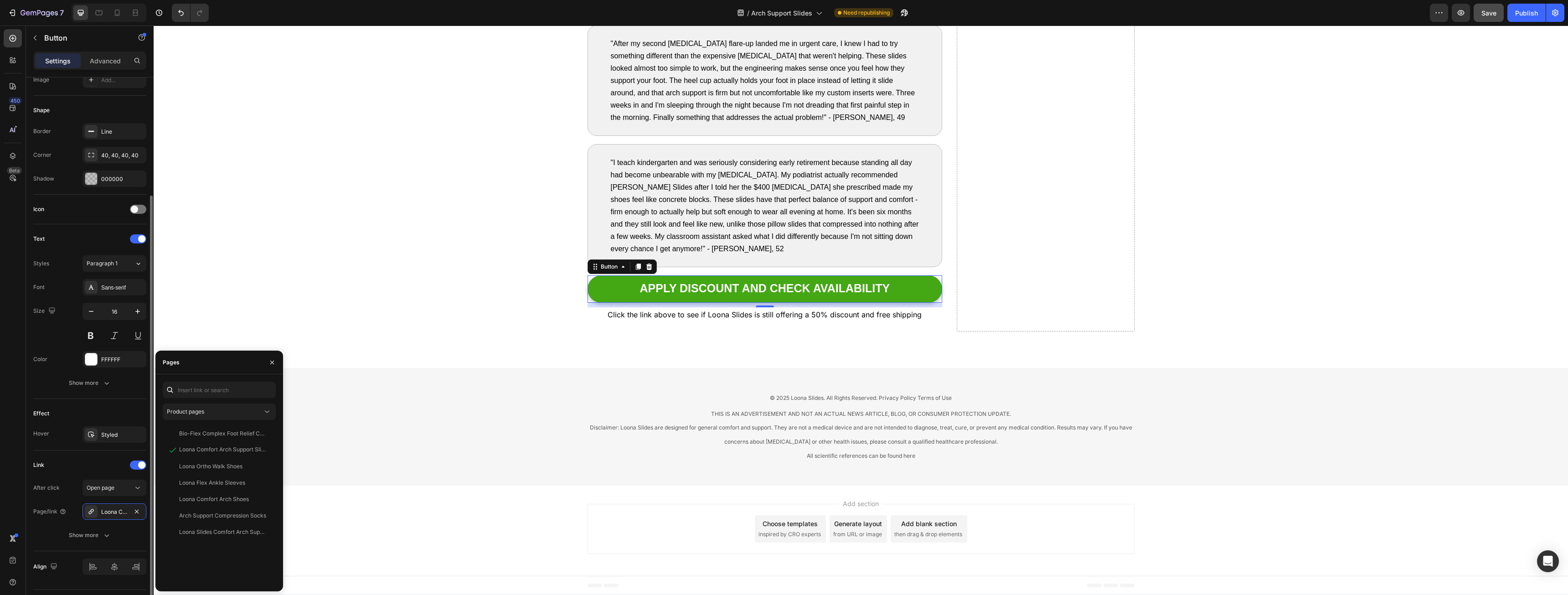
click at [82, 471] on div "Link" at bounding box center [90, 465] width 113 height 15
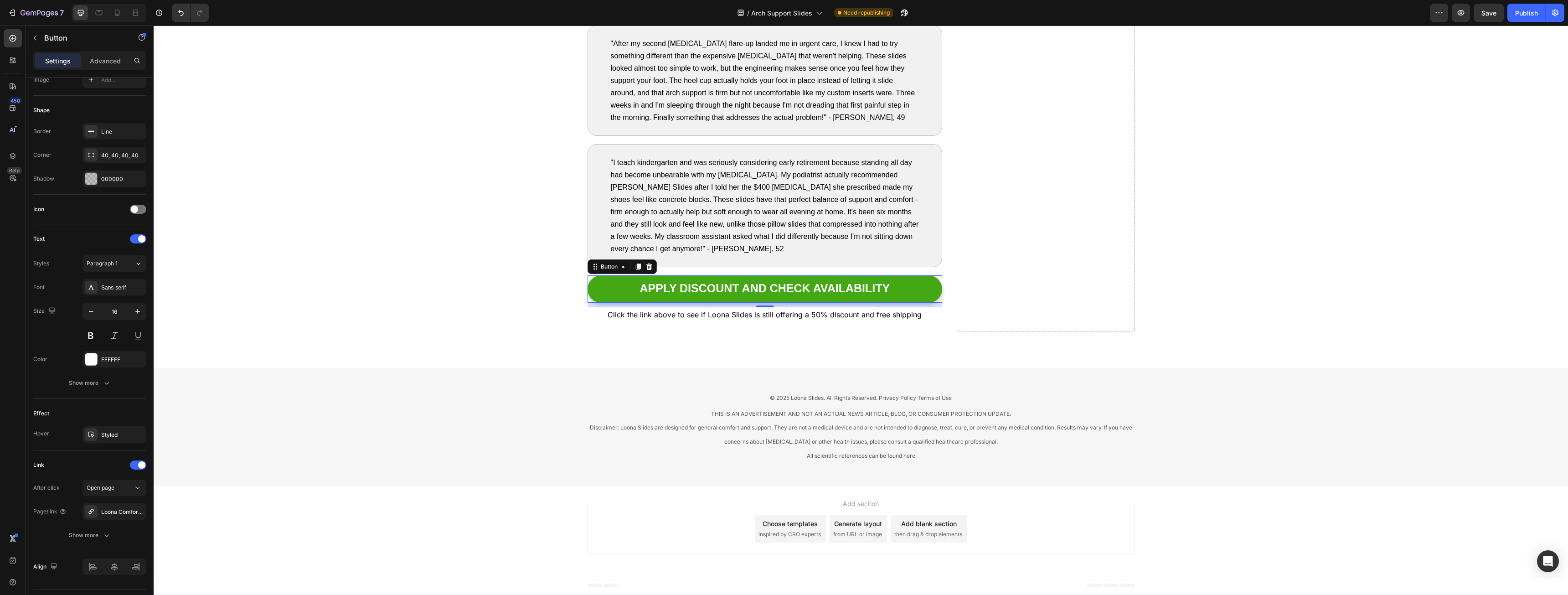
click at [1491, 20] on button "Save" at bounding box center [1488, 13] width 30 height 18
click at [1531, 15] on div "Publish" at bounding box center [1526, 13] width 23 height 10
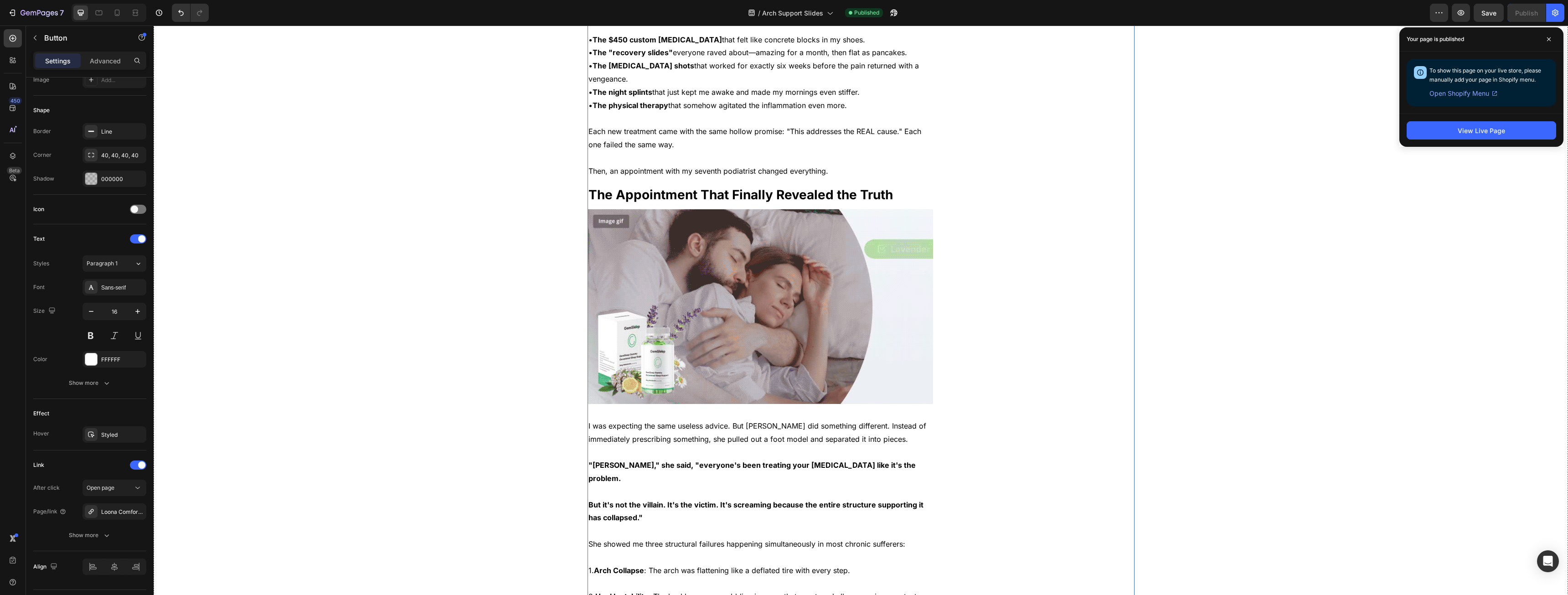
scroll to position [775, 0]
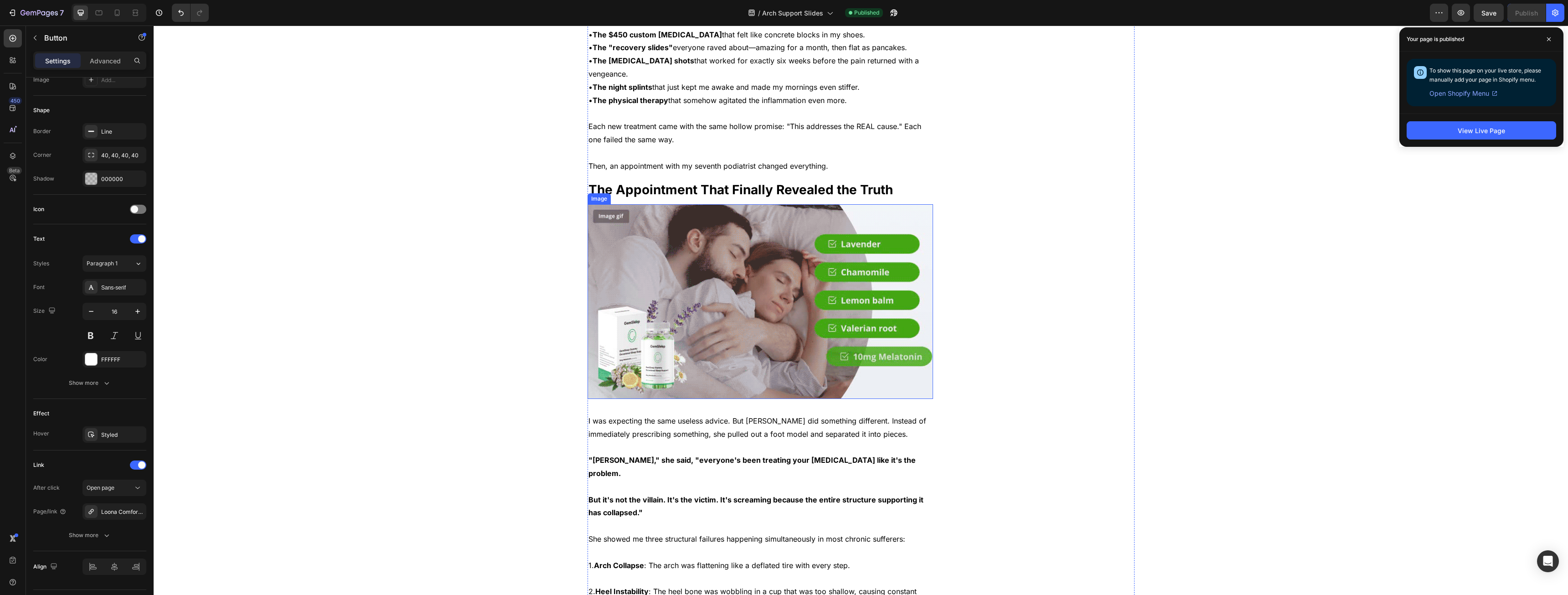
click at [839, 274] on img at bounding box center [760, 301] width 346 height 195
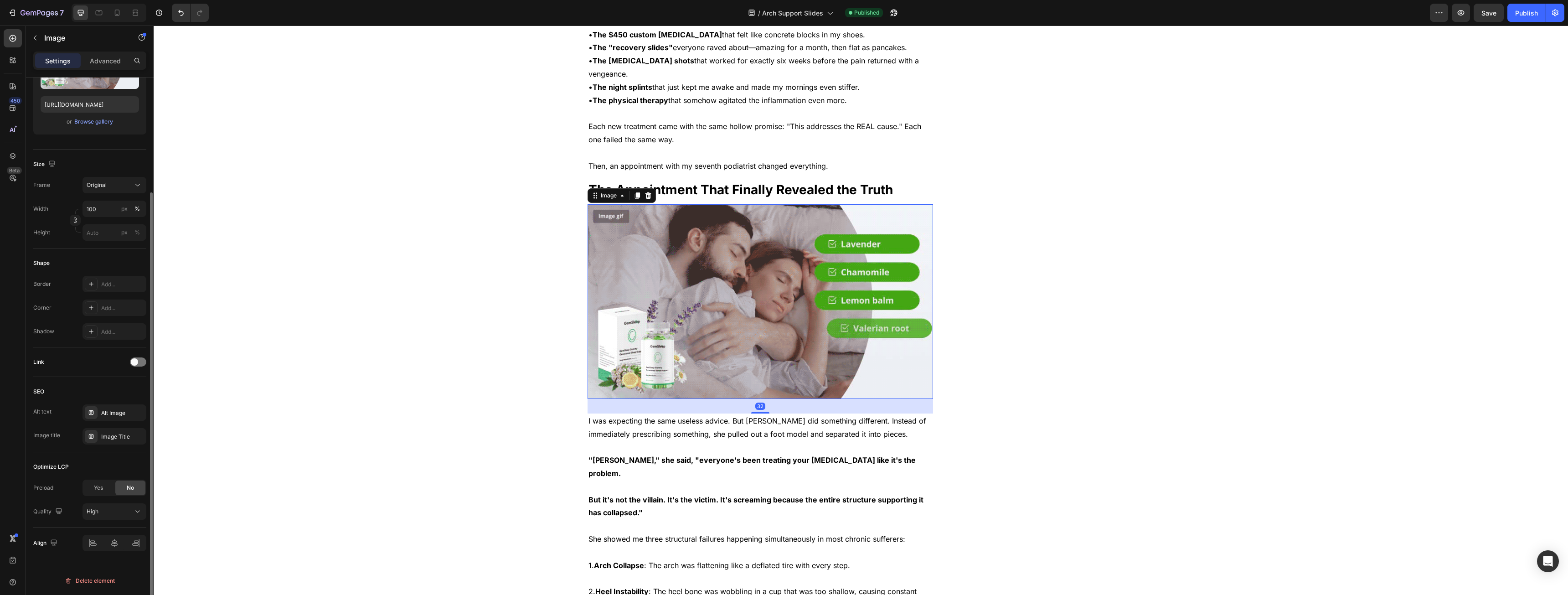
scroll to position [0, 0]
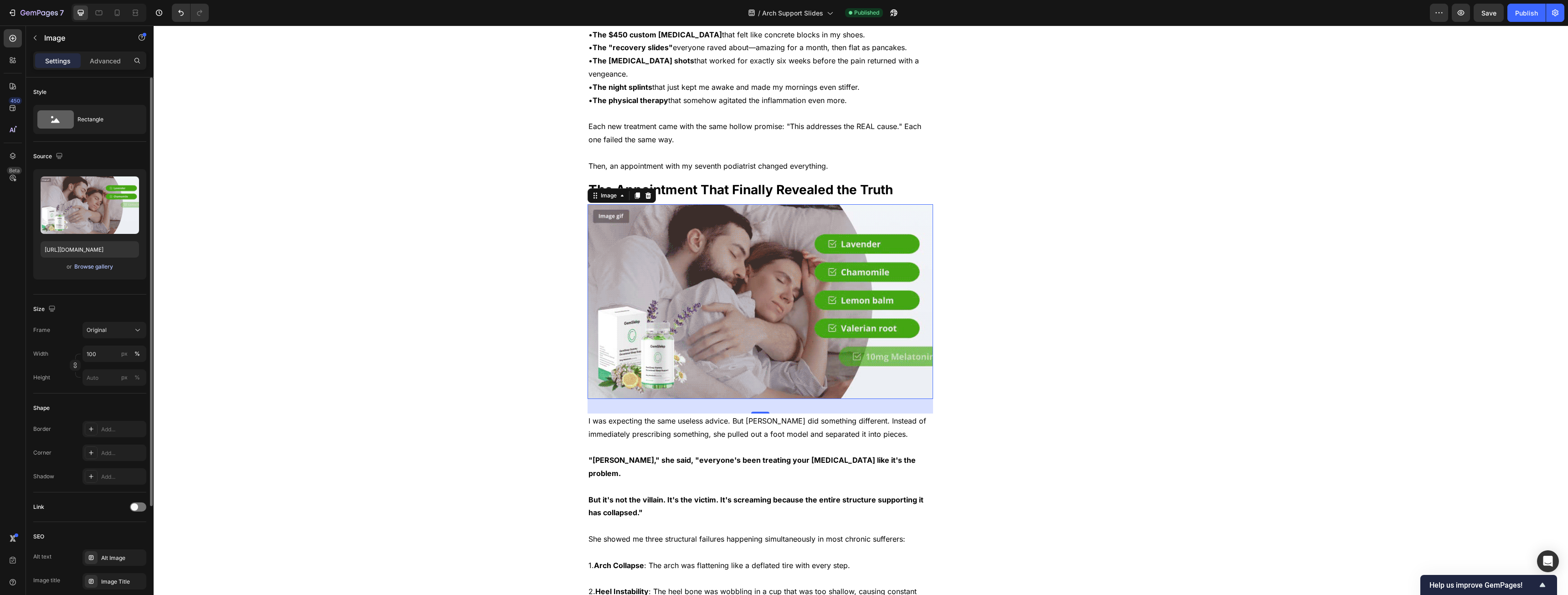
click at [85, 269] on div "Browse gallery" at bounding box center [94, 266] width 39 height 8
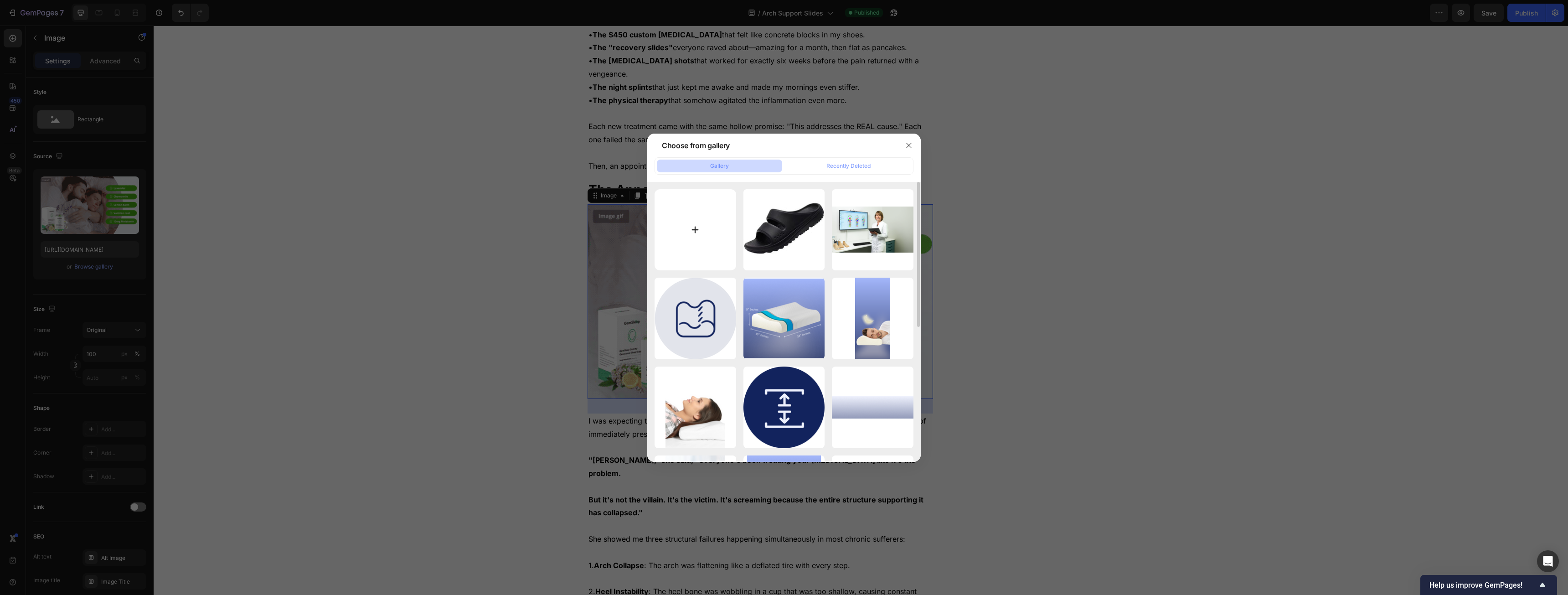
click at [684, 226] on input "file" at bounding box center [695, 230] width 82 height 82
type input "C:\fakepath\a949e924-0015-49ed-908c-329e9c0f13f4 (1).png"
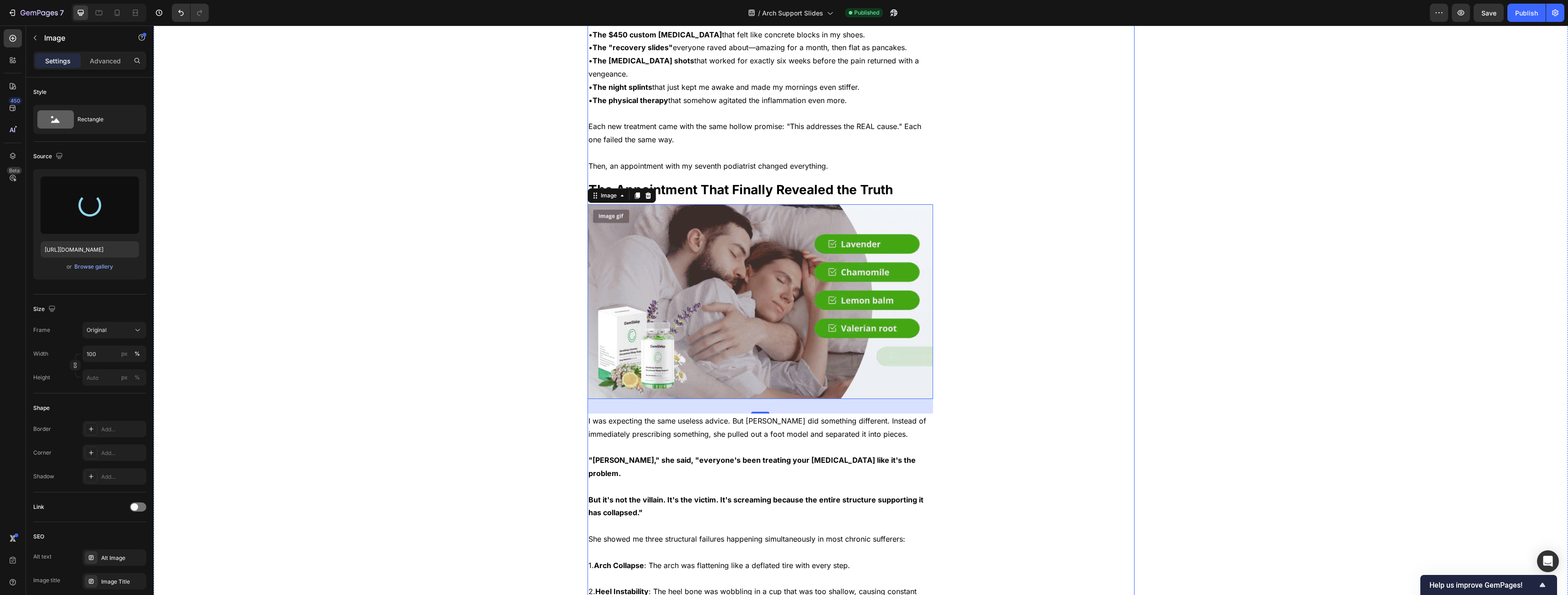
type input "[URL][DOMAIN_NAME]"
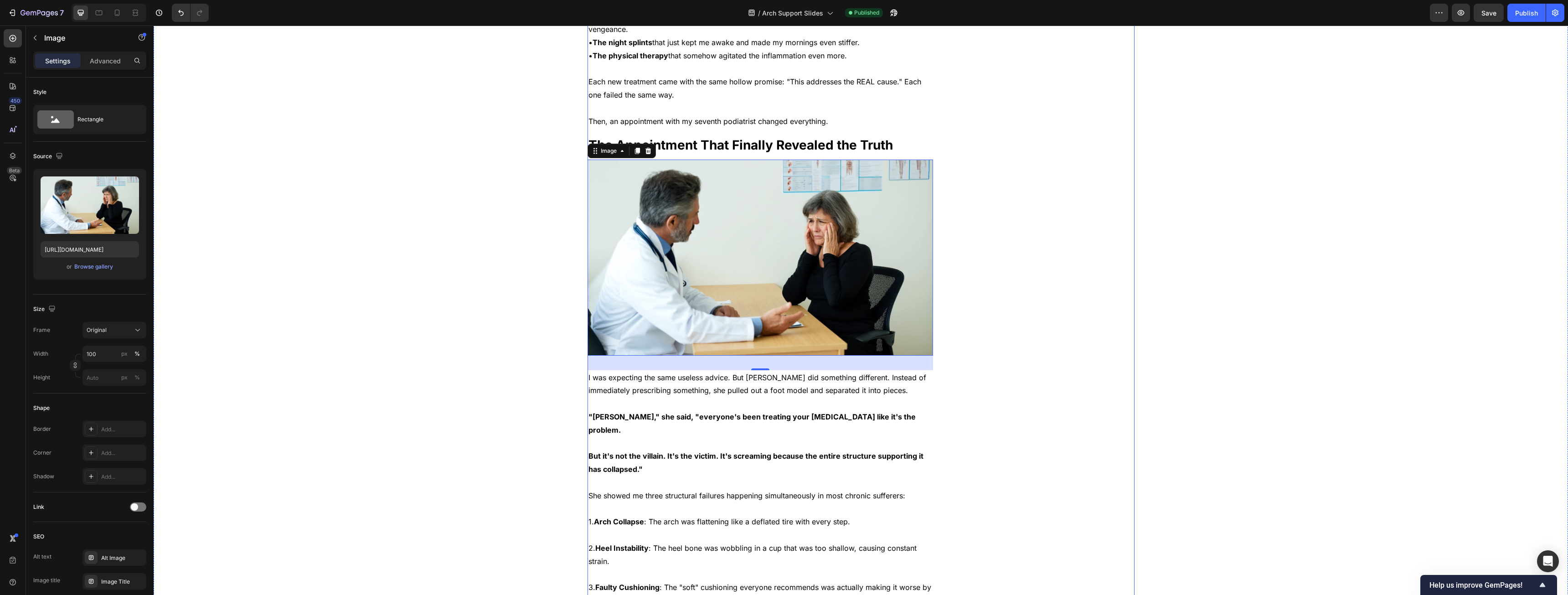
scroll to position [821, 0]
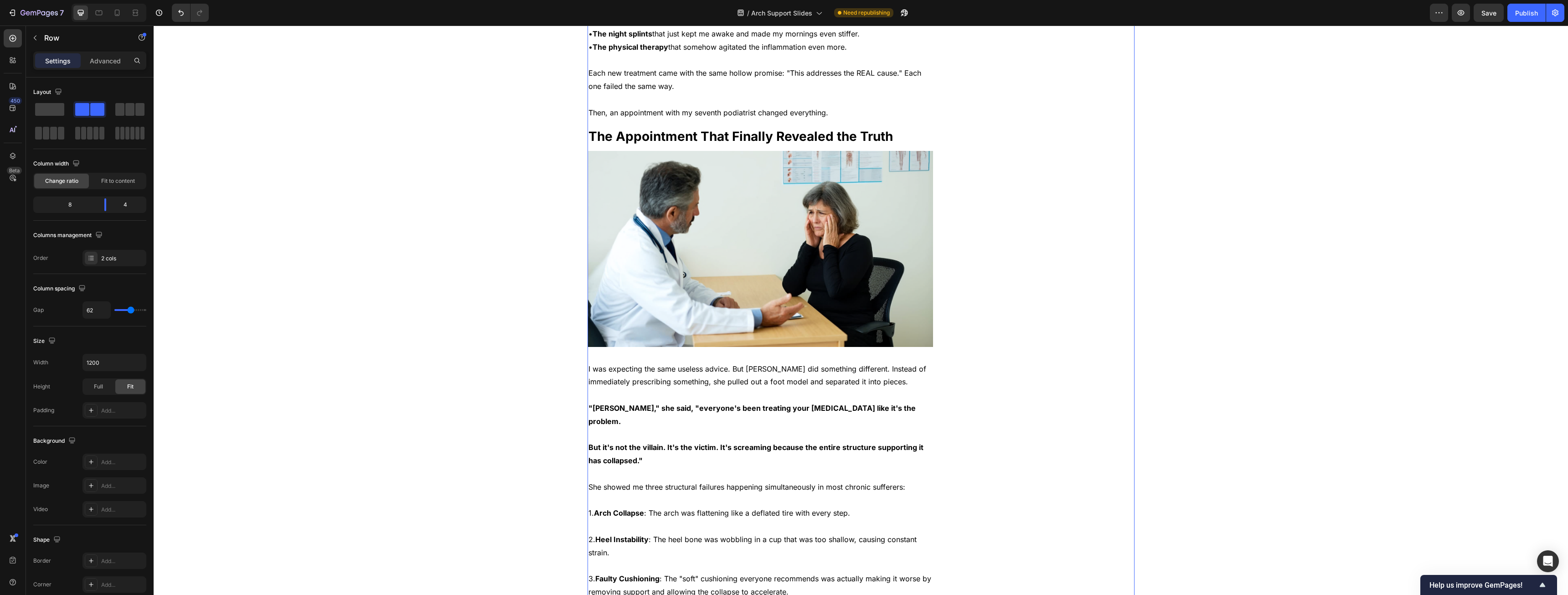
scroll to position [775, 0]
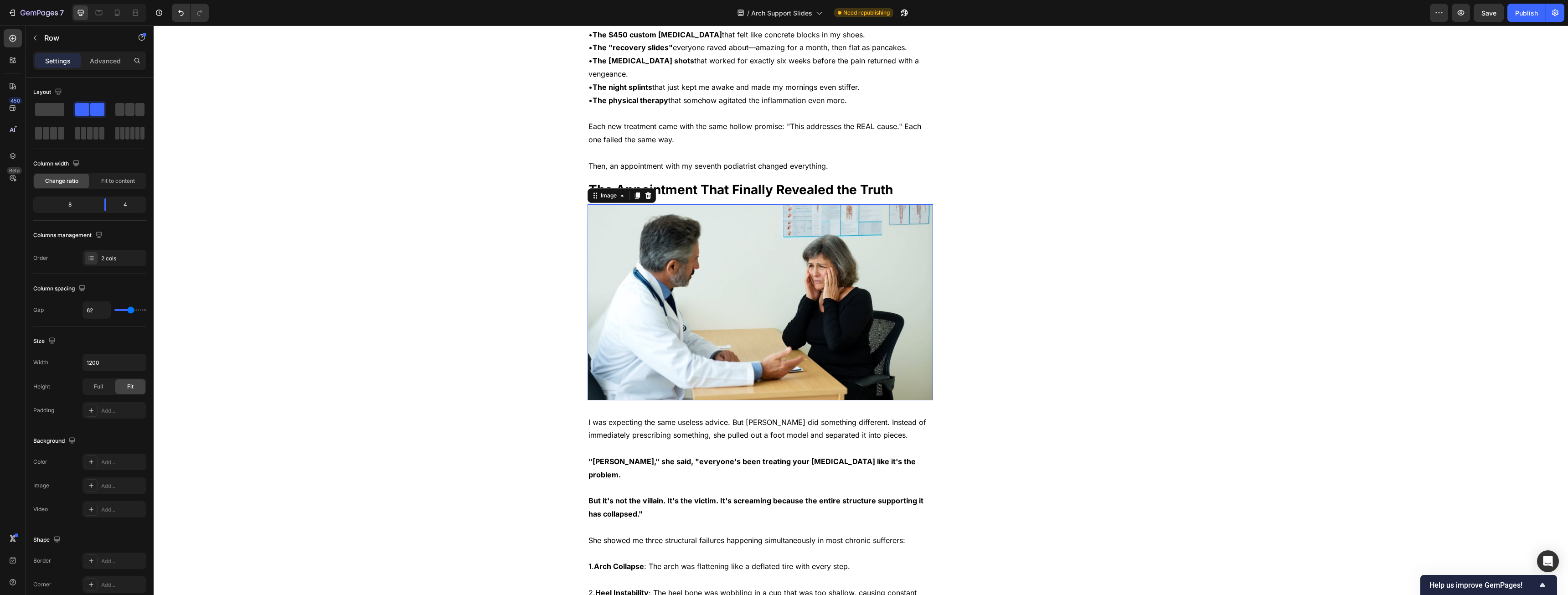
click at [831, 273] on img at bounding box center [760, 301] width 346 height 195
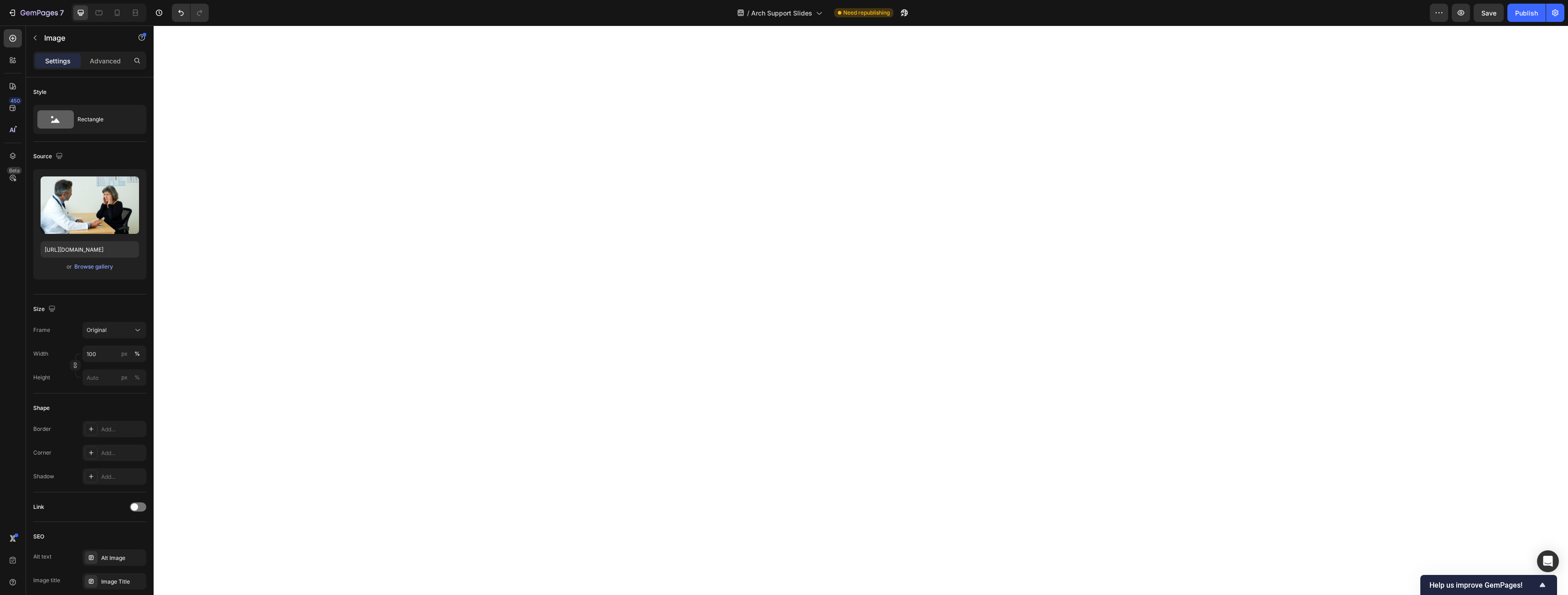
scroll to position [3192, 0]
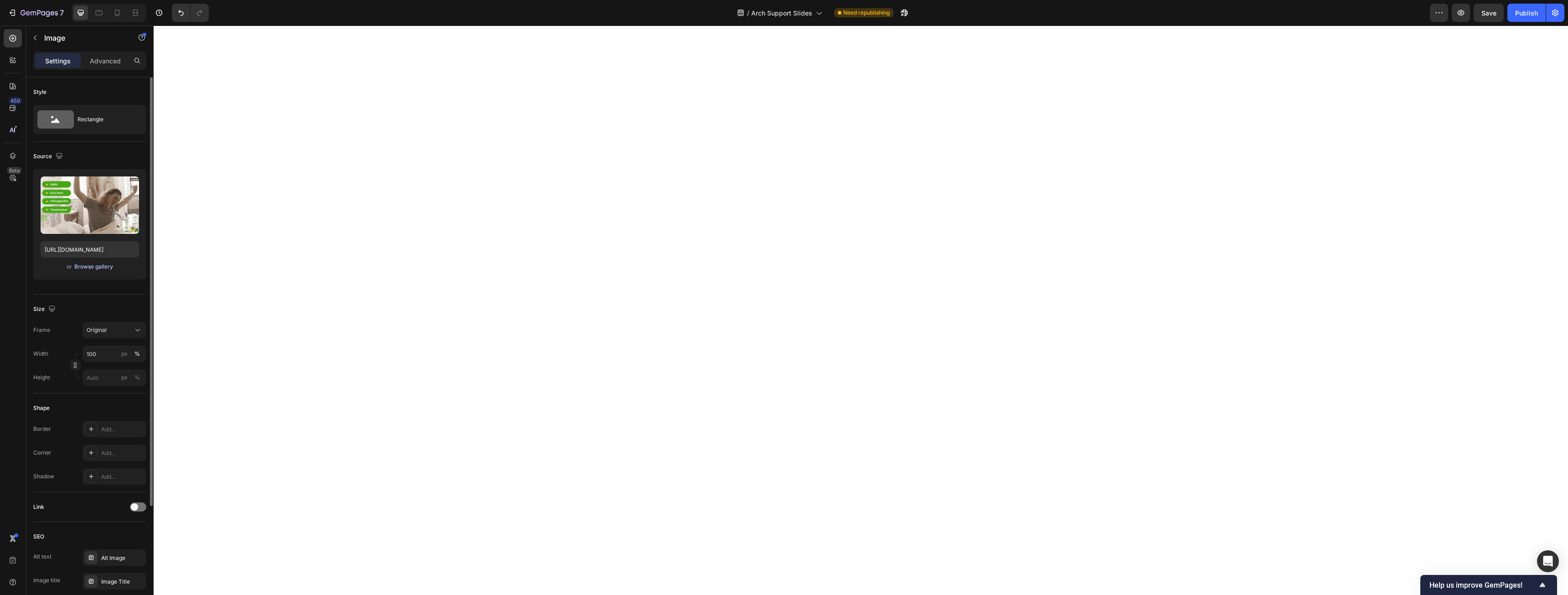
click at [96, 264] on div "Browse gallery" at bounding box center [94, 266] width 39 height 8
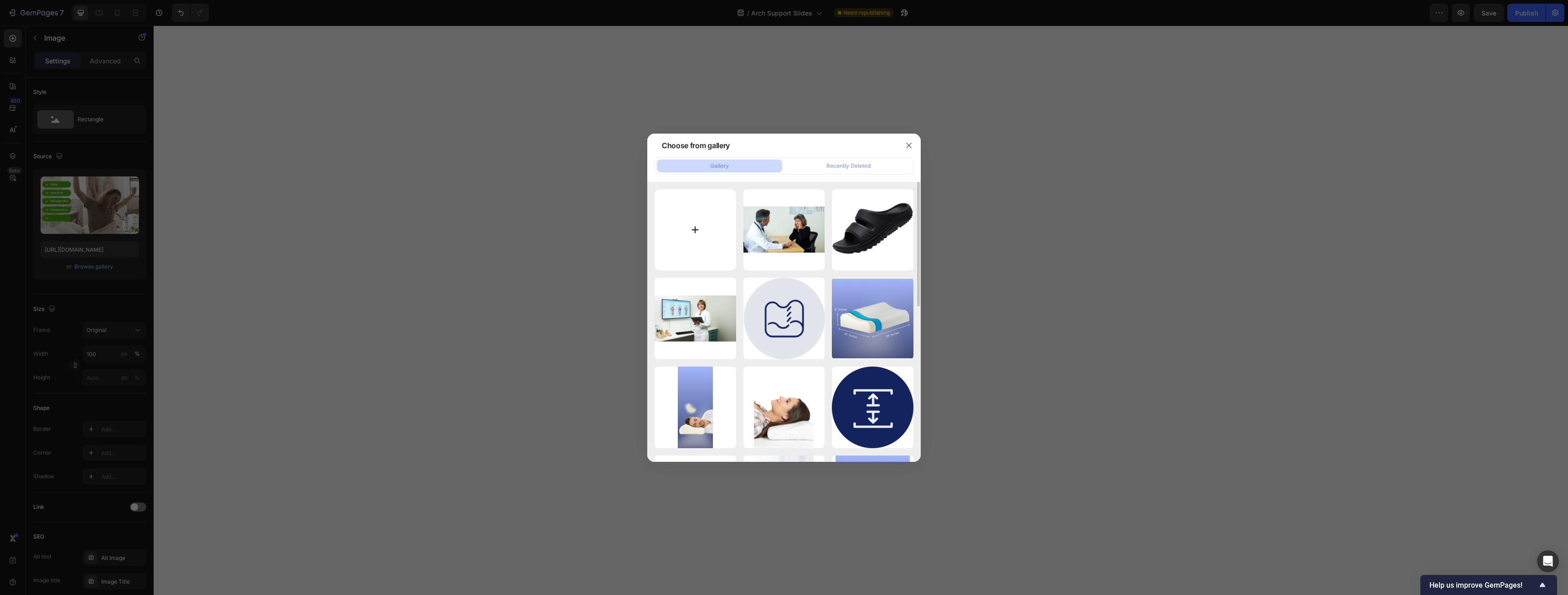
click at [667, 231] on input "file" at bounding box center [695, 230] width 82 height 82
type input "C:\fakepath\Untitled design.png"
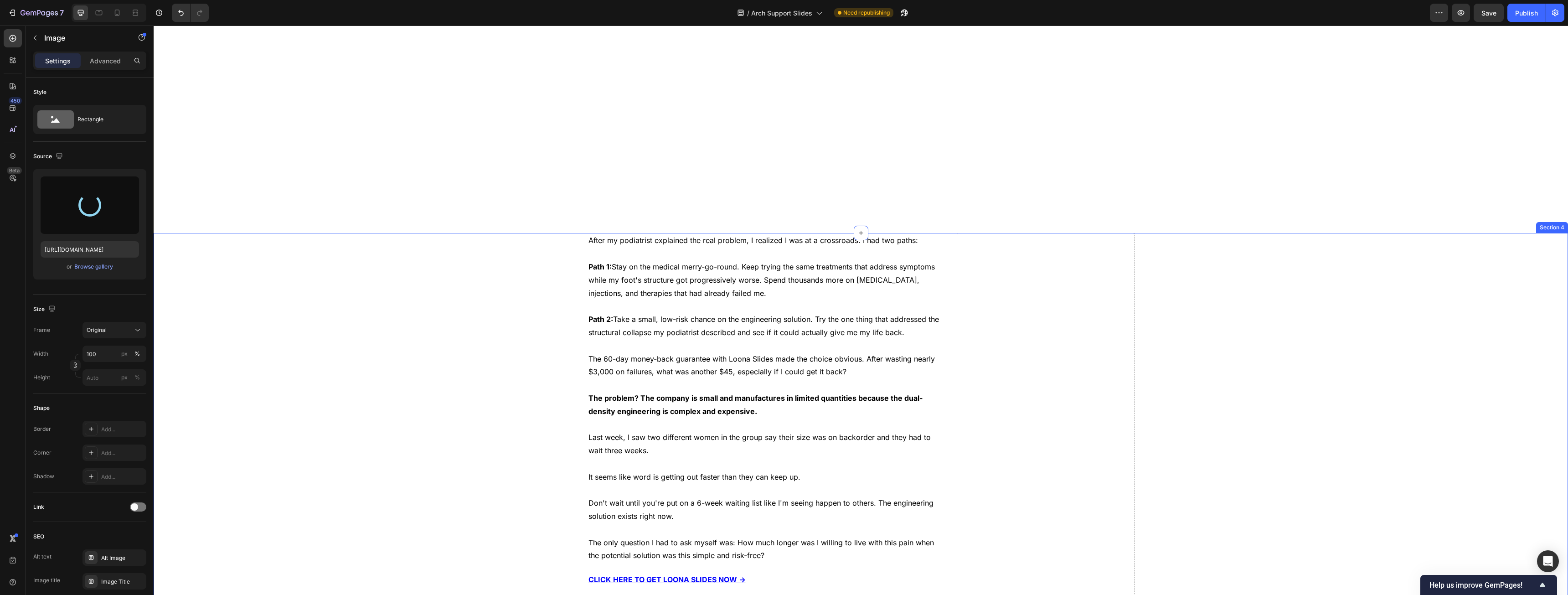
type input "[URL][DOMAIN_NAME]"
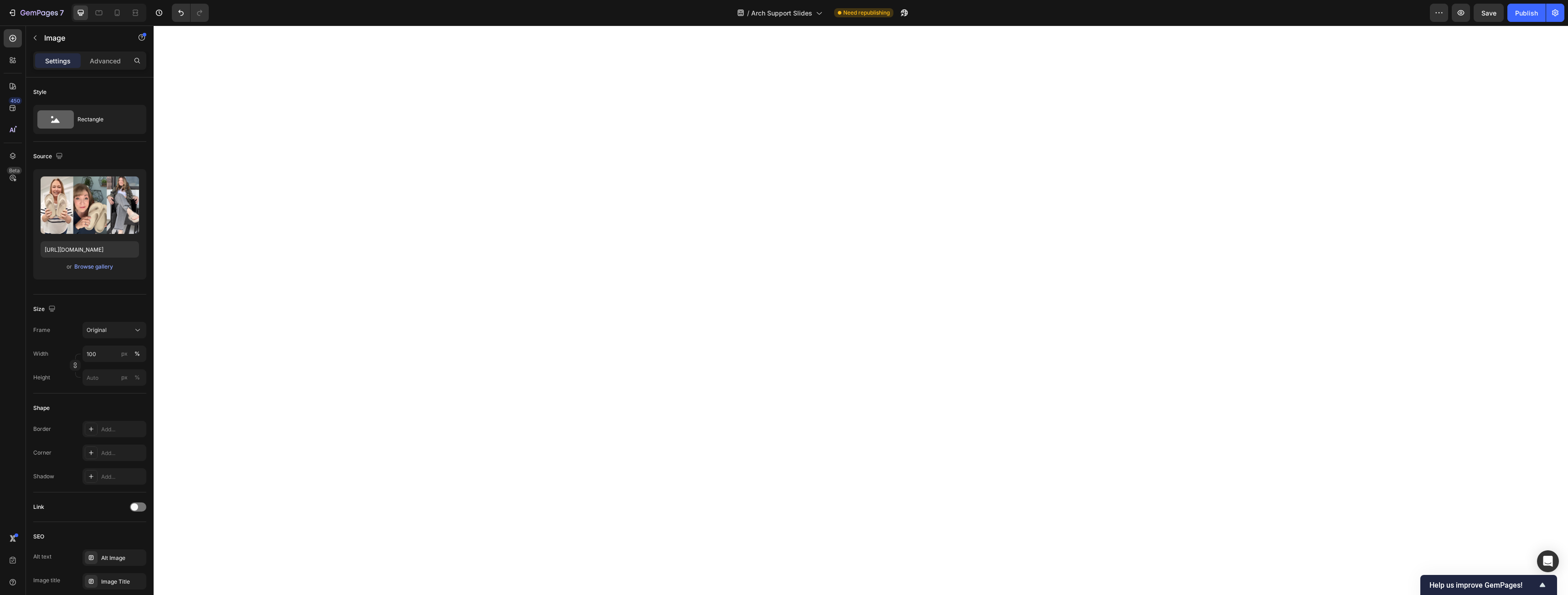
scroll to position [3010, 0]
click at [1524, 16] on div "Publish" at bounding box center [1526, 13] width 23 height 10
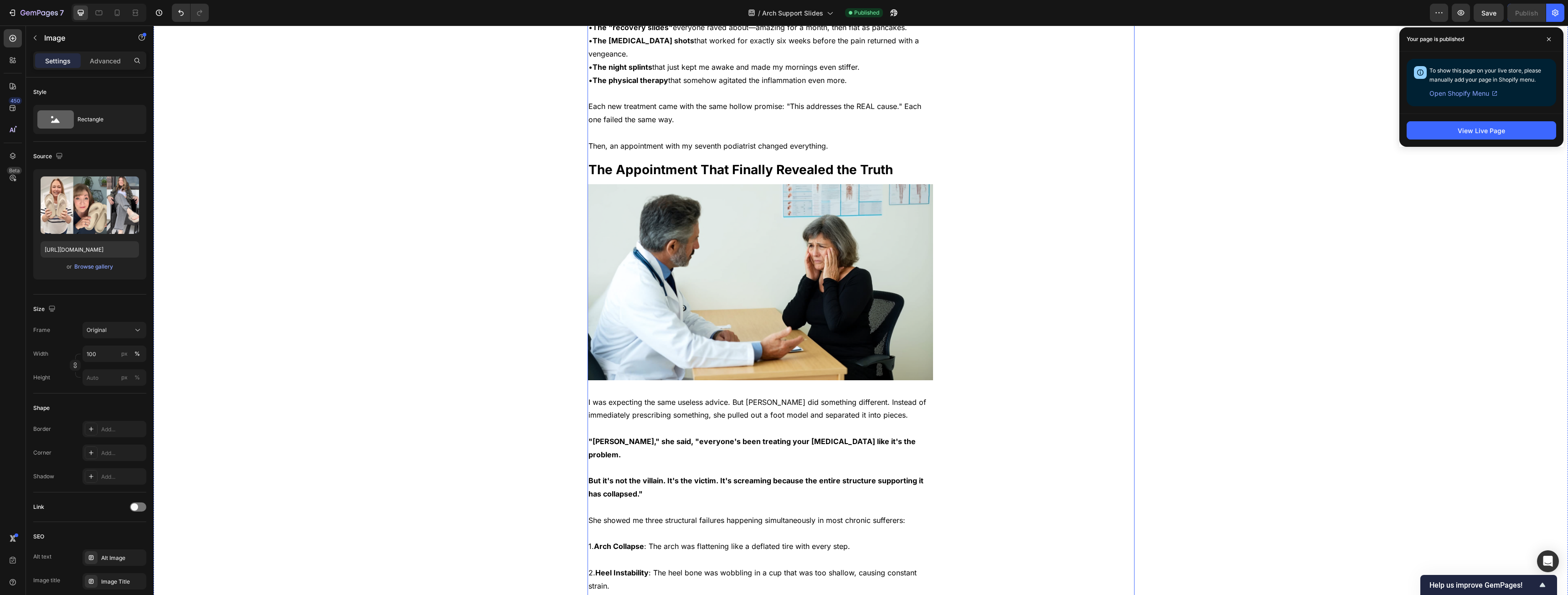
scroll to position [821, 0]
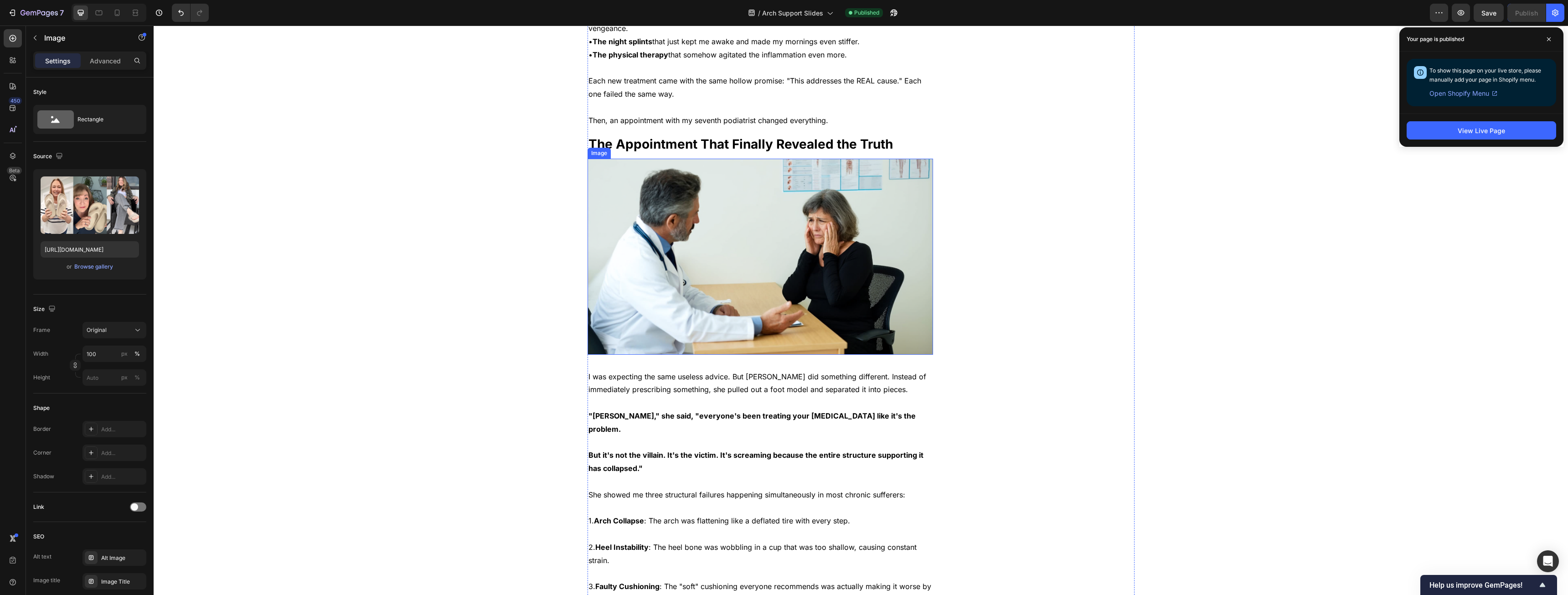
click at [858, 239] on img at bounding box center [760, 256] width 346 height 195
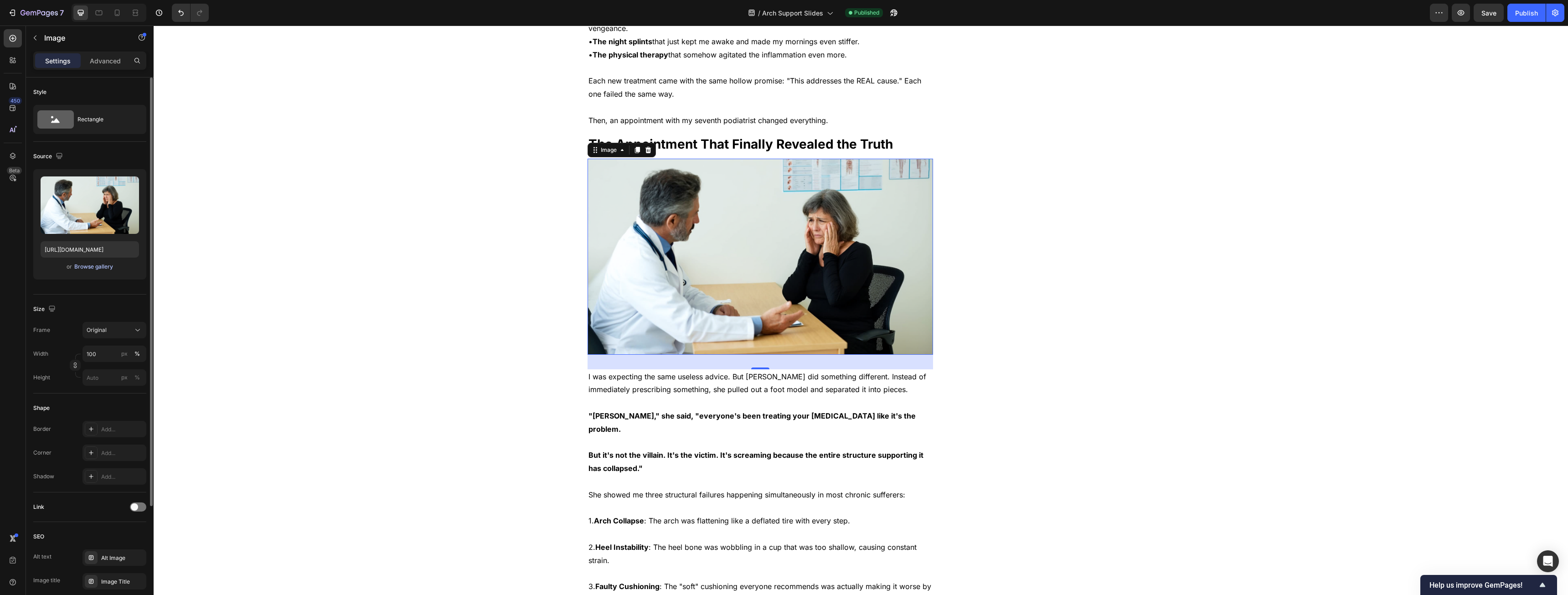
click at [86, 268] on div "Browse gallery" at bounding box center [94, 266] width 39 height 8
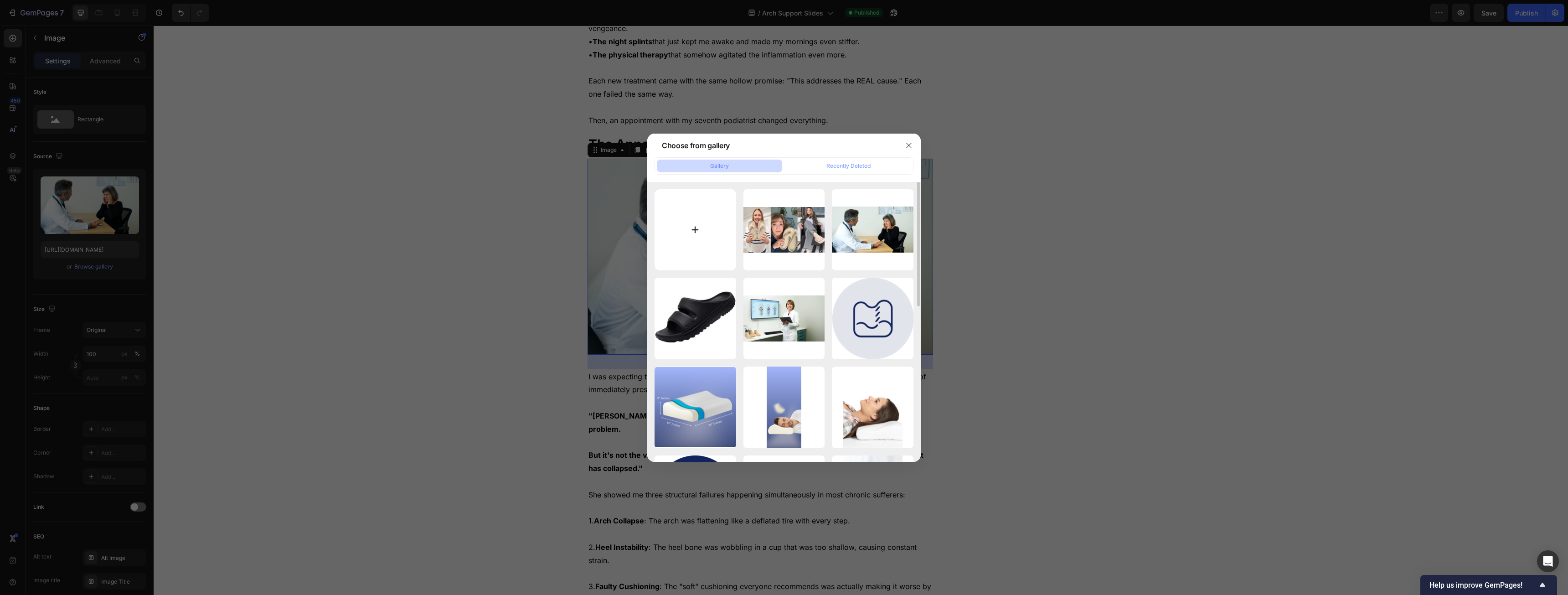
click at [688, 232] on input "file" at bounding box center [695, 230] width 82 height 82
type input "C:\fakepath\898388ca-c7f8-4471-949f-f7cd6c7ebd2f.png"
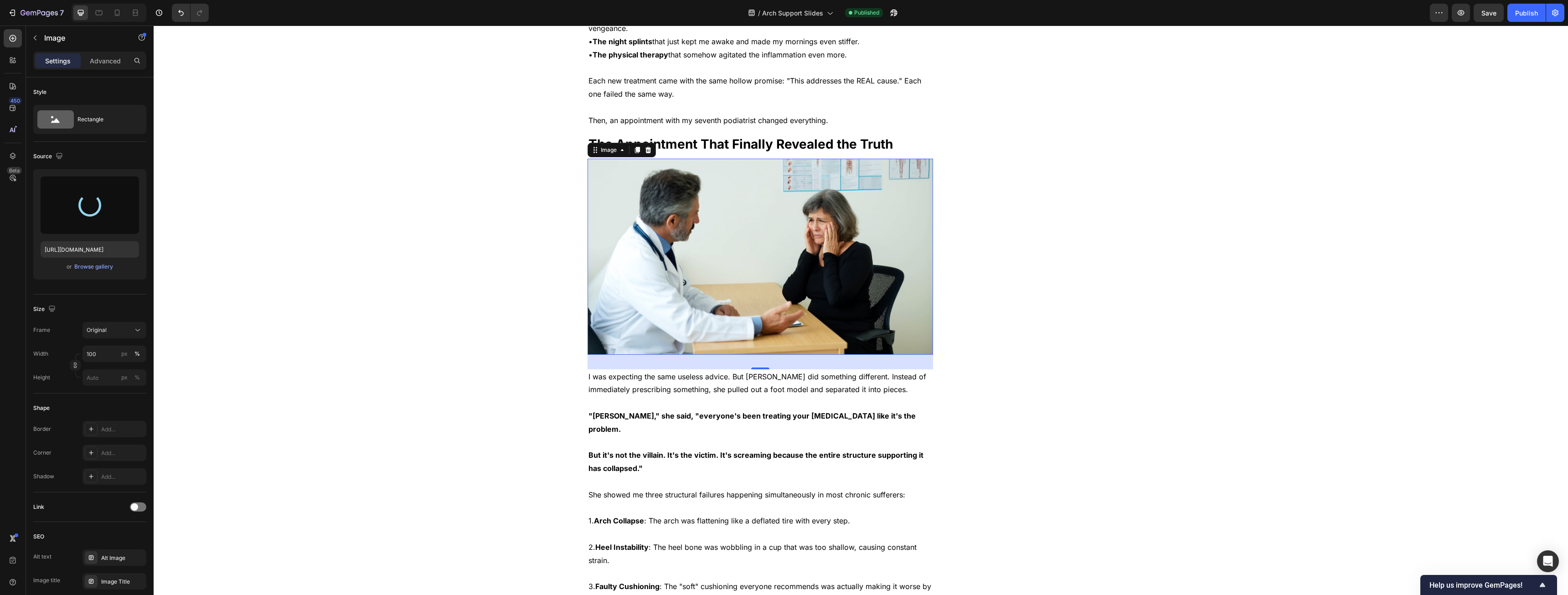
type input "[URL][DOMAIN_NAME]"
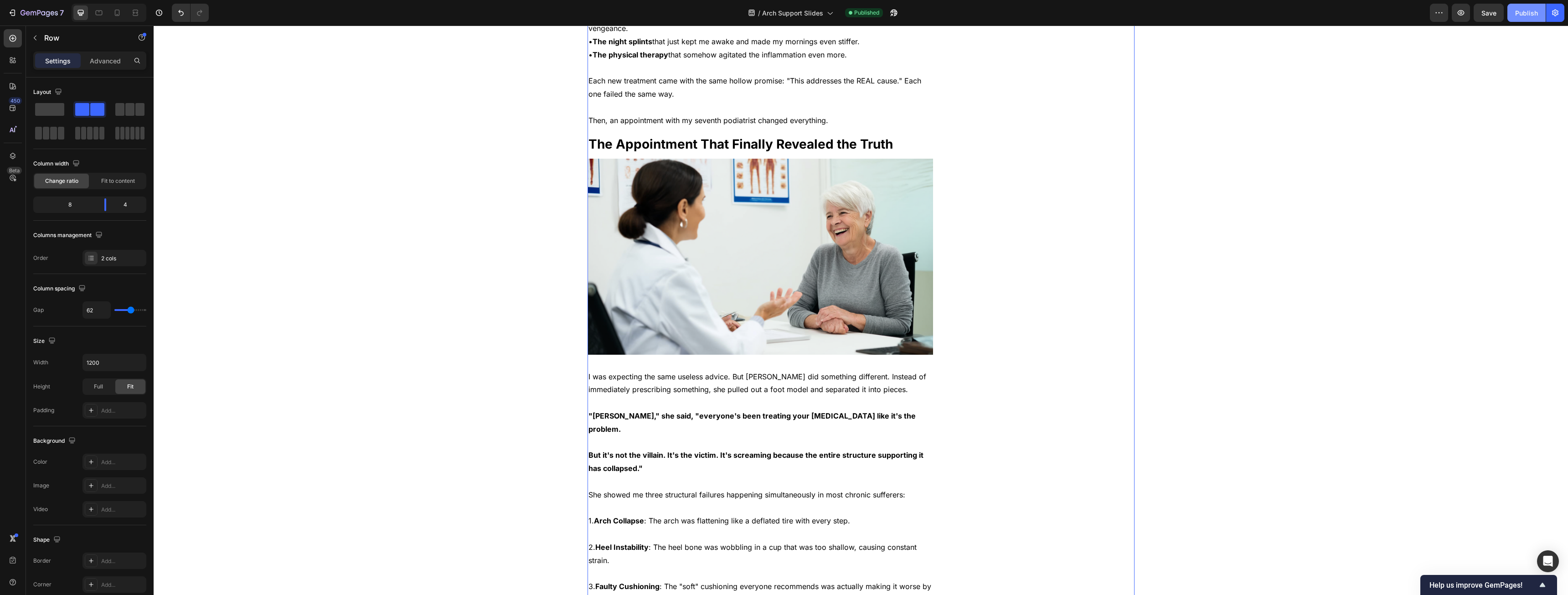
click at [1513, 9] on button "Publish" at bounding box center [1526, 13] width 38 height 18
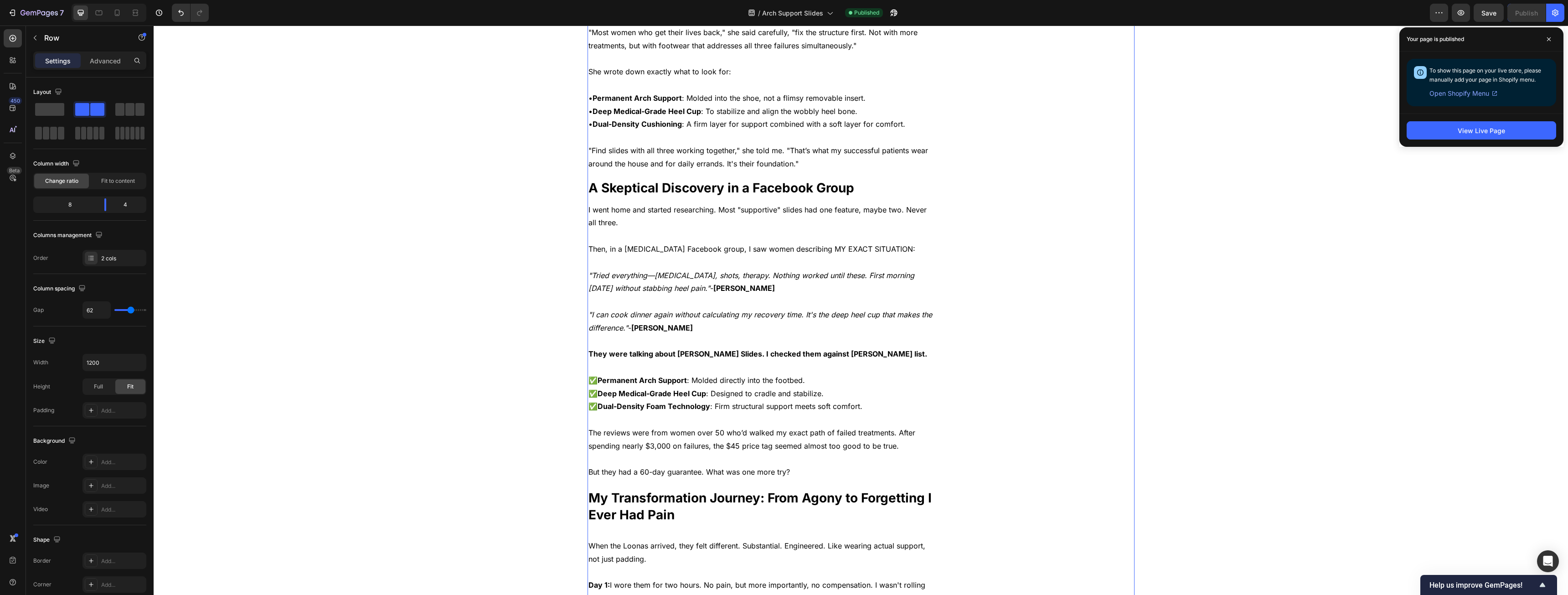
scroll to position [1596, 0]
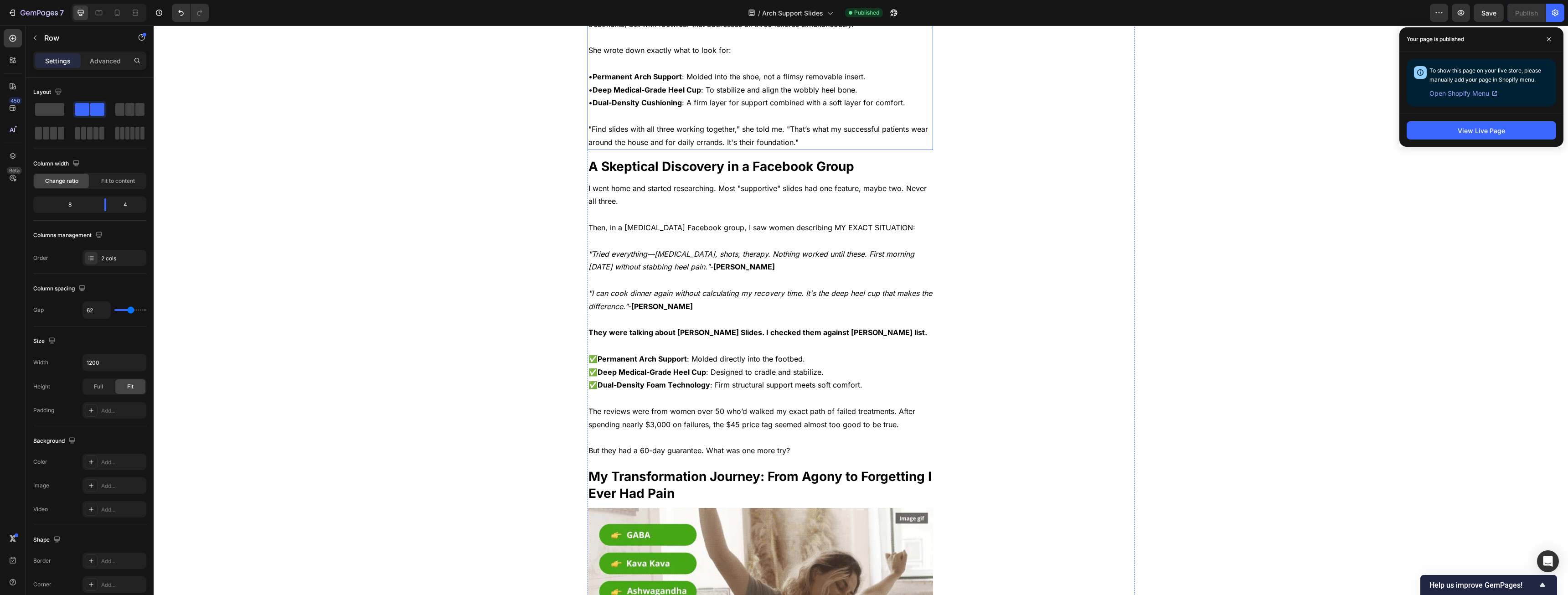
click at [892, 97] on p "• Deep Medical-Grade Heel Cup : To stabilize and align the wobbly heel bone." at bounding box center [760, 90] width 344 height 13
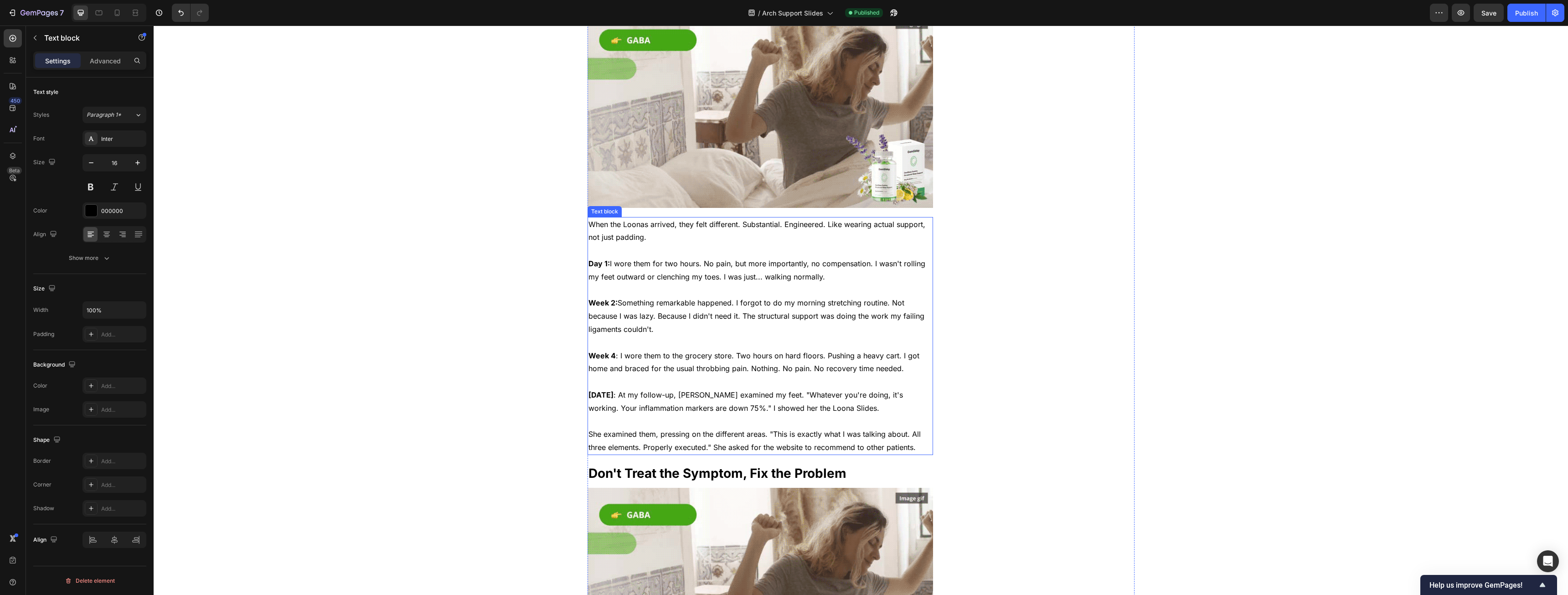
scroll to position [2052, 0]
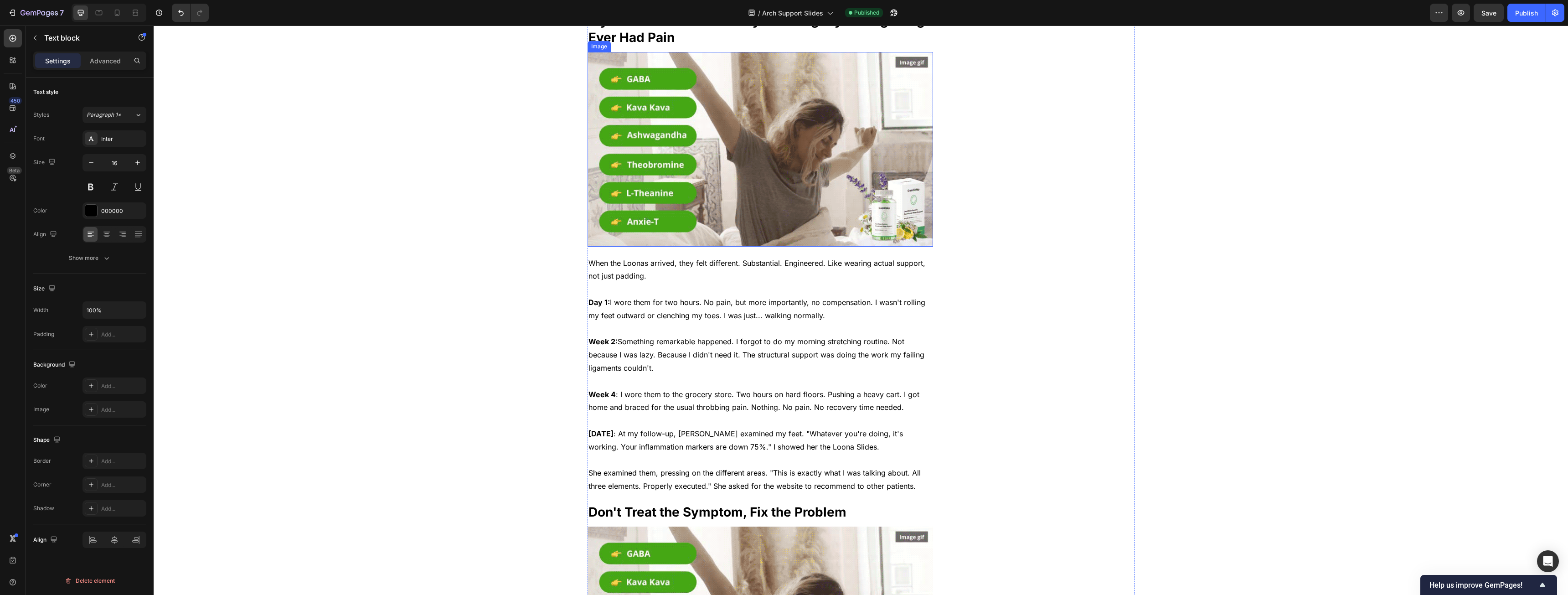
click at [746, 247] on img at bounding box center [760, 149] width 346 height 195
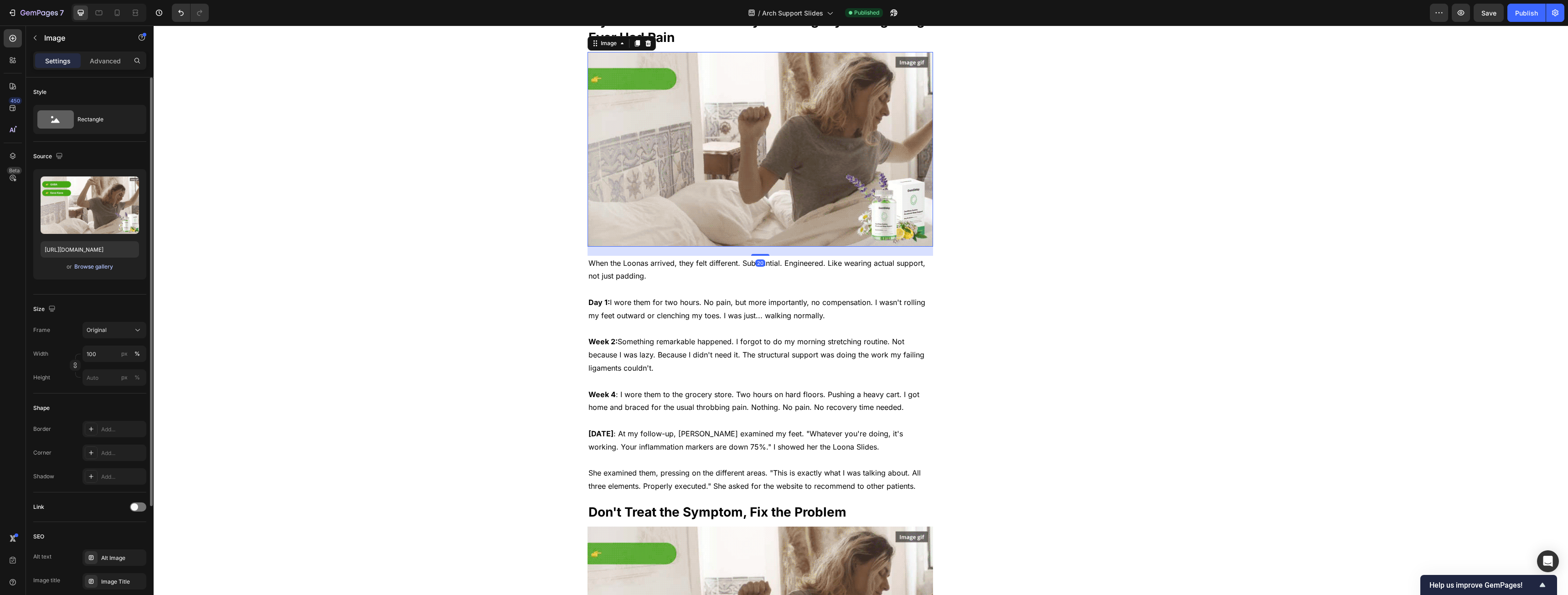
click at [99, 263] on div "Browse gallery" at bounding box center [94, 266] width 39 height 8
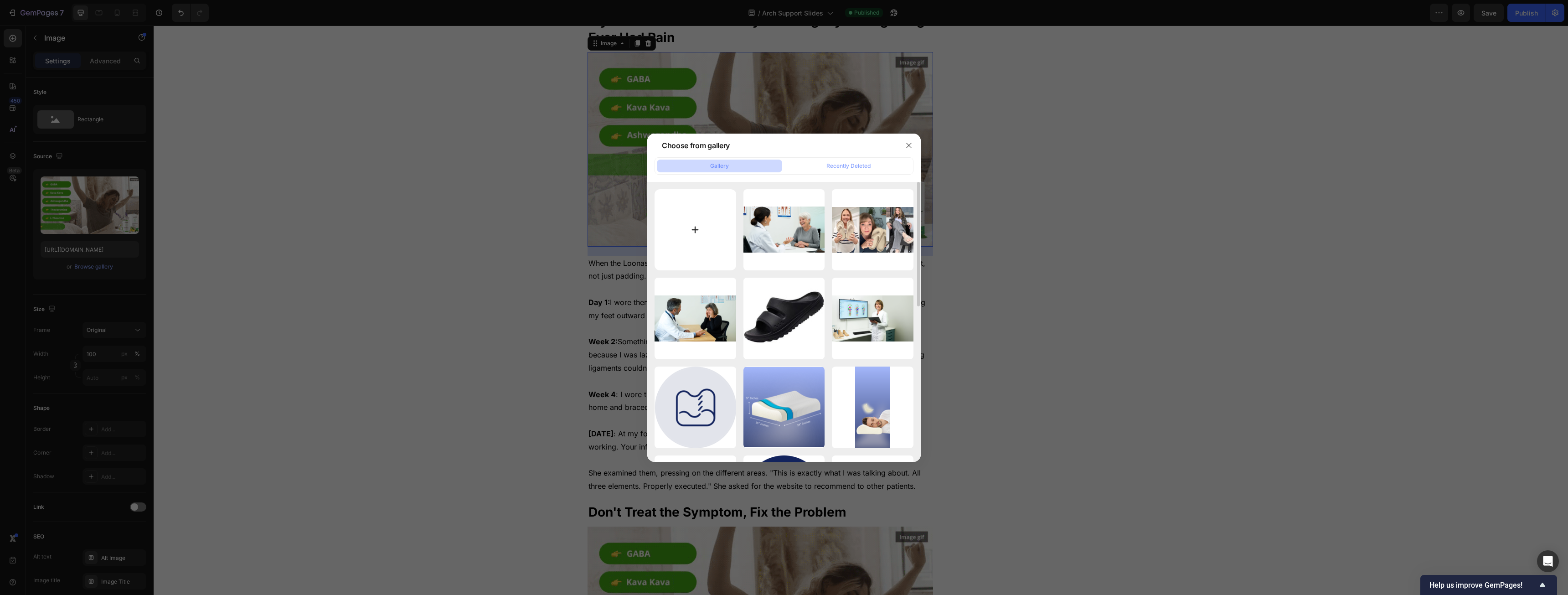
click at [694, 236] on input "file" at bounding box center [695, 230] width 82 height 82
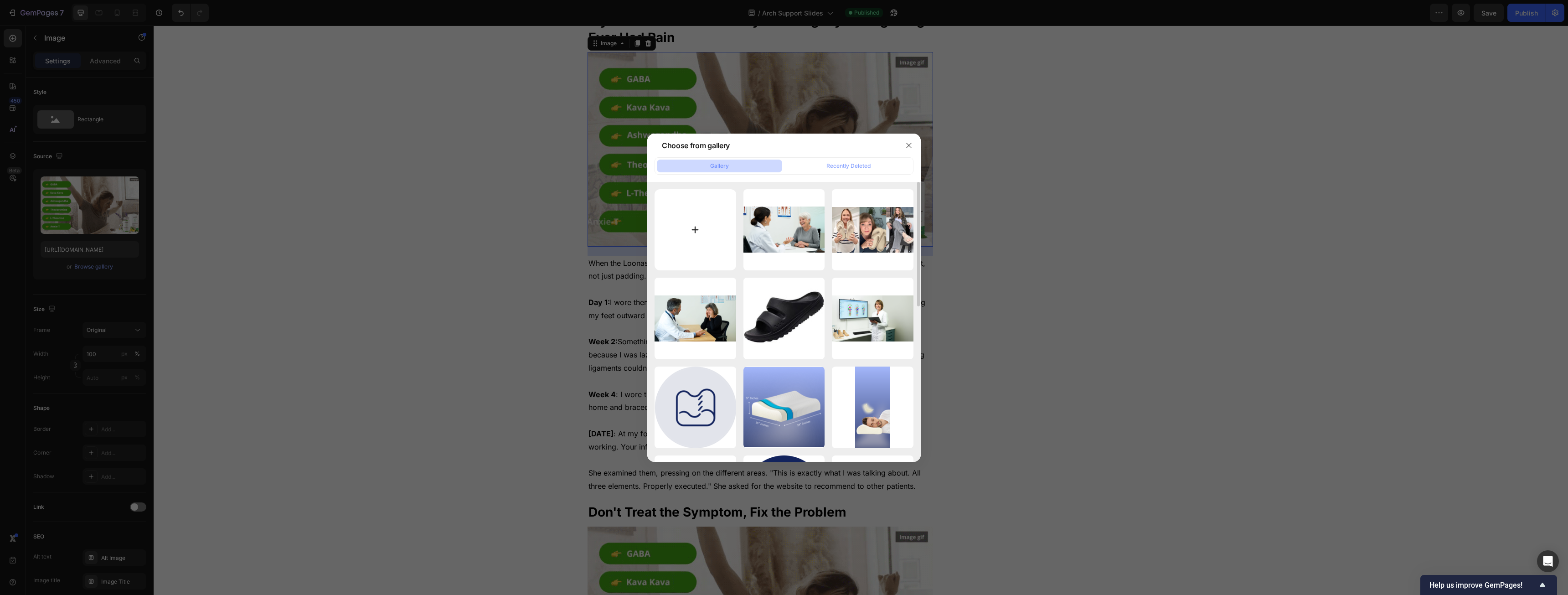
type input "C:\fakepath\Untitled design (1).jpg"
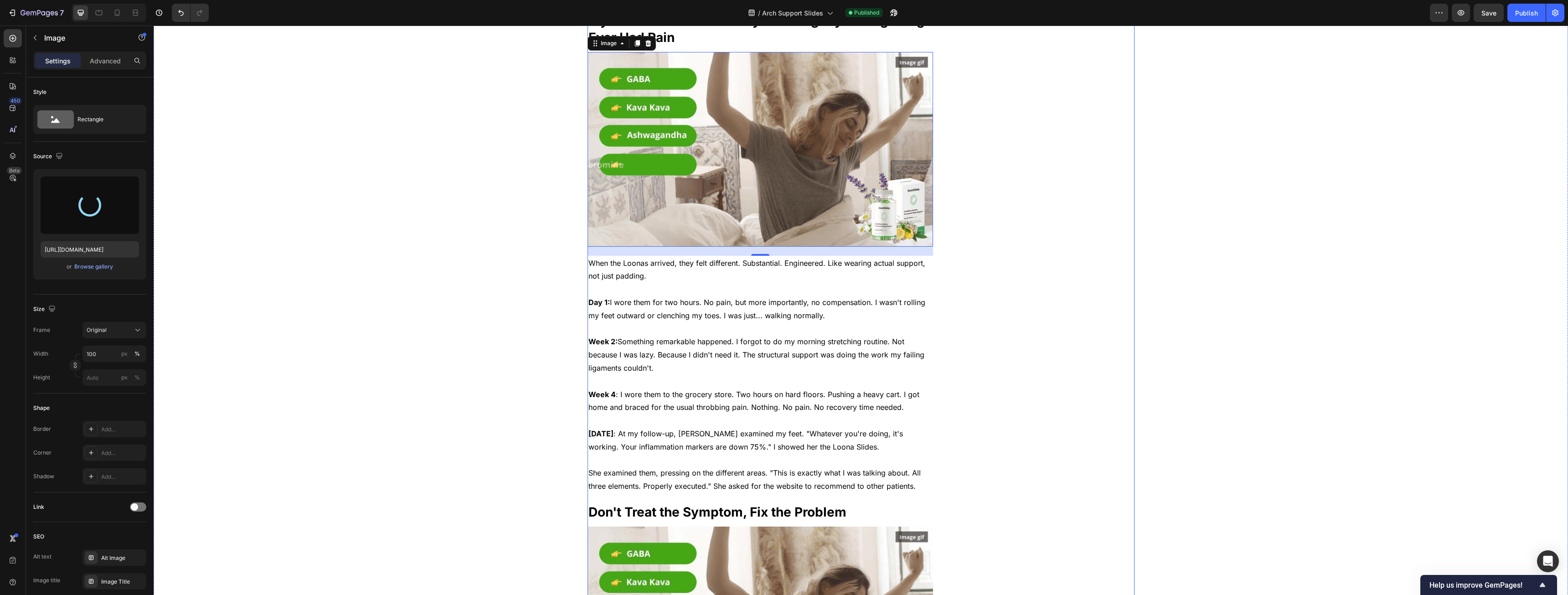
type input "[URL][DOMAIN_NAME]"
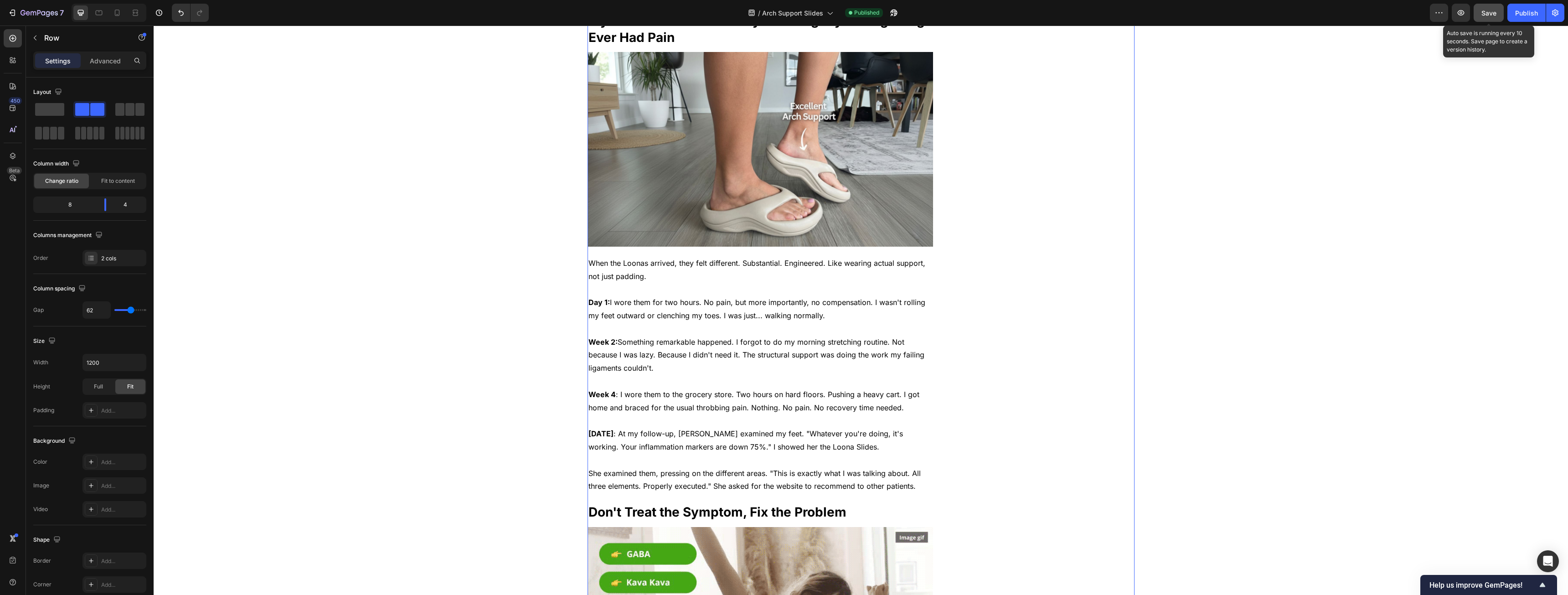
click at [1499, 13] on button "Save" at bounding box center [1488, 13] width 30 height 18
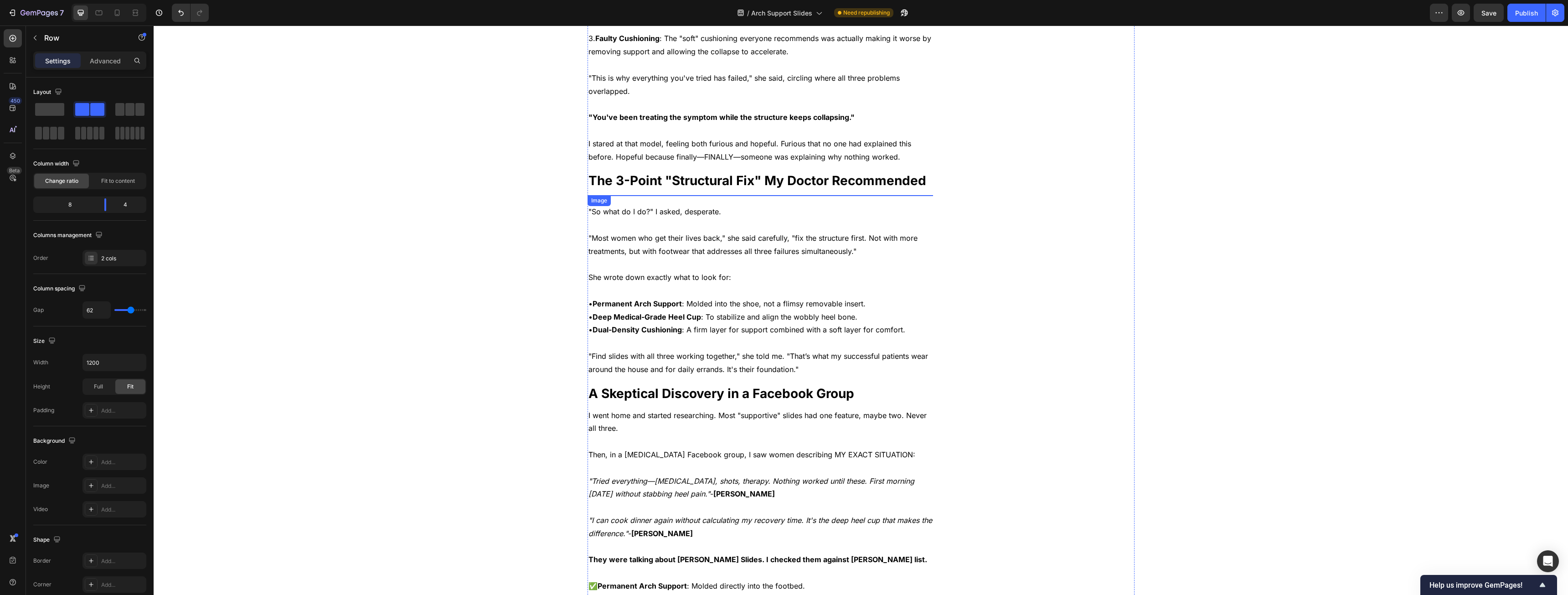
scroll to position [1368, 0]
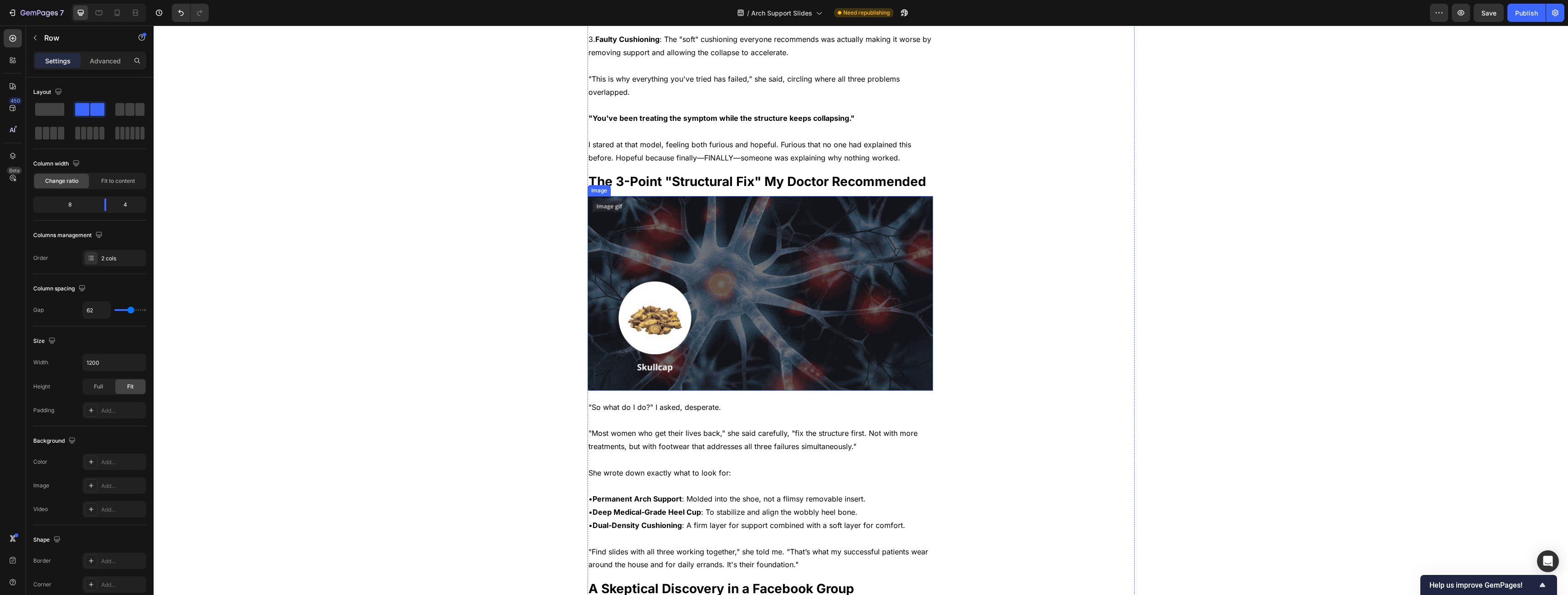
click at [720, 266] on img at bounding box center [760, 294] width 346 height 195
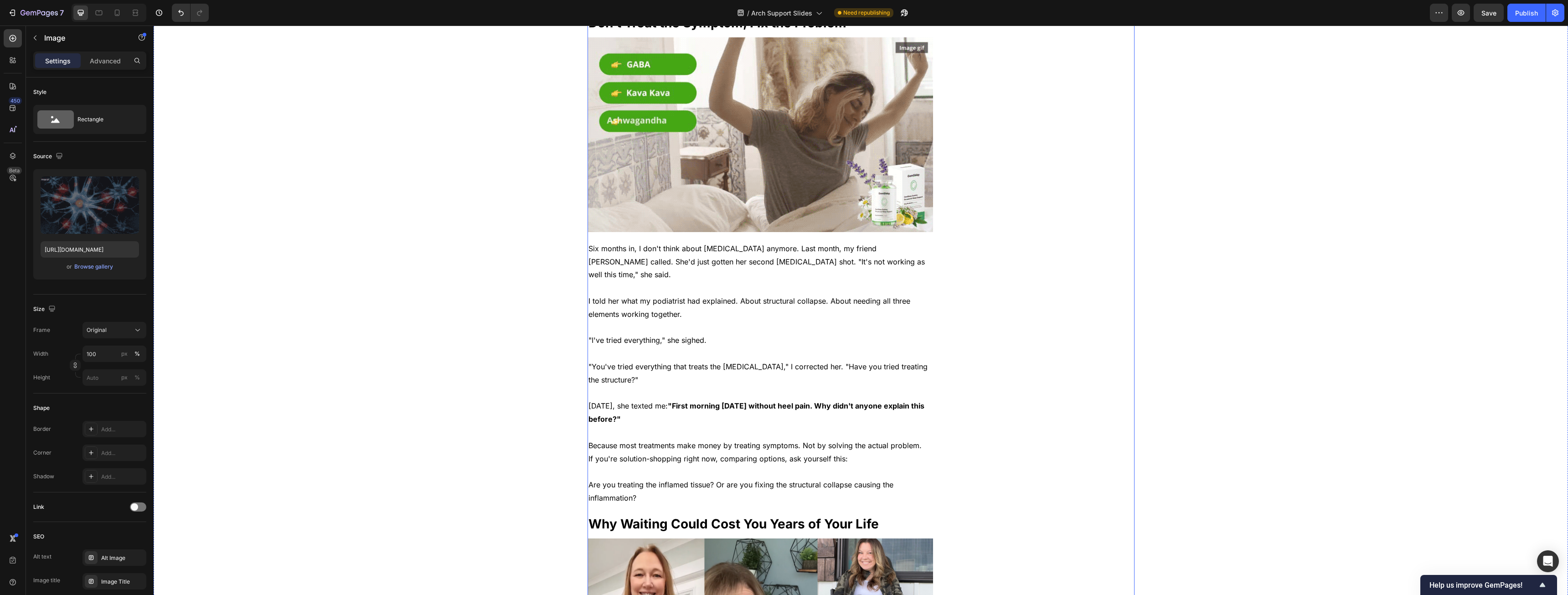
scroll to position [2509, 0]
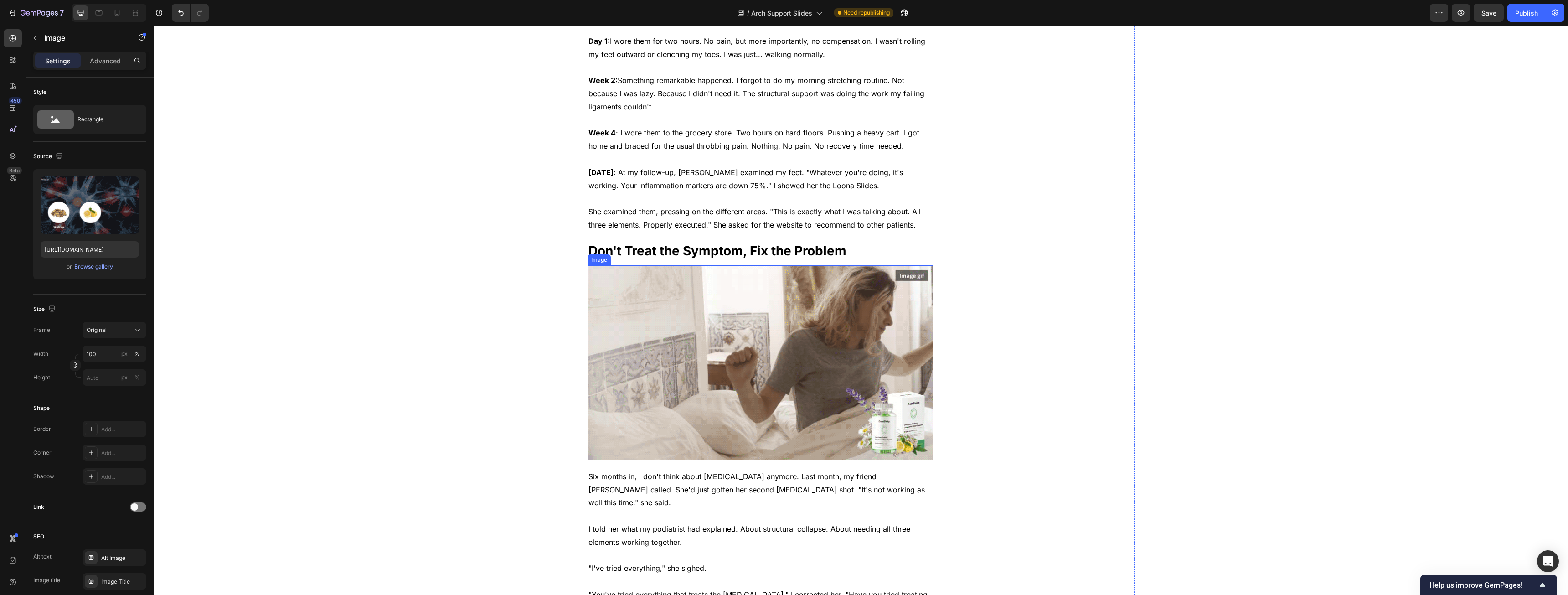
click at [785, 320] on img at bounding box center [760, 363] width 346 height 195
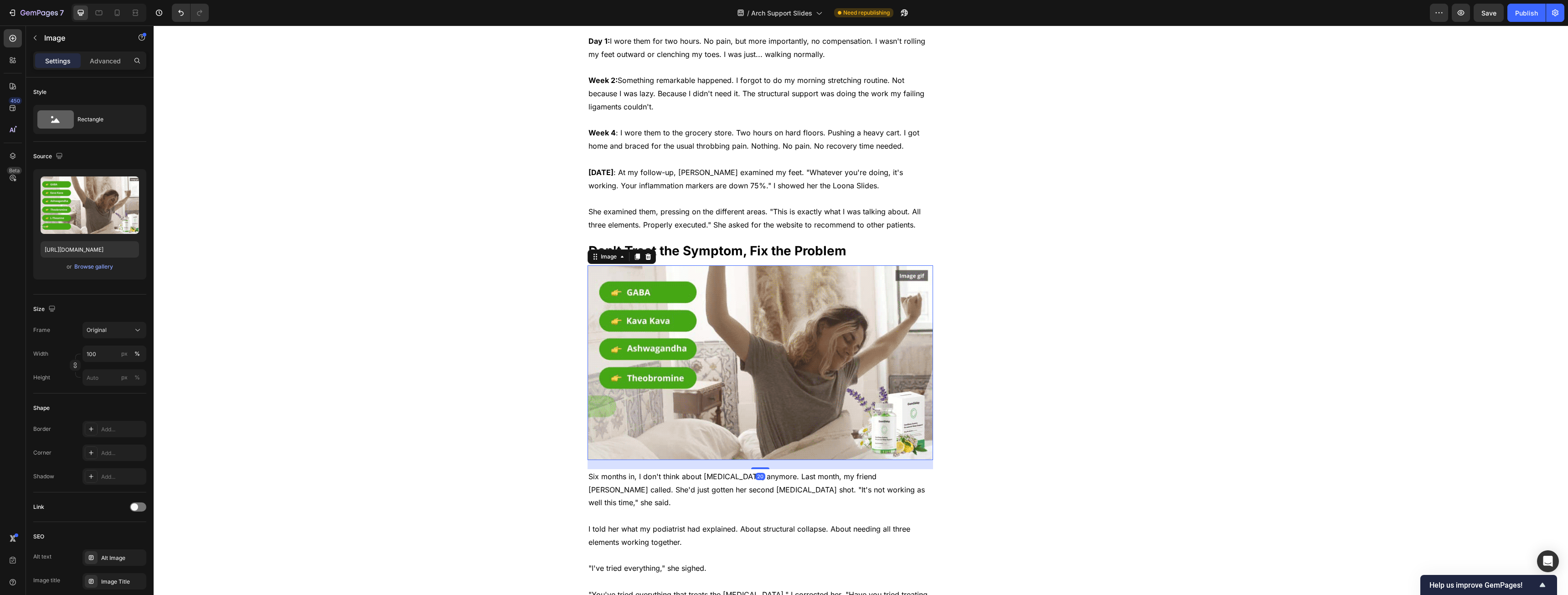
click at [710, 315] on img at bounding box center [760, 363] width 346 height 195
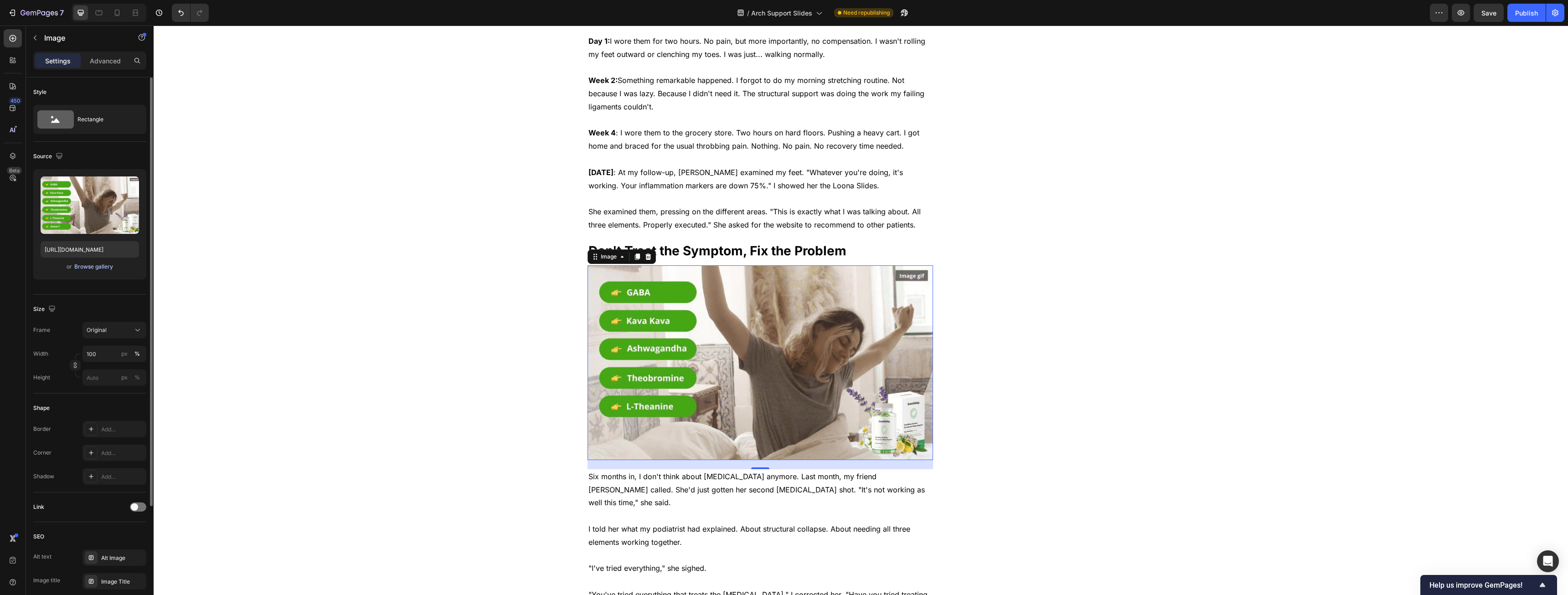
click at [88, 268] on div "Browse gallery" at bounding box center [94, 266] width 39 height 8
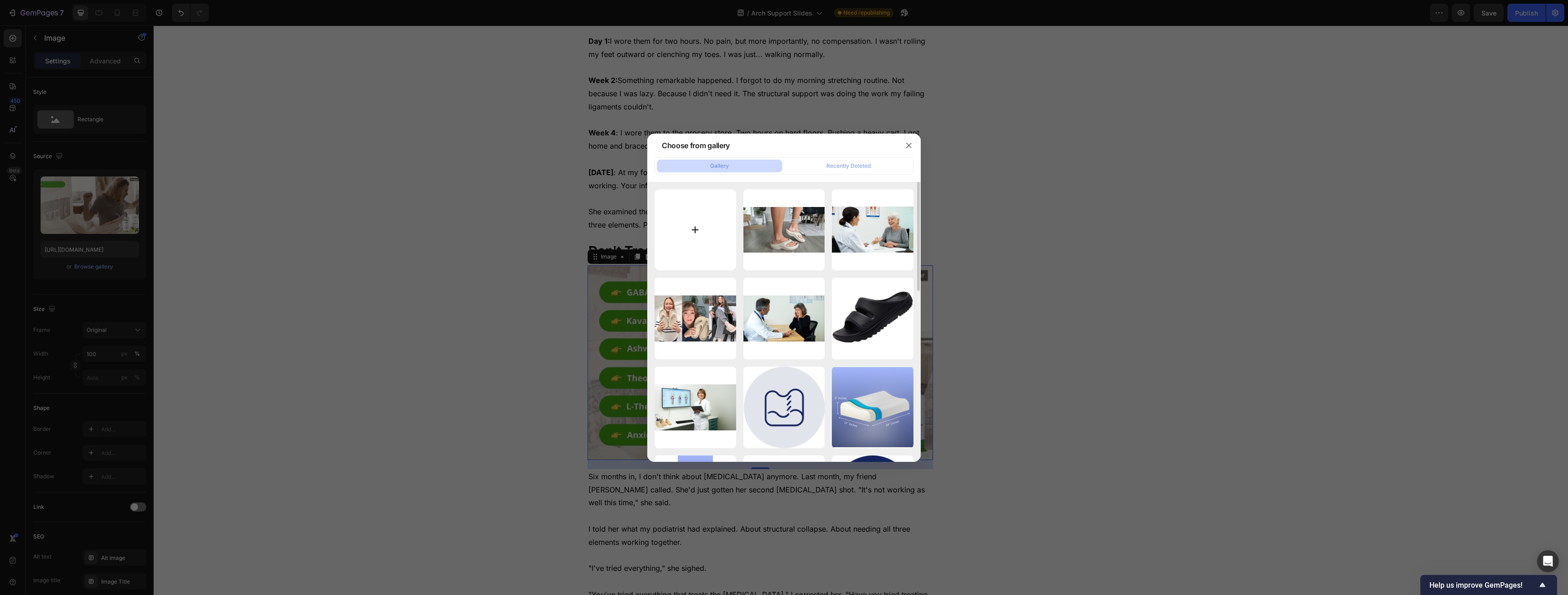
click at [691, 229] on input "file" at bounding box center [695, 230] width 82 height 82
type input "C:\fakepath\Gemini_Generated_Image_ol0et2ol0et2ol0e.webp"
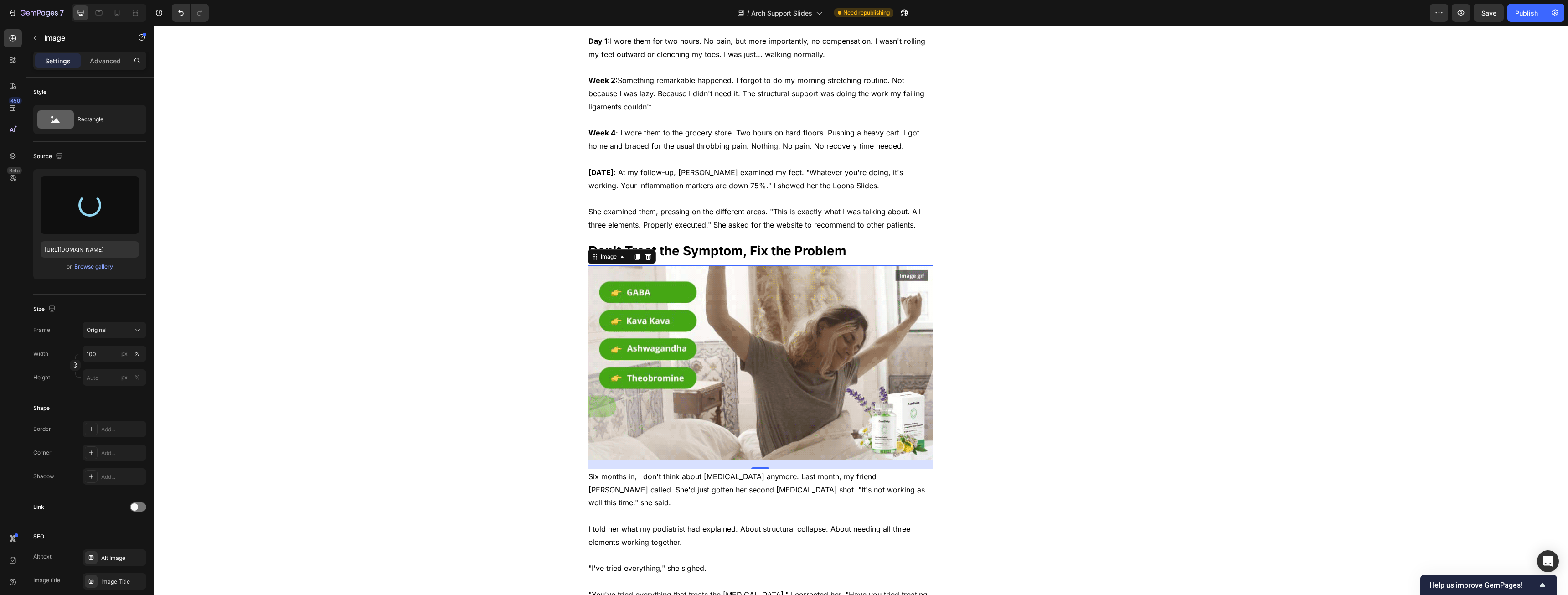
type input "[URL][DOMAIN_NAME]"
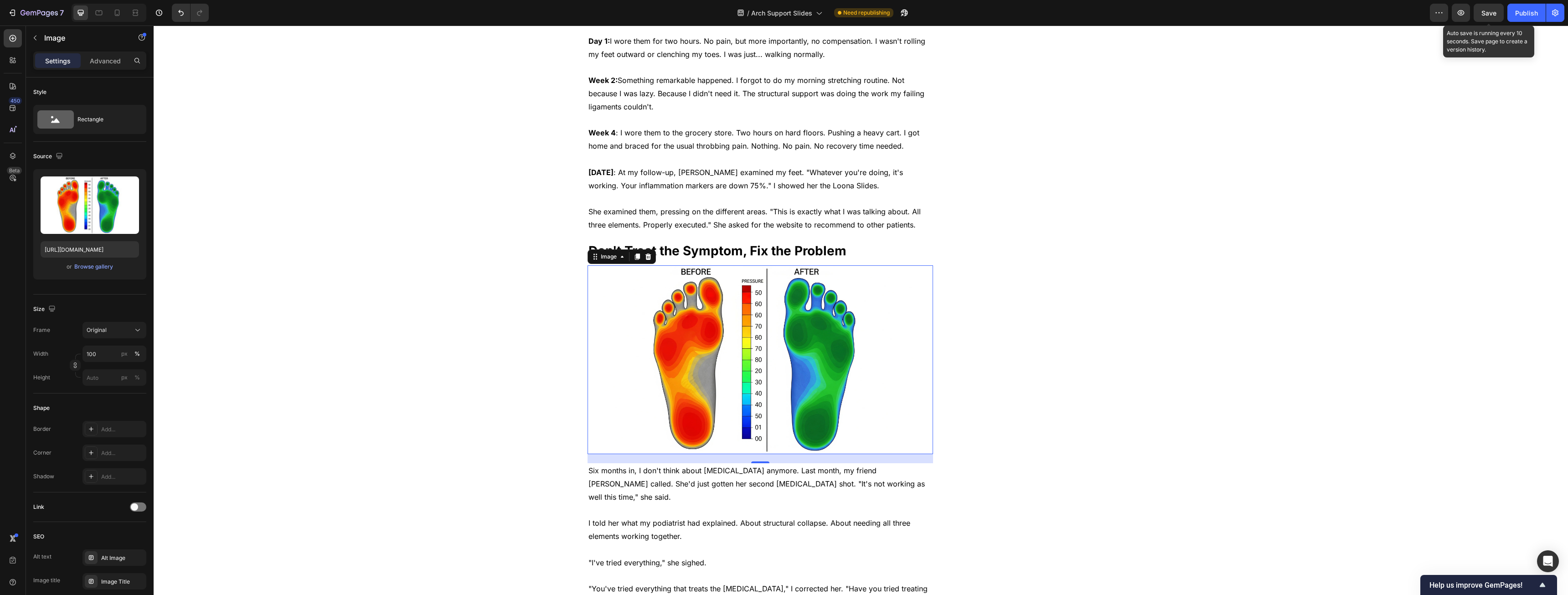
click at [1493, 9] on span "Save" at bounding box center [1489, 13] width 15 height 8
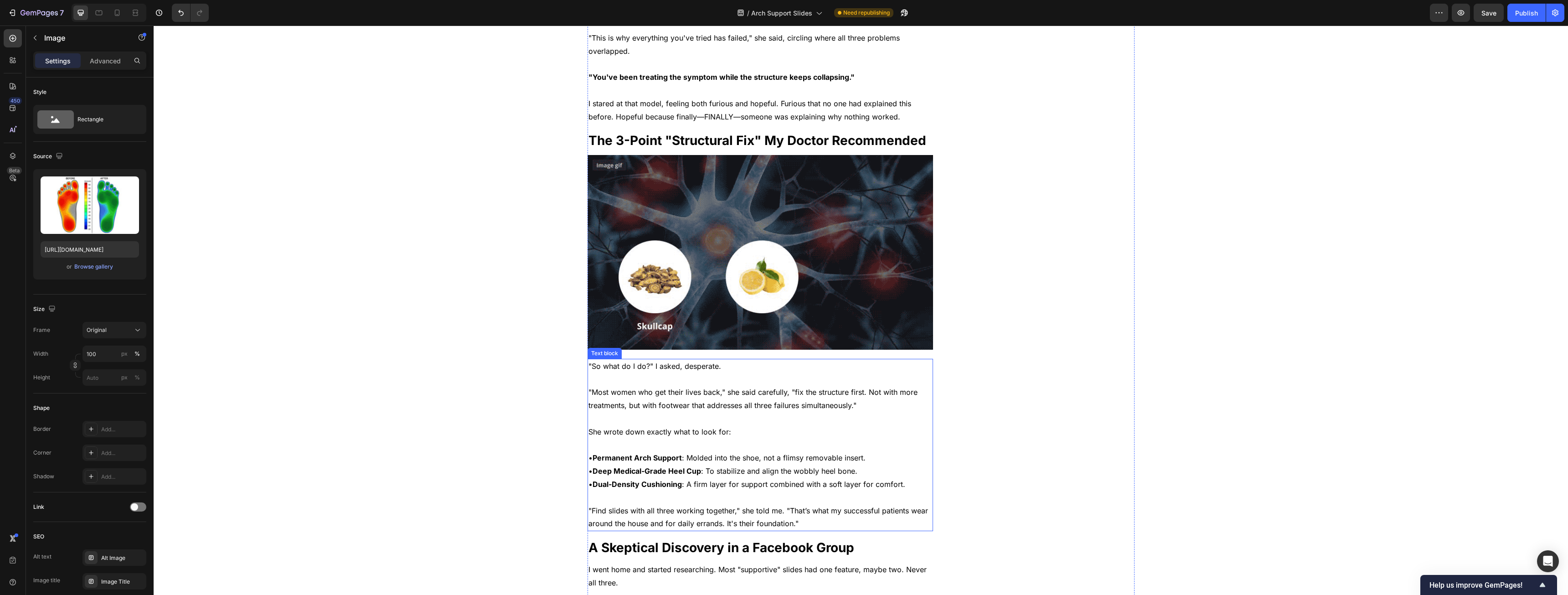
scroll to position [1414, 0]
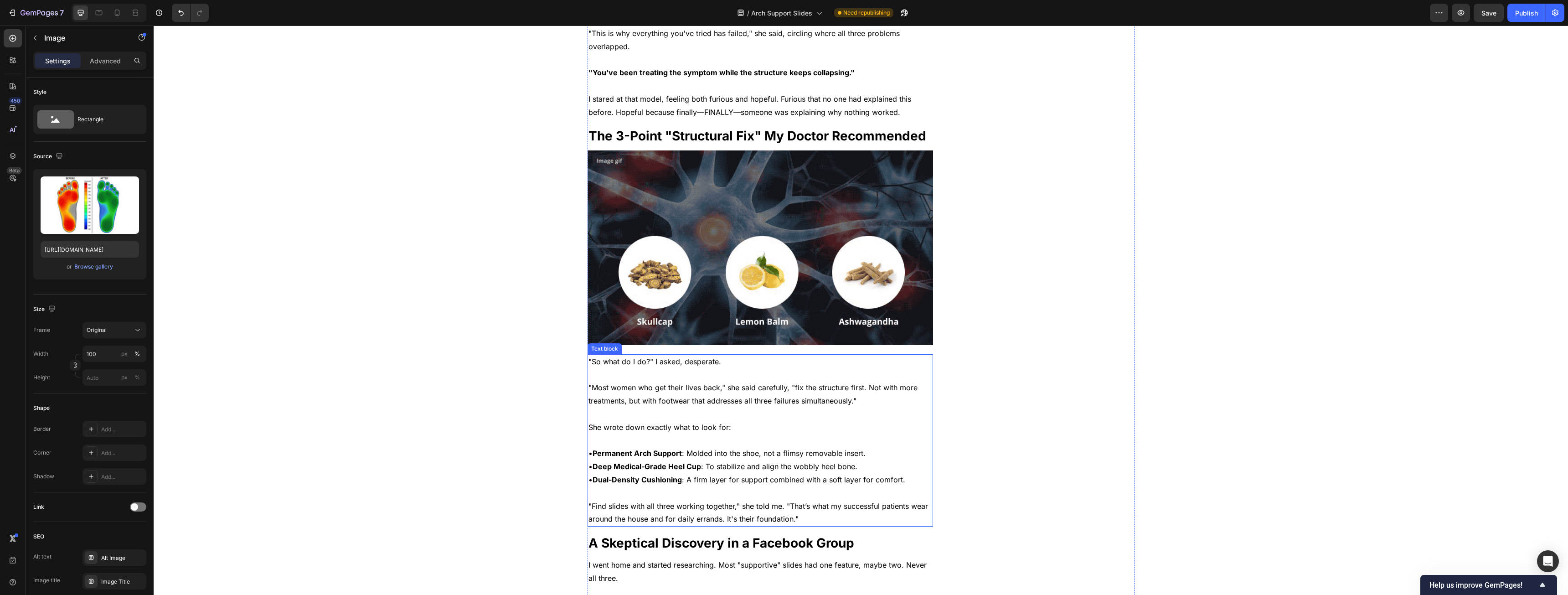
click at [842, 254] on img at bounding box center [760, 248] width 346 height 195
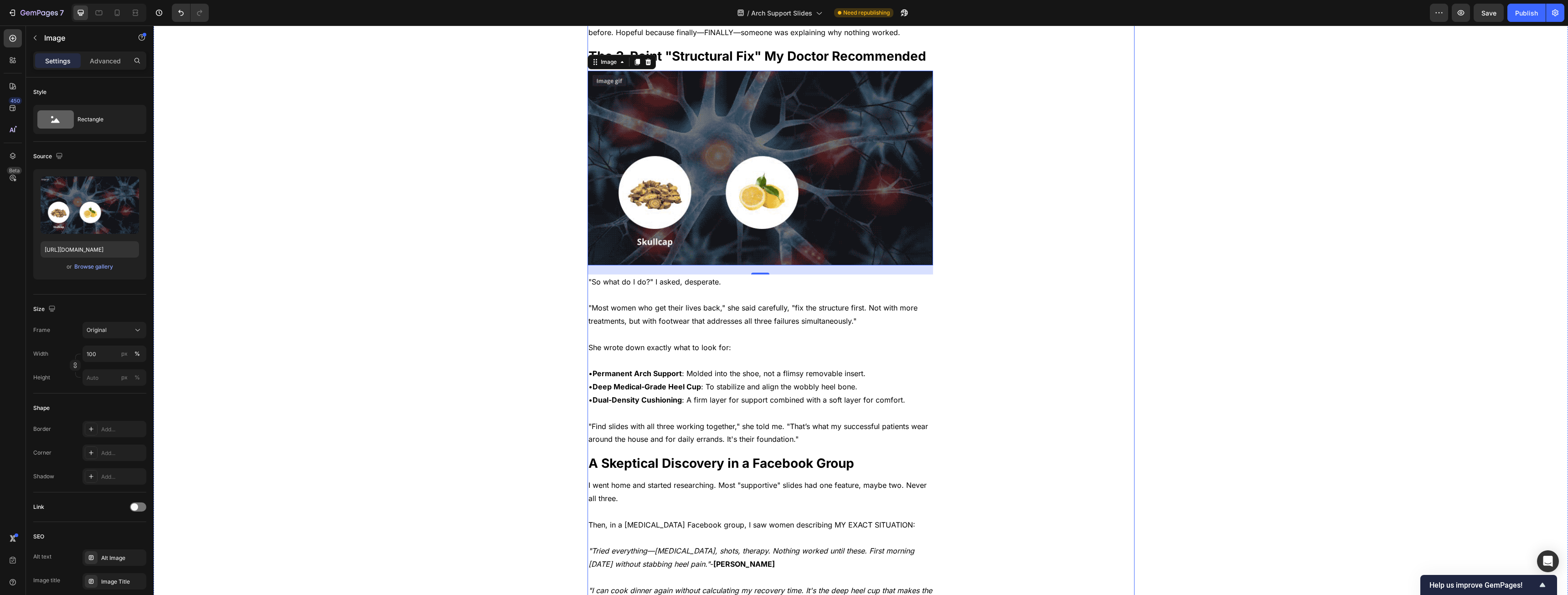
scroll to position [1505, 0]
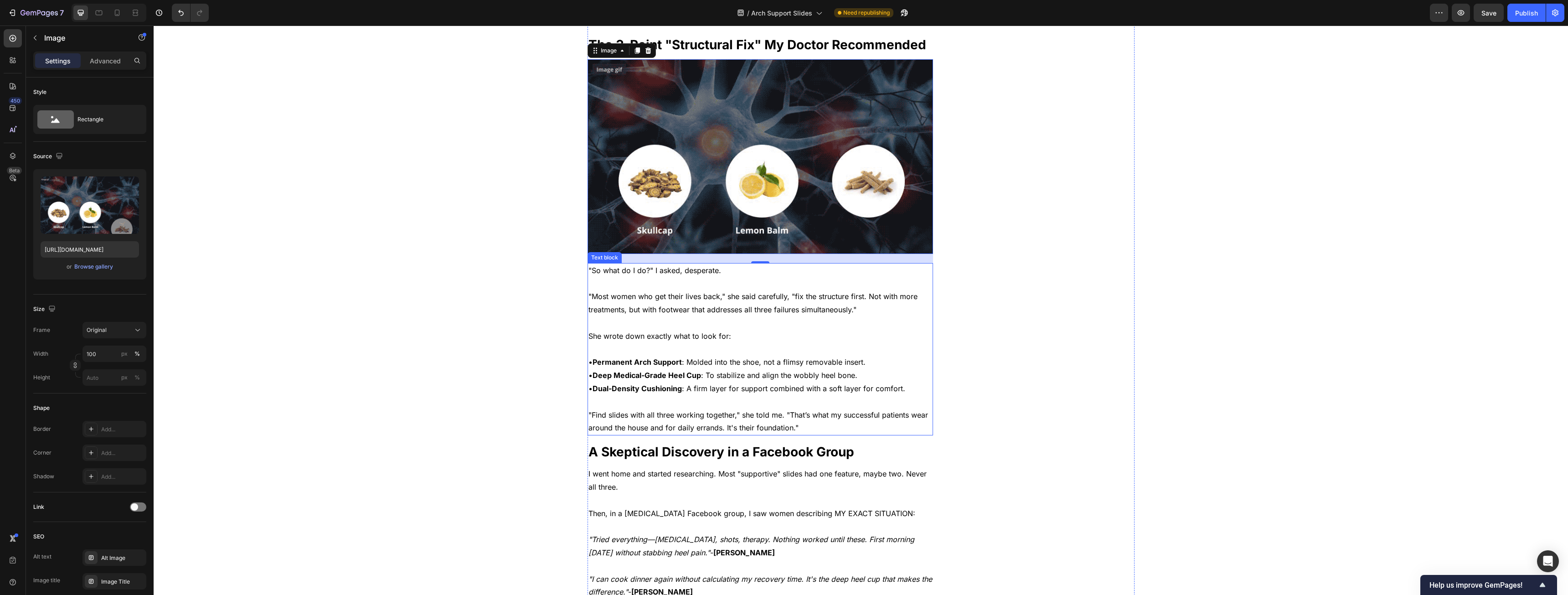
click at [772, 329] on p "She wrote down exactly what to look for:" at bounding box center [760, 336] width 344 height 13
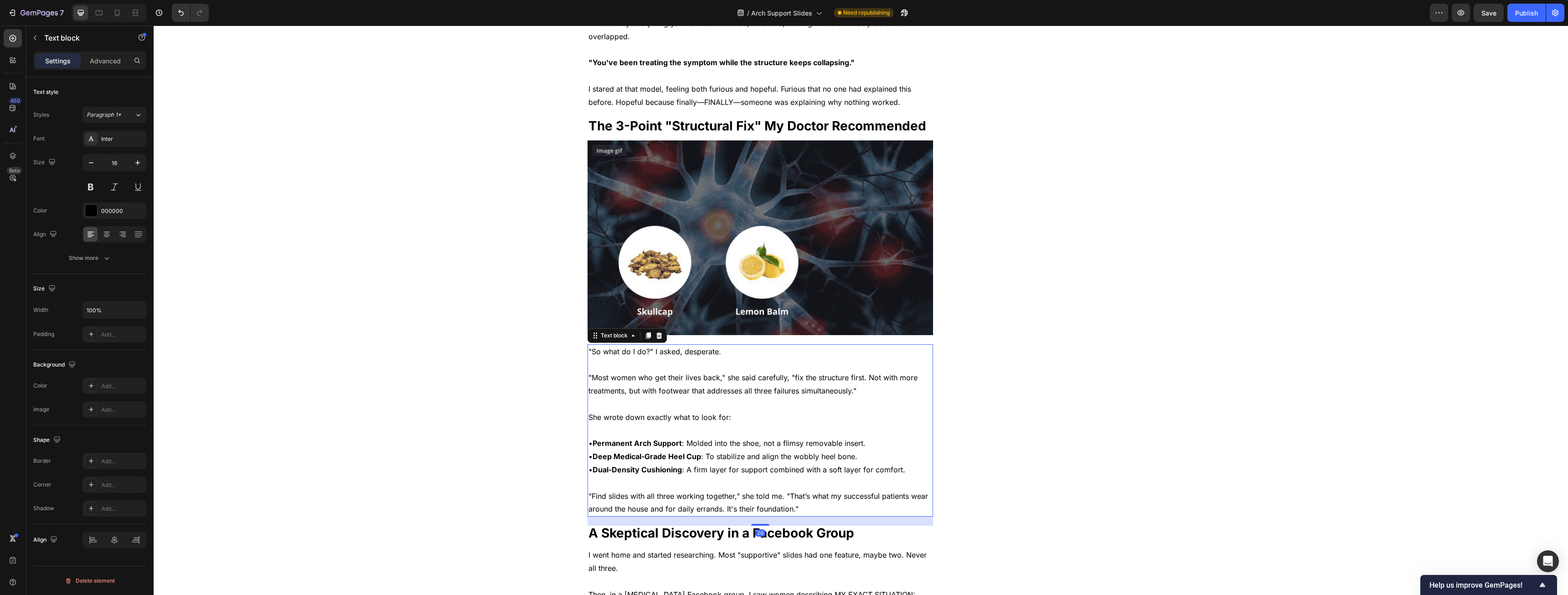
scroll to position [1414, 0]
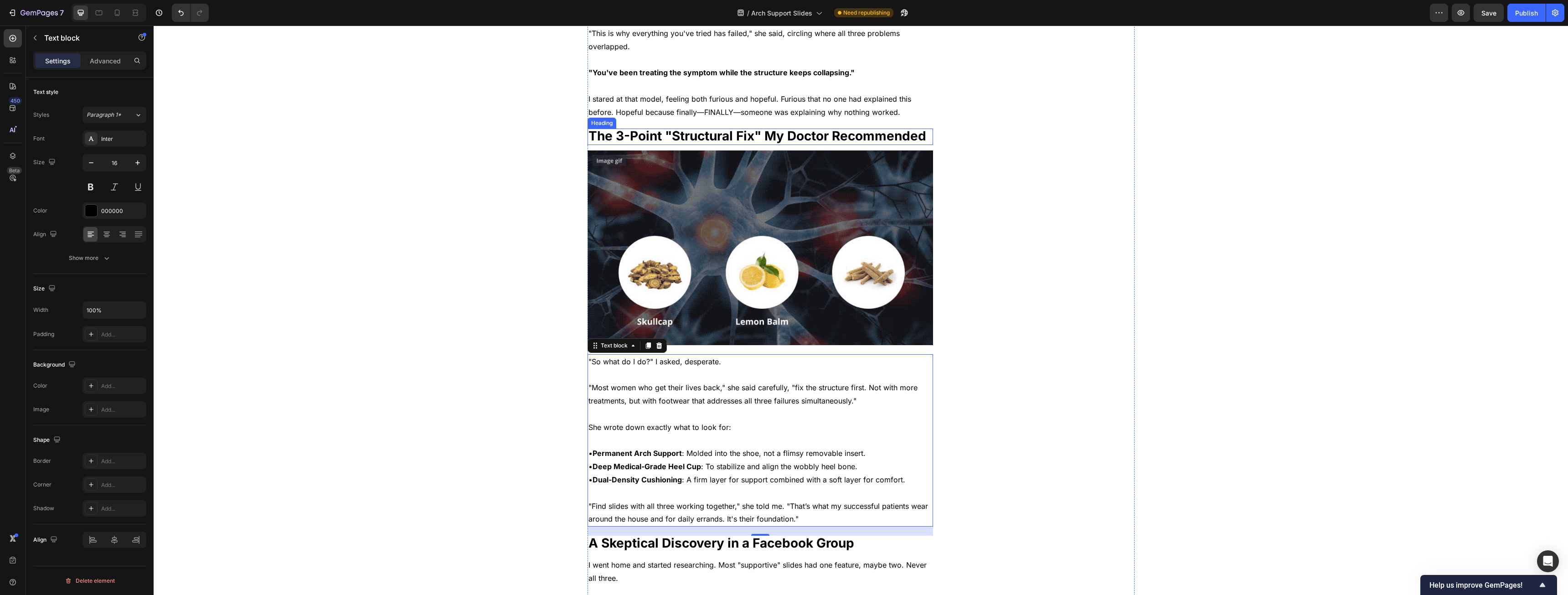
click at [847, 180] on img at bounding box center [760, 248] width 346 height 195
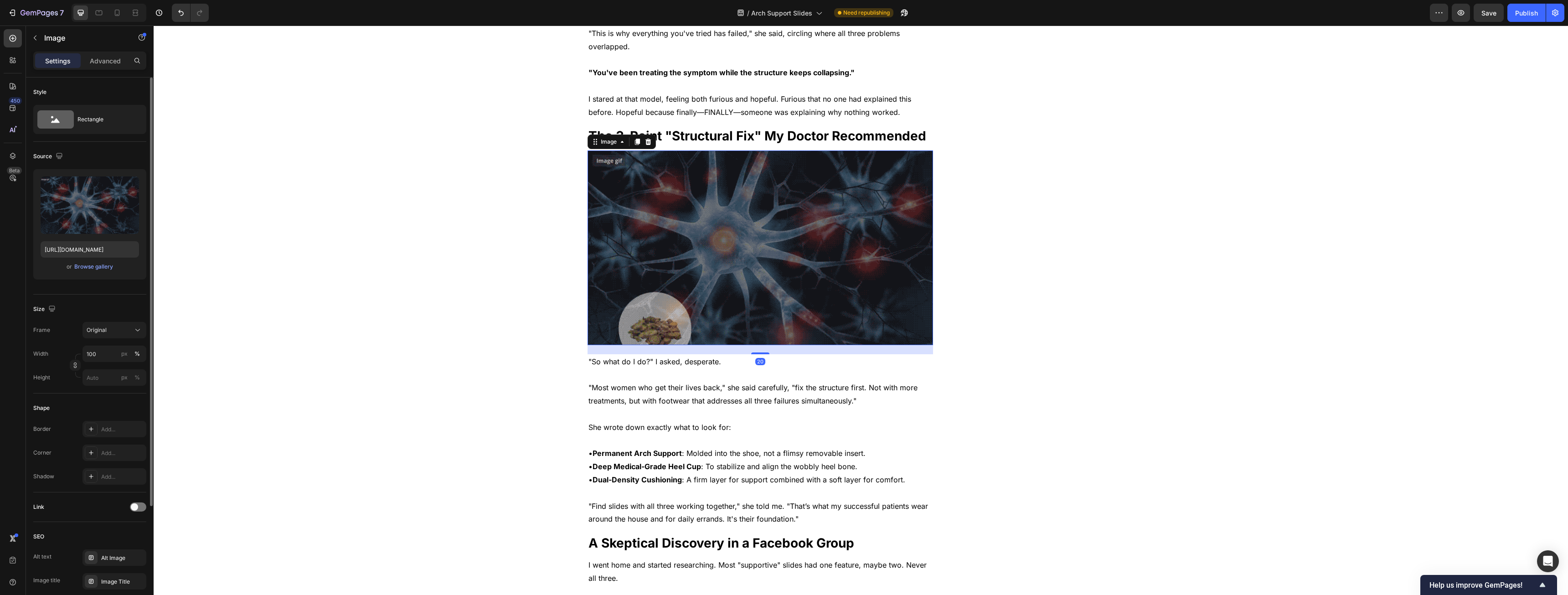
click at [102, 272] on div "or Browse gallery" at bounding box center [90, 267] width 99 height 11
click at [100, 270] on div "Browse gallery" at bounding box center [94, 266] width 39 height 8
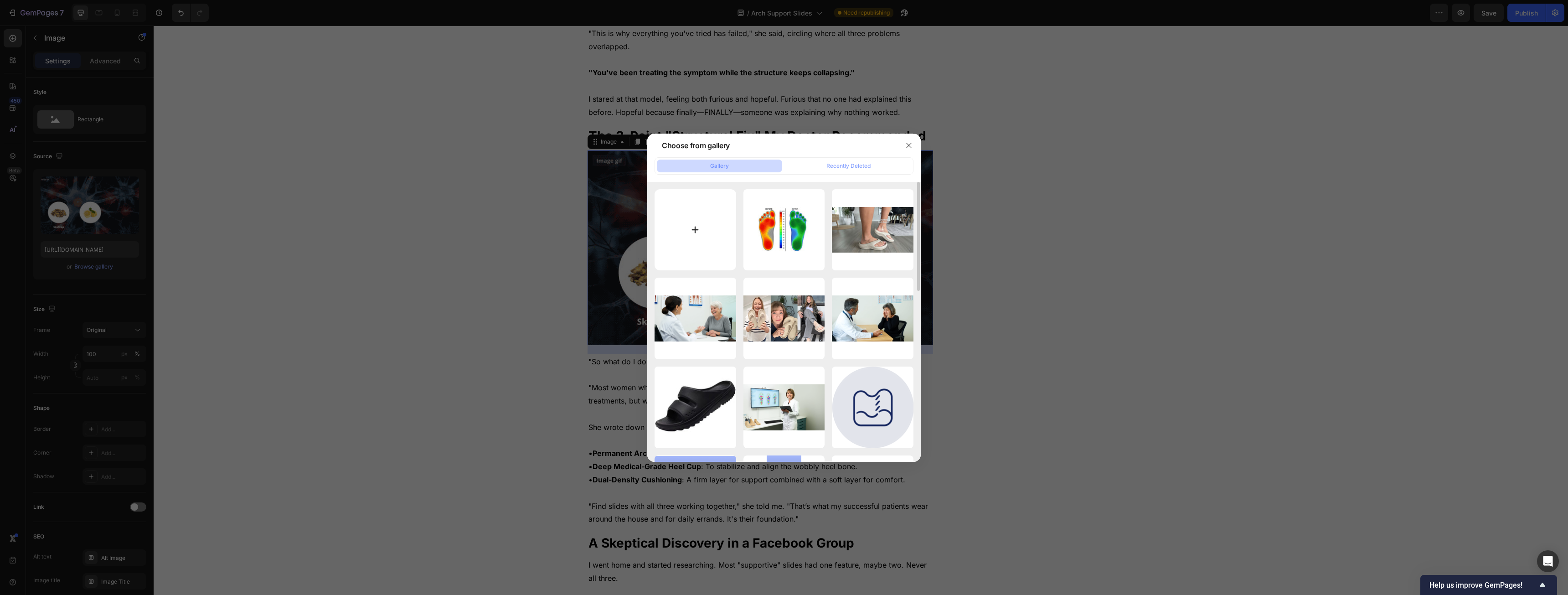
click at [698, 227] on input "file" at bounding box center [695, 230] width 82 height 82
type input "C:\fakepath\Untitled design (2).jpg"
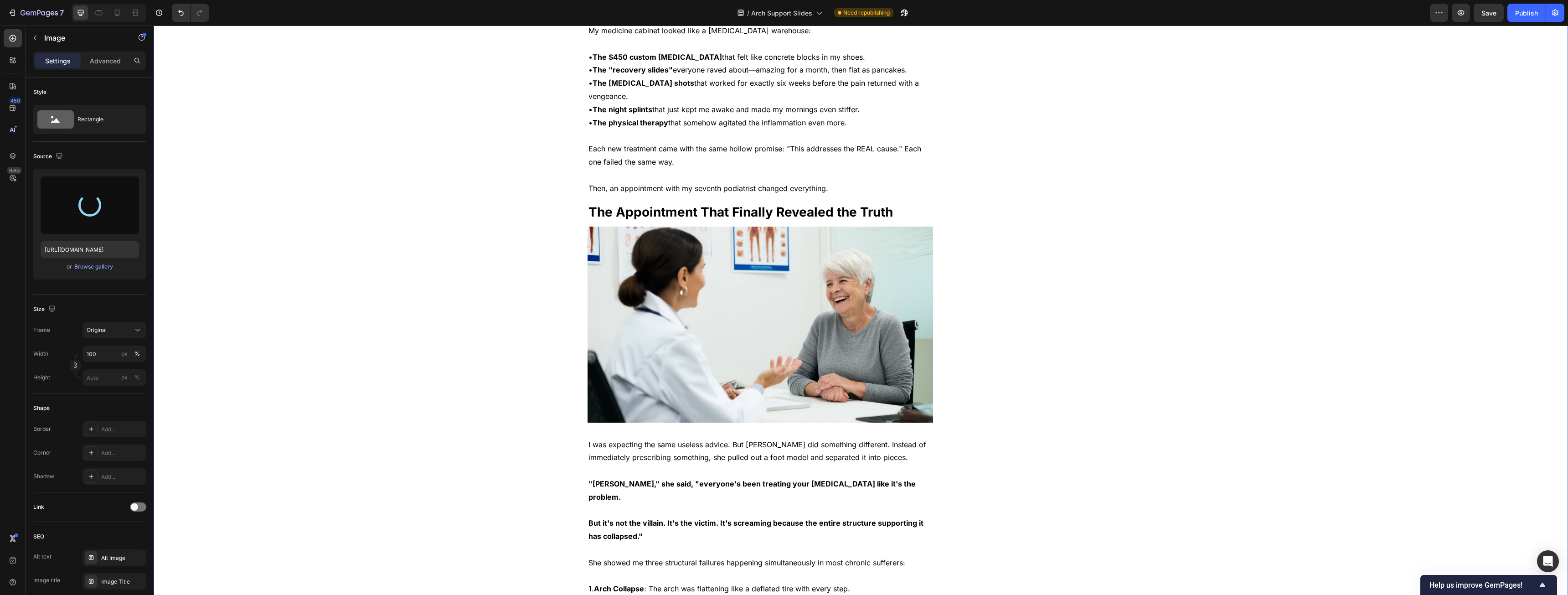
type input "[URL][DOMAIN_NAME]"
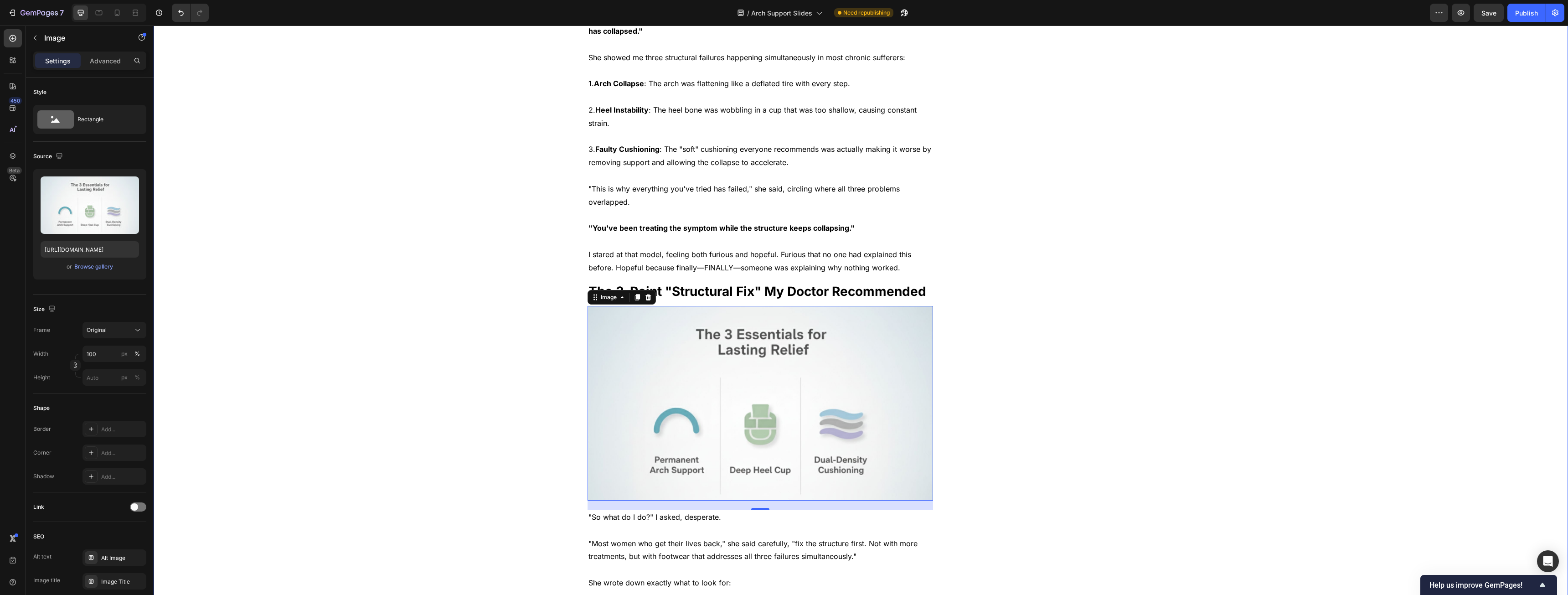
scroll to position [1368, 0]
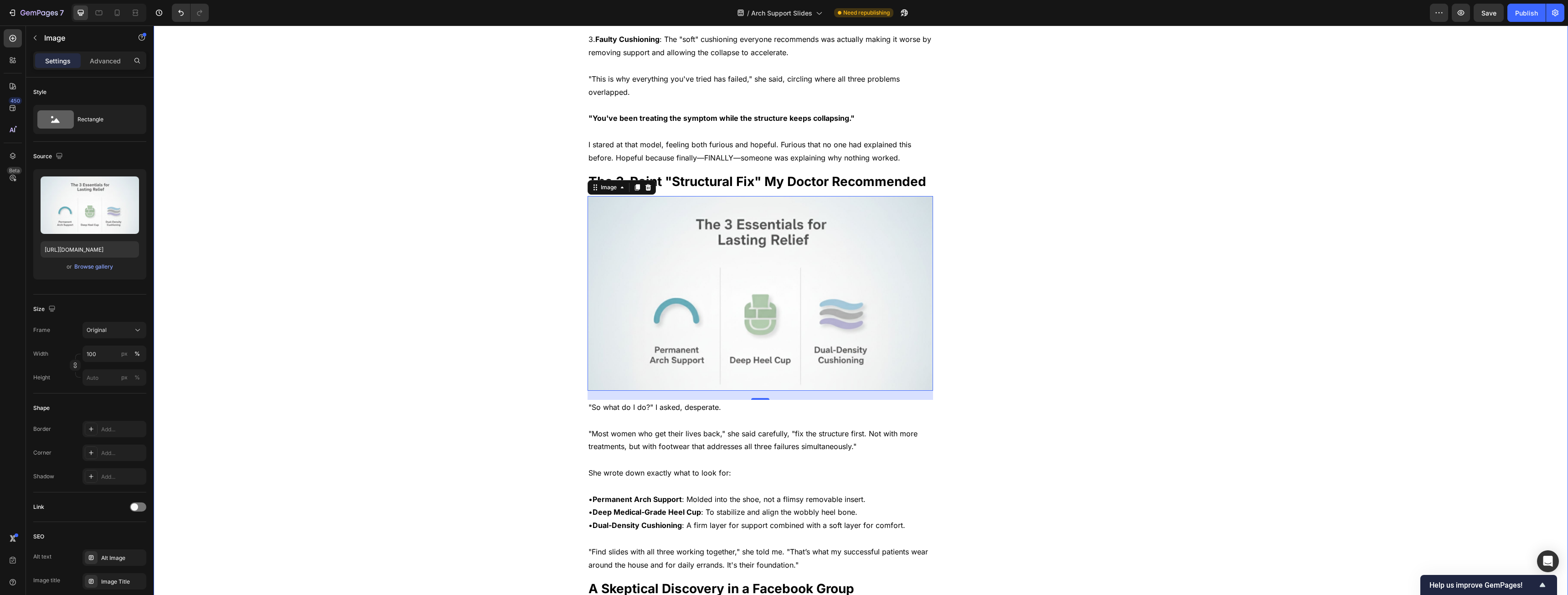
click at [1167, 259] on div "[DEMOGRAPHIC_DATA] Woman Reclaims Her Life After 3 Years of [MEDICAL_DATA] Usin…" at bounding box center [861, 572] width 1401 height 3660
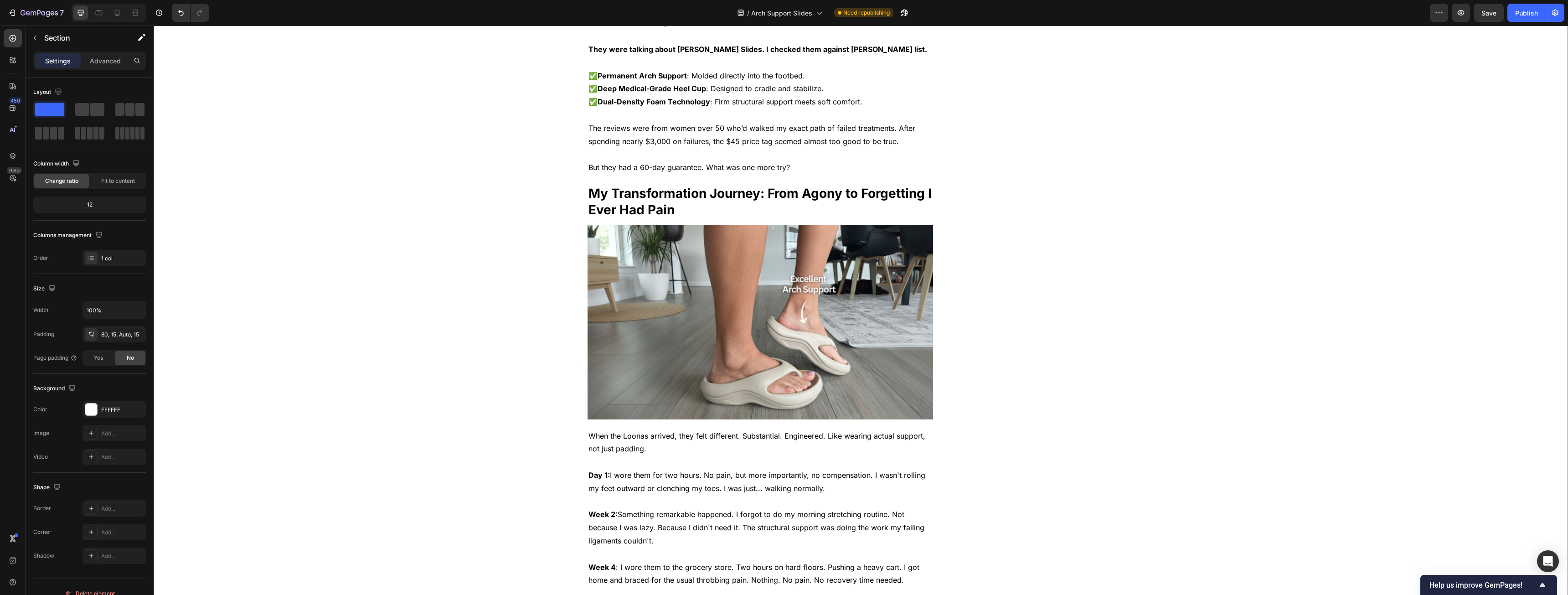
scroll to position [2144, 0]
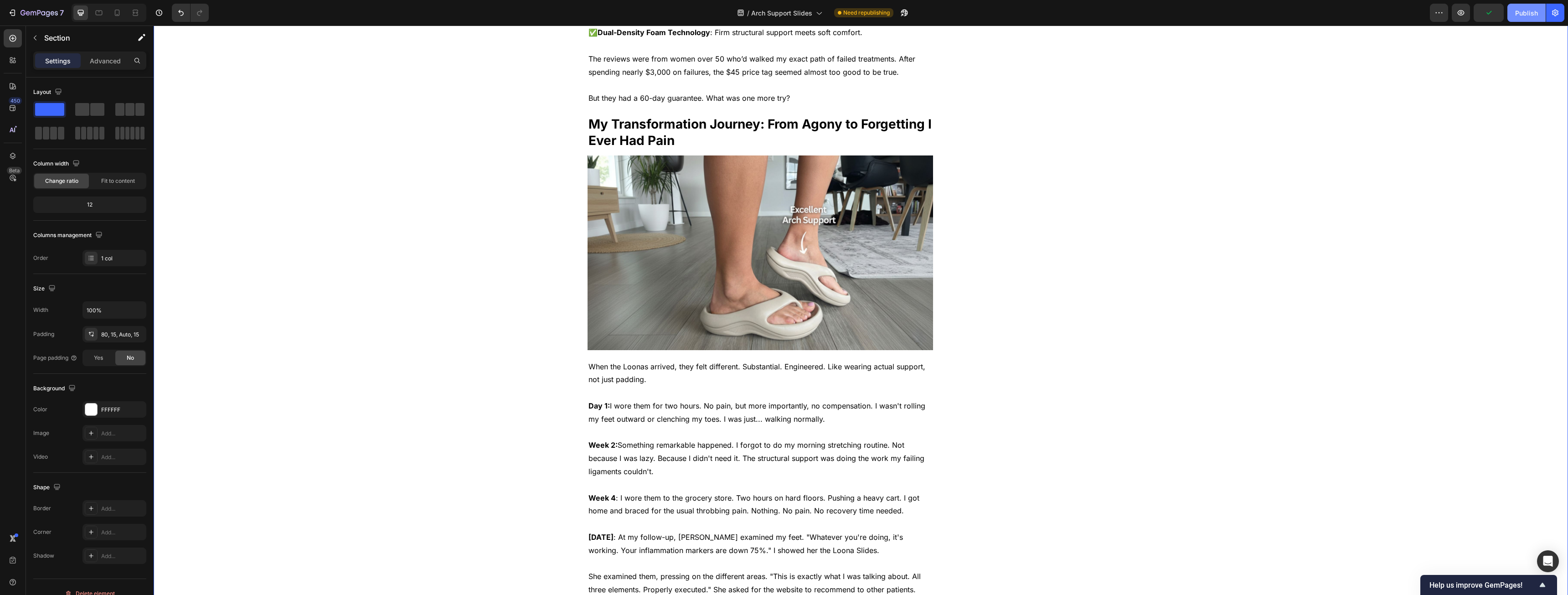
click at [1527, 6] on button "Publish" at bounding box center [1526, 13] width 38 height 18
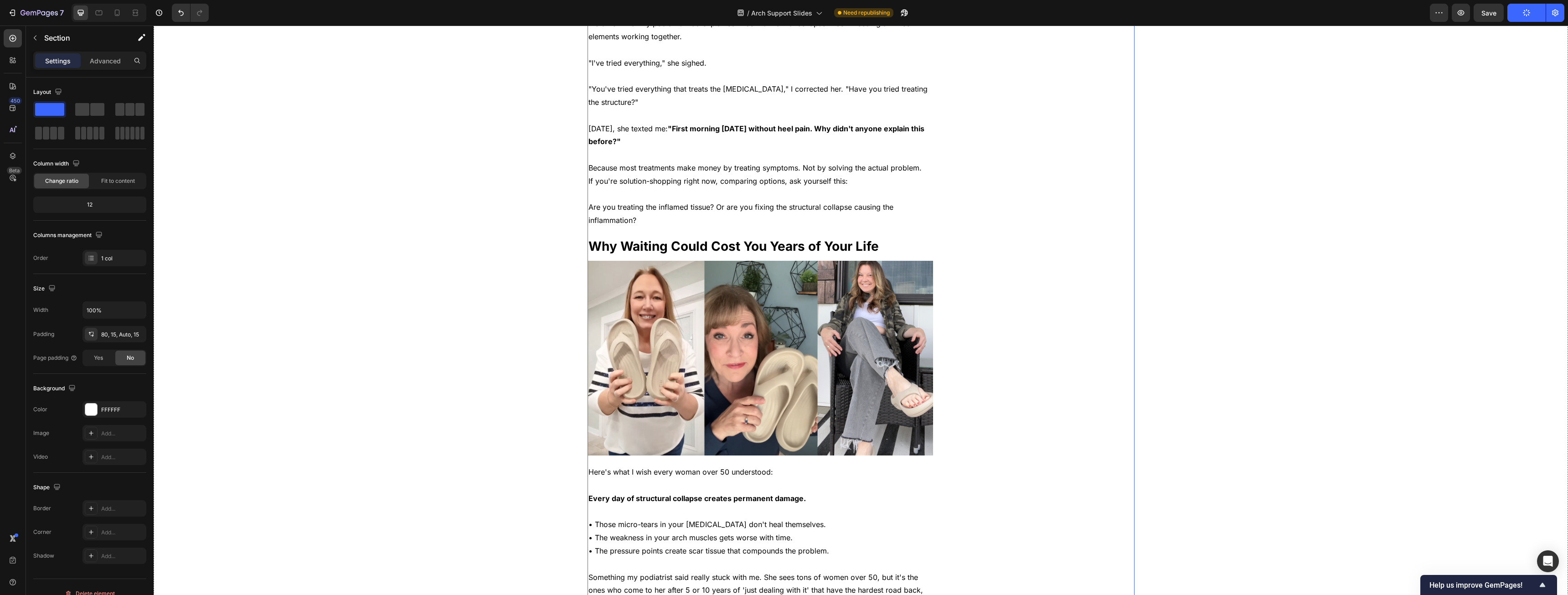
scroll to position [3284, 0]
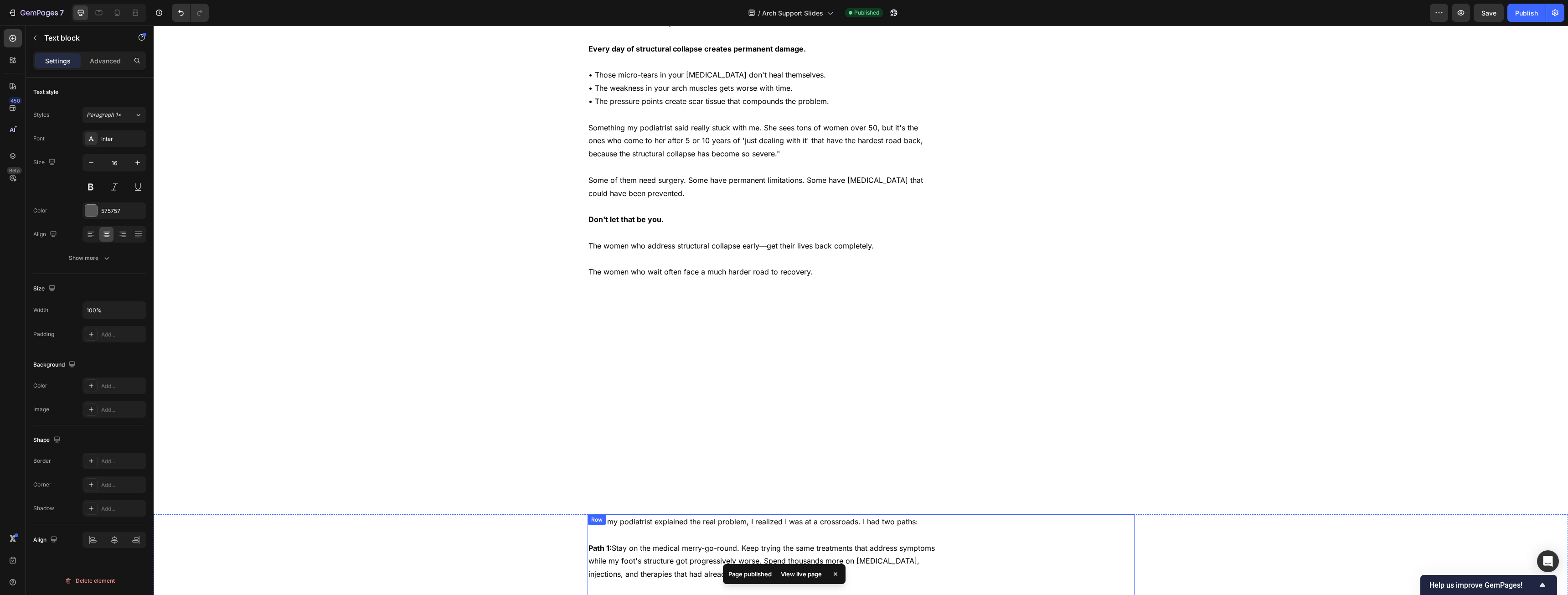
drag, startPoint x: 1021, startPoint y: 446, endPoint x: 1025, endPoint y: 393, distance: 53.2
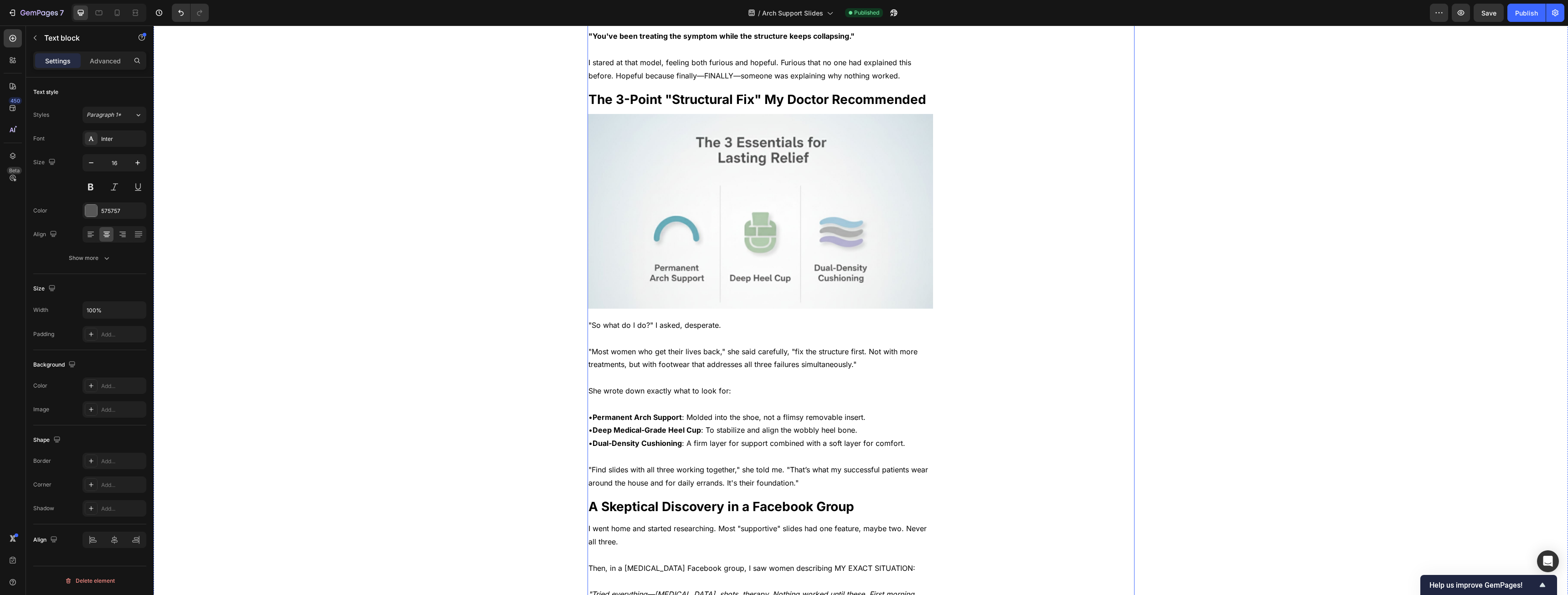
scroll to position [1437, 0]
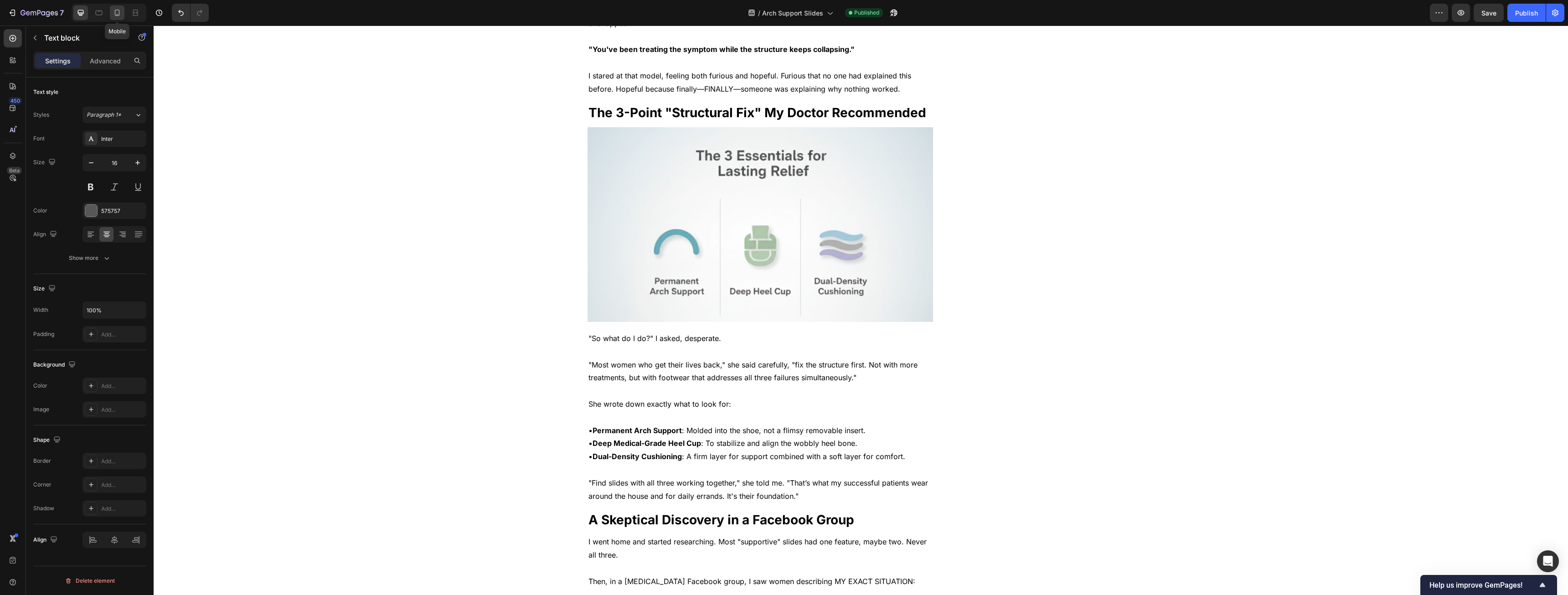
click at [116, 12] on icon at bounding box center [117, 12] width 9 height 9
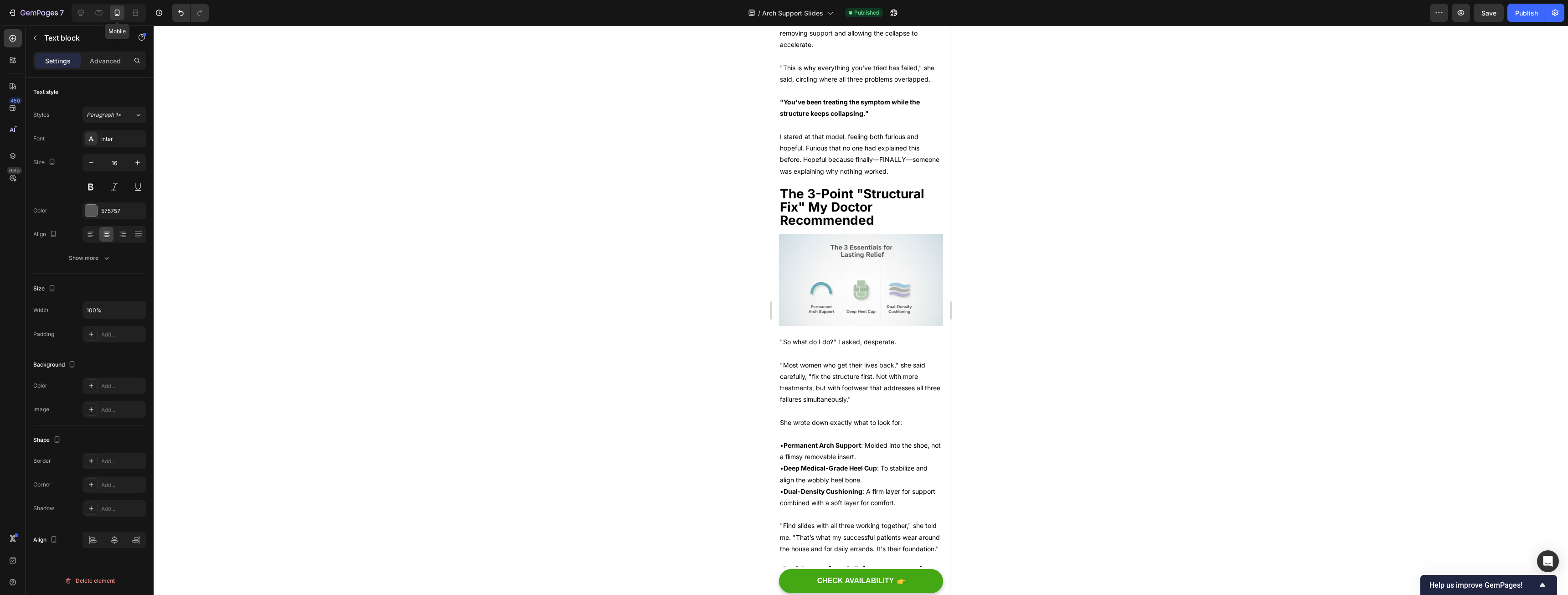
type input "14"
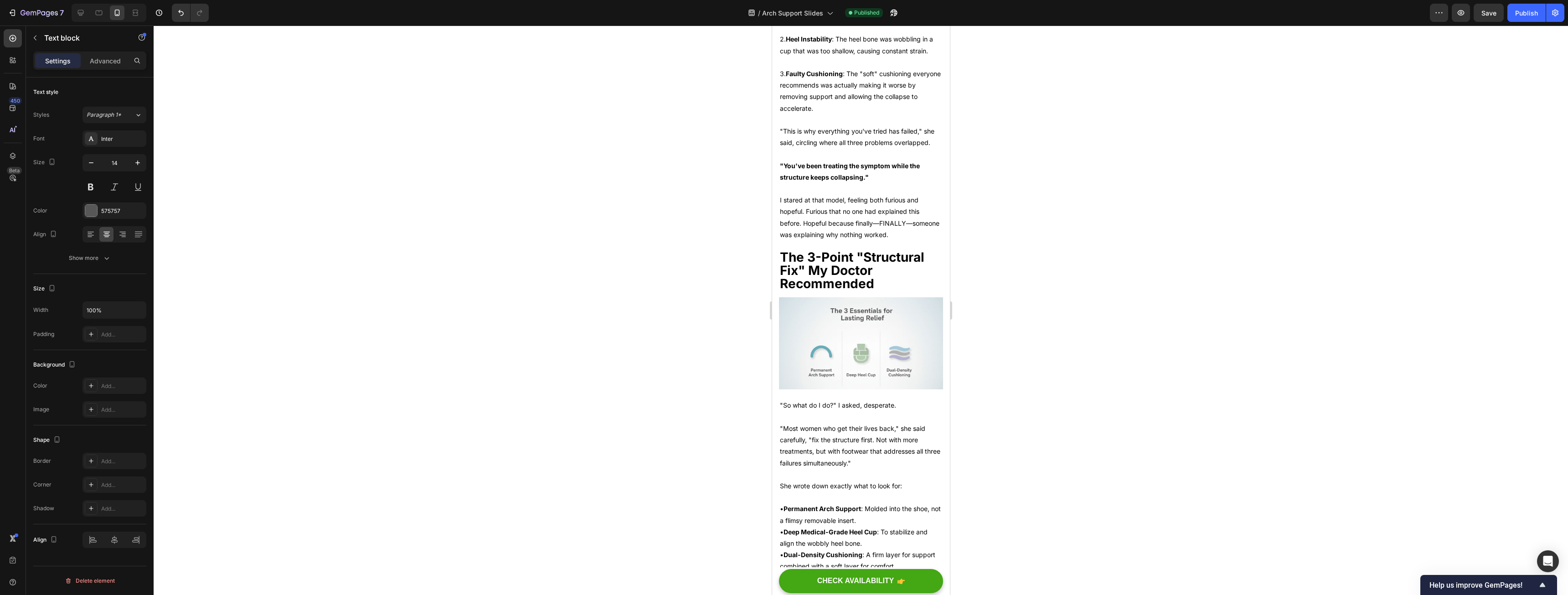
scroll to position [1611, 0]
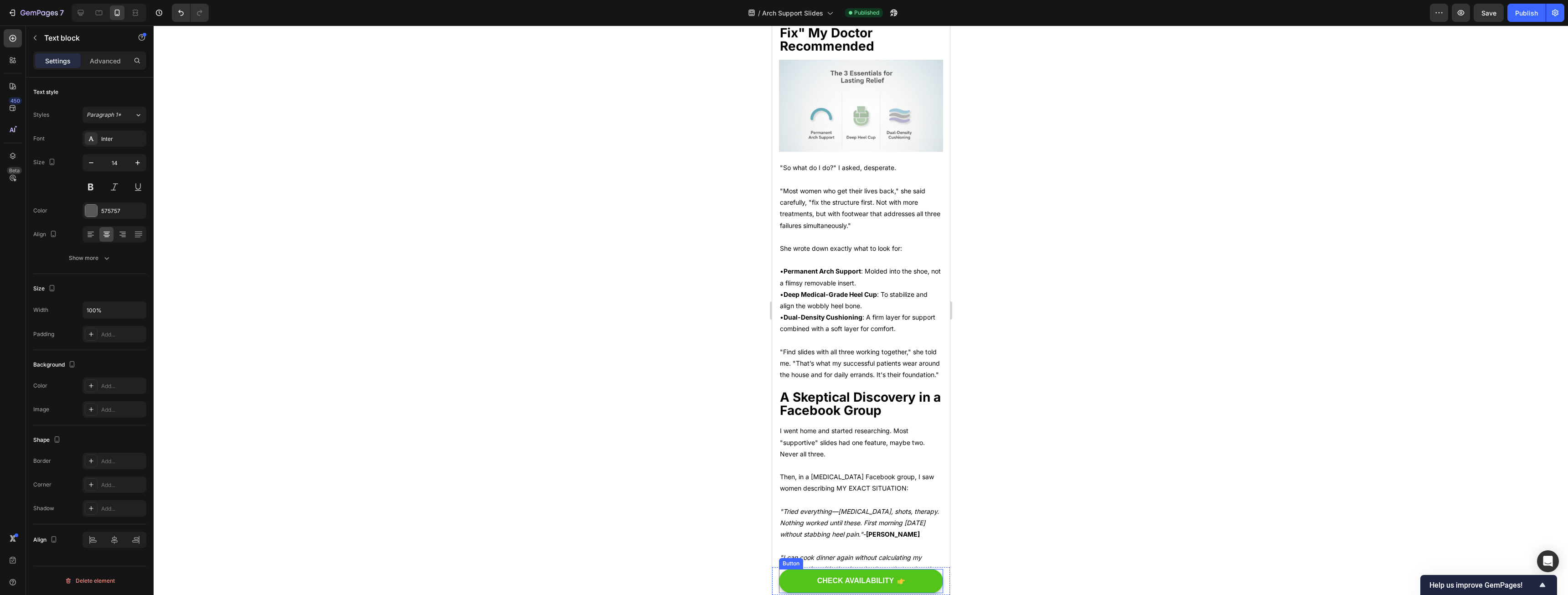
click at [914, 578] on button "CHECK AVAILABILITY" at bounding box center [861, 582] width 164 height 24
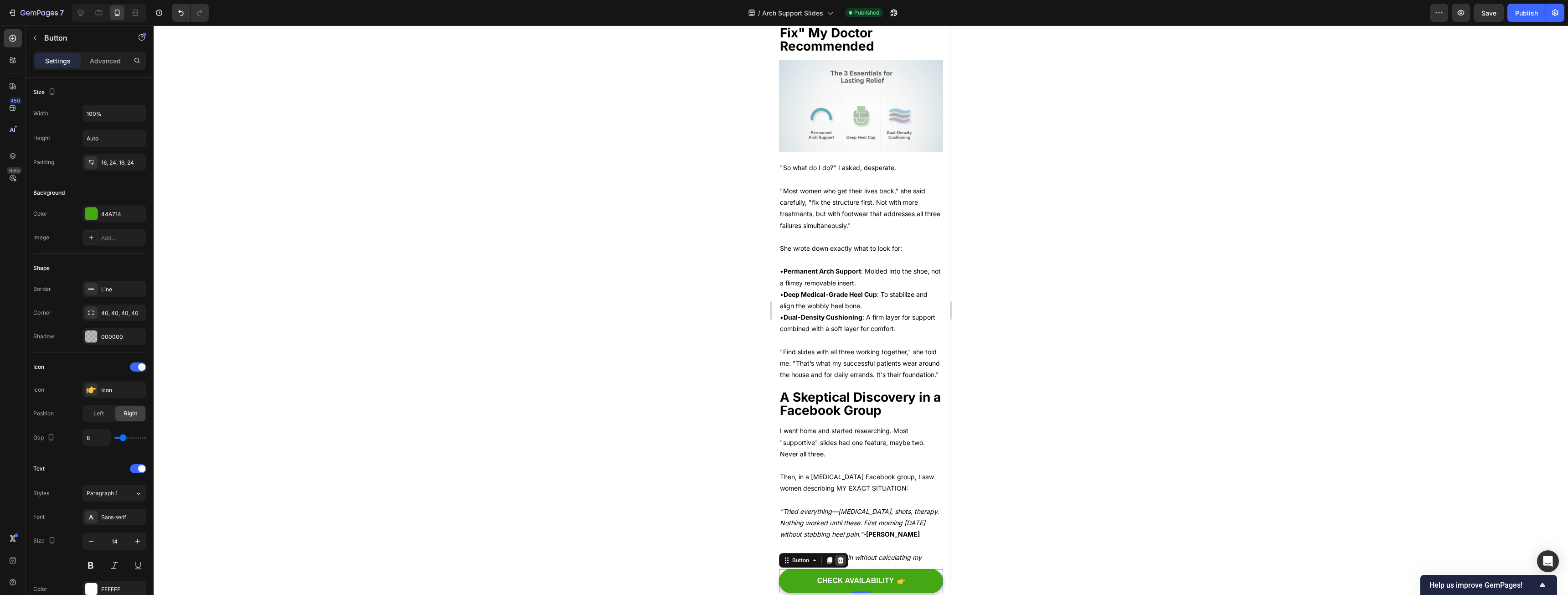
click at [841, 563] on icon at bounding box center [841, 560] width 6 height 6
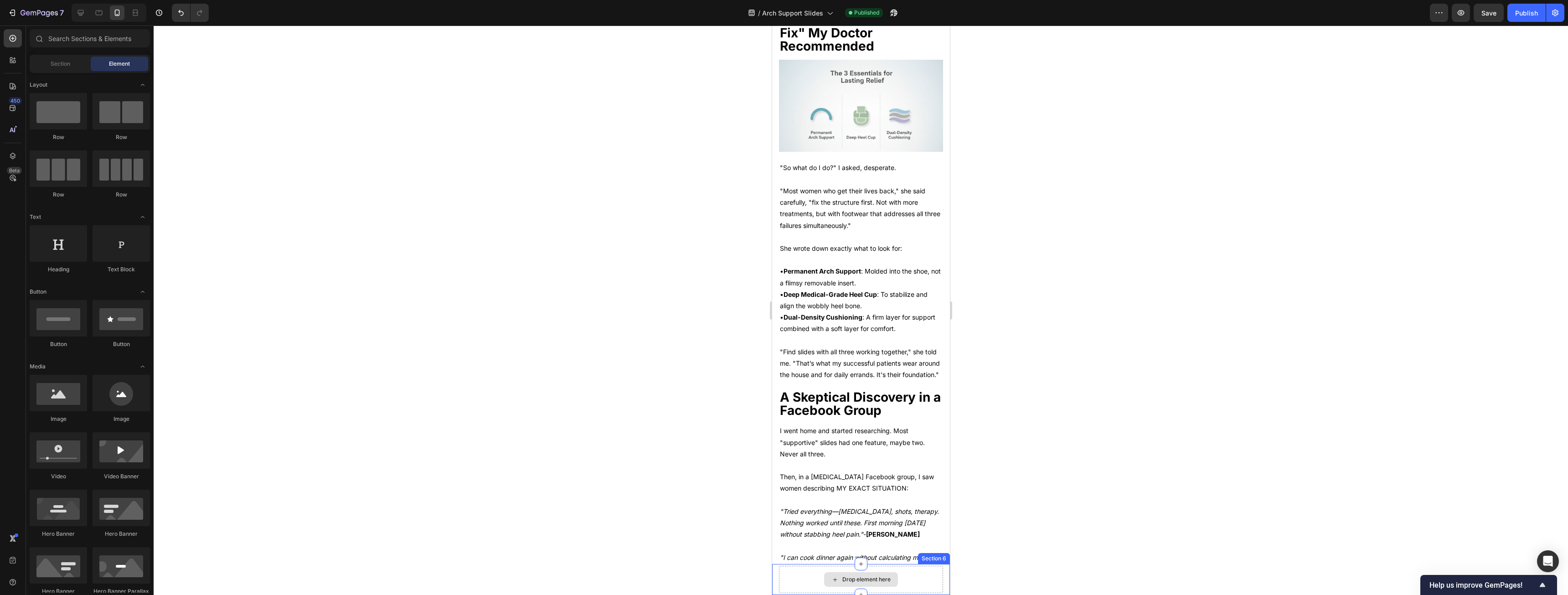
click at [914, 571] on div "Drop element here" at bounding box center [861, 579] width 164 height 27
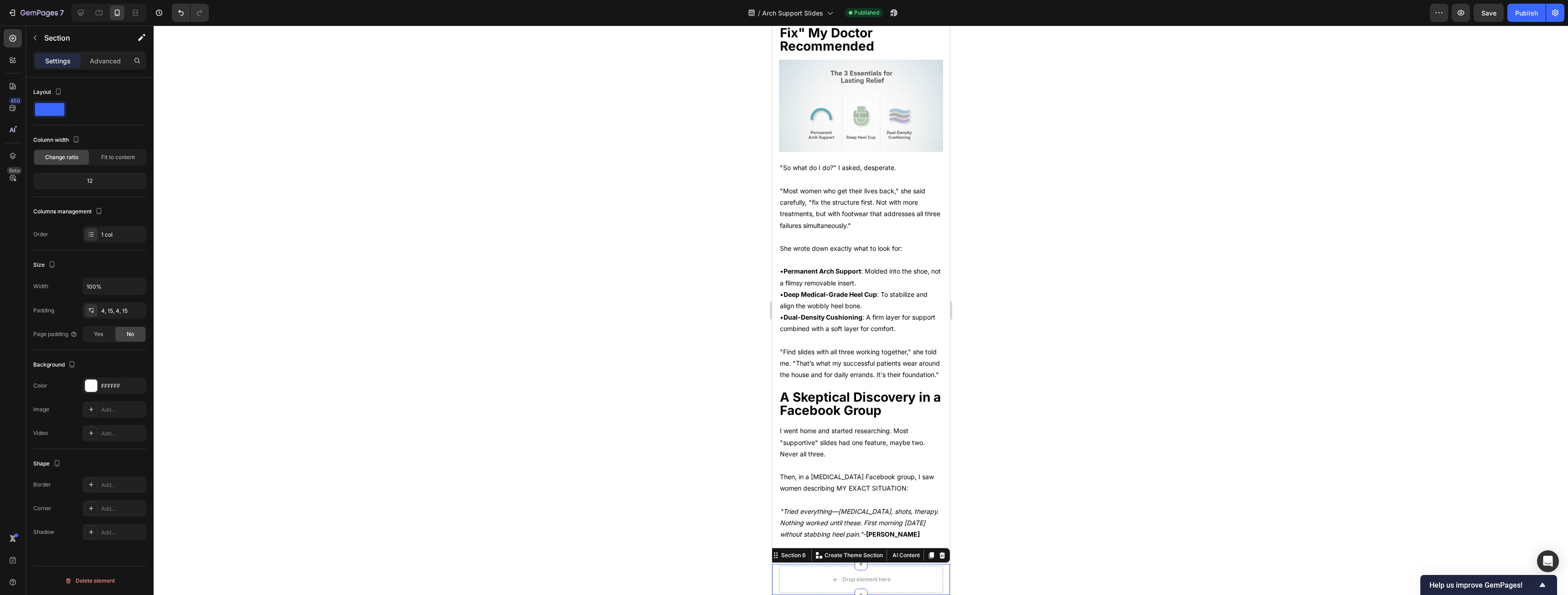
click at [938, 555] on icon at bounding box center [942, 555] width 7 height 7
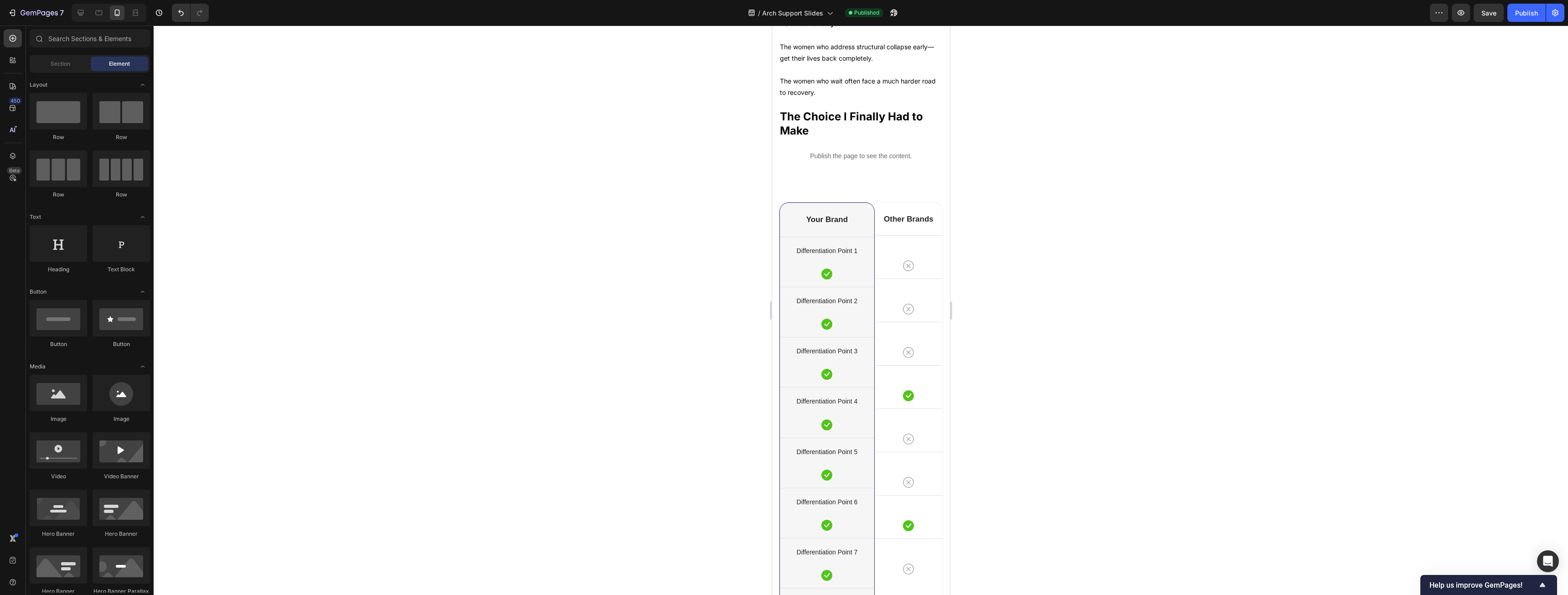
drag, startPoint x: 945, startPoint y: 205, endPoint x: 1723, endPoint y: 440, distance: 812.7
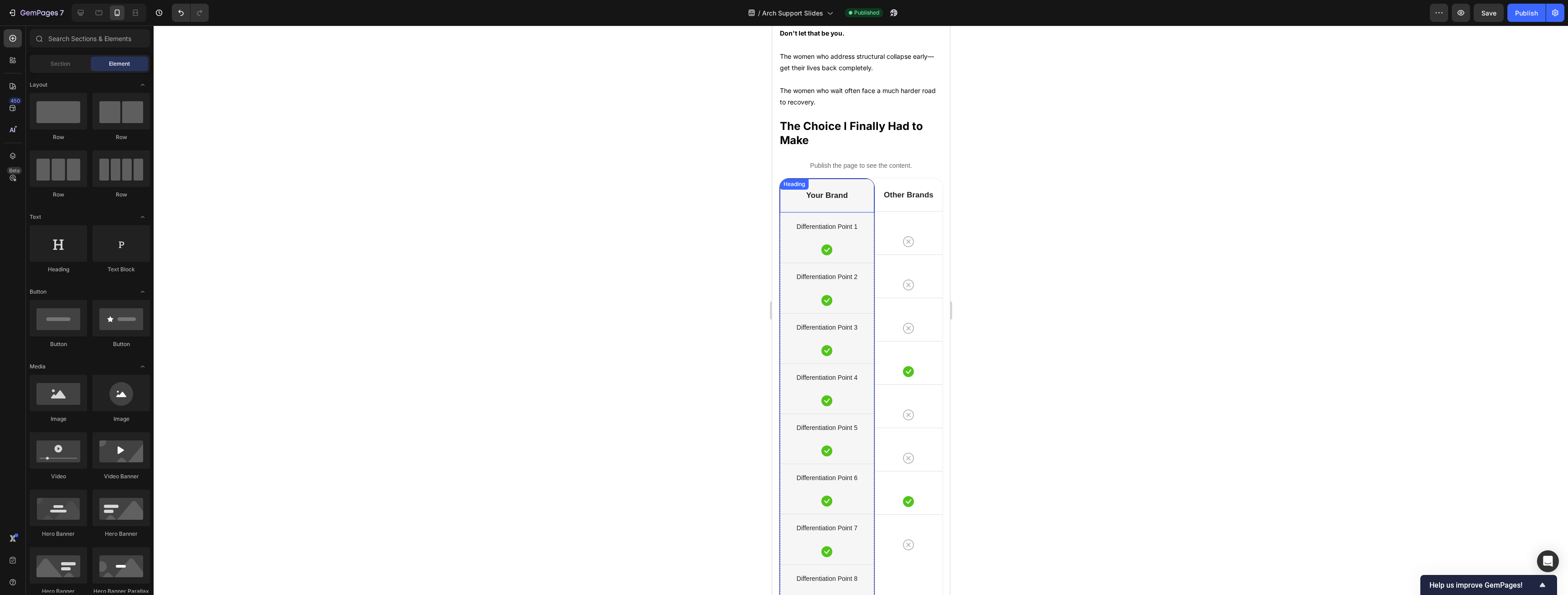
click at [805, 188] on div "Heading" at bounding box center [794, 184] width 25 height 8
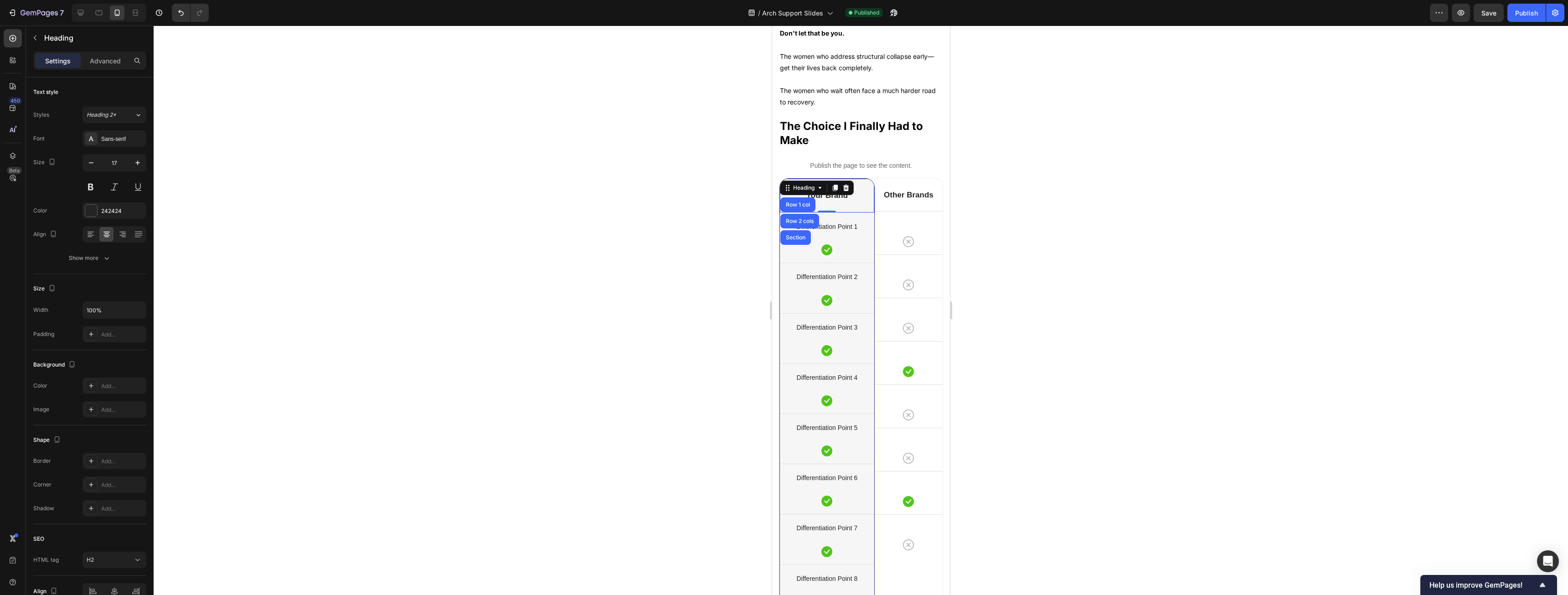
click at [845, 192] on icon at bounding box center [845, 188] width 7 height 7
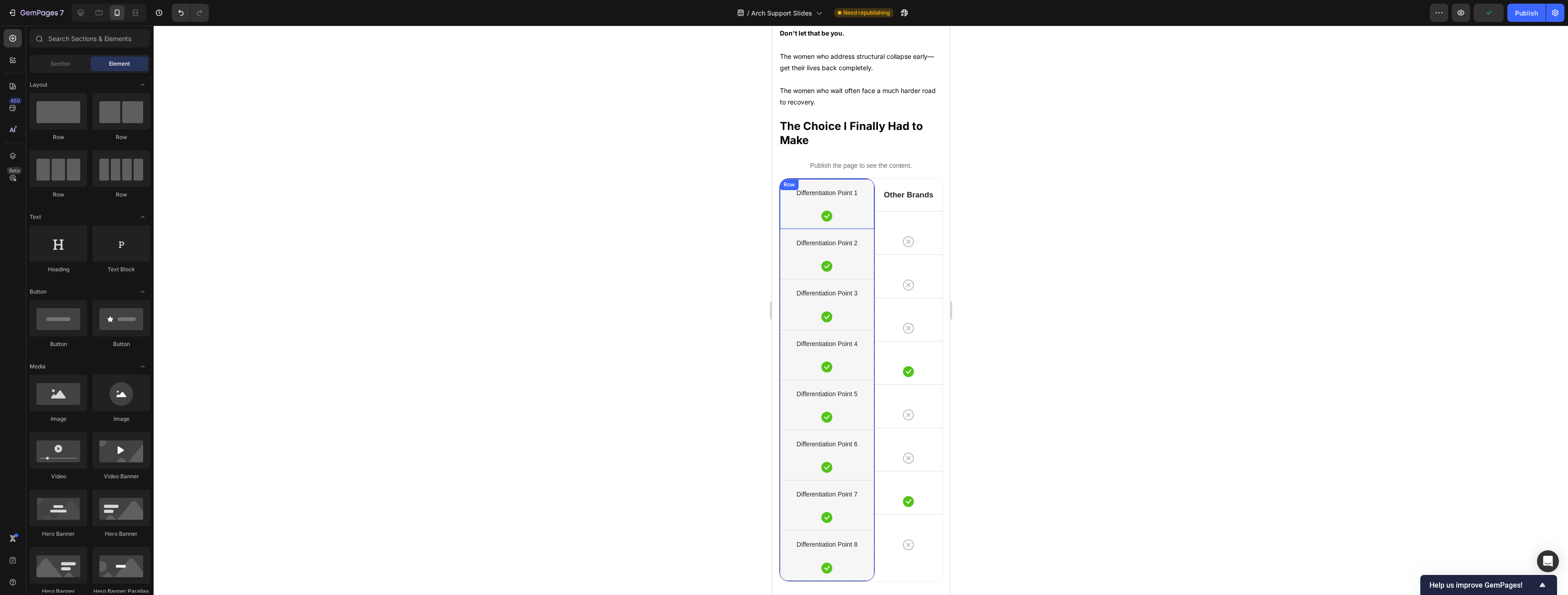
click at [850, 218] on div "Differentiation Point 1 Text block Icon Row" at bounding box center [827, 204] width 94 height 50
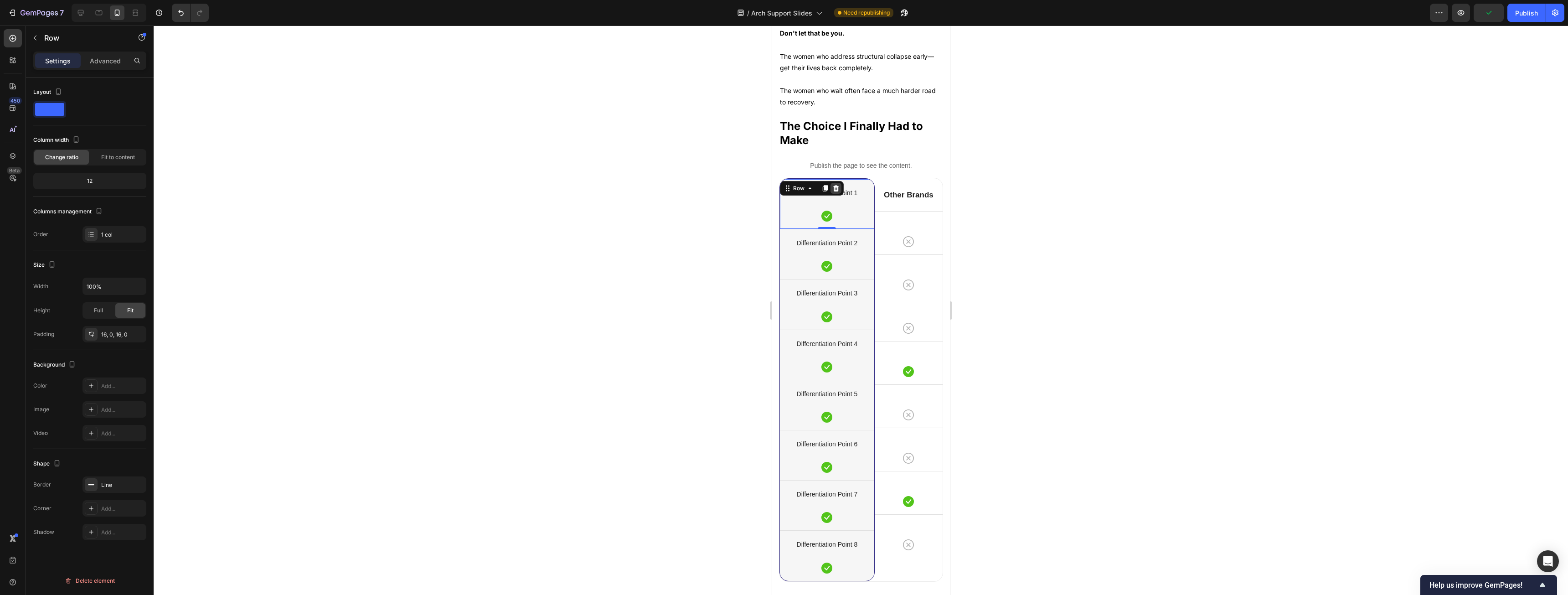
click at [839, 194] on div at bounding box center [836, 188] width 11 height 11
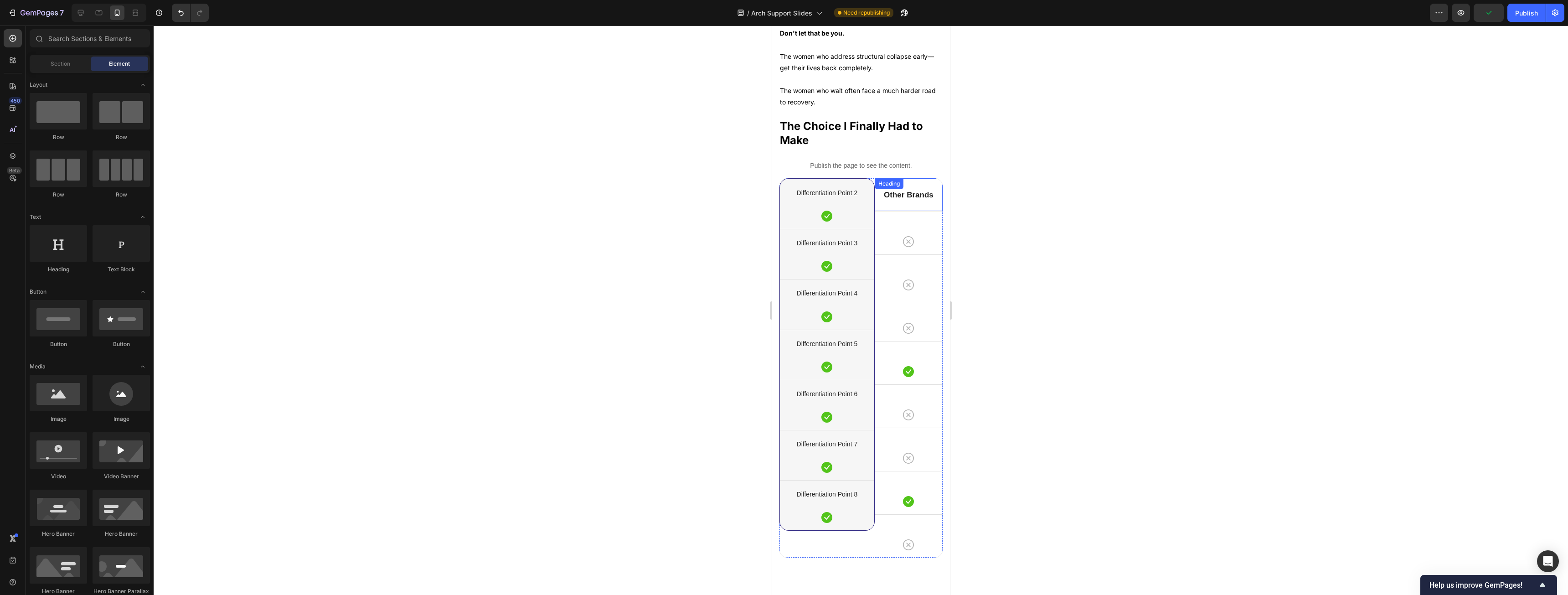
click at [904, 211] on div "Other Brands Heading" at bounding box center [908, 195] width 68 height 33
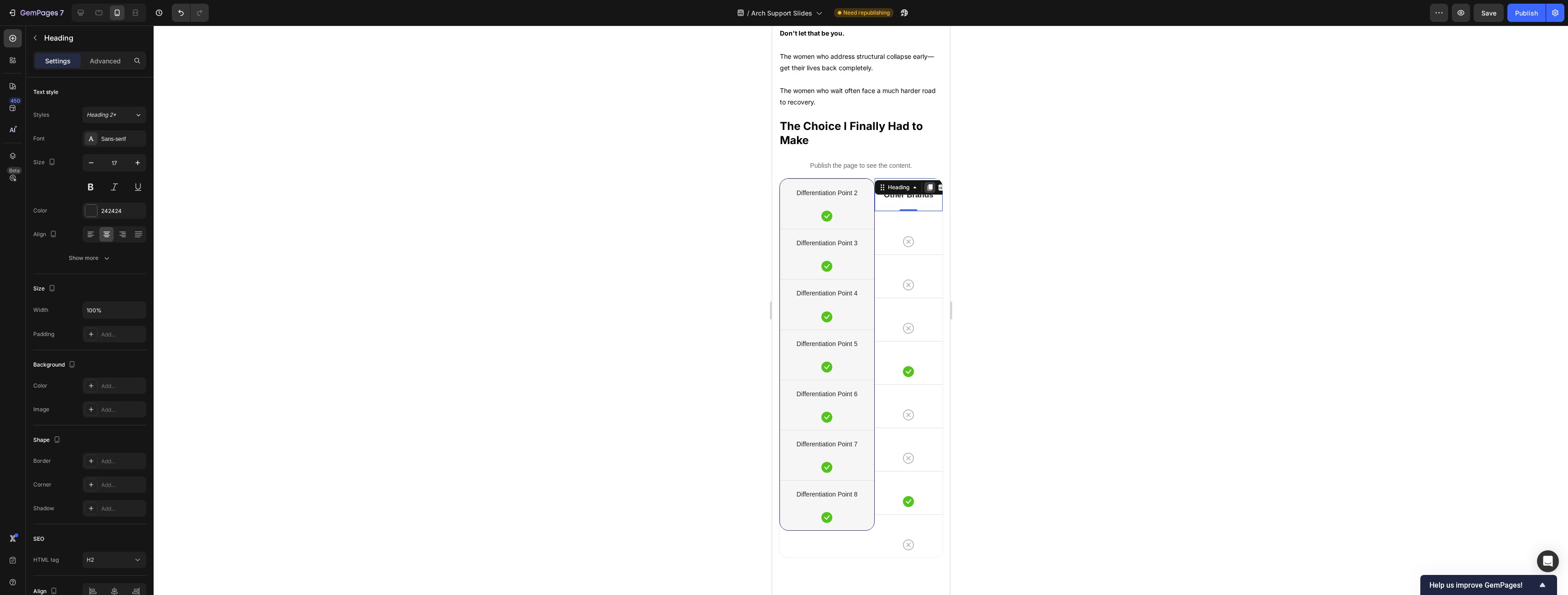
click at [928, 191] on icon at bounding box center [929, 188] width 7 height 7
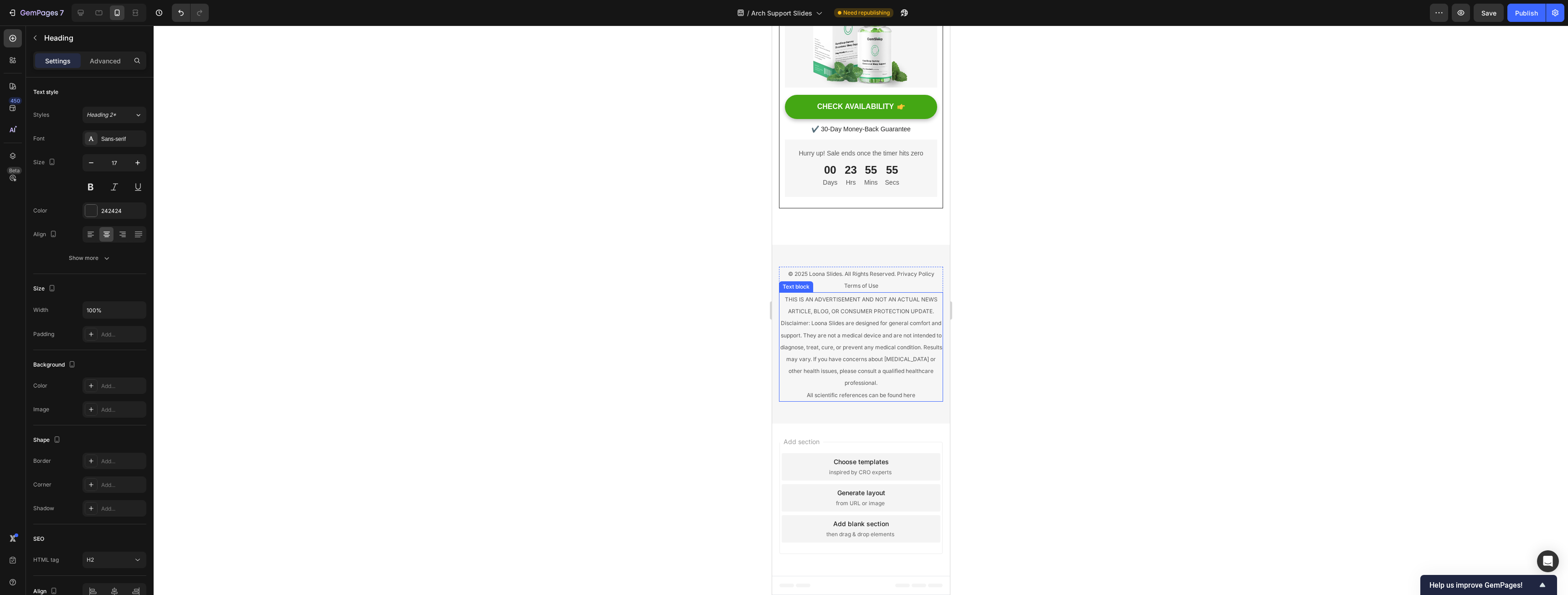
scroll to position [6255, 0]
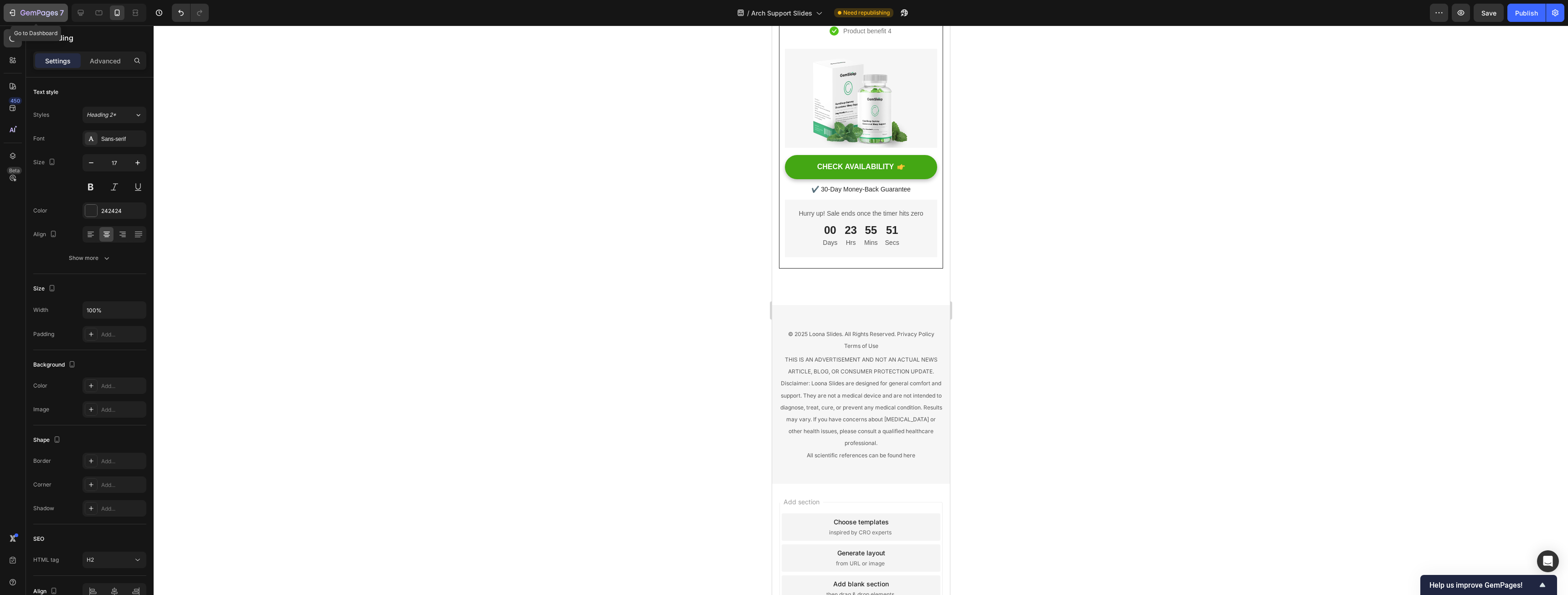
click at [26, 16] on icon "button" at bounding box center [39, 13] width 37 height 8
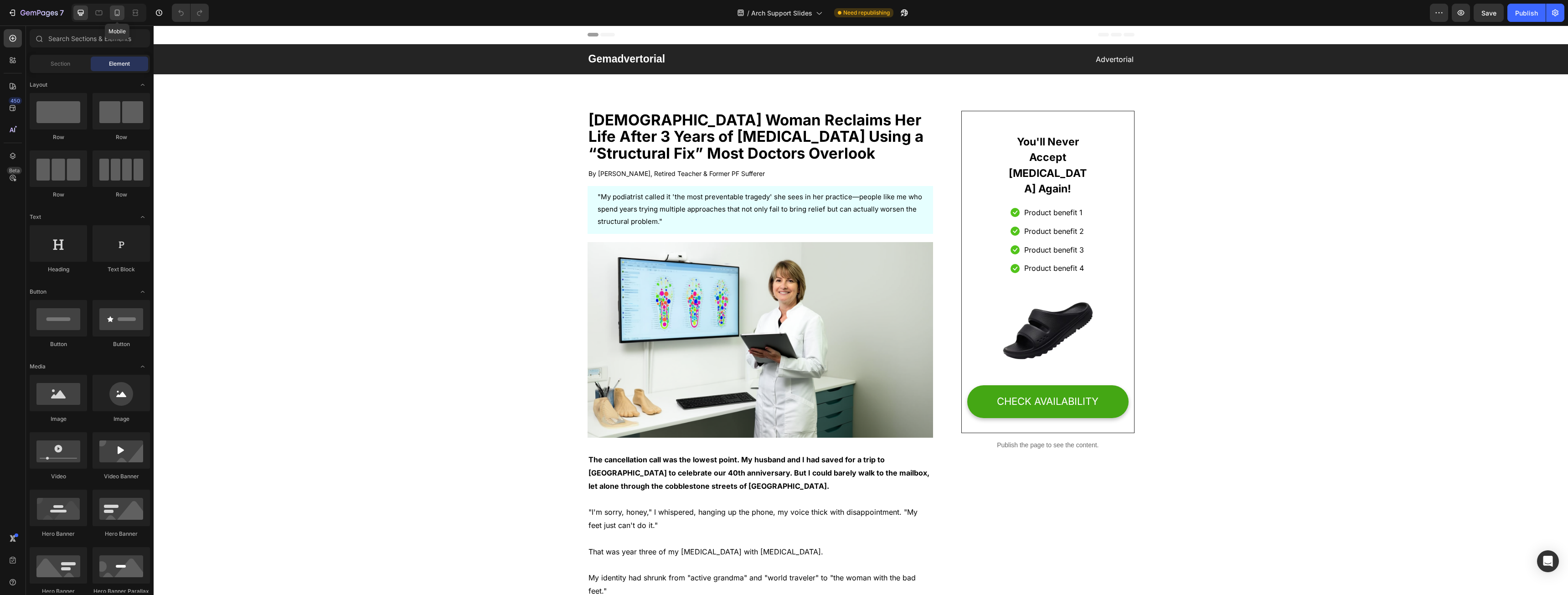
click at [121, 13] on icon at bounding box center [117, 12] width 9 height 9
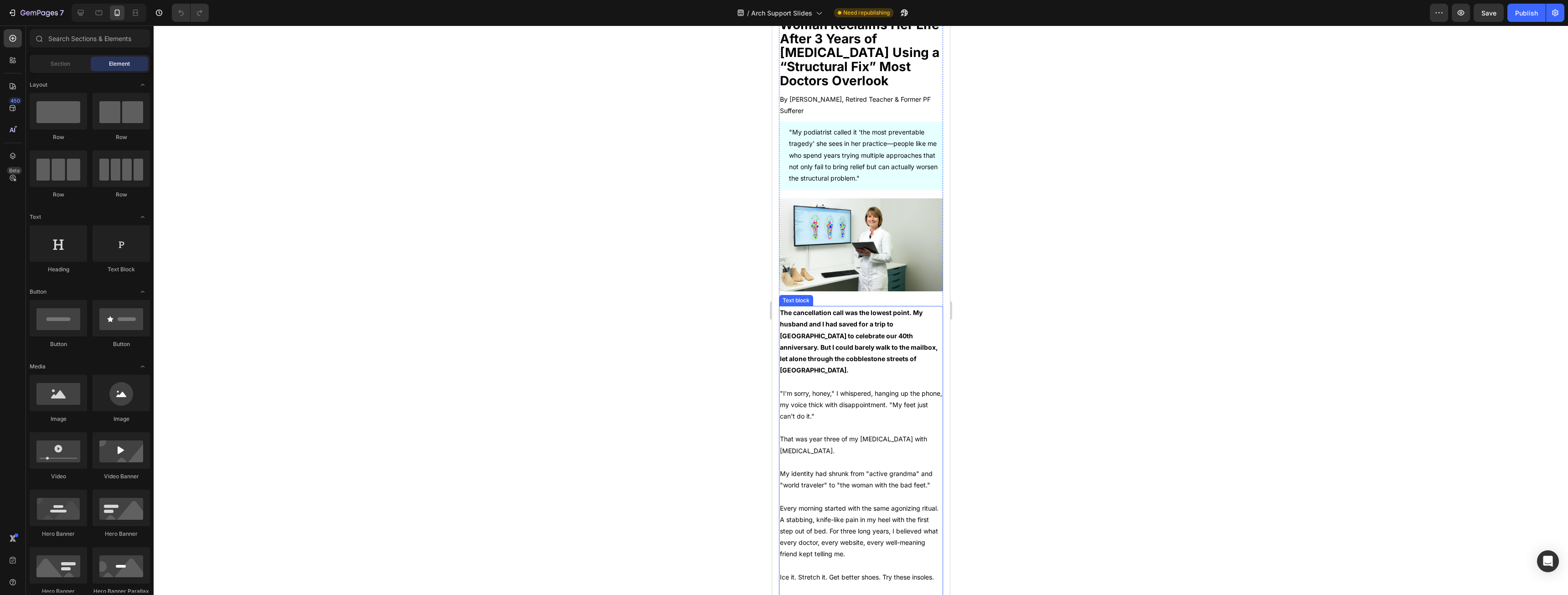
scroll to position [319, 0]
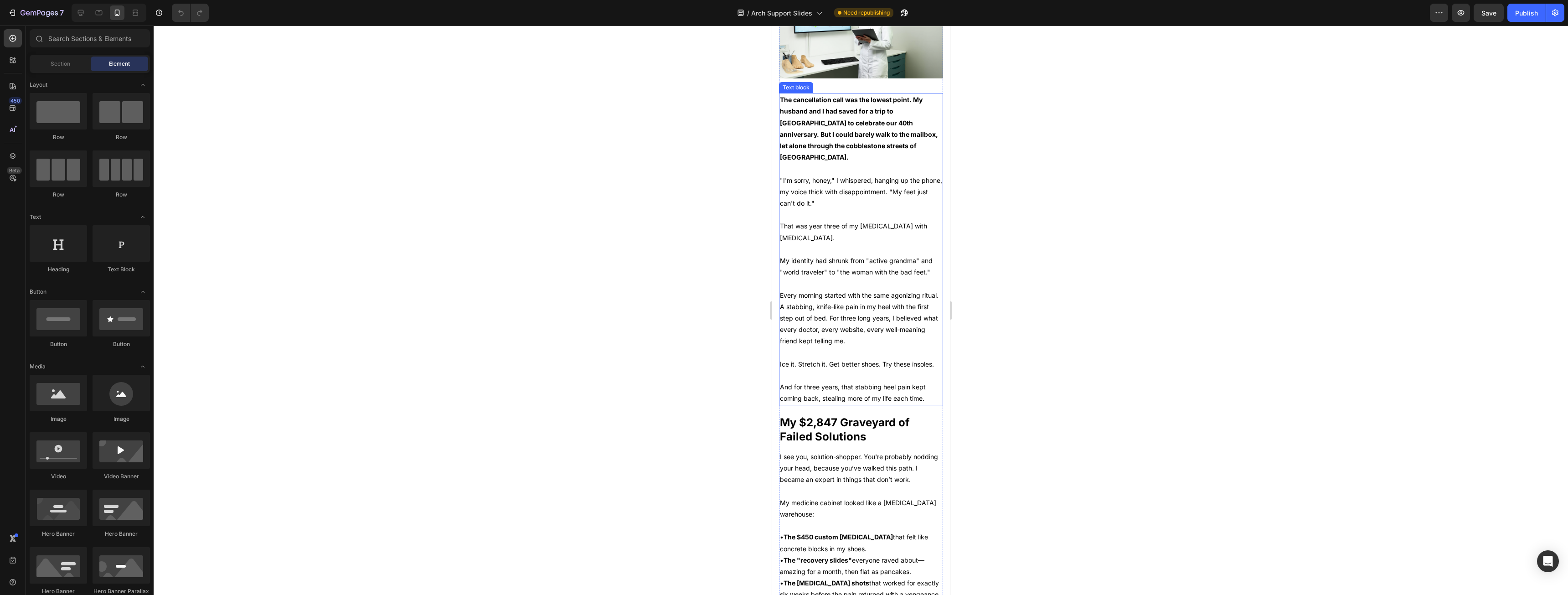
click at [828, 244] on p at bounding box center [861, 249] width 163 height 12
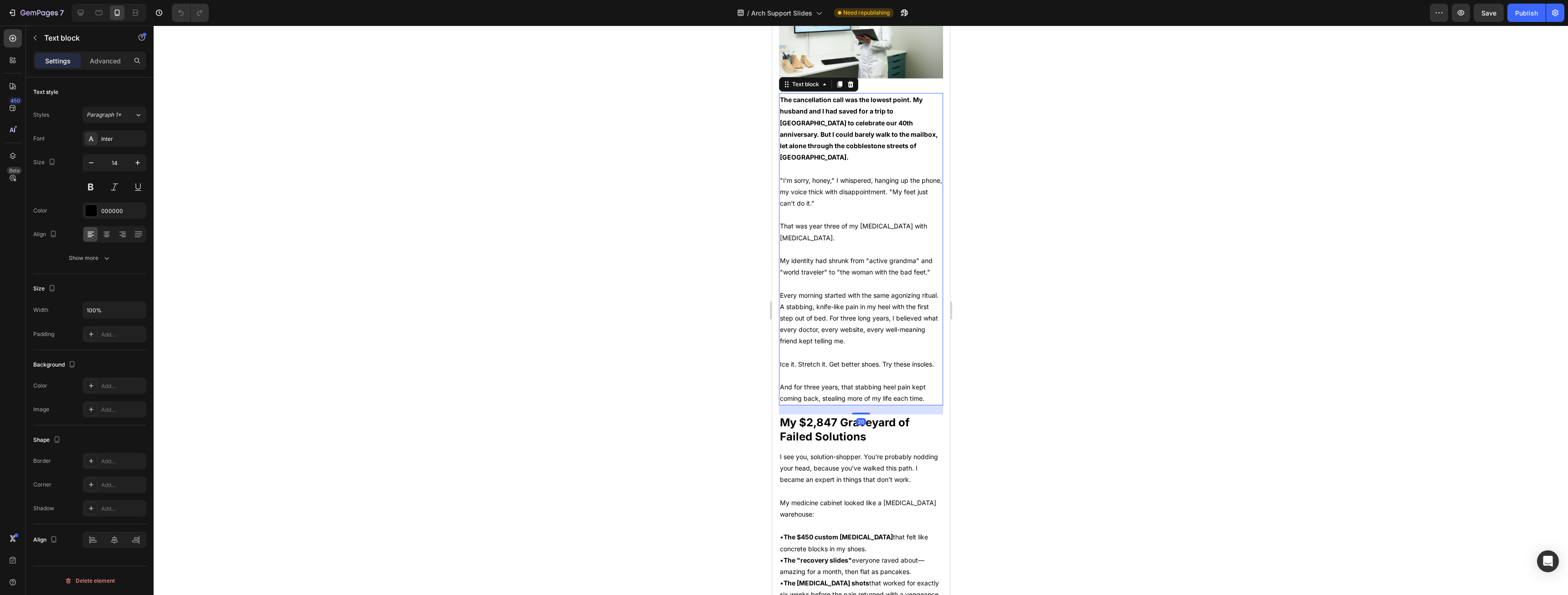
click at [824, 255] on p "My identity had shrunk from "active grandma" and "world traveler" to "the woman…" at bounding box center [861, 266] width 163 height 23
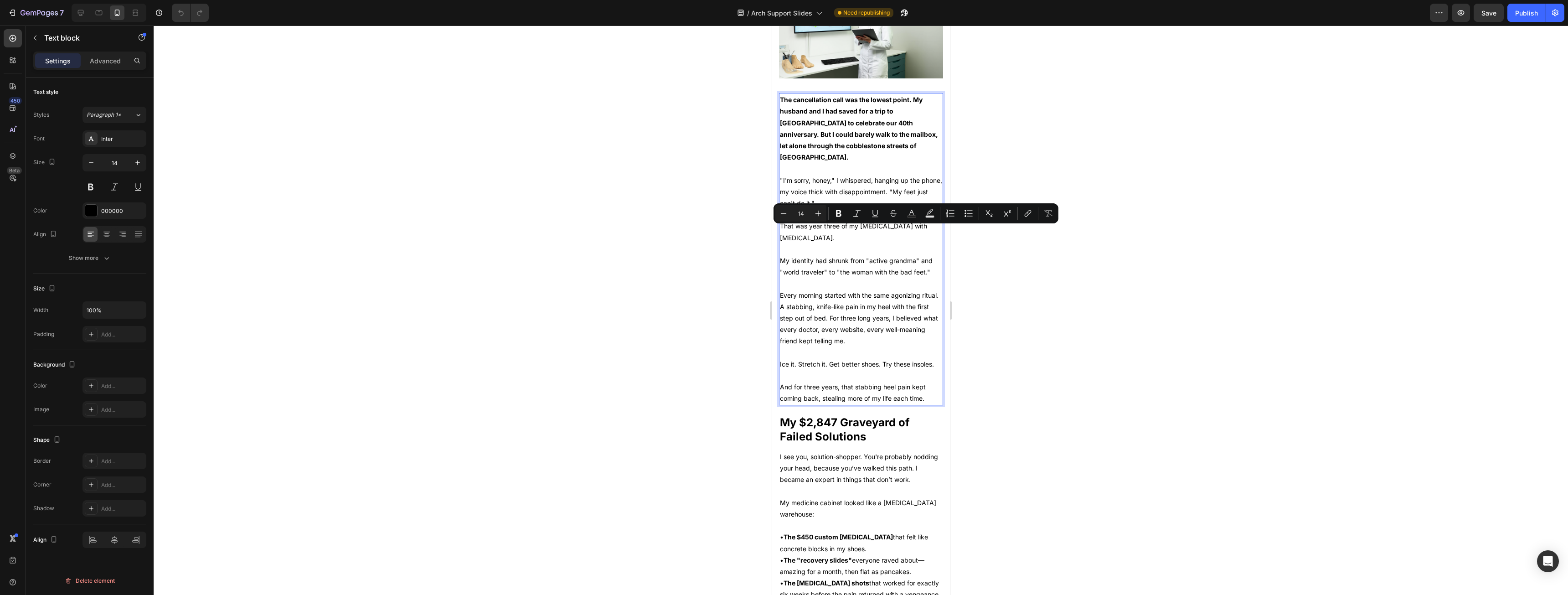
click at [819, 96] on strong "The cancellation call was the lowest point. My husband and I had saved for a tr…" at bounding box center [859, 128] width 158 height 65
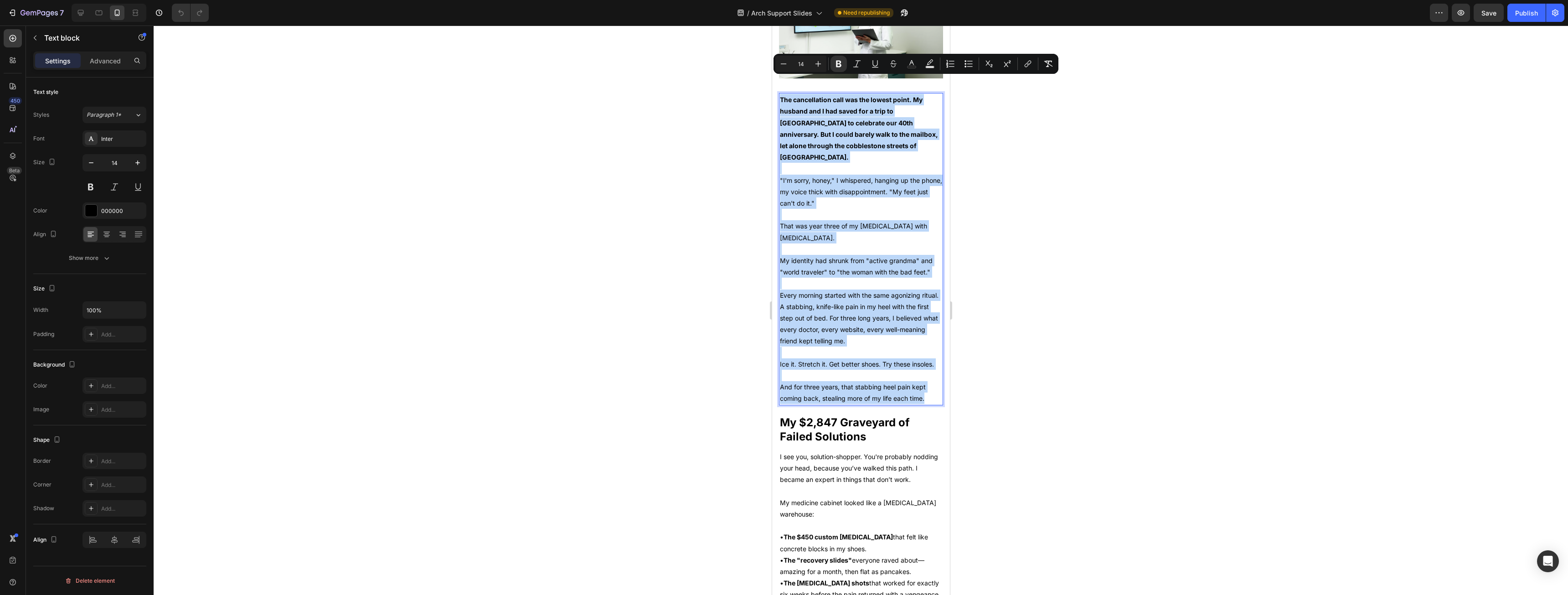
drag, startPoint x: 819, startPoint y: 91, endPoint x: 856, endPoint y: 211, distance: 125.6
click at [908, 375] on div "The cancellation call was the lowest point. My husband and I had saved for a tr…" at bounding box center [861, 249] width 164 height 312
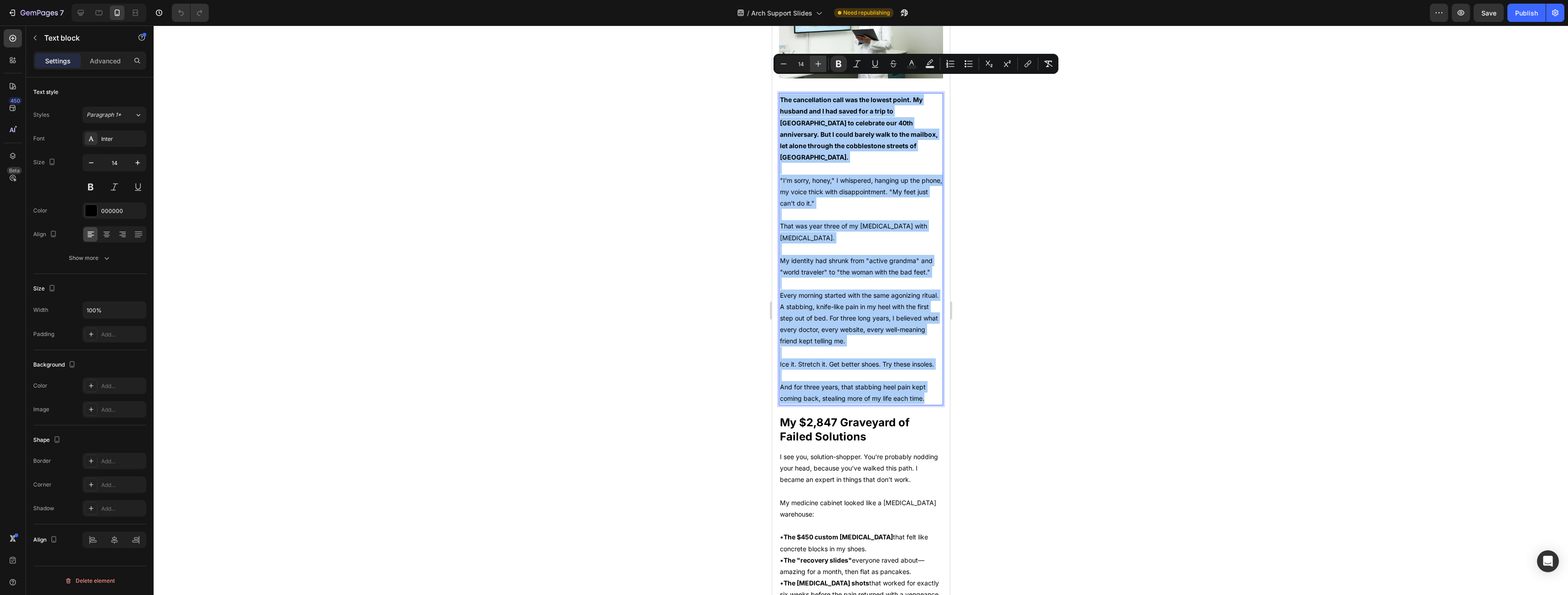
click at [815, 64] on icon "Editor contextual toolbar" at bounding box center [818, 63] width 9 height 9
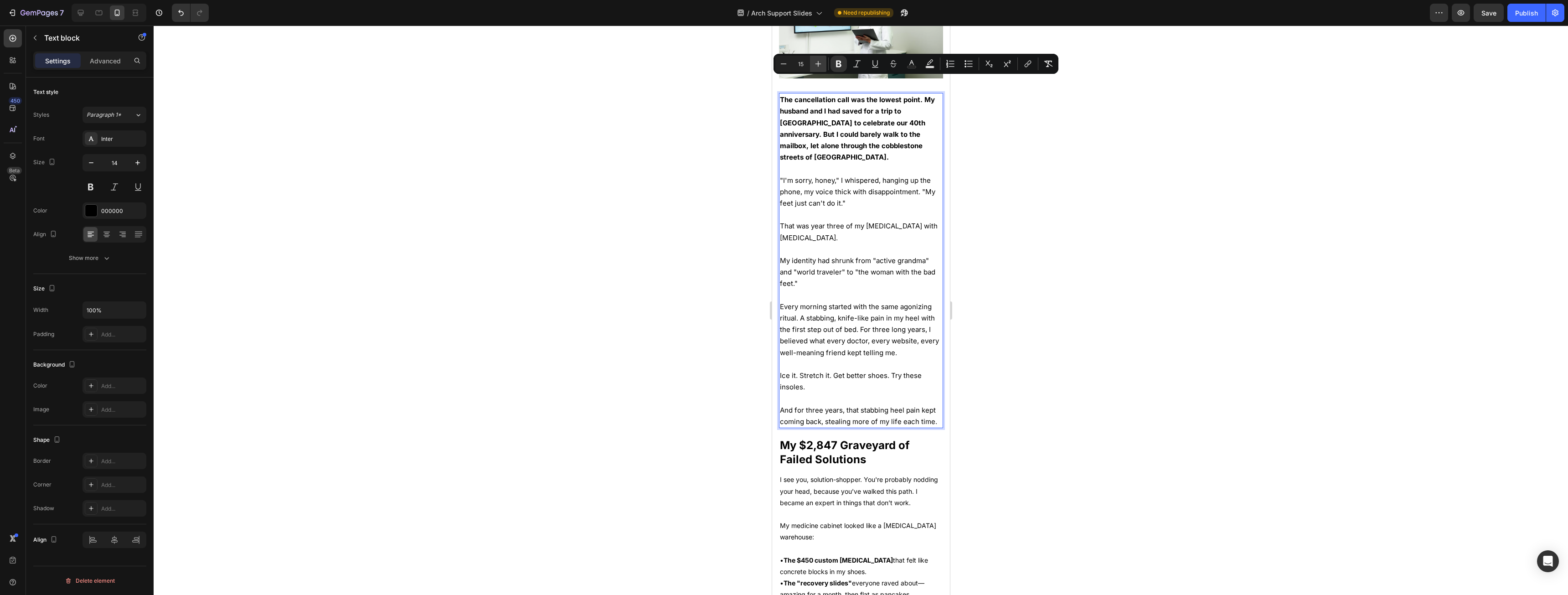
click at [815, 64] on icon "Editor contextual toolbar" at bounding box center [818, 63] width 9 height 9
type input "16"
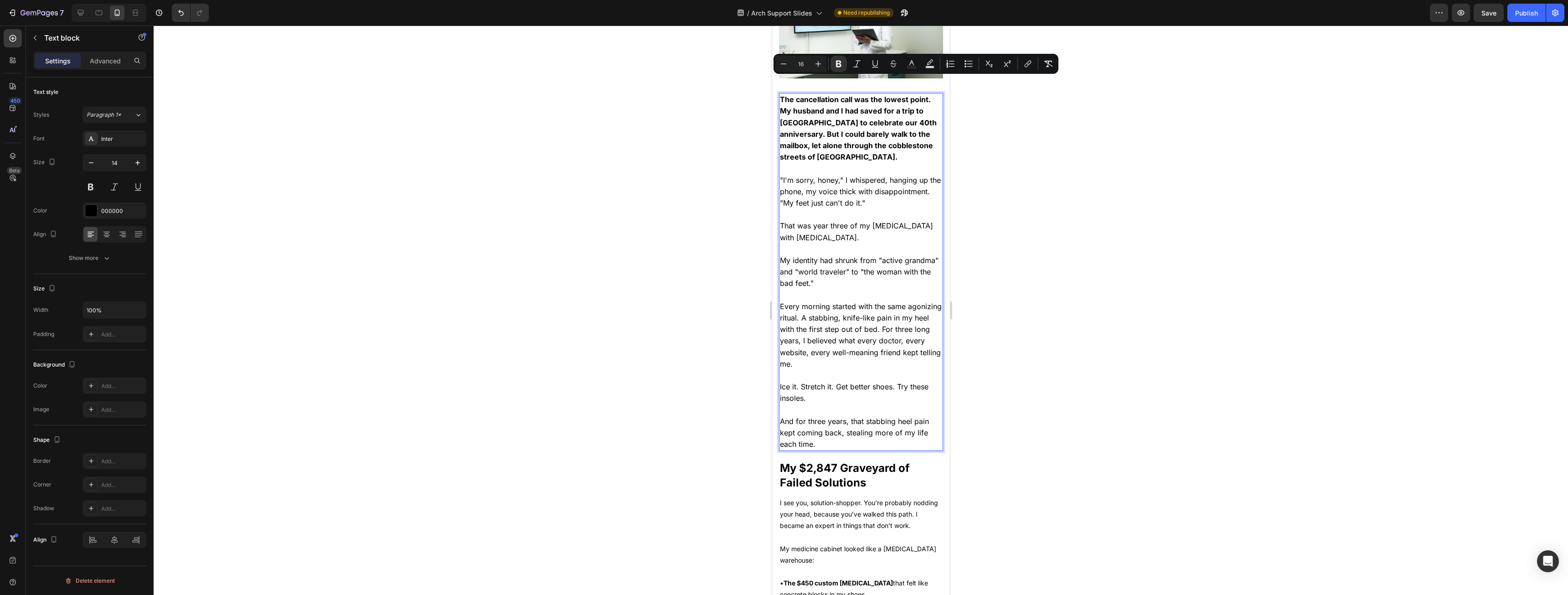
click at [696, 196] on div at bounding box center [861, 310] width 1415 height 569
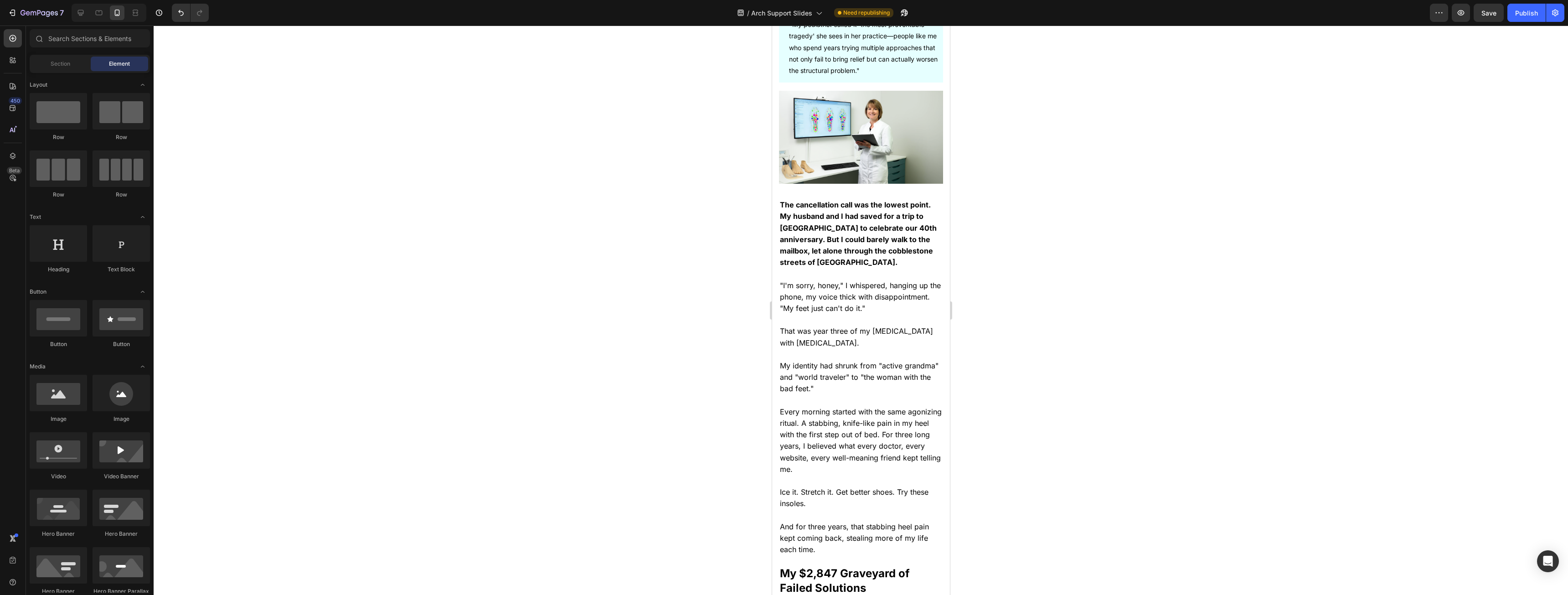
scroll to position [200, 0]
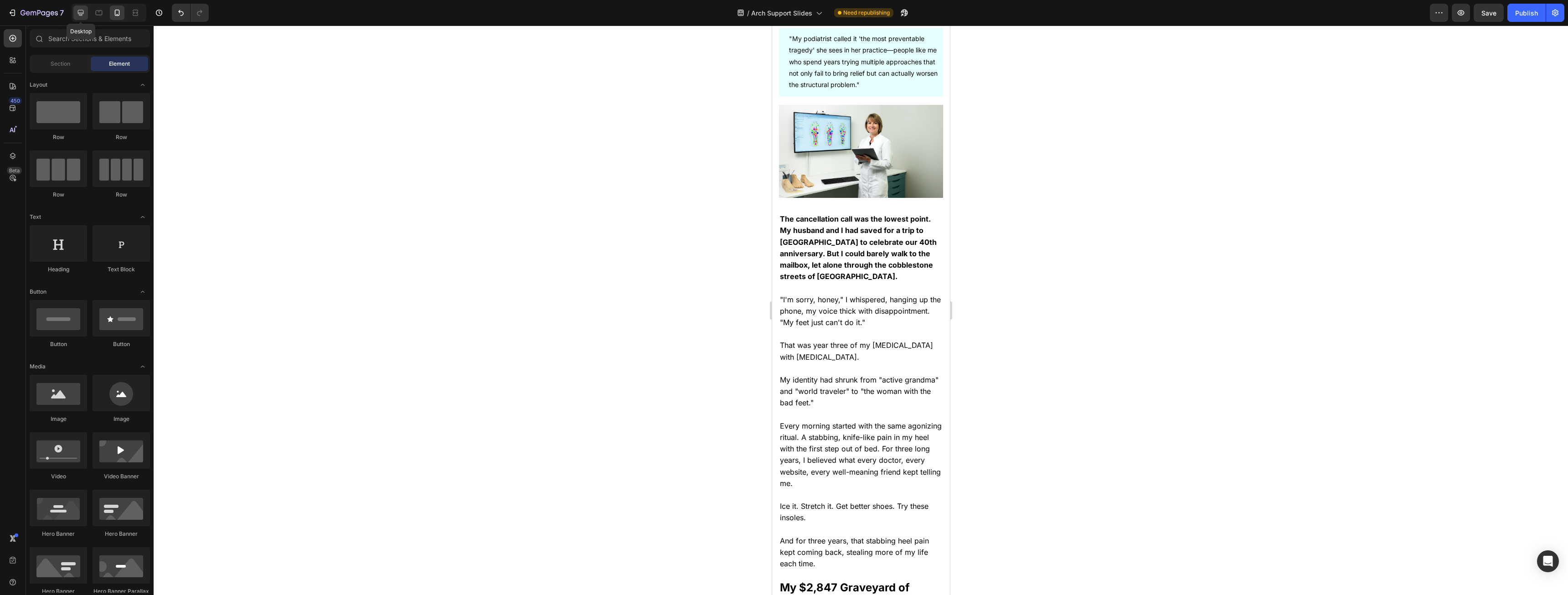
click at [85, 12] on icon at bounding box center [80, 12] width 9 height 9
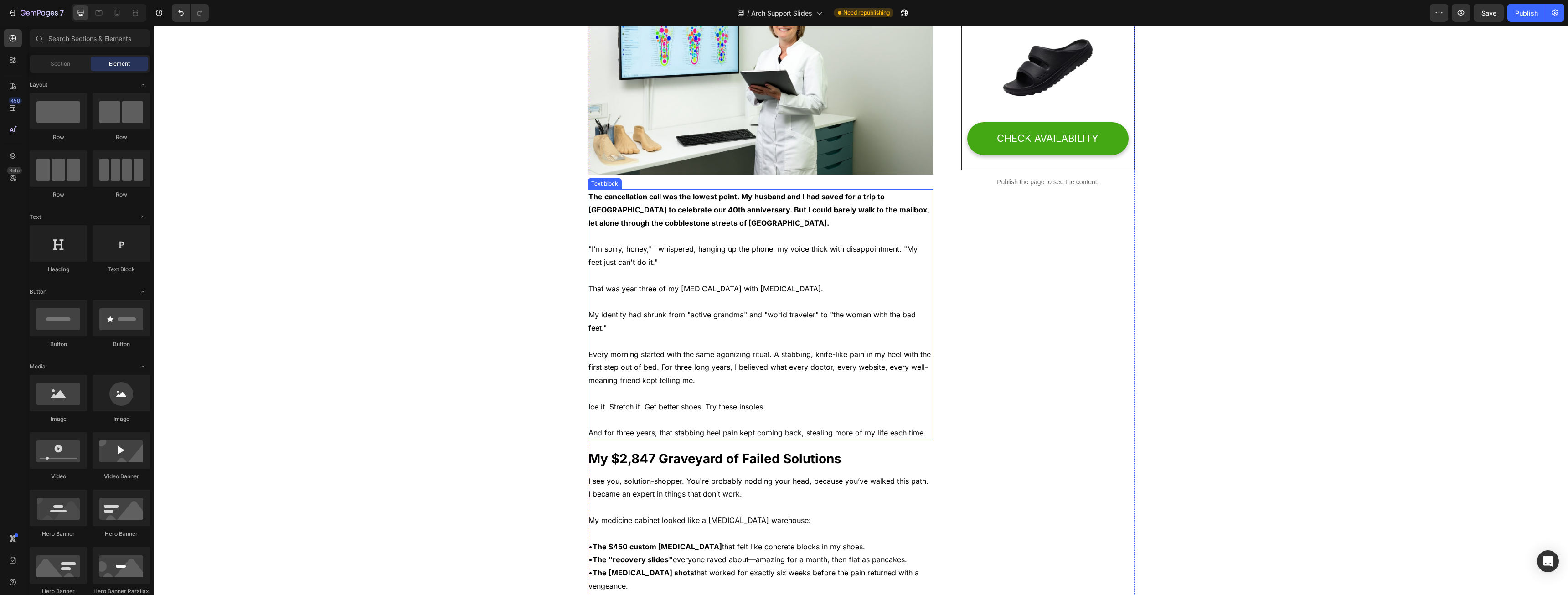
scroll to position [444, 0]
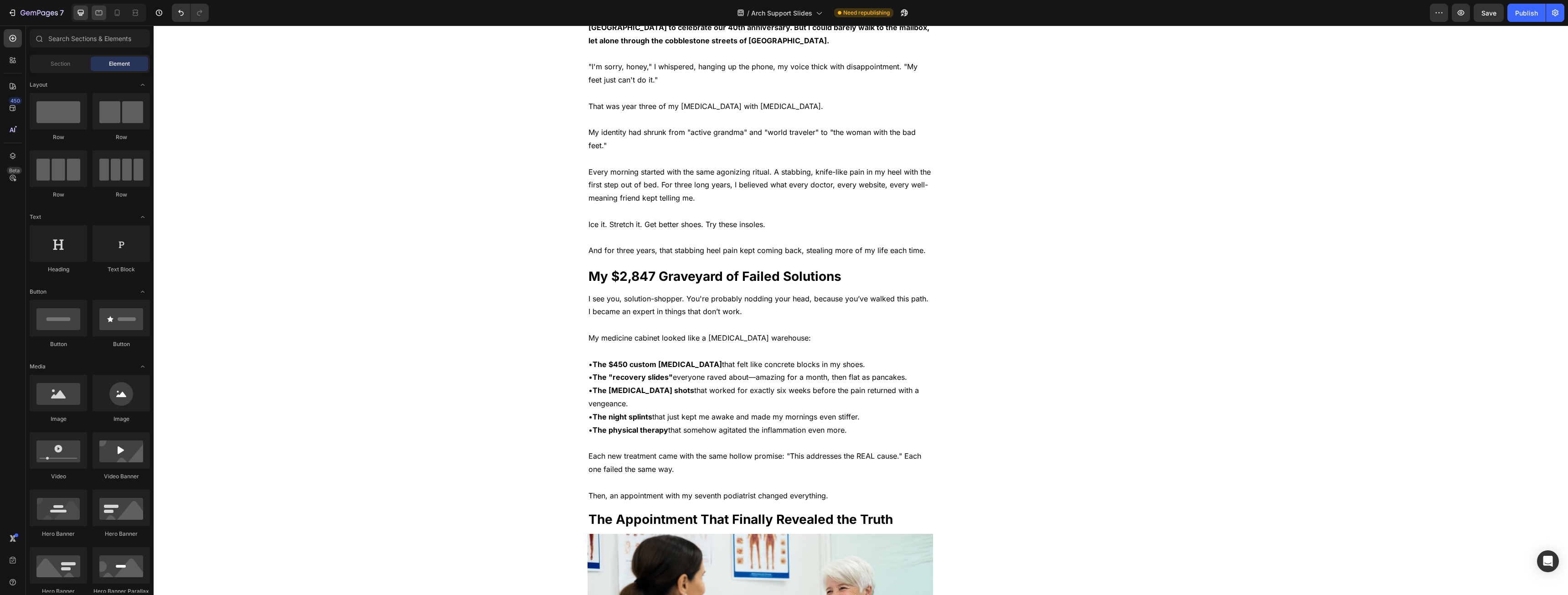
click at [97, 13] on icon at bounding box center [99, 12] width 9 height 9
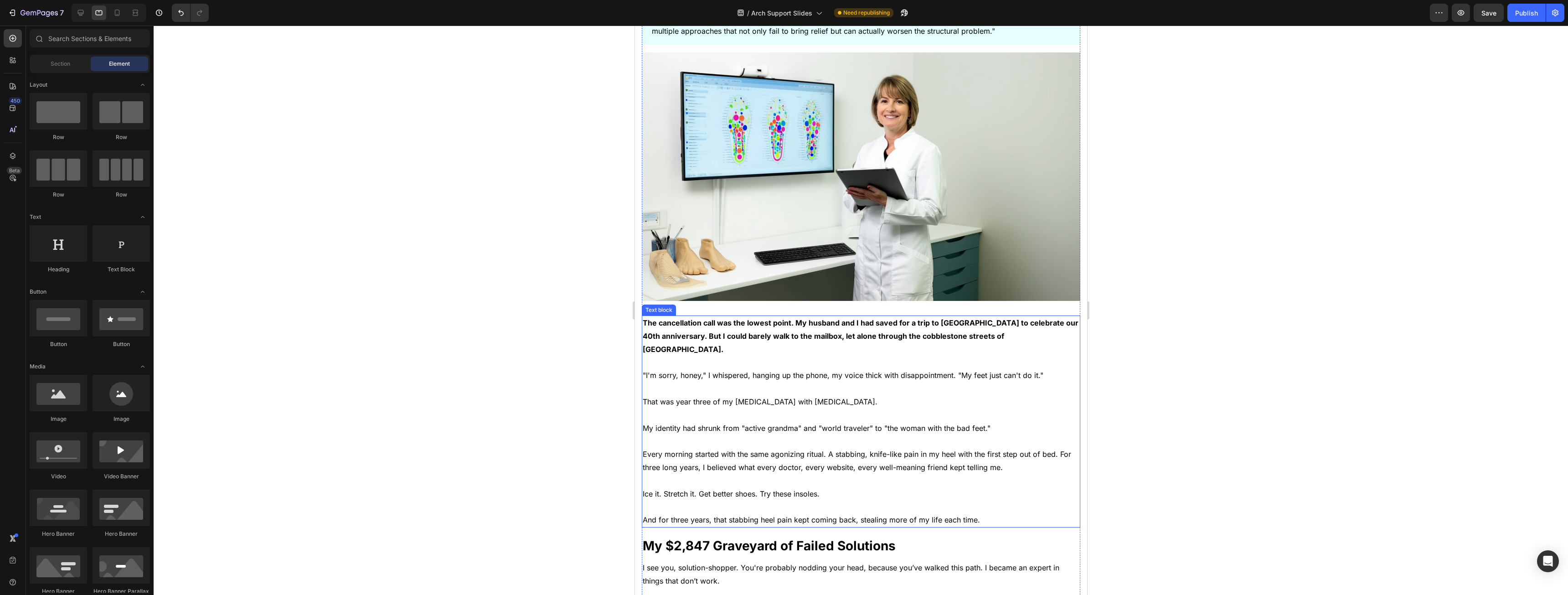
scroll to position [153, 0]
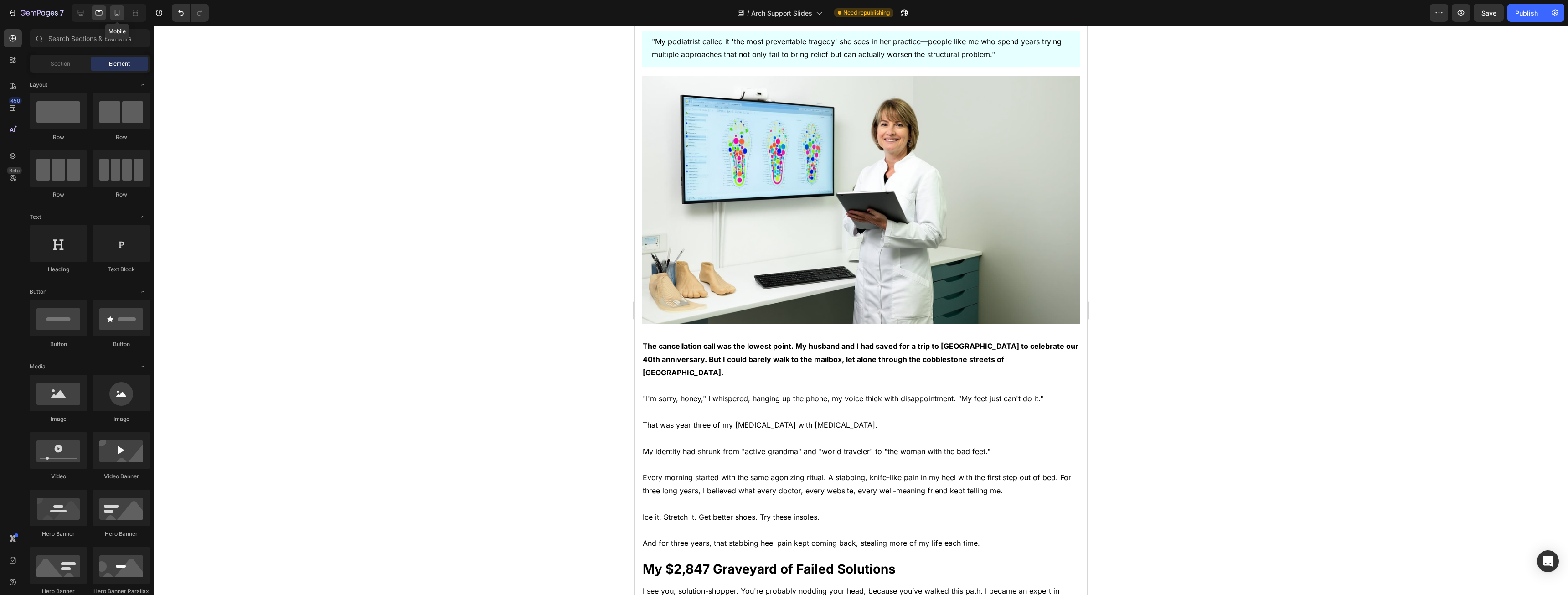
click at [114, 11] on icon at bounding box center [117, 12] width 9 height 9
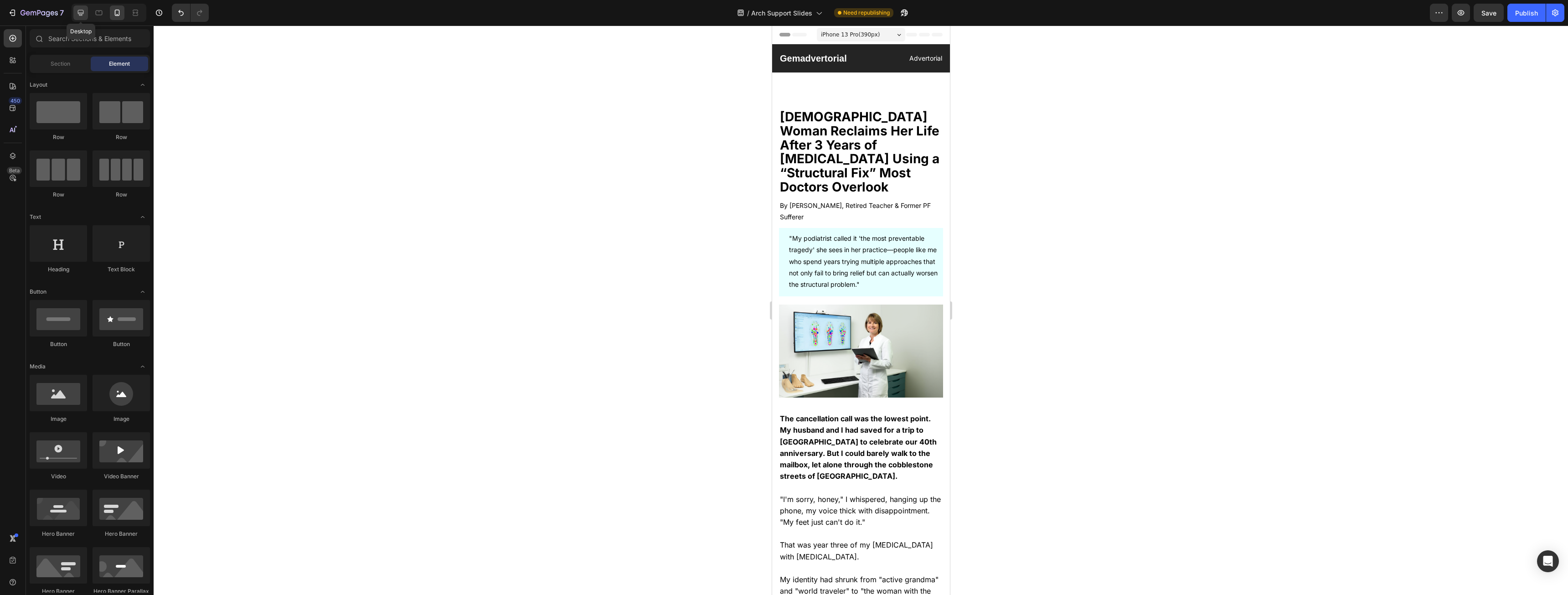
click at [81, 11] on icon at bounding box center [80, 12] width 9 height 9
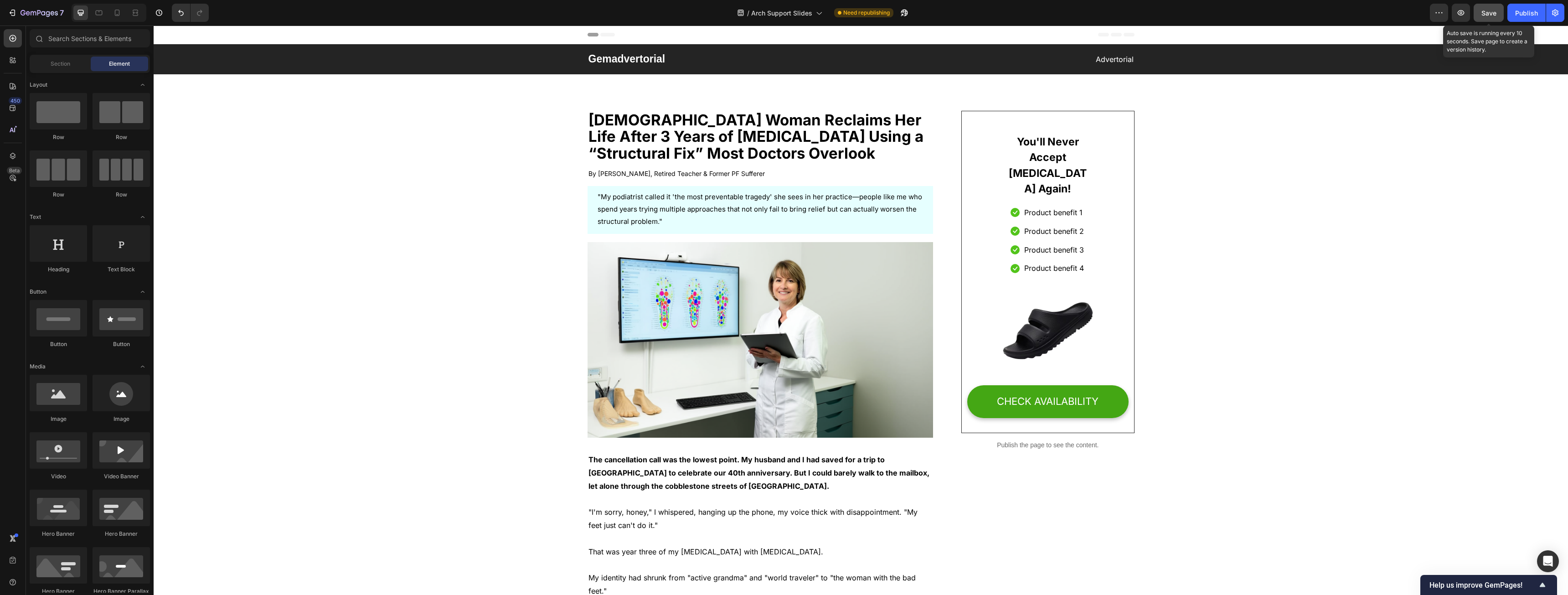
click at [1481, 10] on button "Save" at bounding box center [1488, 13] width 30 height 18
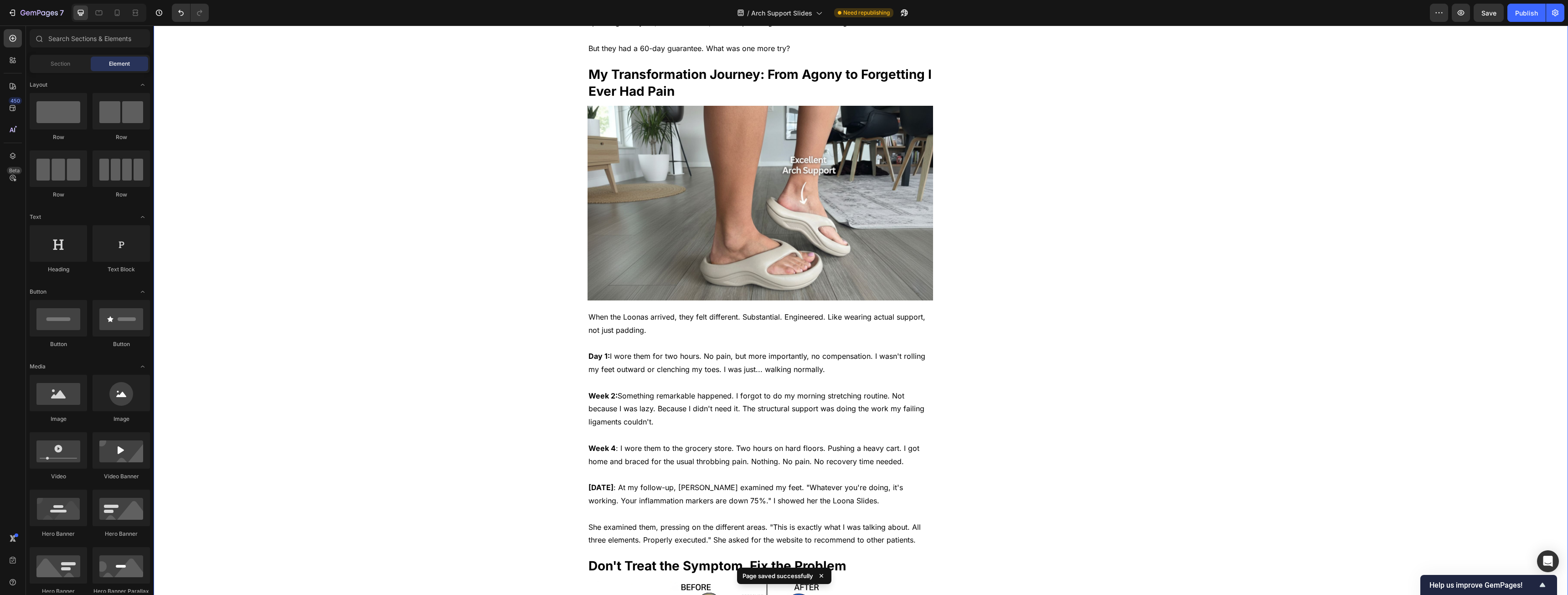
scroll to position [2098, 0]
